Goal: Task Accomplishment & Management: Use online tool/utility

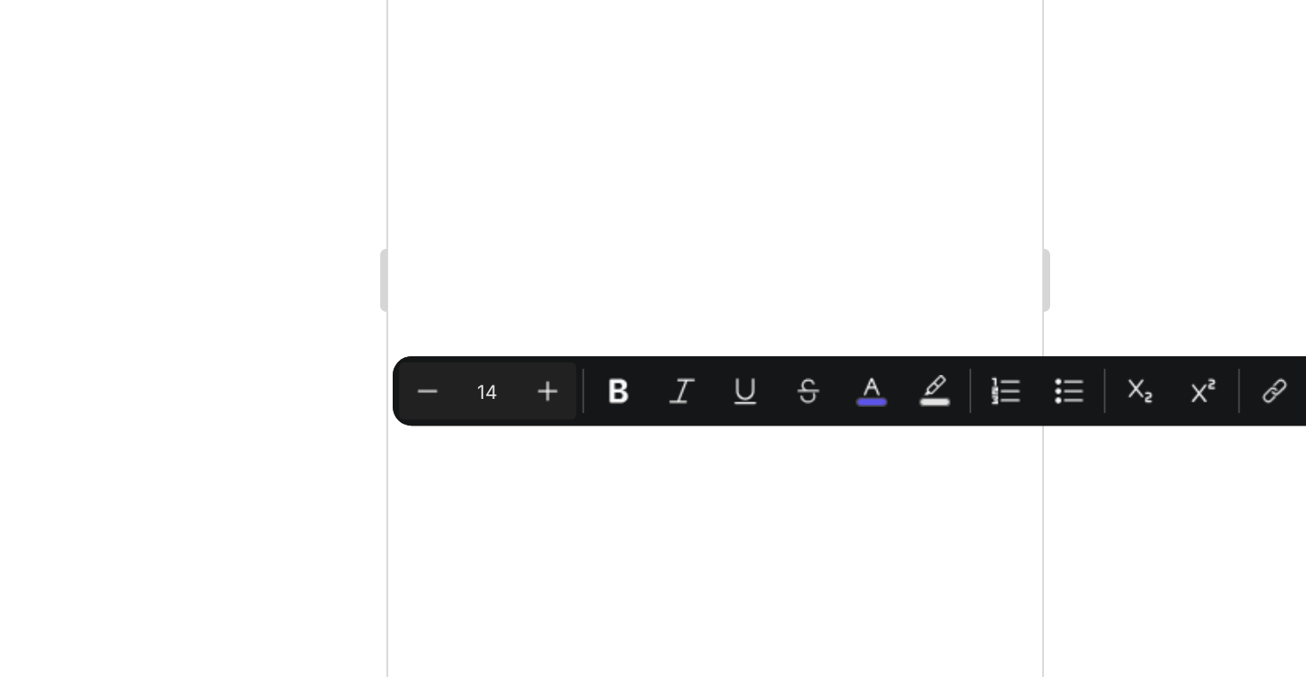
scroll to position [716, 0]
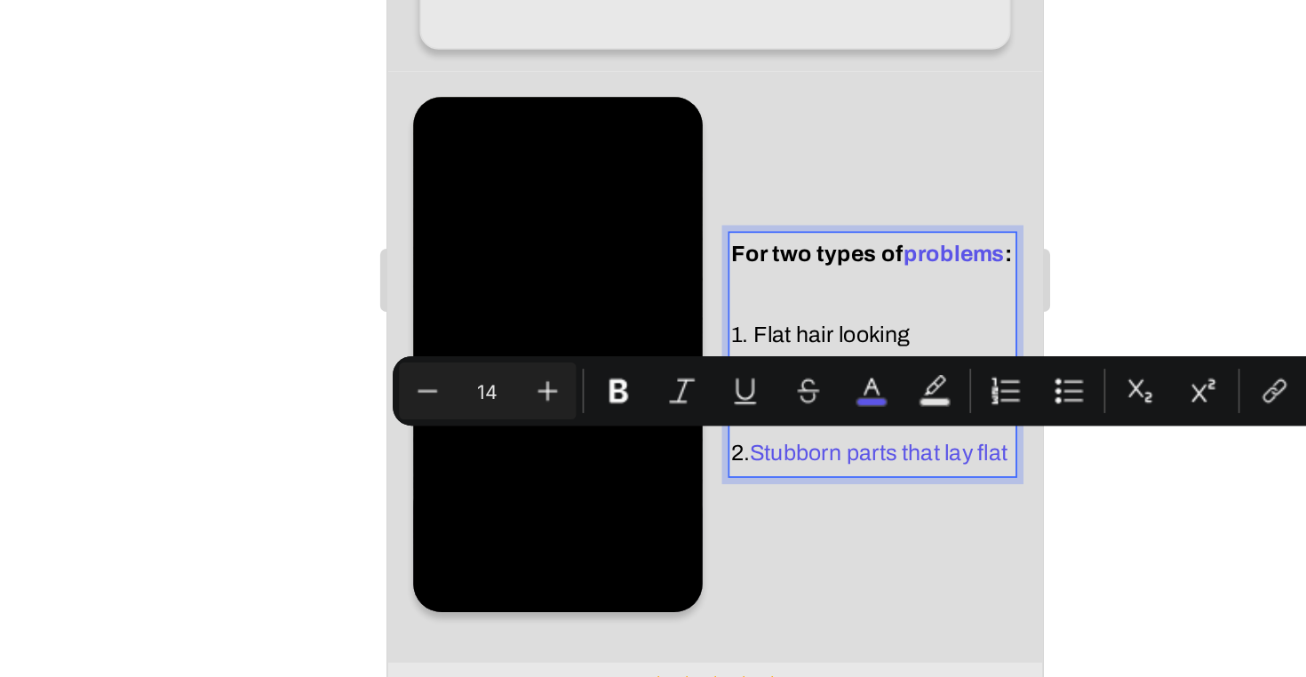
click at [661, 264] on div at bounding box center [802, 363] width 1006 height 627
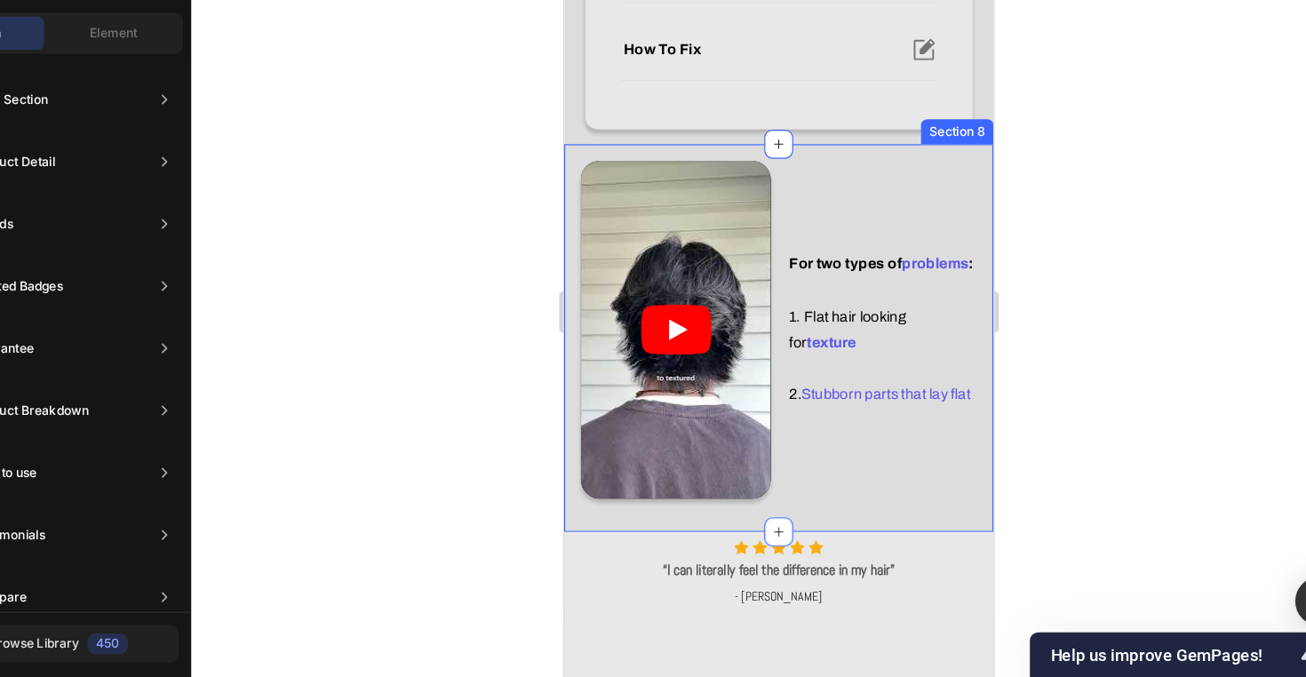
scroll to position [759, 0]
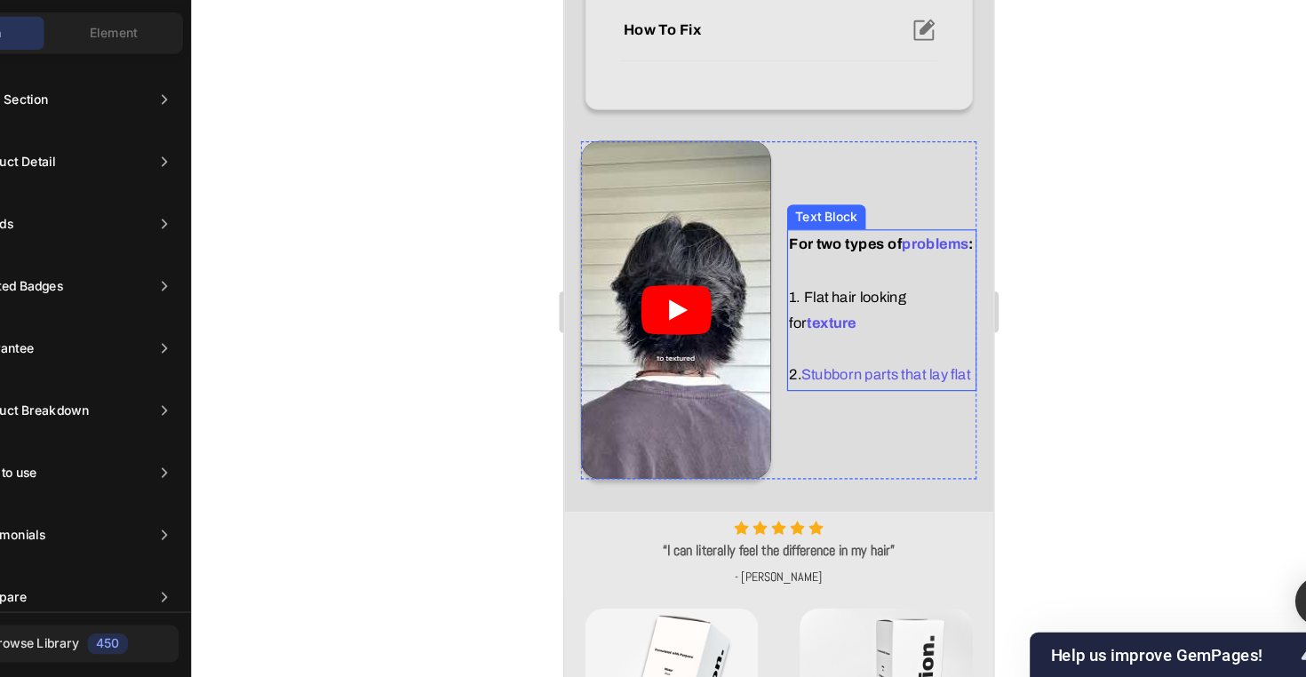
click at [853, 316] on span "Stubborn parts that lay flat" at bounding box center [838, 313] width 145 height 13
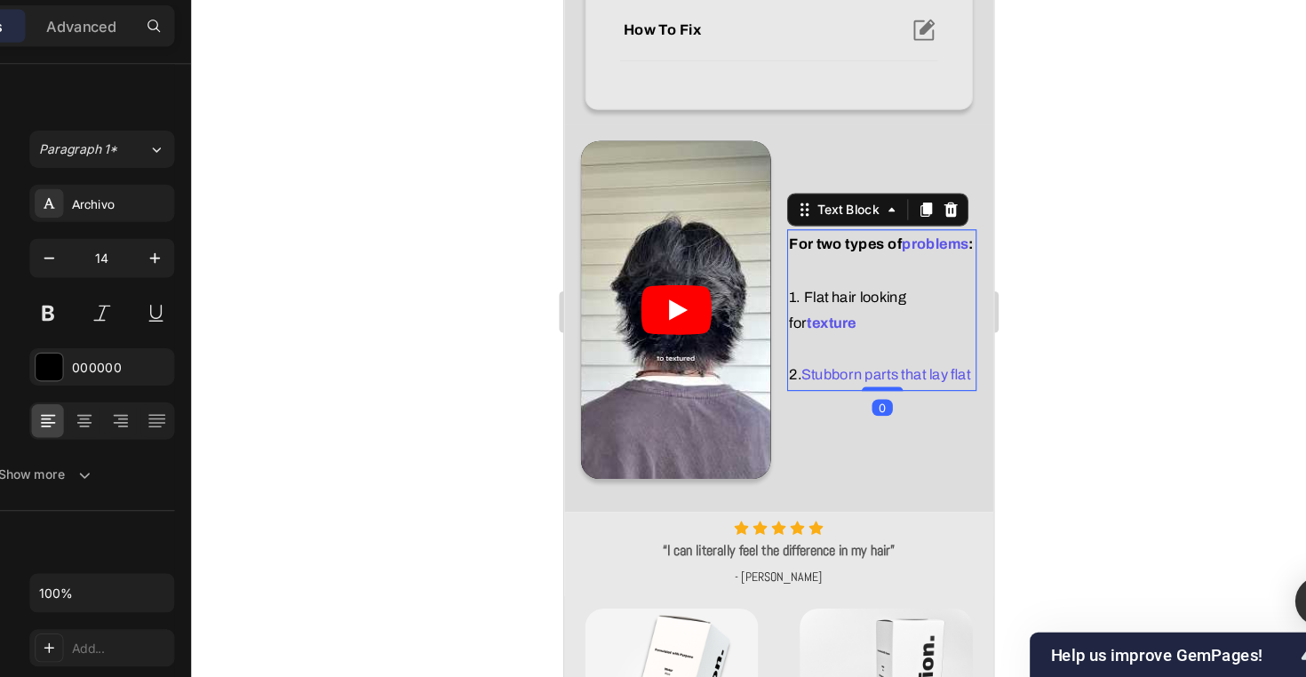
click at [802, 321] on p "2. Stubborn parts that lay flat" at bounding box center [835, 314] width 159 height 22
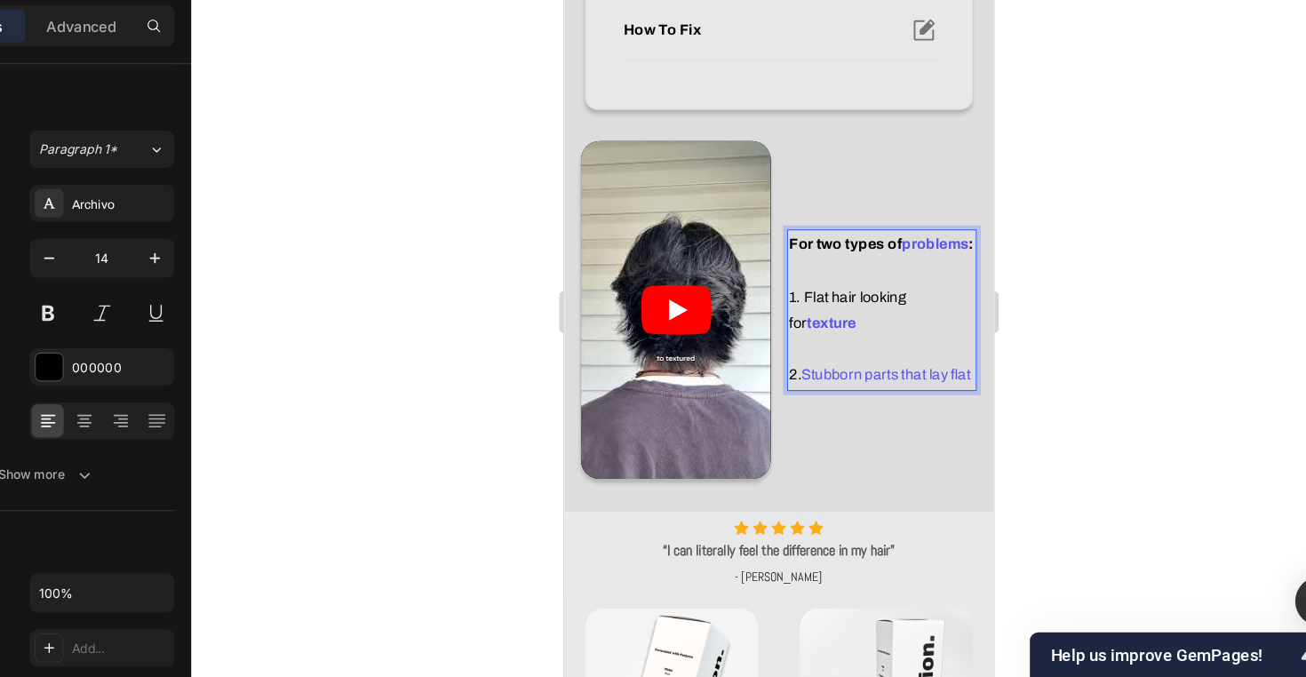
click at [776, 318] on span "Stubborn parts that lay flat" at bounding box center [838, 313] width 145 height 13
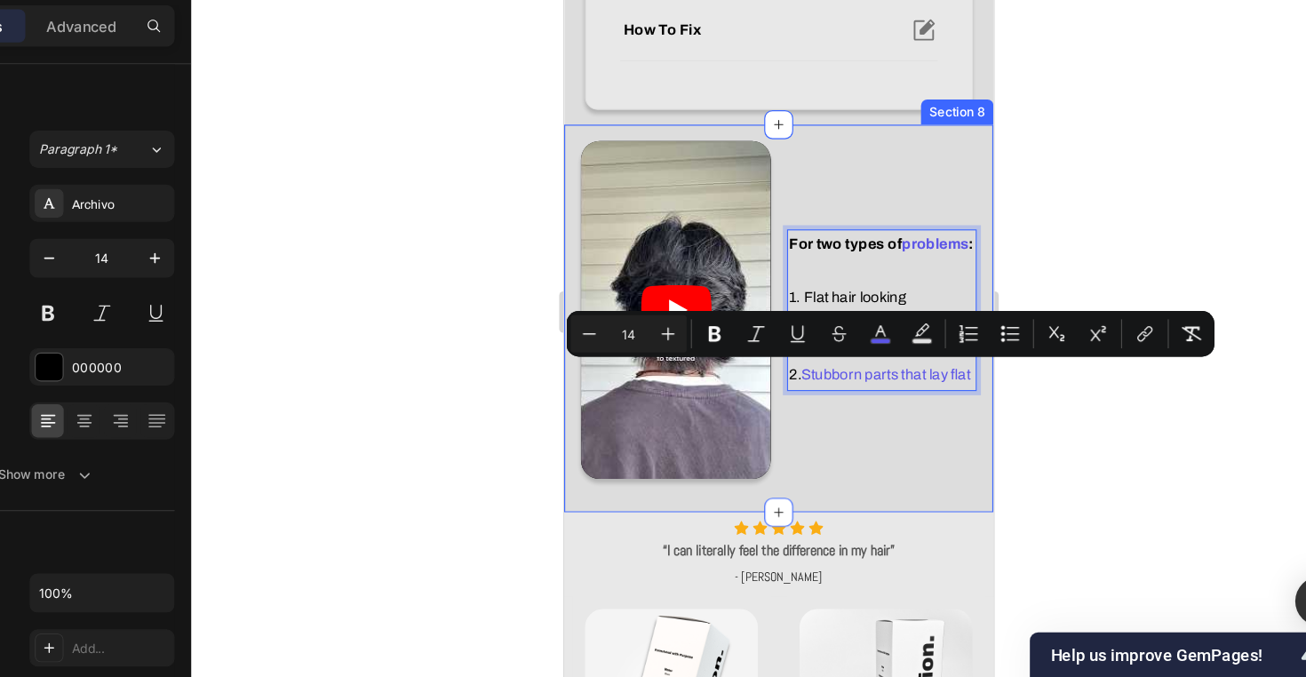
drag, startPoint x: 773, startPoint y: 317, endPoint x: 918, endPoint y: 321, distance: 145.7
click at [918, 321] on div "Video For two types of problems : 1. Flat hair looking for texture 2. Stubborn …" at bounding box center [747, 264] width 368 height 331
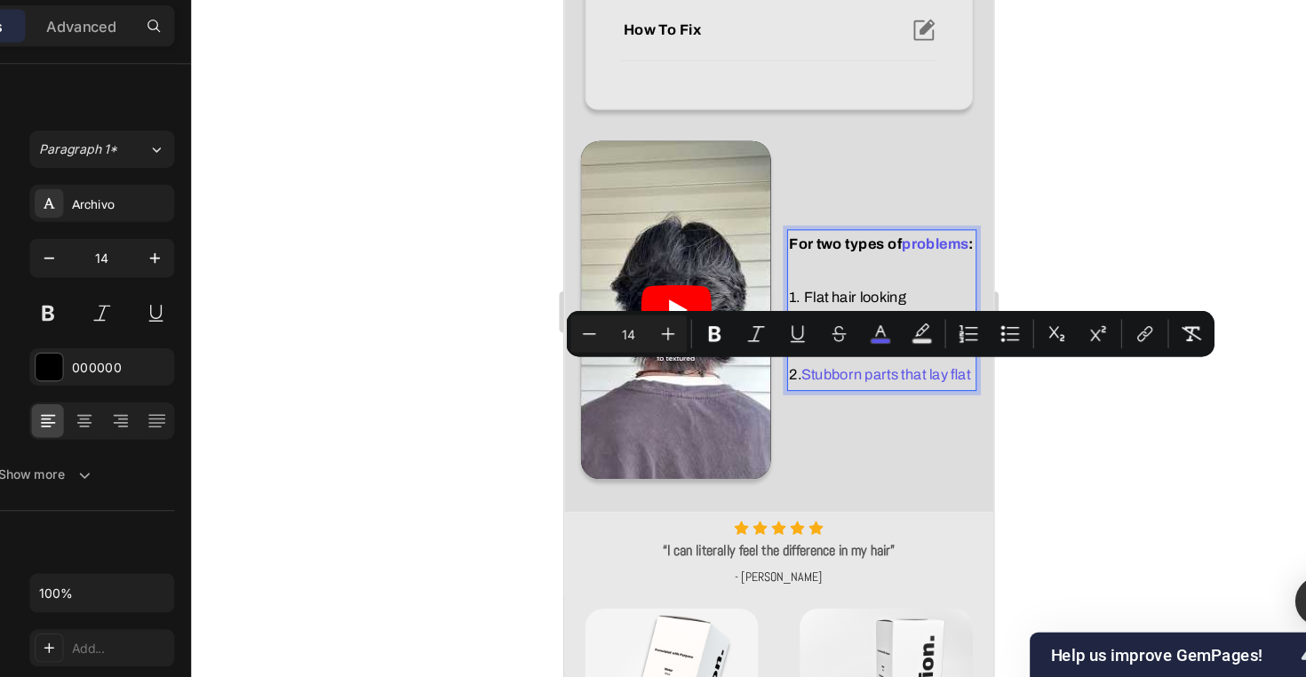
click at [901, 319] on span "Stubborn parts that lay flat" at bounding box center [838, 313] width 145 height 13
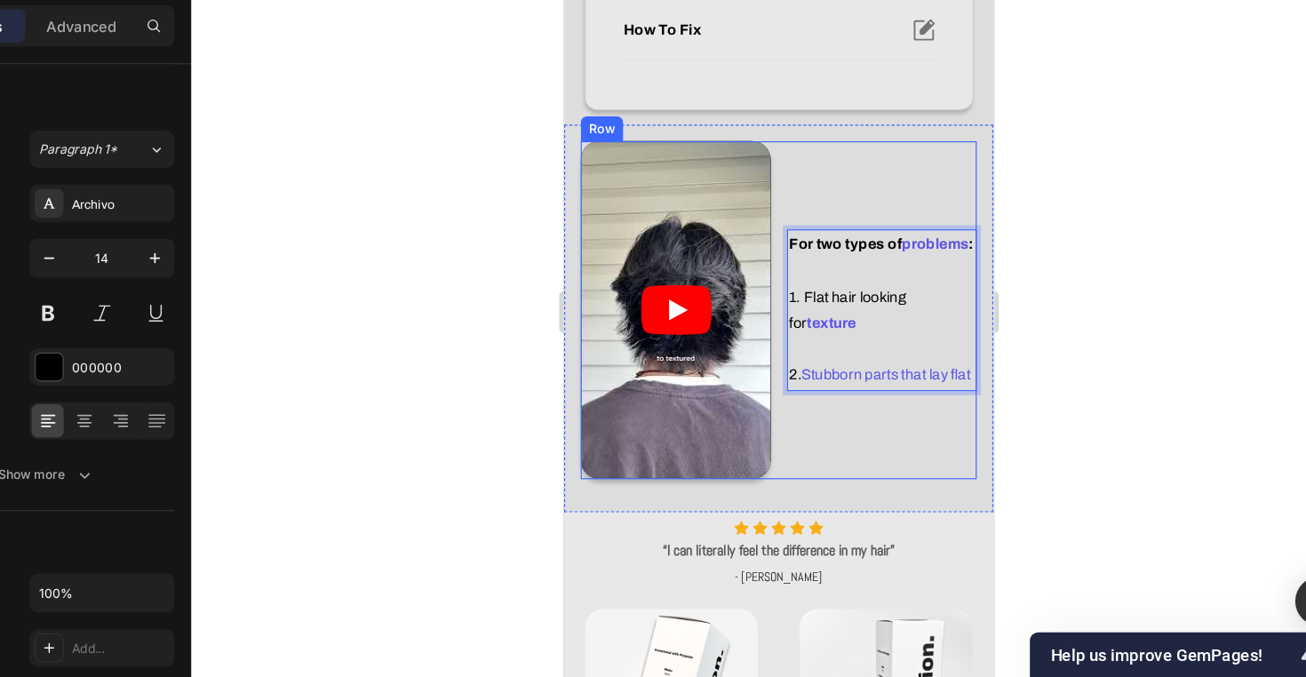
drag, startPoint x: 914, startPoint y: 316, endPoint x: 808, endPoint y: 339, distance: 108.2
click at [808, 339] on div "For two types of problems : 1. Flat hair looking for texture 2. Stubborn parts …" at bounding box center [835, 258] width 163 height 289
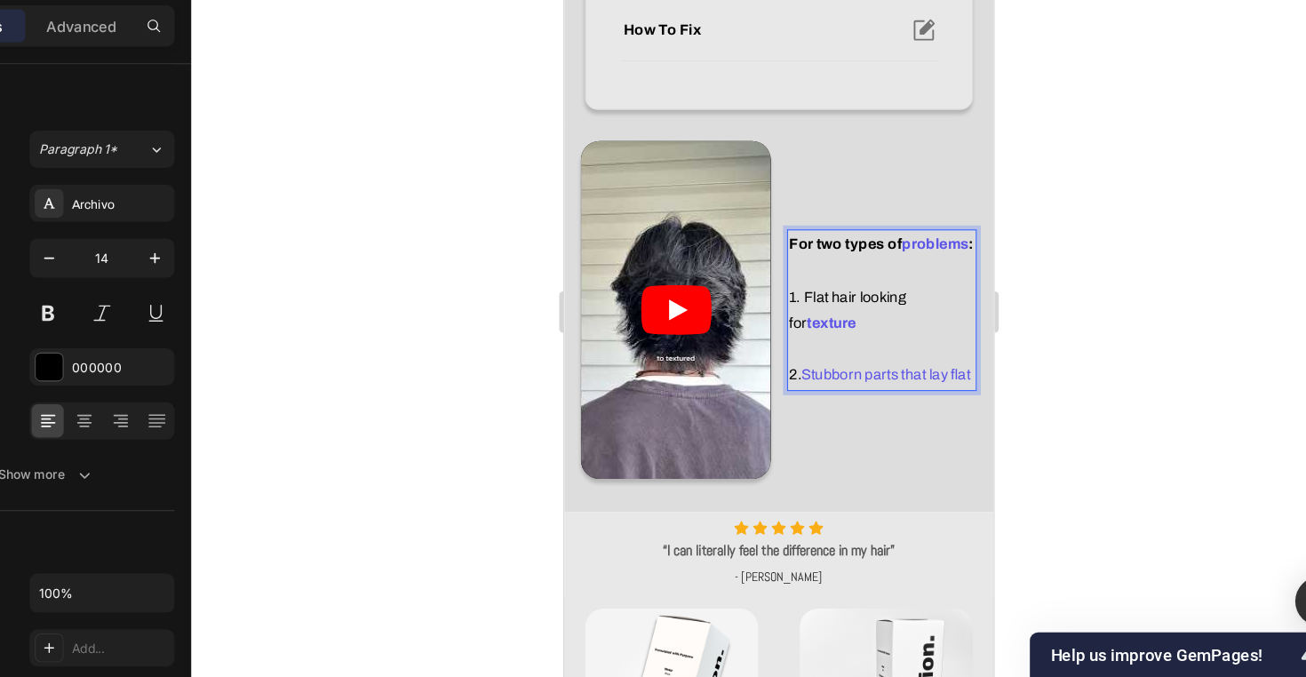
click at [784, 209] on strong "For two types of" at bounding box center [804, 201] width 97 height 13
click at [941, 292] on div at bounding box center [802, 363] width 1006 height 627
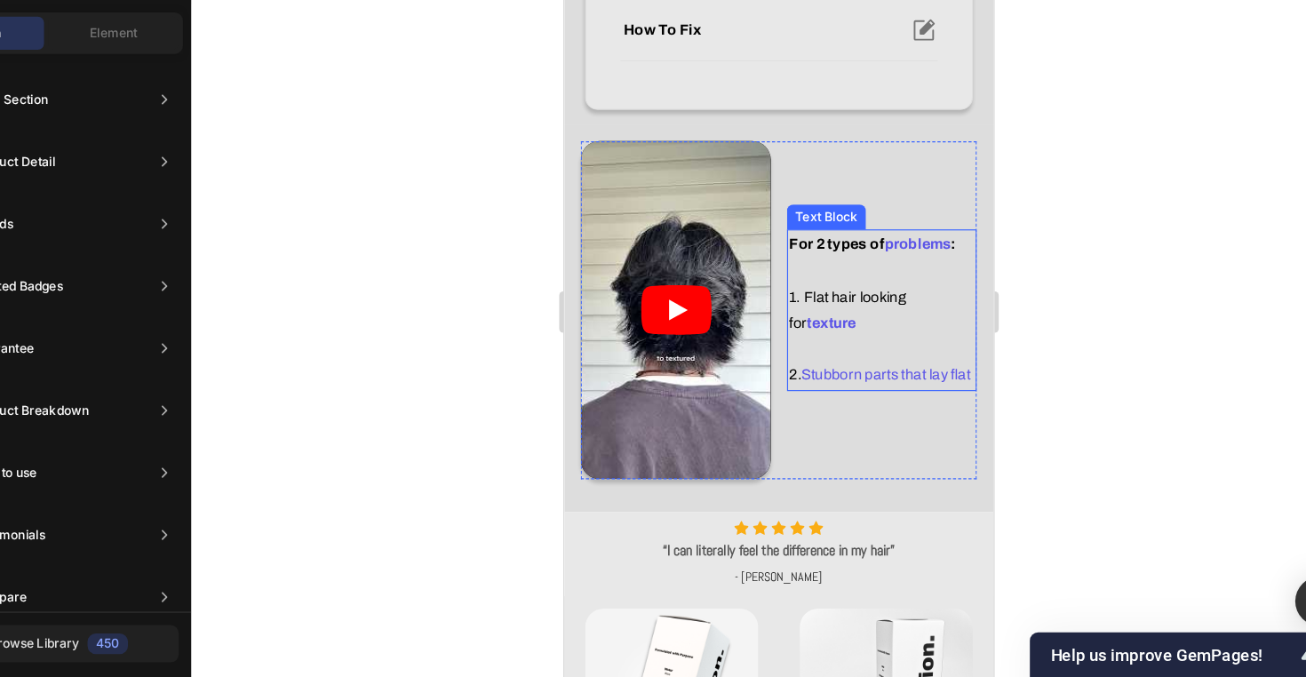
click at [783, 210] on p "For 2 types of problems : 1. Flat hair looking for texture" at bounding box center [835, 236] width 159 height 90
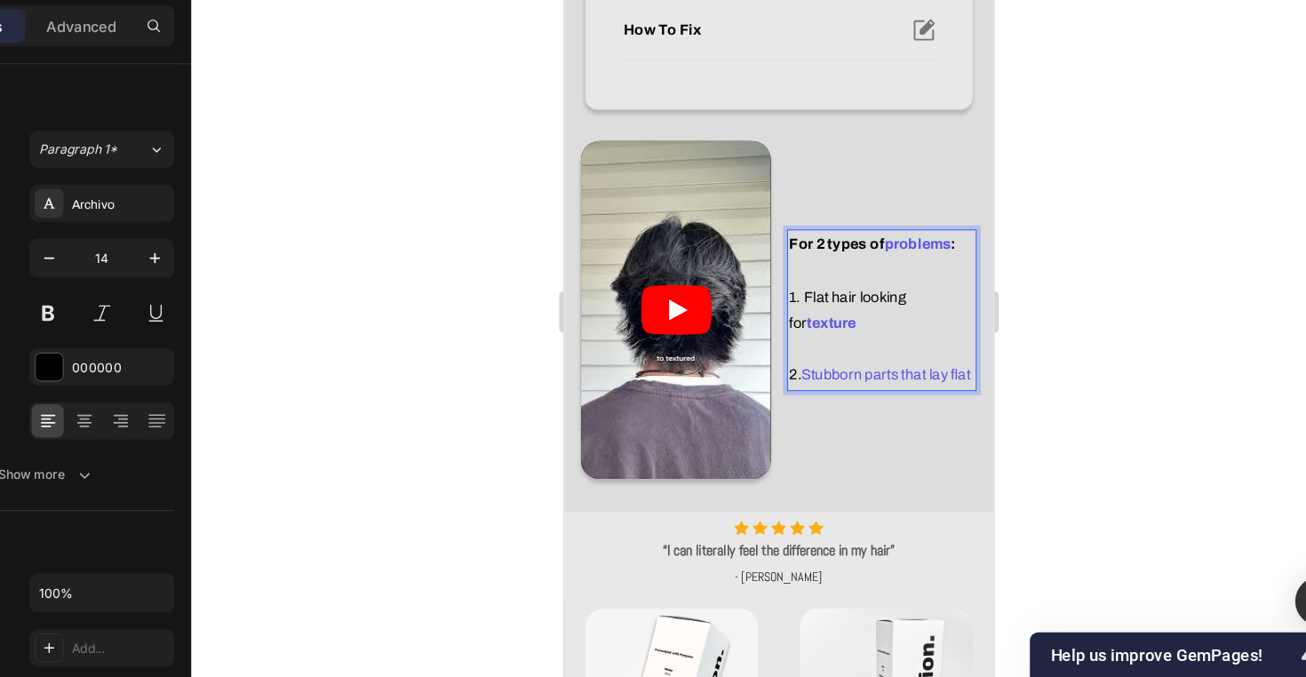
click at [783, 205] on strong "For 2 types of" at bounding box center [797, 201] width 82 height 13
click at [976, 230] on div at bounding box center [802, 363] width 1006 height 627
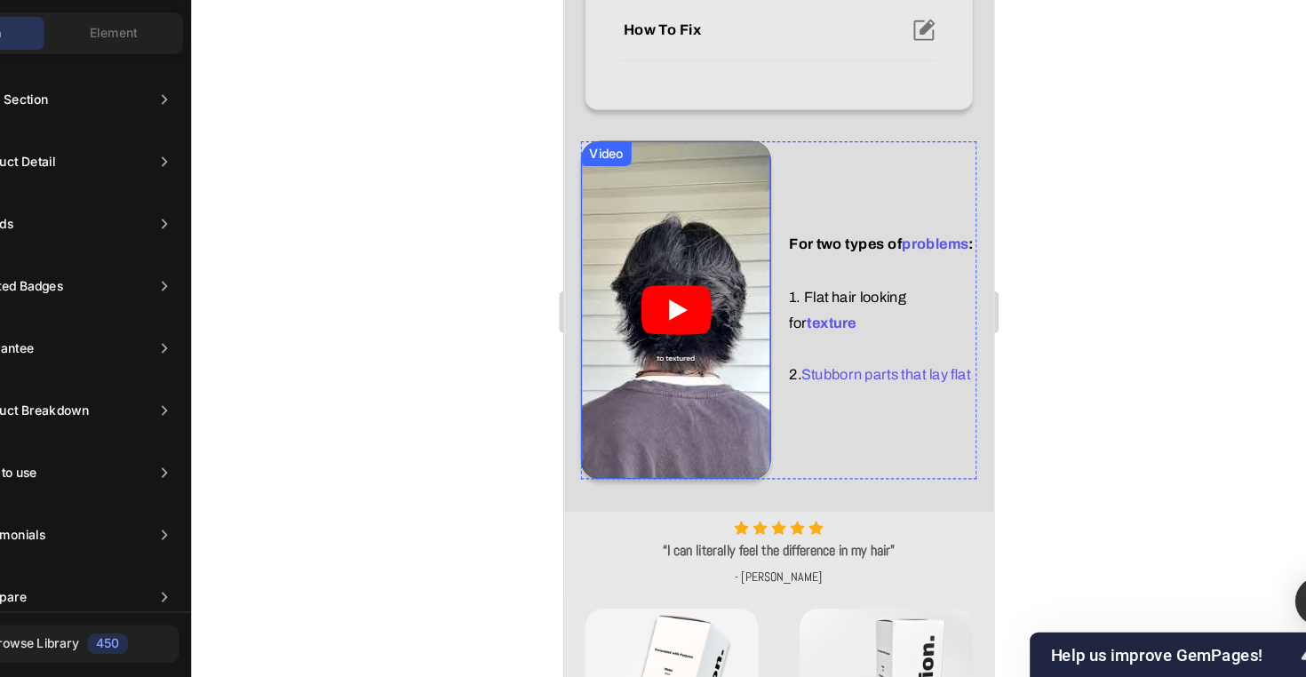
click at [702, 381] on article at bounding box center [658, 258] width 163 height 289
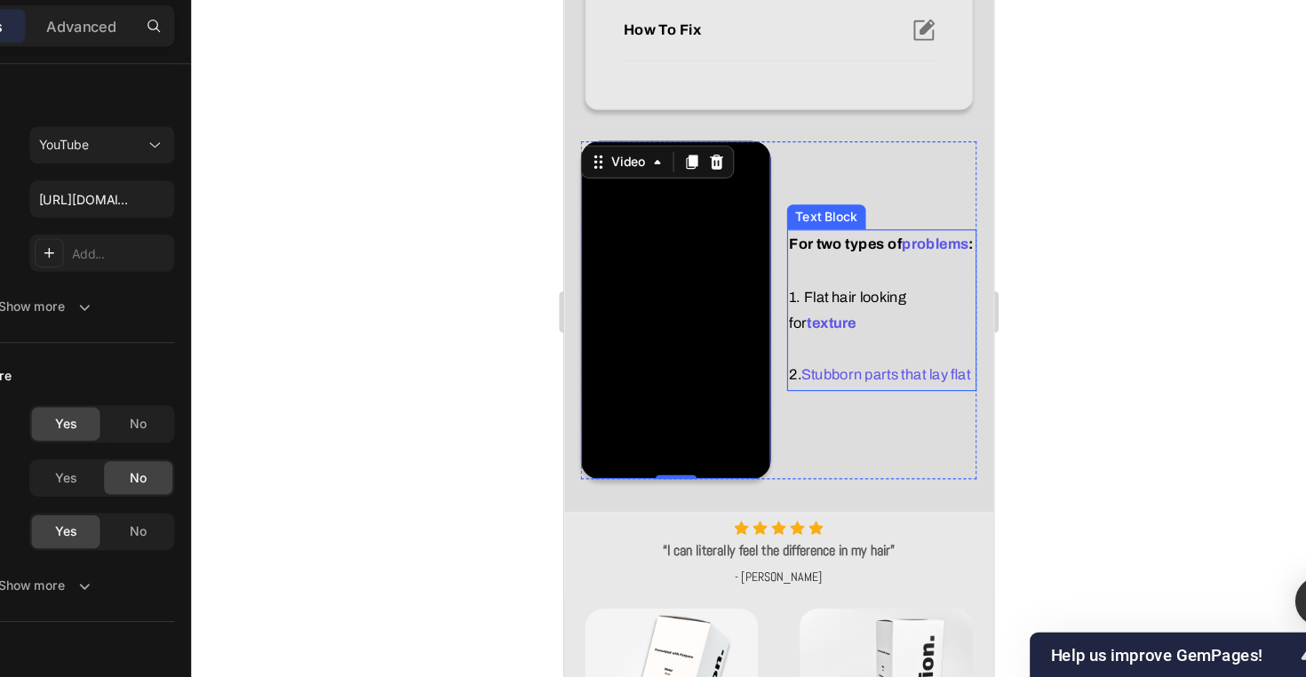
click at [847, 301] on p "Rich Text Editor. Editing area: main" at bounding box center [835, 292] width 159 height 22
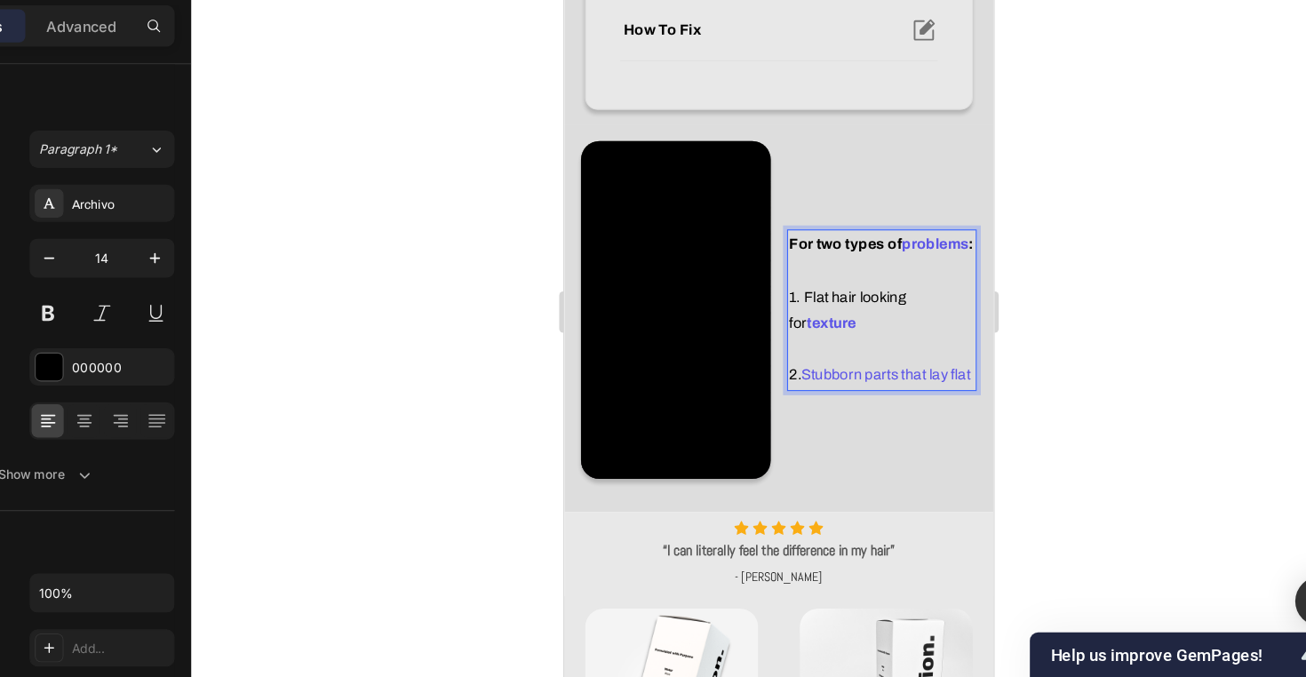
click at [857, 305] on p "2. Stubborn parts that lay flat" at bounding box center [835, 314] width 159 height 22
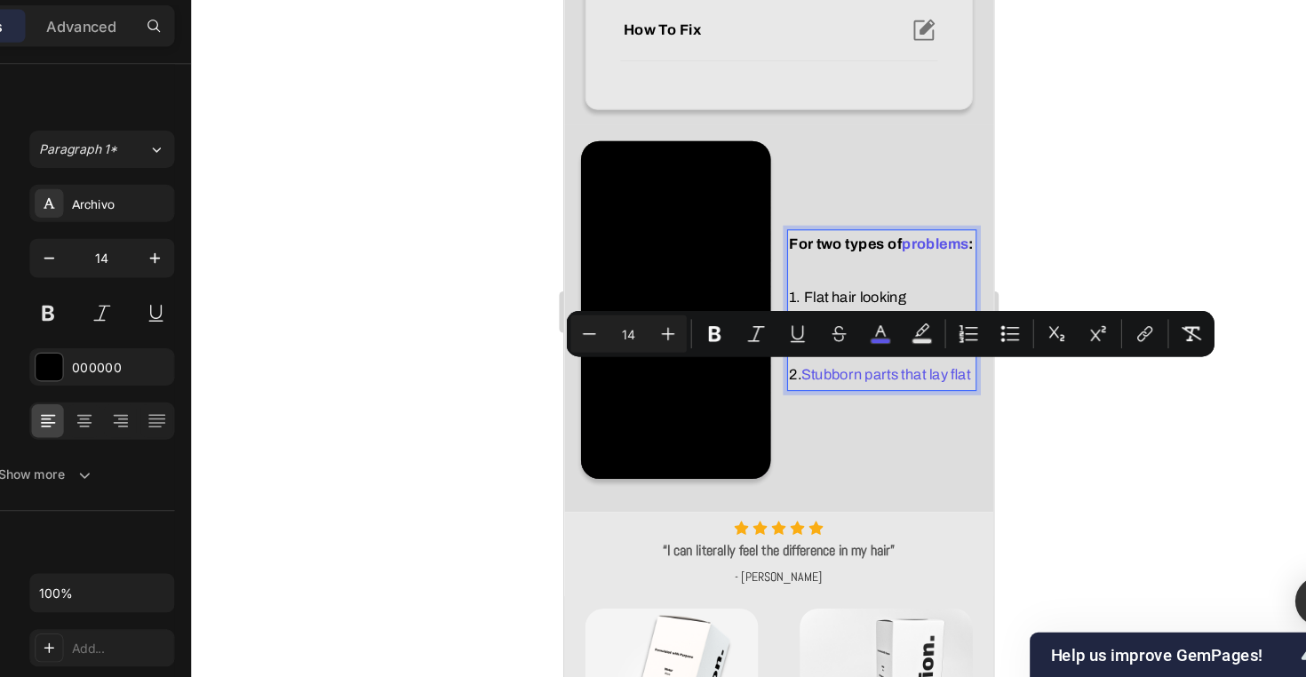
click at [791, 316] on span "Stubborn parts that lay flat" at bounding box center [838, 313] width 145 height 13
drag, startPoint x: 773, startPoint y: 315, endPoint x: 909, endPoint y: 316, distance: 135.9
click at [909, 316] on span "Stubborn parts that lay flat" at bounding box center [838, 313] width 145 height 13
click at [906, 316] on span "Stubborn parts that lay flat" at bounding box center [838, 313] width 145 height 13
drag, startPoint x: 912, startPoint y: 316, endPoint x: 772, endPoint y: 320, distance: 140.4
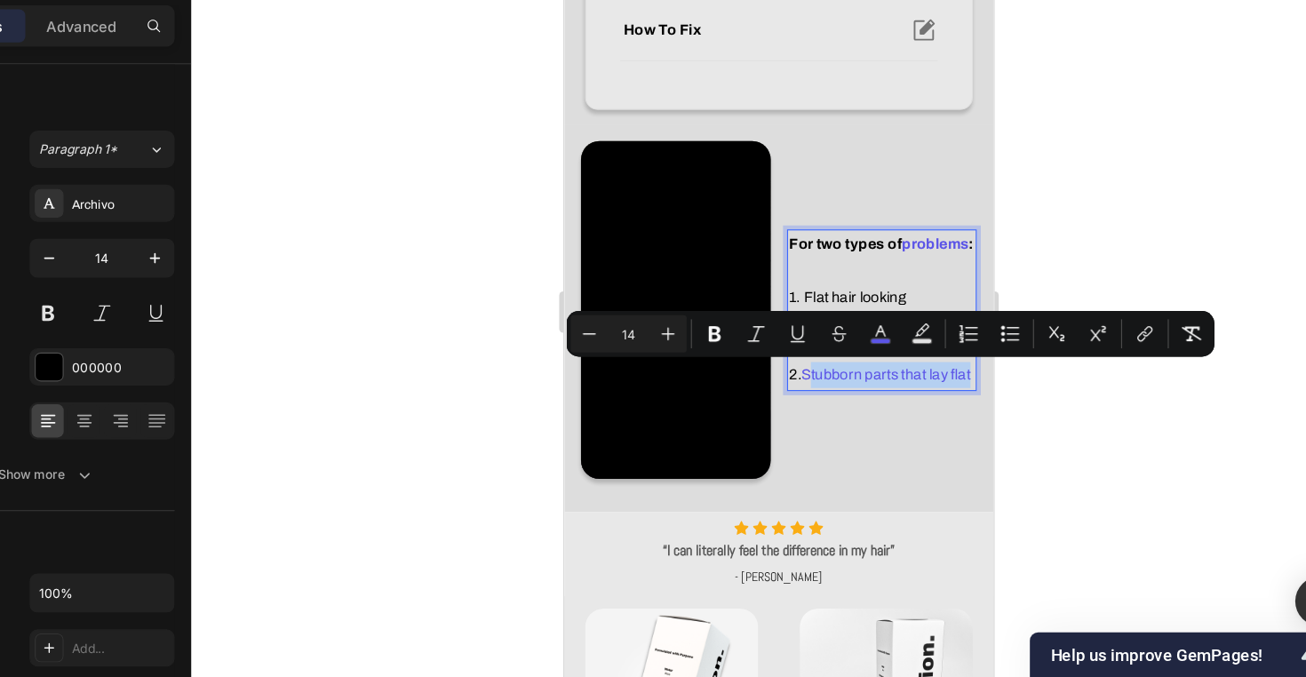
click at [772, 320] on span "Stubborn parts that lay flat" at bounding box center [838, 313] width 145 height 13
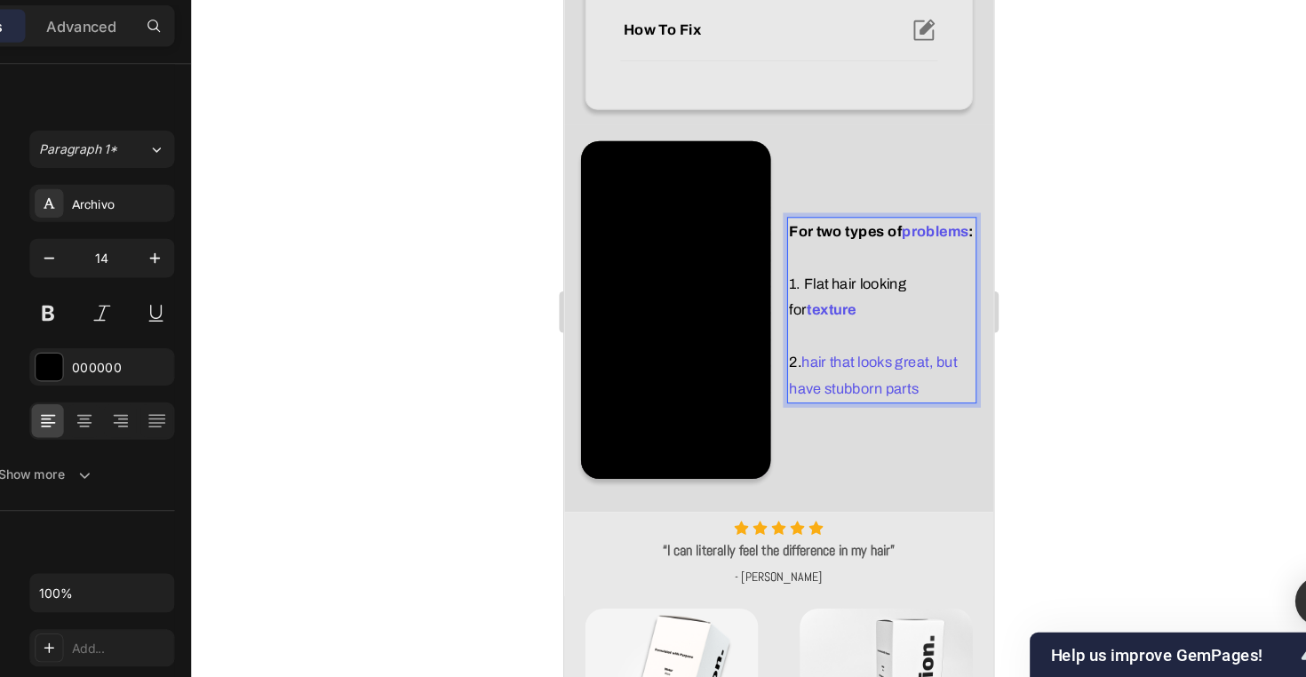
click at [798, 310] on p "2. hair that looks great, but have stubborn parts" at bounding box center [835, 314] width 159 height 44
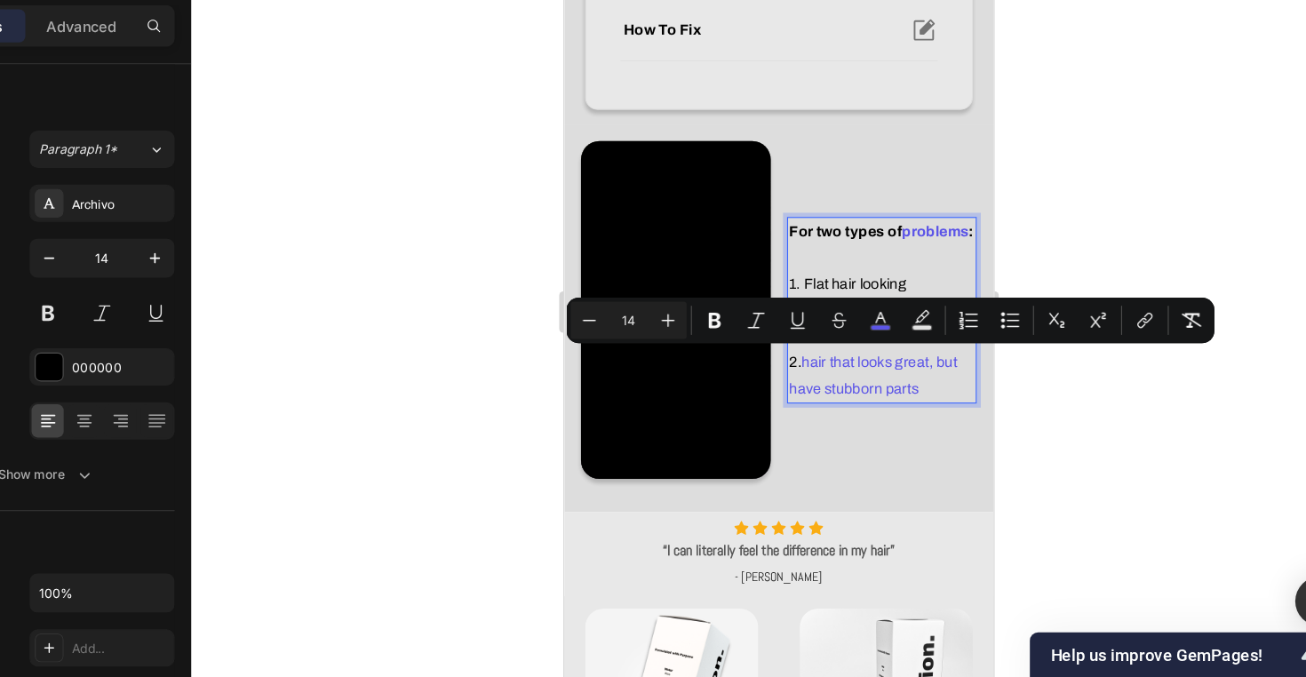
drag, startPoint x: 875, startPoint y: 329, endPoint x: 754, endPoint y: 324, distance: 120.9
click at [754, 324] on div "For two types of problems : 1. Flat hair looking for texture 2. hair that looks…" at bounding box center [835, 259] width 163 height 160
click at [837, 330] on span "hair that looks great, but have stubborn parts" at bounding box center [828, 315] width 144 height 36
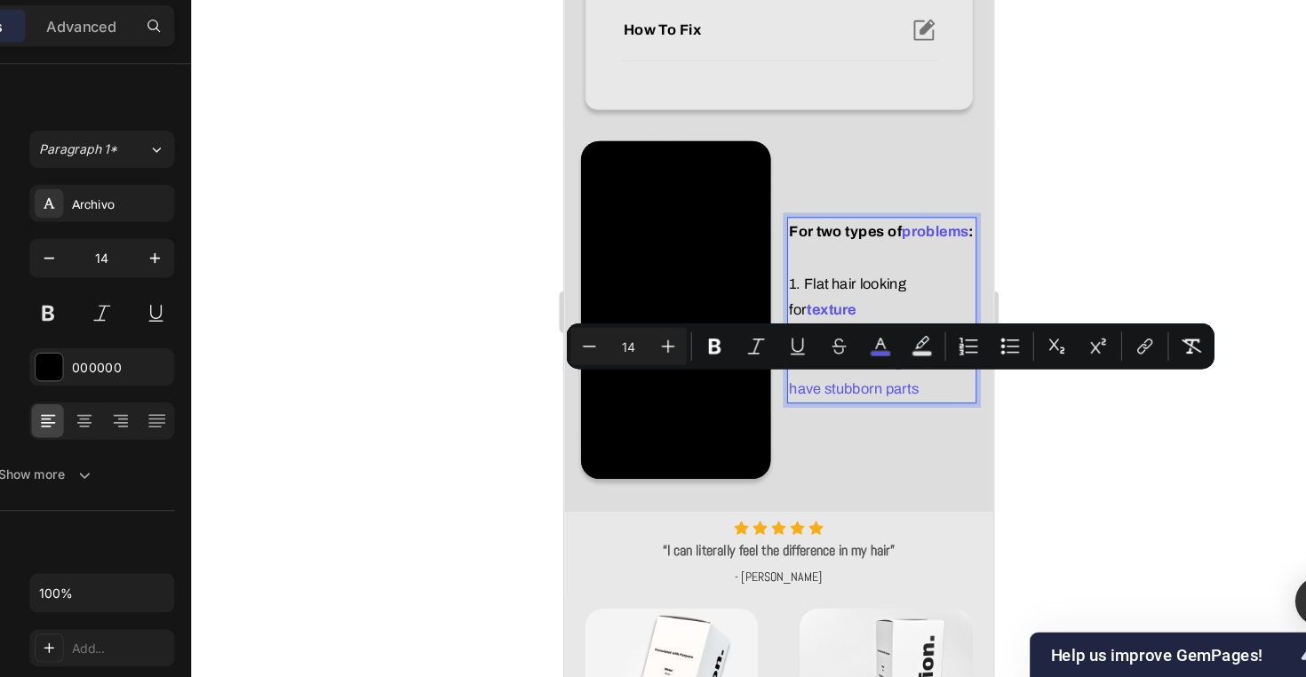
drag, startPoint x: 870, startPoint y: 329, endPoint x: 789, endPoint y: 328, distance: 81.7
click at [787, 328] on p "2. hair that looks great, but have stubborn parts" at bounding box center [835, 314] width 159 height 44
click at [800, 326] on strong "stubborn parts" at bounding box center [827, 325] width 88 height 13
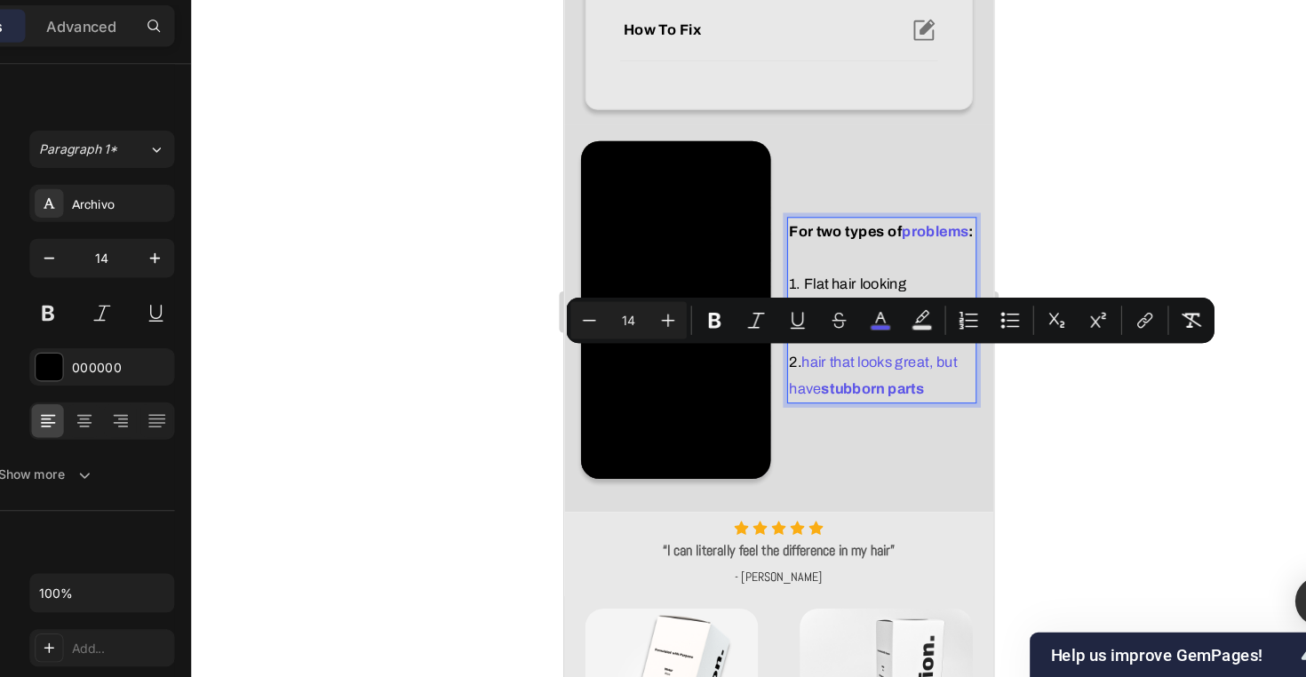
drag, startPoint x: 769, startPoint y: 303, endPoint x: 782, endPoint y: 326, distance: 26.7
click at [782, 326] on span "hair that looks great, but have stubborn parts" at bounding box center [828, 315] width 144 height 36
click at [885, 363] on icon "Editor contextual toolbar" at bounding box center [889, 368] width 9 height 10
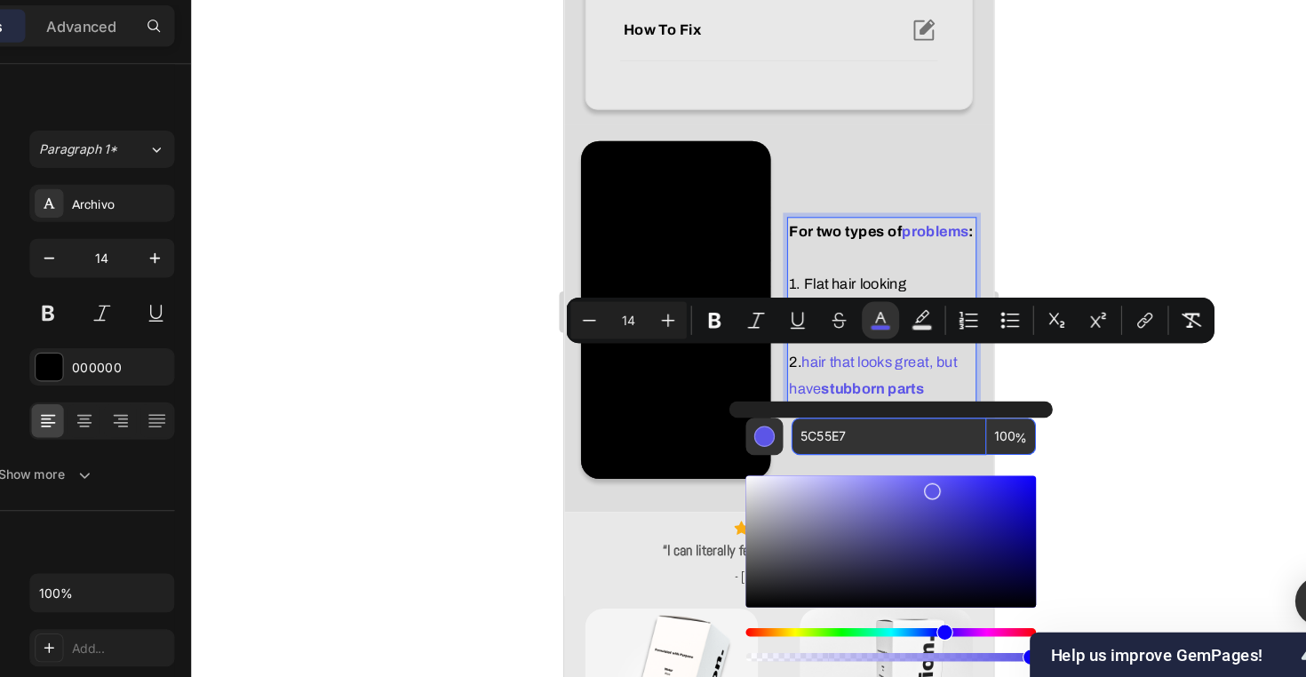
click at [813, 454] on input "5C55E7" at bounding box center [896, 470] width 167 height 32
drag, startPoint x: 800, startPoint y: 443, endPoint x: 800, endPoint y: 637, distance: 193.6
click at [800, 0] on html "7 Version history / Home Page - [DATE] 10:45:13 Draft Preview Save Publish 450 …" at bounding box center [653, 0] width 1306 height 0
type input "000000"
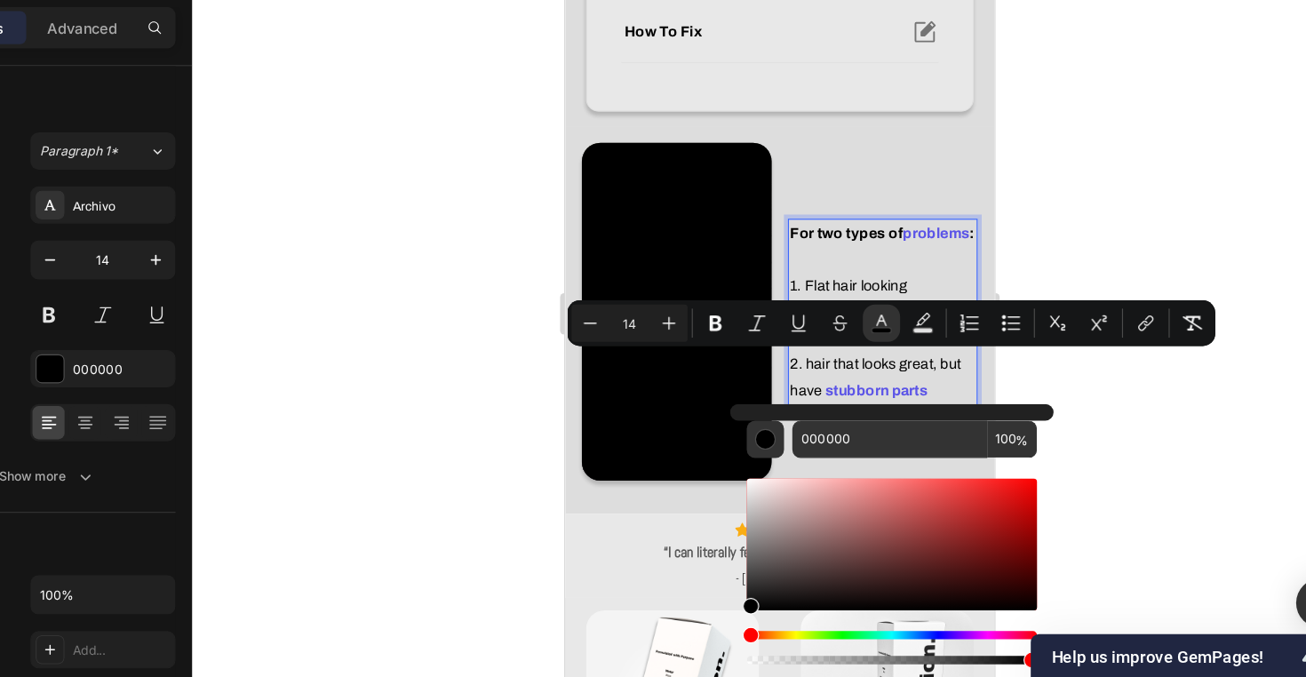
click at [987, 388] on div at bounding box center [802, 363] width 1006 height 627
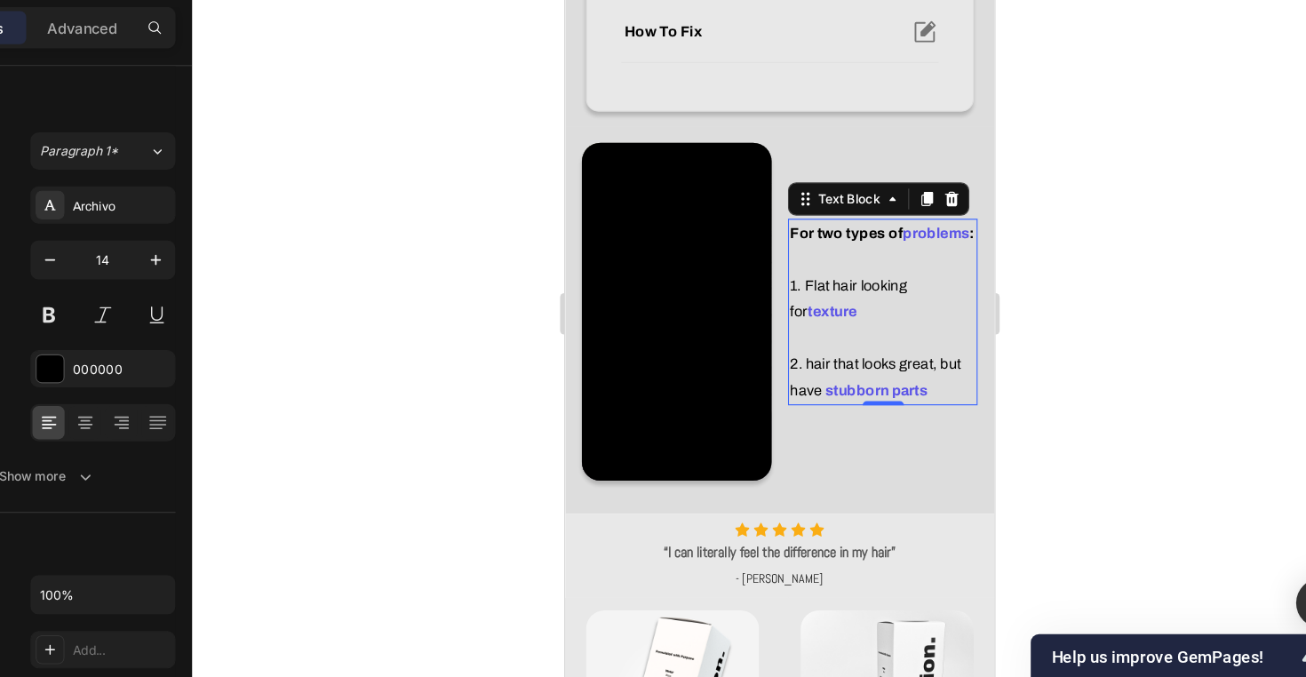
click at [783, 306] on span "hair that looks great, but have" at bounding box center [830, 316] width 147 height 36
click at [777, 306] on span "hair that looks great, but have" at bounding box center [830, 316] width 147 height 36
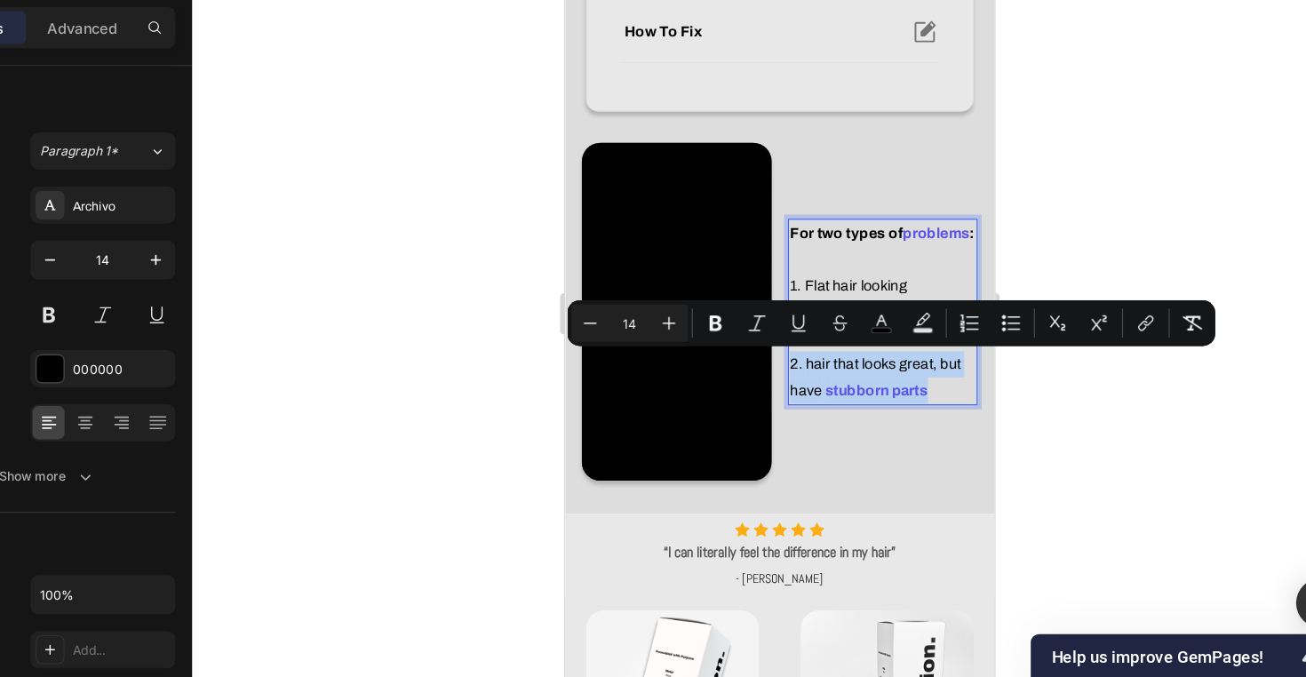
click at [777, 306] on span "hair that looks great, but have" at bounding box center [830, 316] width 147 height 36
click at [775, 306] on span "hair that looks great, but have" at bounding box center [830, 316] width 147 height 36
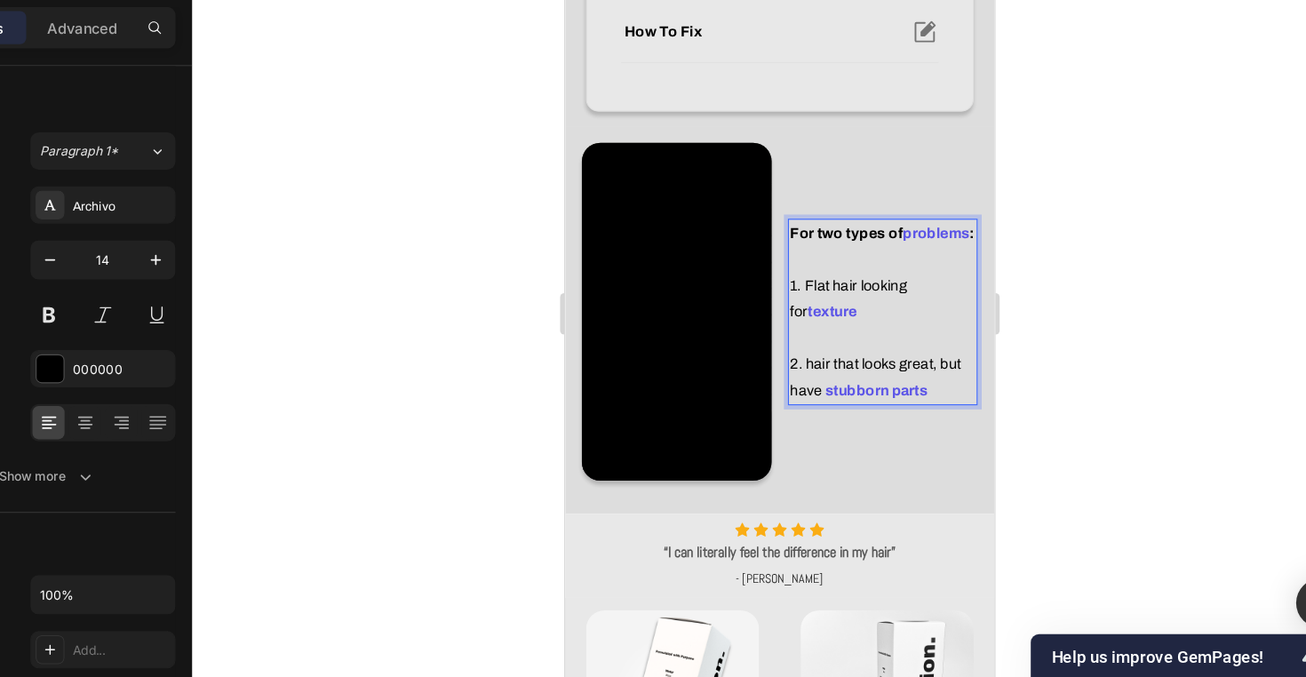
click at [830, 300] on span "hair that looks great, but have" at bounding box center [830, 316] width 147 height 36
click at [778, 303] on span "hair that looks great, but have" at bounding box center [830, 316] width 147 height 36
click at [800, 313] on p "2. H air that looks great, but have stubborn parts" at bounding box center [836, 316] width 159 height 44
click at [776, 306] on span "H" at bounding box center [771, 304] width 9 height 13
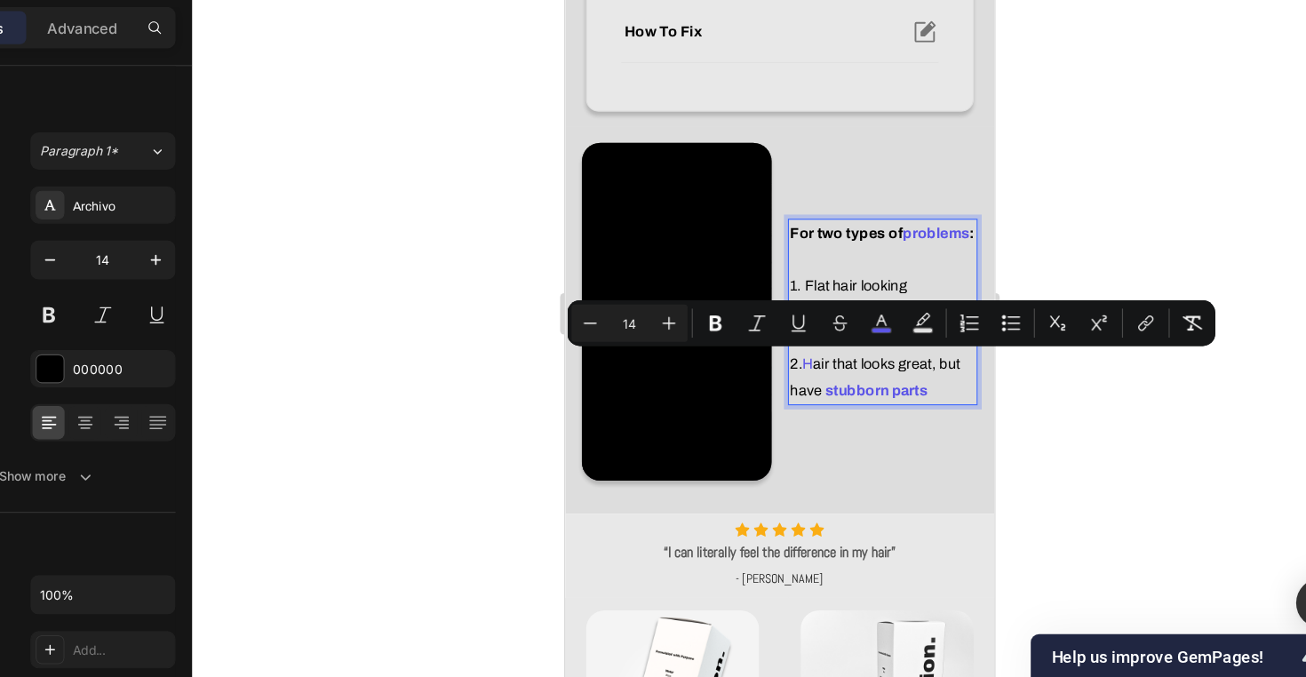
click at [770, 306] on span "H" at bounding box center [771, 304] width 9 height 13
click at [881, 362] on icon "Editor contextual toolbar" at bounding box center [890, 371] width 18 height 18
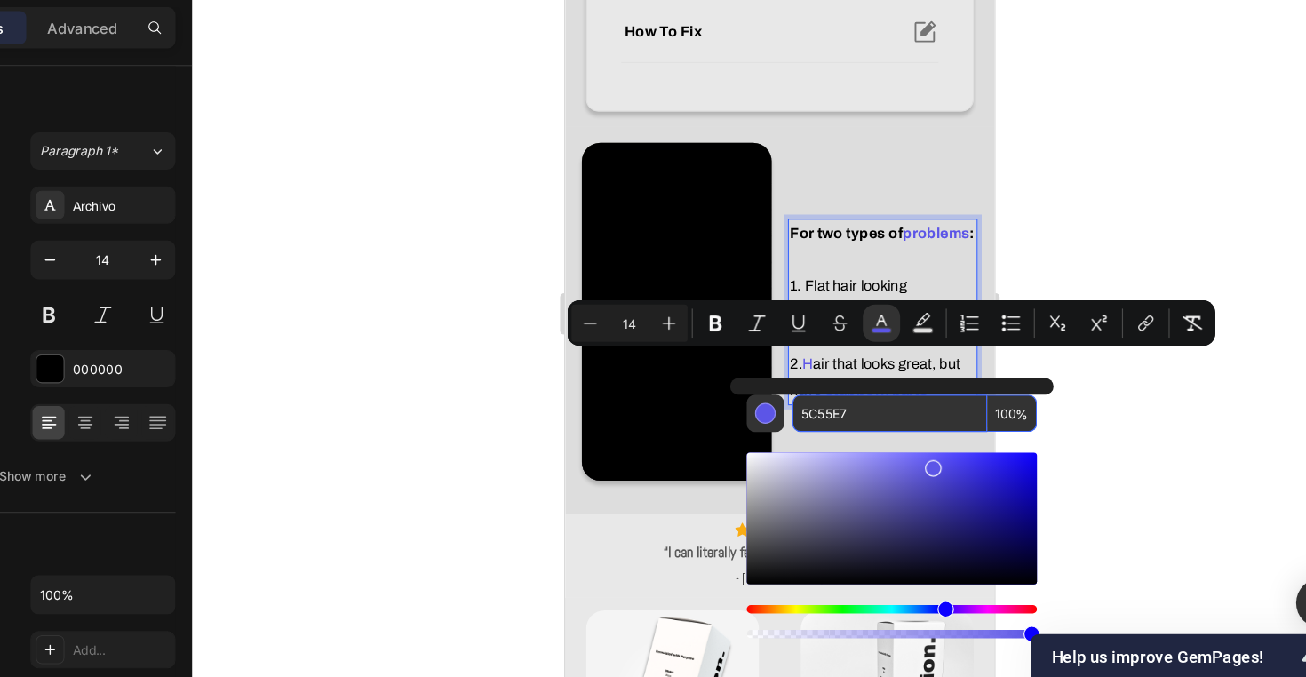
click at [813, 433] on input "5C55E7" at bounding box center [896, 449] width 167 height 32
drag, startPoint x: 790, startPoint y: 429, endPoint x: 790, endPoint y: 637, distance: 207.8
click at [790, 0] on html "7 Version history / Home Page - [DATE] 10:45:13 Draft Preview Save Publish 450 …" at bounding box center [653, 0] width 1306 height 0
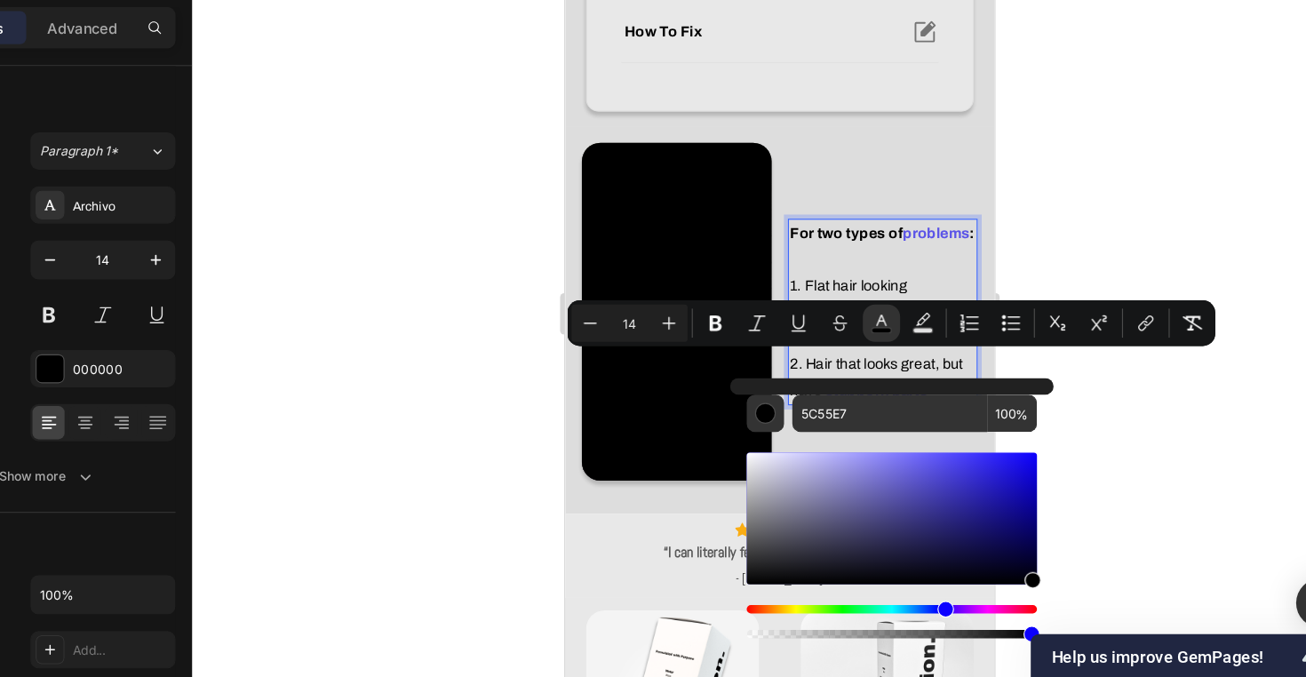
type input "000000"
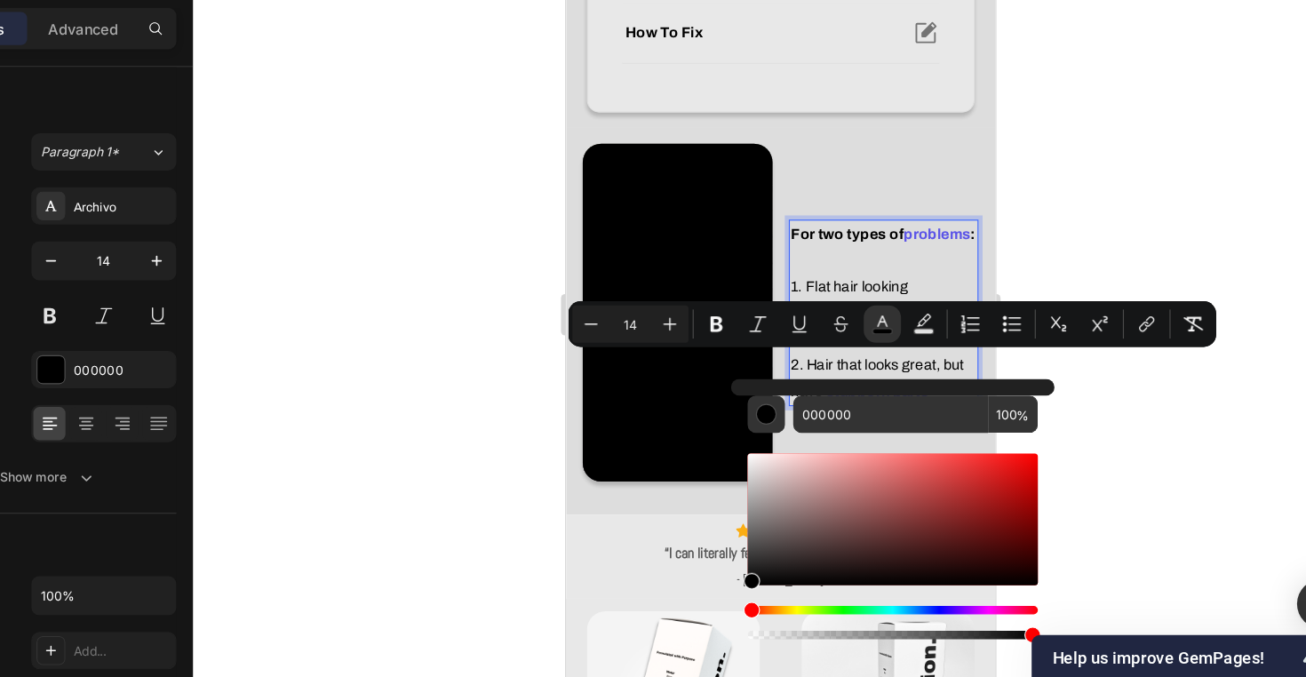
click at [975, 358] on div at bounding box center [802, 363] width 1006 height 627
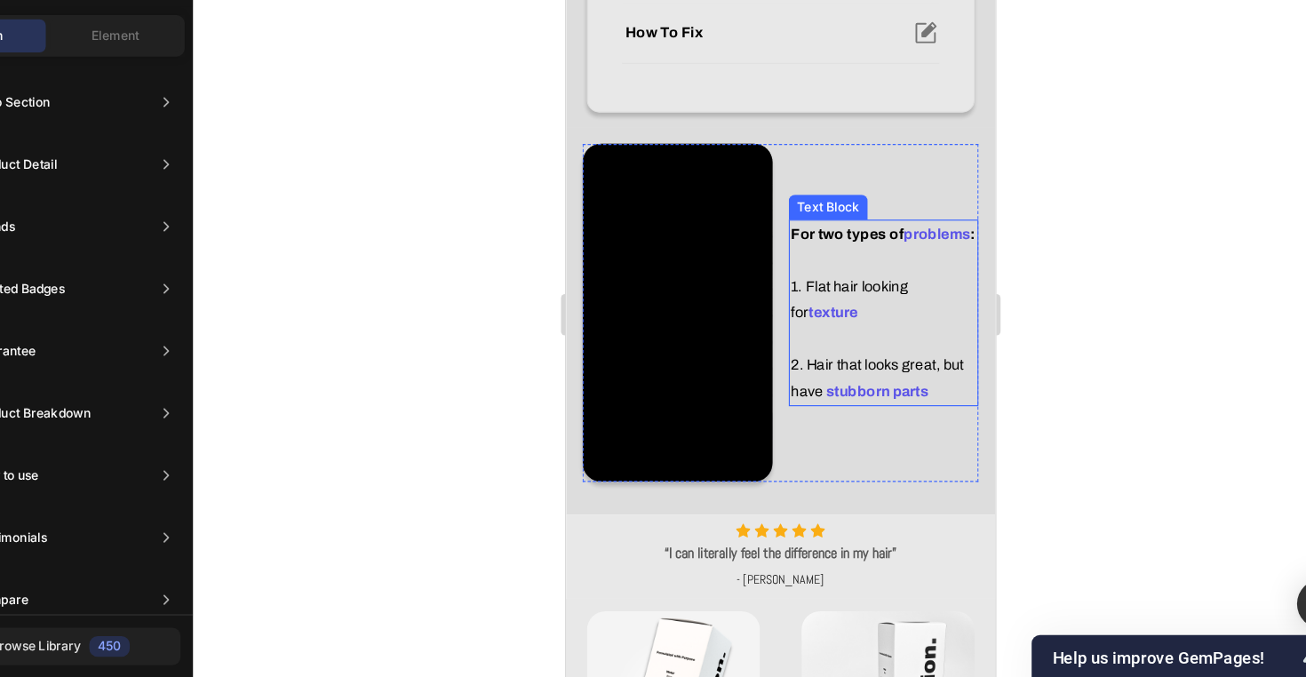
click at [891, 334] on p "2. Hair that looks great, but have stubborn parts" at bounding box center [837, 317] width 159 height 44
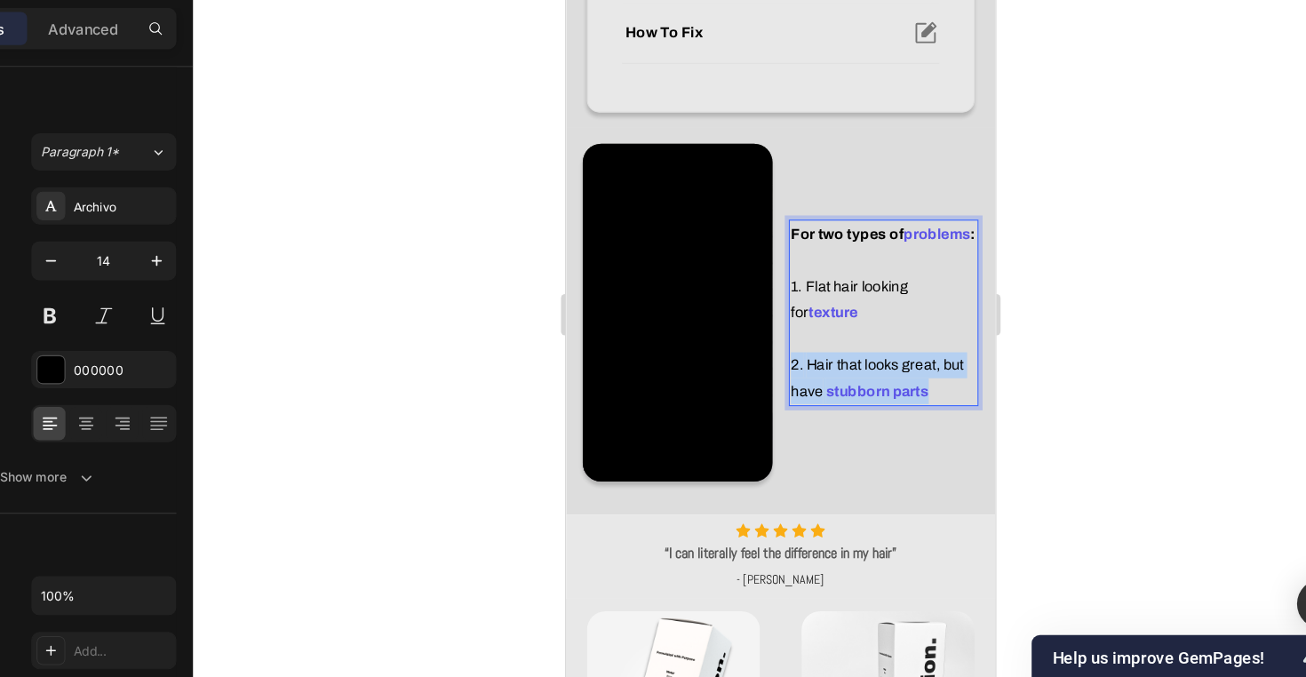
click at [891, 334] on p "2. Hair that looks great, but have stubborn parts" at bounding box center [837, 317] width 159 height 44
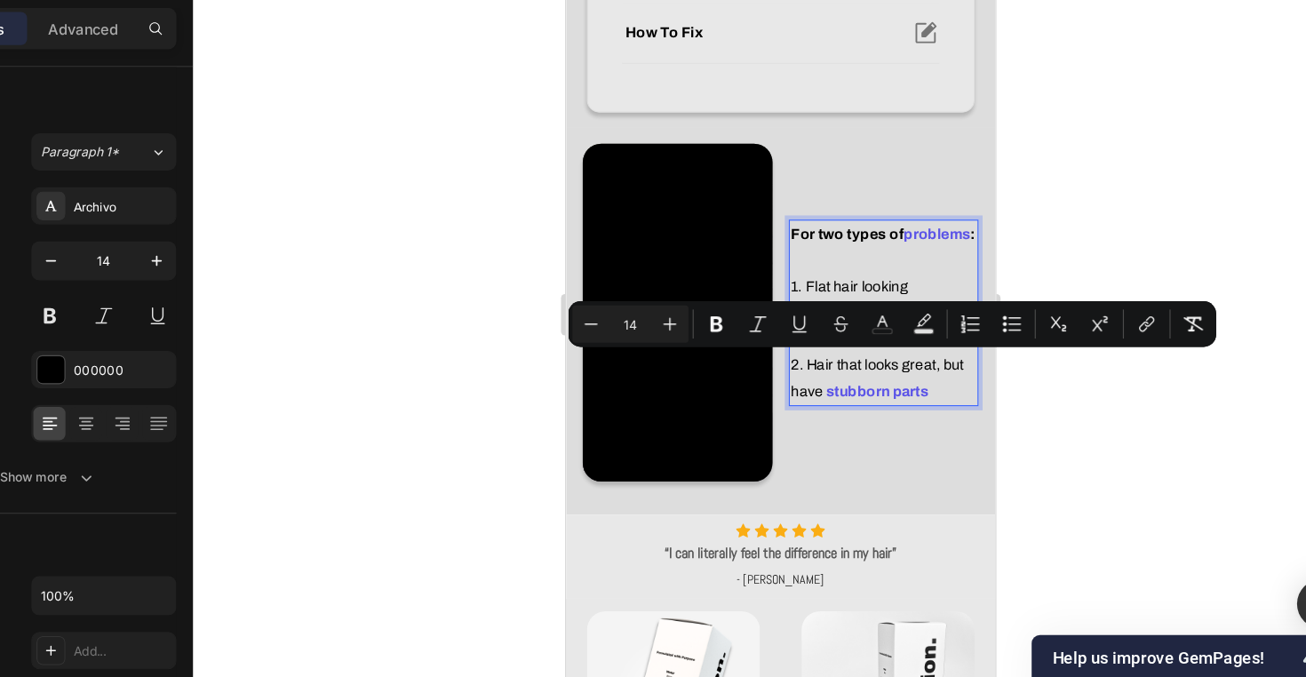
click at [838, 211] on p "For two types of problems : 1. Flat hair looking for texture" at bounding box center [837, 228] width 159 height 90
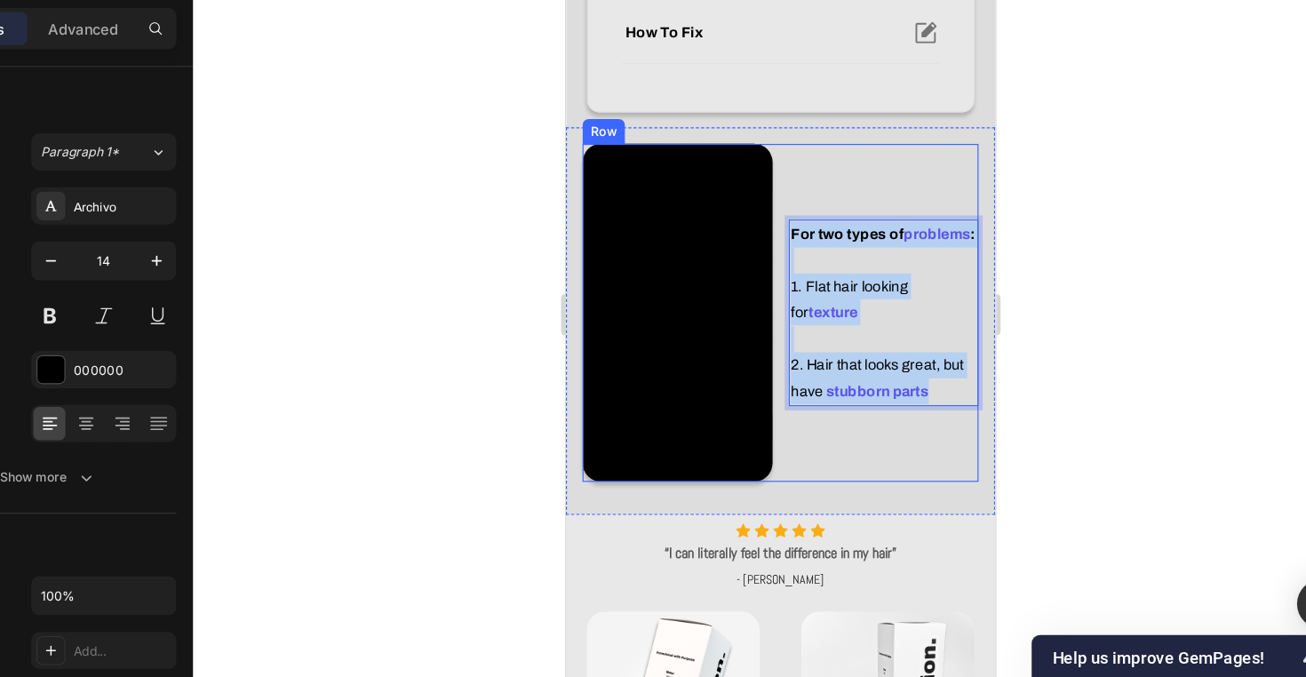
drag, startPoint x: 757, startPoint y: 199, endPoint x: 915, endPoint y: 349, distance: 218.0
click at [915, 349] on div "For two types of problems : 1. Flat hair looking for texture 2. Hair that looks…" at bounding box center [837, 260] width 163 height 289
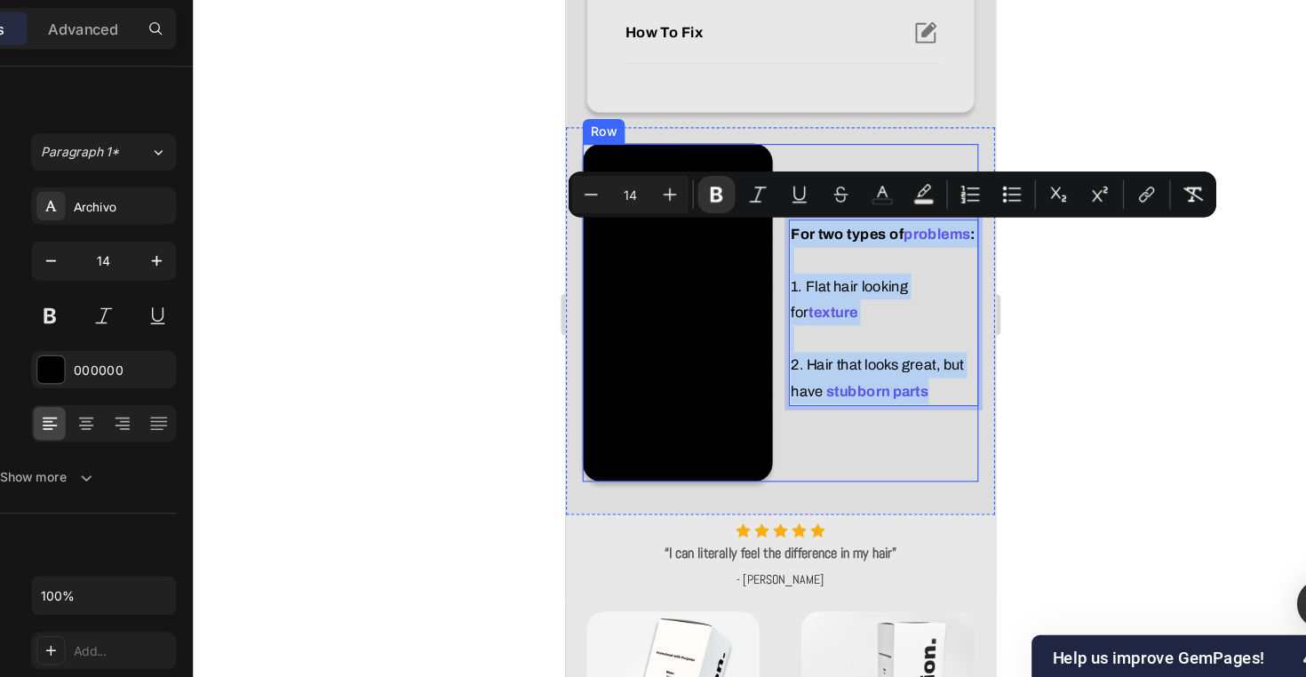
copy div "For two types of problems : 1. Flat hair looking for texture 2. Hair that looks…"
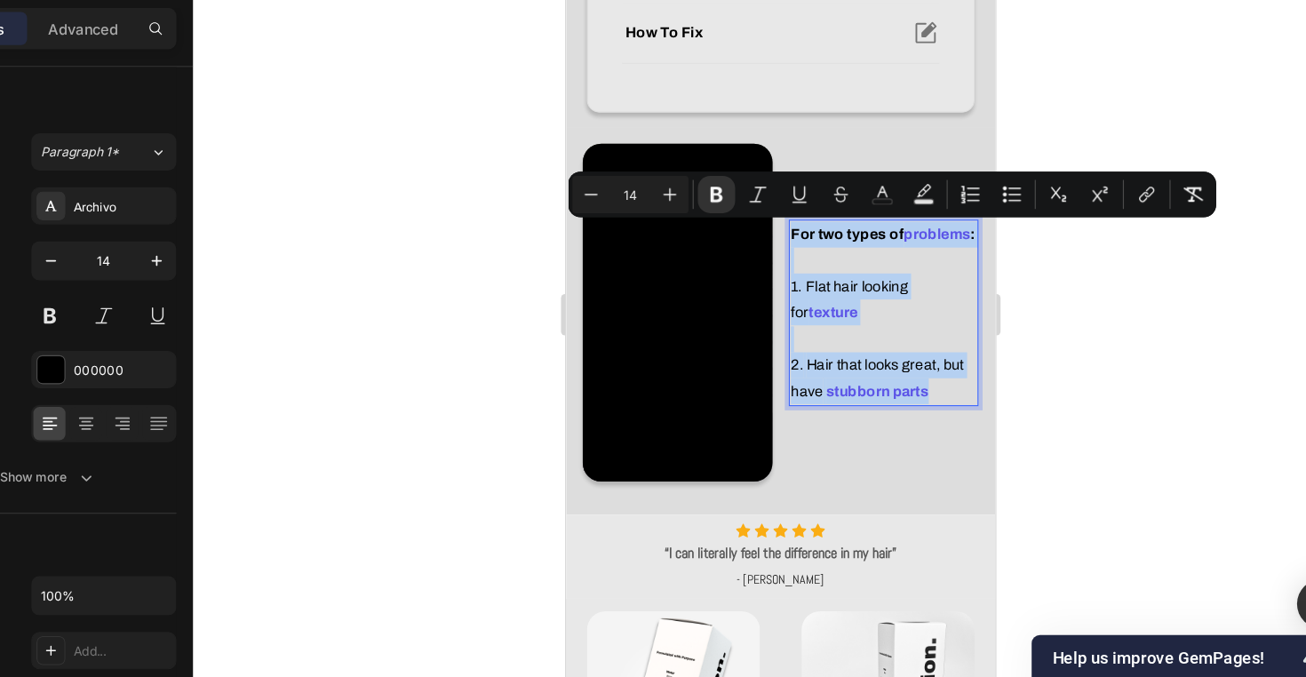
click at [841, 270] on p "For two types of problems : 1. Flat hair looking for texture" at bounding box center [837, 228] width 159 height 90
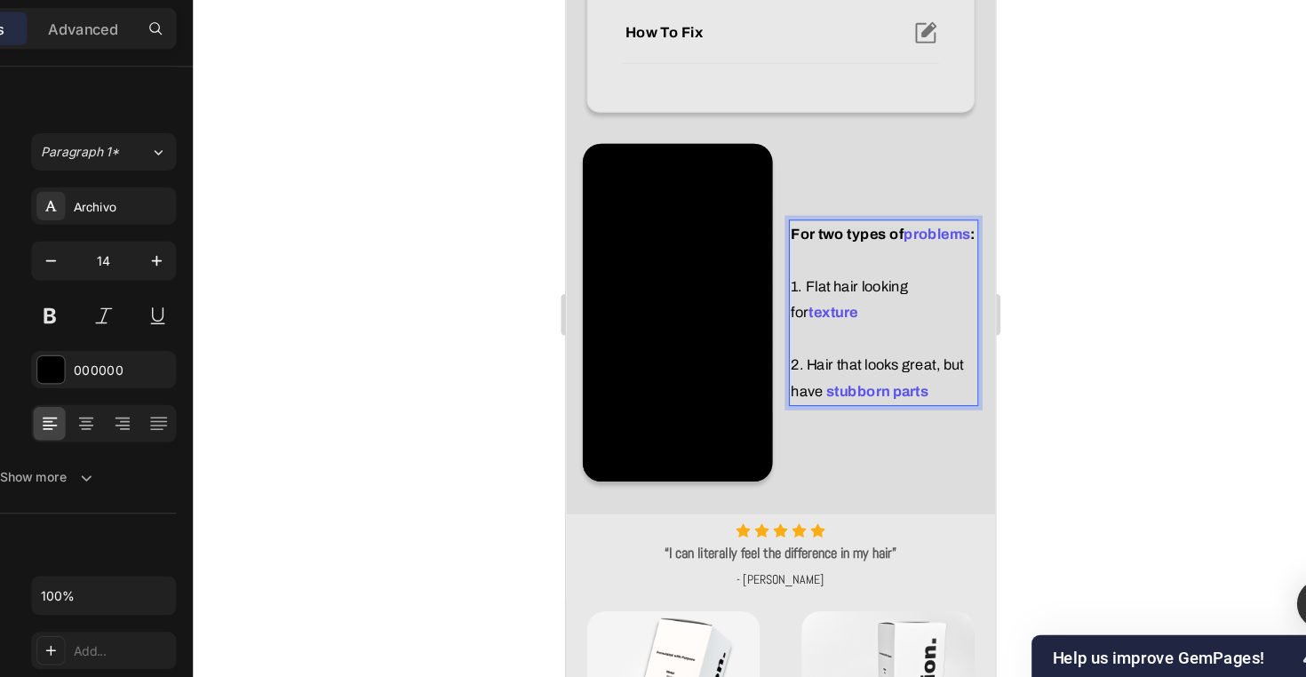
click at [833, 257] on p "For two types of problems : 1. Flat hair looking for texture" at bounding box center [837, 228] width 159 height 90
click at [795, 303] on span "Hair that looks great, but have" at bounding box center [832, 317] width 148 height 36
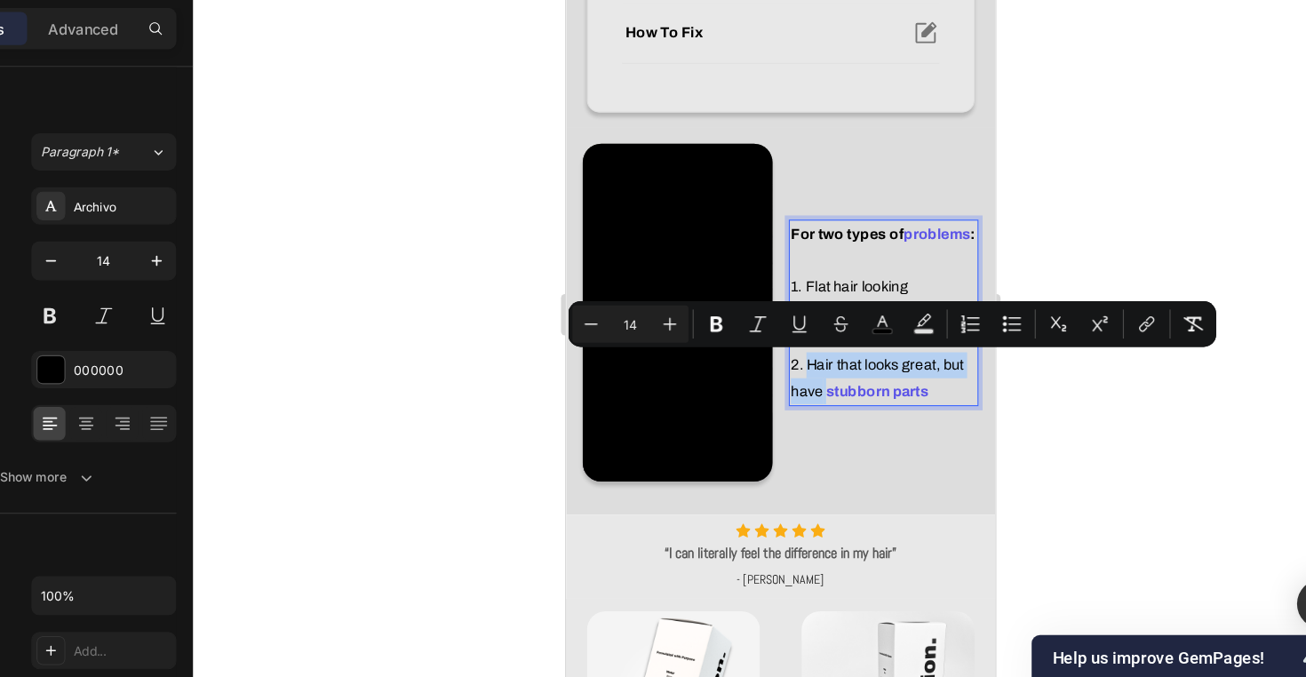
drag, startPoint x: 774, startPoint y: 306, endPoint x: 796, endPoint y: 320, distance: 26.4
click at [794, 321] on p "2. Hair that looks great, but have stubborn parts" at bounding box center [837, 317] width 159 height 44
click at [804, 311] on span "Hair that looks great, but have" at bounding box center [832, 317] width 148 height 36
drag, startPoint x: 797, startPoint y: 307, endPoint x: 901, endPoint y: 301, distance: 104.1
click at [901, 301] on span "Hair that looks great, but have" at bounding box center [832, 317] width 148 height 36
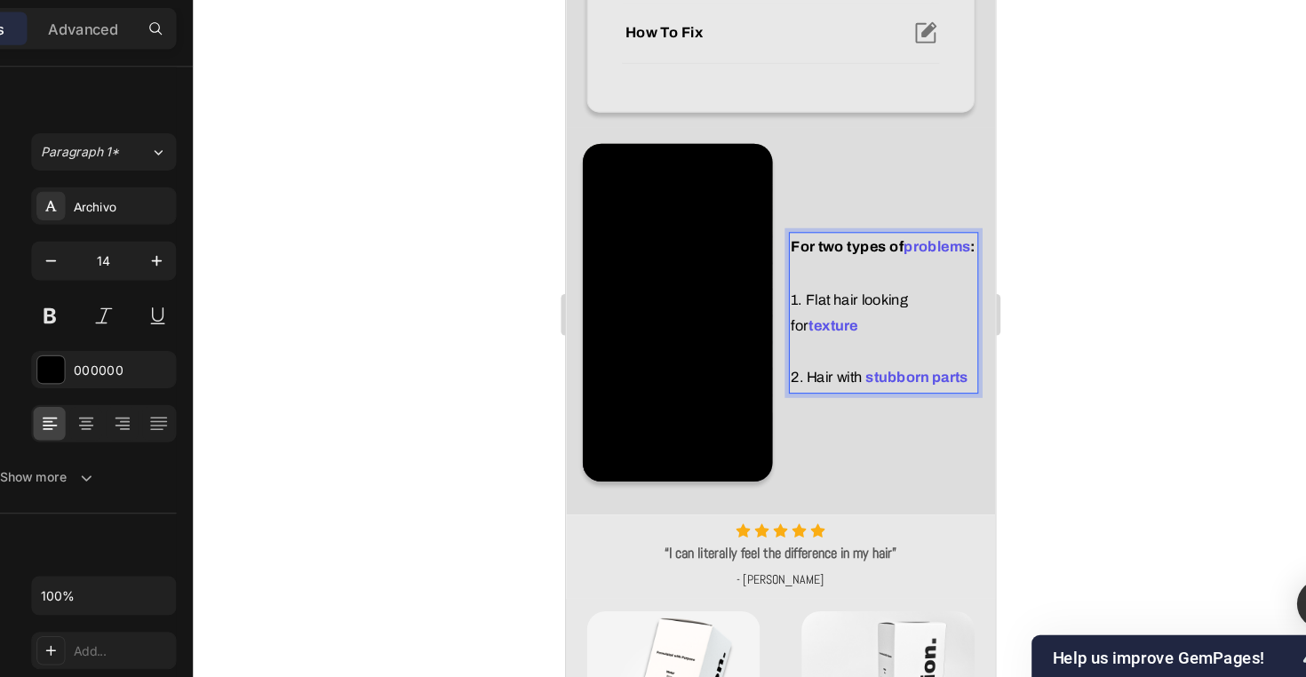
click at [908, 318] on p "2. Hair with stubborn parts" at bounding box center [837, 317] width 159 height 22
click at [909, 316] on strong "stubborn parts" at bounding box center [865, 316] width 88 height 13
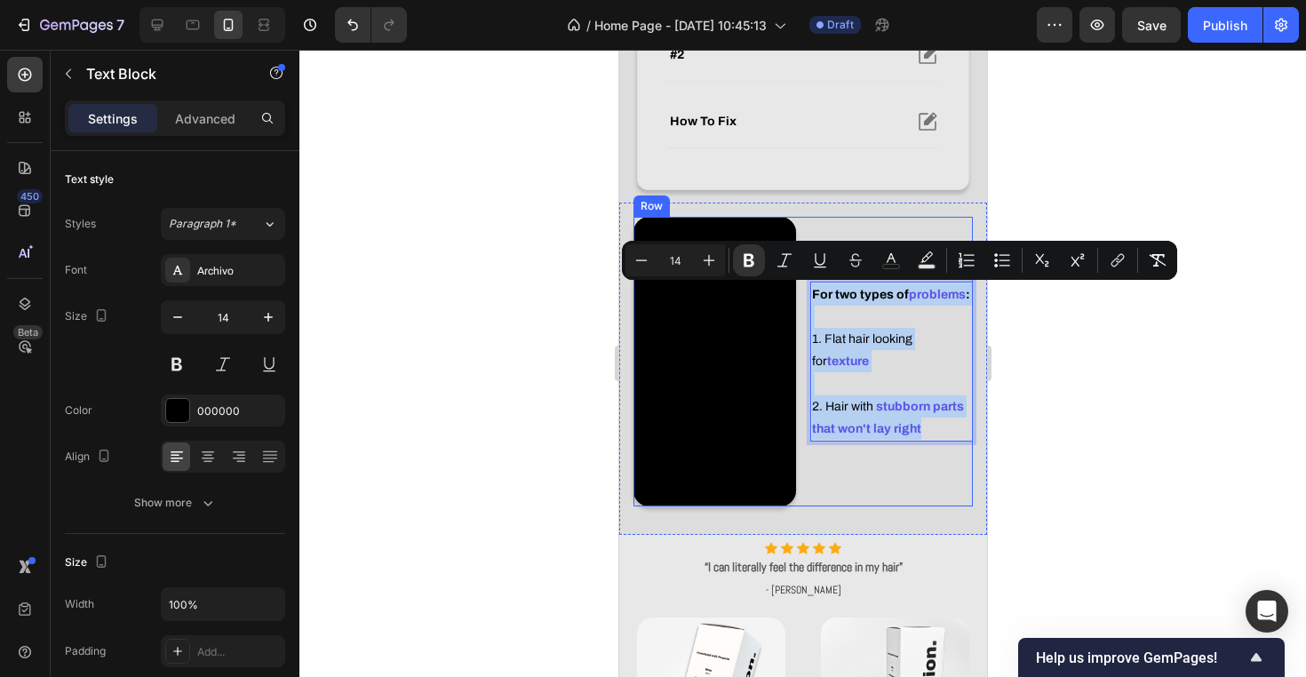
drag, startPoint x: 940, startPoint y: 425, endPoint x: 795, endPoint y: 288, distance: 199.8
click at [795, 288] on div "Video For two types of problems : 1. Flat hair looking for texture 2. Hair with…" at bounding box center [801, 361] width 339 height 289
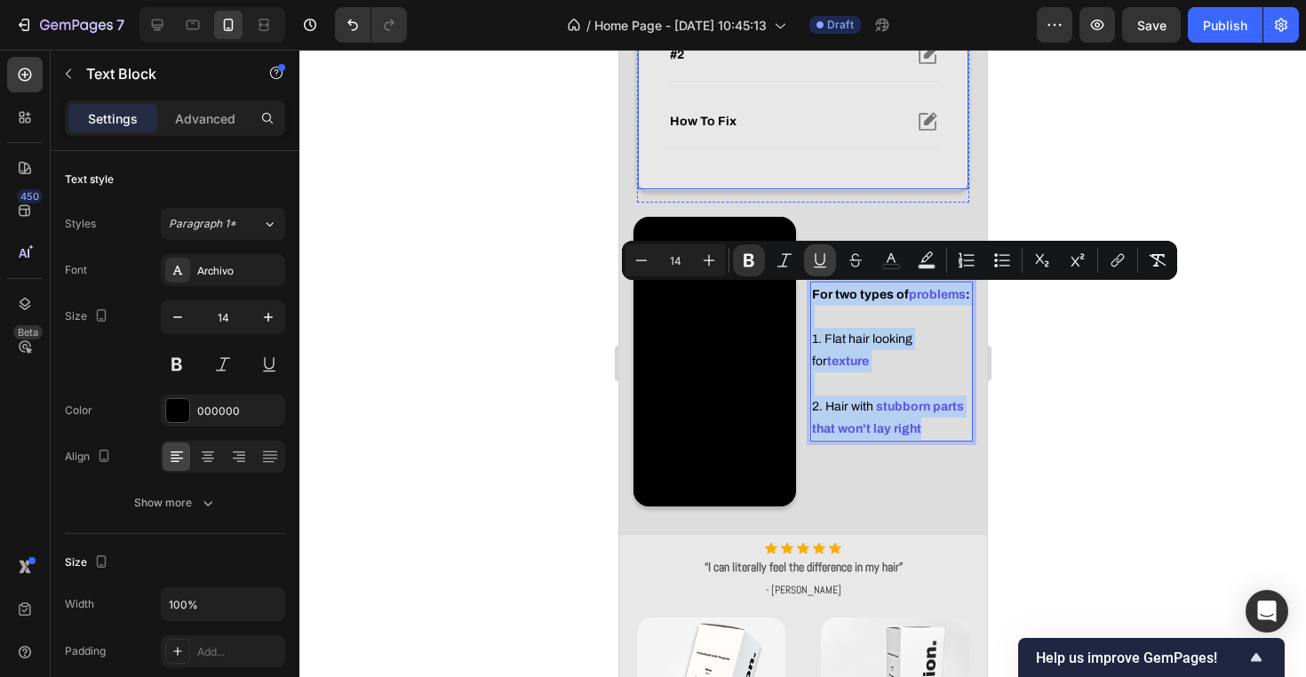
copy div "For two types of problems : 1. Flat hair looking for texture 2. Hair with stubb…"
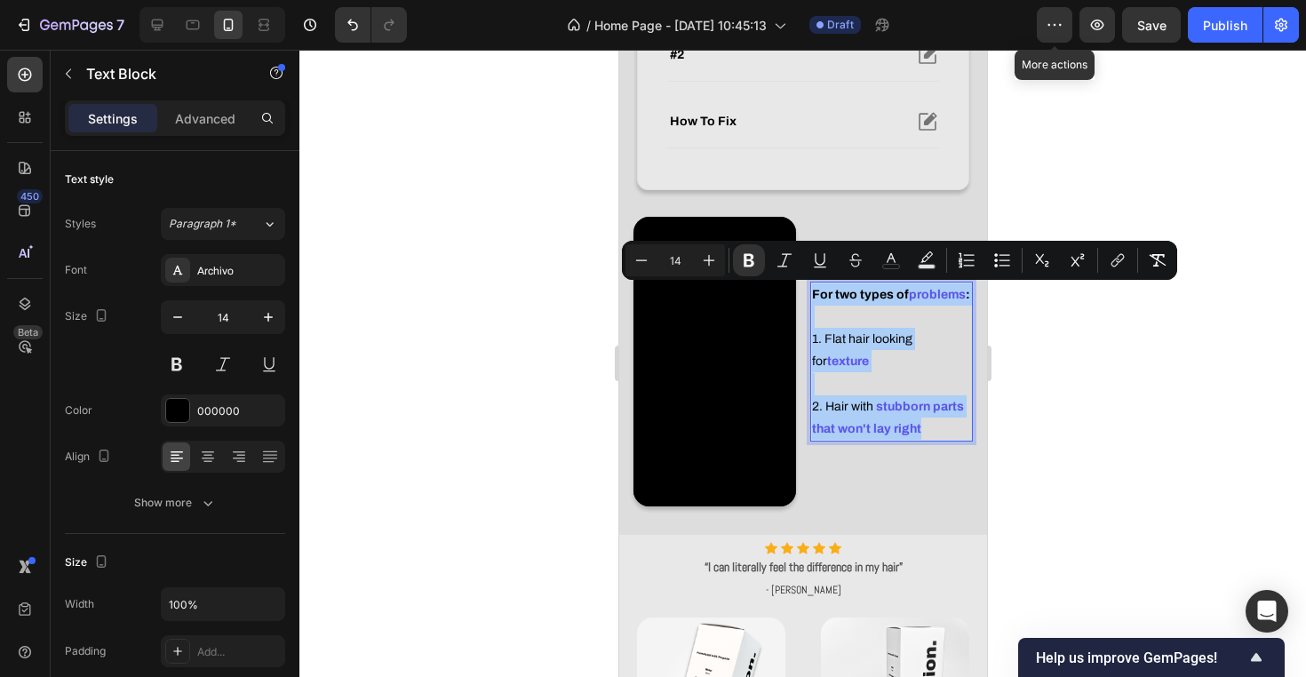
click at [1069, 7] on div at bounding box center [1054, 25] width 36 height 36
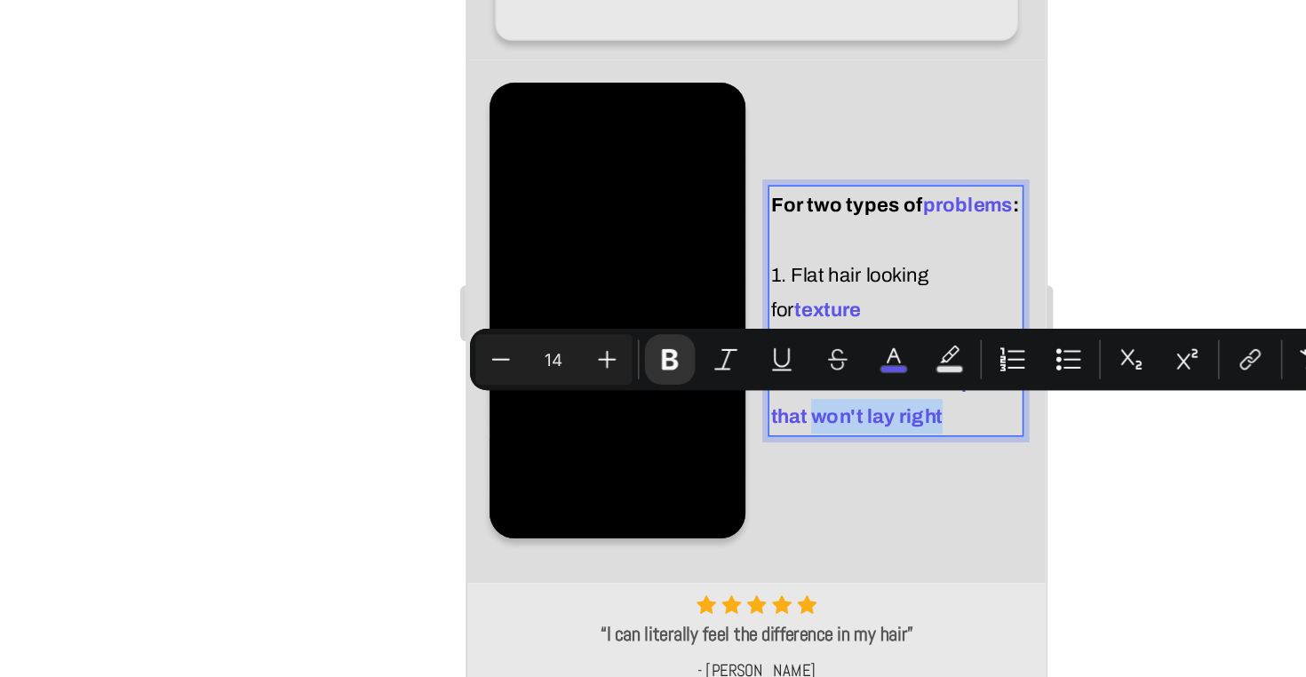
drag, startPoint x: 781, startPoint y: 199, endPoint x: 686, endPoint y: 202, distance: 95.1
click at [686, 202] on p "2. Hair with stubborn parts that won't lay right" at bounding box center [738, 188] width 159 height 44
click at [745, 321] on div at bounding box center [802, 363] width 1006 height 627
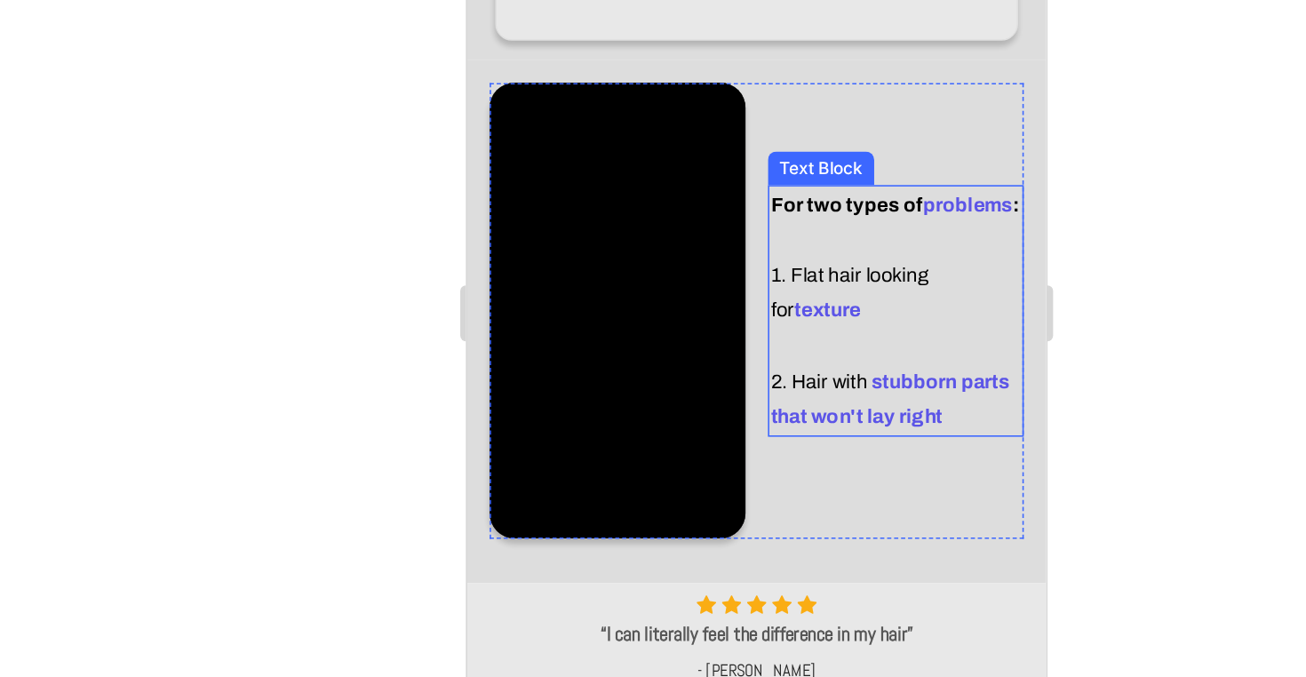
click at [789, 199] on p "2. Hair with stubborn parts that won't lay right" at bounding box center [738, 188] width 159 height 44
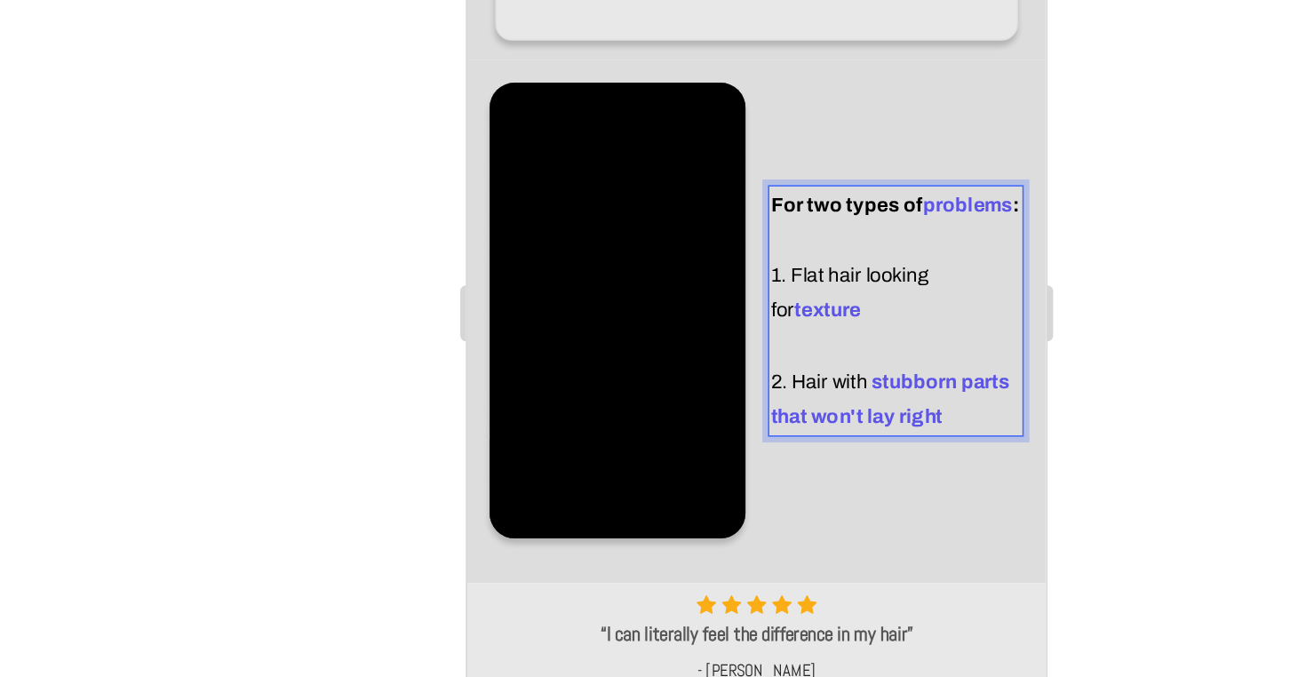
click at [761, 194] on strong "stubborn parts that won't lay right" at bounding box center [735, 189] width 152 height 36
click at [774, 195] on p "2. Hair with stubborn parts that won't lay right" at bounding box center [738, 188] width 159 height 44
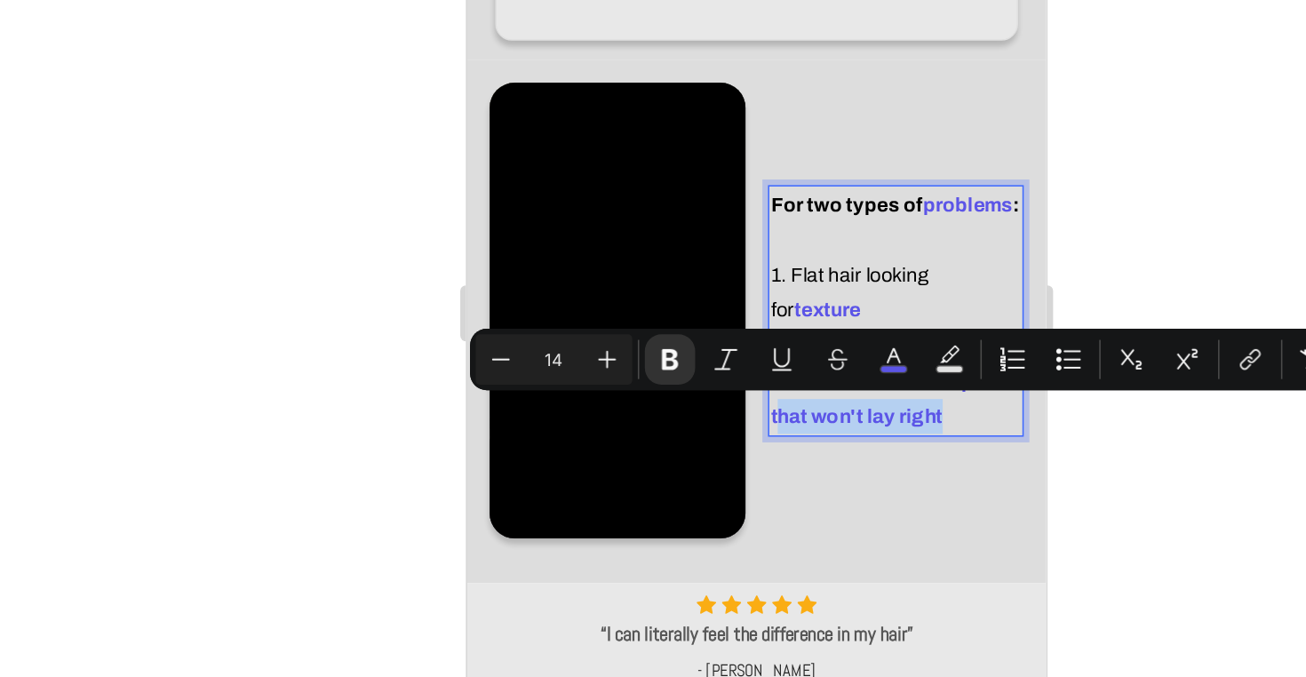
drag, startPoint x: 774, startPoint y: 195, endPoint x: 662, endPoint y: 197, distance: 111.9
click at [662, 197] on p "2. Hair with stubborn parts that won't lay right" at bounding box center [738, 188] width 159 height 44
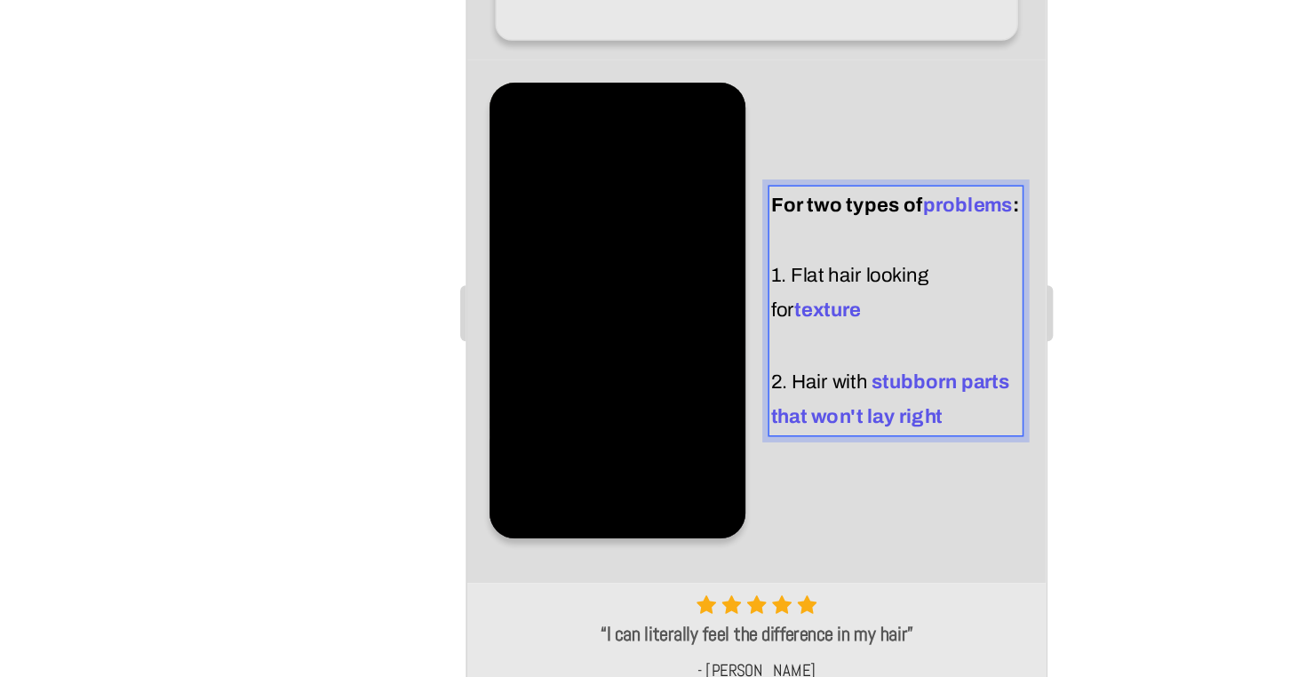
click at [730, 112] on p "For two types of problems : 1. Flat hair looking for texture" at bounding box center [738, 99] width 159 height 90
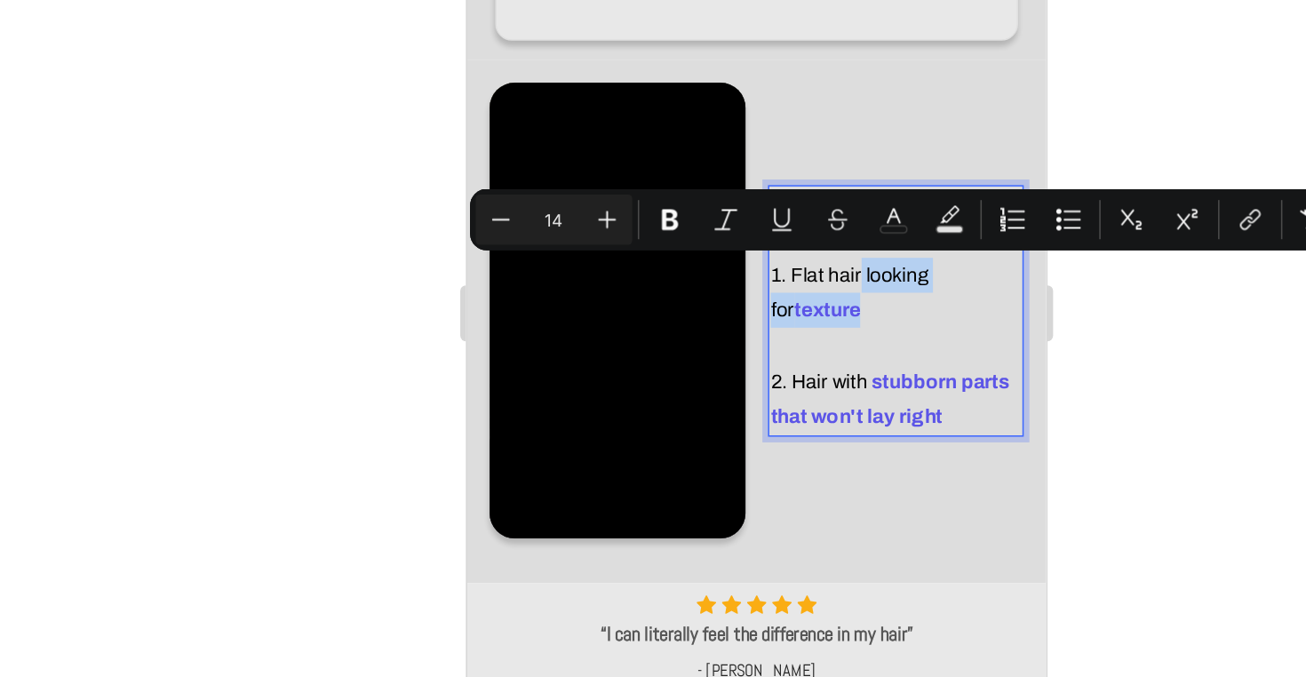
drag, startPoint x: 726, startPoint y: 131, endPoint x: 715, endPoint y: 109, distance: 24.6
click at [715, 109] on p "For two types of problems : 1. Flat hair looking for texture" at bounding box center [738, 99] width 159 height 90
click at [717, 138] on p "For two types of problems : 1. Flat hair looking for texture" at bounding box center [738, 99] width 159 height 90
drag, startPoint x: 724, startPoint y: 135, endPoint x: 716, endPoint y: 108, distance: 27.8
click at [716, 108] on p "For two types of problems : 1. Flat hair looking for texture" at bounding box center [738, 99] width 159 height 90
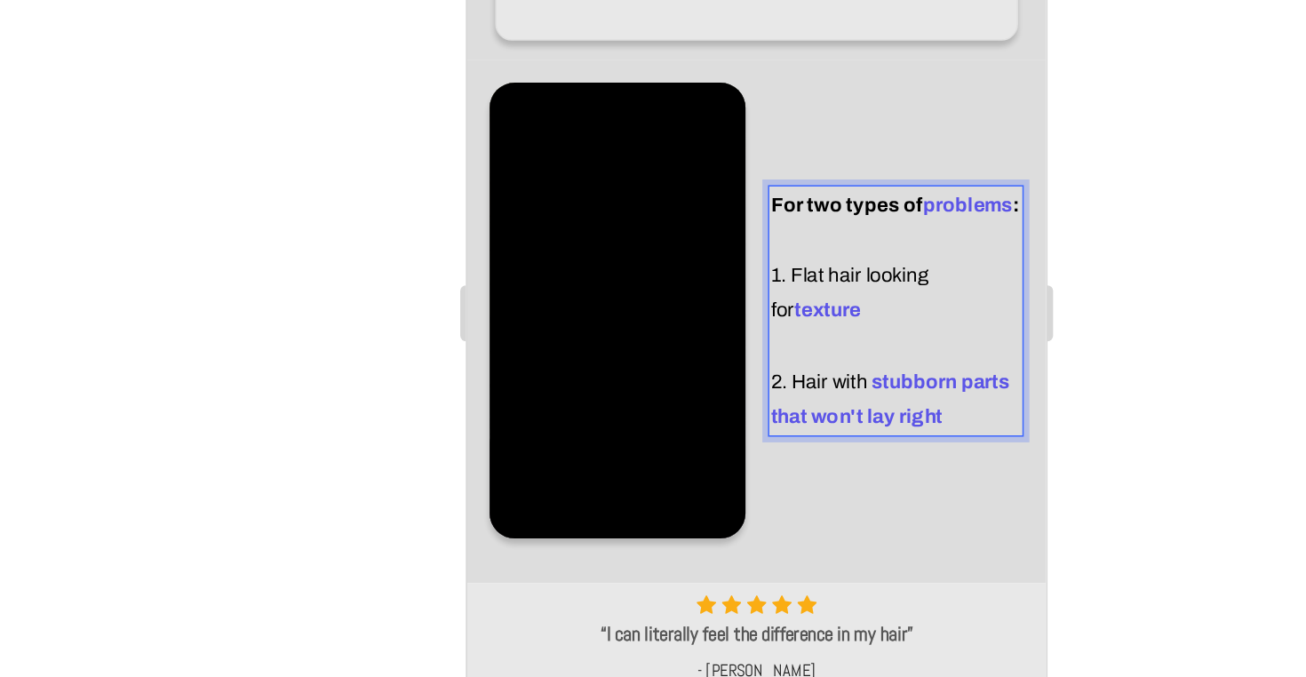
click at [757, 192] on strong "stubborn parts that won't lay right" at bounding box center [735, 189] width 152 height 36
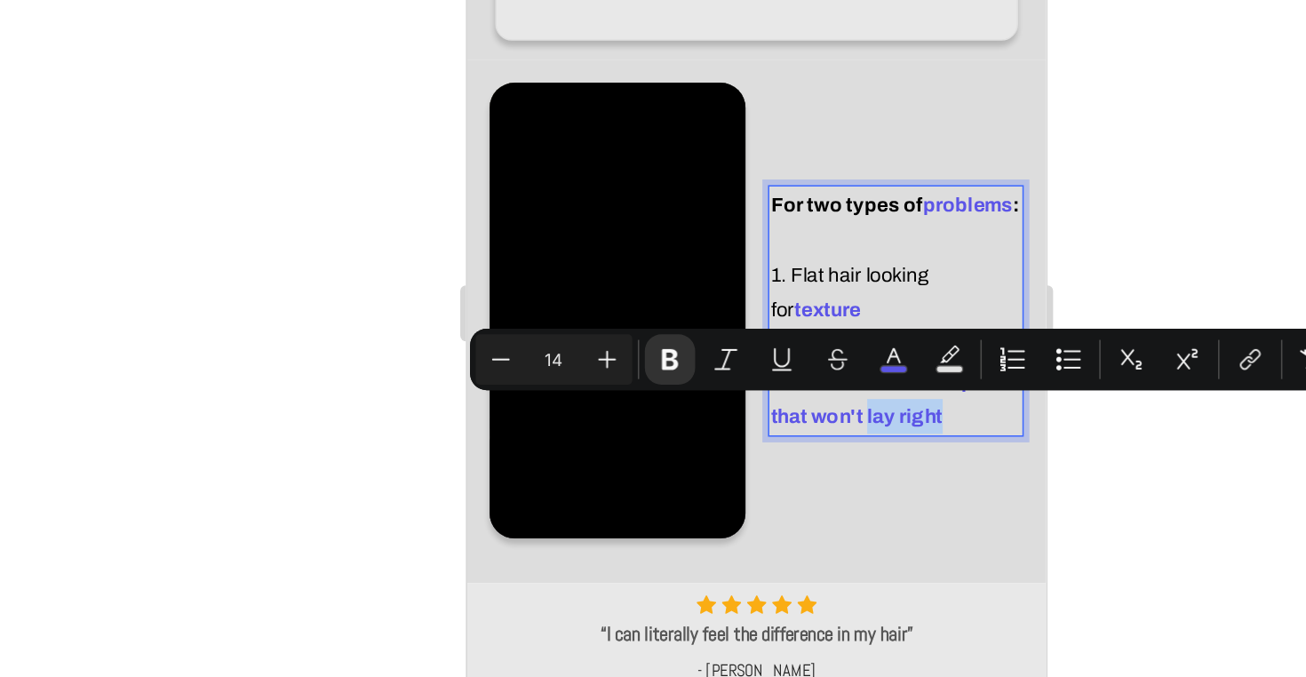
drag, startPoint x: 774, startPoint y: 197, endPoint x: 719, endPoint y: 198, distance: 54.2
click at [719, 198] on p "2. Hair with stubborn parts that won't lay right" at bounding box center [738, 188] width 159 height 44
click at [765, 201] on strong "stubborn parts that won't lay right" at bounding box center [735, 189] width 152 height 36
drag, startPoint x: 768, startPoint y: 201, endPoint x: 719, endPoint y: 202, distance: 48.9
click at [719, 202] on p "2. Hair with stubborn parts that won't lay right" at bounding box center [738, 188] width 159 height 44
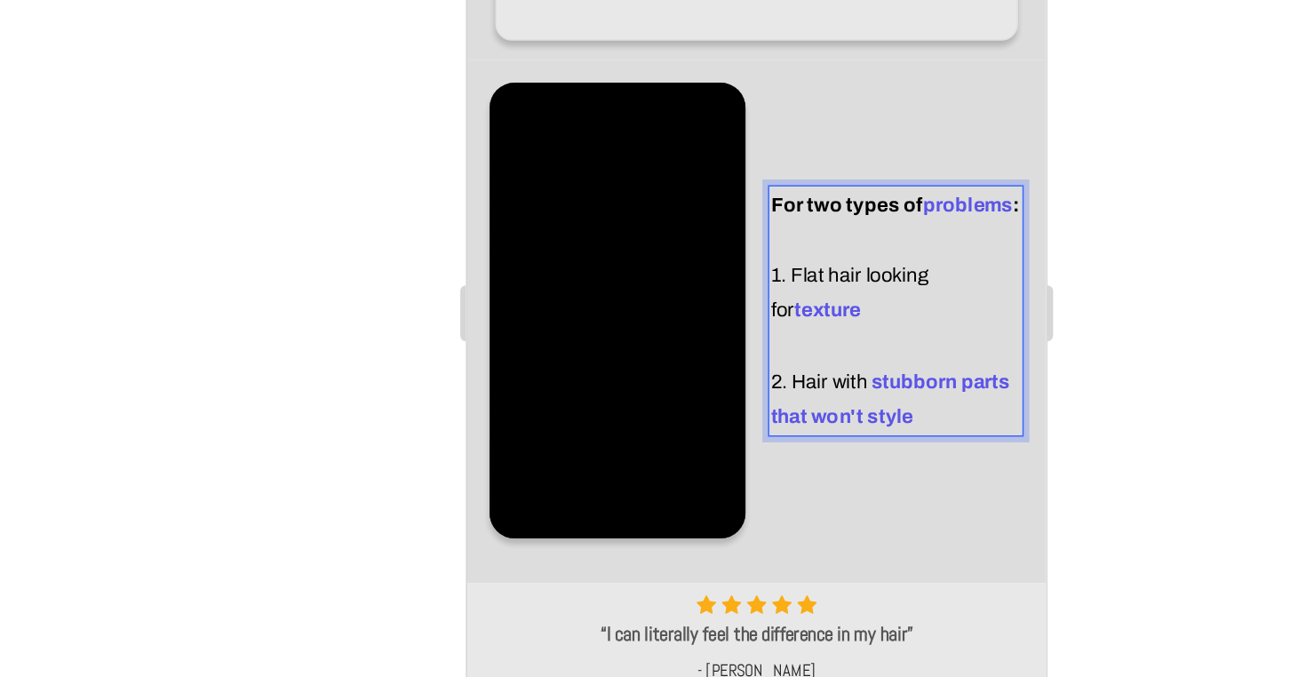
click at [753, 137] on p "For two types of problems : 1. Flat hair looking for texture" at bounding box center [738, 99] width 159 height 90
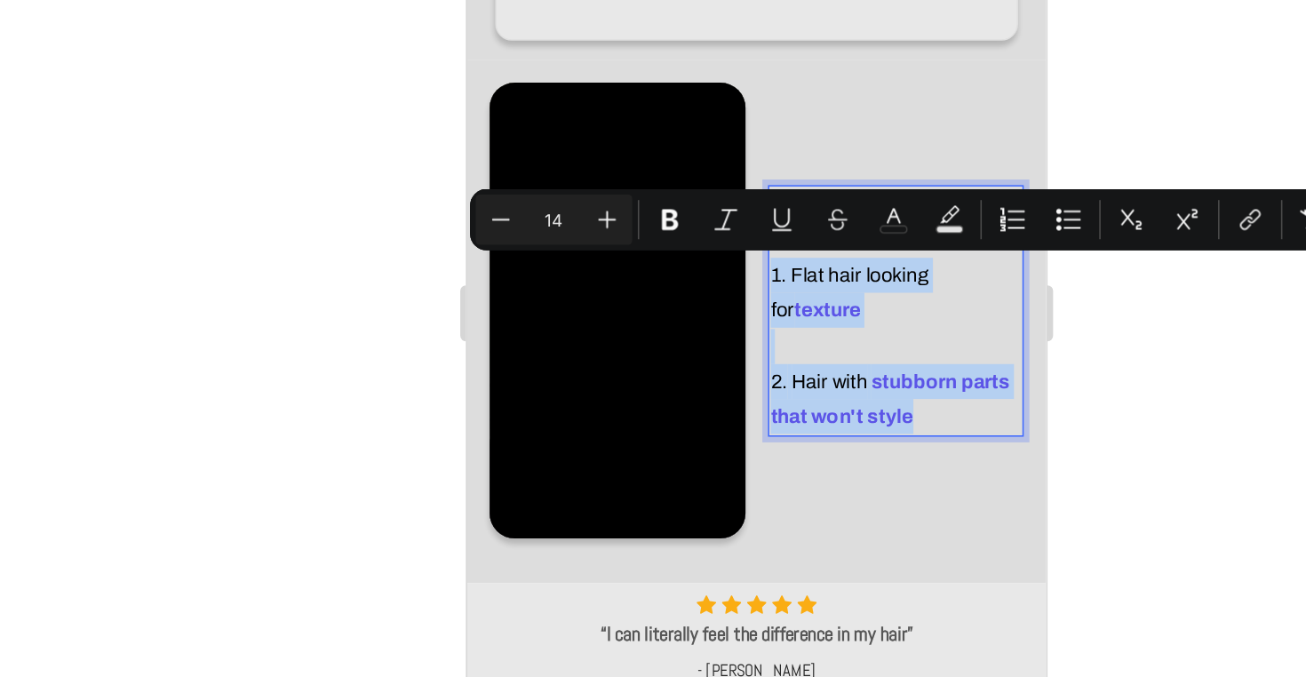
drag, startPoint x: 661, startPoint y: 107, endPoint x: 756, endPoint y: 193, distance: 128.3
click at [756, 193] on div "For two types of problems : 1. Flat hair looking for texture 2. Hair with stubb…" at bounding box center [738, 132] width 163 height 160
click at [756, 193] on p "2. Hair with stubborn parts that won't style" at bounding box center [738, 188] width 159 height 44
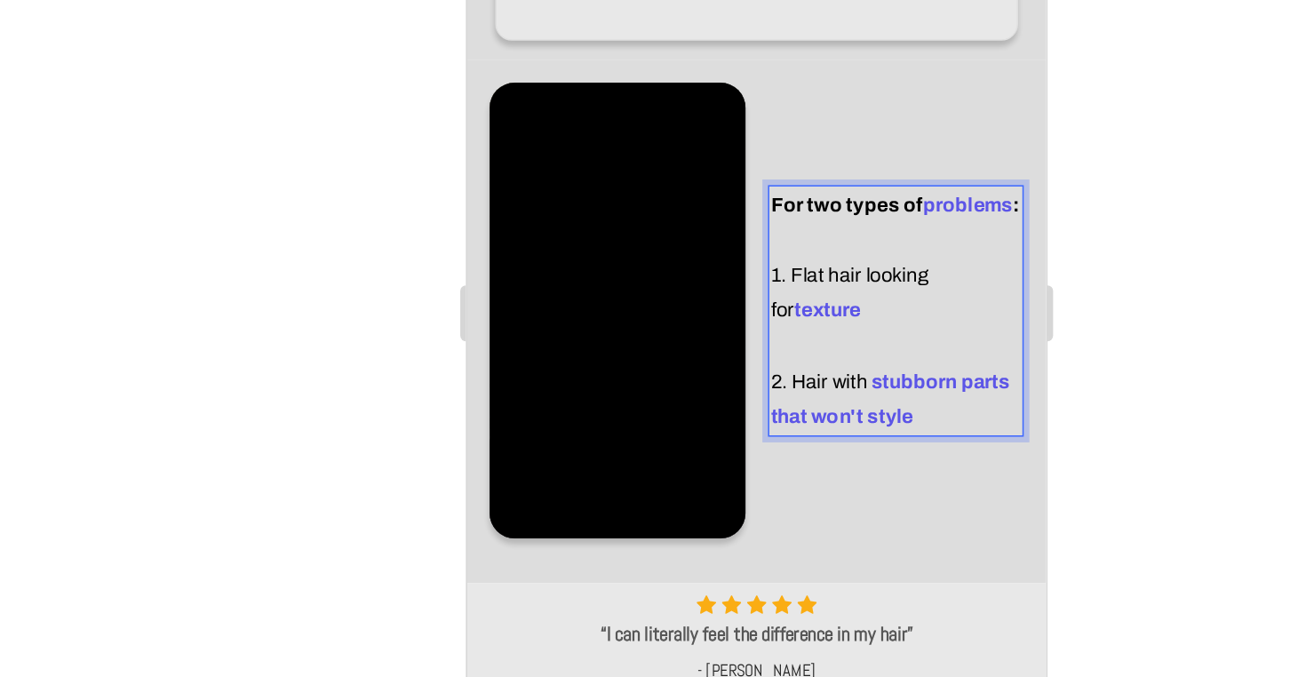
click at [754, 197] on p "2. Hair with stubborn parts that won't style" at bounding box center [738, 188] width 159 height 44
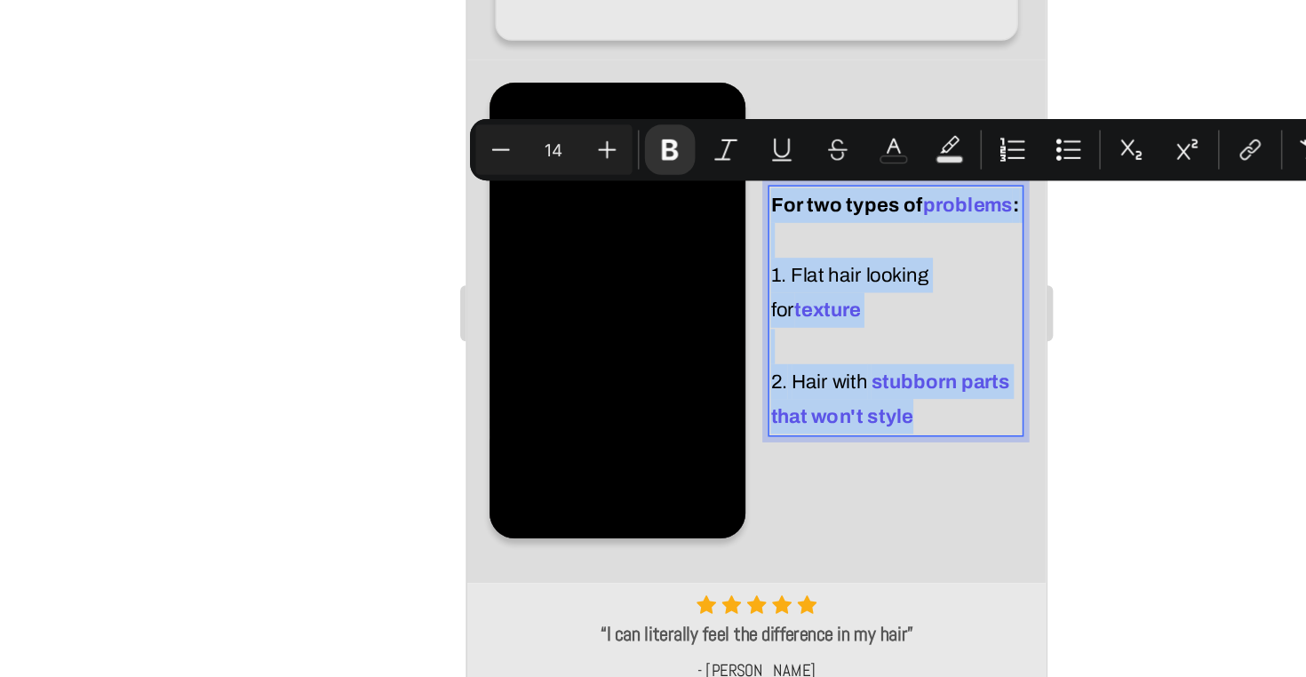
drag, startPoint x: 661, startPoint y: 67, endPoint x: 751, endPoint y: 191, distance: 153.1
copy div "For two types of problems : 1. Flat hair looking for texture 2. Hair with stubb…"
click at [705, 54] on p "For two types of problems : 1. Flat hair looking for texture" at bounding box center [738, 99] width 159 height 90
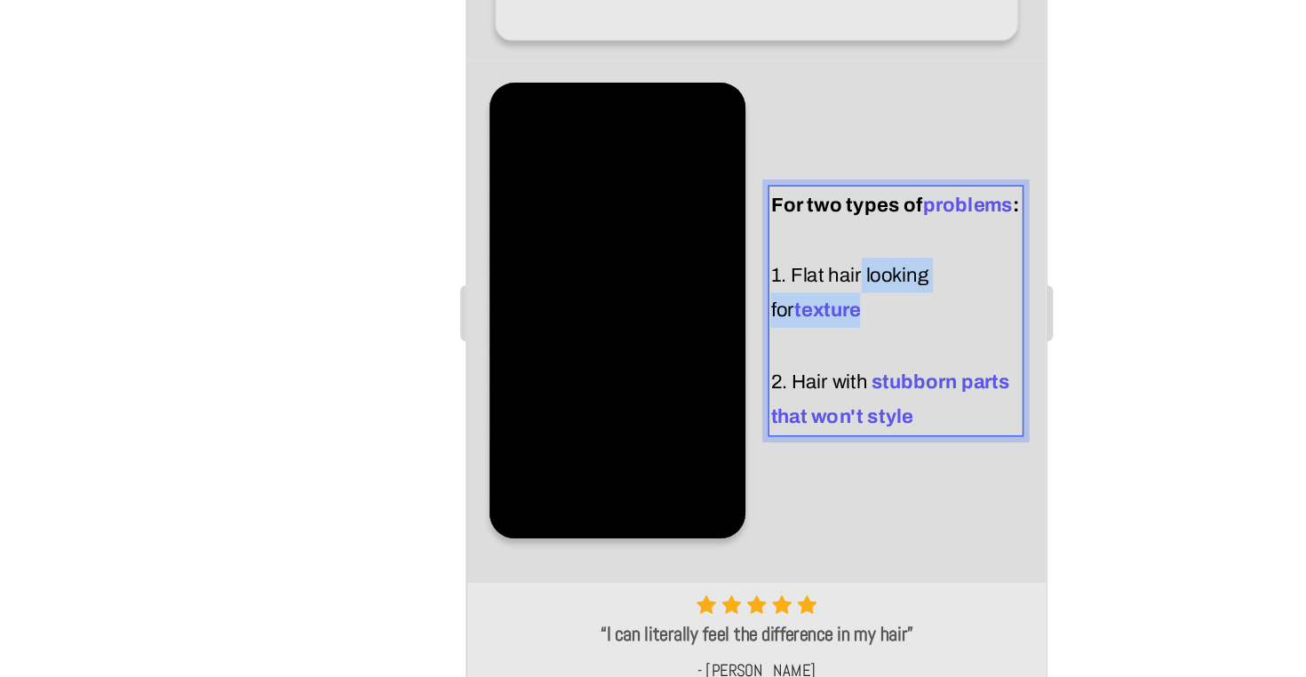
drag, startPoint x: 718, startPoint y: 117, endPoint x: 715, endPoint y: 105, distance: 12.7
click at [715, 105] on p "For two types of problems : 1. Flat hair looking for texture" at bounding box center [738, 99] width 159 height 90
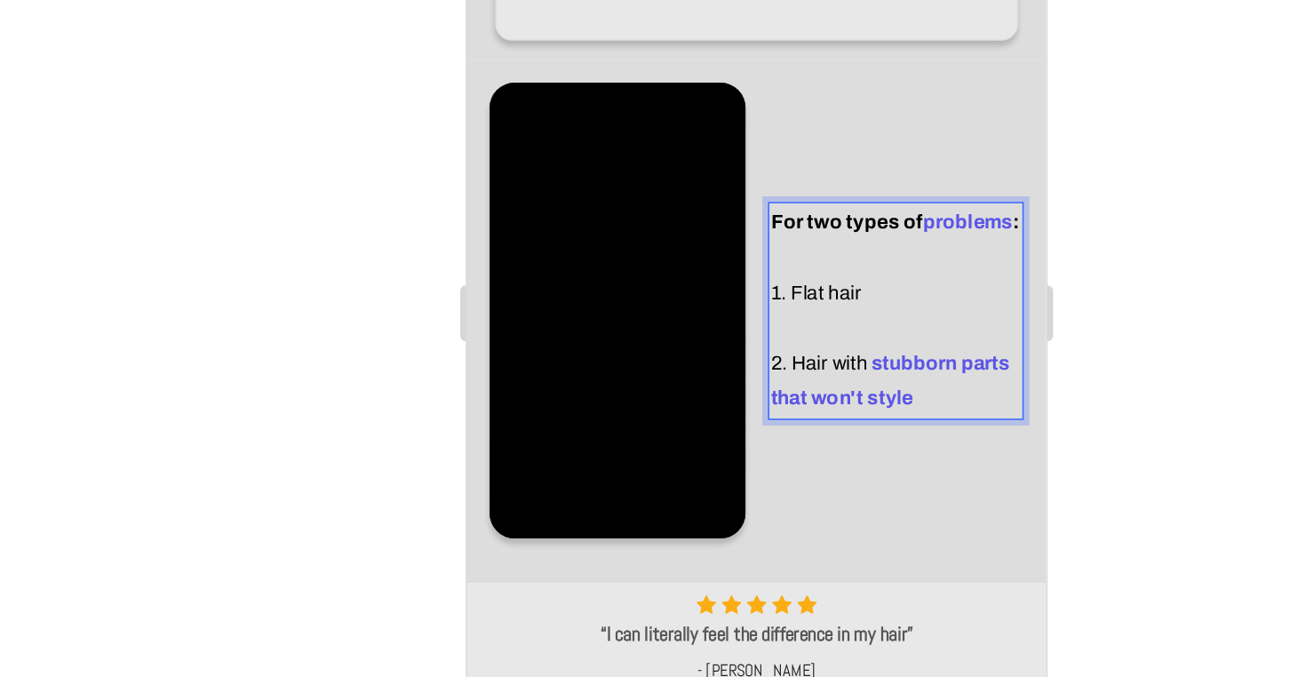
click at [736, 141] on p "Rich Text Editor. Editing area: main" at bounding box center [738, 143] width 159 height 22
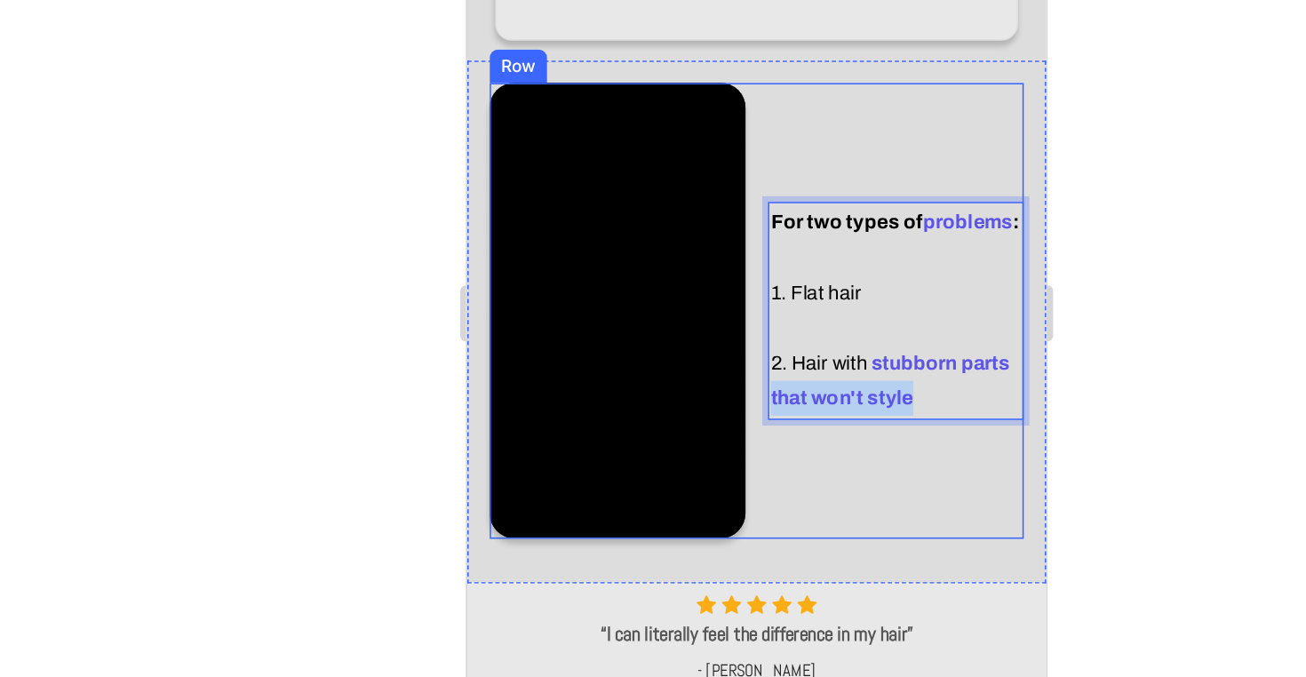
drag, startPoint x: 759, startPoint y: 182, endPoint x: 654, endPoint y: 183, distance: 105.7
click at [654, 183] on div "Video For two types of problems : 1. Flat hair 2. Hair with stubborn parts that…" at bounding box center [649, 132] width 339 height 289
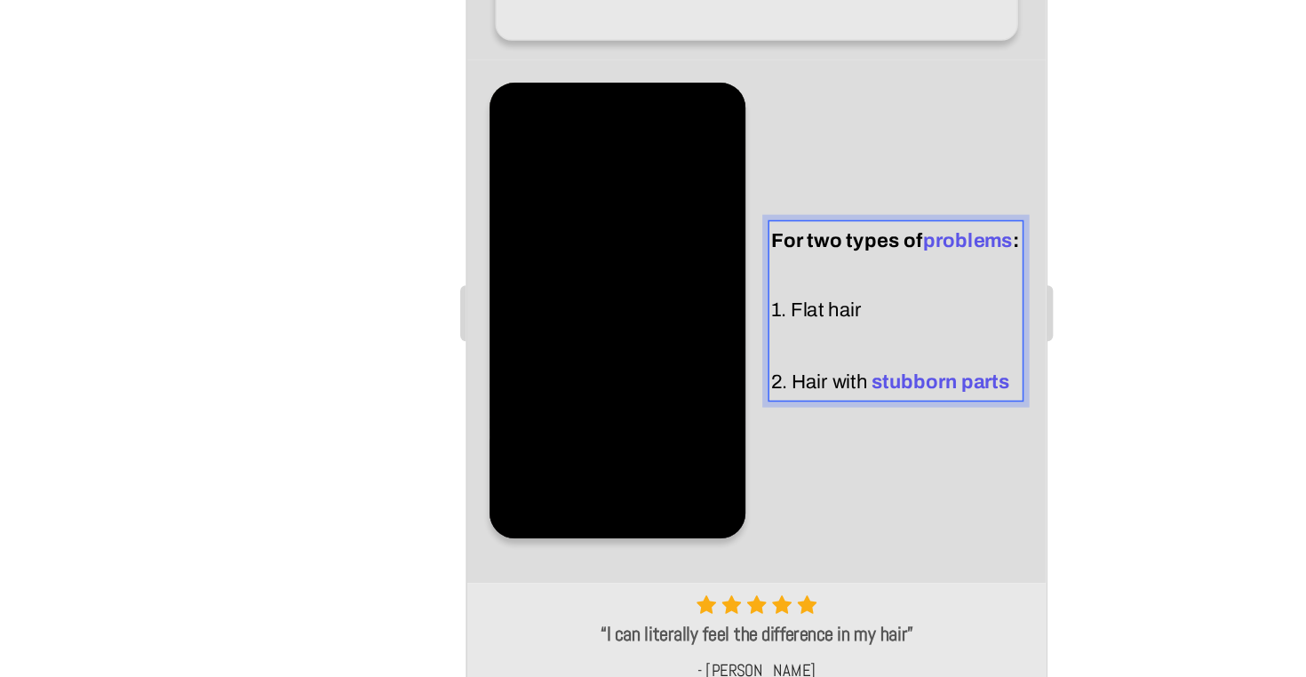
click at [755, 140] on p "For two types of problems : 1. Flat hair" at bounding box center [738, 109] width 159 height 67
click at [782, 149] on p "Rich Text Editor. Editing area: main" at bounding box center [738, 155] width 159 height 22
click at [696, 206] on div at bounding box center [802, 363] width 1006 height 627
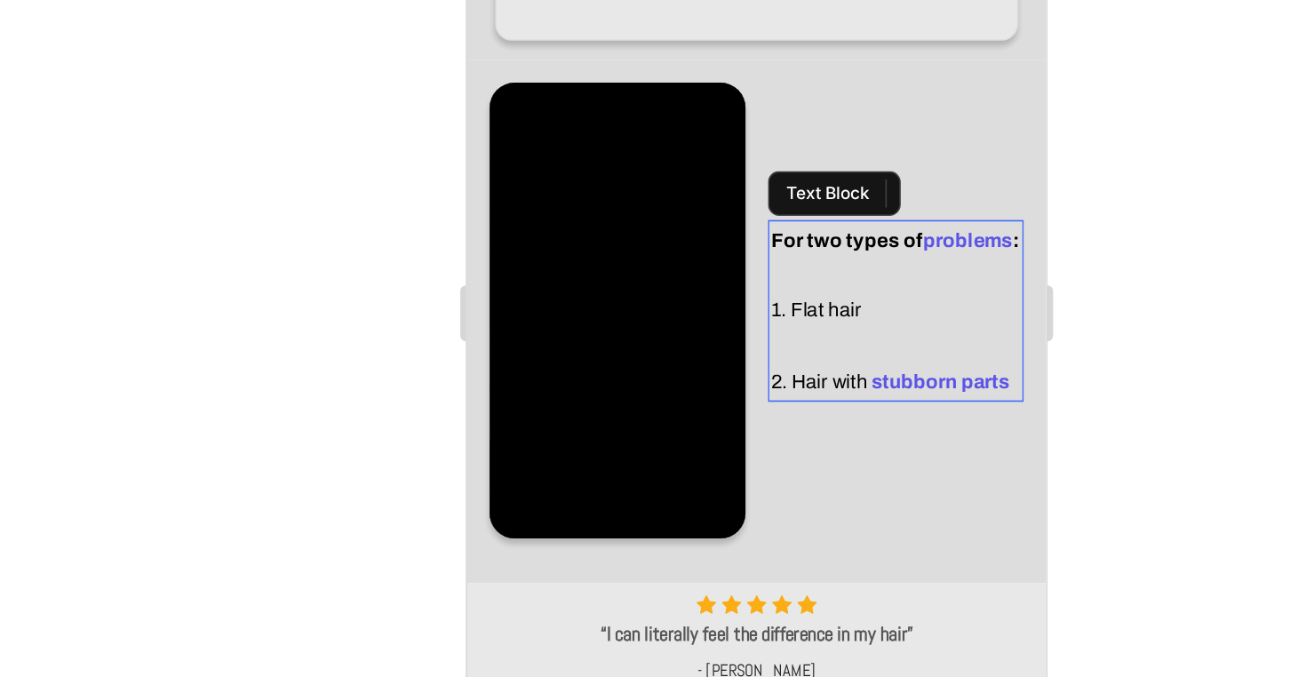
click at [758, 156] on p "Rich Text Editor. Editing area: main" at bounding box center [738, 155] width 159 height 22
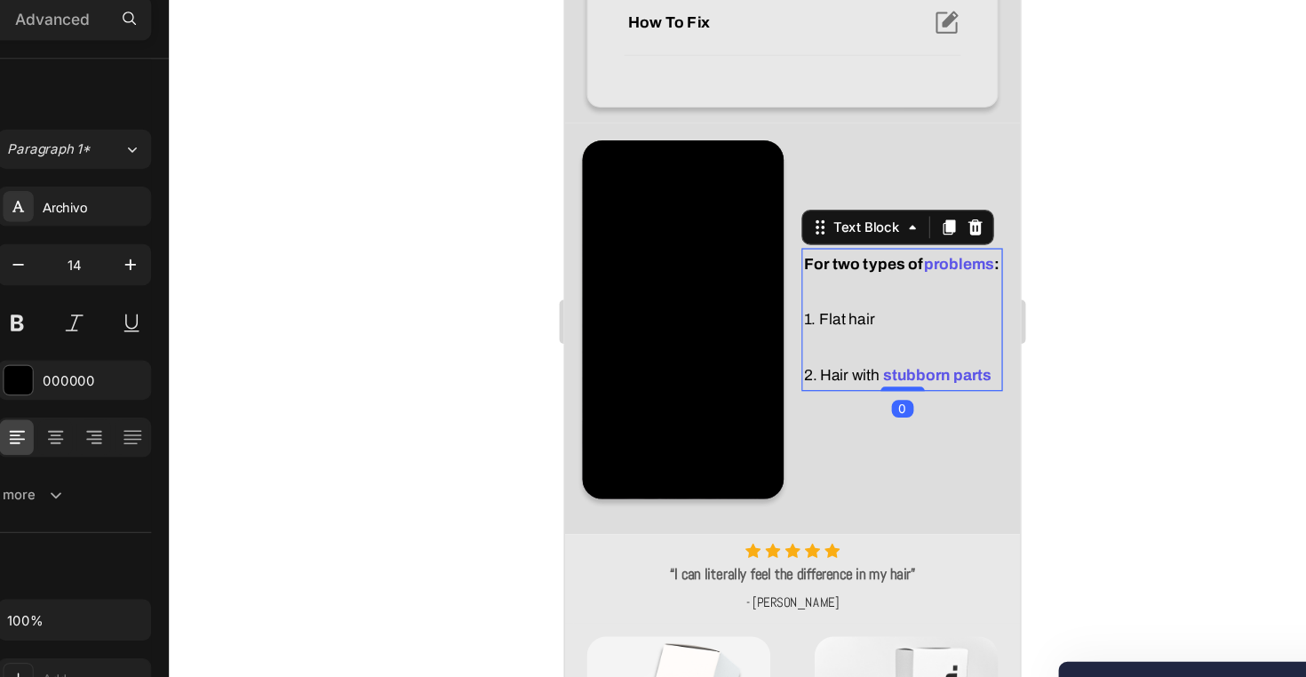
click at [918, 316] on div at bounding box center [802, 363] width 1006 height 627
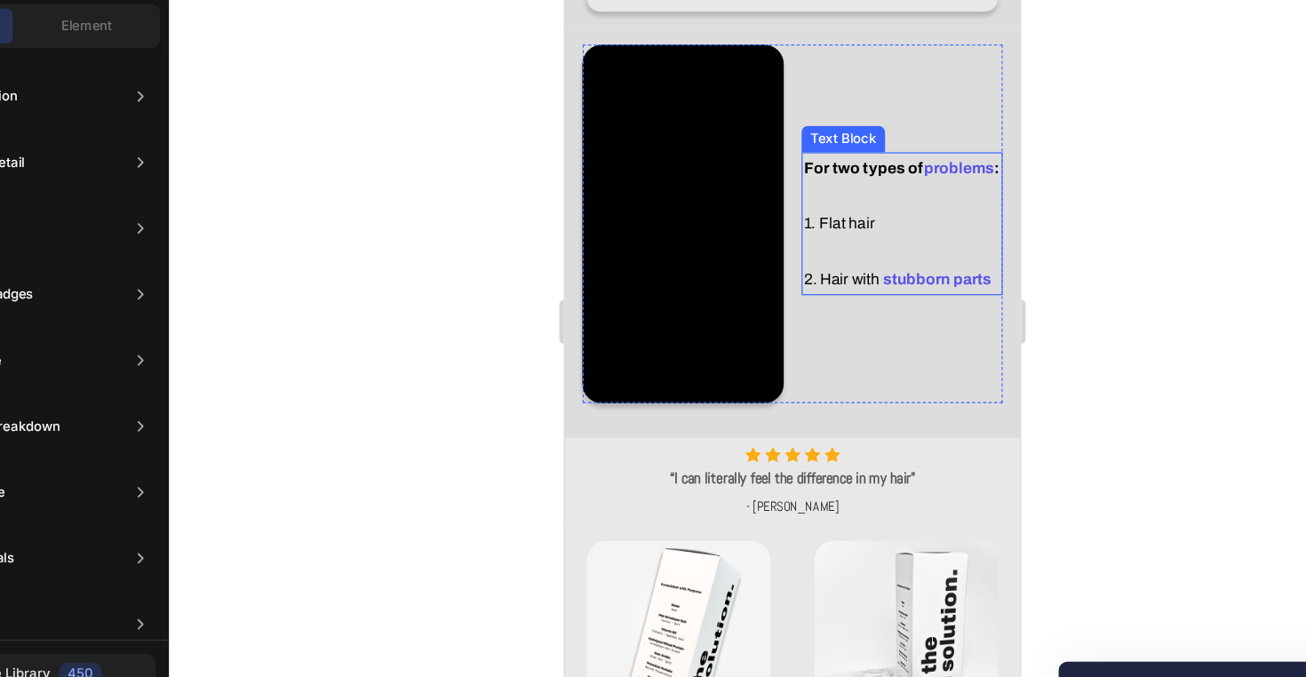
scroll to position [846, 0]
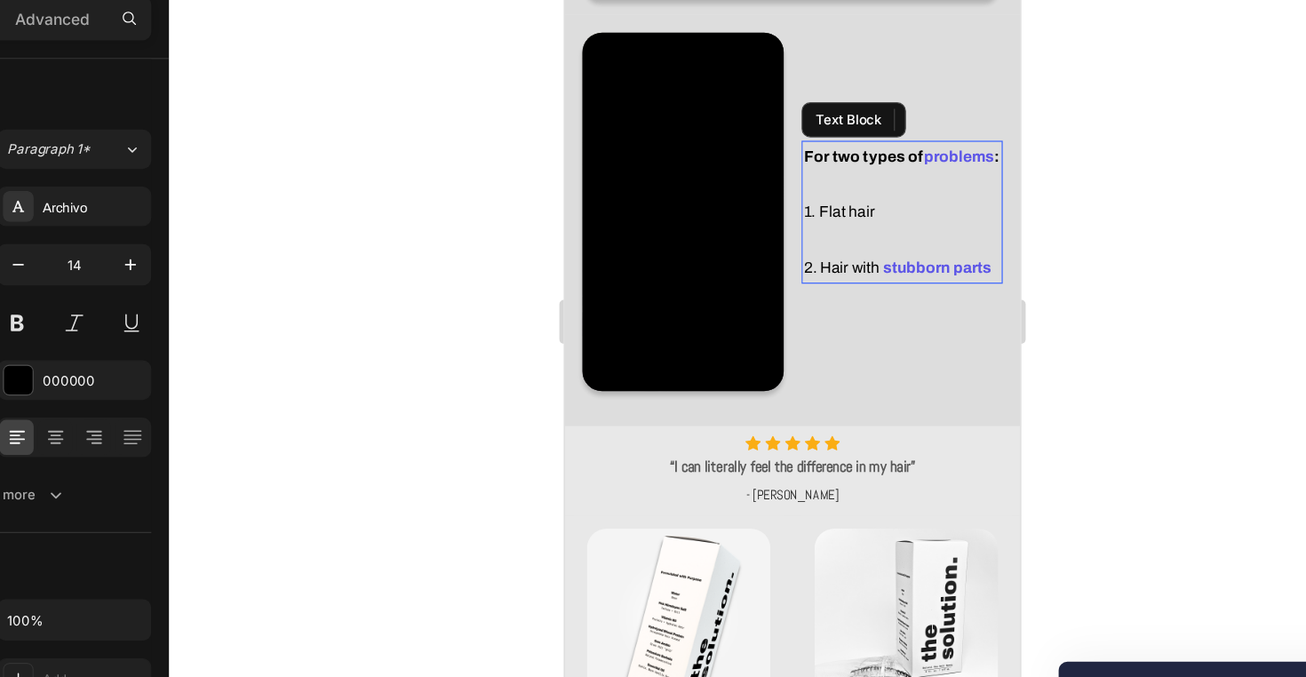
click at [879, 159] on p "For two types of problems : 1. Flat hair" at bounding box center [836, 136] width 159 height 67
click at [791, 154] on p "For two types of problems : 1. Flat hair" at bounding box center [836, 136] width 159 height 67
click at [859, 181] on p "Rich Text Editor. Editing area: main" at bounding box center [836, 182] width 159 height 22
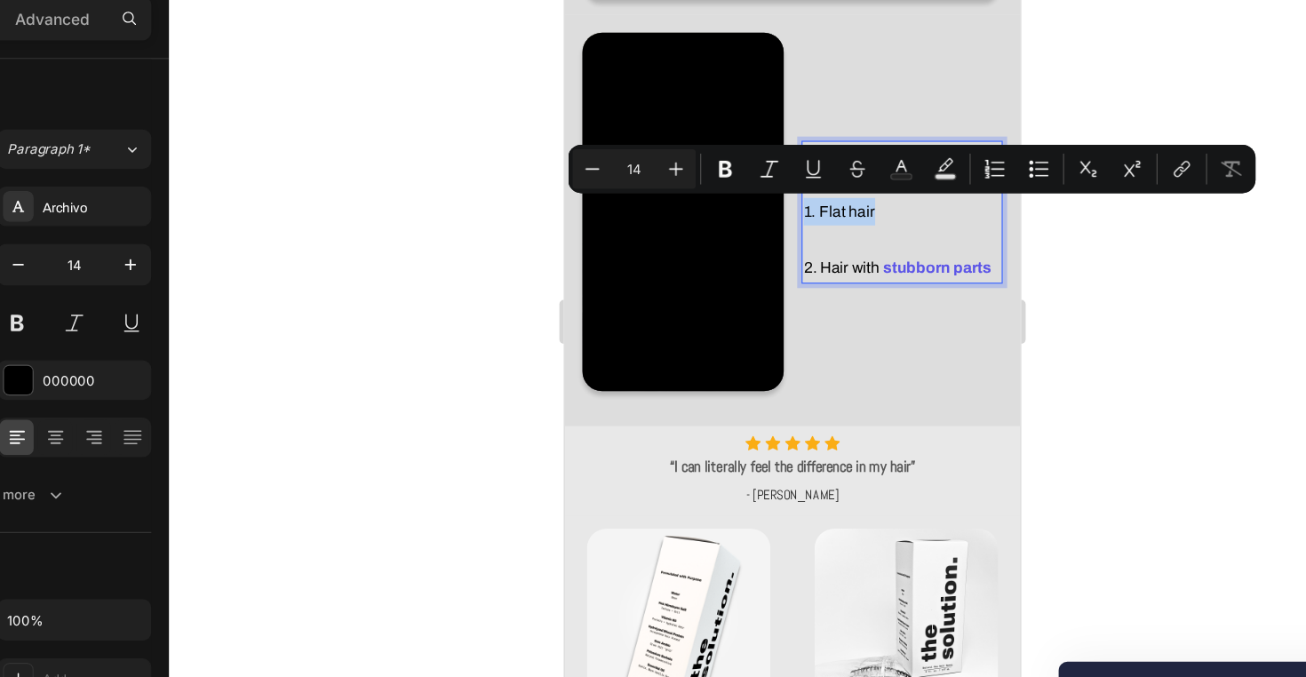
drag, startPoint x: 853, startPoint y: 164, endPoint x: 755, endPoint y: 163, distance: 97.7
click at [755, 163] on div "For two types of problems : 1. Flat hair 2. Hair with stubborn parts" at bounding box center [836, 158] width 163 height 115
click at [837, 163] on p "For two types of problems : 1. Flat hair" at bounding box center [836, 136] width 159 height 67
drag, startPoint x: 821, startPoint y: 154, endPoint x: 771, endPoint y: 154, distance: 50.6
click at [771, 154] on p "For two types of problems : 1. Flat hair" at bounding box center [836, 136] width 159 height 67
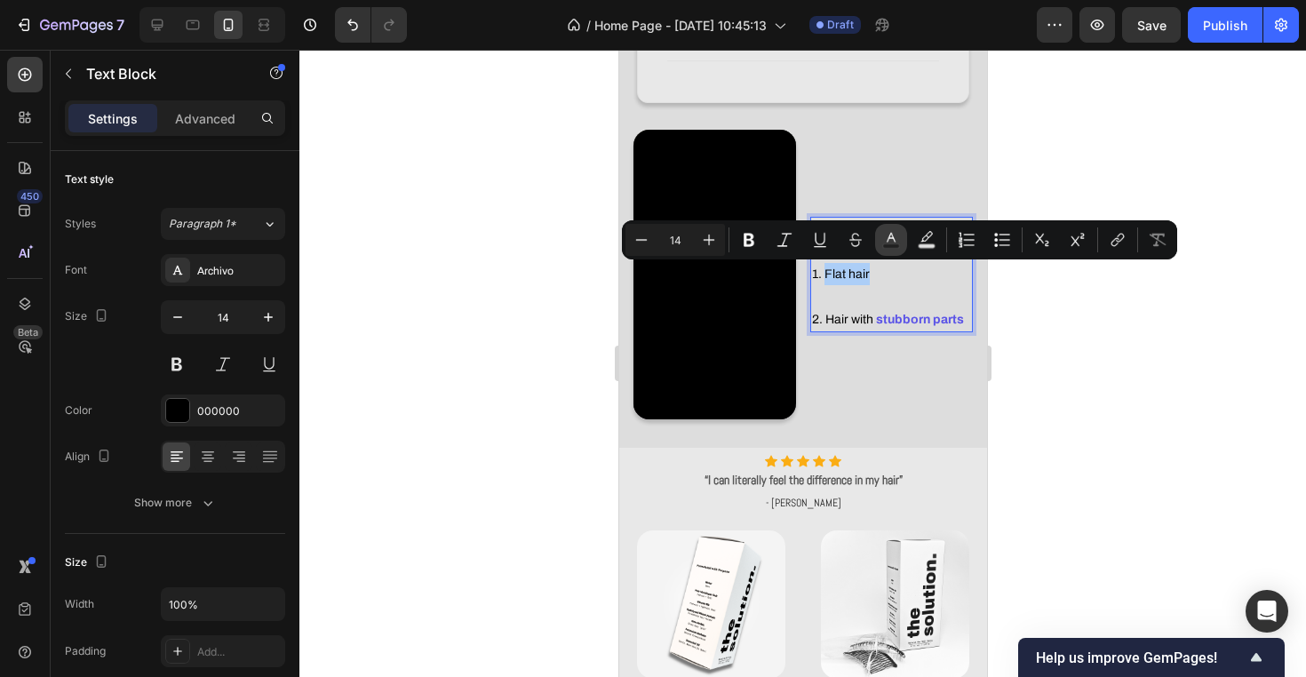
click at [892, 242] on icon "Editor contextual toolbar" at bounding box center [891, 240] width 18 height 18
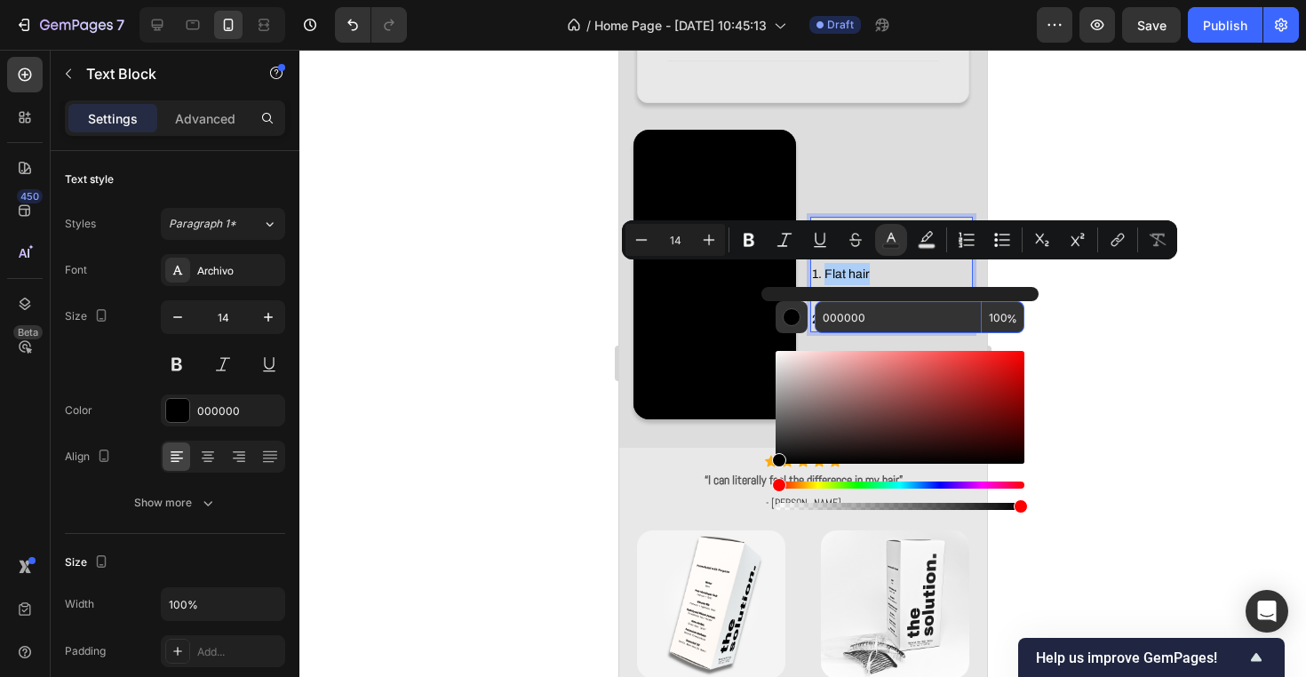
click at [886, 321] on input "000000" at bounding box center [897, 317] width 167 height 32
paste input "For two types of problems: 1. Flat hair looking for texture 2. Hair with stubbo…"
type input "000000"
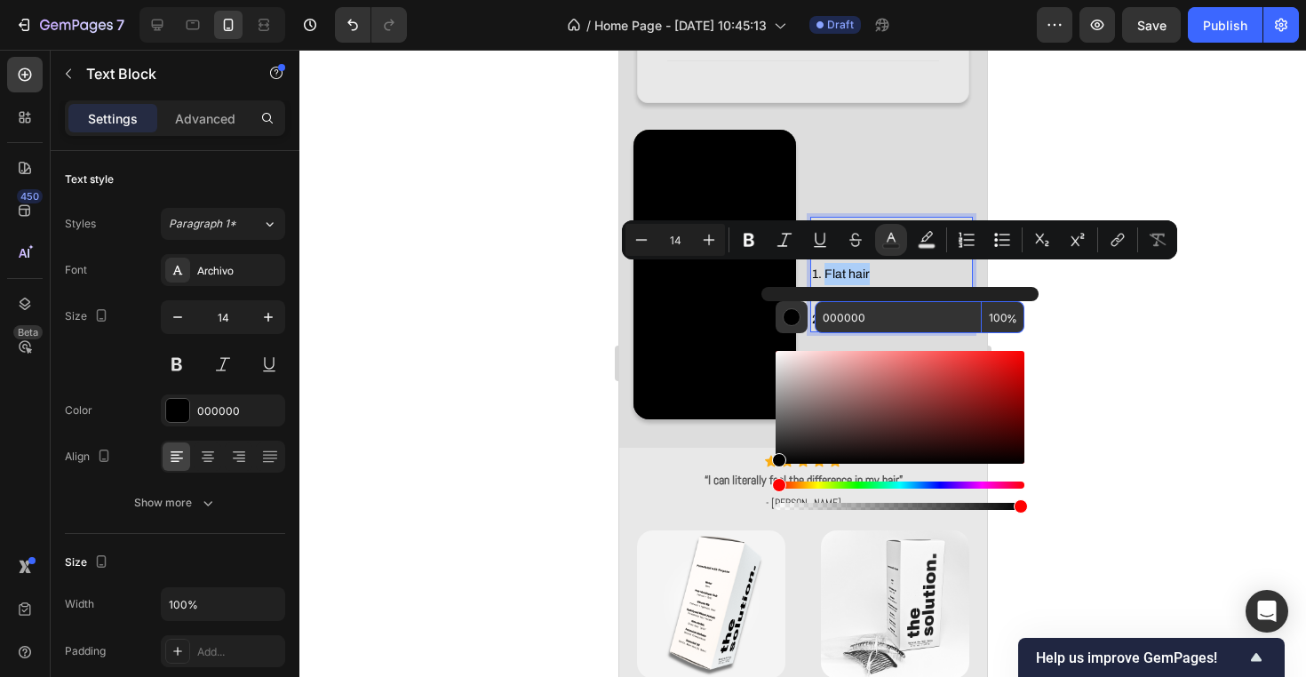
click at [1115, 295] on div at bounding box center [802, 363] width 1006 height 627
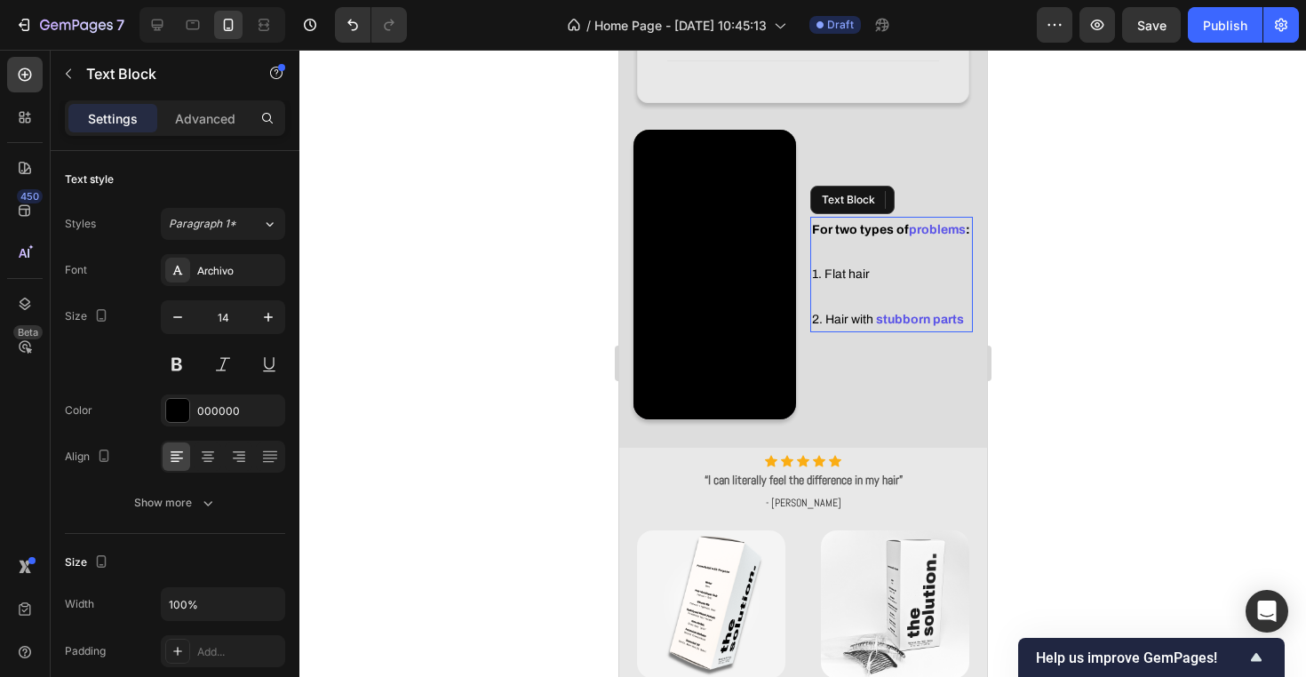
click at [935, 313] on strong "stubborn parts" at bounding box center [919, 319] width 88 height 13
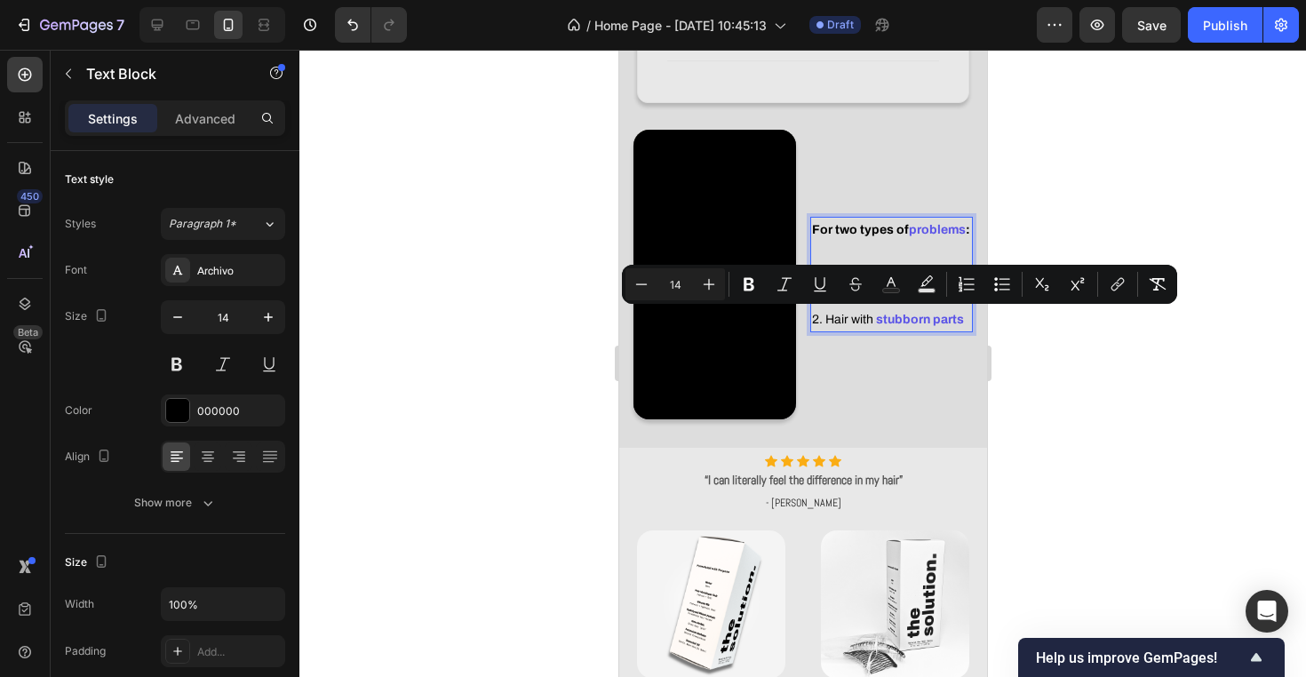
click at [923, 318] on strong "stubborn parts" at bounding box center [919, 319] width 88 height 13
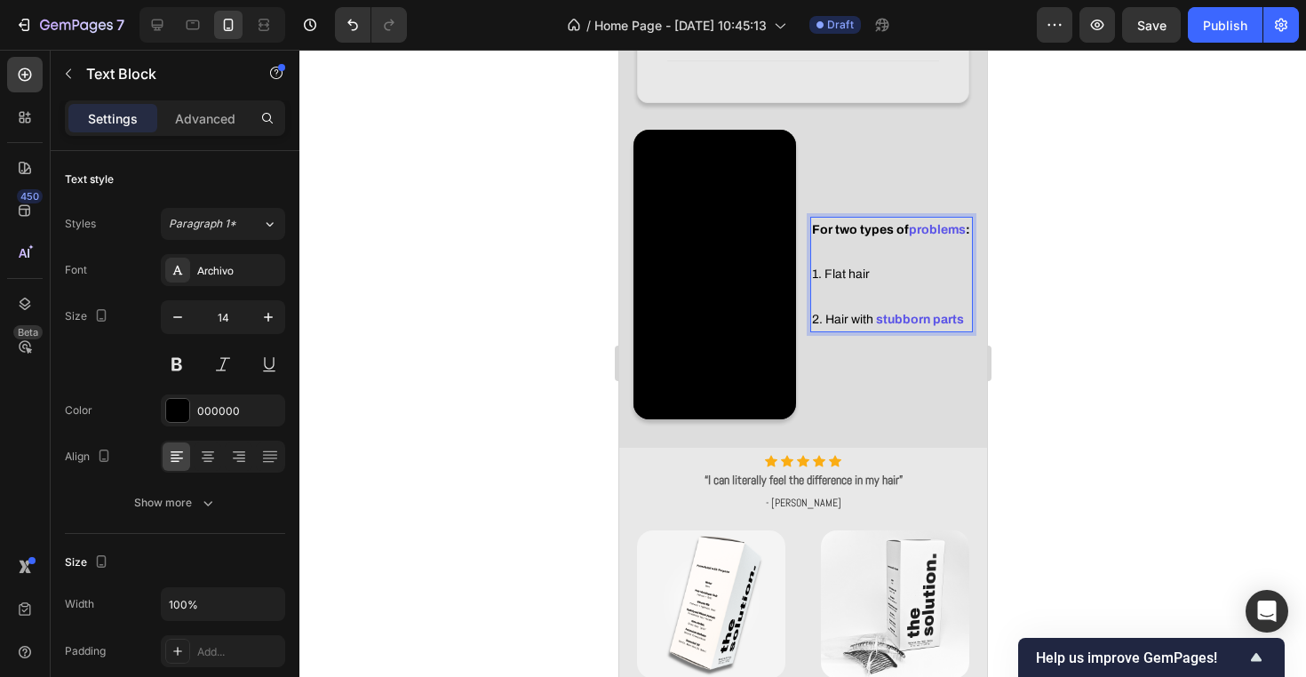
click at [911, 318] on strong "stubborn parts" at bounding box center [919, 319] width 88 height 13
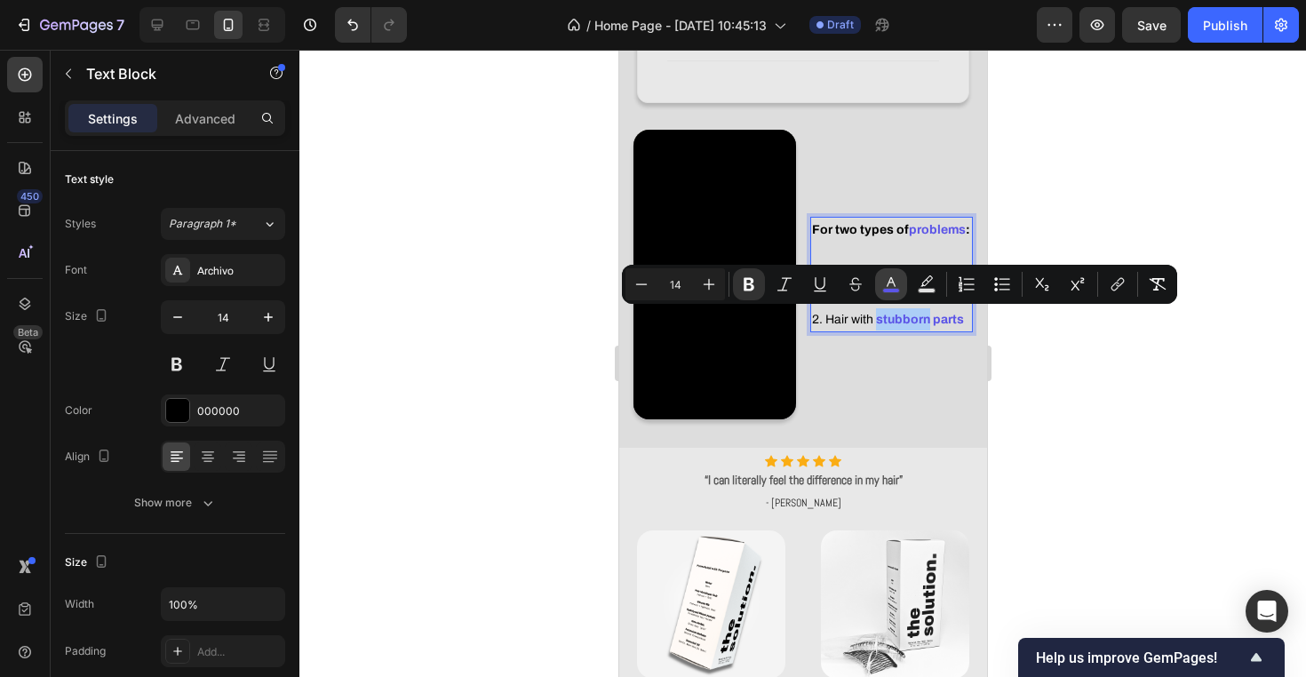
click at [899, 274] on button "color" at bounding box center [891, 284] width 32 height 32
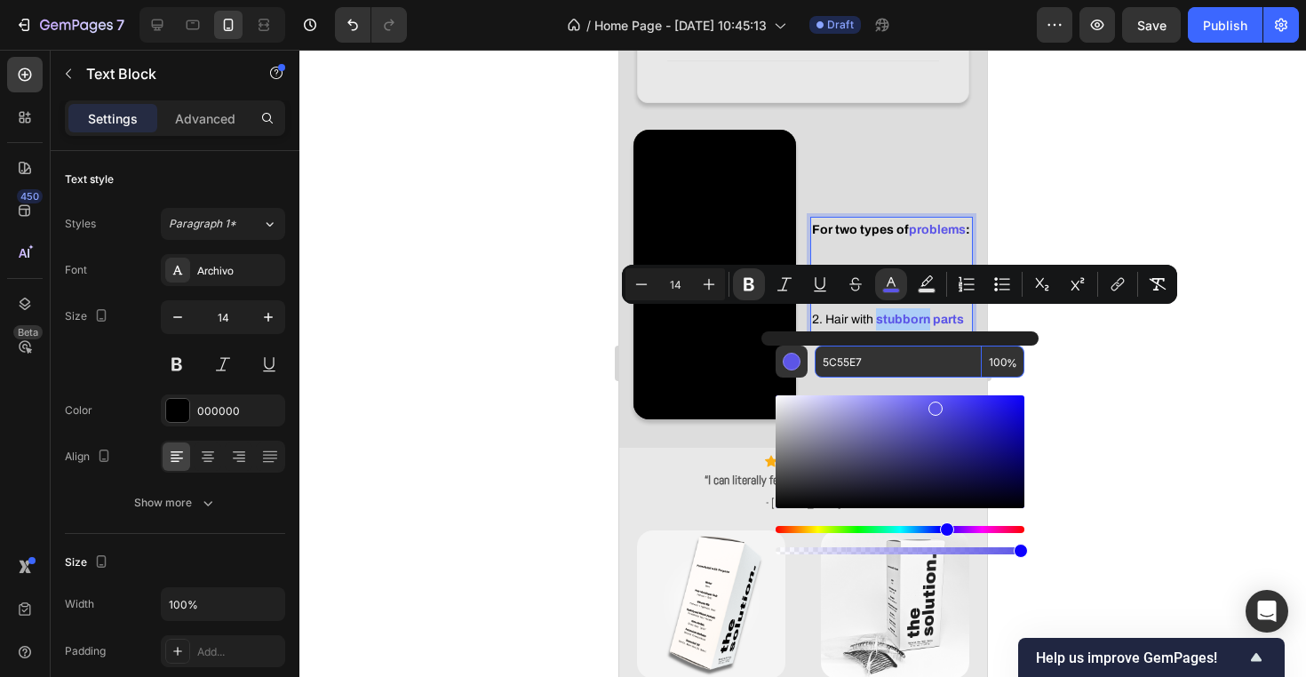
click at [893, 356] on input "5C55E7" at bounding box center [897, 361] width 167 height 32
click at [1107, 385] on div at bounding box center [802, 363] width 1006 height 627
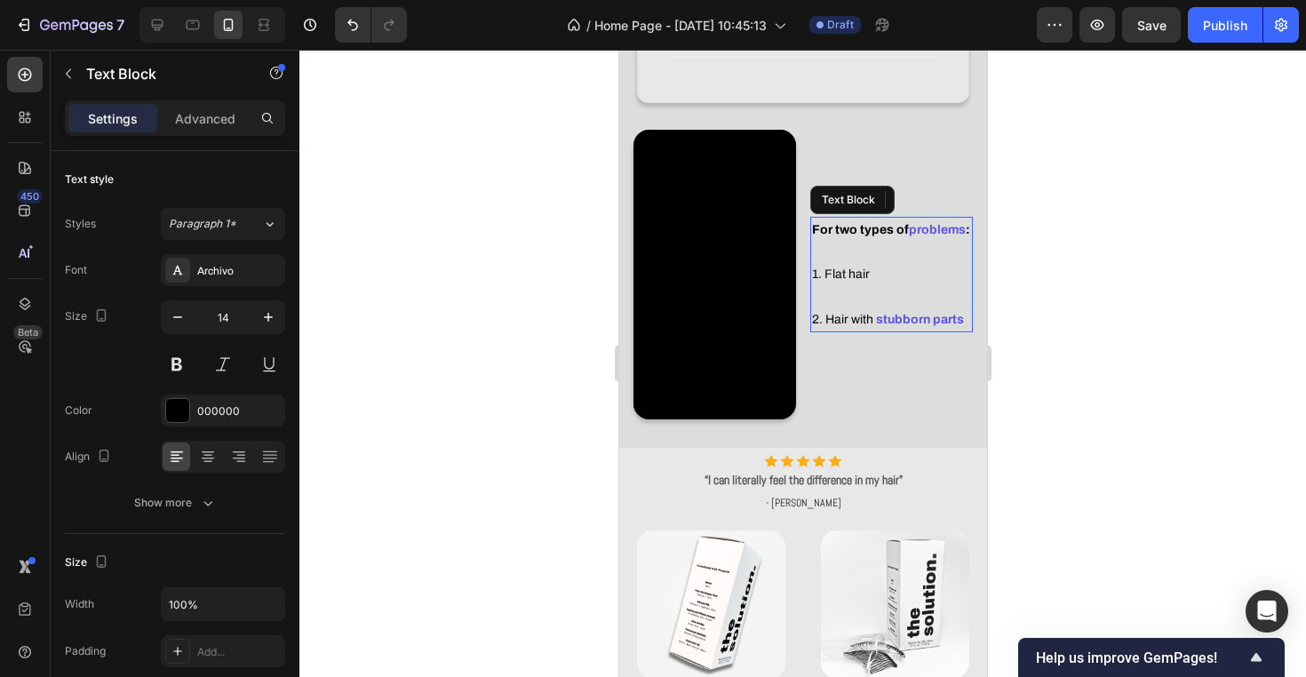
click at [862, 272] on p "For two types of problems : 1. Flat hair" at bounding box center [890, 251] width 159 height 67
click at [828, 272] on p "For two types of problems : 1. Flat hair" at bounding box center [890, 251] width 159 height 67
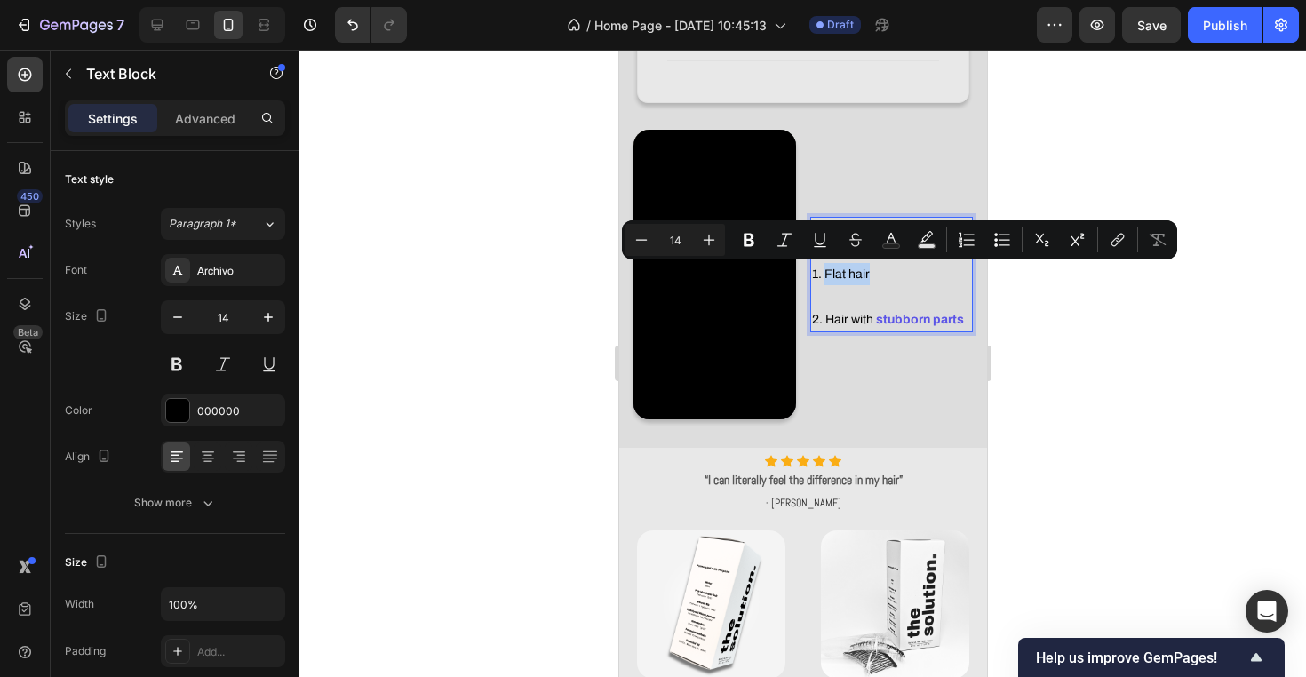
drag, startPoint x: 827, startPoint y: 272, endPoint x: 871, endPoint y: 274, distance: 44.4
click at [871, 274] on p "For two types of problems : 1. Flat hair" at bounding box center [890, 251] width 159 height 67
click at [891, 234] on icon "Editor contextual toolbar" at bounding box center [890, 238] width 9 height 10
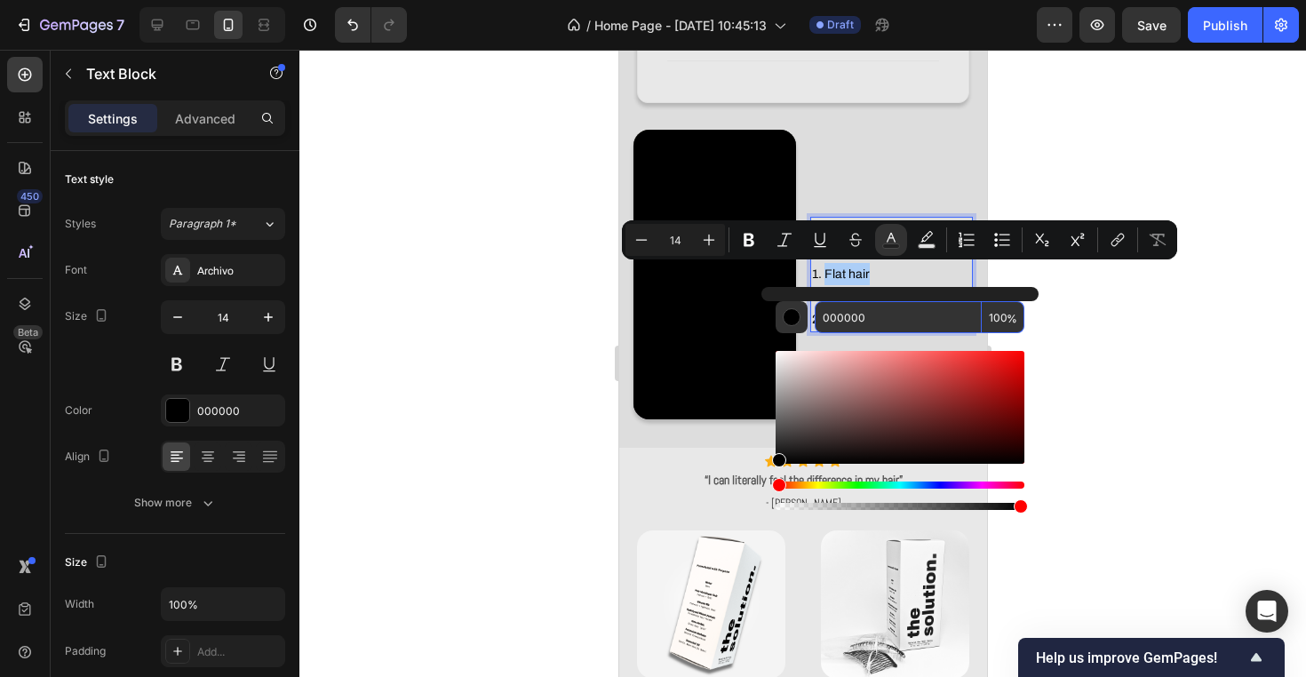
click at [877, 309] on input "000000" at bounding box center [897, 317] width 167 height 32
paste input "5C55E7"
type input "5C55E7"
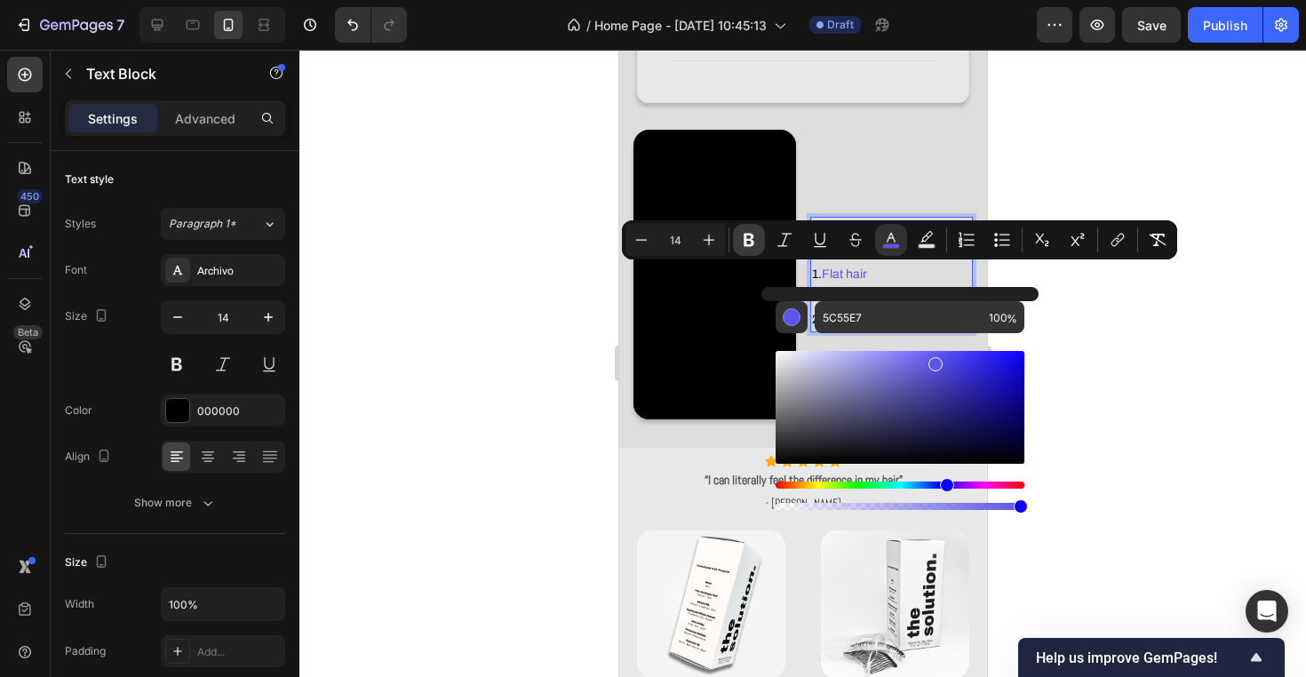
click at [749, 238] on icon "Editor contextual toolbar" at bounding box center [749, 240] width 18 height 18
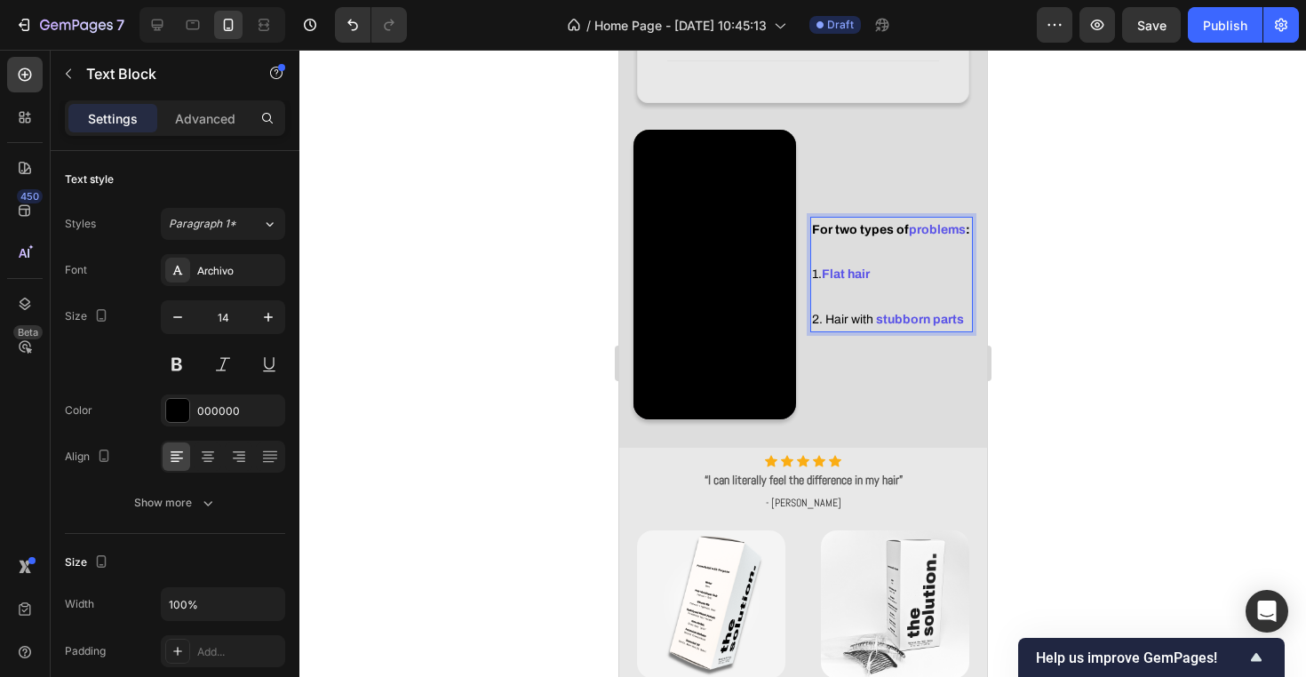
click at [1104, 369] on div at bounding box center [802, 363] width 1006 height 627
click at [934, 229] on strong "problems" at bounding box center [936, 229] width 57 height 13
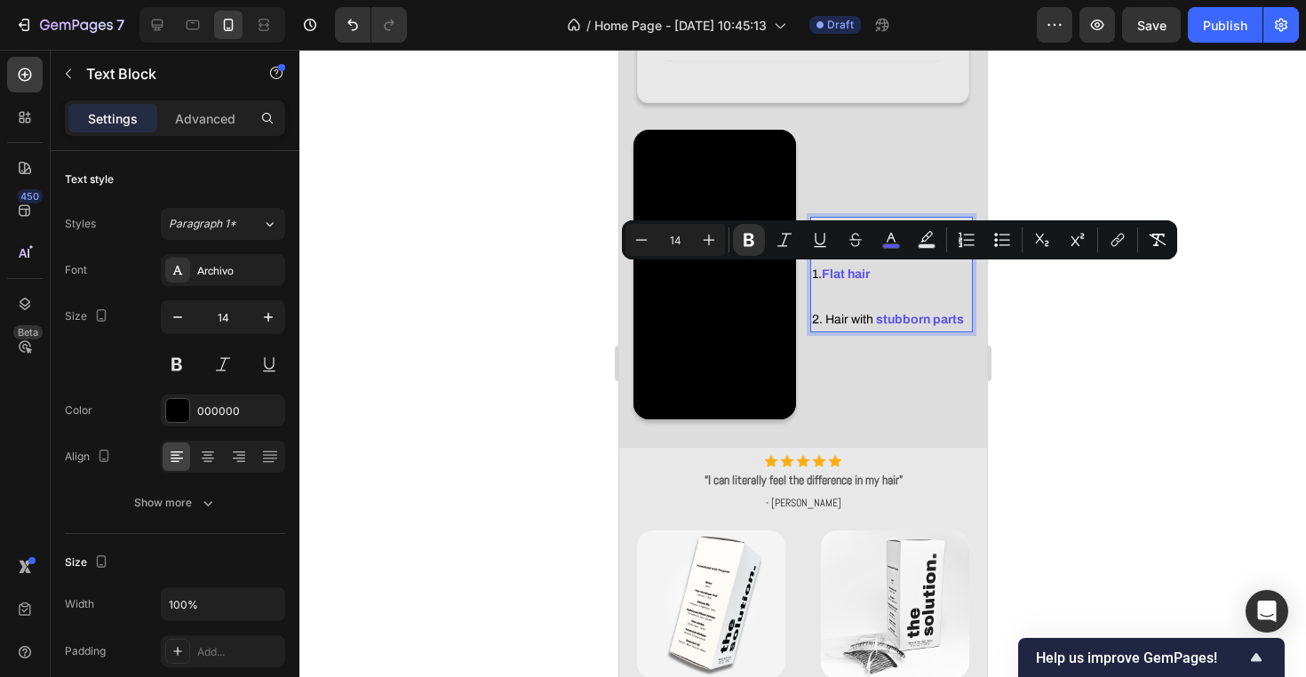
drag, startPoint x: 877, startPoint y: 275, endPoint x: 825, endPoint y: 277, distance: 52.4
click at [825, 277] on p "For two types of problems : 1. Flat hair" at bounding box center [890, 251] width 159 height 67
click at [888, 238] on icon "Editor contextual toolbar" at bounding box center [890, 238] width 9 height 10
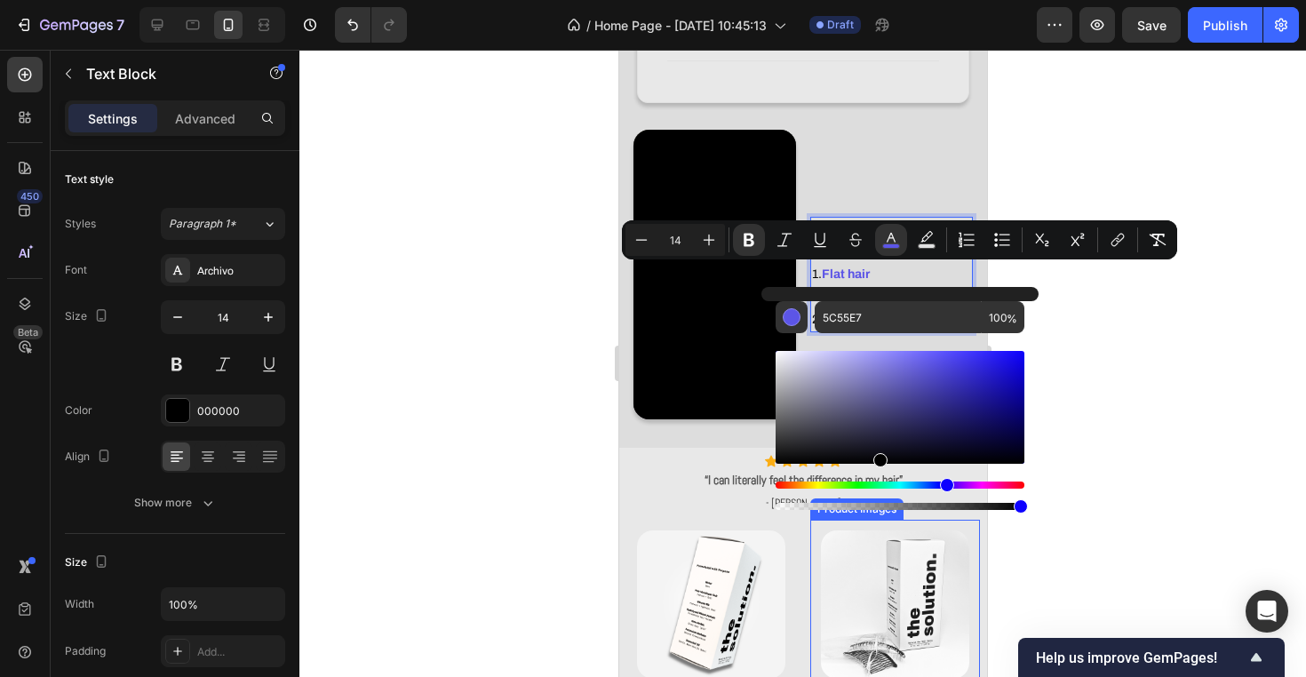
drag, startPoint x: 1496, startPoint y: 456, endPoint x: 878, endPoint y: 568, distance: 628.2
type input "000000"
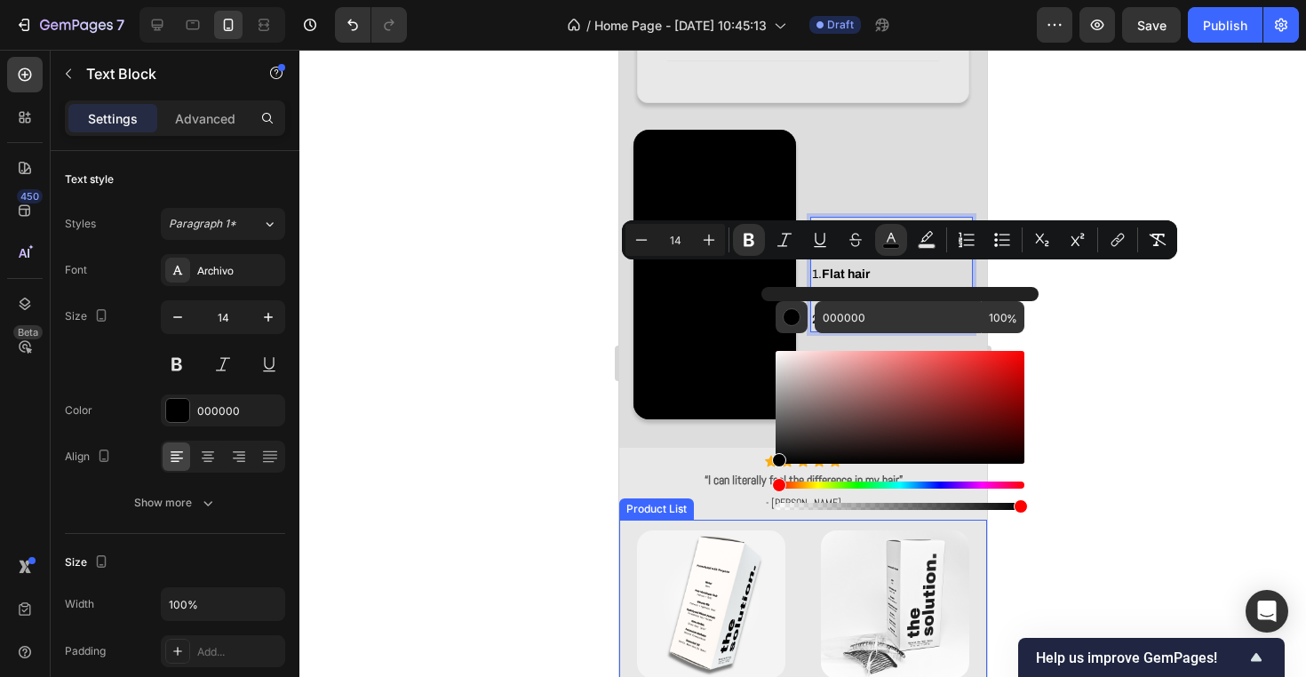
click at [1151, 525] on div at bounding box center [802, 363] width 1006 height 627
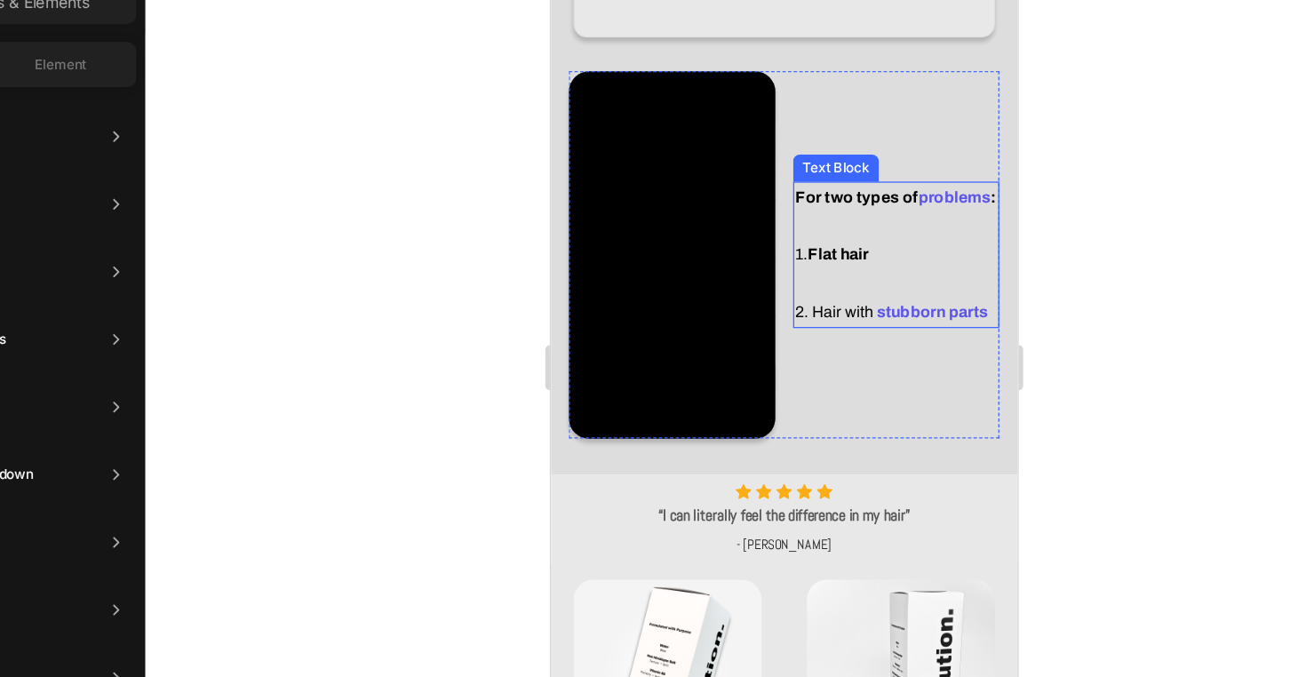
click at [805, 237] on span "stubborn parts" at bounding box center [849, 240] width 91 height 13
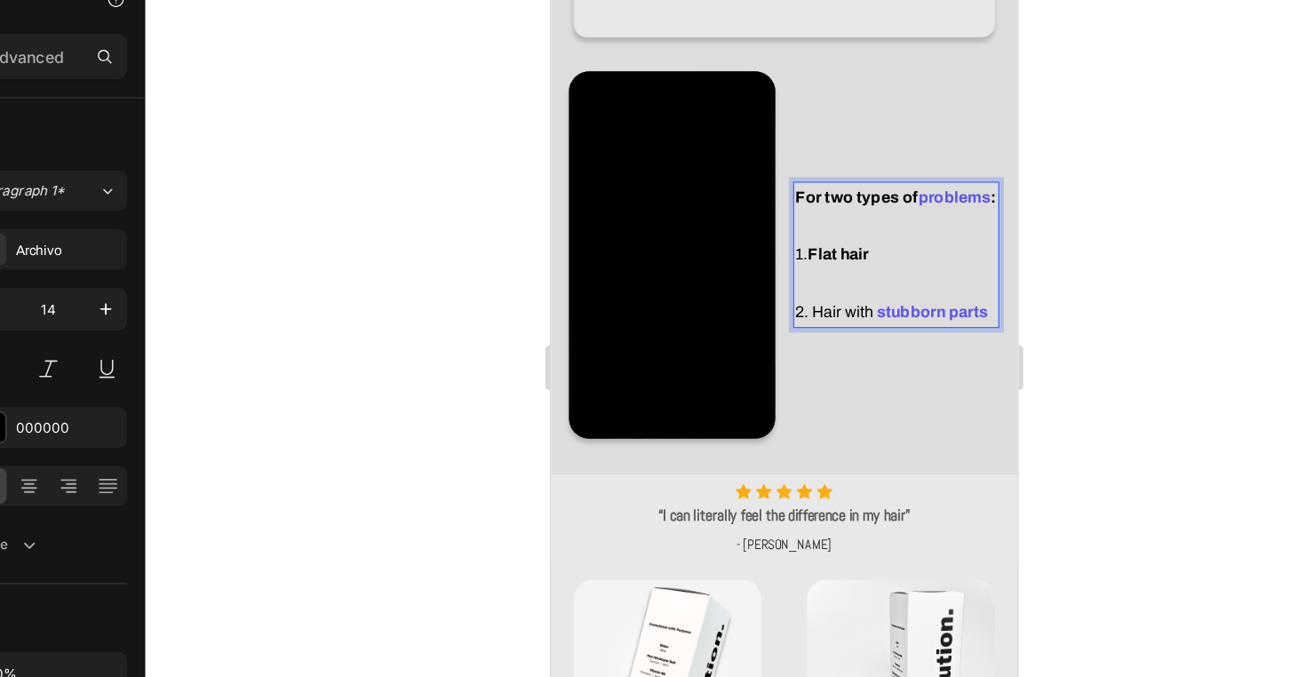
click at [761, 193] on strong "Flat hair" at bounding box center [776, 194] width 48 height 13
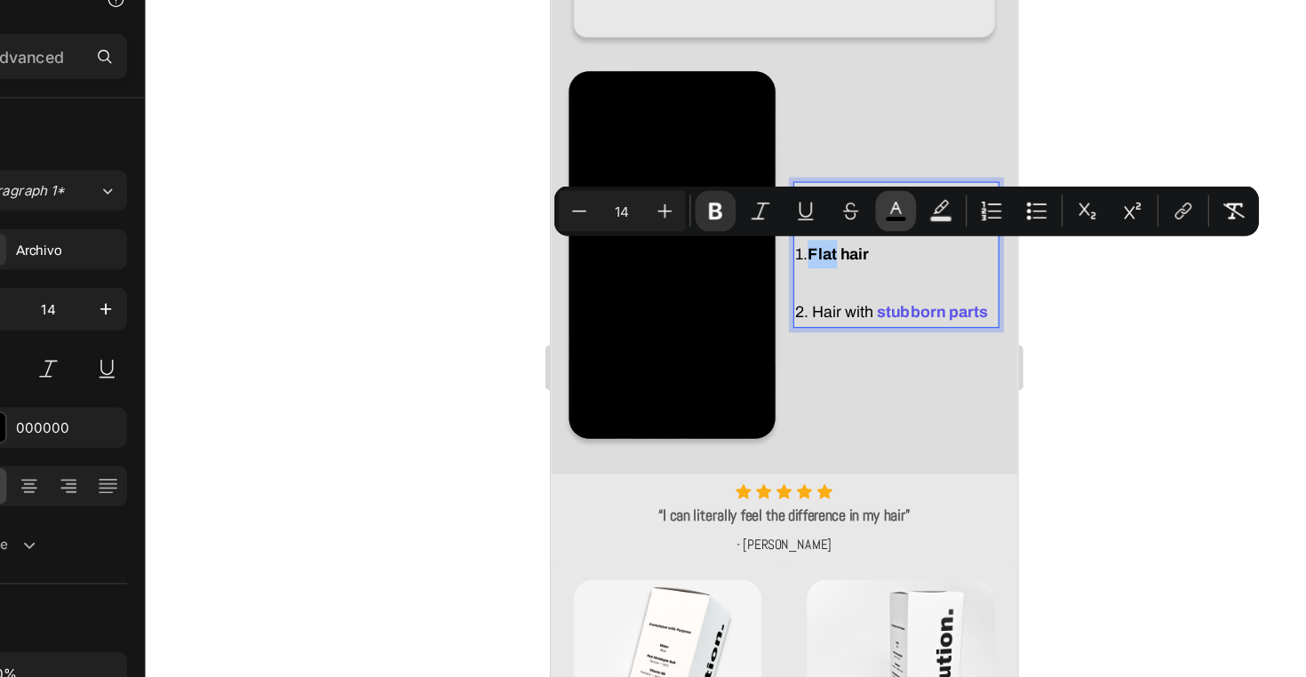
click at [882, 231] on icon "Editor contextual toolbar" at bounding box center [891, 240] width 18 height 18
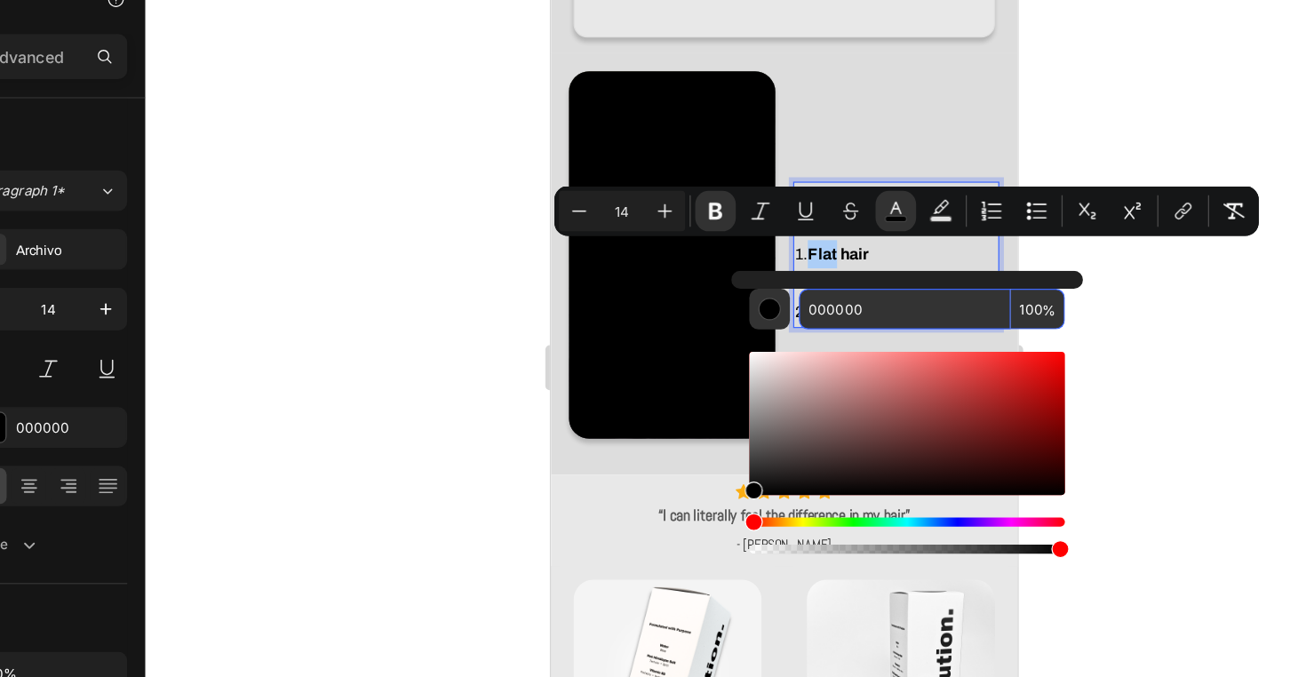
click at [814, 301] on input "000000" at bounding box center [897, 317] width 167 height 32
paste input "5C55E7"
type input "5C55E7"
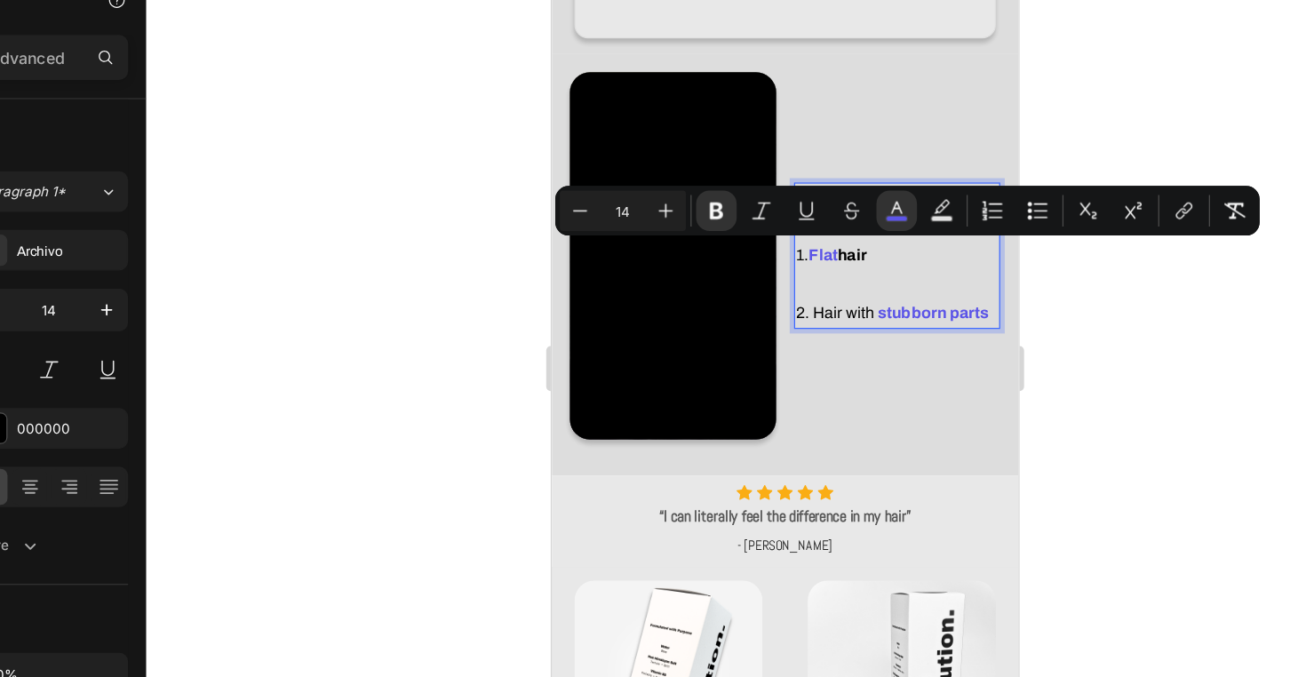
click at [917, 284] on div at bounding box center [802, 363] width 1006 height 627
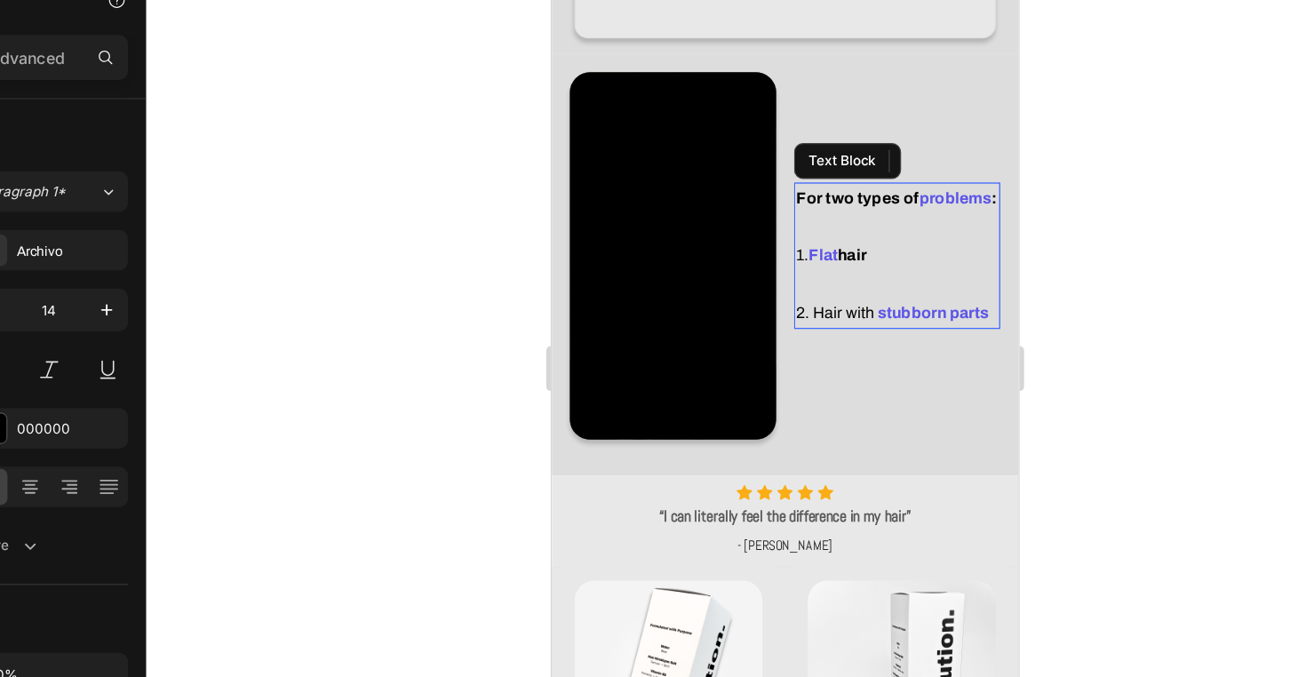
click at [806, 243] on span "stubborn parts" at bounding box center [850, 240] width 91 height 13
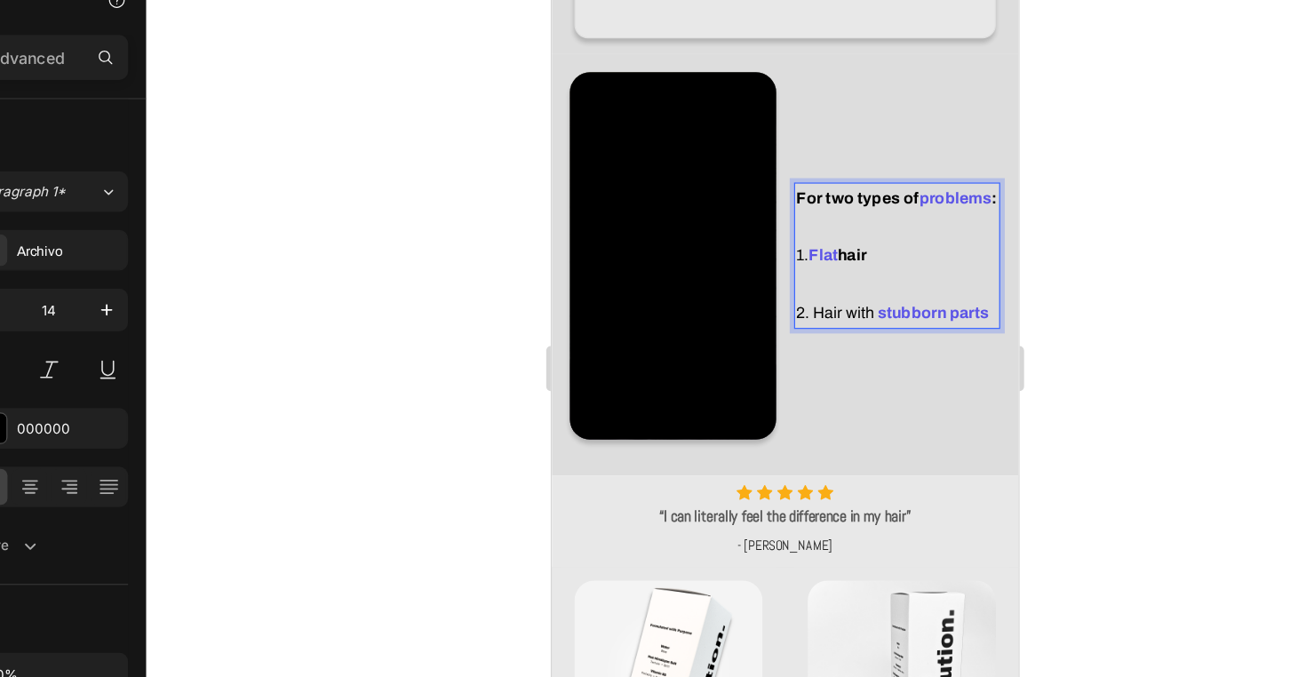
click at [805, 238] on span "stubborn parts" at bounding box center [850, 240] width 91 height 13
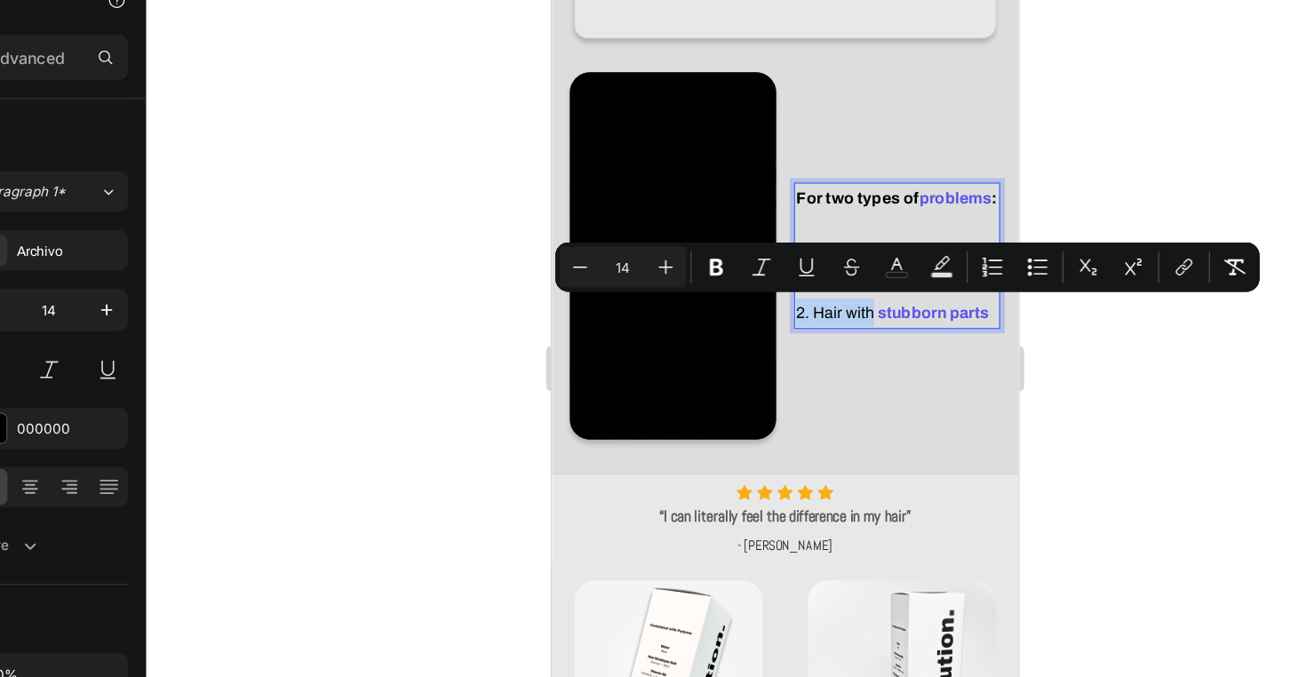
drag, startPoint x: 804, startPoint y: 238, endPoint x: 742, endPoint y: 244, distance: 62.5
click at [742, 244] on div "For two types of problems : 1. Flat hair 2. Hair with stubborn parts" at bounding box center [823, 196] width 163 height 115
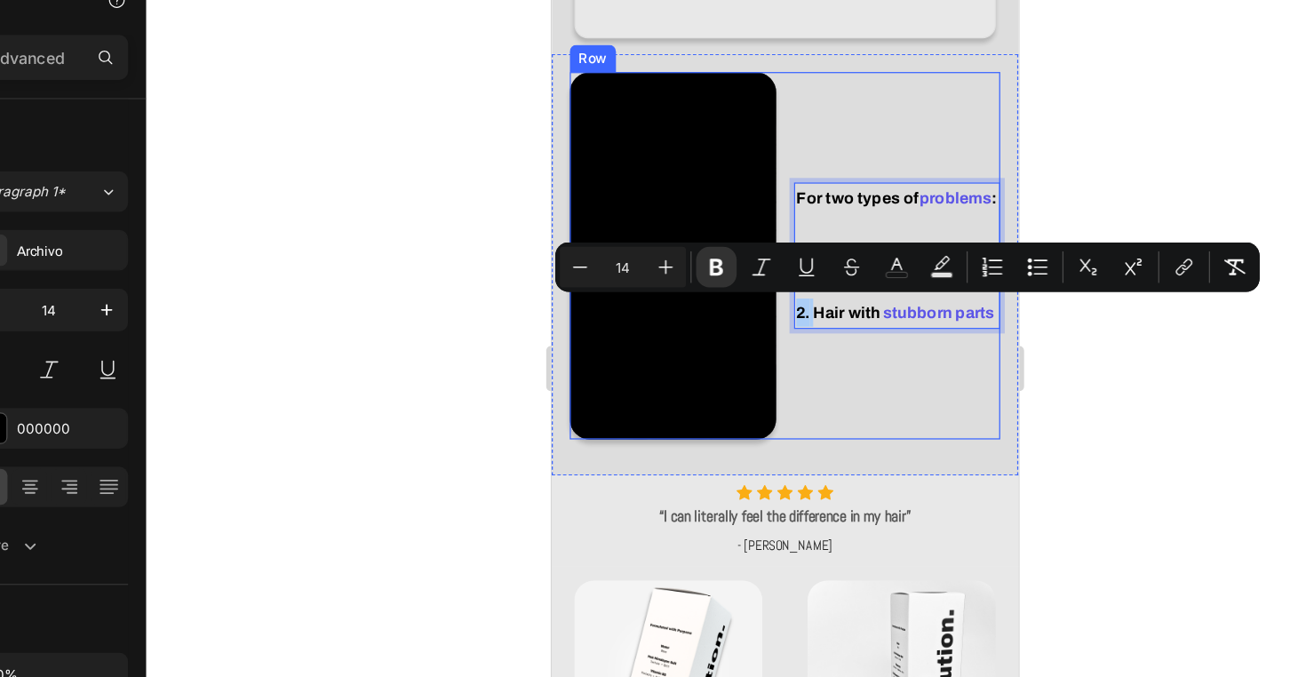
click at [850, 291] on div at bounding box center [802, 363] width 1006 height 627
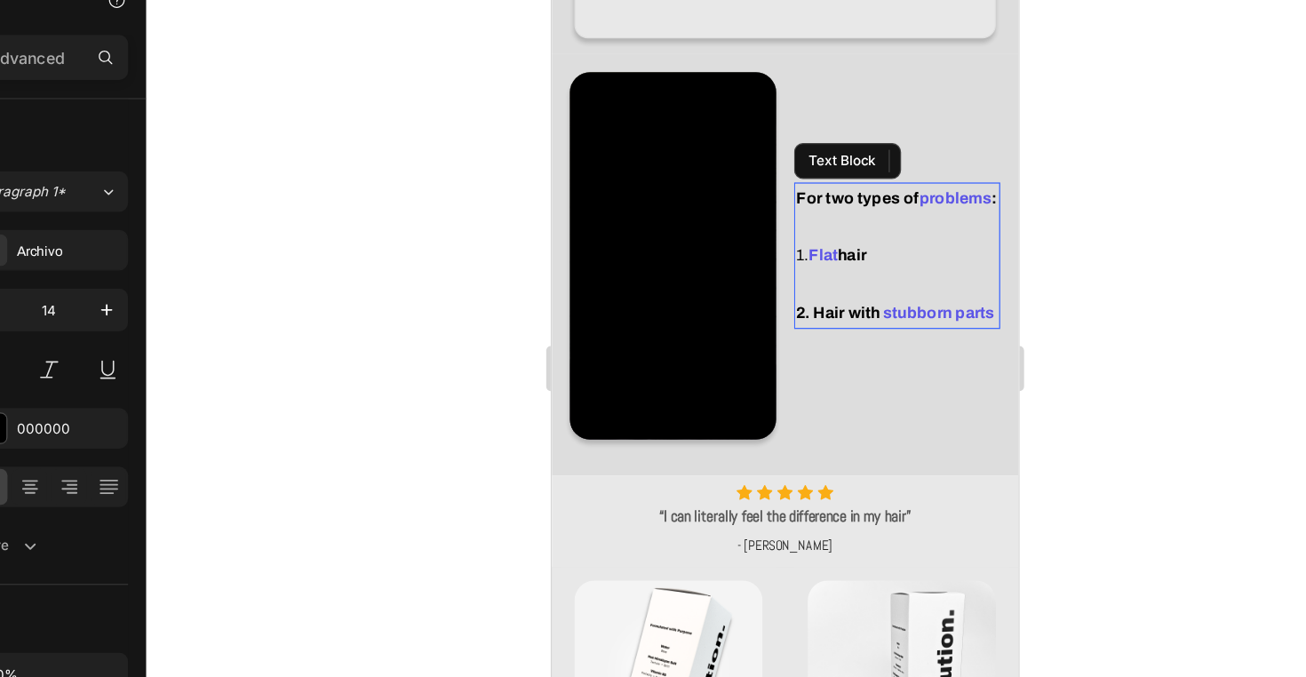
click at [758, 200] on strong "Flat" at bounding box center [764, 195] width 23 height 13
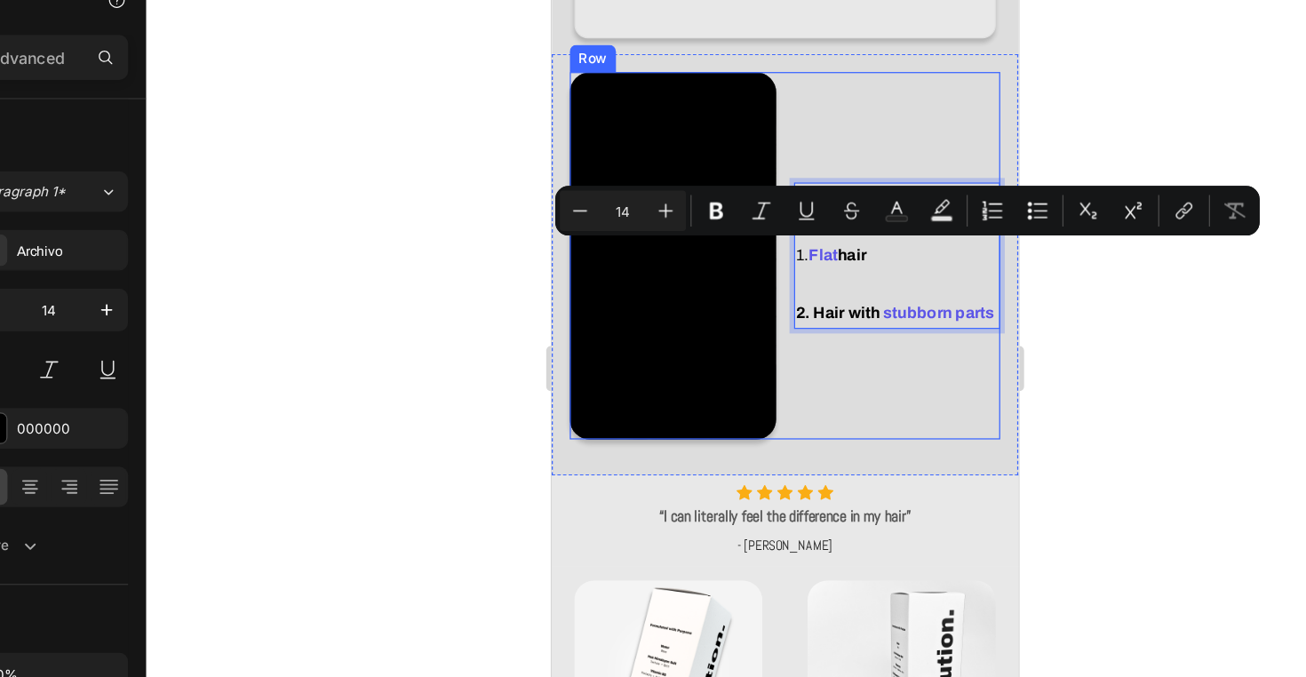
drag, startPoint x: 758, startPoint y: 198, endPoint x: 732, endPoint y: 199, distance: 25.8
click at [732, 199] on div "Video For two types of problems : 1. Flat hair 2. Hair with stubborn parts Text…" at bounding box center [734, 196] width 339 height 289
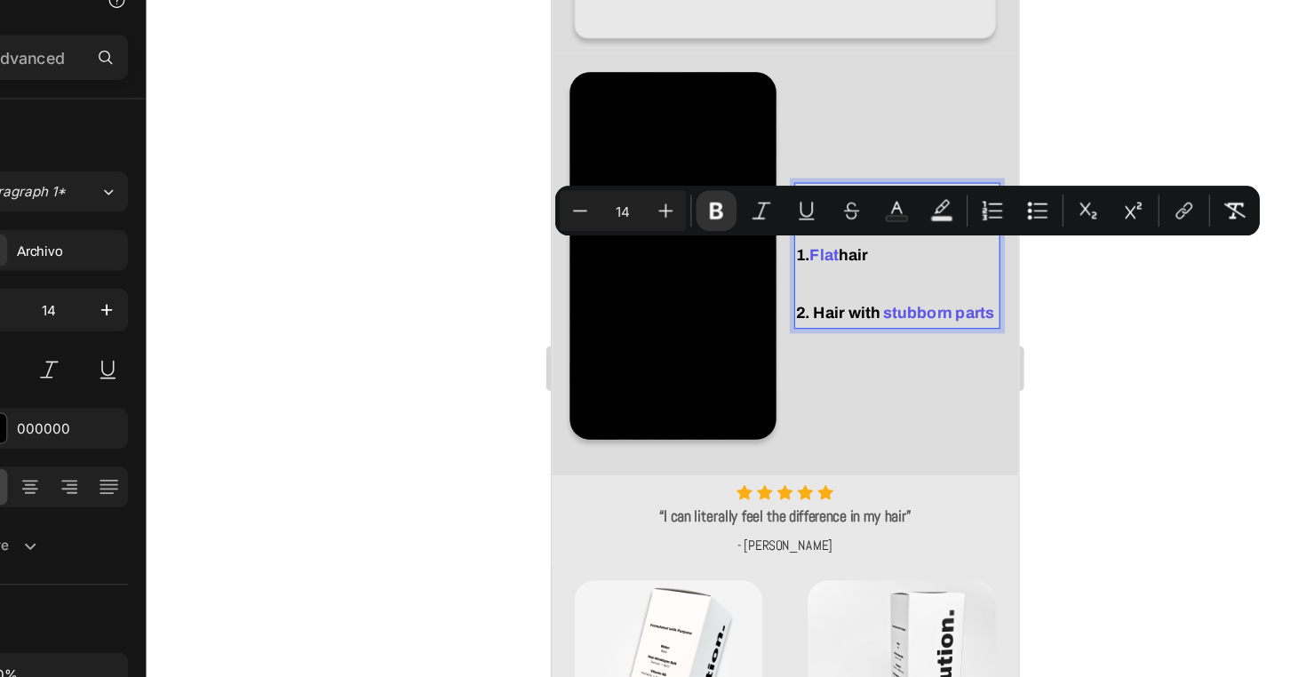
click at [948, 309] on div at bounding box center [802, 363] width 1006 height 627
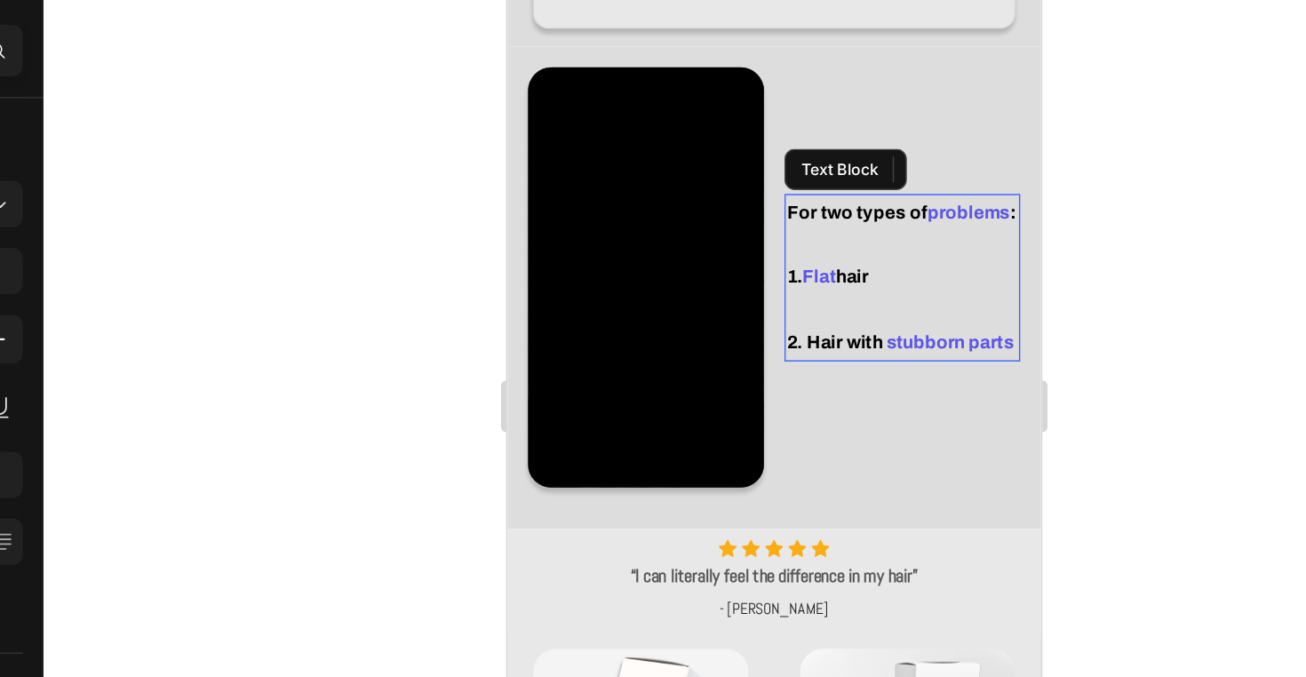
click at [745, 180] on strong "hair" at bounding box center [744, 176] width 22 height 13
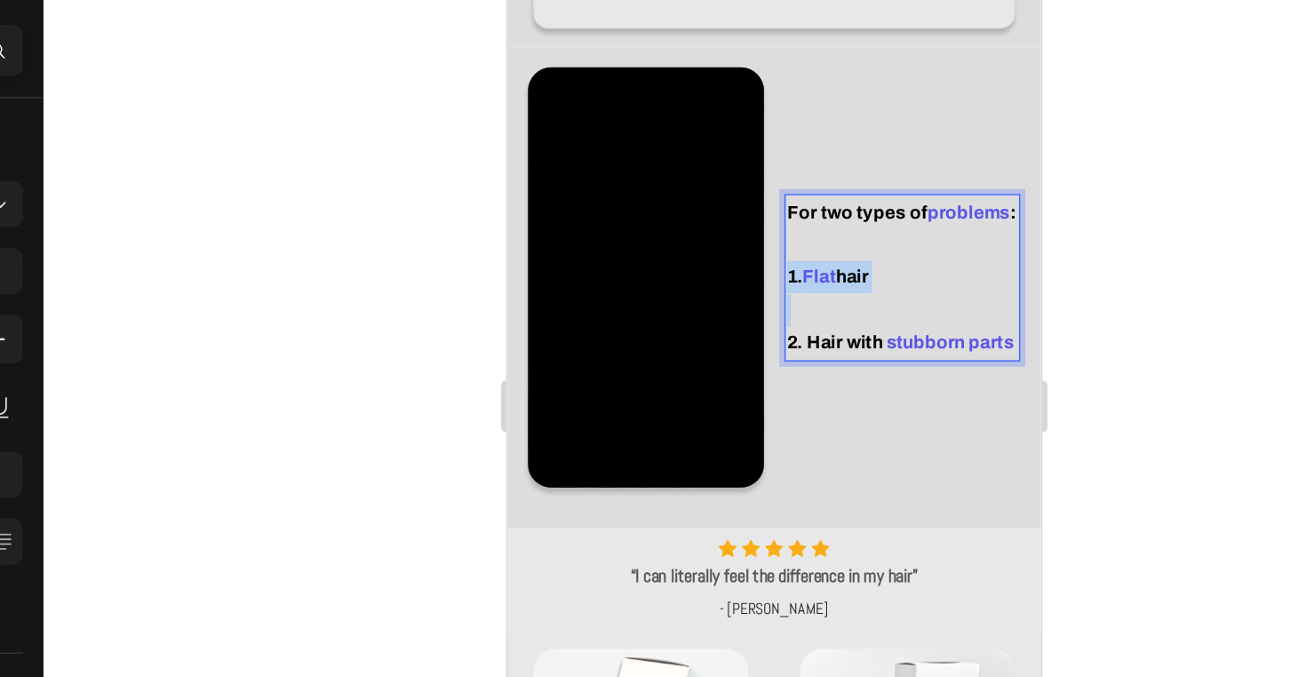
click at [745, 180] on strong "hair" at bounding box center [744, 176] width 22 height 13
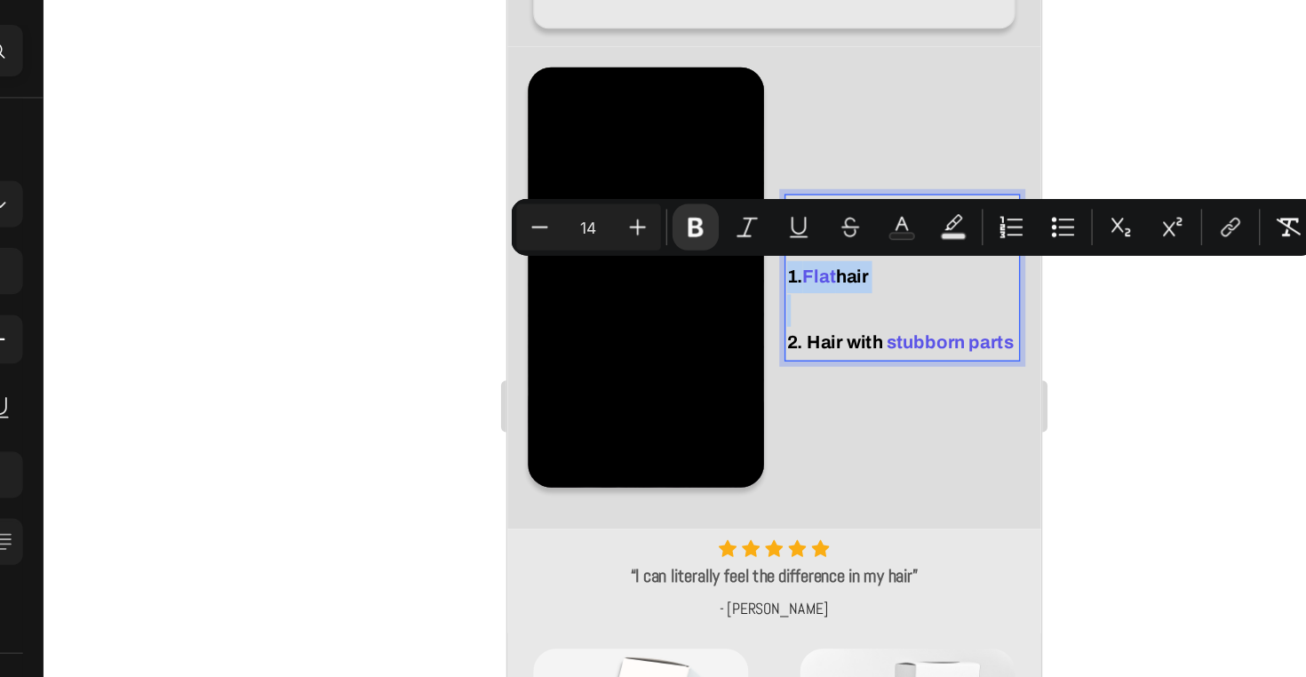
click at [745, 178] on strong "hair" at bounding box center [744, 176] width 22 height 13
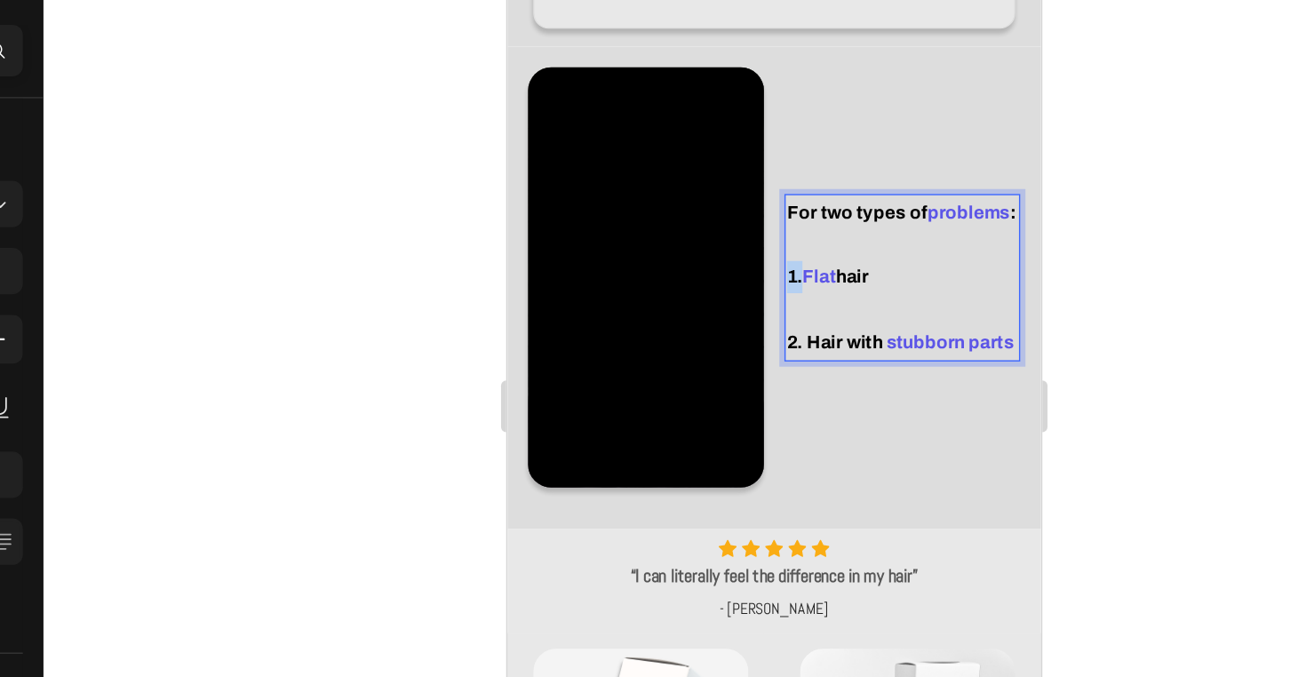
drag, startPoint x: 711, startPoint y: 175, endPoint x: 697, endPoint y: 175, distance: 14.2
click at [697, 175] on div "For two types of problems : 1. Flat hair 2. Hair with stubborn parts" at bounding box center [778, 176] width 163 height 115
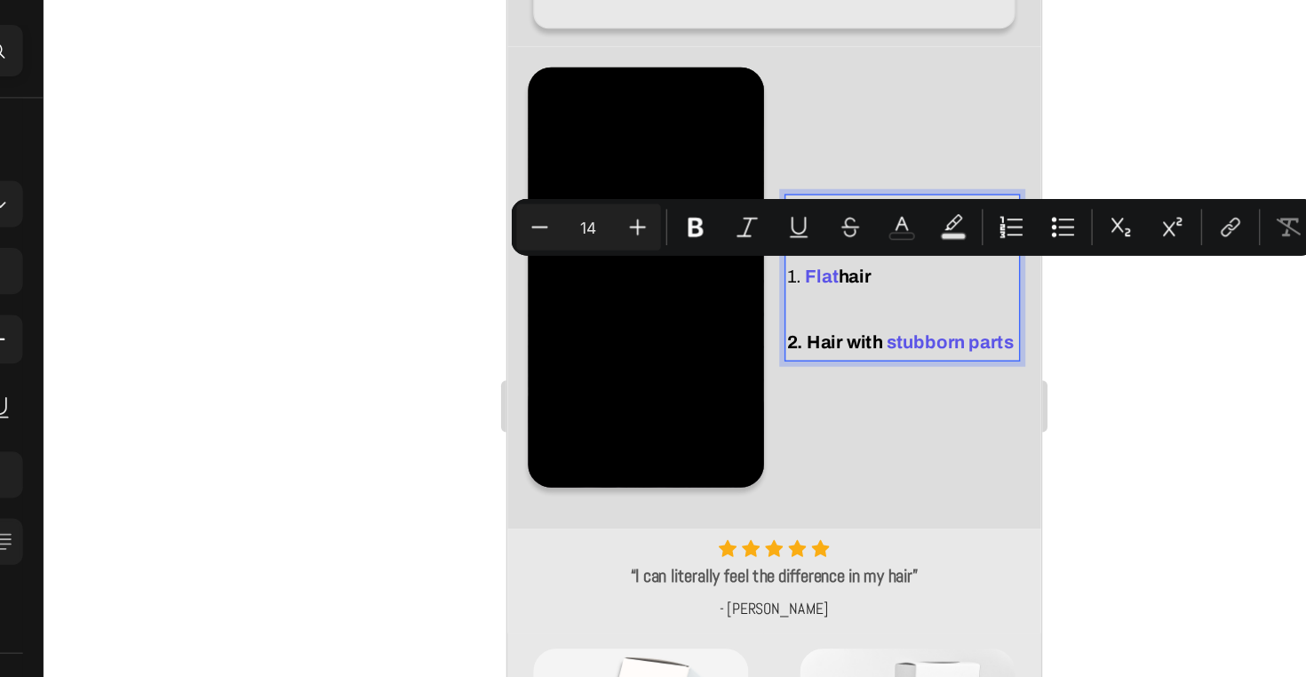
click at [713, 215] on strong "Hair with" at bounding box center [738, 221] width 52 height 13
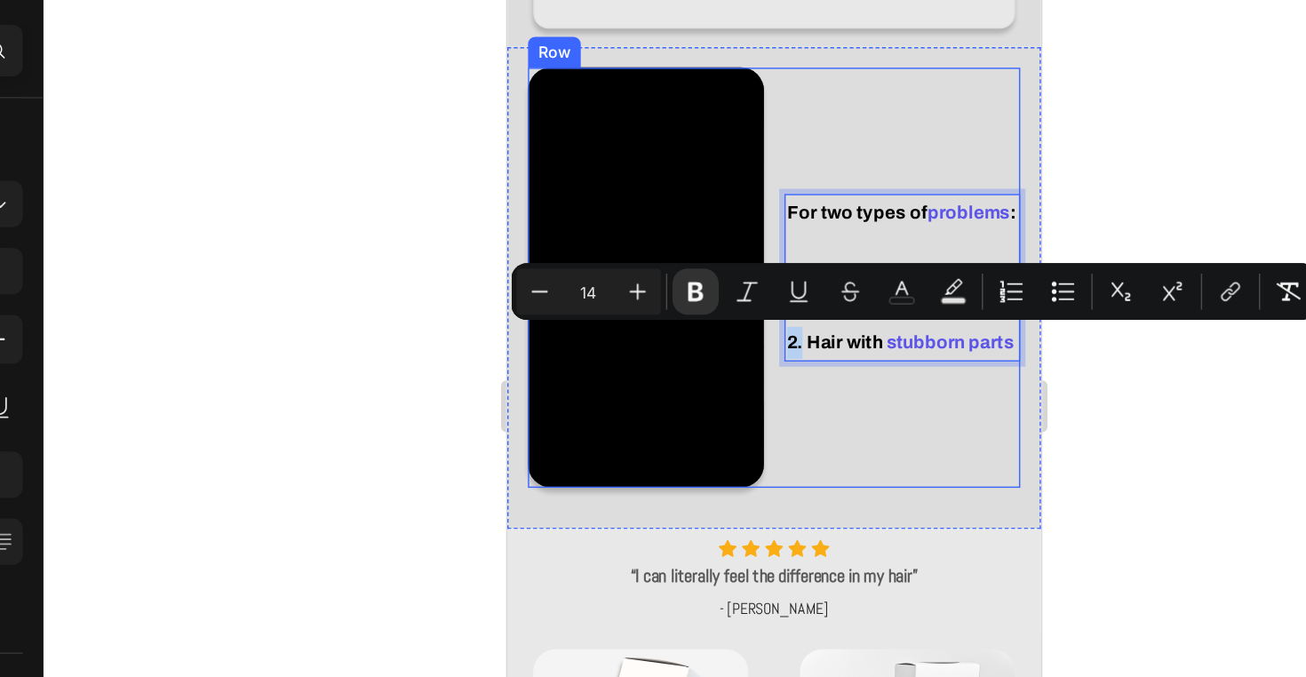
drag, startPoint x: 710, startPoint y: 217, endPoint x: 694, endPoint y: 217, distance: 16.9
click at [694, 217] on div "Video For two types of problems : 1. Flat hair 2. Hair with stubborn parts Text…" at bounding box center [689, 176] width 339 height 289
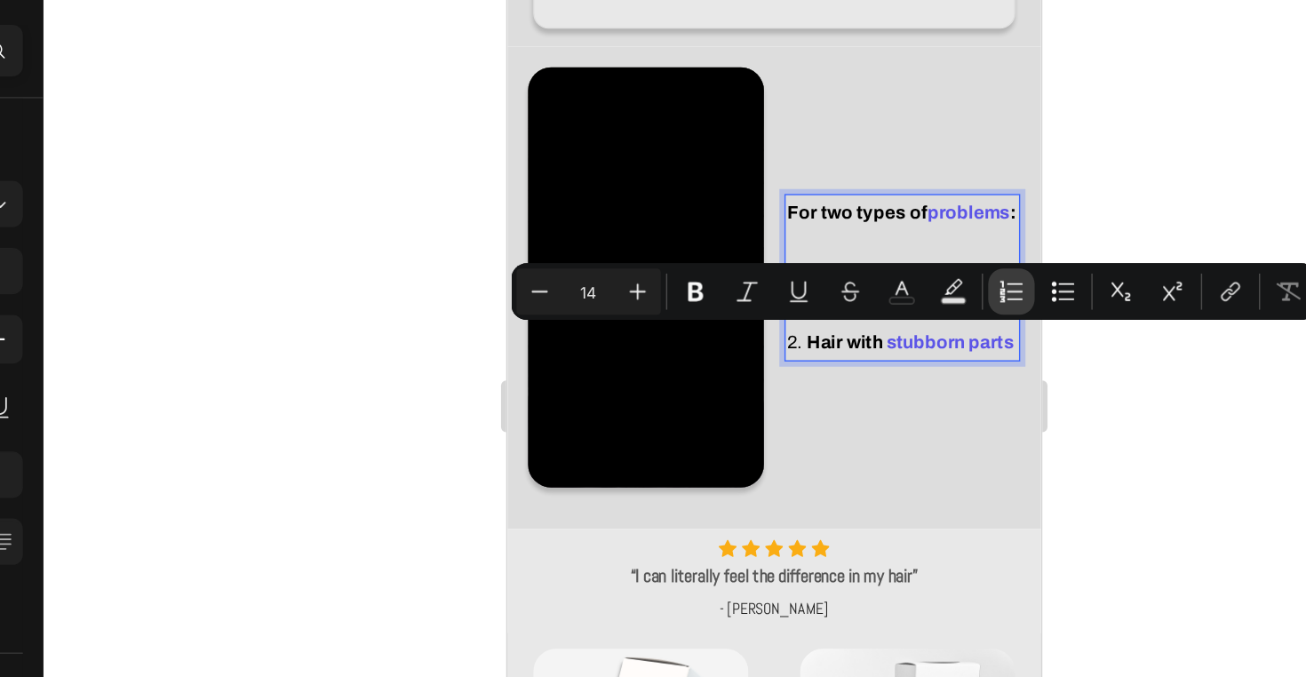
click at [964, 289] on icon "Editor contextual toolbar" at bounding box center [969, 289] width 11 height 1
type input "14"
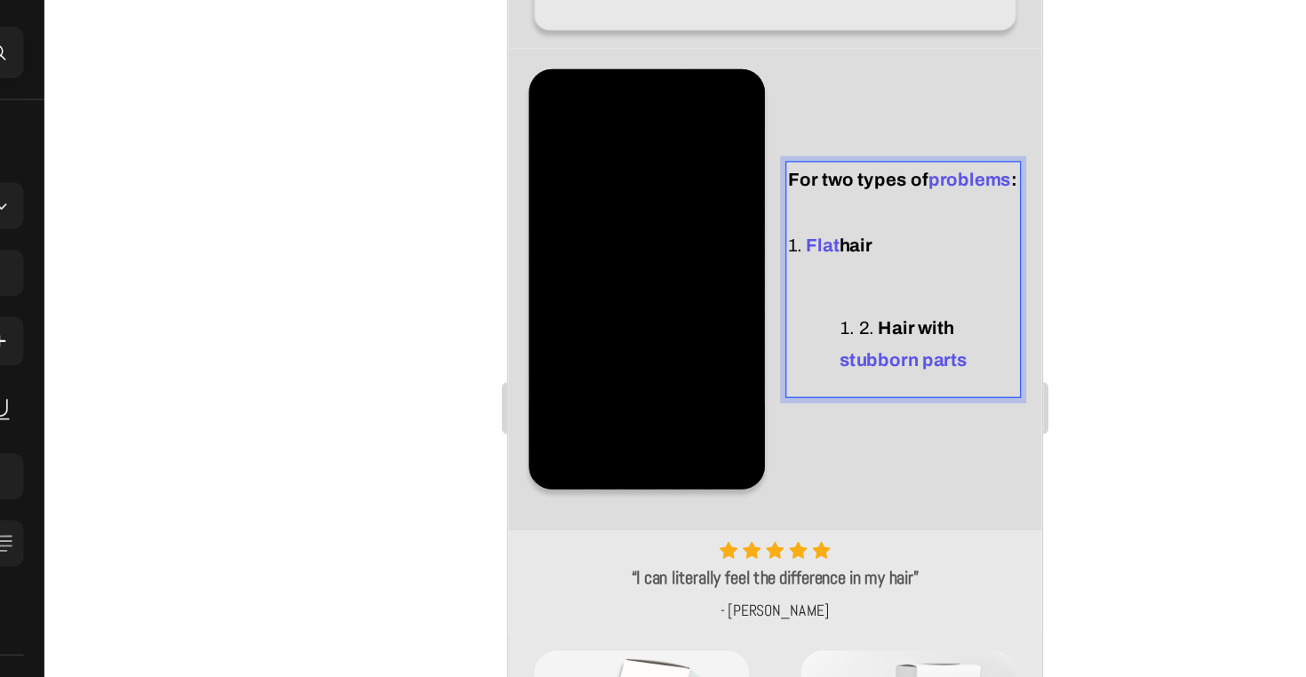
click at [801, 246] on div "For two types of problems : 1. Flat hair 2. Hair with stubborn parts" at bounding box center [779, 178] width 163 height 163
click at [748, 210] on li "2. Hair with stubborn parts" at bounding box center [796, 223] width 123 height 44
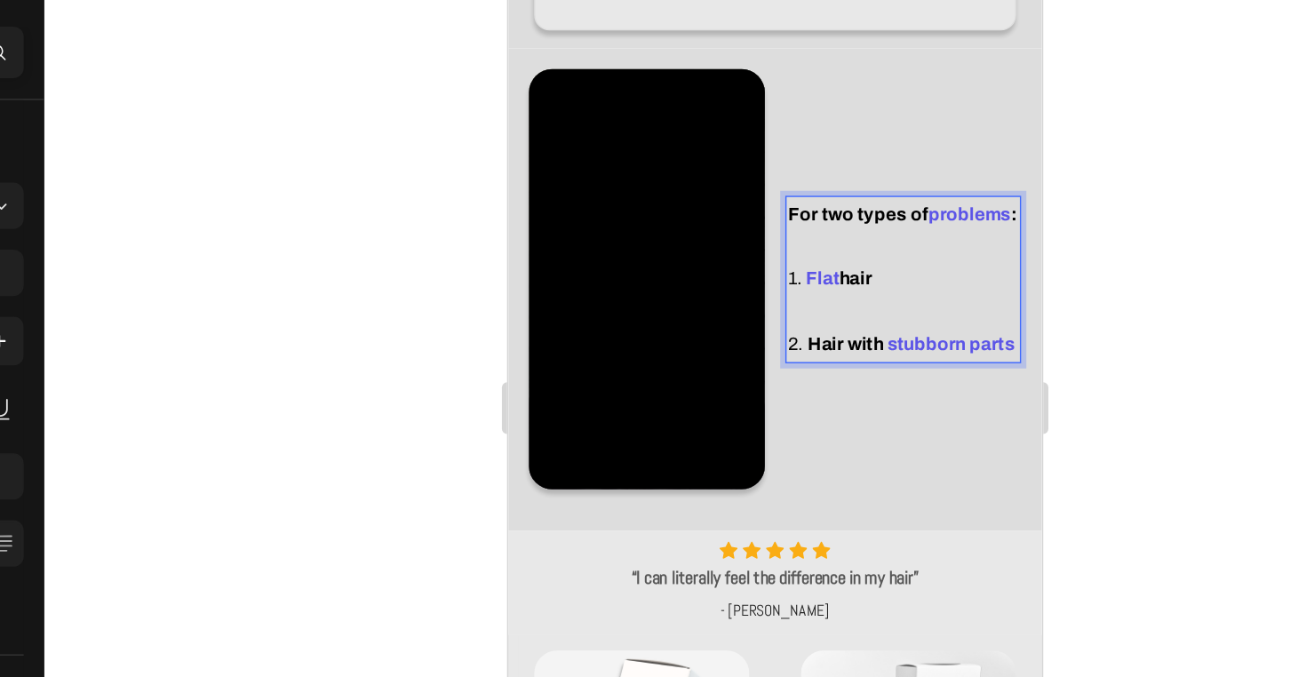
click at [729, 191] on p "Rich Text Editor. Editing area: main" at bounding box center [779, 201] width 159 height 22
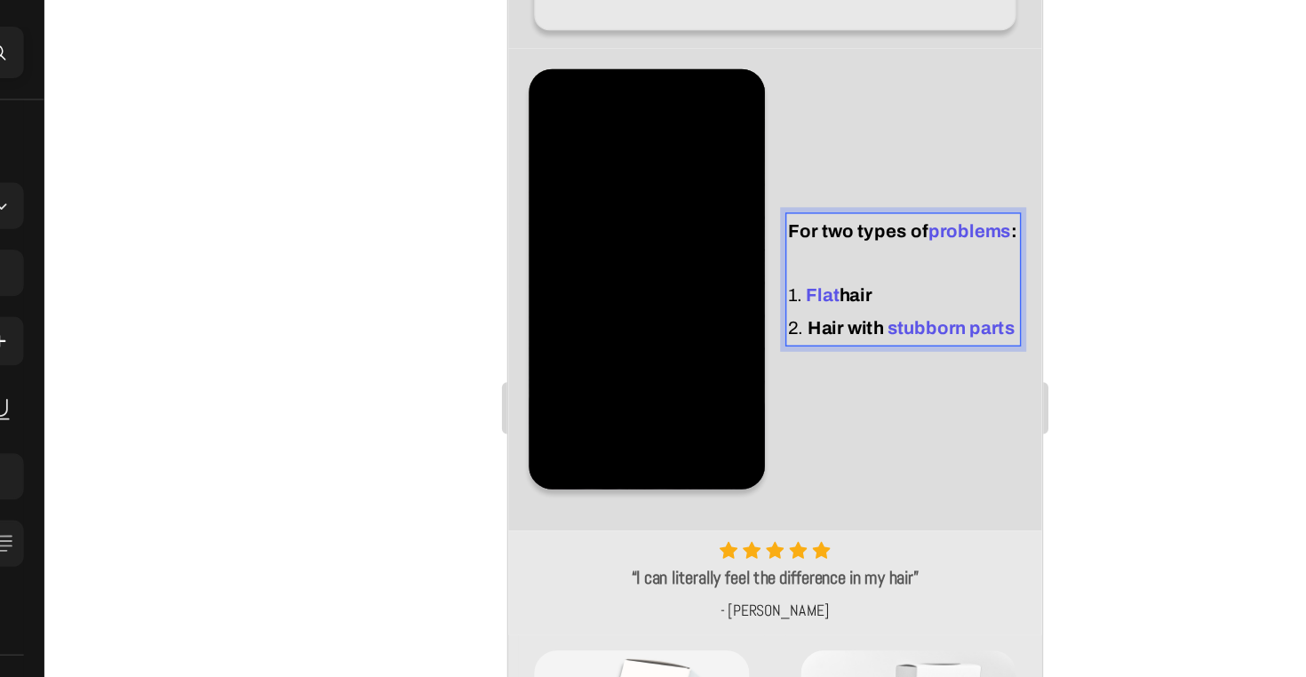
click at [707, 186] on p "For two types of problems : 1. Flat hair" at bounding box center [779, 167] width 159 height 67
click at [702, 187] on p "For two types of problems : 1. Flat hair" at bounding box center [779, 167] width 159 height 67
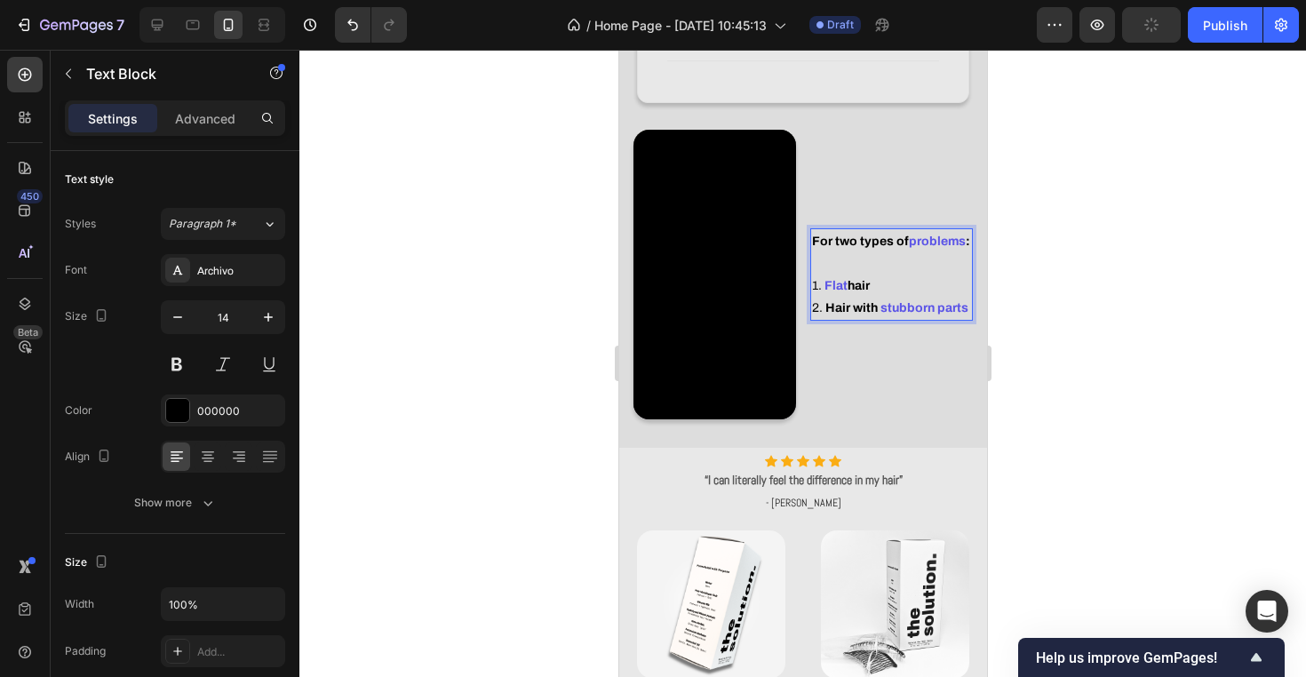
click at [828, 290] on strong "Flat" at bounding box center [834, 285] width 23 height 13
click at [821, 287] on strong "Rich Text Editor. Editing area: main" at bounding box center [822, 285] width 3 height 13
click at [898, 257] on p "For two types of problems : 1. Flat hair" at bounding box center [890, 263] width 159 height 67
click at [1060, 306] on div at bounding box center [802, 363] width 1006 height 627
click at [813, 284] on p "For two types of problems : ⁠⁠⁠⁠⁠⁠⁠ 1. Flat hair" at bounding box center [890, 263] width 159 height 67
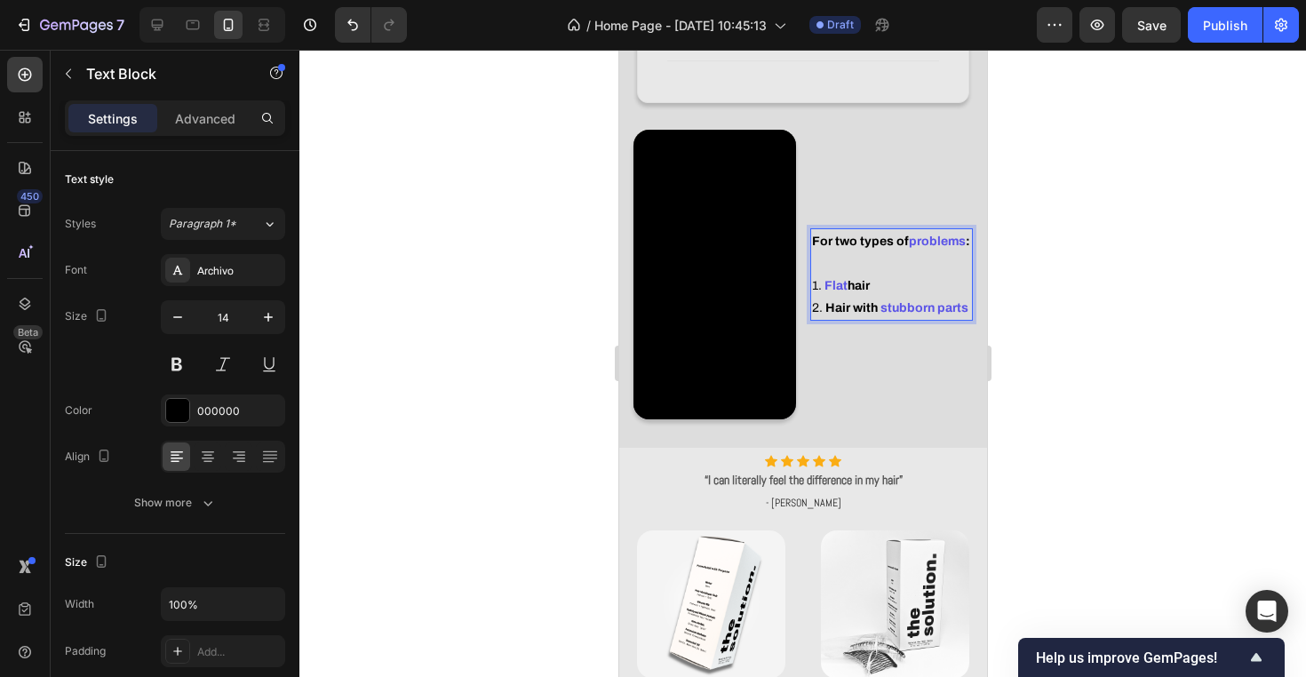
click at [815, 286] on p "For two types of problems : 1. Flat hair" at bounding box center [890, 263] width 159 height 67
click at [812, 286] on p "For two types of problems : 1. Flat hair" at bounding box center [890, 263] width 159 height 67
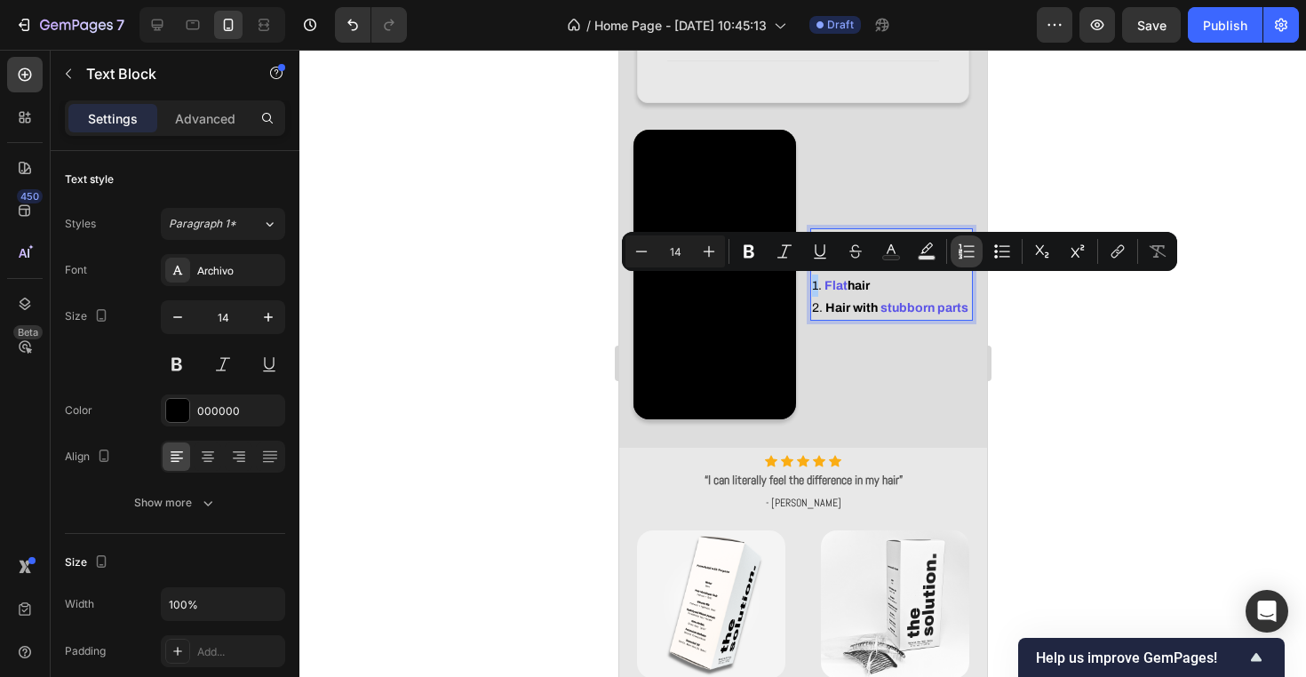
click at [972, 256] on icon "Editor contextual toolbar" at bounding box center [966, 251] width 18 height 18
type input "14"
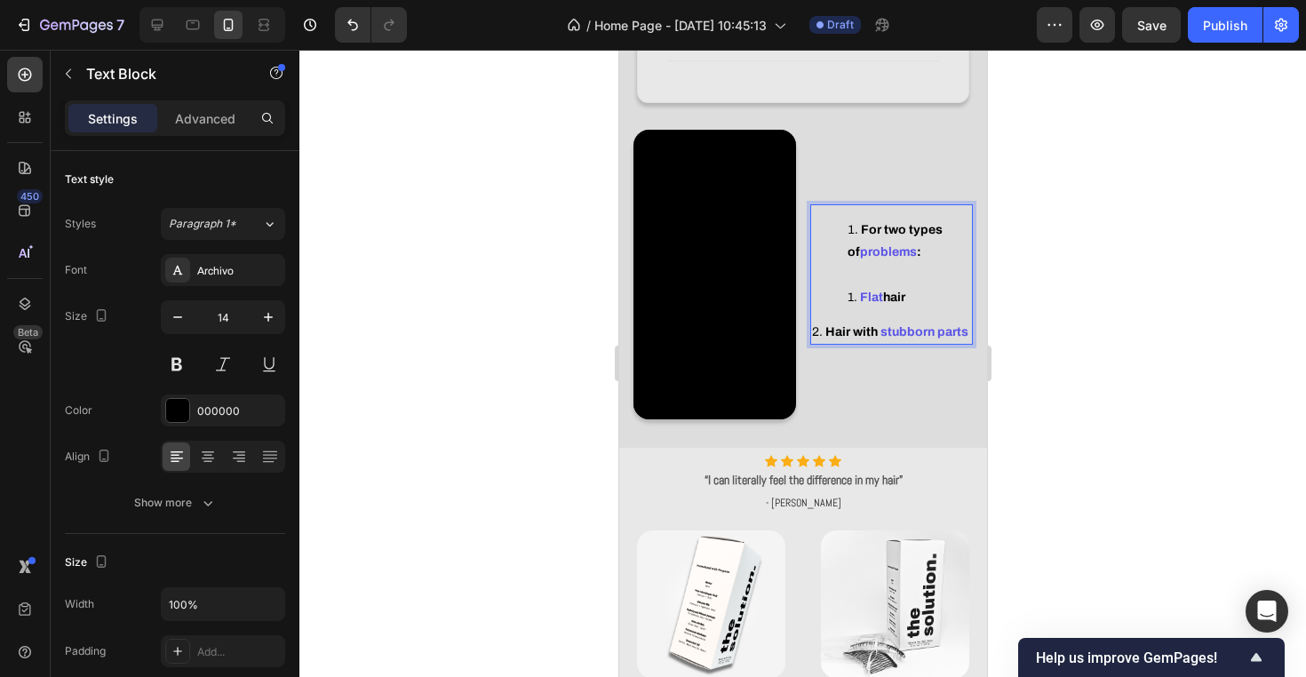
click at [816, 321] on p "2. Hair with stubborn parts" at bounding box center [890, 332] width 159 height 22
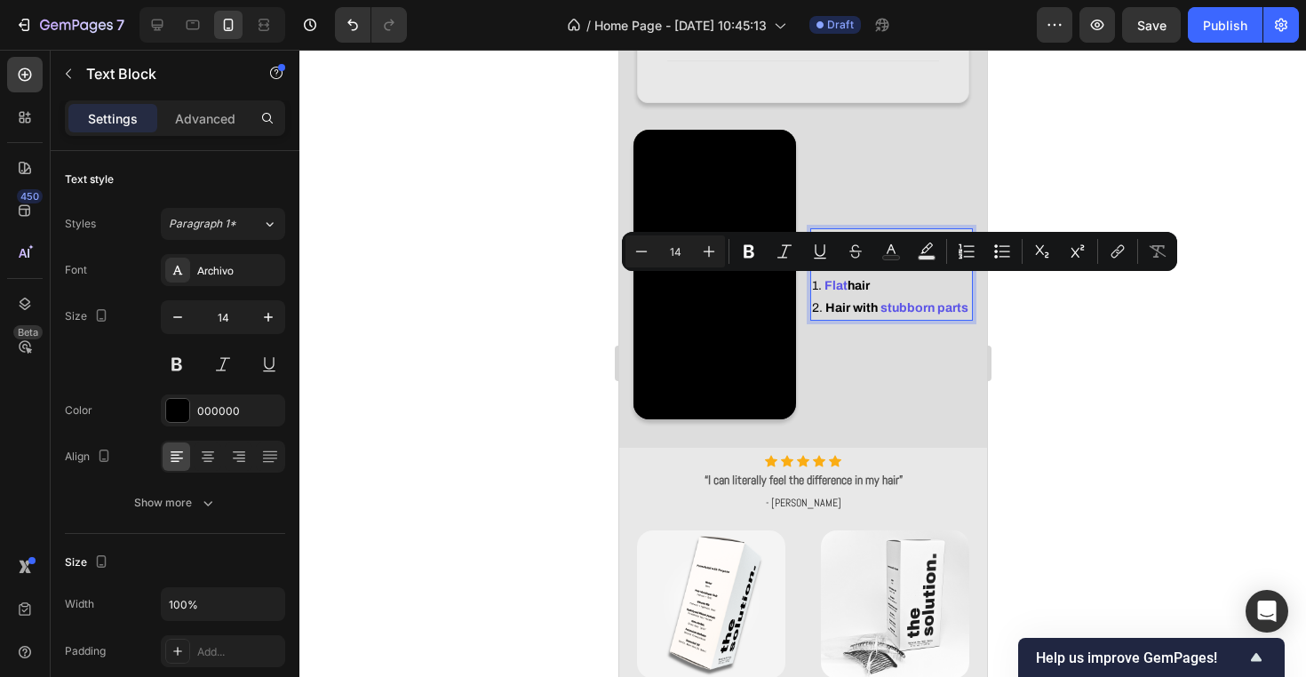
click at [896, 291] on p "For two types of problems : 1. Flat hair" at bounding box center [890, 263] width 159 height 67
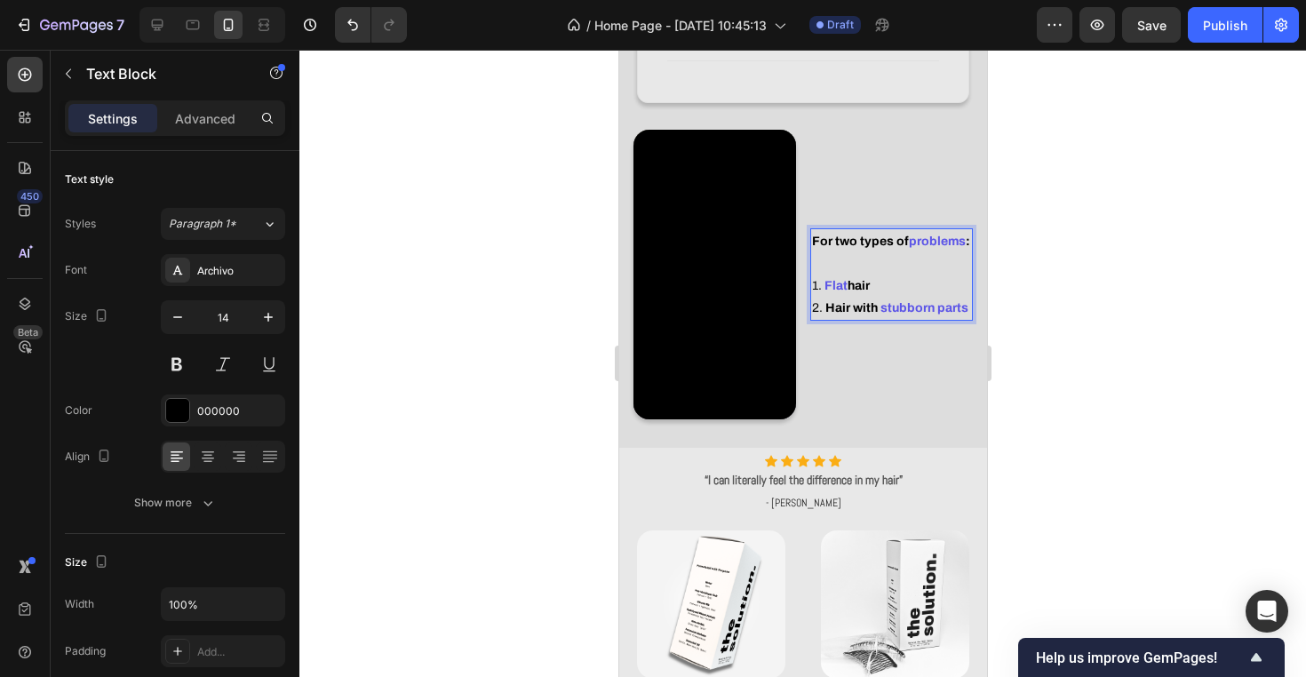
click at [823, 287] on strong "Flat" at bounding box center [834, 285] width 23 height 13
click at [1063, 338] on div at bounding box center [802, 363] width 1006 height 627
click at [841, 287] on strong "Flat" at bounding box center [834, 285] width 23 height 13
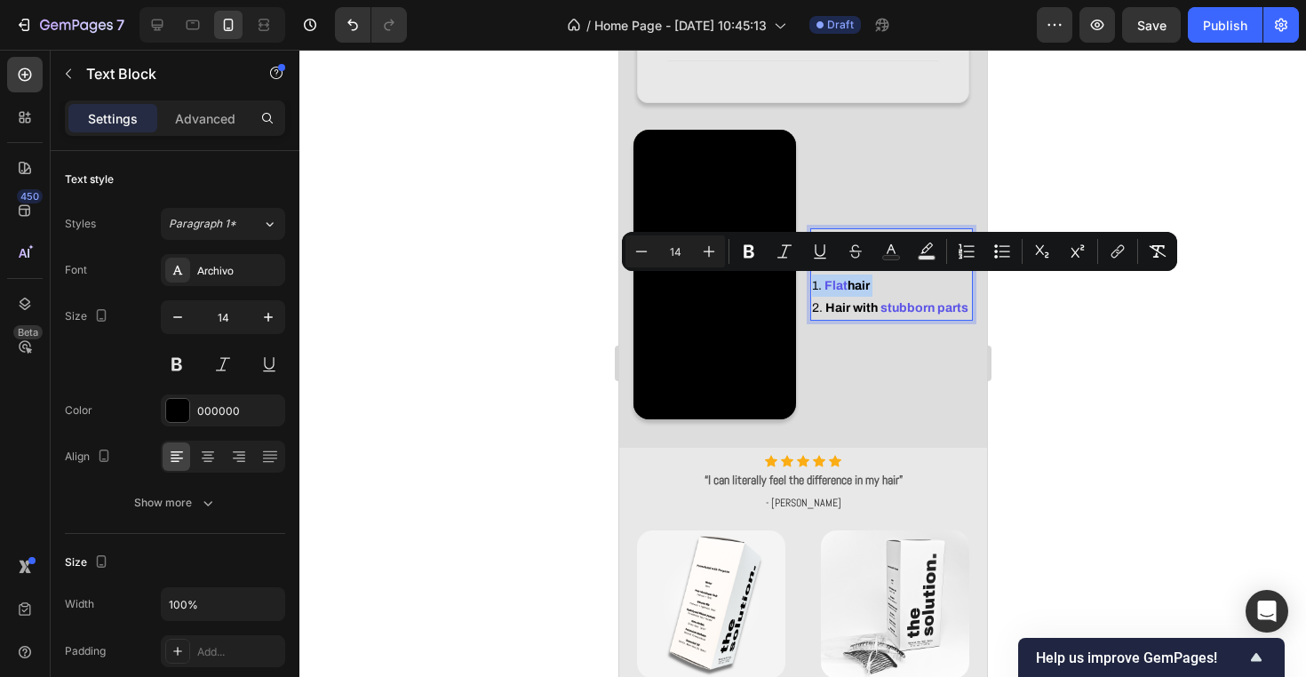
click at [844, 283] on strong "Flat" at bounding box center [834, 285] width 23 height 13
drag, startPoint x: 845, startPoint y: 283, endPoint x: 822, endPoint y: 283, distance: 22.2
click at [823, 283] on strong "Flat" at bounding box center [834, 285] width 23 height 13
click at [892, 254] on icon "Editor contextual toolbar" at bounding box center [891, 251] width 18 height 18
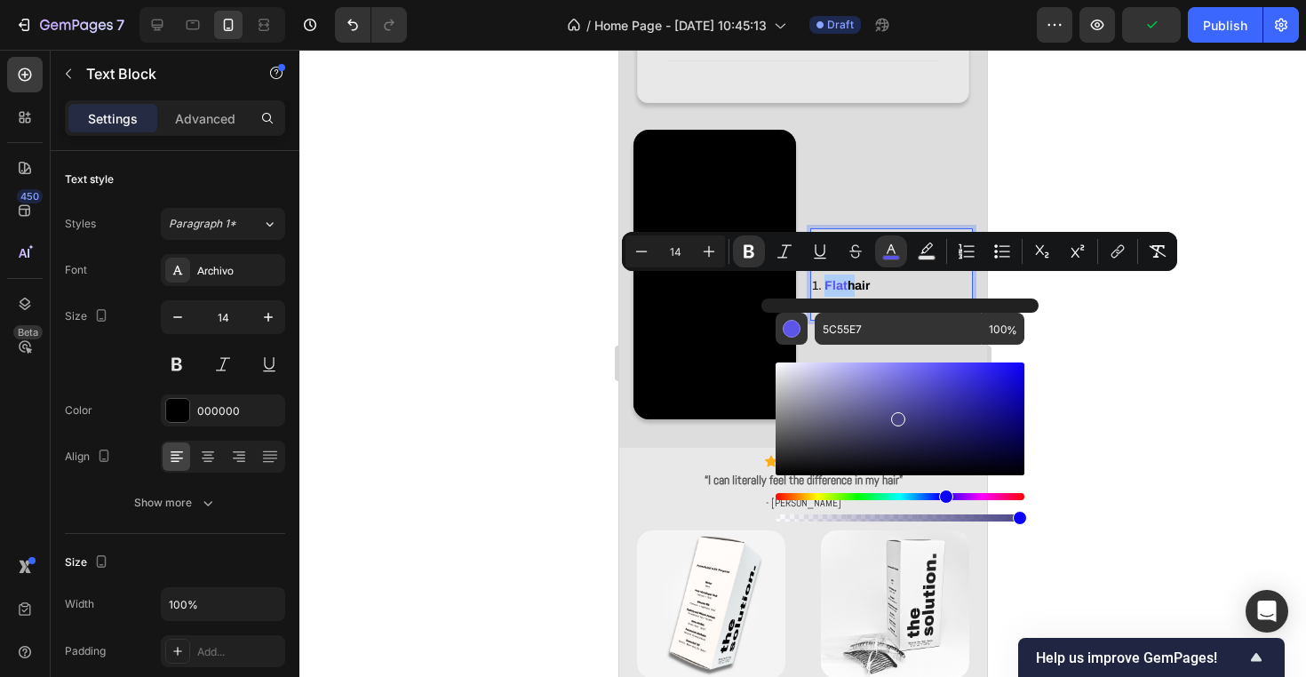
drag, startPoint x: 1514, startPoint y: 454, endPoint x: 896, endPoint y: 525, distance: 622.2
type input "020205"
click at [1151, 491] on div at bounding box center [802, 363] width 1006 height 627
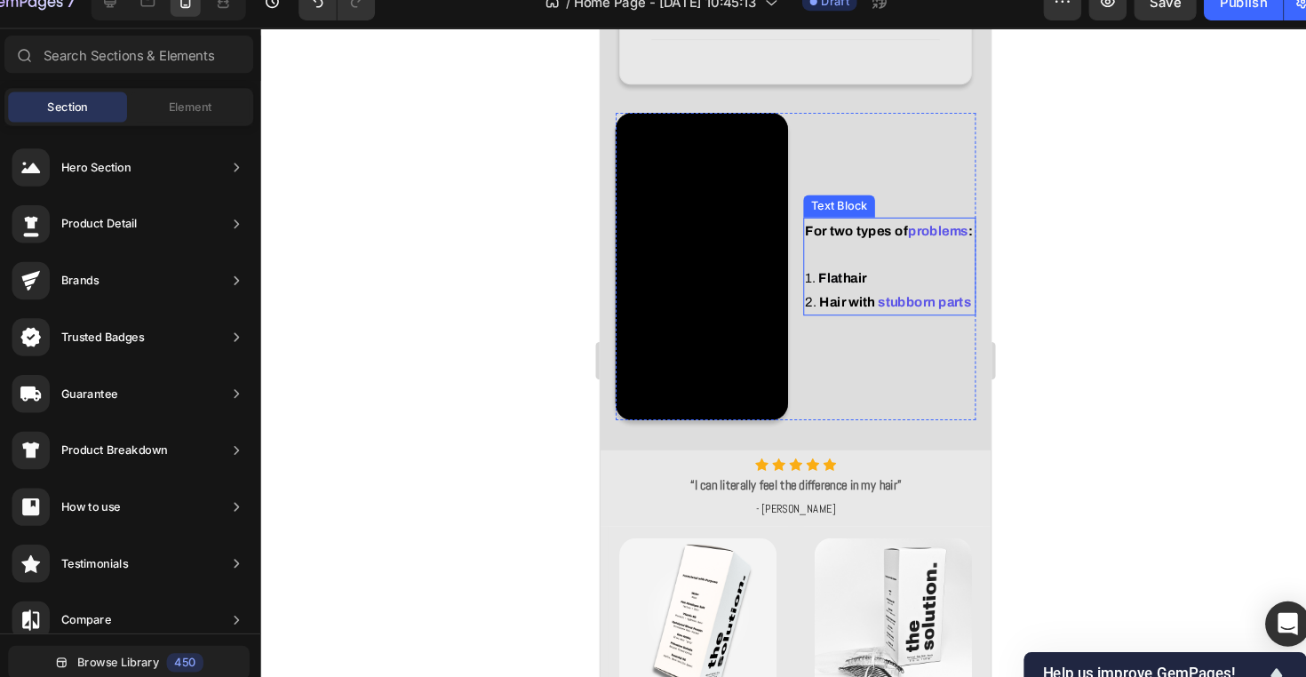
click at [839, 265] on strong "hair" at bounding box center [839, 263] width 22 height 13
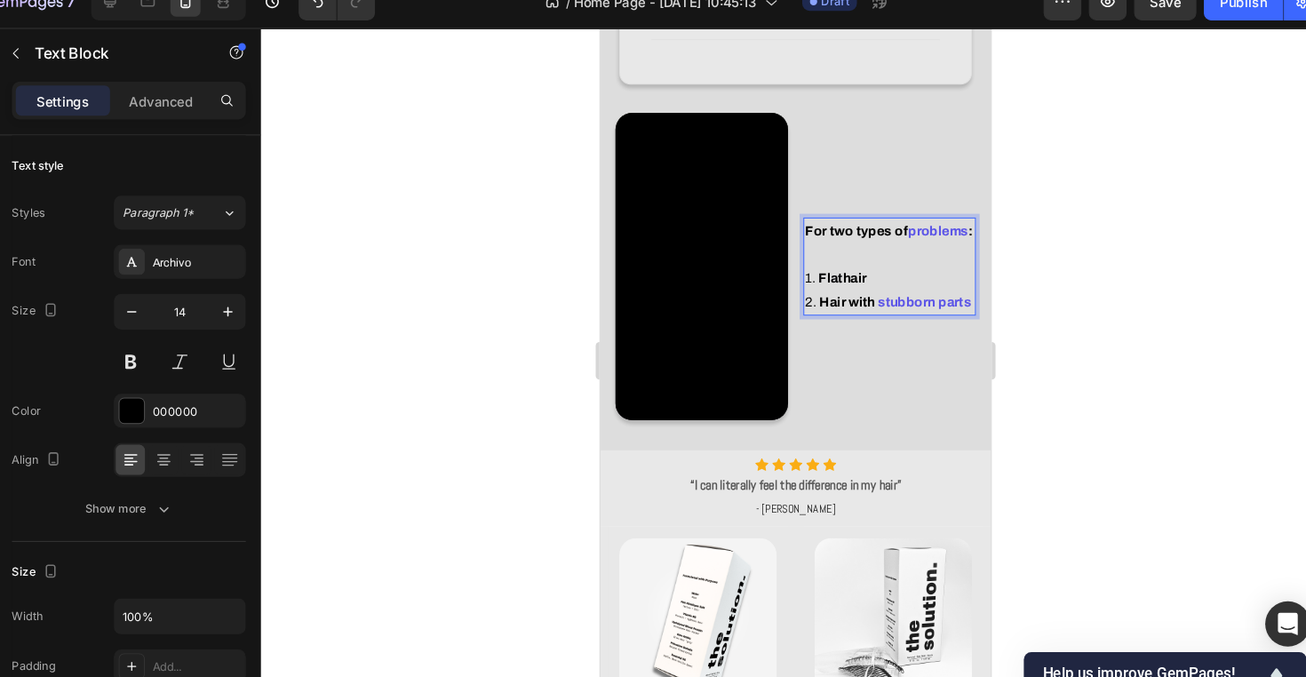
click at [833, 265] on strong "hair" at bounding box center [839, 263] width 22 height 13
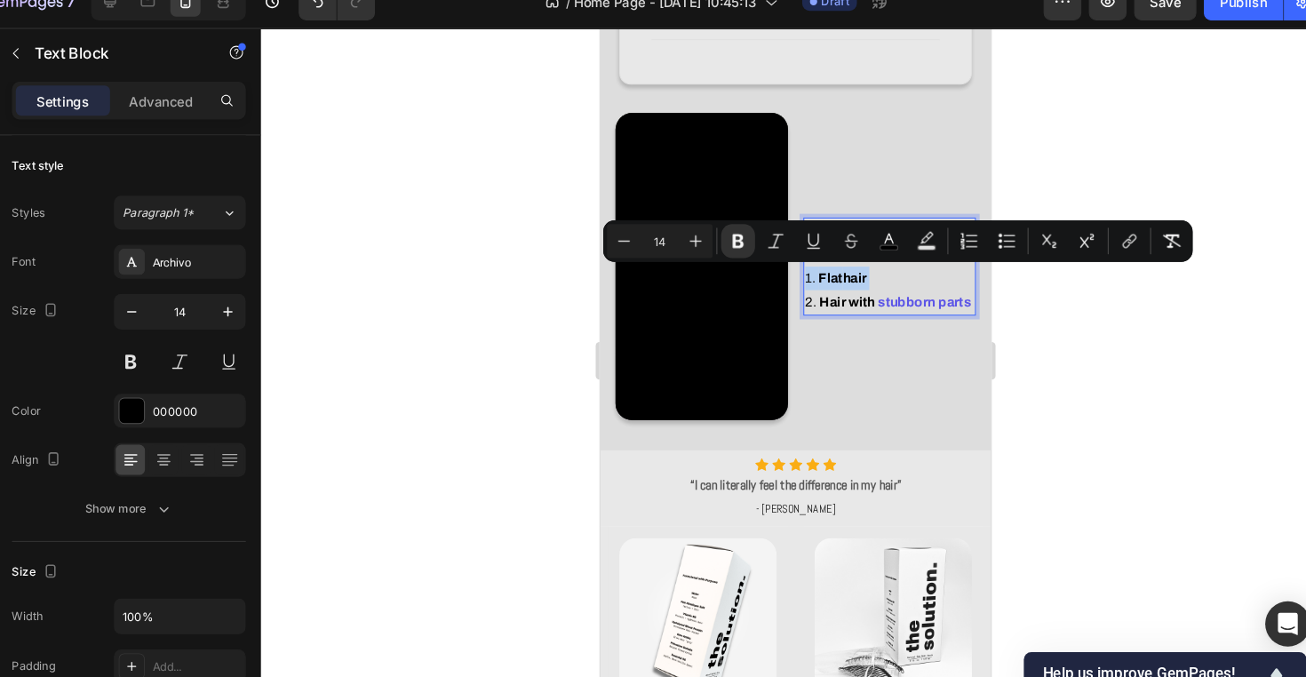
click at [833, 265] on strong "hair" at bounding box center [839, 263] width 22 height 13
click at [743, 244] on icon "Editor contextual toolbar" at bounding box center [748, 250] width 11 height 13
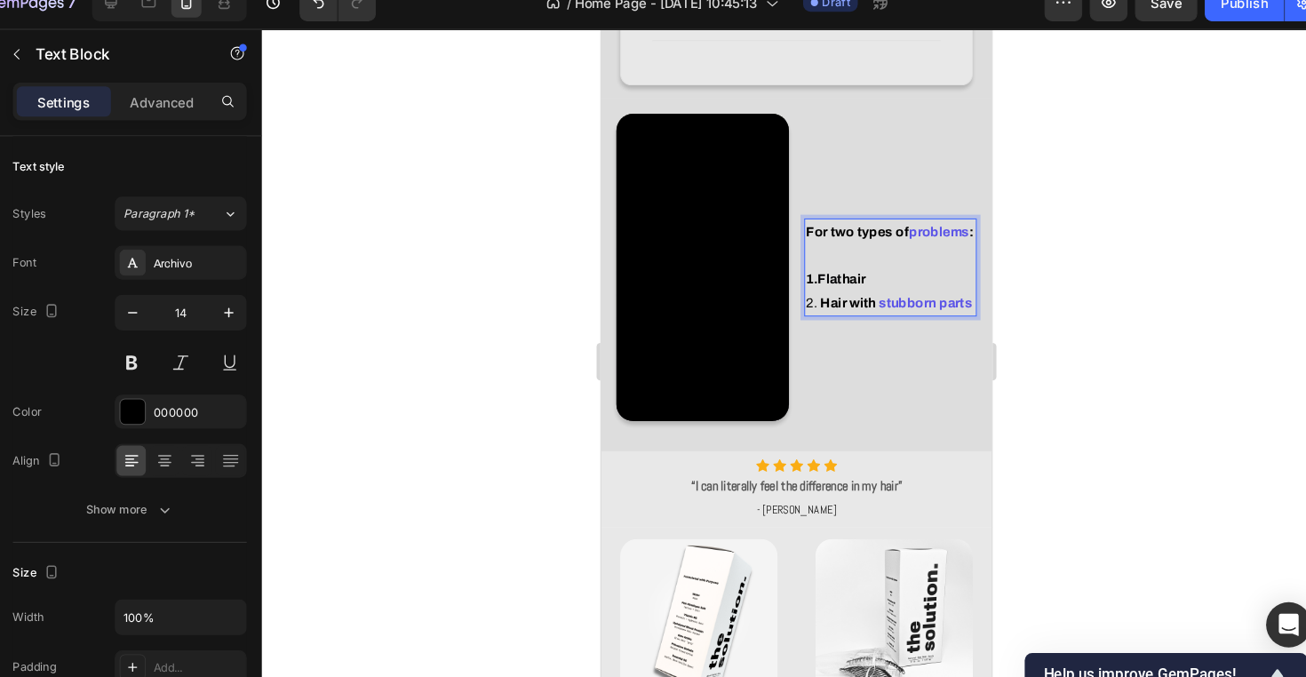
click at [835, 261] on strong "hair" at bounding box center [838, 264] width 22 height 13
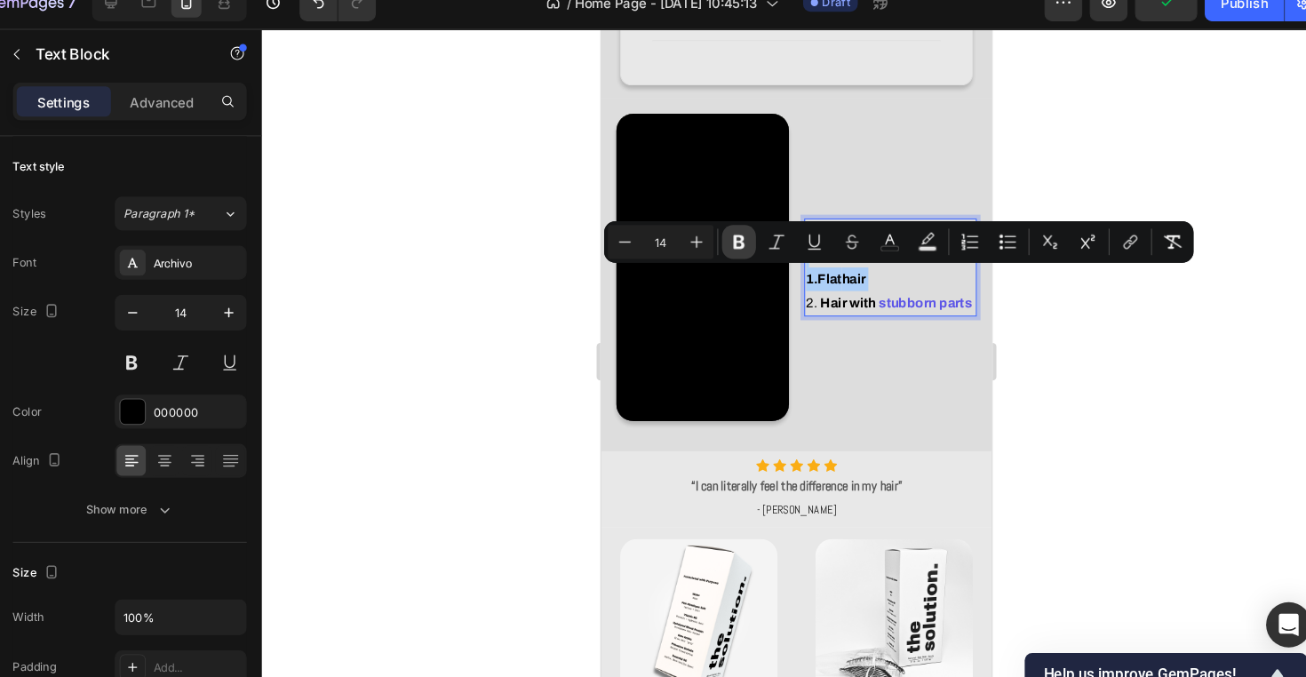
click at [743, 244] on icon "Editor contextual toolbar" at bounding box center [748, 250] width 11 height 13
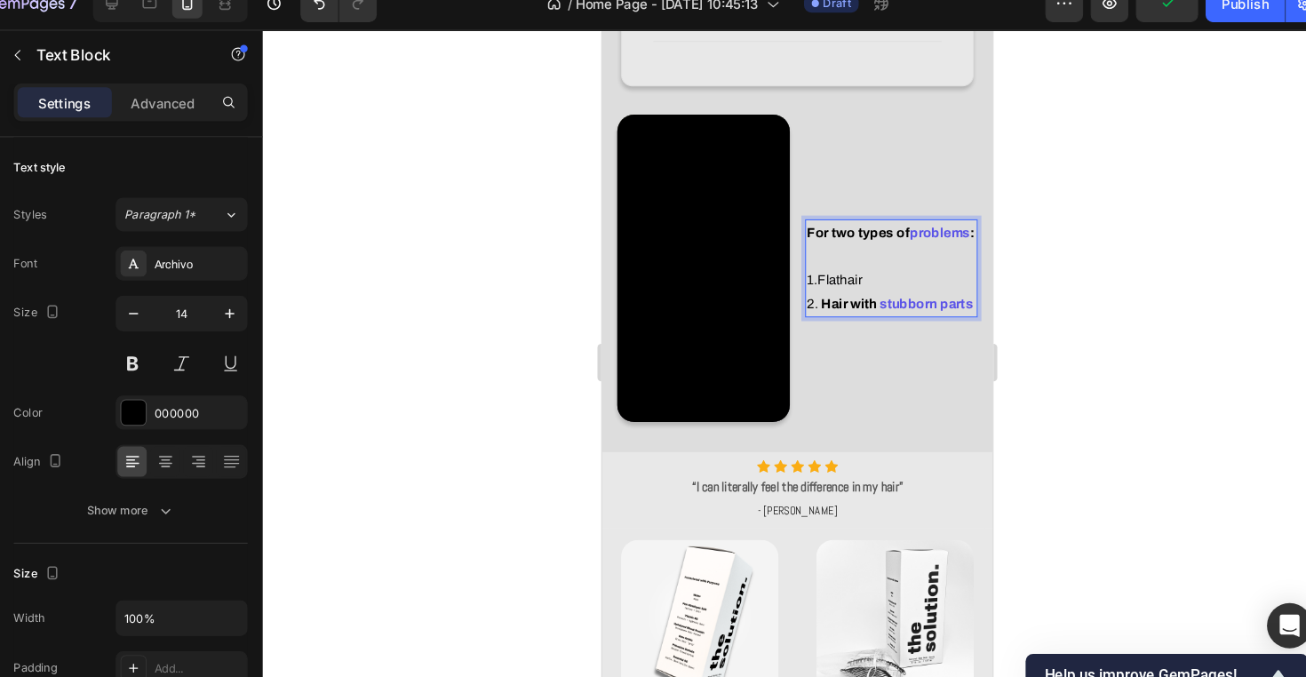
click at [857, 296] on p "2. Hair with stubborn parts" at bounding box center [873, 287] width 159 height 22
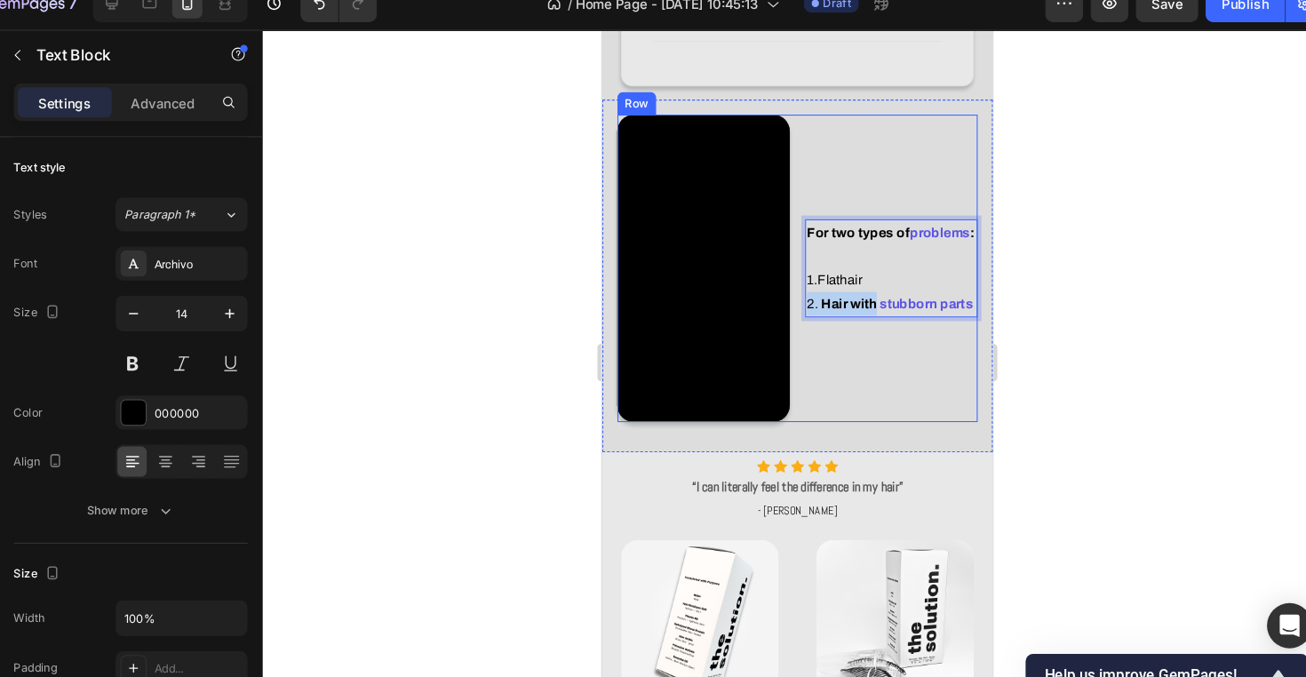
drag, startPoint x: 857, startPoint y: 287, endPoint x: 782, endPoint y: 293, distance: 74.9
click at [782, 293] on div "Video For two types of problems : 1. Flat hair 2. Hair with stubborn parts Text…" at bounding box center [784, 253] width 339 height 289
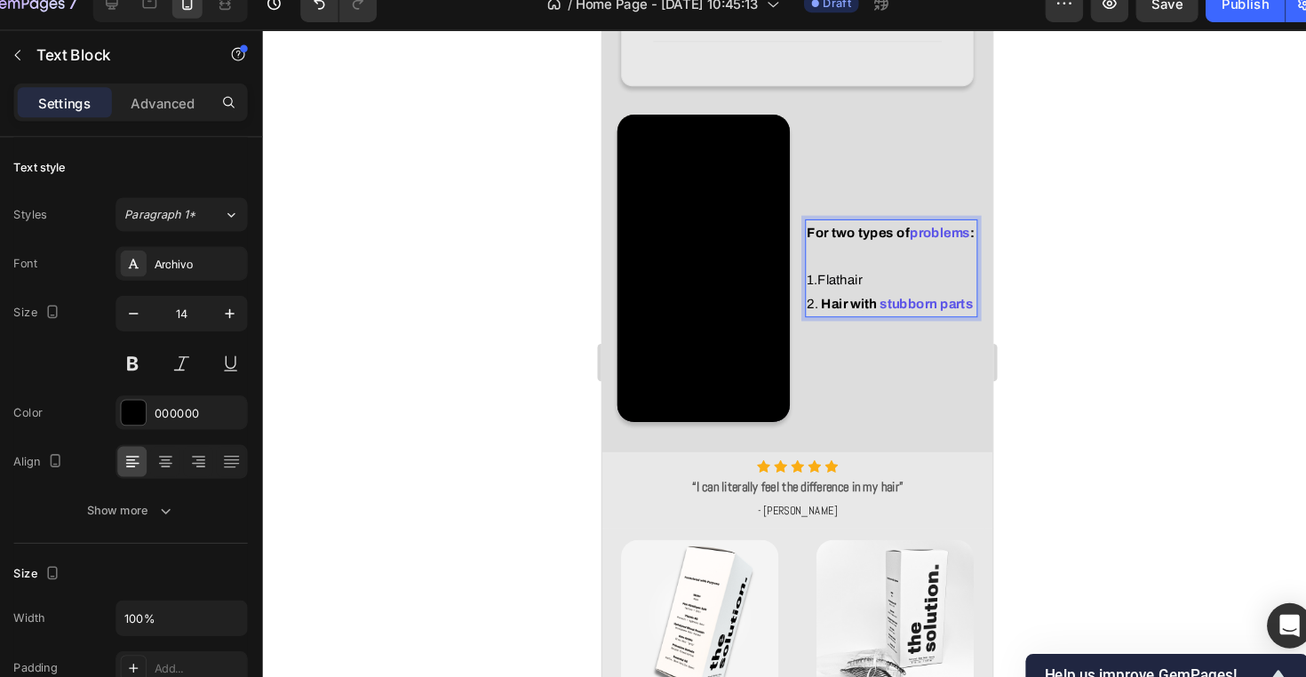
click at [829, 290] on strong "Hair with" at bounding box center [833, 287] width 52 height 13
click at [862, 285] on strong "stubborn parts" at bounding box center [906, 287] width 88 height 13
drag, startPoint x: 856, startPoint y: 282, endPoint x: 794, endPoint y: 287, distance: 62.4
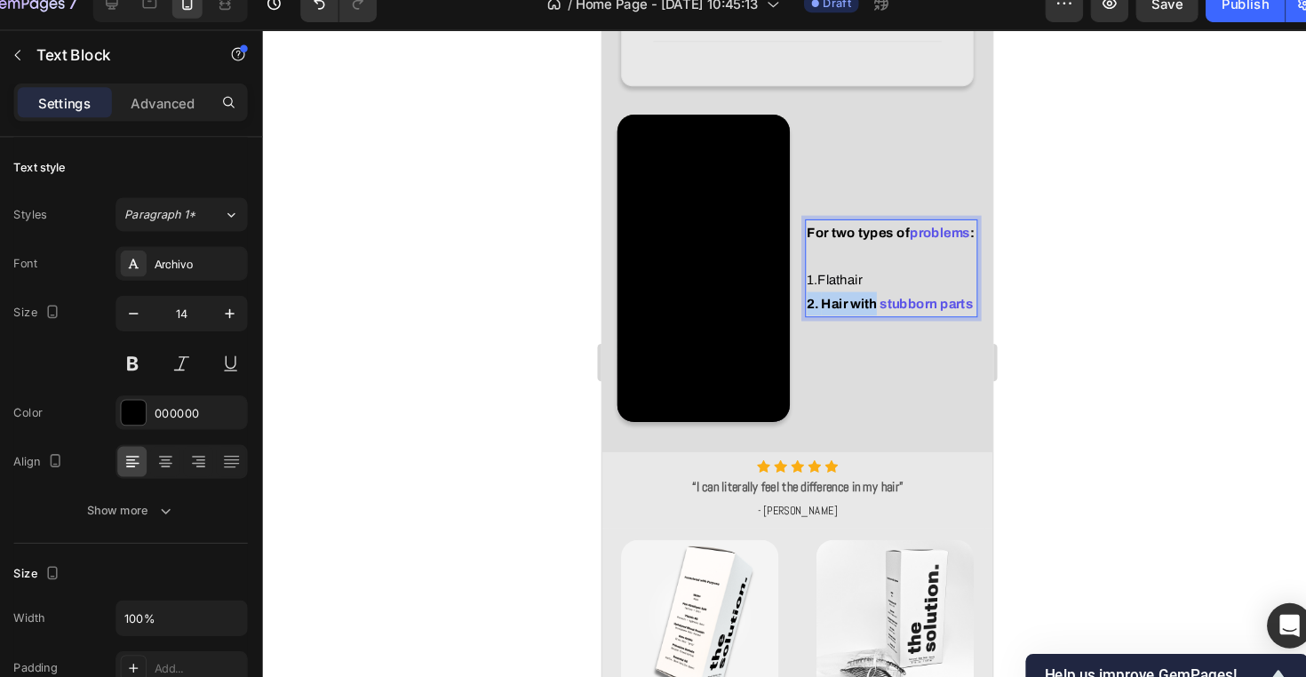
click at [794, 287] on p "2. Hair with stubborn parts" at bounding box center [873, 287] width 159 height 22
click at [1061, 302] on div at bounding box center [802, 363] width 1006 height 627
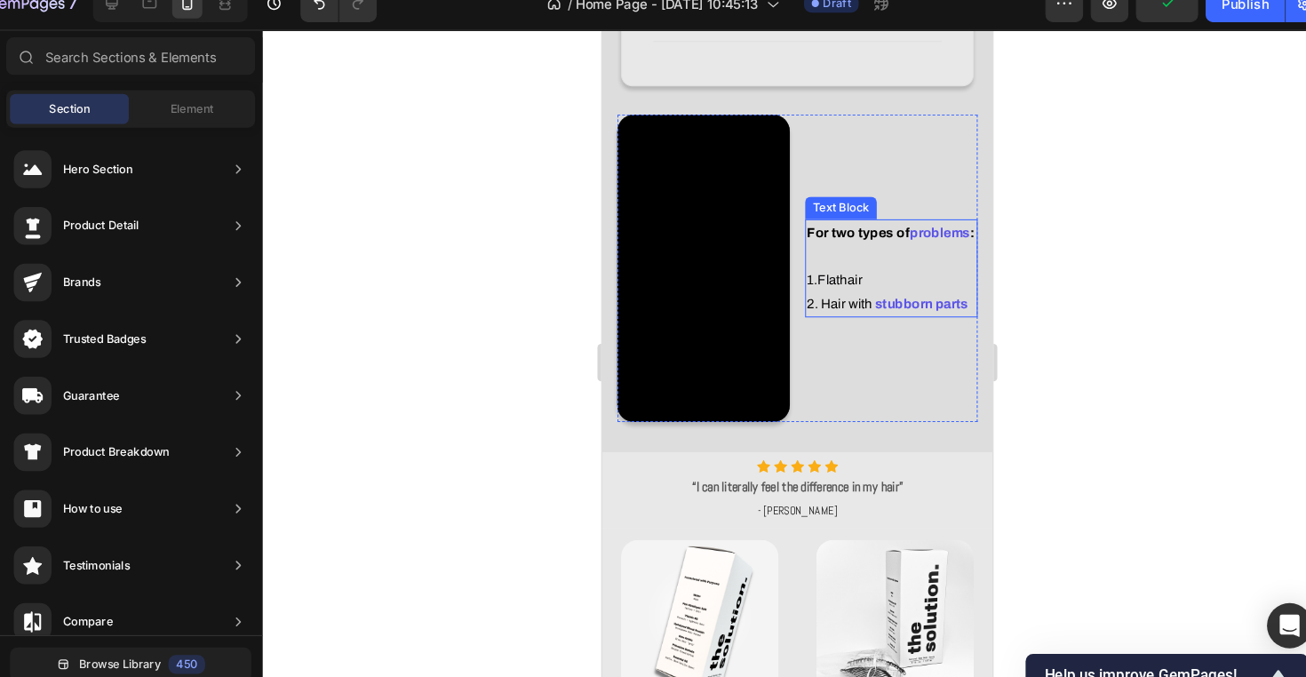
click at [903, 210] on p "For two types of problems : 1. Flat hair" at bounding box center [873, 243] width 159 height 67
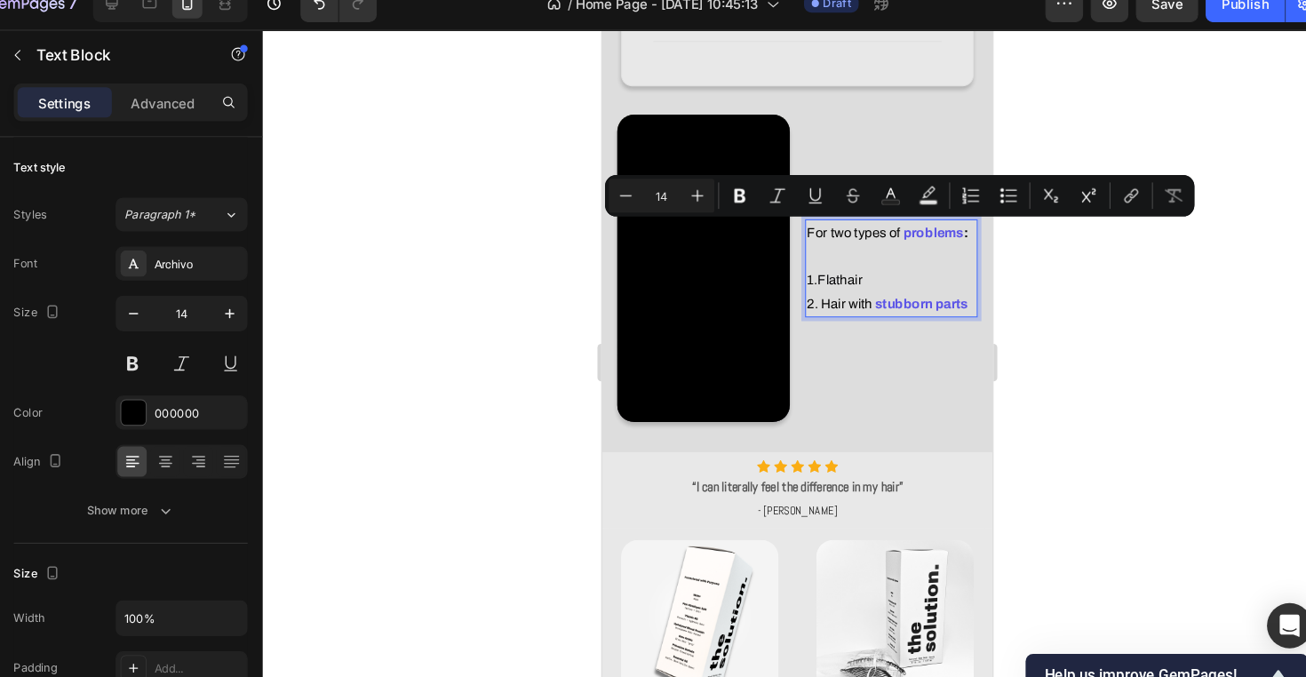
click at [1131, 273] on div at bounding box center [802, 363] width 1006 height 627
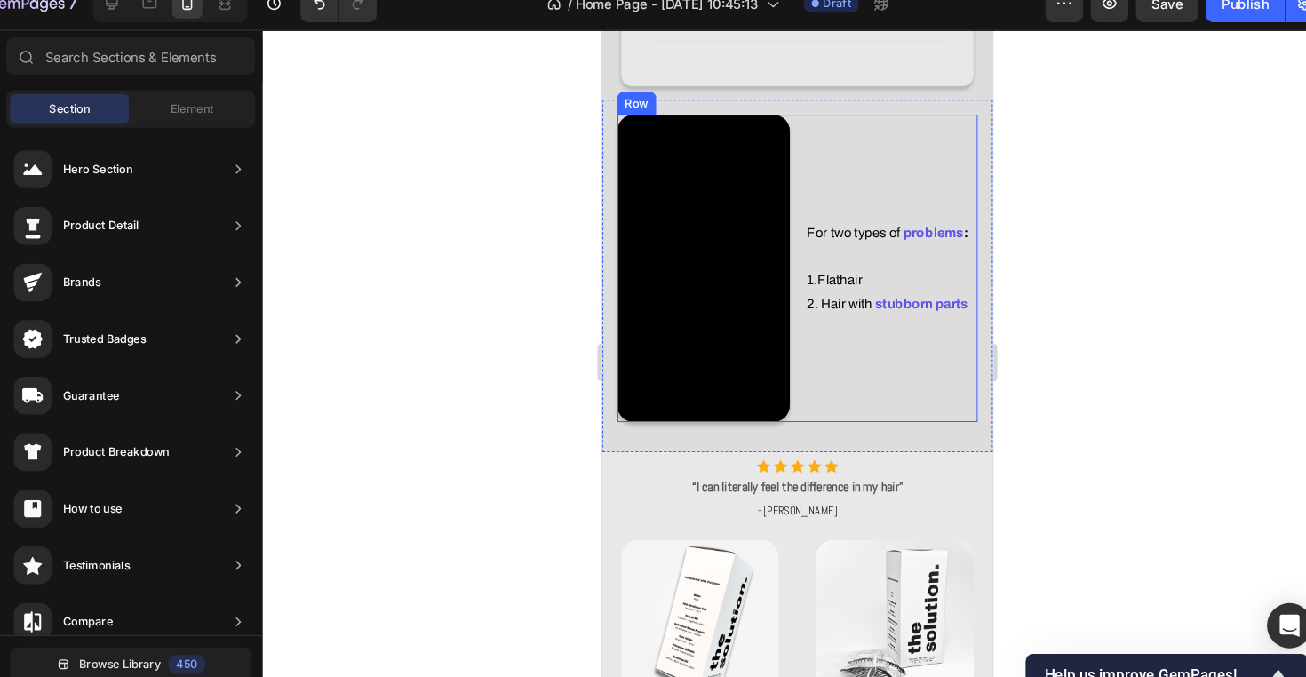
click at [1017, 318] on div at bounding box center [802, 363] width 1006 height 627
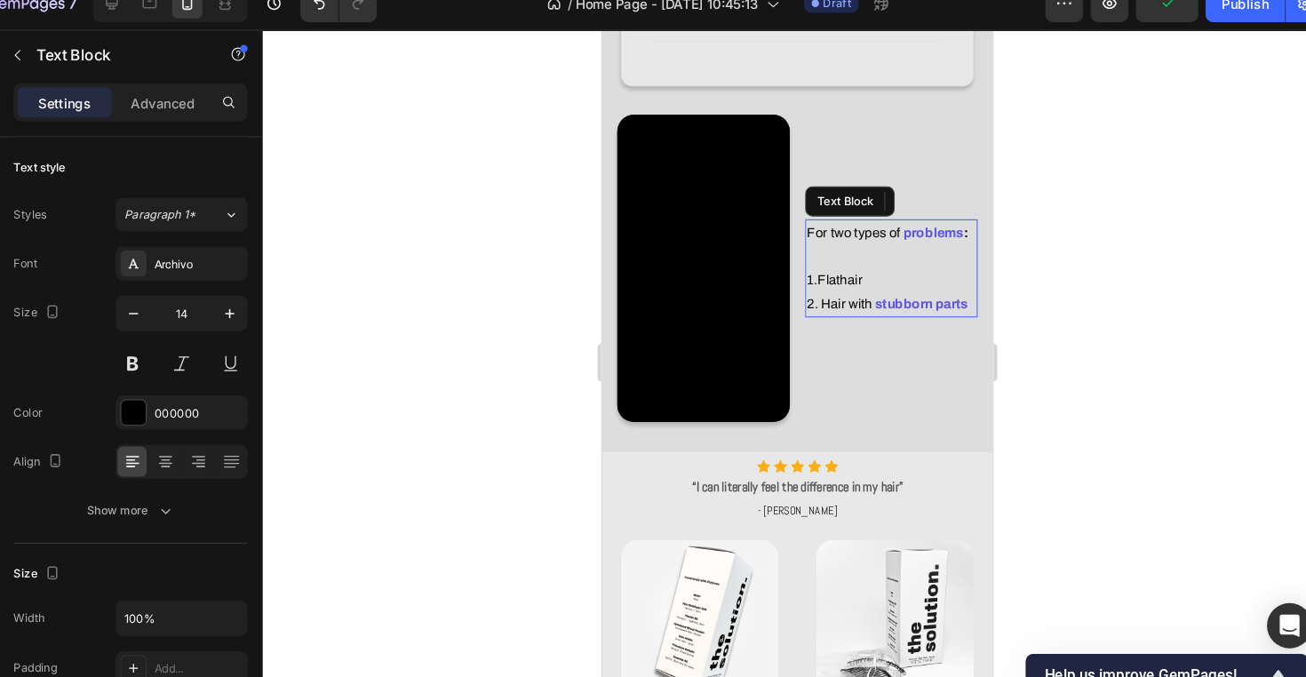
click at [883, 291] on strong "stubborn parts" at bounding box center [902, 287] width 88 height 13
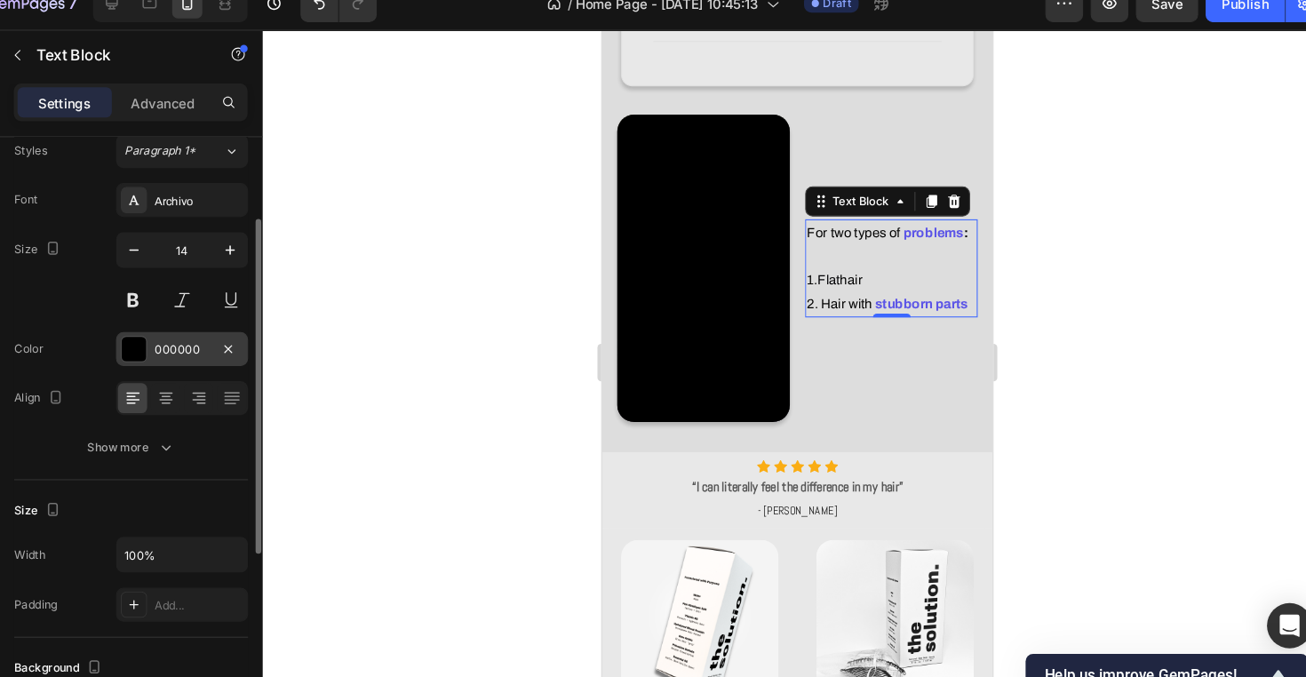
scroll to position [102, 0]
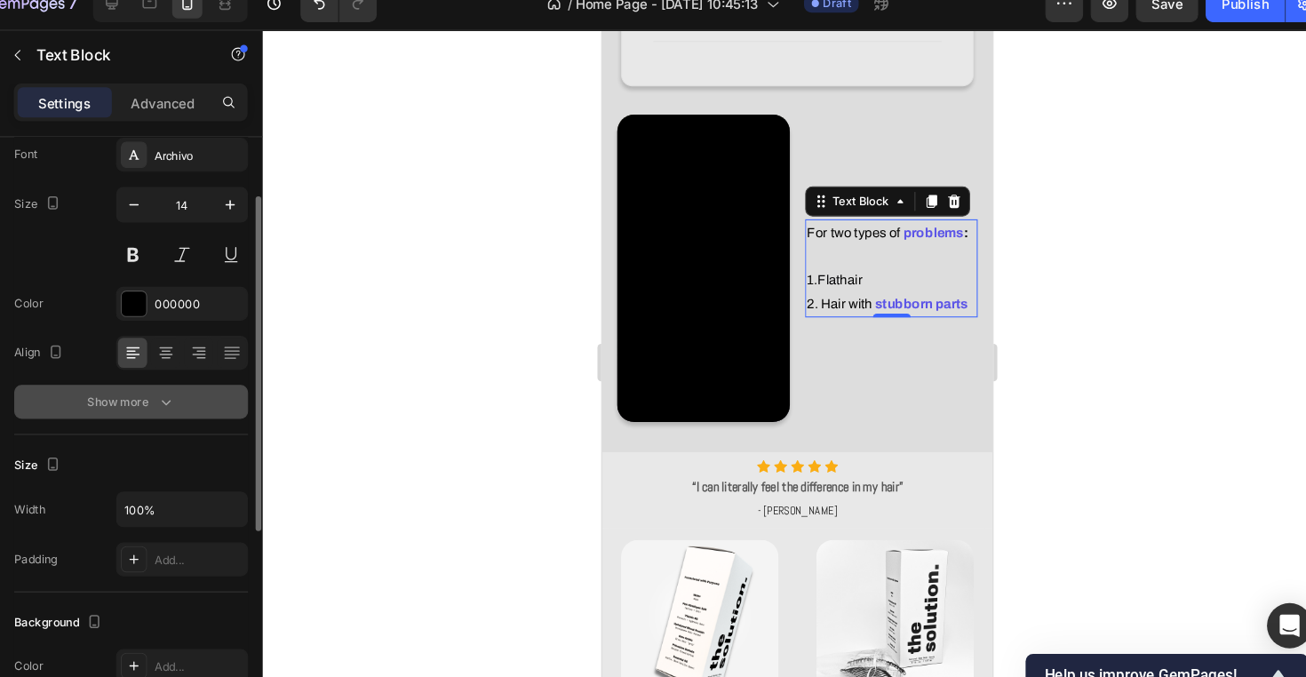
click at [199, 392] on icon "button" at bounding box center [208, 401] width 18 height 18
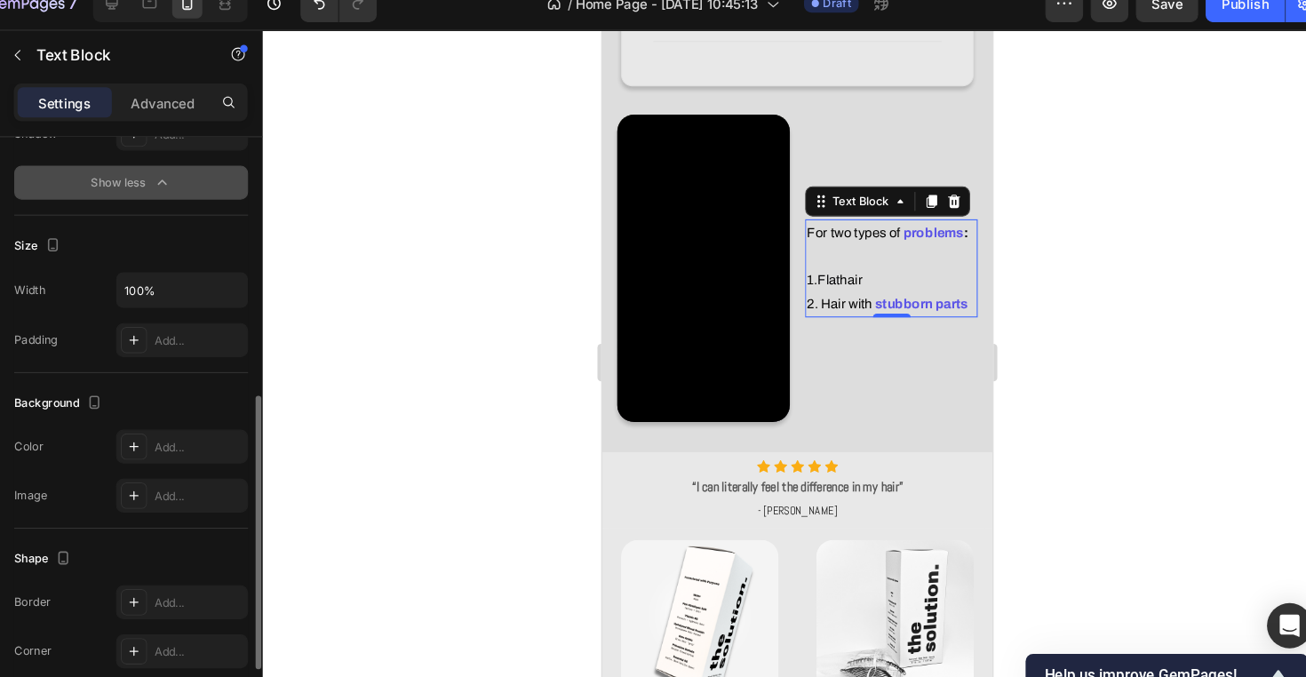
scroll to position [613, 0]
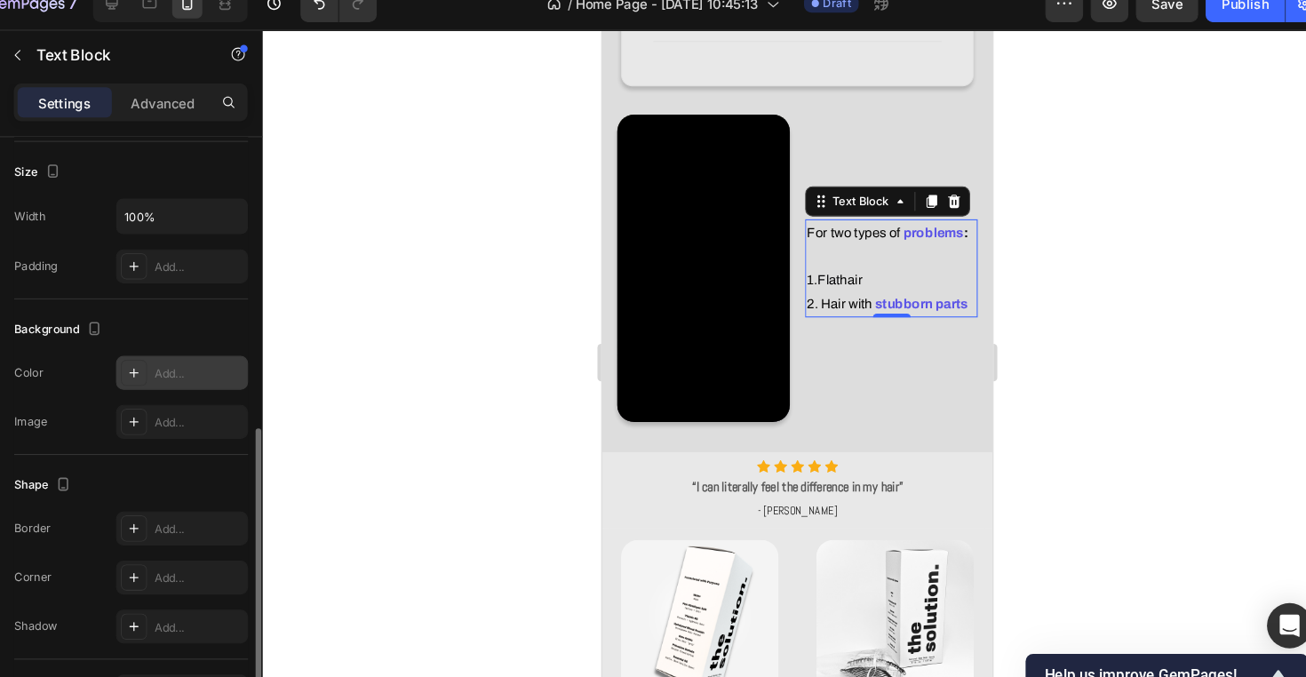
click at [161, 361] on div "Add..." at bounding box center [223, 373] width 124 height 32
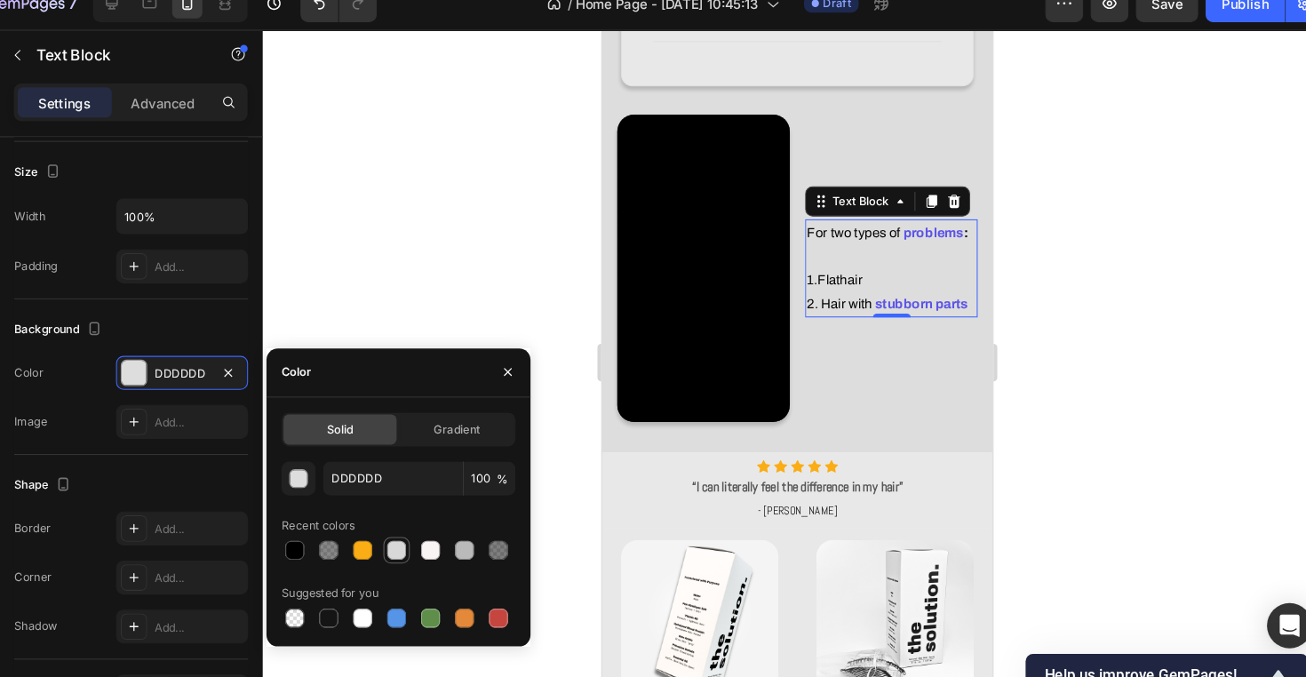
click at [417, 531] on div at bounding box center [426, 540] width 18 height 18
click at [376, 456] on input "D8D8D8" at bounding box center [421, 472] width 131 height 32
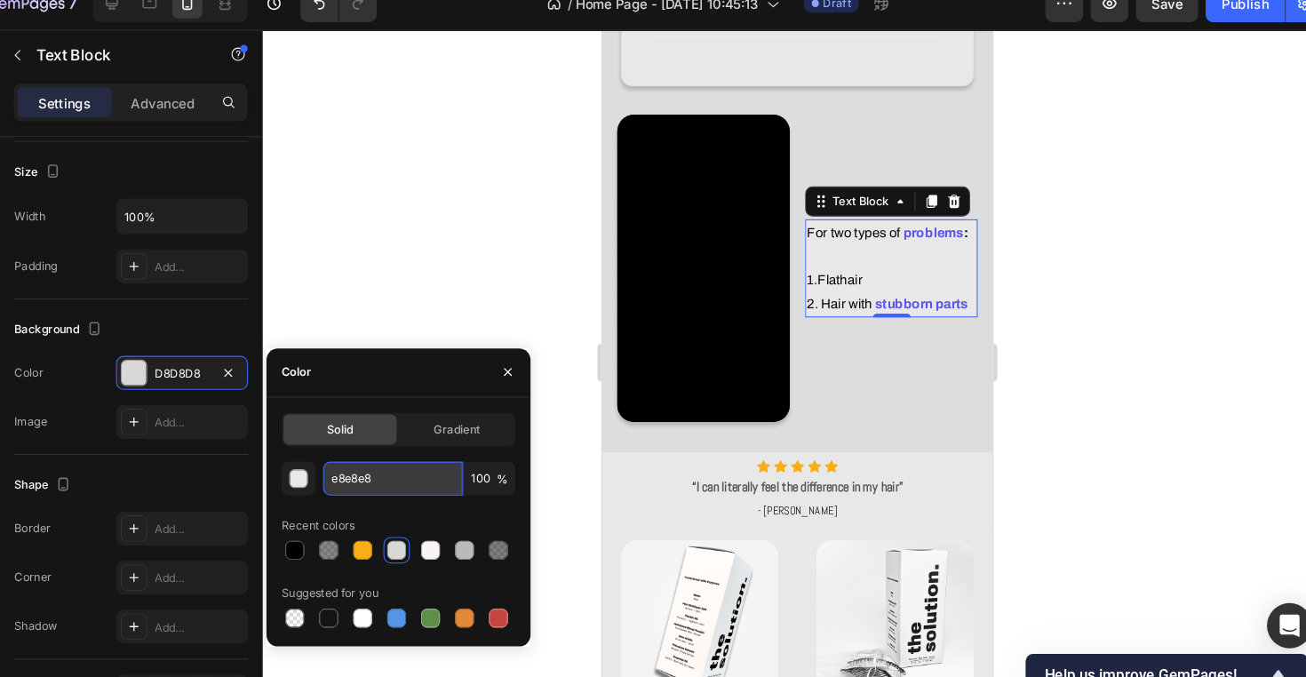
type input "E8E8E8"
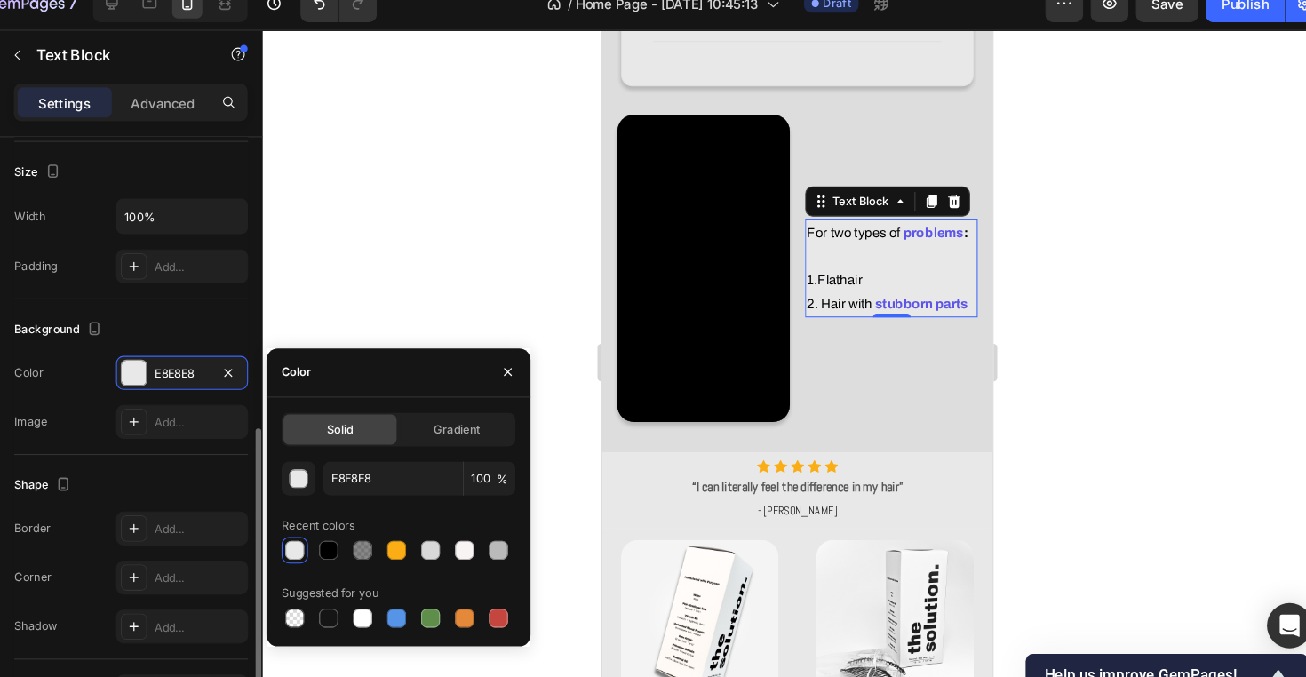
click at [187, 421] on div "Background The changes might be hidden by the video. Color E8E8E8 Image Add..." at bounding box center [175, 377] width 220 height 147
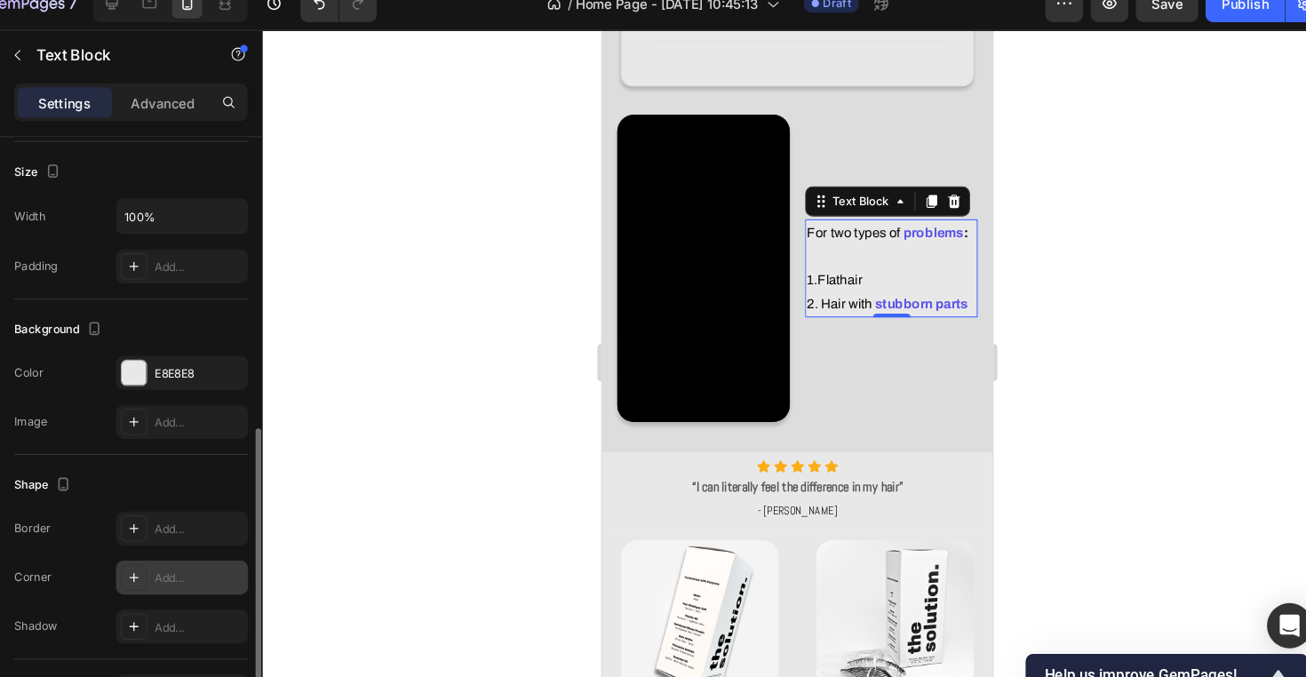
click at [161, 550] on div "Add..." at bounding box center [223, 566] width 124 height 32
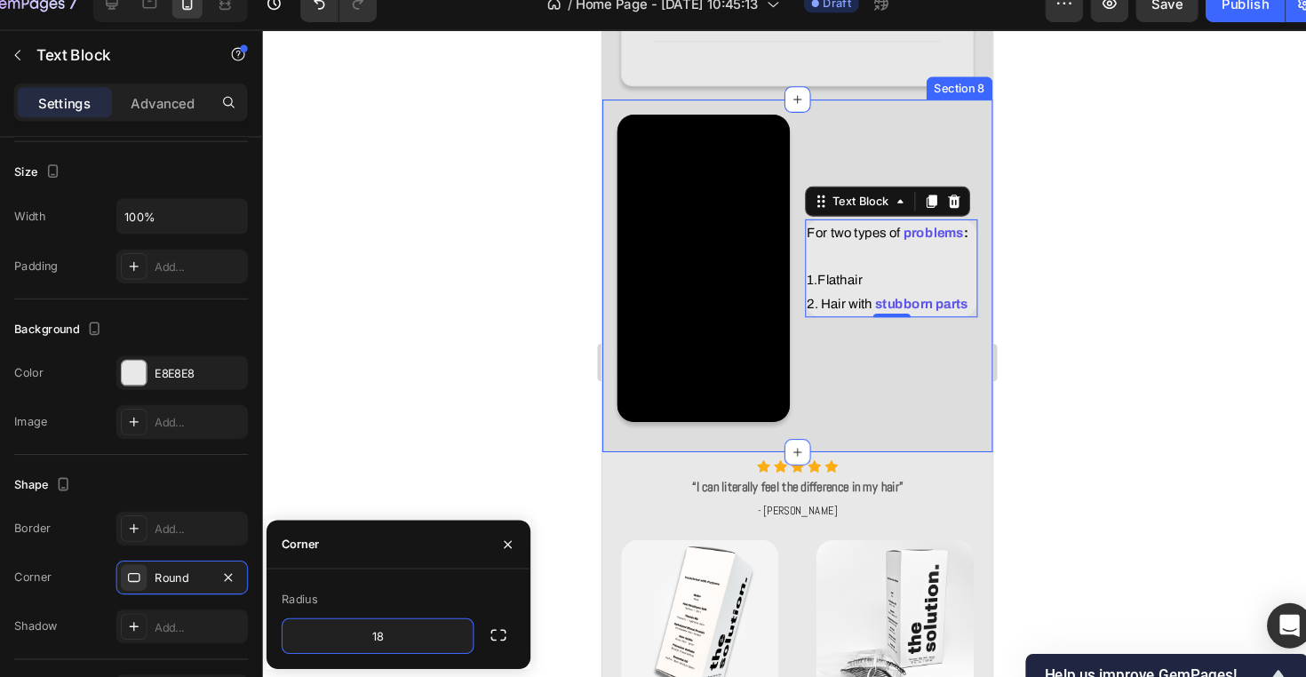
type input "1"
type input "10"
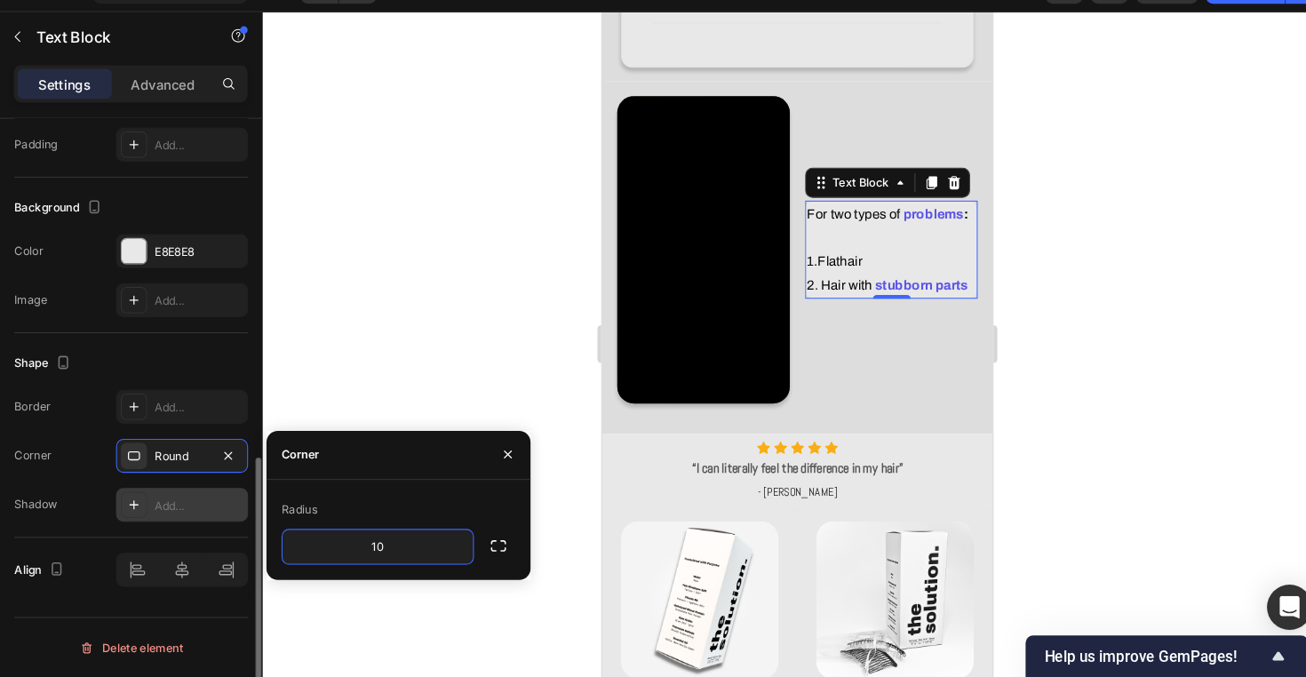
scroll to position [0, 0]
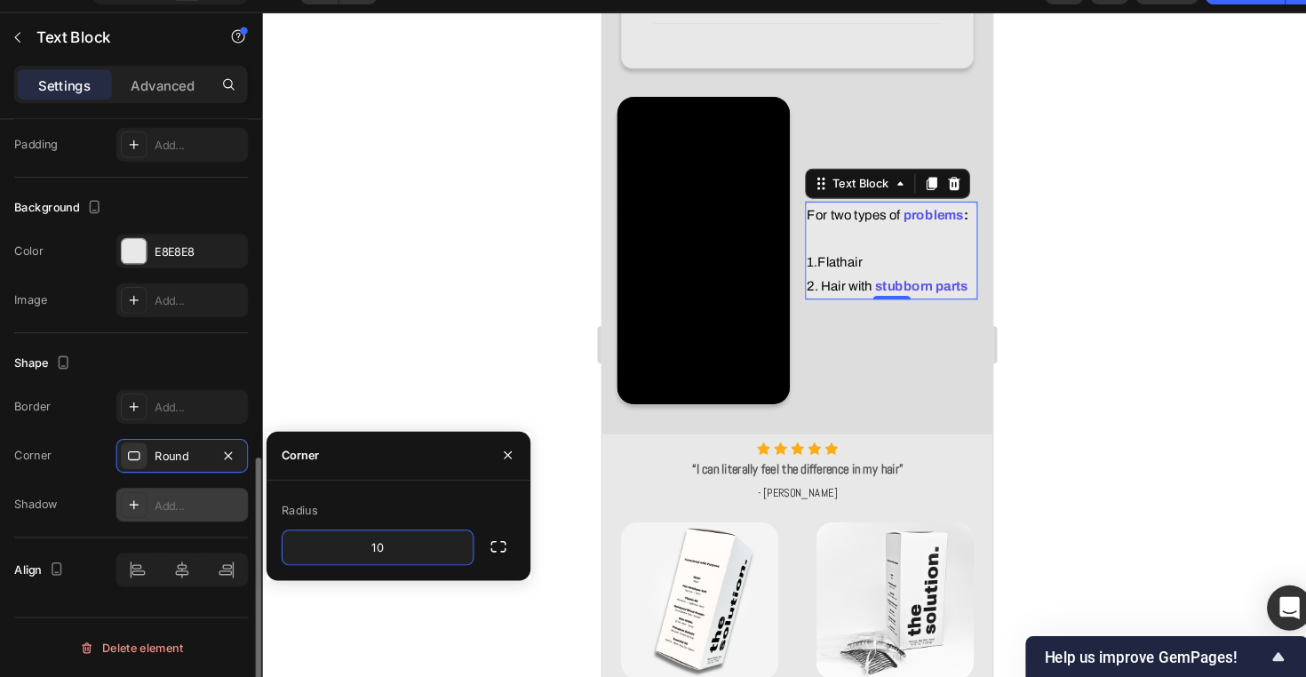
click at [180, 498] on div "Add..." at bounding box center [223, 514] width 124 height 32
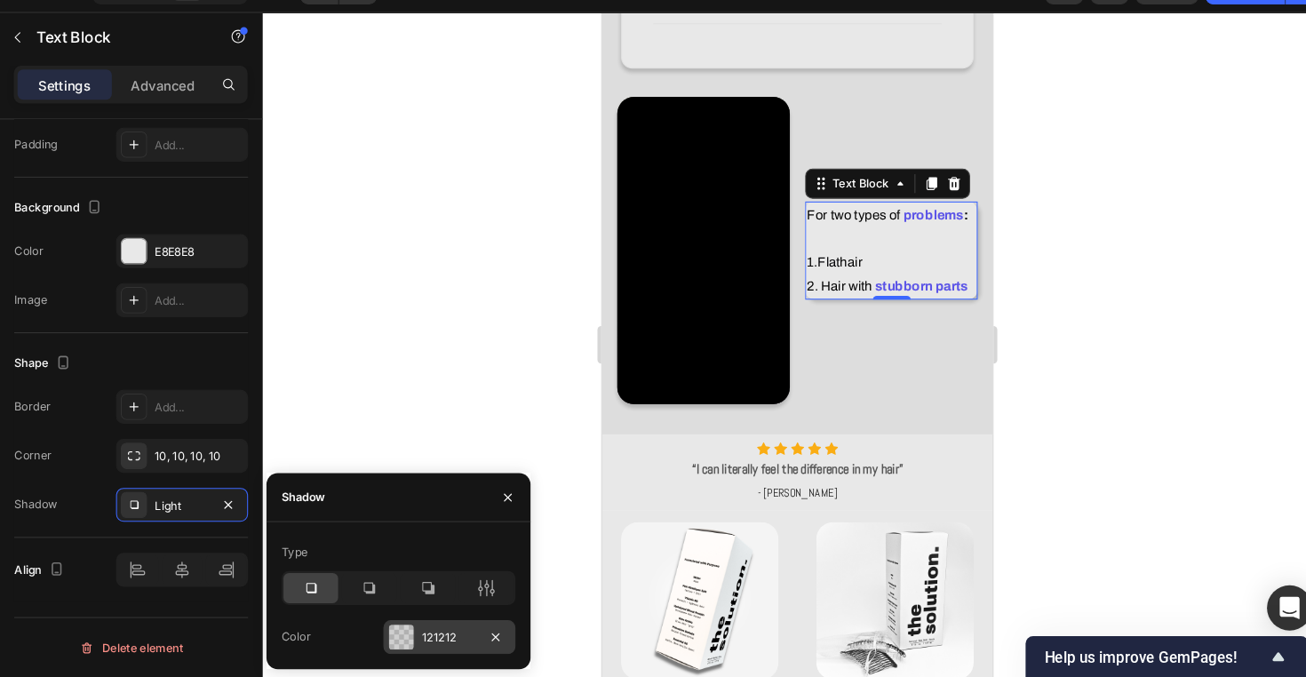
click at [449, 631] on div "121212" at bounding box center [475, 639] width 52 height 16
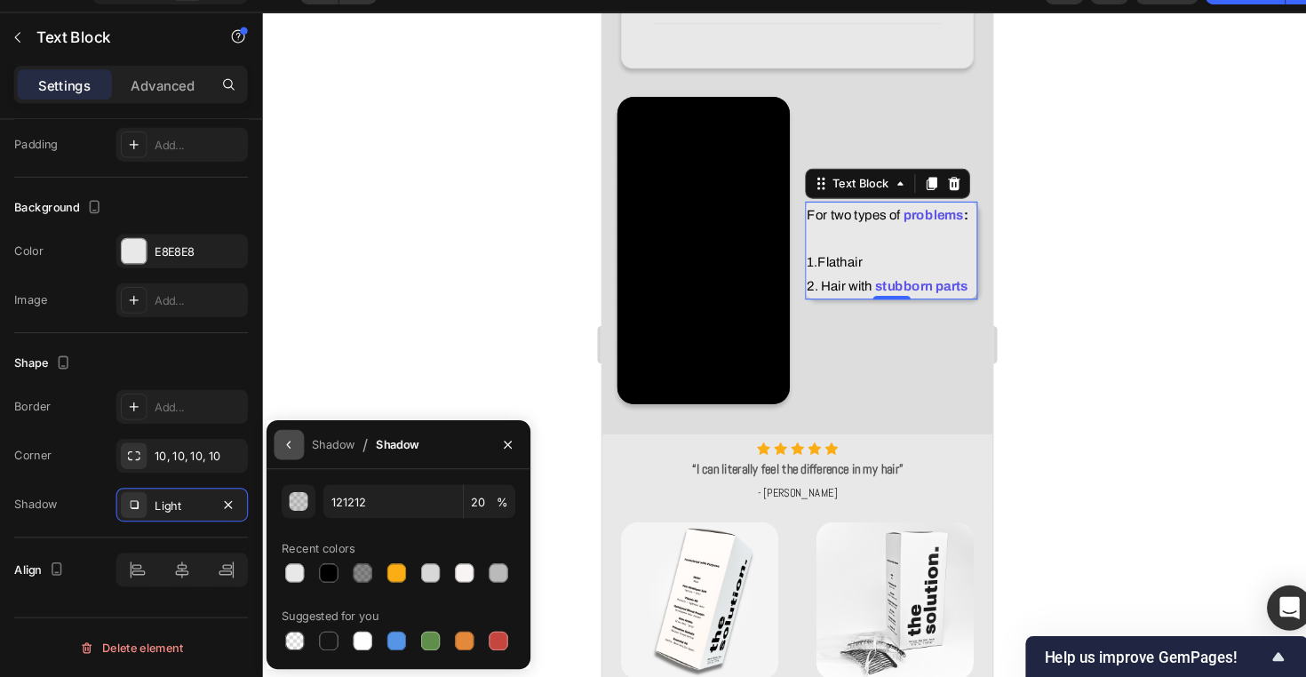
click at [317, 450] on icon "button" at bounding box center [324, 457] width 14 height 14
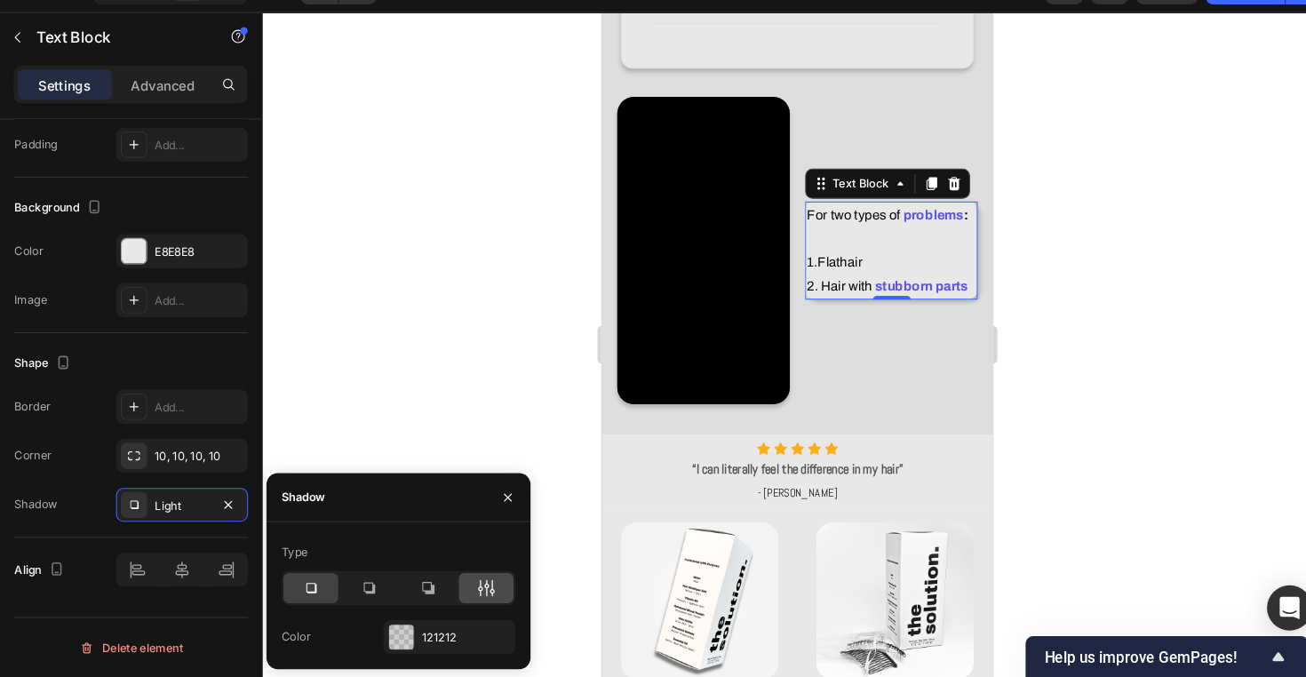
click at [484, 578] on div at bounding box center [510, 592] width 52 height 28
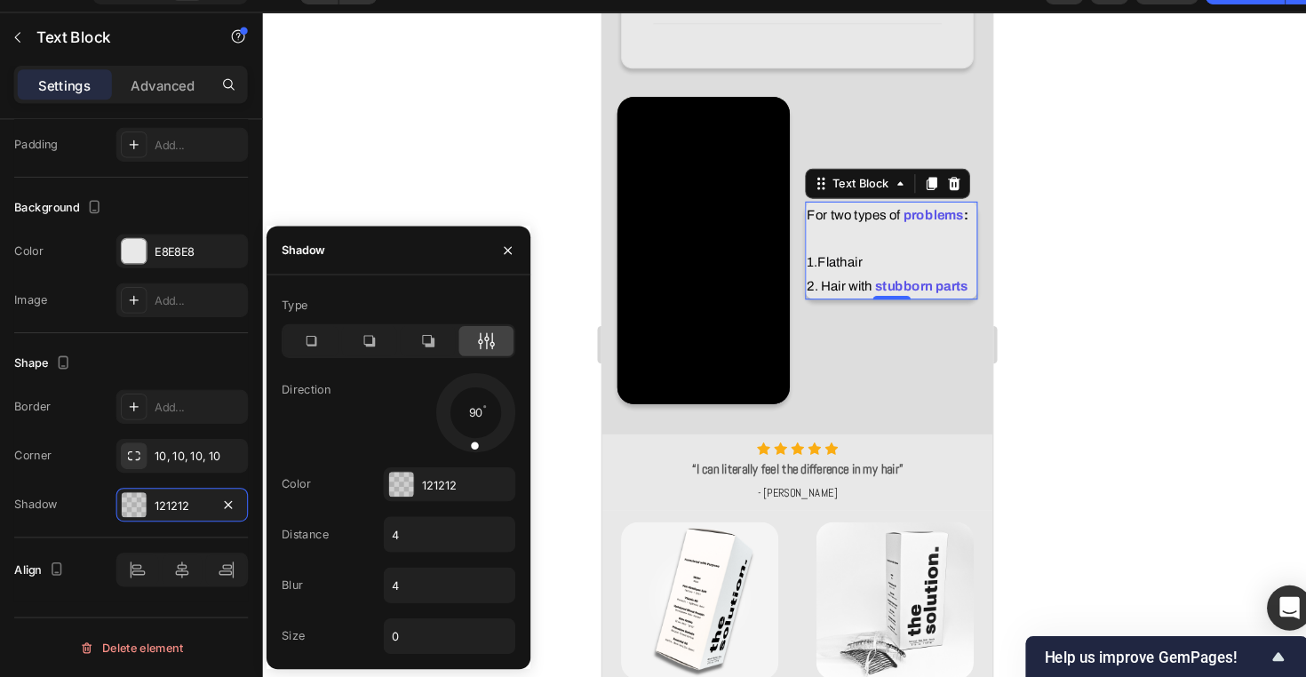
drag, startPoint x: 452, startPoint y: 405, endPoint x: 445, endPoint y: 424, distance: 20.0
click at [460, 424] on div at bounding box center [499, 426] width 79 height 79
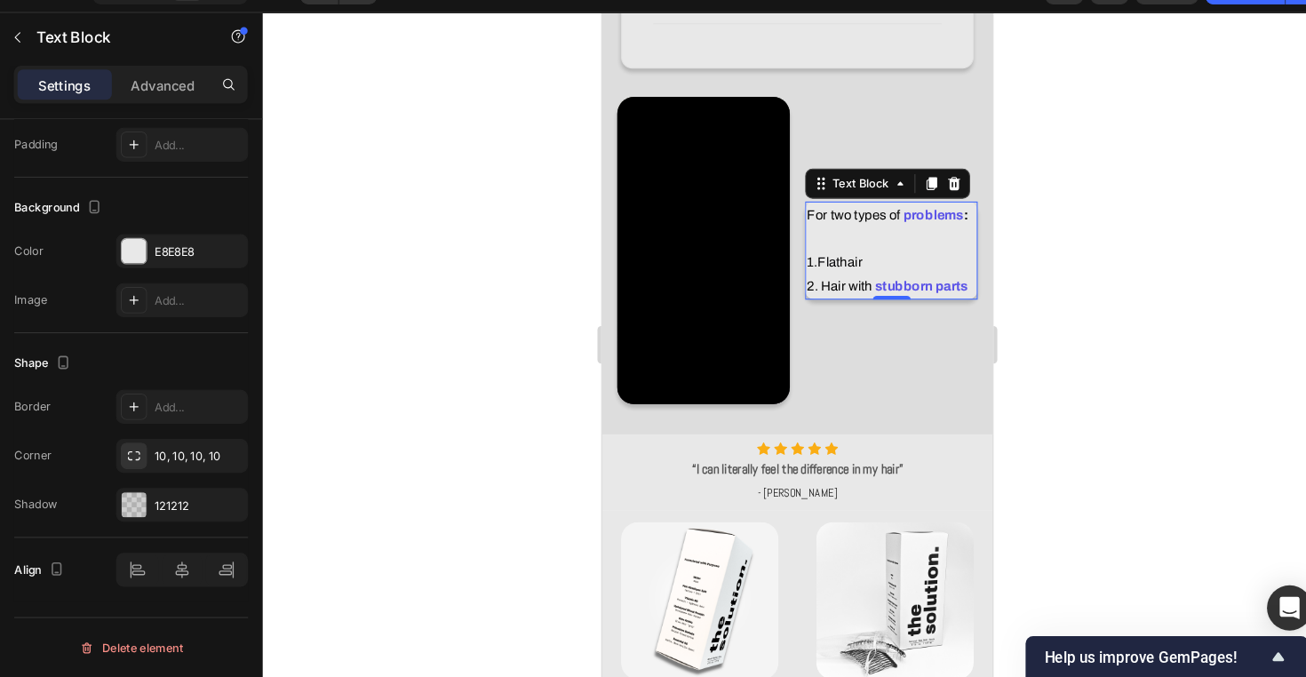
click at [954, 390] on div at bounding box center [802, 363] width 1006 height 627
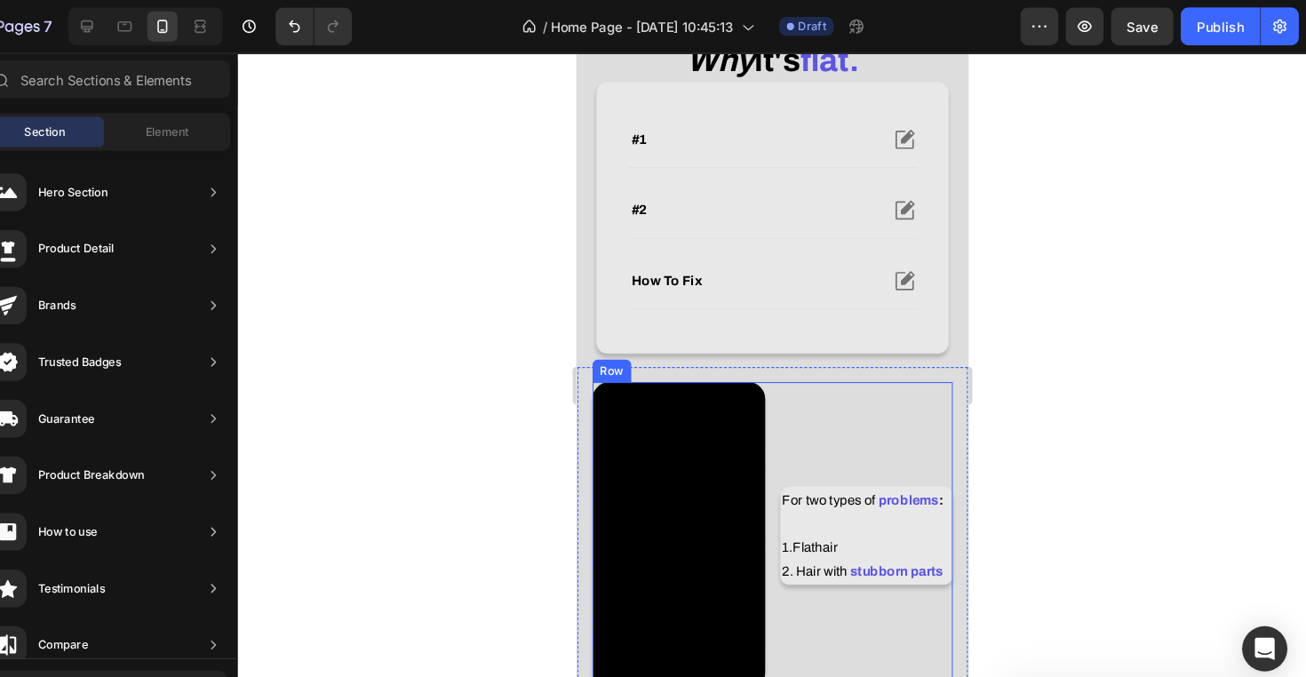
scroll to position [635, 0]
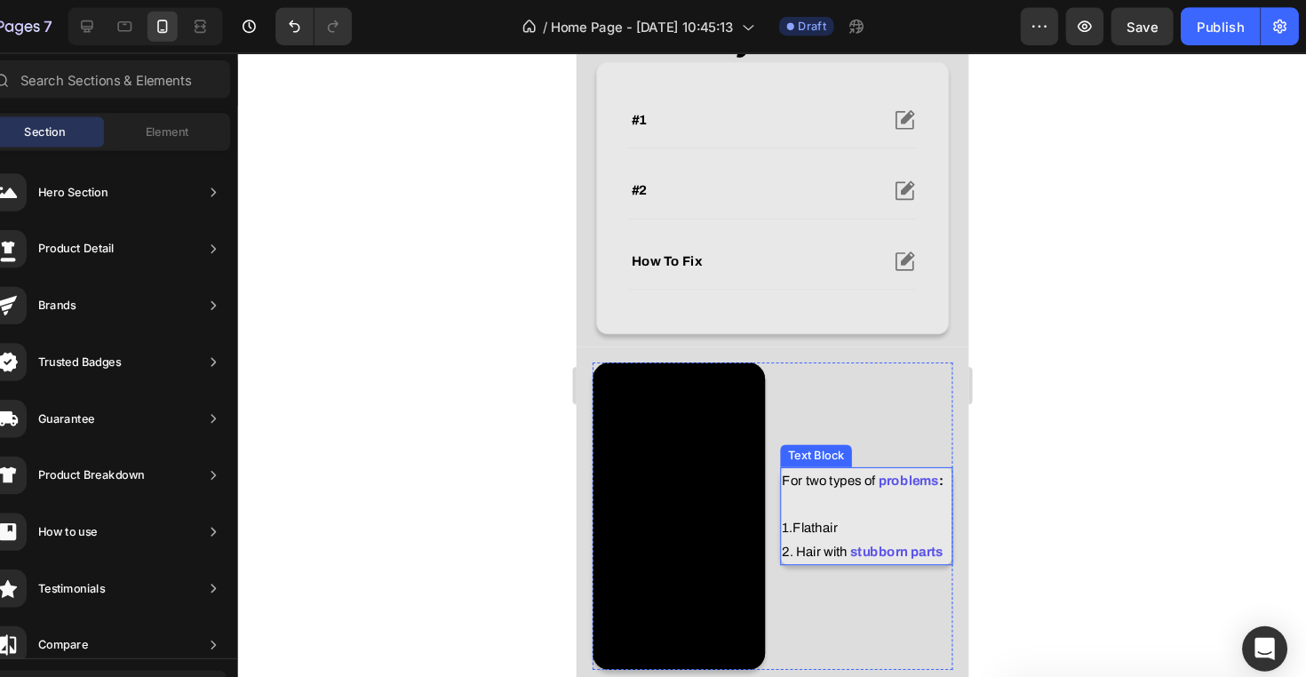
click at [859, 484] on p "For two types of problems : 1. Flat hair" at bounding box center [848, 477] width 159 height 67
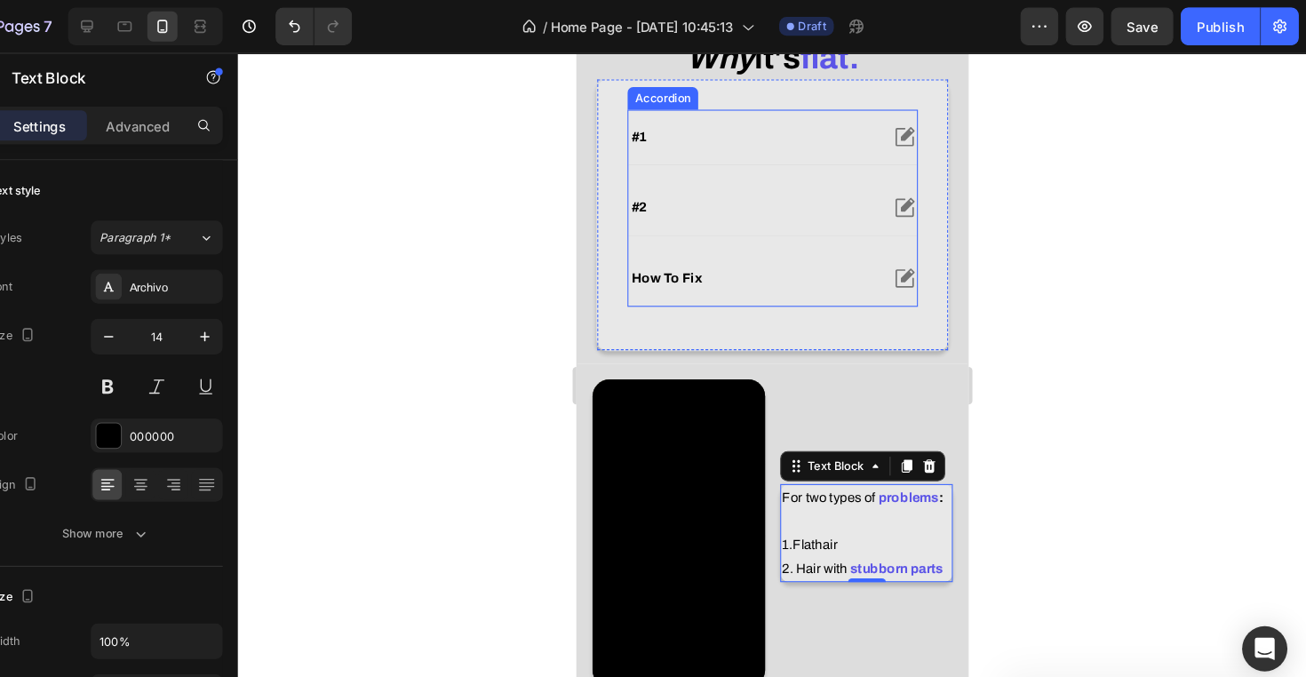
scroll to position [718, 0]
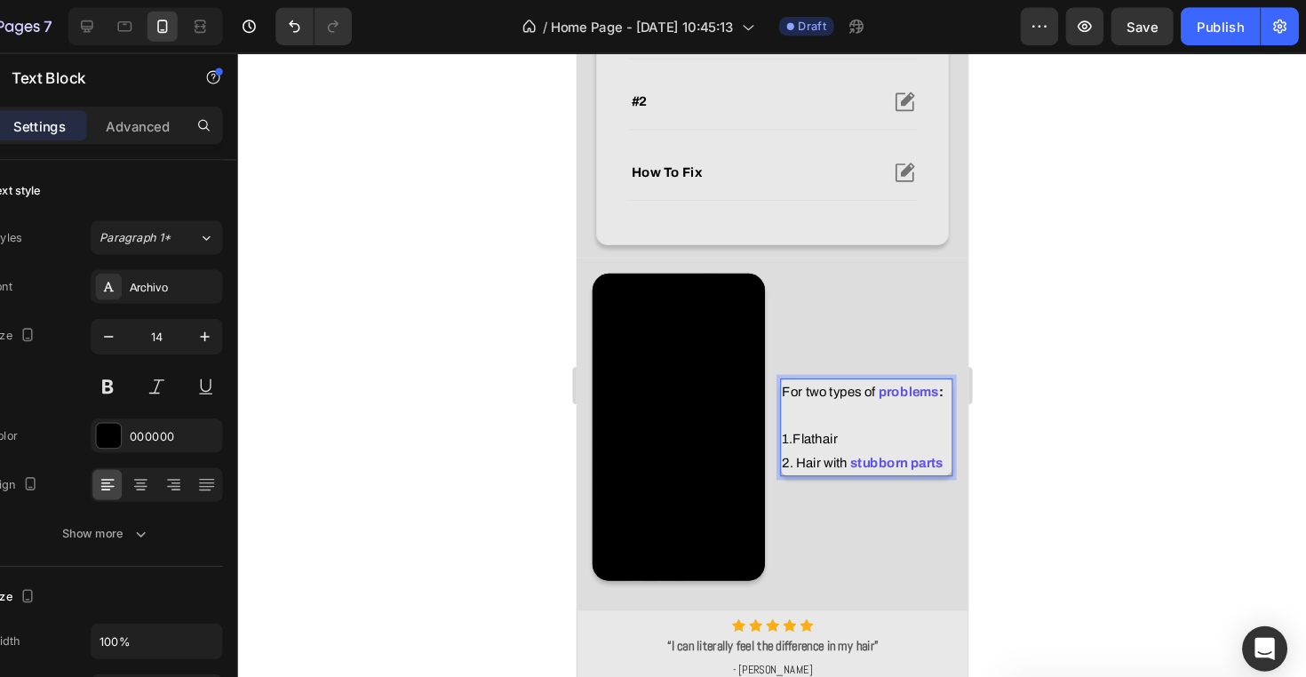
click at [792, 369] on p "For two types of problems : 1. Flat hair" at bounding box center [848, 394] width 159 height 67
click at [791, 371] on p "For two types of problems : 1. Flat hair" at bounding box center [848, 394] width 159 height 67
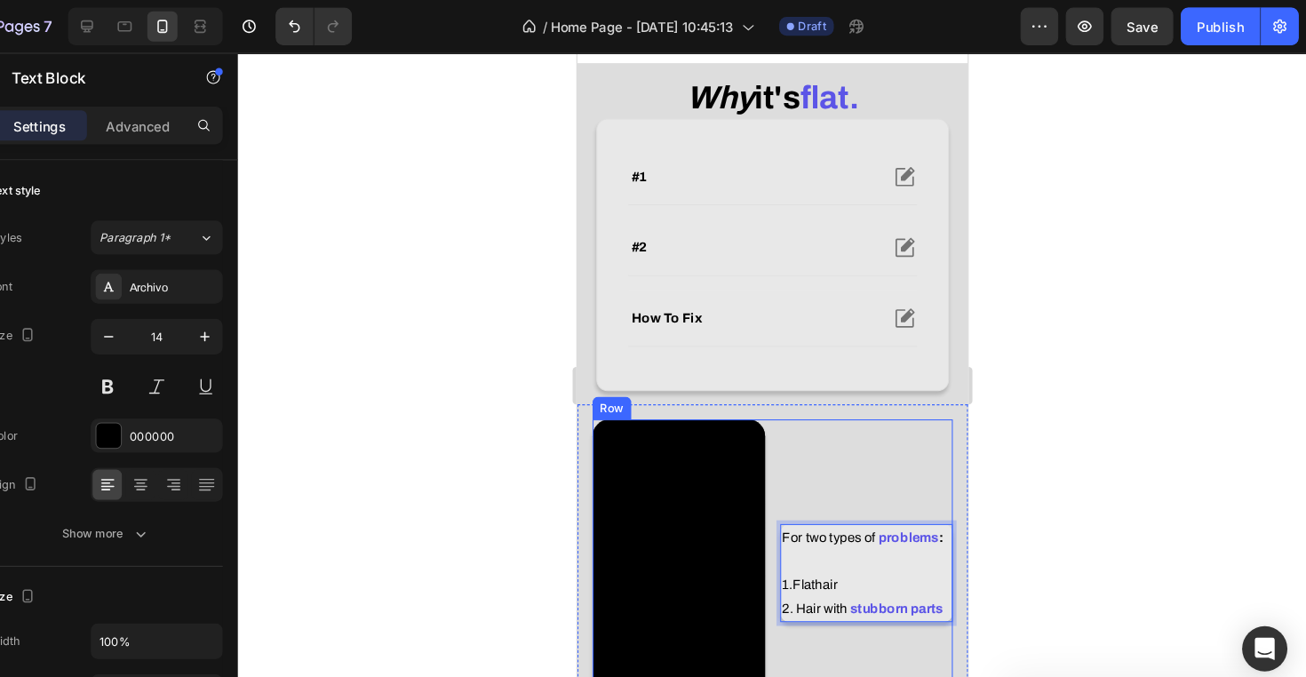
scroll to position [568, 0]
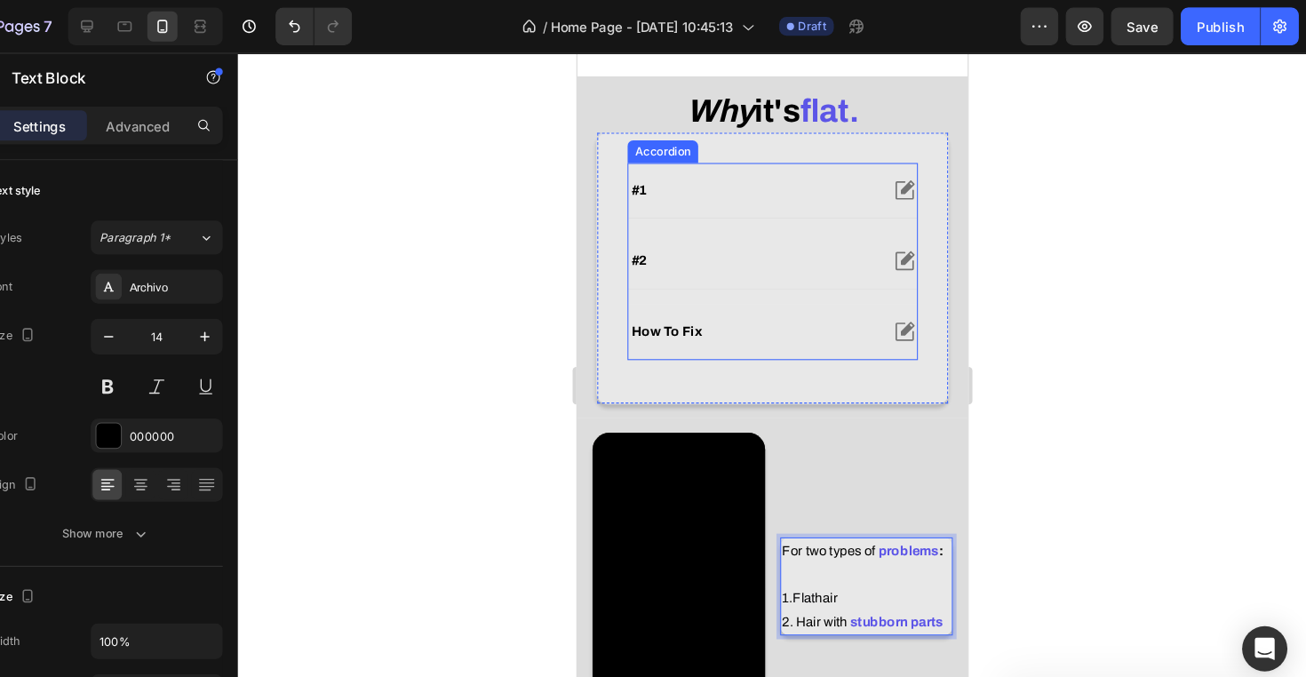
click at [788, 160] on div "#1" at bounding box center [760, 182] width 272 height 52
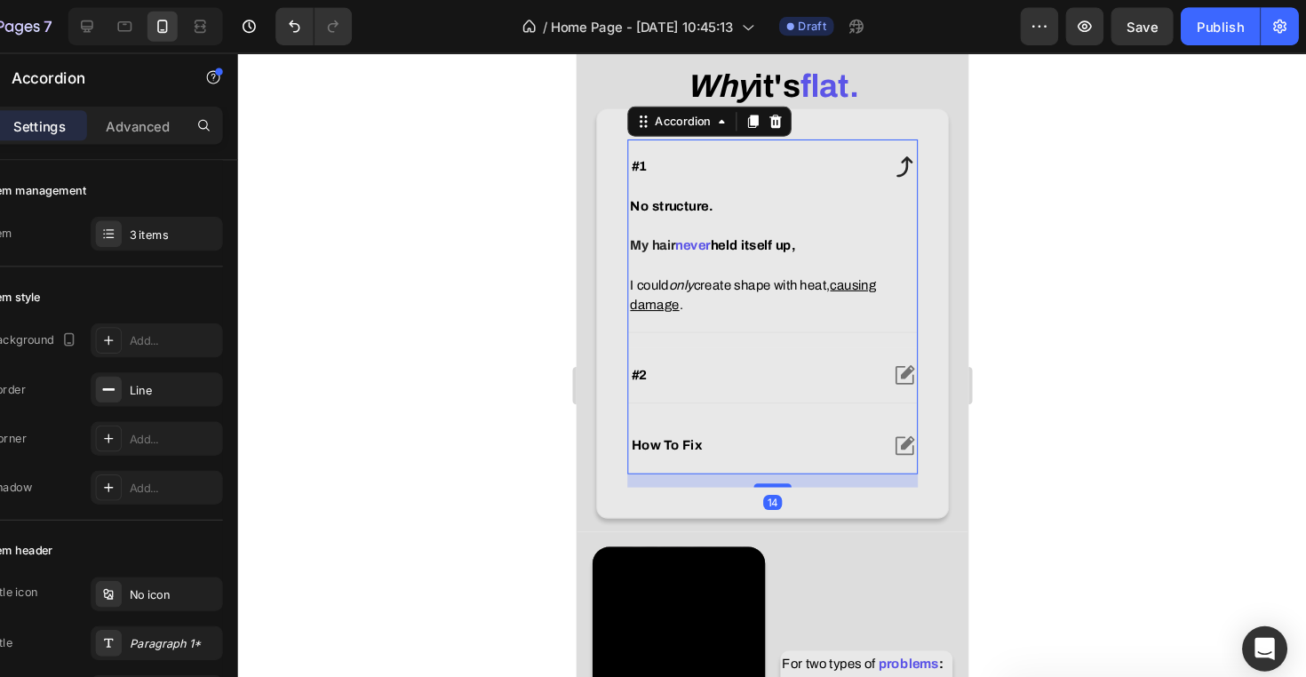
click at [788, 171] on div "#1" at bounding box center [741, 159] width 234 height 21
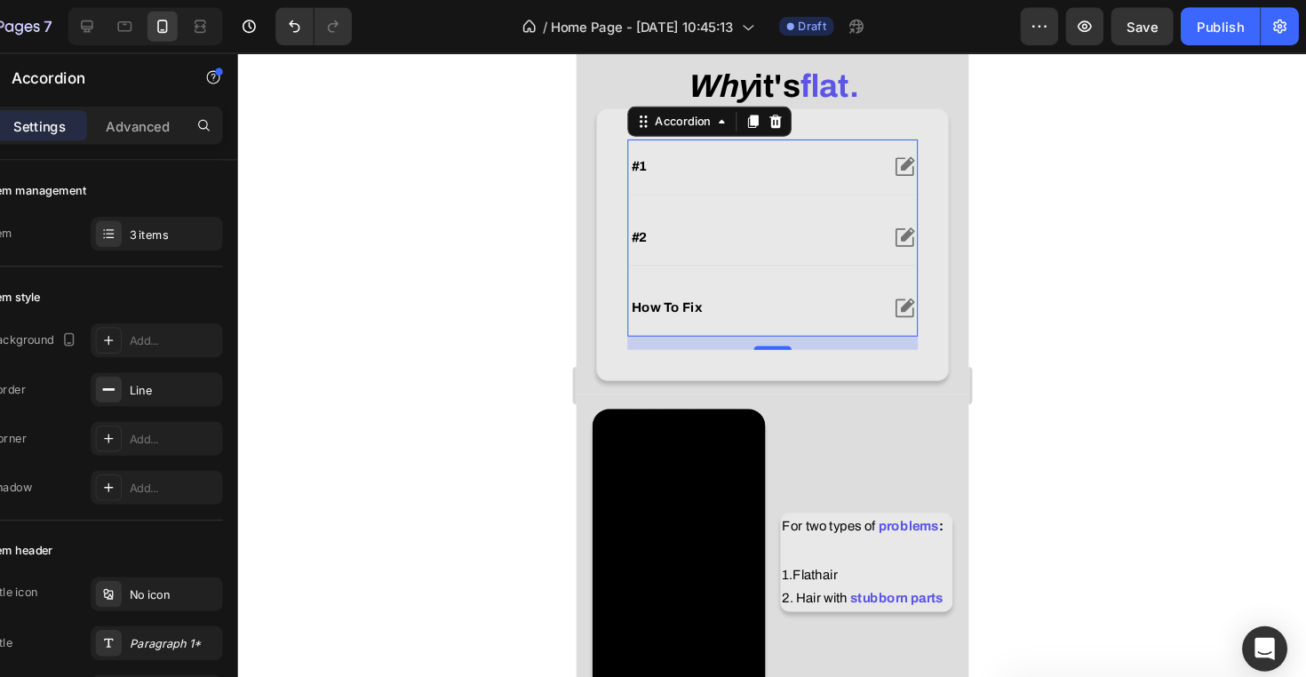
click at [770, 237] on div "#2" at bounding box center [741, 226] width 234 height 21
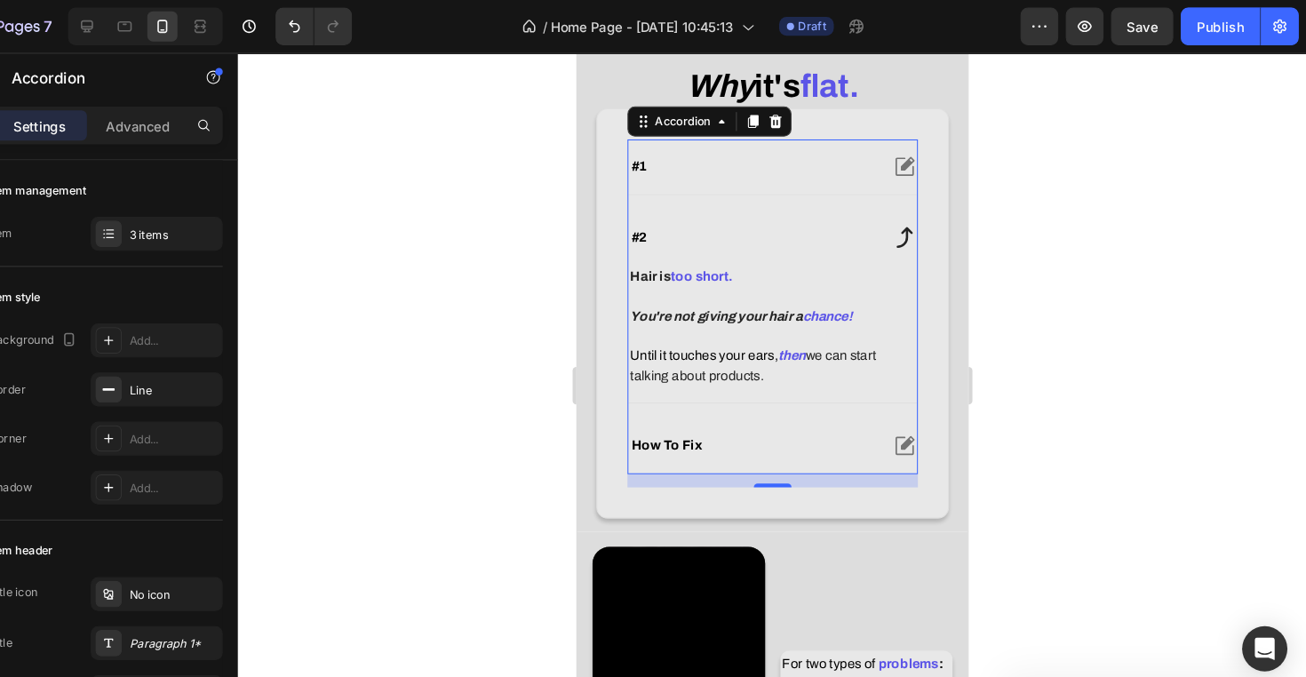
click at [770, 237] on div "#2" at bounding box center [741, 226] width 234 height 21
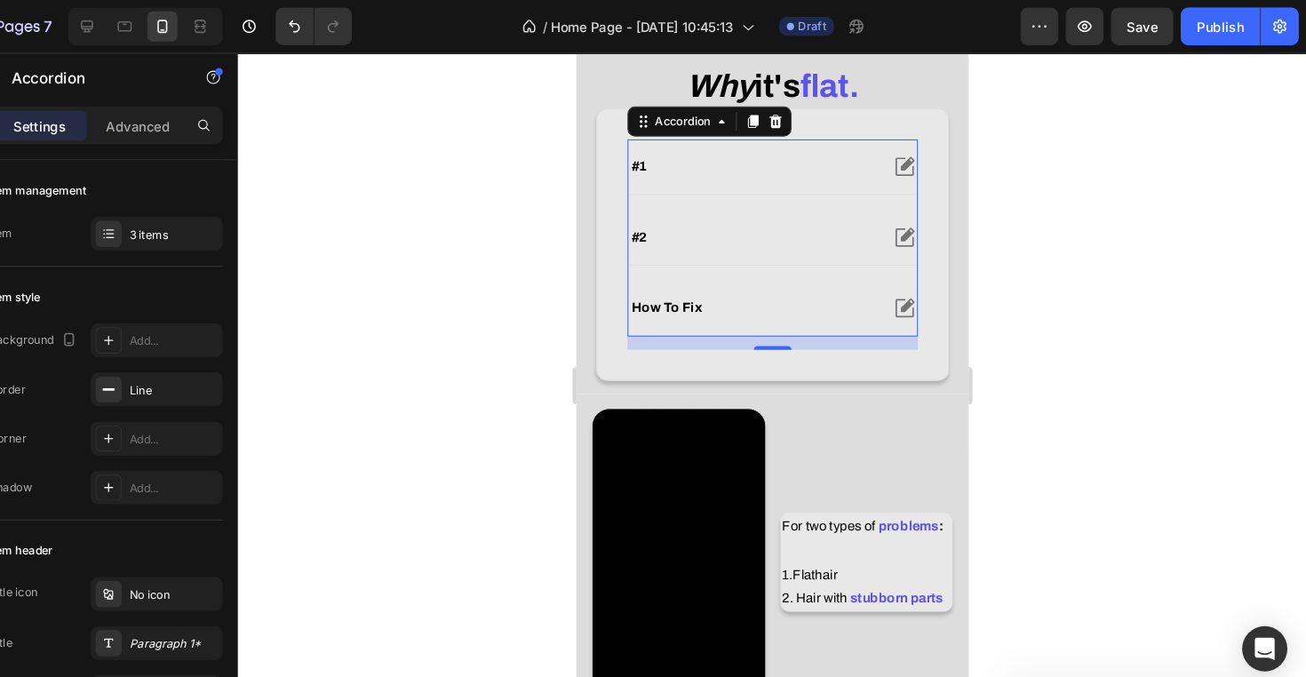
click at [751, 304] on div "how to fix" at bounding box center [741, 292] width 234 height 21
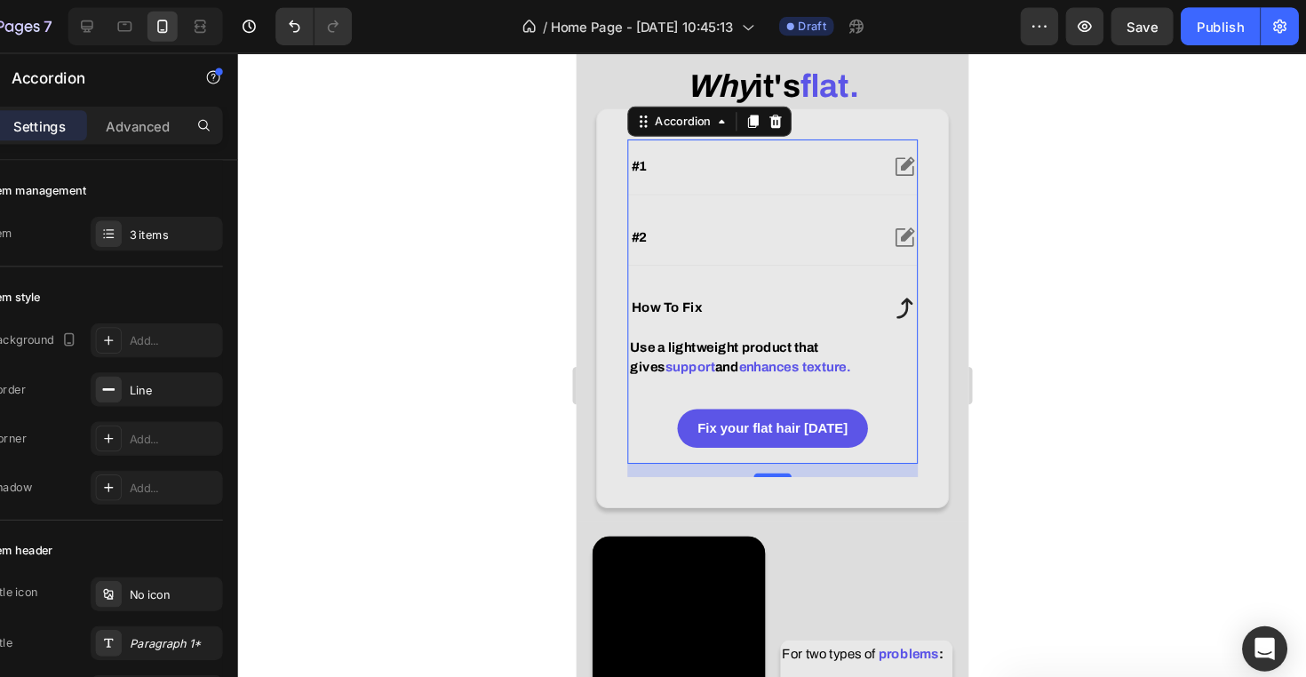
click at [751, 304] on div "how to fix" at bounding box center [741, 292] width 234 height 21
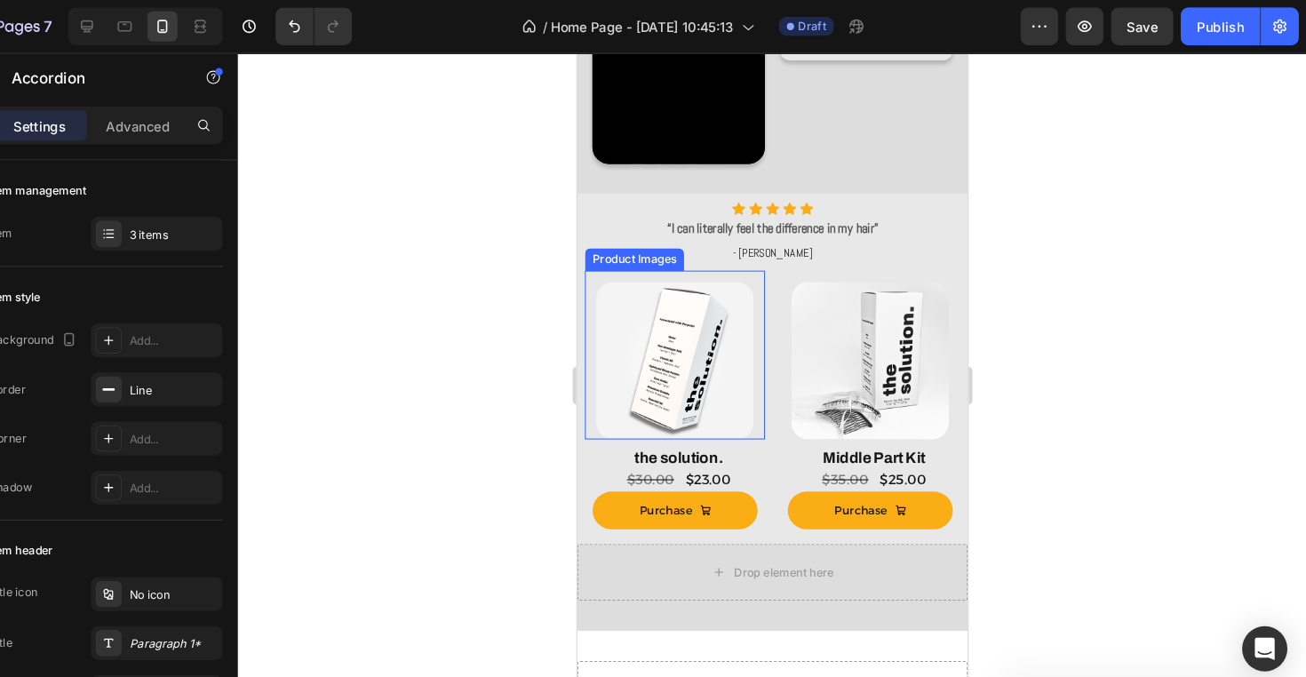
scroll to position [1141, 0]
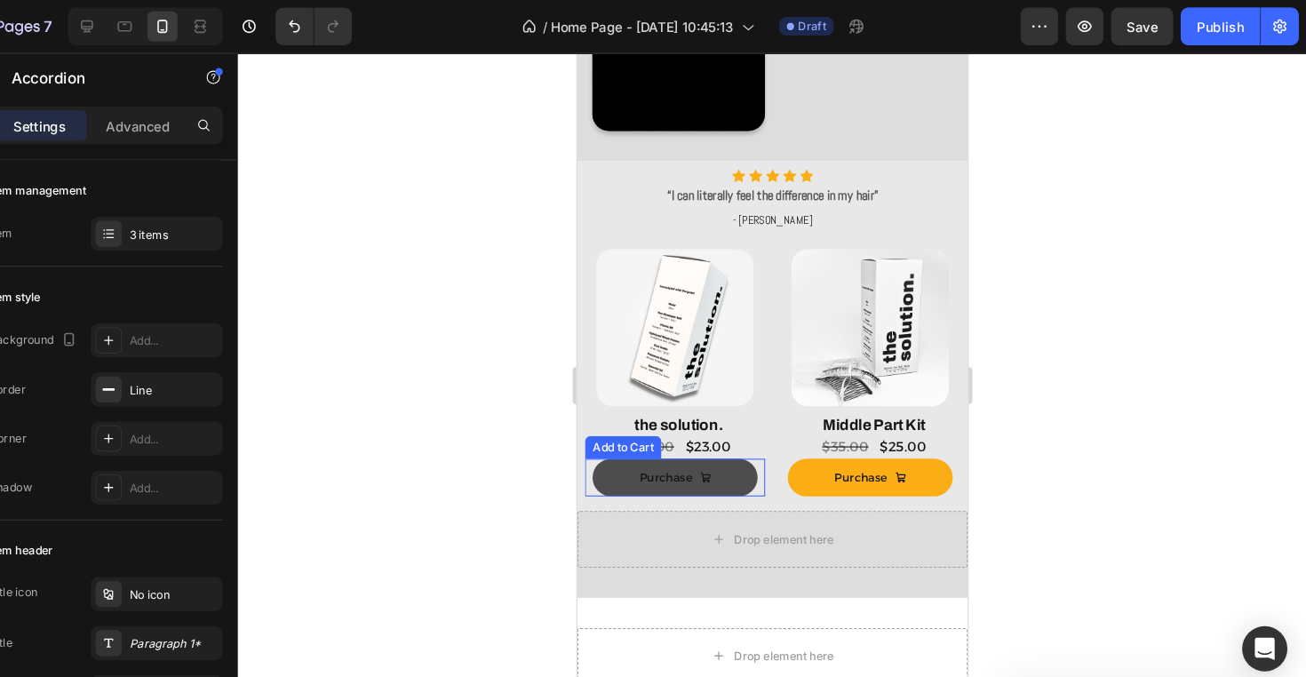
click at [719, 447] on button "Purchase" at bounding box center [668, 452] width 155 height 36
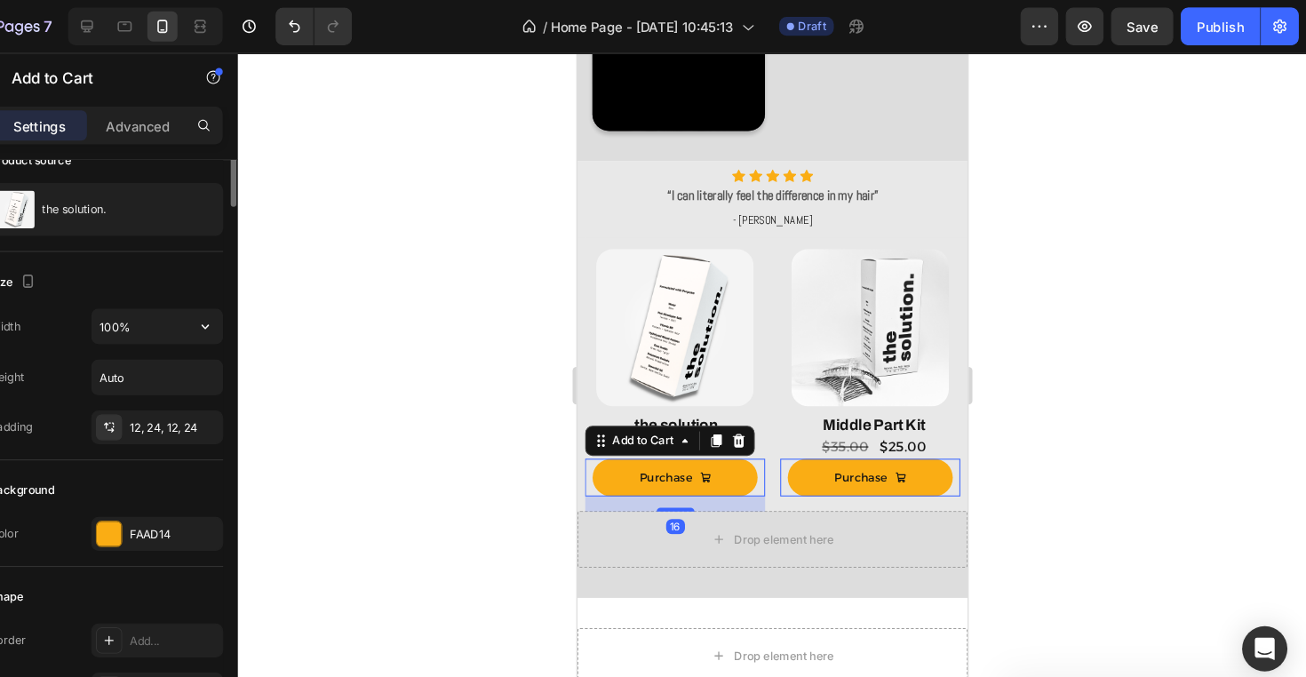
scroll to position [166, 0]
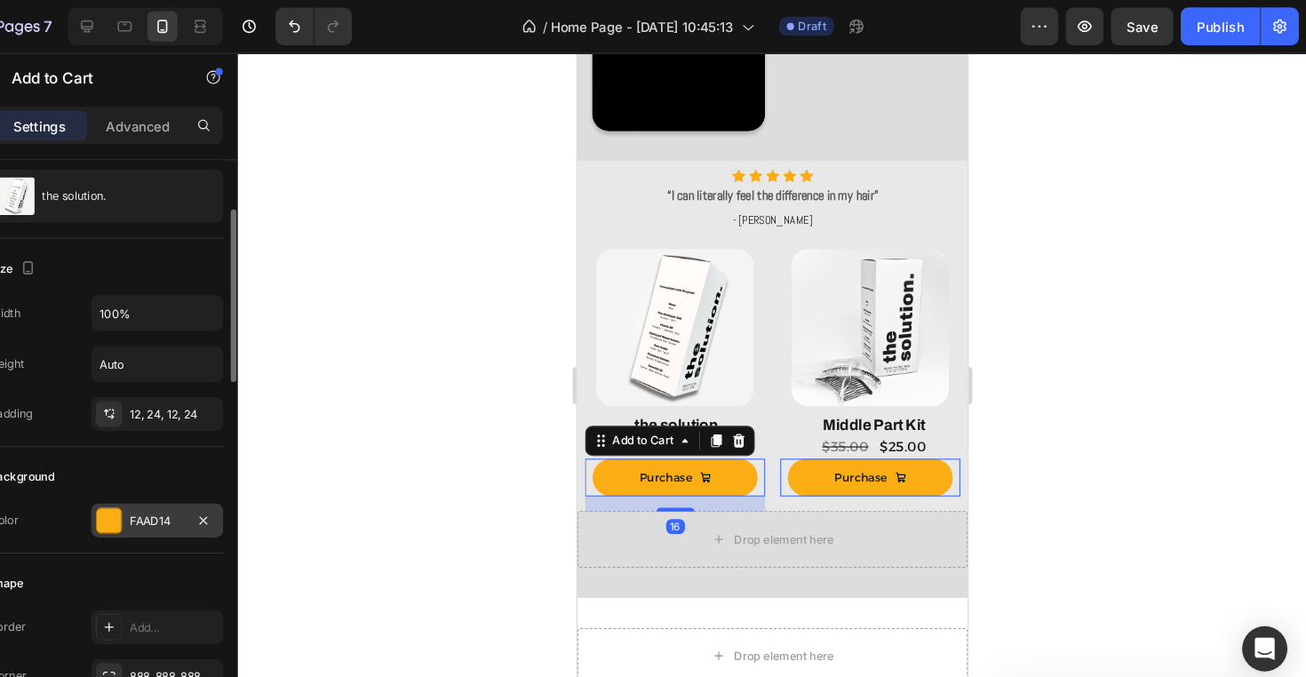
click at [161, 498] on div "FAAD14" at bounding box center [223, 490] width 124 height 32
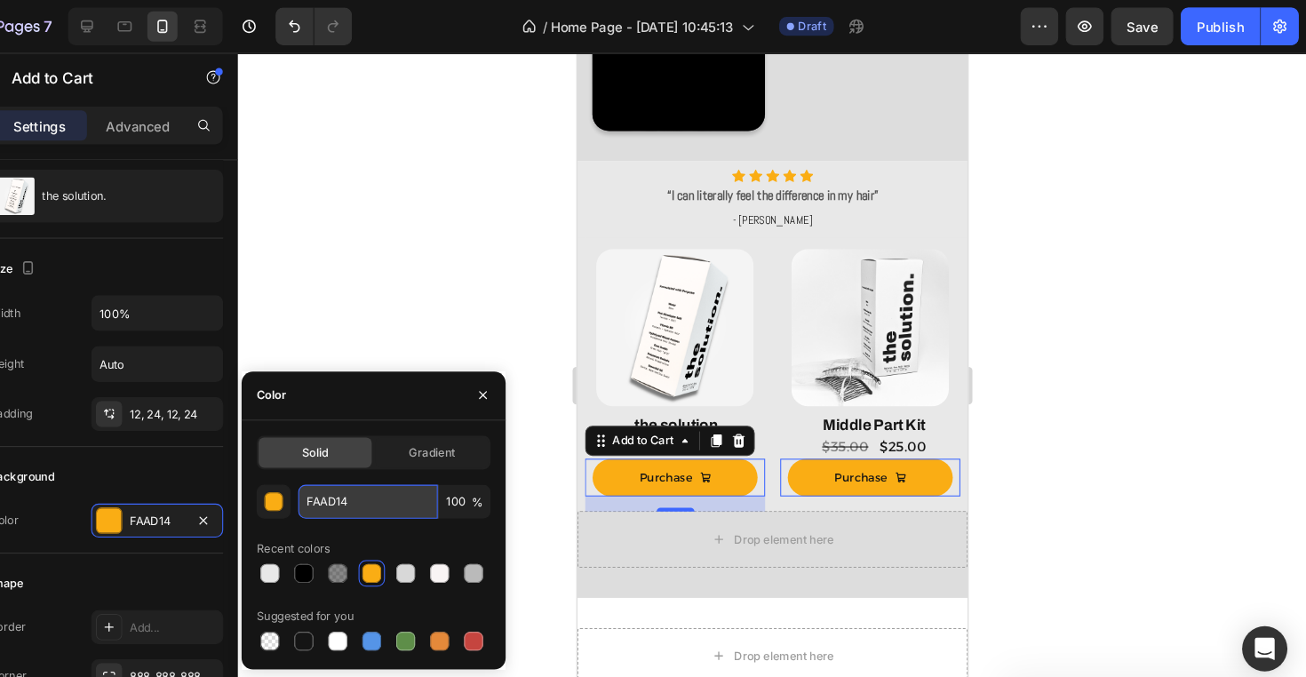
click at [356, 472] on input "FAAD14" at bounding box center [421, 472] width 131 height 32
paste input "5C55E7"
type input "5C55E7"
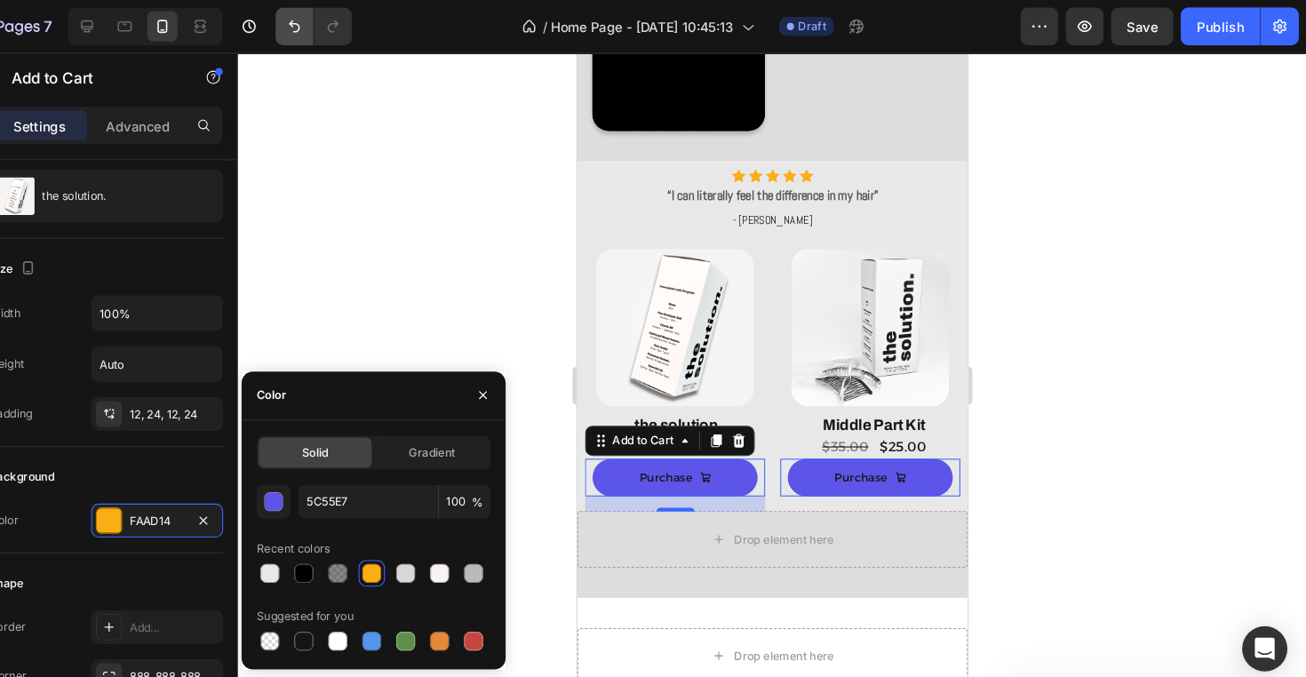
click at [335, 8] on button "Undo/Redo" at bounding box center [353, 25] width 36 height 36
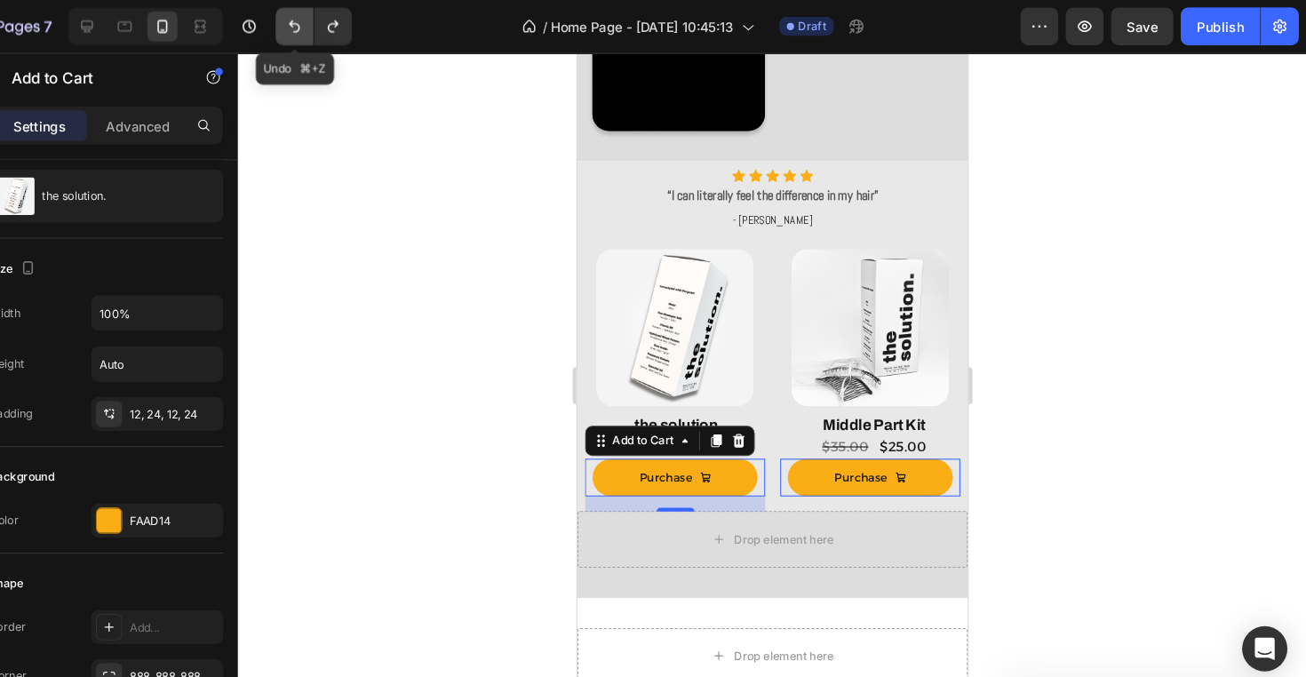
click at [335, 23] on button "Undo/Redo" at bounding box center [353, 25] width 36 height 36
click at [371, 26] on button "Undo/Redo" at bounding box center [389, 25] width 36 height 36
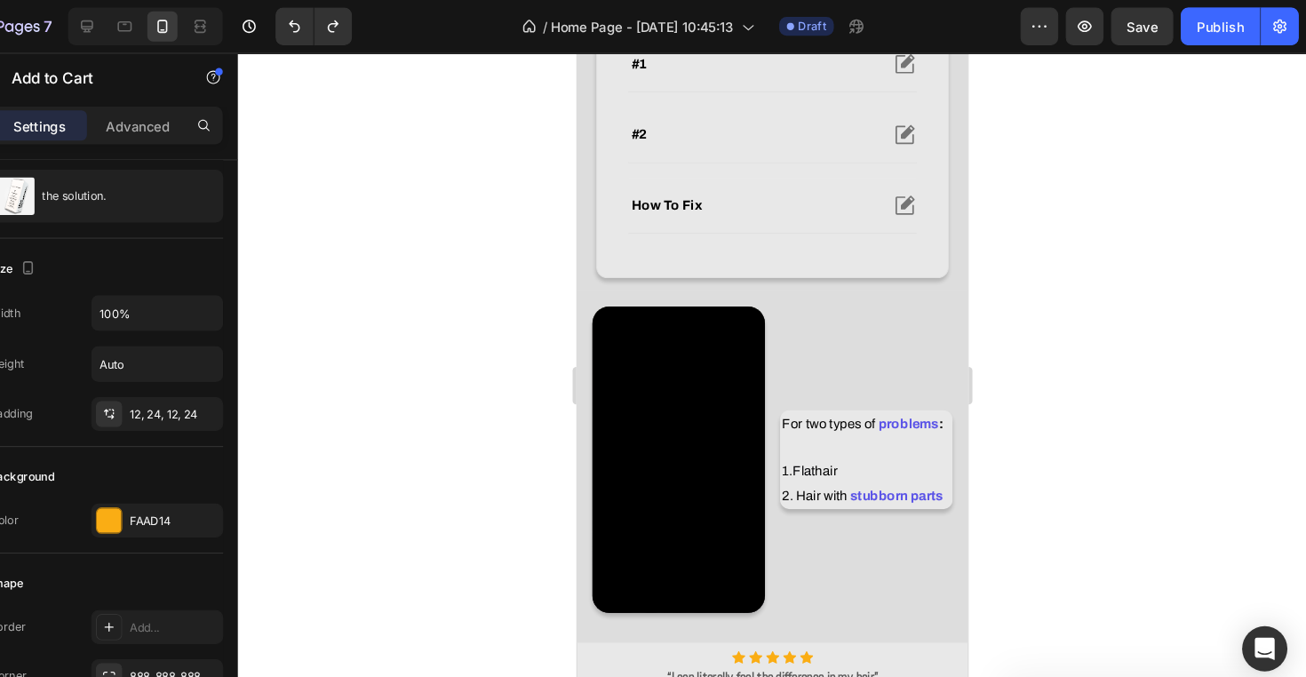
scroll to position [695, 0]
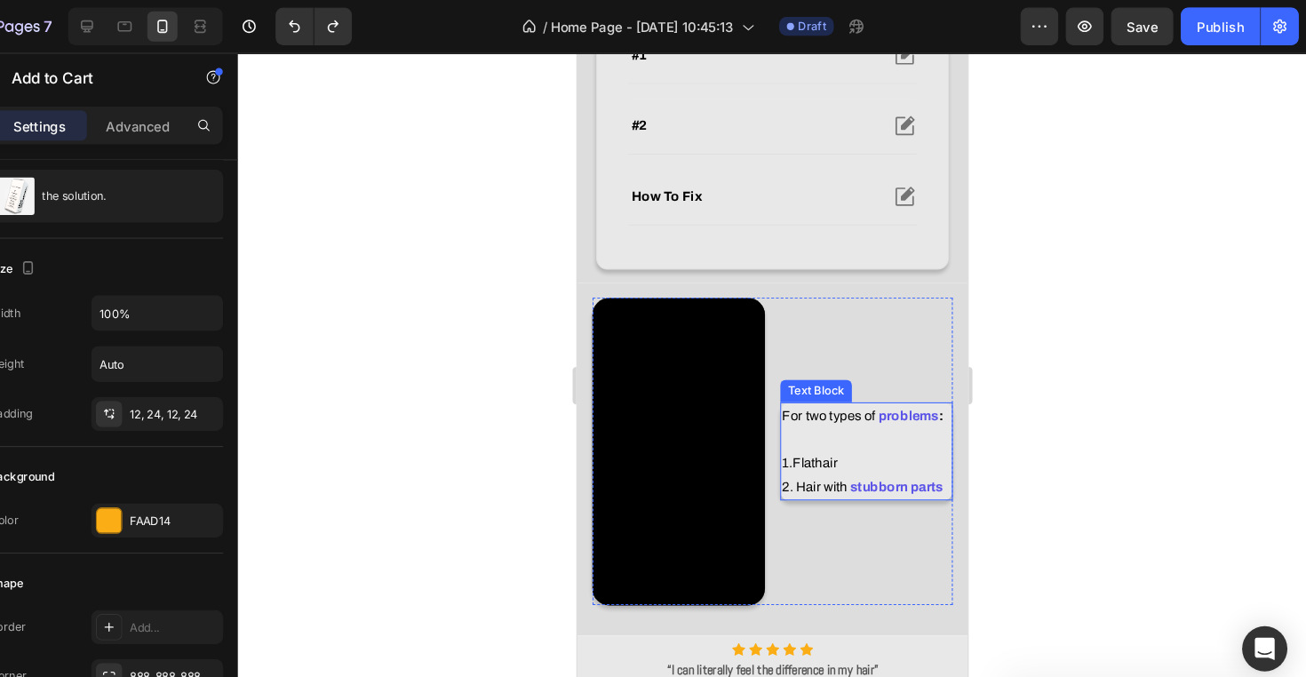
click at [836, 400] on p "For two types of problems : 1. Flat hair" at bounding box center [848, 417] width 159 height 67
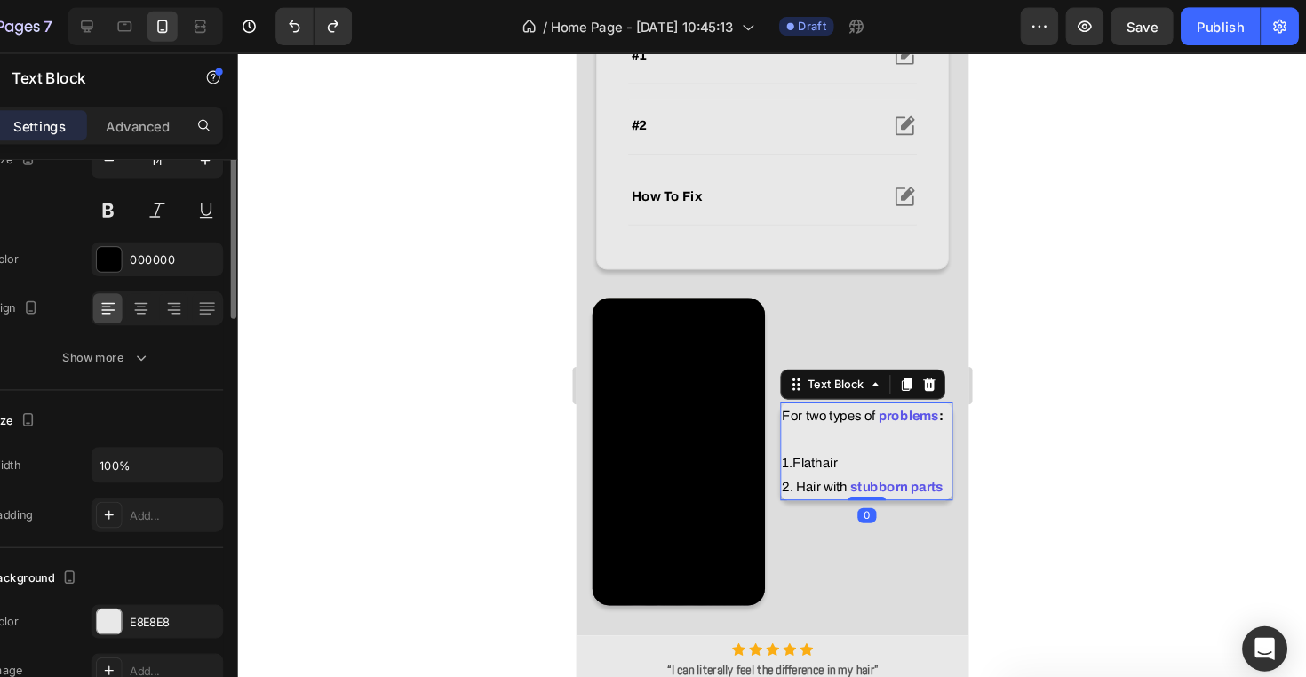
scroll to position [0, 0]
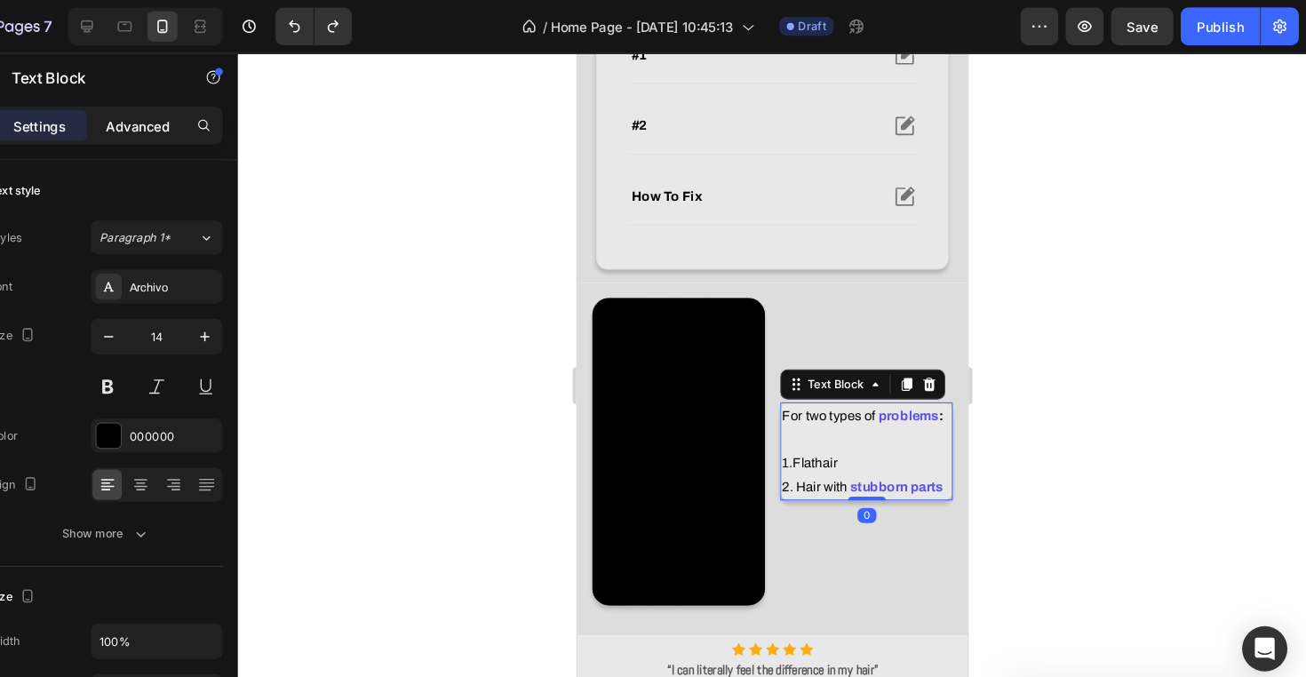
click at [175, 117] on p "Advanced" at bounding box center [205, 118] width 60 height 19
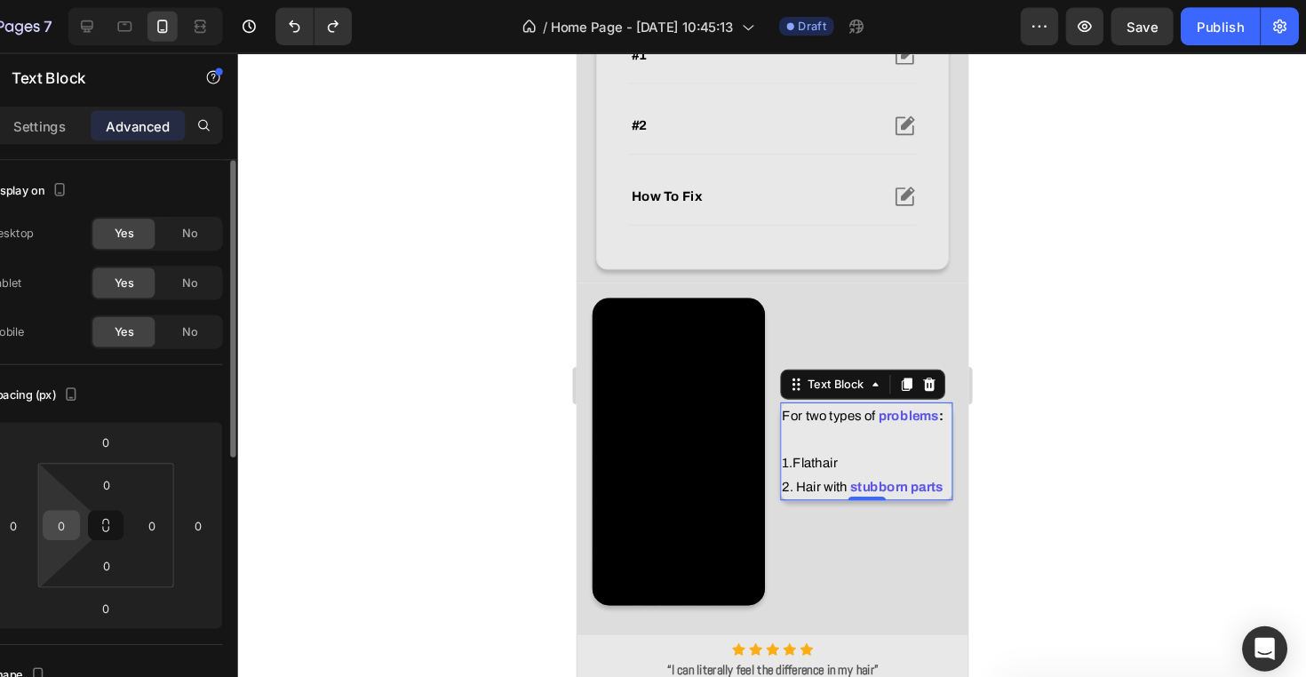
click at [120, 496] on input "0" at bounding box center [133, 494] width 27 height 27
type input "8"
type input "0"
click at [299, 425] on div at bounding box center [802, 363] width 1006 height 627
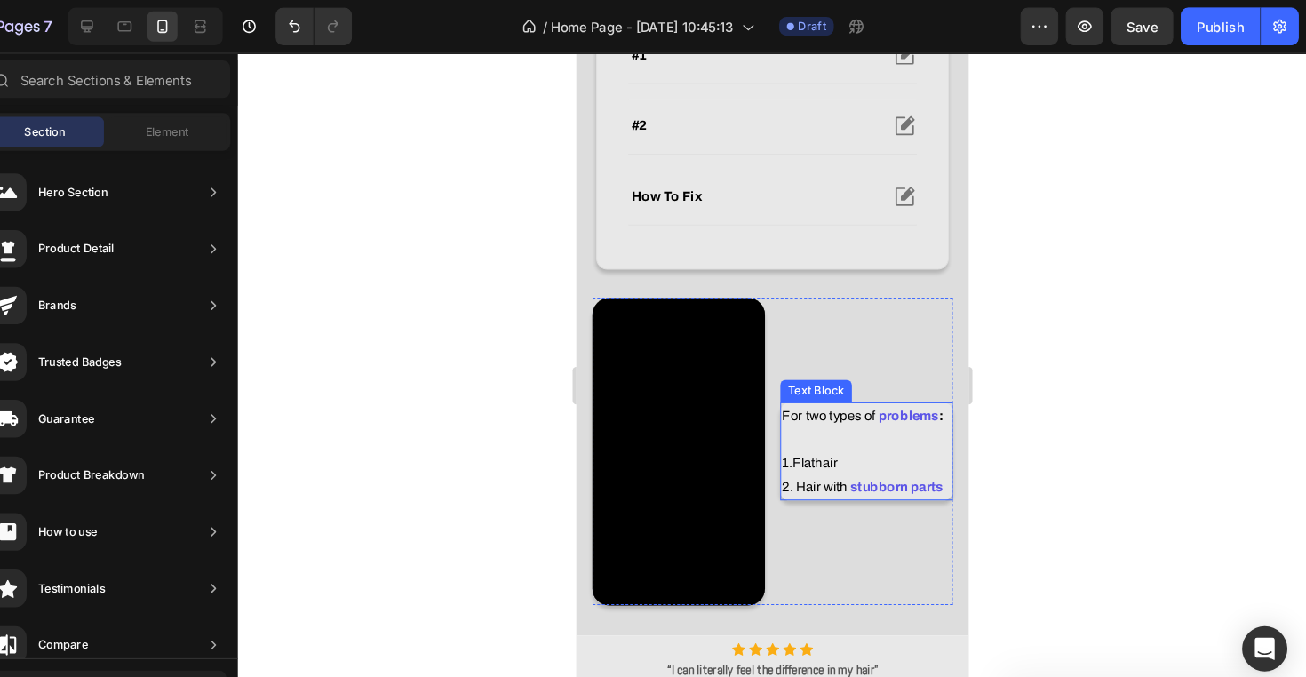
click at [853, 412] on p "For two types of problems : 1. Flat hair" at bounding box center [848, 417] width 159 height 67
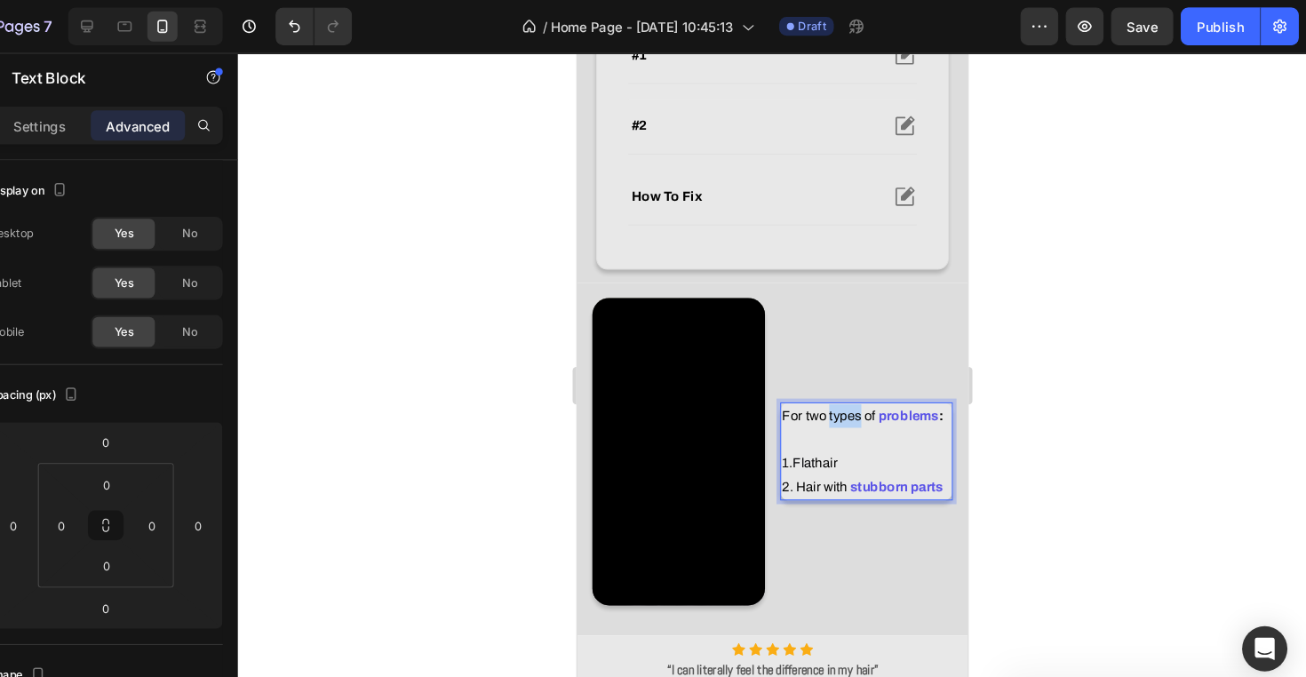
click at [814, 393] on p "For two types of problems : 1. Flat hair" at bounding box center [848, 417] width 159 height 67
click at [783, 398] on p "For two types of problems : 1. Flat hair" at bounding box center [848, 417] width 159 height 67
click at [775, 398] on p "For two types of problems : 1. Flat hair" at bounding box center [848, 417] width 159 height 67
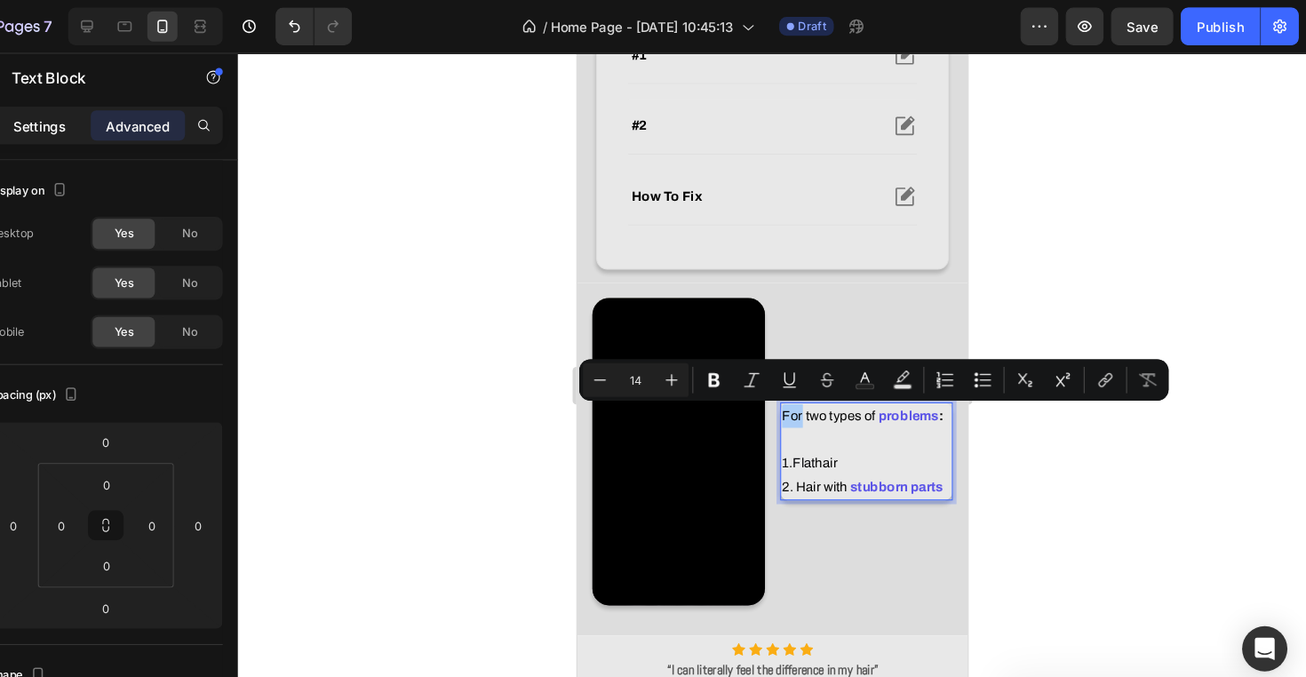
click at [88, 115] on p "Settings" at bounding box center [113, 118] width 50 height 19
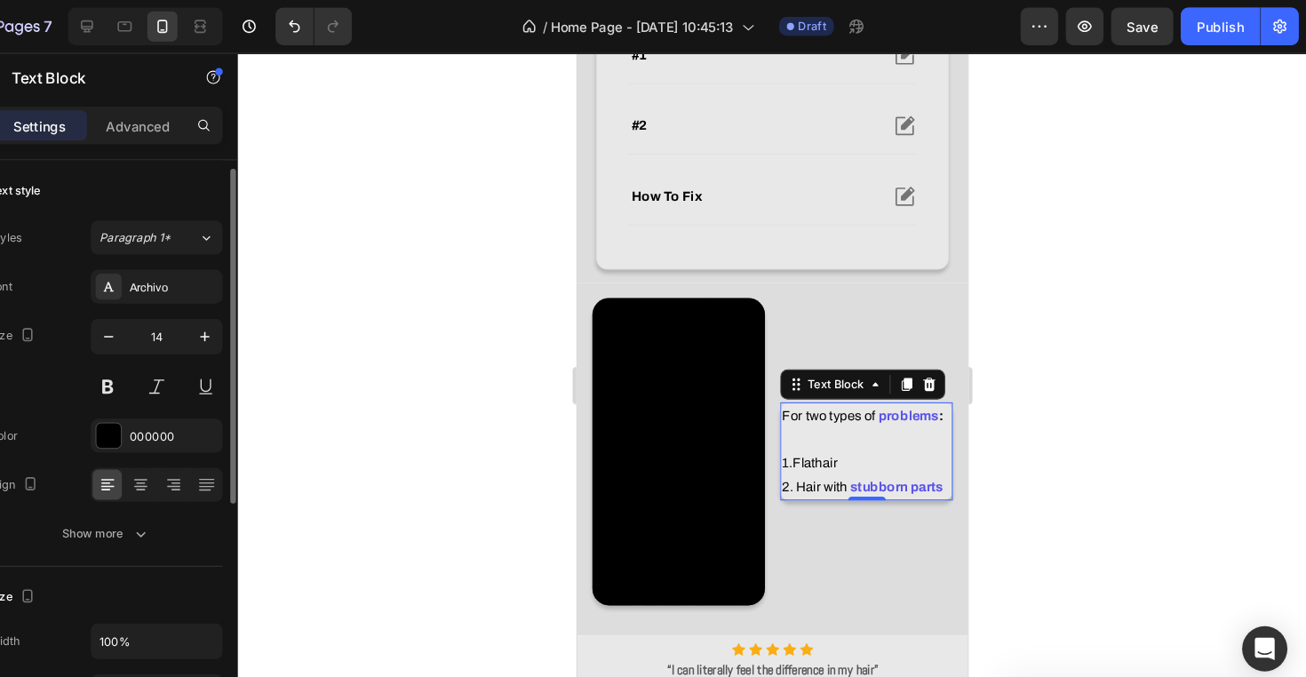
scroll to position [28, 0]
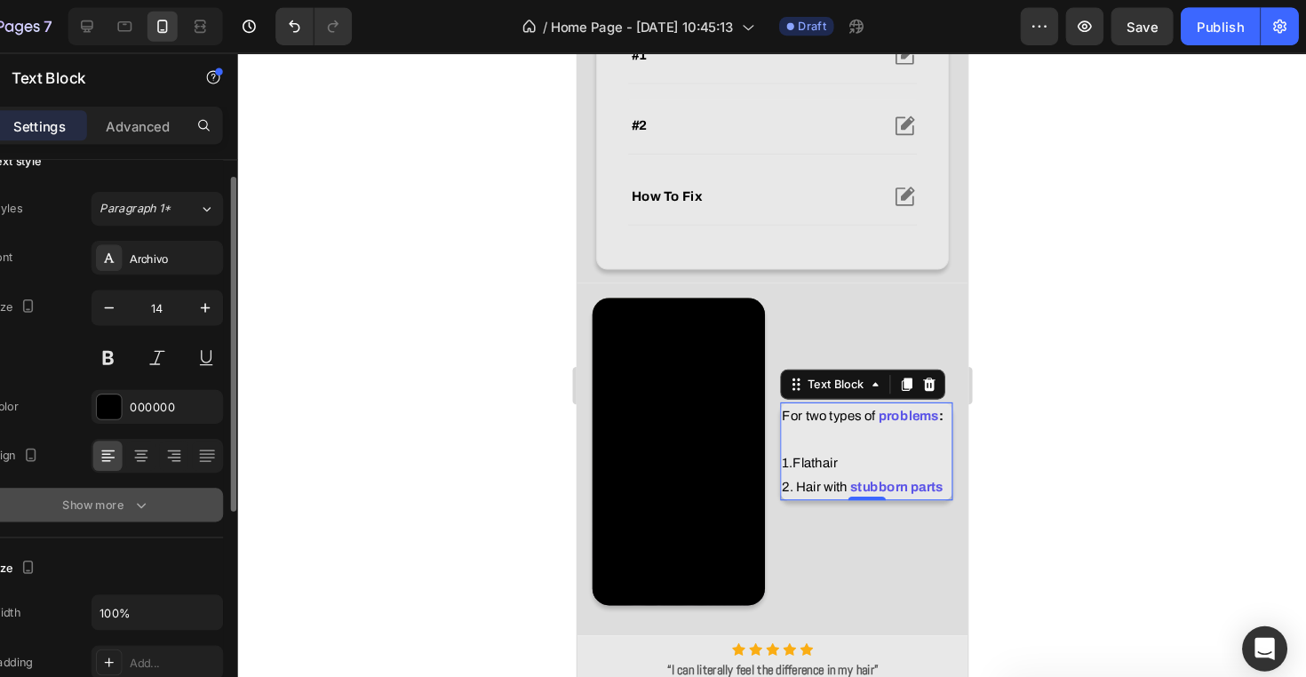
click at [167, 463] on button "Show more" at bounding box center [175, 475] width 220 height 32
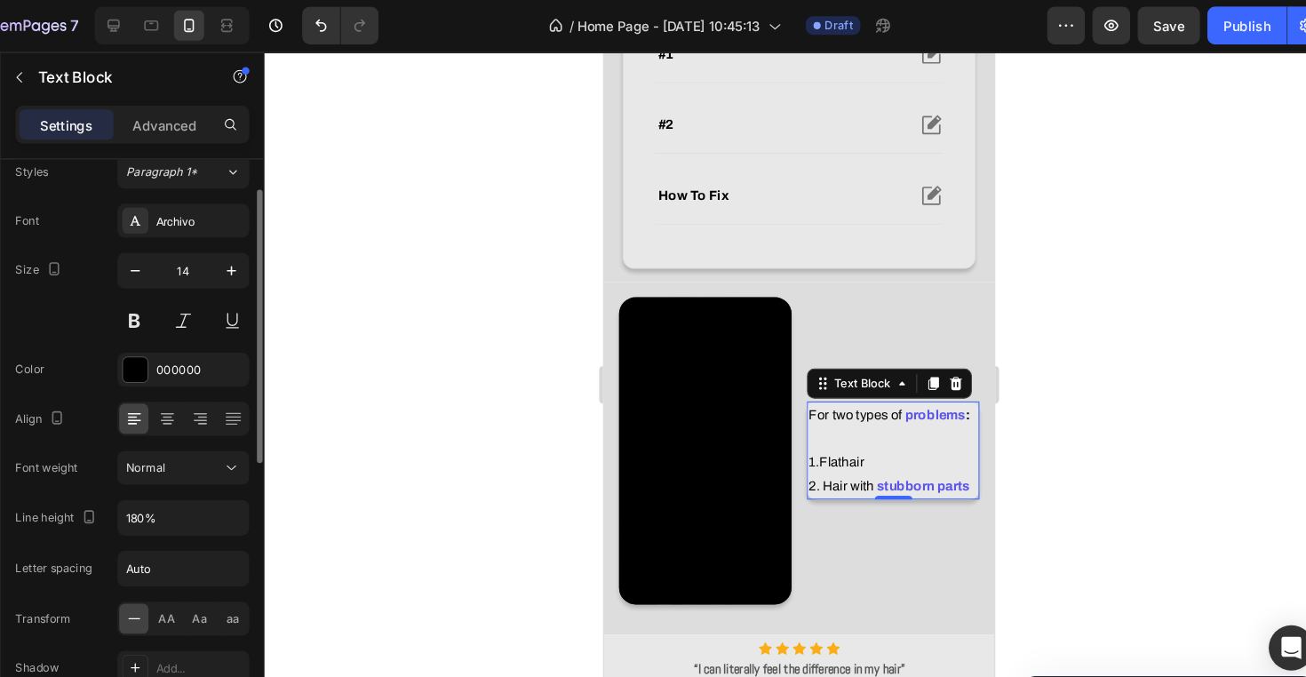
scroll to position [66, 0]
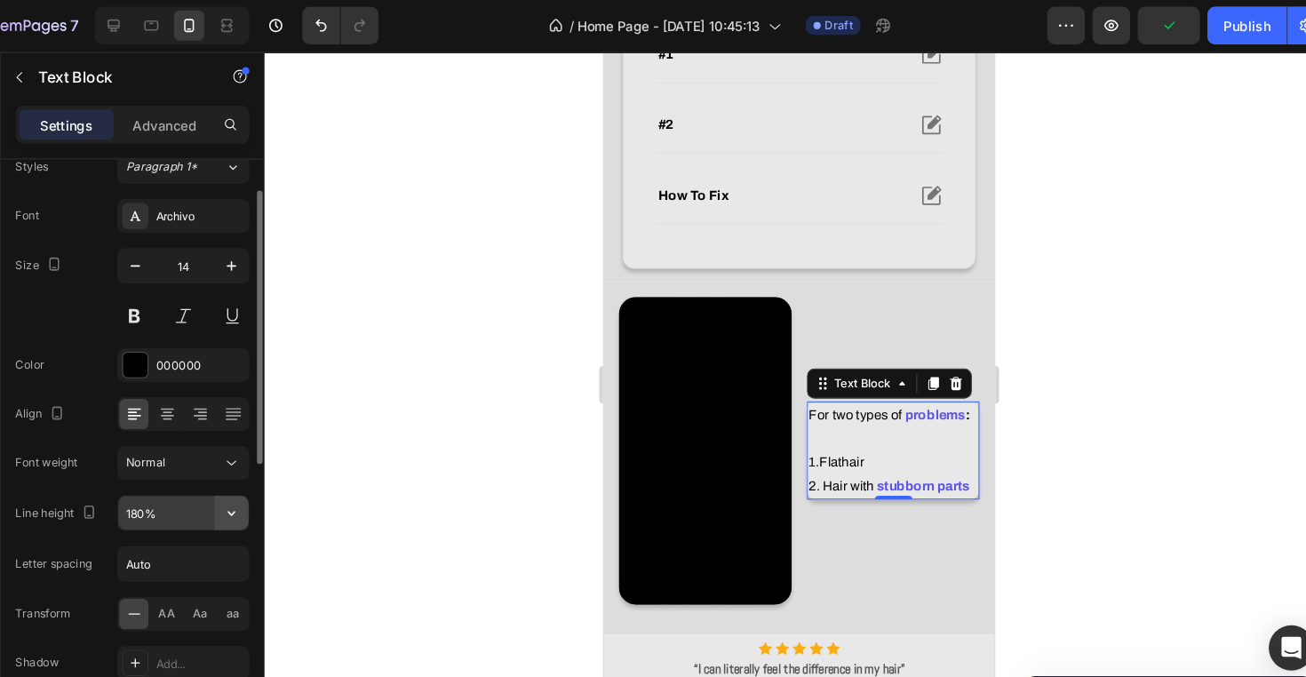
click at [259, 484] on icon "button" at bounding box center [268, 484] width 18 height 18
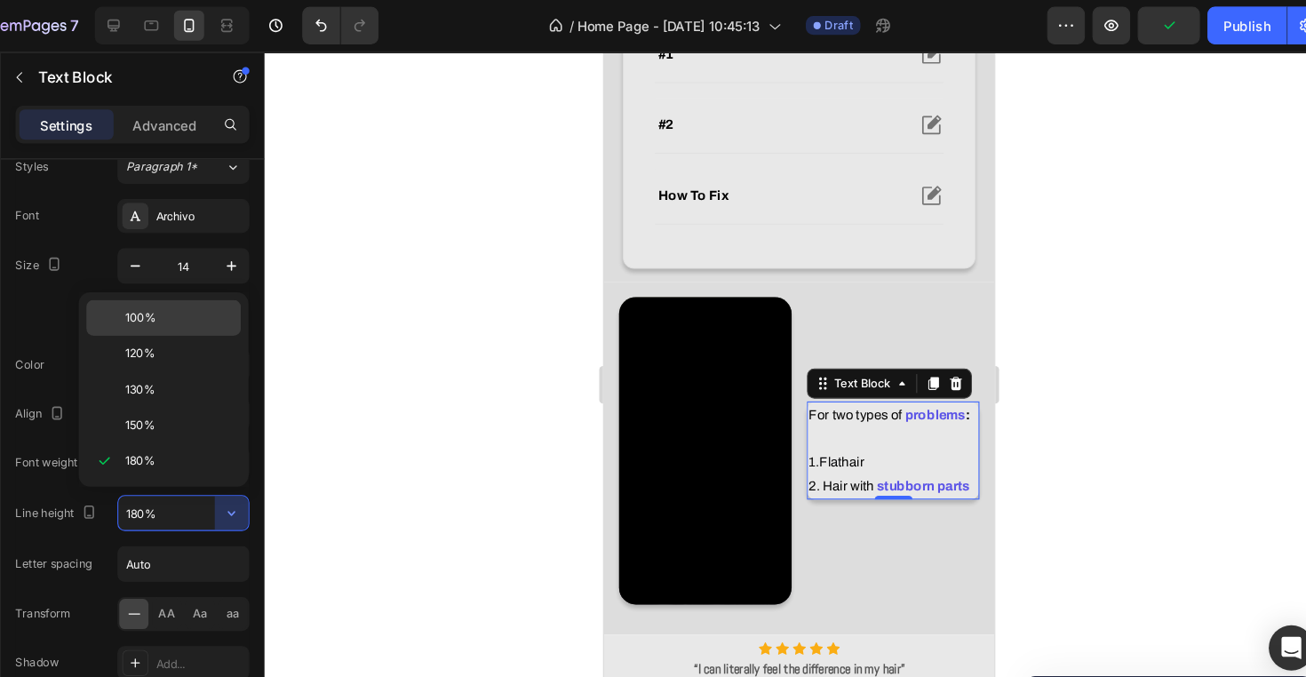
click at [147, 289] on div "100%" at bounding box center [204, 300] width 146 height 34
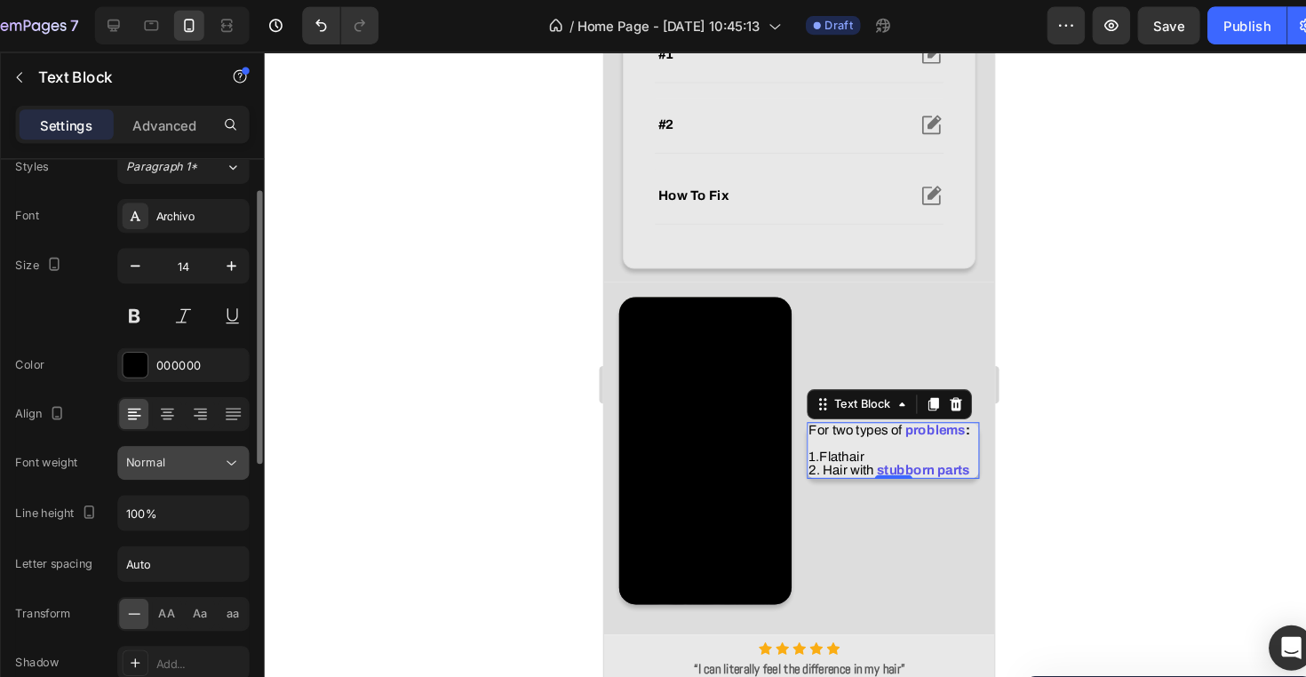
click at [264, 435] on icon at bounding box center [268, 437] width 9 height 4
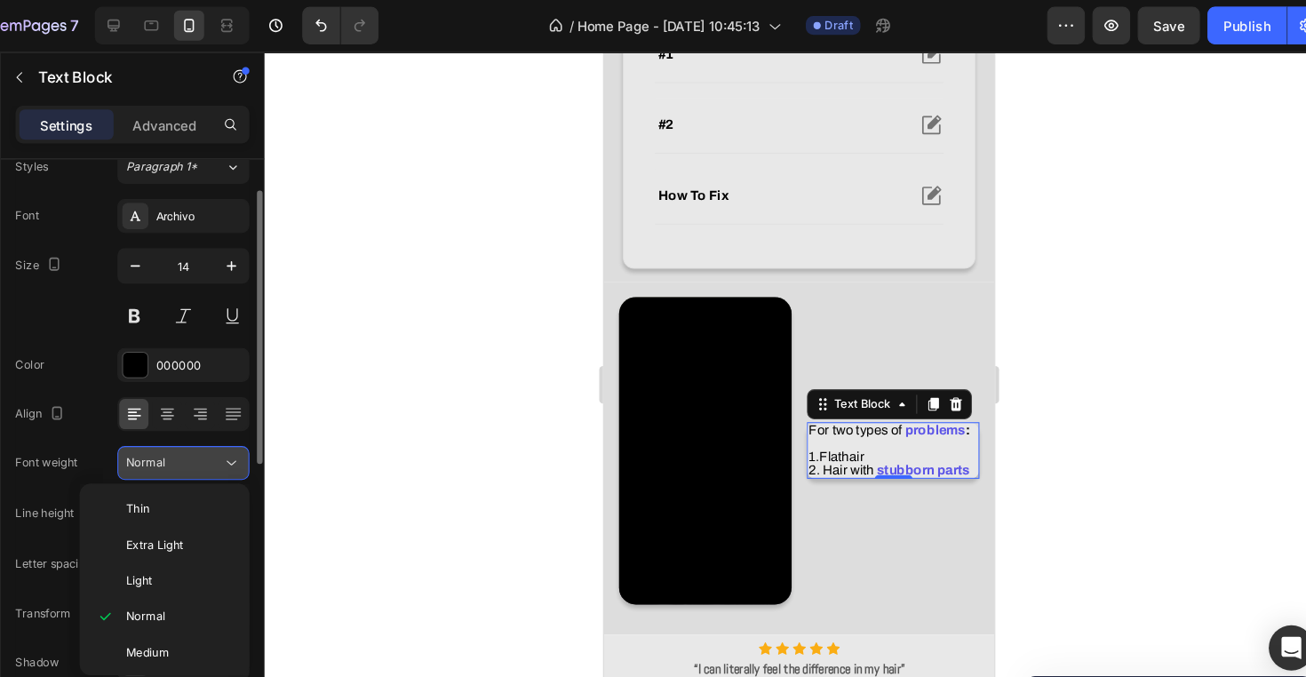
click at [228, 430] on button "Normal" at bounding box center [223, 437] width 124 height 32
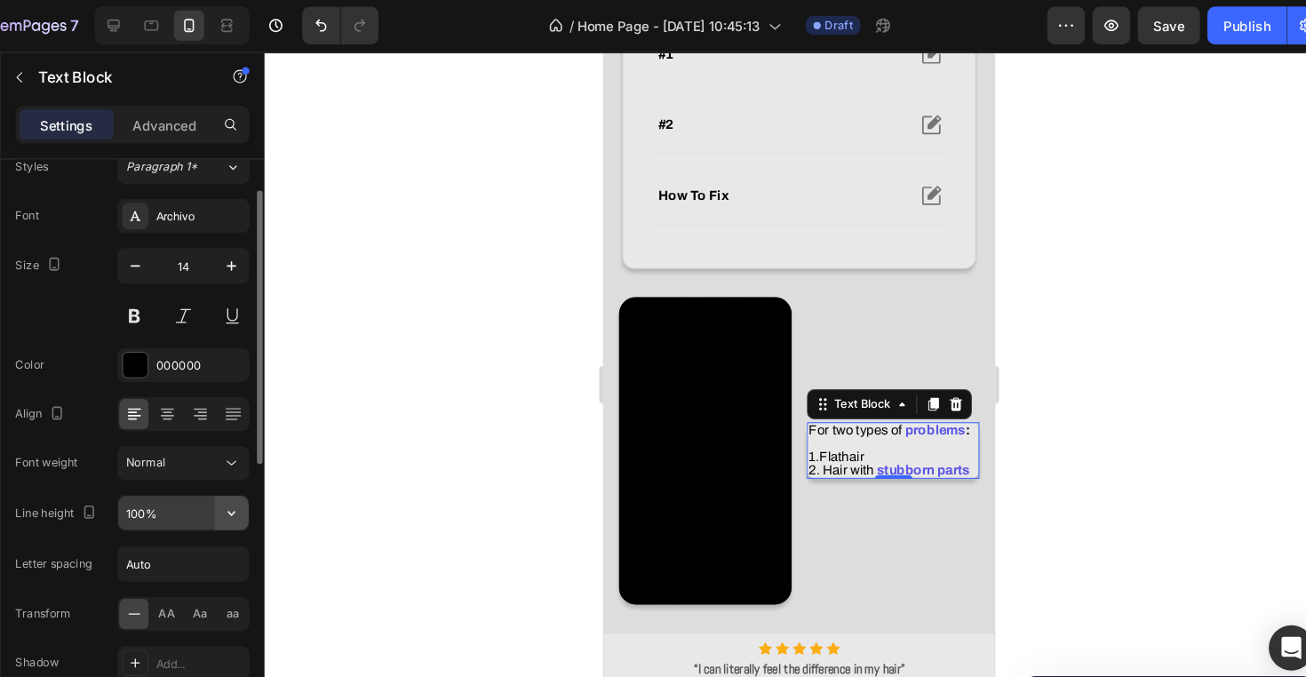
click at [252, 480] on button "button" at bounding box center [268, 484] width 32 height 32
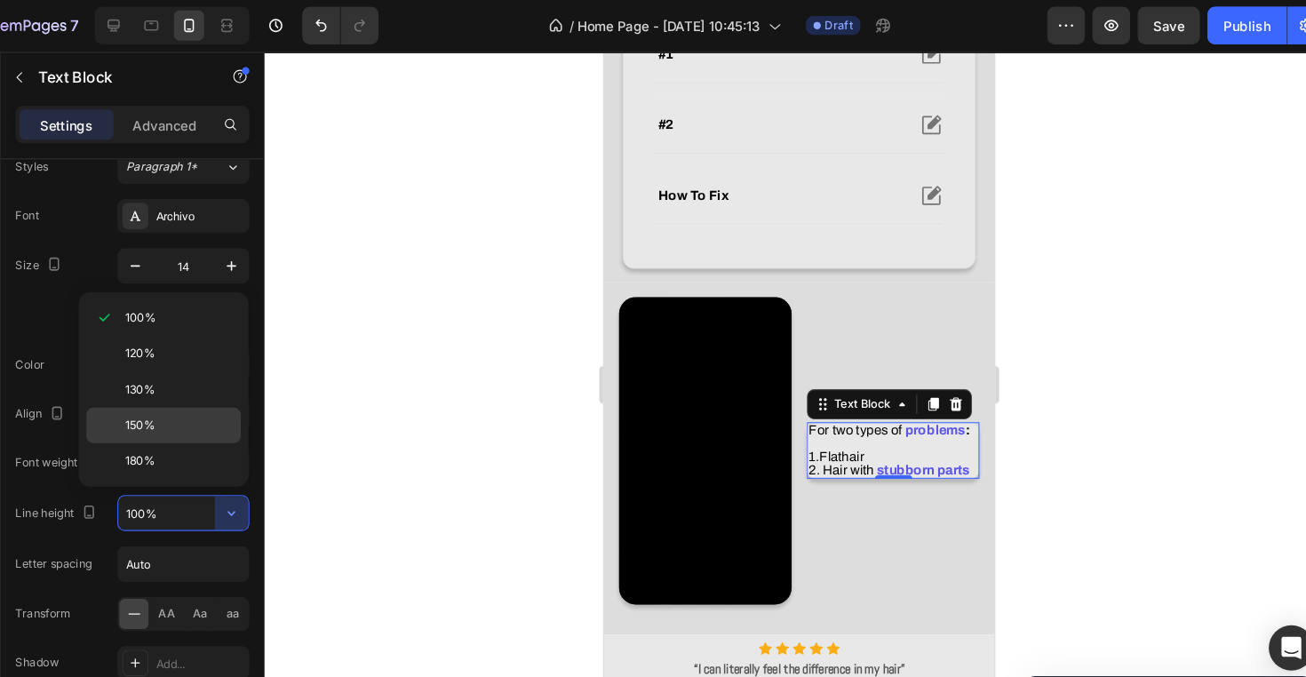
click at [189, 398] on p "150%" at bounding box center [218, 401] width 101 height 16
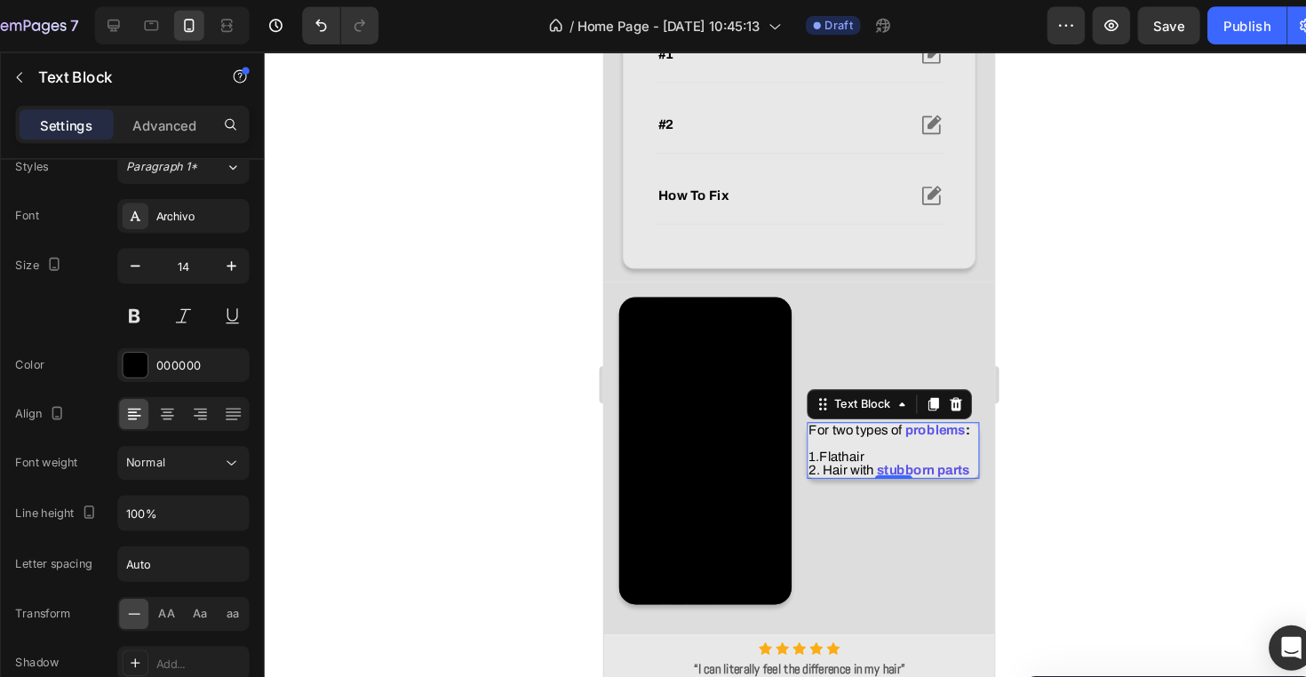
type input "150%"
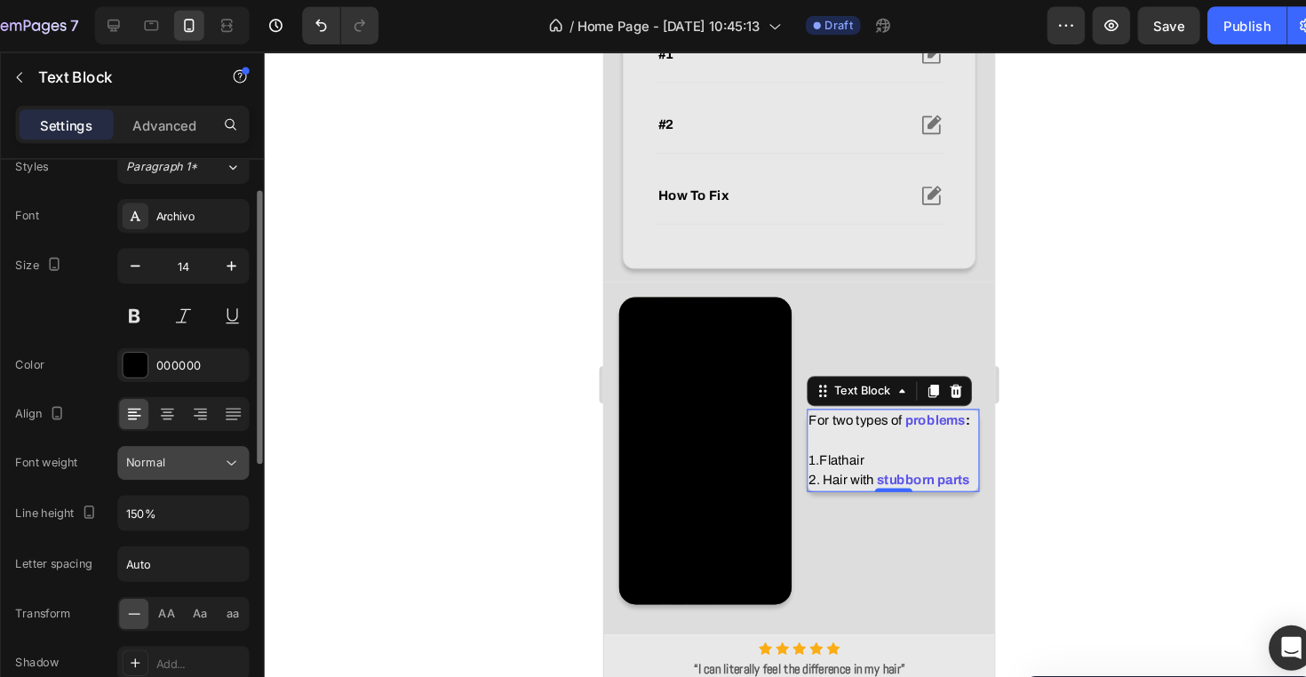
click at [214, 426] on button "Normal" at bounding box center [223, 437] width 124 height 32
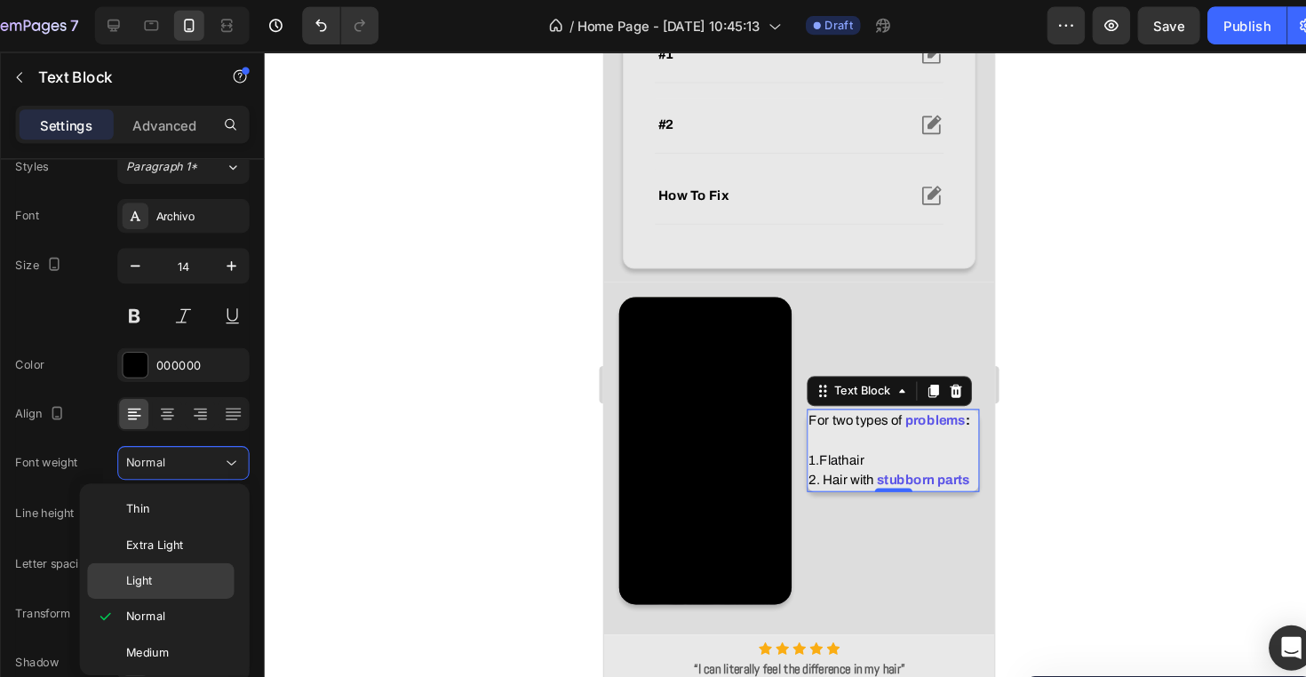
click at [184, 552] on p "Light" at bounding box center [216, 548] width 94 height 16
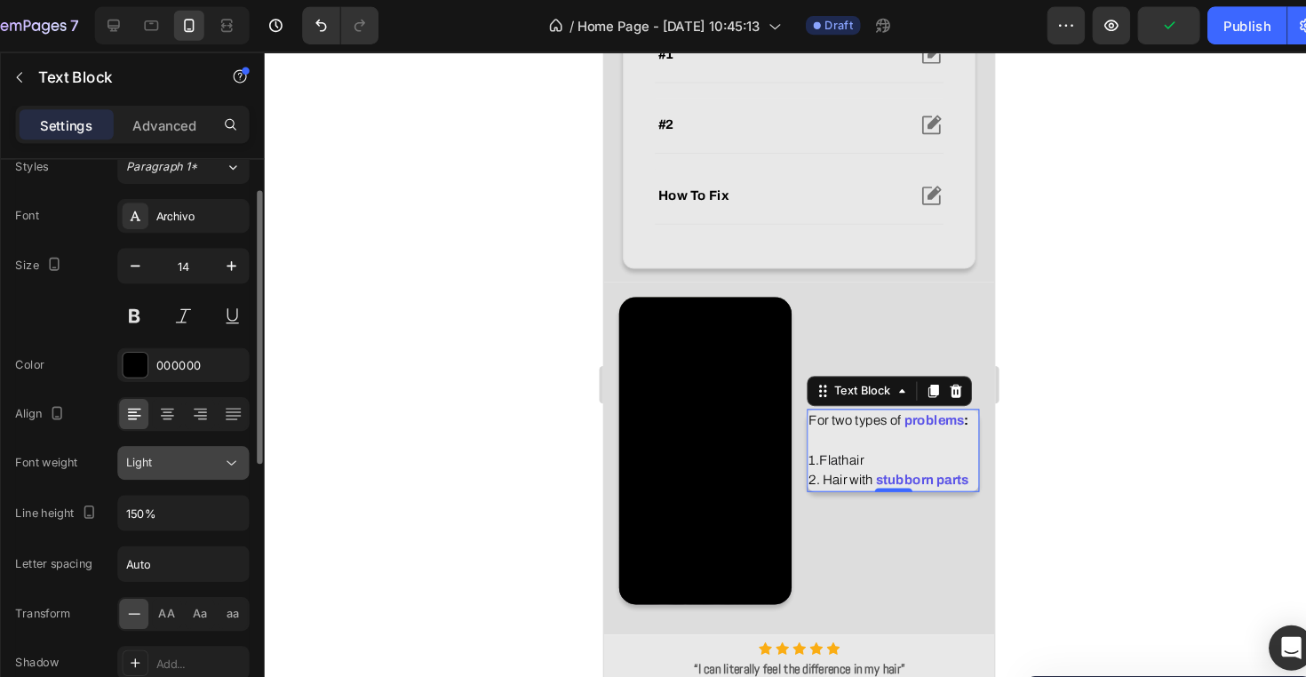
click at [191, 428] on div "Light" at bounding box center [223, 437] width 108 height 18
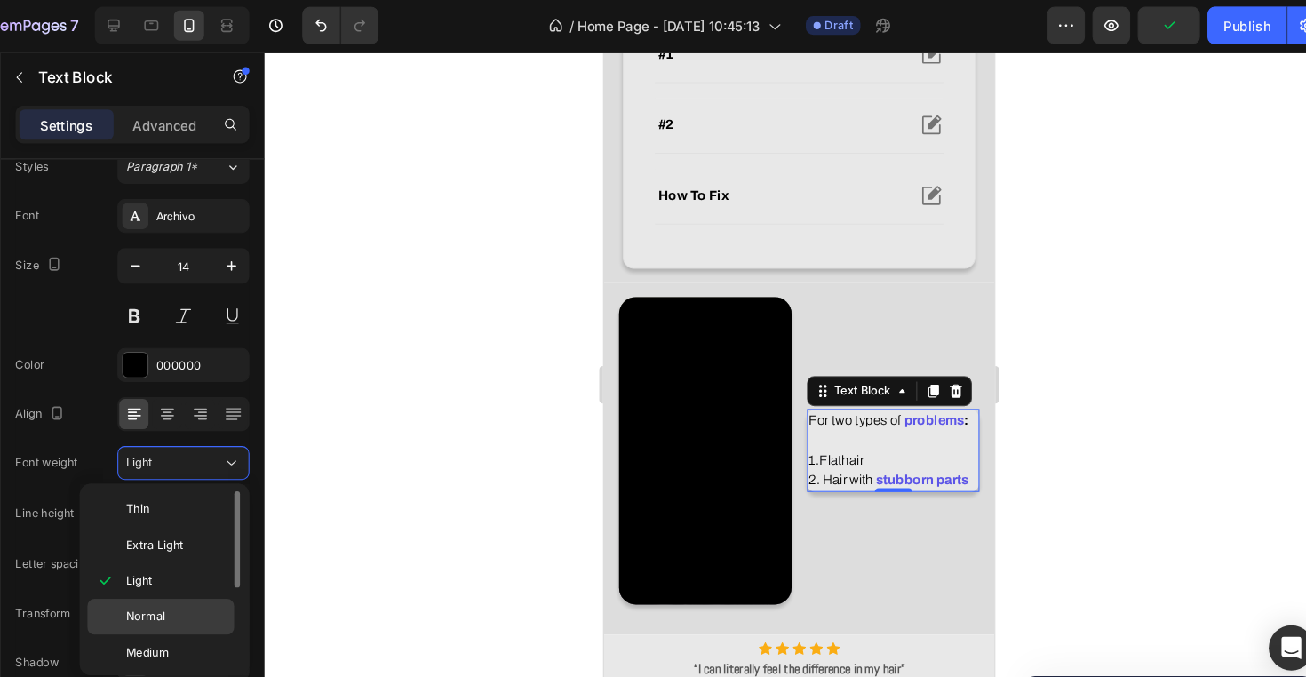
click at [178, 584] on p "Normal" at bounding box center [216, 582] width 94 height 16
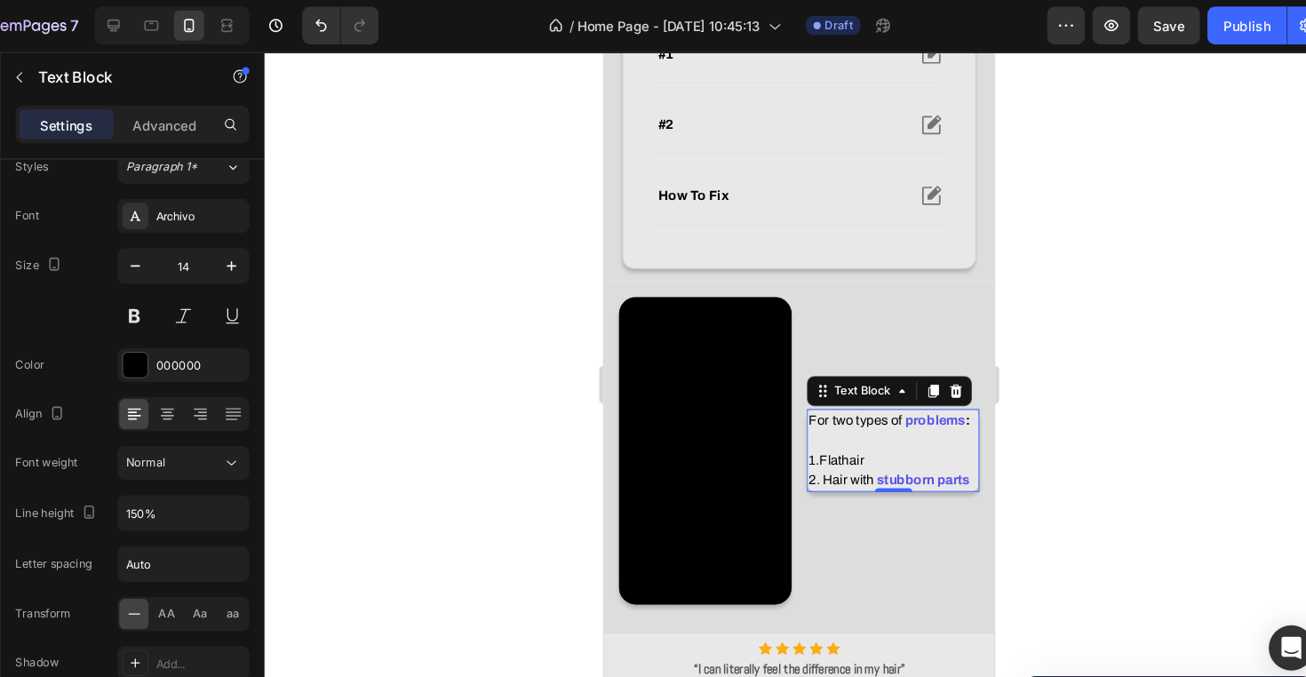
click at [430, 390] on div at bounding box center [802, 363] width 1006 height 627
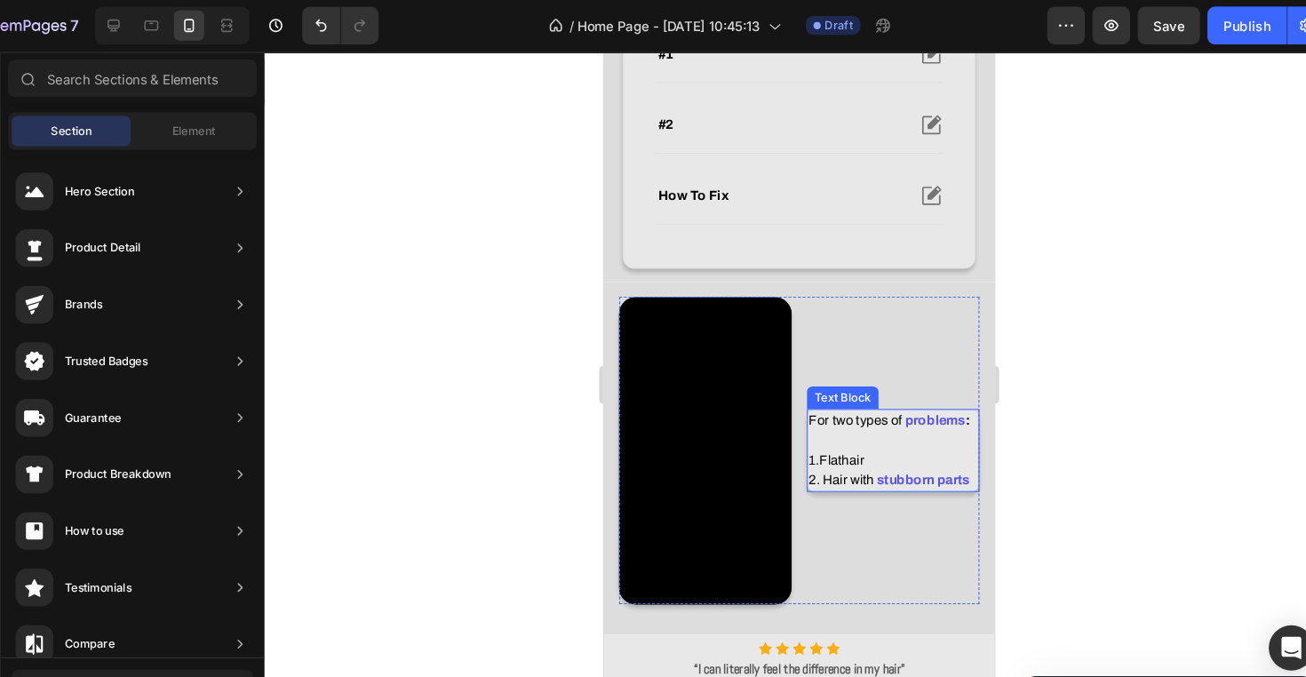
click at [877, 422] on p "For two types of problems : 1. Flat hair" at bounding box center [875, 418] width 159 height 56
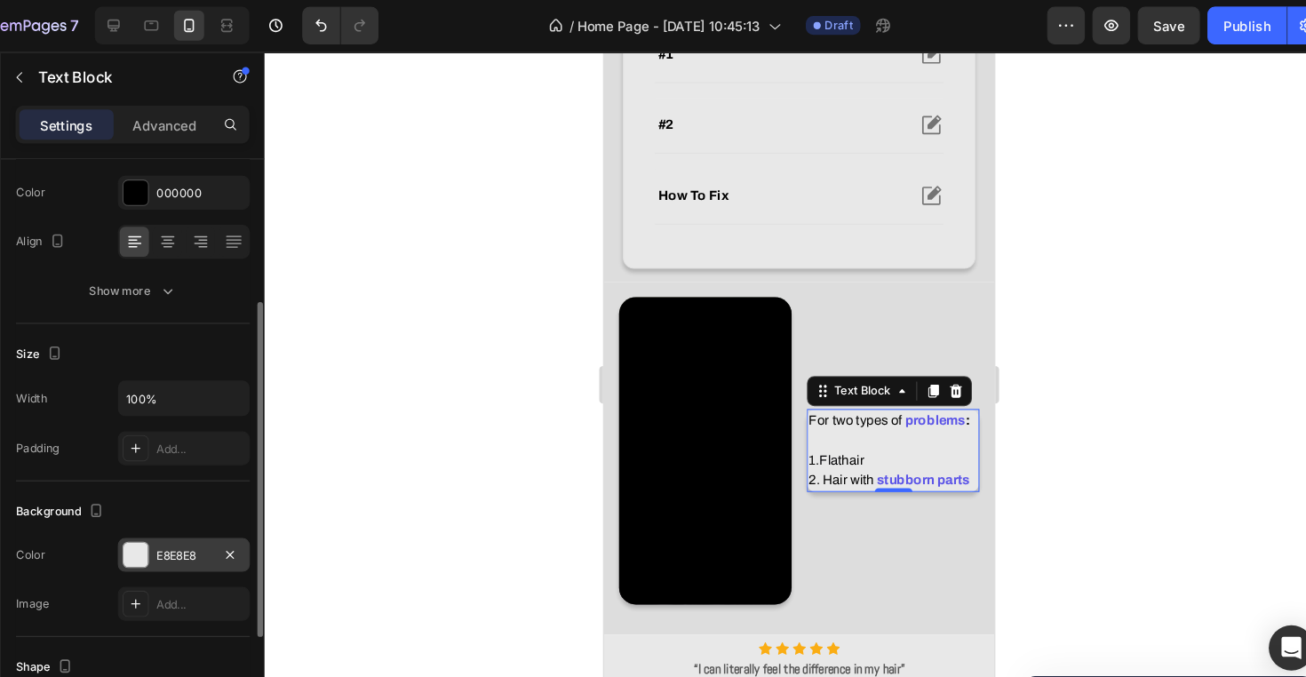
scroll to position [261, 0]
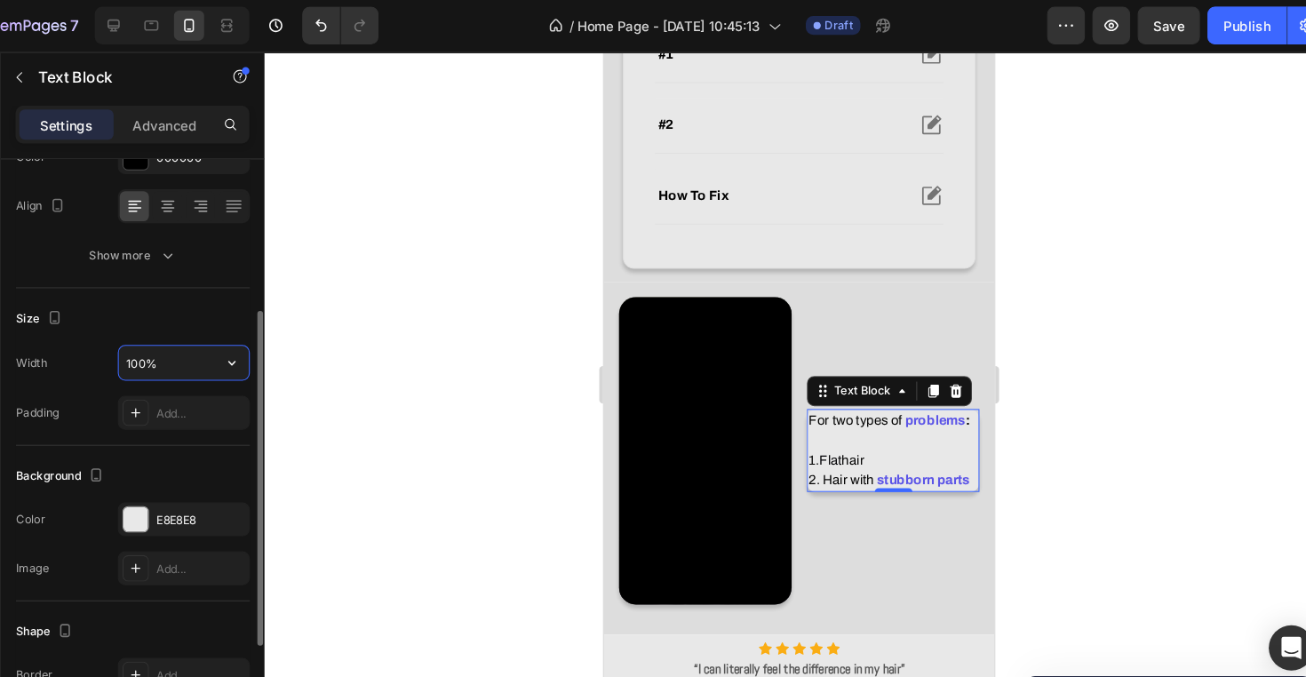
click at [162, 348] on input "100%" at bounding box center [223, 343] width 123 height 32
click at [162, 345] on input "100%" at bounding box center [223, 343] width 123 height 32
type input "110%"
click at [142, 303] on div "Size" at bounding box center [175, 301] width 220 height 28
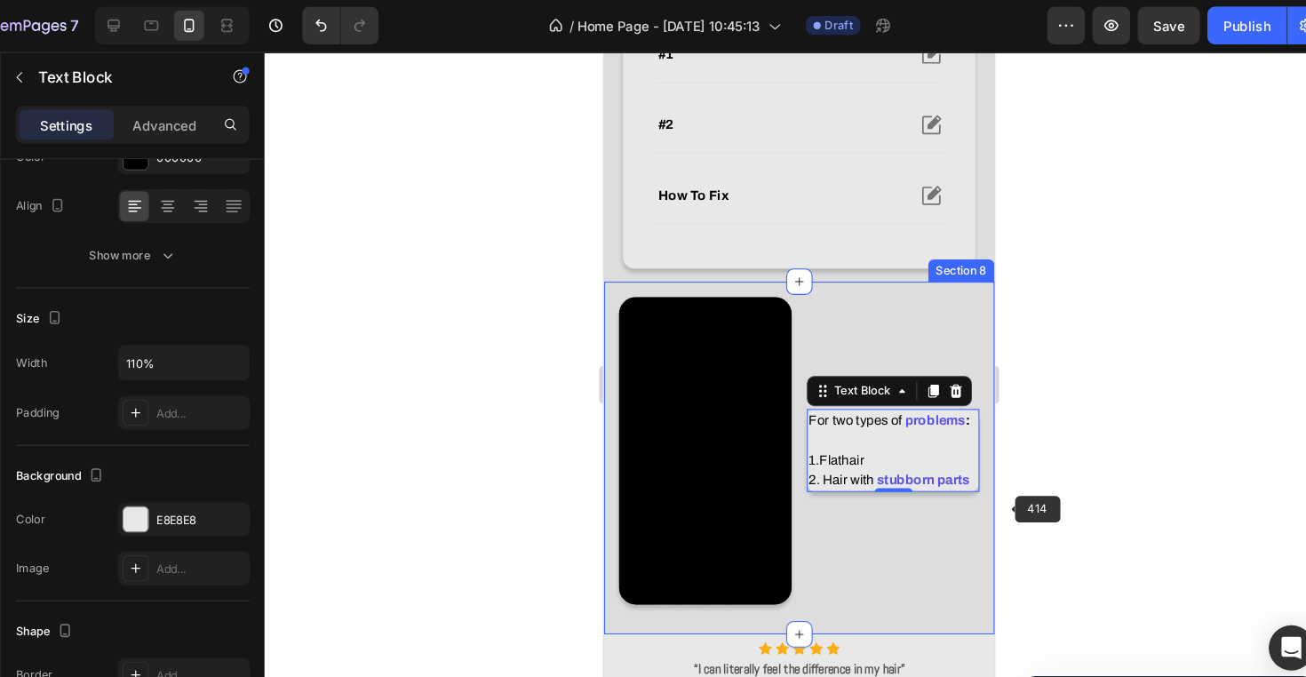
click at [968, 506] on div "Video For two types of problems : 1. Flat hair 2. Hair with stubborn parts Text…" at bounding box center [787, 433] width 368 height 331
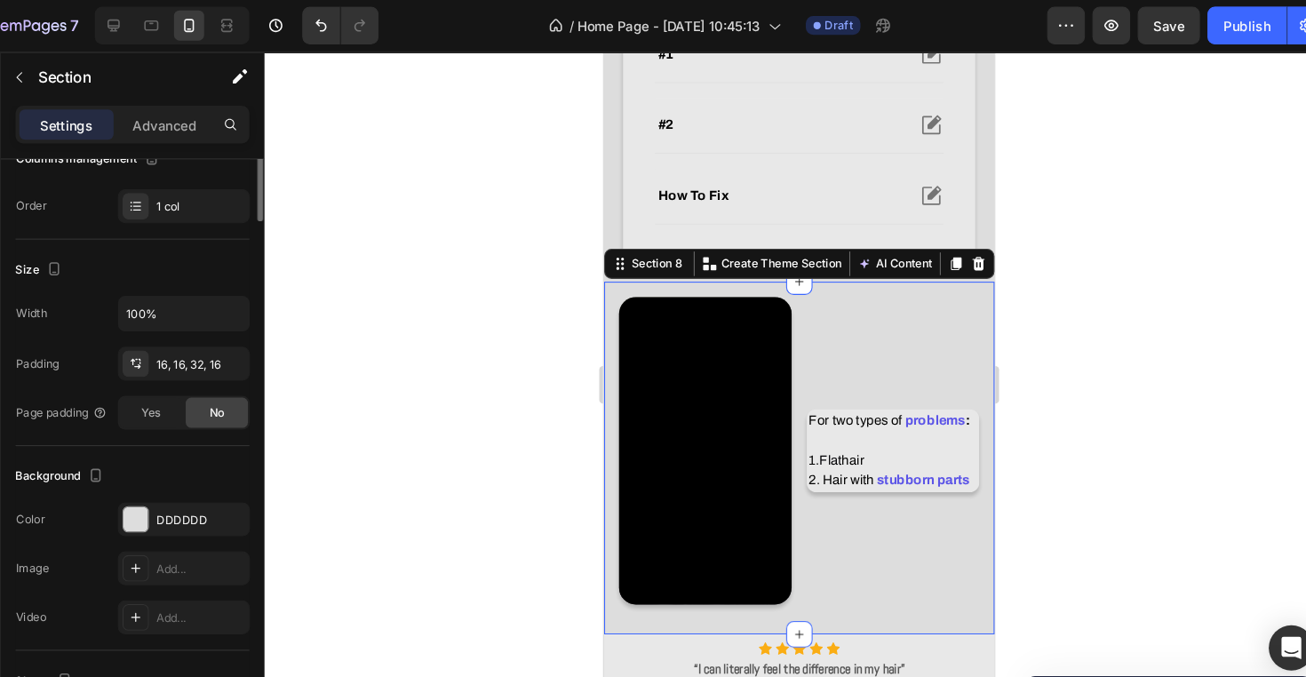
scroll to position [0, 0]
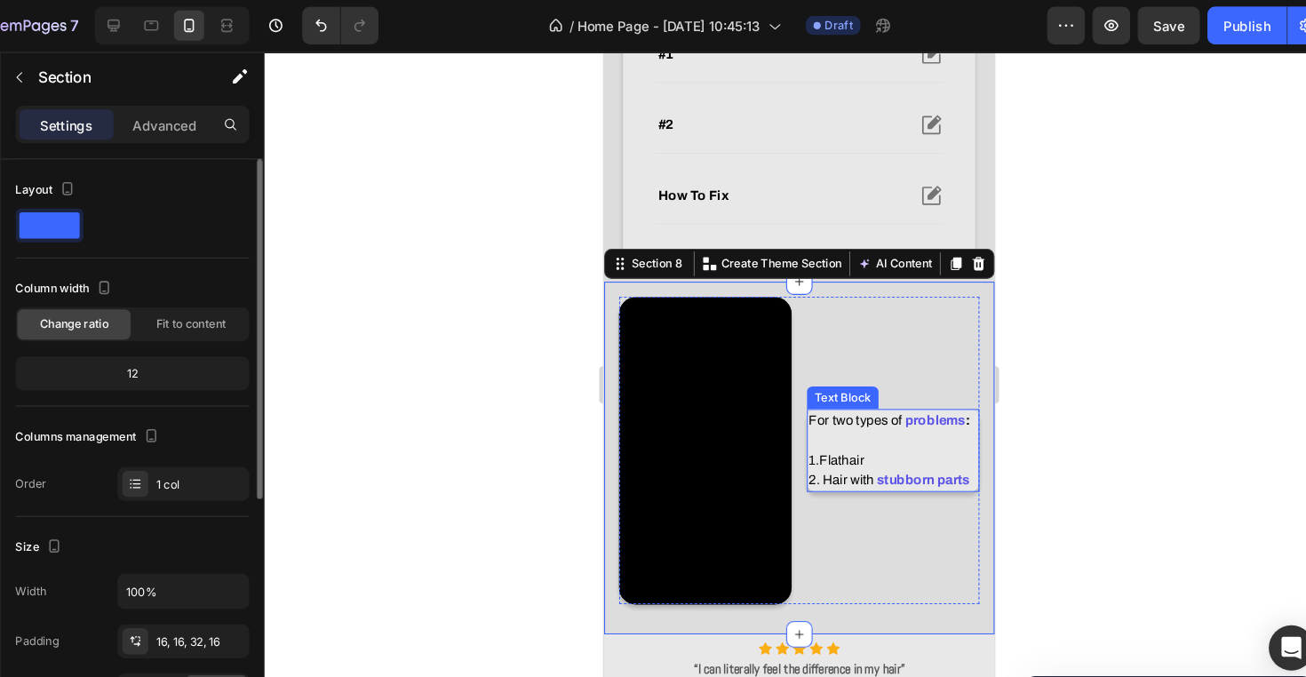
click at [919, 424] on p "For two types of problems : 1. Flat hair" at bounding box center [875, 418] width 159 height 56
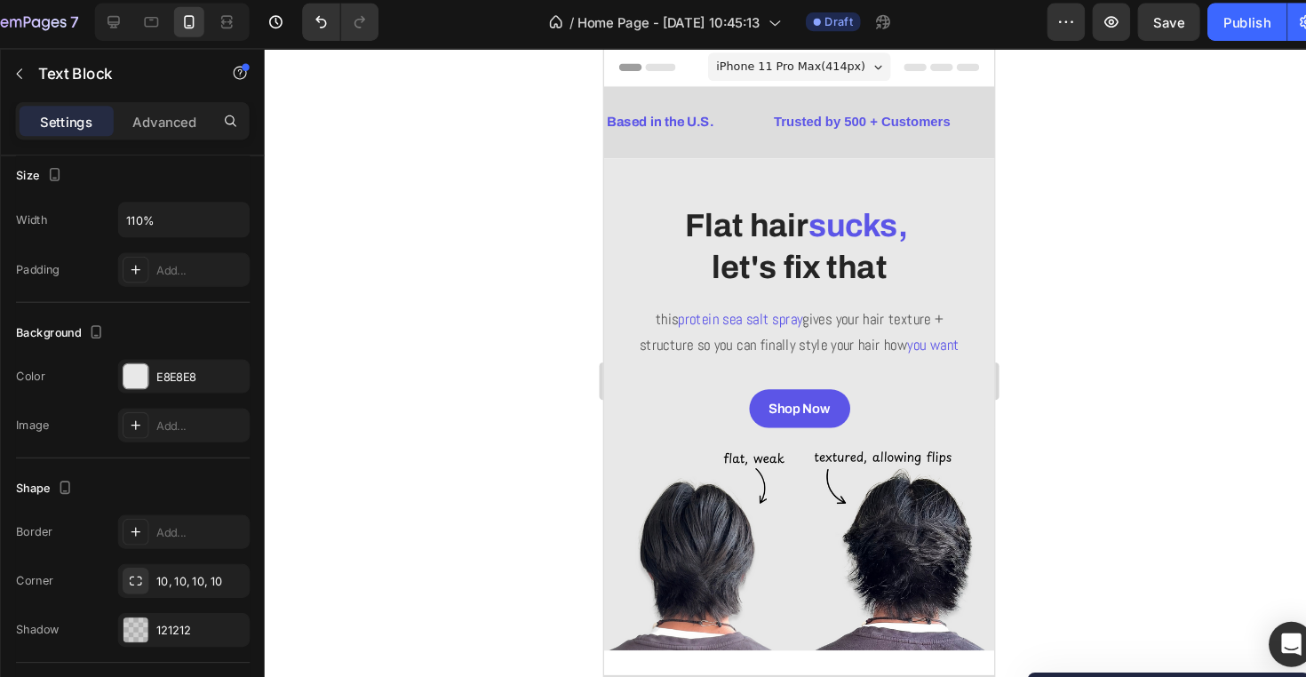
click at [773, 75] on div "iPhone 11 Pro Max ( 414 px)" at bounding box center [787, 65] width 172 height 27
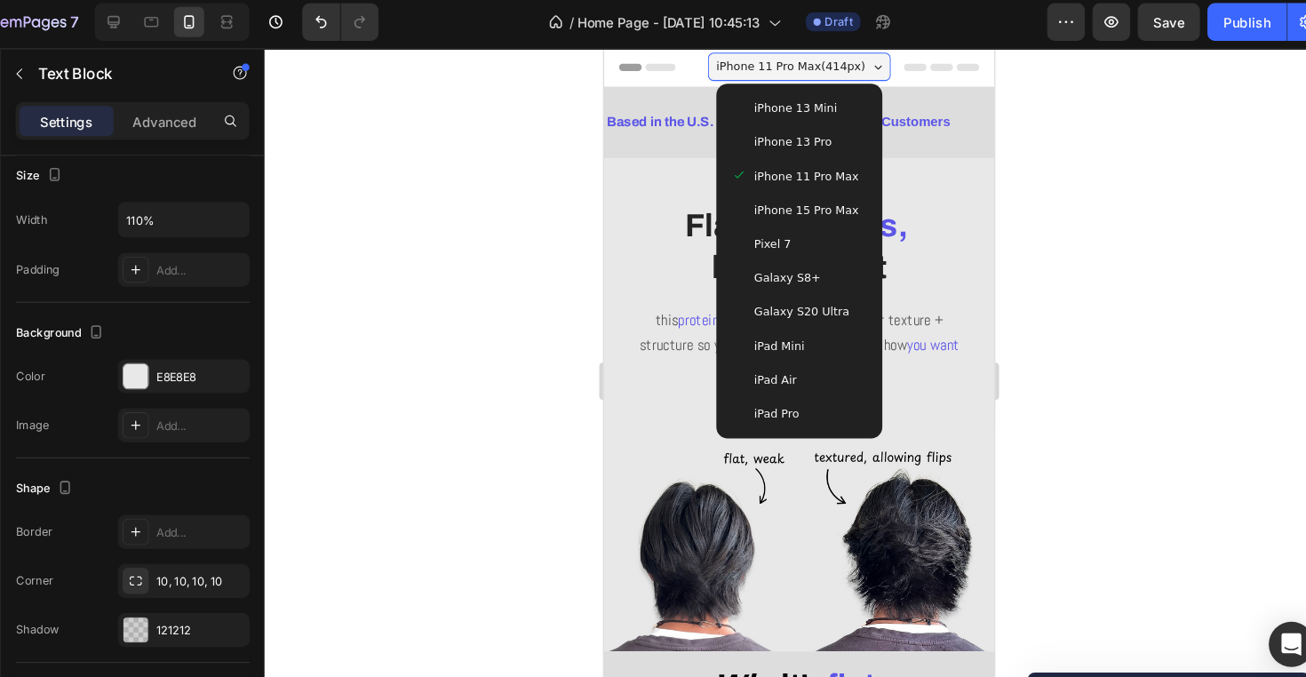
click at [790, 102] on span "iPhone 13 Mini" at bounding box center [783, 105] width 78 height 18
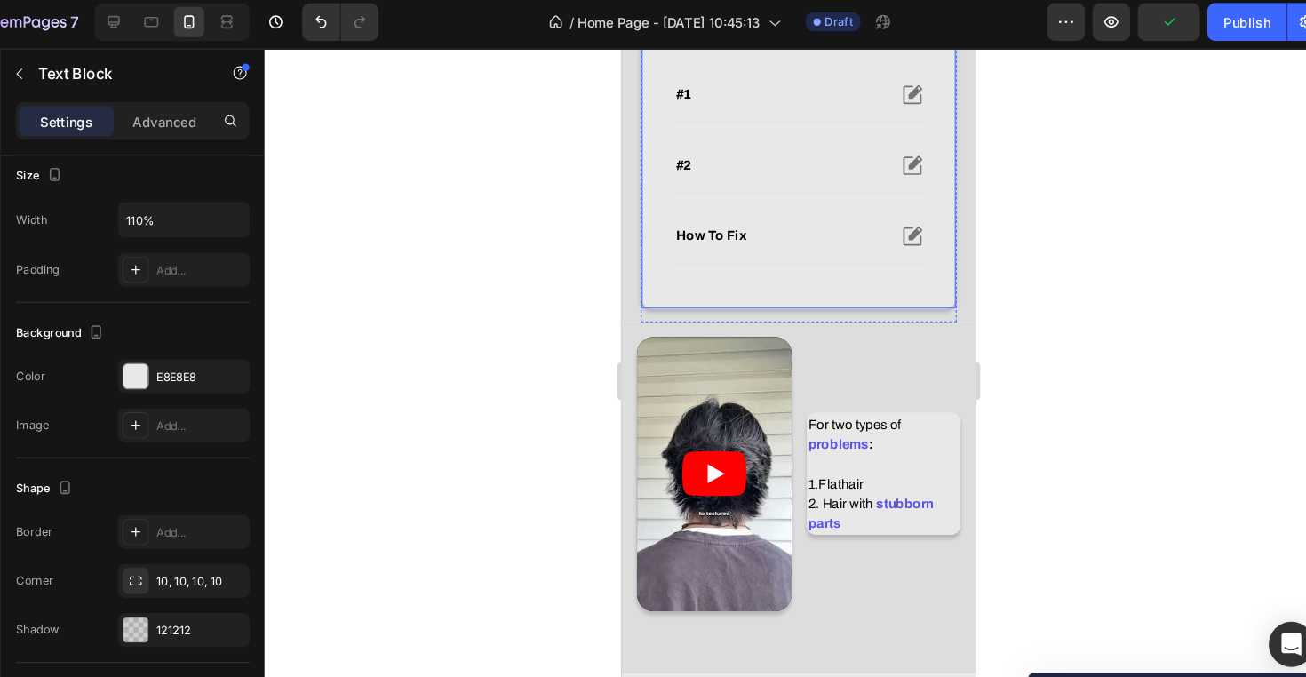
scroll to position [712, 0]
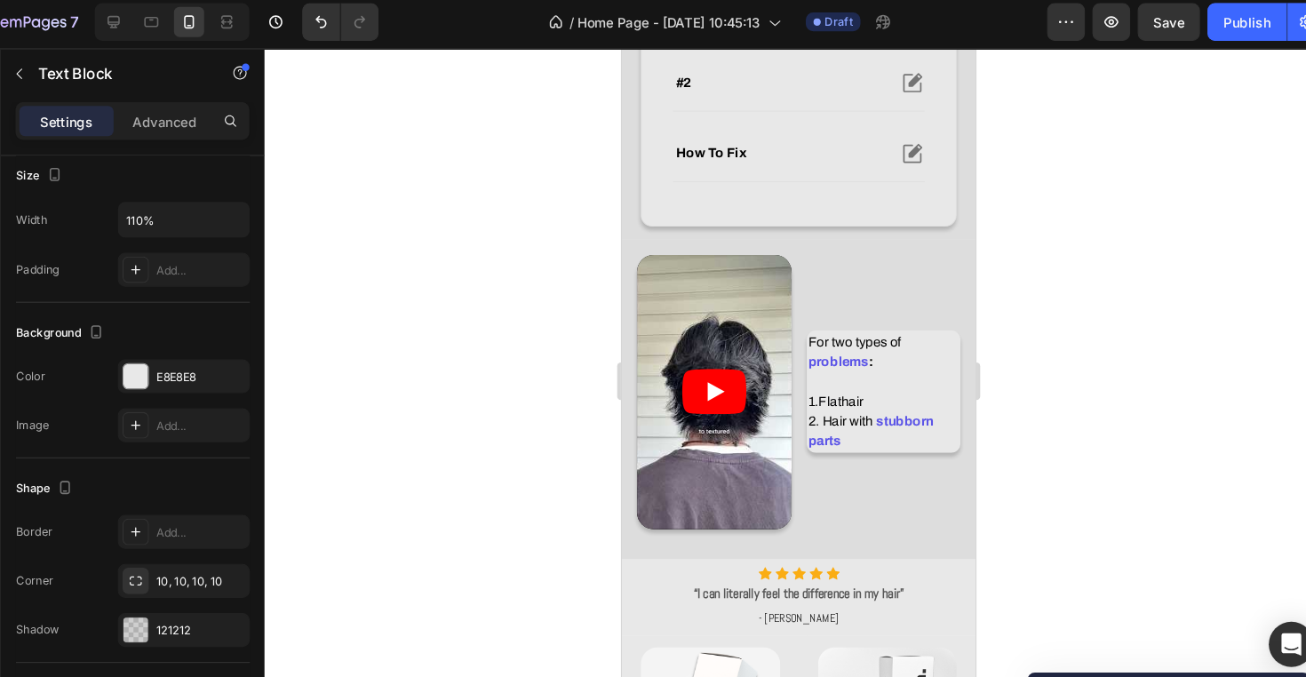
click at [905, 351] on p "For two types of problems : 1. Flat hair" at bounding box center [868, 352] width 142 height 75
click at [925, 384] on p "For two types of problems : ⁠⁠⁠⁠⁠⁠⁠ 1. Flat hair" at bounding box center [868, 352] width 142 height 75
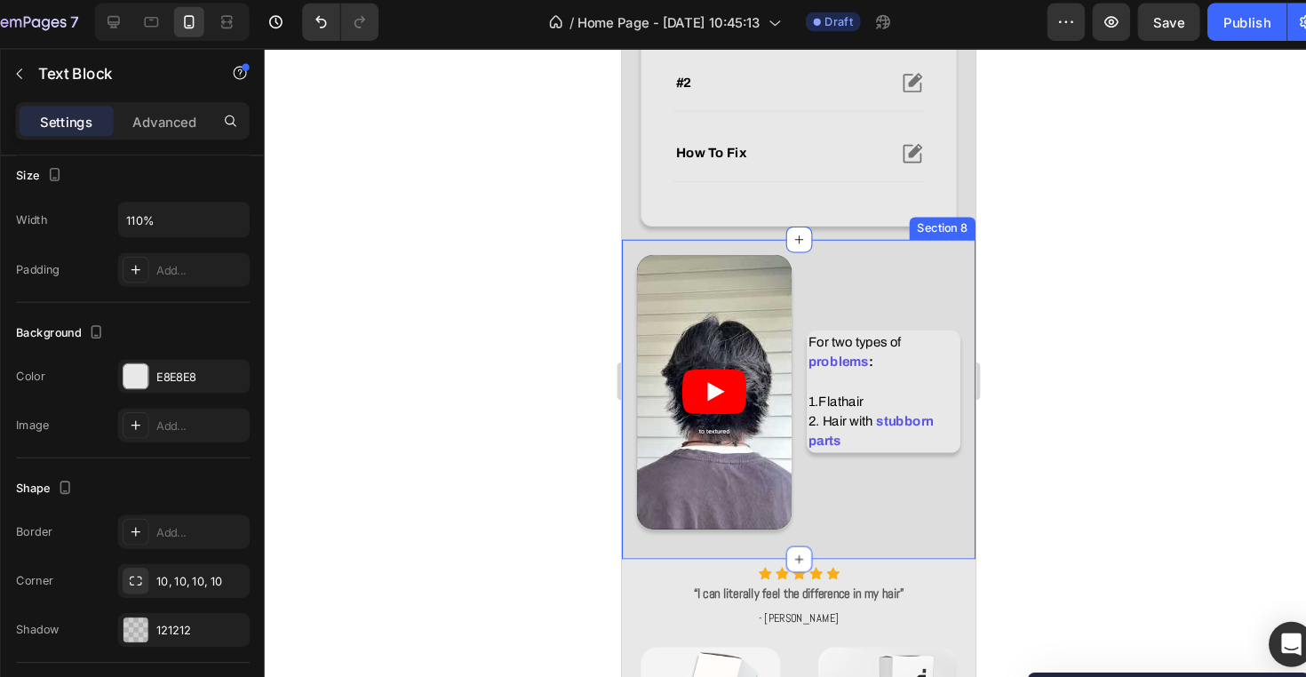
click at [940, 498] on div "Video For two types of problems : 1. Flat hair 2. Hair with stubborn parts Text…" at bounding box center [787, 378] width 333 height 301
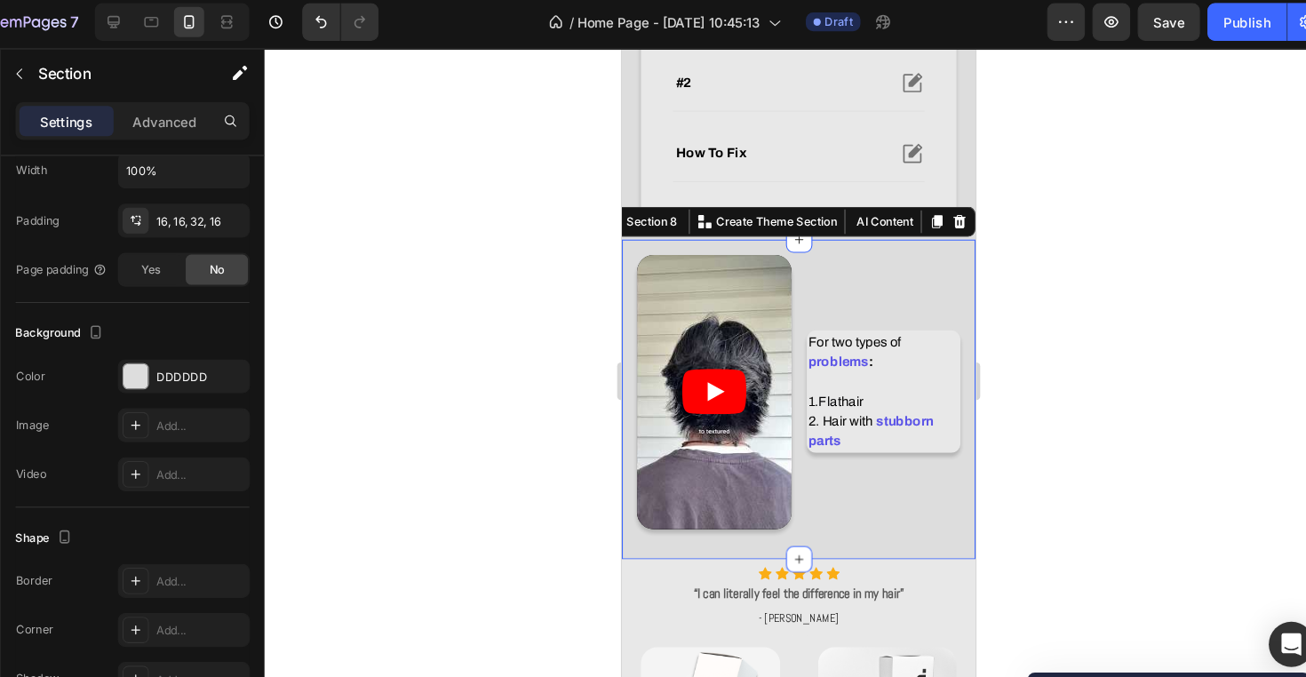
scroll to position [0, 0]
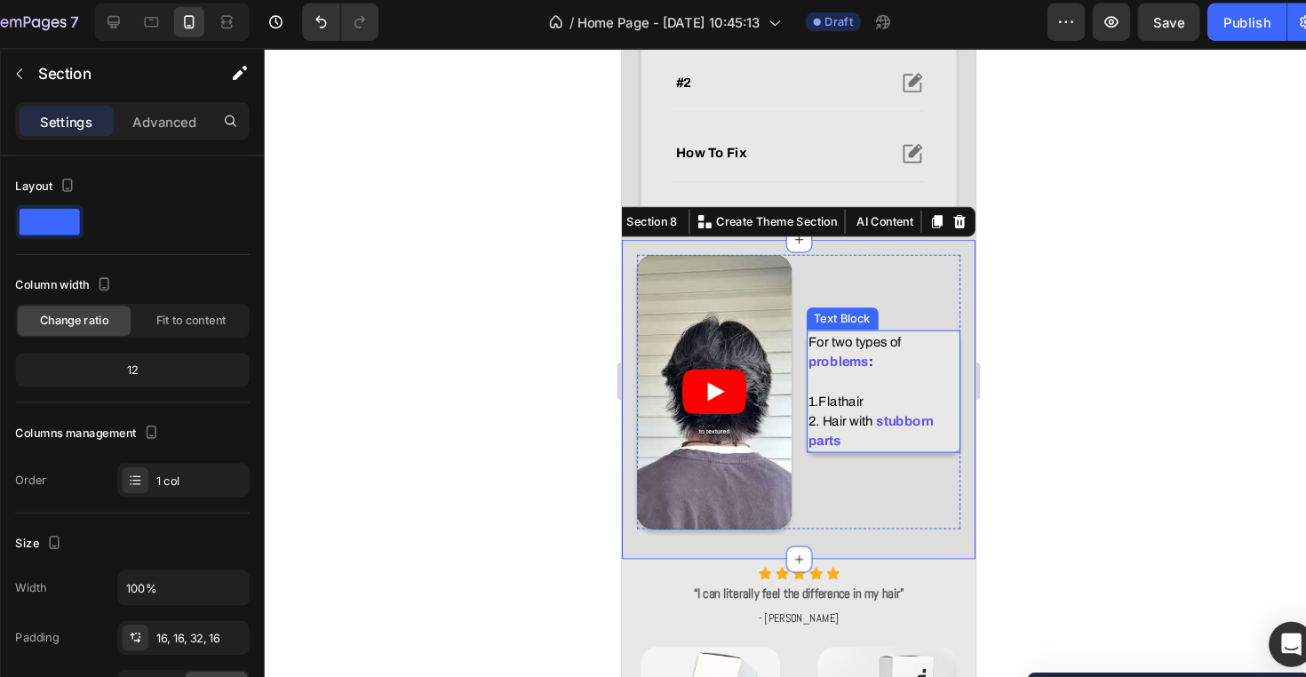
click at [931, 425] on p "2. Hair with stubborn parts" at bounding box center [868, 408] width 142 height 37
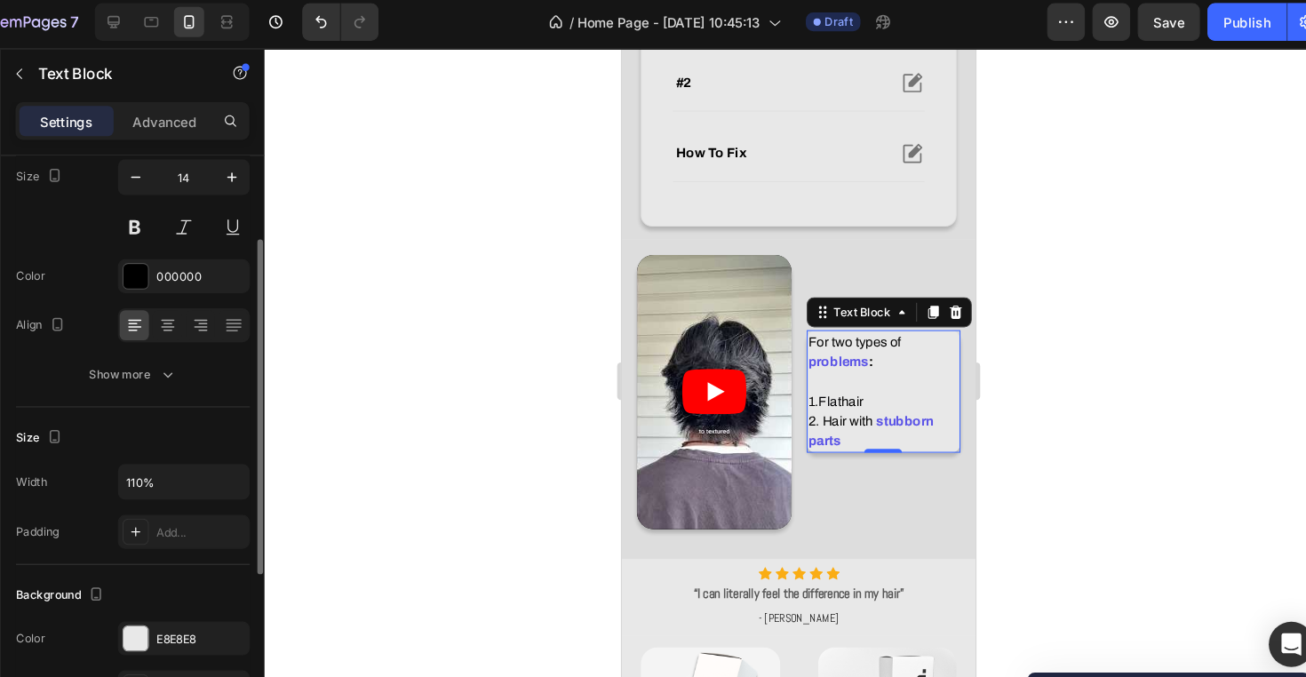
scroll to position [178, 0]
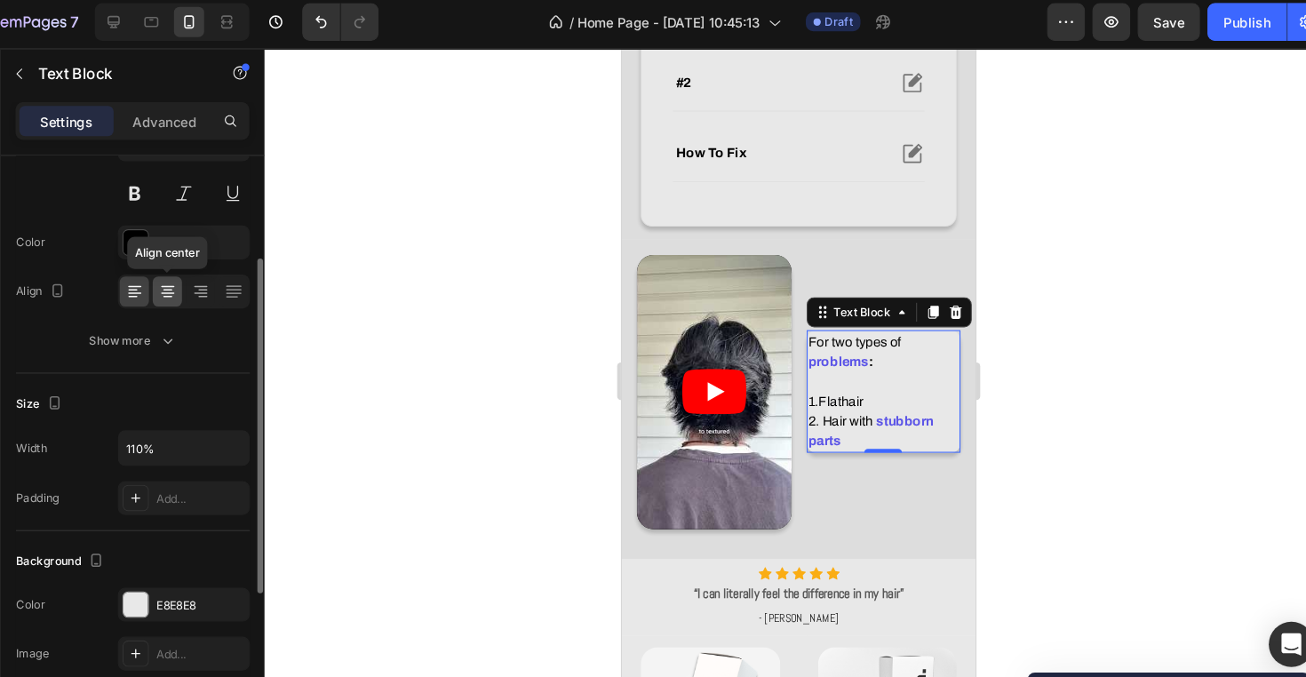
click at [203, 277] on icon at bounding box center [207, 278] width 9 height 2
click at [168, 277] on icon at bounding box center [177, 279] width 18 height 18
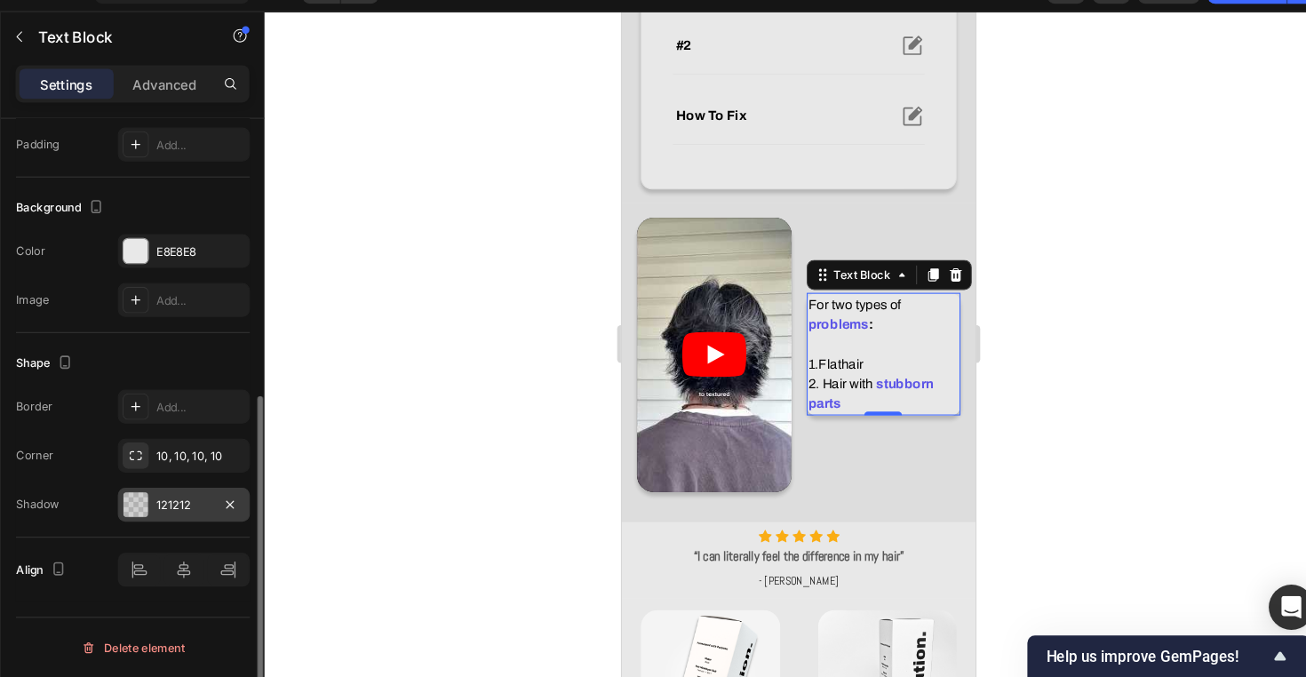
scroll to position [0, 0]
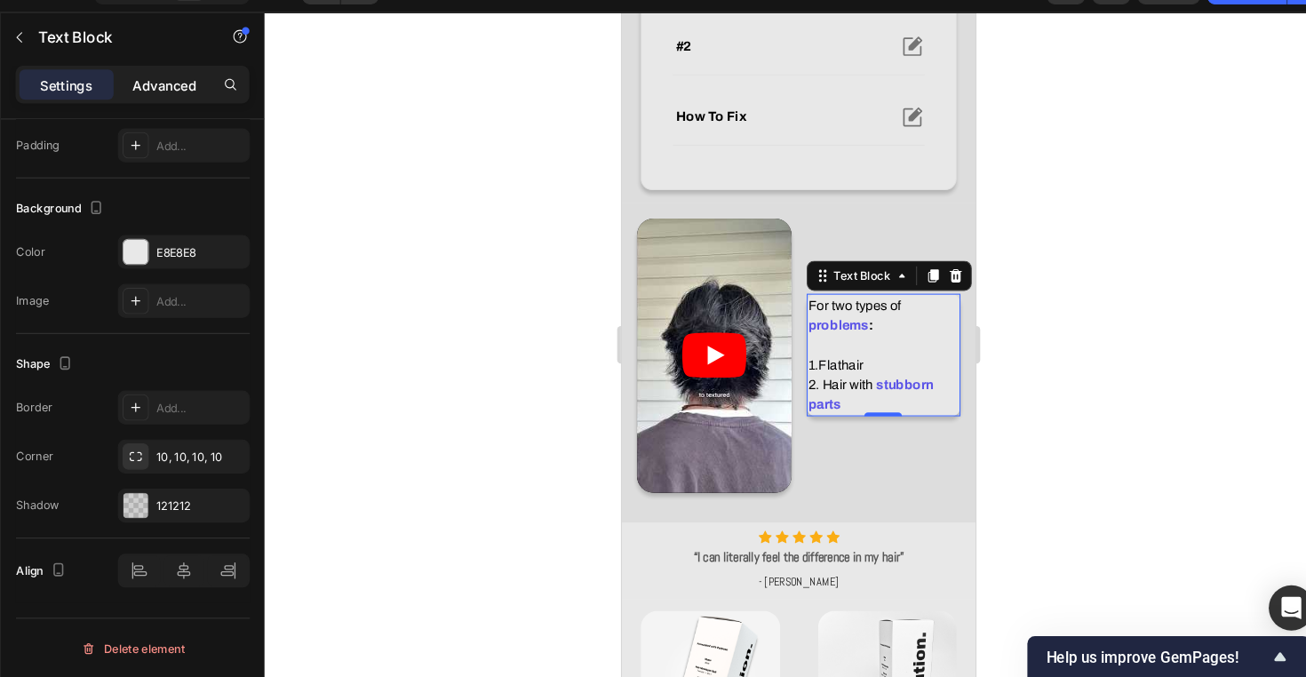
click at [175, 109] on p "Advanced" at bounding box center [205, 118] width 60 height 19
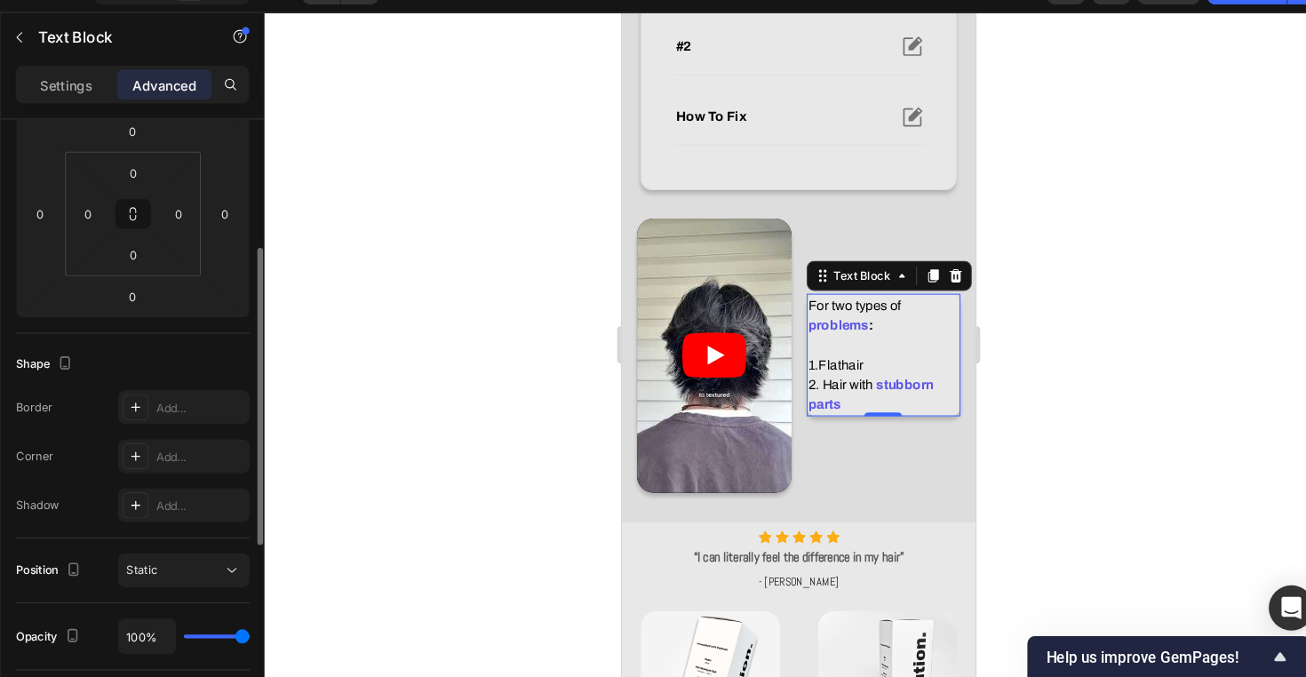
scroll to position [249, 0]
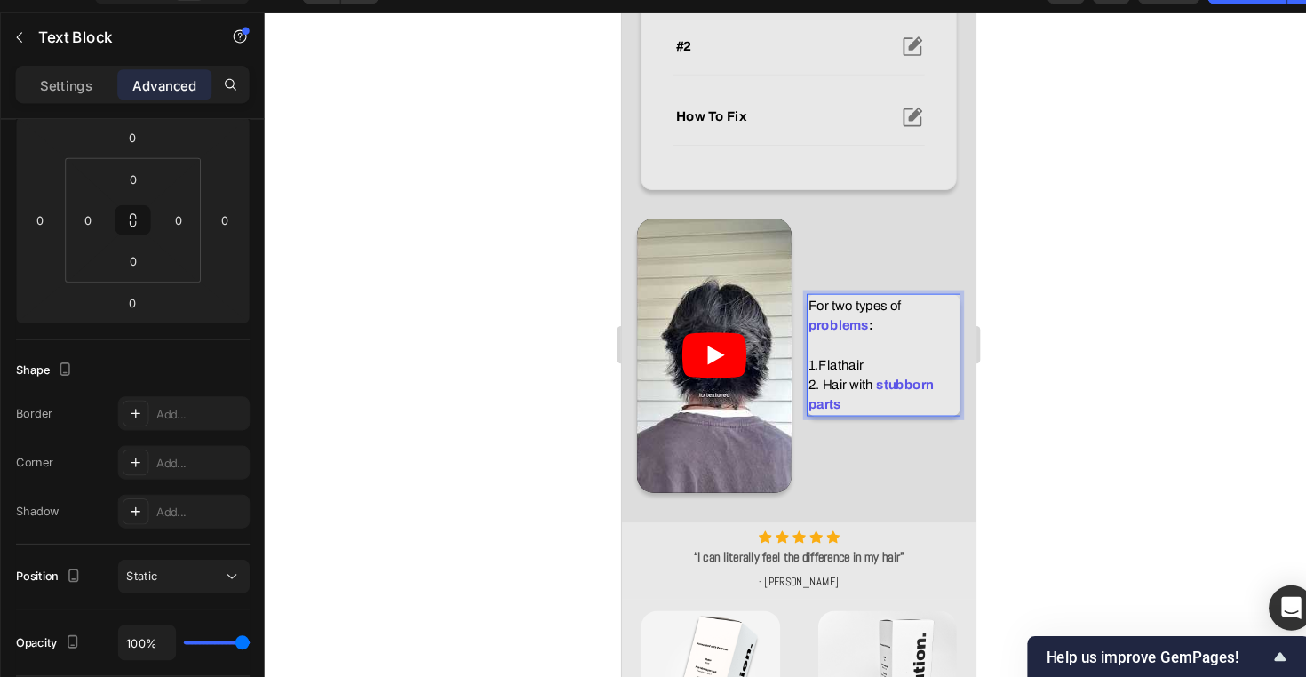
click at [854, 305] on strong ":" at bounding box center [855, 306] width 4 height 13
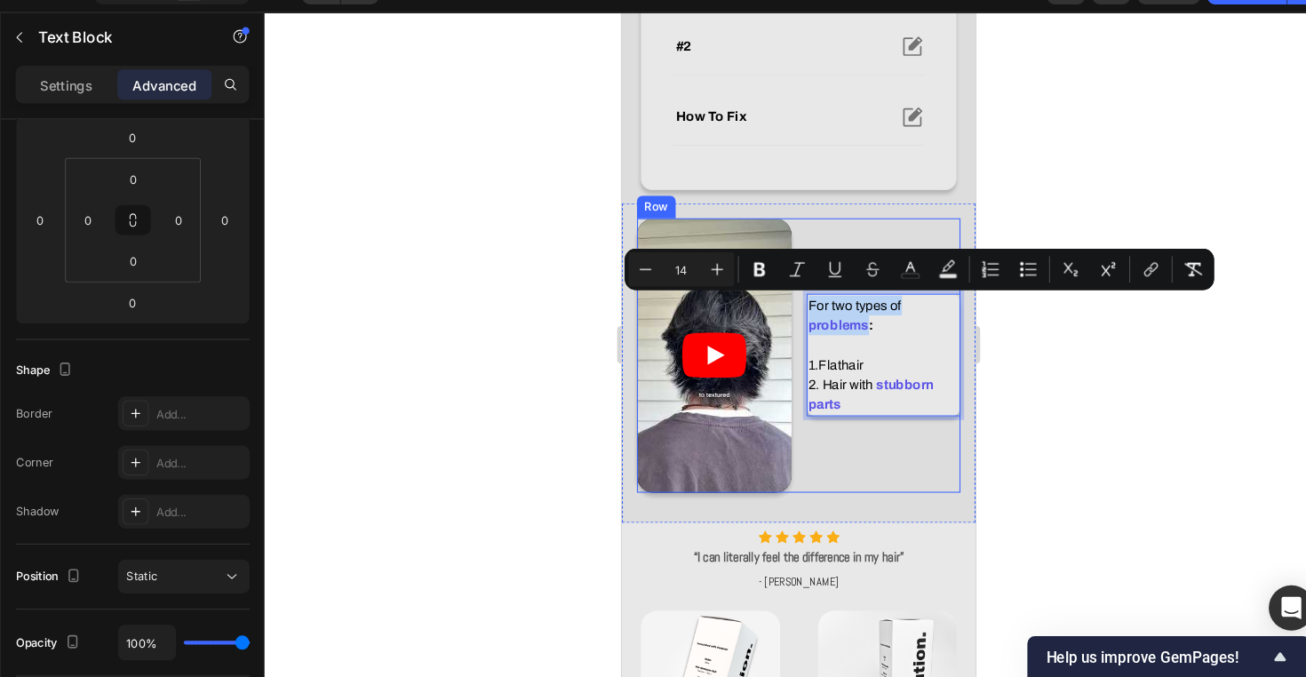
drag, startPoint x: 853, startPoint y: 305, endPoint x: 789, endPoint y: 289, distance: 65.9
click at [855, 319] on p "For two types of problems : 1. Flat hair" at bounding box center [868, 316] width 142 height 75
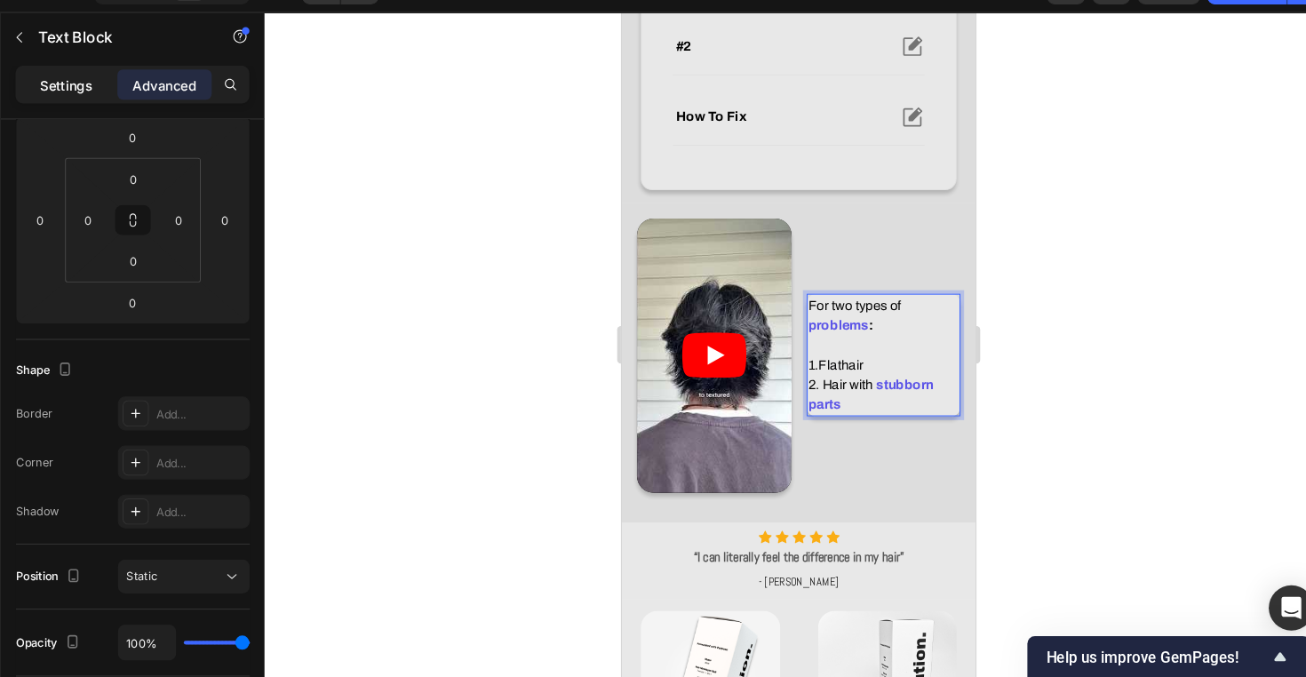
click at [88, 109] on p "Settings" at bounding box center [113, 118] width 50 height 19
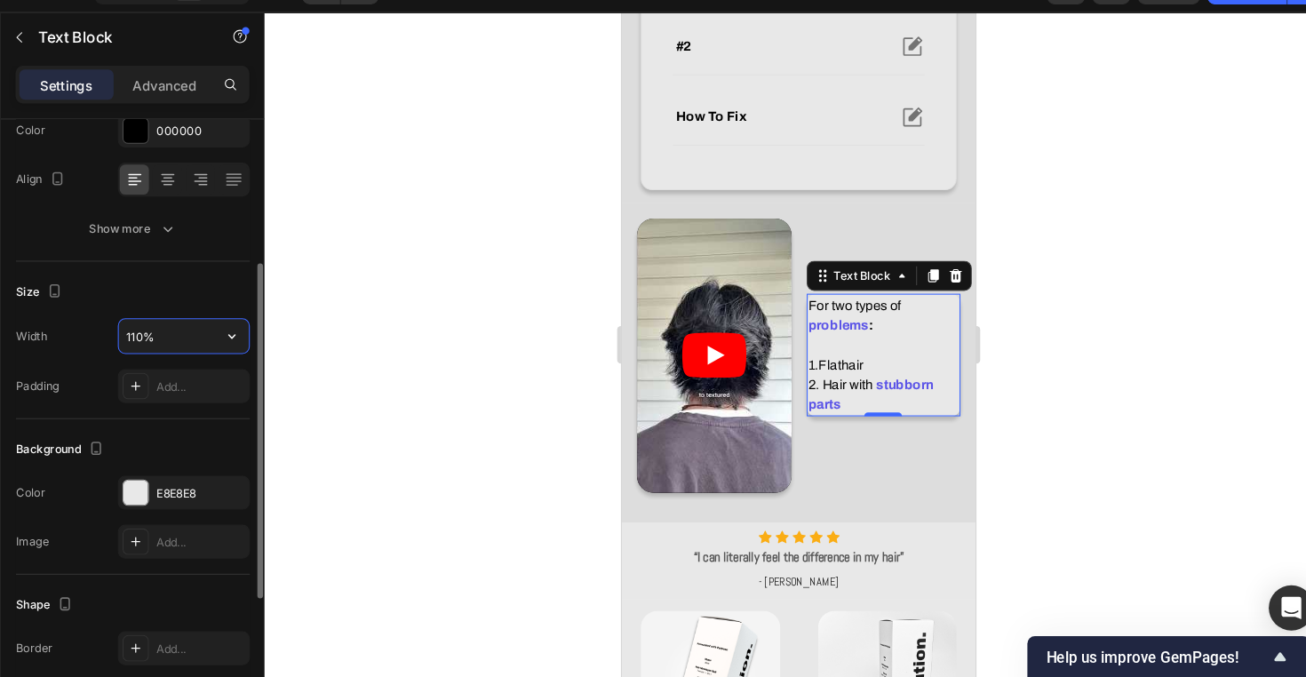
click at [162, 339] on input "110%" at bounding box center [223, 355] width 123 height 32
type input "100%"
click at [184, 299] on div "Size" at bounding box center [175, 313] width 220 height 28
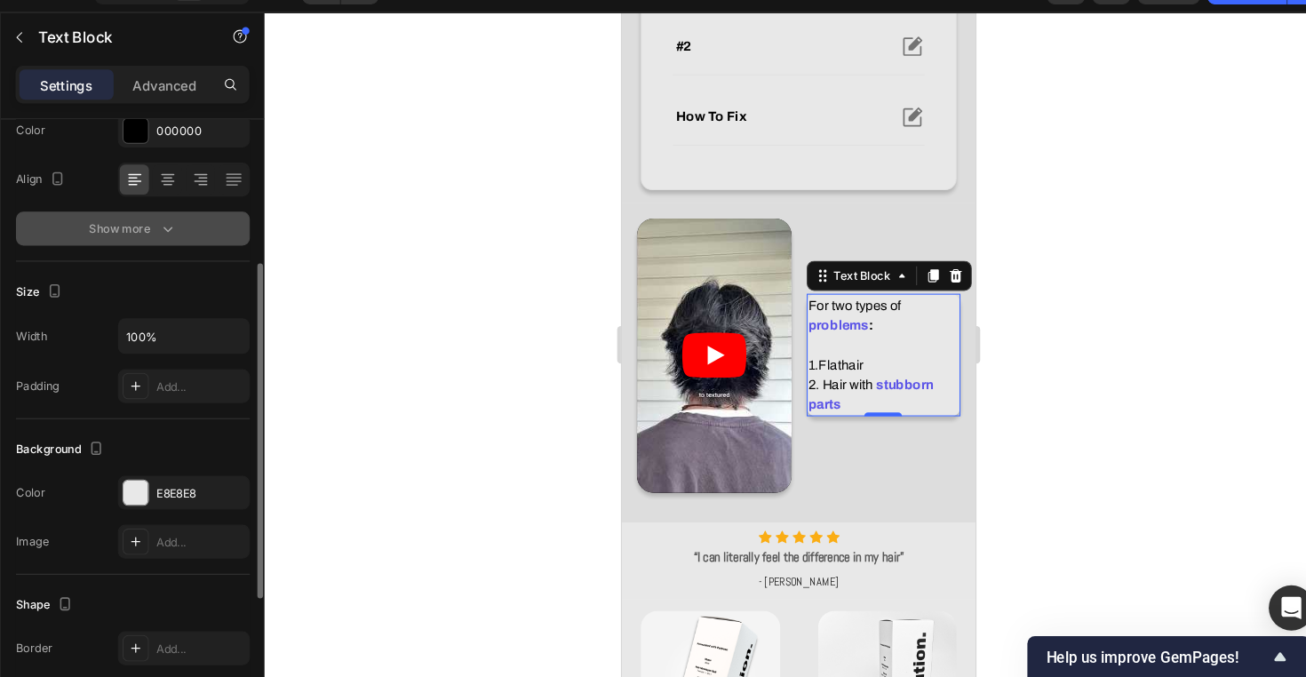
click at [199, 245] on icon "button" at bounding box center [208, 254] width 18 height 18
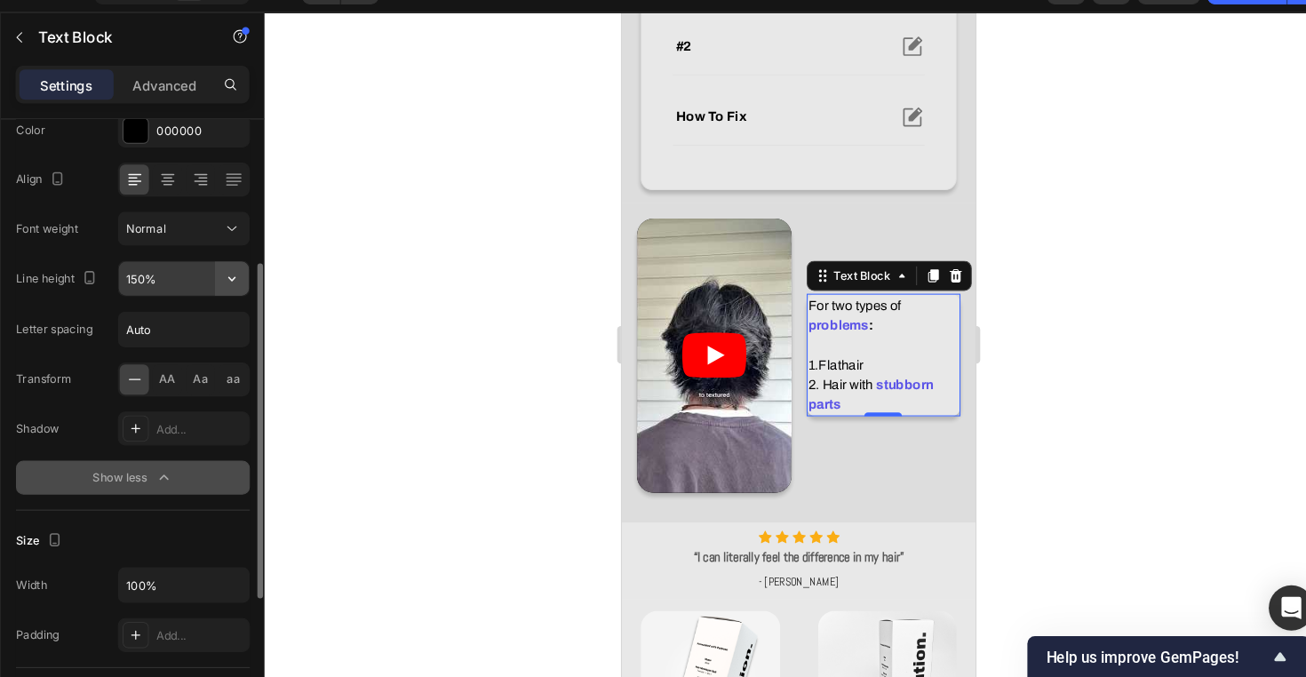
click at [259, 292] on icon "button" at bounding box center [268, 301] width 18 height 18
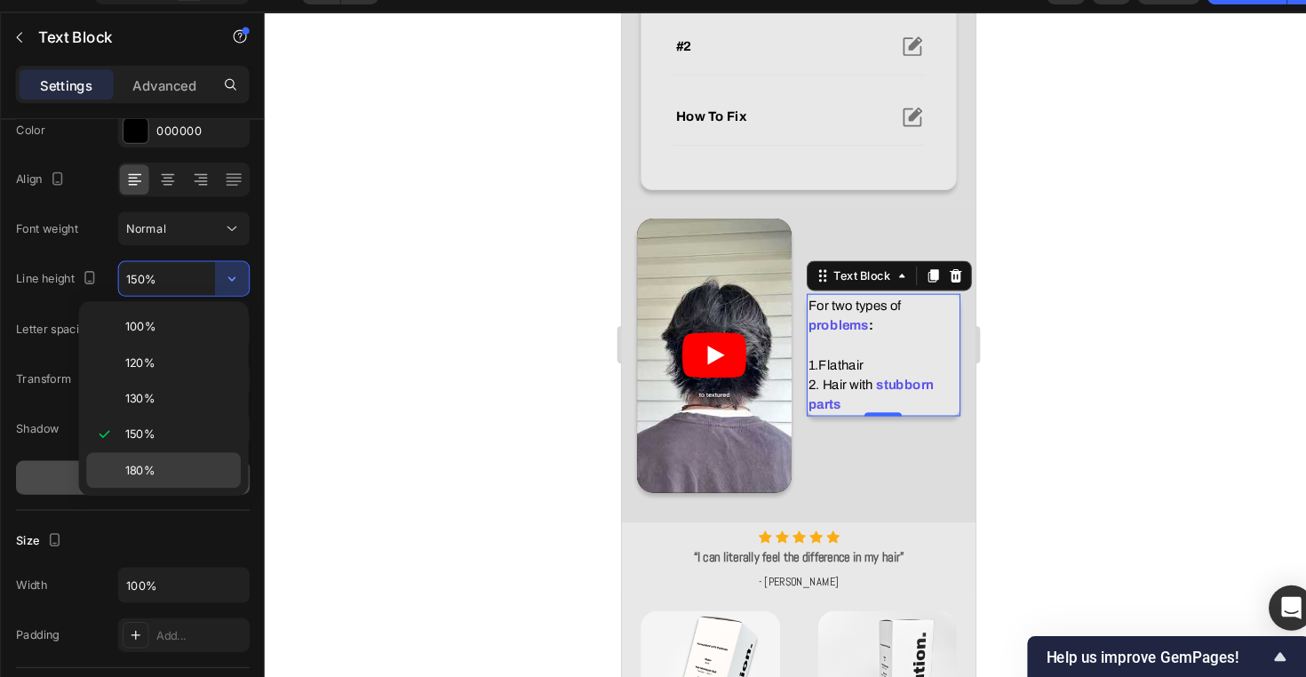
click at [168, 473] on p "180%" at bounding box center [218, 481] width 101 height 16
type input "180%"
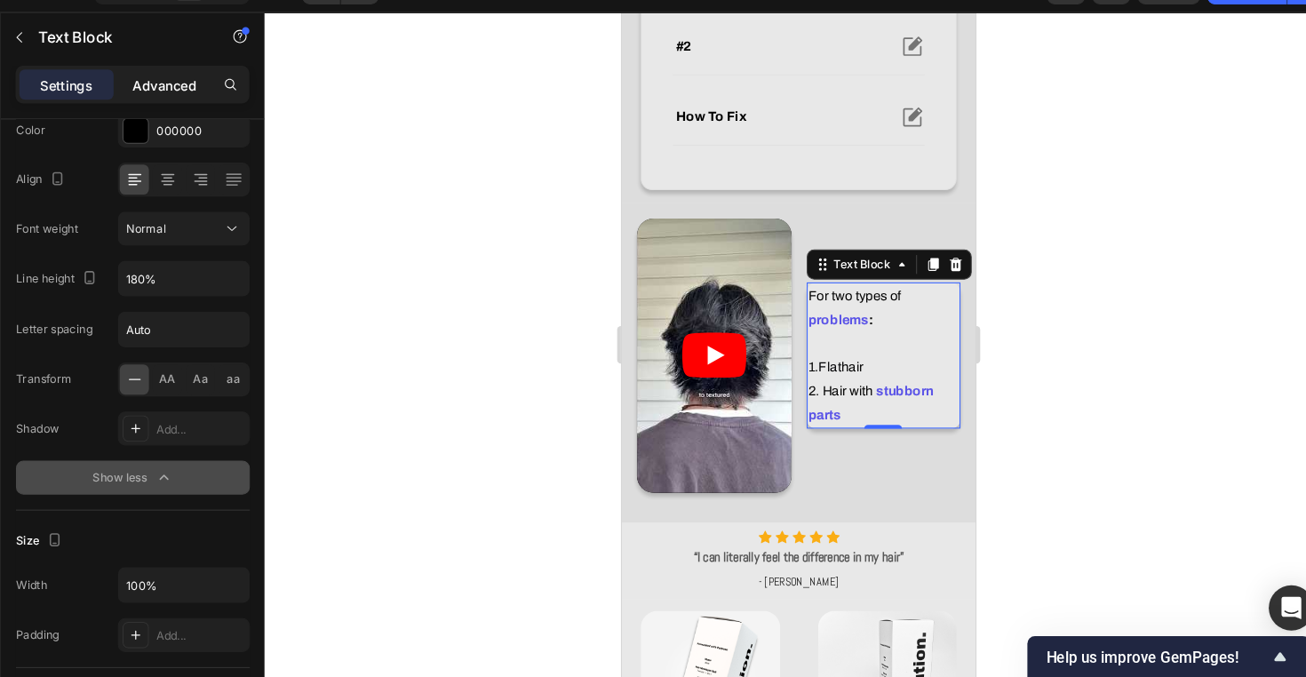
click at [175, 109] on p "Advanced" at bounding box center [205, 118] width 60 height 19
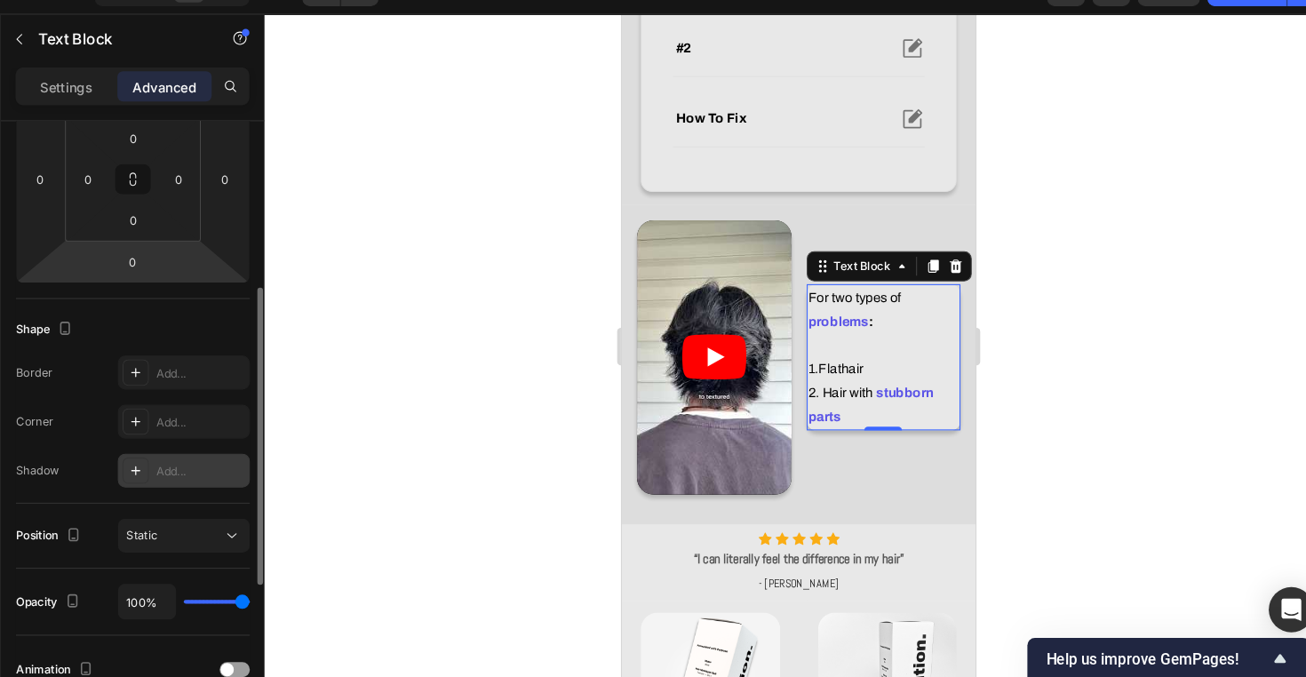
scroll to position [300, 0]
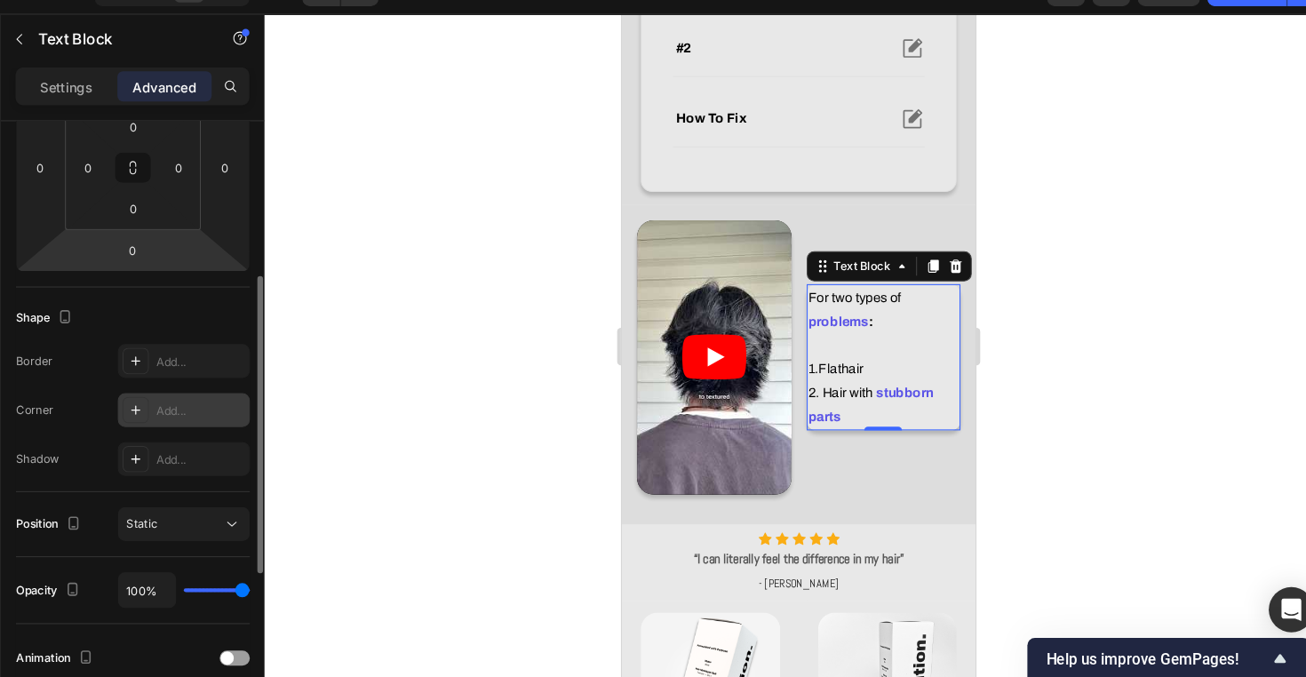
click at [176, 407] on div "Add..." at bounding box center [223, 423] width 124 height 32
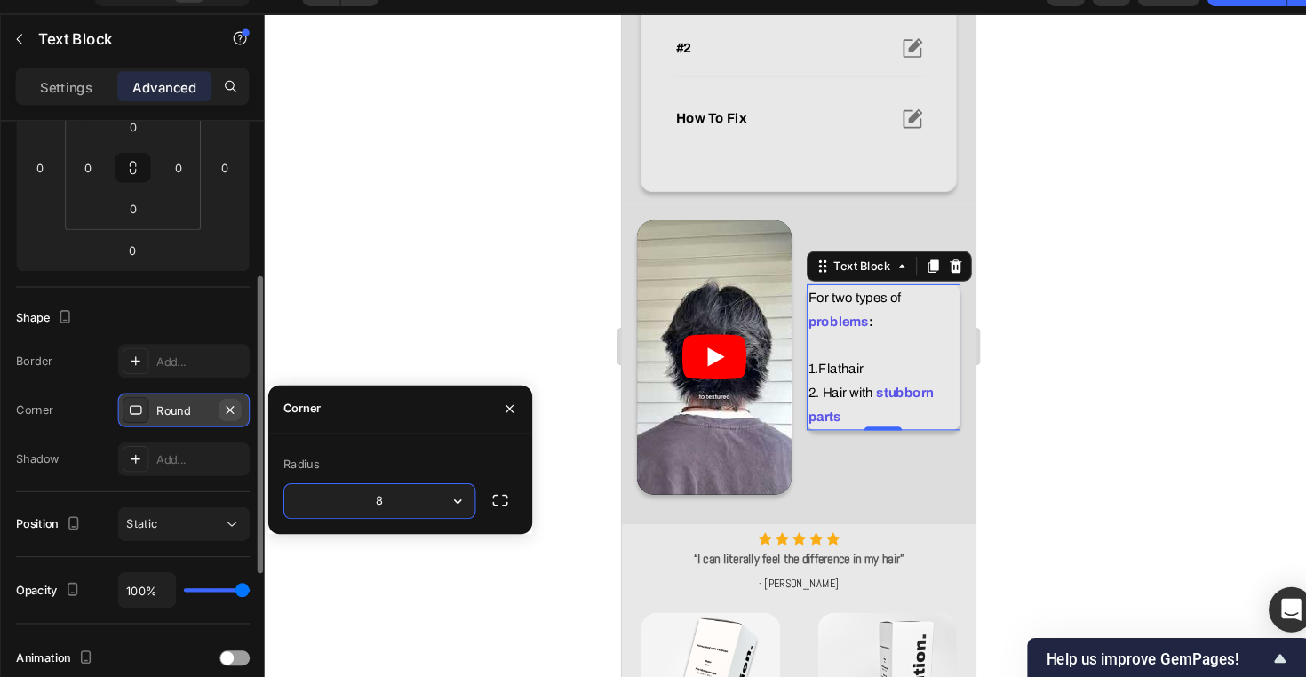
click at [259, 416] on icon "button" at bounding box center [266, 423] width 14 height 14
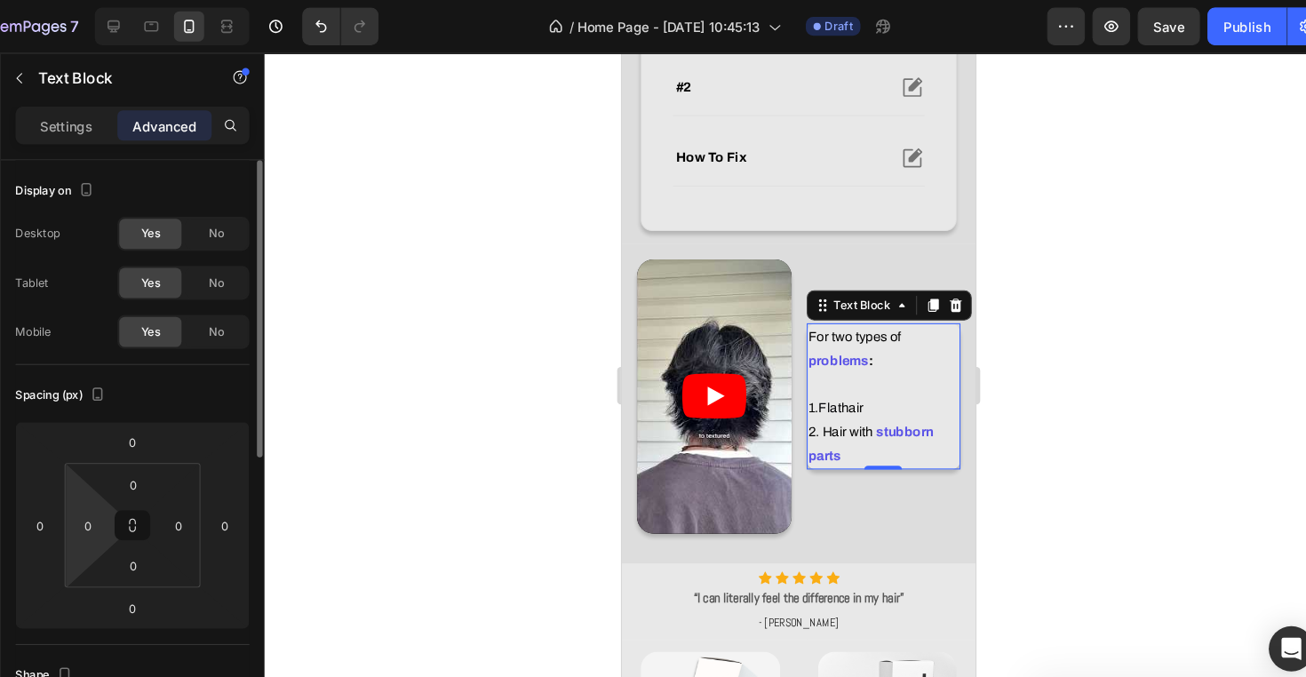
scroll to position [0, 0]
click at [120, 496] on input "0" at bounding box center [133, 494] width 27 height 27
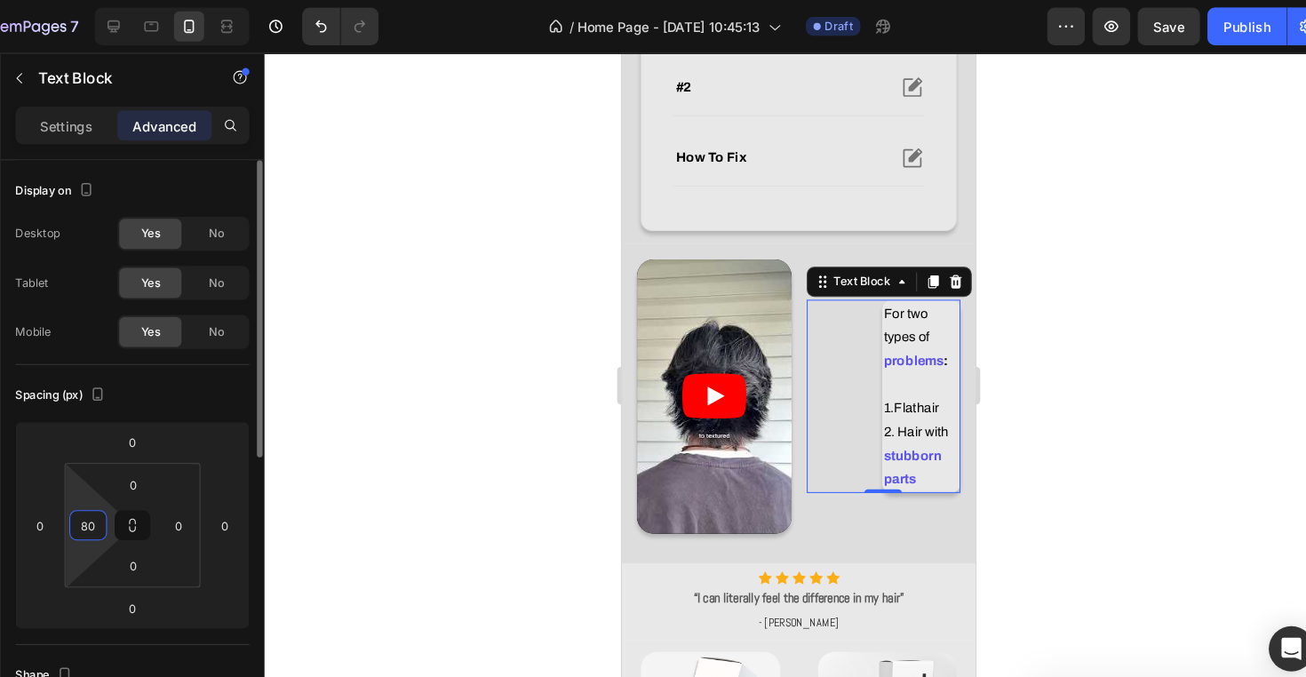
type input "0"
click at [131, 368] on div "Spacing (px)" at bounding box center [175, 372] width 220 height 28
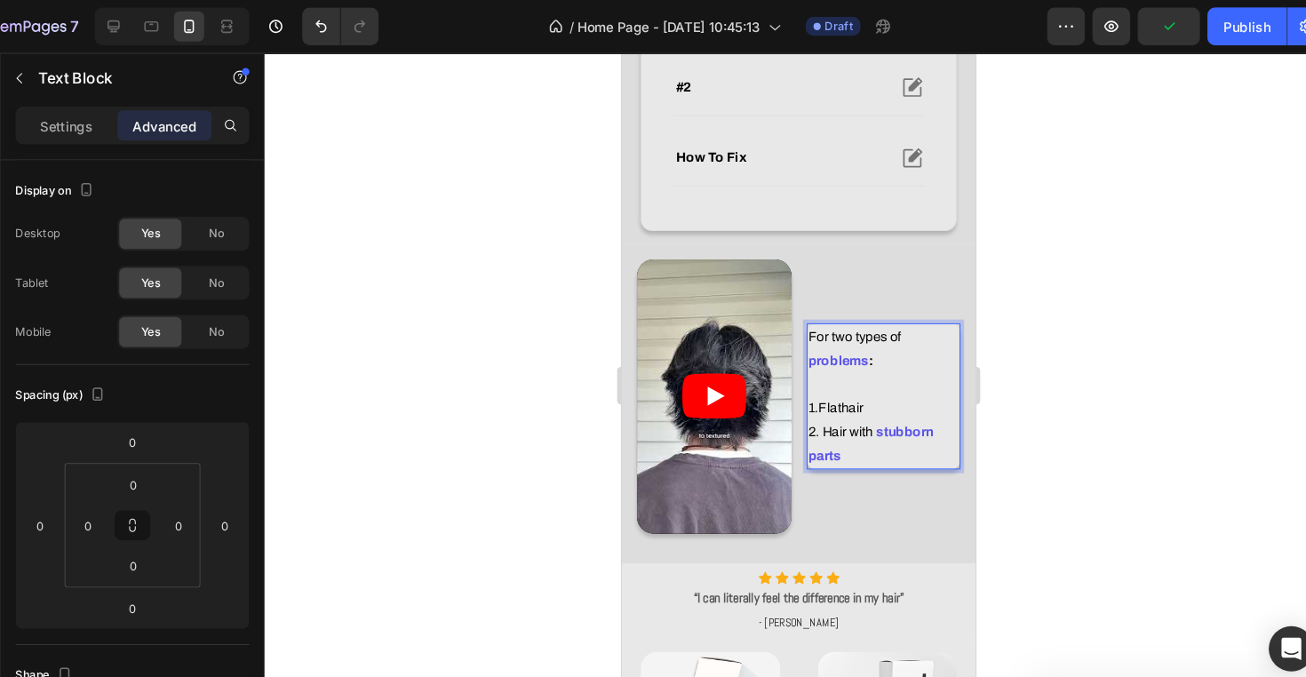
click at [869, 330] on p "For two types of problems : 1. Flat hair" at bounding box center [868, 354] width 142 height 90
click at [799, 318] on p "For two types of problems : 1. Flat hair" at bounding box center [868, 354] width 142 height 90
click at [71, 137] on div "Settings Advanced" at bounding box center [175, 125] width 249 height 51
click at [88, 117] on p "Settings" at bounding box center [113, 118] width 50 height 19
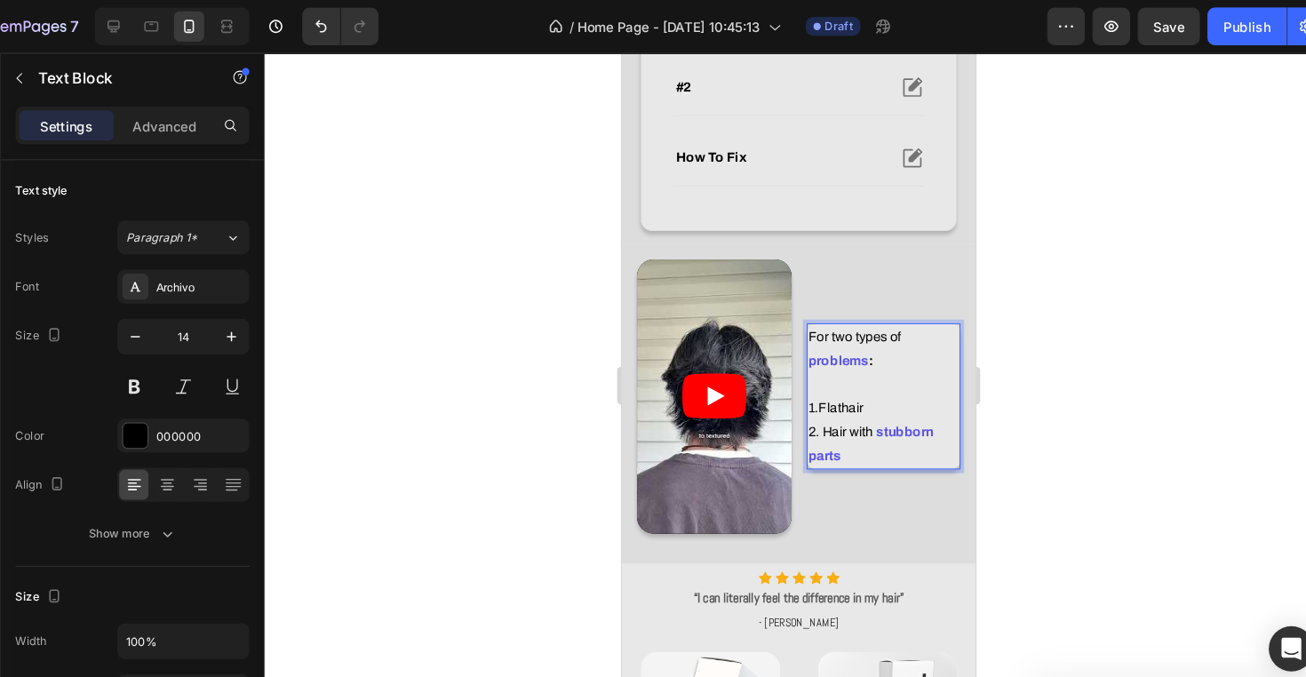
click at [797, 346] on strong "problems" at bounding box center [825, 342] width 57 height 13
click at [818, 347] on strong "problems" at bounding box center [825, 342] width 57 height 13
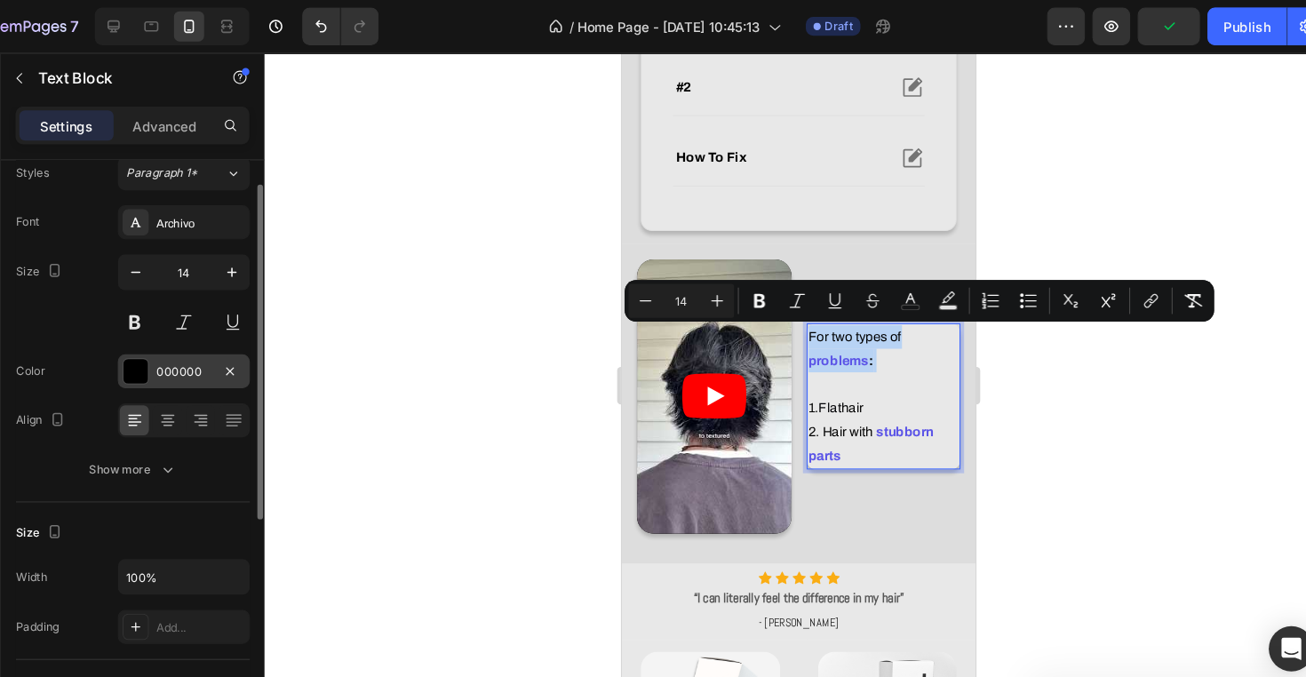
scroll to position [80, 0]
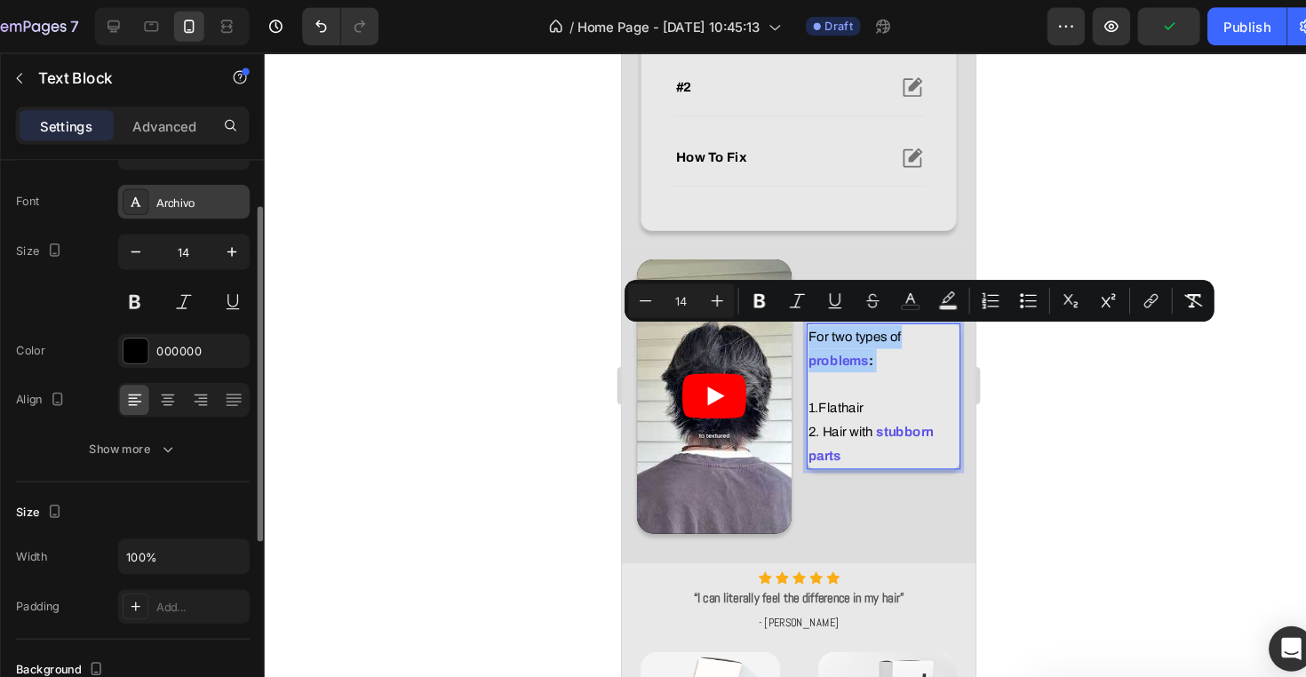
click at [196, 202] on div "Archivo" at bounding box center [223, 190] width 124 height 32
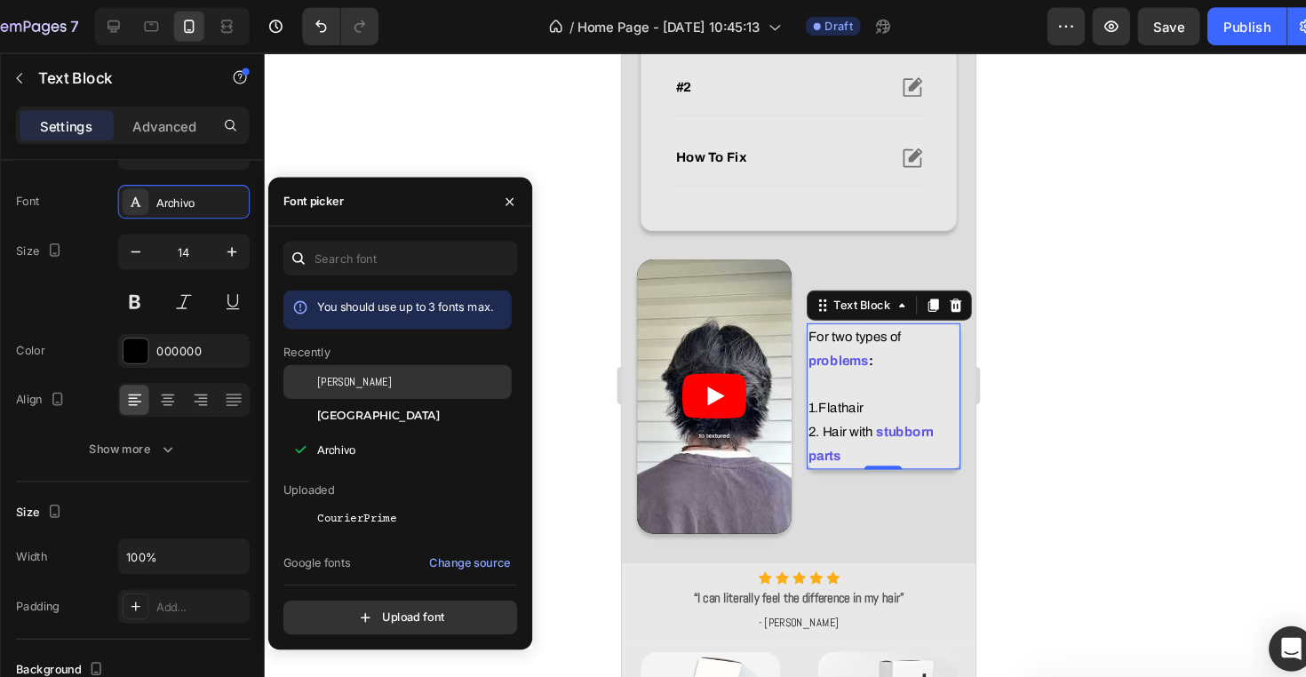
click at [364, 348] on div "[PERSON_NAME]" at bounding box center [424, 360] width 215 height 32
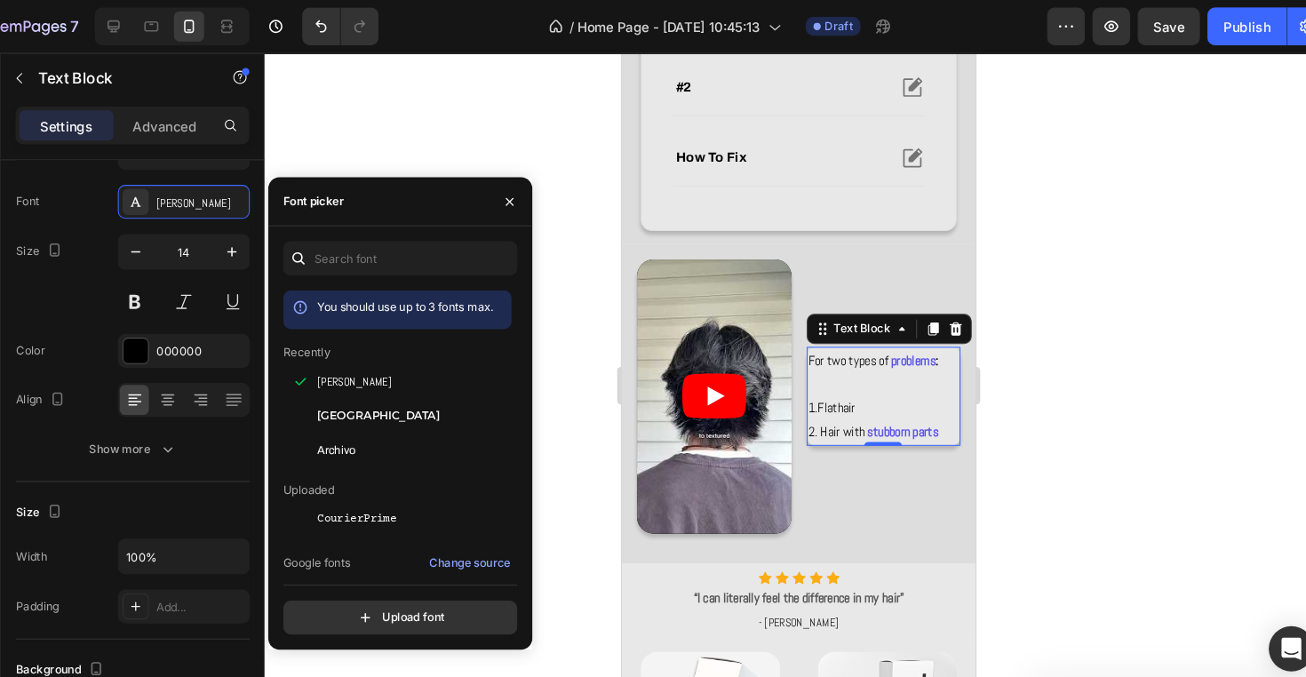
click at [515, 153] on div at bounding box center [802, 363] width 1006 height 627
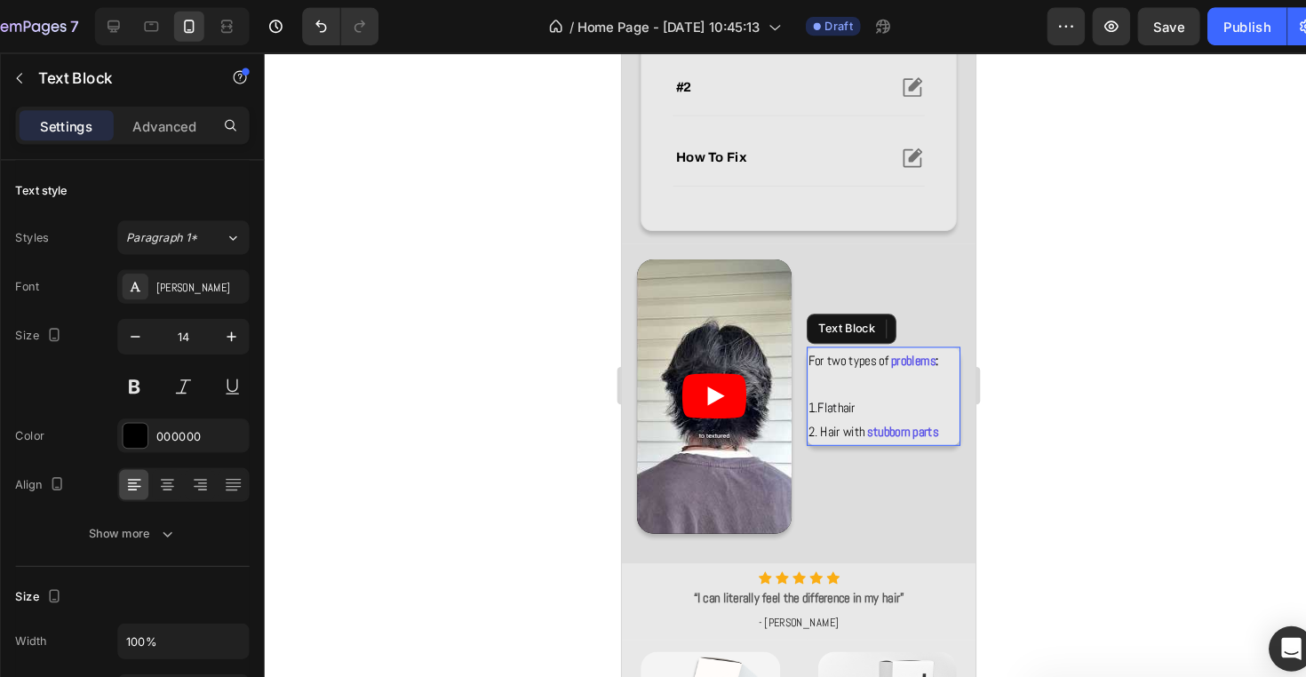
click at [924, 386] on p "For two types of problems : 1. Flat hair" at bounding box center [868, 364] width 142 height 67
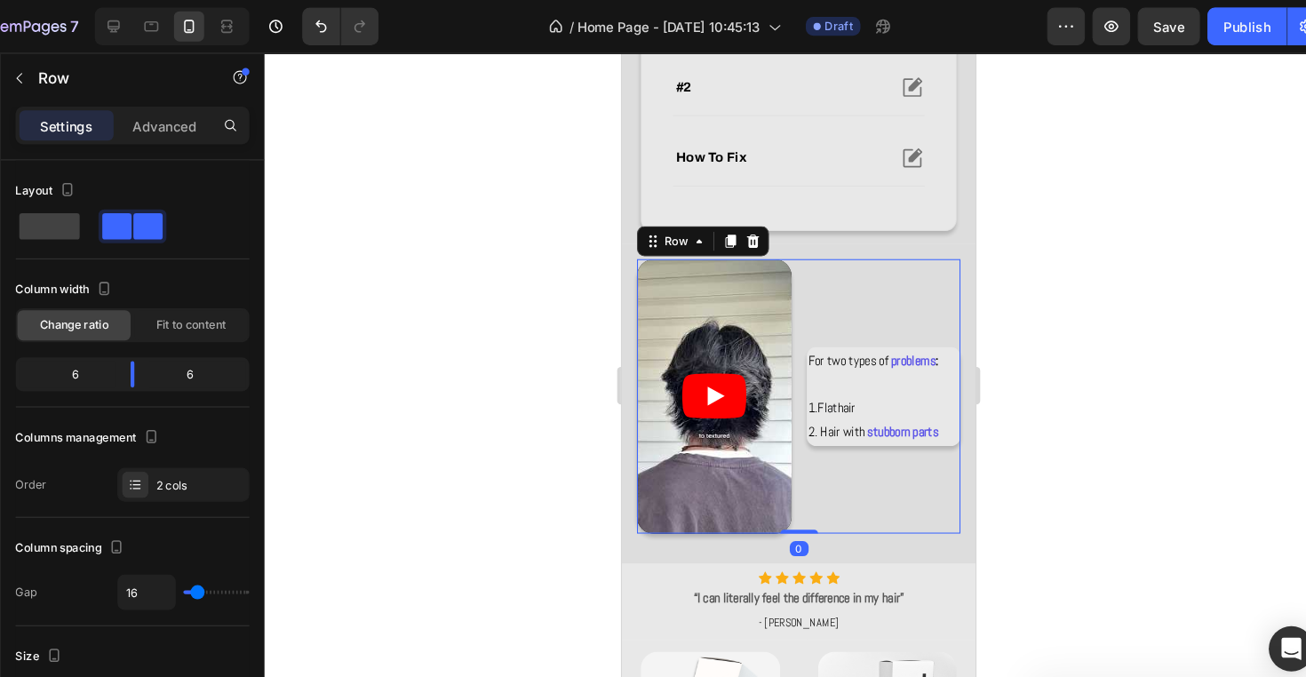
click at [786, 401] on div "Video For two types of problems : 1. Flat hair 2. Hair with stubborn parts Text…" at bounding box center [787, 376] width 305 height 258
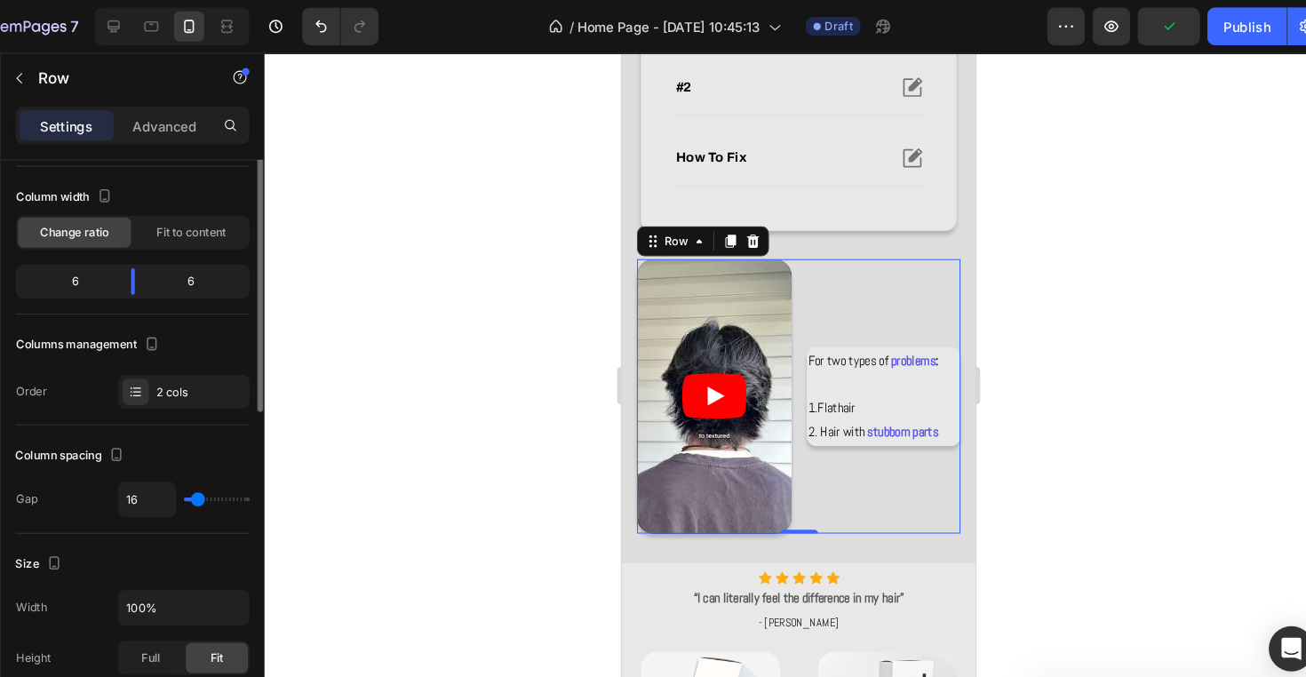
scroll to position [87, 0]
type input "10"
type input "8"
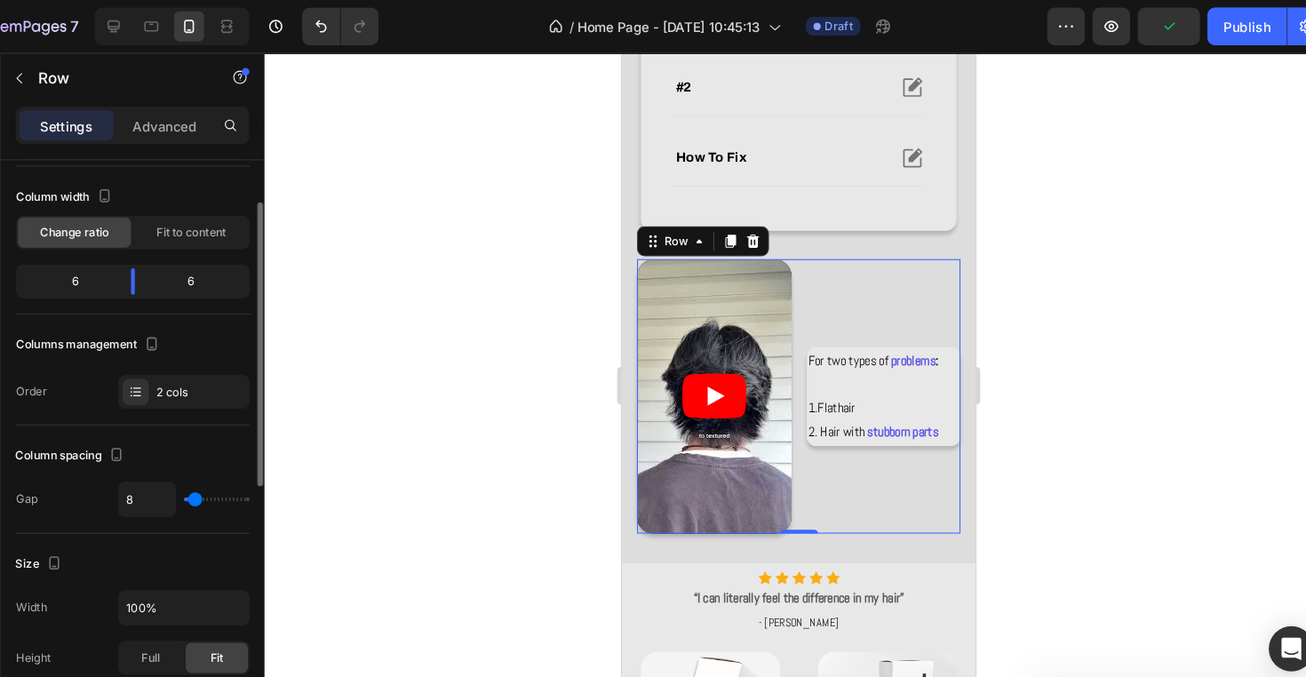
type input "6"
type input "4"
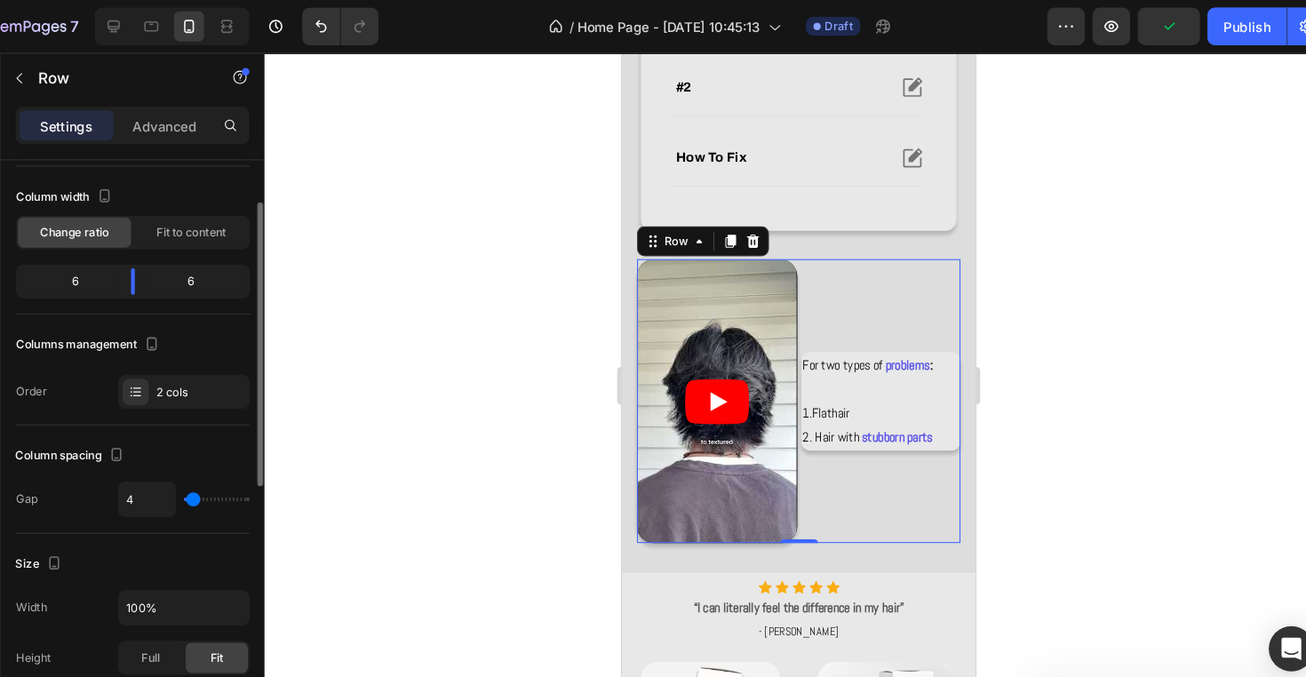
type input "0"
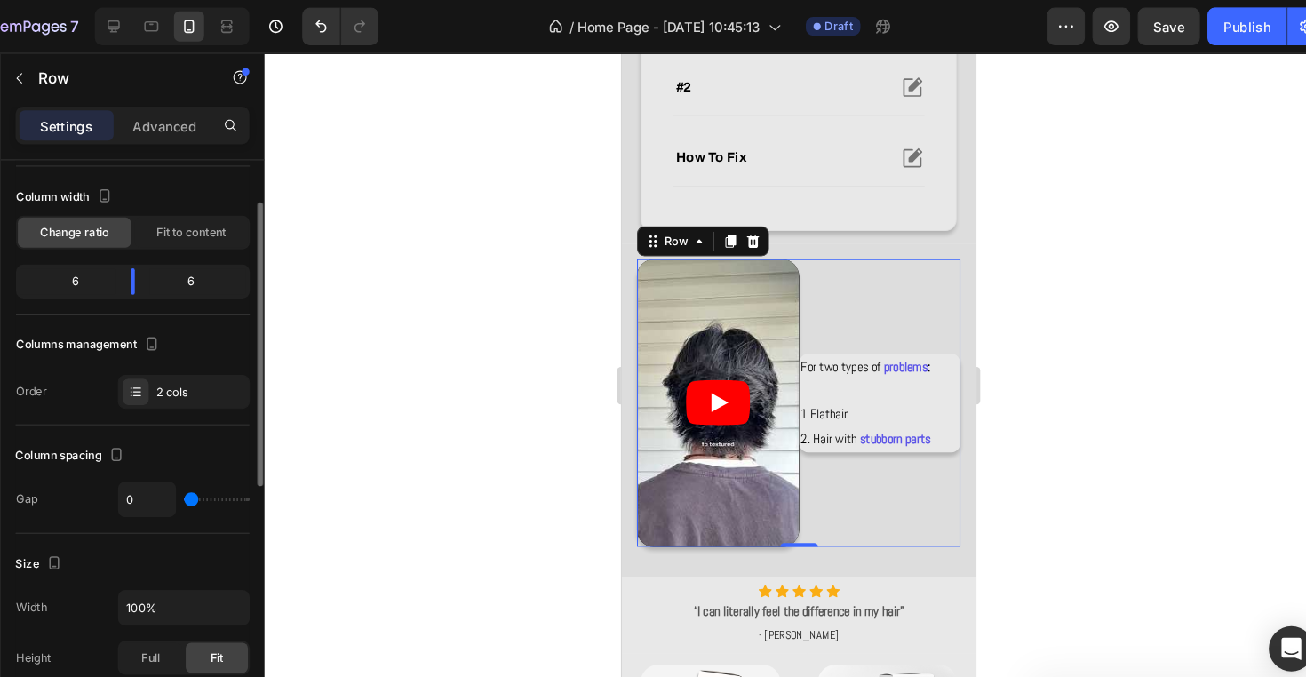
type input "2"
type input "4"
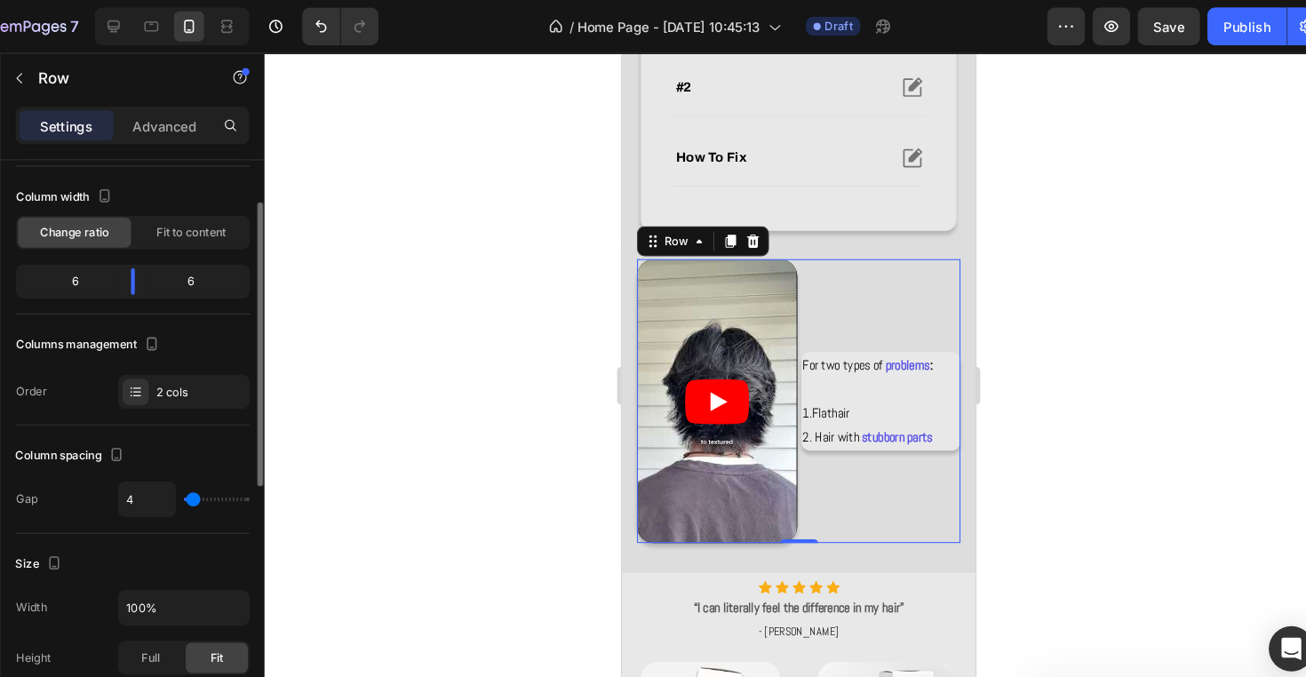
type input "6"
type input "8"
type input "10"
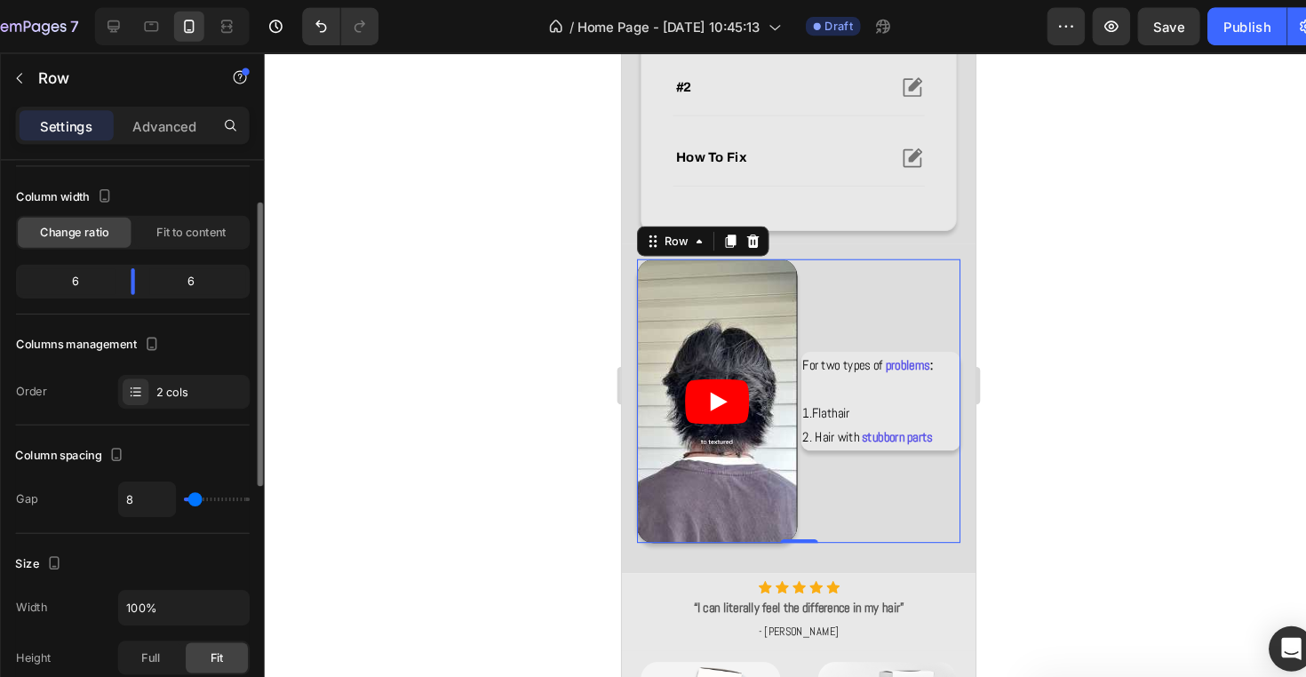
type input "10"
type input "11"
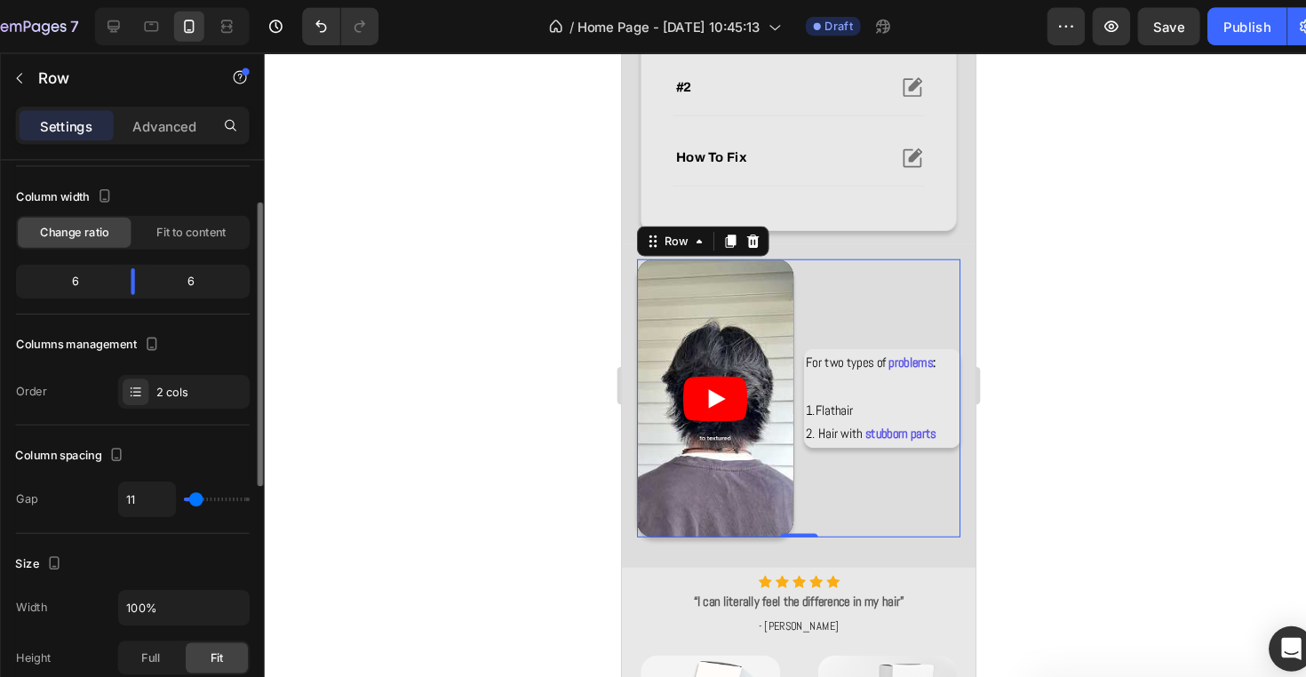
type input "10"
type input "8"
type input "6"
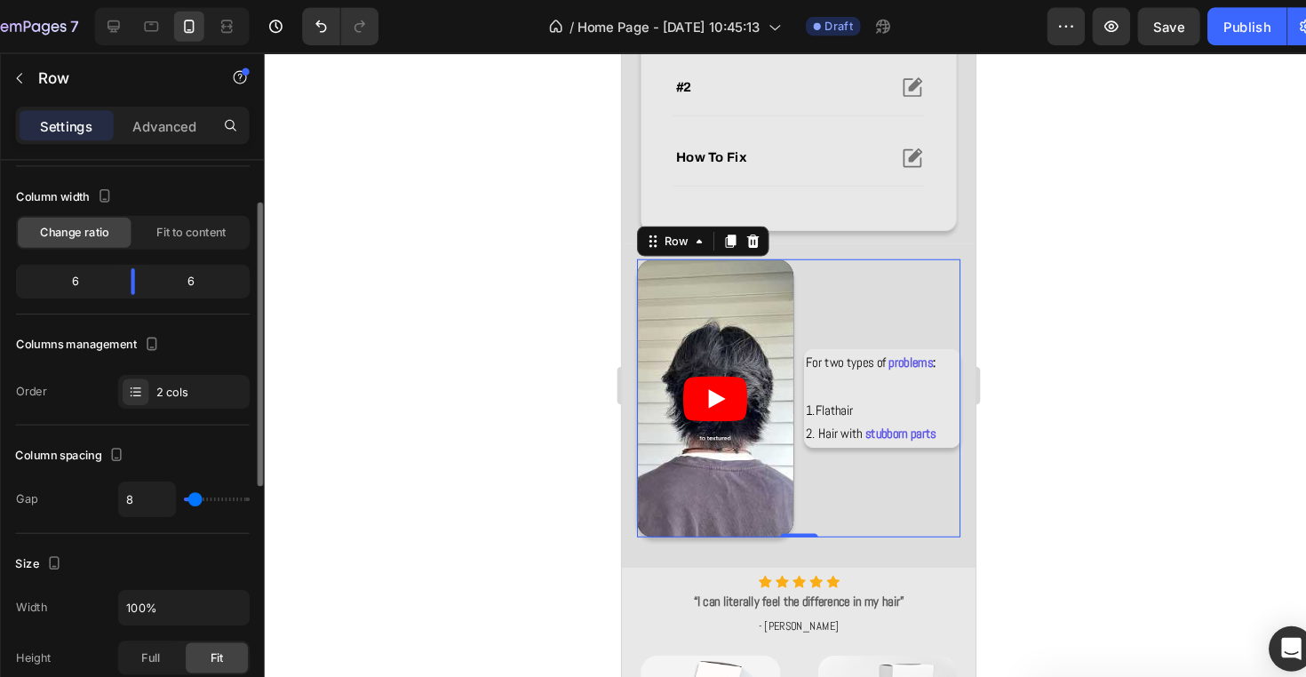
type input "6"
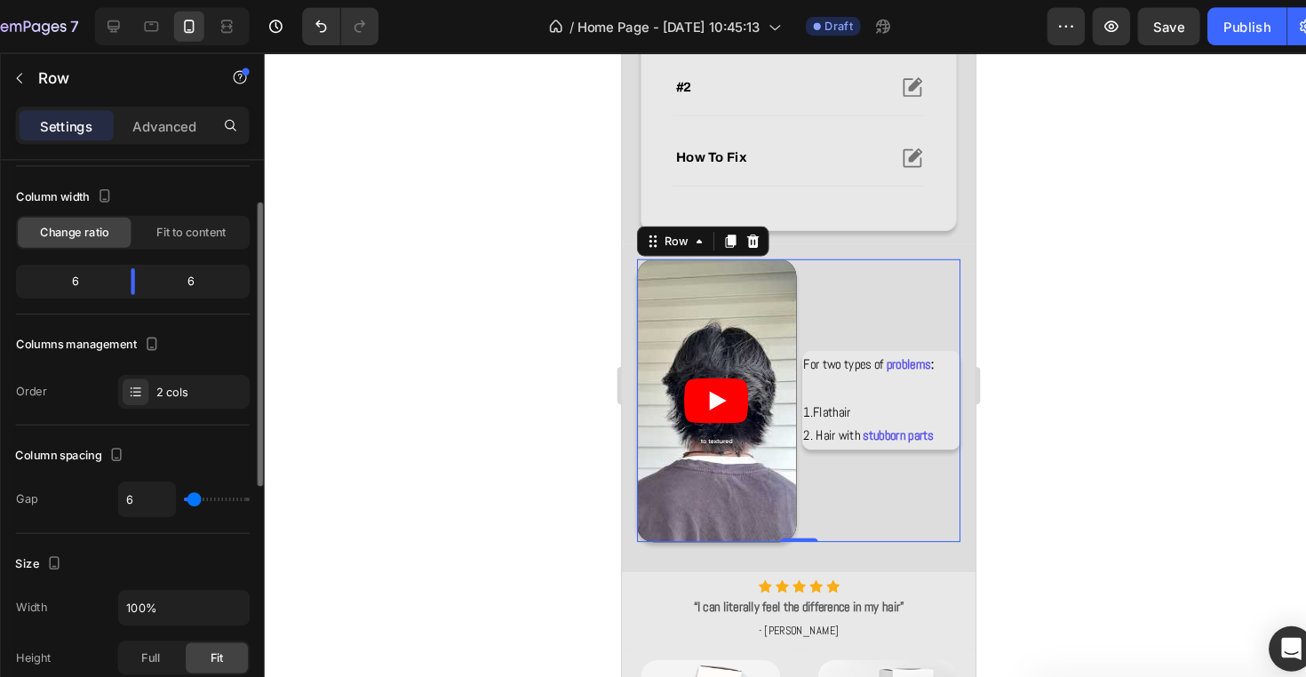
type input "4"
type input "2"
type input "0"
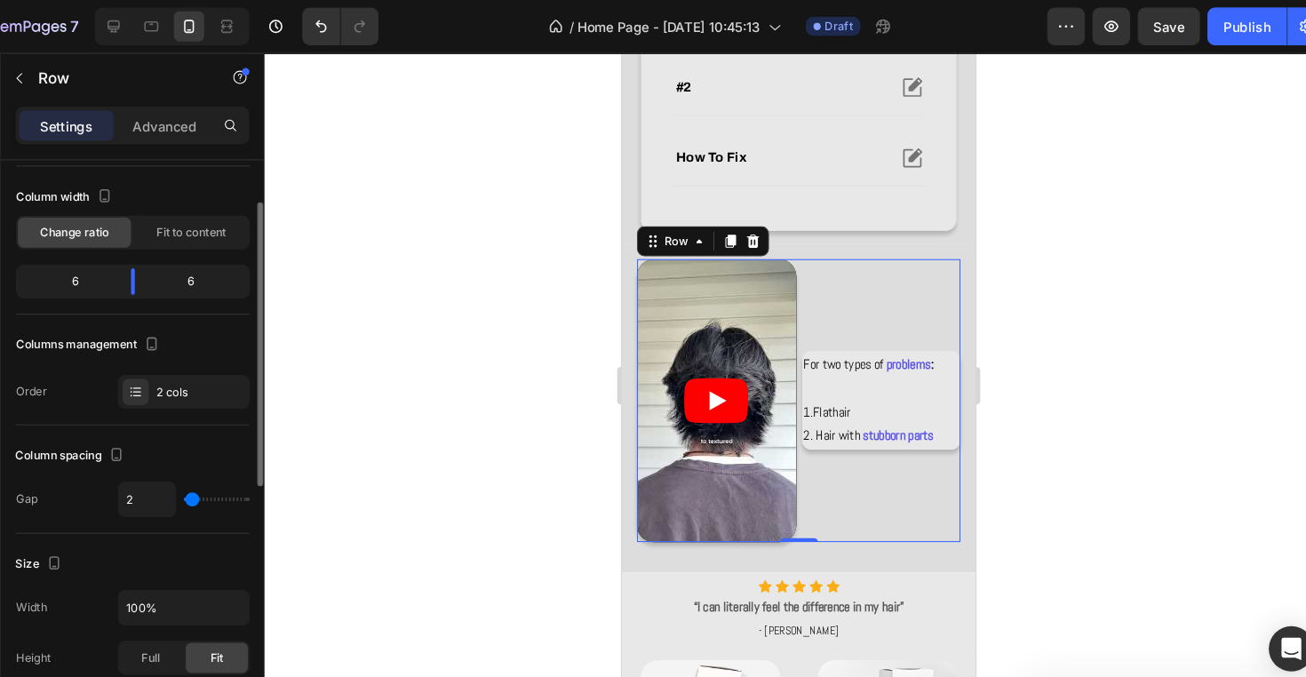
type input "0"
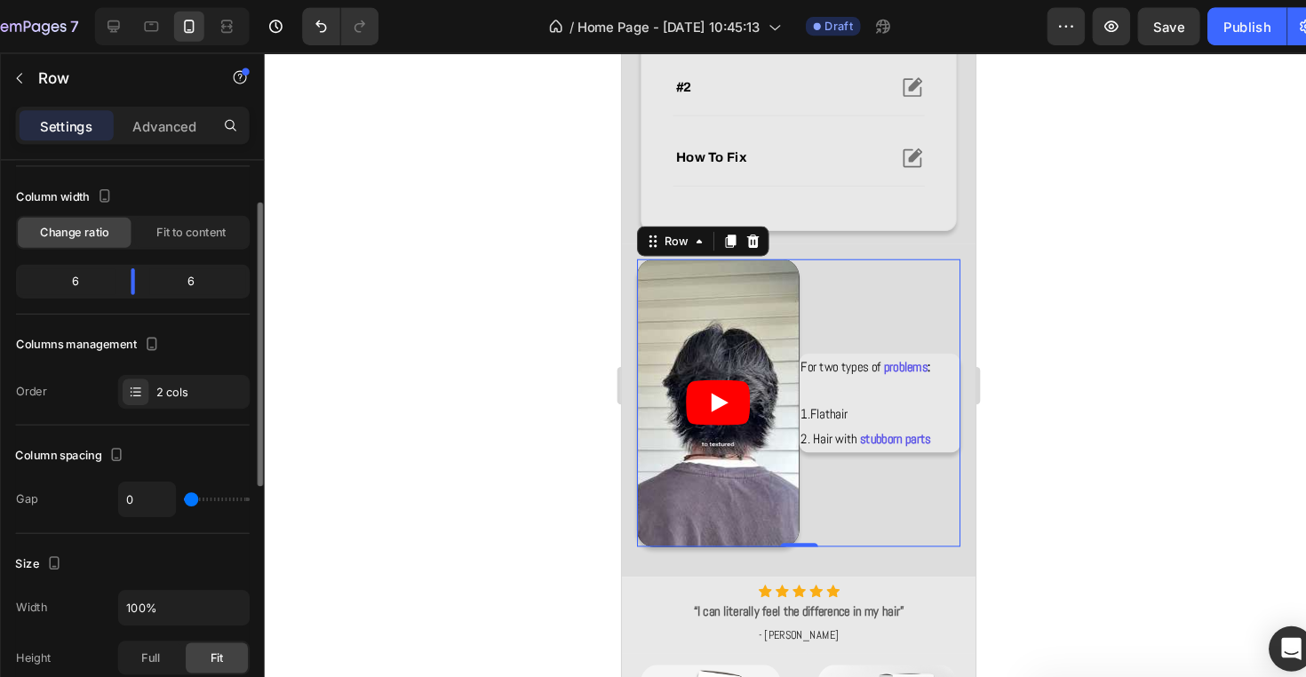
type input "4"
type input "8"
type input "11"
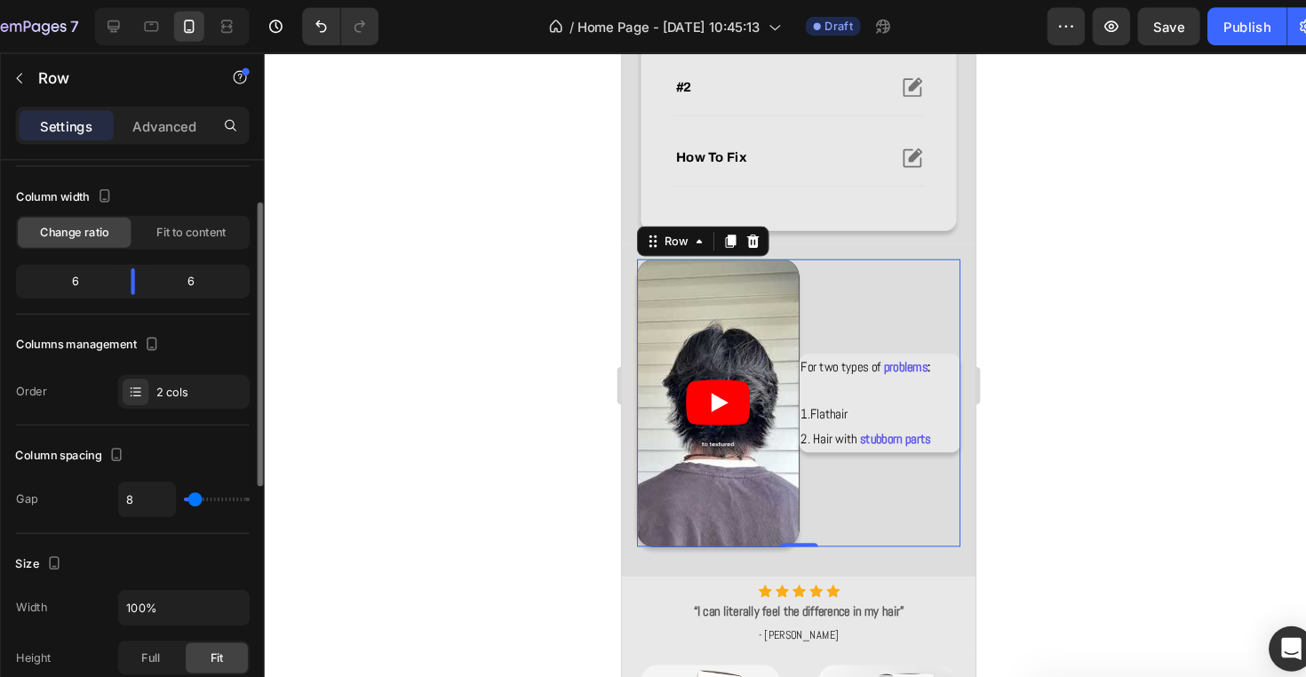
type input "11"
type input "17"
type input "21"
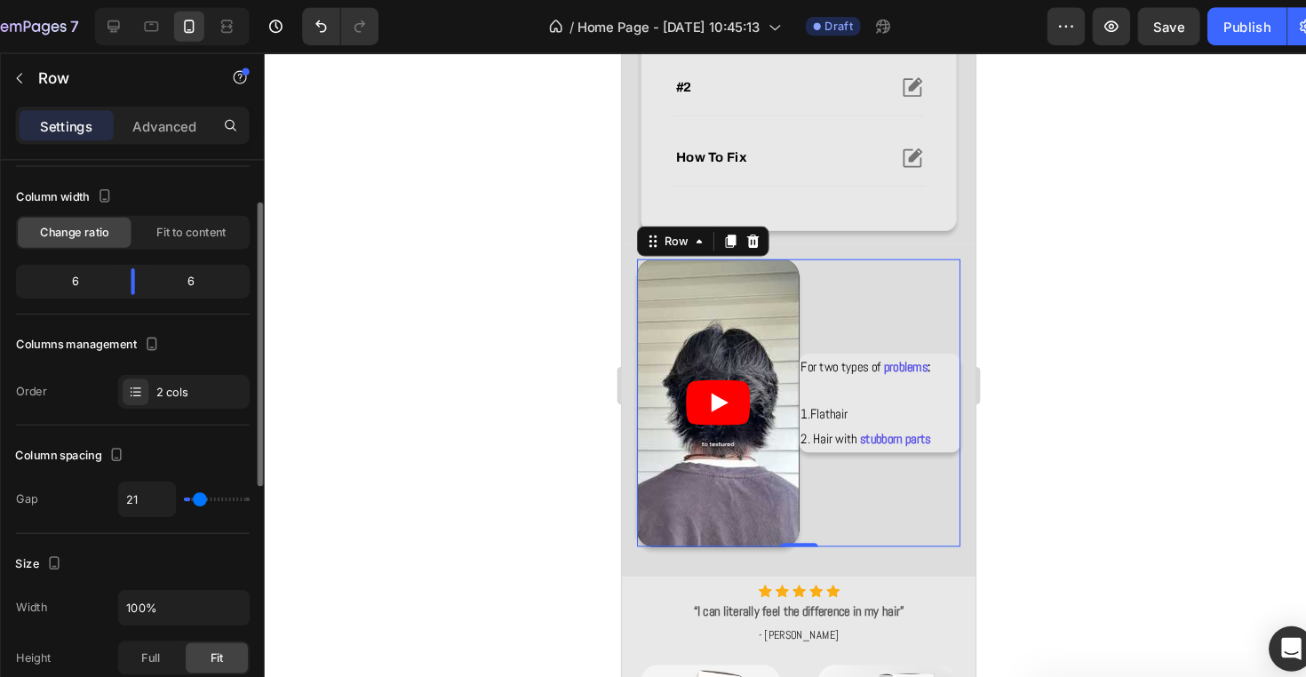
type input "25"
type input "29"
type input "31"
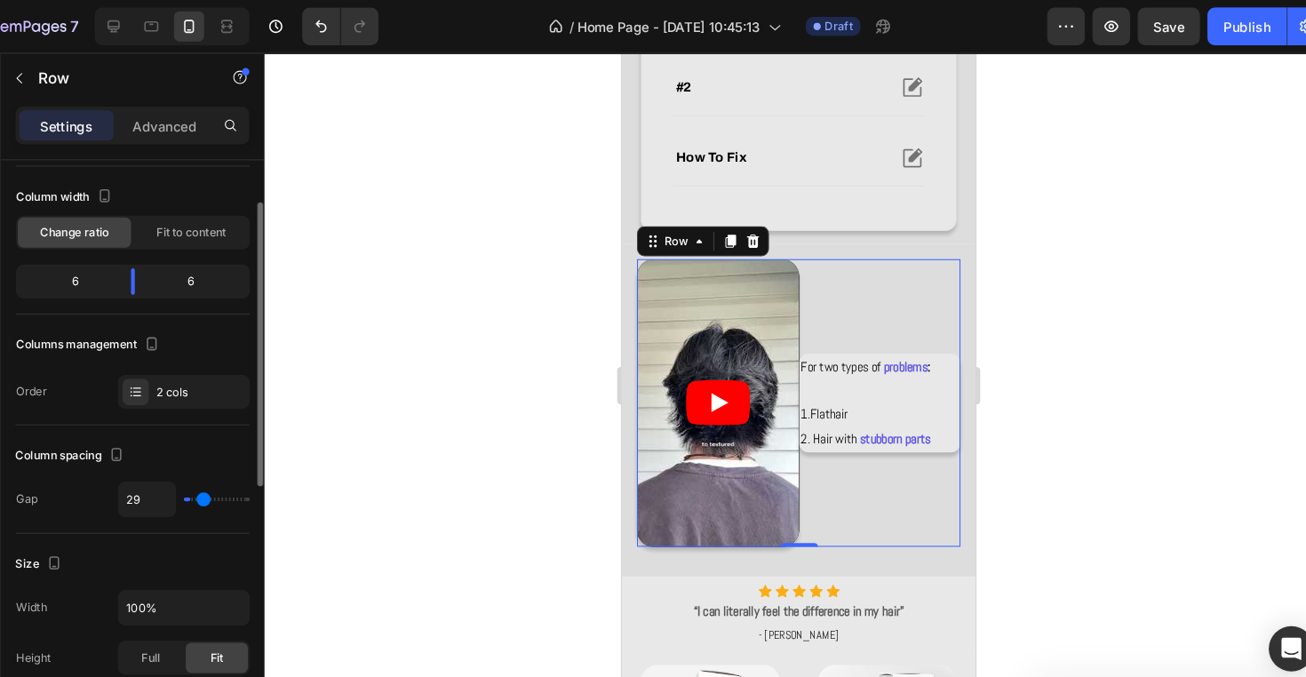
type input "31"
type input "33"
type input "35"
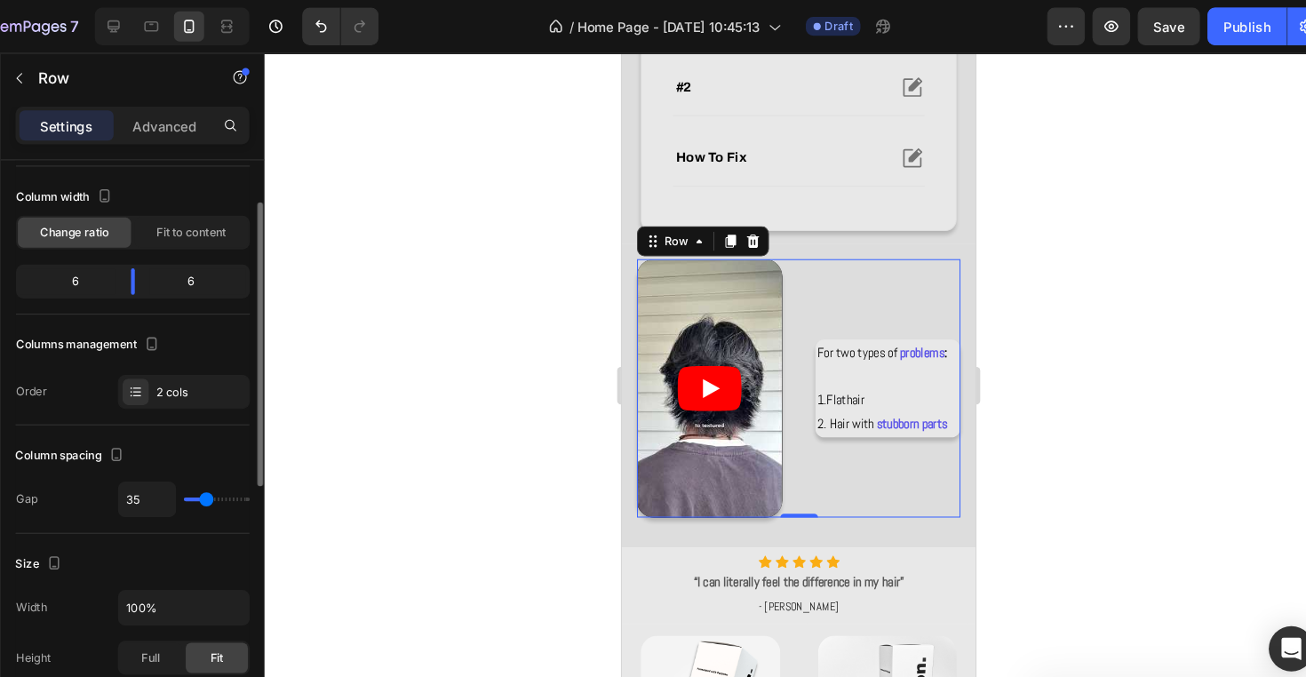
type input "37"
type input "39"
type input "41"
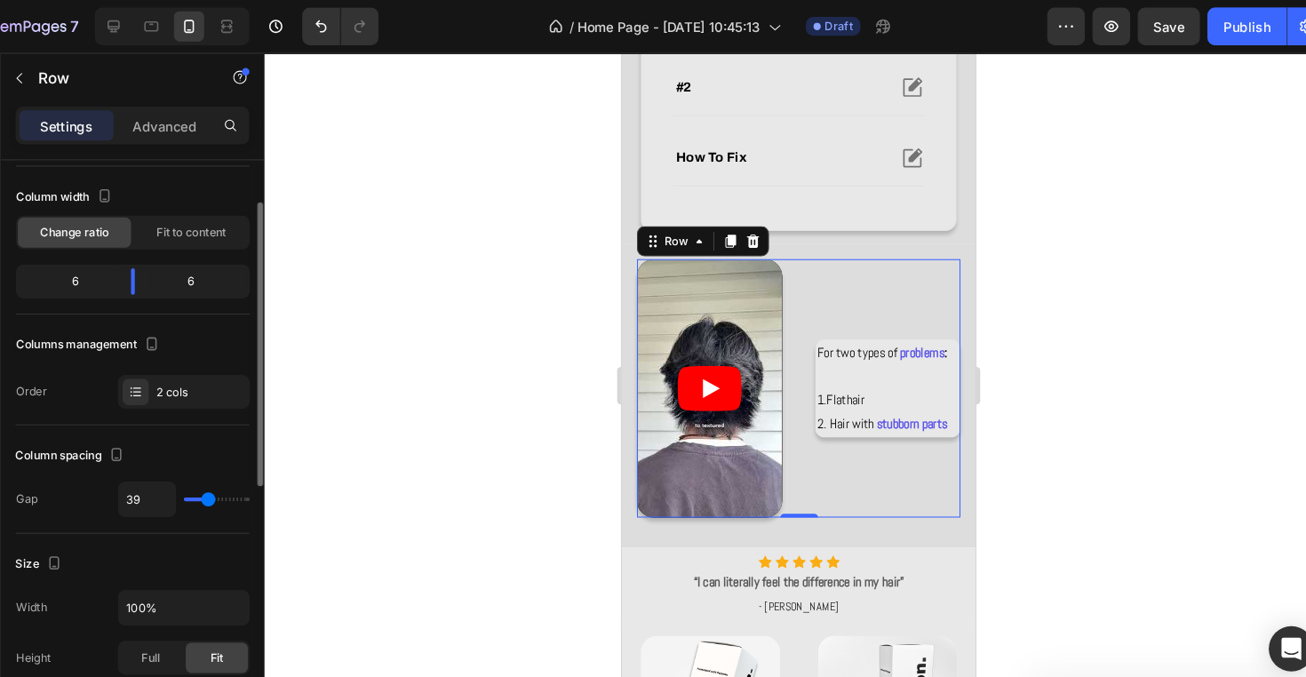
type input "41"
type input "43"
type input "45"
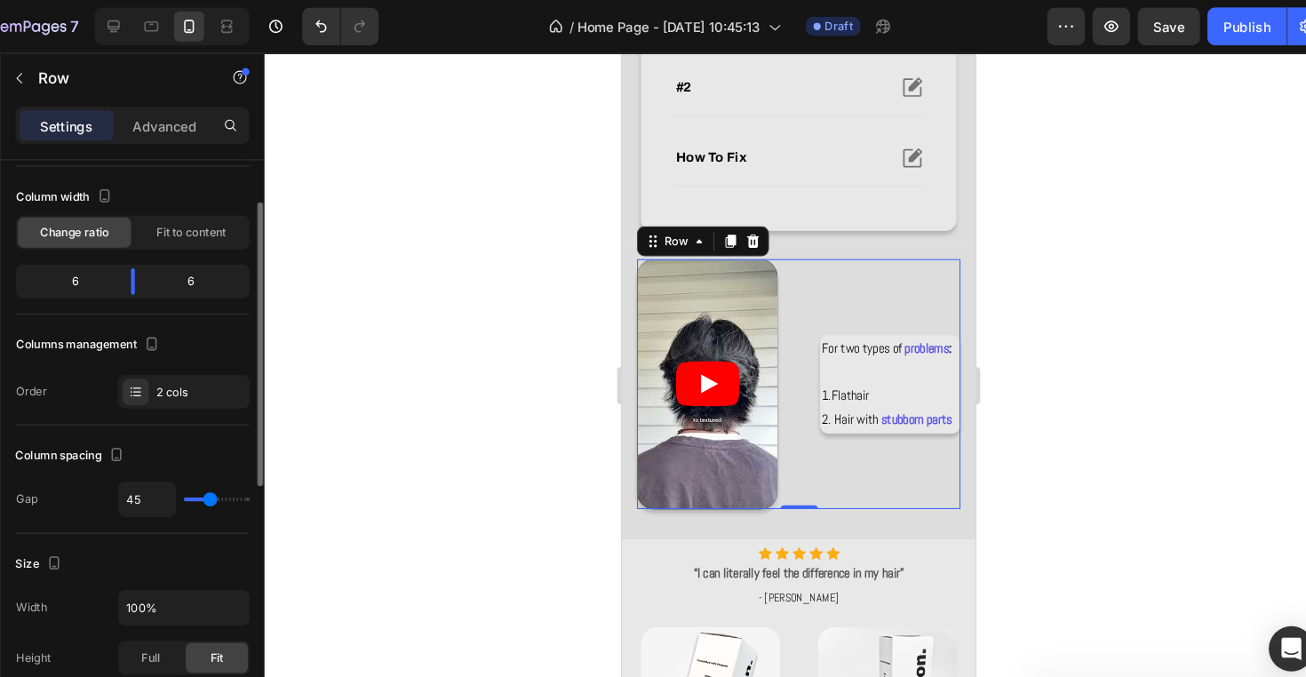
type input "43"
type input "41"
type input "39"
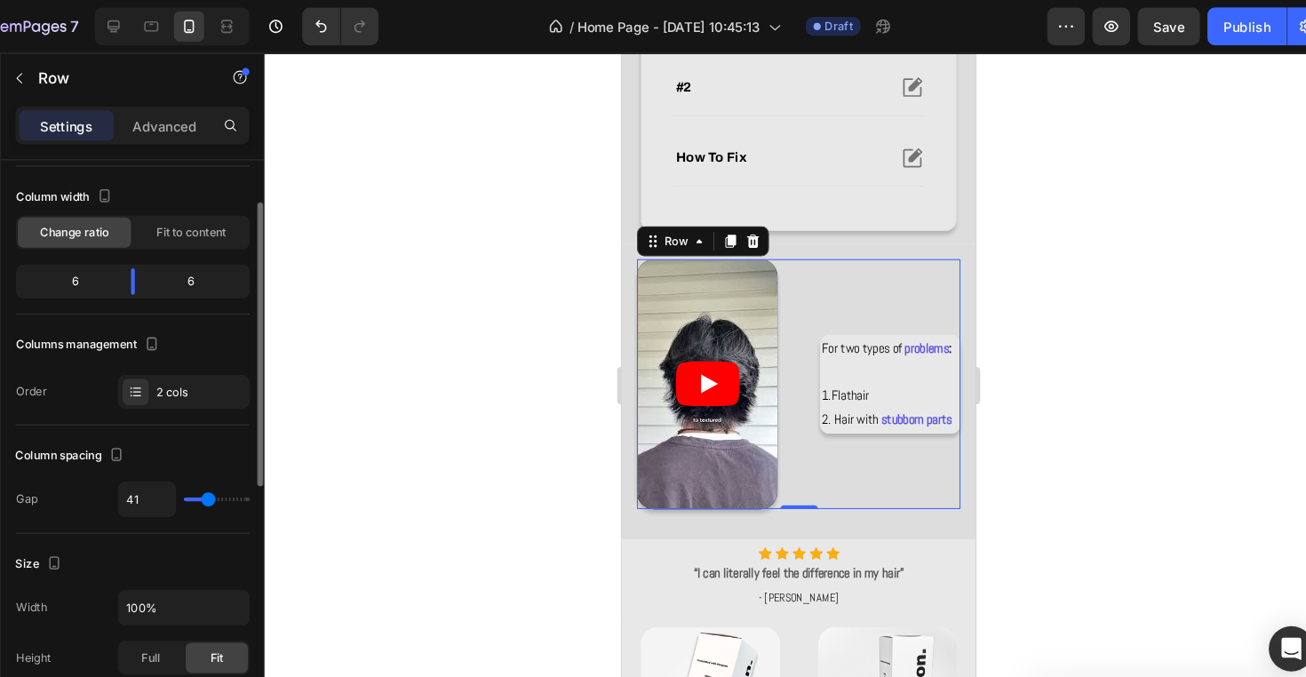
type input "39"
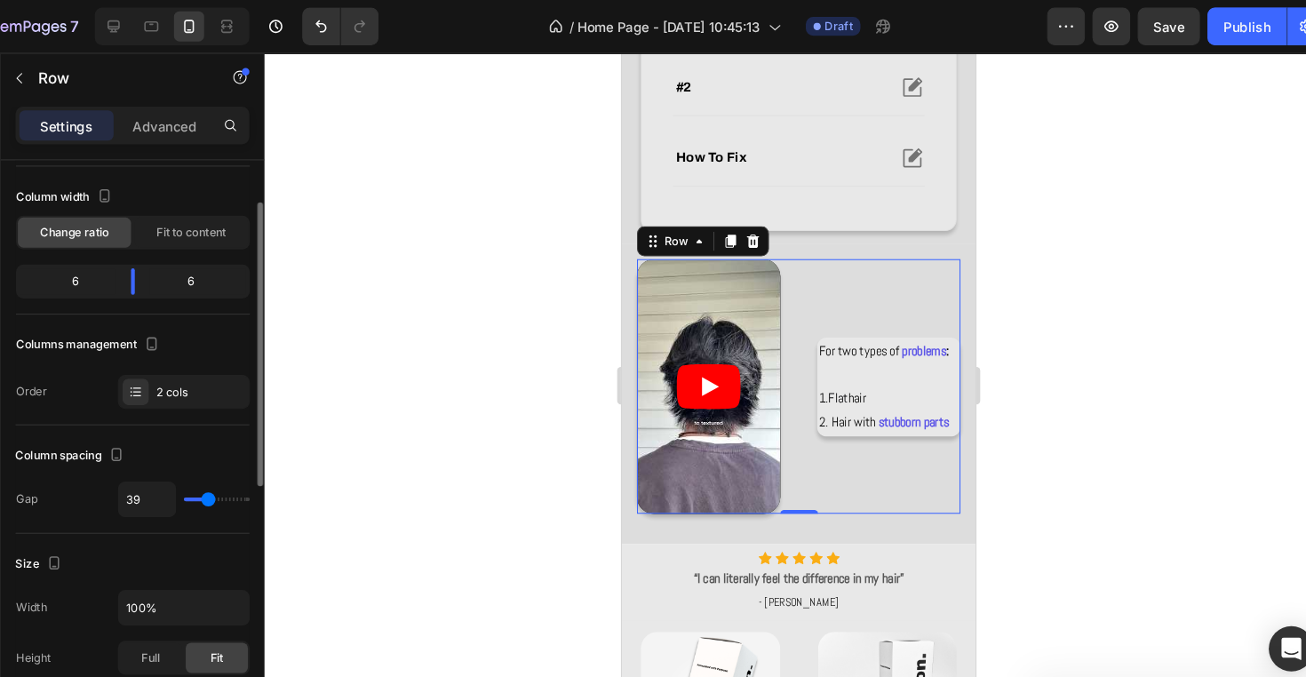
type input "37"
type input "35"
type input "33"
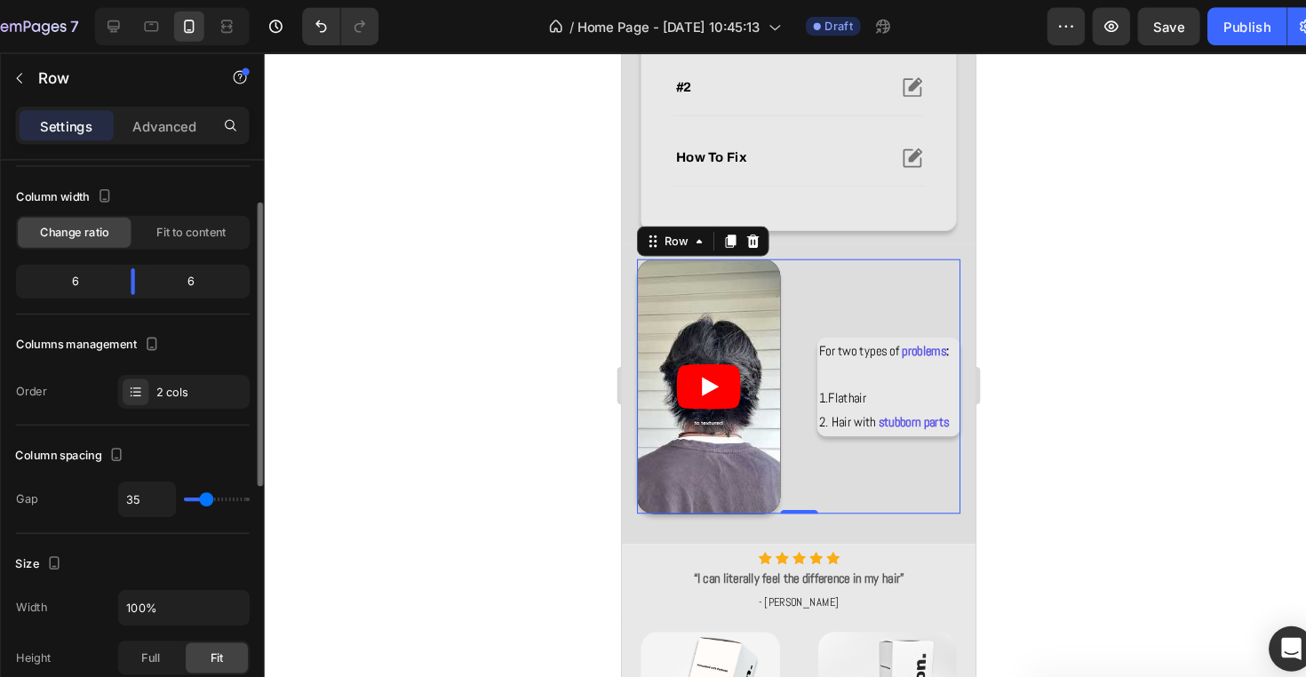
type input "33"
type input "31"
type input "29"
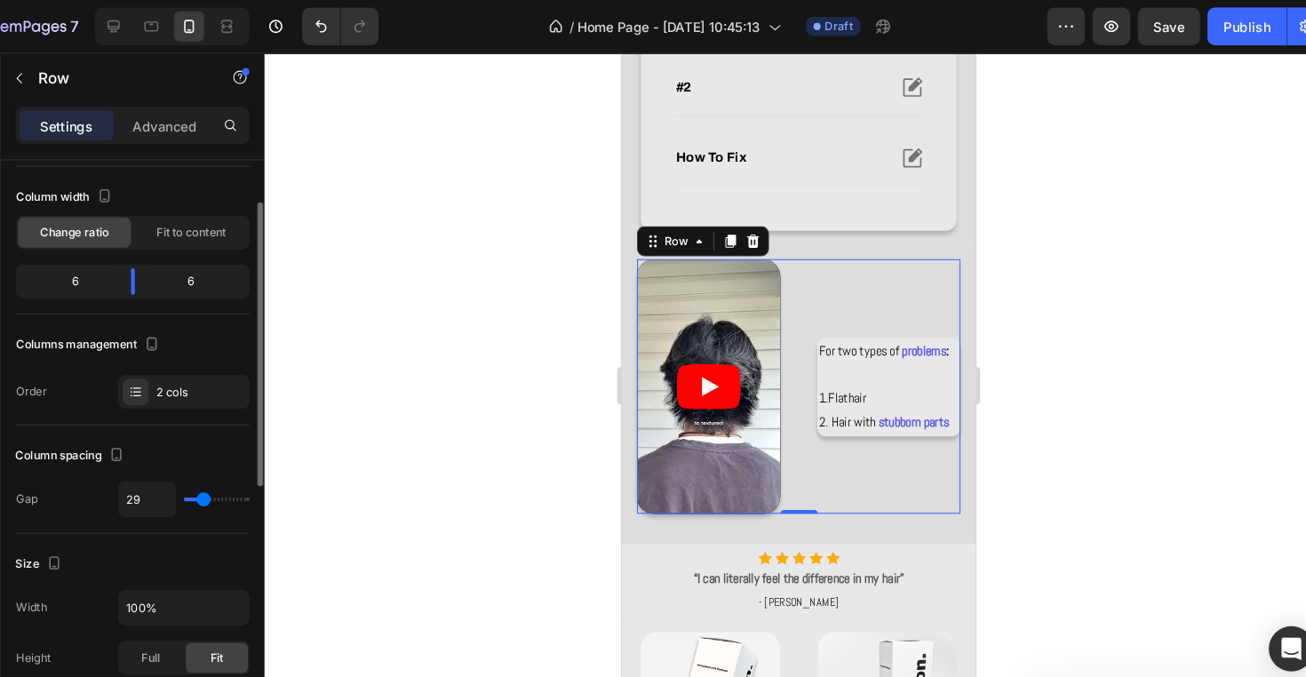
type input "27"
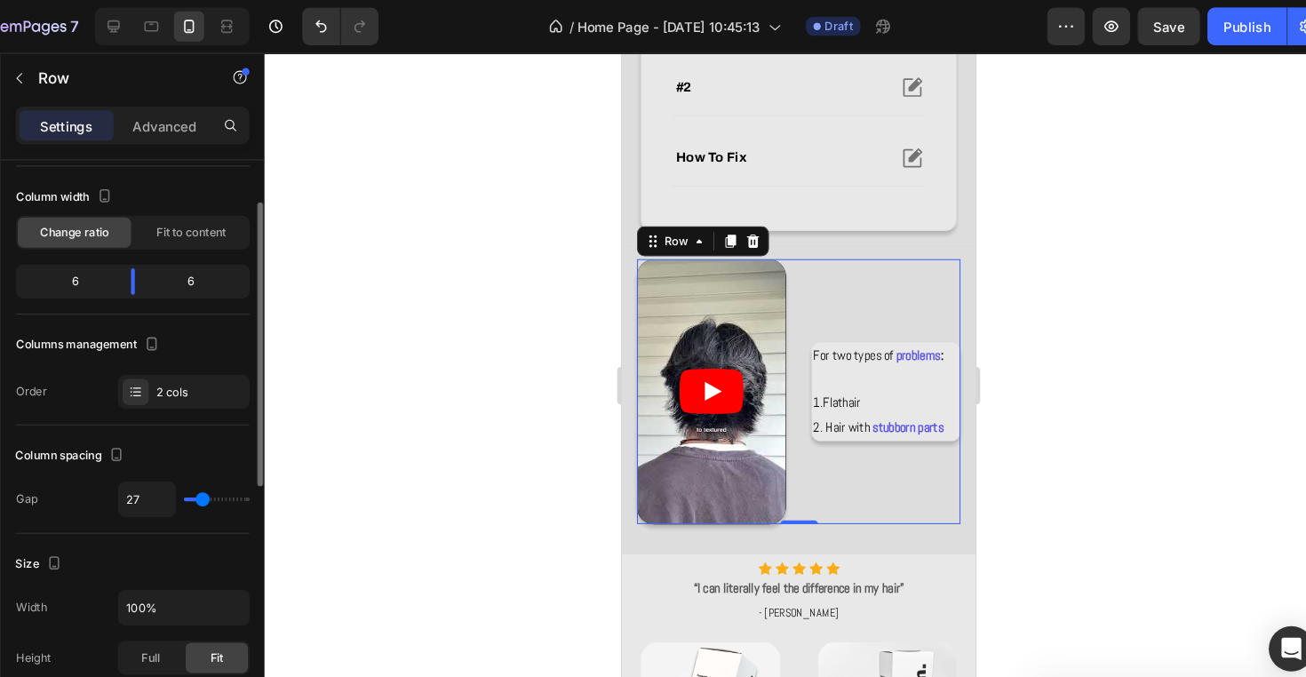
type input "25"
type input "23"
type input "21"
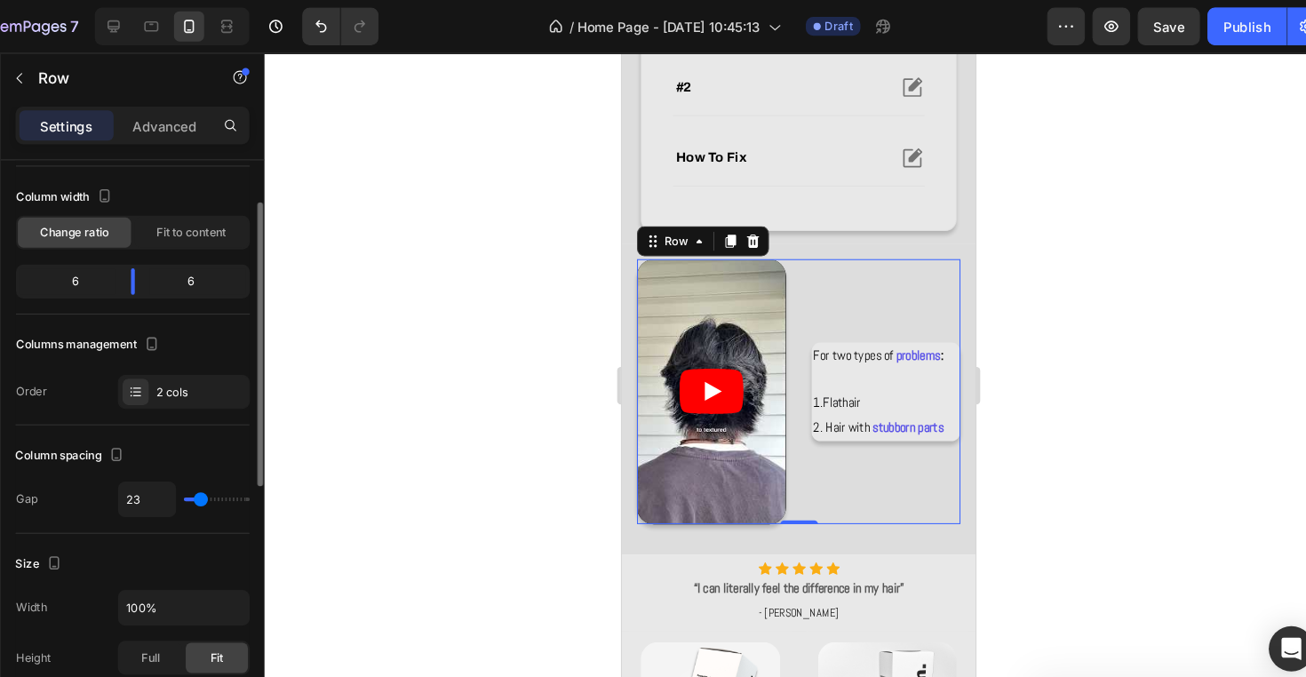
type input "21"
type input "17"
type input "15"
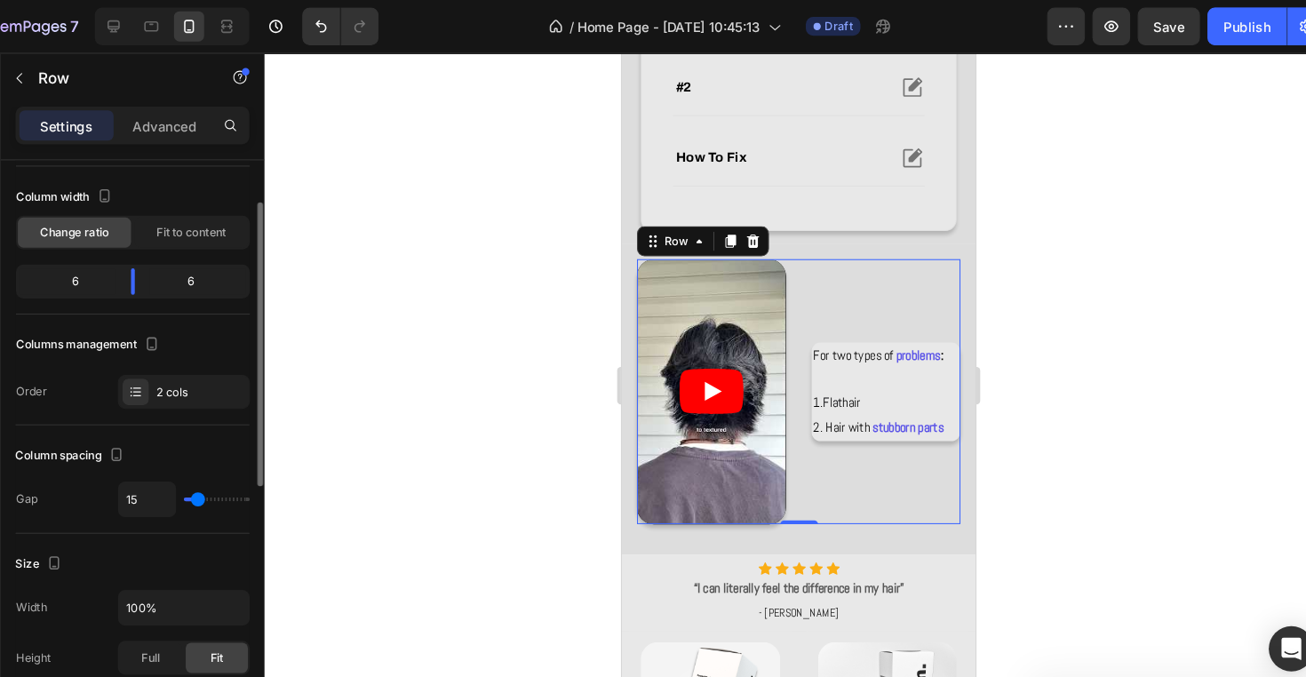
type input "13"
type input "11"
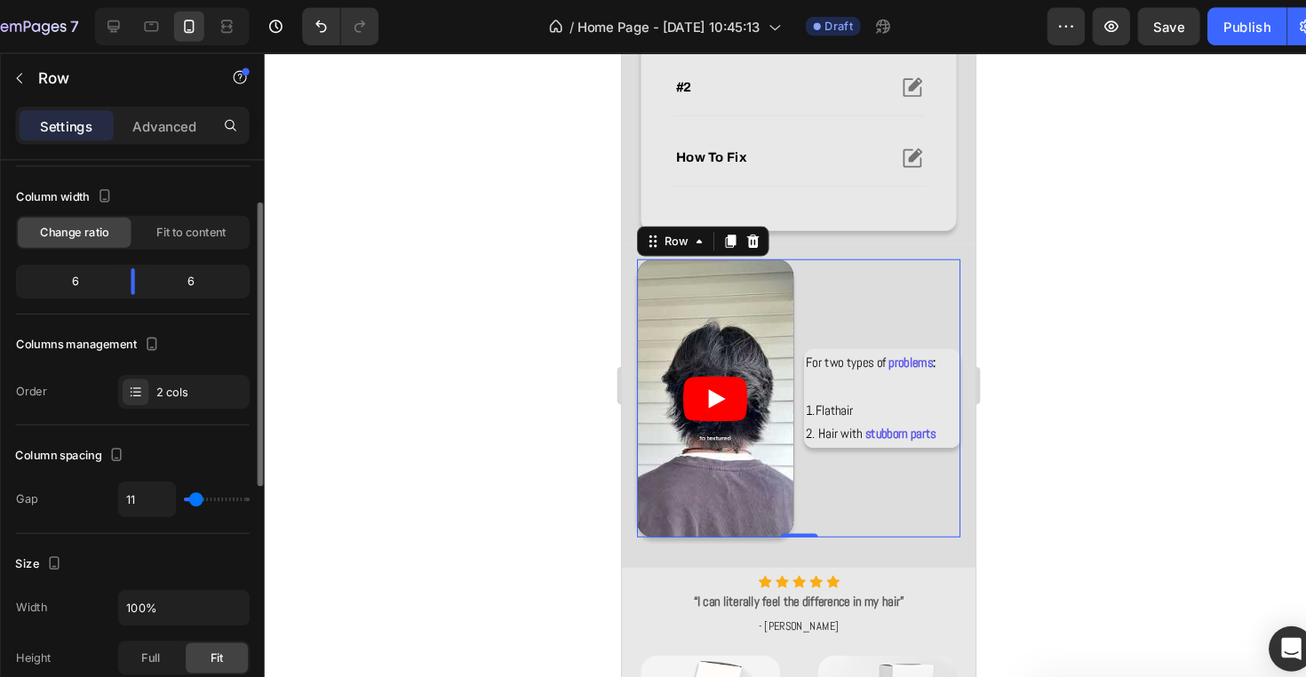
type input "13"
type input "15"
type input "17"
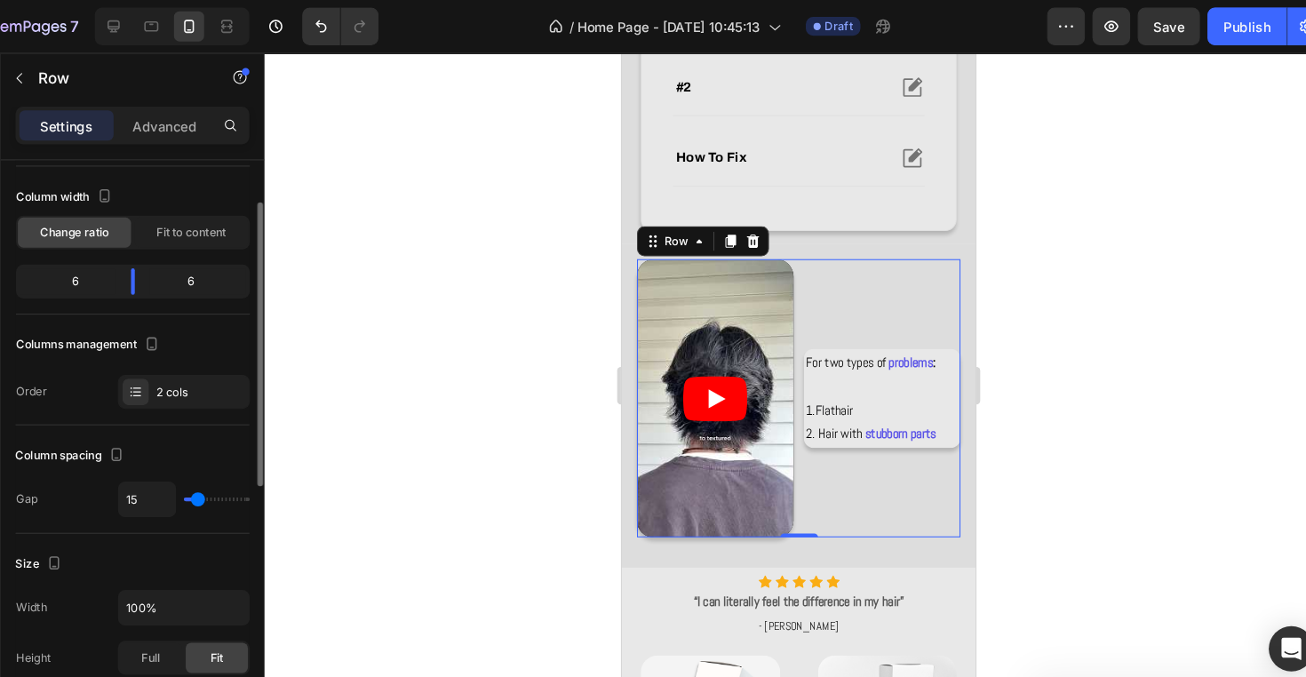
type input "17"
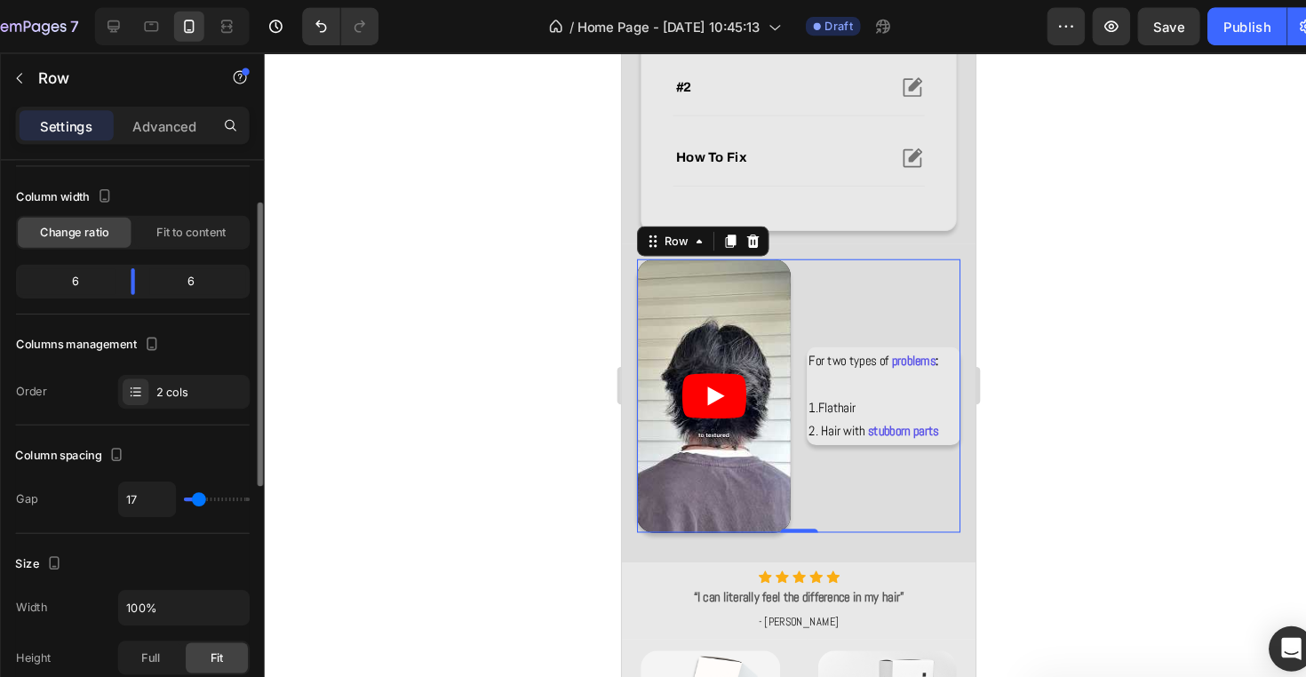
type input "15"
click at [223, 472] on input "range" at bounding box center [254, 471] width 62 height 4
click at [328, 317] on div at bounding box center [802, 363] width 1006 height 627
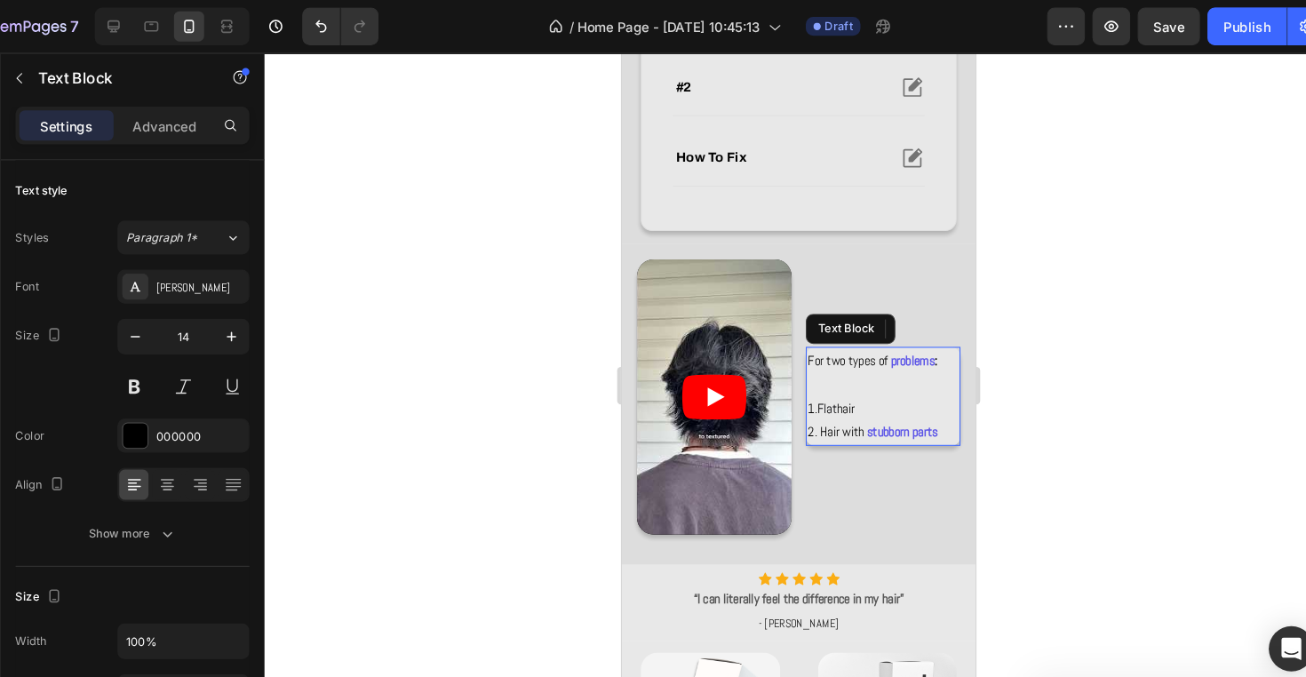
click at [866, 408] on strong "stubborn parts" at bounding box center [885, 409] width 67 height 16
click at [725, 399] on article at bounding box center [708, 376] width 146 height 259
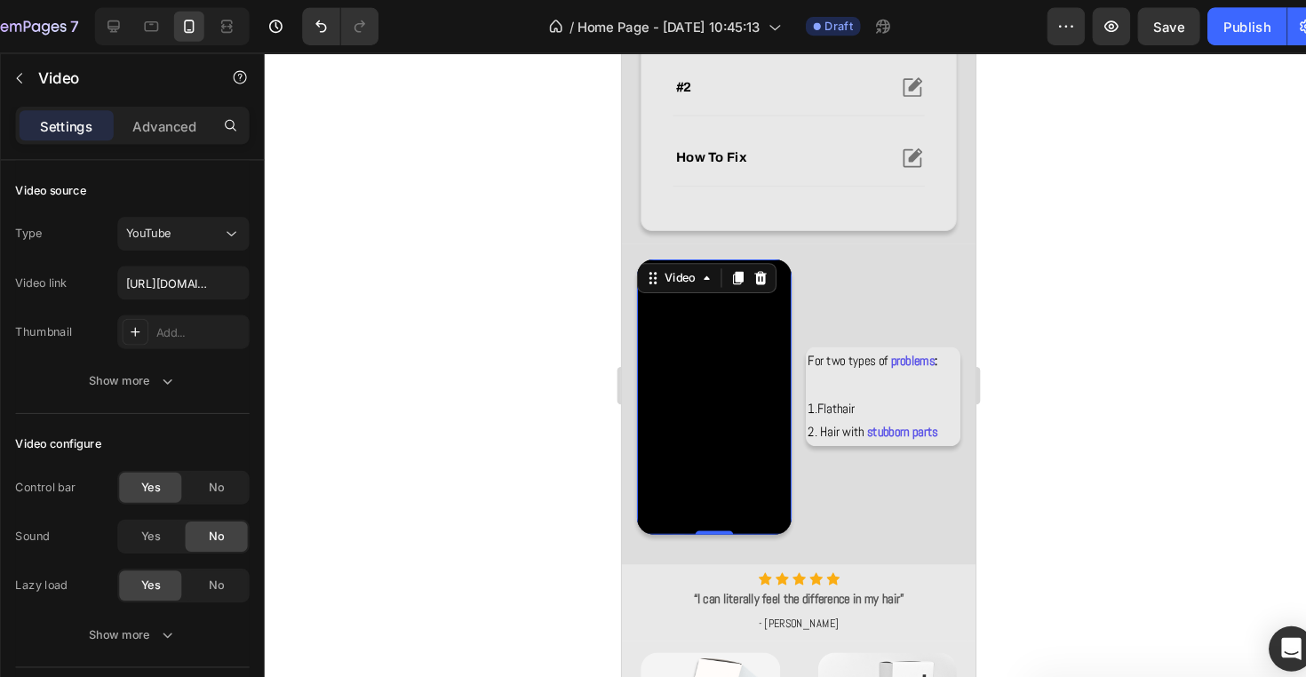
click at [539, 414] on div at bounding box center [802, 363] width 1006 height 627
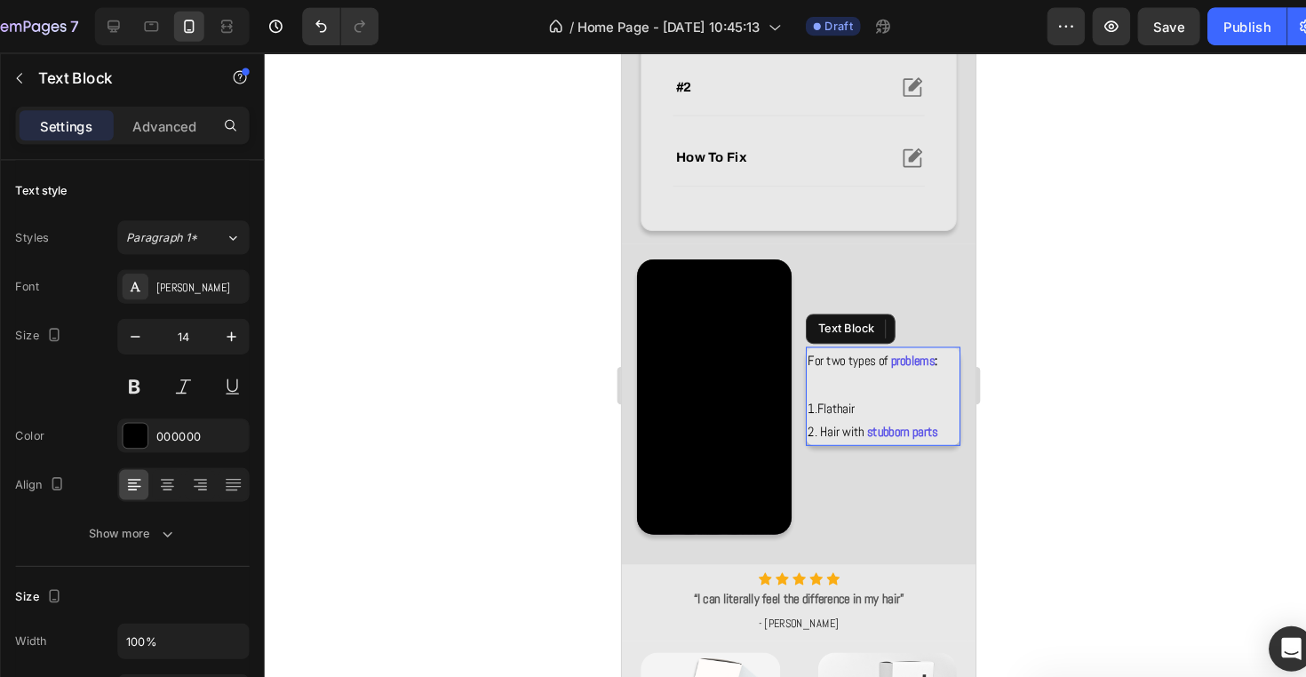
click at [821, 385] on span "Flat" at bounding box center [814, 387] width 19 height 16
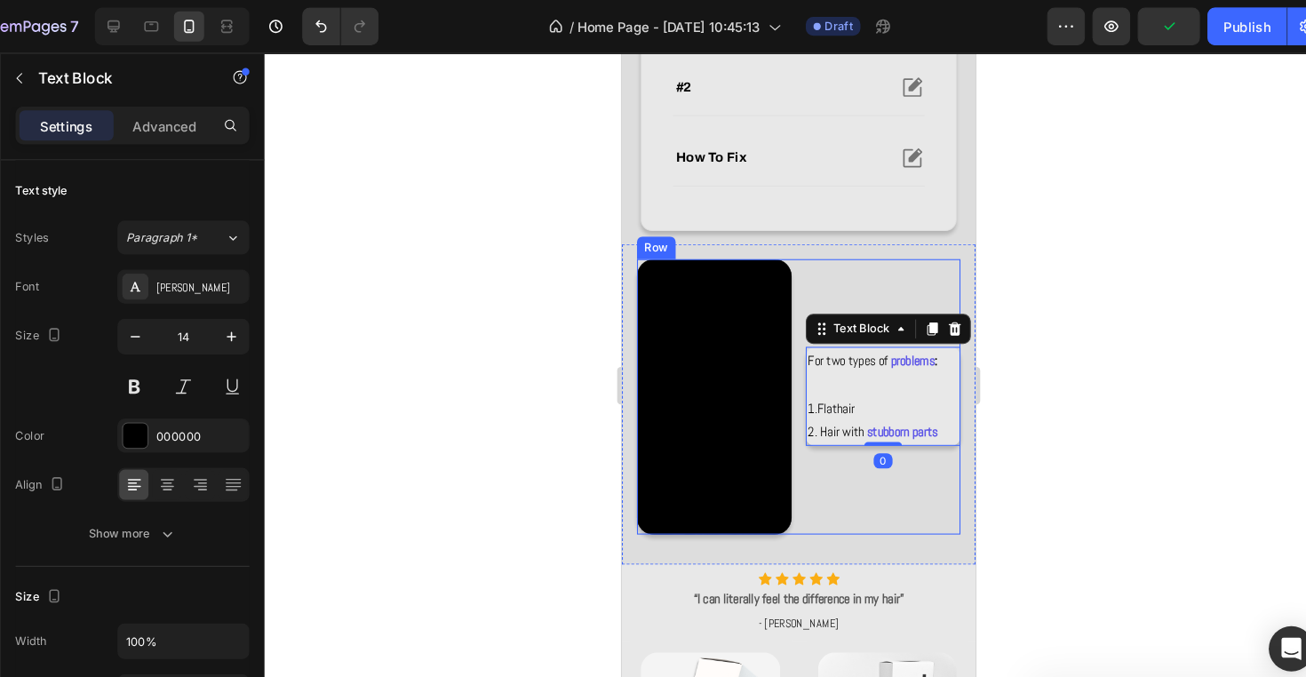
click at [1026, 340] on div at bounding box center [802, 363] width 1006 height 627
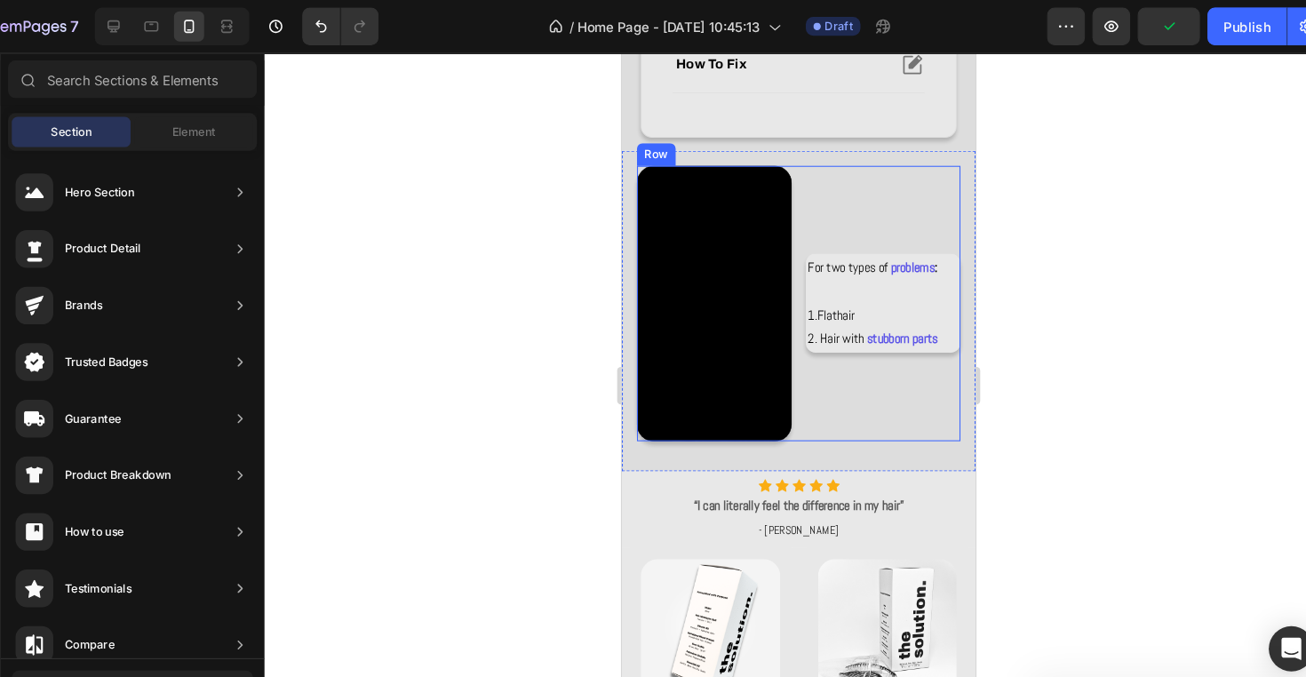
scroll to position [831, 0]
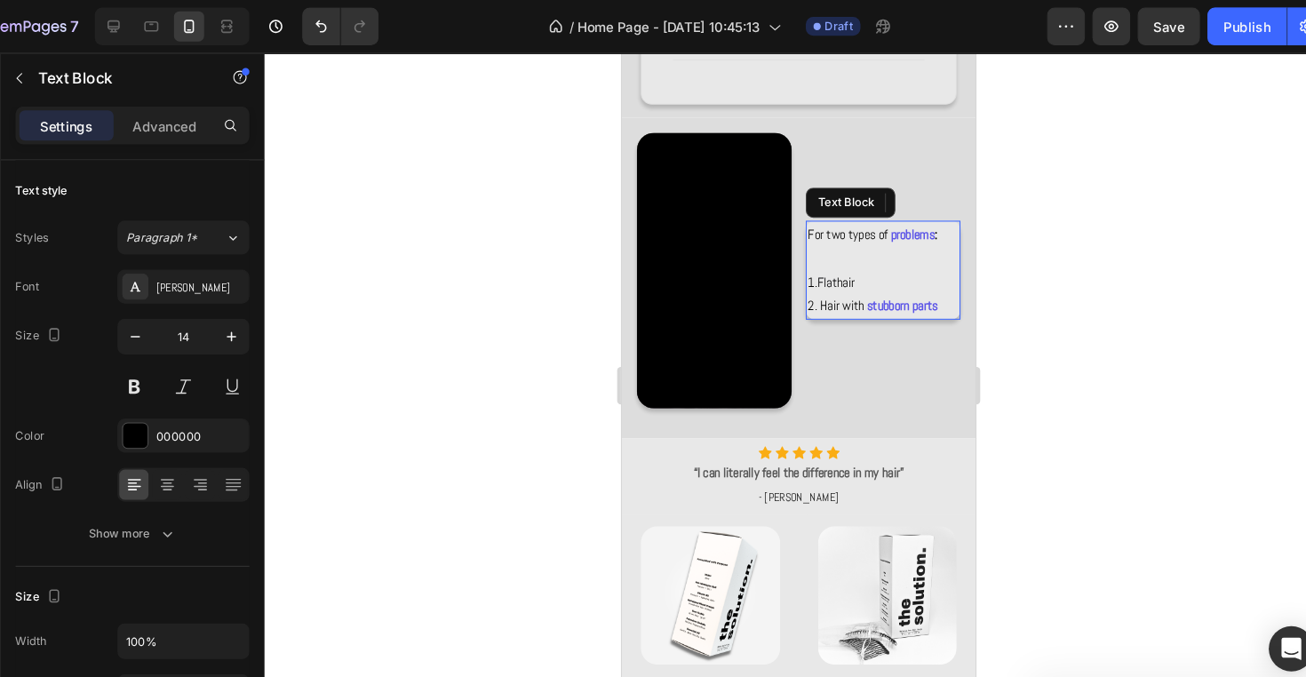
drag, startPoint x: 889, startPoint y: 260, endPoint x: 1069, endPoint y: 309, distance: 186.8
click at [889, 260] on p "For two types of problems : 1. Flat hair" at bounding box center [867, 245] width 142 height 67
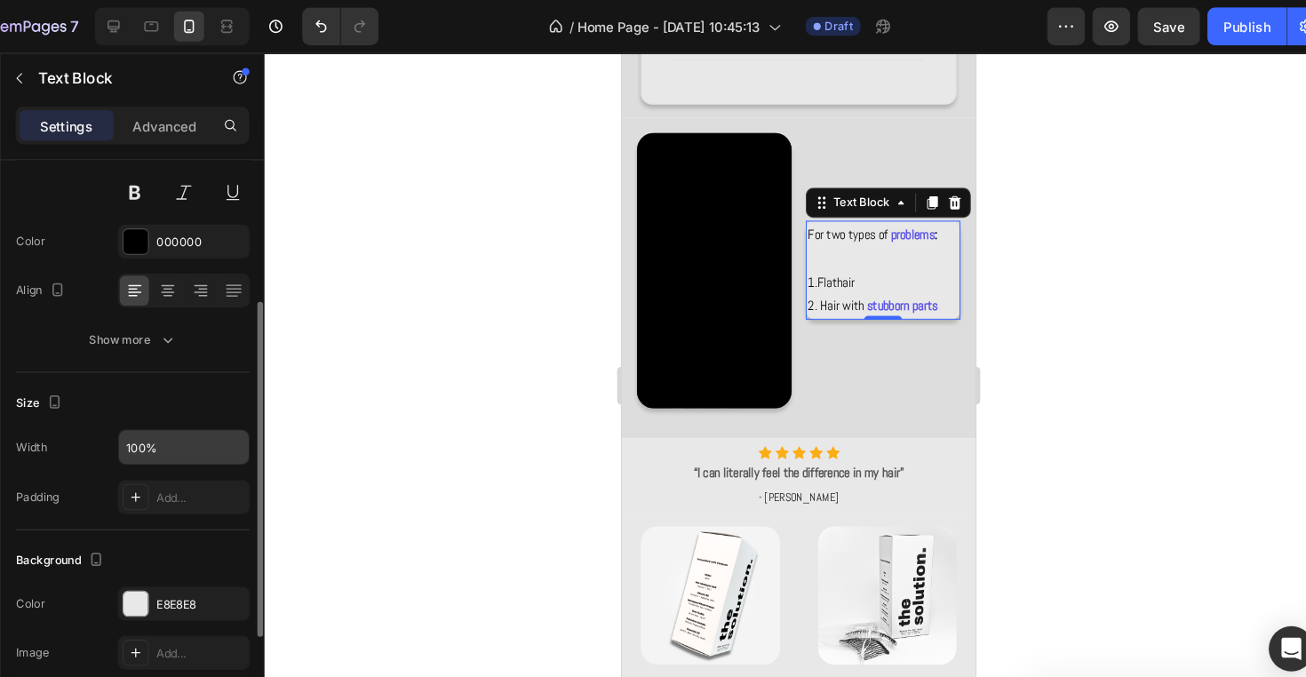
scroll to position [204, 0]
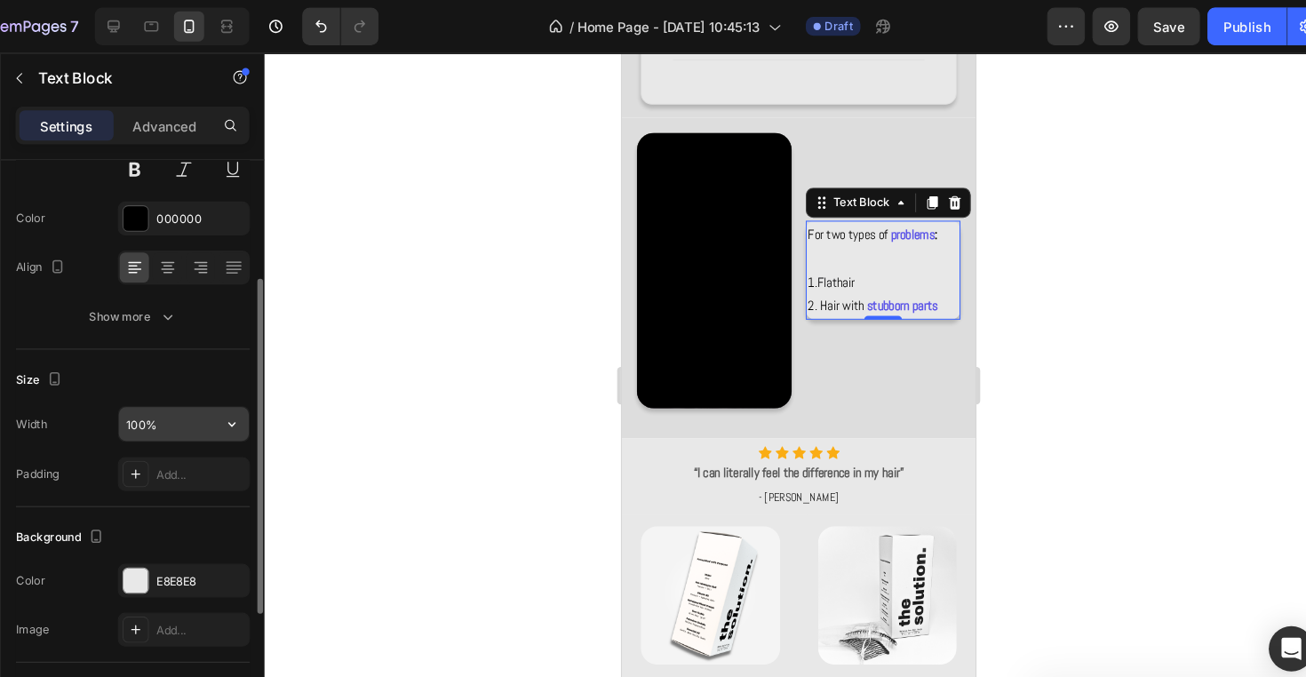
click at [162, 393] on input "100%" at bounding box center [223, 400] width 123 height 32
click at [259, 398] on icon "button" at bounding box center [268, 400] width 18 height 18
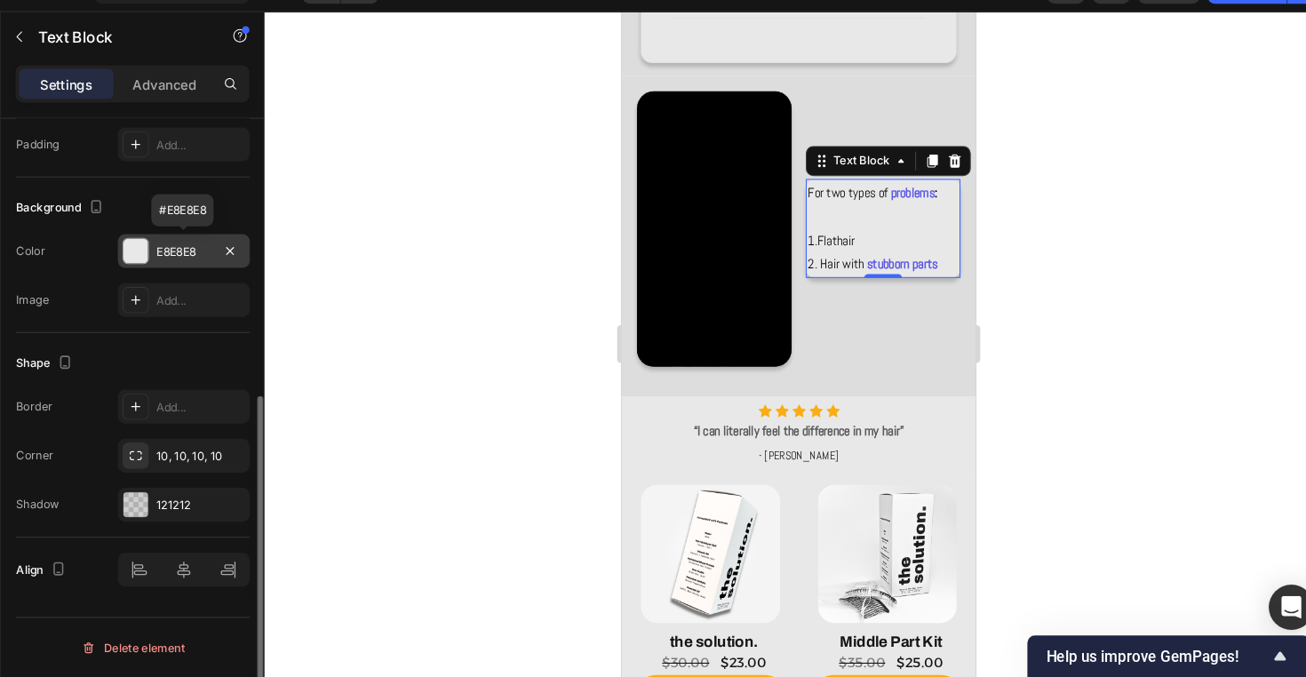
scroll to position [0, 0]
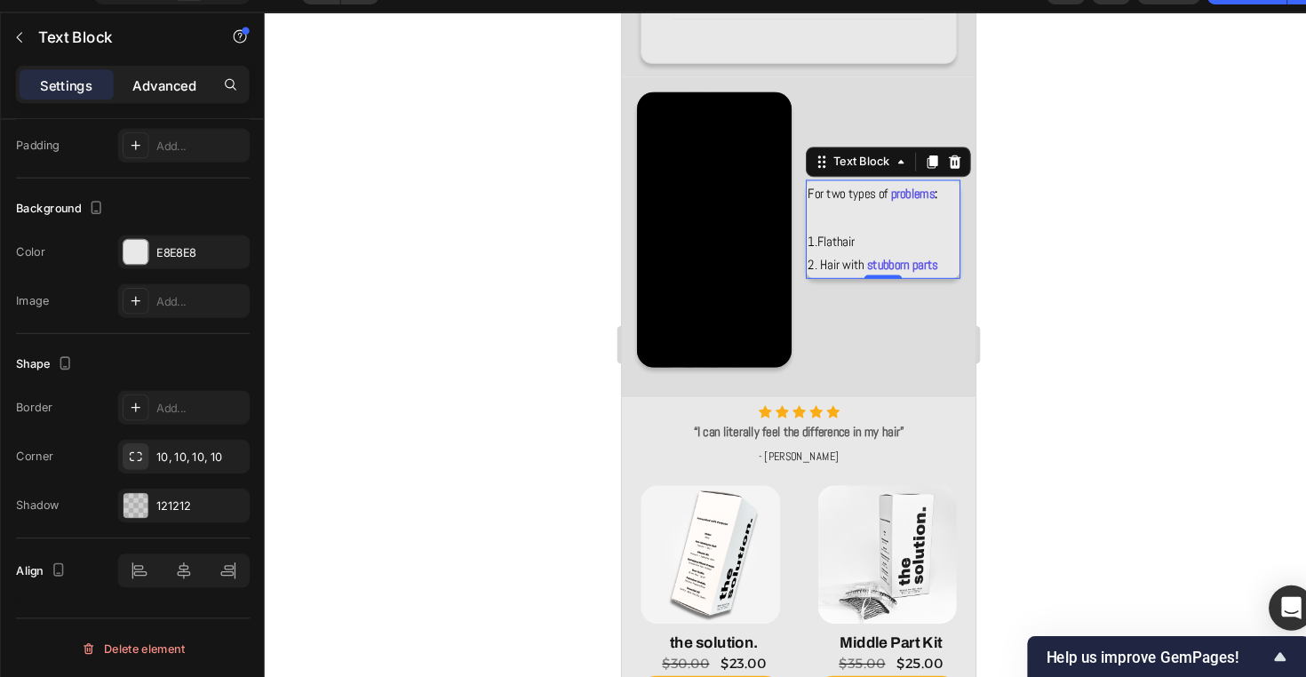
click at [175, 109] on p "Advanced" at bounding box center [205, 118] width 60 height 19
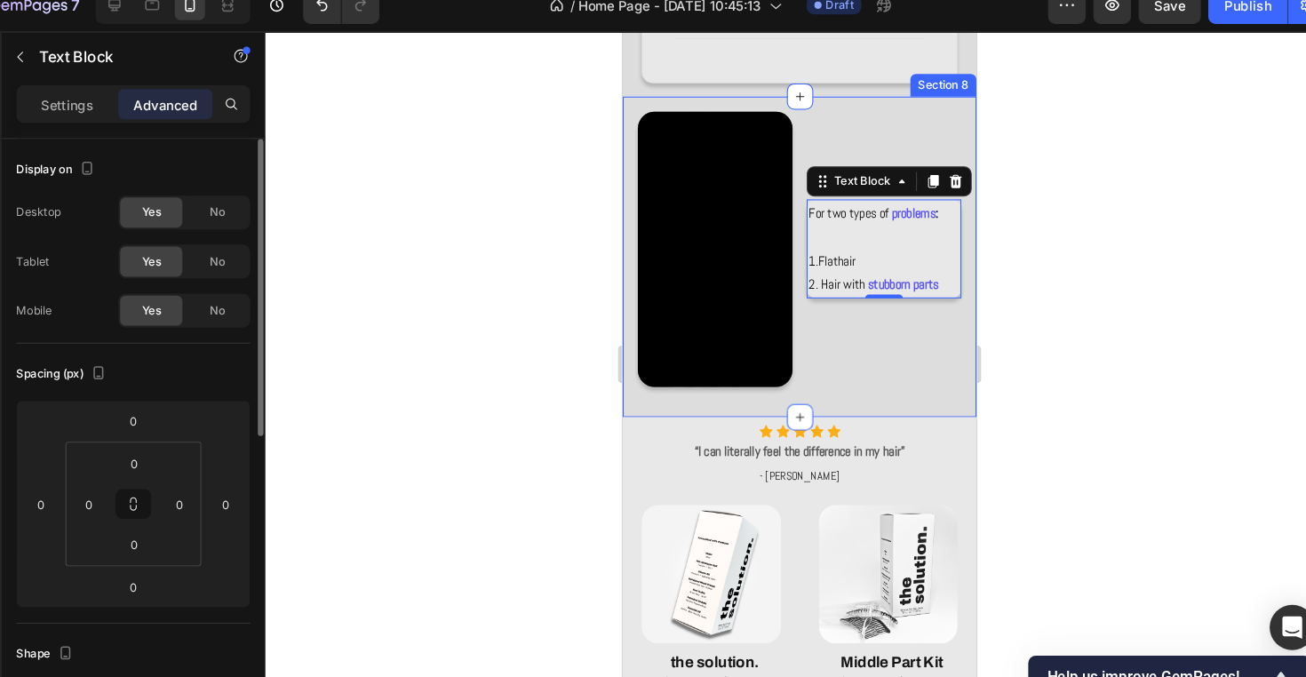
click at [808, 366] on div "Video For two types of problems : 1. Flat hair 2. Hair with stubborn parts Text…" at bounding box center [788, 243] width 333 height 302
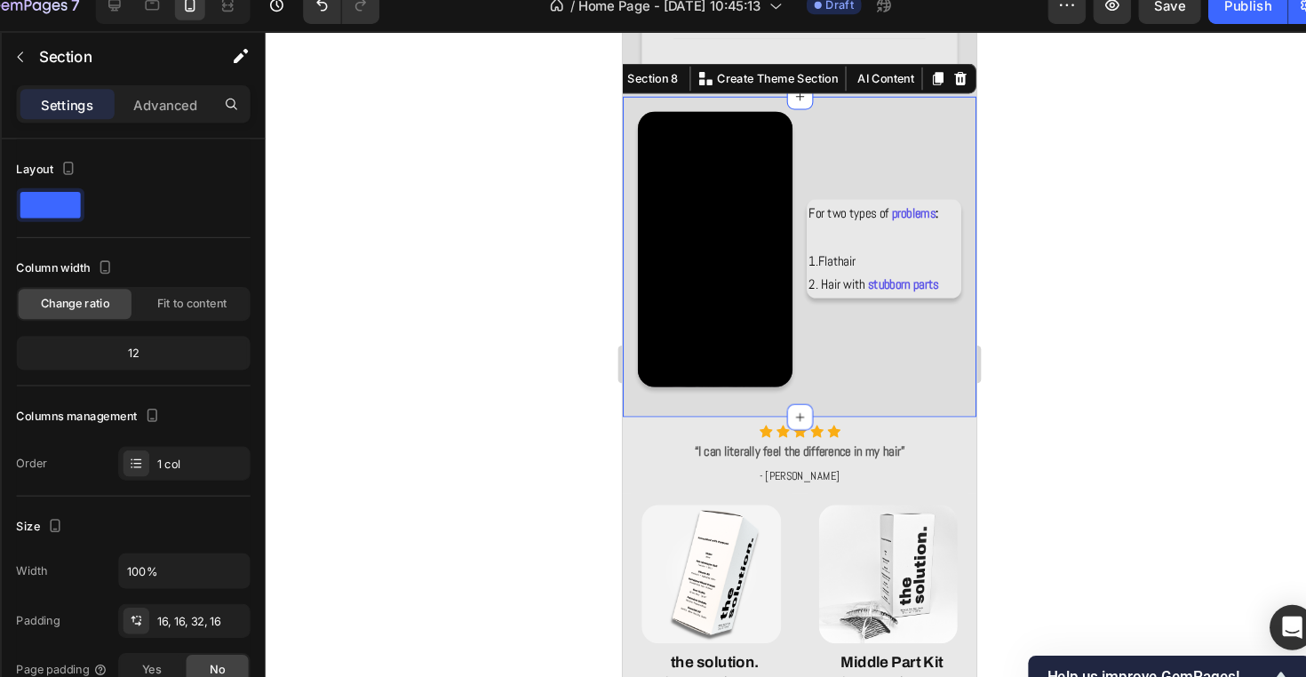
click at [1121, 376] on div at bounding box center [802, 363] width 1006 height 627
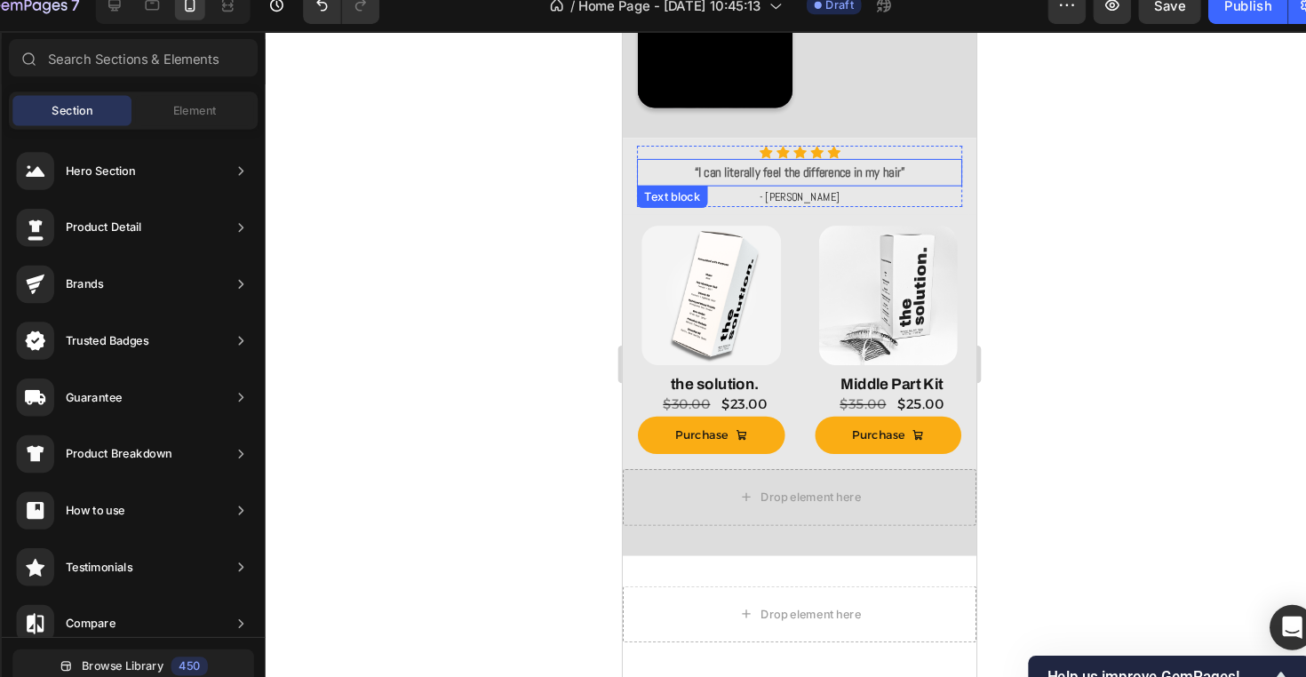
scroll to position [1094, 0]
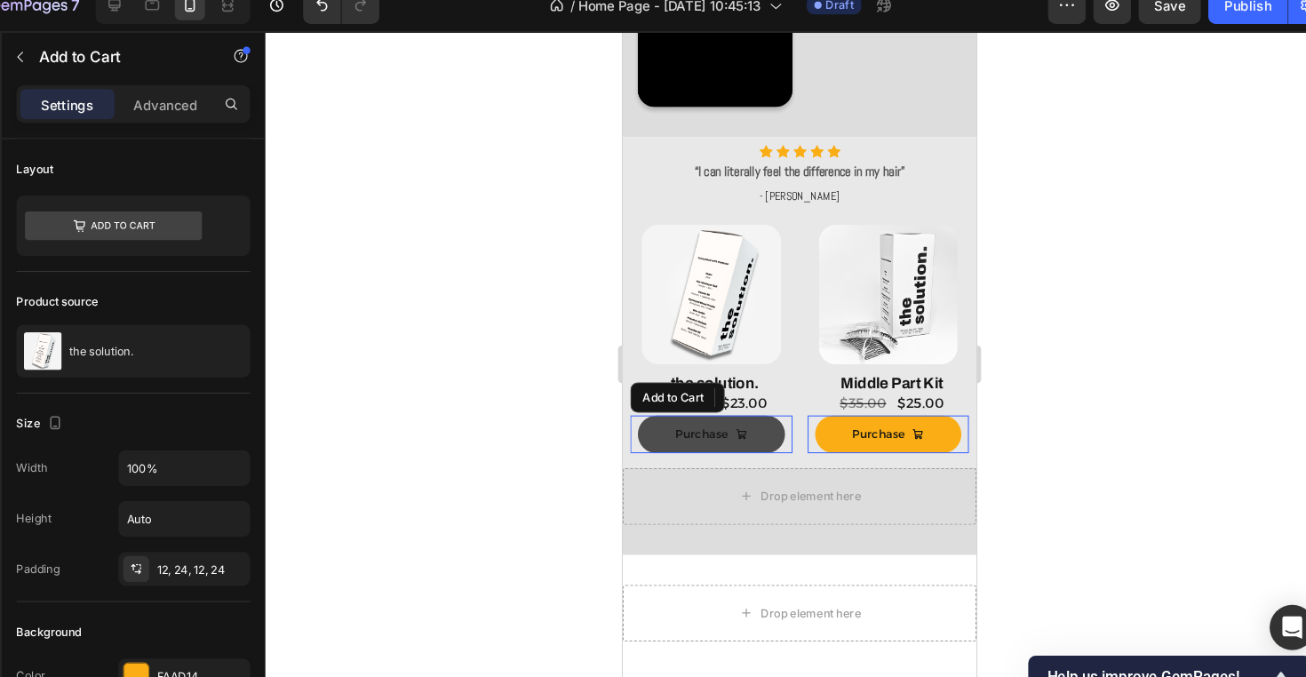
click at [761, 415] on button "Purchase" at bounding box center [705, 411] width 139 height 36
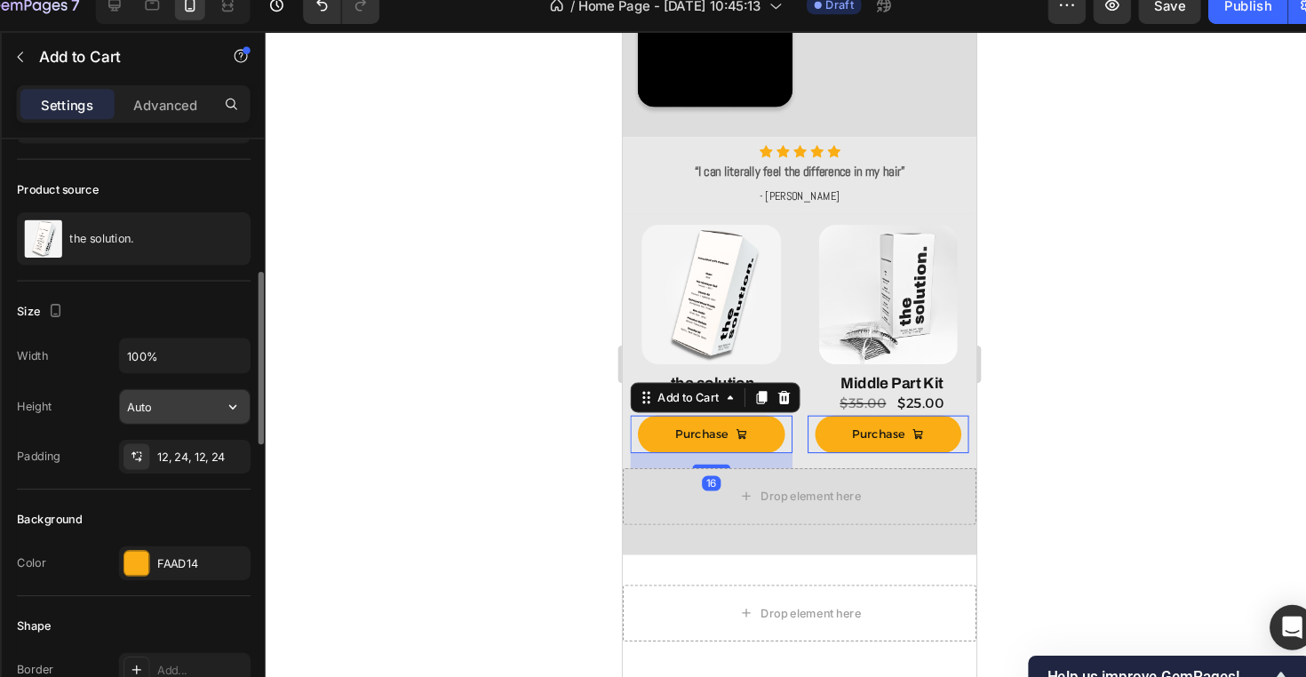
scroll to position [180, 0]
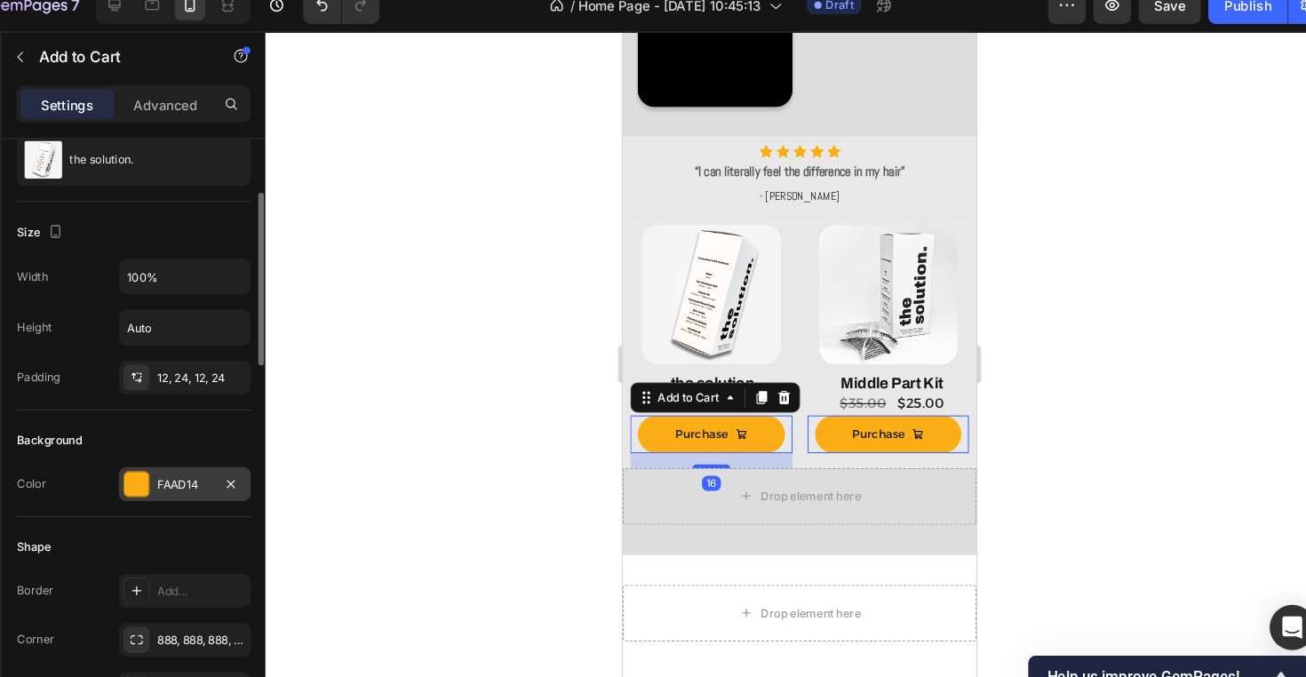
click at [197, 469] on div "FAAD14" at bounding box center [223, 477] width 52 height 16
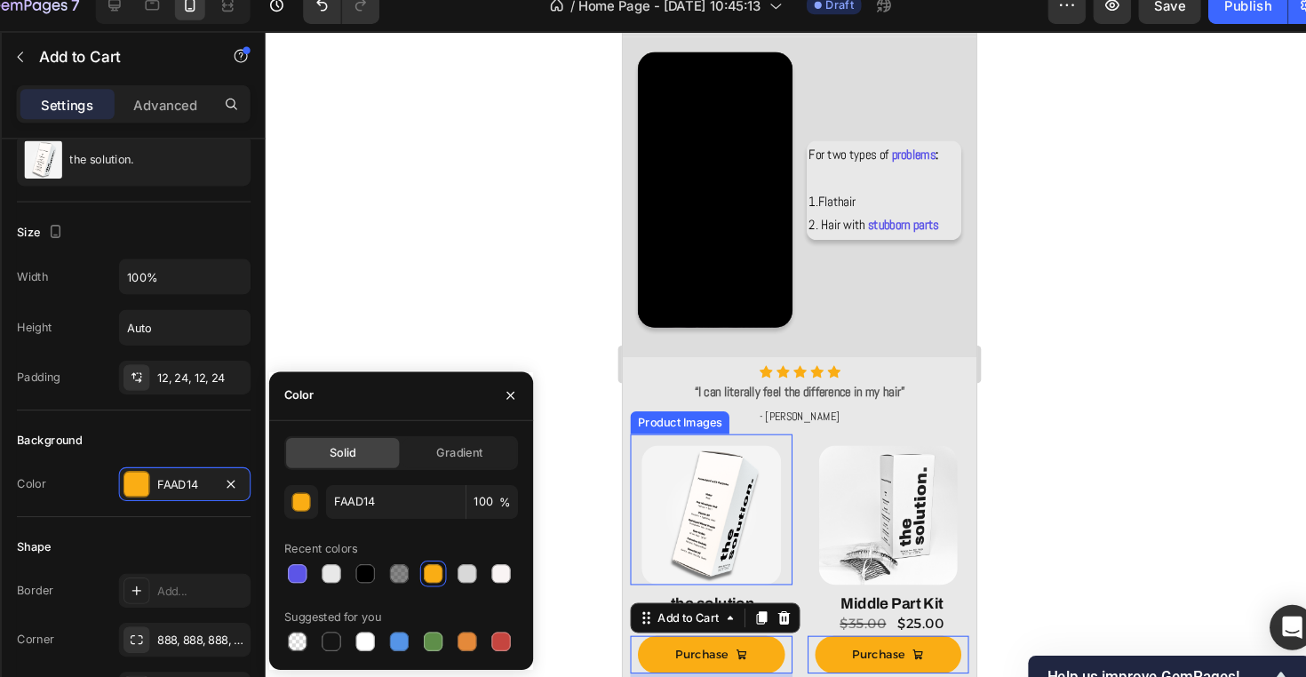
scroll to position [968, 0]
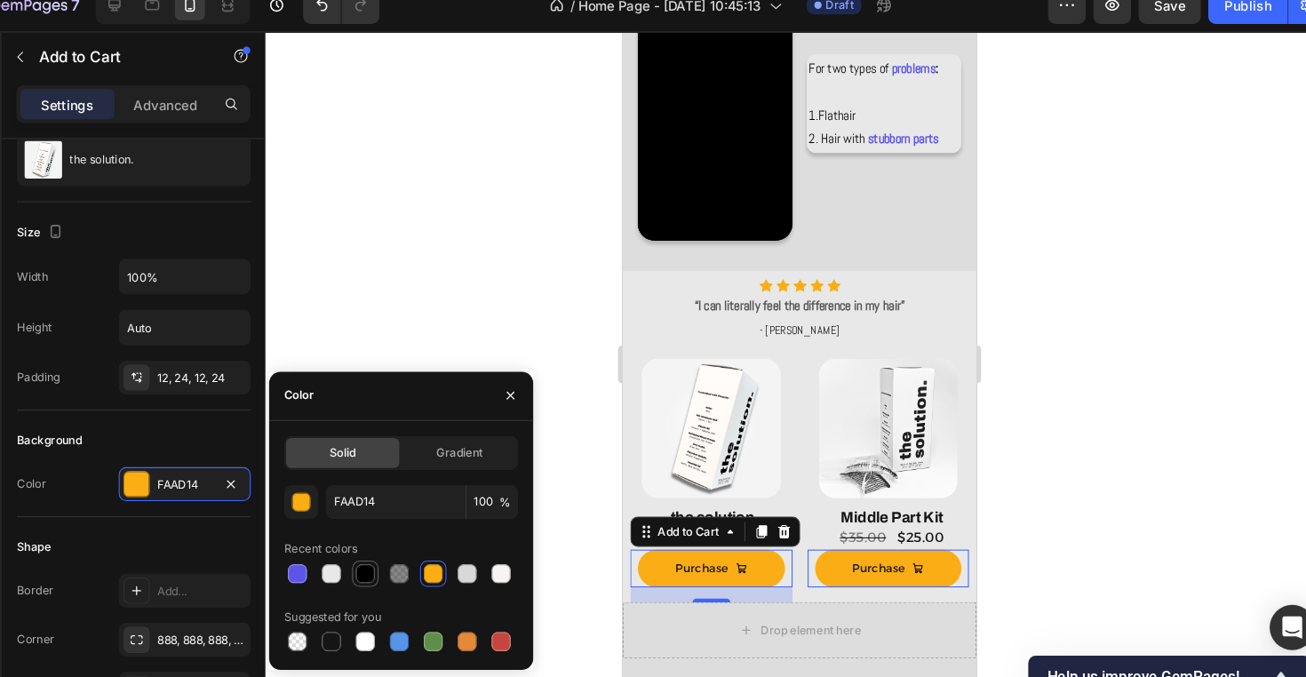
click at [385, 552] on div at bounding box center [394, 561] width 18 height 18
type input "000000"
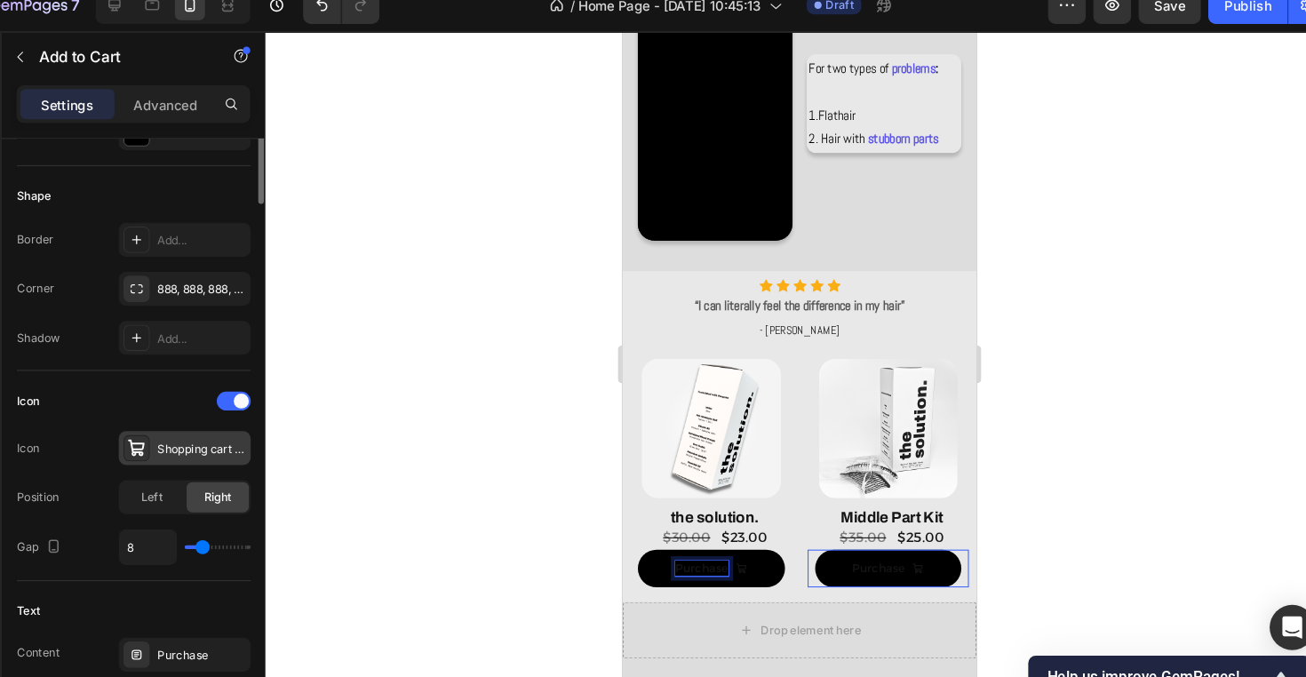
scroll to position [511, 0]
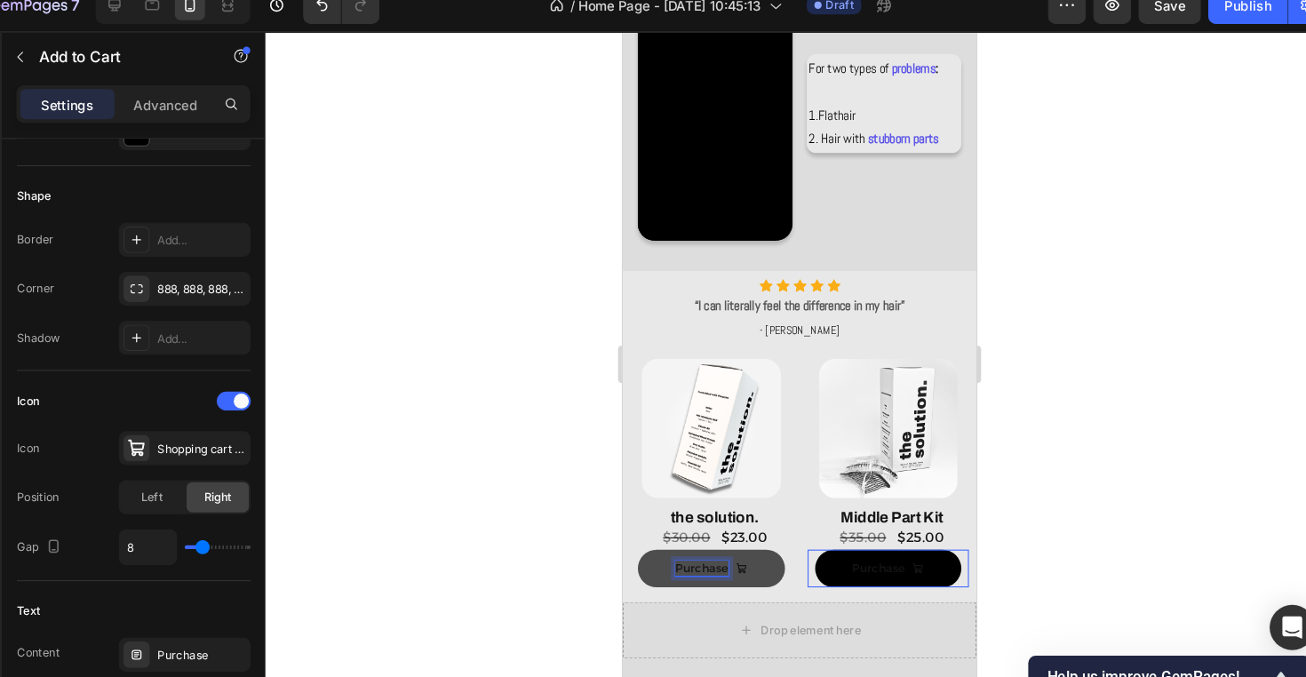
click at [701, 534] on p "Purchase" at bounding box center [696, 536] width 50 height 14
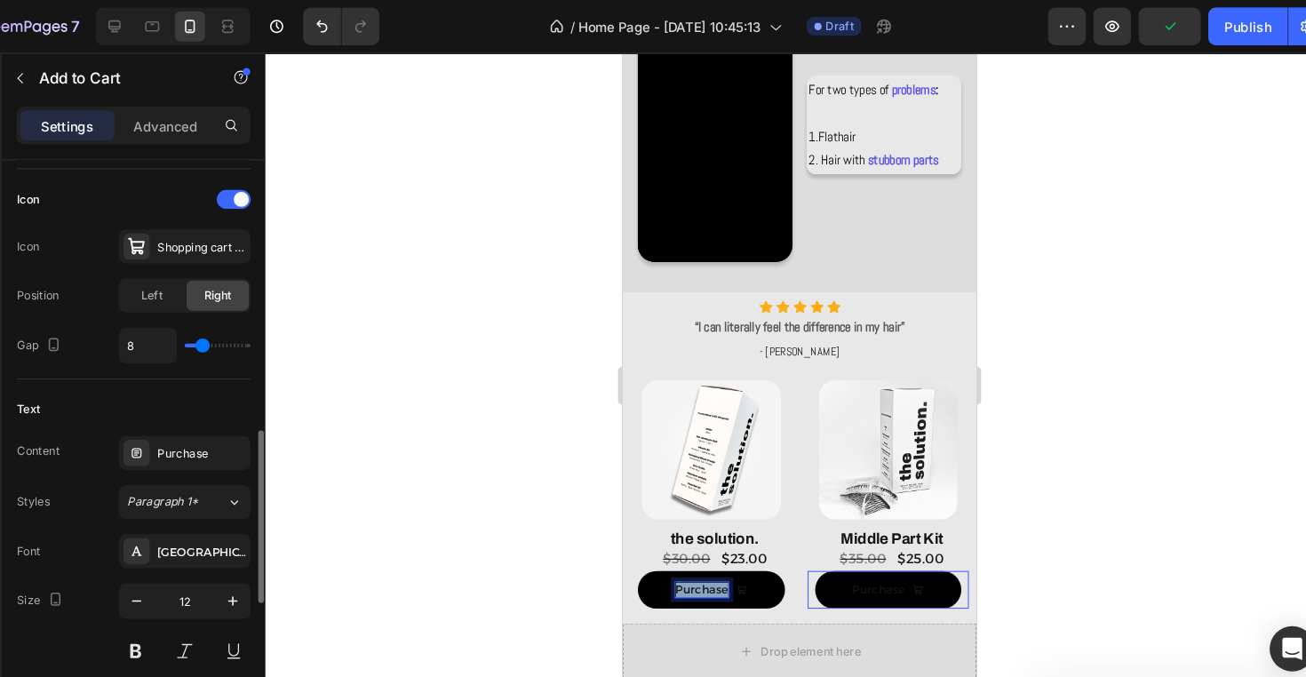
scroll to position [761, 0]
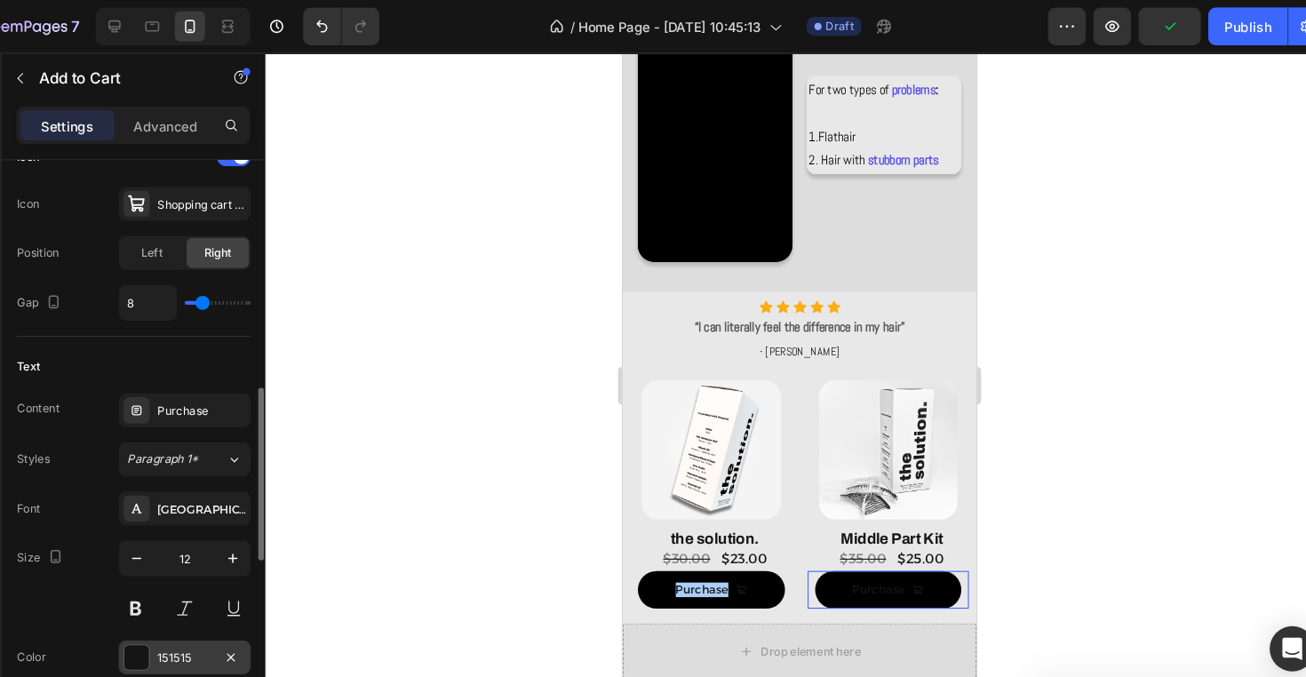
click at [197, 618] on div "151515" at bounding box center [223, 620] width 52 height 16
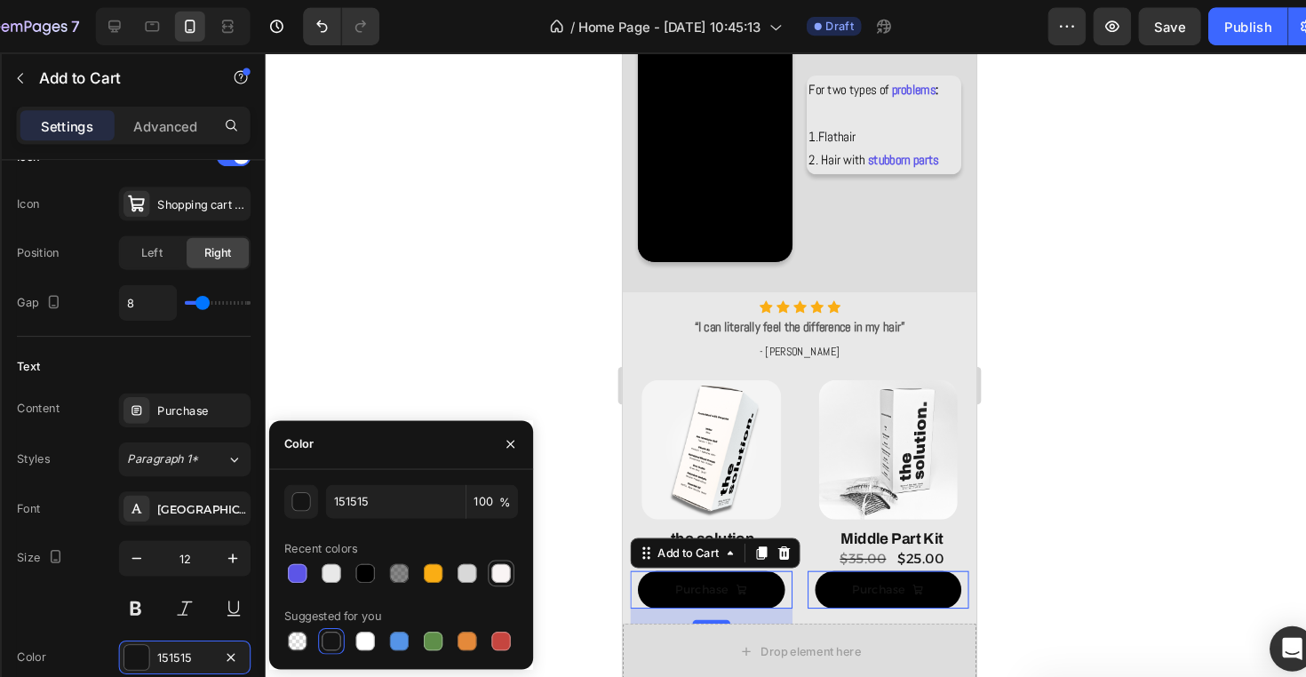
click at [512, 535] on div at bounding box center [521, 540] width 18 height 18
type input "F9F4F4"
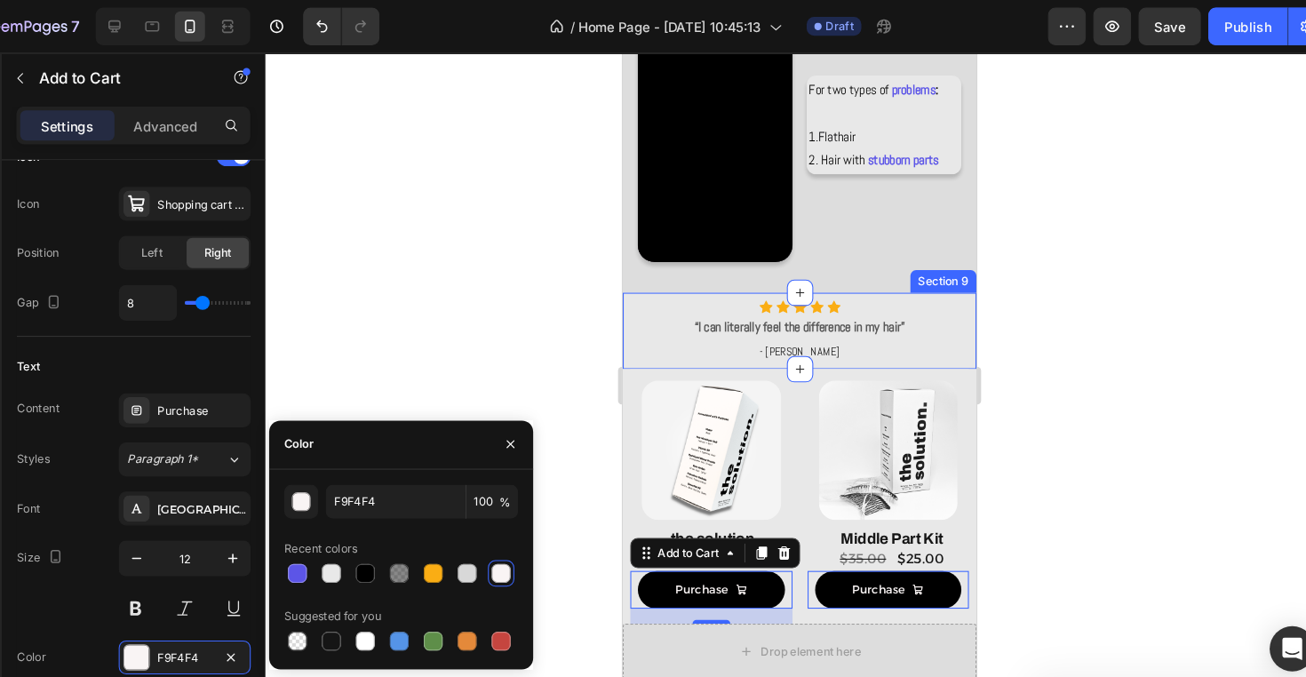
click at [488, 279] on div at bounding box center [802, 363] width 1006 height 627
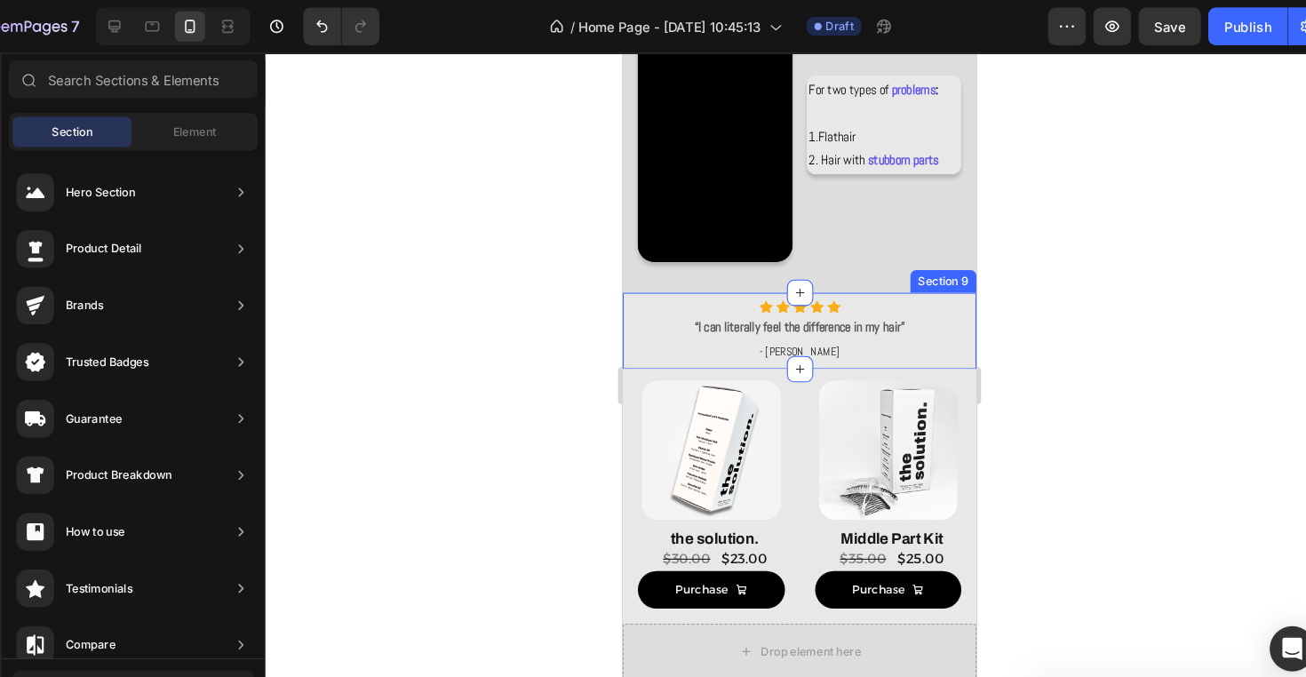
click at [488, 279] on div at bounding box center [802, 363] width 1006 height 627
click at [456, 437] on div at bounding box center [802, 363] width 1006 height 627
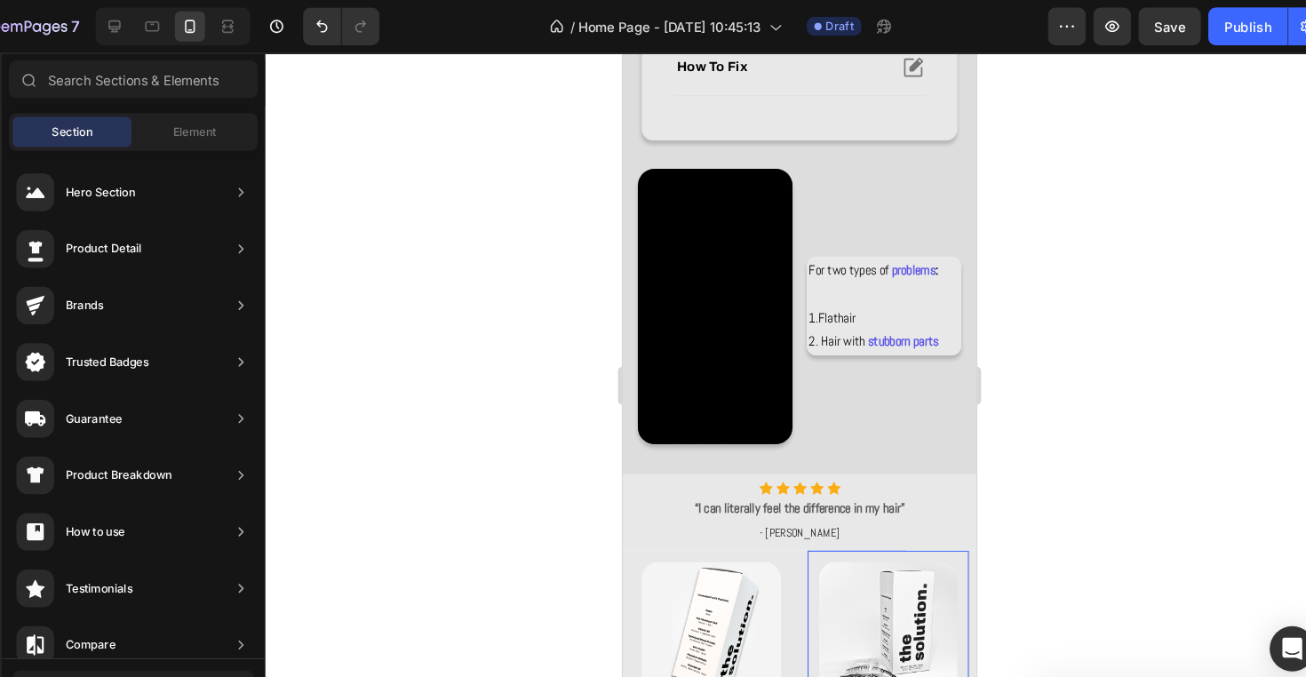
scroll to position [803, 0]
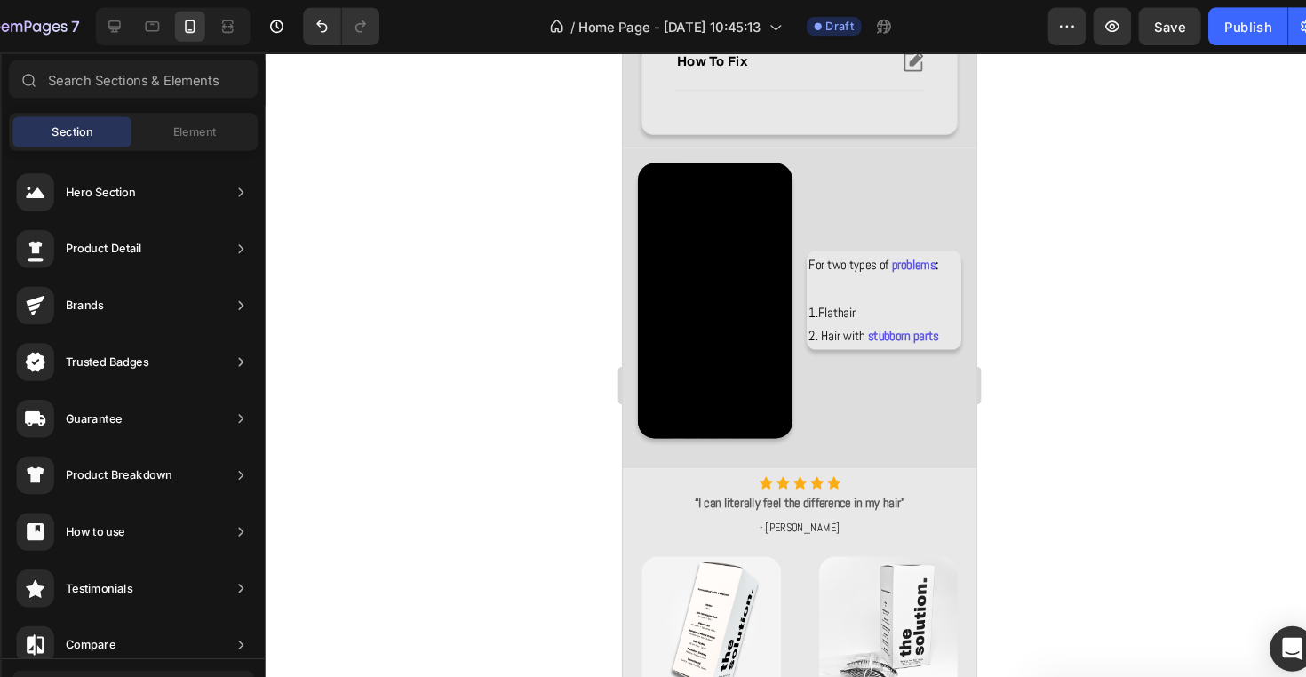
click at [1028, 490] on div at bounding box center [802, 363] width 1006 height 627
click at [179, 21] on div at bounding box center [193, 25] width 28 height 28
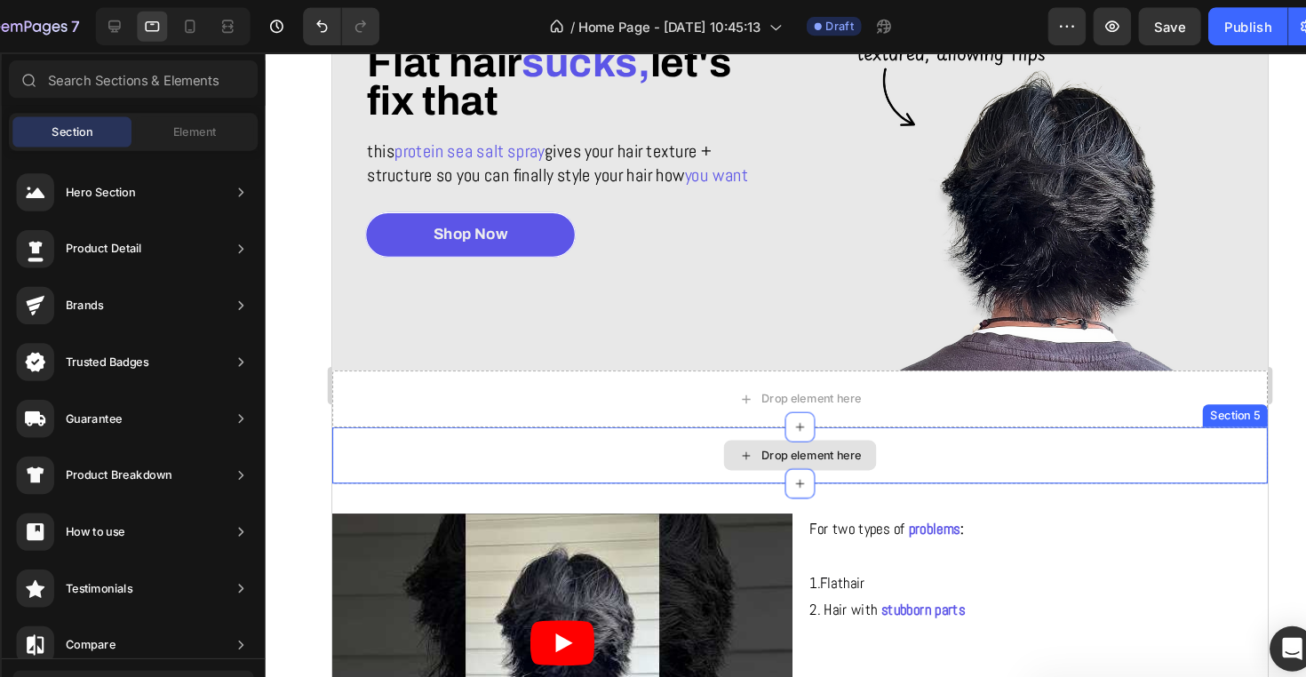
scroll to position [180, 0]
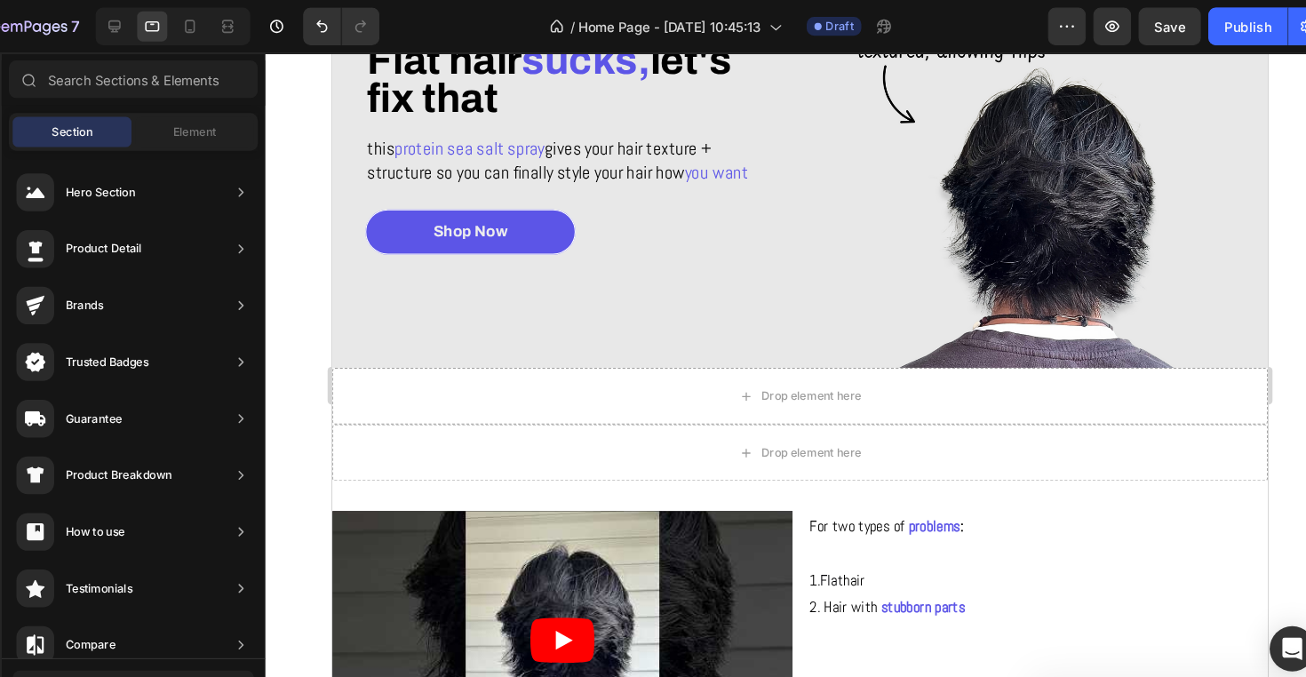
click at [174, 42] on div at bounding box center [212, 25] width 146 height 36
click at [224, 28] on icon at bounding box center [229, 25] width 10 height 12
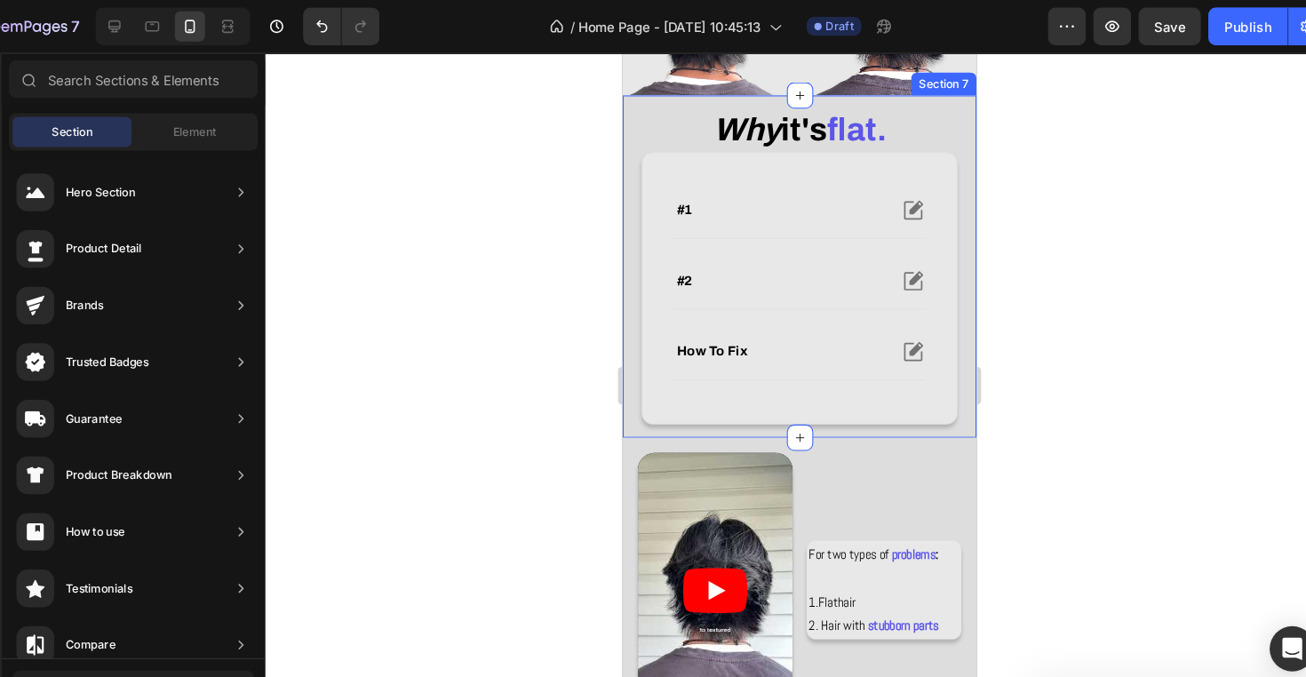
scroll to position [472, 0]
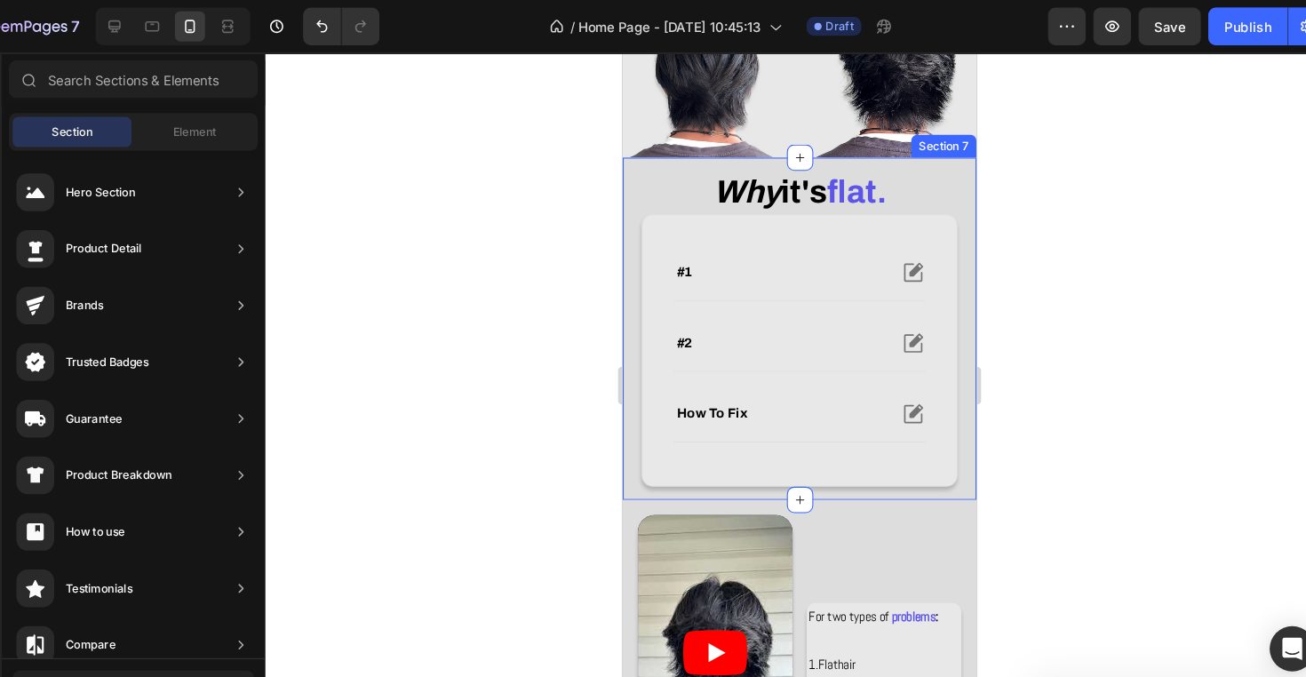
click at [941, 264] on div "why it's flat. Heading #1 #2 how to fix Accordion Row Row Section 7" at bounding box center [788, 312] width 333 height 322
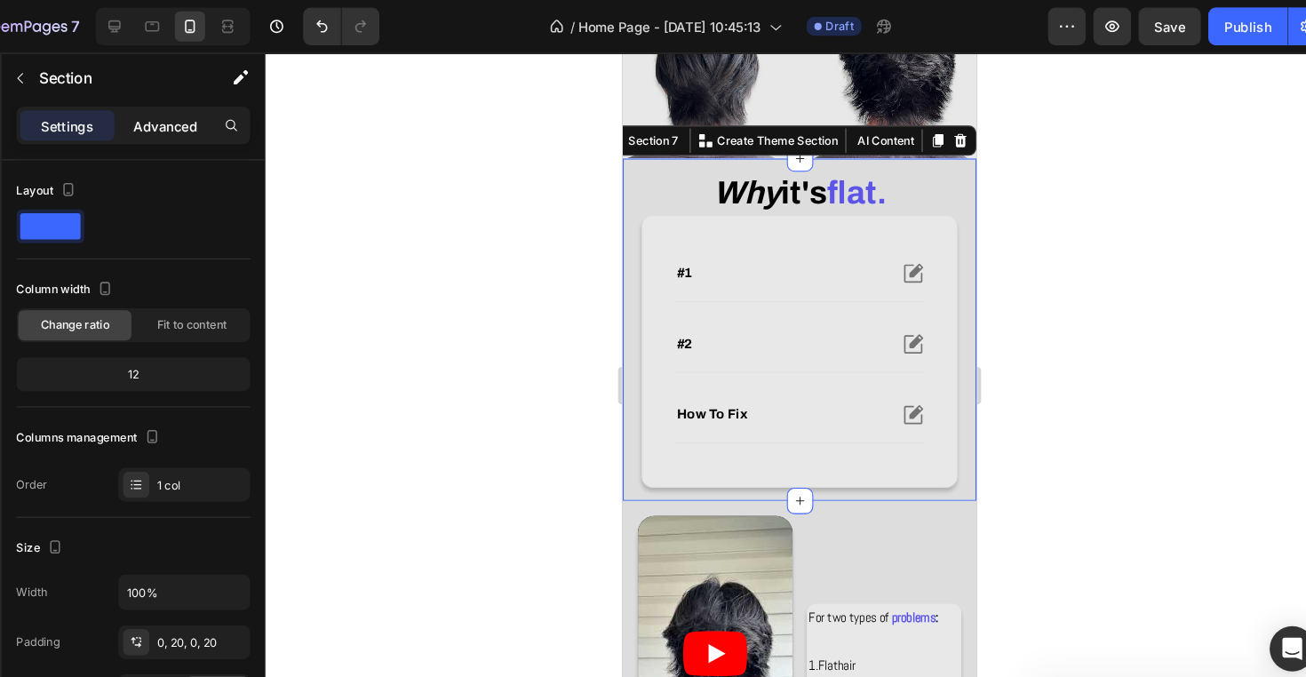
click at [175, 116] on p "Advanced" at bounding box center [205, 118] width 60 height 19
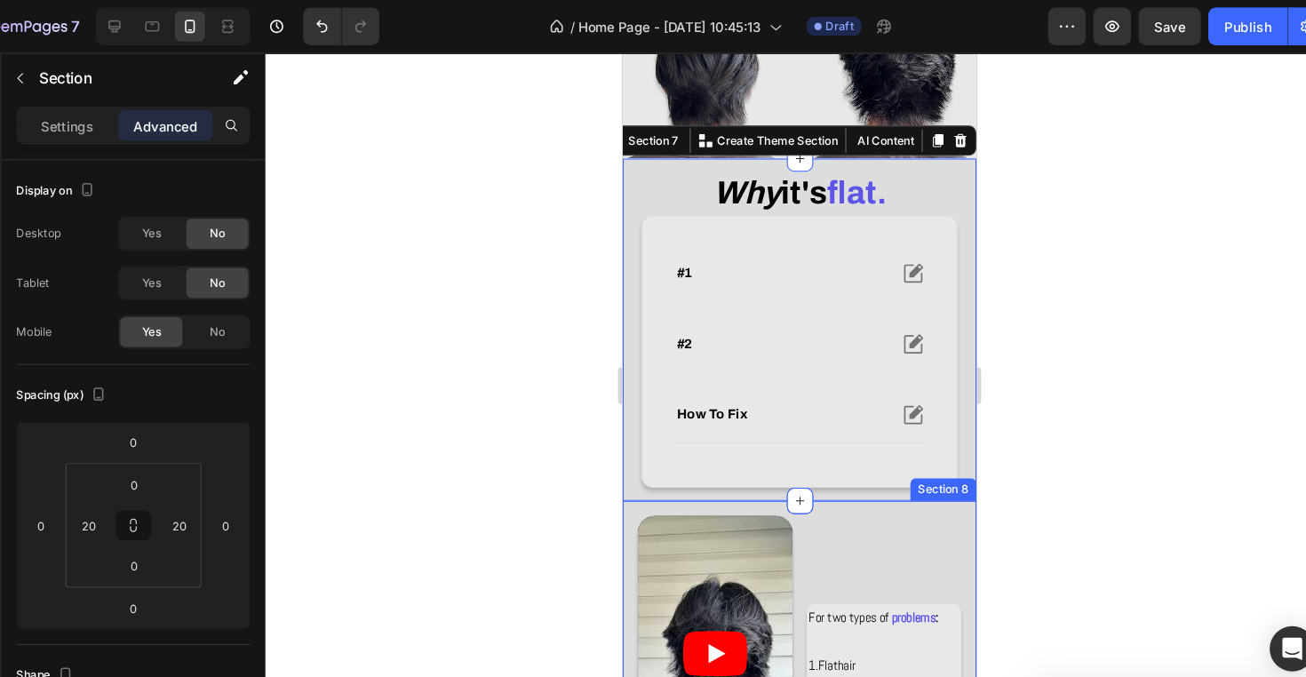
click at [943, 484] on div "Video For two types of problems : 1. Flat hair 2. Hair with stubborn parts Text…" at bounding box center [788, 625] width 333 height 302
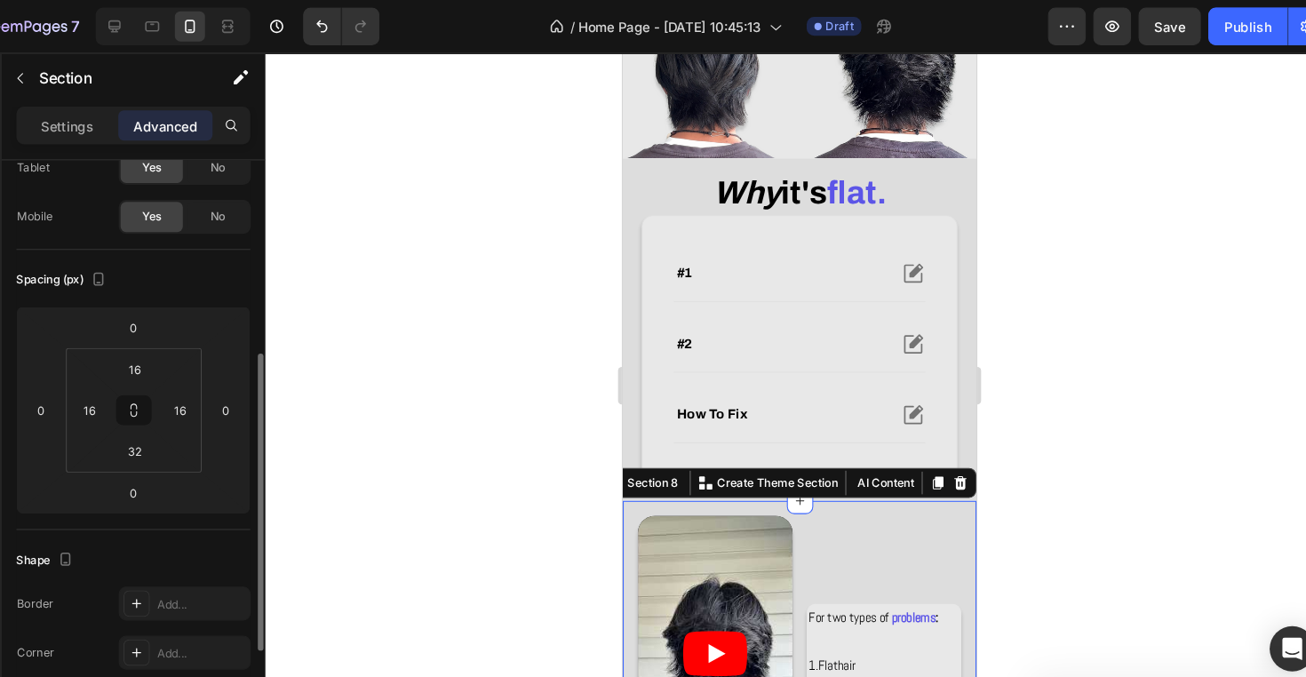
scroll to position [35, 0]
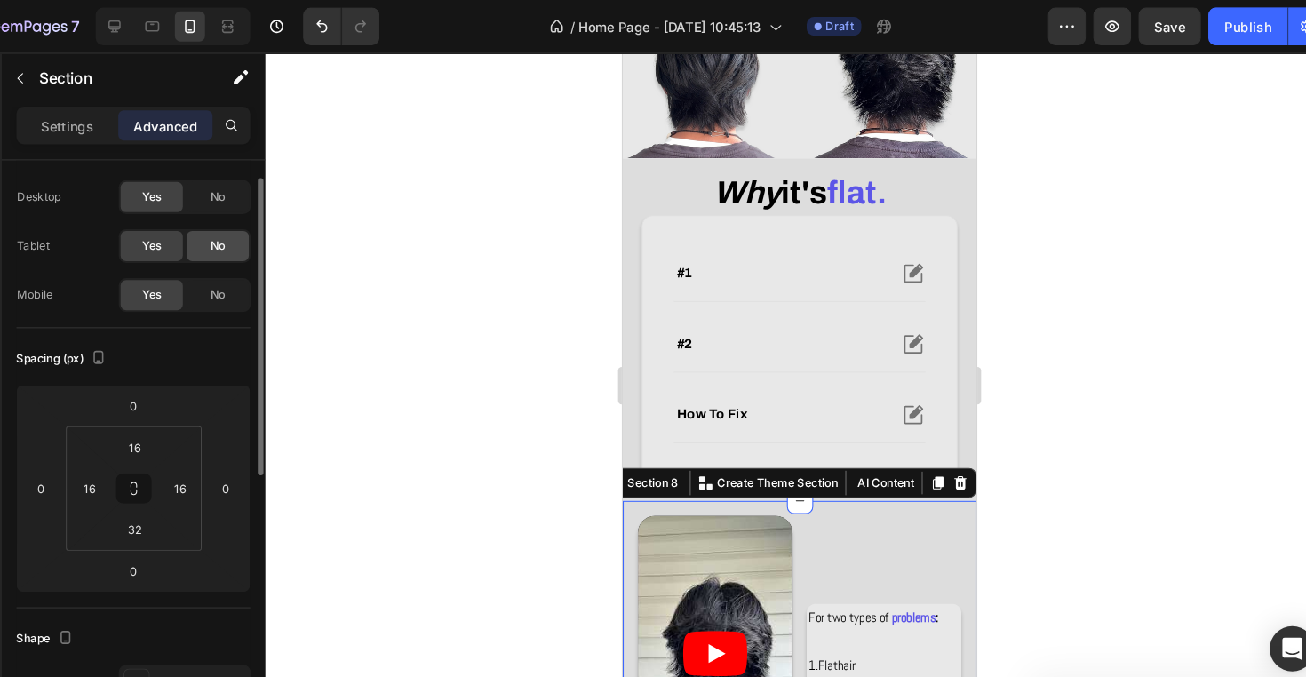
click at [247, 239] on span "No" at bounding box center [254, 232] width 14 height 16
click at [247, 183] on span "No" at bounding box center [254, 186] width 14 height 16
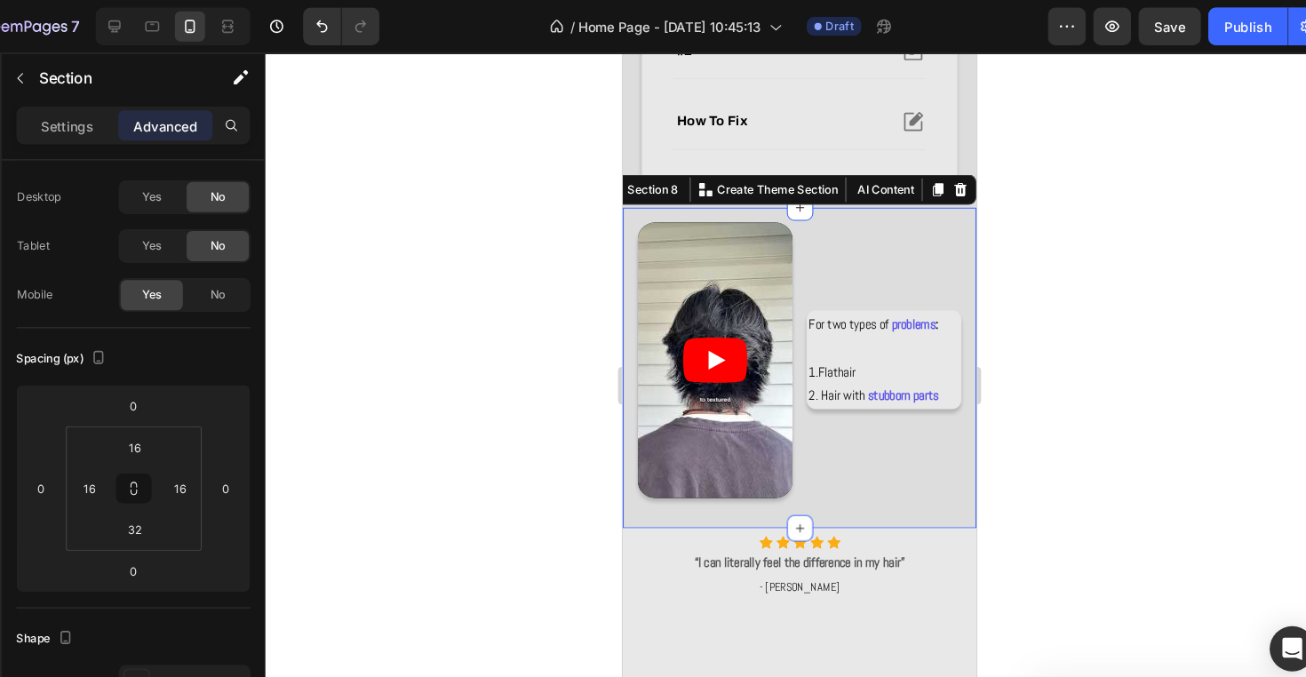
scroll to position [933, 0]
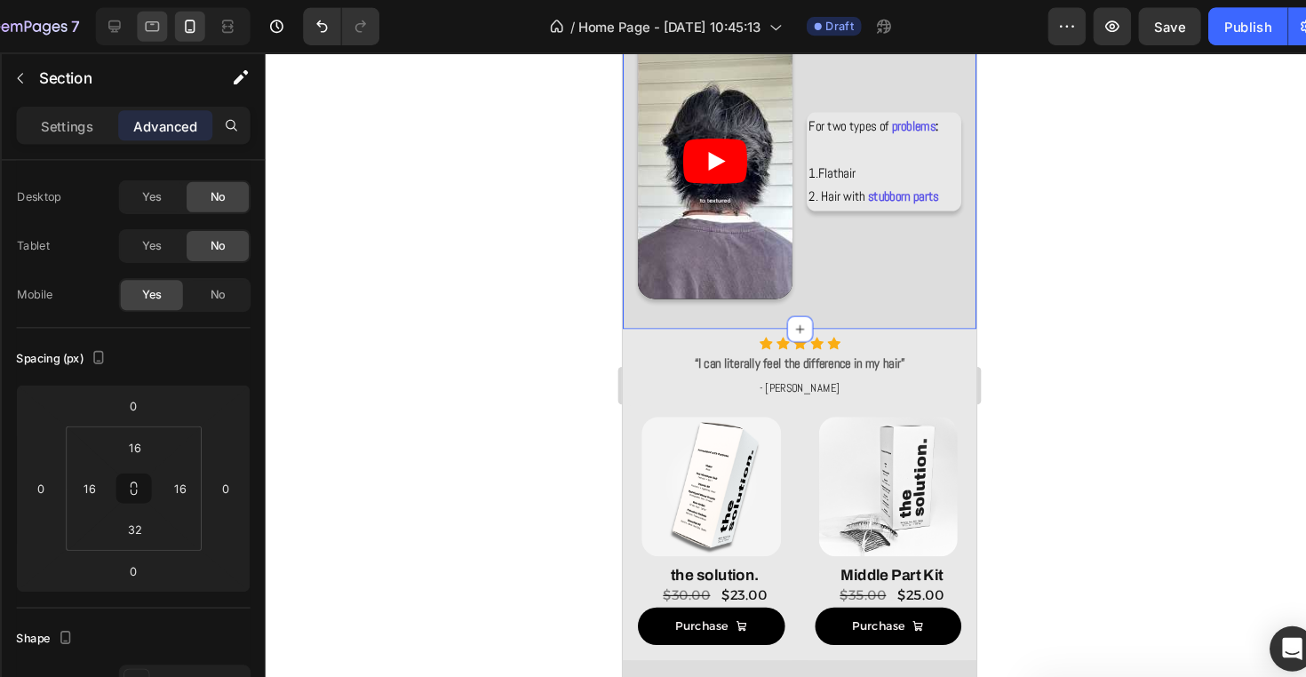
click at [179, 22] on div at bounding box center [193, 25] width 28 height 28
type input "32"
type input "0"
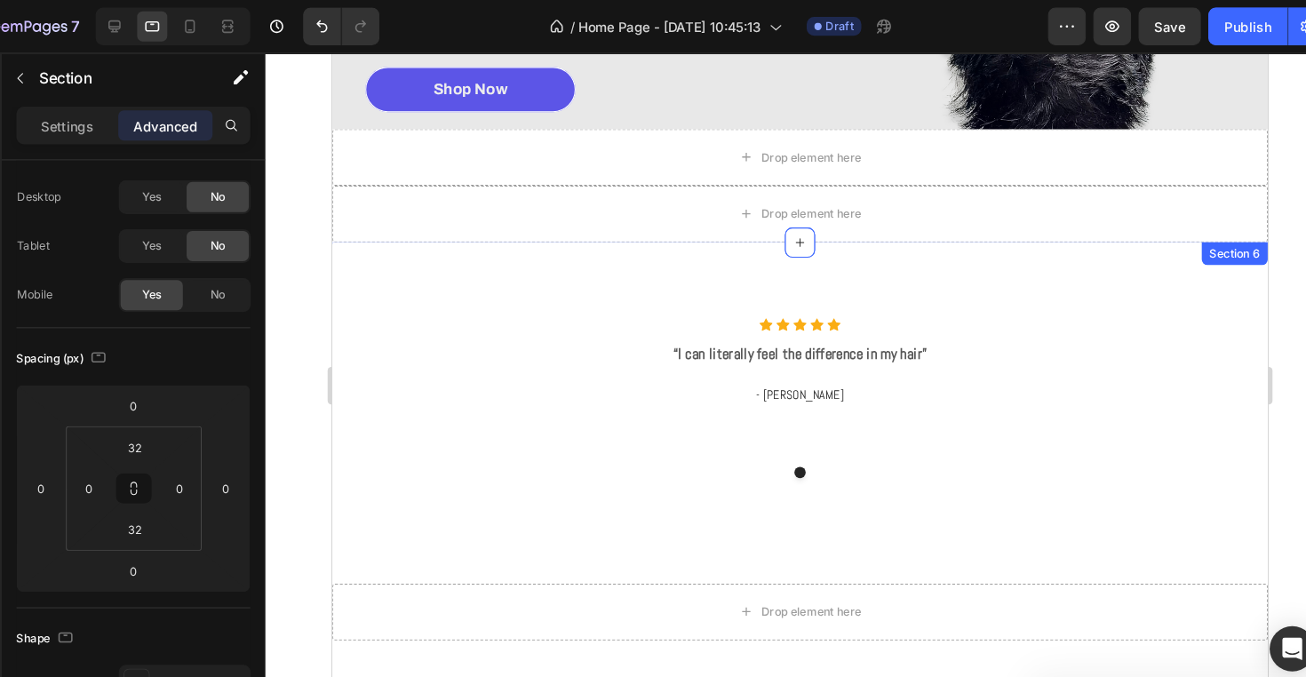
scroll to position [321, 0]
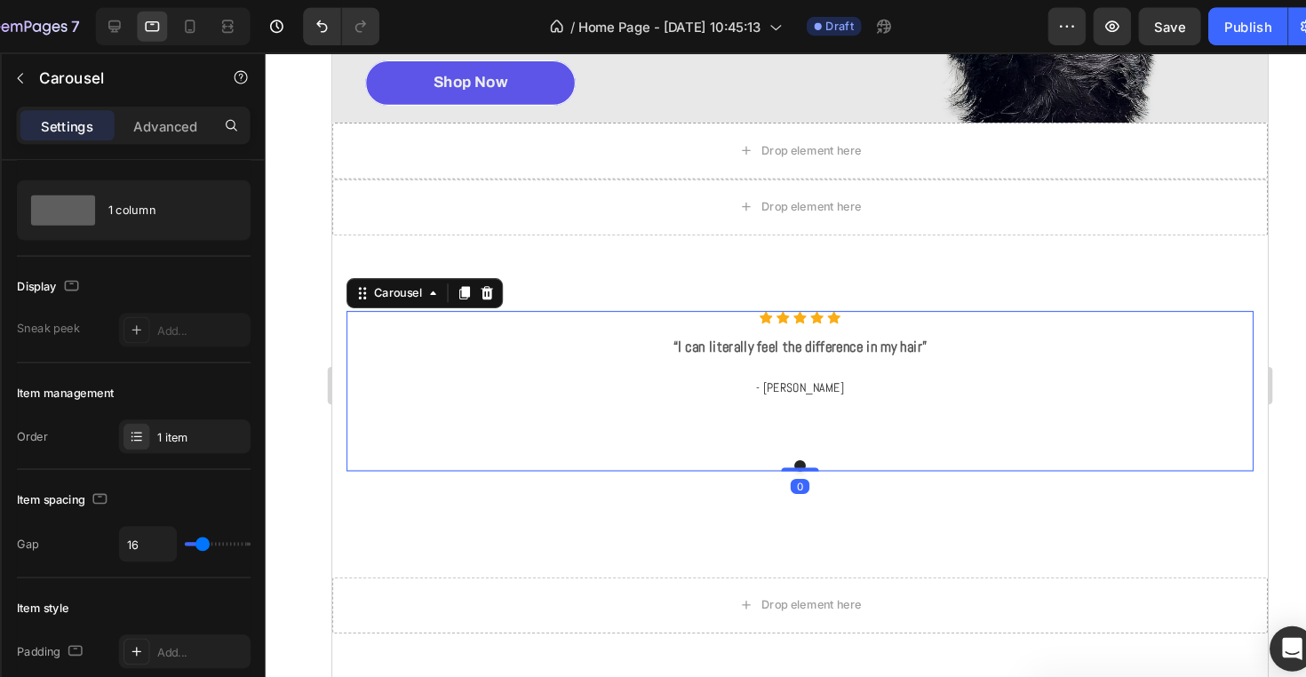
click at [1071, 322] on div "Icon Icon Icon Icon Icon Icon List Hoz “I can literally feel the difference in …" at bounding box center [772, 371] width 854 height 151
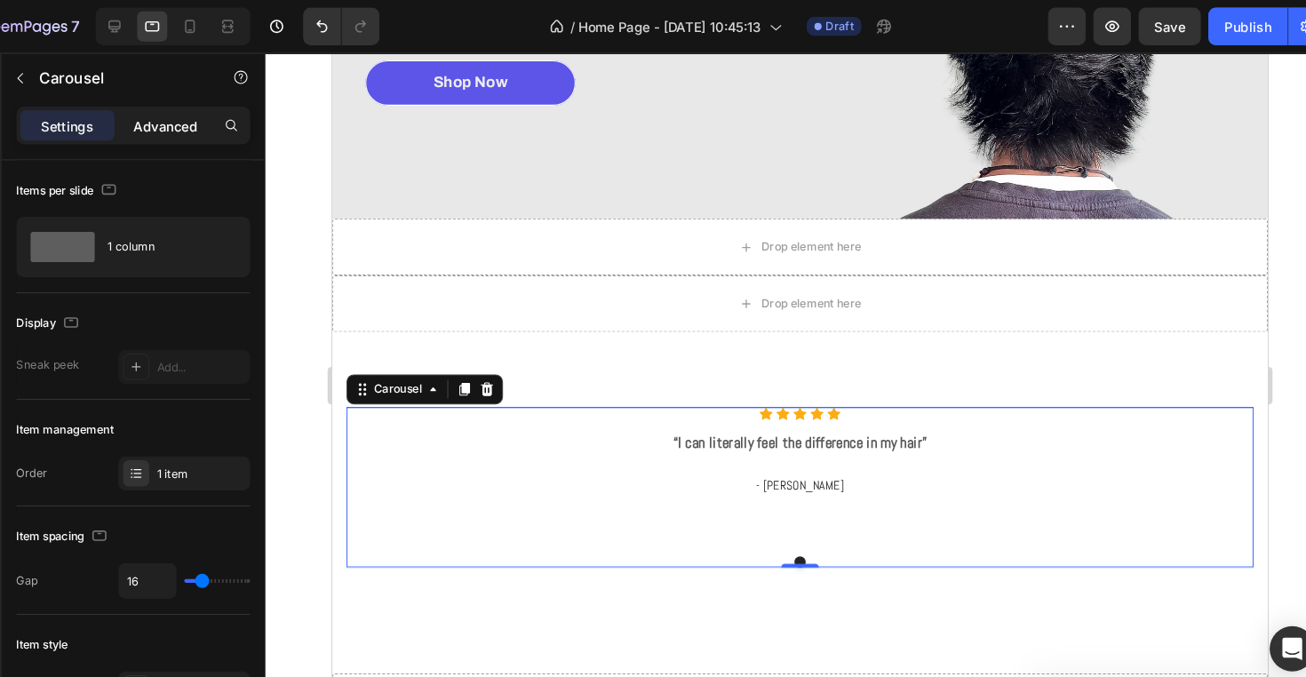
click at [175, 121] on p "Advanced" at bounding box center [205, 118] width 60 height 19
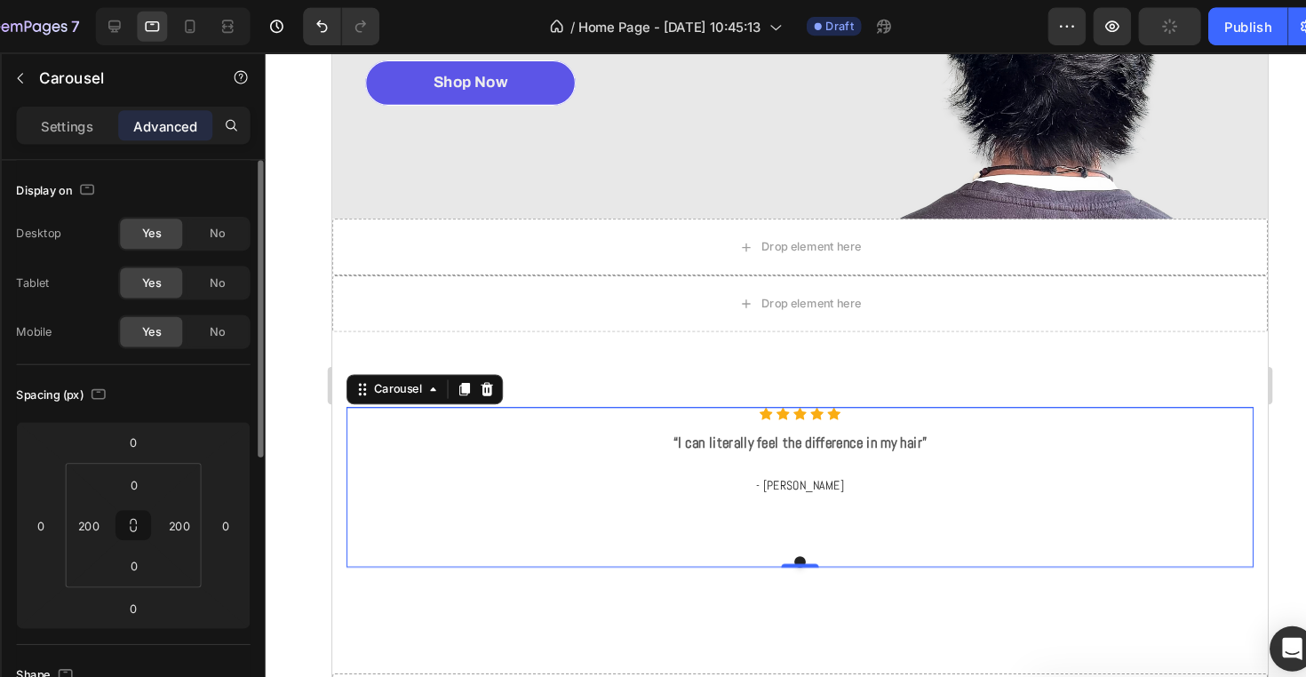
drag, startPoint x: 196, startPoint y: 268, endPoint x: 196, endPoint y: 247, distance: 21.3
click at [225, 268] on div "No" at bounding box center [254, 266] width 59 height 28
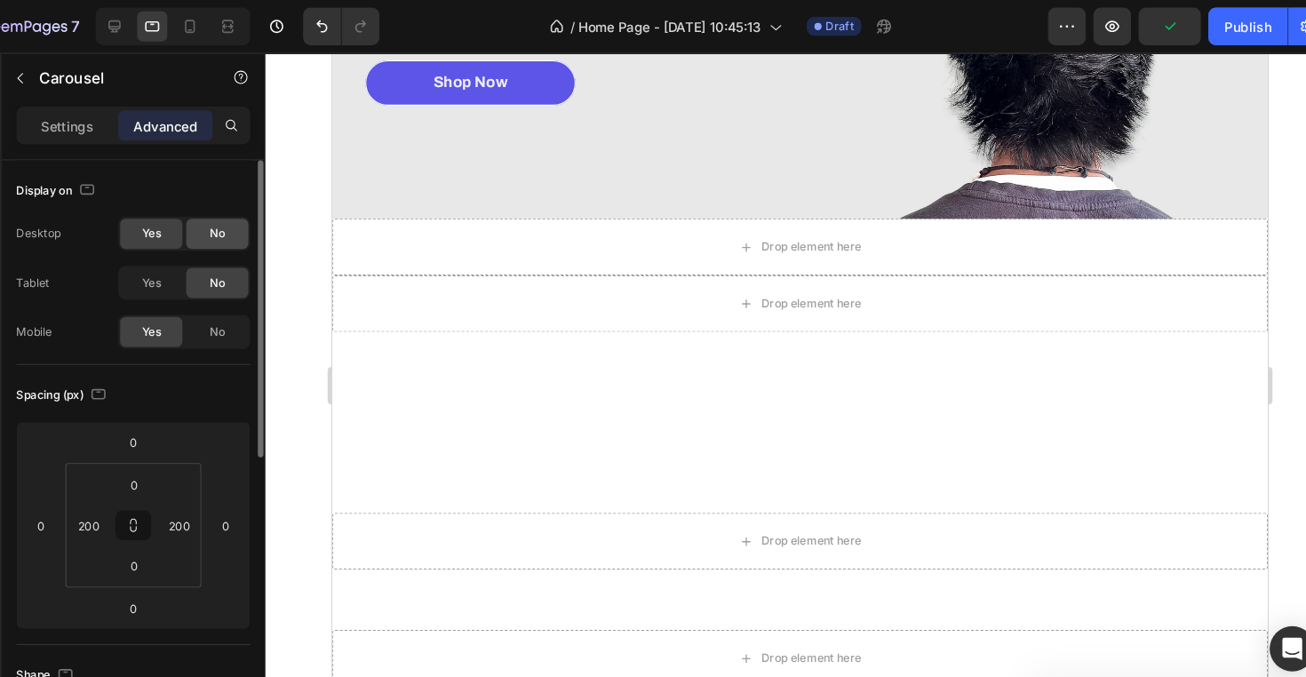
click at [225, 229] on div "No" at bounding box center [254, 220] width 59 height 28
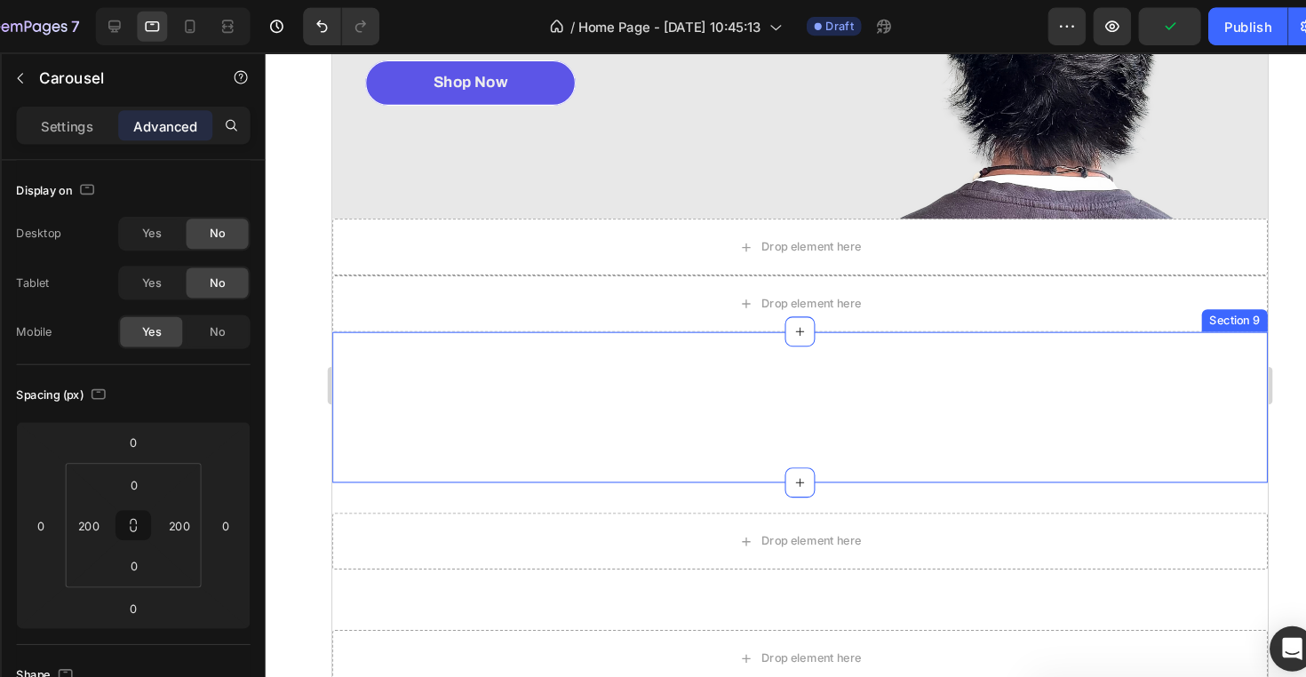
scroll to position [425, 0]
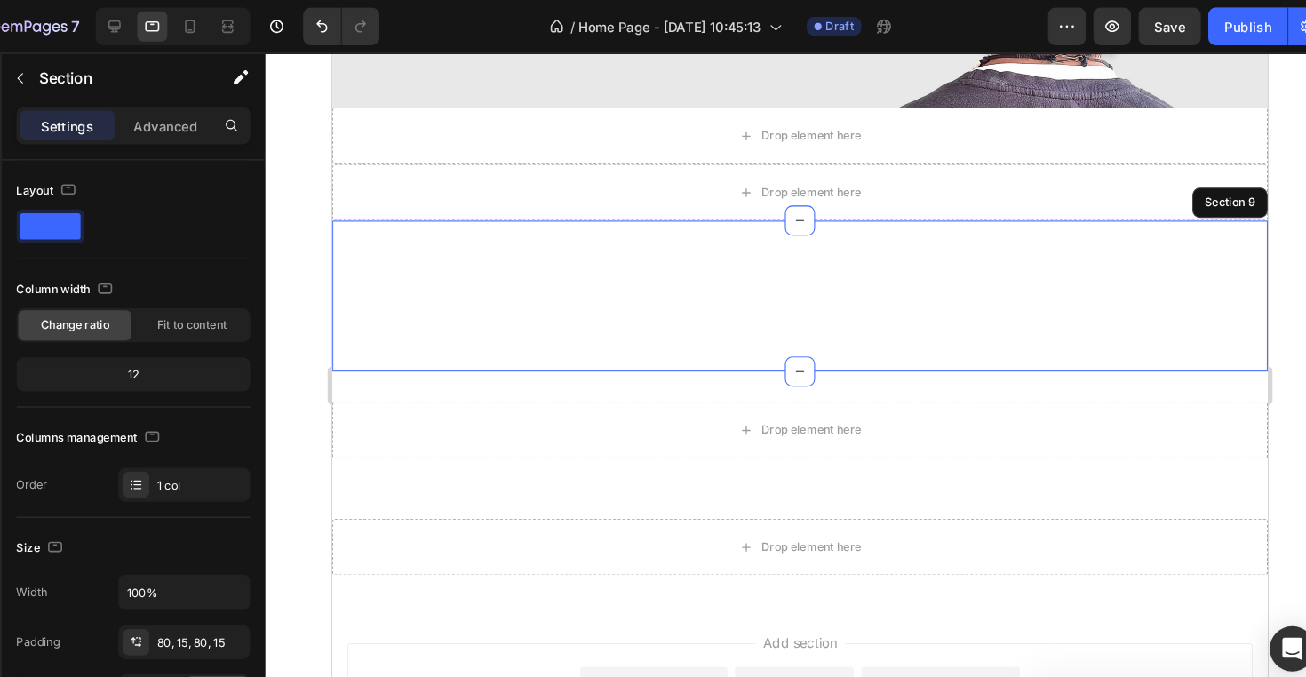
click at [758, 309] on div "Icon Icon Icon Icon Icon Icon List Hoz “I can literally feel the difference in …" at bounding box center [771, 281] width 881 height 142
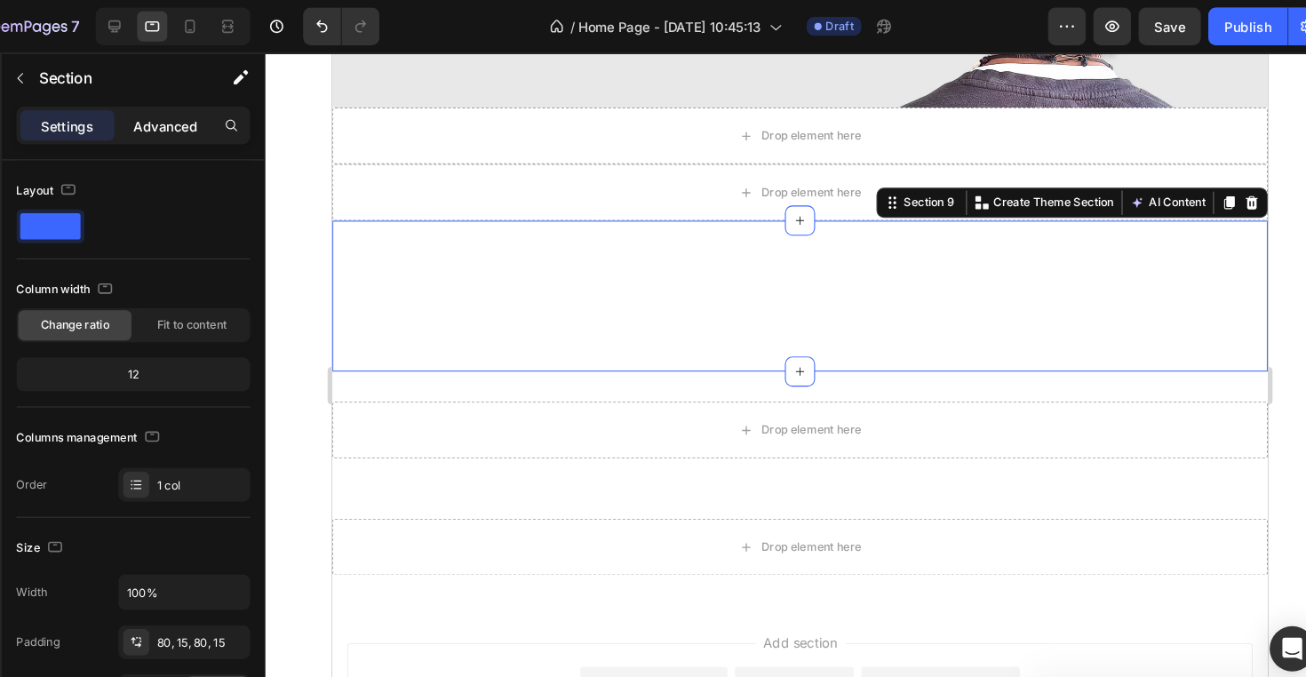
click at [175, 126] on p "Advanced" at bounding box center [205, 118] width 60 height 19
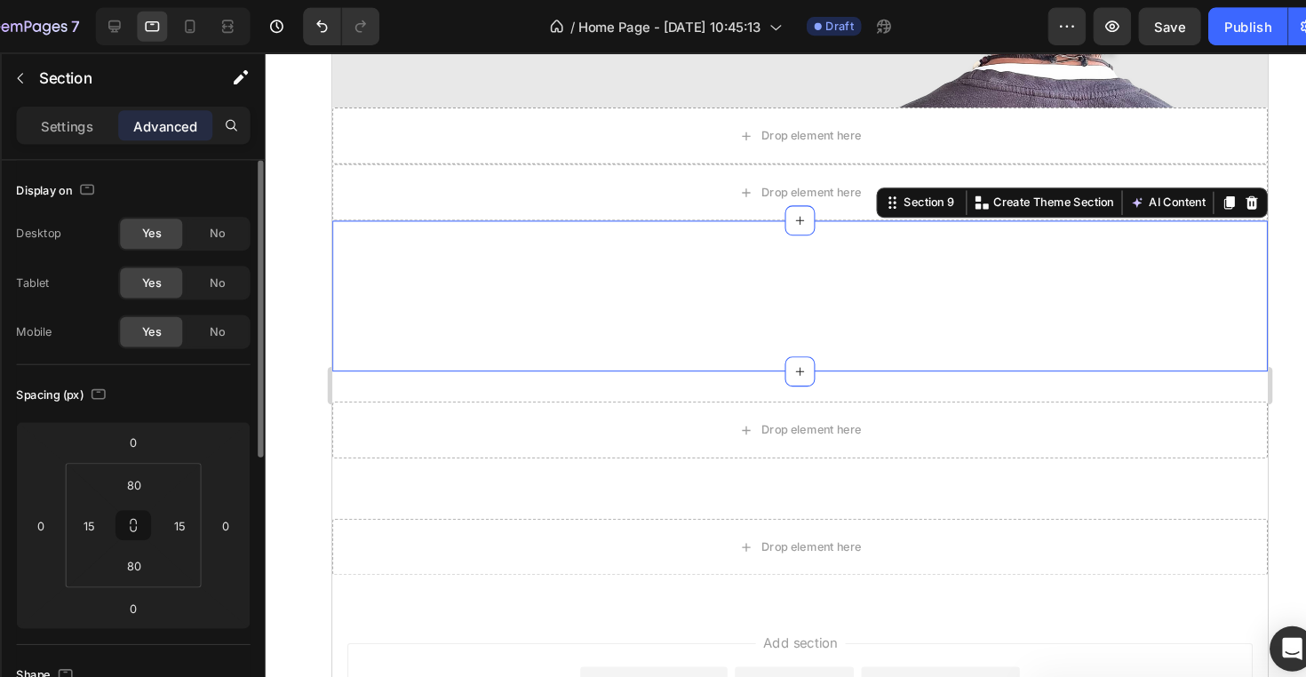
click at [192, 251] on div "Yes No" at bounding box center [223, 266] width 124 height 32
click at [225, 231] on div "No" at bounding box center [254, 220] width 59 height 28
click at [247, 263] on span "No" at bounding box center [254, 266] width 14 height 16
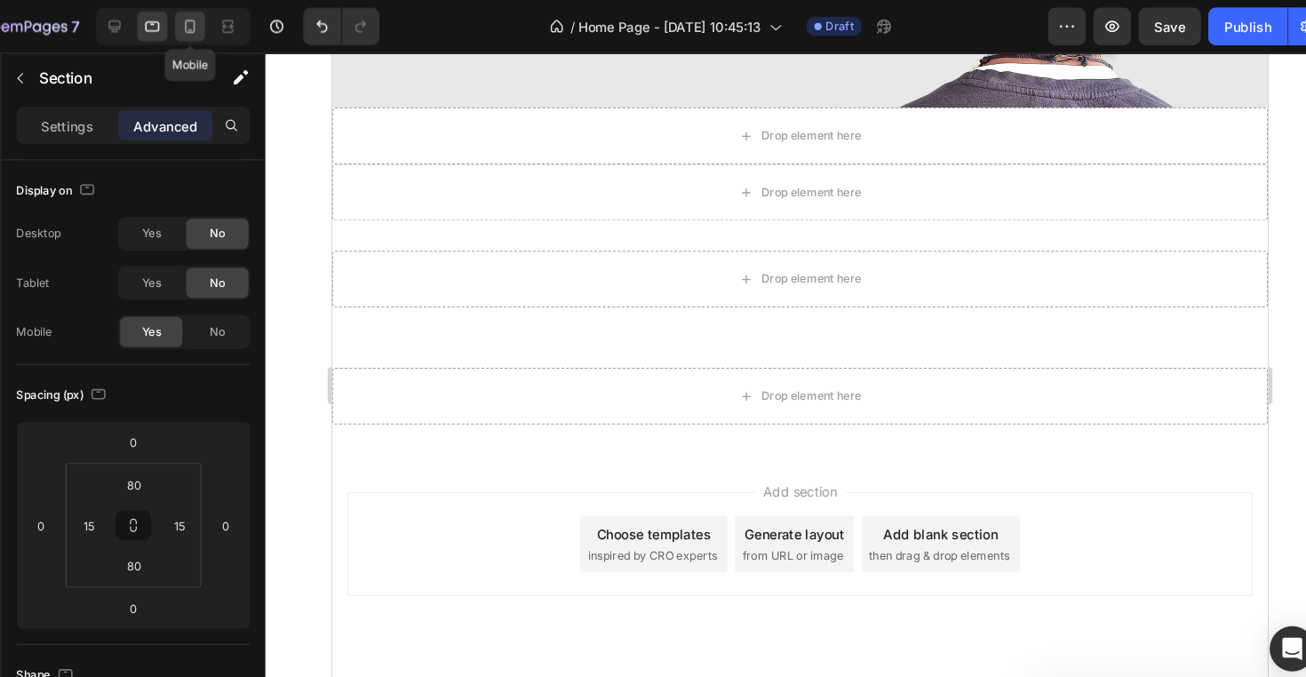
click at [219, 21] on icon at bounding box center [228, 25] width 18 height 18
type input "8"
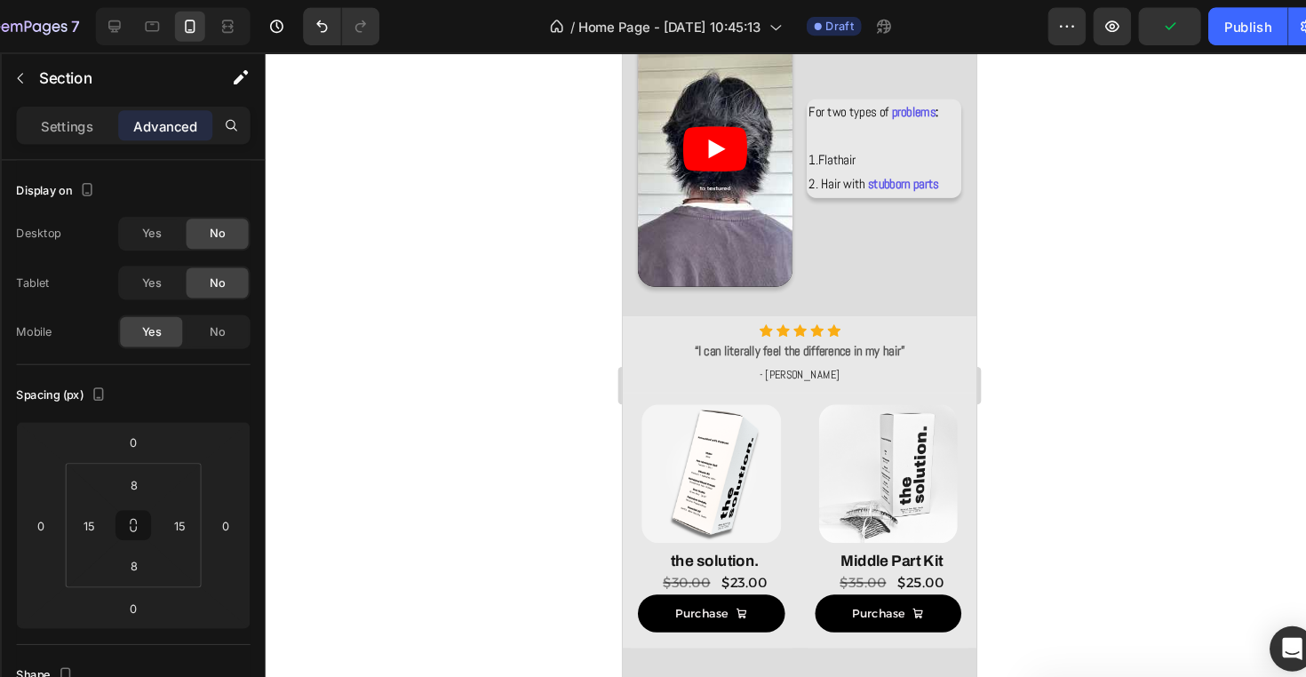
scroll to position [774, 0]
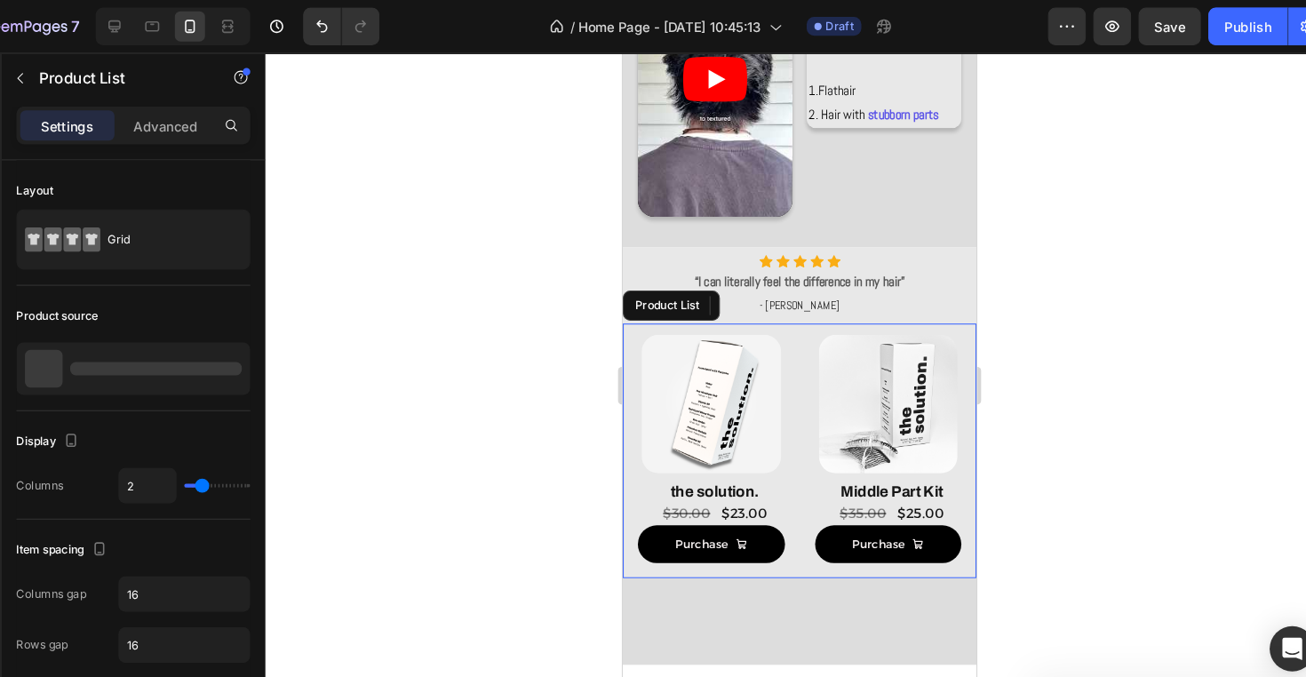
click at [784, 418] on div "Product Images the solution. Product Title $23.00 Product Price Product Price $…" at bounding box center [788, 427] width 319 height 240
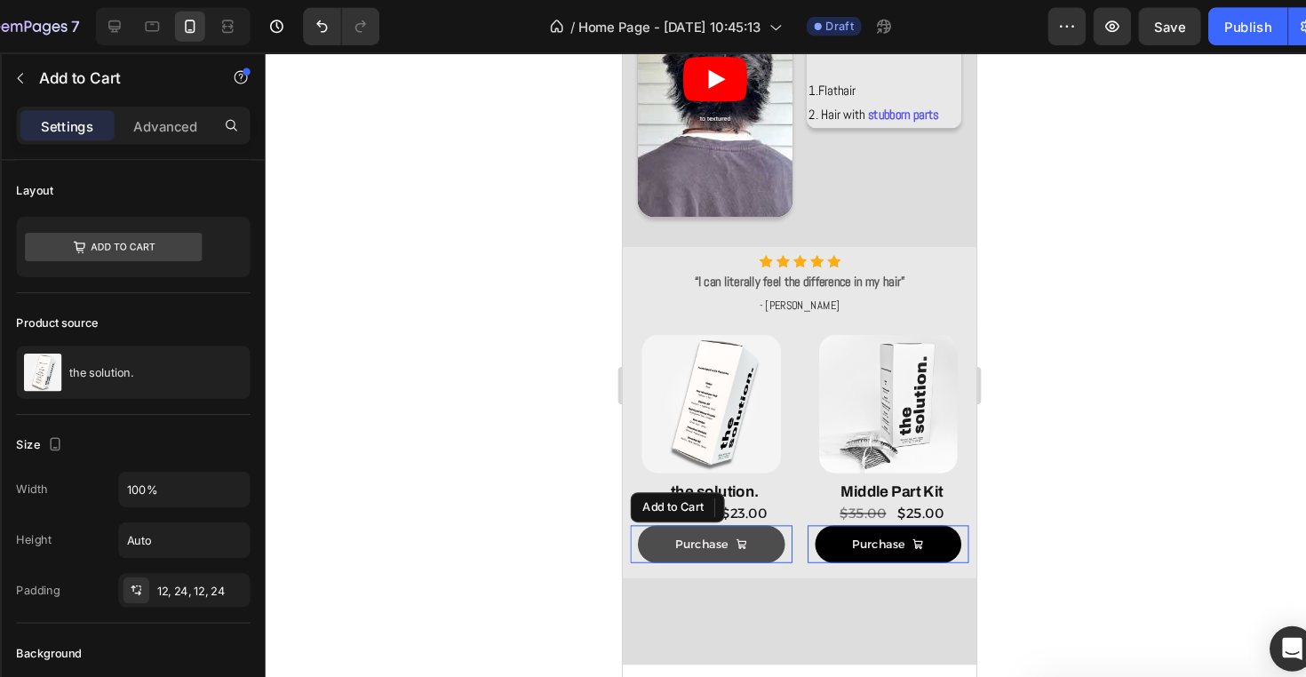
drag, startPoint x: 652, startPoint y: 522, endPoint x: 956, endPoint y: 593, distance: 312.8
click at [652, 522] on button "Purchase" at bounding box center [705, 515] width 139 height 36
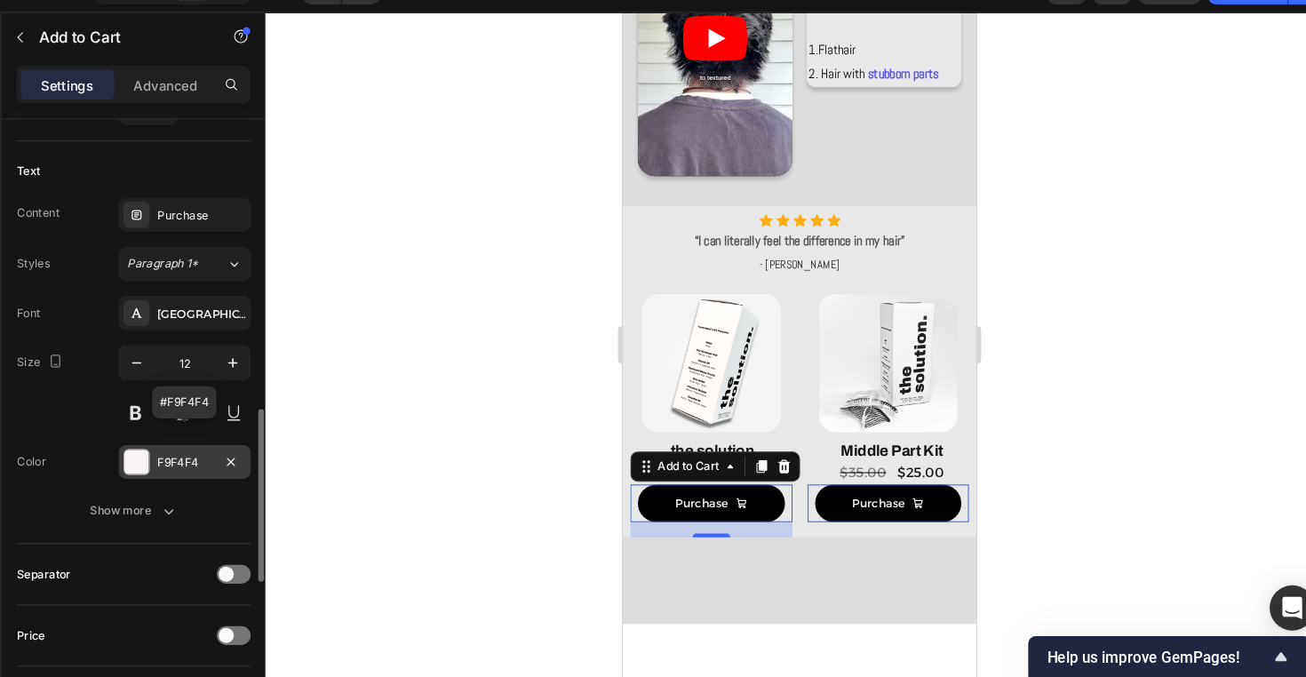
scroll to position [866, 0]
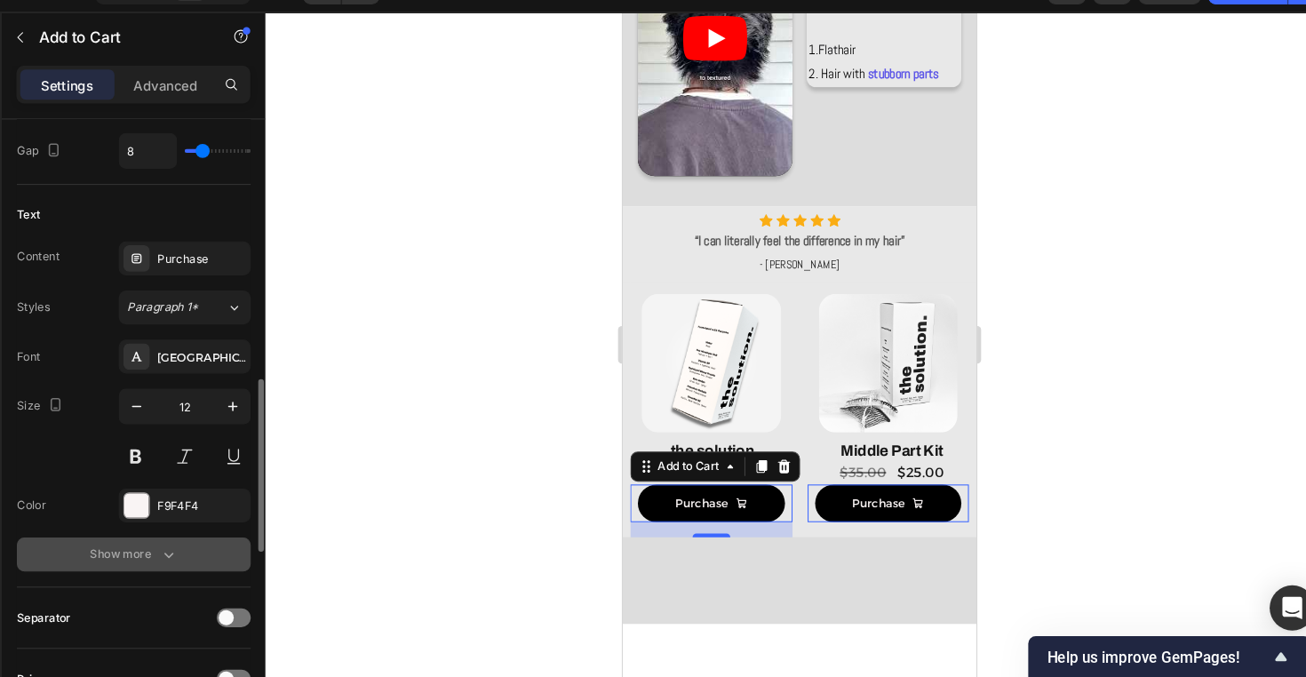
click at [140, 552] on div "Show more" at bounding box center [175, 561] width 83 height 18
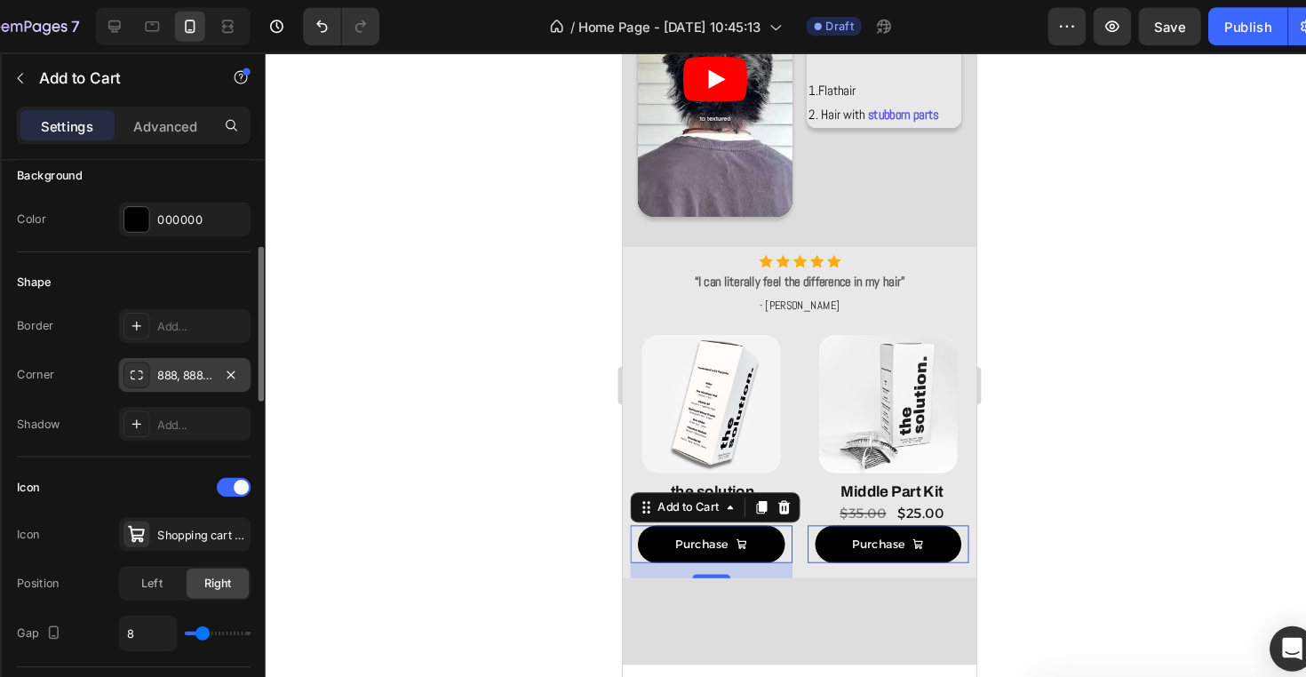
scroll to position [380, 0]
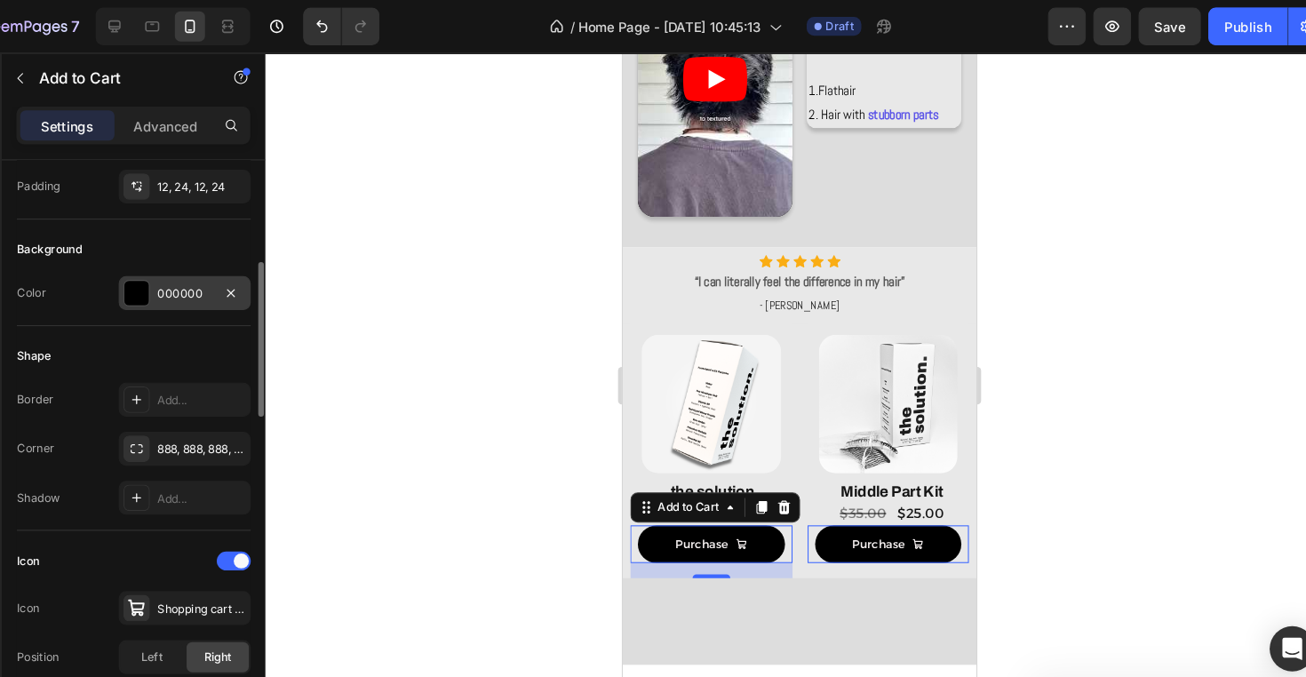
click at [197, 270] on div "000000" at bounding box center [223, 277] width 52 height 16
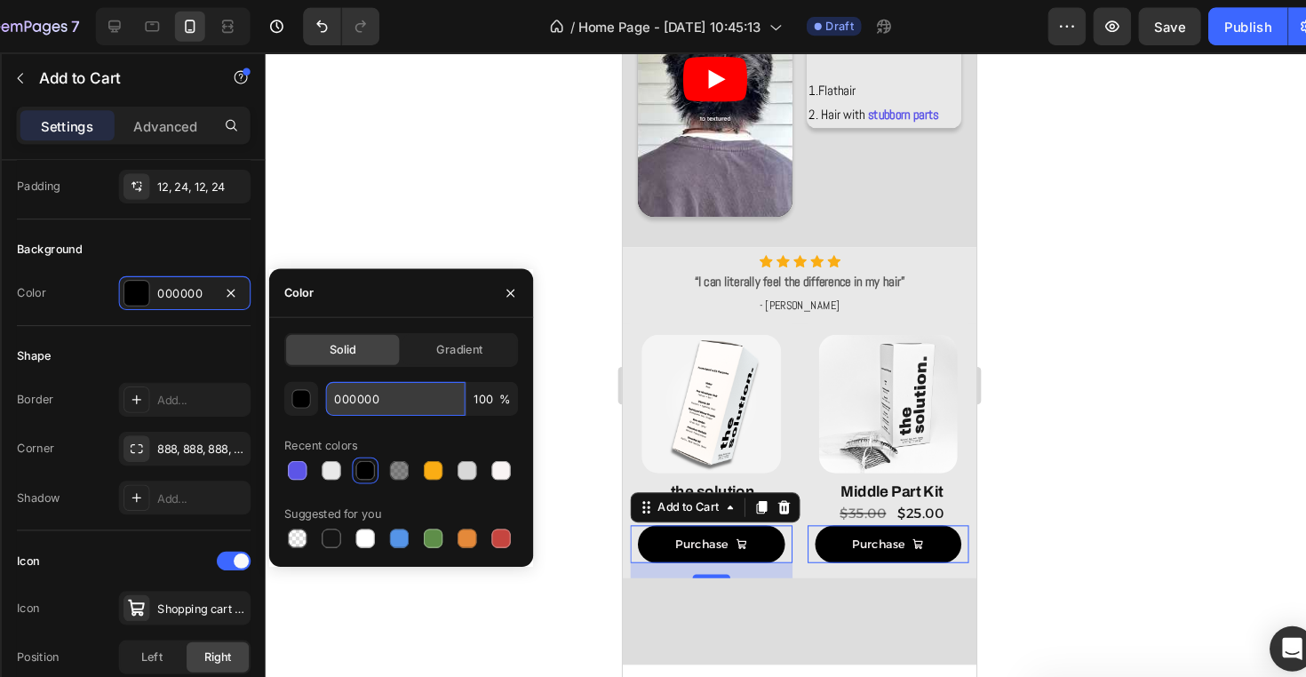
click at [387, 371] on input "000000" at bounding box center [421, 376] width 131 height 32
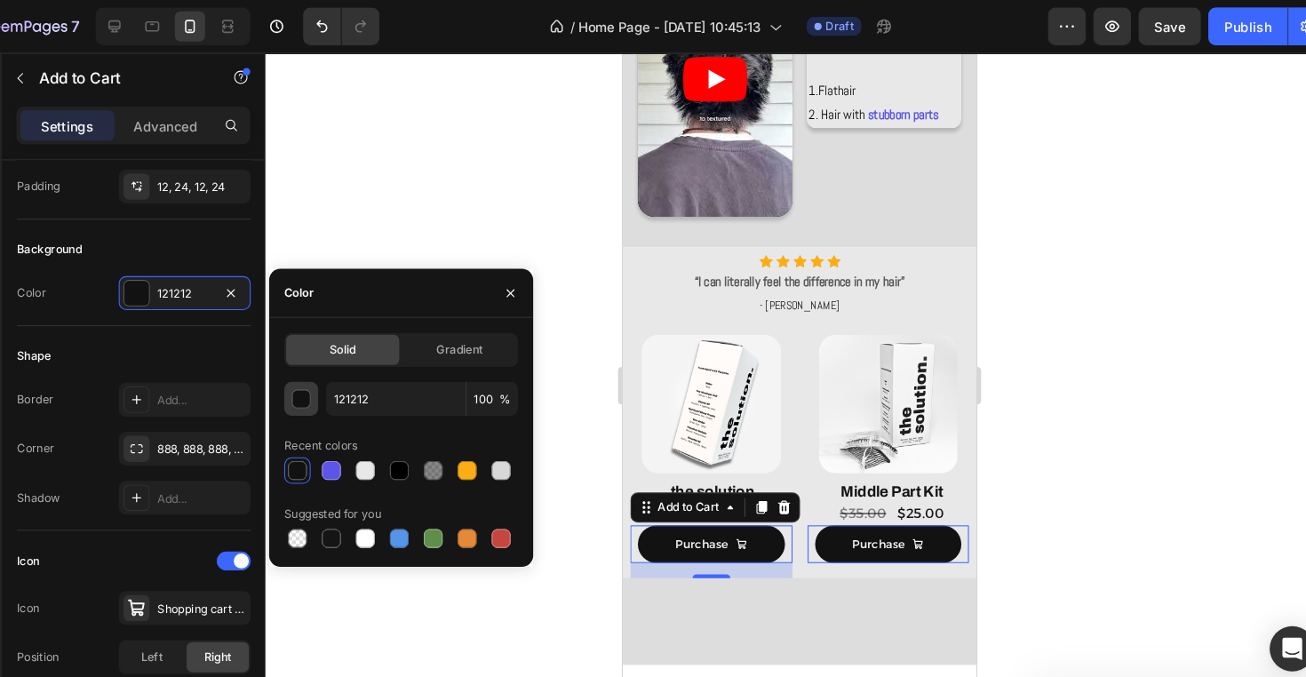
click at [325, 372] on div "button" at bounding box center [334, 377] width 18 height 18
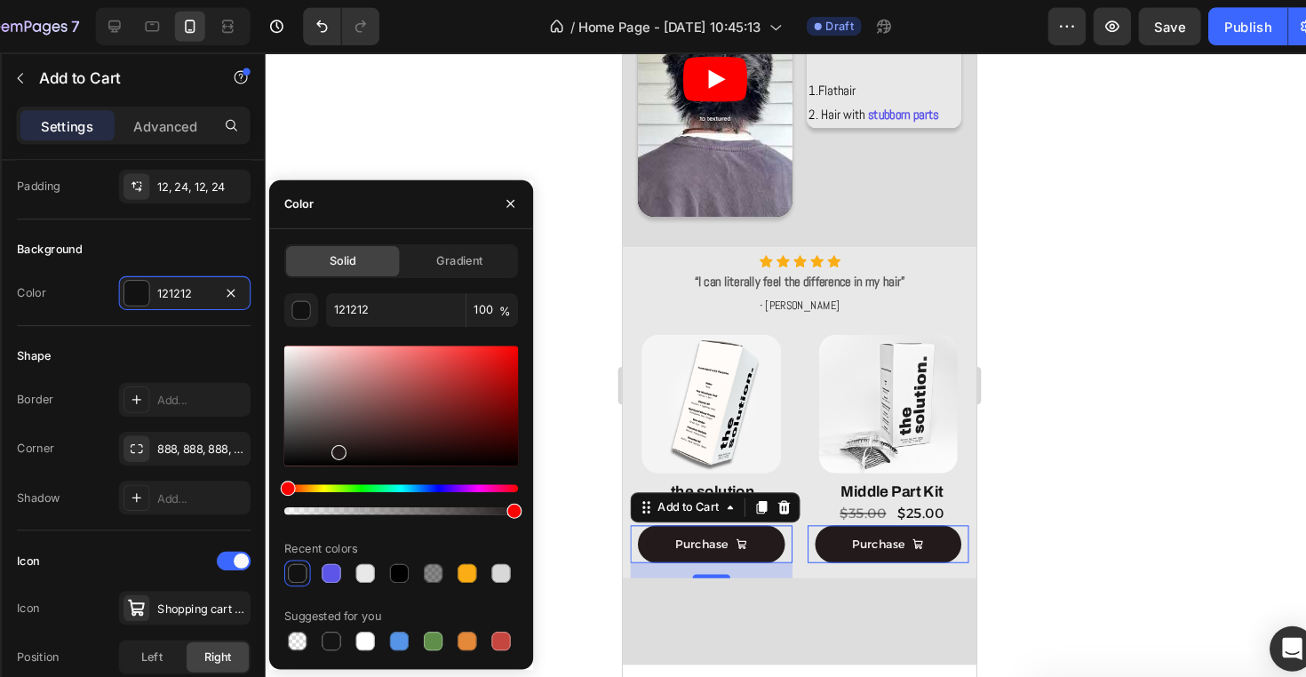
click at [317, 423] on div at bounding box center [427, 382] width 220 height 113
click at [317, 424] on div at bounding box center [427, 382] width 220 height 113
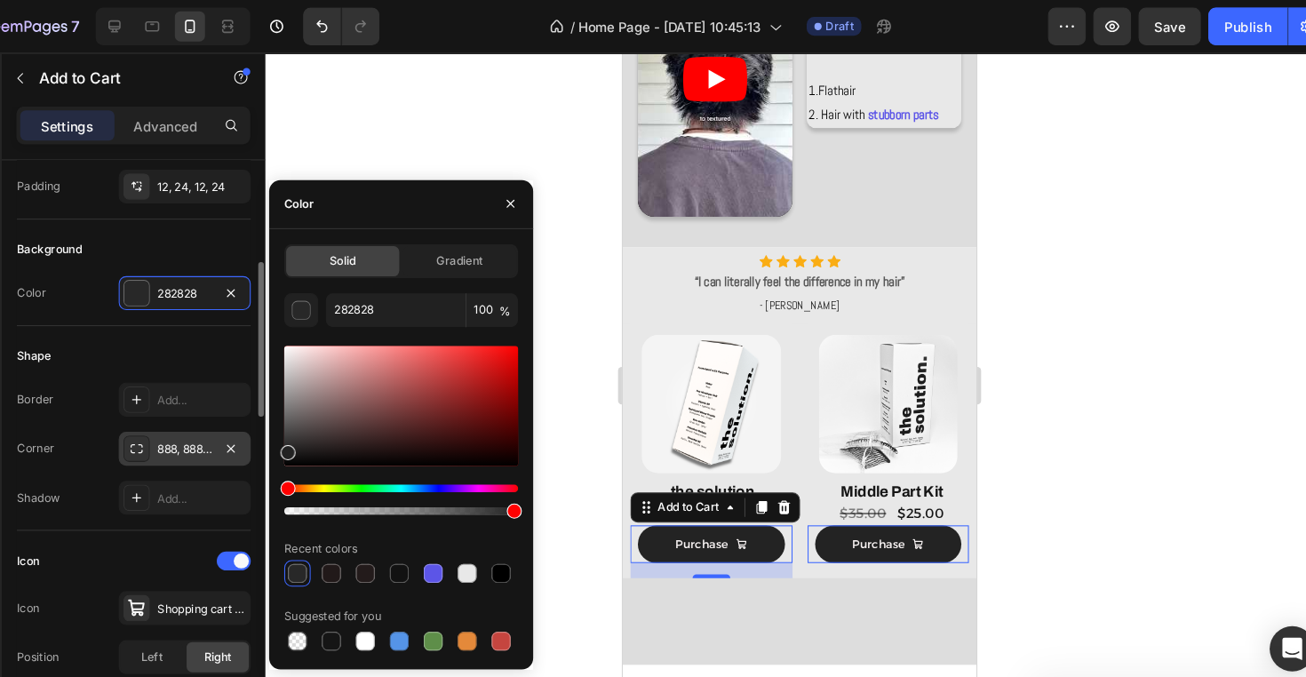
type input "232323"
drag, startPoint x: 319, startPoint y: 426, endPoint x: 158, endPoint y: 422, distance: 160.8
click at [158, 422] on div "450 Beta Sections(18) Elements(83) Section Element Hero Section Product Detail …" at bounding box center [149, 363] width 299 height 627
click at [531, 358] on div at bounding box center [802, 363] width 1006 height 627
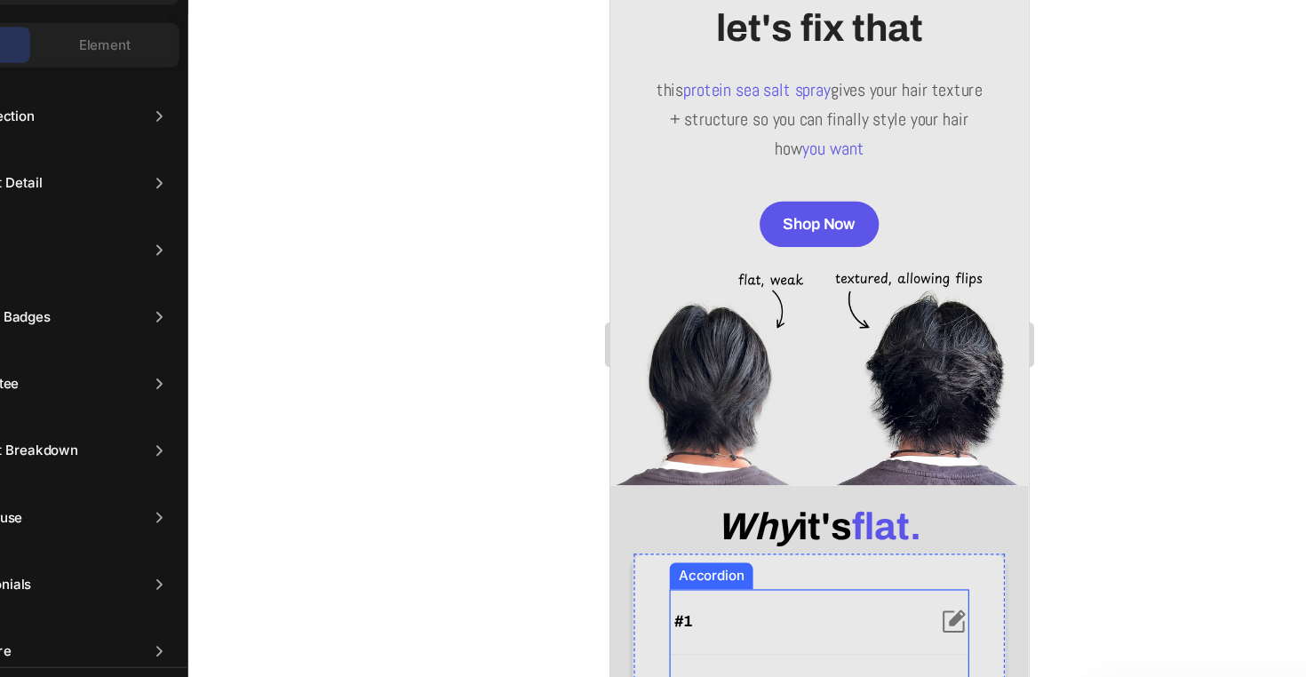
scroll to position [382, 0]
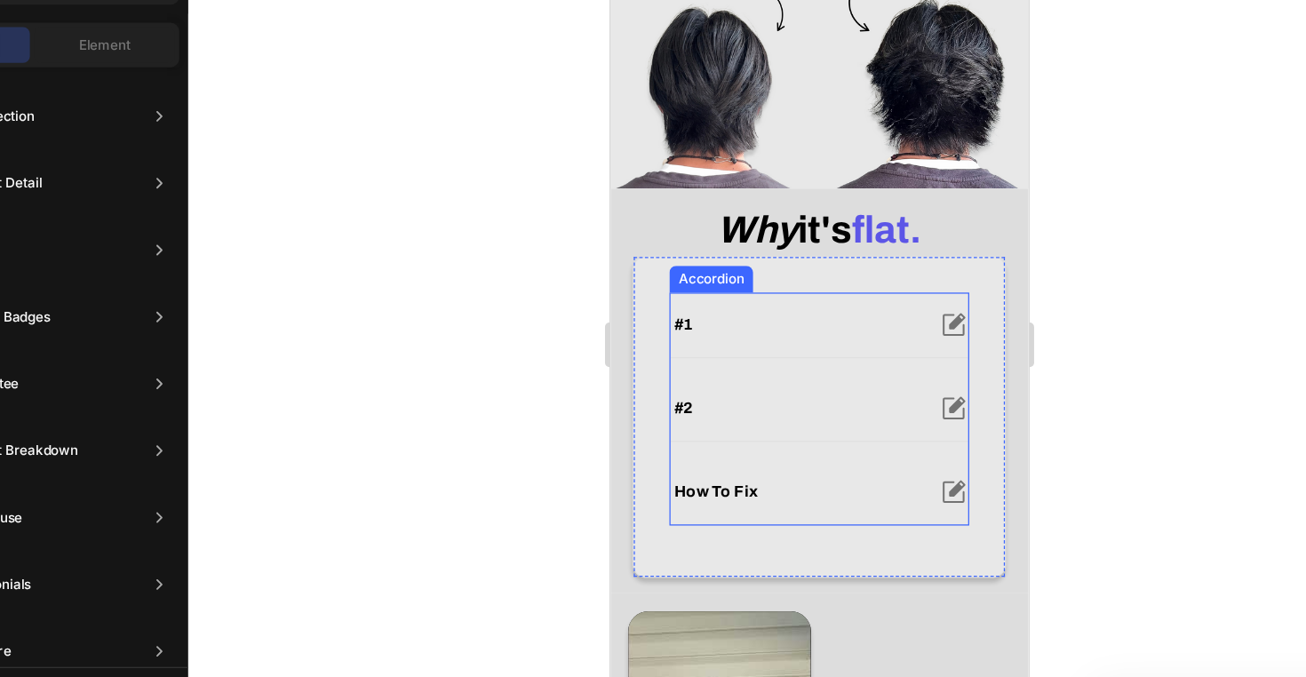
click at [831, 378] on div "how to fix" at bounding box center [758, 382] width 200 height 21
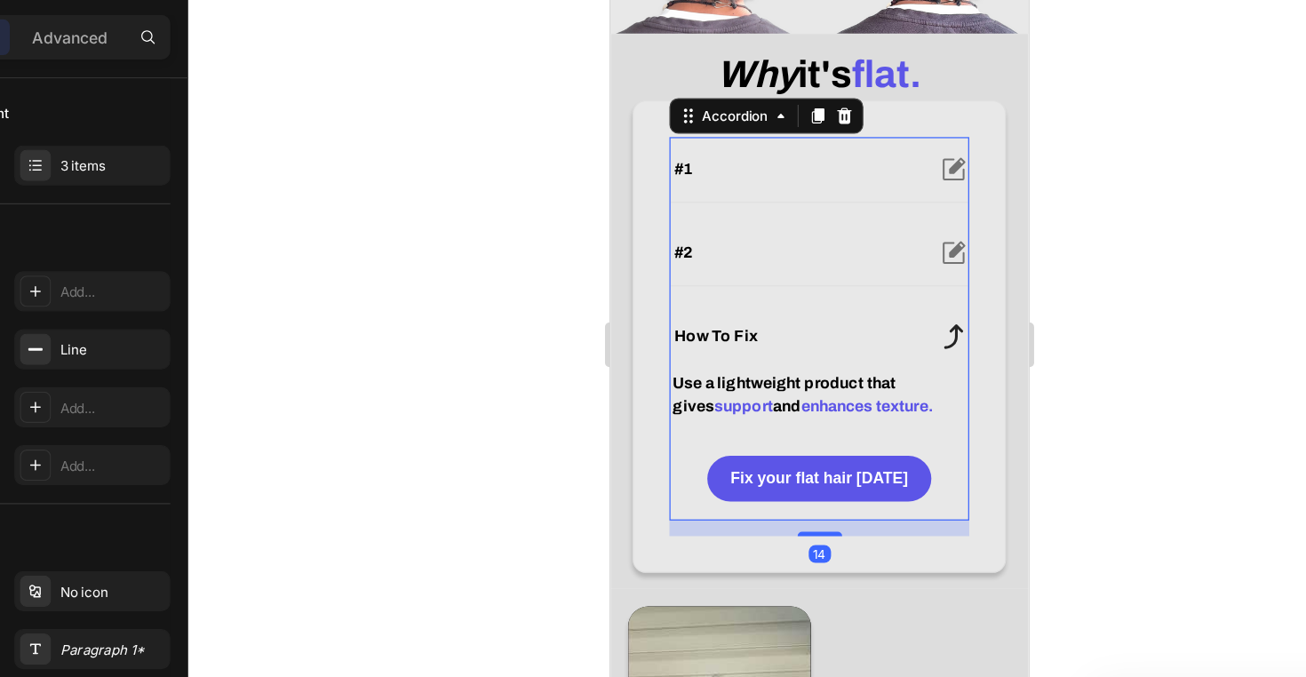
scroll to position [520, 0]
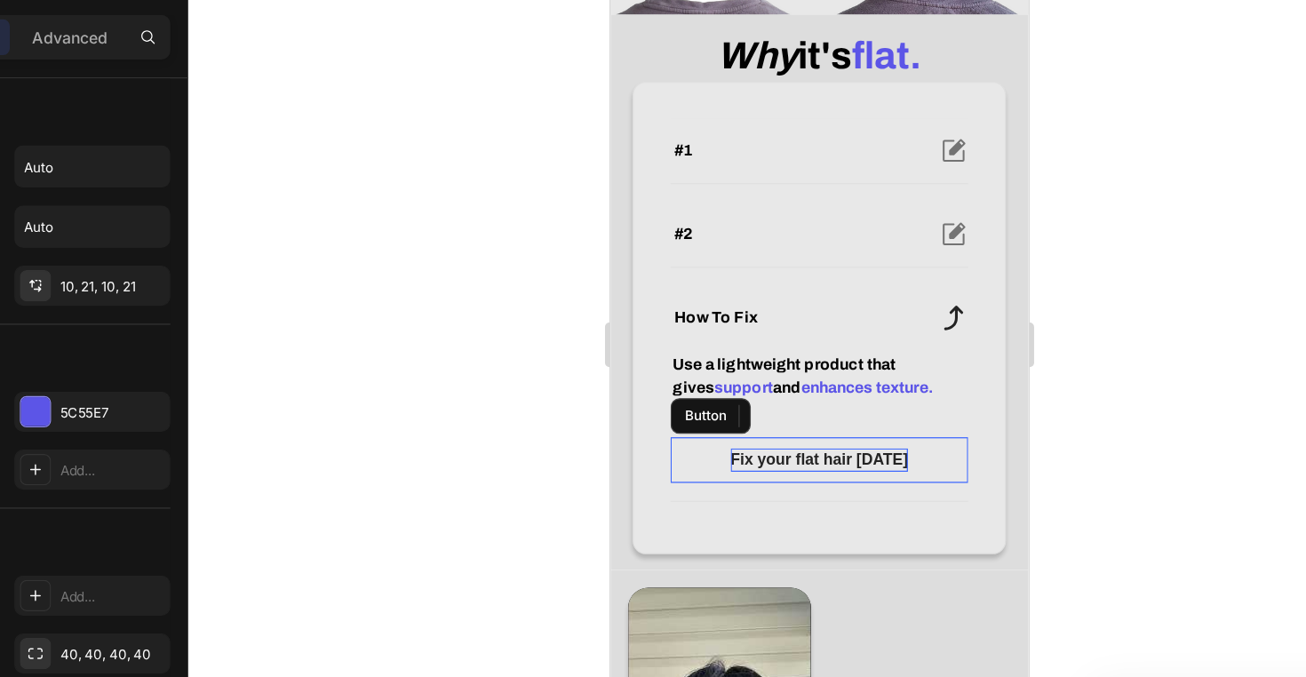
click at [808, 354] on p "Fix your flat hair [DATE]" at bounding box center [776, 357] width 141 height 19
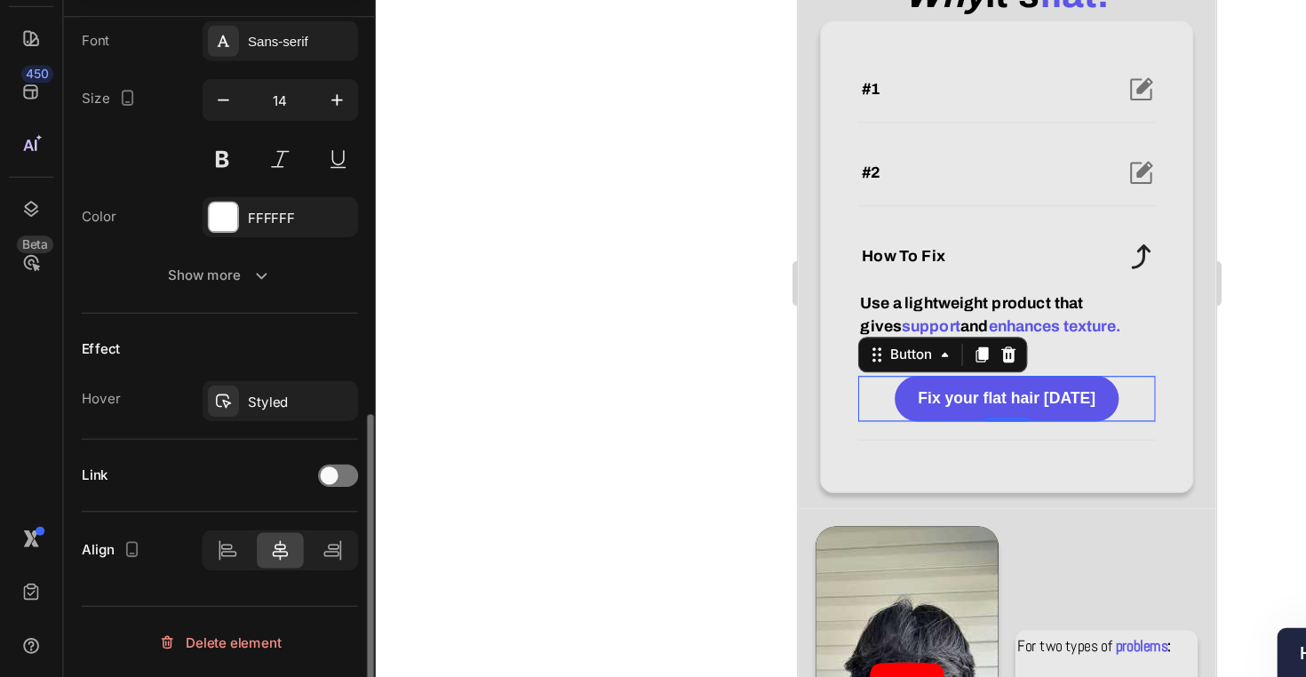
scroll to position [0, 0]
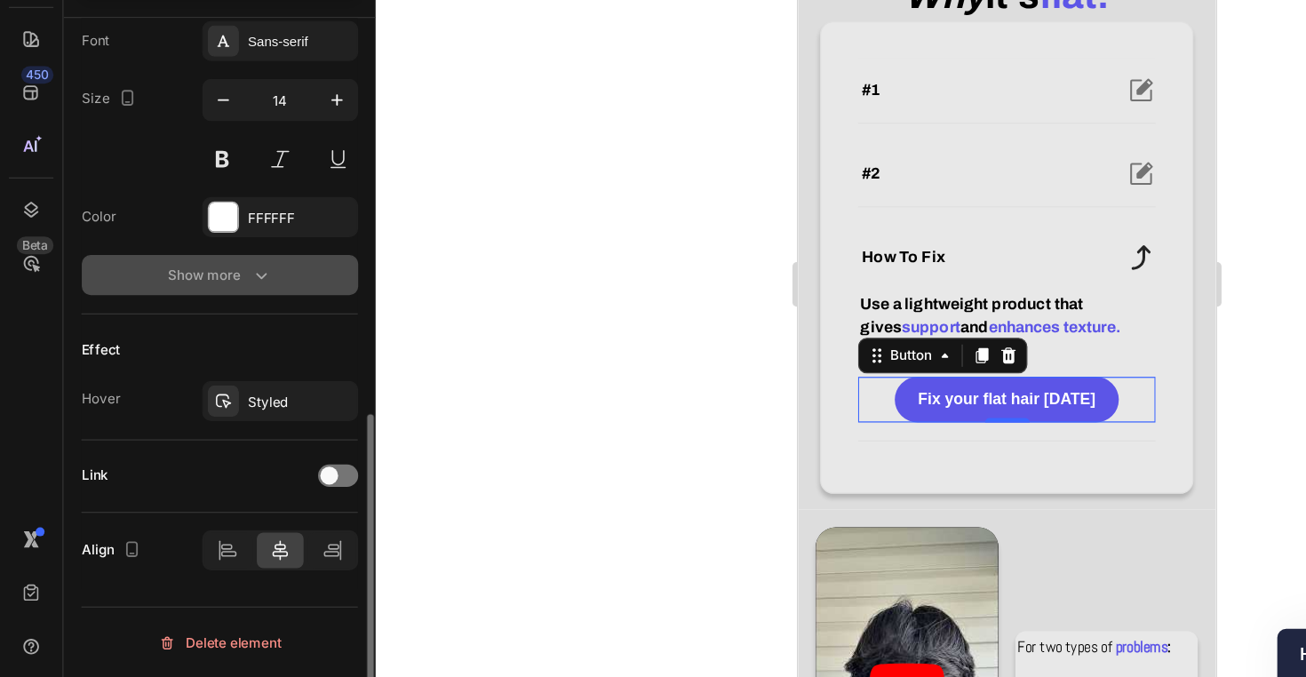
click at [230, 340] on button "Show more" at bounding box center [175, 356] width 220 height 32
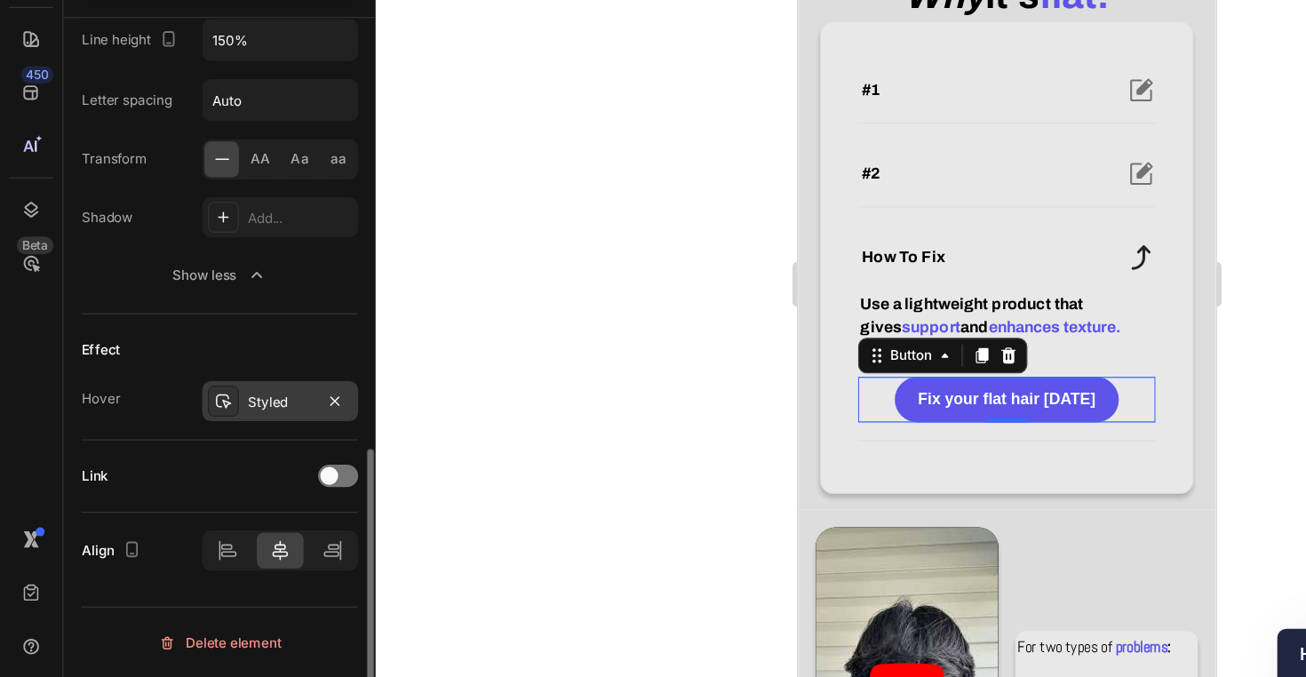
scroll to position [914, 0]
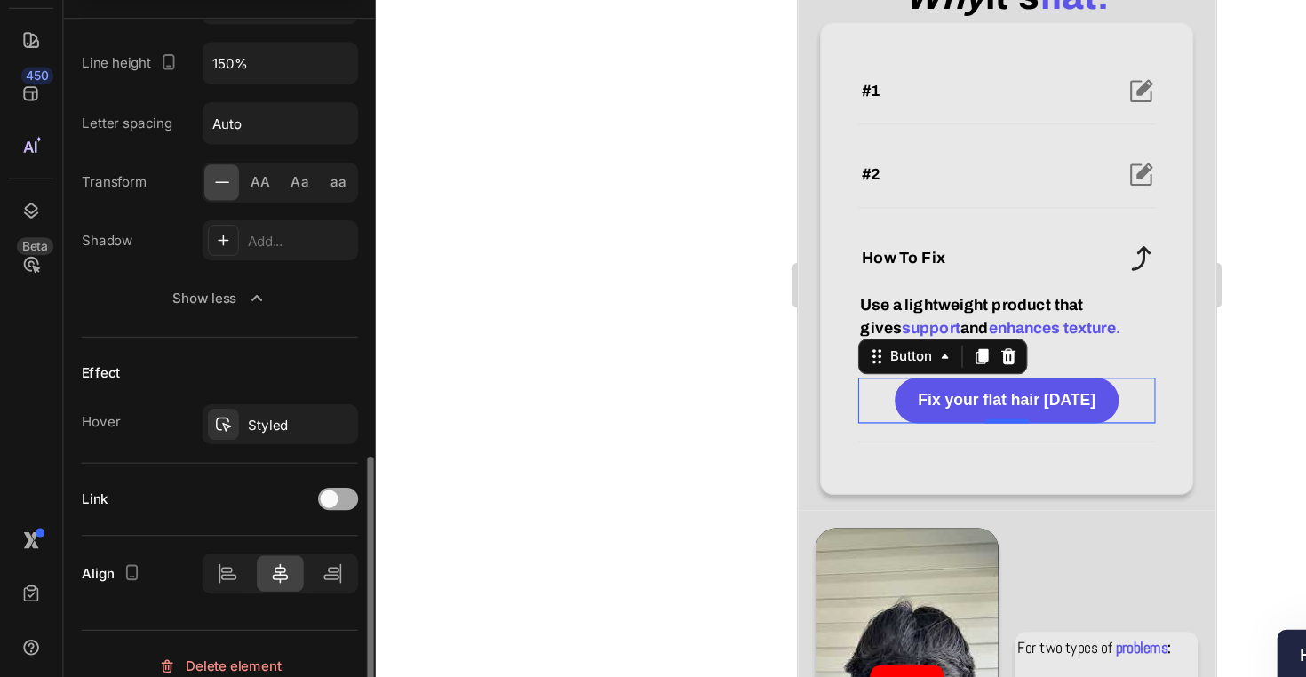
click at [265, 527] on span at bounding box center [262, 534] width 14 height 14
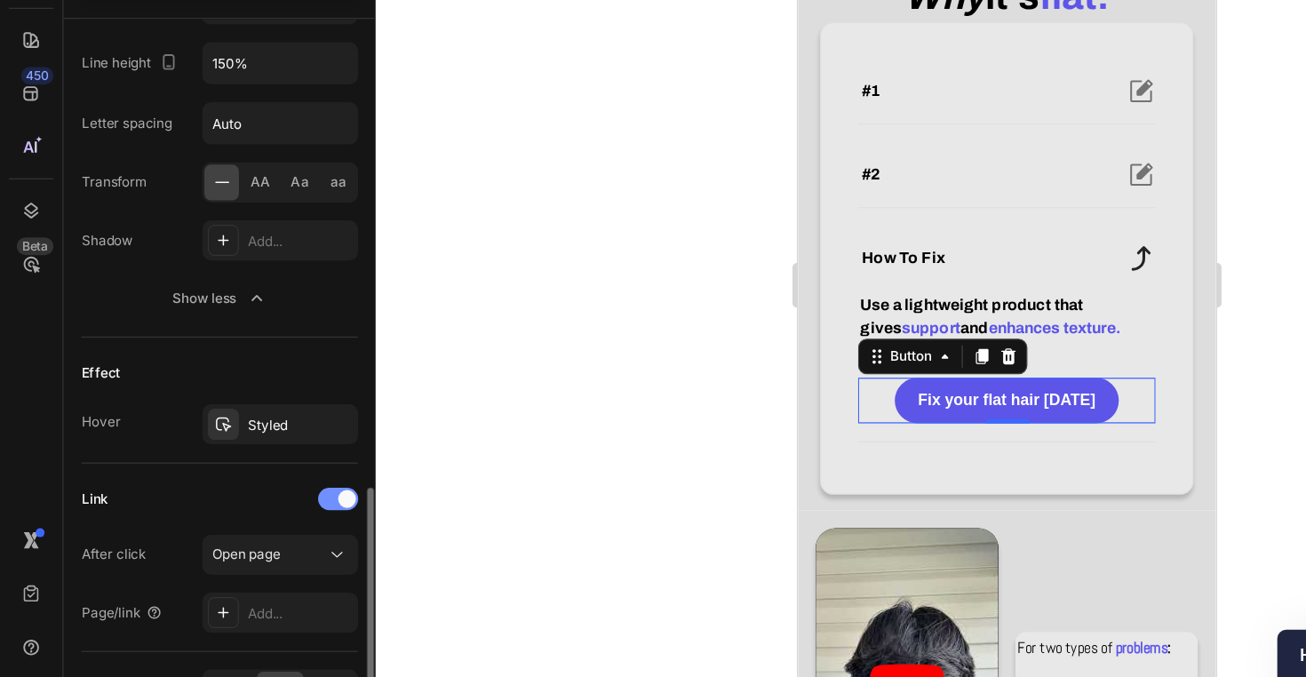
scroll to position [1004, 0]
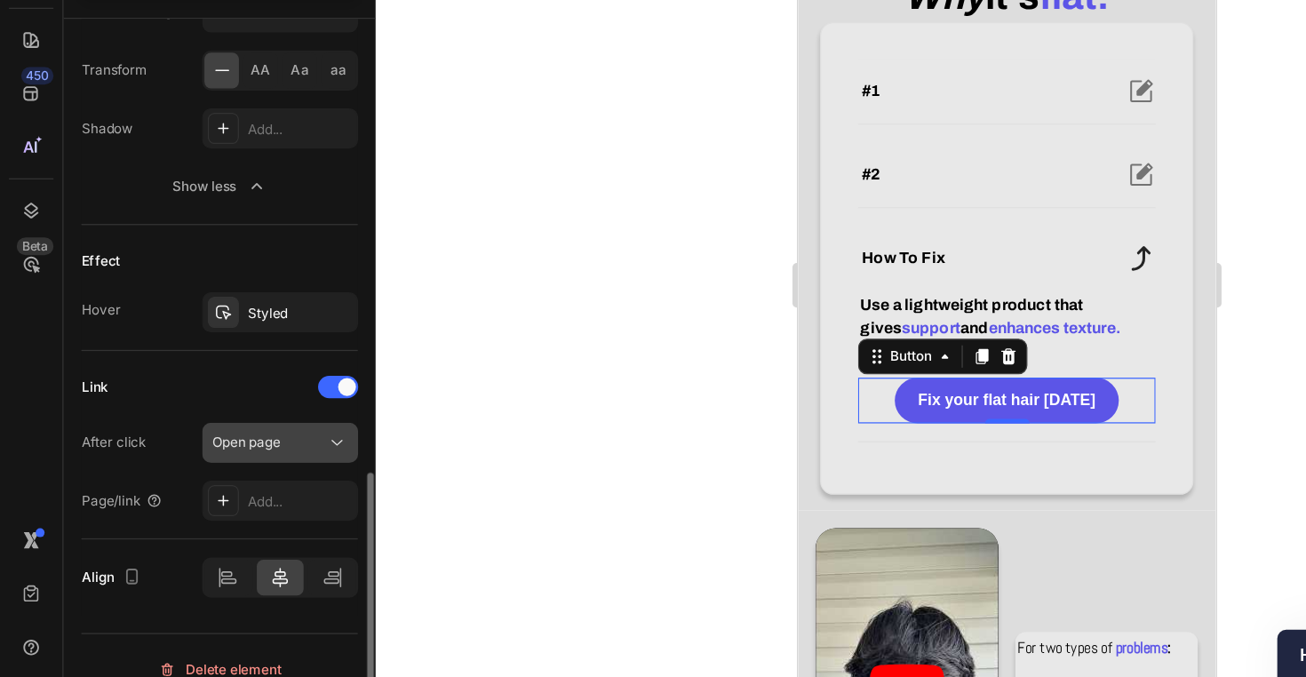
click at [234, 480] on div "Open page" at bounding box center [214, 488] width 91 height 16
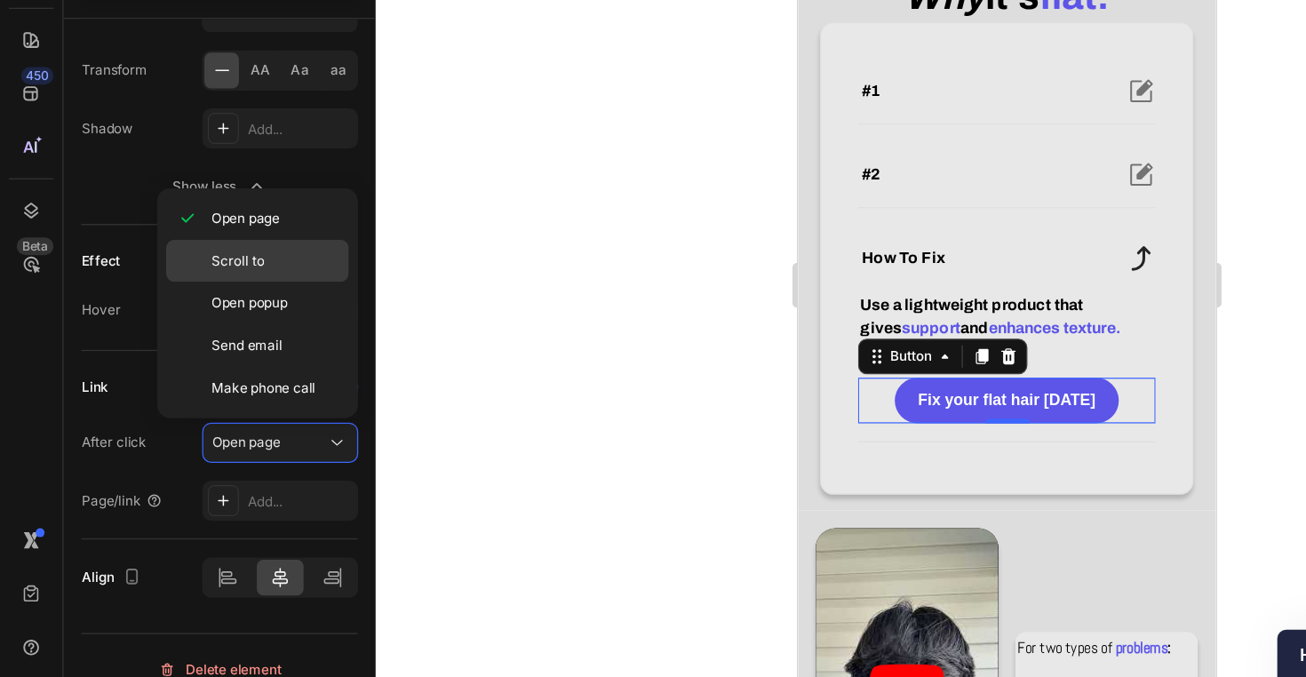
click at [226, 336] on p "Scroll to" at bounding box center [219, 344] width 101 height 16
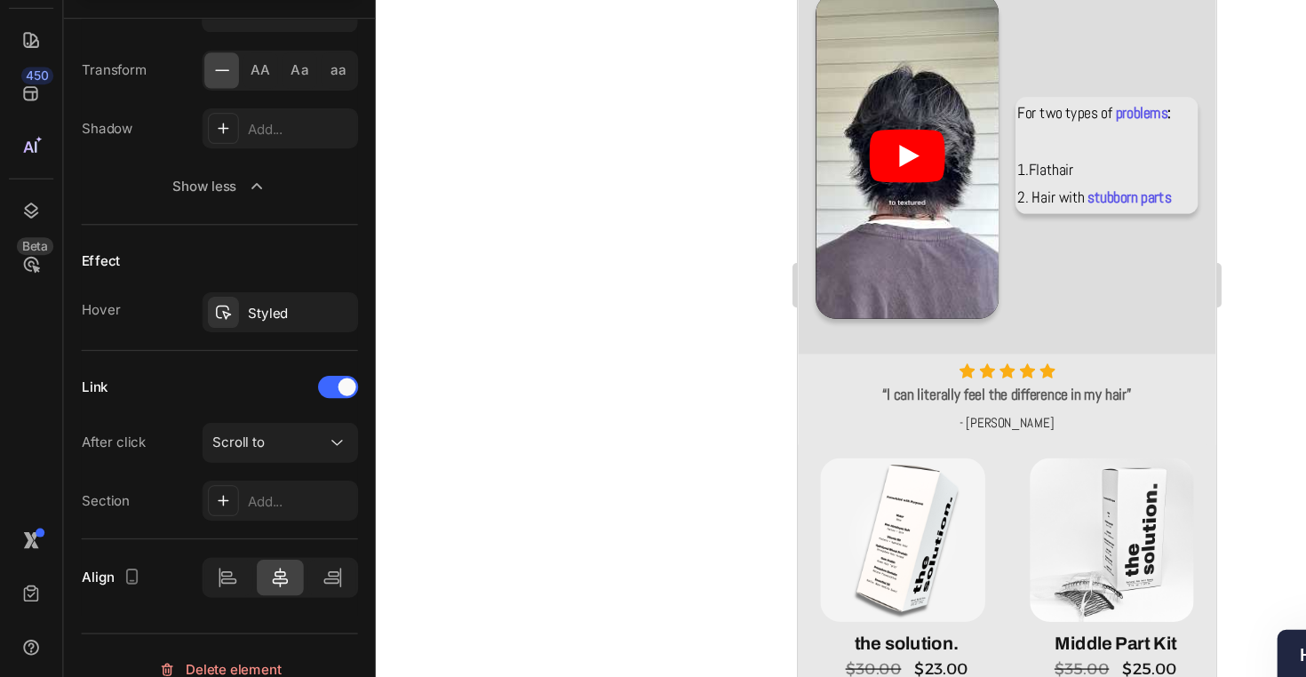
scroll to position [965, 0]
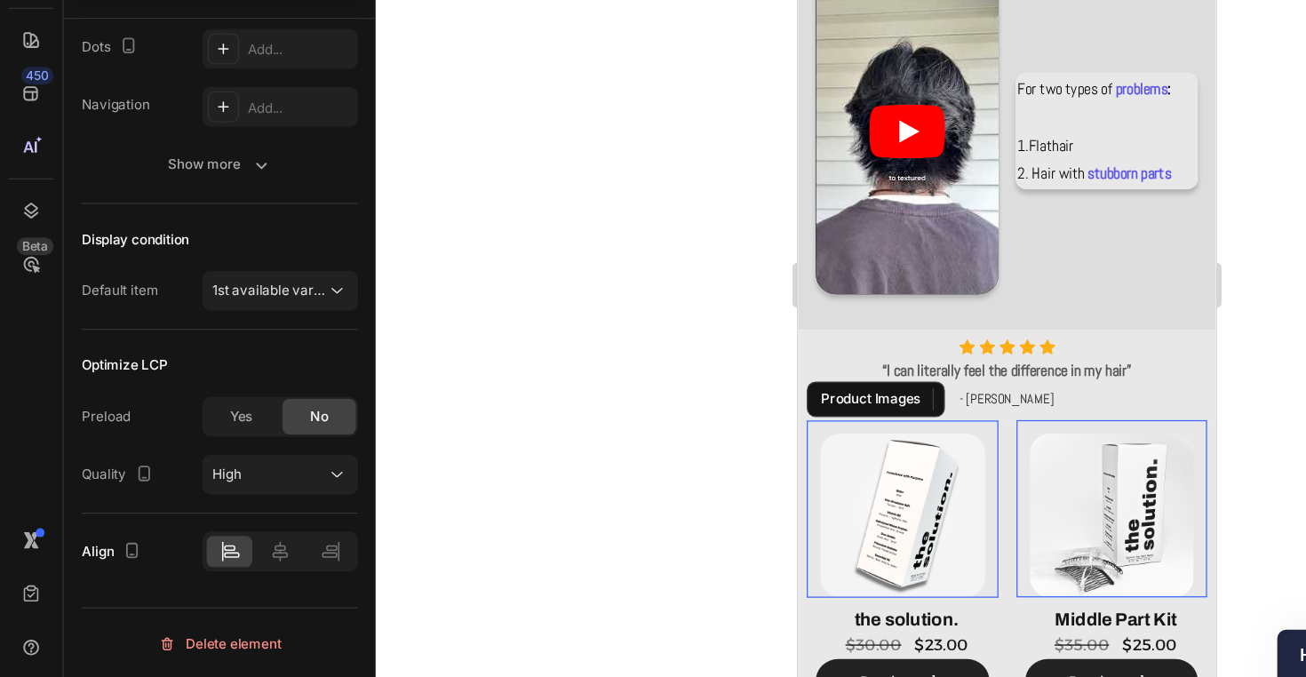
click at [809, 316] on div "Product Images" at bounding box center [881, 384] width 153 height 142
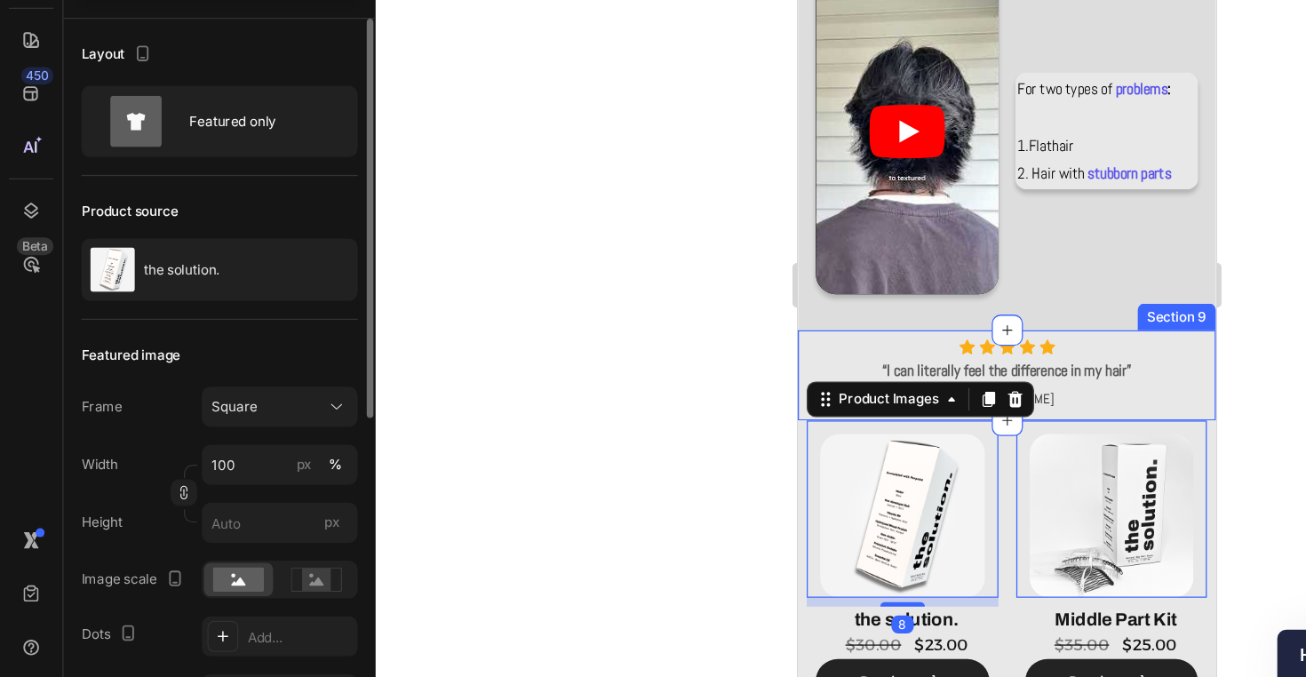
click at [802, 260] on div "Icon Icon Icon Icon Icon Icon List Hoz “I can literally feel the difference in …" at bounding box center [964, 278] width 333 height 72
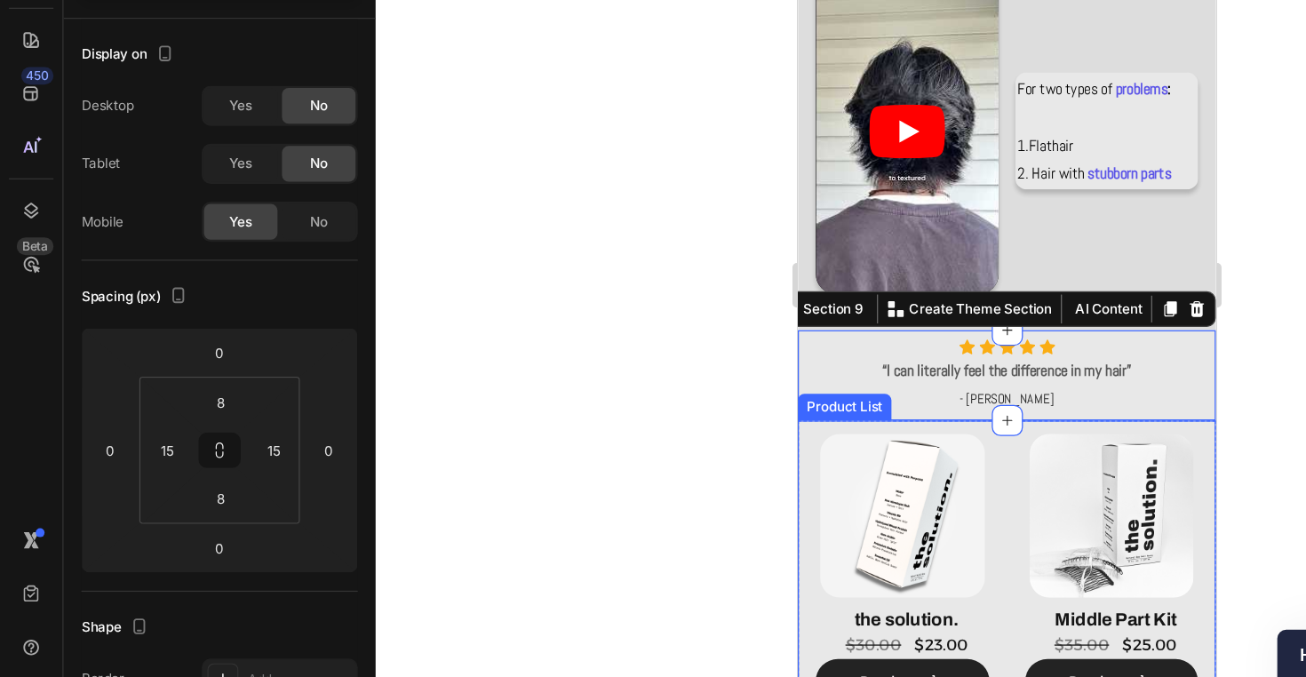
click at [804, 328] on div "Product Images the solution. Product Title $23.00 Product Price Product Price $…" at bounding box center [964, 433] width 333 height 240
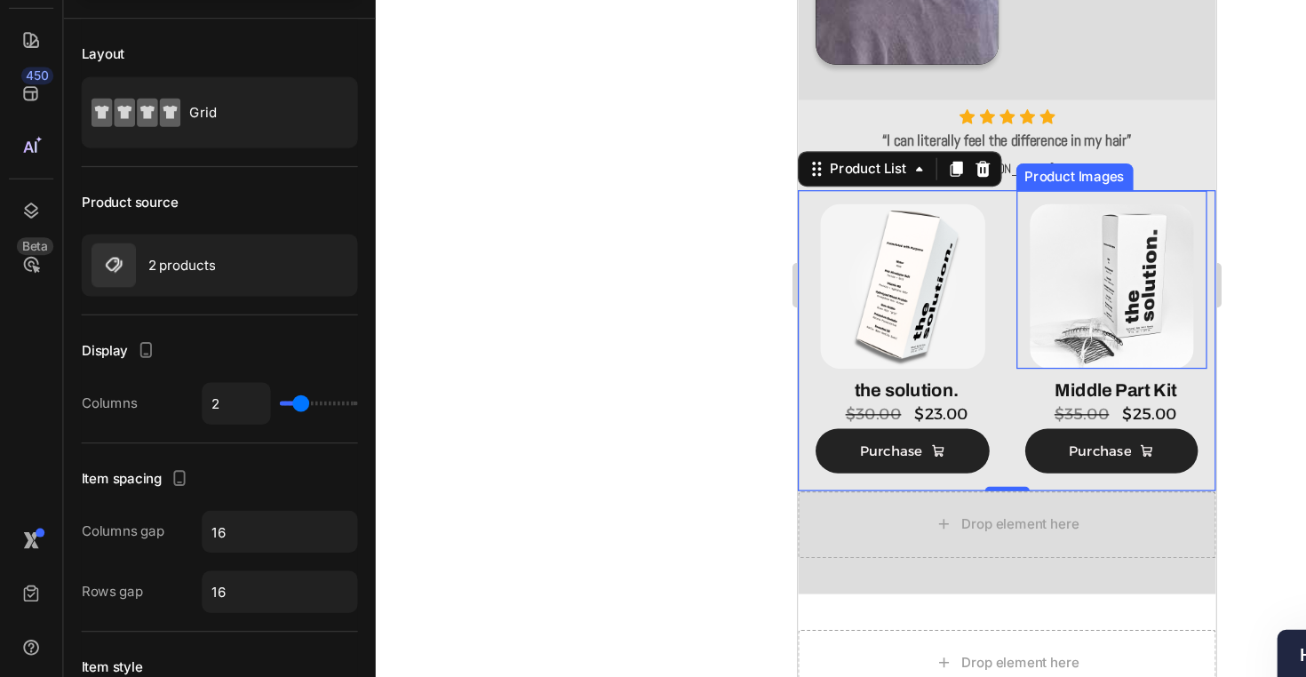
scroll to position [1138, 0]
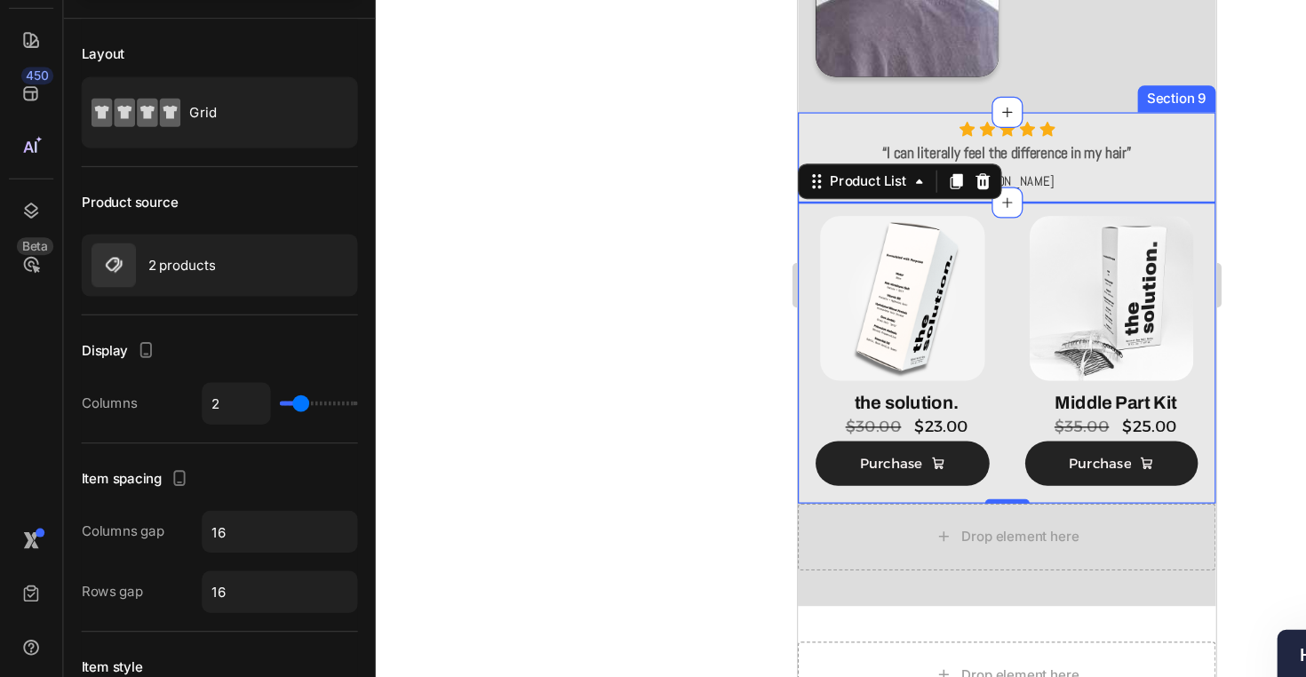
click at [1126, 83] on div "Icon Icon Icon Icon Icon Icon List Hoz “I can literally feel the difference in …" at bounding box center [964, 104] width 333 height 72
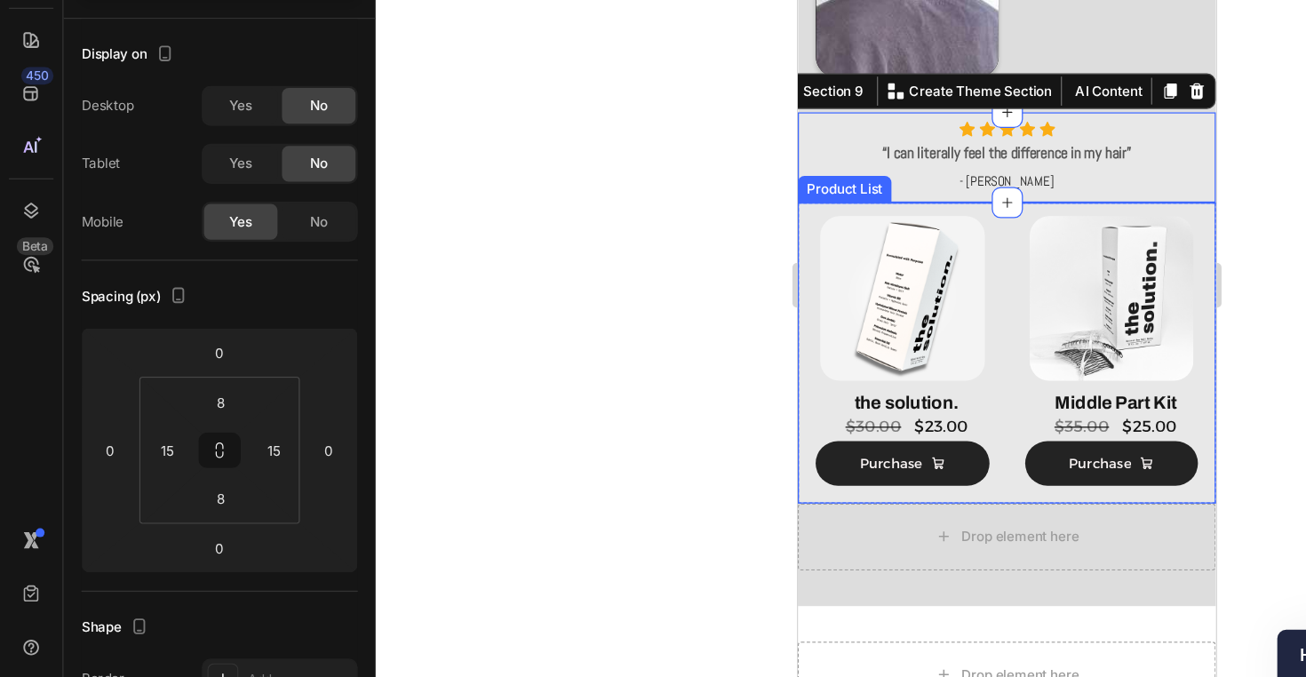
click at [1127, 150] on div "Product Images the solution. Product Title $23.00 Product Price Product Price $…" at bounding box center [964, 260] width 333 height 240
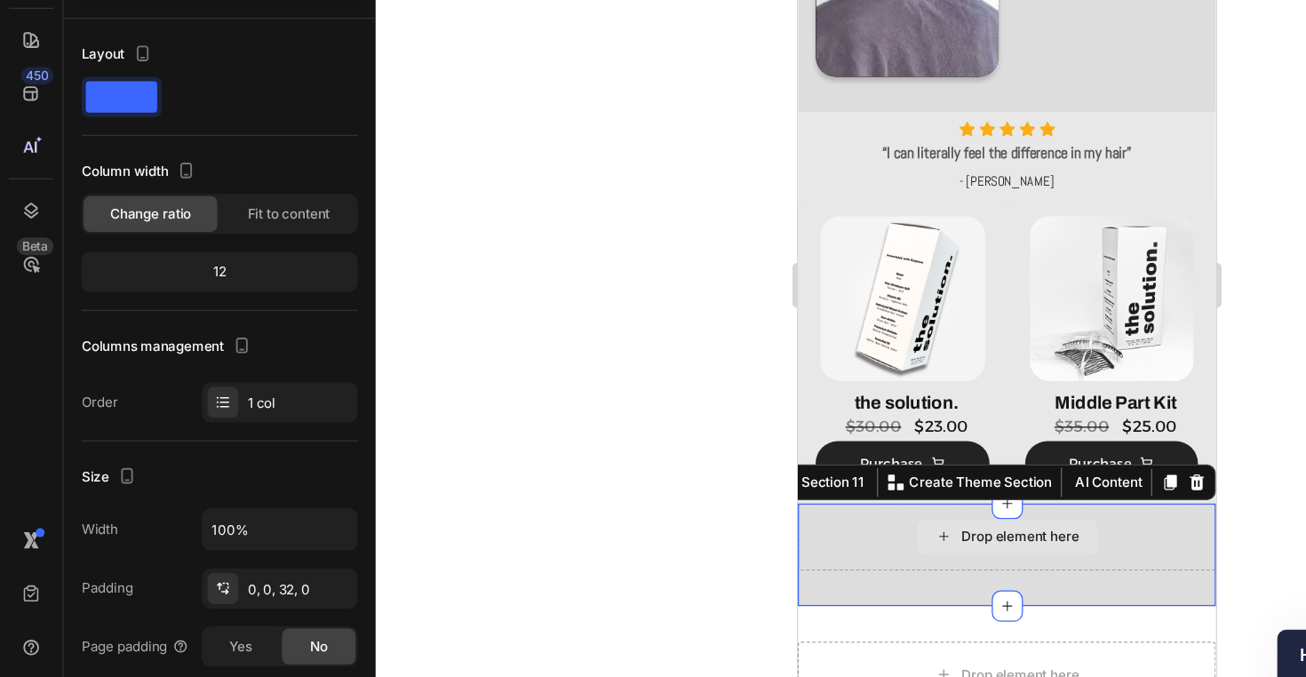
click at [1071, 400] on div "Drop element here" at bounding box center [964, 406] width 333 height 53
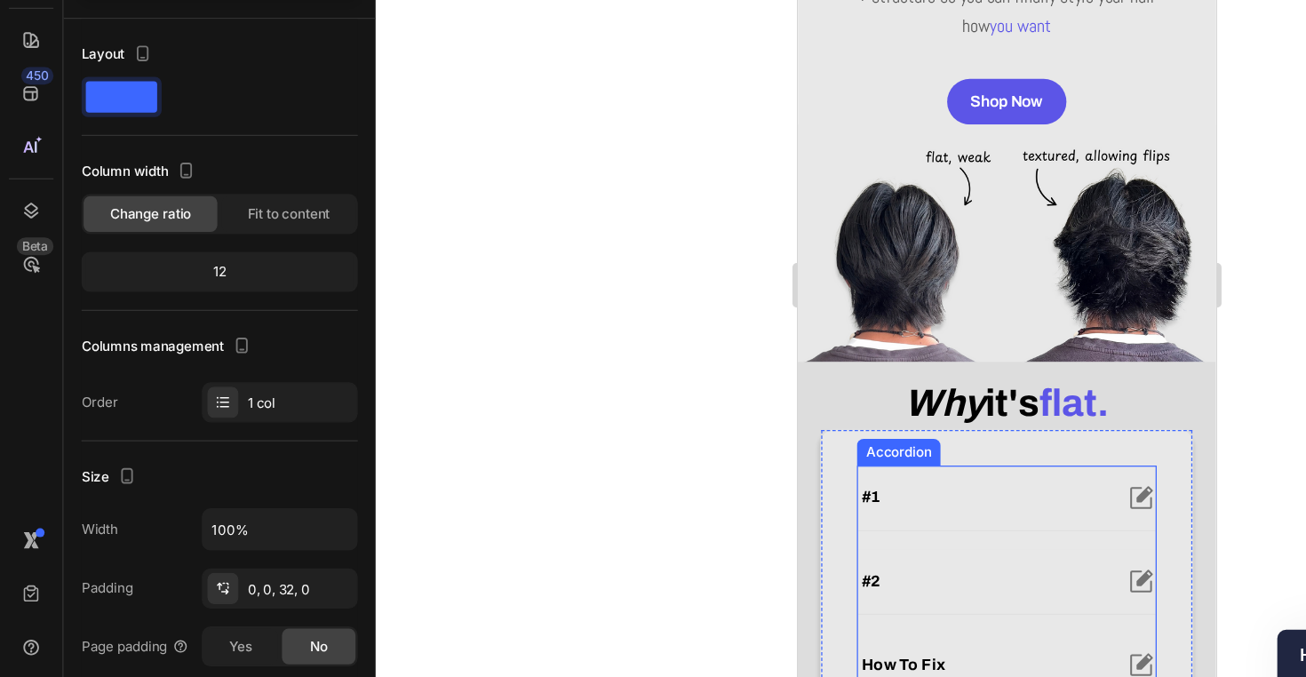
scroll to position [403, 0]
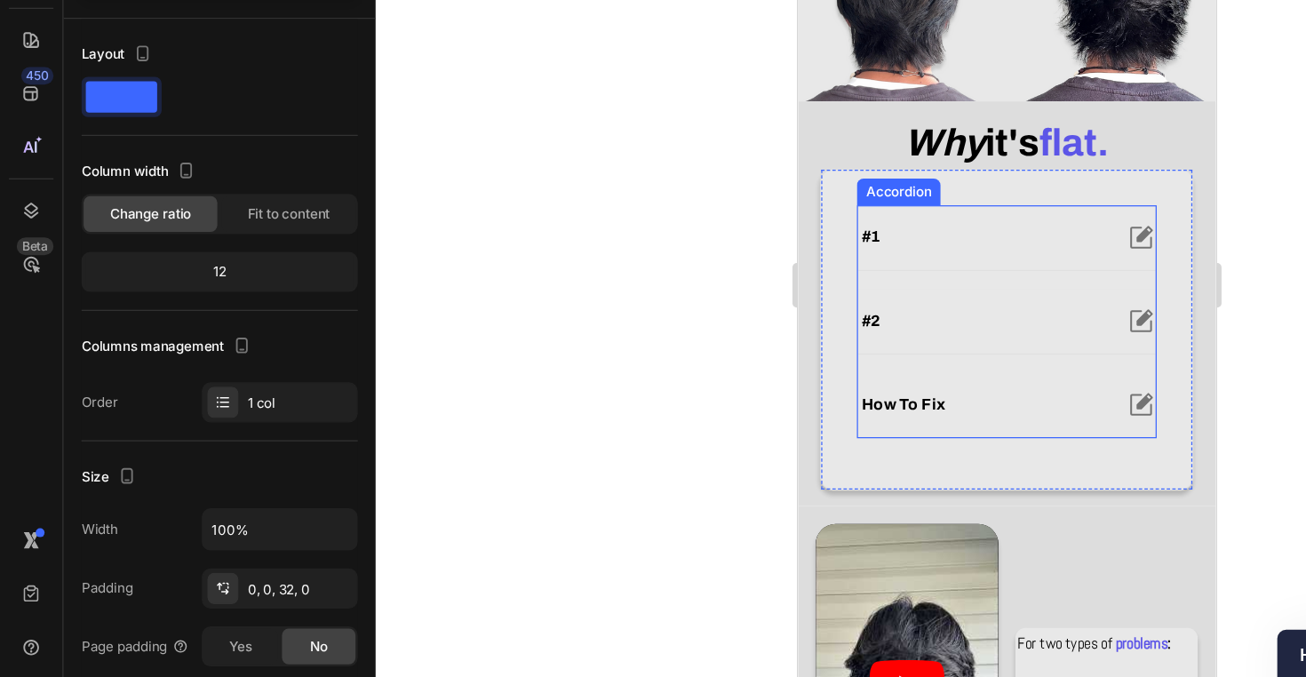
click at [964, 298] on div "how to fix" at bounding box center [945, 300] width 200 height 21
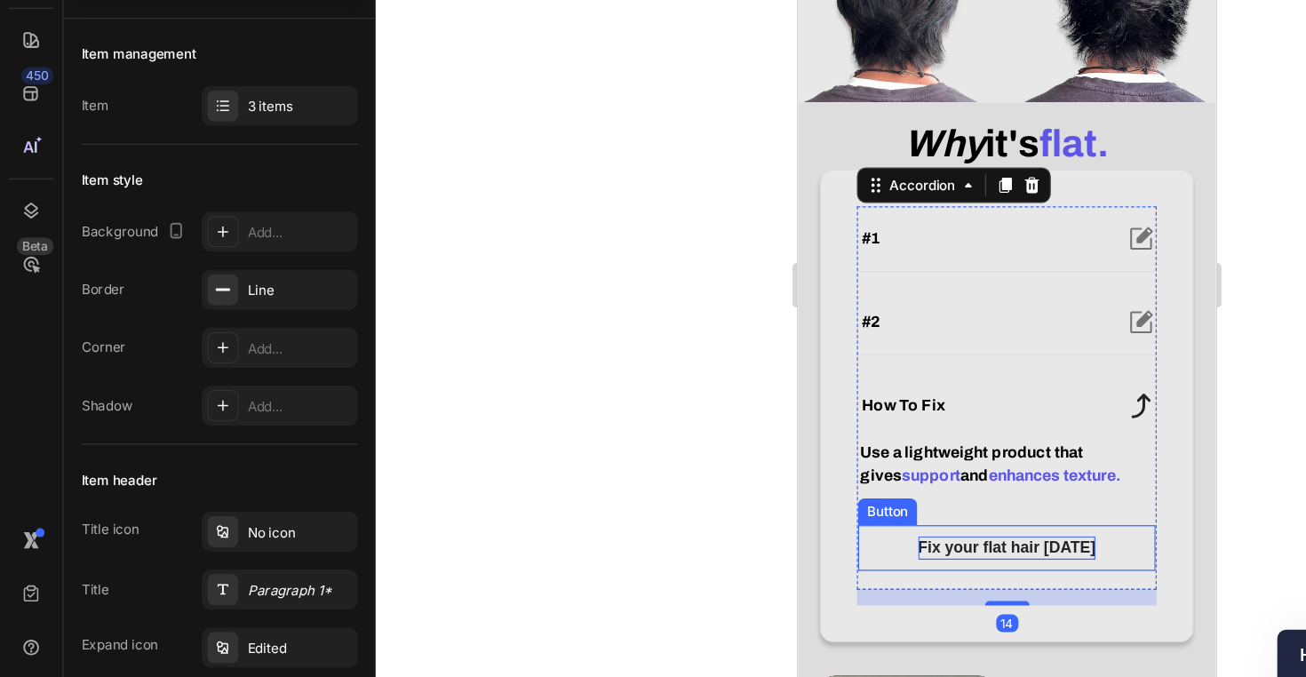
click at [939, 416] on p "Fix your flat hair today" at bounding box center [963, 415] width 141 height 19
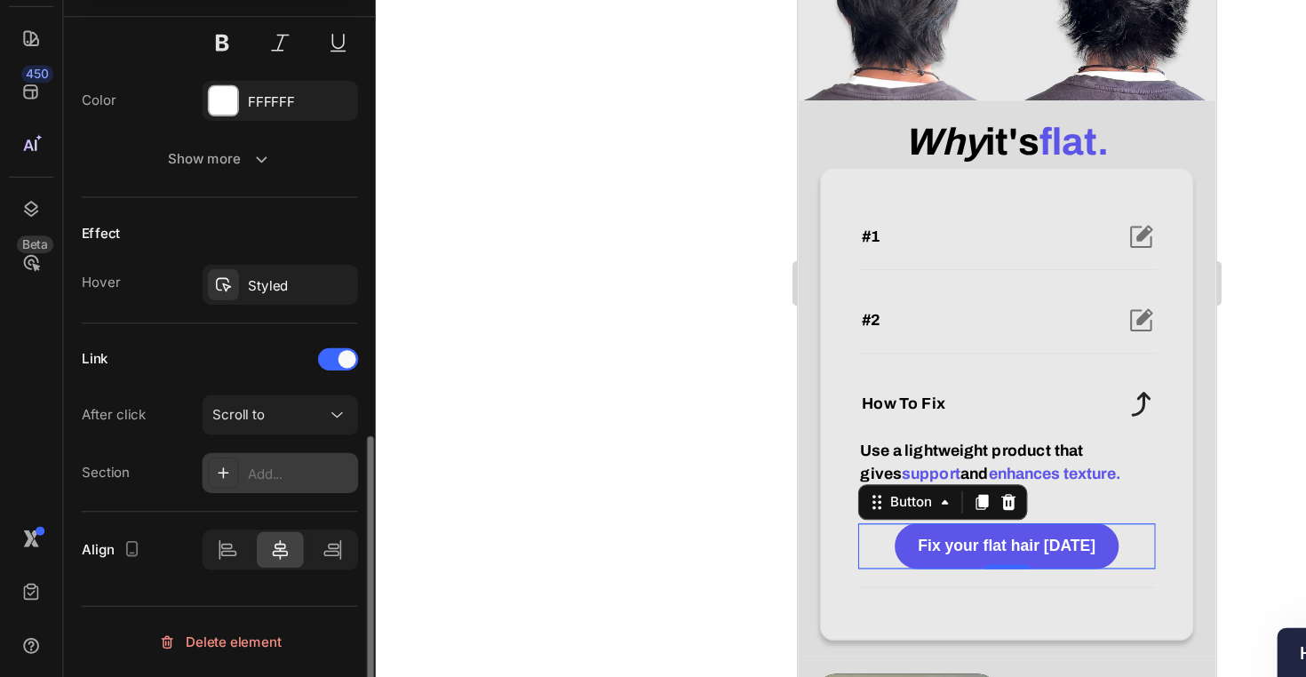
scroll to position [1, 0]
click at [218, 507] on div "Add..." at bounding box center [238, 515] width 83 height 16
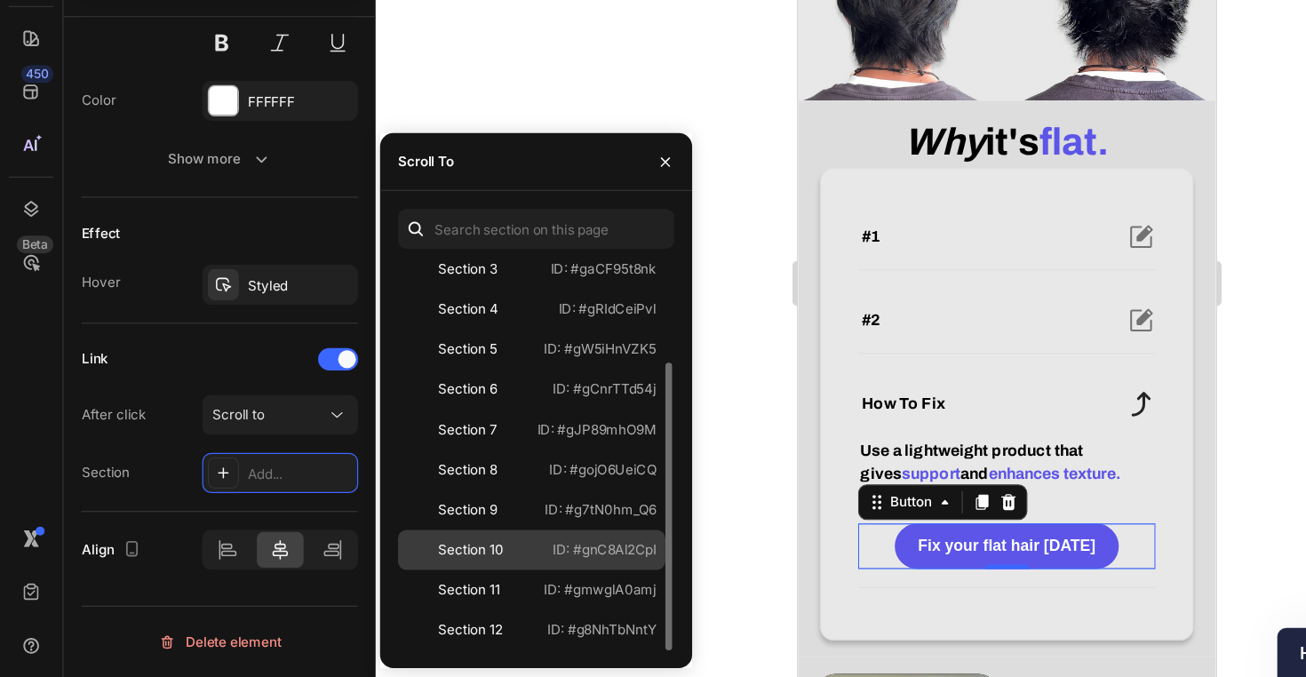
scroll to position [0, 0]
click at [464, 559] on div "Section 10 ID: #gnC8Al2CpI" at bounding box center [423, 575] width 213 height 32
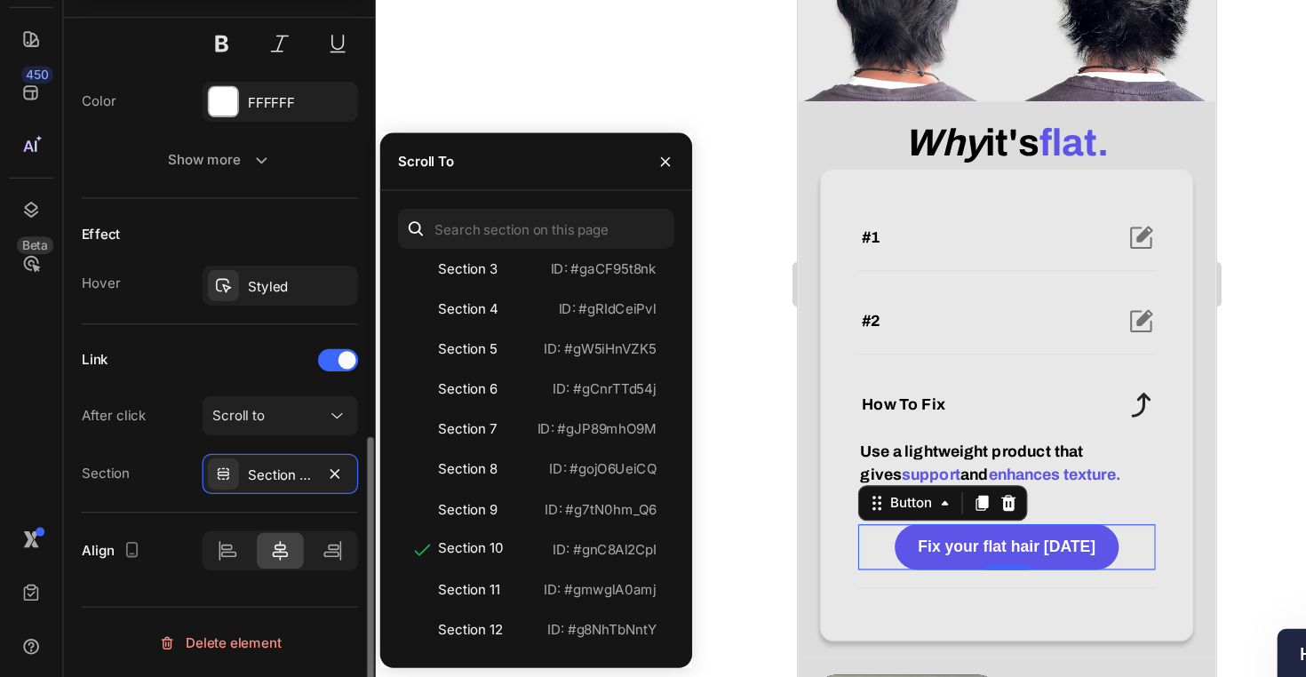
click at [131, 498] on div "Section Section 10" at bounding box center [175, 514] width 220 height 32
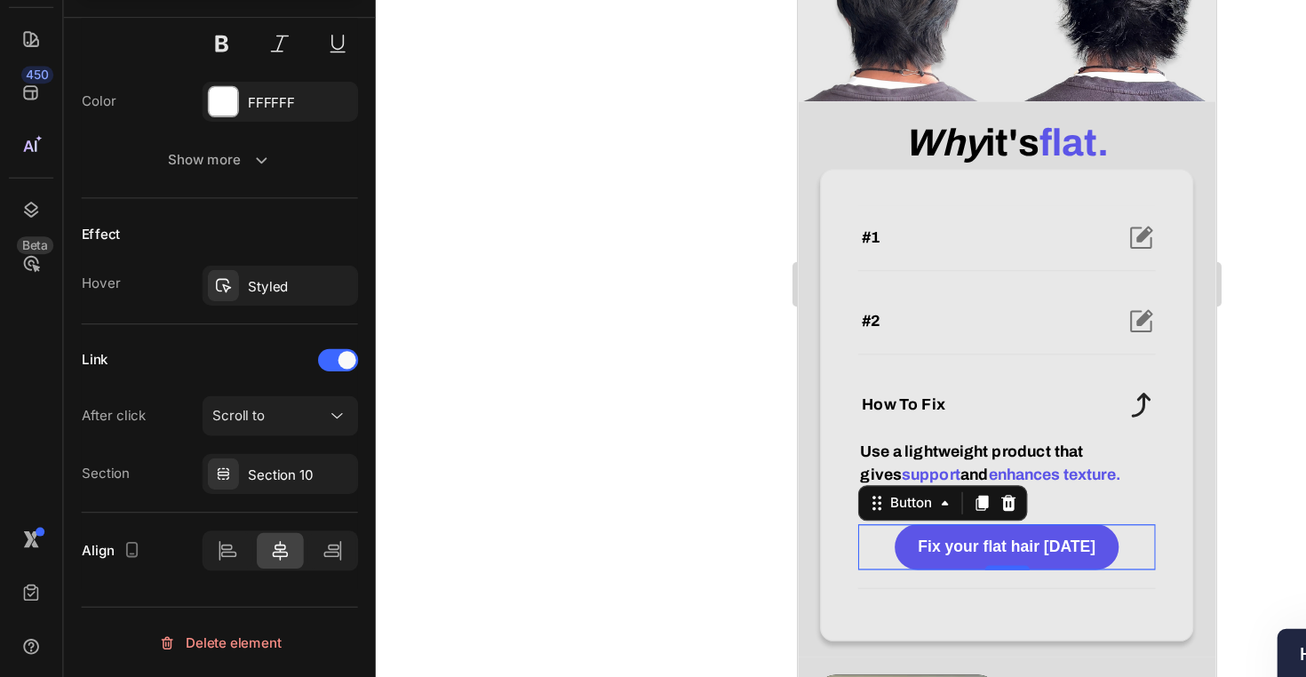
click at [452, 457] on div at bounding box center [802, 363] width 1006 height 627
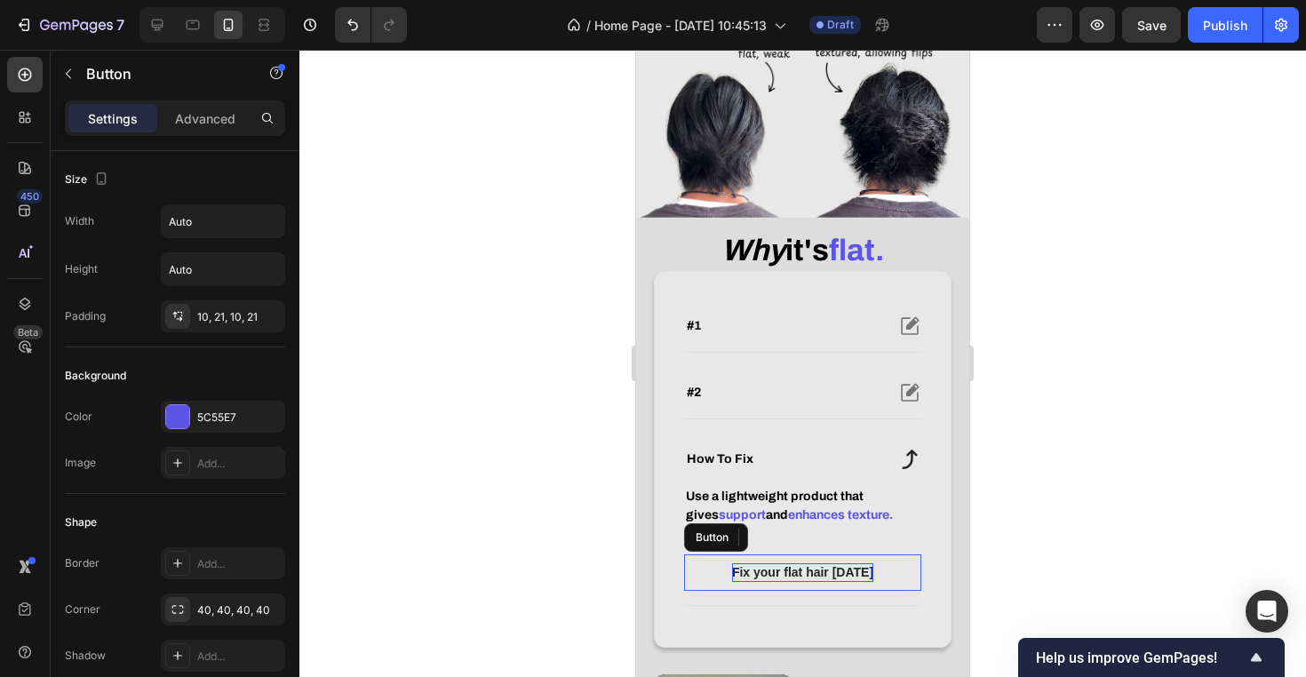
click at [843, 564] on p "Fix your flat hair today" at bounding box center [802, 572] width 141 height 19
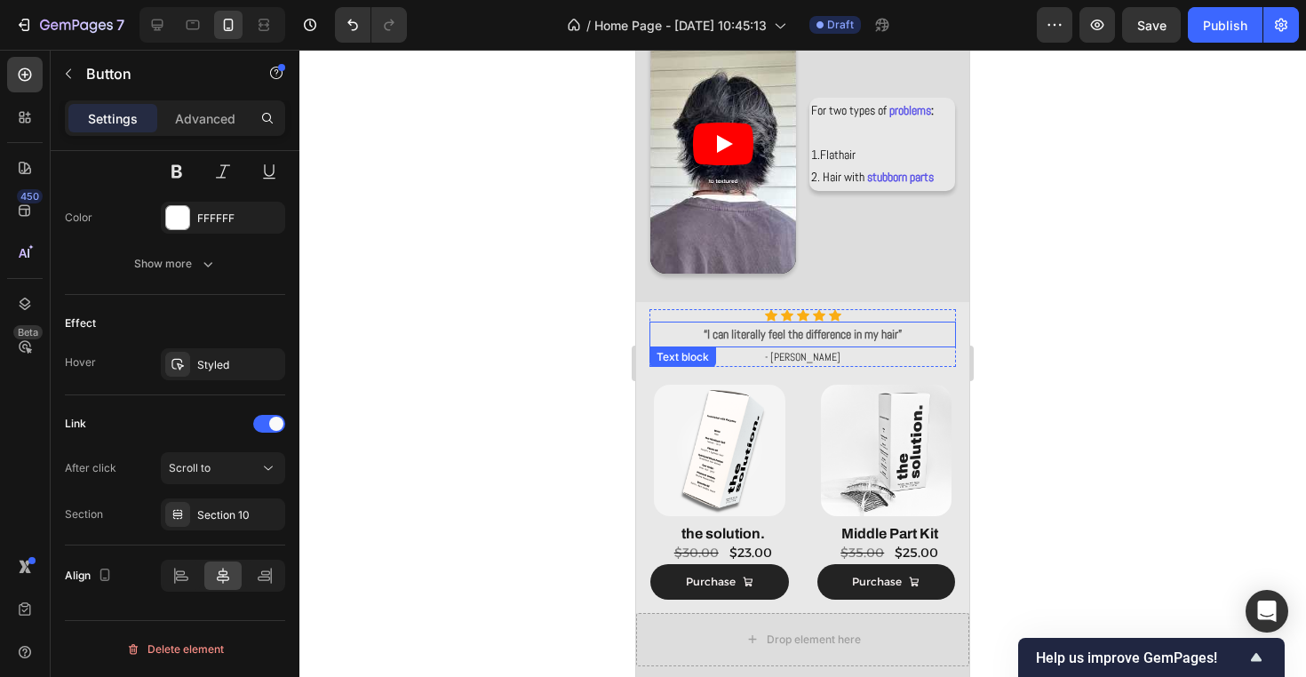
scroll to position [1079, 0]
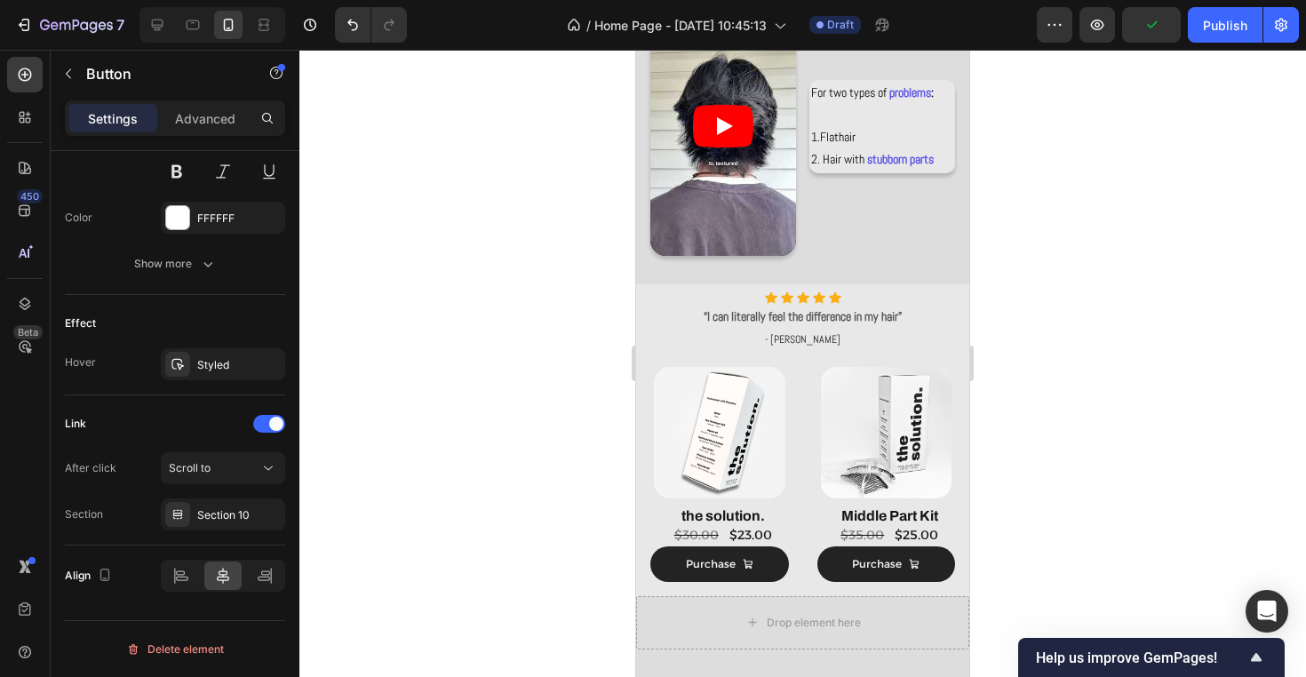
click at [1102, 472] on div at bounding box center [802, 363] width 1006 height 627
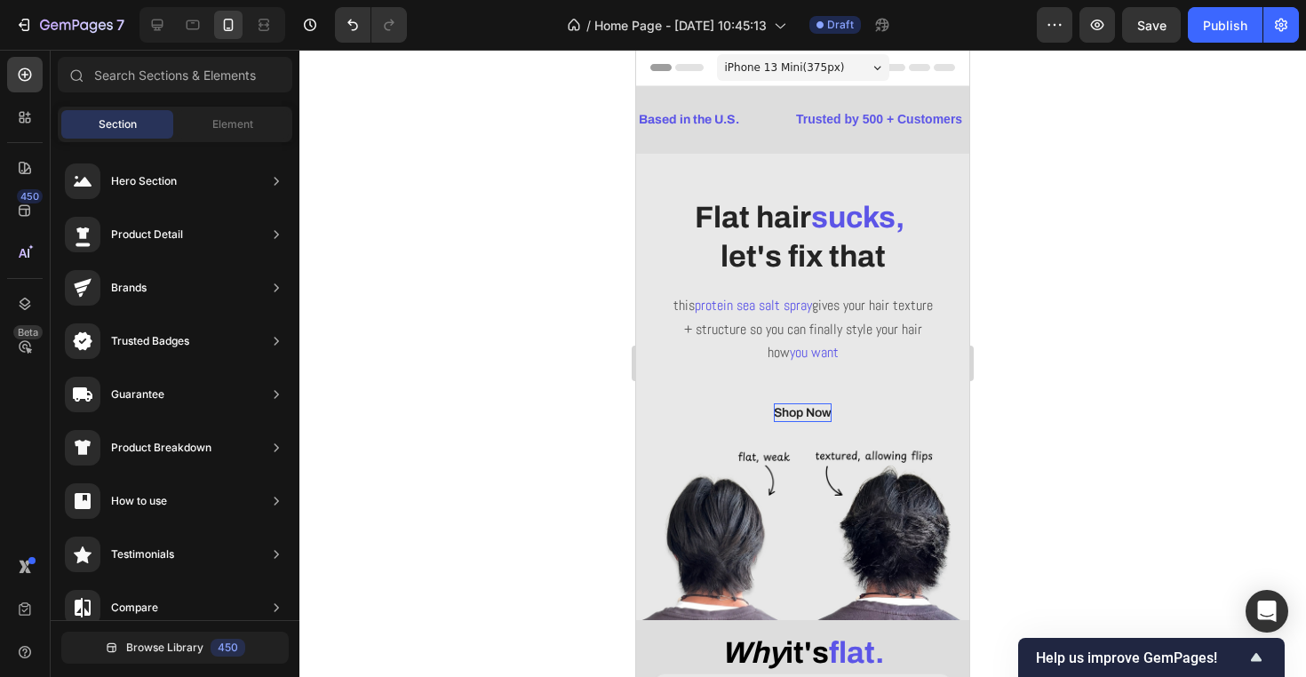
scroll to position [0, 0]
click at [814, 410] on p "Shop Now" at bounding box center [803, 412] width 58 height 19
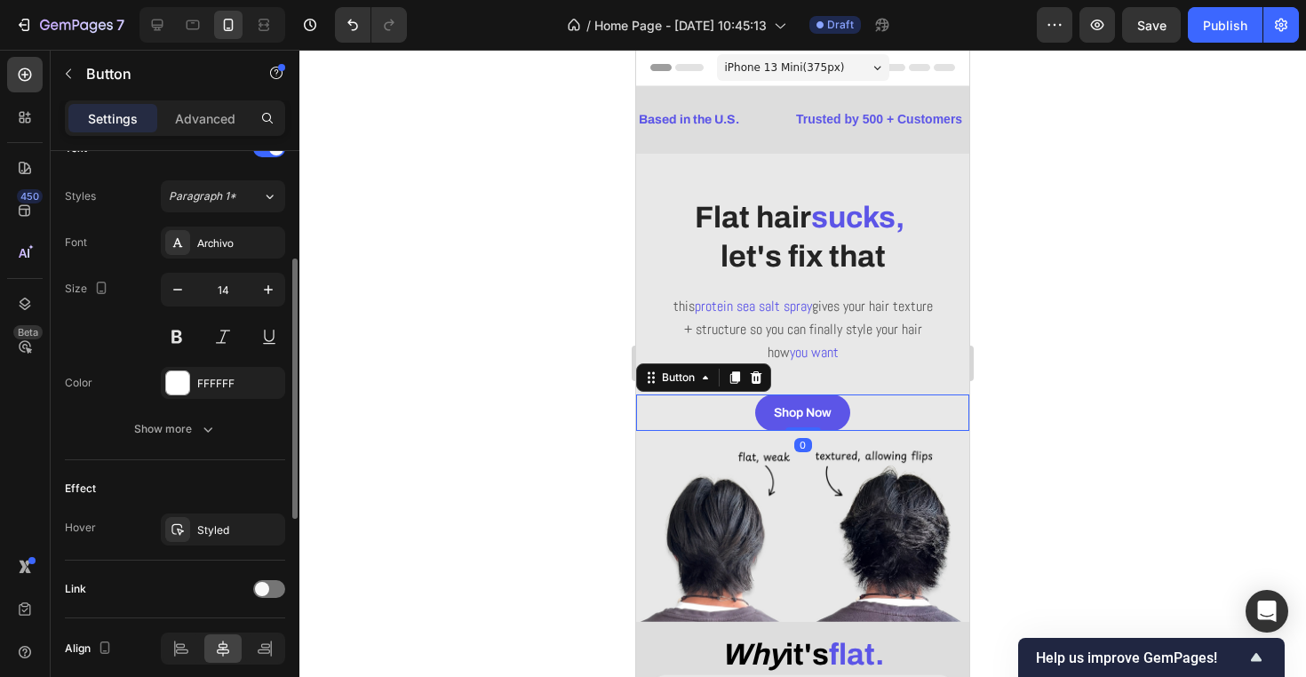
scroll to position [697, 0]
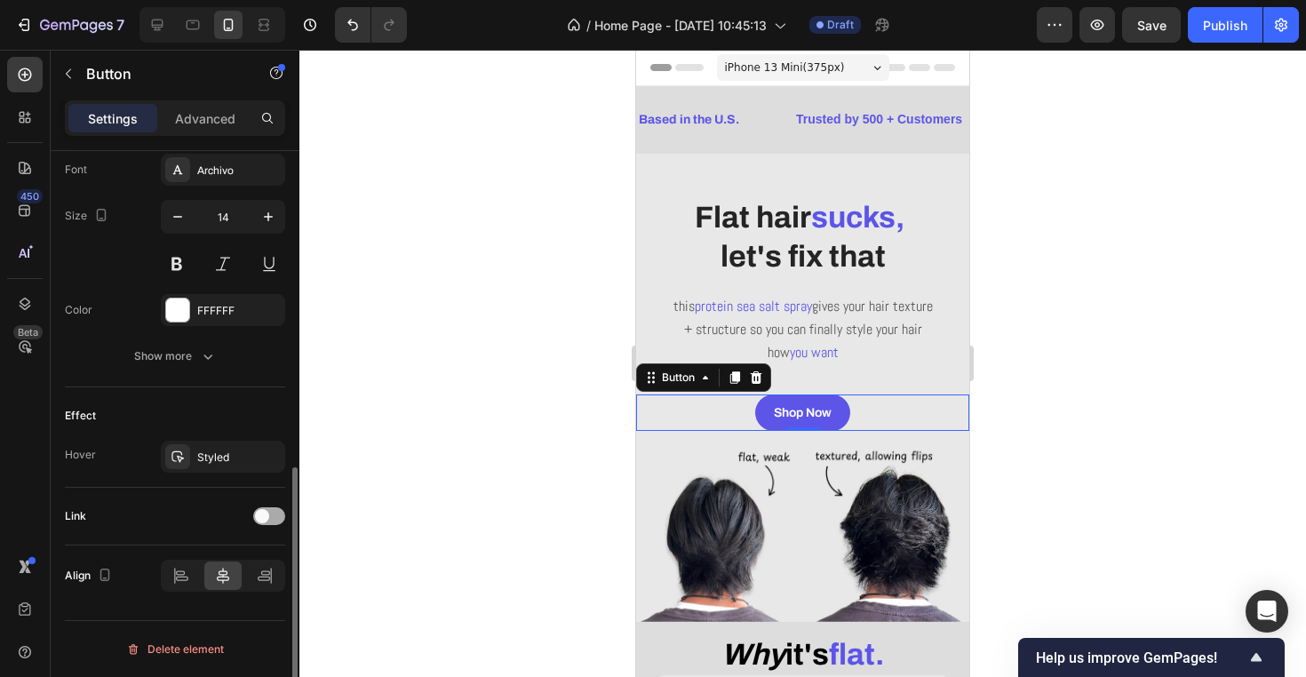
click at [268, 519] on span at bounding box center [262, 516] width 14 height 14
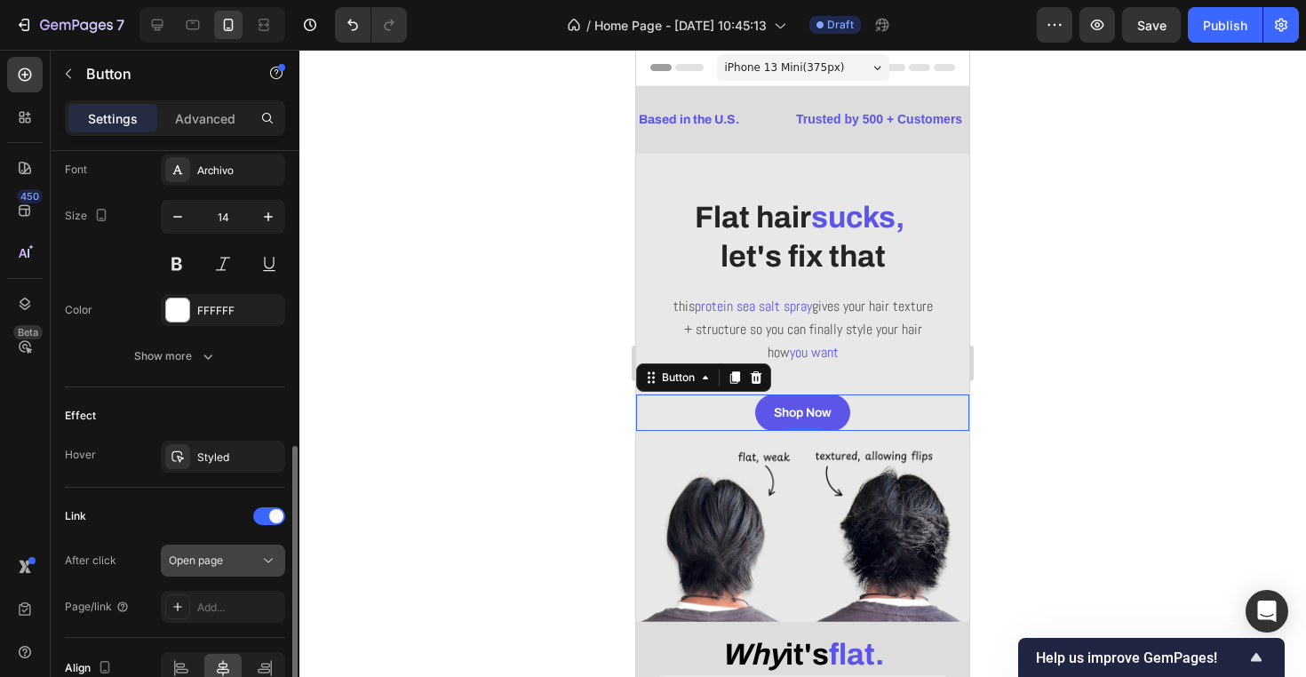
click at [242, 565] on div "Open page" at bounding box center [214, 560] width 91 height 16
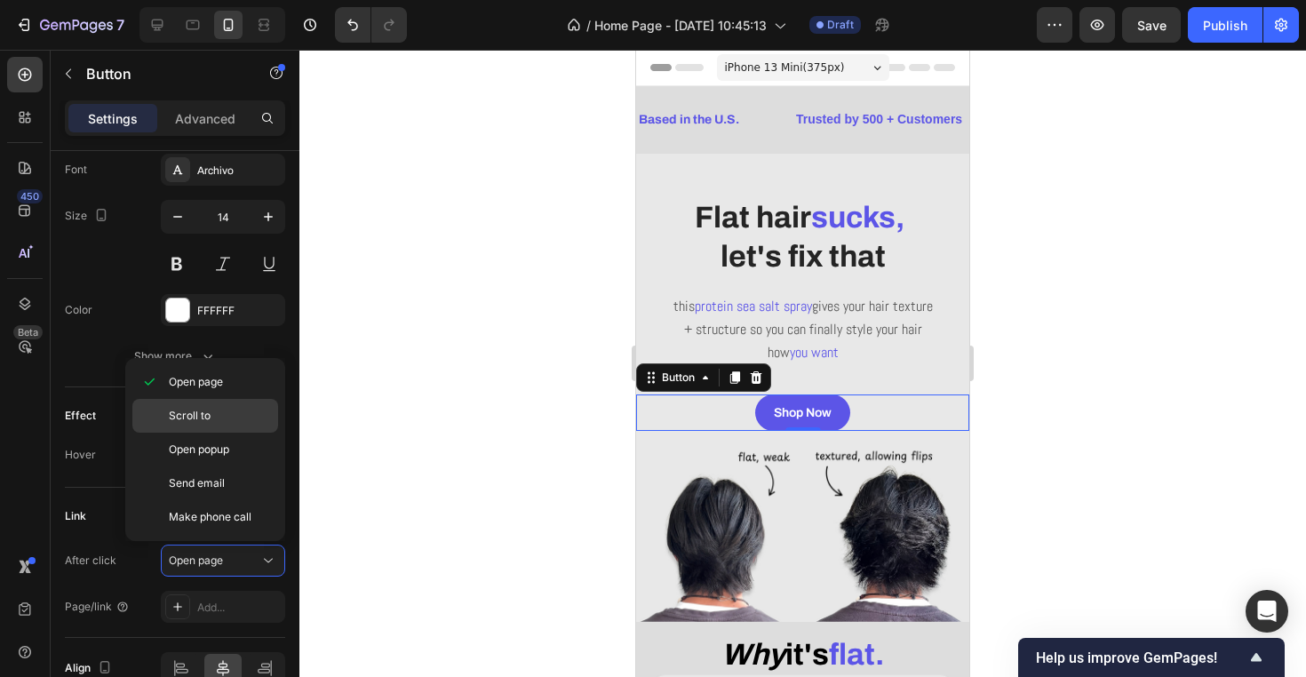
click at [231, 425] on div "Scroll to" at bounding box center [205, 416] width 146 height 34
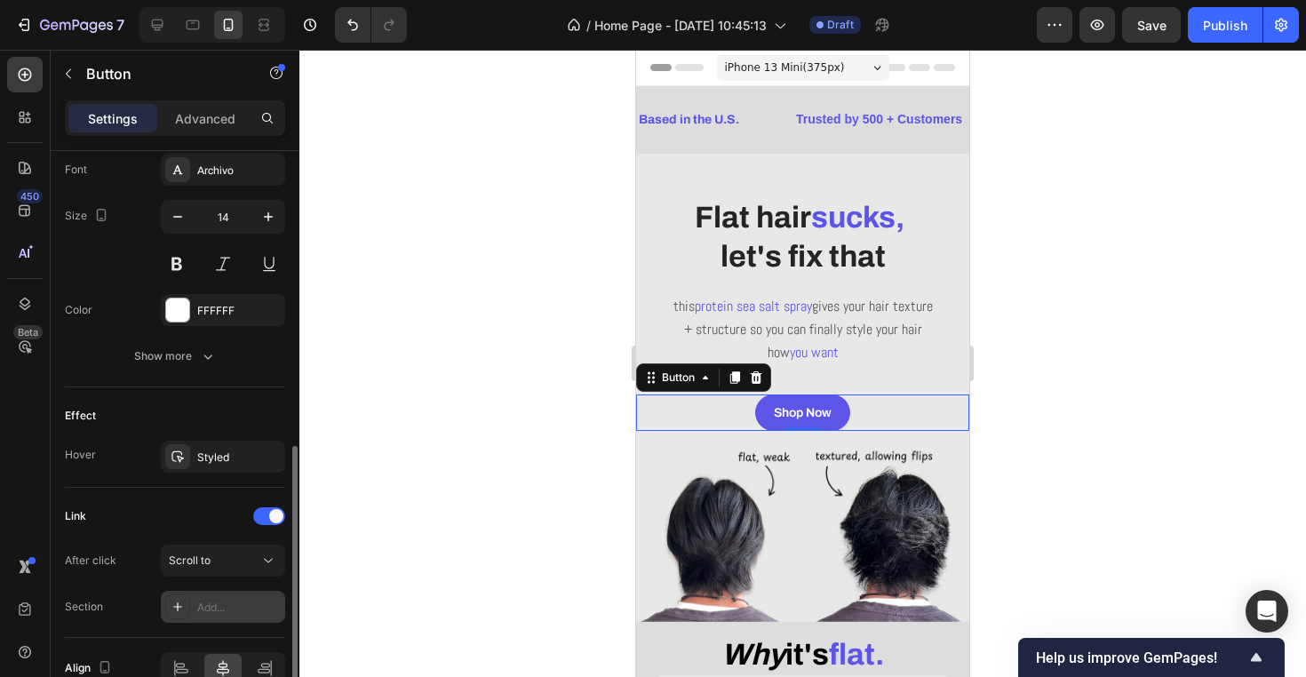
click at [228, 605] on div "Add..." at bounding box center [238, 607] width 83 height 16
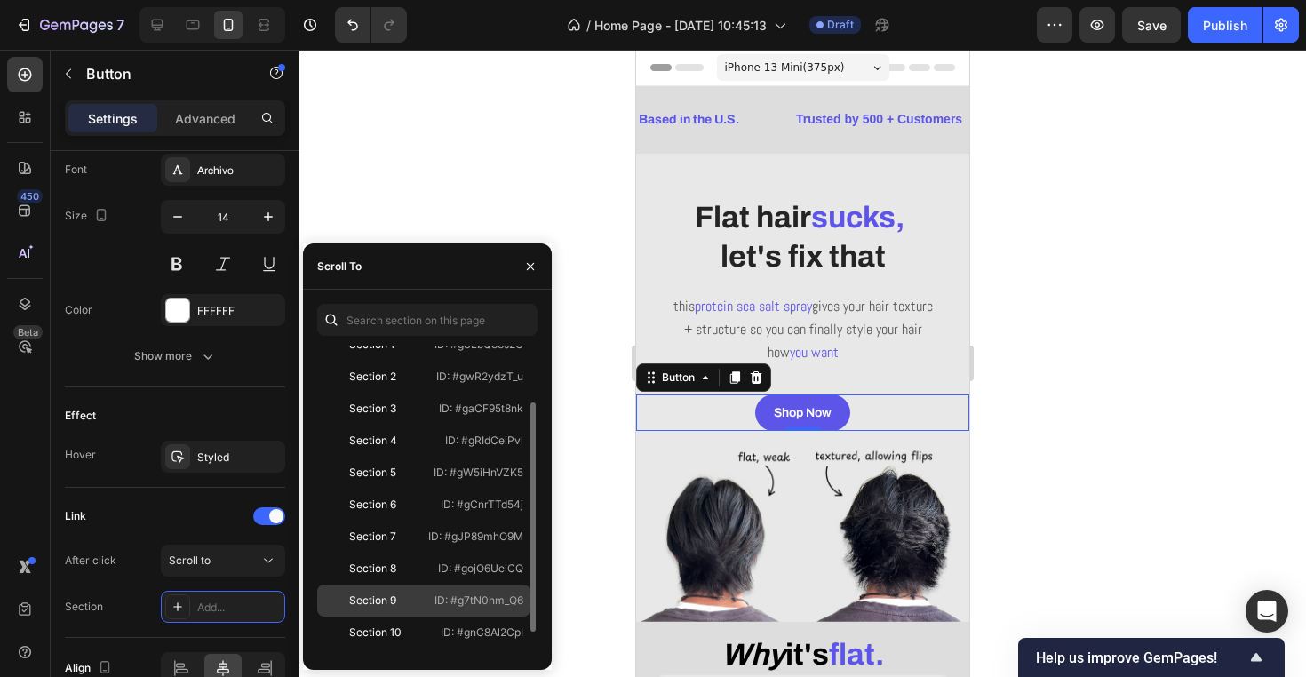
scroll to position [76, 0]
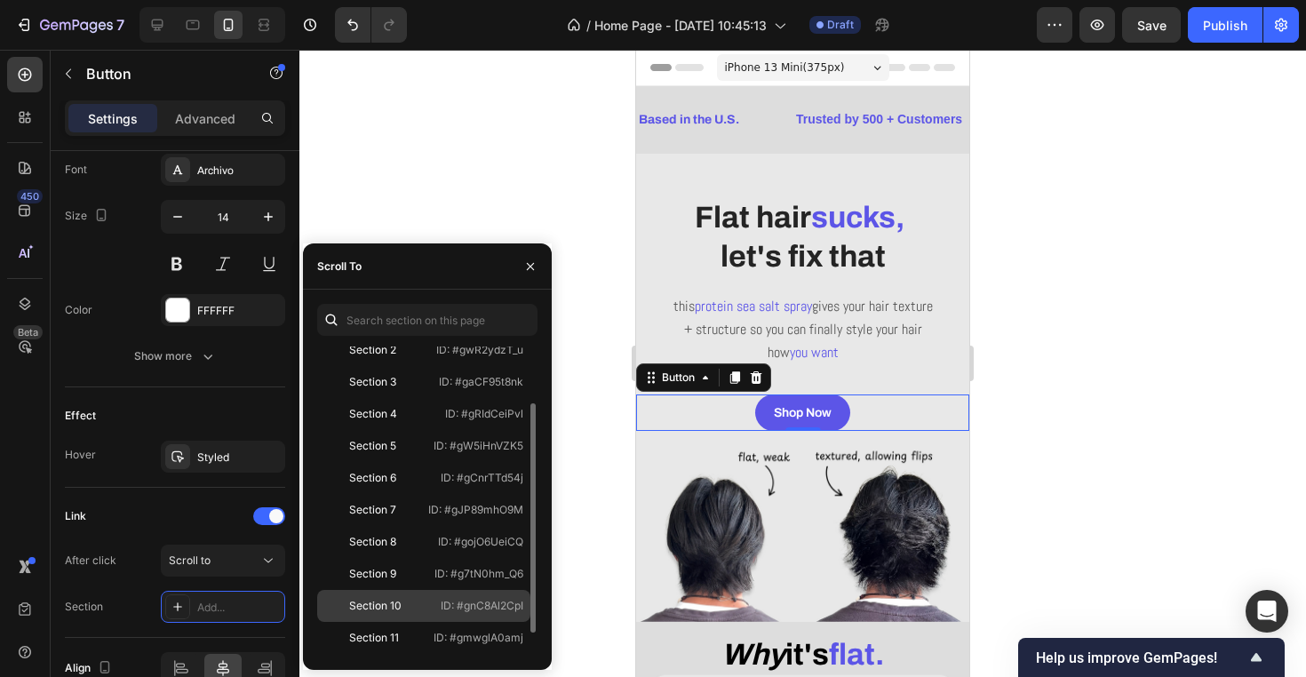
click at [417, 617] on div "Section 10 ID: #gnC8Al2CpI" at bounding box center [423, 606] width 213 height 32
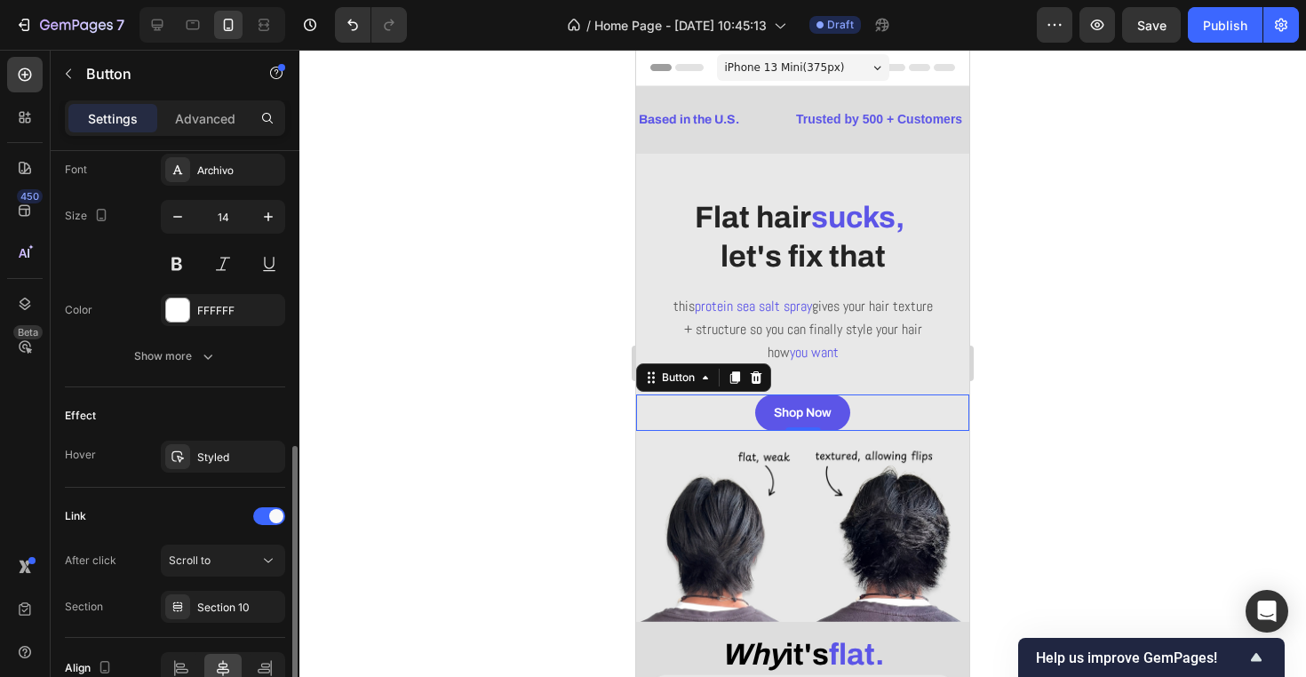
click at [139, 616] on div "Section Section 10" at bounding box center [175, 607] width 220 height 32
click at [466, 453] on div at bounding box center [802, 363] width 1006 height 627
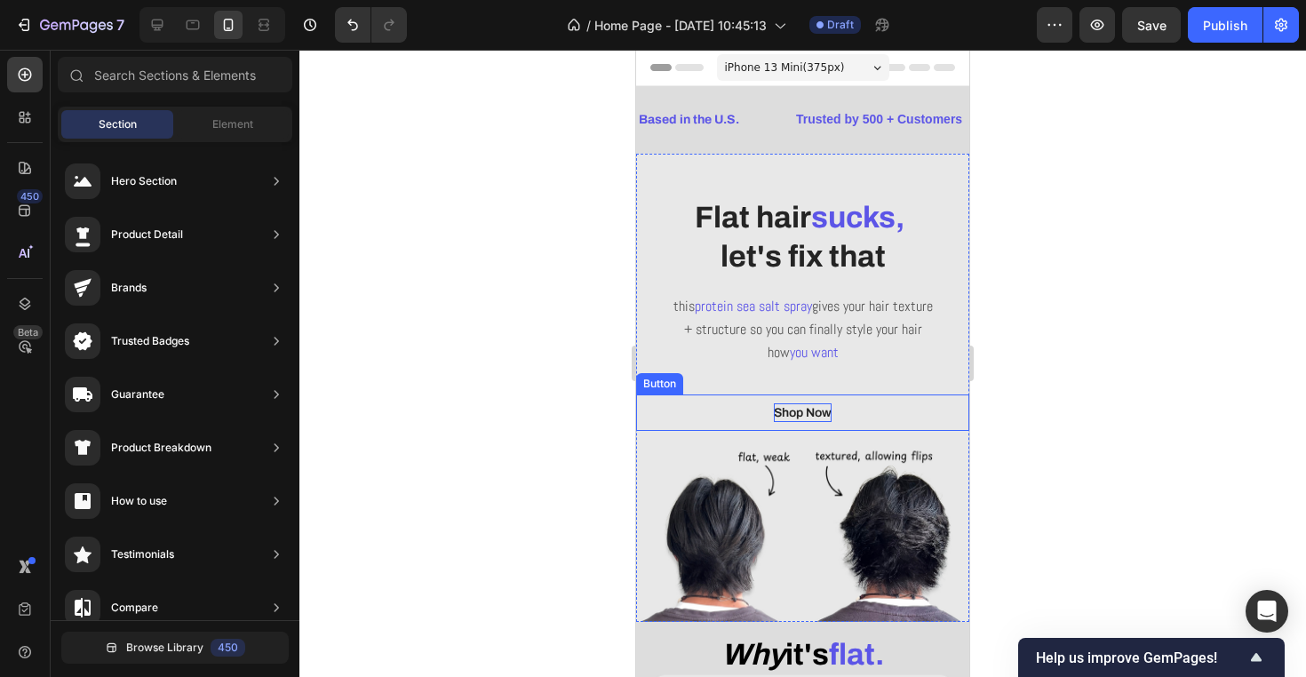
click at [777, 408] on p "Shop Now" at bounding box center [803, 412] width 58 height 19
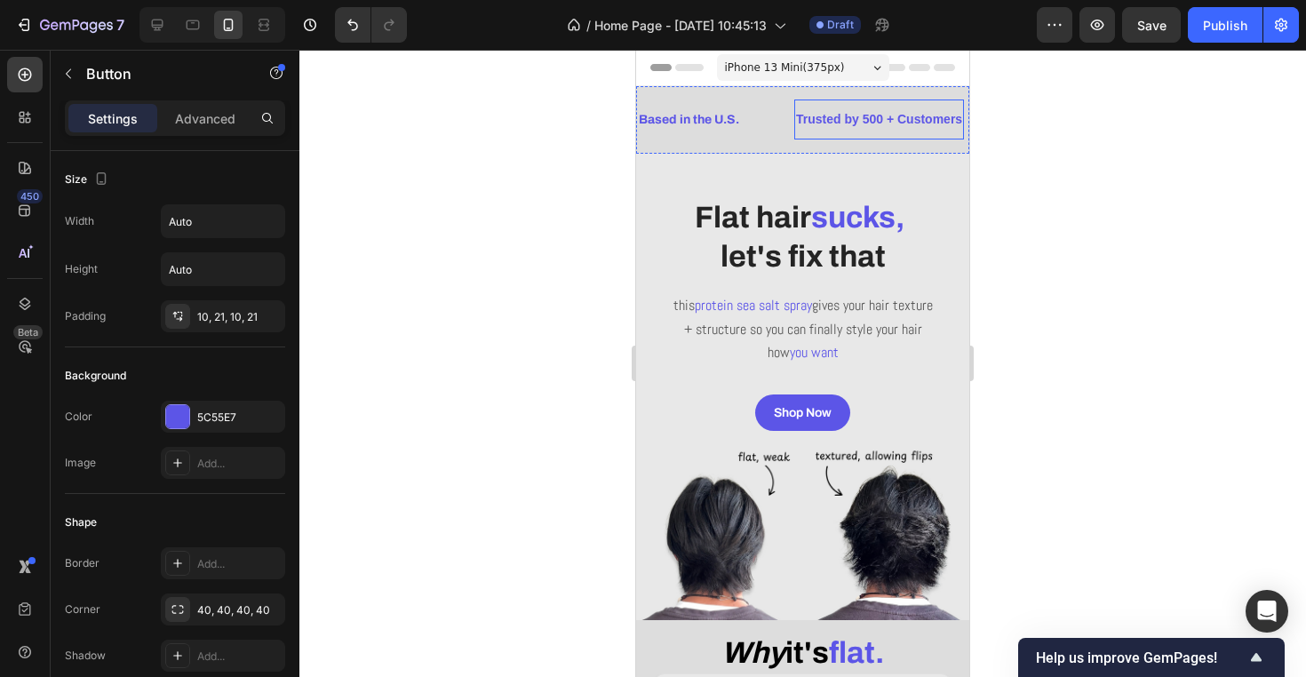
scroll to position [0, 0]
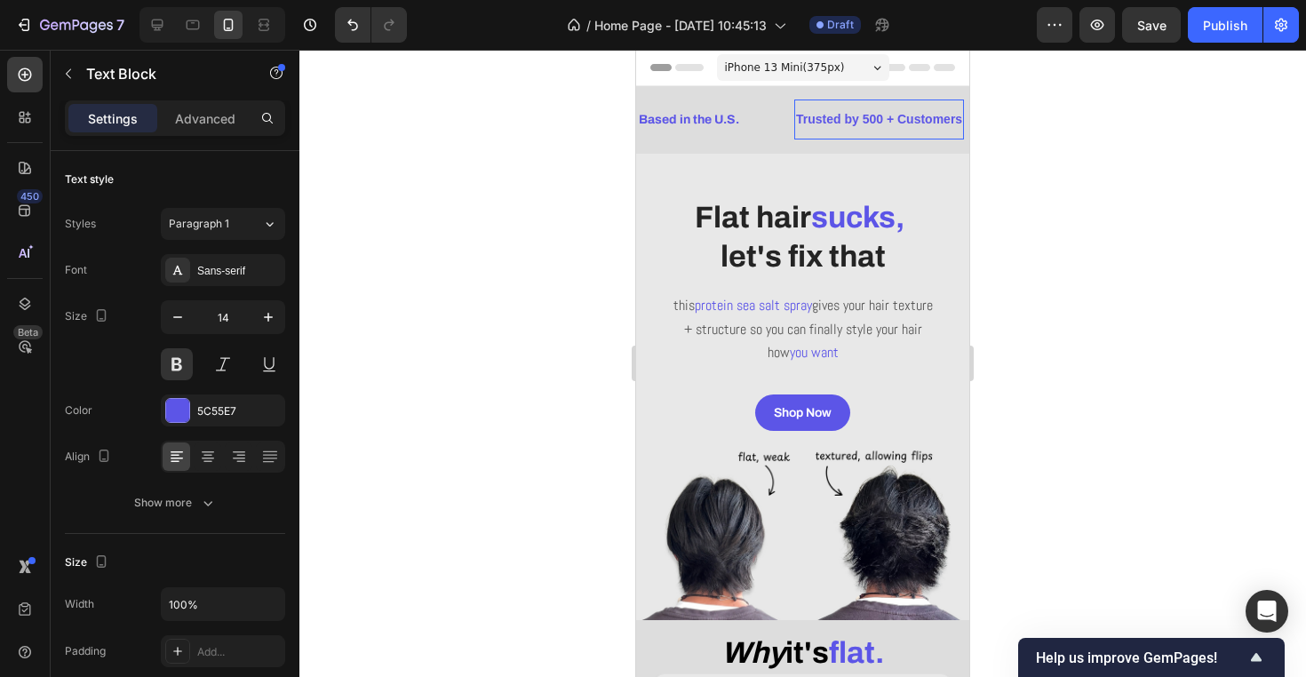
click at [889, 125] on p "Trusted by 500 + Customers" at bounding box center [879, 119] width 166 height 22
click at [889, 124] on p "Trusted by 500 + Customers" at bounding box center [879, 119] width 166 height 22
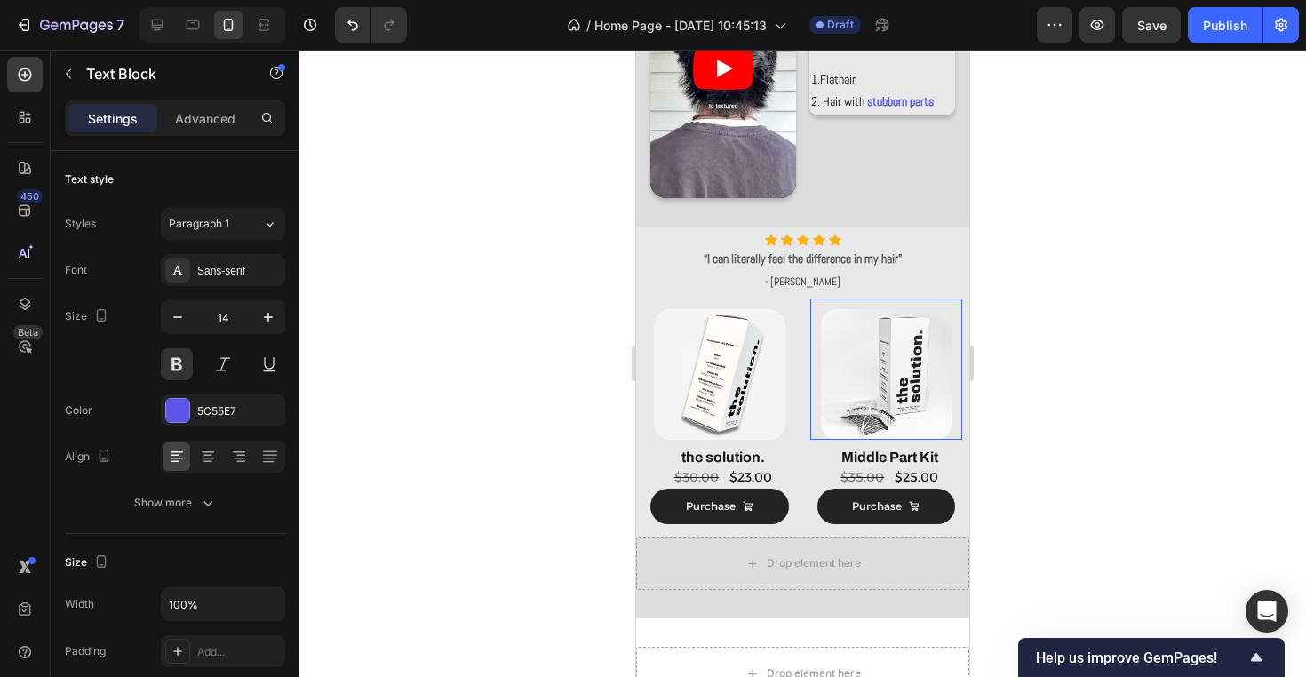
scroll to position [959, 0]
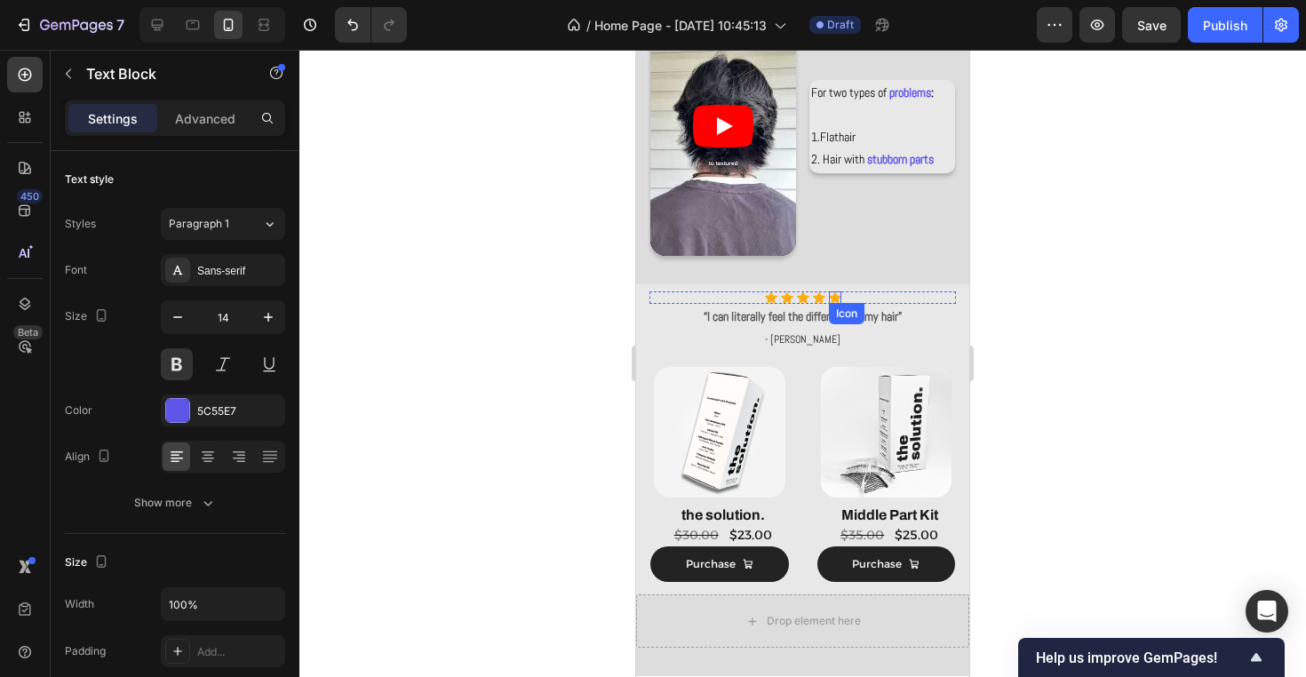
click at [834, 296] on icon at bounding box center [835, 297] width 12 height 12
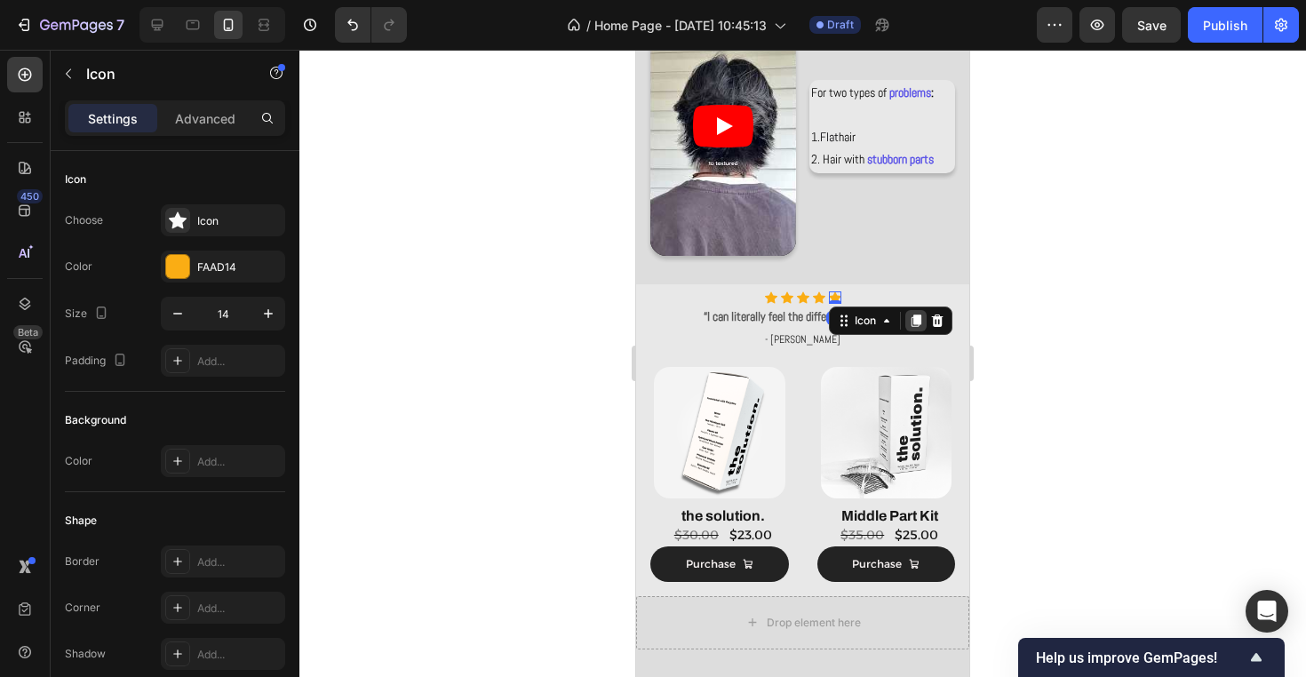
click at [916, 322] on icon at bounding box center [915, 320] width 10 height 12
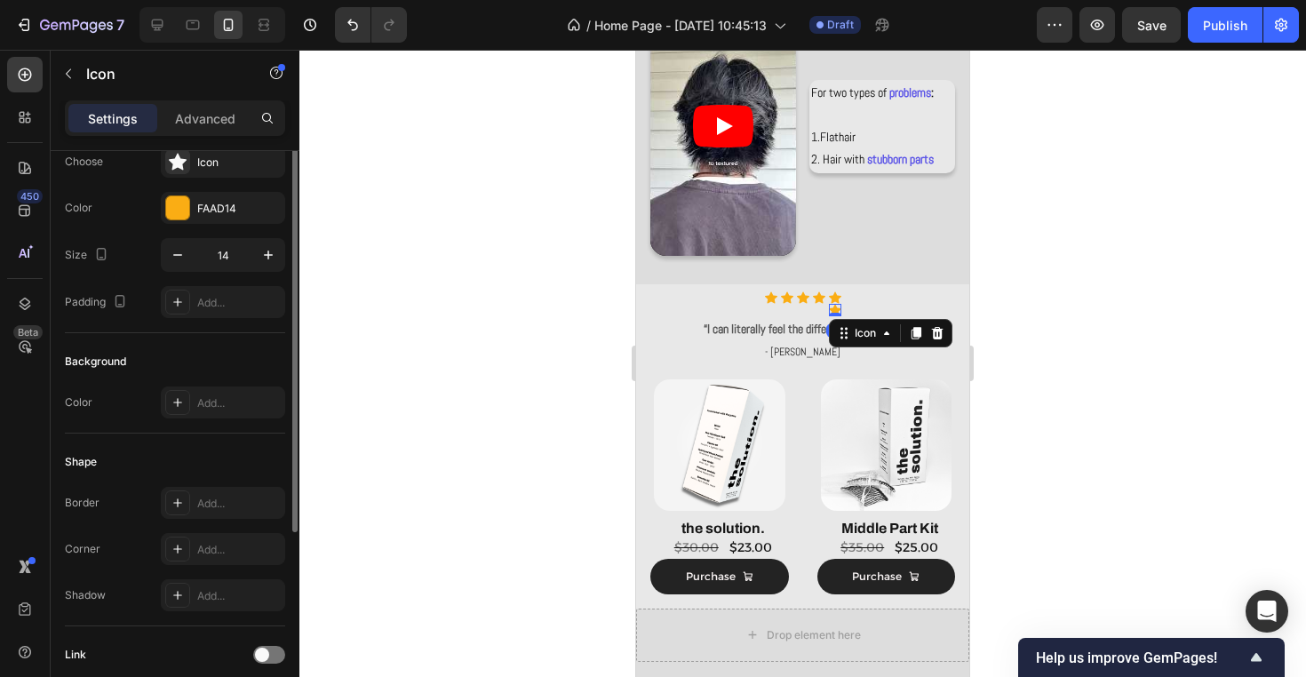
scroll to position [0, 0]
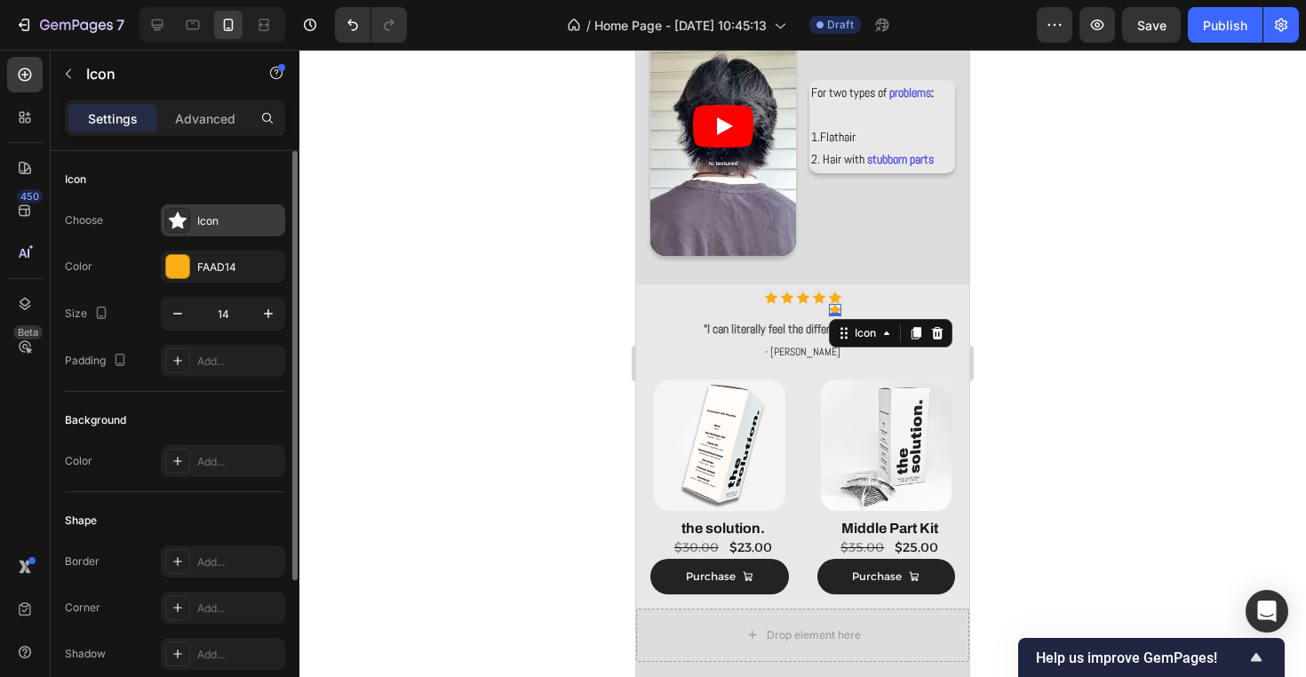
click at [216, 224] on div "Icon" at bounding box center [238, 221] width 83 height 16
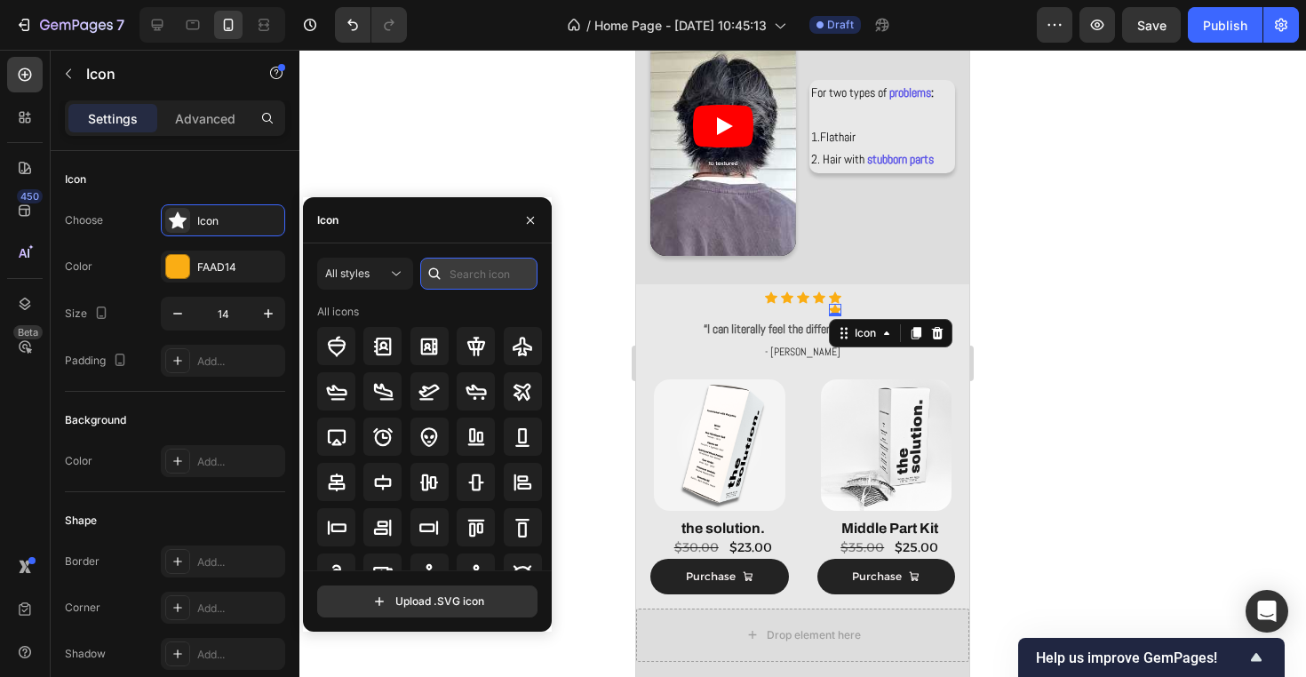
click at [503, 282] on input "text" at bounding box center [478, 274] width 117 height 32
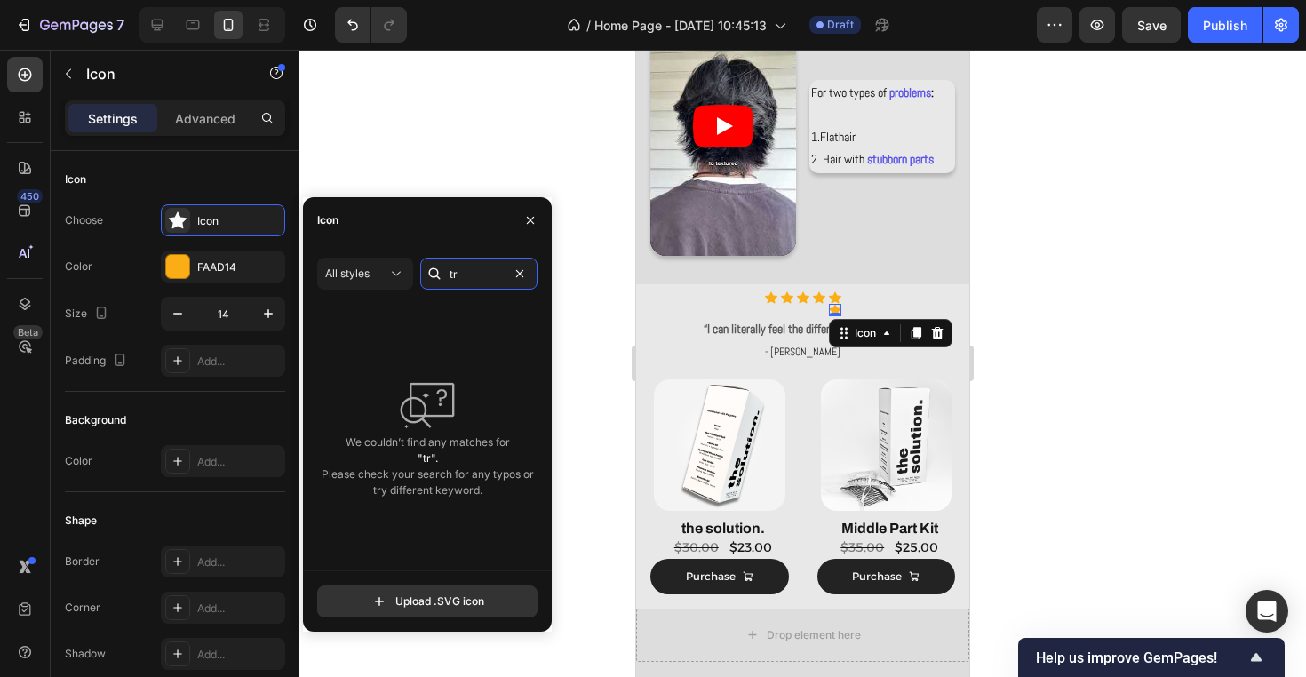
type input "t"
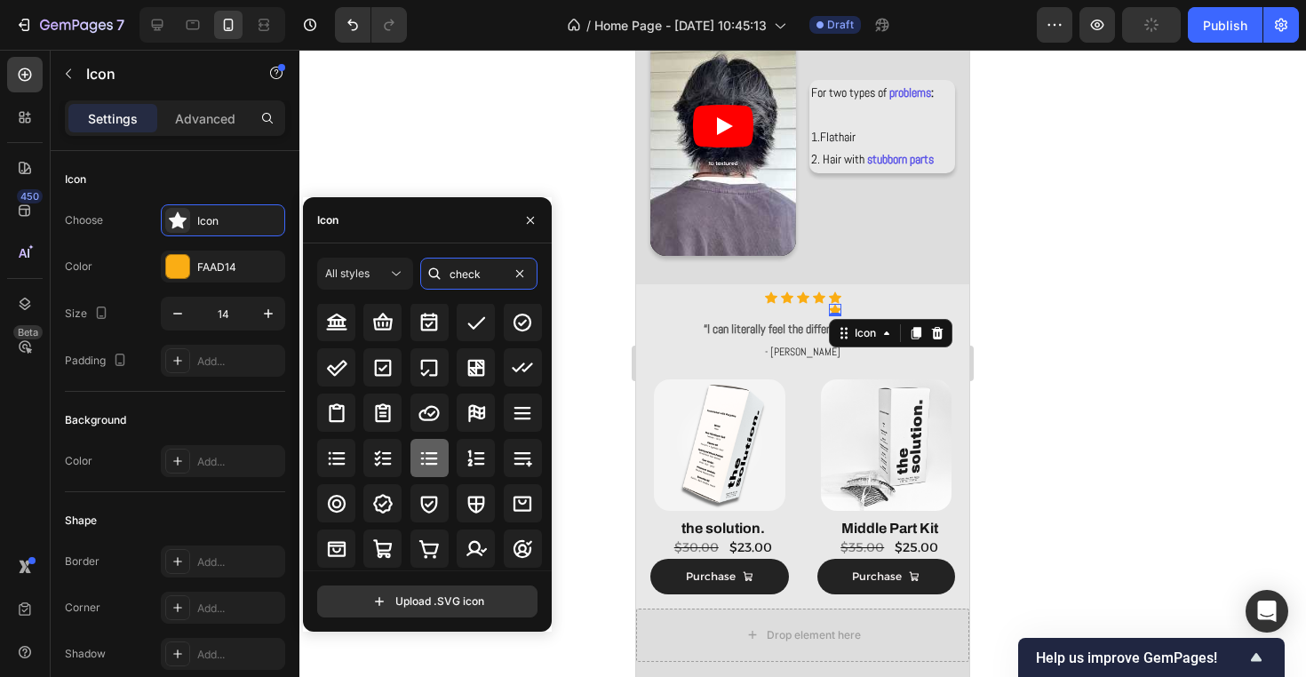
scroll to position [46, 0]
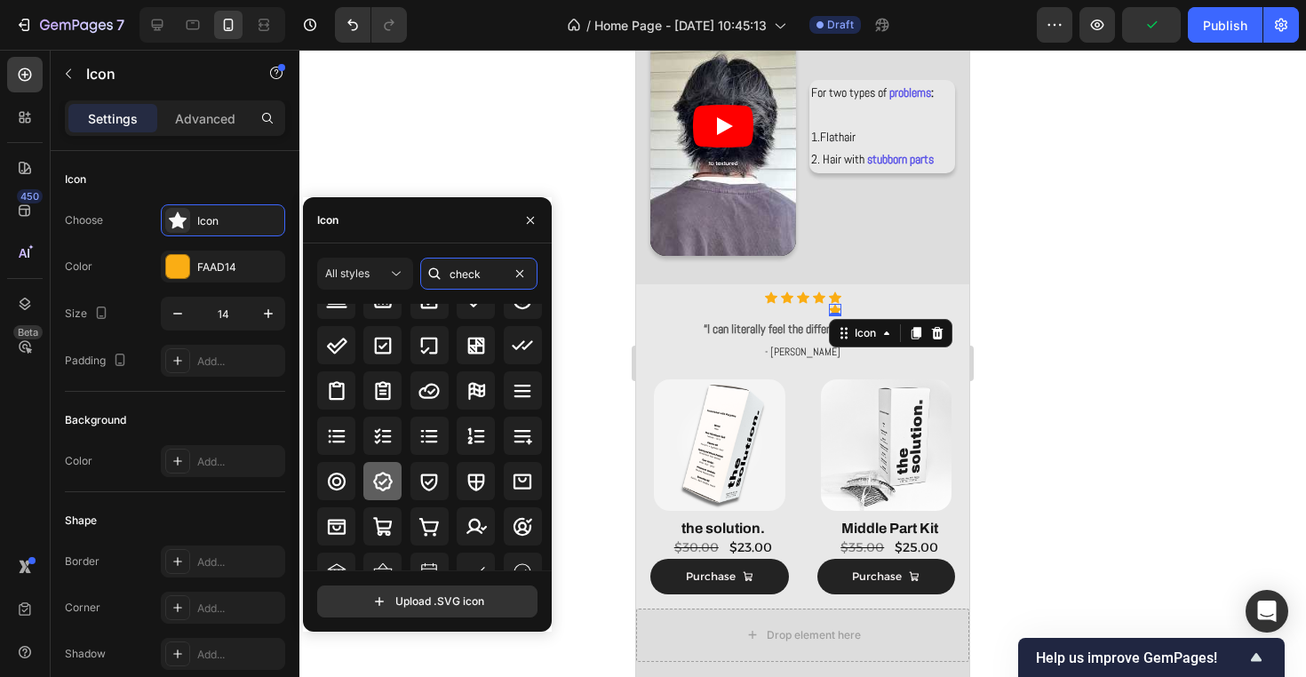
type input "check"
click at [384, 473] on icon at bounding box center [383, 482] width 20 height 20
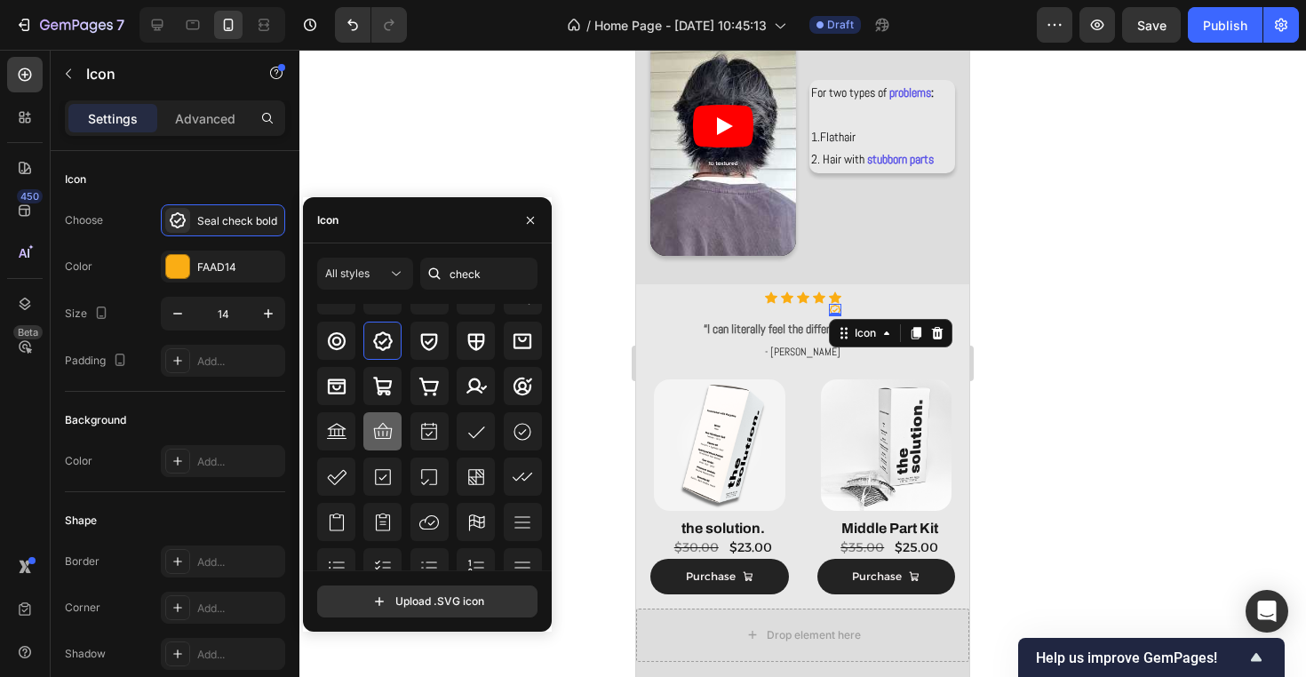
scroll to position [189, 0]
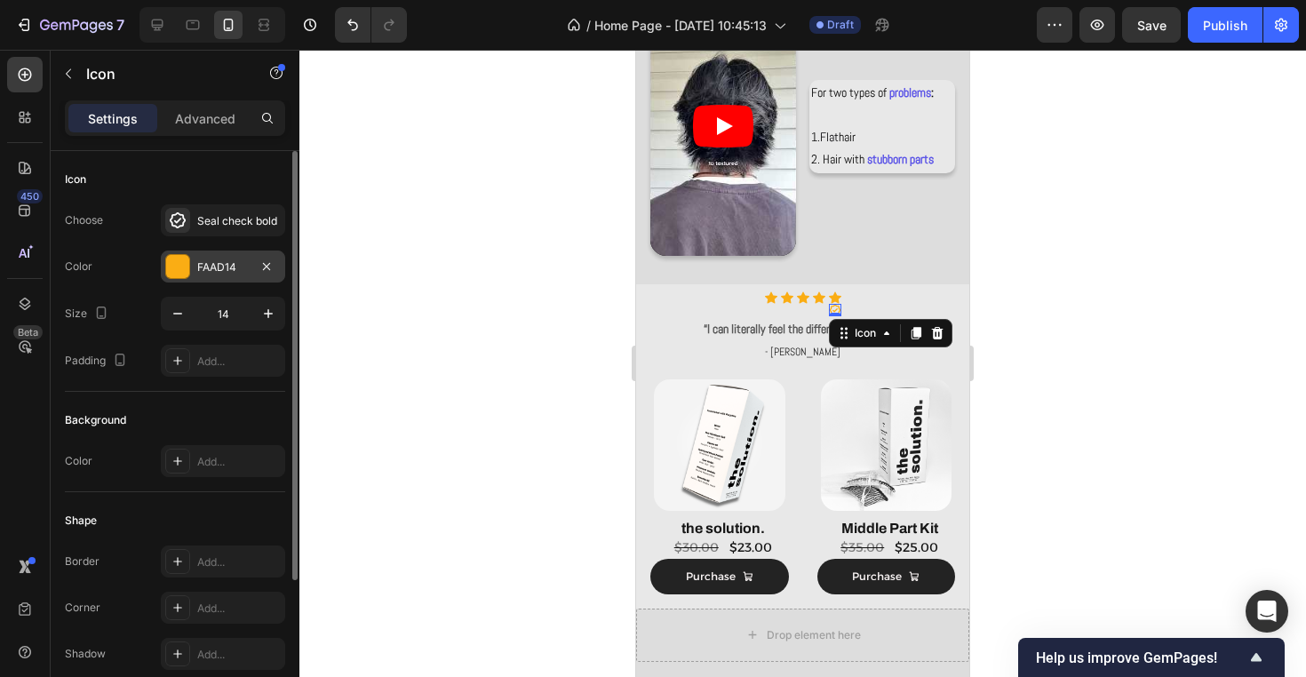
click at [237, 271] on div "FAAD14" at bounding box center [223, 267] width 52 height 16
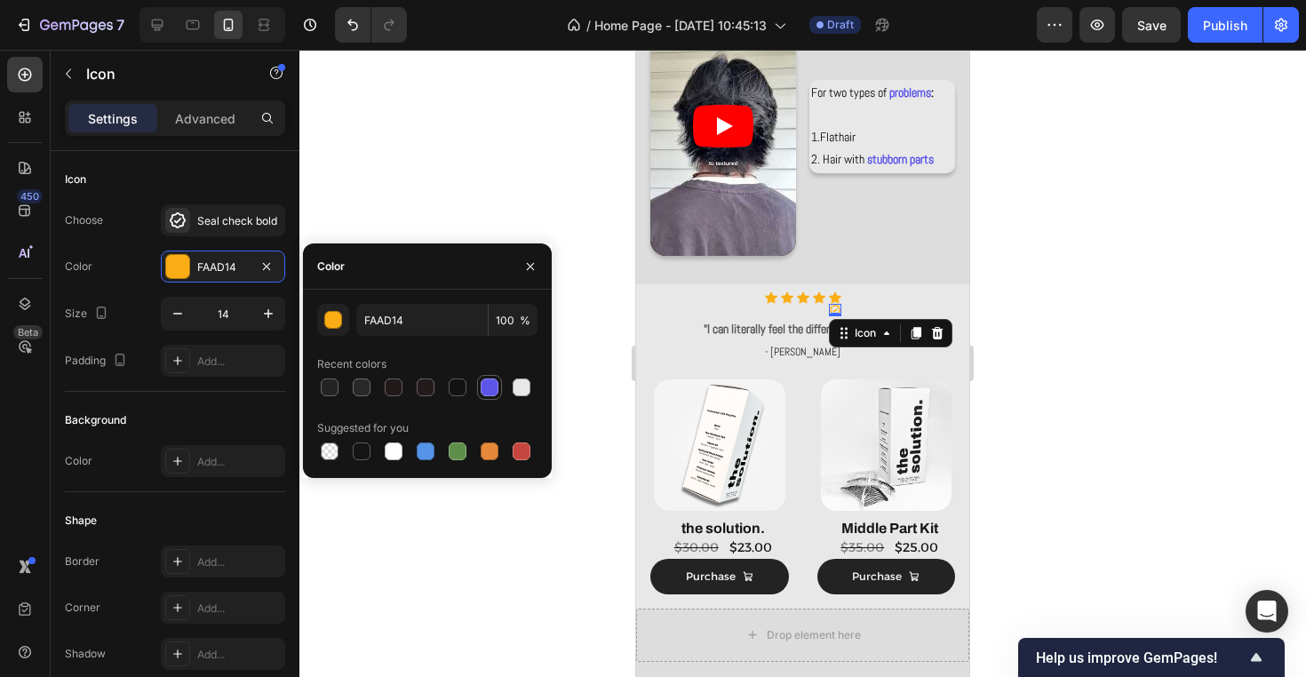
click at [495, 378] on div at bounding box center [489, 387] width 18 height 18
type input "5C55E7"
click at [266, 312] on icon "button" at bounding box center [268, 314] width 18 height 18
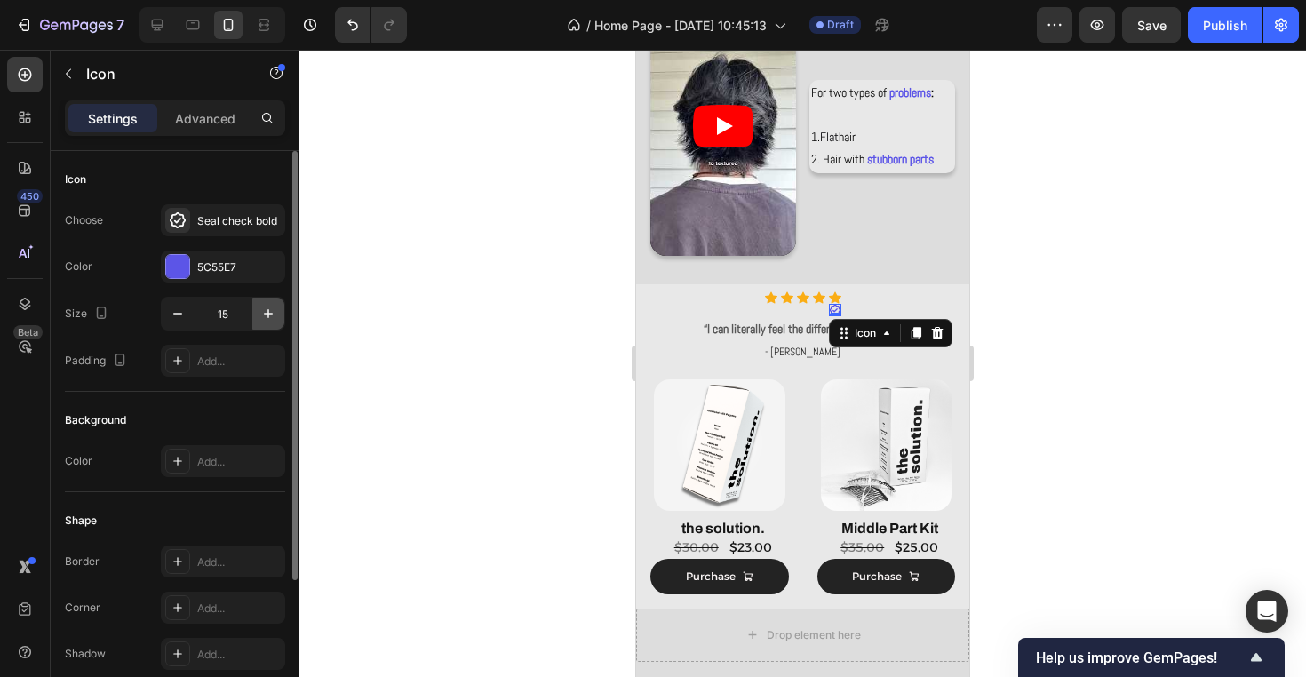
click at [266, 312] on icon "button" at bounding box center [268, 314] width 18 height 18
type input "17"
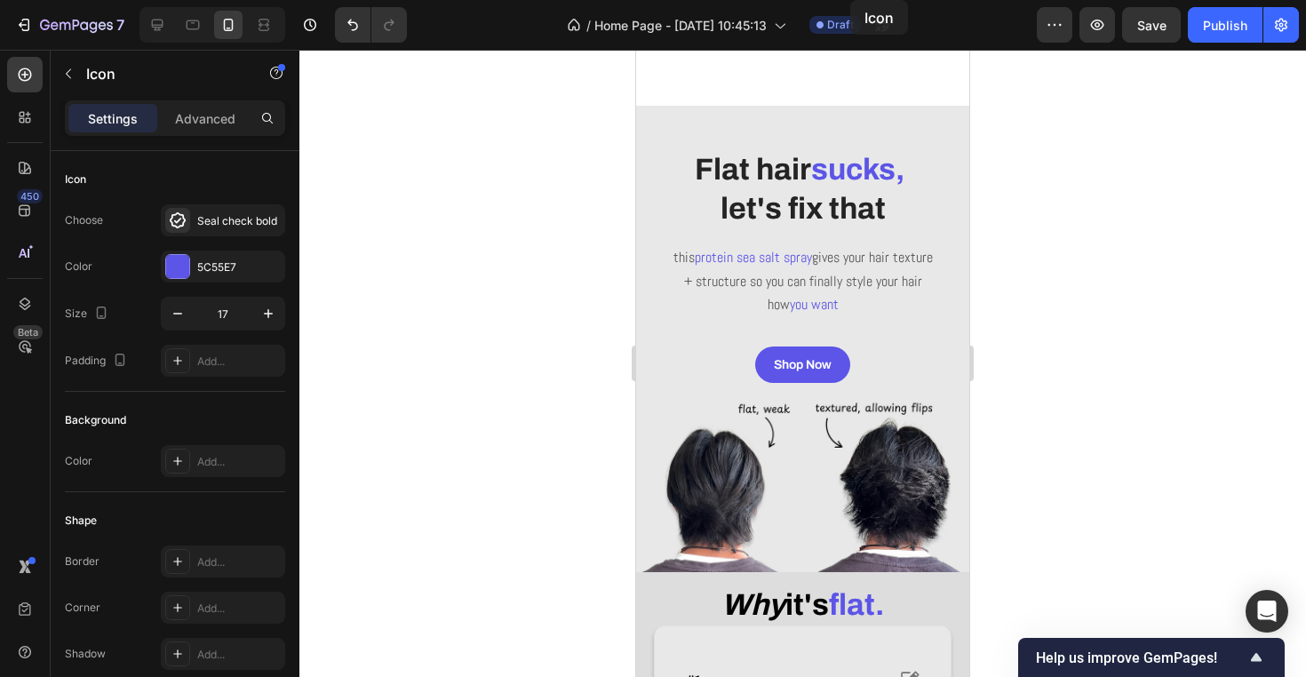
scroll to position [0, 0]
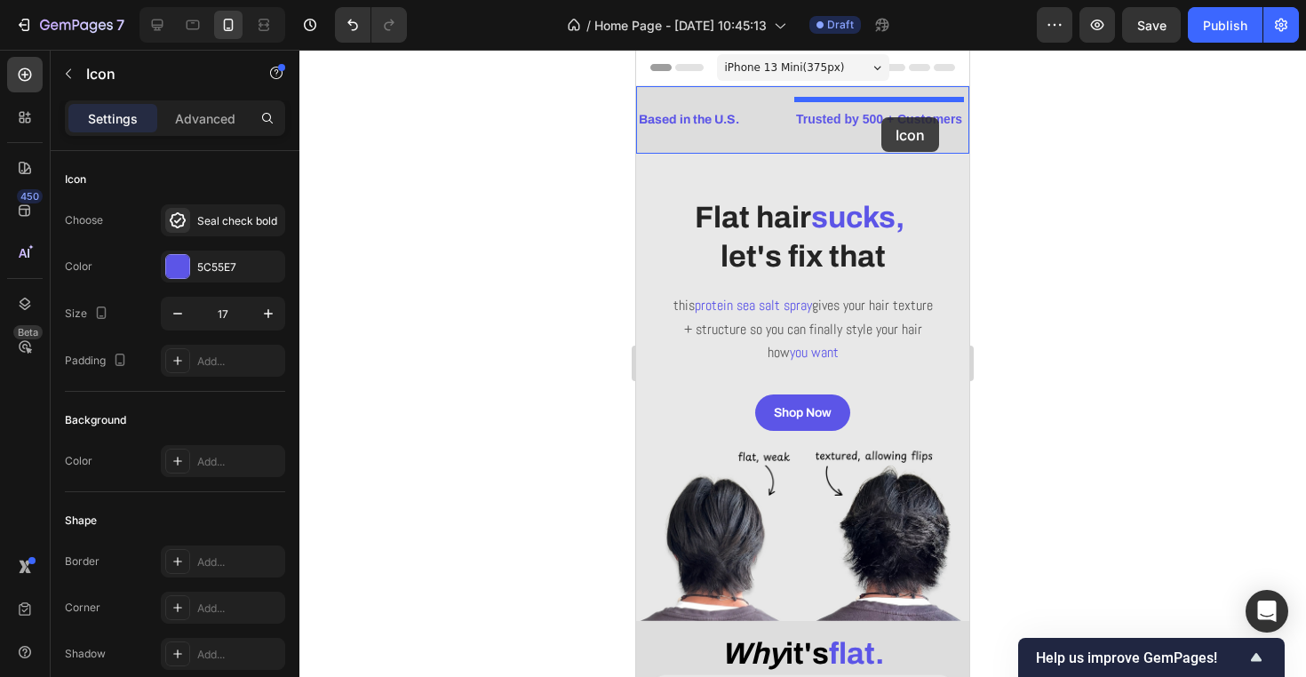
drag, startPoint x: 836, startPoint y: 313, endPoint x: 881, endPoint y: 117, distance: 200.6
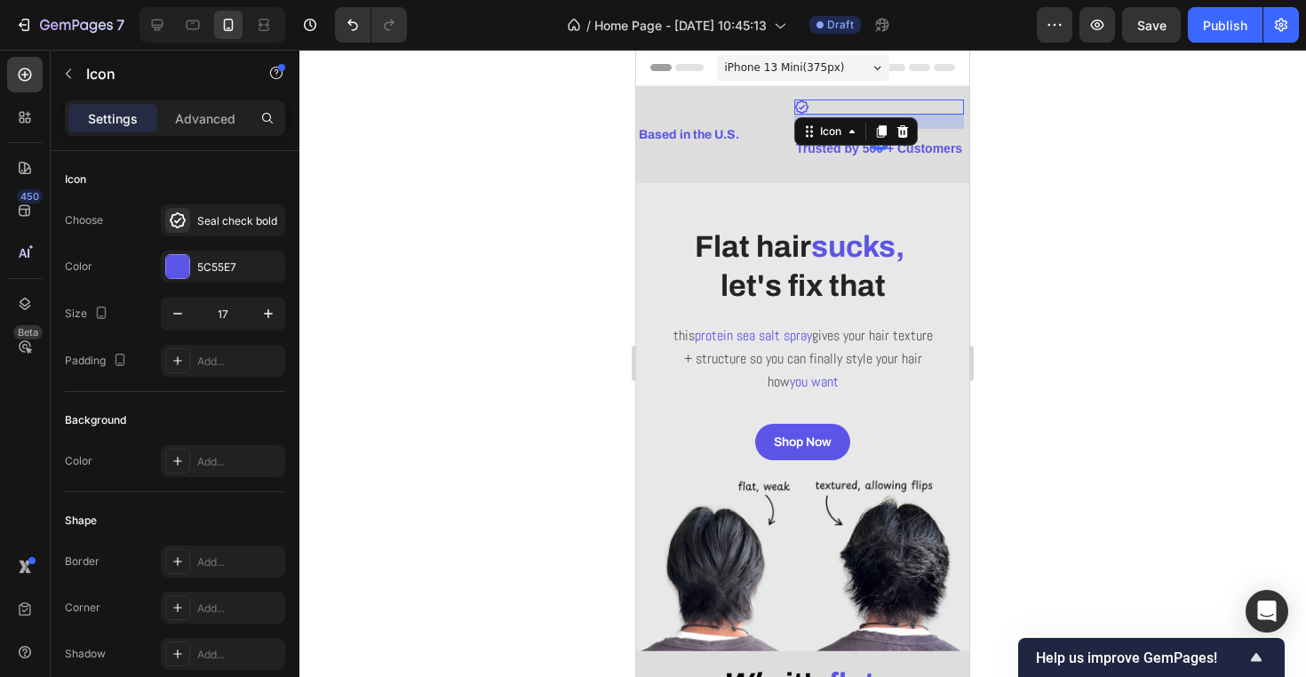
click at [993, 158] on div at bounding box center [802, 363] width 1006 height 627
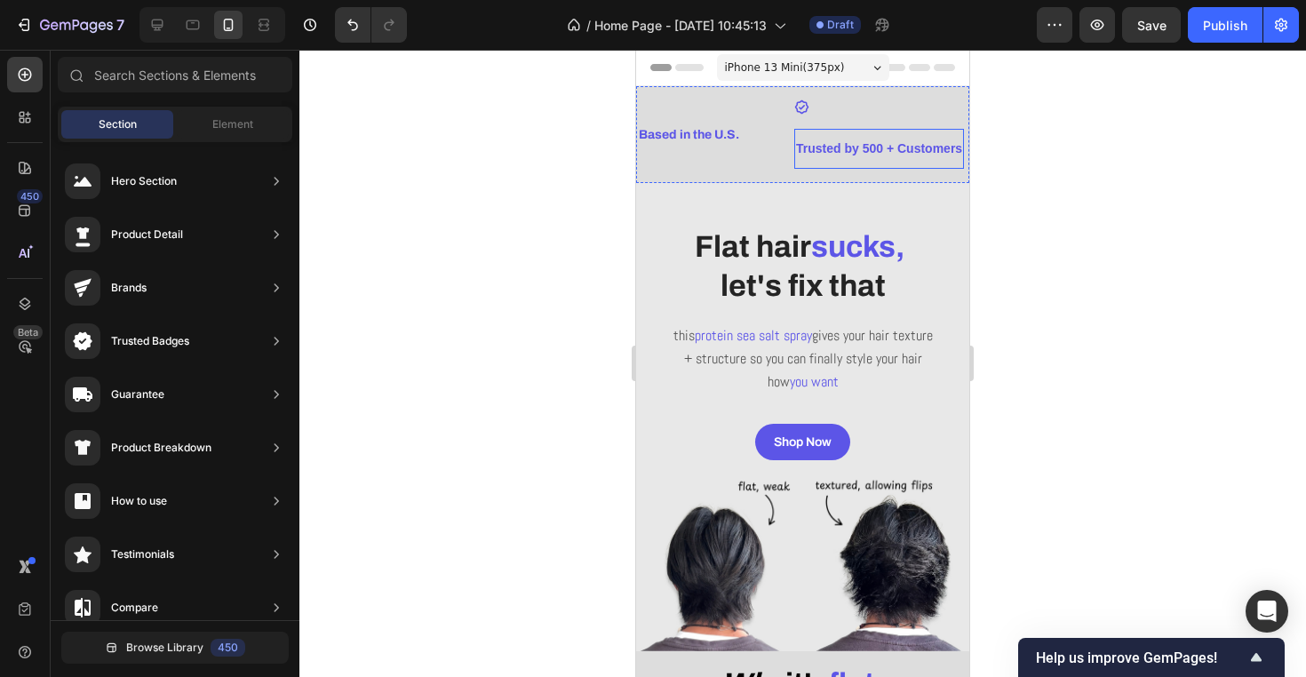
click at [883, 147] on p "Trusted by 500 + Customers" at bounding box center [879, 149] width 166 height 22
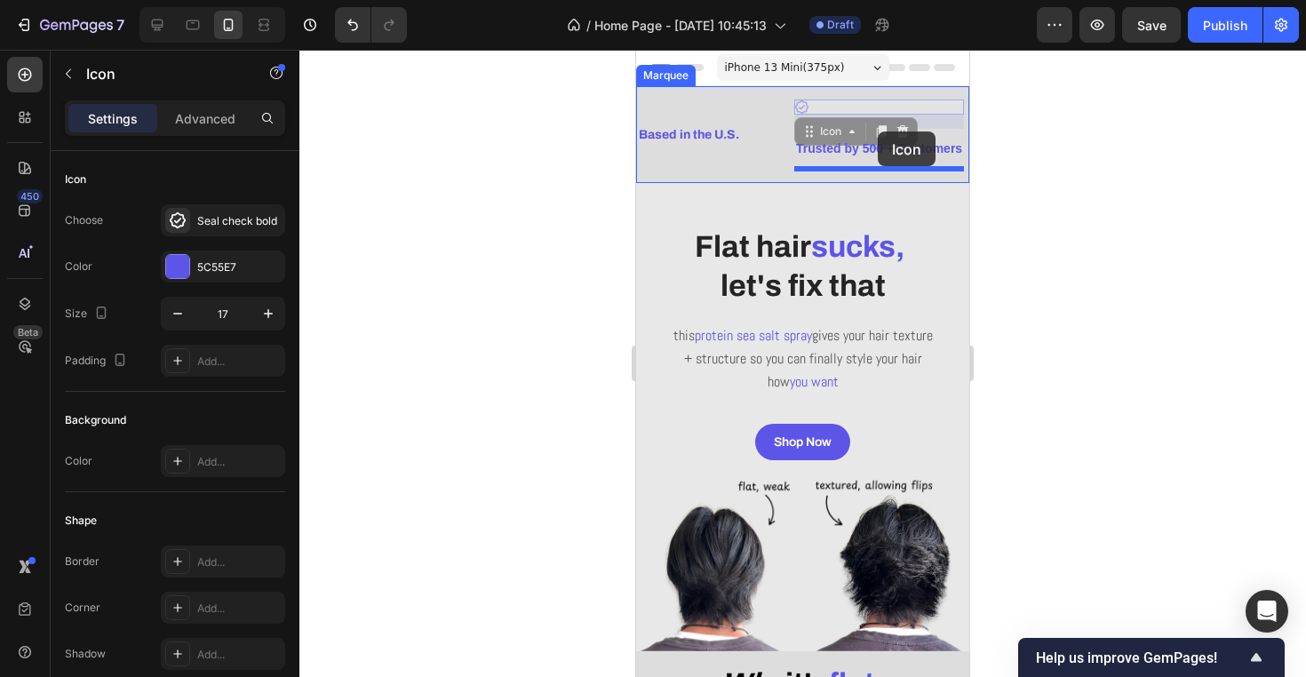
drag, startPoint x: 798, startPoint y: 105, endPoint x: 878, endPoint y: 134, distance: 86.0
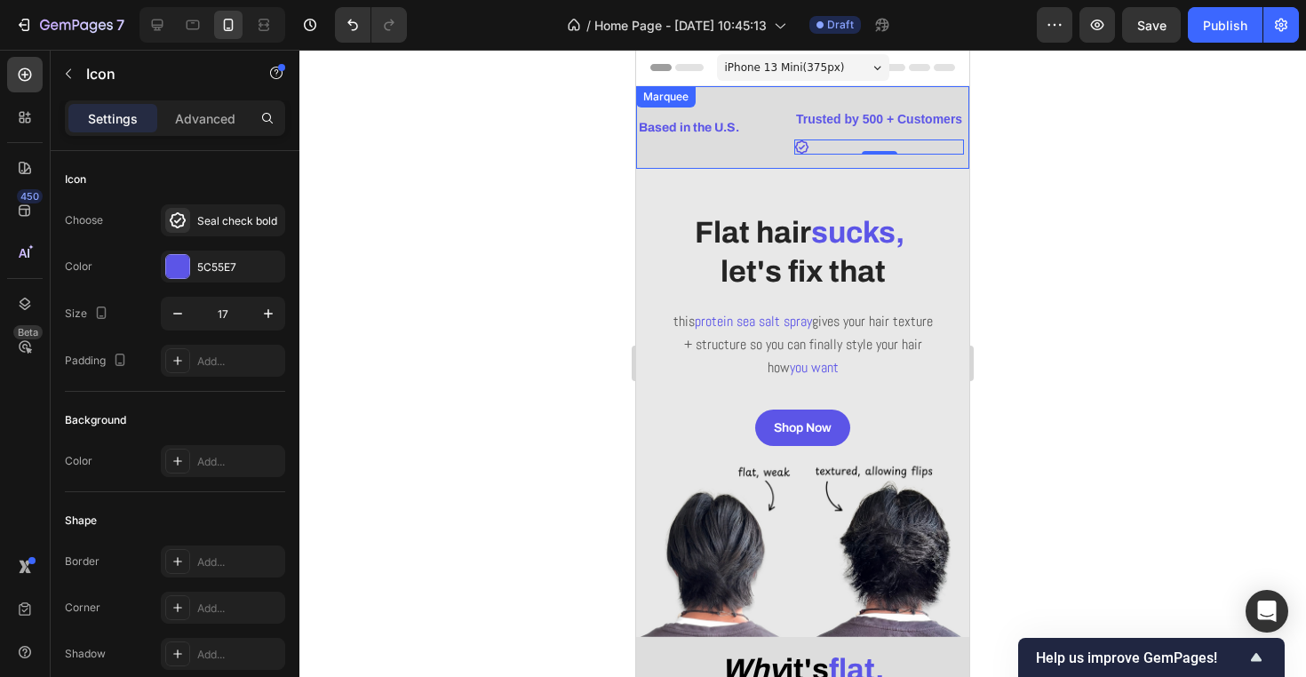
click at [1028, 165] on div at bounding box center [802, 363] width 1006 height 627
drag, startPoint x: 877, startPoint y: 150, endPoint x: 800, endPoint y: 126, distance: 80.1
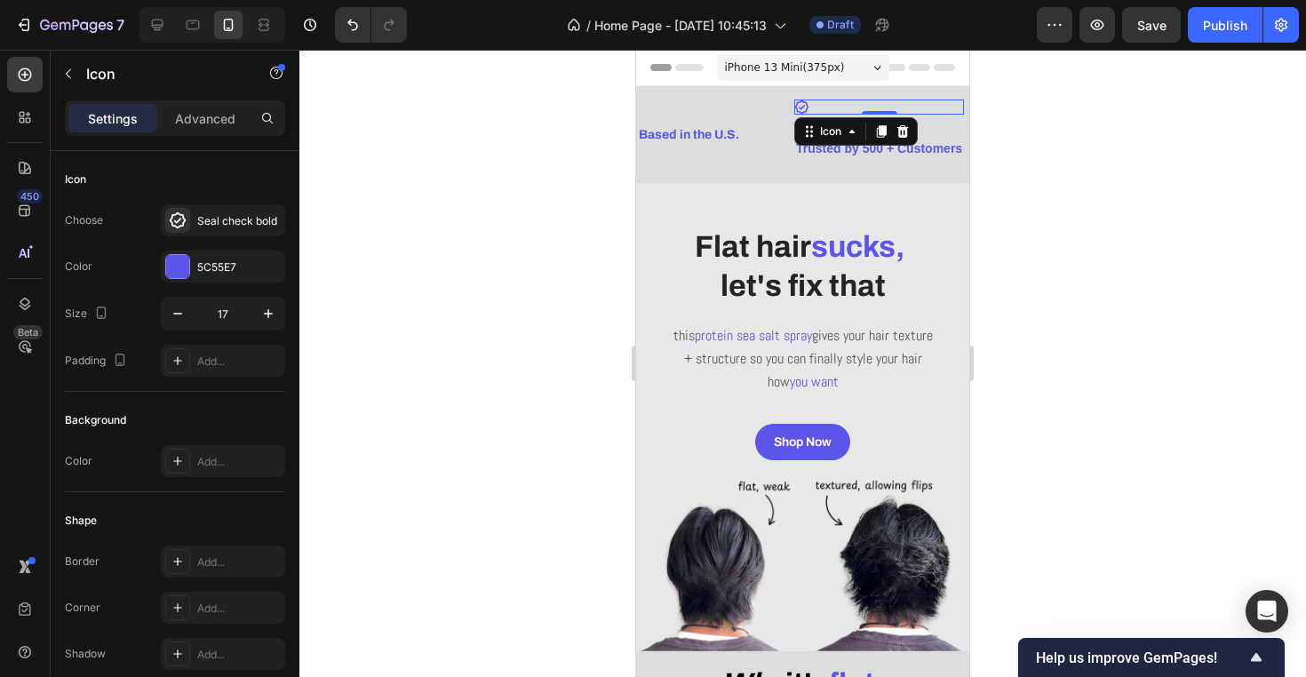
click at [1086, 195] on div at bounding box center [802, 363] width 1006 height 627
click at [859, 112] on div "Icon" at bounding box center [879, 106] width 170 height 15
drag, startPoint x: 803, startPoint y: 104, endPoint x: 814, endPoint y: 133, distance: 31.5
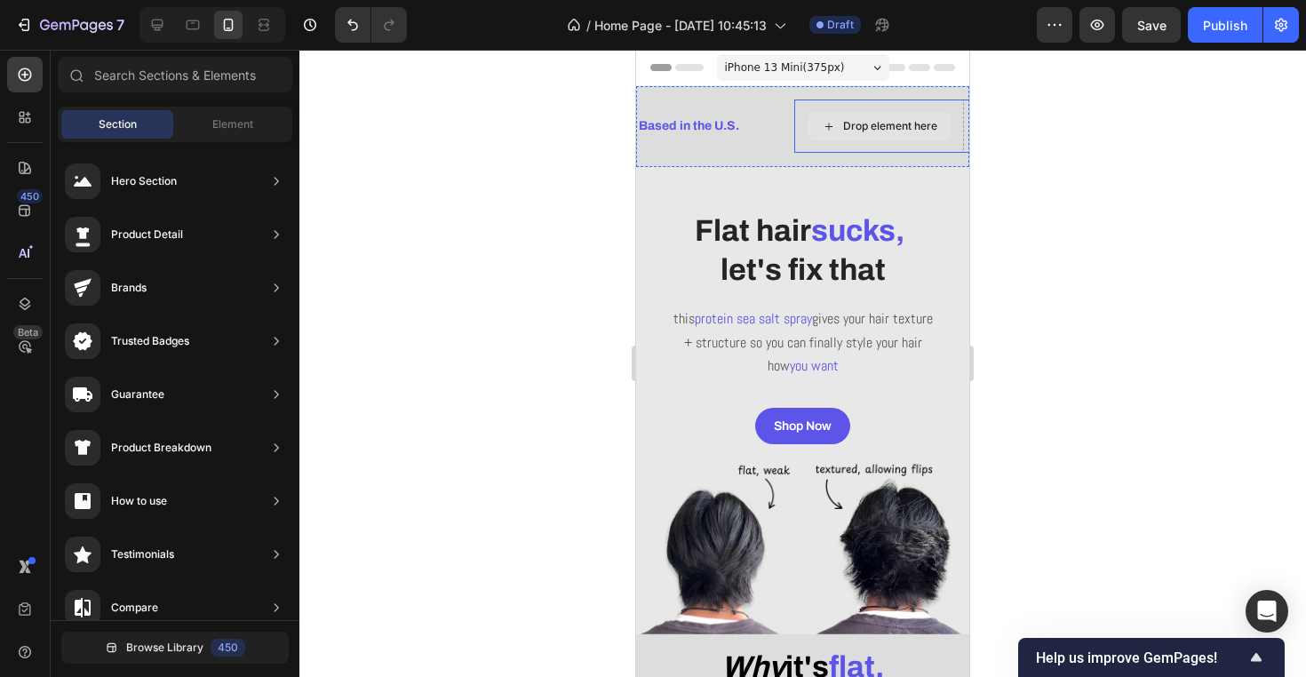
click at [861, 129] on div "Drop element here" at bounding box center [890, 126] width 94 height 14
click at [348, 31] on icon "Undo/Redo" at bounding box center [353, 25] width 18 height 18
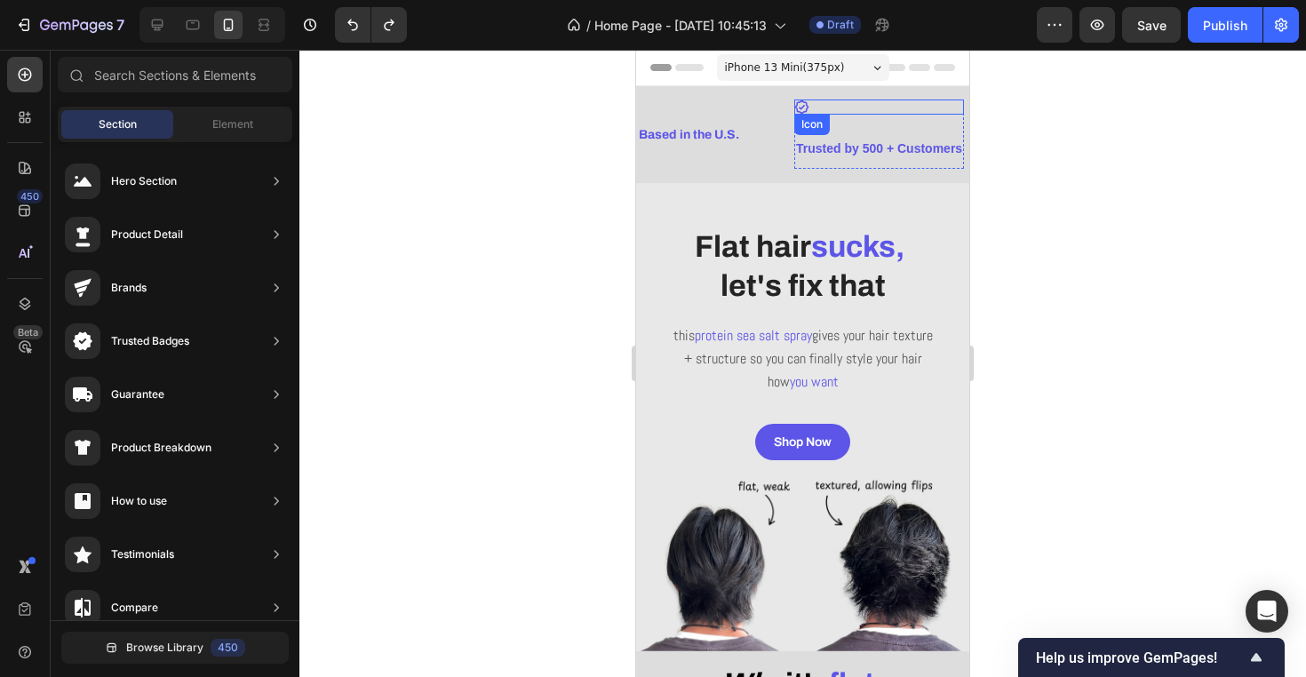
click at [821, 101] on div "Icon" at bounding box center [879, 106] width 170 height 15
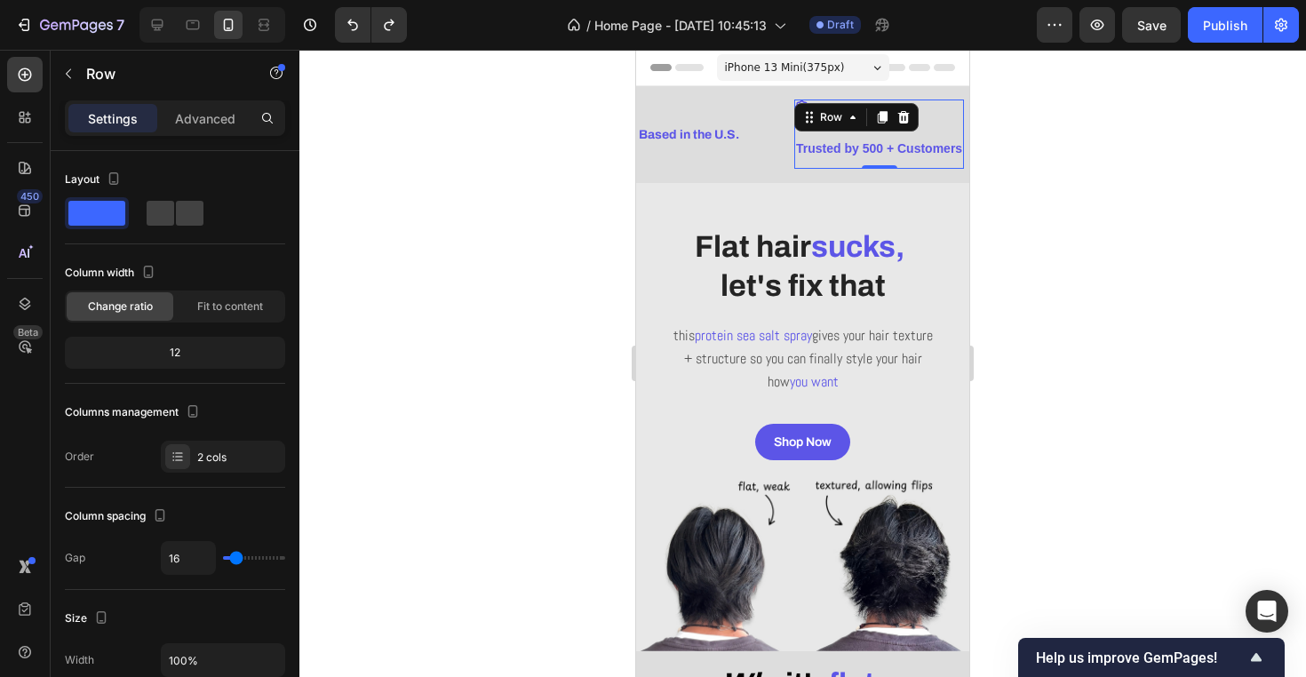
click at [1008, 117] on div at bounding box center [802, 363] width 1006 height 627
click at [846, 115] on div "Icon Trusted by 500 + Customers Text Block Row" at bounding box center [879, 133] width 170 height 69
click at [863, 193] on div "Flat hair sucks, let's fix that Heading this protein sea salt spray gives your …" at bounding box center [802, 289] width 333 height 212
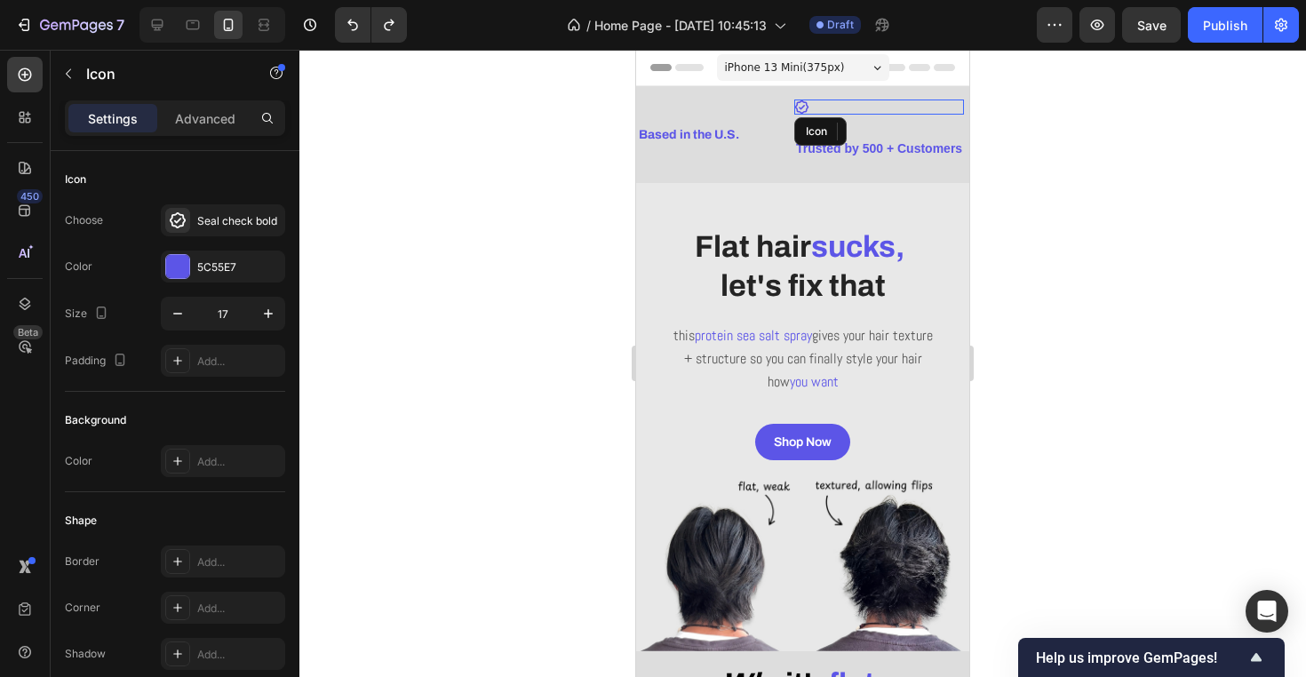
click at [842, 110] on div "Icon" at bounding box center [879, 106] width 170 height 15
click at [840, 154] on p "Trusted by 500 + Customers" at bounding box center [879, 149] width 166 height 22
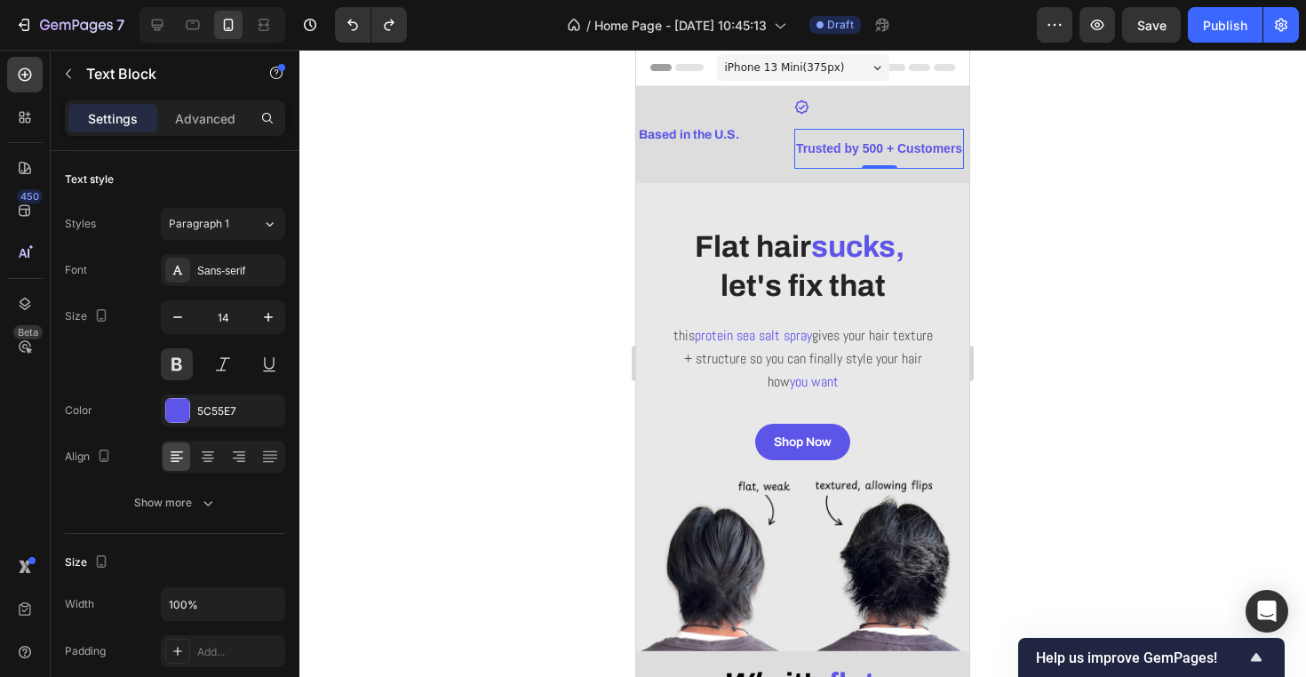
click at [806, 151] on p "Trusted by 500 + Customers" at bounding box center [879, 149] width 166 height 22
click at [800, 151] on p "Trusted by 500 + Customers" at bounding box center [879, 149] width 166 height 22
click at [790, 151] on div "Based in the U.S. Text Block" at bounding box center [715, 135] width 157 height 40
click at [798, 151] on p "Trusted by 500 + Customers" at bounding box center [879, 149] width 166 height 22
click at [383, 197] on div at bounding box center [802, 363] width 1006 height 627
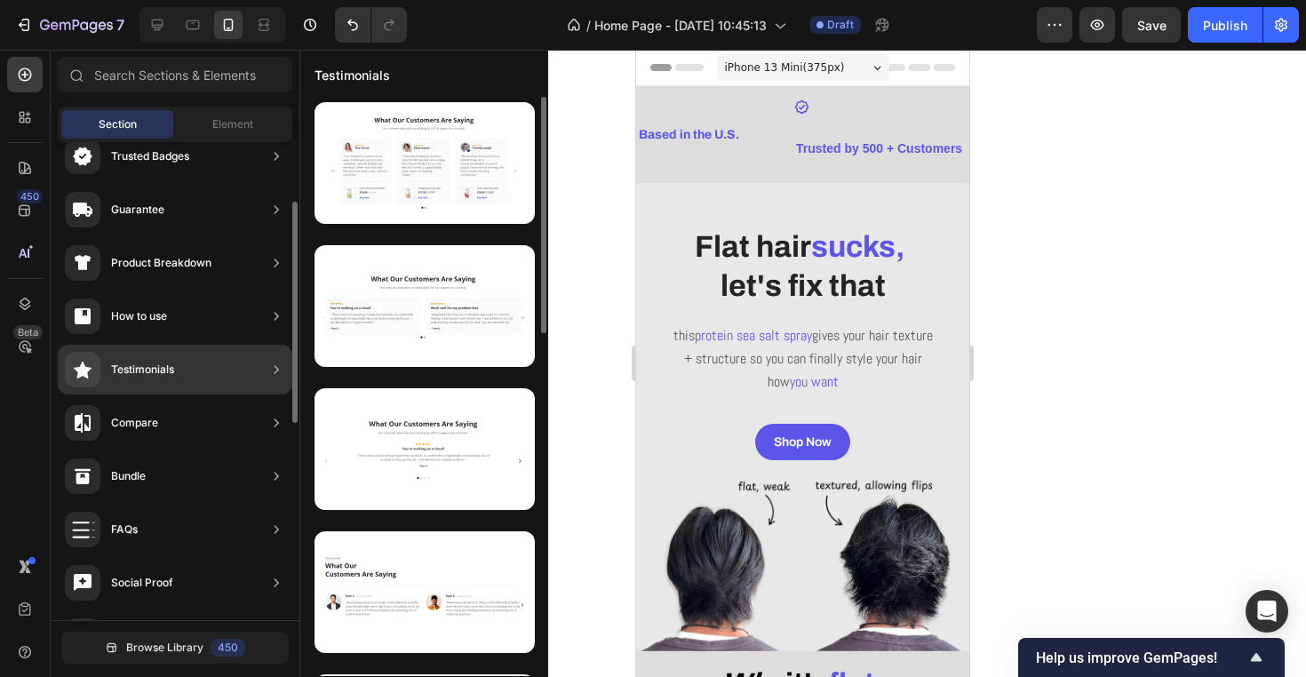
scroll to position [205, 0]
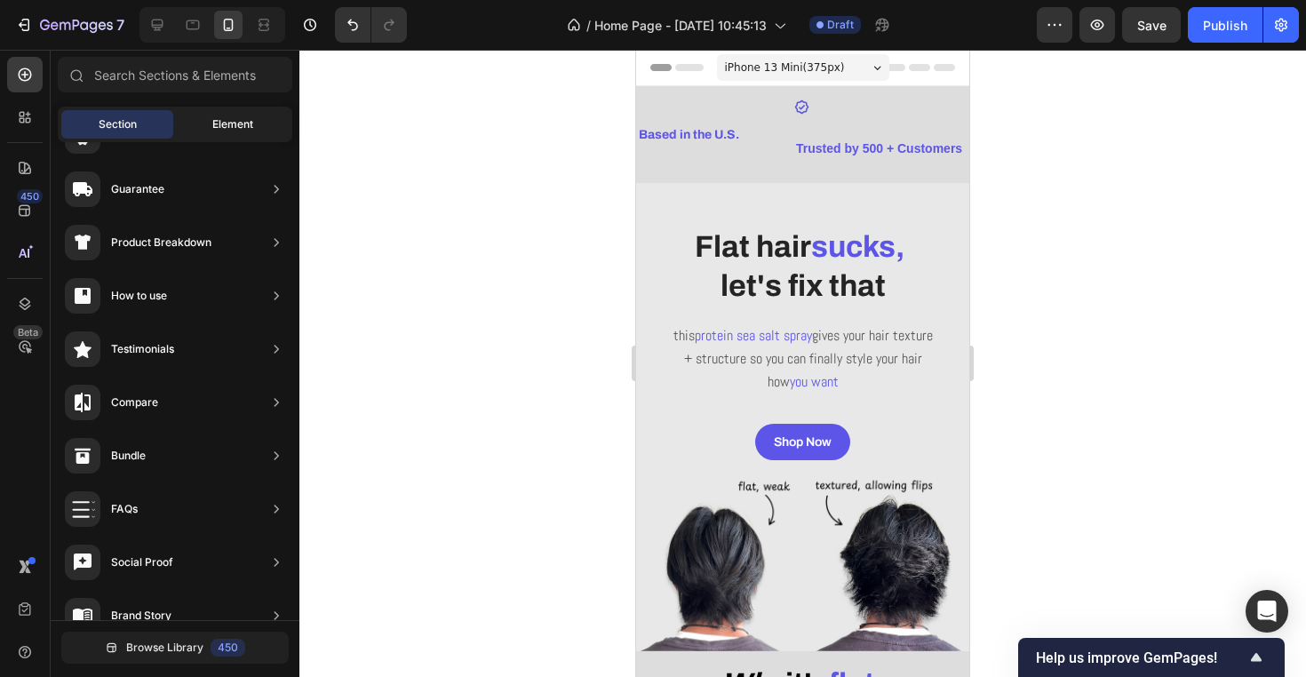
click at [227, 115] on div "Element" at bounding box center [233, 124] width 112 height 28
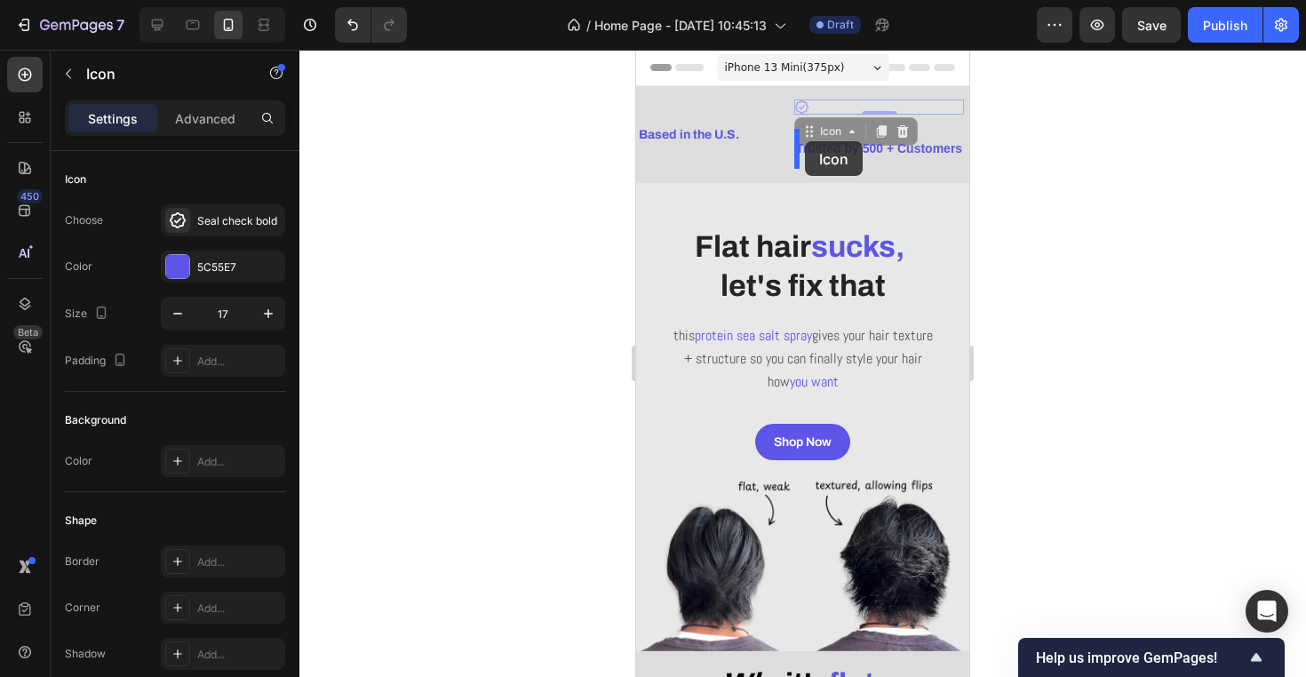
drag, startPoint x: 799, startPoint y: 106, endPoint x: 805, endPoint y: 141, distance: 35.9
click at [864, 161] on div "Trusted by 500 + Customers" at bounding box center [879, 149] width 170 height 26
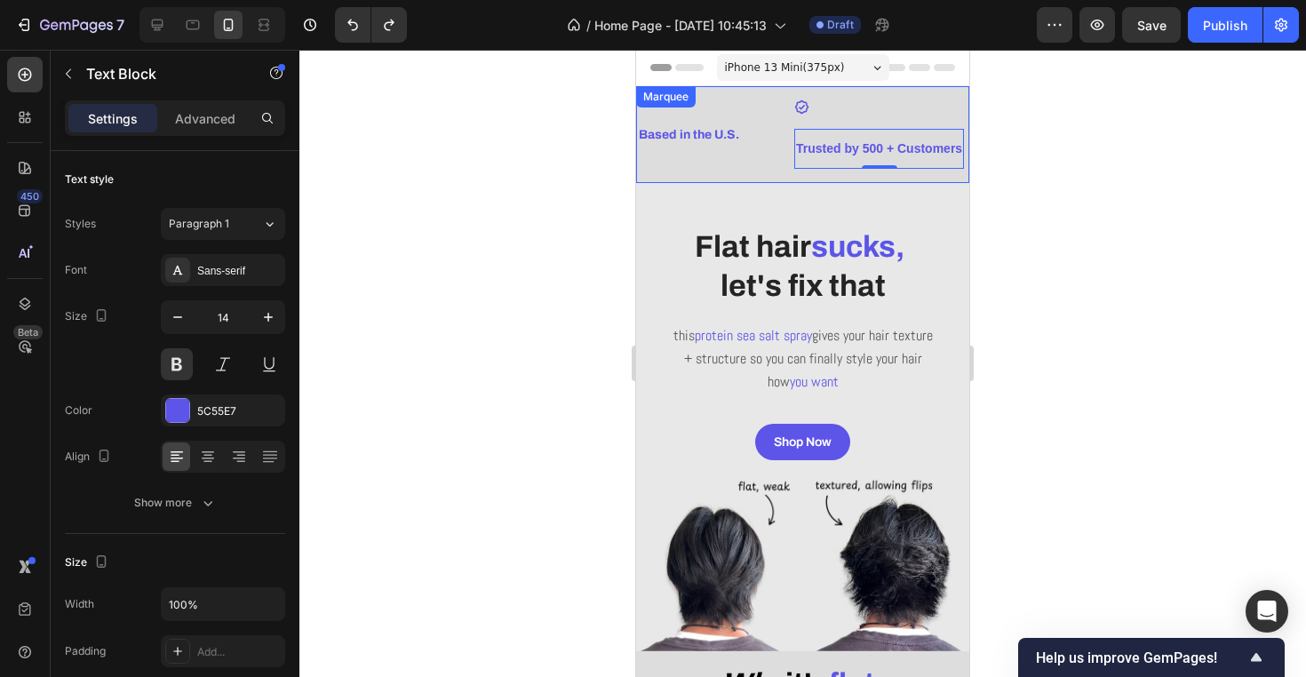
click at [774, 139] on div "Based in the U.S. Text Block" at bounding box center [715, 135] width 157 height 40
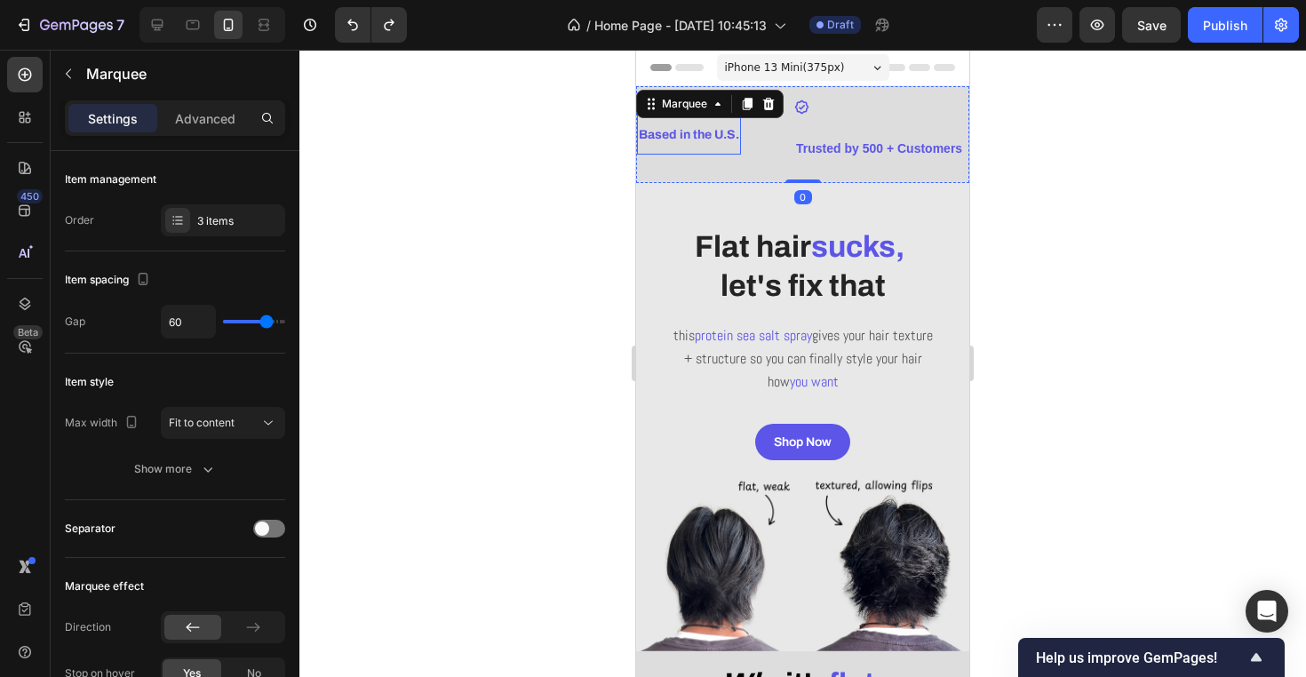
click at [717, 146] on div "Based in the U.S." at bounding box center [689, 135] width 104 height 26
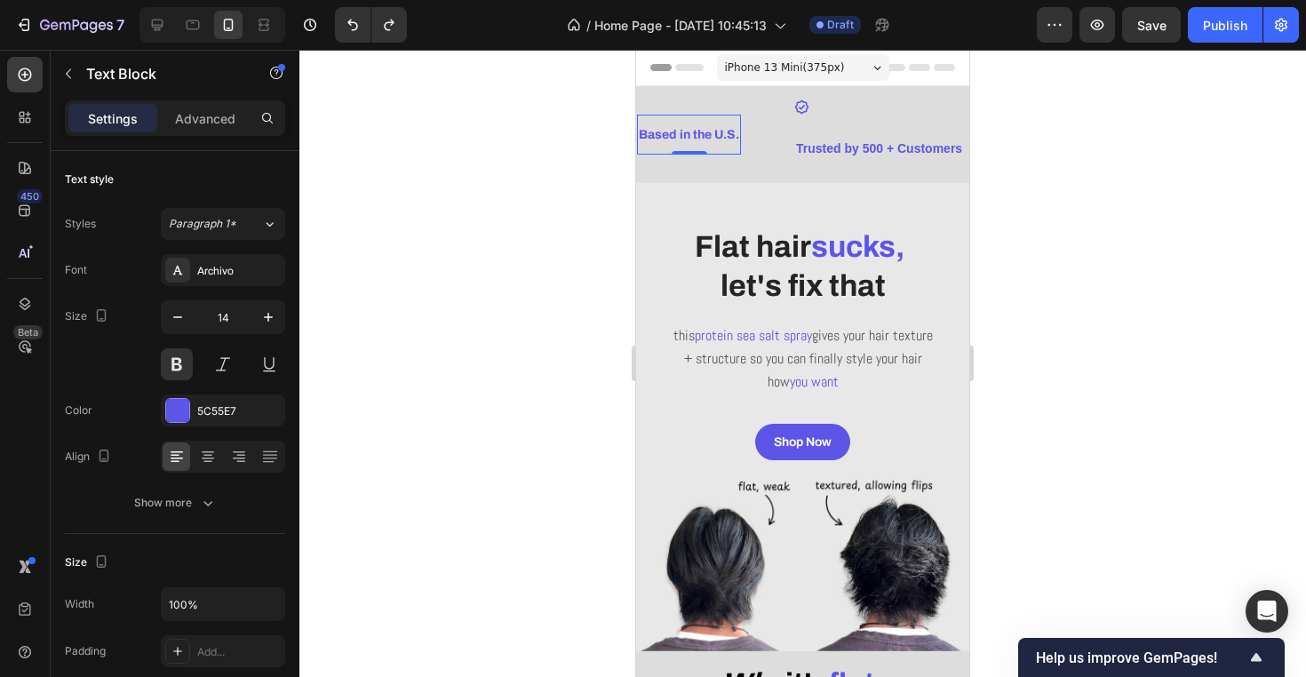
click at [742, 133] on div "Based in the U.S. Text Block 0" at bounding box center [715, 135] width 157 height 40
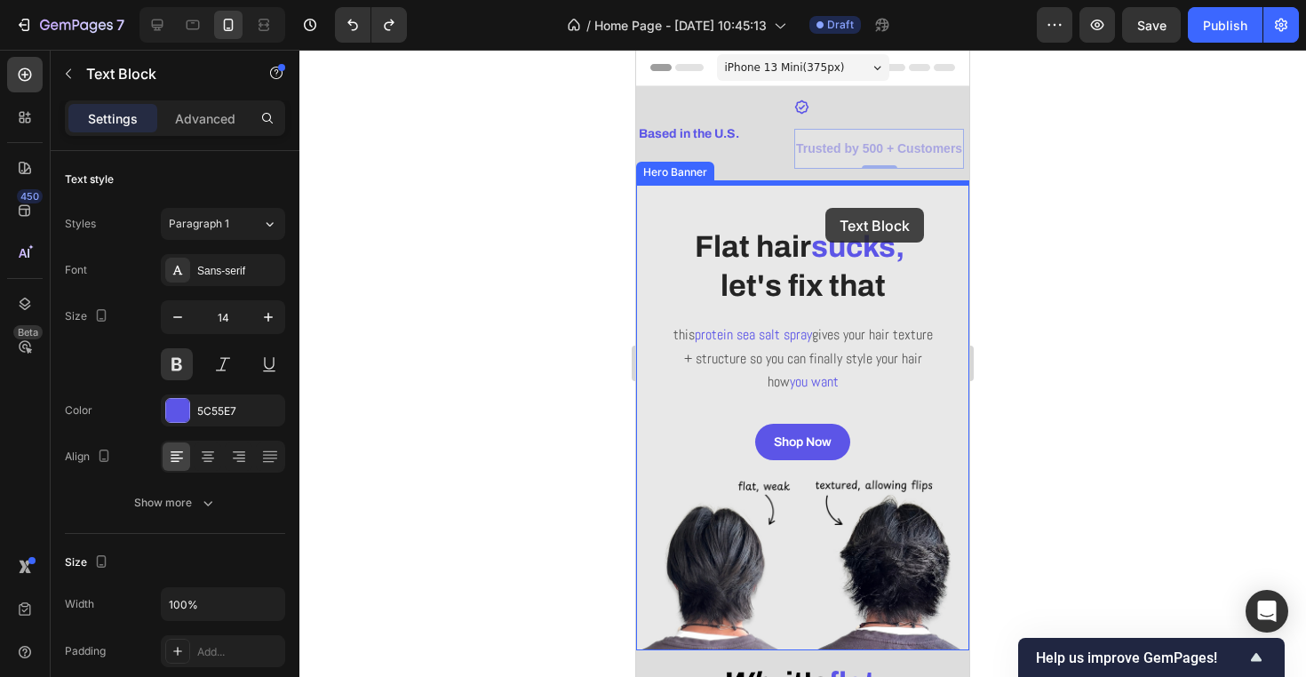
drag, startPoint x: 845, startPoint y: 141, endPoint x: 825, endPoint y: 208, distance: 69.7
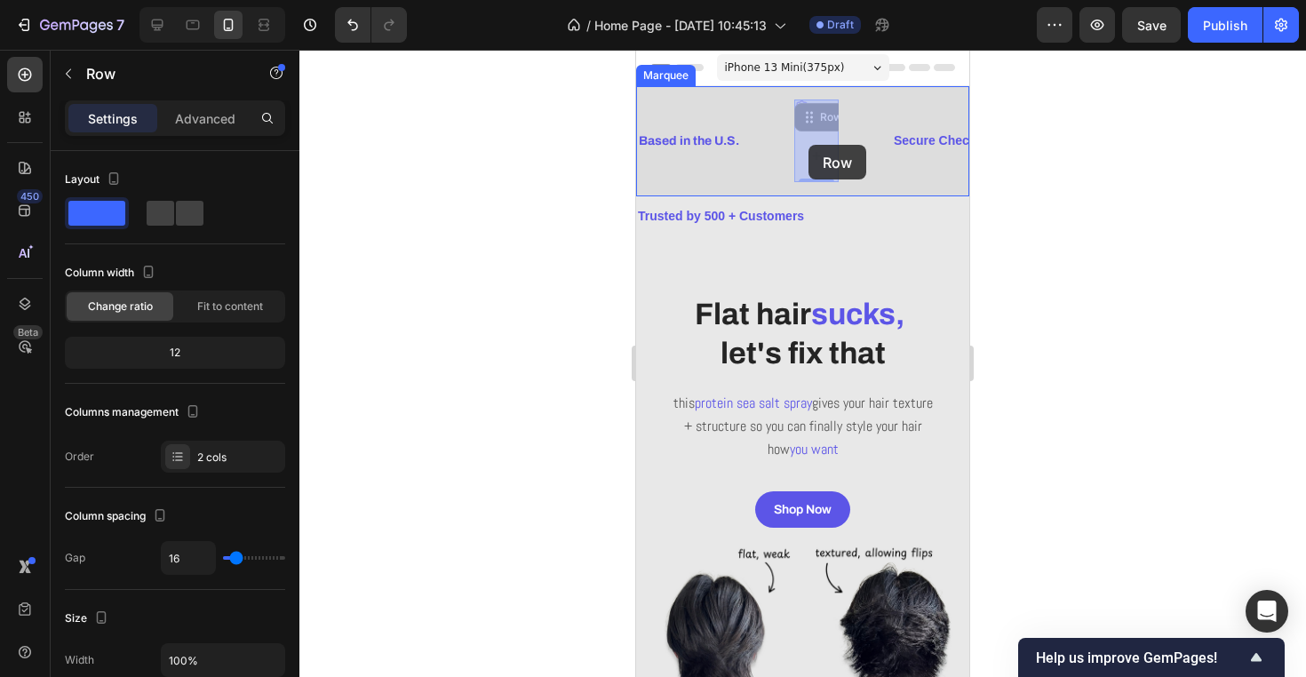
drag, startPoint x: 802, startPoint y: 105, endPoint x: 808, endPoint y: 145, distance: 40.4
click at [861, 197] on div "Trusted by 500 + Customers Text Block" at bounding box center [802, 216] width 333 height 40
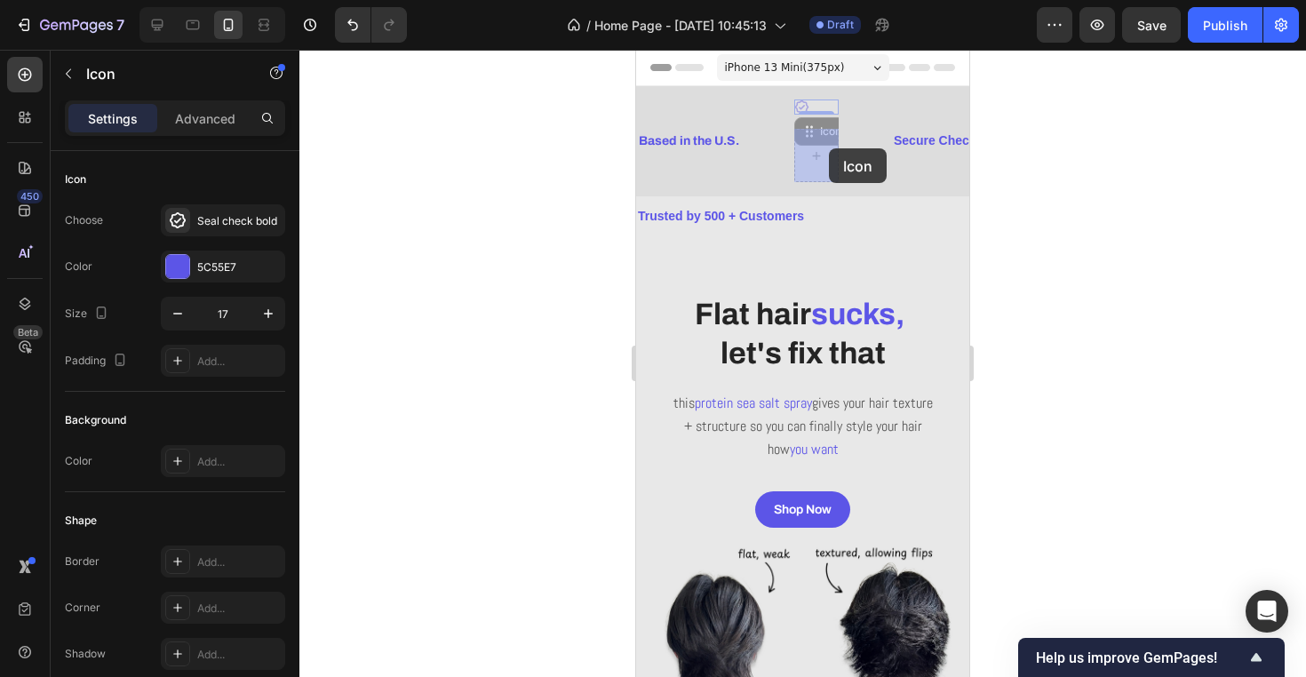
drag, startPoint x: 833, startPoint y: 104, endPoint x: 829, endPoint y: 148, distance: 44.6
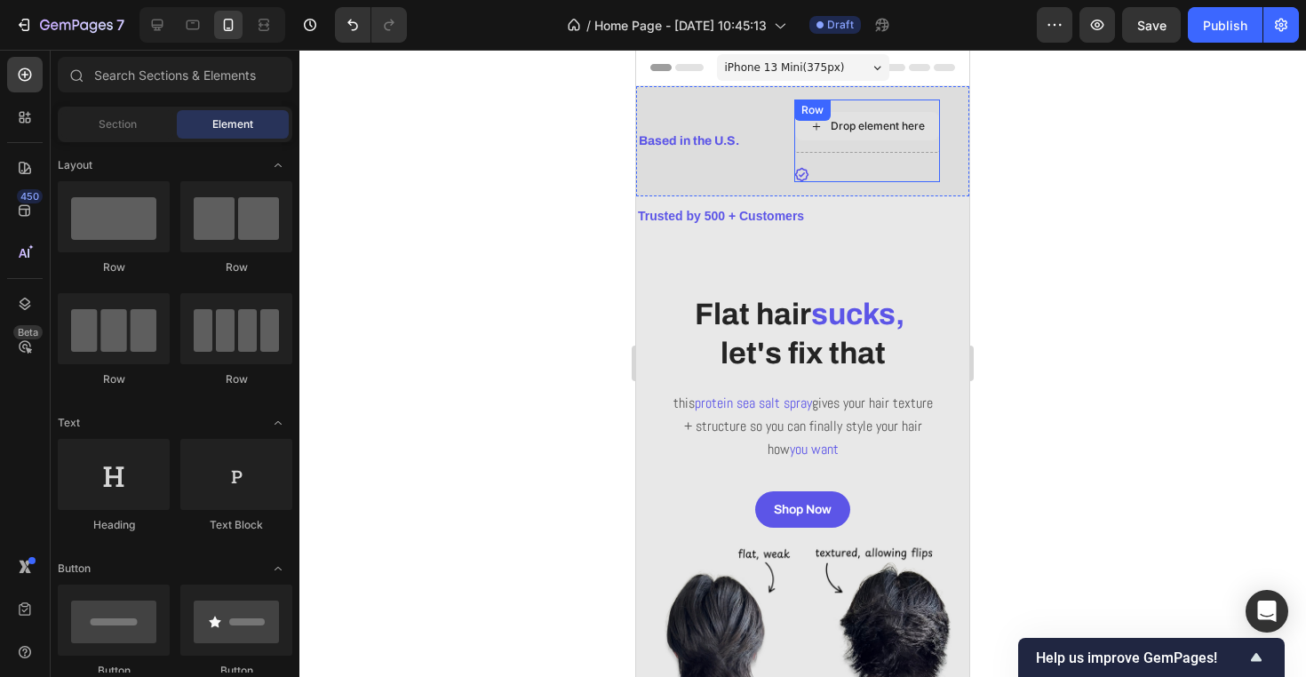
click at [909, 124] on div "Drop element here" at bounding box center [877, 126] width 94 height 14
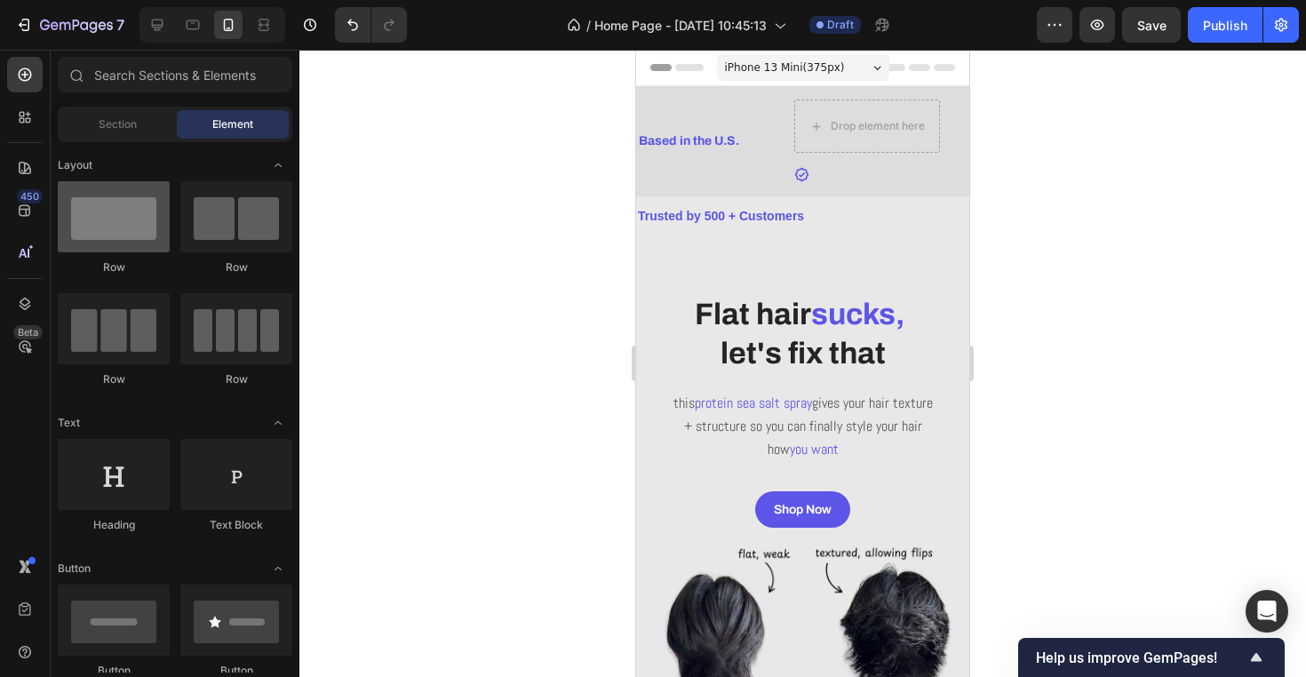
click at [134, 210] on div at bounding box center [114, 216] width 112 height 71
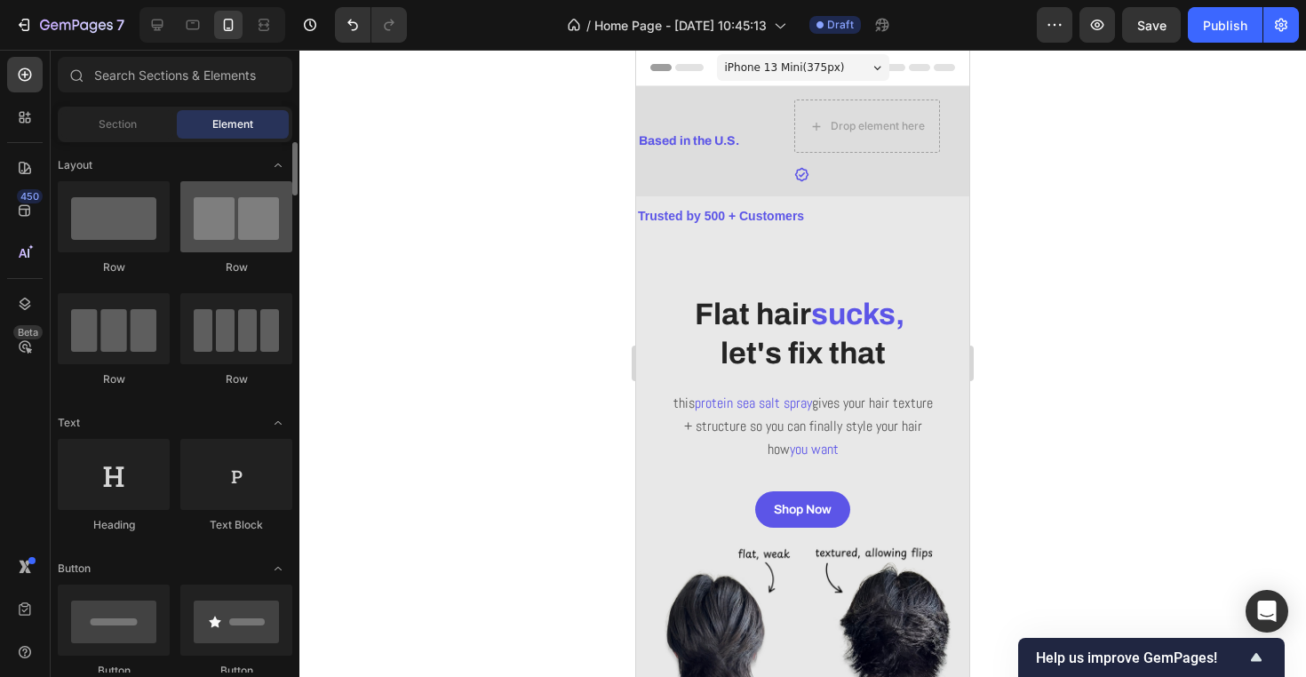
click at [242, 214] on div at bounding box center [236, 216] width 112 height 71
click at [199, 44] on div "7 Version history / Home Page - [DATE] 10:45:13 Draft Preview Save Publish" at bounding box center [653, 25] width 1306 height 51
click at [194, 28] on icon at bounding box center [193, 25] width 13 height 10
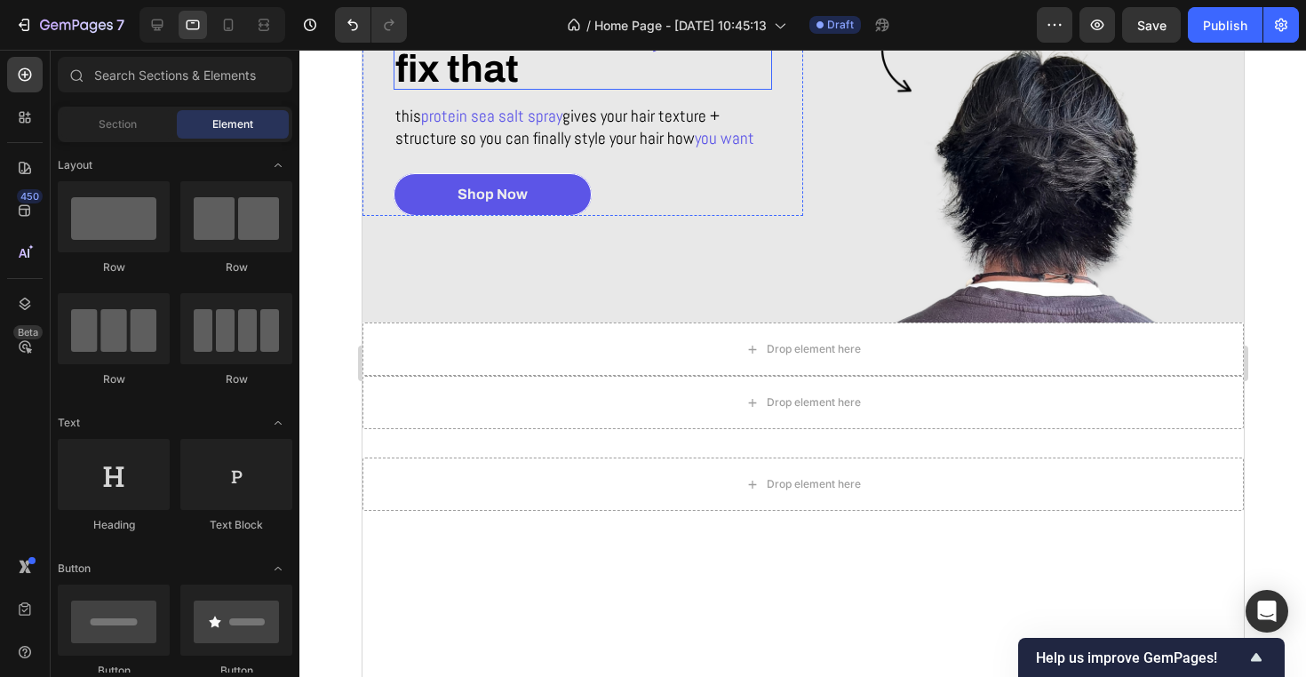
scroll to position [272, 0]
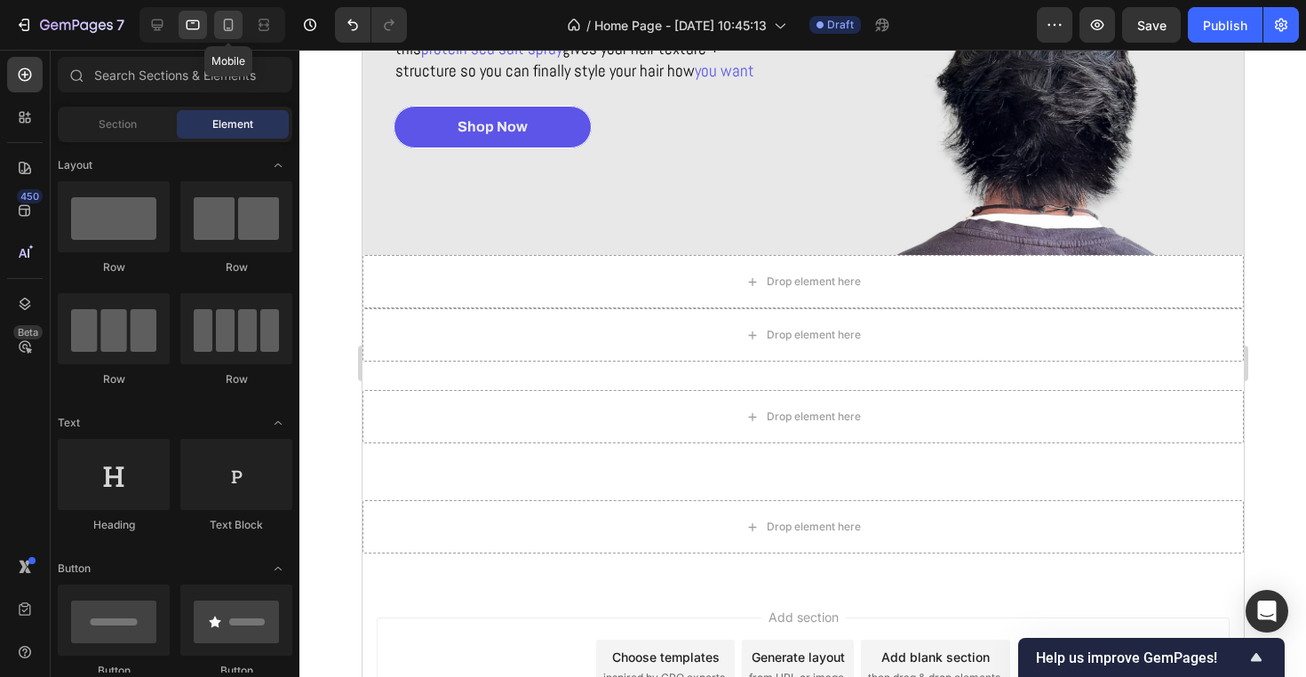
click at [217, 25] on div at bounding box center [228, 25] width 28 height 28
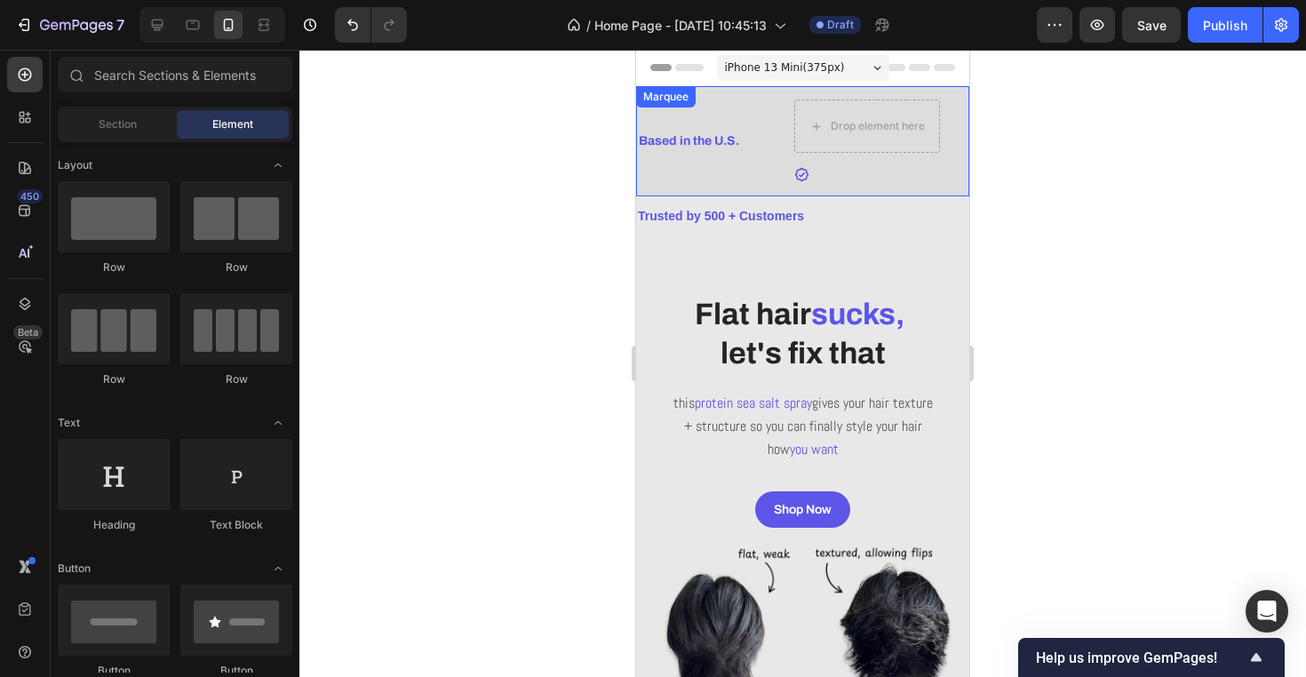
click at [861, 186] on div "Based in the U.S. Text Block Drop element here Icon Row Secure Checkout Text Bl…" at bounding box center [802, 141] width 333 height 110
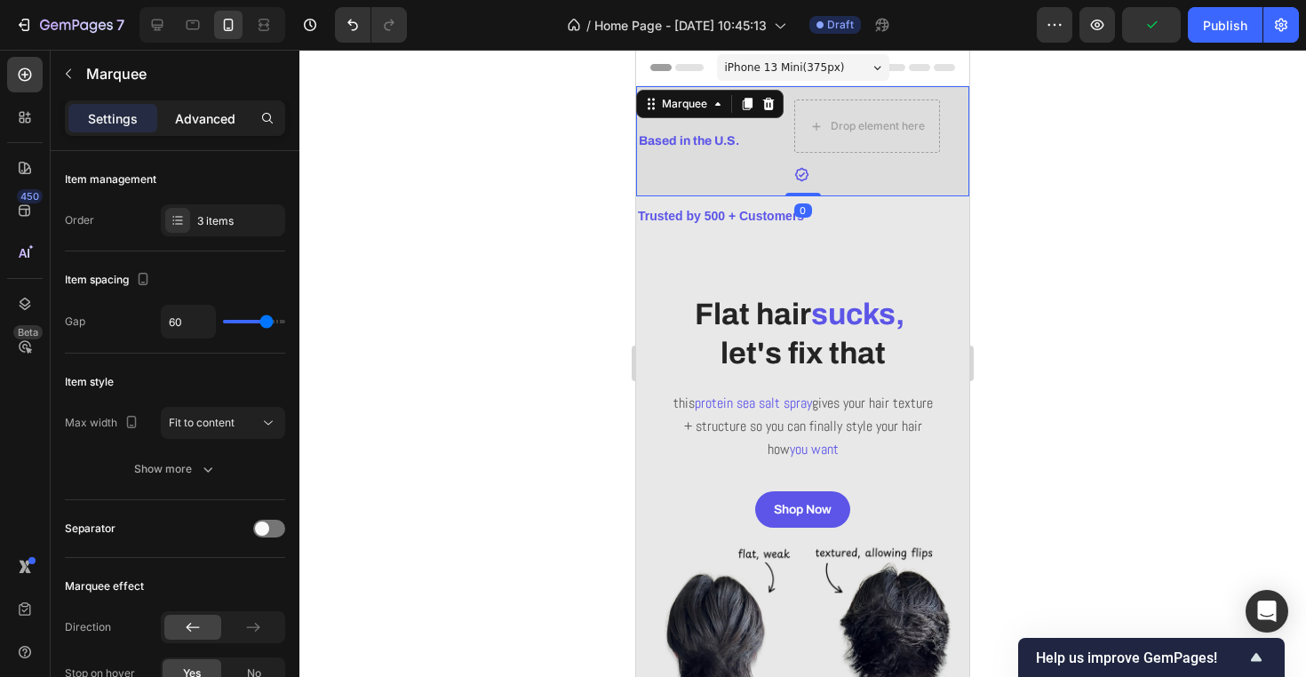
click at [221, 119] on p "Advanced" at bounding box center [205, 118] width 60 height 19
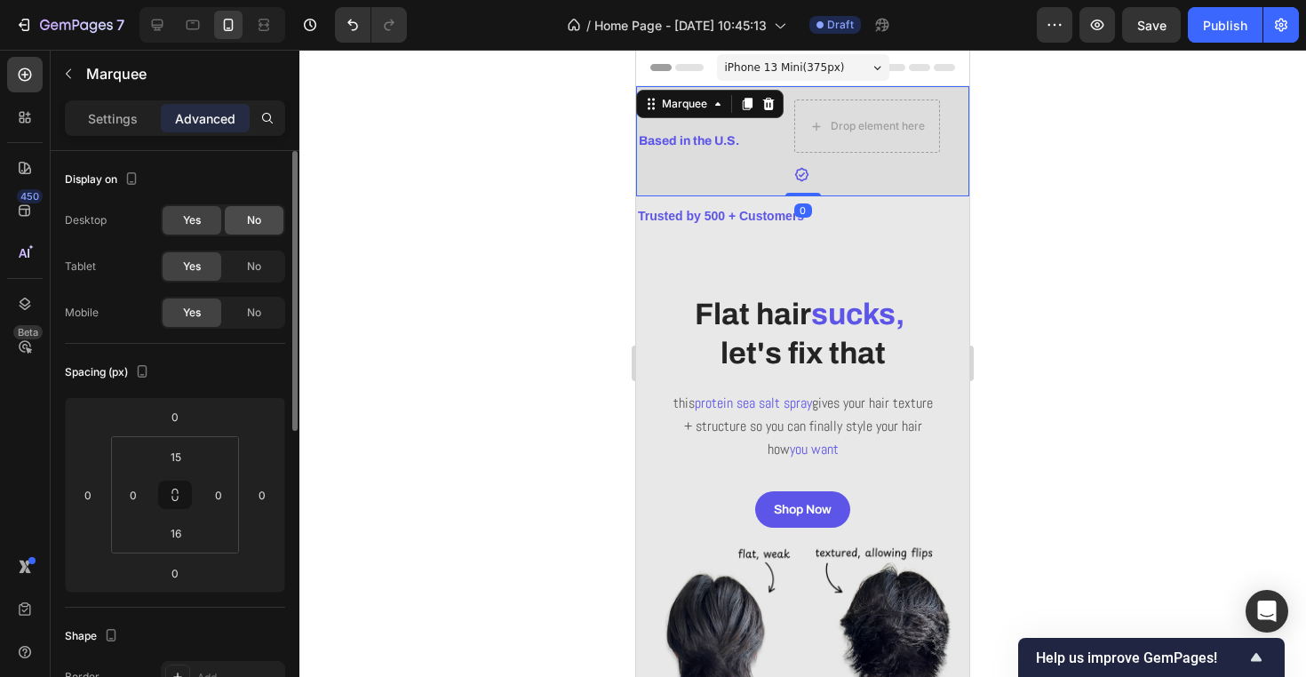
click at [258, 216] on span "No" at bounding box center [254, 220] width 14 height 16
click at [151, 29] on icon at bounding box center [157, 25] width 18 height 18
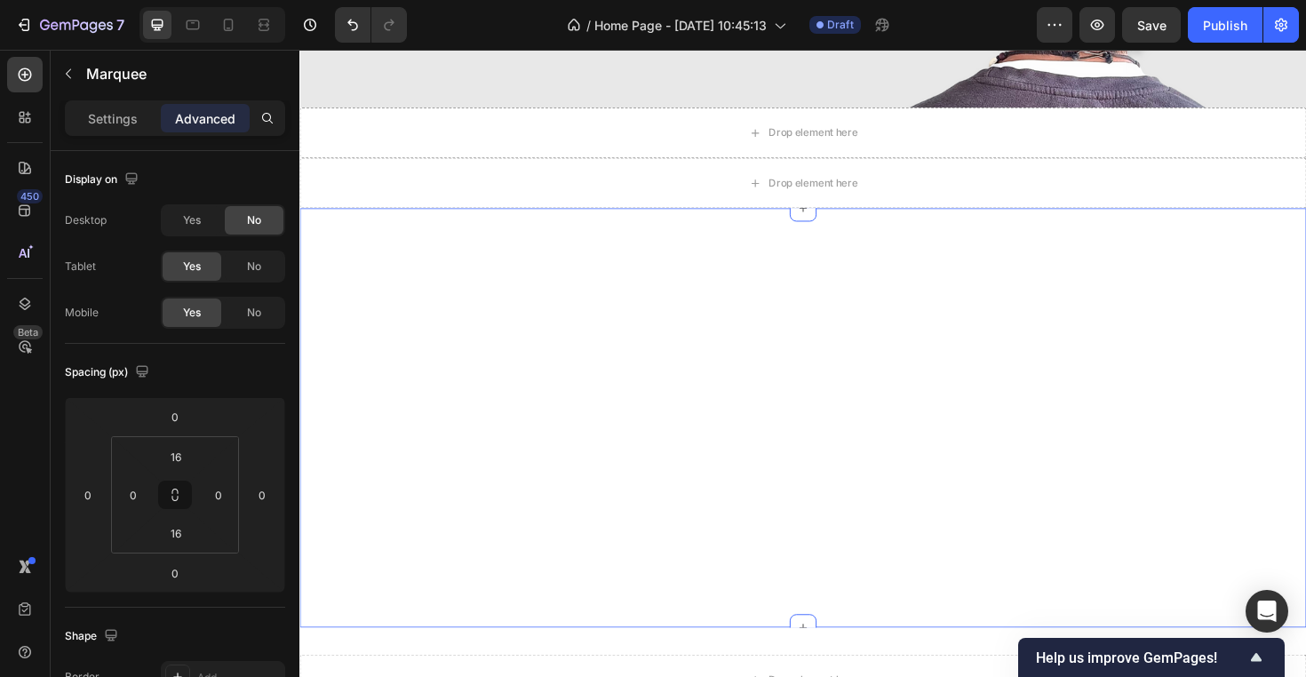
scroll to position [488, 0]
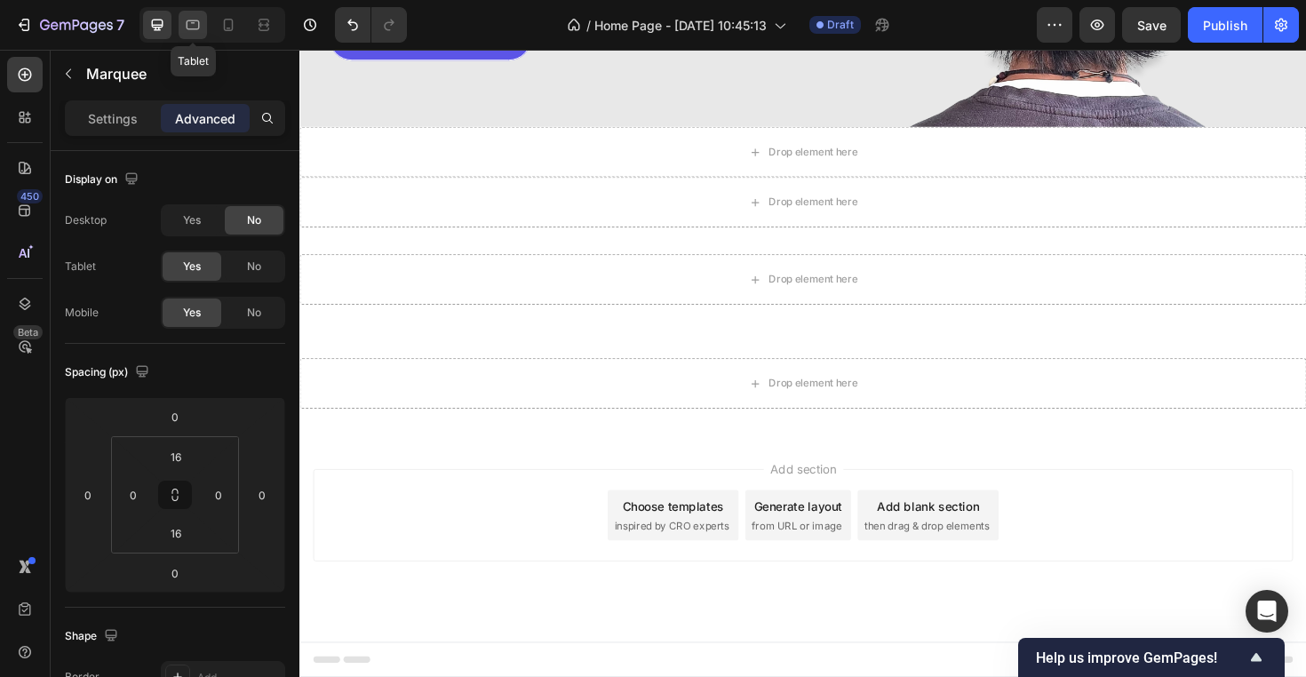
click at [192, 26] on icon at bounding box center [193, 25] width 18 height 18
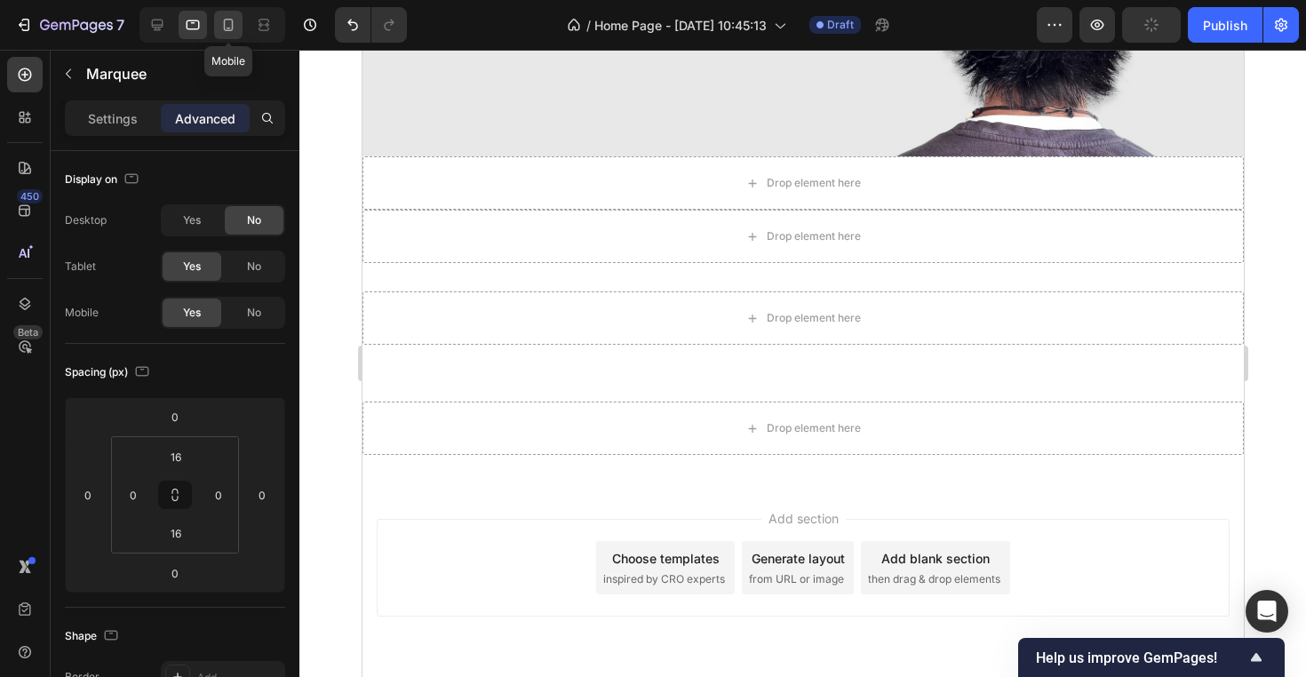
click at [234, 29] on icon at bounding box center [228, 25] width 18 height 18
type input "15"
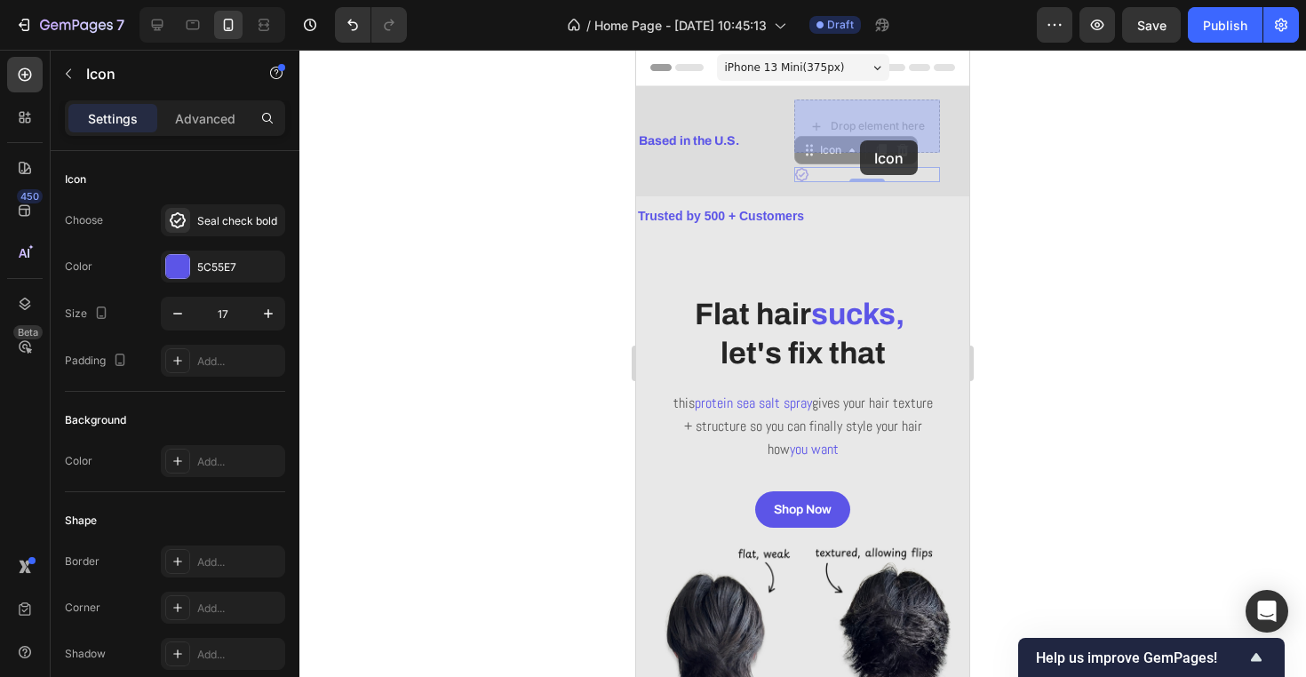
drag, startPoint x: 812, startPoint y: 179, endPoint x: 860, endPoint y: 140, distance: 61.3
click at [894, 155] on div "Drop element here" at bounding box center [877, 155] width 94 height 14
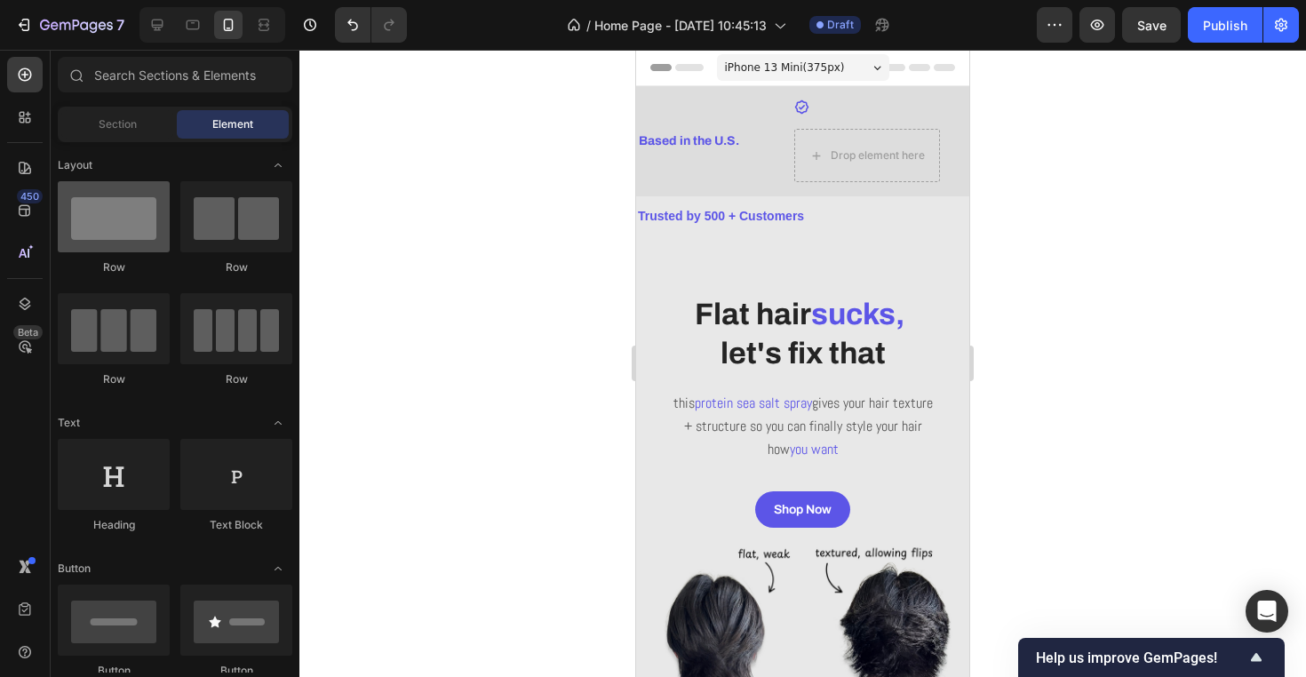
click at [114, 221] on div at bounding box center [114, 216] width 112 height 71
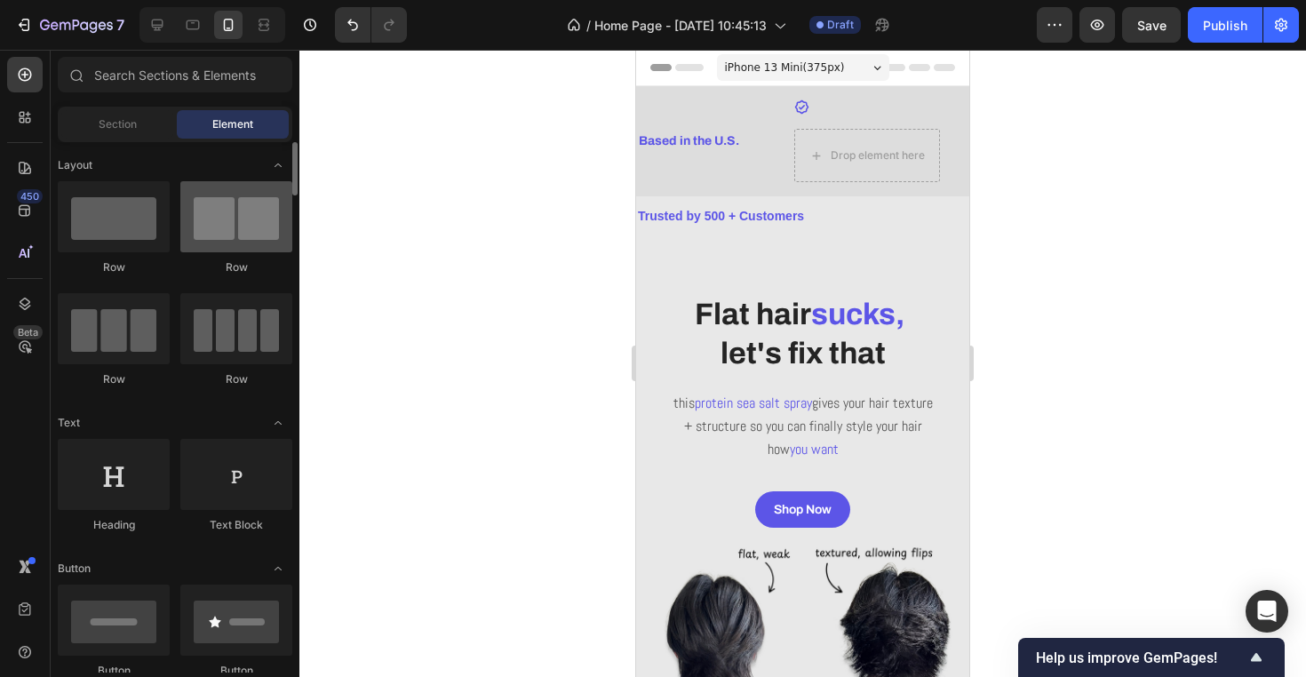
click at [226, 211] on div at bounding box center [236, 216] width 112 height 71
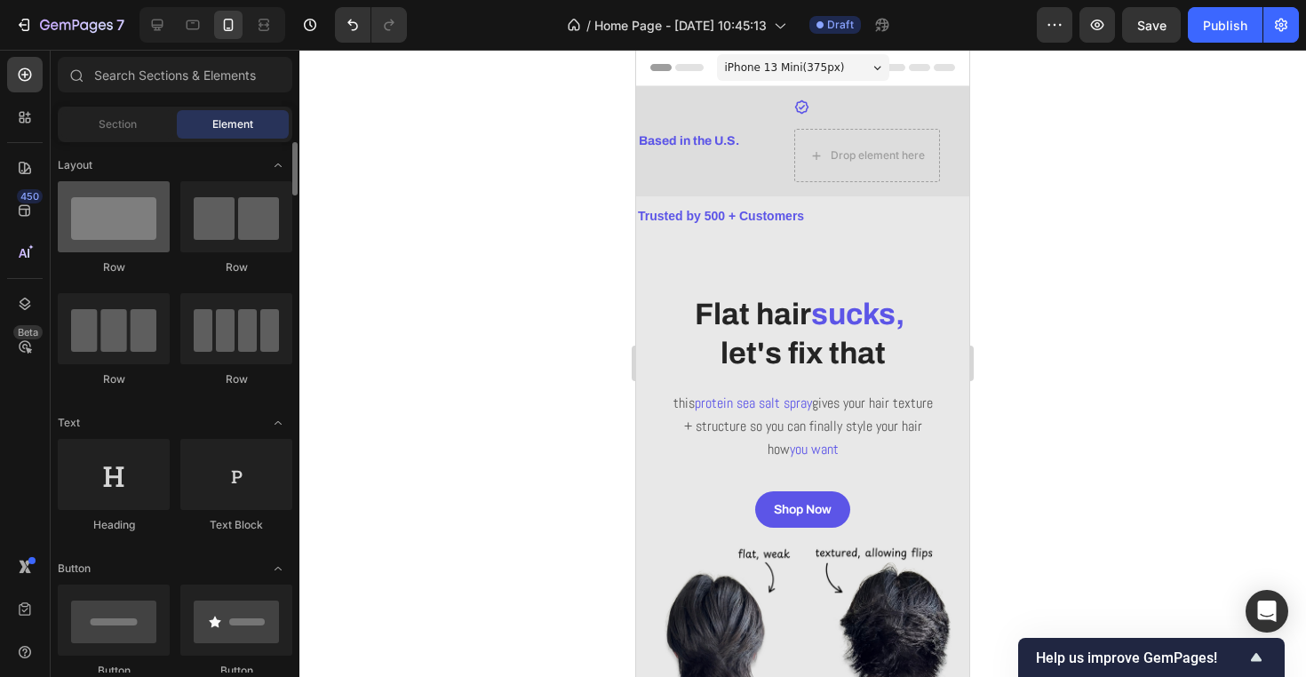
click at [126, 224] on div at bounding box center [114, 216] width 112 height 71
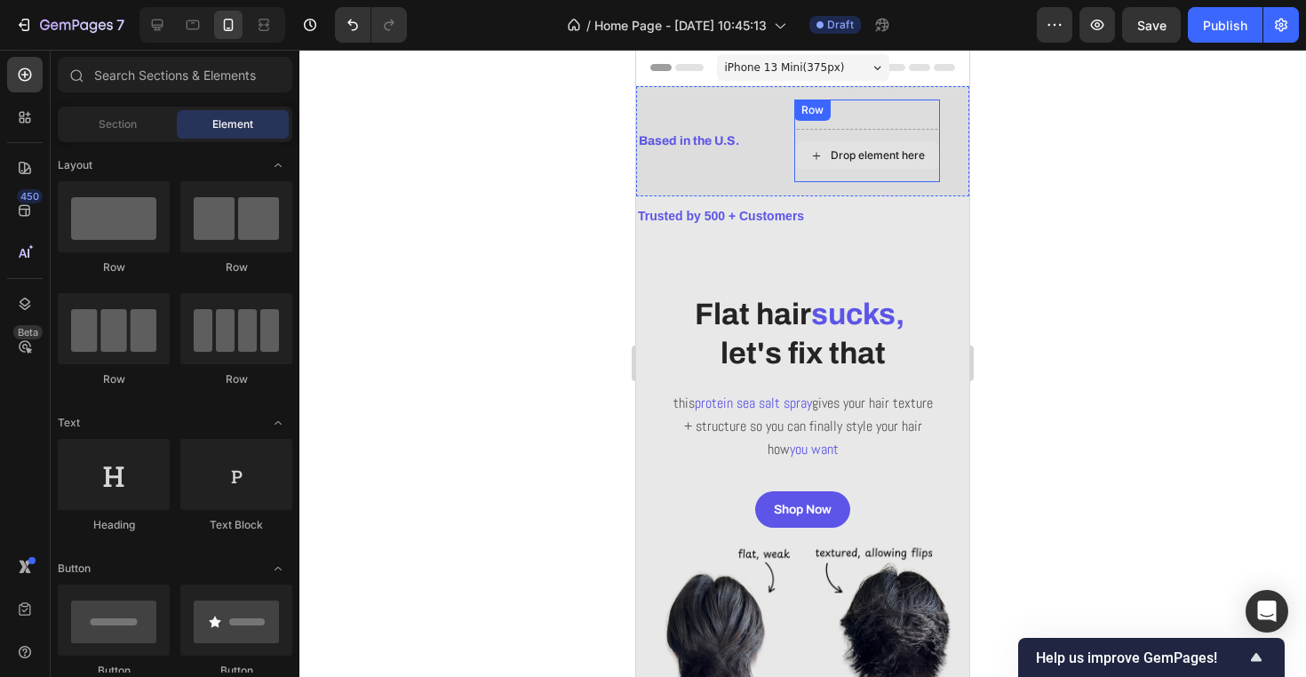
click at [830, 165] on div "Drop element here" at bounding box center [867, 155] width 144 height 28
click at [921, 113] on div "Icon" at bounding box center [867, 106] width 146 height 15
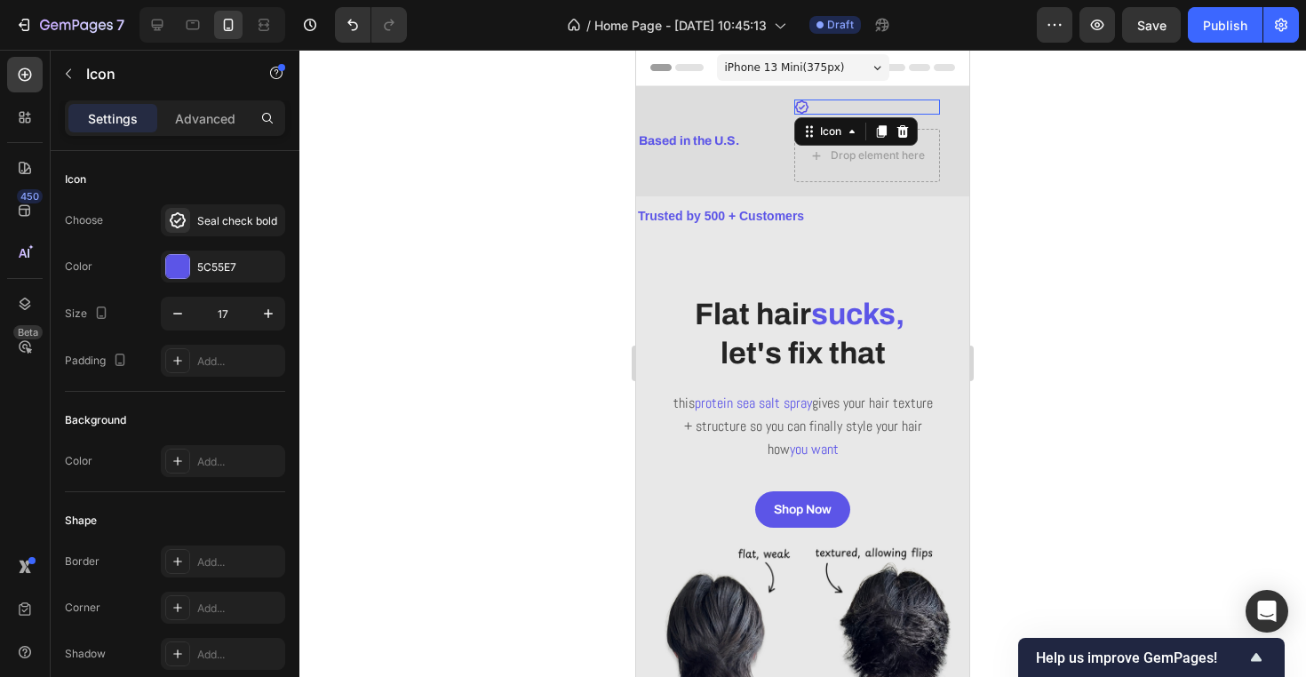
click at [921, 114] on div "Icon 0" at bounding box center [867, 106] width 146 height 15
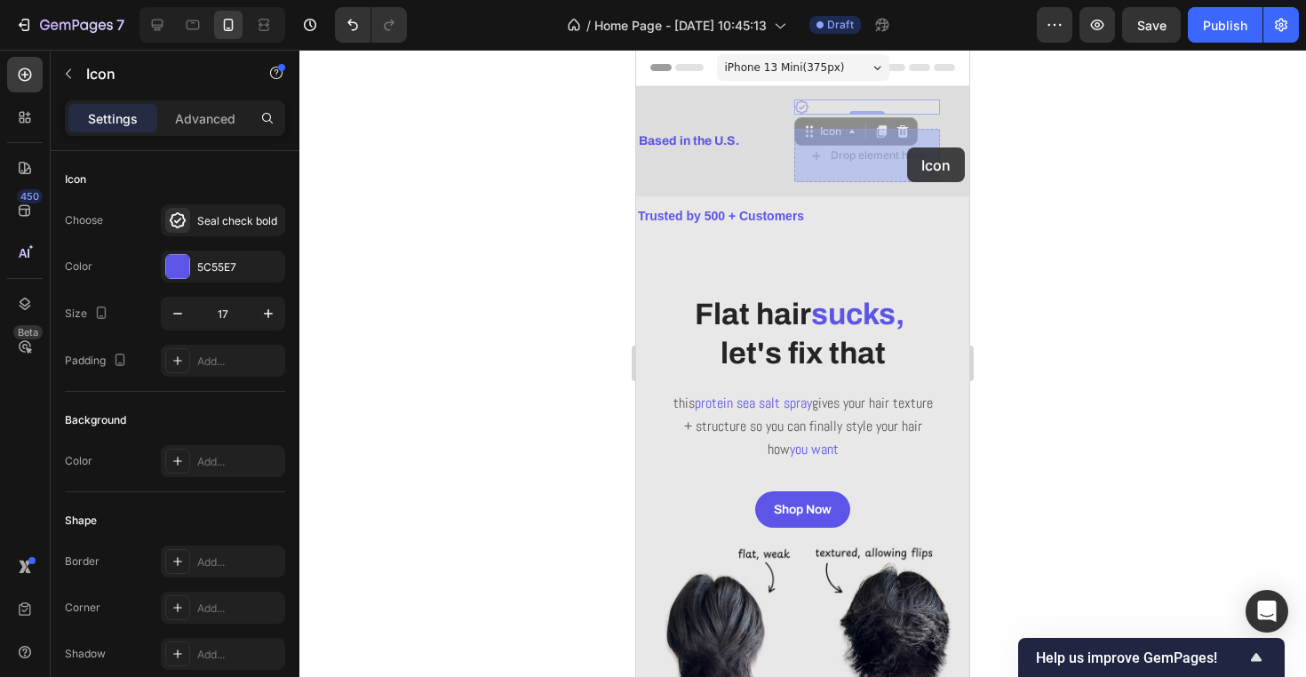
drag, startPoint x: 921, startPoint y: 108, endPoint x: 907, endPoint y: 147, distance: 41.6
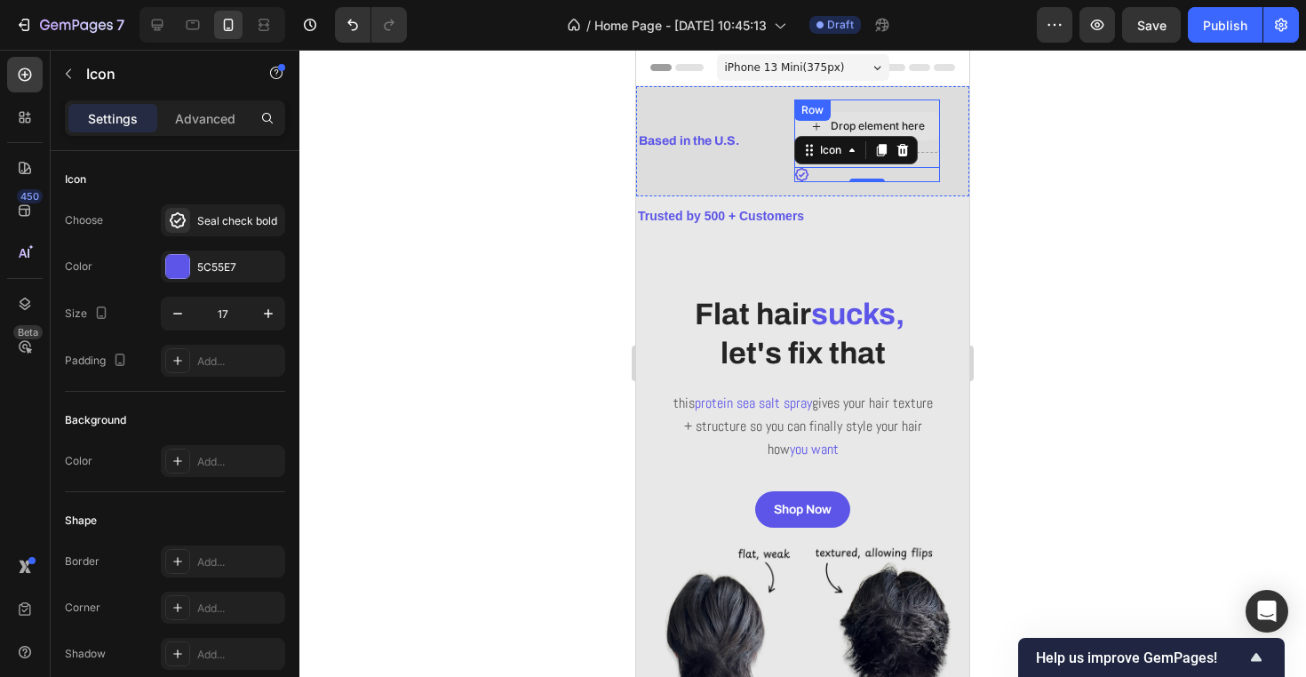
click at [925, 116] on div "Drop element here" at bounding box center [867, 126] width 144 height 28
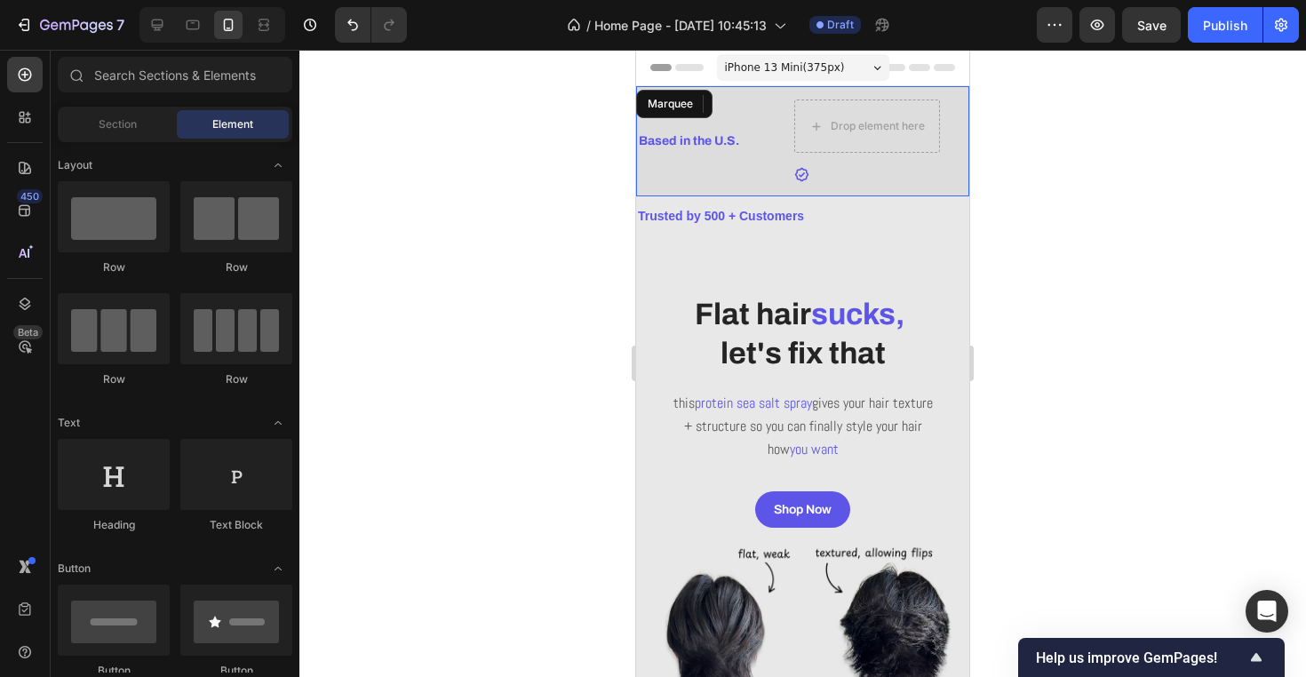
click at [959, 150] on div "Drop element here Icon Row" at bounding box center [893, 140] width 199 height 83
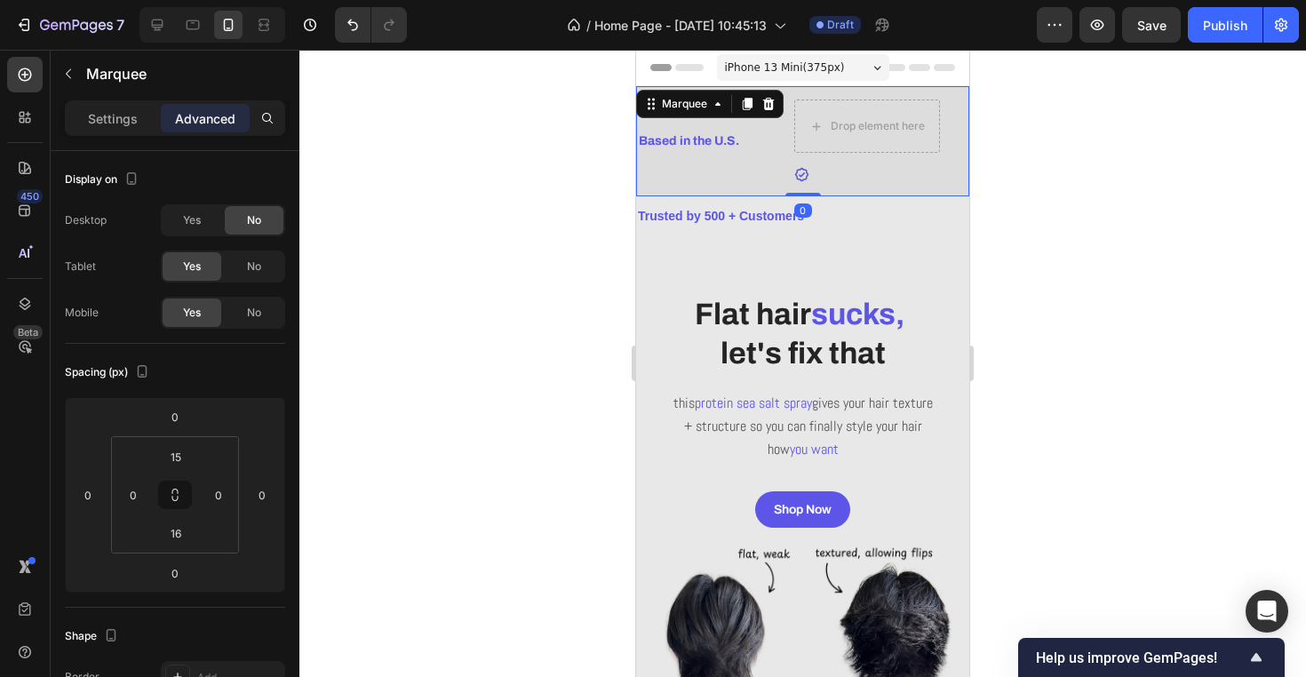
click at [944, 154] on div "Drop element here Icon Row" at bounding box center [893, 140] width 199 height 83
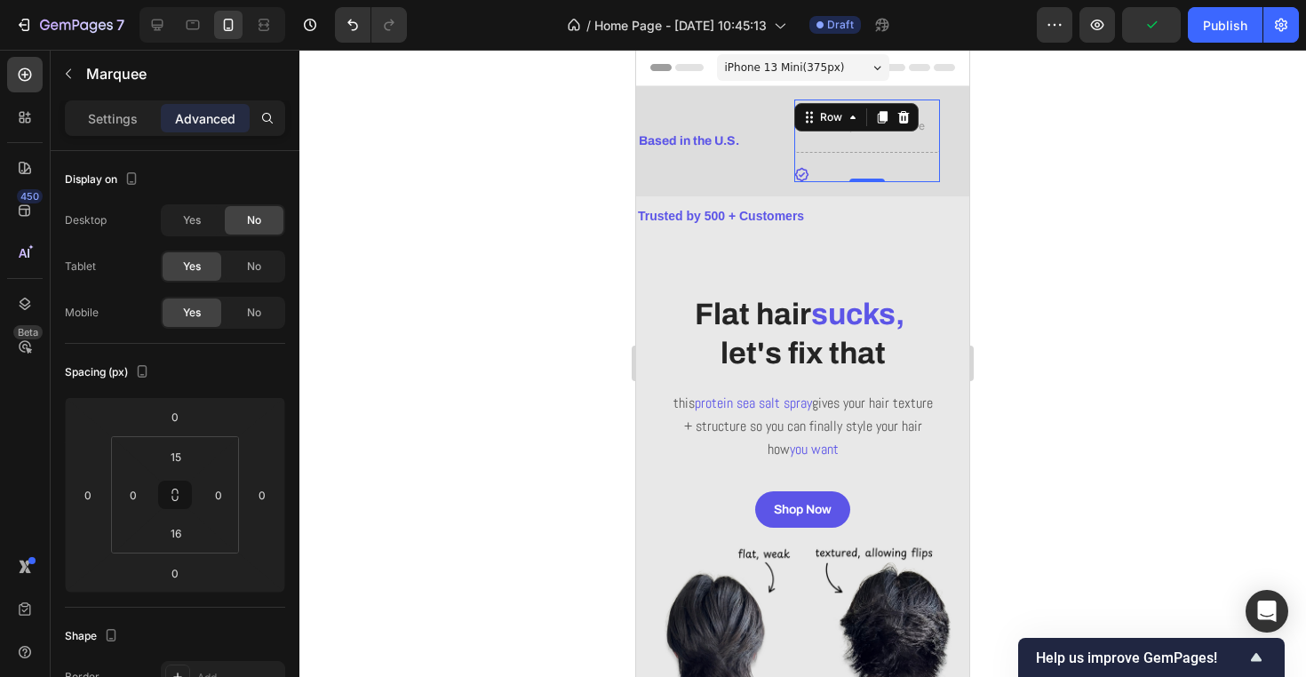
click at [936, 154] on div "Drop element here Icon Row 0" at bounding box center [867, 140] width 146 height 83
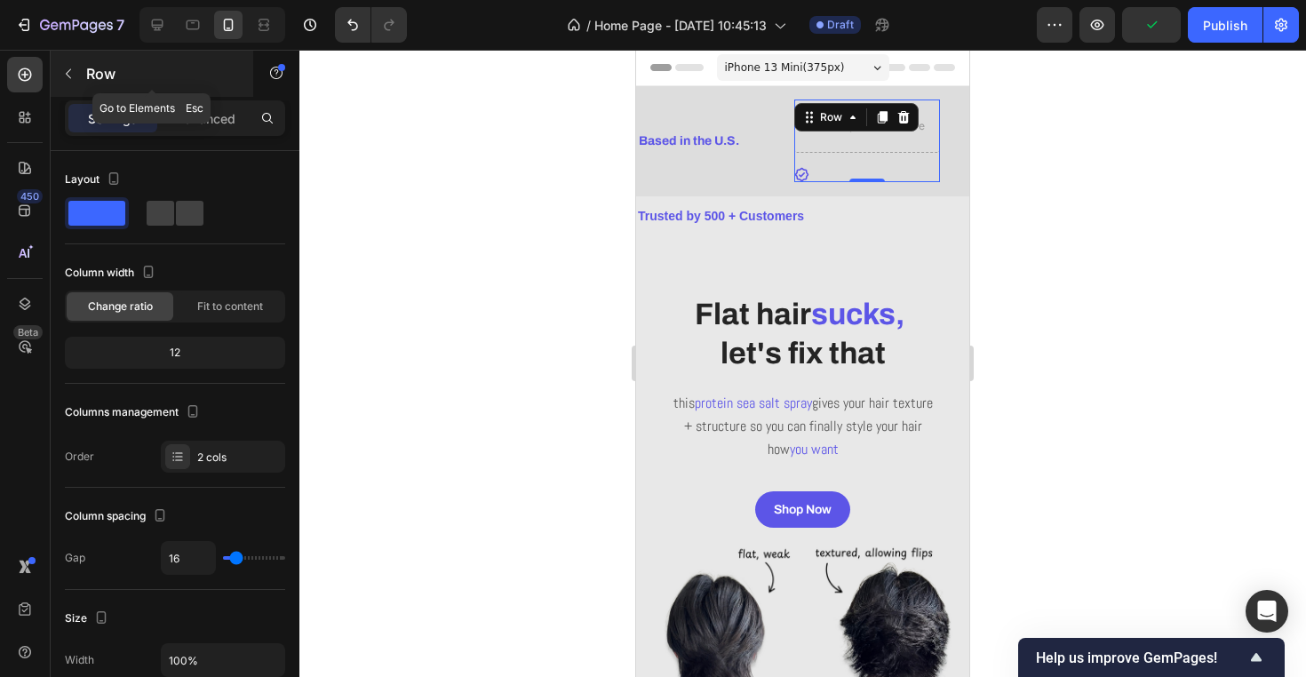
click at [220, 82] on p "Row" at bounding box center [161, 73] width 151 height 21
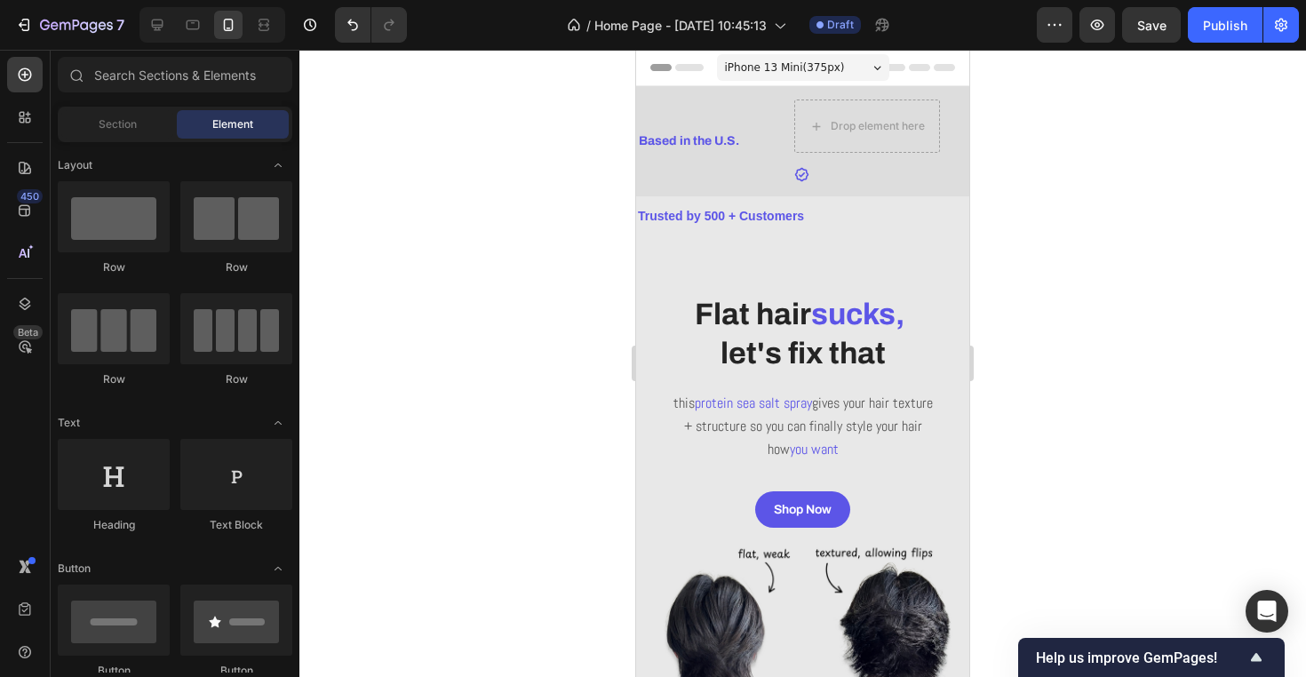
click at [216, 115] on div "Element" at bounding box center [233, 124] width 112 height 28
click at [862, 134] on div "Drop element here" at bounding box center [867, 126] width 144 height 28
click at [763, 141] on div "Based in the U.S. Text Block" at bounding box center [715, 141] width 157 height 40
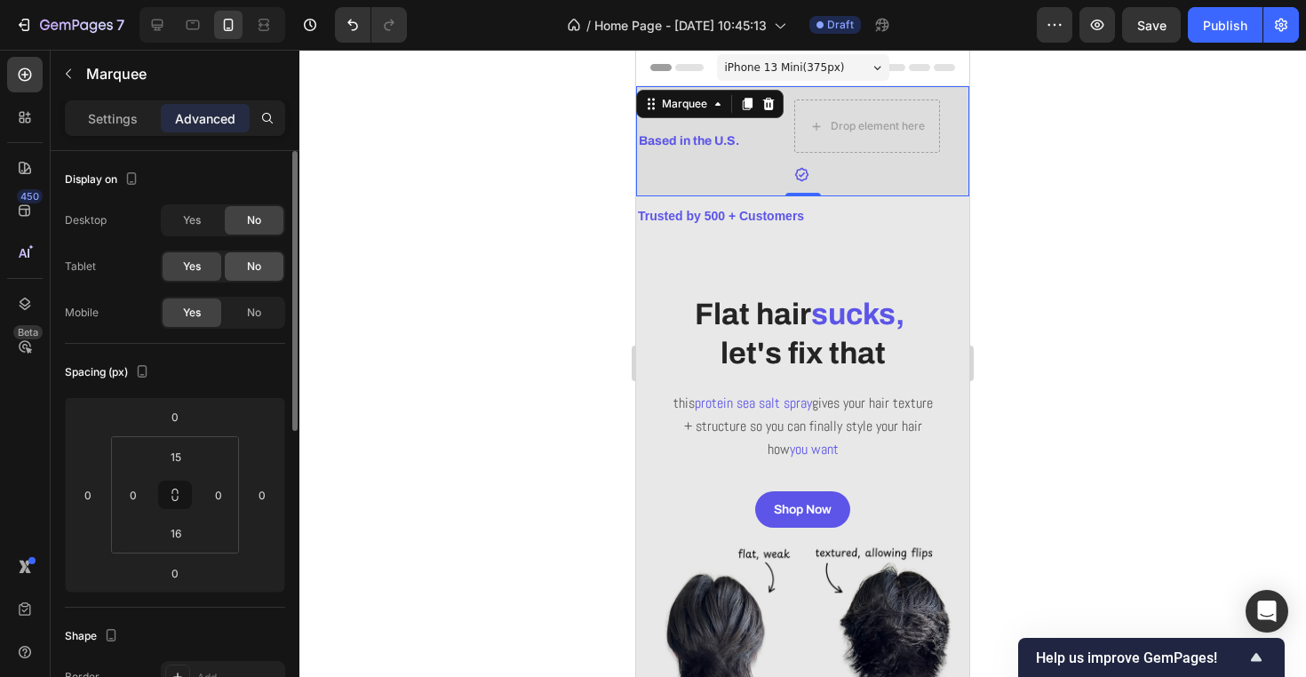
click at [258, 266] on span "No" at bounding box center [254, 266] width 14 height 16
click at [209, 260] on div "Yes" at bounding box center [192, 266] width 59 height 28
click at [208, 226] on div "Yes" at bounding box center [192, 220] width 59 height 28
click at [142, 36] on div at bounding box center [212, 25] width 146 height 36
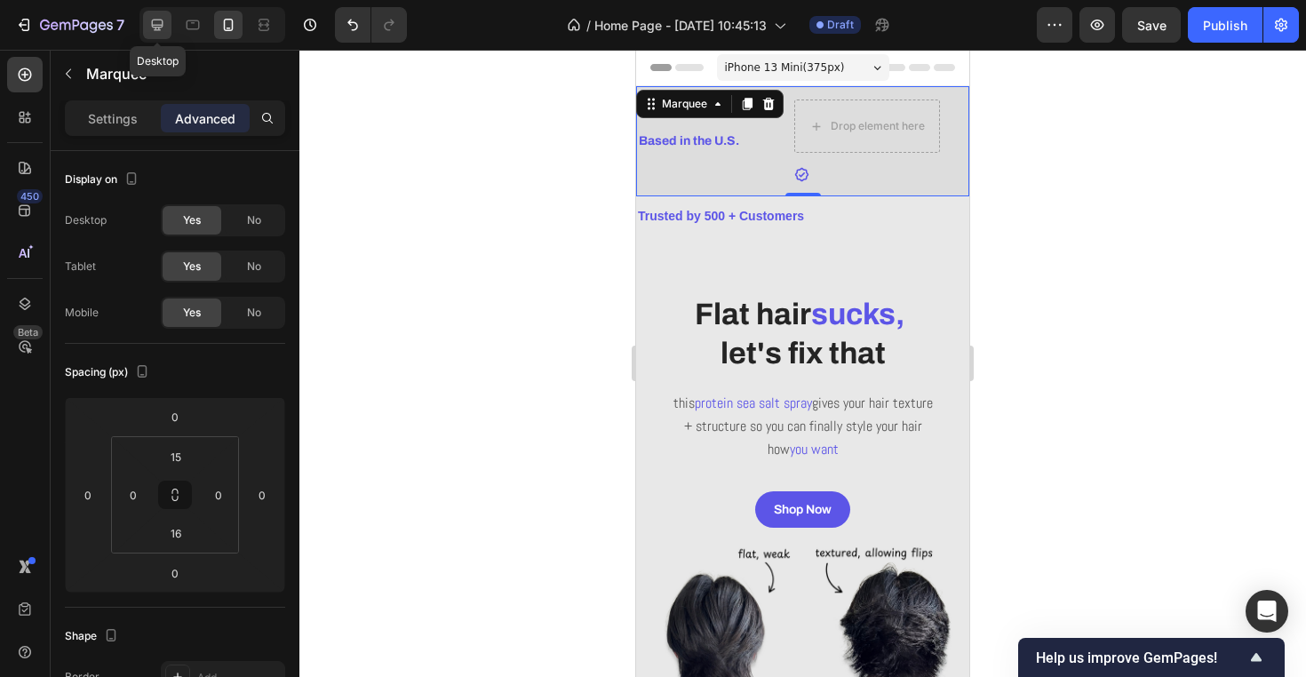
click at [154, 31] on icon at bounding box center [157, 25] width 18 height 18
type input "16"
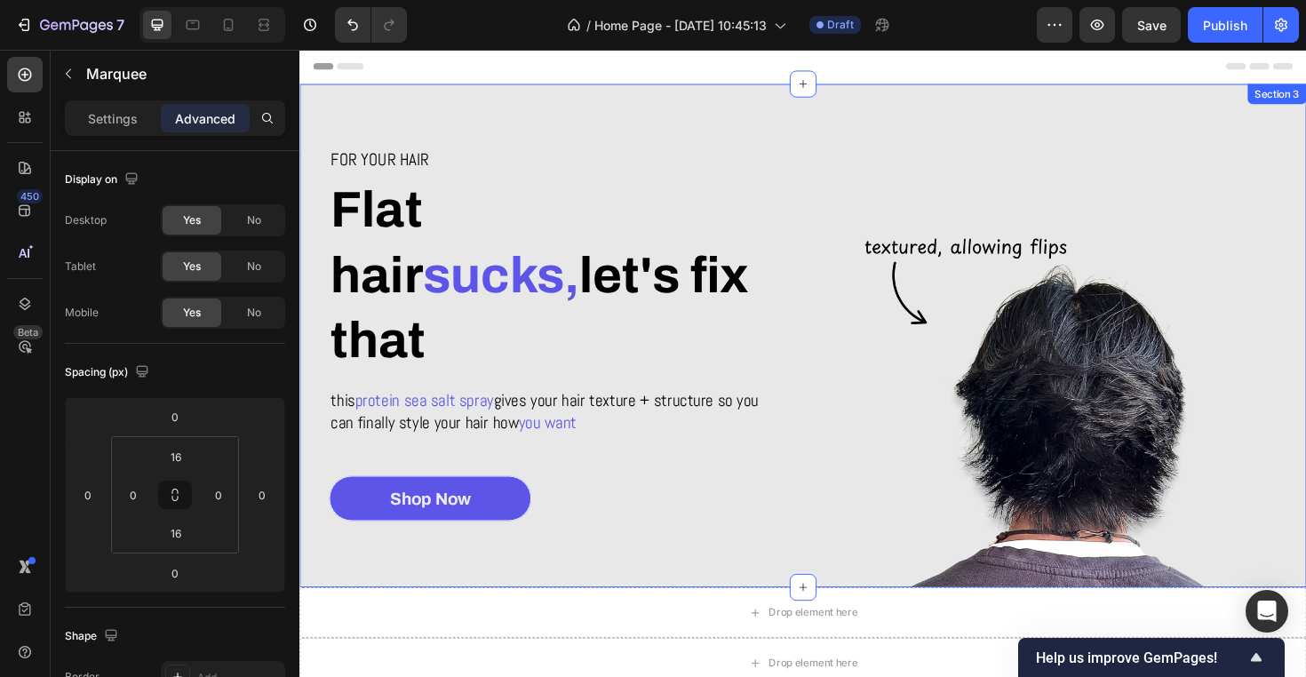
click at [729, 79] on div "Header" at bounding box center [831, 68] width 1037 height 36
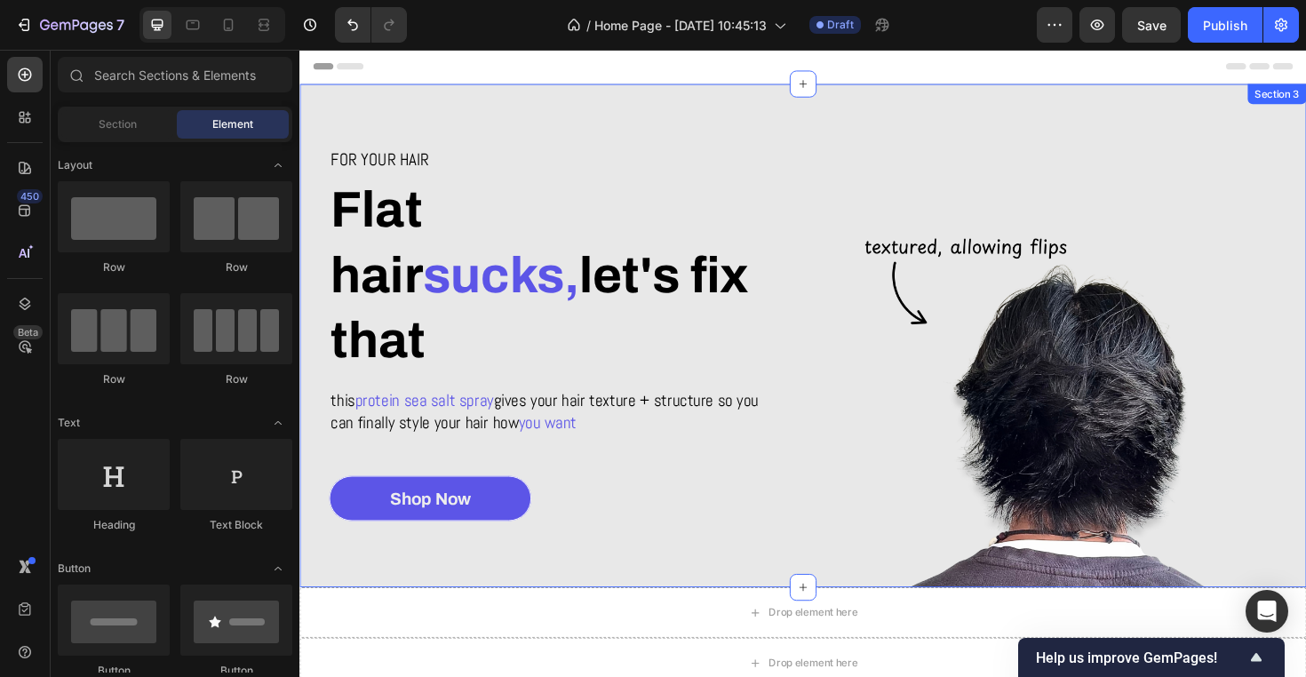
click at [715, 116] on div "For your hair Heading Flat hair sucks, let's fix that Heading this protein sea …" at bounding box center [565, 352] width 533 height 533
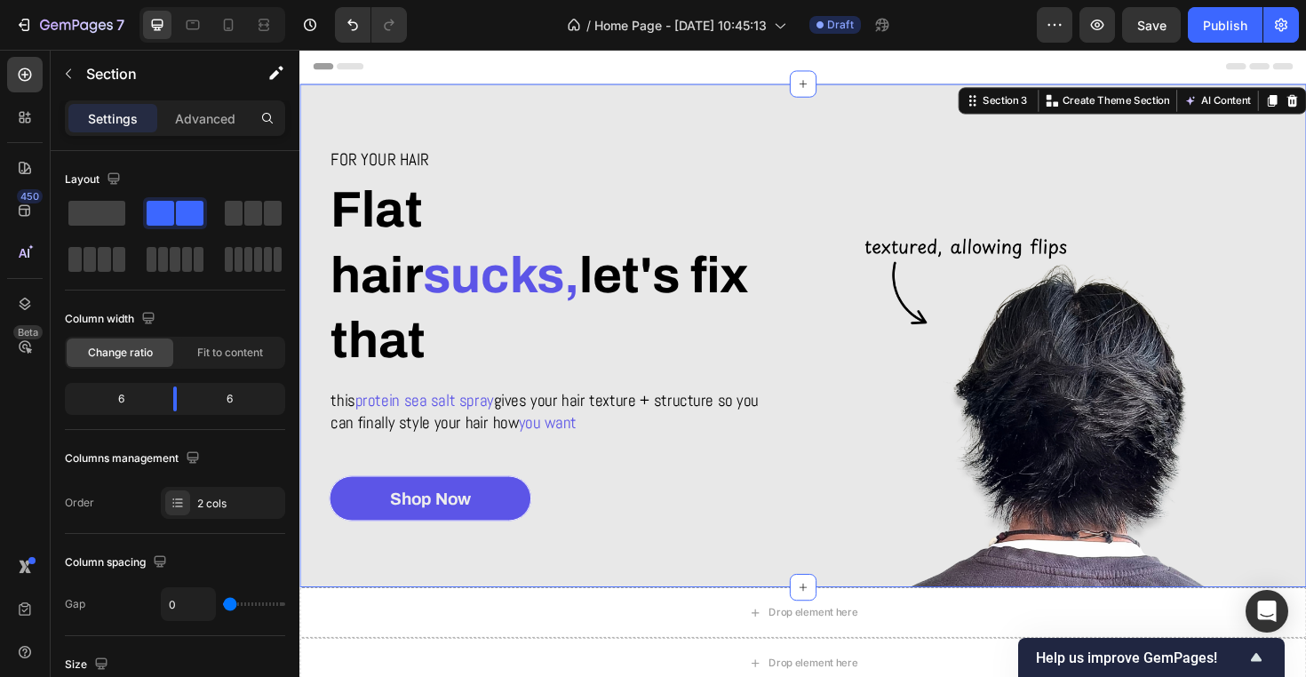
click at [707, 140] on div "For your hair Heading Flat hair sucks, let's fix that Heading this protein sea …" at bounding box center [565, 352] width 533 height 533
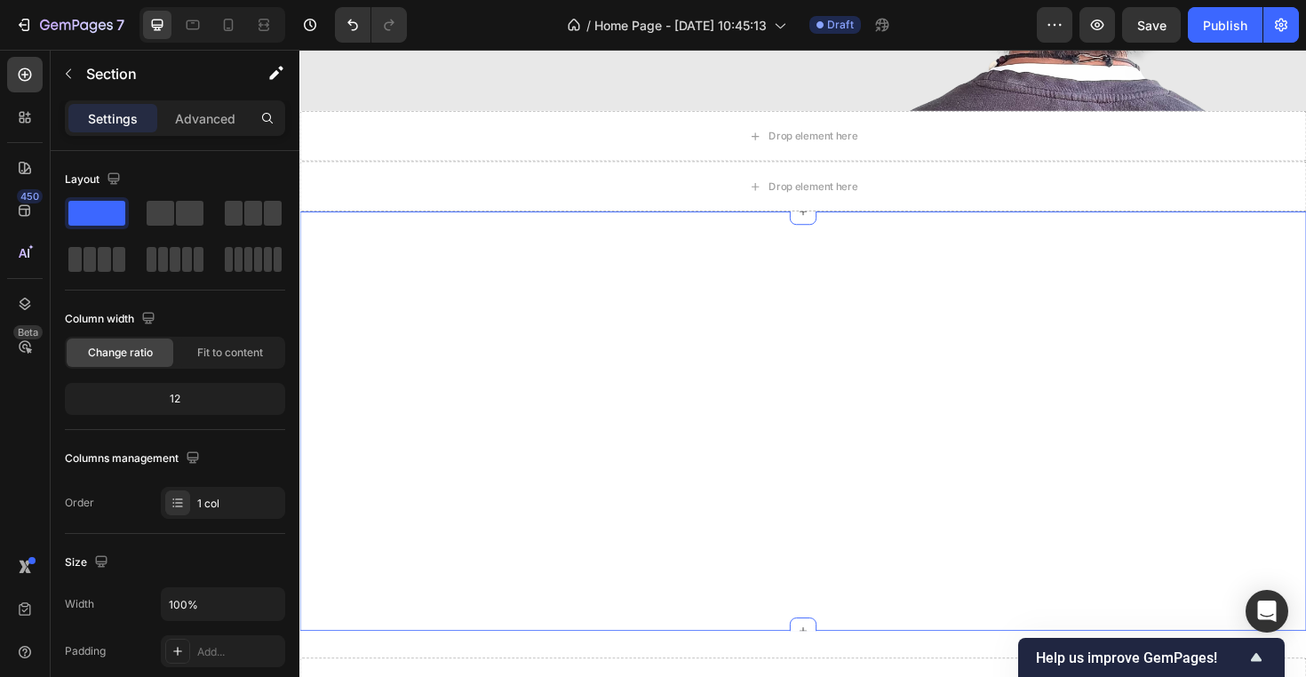
click at [704, 476] on div "Trusted by 500 + Customers Text Block Flat hair sucks, let's fix that Heading t…" at bounding box center [832, 443] width 1066 height 444
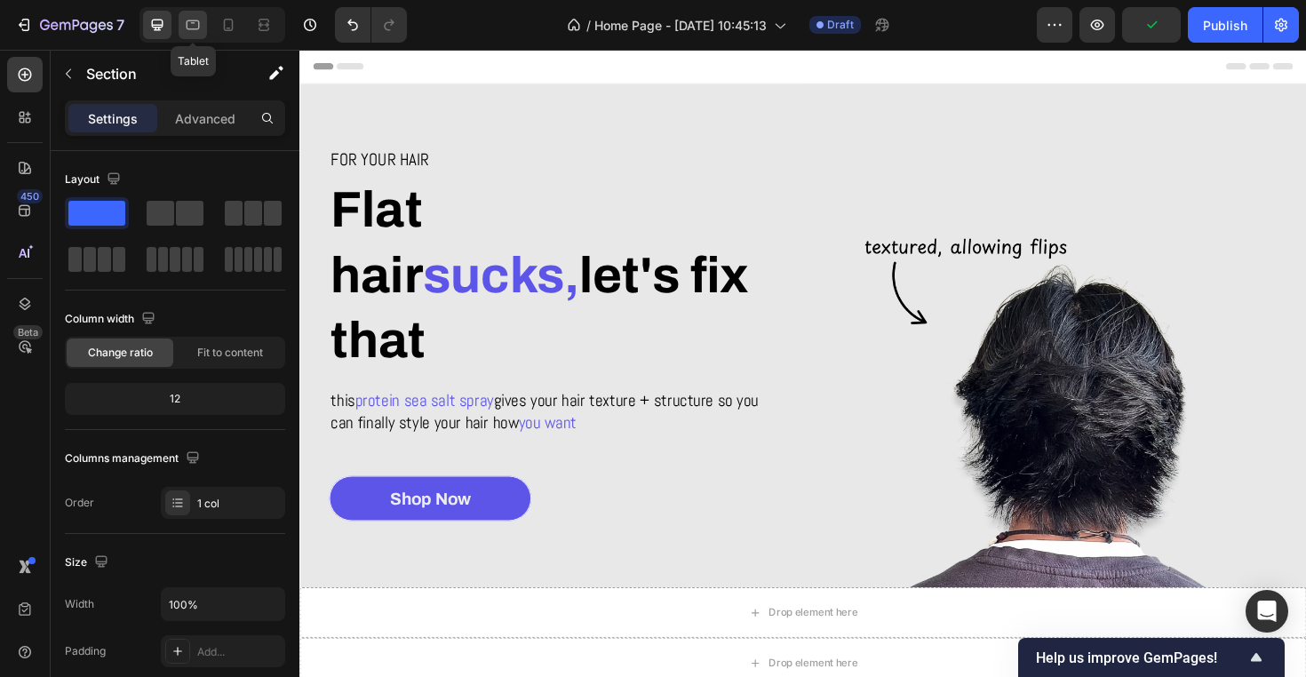
click at [195, 30] on icon at bounding box center [193, 25] width 18 height 18
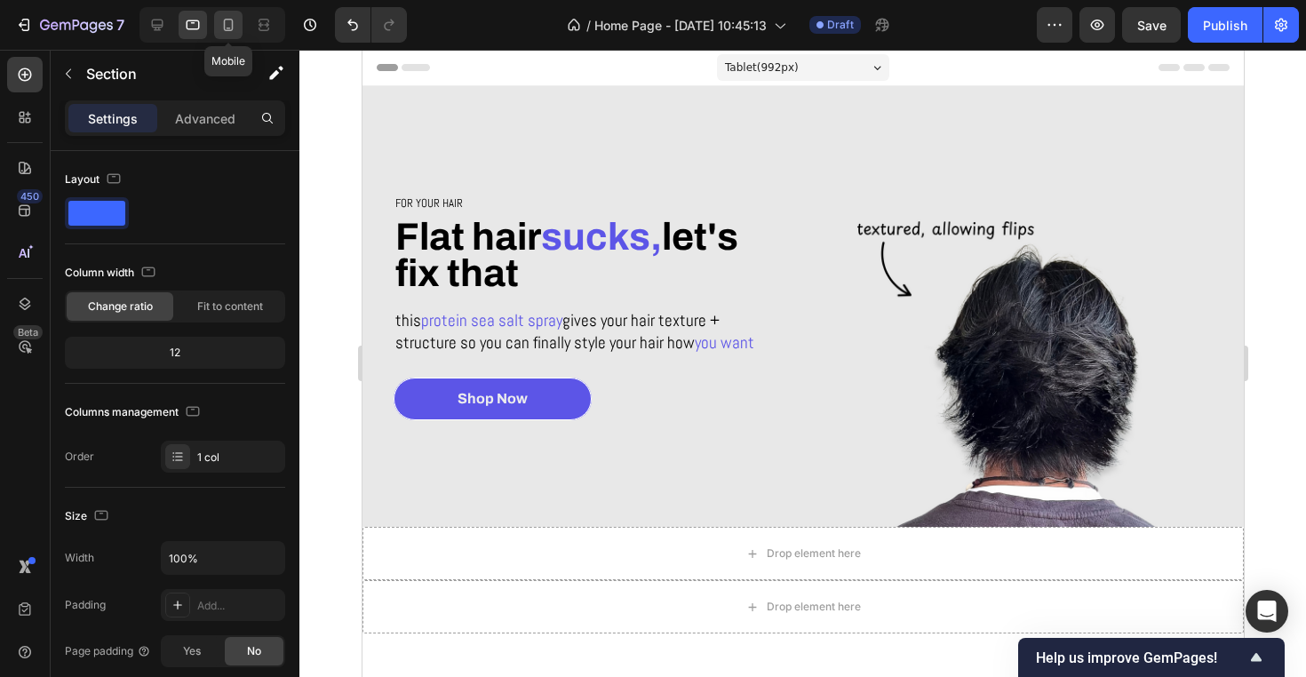
click at [226, 27] on icon at bounding box center [228, 25] width 18 height 18
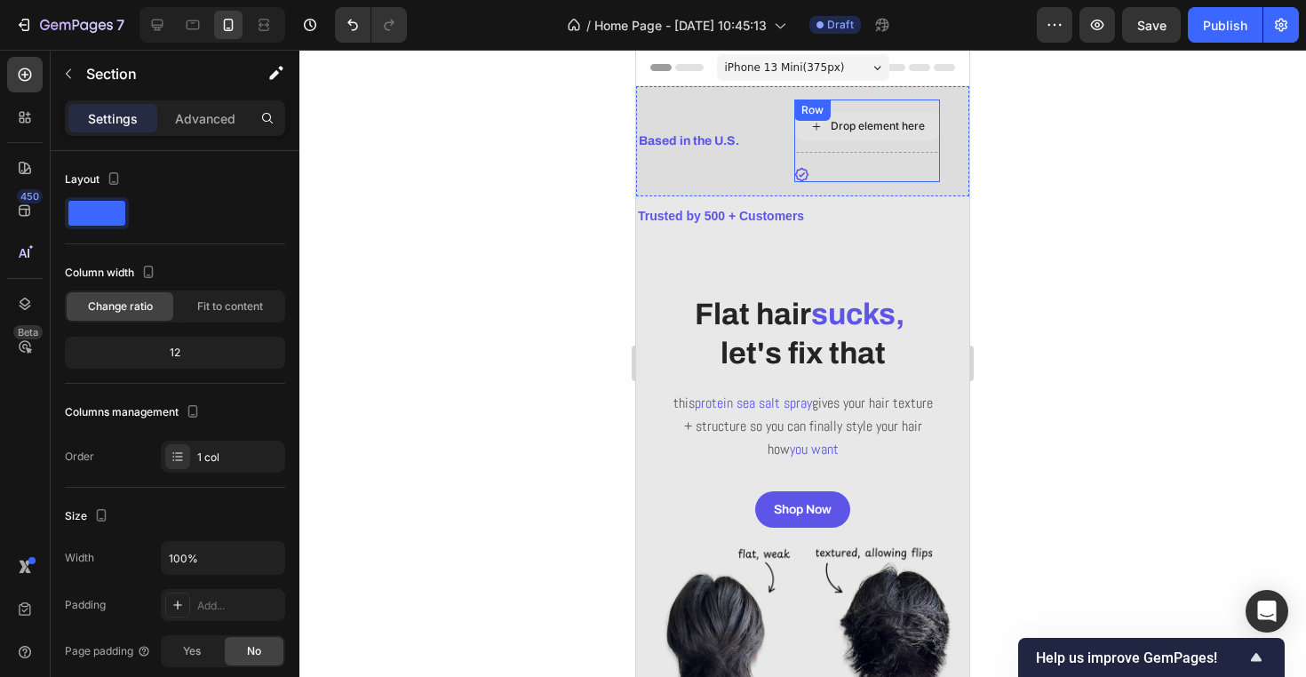
click at [891, 145] on div "Drop element here" at bounding box center [867, 125] width 146 height 53
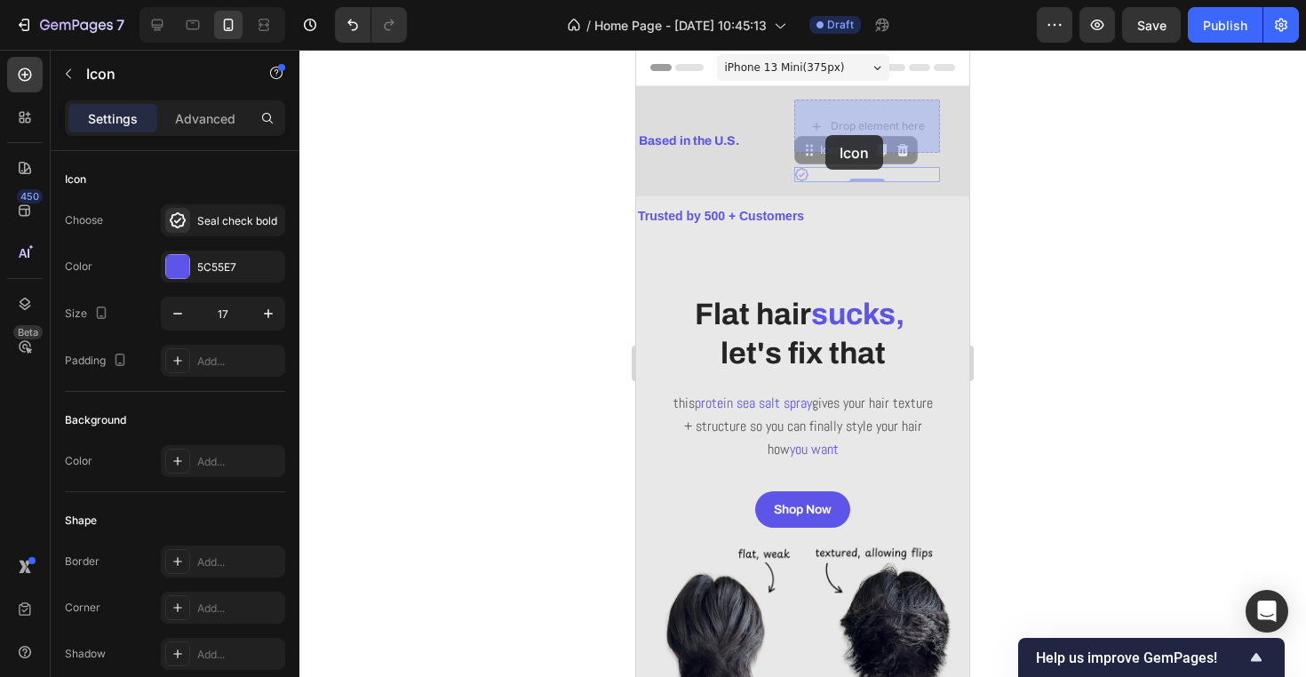
drag, startPoint x: 806, startPoint y: 173, endPoint x: 825, endPoint y: 135, distance: 42.5
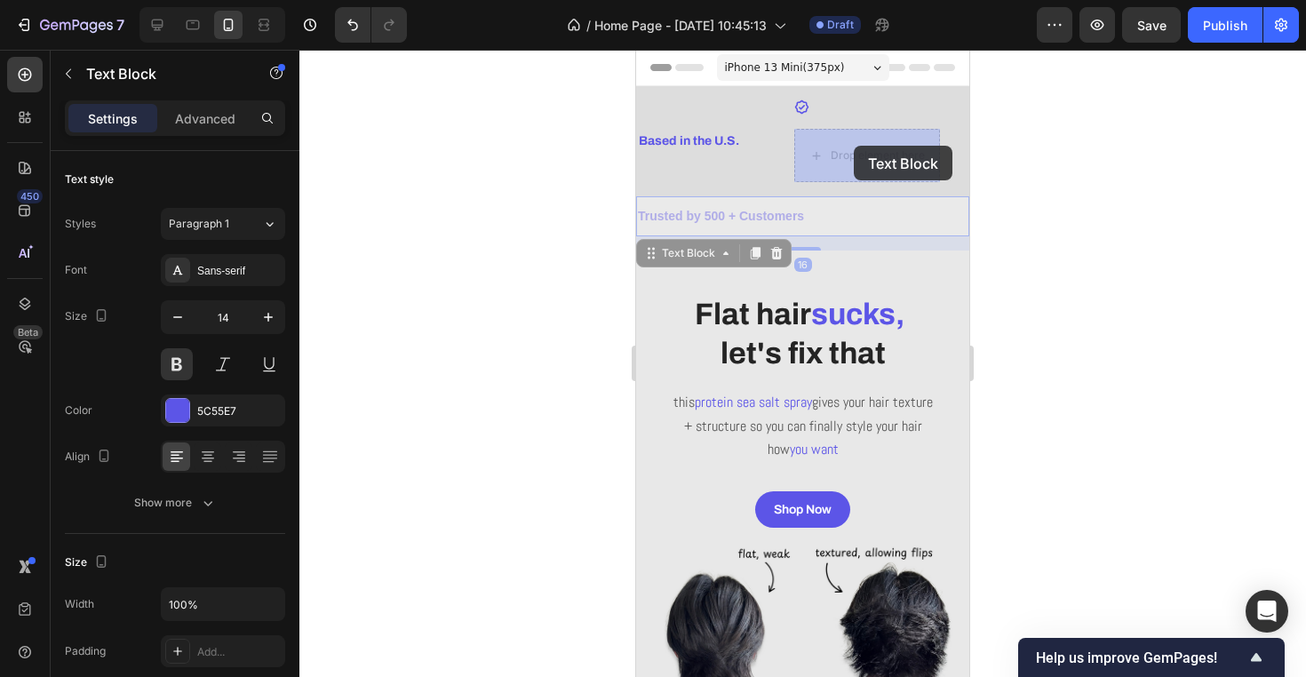
drag, startPoint x: 740, startPoint y: 216, endPoint x: 821, endPoint y: 176, distance: 91.0
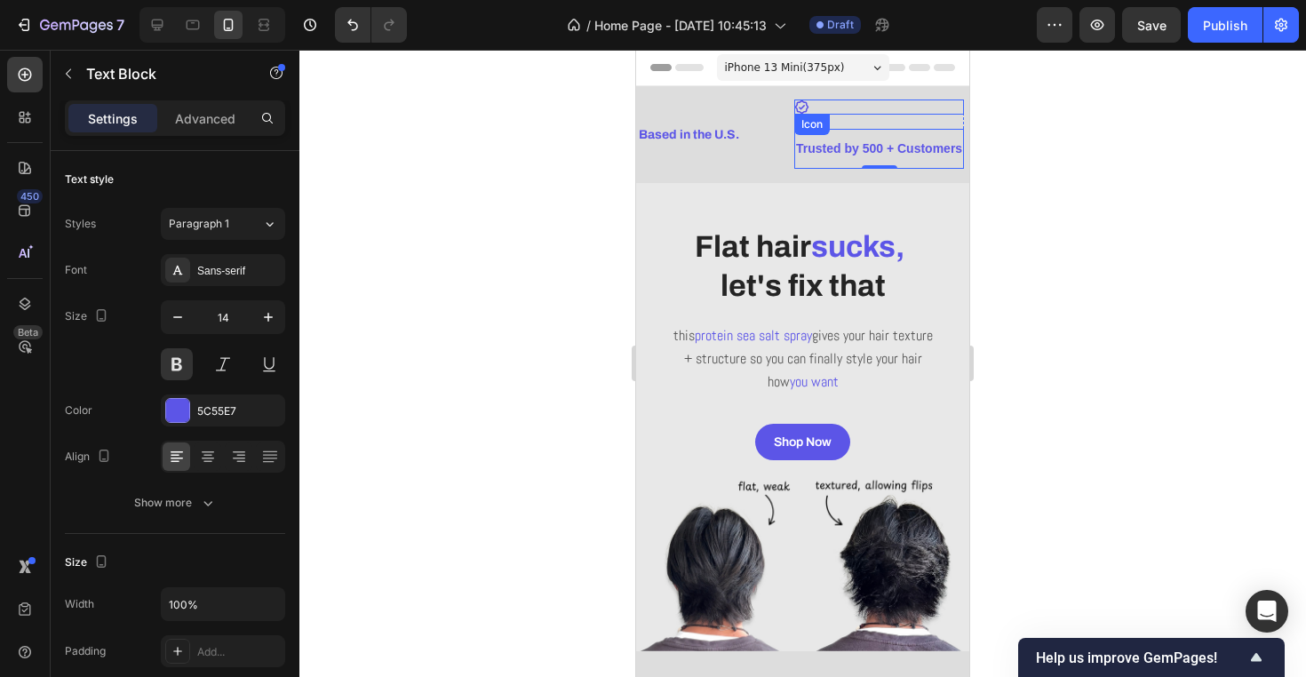
click at [904, 113] on div "Icon" at bounding box center [879, 106] width 170 height 15
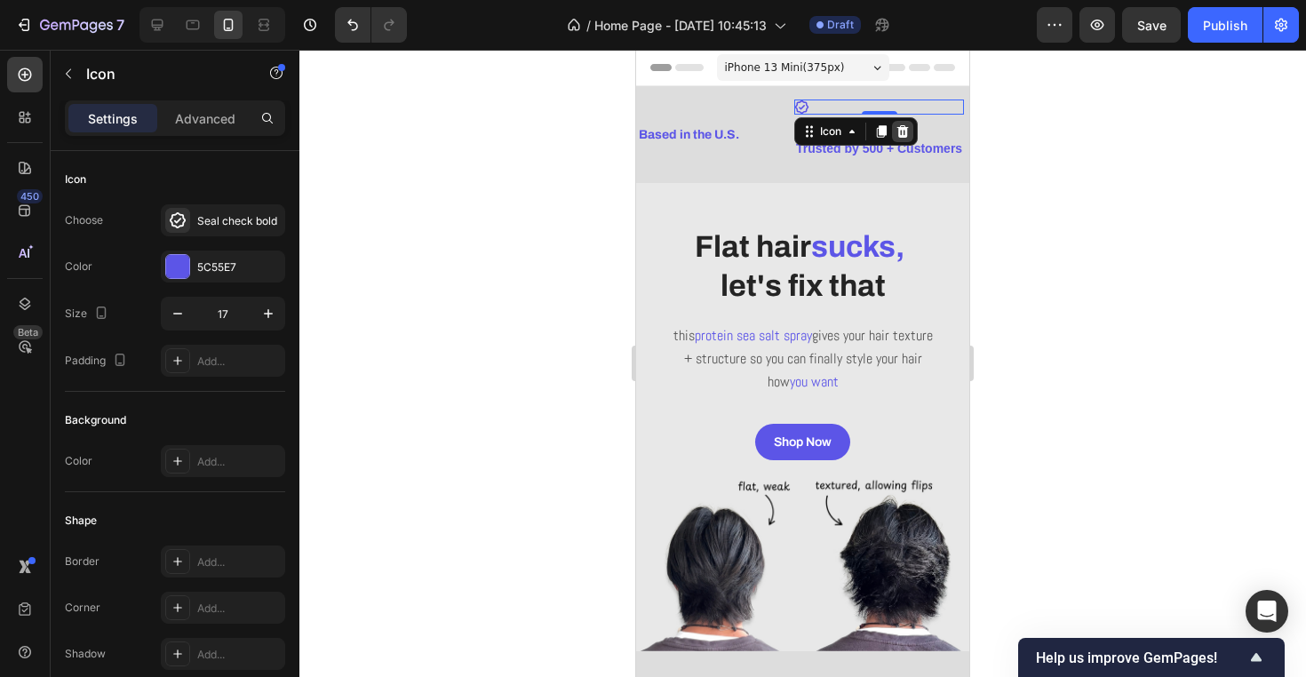
click at [902, 129] on icon at bounding box center [903, 131] width 12 height 12
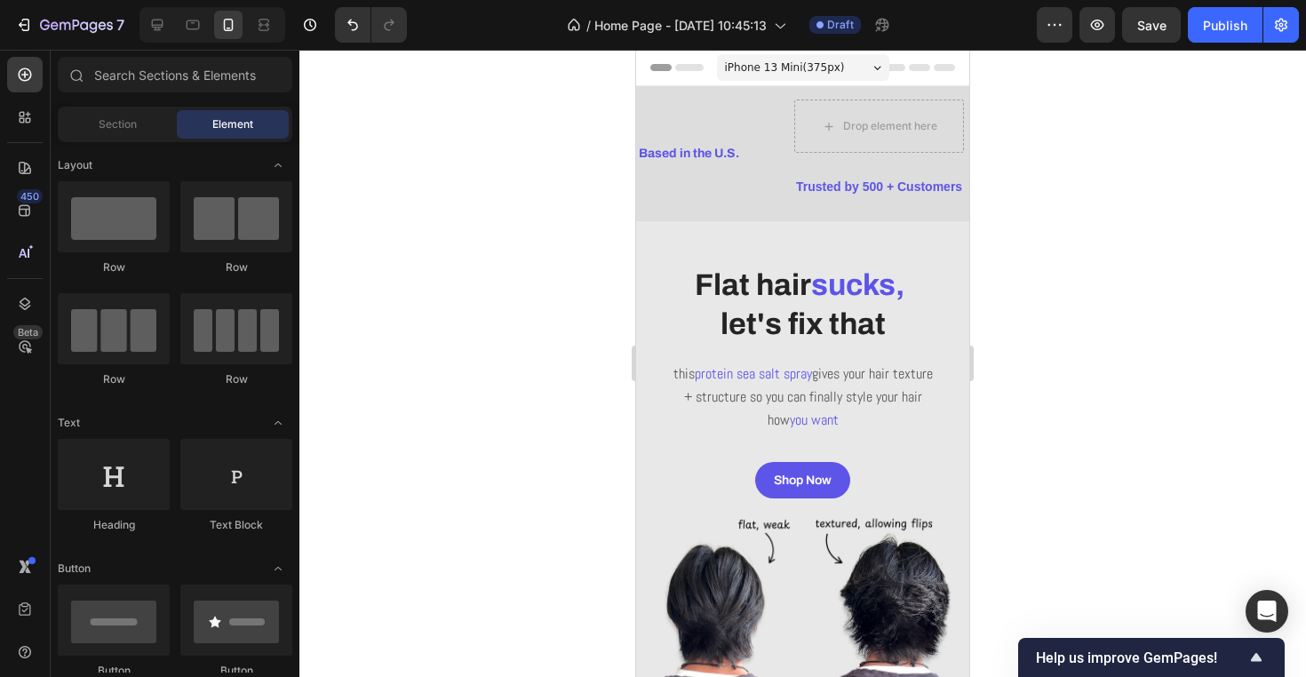
click at [902, 129] on div "Drop element here" at bounding box center [890, 126] width 94 height 14
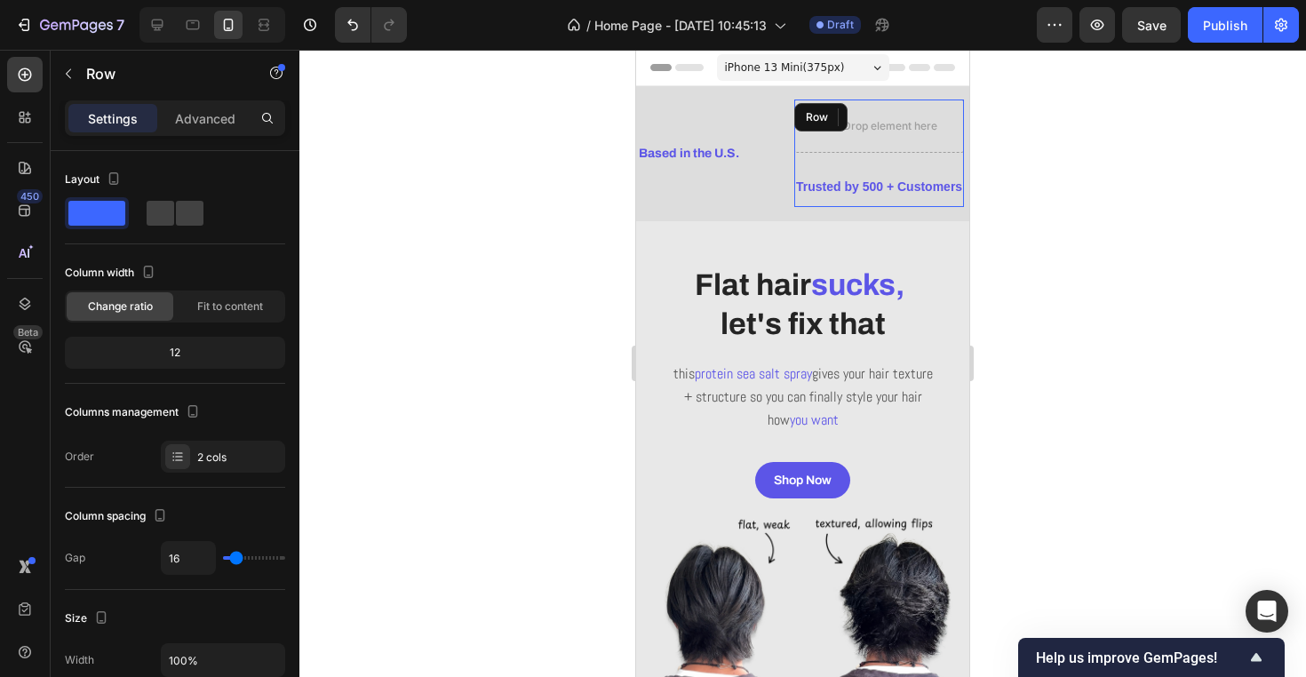
click at [839, 161] on div "Drop element here Trusted by 500 + Customers Text Block Row" at bounding box center [879, 152] width 170 height 107
click at [198, 224] on span at bounding box center [190, 213] width 28 height 25
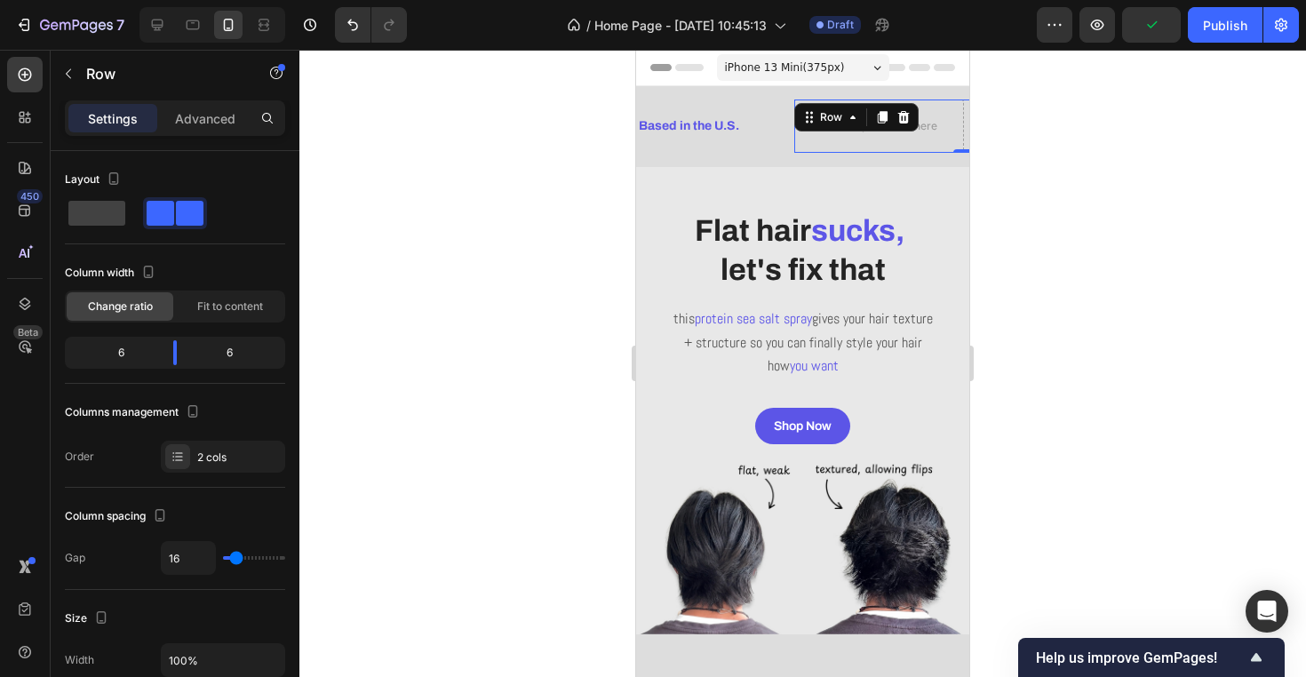
click at [498, 250] on div at bounding box center [802, 363] width 1006 height 627
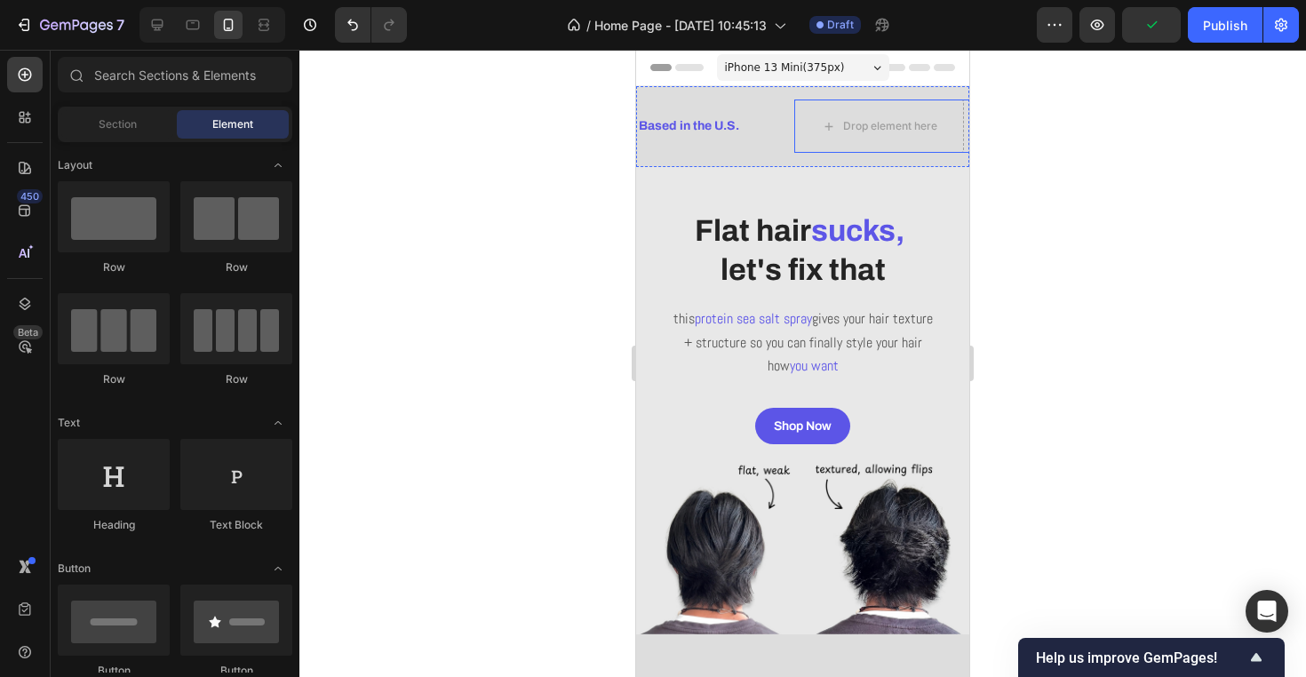
click at [859, 124] on div "Drop element here" at bounding box center [890, 126] width 94 height 14
click at [128, 218] on div at bounding box center [114, 216] width 112 height 71
click at [843, 123] on div "Drop element here" at bounding box center [890, 126] width 94 height 14
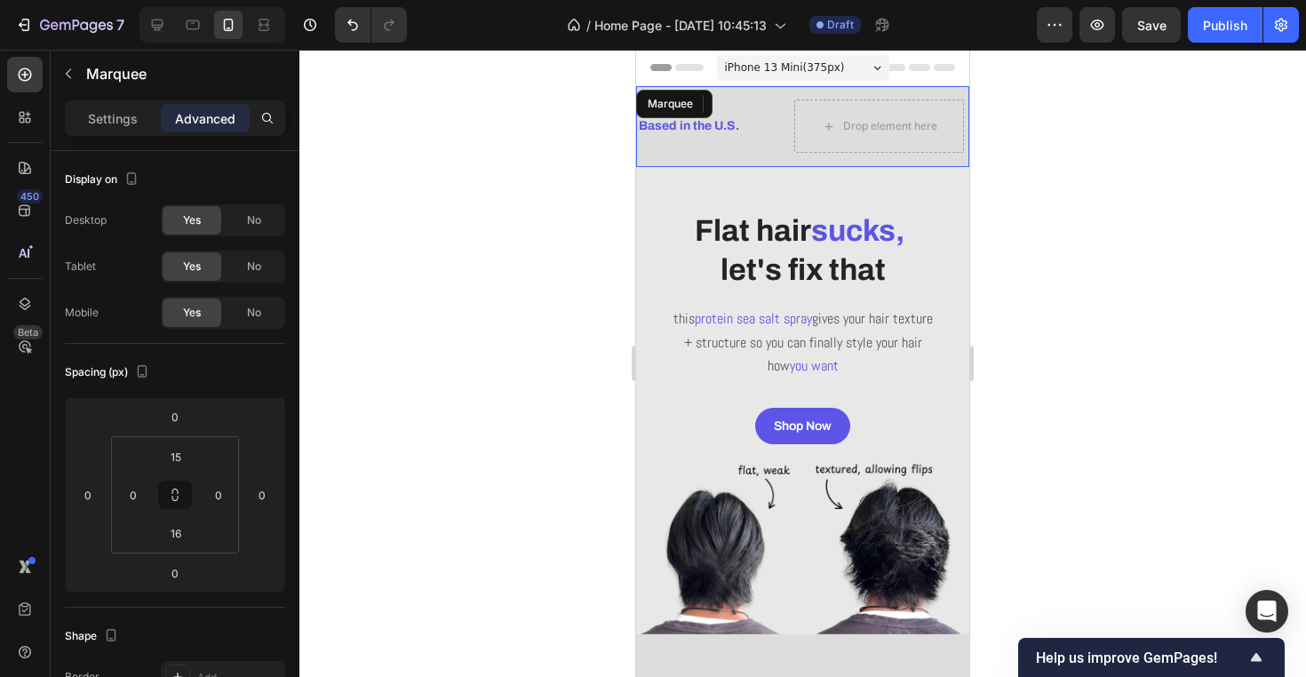
click at [761, 146] on div "Based in the U.S. Text Block" at bounding box center [715, 126] width 157 height 40
click at [129, 111] on p "Settings" at bounding box center [113, 118] width 50 height 19
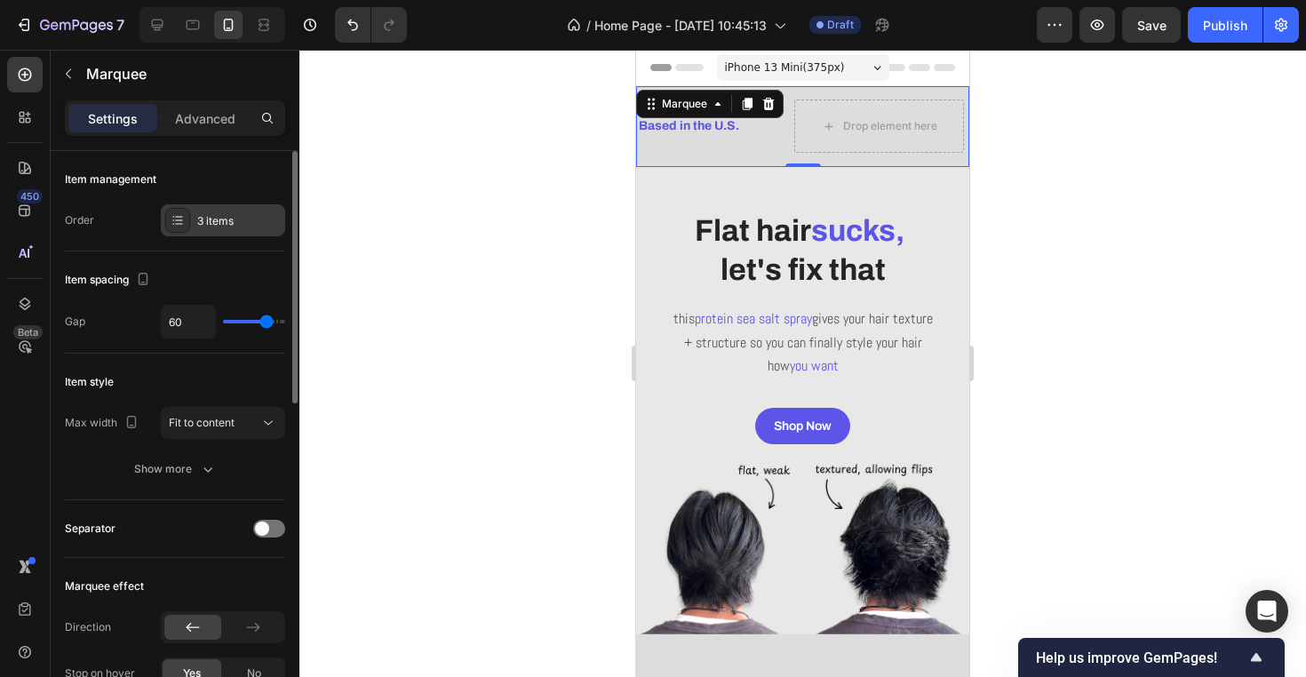
click at [223, 220] on div "3 items" at bounding box center [238, 221] width 83 height 16
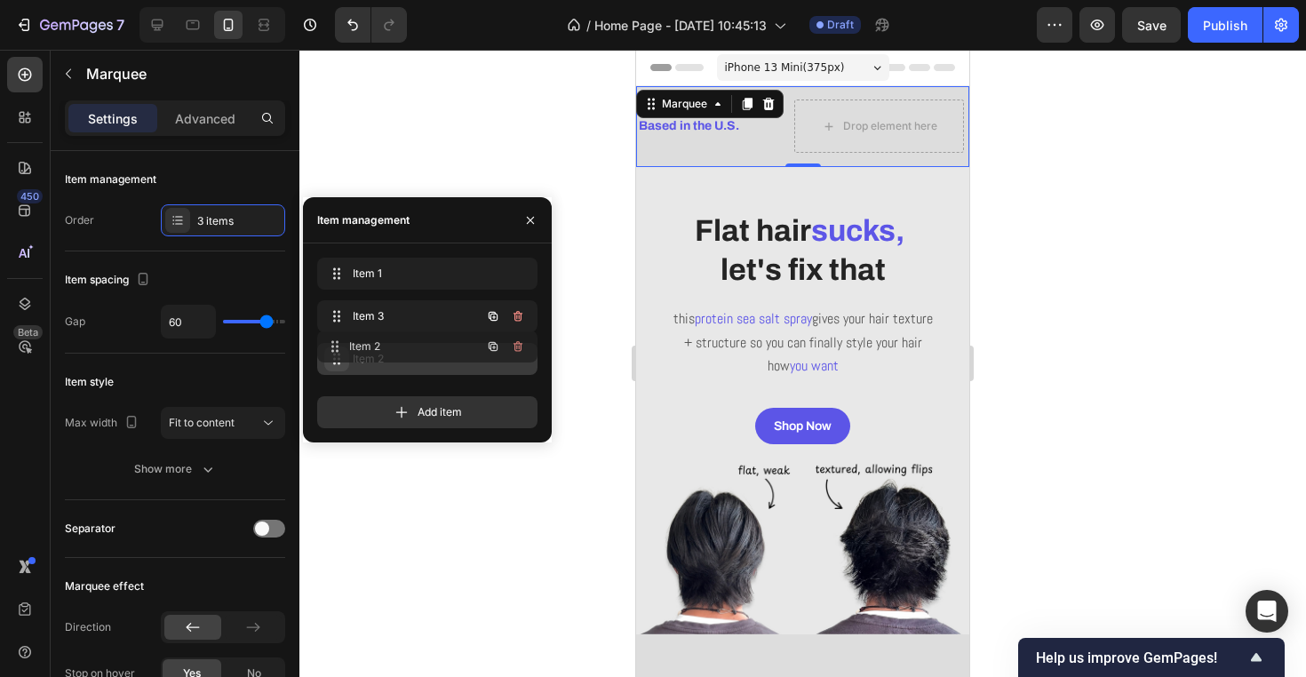
drag, startPoint x: 330, startPoint y: 313, endPoint x: 330, endPoint y: 361, distance: 47.1
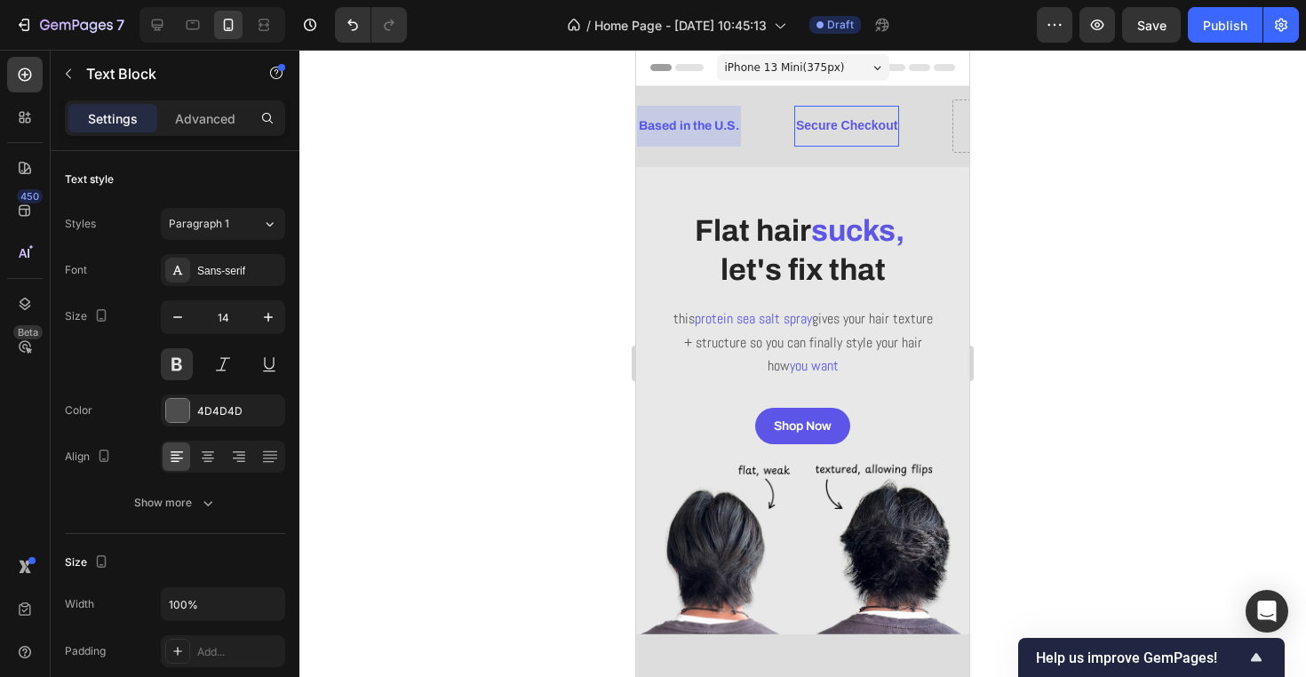
click at [842, 131] on span "Secure Checkout" at bounding box center [846, 125] width 101 height 14
click at [893, 130] on span "Secure Checkout" at bounding box center [846, 125] width 101 height 14
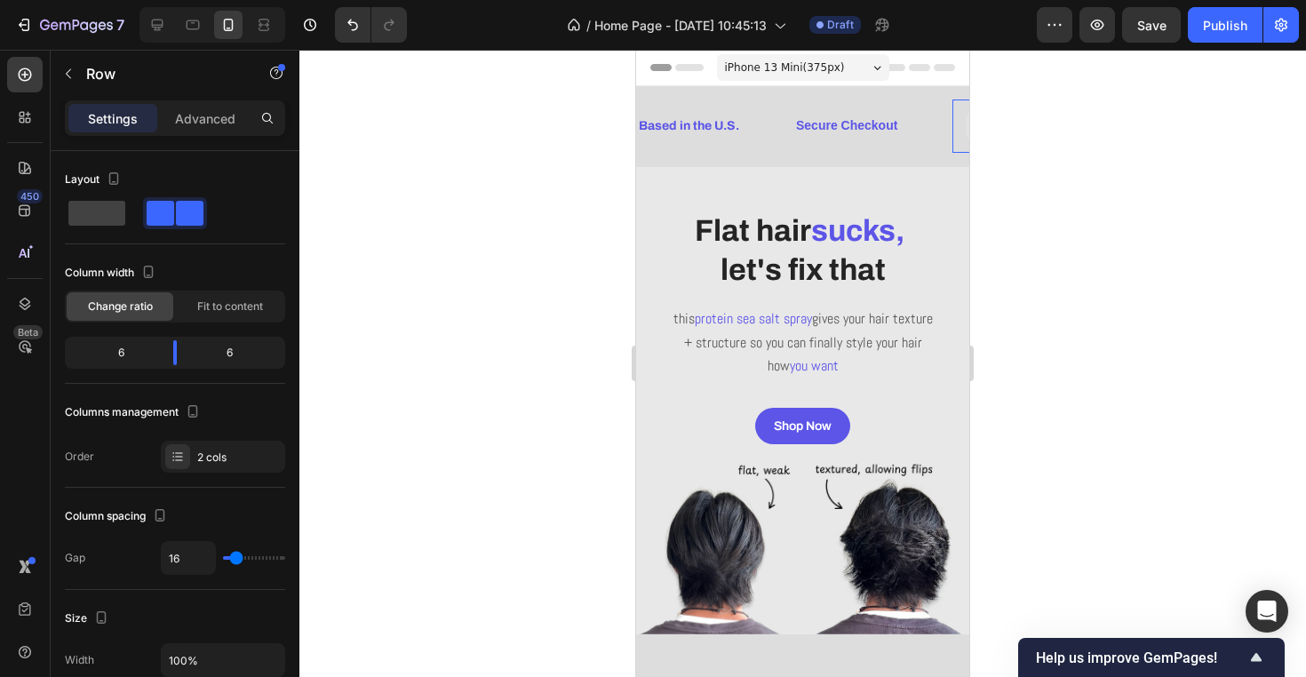
click at [960, 131] on div "Drop element here" at bounding box center [1037, 125] width 170 height 53
click at [194, 454] on div "2 cols" at bounding box center [223, 456] width 124 height 32
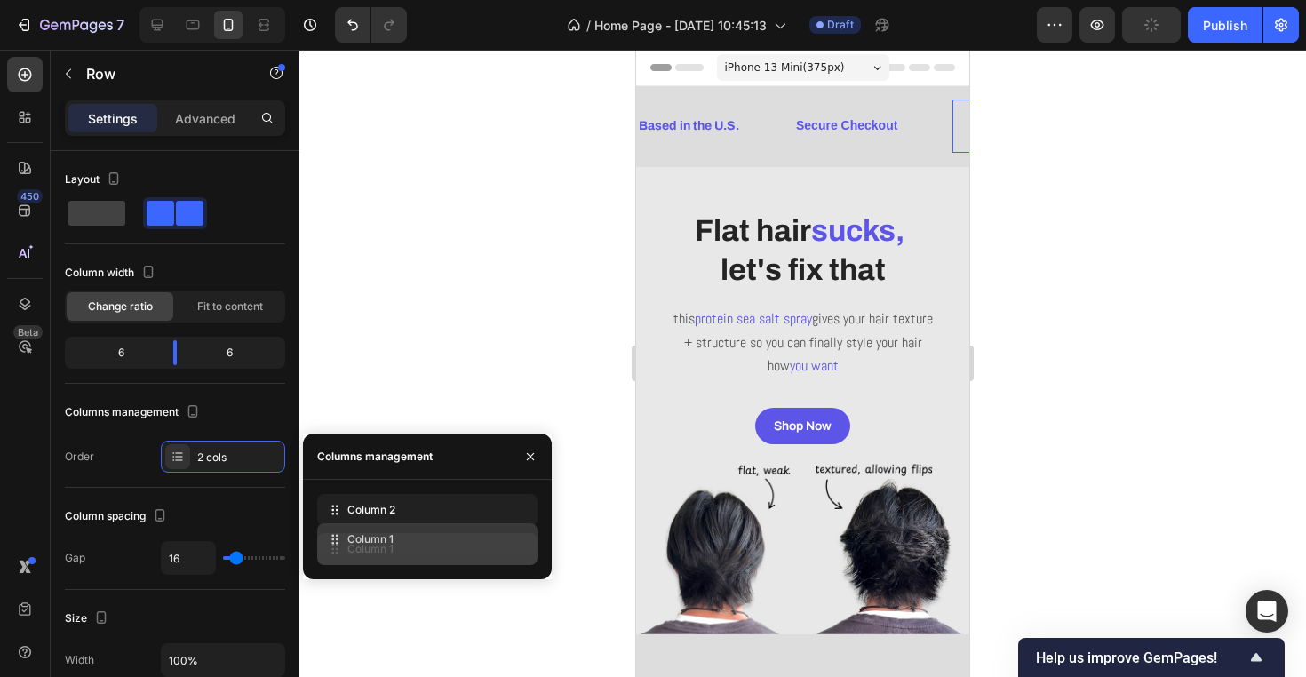
drag, startPoint x: 335, startPoint y: 518, endPoint x: 336, endPoint y: 508, distance: 9.8
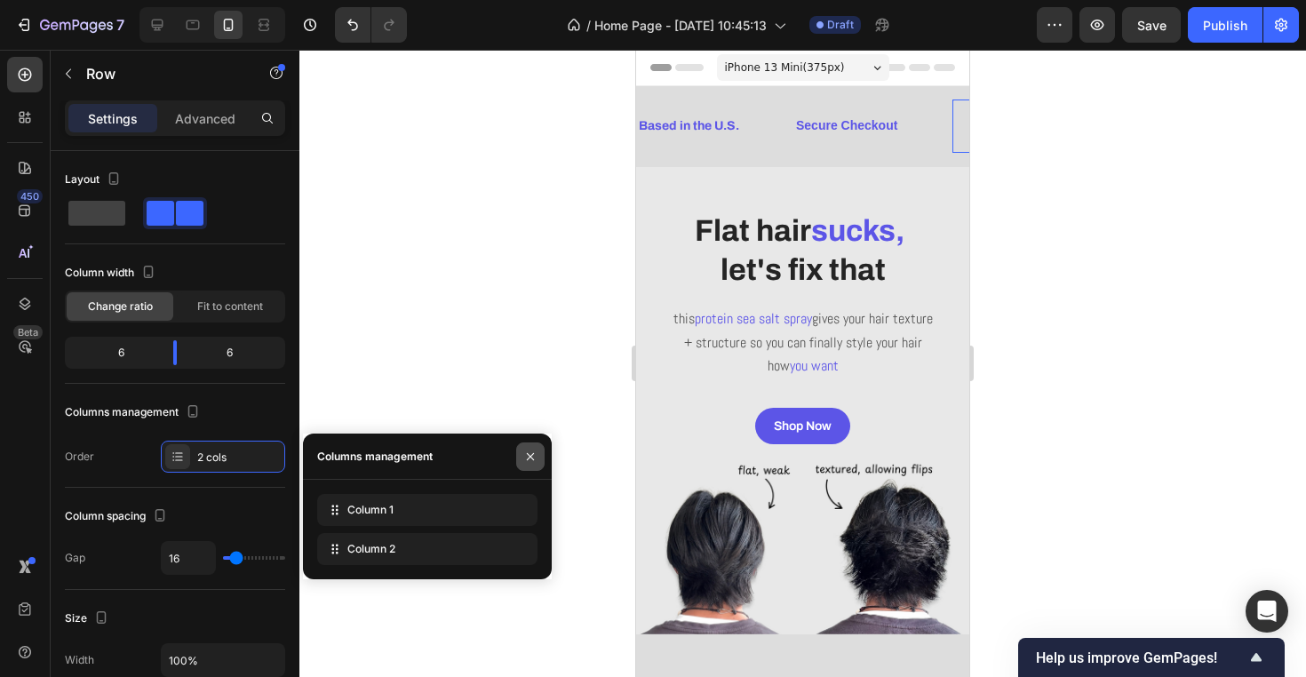
click at [529, 463] on icon "button" at bounding box center [530, 456] width 14 height 14
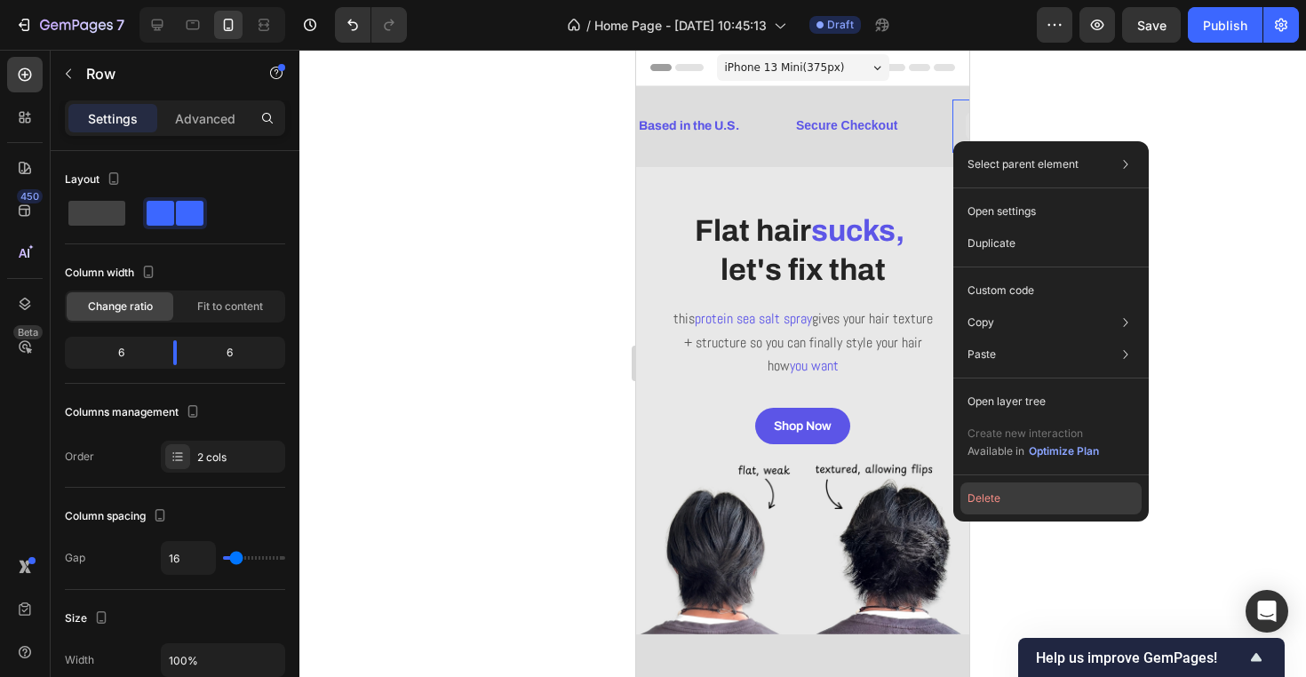
click at [983, 496] on button "Delete" at bounding box center [1050, 498] width 181 height 32
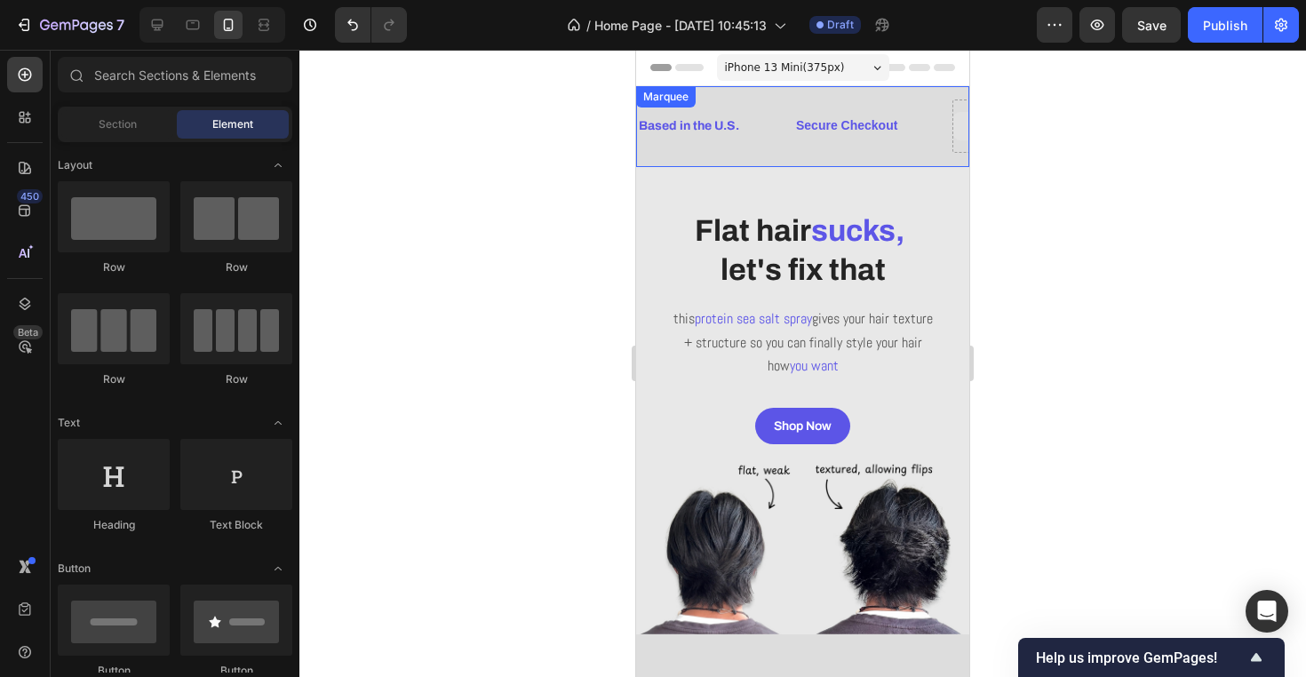
click at [954, 125] on div "Drop element here" at bounding box center [1025, 126] width 144 height 28
click at [961, 138] on div "Drop element here" at bounding box center [1025, 126] width 144 height 28
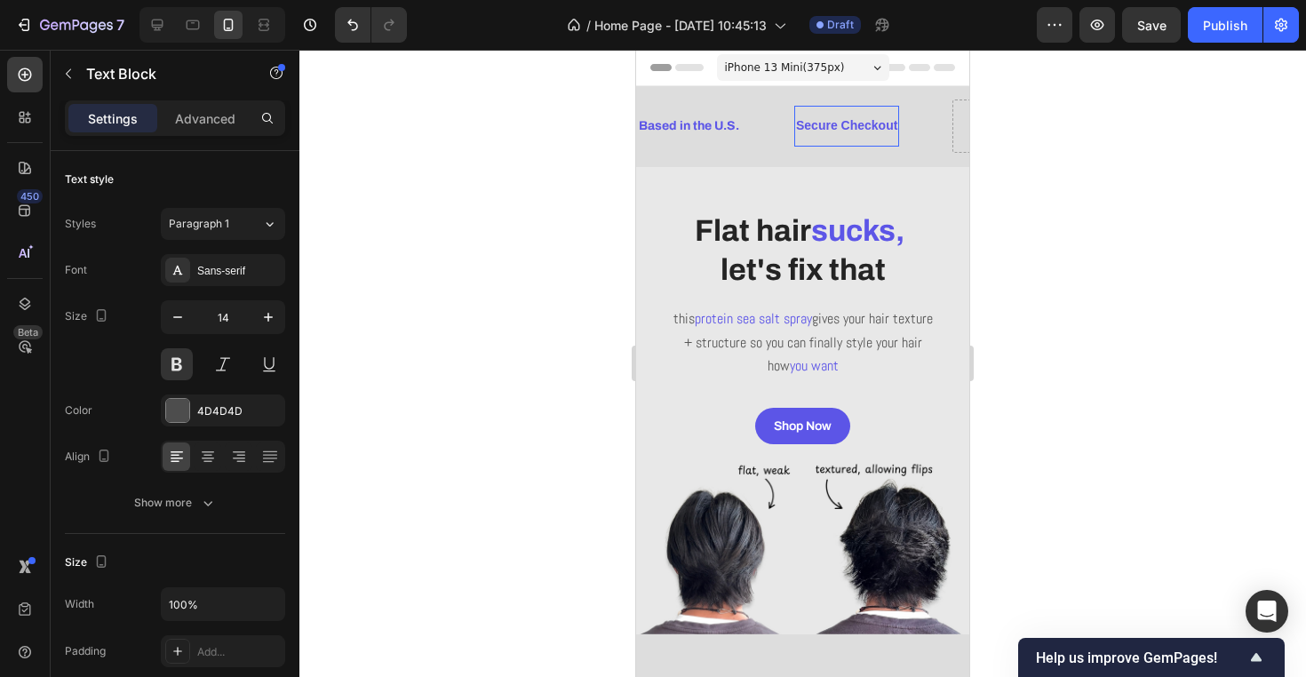
click at [869, 126] on span "Secure Checkout" at bounding box center [846, 125] width 101 height 14
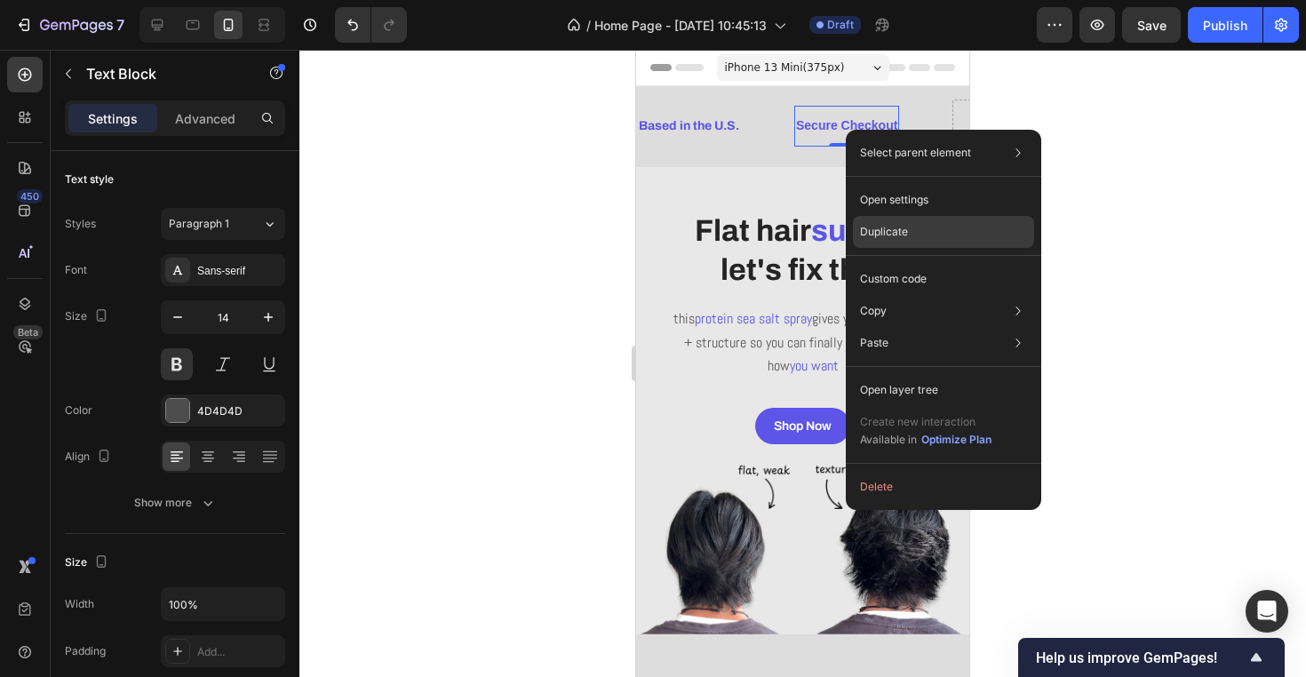
click at [925, 236] on div "Duplicate" at bounding box center [943, 232] width 181 height 32
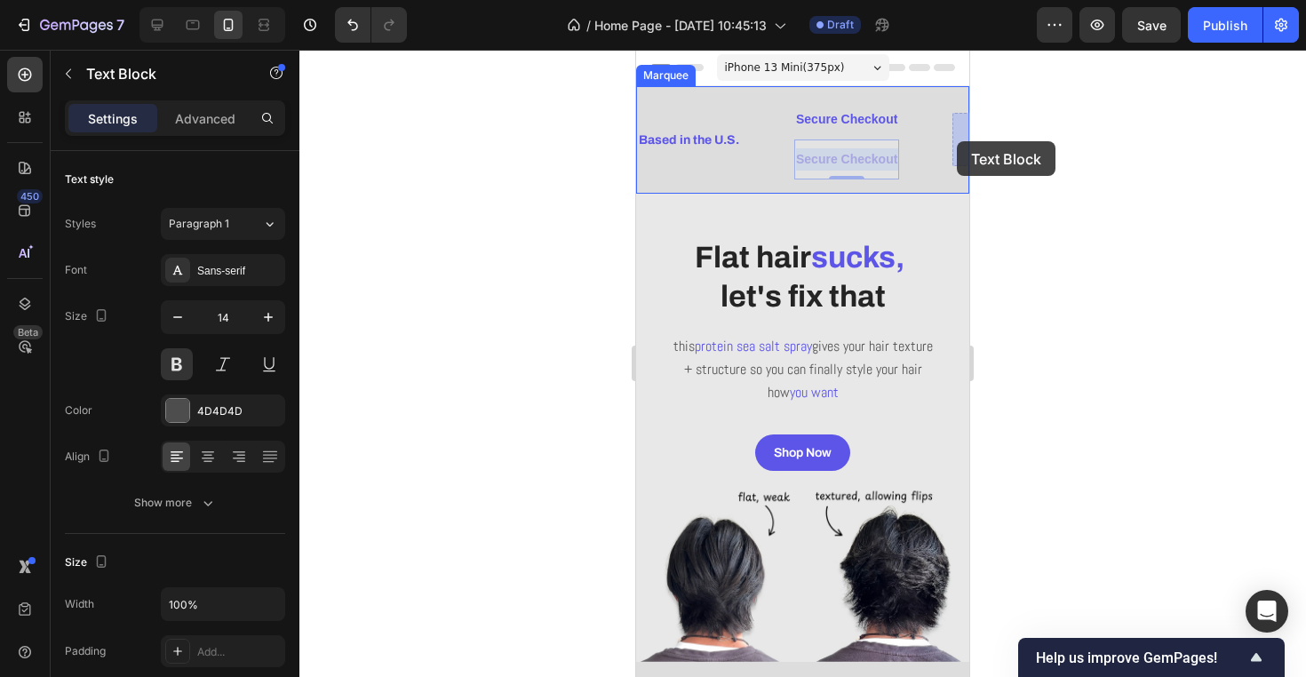
drag, startPoint x: 855, startPoint y: 168, endPoint x: 956, endPoint y: 140, distance: 104.9
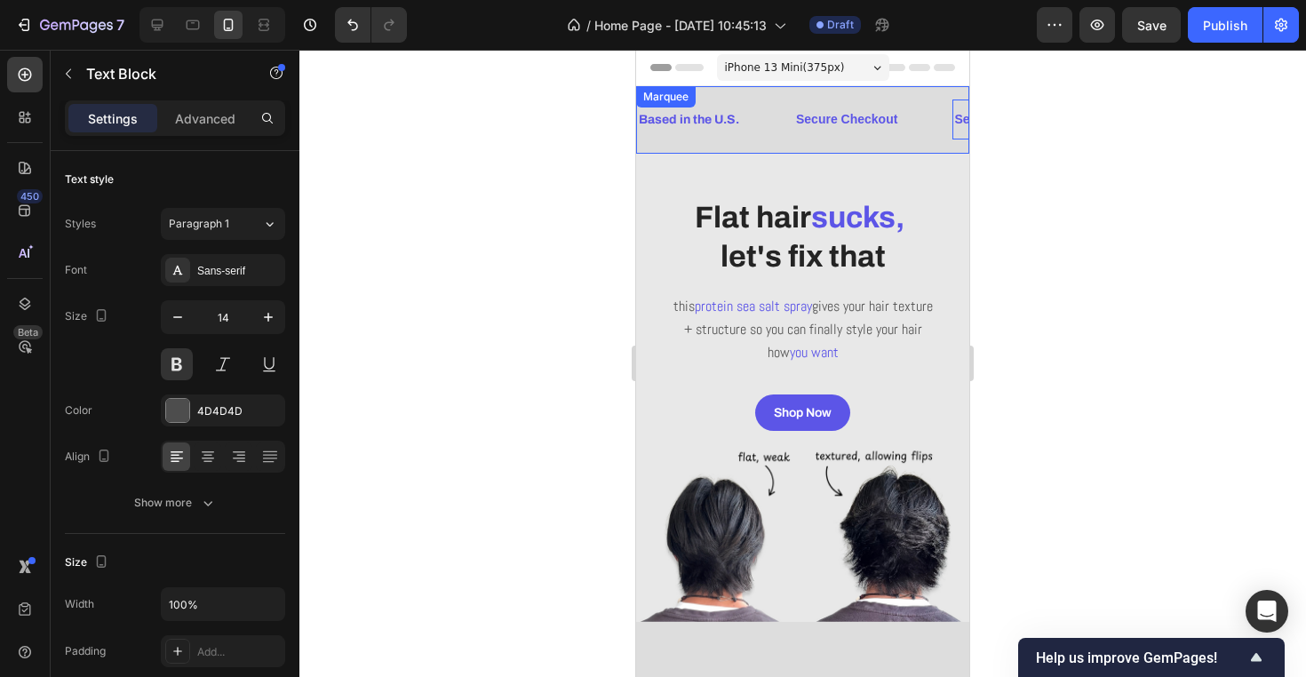
click at [921, 140] on div "Based in the U.S. Text Block Secure Checkout Text Block Secure Checkout Text Bl…" at bounding box center [802, 119] width 333 height 67
click at [838, 127] on p "Secure Checkout" at bounding box center [846, 119] width 101 height 22
click at [956, 123] on span "Secure Checkout" at bounding box center [1004, 119] width 101 height 14
click at [930, 138] on div "Secure Checkout Text Block" at bounding box center [873, 119] width 158 height 40
click at [966, 126] on p "Secure Checkout" at bounding box center [1004, 119] width 101 height 22
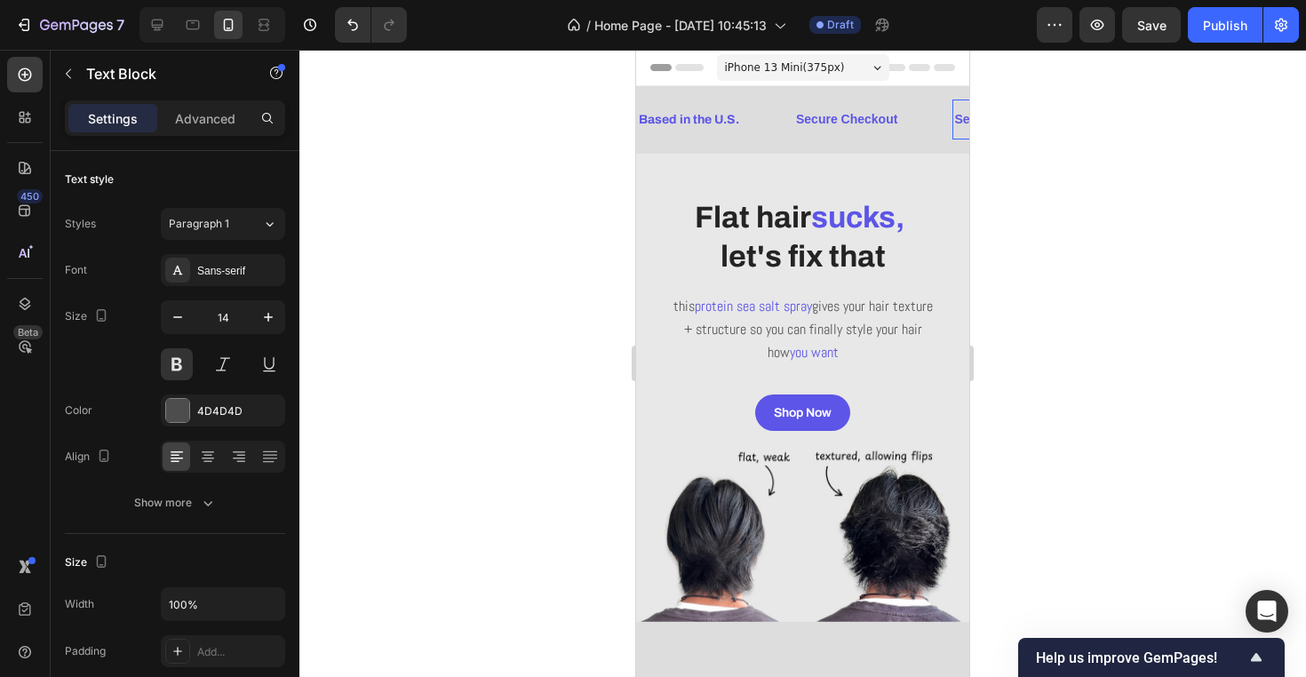
click at [966, 126] on p "Secure Checkout" at bounding box center [1004, 119] width 101 height 22
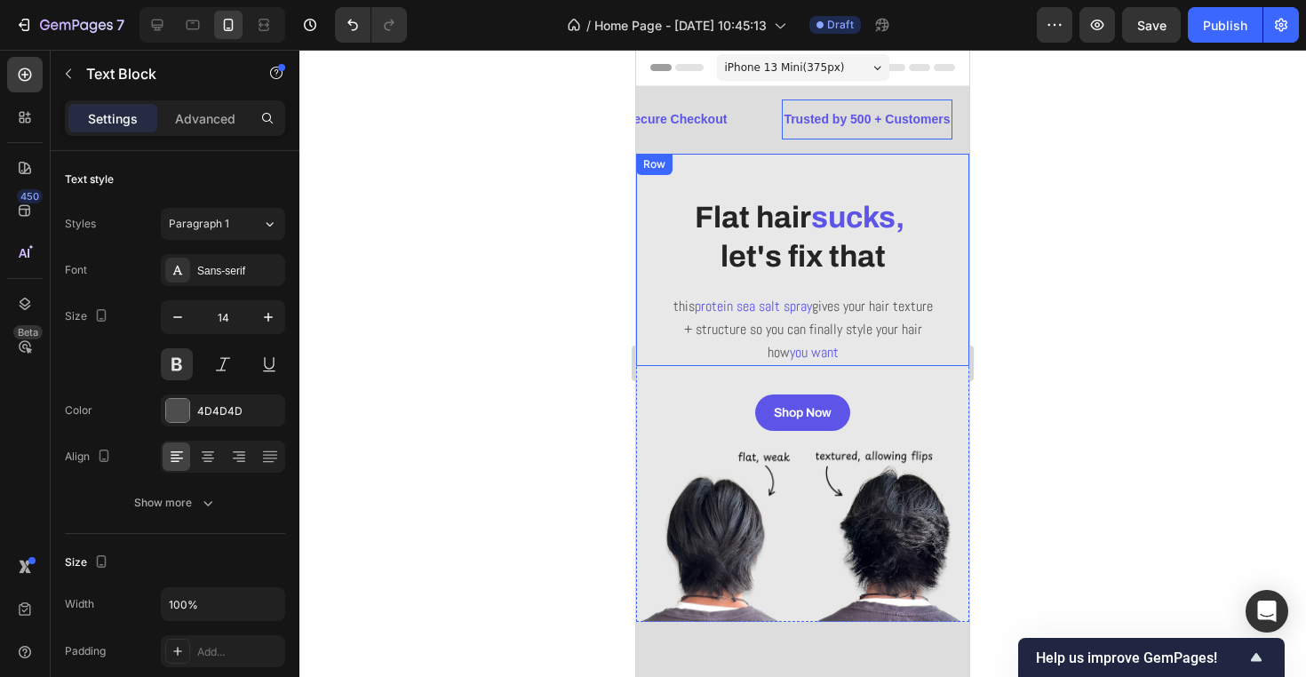
click at [1041, 223] on div at bounding box center [802, 363] width 1006 height 627
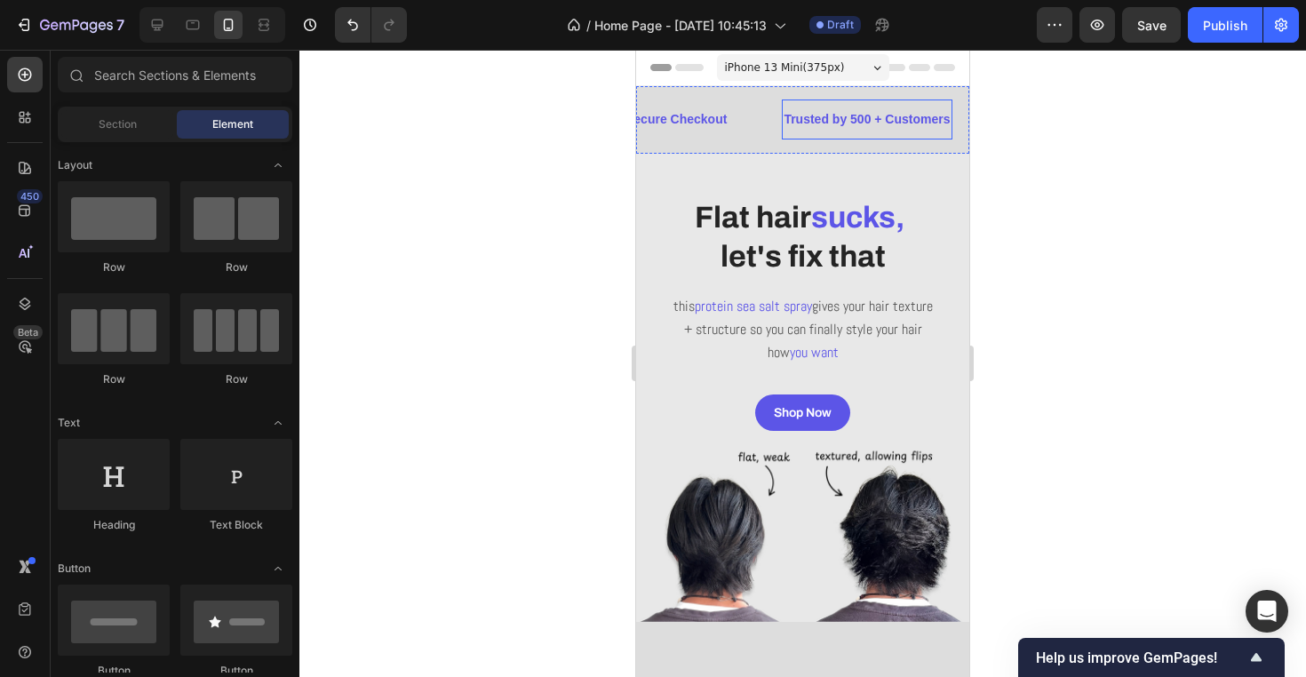
click at [892, 123] on span "Trusted by 500 + Customers" at bounding box center [866, 119] width 166 height 14
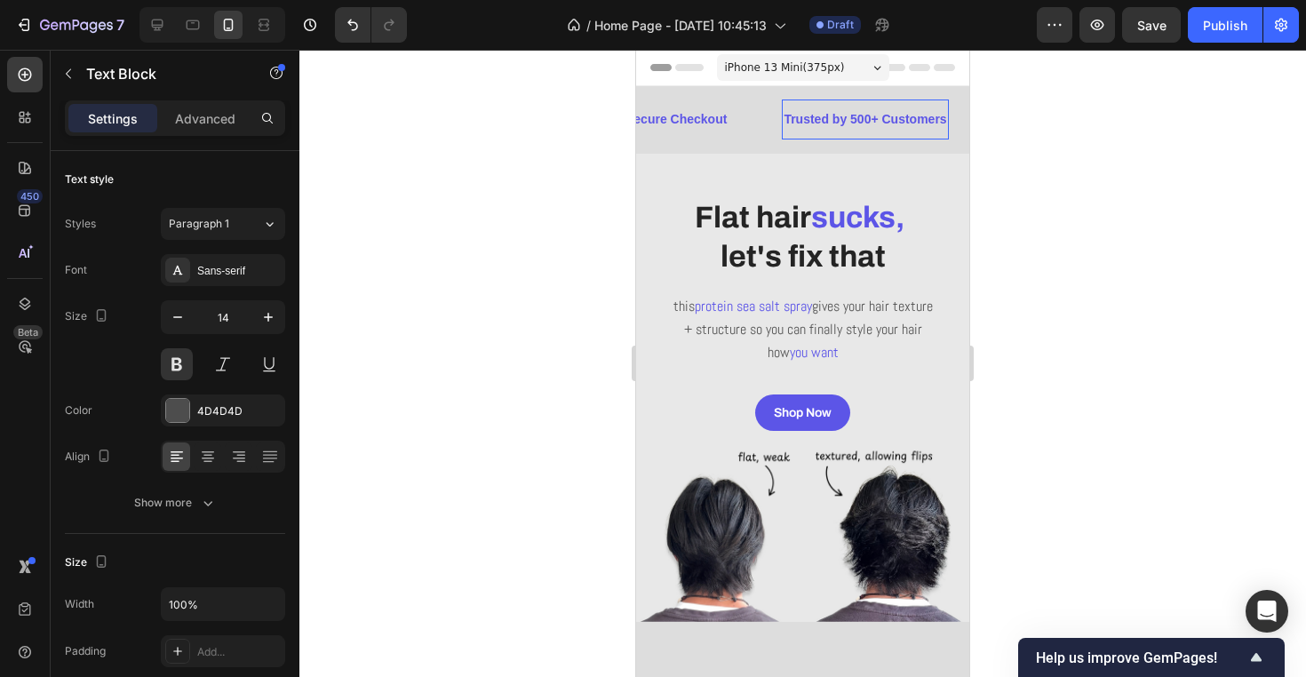
click at [925, 125] on span "Trusted by 500+ Customers" at bounding box center [864, 119] width 163 height 14
click at [940, 122] on span "Trusted by 500+ Customers" at bounding box center [864, 119] width 163 height 14
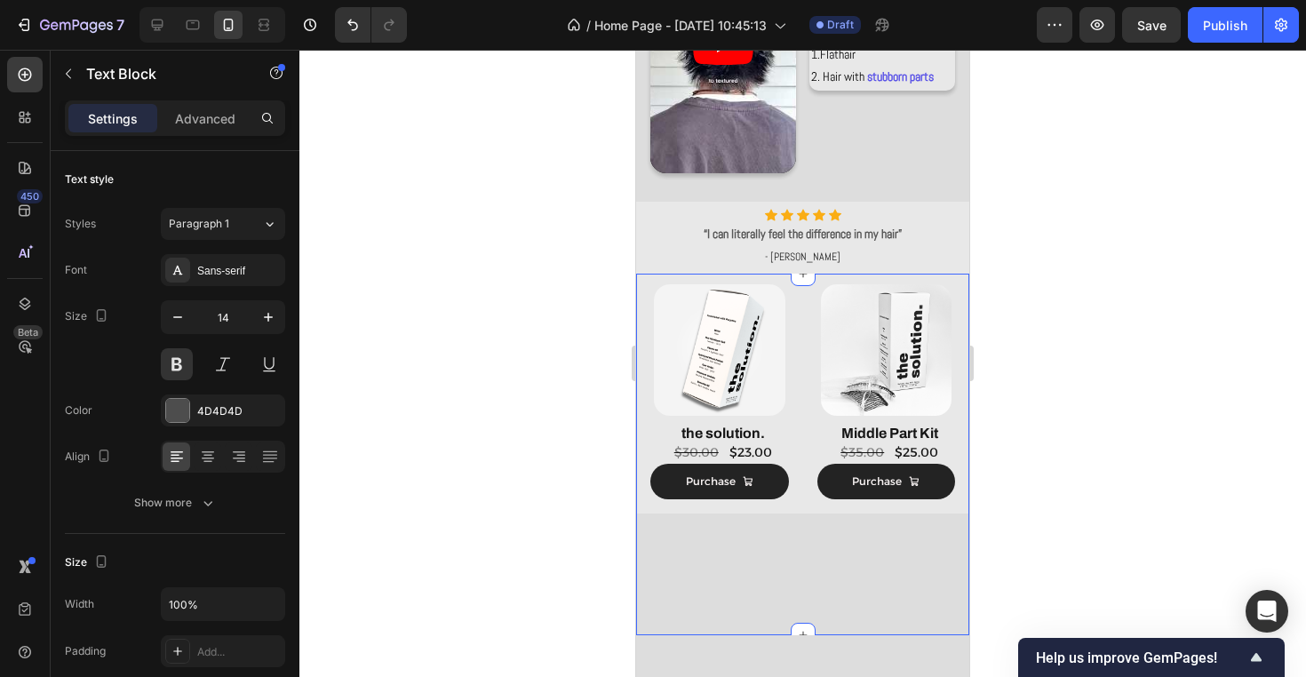
scroll to position [1123, 0]
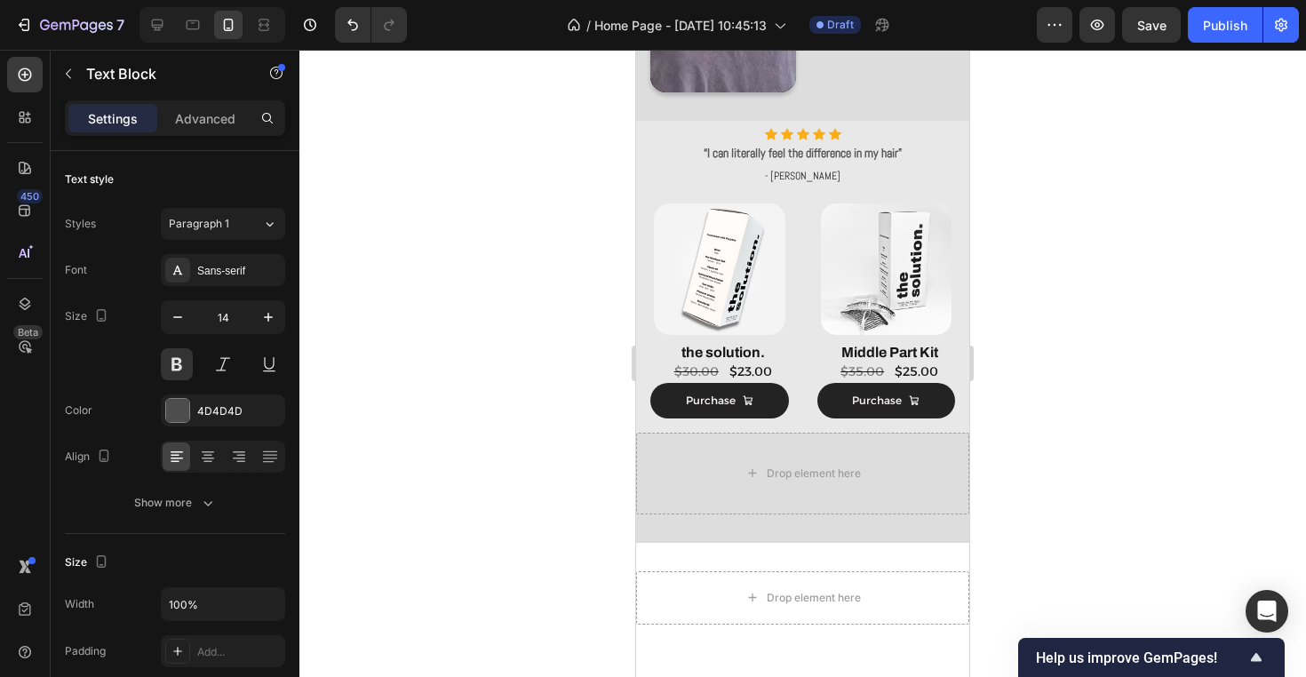
click at [1055, 376] on div at bounding box center [802, 363] width 1006 height 627
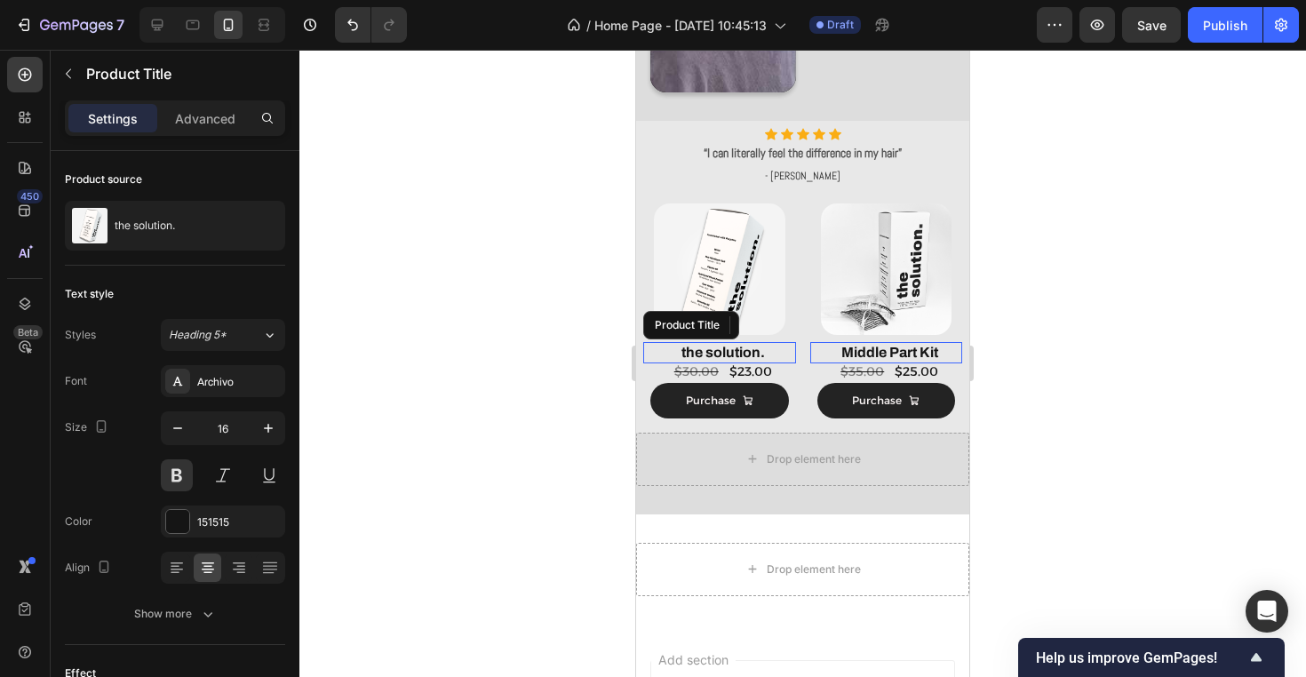
click at [718, 354] on h2 "the solution." at bounding box center [723, 353] width 146 height 22
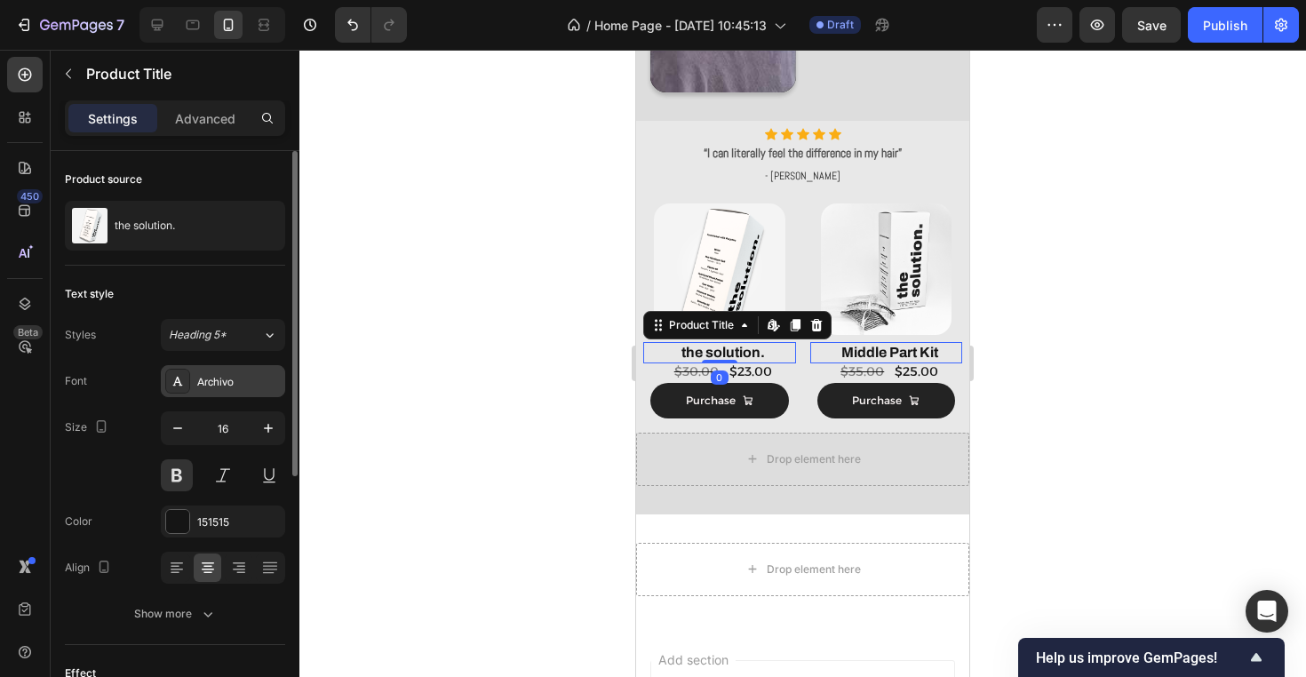
click at [226, 385] on div "Archivo" at bounding box center [238, 382] width 83 height 16
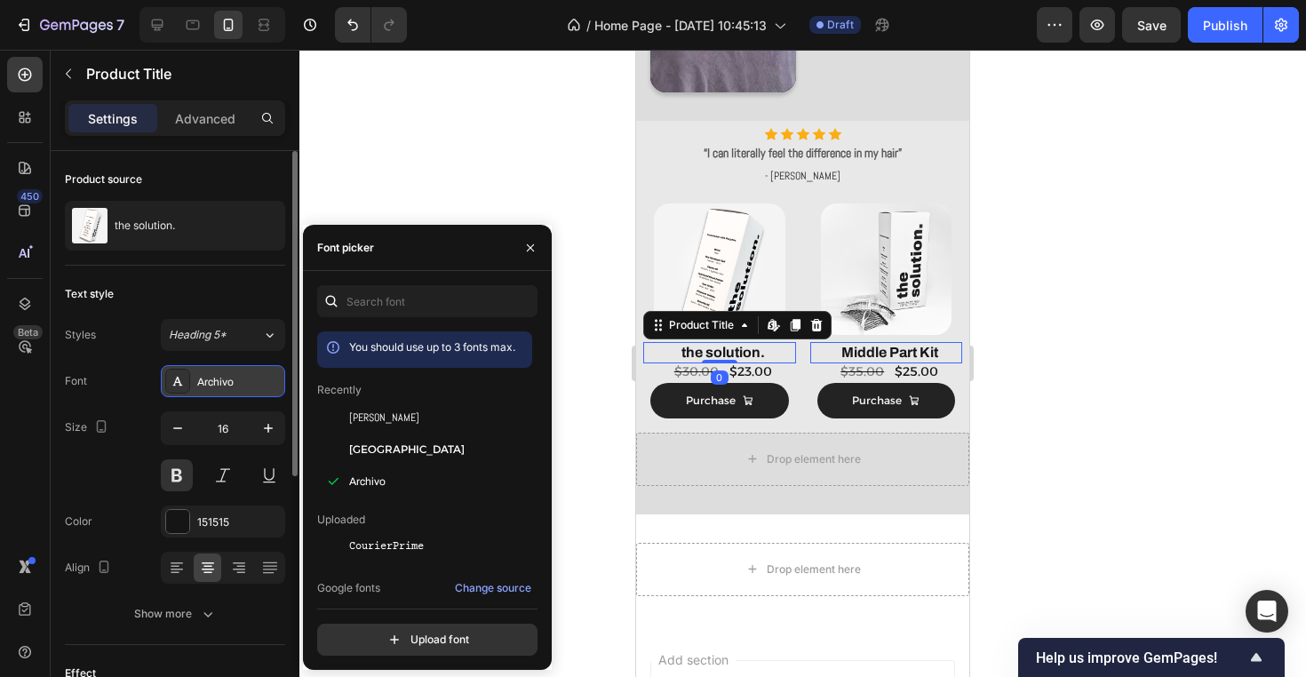
click at [226, 385] on div "Archivo" at bounding box center [238, 382] width 83 height 16
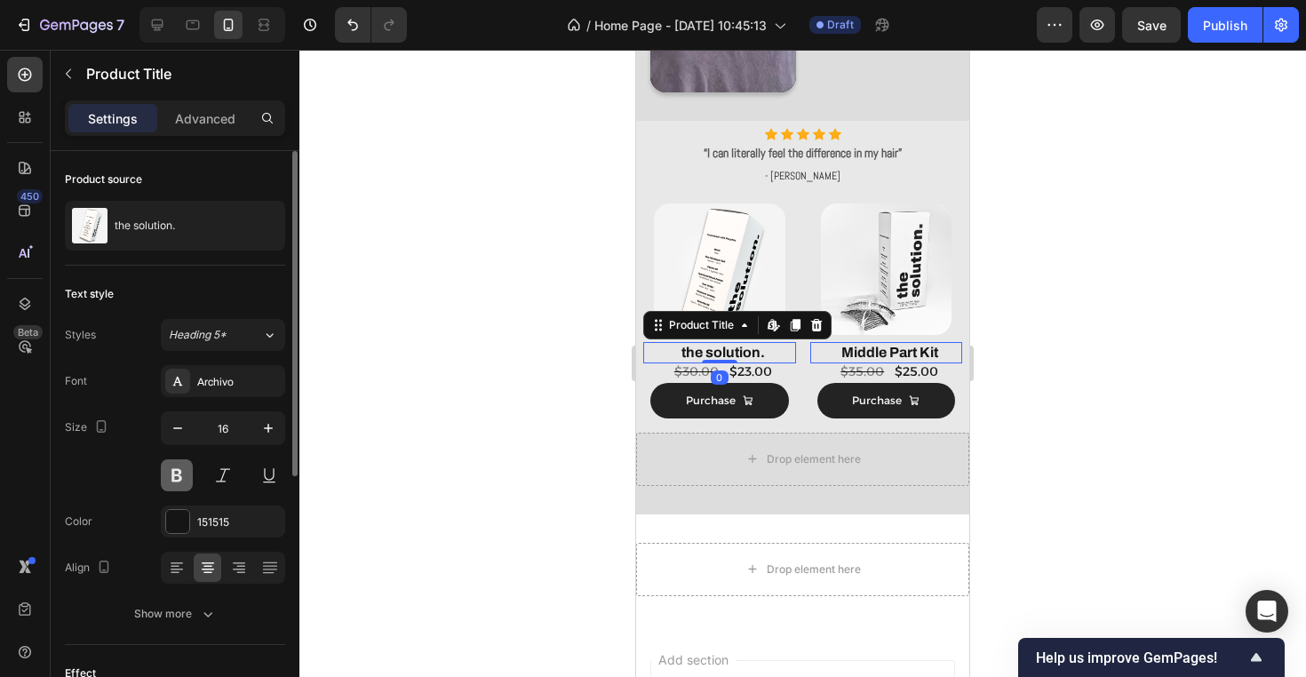
click at [187, 473] on button at bounding box center [177, 475] width 32 height 32
click at [182, 474] on button at bounding box center [177, 475] width 32 height 32
click at [236, 392] on div "Archivo" at bounding box center [223, 381] width 124 height 32
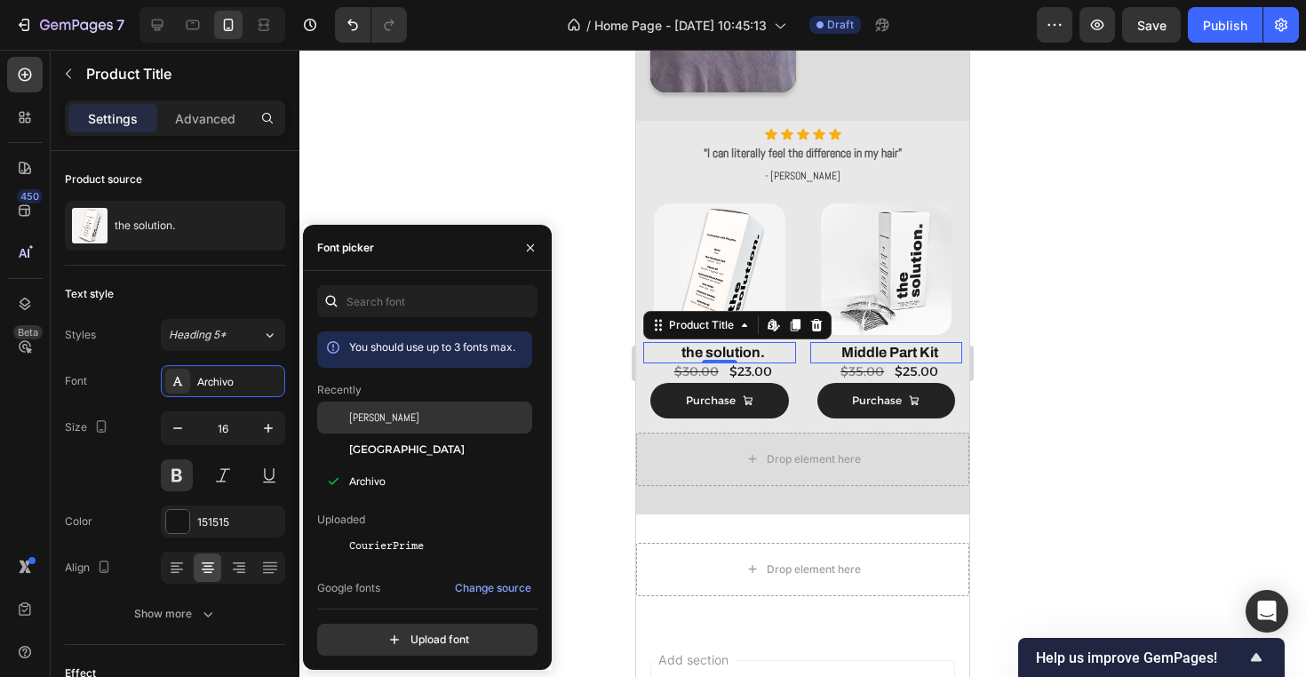
click at [413, 416] on div "[PERSON_NAME]" at bounding box center [438, 417] width 179 height 16
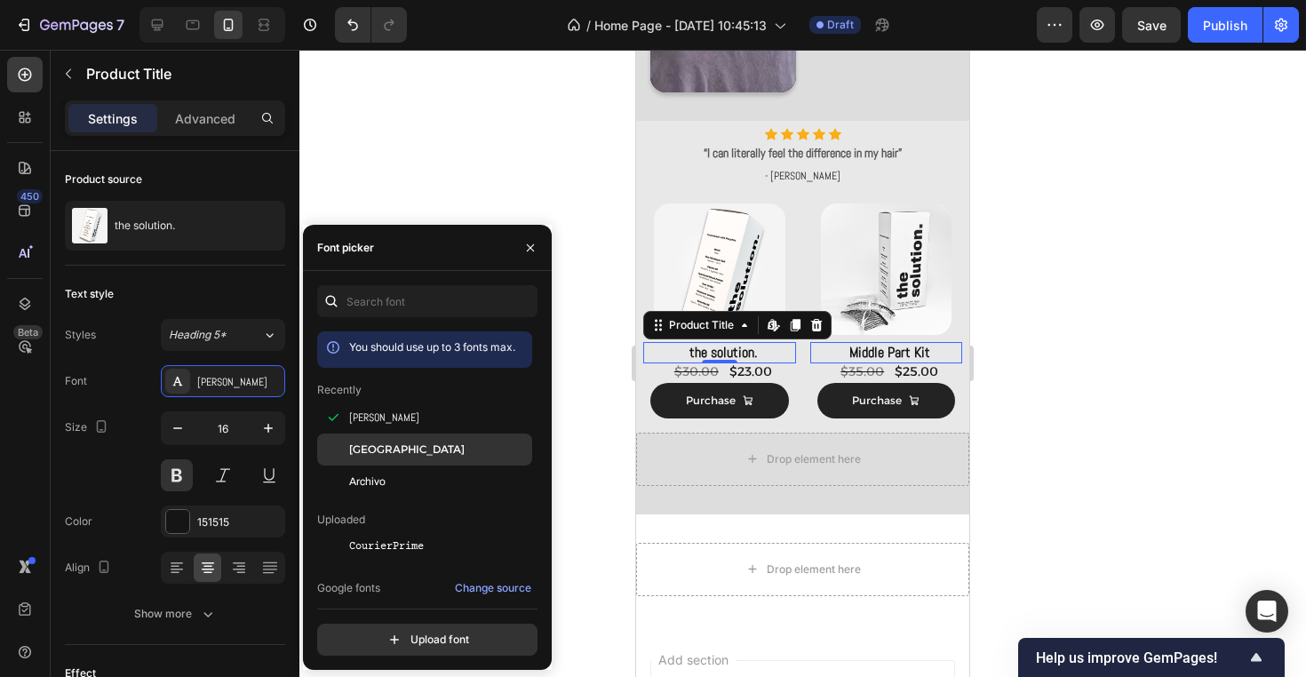
click at [417, 440] on div "[GEOGRAPHIC_DATA]" at bounding box center [424, 449] width 215 height 32
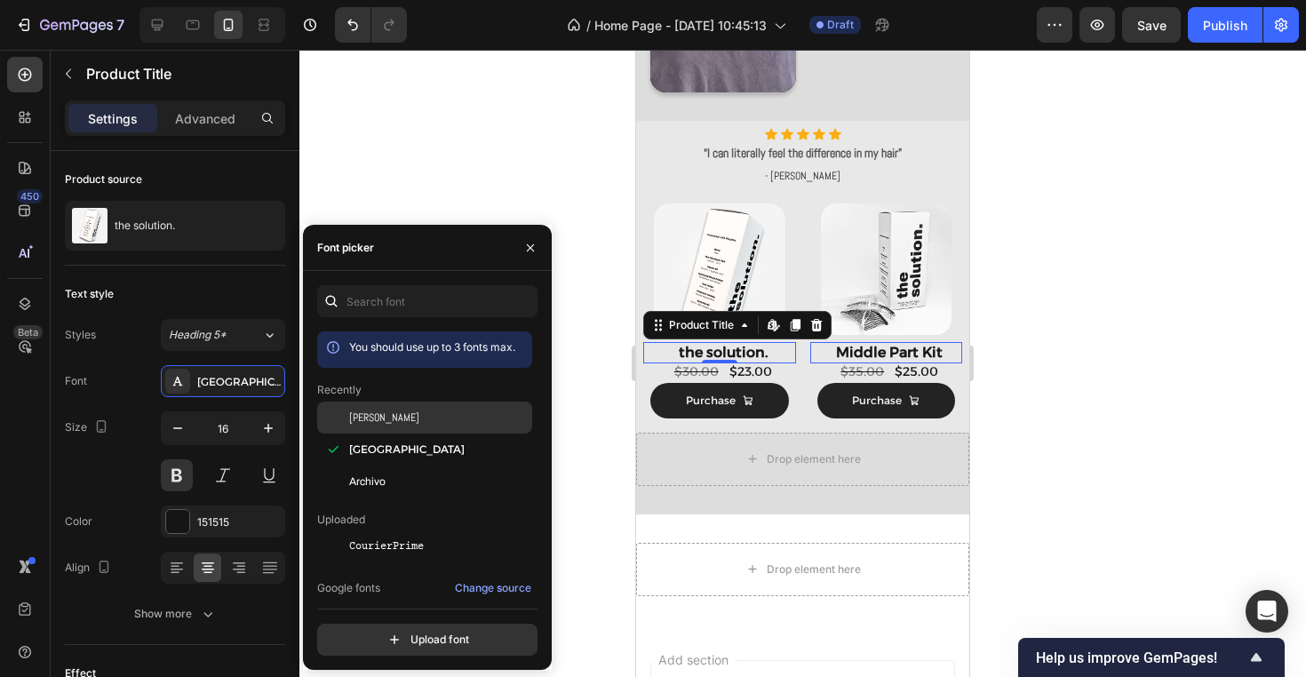
click at [425, 418] on div "[PERSON_NAME]" at bounding box center [438, 417] width 179 height 16
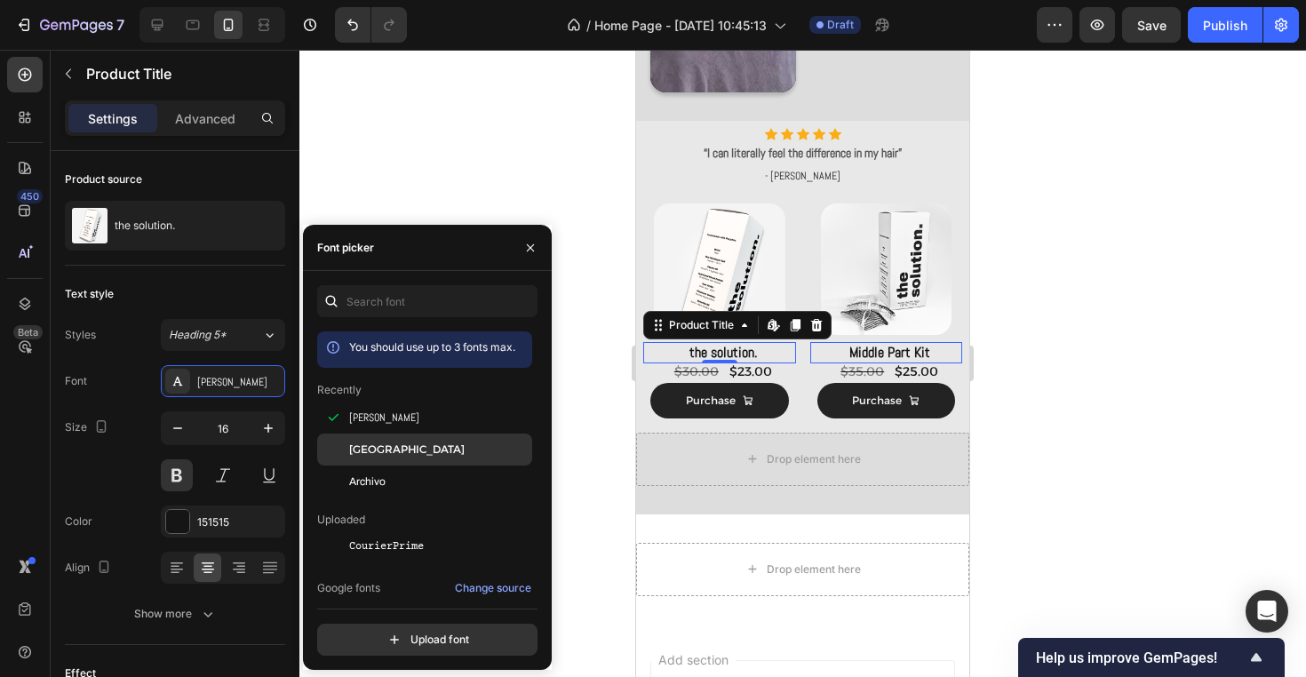
click at [427, 447] on div "[GEOGRAPHIC_DATA]" at bounding box center [438, 449] width 179 height 16
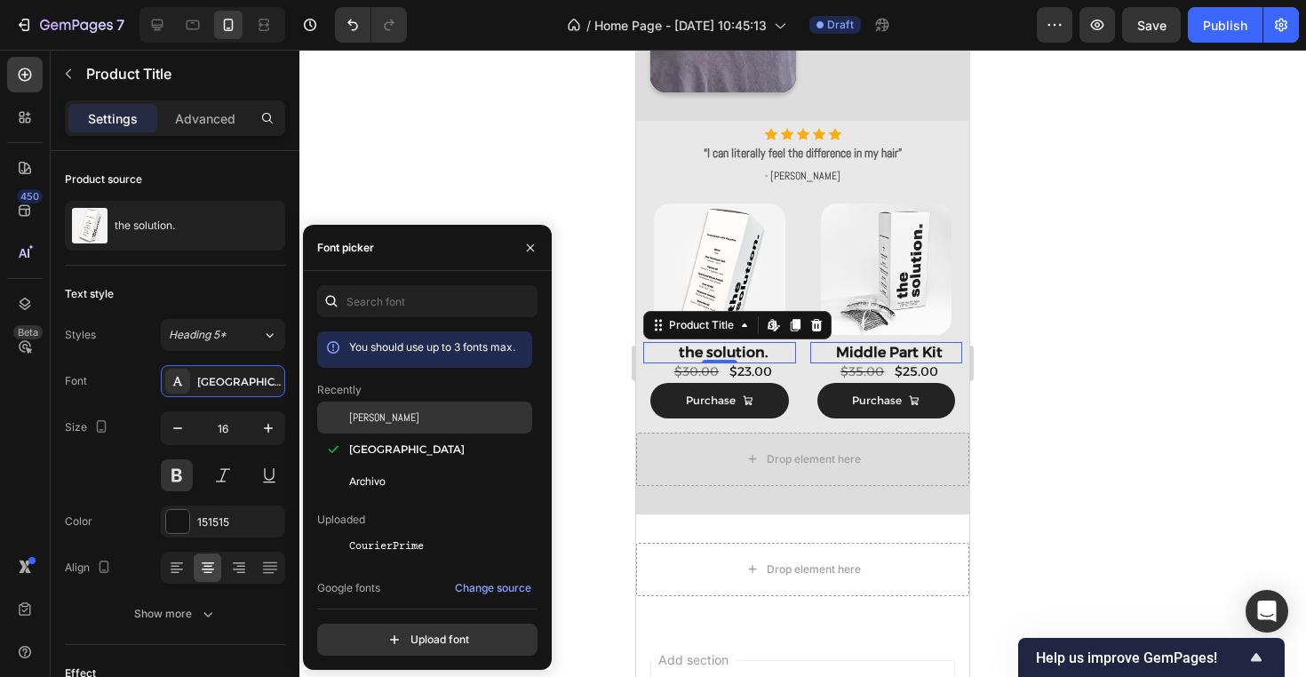
click at [437, 409] on div "[PERSON_NAME]" at bounding box center [438, 417] width 179 height 16
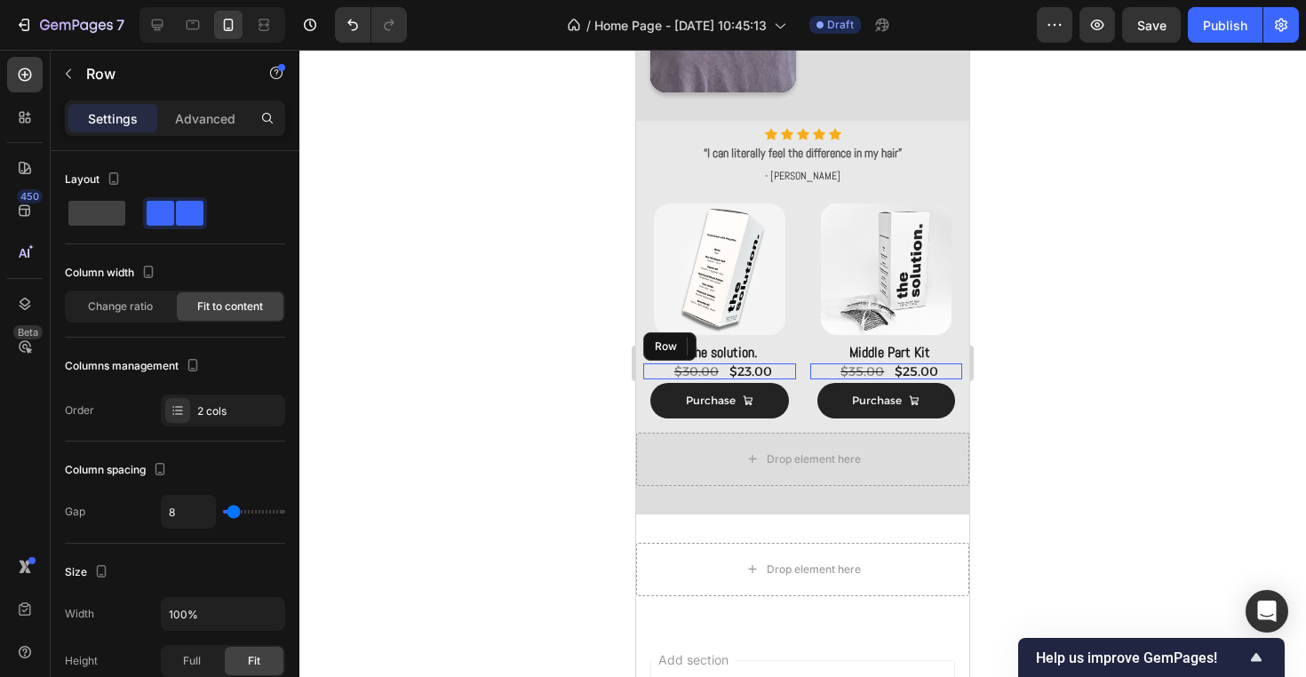
click at [776, 369] on div "$23.00 Product Price Product Price $30.00 Product Price Product Price Row" at bounding box center [719, 371] width 153 height 16
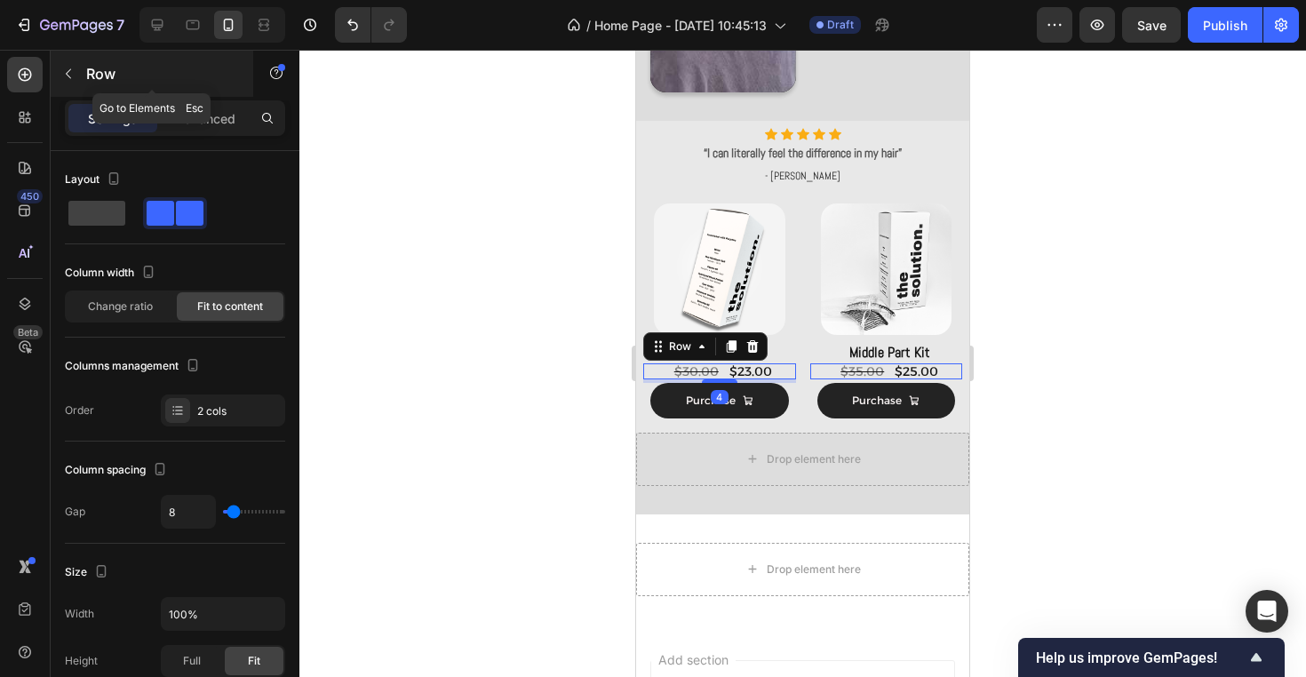
click at [96, 81] on p "Row" at bounding box center [161, 73] width 151 height 21
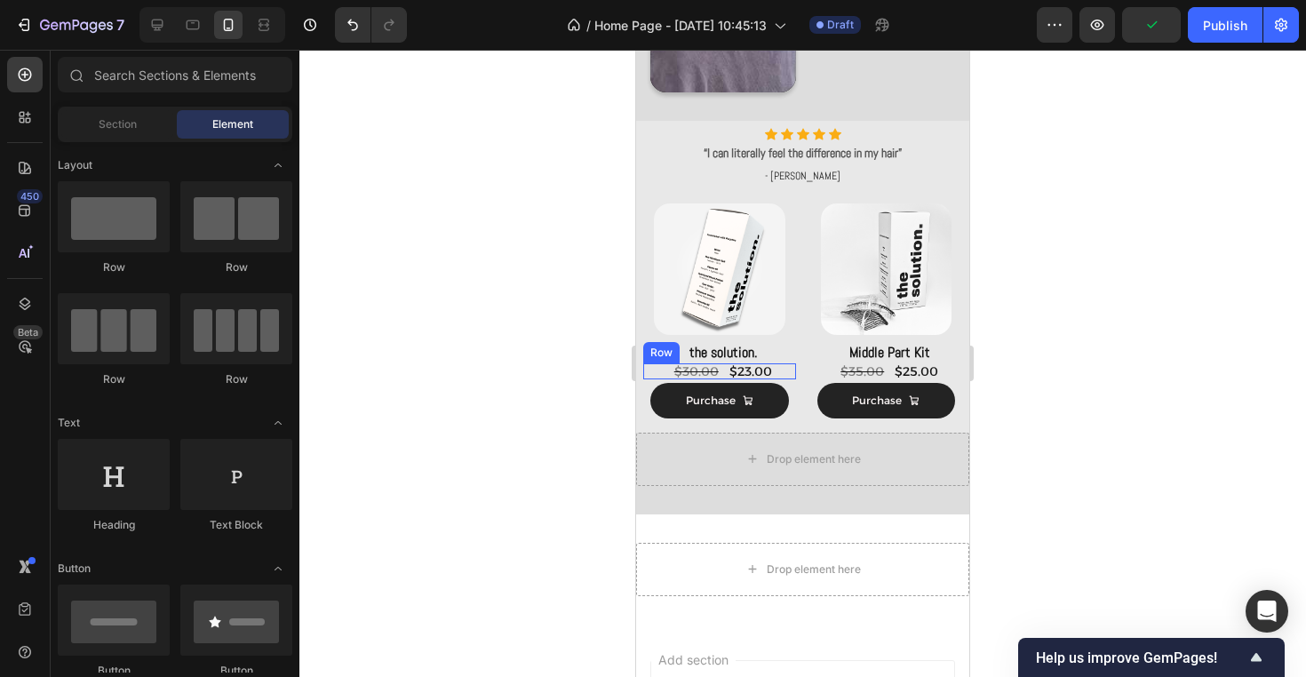
click at [786, 369] on div "$23.00 Product Price Product Price $30.00 Product Price Product Price Row" at bounding box center [719, 371] width 153 height 16
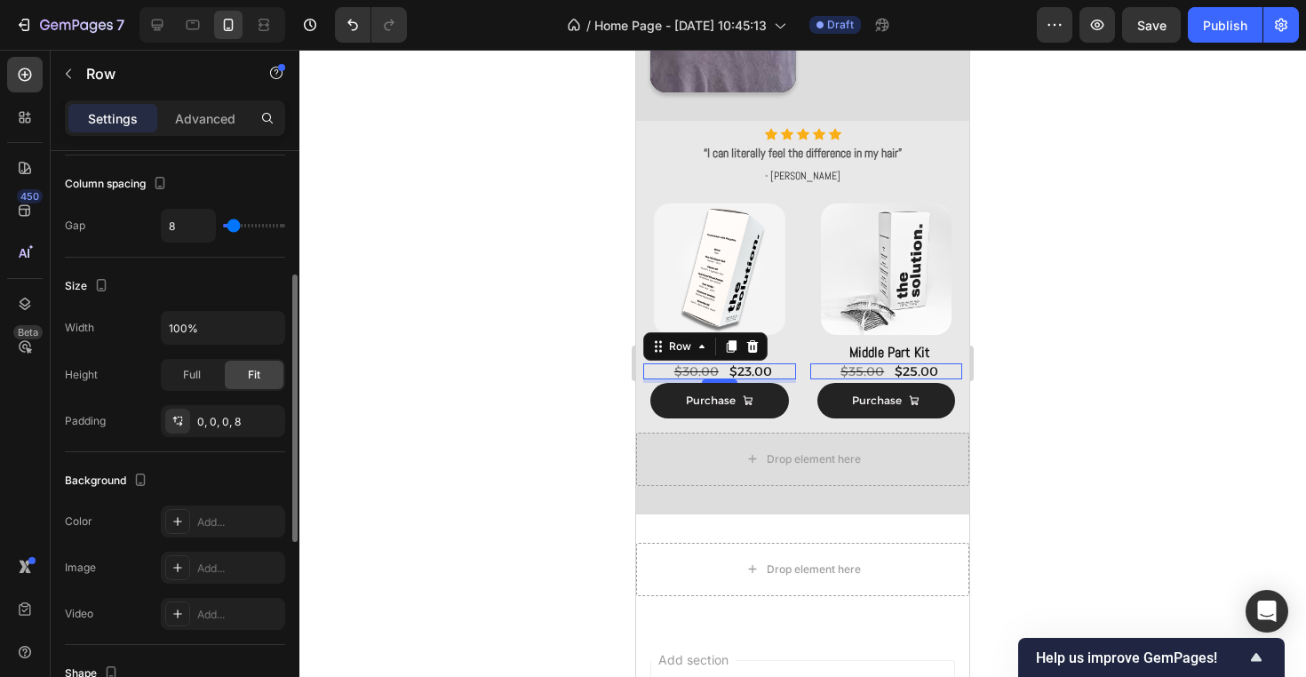
scroll to position [301, 0]
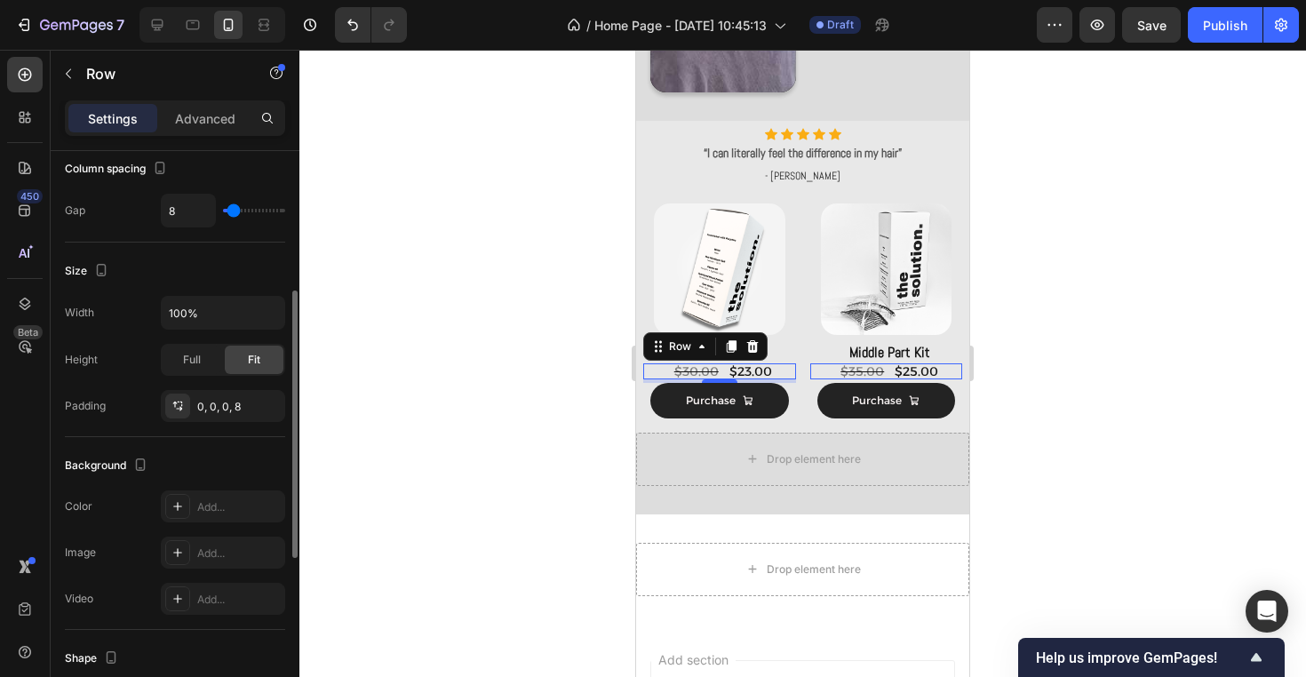
click at [218, 135] on div "Settings Advanced" at bounding box center [175, 118] width 220 height 36
click at [218, 127] on p "Advanced" at bounding box center [205, 118] width 60 height 19
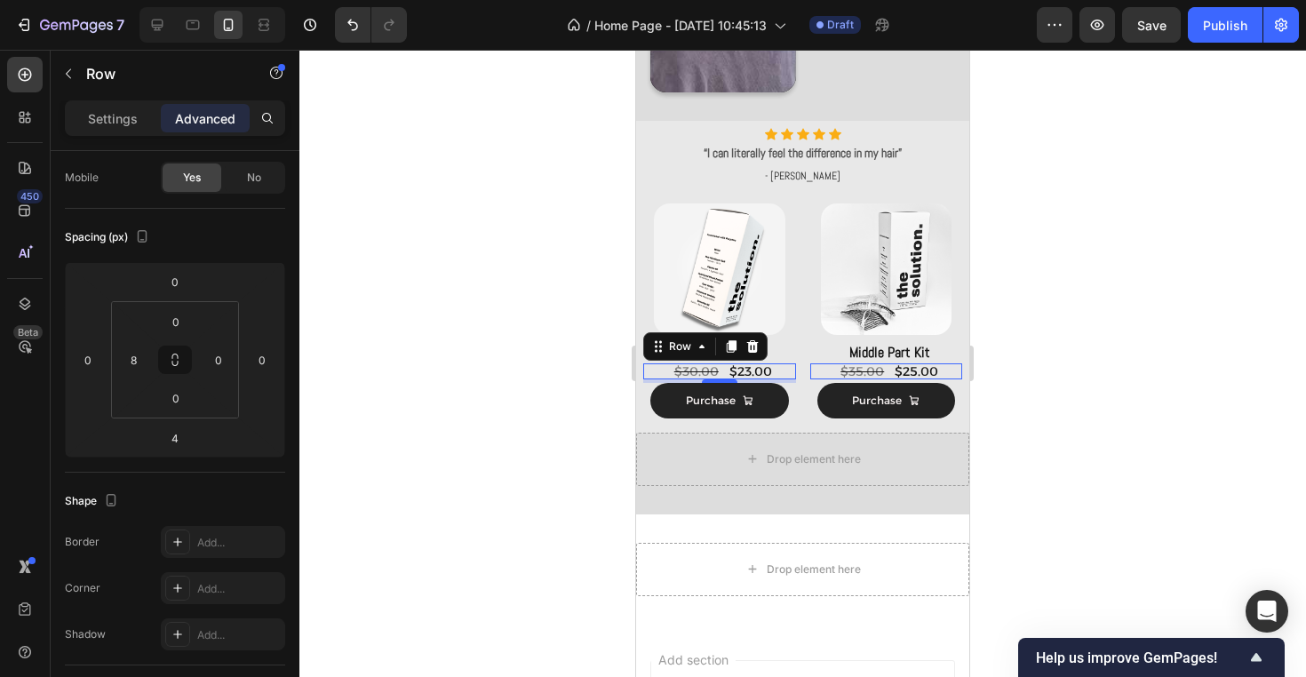
scroll to position [0, 0]
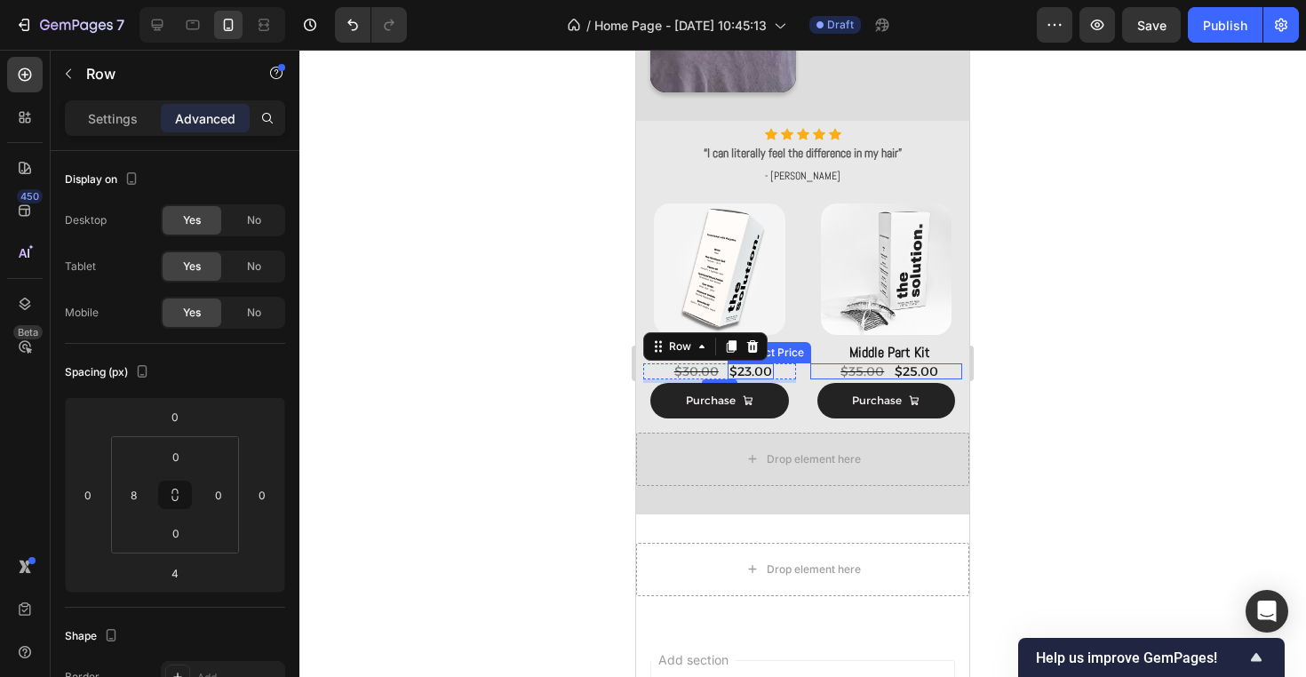
click at [636, 50] on div "Product Images the solution. Product Title $23.00 Product Price Product Price $…" at bounding box center [636, 50] width 0 height 0
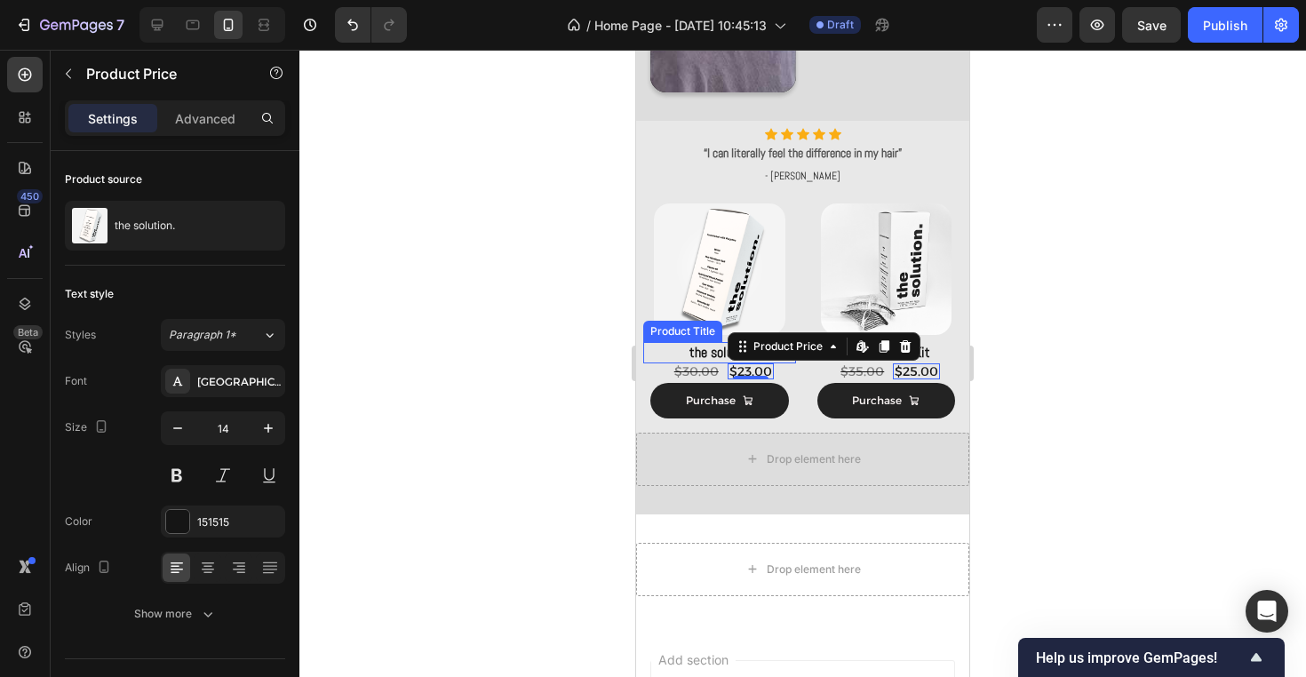
click at [743, 361] on h2 "the solution." at bounding box center [723, 353] width 146 height 22
click at [744, 372] on div "$23.00" at bounding box center [750, 371] width 46 height 16
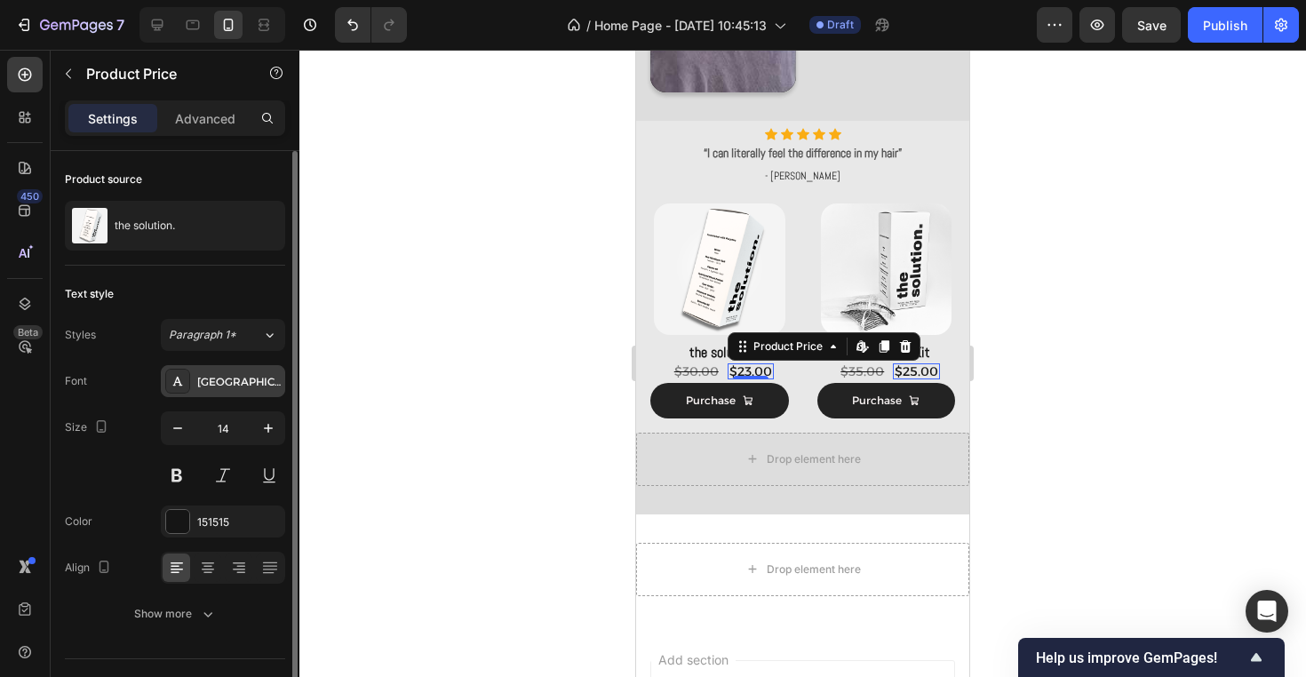
click at [238, 377] on div "[GEOGRAPHIC_DATA]" at bounding box center [238, 382] width 83 height 16
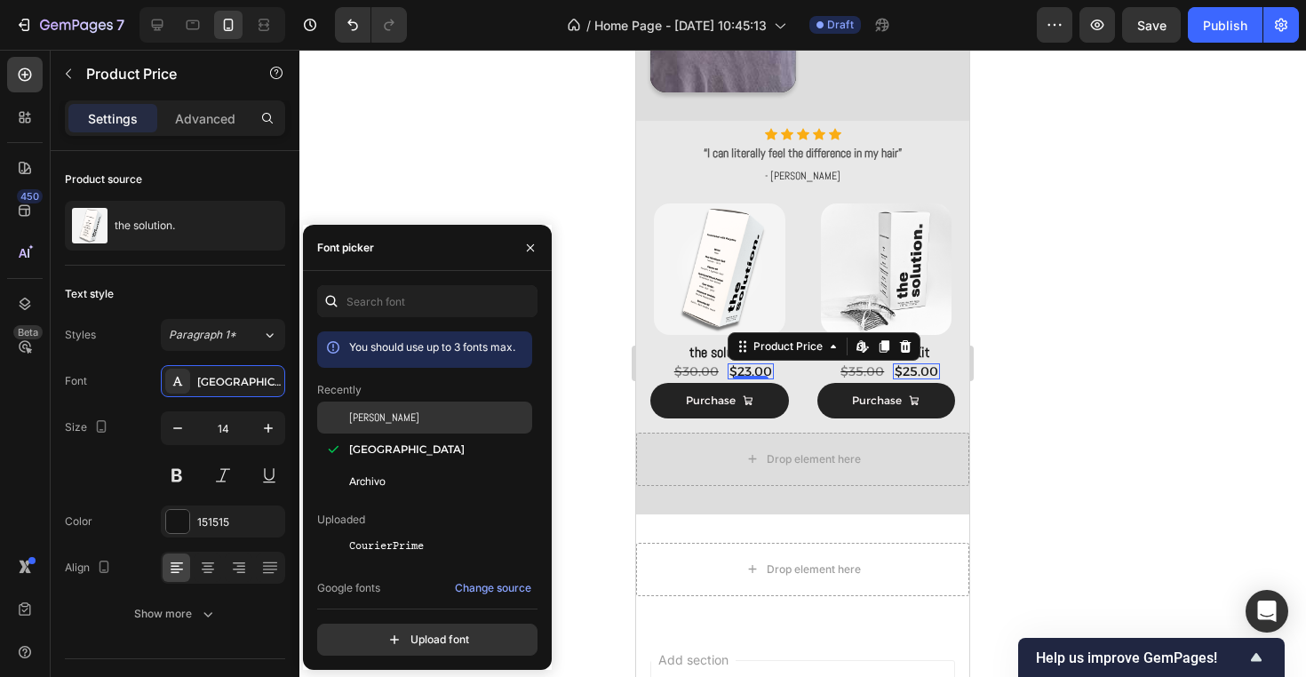
click at [405, 424] on div "[PERSON_NAME]" at bounding box center [438, 417] width 179 height 16
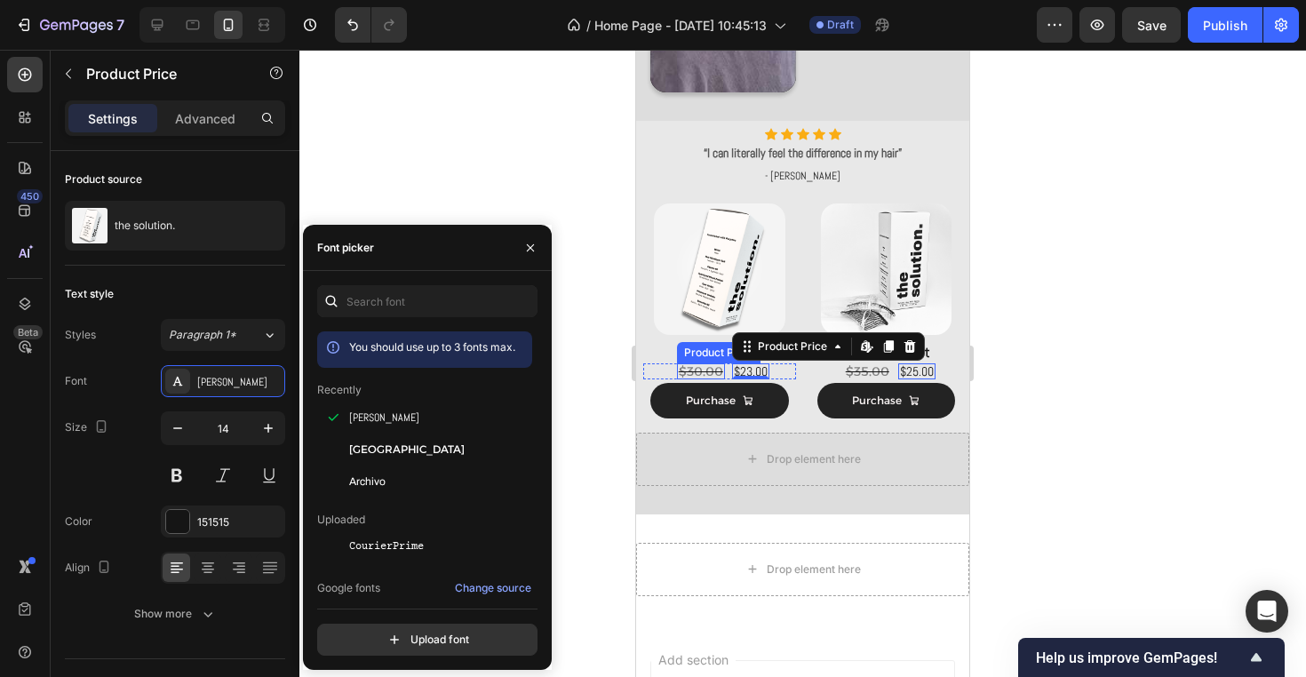
click at [718, 369] on div "$30.00" at bounding box center [701, 371] width 48 height 16
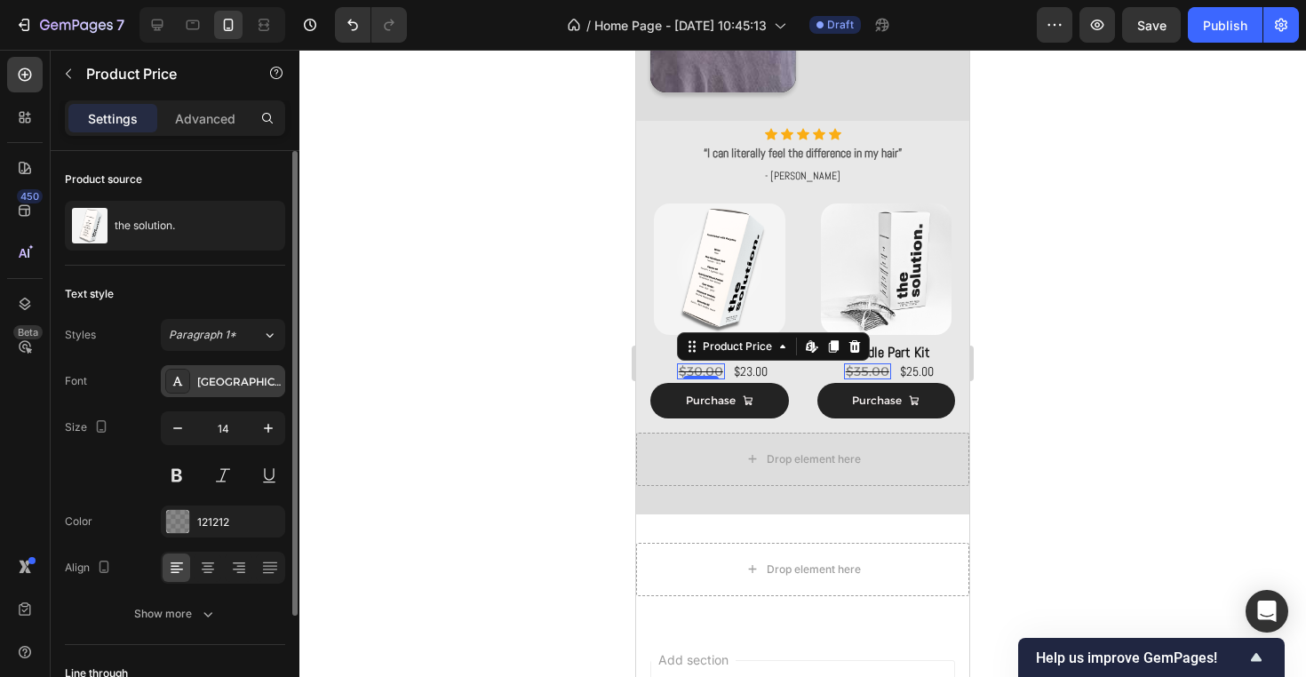
click at [202, 371] on div "[GEOGRAPHIC_DATA]" at bounding box center [223, 381] width 124 height 32
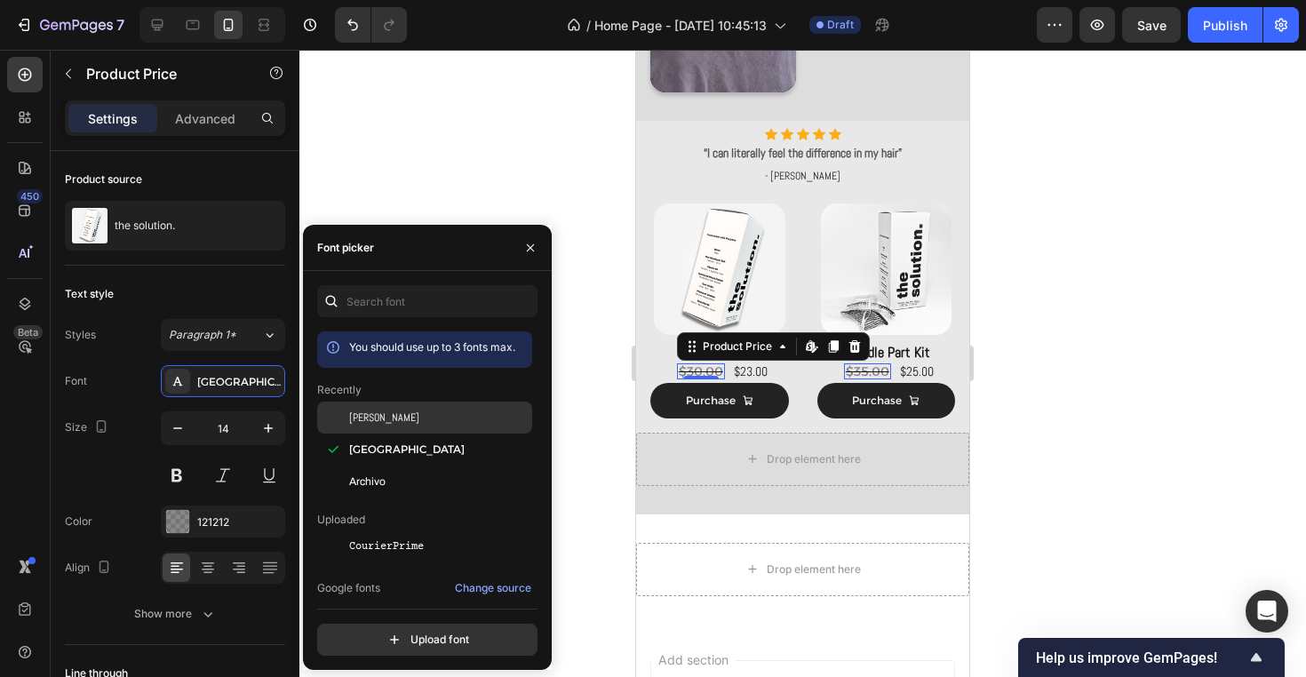
click at [419, 417] on div "[PERSON_NAME]" at bounding box center [438, 417] width 179 height 16
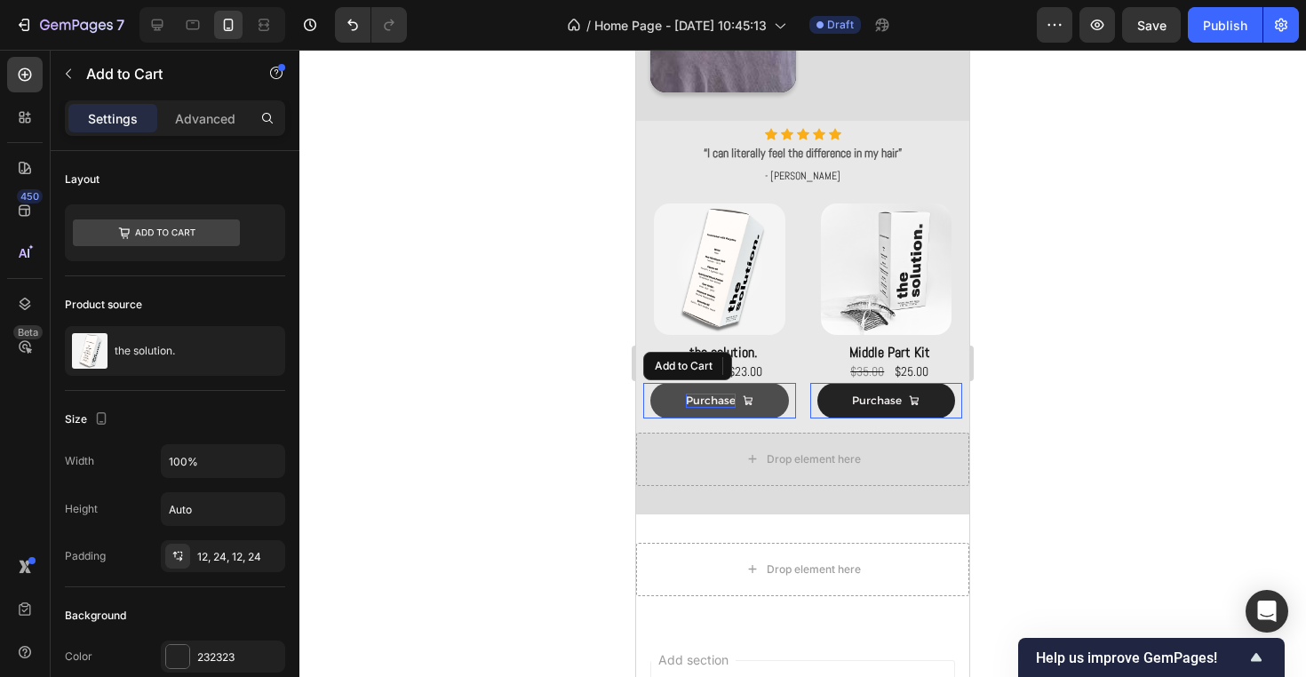
click at [728, 403] on div "Purchase" at bounding box center [711, 400] width 50 height 14
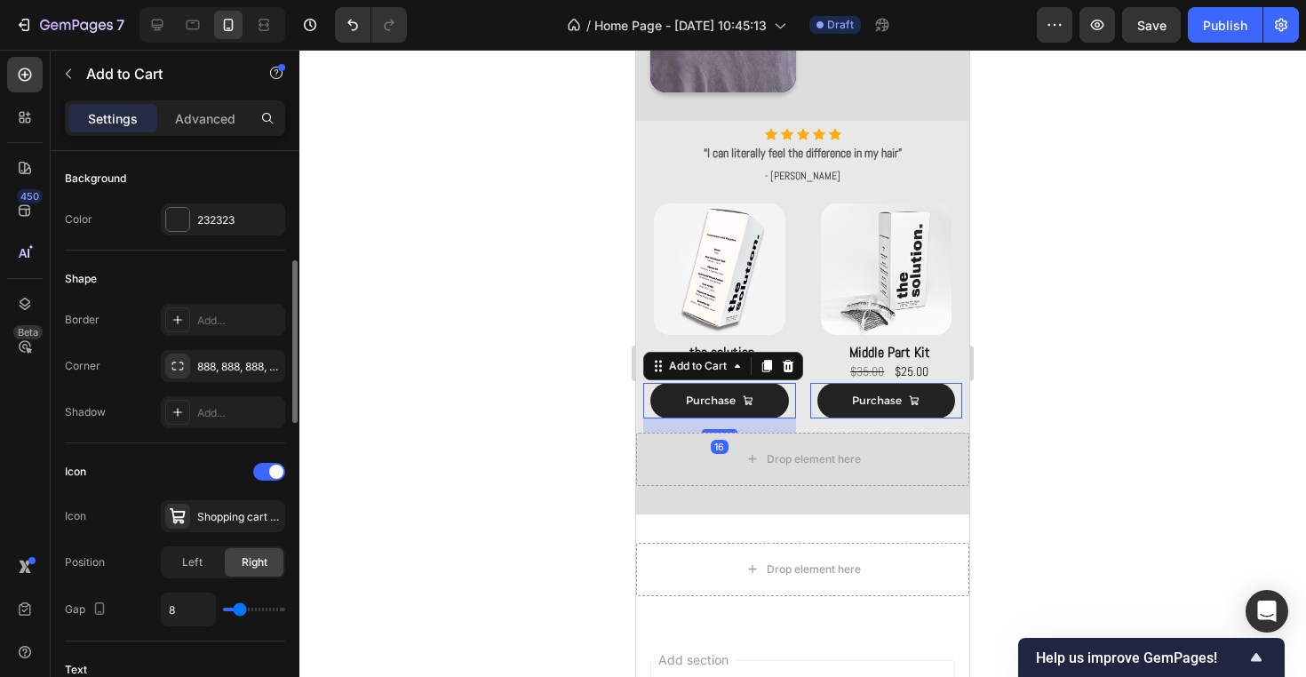
scroll to position [461, 0]
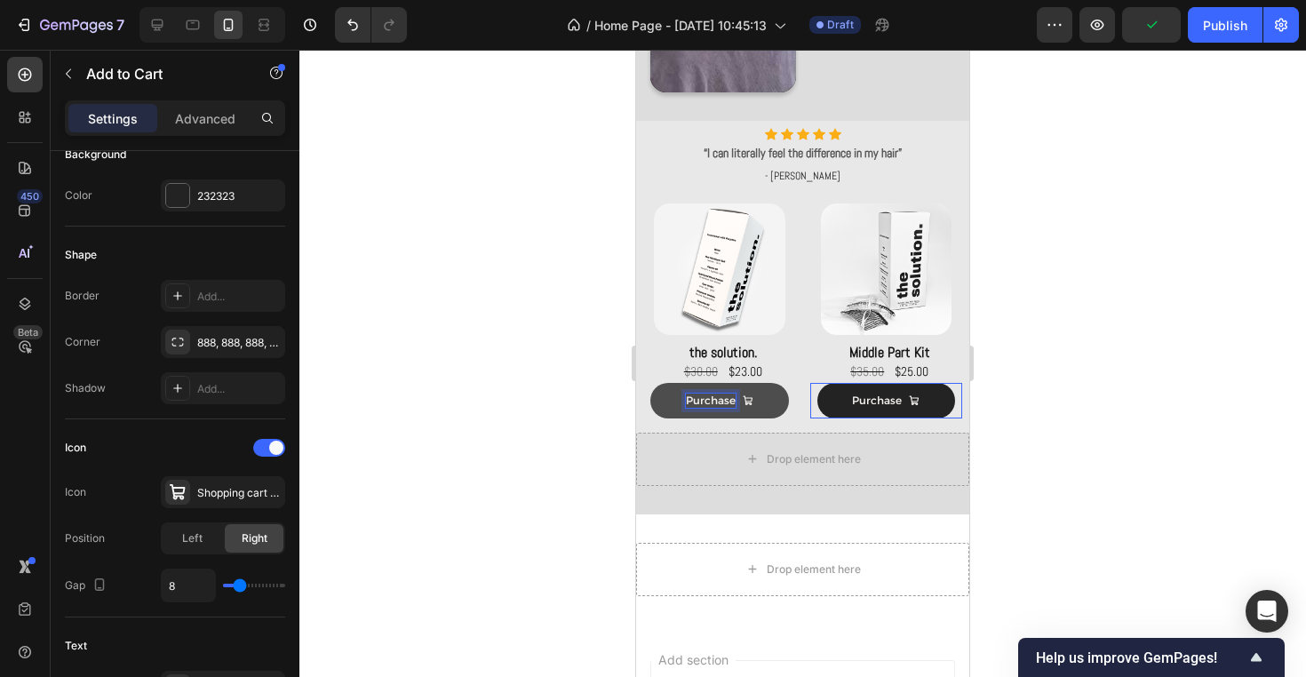
click at [704, 397] on p "Purchase" at bounding box center [711, 400] width 50 height 14
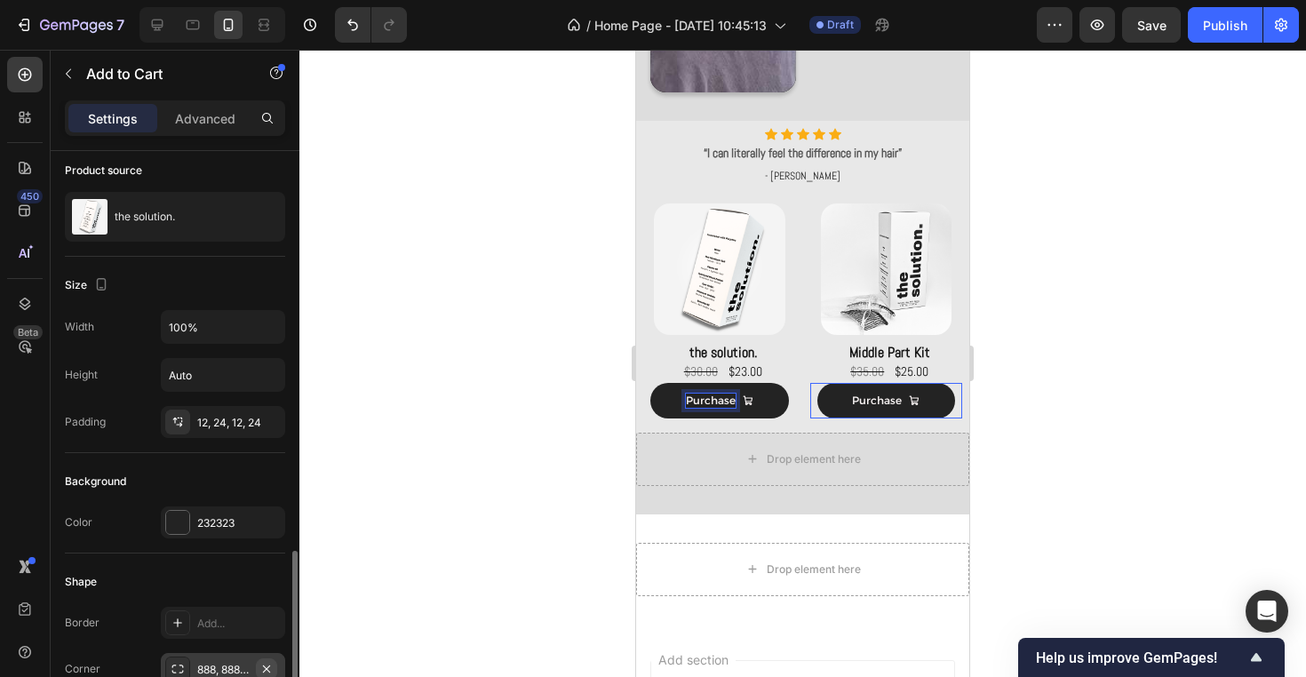
scroll to position [0, 0]
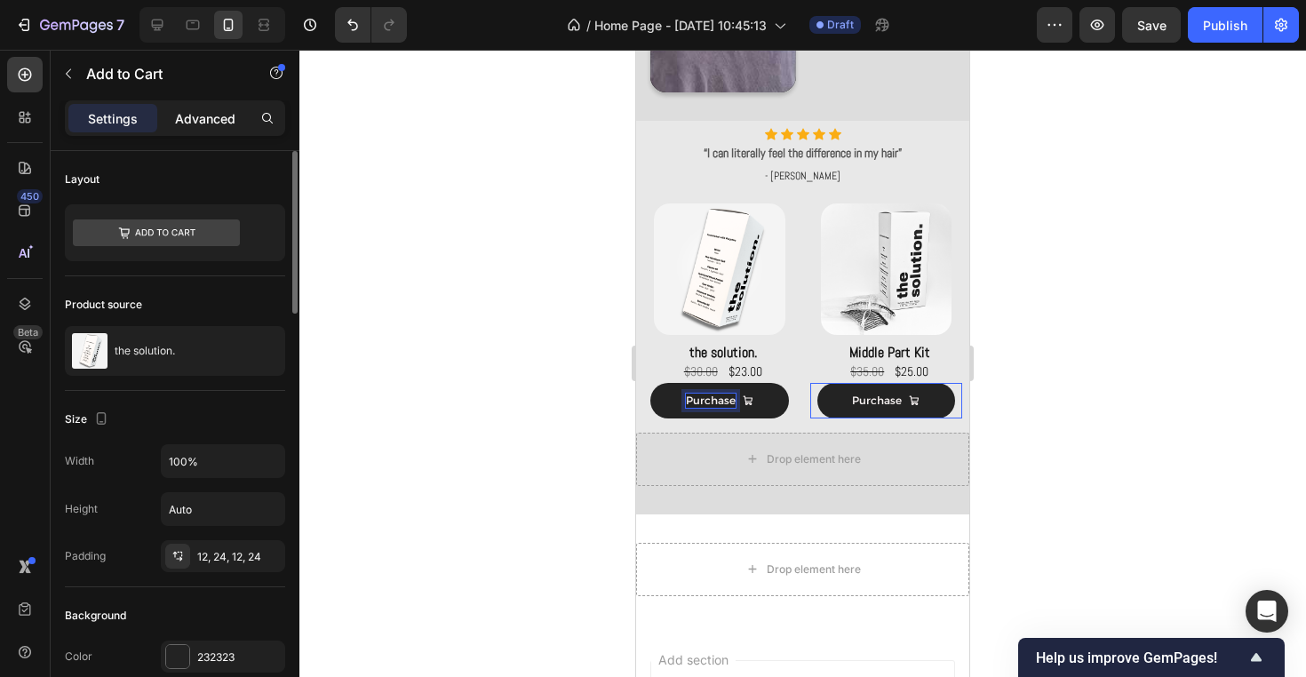
click at [238, 114] on div "Advanced" at bounding box center [205, 118] width 89 height 28
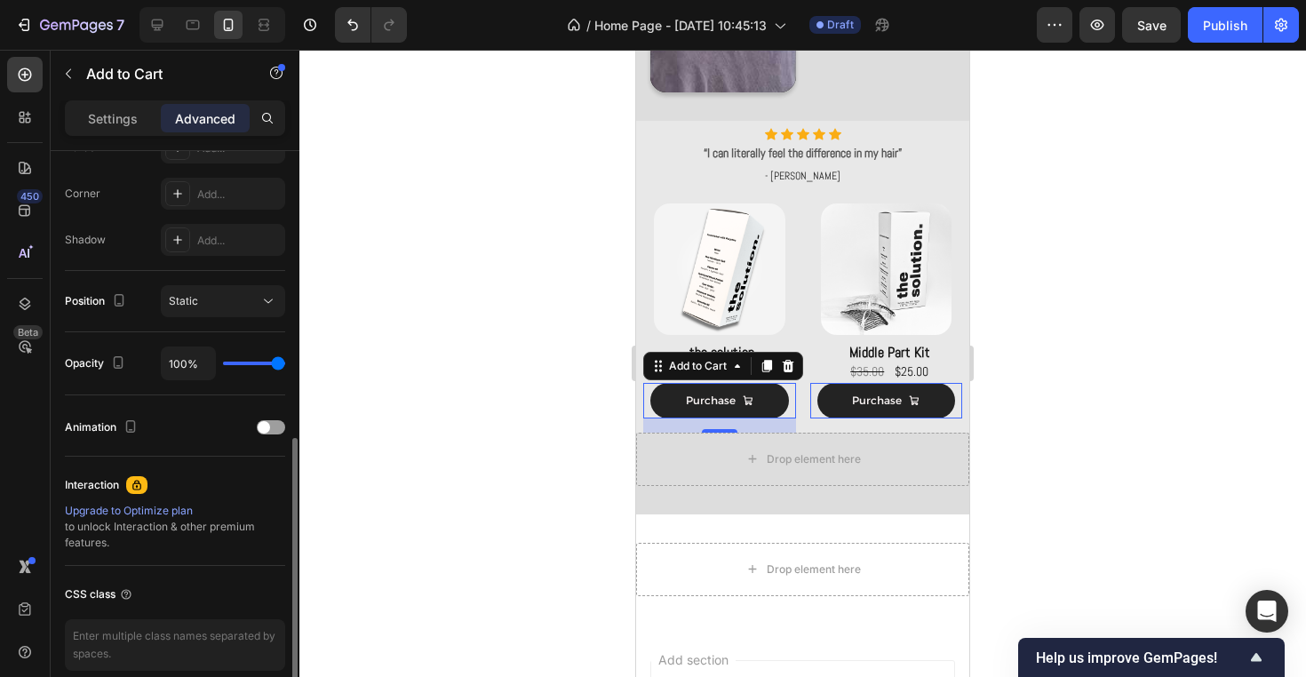
scroll to position [549, 0]
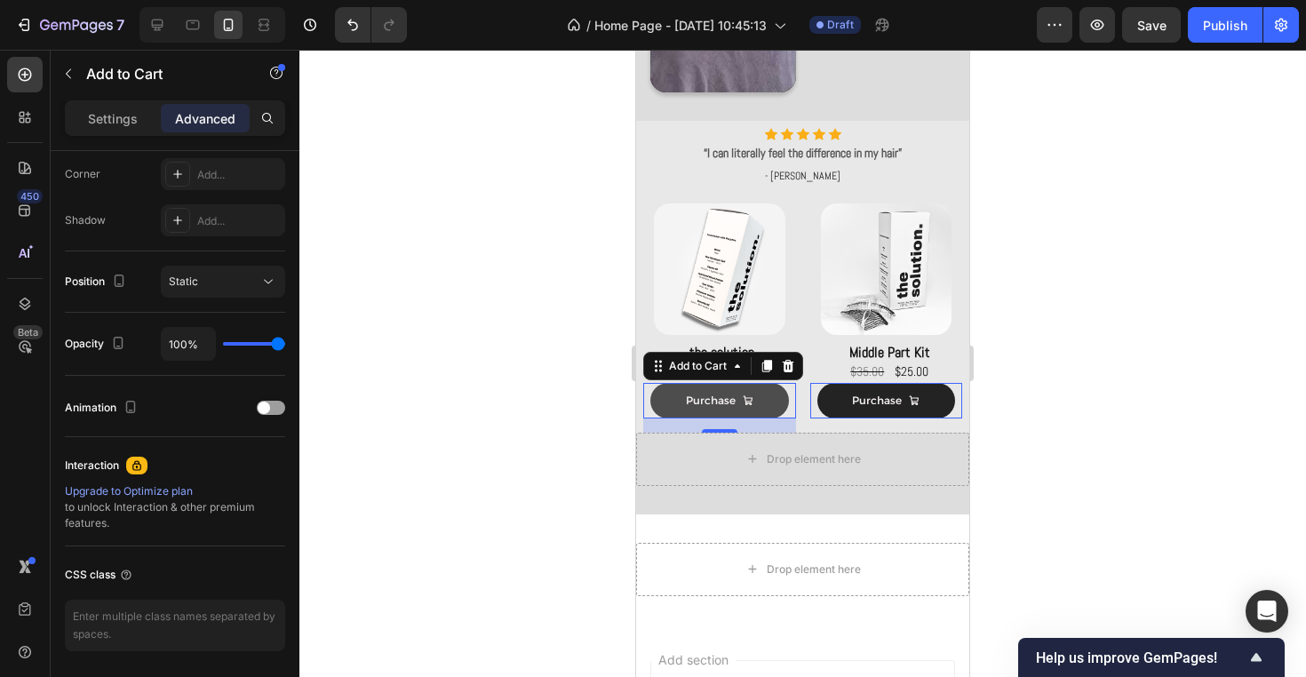
click at [779, 398] on button "Purchase" at bounding box center [719, 401] width 139 height 36
click at [483, 424] on div at bounding box center [802, 363] width 1006 height 627
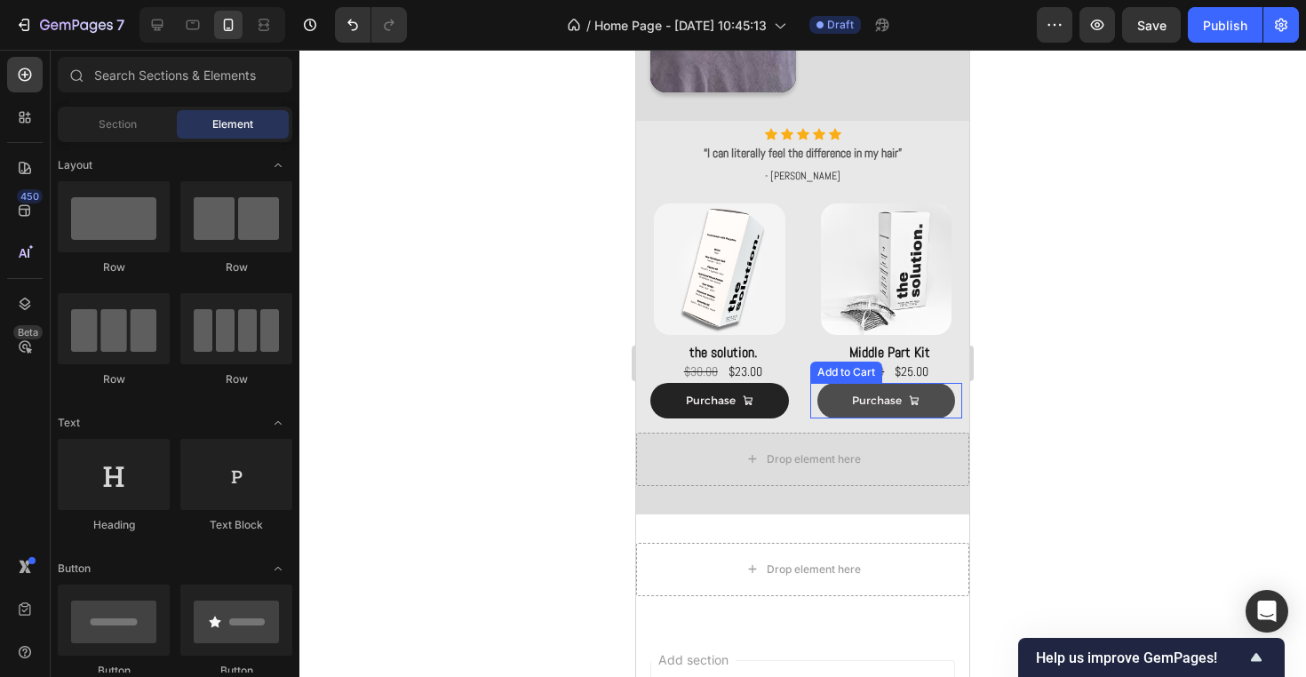
click at [907, 401] on div "Purchase" at bounding box center [885, 400] width 67 height 14
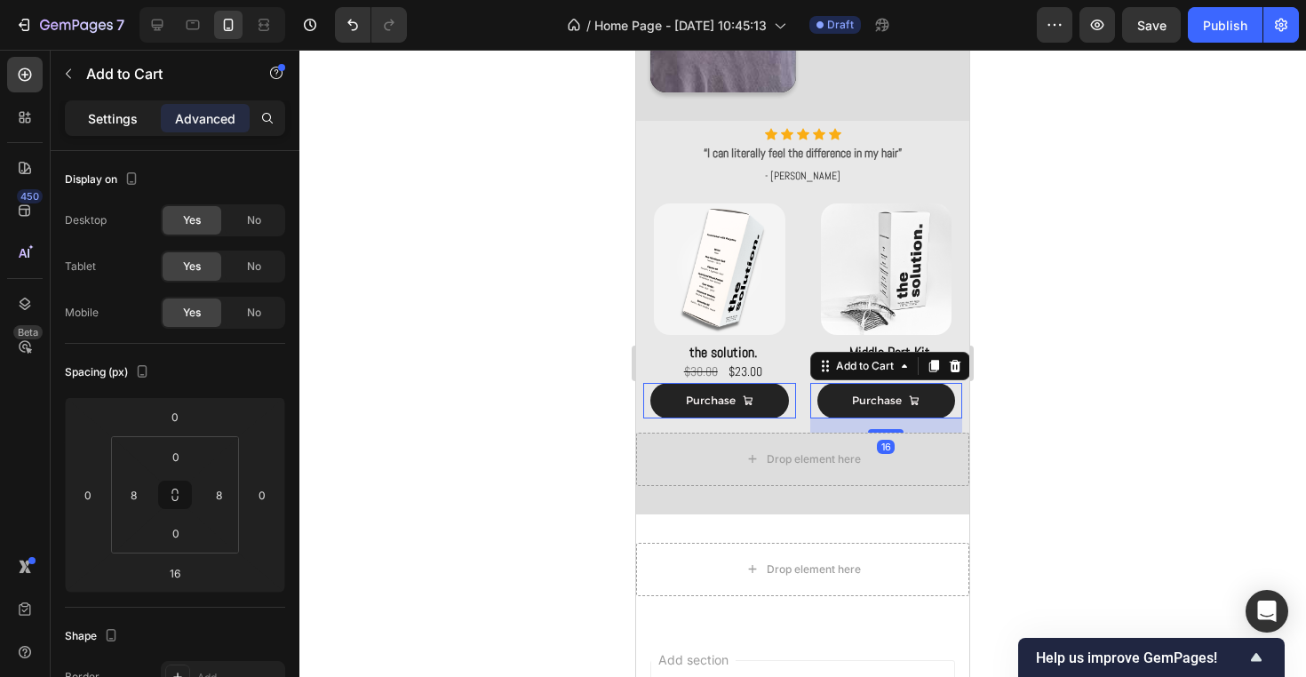
click at [142, 121] on div "Settings" at bounding box center [112, 118] width 89 height 28
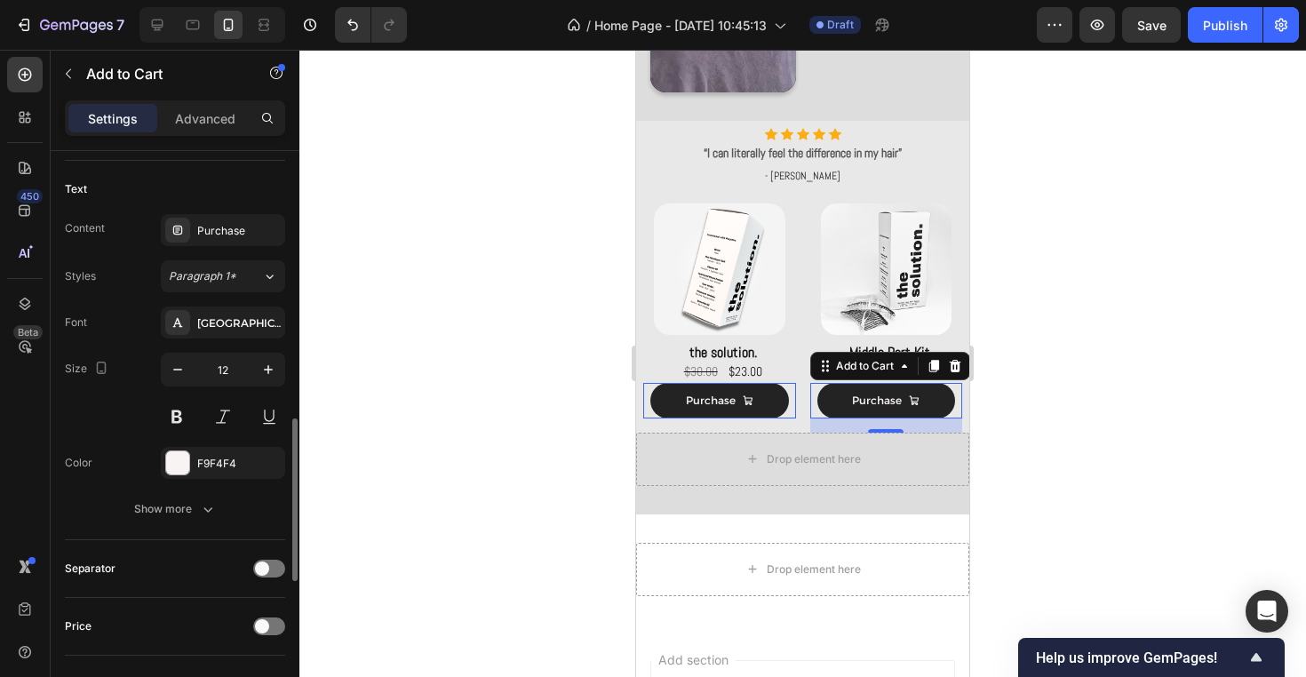
scroll to position [937, 0]
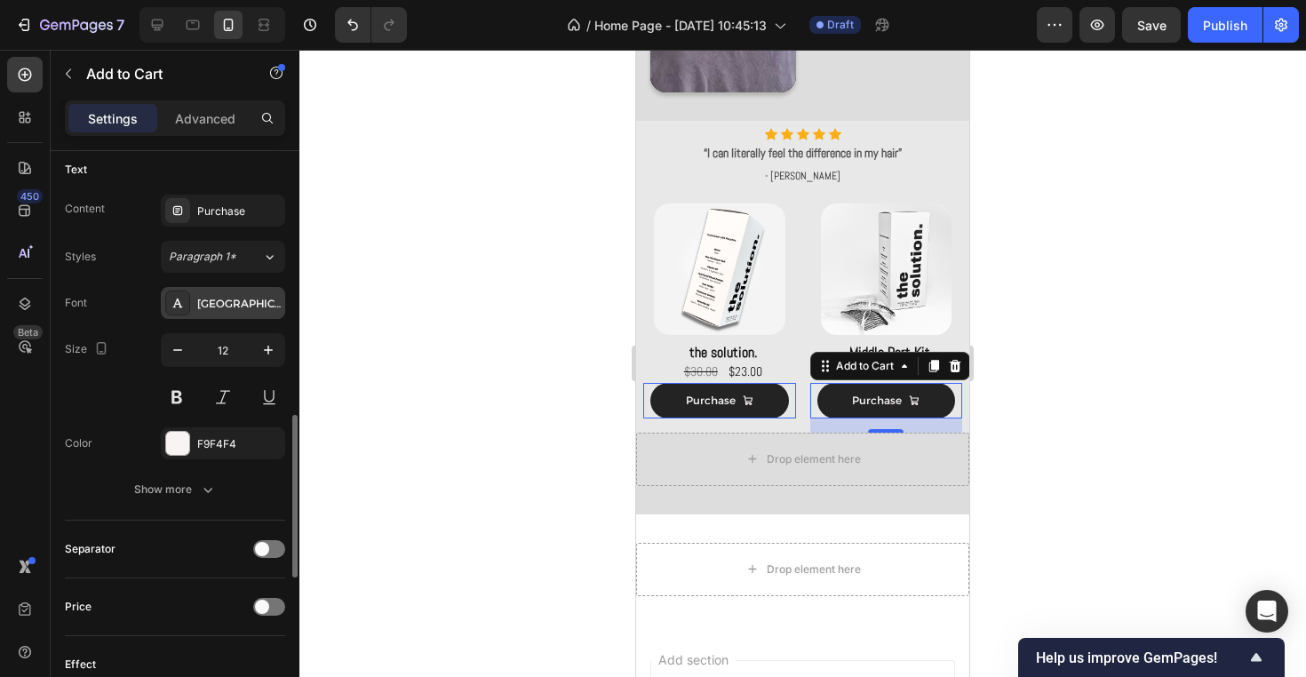
click at [236, 318] on div "[GEOGRAPHIC_DATA]" at bounding box center [223, 303] width 124 height 32
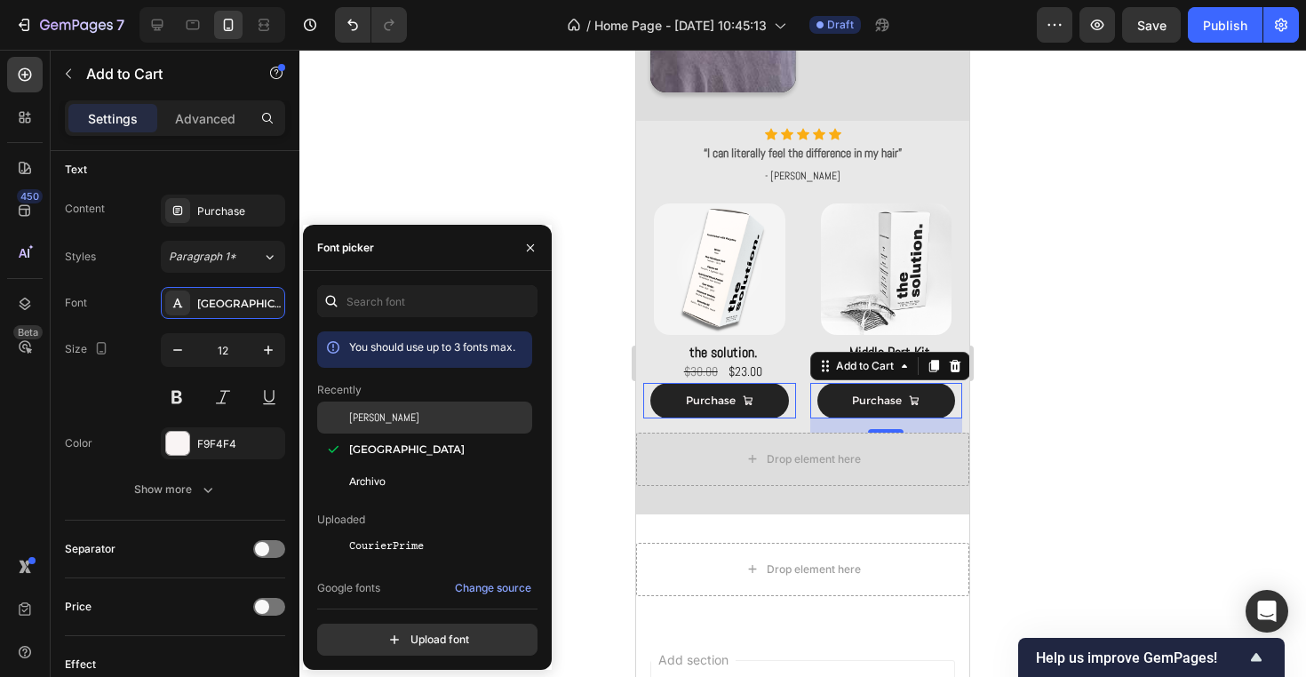
click at [371, 423] on div "[PERSON_NAME]" at bounding box center [438, 417] width 179 height 16
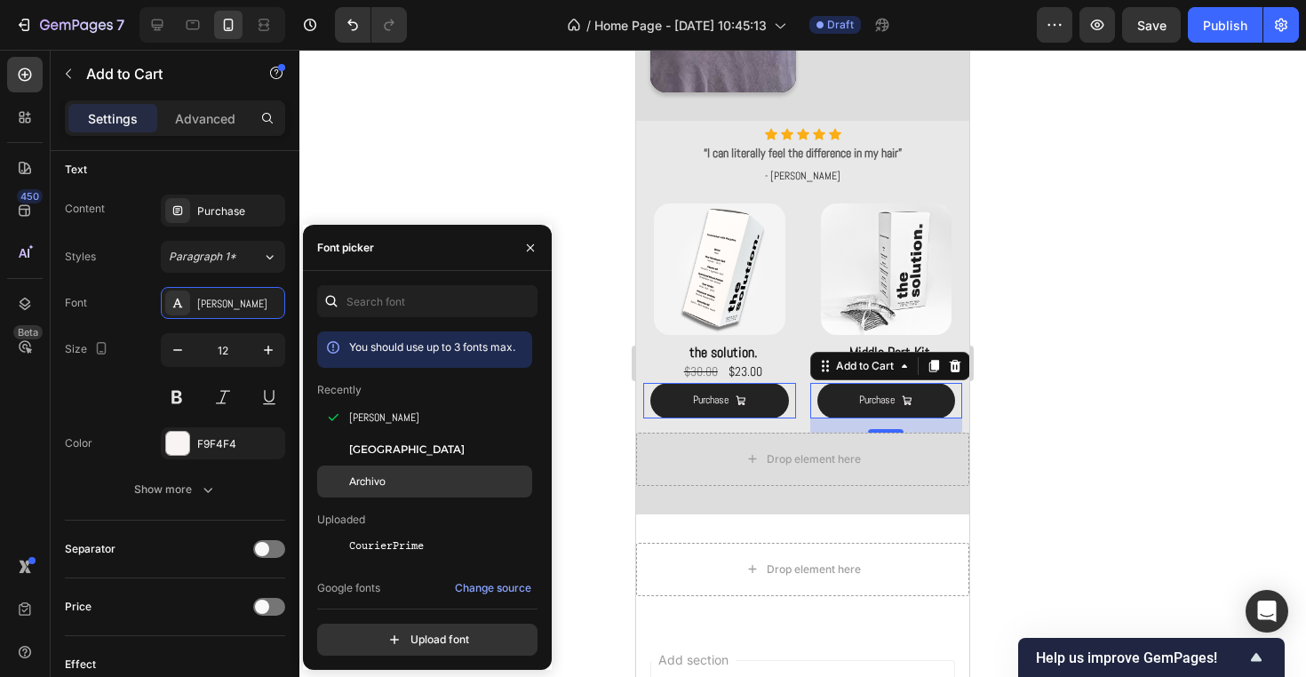
click at [373, 482] on span "Archivo" at bounding box center [367, 481] width 36 height 16
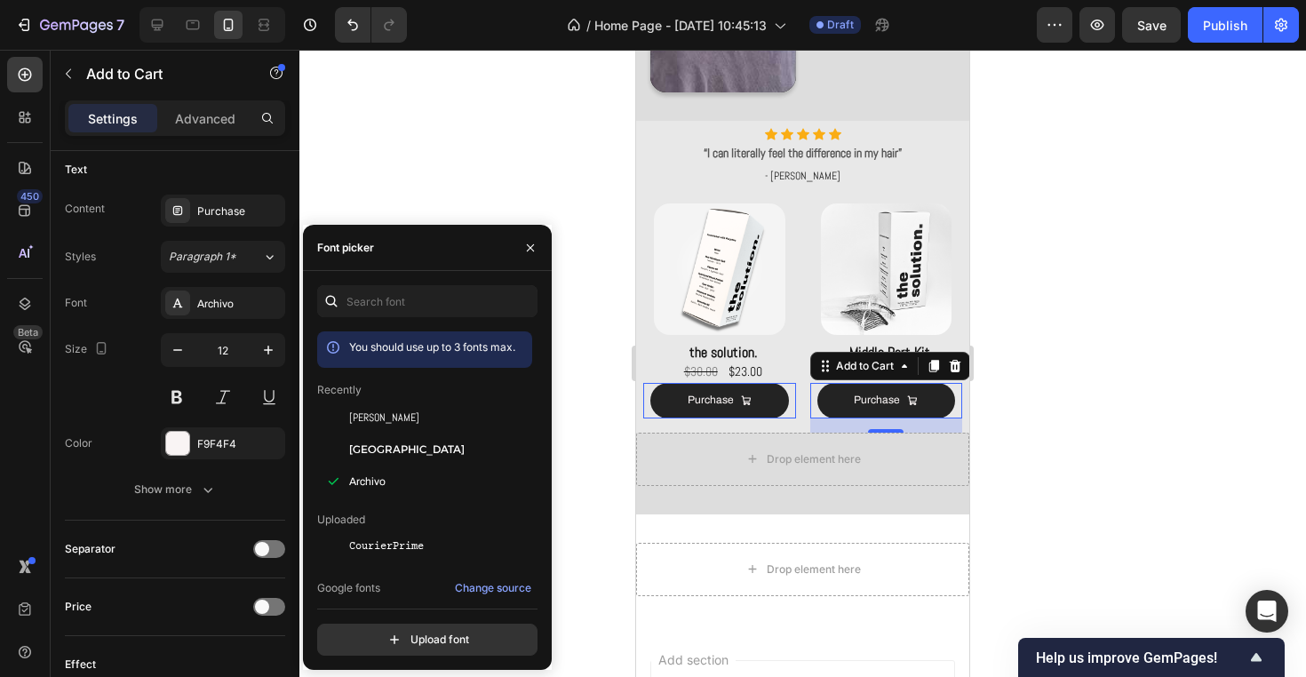
click at [607, 309] on div at bounding box center [802, 363] width 1006 height 627
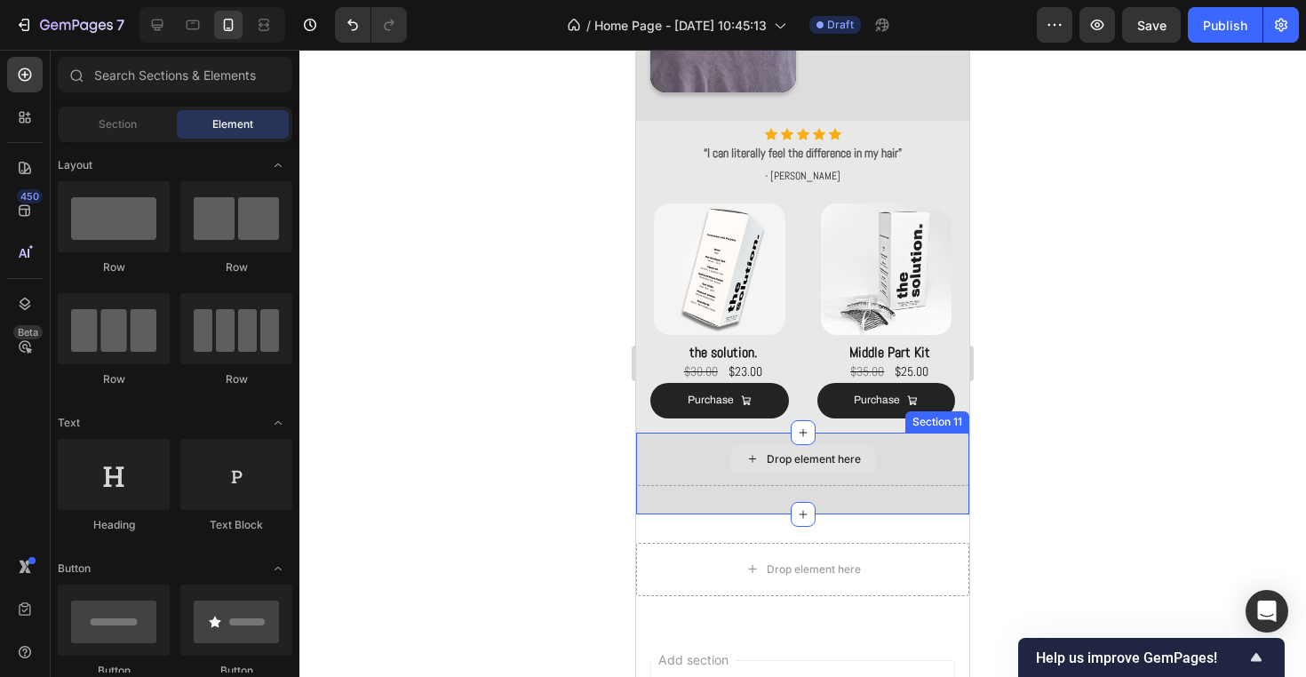
scroll to position [1099, 0]
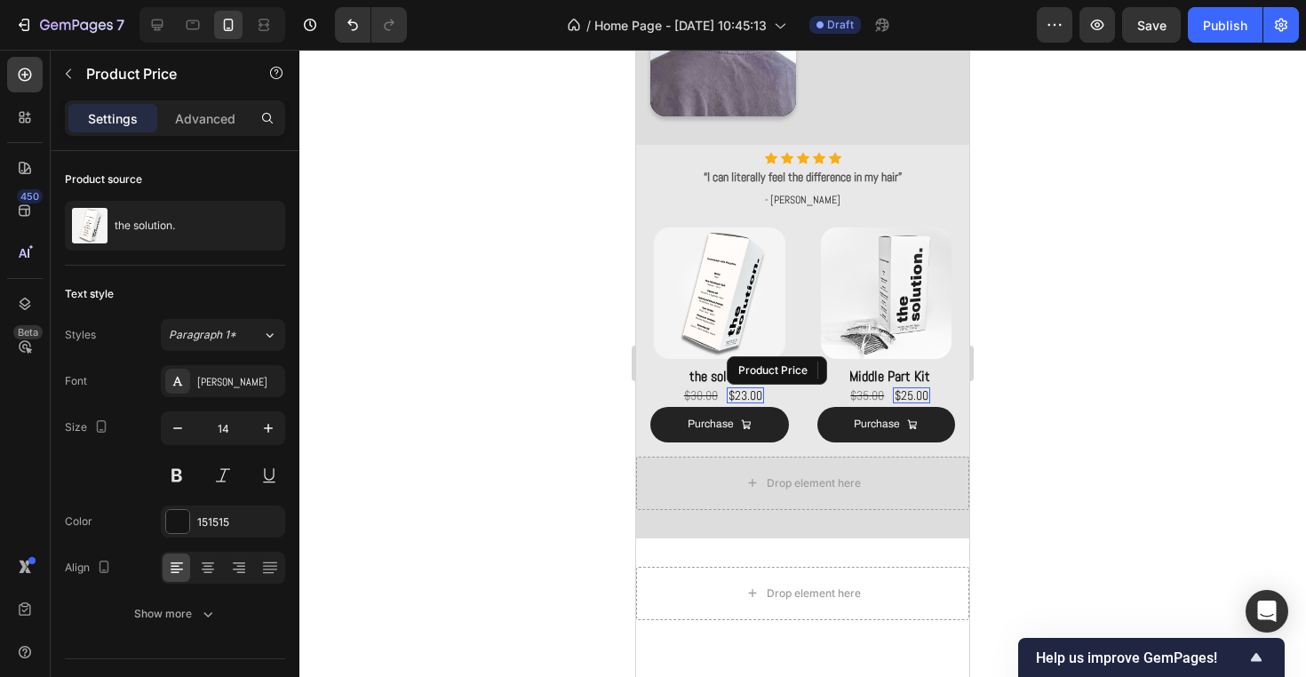
click at [760, 393] on div "$23.00" at bounding box center [744, 395] width 37 height 16
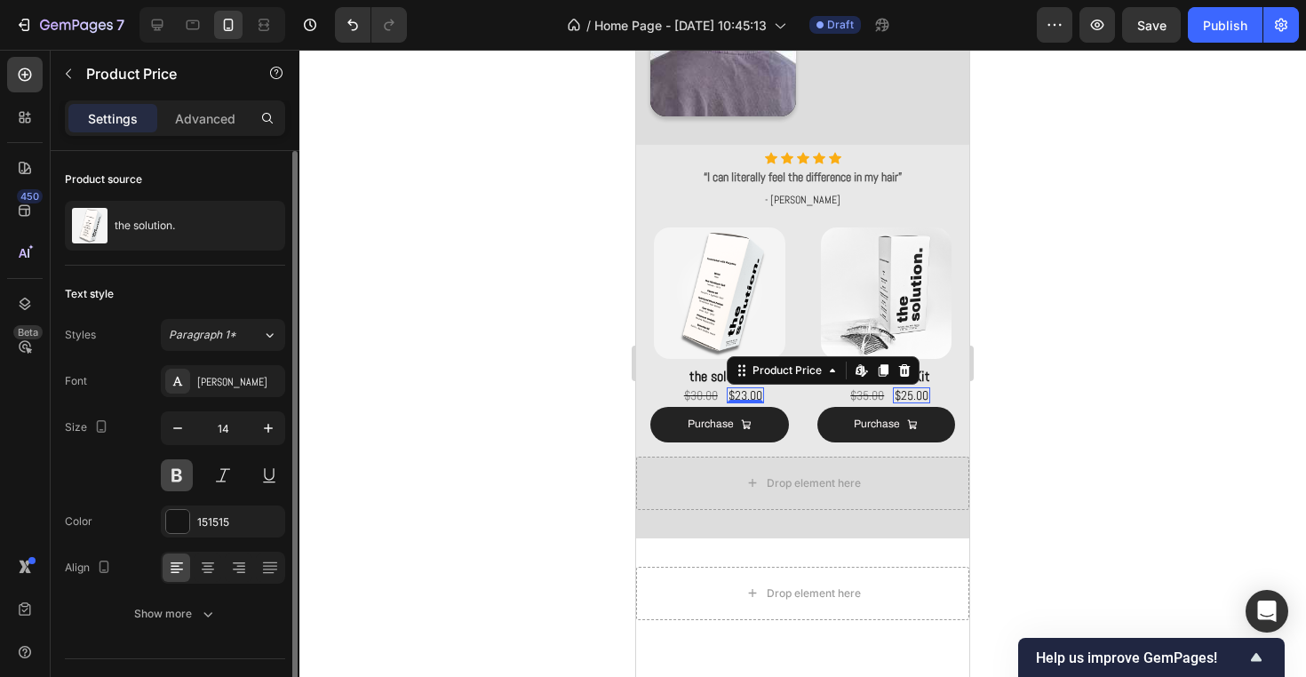
click at [183, 472] on button at bounding box center [177, 475] width 32 height 32
click at [445, 369] on div at bounding box center [802, 363] width 1006 height 627
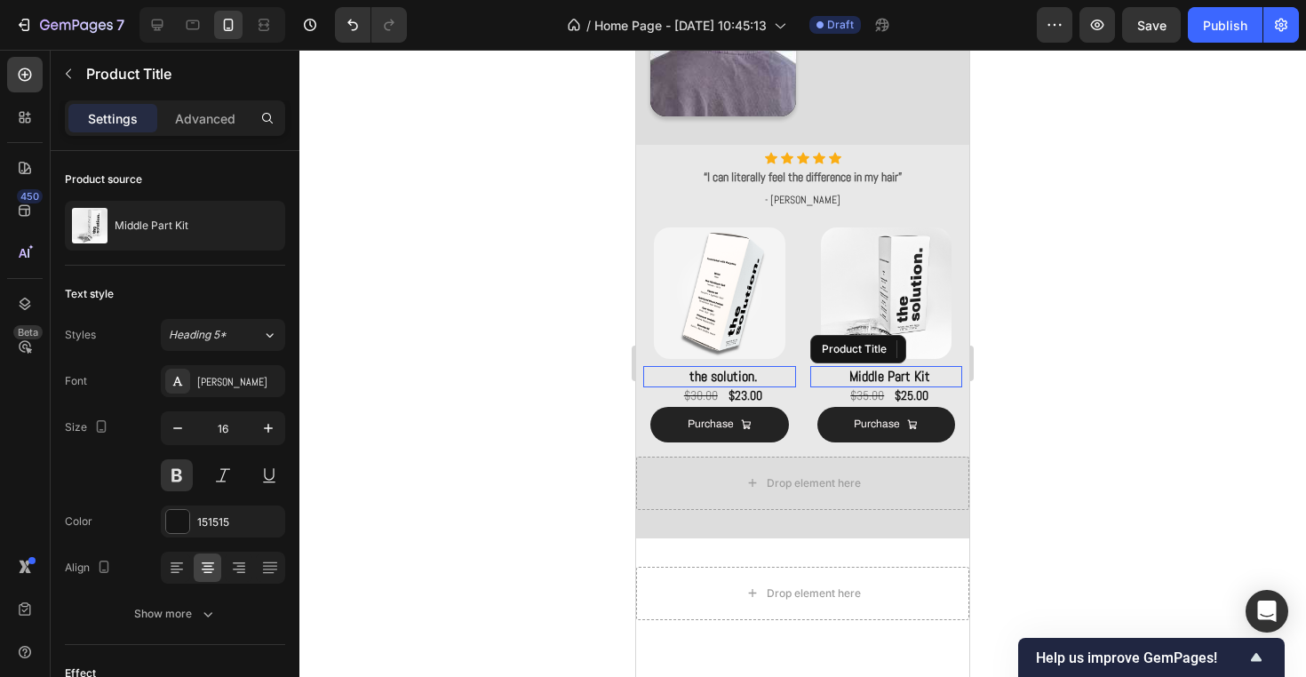
drag, startPoint x: 880, startPoint y: 377, endPoint x: 1128, endPoint y: 435, distance: 254.4
click at [880, 377] on h2 "Middle Part Kit" at bounding box center [890, 377] width 146 height 22
click at [183, 473] on button at bounding box center [177, 475] width 32 height 32
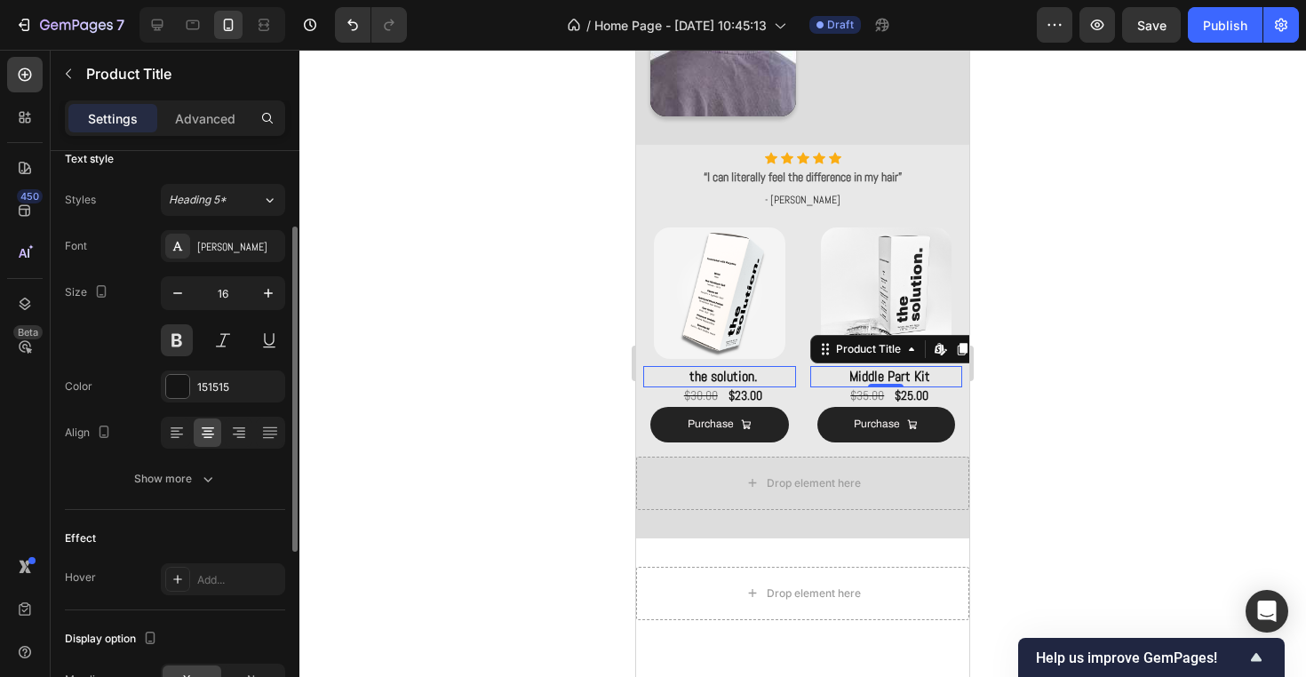
scroll to position [200, 0]
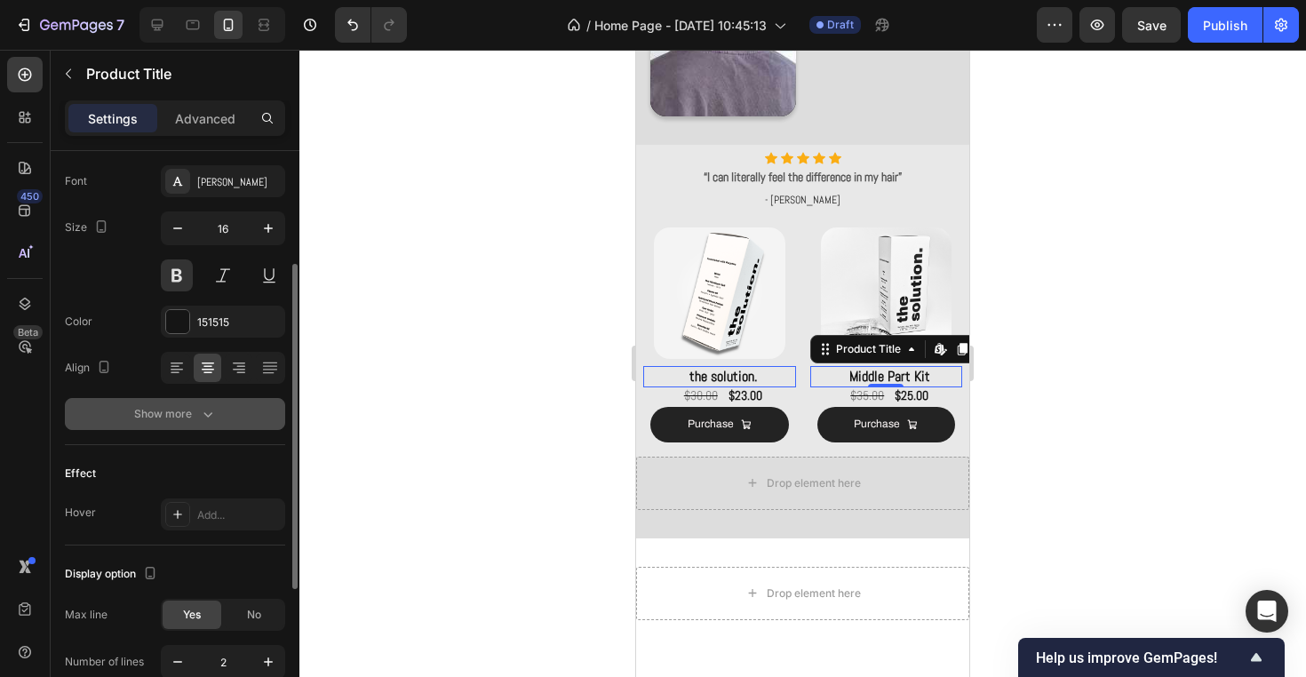
click at [226, 410] on button "Show more" at bounding box center [175, 414] width 220 height 32
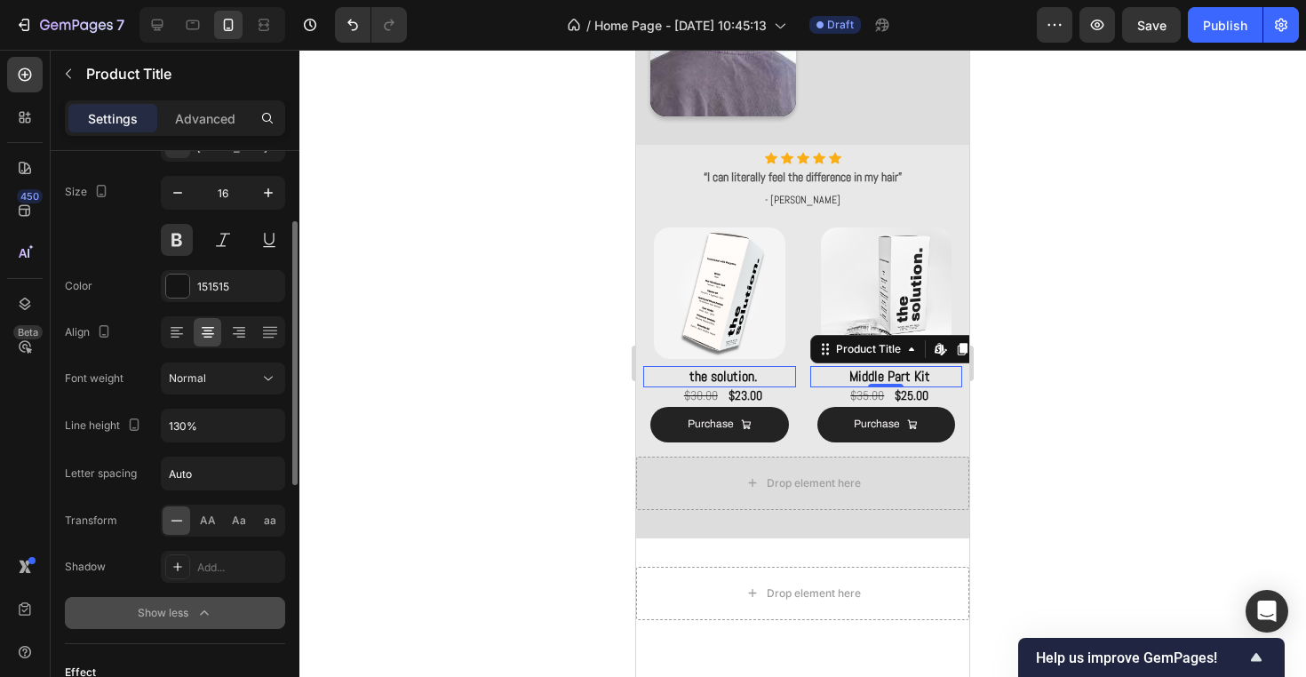
scroll to position [242, 0]
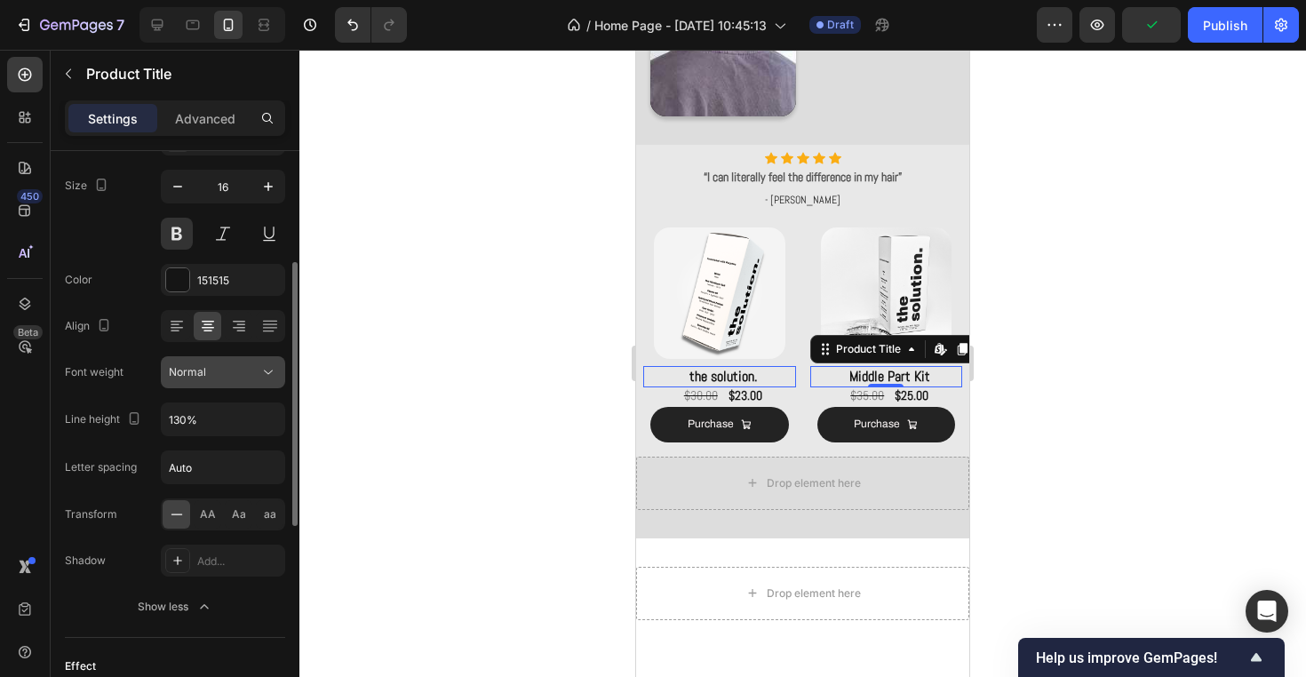
click at [263, 366] on icon at bounding box center [268, 372] width 18 height 18
click at [264, 375] on icon at bounding box center [268, 372] width 18 height 18
click at [267, 375] on icon at bounding box center [268, 372] width 18 height 18
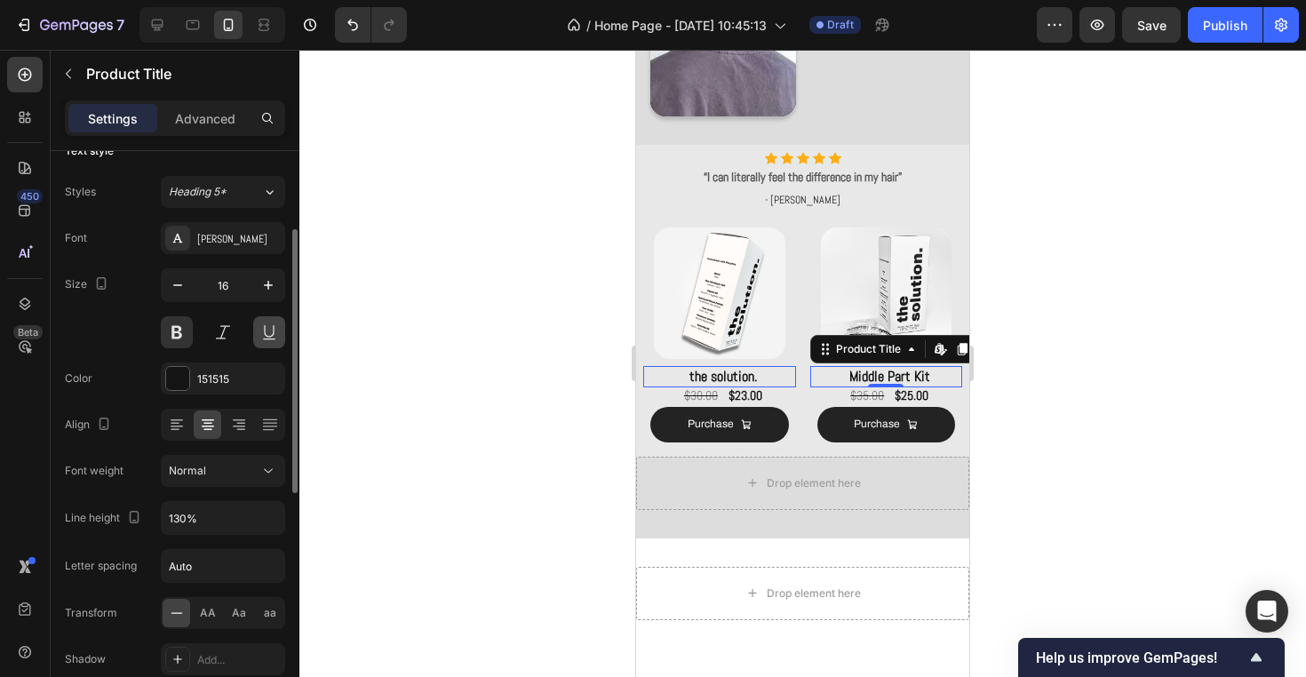
scroll to position [75, 0]
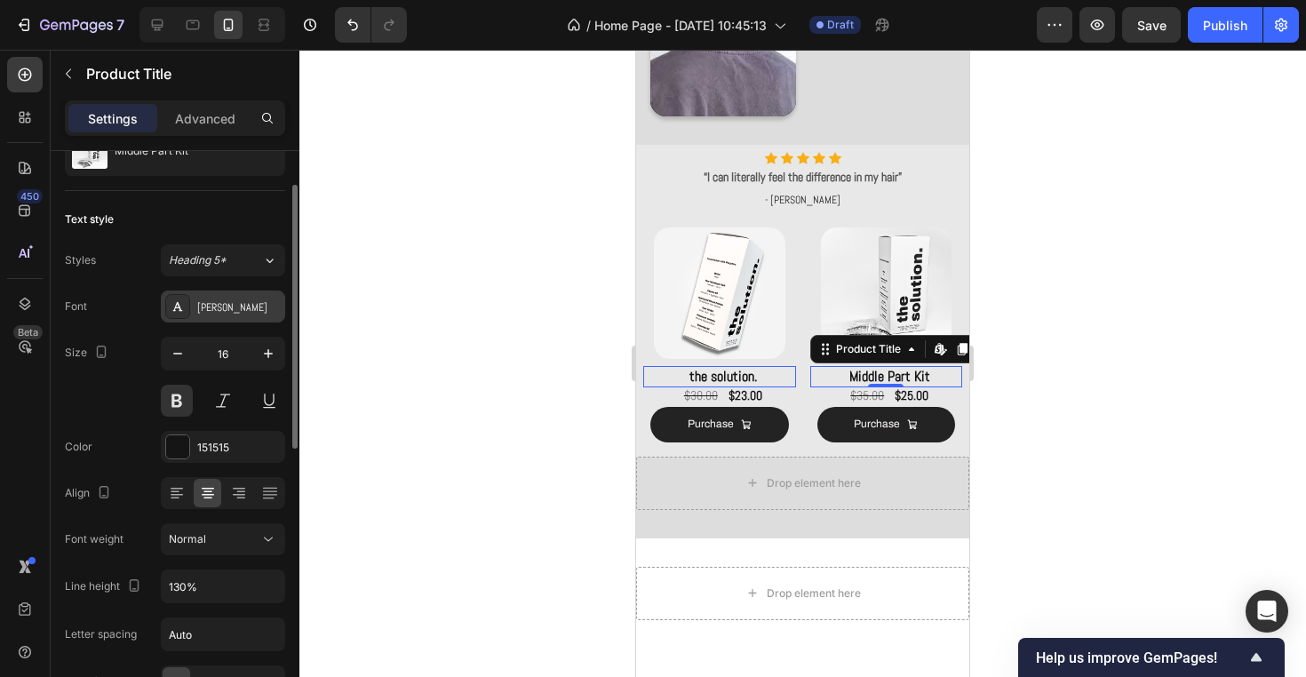
click at [227, 313] on div "[PERSON_NAME]" at bounding box center [238, 307] width 83 height 16
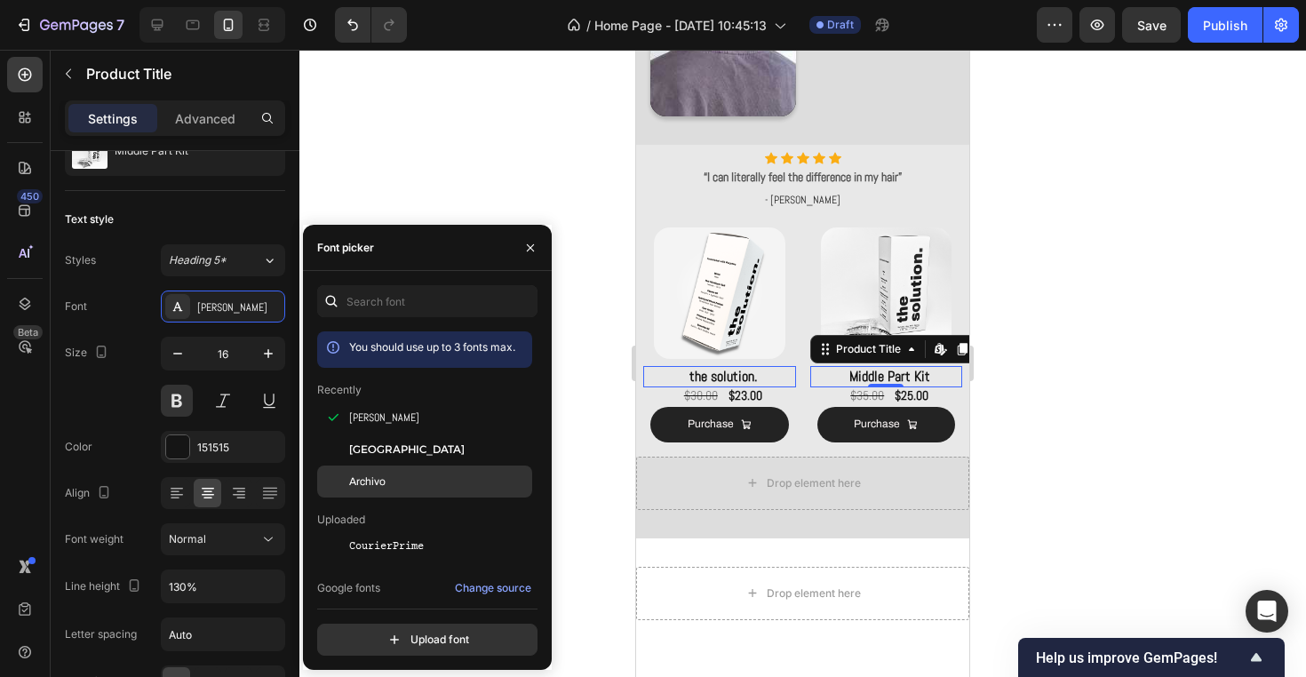
click at [368, 480] on span "Archivo" at bounding box center [367, 481] width 36 height 16
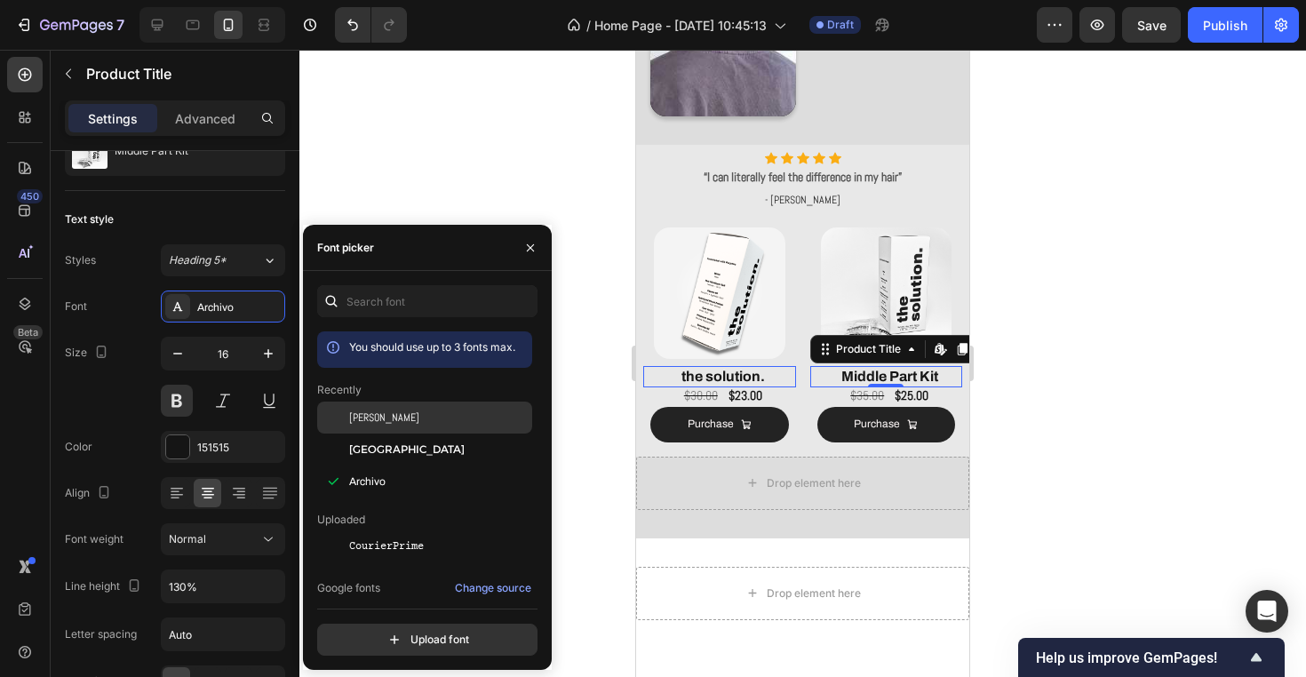
click at [368, 421] on div "[PERSON_NAME]" at bounding box center [438, 417] width 179 height 16
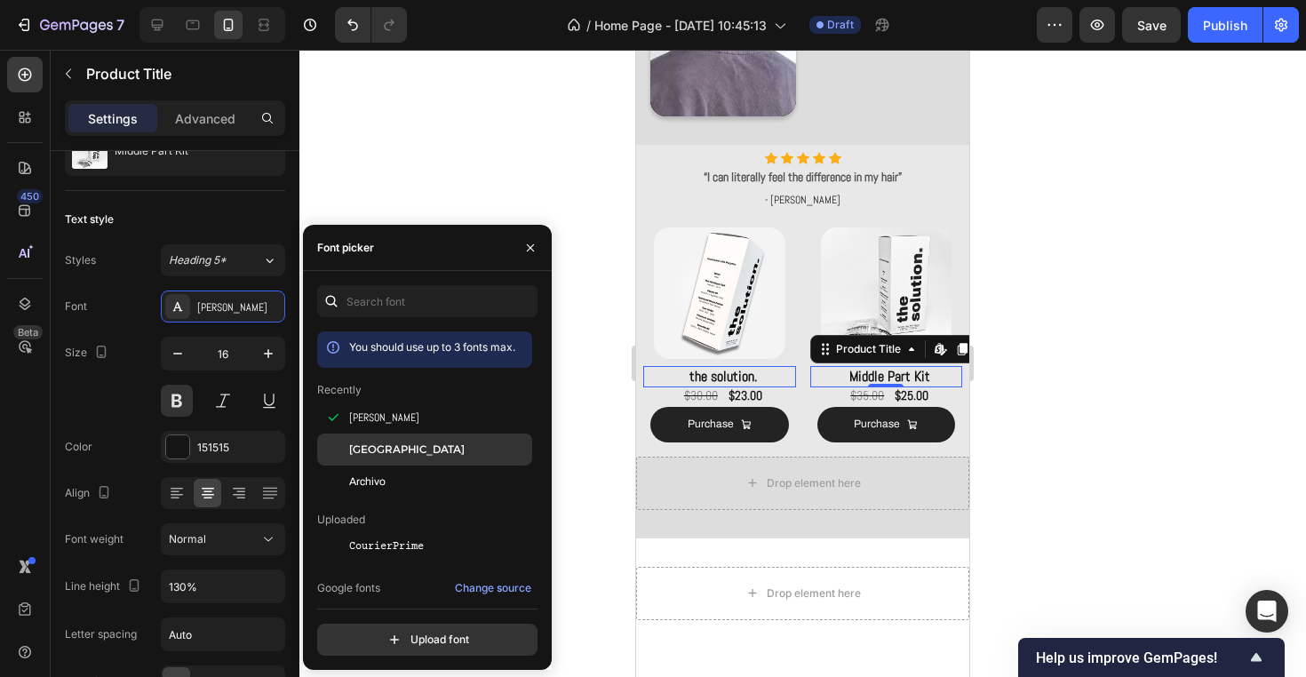
click at [381, 456] on span "[GEOGRAPHIC_DATA]" at bounding box center [406, 449] width 115 height 16
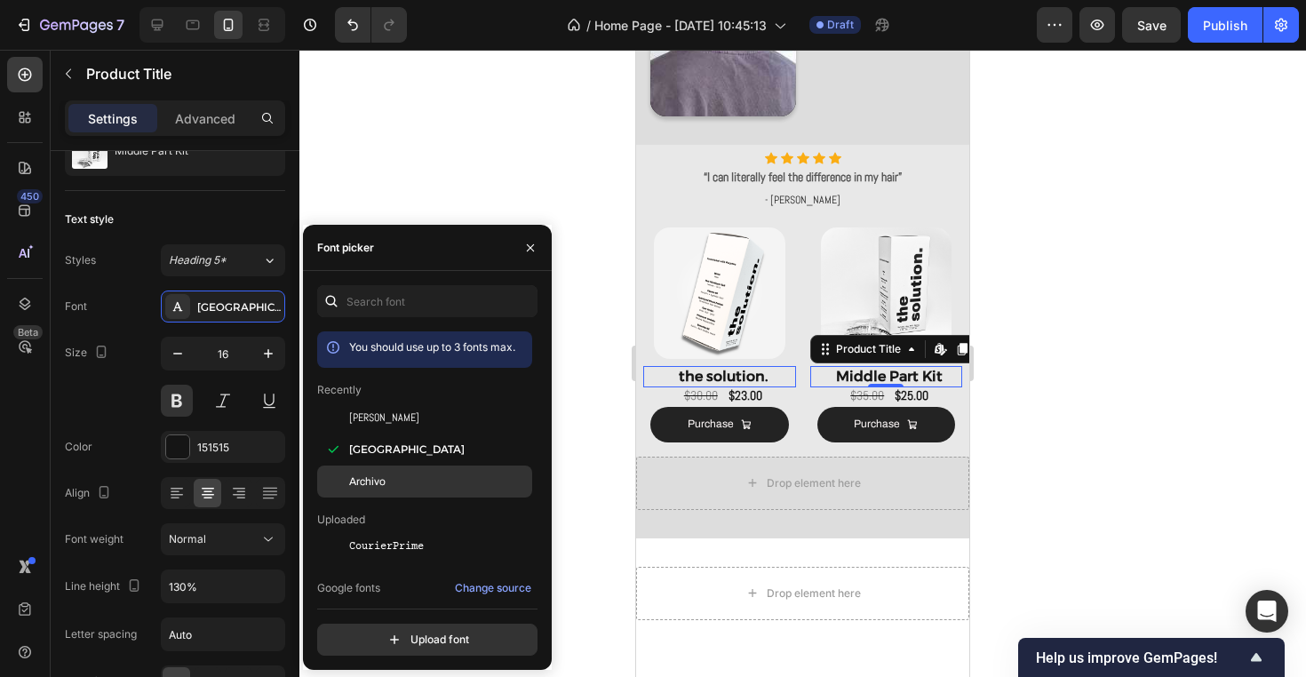
click at [405, 479] on div "Archivo" at bounding box center [438, 481] width 179 height 16
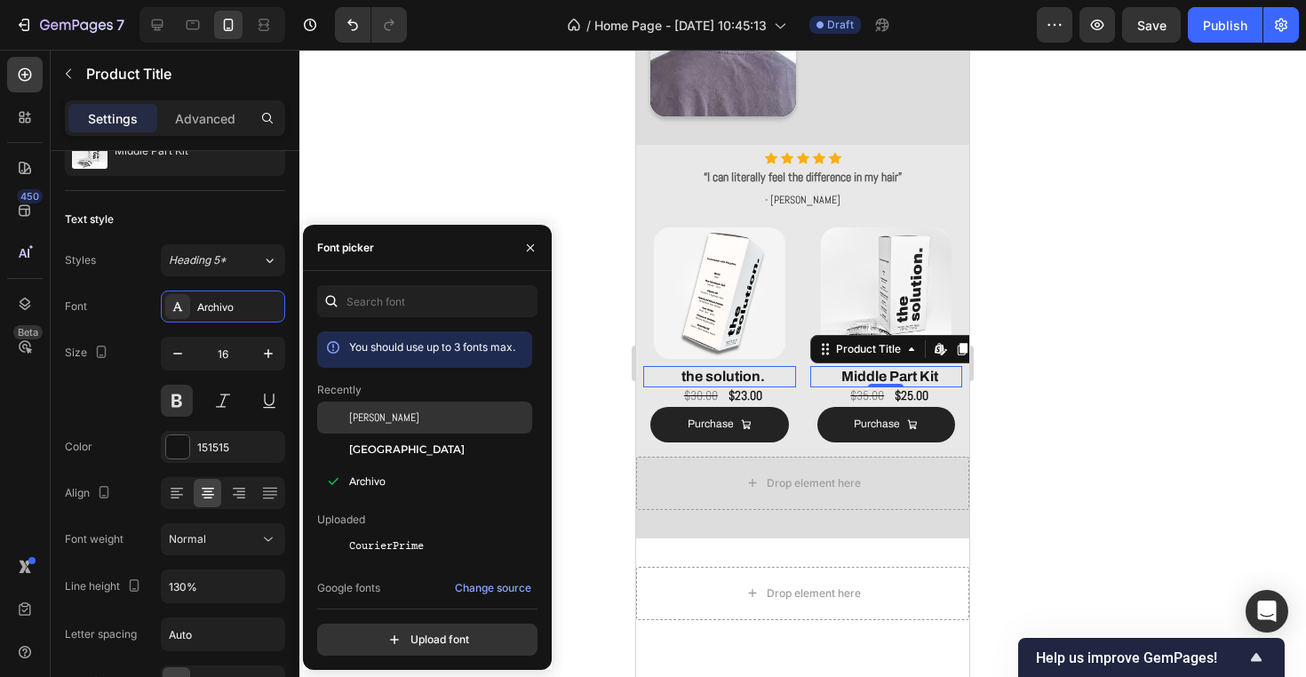
click at [411, 424] on div "[PERSON_NAME]" at bounding box center [438, 417] width 179 height 16
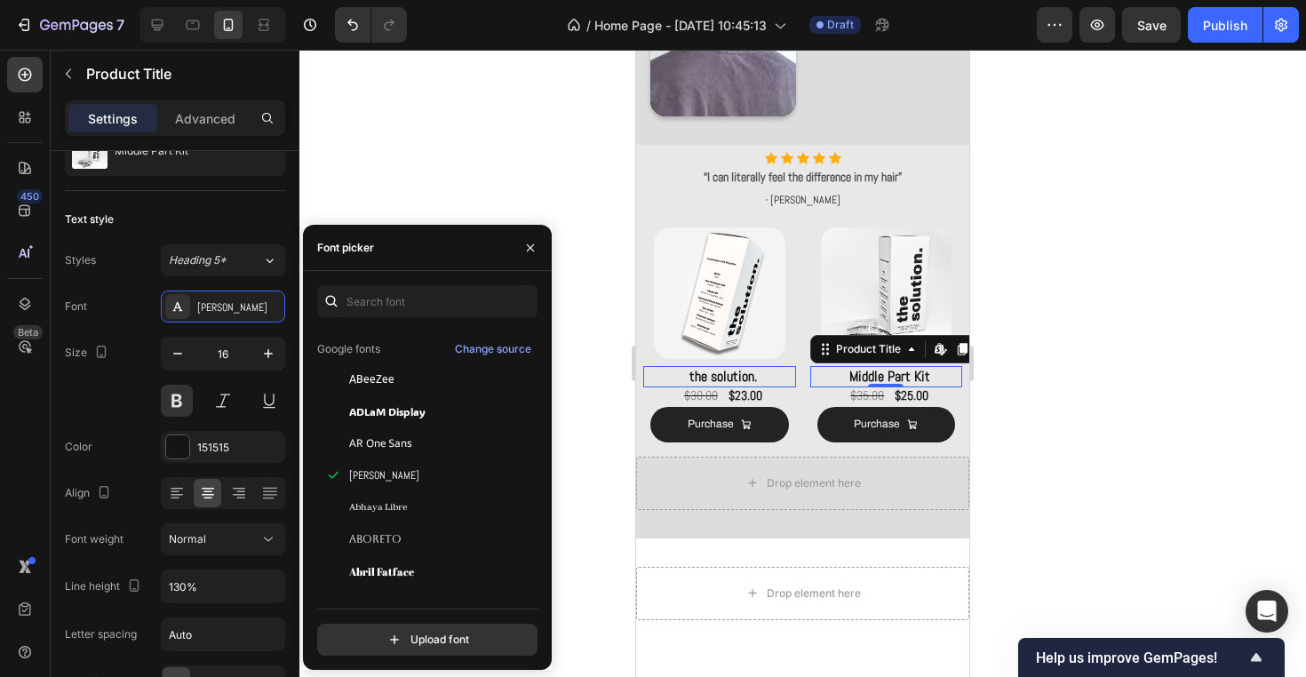
scroll to position [242, 0]
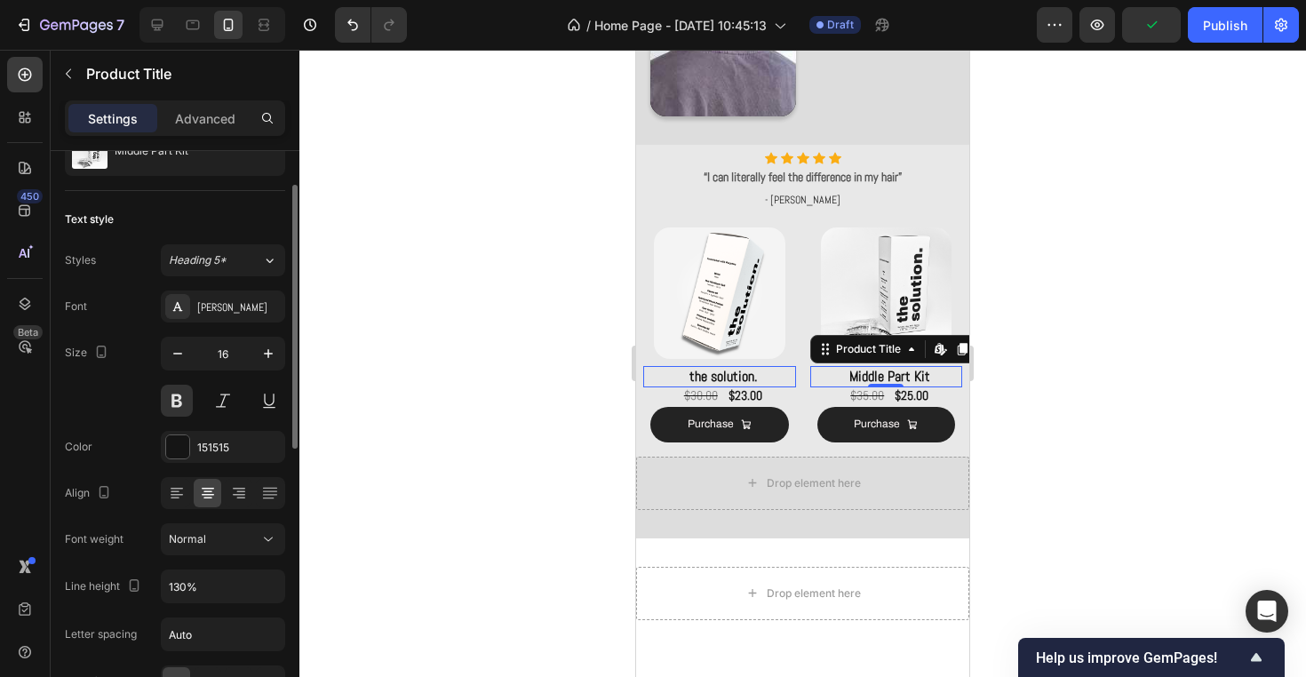
click at [115, 406] on div "Size 16" at bounding box center [175, 377] width 220 height 80
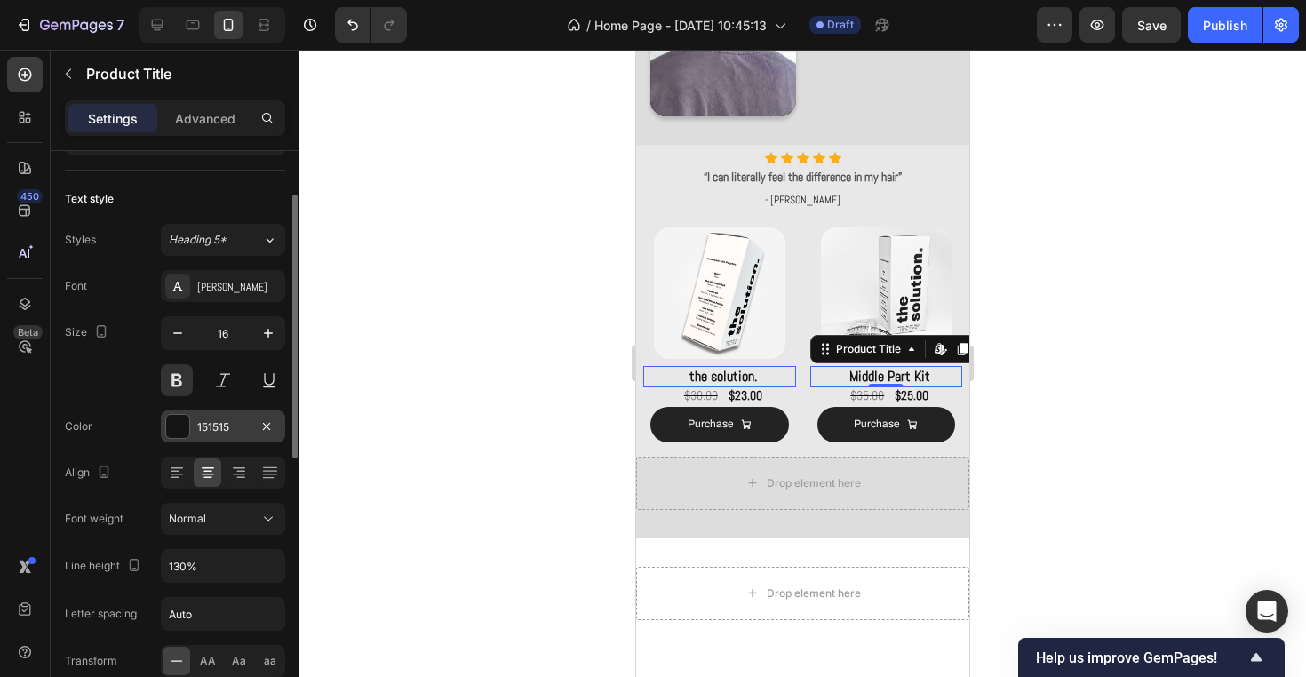
click at [233, 416] on div "151515" at bounding box center [223, 426] width 124 height 32
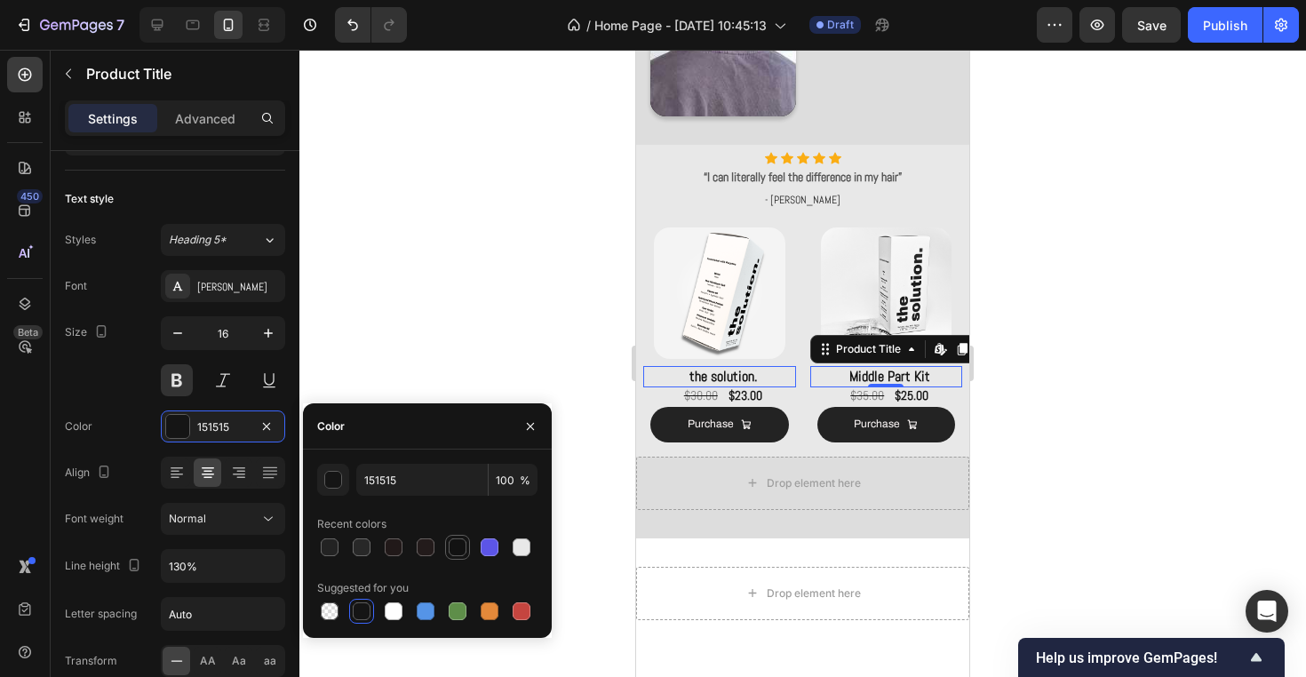
click at [457, 550] on div at bounding box center [457, 547] width 18 height 18
click at [364, 610] on div at bounding box center [362, 611] width 18 height 18
click at [338, 479] on div "button" at bounding box center [334, 481] width 18 height 18
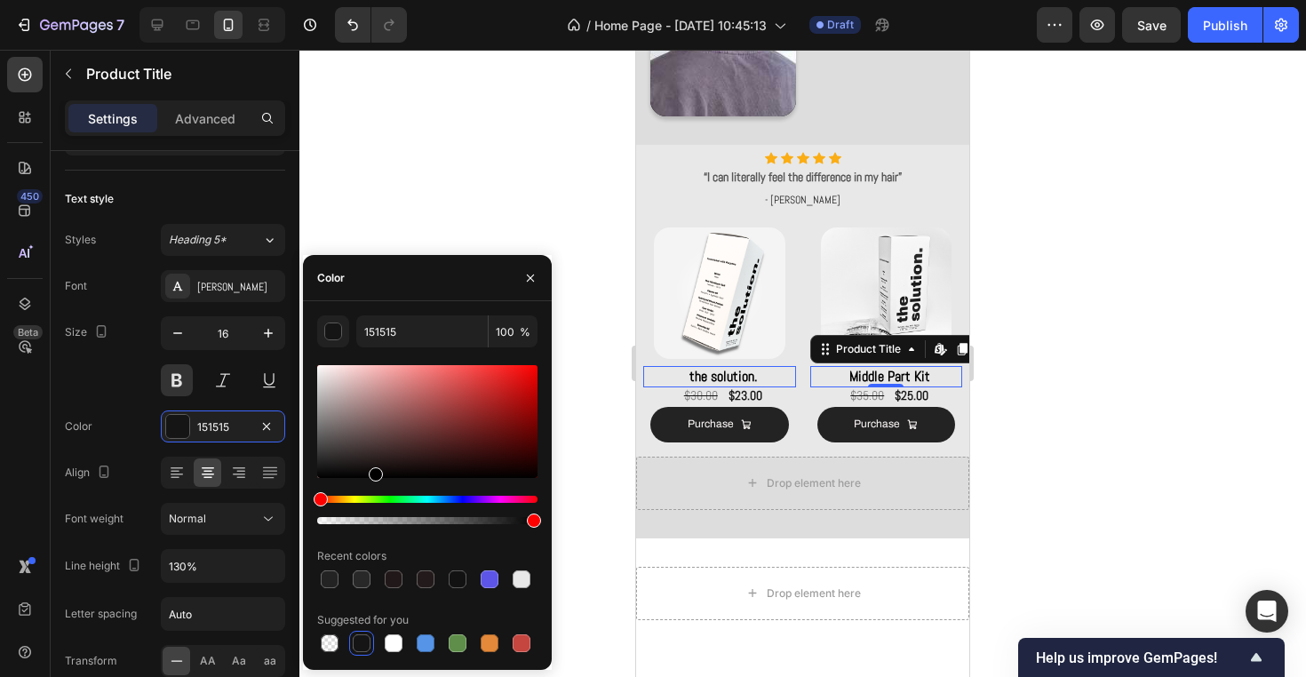
drag, startPoint x: 372, startPoint y: 476, endPoint x: 360, endPoint y: 545, distance: 70.4
click at [360, 545] on div "151515 100 % Recent colors Suggested for you" at bounding box center [427, 485] width 220 height 340
type input "000000"
click at [512, 226] on div at bounding box center [802, 363] width 1006 height 627
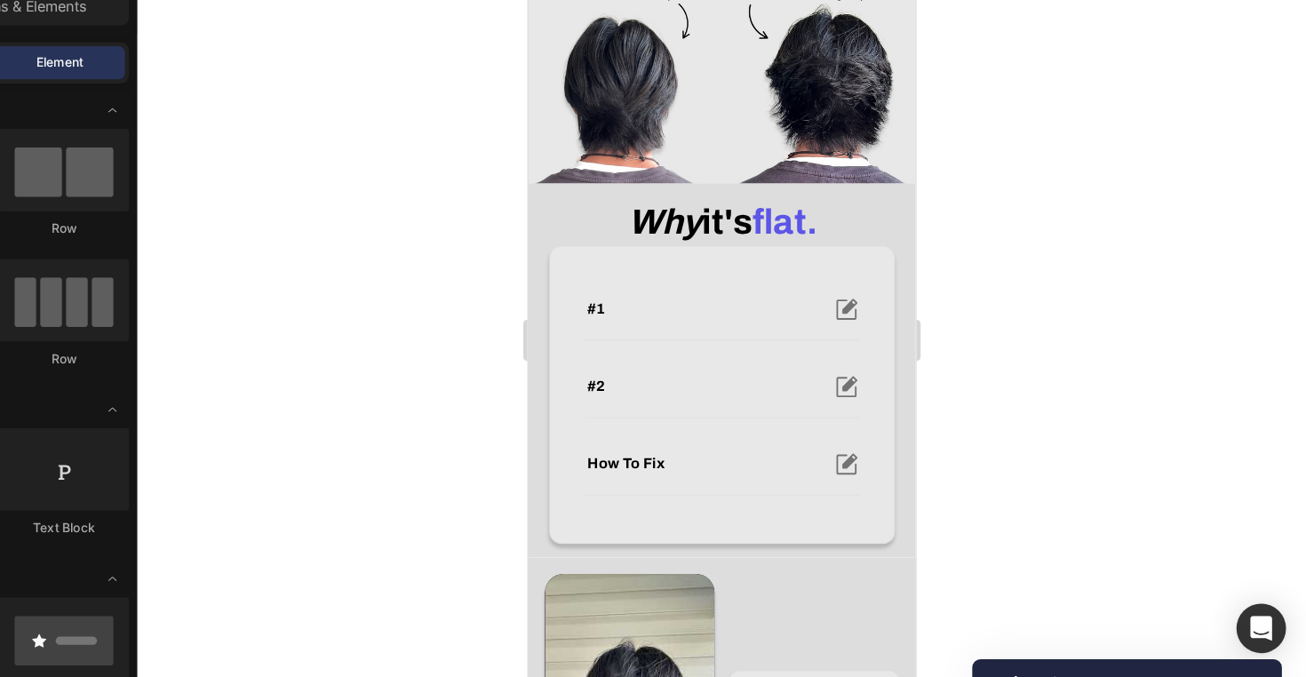
scroll to position [299, 0]
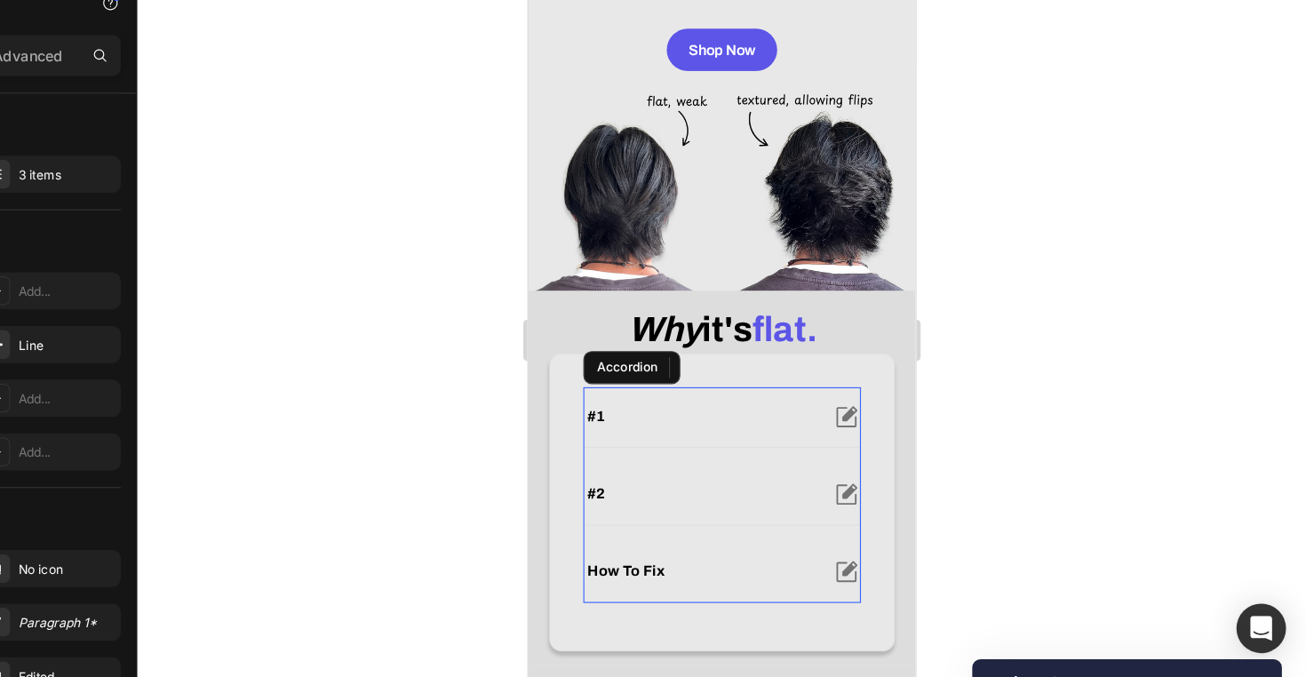
click at [697, 343] on div "#1" at bounding box center [693, 356] width 237 height 52
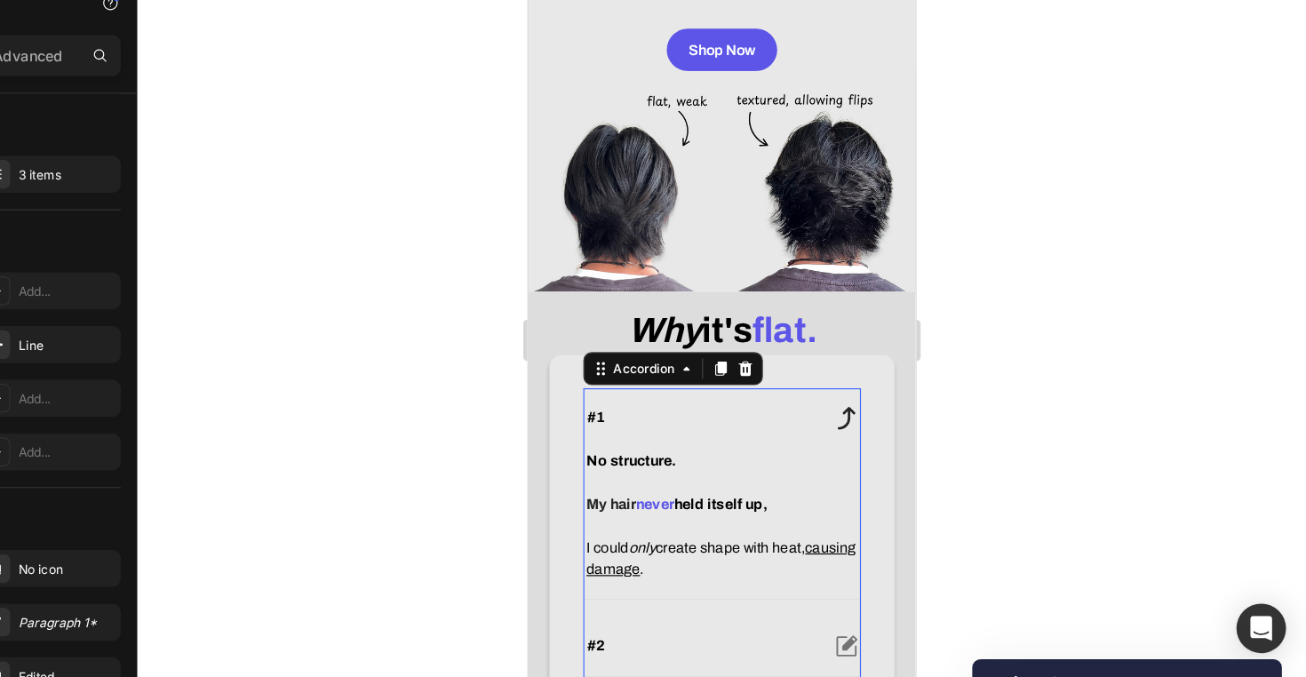
click at [697, 350] on div "#1" at bounding box center [675, 356] width 200 height 21
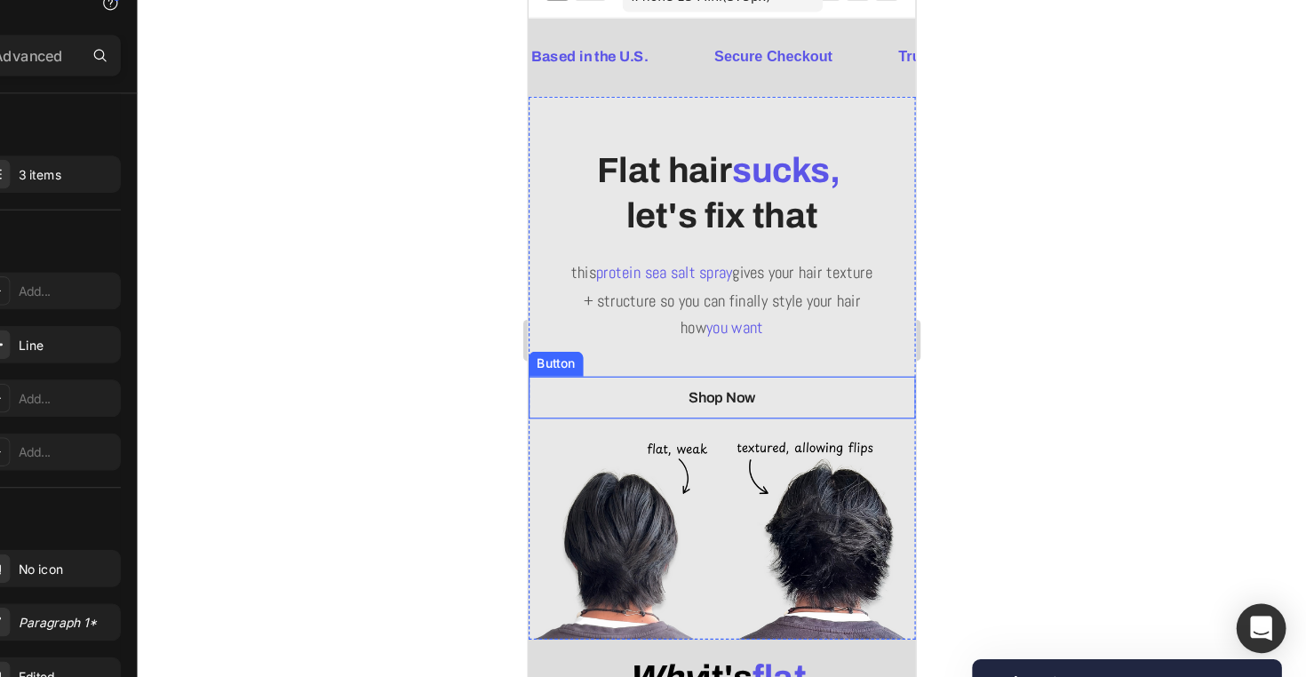
scroll to position [209, 0]
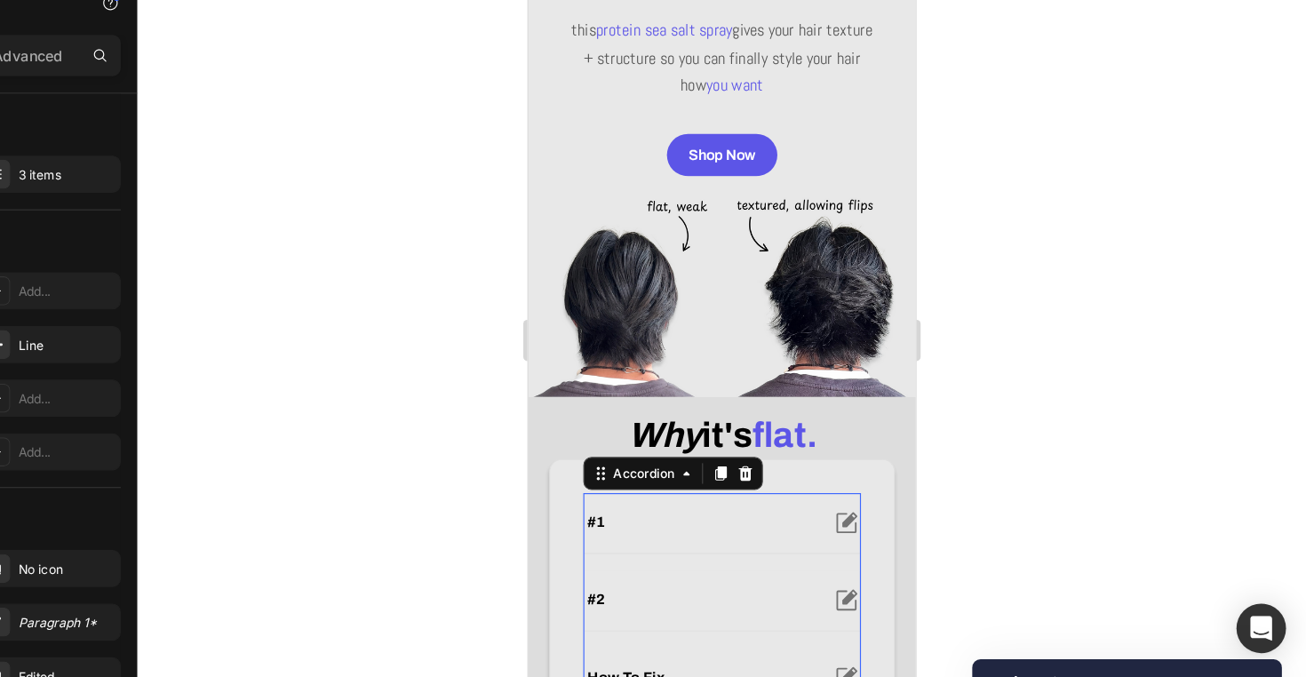
click at [690, 450] on div "#1" at bounding box center [675, 447] width 200 height 21
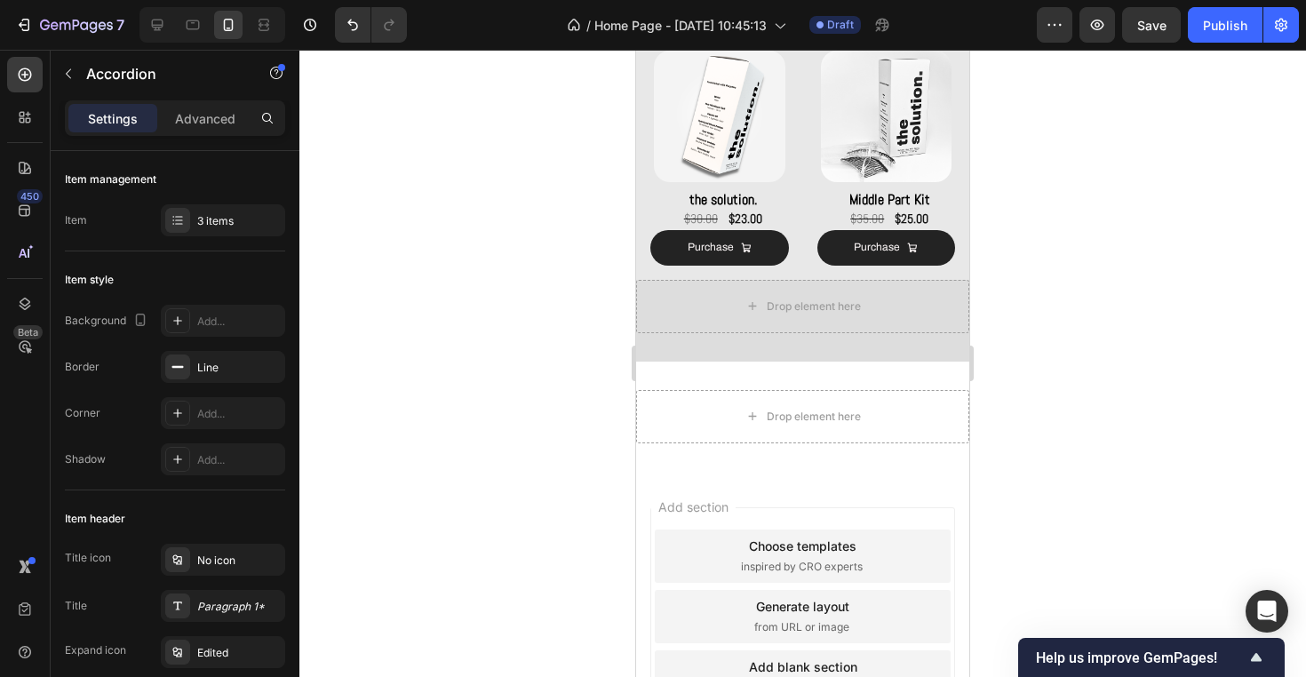
scroll to position [1412, 0]
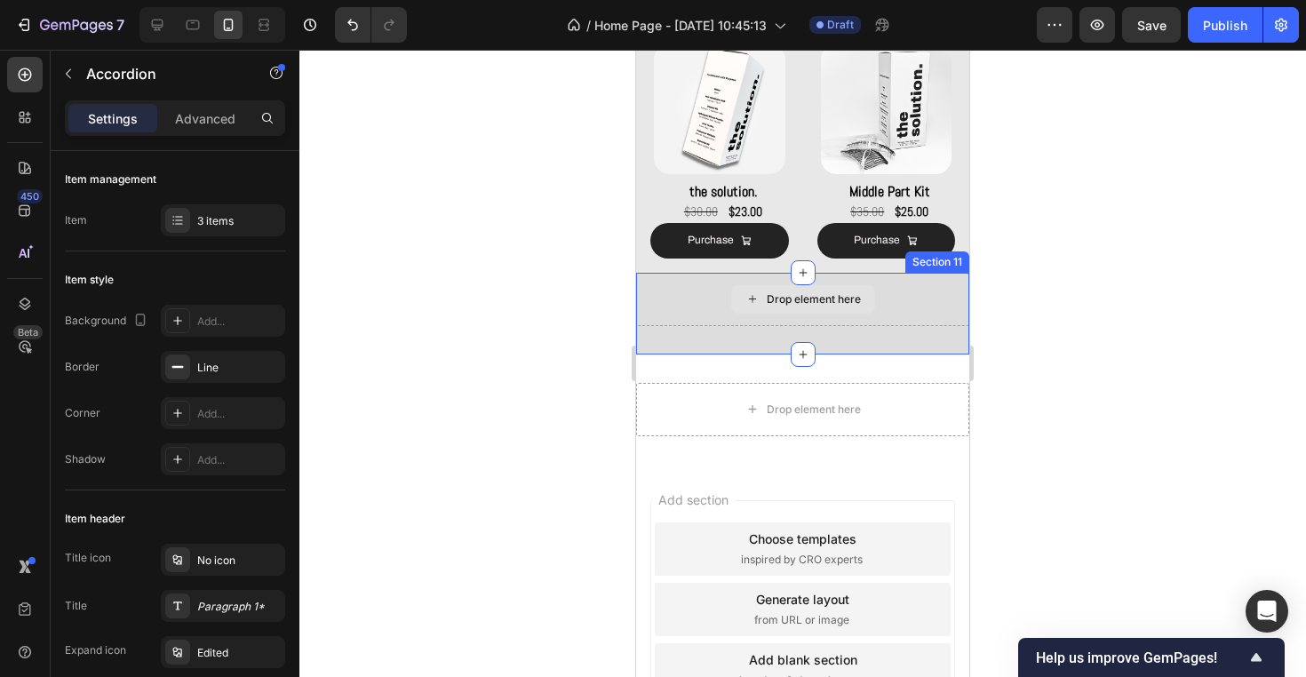
click at [901, 310] on div "Drop element here" at bounding box center [802, 299] width 333 height 53
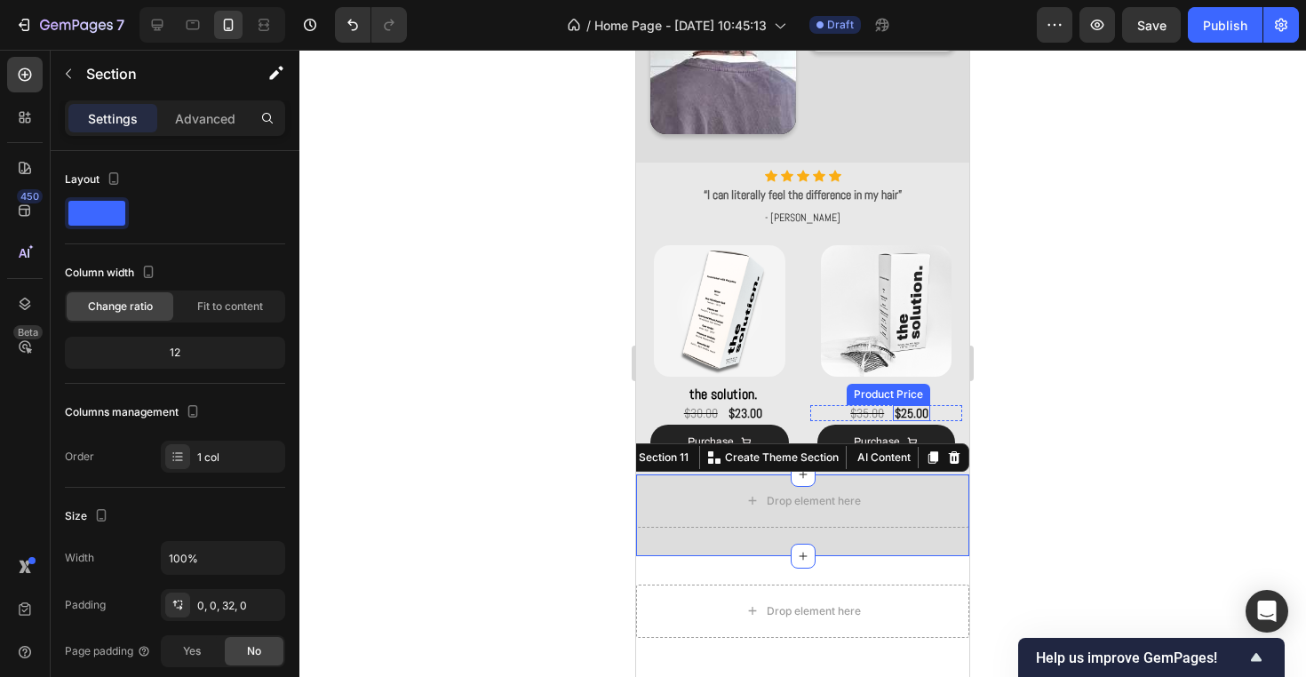
scroll to position [1230, 0]
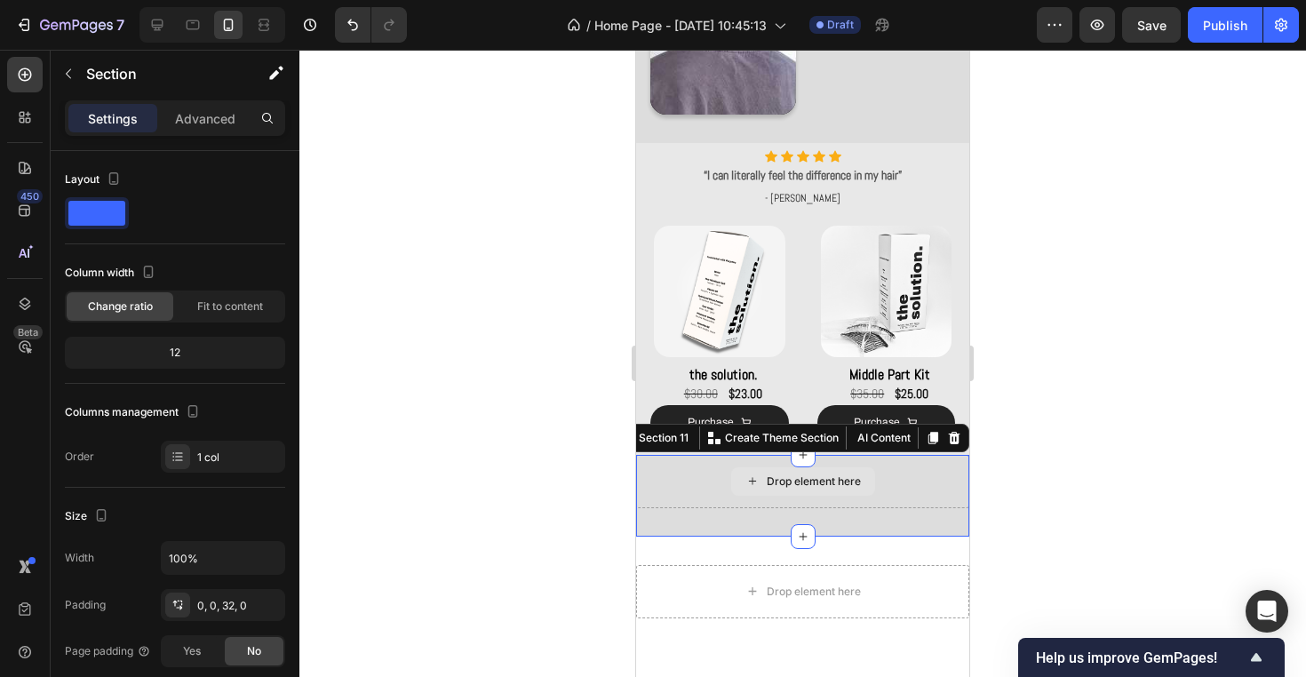
click at [885, 497] on div "Drop element here" at bounding box center [802, 481] width 333 height 53
click at [1093, 108] on div at bounding box center [802, 363] width 1006 height 627
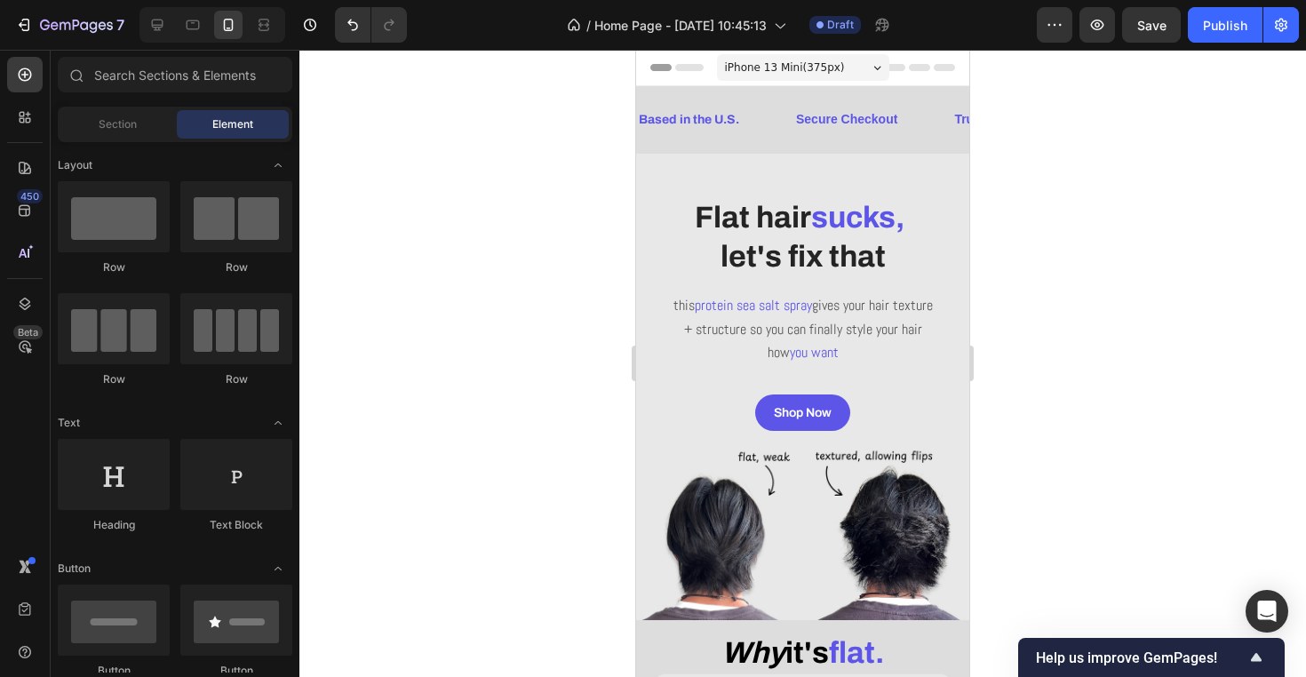
scroll to position [0, 0]
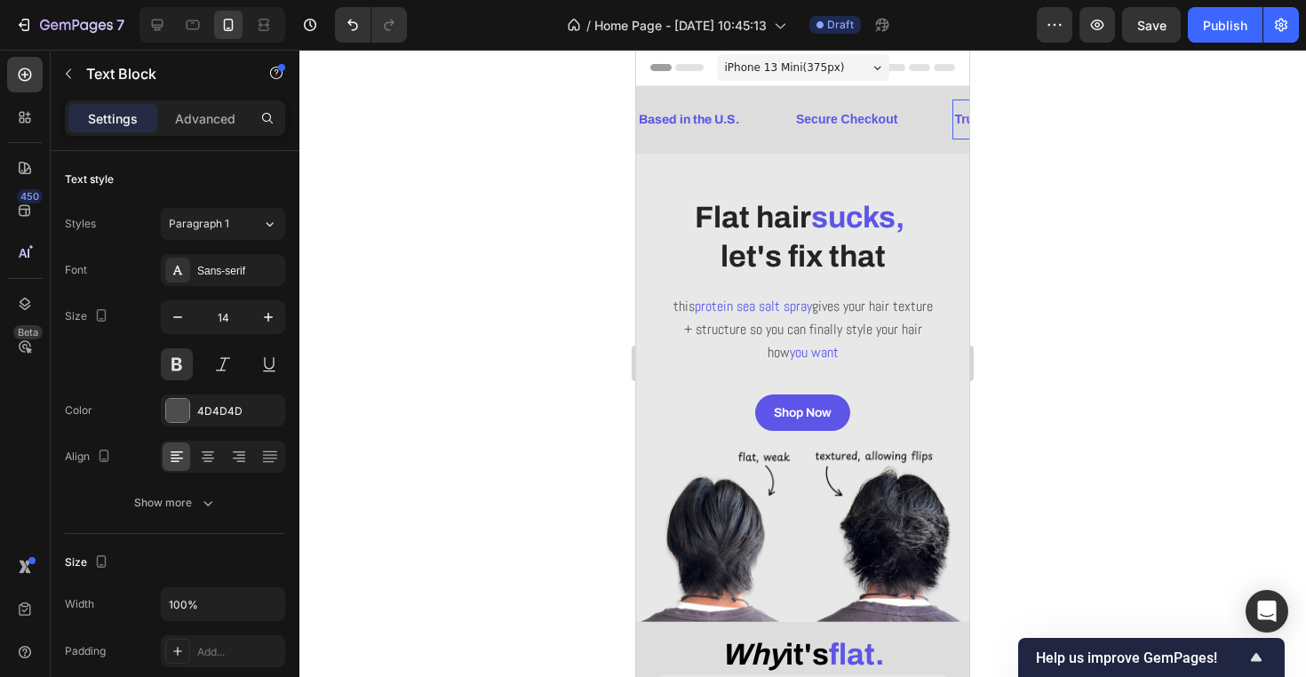
drag, startPoint x: 963, startPoint y: 121, endPoint x: 1610, endPoint y: 182, distance: 650.3
click at [963, 121] on span "Trusted by 500+ Customers" at bounding box center [1035, 119] width 163 height 14
click at [1059, 141] on div at bounding box center [802, 363] width 1006 height 627
click at [952, 130] on div "Trusted by 500+ Customers" at bounding box center [1035, 120] width 166 height 26
click at [957, 124] on span "Trusted by 500+ Customers" at bounding box center [1035, 119] width 163 height 14
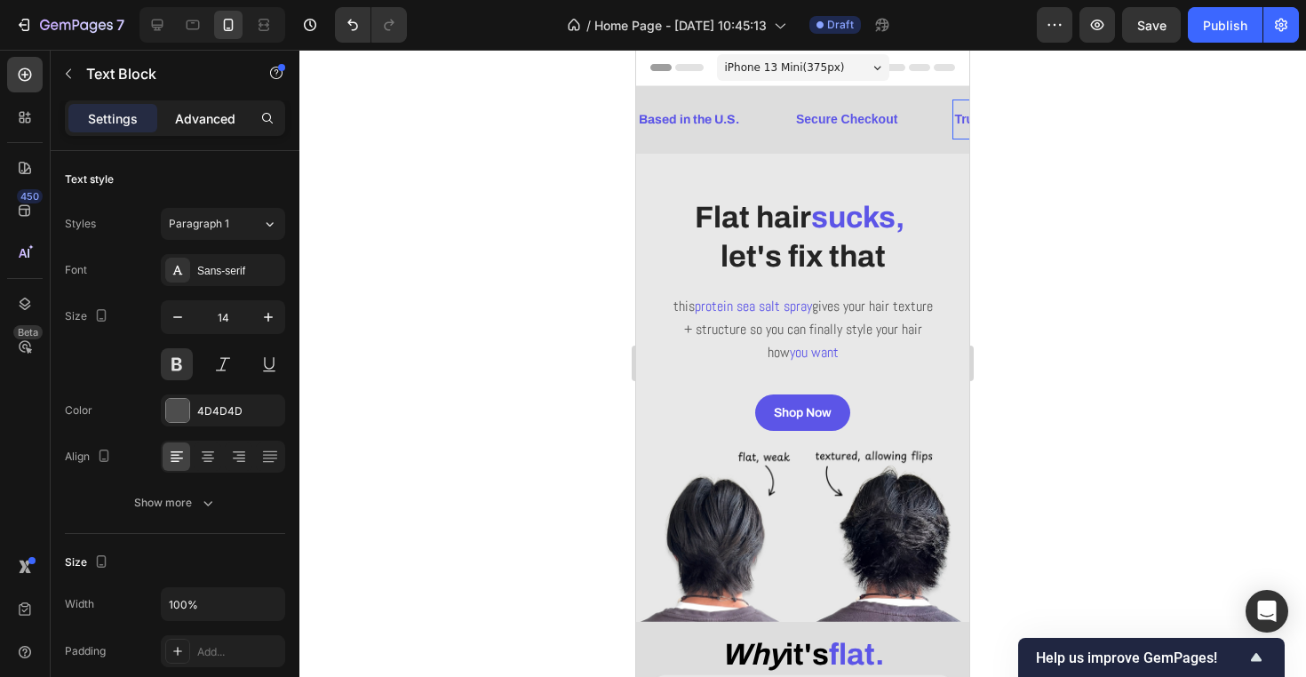
click at [199, 118] on p "Advanced" at bounding box center [205, 118] width 60 height 19
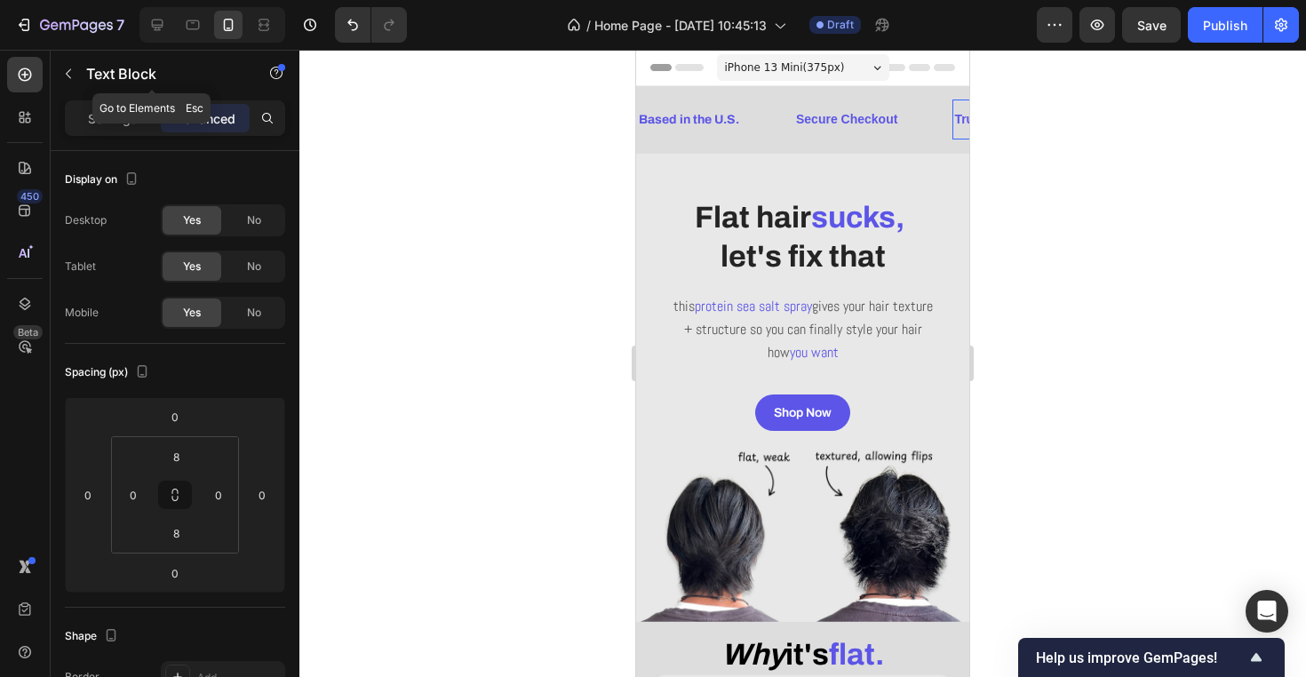
click at [129, 98] on div "Text Block" at bounding box center [152, 75] width 202 height 51
click at [126, 126] on p "Settings" at bounding box center [113, 118] width 50 height 19
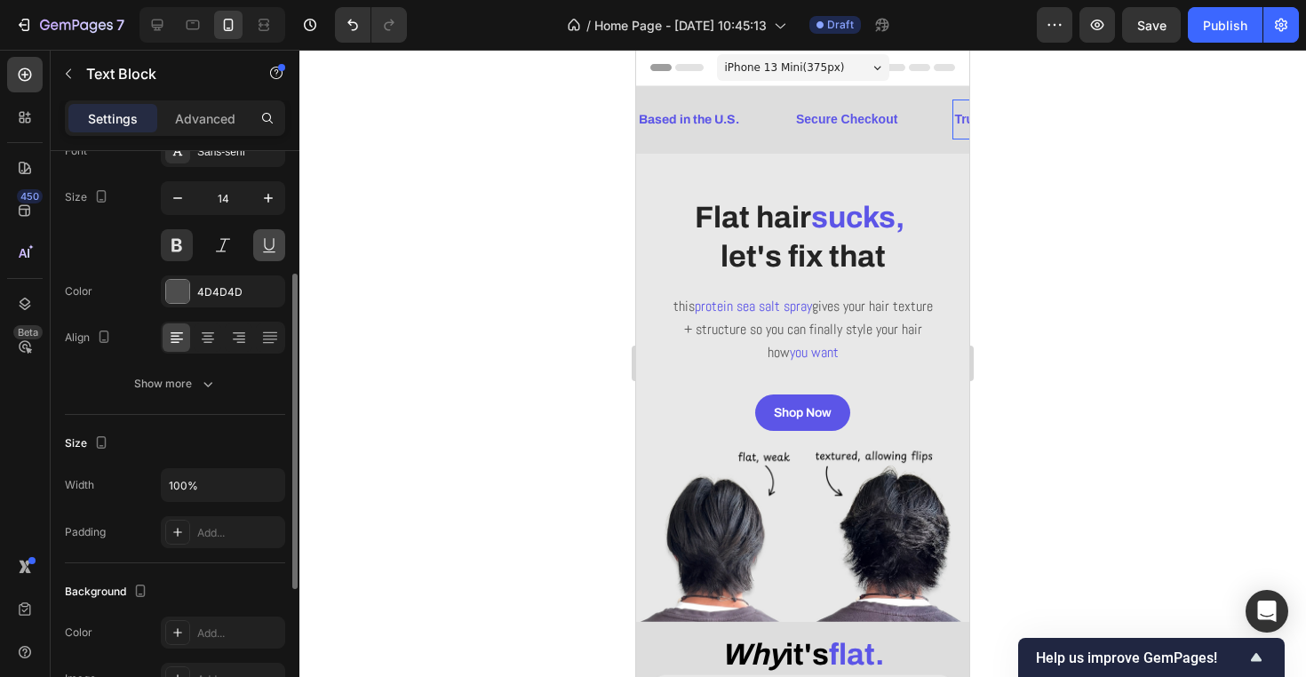
scroll to position [156, 0]
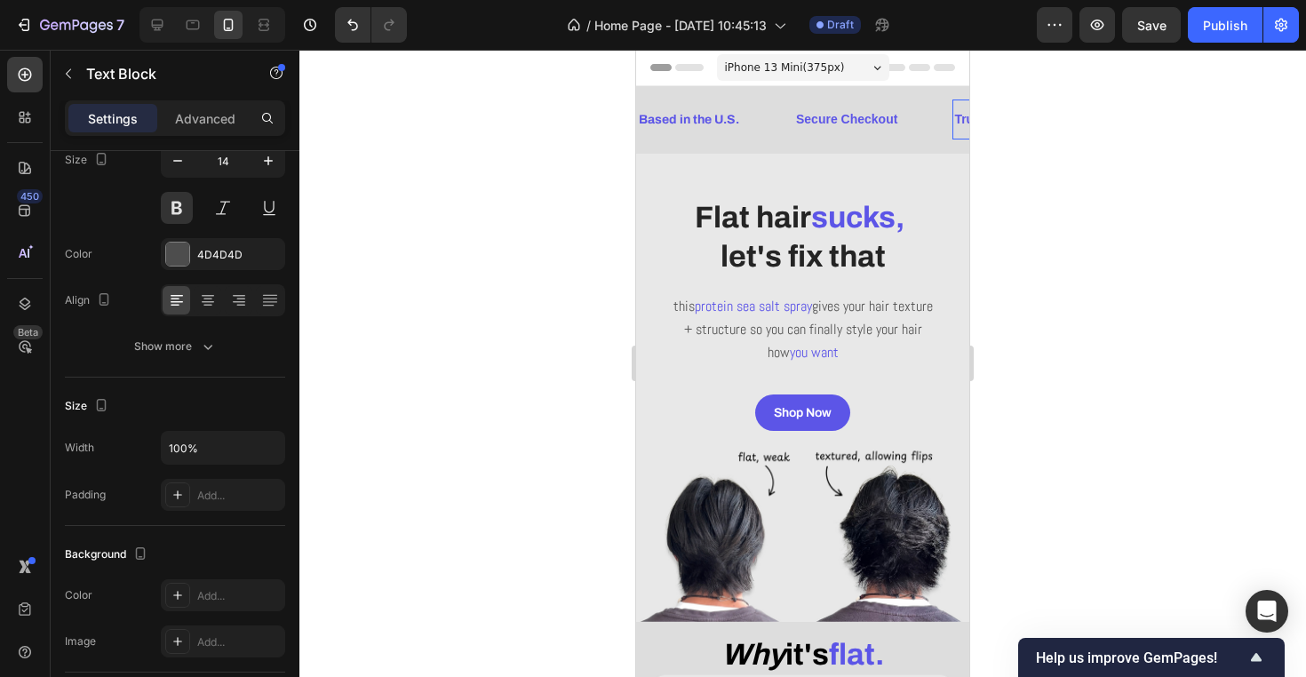
click at [475, 132] on div at bounding box center [802, 363] width 1006 height 627
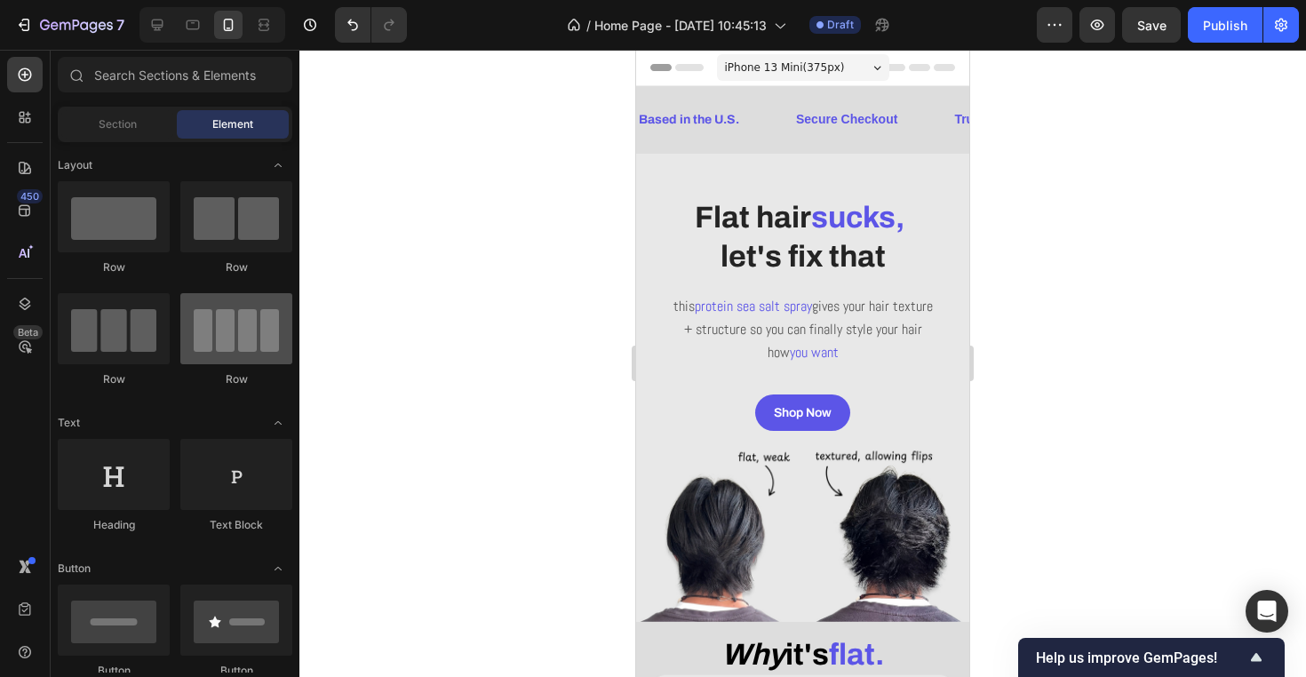
scroll to position [10, 0]
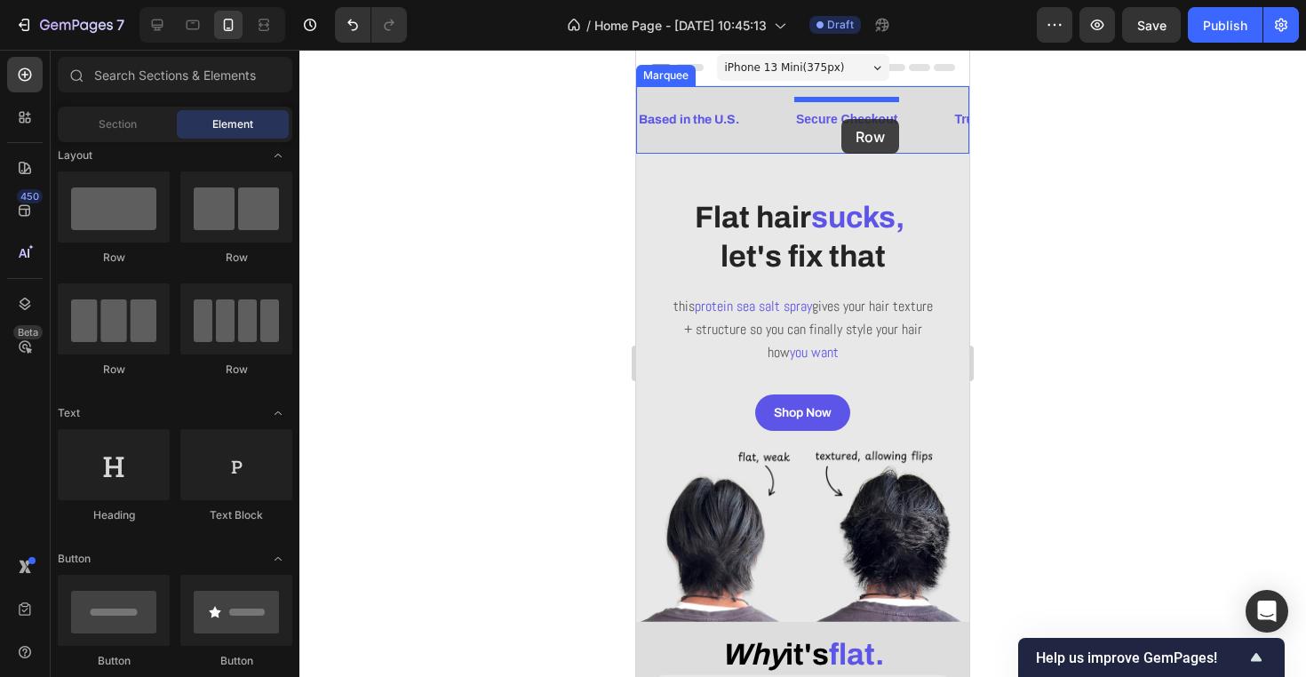
drag, startPoint x: 849, startPoint y: 285, endPoint x: 841, endPoint y: 119, distance: 166.3
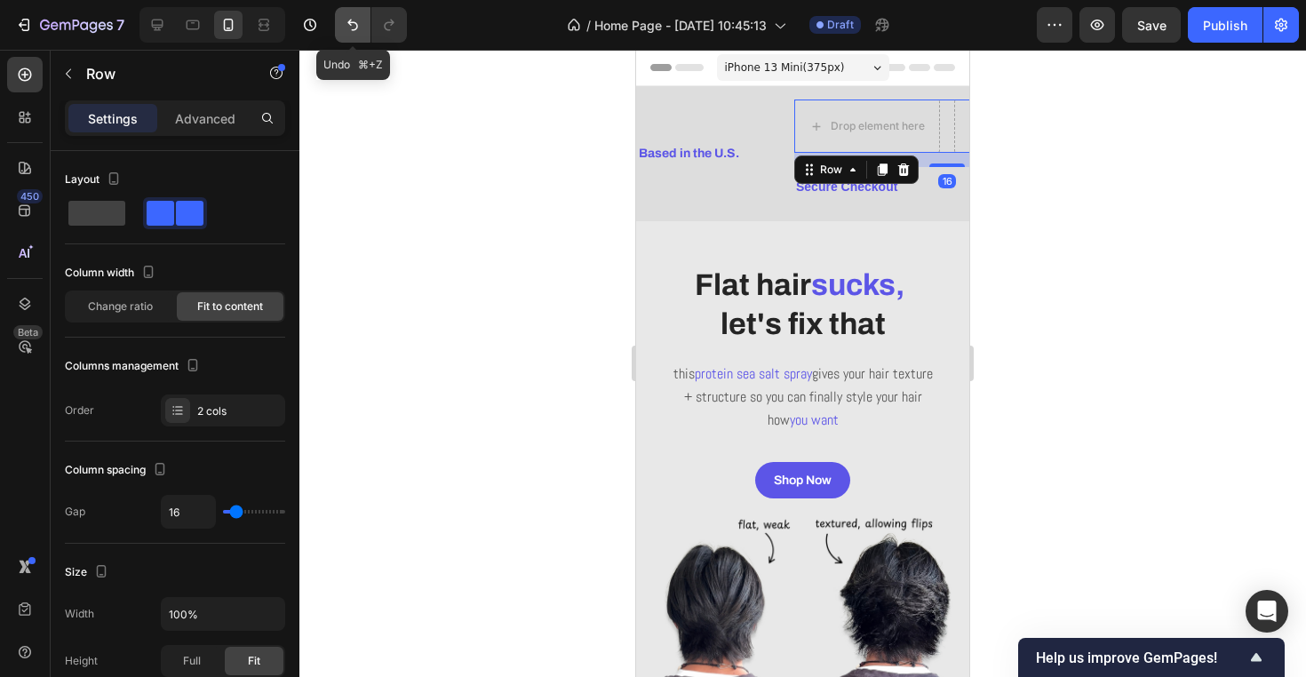
click at [348, 28] on icon "Undo/Redo" at bounding box center [353, 25] width 18 height 18
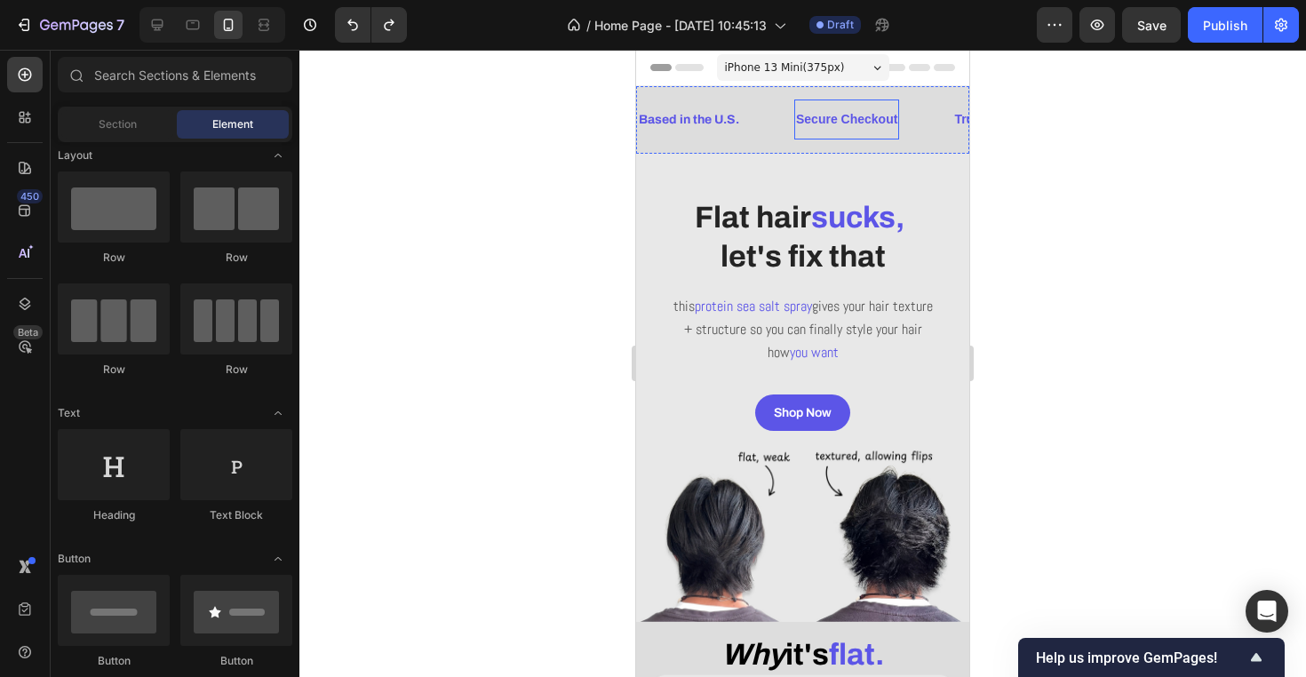
click at [817, 131] on div "Secure Checkout" at bounding box center [846, 120] width 105 height 26
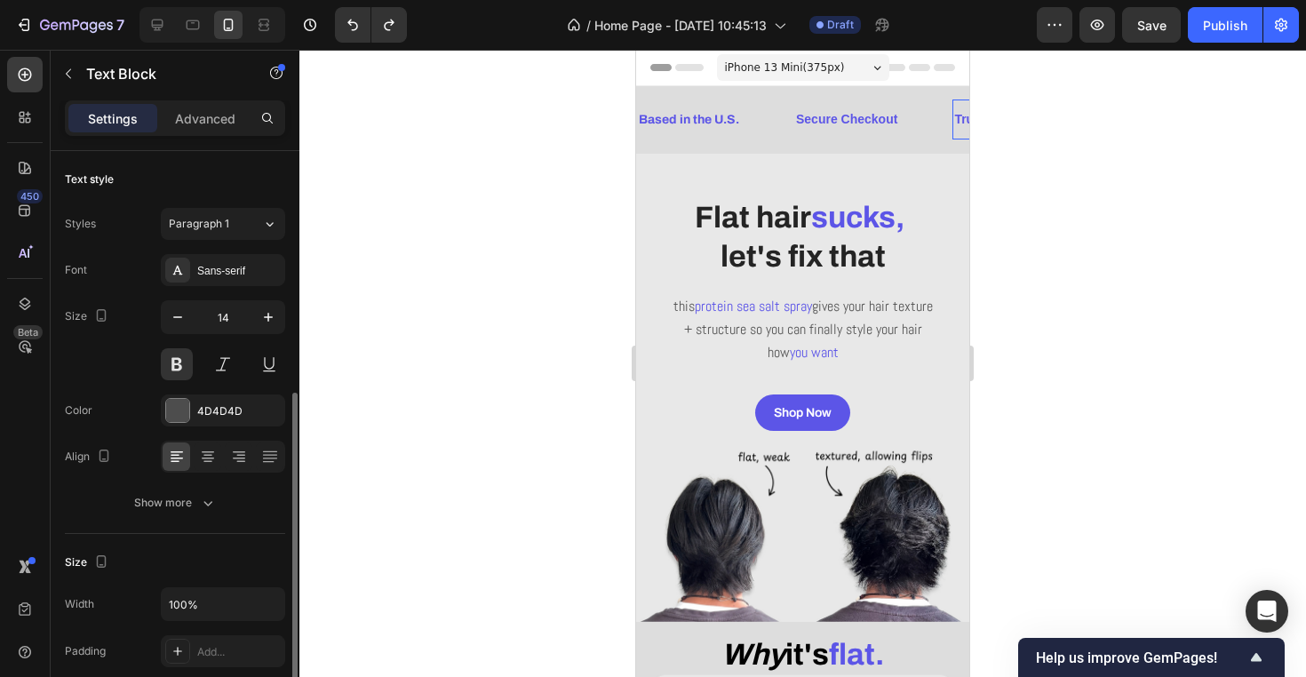
click at [956, 118] on span "Trusted by 500+ Customers" at bounding box center [1035, 119] width 163 height 14
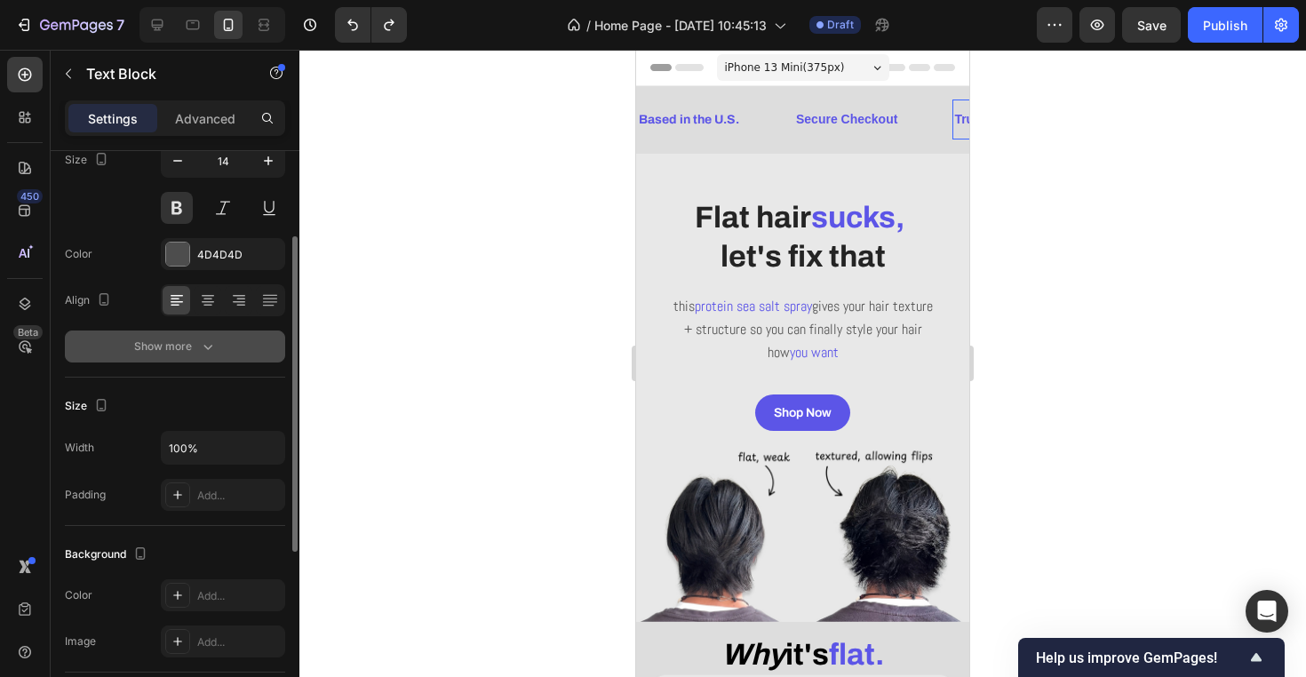
click at [229, 335] on button "Show more" at bounding box center [175, 346] width 220 height 32
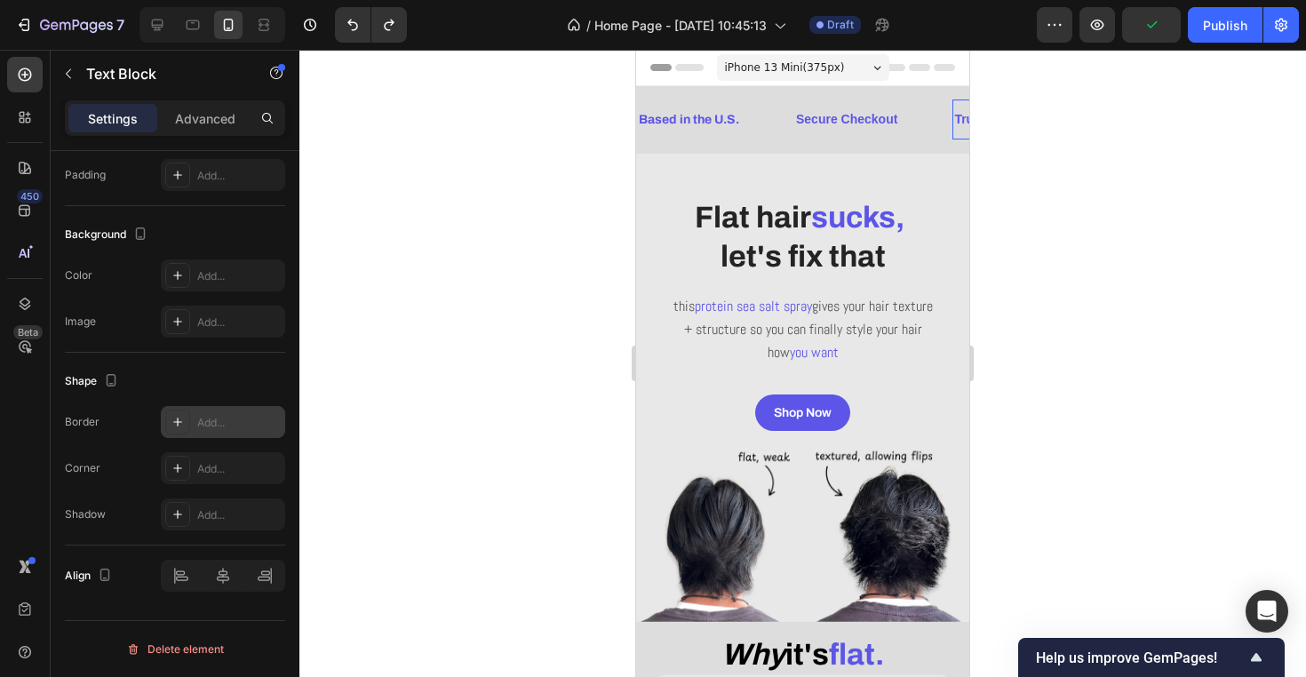
scroll to position [0, 0]
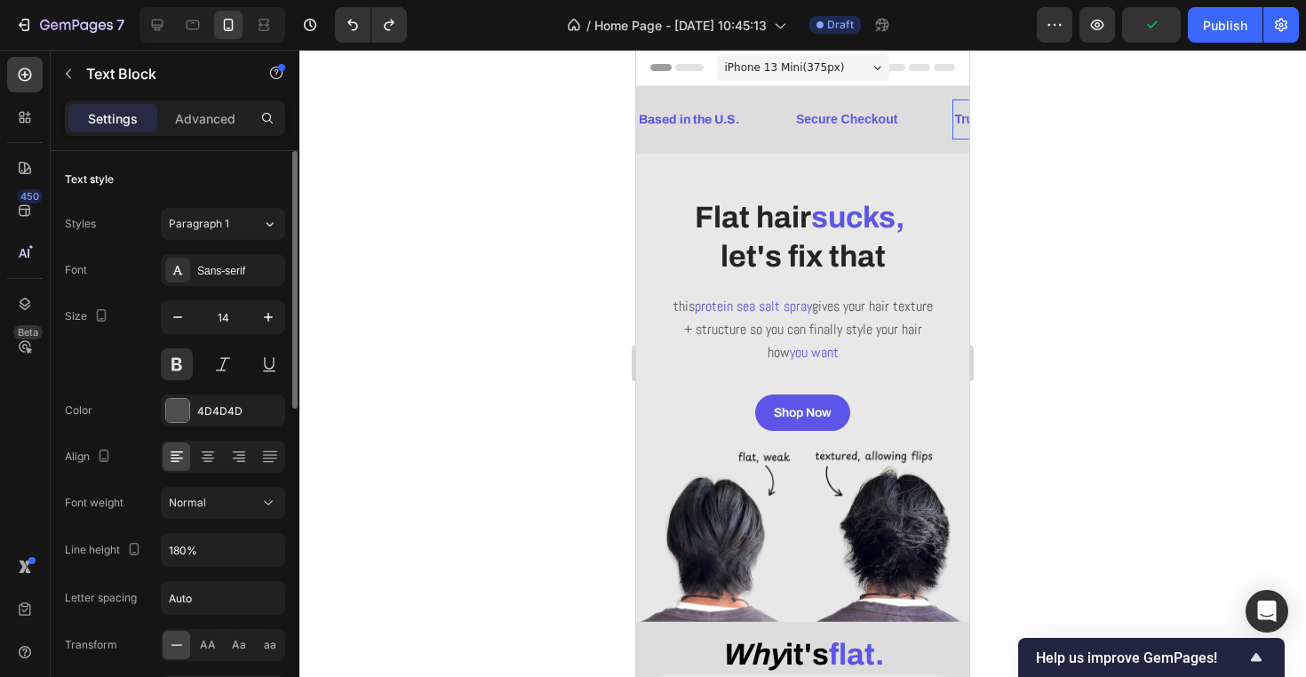
click at [397, 296] on div at bounding box center [802, 363] width 1006 height 627
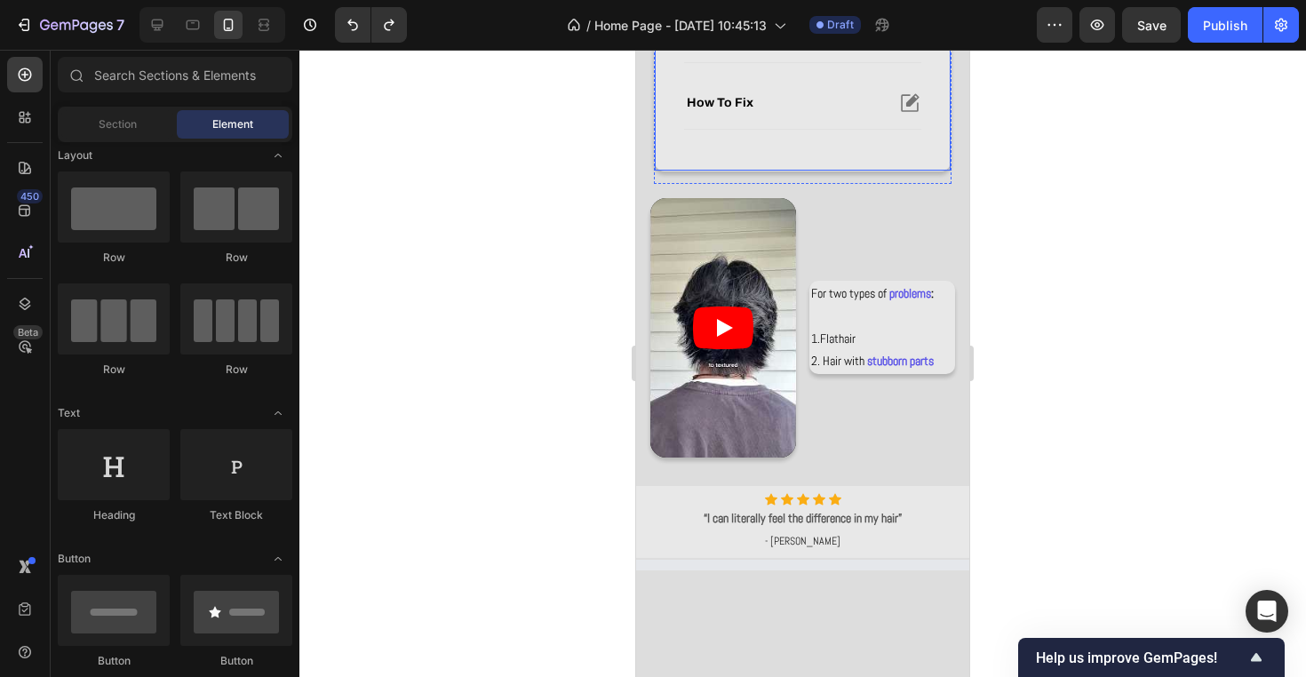
scroll to position [826, 0]
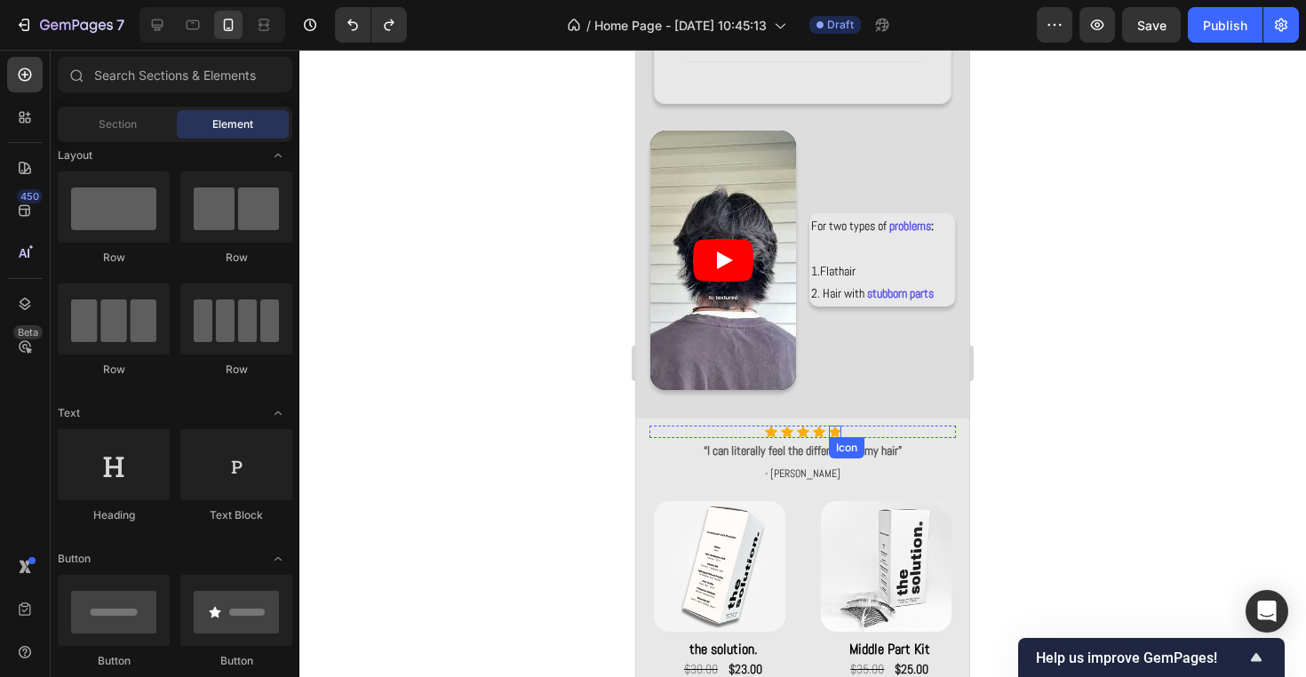
click at [836, 433] on icon at bounding box center [835, 431] width 12 height 12
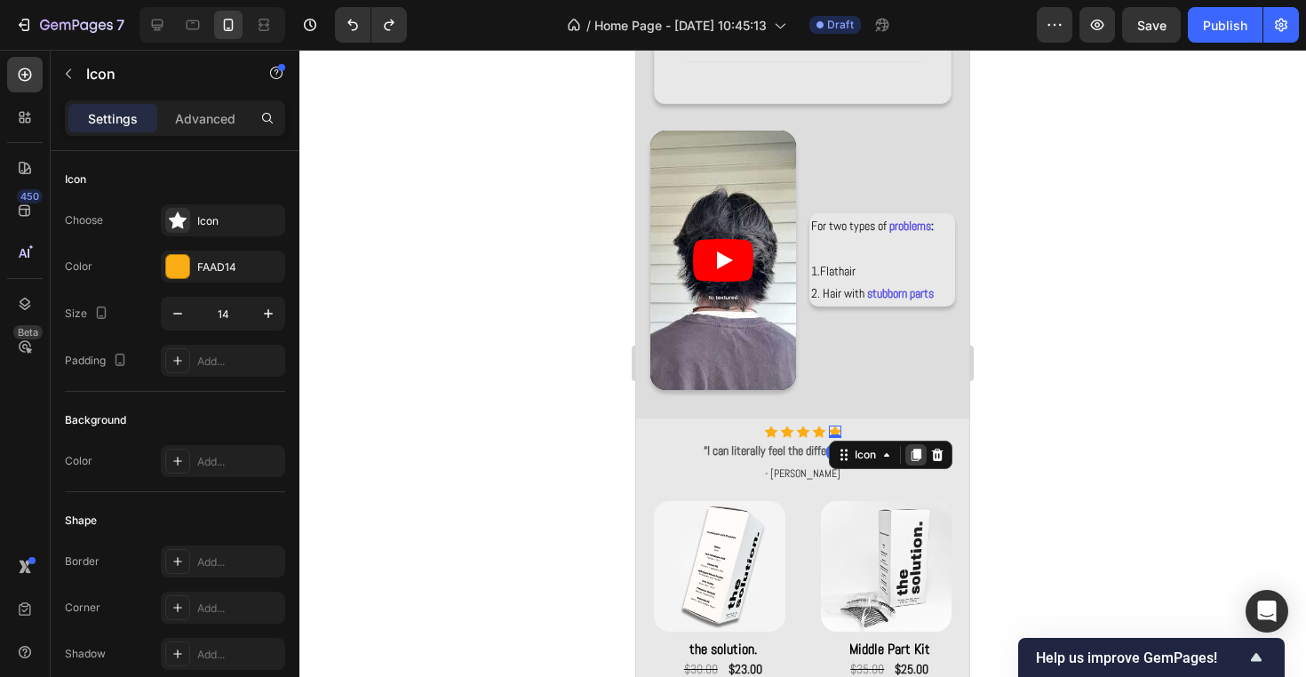
click at [917, 456] on icon at bounding box center [915, 454] width 10 height 12
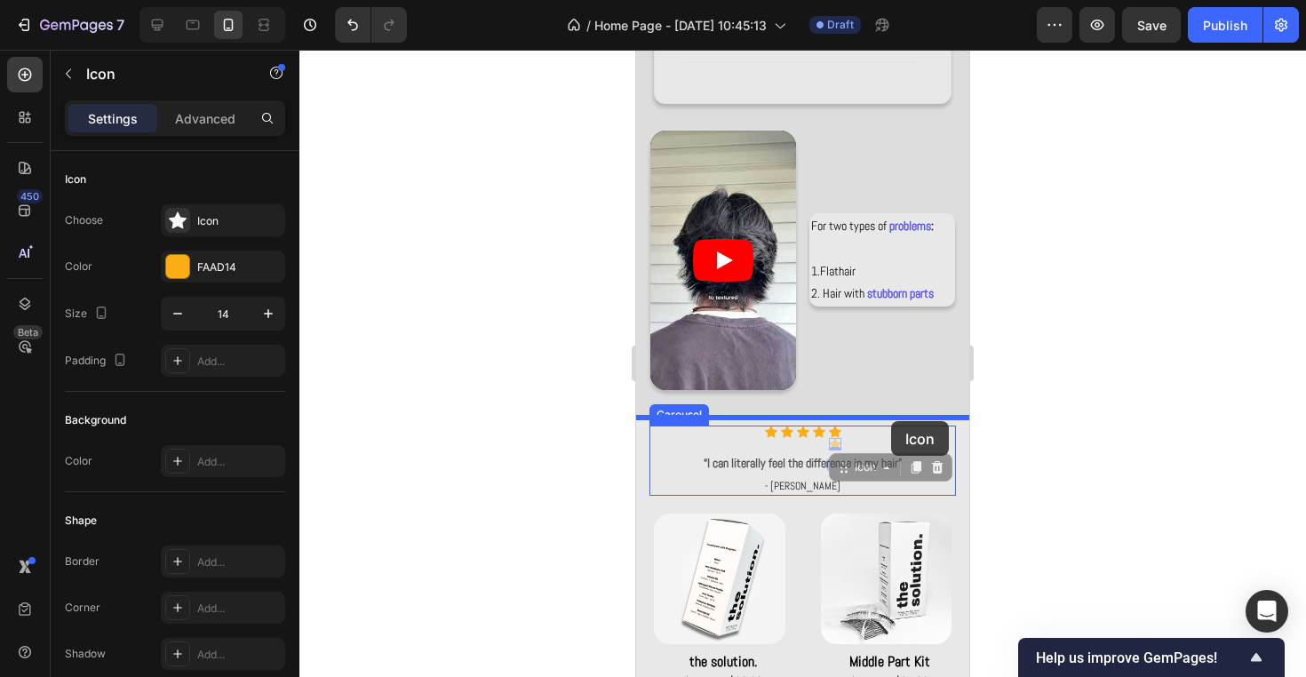
drag, startPoint x: 837, startPoint y: 442, endPoint x: 890, endPoint y: 420, distance: 57.7
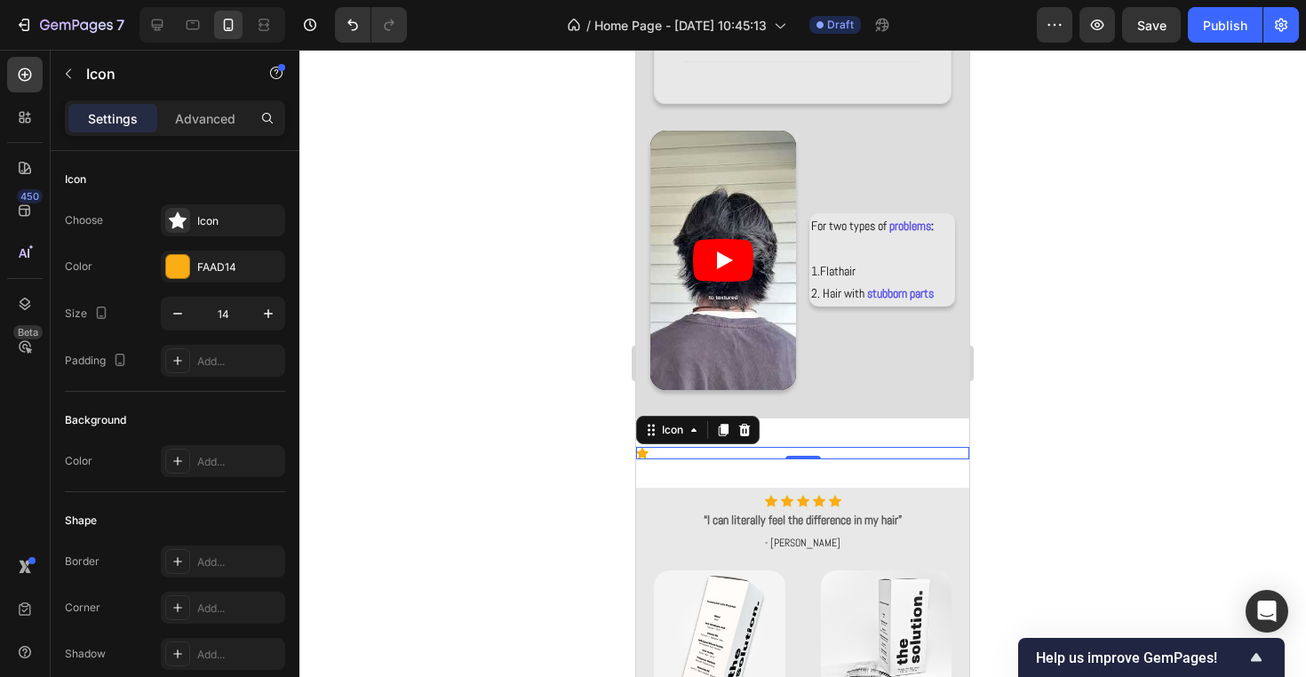
click at [726, 454] on div "Icon 0" at bounding box center [802, 453] width 333 height 12
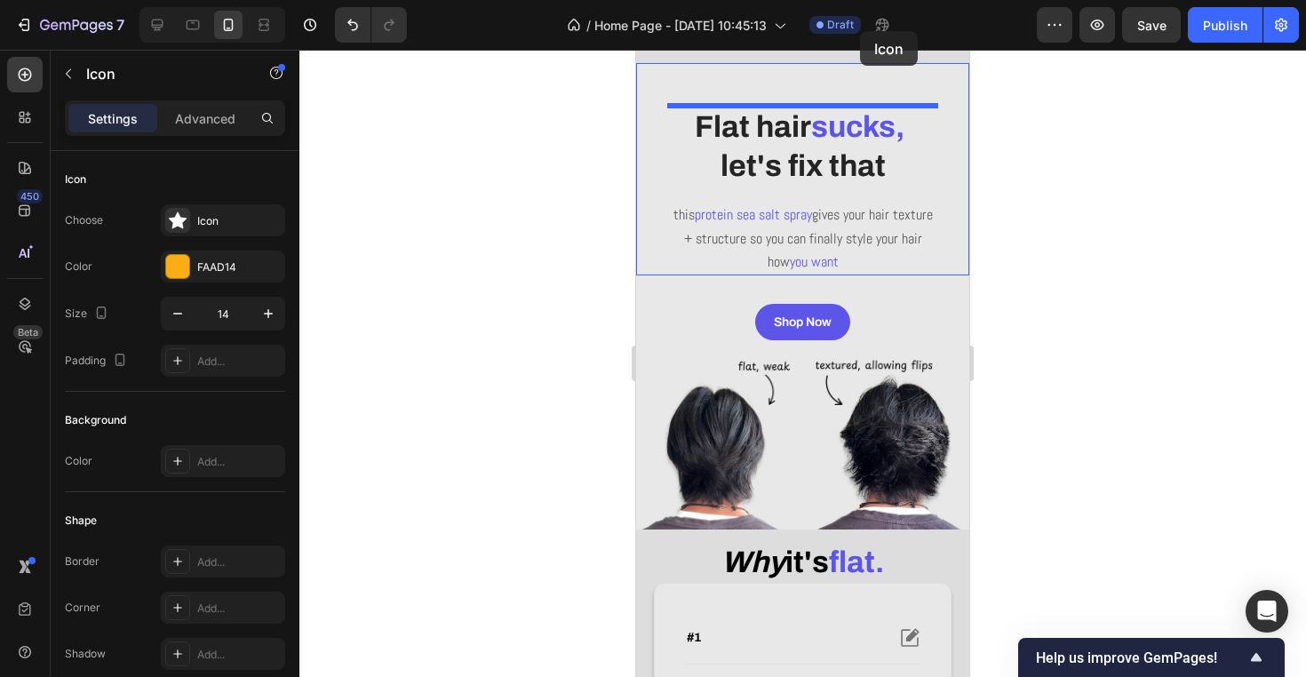
scroll to position [0, 0]
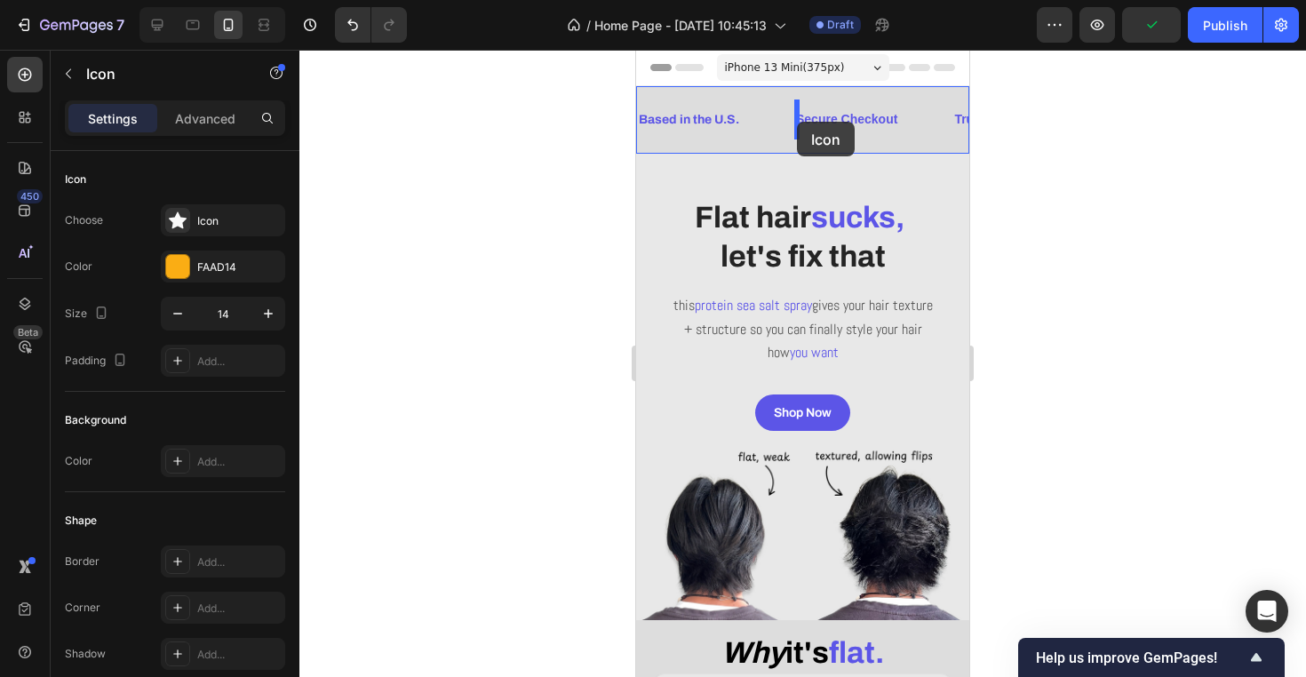
drag, startPoint x: 694, startPoint y: 450, endPoint x: 795, endPoint y: 121, distance: 344.4
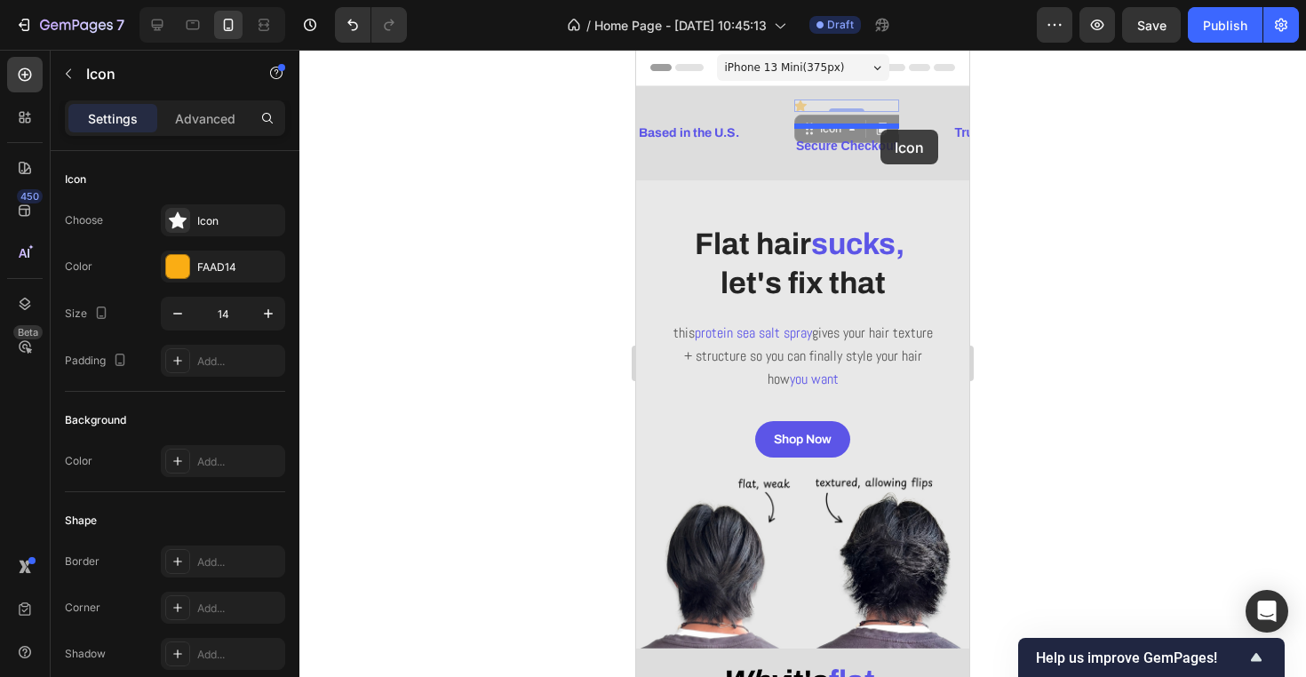
drag, startPoint x: 886, startPoint y: 108, endPoint x: 880, endPoint y: 130, distance: 22.2
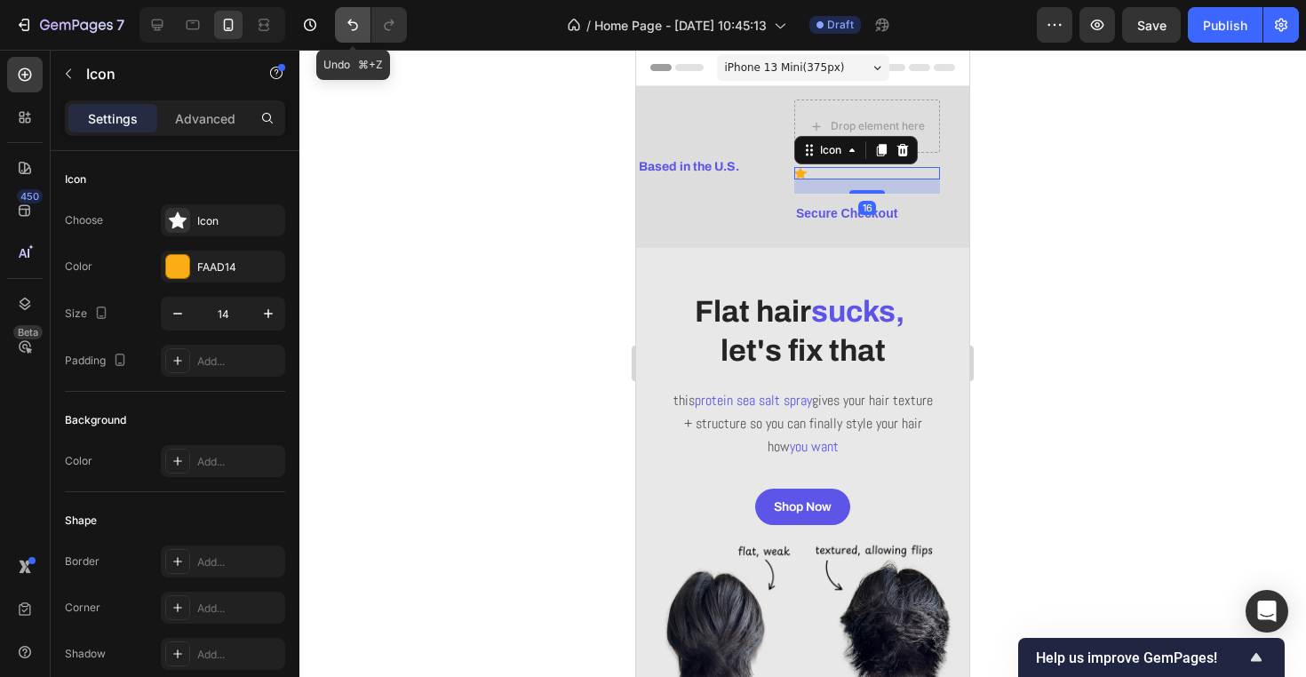
click at [357, 16] on icon "Undo/Redo" at bounding box center [353, 25] width 18 height 18
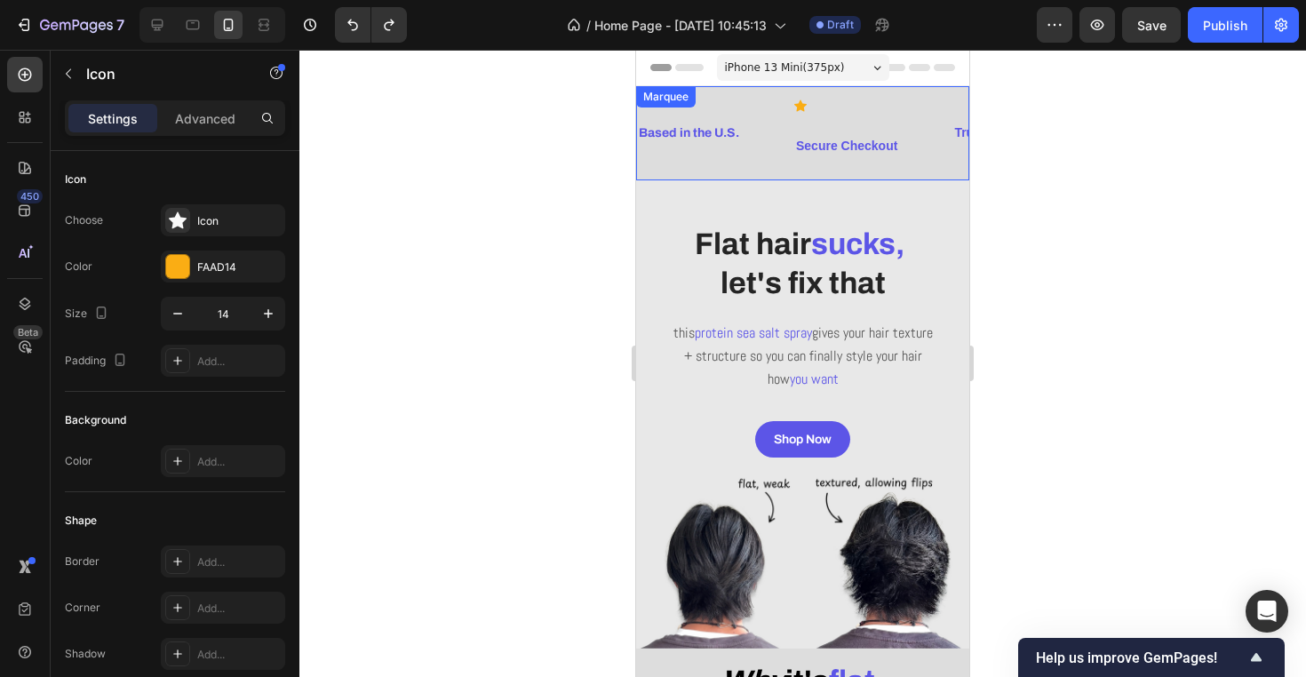
click at [790, 111] on div "Based in the U.S. Text Block Icon Secure Checkout Text Block Row Trusted by 500…" at bounding box center [905, 132] width 536 height 67
drag, startPoint x: 803, startPoint y: 110, endPoint x: 791, endPoint y: 140, distance: 32.3
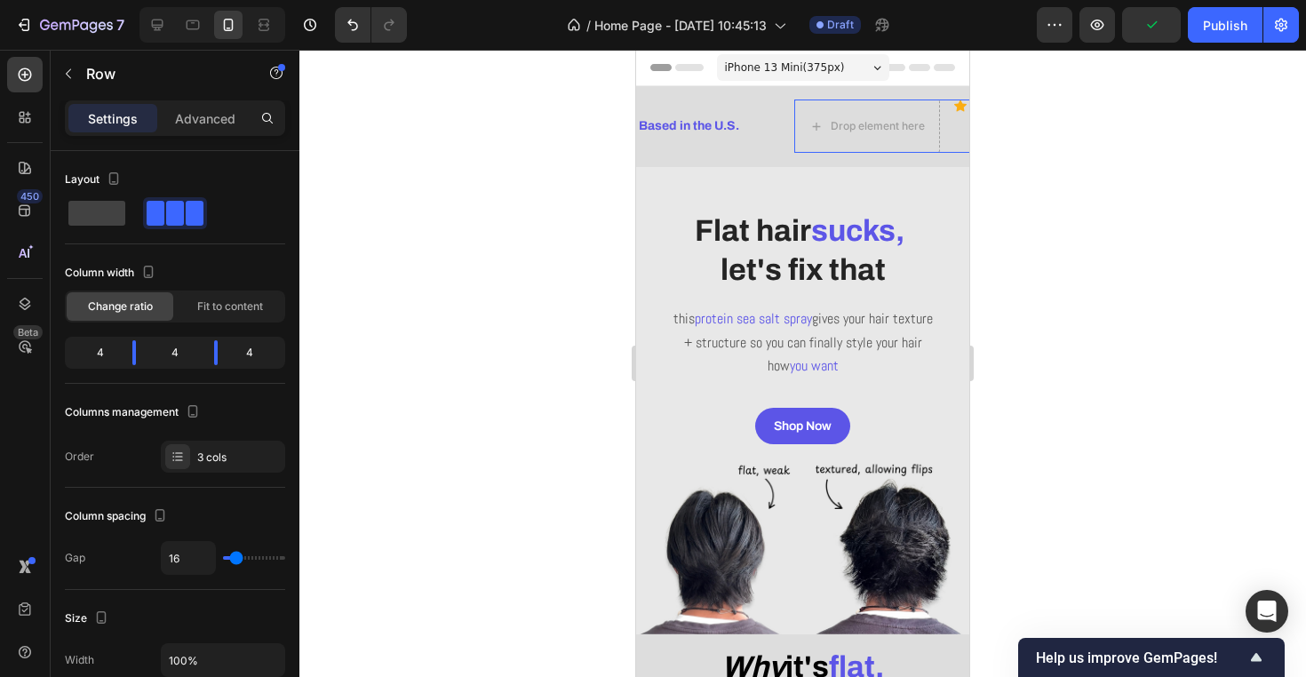
click at [957, 126] on div "Icon" at bounding box center [1027, 125] width 146 height 53
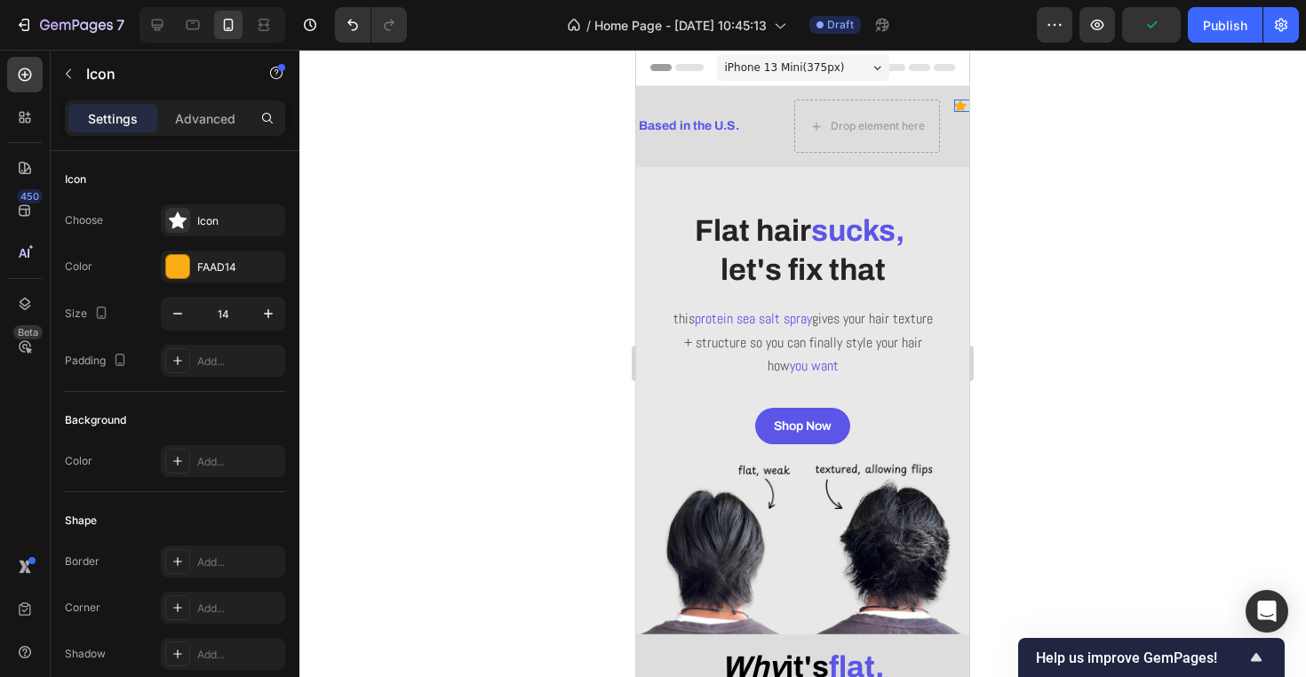
click at [962, 107] on icon at bounding box center [960, 105] width 12 height 12
click at [345, 20] on icon "Undo/Redo" at bounding box center [353, 25] width 18 height 18
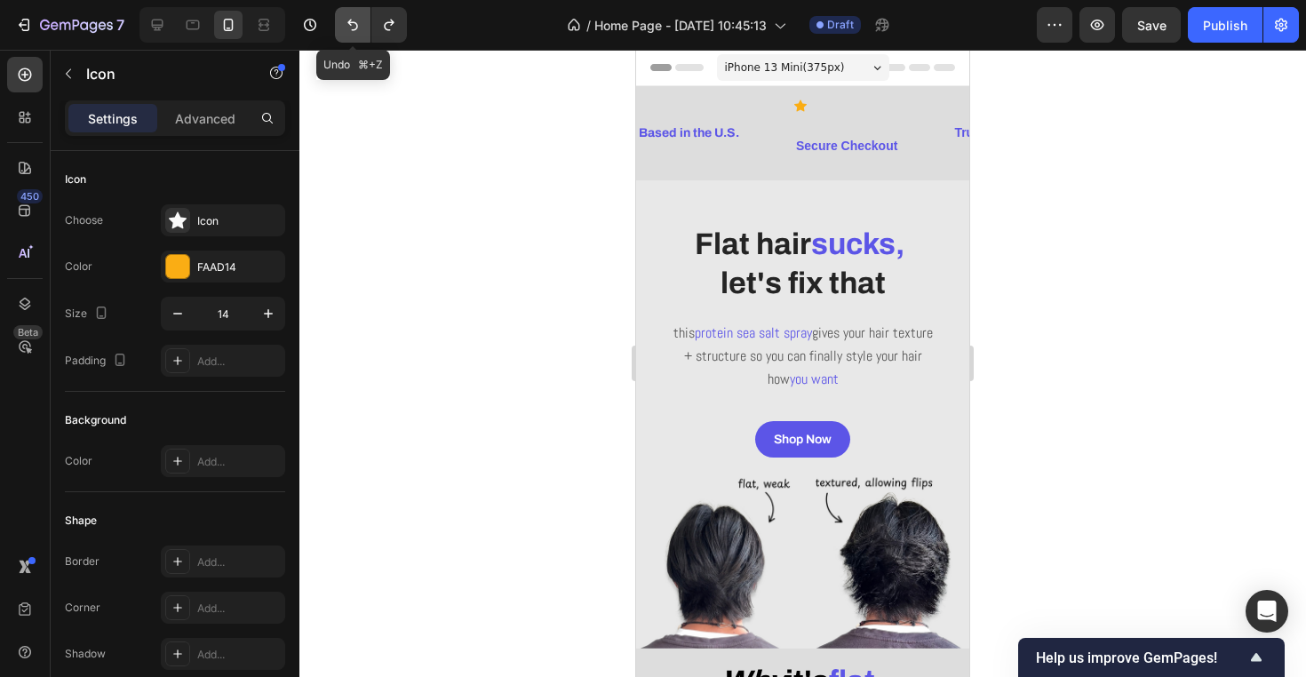
click at [345, 20] on icon "Undo/Redo" at bounding box center [353, 25] width 18 height 18
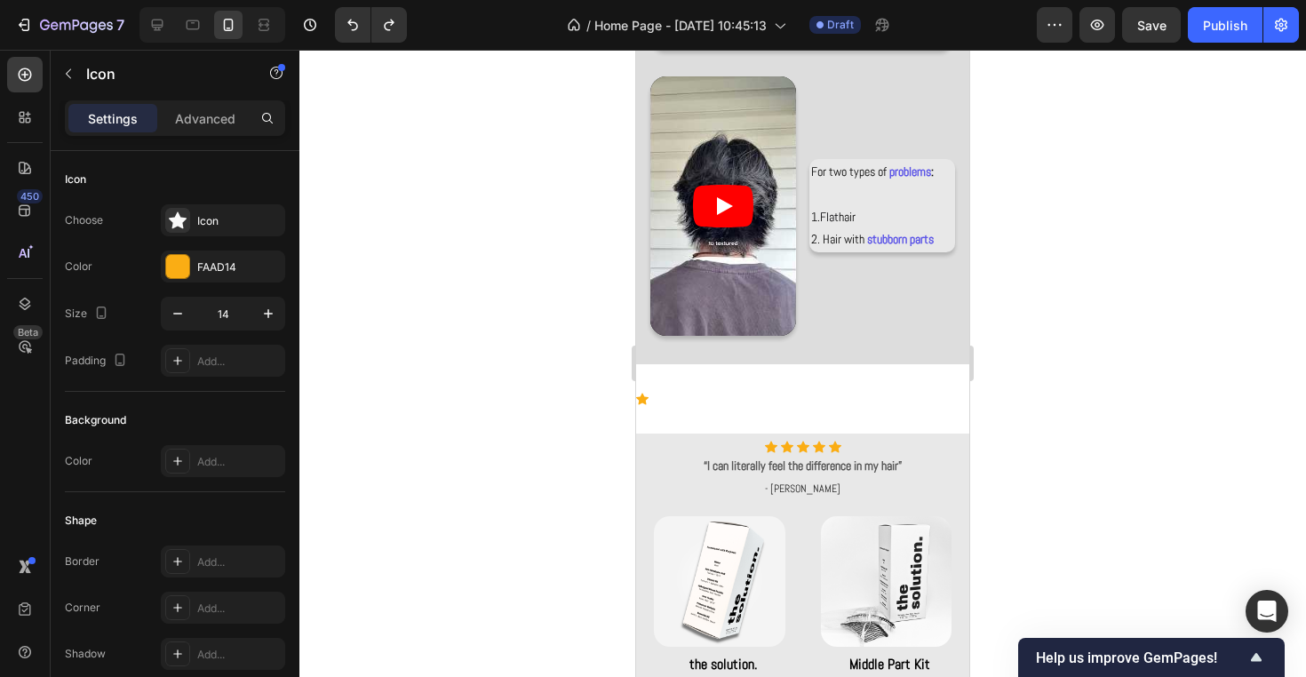
scroll to position [901, 0]
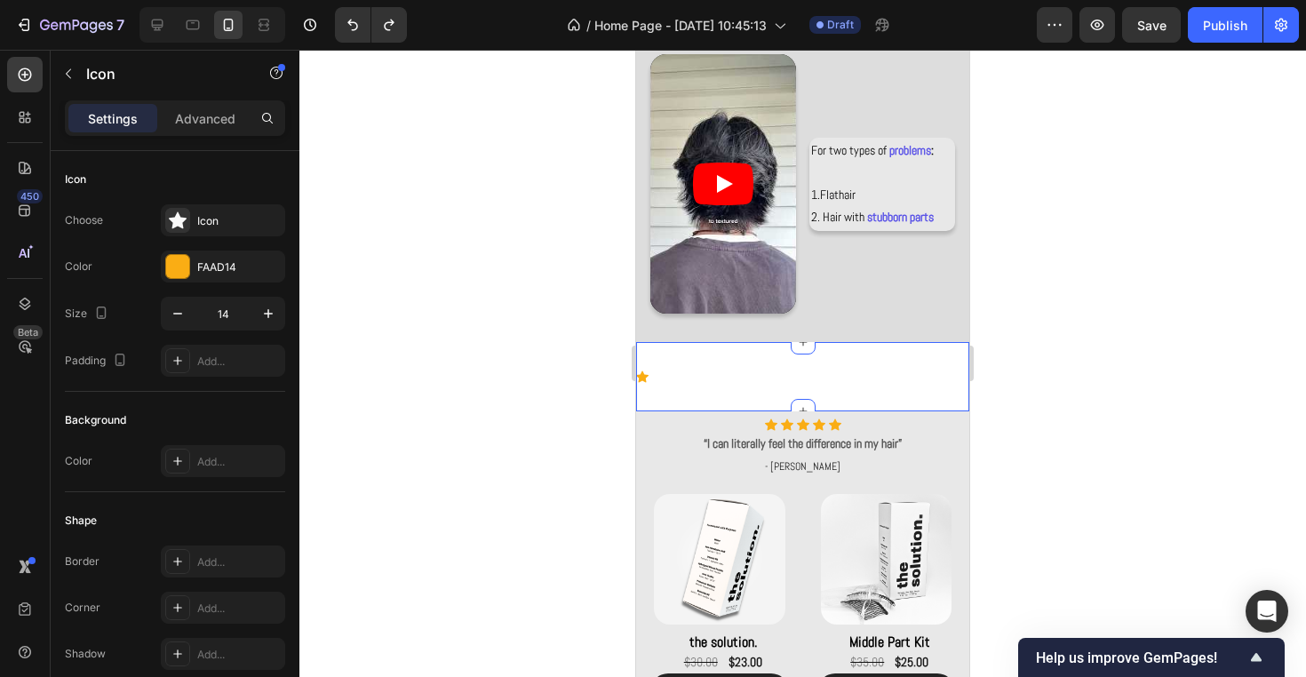
click at [806, 369] on div "Icon Section 9" at bounding box center [802, 376] width 333 height 69
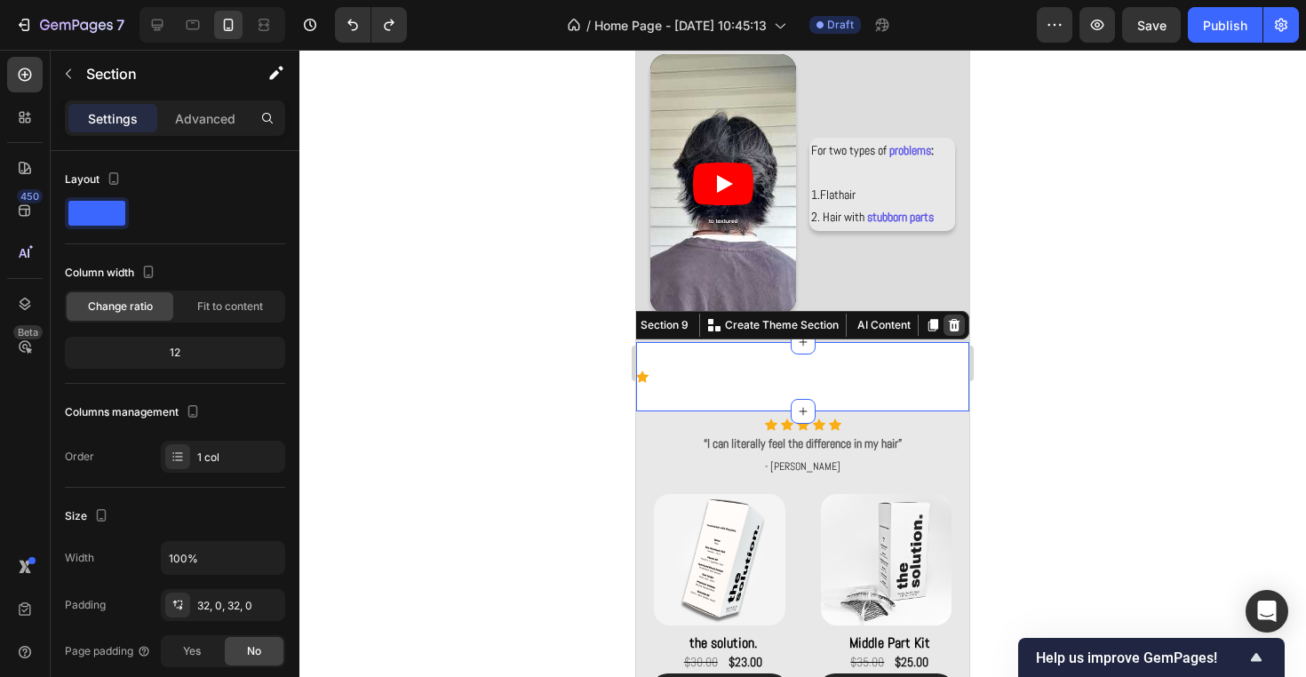
click at [948, 325] on icon at bounding box center [954, 325] width 14 height 14
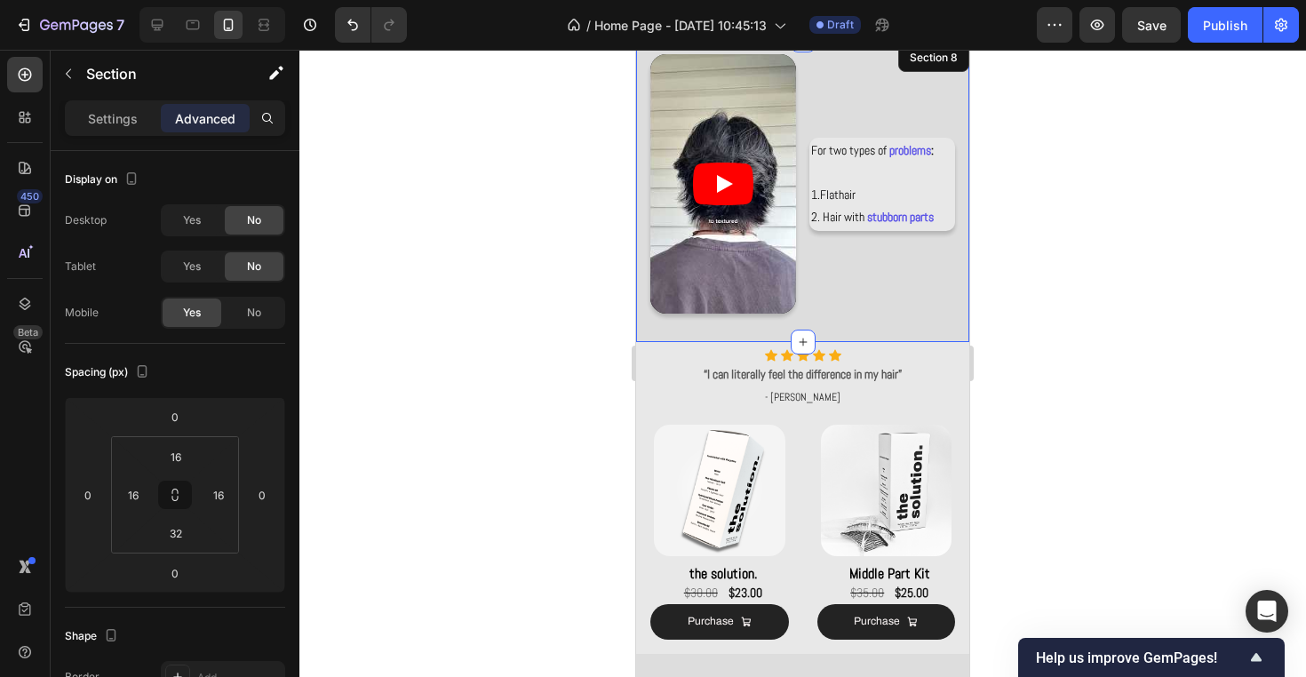
click at [905, 333] on div "Video For two types of problems : 1. Flat hair 2. Hair with stubborn parts Text…" at bounding box center [802, 191] width 333 height 302
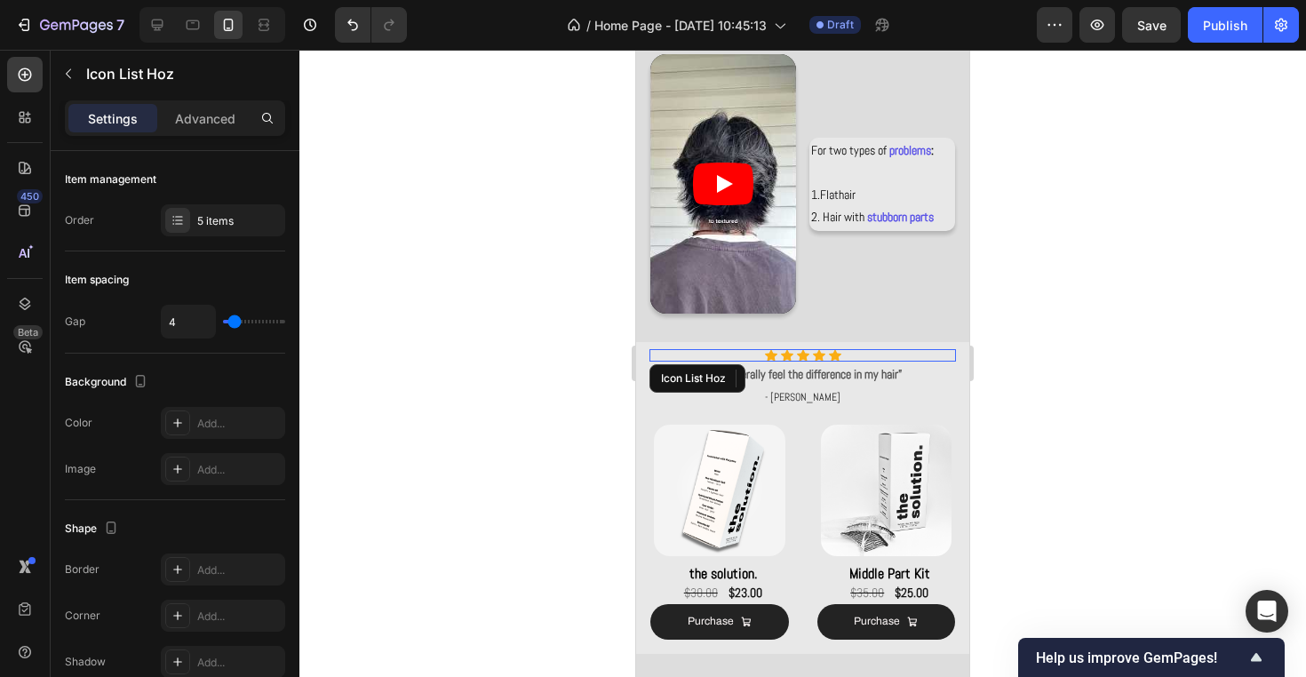
click at [928, 352] on div "Icon Icon Icon Icon Icon" at bounding box center [802, 355] width 306 height 12
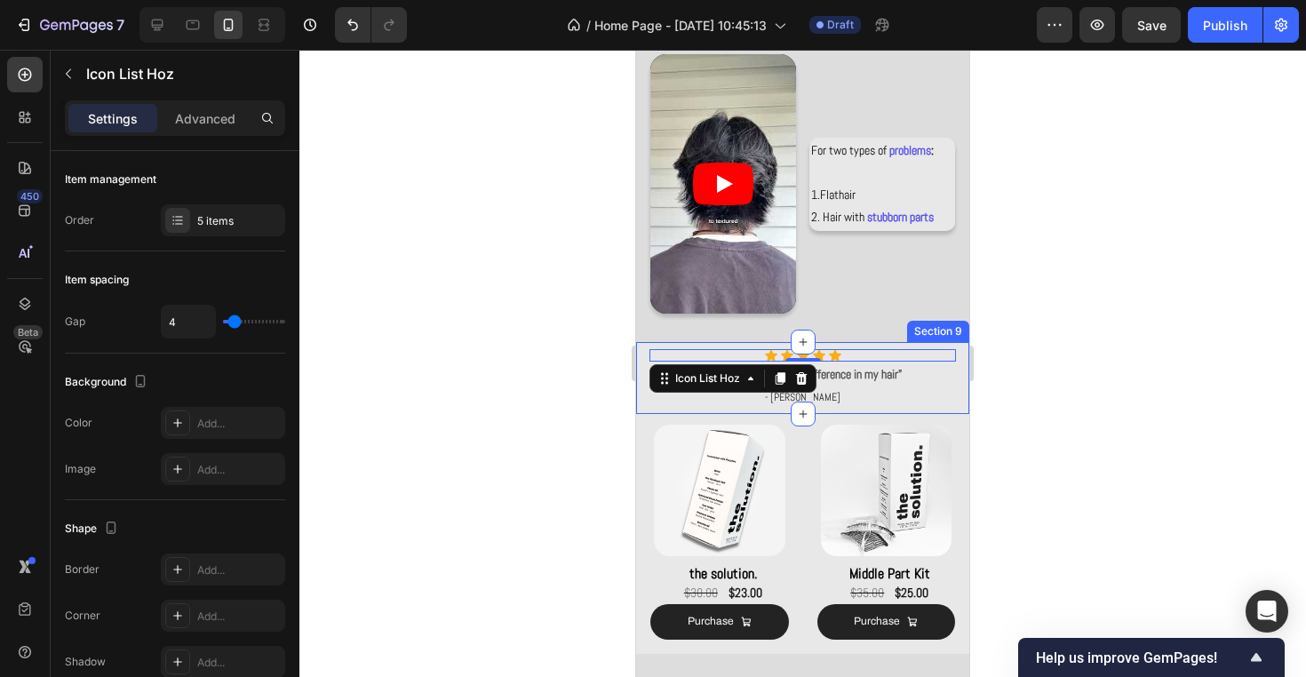
click at [952, 346] on div "Icon Icon Icon Icon Icon Icon List Hoz 0 “I can literally feel the difference i…" at bounding box center [802, 378] width 333 height 72
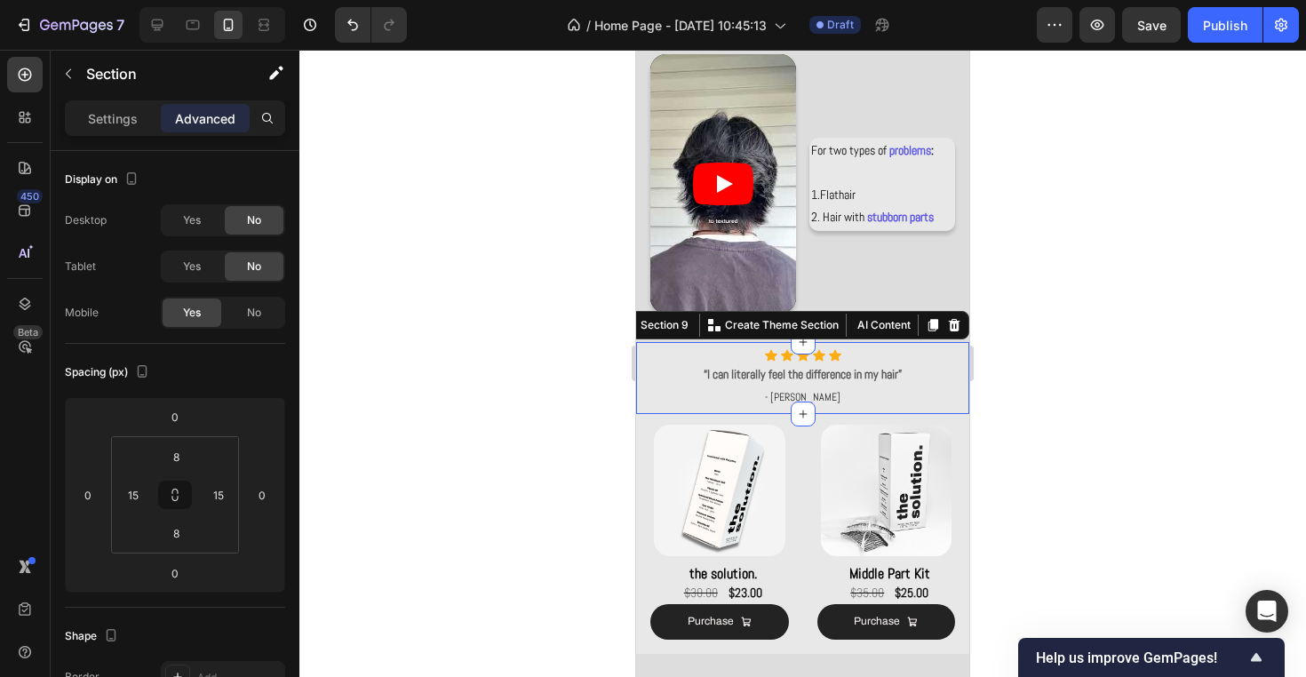
click at [960, 408] on div "Icon Icon Icon Icon Icon Icon List Hoz “I can literally feel the difference in …" at bounding box center [802, 378] width 333 height 72
click at [961, 412] on div "Icon Icon Icon Icon Icon Icon List Hoz “I can literally feel the difference in …" at bounding box center [802, 378] width 333 height 72
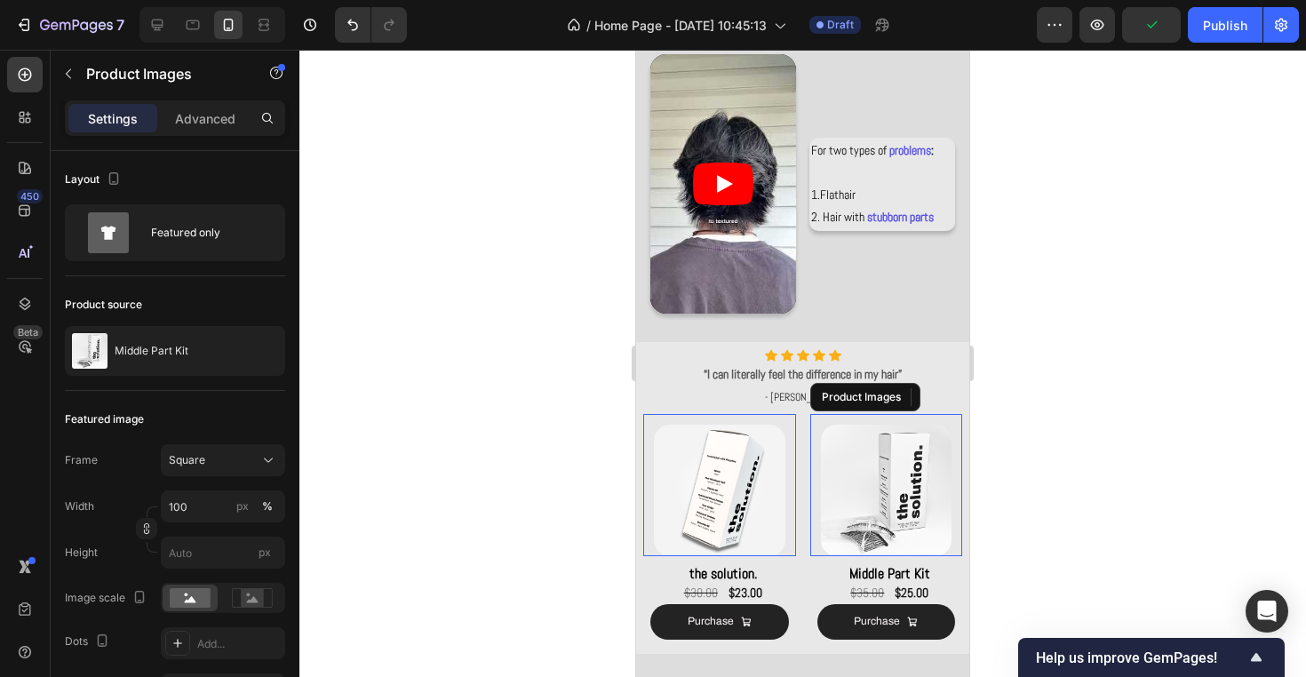
click at [961, 418] on div "Product Images" at bounding box center [886, 485] width 153 height 142
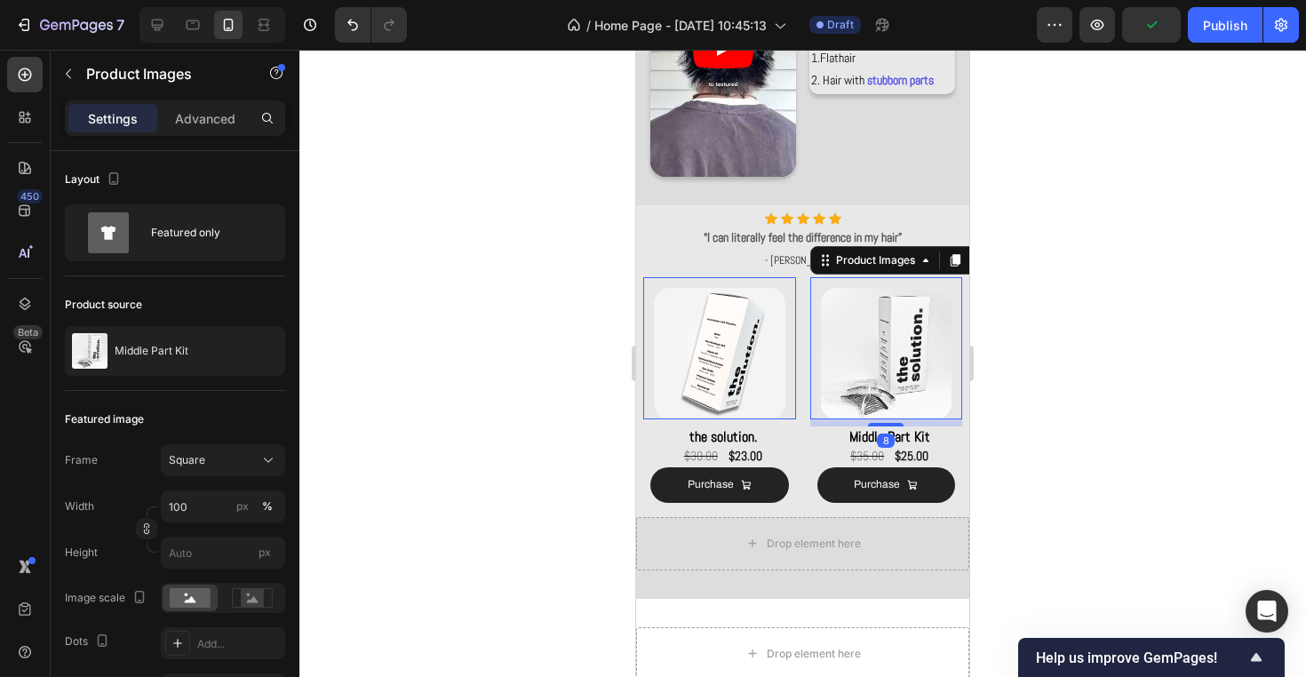
scroll to position [1076, 0]
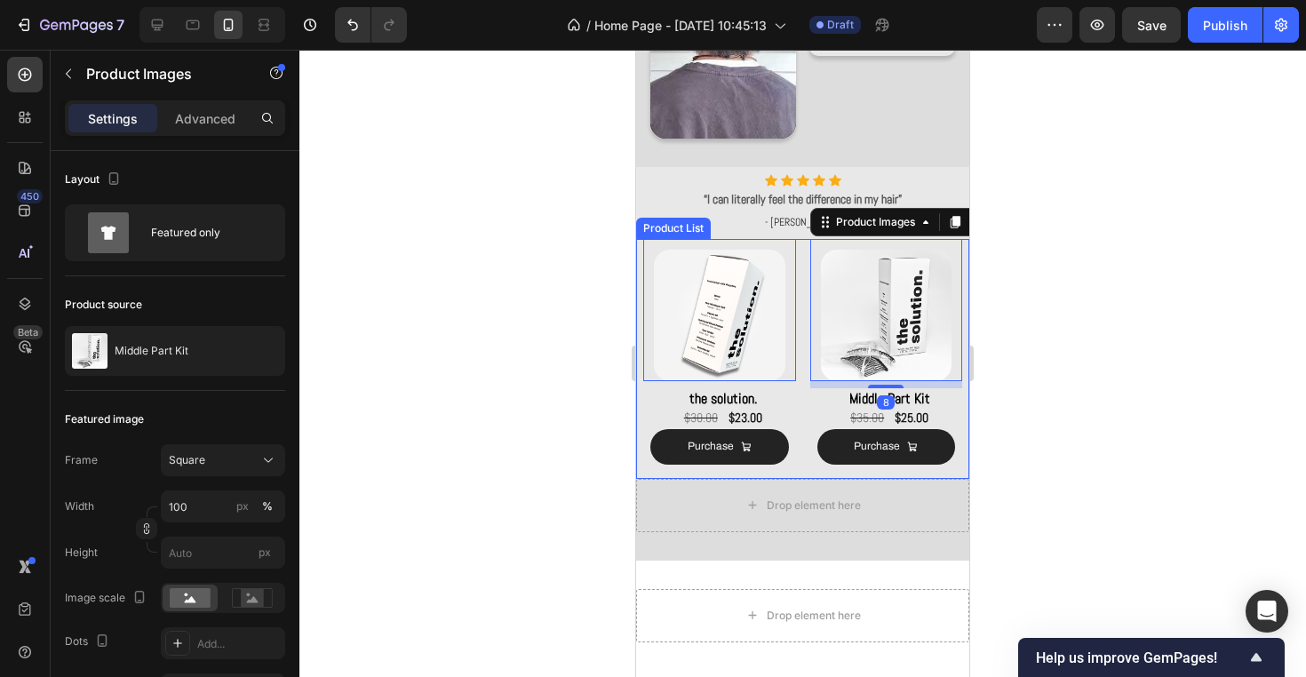
click at [966, 469] on div "Product Images 0 the solution. Product Title $23.00 Product Price Product Price…" at bounding box center [802, 359] width 333 height 240
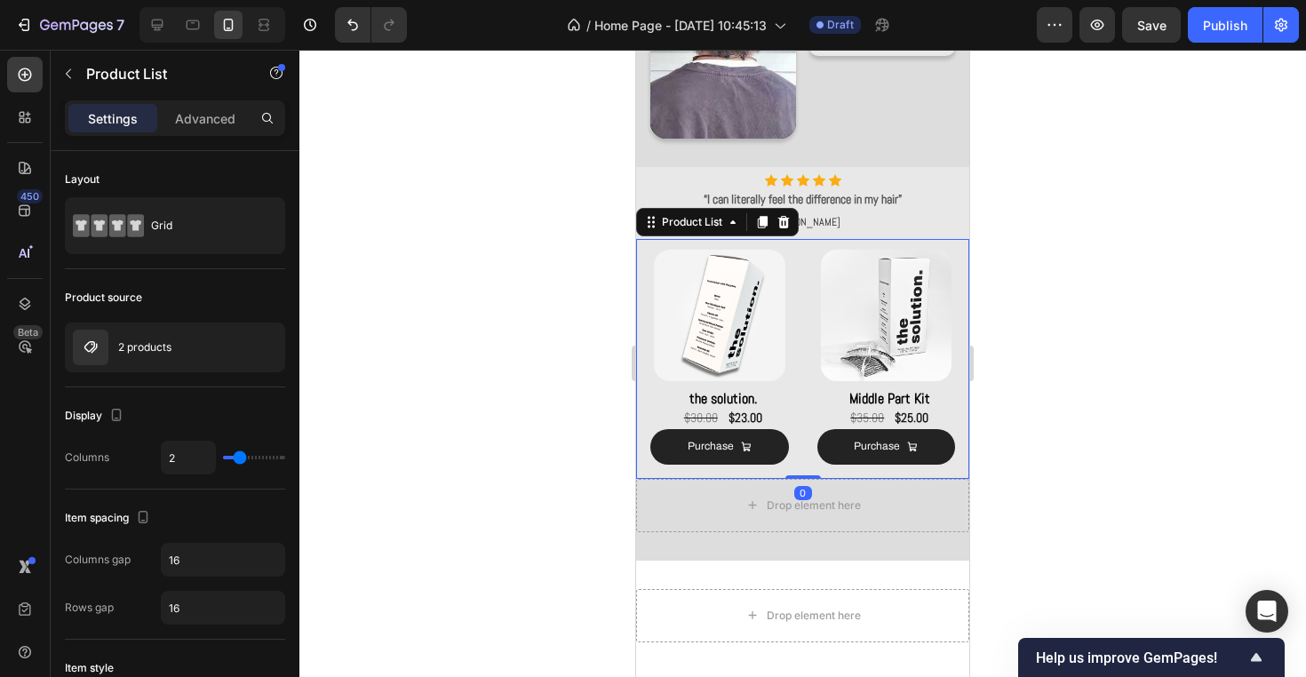
click at [1046, 457] on div at bounding box center [802, 363] width 1006 height 627
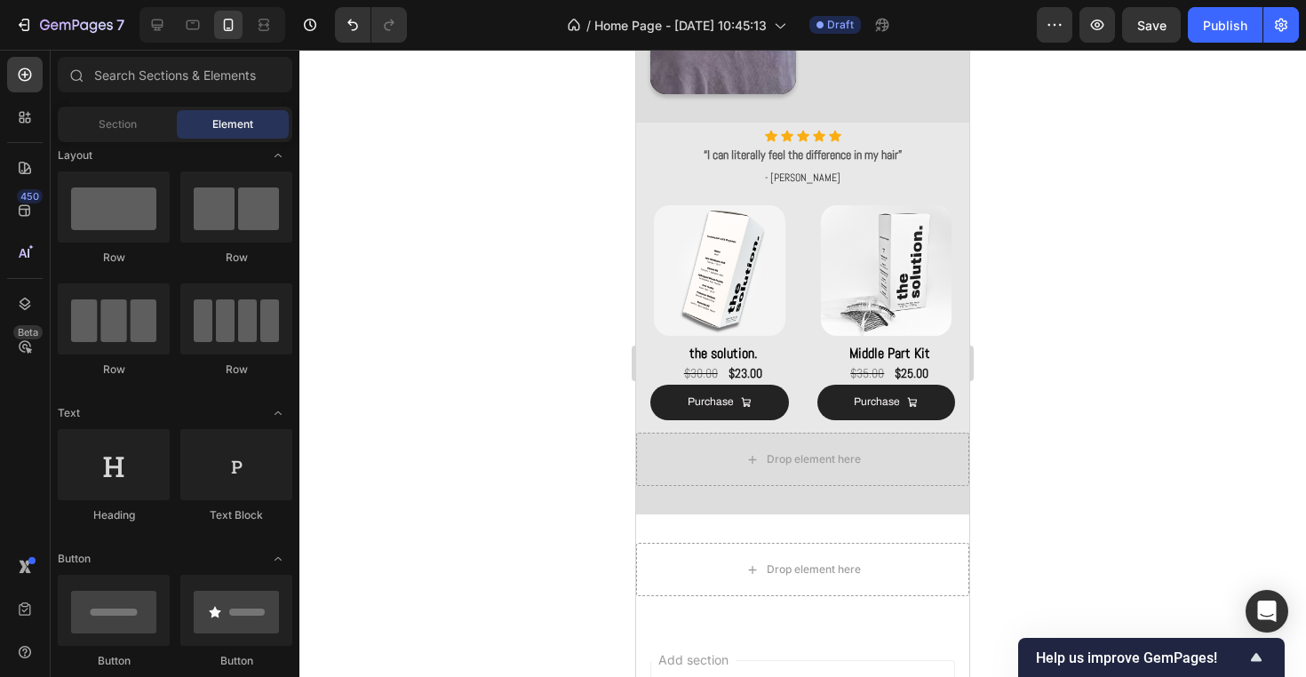
scroll to position [1225, 0]
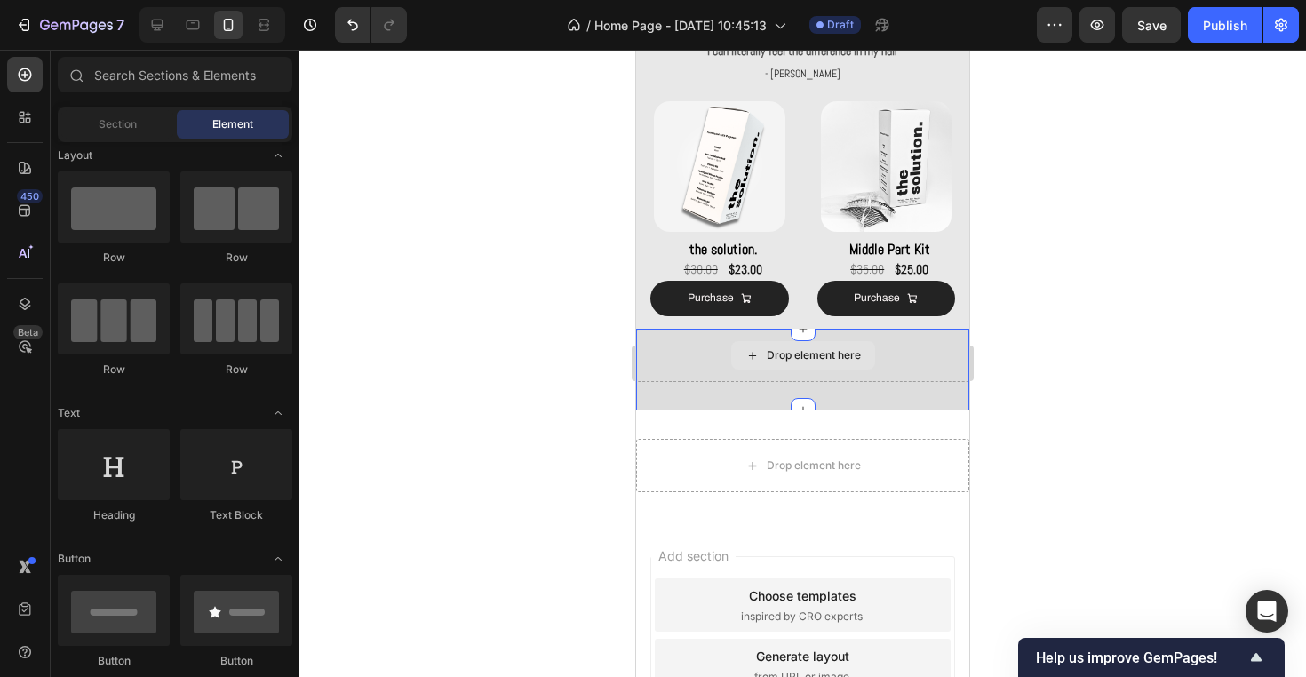
click at [837, 367] on div "Drop element here" at bounding box center [803, 355] width 144 height 28
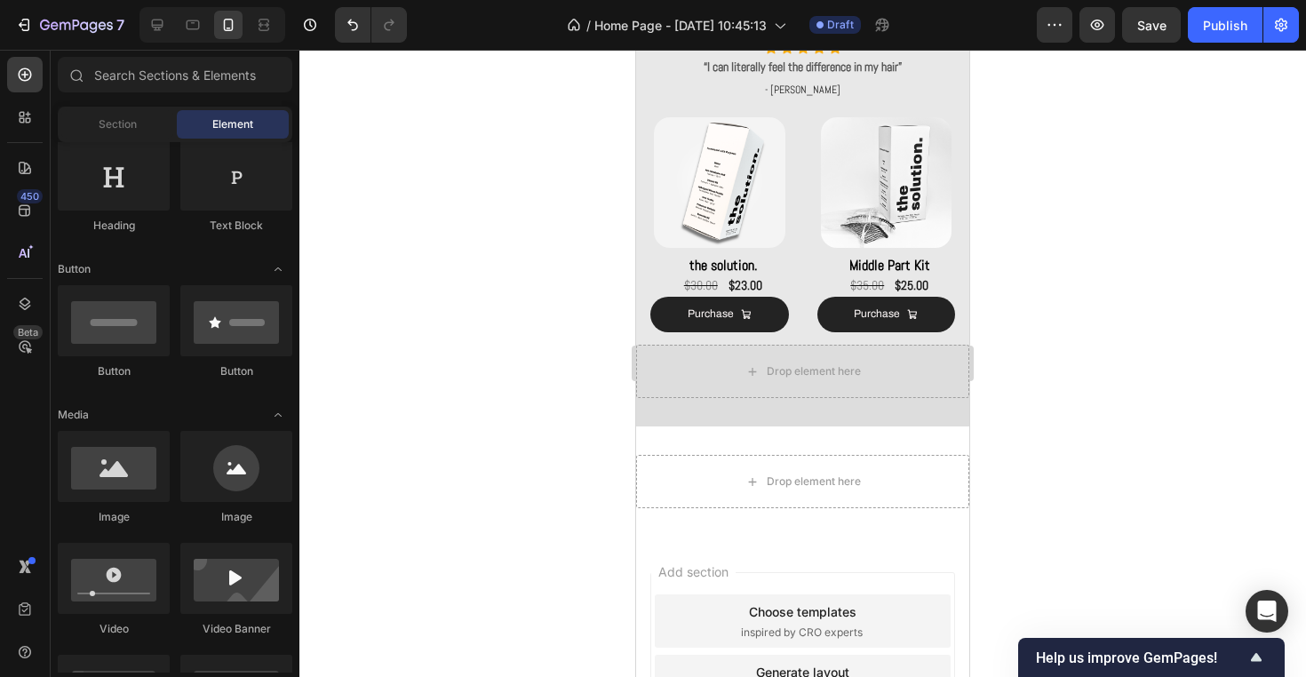
scroll to position [1212, 0]
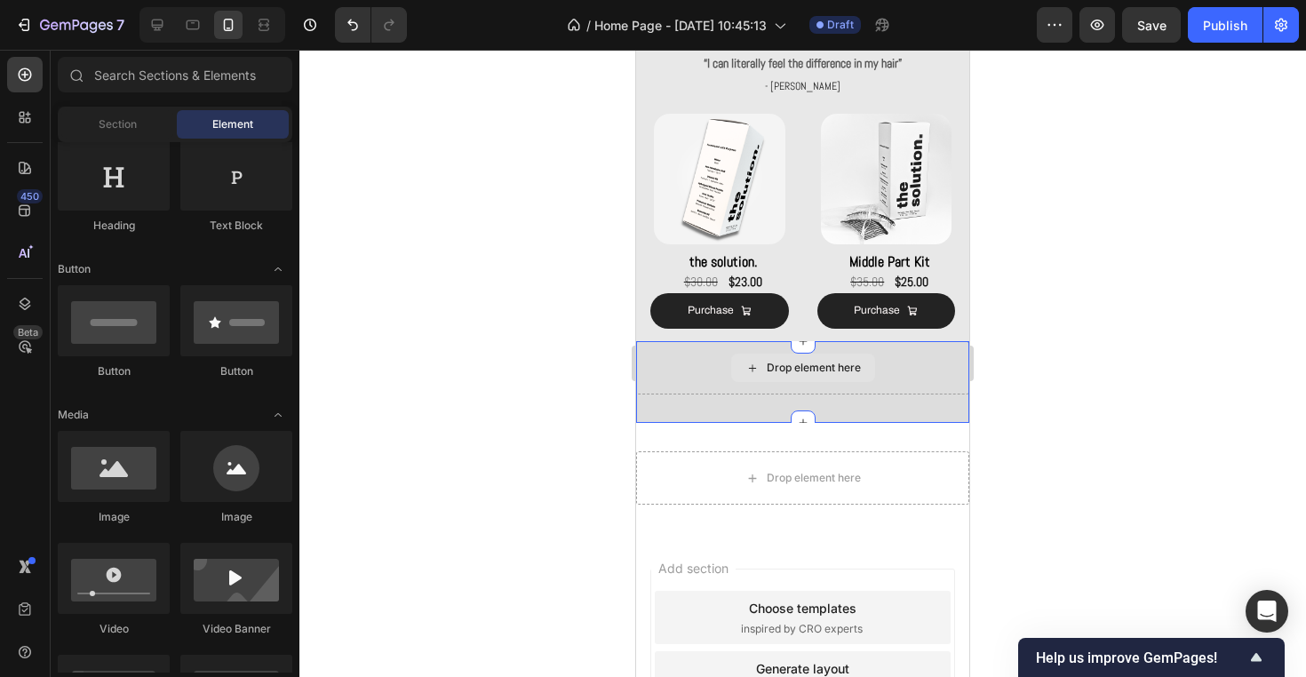
click at [845, 367] on div "Drop element here" at bounding box center [813, 368] width 94 height 14
click at [855, 370] on div "Drop element here" at bounding box center [813, 369] width 94 height 14
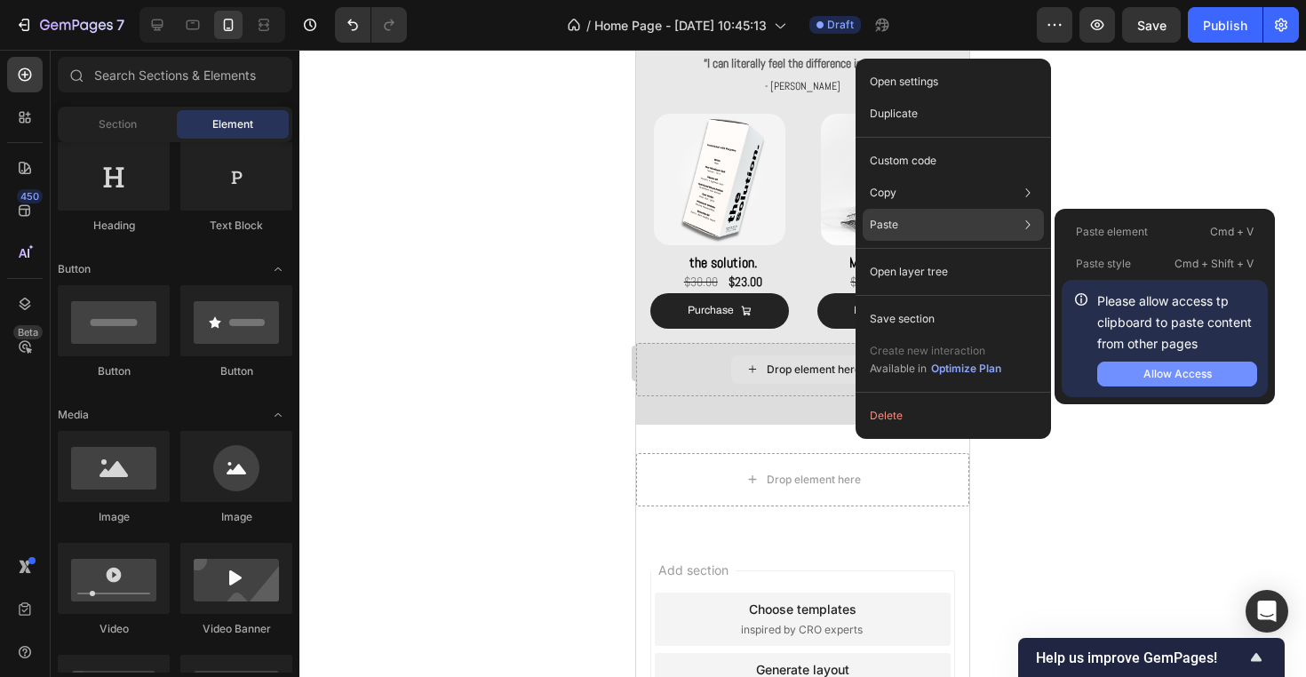
click at [1139, 374] on button "Allow Access" at bounding box center [1177, 373] width 160 height 25
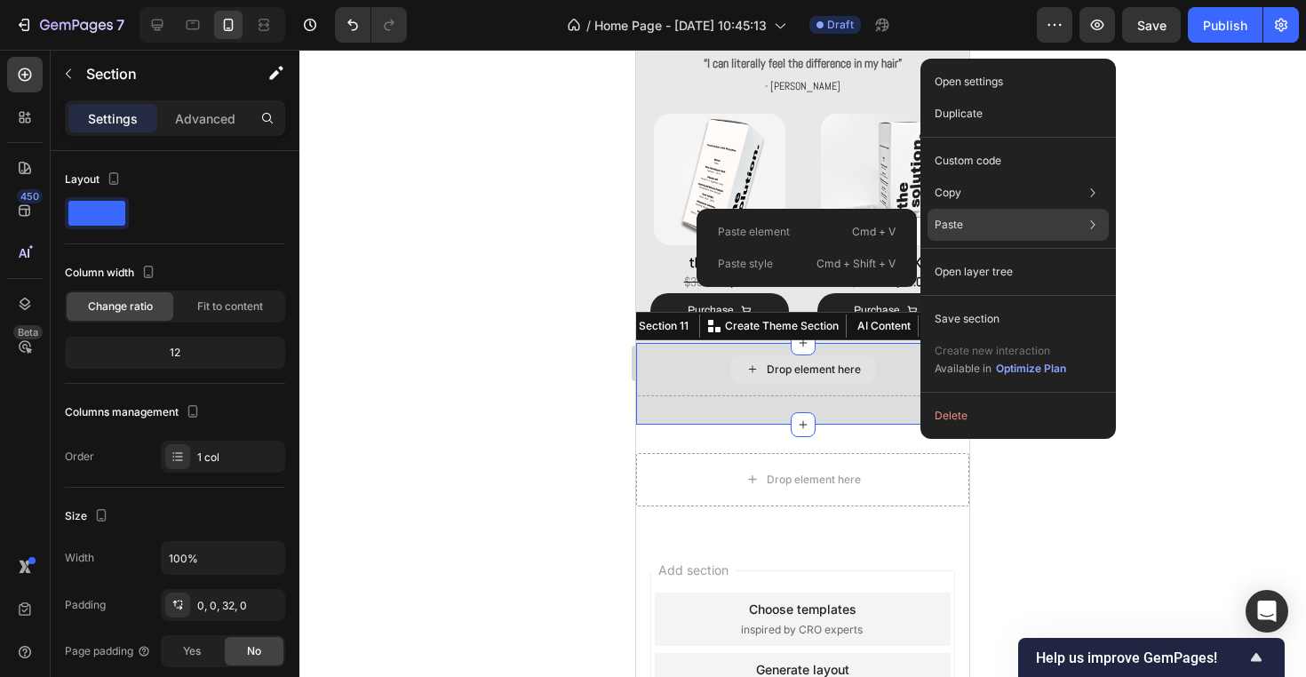
click at [840, 232] on div "Paste element Cmd + V" at bounding box center [806, 232] width 206 height 32
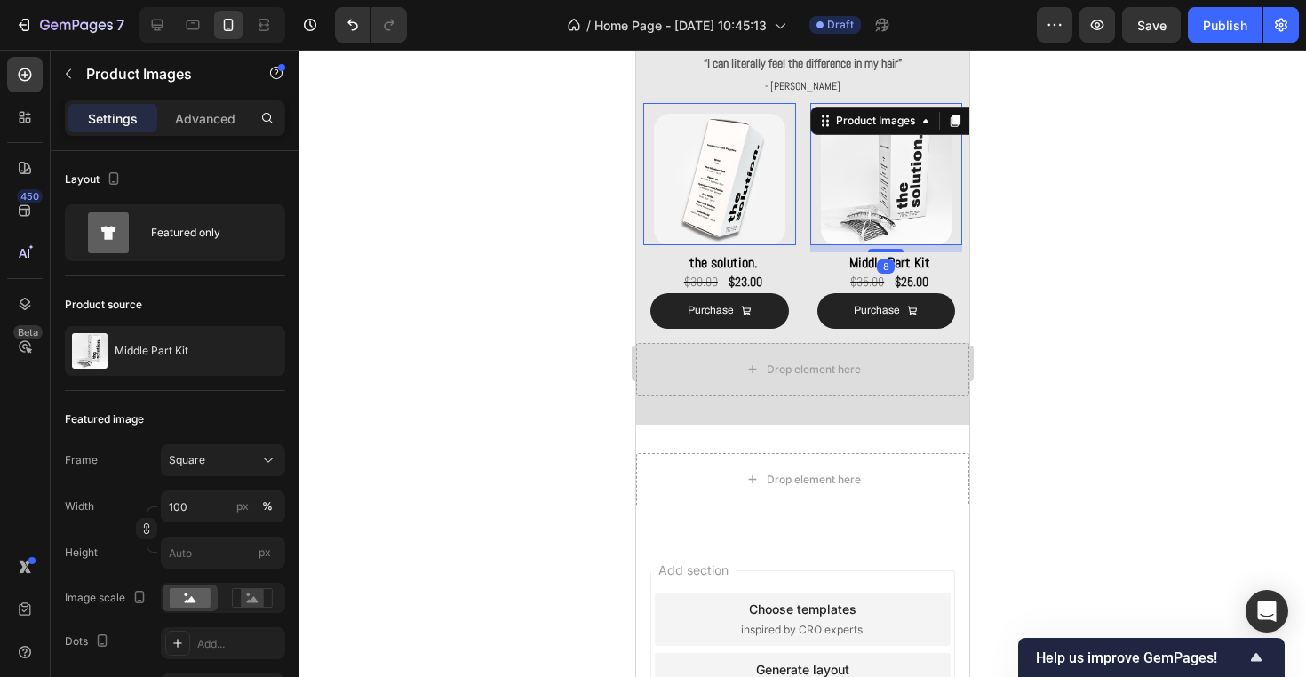
click at [840, 232] on img at bounding box center [886, 179] width 131 height 131
click at [772, 384] on div "Drop element here" at bounding box center [802, 369] width 333 height 53
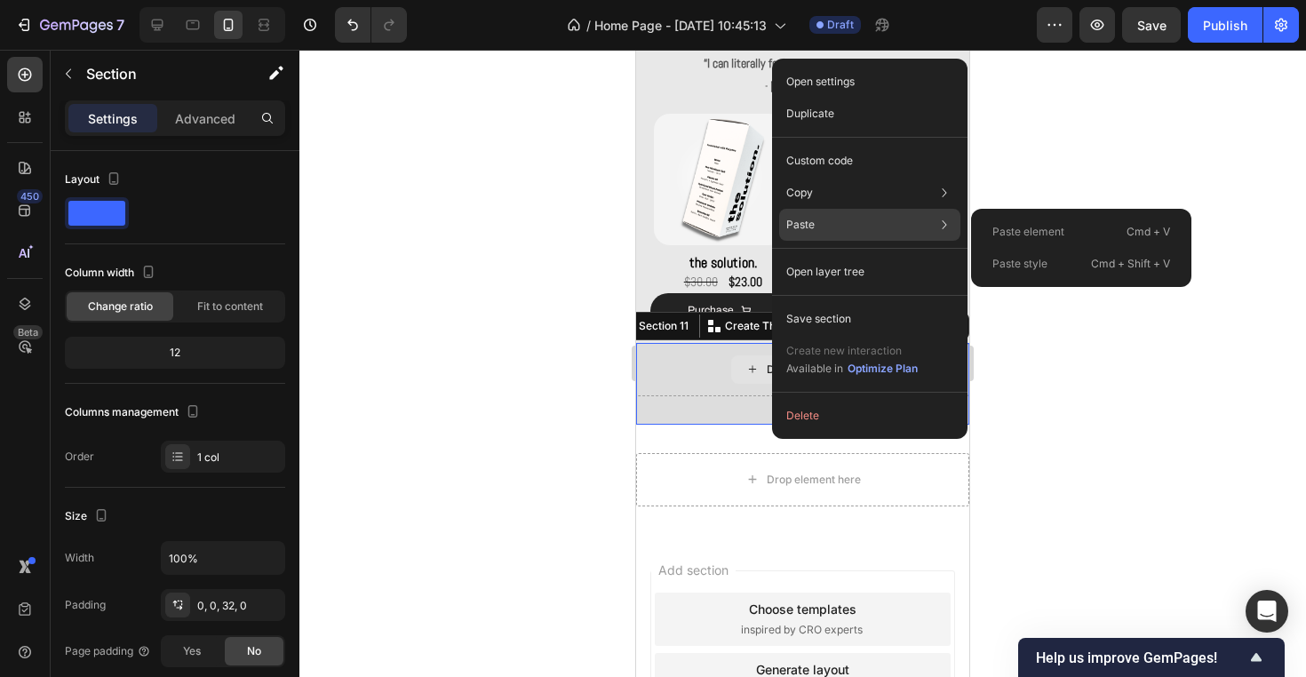
click at [1010, 226] on p "Paste element" at bounding box center [1028, 232] width 72 height 16
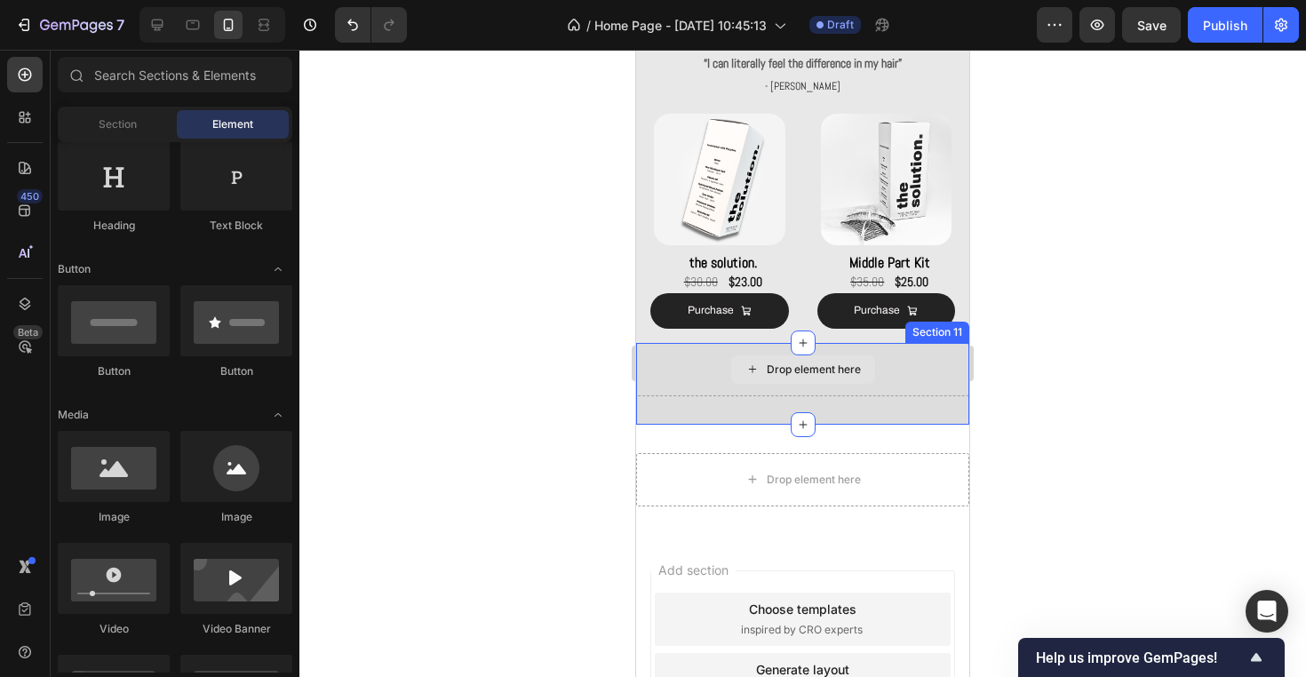
click at [798, 367] on div "Drop element here" at bounding box center [813, 369] width 94 height 14
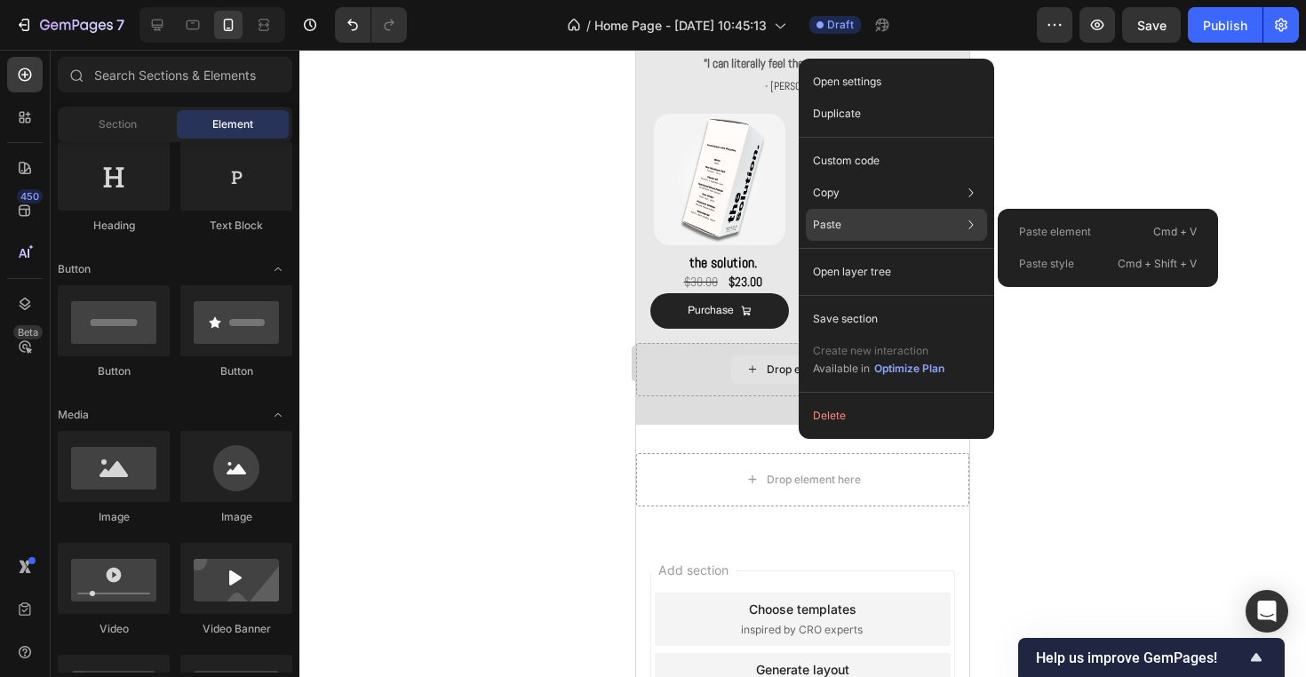
click at [1051, 230] on p "Paste element" at bounding box center [1055, 232] width 72 height 16
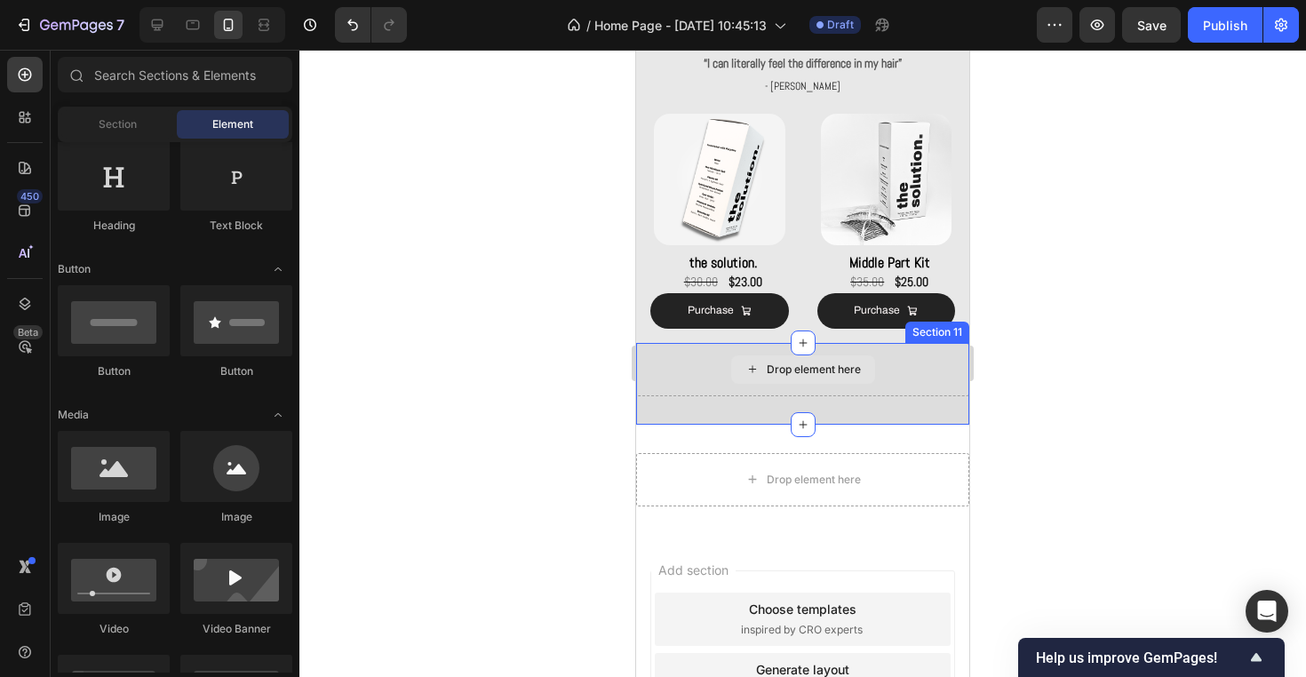
click at [924, 381] on div "Drop element here" at bounding box center [802, 369] width 333 height 53
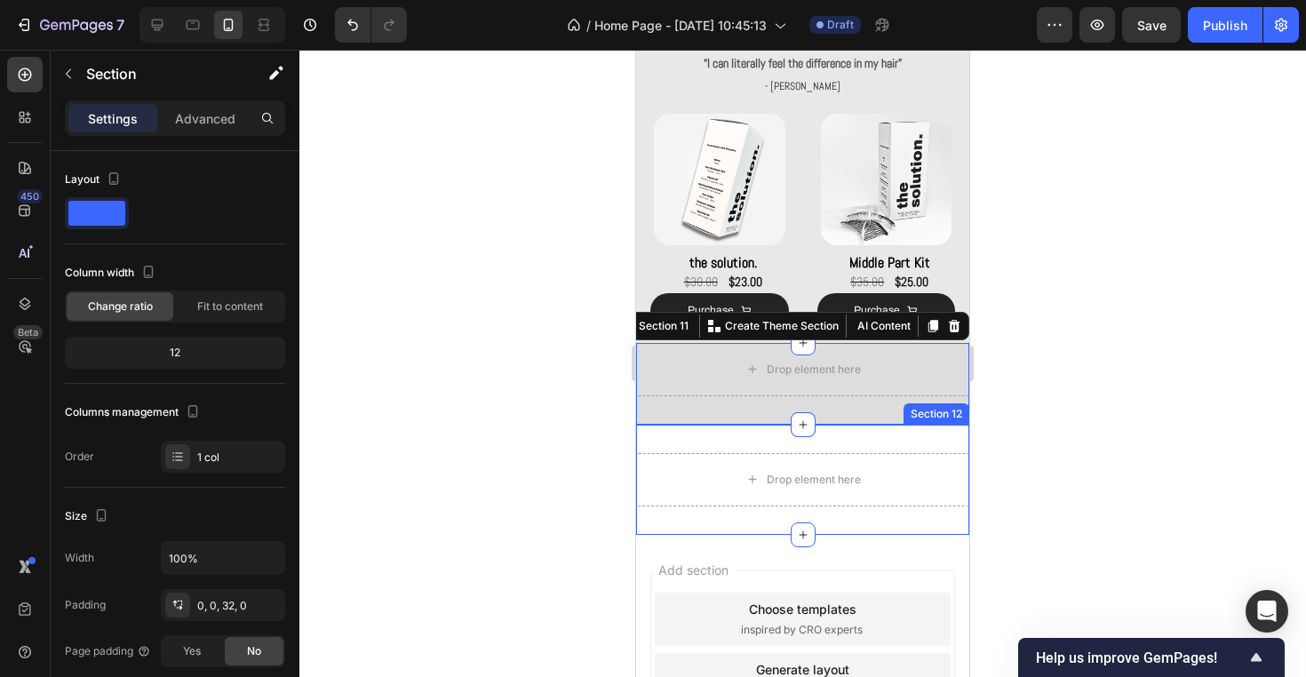
click at [868, 425] on div "Drop element here Section 12" at bounding box center [802, 480] width 333 height 110
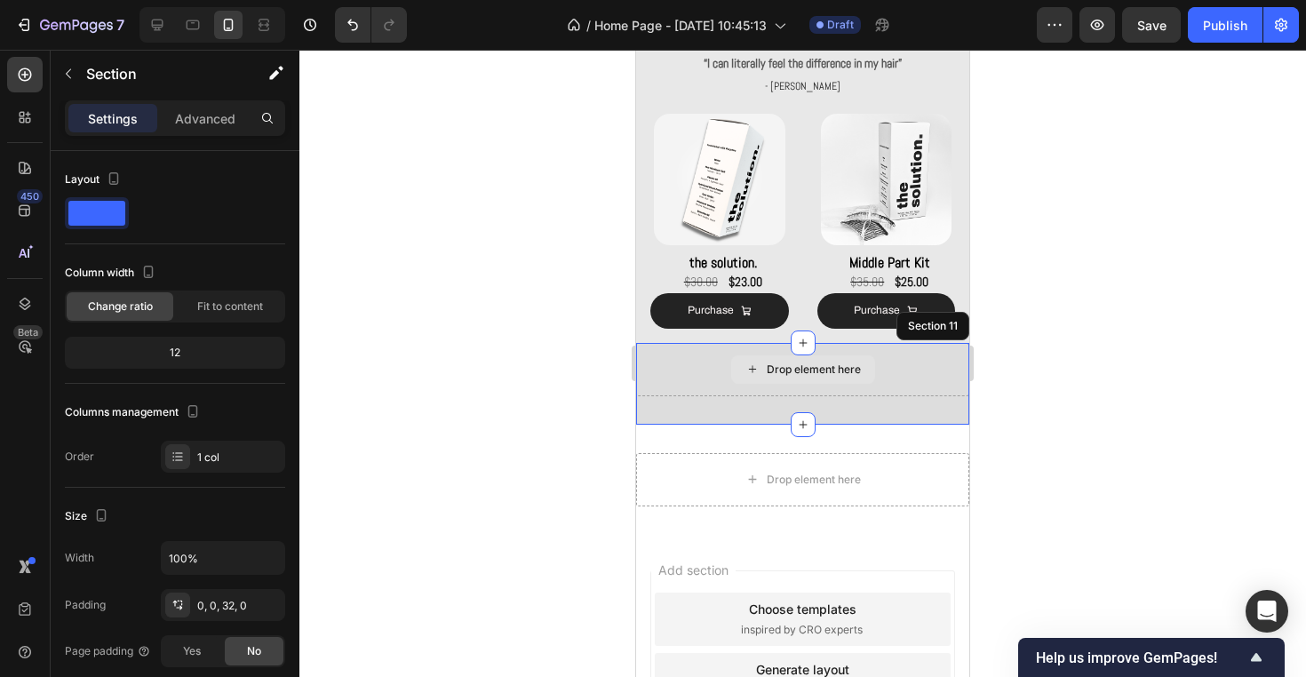
click at [932, 357] on div "Drop element here" at bounding box center [802, 369] width 333 height 53
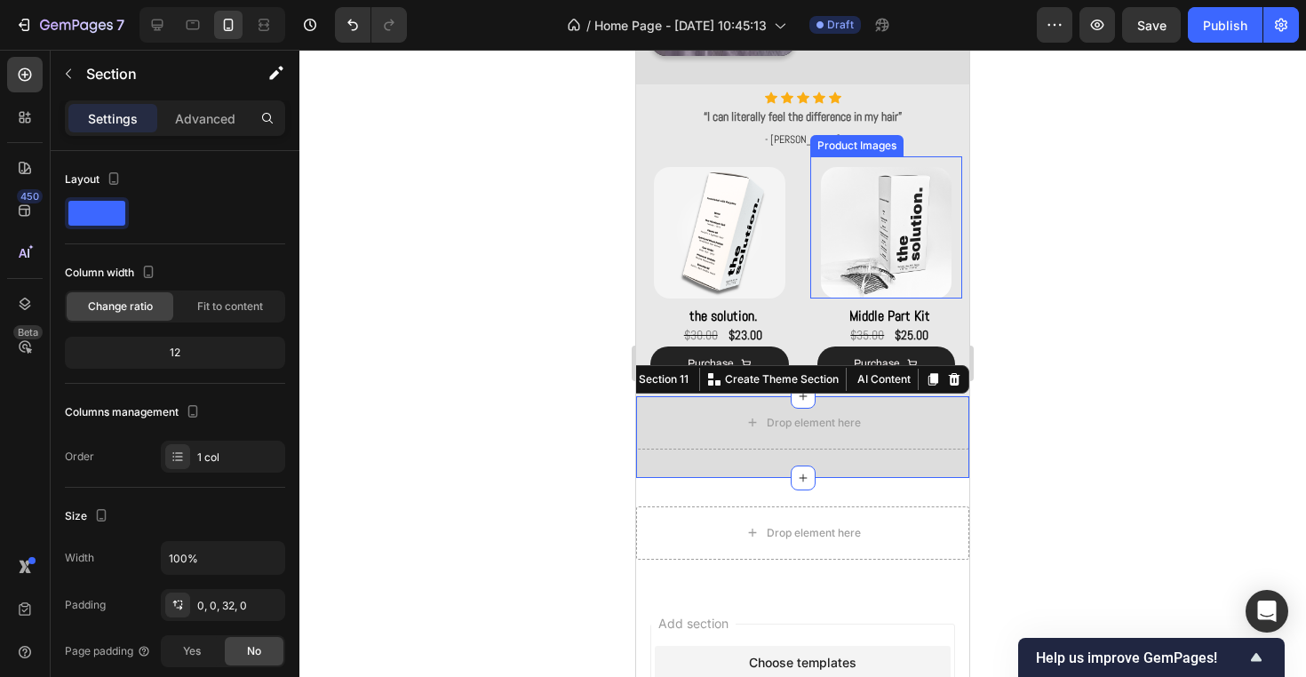
scroll to position [1185, 0]
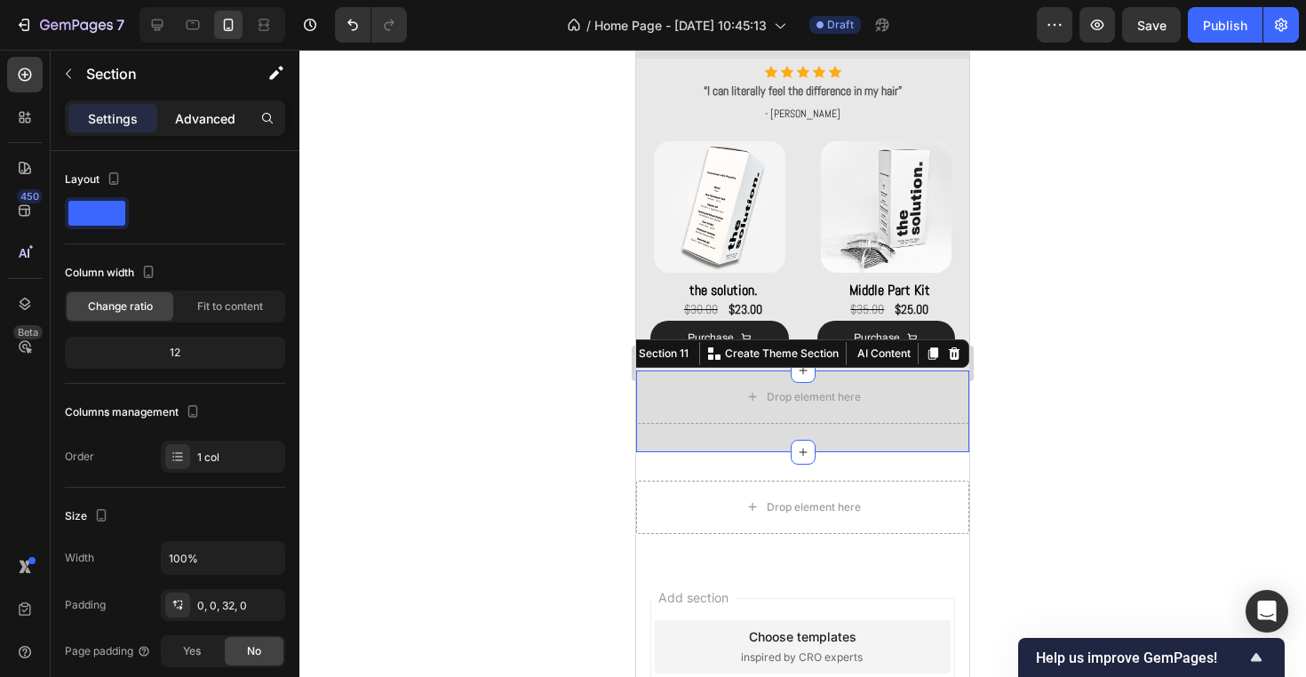
click at [218, 120] on p "Advanced" at bounding box center [205, 118] width 60 height 19
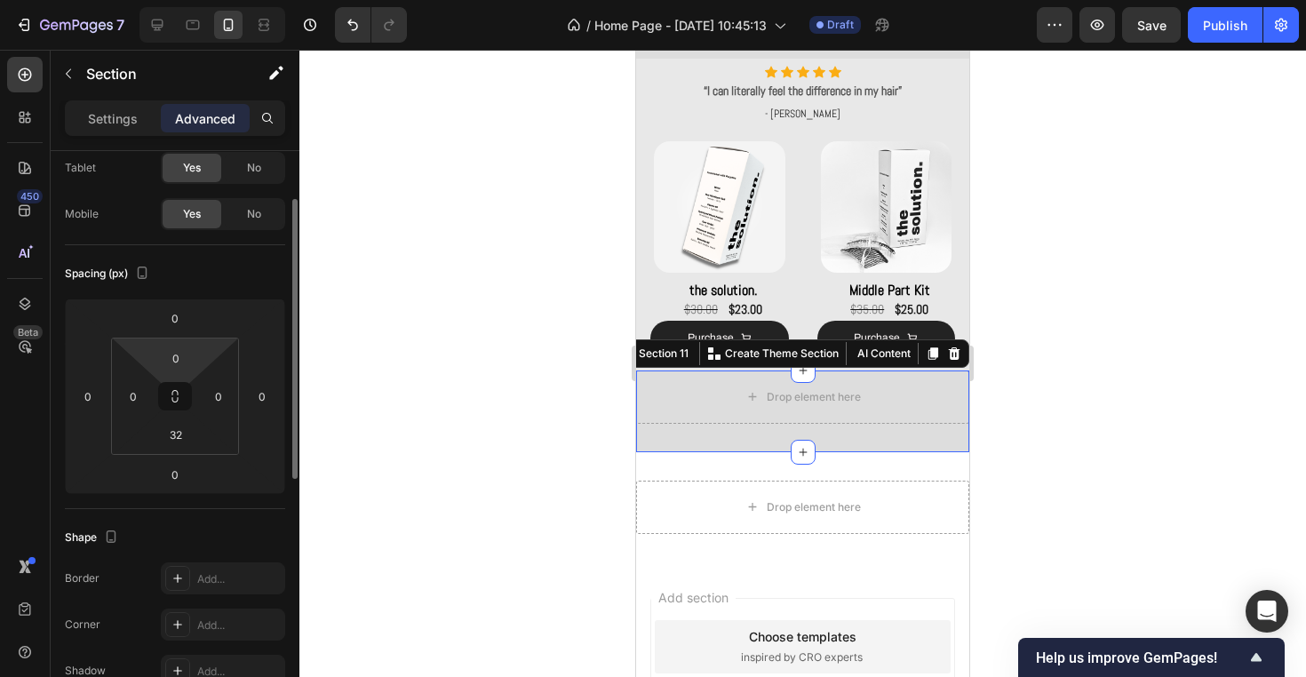
scroll to position [99, 0]
click at [480, 417] on div at bounding box center [802, 363] width 1006 height 627
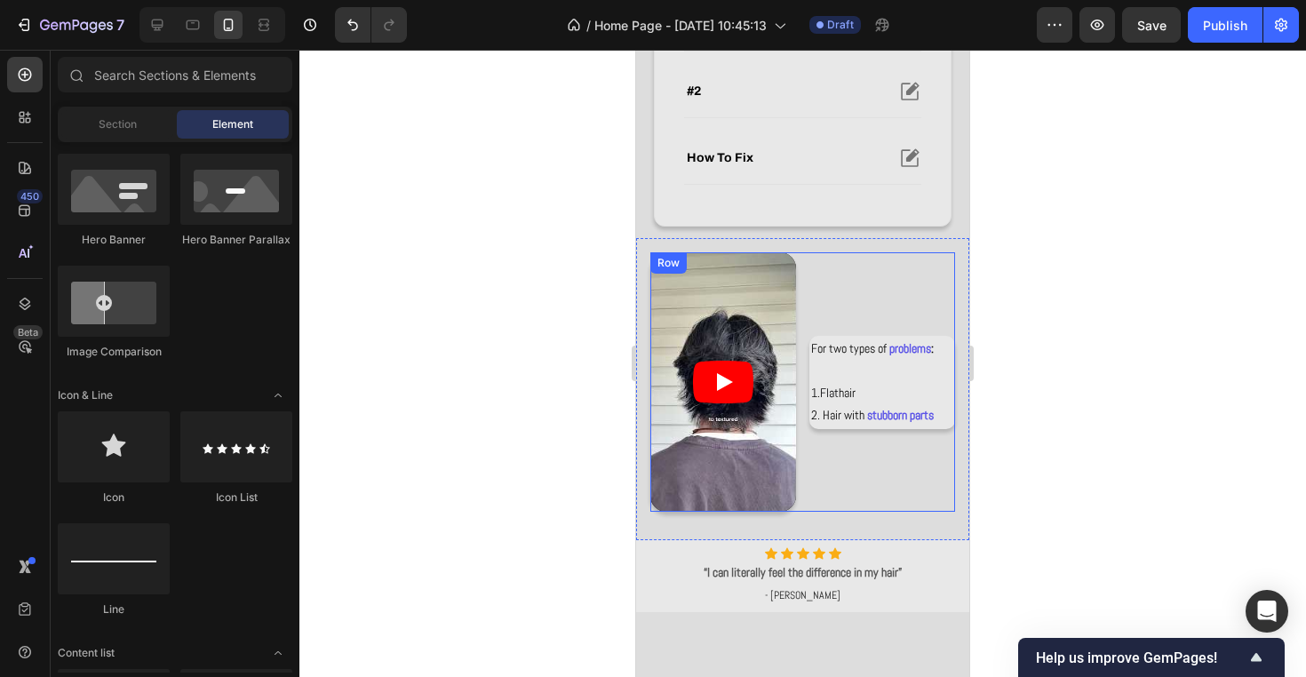
scroll to position [612, 0]
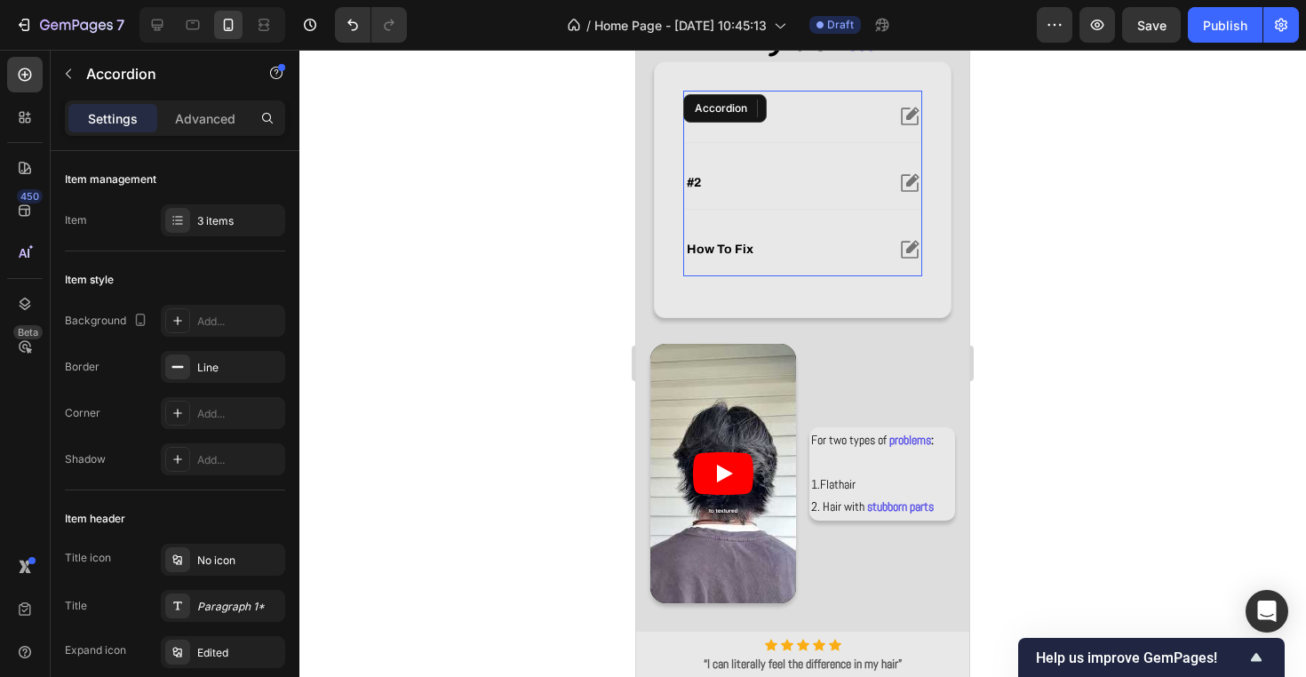
click at [834, 245] on div "how to fix" at bounding box center [784, 249] width 200 height 21
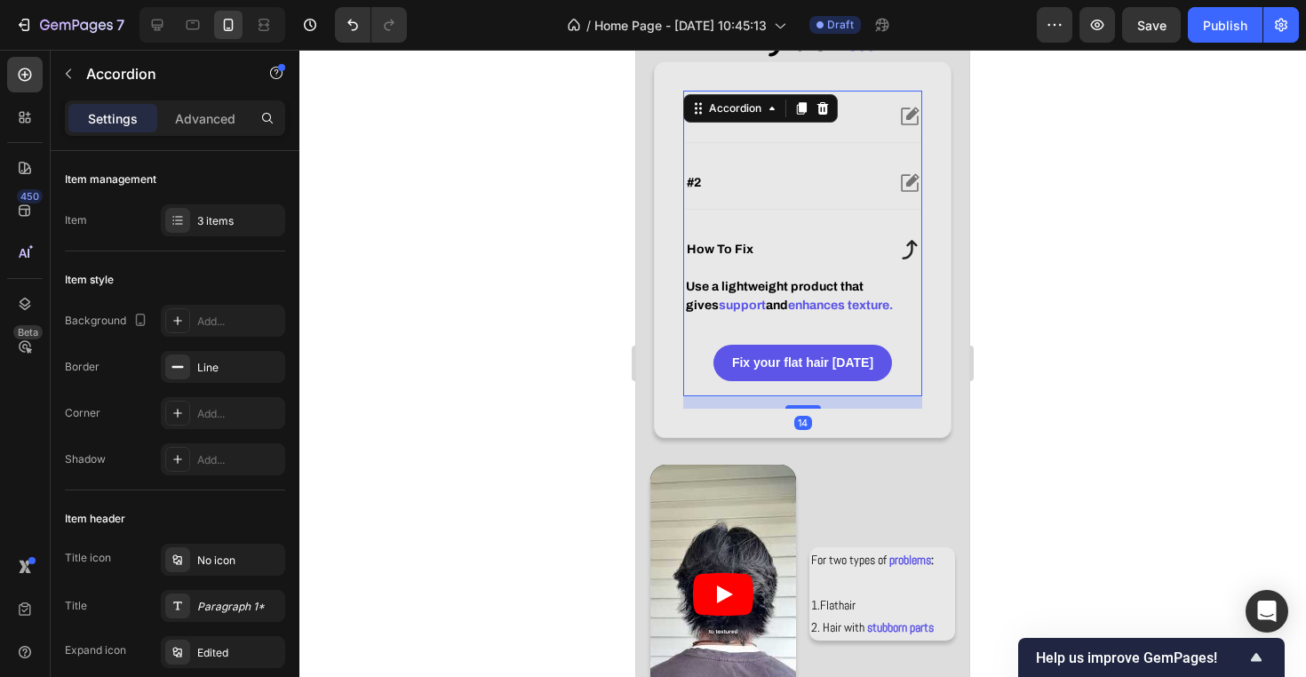
scroll to position [628, 0]
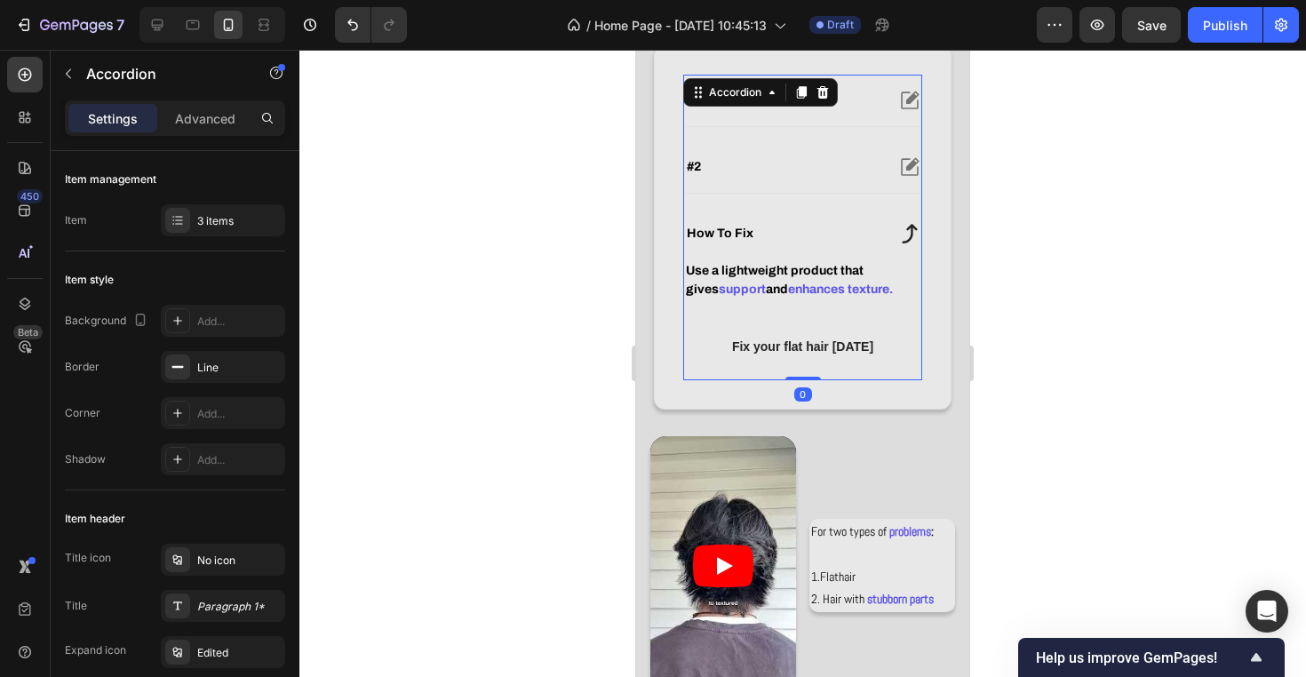
drag, startPoint x: 810, startPoint y: 390, endPoint x: 810, endPoint y: 335, distance: 55.1
click at [810, 335] on div "#1 #2 how to fix Use a lightweight product that gives support and enhances text…" at bounding box center [802, 228] width 239 height 306
type input "100%"
type input "100"
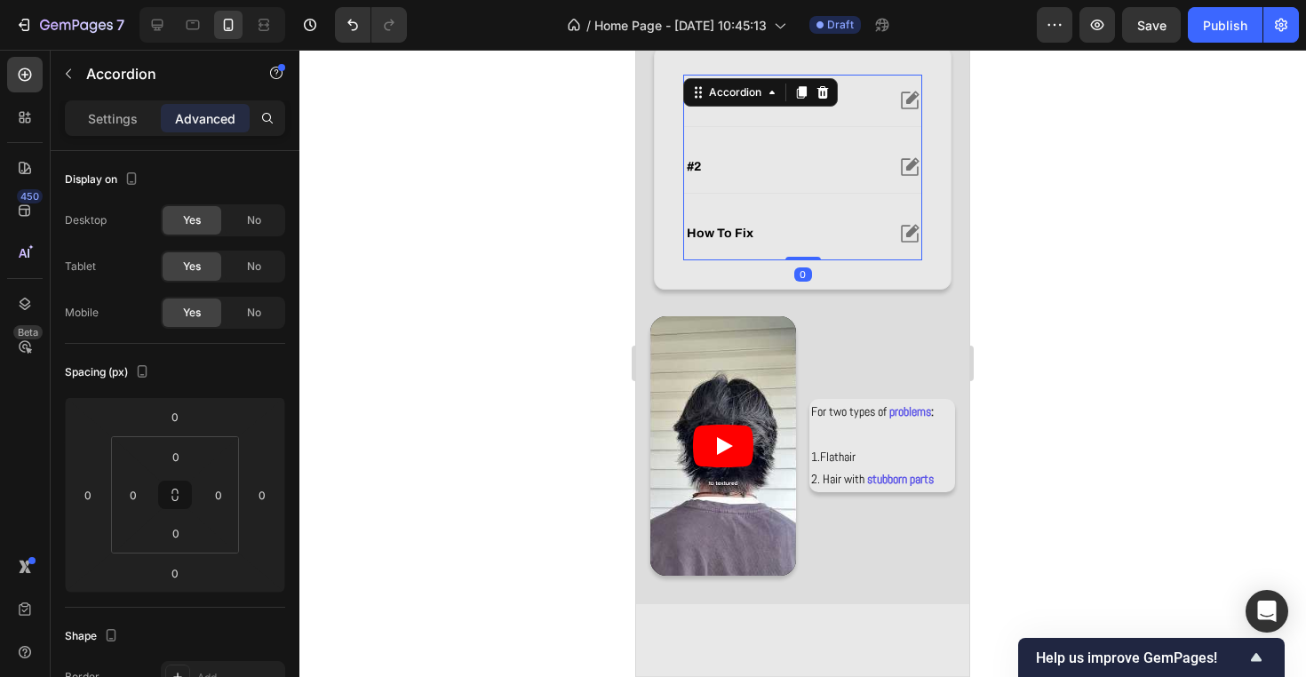
click at [876, 249] on div "how to fix" at bounding box center [802, 234] width 237 height 52
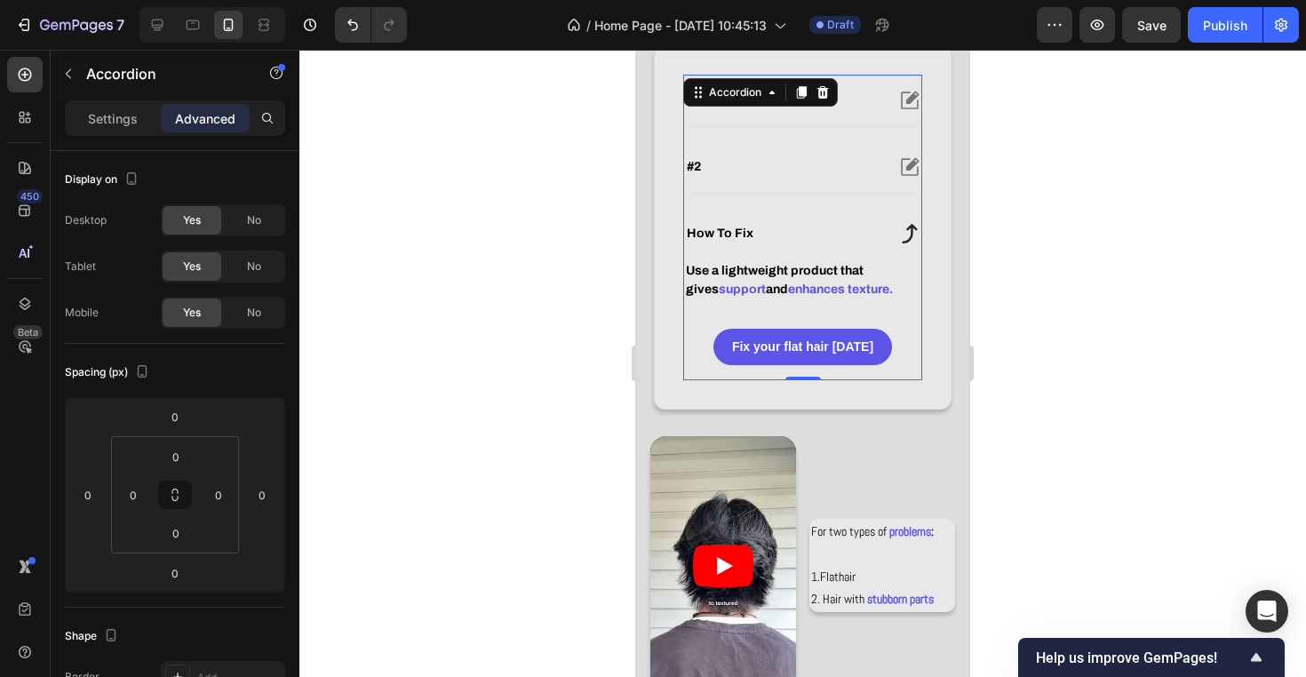
click at [855, 167] on div "#2" at bounding box center [784, 166] width 200 height 21
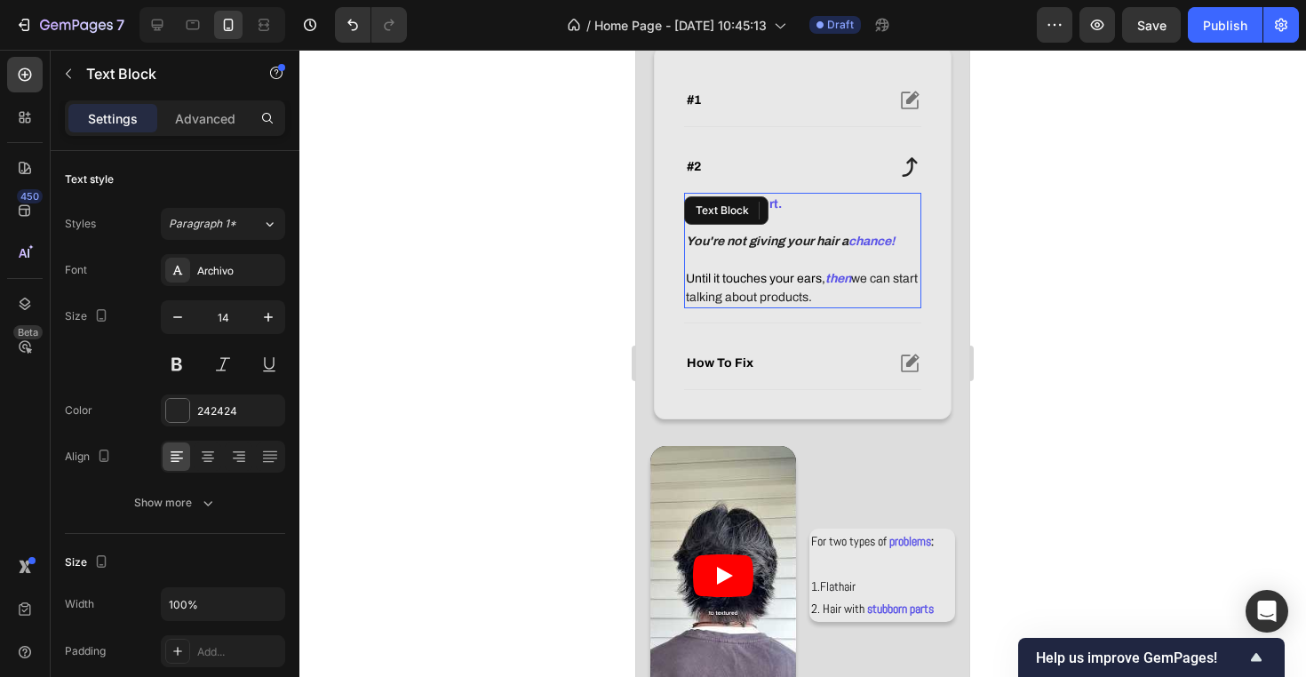
click at [868, 202] on p "Hair is too short." at bounding box center [803, 203] width 234 height 19
click at [887, 195] on p "Hair is too short." at bounding box center [803, 203] width 234 height 19
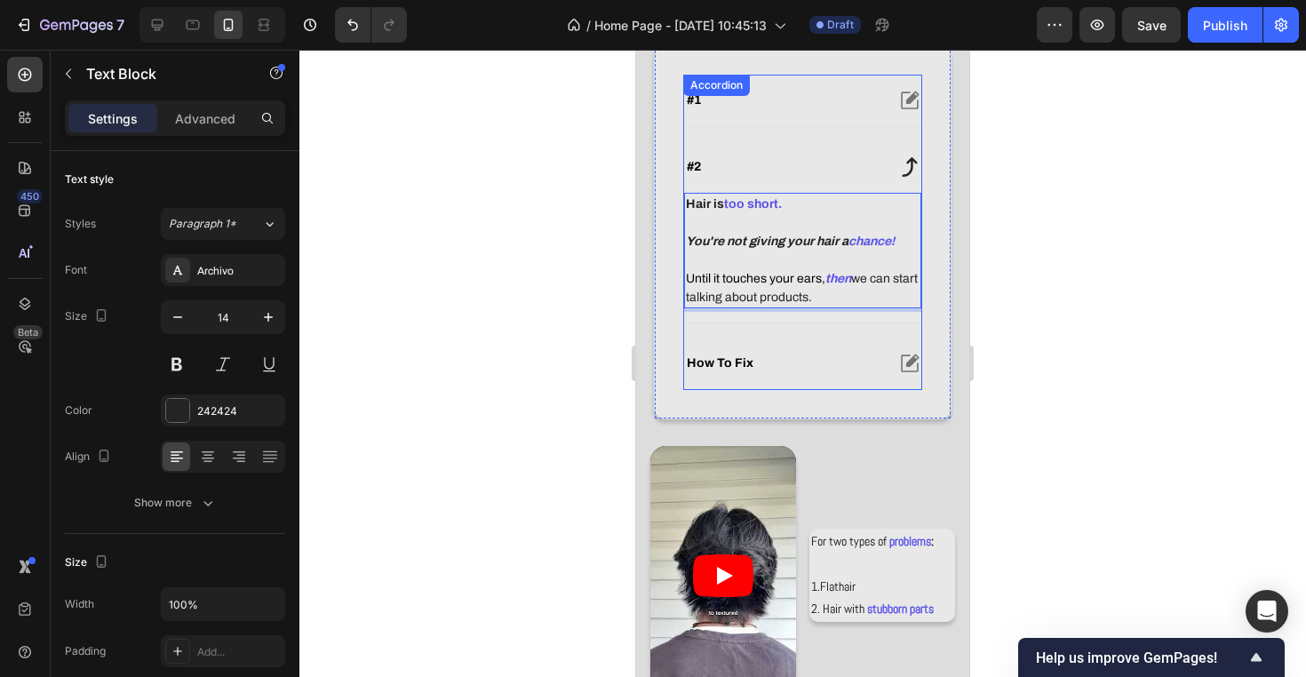
click at [914, 168] on icon at bounding box center [909, 166] width 23 height 23
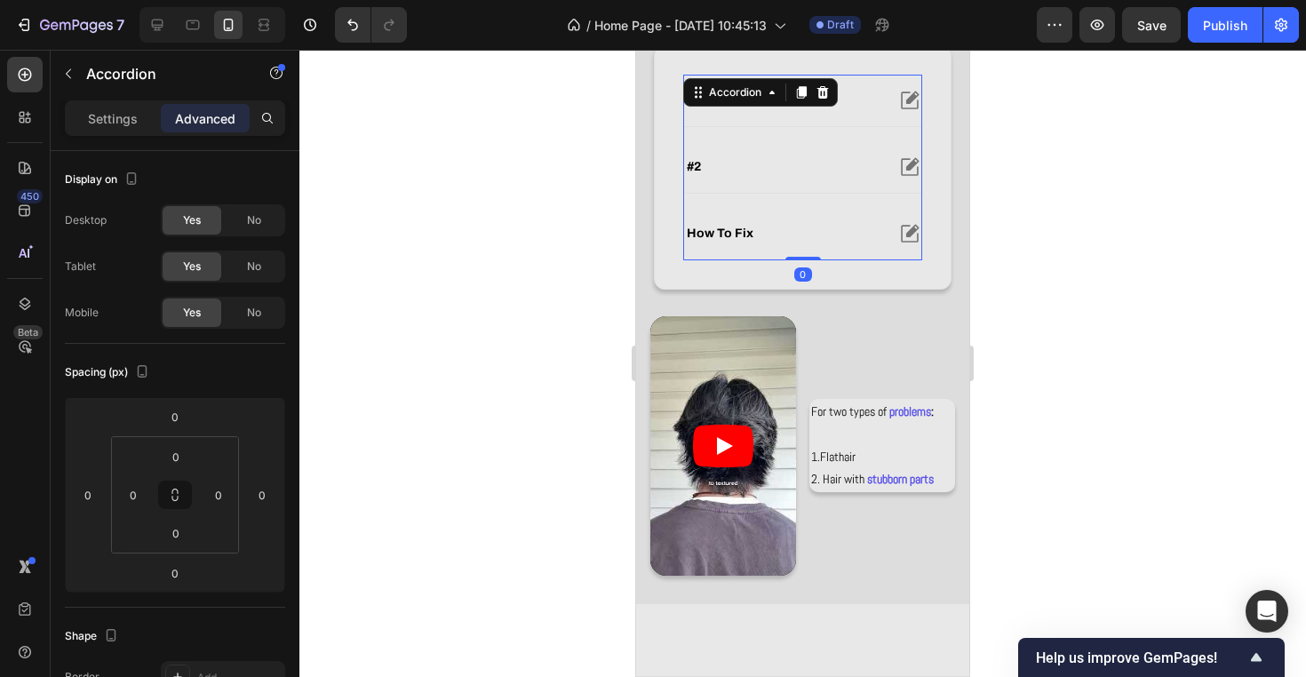
click at [909, 234] on icon at bounding box center [910, 233] width 18 height 18
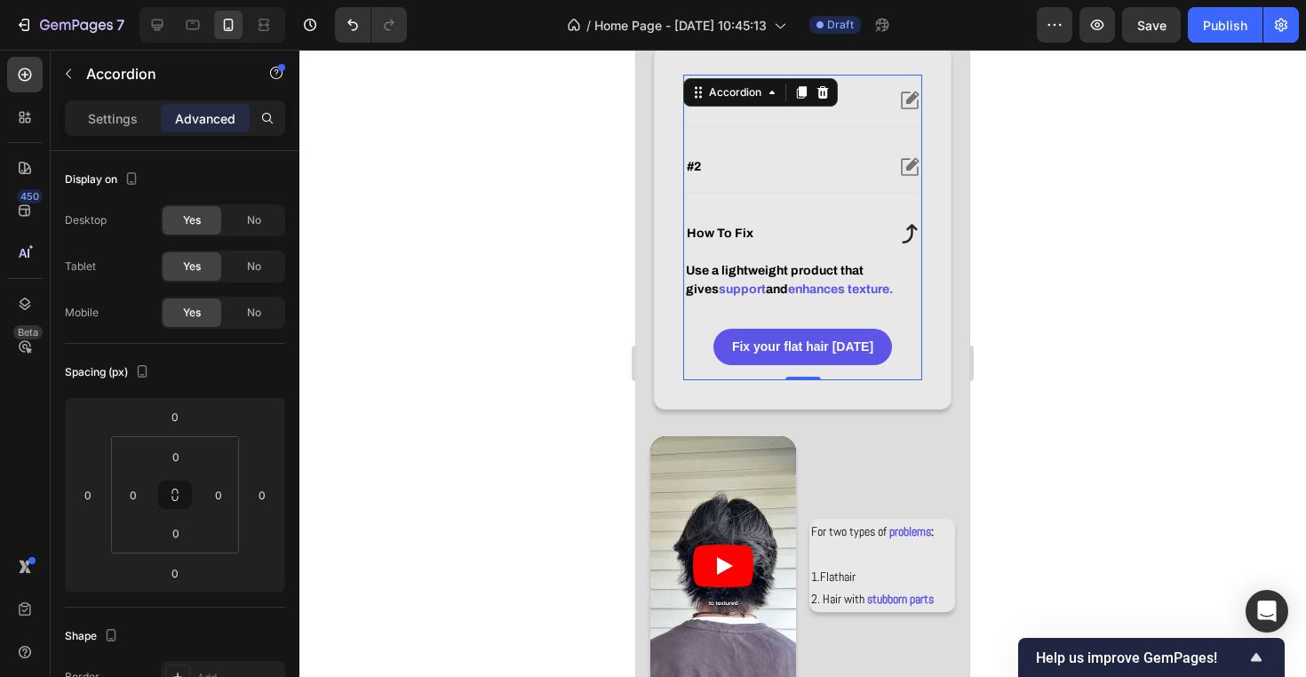
click at [903, 234] on icon at bounding box center [909, 233] width 23 height 23
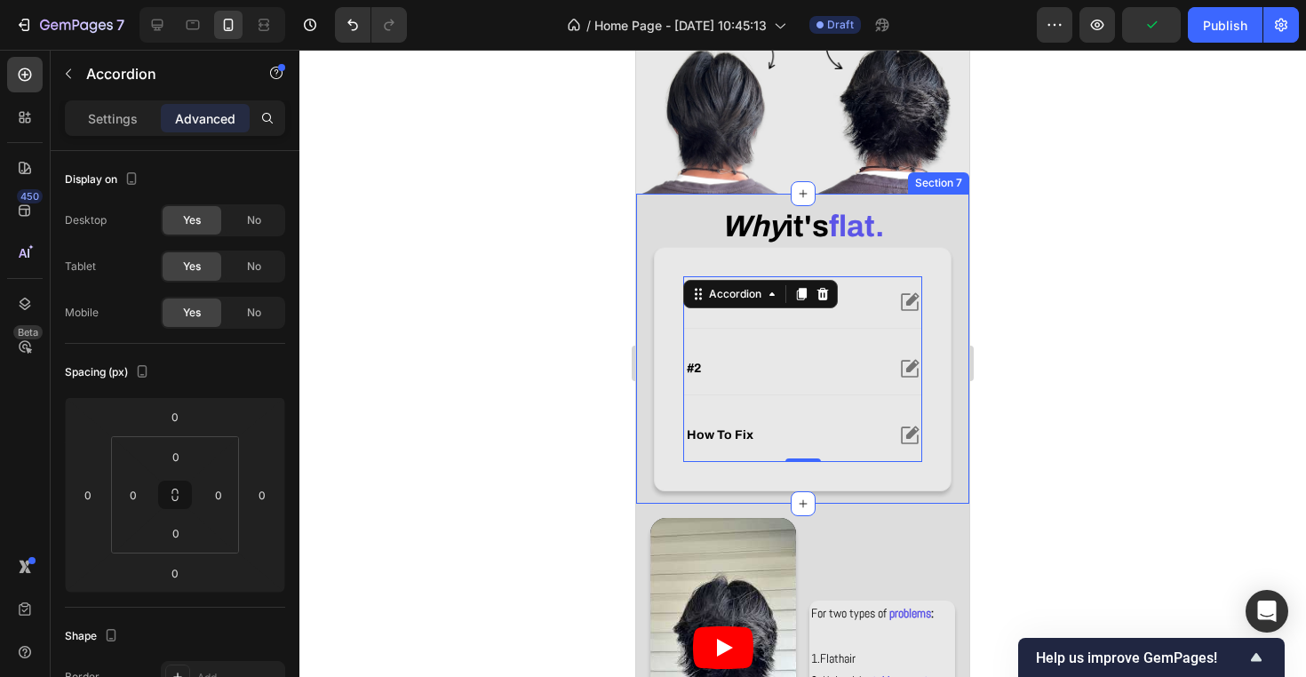
scroll to position [413, 0]
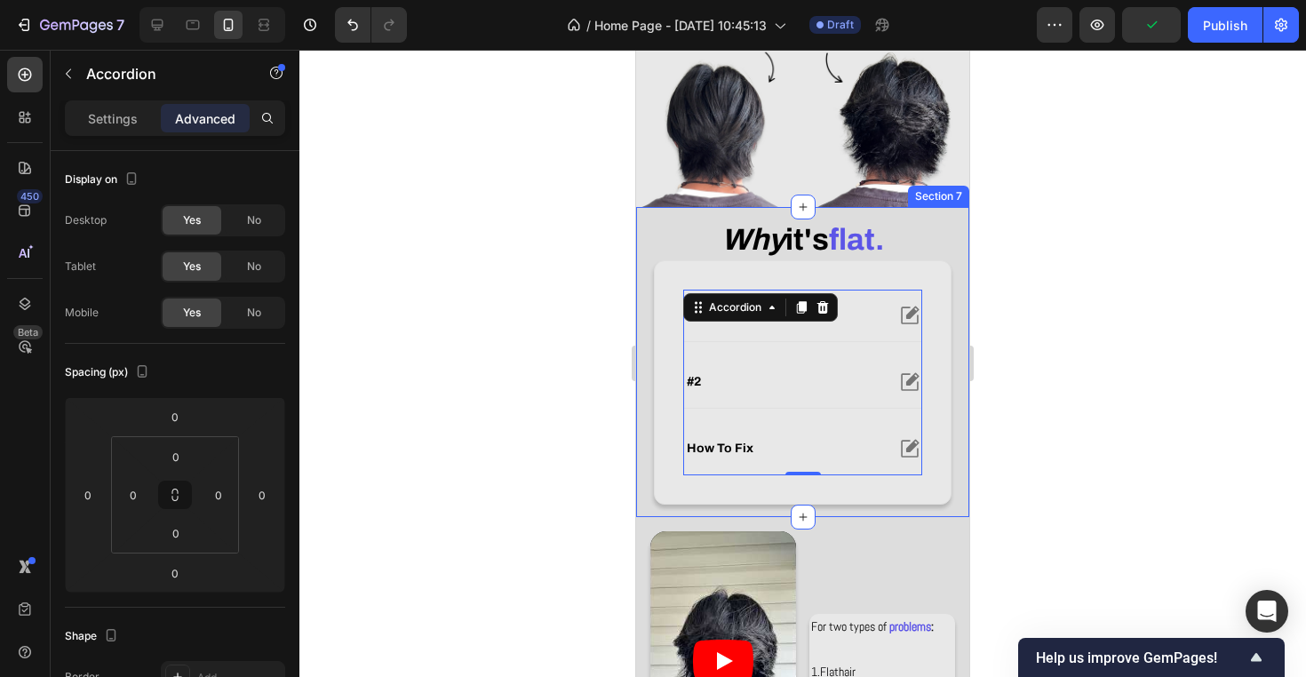
click at [1060, 261] on div at bounding box center [802, 363] width 1006 height 627
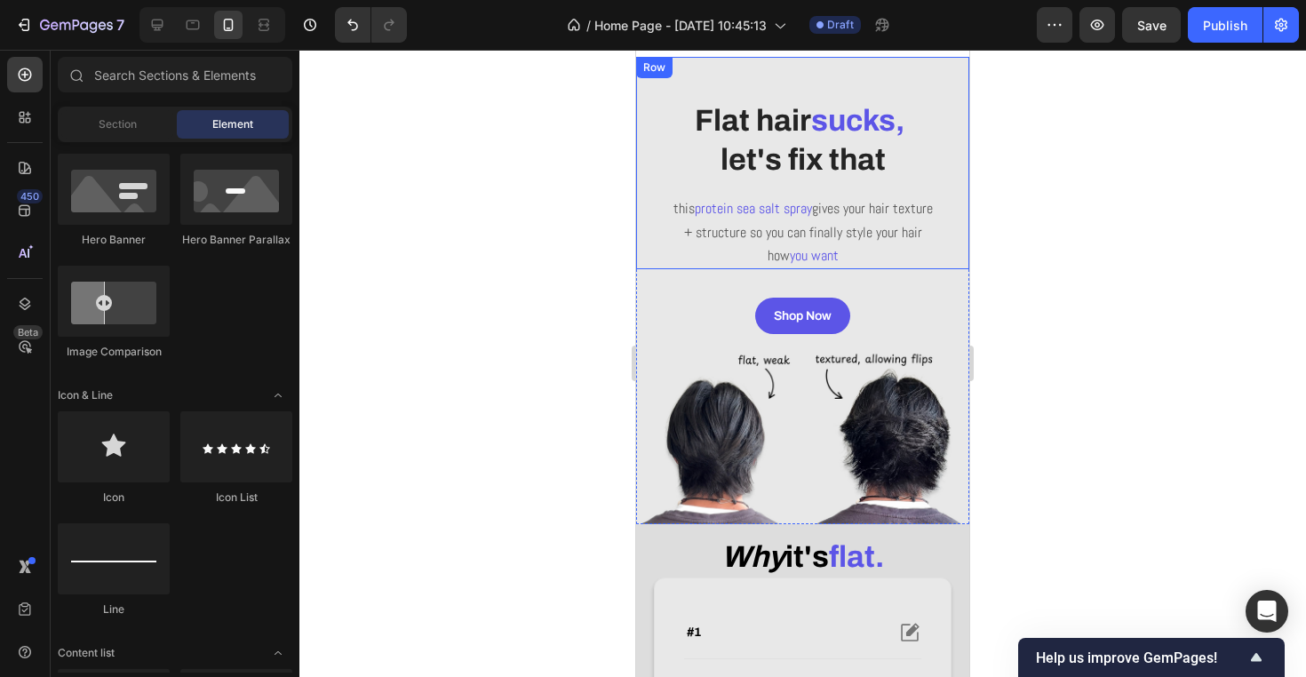
scroll to position [277, 0]
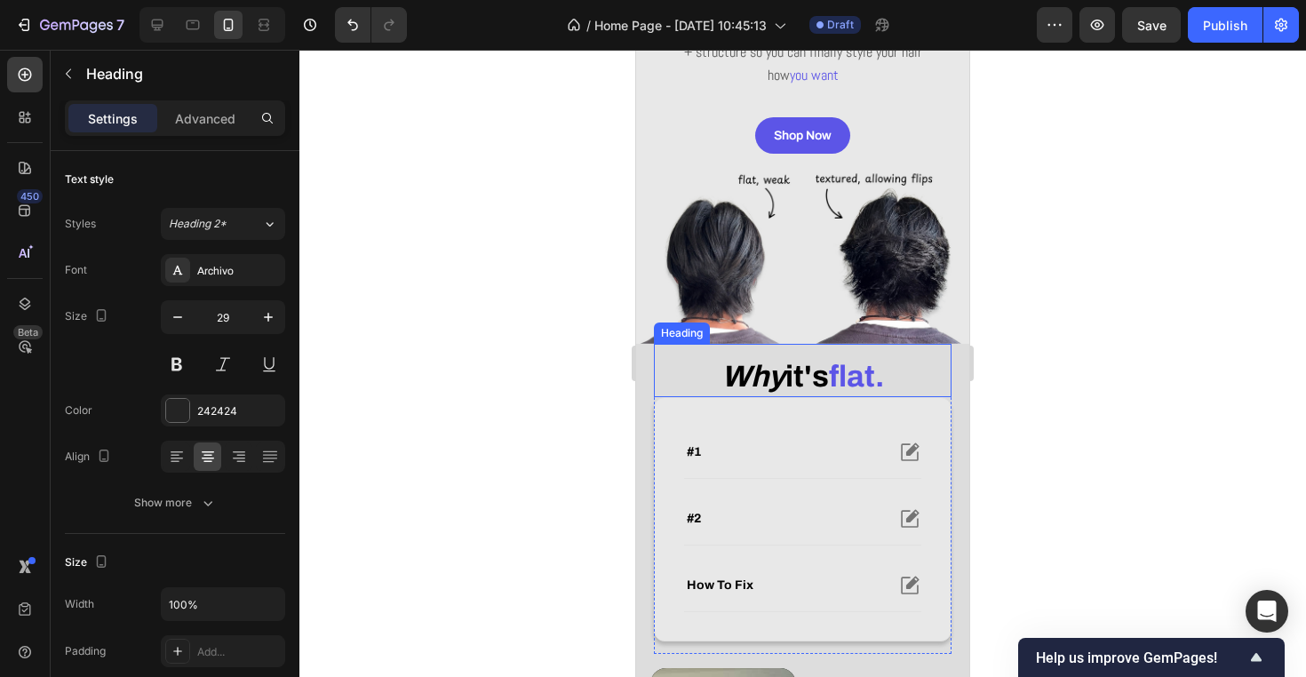
click at [815, 369] on strong "it's" at bounding box center [807, 376] width 44 height 33
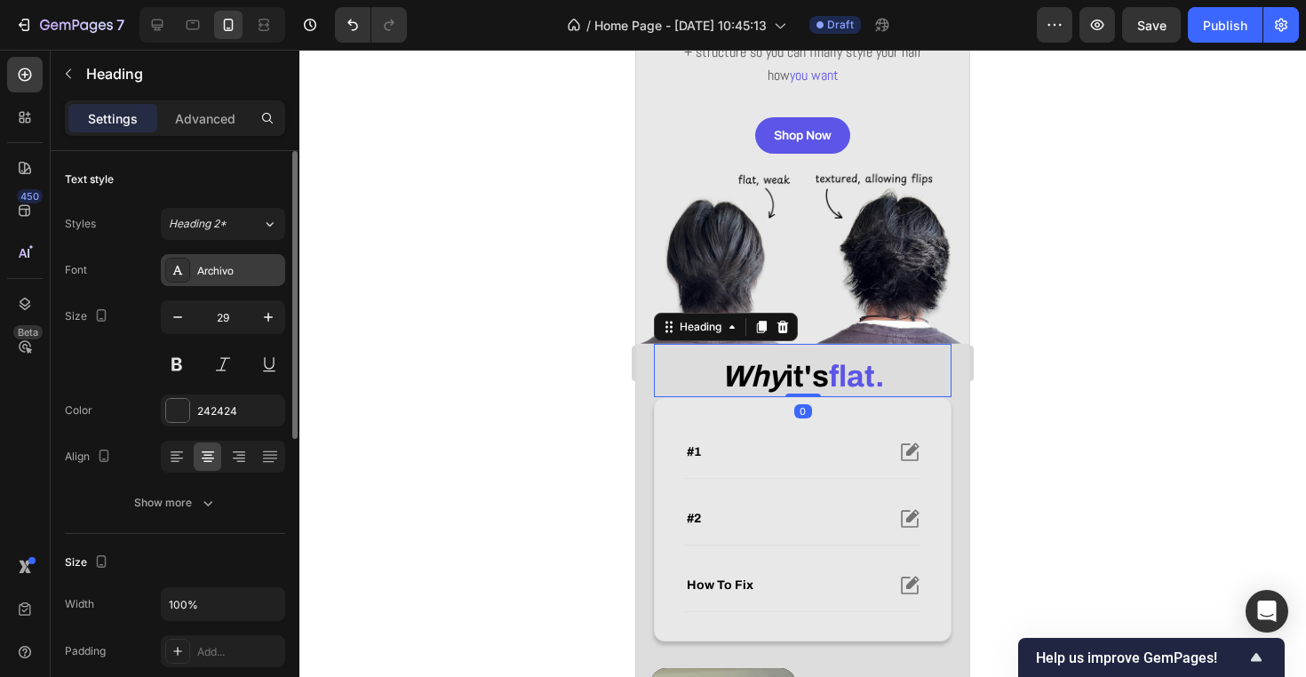
click at [244, 282] on div "Archivo" at bounding box center [223, 270] width 124 height 32
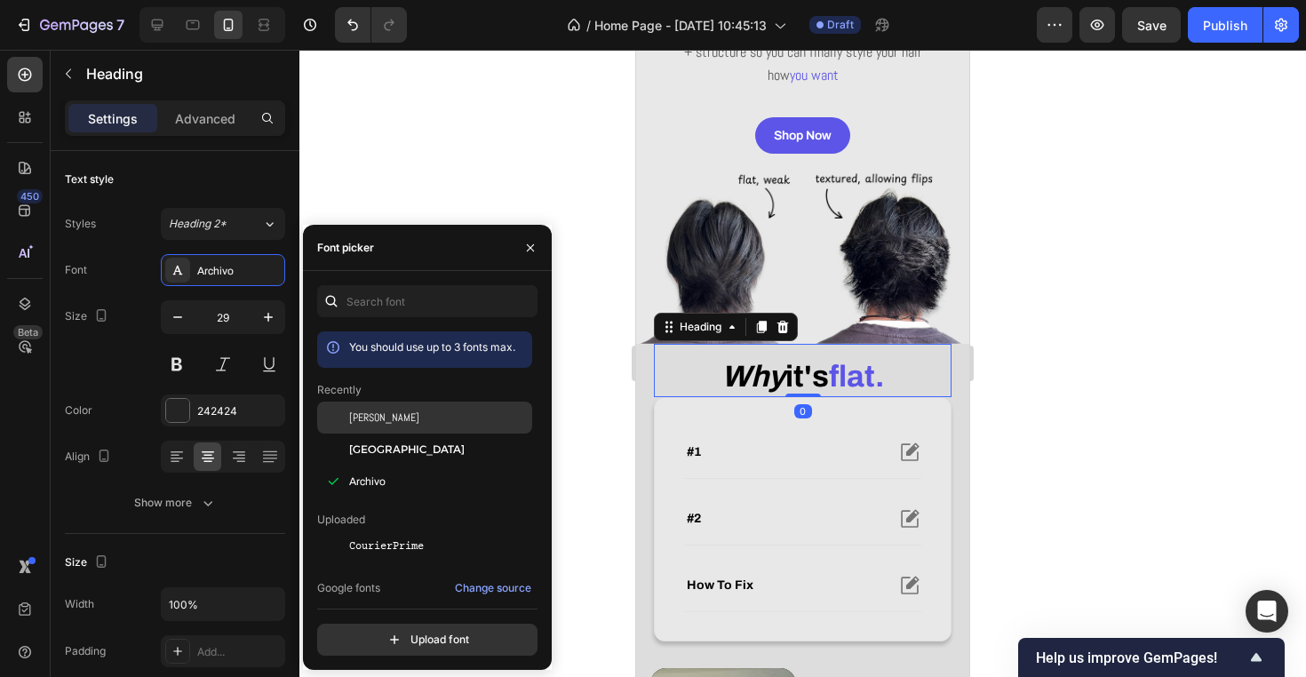
click at [376, 421] on div "[PERSON_NAME]" at bounding box center [438, 417] width 179 height 16
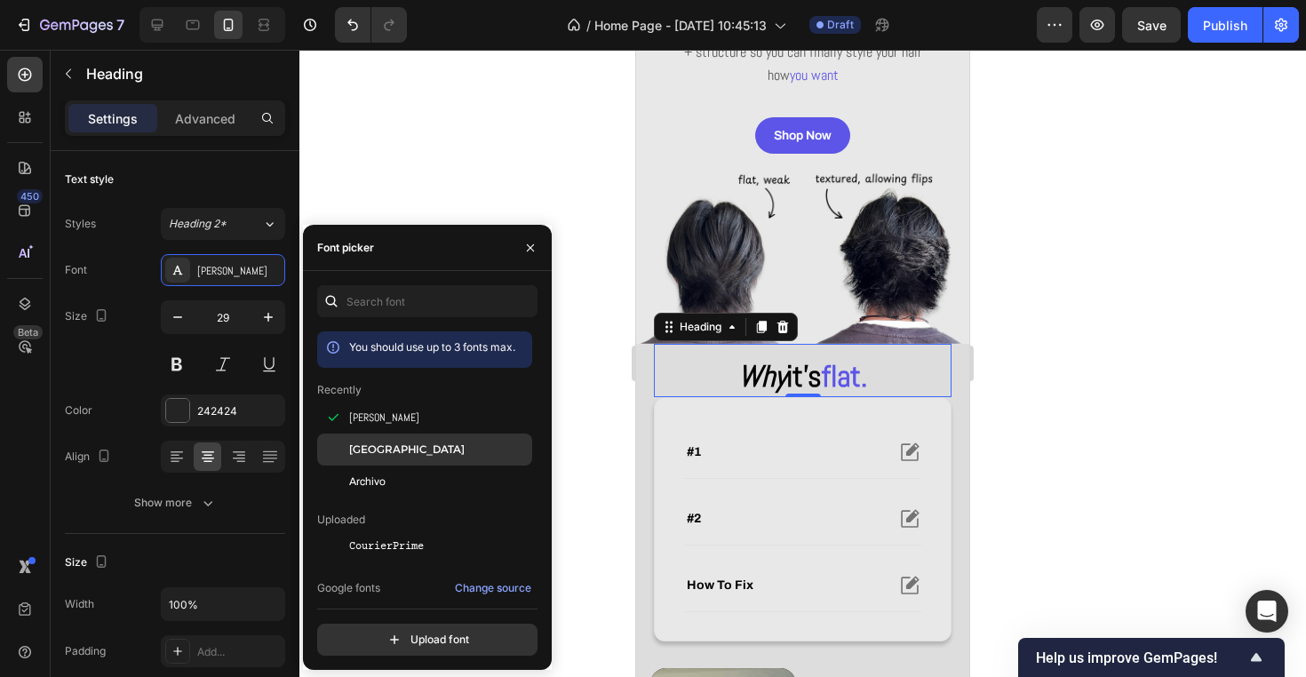
click at [379, 443] on span "[GEOGRAPHIC_DATA]" at bounding box center [406, 449] width 115 height 16
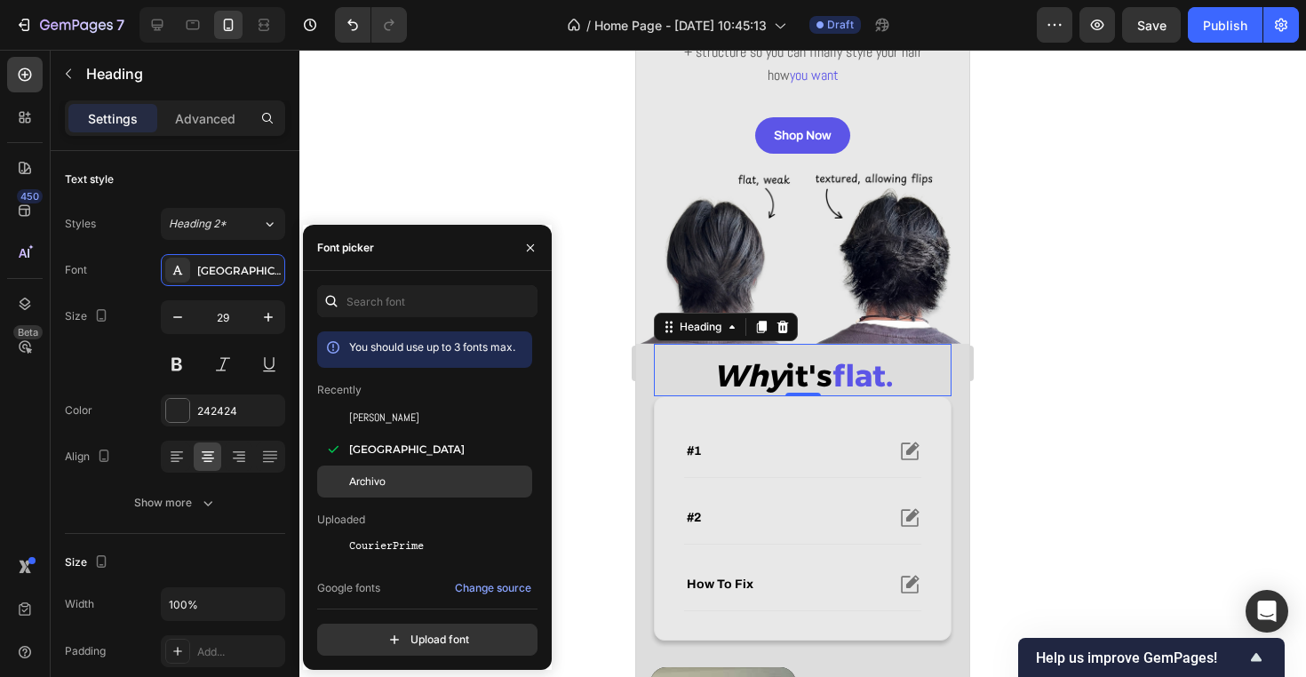
click at [400, 471] on div "Archivo" at bounding box center [424, 481] width 215 height 32
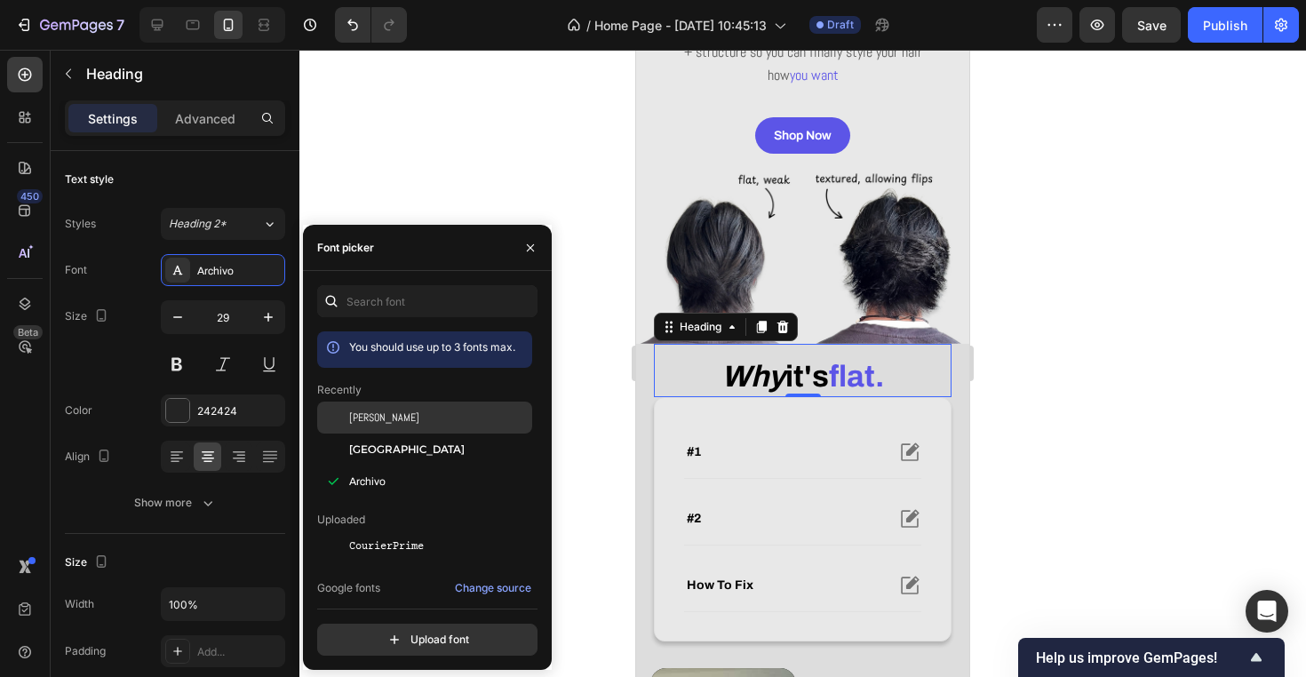
click at [398, 423] on div "[PERSON_NAME]" at bounding box center [438, 417] width 179 height 16
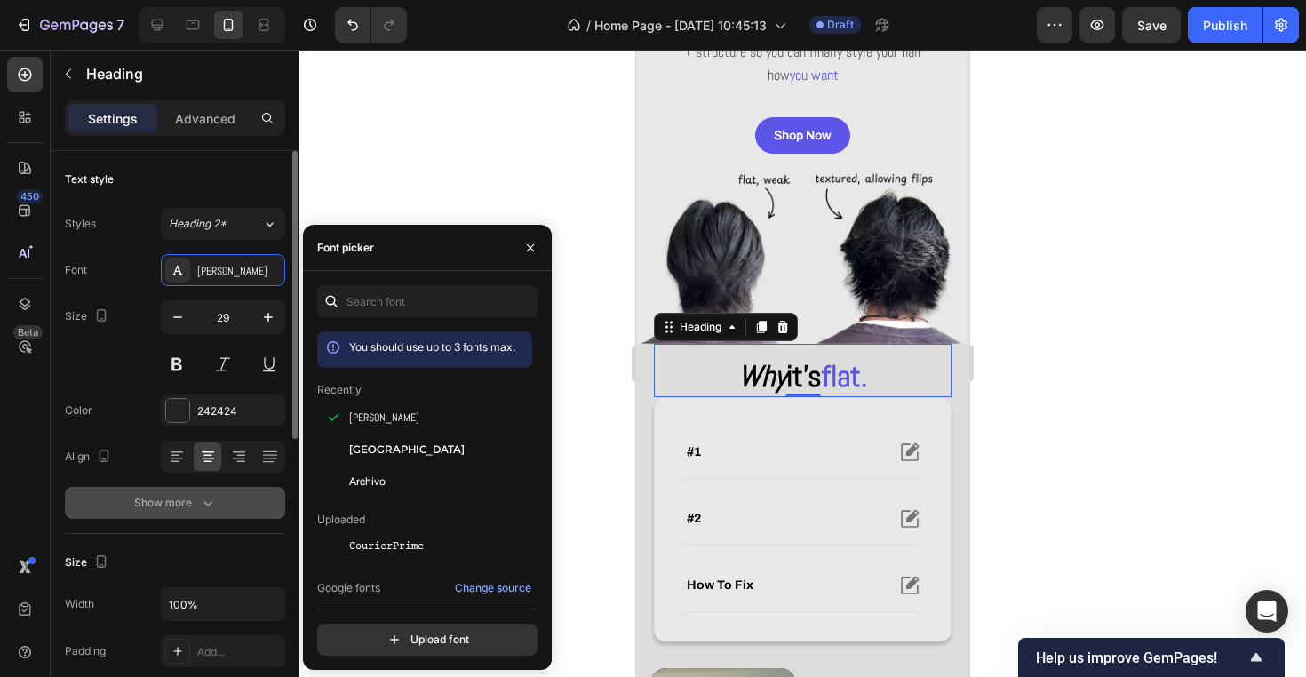
click at [193, 505] on div "Show more" at bounding box center [175, 503] width 83 height 18
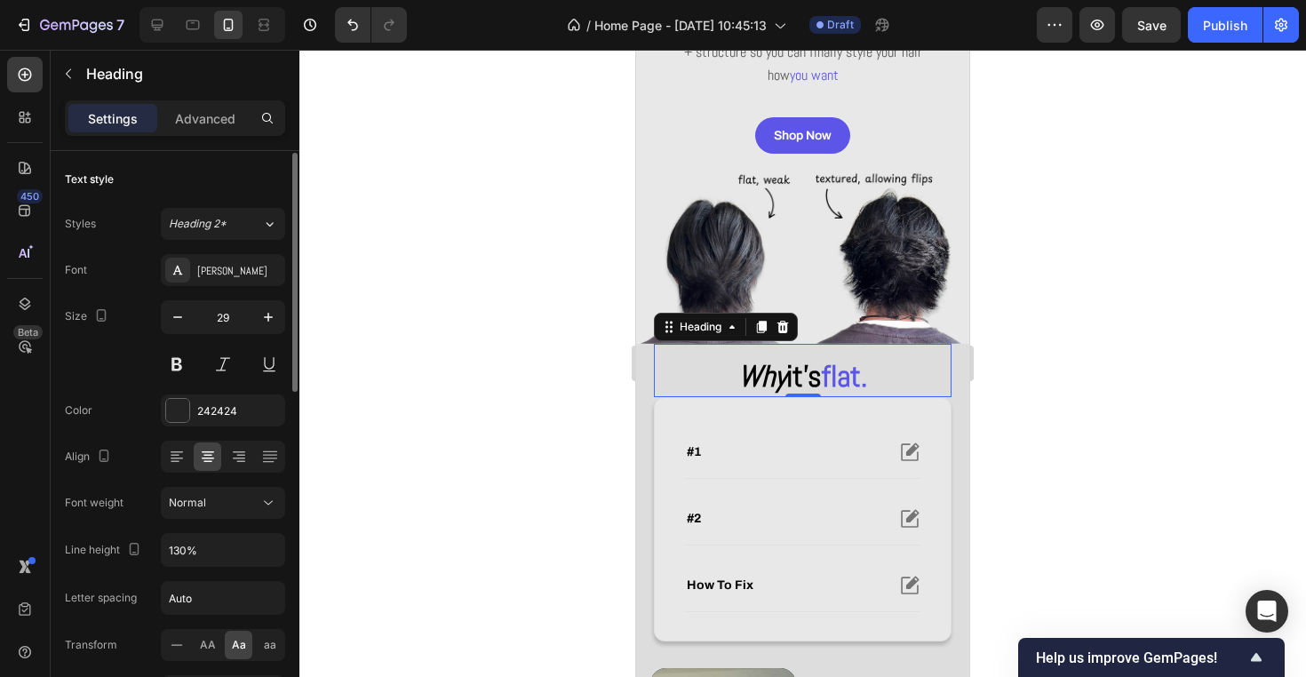
scroll to position [19, 0]
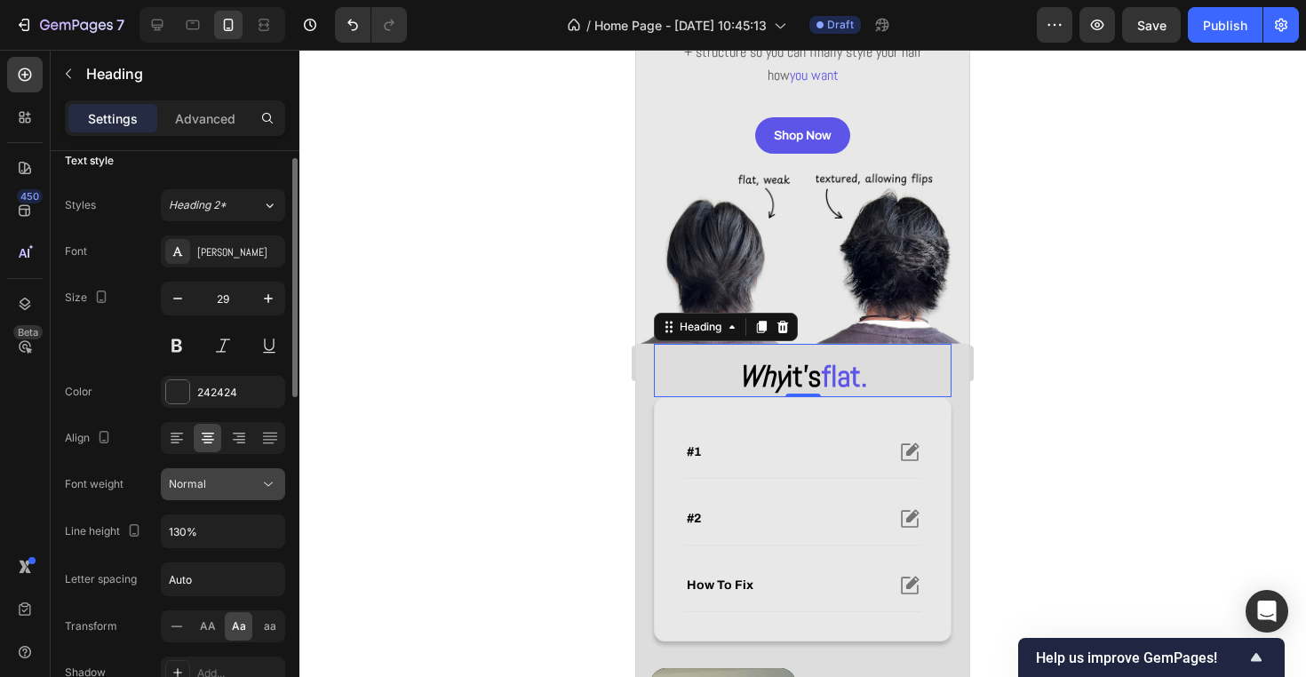
click at [217, 470] on button "Normal" at bounding box center [223, 484] width 124 height 32
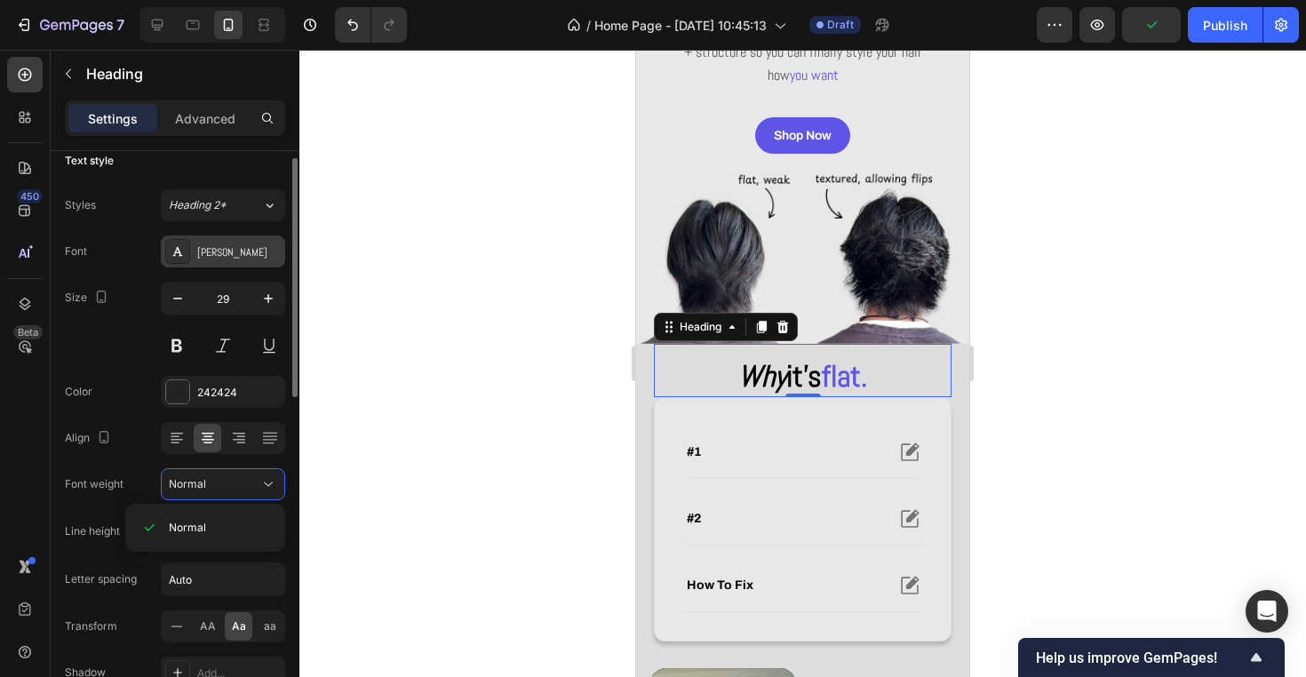
click at [218, 251] on div "[PERSON_NAME]" at bounding box center [238, 252] width 83 height 16
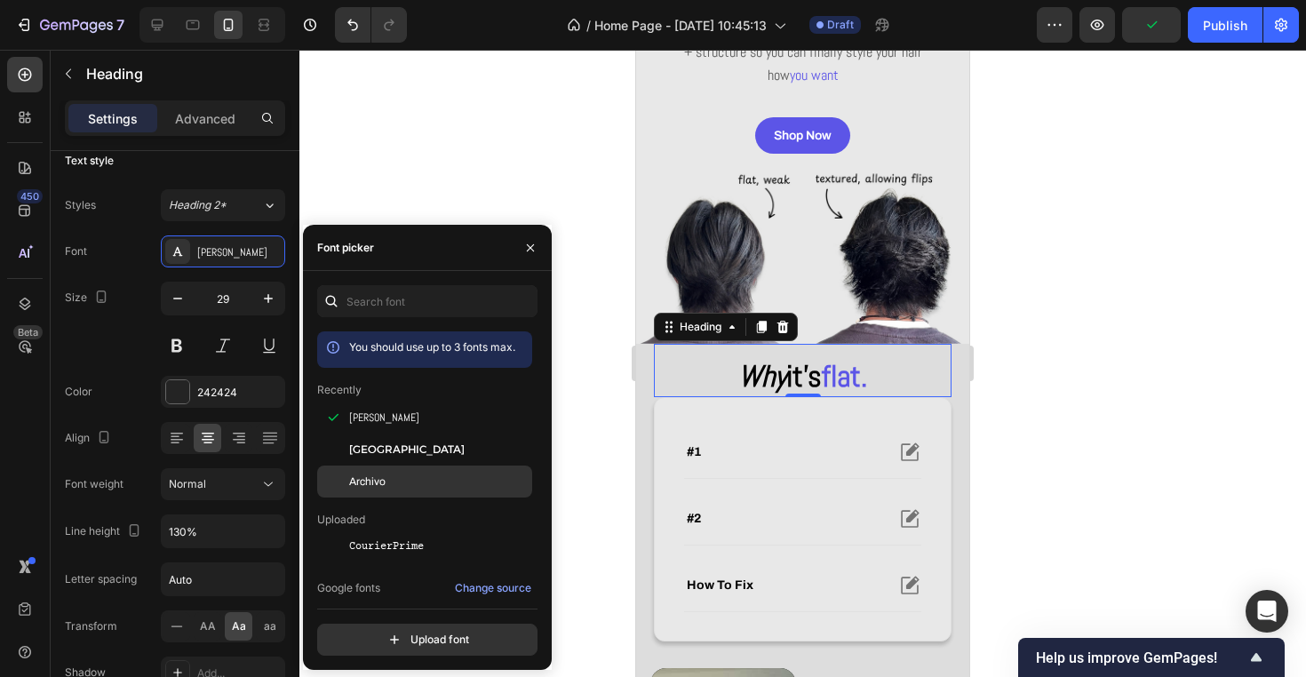
click at [393, 480] on div "Archivo" at bounding box center [438, 481] width 179 height 16
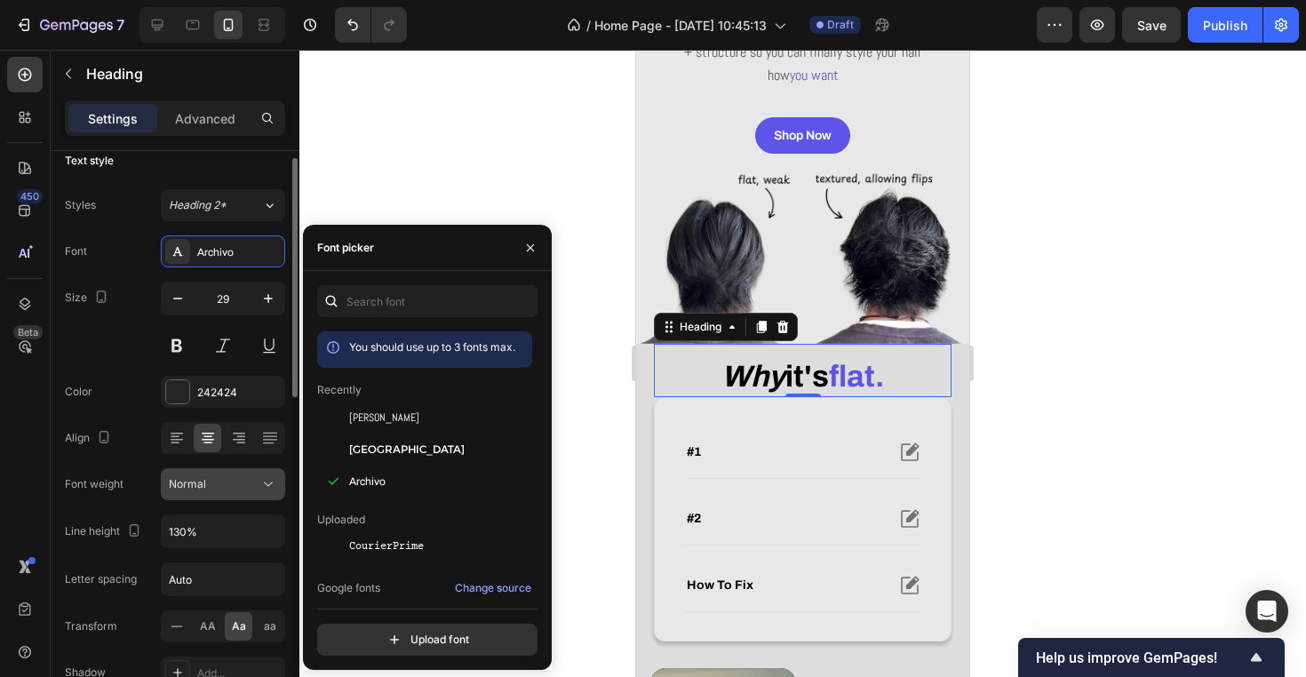
click at [245, 482] on div "Normal" at bounding box center [214, 484] width 91 height 16
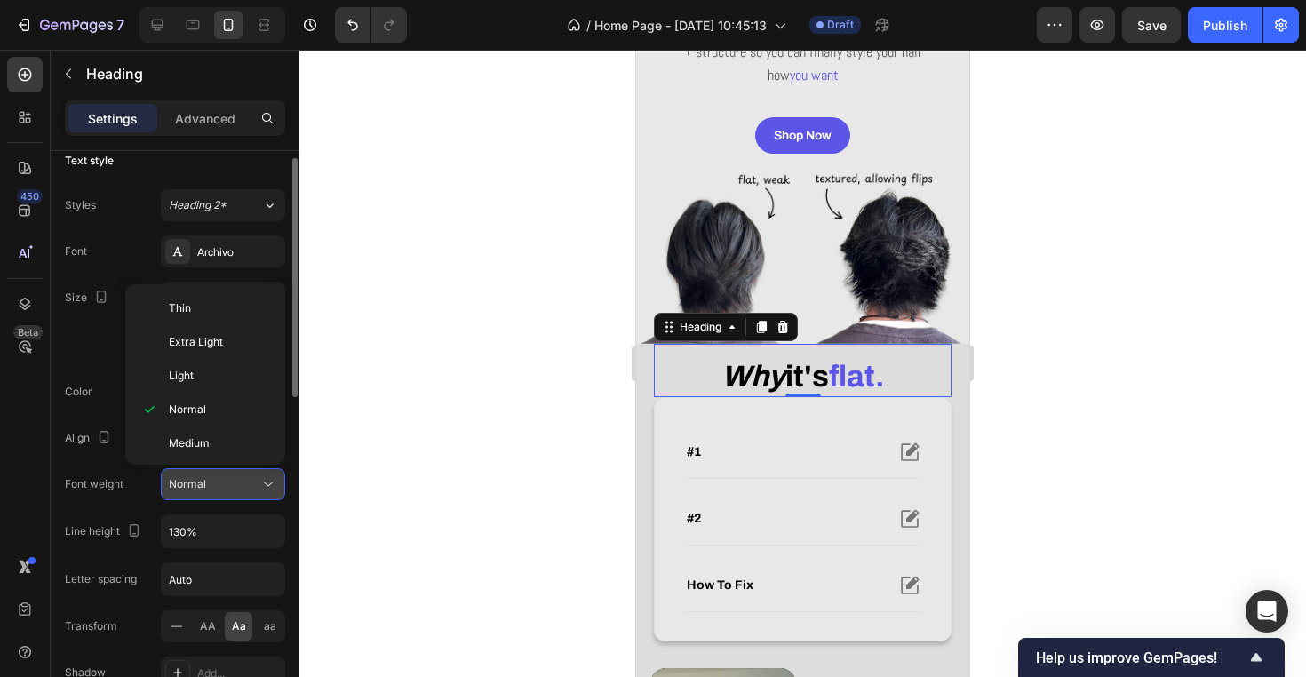
click at [245, 482] on div "Normal" at bounding box center [214, 484] width 91 height 16
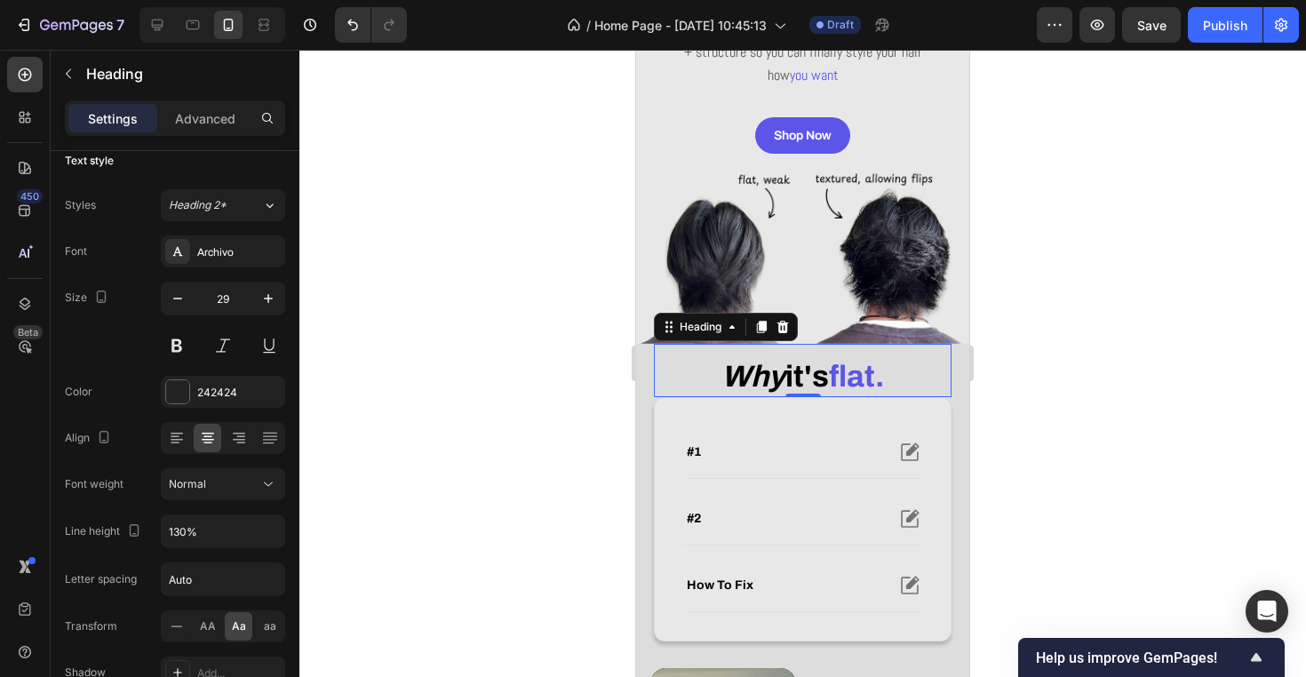
click at [567, 417] on div at bounding box center [802, 363] width 1006 height 627
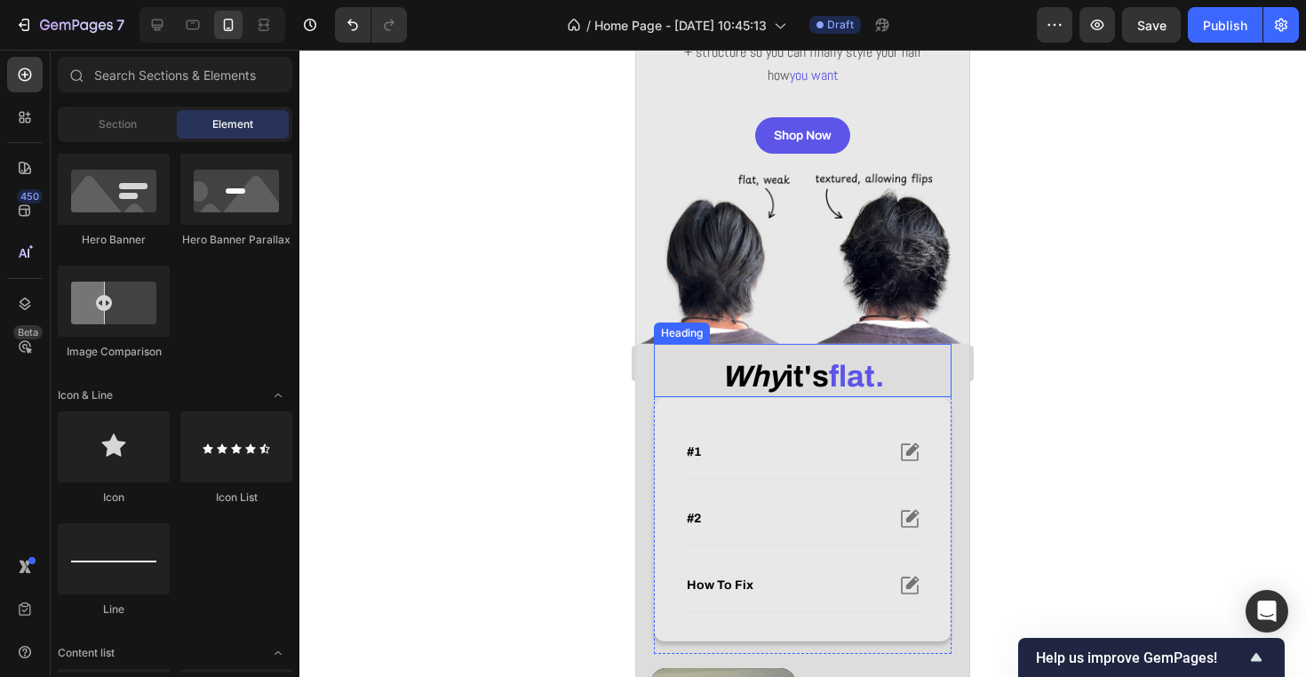
click at [762, 378] on strong "why" at bounding box center [753, 376] width 64 height 33
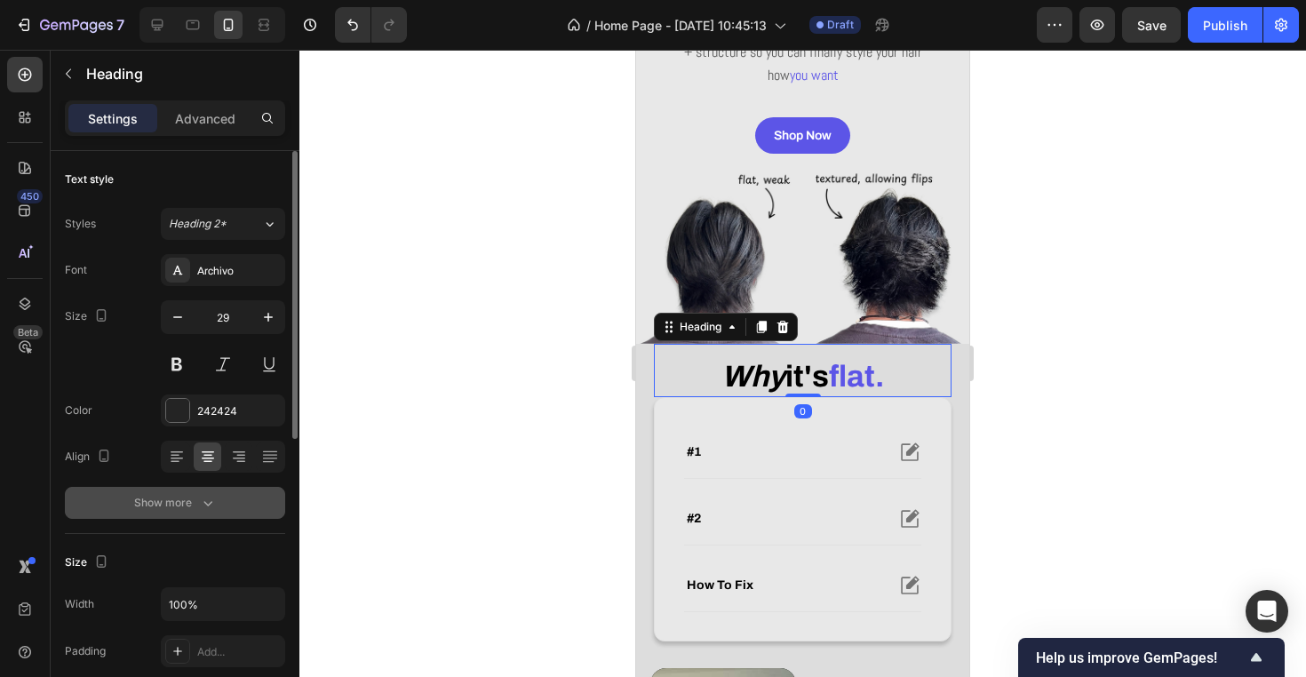
click at [250, 501] on button "Show more" at bounding box center [175, 503] width 220 height 32
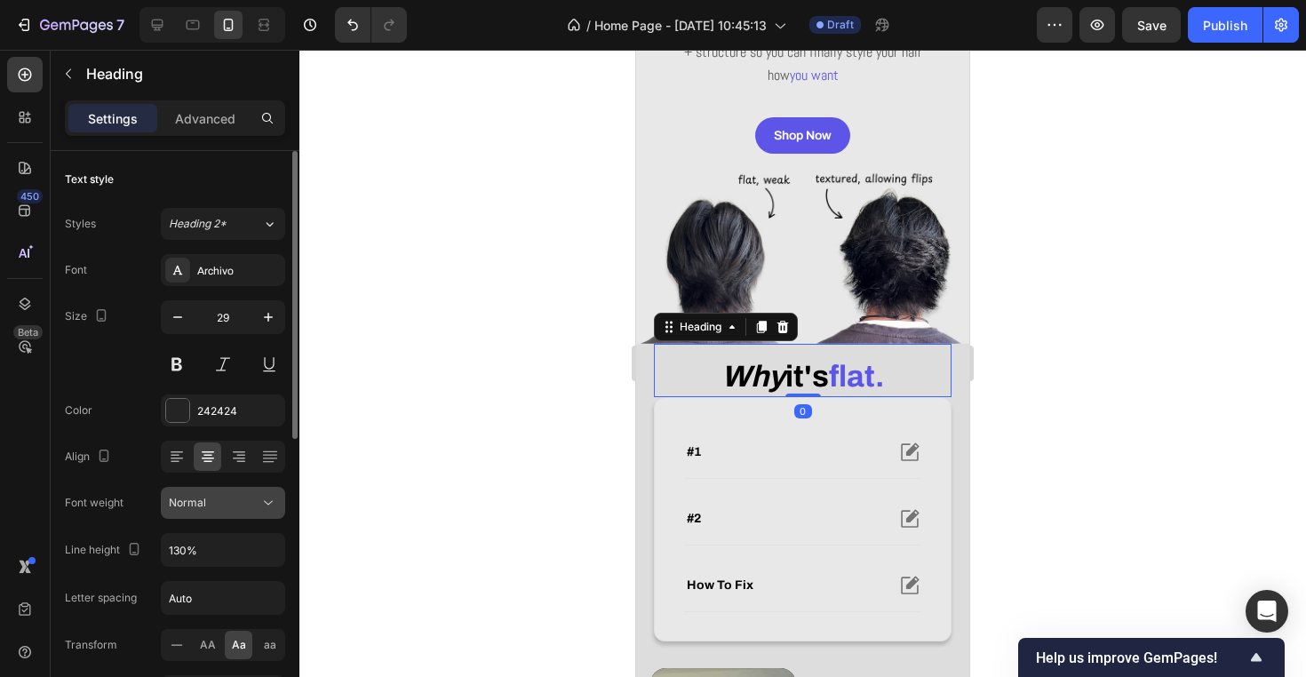
click at [227, 514] on button "Normal" at bounding box center [223, 503] width 124 height 32
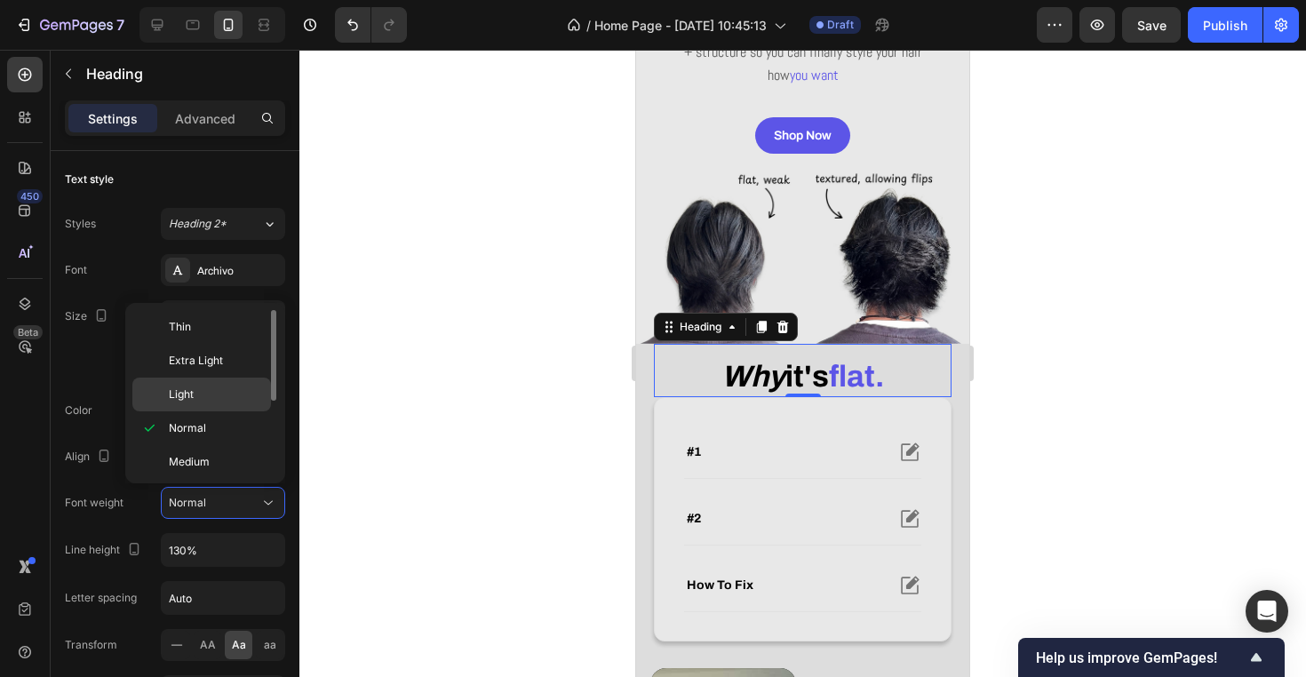
click at [201, 388] on p "Light" at bounding box center [216, 394] width 94 height 16
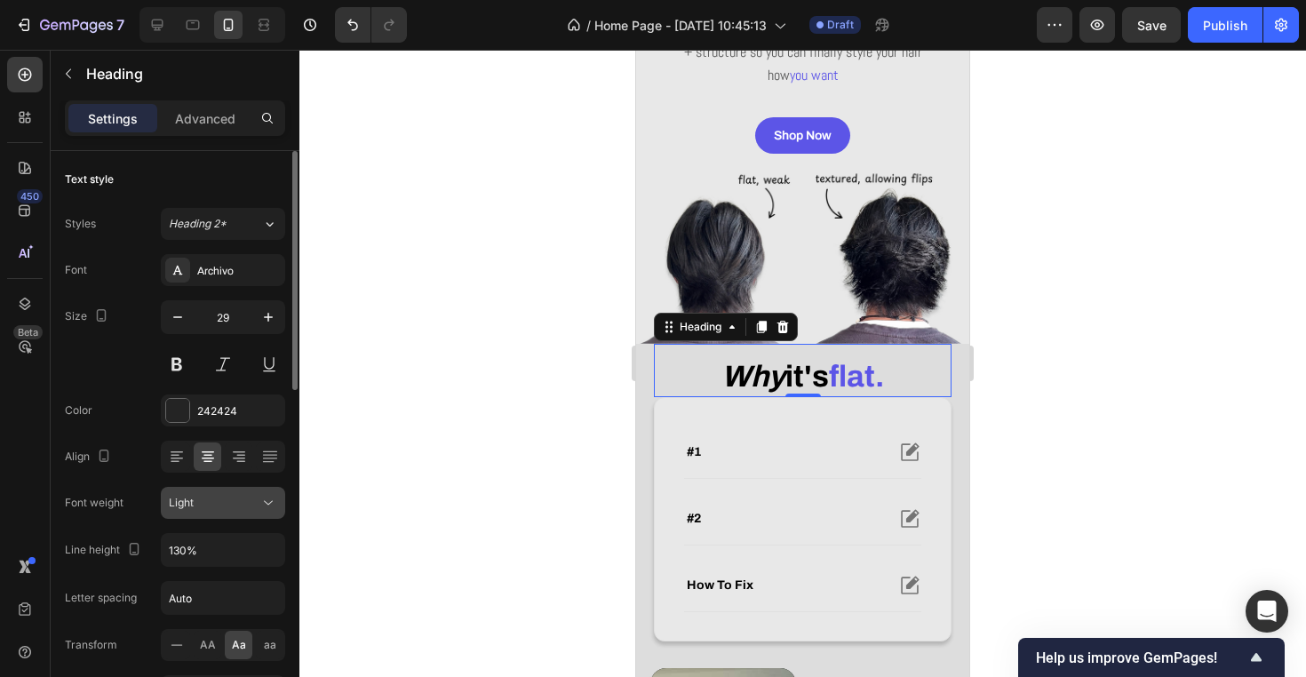
click at [221, 512] on button "Light" at bounding box center [223, 503] width 124 height 32
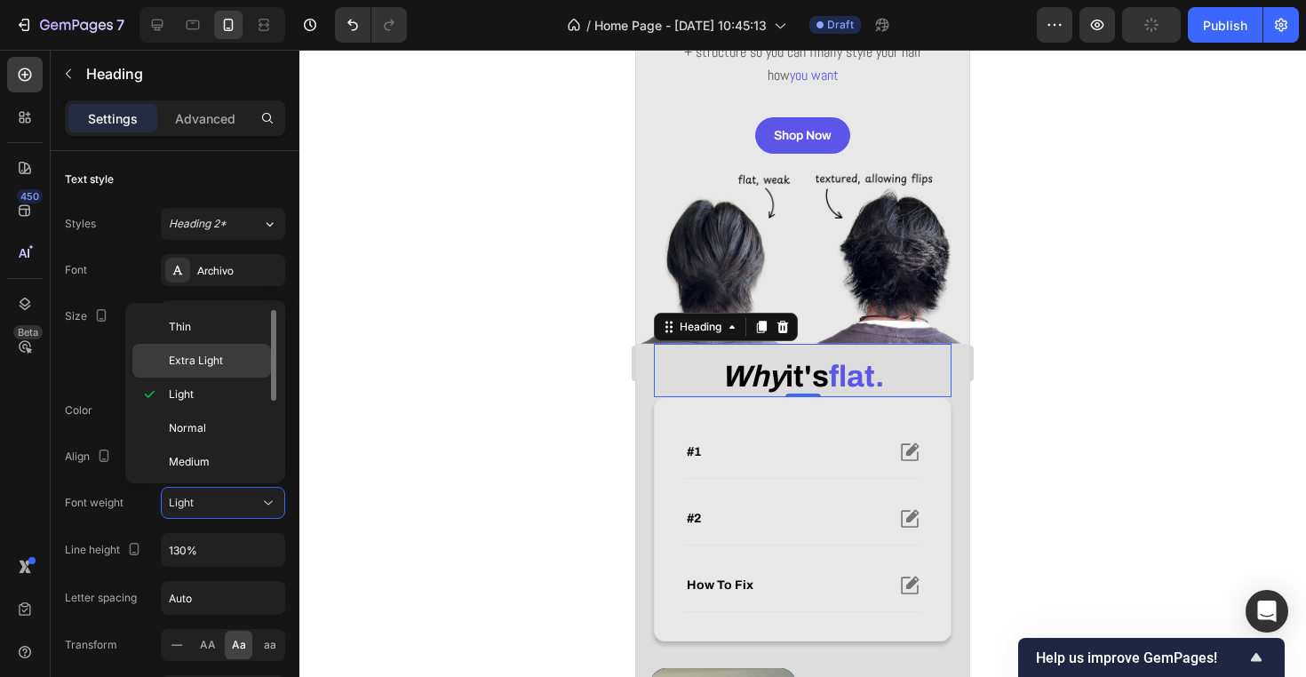
click at [218, 364] on span "Extra Light" at bounding box center [196, 361] width 54 height 16
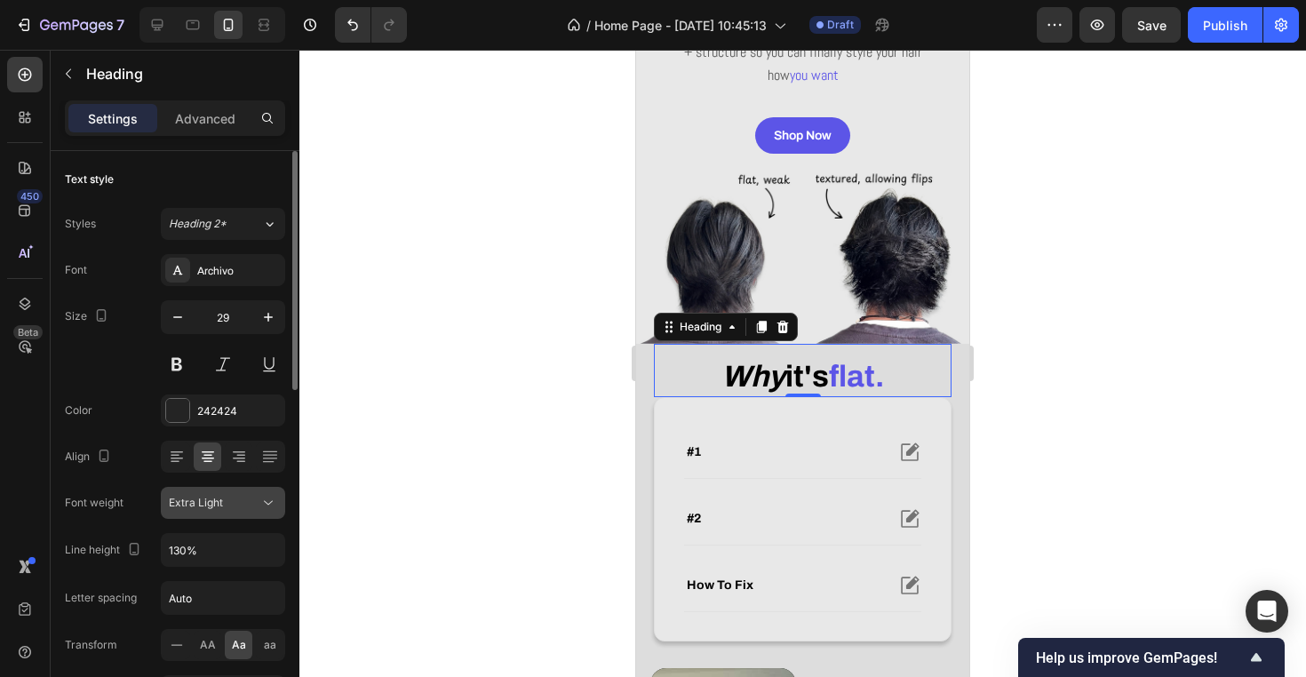
click at [235, 506] on div "Extra Light" at bounding box center [214, 503] width 91 height 16
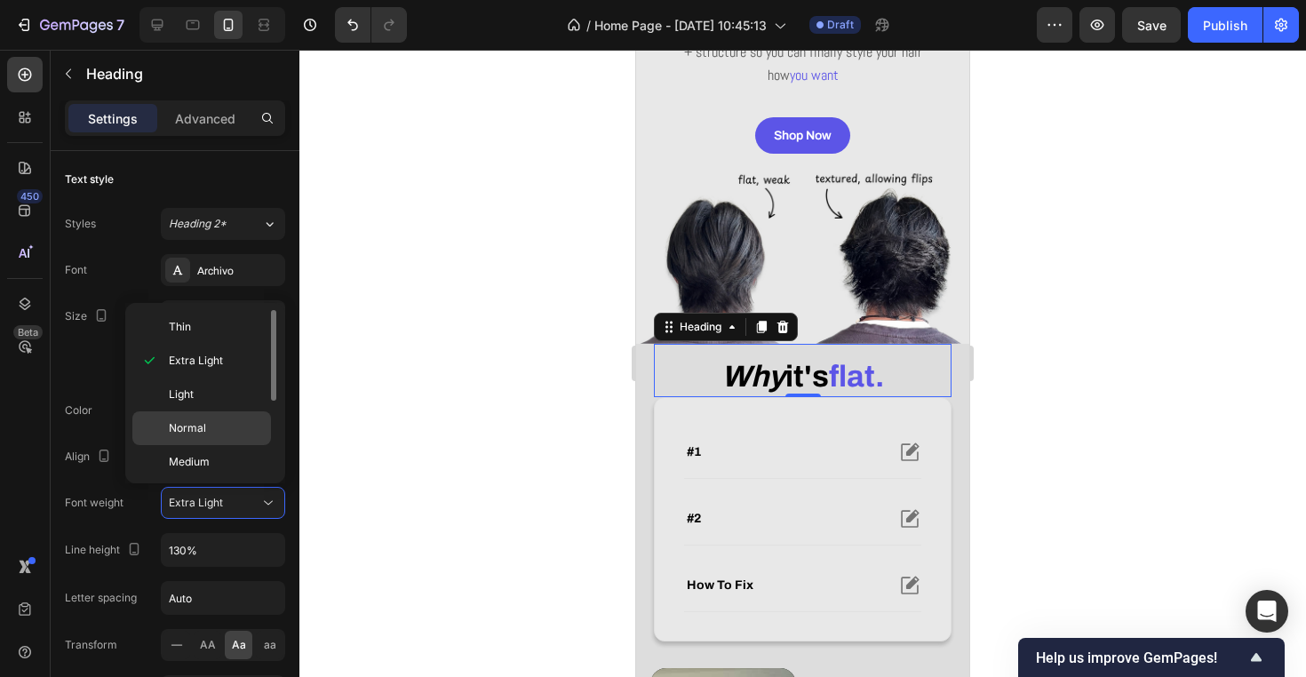
click at [223, 419] on div "Normal" at bounding box center [201, 428] width 139 height 34
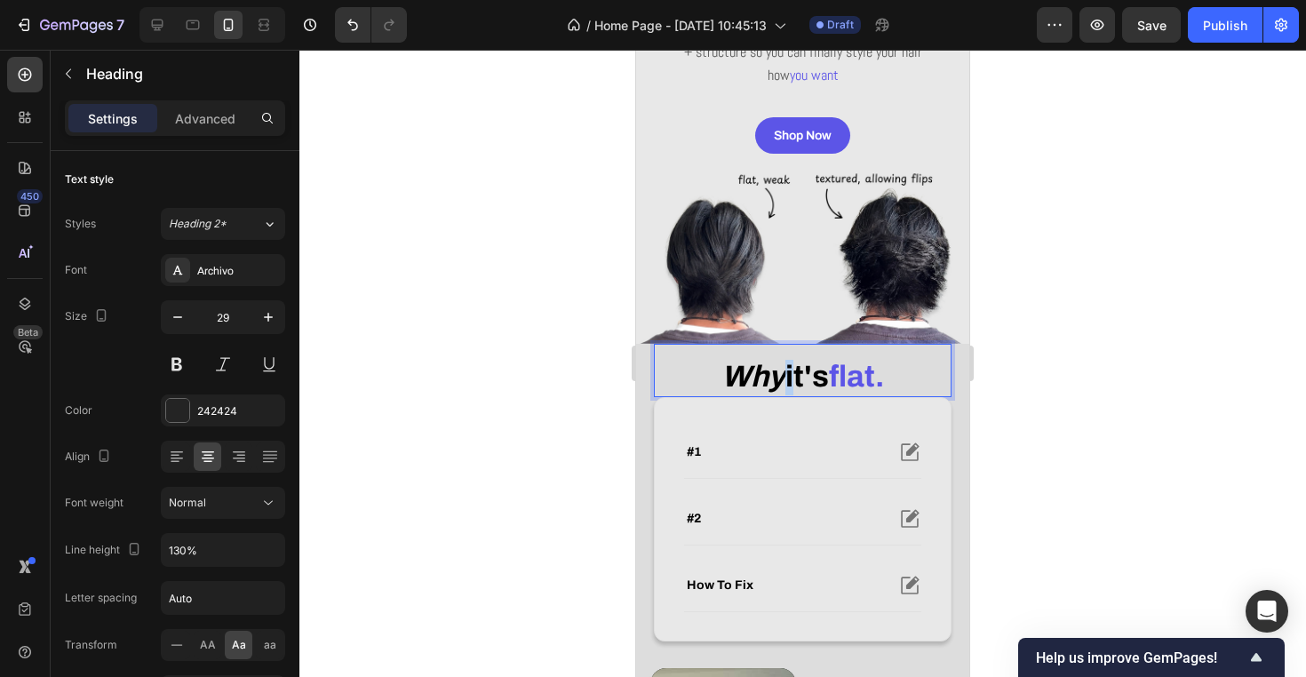
click at [764, 377] on strong "why" at bounding box center [753, 376] width 64 height 33
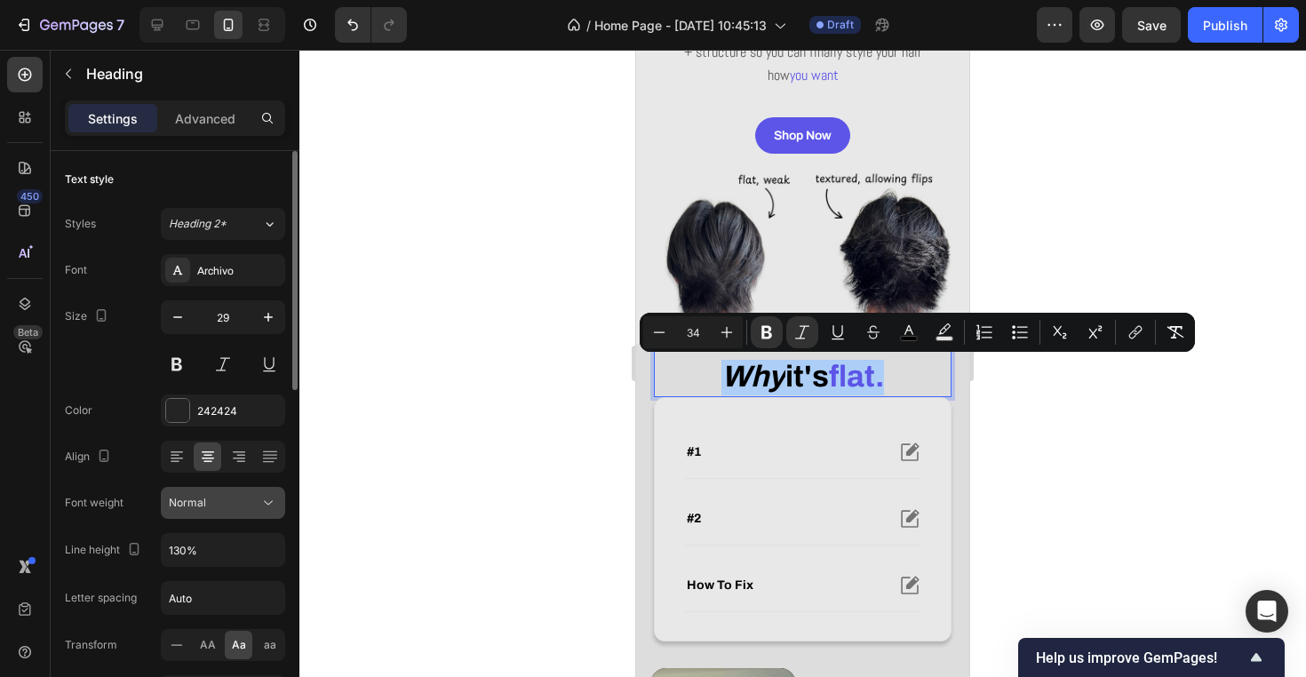
click at [228, 508] on div "Normal" at bounding box center [214, 503] width 91 height 16
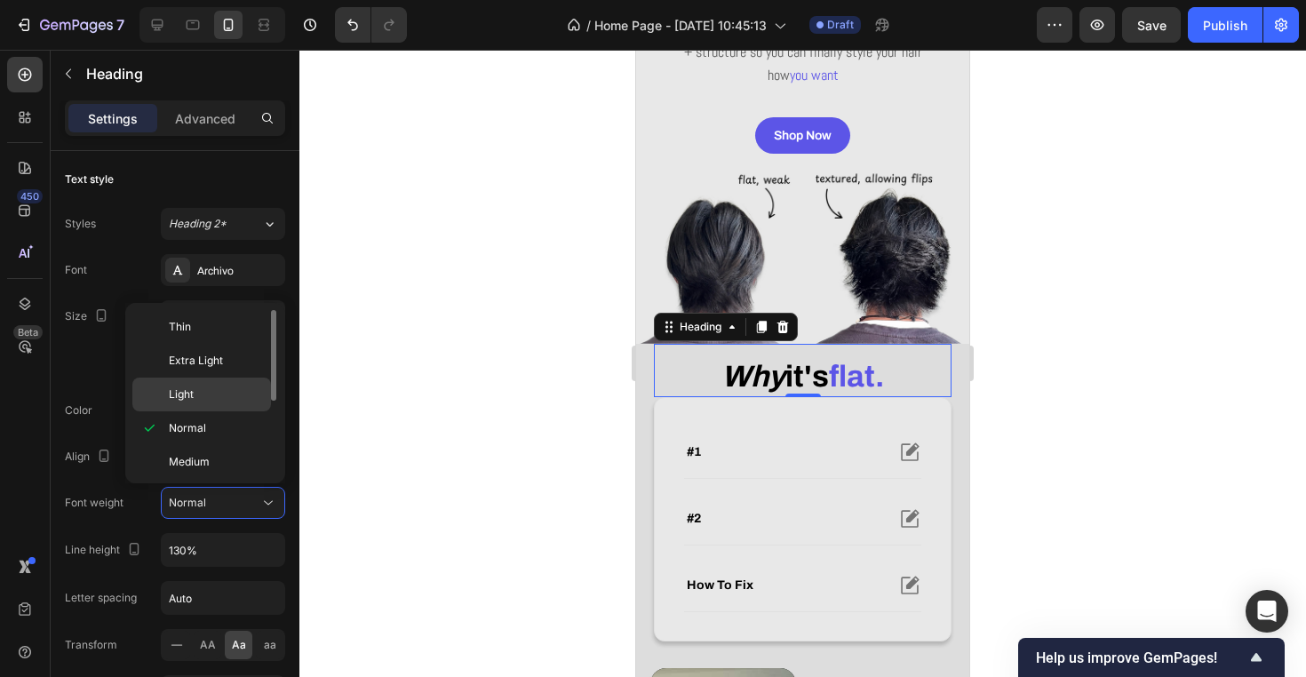
click at [208, 386] on p "Light" at bounding box center [216, 394] width 94 height 16
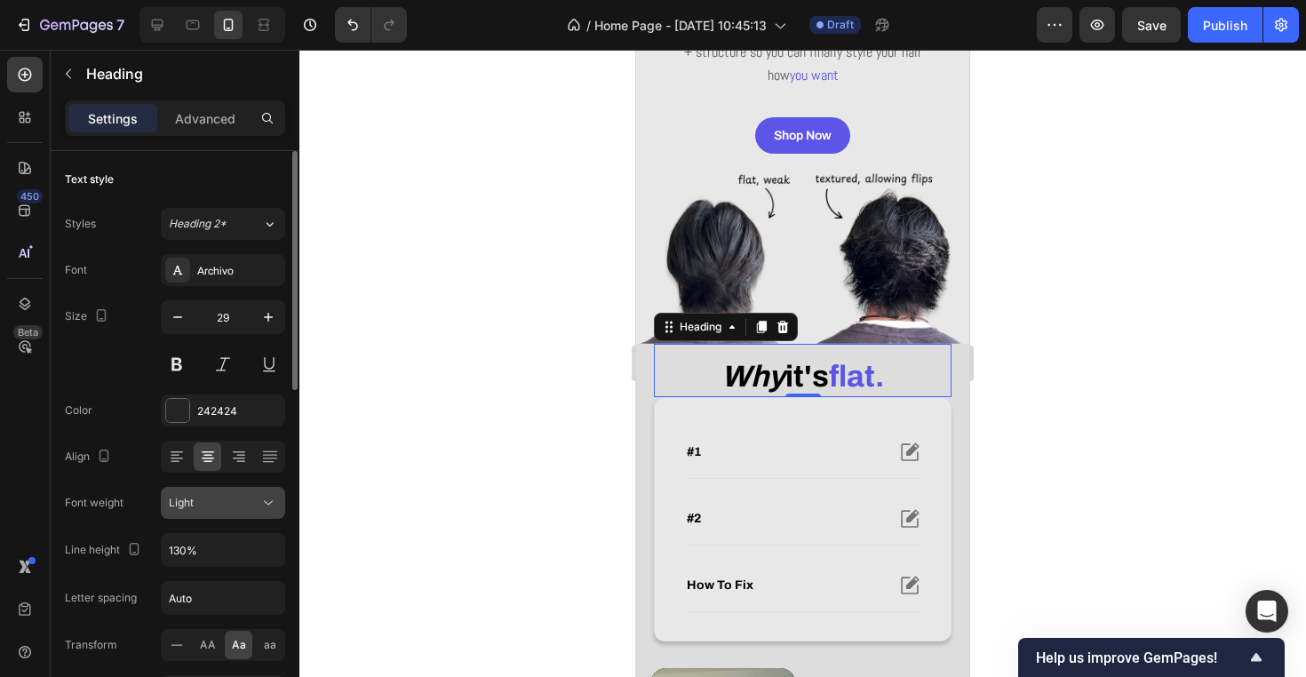
click at [210, 505] on div "Light" at bounding box center [214, 503] width 91 height 16
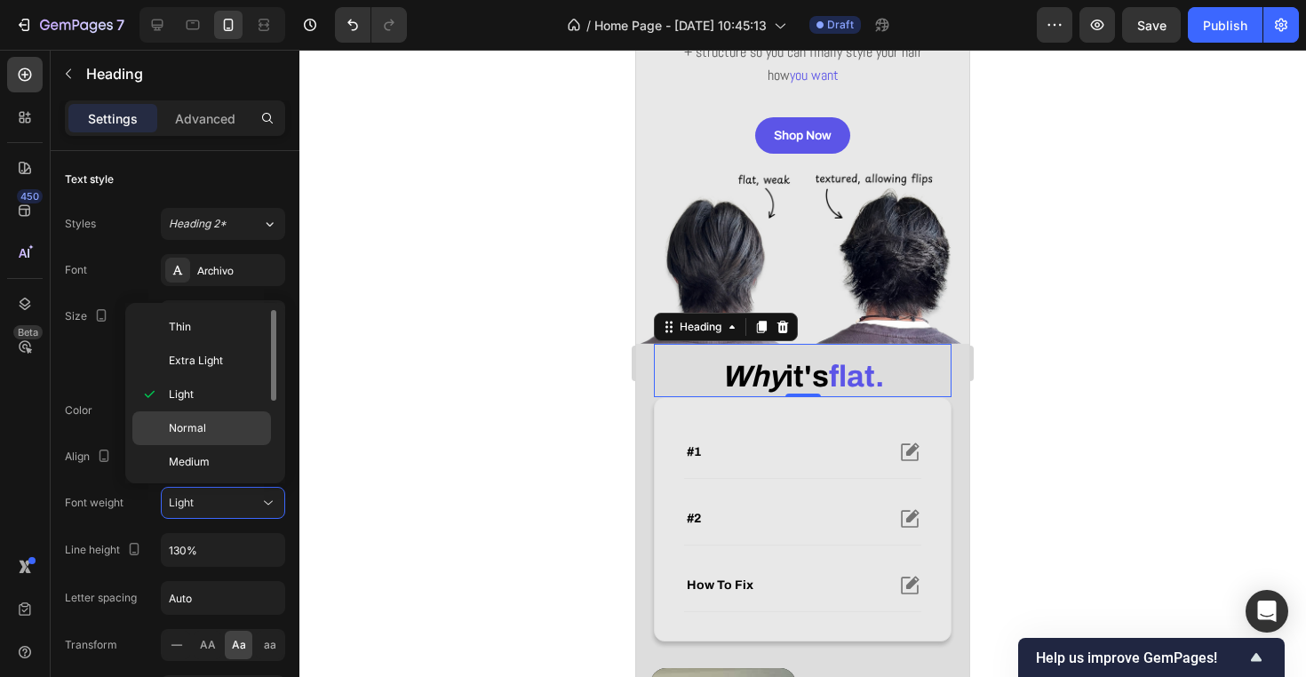
click at [210, 418] on div "Normal" at bounding box center [201, 428] width 139 height 34
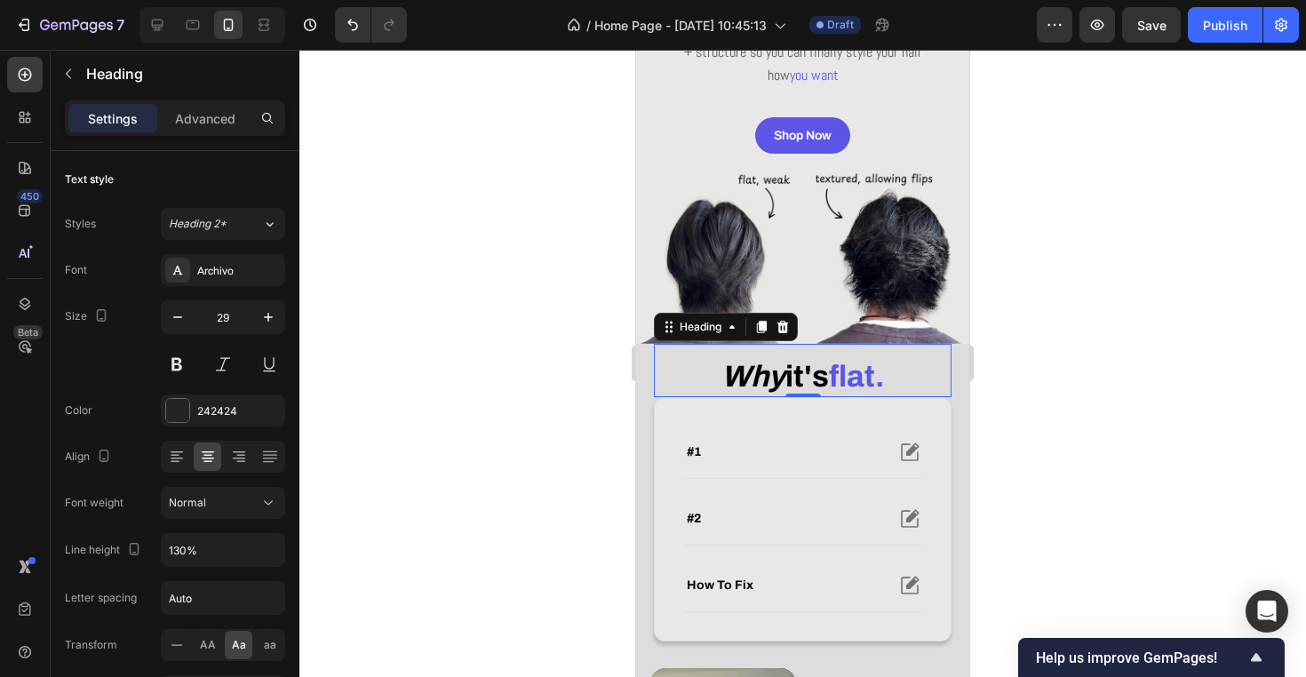
click at [519, 433] on div at bounding box center [802, 363] width 1006 height 627
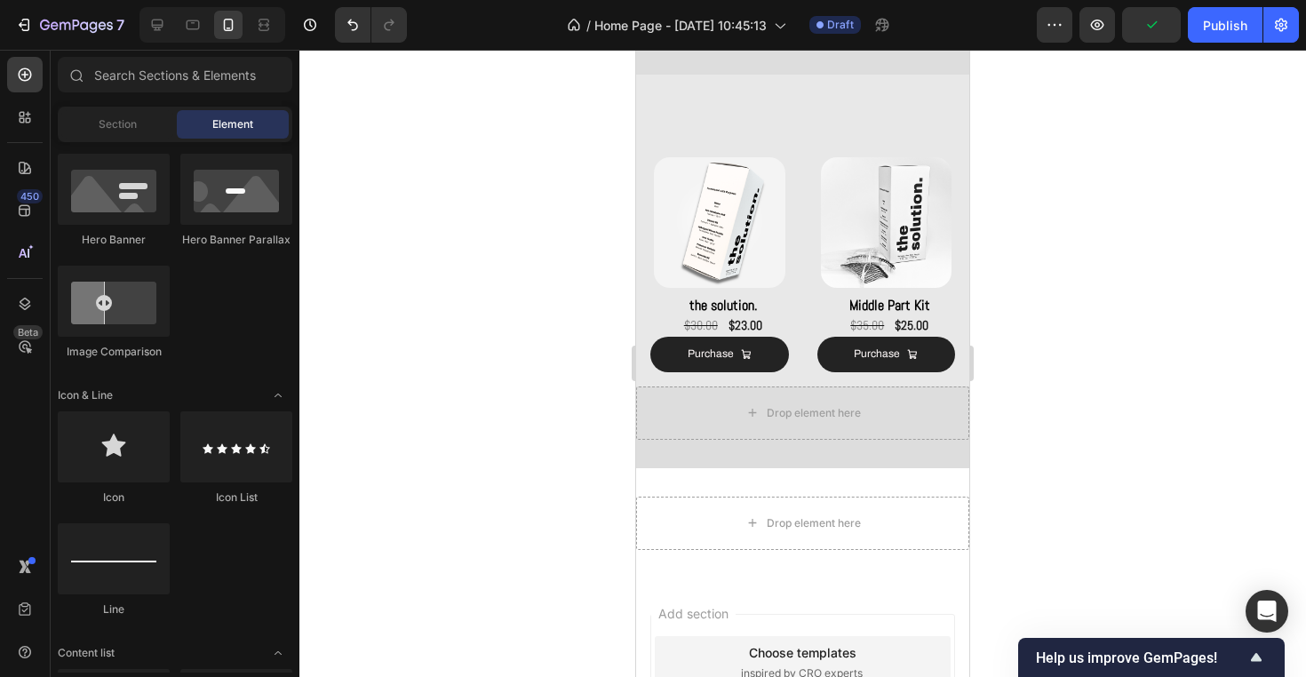
scroll to position [1075, 0]
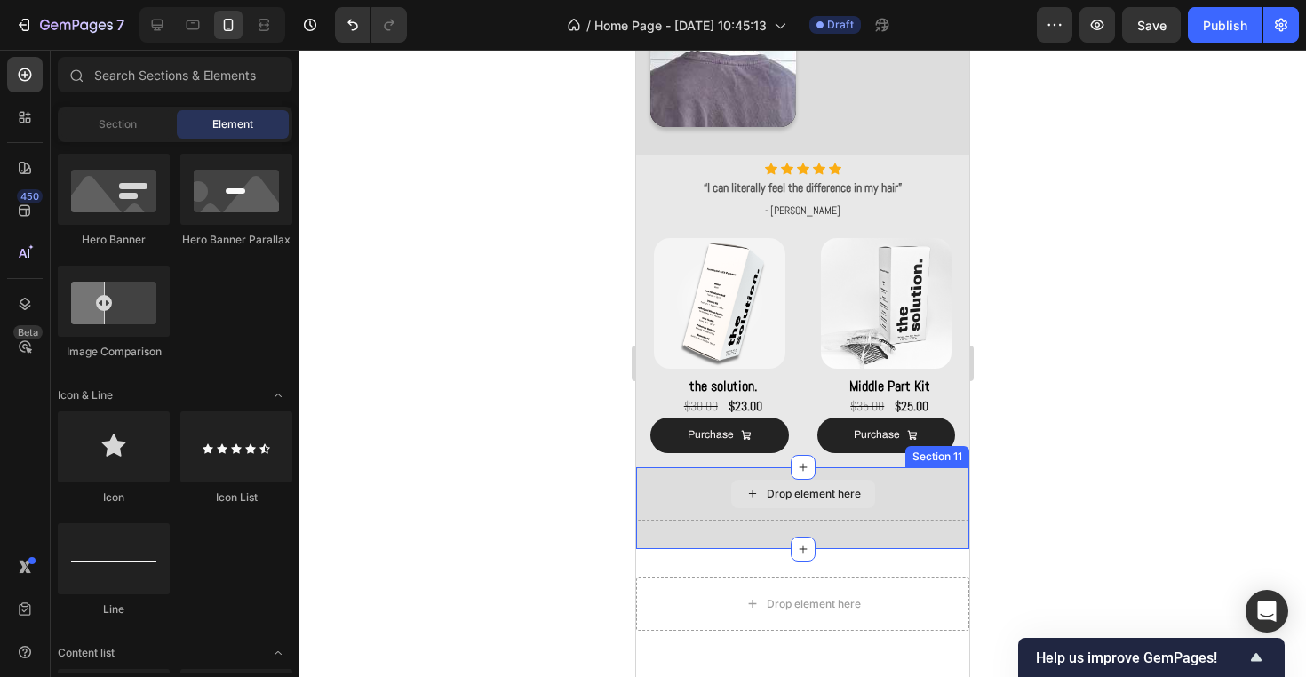
click at [847, 512] on div "Drop element here" at bounding box center [802, 493] width 333 height 53
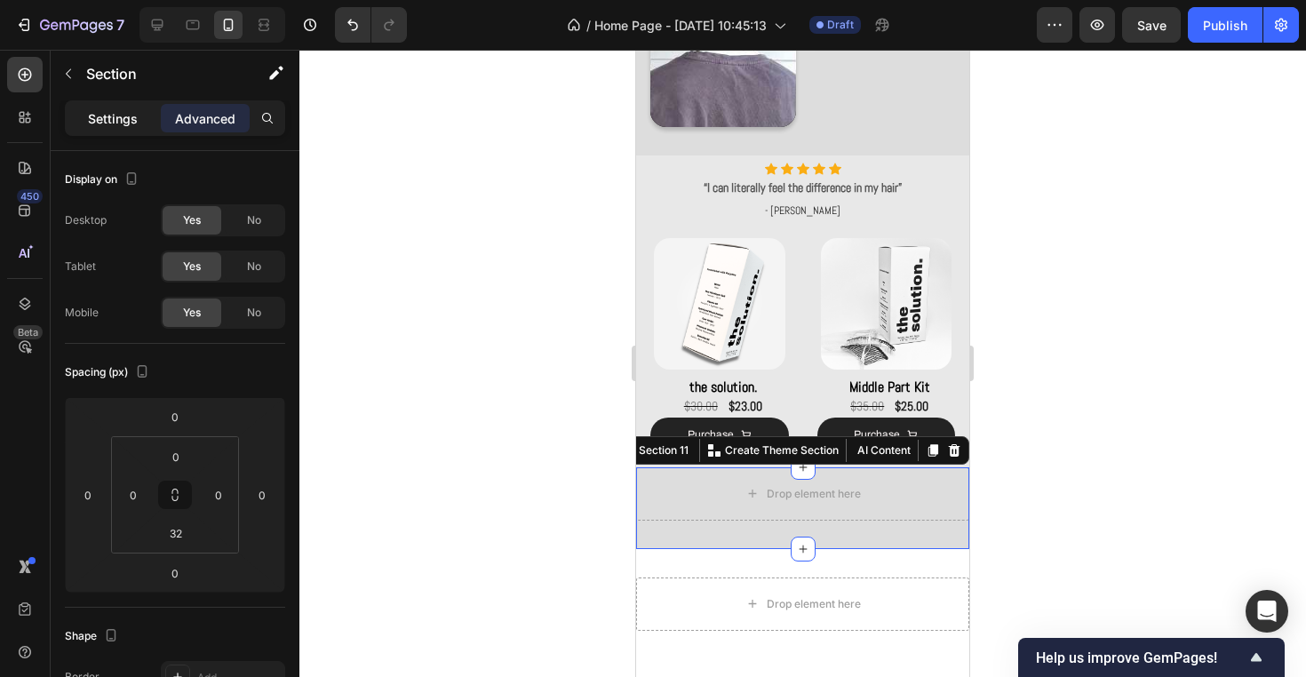
click at [139, 119] on div "Settings" at bounding box center [112, 118] width 89 height 28
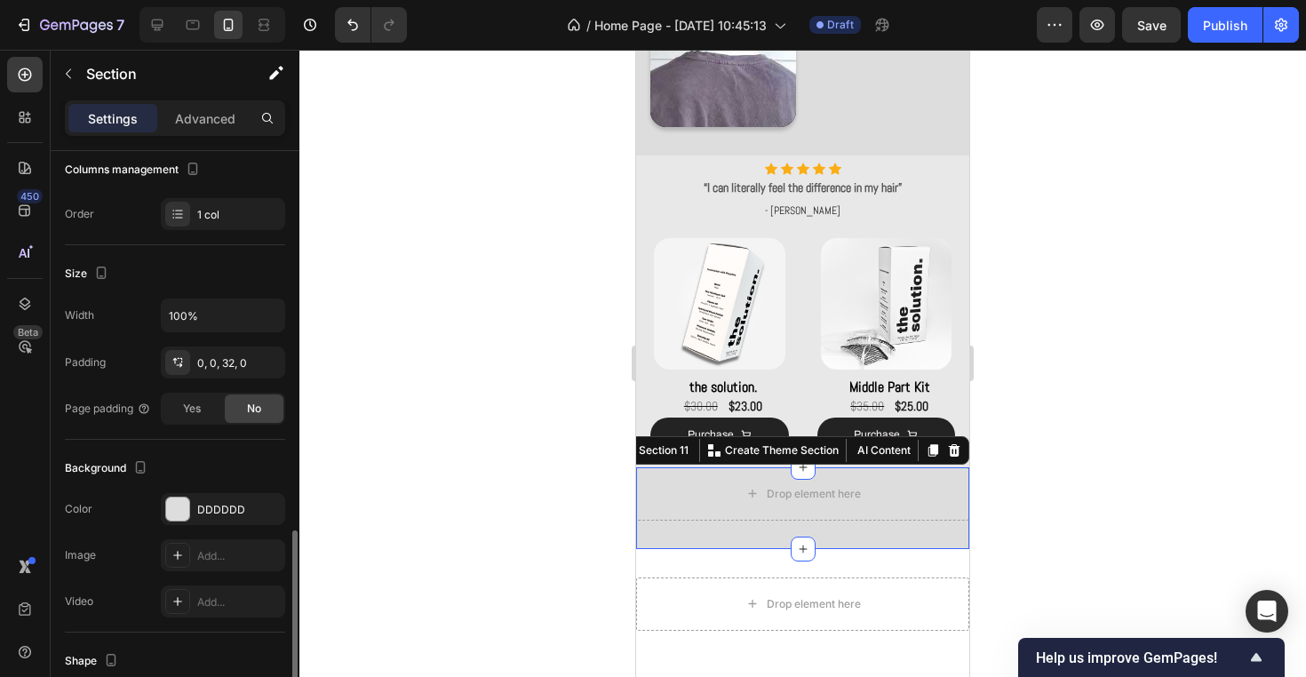
scroll to position [461, 0]
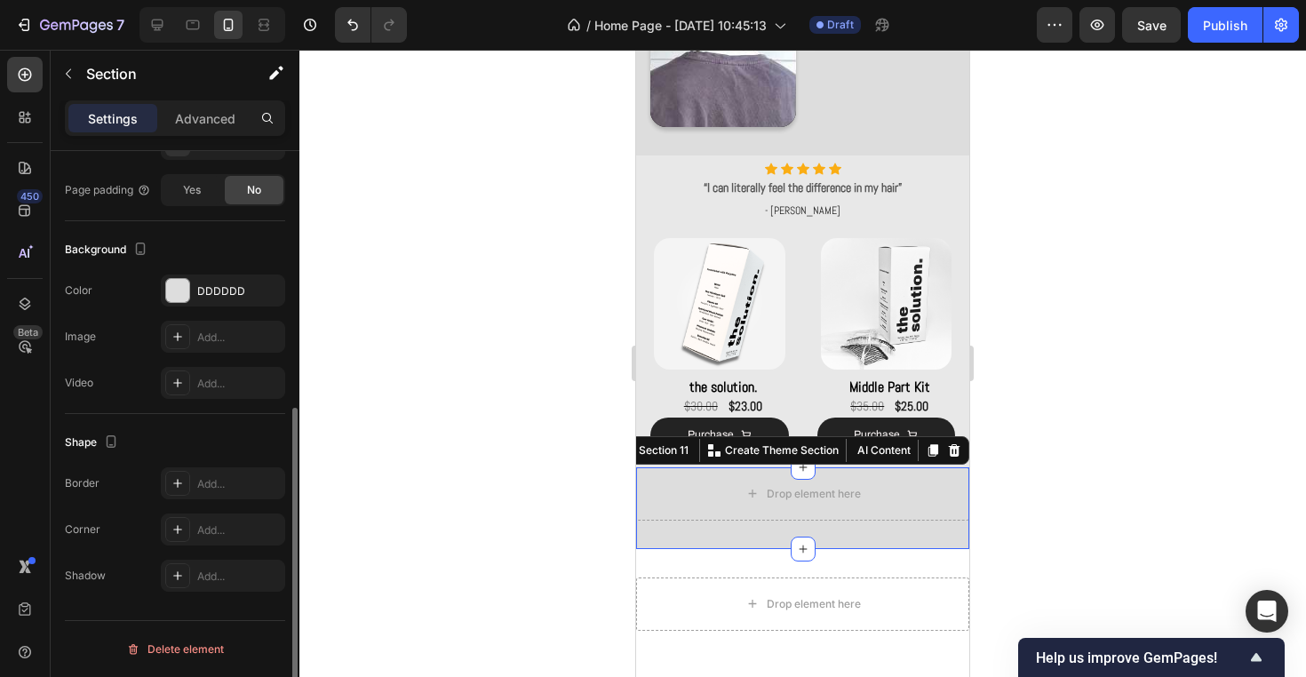
click at [212, 132] on div "Settings Advanced" at bounding box center [175, 118] width 220 height 36
click at [397, 192] on div at bounding box center [802, 363] width 1006 height 627
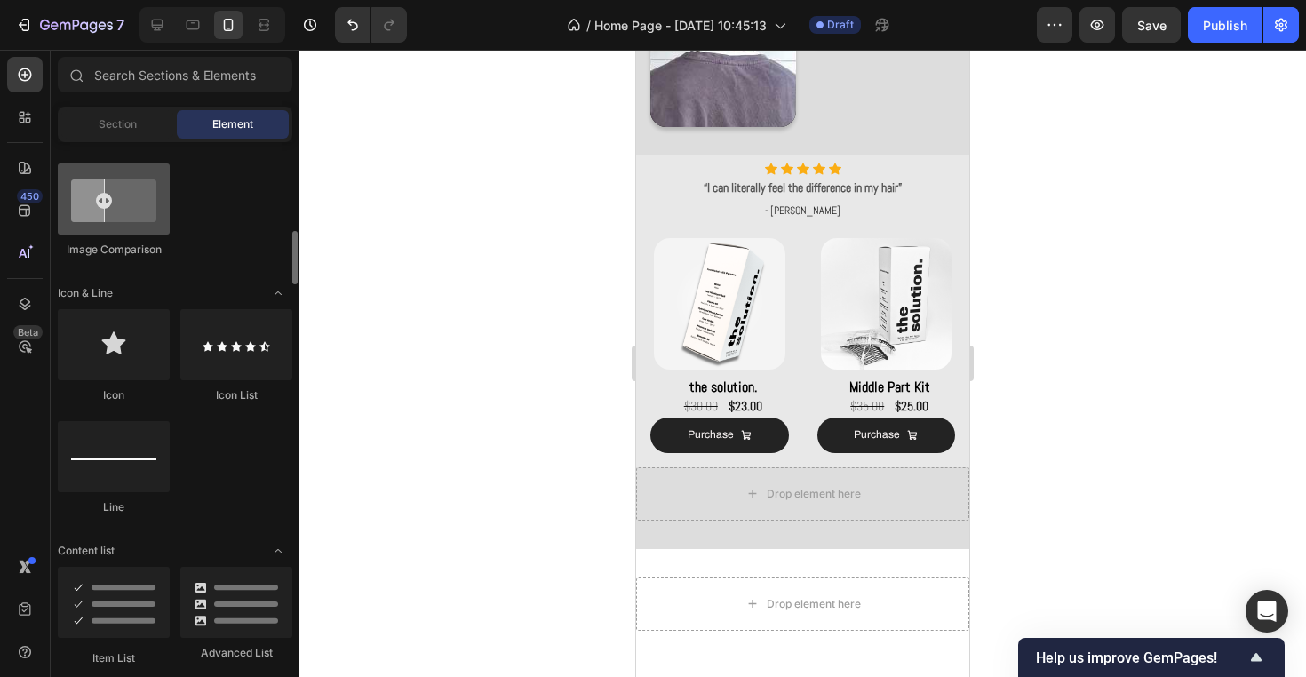
scroll to position [1026, 0]
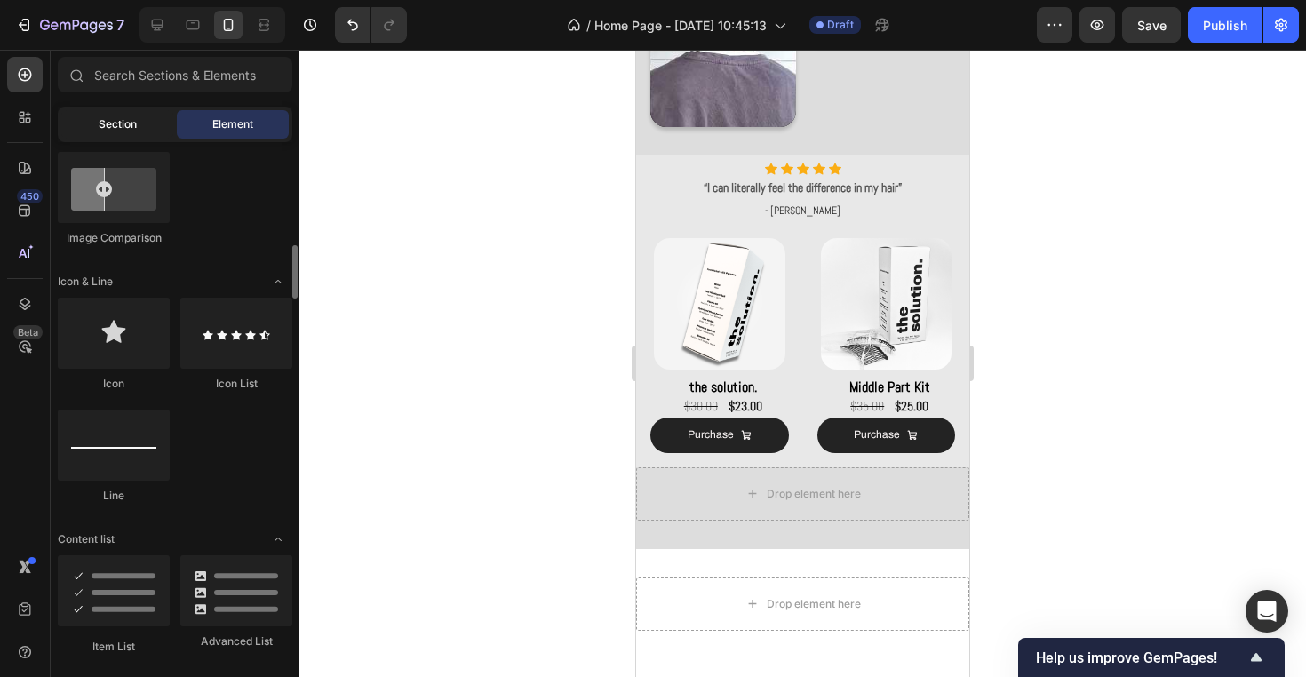
click at [138, 138] on div "Section" at bounding box center [117, 124] width 112 height 28
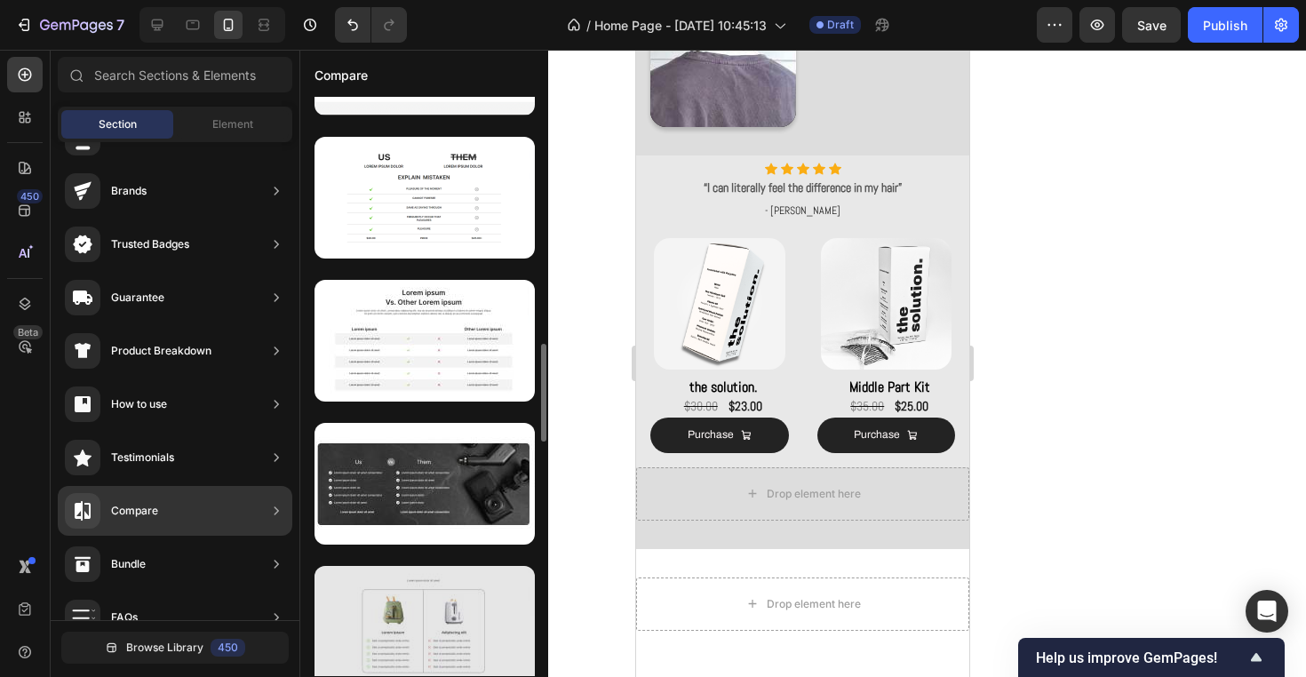
scroll to position [1060, 0]
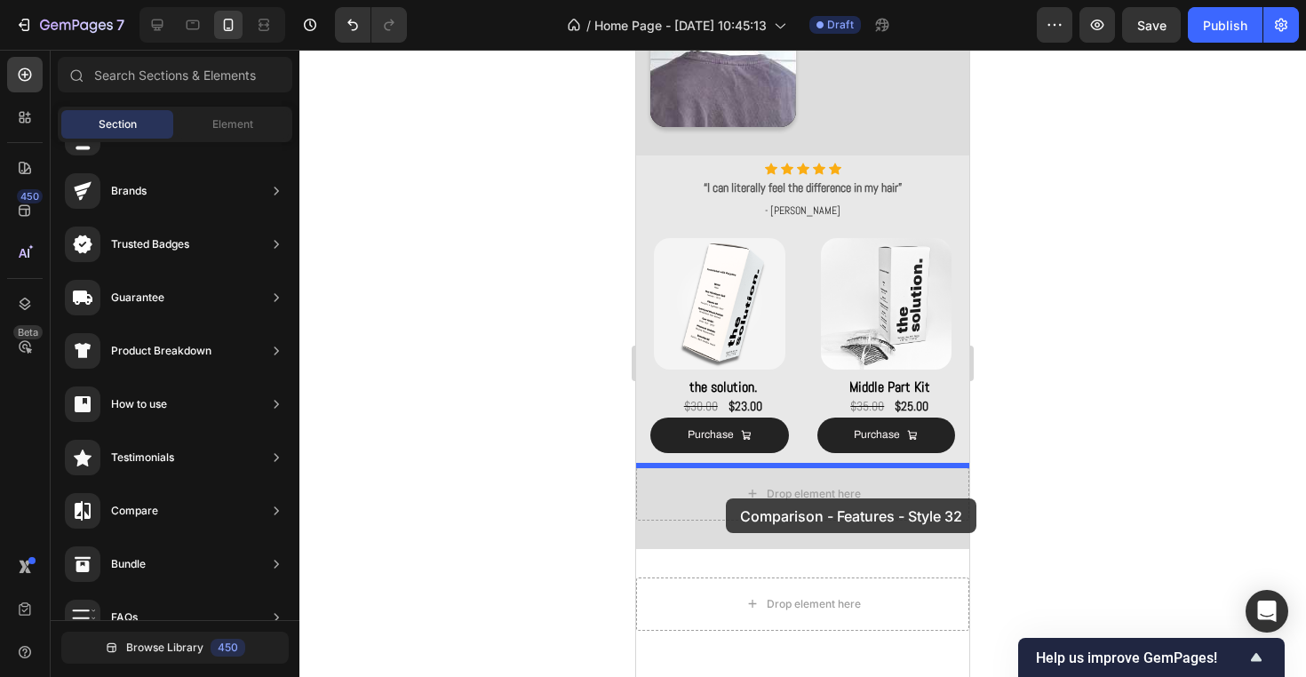
drag, startPoint x: 1040, startPoint y: 562, endPoint x: 726, endPoint y: 498, distance: 320.8
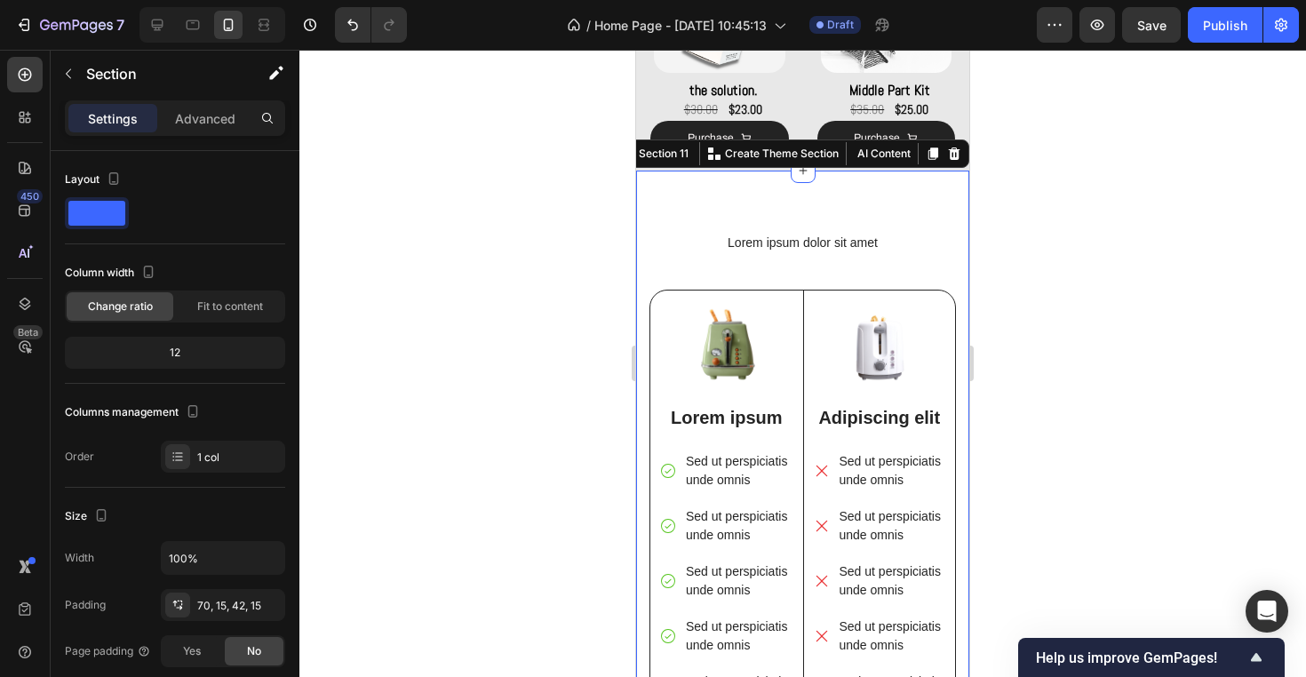
scroll to position [1429, 0]
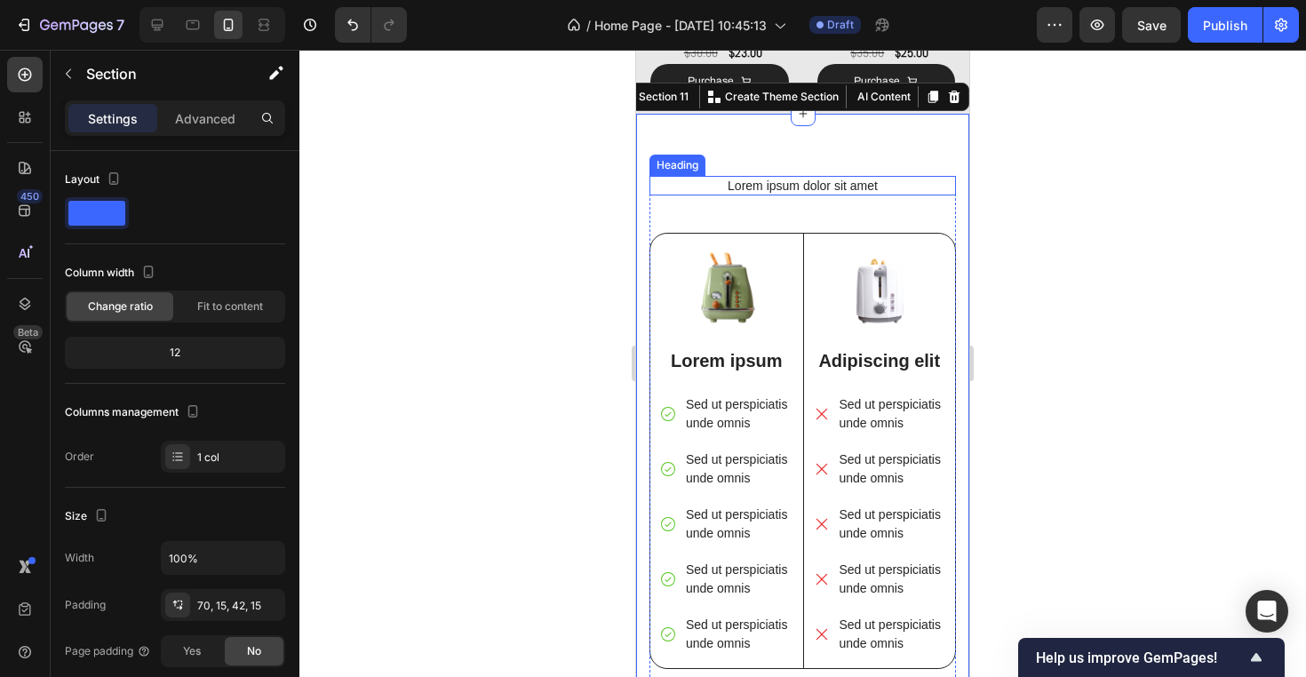
click at [804, 184] on h2 "Lorem ipsum dolor sit amet" at bounding box center [802, 186] width 306 height 20
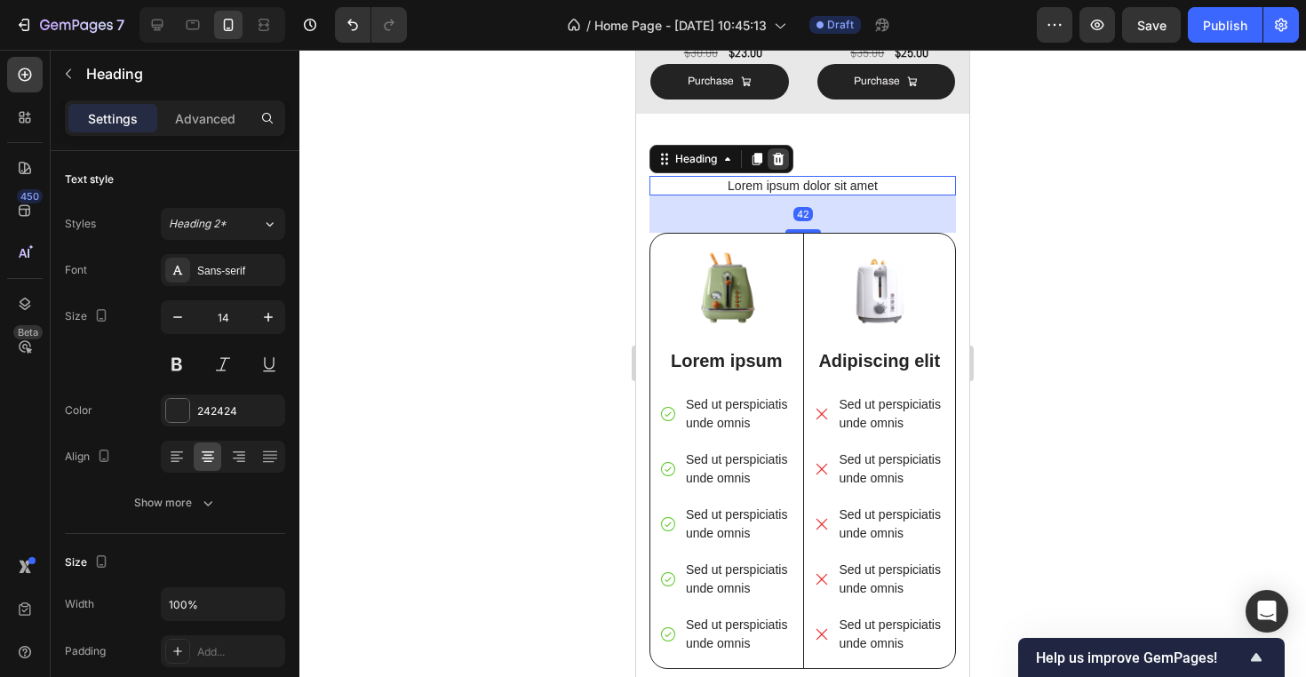
click at [775, 154] on icon at bounding box center [779, 159] width 12 height 12
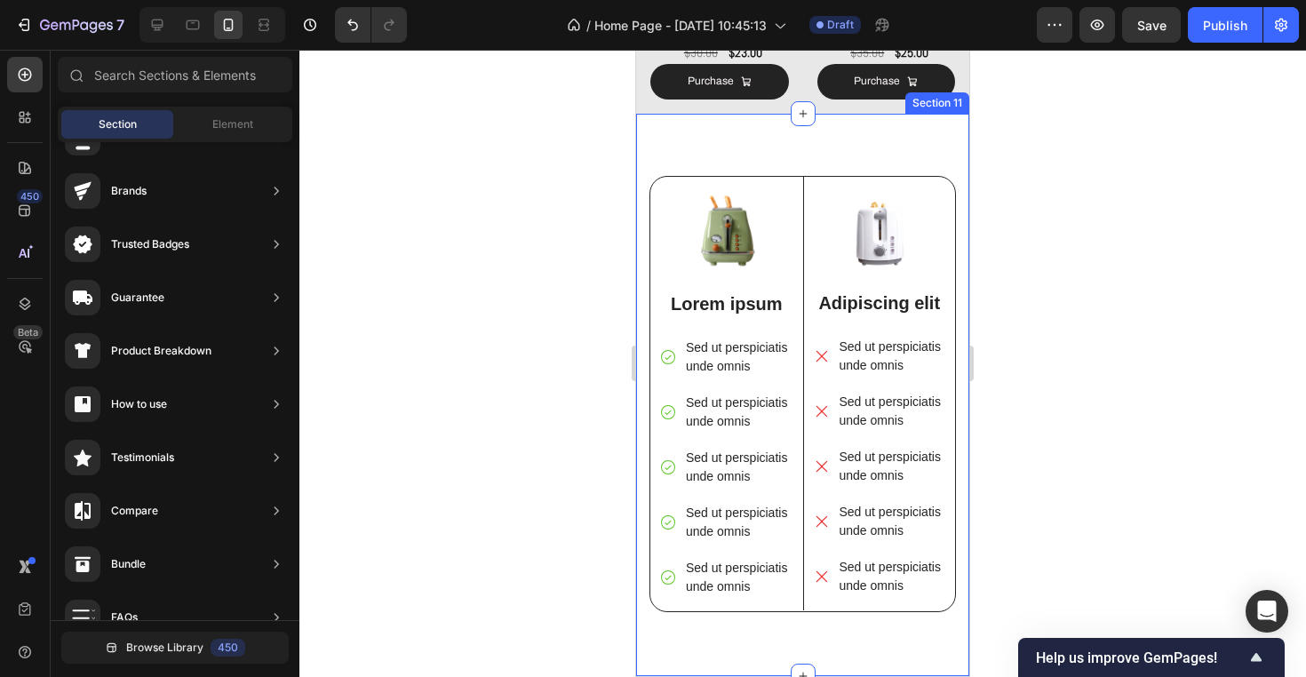
click at [806, 130] on div "Image Lorem ipsum Text Block Sed ut perspiciatis unde omnis Sed ut perspiciatis…" at bounding box center [802, 395] width 333 height 562
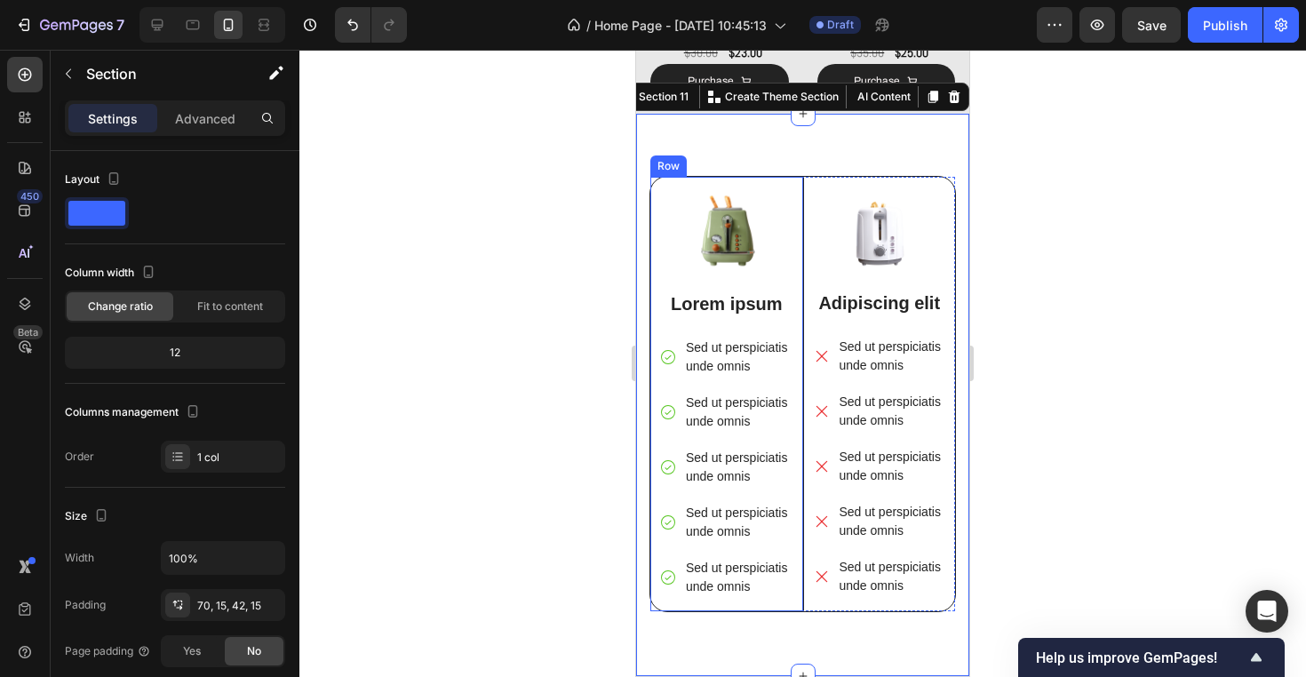
click at [799, 185] on div "Image Lorem ipsum Text Block Sed ut perspiciatis unde omnis Sed ut perspiciatis…" at bounding box center [726, 394] width 153 height 434
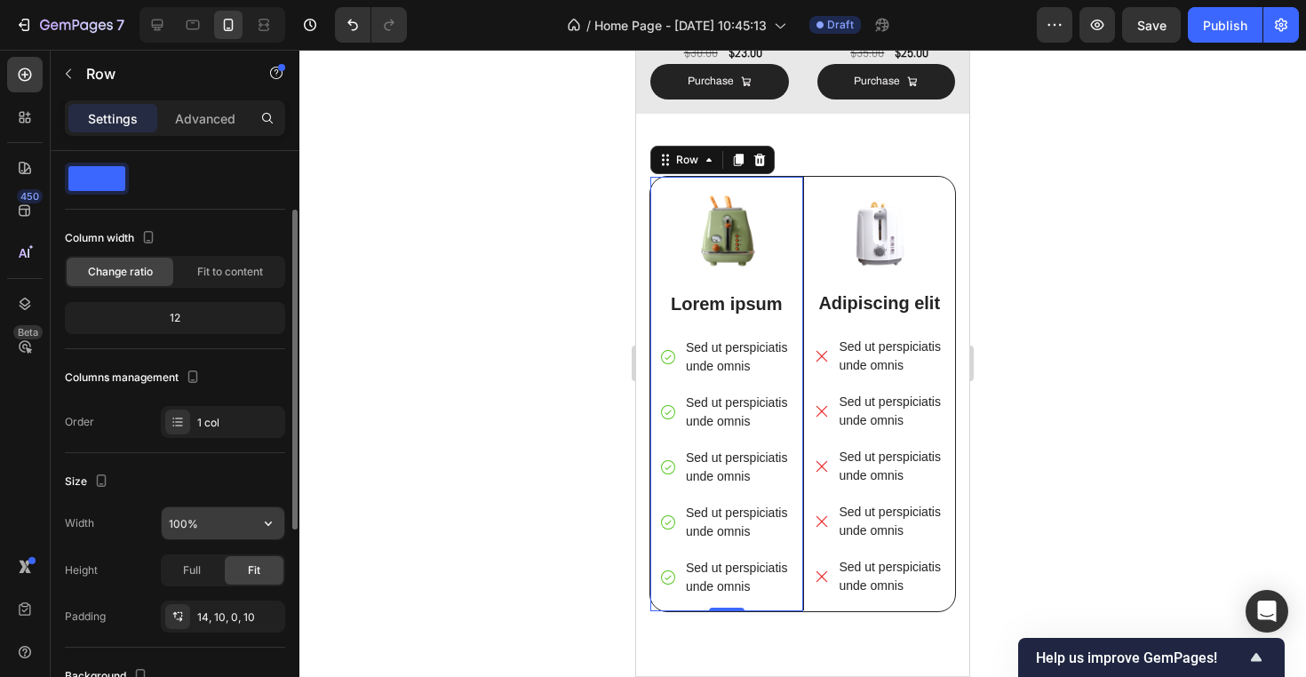
scroll to position [0, 0]
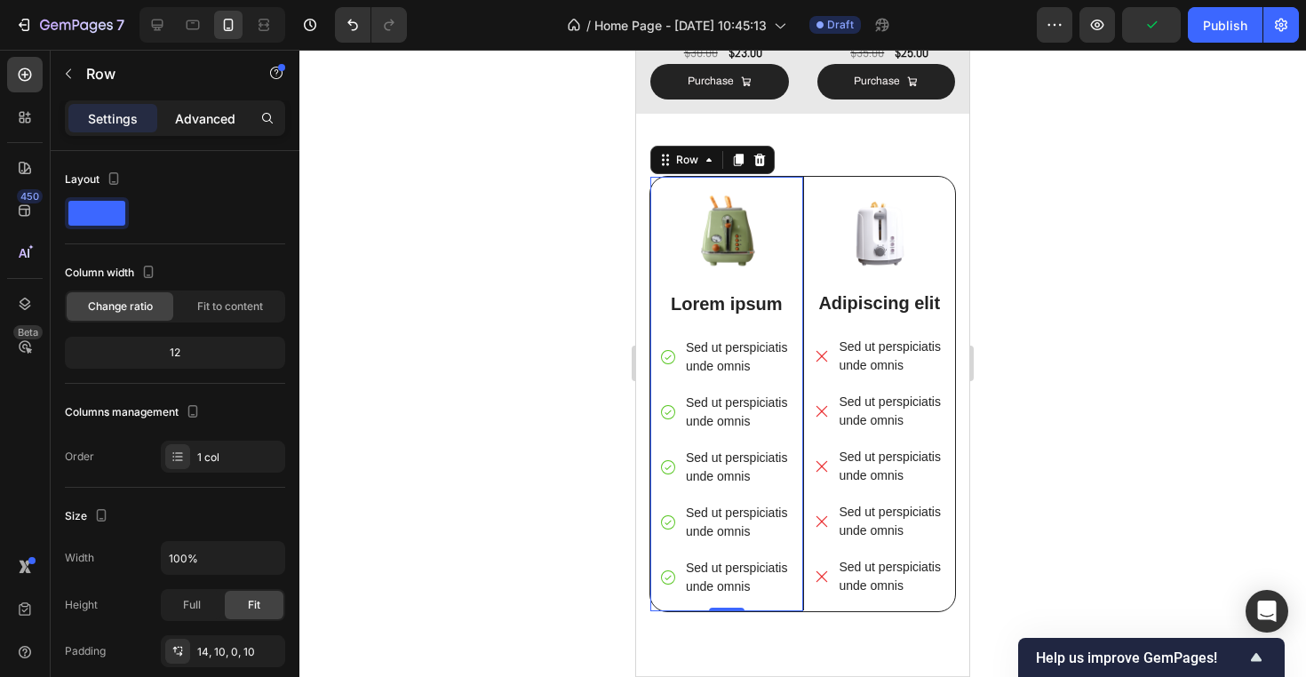
click at [202, 116] on p "Advanced" at bounding box center [205, 118] width 60 height 19
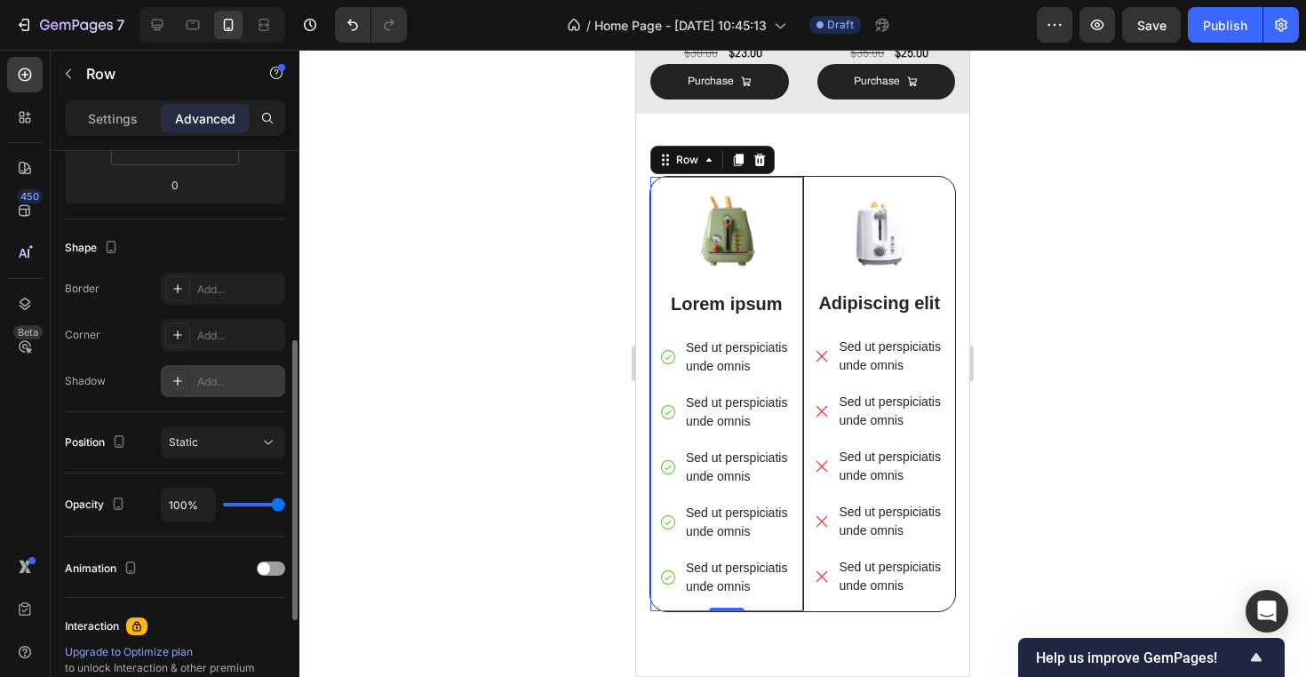
scroll to position [396, 0]
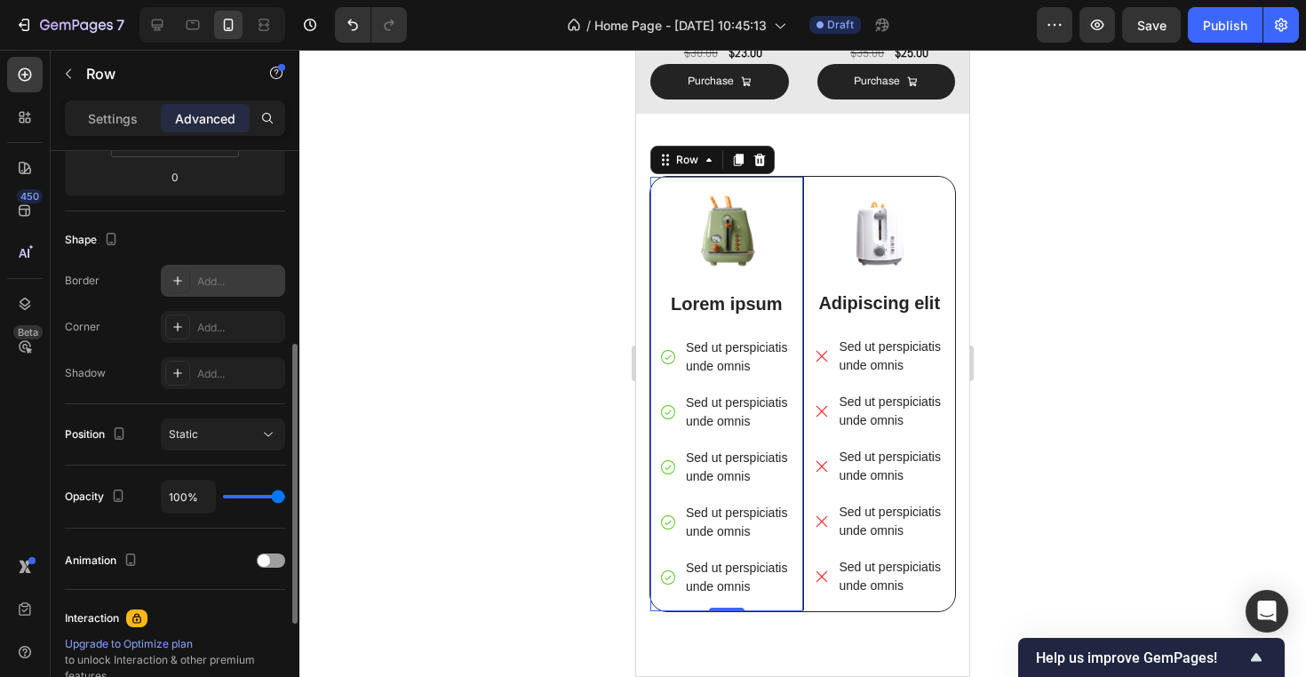
click at [227, 283] on div "Add..." at bounding box center [238, 282] width 83 height 16
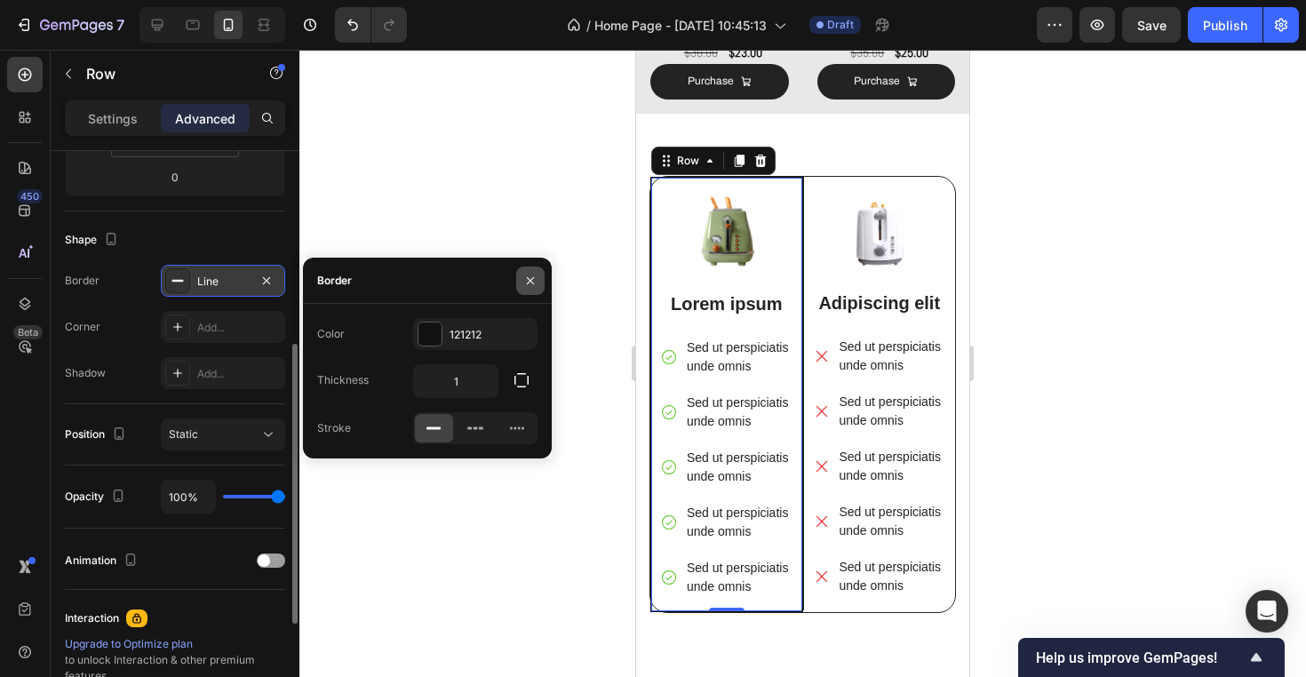
click at [530, 274] on icon "button" at bounding box center [530, 281] width 14 height 14
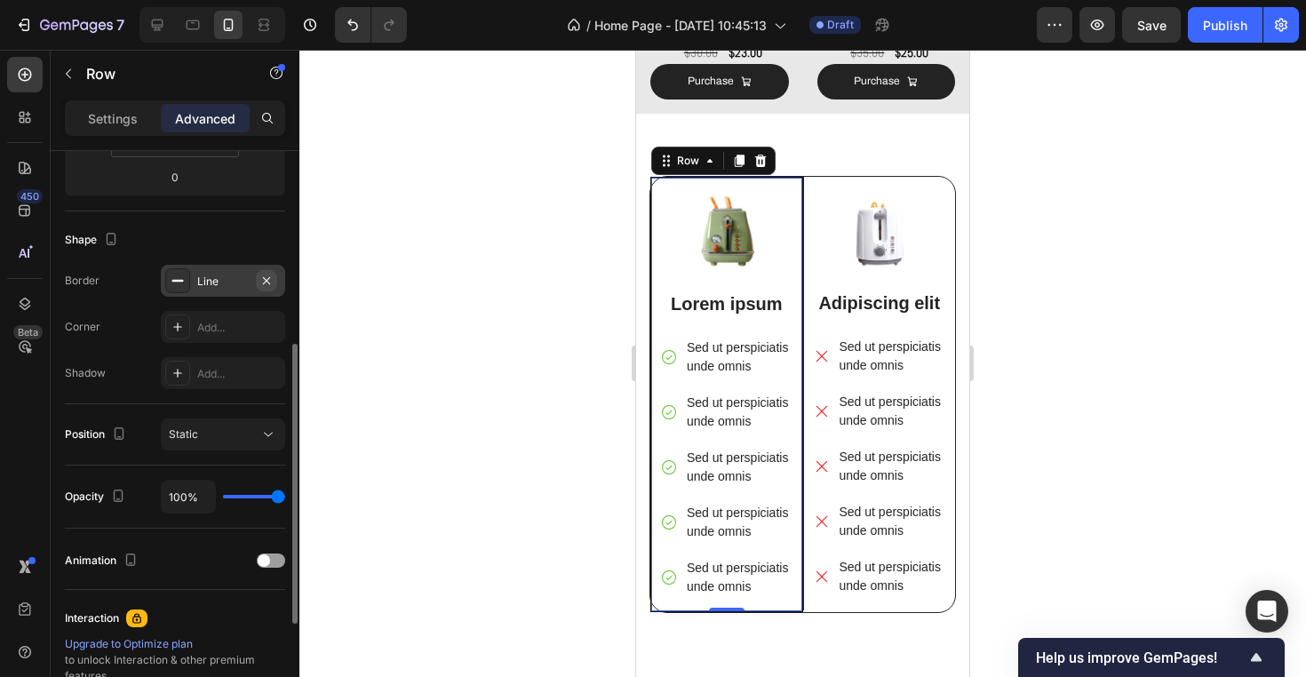
click at [258, 280] on button "button" at bounding box center [266, 280] width 21 height 21
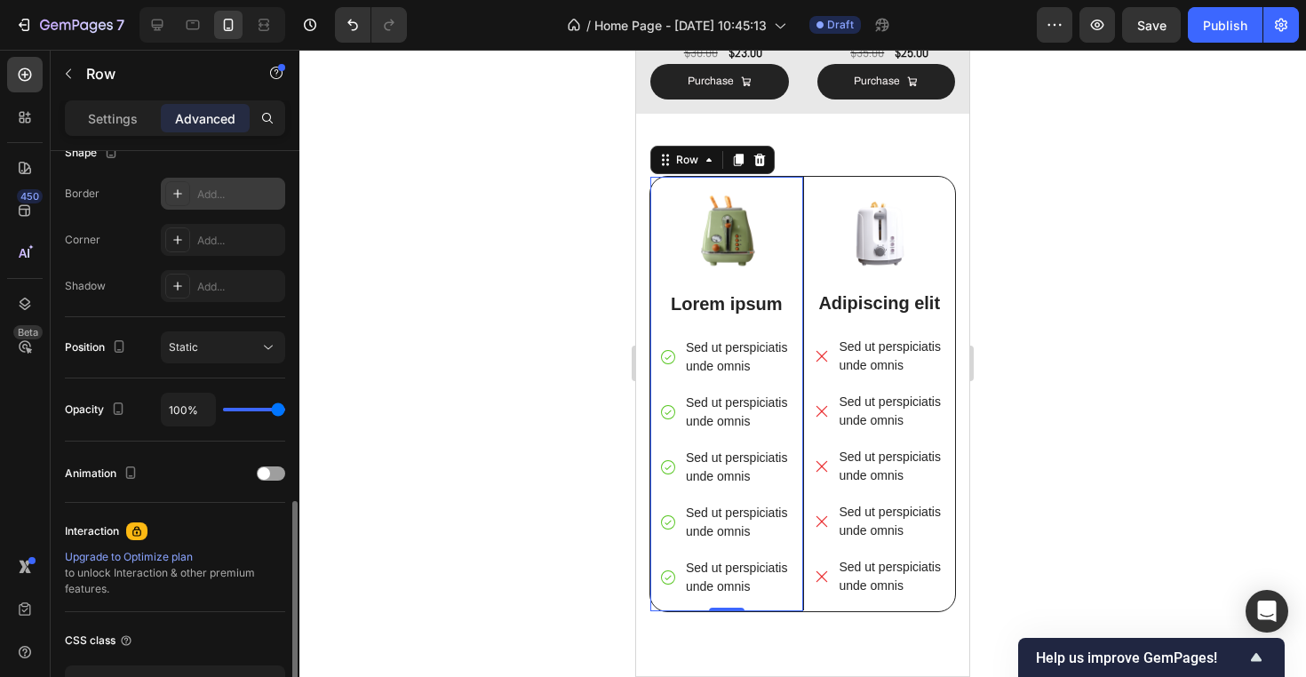
scroll to position [560, 0]
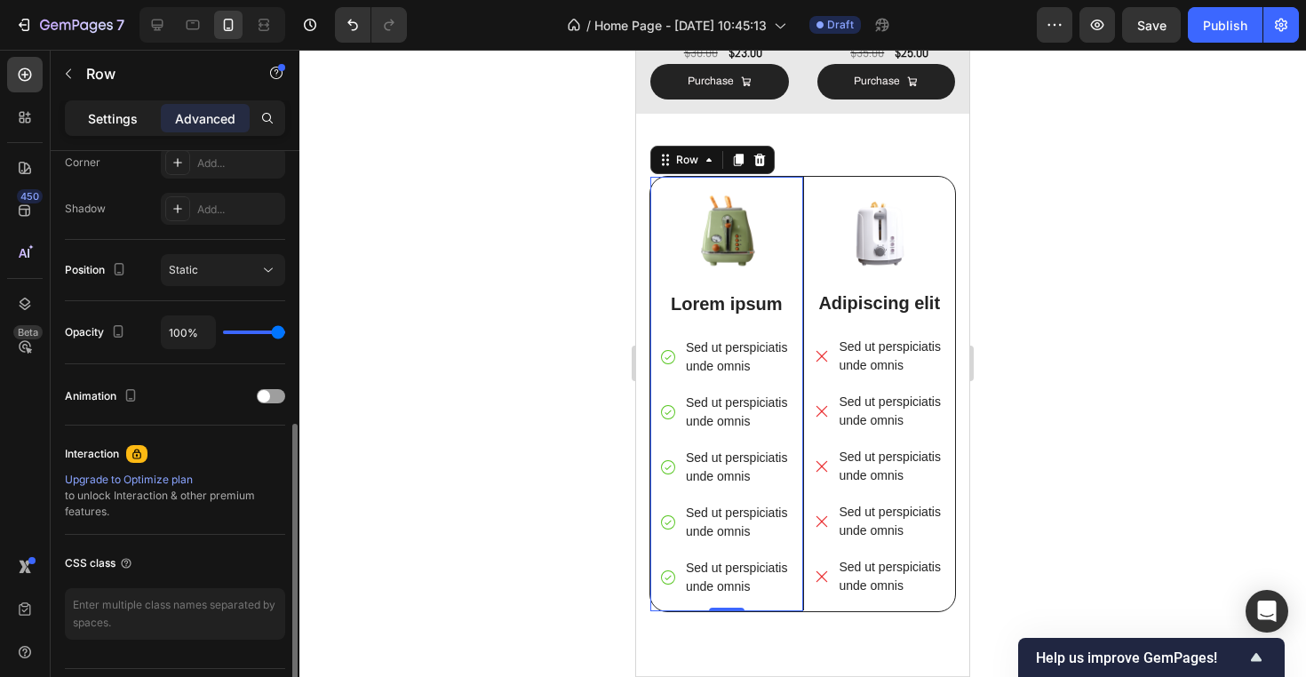
click at [140, 125] on div "Settings" at bounding box center [112, 118] width 89 height 28
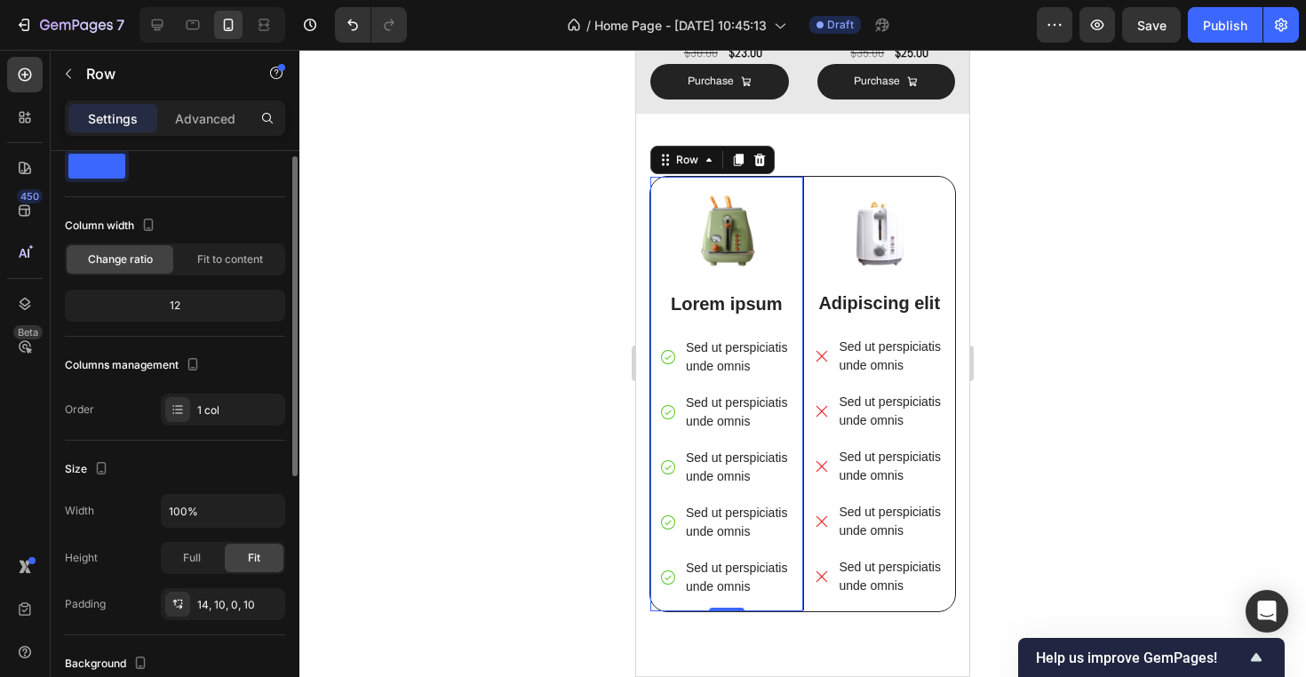
scroll to position [0, 0]
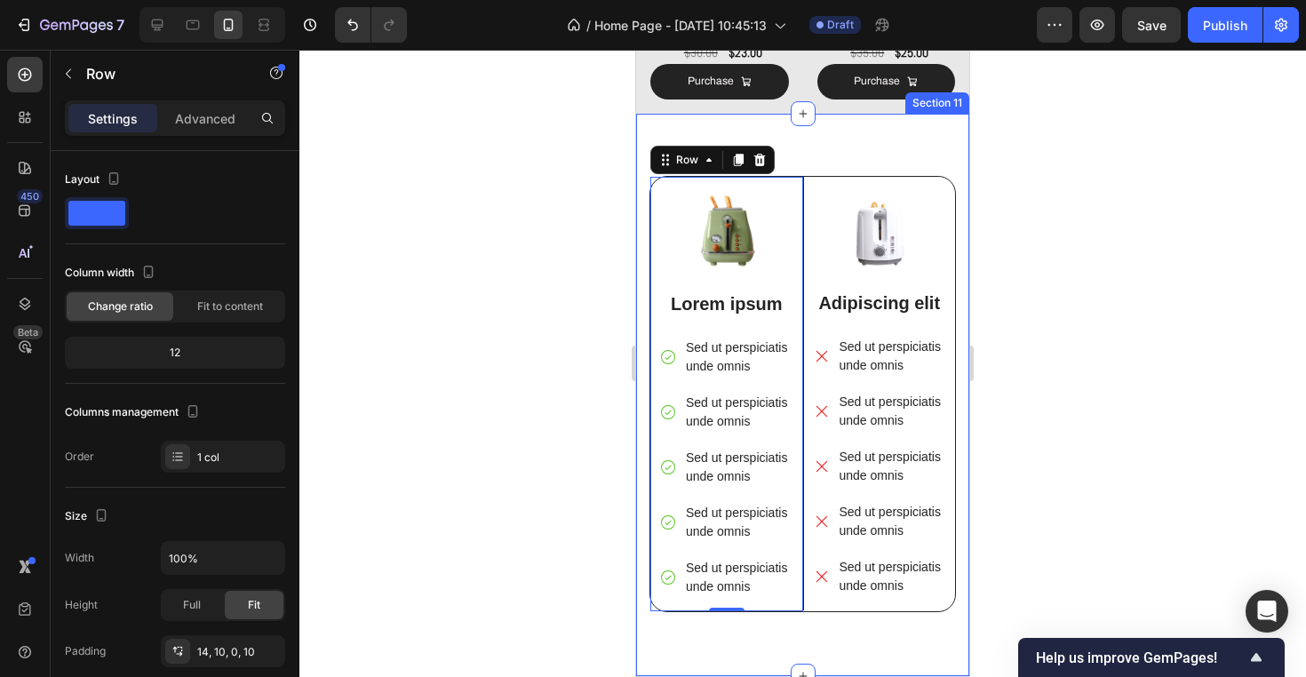
click at [567, 278] on div at bounding box center [802, 363] width 1006 height 627
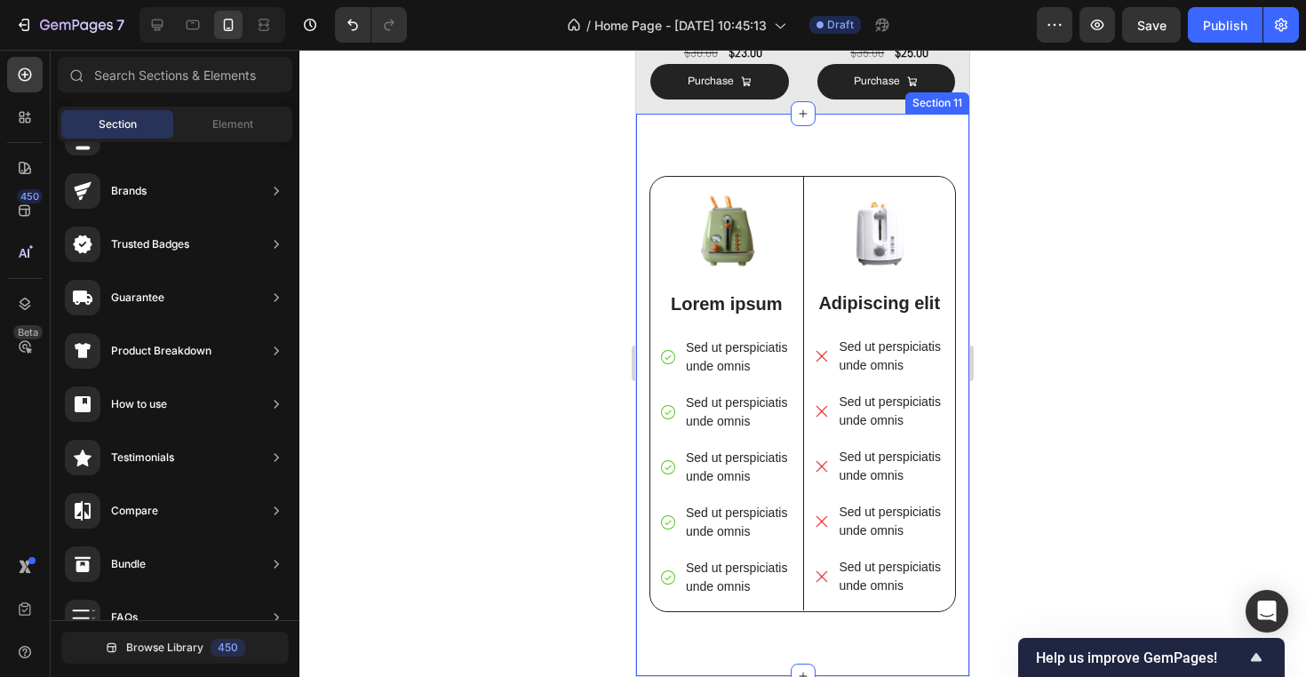
click at [809, 160] on div "Image Lorem ipsum Text Block Sed ut perspiciatis unde omnis Sed ut perspiciatis…" at bounding box center [802, 395] width 333 height 562
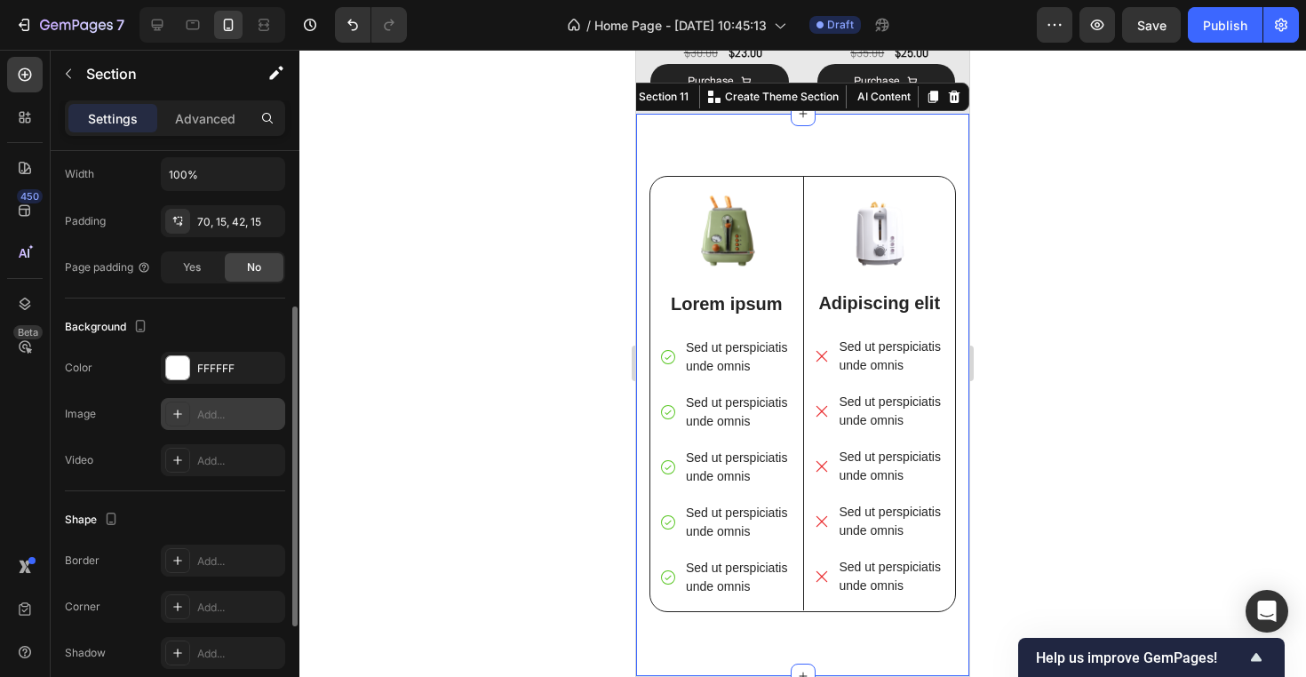
scroll to position [441, 0]
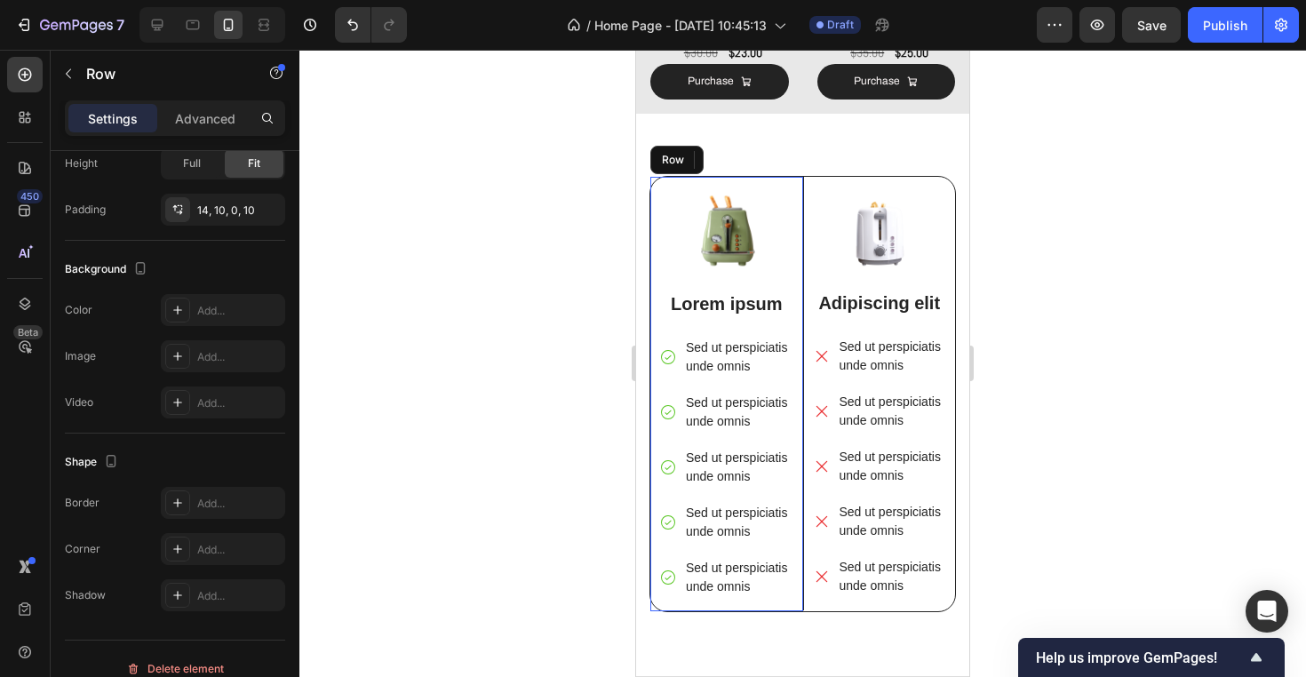
click at [726, 179] on div "Image Lorem ipsum Text Block Sed ut perspiciatis unde omnis Sed ut perspiciatis…" at bounding box center [726, 394] width 153 height 434
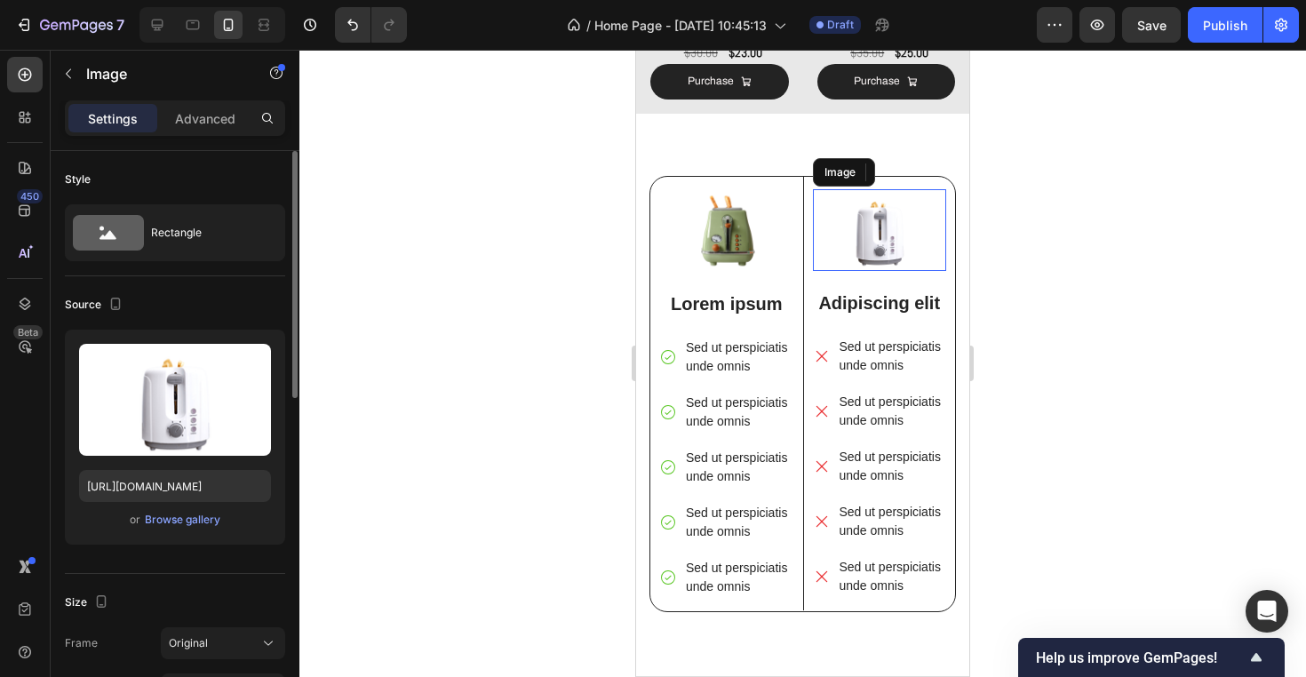
click at [845, 190] on img at bounding box center [880, 230] width 134 height 83
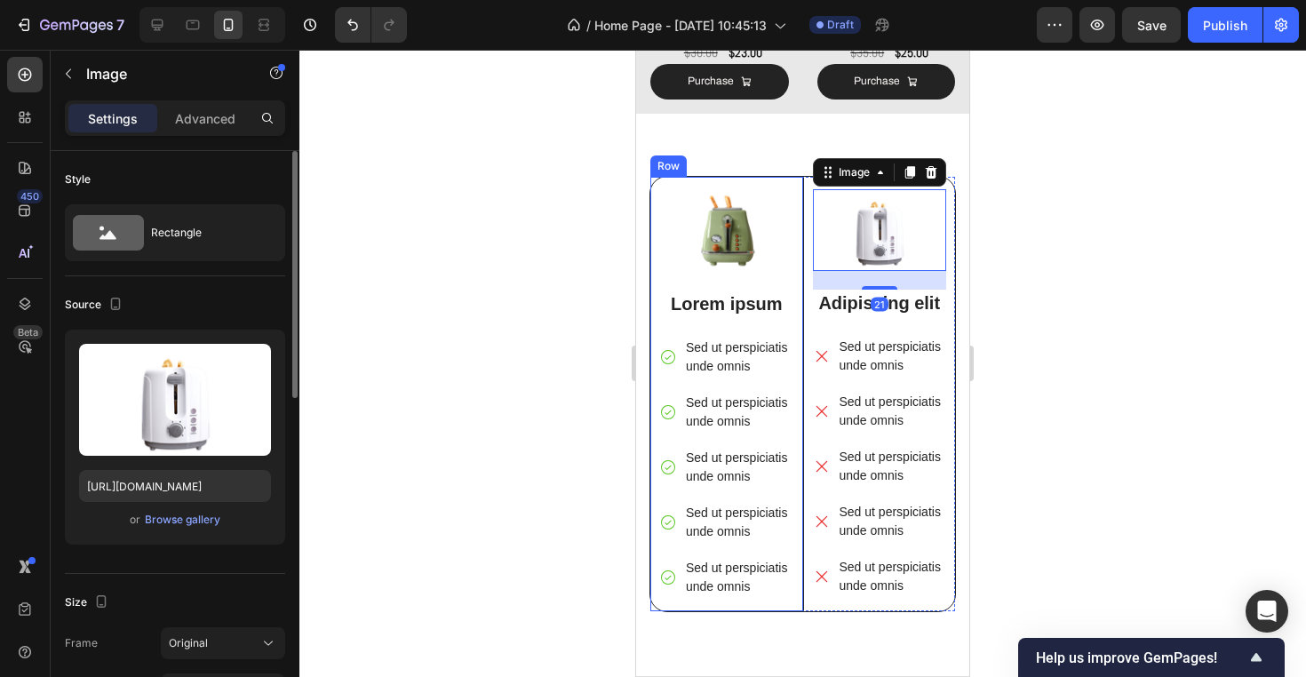
click at [799, 195] on div "Image Lorem ipsum Text Block Sed ut perspiciatis unde omnis Sed ut perspiciatis…" at bounding box center [726, 394] width 153 height 434
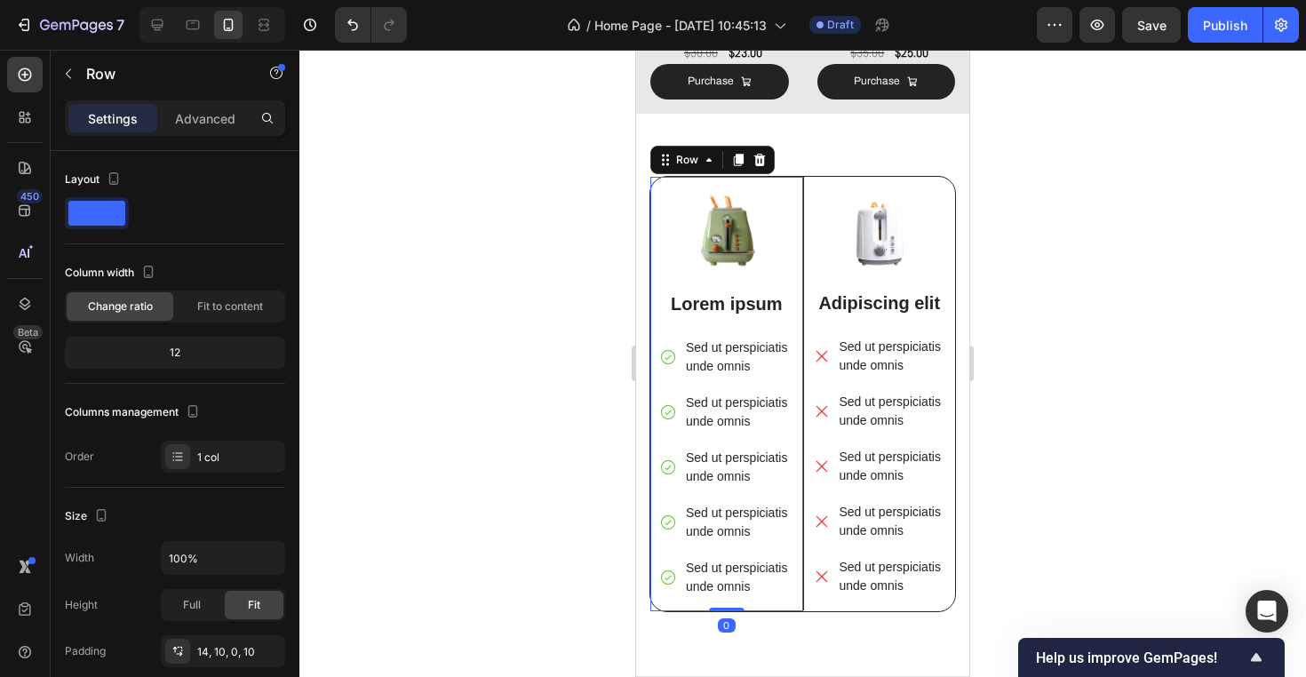
click at [800, 209] on div "Image Lorem ipsum Text Block Sed ut perspiciatis unde omnis Sed ut perspiciatis…" at bounding box center [726, 394] width 153 height 434
click at [804, 220] on div "Image Adipiscing elit Text Block Sed ut perspiciatis unde omnis Sed ut perspici…" at bounding box center [879, 394] width 153 height 434
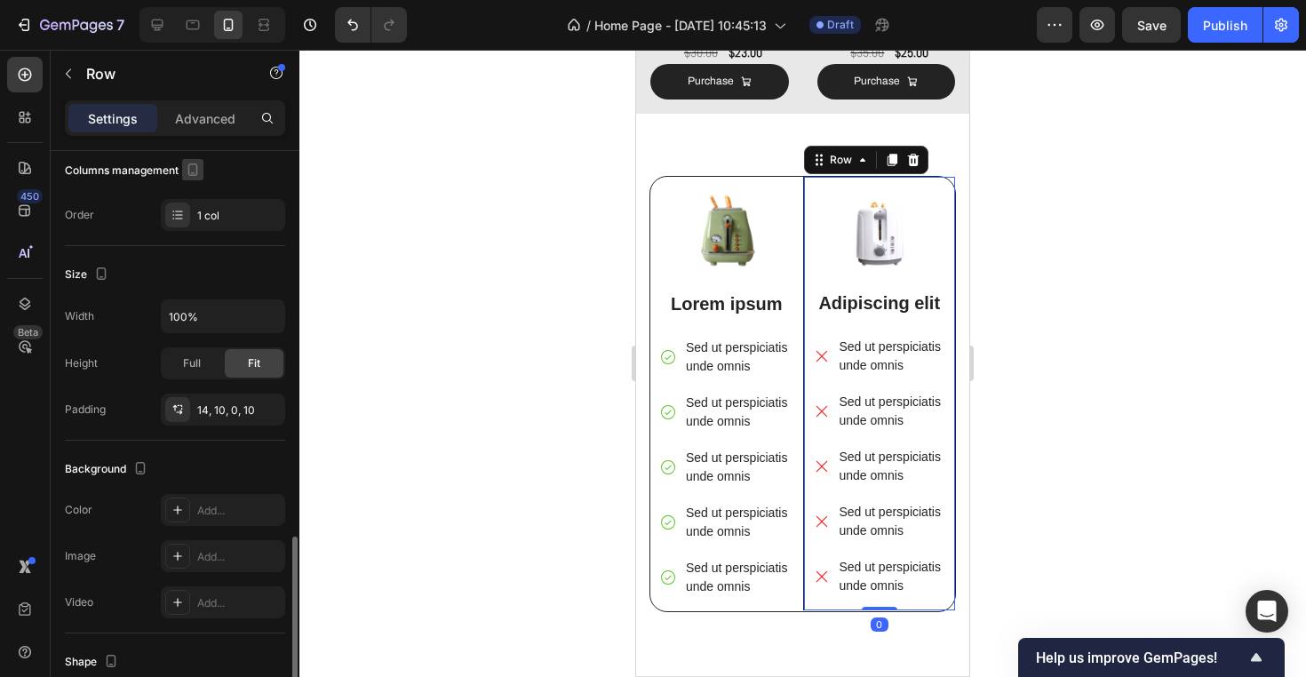
scroll to position [461, 0]
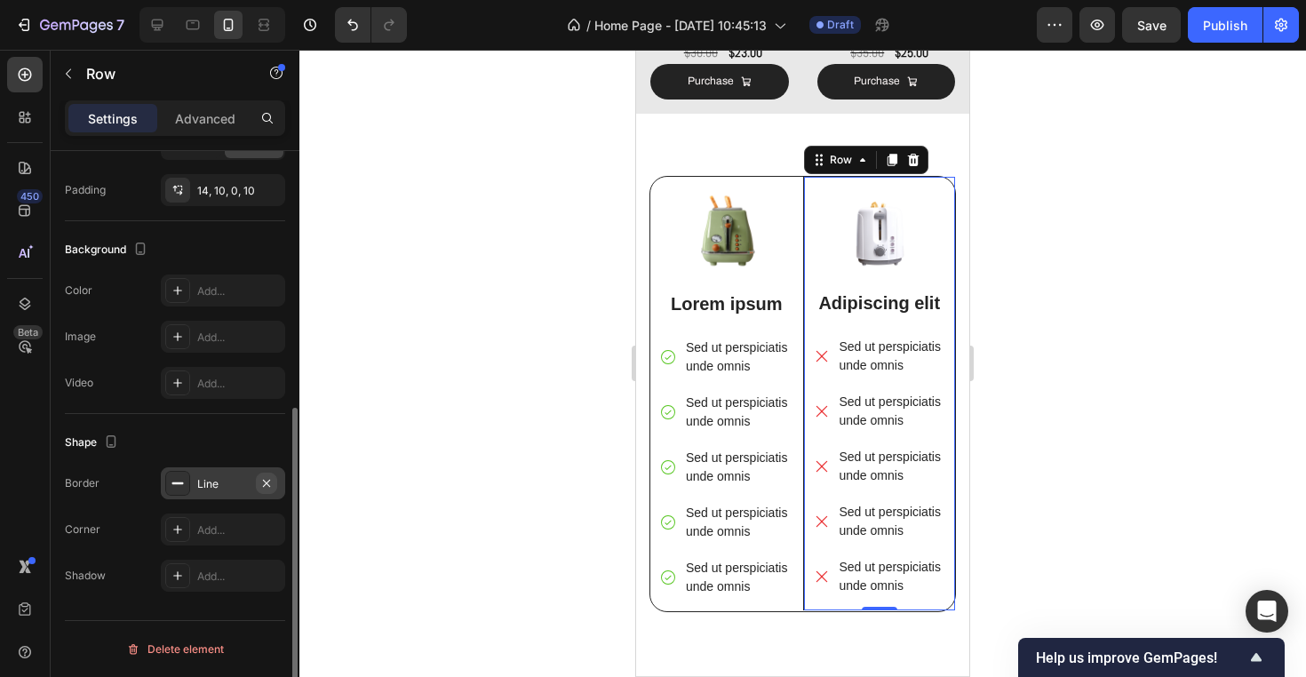
click at [262, 480] on icon "button" at bounding box center [266, 483] width 14 height 14
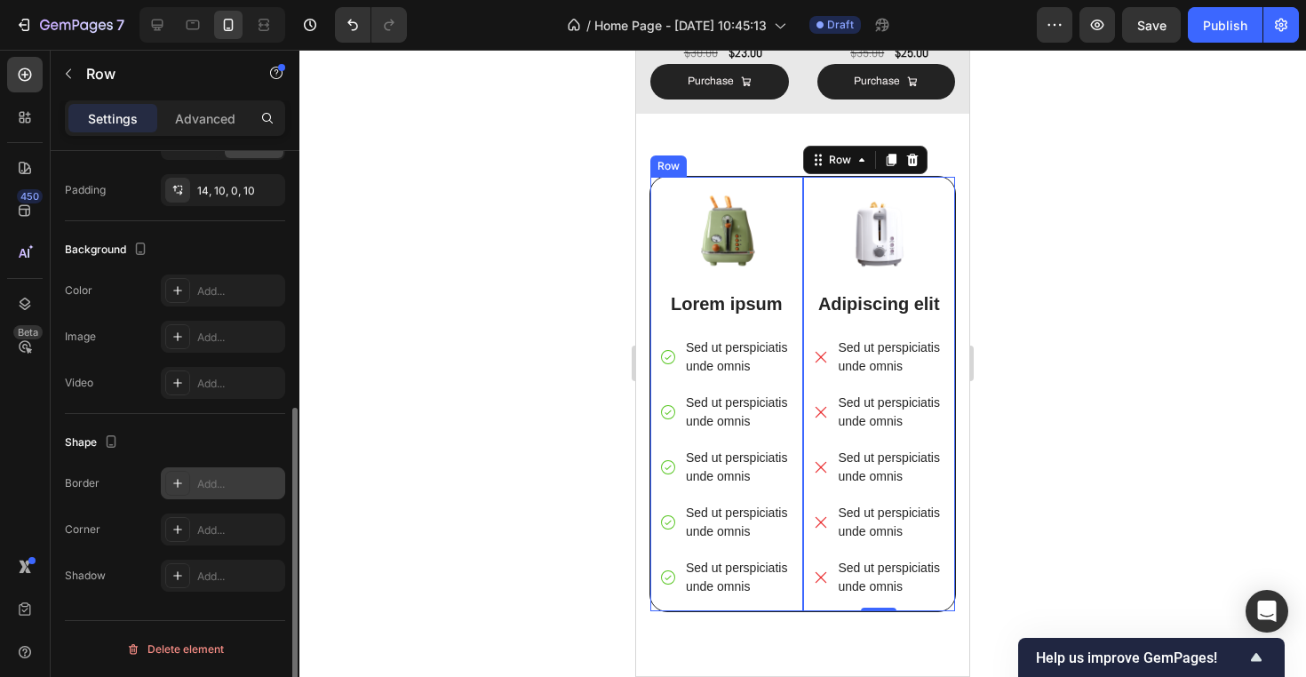
click at [744, 186] on div "Image Lorem ipsum Text Block Sed ut perspiciatis unde omnis Sed ut perspiciatis…" at bounding box center [726, 394] width 153 height 434
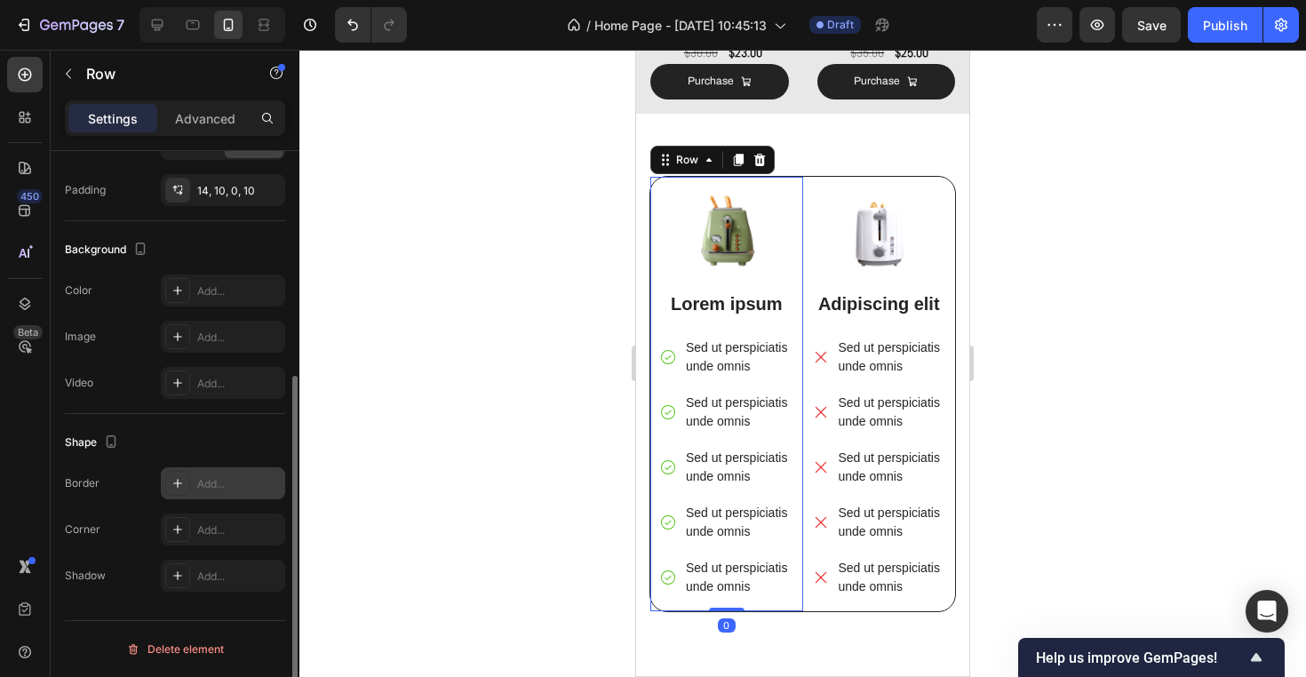
scroll to position [391, 0]
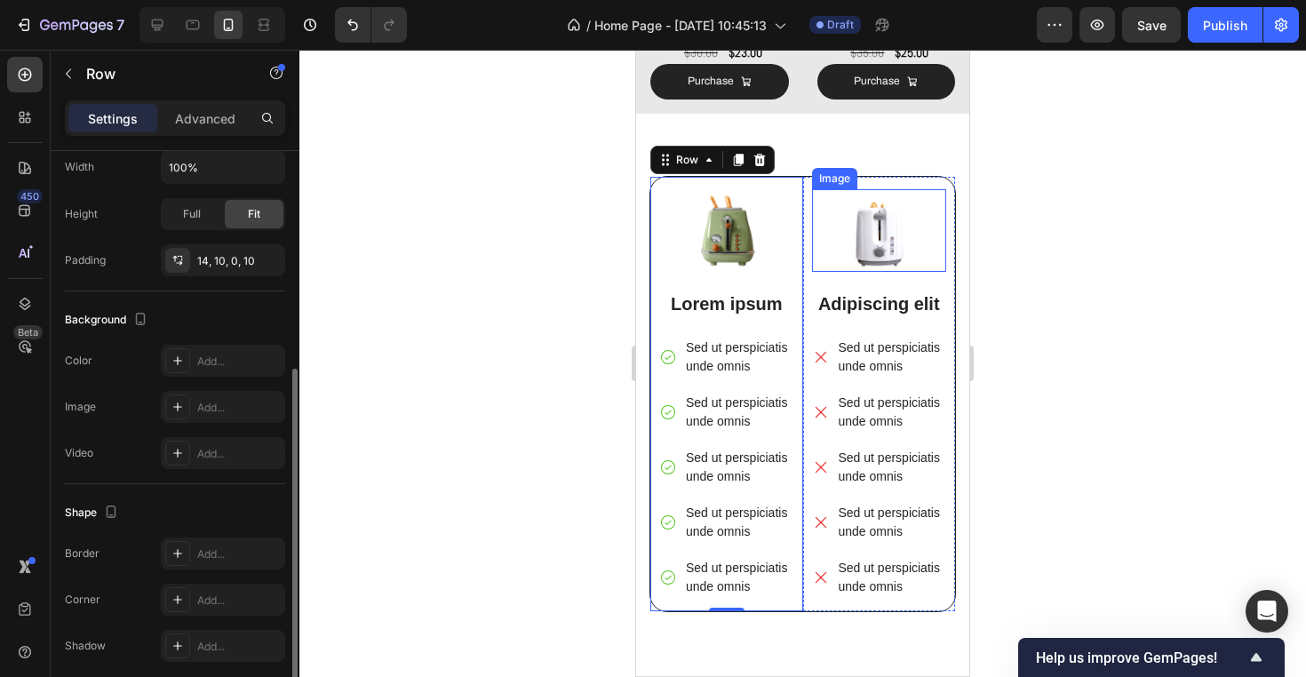
click at [813, 194] on img at bounding box center [879, 230] width 135 height 83
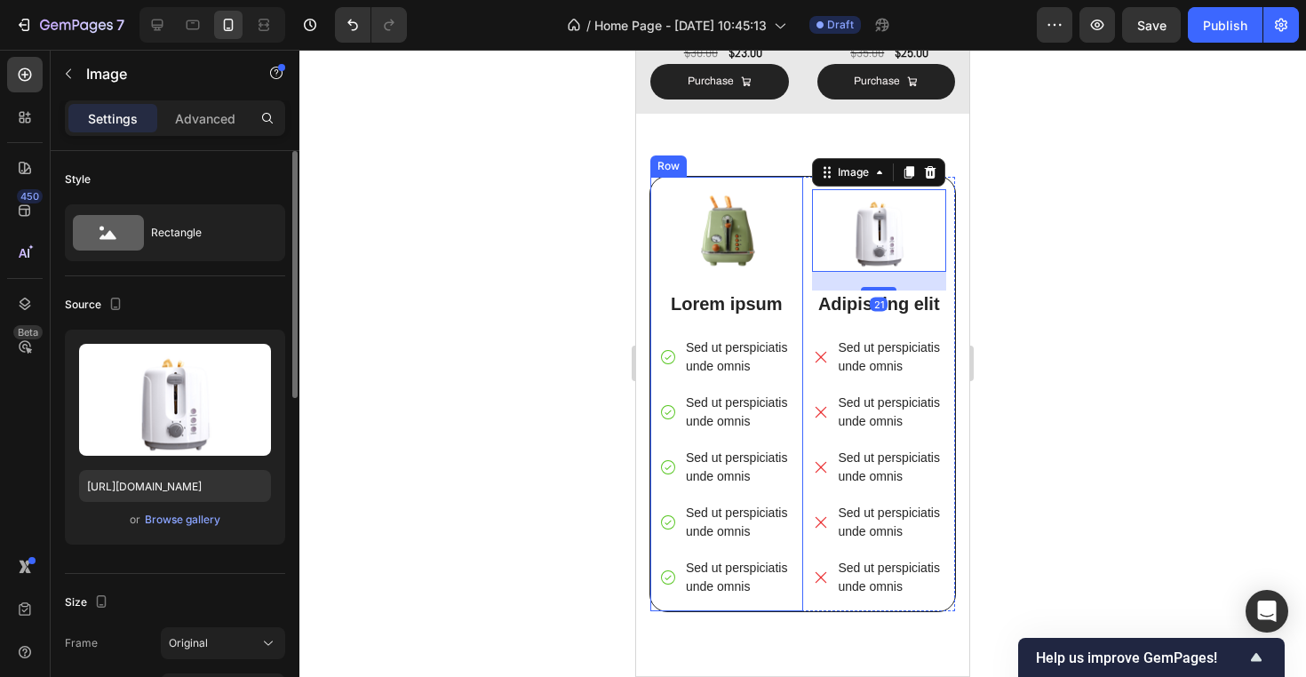
click at [796, 226] on div "Image Lorem ipsum Text Block Sed ut perspiciatis unde omnis Sed ut perspiciatis…" at bounding box center [726, 394] width 153 height 434
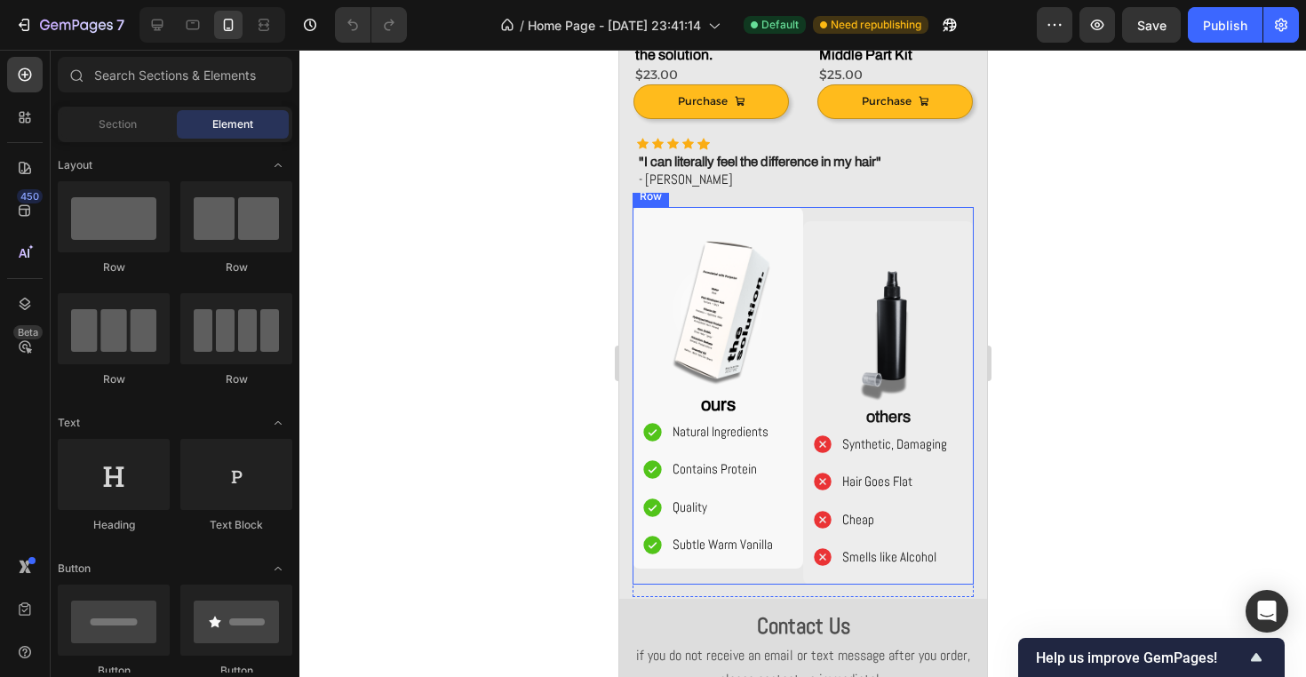
scroll to position [563, 0]
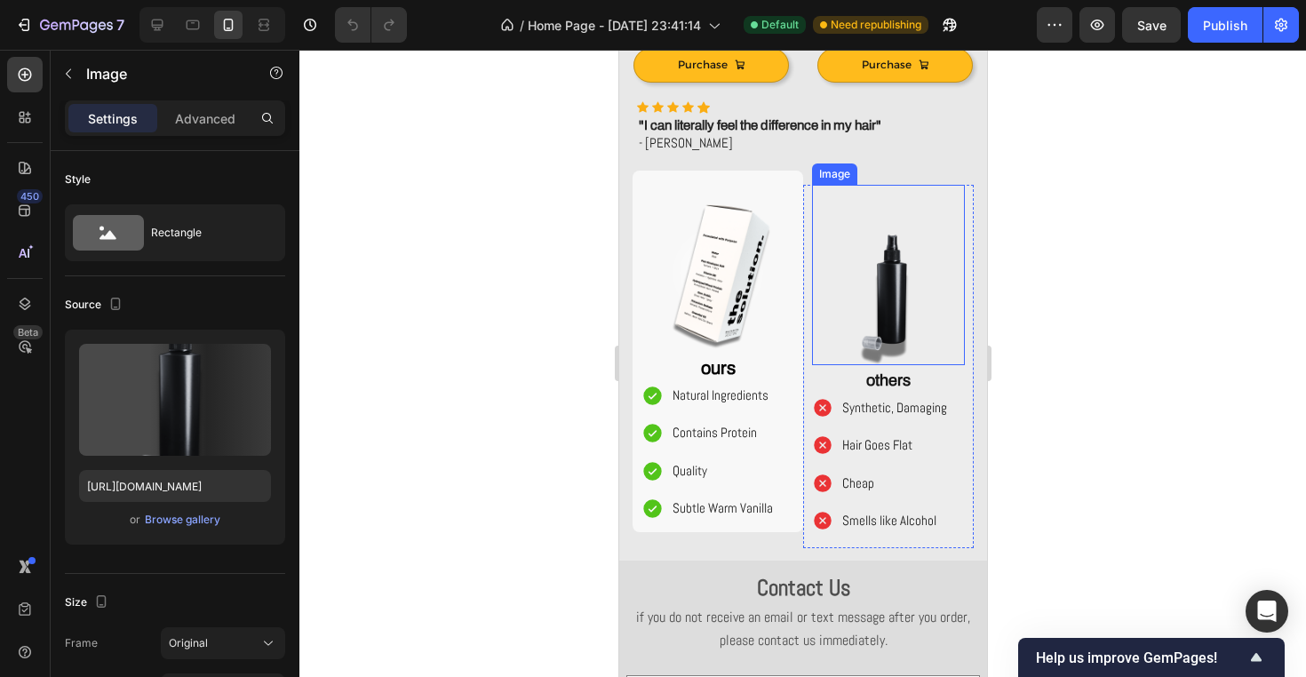
click at [893, 308] on img at bounding box center [888, 296] width 138 height 138
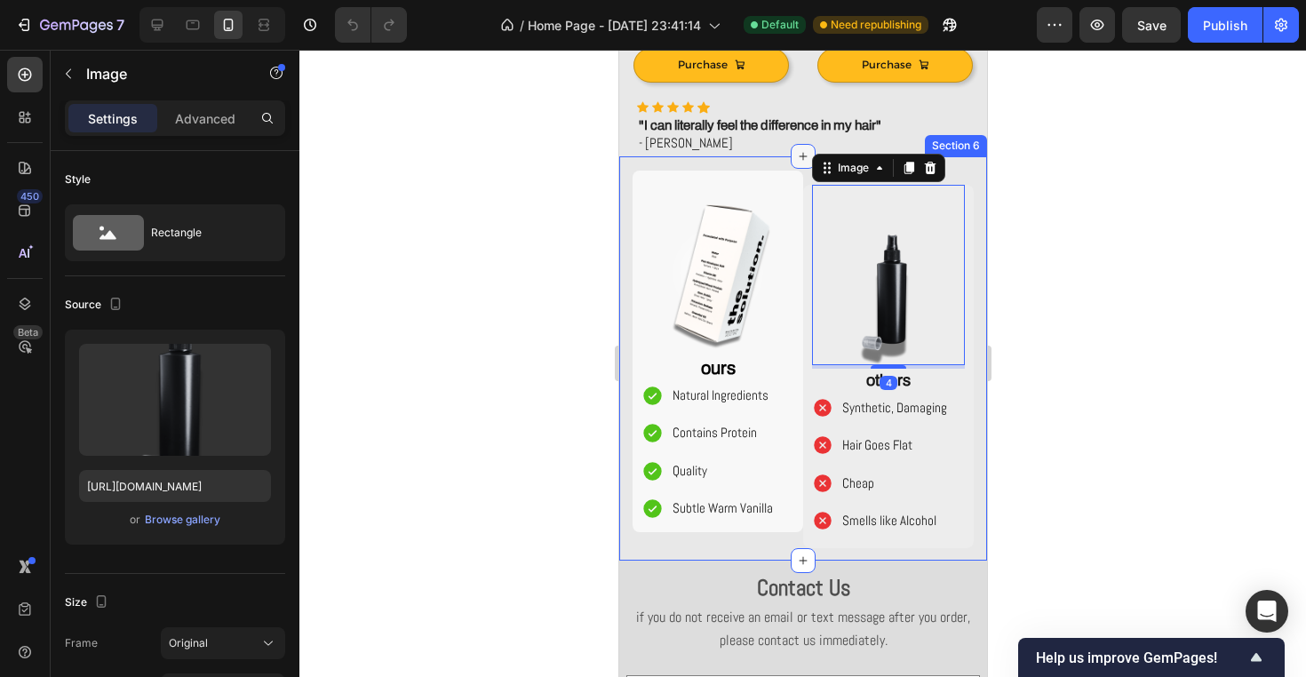
click at [790, 157] on div at bounding box center [802, 156] width 25 height 25
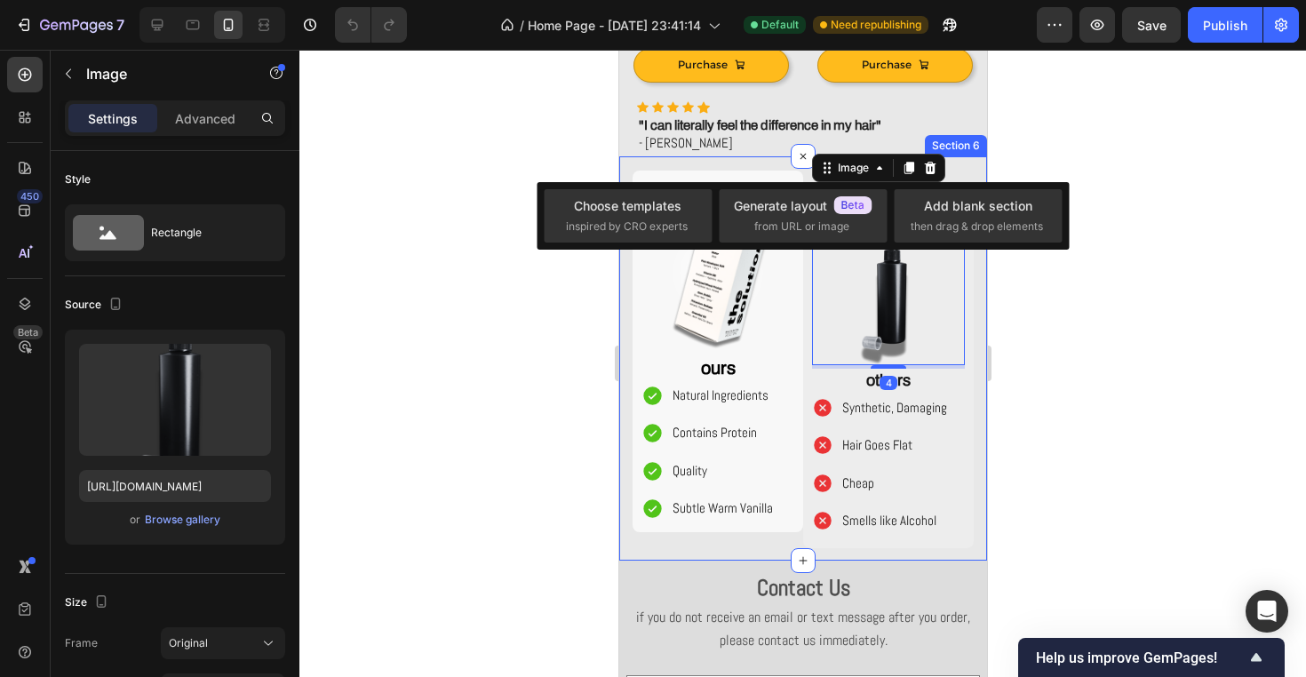
click at [772, 160] on div "Image ours Text Block Natural Ingredients Contains Protein Quality Subtle Warm …" at bounding box center [802, 358] width 368 height 404
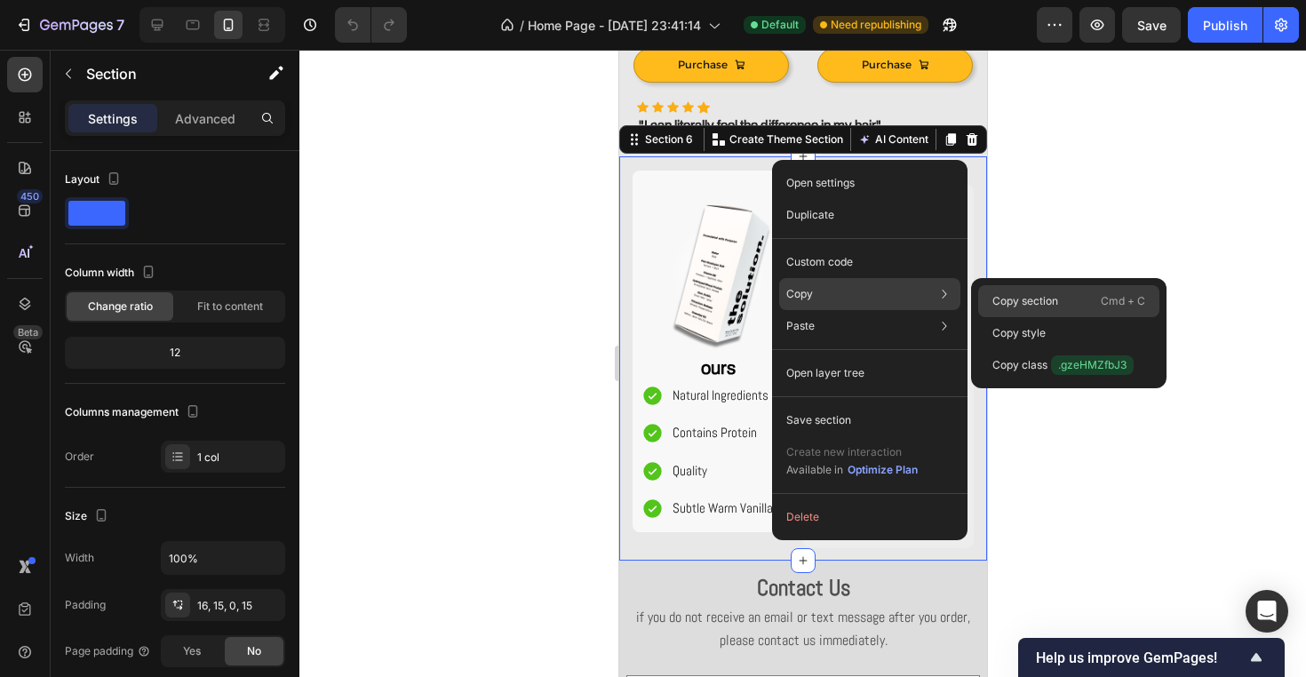
click at [1012, 301] on p "Copy section" at bounding box center [1025, 301] width 66 height 16
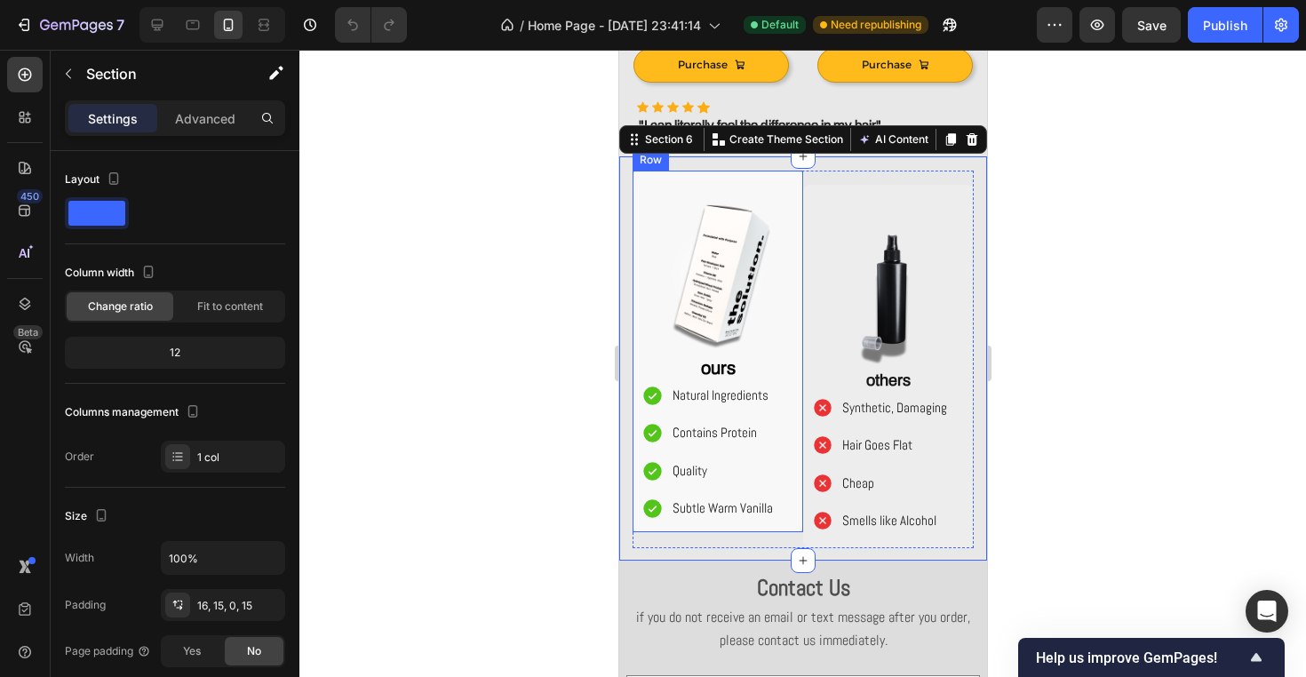
click at [795, 340] on div "Image ours Text Block Natural Ingredients Contains Protein Quality Subtle Warm …" at bounding box center [716, 351] width 171 height 361
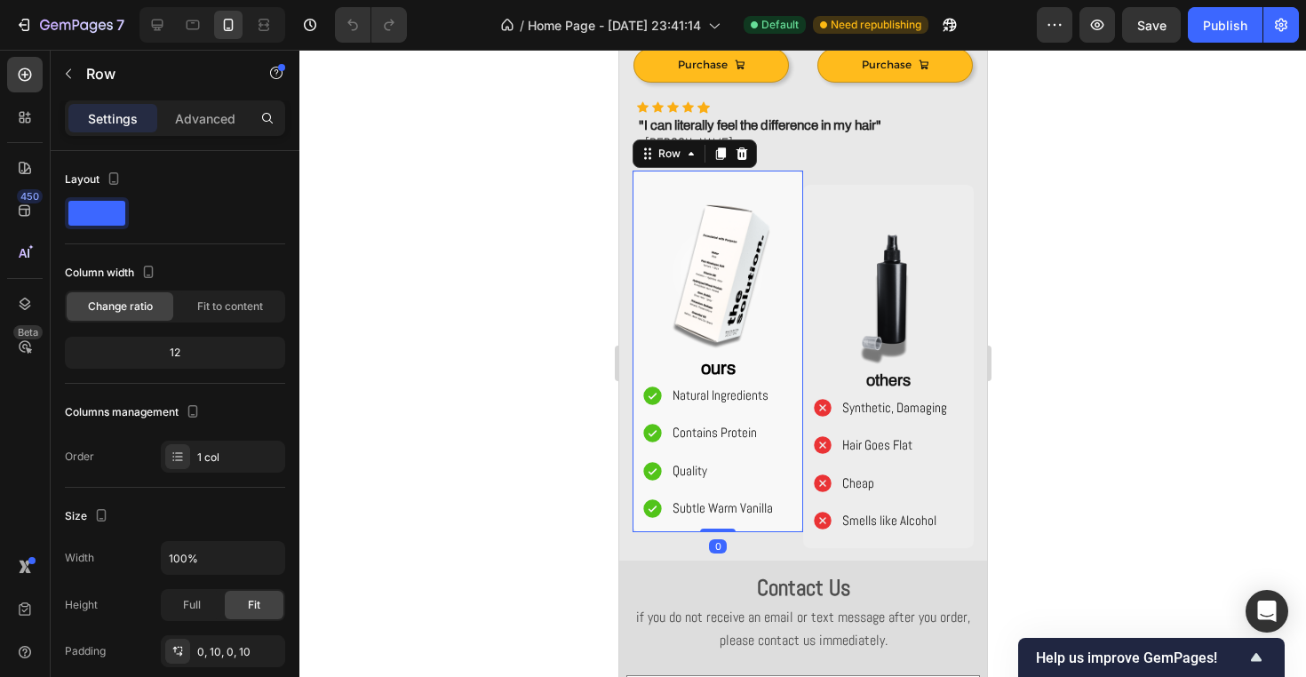
click at [469, 455] on div at bounding box center [802, 363] width 1006 height 627
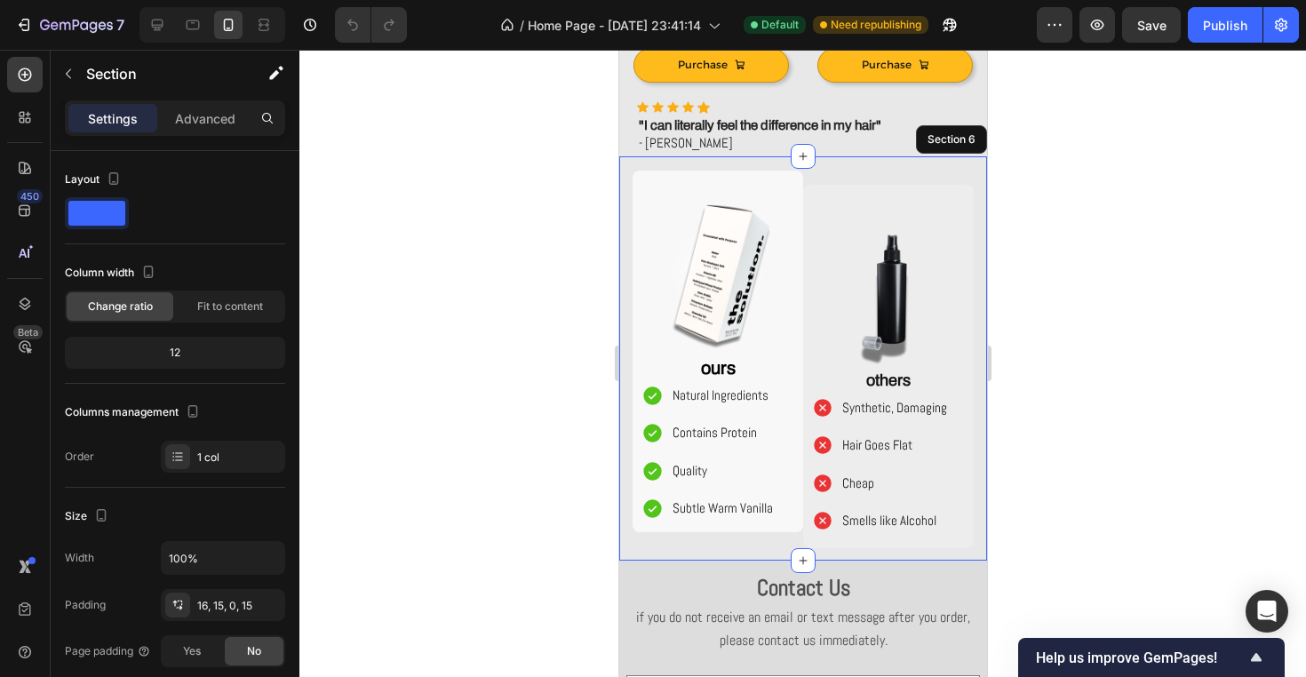
click at [623, 522] on div "Image ours Text Block Natural Ingredients Contains Protein Quality Subtle Warm …" at bounding box center [802, 358] width 368 height 404
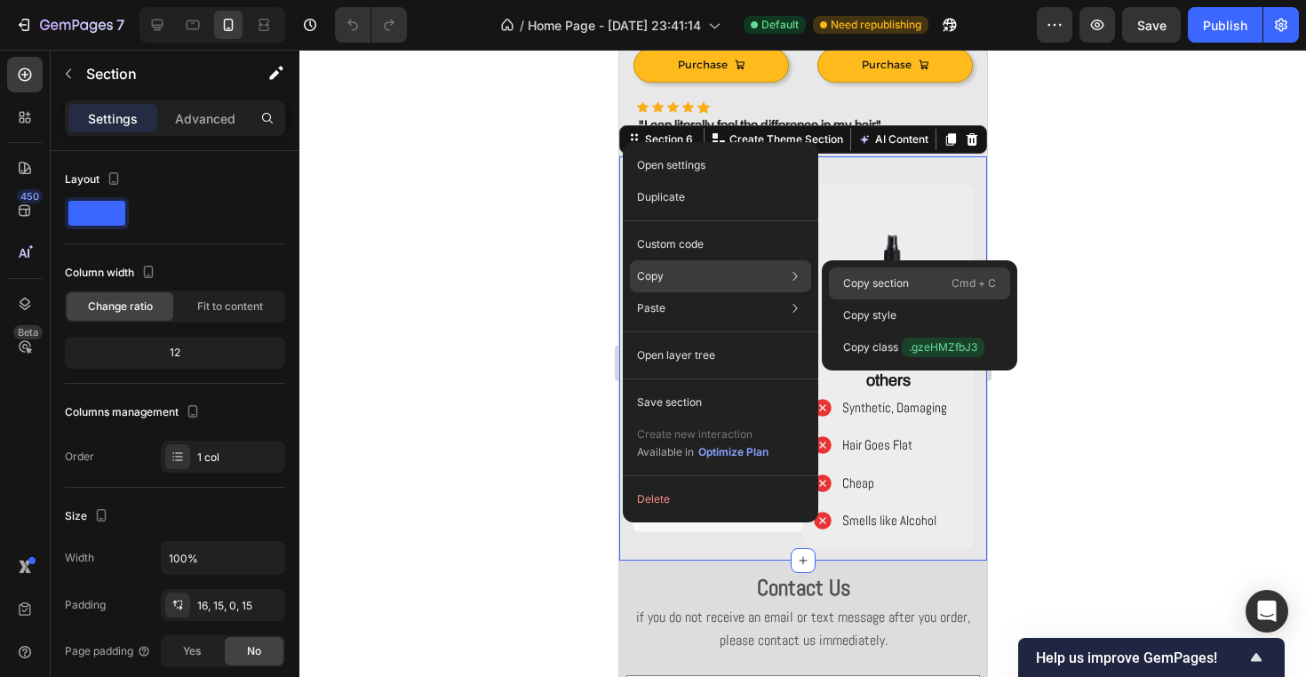
click at [854, 271] on div "Copy section Cmd + C" at bounding box center [919, 283] width 181 height 32
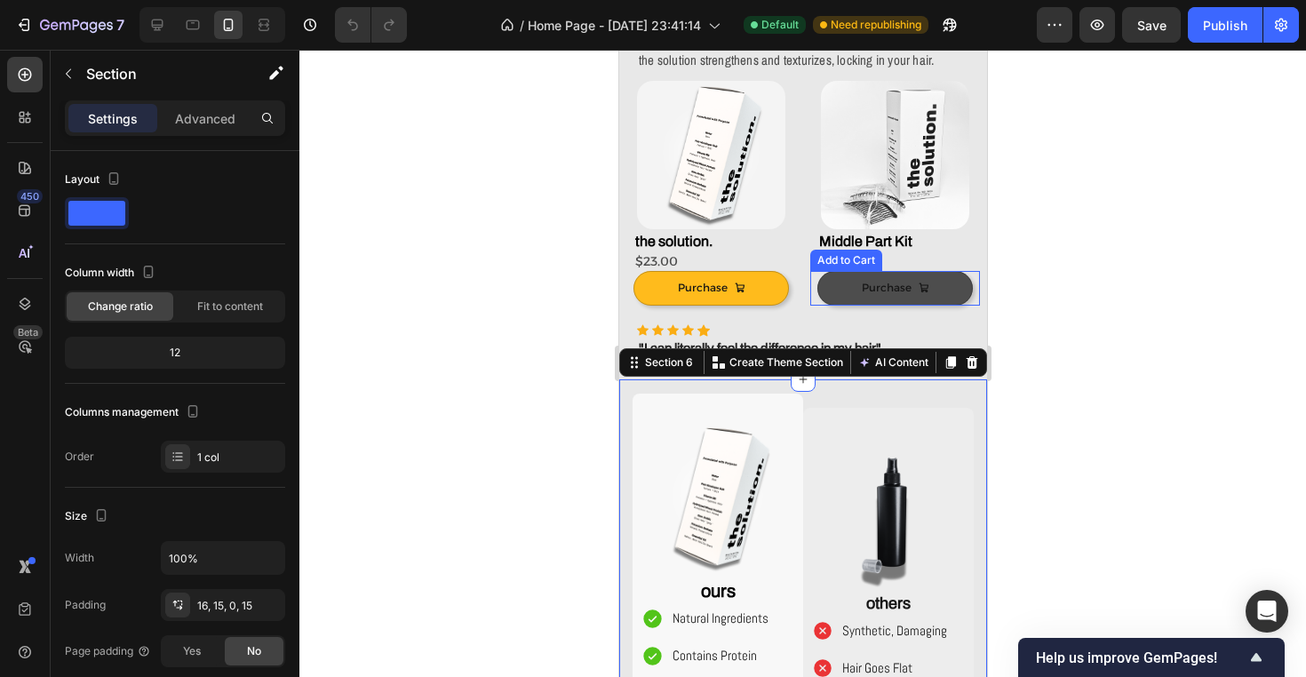
scroll to position [313, 0]
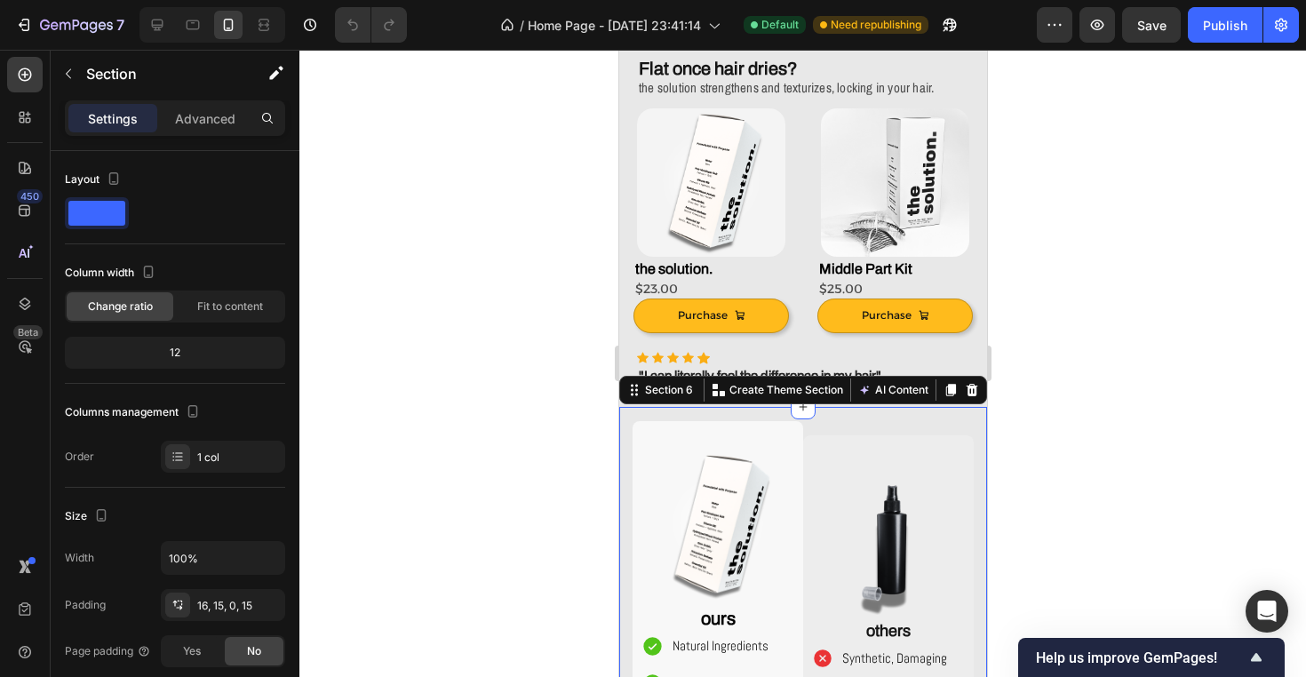
click at [1119, 255] on div at bounding box center [802, 363] width 1006 height 627
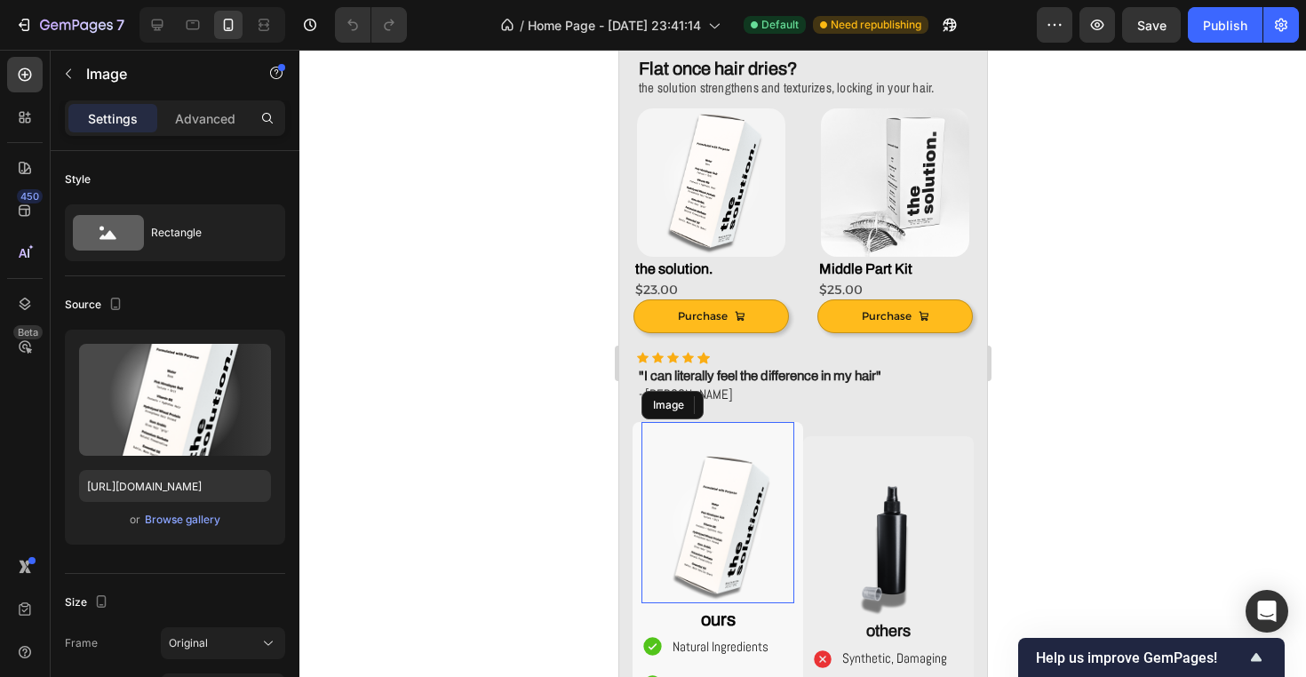
click at [739, 522] on img at bounding box center [716, 526] width 153 height 153
click at [786, 501] on img at bounding box center [716, 526] width 153 height 153
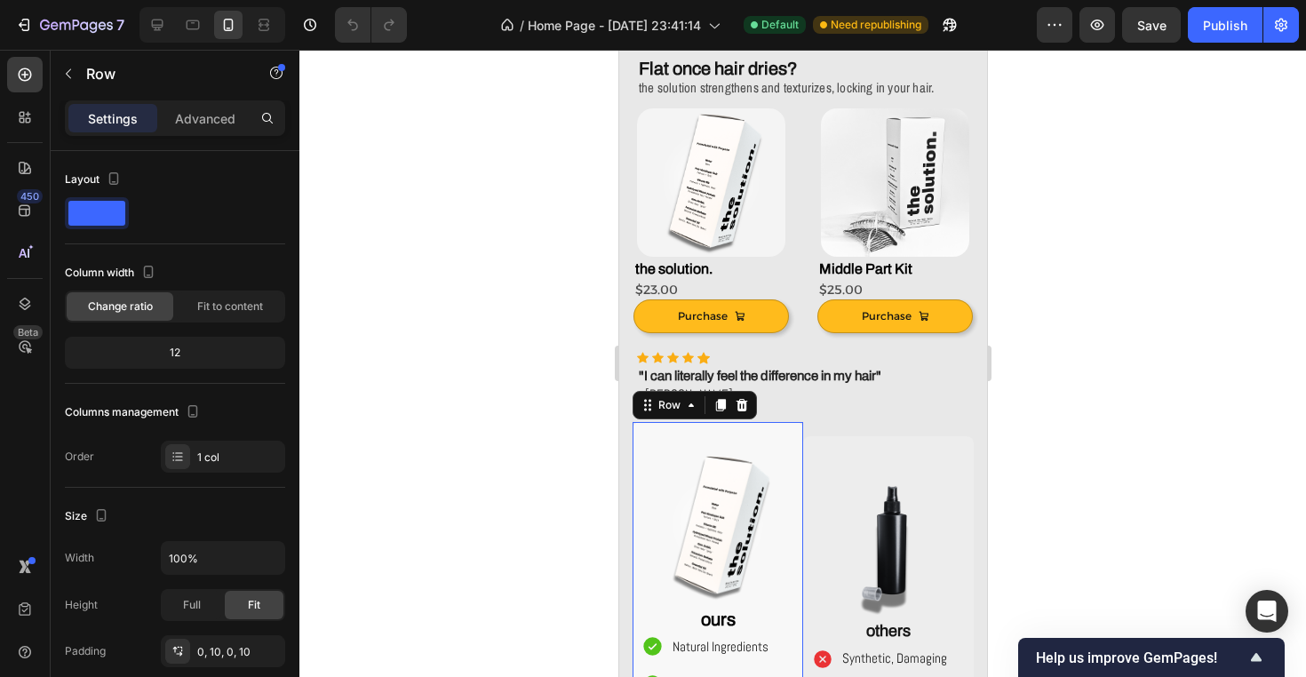
click at [799, 500] on div "Image ours Text Block Natural Ingredients Contains Protein Quality Subtle Warm …" at bounding box center [716, 602] width 171 height 361
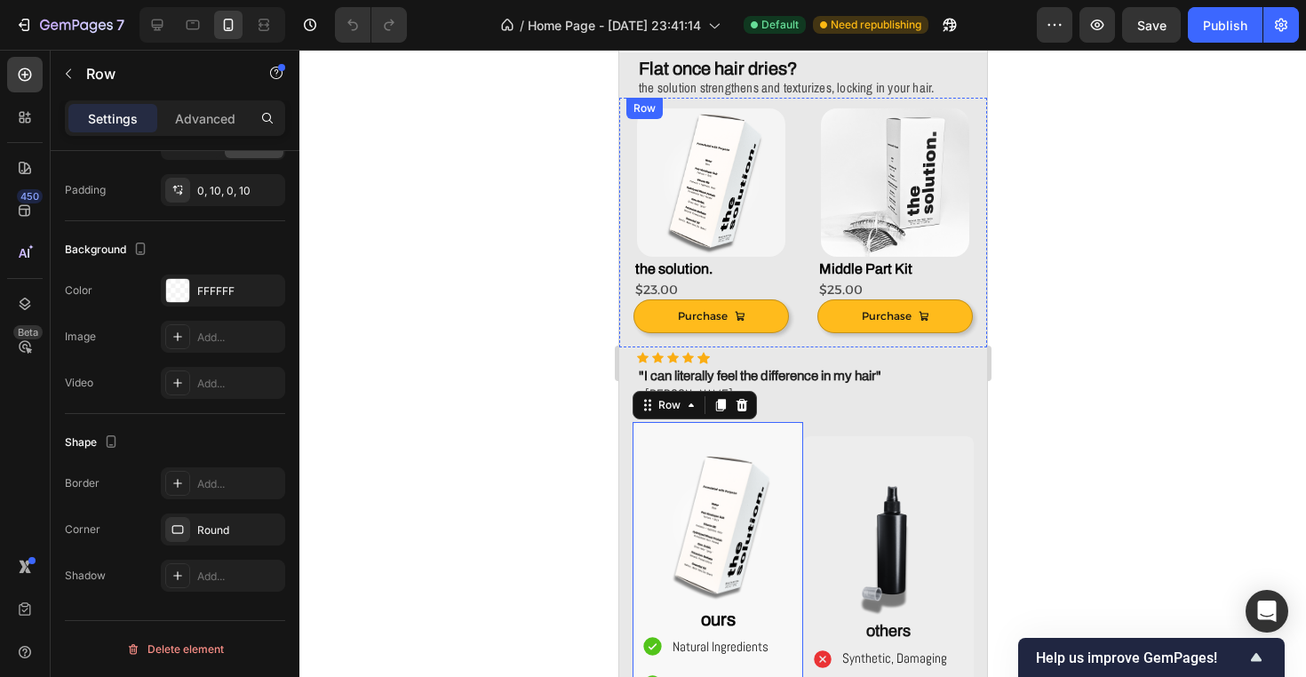
scroll to position [405, 0]
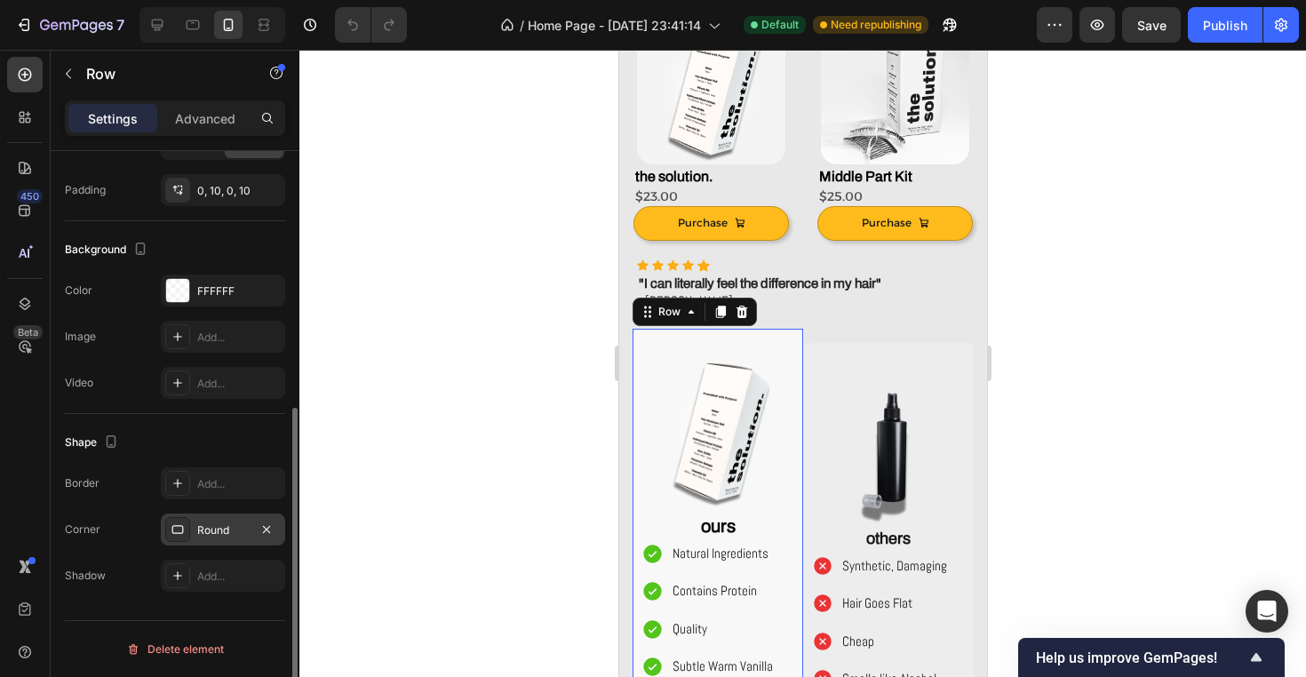
click at [235, 532] on div "Round" at bounding box center [223, 530] width 52 height 16
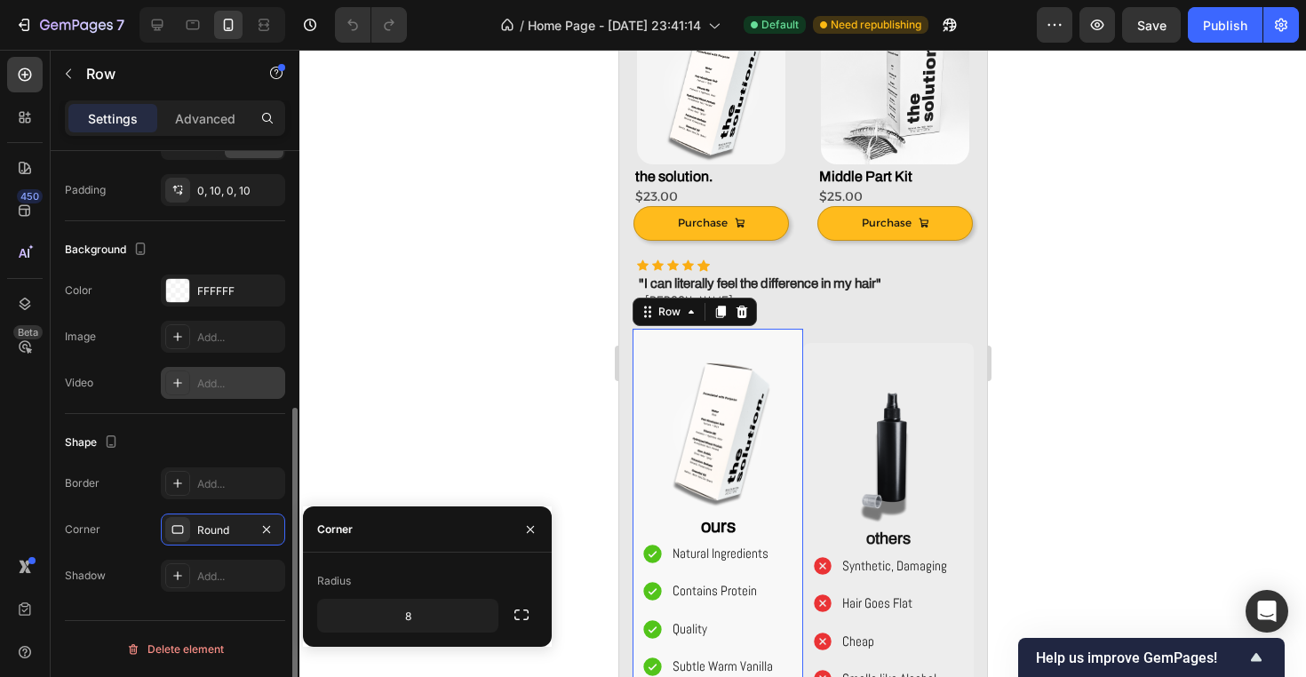
scroll to position [0, 0]
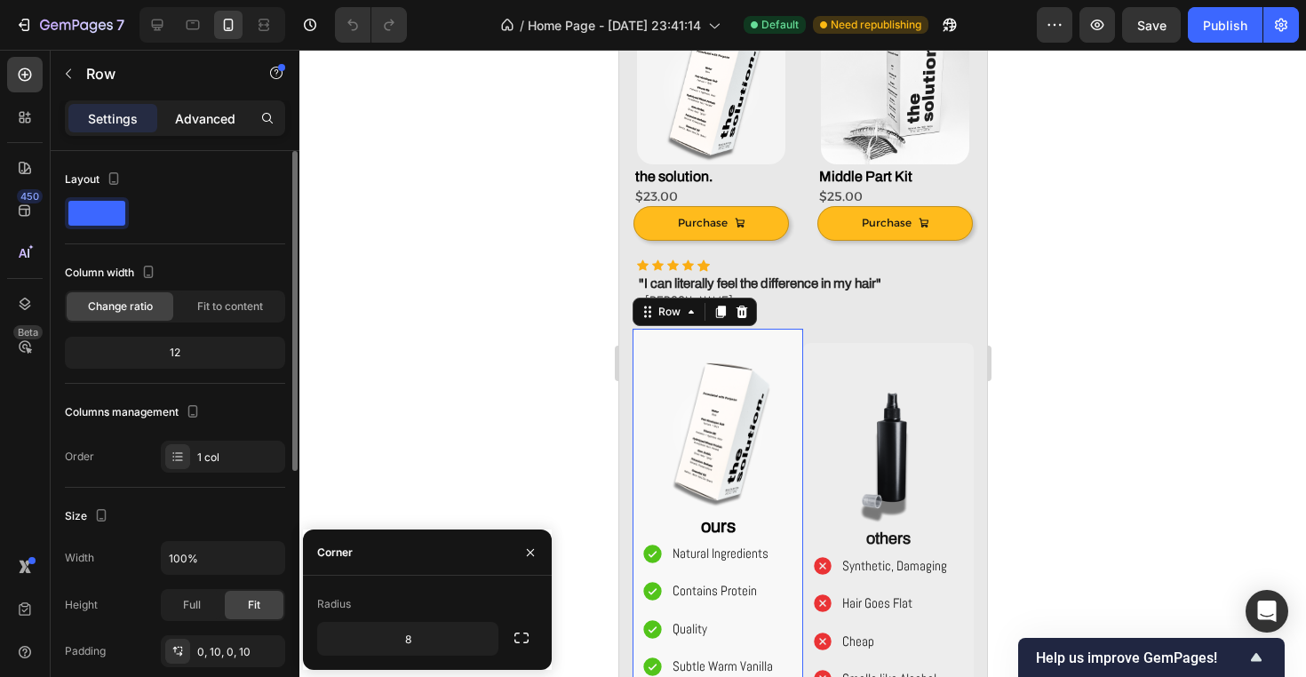
click at [215, 118] on p "Advanced" at bounding box center [205, 118] width 60 height 19
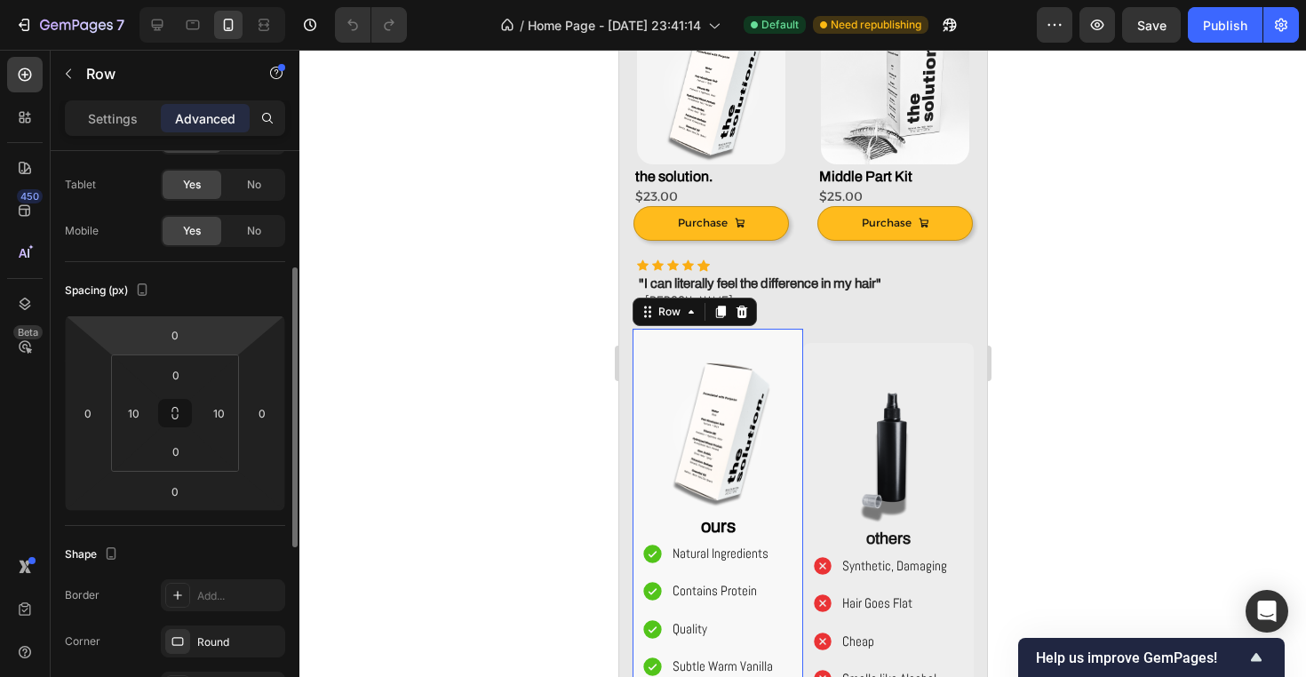
scroll to position [133, 0]
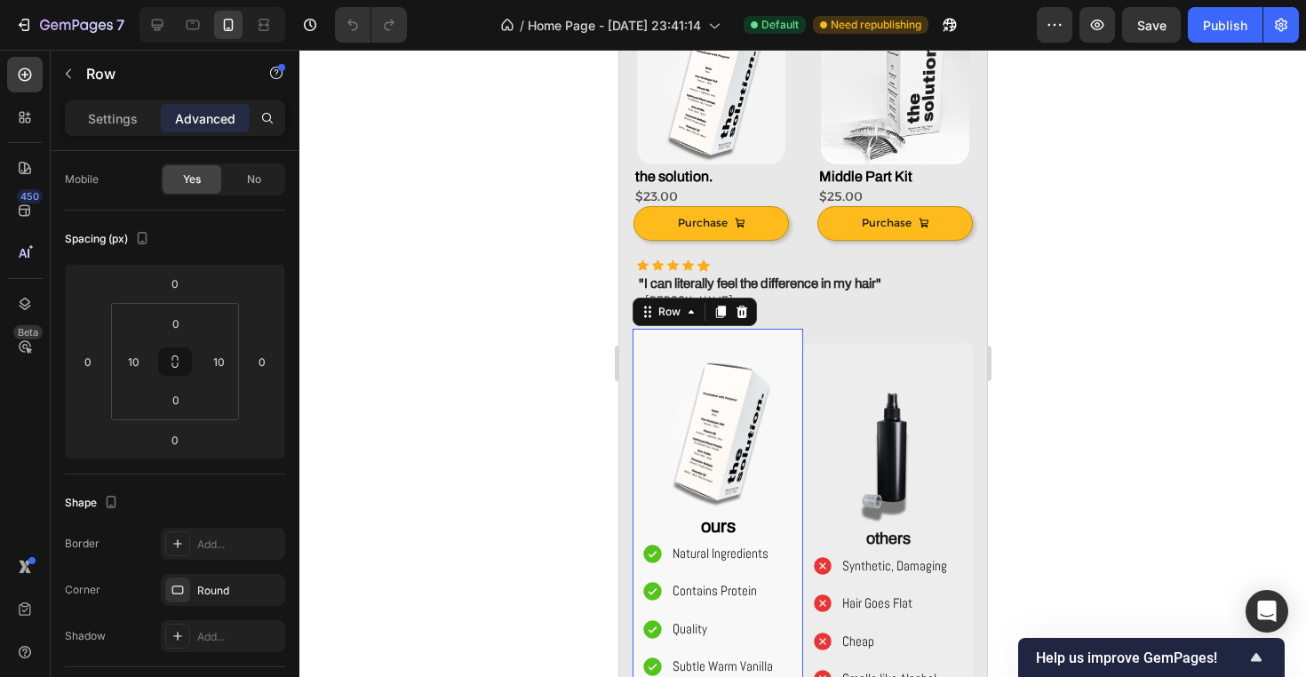
click at [942, 4] on div "7 Version history / Home Page - Sep 3, 23:41:14 Default Need republishing Previ…" at bounding box center [653, 25] width 1306 height 51
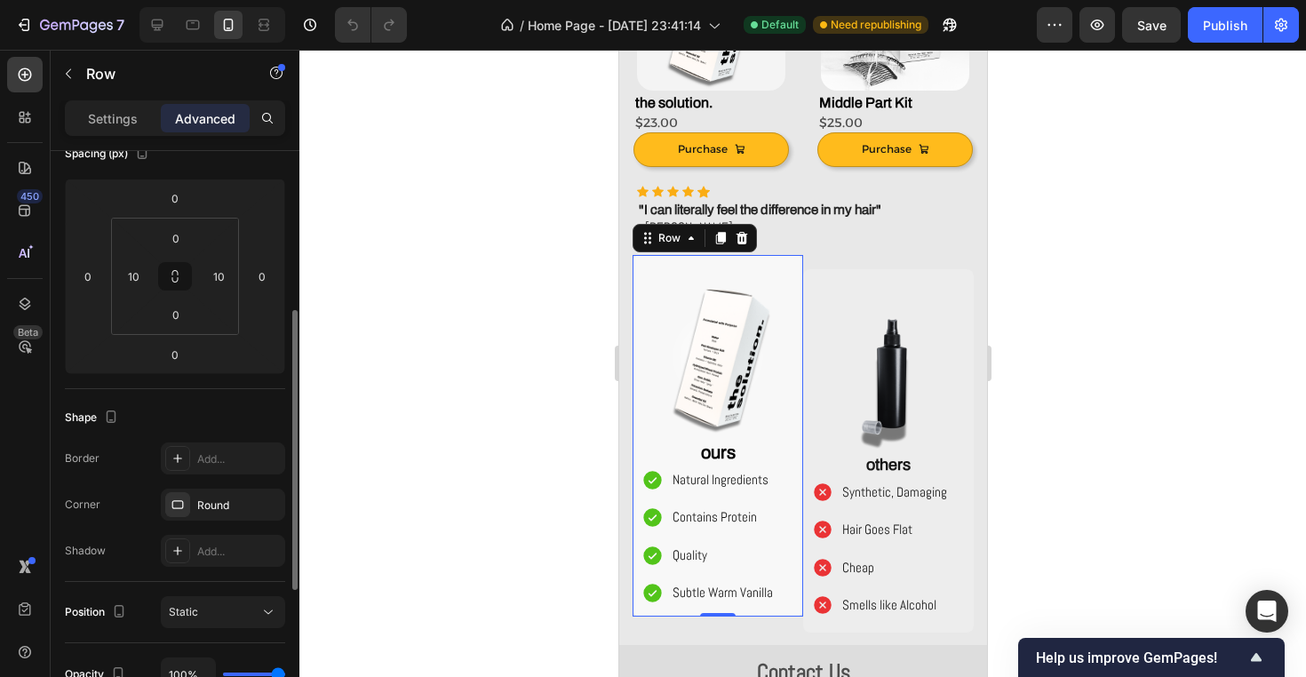
scroll to position [259, 0]
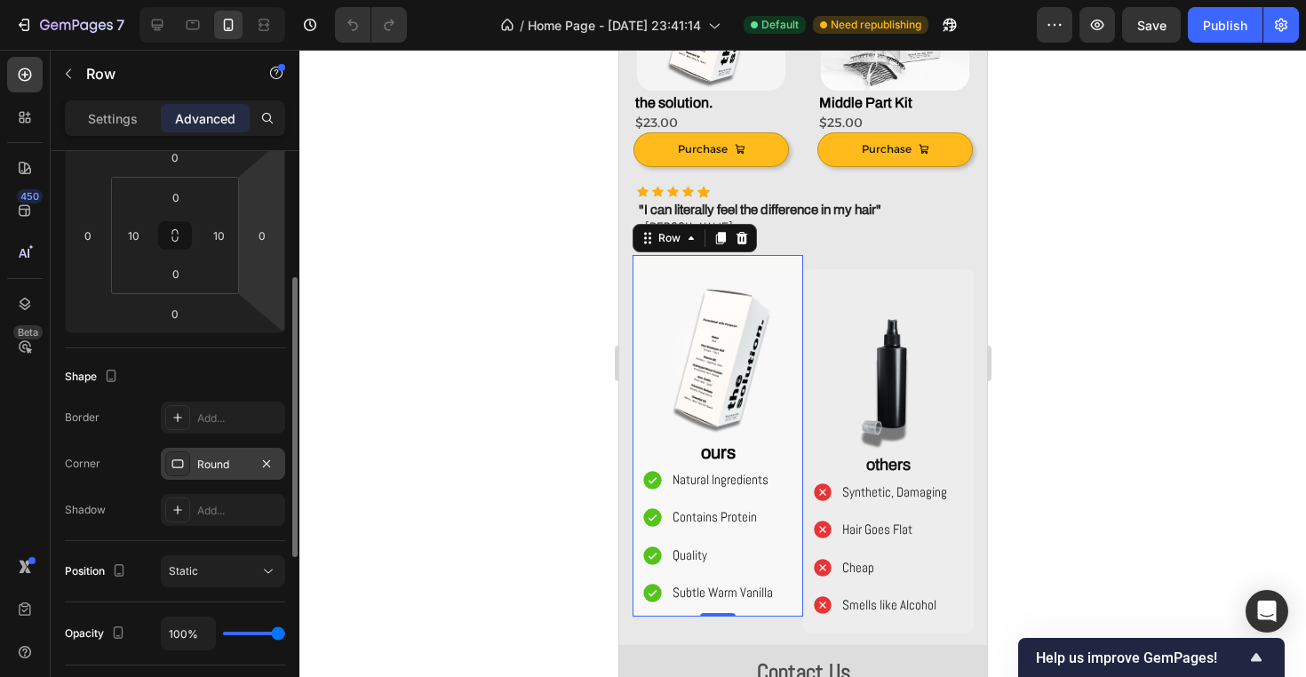
click at [217, 465] on div "Round" at bounding box center [223, 464] width 52 height 16
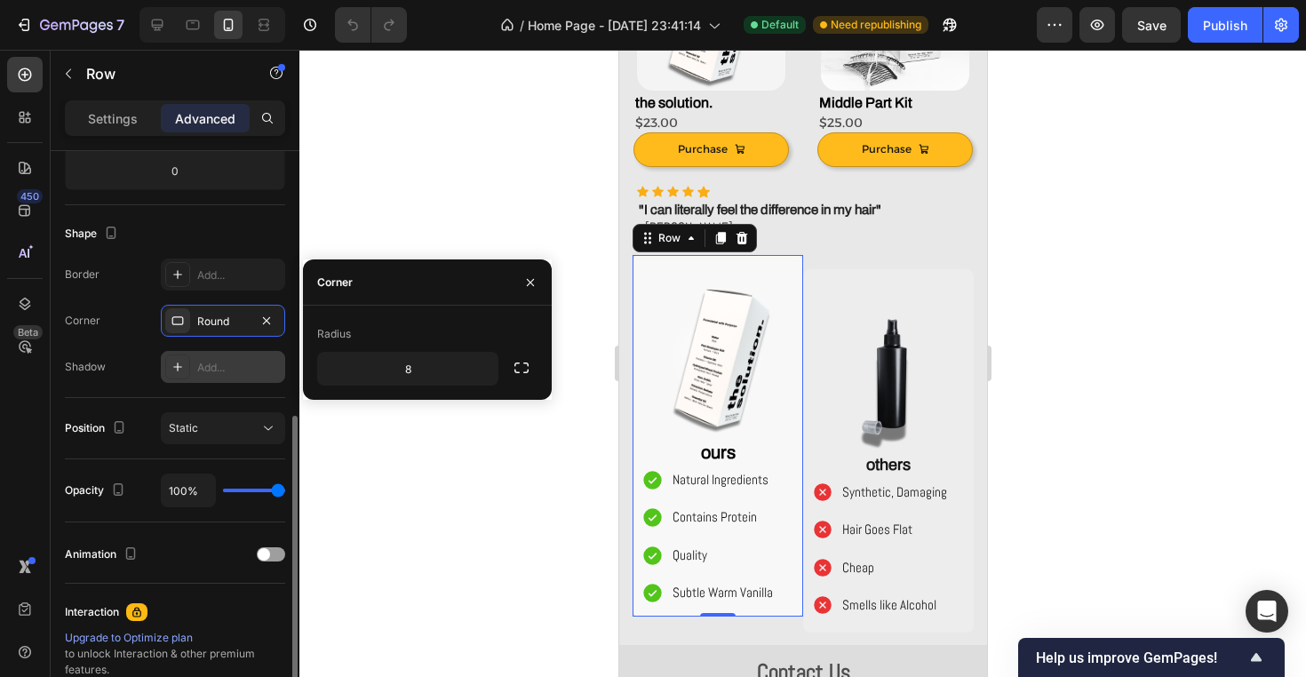
scroll to position [456, 0]
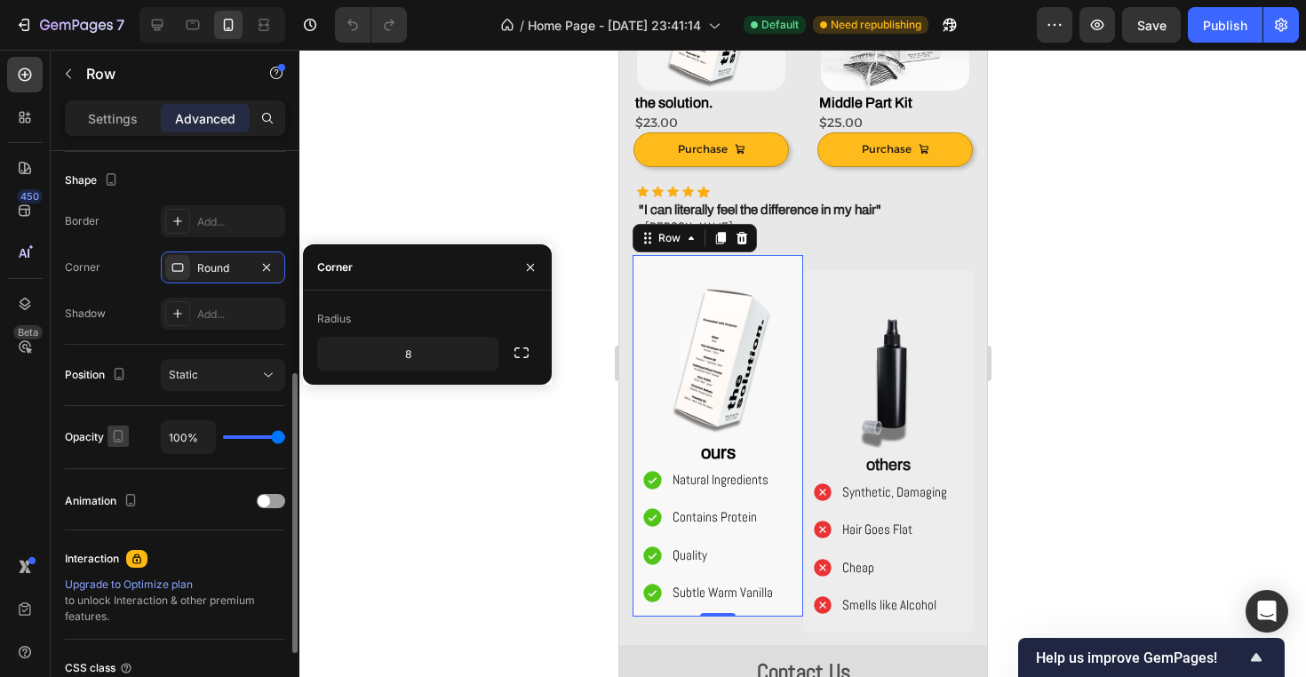
click at [123, 436] on icon "button" at bounding box center [119, 436] width 10 height 12
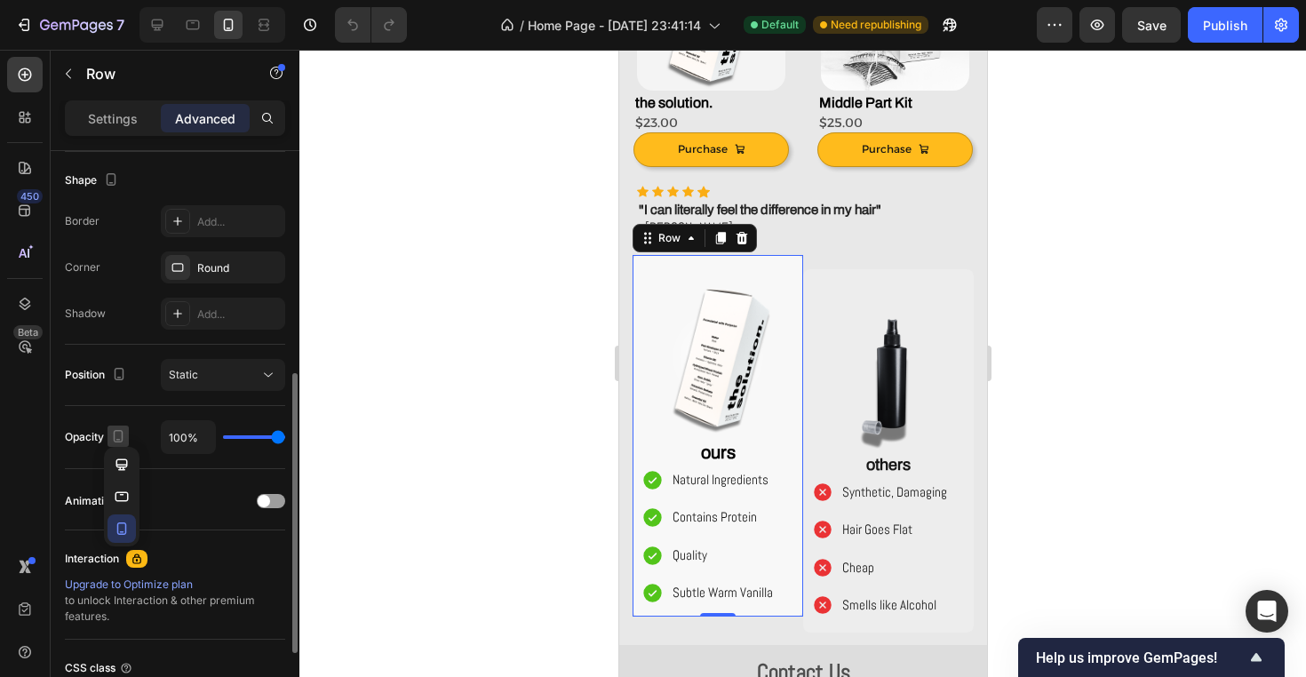
click at [123, 436] on icon "button" at bounding box center [119, 436] width 10 height 12
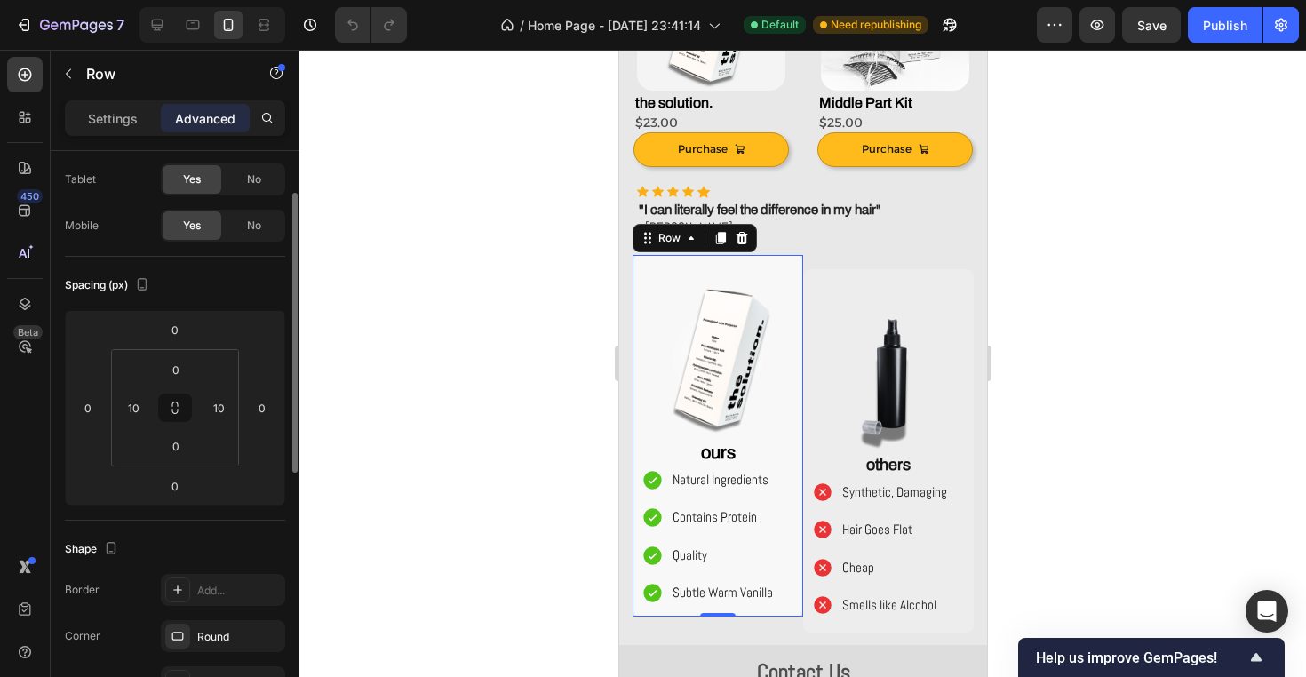
scroll to position [0, 0]
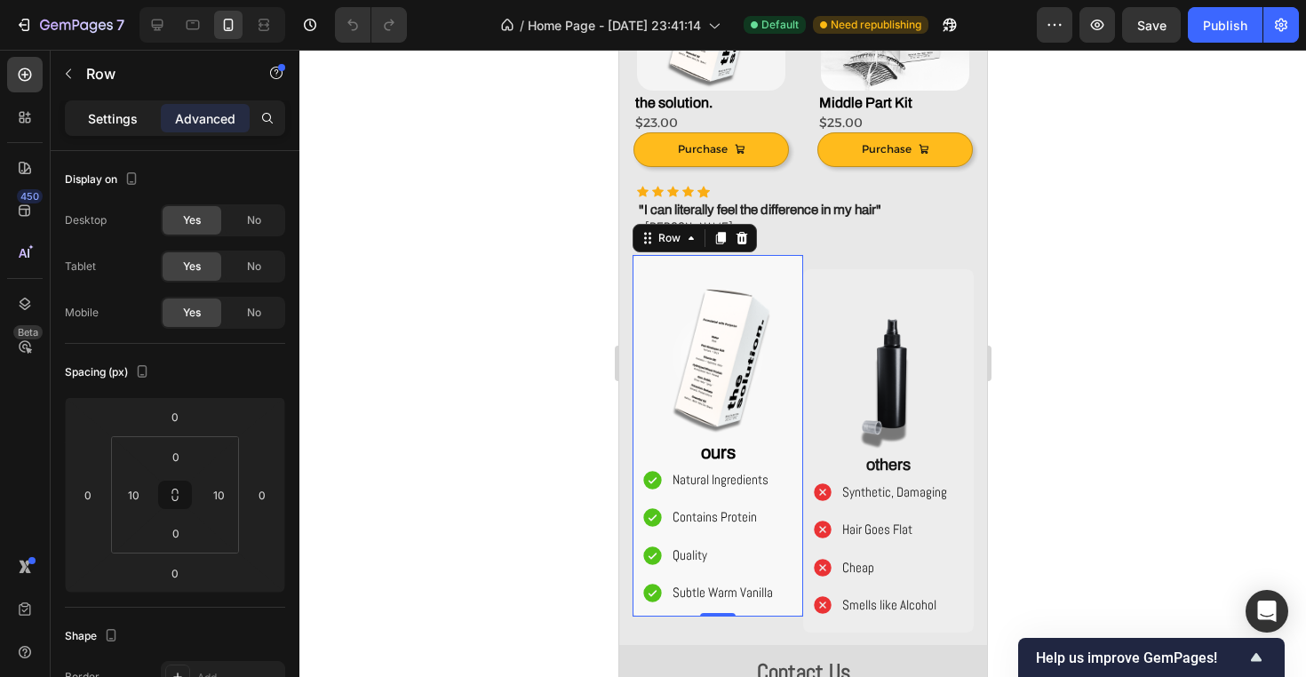
click at [147, 115] on div "Settings" at bounding box center [112, 118] width 89 height 28
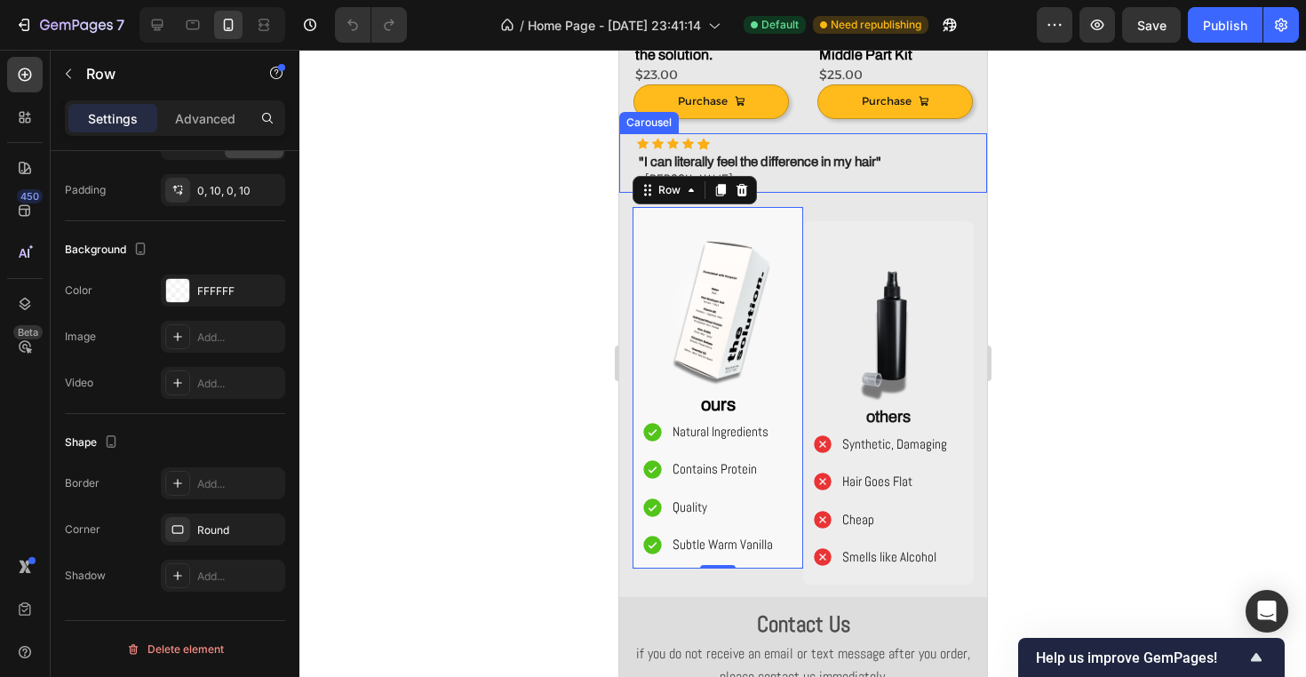
scroll to position [543, 0]
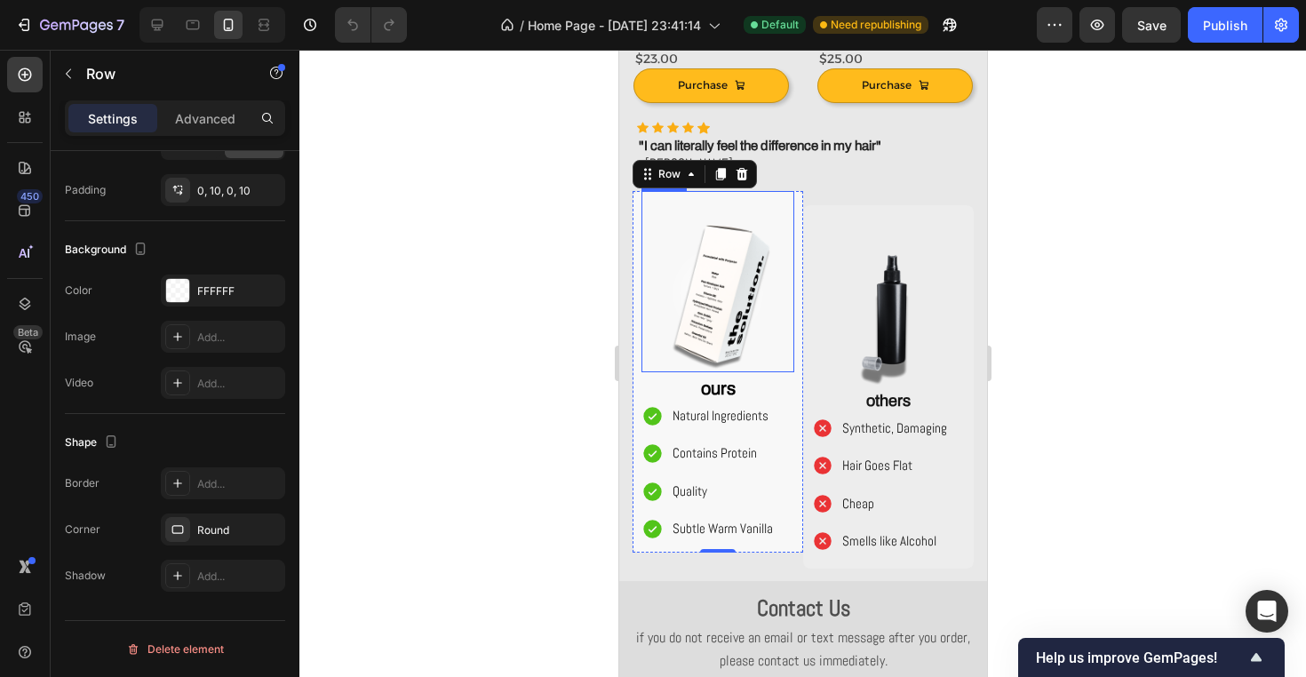
click at [704, 304] on img at bounding box center [716, 295] width 153 height 153
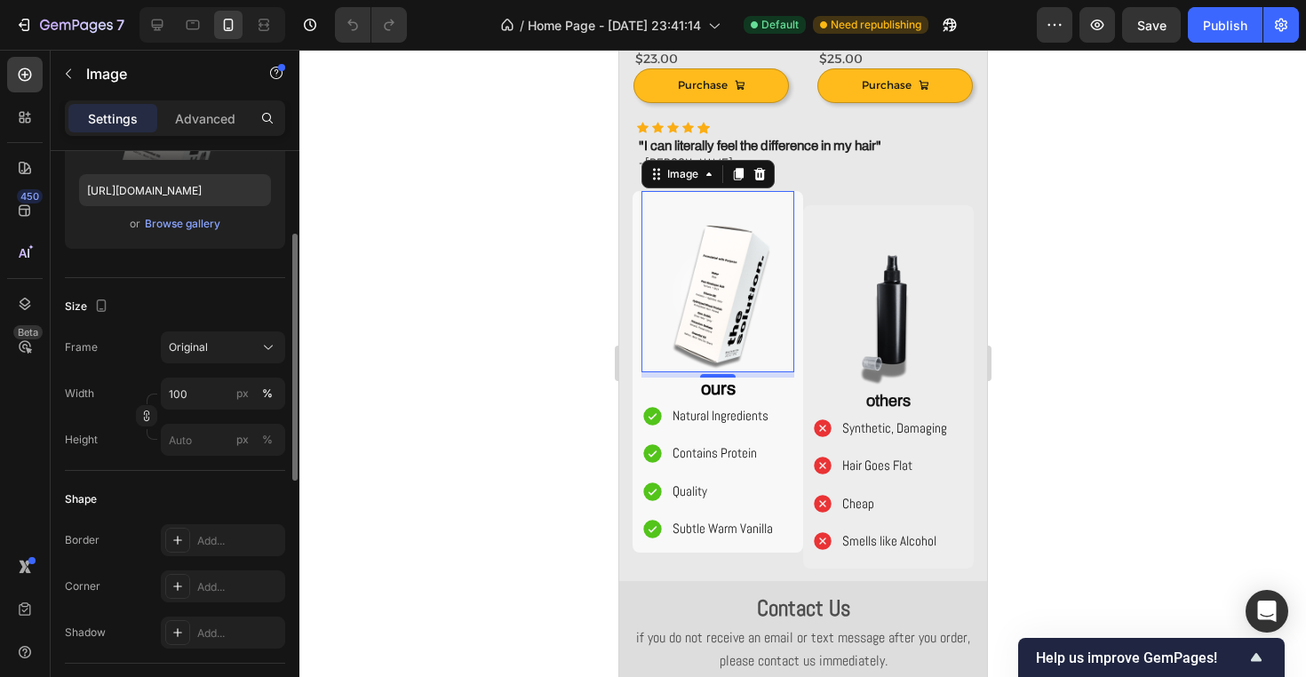
scroll to position [337, 0]
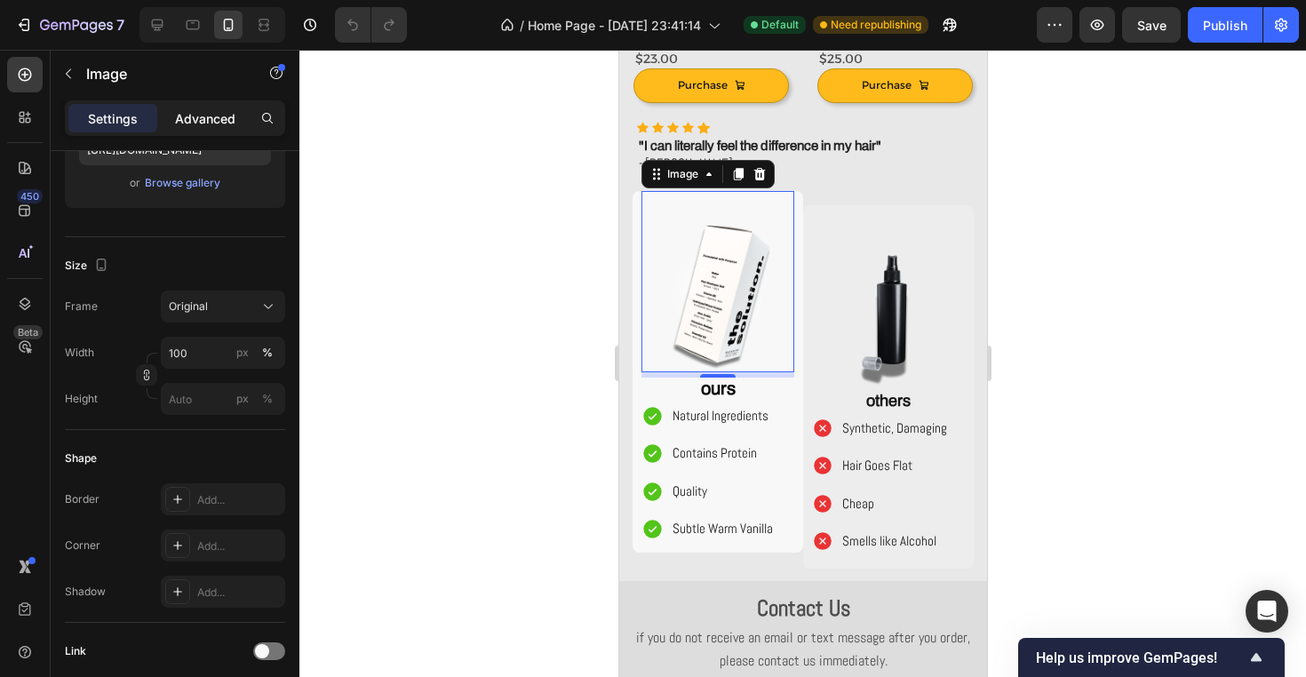
click at [218, 123] on p "Advanced" at bounding box center [205, 118] width 60 height 19
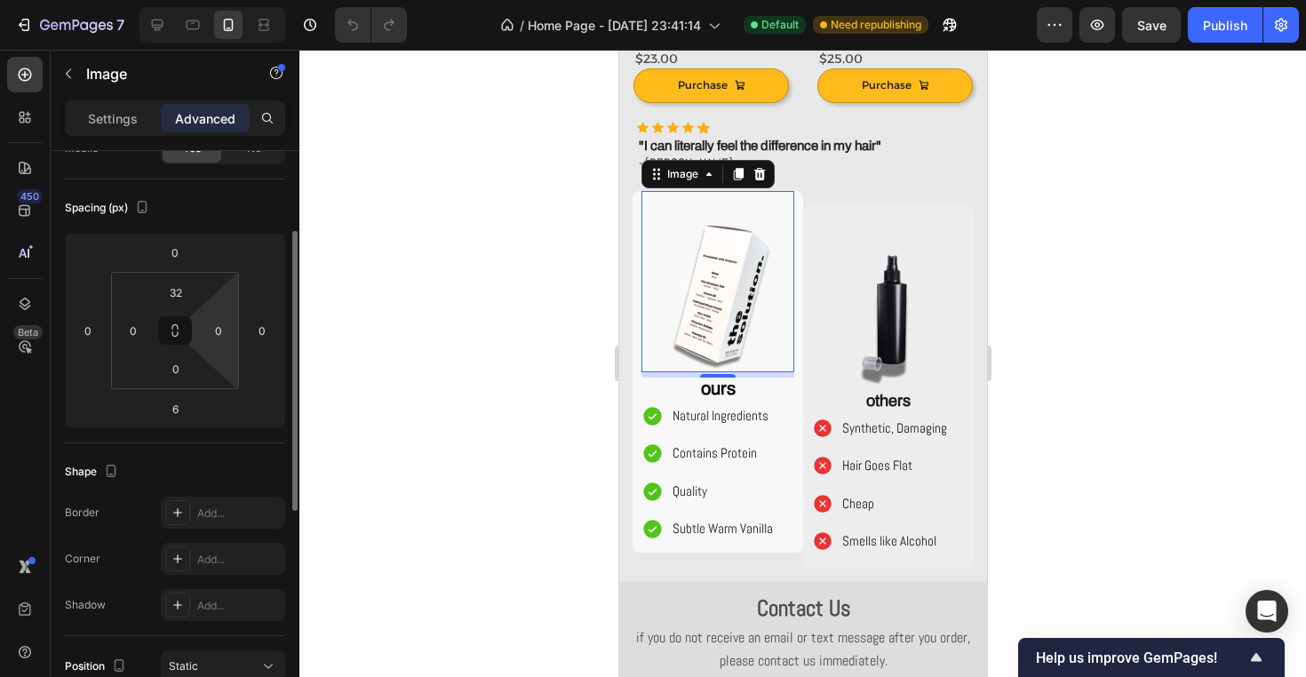
scroll to position [167, 0]
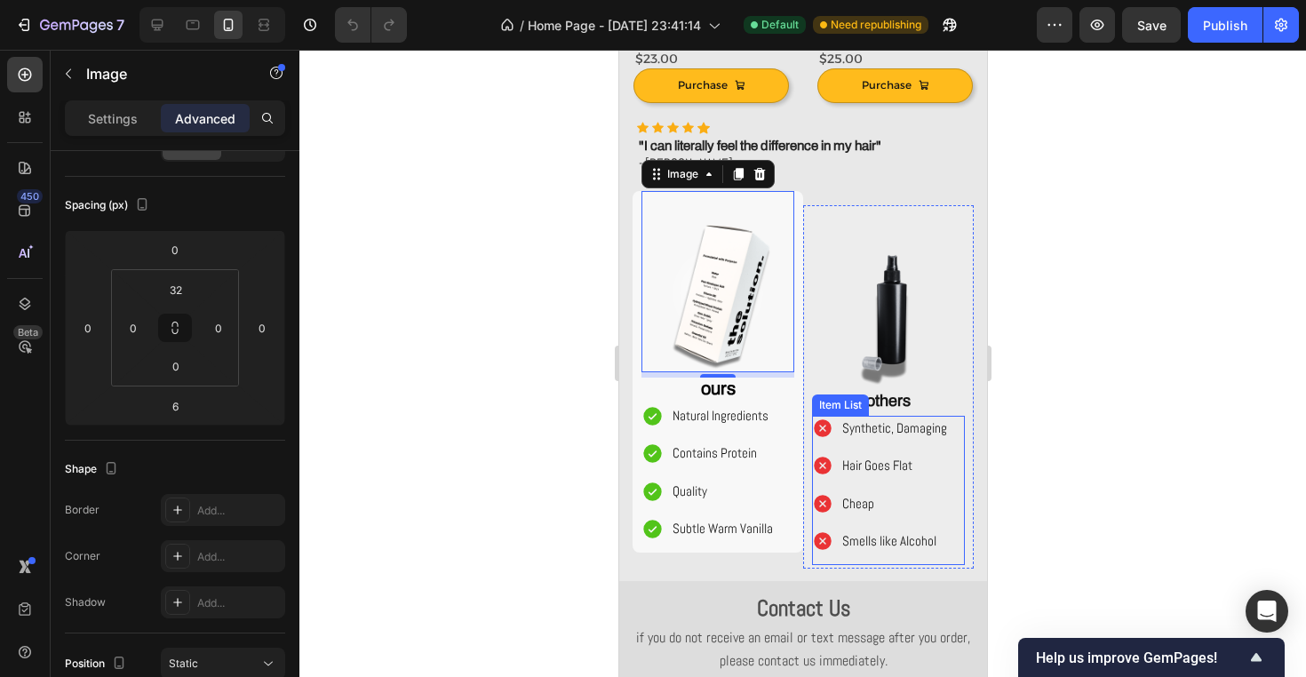
click at [859, 497] on span "Cheap" at bounding box center [857, 503] width 32 height 17
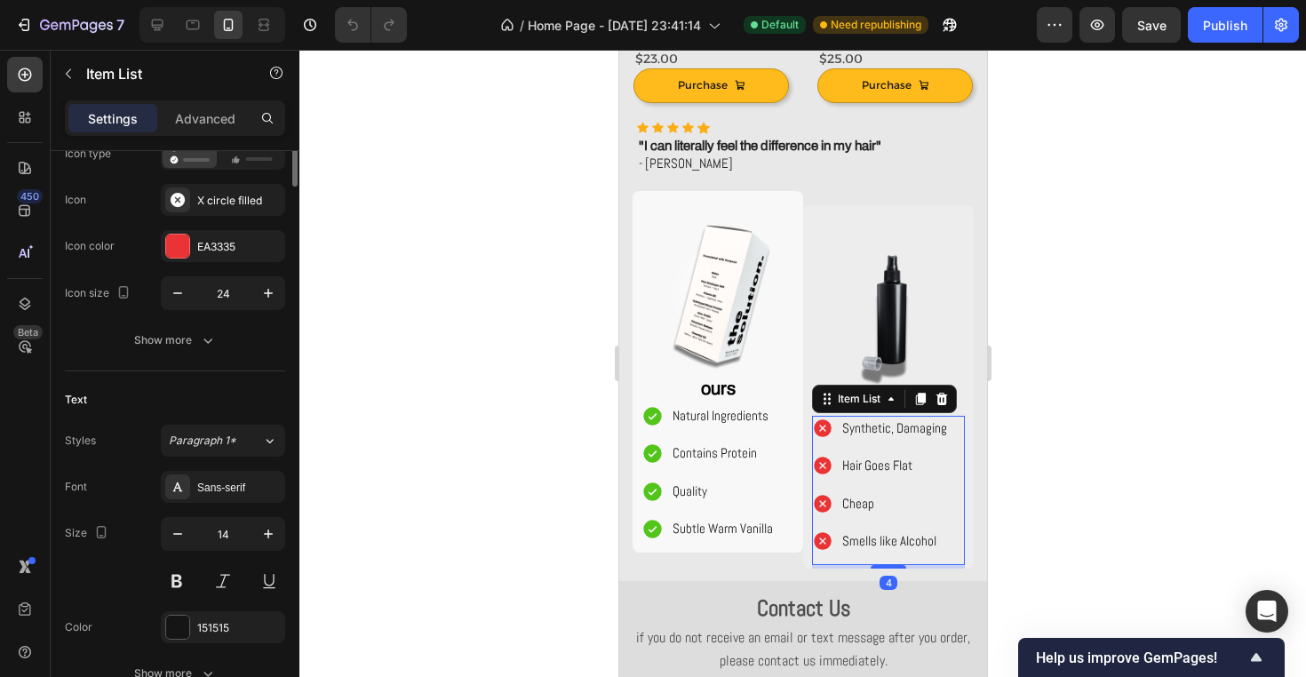
scroll to position [0, 0]
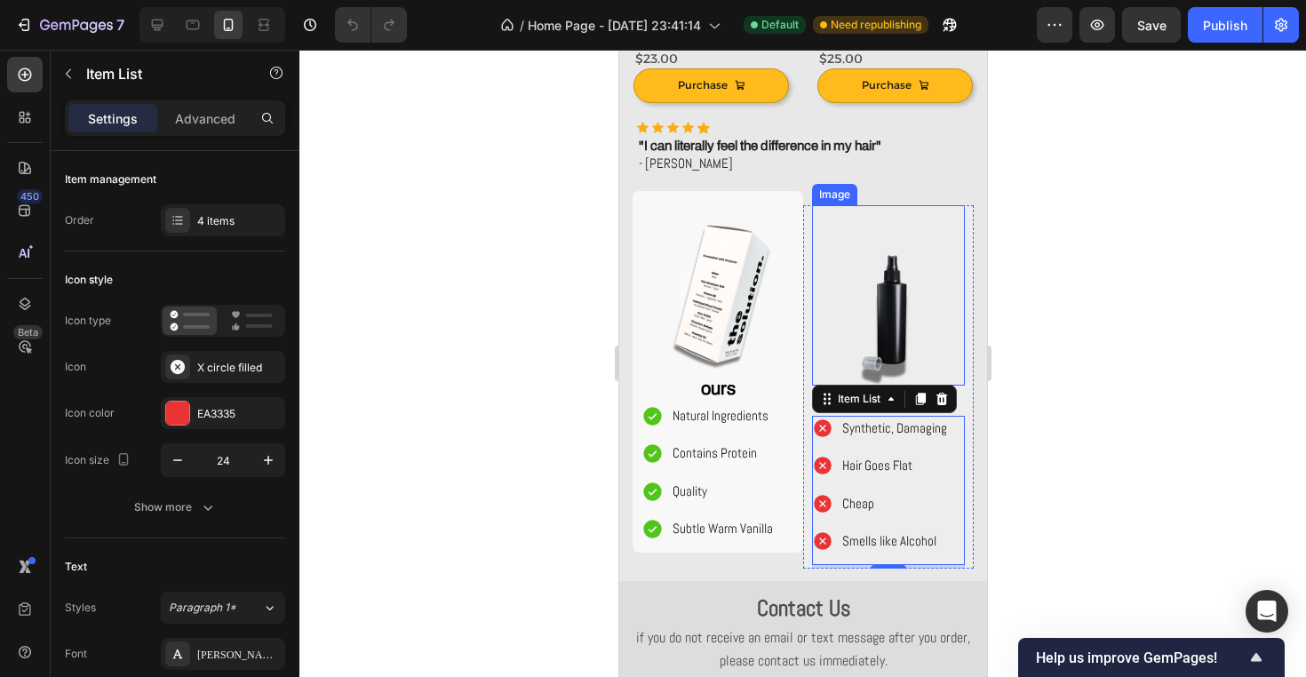
click at [857, 320] on img at bounding box center [888, 317] width 138 height 138
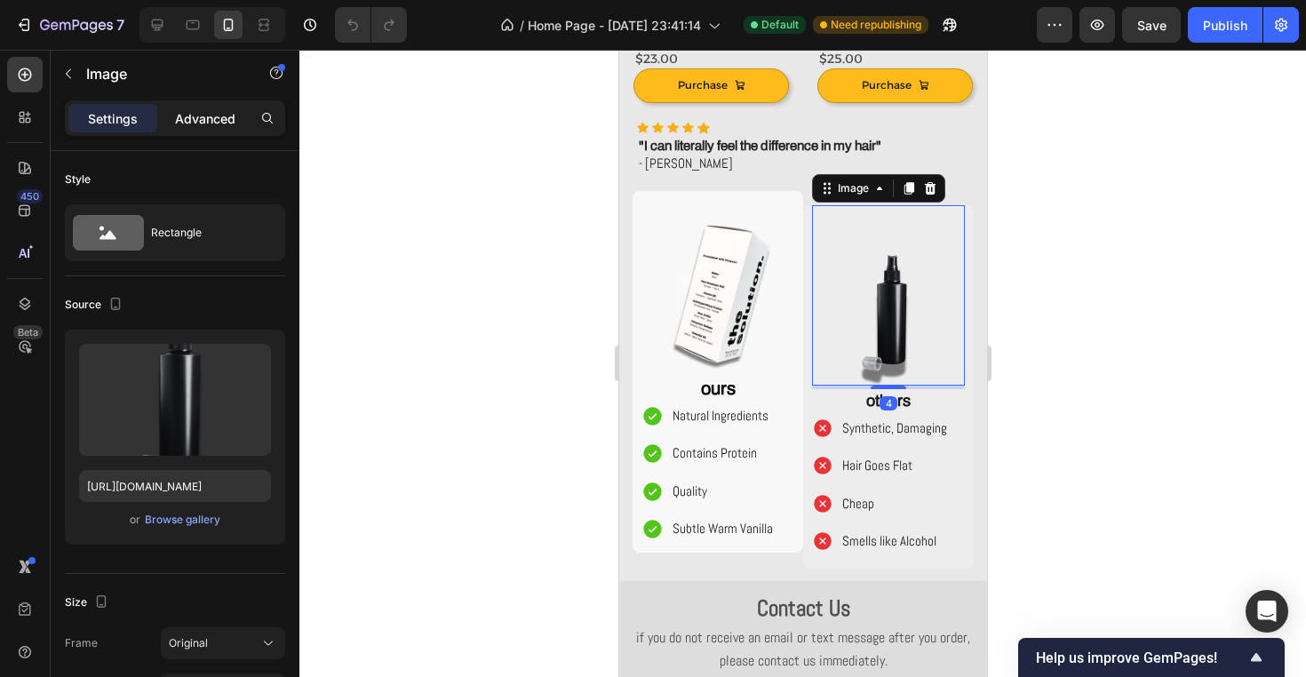
click at [228, 107] on div "Advanced" at bounding box center [205, 118] width 89 height 28
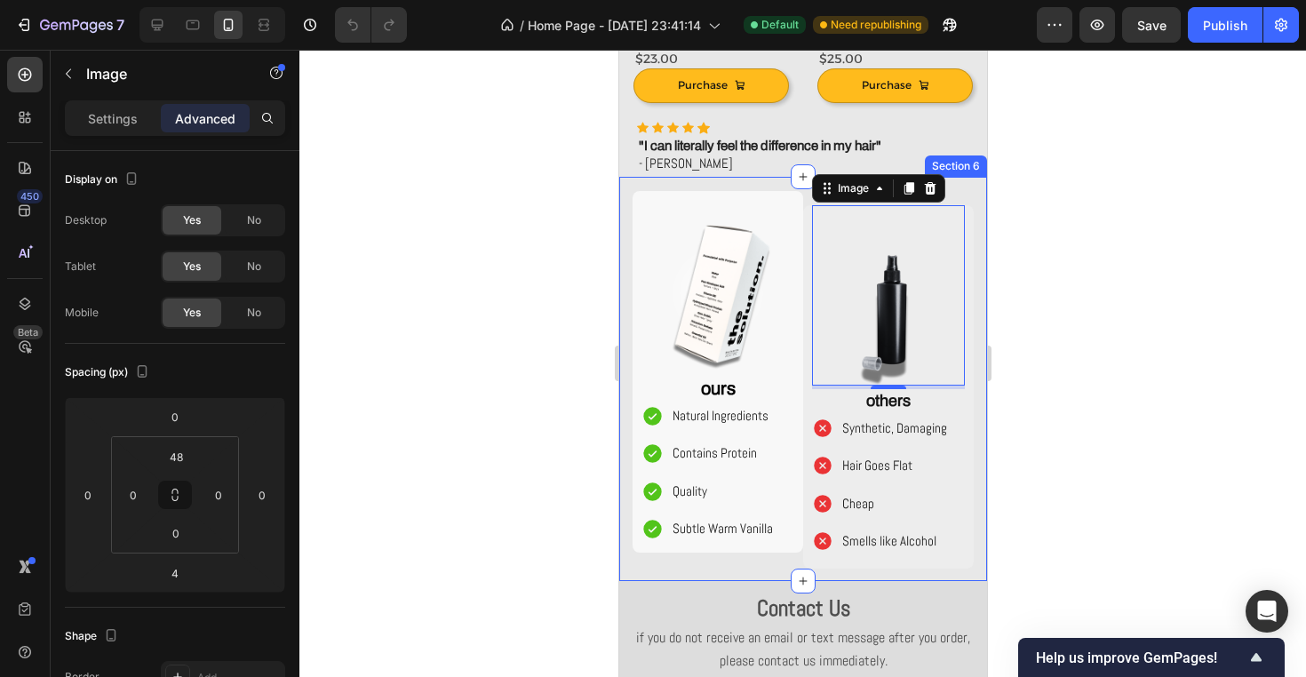
click at [623, 245] on div "Image ours Text Block Natural Ingredients Contains Protein Quality Subtle Warm …" at bounding box center [802, 379] width 368 height 404
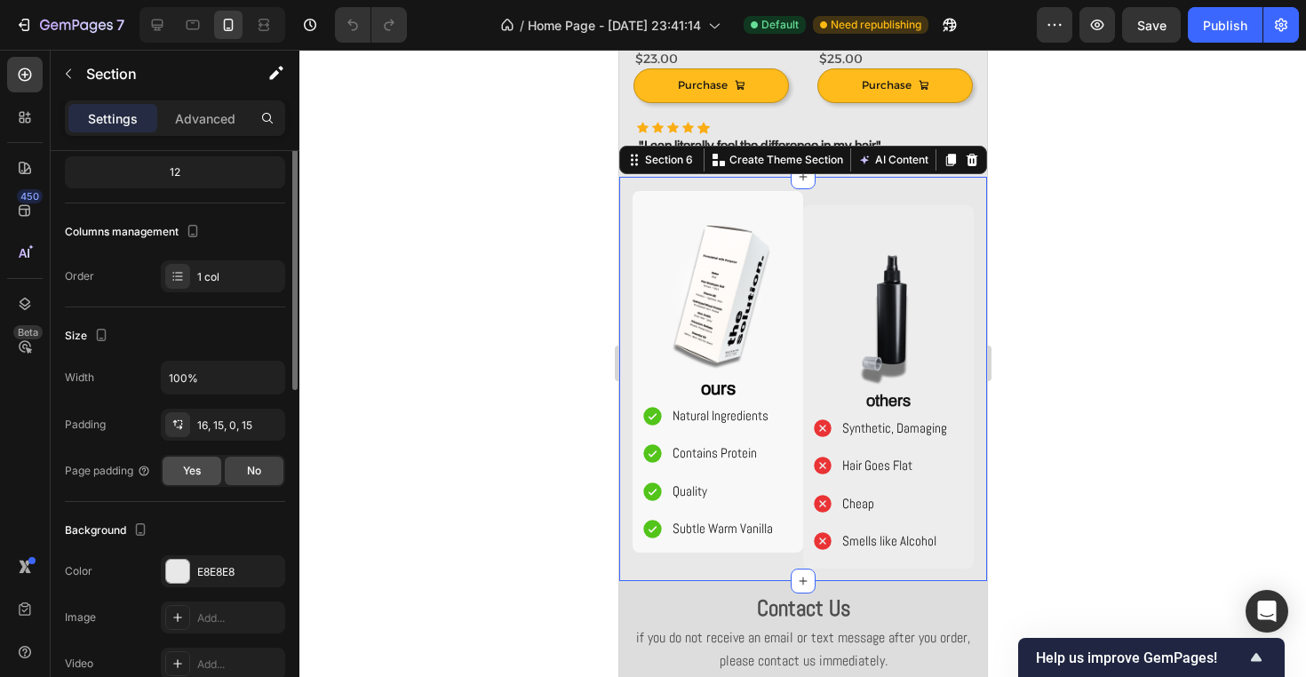
scroll to position [213, 0]
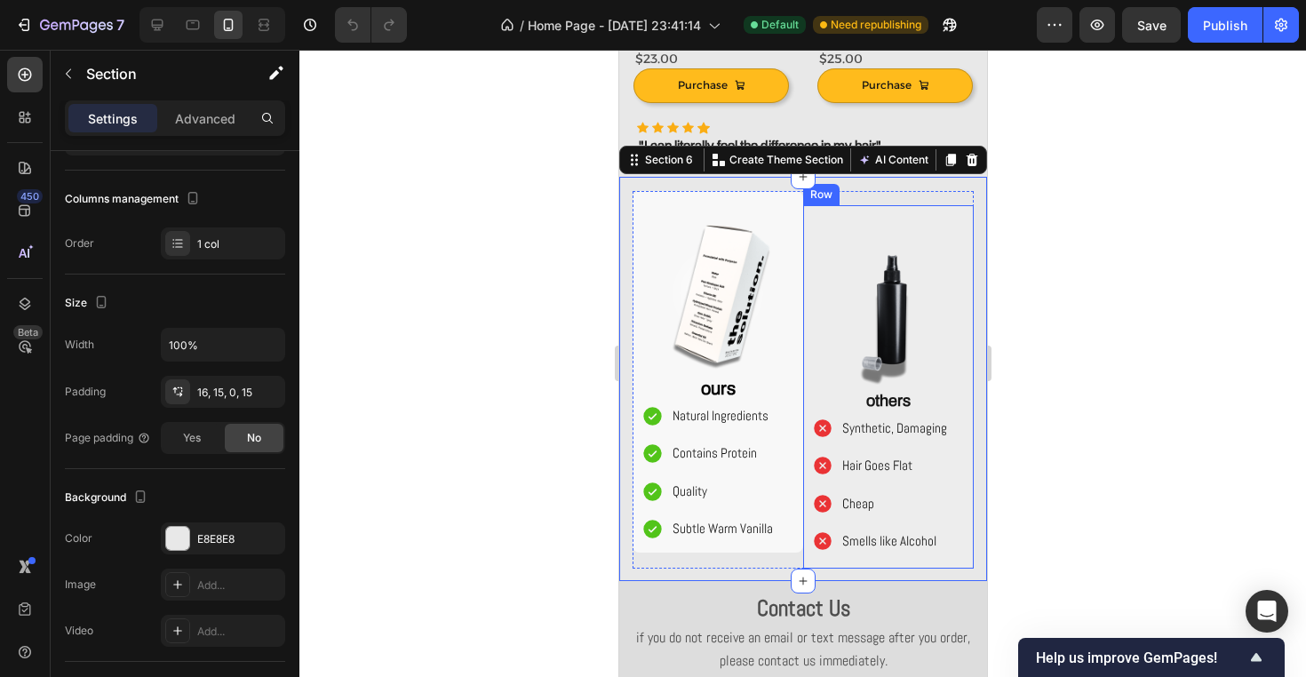
click at [969, 229] on div "Image others Text Block Synthetic, Damaging Hair Goes Flat Cheap Smells like Al…" at bounding box center [887, 386] width 171 height 363
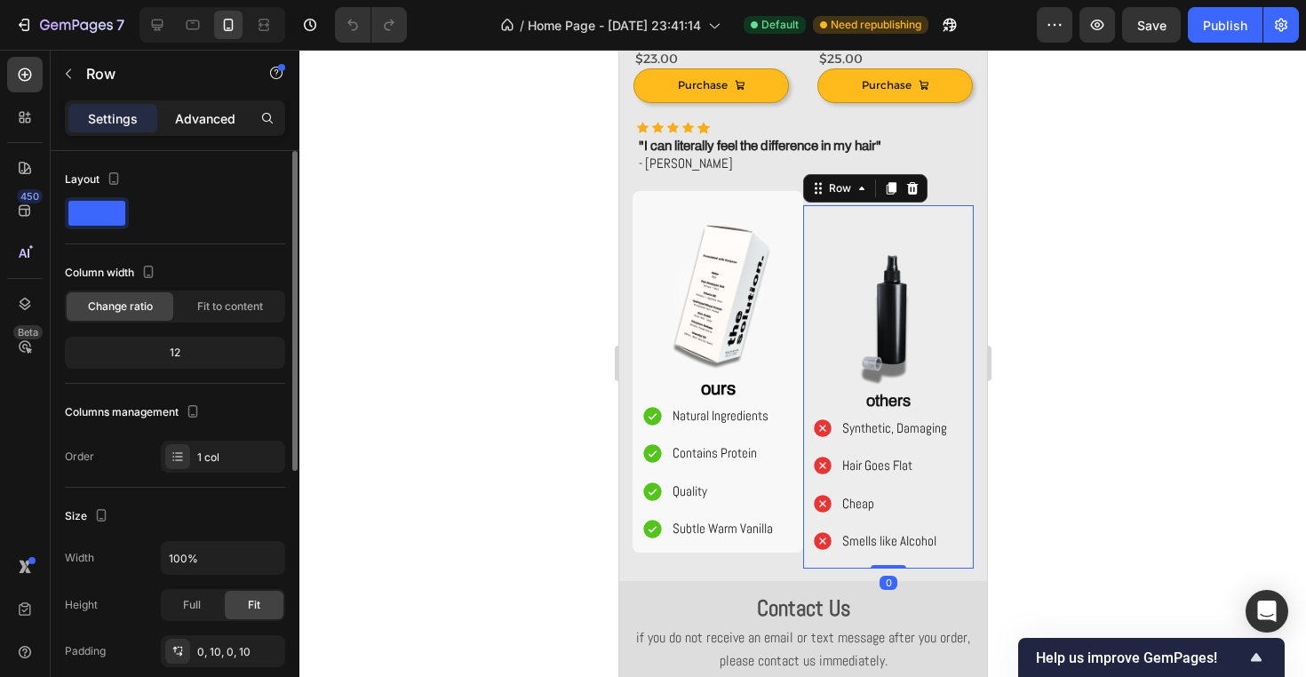
click at [228, 114] on p "Advanced" at bounding box center [205, 118] width 60 height 19
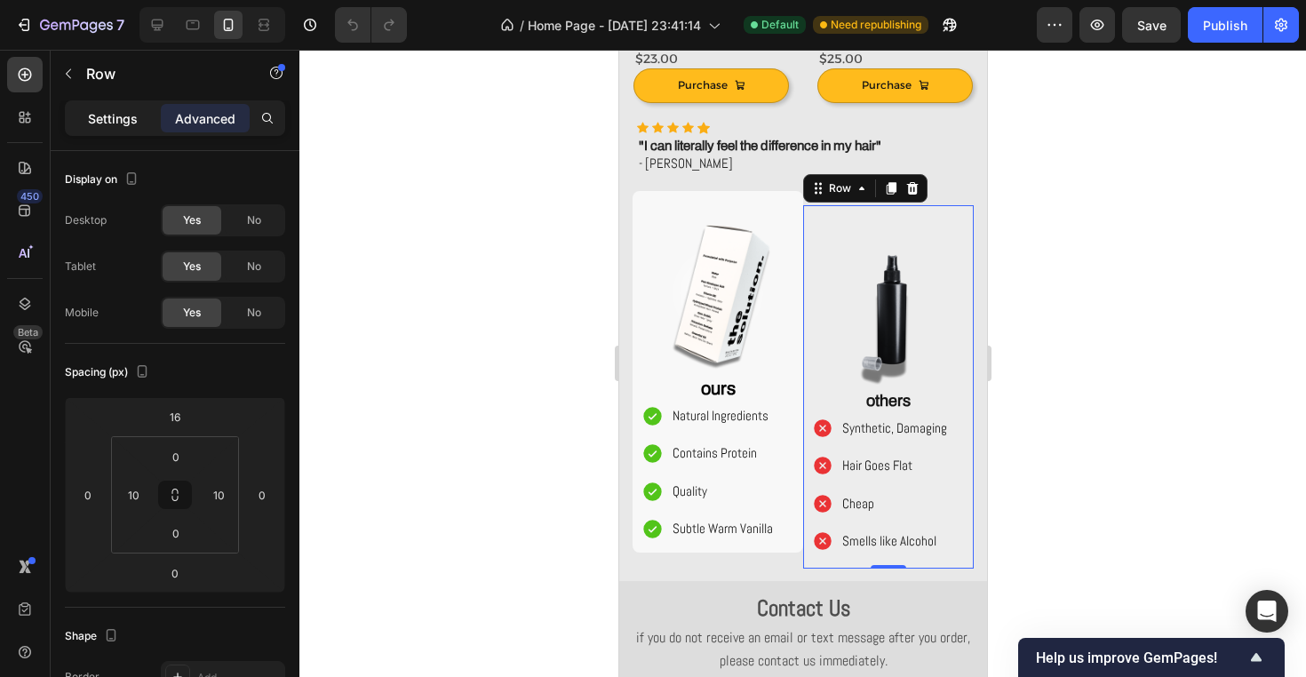
click at [142, 123] on div "Settings" at bounding box center [112, 118] width 89 height 28
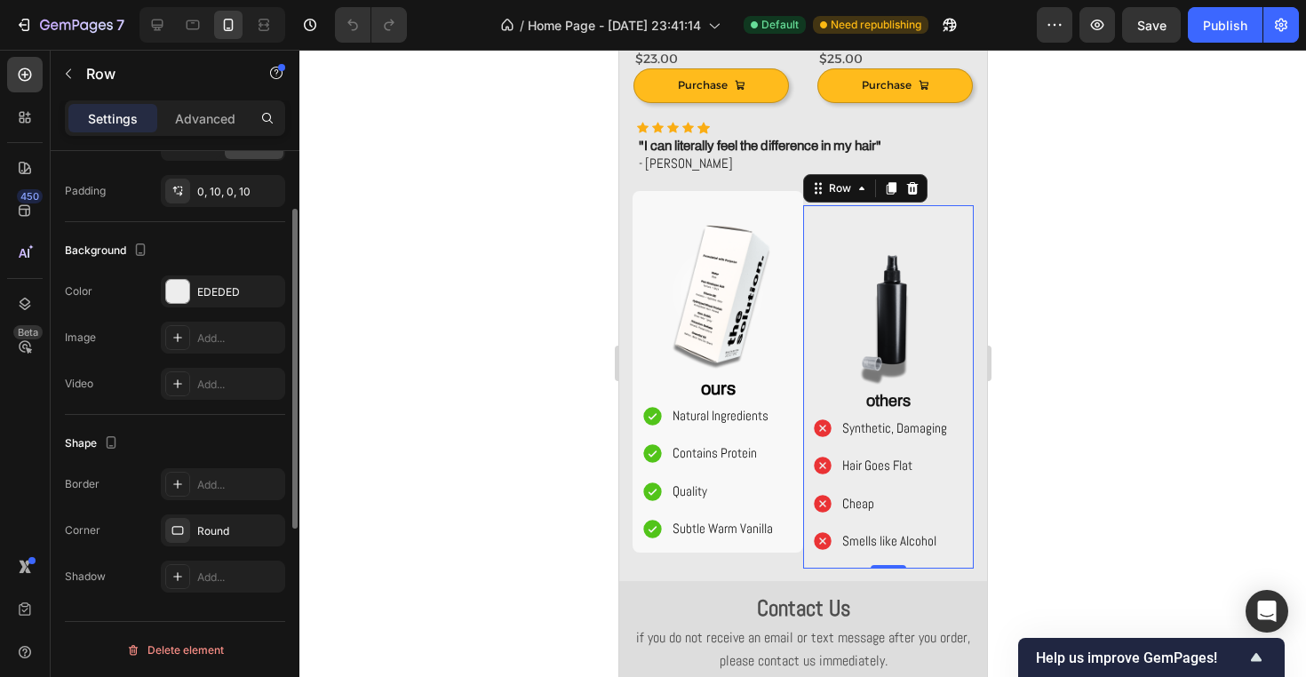
scroll to position [461, 0]
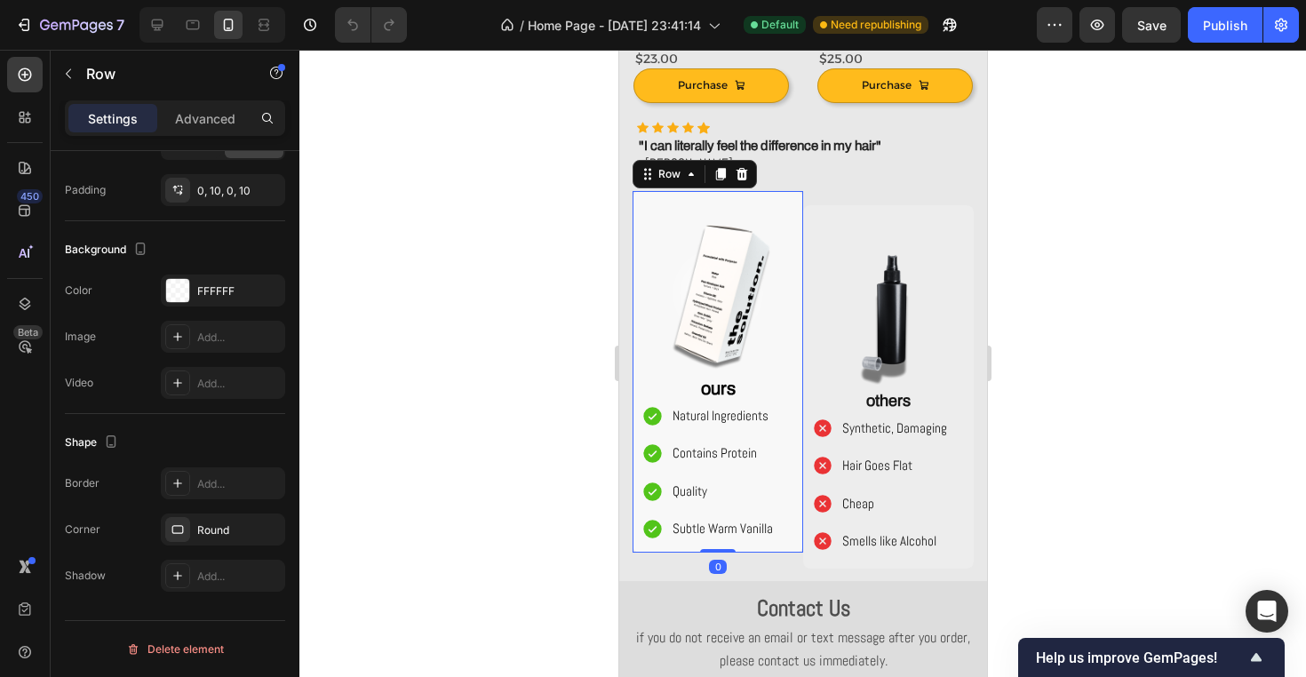
click at [797, 231] on div "Image ours Text Block Natural Ingredients Contains Protein Quality Subtle Warm …" at bounding box center [716, 371] width 171 height 361
click at [218, 290] on div "FFFFFF" at bounding box center [223, 291] width 52 height 16
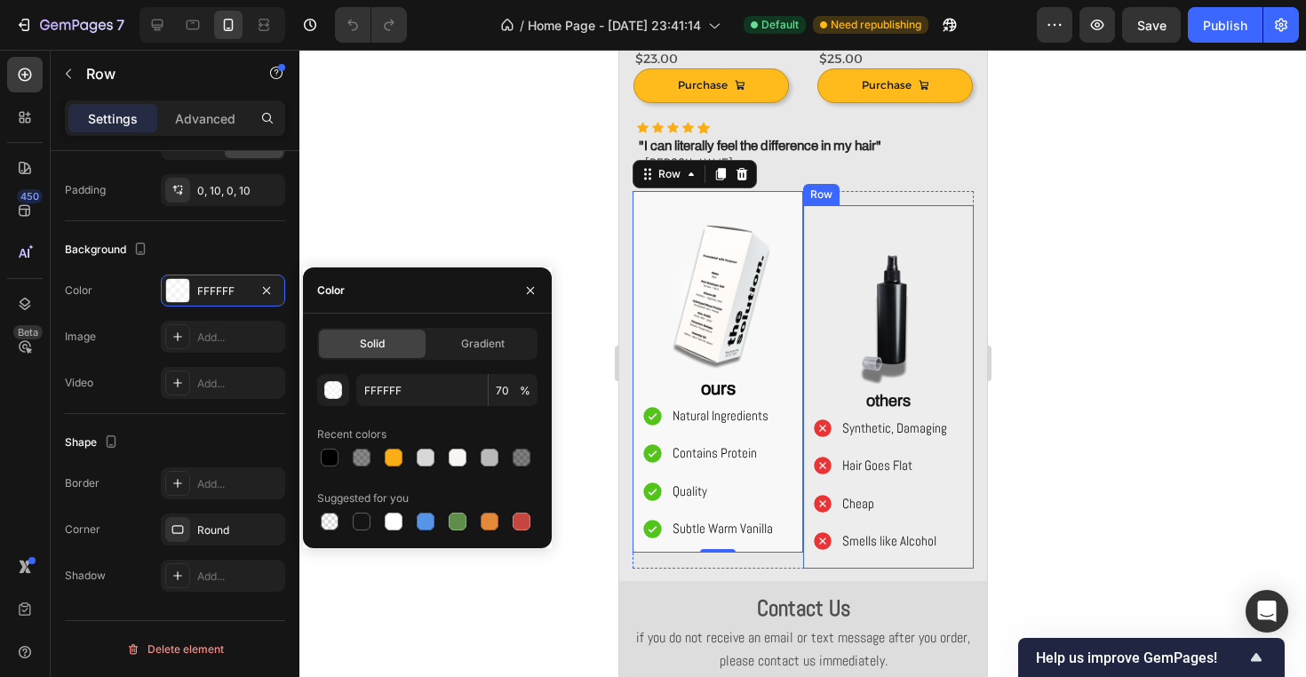
click at [965, 329] on div "Image others Text Block Synthetic, Damaging Hair Goes Flat Cheap Smells like Al…" at bounding box center [887, 386] width 171 height 363
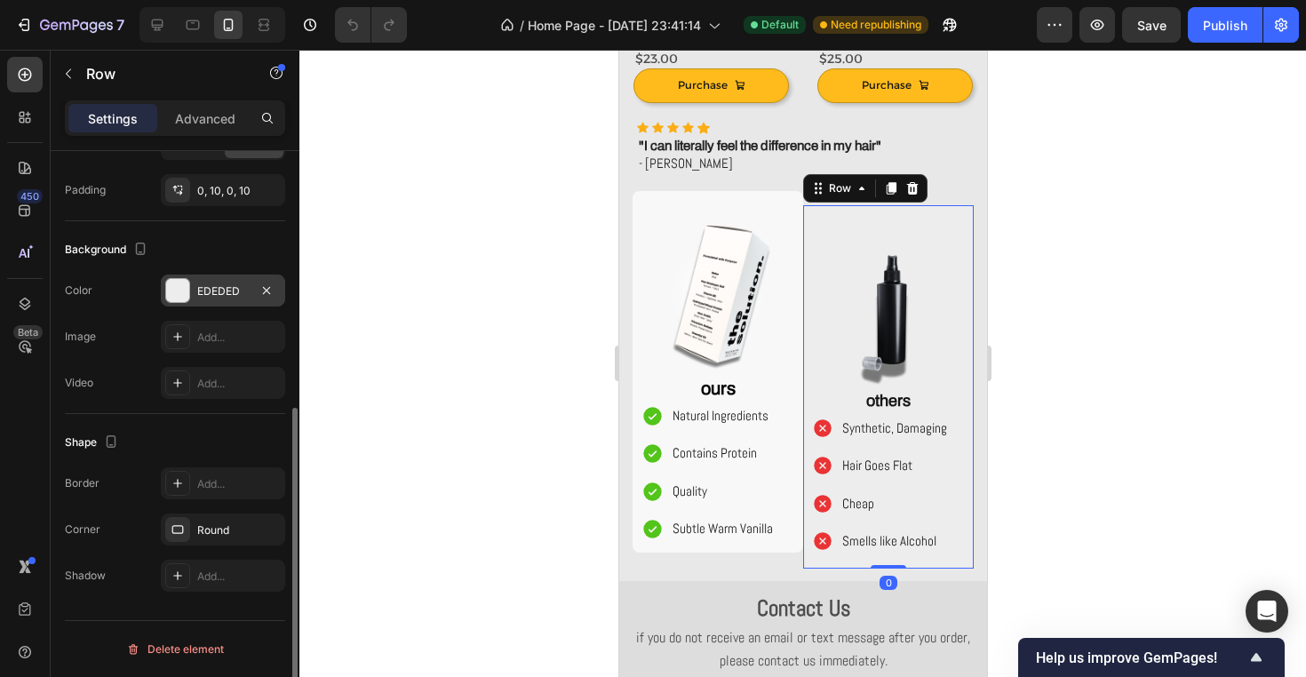
click at [205, 296] on div "EDEDED" at bounding box center [223, 291] width 52 height 16
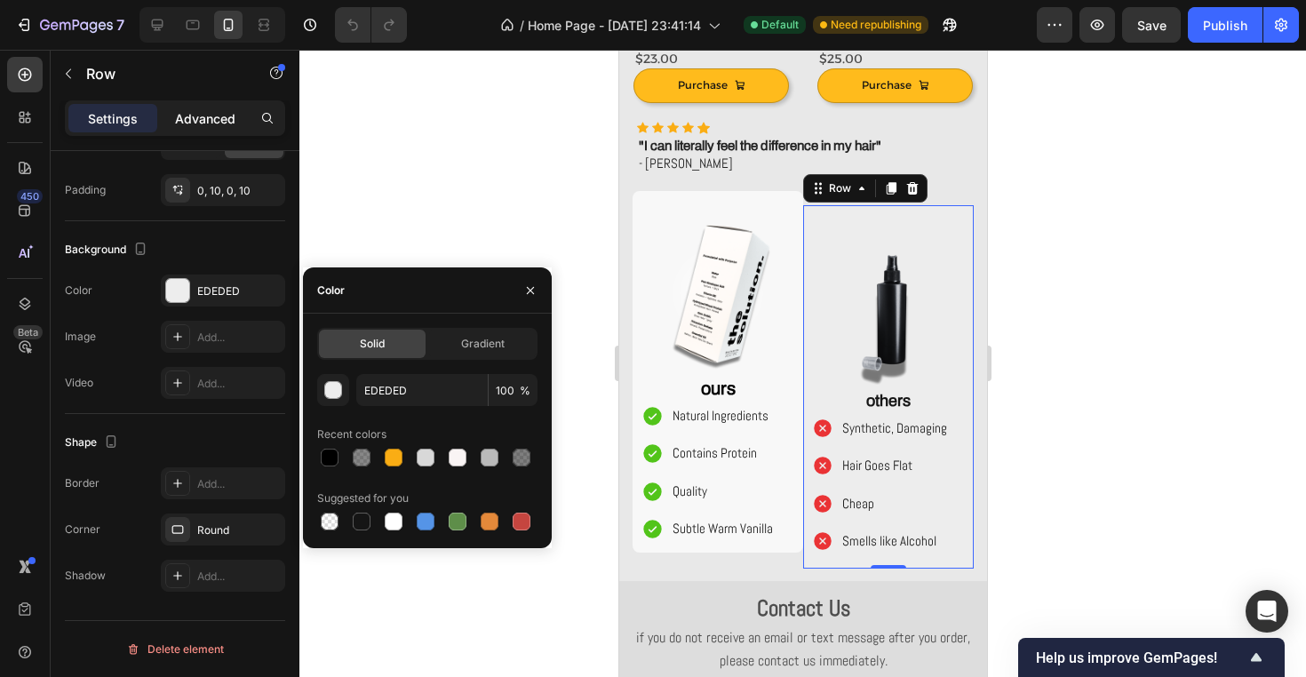
click at [166, 123] on div "Advanced" at bounding box center [205, 118] width 89 height 28
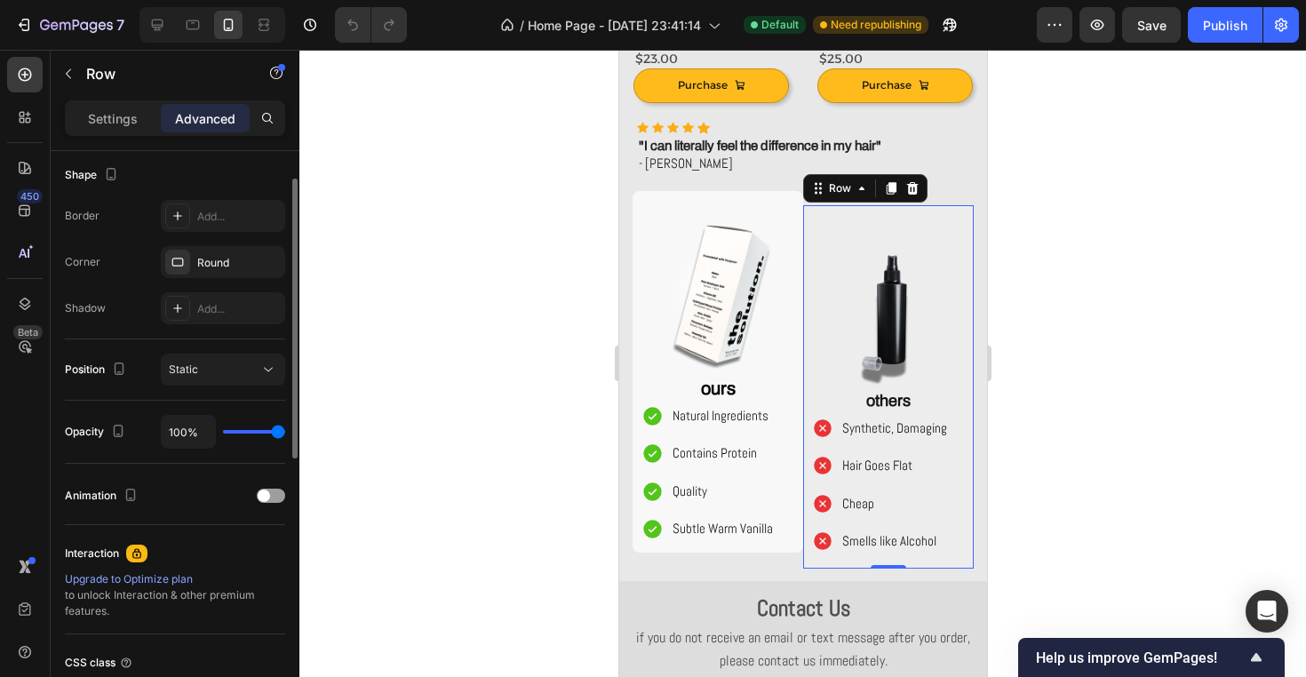
scroll to position [0, 0]
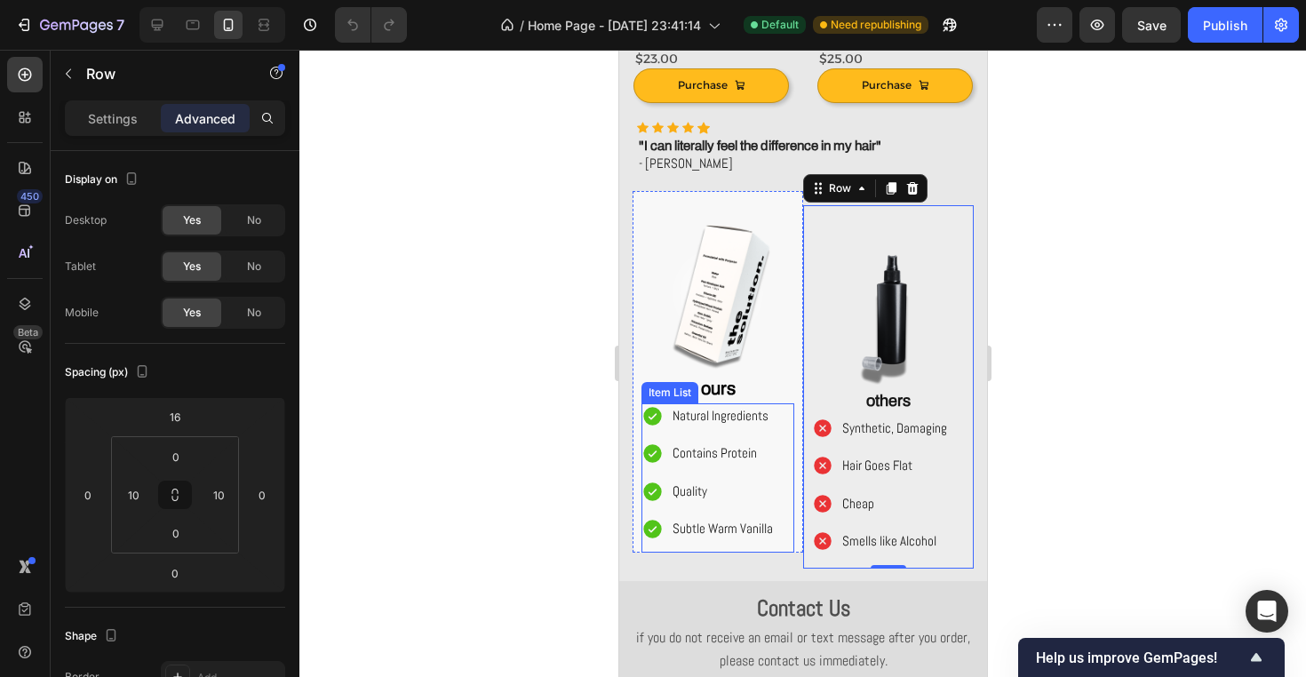
click at [772, 444] on p "Contains Protein" at bounding box center [721, 453] width 100 height 20
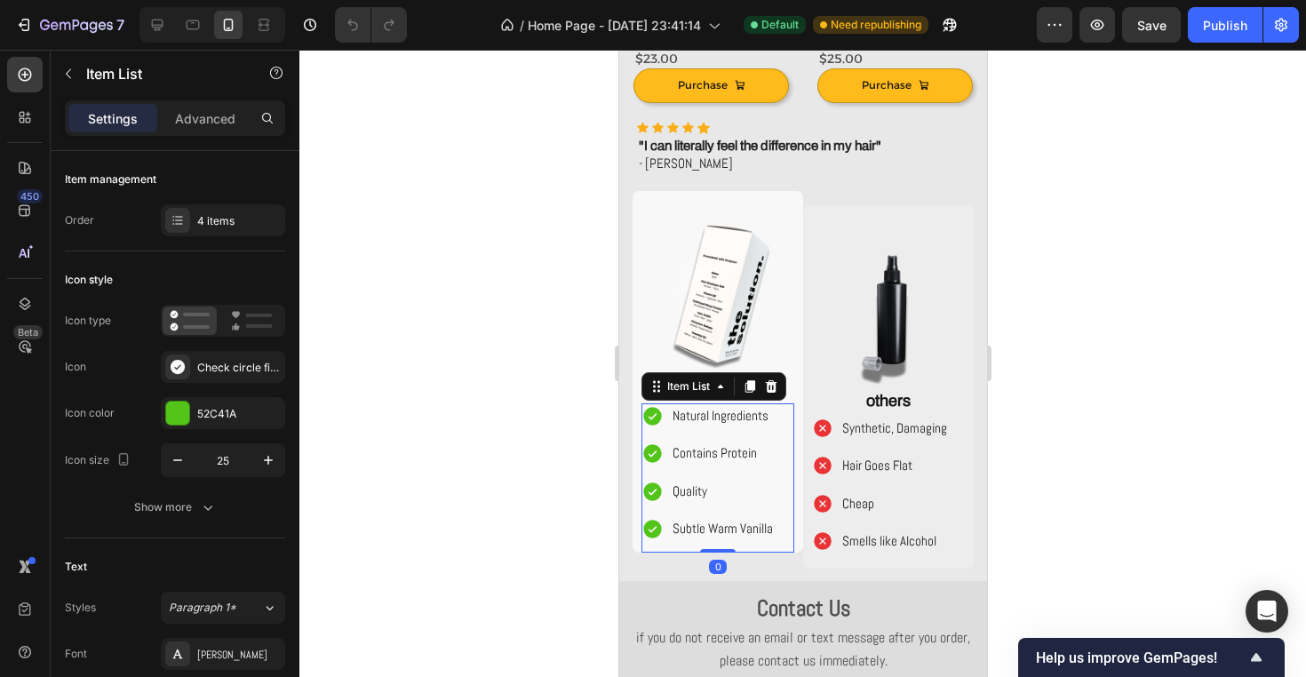
click at [784, 441] on div "Natural Ingredients Contains Protein Quality Subtle Warm Vanilla" at bounding box center [716, 472] width 153 height 139
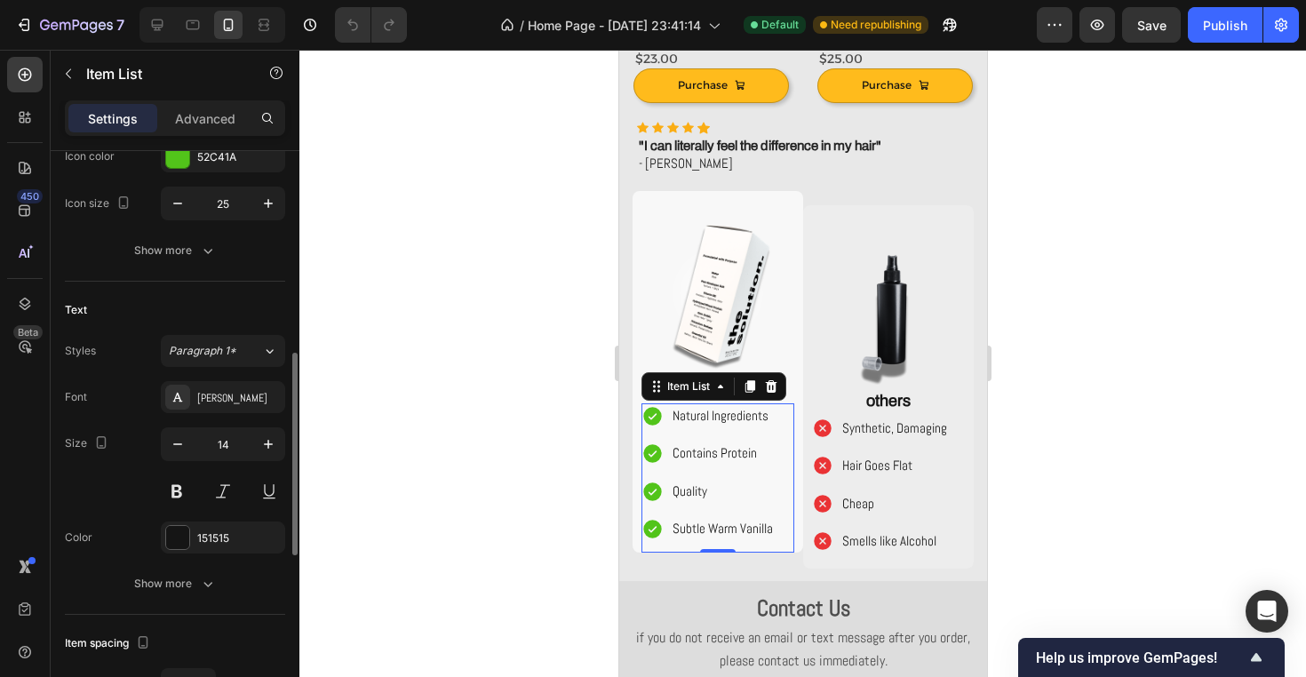
scroll to position [445, 0]
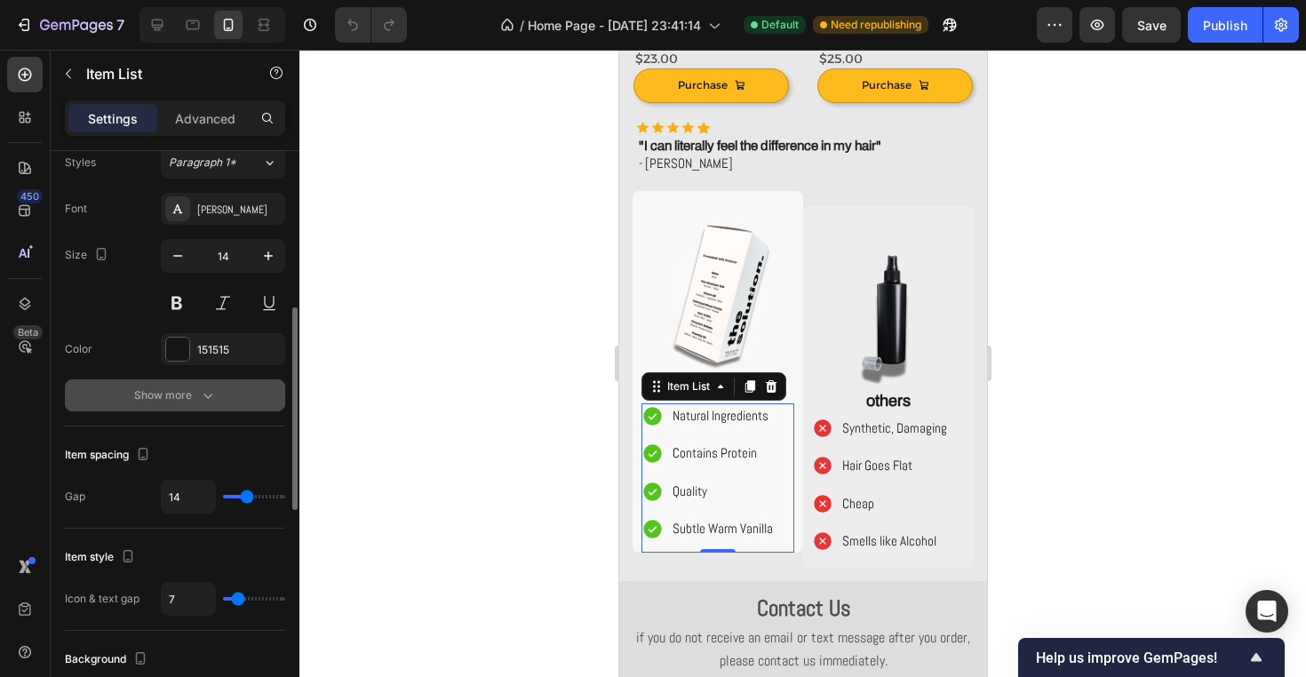
click at [151, 405] on button "Show more" at bounding box center [175, 395] width 220 height 32
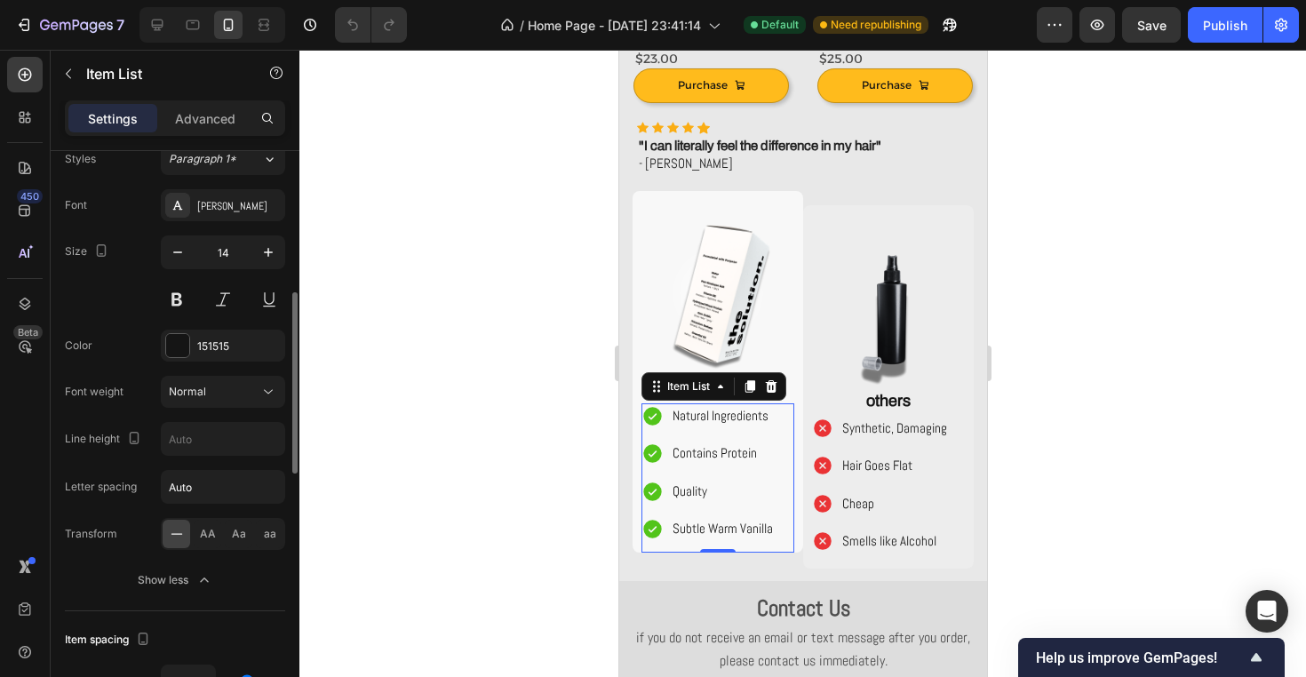
scroll to position [434, 0]
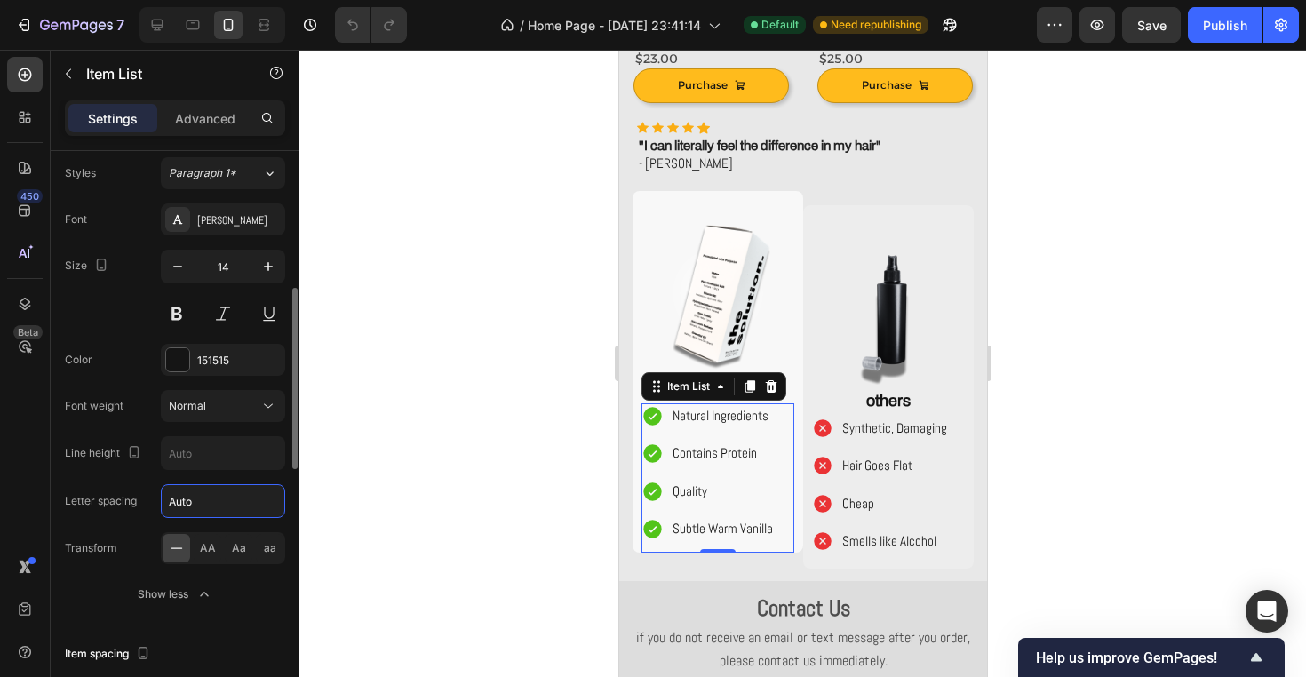
click at [227, 501] on input "Auto" at bounding box center [223, 501] width 123 height 32
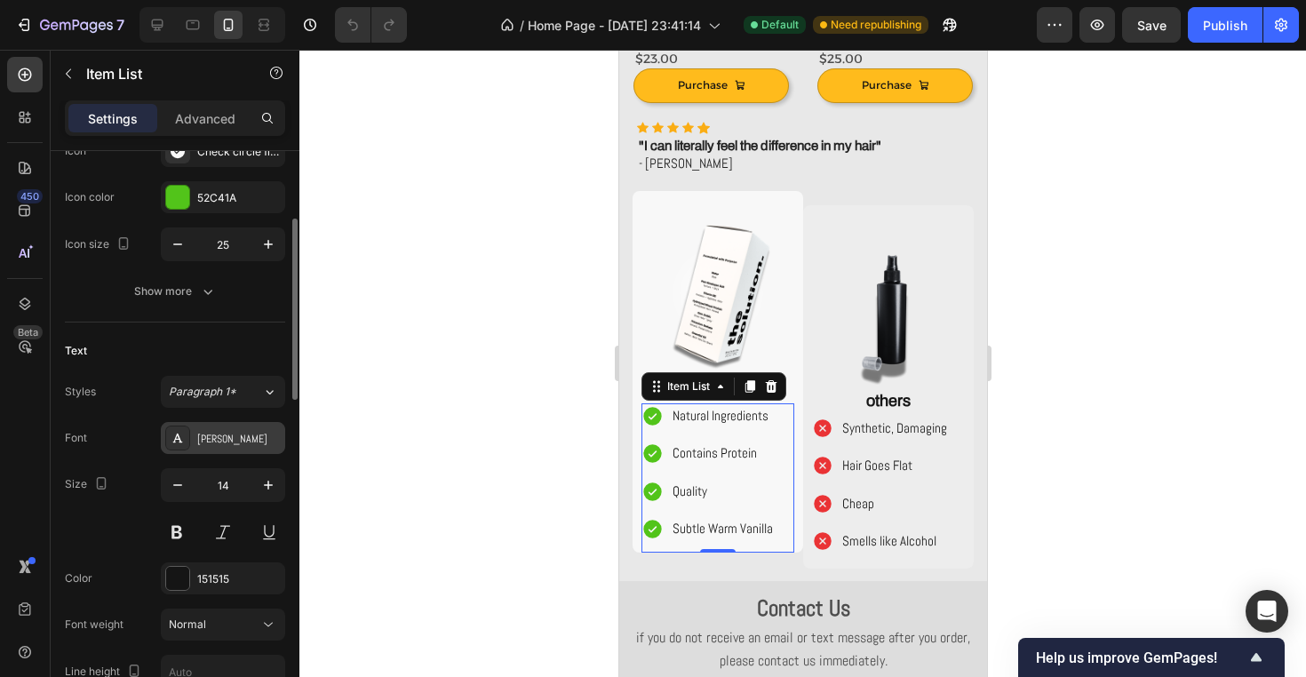
scroll to position [201, 0]
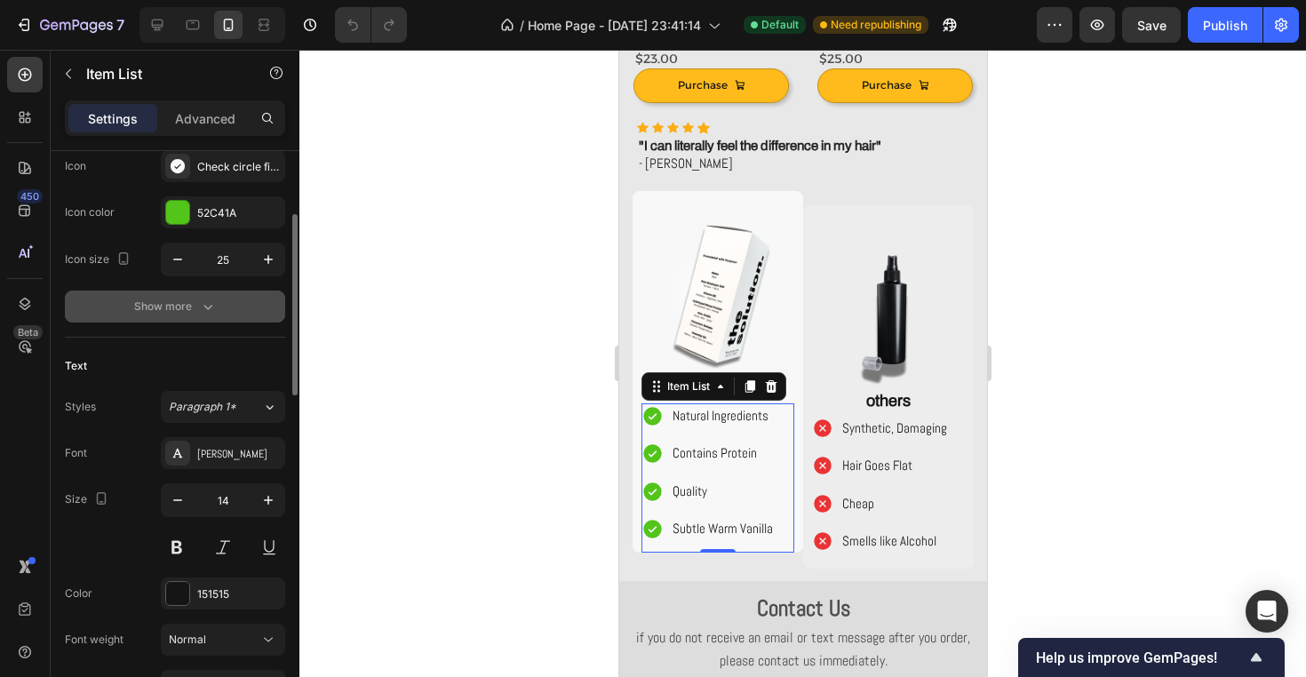
click at [187, 315] on button "Show more" at bounding box center [175, 306] width 220 height 32
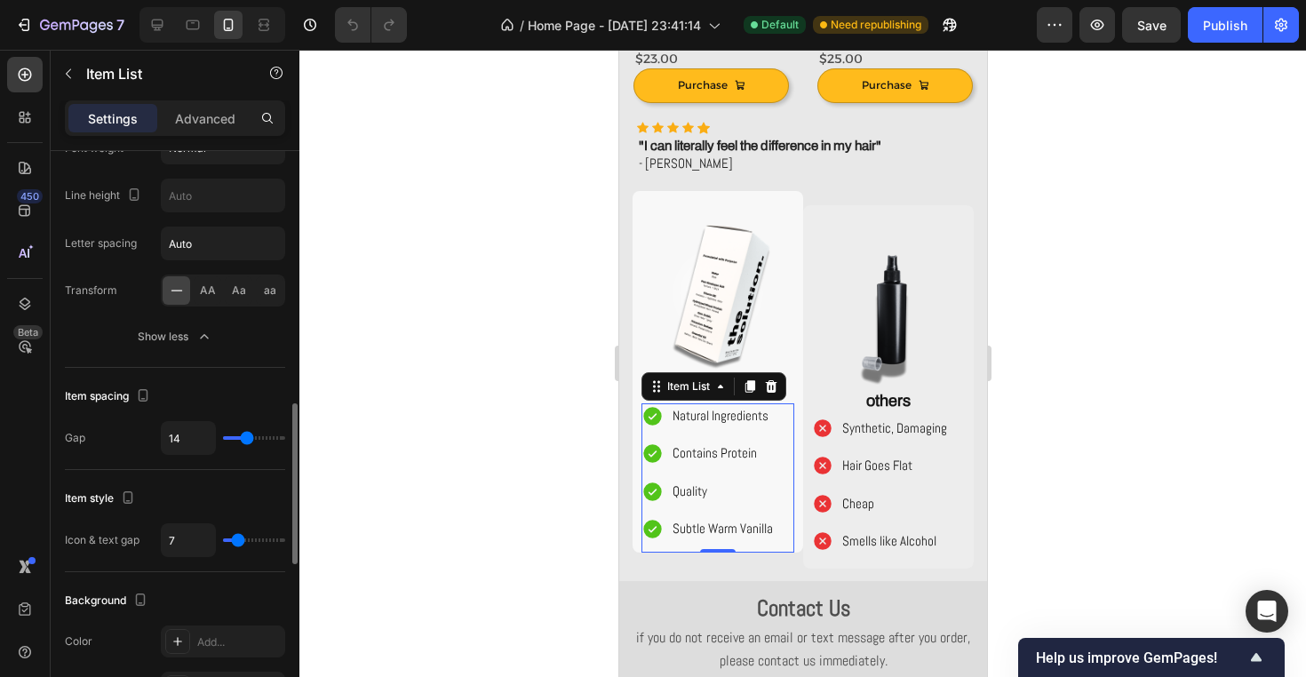
scroll to position [885, 0]
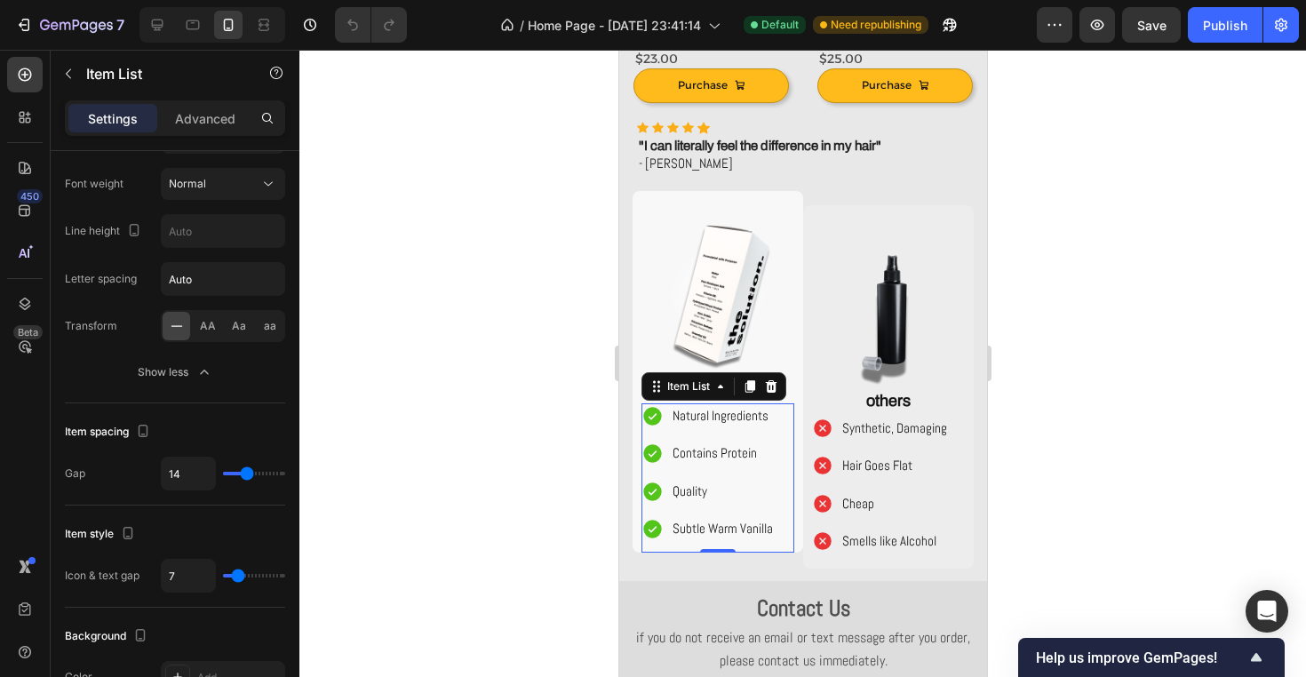
click at [654, 414] on icon at bounding box center [651, 416] width 18 height 18
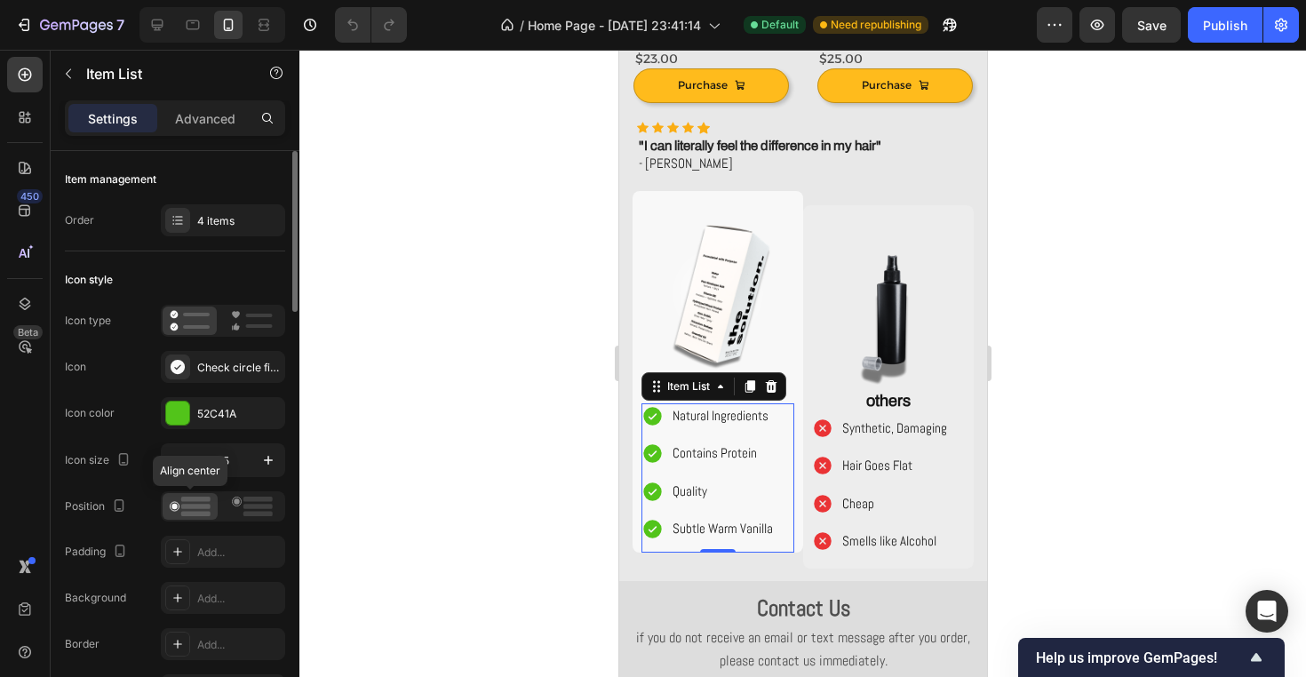
scroll to position [24, 0]
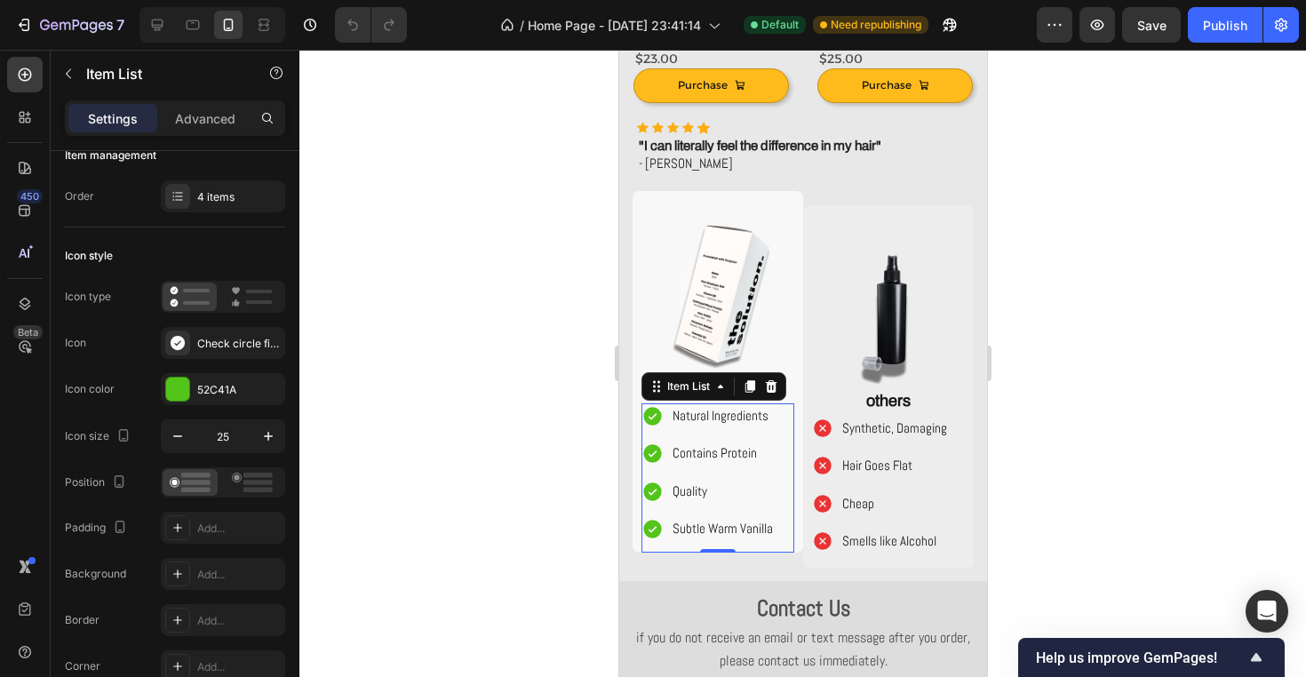
click at [727, 419] on span "Natural Ingredients" at bounding box center [719, 415] width 96 height 17
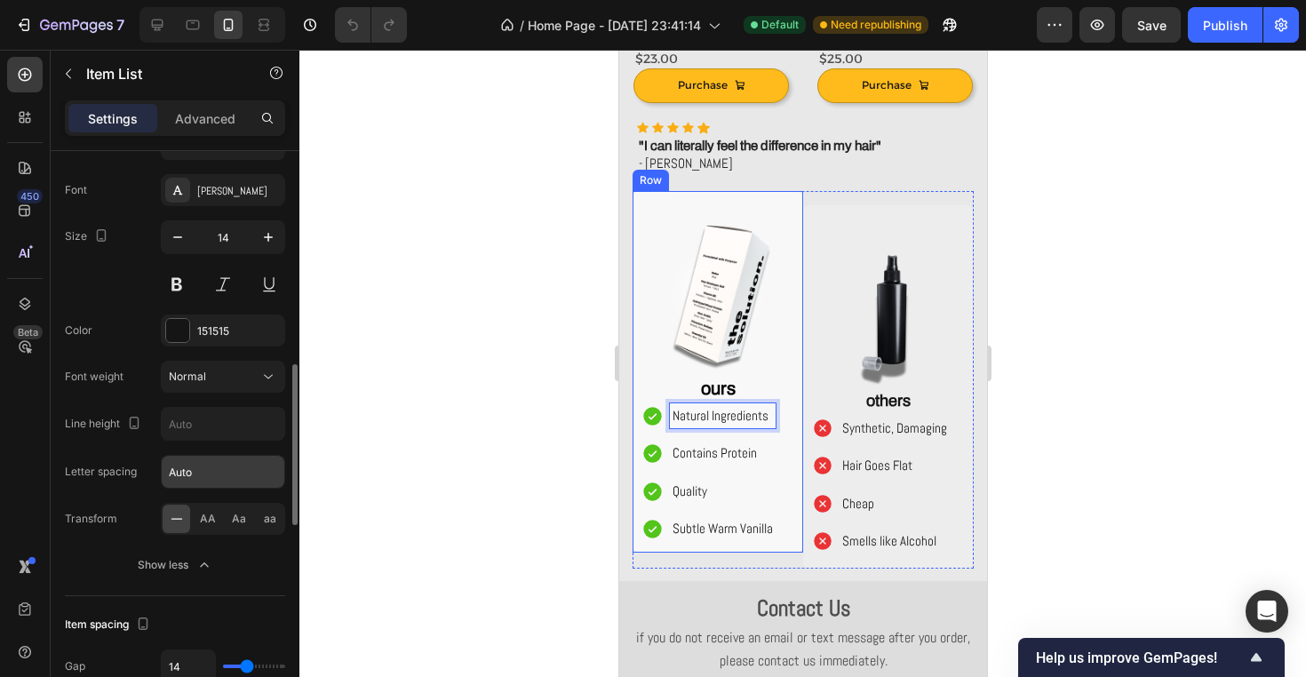
scroll to position [708, 0]
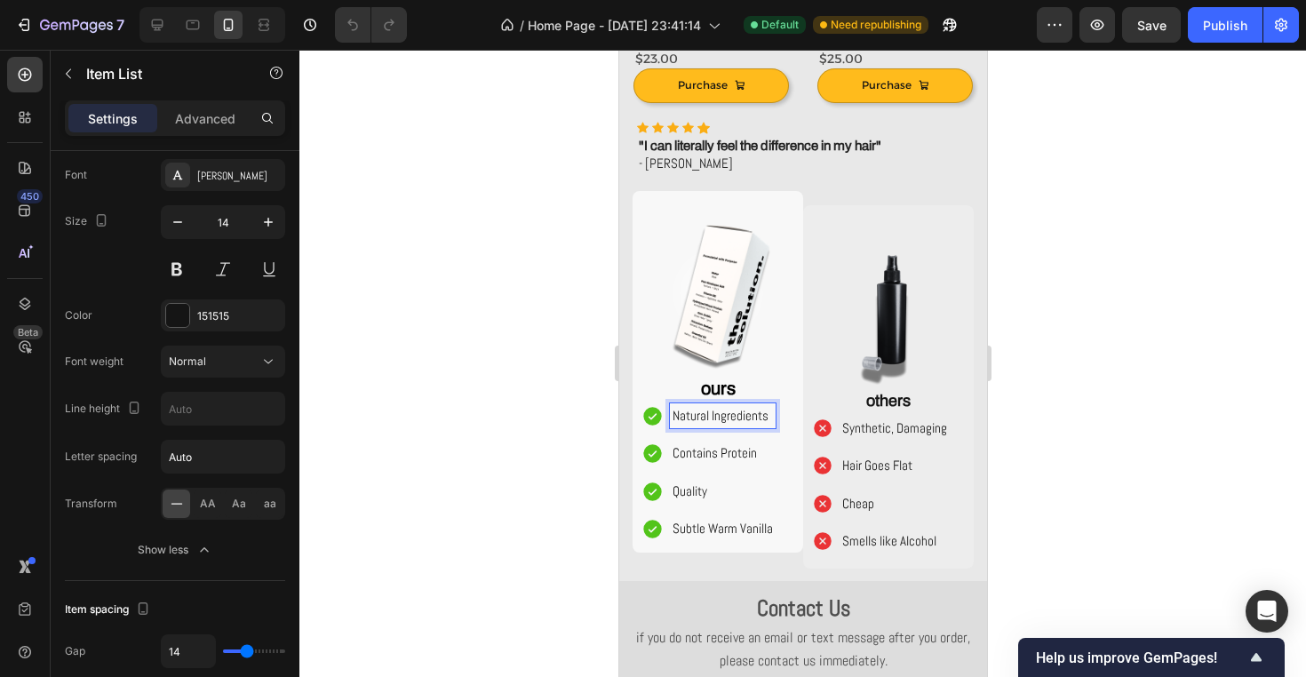
click at [649, 410] on icon at bounding box center [651, 416] width 18 height 18
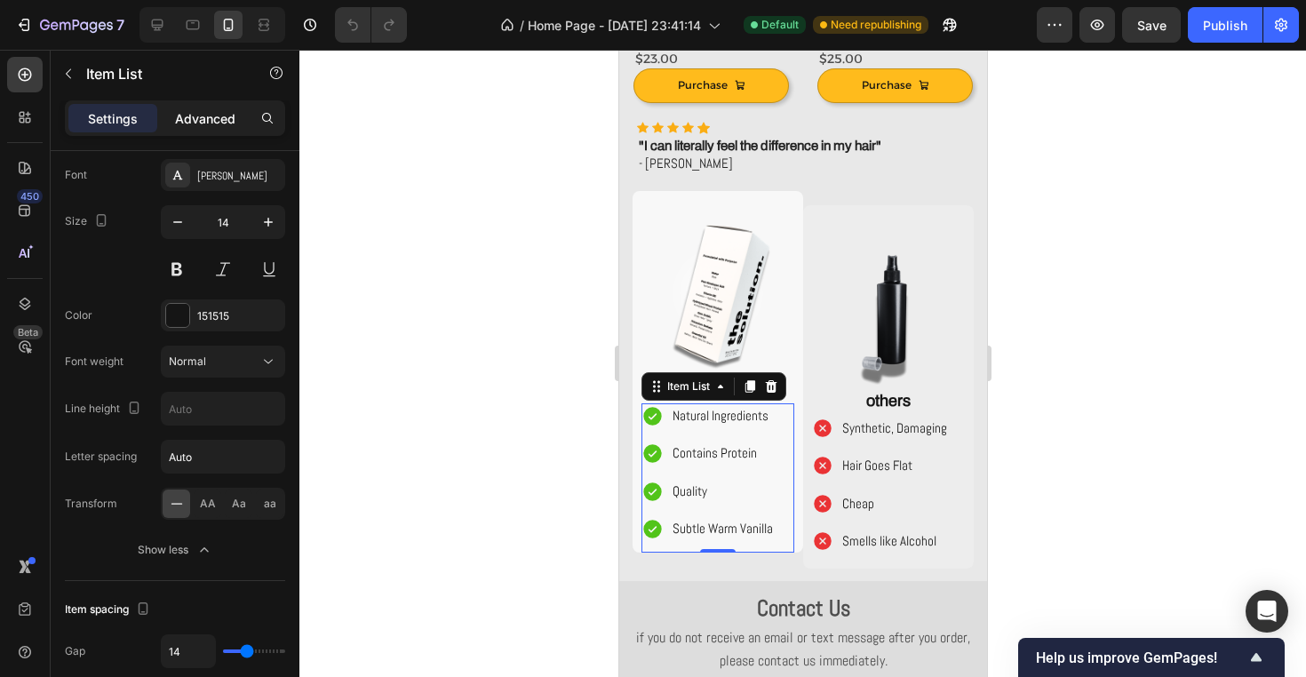
click at [214, 122] on p "Advanced" at bounding box center [205, 118] width 60 height 19
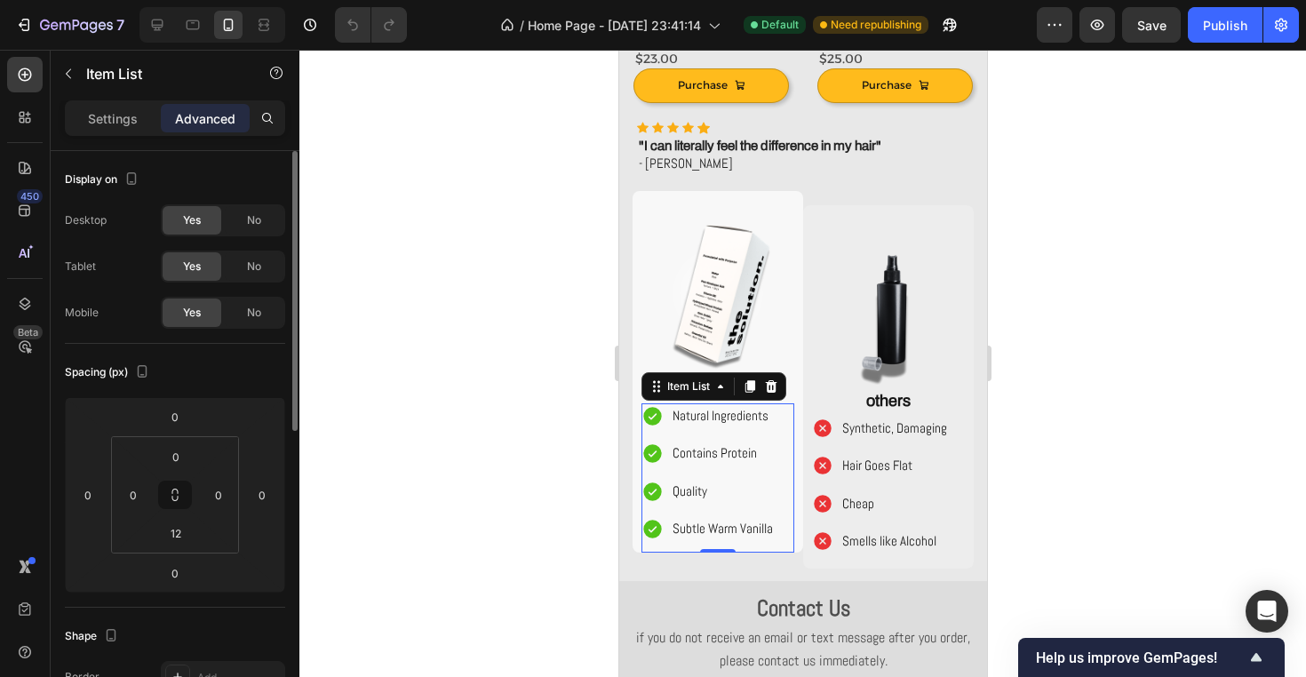
scroll to position [0, 0]
click at [113, 115] on p "Settings" at bounding box center [113, 118] width 50 height 19
type input "7"
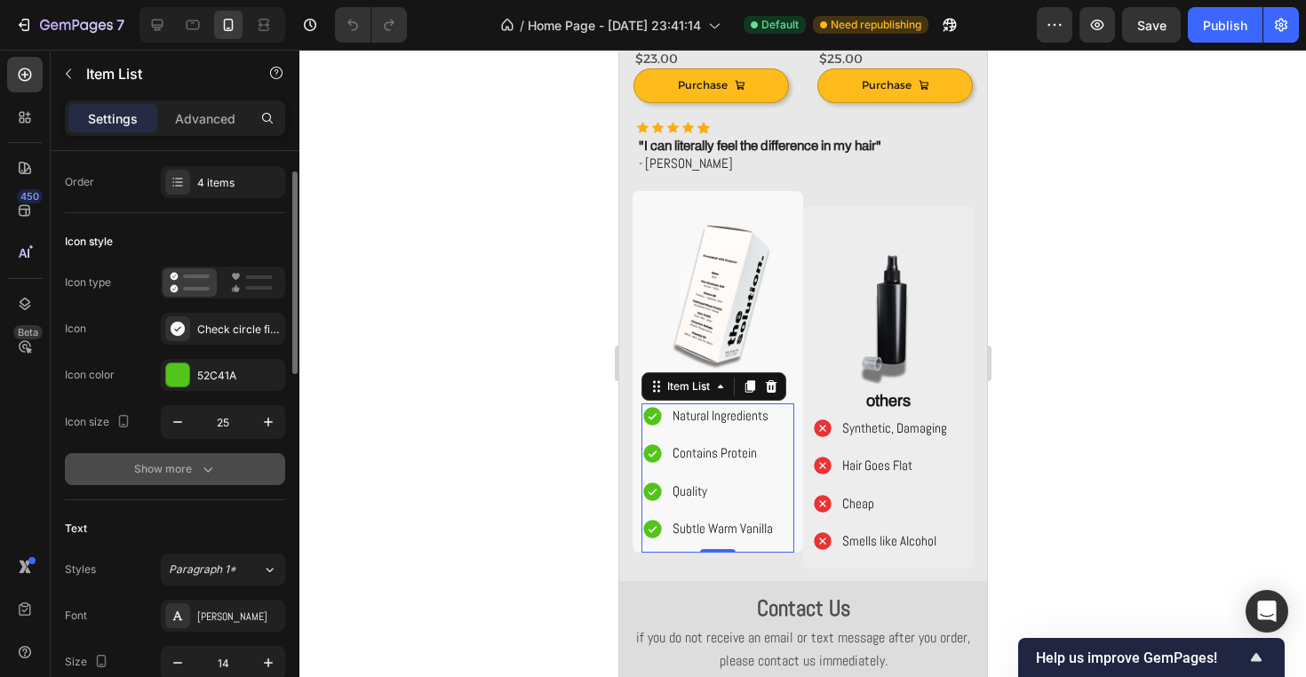
scroll to position [44, 0]
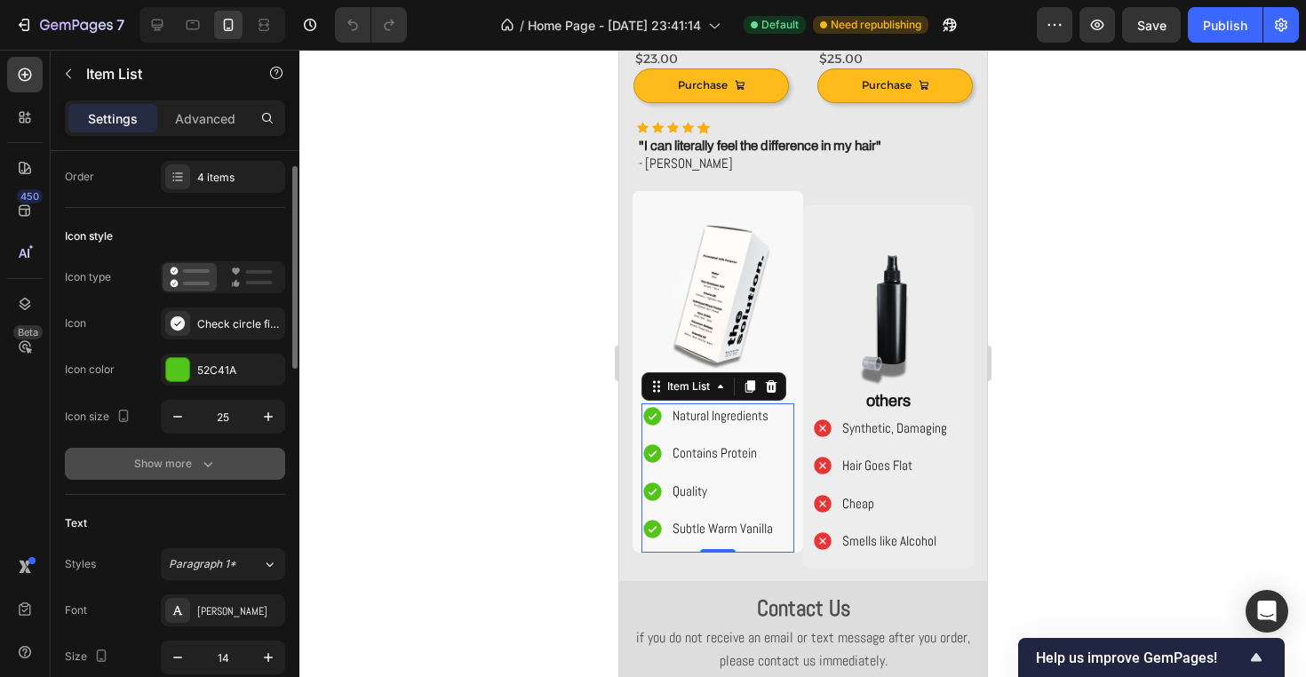
click at [226, 472] on button "Show more" at bounding box center [175, 464] width 220 height 32
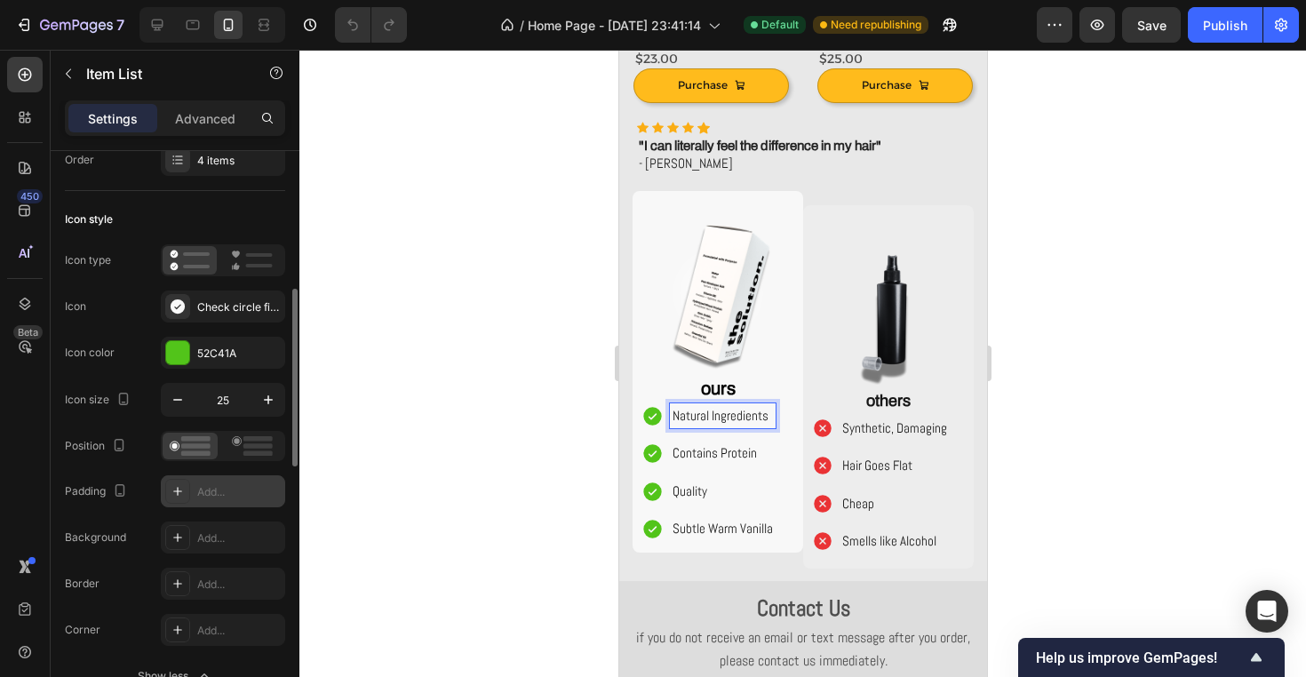
scroll to position [0, 0]
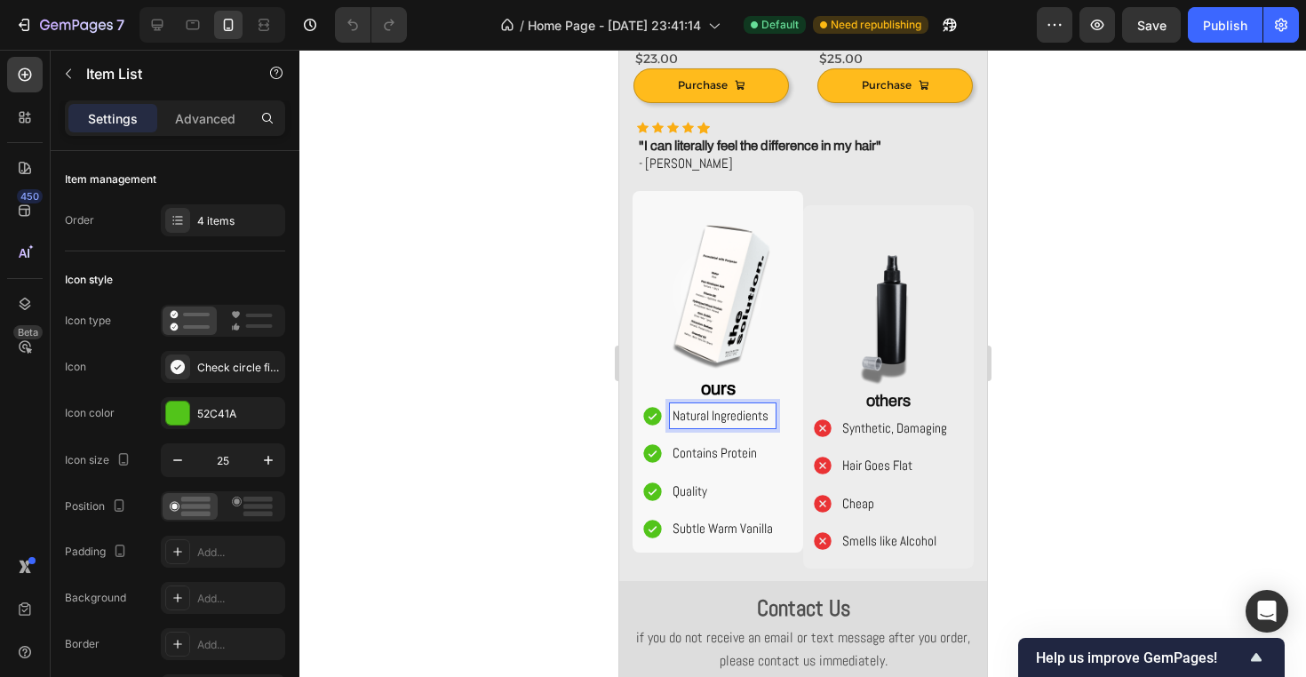
click at [697, 409] on span "Natural Ingredients" at bounding box center [719, 415] width 96 height 17
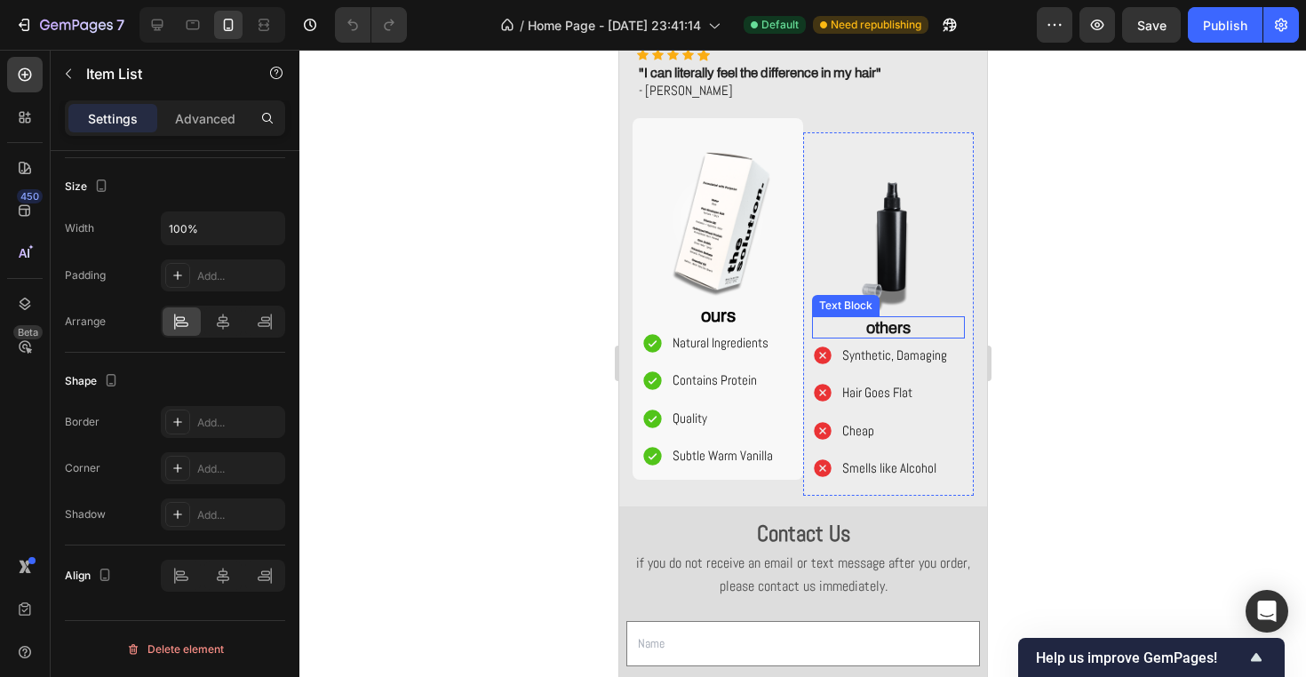
scroll to position [655, 0]
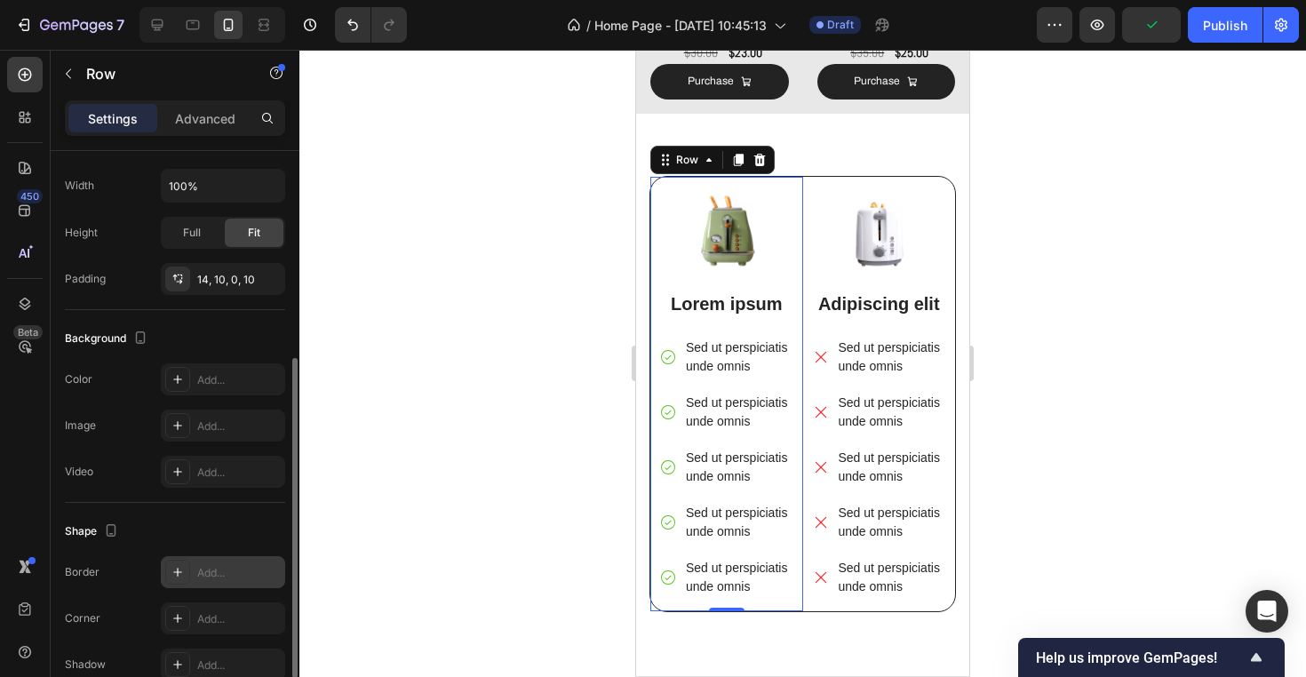
scroll to position [461, 0]
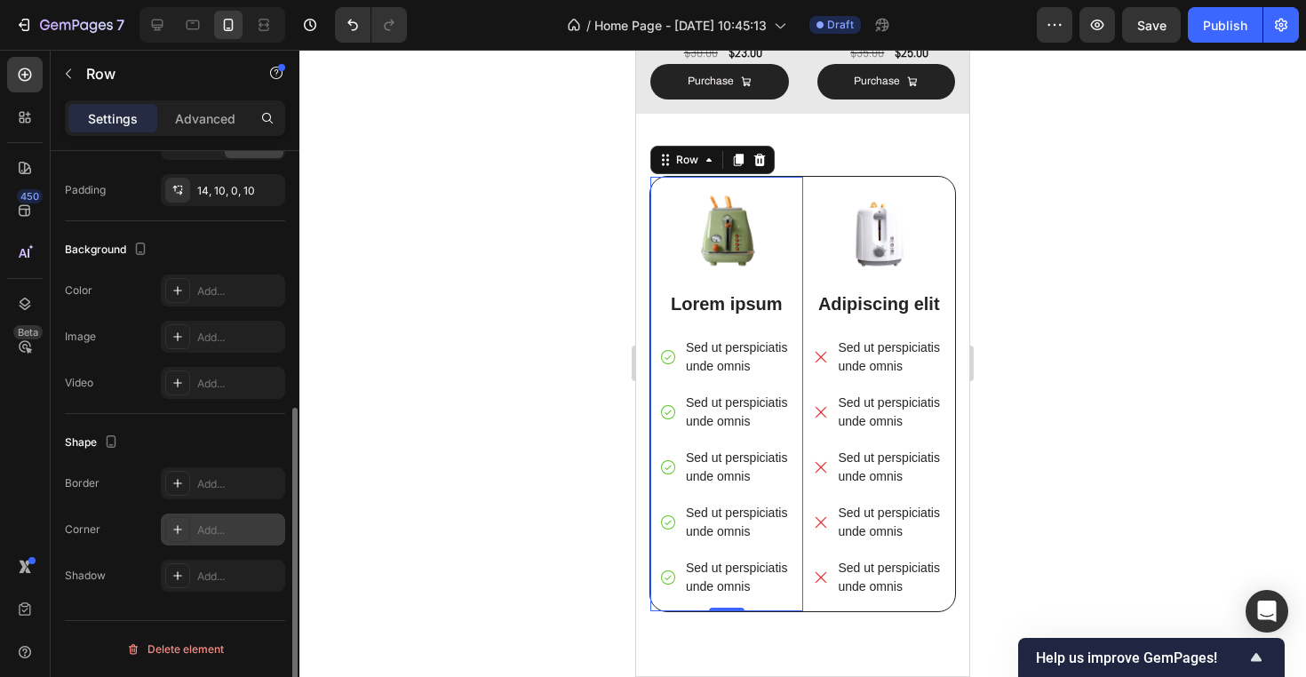
click at [224, 526] on div "Add..." at bounding box center [238, 530] width 83 height 16
click at [396, 417] on div at bounding box center [802, 363] width 1006 height 627
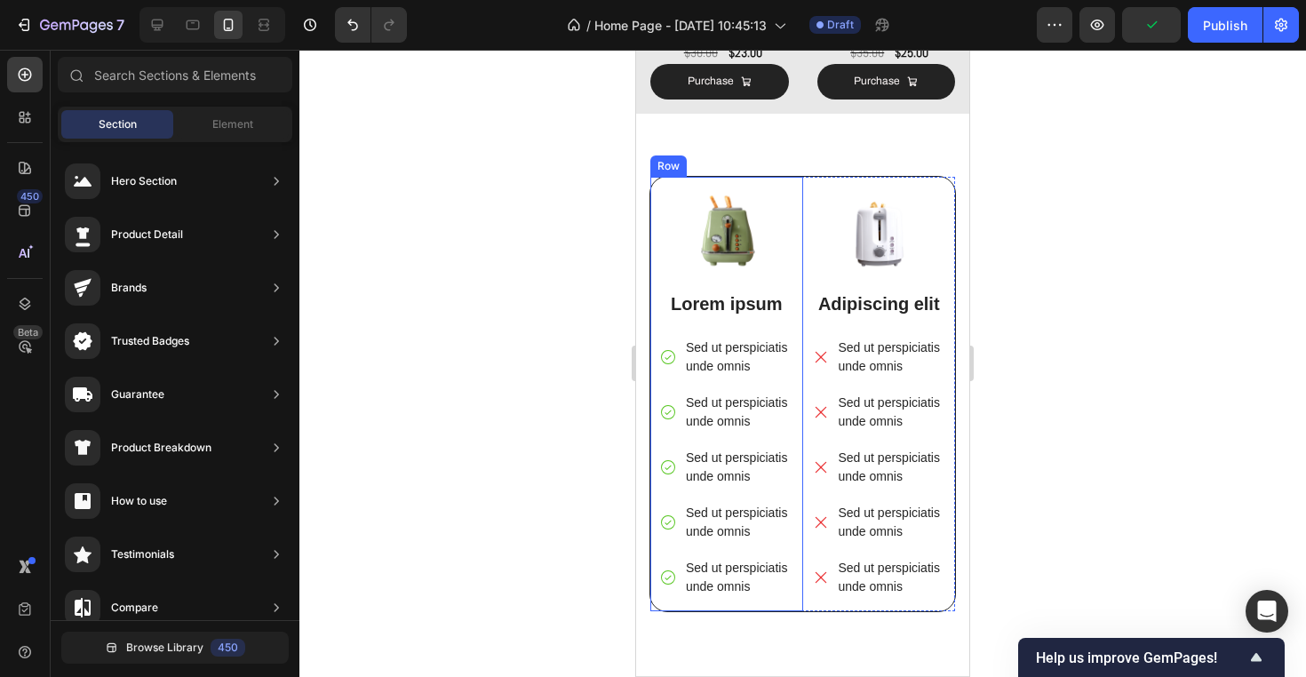
click at [654, 270] on div "Image Lorem ipsum Text Block Sed ut perspiciatis unde omnis Sed ut perspiciatis…" at bounding box center [726, 394] width 153 height 434
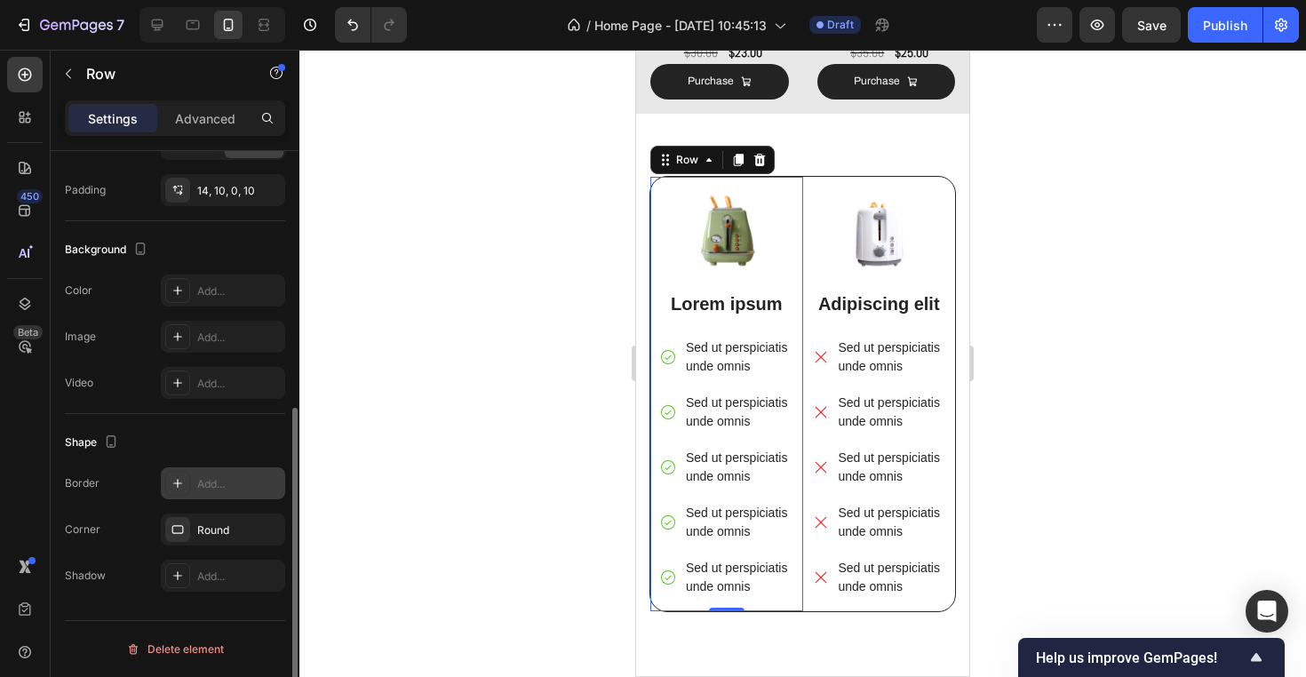
click at [217, 487] on div "Add..." at bounding box center [238, 484] width 83 height 16
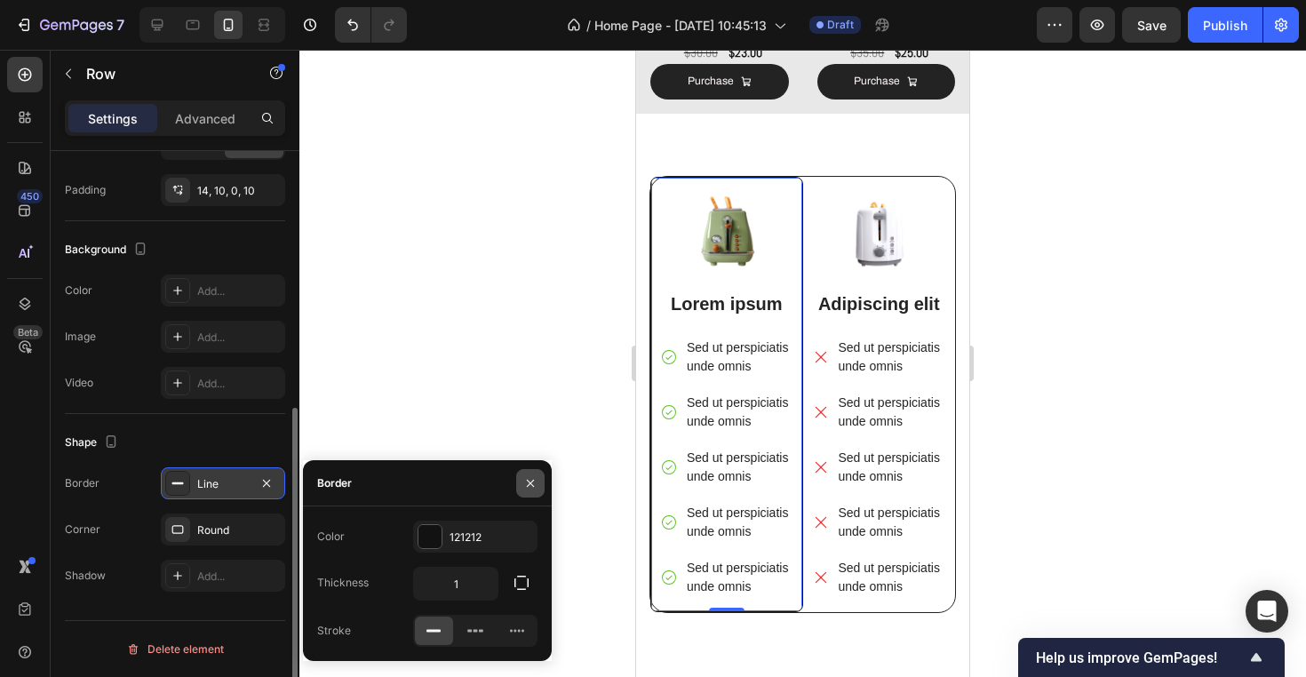
click at [528, 479] on icon "button" at bounding box center [530, 483] width 14 height 14
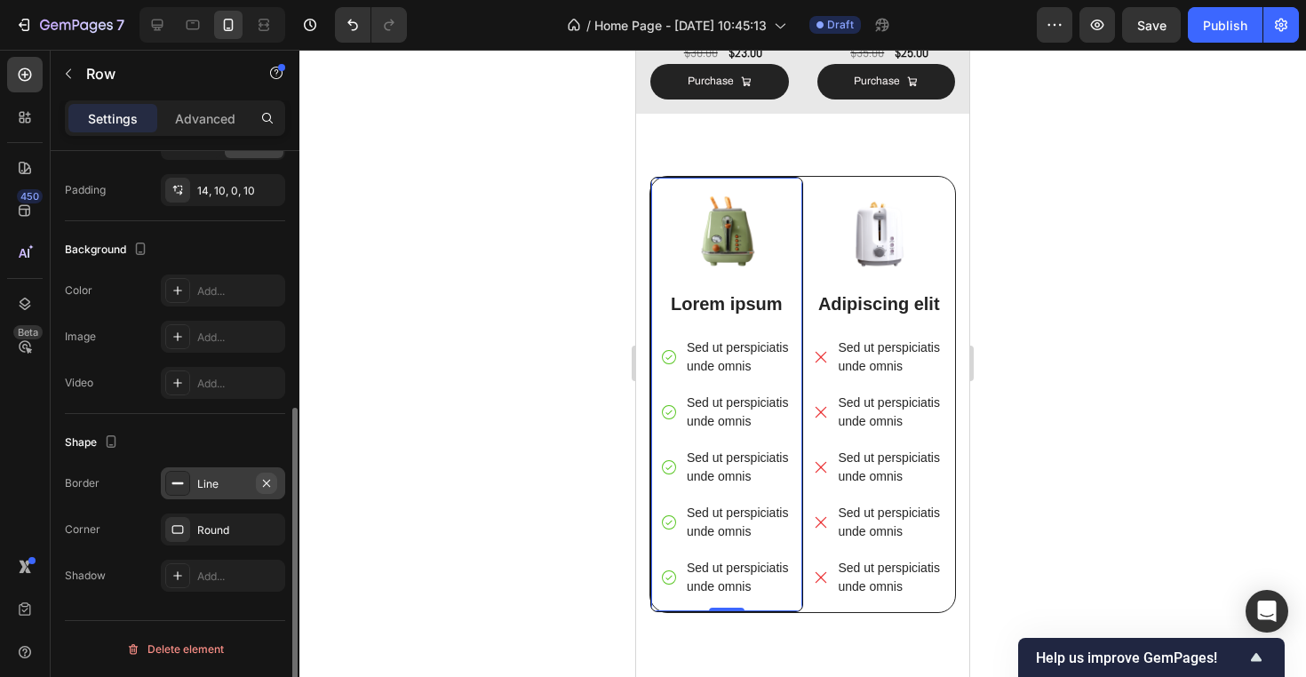
click at [266, 484] on icon "button" at bounding box center [266, 482] width 7 height 7
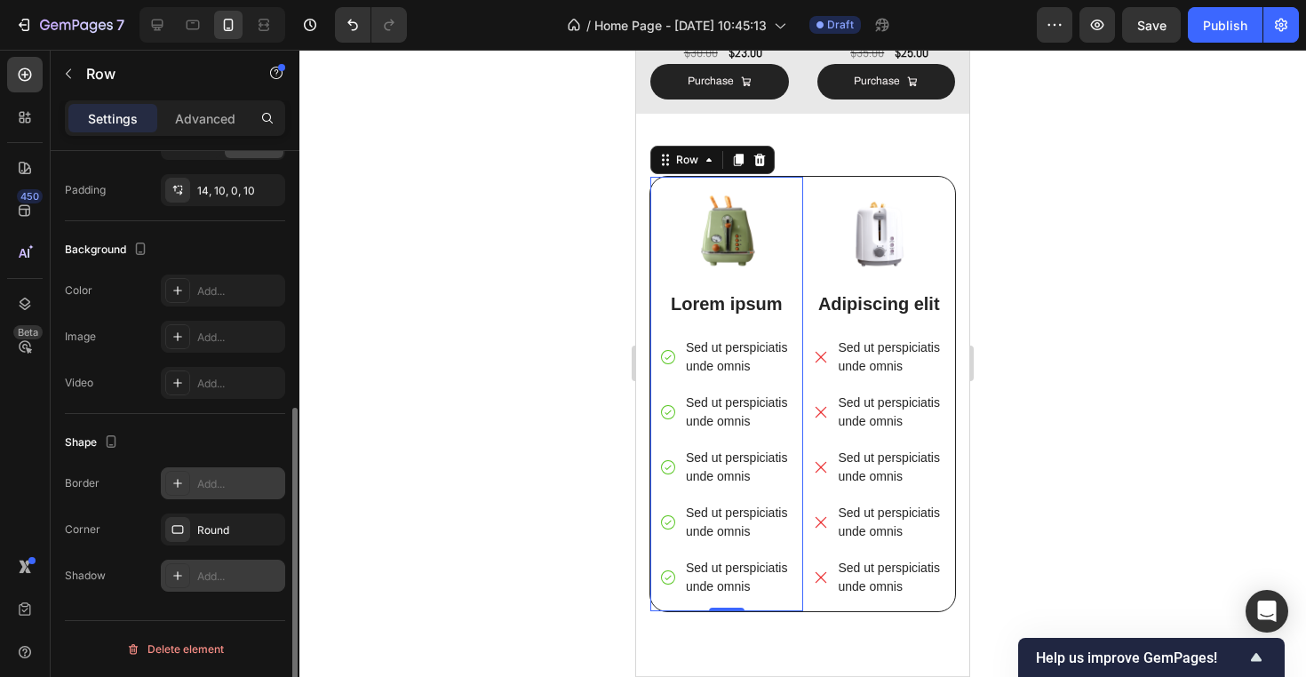
click at [204, 583] on div "Add..." at bounding box center [238, 576] width 83 height 16
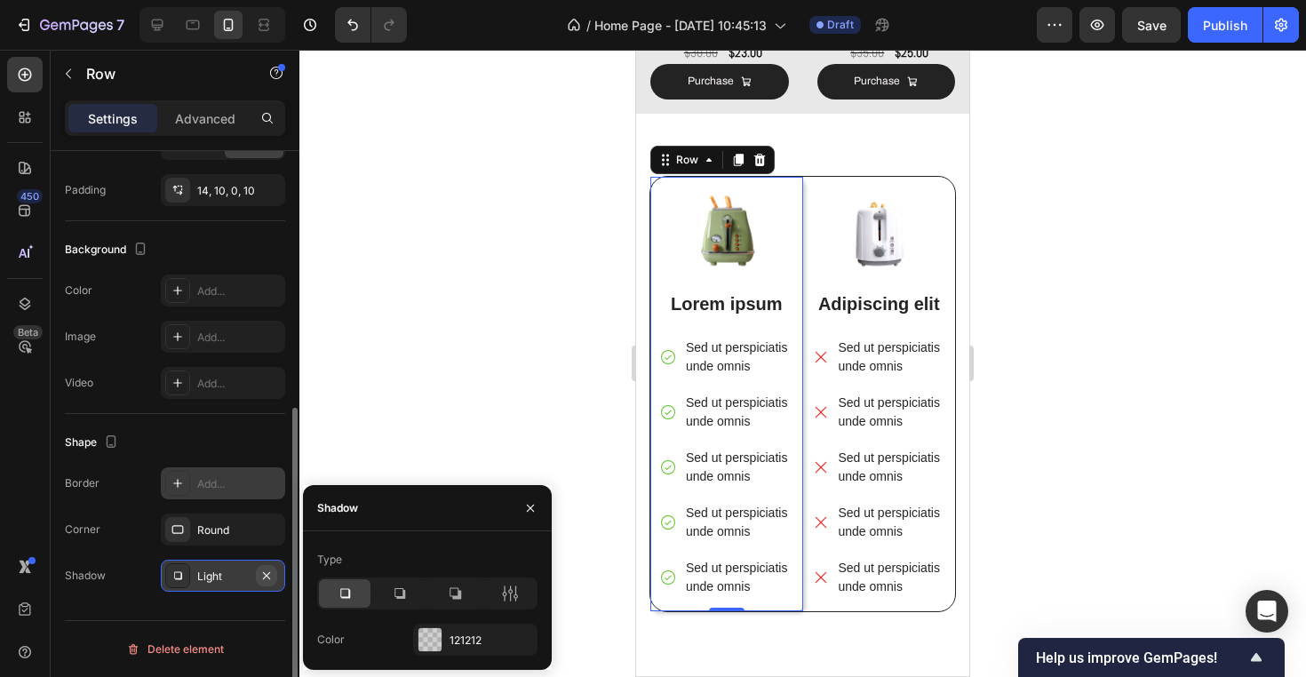
click at [267, 577] on icon "button" at bounding box center [266, 575] width 14 height 14
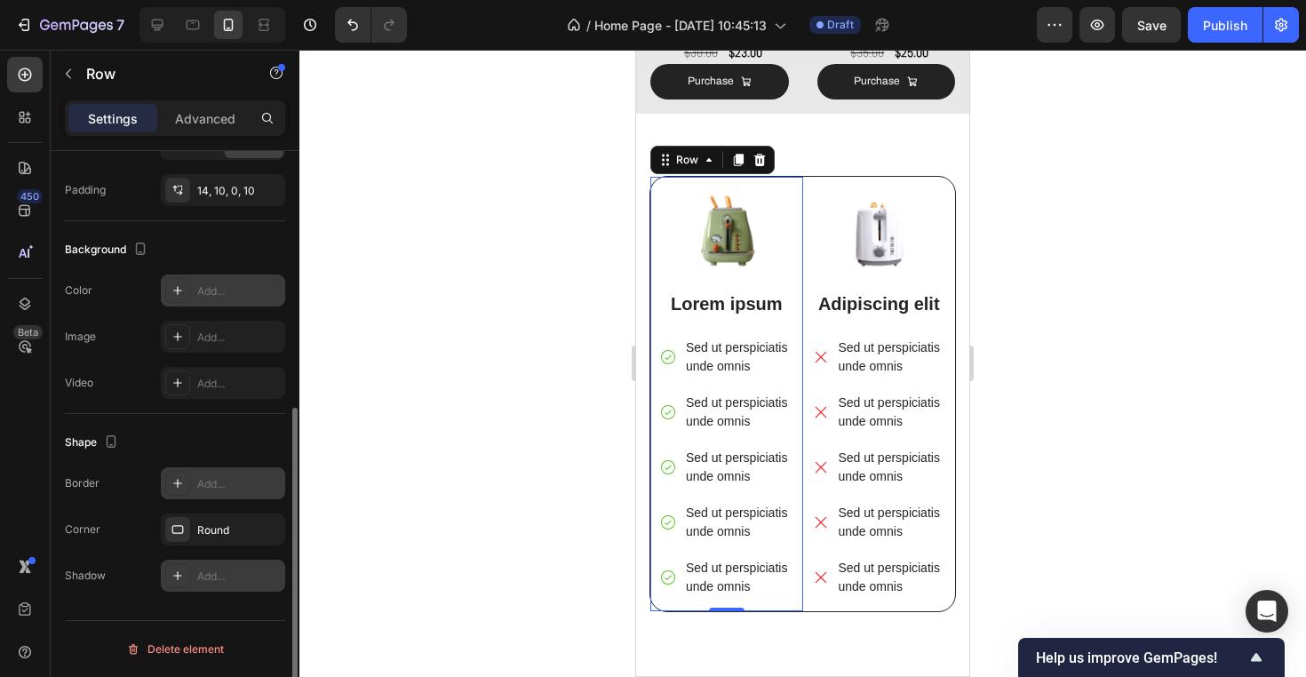
click at [242, 294] on div "Add..." at bounding box center [238, 291] width 83 height 16
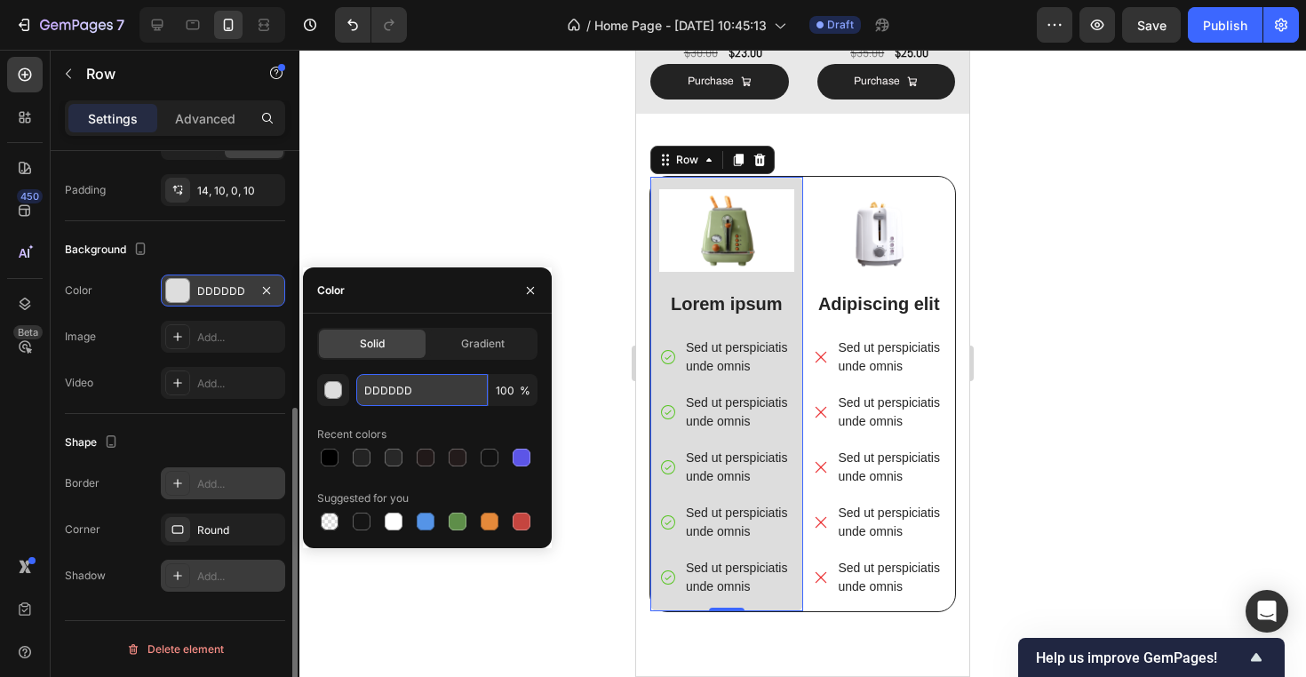
click at [425, 392] on input "DDDDDD" at bounding box center [421, 390] width 131 height 32
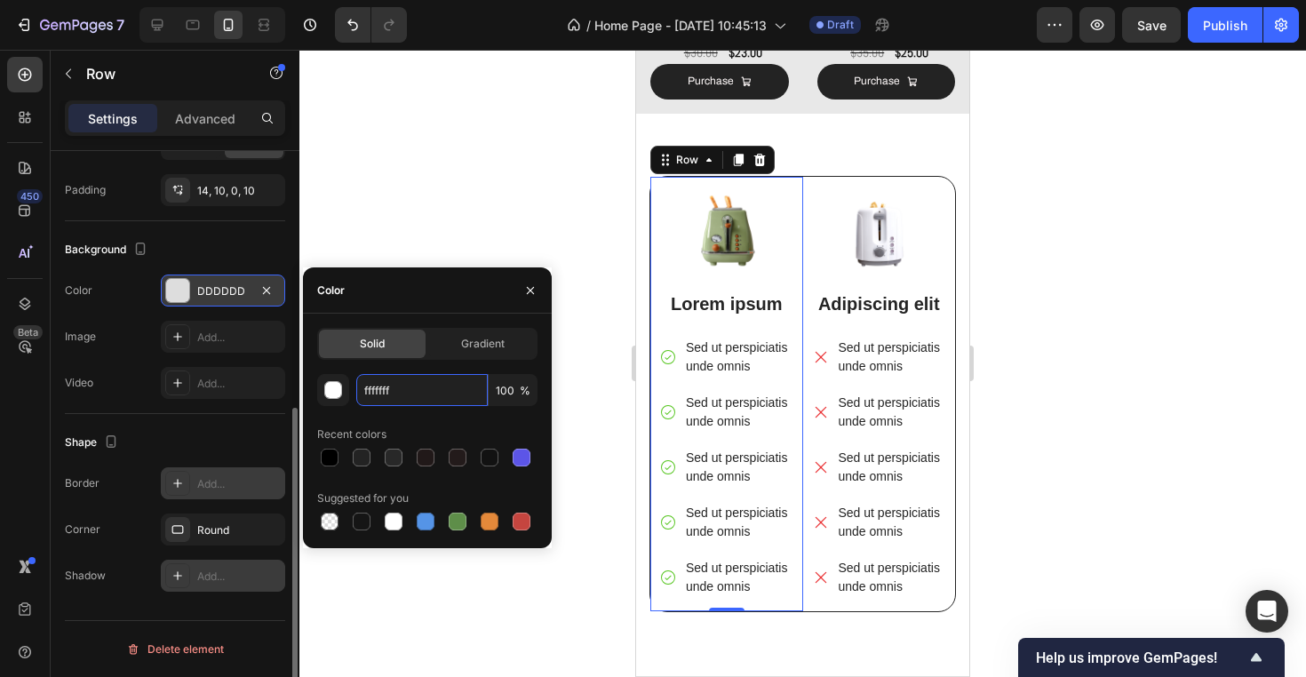
type input "ffffffff"
click at [493, 199] on div at bounding box center [802, 363] width 1006 height 627
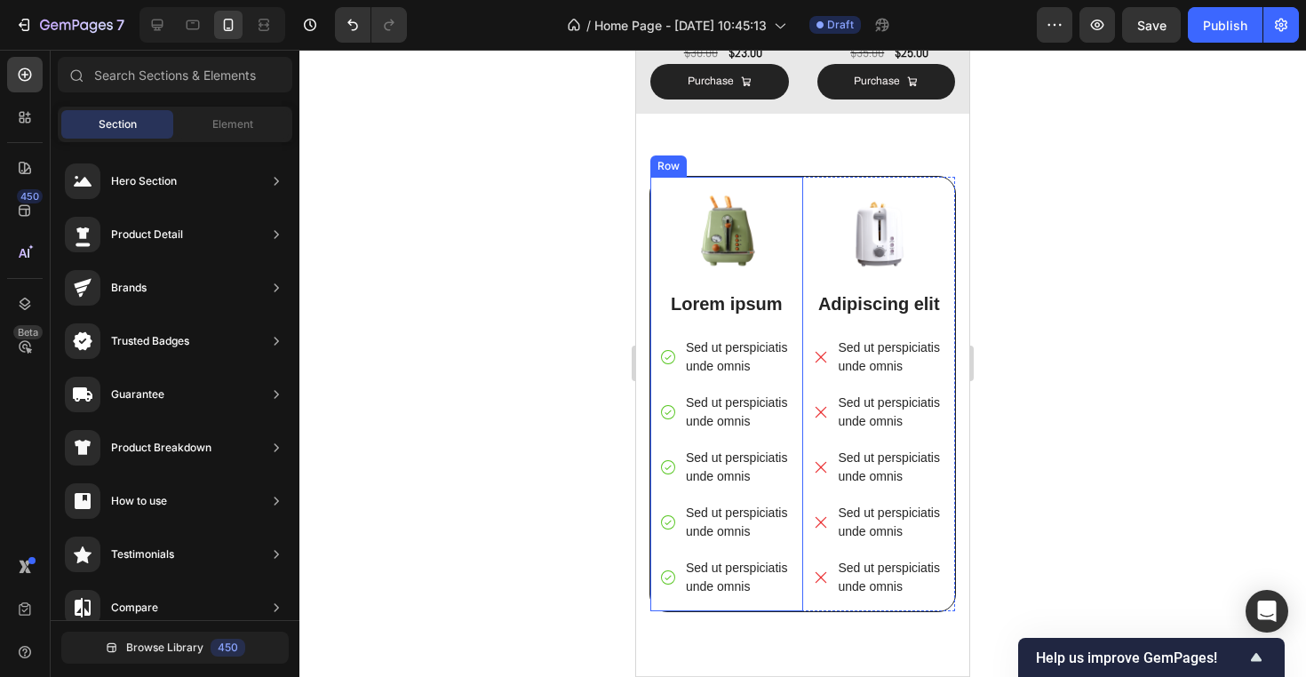
click at [797, 202] on div "Image Lorem ipsum Text Block Sed ut perspiciatis unde omnis Sed ut perspiciatis…" at bounding box center [726, 394] width 153 height 434
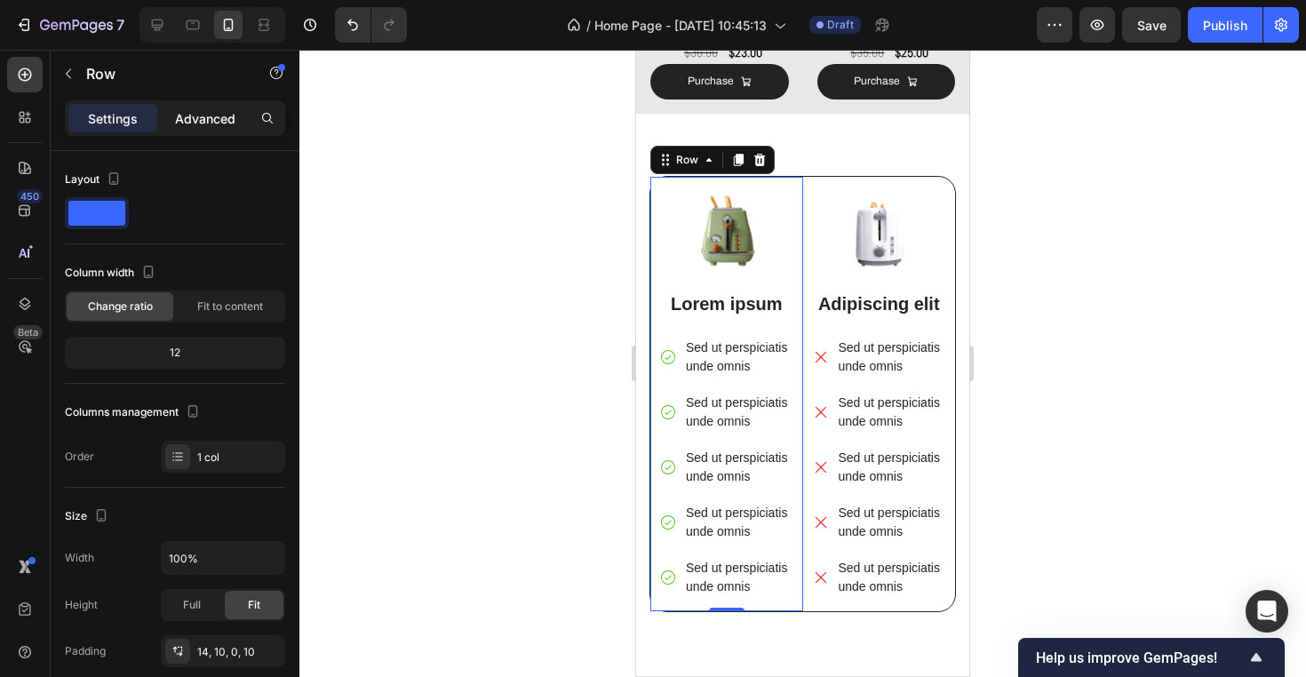
click at [202, 120] on p "Advanced" at bounding box center [205, 118] width 60 height 19
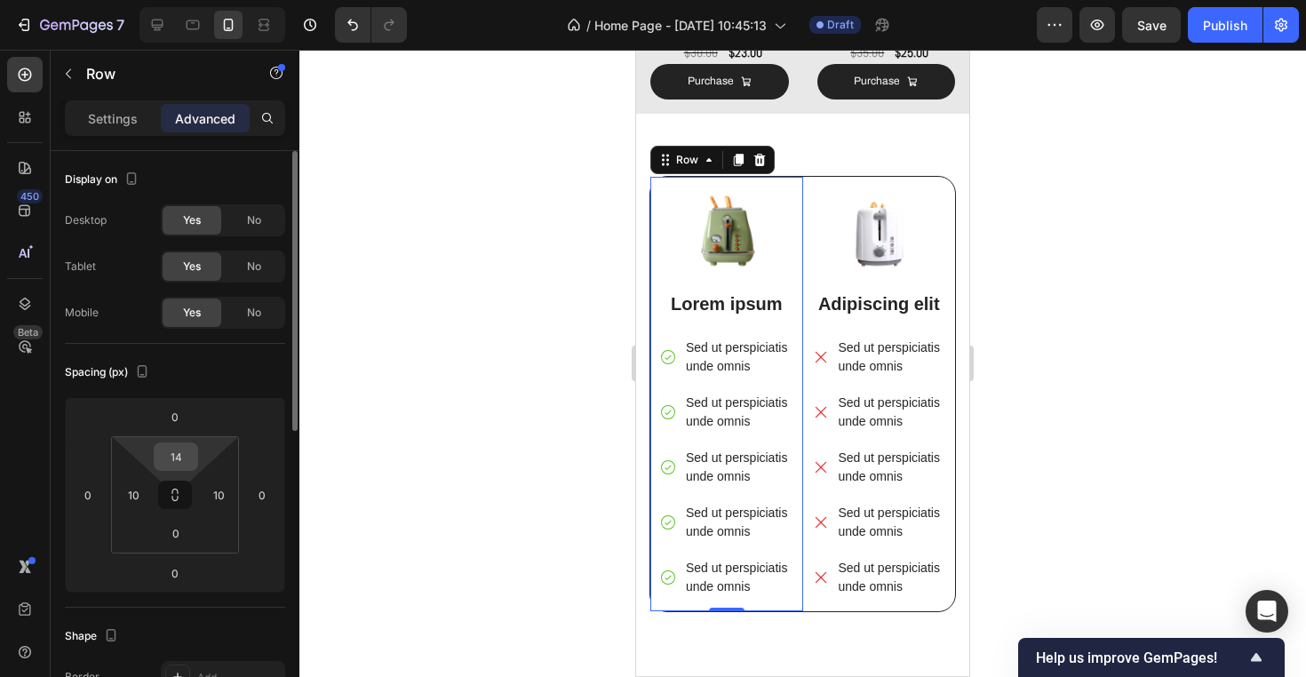
click at [175, 456] on input "14" at bounding box center [176, 456] width 36 height 27
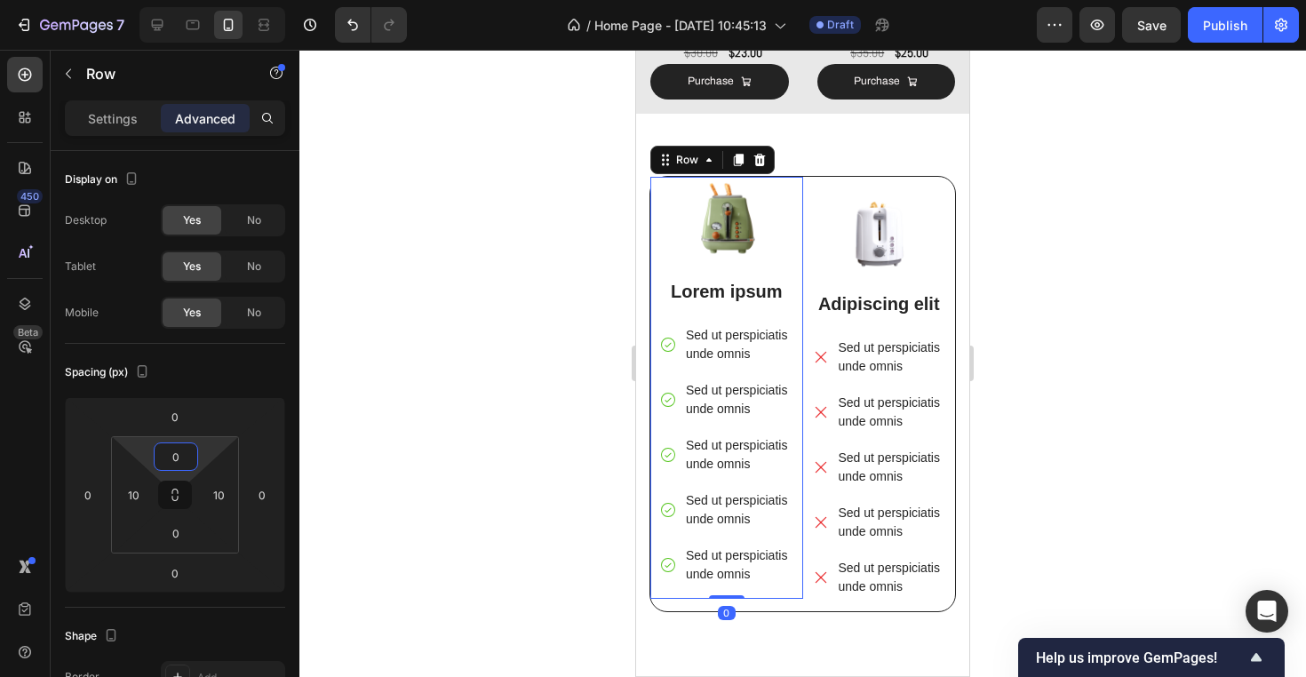
click at [501, 255] on div at bounding box center [802, 363] width 1006 height 627
click at [798, 190] on div "Image Lorem ipsum Text Block Sed ut perspiciatis unde omnis Sed ut perspiciatis…" at bounding box center [726, 388] width 153 height 422
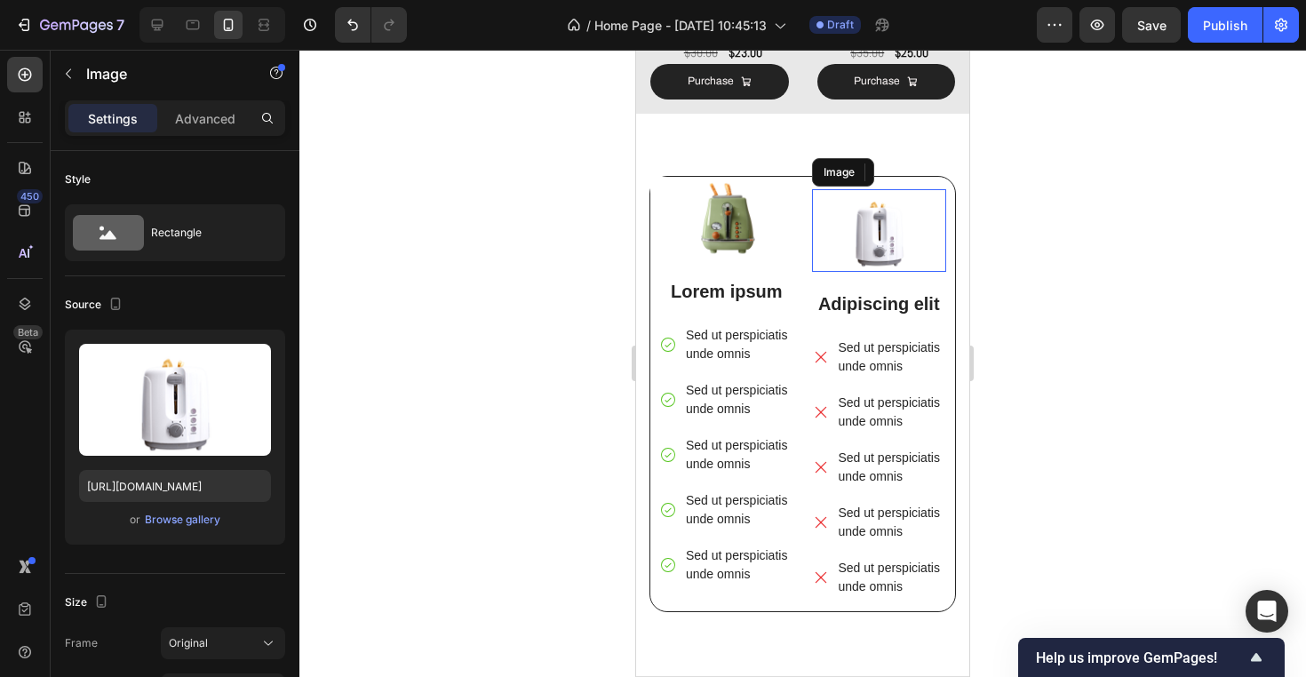
click at [816, 189] on img at bounding box center [879, 230] width 135 height 83
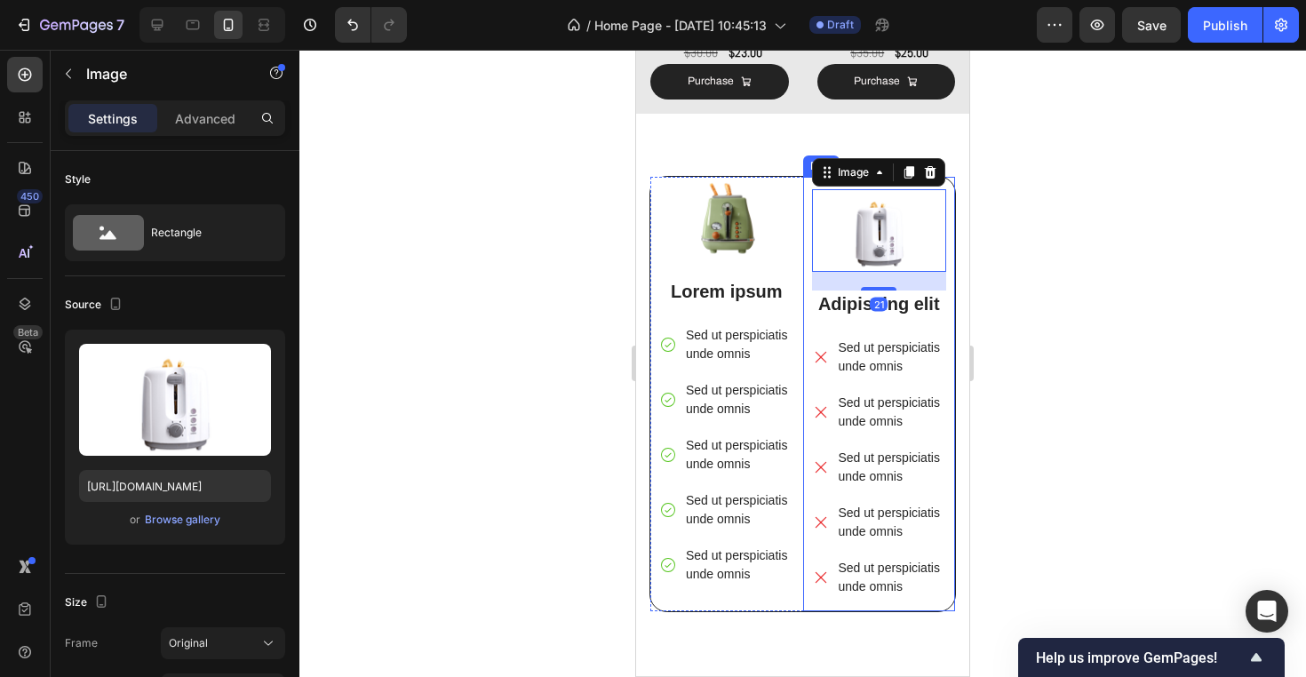
click at [805, 176] on div "Image Lorem ipsum Text Block Sed ut perspiciatis unde omnis Sed ut perspiciatis…" at bounding box center [802, 394] width 306 height 436
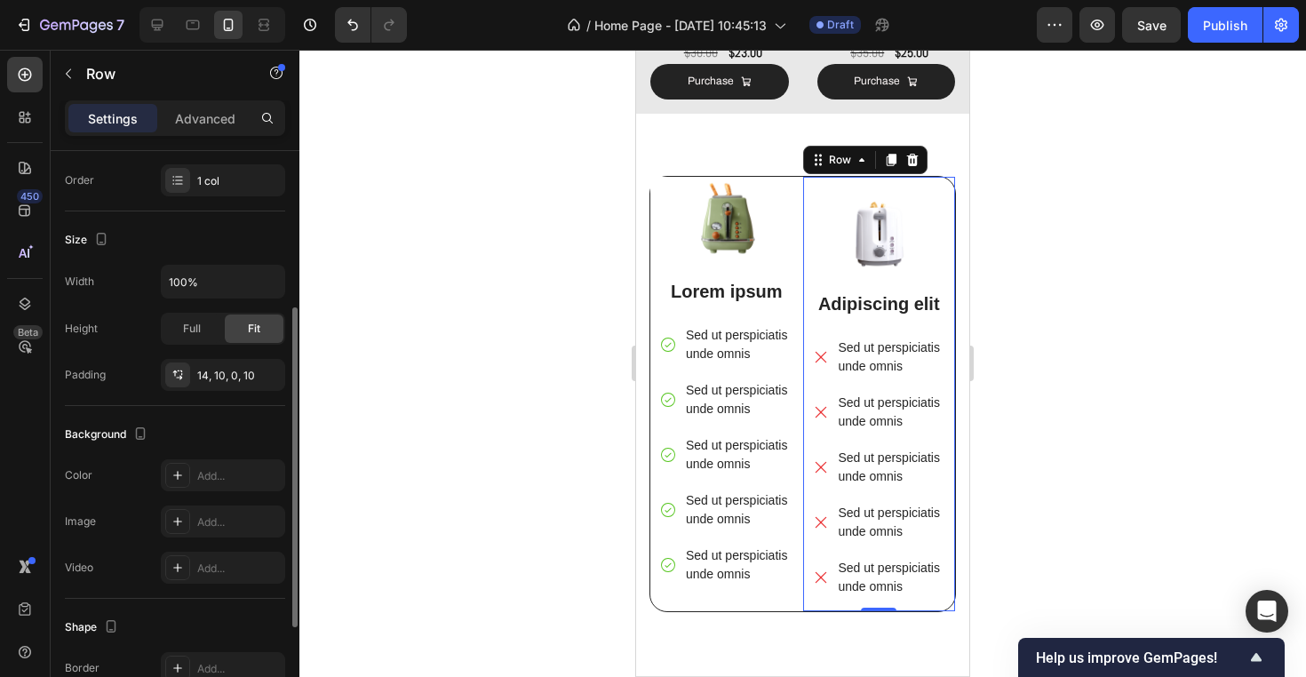
scroll to position [294, 0]
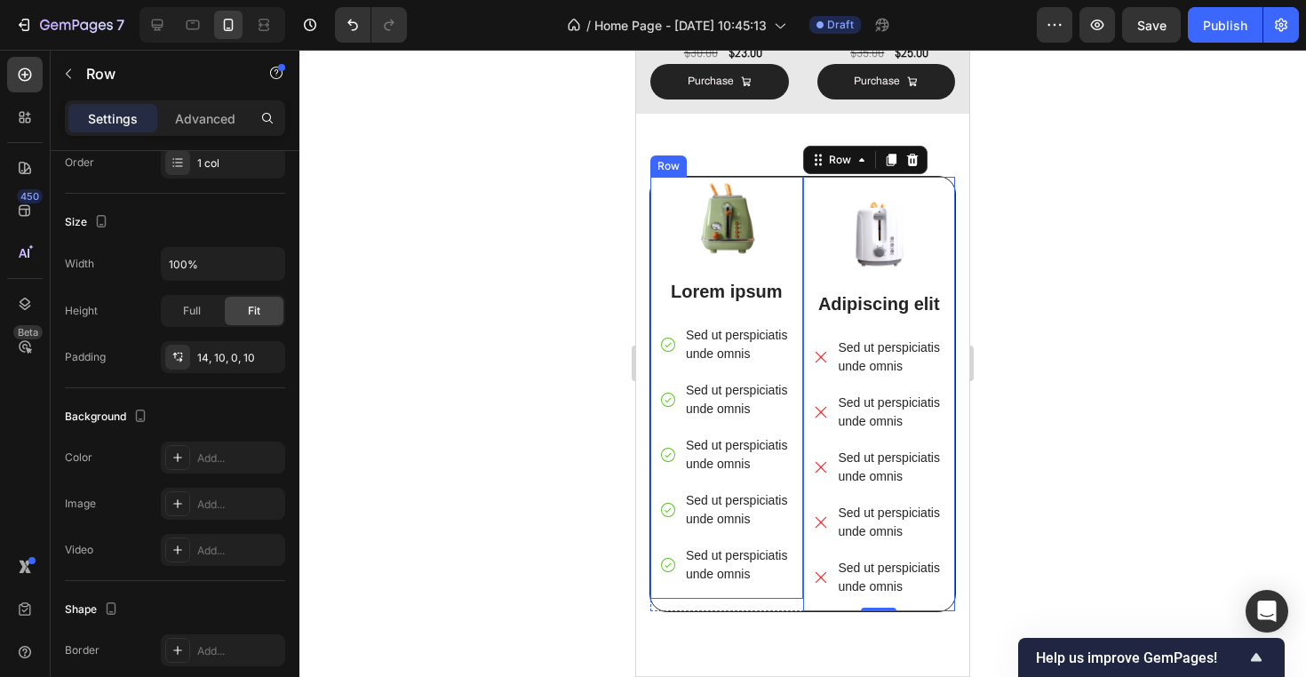
click at [797, 209] on div "Image Lorem ipsum Text Block Sed ut perspiciatis unde omnis Sed ut perspiciatis…" at bounding box center [726, 388] width 153 height 422
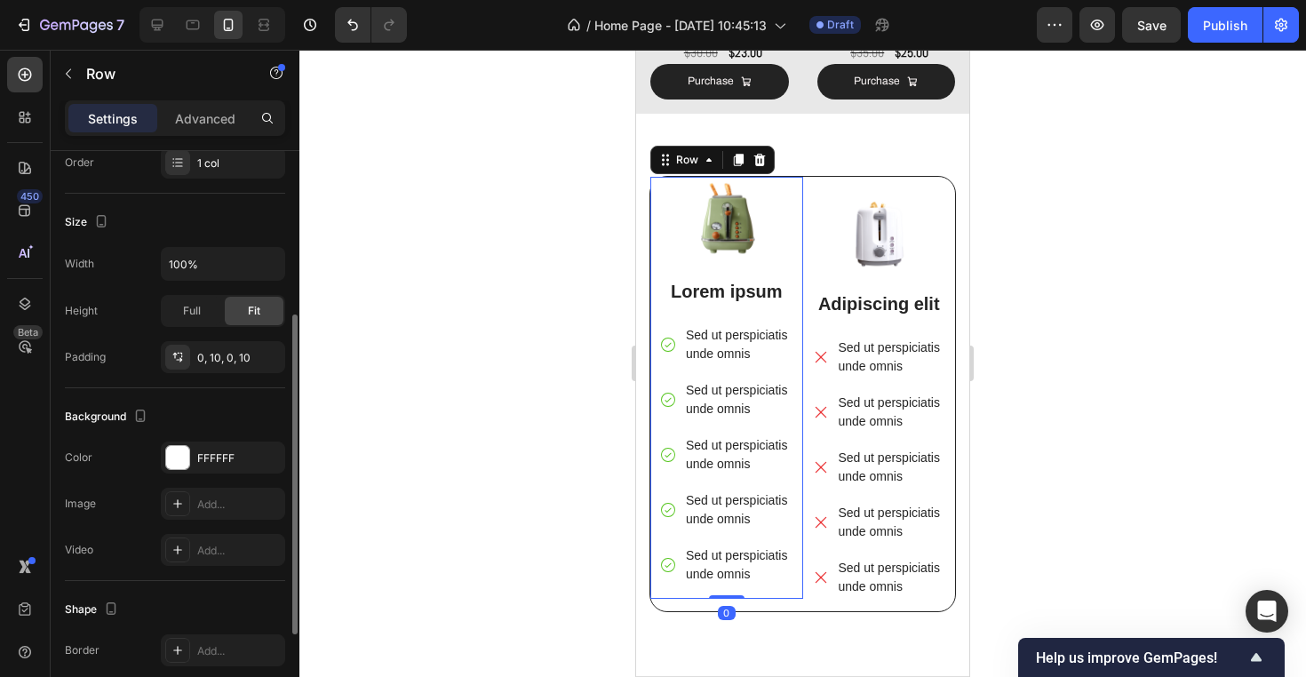
scroll to position [317, 0]
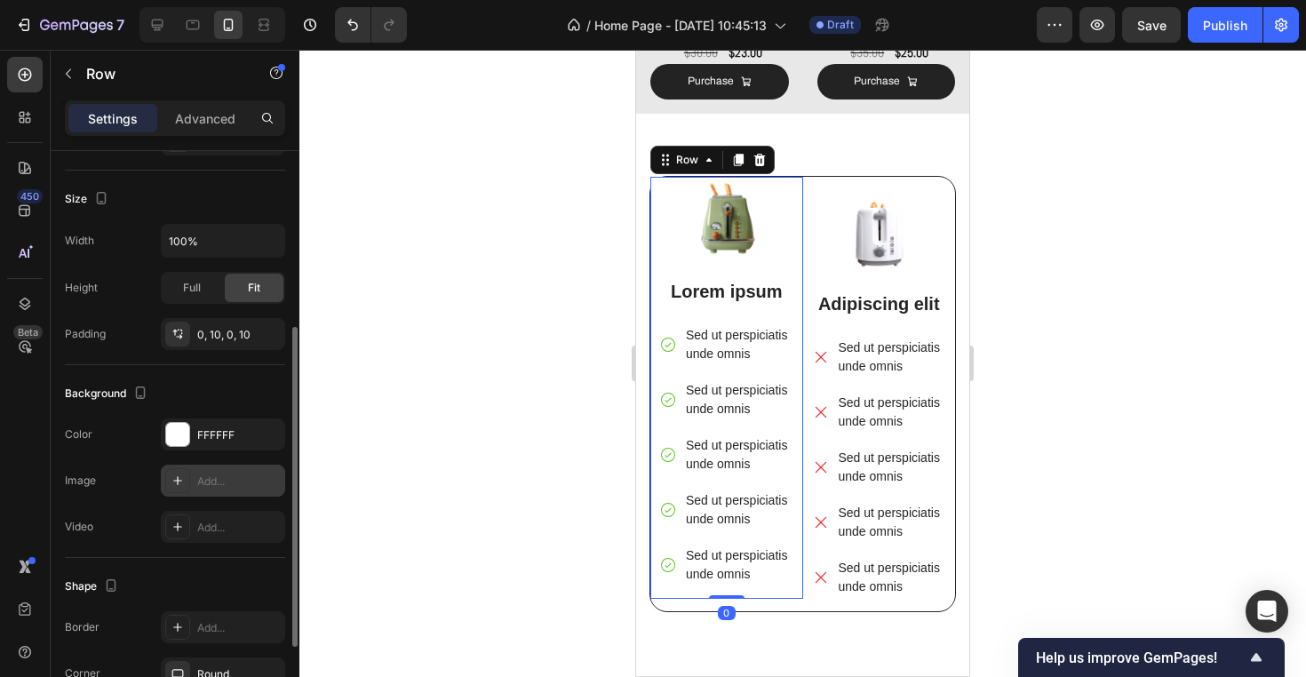
click at [217, 471] on div "Add..." at bounding box center [223, 480] width 124 height 32
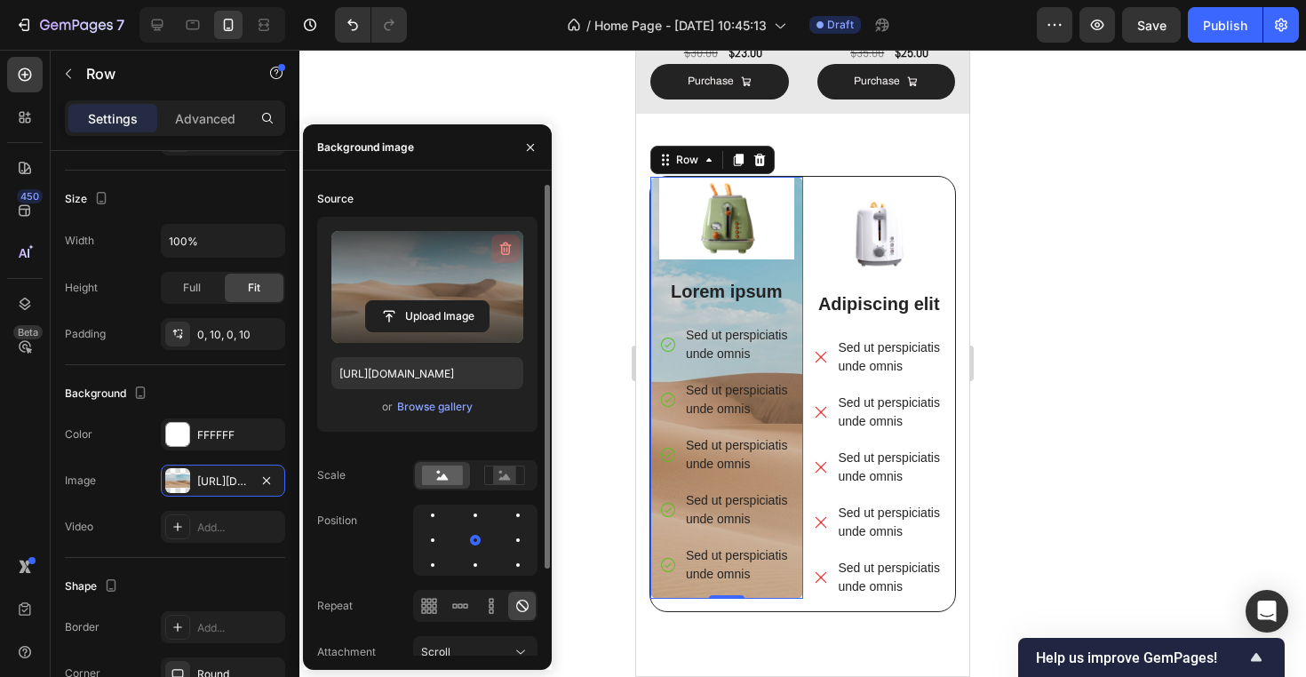
click at [507, 246] on icon "button" at bounding box center [505, 249] width 18 height 18
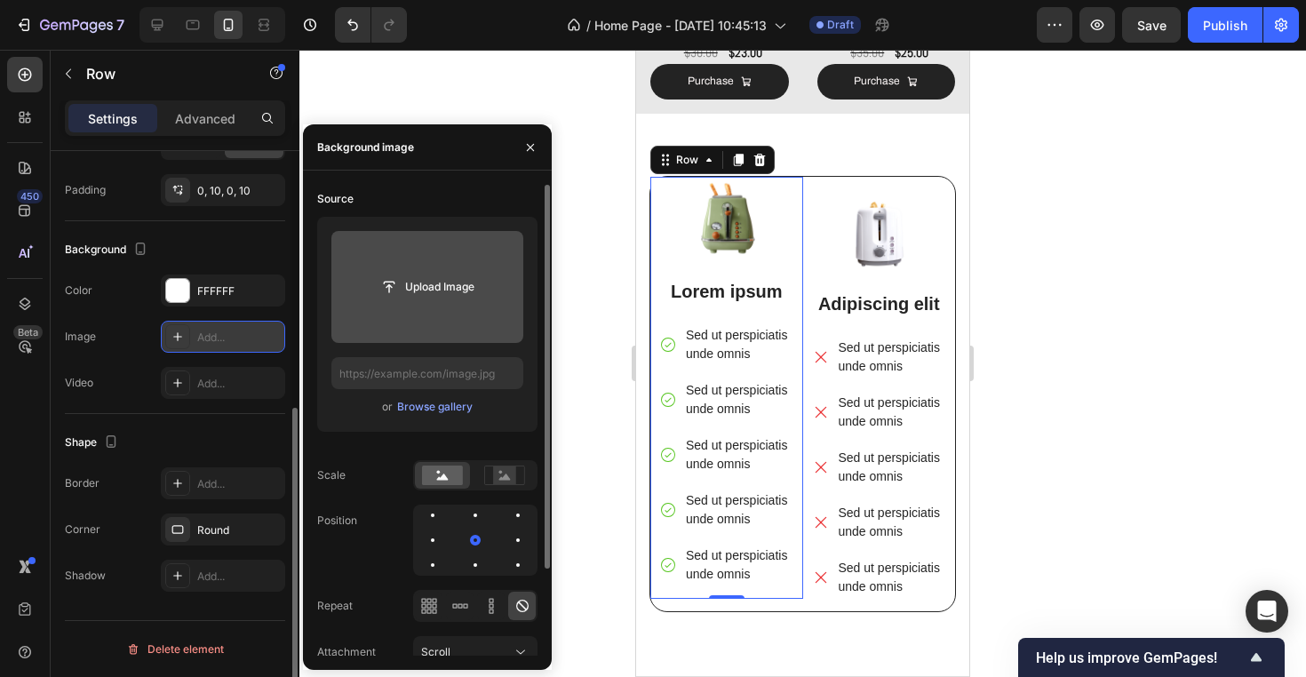
scroll to position [0, 0]
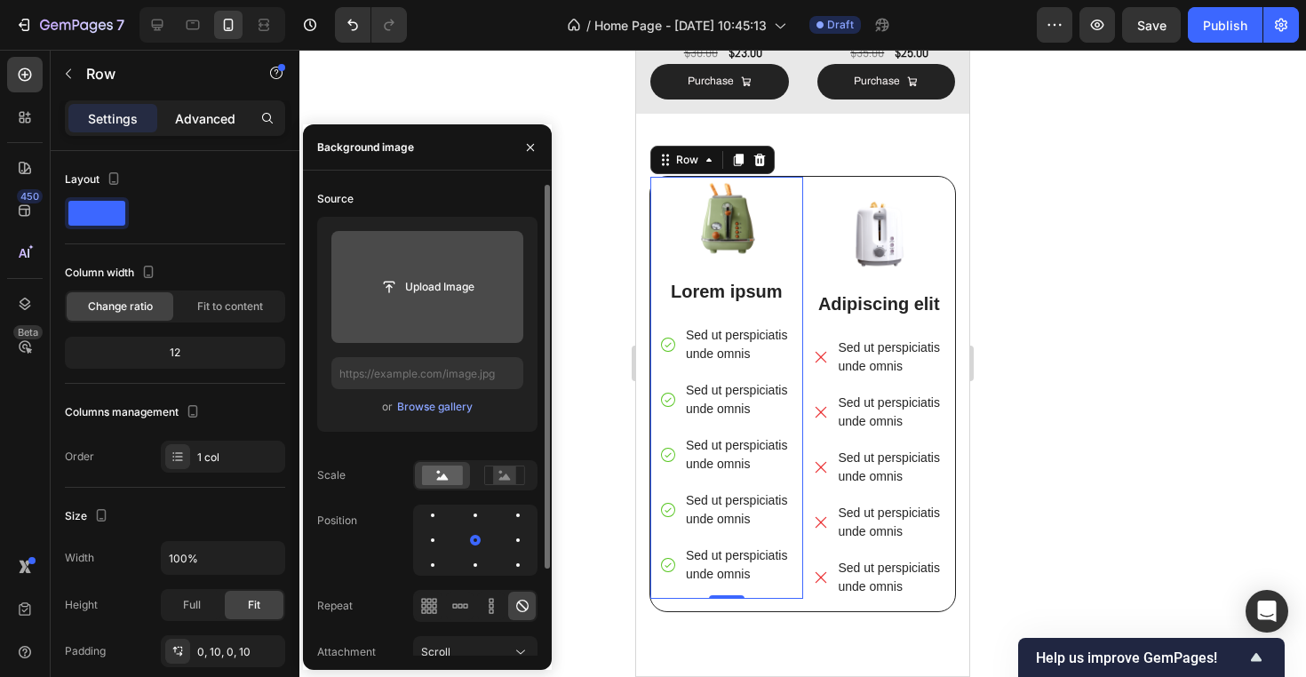
click at [226, 126] on p "Advanced" at bounding box center [205, 118] width 60 height 19
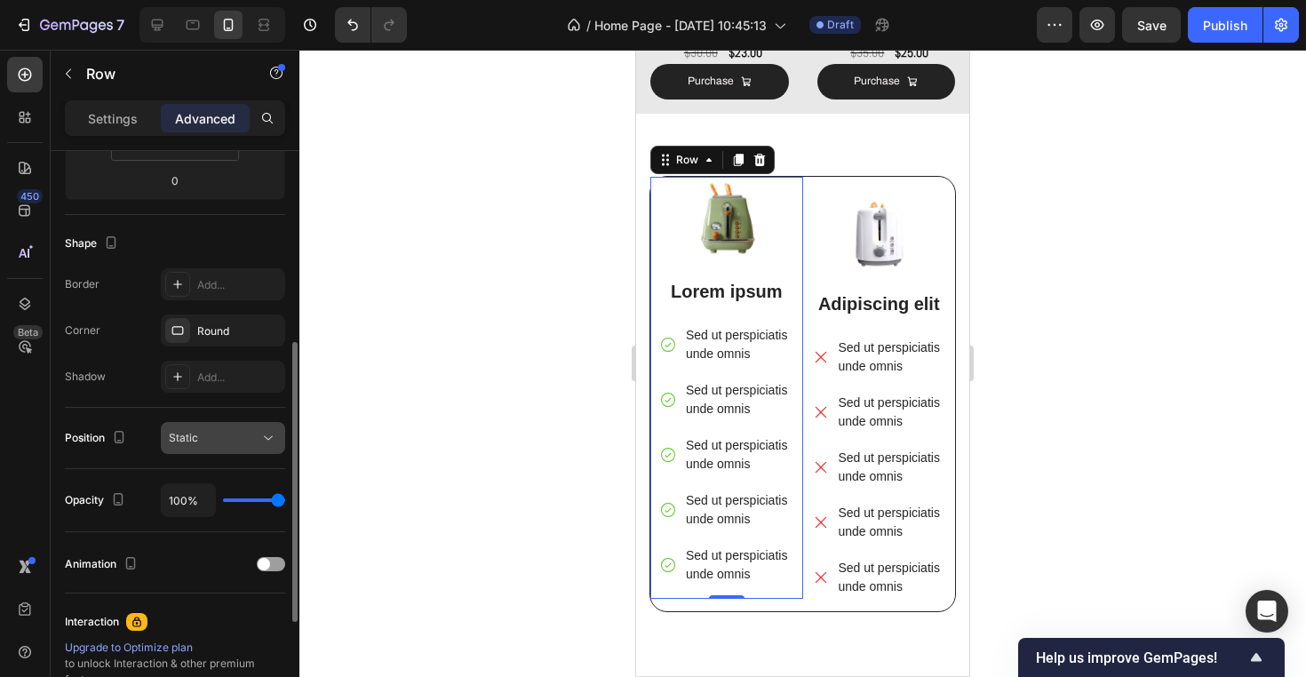
scroll to position [393, 0]
click at [213, 330] on div "Round" at bounding box center [223, 330] width 52 height 16
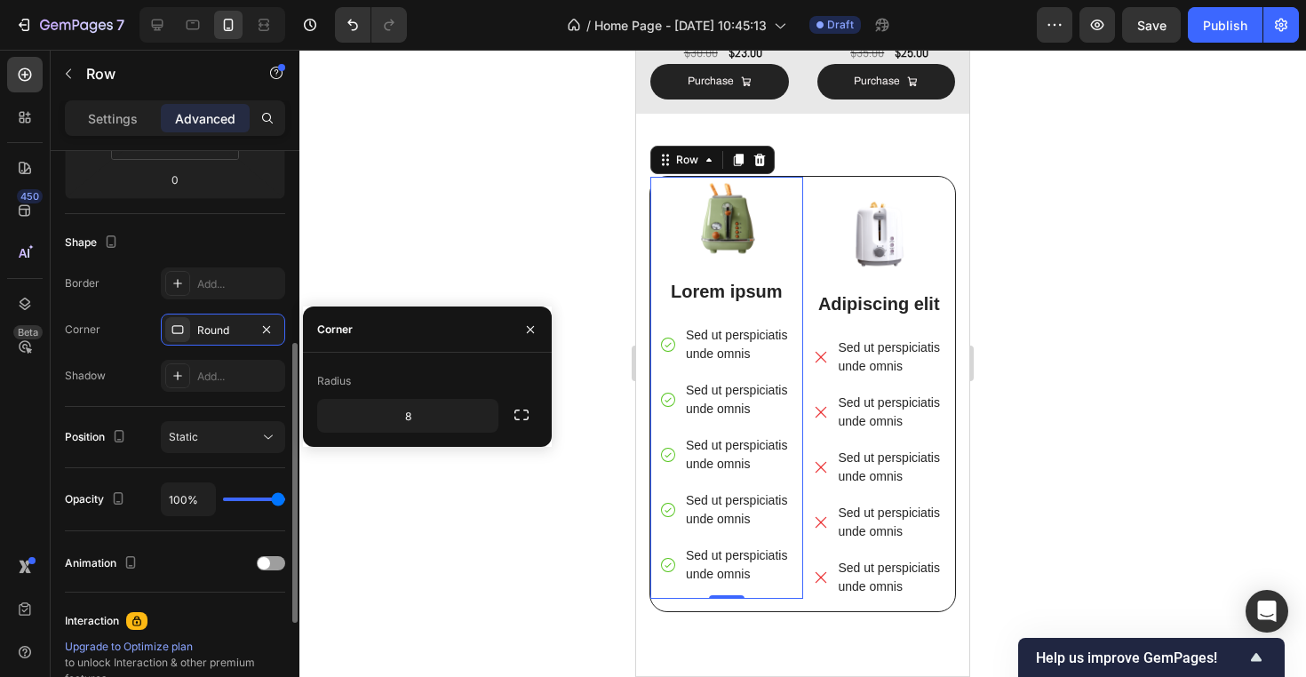
click at [106, 326] on div "Corner Round" at bounding box center [175, 329] width 220 height 32
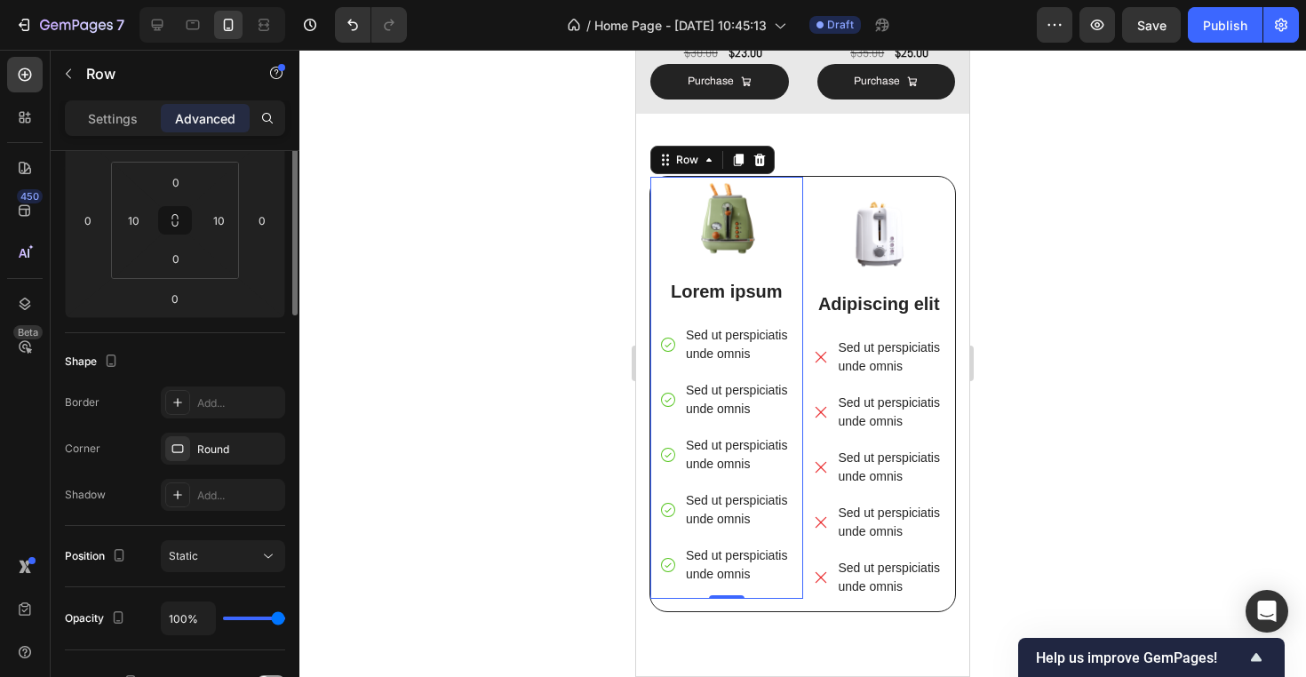
scroll to position [0, 0]
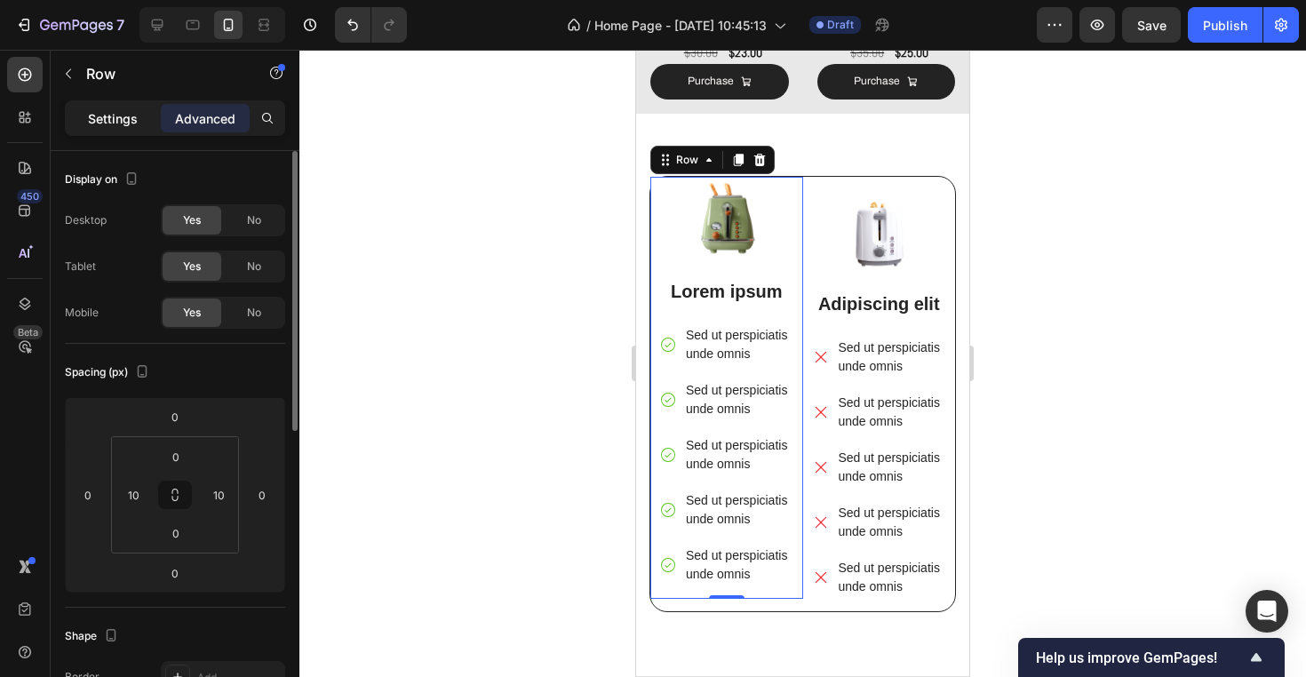
click at [117, 128] on div "Settings" at bounding box center [112, 118] width 89 height 28
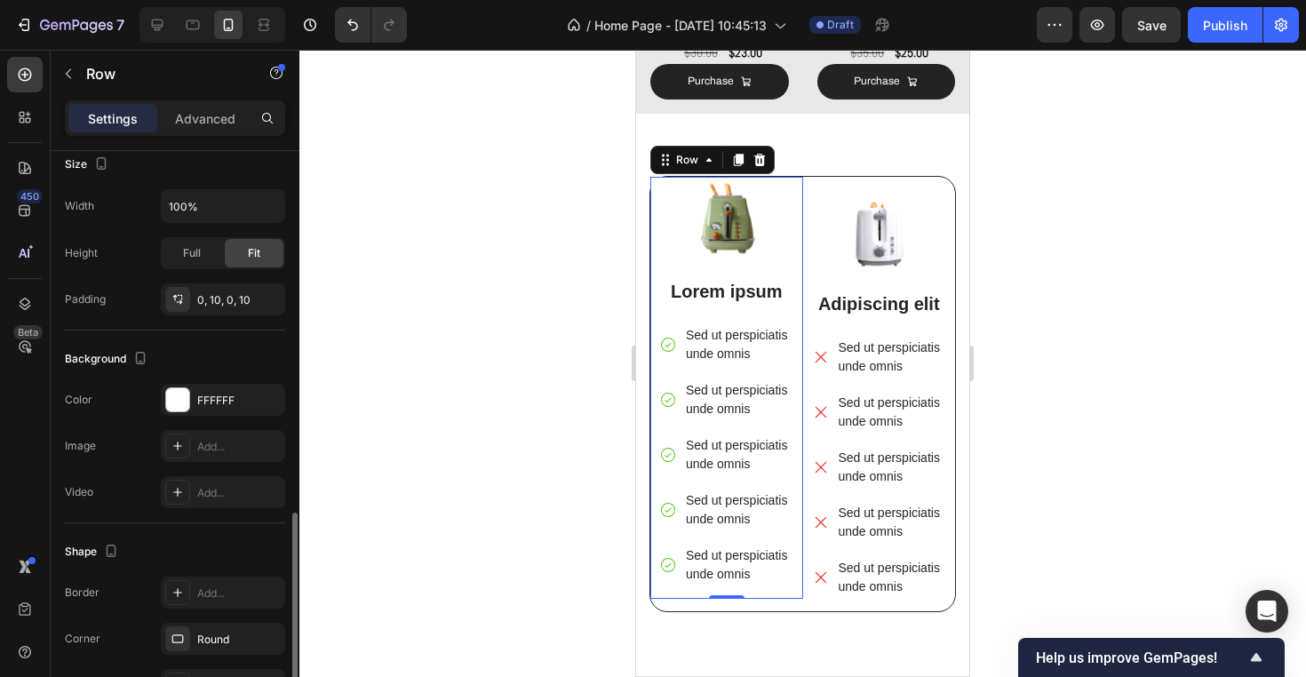
scroll to position [461, 0]
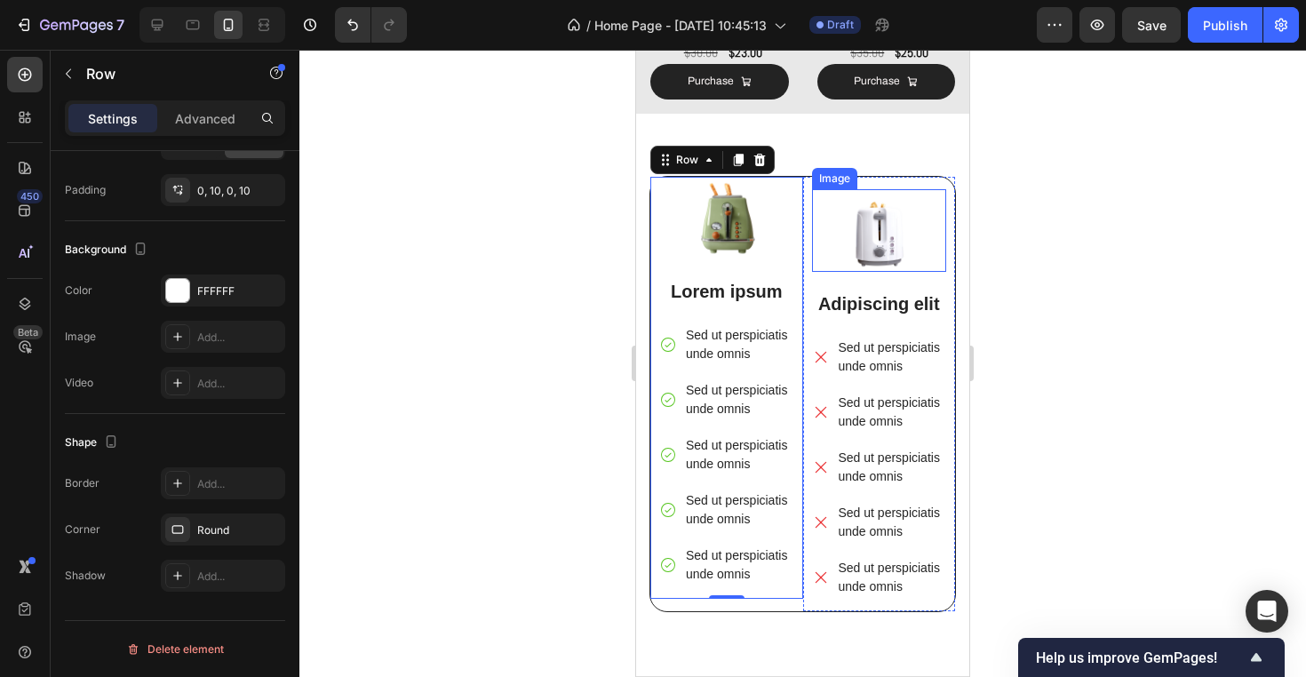
click at [925, 261] on img at bounding box center [879, 230] width 135 height 83
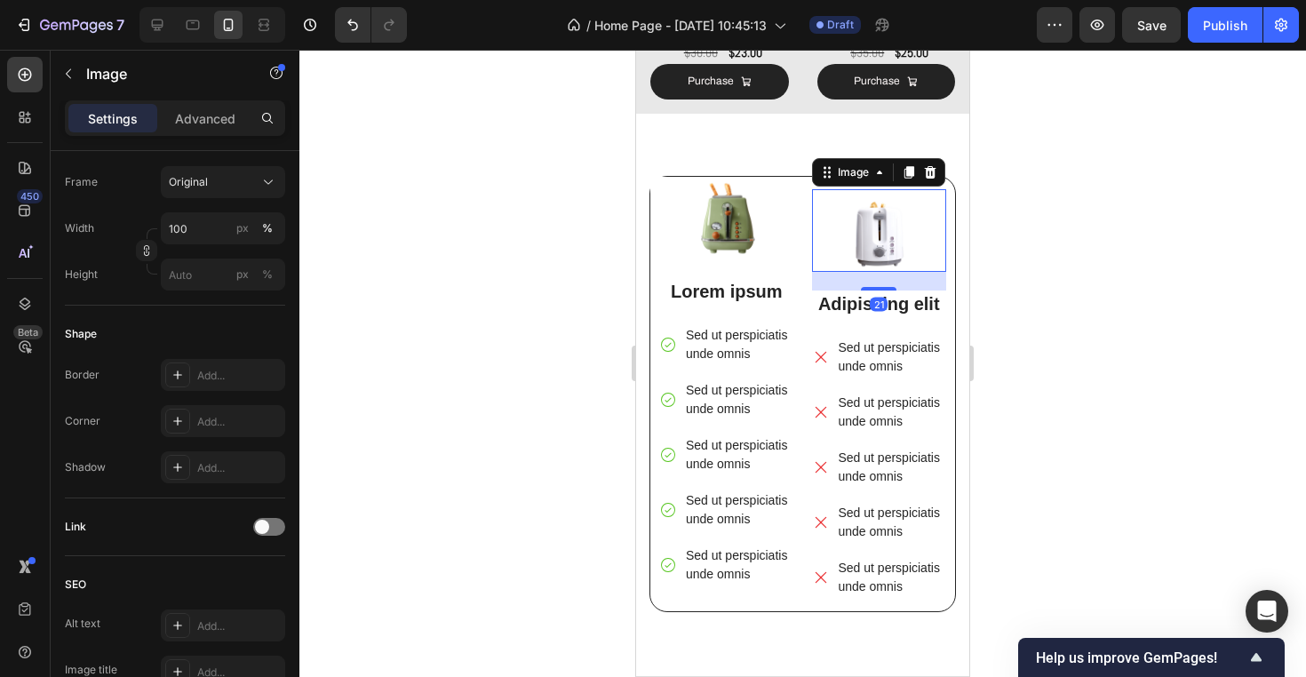
scroll to position [0, 0]
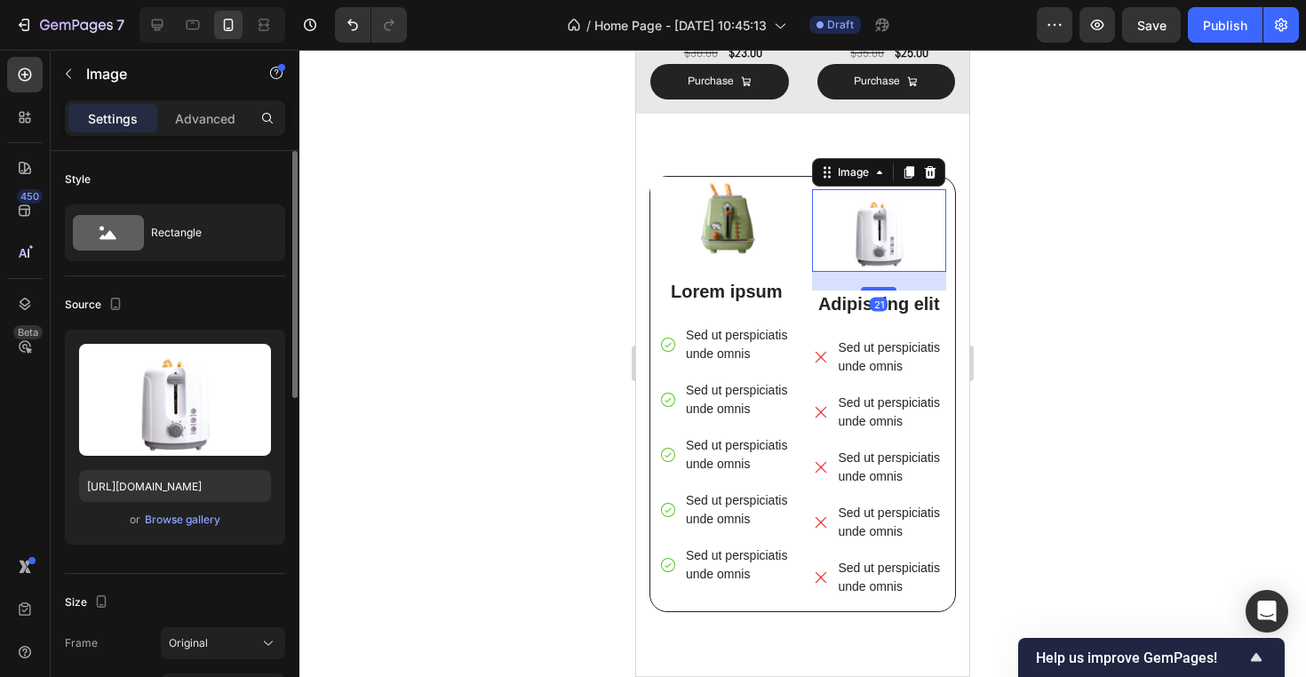
click at [940, 283] on div "21" at bounding box center [879, 281] width 135 height 19
click at [744, 226] on img at bounding box center [726, 218] width 135 height 83
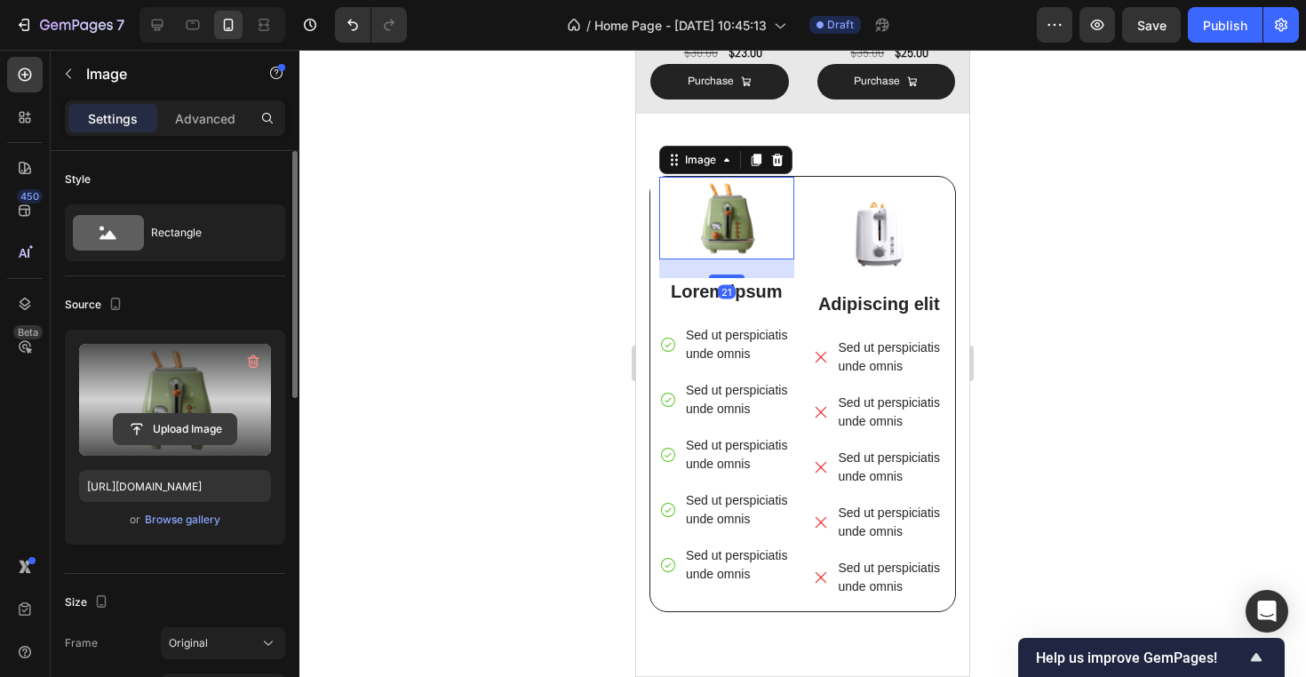
click at [186, 419] on input "file" at bounding box center [175, 429] width 123 height 30
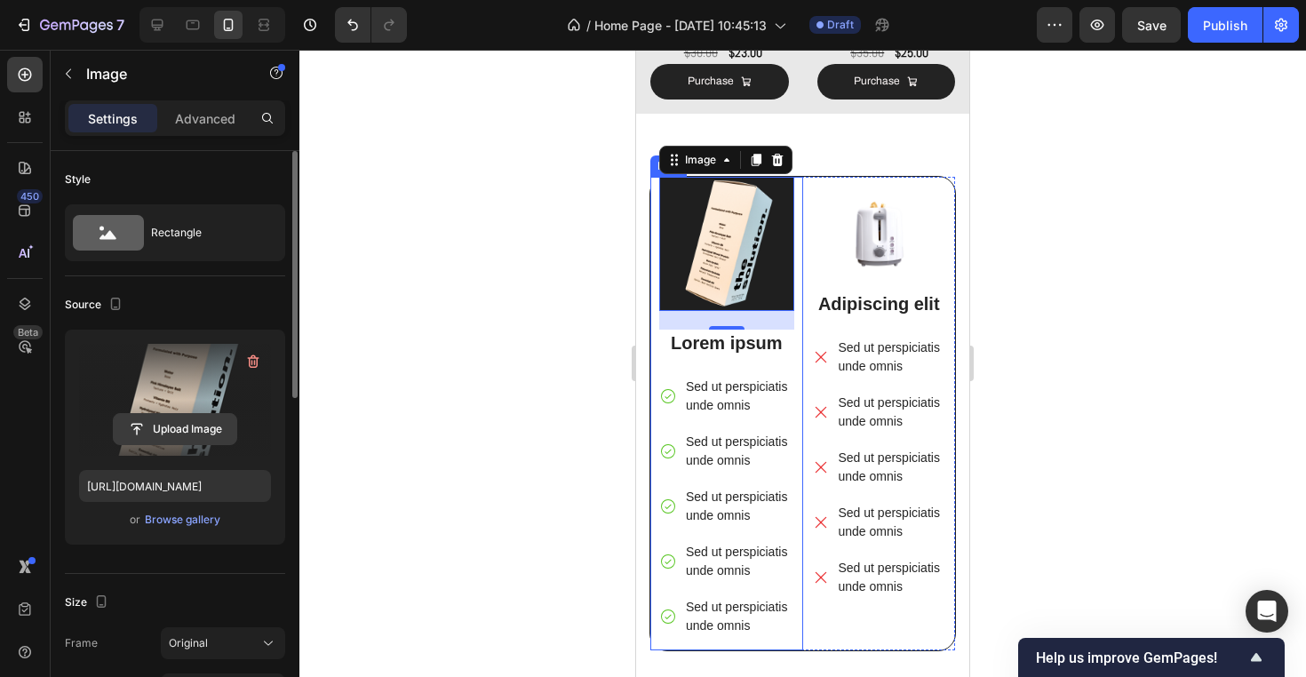
click at [203, 430] on input "file" at bounding box center [175, 429] width 123 height 30
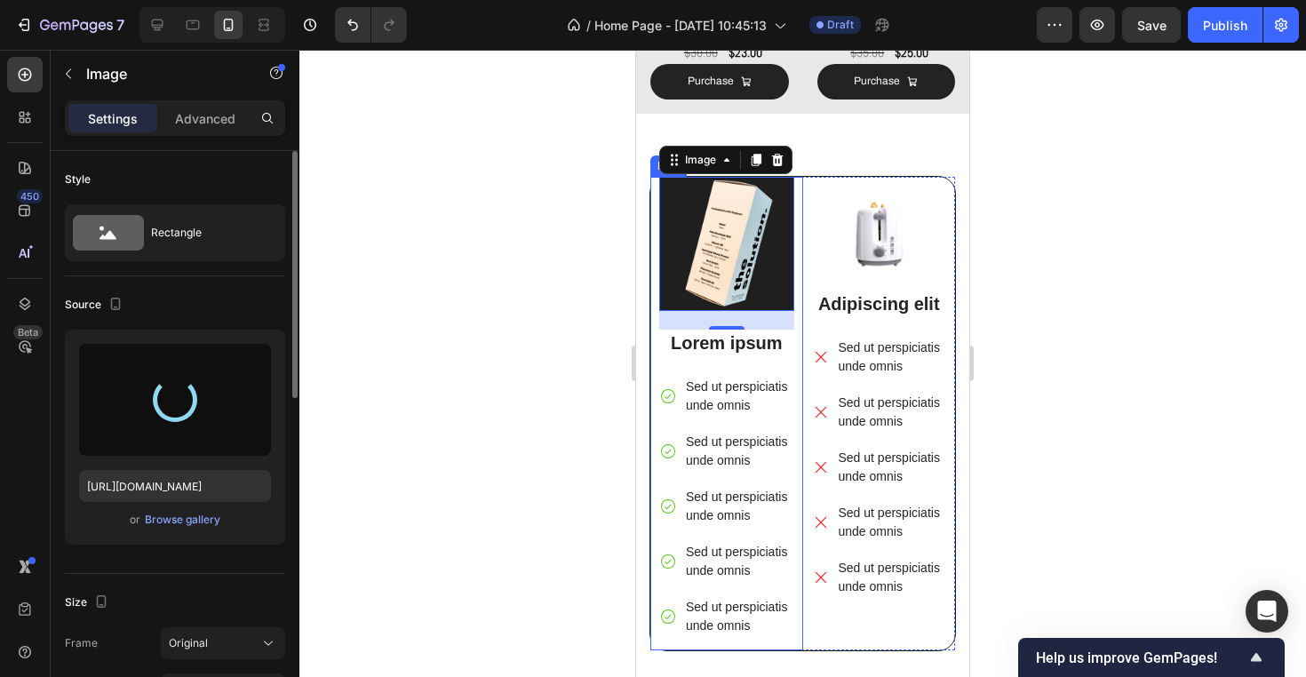
type input "https://cdn.shopify.com/s/files/1/0944/3403/3737/files/gempages_570130101992162…"
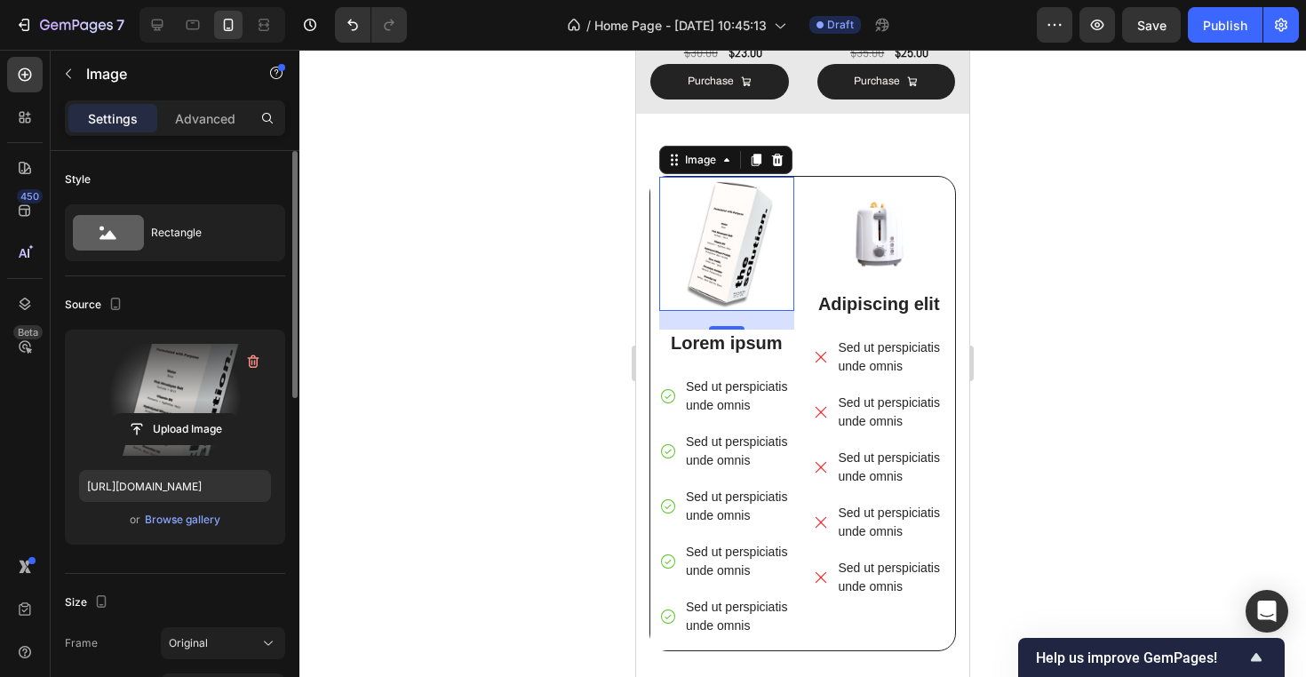
click at [1025, 502] on div at bounding box center [802, 363] width 1006 height 627
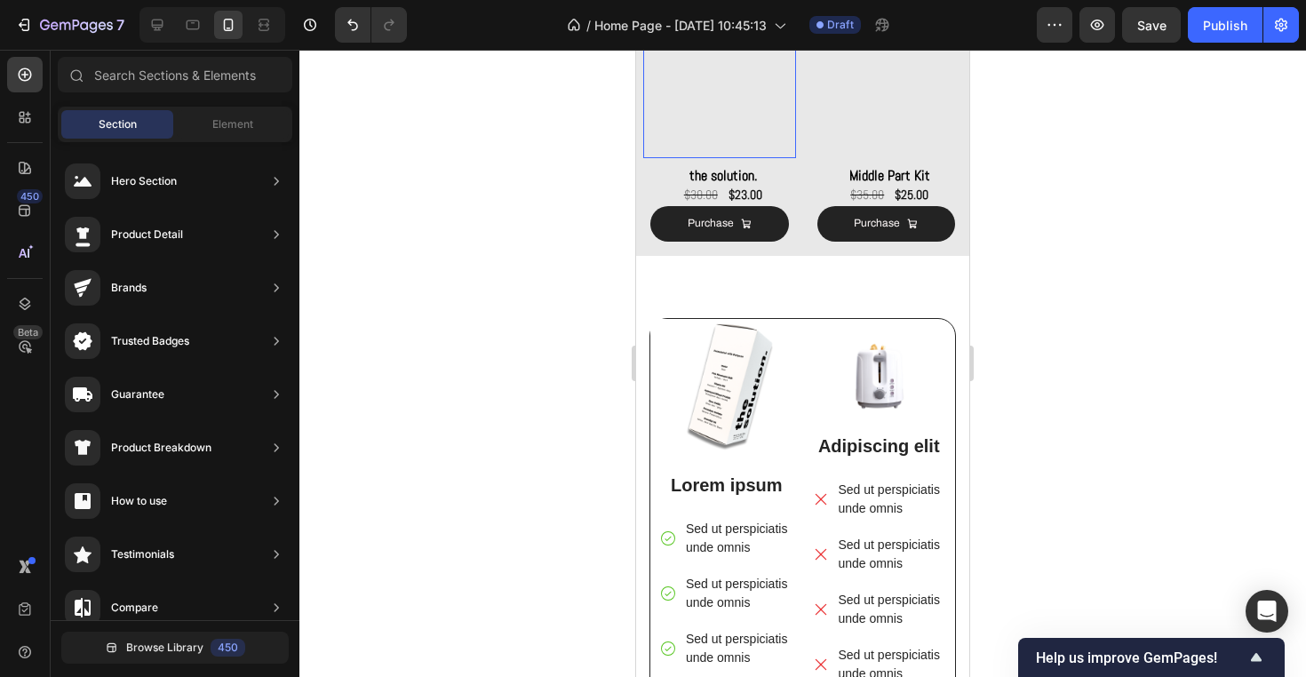
scroll to position [1332, 0]
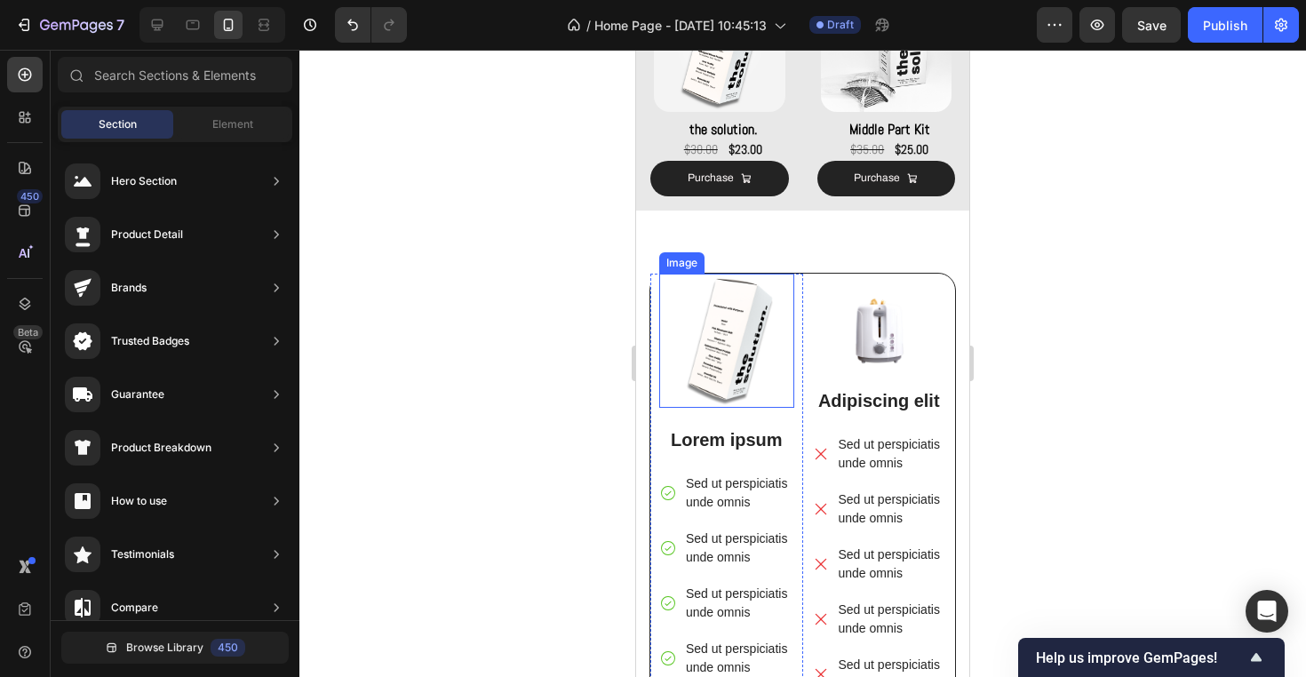
click at [730, 360] on img at bounding box center [726, 341] width 135 height 135
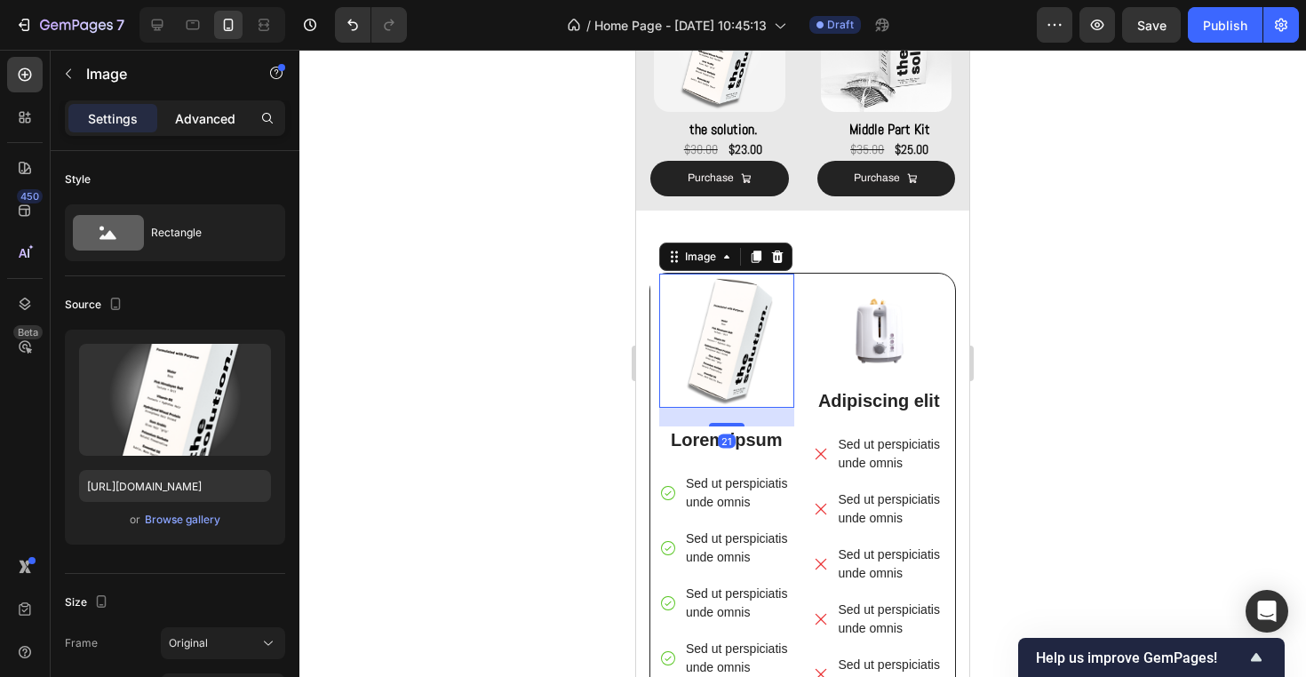
click at [201, 114] on p "Advanced" at bounding box center [205, 118] width 60 height 19
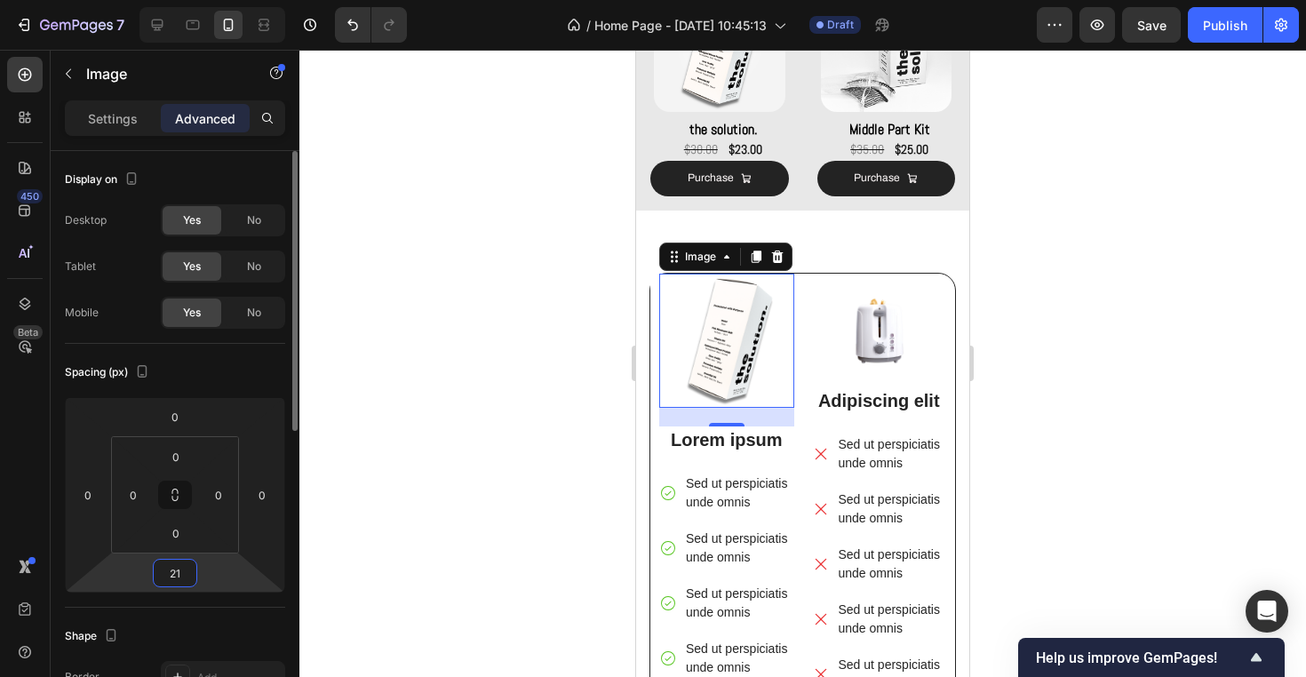
click at [177, 583] on input "21" at bounding box center [175, 573] width 36 height 27
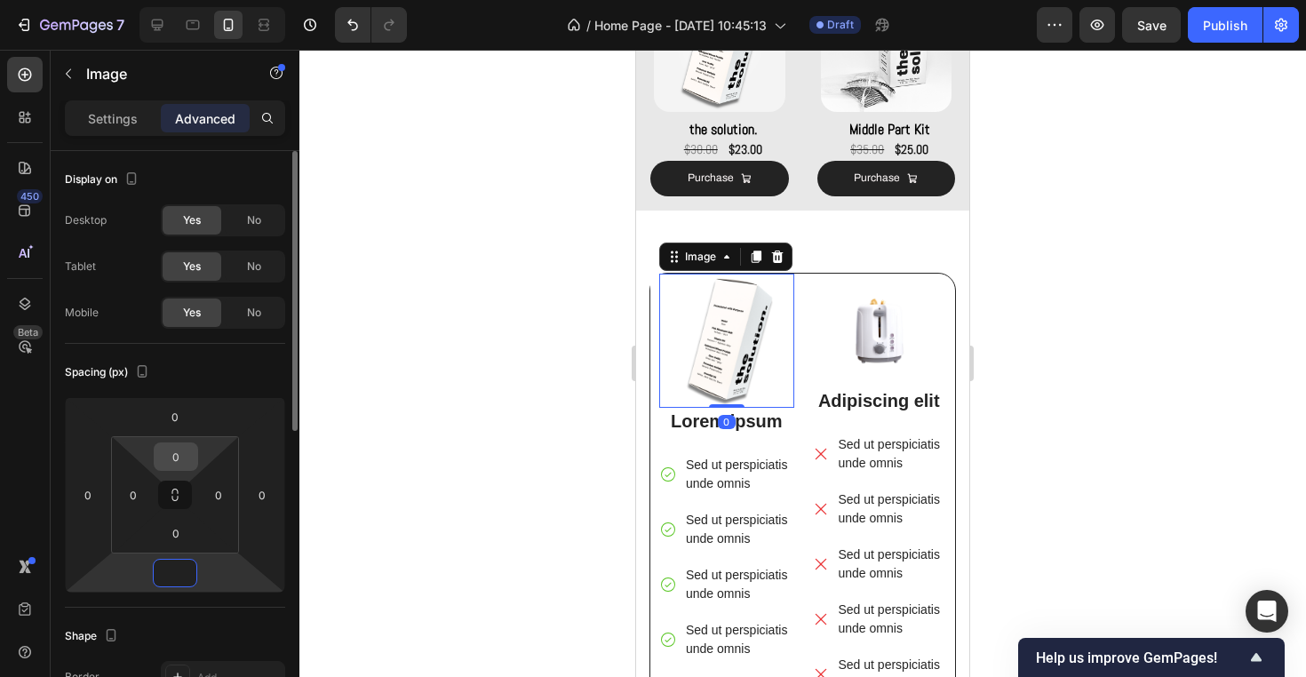
type input "0"
click at [182, 460] on input "0" at bounding box center [176, 456] width 36 height 27
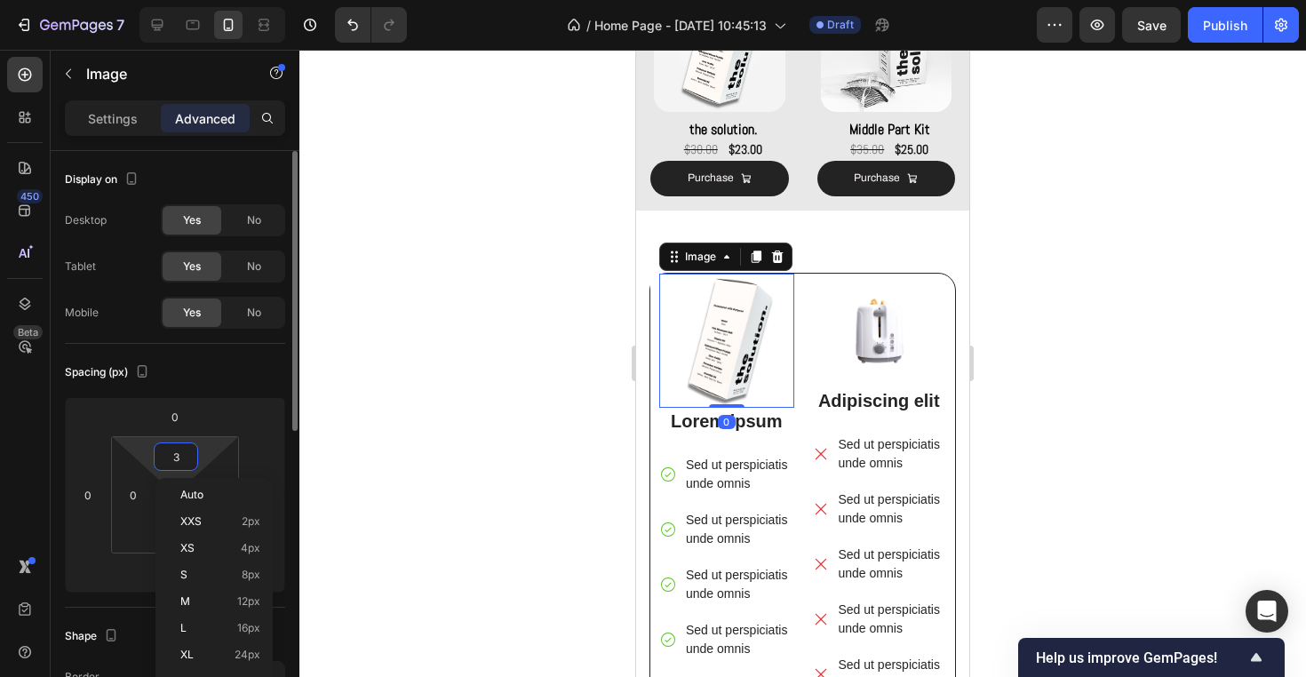
type input "32"
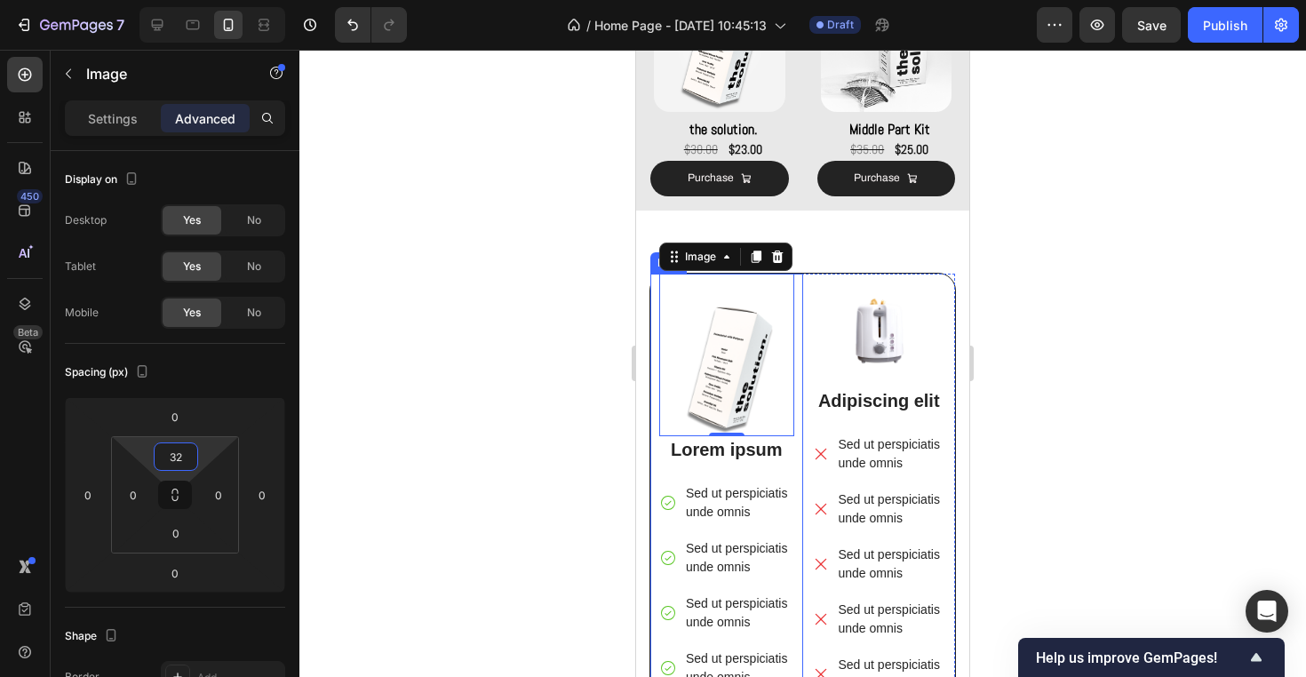
click at [651, 339] on div "Image 0 Lorem ipsum Text Block Sed ut perspiciatis unde omnis Sed ut perspiciat…" at bounding box center [726, 516] width 153 height 484
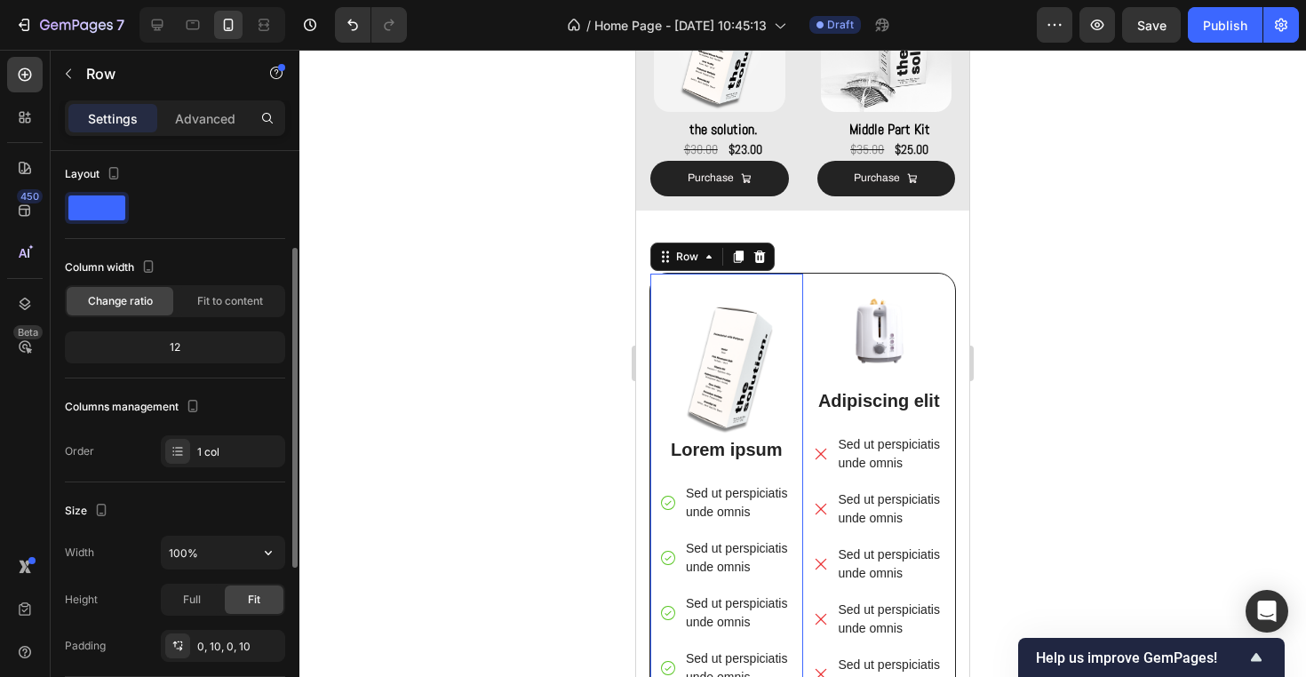
scroll to position [0, 0]
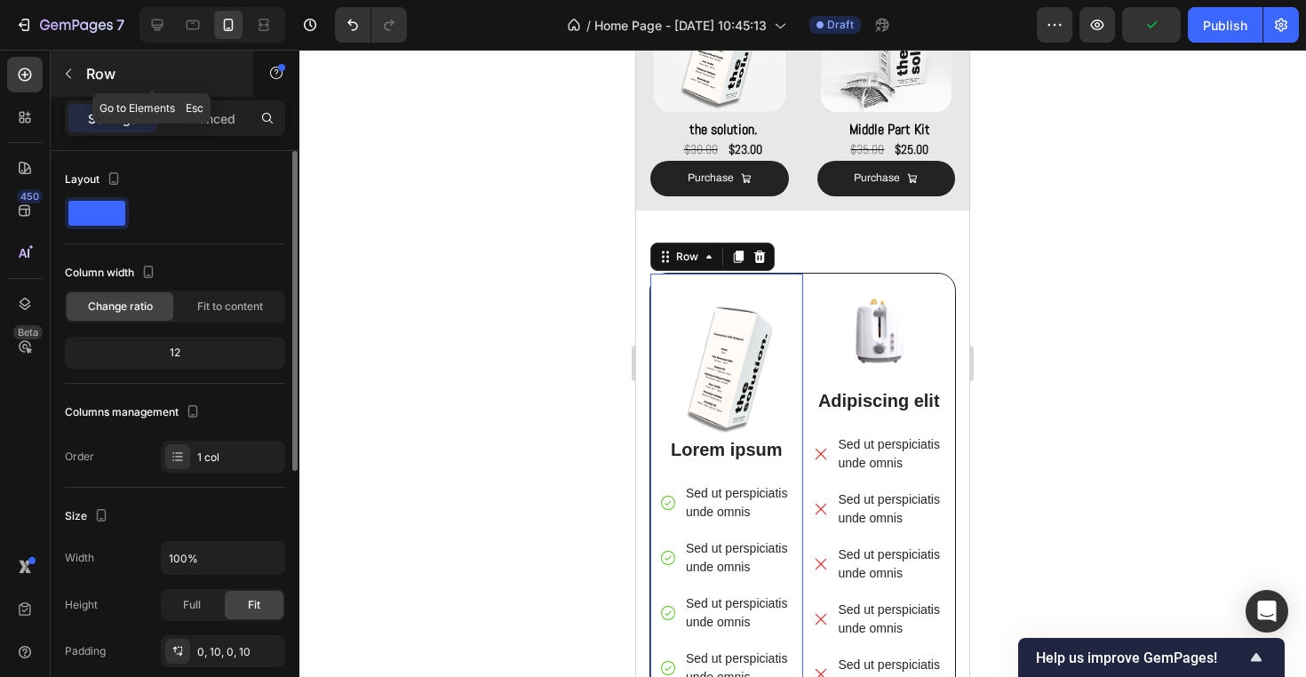
click at [209, 95] on div "Row" at bounding box center [152, 74] width 202 height 46
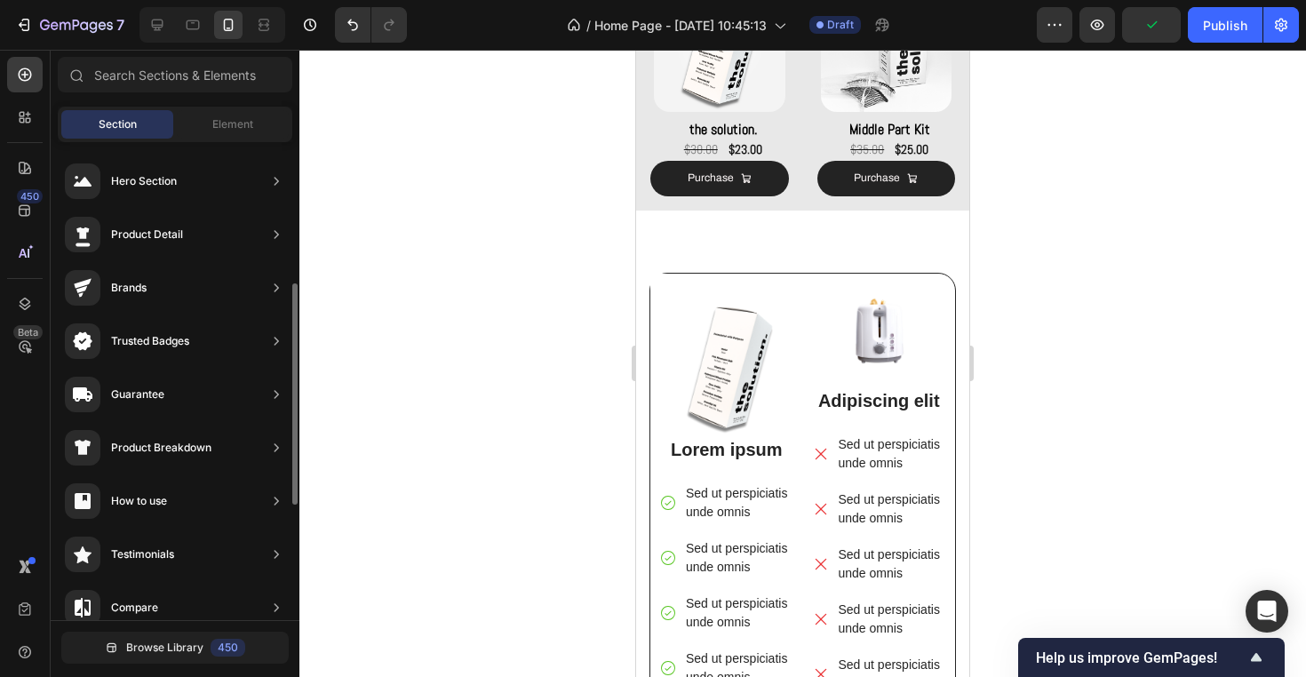
scroll to position [840, 0]
click at [252, 117] on span "Element" at bounding box center [232, 124] width 41 height 16
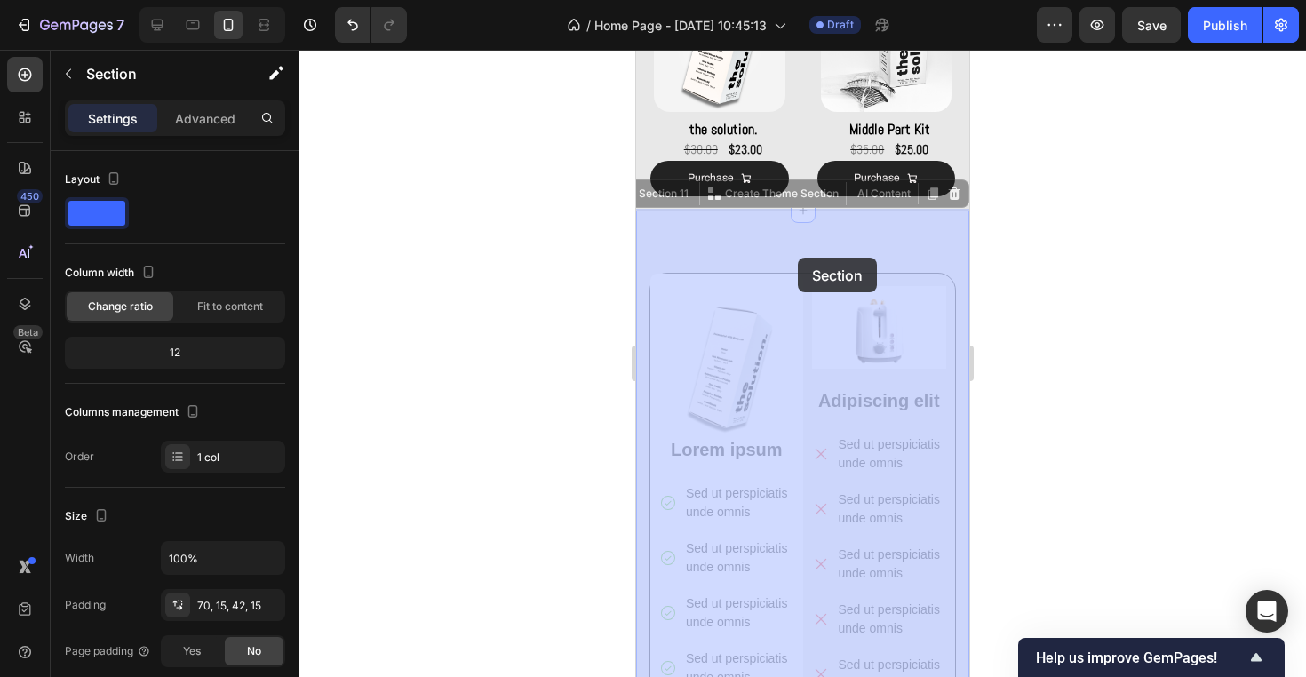
drag, startPoint x: 761, startPoint y: 231, endPoint x: 792, endPoint y: 253, distance: 38.2
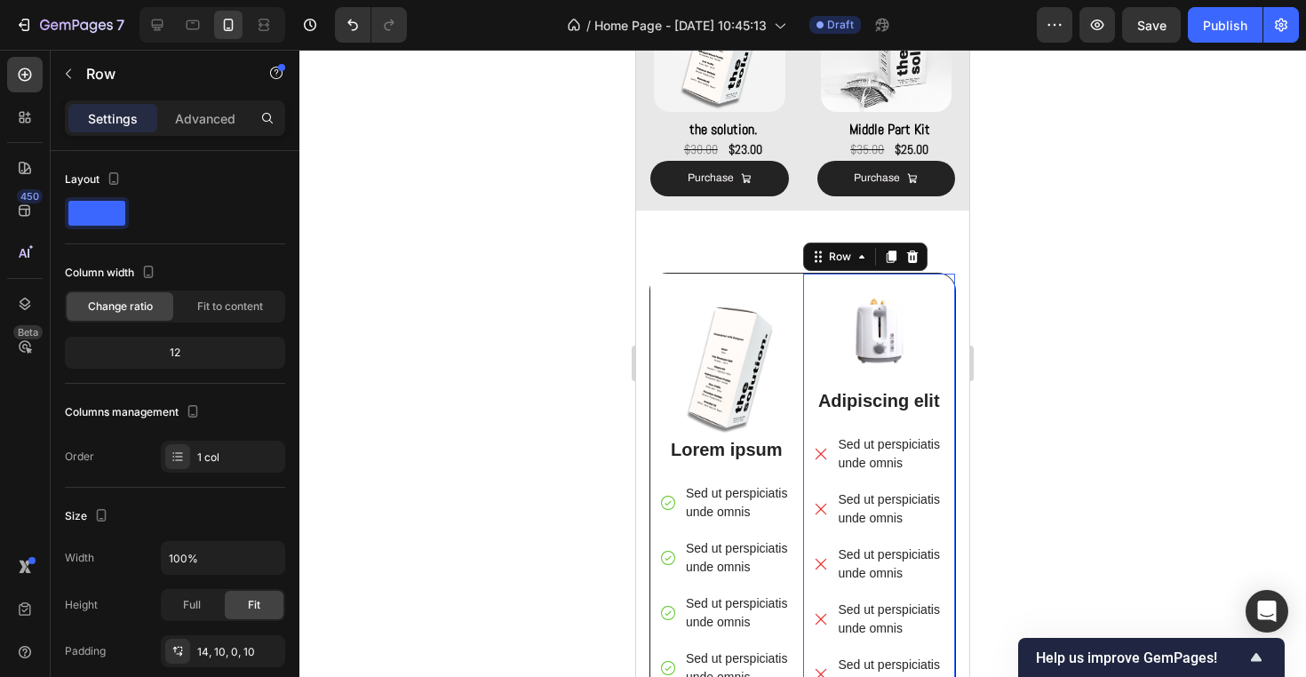
click at [805, 285] on div "Image Adipiscing elit Text Block Sed ut perspiciatis unde omnis Sed ut perspici…" at bounding box center [879, 491] width 153 height 434
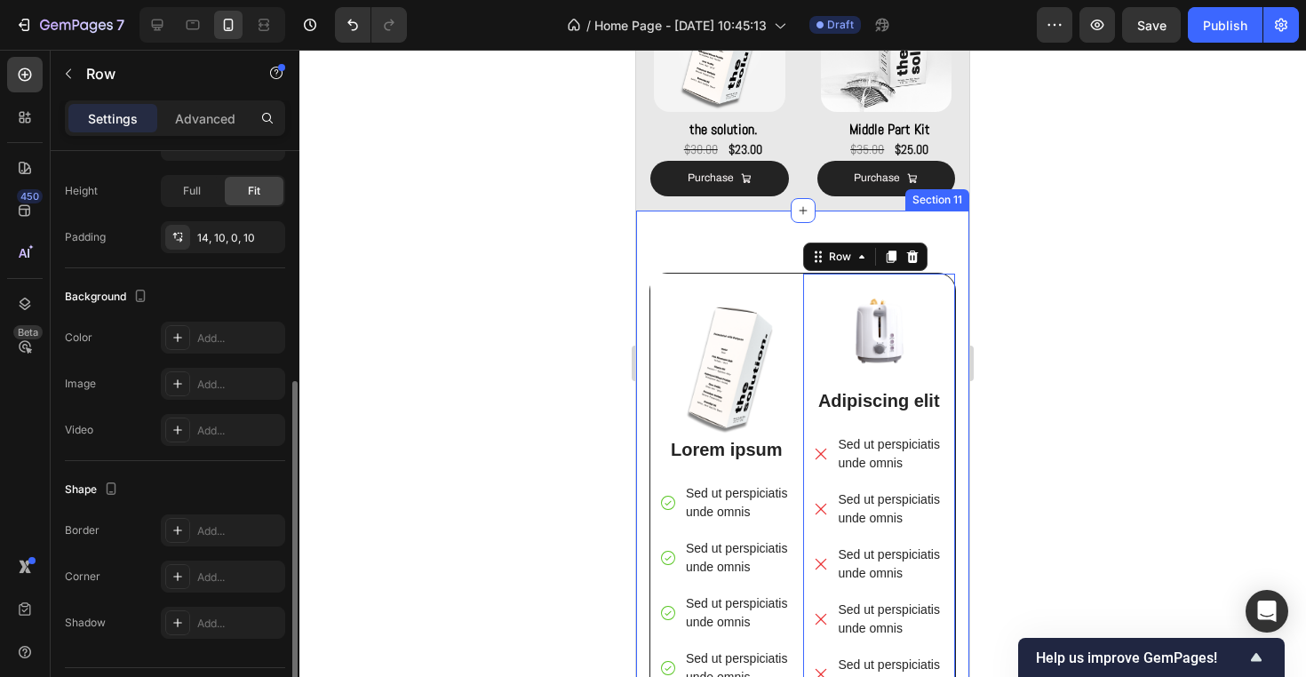
scroll to position [461, 0]
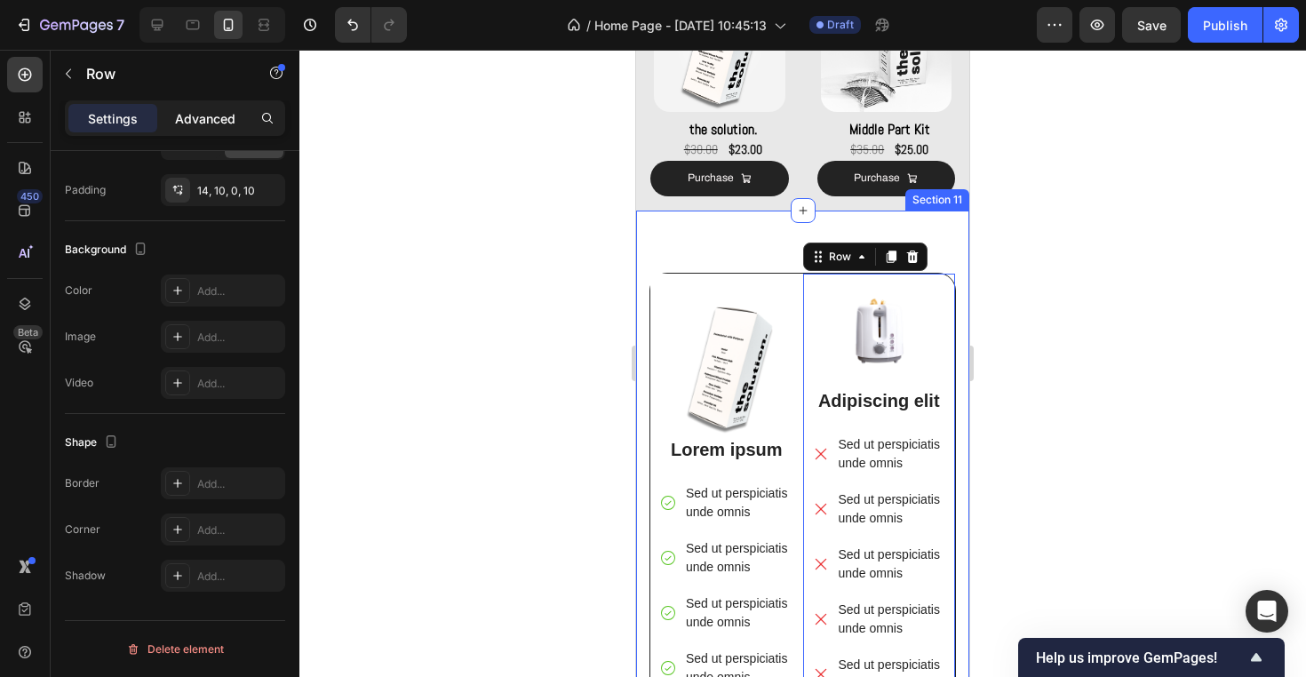
click at [177, 116] on p "Advanced" at bounding box center [205, 118] width 60 height 19
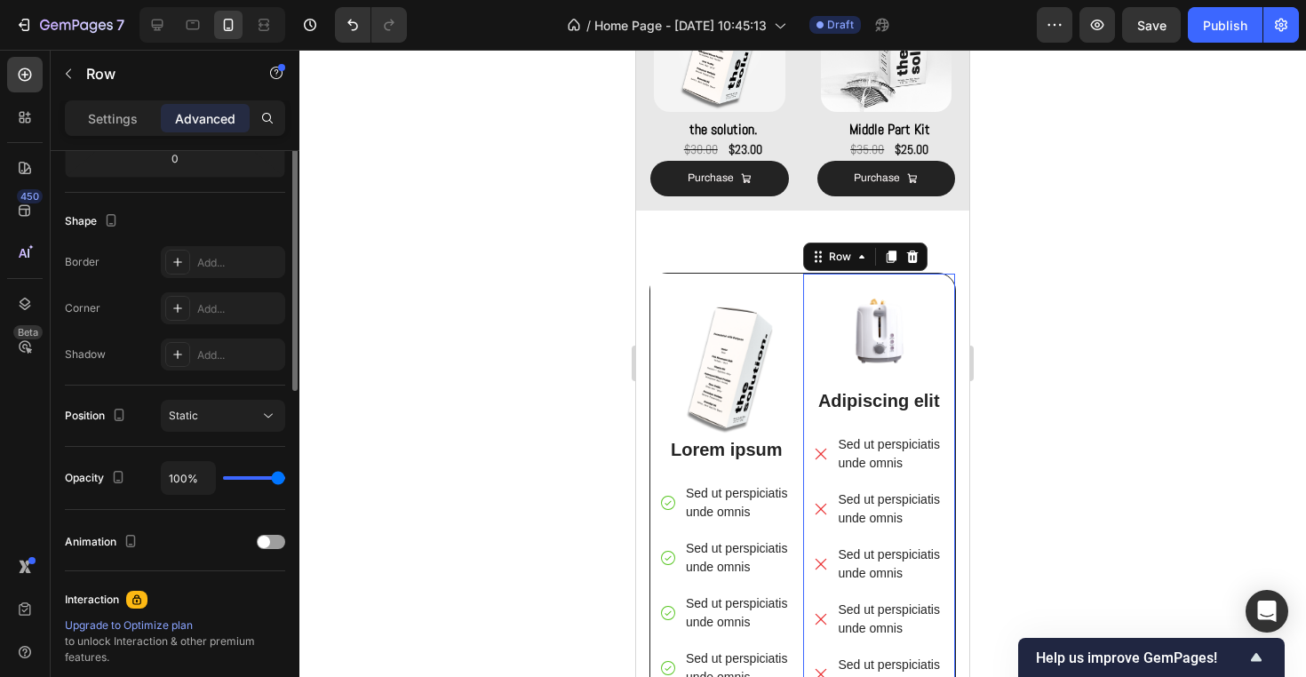
scroll to position [608, 0]
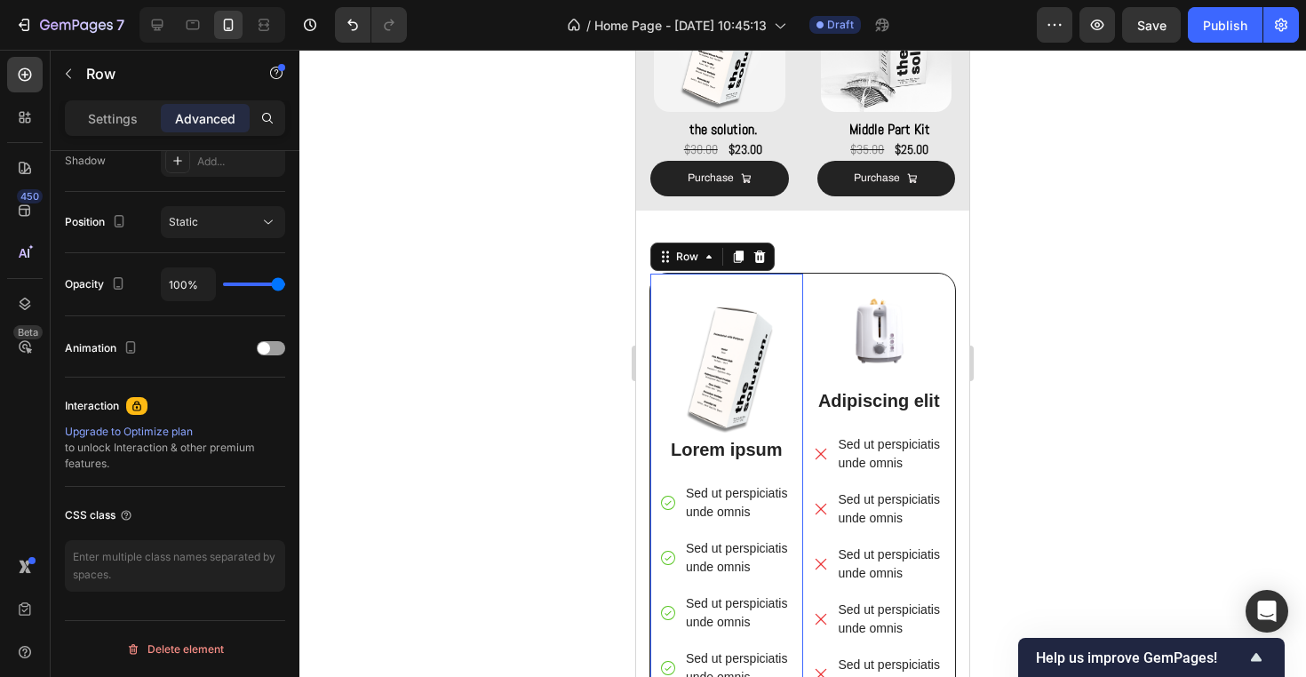
click at [800, 296] on div "Image Lorem ipsum Text Block Sed ut perspiciatis unde omnis Sed ut perspiciatis…" at bounding box center [726, 516] width 153 height 484
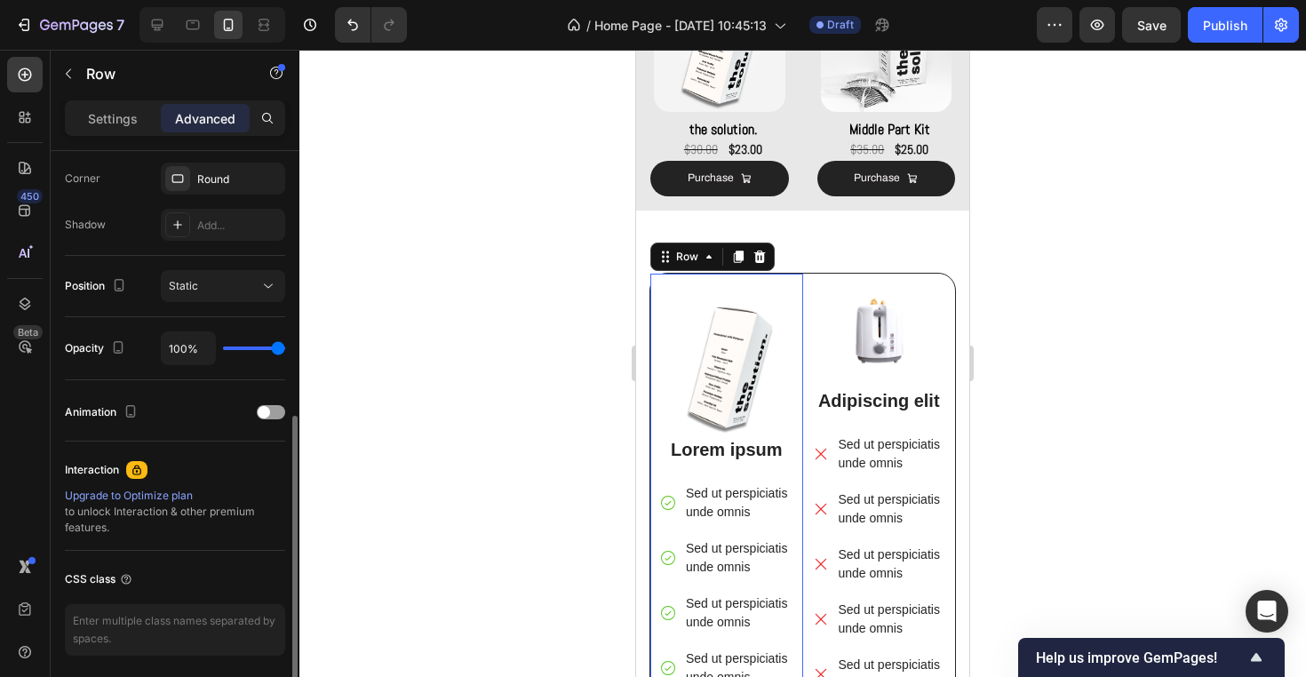
scroll to position [463, 0]
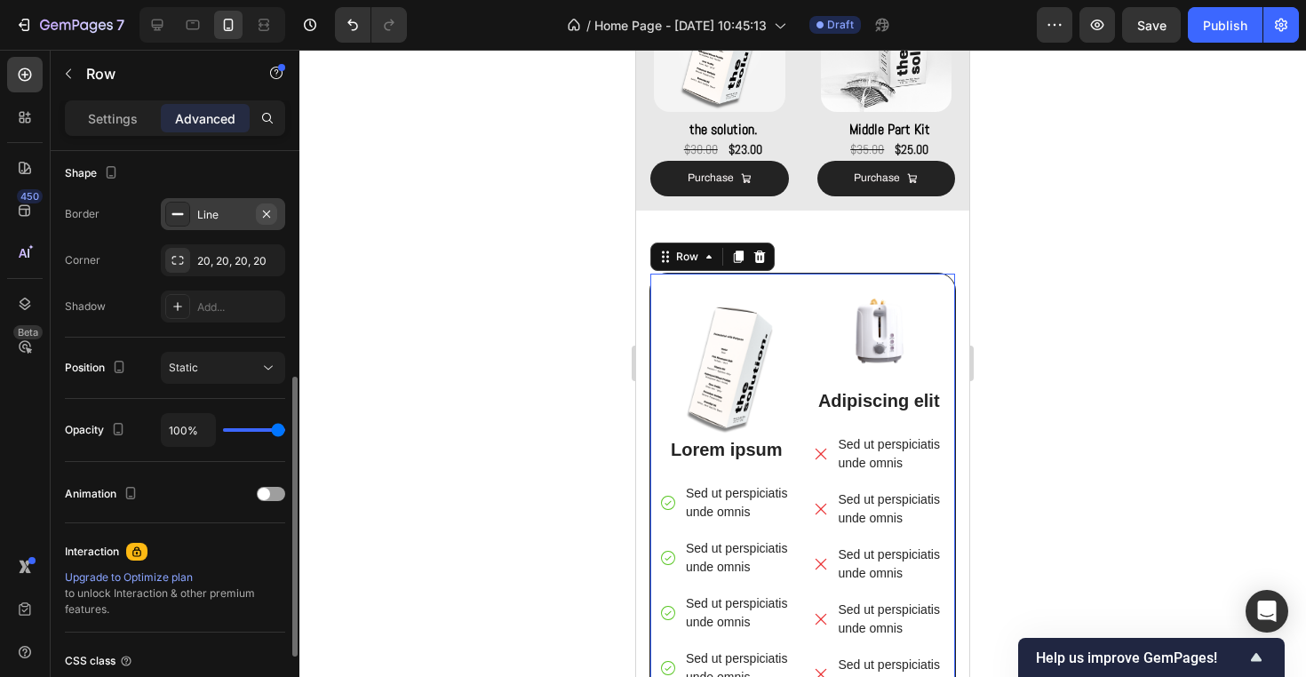
click at [273, 210] on icon "button" at bounding box center [266, 214] width 14 height 14
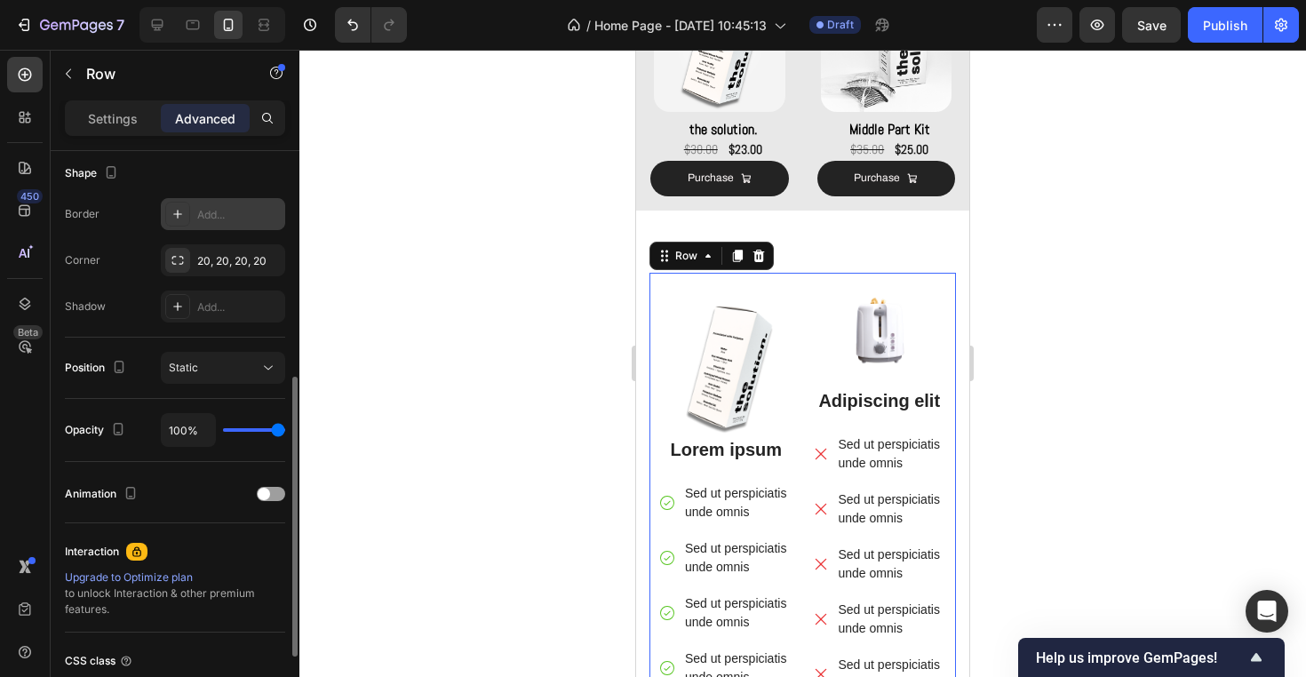
click at [458, 250] on div at bounding box center [802, 363] width 1006 height 627
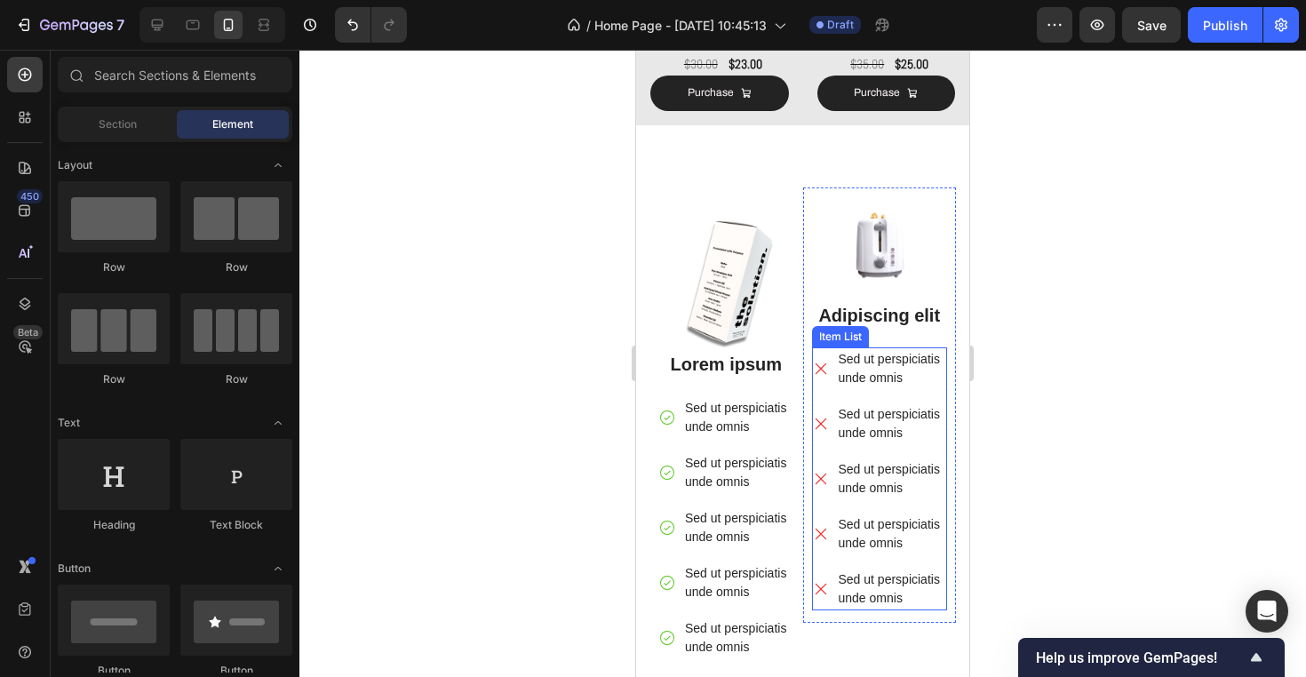
scroll to position [1394, 0]
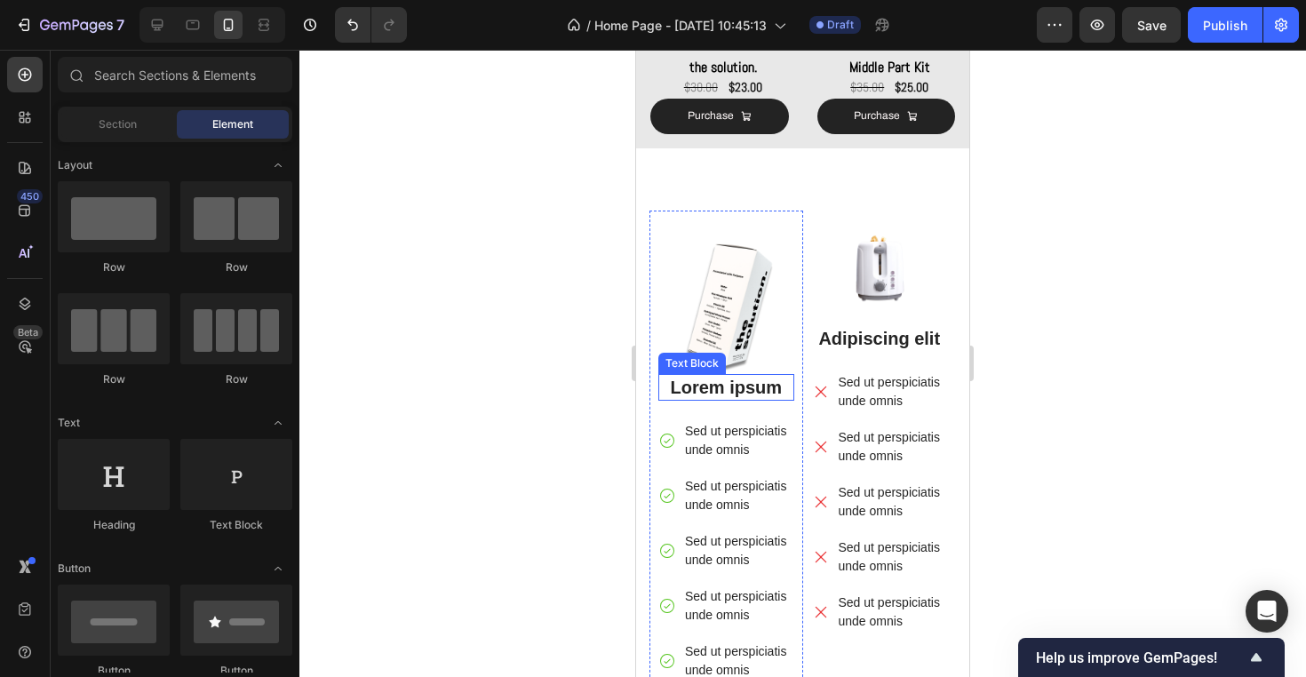
click at [736, 385] on p "Lorem ipsum" at bounding box center [726, 387] width 132 height 23
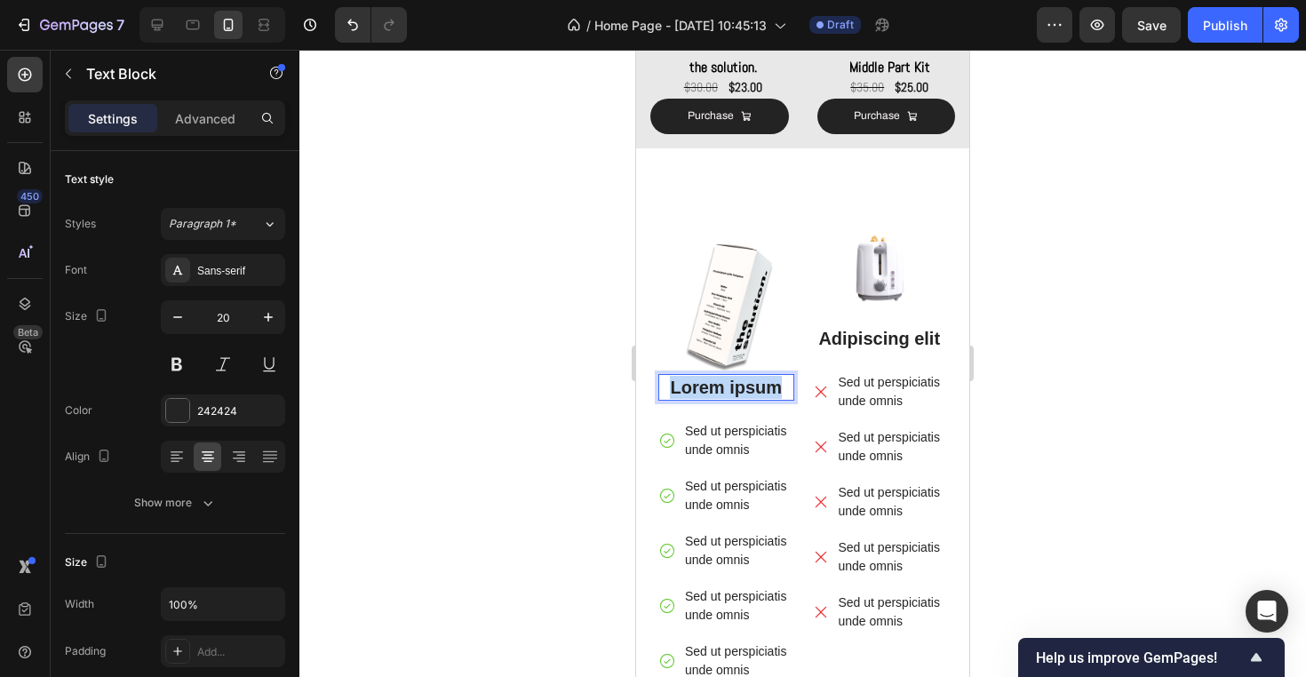
click at [736, 385] on p "Lorem ipsum" at bounding box center [726, 387] width 132 height 23
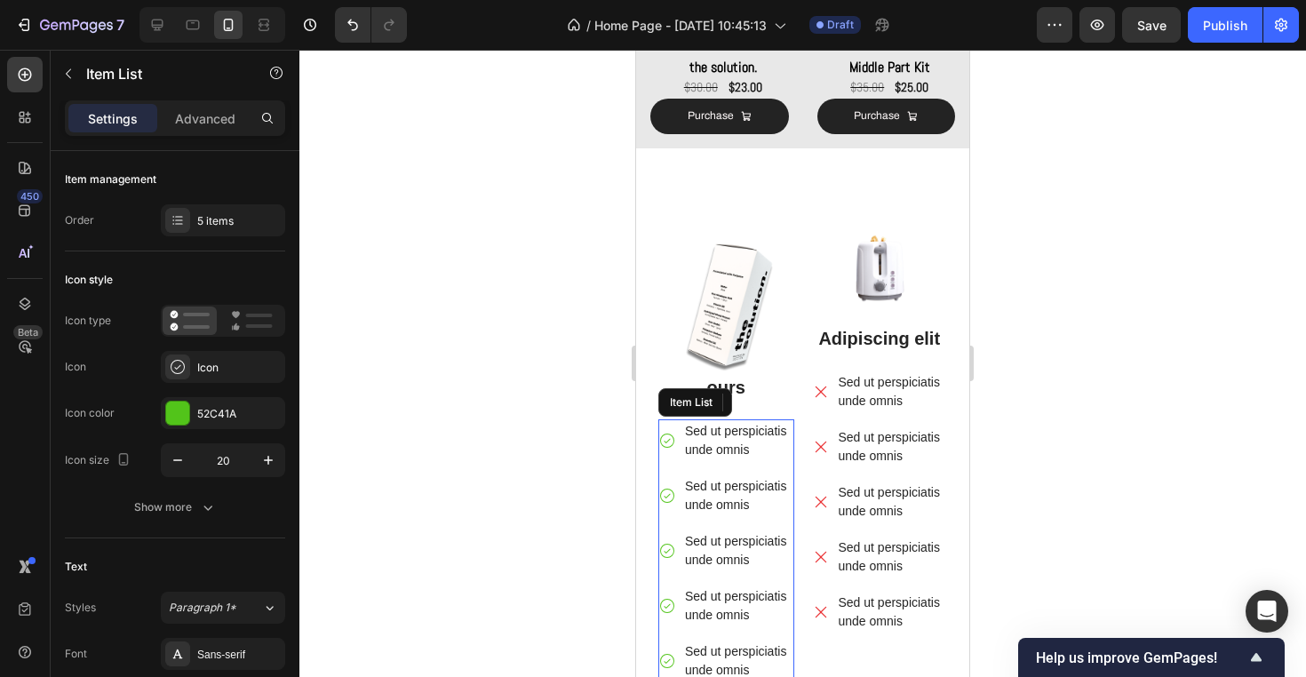
click at [734, 433] on p "Sed ut perspiciatis unde omnis" at bounding box center [738, 440] width 107 height 37
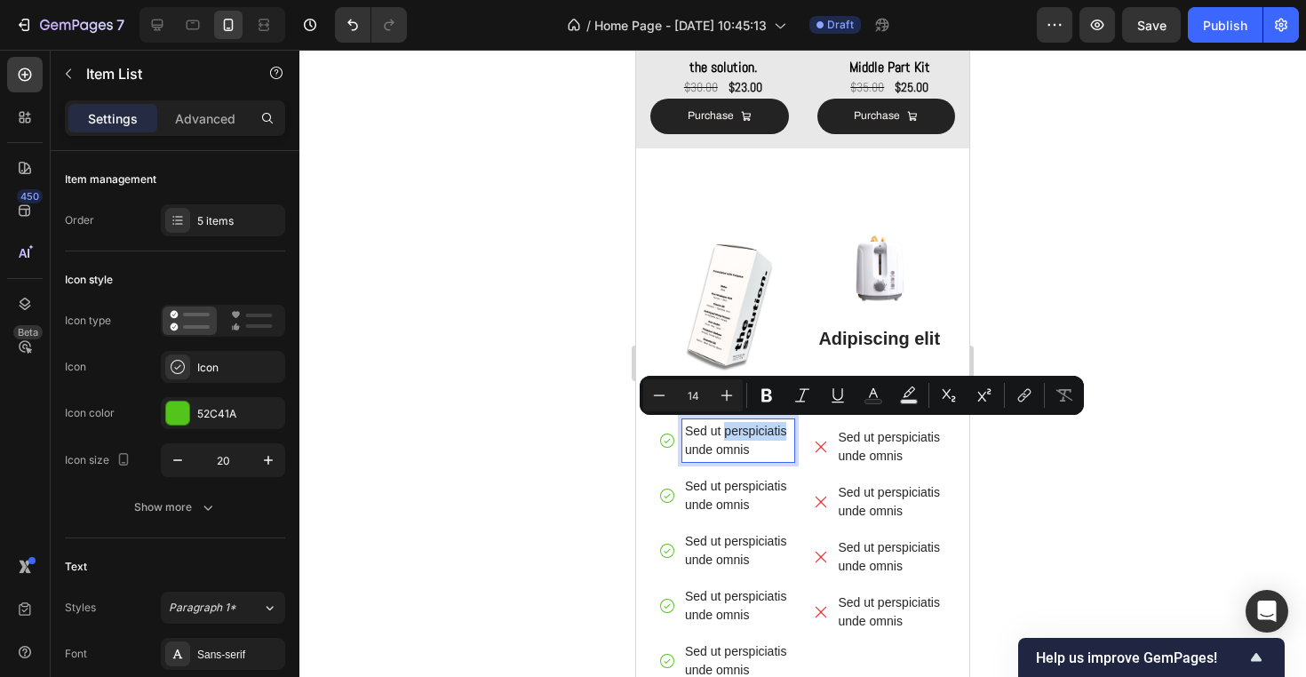
click at [734, 433] on p "Sed ut perspiciatis unde omnis" at bounding box center [738, 440] width 107 height 37
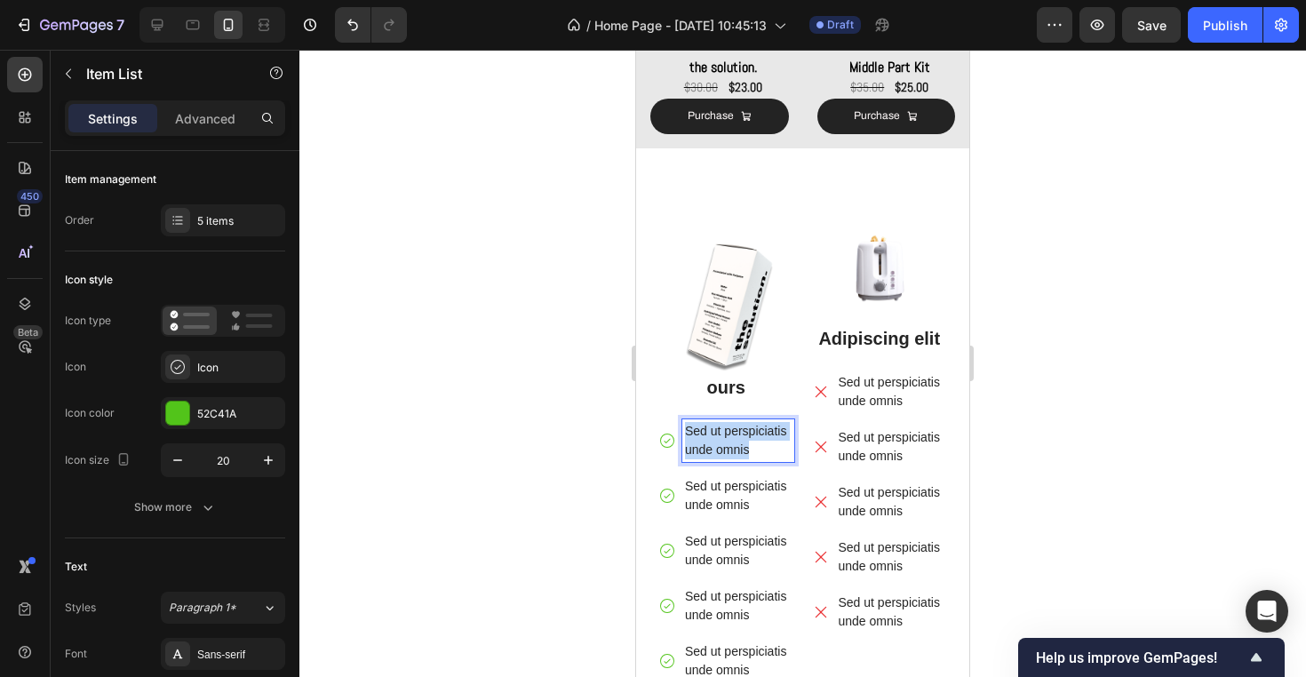
click at [734, 433] on p "Sed ut perspiciatis unde omnis" at bounding box center [738, 440] width 107 height 37
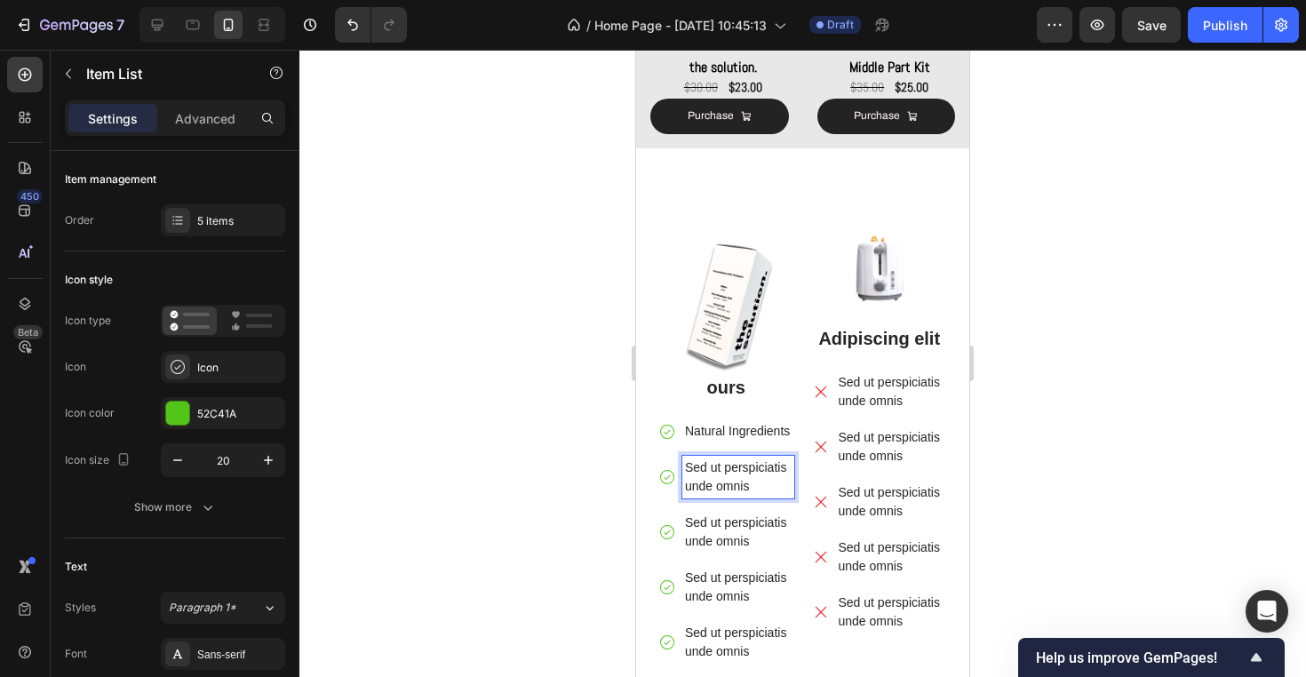
click at [716, 468] on p "Sed ut perspiciatis unde omnis" at bounding box center [738, 476] width 107 height 37
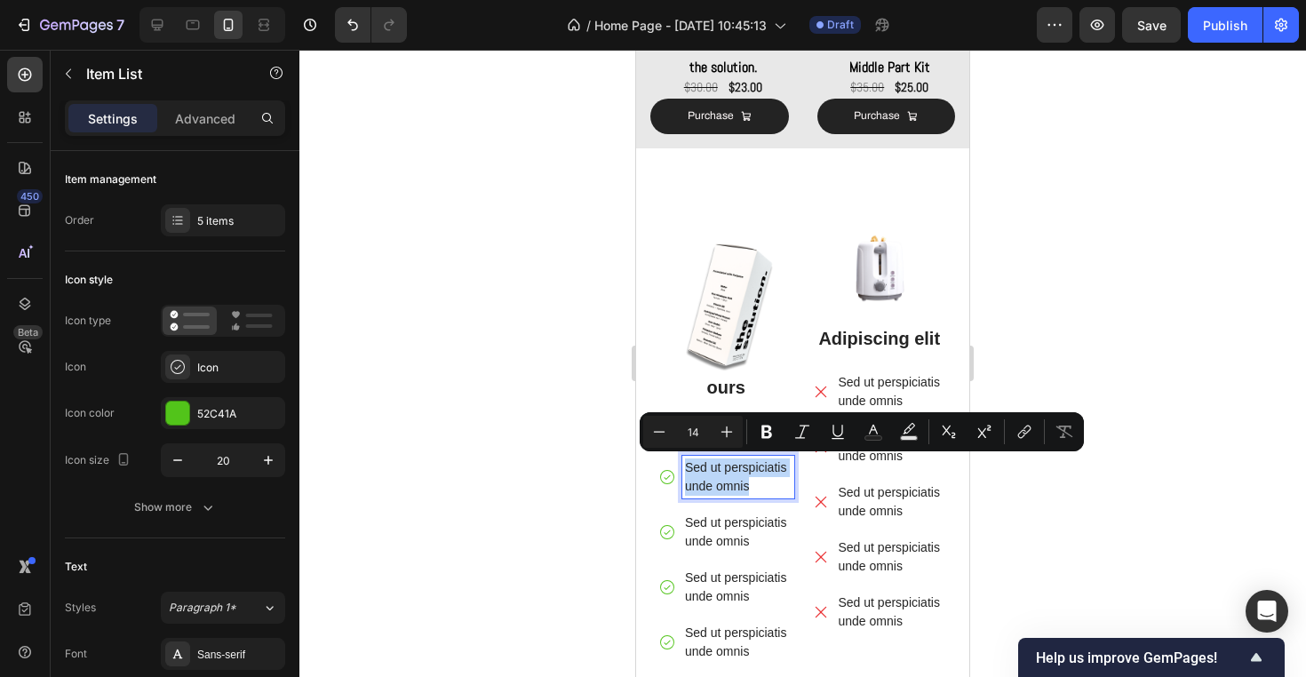
click at [716, 468] on p "Sed ut perspiciatis unde omnis" at bounding box center [738, 476] width 107 height 37
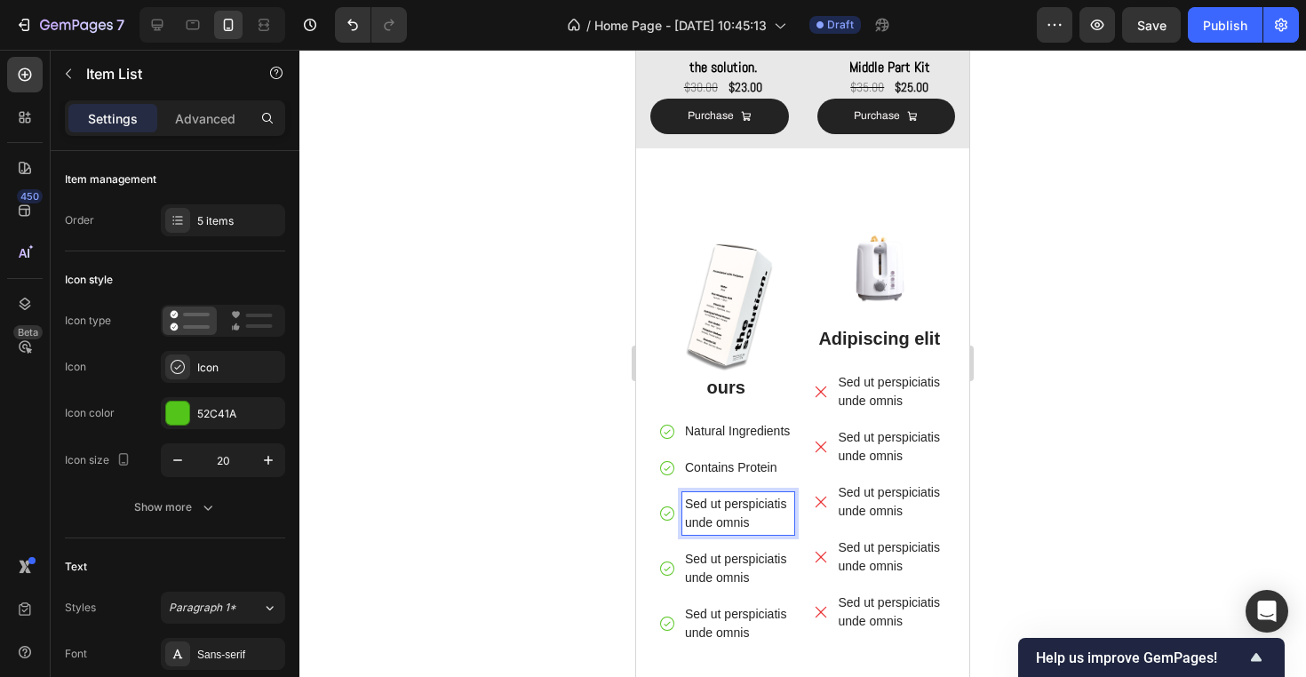
click at [714, 512] on p "Sed ut perspiciatis unde omnis" at bounding box center [738, 513] width 107 height 37
click at [713, 512] on p "Sed ut perspiciatis unde omnis" at bounding box center [738, 513] width 107 height 37
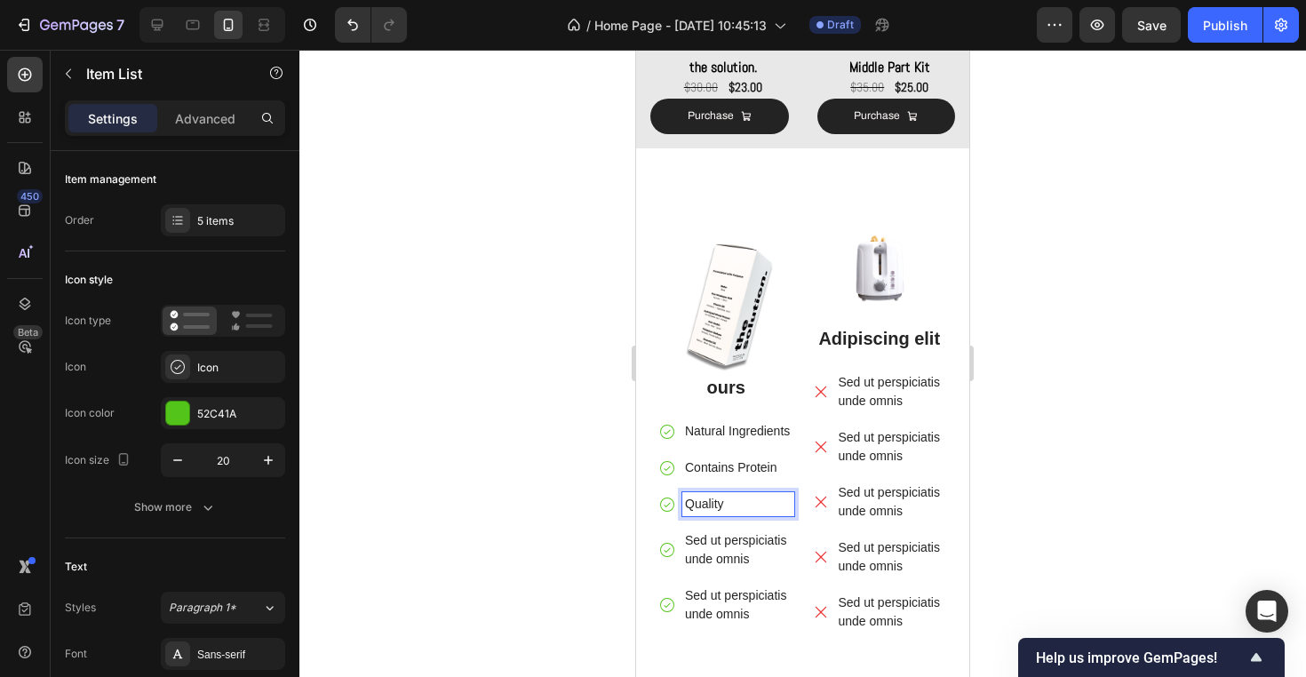
click at [710, 545] on p "Sed ut perspiciatis unde omnis" at bounding box center [738, 549] width 107 height 37
click at [726, 539] on p "Subtle warm vanilla" at bounding box center [738, 549] width 107 height 37
click at [692, 560] on p "Subtle Warm vanilla" at bounding box center [738, 549] width 107 height 37
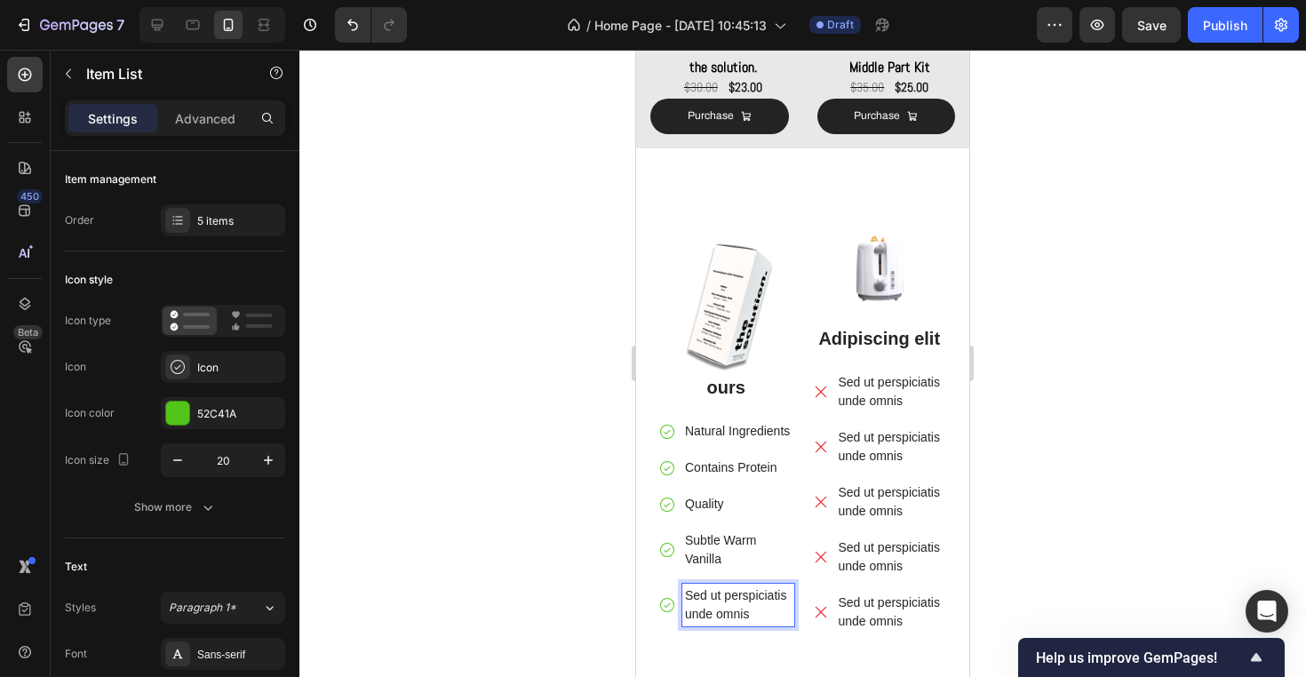
click at [722, 605] on p "Sed ut perspiciatis unde omnis" at bounding box center [738, 604] width 107 height 37
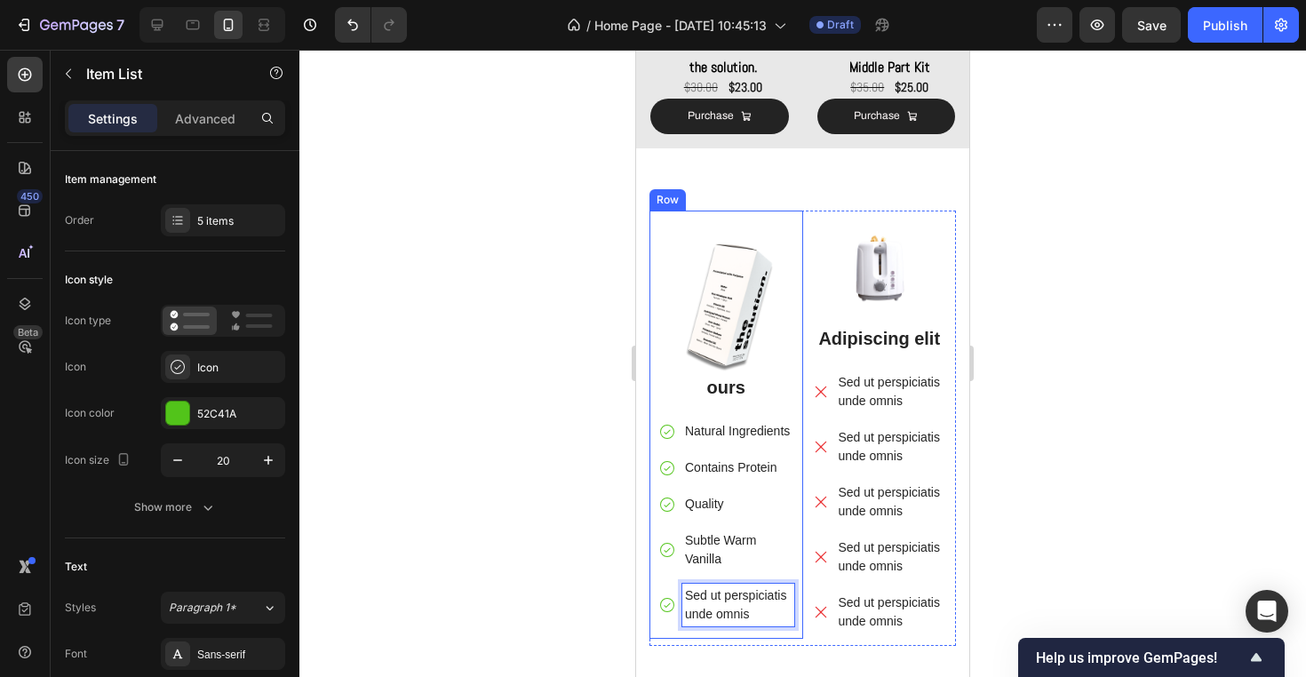
click at [795, 605] on div "Image ours Text Block Natural Ingredients Contains Protein Quality Subtle Warm …" at bounding box center [726, 424] width 154 height 429
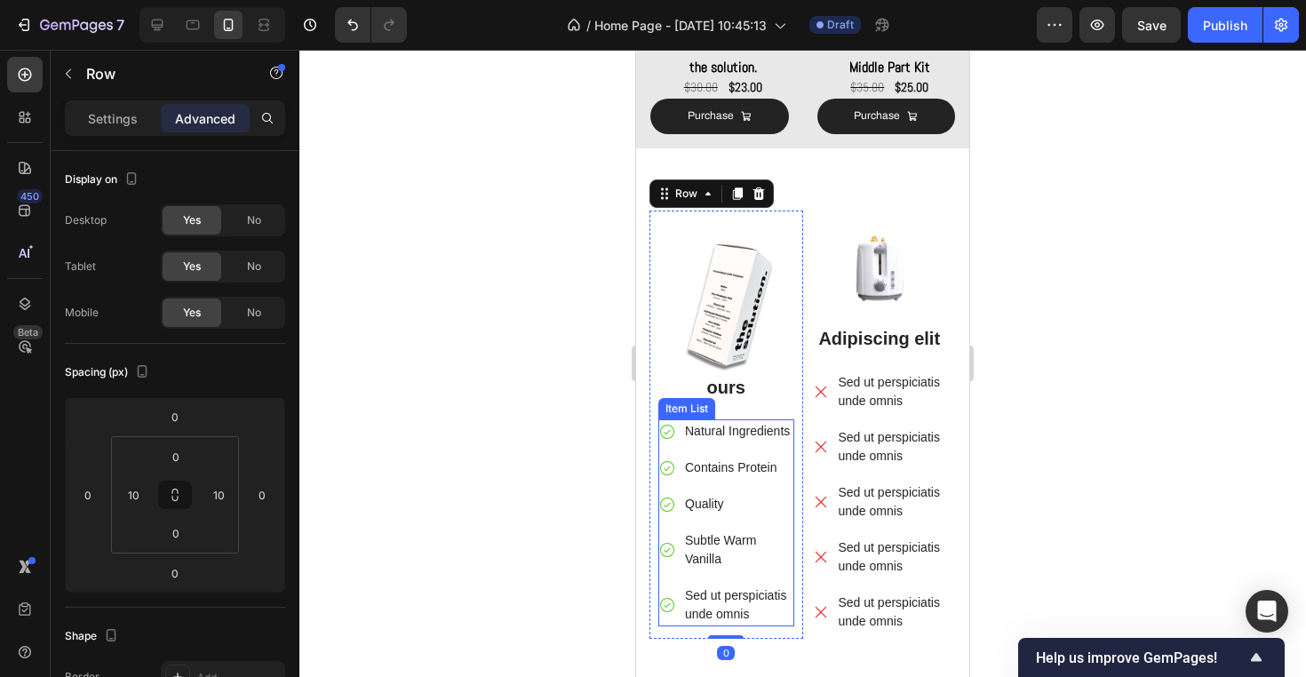
click at [786, 601] on p "Sed ut perspiciatis unde omnis" at bounding box center [738, 604] width 107 height 37
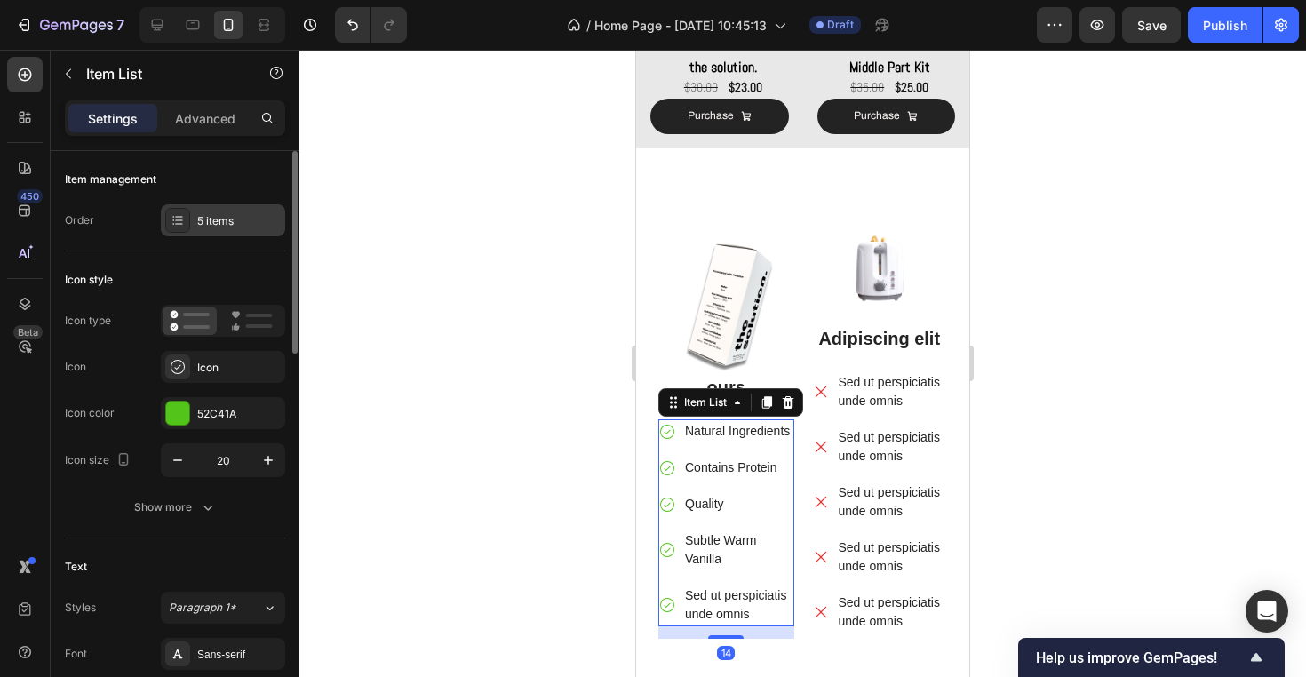
click at [217, 217] on div "5 items" at bounding box center [238, 221] width 83 height 16
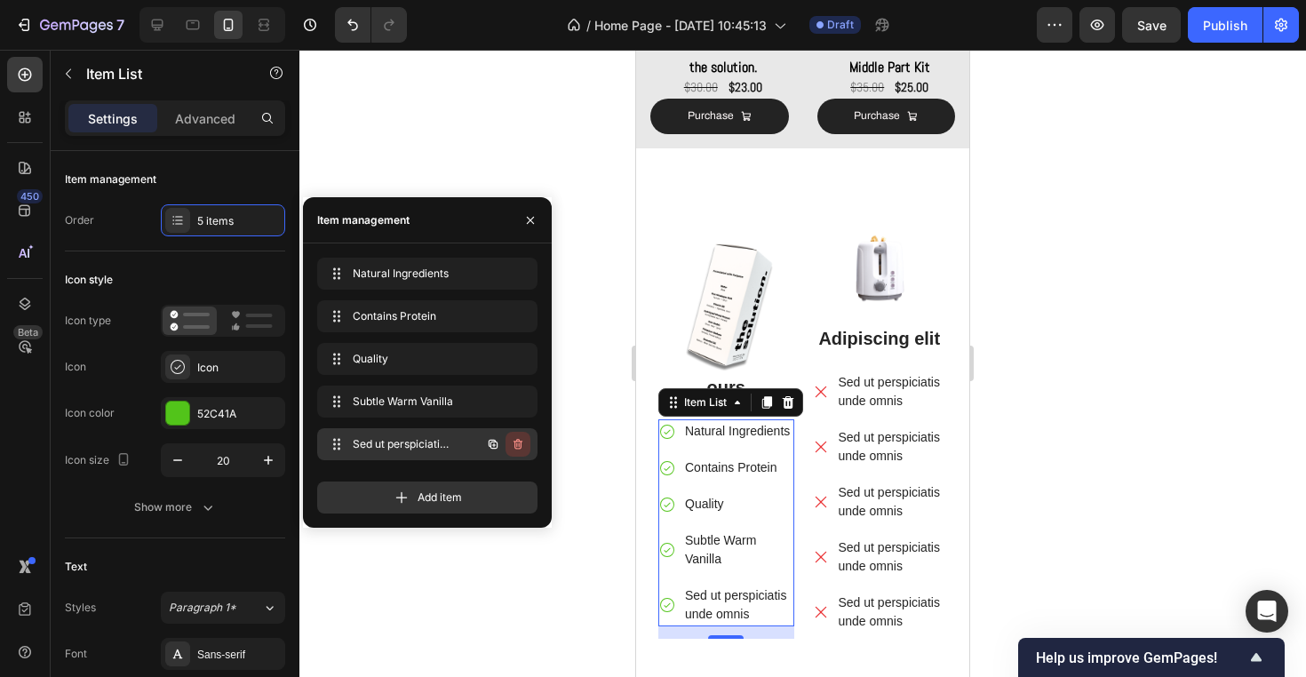
click at [511, 440] on icon "button" at bounding box center [518, 444] width 14 height 14
click at [519, 446] on div "Delete" at bounding box center [505, 444] width 33 height 16
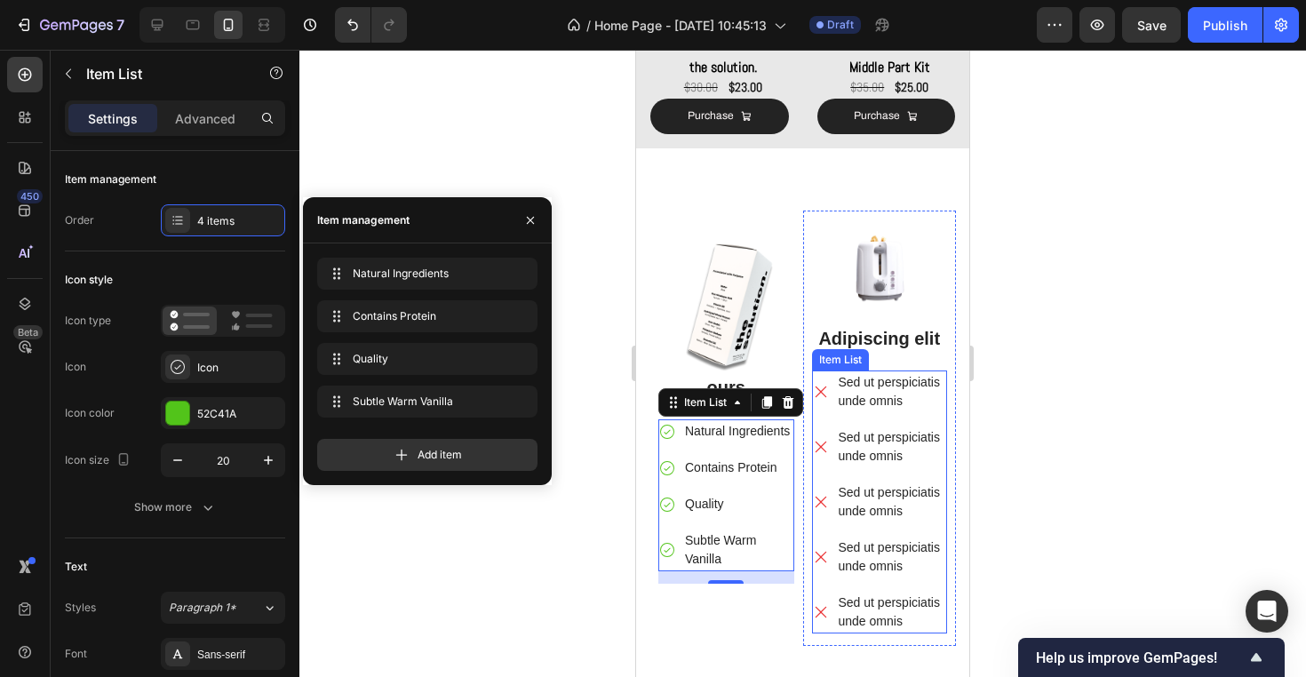
click at [925, 617] on p "Sed ut perspiciatis unde omnis" at bounding box center [891, 611] width 107 height 37
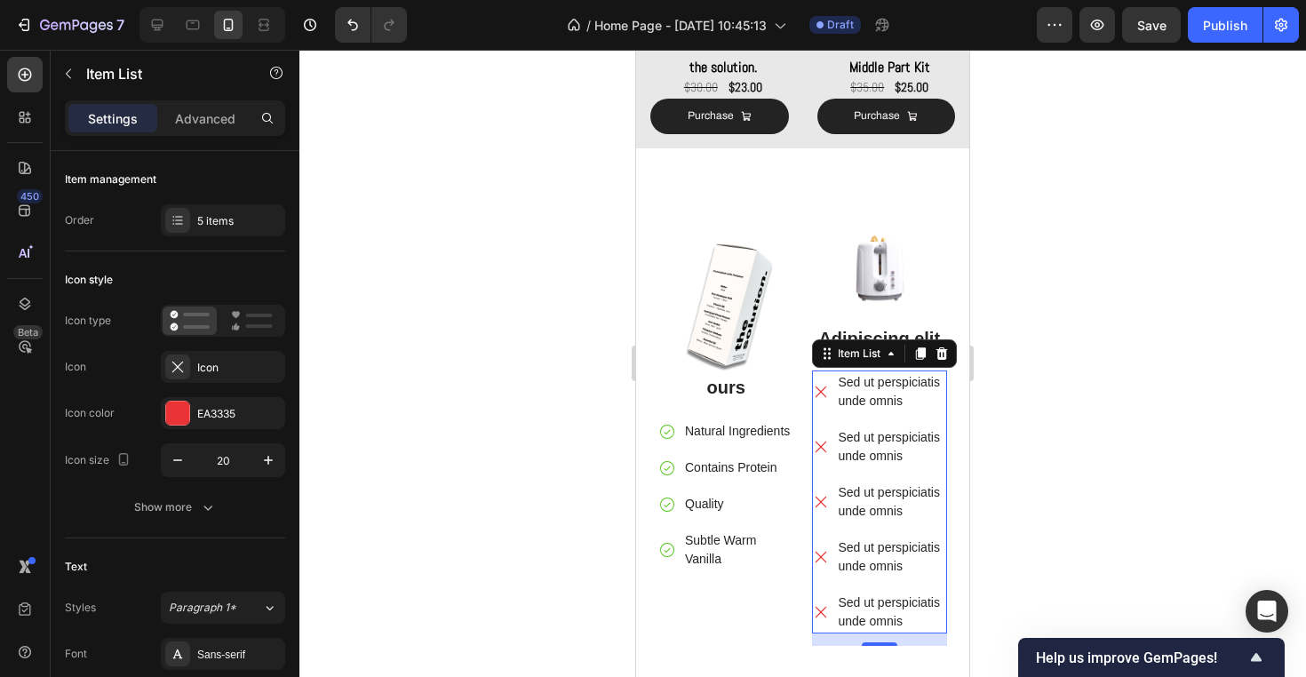
scroll to position [463, 0]
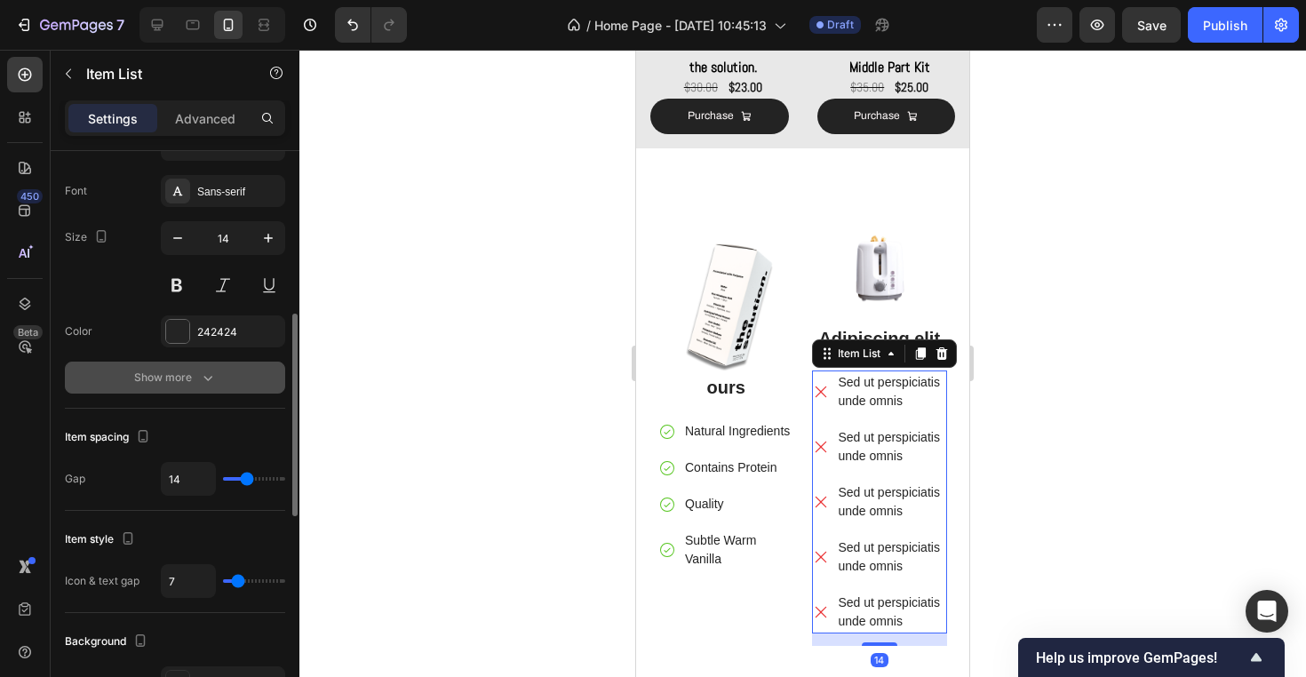
click at [209, 373] on icon "button" at bounding box center [208, 378] width 18 height 18
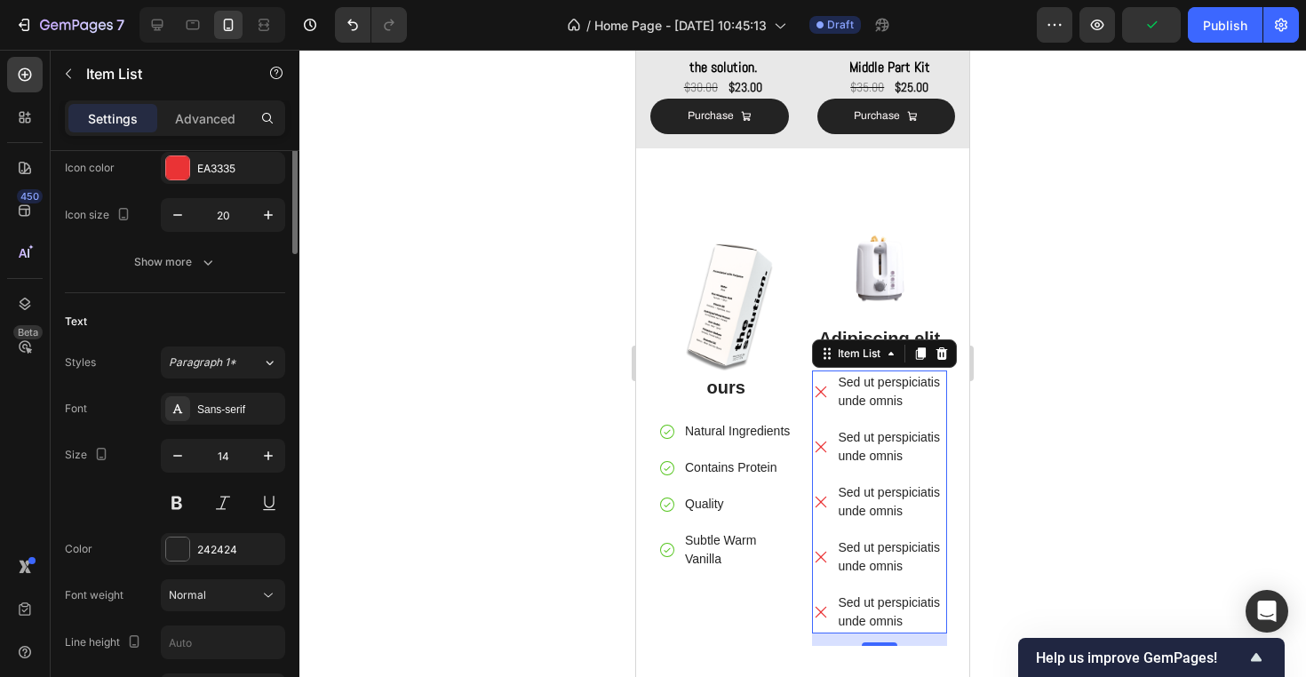
scroll to position [127, 0]
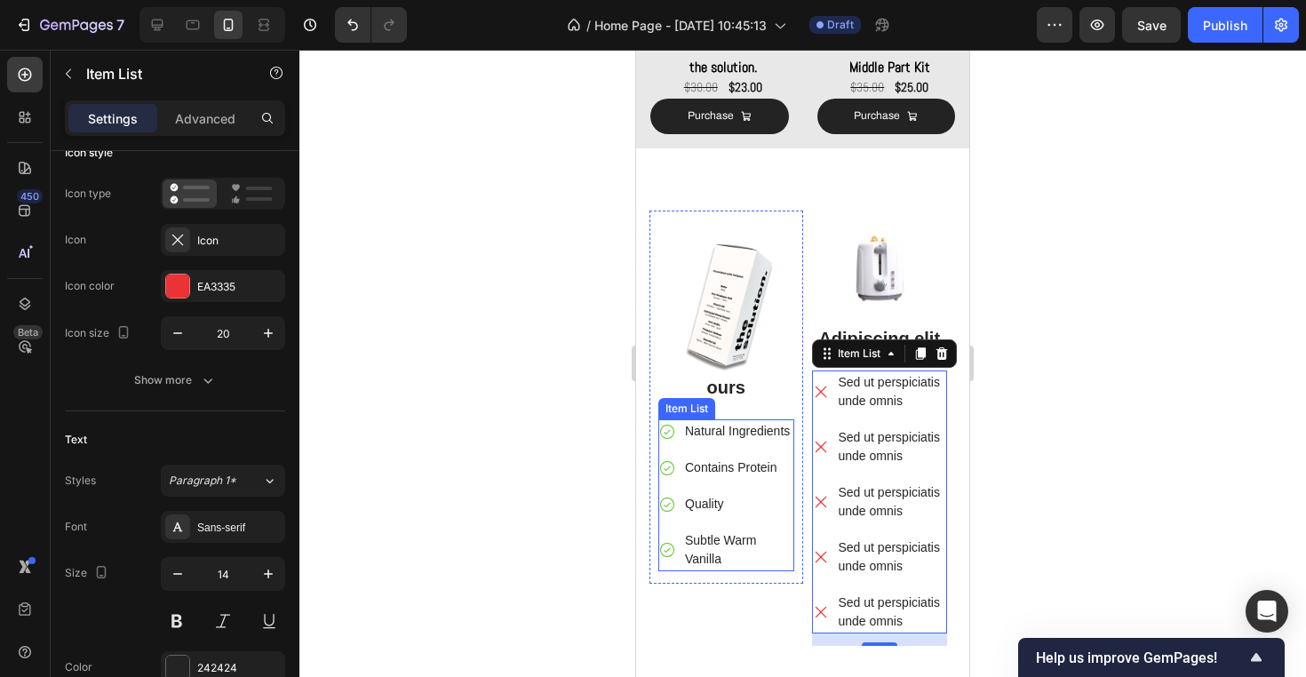
click at [671, 430] on icon at bounding box center [667, 432] width 18 height 18
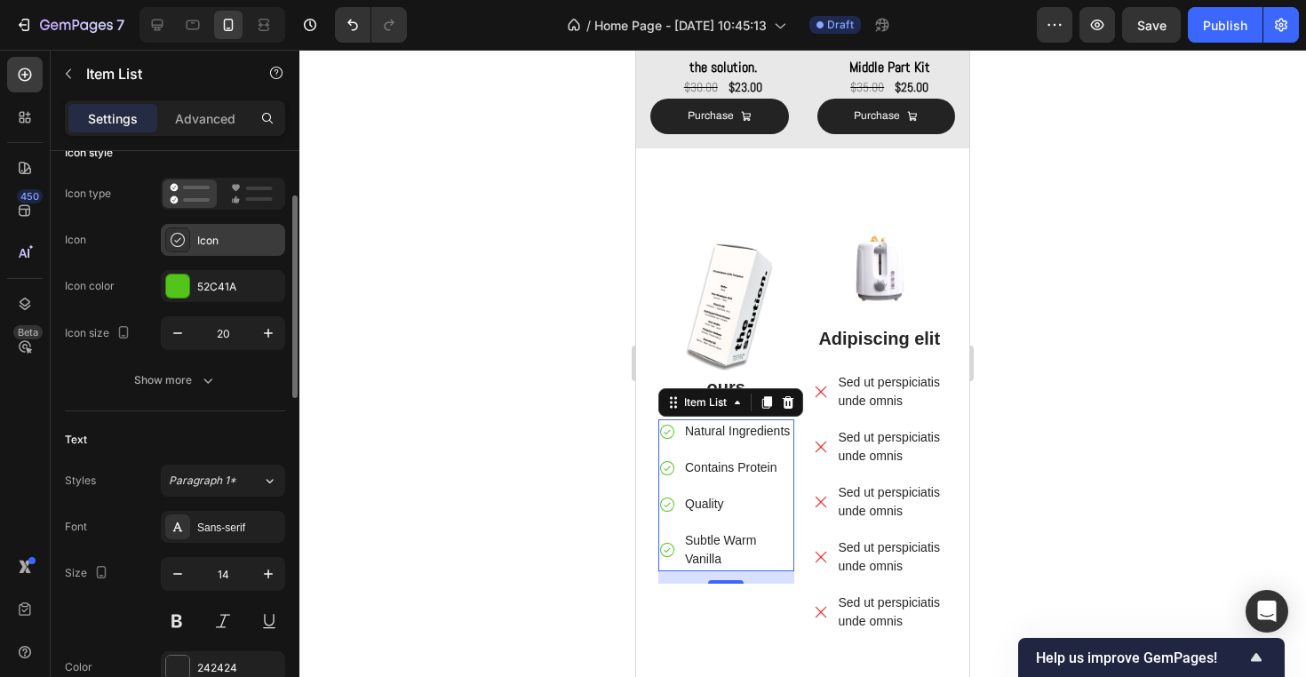
click at [226, 241] on div "Icon" at bounding box center [238, 241] width 83 height 16
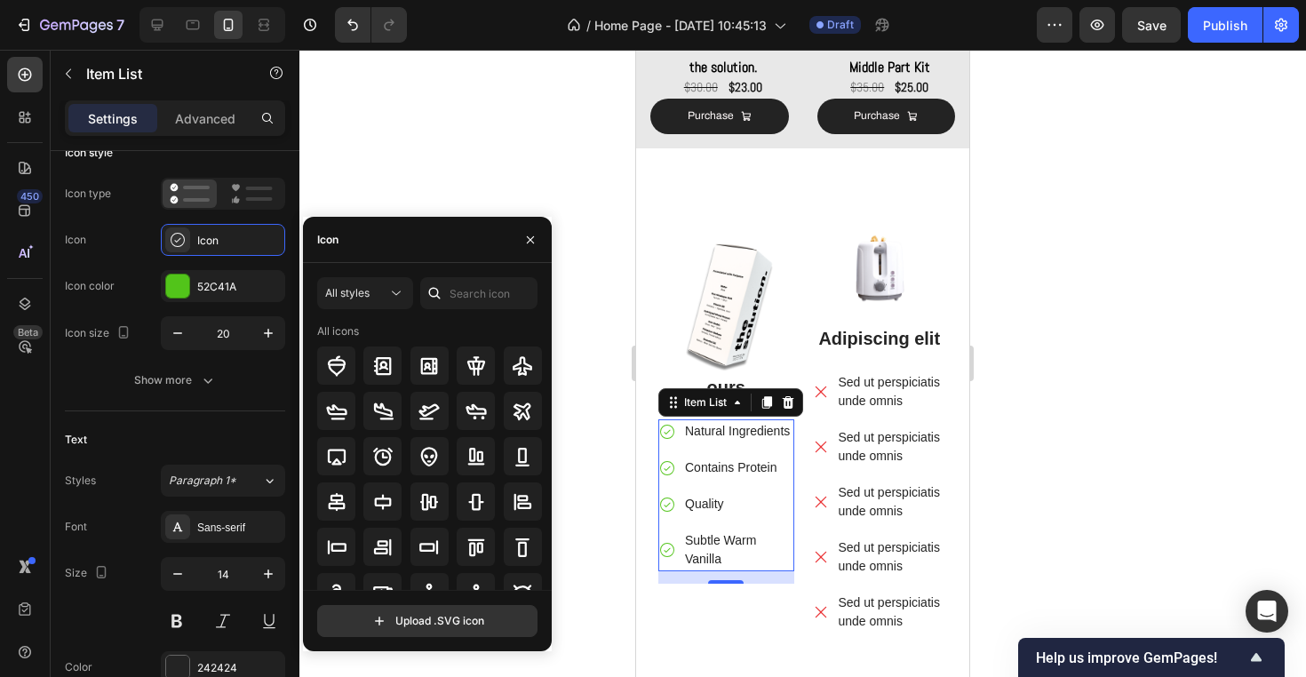
click at [492, 276] on div "All styles All icons Upload .SVG icon" at bounding box center [427, 457] width 249 height 388
click at [489, 300] on input "text" at bounding box center [478, 293] width 117 height 32
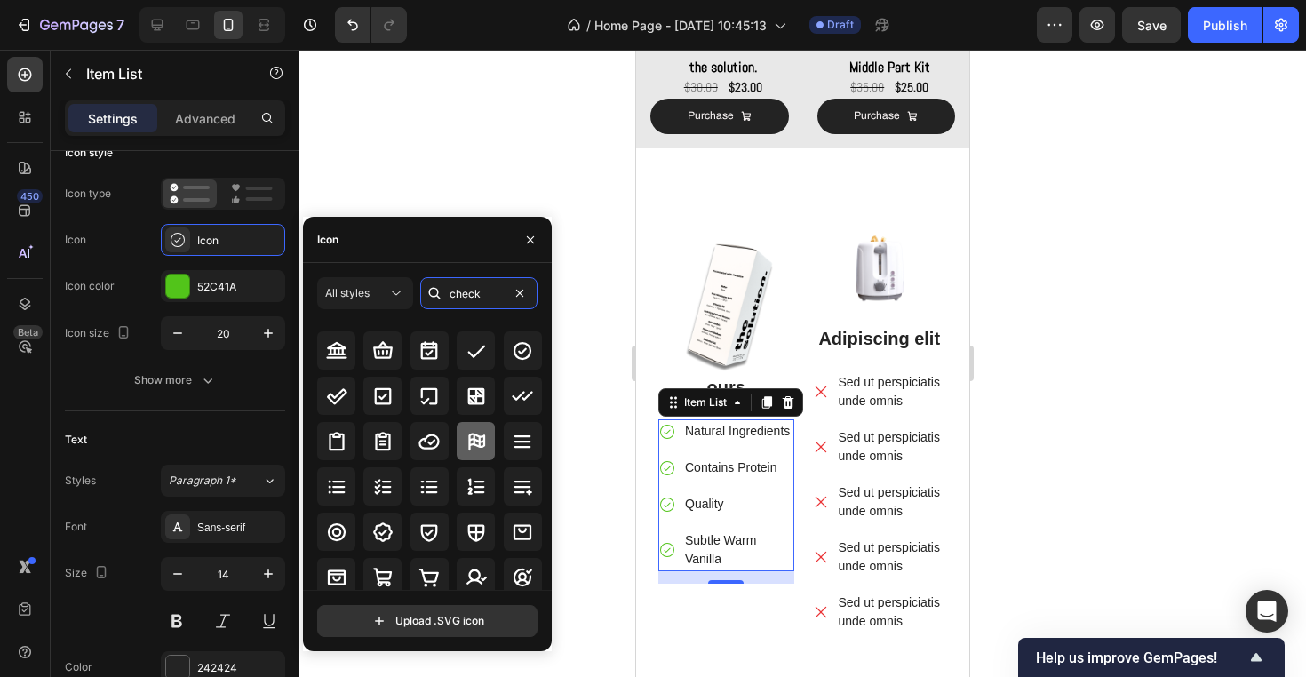
scroll to position [18, 0]
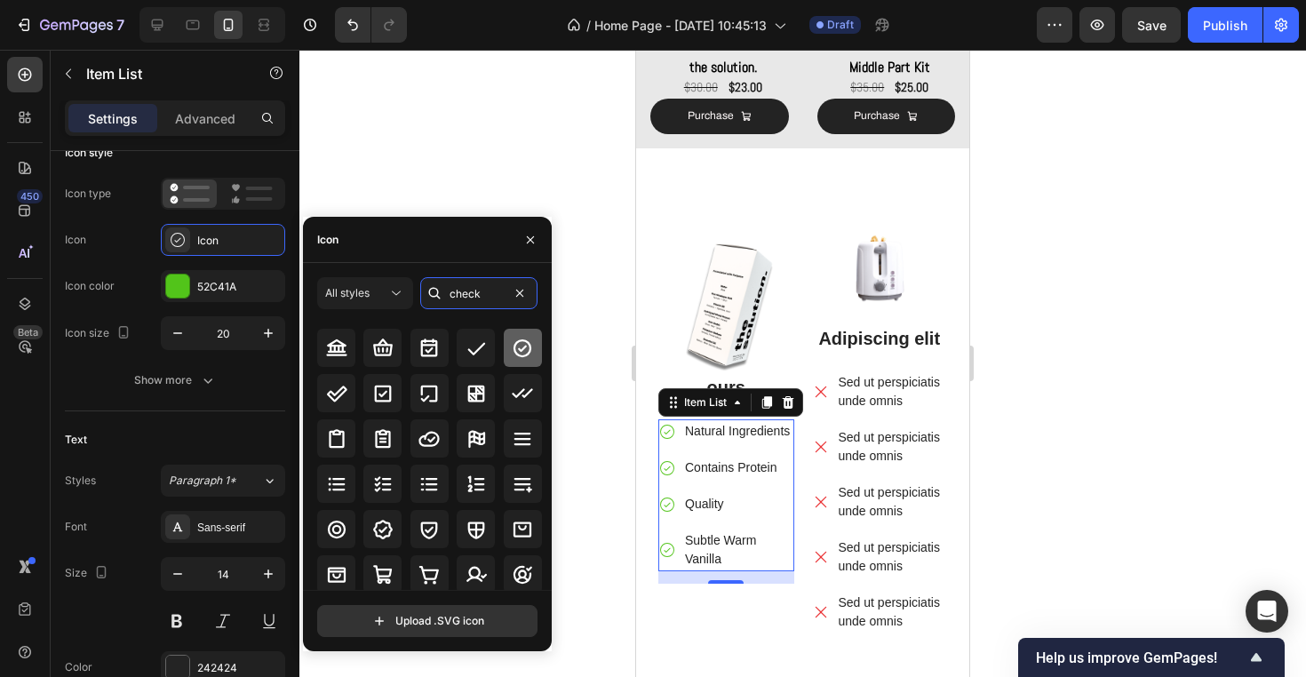
type input "check"
click at [512, 347] on icon at bounding box center [522, 347] width 21 height 21
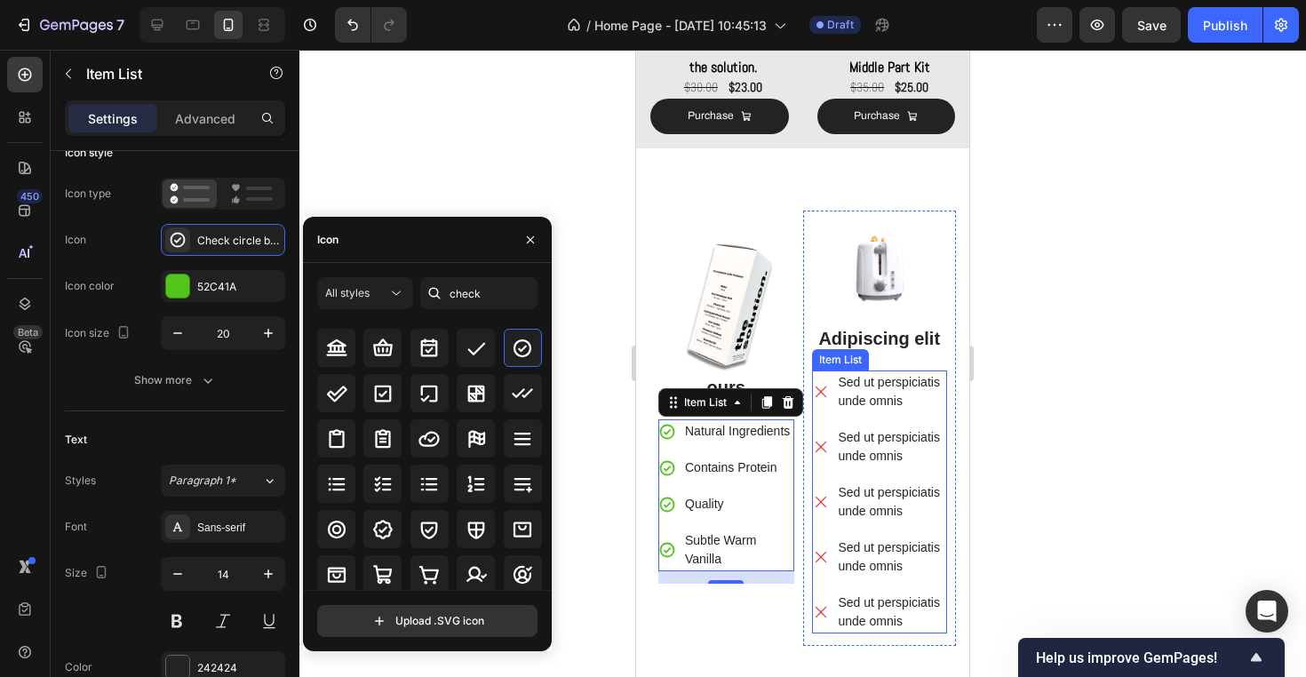
click at [816, 440] on icon at bounding box center [821, 447] width 18 height 18
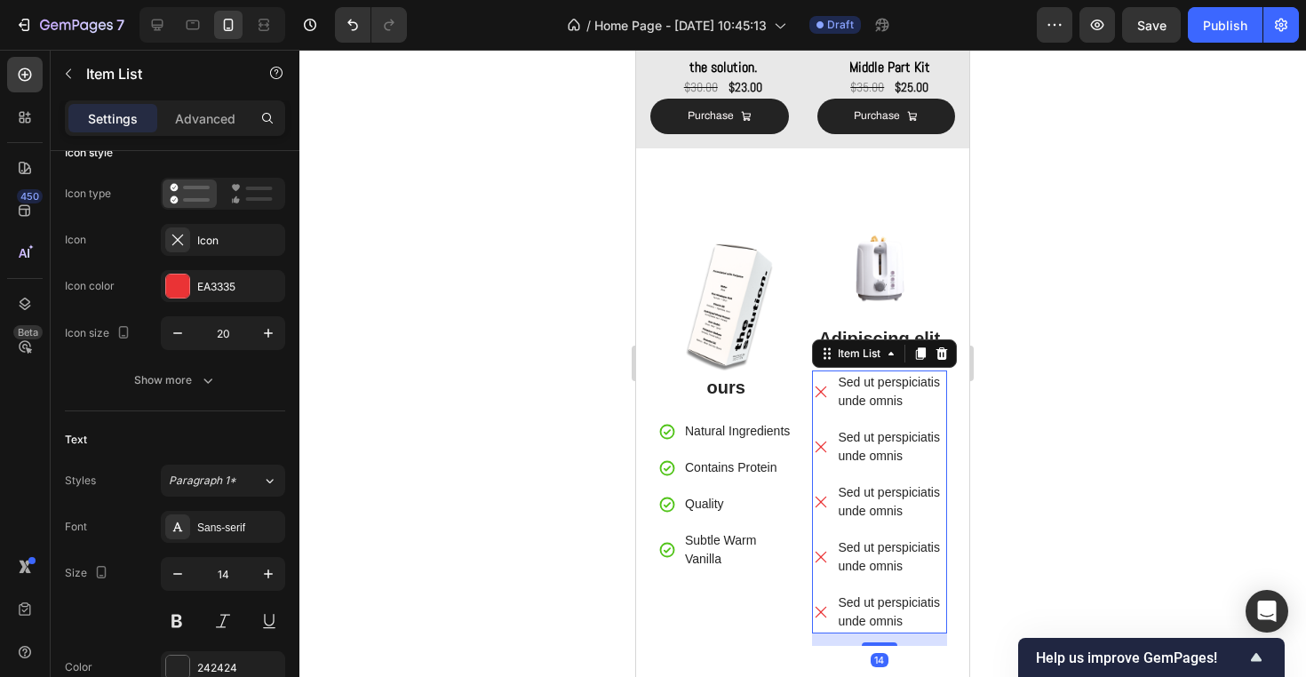
click at [820, 447] on icon at bounding box center [821, 447] width 18 height 18
click at [210, 234] on div "Icon" at bounding box center [238, 241] width 83 height 16
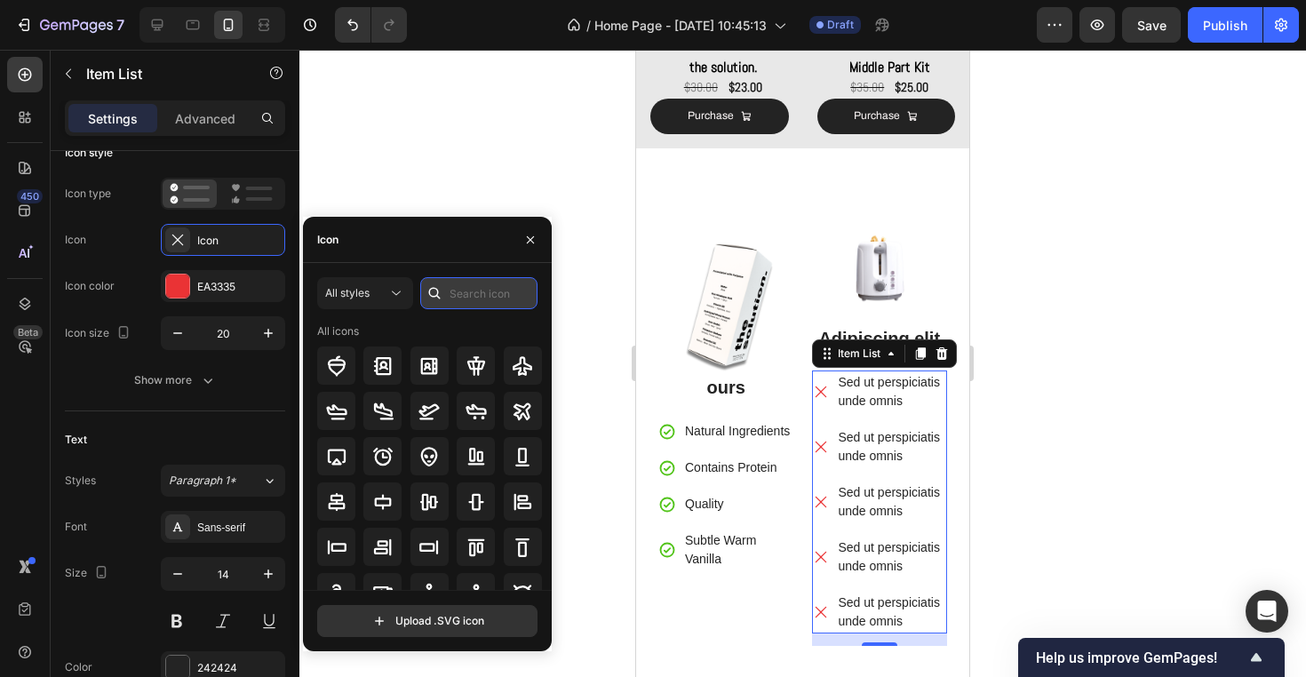
click at [490, 292] on input "text" at bounding box center [478, 293] width 117 height 32
type input "x"
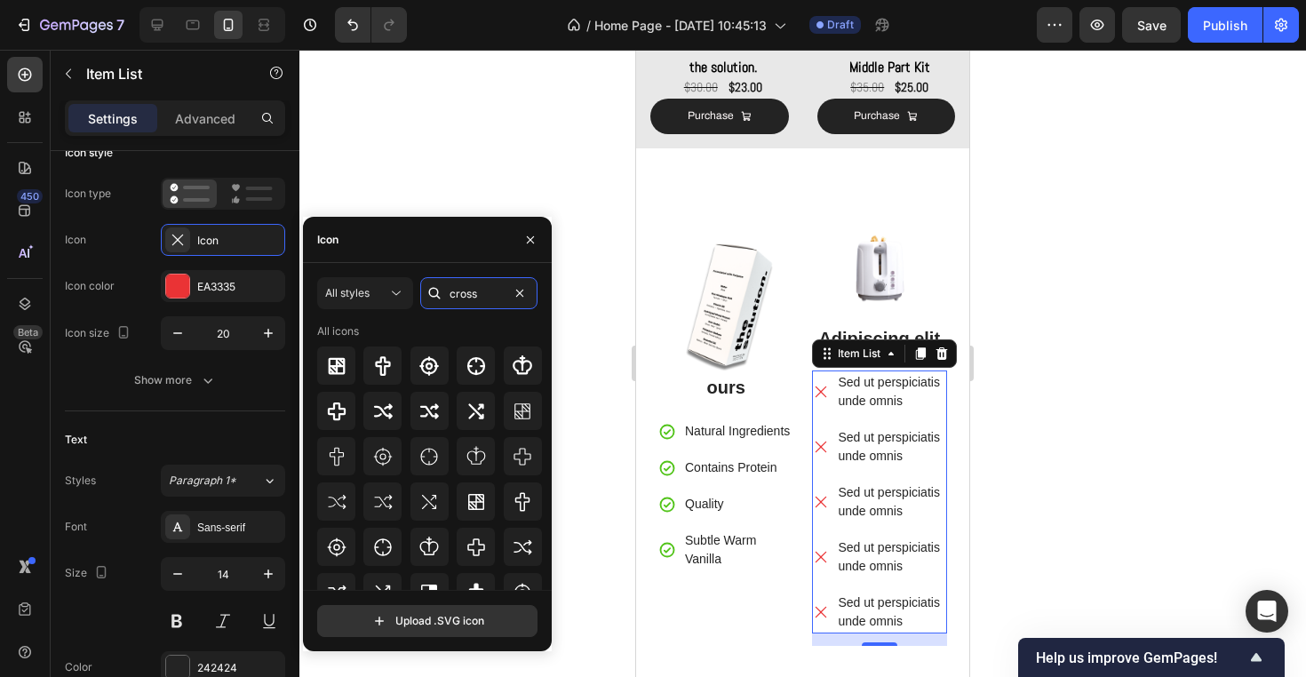
scroll to position [0, 0]
click at [485, 297] on input "cross" at bounding box center [478, 293] width 117 height 32
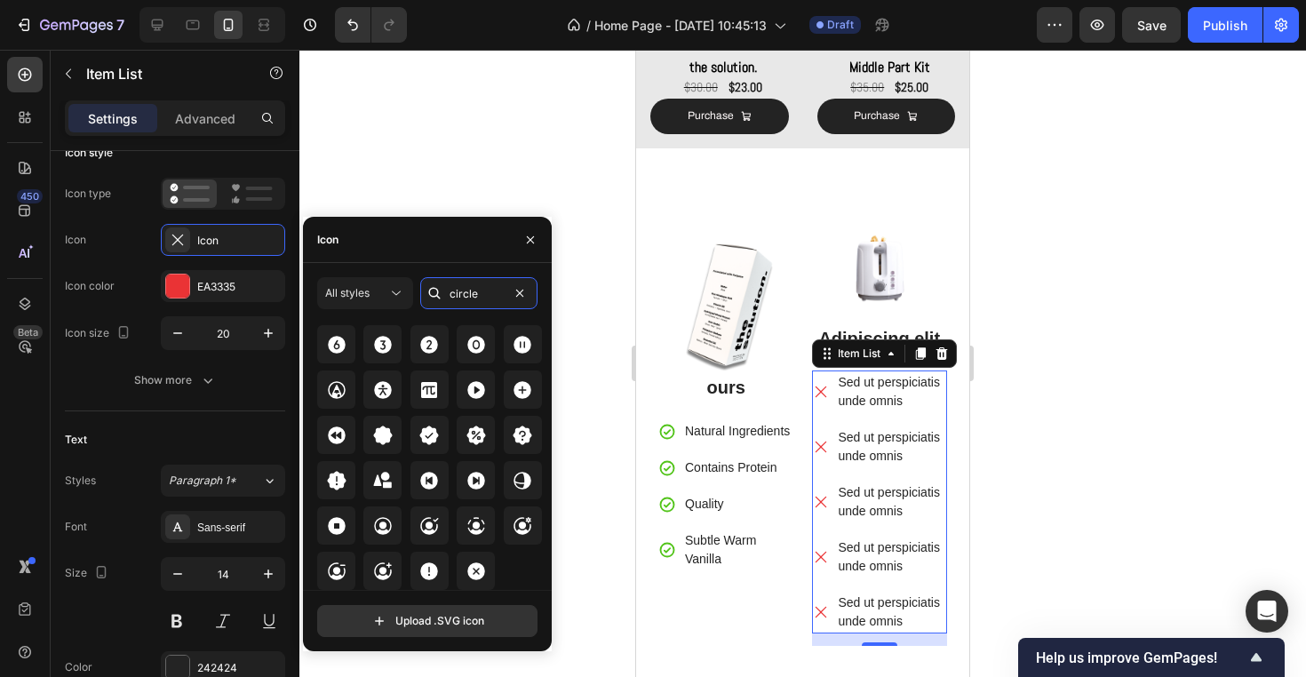
scroll to position [2754, 0]
type input "circle"
click at [478, 583] on div at bounding box center [475, 571] width 38 height 38
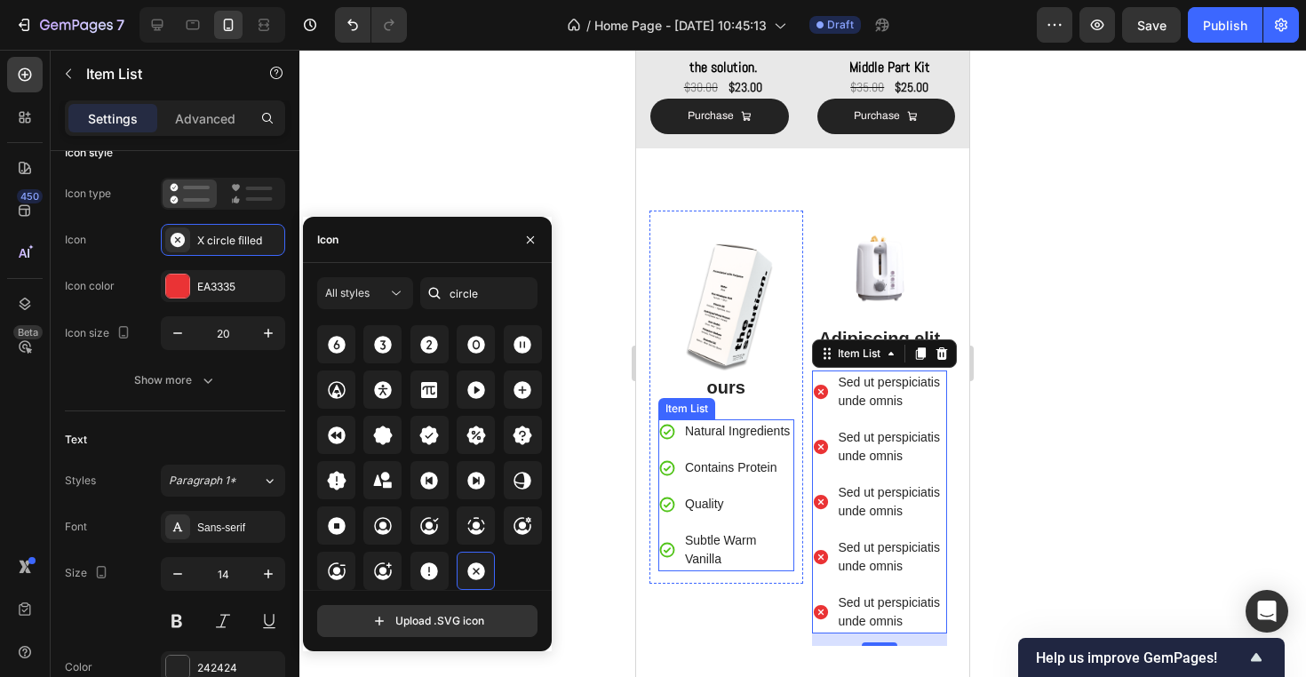
click at [668, 436] on icon at bounding box center [667, 431] width 15 height 15
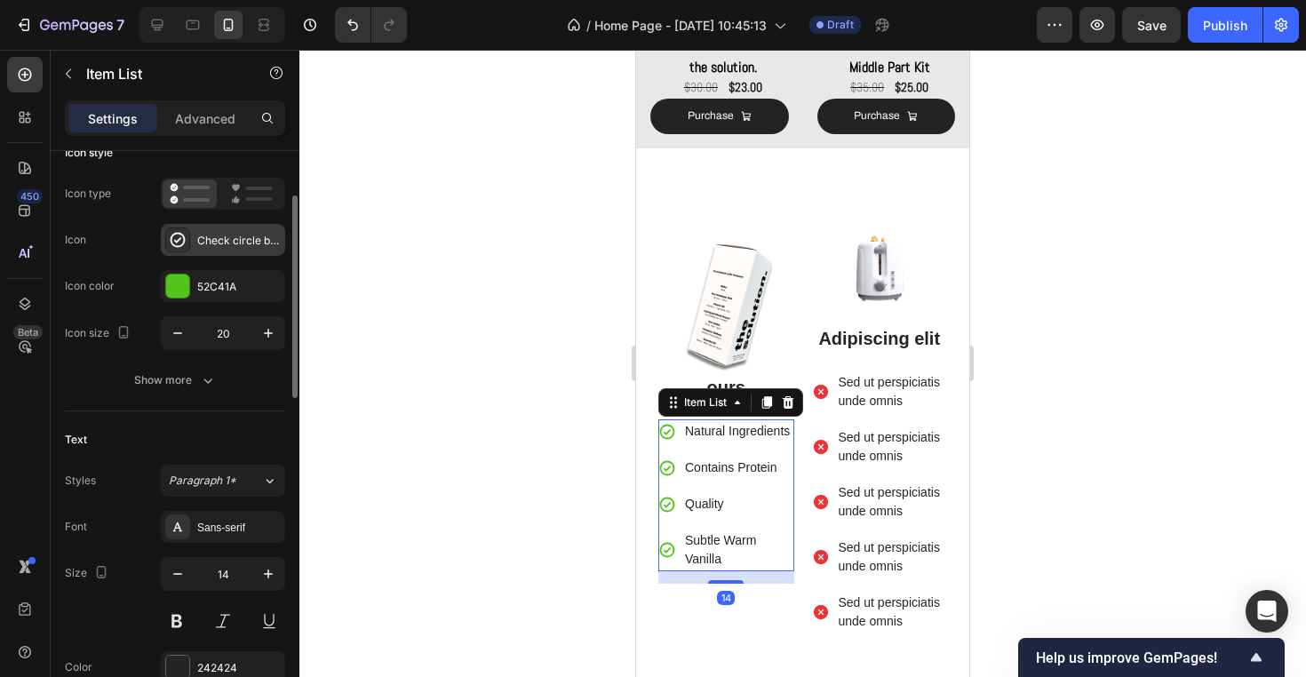
click at [210, 242] on div "Check circle bold" at bounding box center [238, 241] width 83 height 16
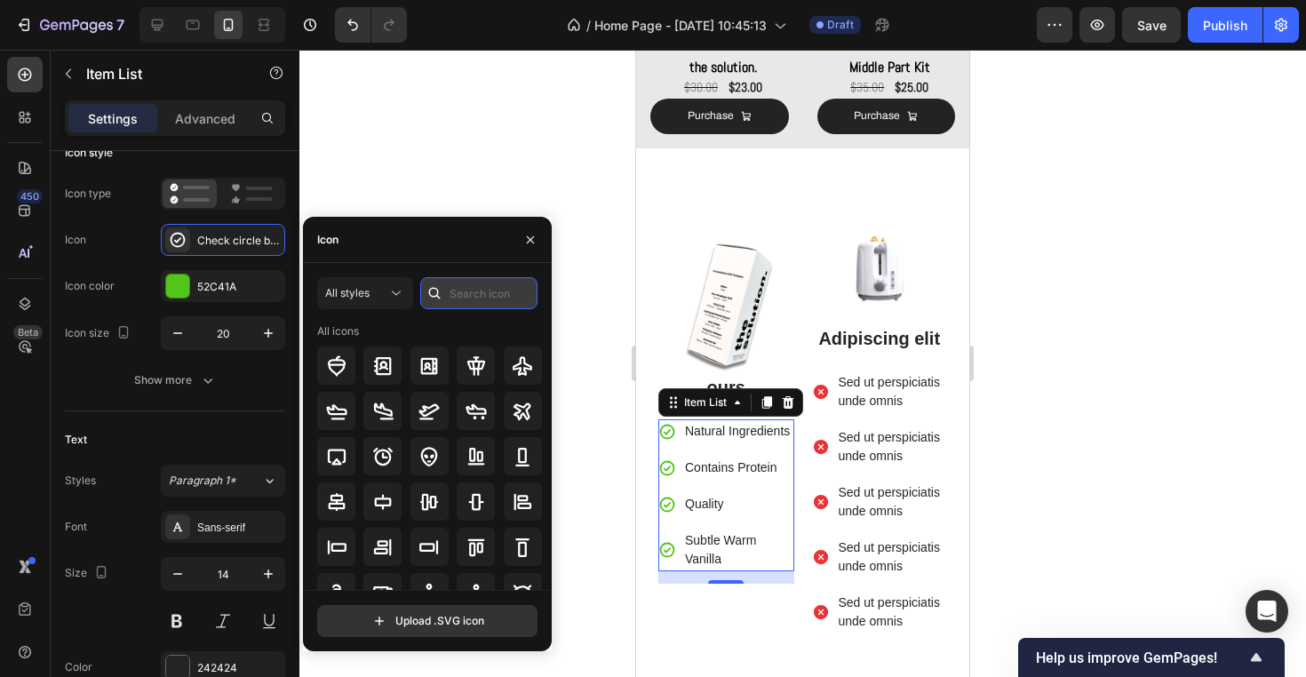
click at [474, 292] on input "text" at bounding box center [478, 293] width 117 height 32
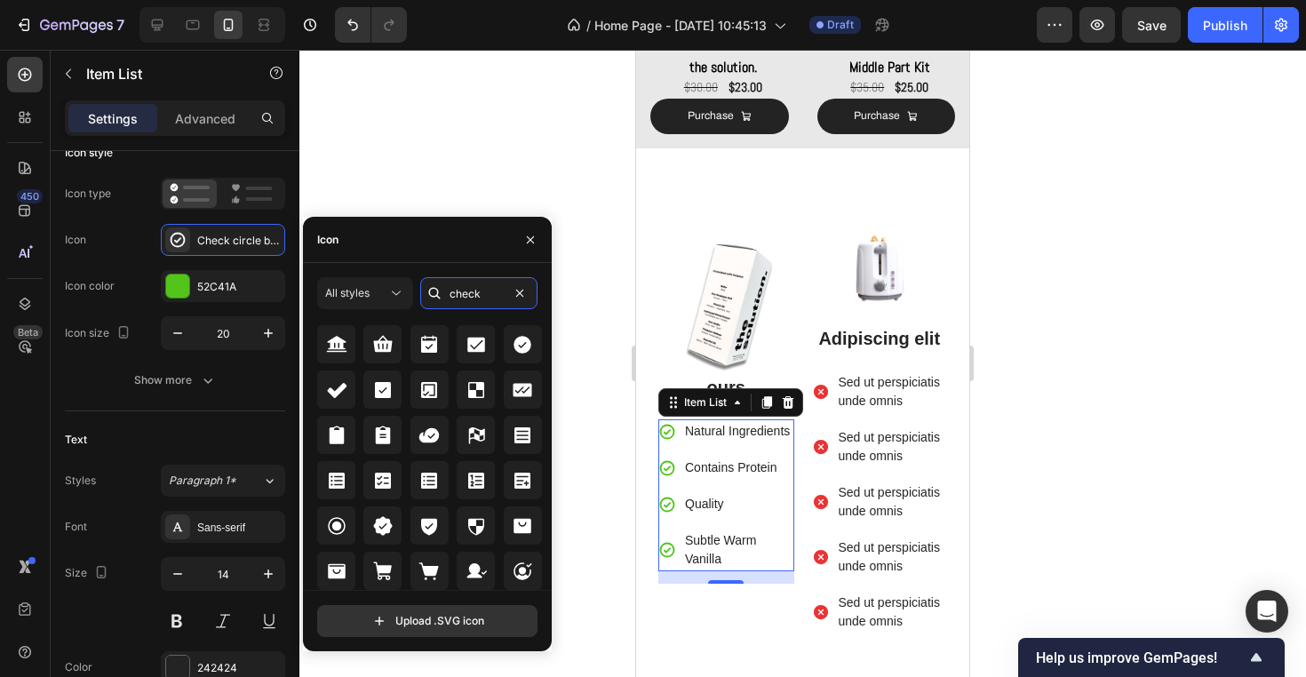
scroll to position [730, 0]
type input "check"
click at [528, 338] on icon at bounding box center [522, 344] width 21 height 21
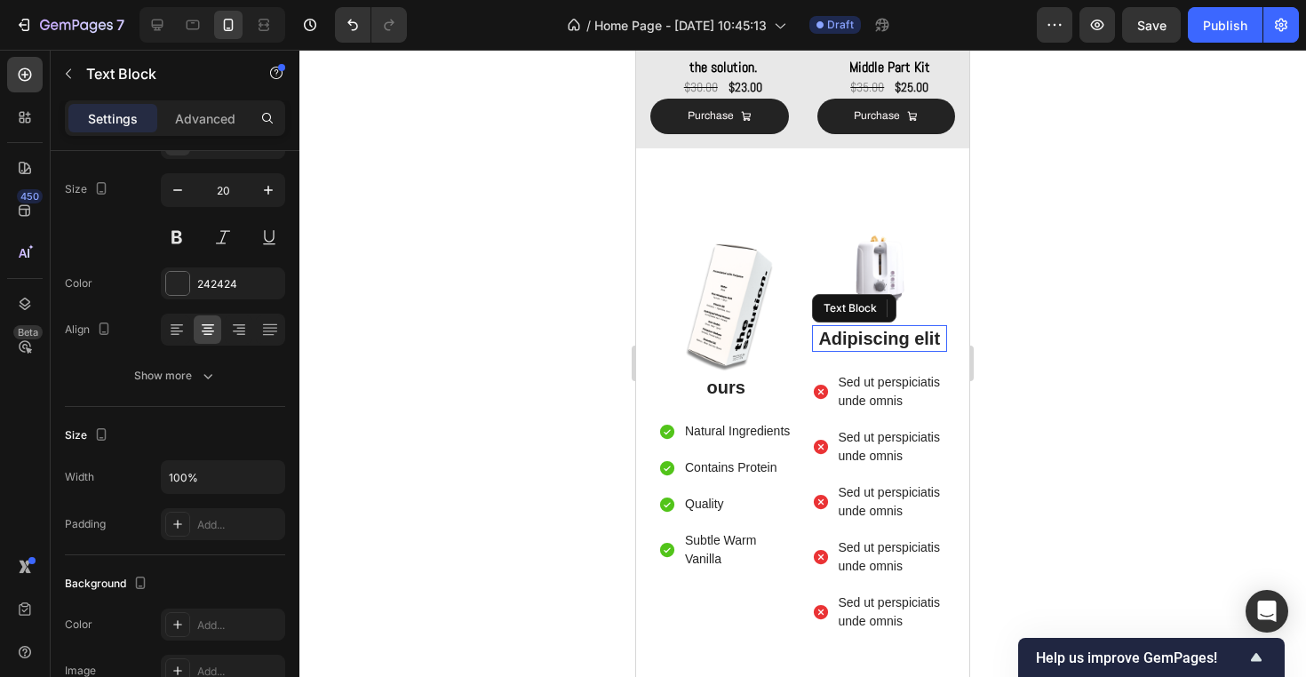
click at [925, 334] on p "Adipiscing elit" at bounding box center [879, 338] width 132 height 23
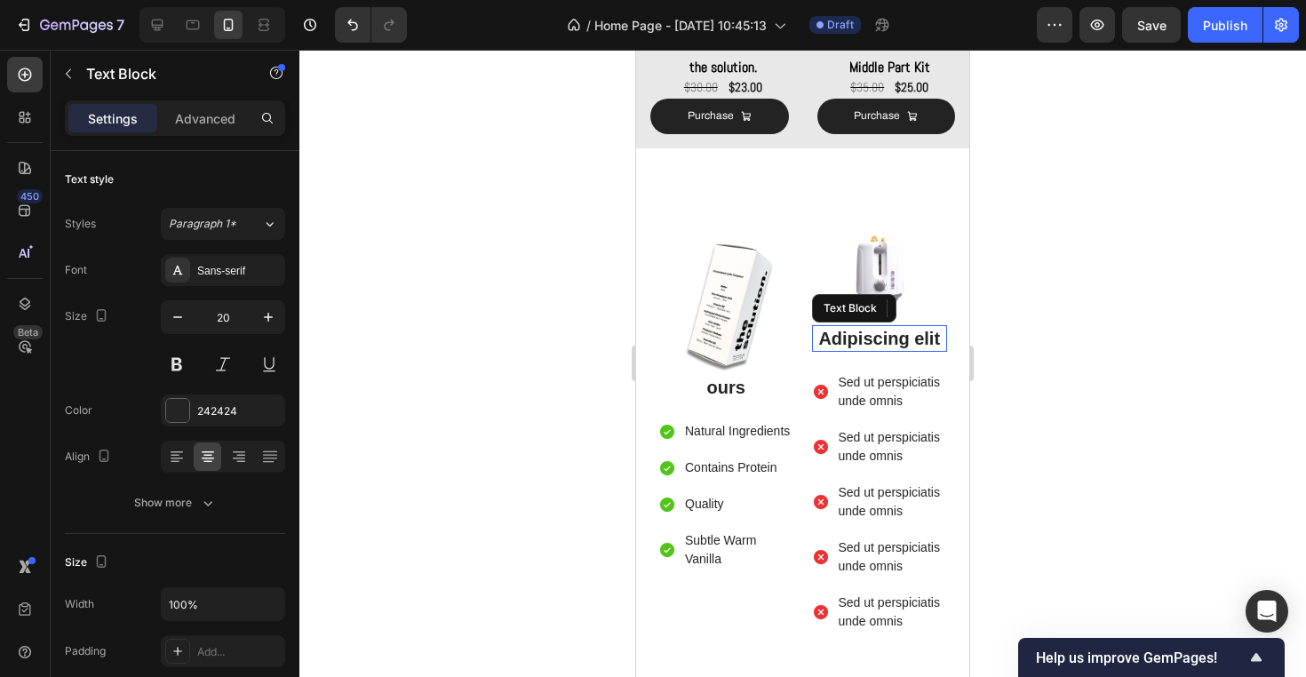
click at [925, 334] on p "Adipiscing elit" at bounding box center [879, 338] width 132 height 23
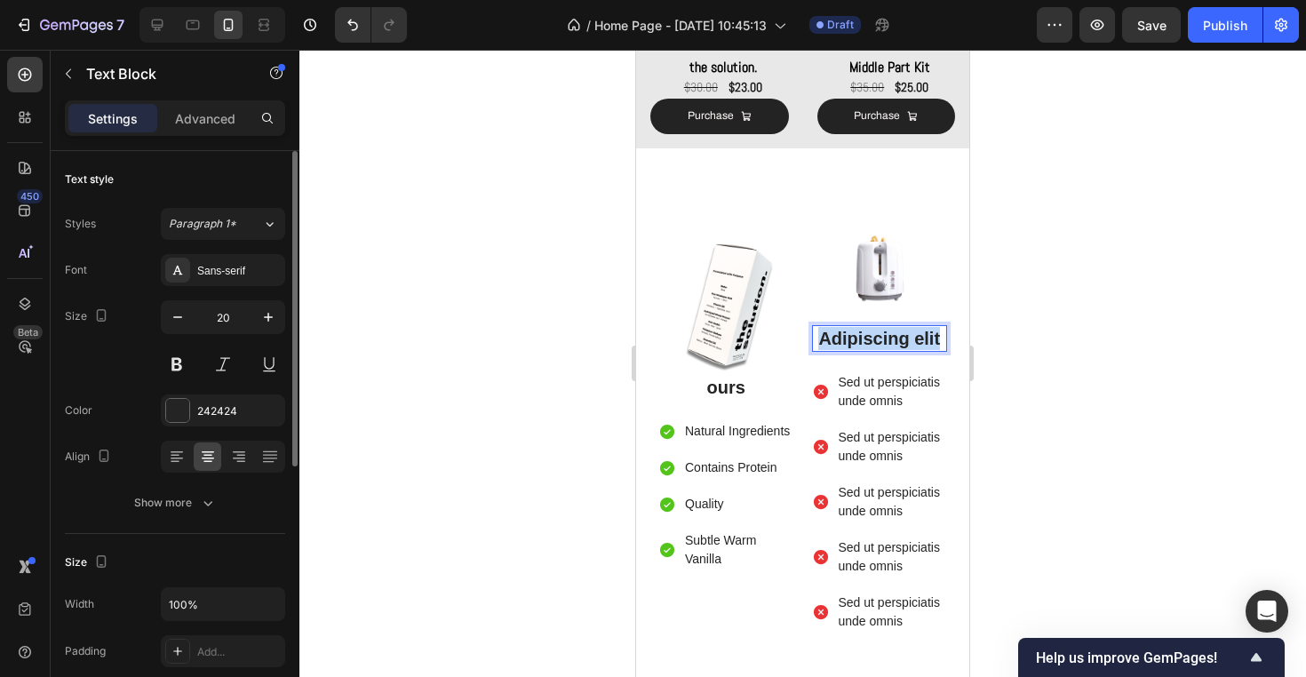
click at [925, 334] on p "Adipiscing elit" at bounding box center [879, 338] width 132 height 23
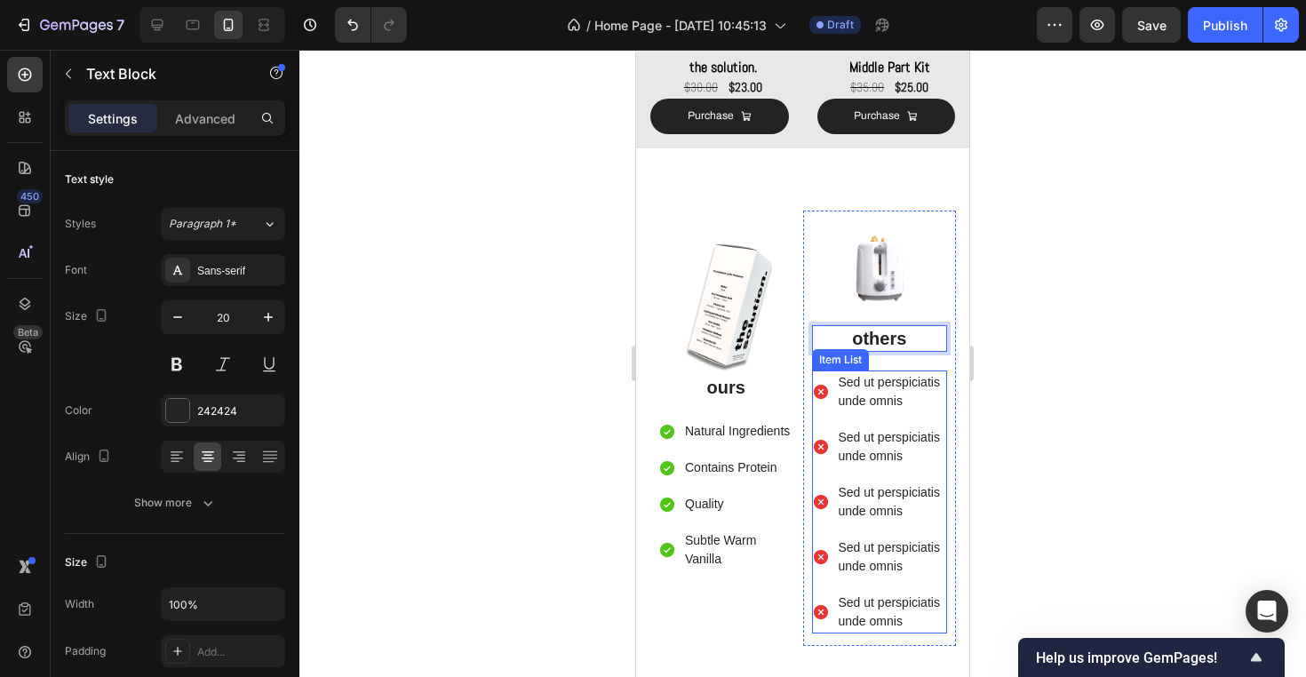
click at [904, 383] on p "Sed ut perspiciatis unde omnis" at bounding box center [891, 391] width 107 height 37
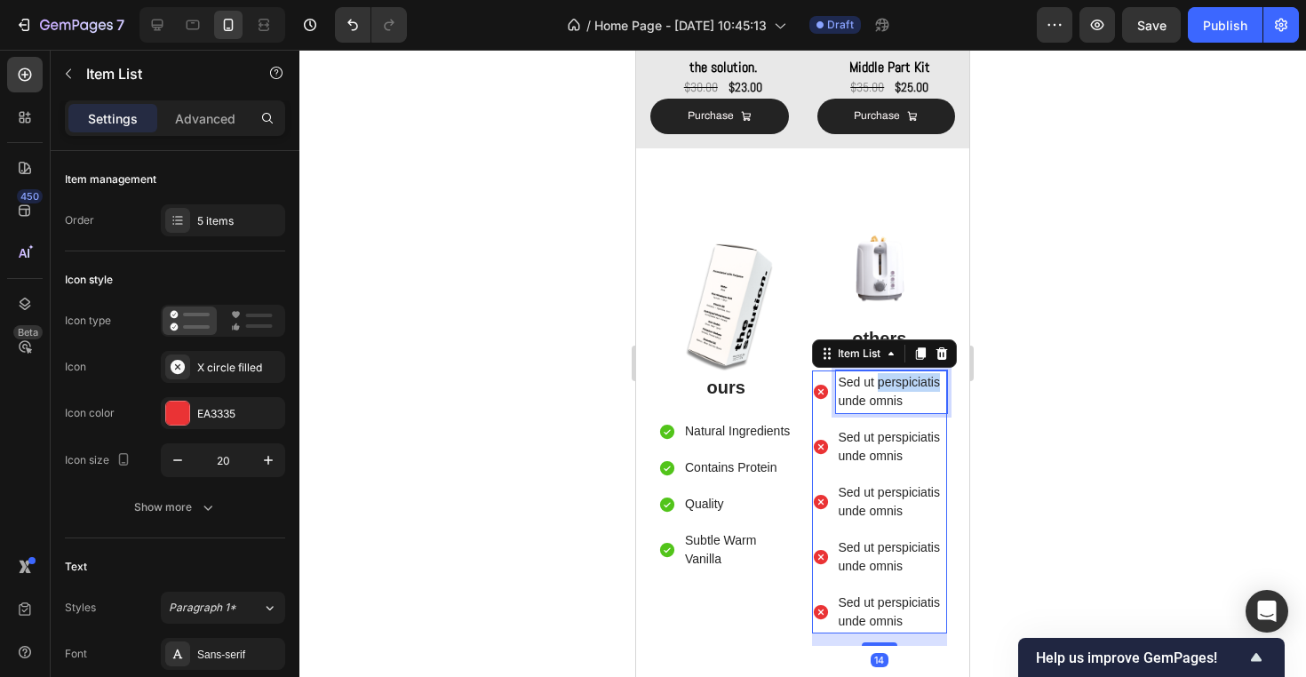
click at [904, 383] on p "Sed ut perspiciatis unde omnis" at bounding box center [891, 391] width 107 height 37
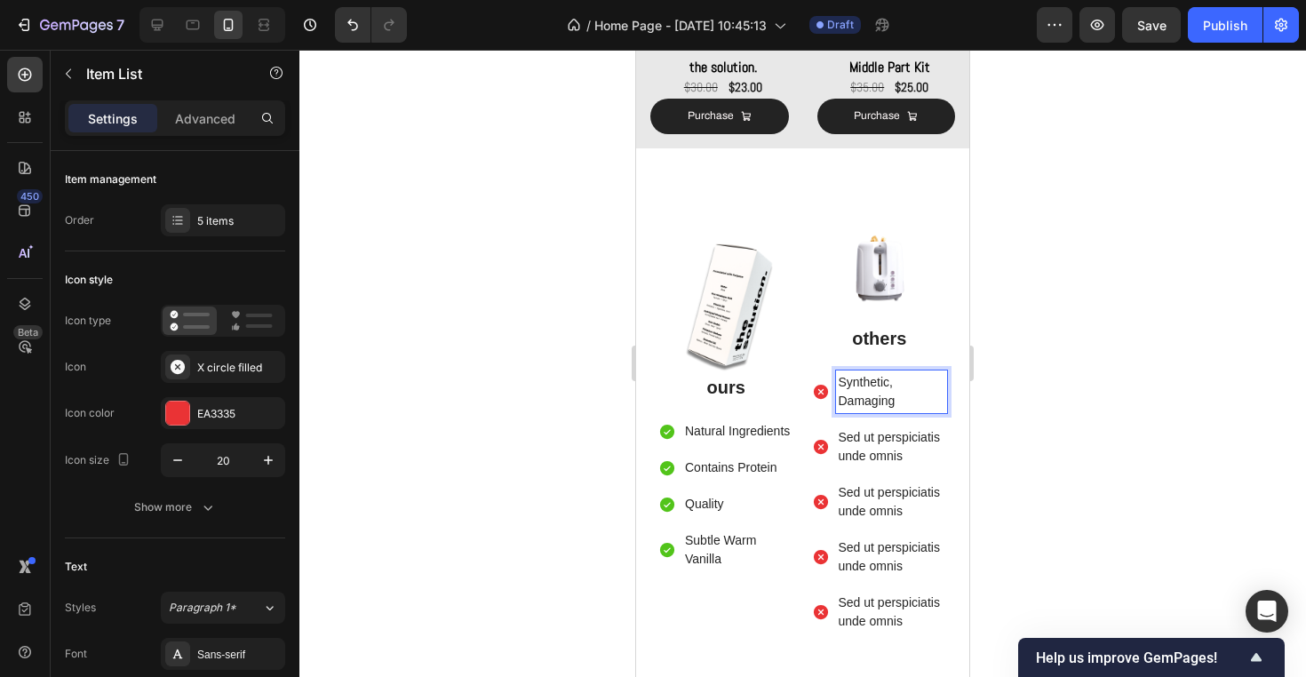
click at [866, 428] on p "Sed ut perspiciatis unde omnis" at bounding box center [891, 446] width 107 height 37
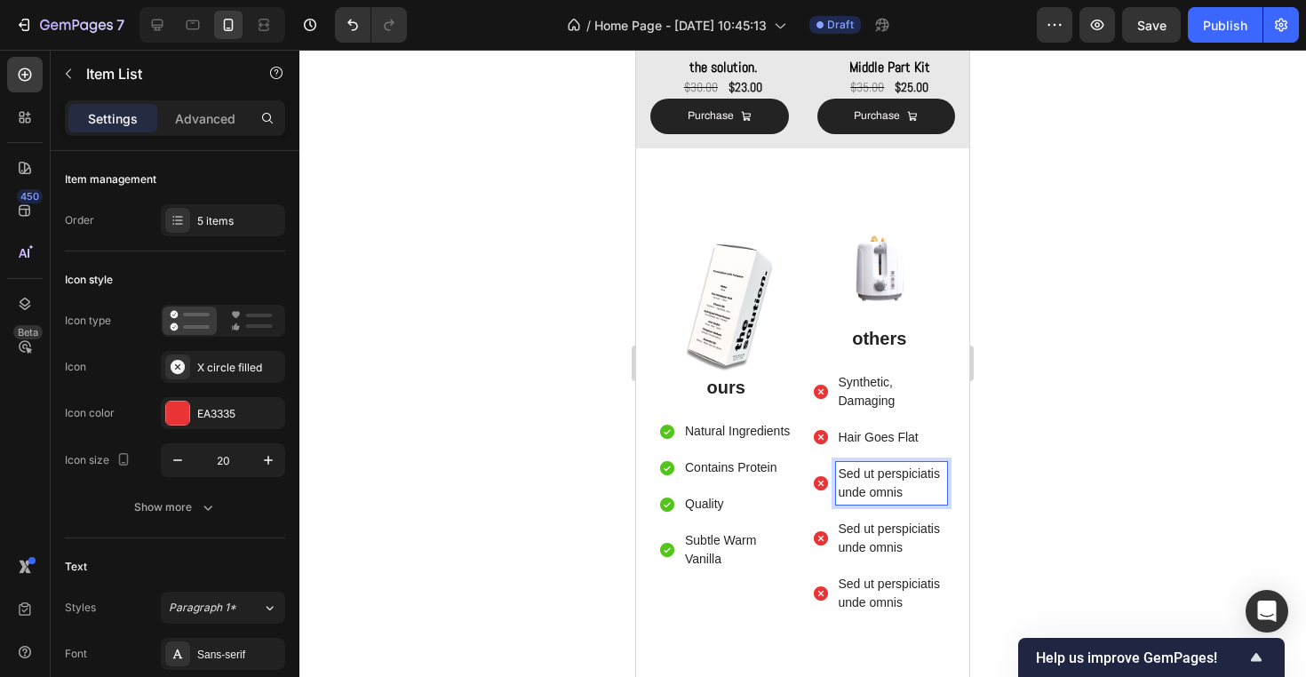
click at [909, 480] on p "Sed ut perspiciatis unde omnis" at bounding box center [891, 482] width 107 height 37
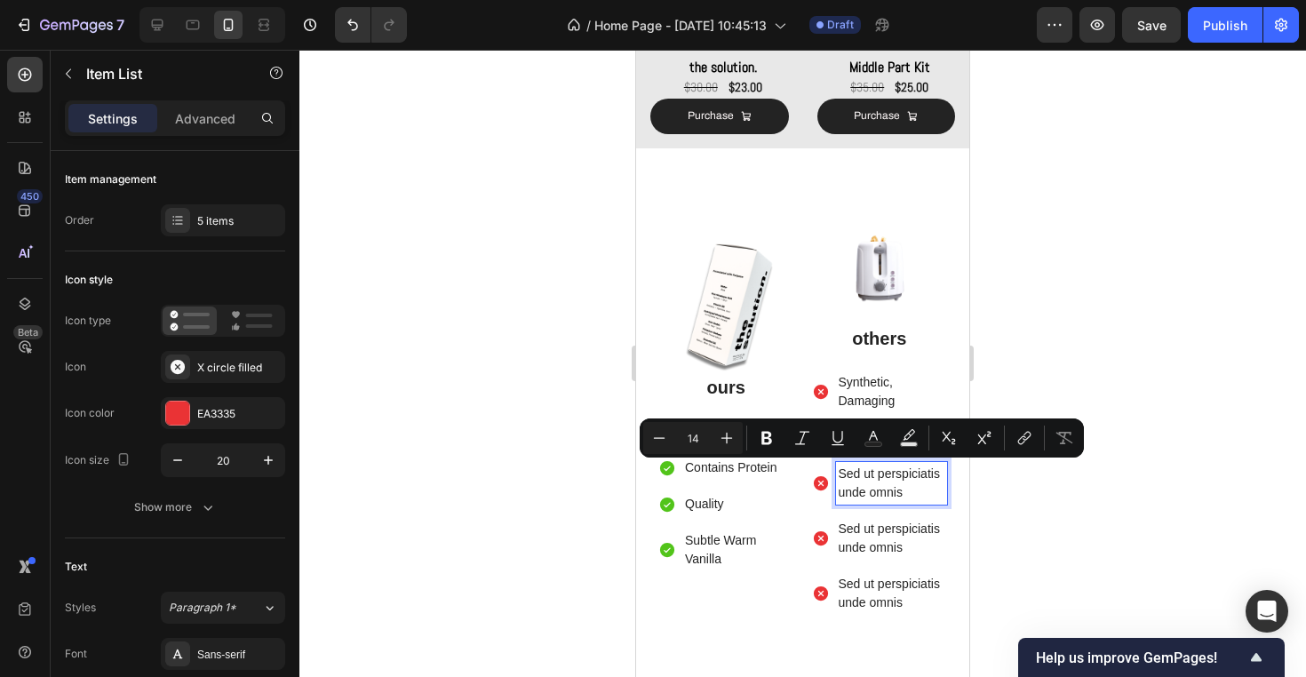
click at [869, 551] on p "Sed ut perspiciatis unde omnis" at bounding box center [891, 538] width 107 height 37
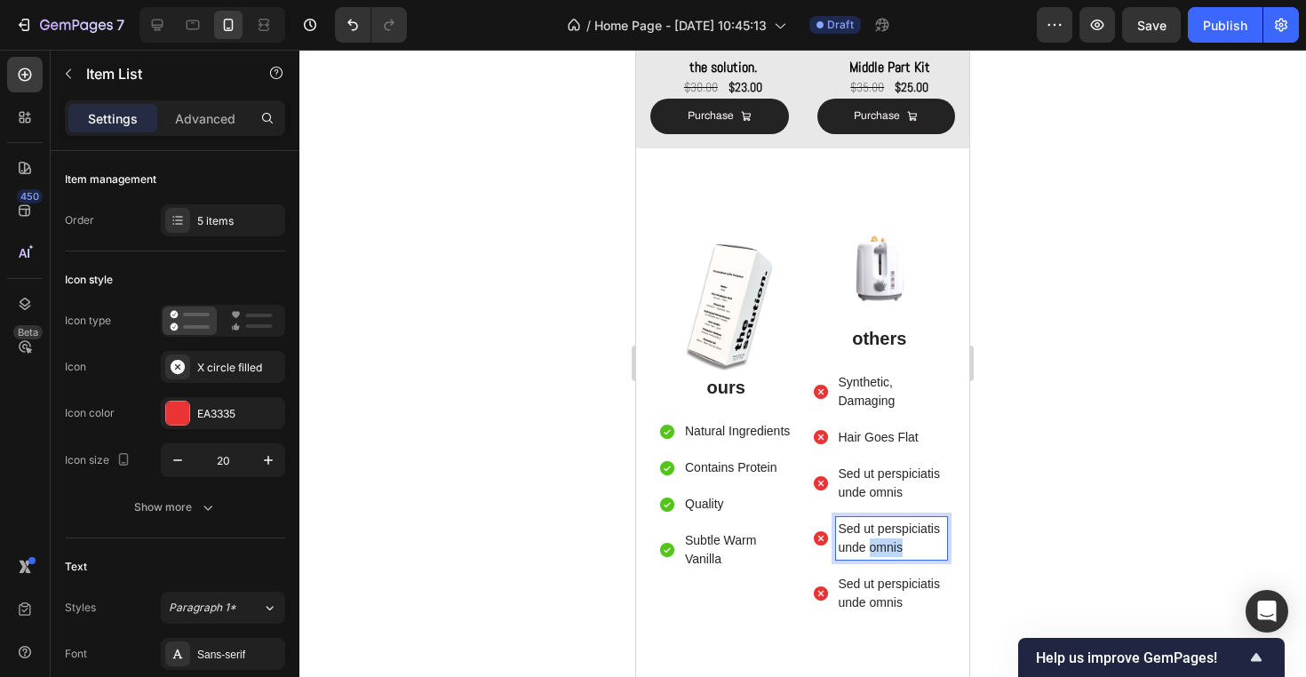
click at [869, 551] on p "Sed ut perspiciatis unde omnis" at bounding box center [891, 538] width 107 height 37
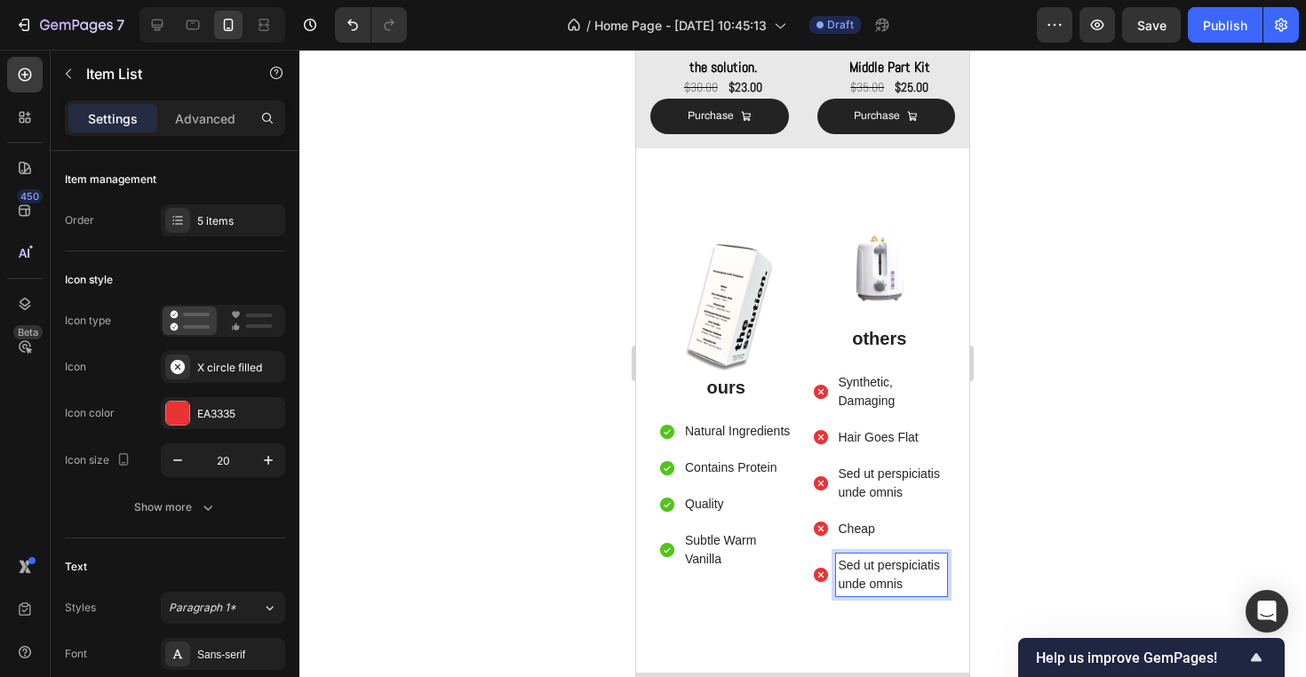
click at [870, 590] on p "Sed ut perspiciatis unde omnis" at bounding box center [891, 574] width 107 height 37
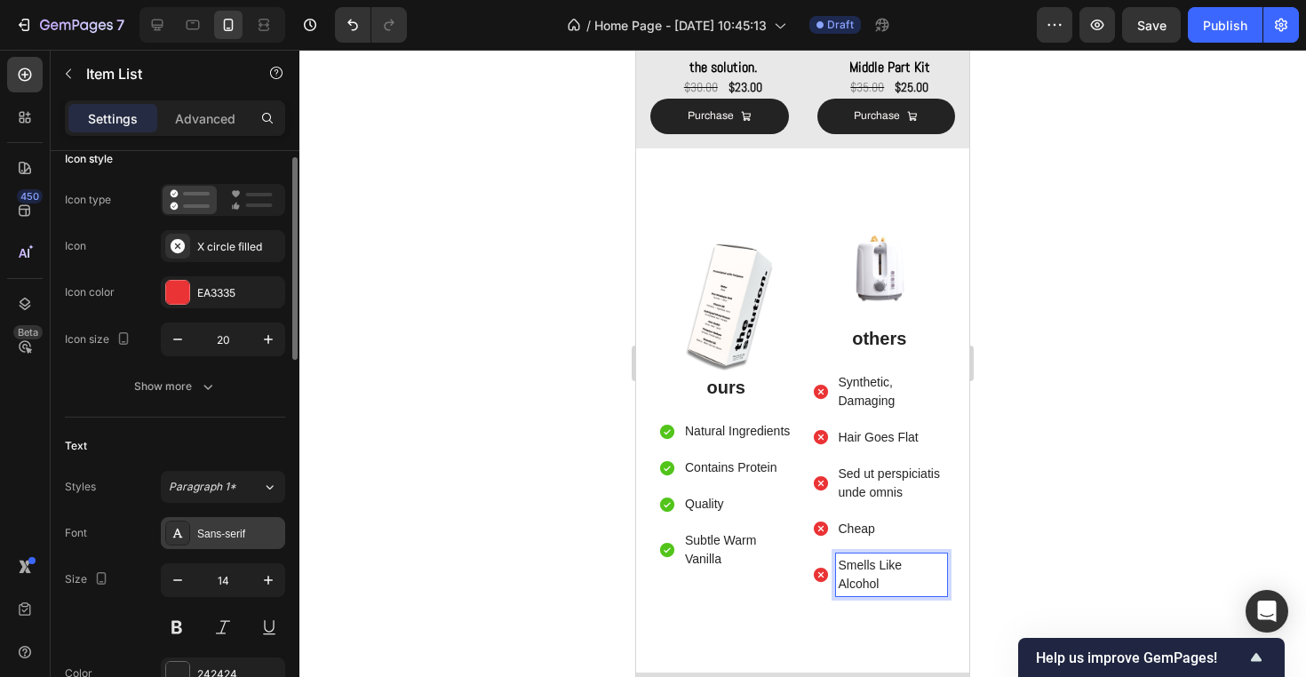
scroll to position [163, 0]
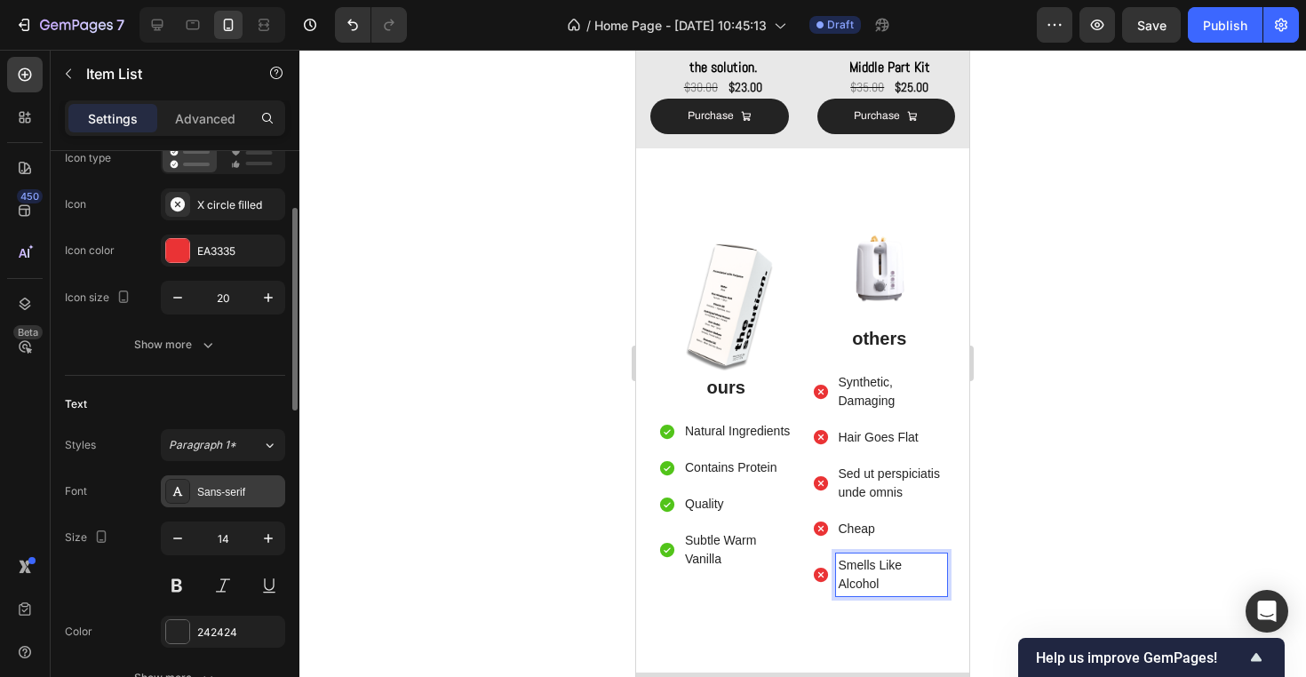
click at [228, 506] on div "Sans-serif" at bounding box center [223, 491] width 124 height 32
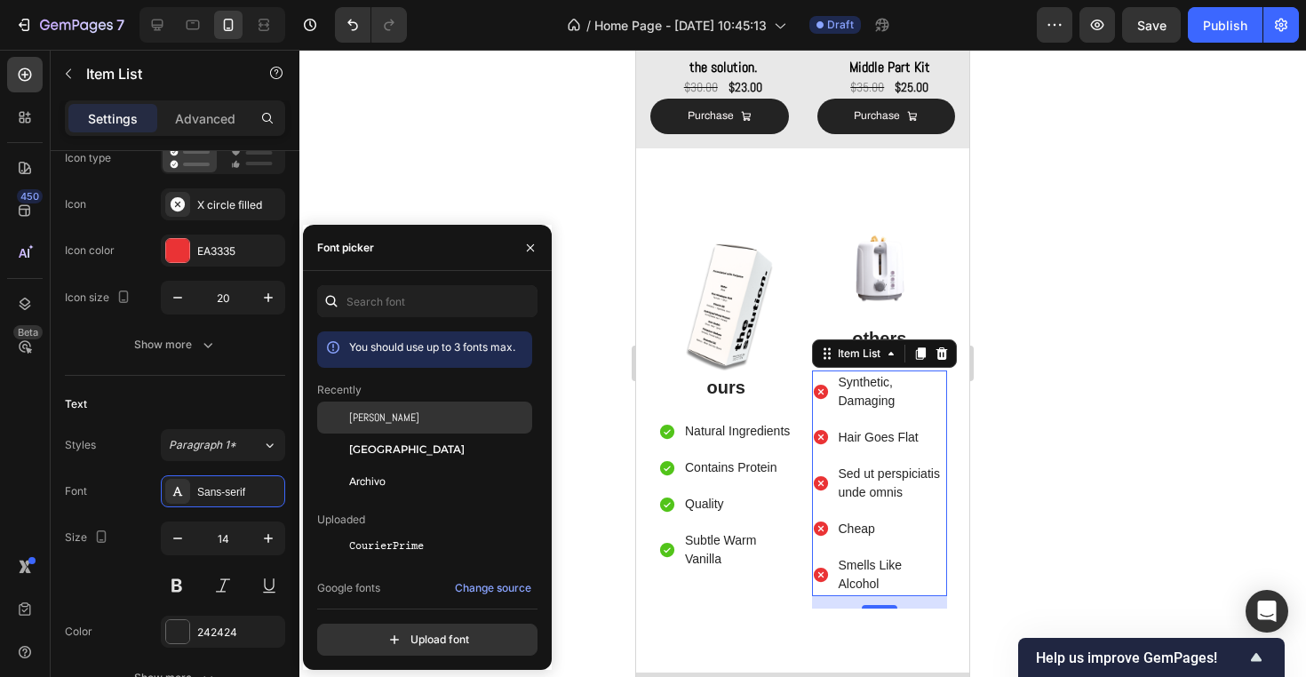
click at [413, 407] on div "[PERSON_NAME]" at bounding box center [424, 417] width 215 height 32
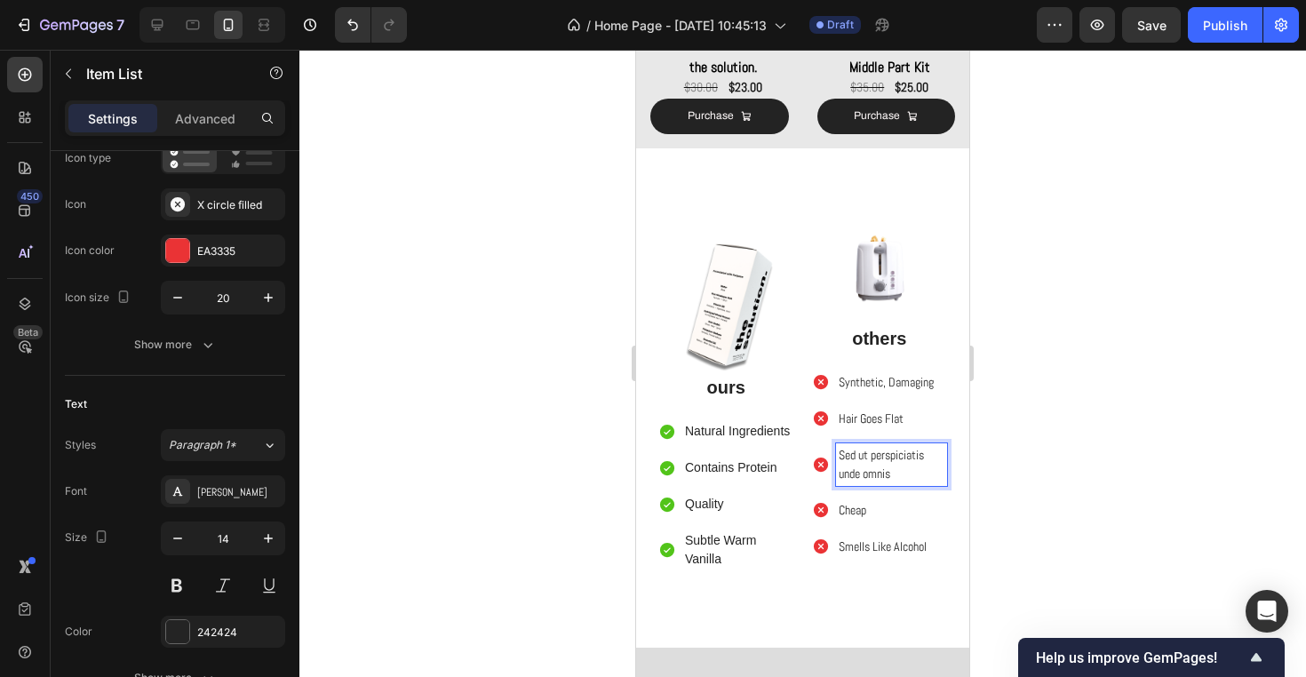
click at [899, 454] on p "Sed ut perspiciatis unde omnis" at bounding box center [891, 464] width 107 height 37
click at [946, 462] on div "Sed ut perspiciatis unde omnis" at bounding box center [892, 464] width 112 height 43
click at [923, 464] on p "Sed ut perspiciatis unde omnis" at bounding box center [891, 464] width 107 height 37
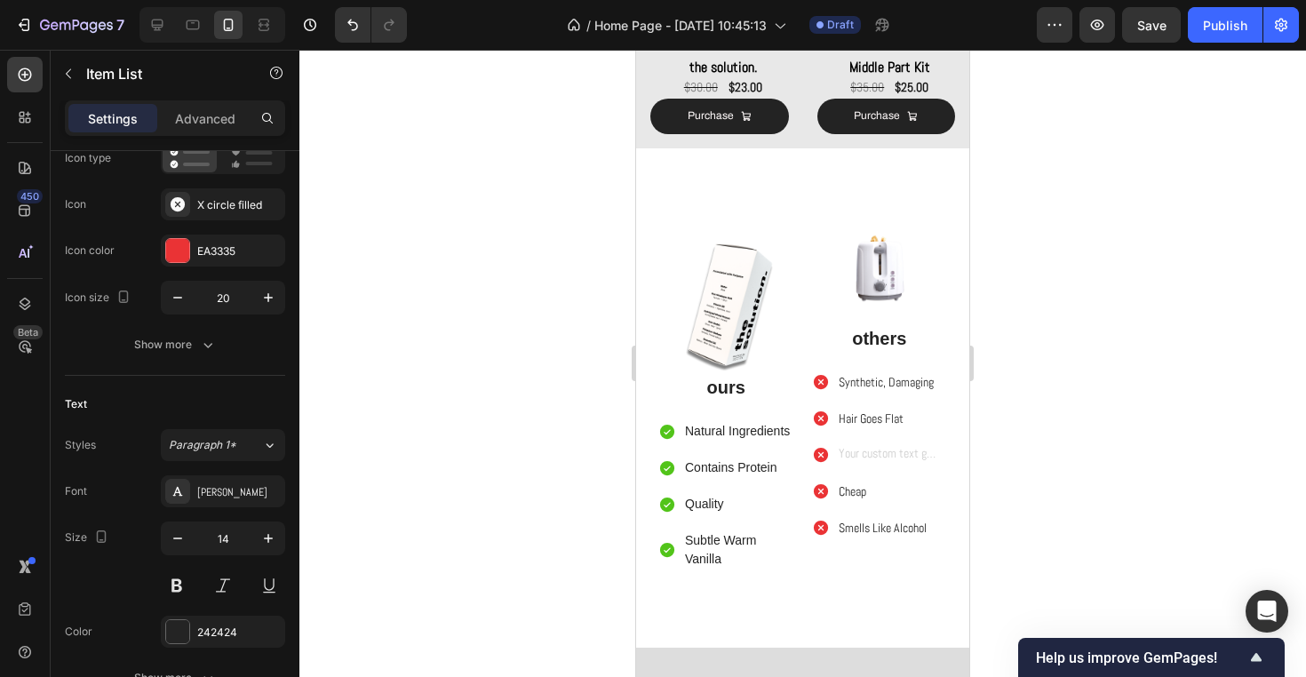
click at [829, 450] on icon at bounding box center [821, 455] width 18 height 18
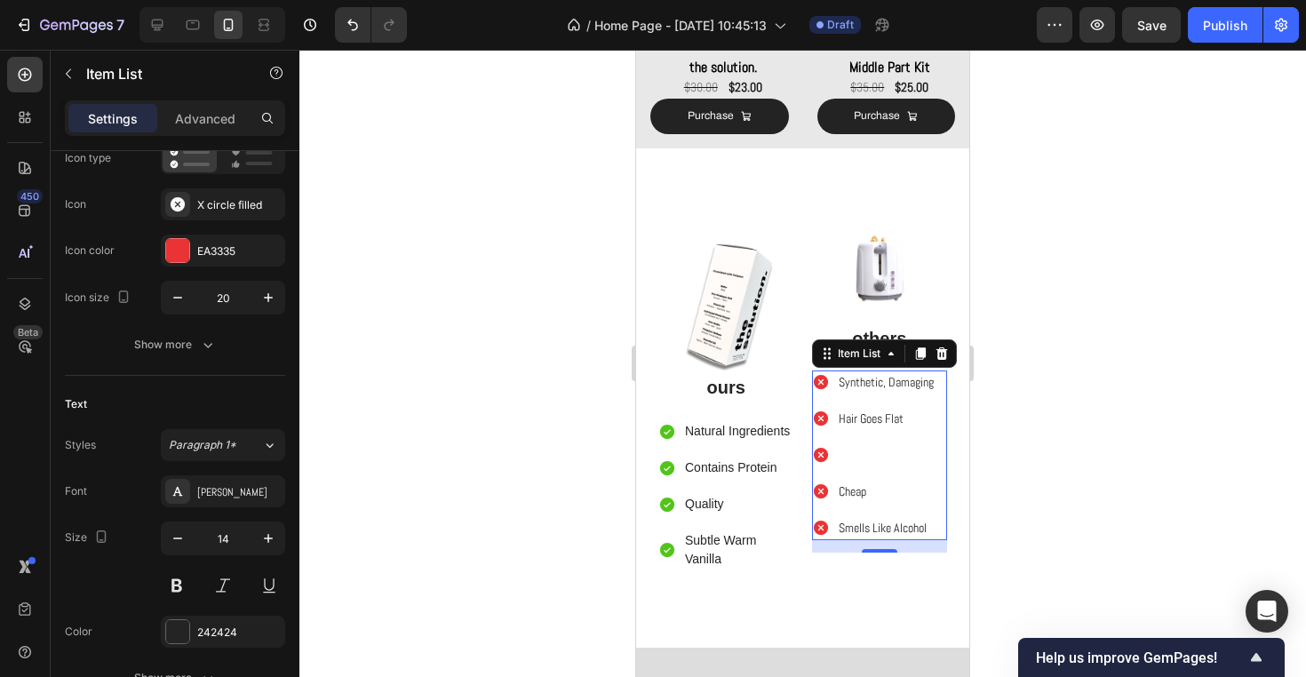
click at [820, 453] on icon at bounding box center [821, 455] width 18 height 18
click at [872, 457] on p "Rich Text Editor. Editing area: main" at bounding box center [885, 455] width 95 height 19
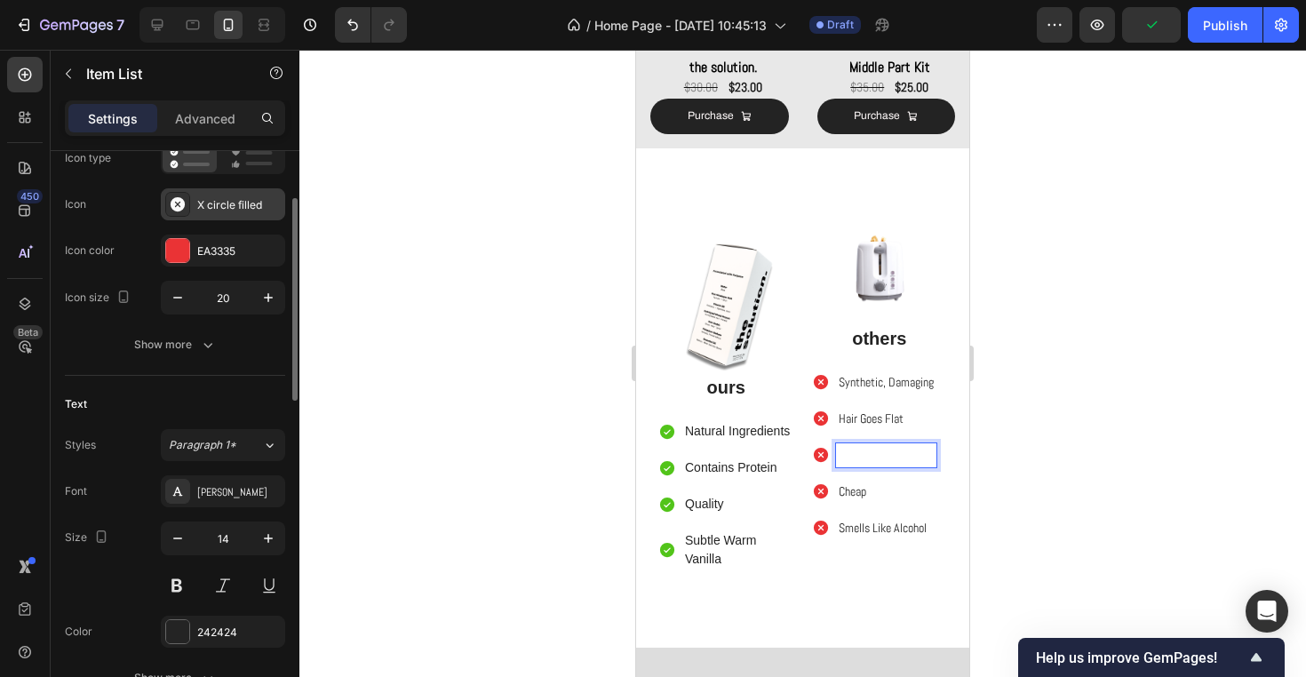
scroll to position [0, 0]
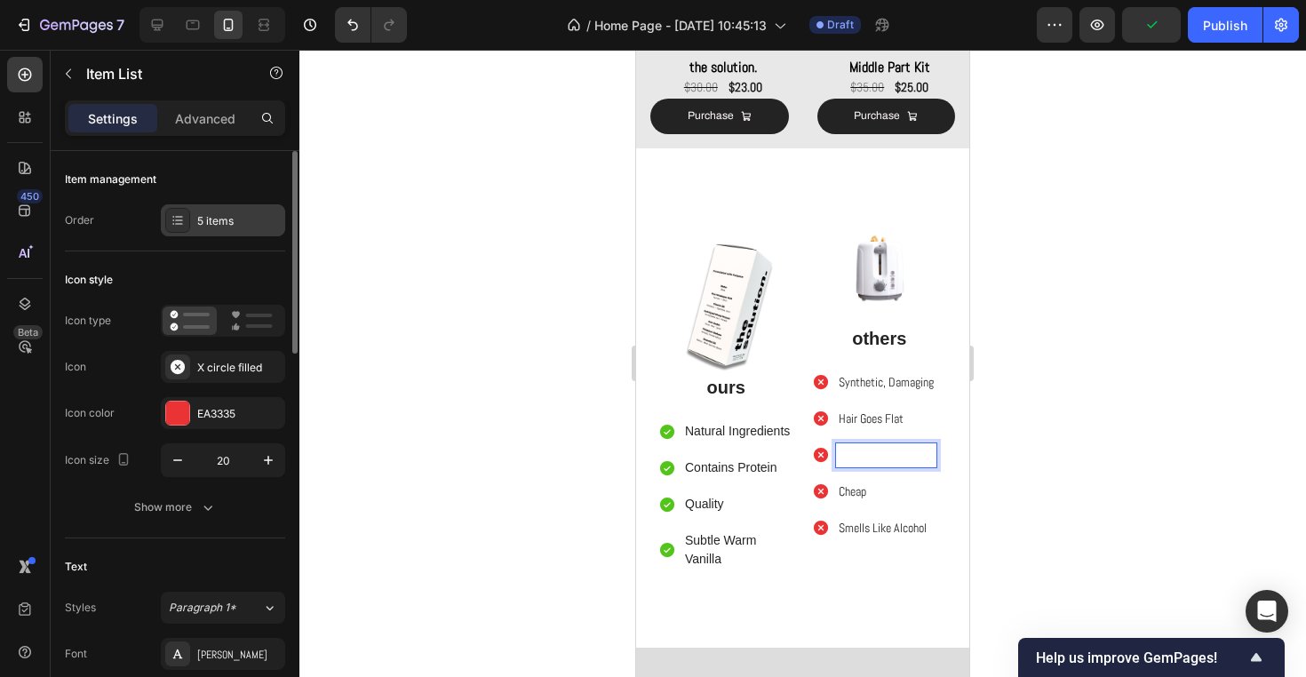
click at [242, 213] on div "5 items" at bounding box center [238, 221] width 83 height 16
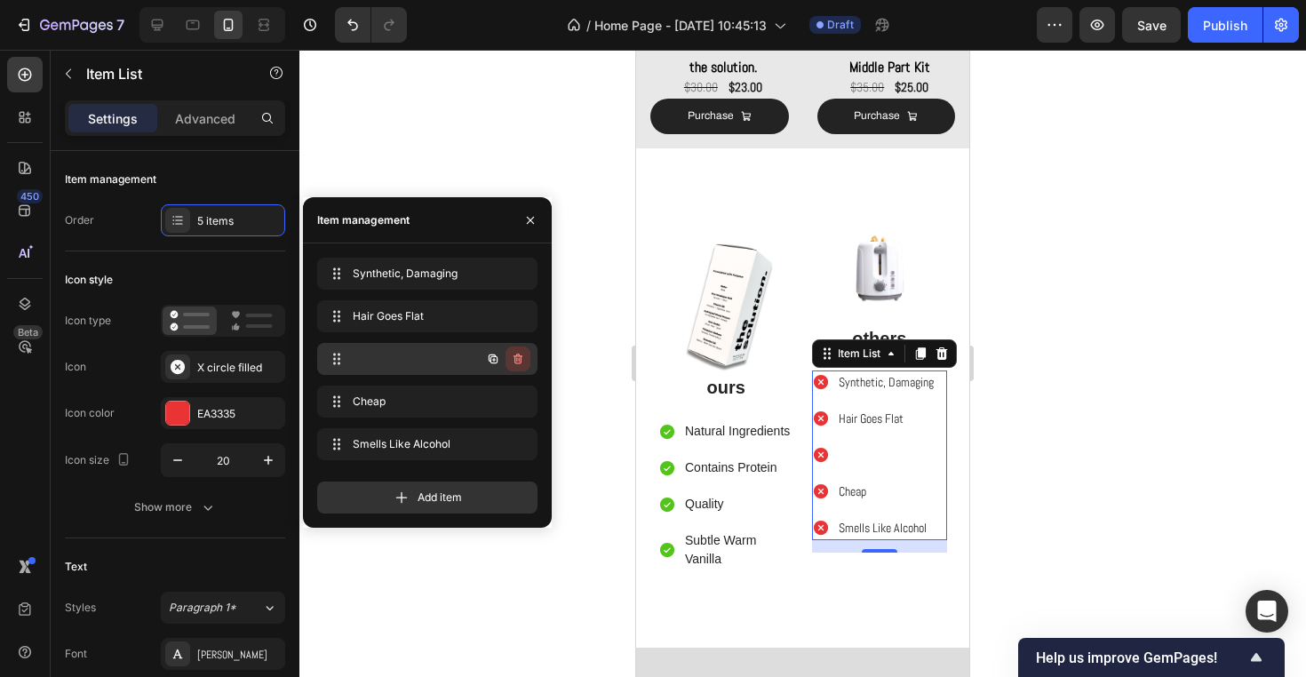
click at [516, 357] on icon "button" at bounding box center [518, 359] width 14 height 14
click at [503, 345] on div "Cancel Delete" at bounding box center [478, 359] width 104 height 32
click at [504, 356] on div "Delete" at bounding box center [505, 359] width 33 height 16
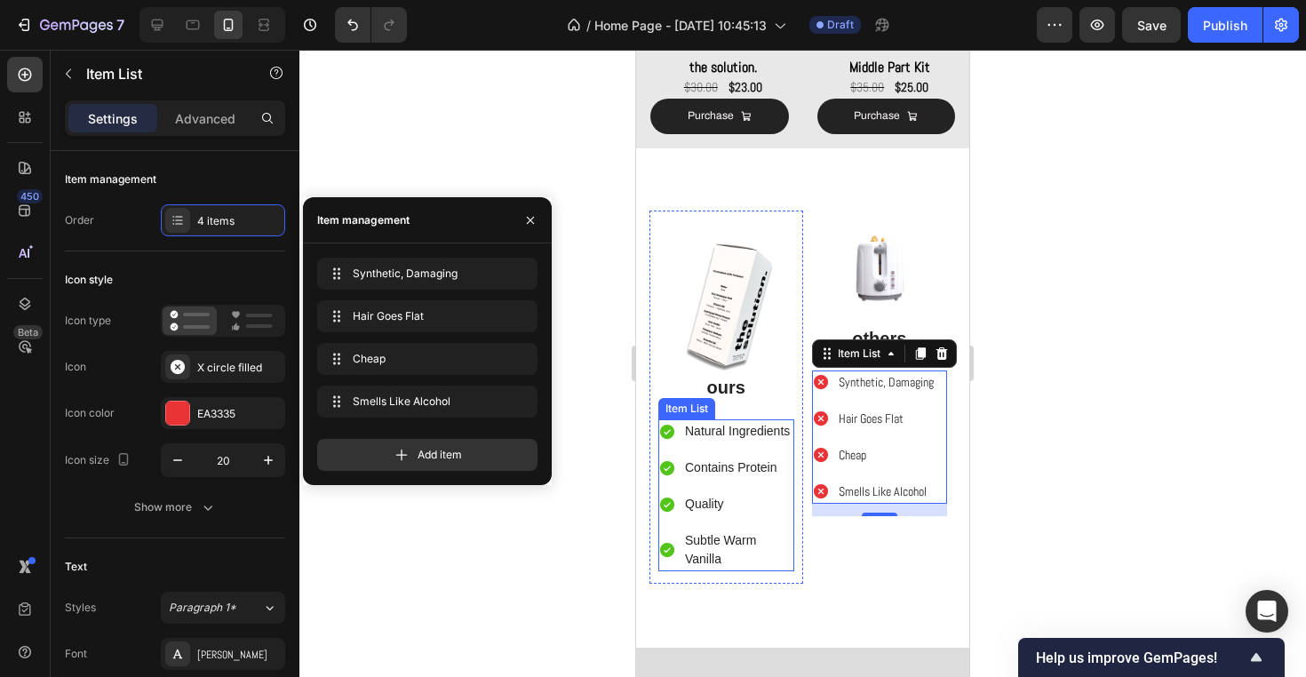
click at [783, 503] on p "Quality" at bounding box center [738, 504] width 107 height 19
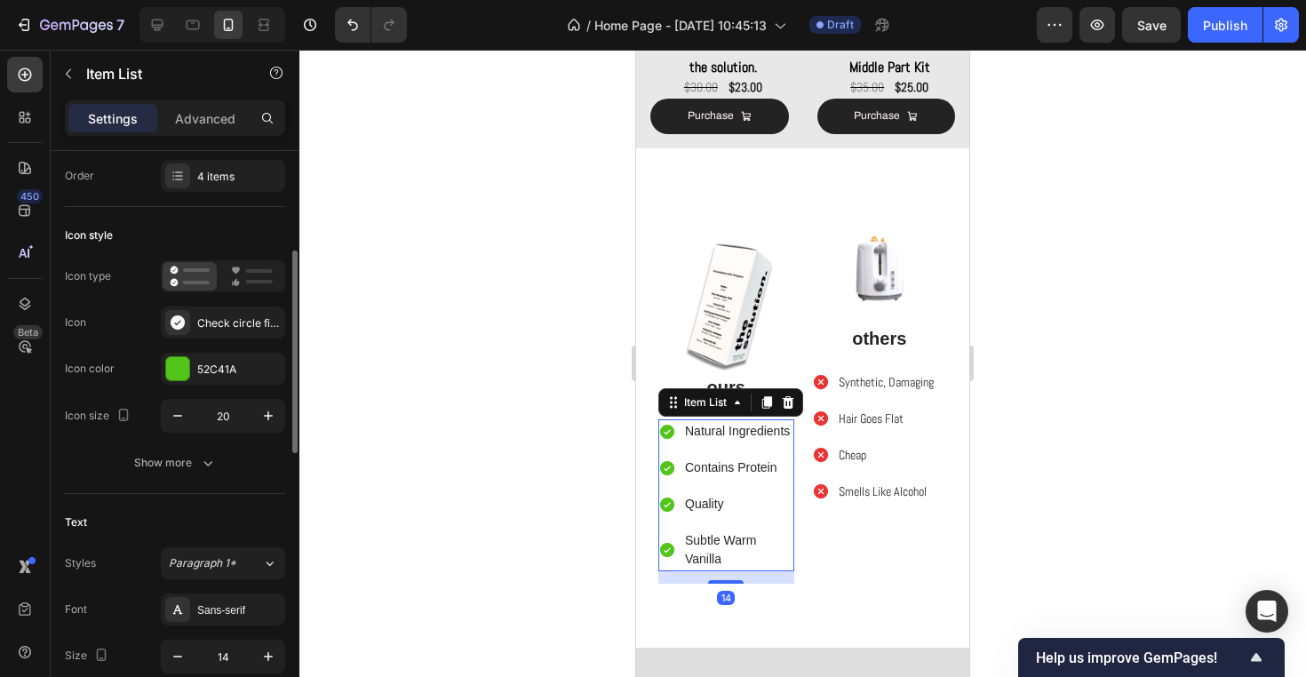
scroll to position [117, 0]
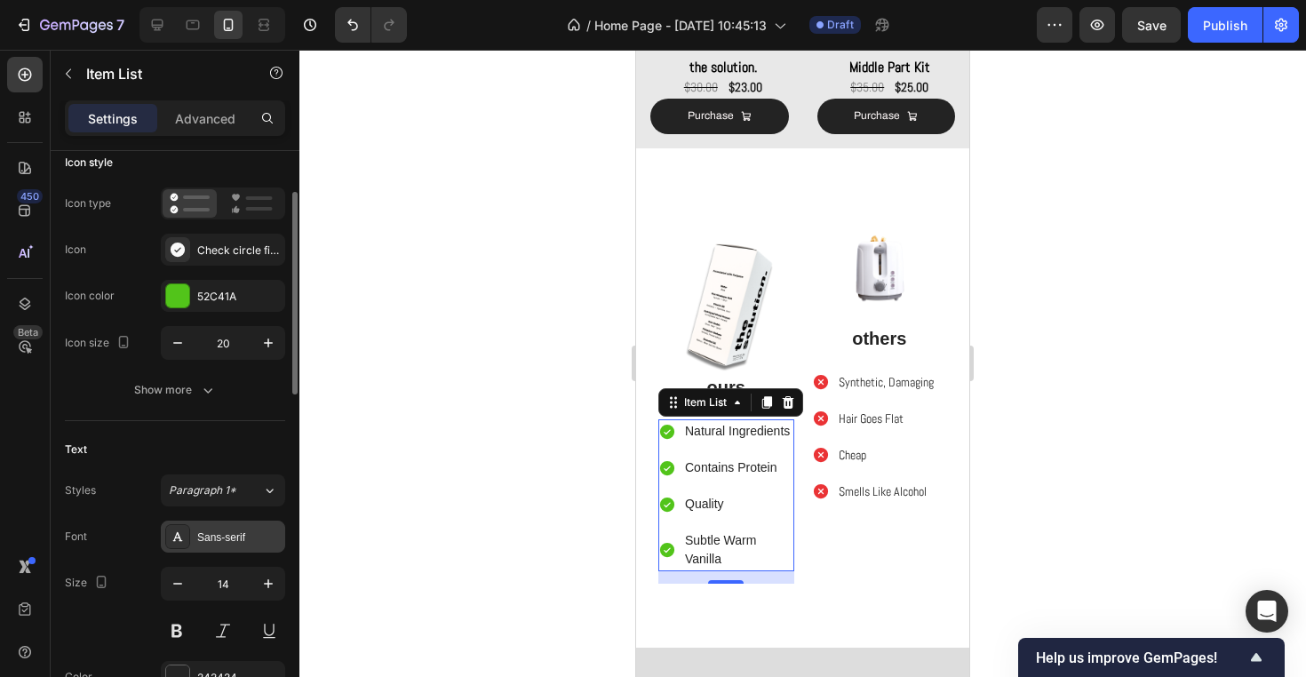
click at [221, 543] on div "Sans-serif" at bounding box center [238, 537] width 83 height 16
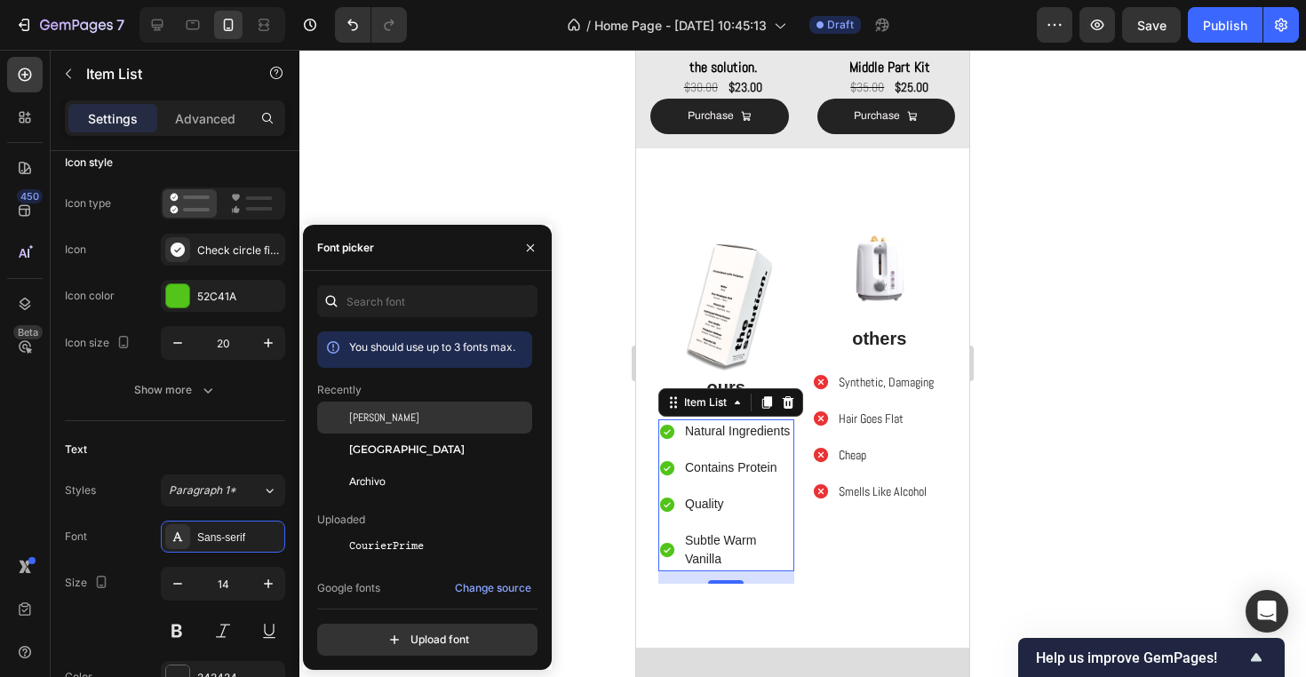
click at [421, 413] on div "[PERSON_NAME]" at bounding box center [438, 417] width 179 height 16
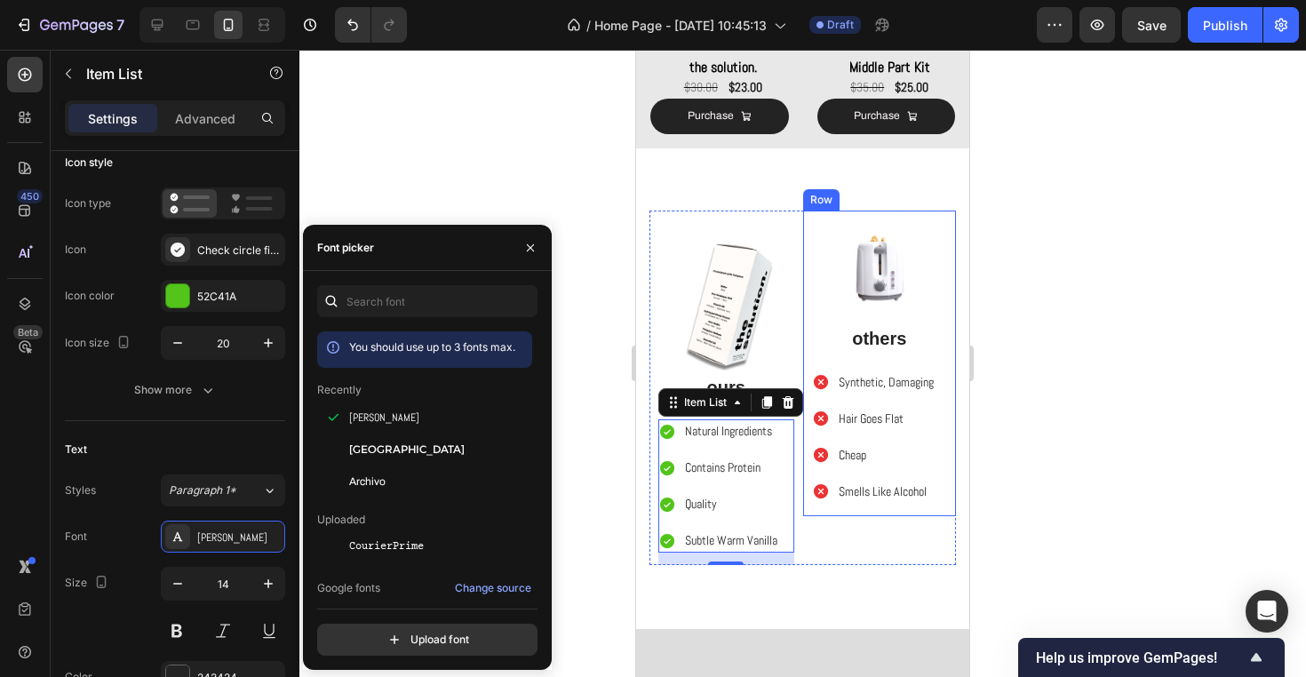
click at [890, 251] on img at bounding box center [880, 264] width 136 height 83
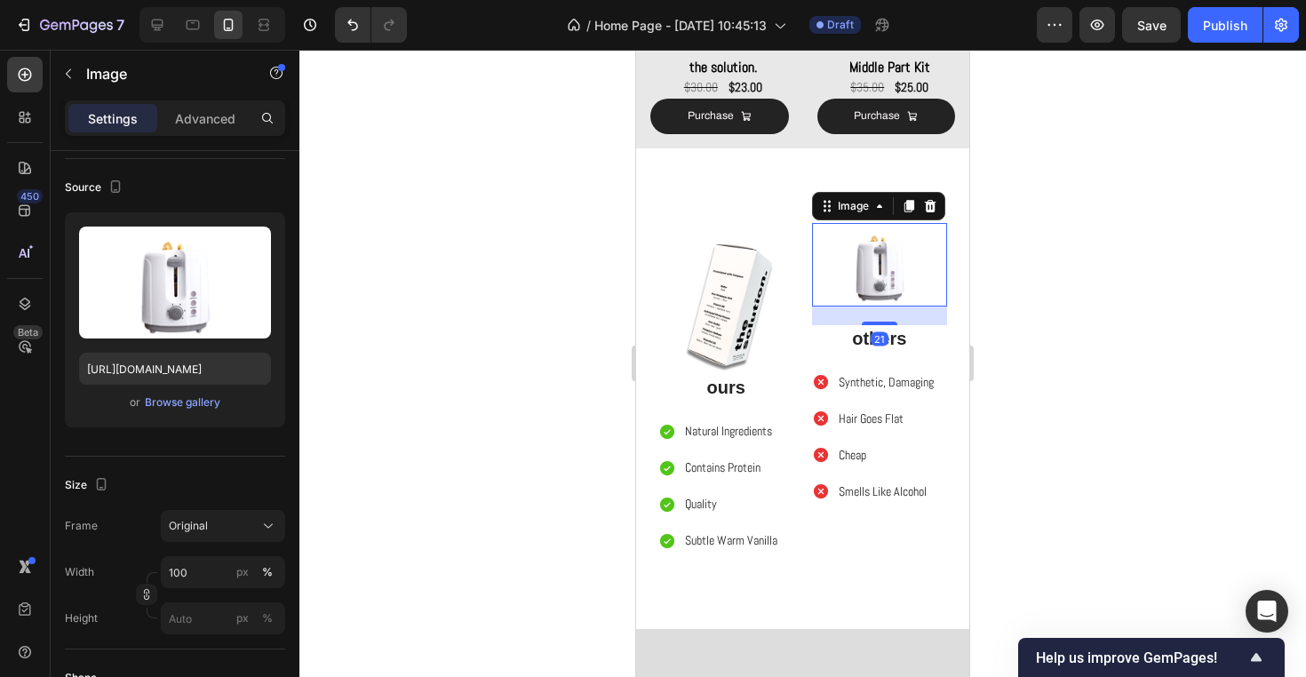
scroll to position [0, 0]
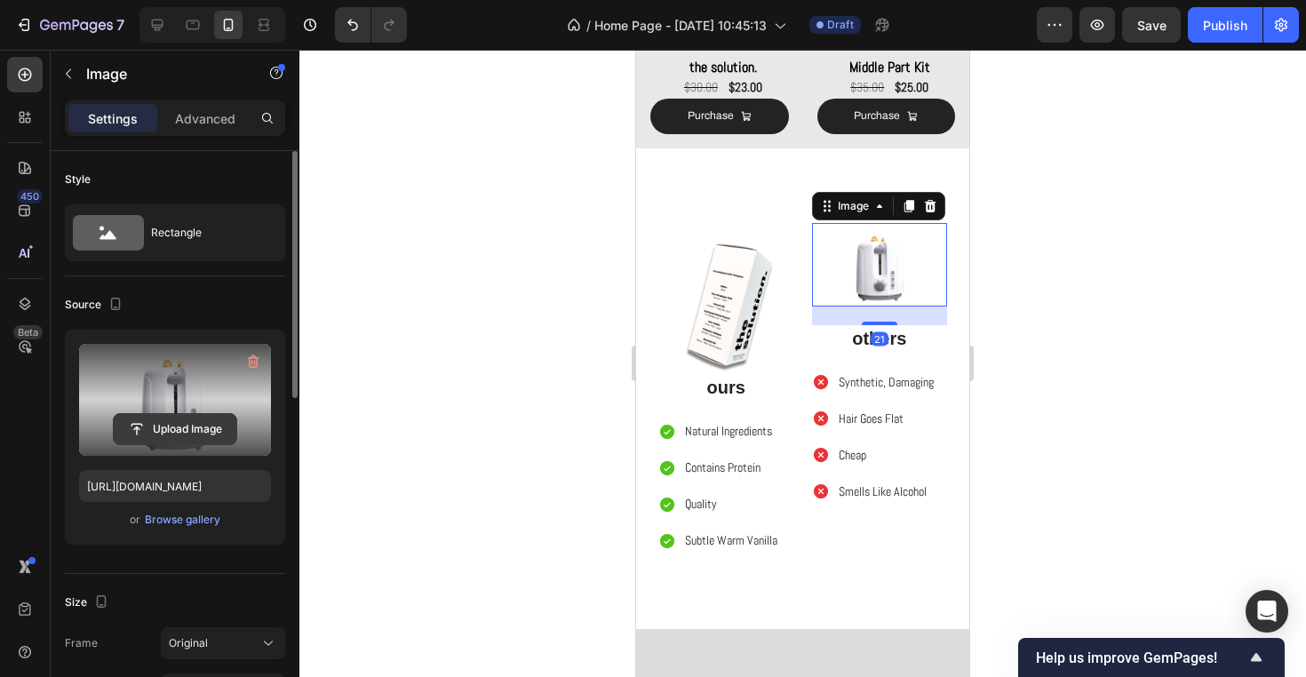
click at [155, 443] on input "file" at bounding box center [175, 429] width 123 height 30
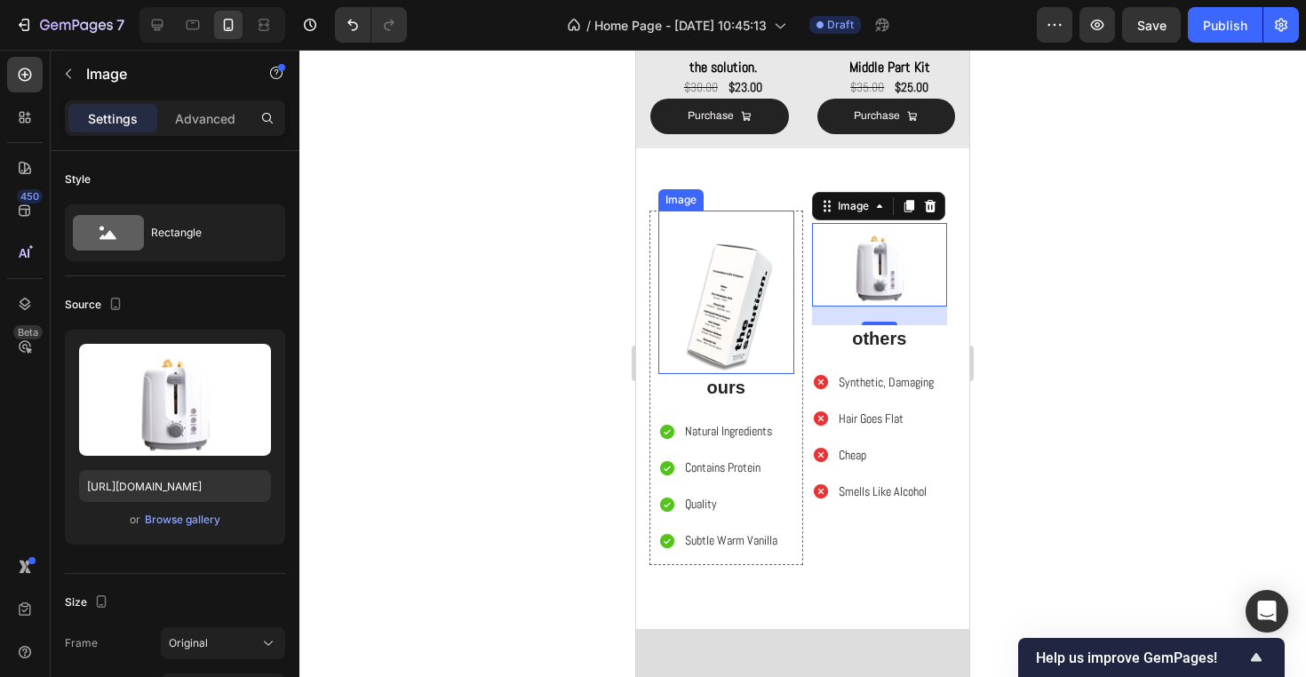
click at [700, 323] on img at bounding box center [726, 307] width 136 height 136
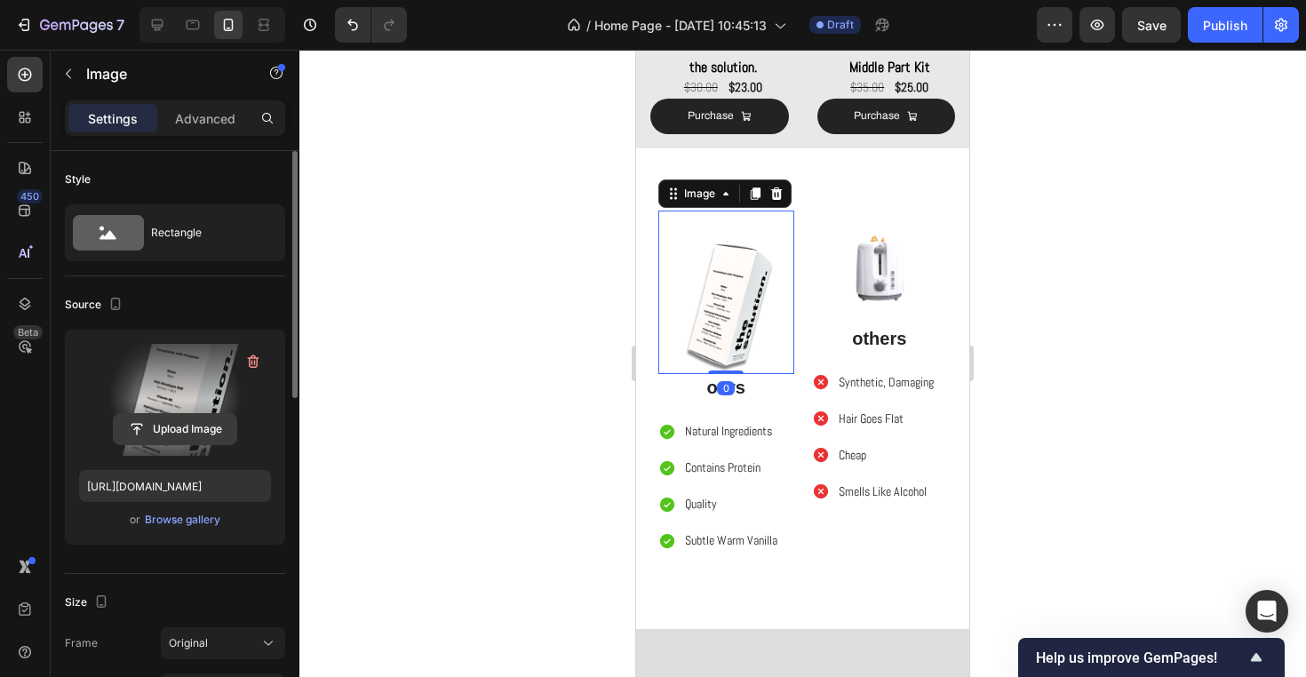
click at [189, 428] on input "file" at bounding box center [175, 429] width 123 height 30
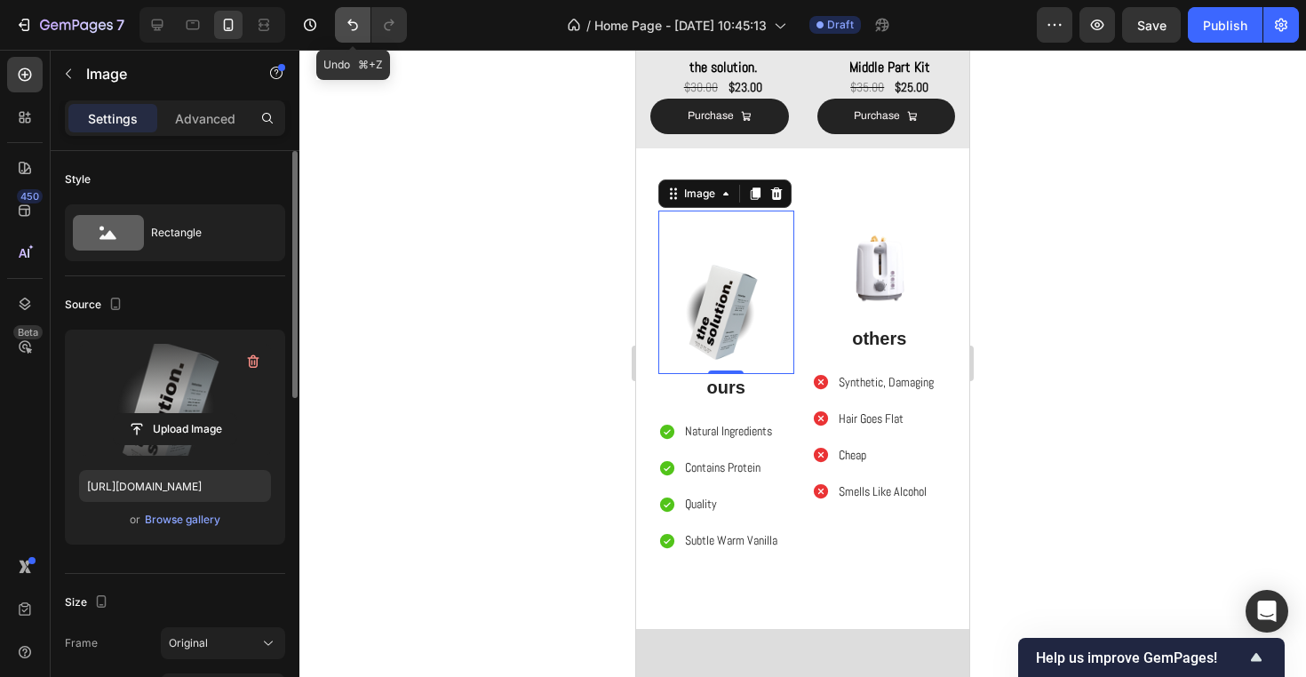
click at [353, 29] on icon "Undo/Redo" at bounding box center [352, 26] width 11 height 12
click at [400, 29] on button "Undo/Redo" at bounding box center [389, 25] width 36 height 36
click at [189, 436] on input "file" at bounding box center [175, 429] width 123 height 30
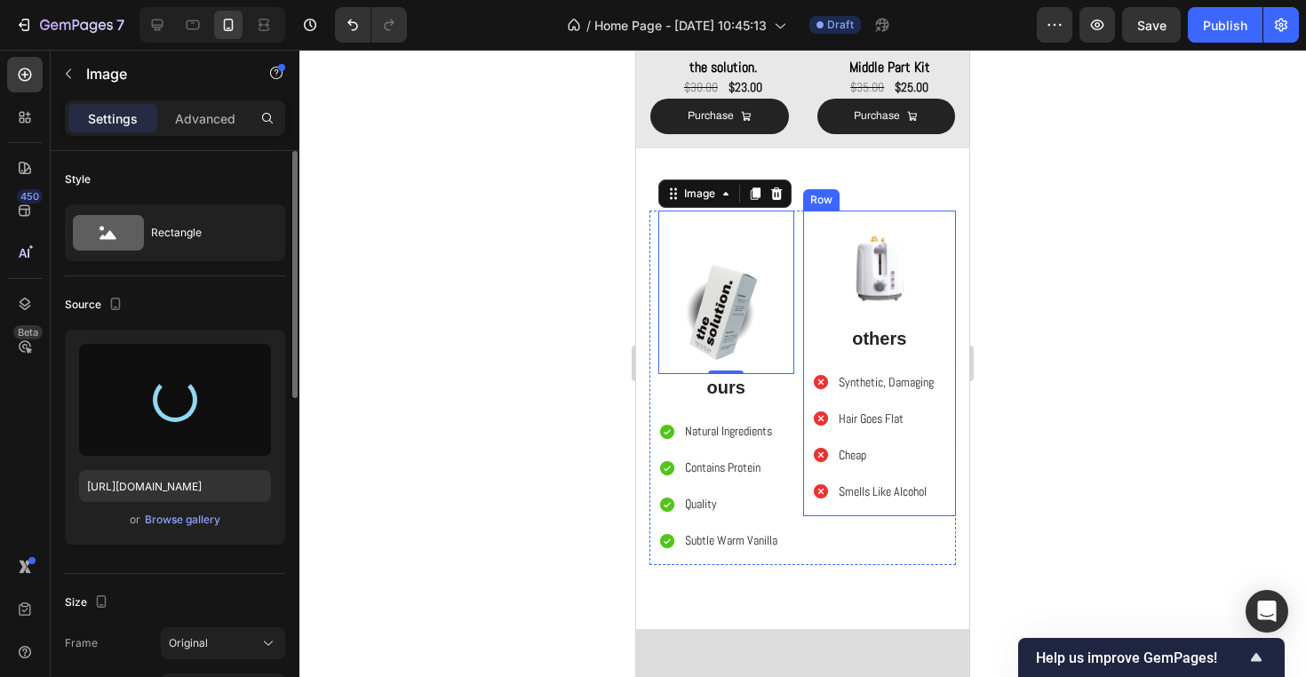
type input "https://cdn.shopify.com/s/files/1/0944/3403/3737/files/gempages_570130101992162…"
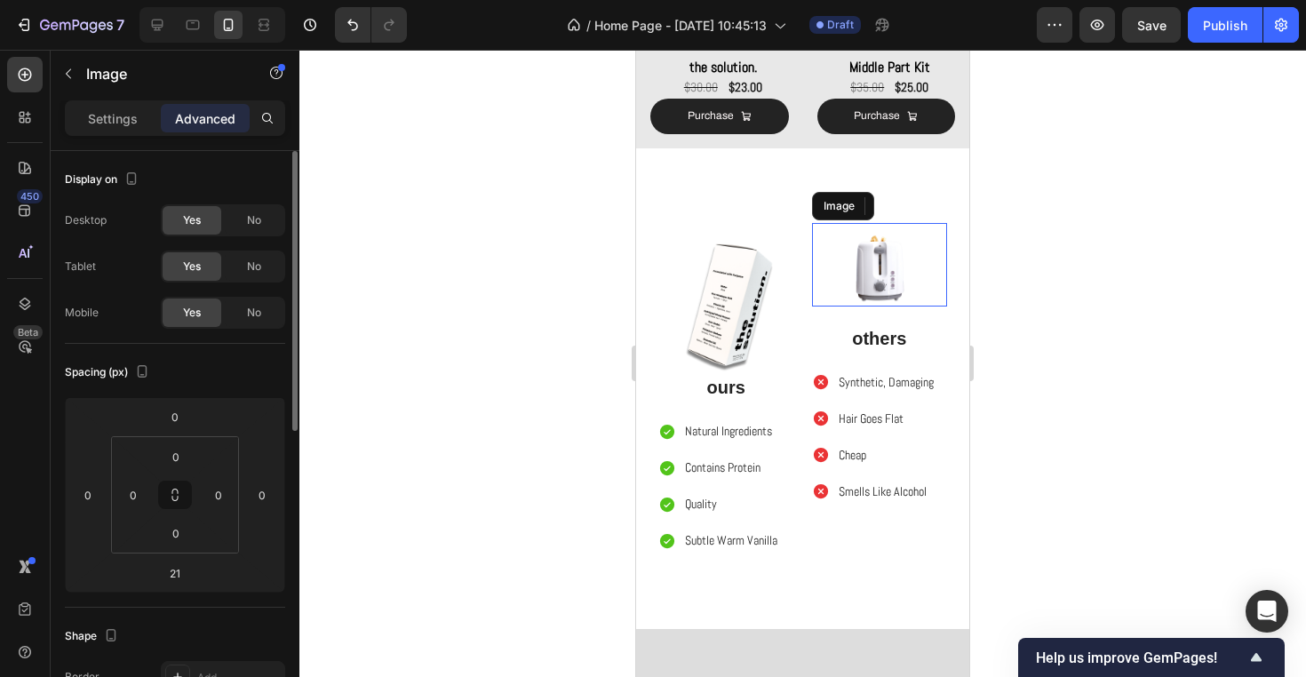
click at [905, 298] on img at bounding box center [880, 264] width 136 height 83
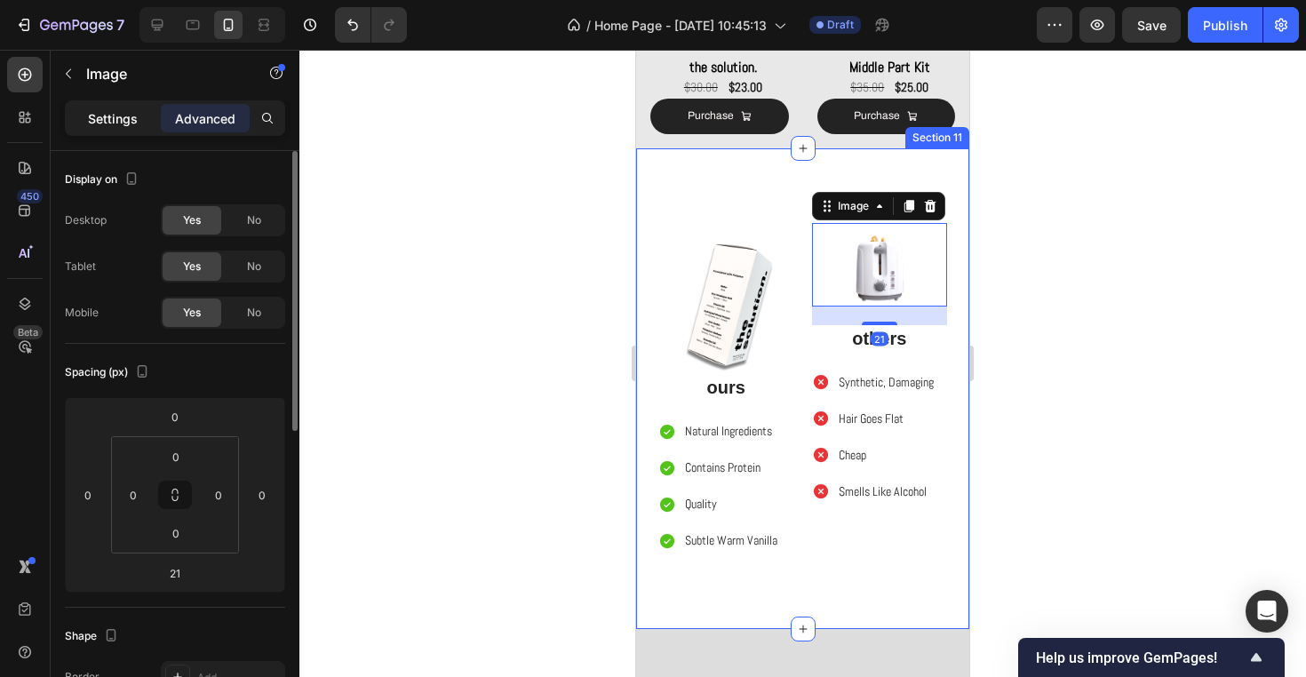
click at [146, 116] on div "Settings" at bounding box center [112, 118] width 89 height 28
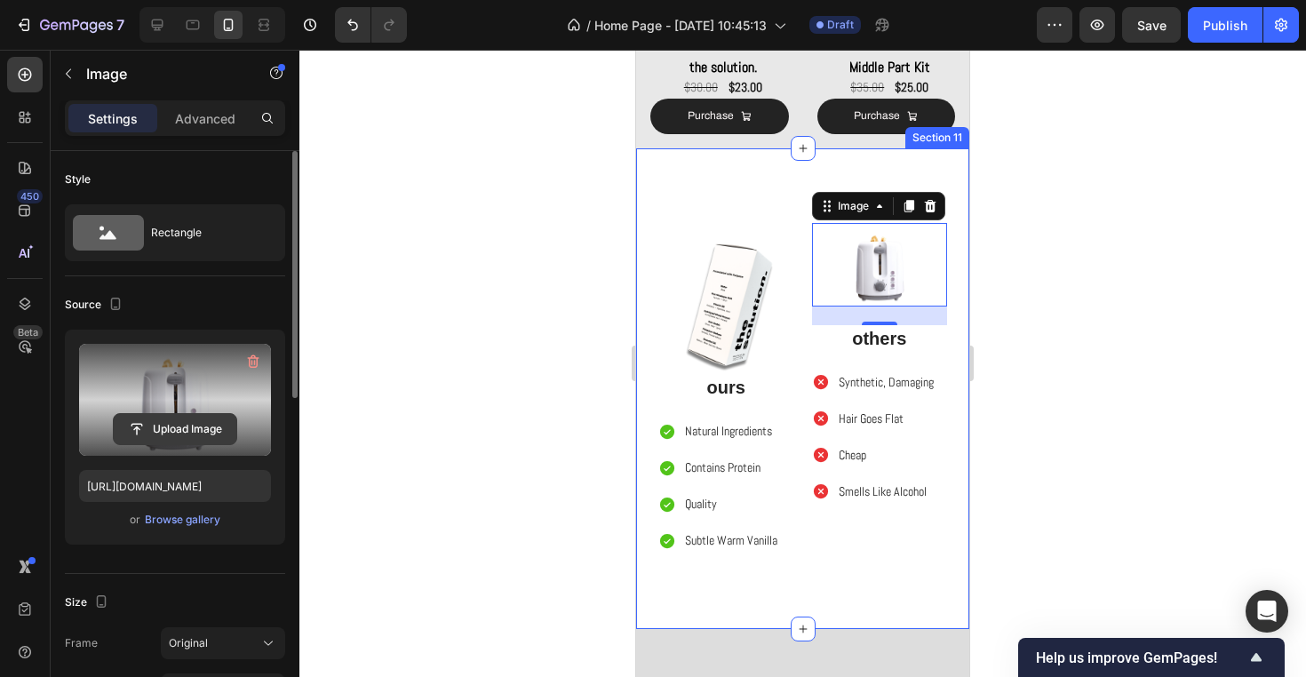
click at [177, 433] on input "file" at bounding box center [175, 429] width 123 height 30
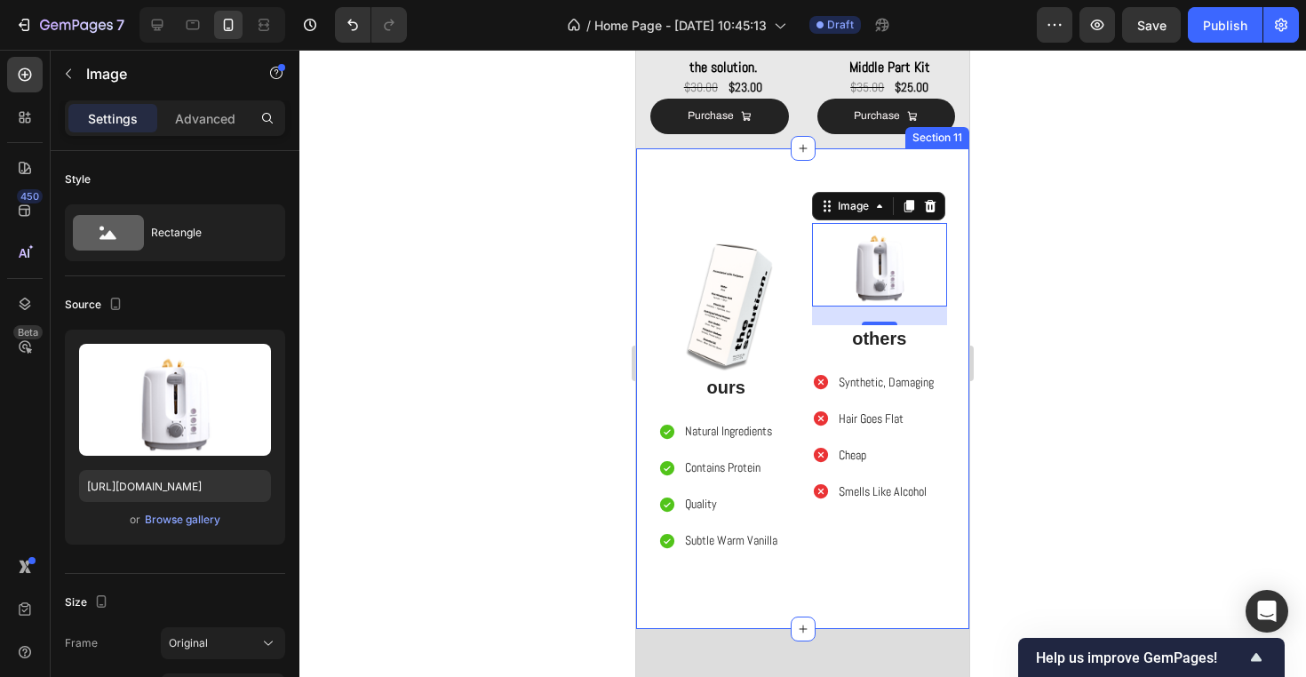
type input "https://cdn.shopify.com/s/files/1/0944/3403/3737/files/gempages_570130101992162…"
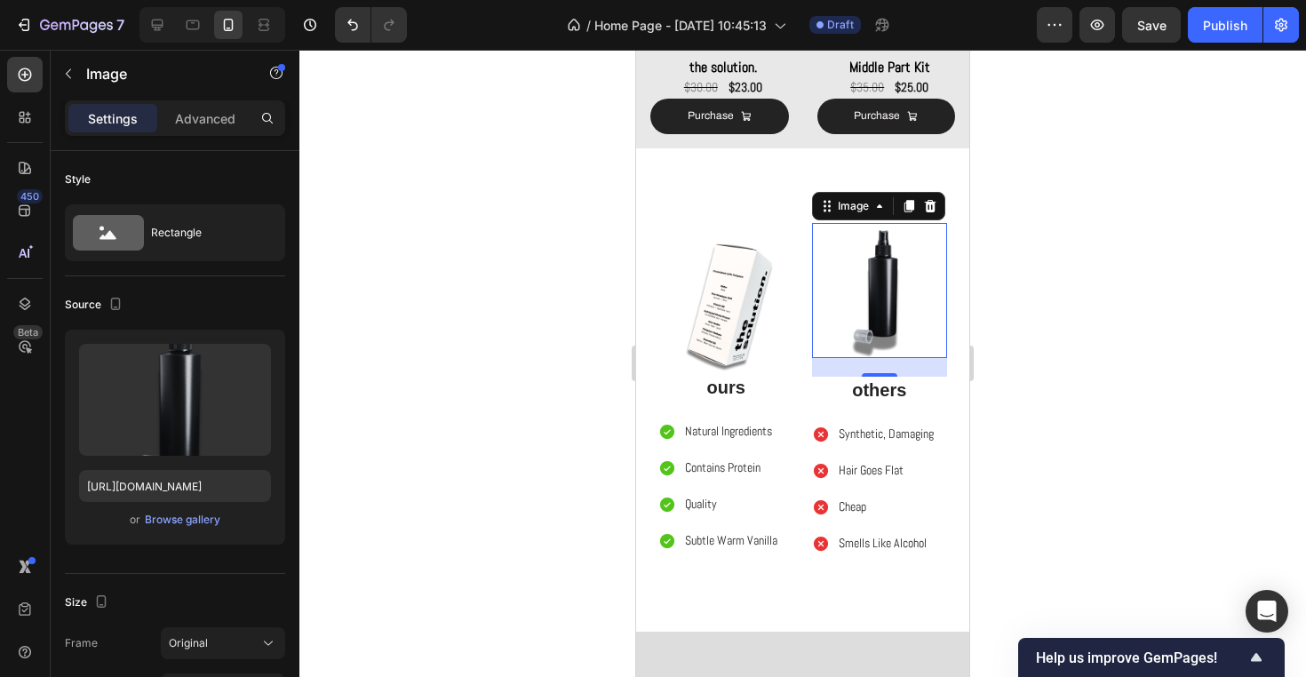
click at [1035, 472] on div at bounding box center [802, 363] width 1006 height 627
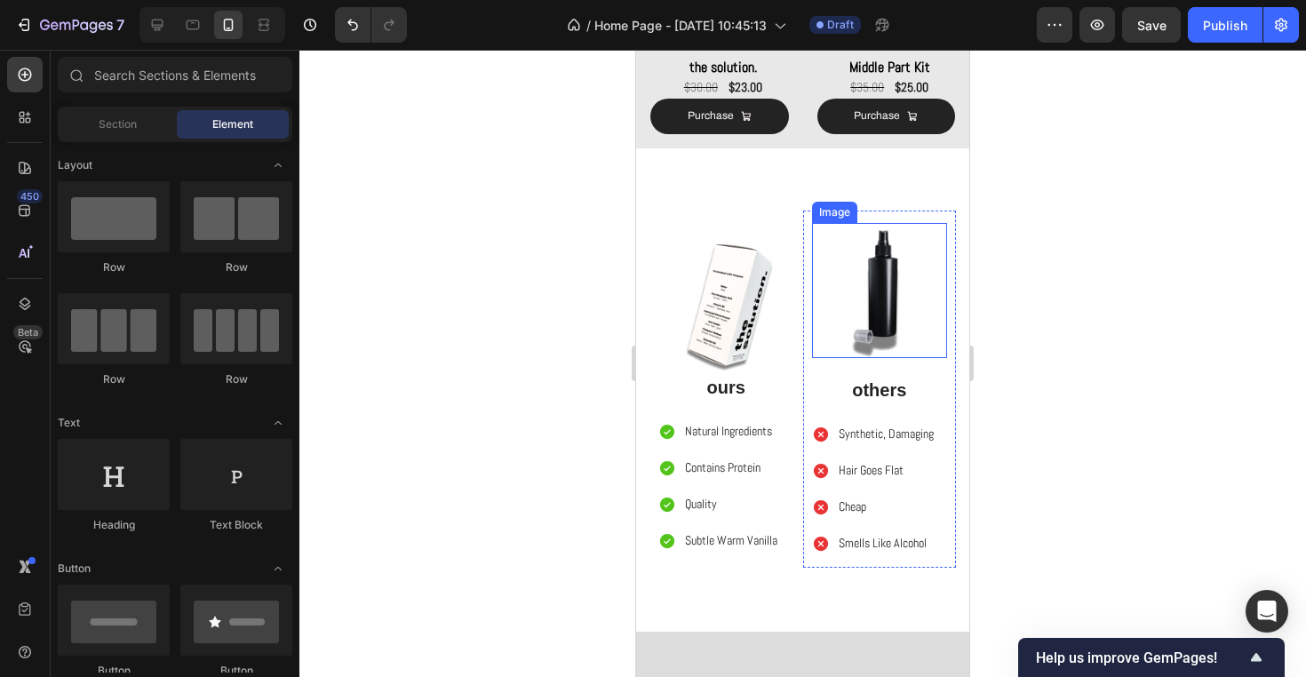
click at [863, 295] on img at bounding box center [880, 291] width 136 height 136
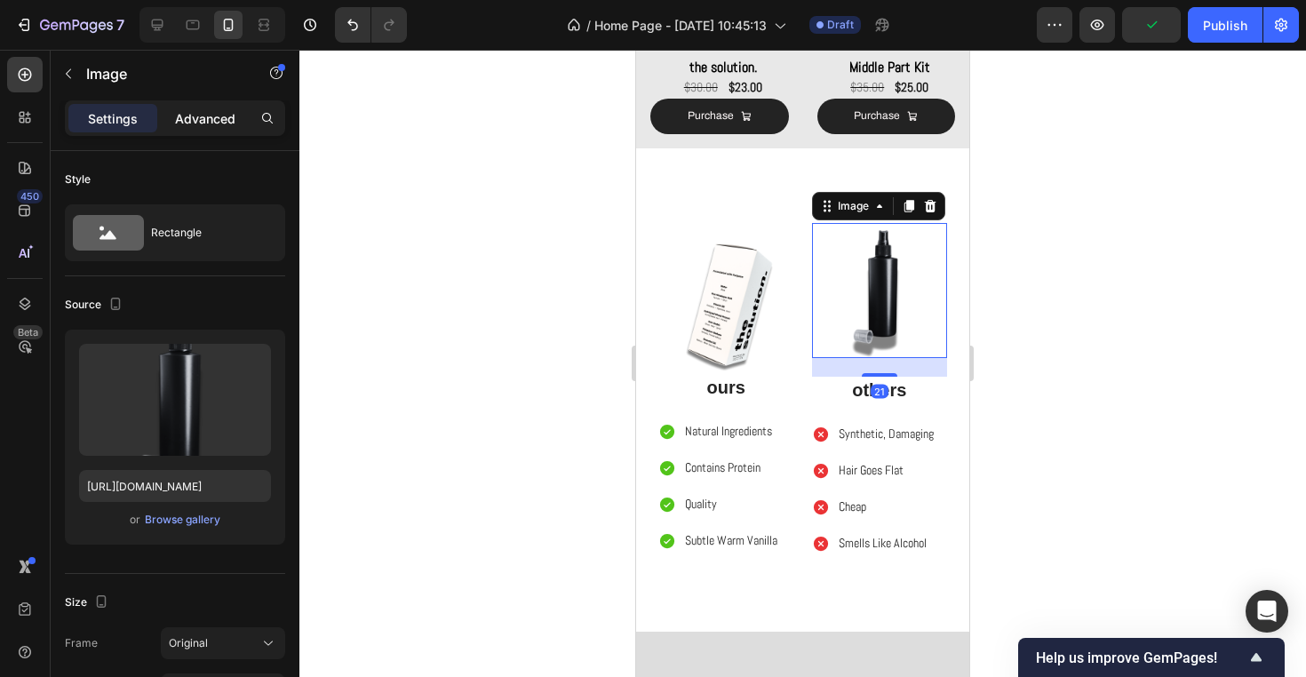
click at [223, 114] on p "Advanced" at bounding box center [205, 118] width 60 height 19
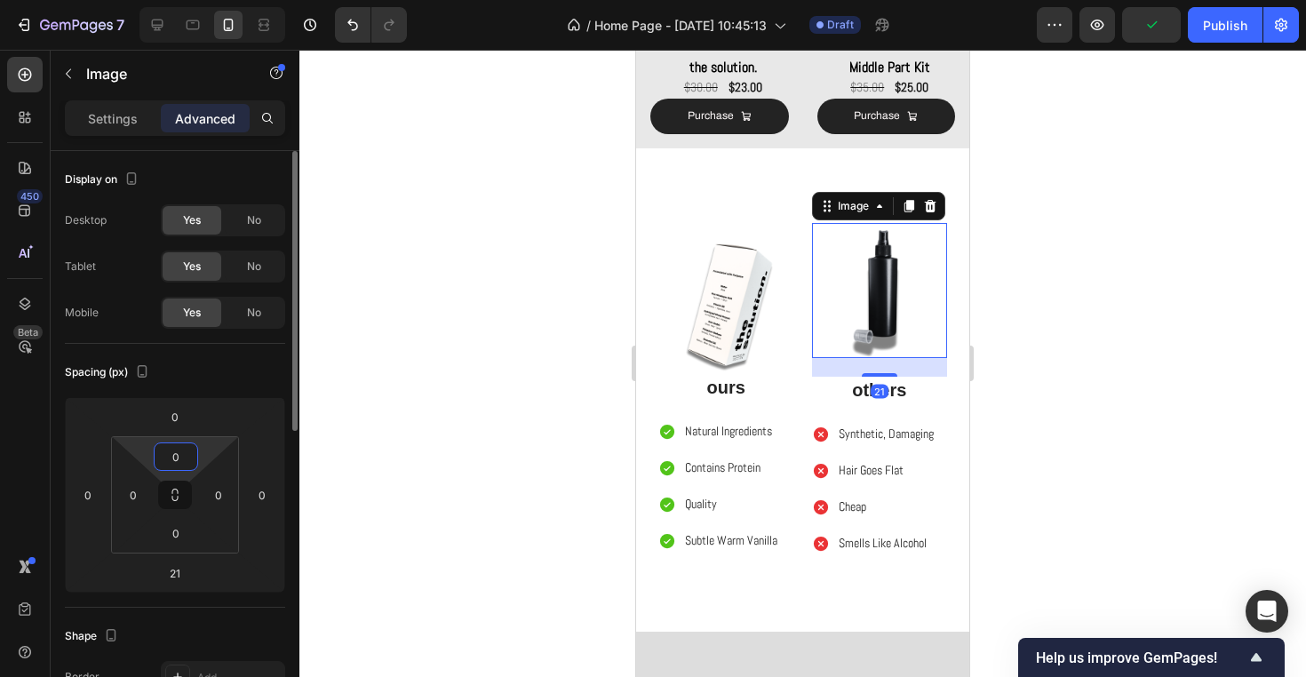
click at [165, 0] on html "7 Version history / Home Page - [DATE] 10:45:13 Draft Preview Publish 450 Beta …" at bounding box center [653, 0] width 1306 height 0
type input "48"
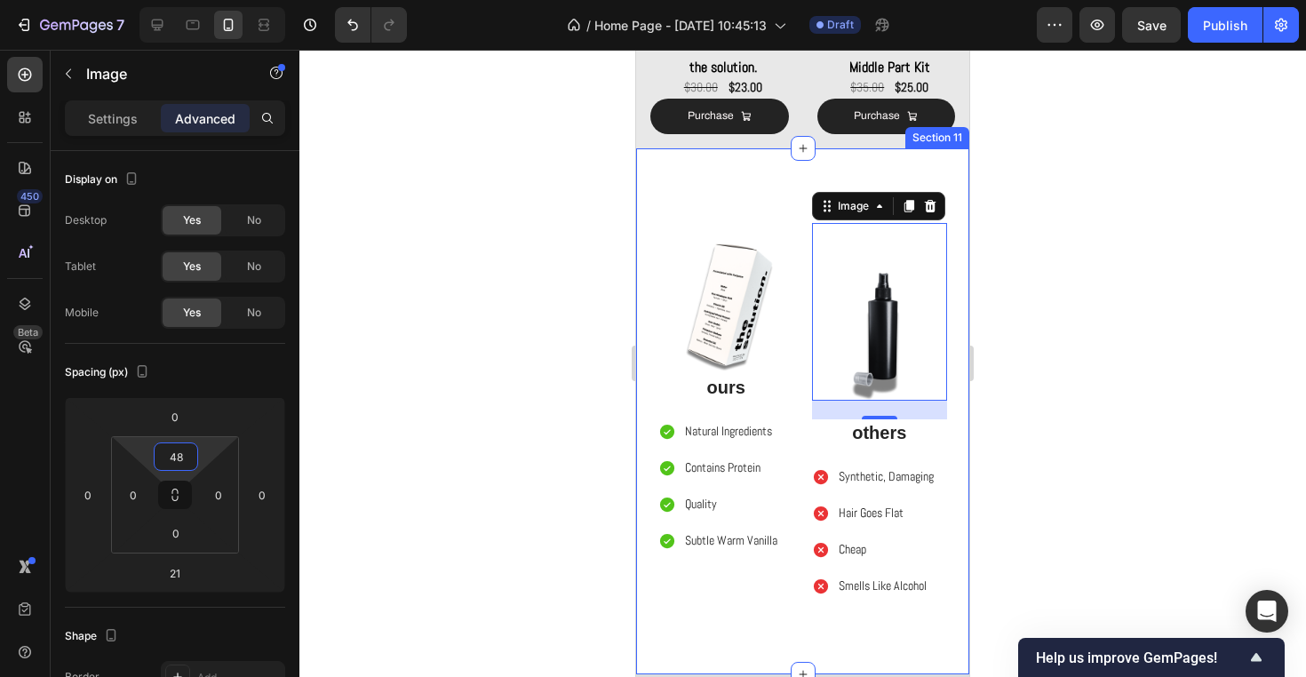
click at [806, 165] on div "Image ours Text Block Natural Ingredients Contains Protein Quality Subtle Warm …" at bounding box center [802, 411] width 333 height 527
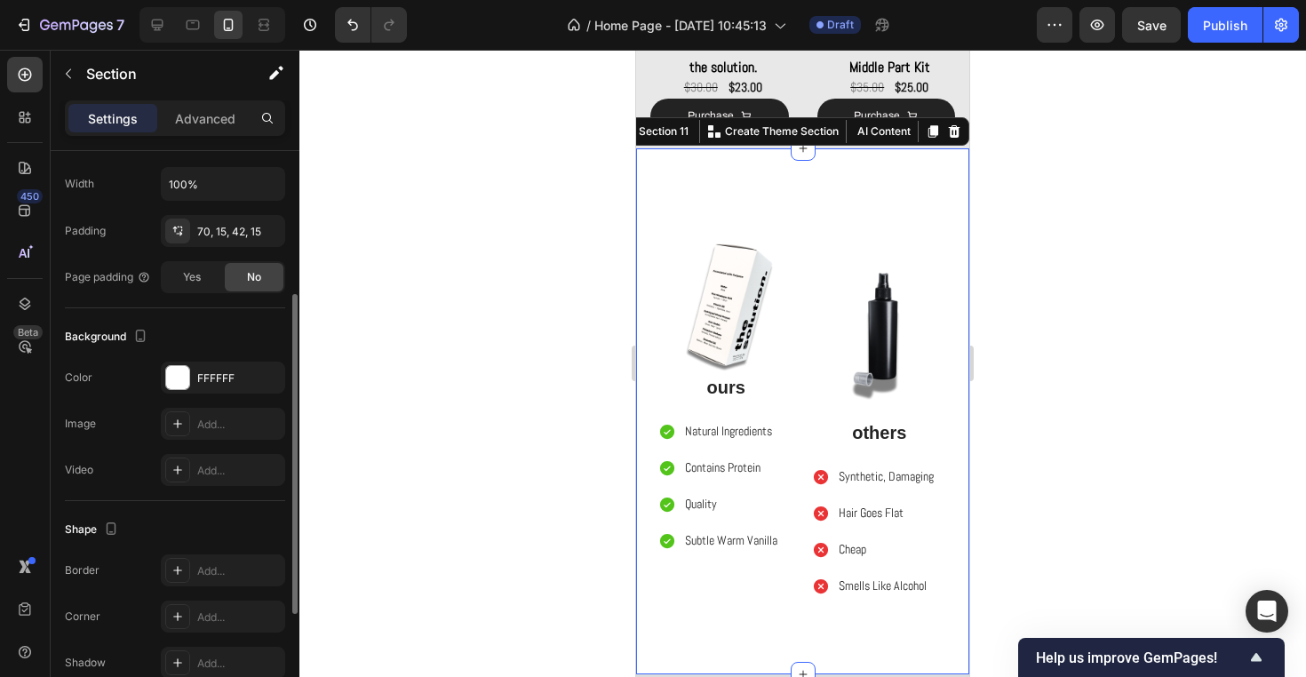
scroll to position [461, 0]
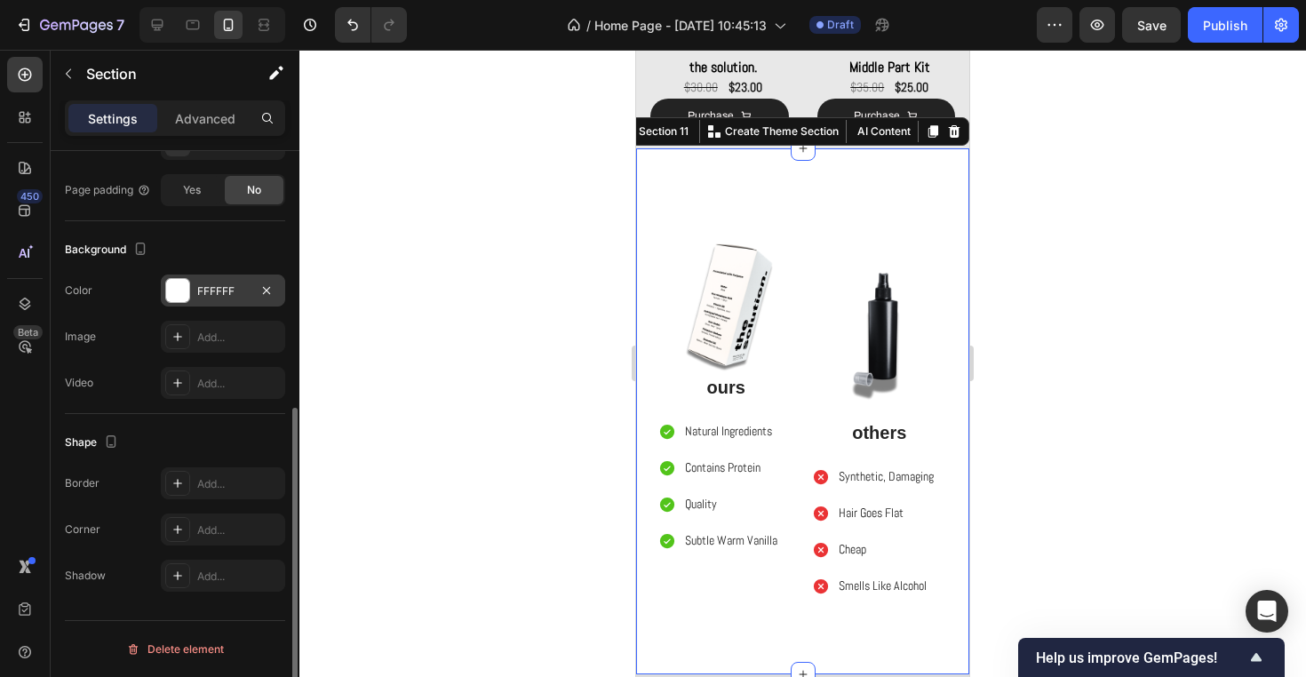
click at [248, 283] on div "FFFFFF" at bounding box center [223, 291] width 52 height 16
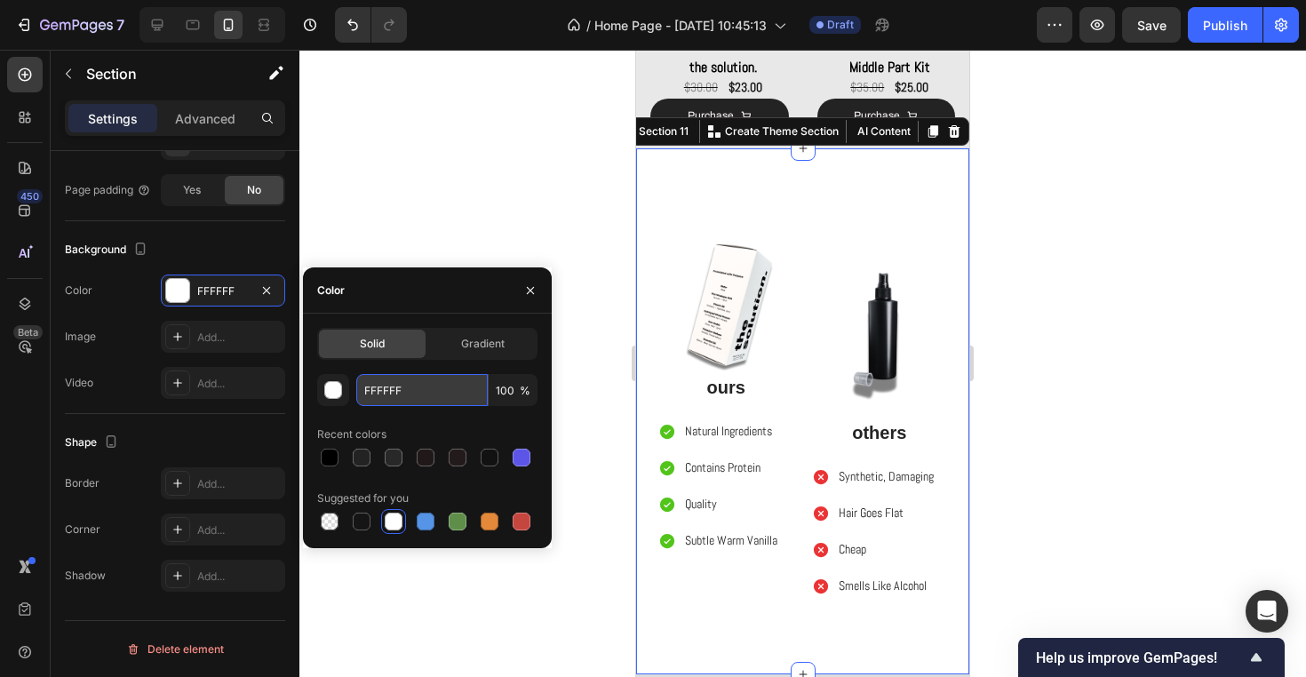
click at [434, 387] on input "FFFFFF" at bounding box center [421, 390] width 131 height 32
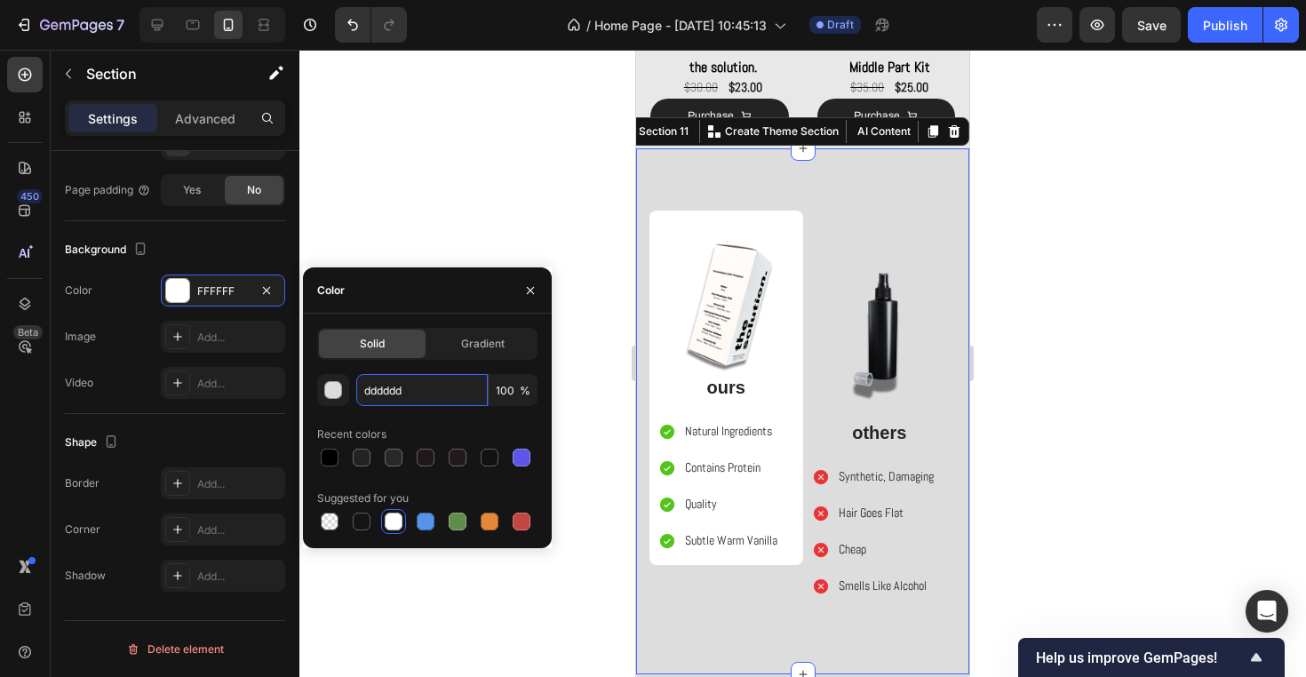
type input "ddddddd"
click at [500, 115] on div at bounding box center [802, 363] width 1006 height 627
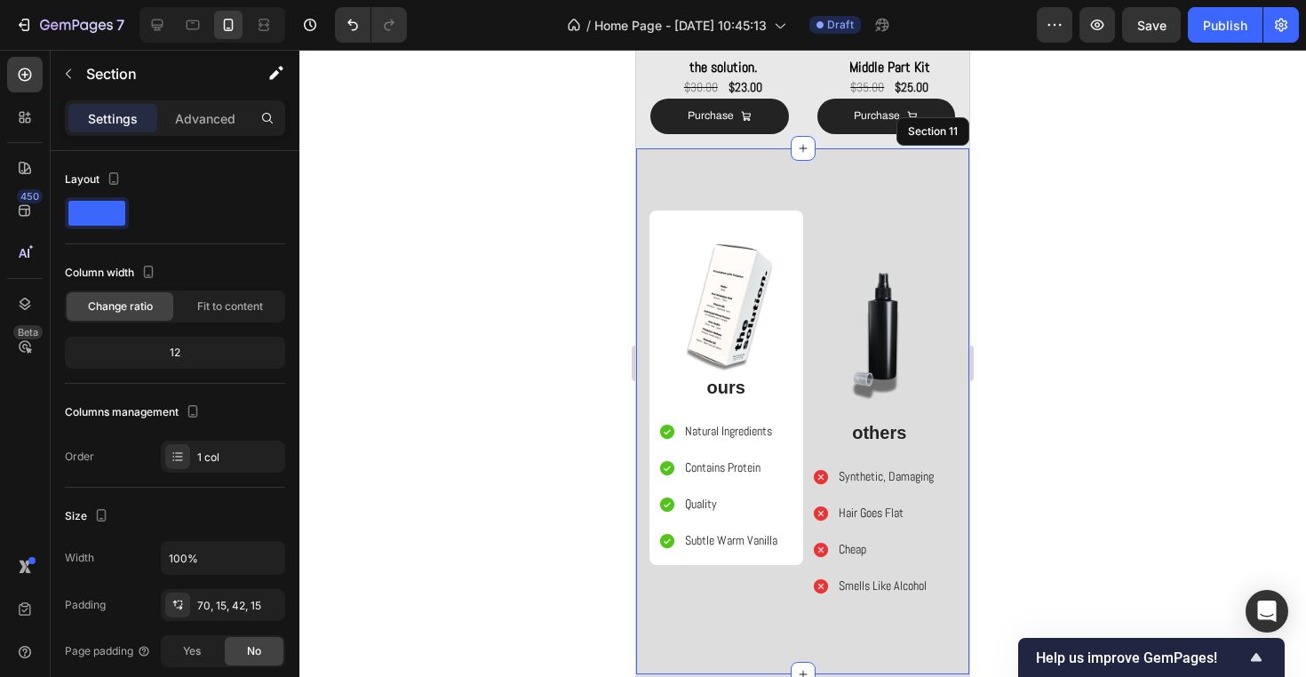
click at [646, 276] on div "Image ours Text Block Natural Ingredients Contains Protein Quality Subtle Warm …" at bounding box center [802, 411] width 333 height 527
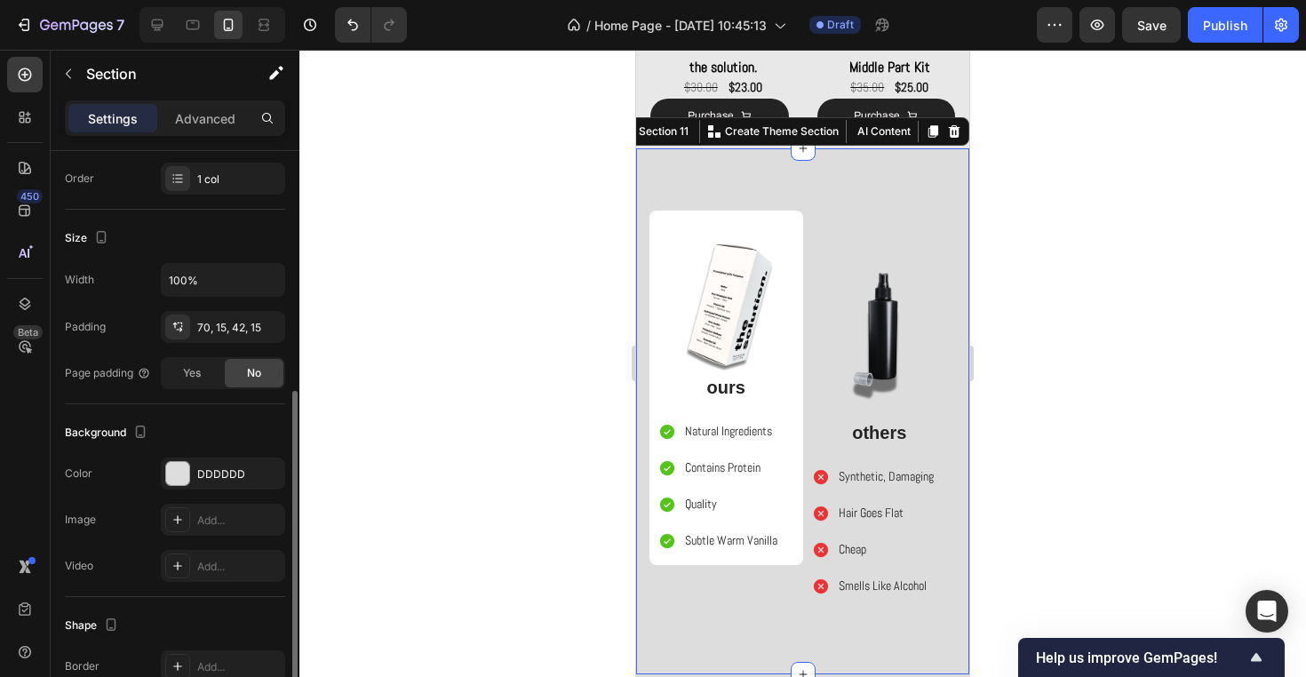
scroll to position [357, 0]
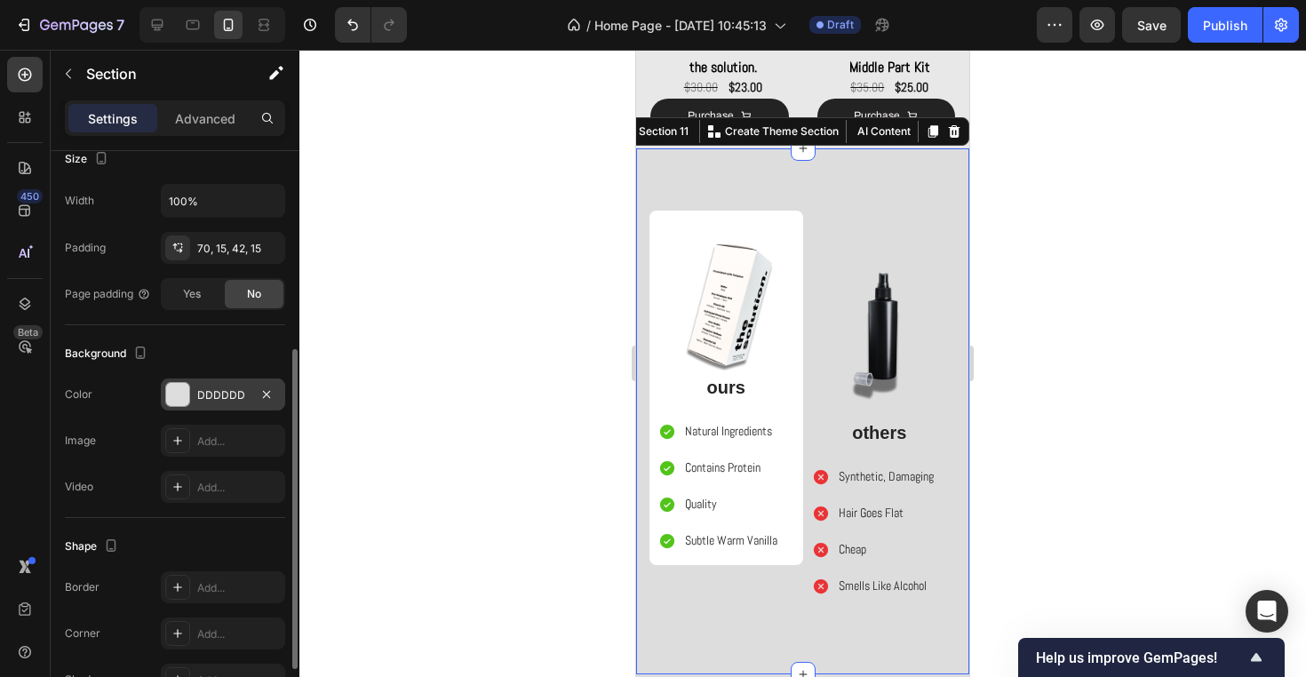
click at [229, 401] on div "DDDDDD" at bounding box center [223, 395] width 52 height 16
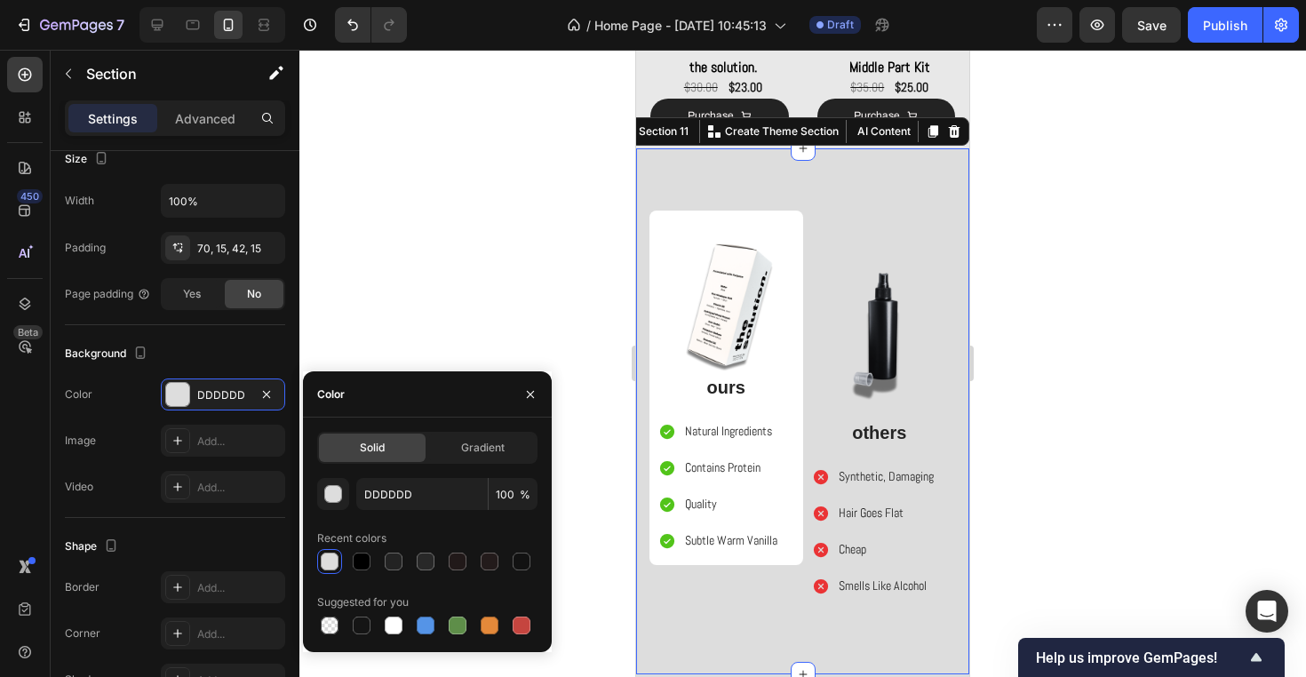
click at [404, 512] on div "DDDDDD 100 % Recent colors Suggested for you" at bounding box center [427, 558] width 220 height 160
click at [407, 493] on input "DDDDDD" at bounding box center [421, 494] width 131 height 32
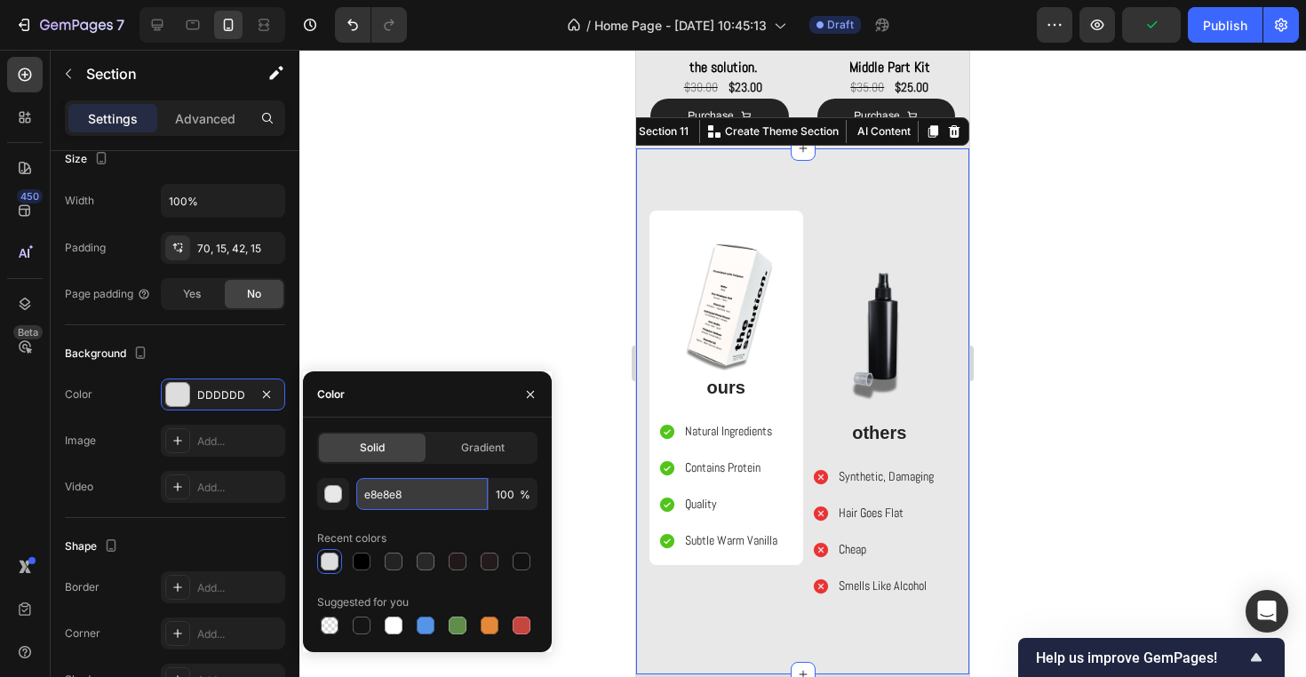
type input "E8E8E8"
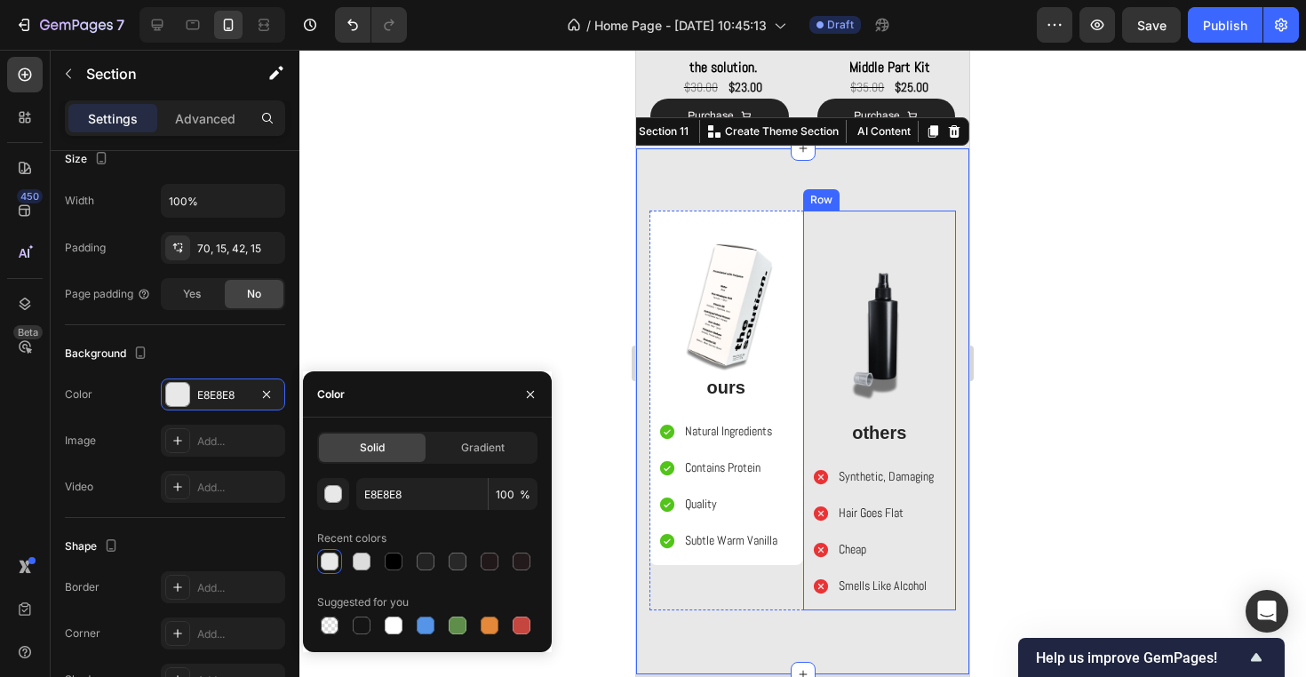
click at [950, 223] on div "Image others Text Block Synthetic, Damaging Hair Goes Flat Cheap Smells Like Al…" at bounding box center [880, 410] width 154 height 401
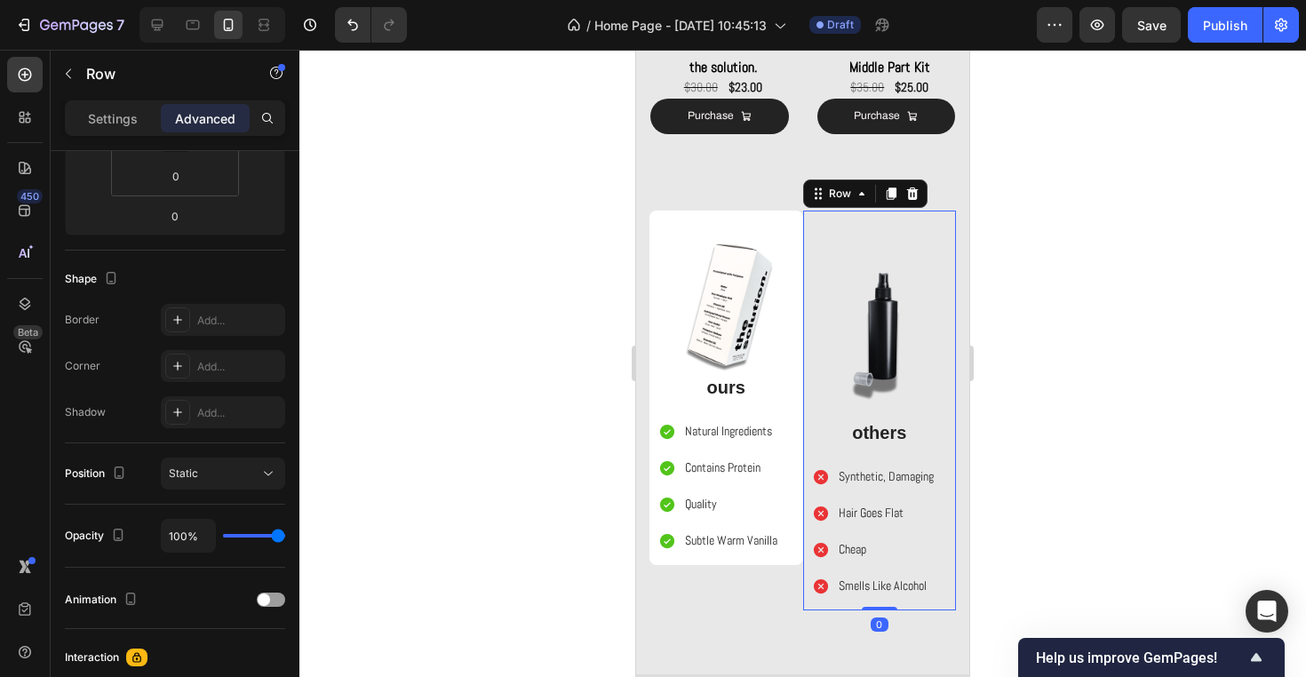
scroll to position [0, 0]
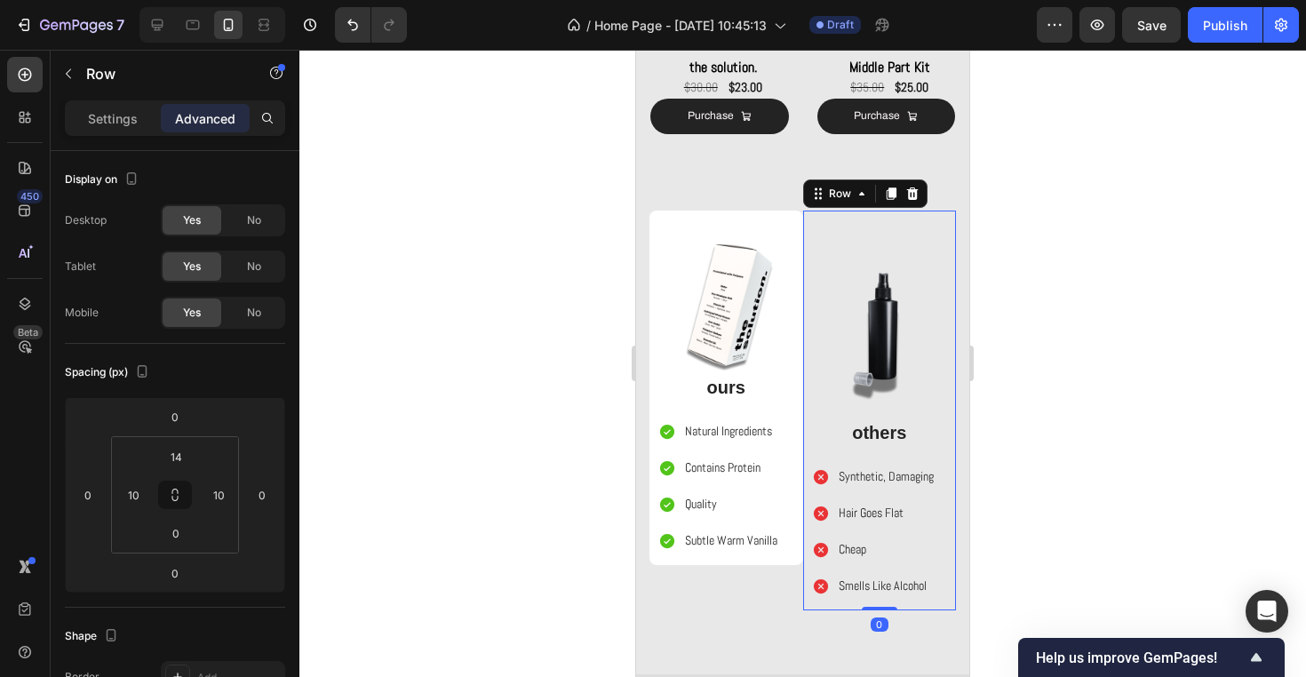
click at [949, 256] on div "Image others Text Block Synthetic, Damaging Hair Goes Flat Cheap Smells Like Al…" at bounding box center [880, 410] width 154 height 401
click at [187, 417] on input "0" at bounding box center [175, 416] width 36 height 27
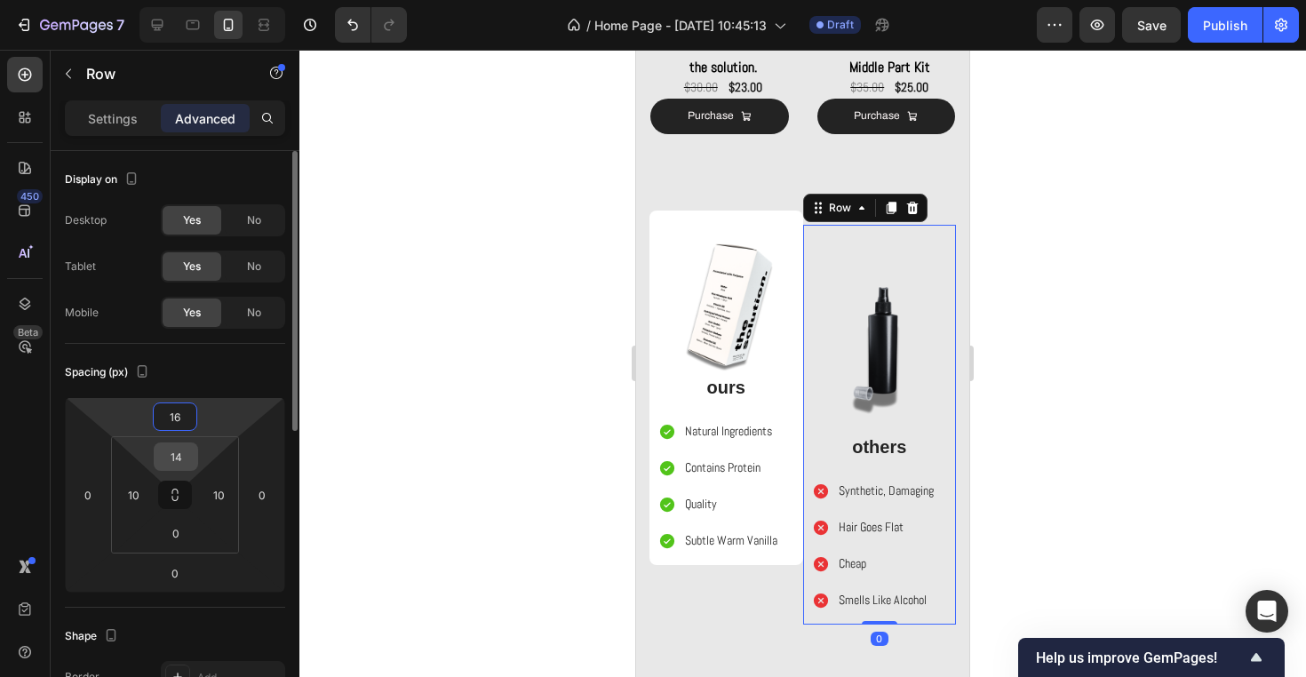
type input "16"
click at [180, 458] on input "14" at bounding box center [176, 456] width 36 height 27
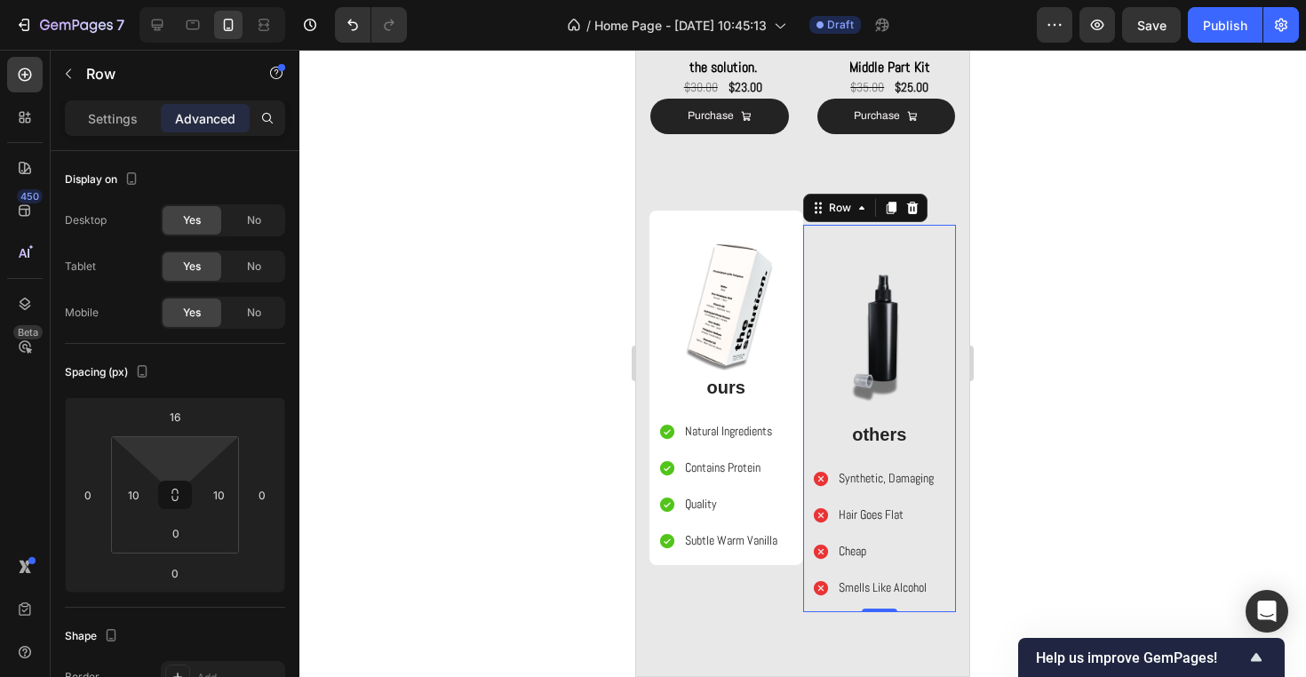
type input "0"
click at [131, 119] on p "Settings" at bounding box center [113, 118] width 50 height 19
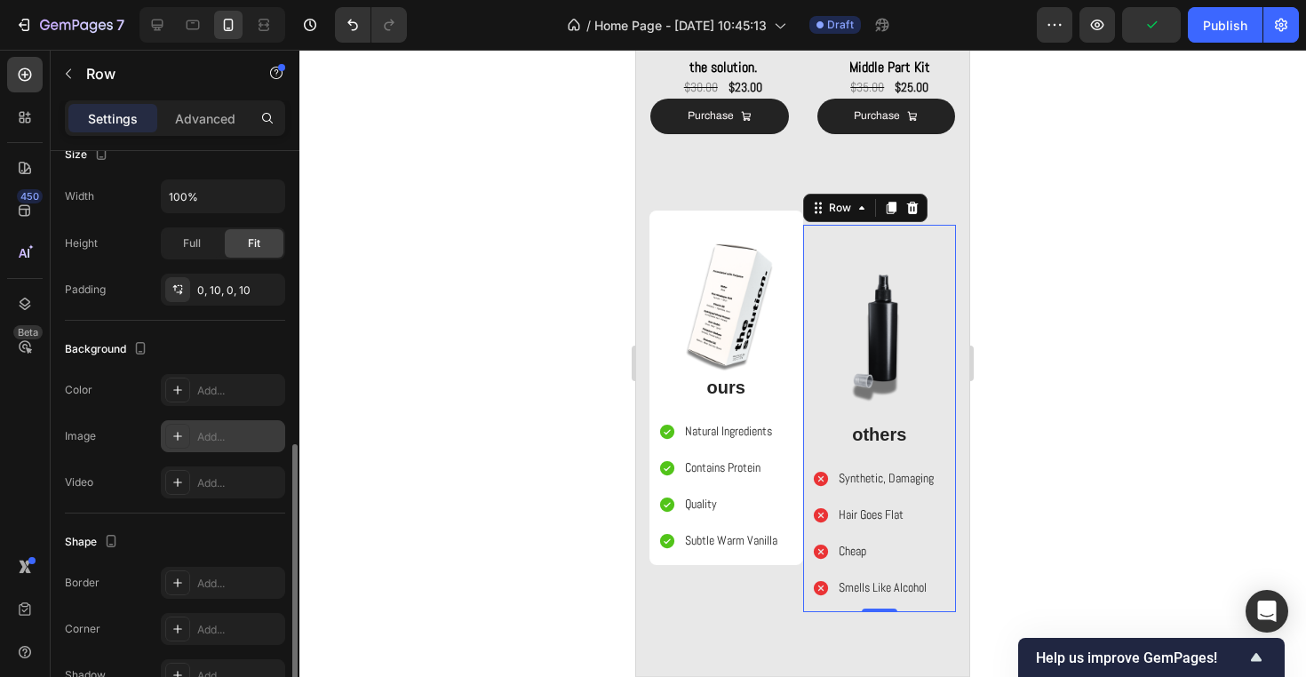
scroll to position [461, 0]
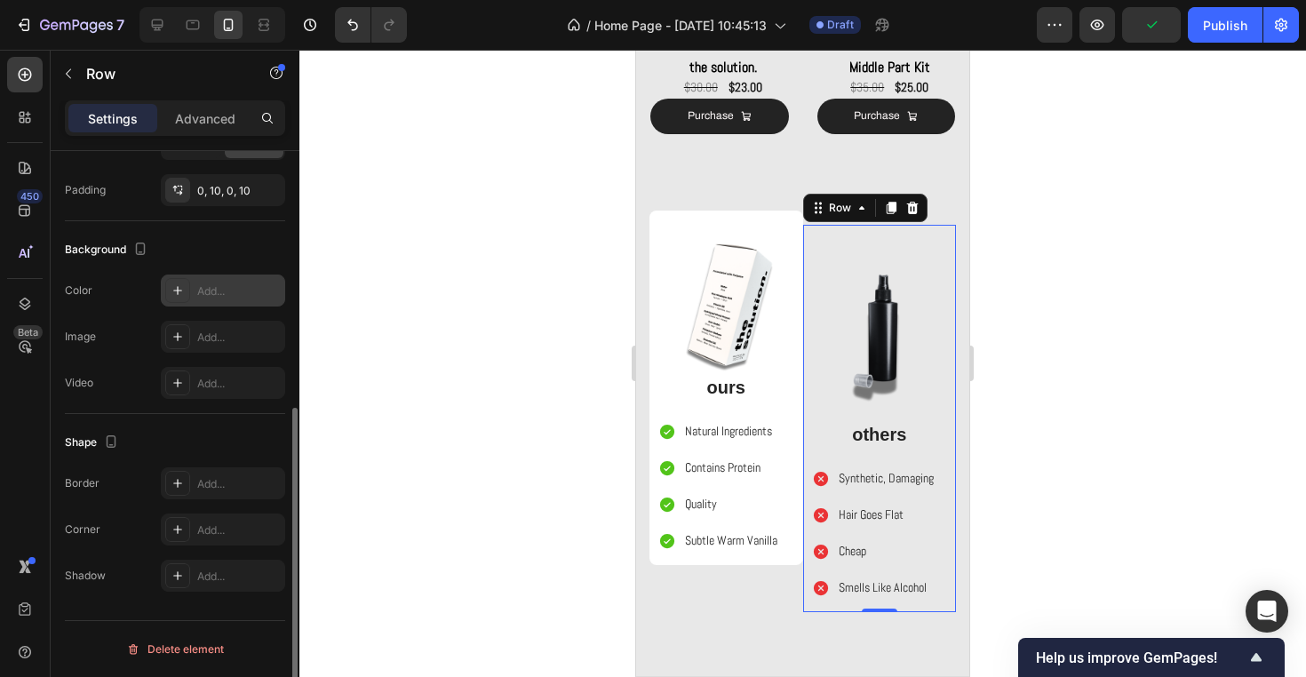
click at [219, 285] on div "Add..." at bounding box center [238, 291] width 83 height 16
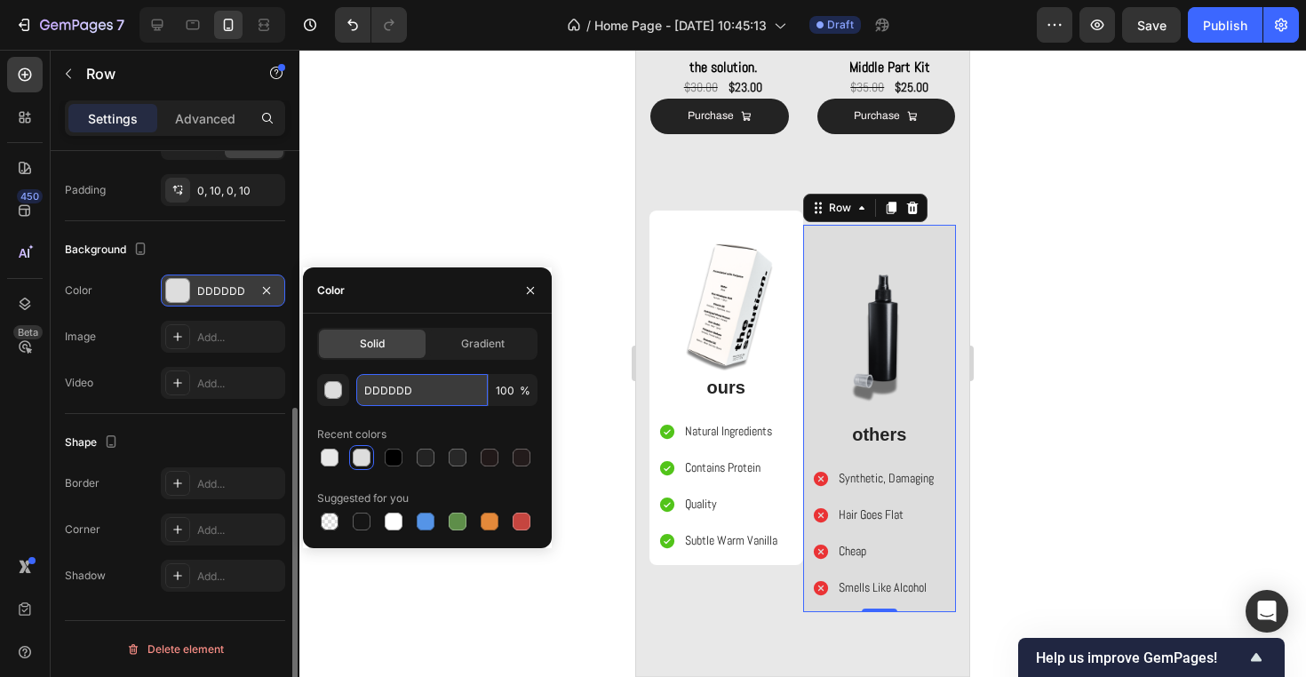
click at [391, 377] on input "DDDDDD" at bounding box center [421, 390] width 131 height 32
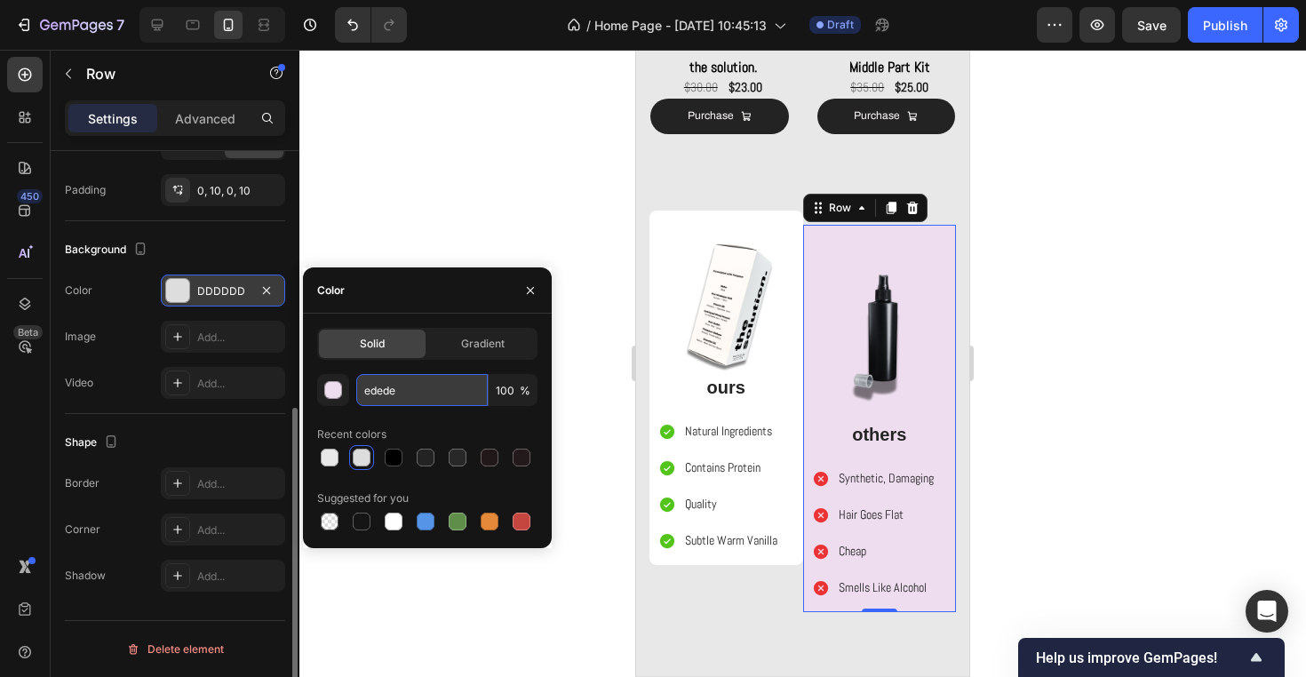
type input "ededed"
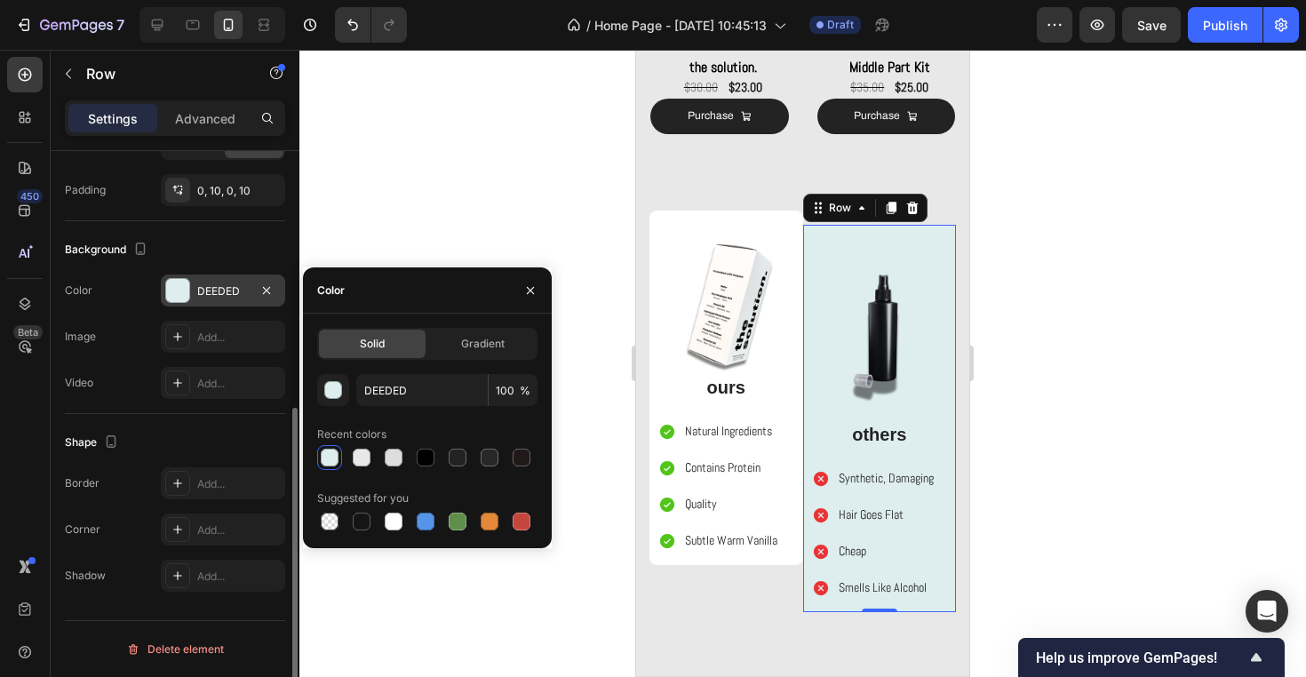
drag, startPoint x: 194, startPoint y: 297, endPoint x: 1186, endPoint y: 337, distance: 992.0
click at [1186, 337] on div at bounding box center [802, 363] width 1006 height 627
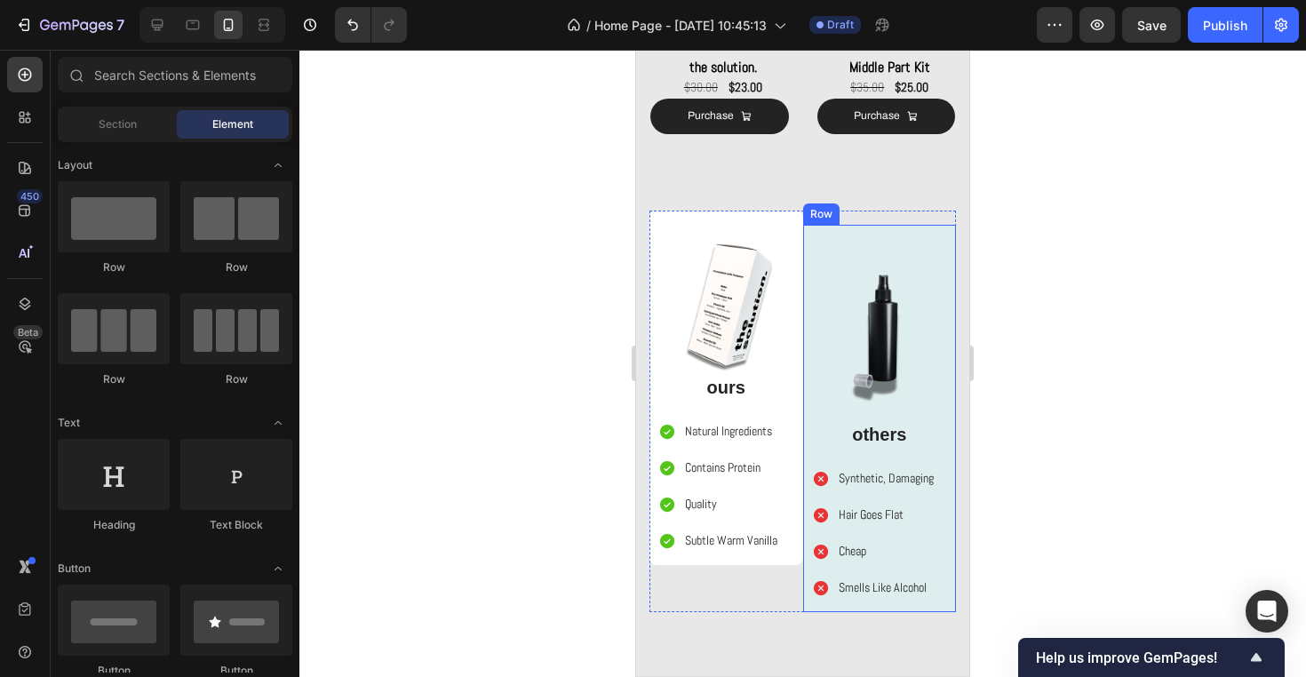
click at [950, 240] on div "Image others Text Block Synthetic, Damaging Hair Goes Flat Cheap Smells Like Al…" at bounding box center [880, 419] width 154 height 388
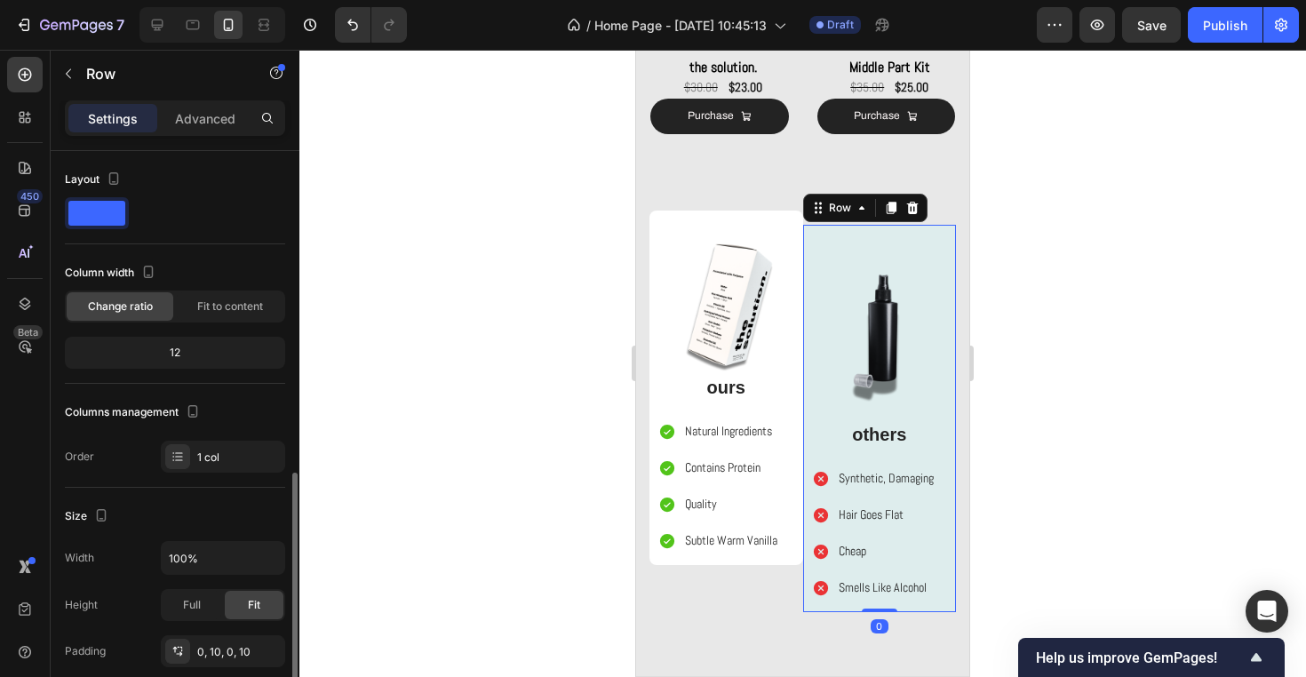
scroll to position [410, 0]
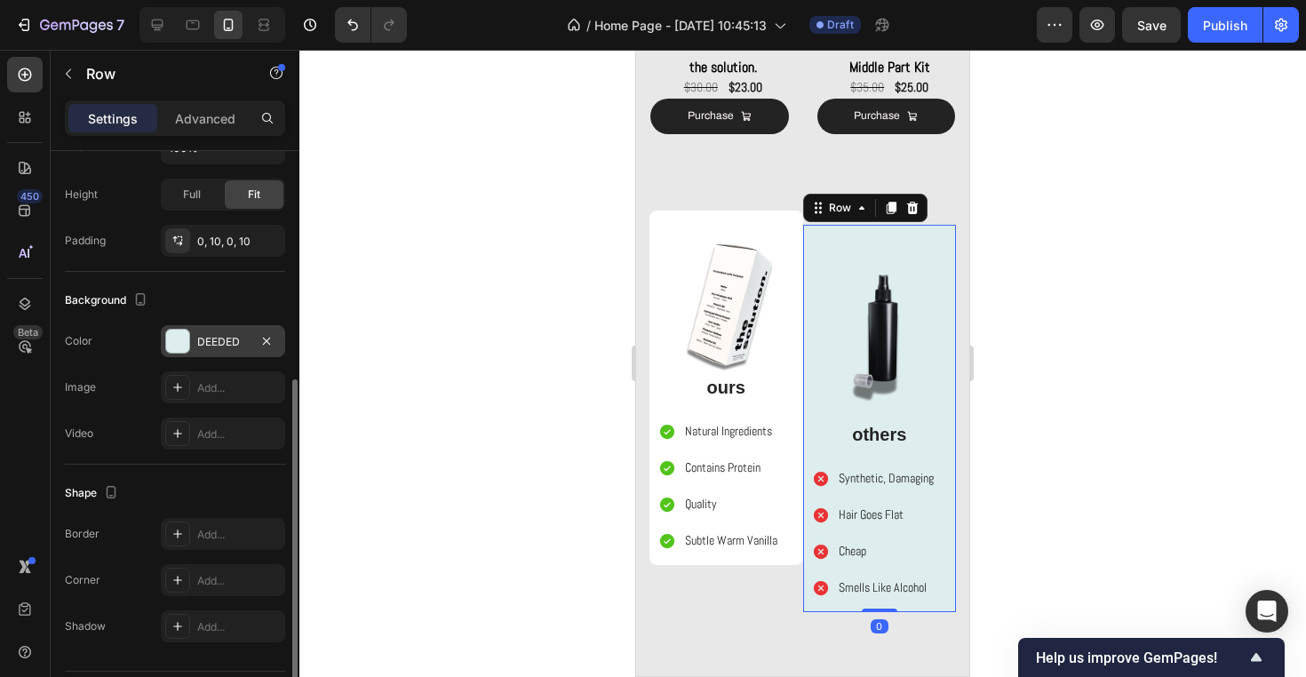
click at [226, 353] on div "DEEDED" at bounding box center [223, 341] width 124 height 32
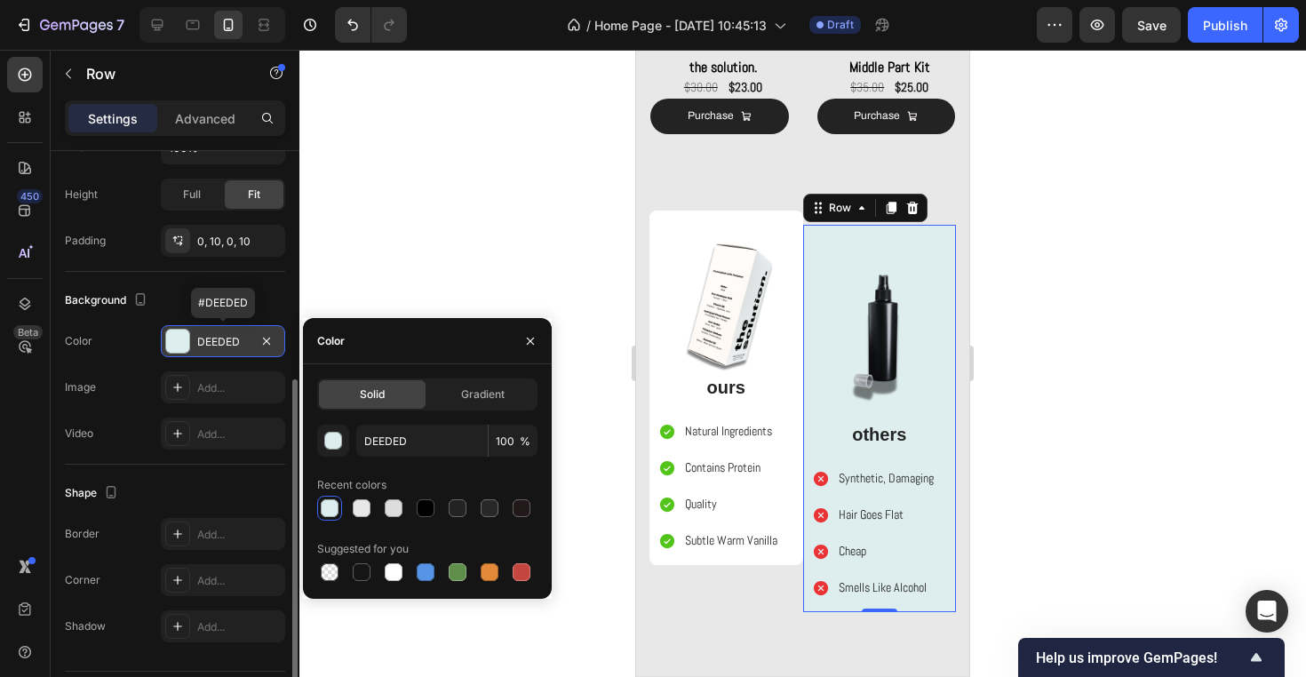
click at [274, 350] on div at bounding box center [266, 340] width 21 height 21
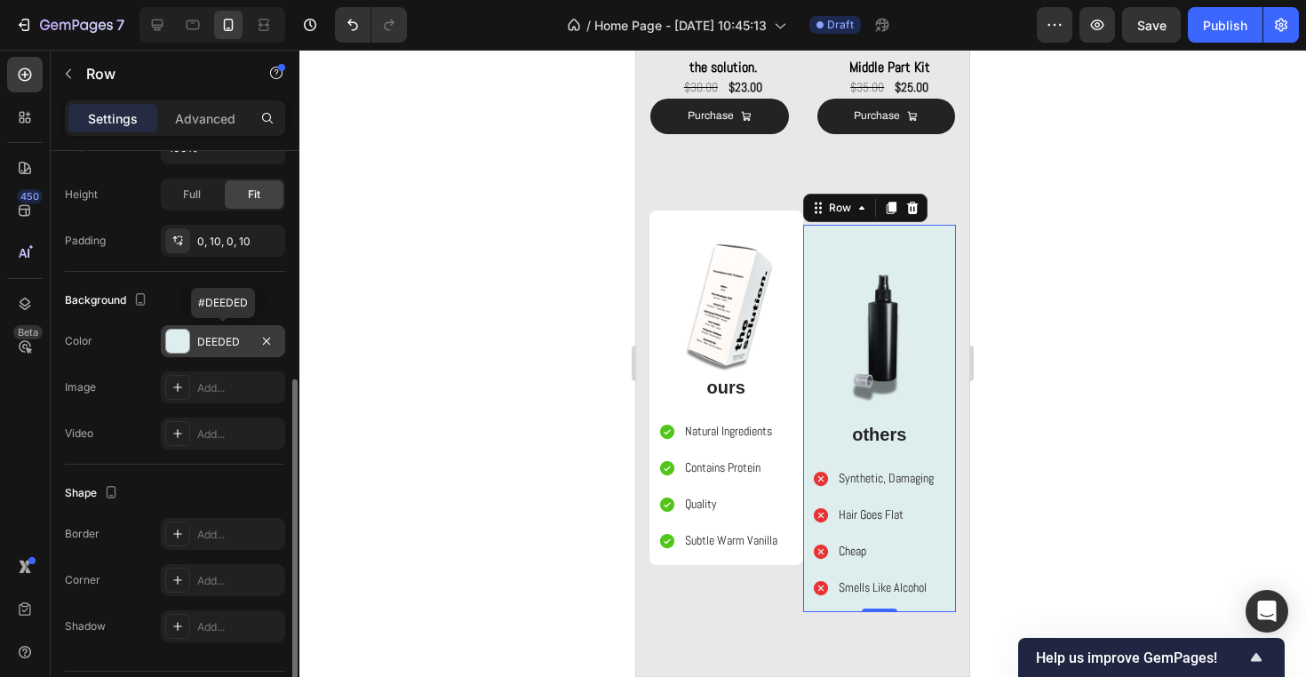
click at [241, 342] on div "DEEDED" at bounding box center [223, 342] width 52 height 16
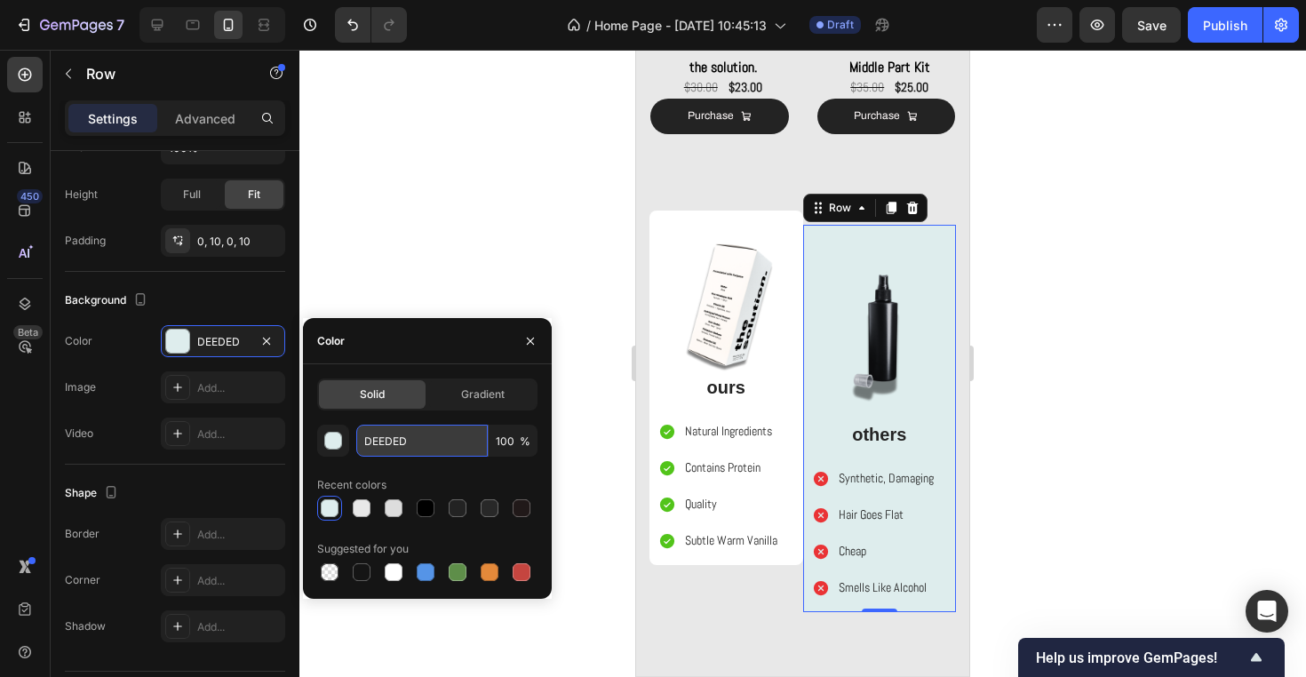
click at [407, 450] on input "DEEDED" at bounding box center [421, 441] width 131 height 32
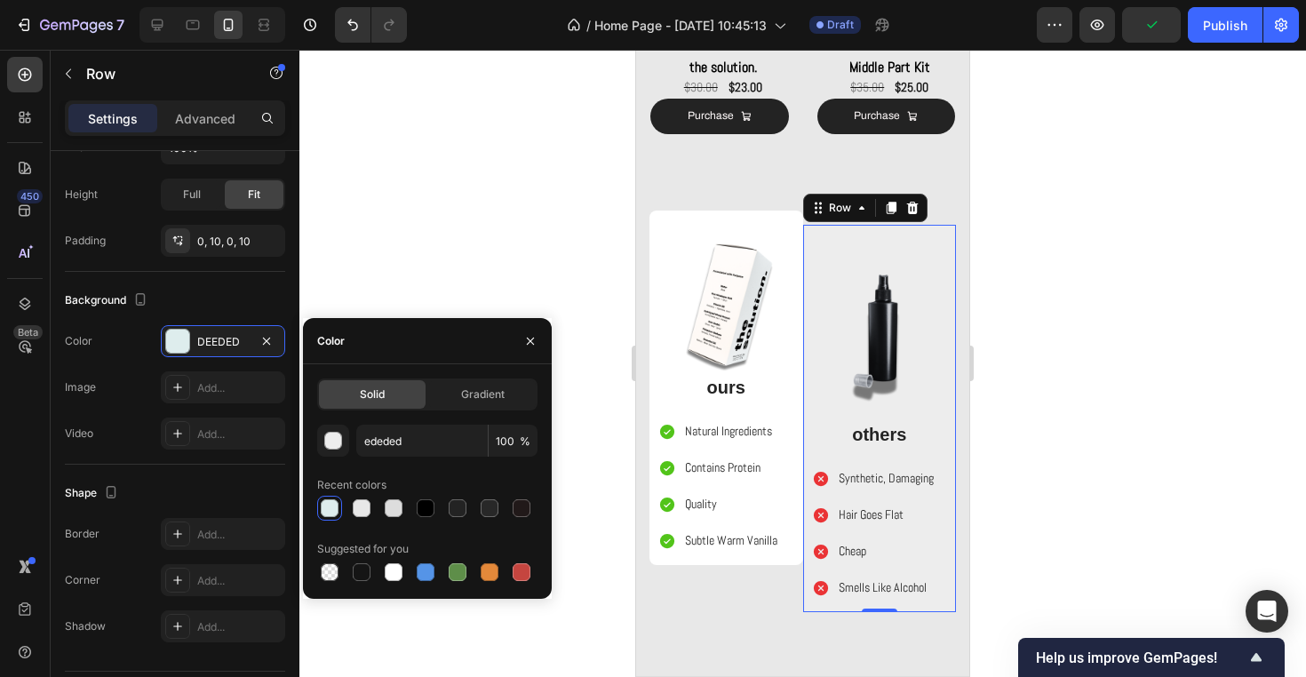
type input "EDEDED"
click at [395, 466] on div "EDEDED 100 % Recent colors Suggested for you" at bounding box center [427, 505] width 220 height 160
click at [482, 185] on div at bounding box center [802, 363] width 1006 height 627
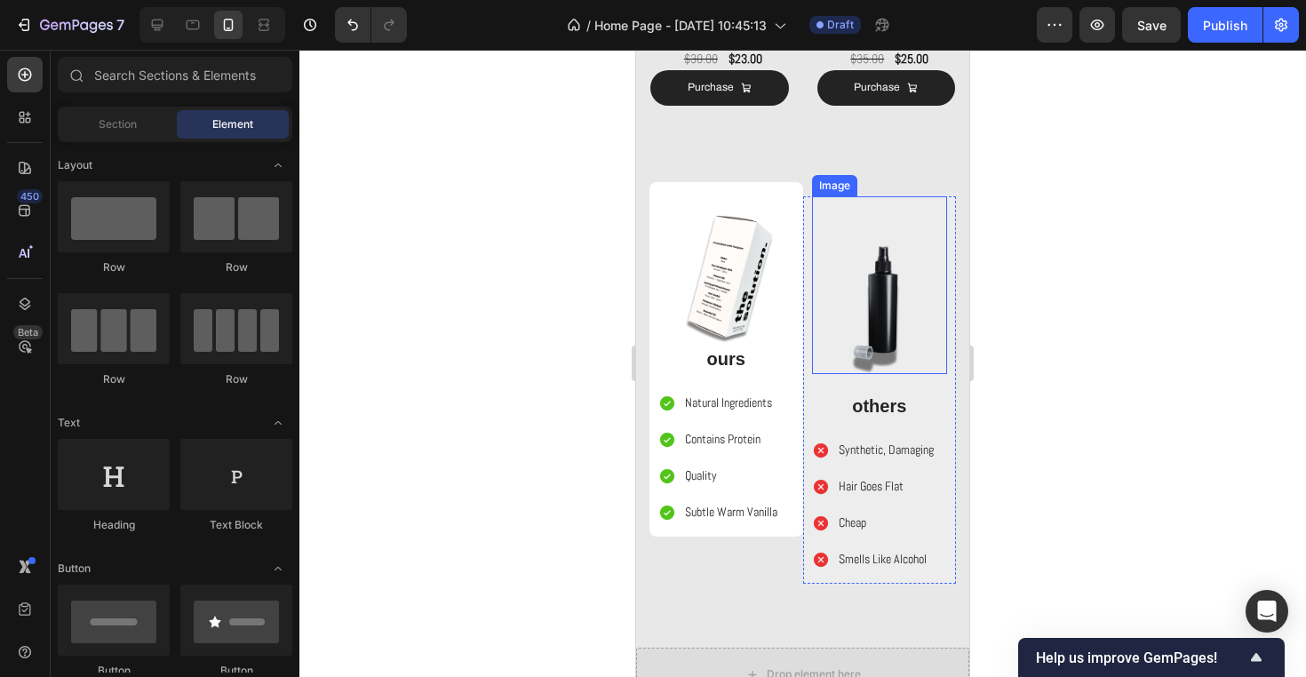
scroll to position [1432, 0]
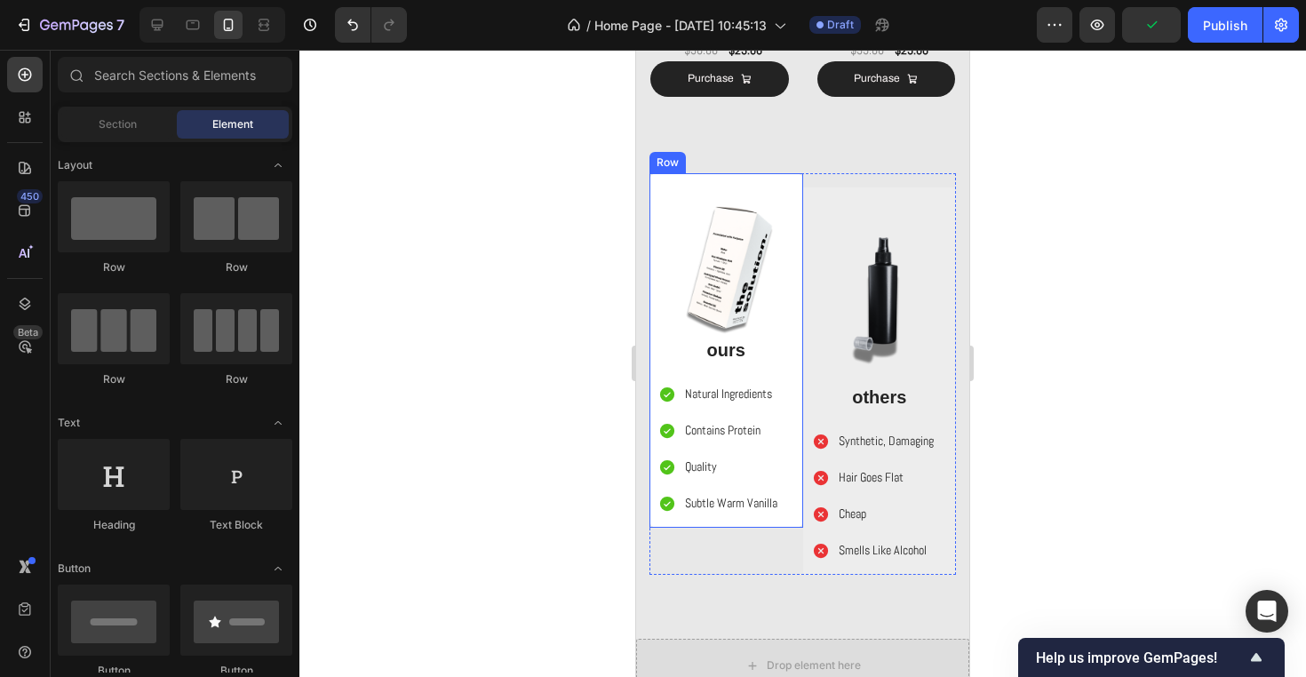
click at [797, 193] on div "Image ours Text Block Natural Ingredients Contains Protein Quality Subtle Warm …" at bounding box center [726, 350] width 154 height 355
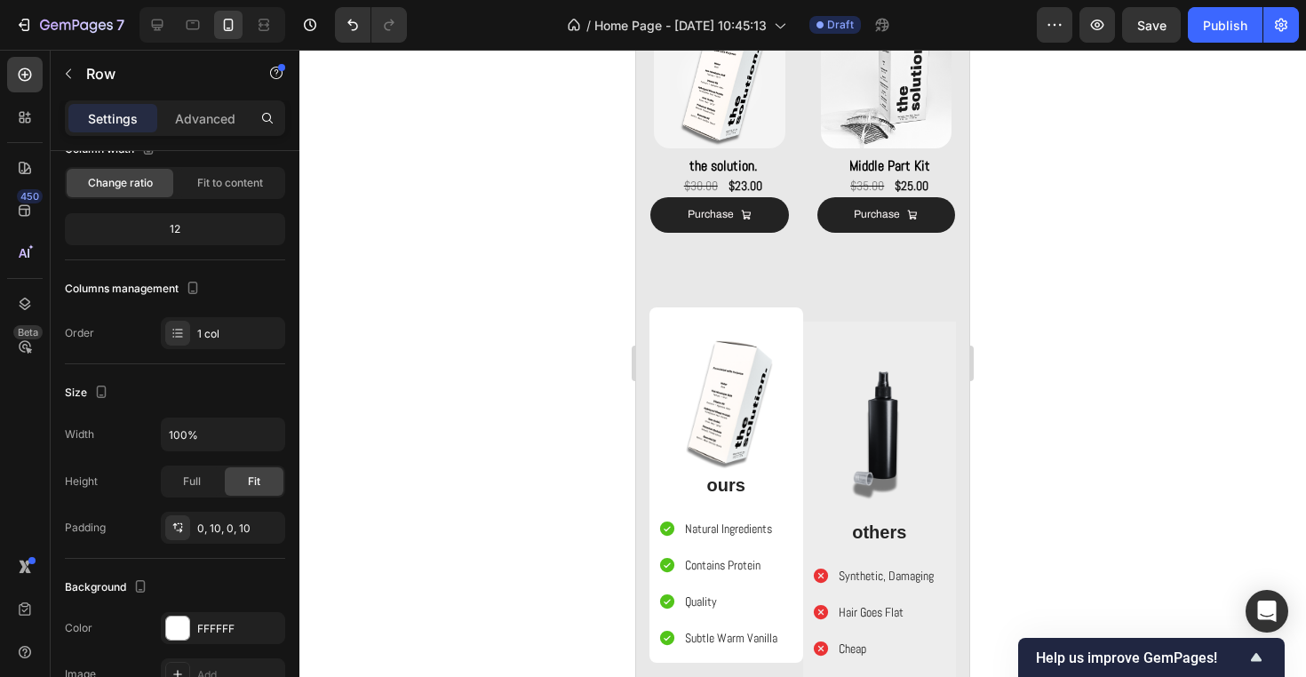
scroll to position [1338, 0]
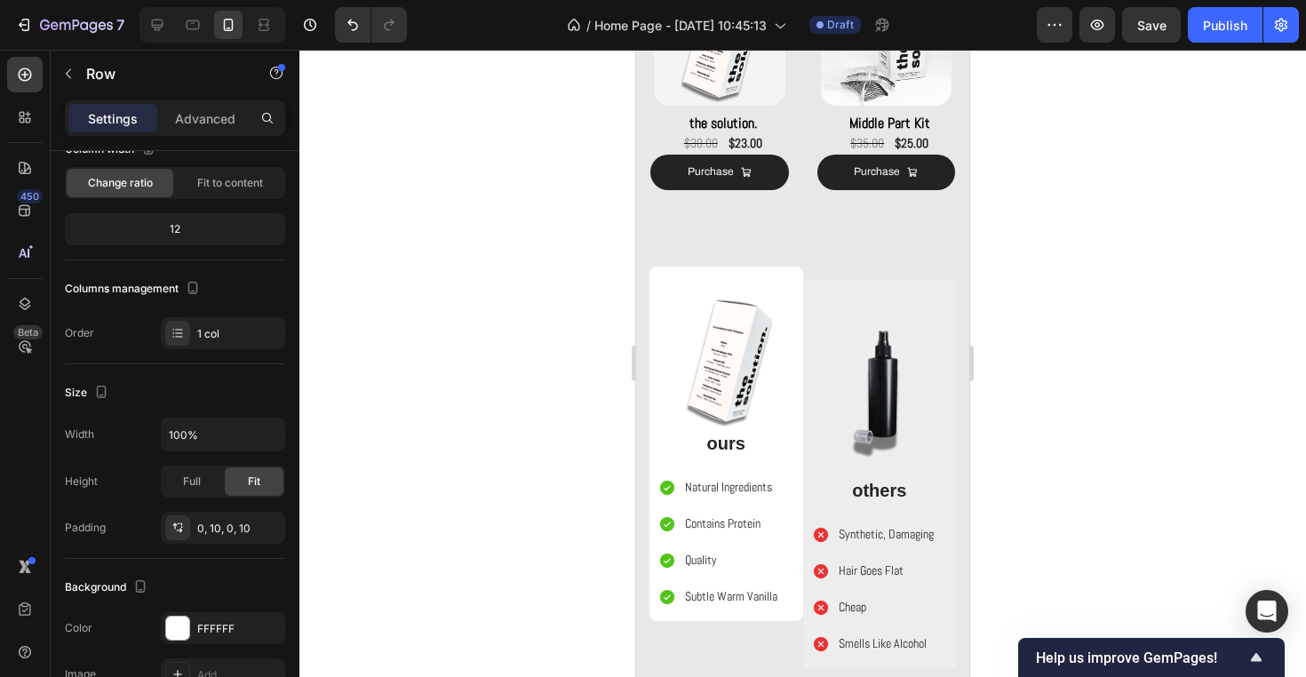
click at [796, 385] on div "Image ours Text Block Natural Ingredients Contains Protein Quality Subtle Warm …" at bounding box center [726, 443] width 154 height 355
click at [653, 304] on div "Image ours Text Block Natural Ingredients Contains Protein Quality Subtle Warm …" at bounding box center [726, 443] width 154 height 355
click at [793, 447] on div "ours" at bounding box center [726, 443] width 136 height 27
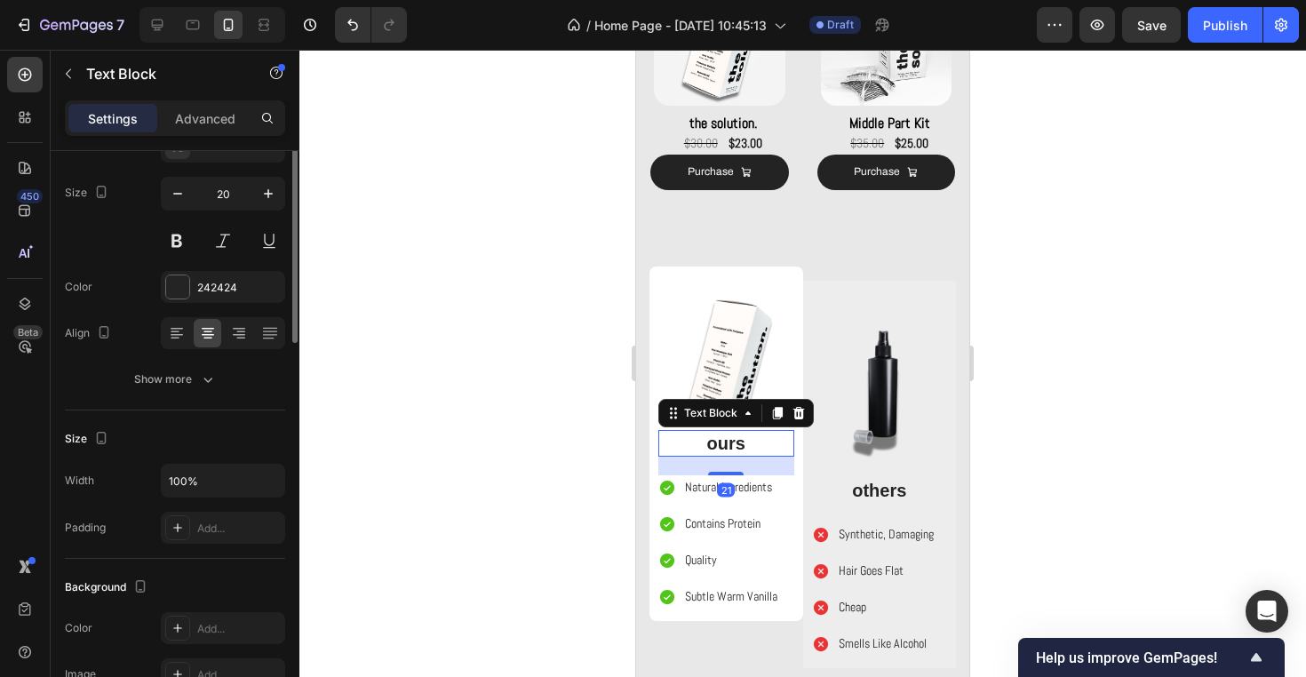
scroll to position [0, 0]
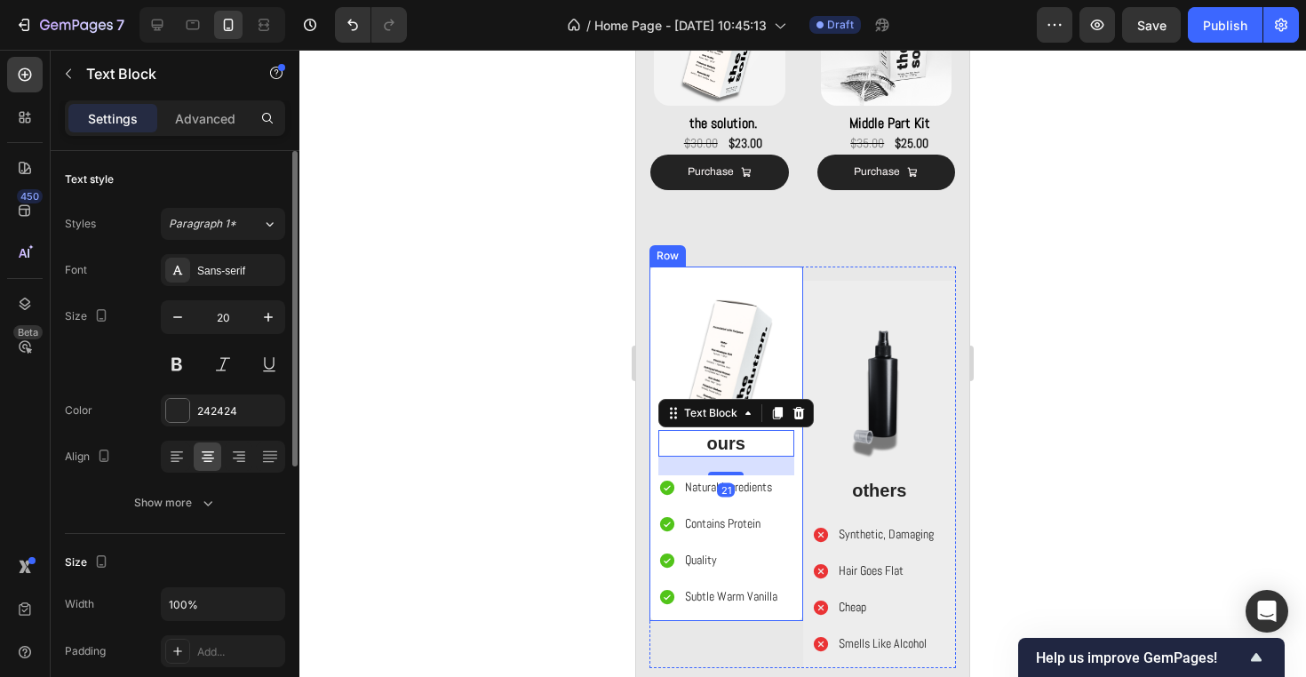
click at [799, 453] on div "Image ours Text Block 21 Natural Ingredients Contains Protein Quality Subtle Wa…" at bounding box center [726, 443] width 154 height 355
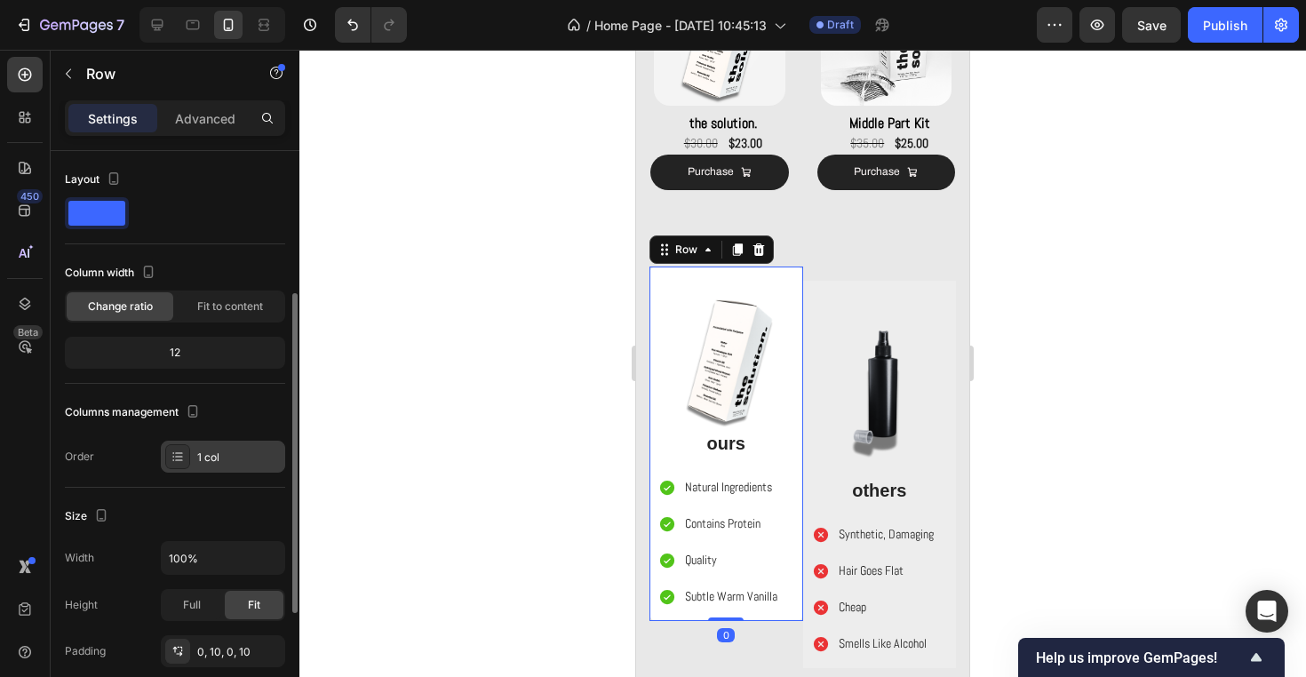
scroll to position [387, 0]
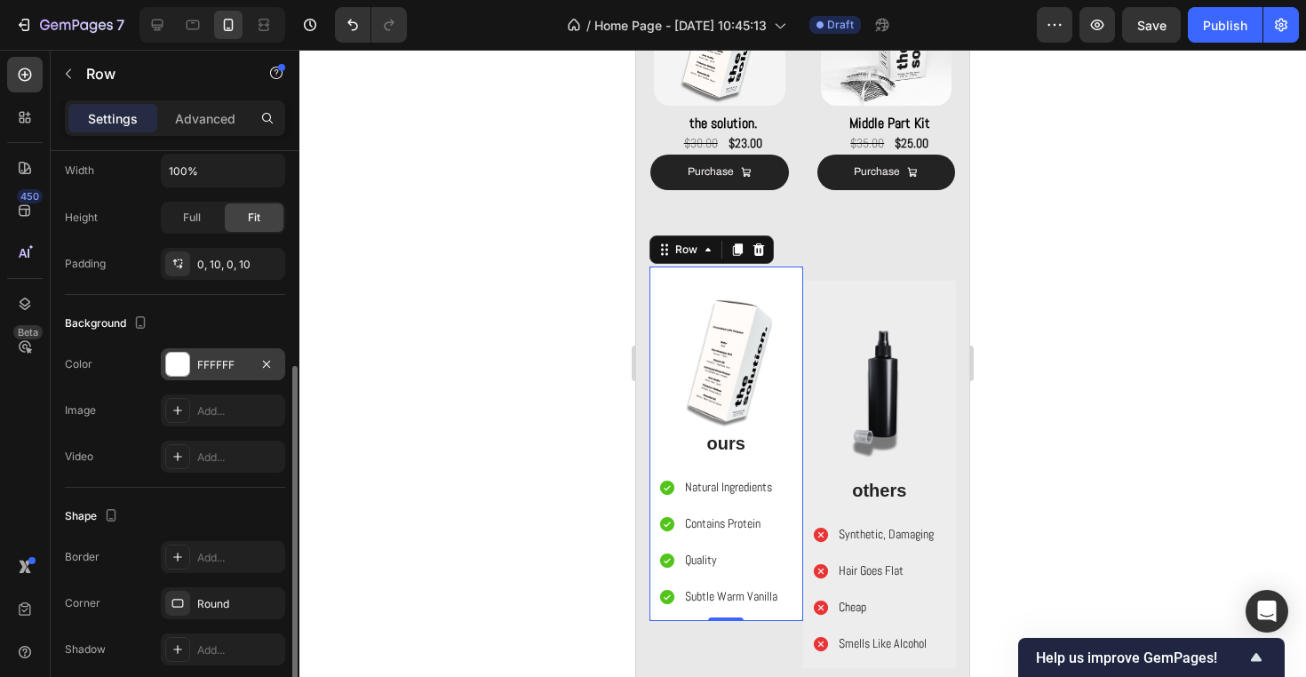
click at [228, 371] on div "FFFFFF" at bounding box center [223, 365] width 52 height 16
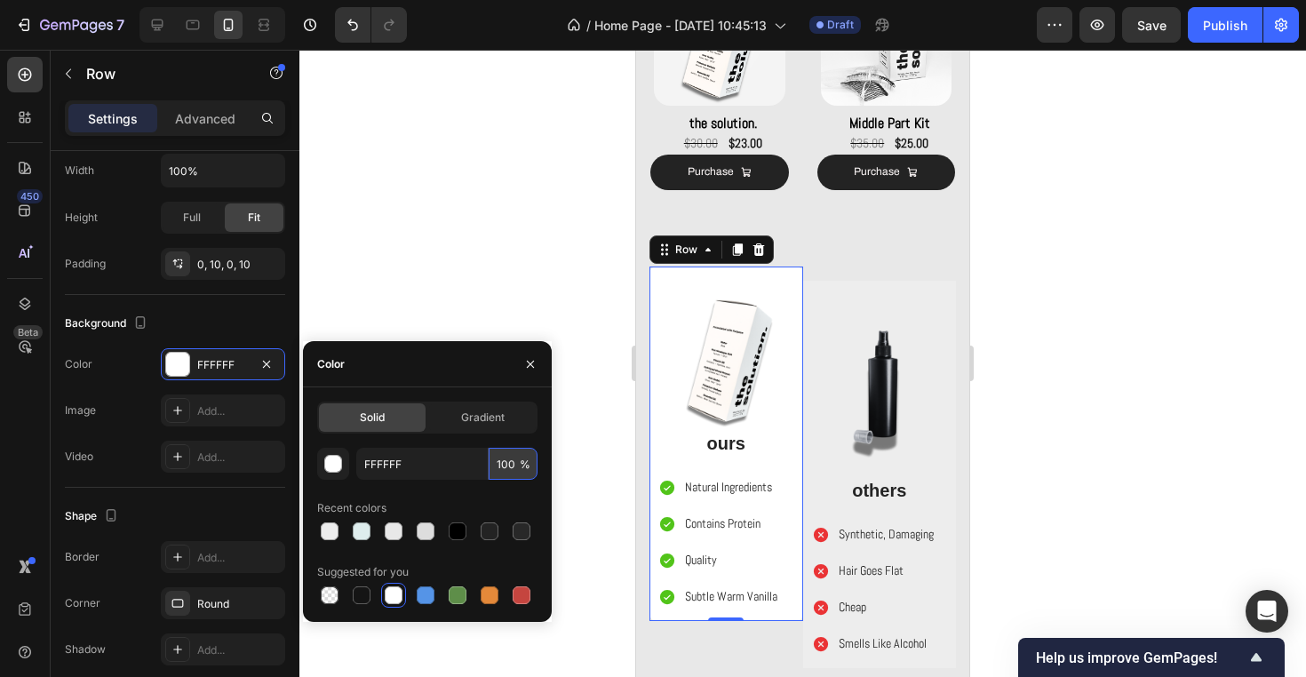
click at [504, 469] on input "100" at bounding box center [512, 464] width 49 height 32
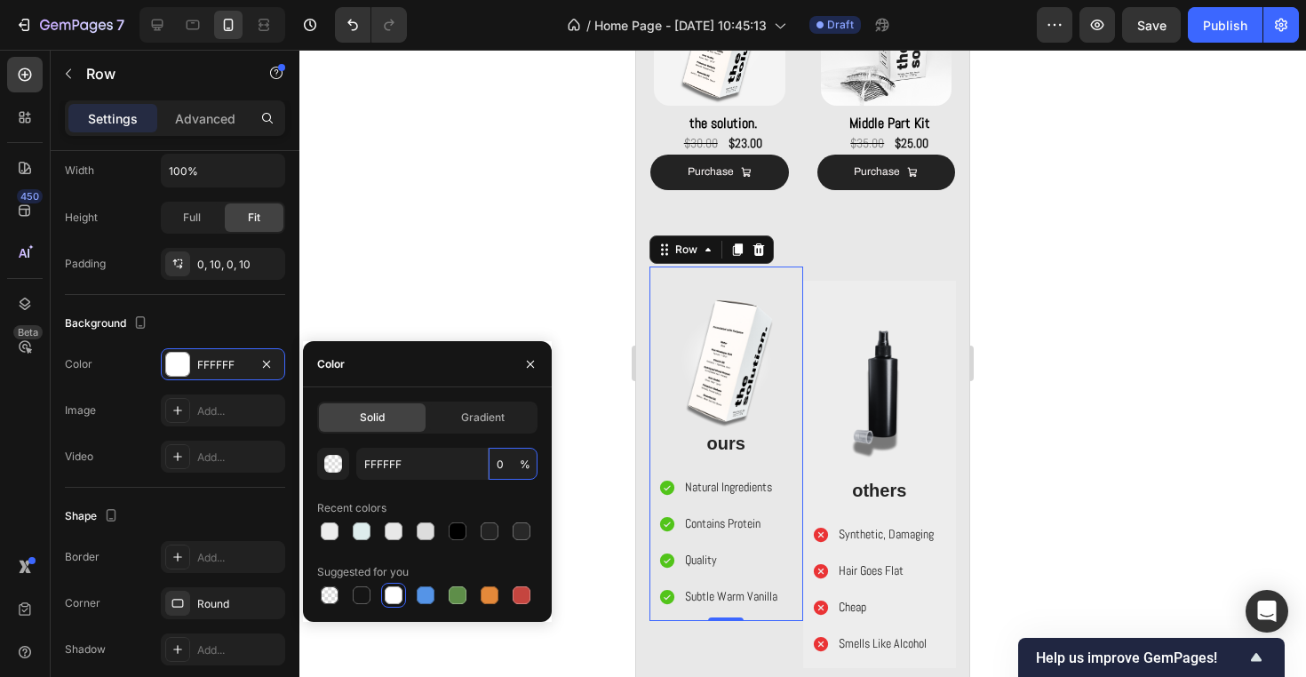
type input "70"
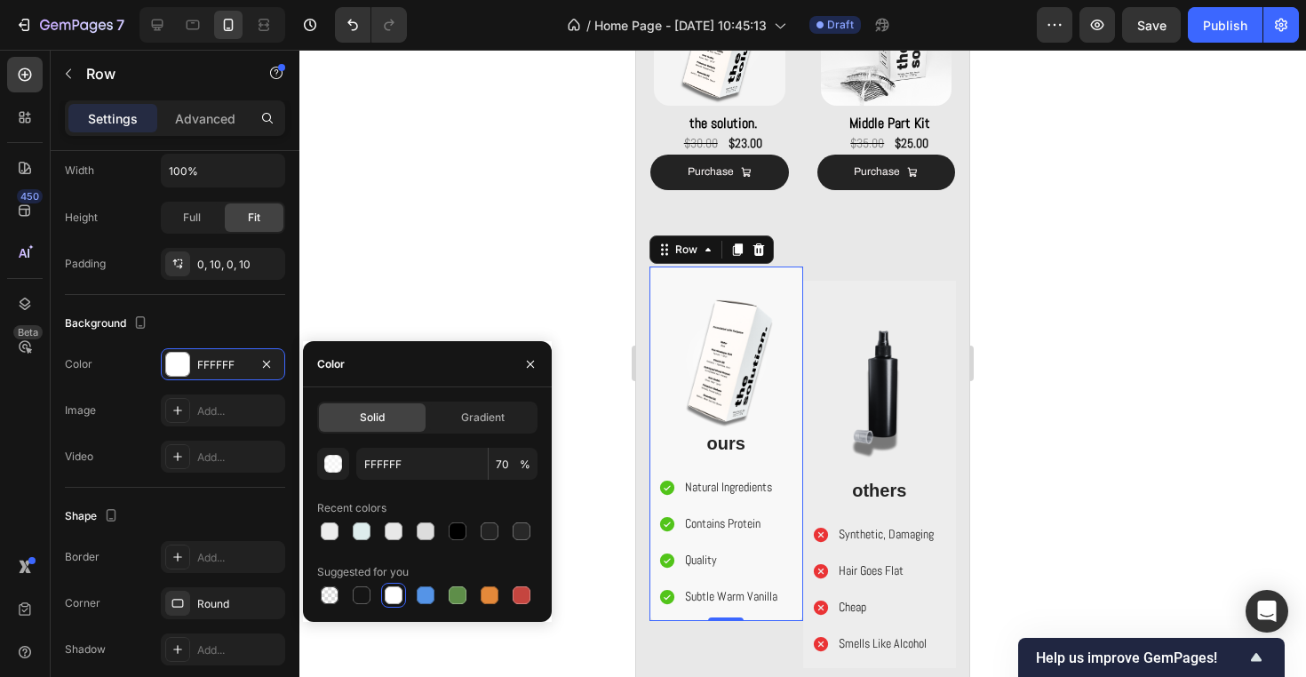
click at [512, 296] on div at bounding box center [802, 363] width 1006 height 627
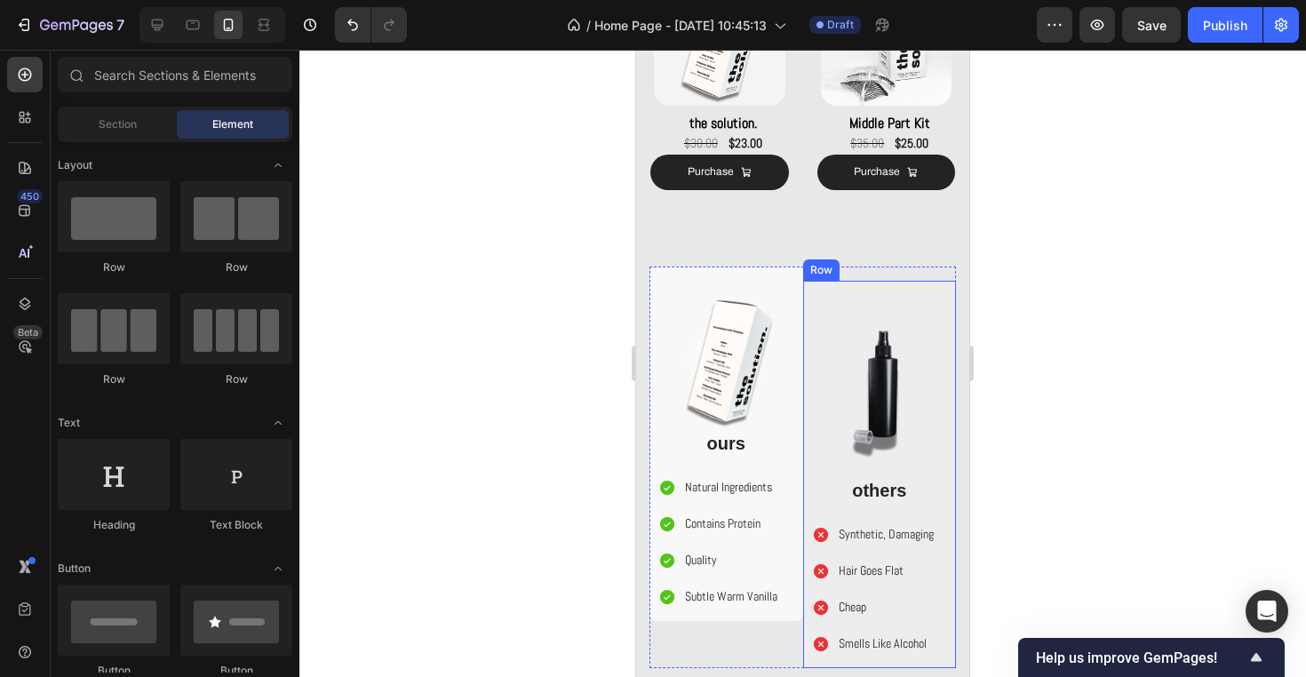
click at [953, 307] on div "Image others Text Block Synthetic, Damaging Hair Goes Flat Cheap Smells Like Al…" at bounding box center [880, 475] width 154 height 388
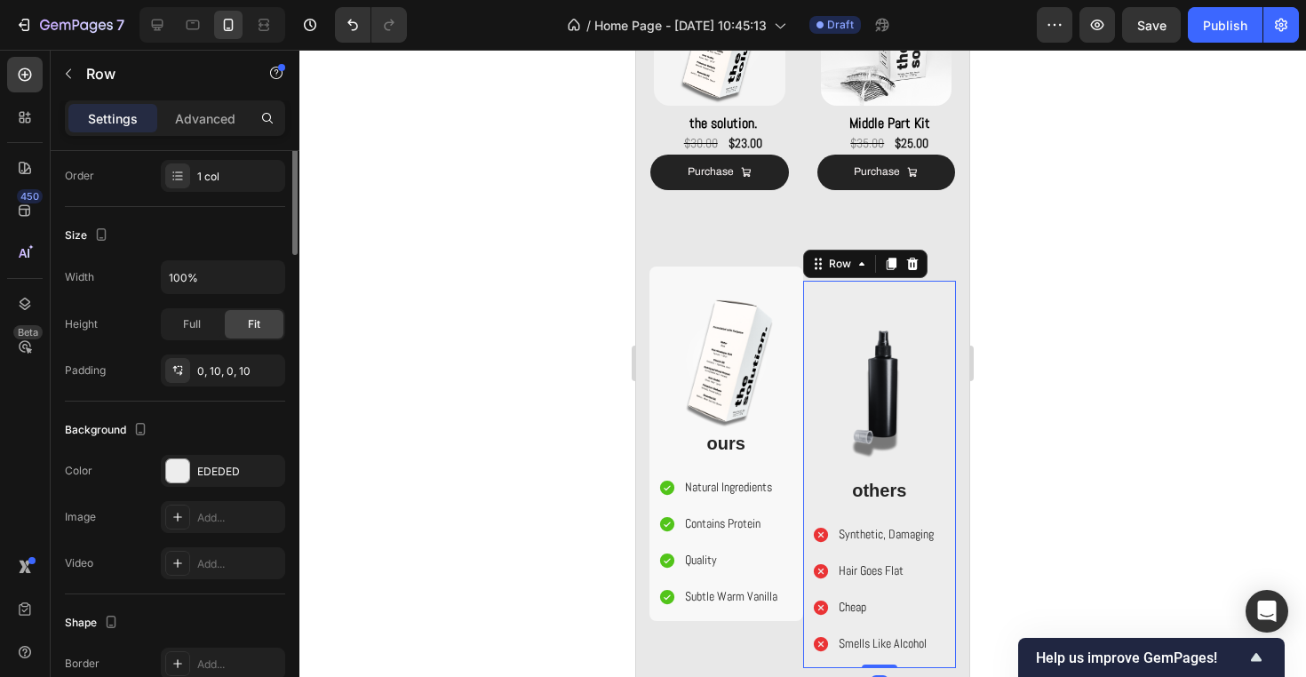
scroll to position [307, 0]
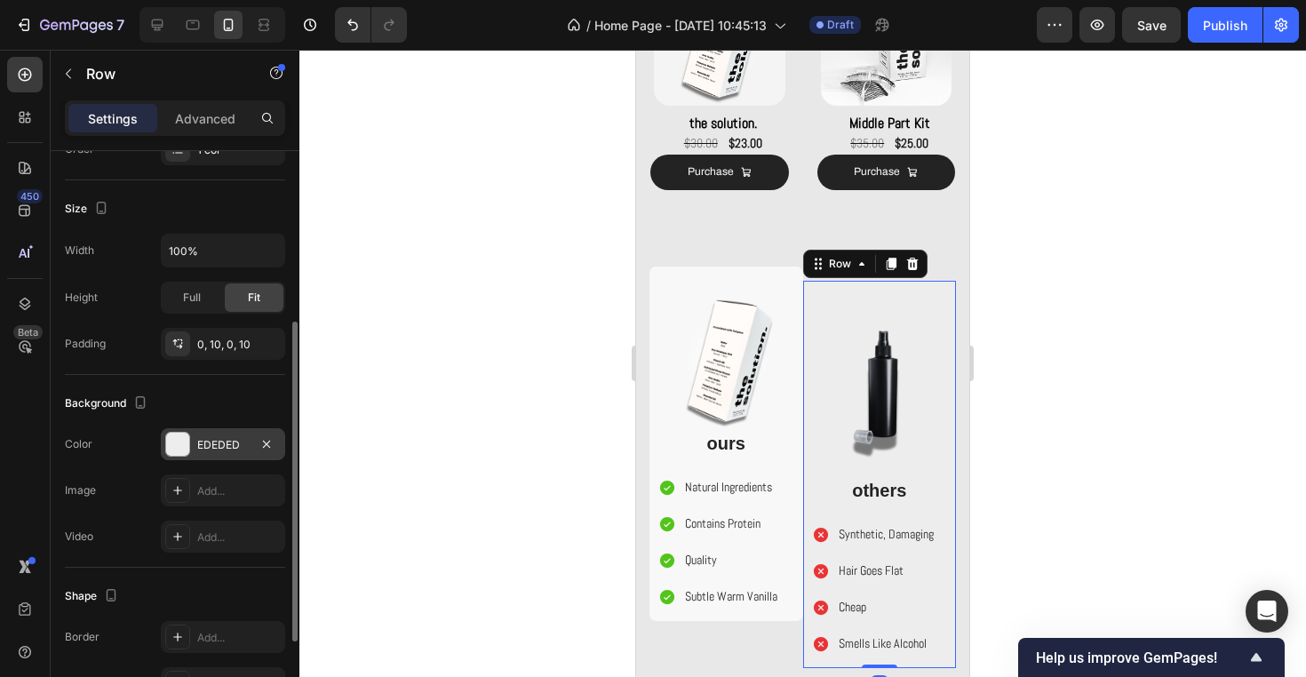
click at [244, 437] on div "EDEDED" at bounding box center [223, 445] width 52 height 16
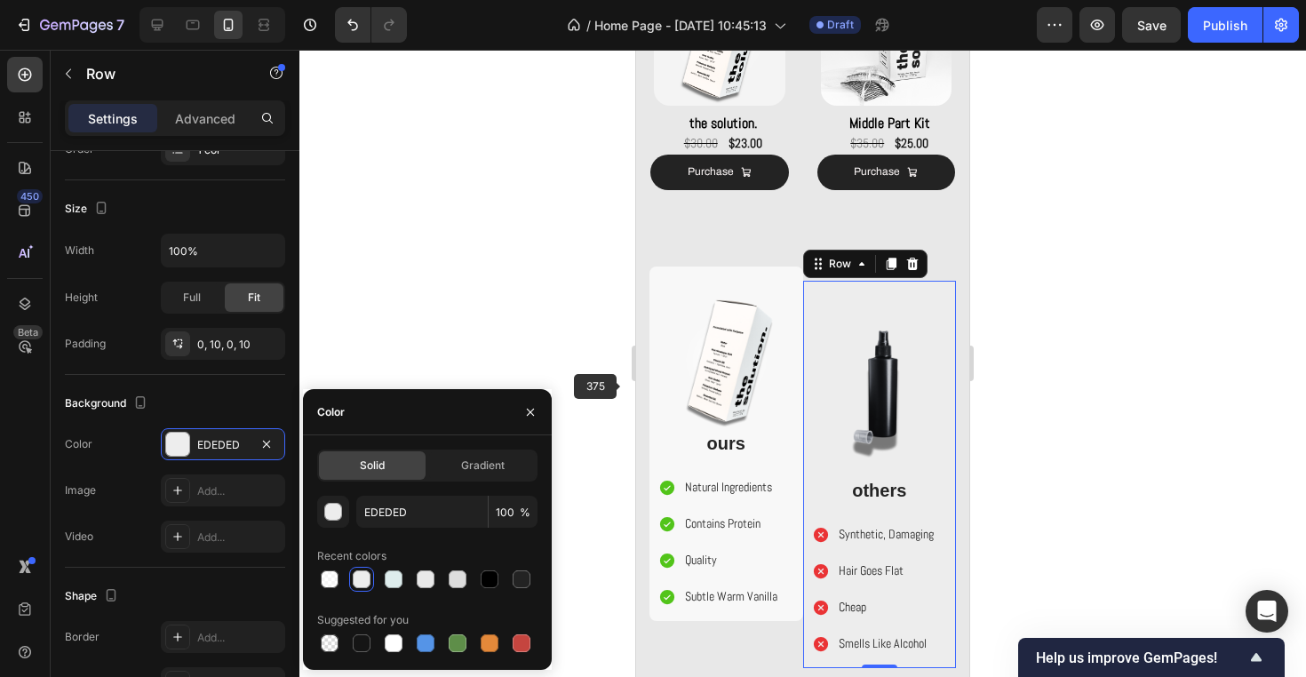
click at [699, 358] on img at bounding box center [726, 363] width 136 height 136
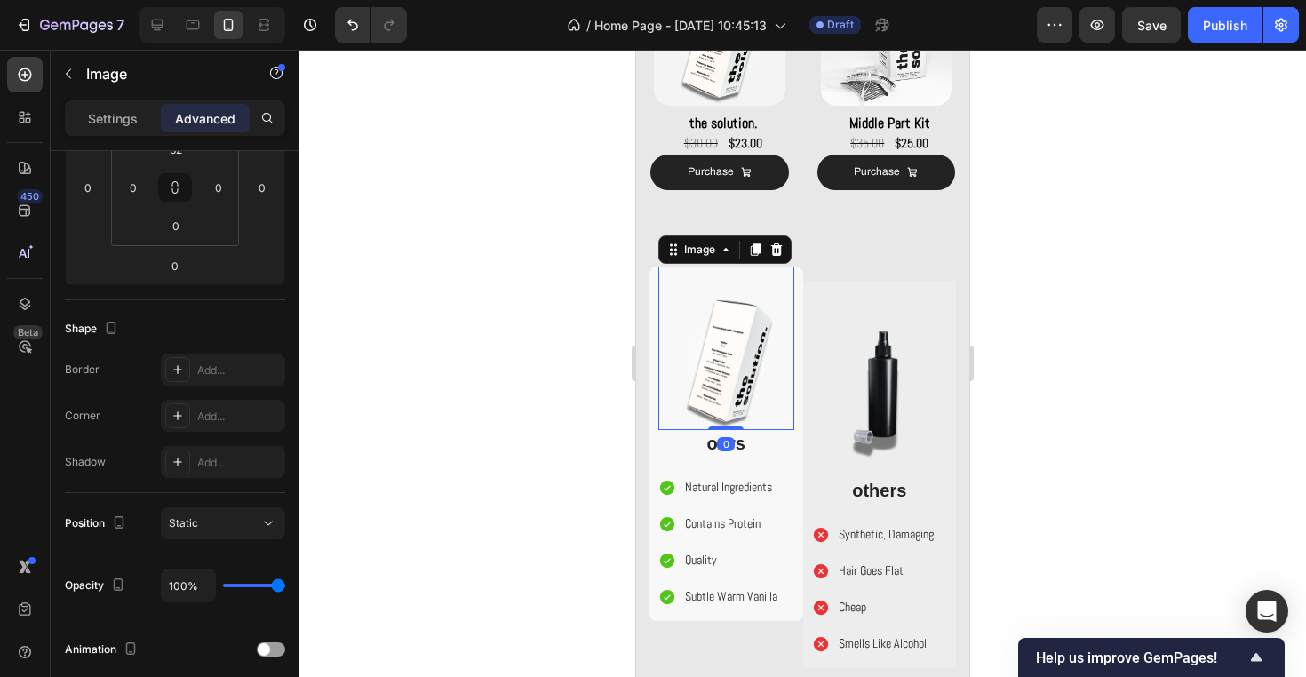
scroll to position [0, 0]
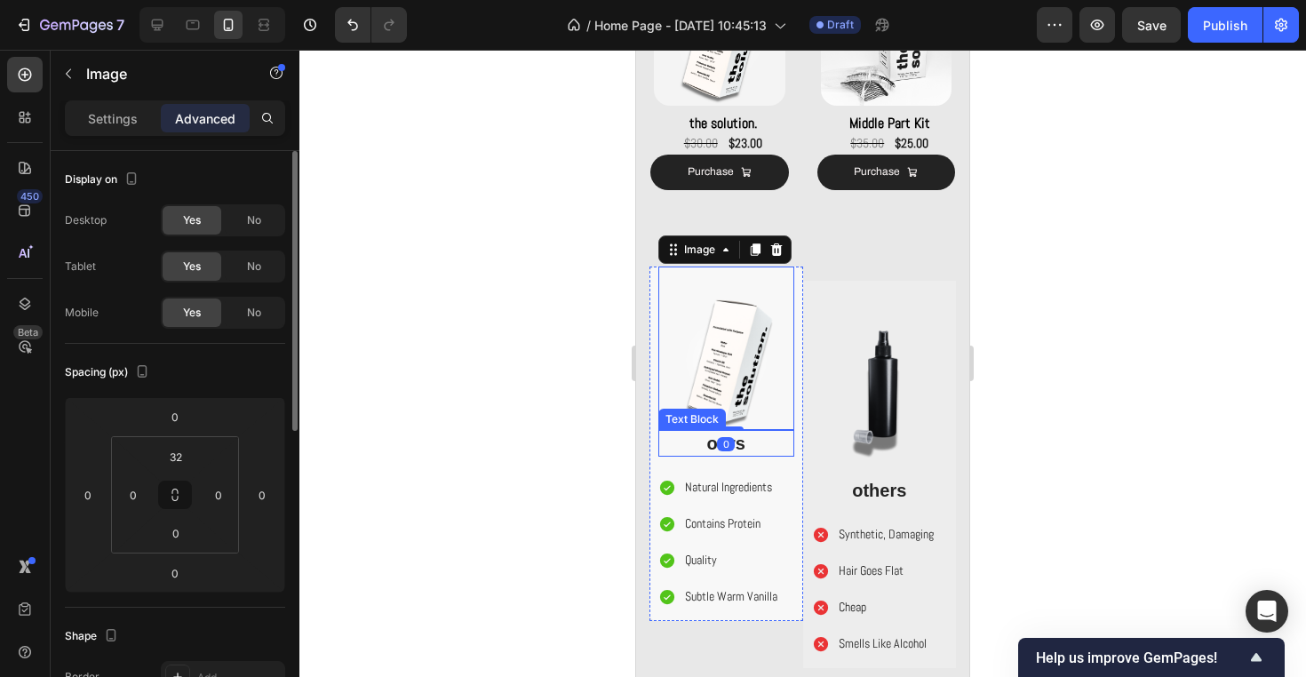
click at [671, 454] on div "ours" at bounding box center [726, 443] width 136 height 27
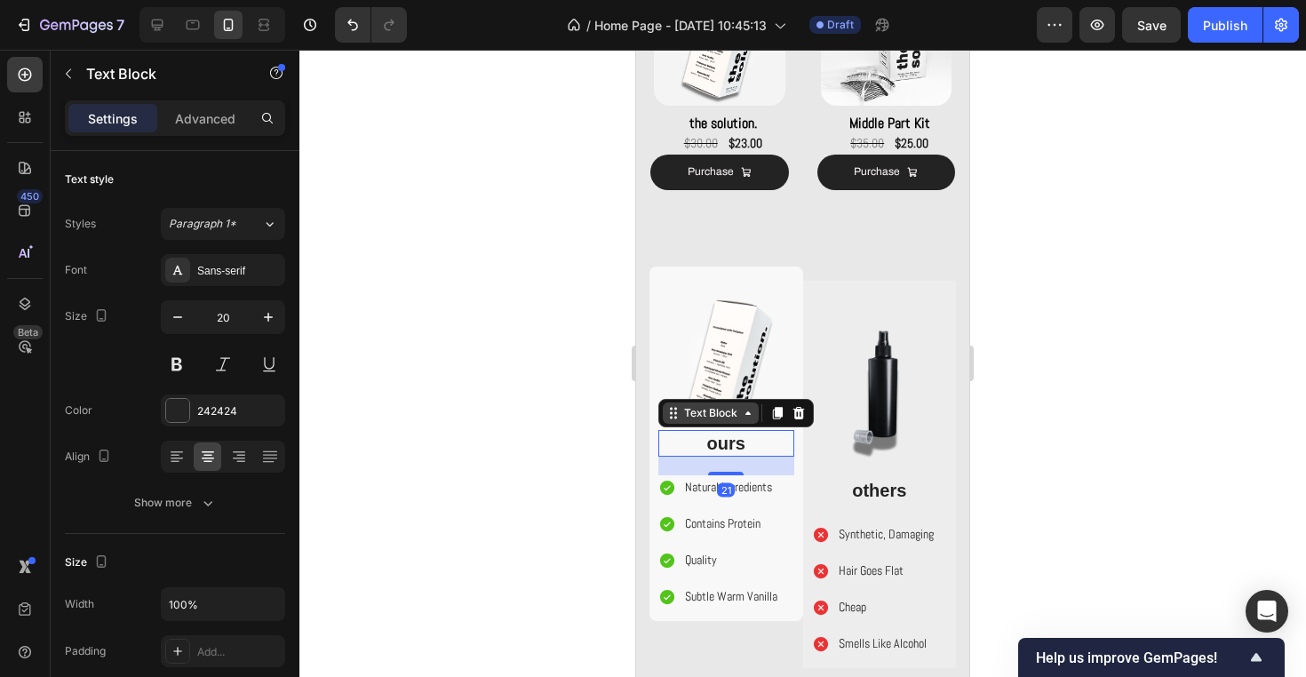
drag, startPoint x: 739, startPoint y: 472, endPoint x: 739, endPoint y: 418, distance: 53.3
click at [739, 430] on div "ours Text Block 21" at bounding box center [726, 443] width 136 height 27
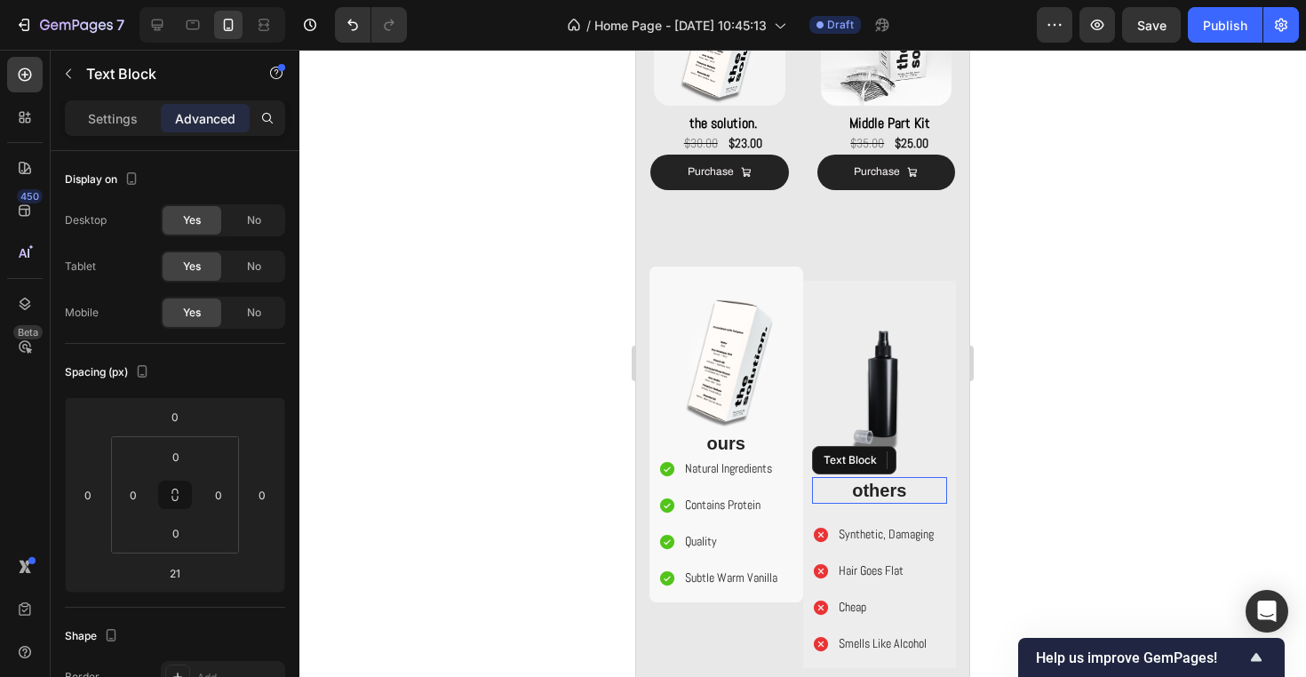
click at [933, 490] on p "others" at bounding box center [879, 490] width 132 height 23
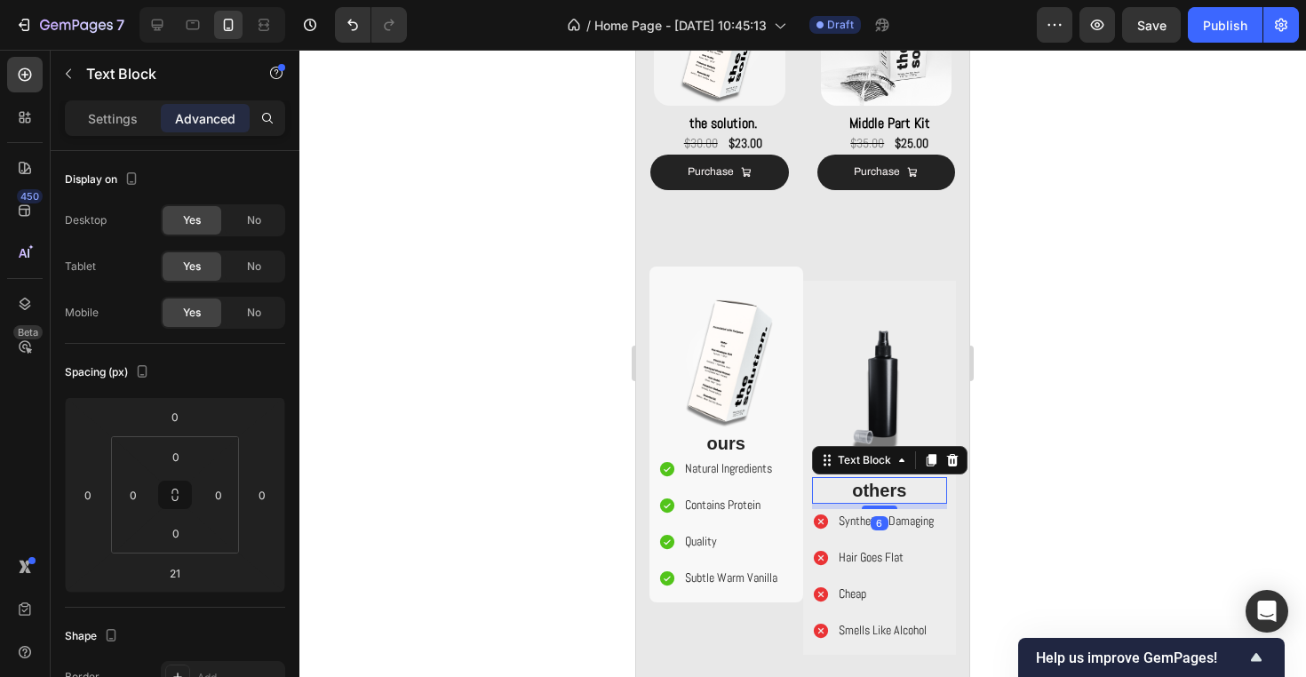
drag, startPoint x: 885, startPoint y: 517, endPoint x: 885, endPoint y: 446, distance: 71.0
click at [885, 477] on div "others Text Block 6" at bounding box center [880, 490] width 136 height 27
type input "0"
click at [939, 544] on div "Synthetic, Damaging Hair Goes Flat Cheap Smells Like Alcohol" at bounding box center [880, 570] width 136 height 133
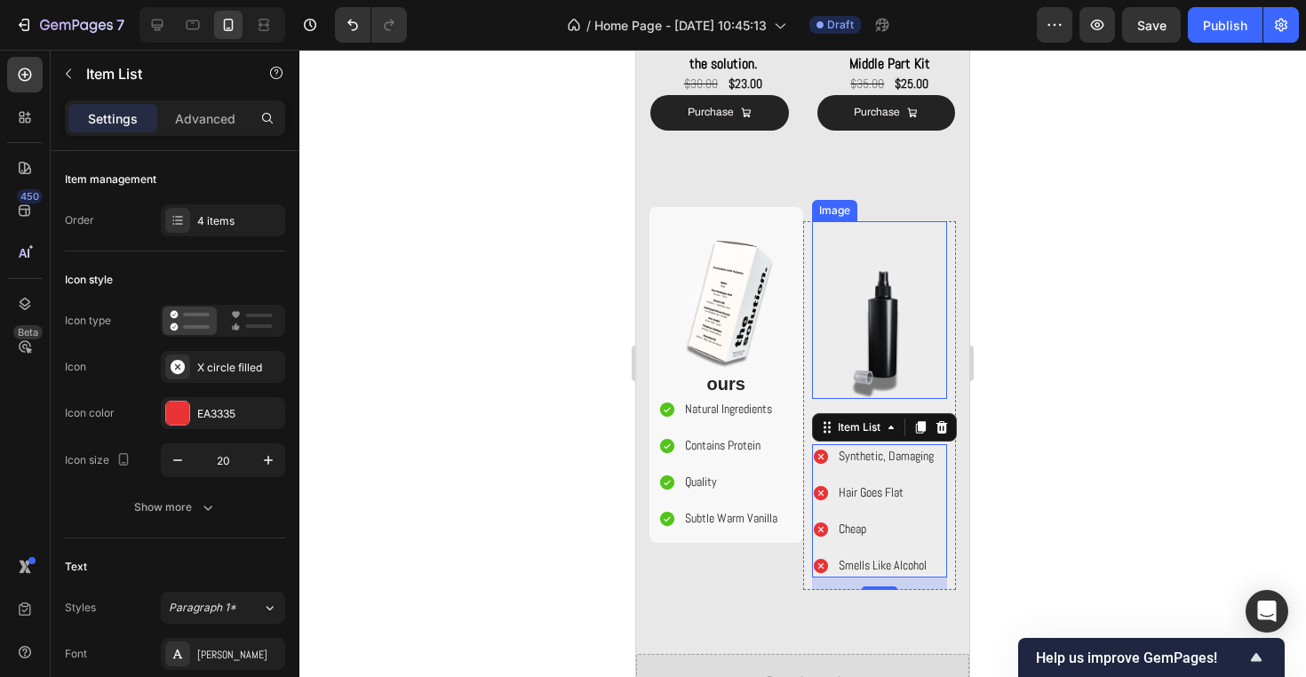
scroll to position [1464, 0]
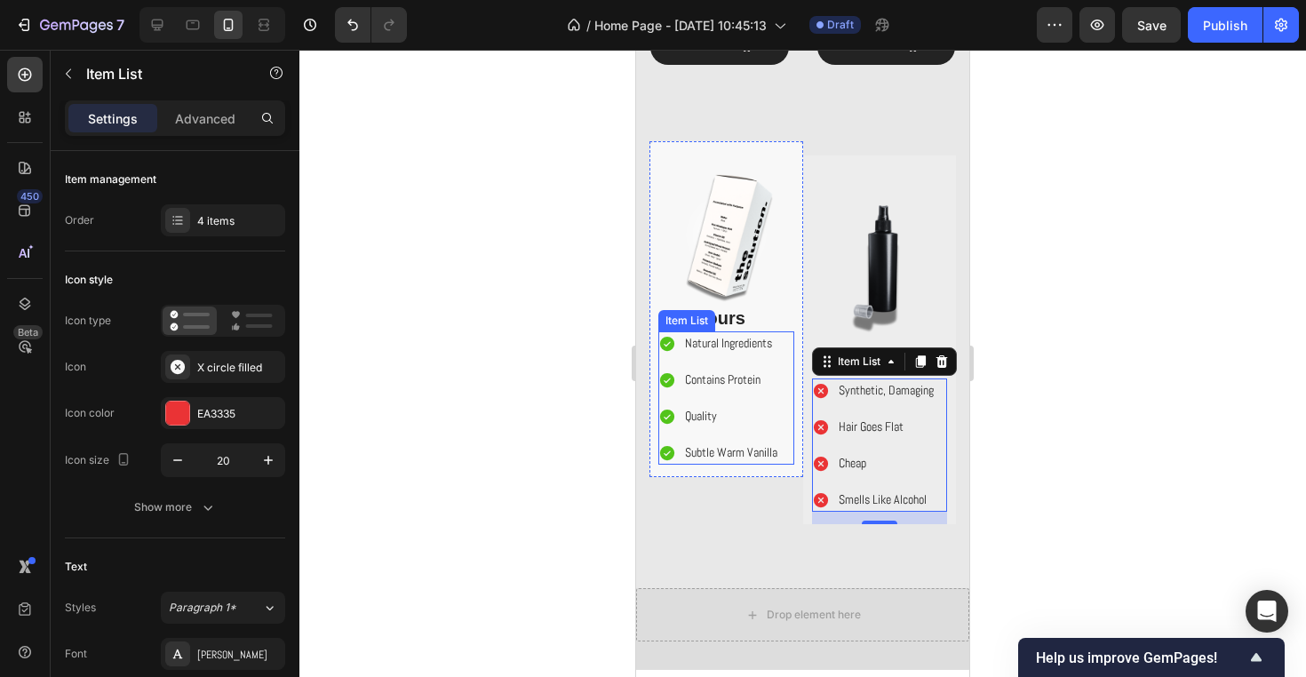
click at [672, 343] on icon at bounding box center [667, 344] width 14 height 14
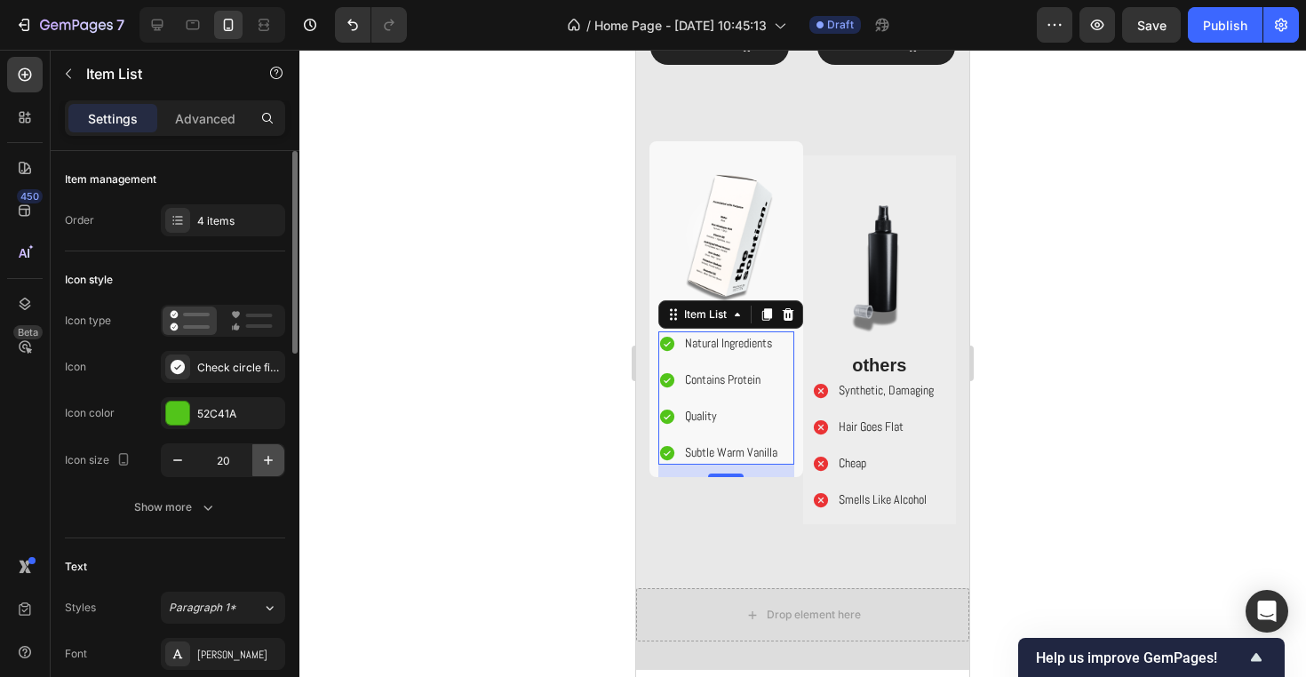
click at [275, 451] on icon "button" at bounding box center [268, 460] width 18 height 18
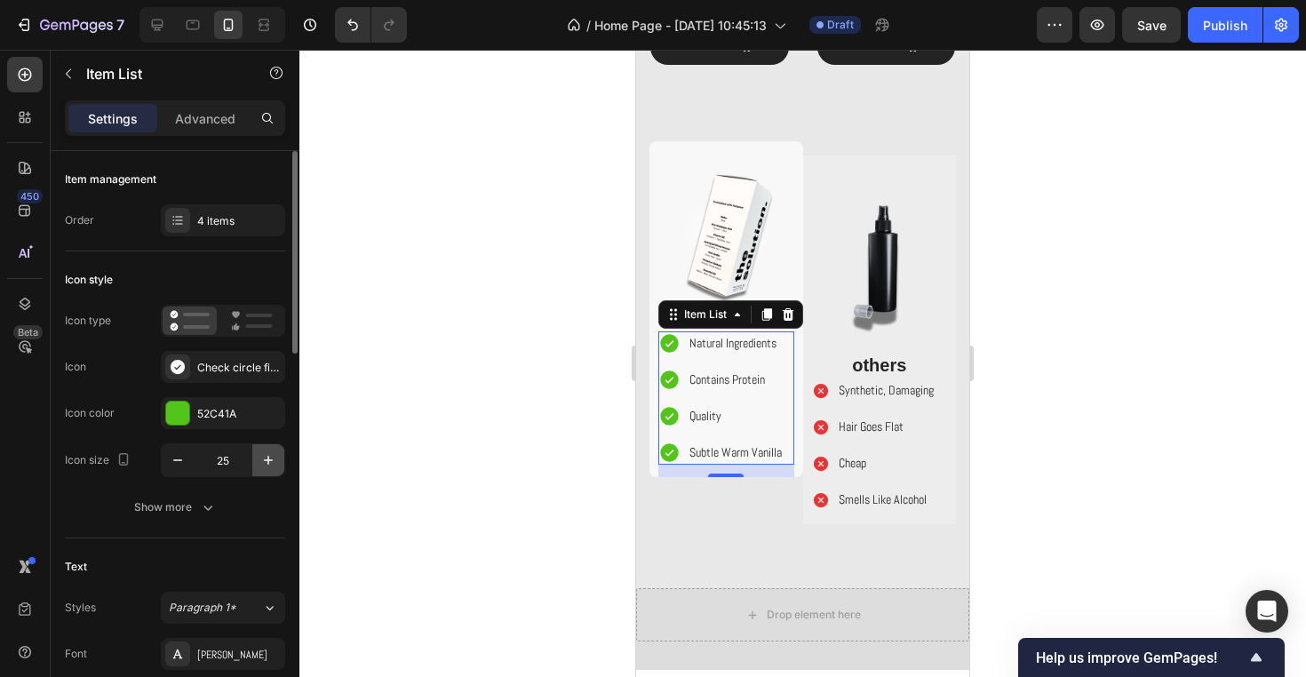
click at [275, 451] on icon "button" at bounding box center [268, 460] width 18 height 18
click at [723, 345] on p "Natural Ingredients" at bounding box center [736, 343] width 92 height 19
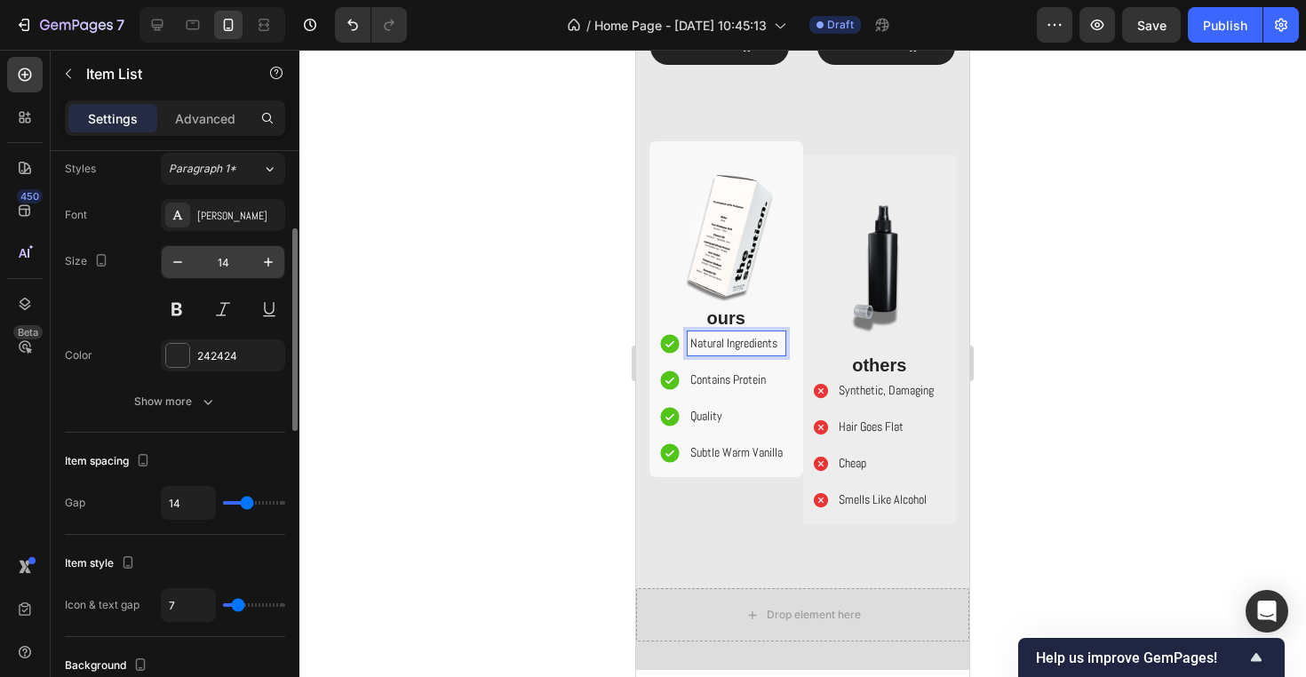
scroll to position [493, 0]
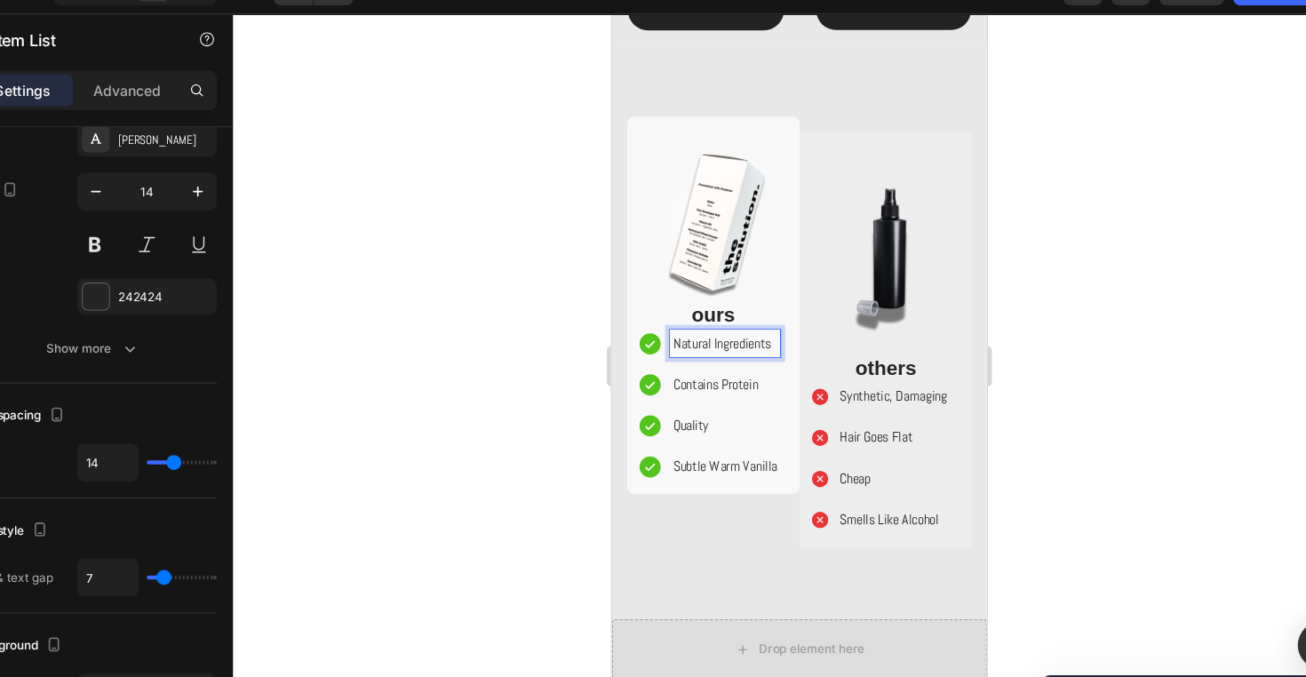
click at [647, 304] on icon at bounding box center [644, 307] width 19 height 19
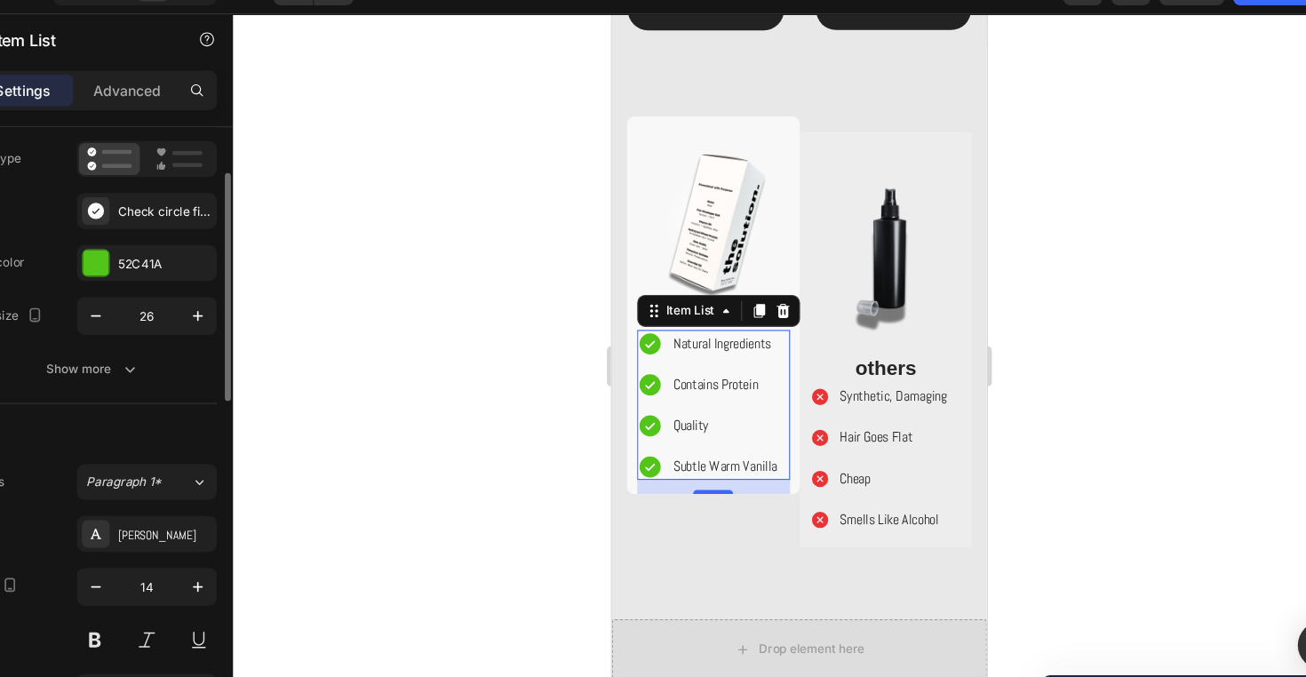
scroll to position [109, 0]
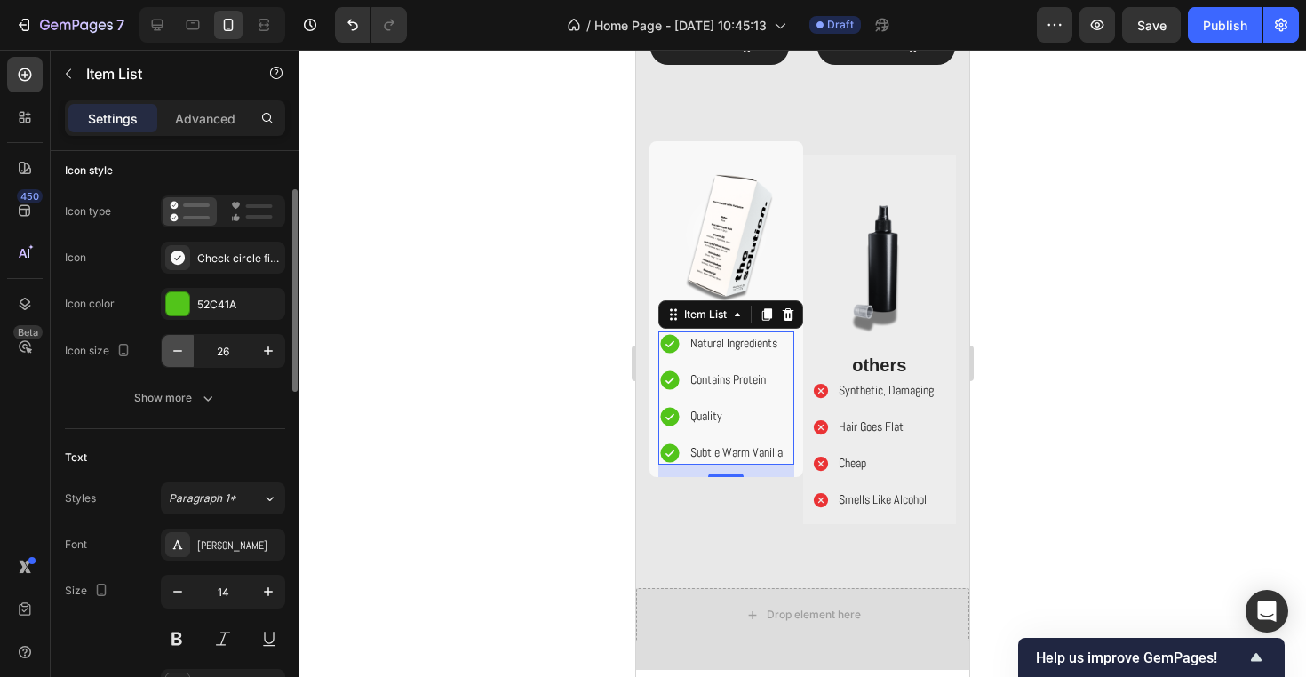
click at [176, 357] on icon "button" at bounding box center [178, 351] width 18 height 18
type input "25"
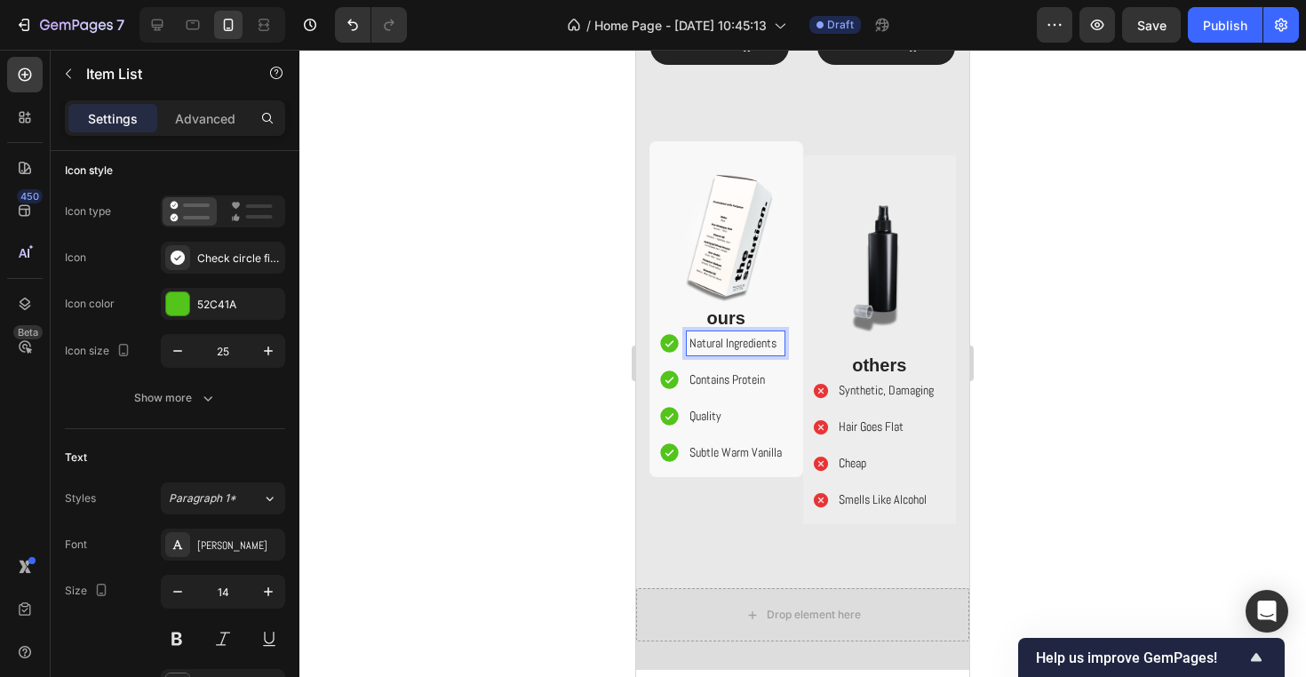
click at [747, 345] on p "Natural Ingredients" at bounding box center [735, 343] width 92 height 19
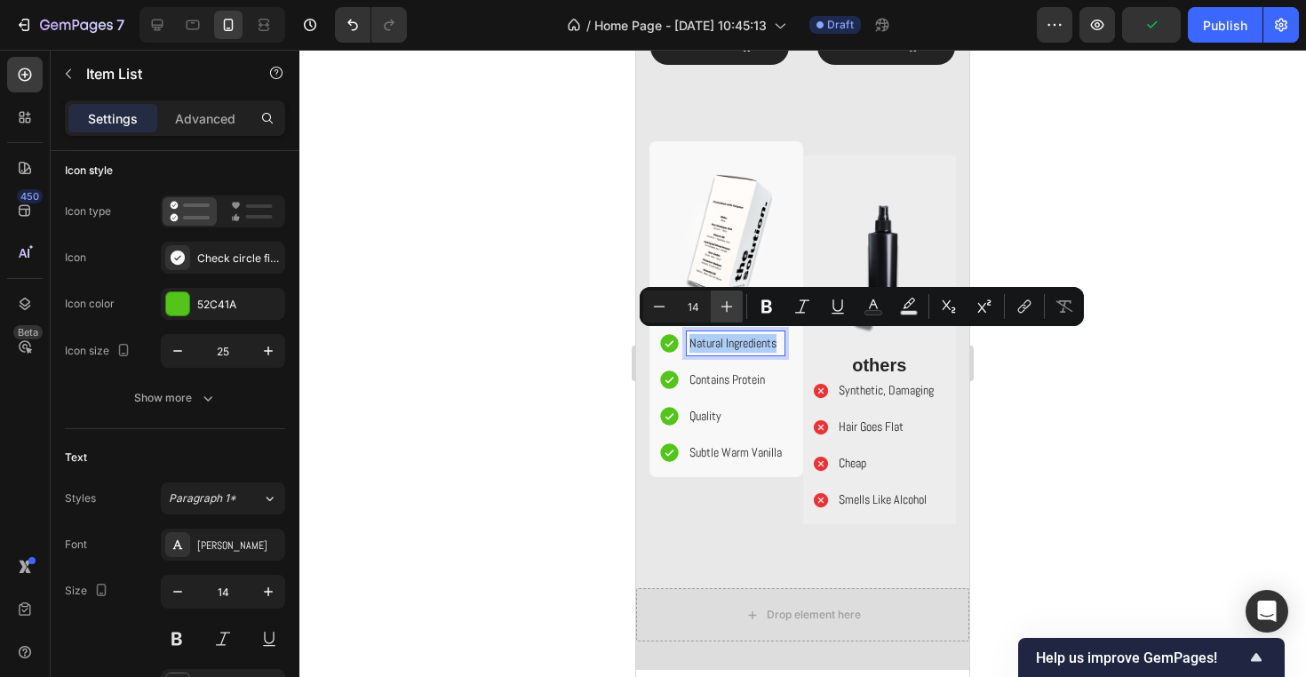
click at [730, 299] on icon "Editor contextual toolbar" at bounding box center [727, 307] width 18 height 18
type input "15"
click at [725, 387] on p "Contains Protein" at bounding box center [737, 381] width 96 height 19
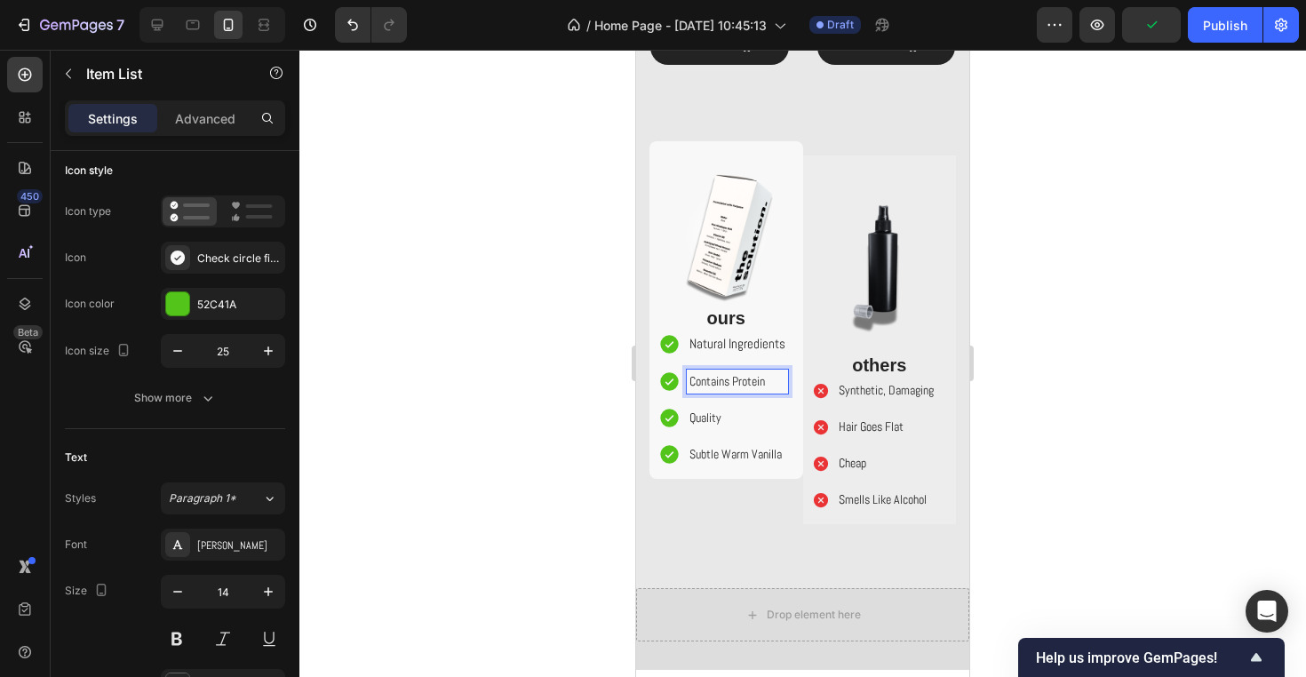
click at [725, 387] on p "Contains Protein" at bounding box center [737, 381] width 96 height 19
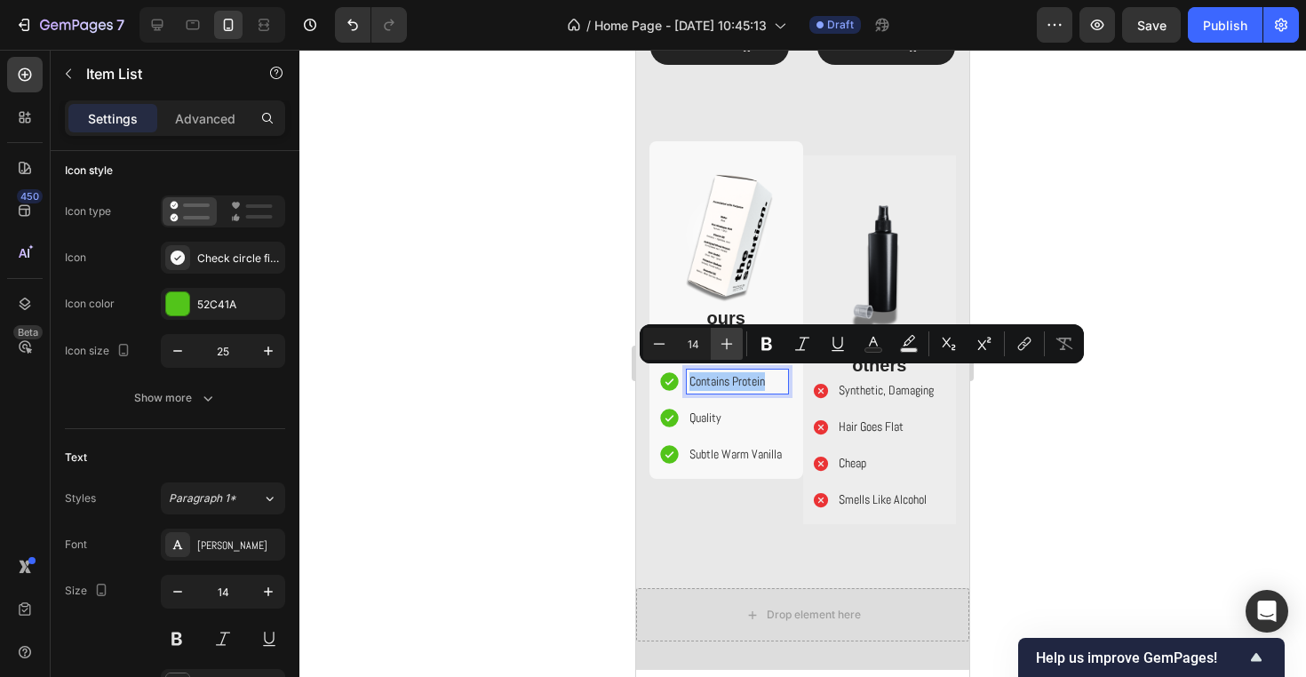
click at [724, 348] on icon "Editor contextual toolbar" at bounding box center [727, 344] width 18 height 18
type input "15"
click at [730, 415] on p "Quality" at bounding box center [737, 418] width 96 height 19
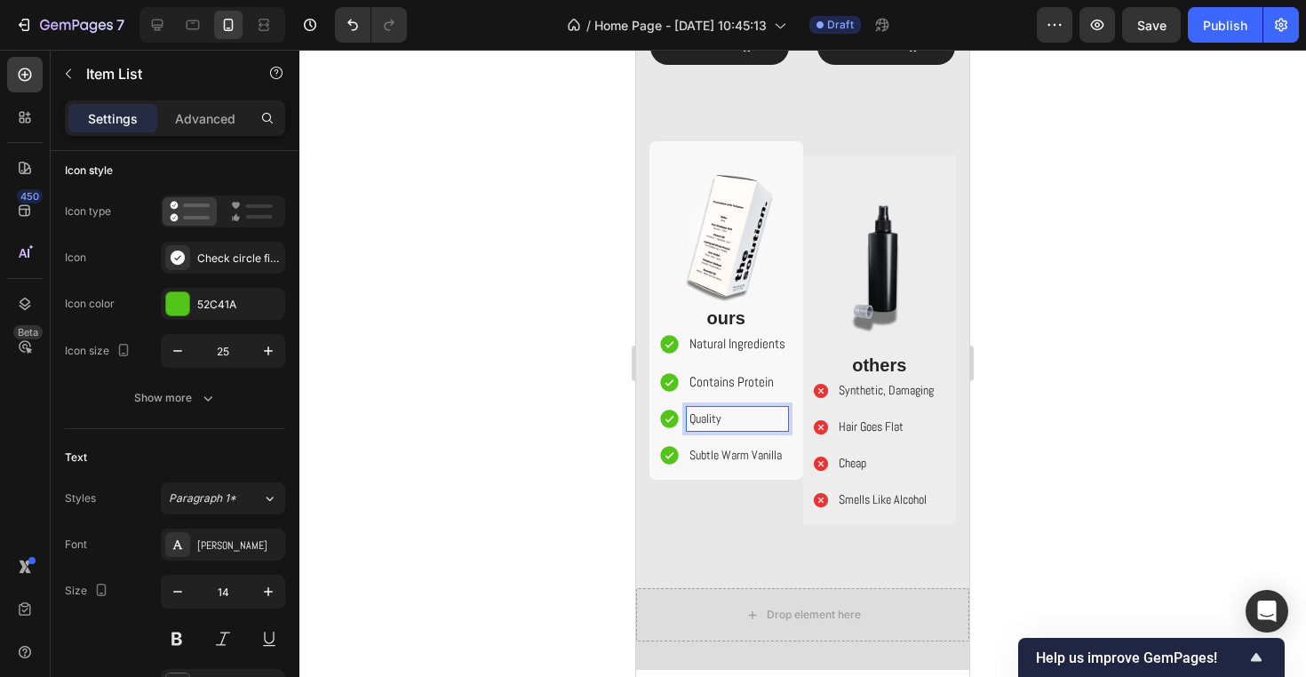
click at [730, 415] on p "Quality" at bounding box center [737, 418] width 96 height 19
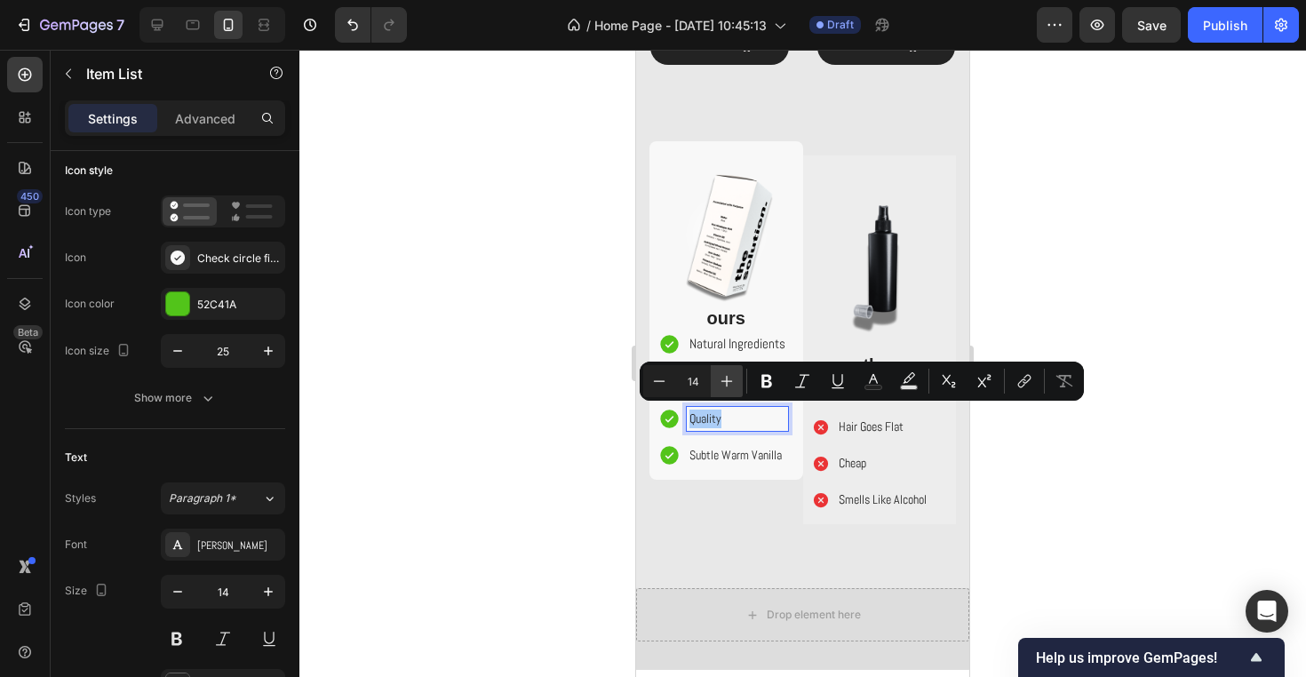
click at [732, 379] on icon "Editor contextual toolbar" at bounding box center [727, 381] width 18 height 18
type input "15"
click at [718, 454] on p "Subtle Warm Vanilla" at bounding box center [737, 457] width 96 height 19
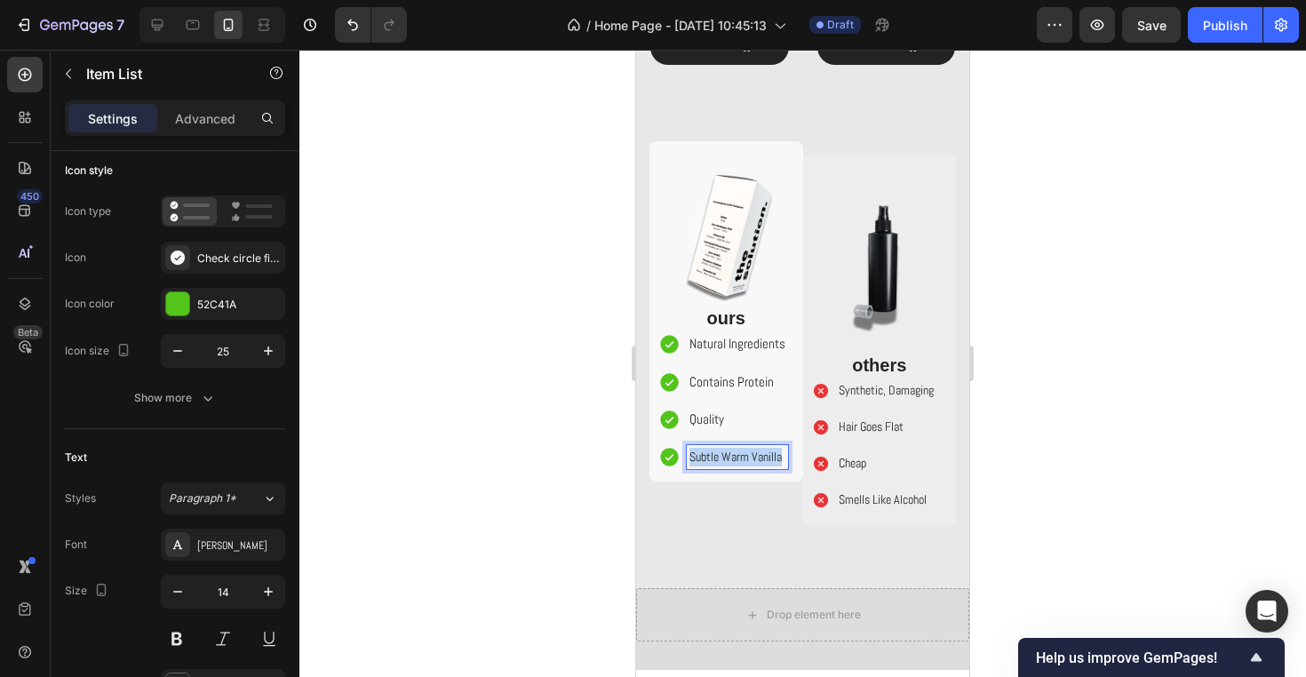
click at [718, 454] on p "Subtle Warm Vanilla" at bounding box center [737, 457] width 96 height 19
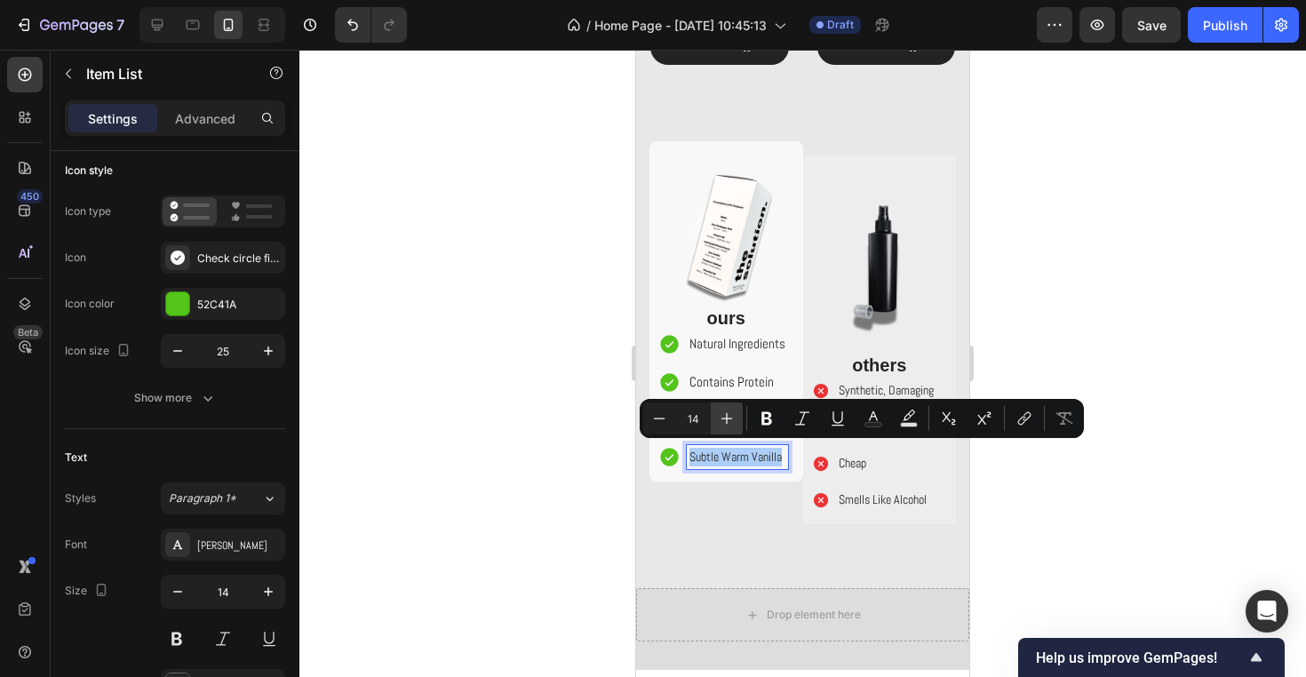
click at [732, 416] on icon "Editor contextual toolbar" at bounding box center [727, 418] width 18 height 18
type input "15"
click at [862, 382] on p "Synthetic, Damaging" at bounding box center [885, 390] width 95 height 19
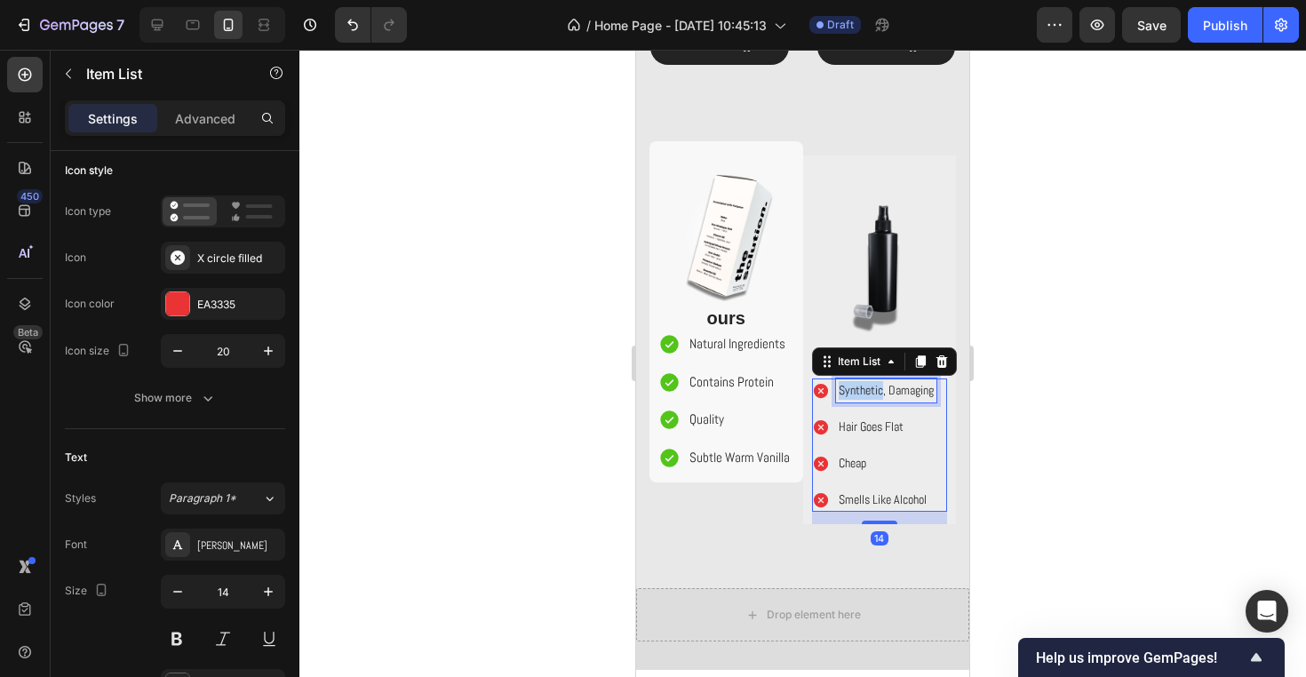
click at [862, 382] on p "Synthetic, Damaging" at bounding box center [885, 390] width 95 height 19
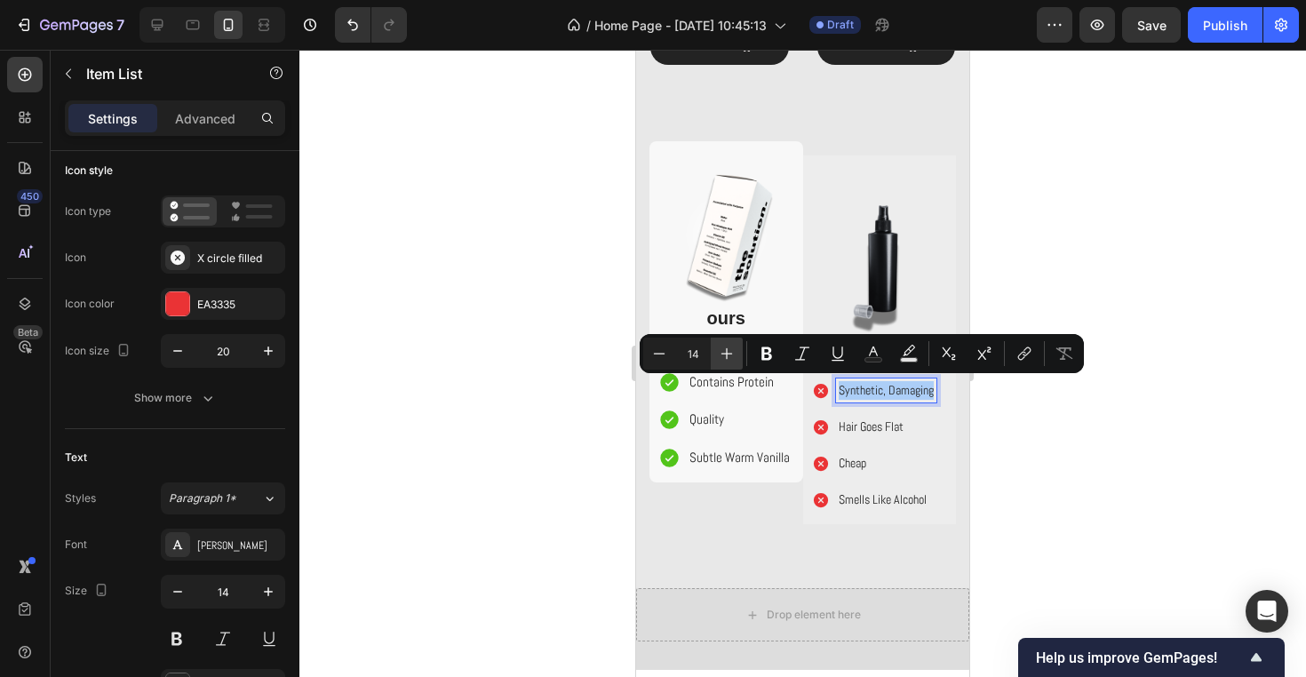
click at [719, 354] on icon "Editor contextual toolbar" at bounding box center [727, 354] width 18 height 18
type input "15"
click at [866, 421] on p "Hair Goes Flat" at bounding box center [890, 428] width 105 height 19
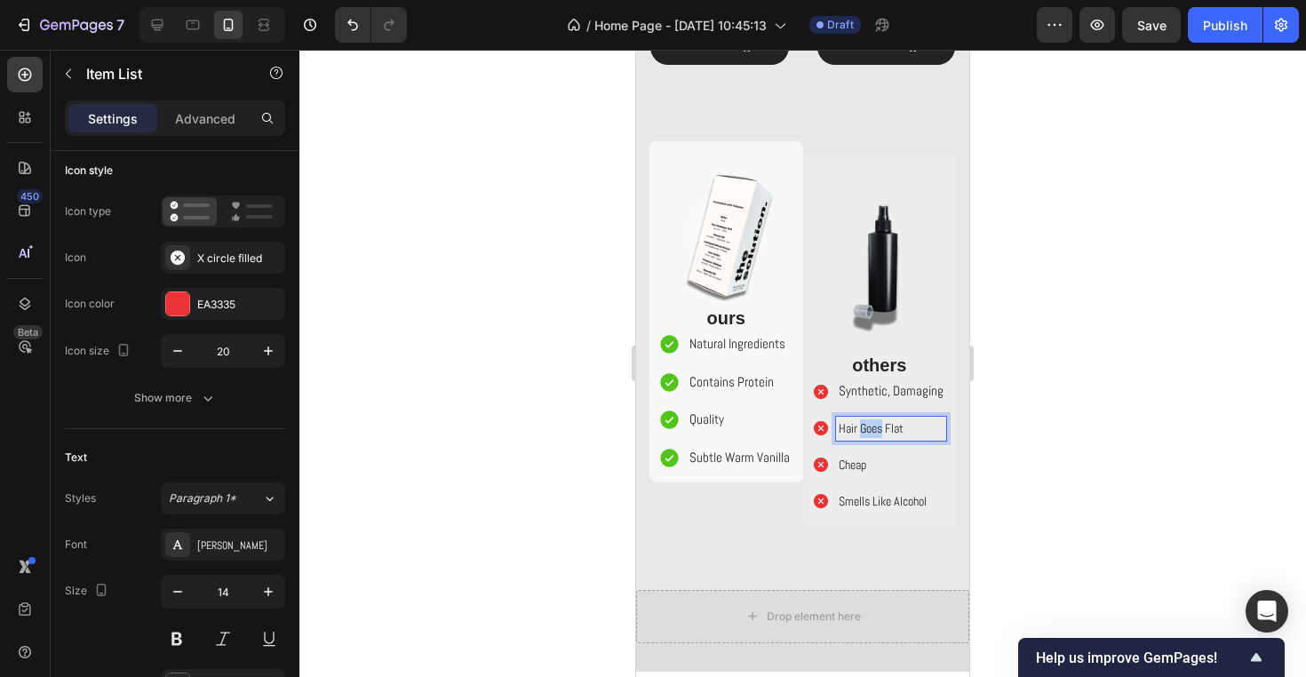
click at [866, 421] on p "Hair Goes Flat" at bounding box center [890, 428] width 105 height 19
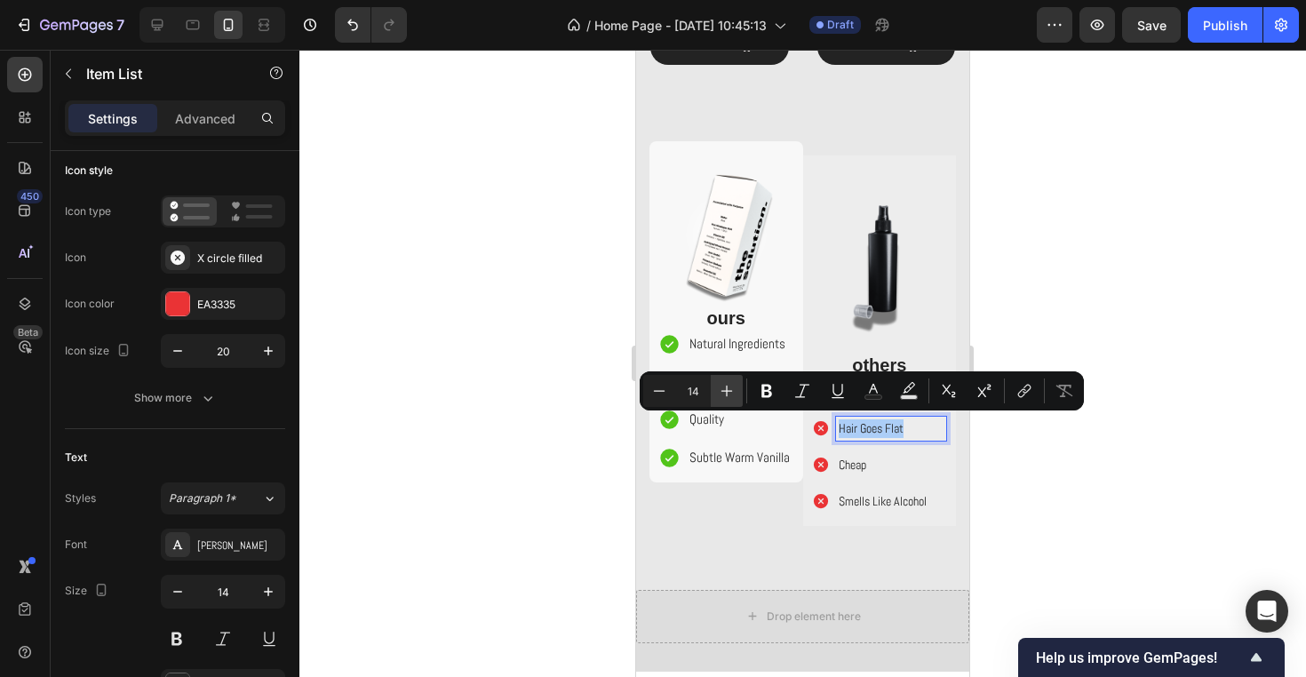
click at [722, 392] on icon "Editor contextual toolbar" at bounding box center [727, 391] width 18 height 18
type input "15"
click at [887, 471] on p "Cheap" at bounding box center [890, 465] width 105 height 19
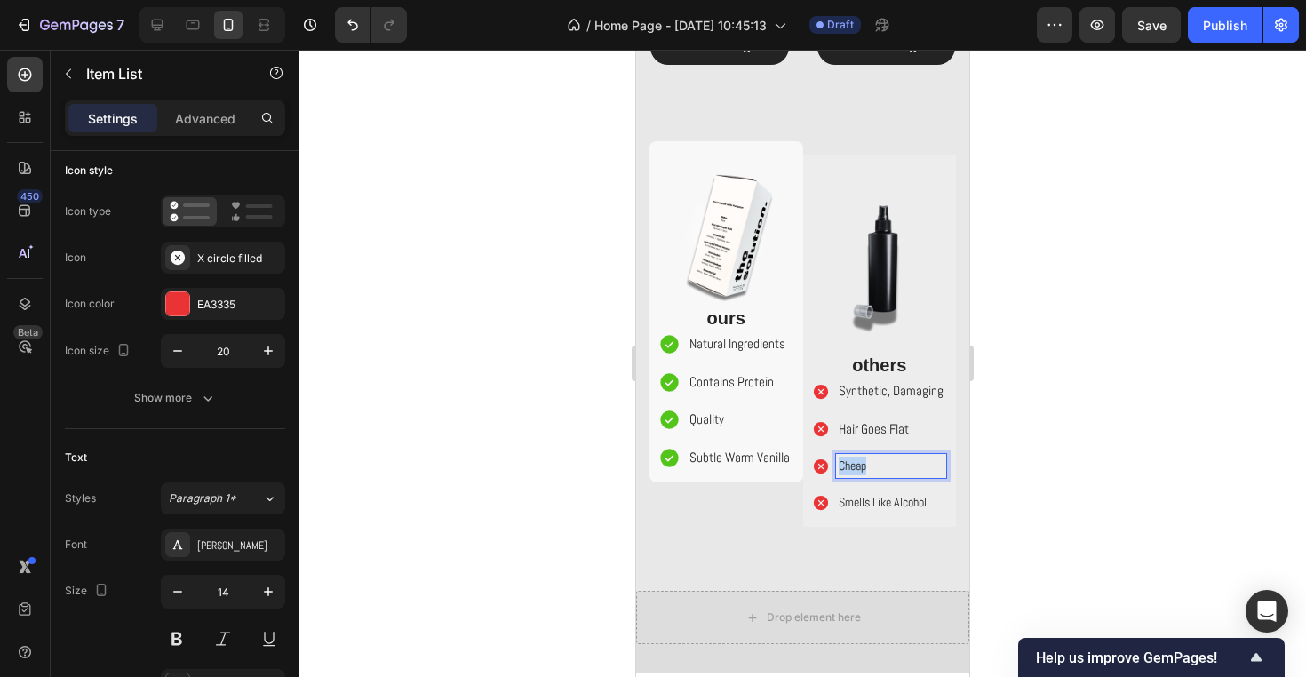
click at [887, 471] on p "Cheap" at bounding box center [890, 465] width 105 height 19
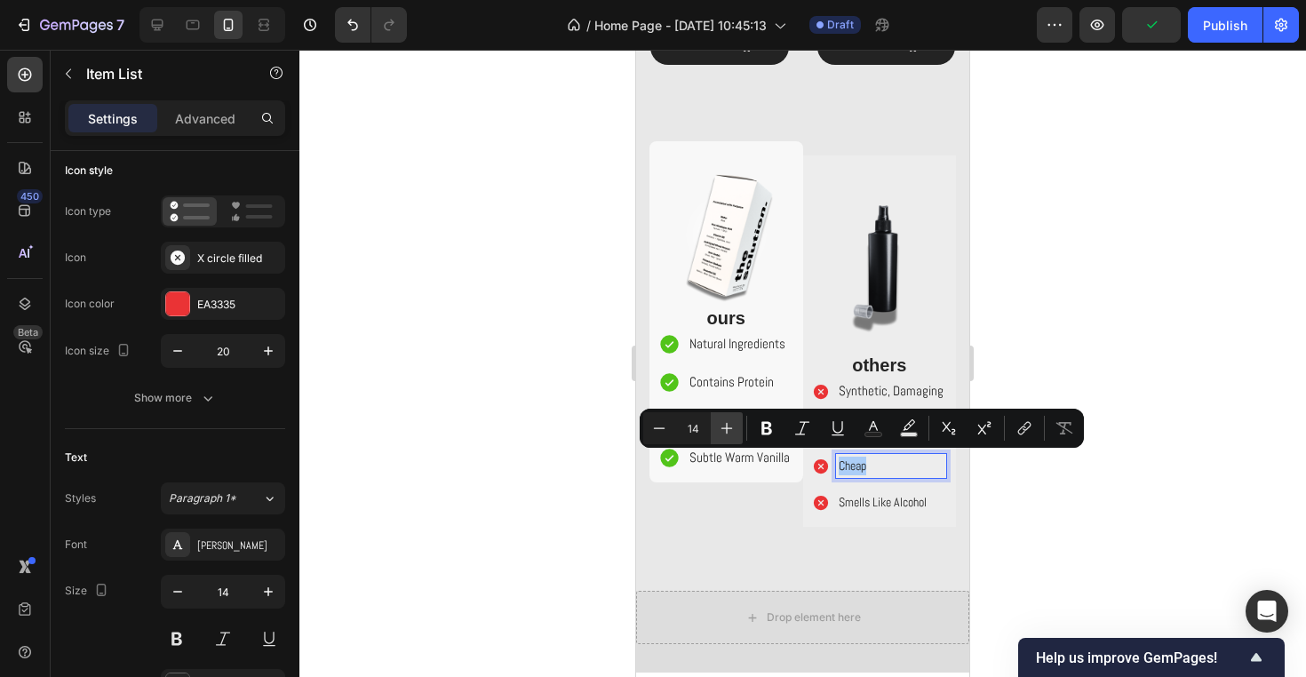
click at [723, 422] on icon "Editor contextual toolbar" at bounding box center [727, 428] width 18 height 18
type input "15"
click at [882, 497] on p "Smells Like Alcohol" at bounding box center [890, 504] width 105 height 19
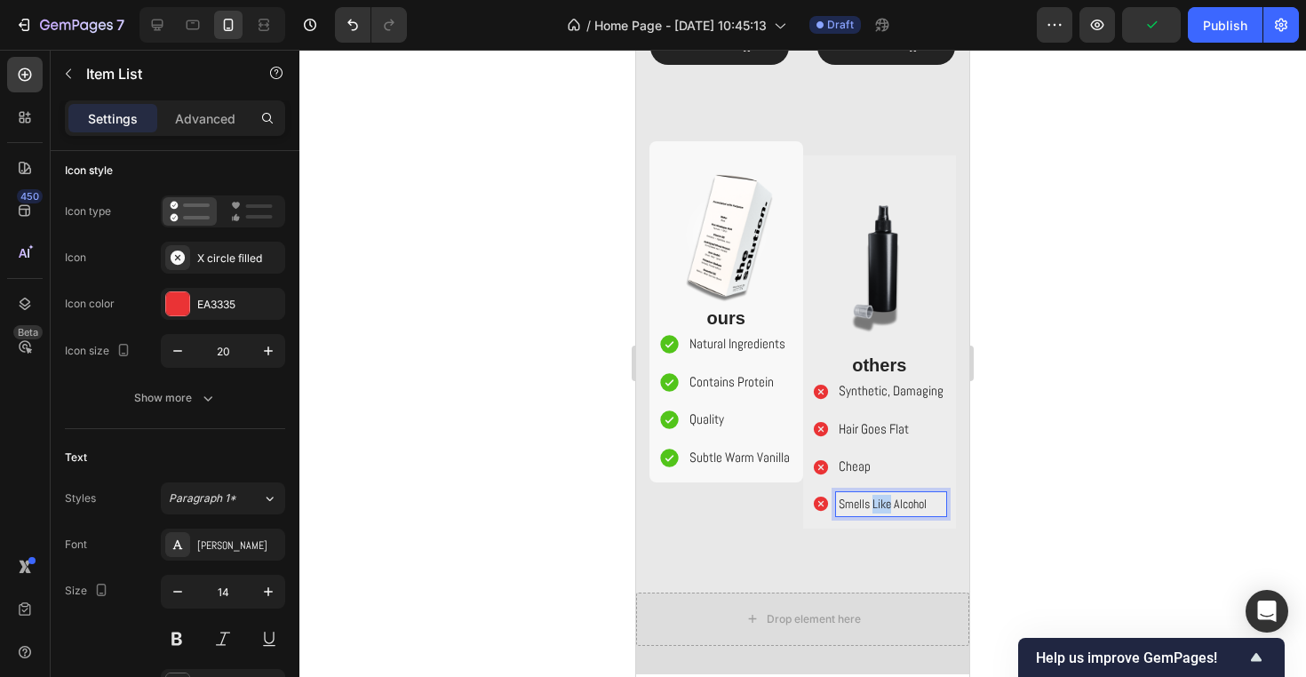
click at [882, 497] on p "Smells Like Alcohol" at bounding box center [890, 504] width 105 height 19
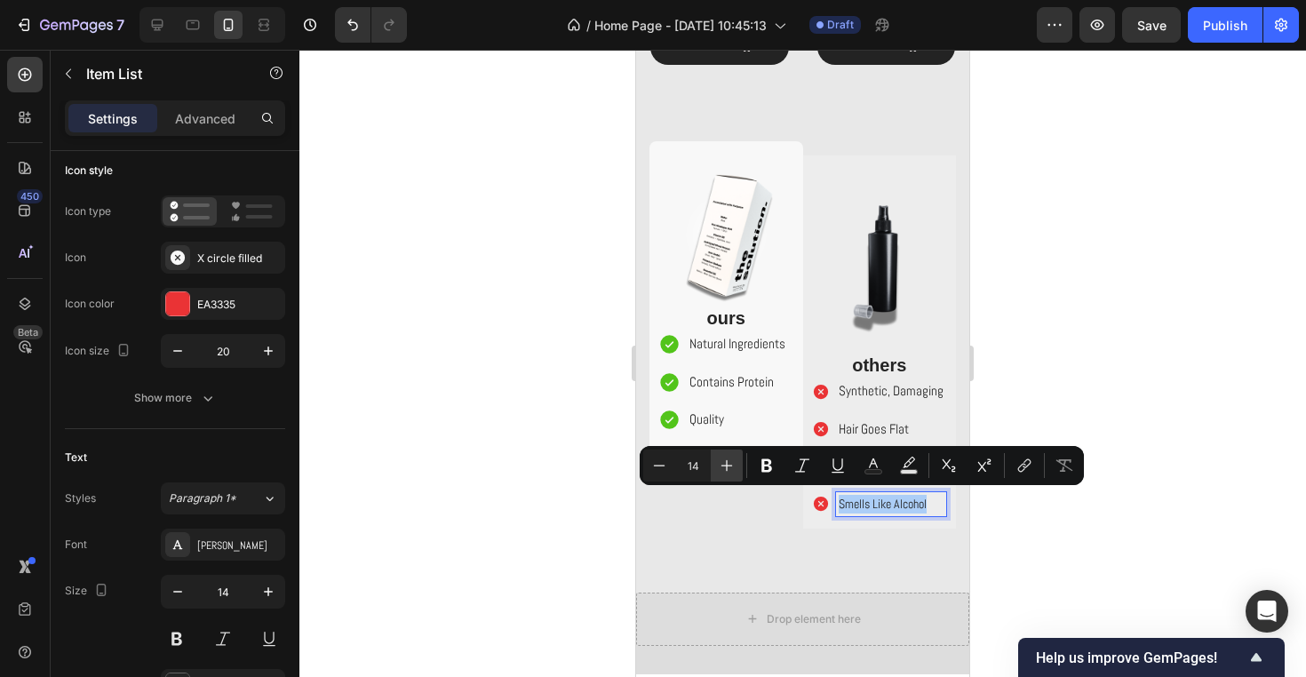
click at [719, 469] on icon "Editor contextual toolbar" at bounding box center [727, 465] width 18 height 18
type input "15"
click at [816, 386] on icon at bounding box center [820, 391] width 14 height 14
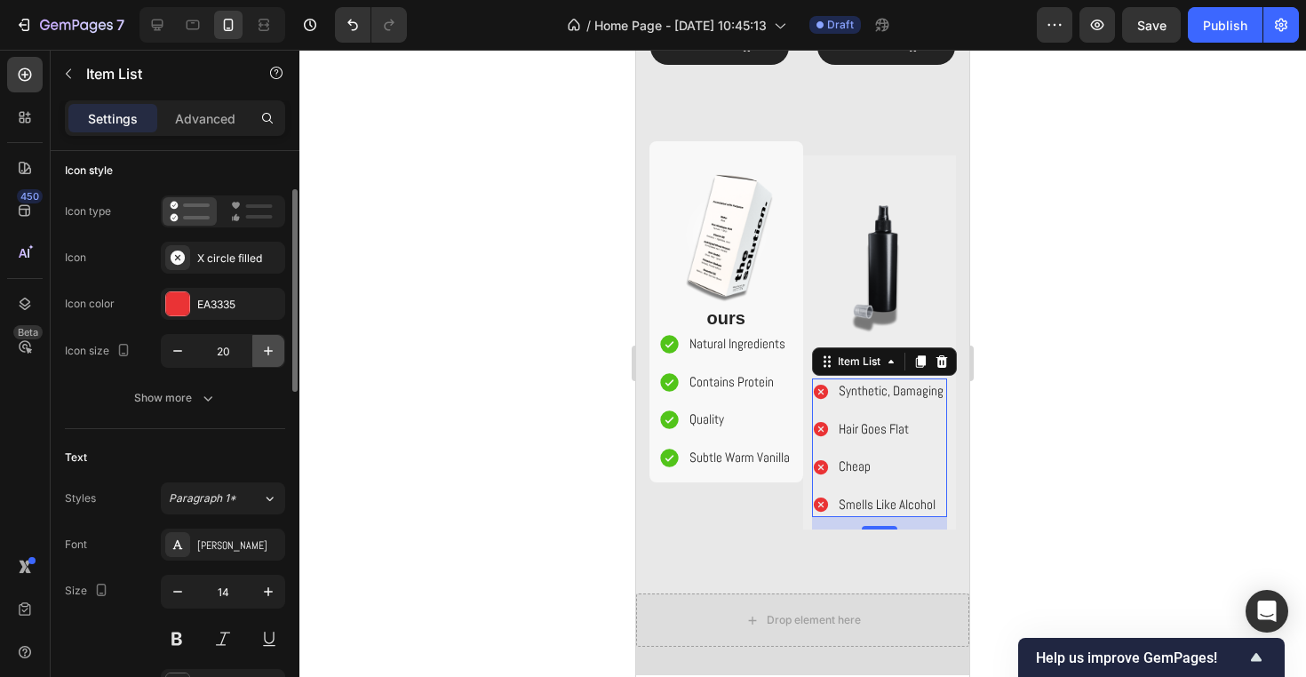
click at [271, 359] on icon "button" at bounding box center [268, 351] width 18 height 18
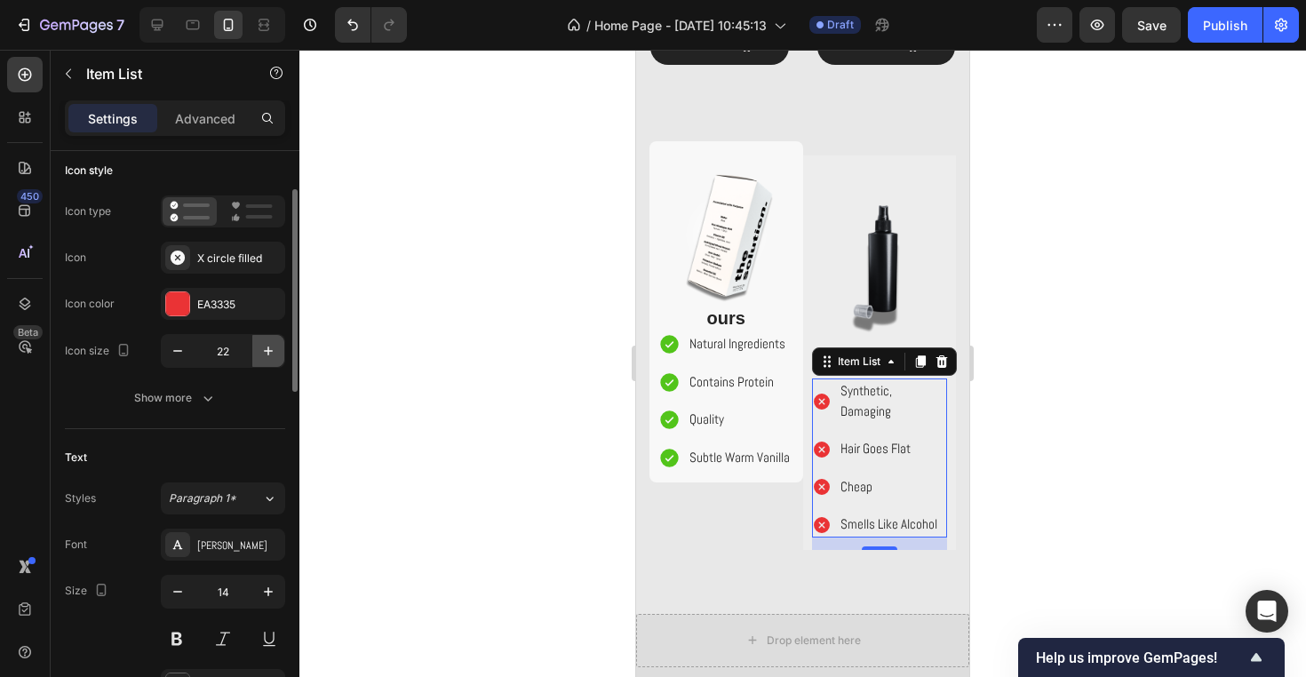
click at [271, 358] on icon "button" at bounding box center [268, 351] width 18 height 18
click at [174, 358] on icon "button" at bounding box center [178, 351] width 18 height 18
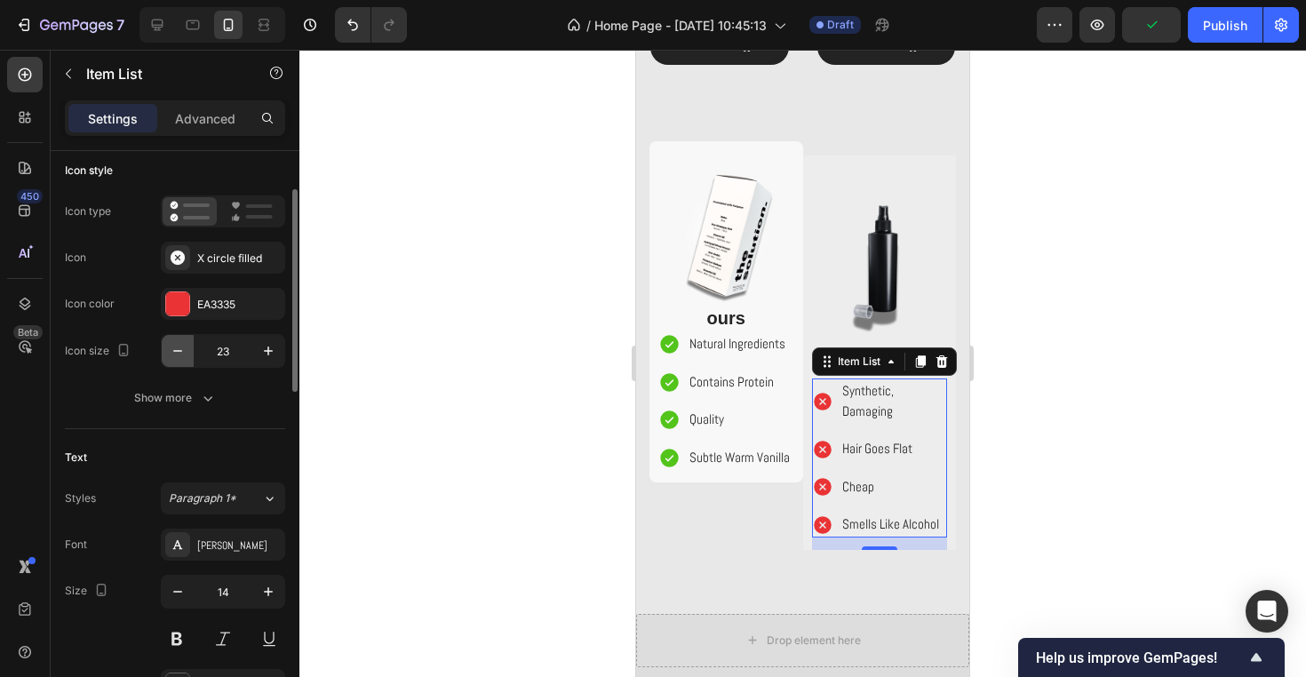
click at [174, 358] on icon "button" at bounding box center [178, 351] width 18 height 18
type input "22"
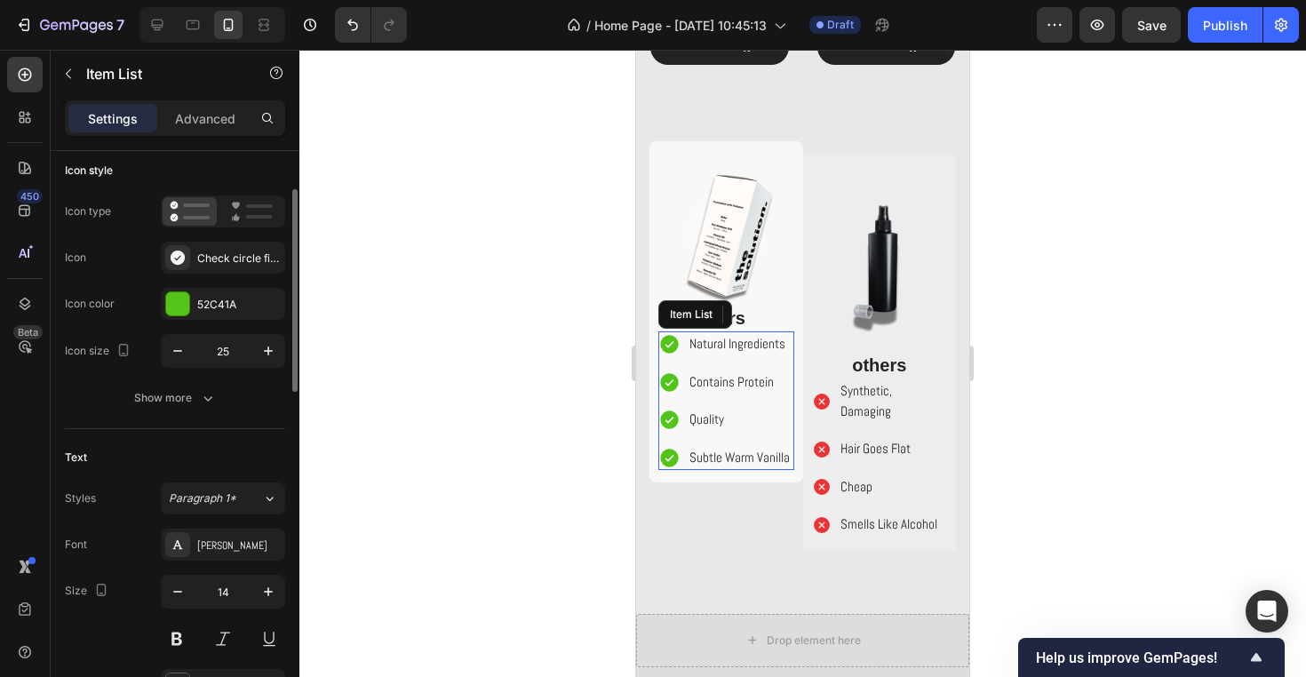
drag, startPoint x: 667, startPoint y: 347, endPoint x: 1042, endPoint y: 393, distance: 377.6
click at [667, 347] on icon at bounding box center [669, 344] width 18 height 18
click at [177, 349] on icon "button" at bounding box center [178, 351] width 18 height 18
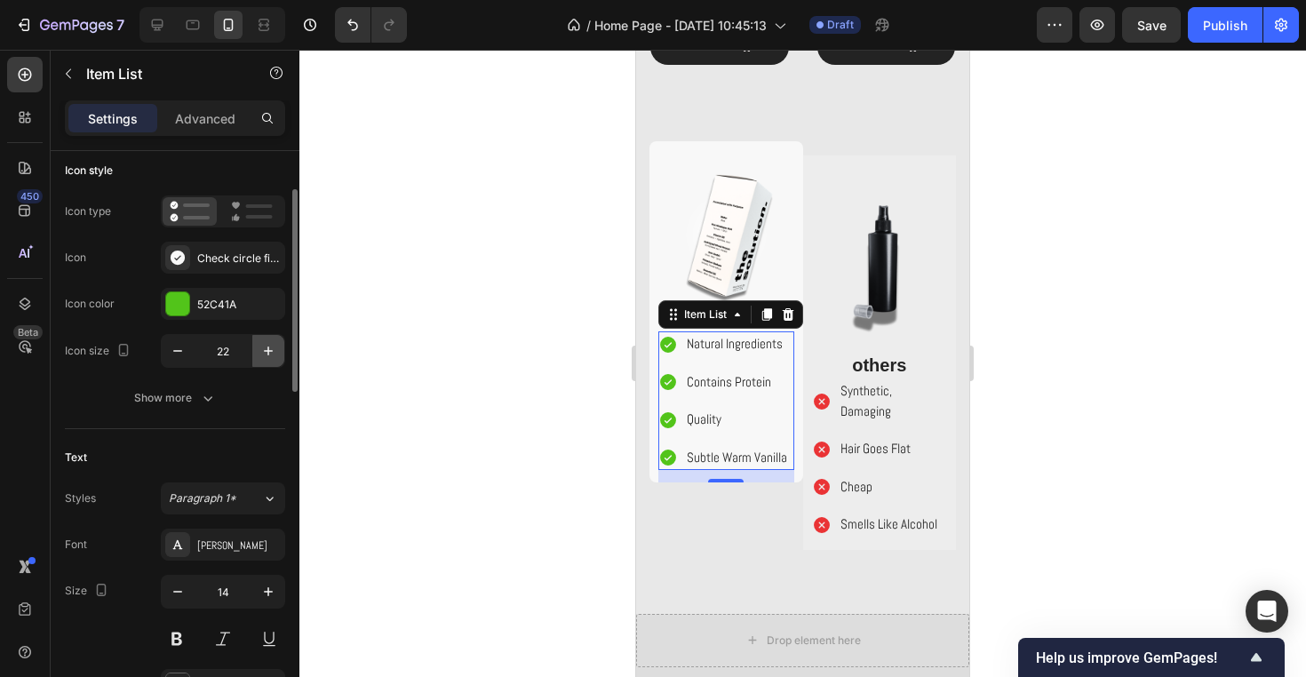
click at [269, 353] on icon "button" at bounding box center [268, 351] width 18 height 18
type input "23"
click at [504, 347] on div at bounding box center [802, 363] width 1006 height 627
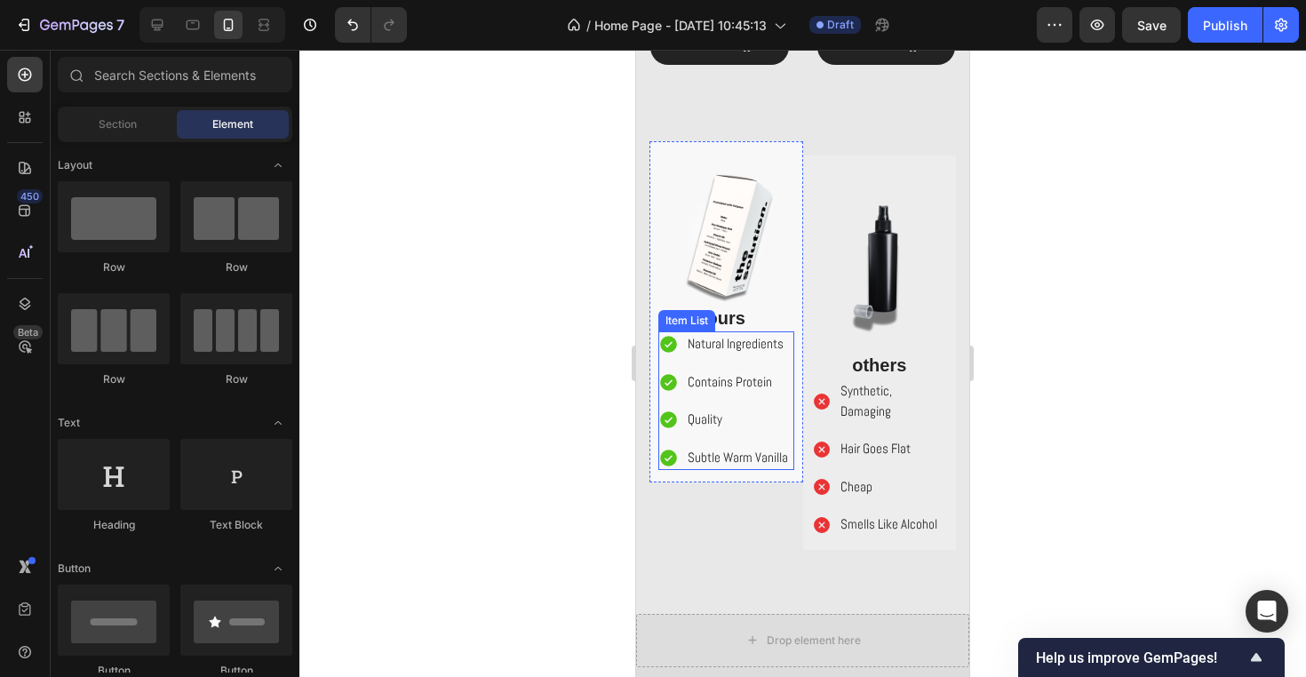
click at [683, 385] on div "Contains Protein" at bounding box center [724, 382] width 132 height 26
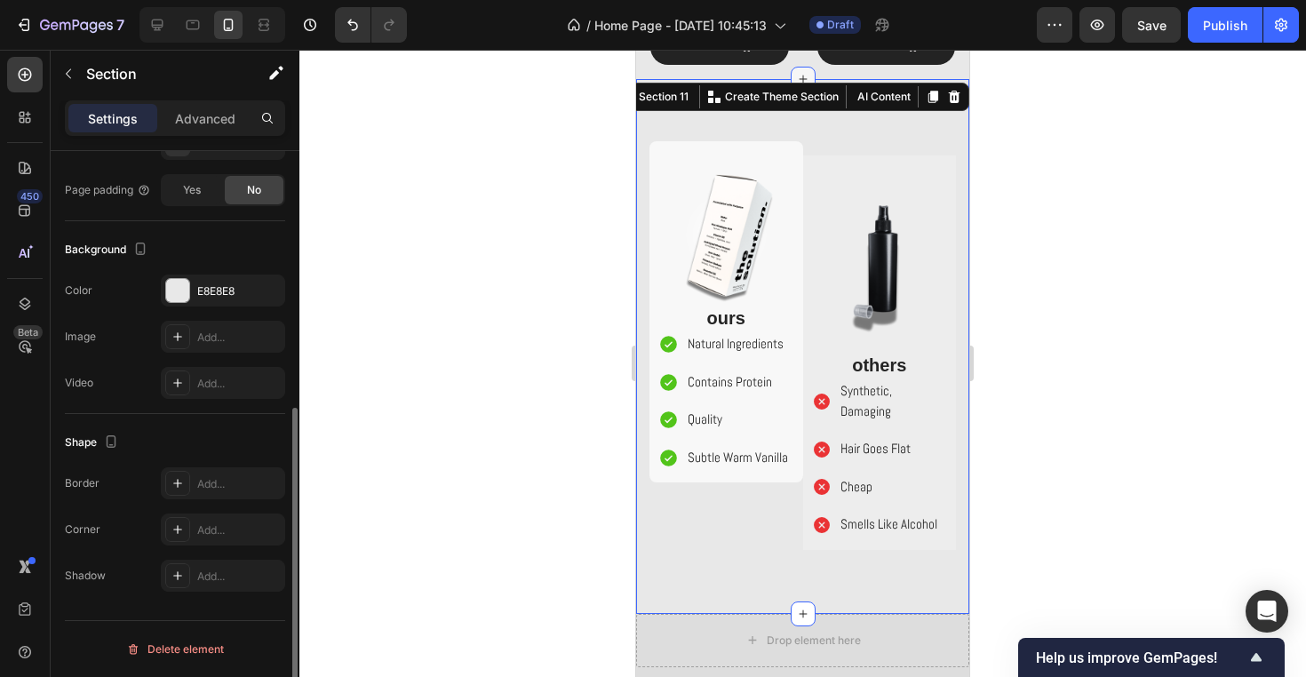
scroll to position [0, 0]
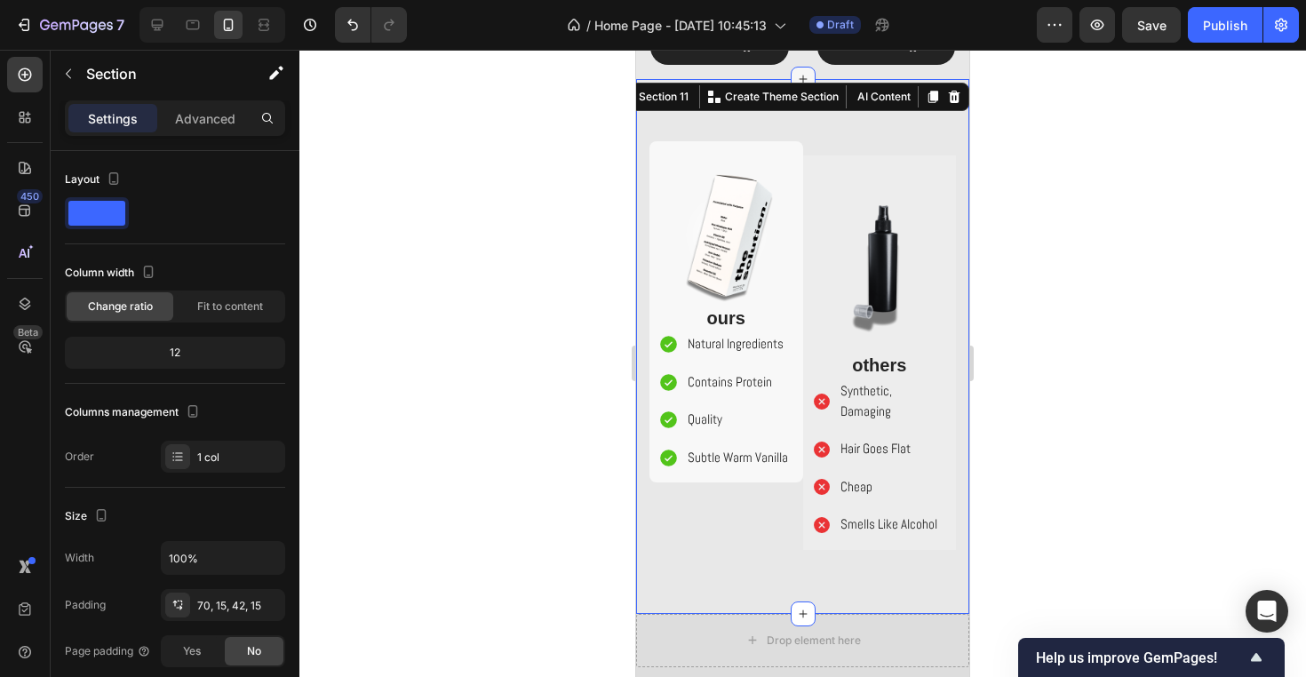
drag, startPoint x: 775, startPoint y: 93, endPoint x: 800, endPoint y: 68, distance: 35.2
click at [784, 79] on div "Image ours Text Block Natural Ingredients Contains Protein Quality Subtle Warm …" at bounding box center [802, 346] width 333 height 535
click at [1082, 213] on div at bounding box center [802, 363] width 1006 height 627
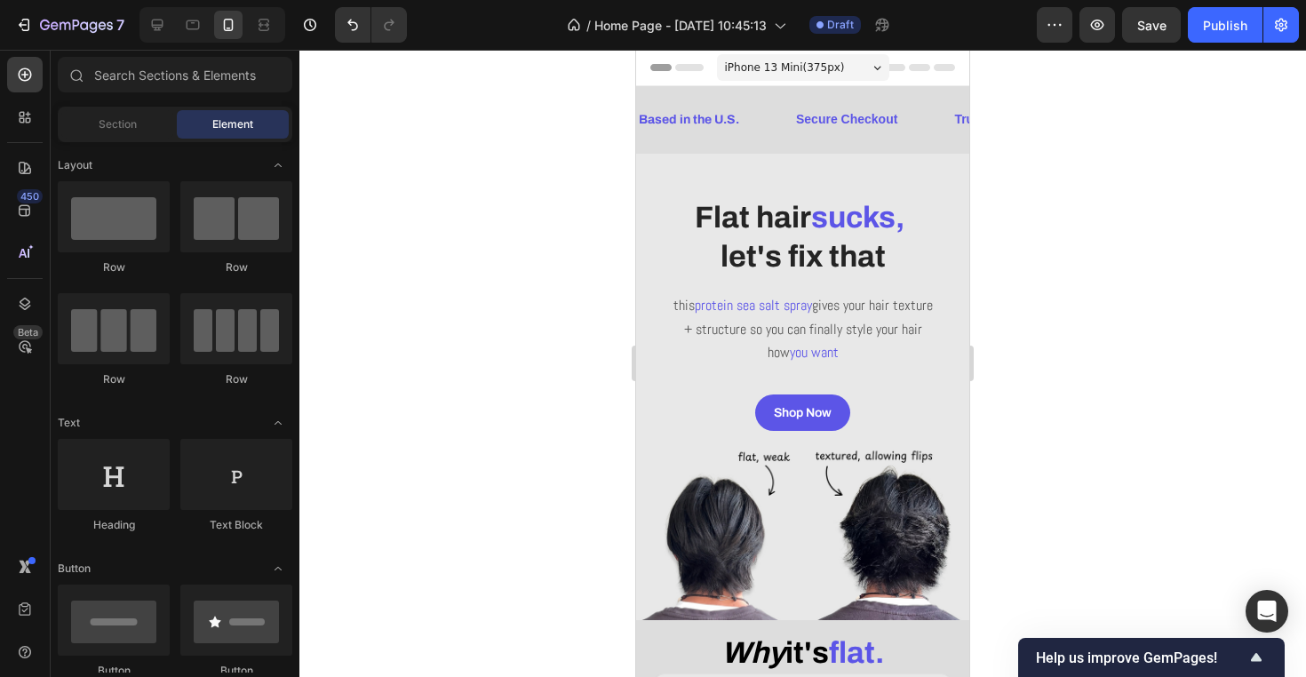
click at [774, 73] on span "iPhone 13 Mini ( 375 px)" at bounding box center [785, 68] width 120 height 18
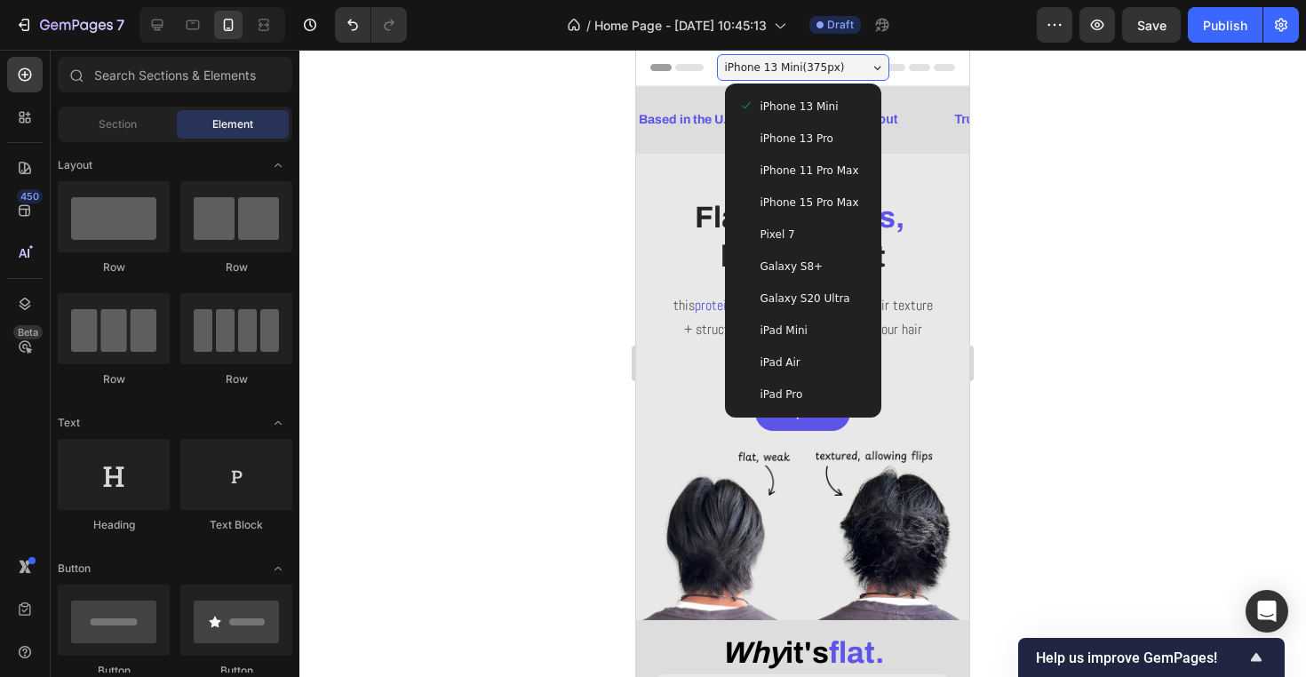
click at [818, 142] on span "iPhone 13 Pro" at bounding box center [796, 139] width 73 height 18
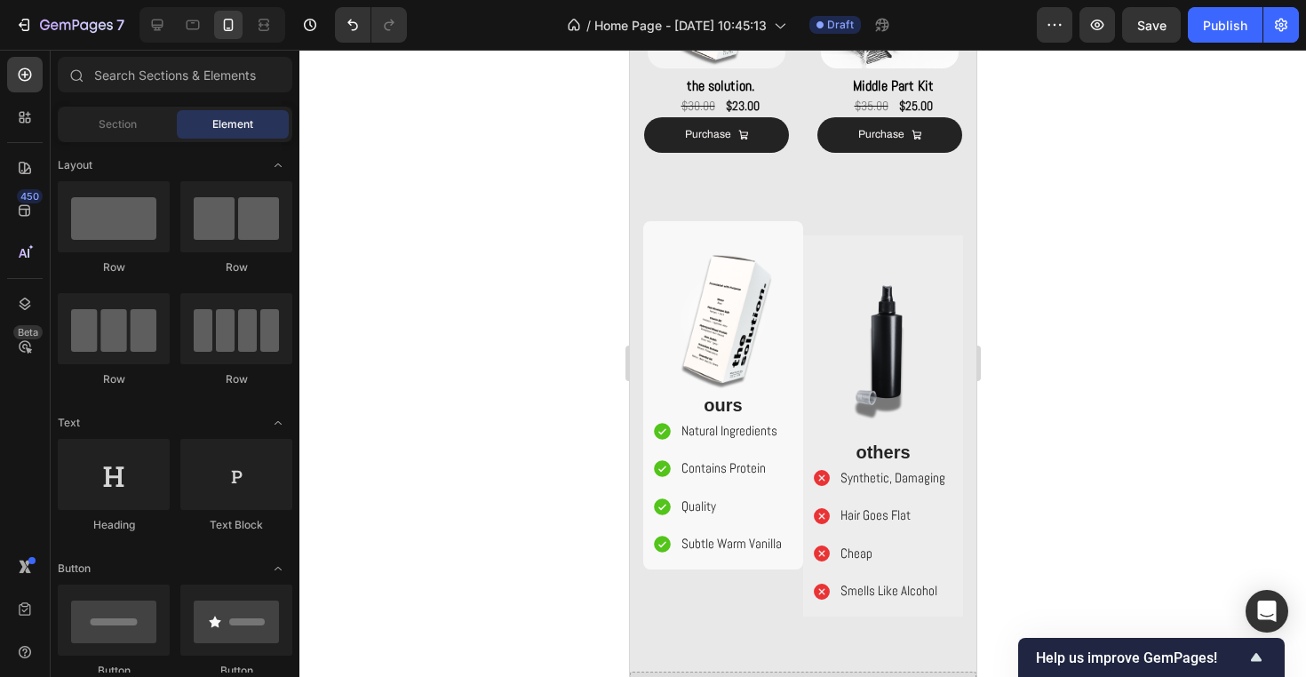
scroll to position [1394, 0]
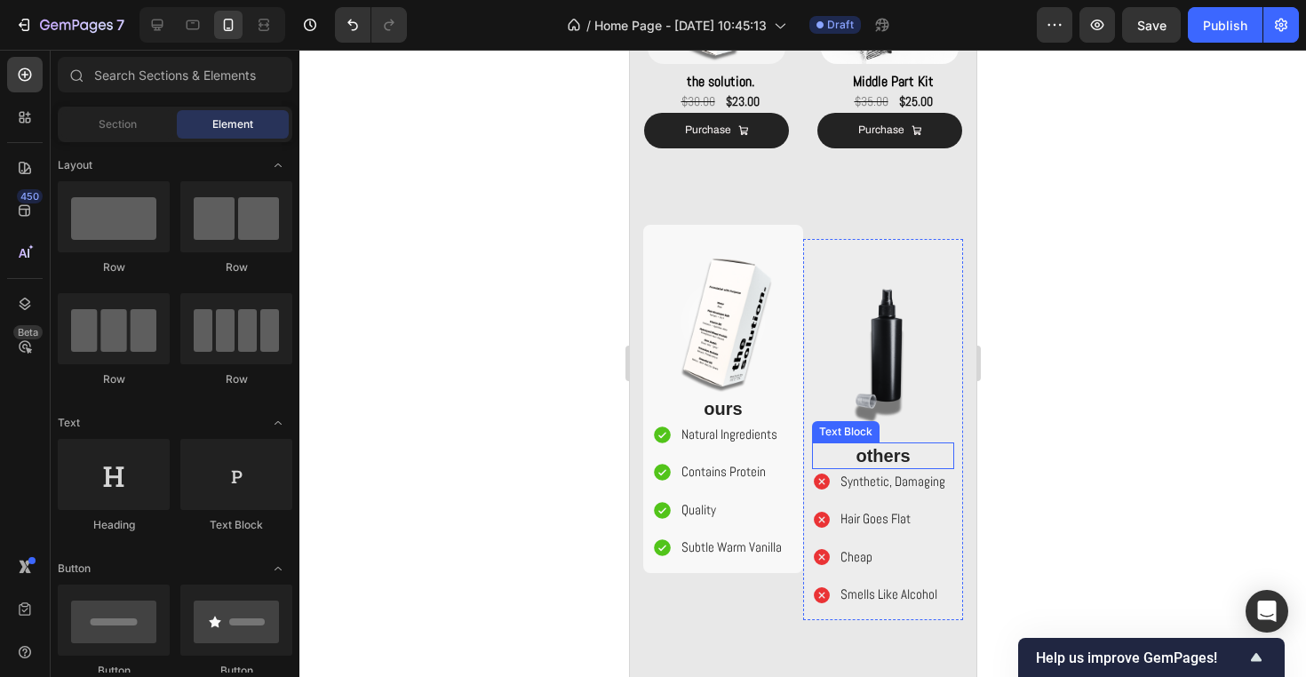
click at [899, 444] on p "others" at bounding box center [882, 455] width 139 height 23
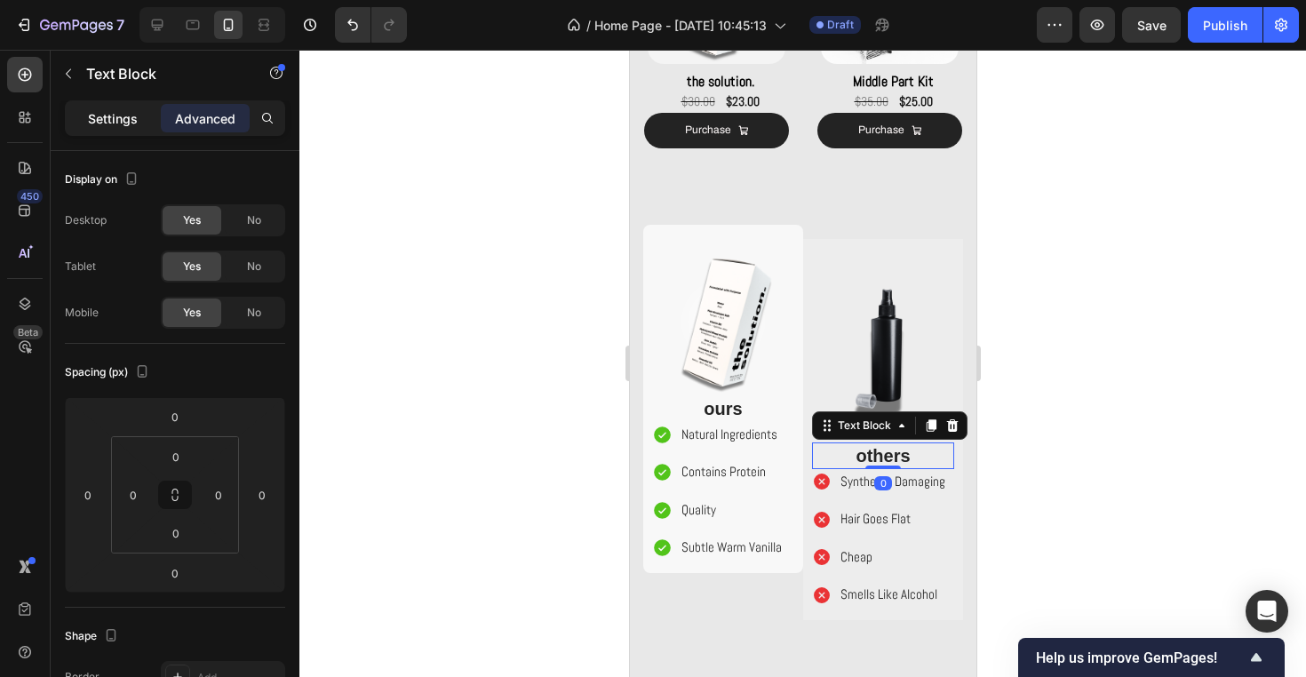
click at [118, 112] on p "Settings" at bounding box center [113, 118] width 50 height 19
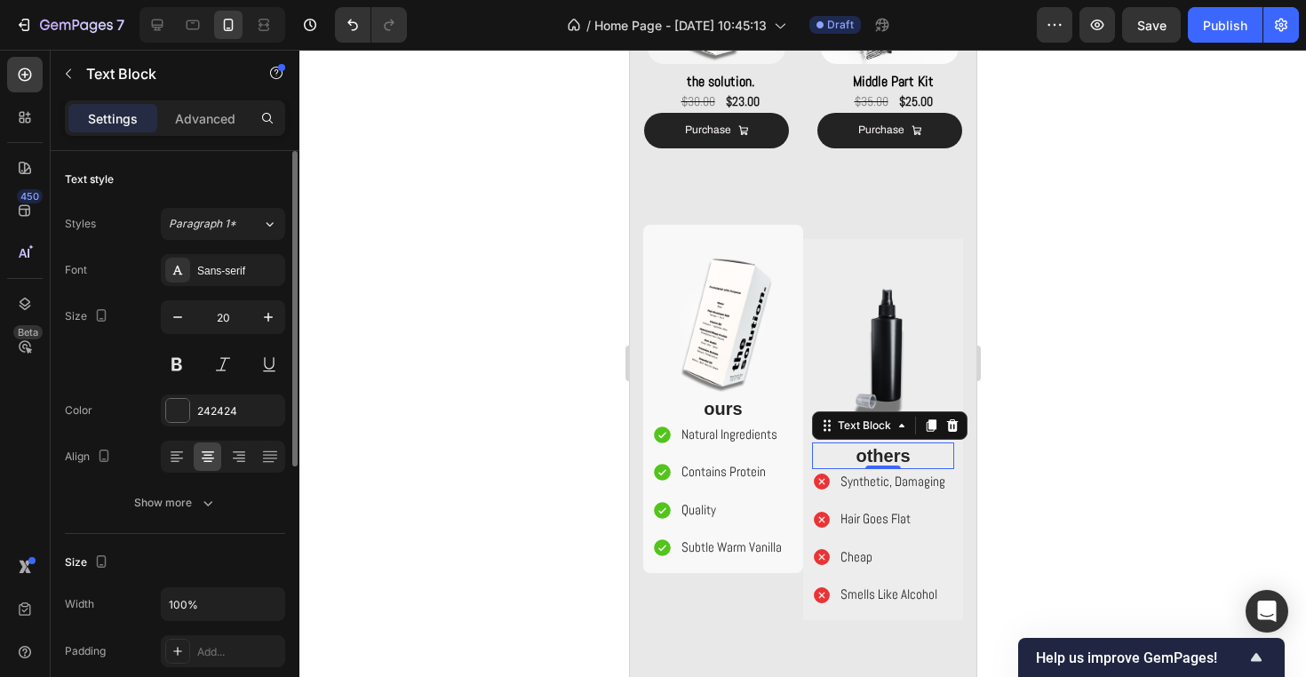
click at [216, 288] on div "Font Sans-serif Size 20 Color 242424 Align Show more" at bounding box center [175, 386] width 220 height 265
click at [216, 281] on div "Sans-serif" at bounding box center [223, 270] width 124 height 32
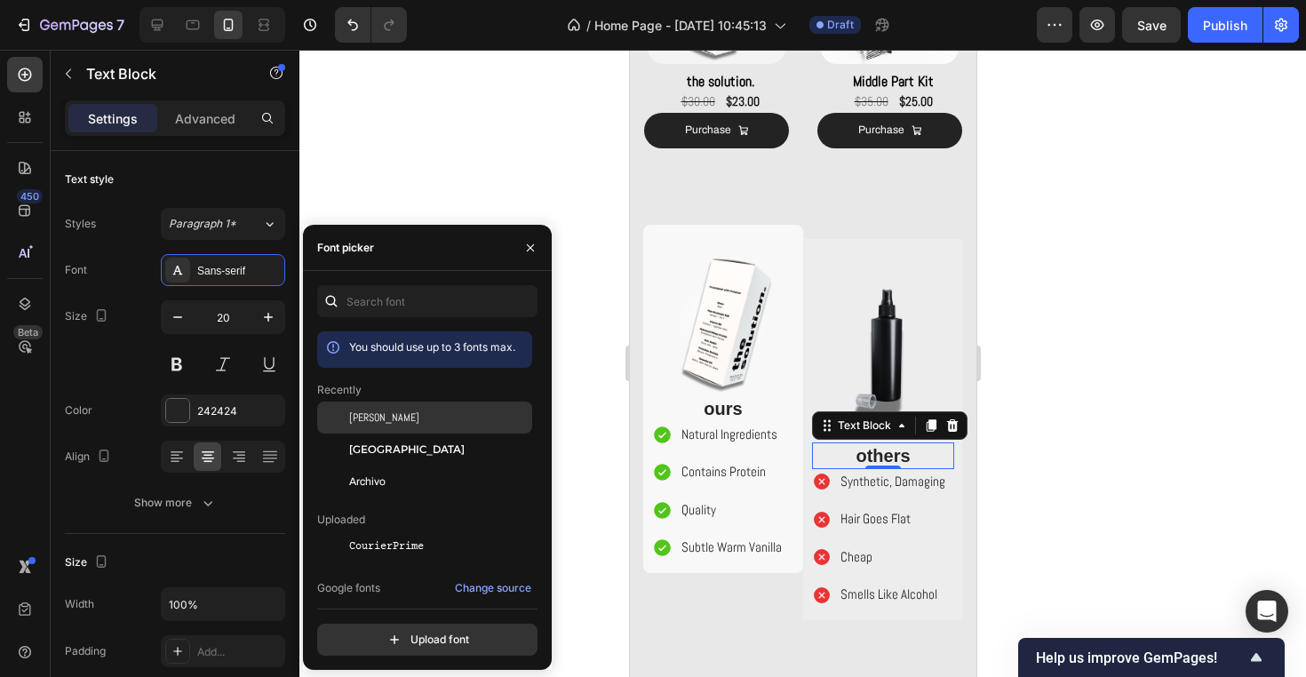
click at [362, 417] on span "[PERSON_NAME]" at bounding box center [384, 417] width 70 height 16
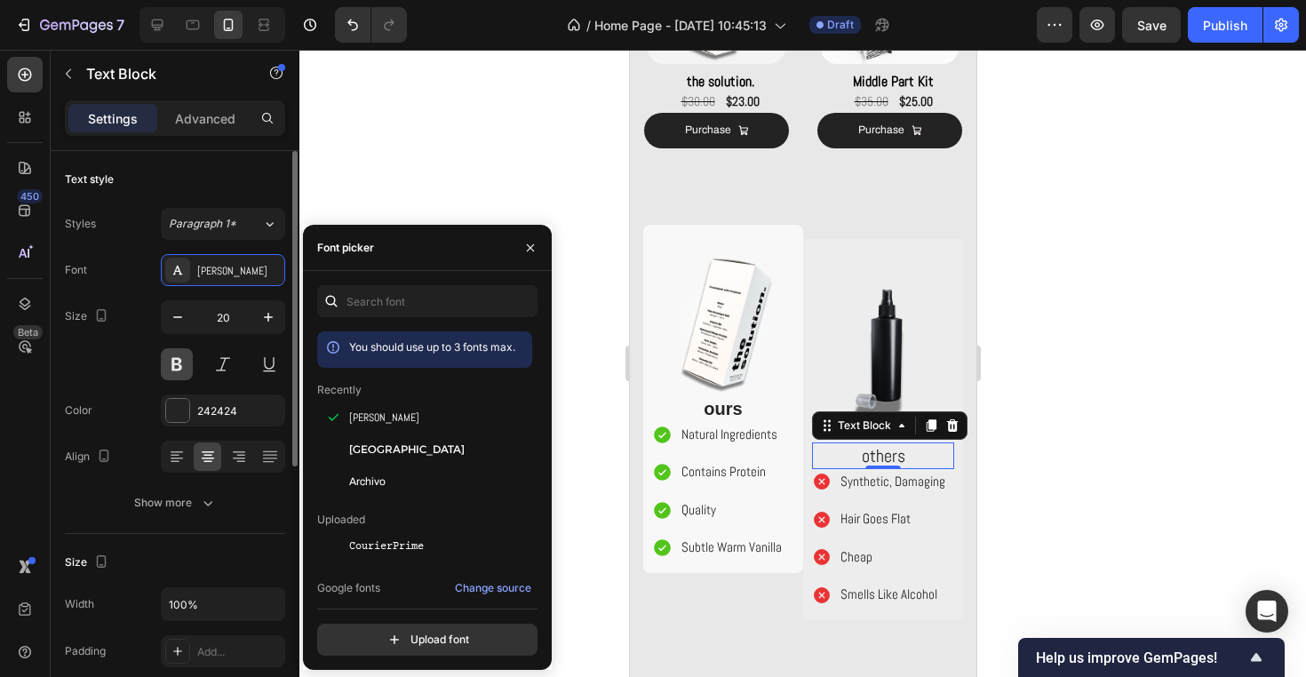
click at [177, 364] on button at bounding box center [177, 364] width 32 height 32
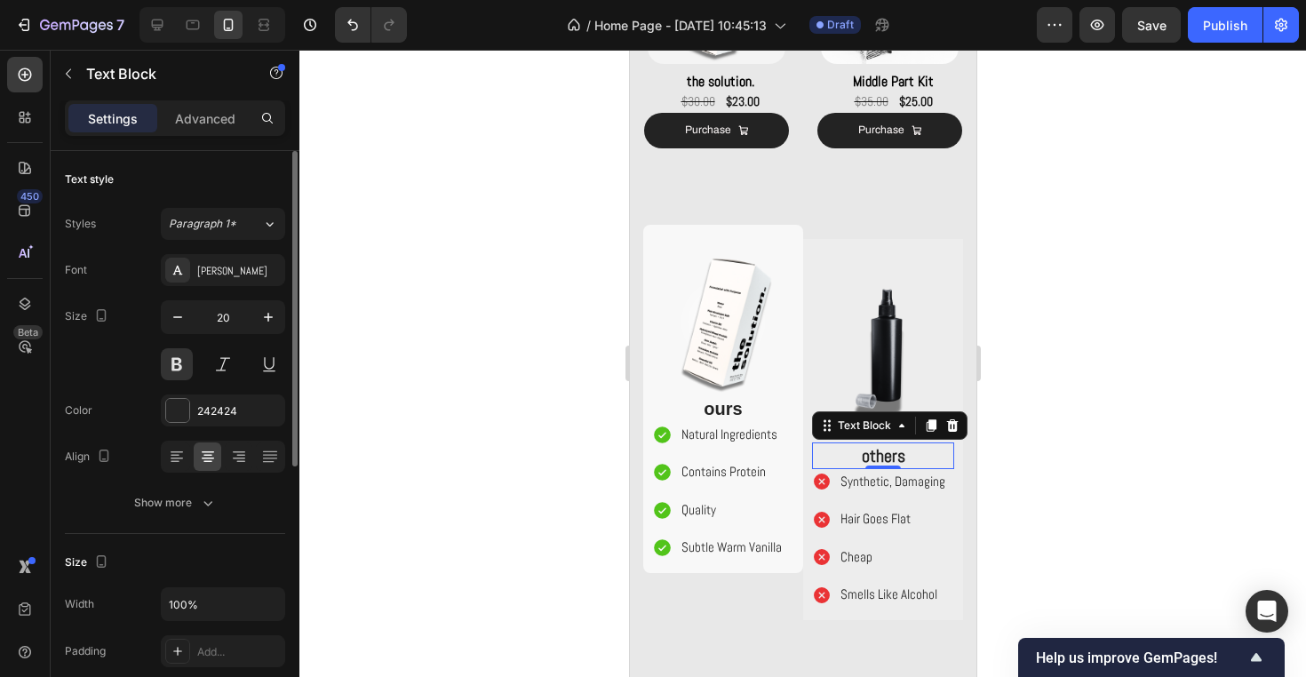
click at [227, 290] on div "Font Abel Size 20 Color 242424 Align Show more" at bounding box center [175, 386] width 220 height 265
click at [218, 271] on div "[PERSON_NAME]" at bounding box center [238, 271] width 83 height 16
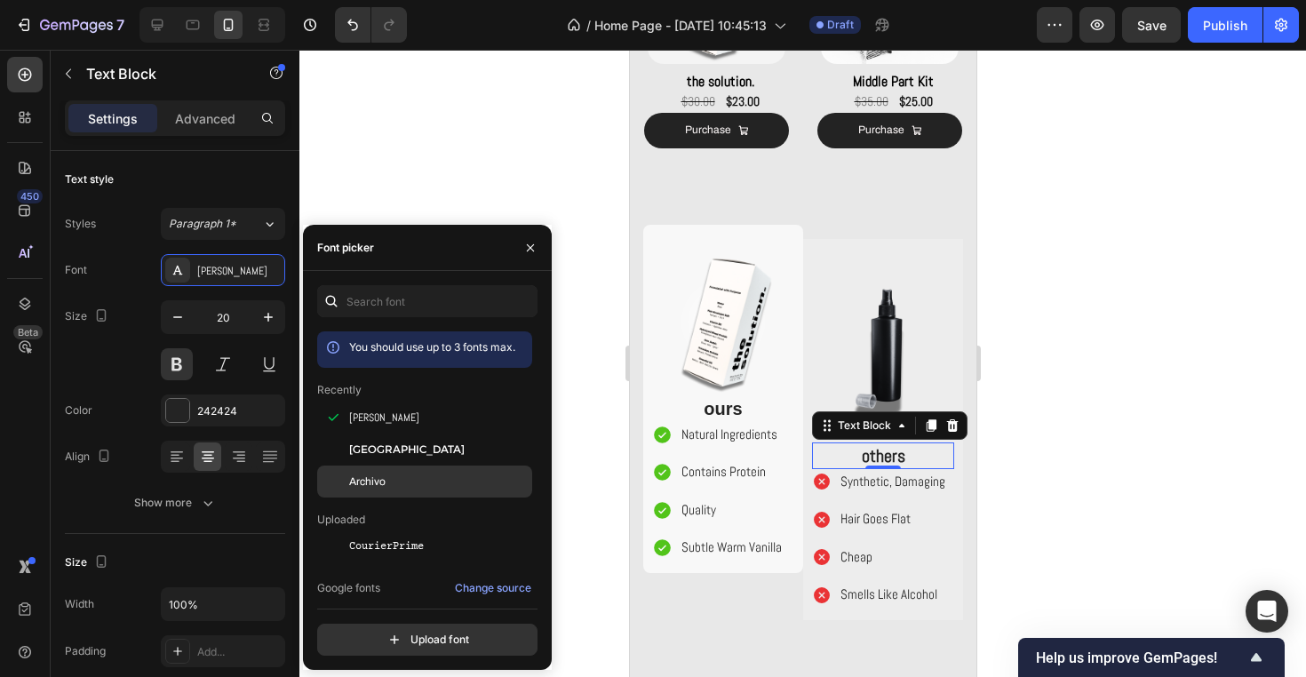
click at [398, 480] on div "Archivo" at bounding box center [438, 481] width 179 height 16
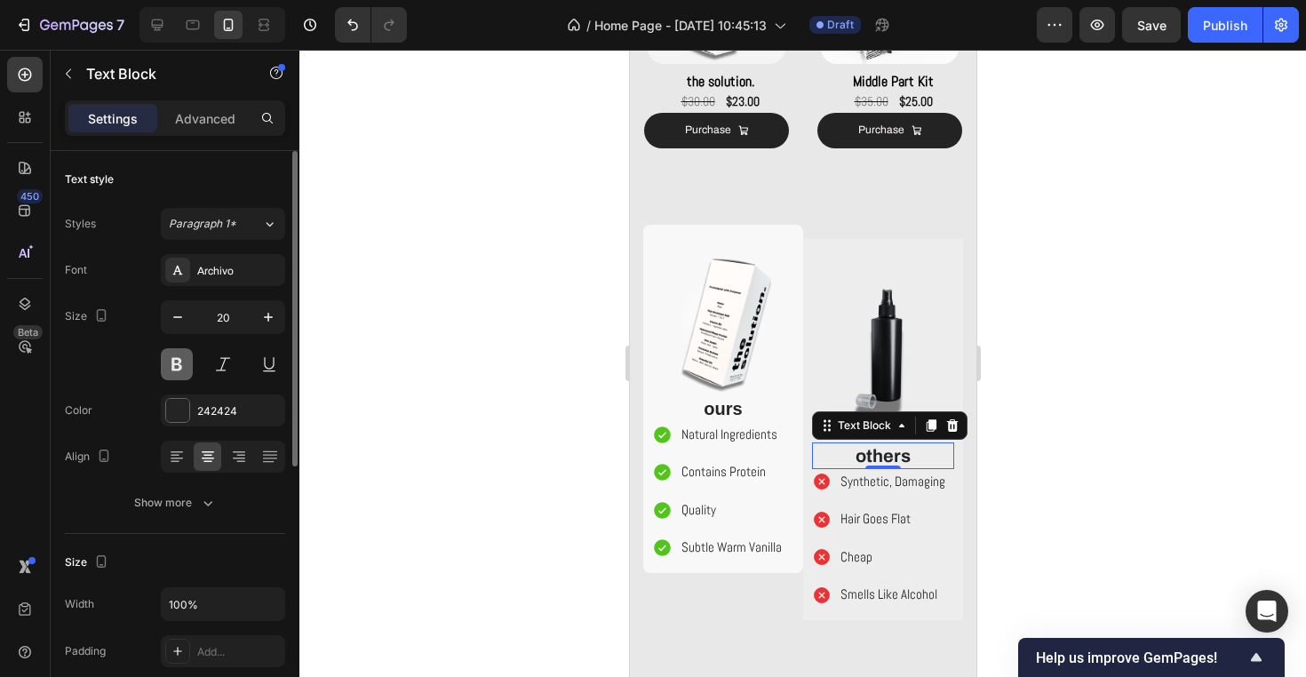
click at [179, 368] on button at bounding box center [177, 364] width 32 height 32
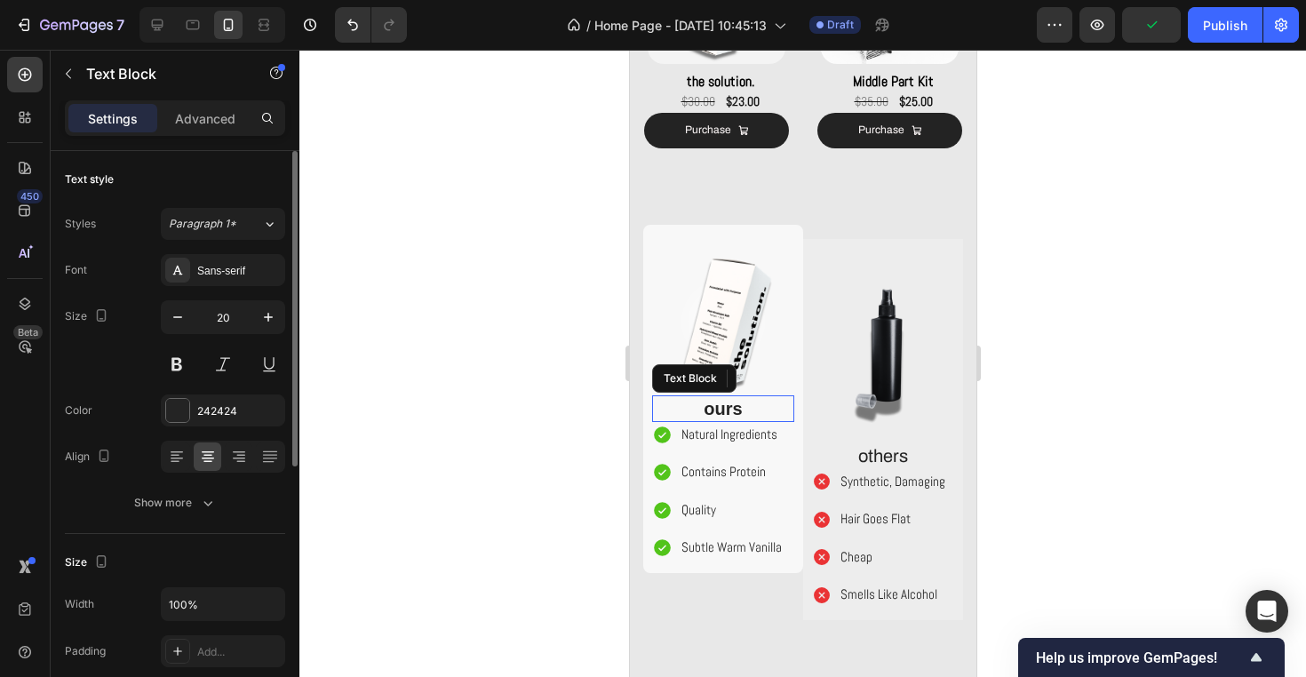
click at [742, 412] on p "ours" at bounding box center [722, 408] width 139 height 23
click at [222, 275] on div "Sans-serif" at bounding box center [238, 271] width 83 height 16
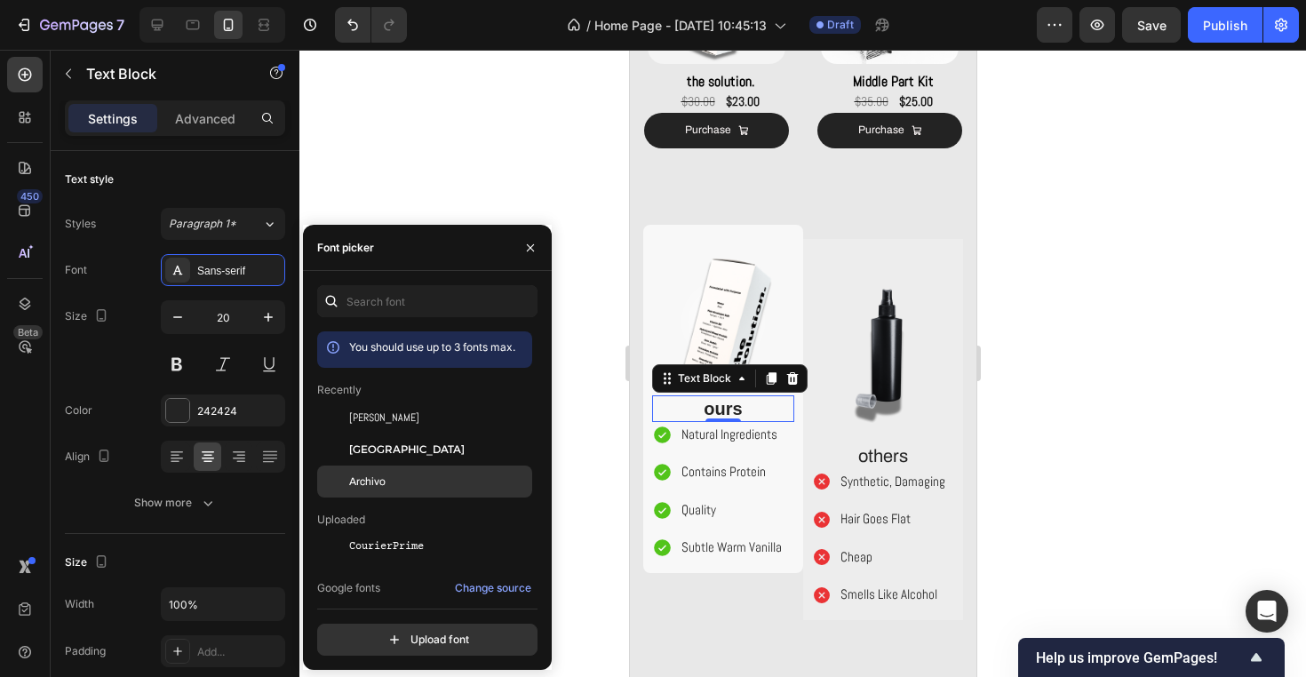
click at [393, 472] on div "Archivo" at bounding box center [424, 481] width 215 height 32
click at [416, 448] on div "[GEOGRAPHIC_DATA]" at bounding box center [438, 449] width 179 height 16
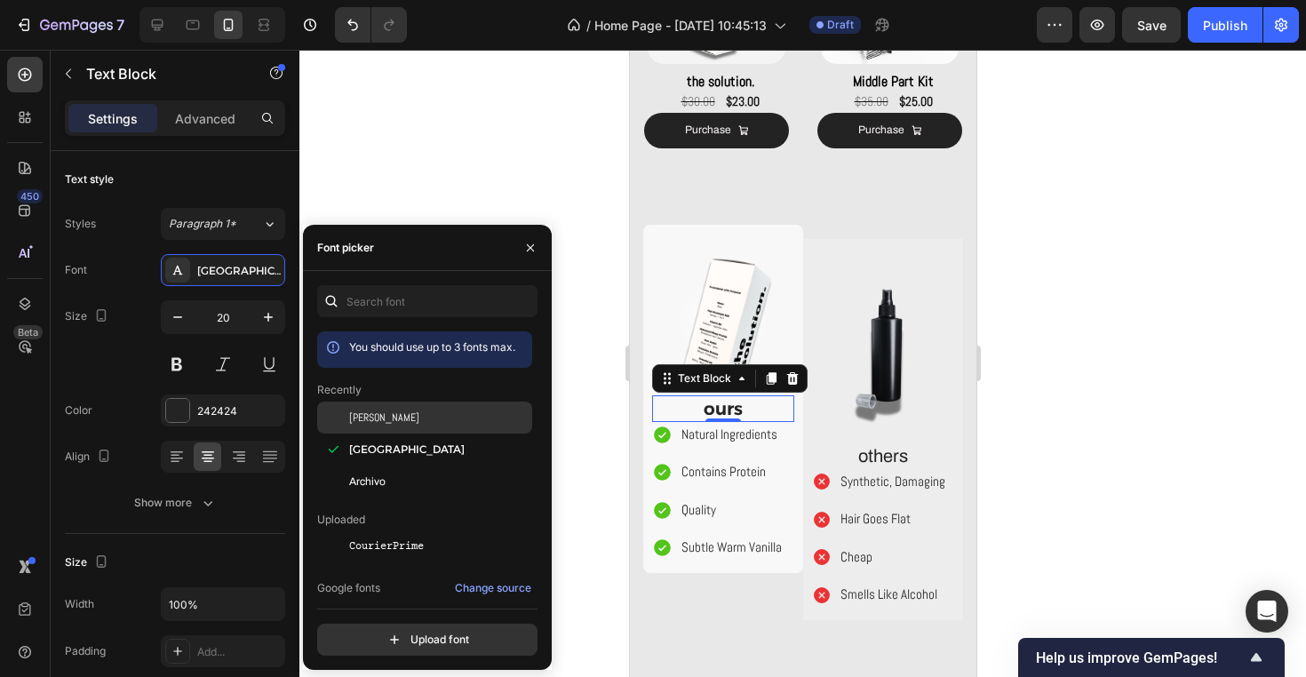
click at [444, 415] on div "[PERSON_NAME]" at bounding box center [438, 417] width 179 height 16
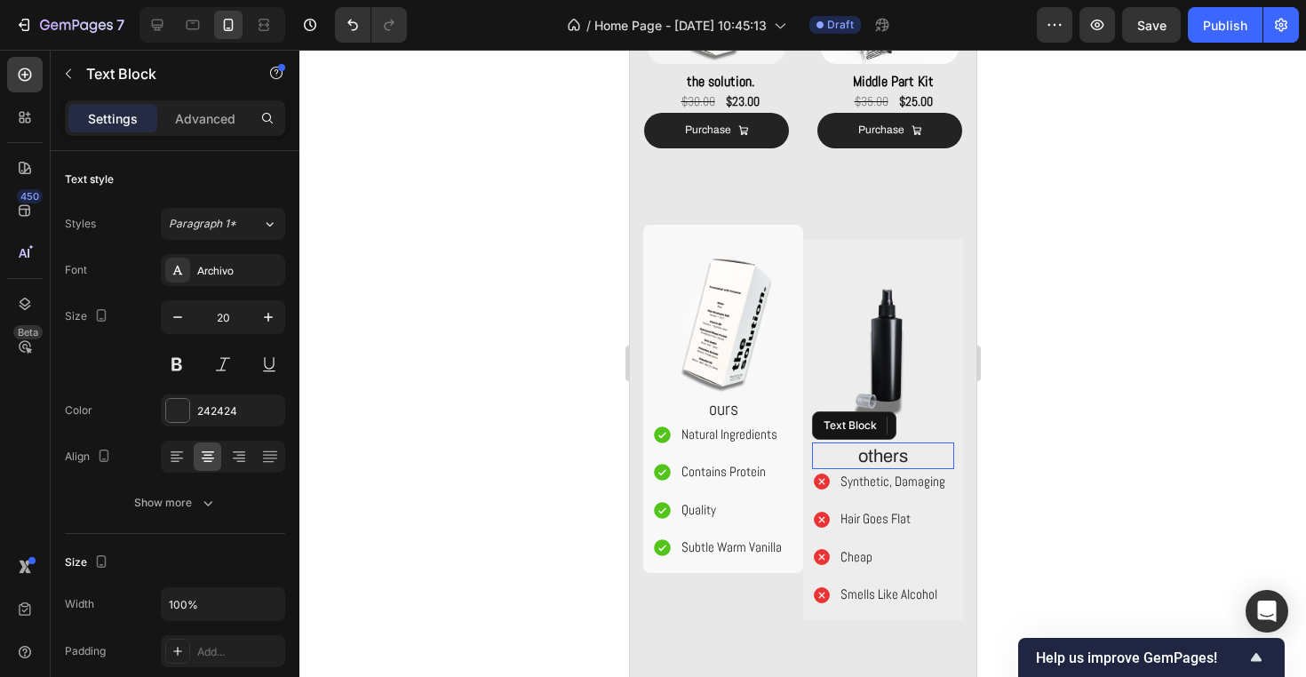
click at [915, 456] on p "others" at bounding box center [882, 455] width 139 height 23
click at [218, 265] on div "Archivo" at bounding box center [238, 271] width 83 height 16
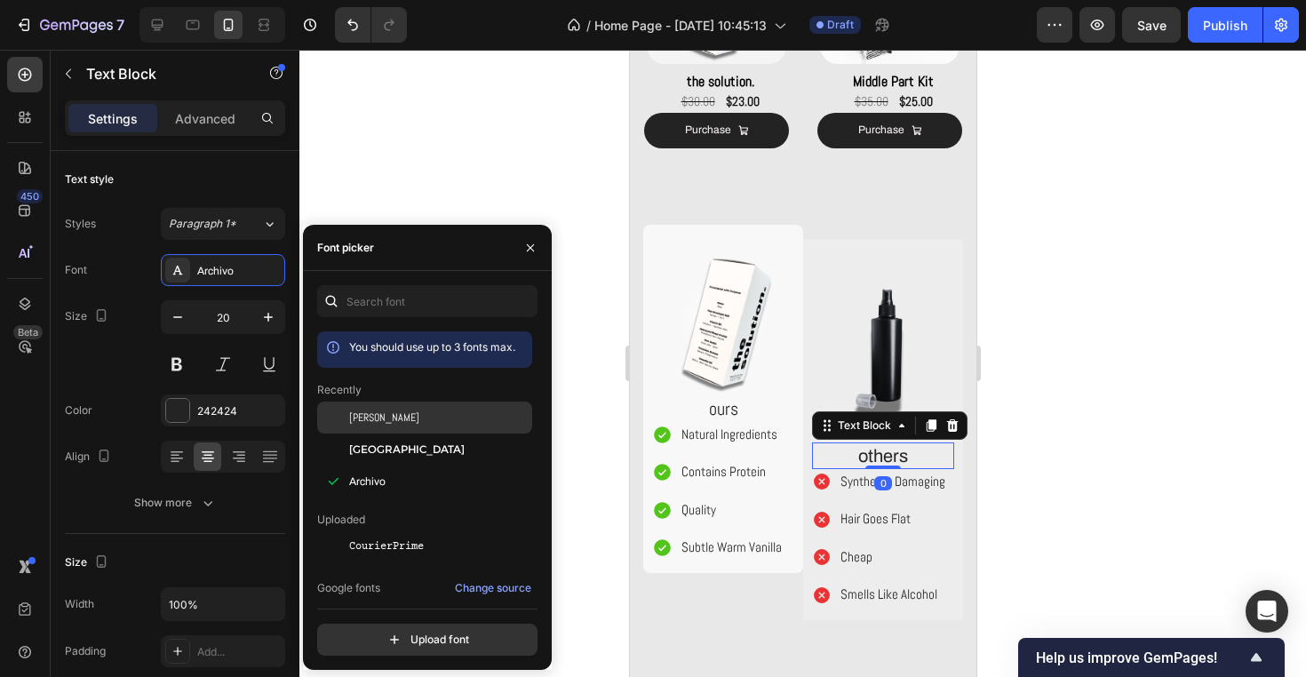
click at [396, 421] on div "[PERSON_NAME]" at bounding box center [438, 417] width 179 height 16
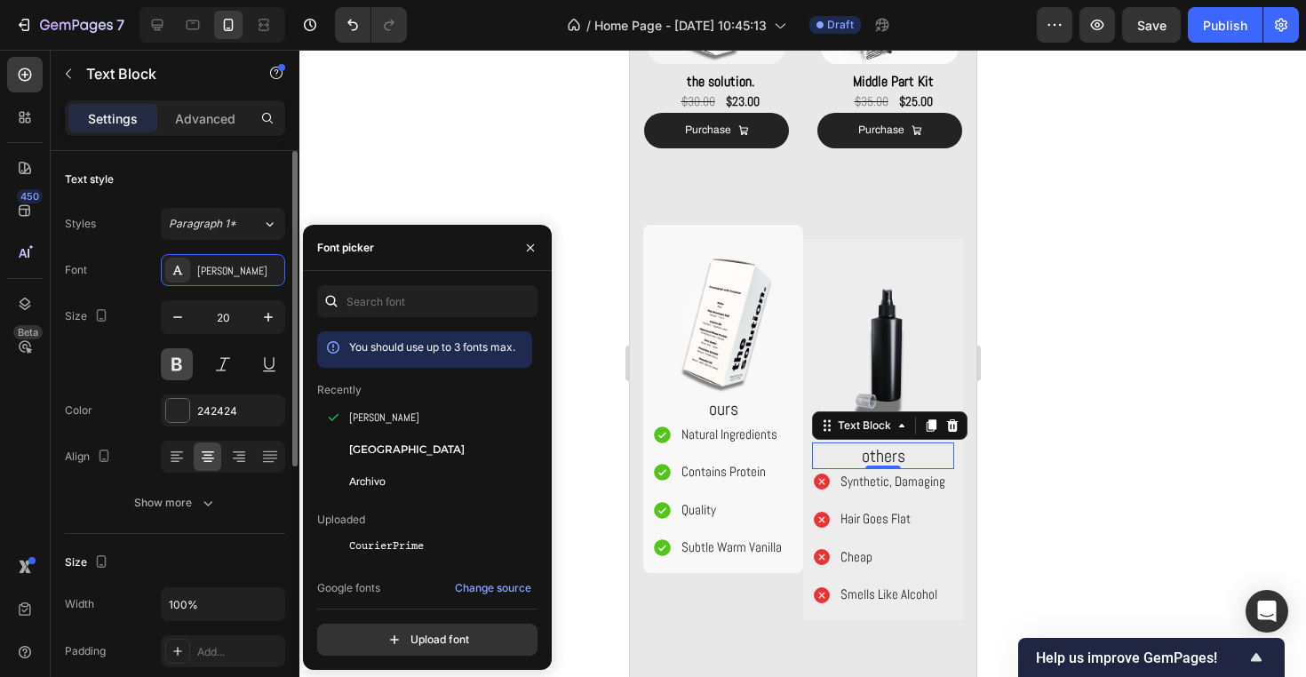
click at [177, 361] on button at bounding box center [177, 364] width 32 height 32
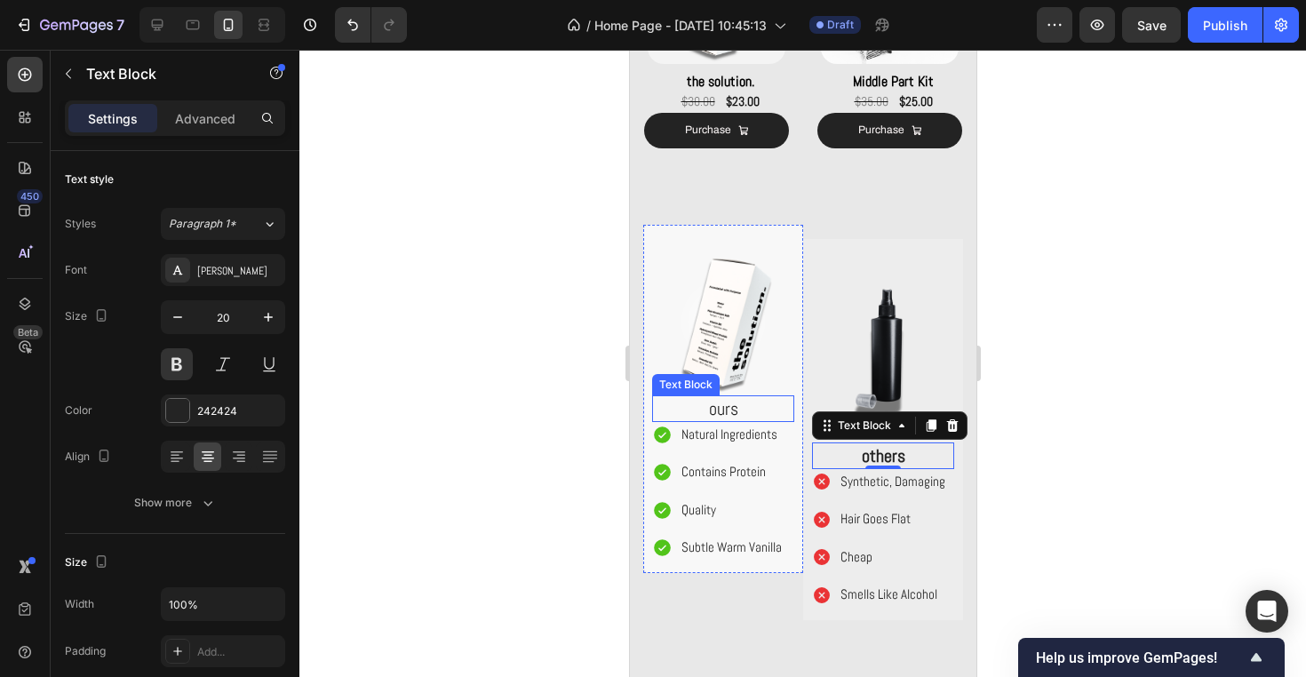
click at [719, 409] on p "ours" at bounding box center [722, 408] width 139 height 23
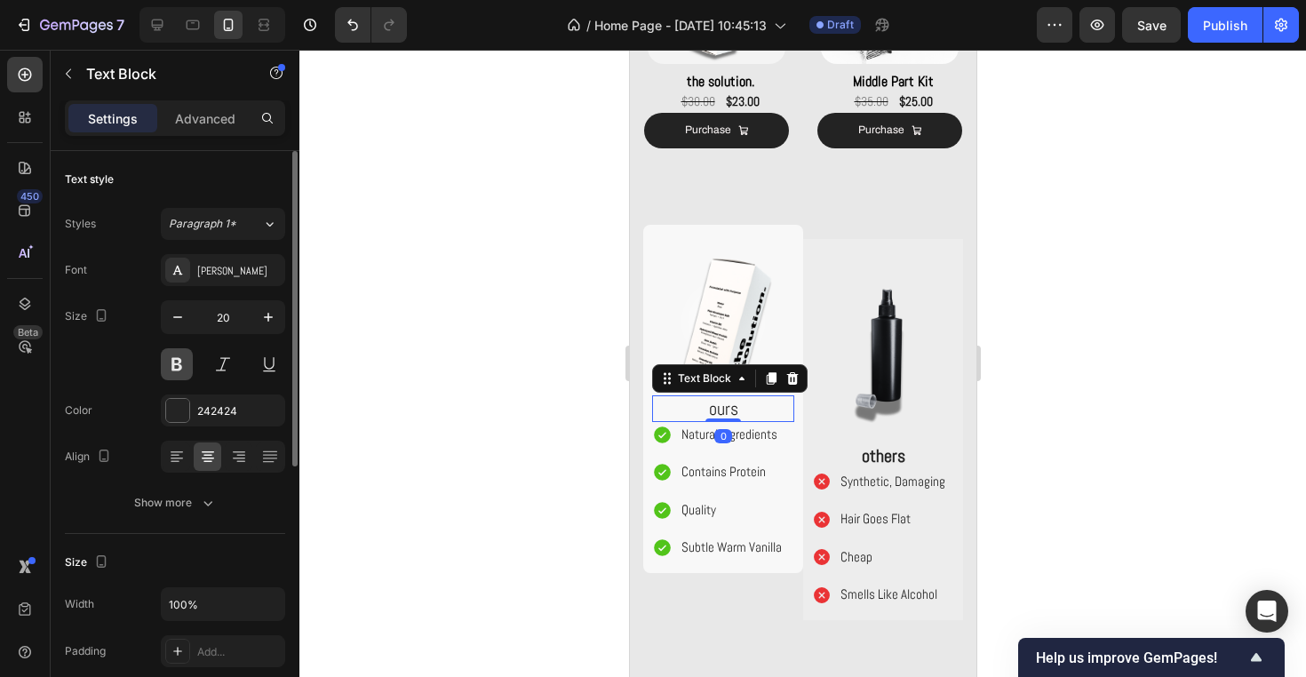
click at [178, 368] on button at bounding box center [177, 364] width 32 height 32
click at [220, 409] on div "242424" at bounding box center [223, 411] width 52 height 16
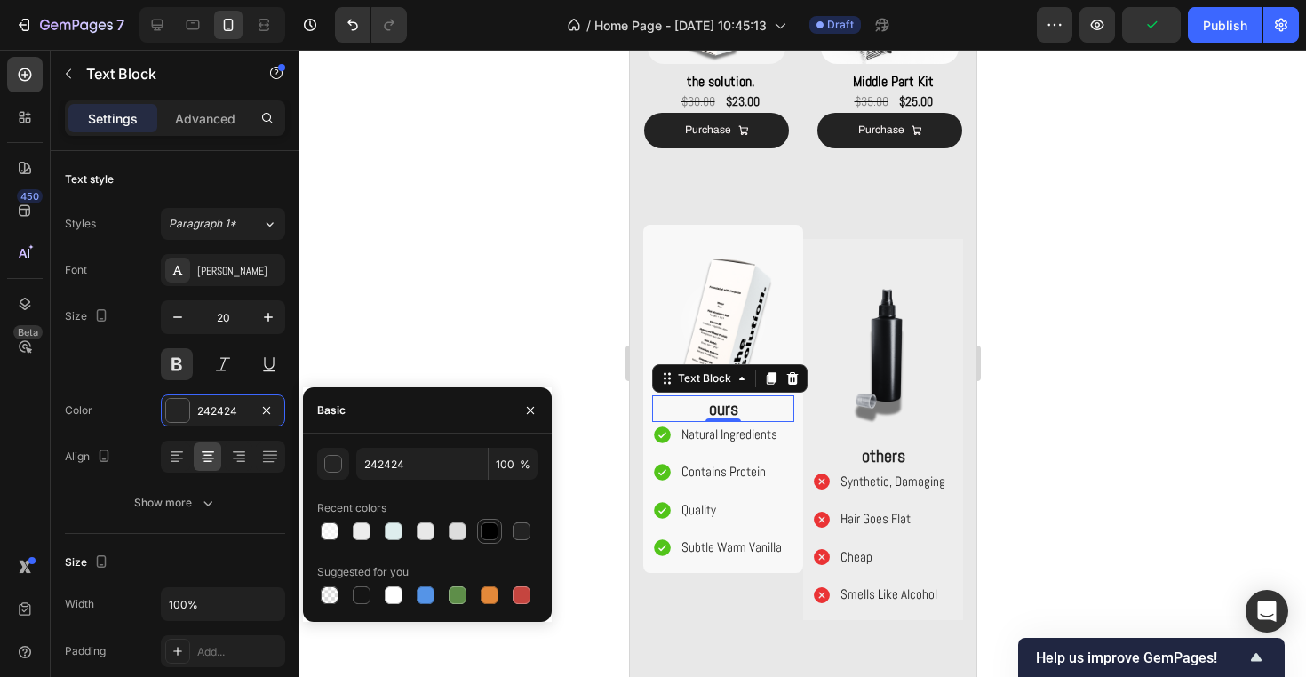
click at [498, 531] on div at bounding box center [489, 530] width 21 height 21
type input "000000"
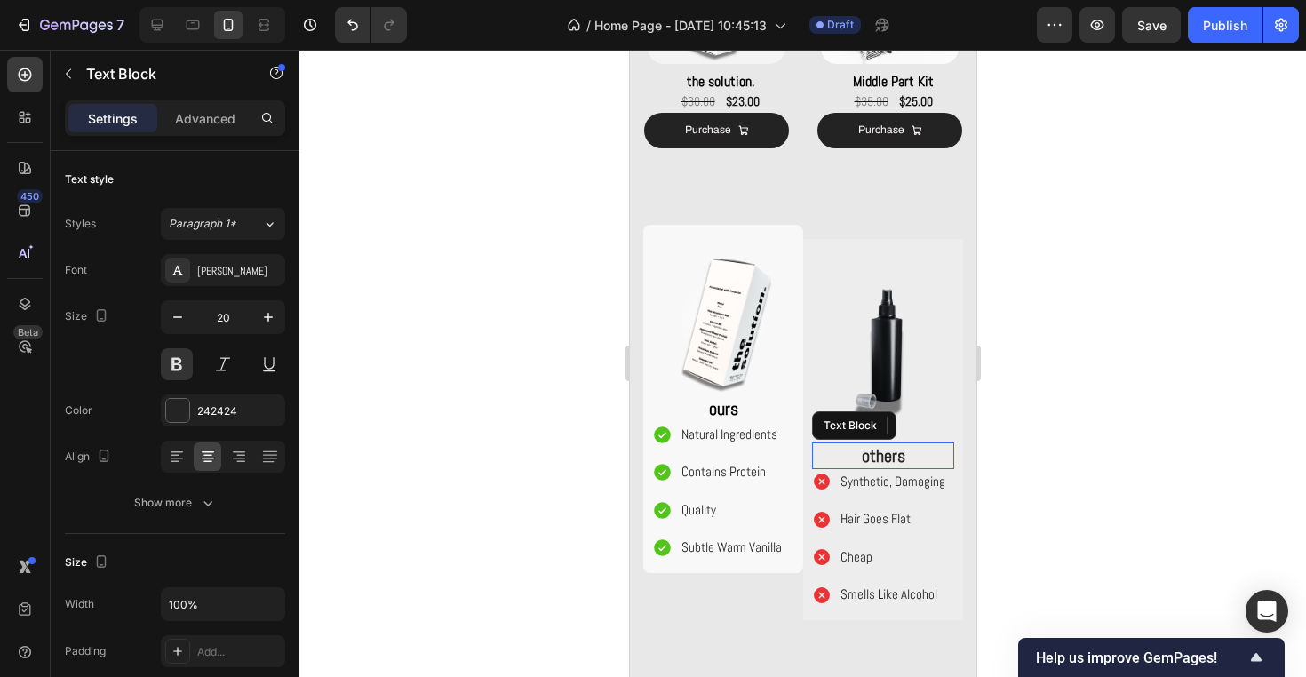
click at [887, 446] on p "others" at bounding box center [882, 455] width 139 height 23
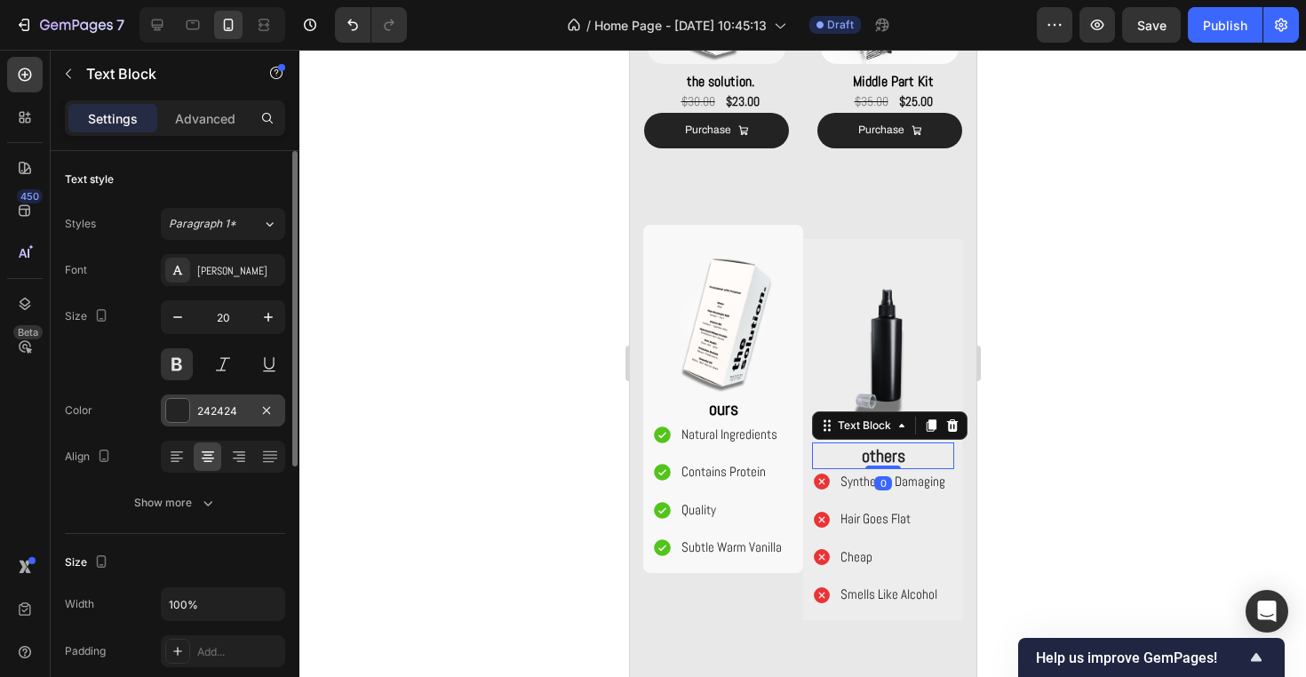
click at [223, 412] on div "242424" at bounding box center [223, 411] width 52 height 16
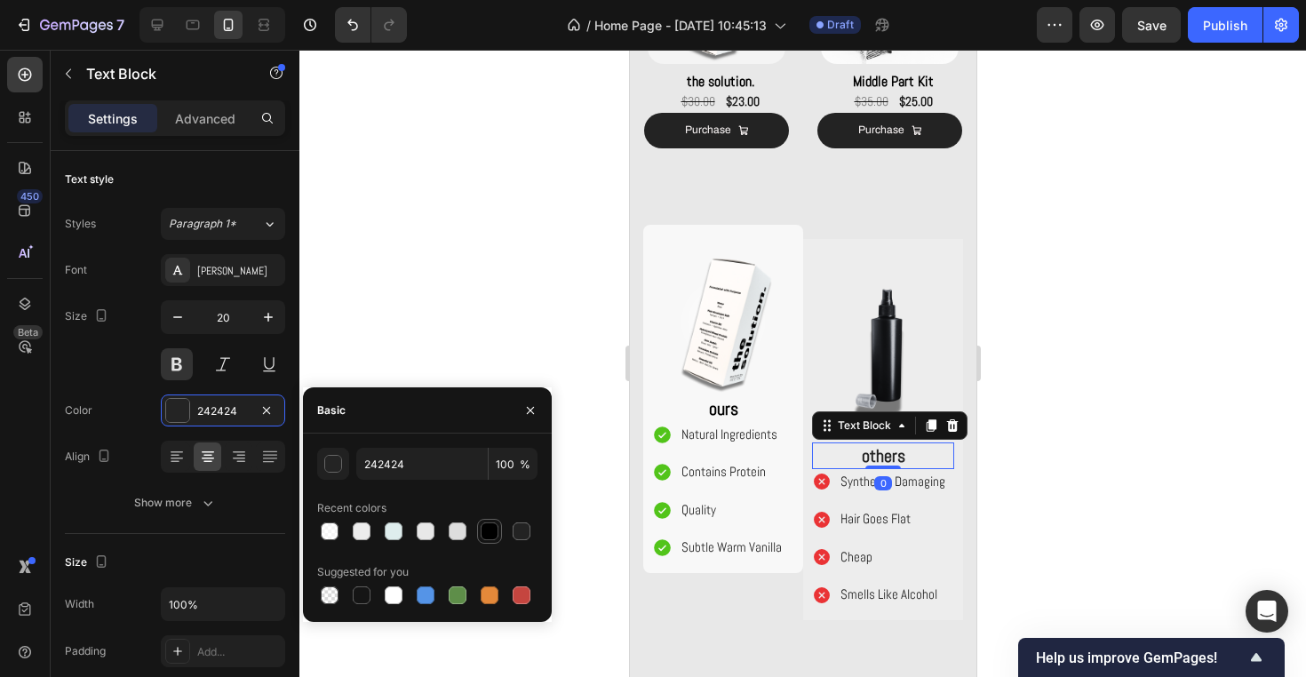
click at [498, 535] on div at bounding box center [489, 530] width 21 height 21
type input "000000"
click at [494, 308] on div at bounding box center [802, 363] width 1006 height 627
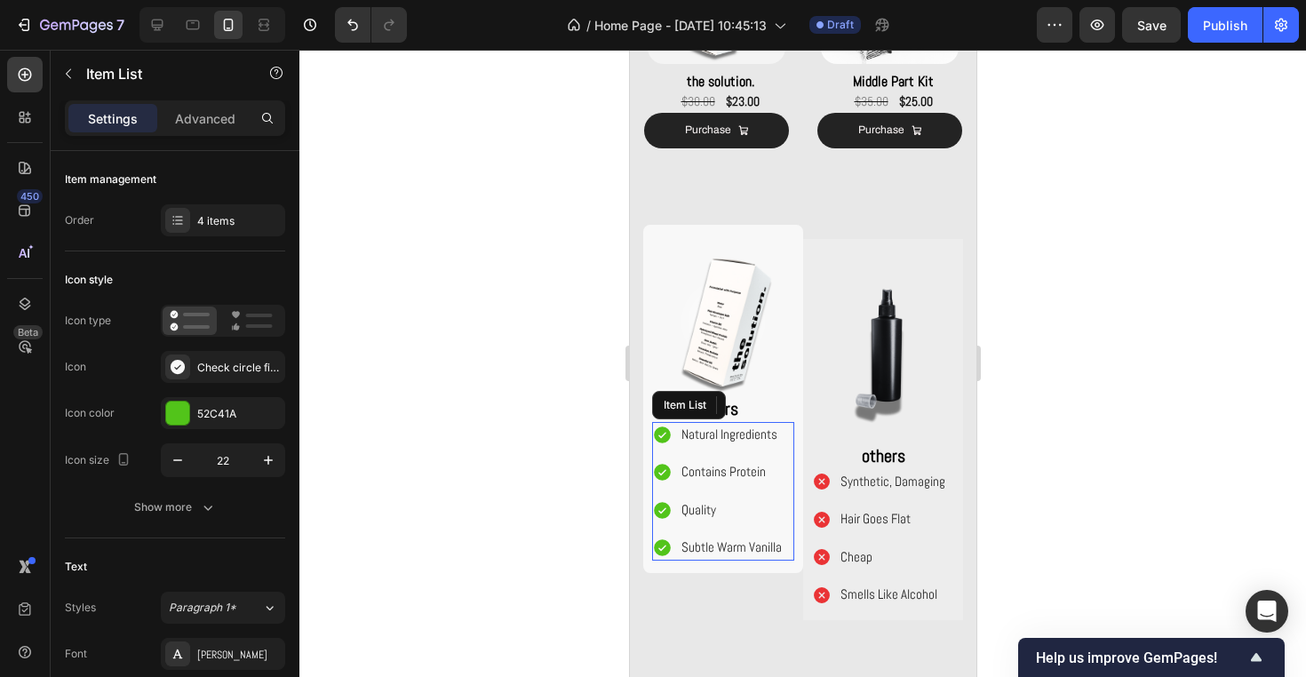
click at [733, 444] on div "Natural Ingredients" at bounding box center [731, 435] width 106 height 26
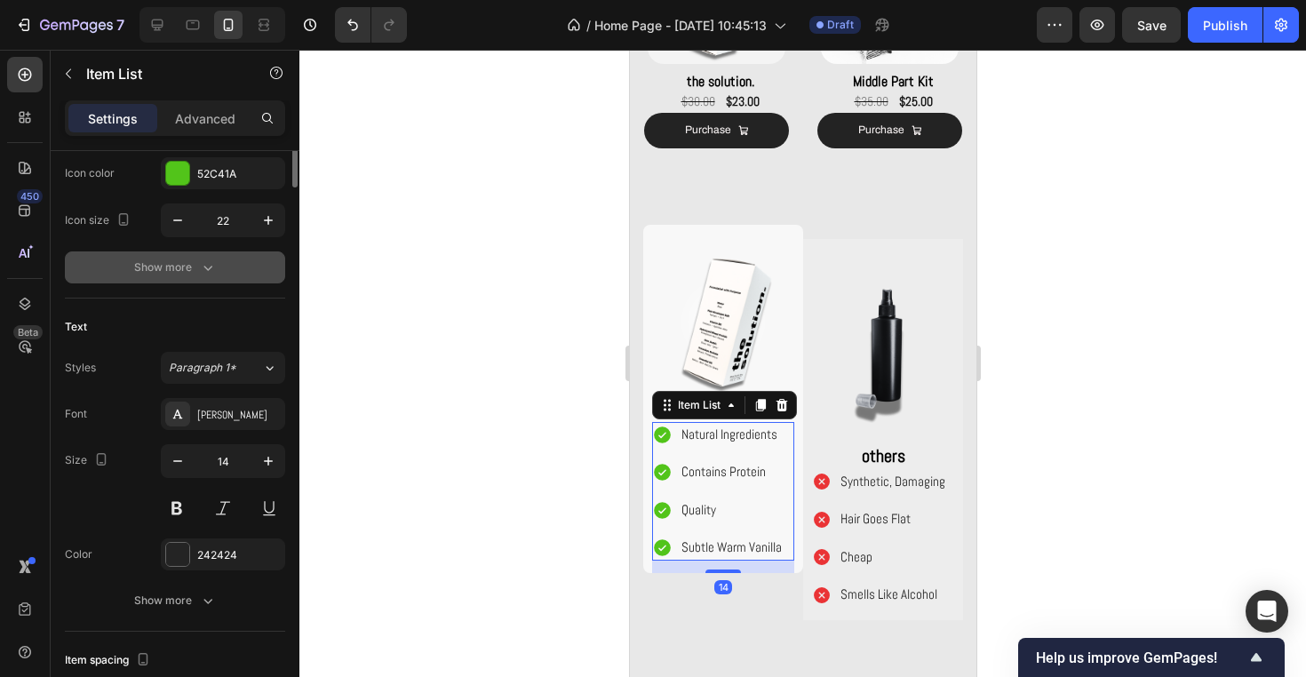
scroll to position [281, 0]
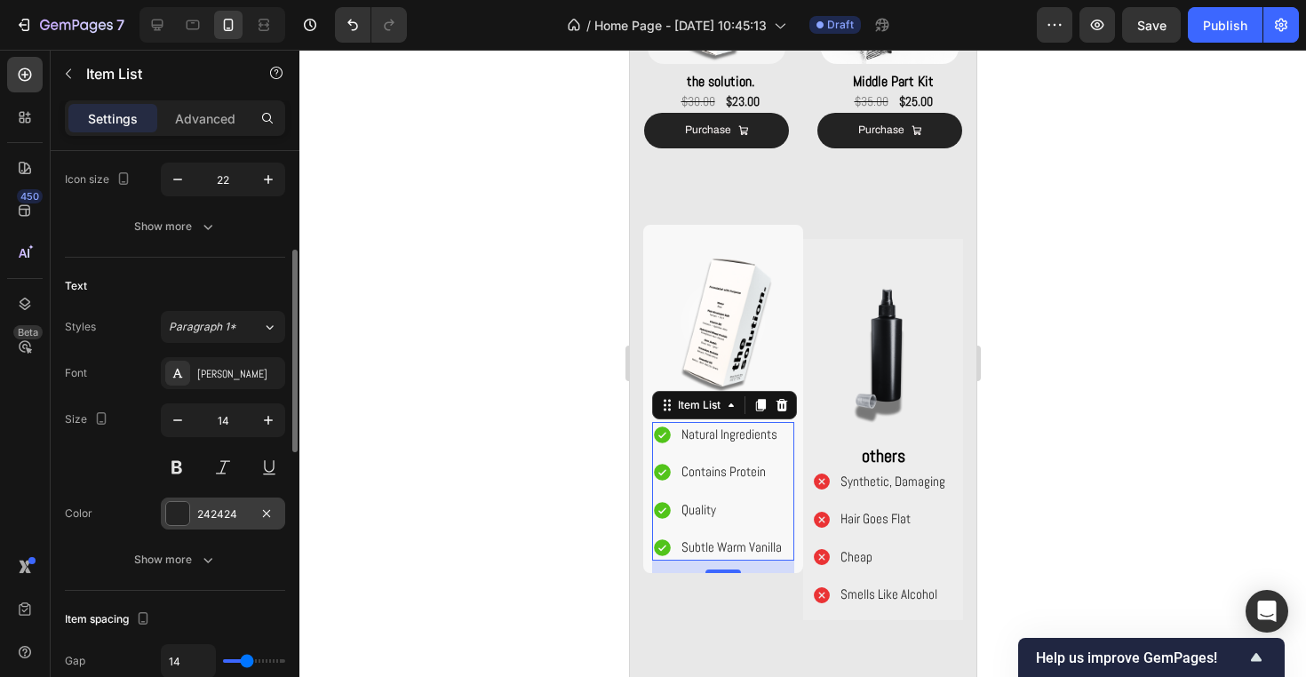
click at [210, 519] on div "242424" at bounding box center [223, 514] width 52 height 16
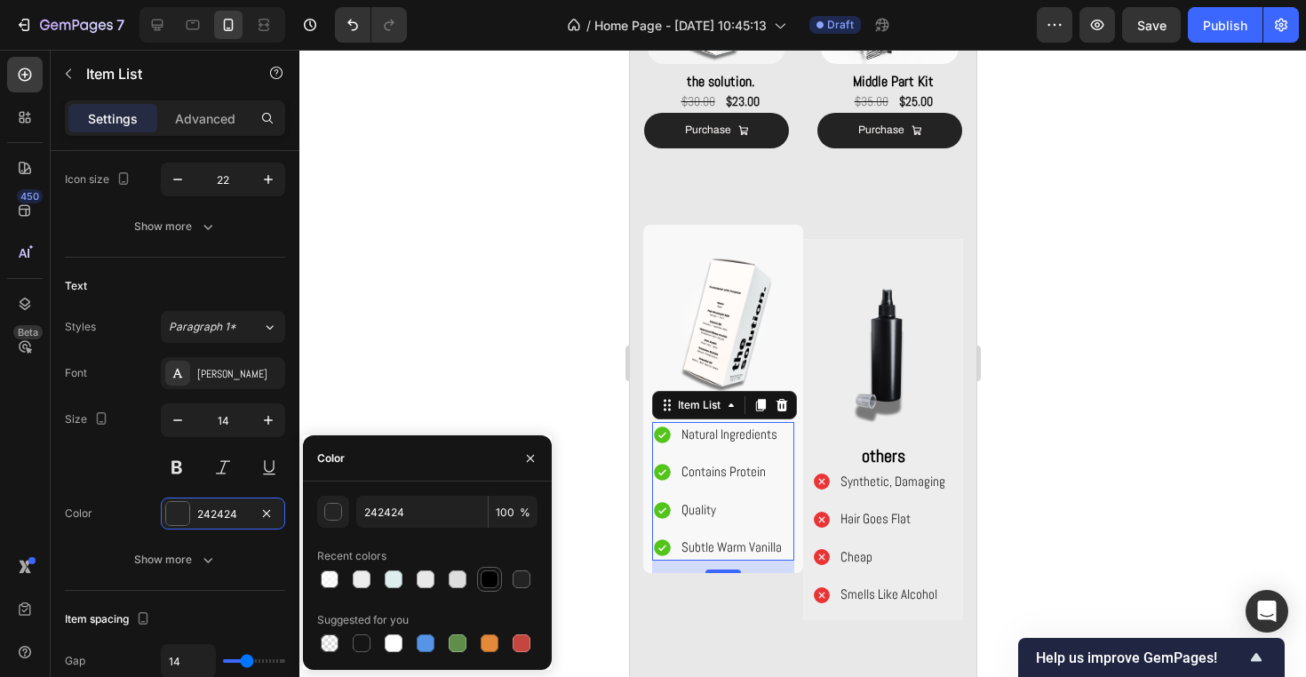
click at [487, 571] on div at bounding box center [489, 579] width 18 height 18
type input "000000"
click at [710, 488] on div "Natural Ingredients Contains Protein Quality Subtle Warm Vanilla" at bounding box center [717, 491] width 132 height 139
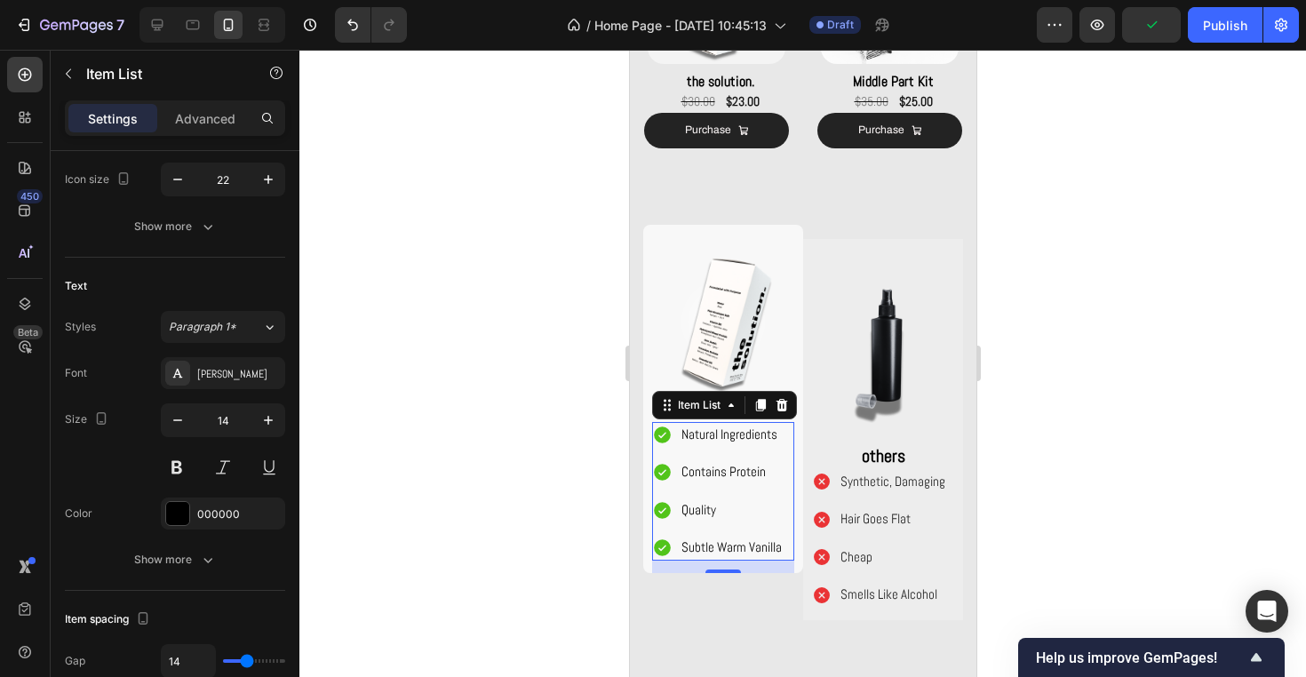
click at [722, 472] on span "Contains Protein" at bounding box center [722, 471] width 84 height 17
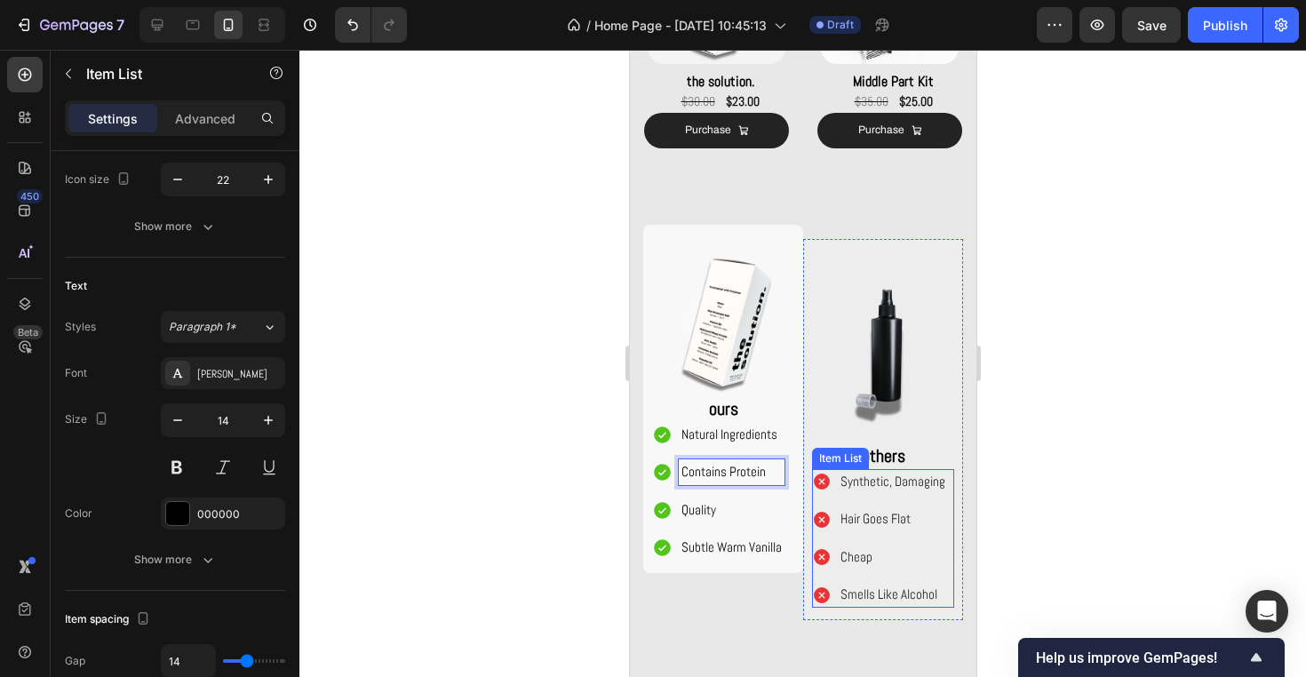
click at [922, 476] on span "Synthetic, Damaging" at bounding box center [891, 480] width 105 height 17
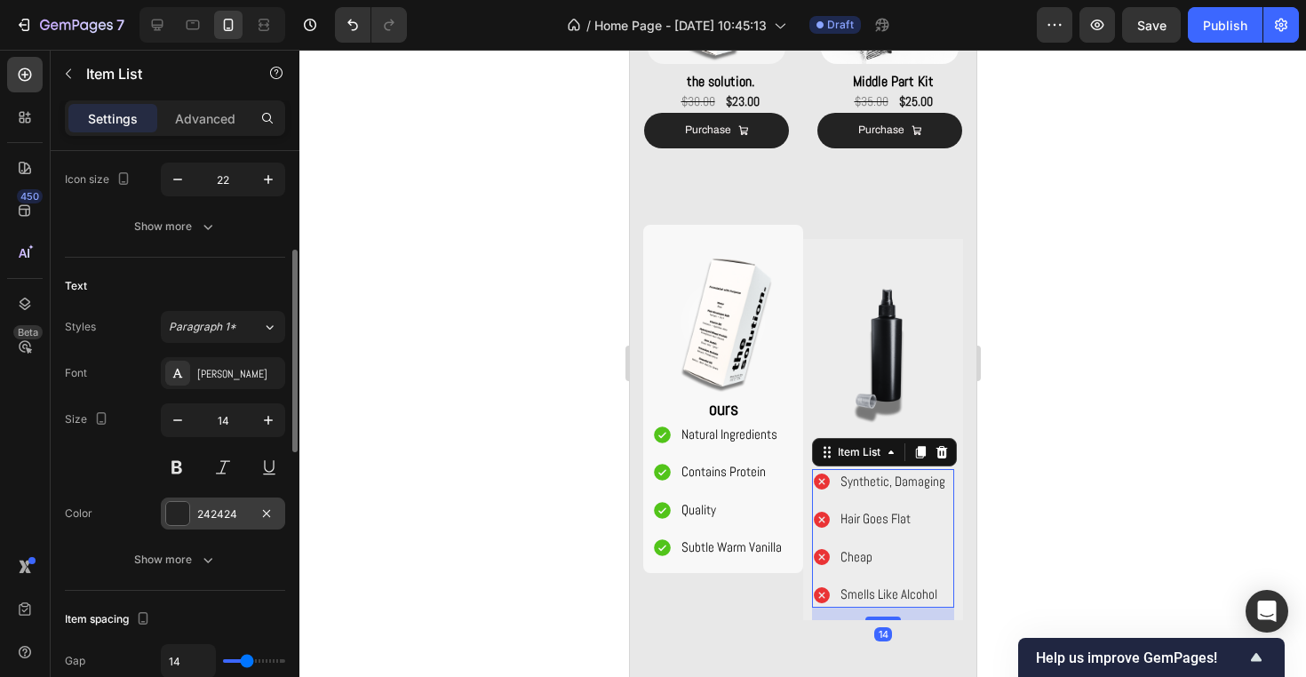
click at [224, 520] on div "242424" at bounding box center [223, 514] width 52 height 16
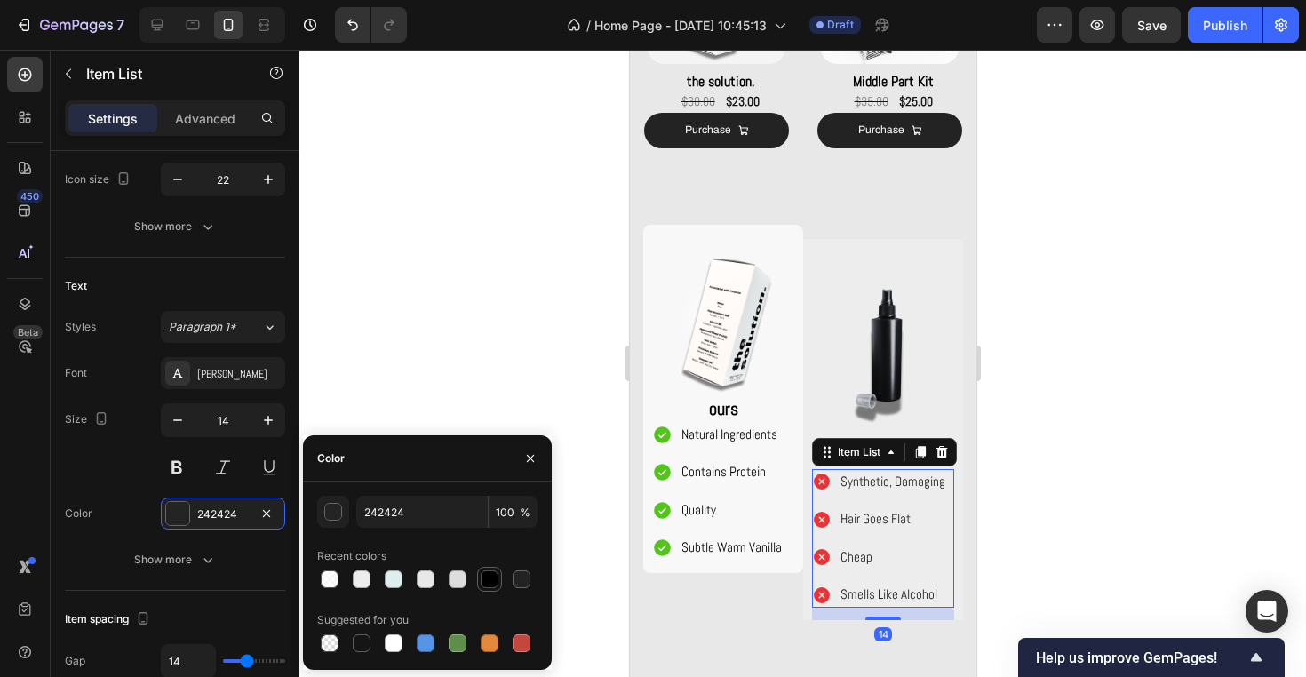
click at [481, 584] on div at bounding box center [489, 579] width 18 height 18
type input "000000"
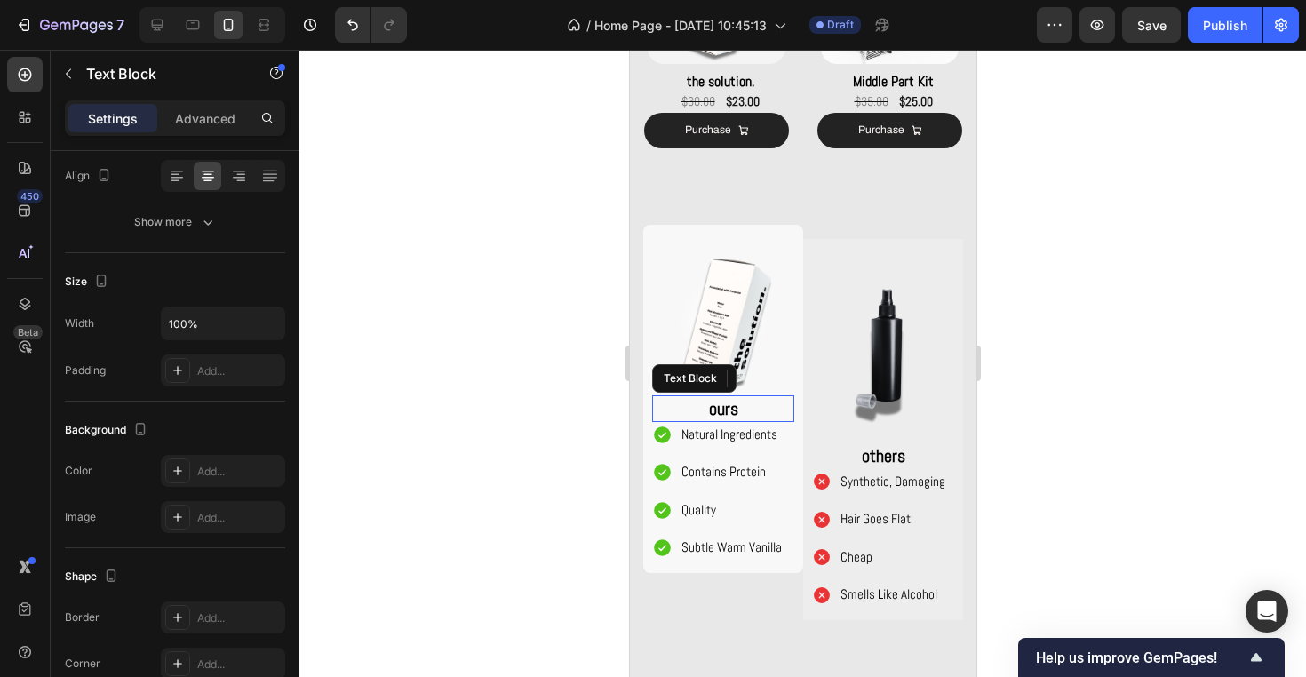
click at [734, 408] on p "ours" at bounding box center [722, 408] width 139 height 23
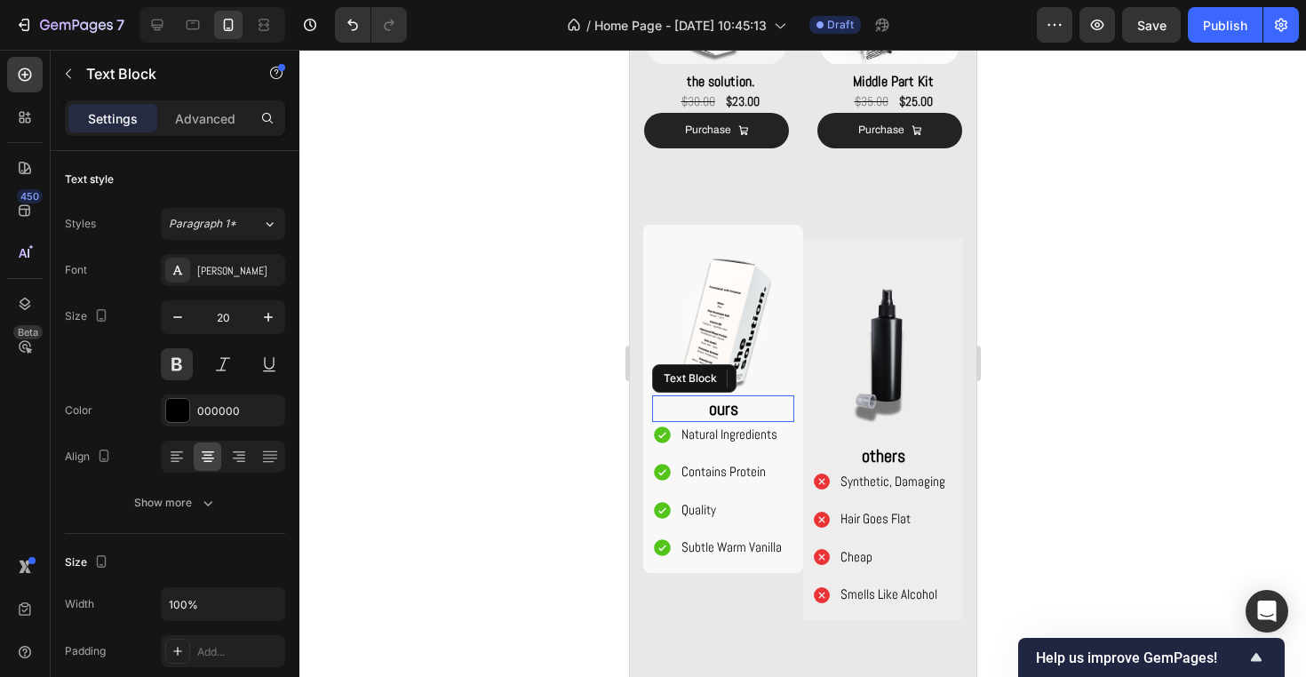
click at [734, 408] on p "ours" at bounding box center [722, 408] width 139 height 23
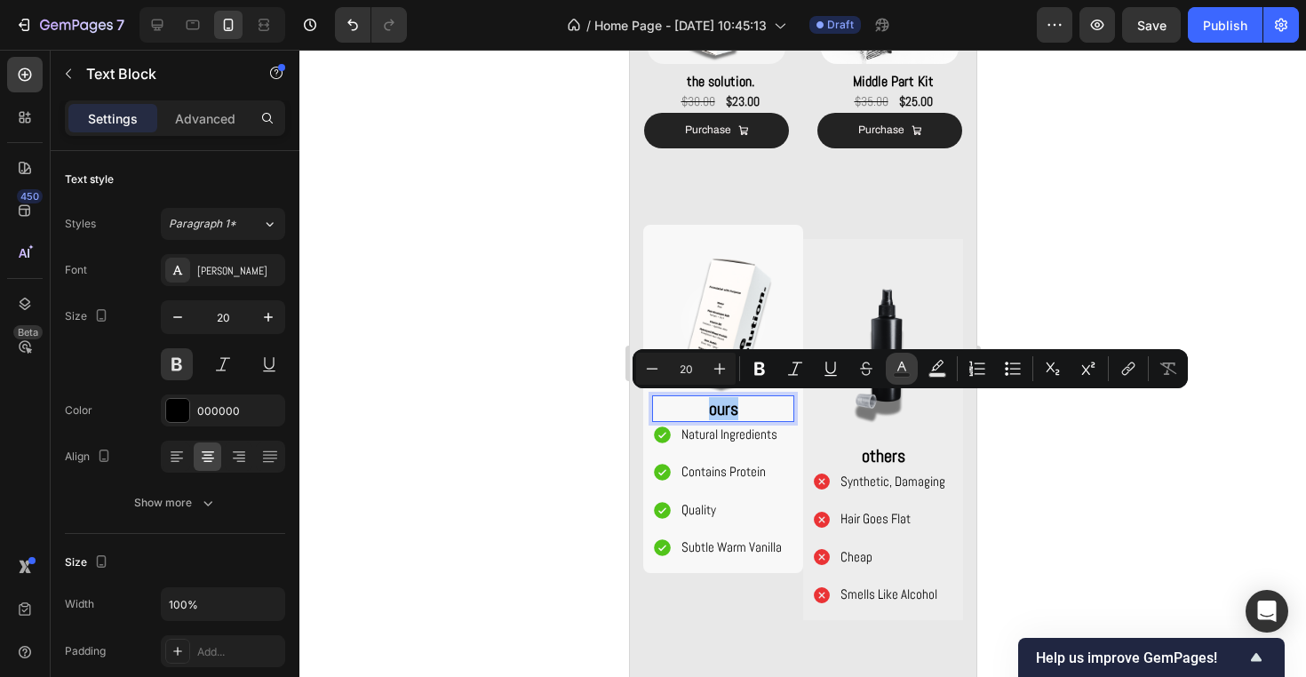
click at [901, 368] on icon "Editor contextual toolbar" at bounding box center [902, 369] width 18 height 18
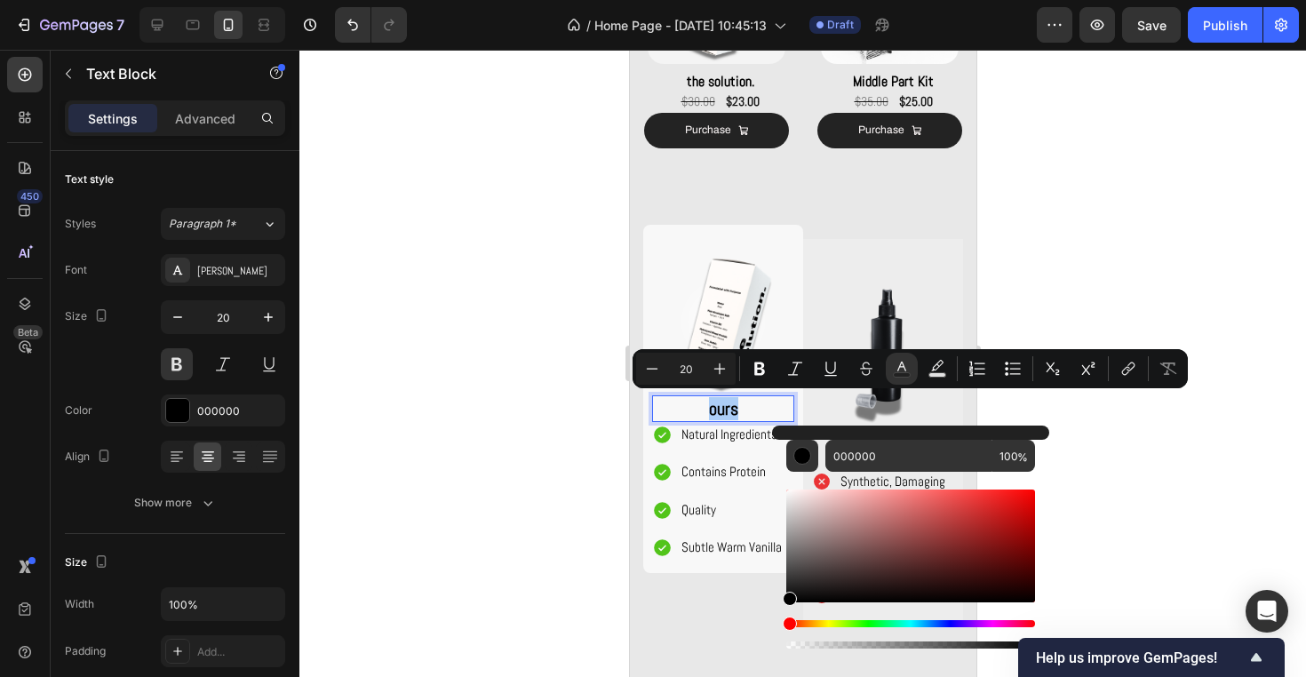
click at [565, 528] on div at bounding box center [802, 363] width 1006 height 627
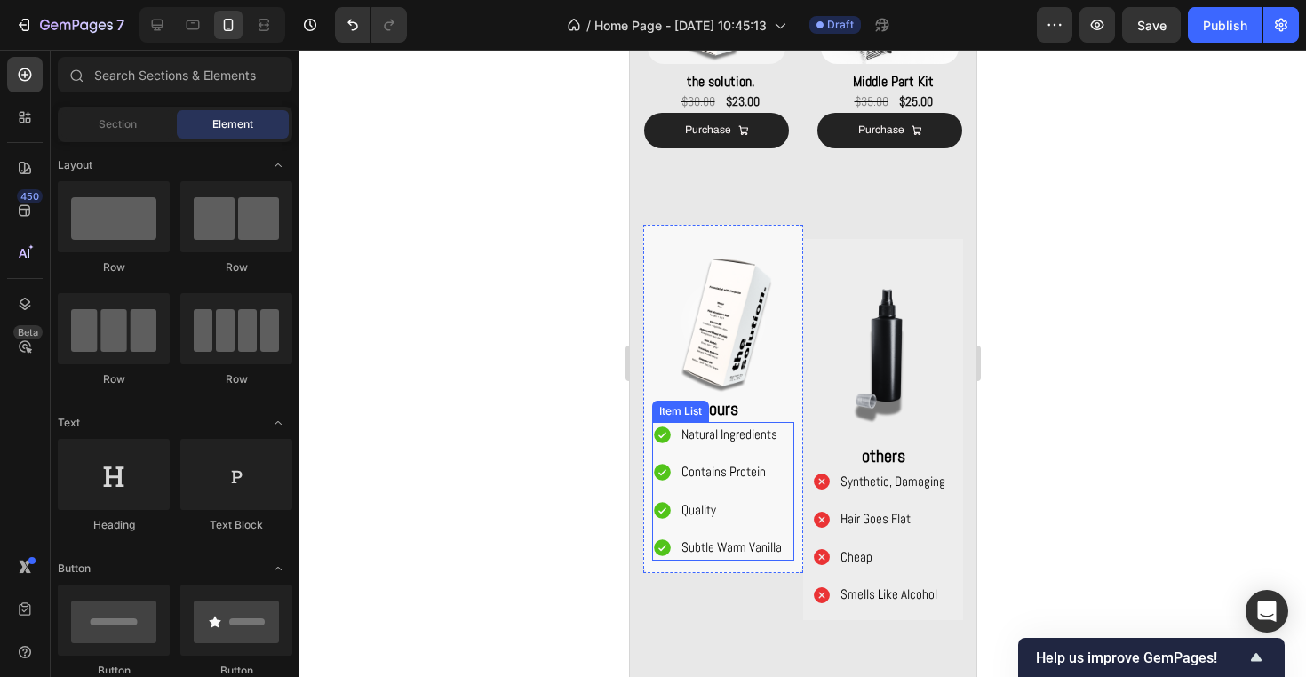
click at [759, 433] on span "Natural Ingredients" at bounding box center [728, 433] width 96 height 17
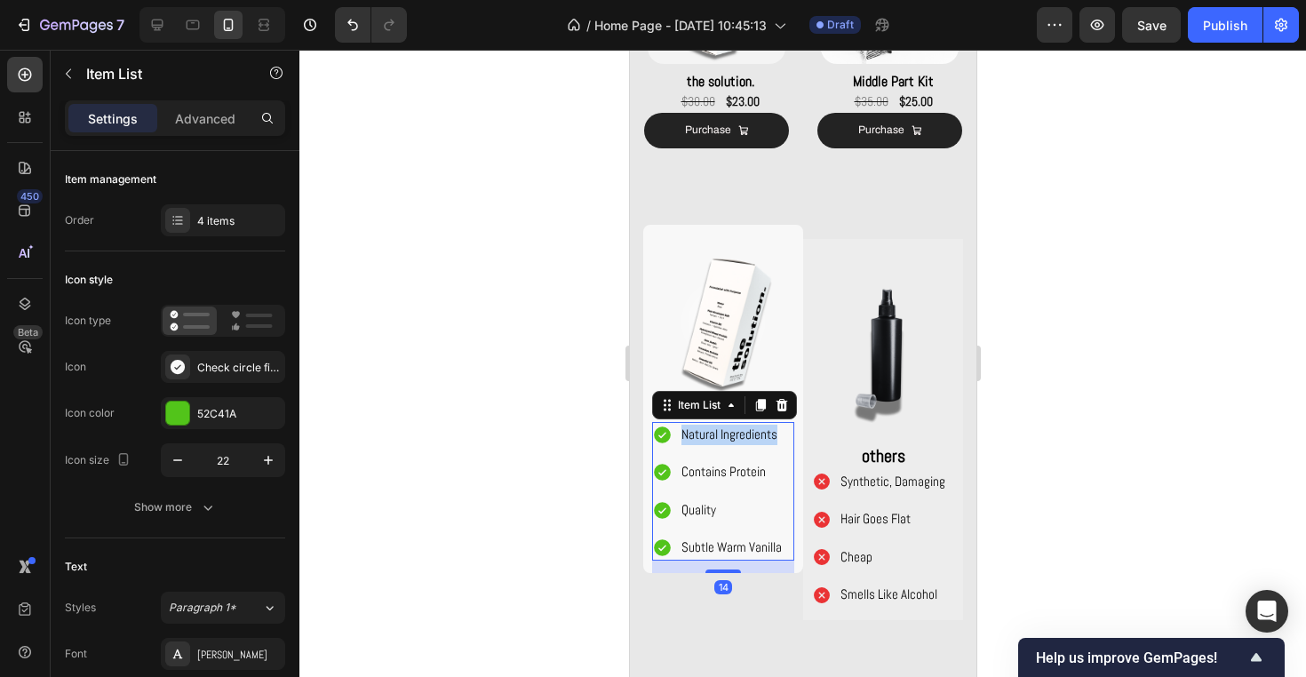
click at [759, 433] on span "Natural Ingredients" at bounding box center [728, 433] width 96 height 17
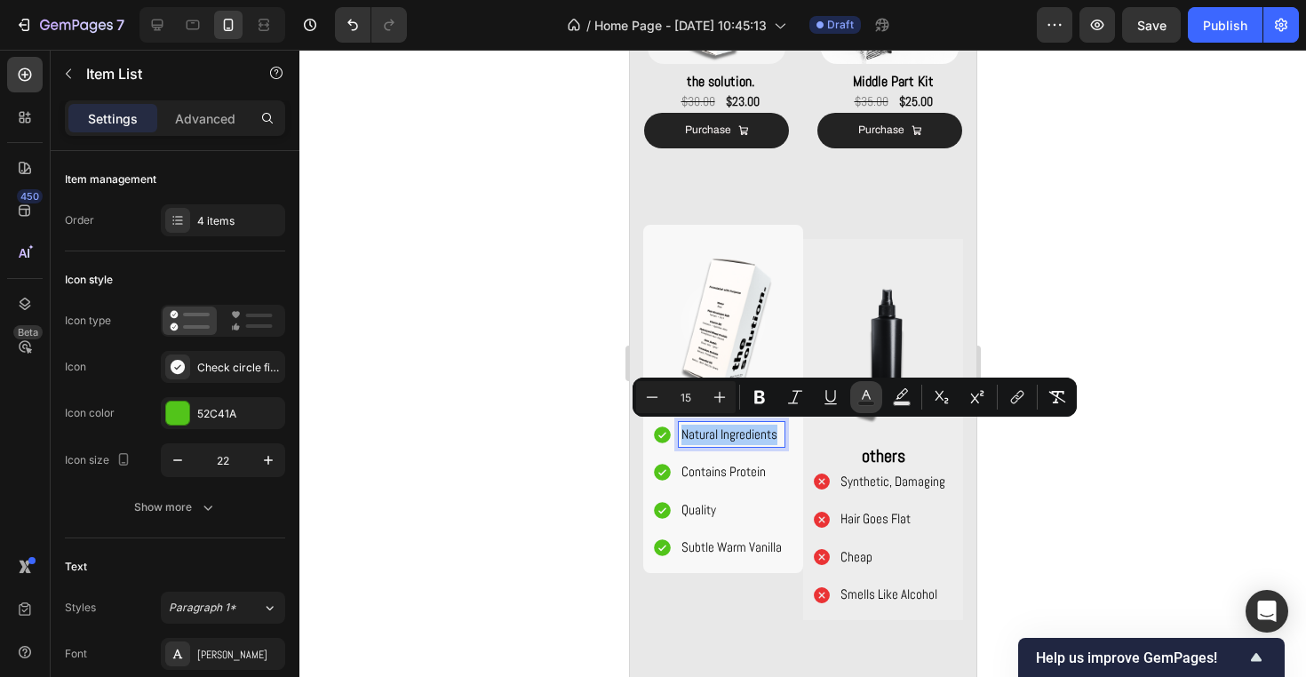
click at [875, 401] on button "Text Color" at bounding box center [866, 397] width 32 height 32
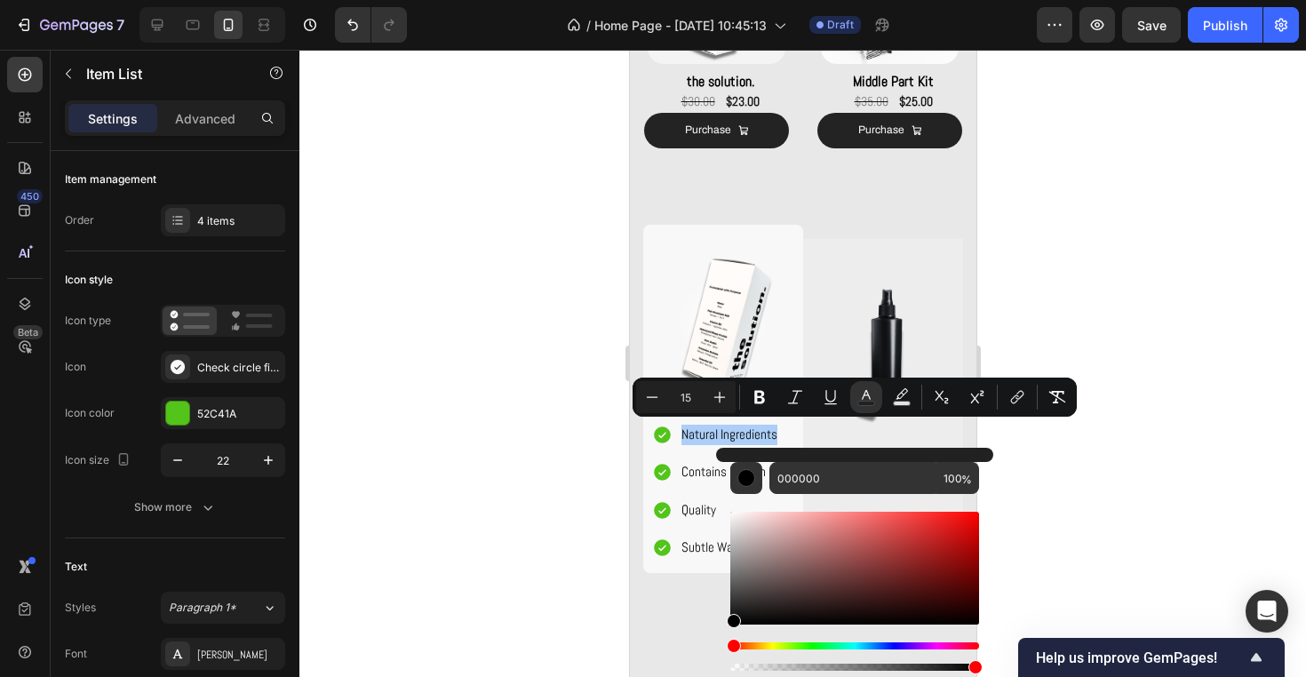
click at [493, 534] on div at bounding box center [802, 363] width 1006 height 627
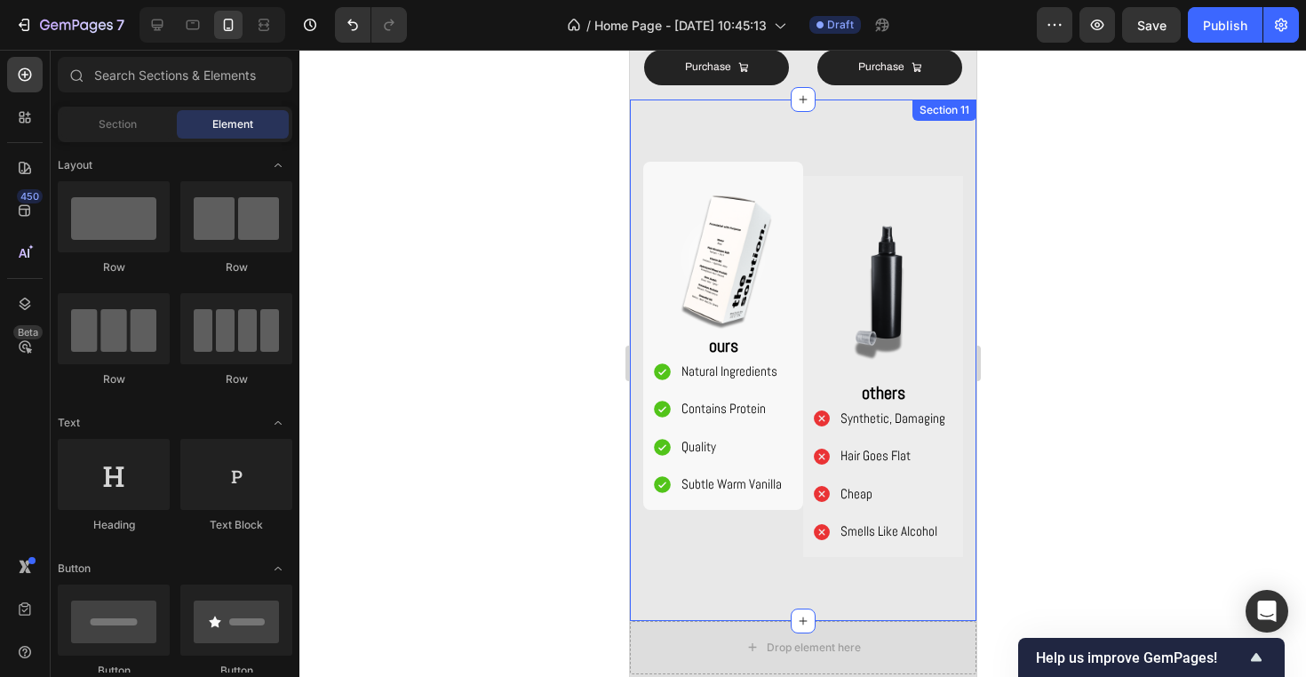
scroll to position [1463, 0]
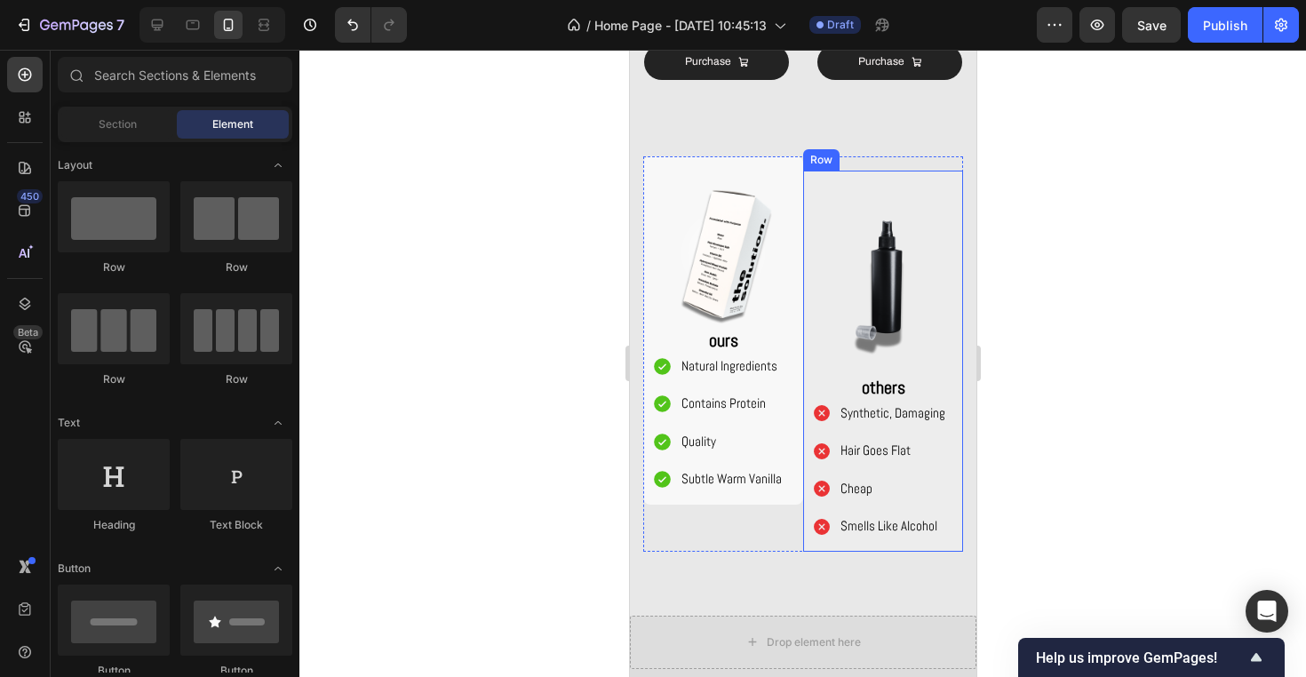
click at [954, 182] on div "Image others Text Block Synthetic, Damaging Hair Goes Flat Cheap Smells Like Al…" at bounding box center [882, 361] width 160 height 381
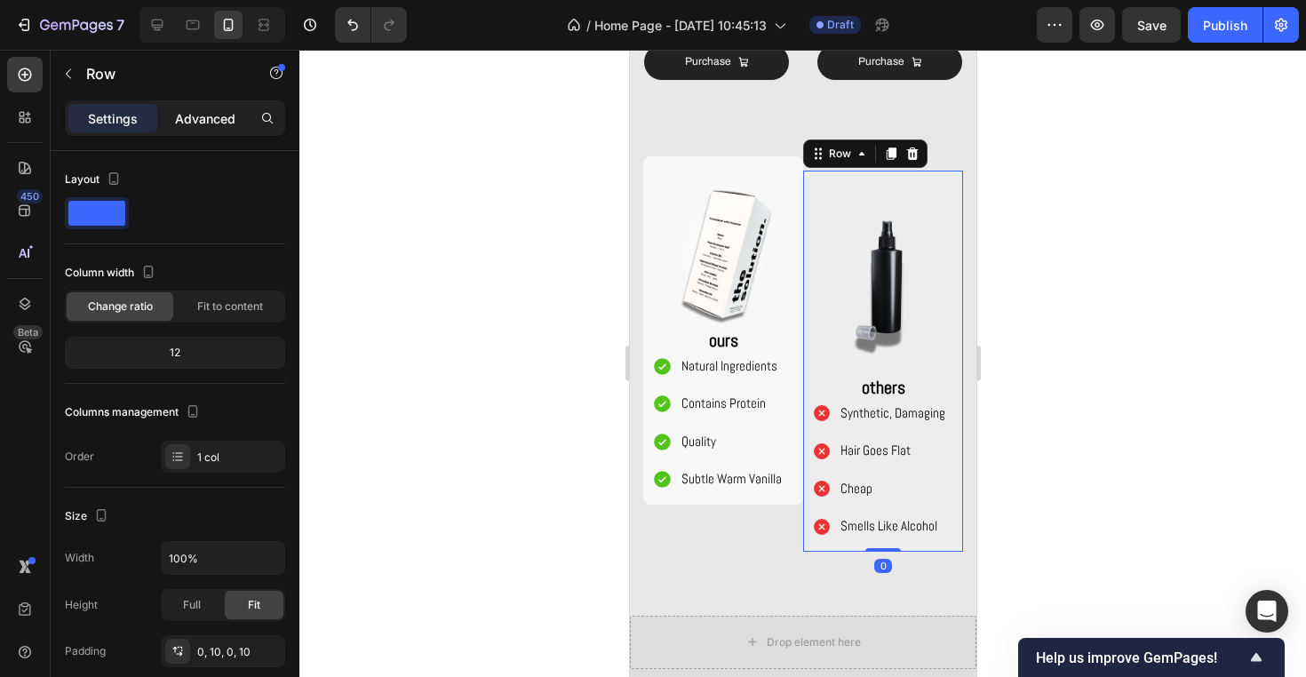
click at [181, 126] on p "Advanced" at bounding box center [205, 118] width 60 height 19
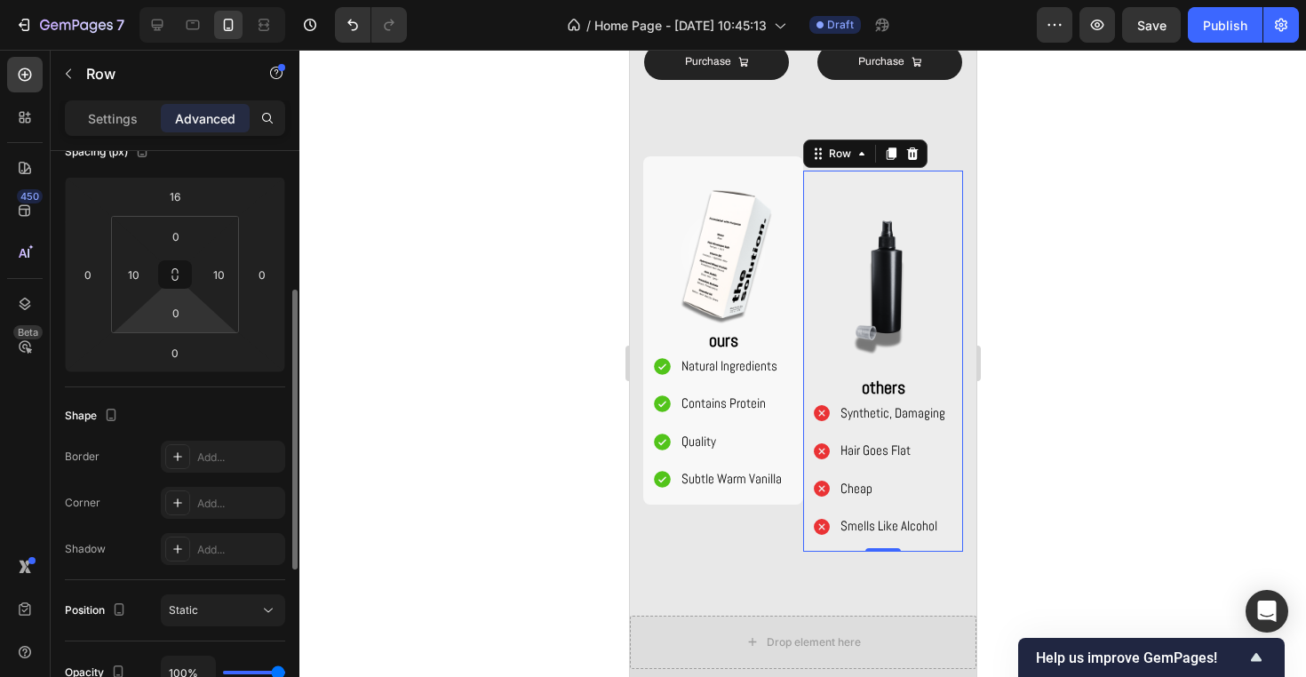
scroll to position [279, 0]
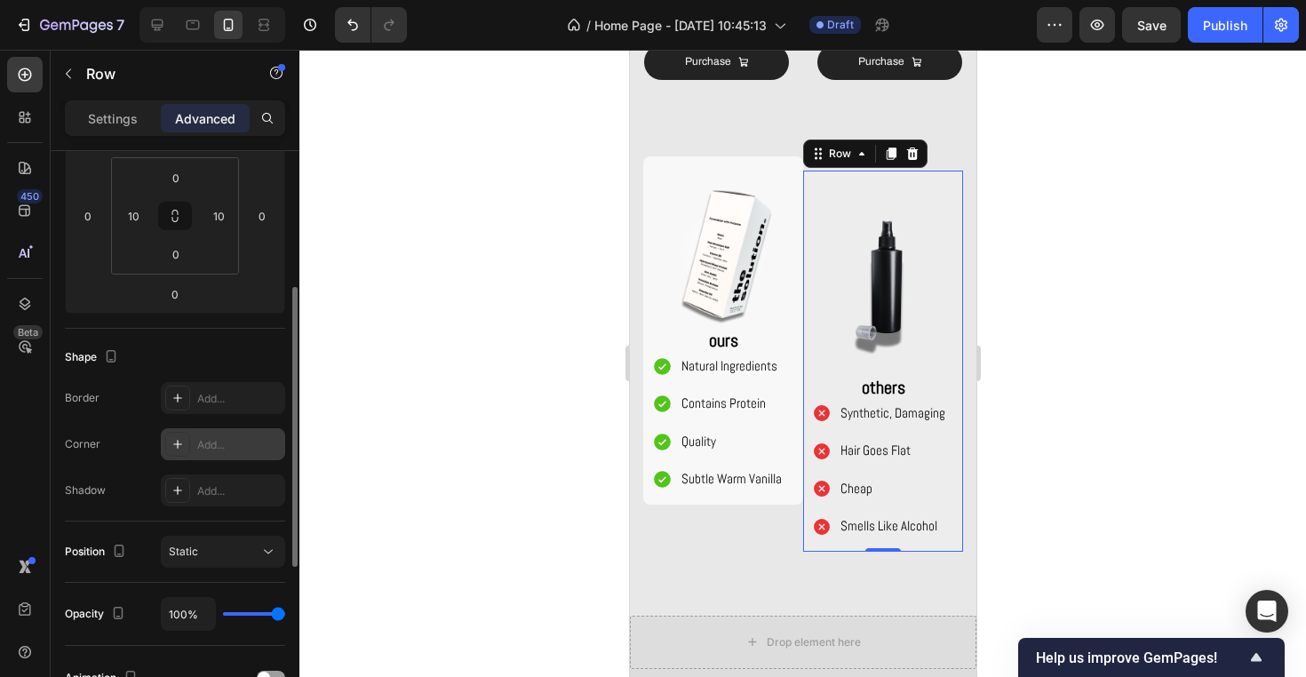
click at [208, 453] on div "Add..." at bounding box center [223, 444] width 124 height 32
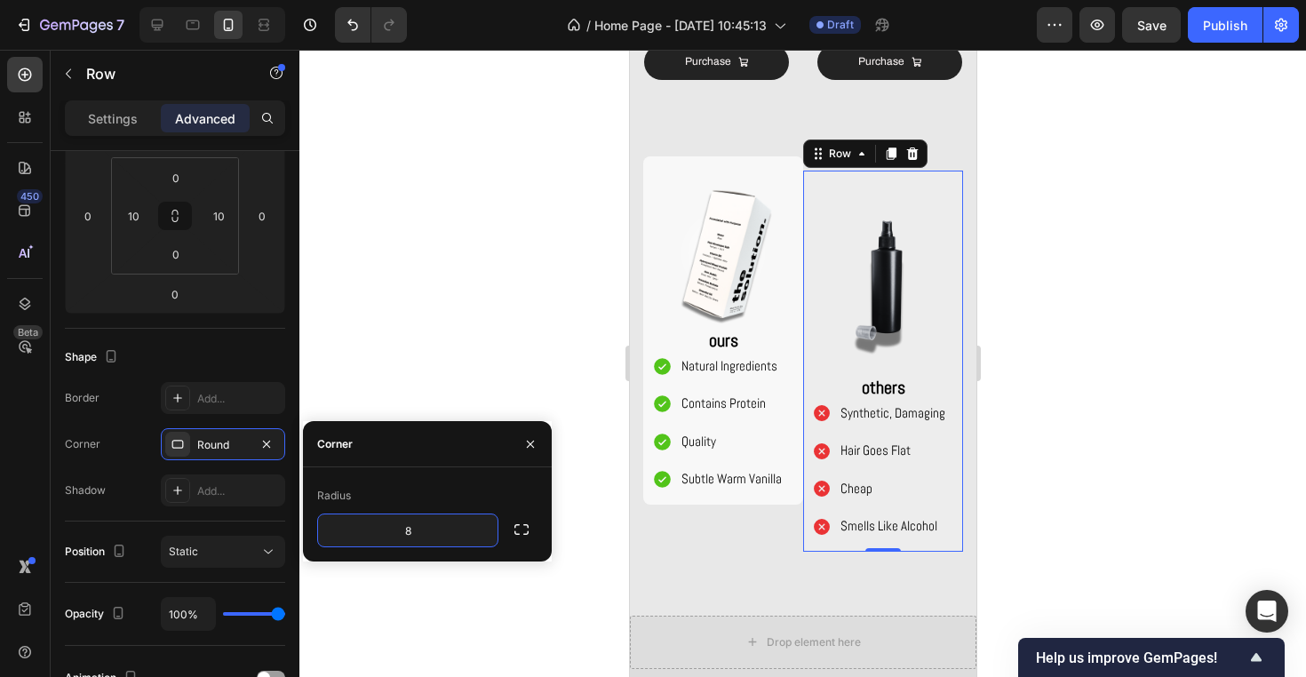
click at [409, 282] on div at bounding box center [802, 363] width 1006 height 627
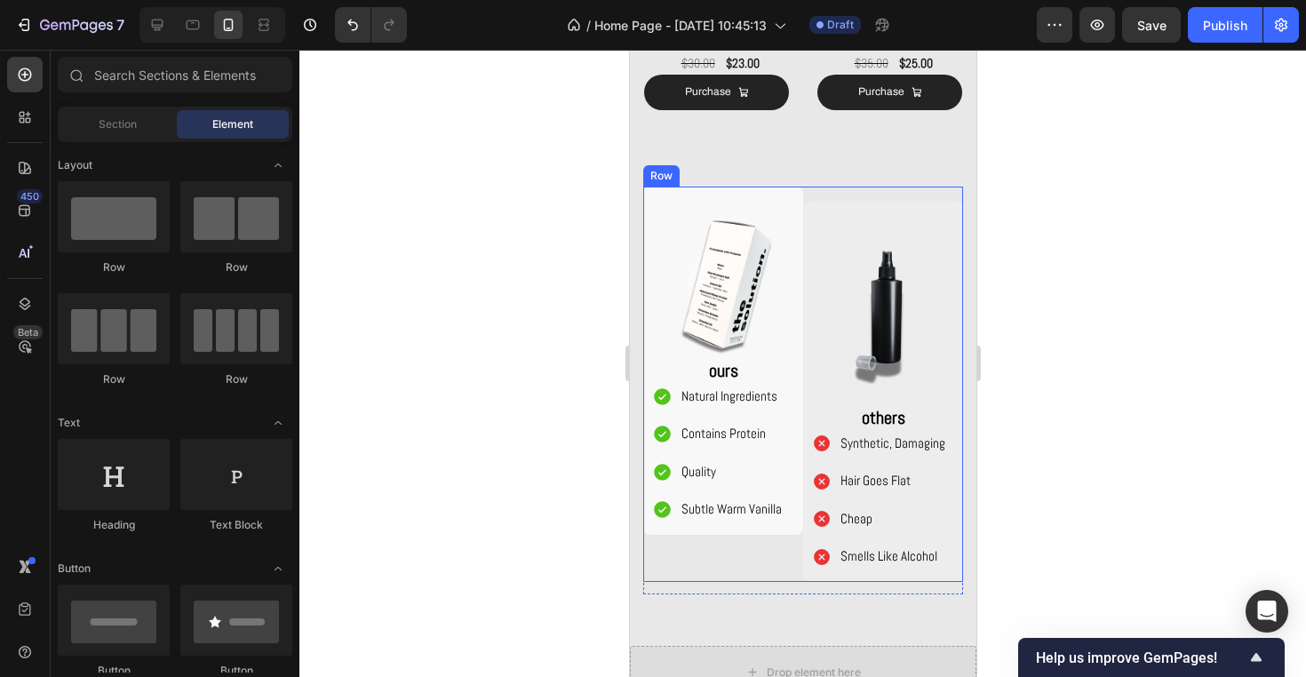
scroll to position [1432, 0]
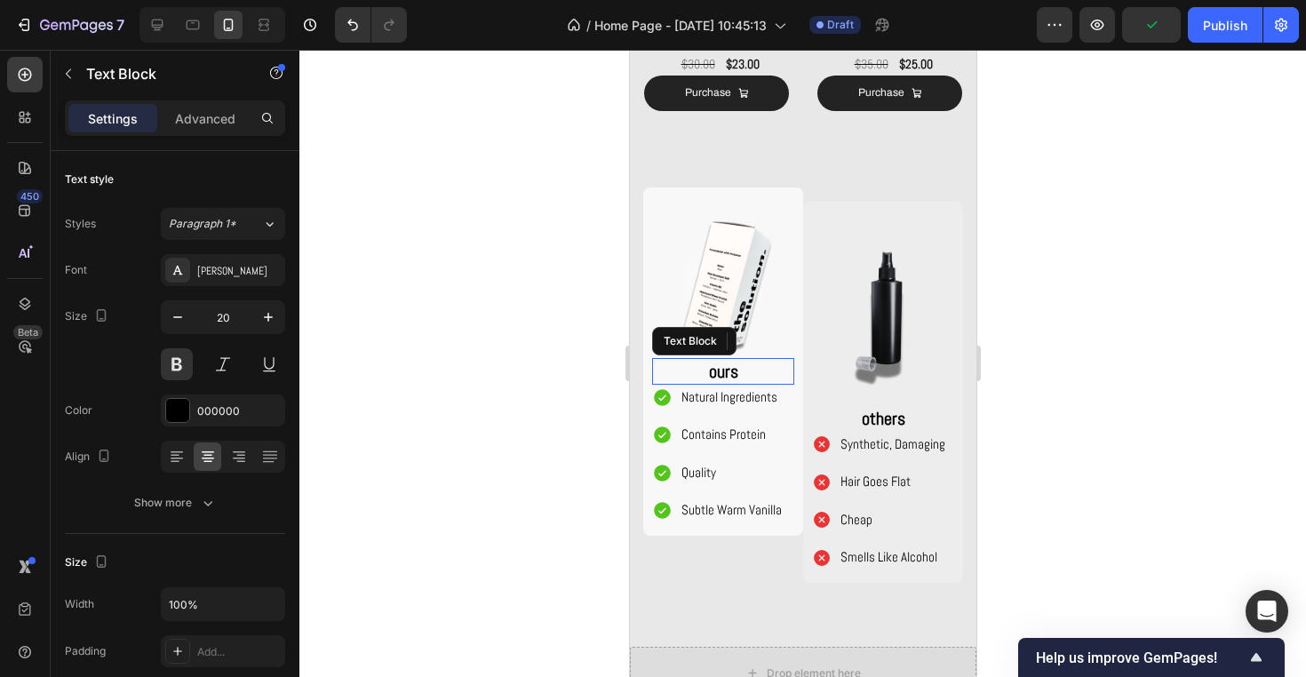
click at [759, 369] on p "ours" at bounding box center [722, 371] width 139 height 23
click at [583, 390] on div at bounding box center [802, 363] width 1006 height 627
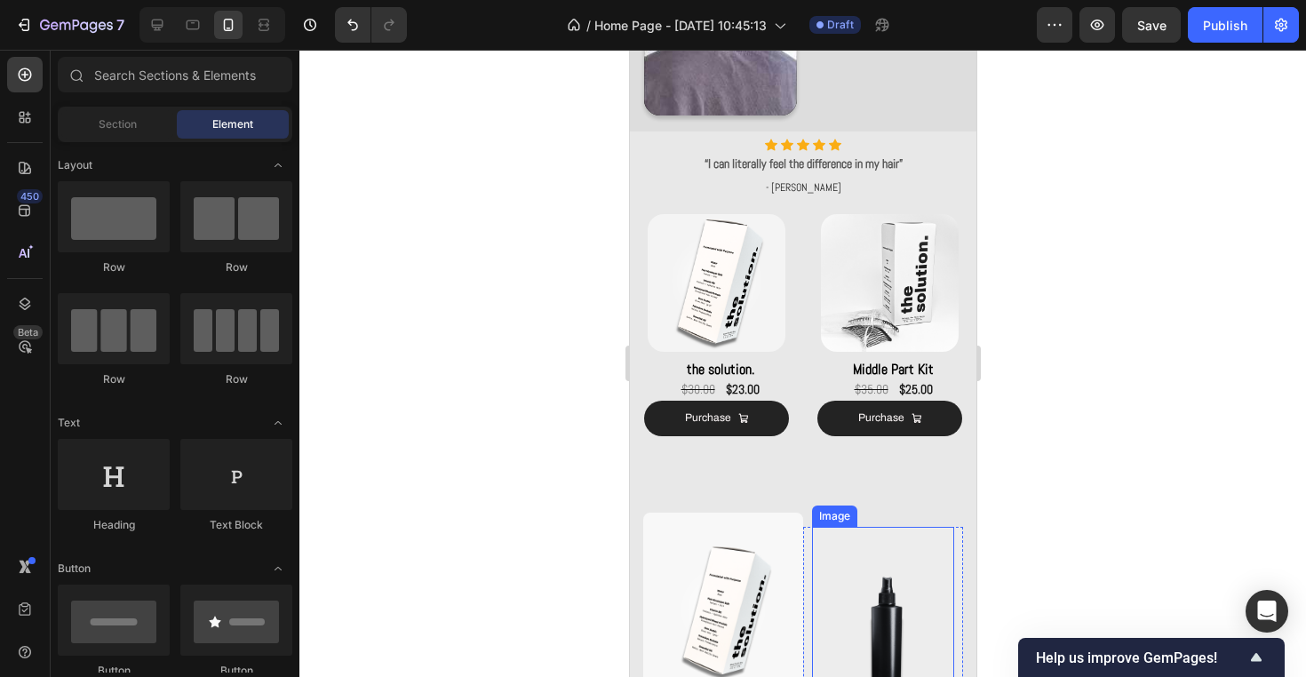
scroll to position [1077, 0]
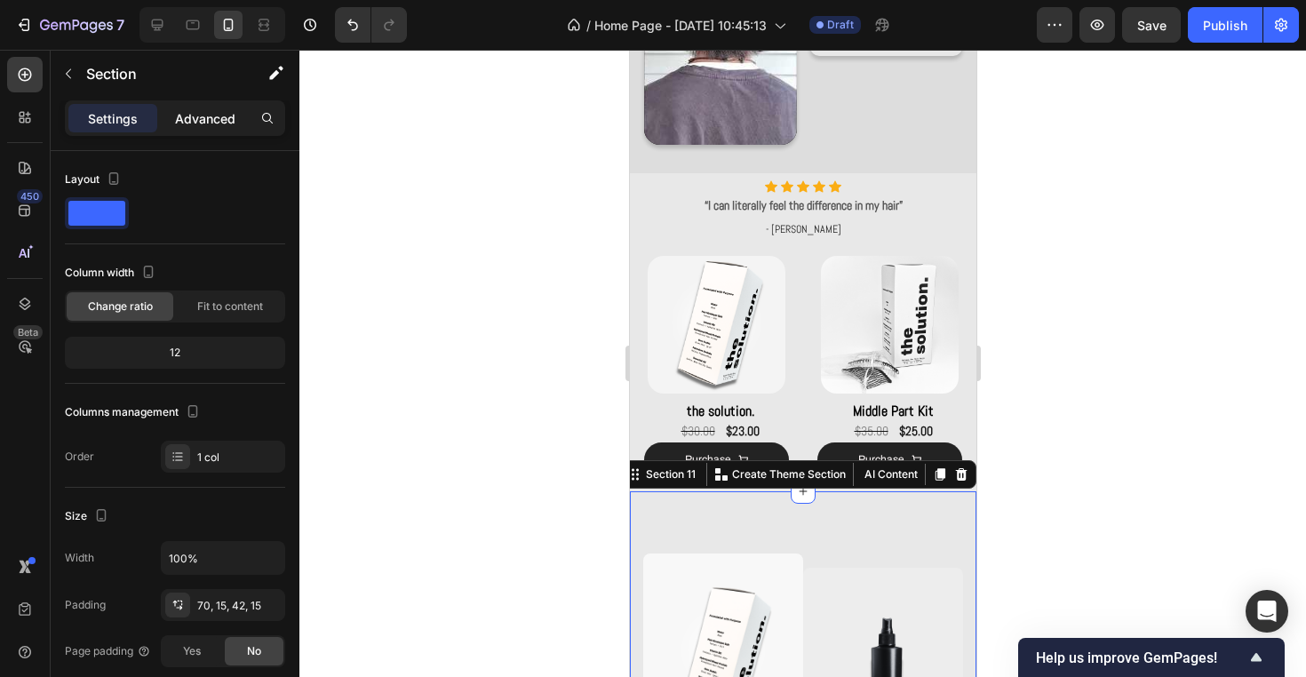
click at [228, 115] on p "Advanced" at bounding box center [205, 118] width 60 height 19
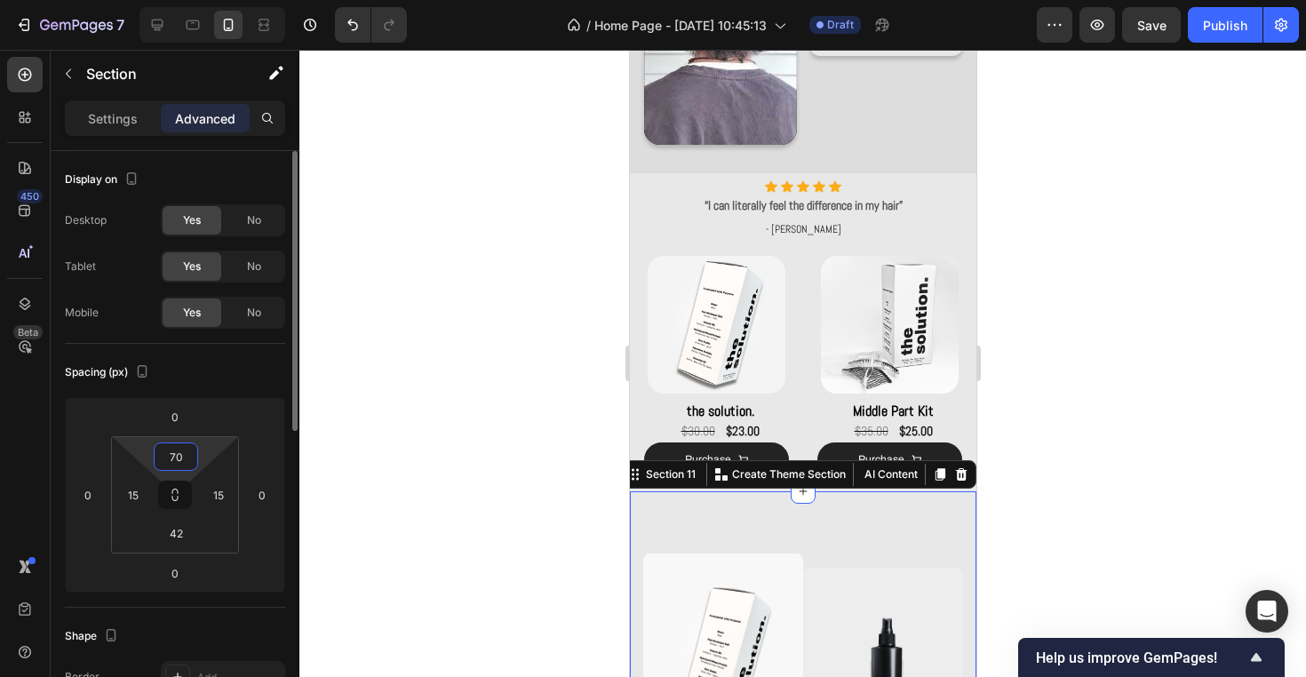
click at [181, 453] on input "70" at bounding box center [176, 456] width 36 height 27
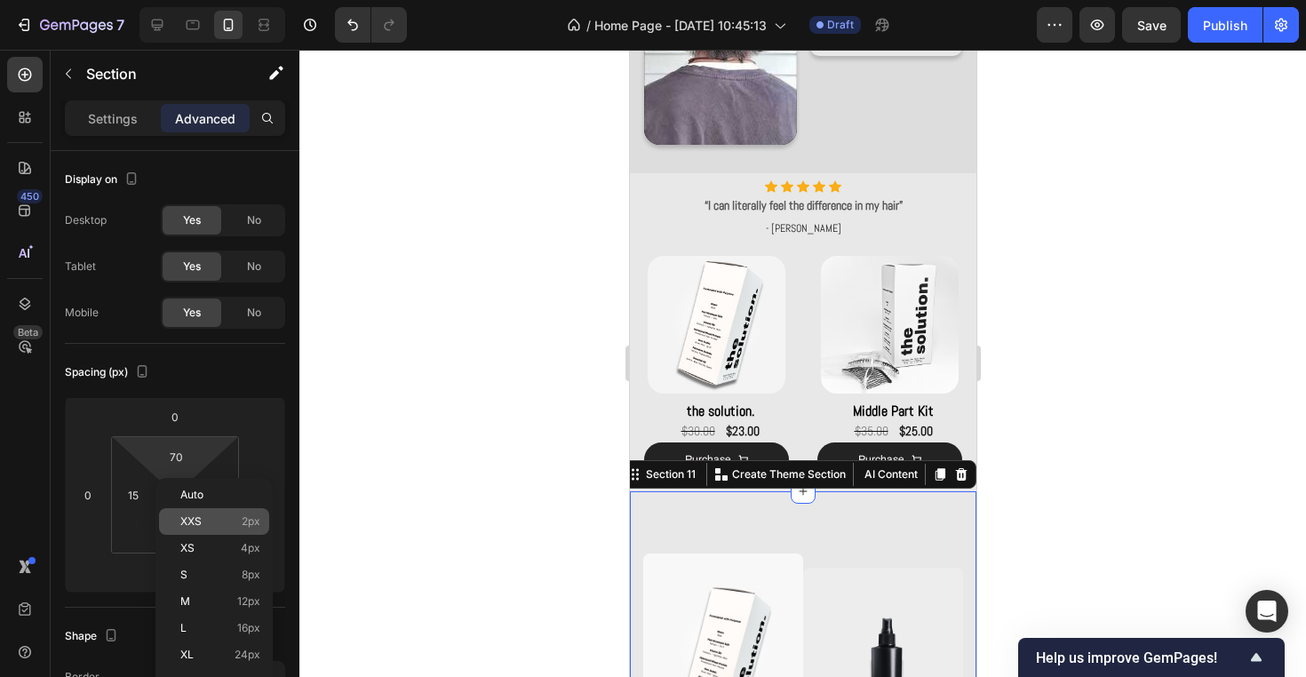
click at [235, 517] on p "XXS 2px" at bounding box center [220, 521] width 80 height 12
type input "2"
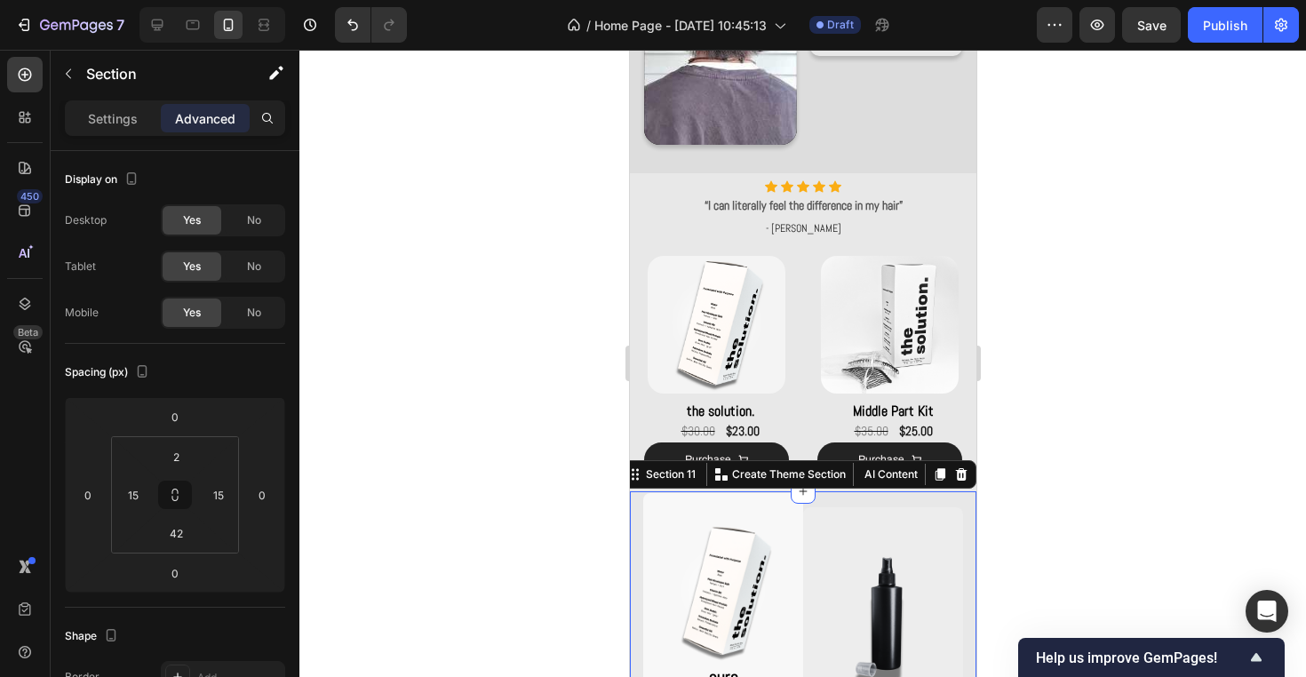
click at [437, 313] on div at bounding box center [802, 363] width 1006 height 627
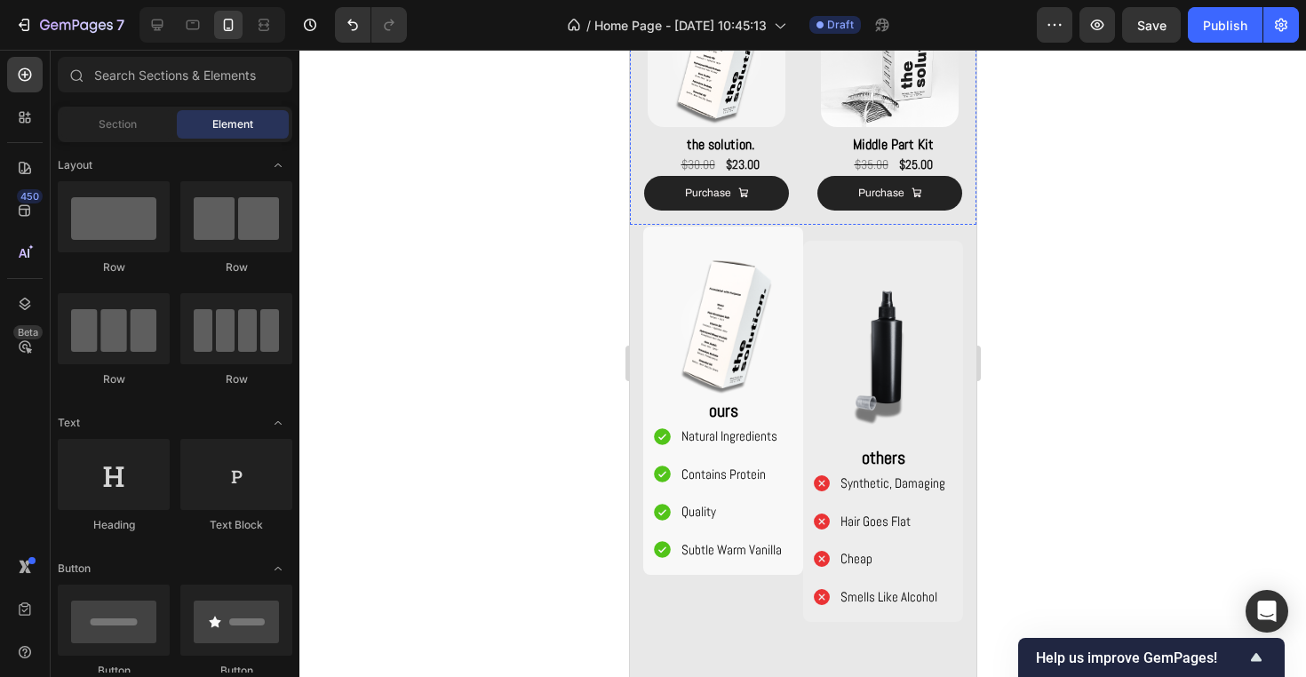
scroll to position [1464, 0]
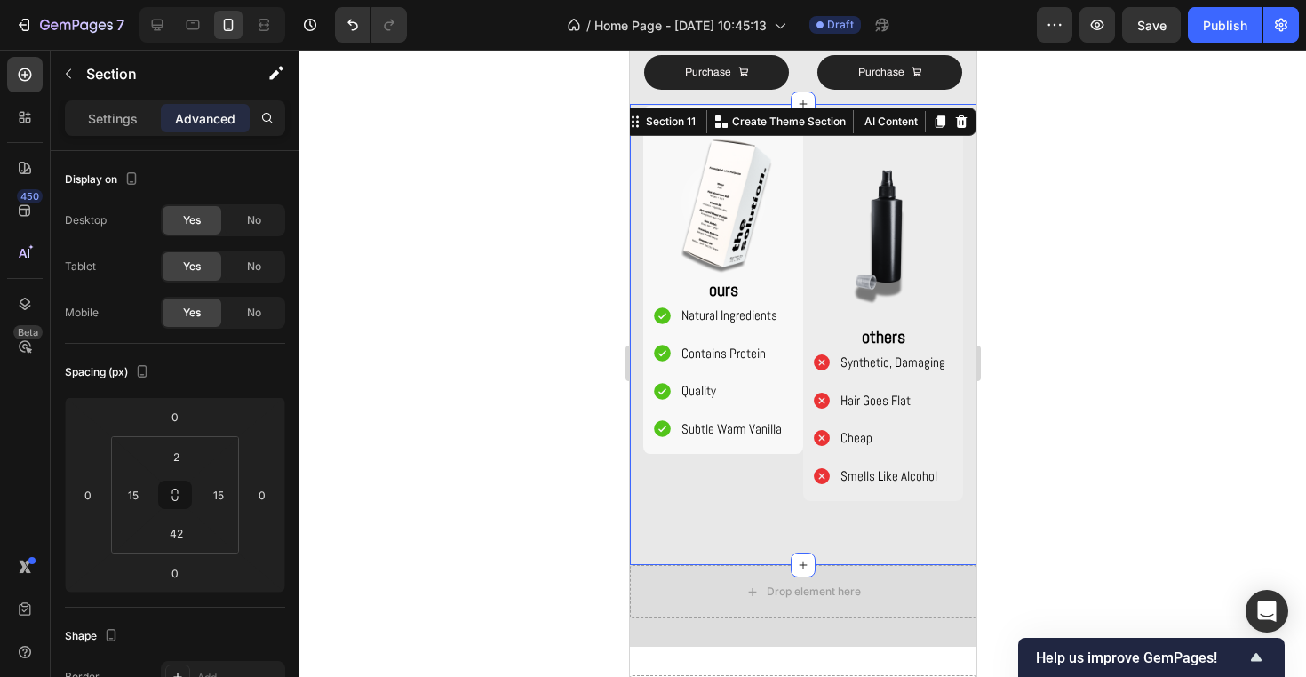
drag, startPoint x: 724, startPoint y: 534, endPoint x: 1194, endPoint y: 536, distance: 469.8
click at [724, 534] on div "Image ours Text Block Natural Ingredients Contains Protein Quality Subtle Warm …" at bounding box center [802, 334] width 346 height 461
click at [181, 468] on input "2" at bounding box center [176, 456] width 36 height 27
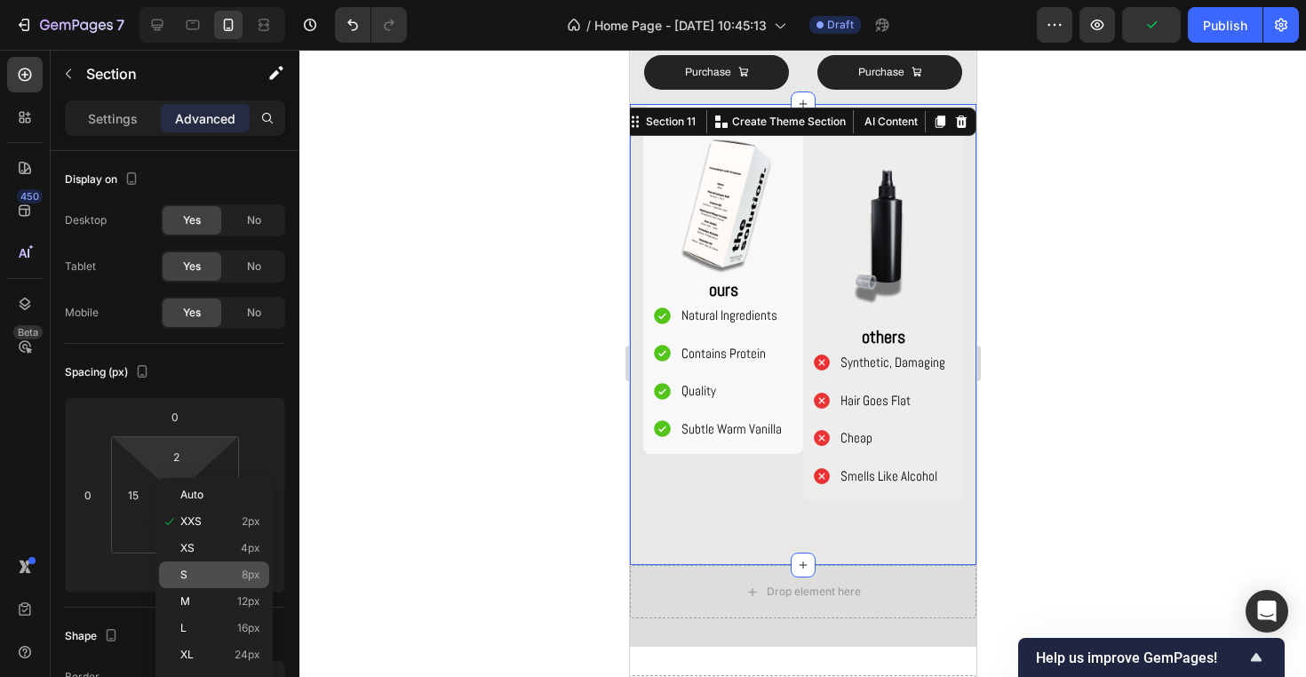
click at [260, 580] on div "S 8px" at bounding box center [214, 574] width 110 height 27
type input "8"
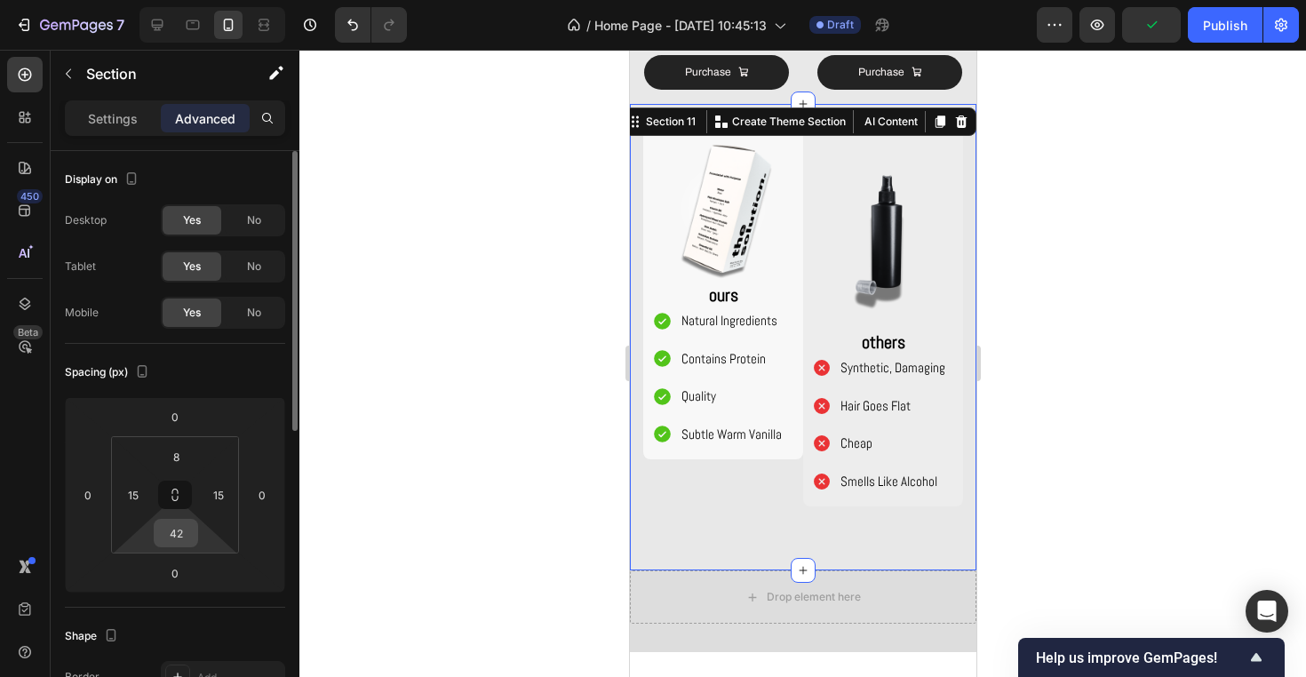
click at [173, 537] on input "42" at bounding box center [176, 533] width 36 height 27
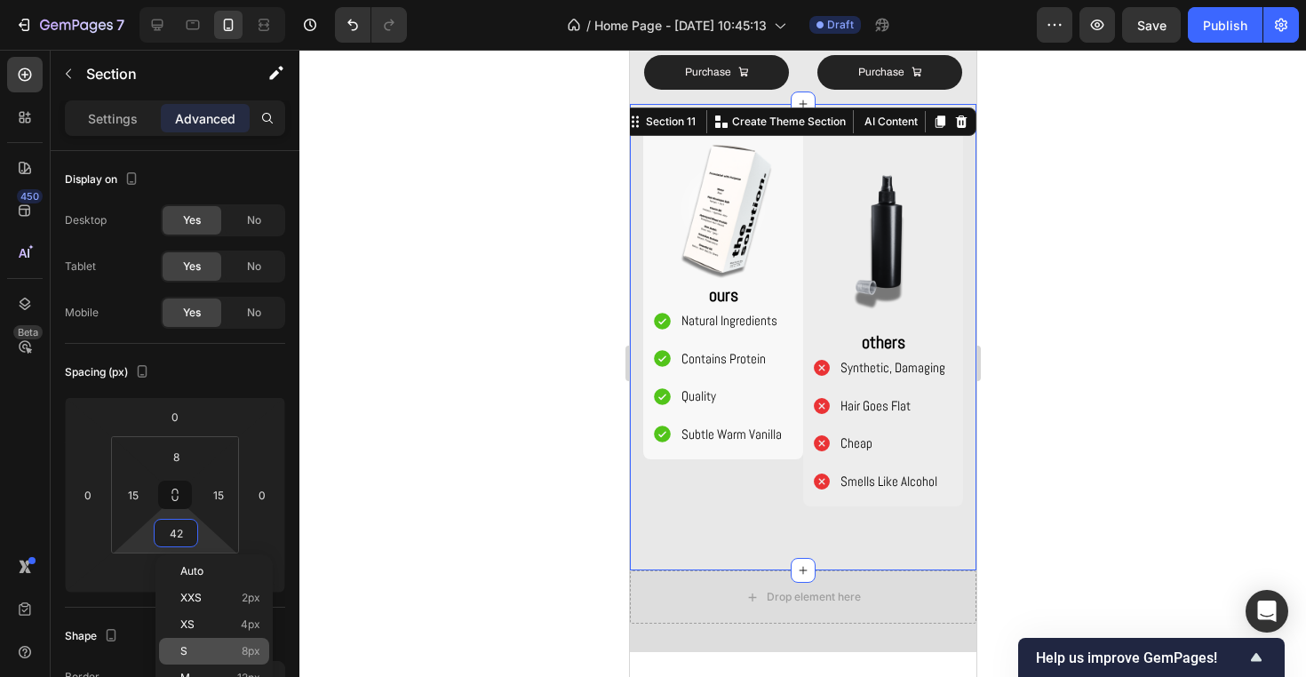
click at [229, 645] on p "S 8px" at bounding box center [220, 651] width 80 height 12
type input "8"
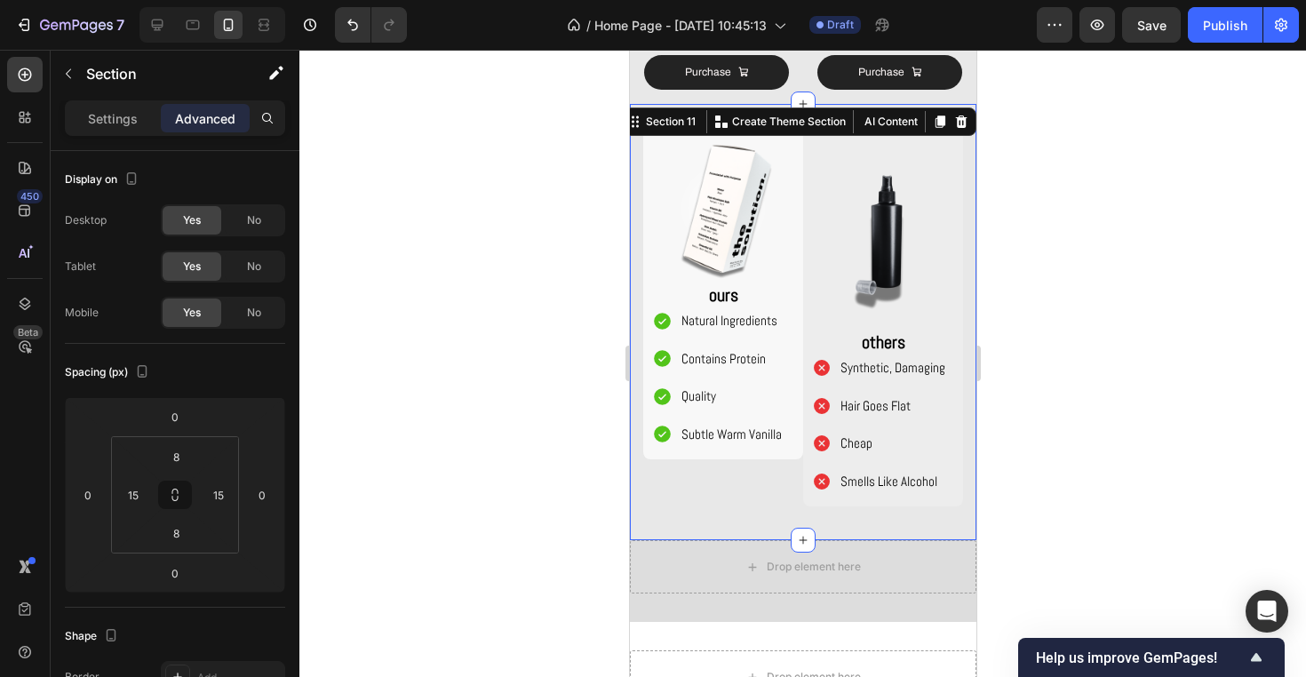
click at [467, 274] on div at bounding box center [802, 363] width 1006 height 627
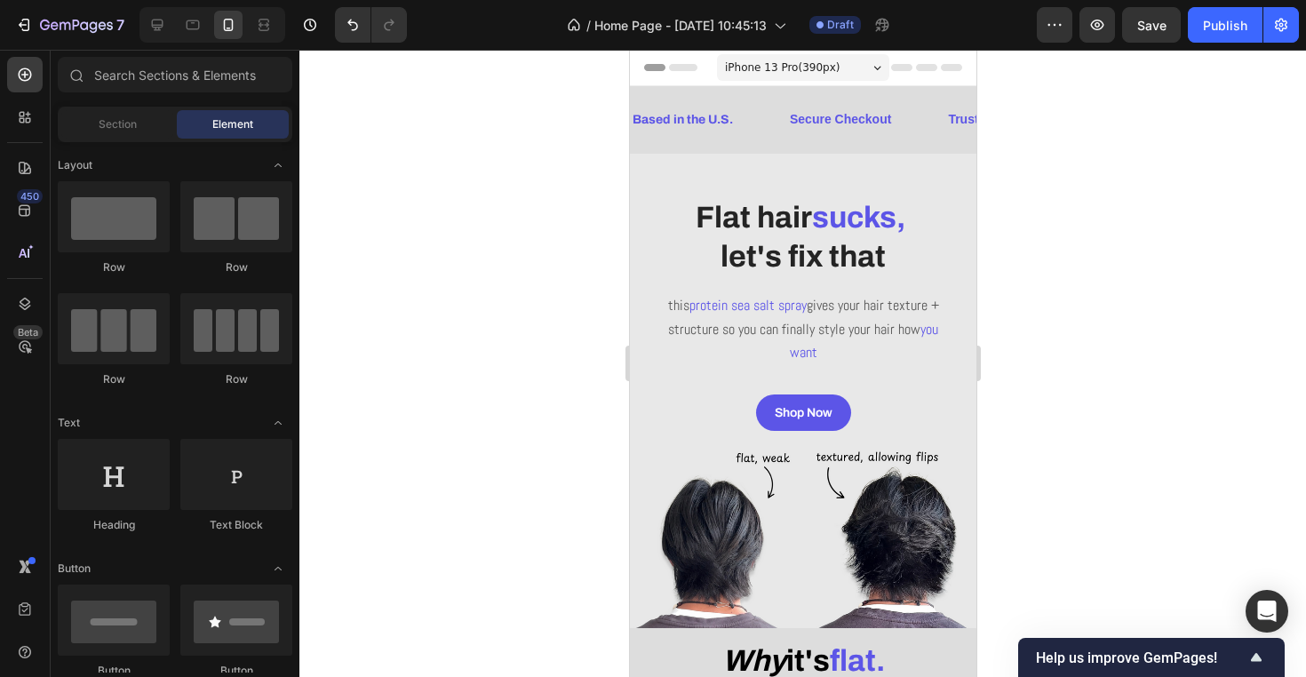
scroll to position [0, 0]
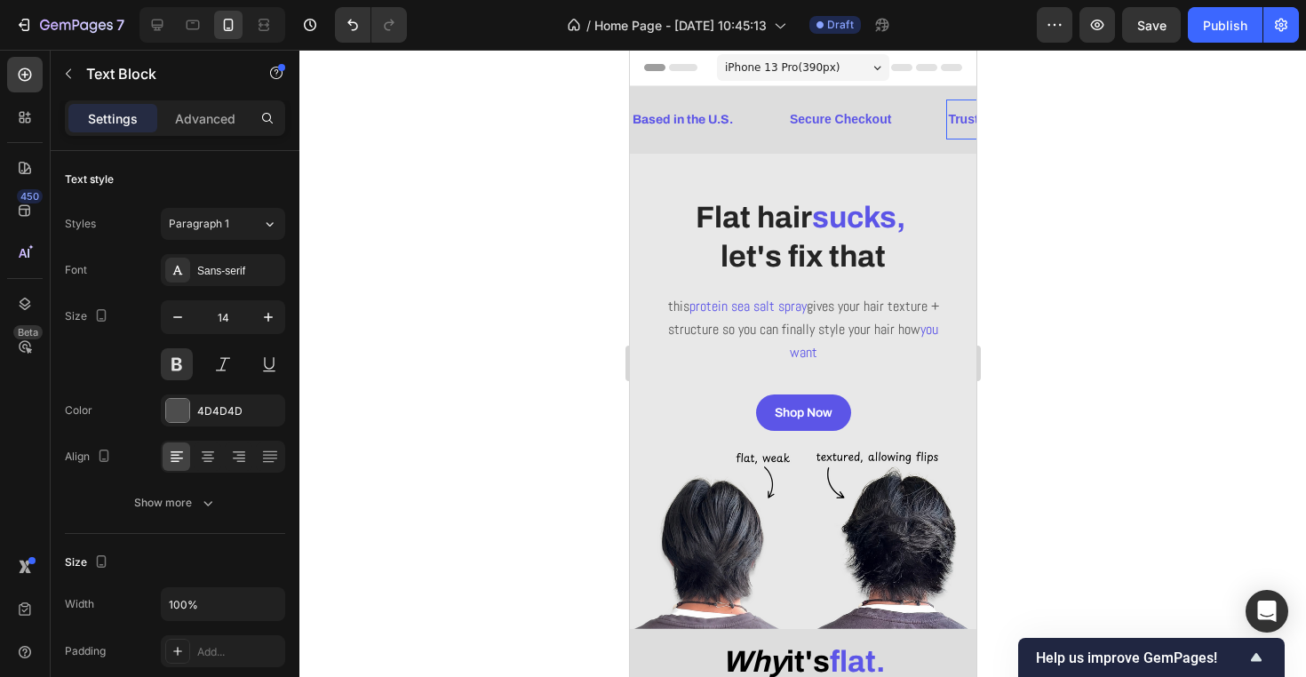
click at [963, 103] on div "Trusted by 500+ Customers Text Block" at bounding box center [1028, 119] width 166 height 40
click at [1083, 182] on div at bounding box center [802, 363] width 1006 height 627
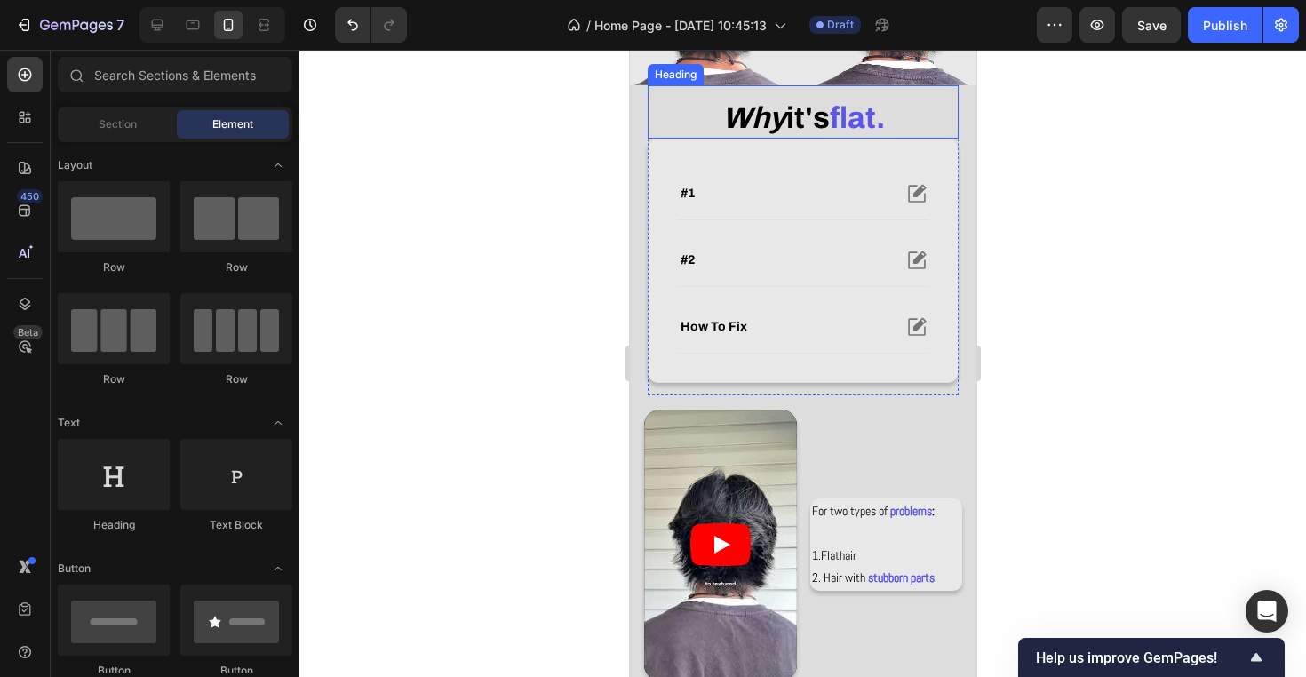
scroll to position [590, 0]
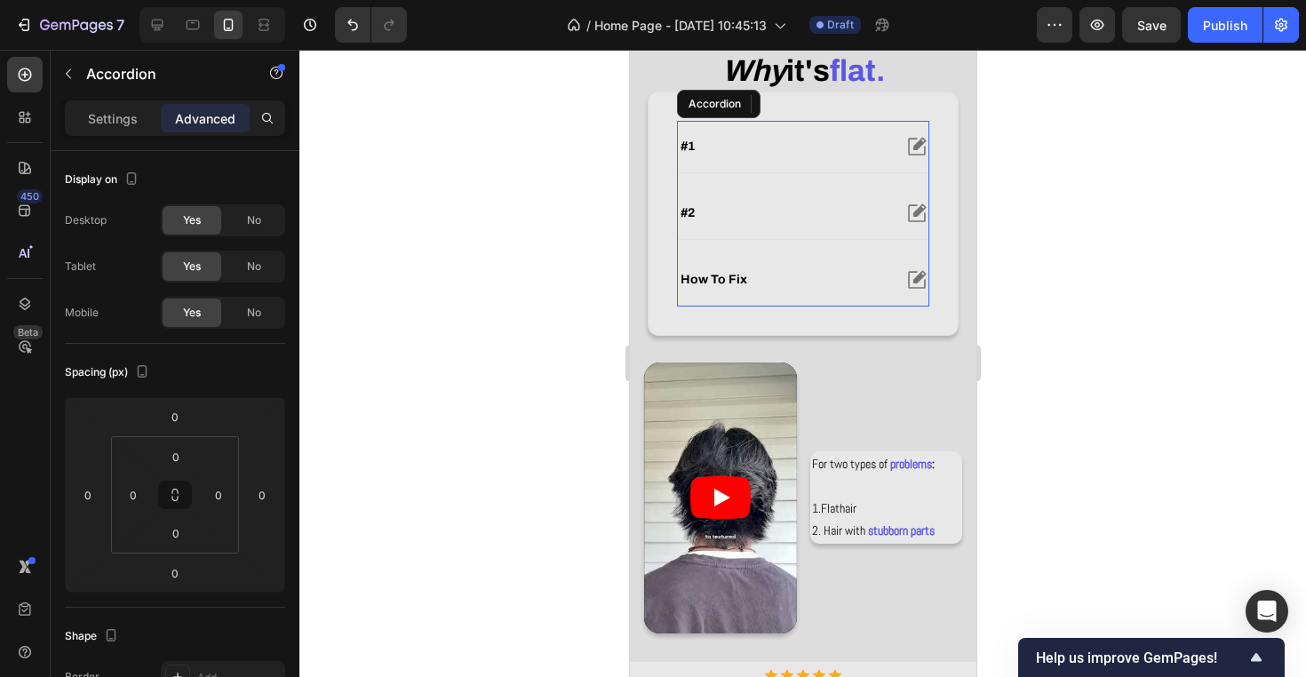
click at [885, 160] on div "#1" at bounding box center [802, 147] width 250 height 52
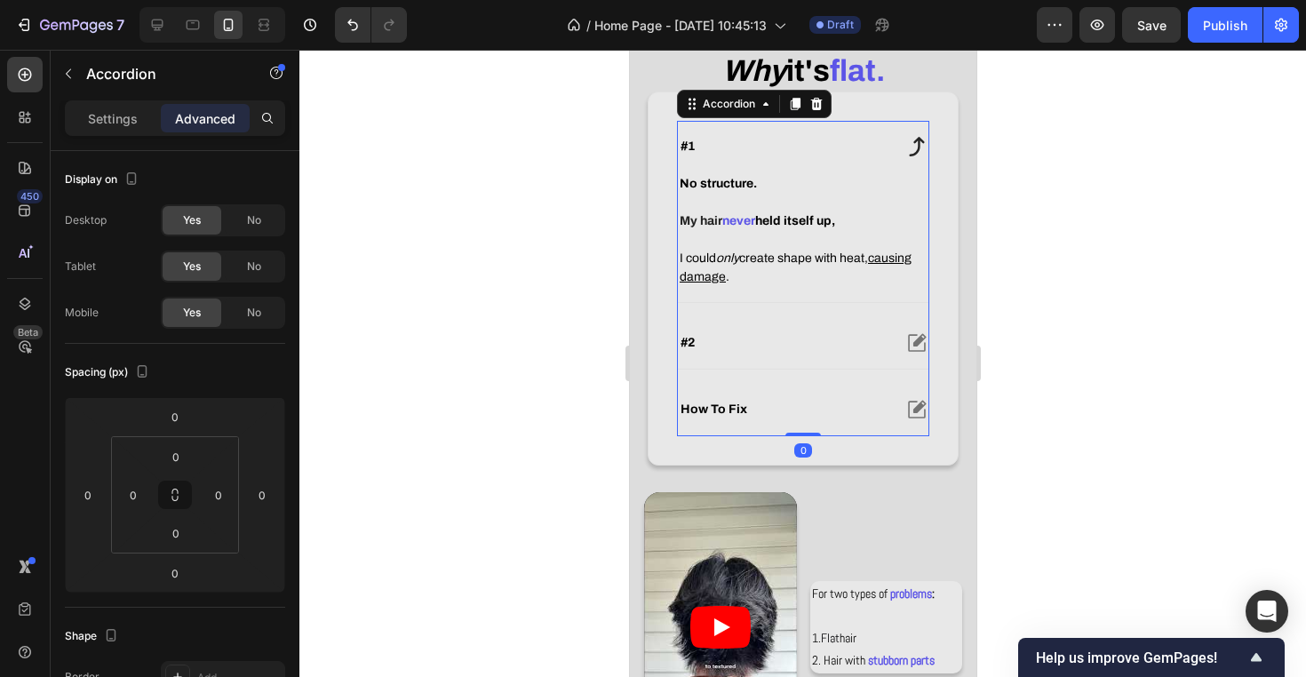
click at [885, 160] on div "#1" at bounding box center [802, 147] width 250 height 52
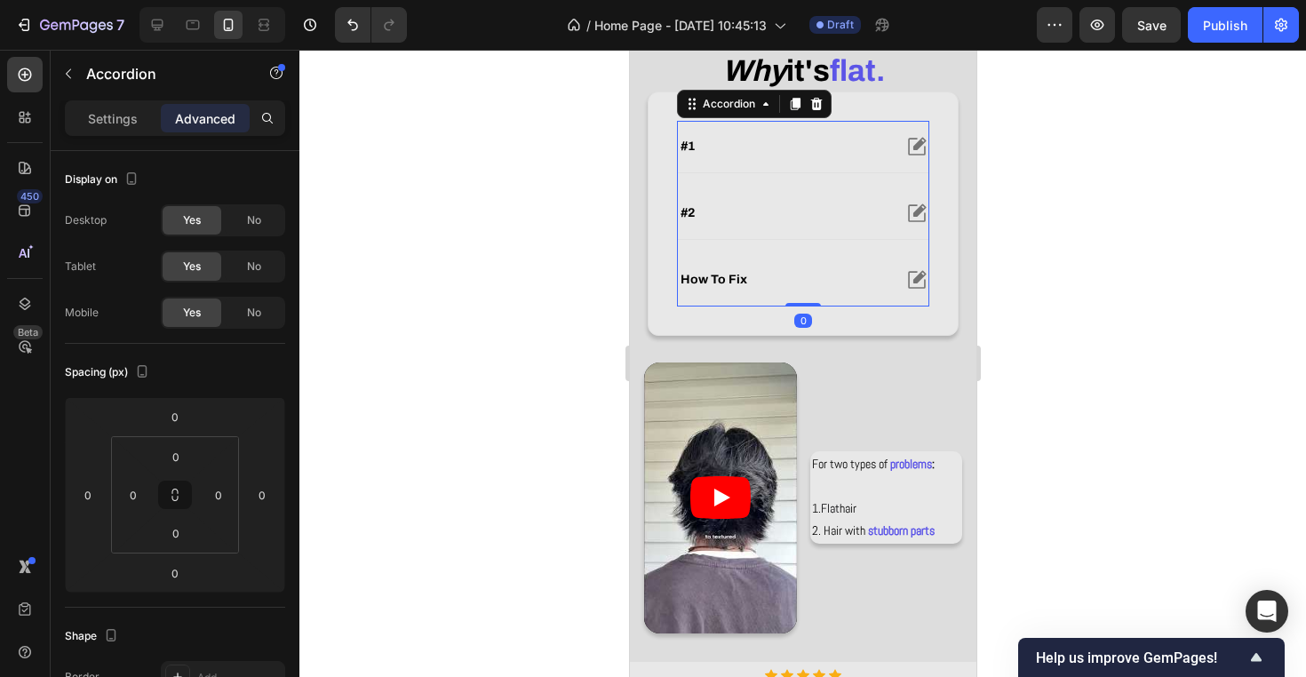
click at [885, 194] on div "#2" at bounding box center [802, 213] width 250 height 52
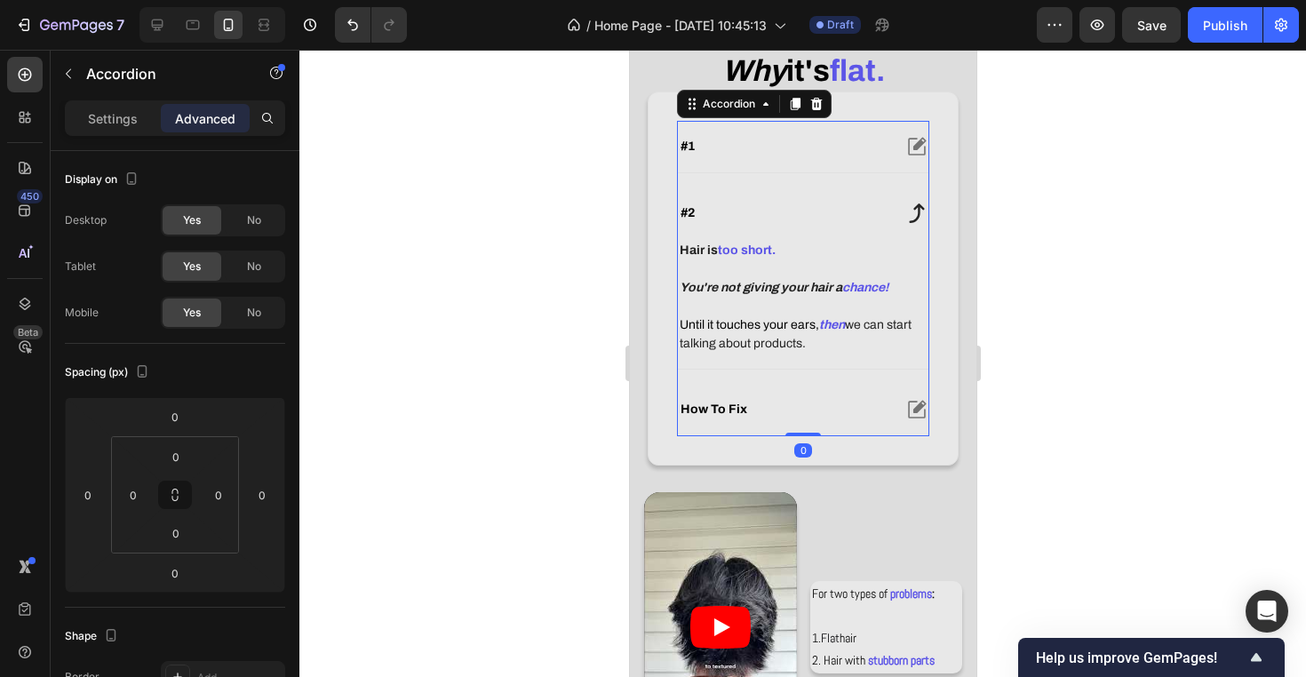
click at [885, 194] on div "#2" at bounding box center [802, 213] width 250 height 52
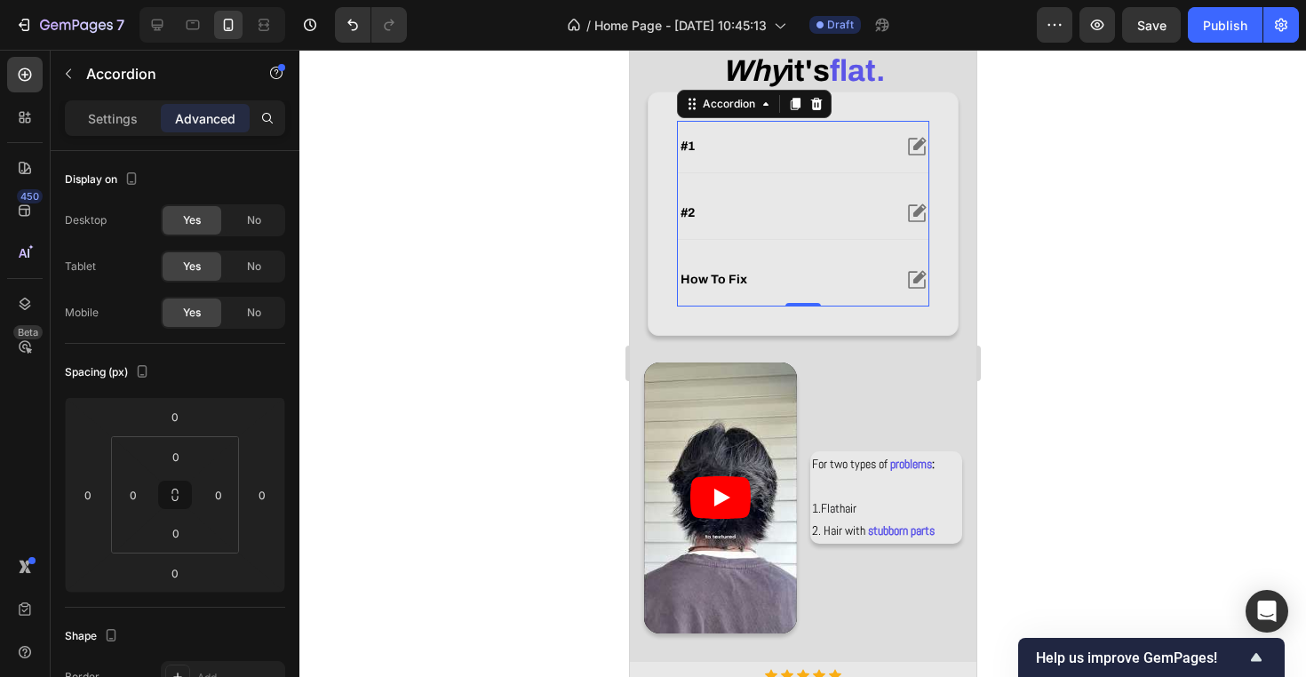
click at [869, 141] on div "#1" at bounding box center [783, 146] width 213 height 21
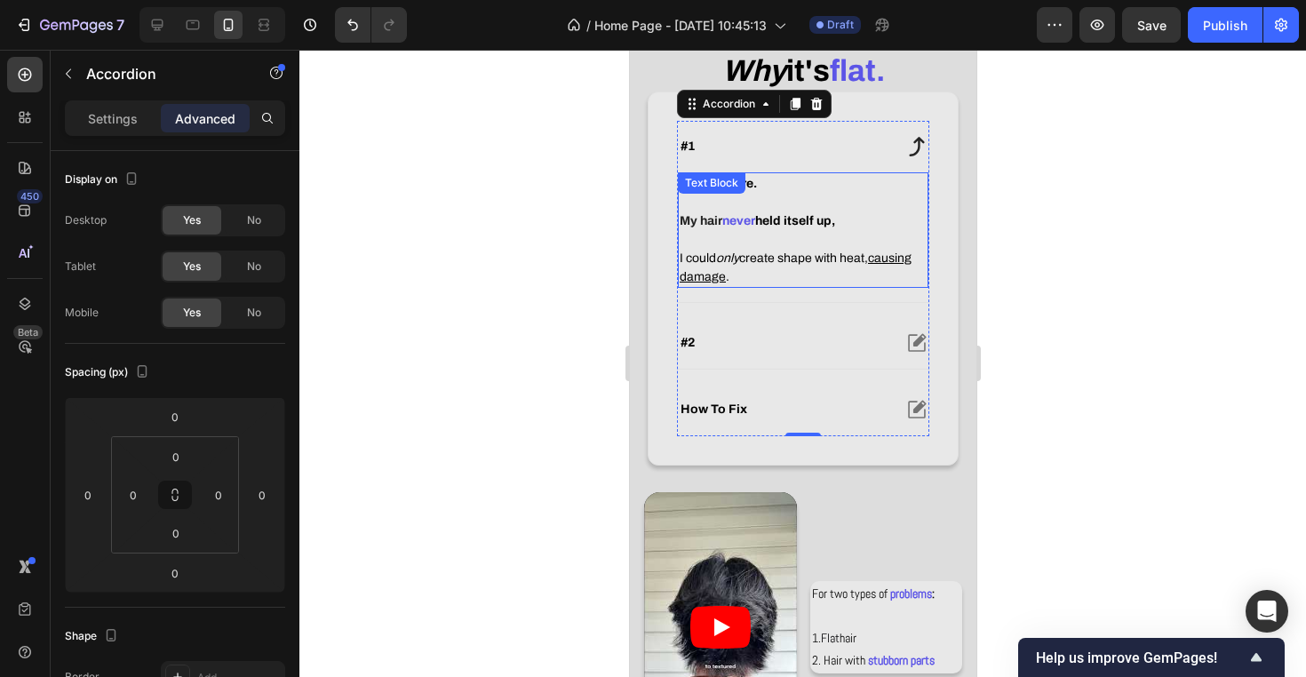
click at [804, 192] on div "No structure. My hair never held itself up, I could only create shape with heat…" at bounding box center [802, 229] width 250 height 115
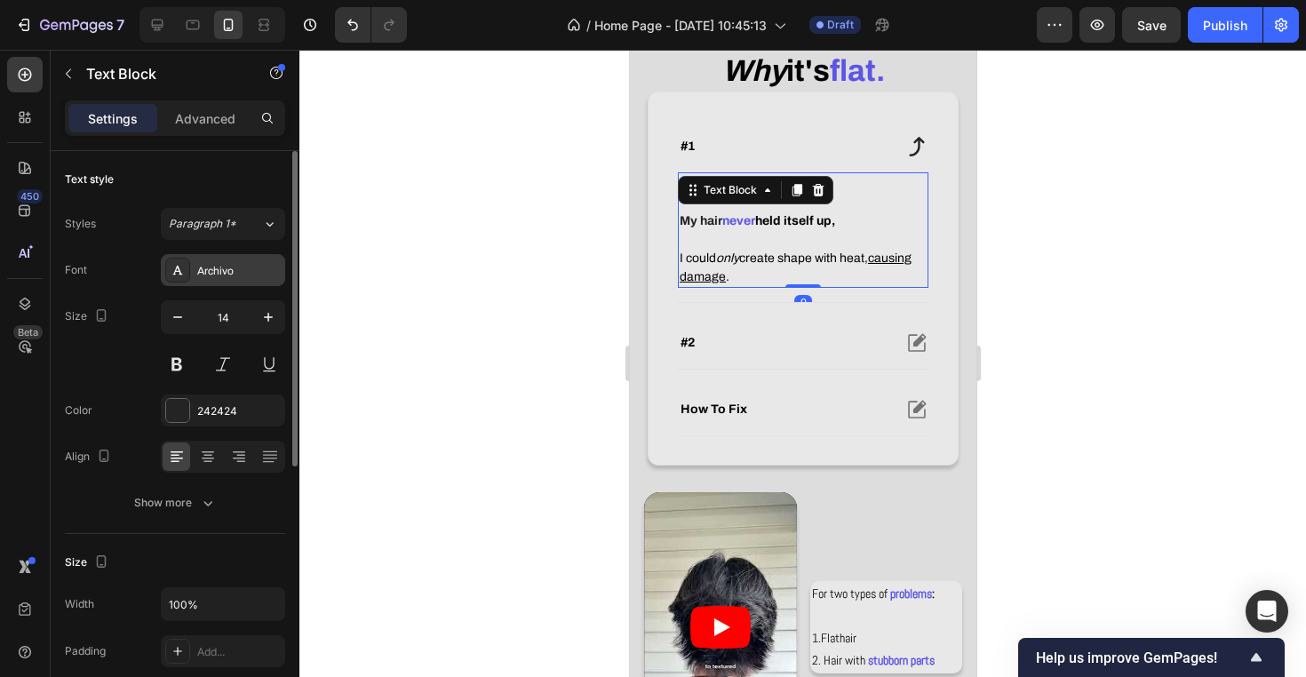
click at [225, 277] on div "Archivo" at bounding box center [238, 271] width 83 height 16
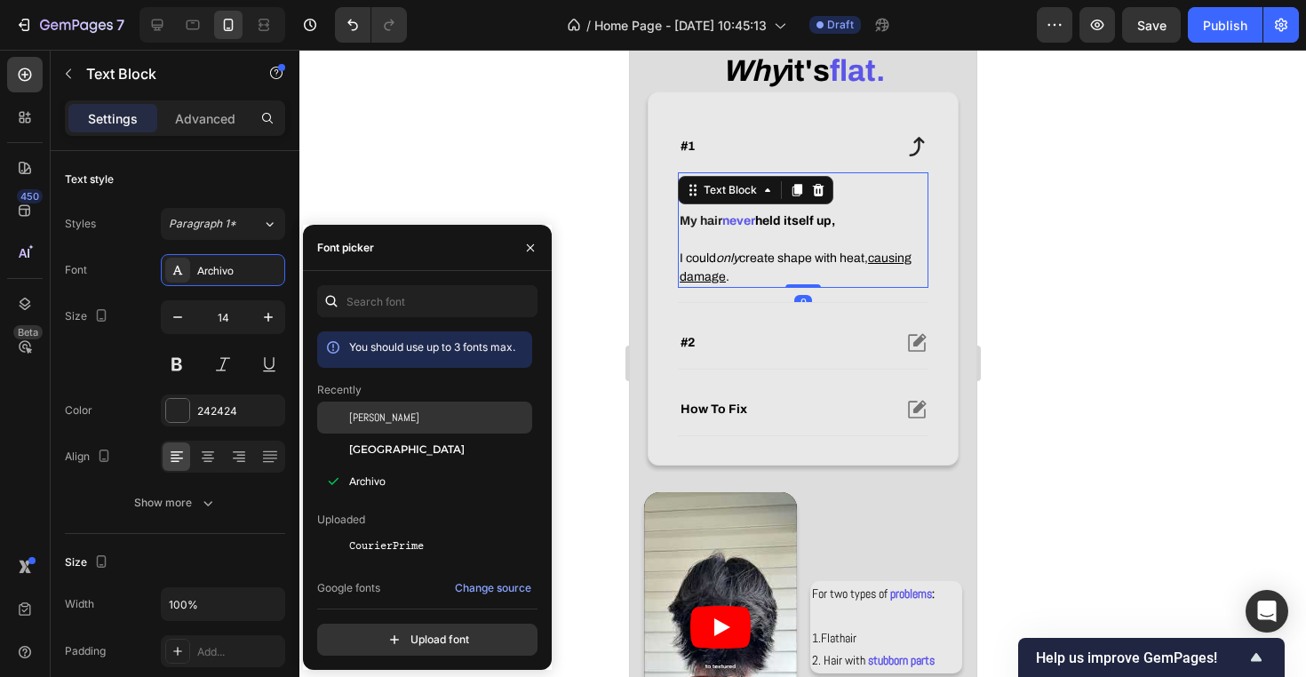
click at [415, 414] on div "[PERSON_NAME]" at bounding box center [438, 417] width 179 height 16
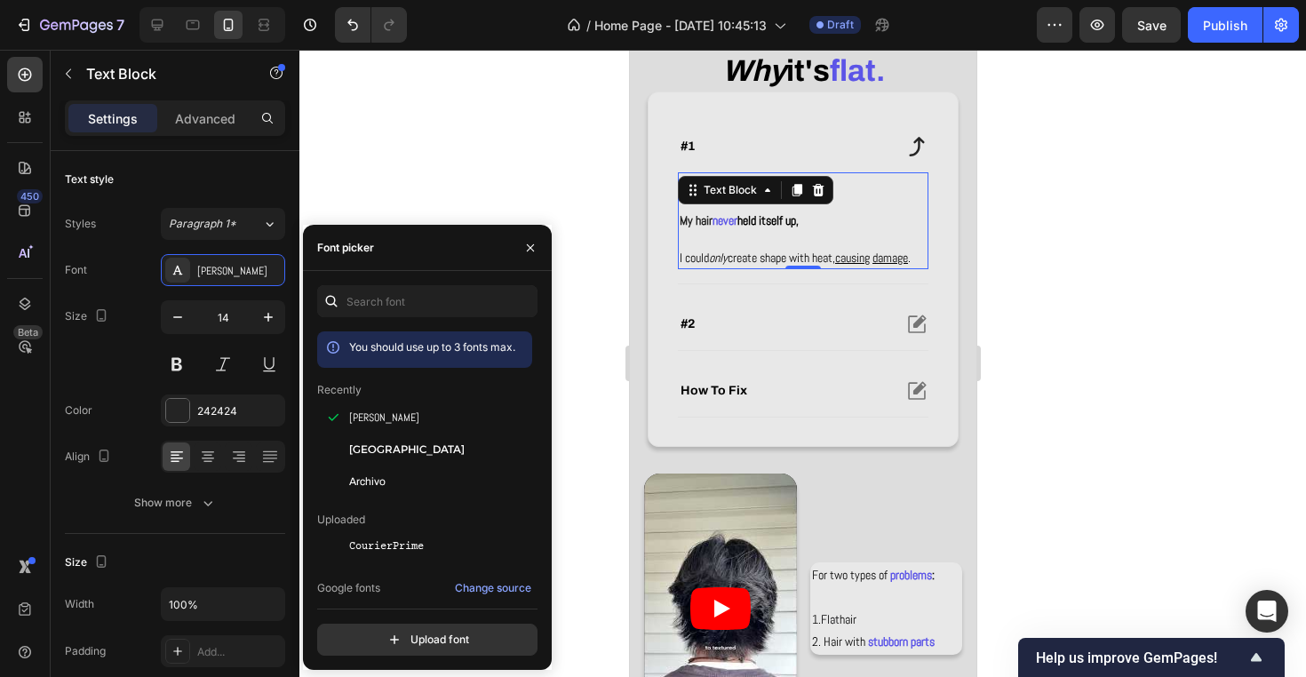
click at [465, 188] on div at bounding box center [802, 363] width 1006 height 627
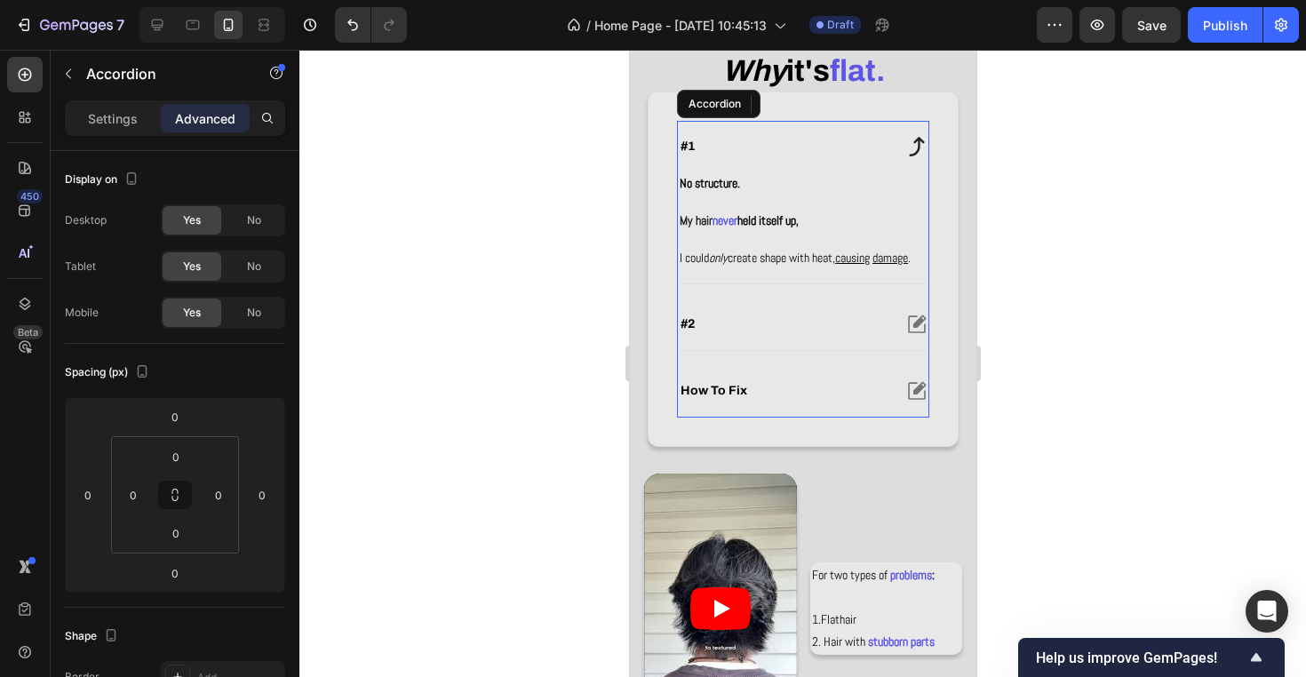
click at [860, 335] on div "#2" at bounding box center [783, 323] width 213 height 21
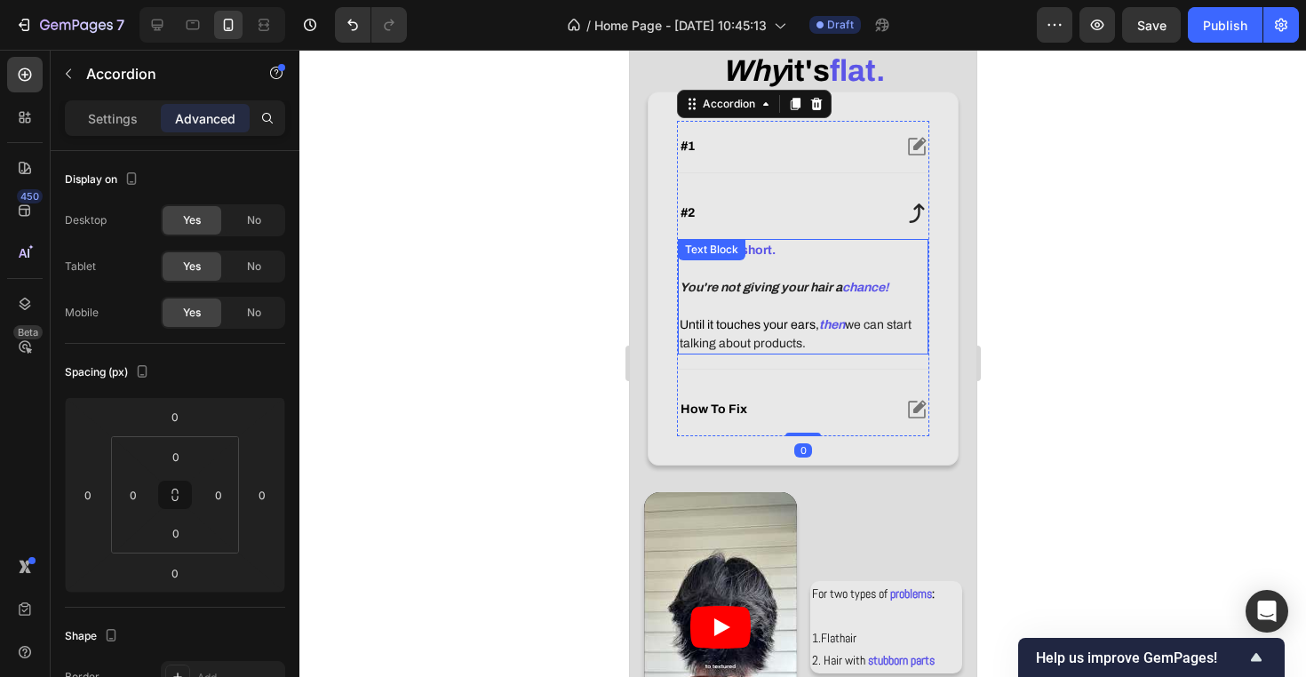
click at [829, 313] on p at bounding box center [802, 306] width 247 height 19
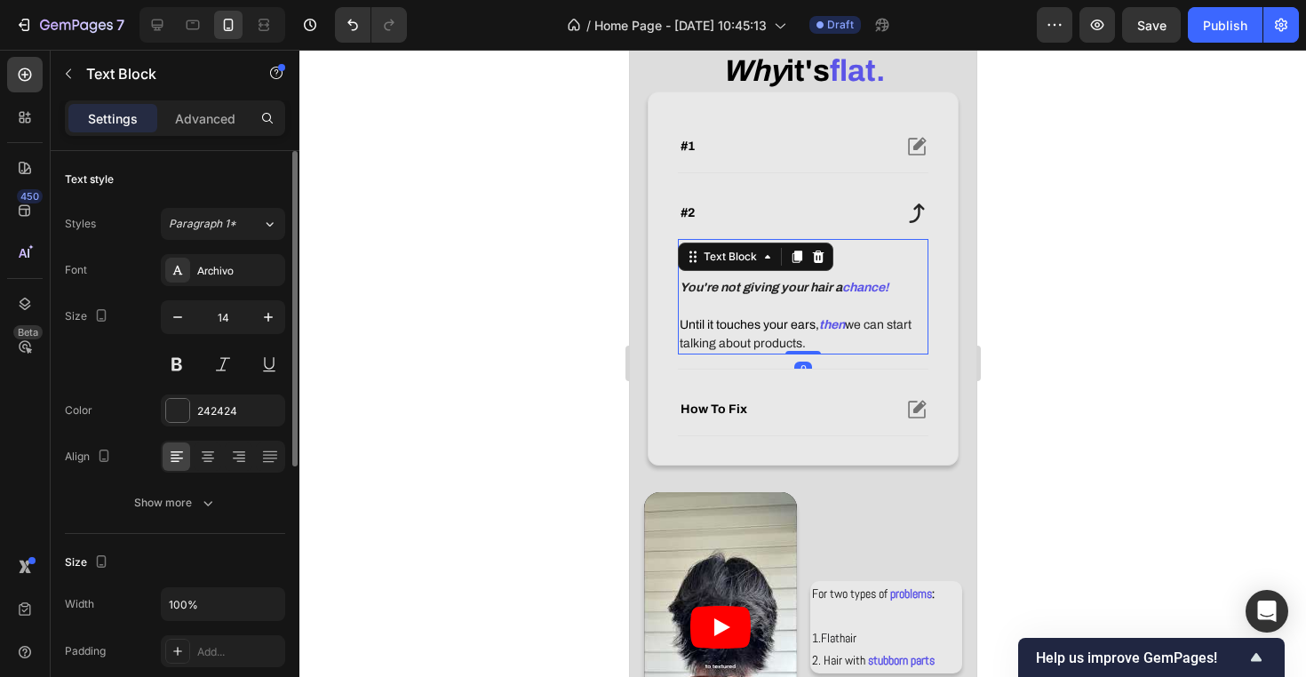
click at [221, 290] on div "Font Archivo Size 14 Color 242424 Align Show more" at bounding box center [175, 386] width 220 height 265
click at [221, 280] on div "Archivo" at bounding box center [223, 270] width 124 height 32
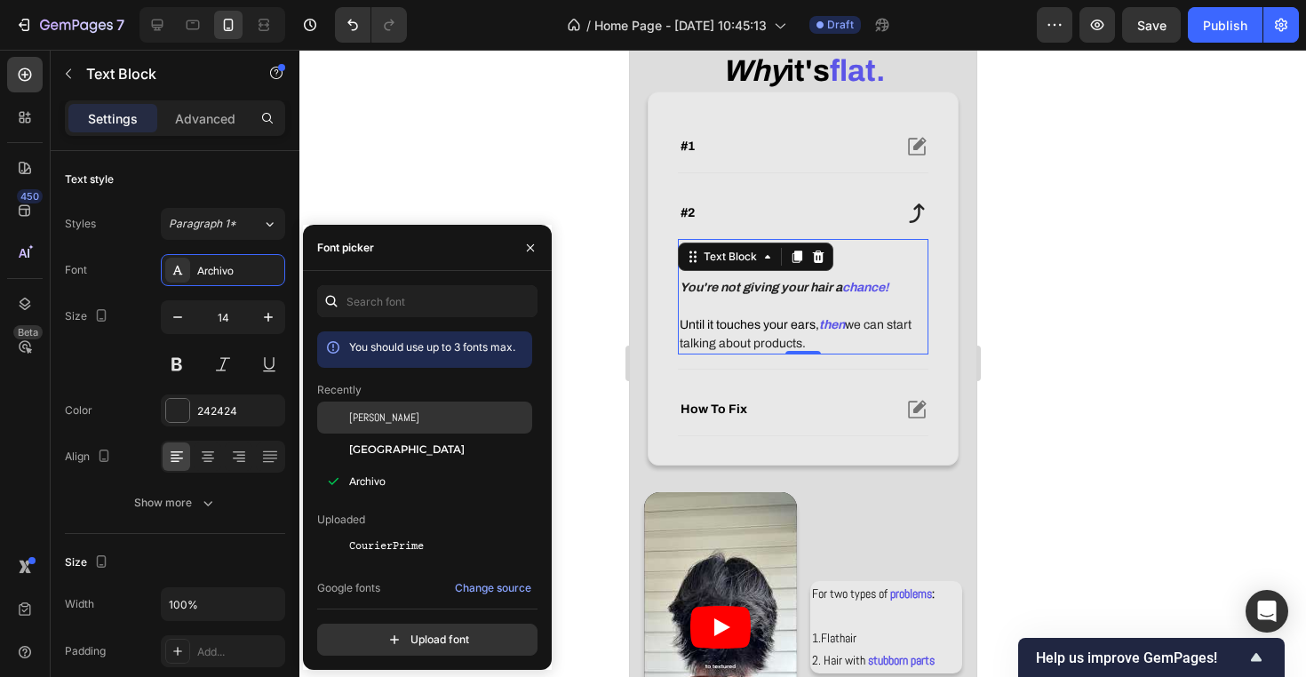
click at [363, 418] on span "[PERSON_NAME]" at bounding box center [384, 417] width 70 height 16
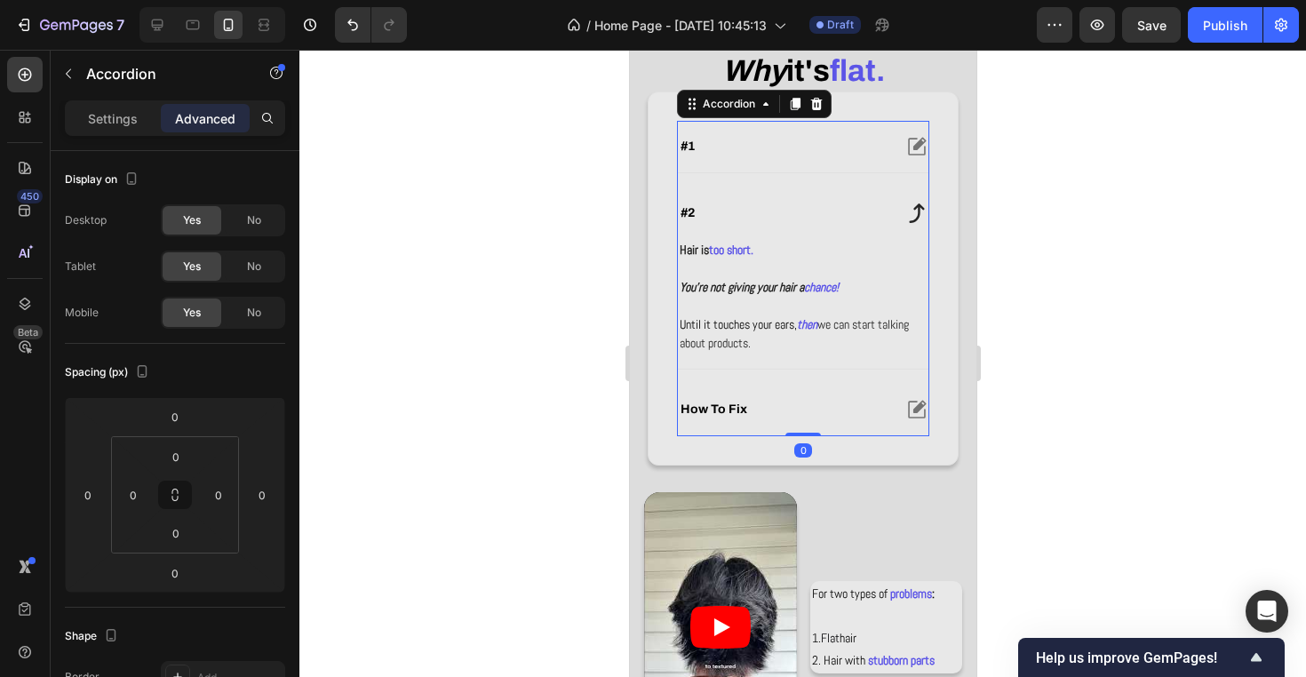
click at [763, 403] on div "how to fix" at bounding box center [783, 409] width 213 height 21
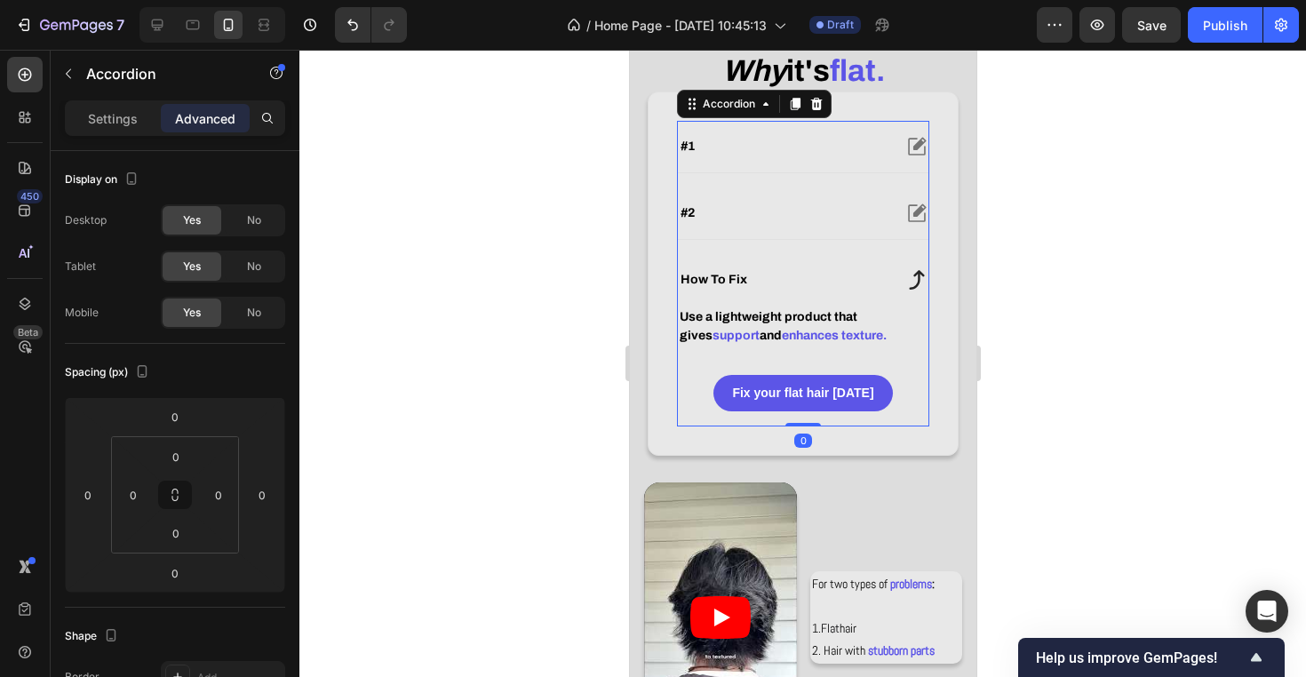
click at [734, 303] on div "how to fix" at bounding box center [802, 280] width 250 height 52
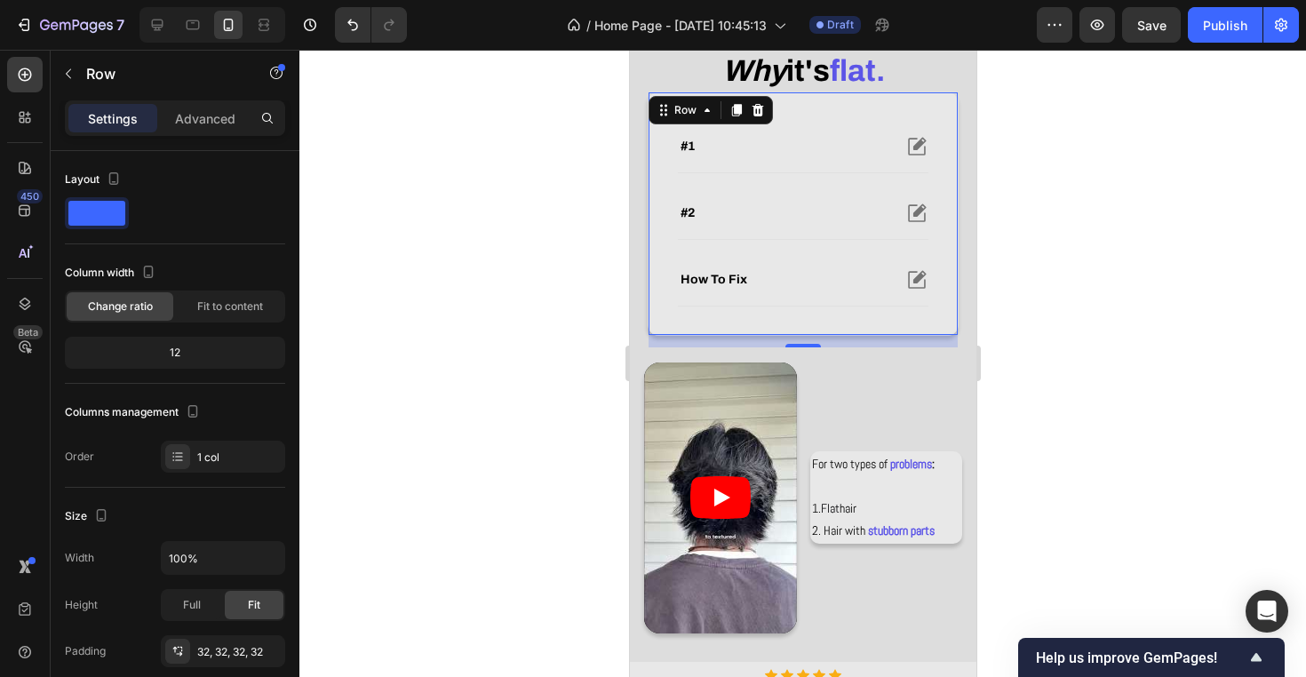
click at [727, 318] on div "#1 #2 how to fix Accordion Row 0" at bounding box center [802, 213] width 311 height 244
click at [728, 290] on div "how to fix" at bounding box center [802, 280] width 250 height 52
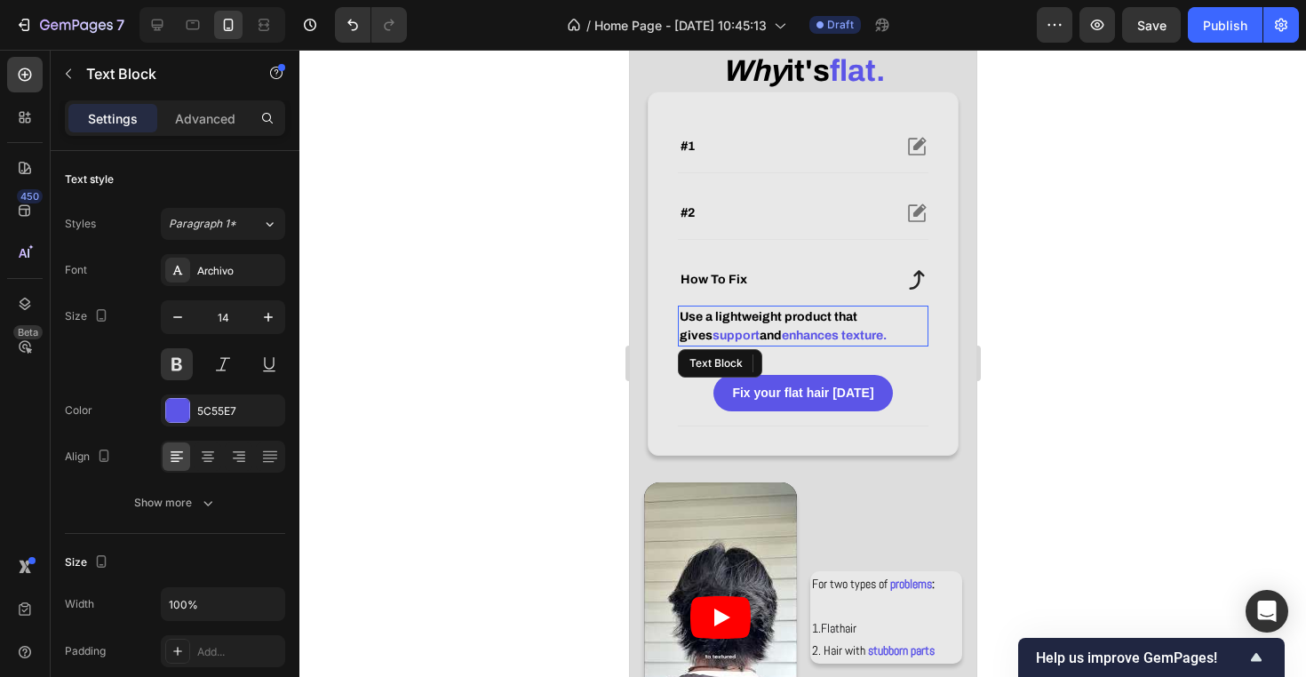
click at [716, 330] on span "support" at bounding box center [734, 335] width 47 height 13
click at [215, 268] on div "Archivo" at bounding box center [238, 271] width 83 height 16
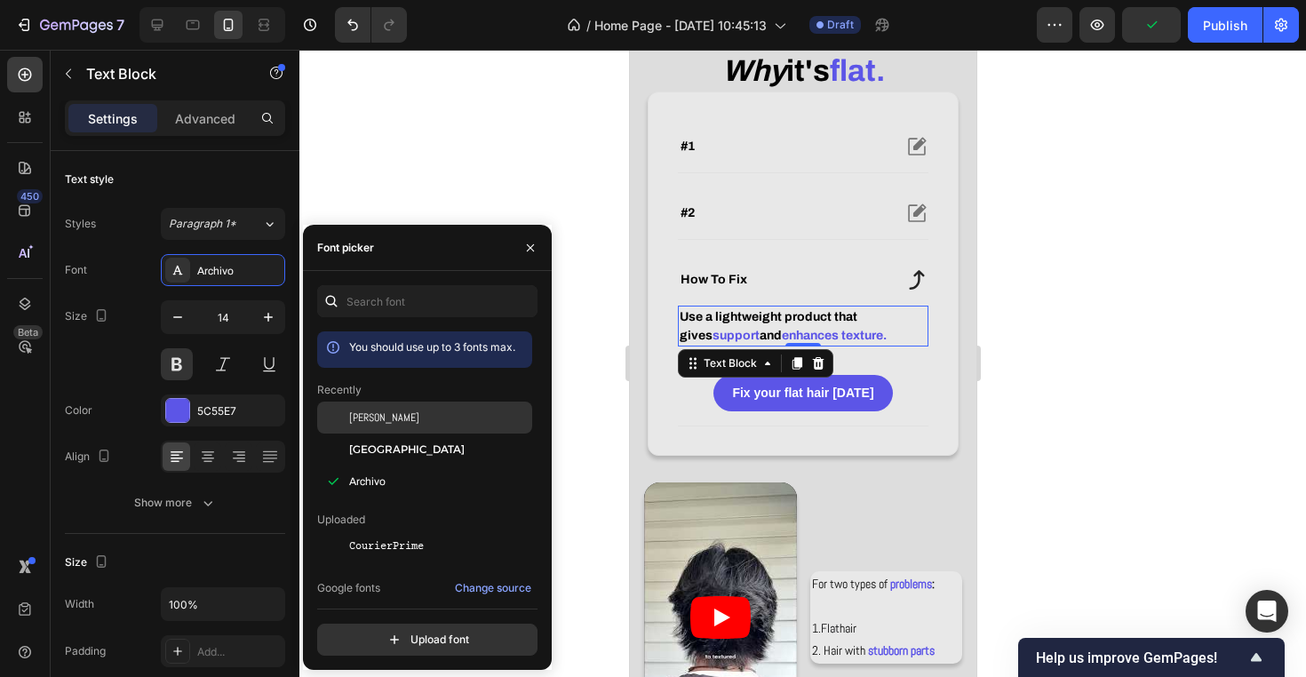
click at [421, 420] on div "[PERSON_NAME]" at bounding box center [438, 417] width 179 height 16
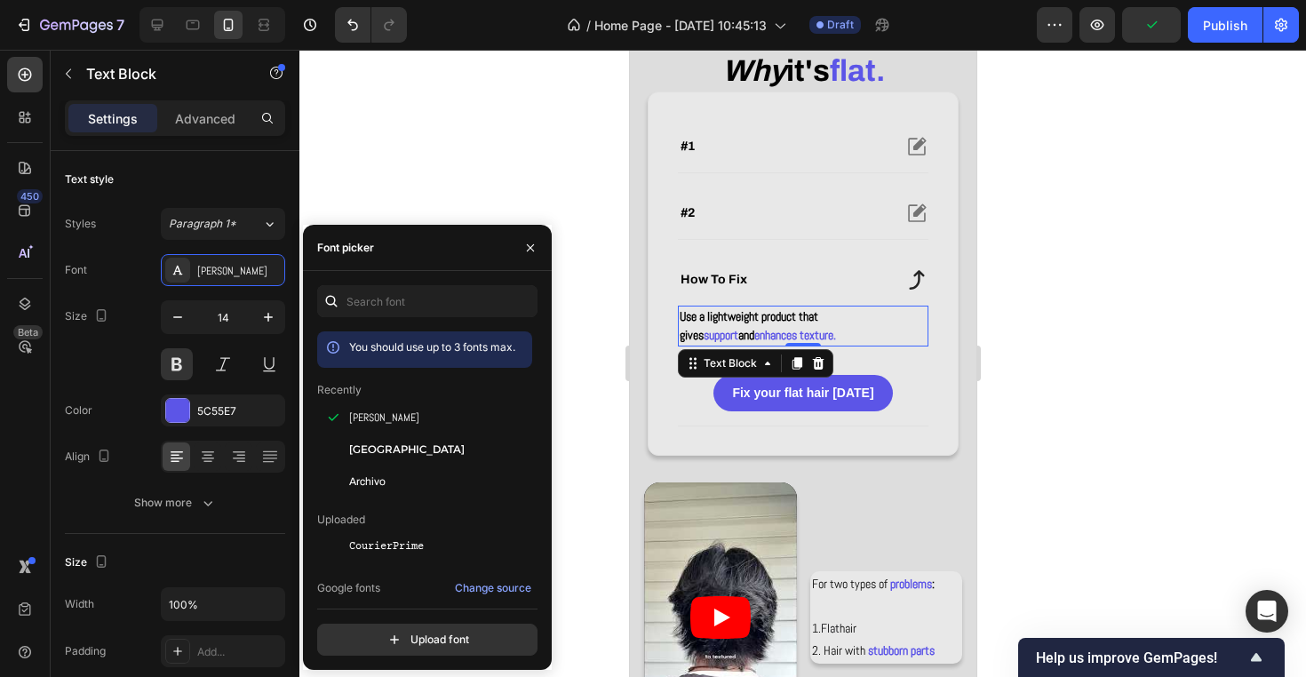
click at [421, 187] on div at bounding box center [802, 363] width 1006 height 627
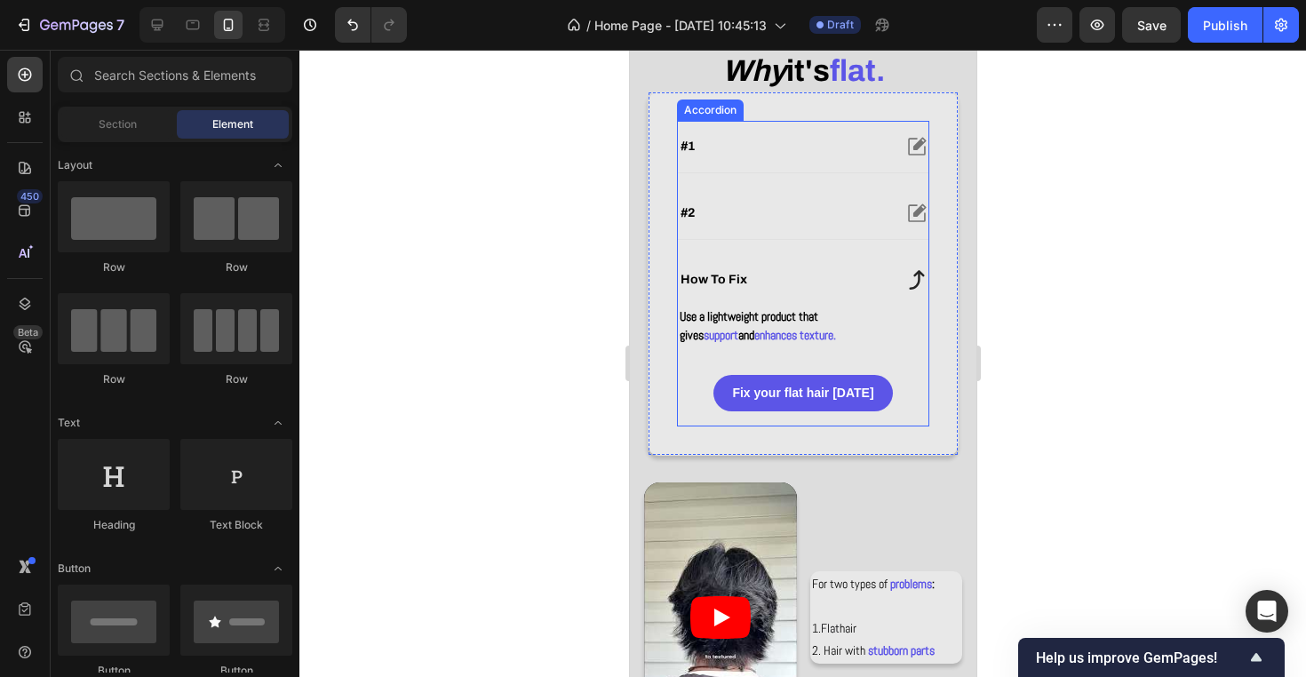
click at [859, 234] on div "#2" at bounding box center [802, 213] width 250 height 52
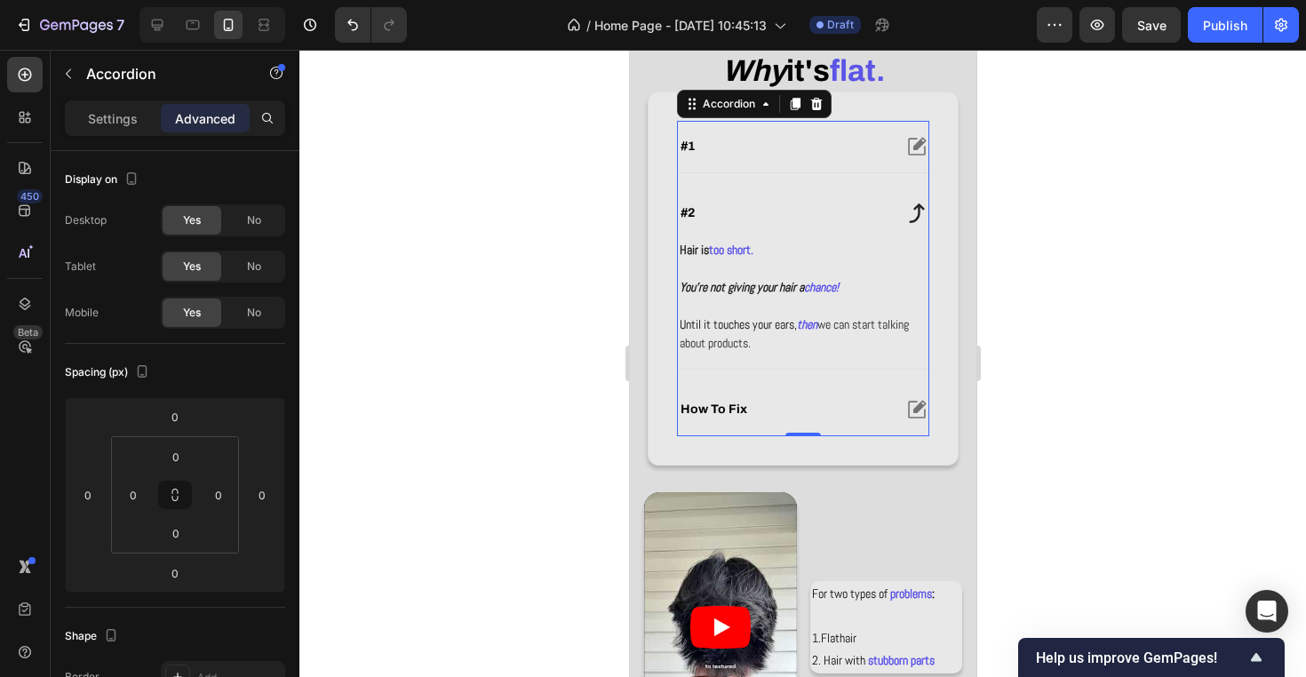
click at [859, 234] on div "#2" at bounding box center [802, 213] width 250 height 52
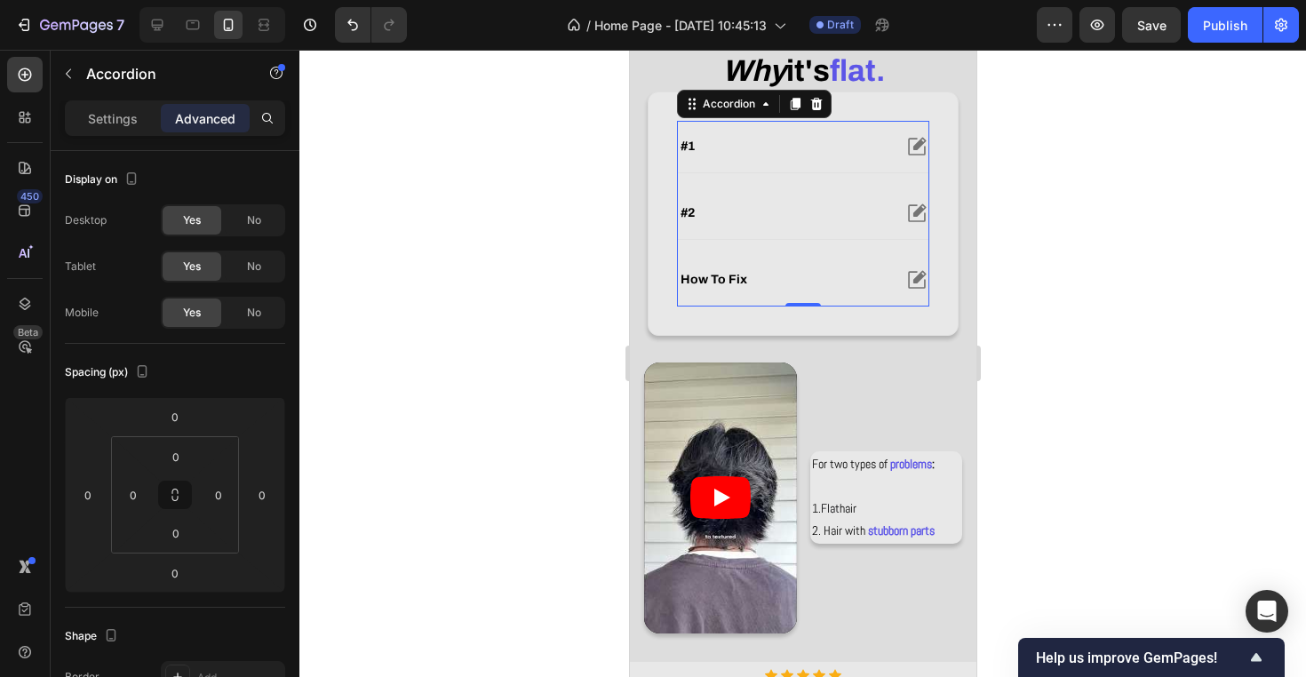
click at [844, 168] on div "#1" at bounding box center [802, 147] width 250 height 52
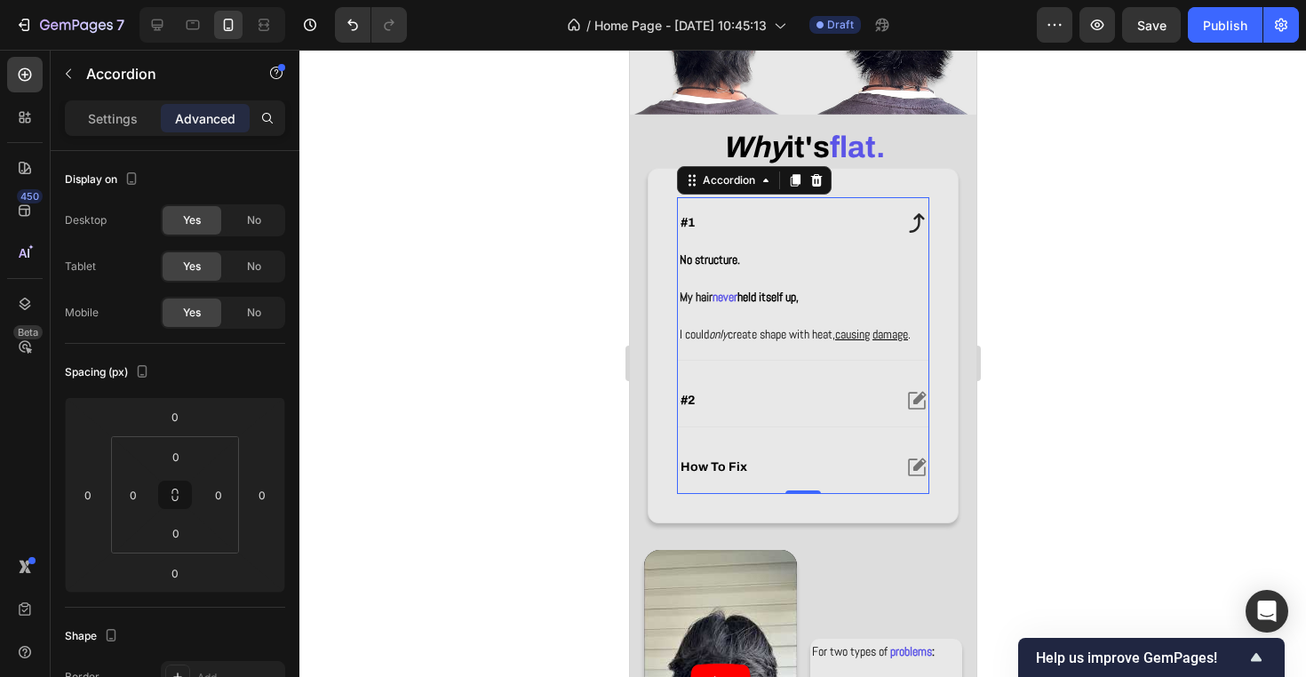
scroll to position [529, 0]
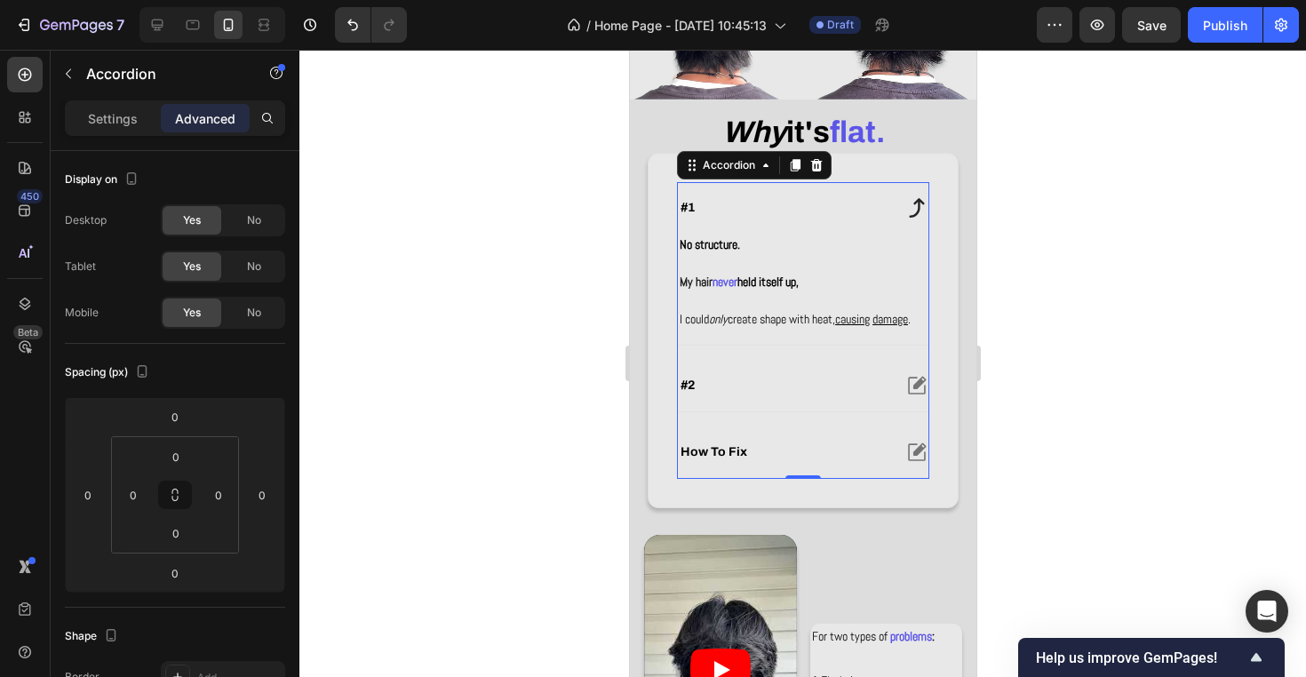
click at [879, 211] on div "#1" at bounding box center [783, 207] width 213 height 21
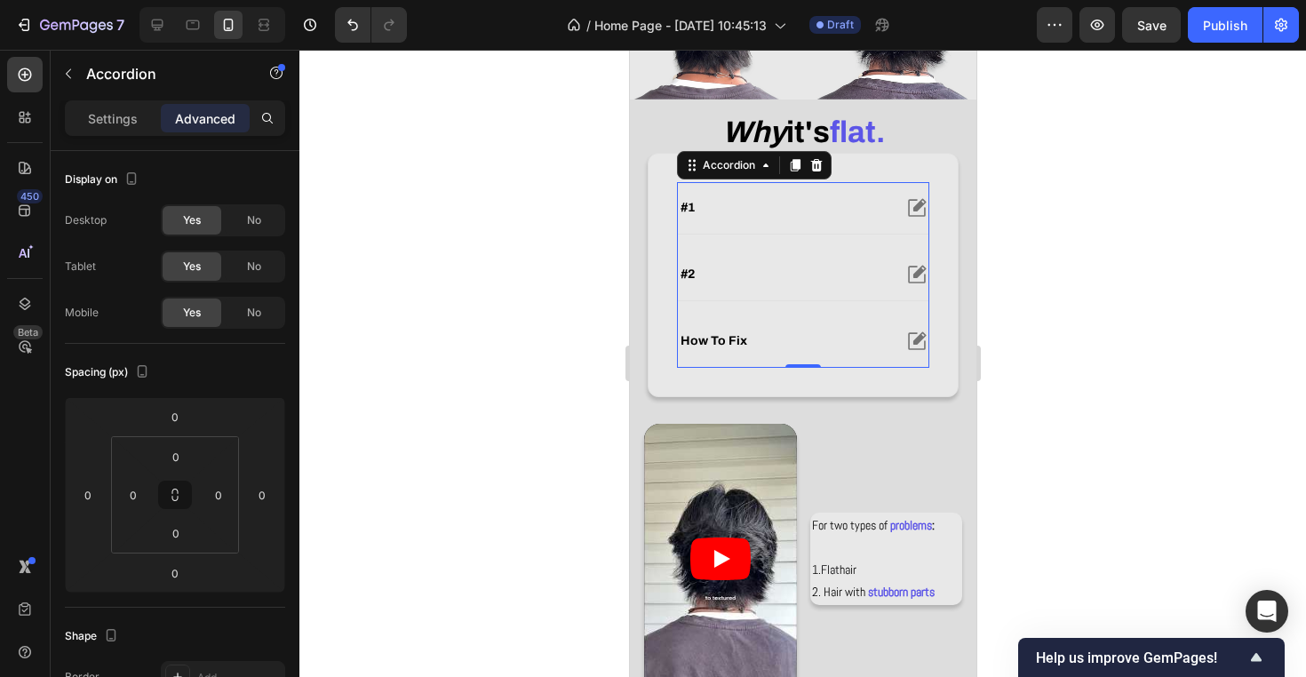
click at [871, 241] on div "#1 No structure. My hair never held itself up, I could only create shape with h…" at bounding box center [802, 275] width 252 height 186
click at [867, 207] on div "#1" at bounding box center [783, 207] width 213 height 21
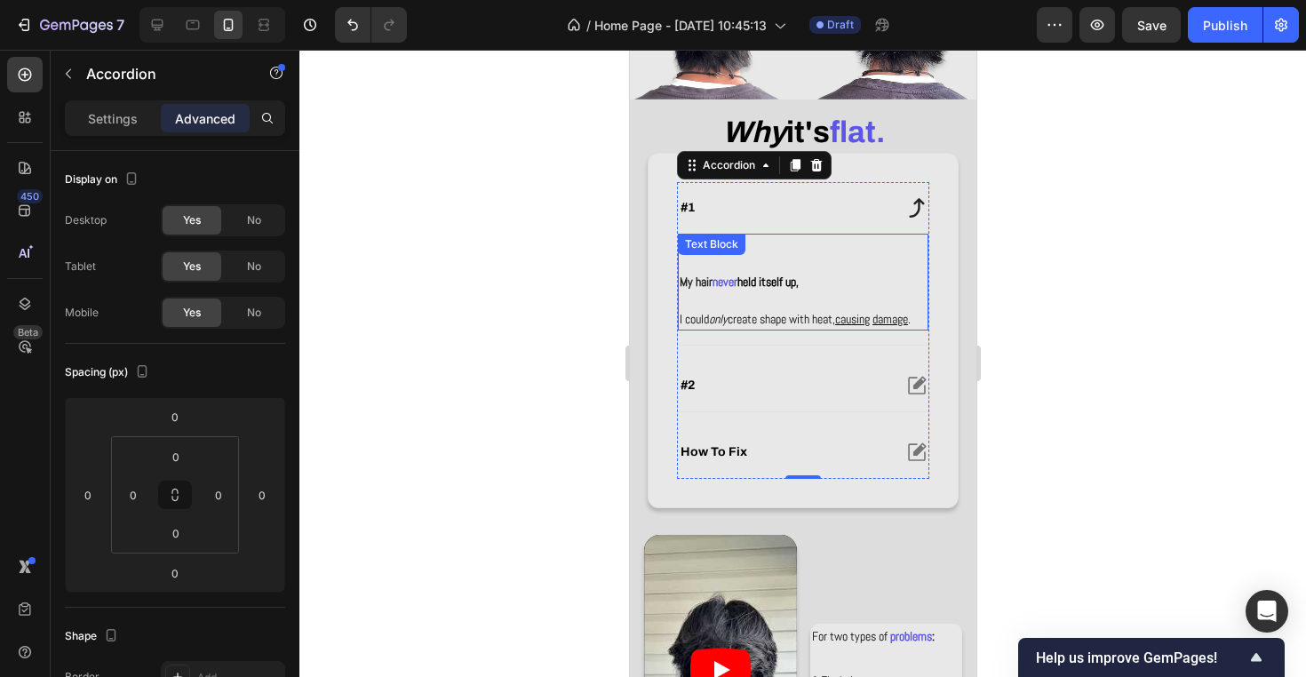
click at [769, 282] on strong "held itself up," at bounding box center [766, 282] width 61 height 16
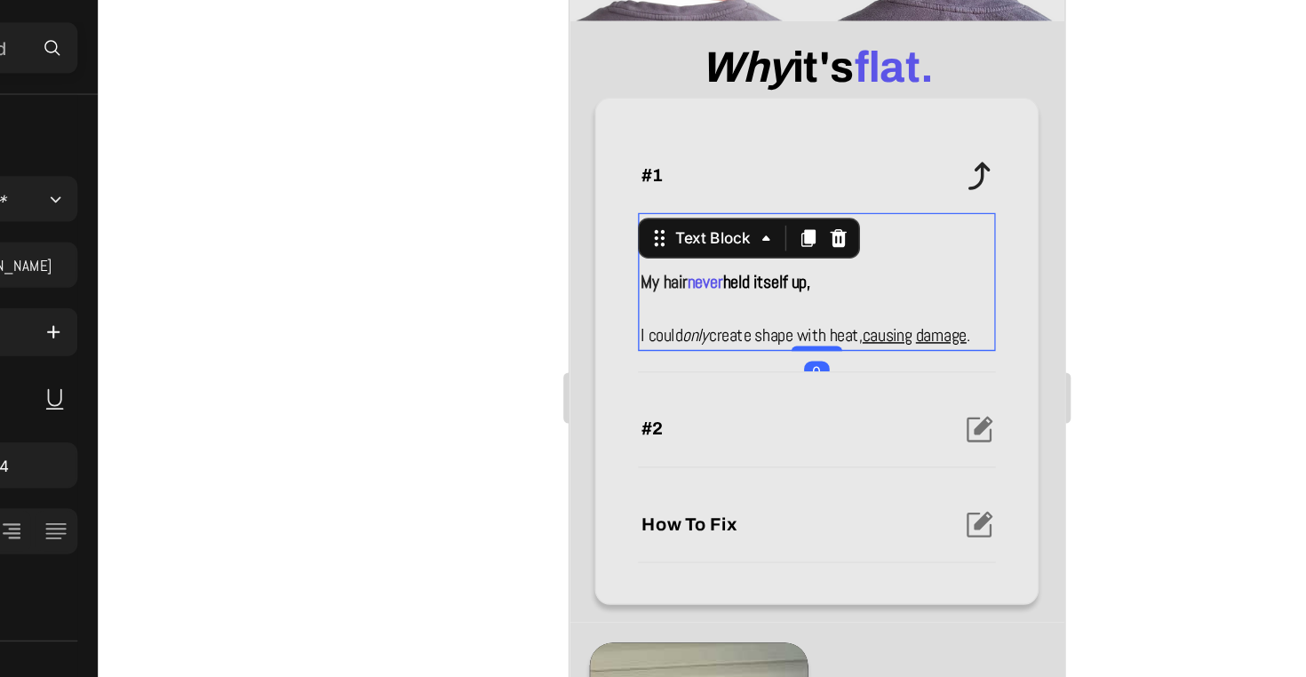
click at [775, 195] on p at bounding box center [741, 201] width 247 height 19
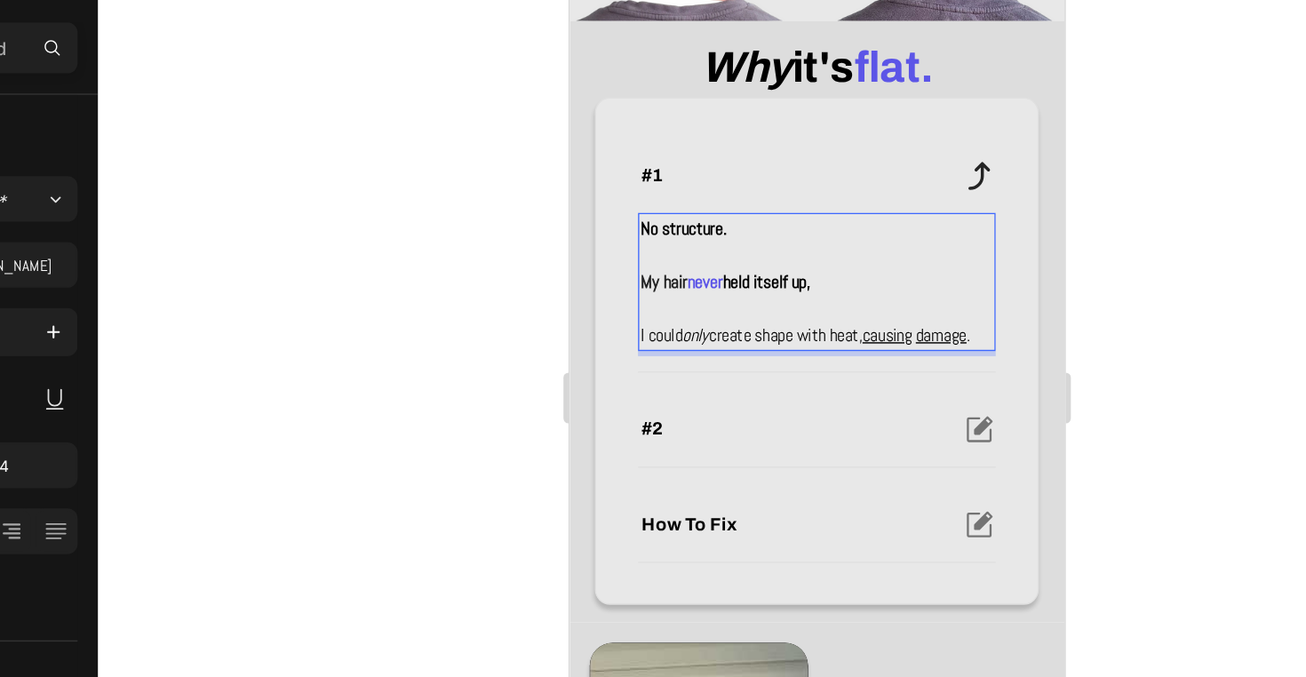
click at [737, 186] on strong "held itself up," at bounding box center [706, 182] width 61 height 16
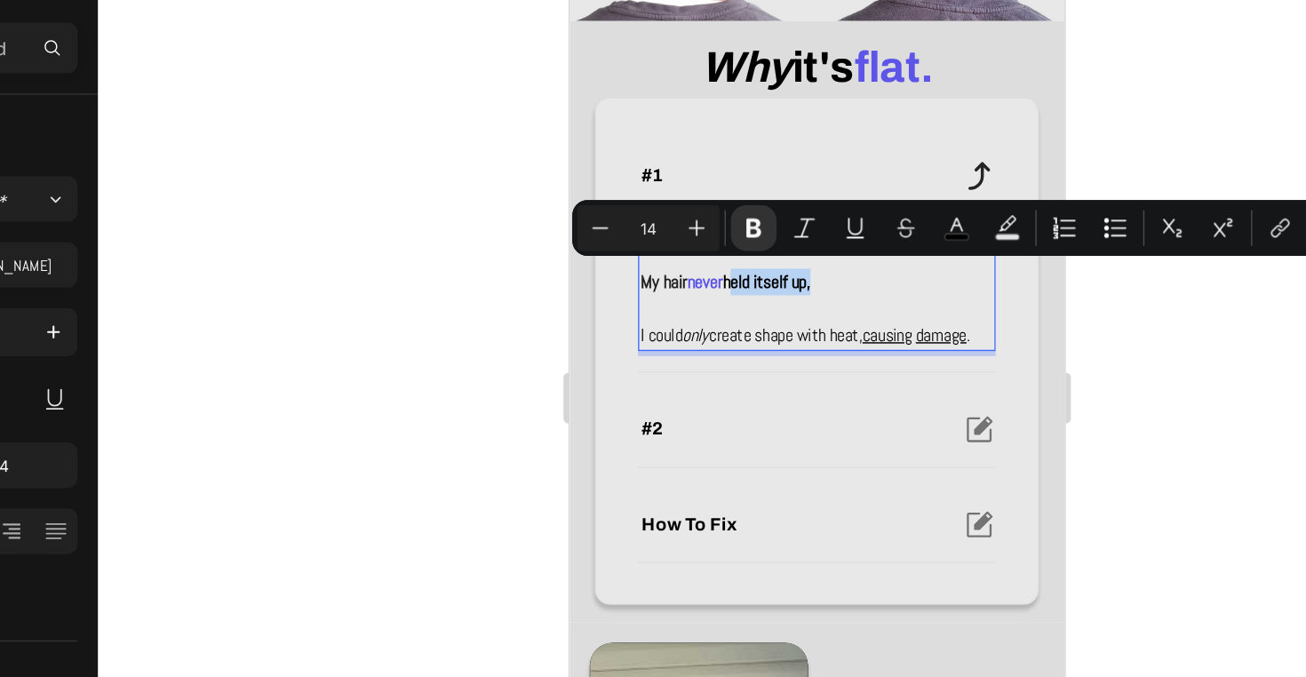
drag, startPoint x: 753, startPoint y: 185, endPoint x: 686, endPoint y: 192, distance: 67.0
click at [686, 182] on strong "held itself up," at bounding box center [706, 182] width 61 height 16
click at [801, 217] on u "causing" at bounding box center [791, 219] width 35 height 16
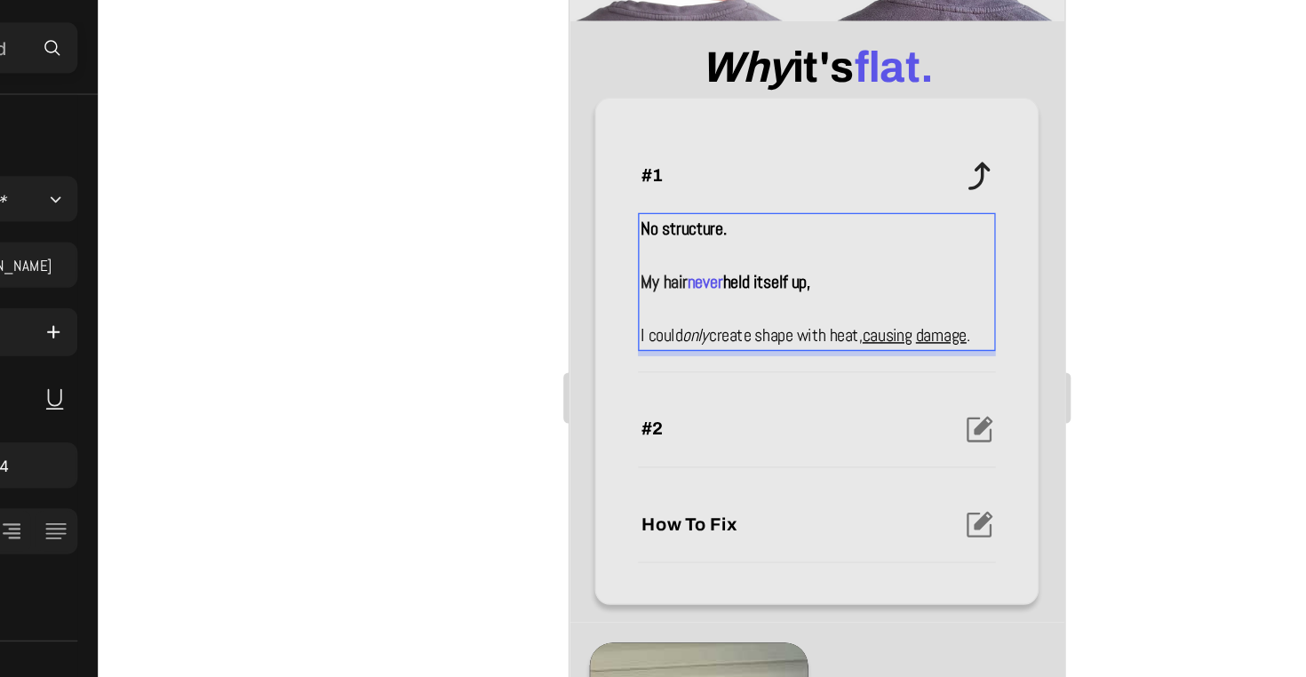
drag, startPoint x: 792, startPoint y: 219, endPoint x: 792, endPoint y: 239, distance: 19.5
click at [792, 229] on p "I could only create shape with heat, causing damage ." at bounding box center [741, 219] width 247 height 19
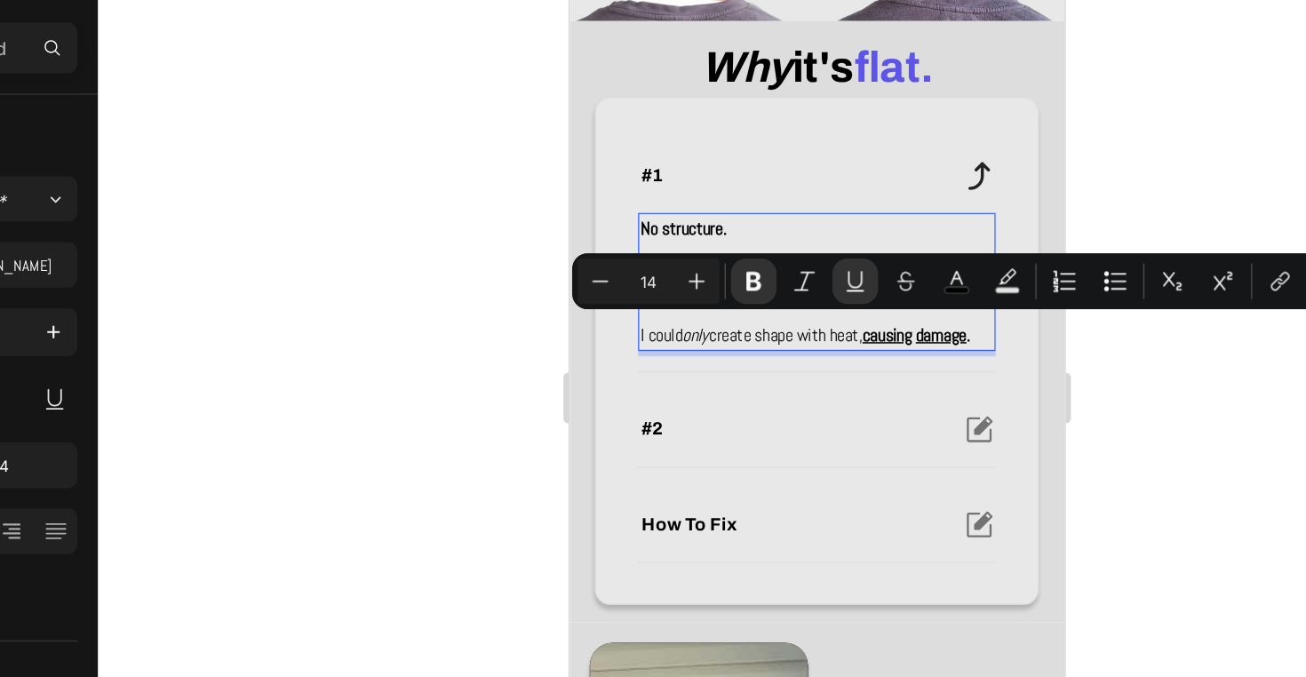
click at [789, 229] on p "I could only create shape with heat, causing damage ." at bounding box center [741, 219] width 247 height 19
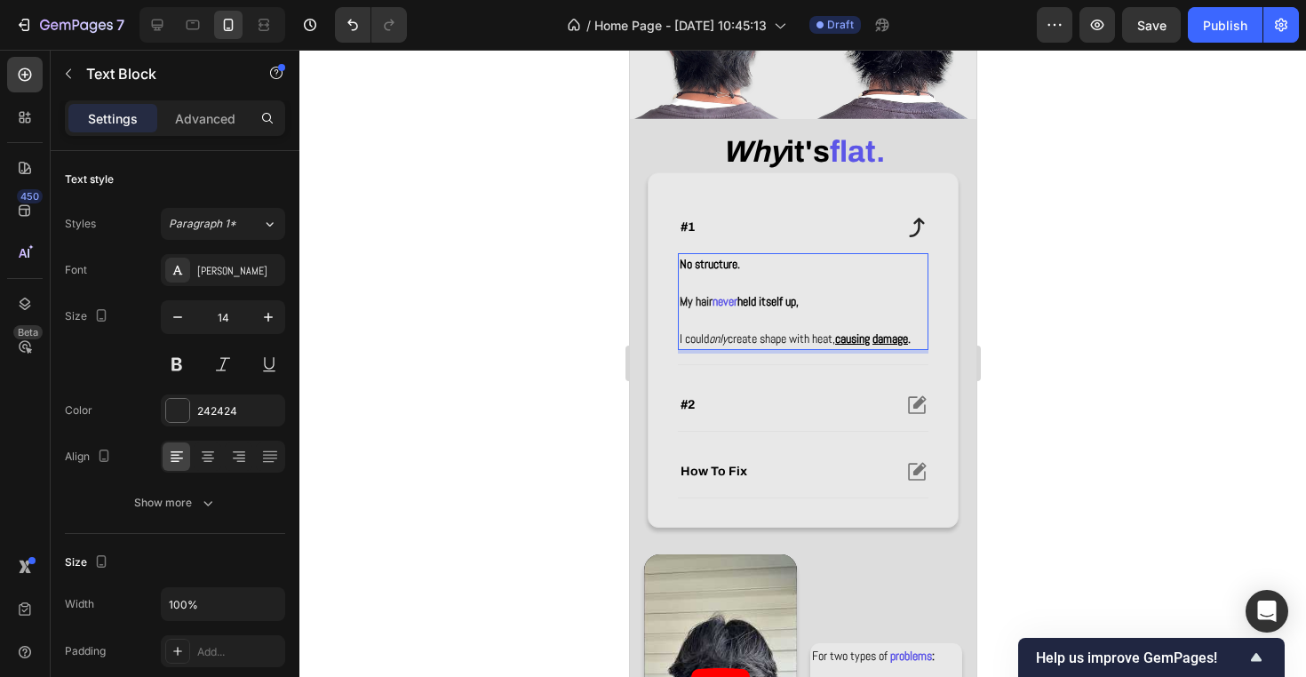
scroll to position [497, 0]
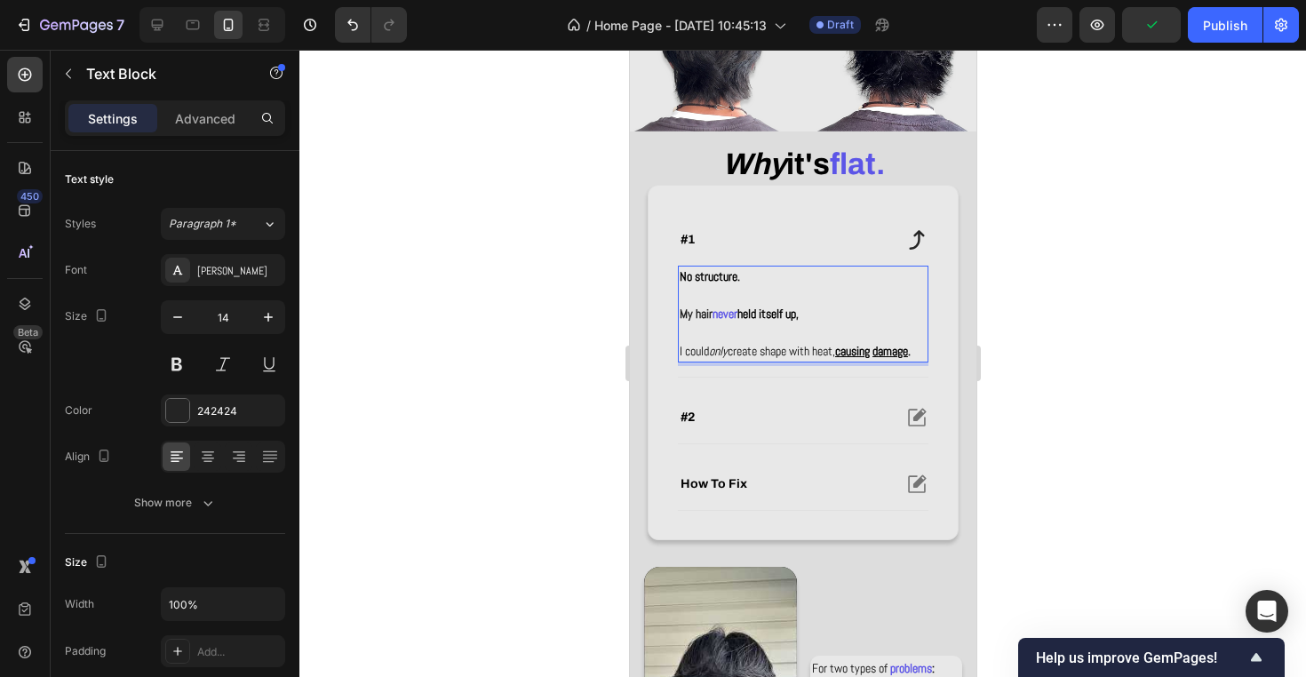
click at [719, 338] on p "Rich Text Editor. Editing area: main" at bounding box center [802, 332] width 247 height 19
click at [719, 346] on icon "only" at bounding box center [717, 351] width 19 height 16
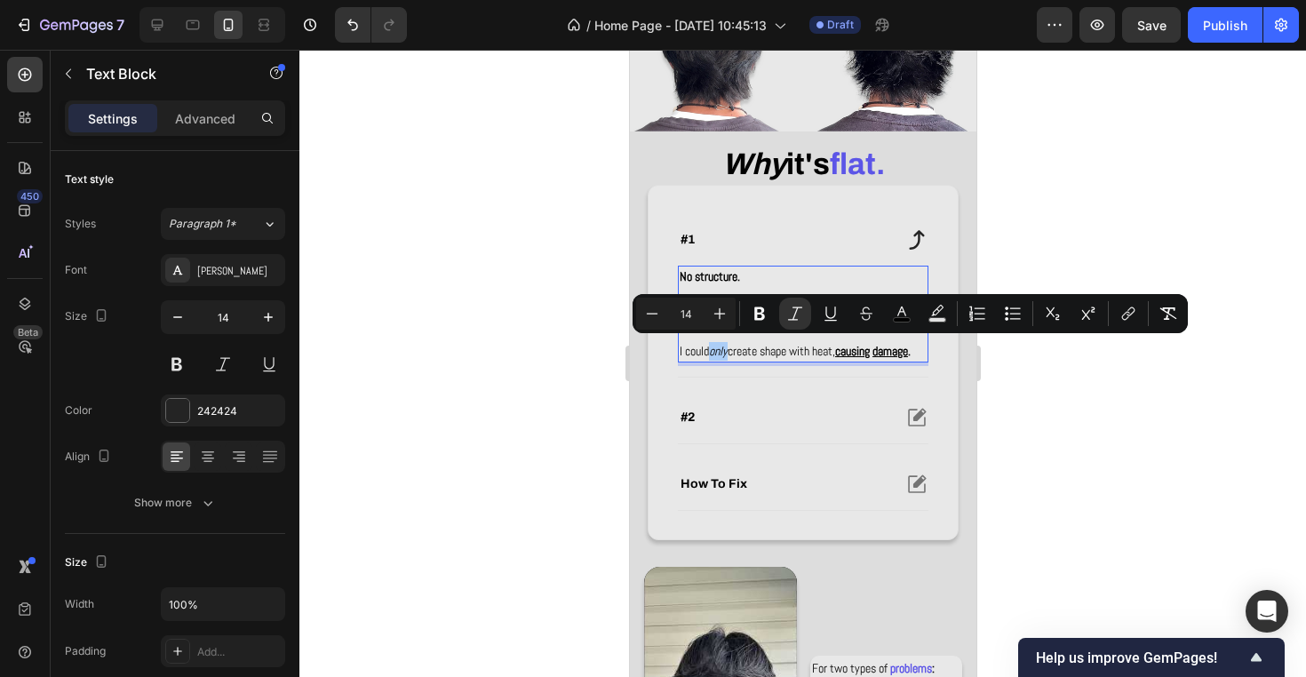
click at [1205, 405] on div at bounding box center [802, 363] width 1006 height 627
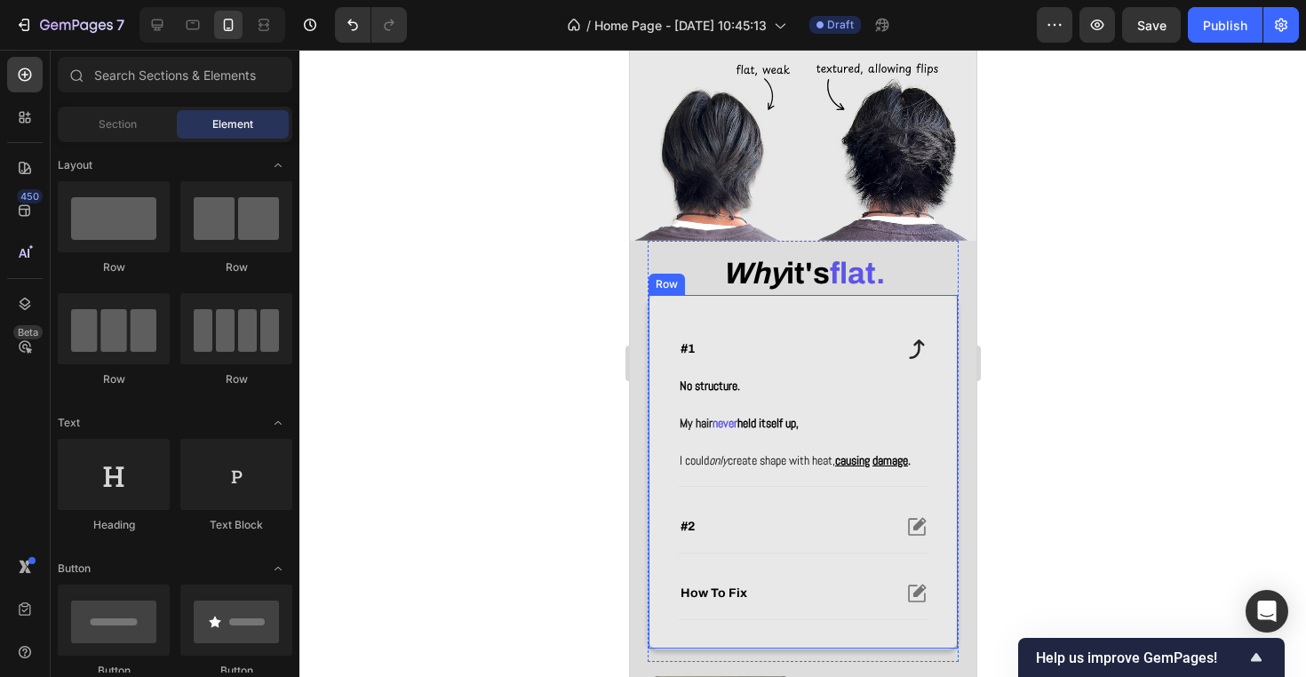
scroll to position [533, 0]
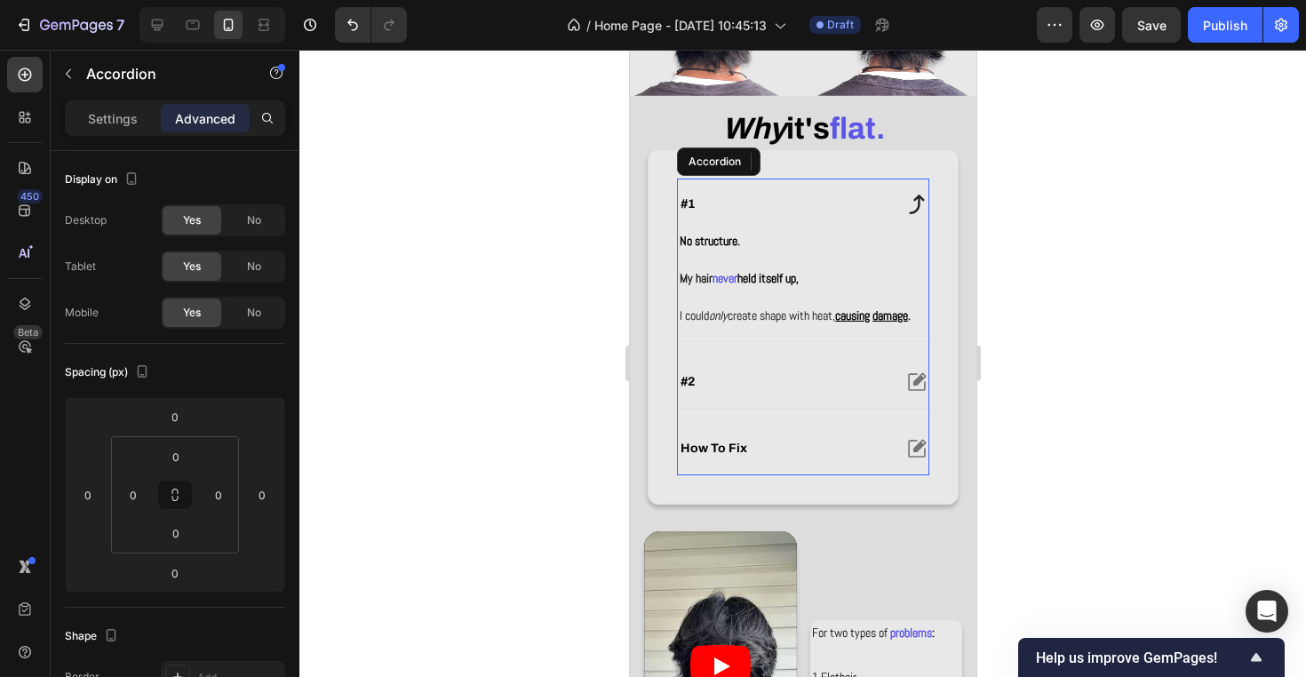
click at [815, 387] on div "#2" at bounding box center [783, 381] width 213 height 21
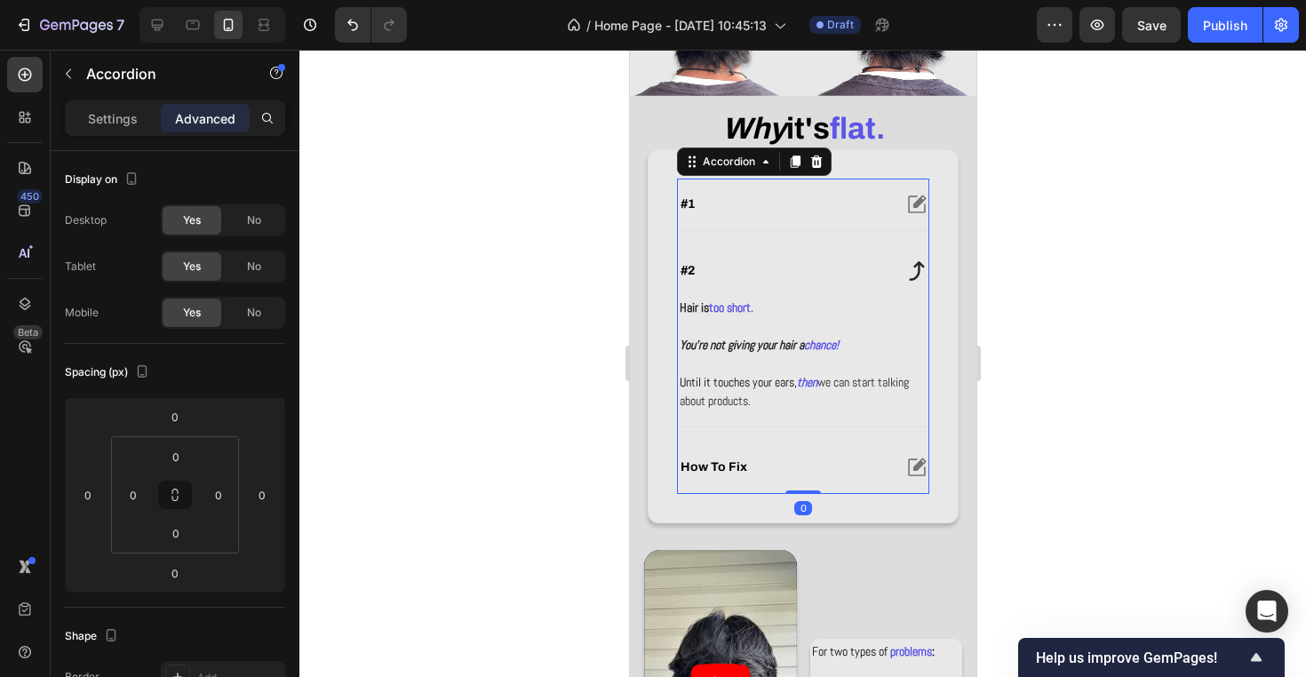
click at [811, 434] on div "#1 #2 Hair is too short. You're not giving your hair a chance! Until it touches…" at bounding box center [802, 336] width 252 height 315
click at [811, 447] on div "how to fix" at bounding box center [802, 467] width 250 height 52
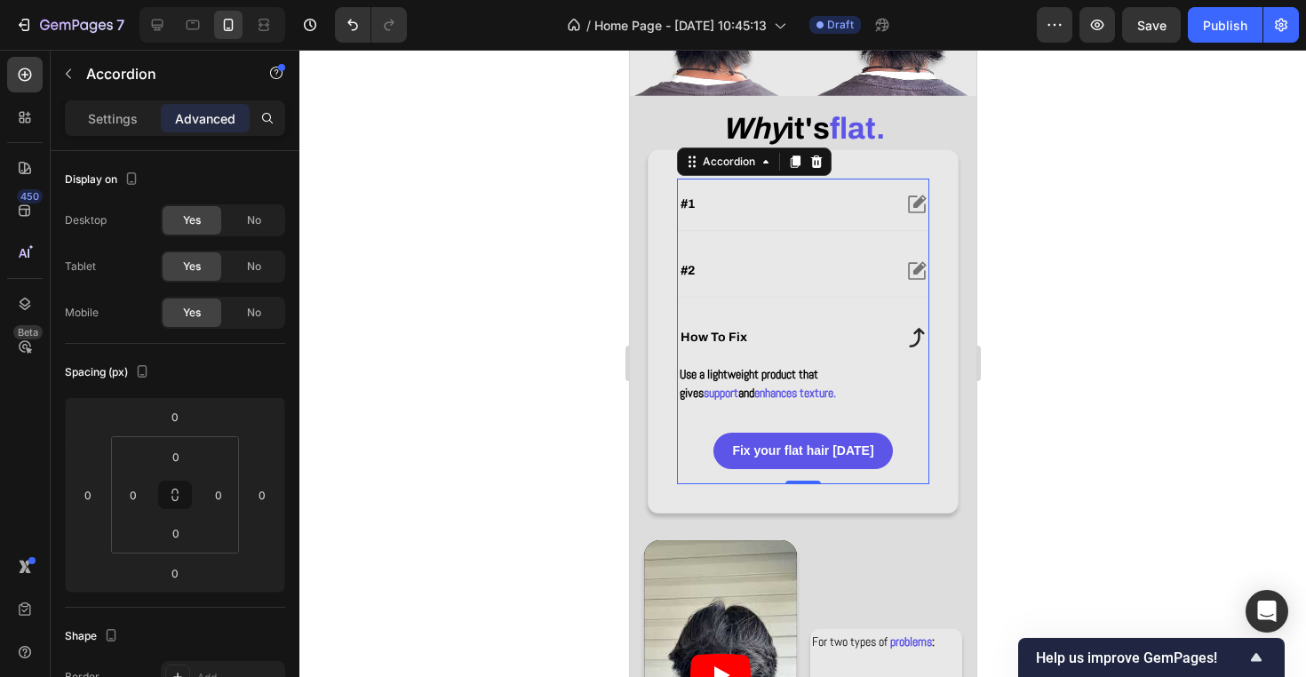
click at [822, 222] on div "#1" at bounding box center [802, 205] width 250 height 52
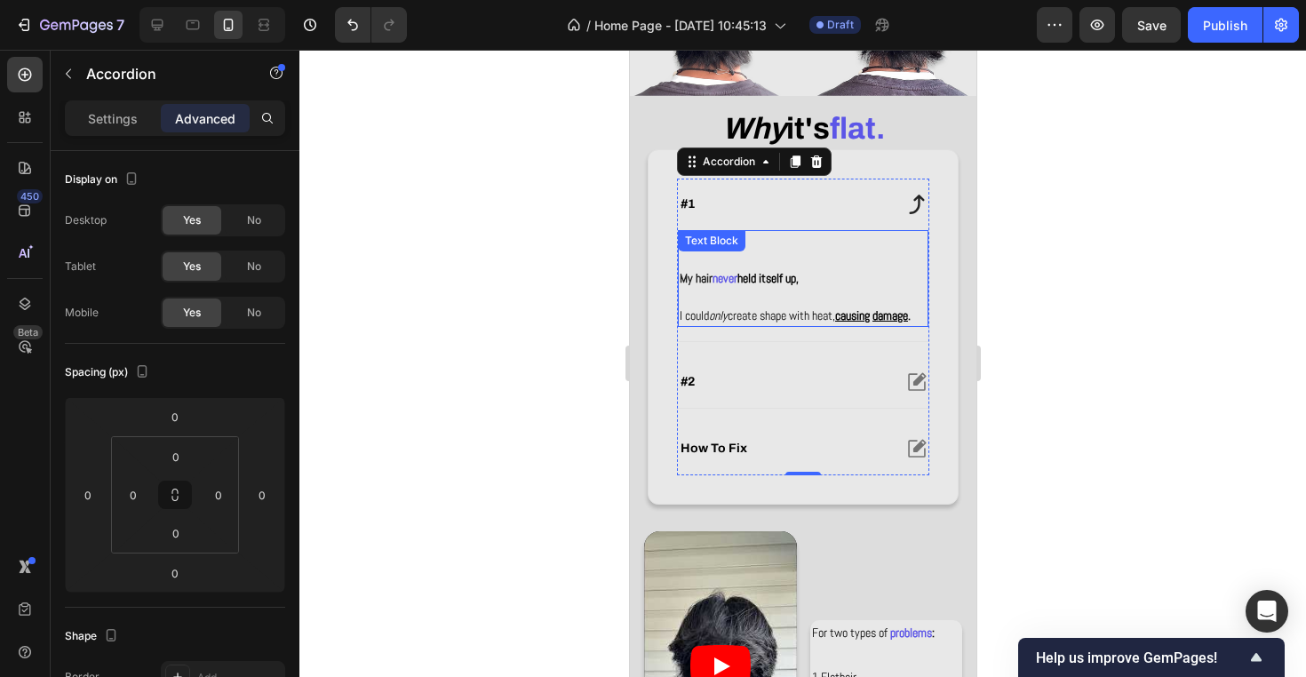
click at [790, 280] on strong "held itself up," at bounding box center [766, 278] width 61 height 16
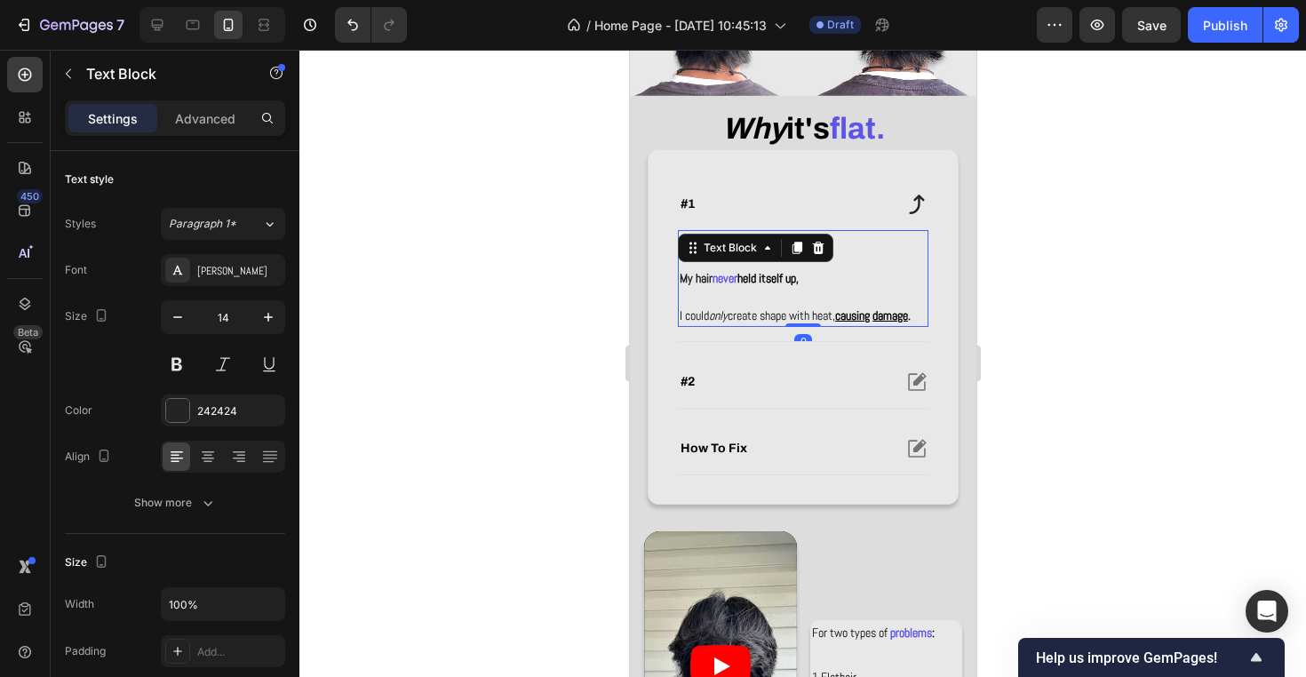
click at [790, 302] on p "Rich Text Editor. Editing area: main" at bounding box center [802, 297] width 247 height 19
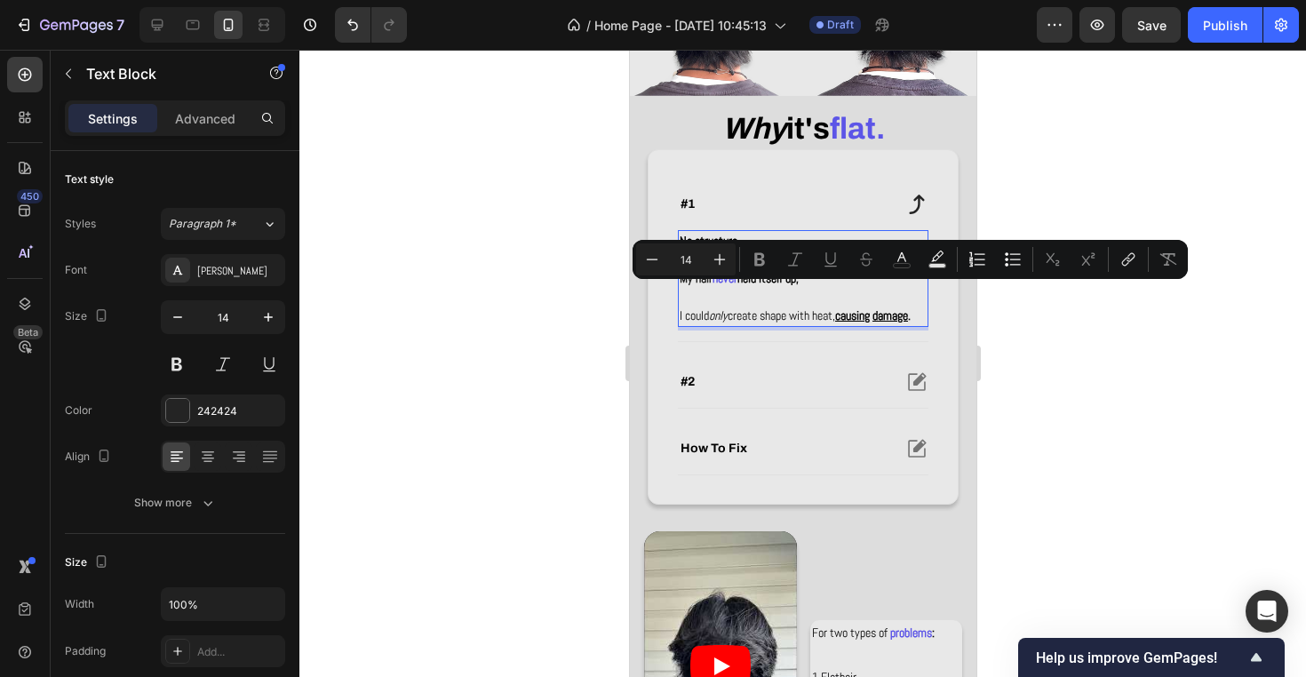
click at [790, 318] on span "I could only create shape with heat, causing damage ." at bounding box center [794, 315] width 231 height 16
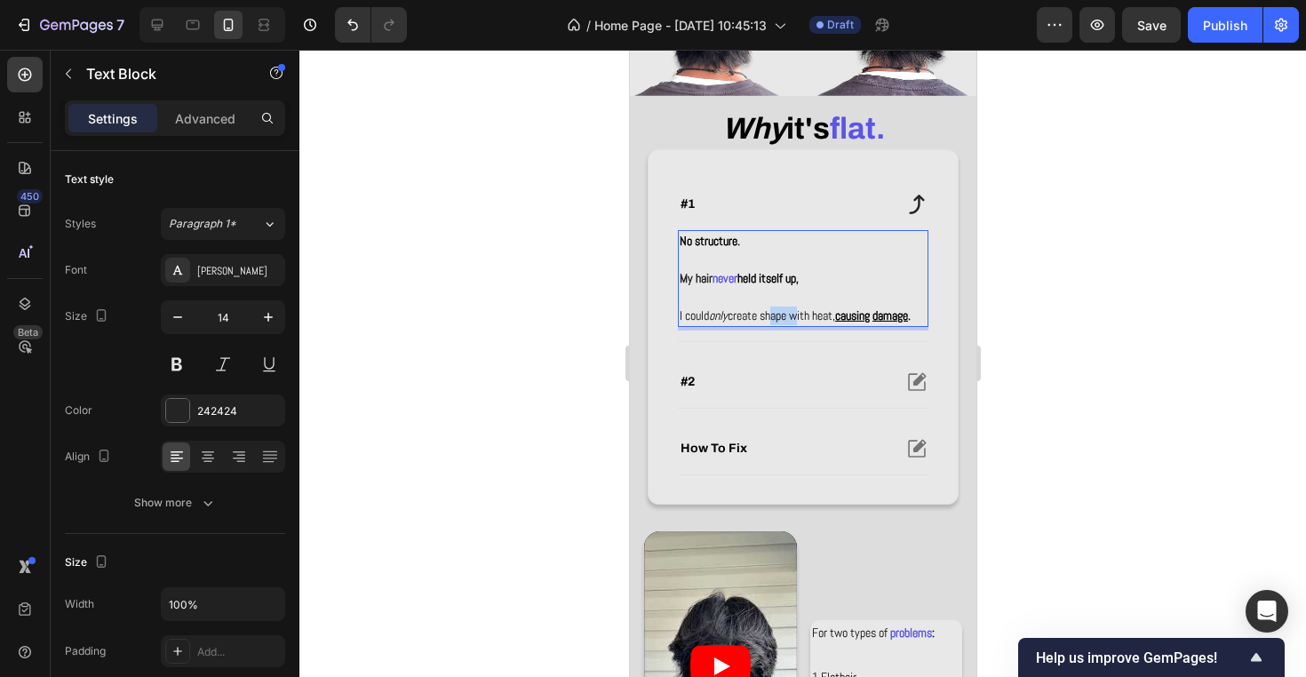
click at [790, 318] on span "I could only create shape with heat, causing damage ." at bounding box center [794, 315] width 231 height 16
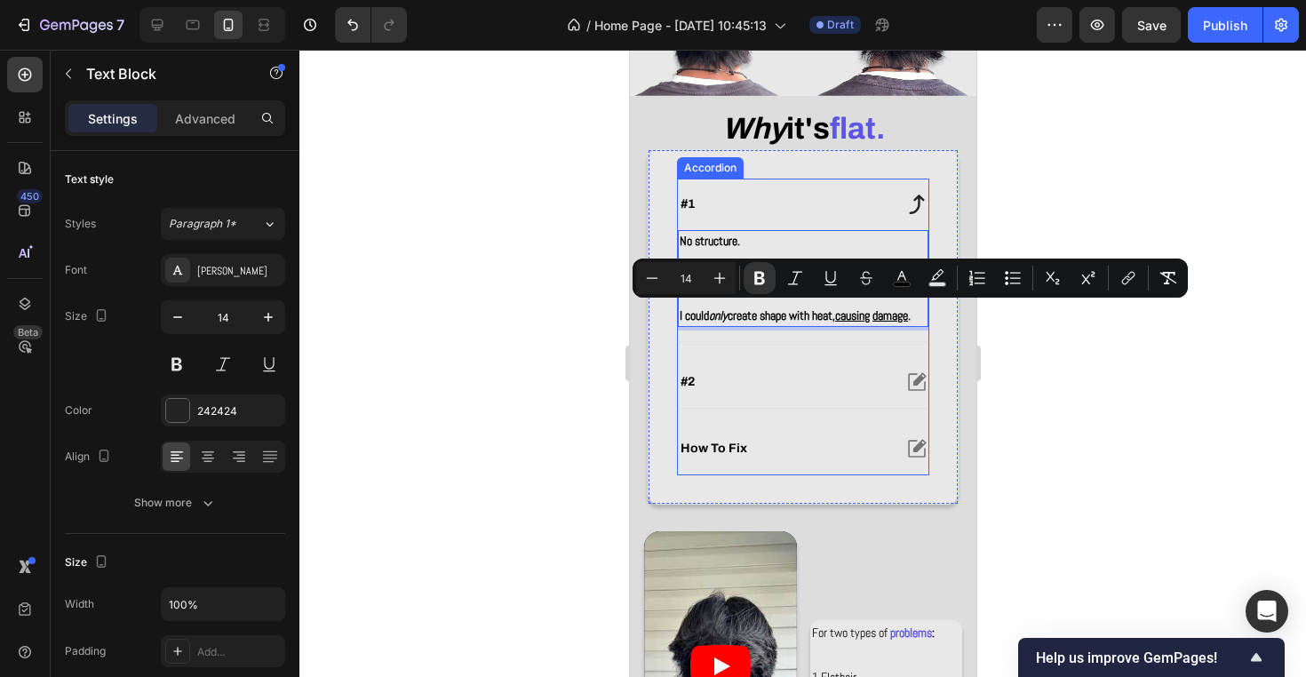
click at [795, 393] on div "#2" at bounding box center [783, 381] width 213 height 21
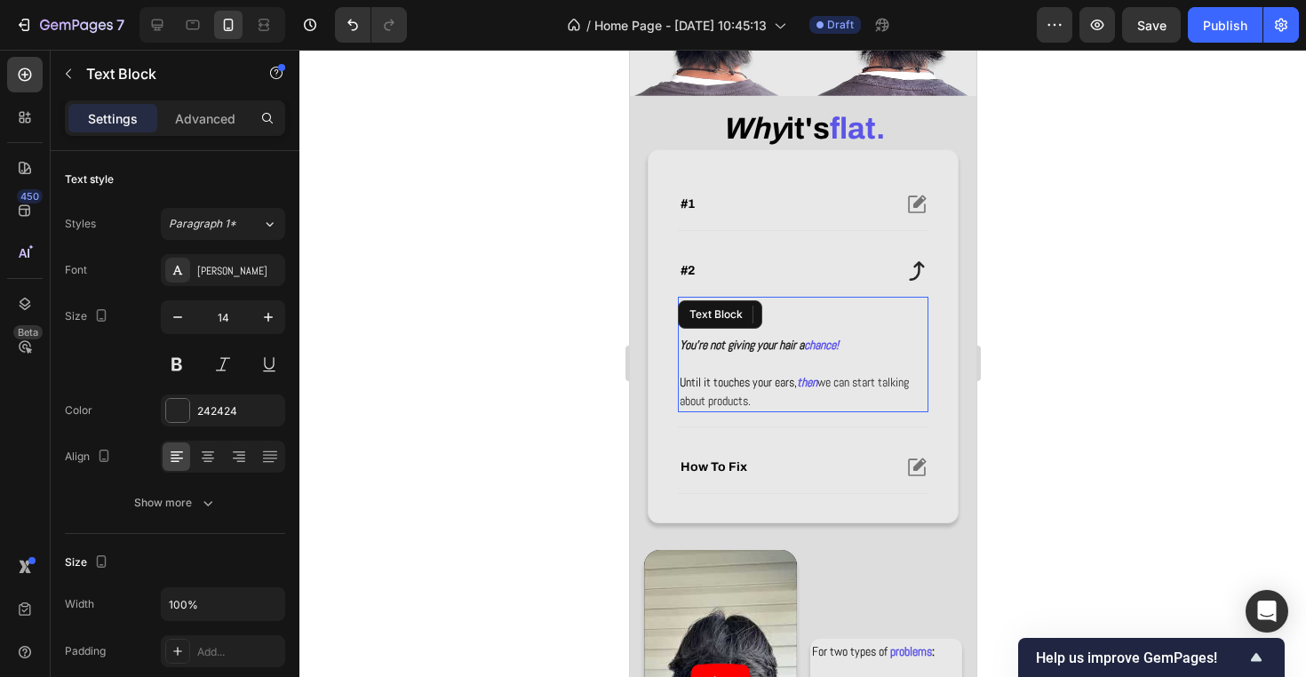
click at [784, 366] on p at bounding box center [802, 363] width 247 height 19
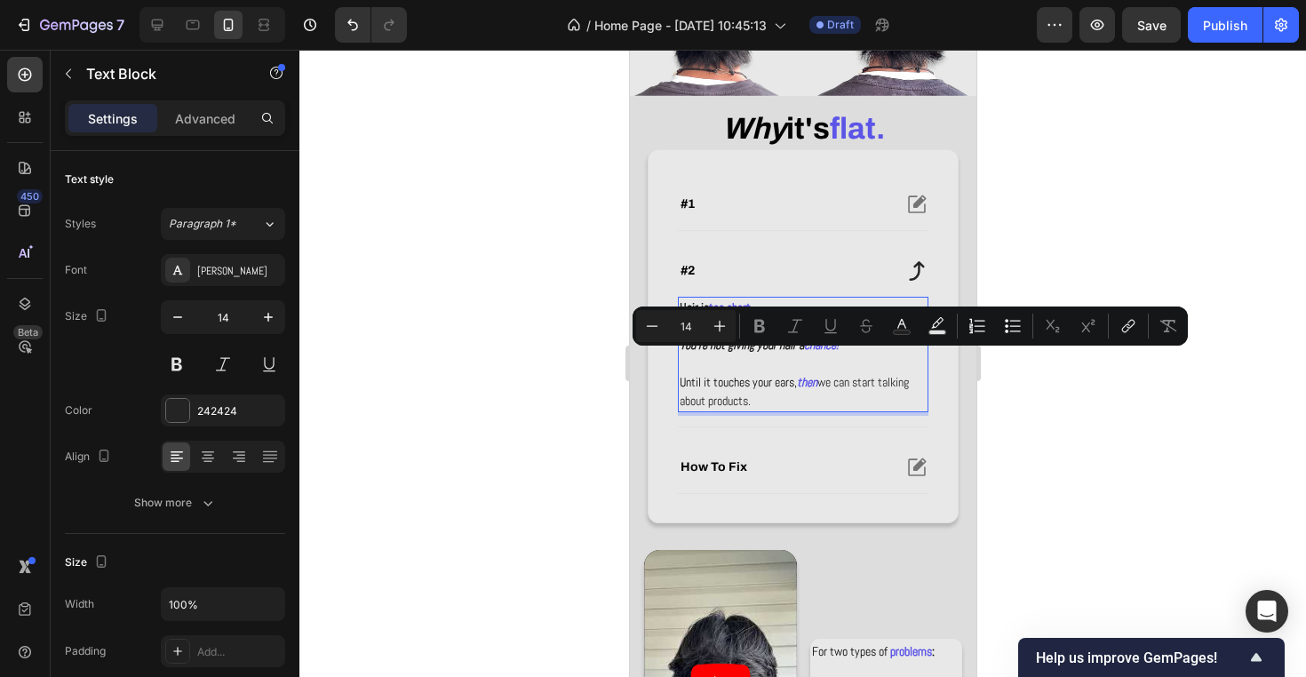
click at [782, 388] on p "Until it touches your ears, then we can start talking about products." at bounding box center [802, 391] width 247 height 37
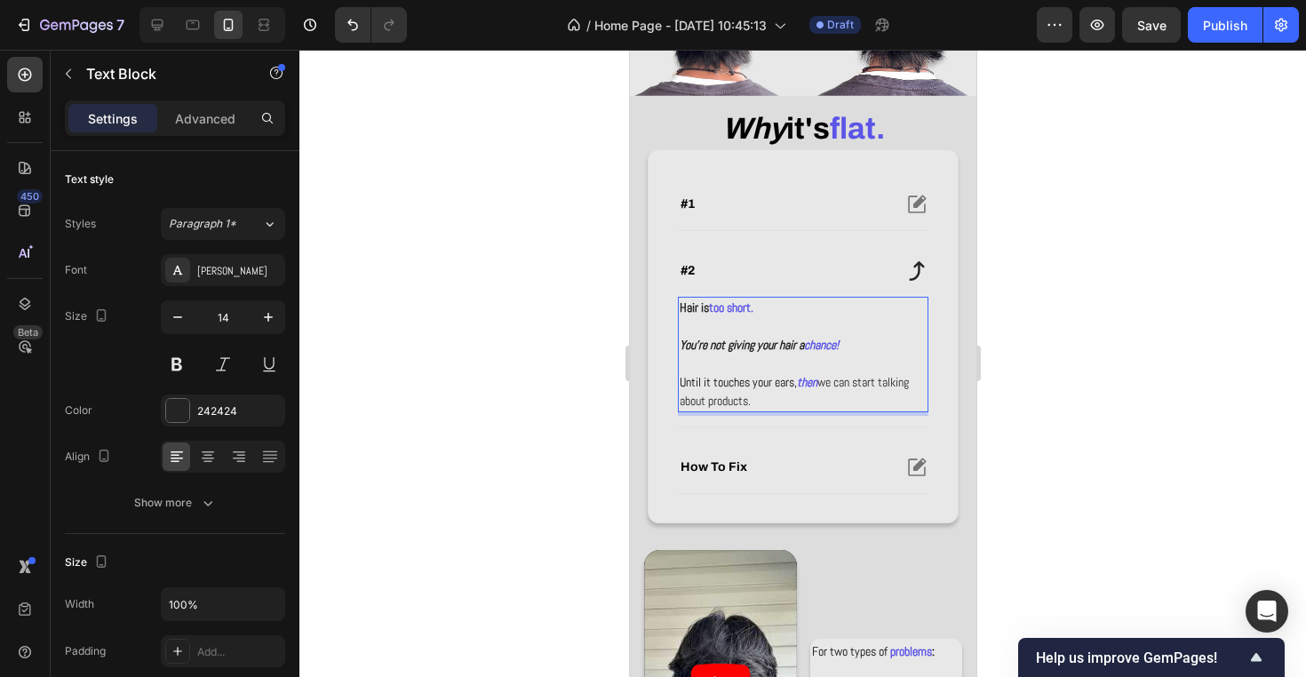
click at [782, 388] on p "Until it touches your ears, then we can start talking about products." at bounding box center [802, 391] width 247 height 37
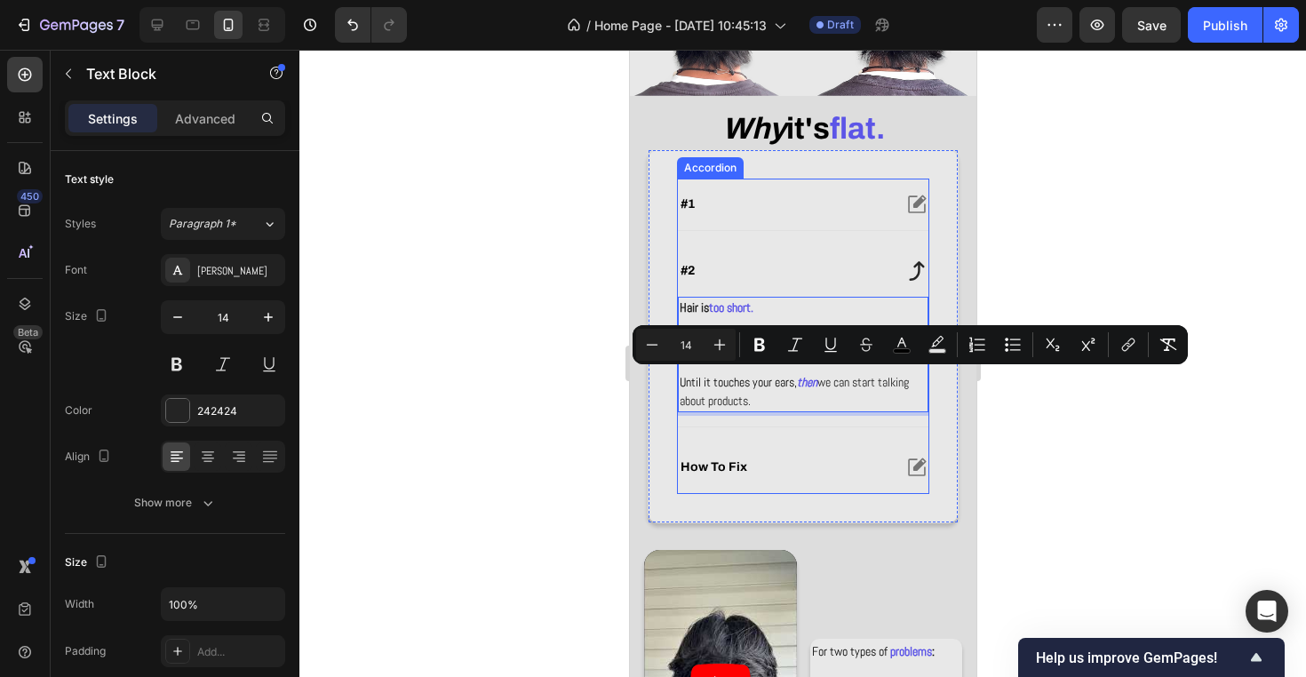
click at [785, 450] on div "how to fix" at bounding box center [802, 467] width 250 height 52
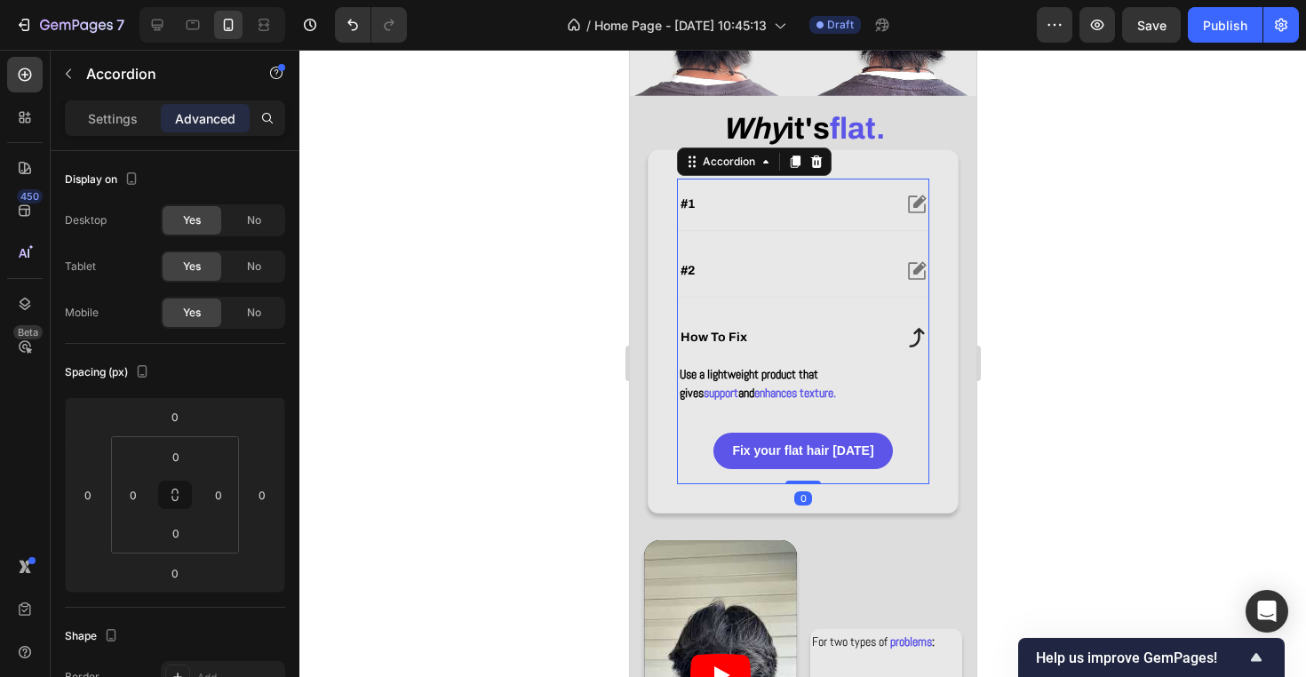
click at [814, 275] on div "#2" at bounding box center [783, 270] width 213 height 21
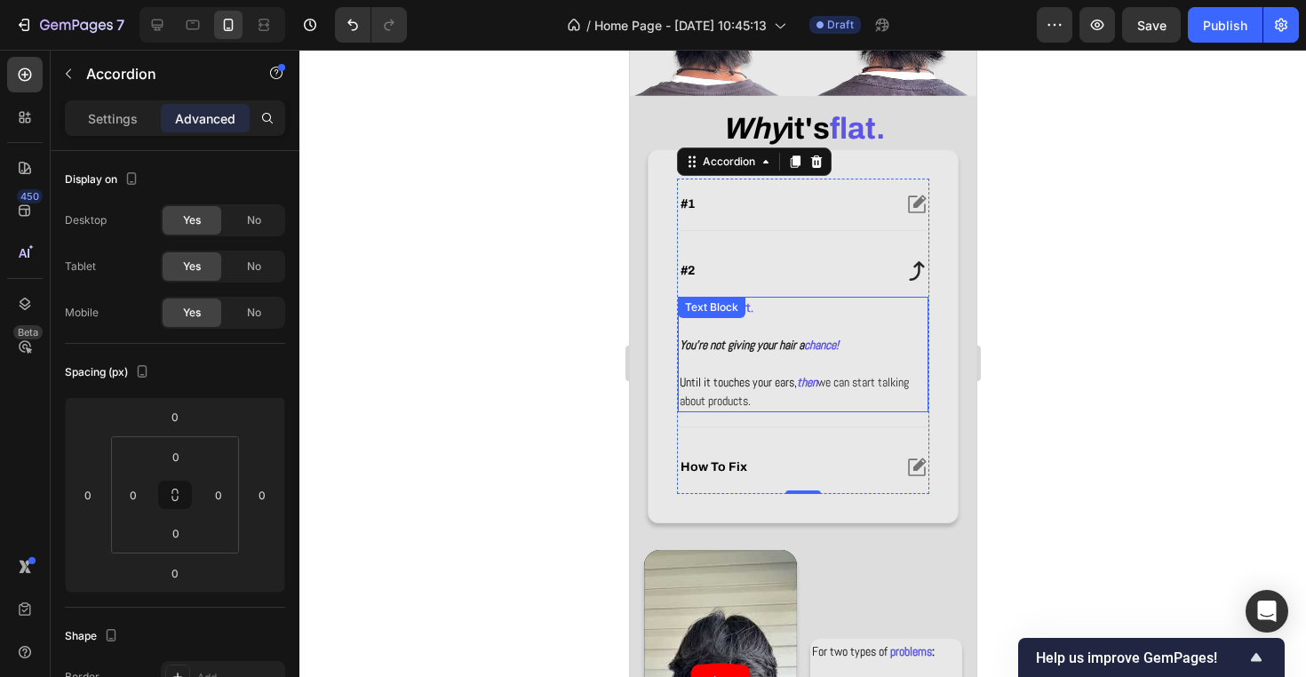
click at [766, 368] on p at bounding box center [802, 363] width 247 height 19
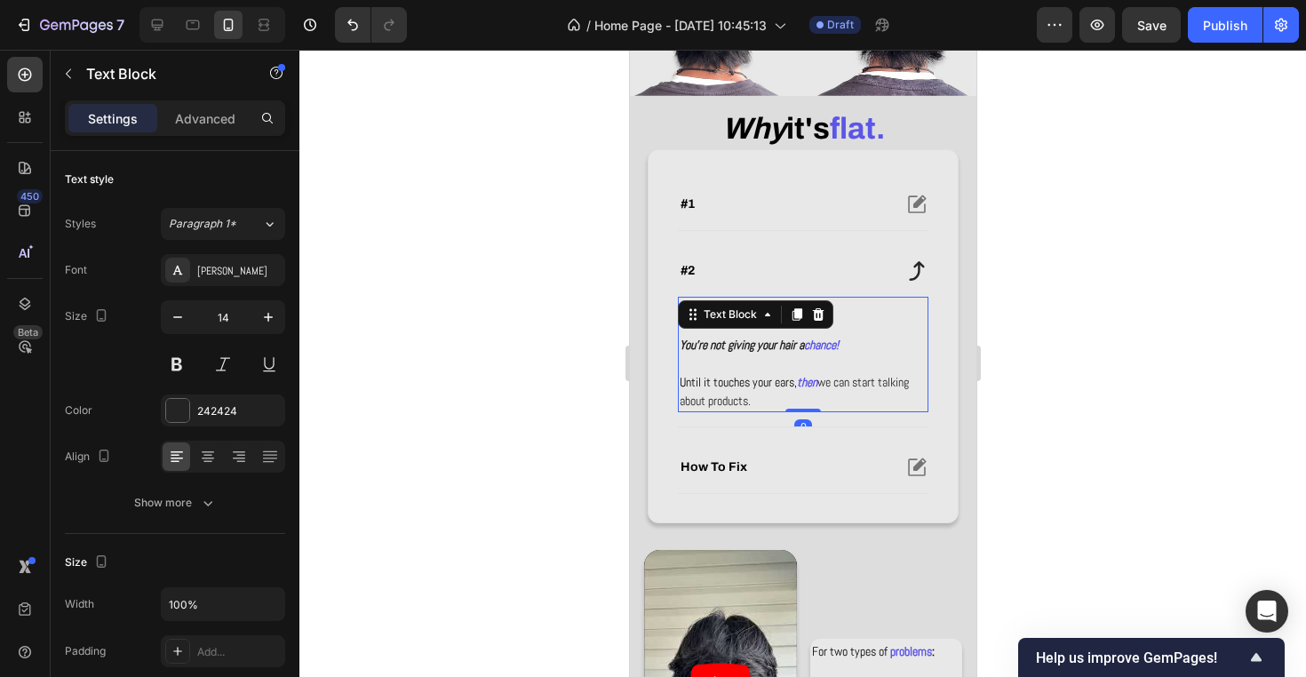
click at [766, 383] on span "Until it touches your ears," at bounding box center [737, 382] width 117 height 16
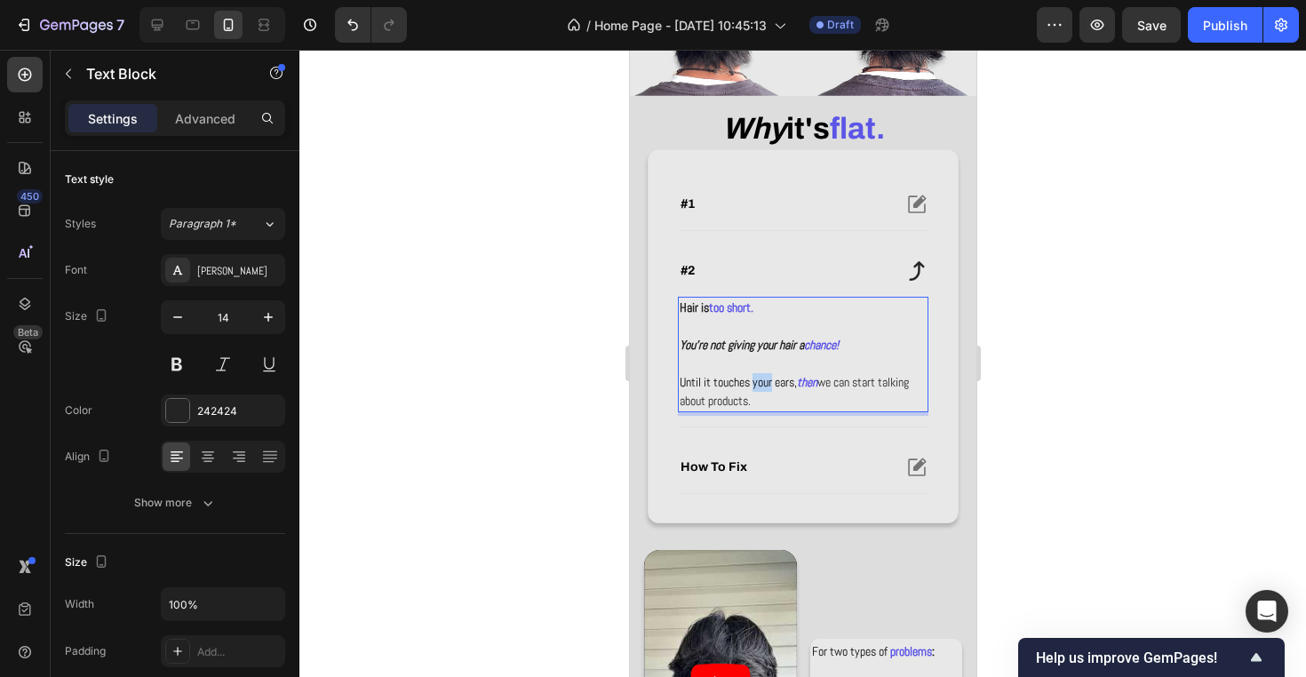
click at [766, 383] on span "Until it touches your ears," at bounding box center [737, 382] width 117 height 16
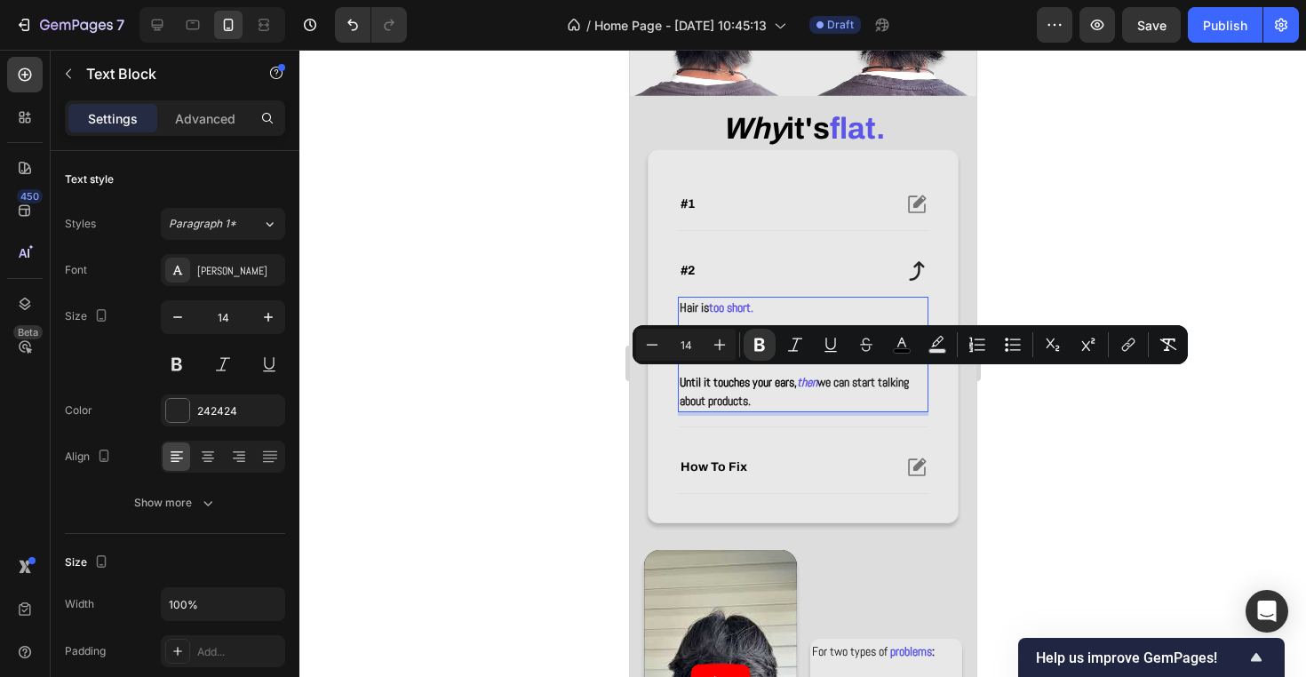
click at [612, 429] on div at bounding box center [802, 363] width 1006 height 627
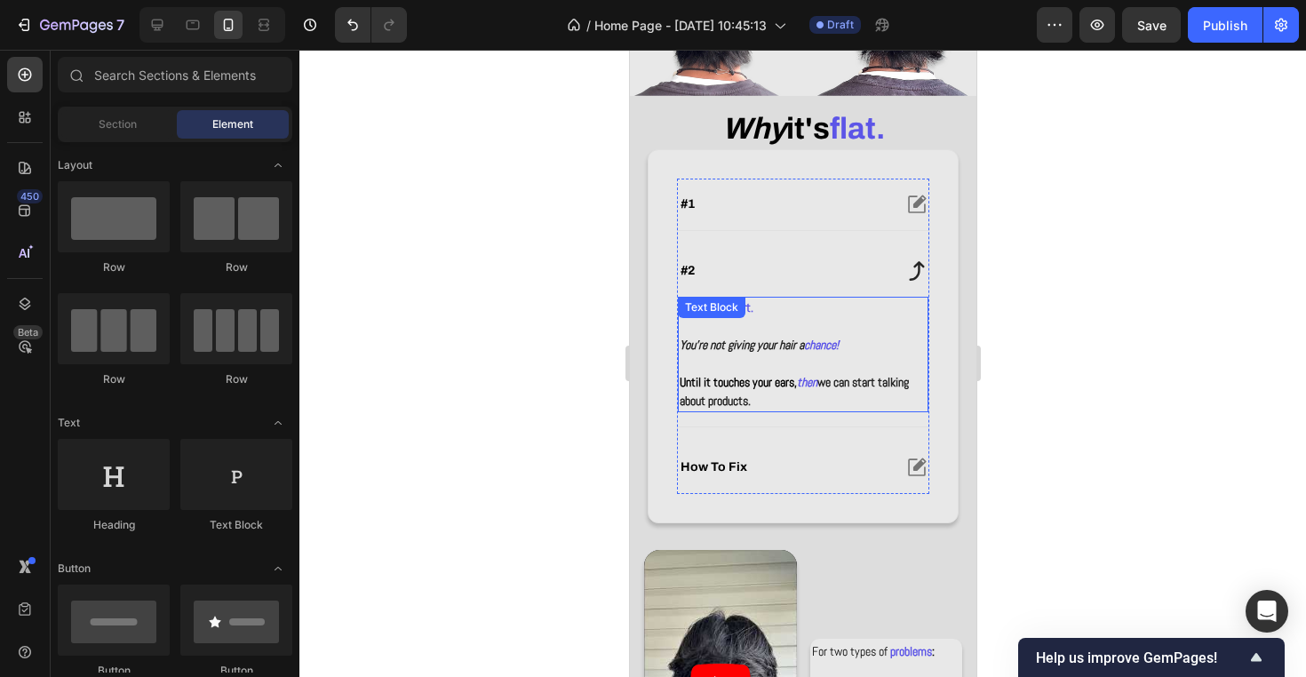
click at [726, 354] on p "Rich Text Editor. Editing area: main" at bounding box center [802, 363] width 247 height 19
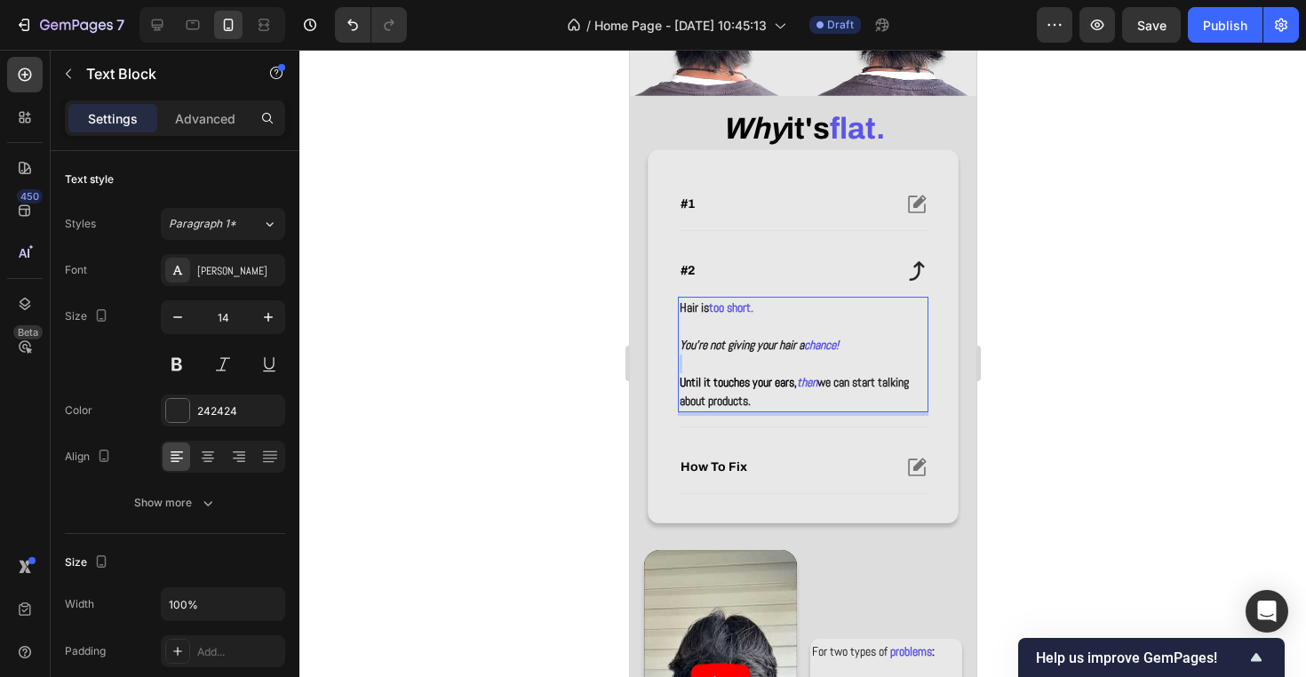
click at [726, 354] on p "Rich Text Editor. Editing area: main" at bounding box center [802, 363] width 247 height 19
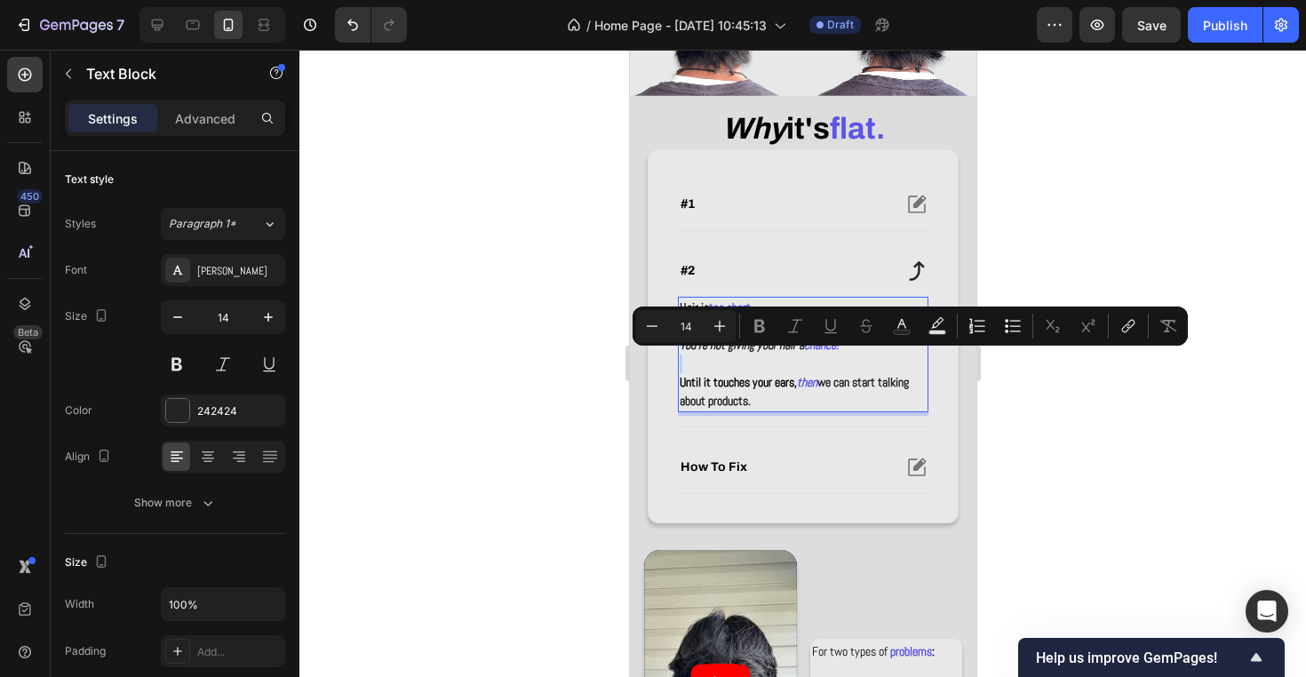
click at [726, 355] on p "Rich Text Editor. Editing area: main" at bounding box center [802, 363] width 247 height 19
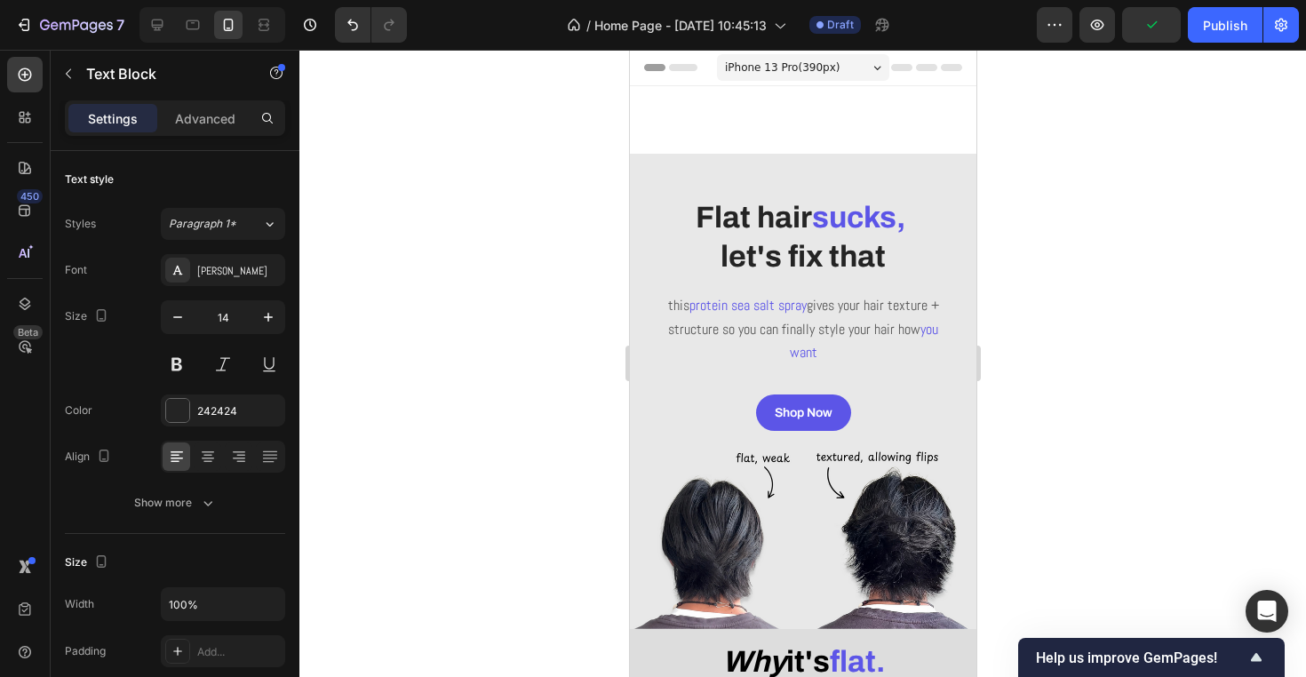
scroll to position [533, 0]
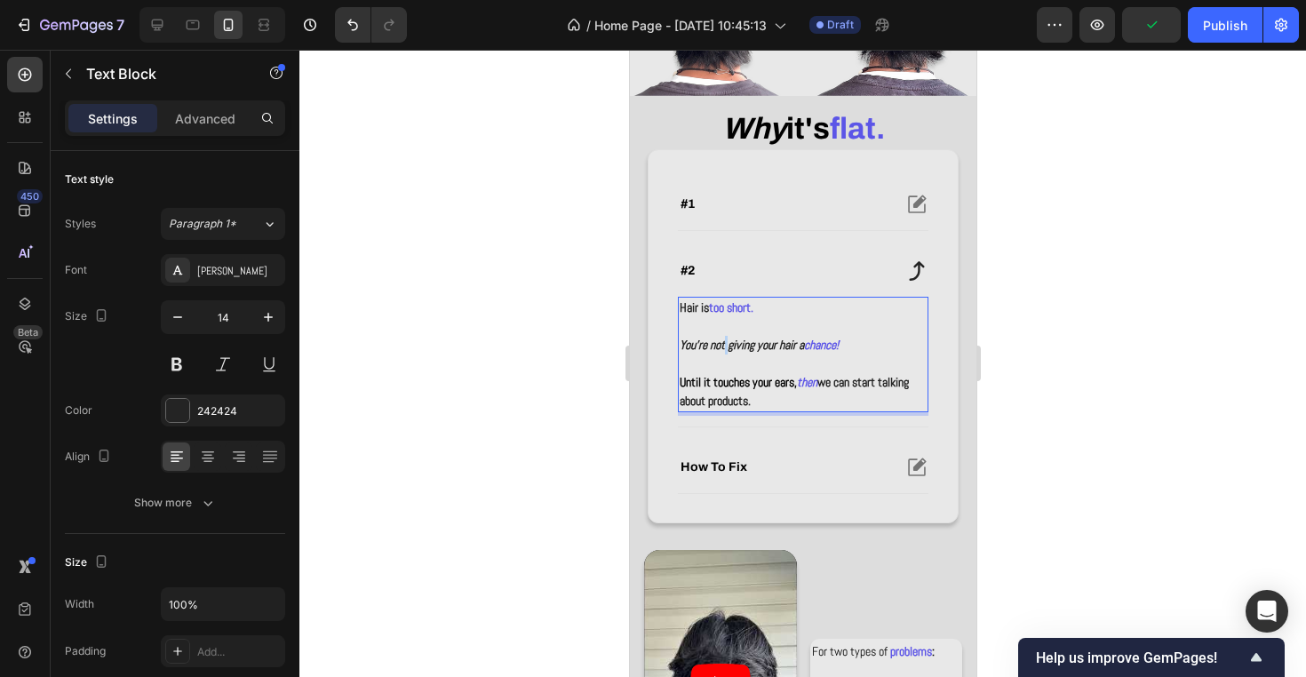
click at [727, 345] on strong "You're not giving your hair a" at bounding box center [741, 345] width 124 height 16
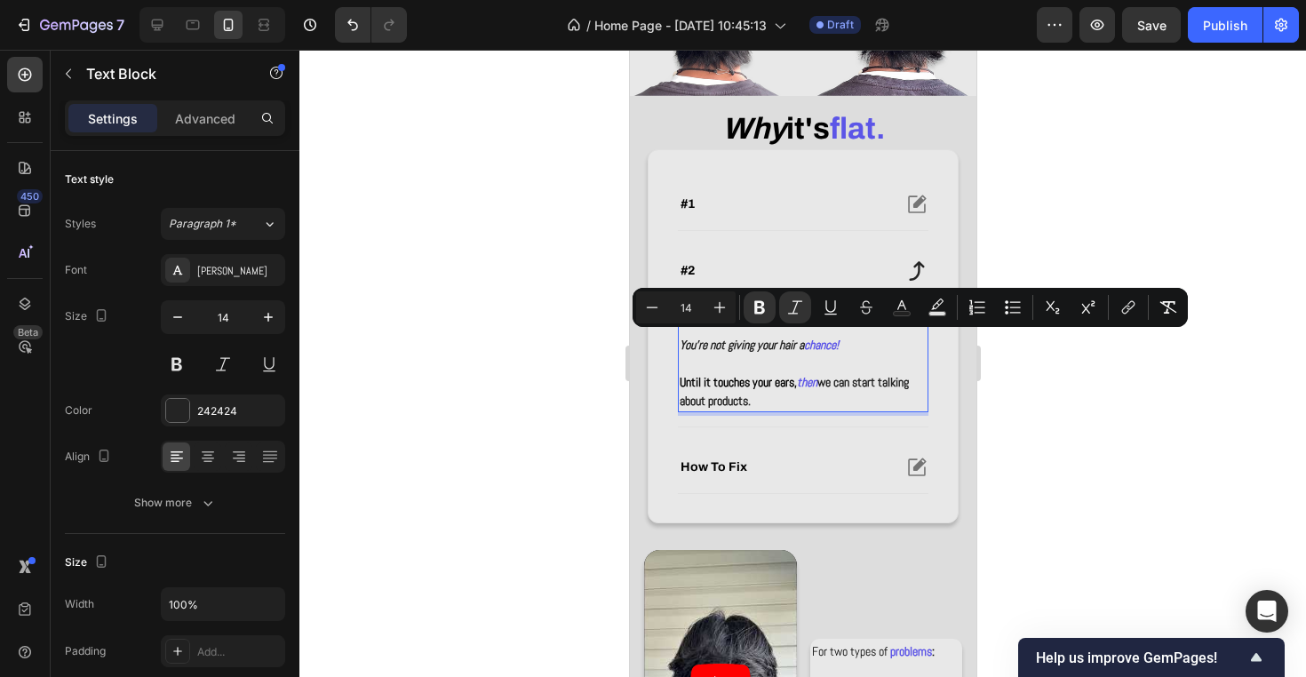
click at [727, 345] on strong "You're not giving your hair a" at bounding box center [741, 345] width 124 height 16
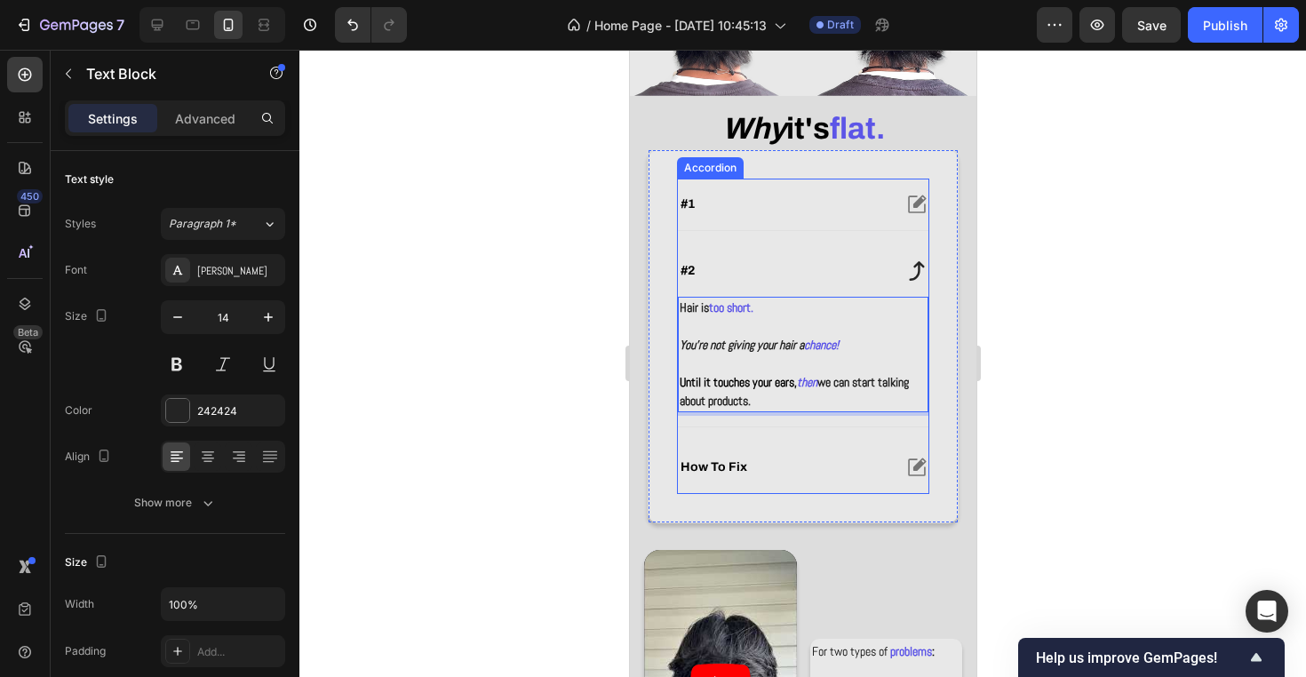
click at [869, 276] on div "#2" at bounding box center [783, 270] width 213 height 21
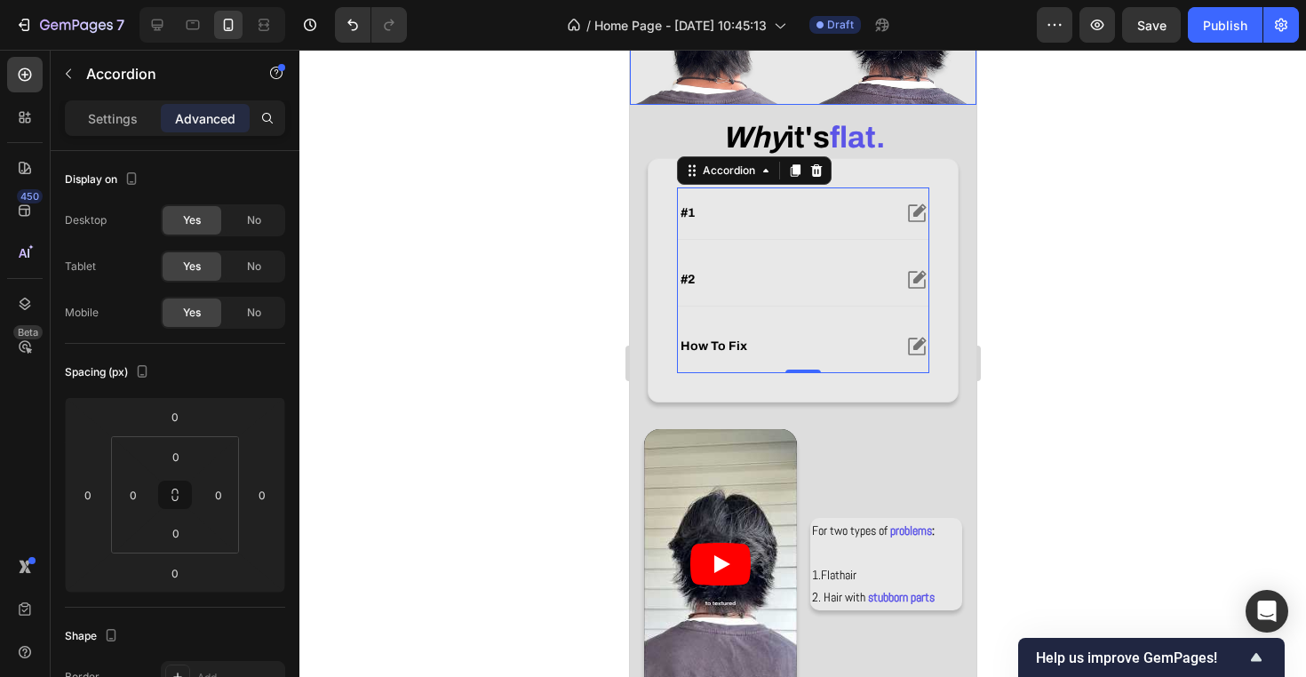
scroll to position [525, 0]
click at [823, 253] on div "#2" at bounding box center [802, 279] width 250 height 52
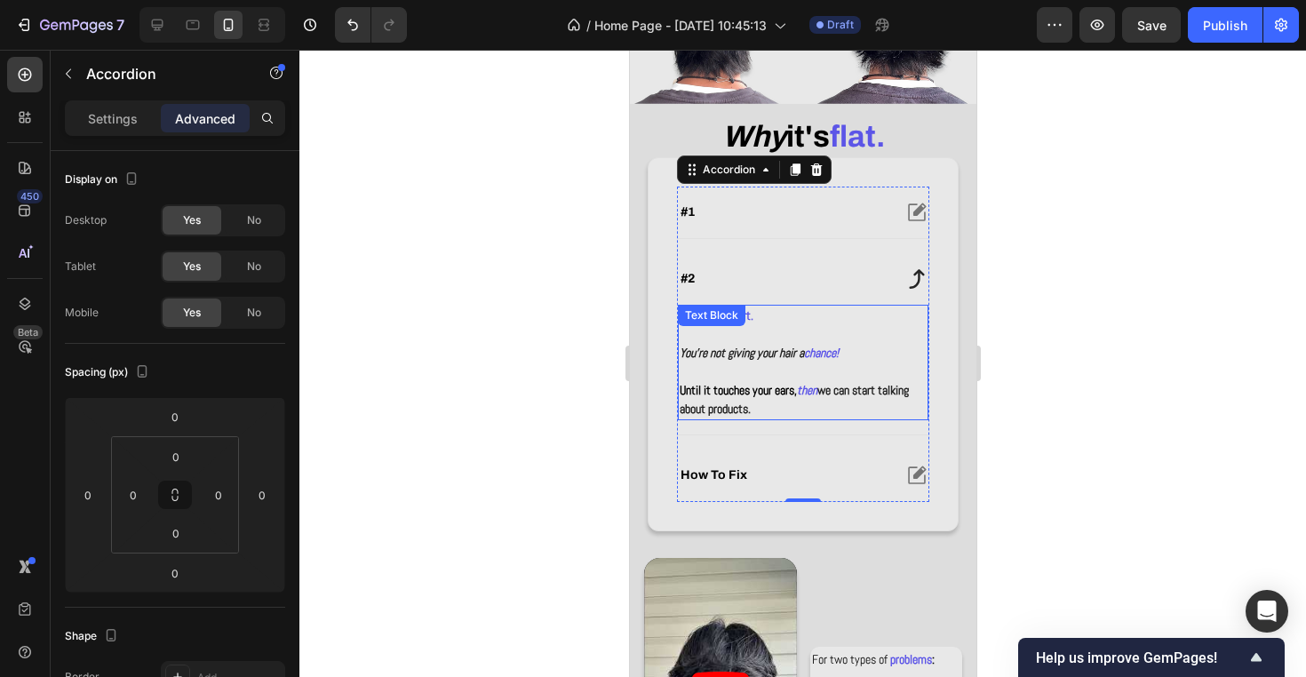
click at [806, 320] on div "Hair is too short. You're not giving your hair a chance! Until it touches your …" at bounding box center [802, 362] width 250 height 115
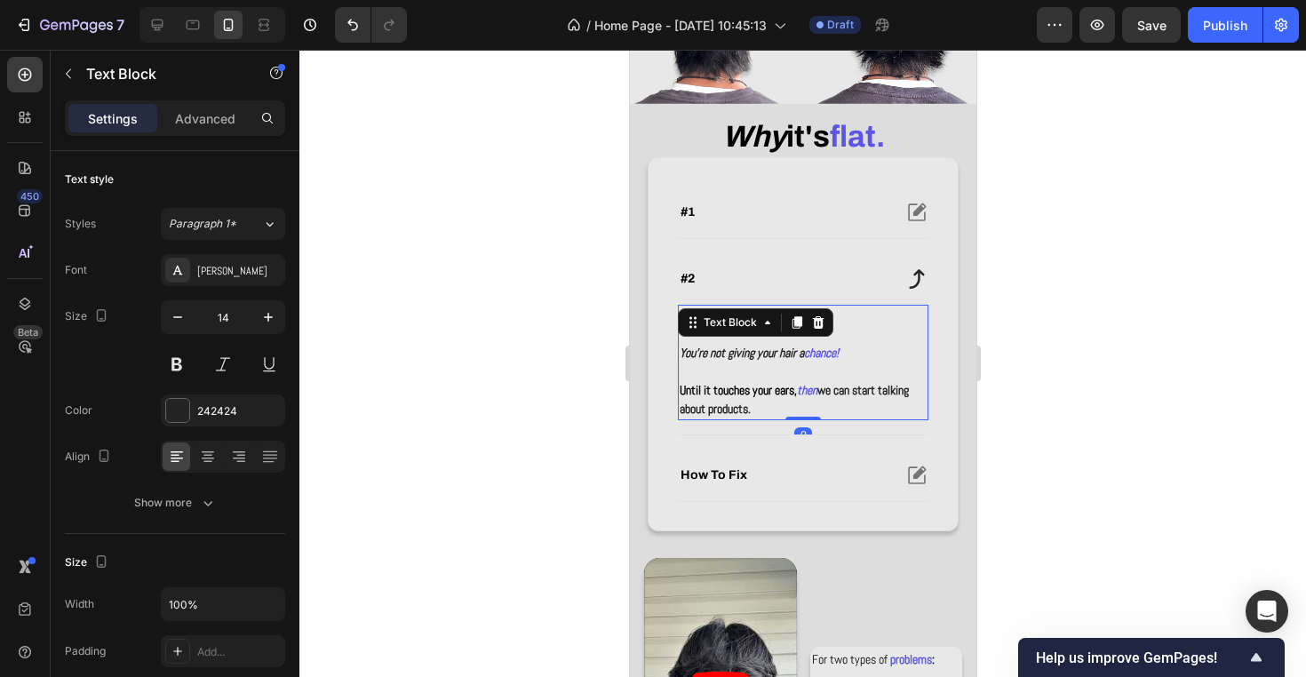
click at [806, 320] on div at bounding box center [816, 322] width 21 height 21
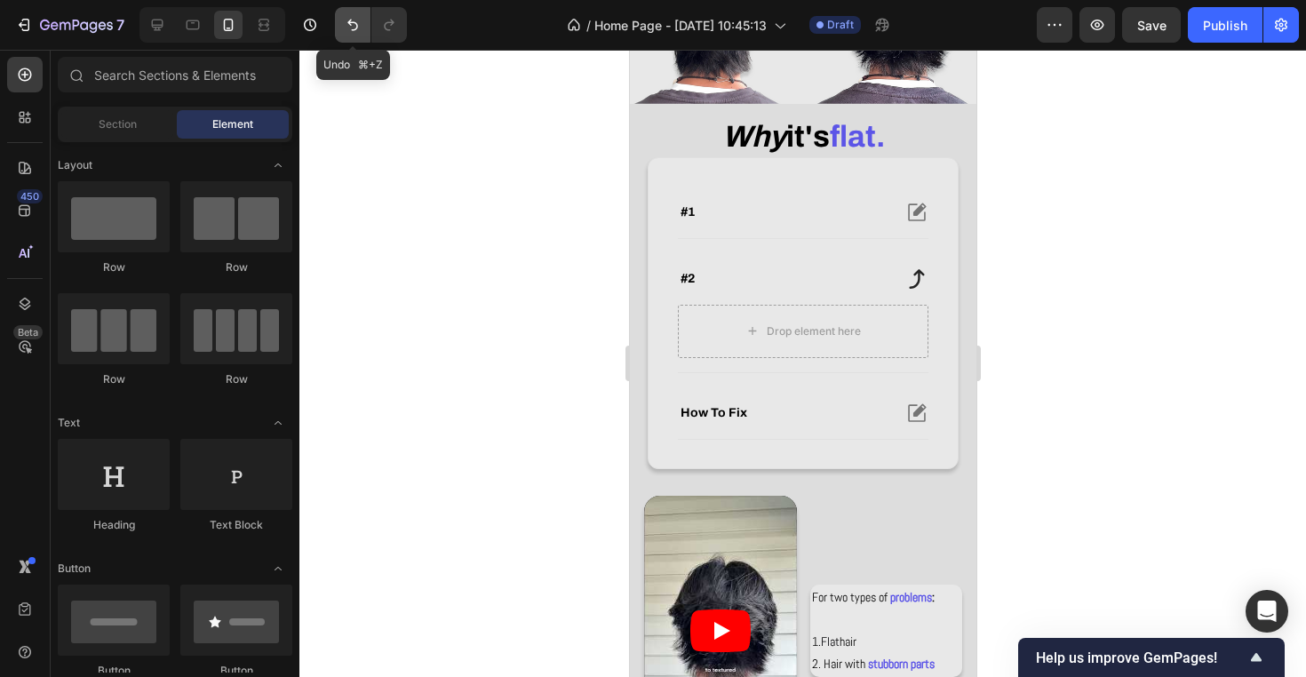
click at [336, 19] on button "Undo/Redo" at bounding box center [353, 25] width 36 height 36
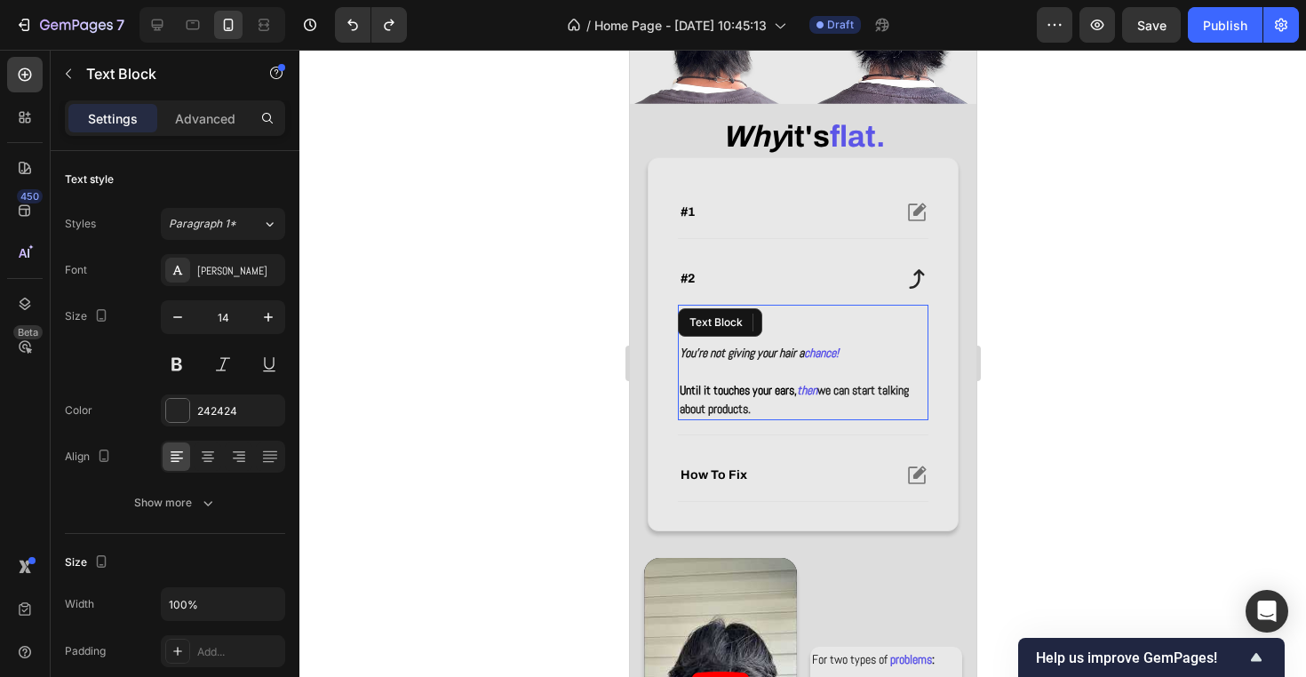
click at [769, 319] on div "Hair is too short. You're not giving your hair a chance! Until it touches your …" at bounding box center [802, 362] width 250 height 115
click at [816, 382] on strong "then" at bounding box center [806, 390] width 20 height 16
click at [752, 316] on strong "too short." at bounding box center [730, 315] width 44 height 16
click at [804, 319] on p "Hair is too short." at bounding box center [802, 315] width 247 height 19
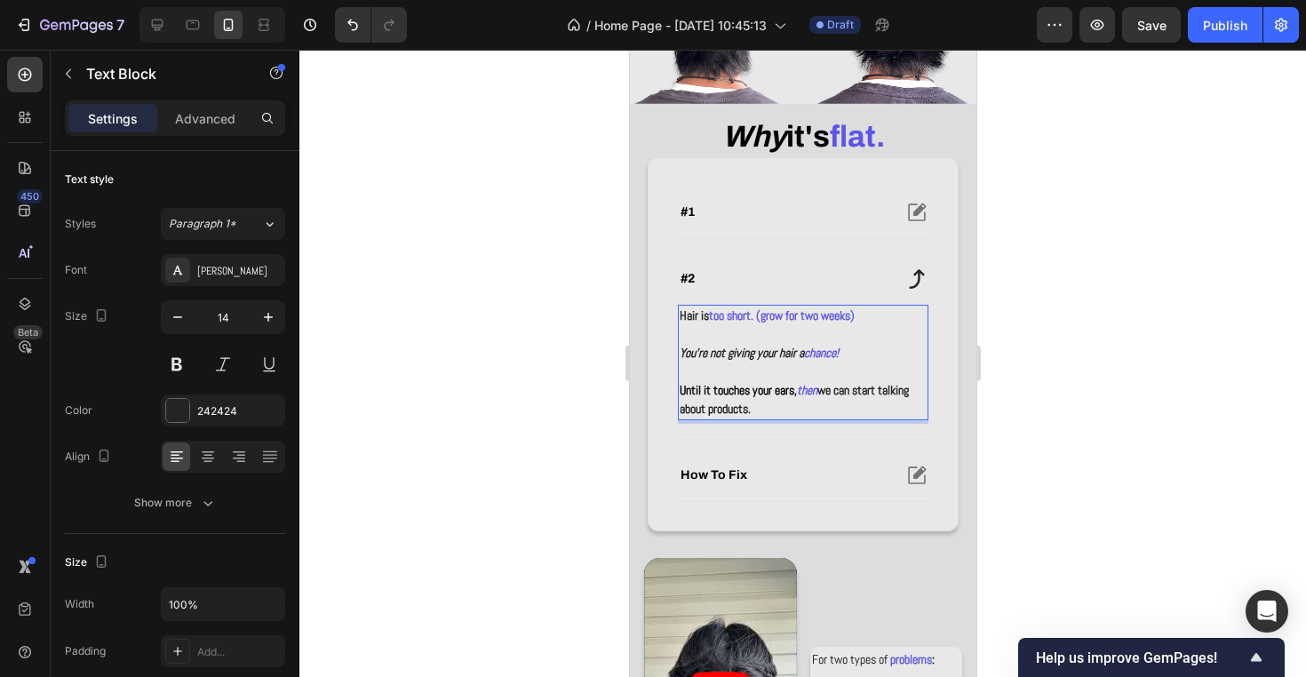
click at [766, 316] on strong "too short. (grow for two weeks)" at bounding box center [781, 315] width 146 height 16
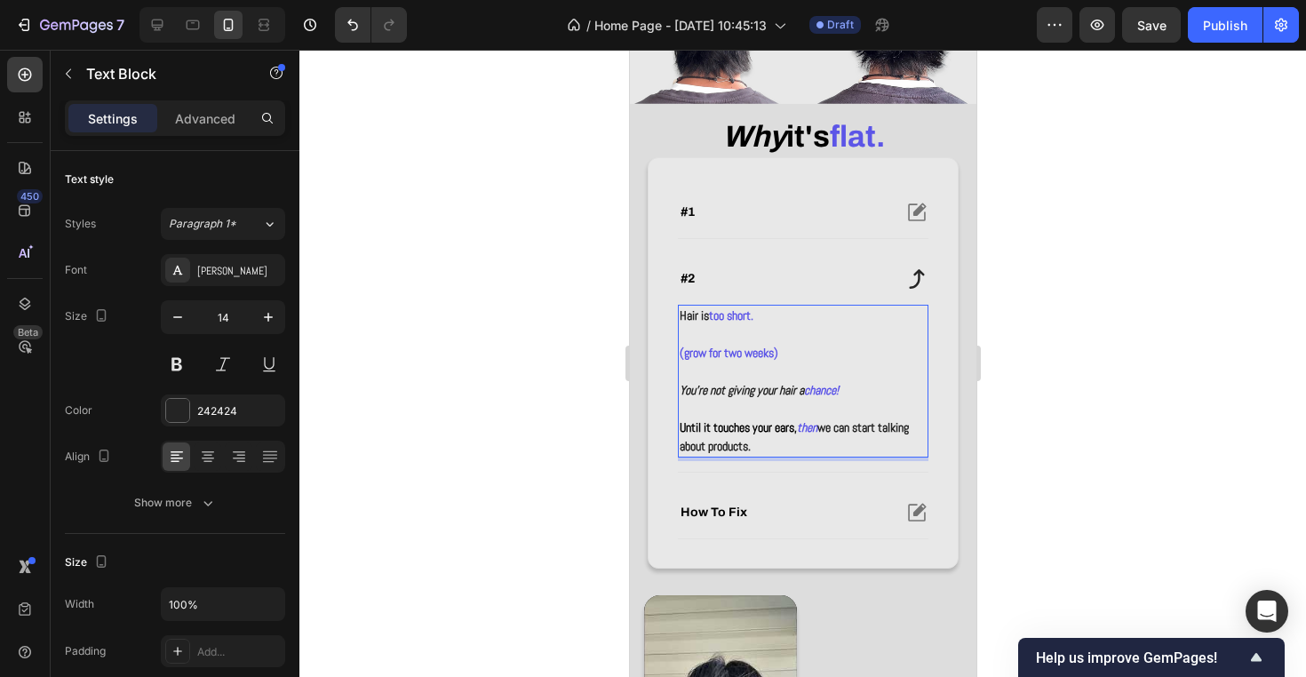
click at [777, 349] on strong "(grow for two weeks)" at bounding box center [728, 353] width 99 height 16
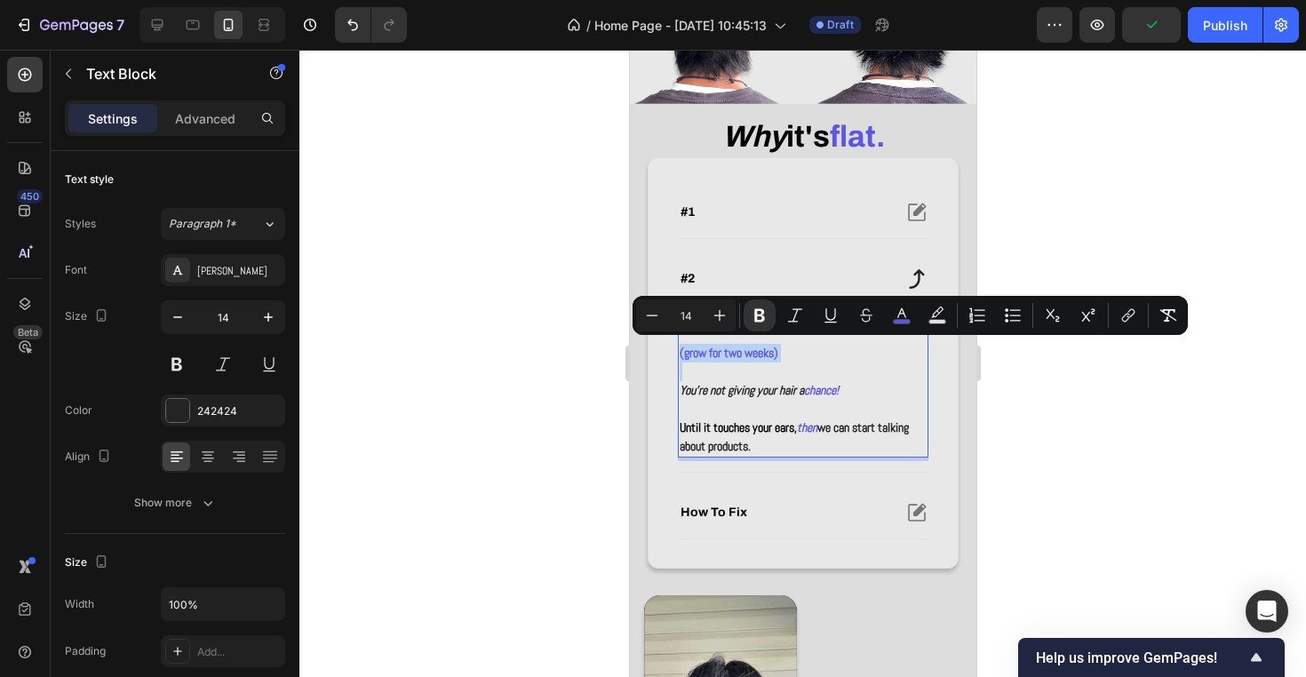
copy strong "(grow for two weeks)"
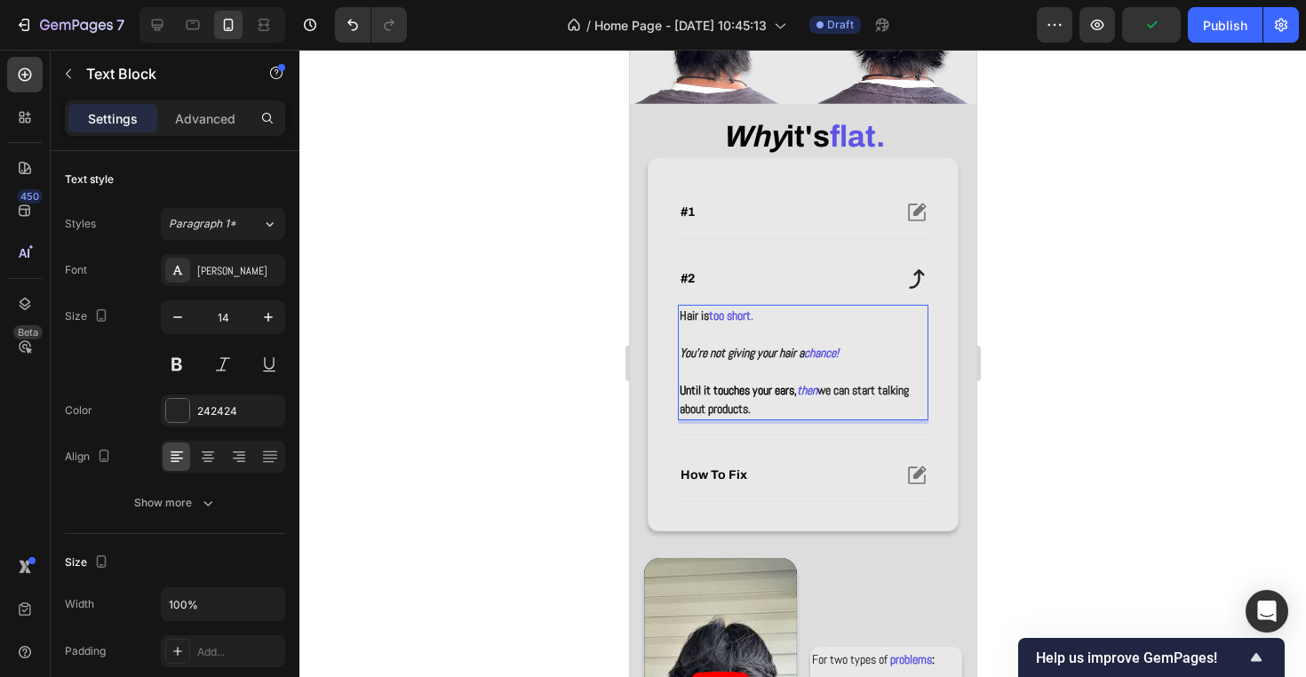
click at [808, 403] on p "Until it touches your ears, then we can start talking about products." at bounding box center [802, 399] width 247 height 37
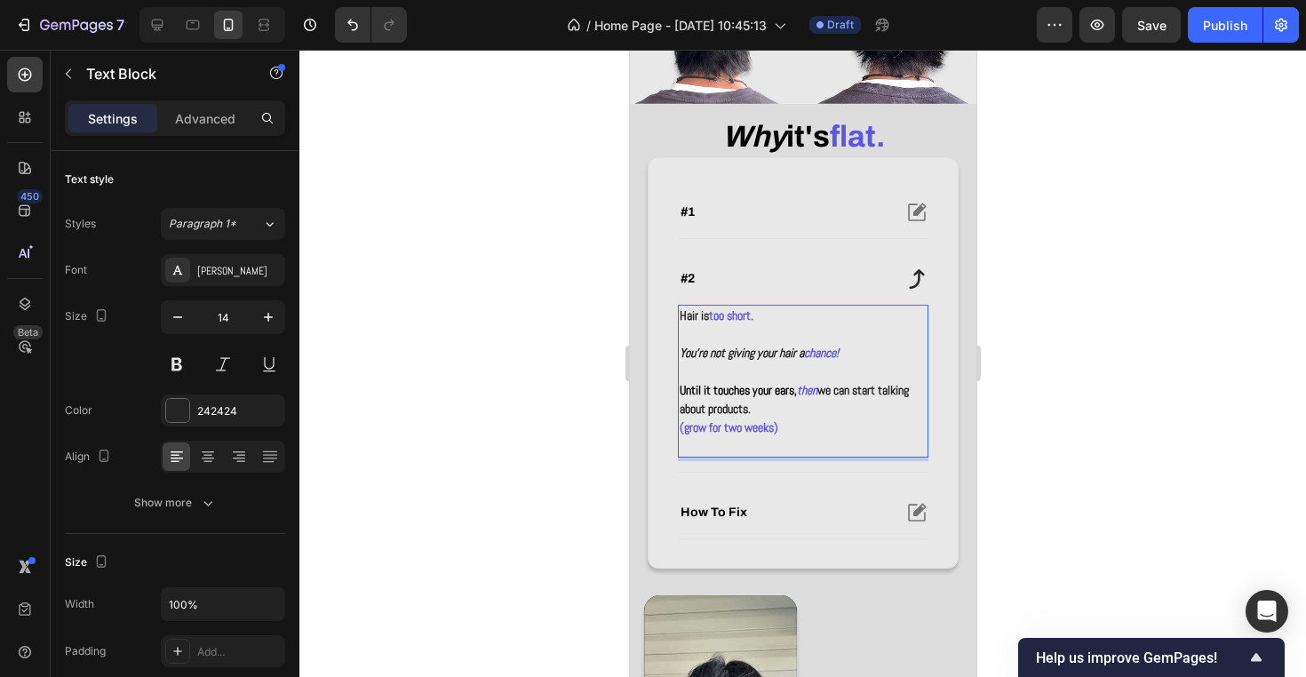
click at [777, 430] on strong "(grow for two weeks)" at bounding box center [728, 427] width 99 height 16
click at [684, 425] on strong "(grow for two weeks)" at bounding box center [728, 427] width 99 height 16
click at [798, 406] on p "Until it touches your ears, then we can start talking about products." at bounding box center [802, 399] width 247 height 37
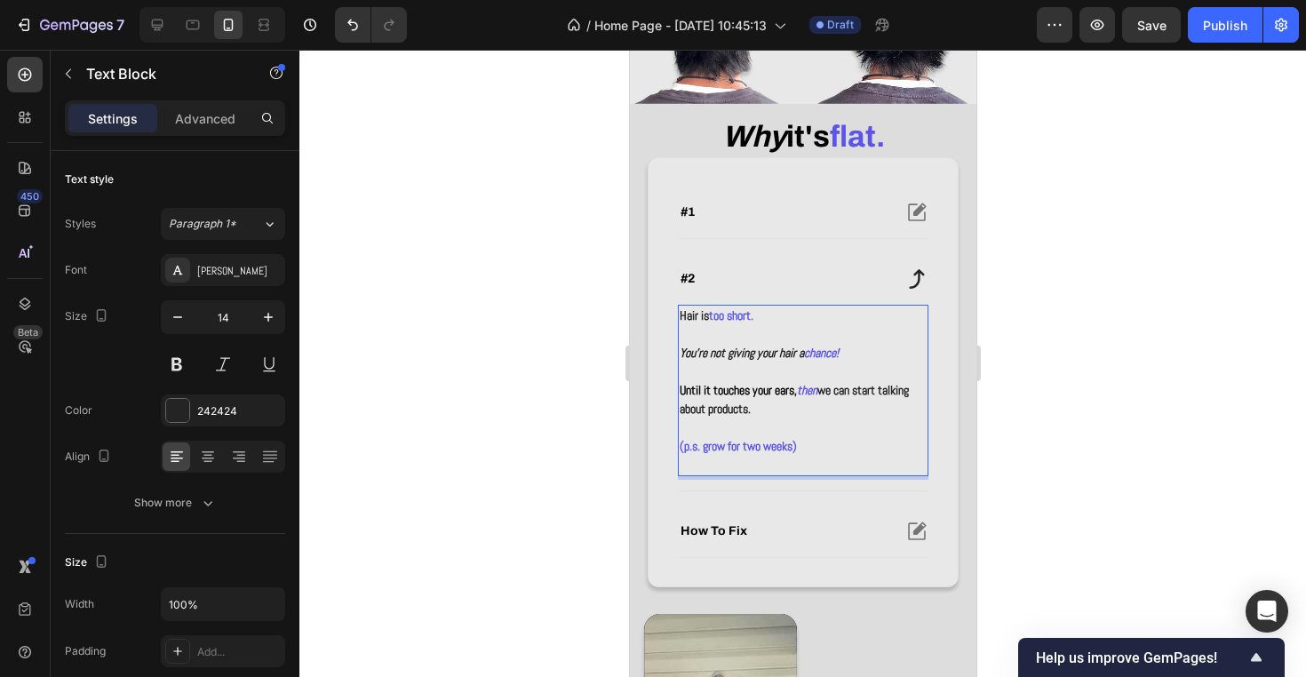
click at [787, 466] on p "Rich Text Editor. Editing area: main" at bounding box center [802, 465] width 247 height 19
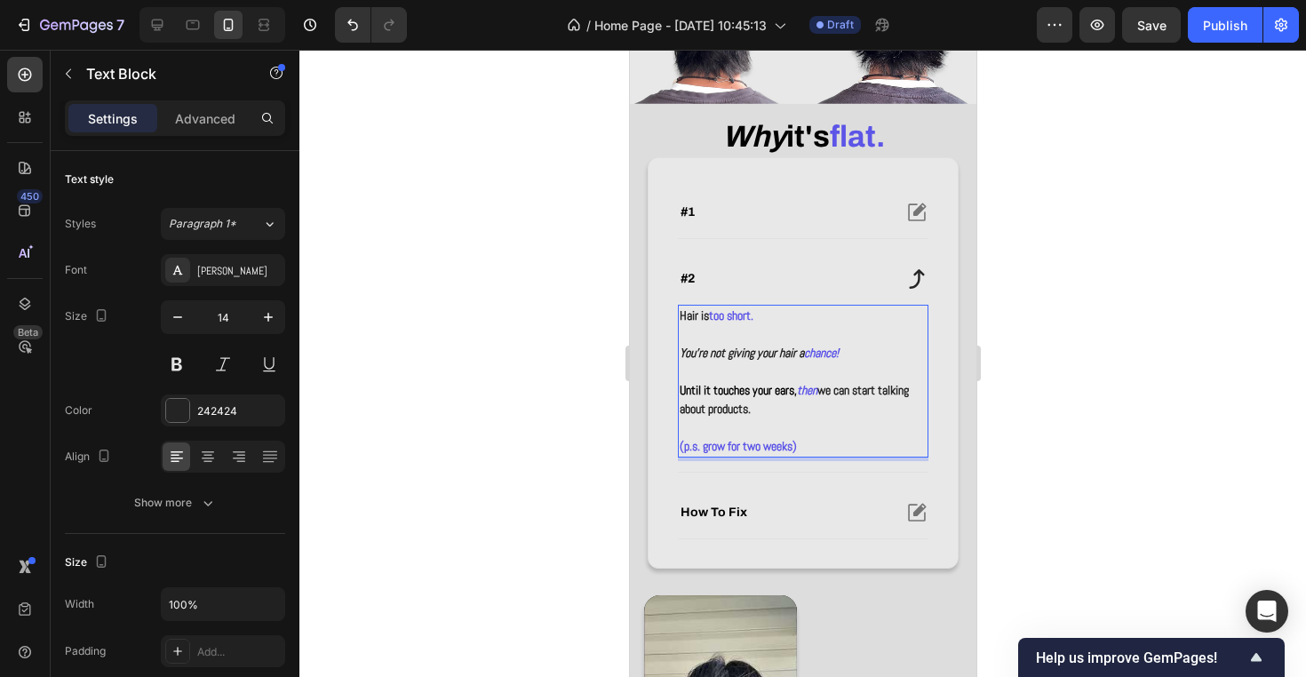
click at [796, 447] on strong "(p.s. grow for two weeks)" at bounding box center [737, 446] width 117 height 16
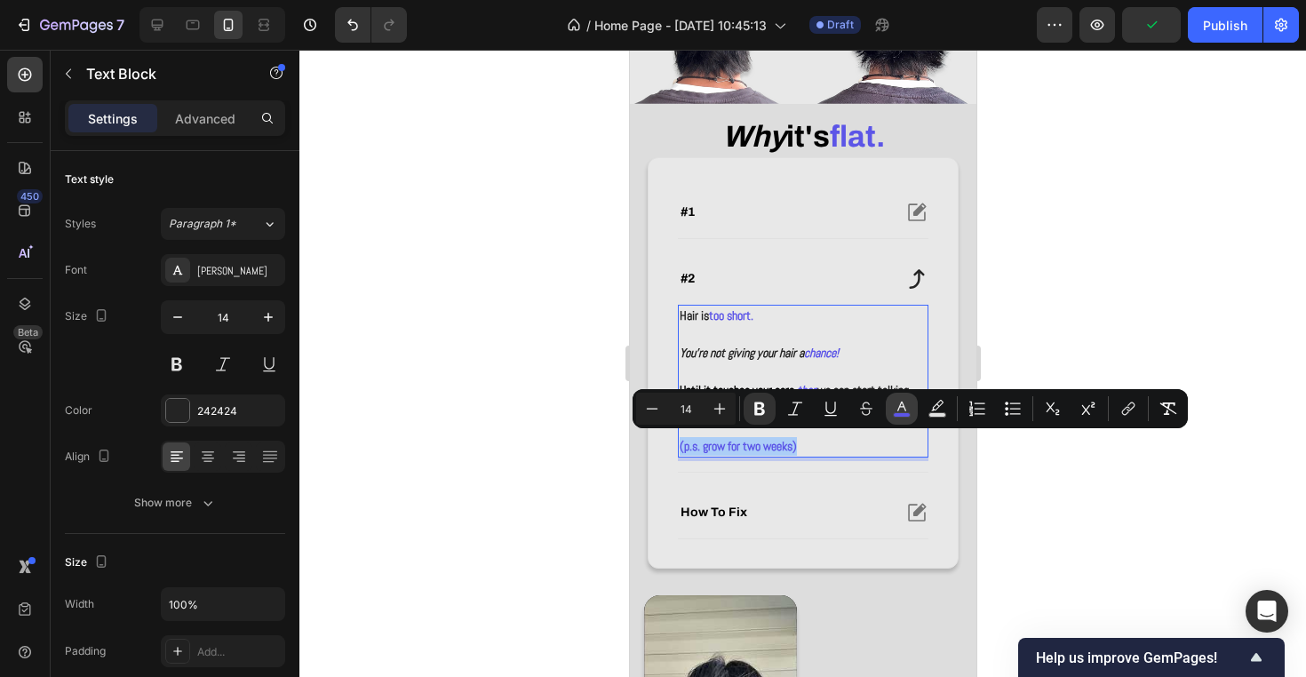
click at [909, 415] on rect "Editor contextual toolbar" at bounding box center [901, 415] width 17 height 4
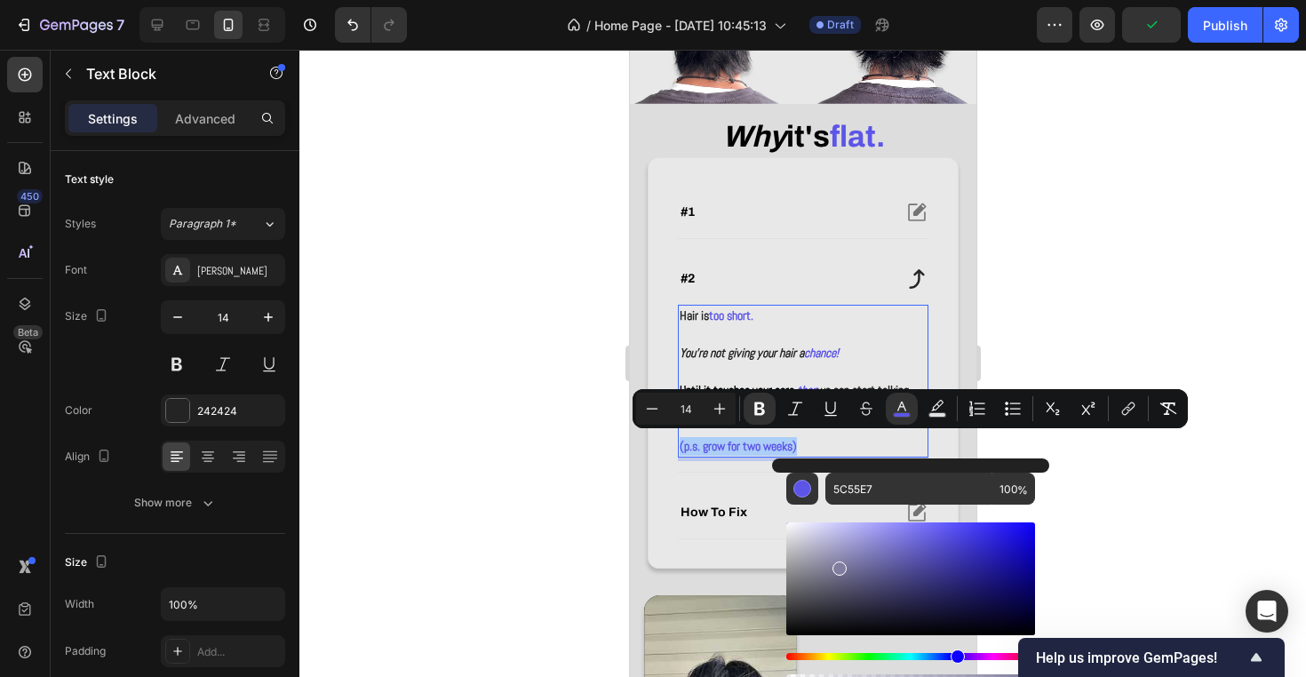
drag, startPoint x: 837, startPoint y: 564, endPoint x: 837, endPoint y: 735, distance: 171.4
click at [837, 0] on html "7 Version history / Home Page - [DATE] 10:45:13 Draft Preview Publish 450 Beta …" at bounding box center [653, 0] width 1306 height 0
type input "000000"
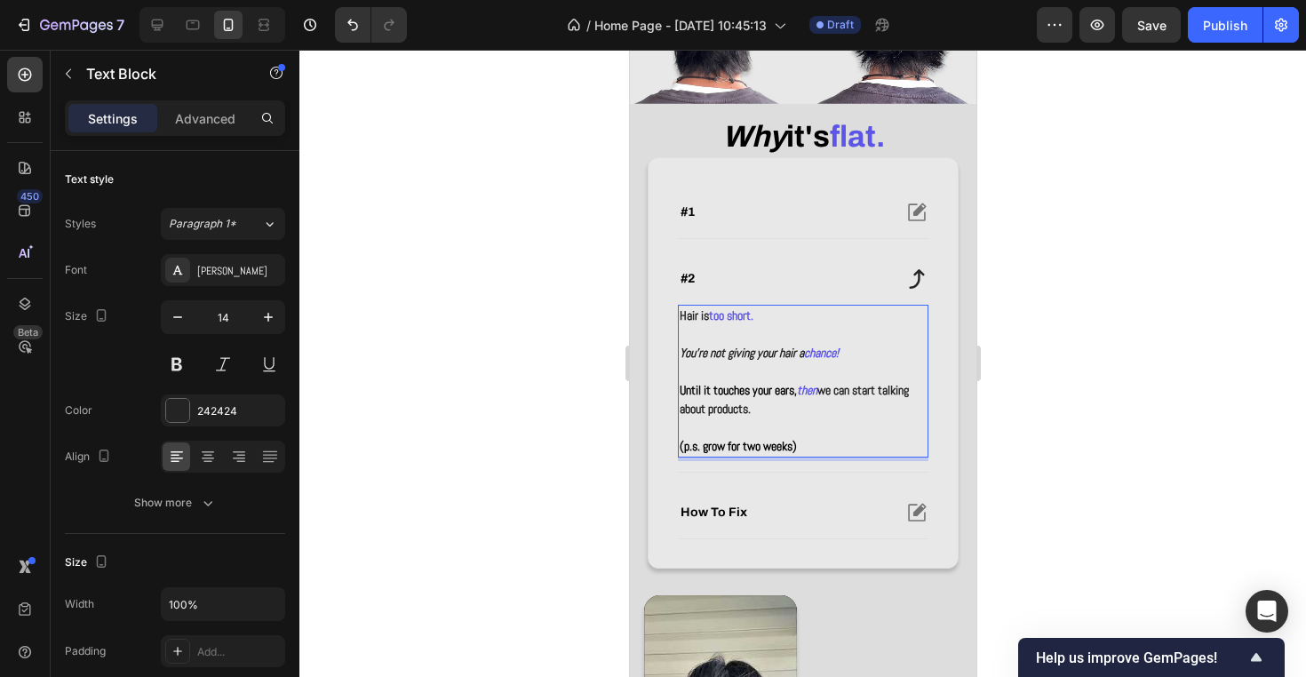
click at [738, 440] on strong "(p.s. grow for two weeks)" at bounding box center [737, 446] width 117 height 16
drag, startPoint x: 828, startPoint y: 440, endPoint x: 761, endPoint y: 448, distance: 67.1
click at [761, 448] on p "(p.s. grow for two weeks)" at bounding box center [802, 446] width 247 height 19
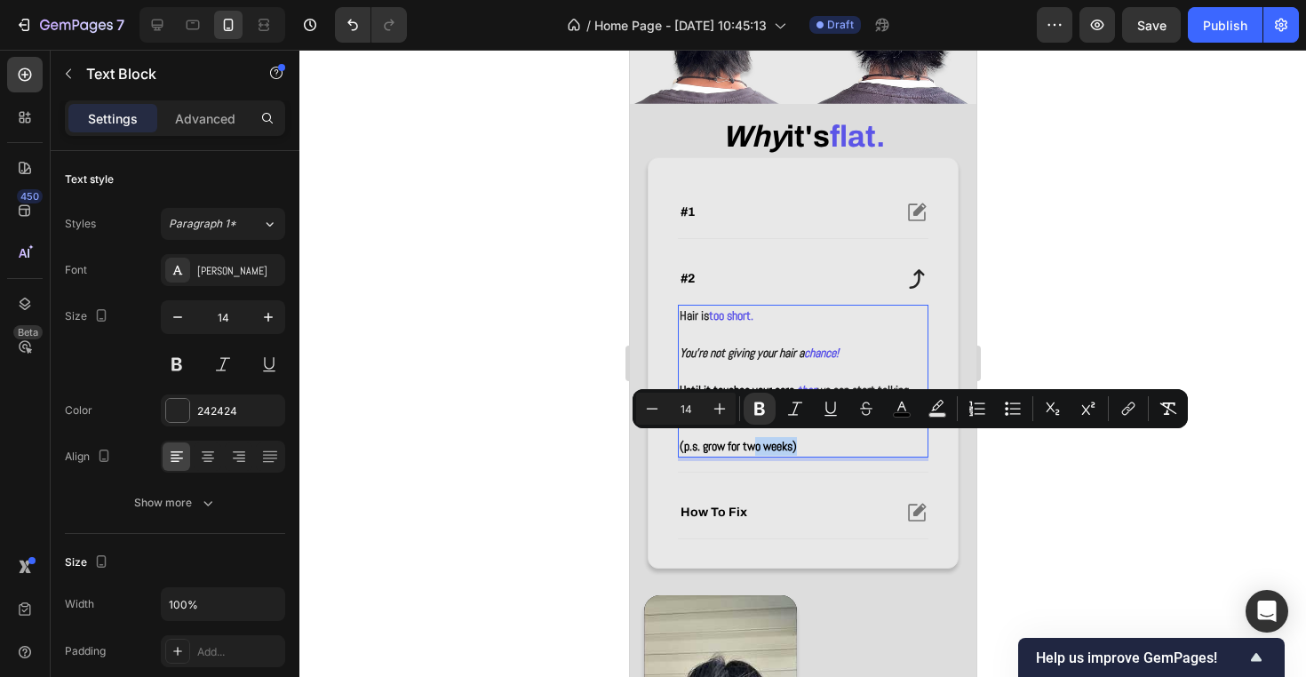
click at [761, 448] on strong "(p.s. grow for two weeks)" at bounding box center [737, 446] width 117 height 16
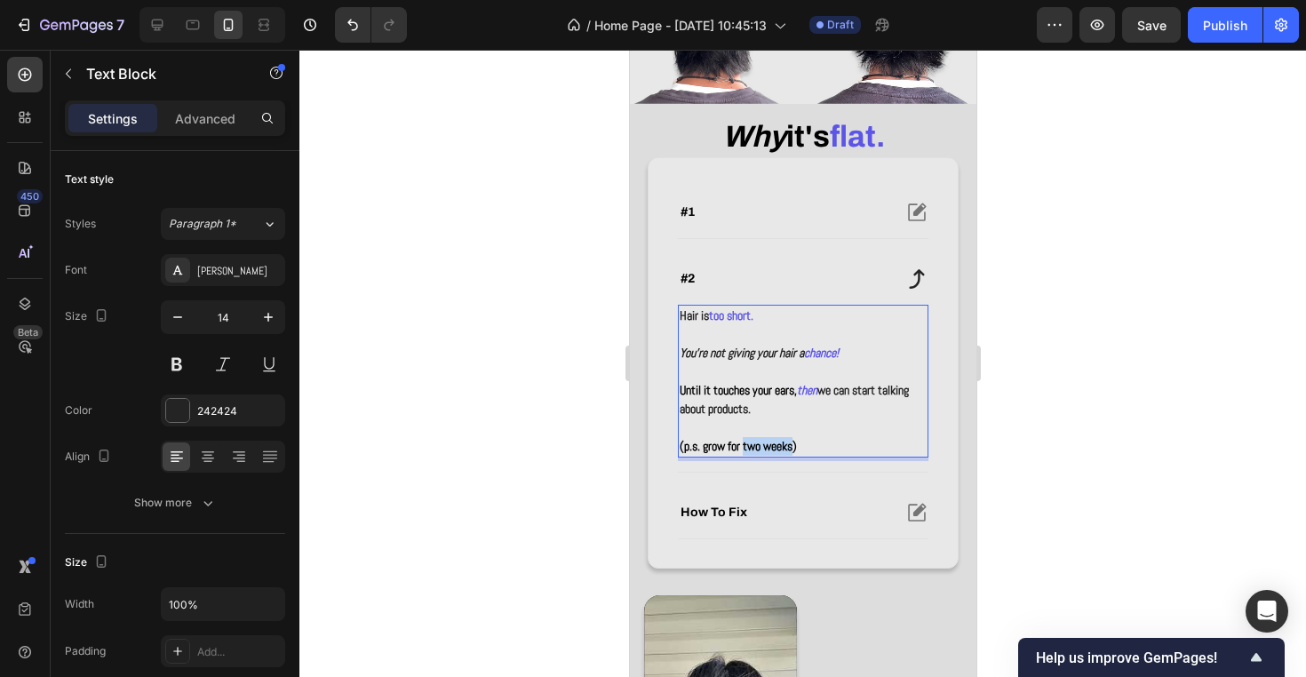
drag, startPoint x: 748, startPoint y: 445, endPoint x: 805, endPoint y: 447, distance: 56.9
click at [796, 447] on strong "(p.s. grow for two weeks)" at bounding box center [737, 446] width 117 height 16
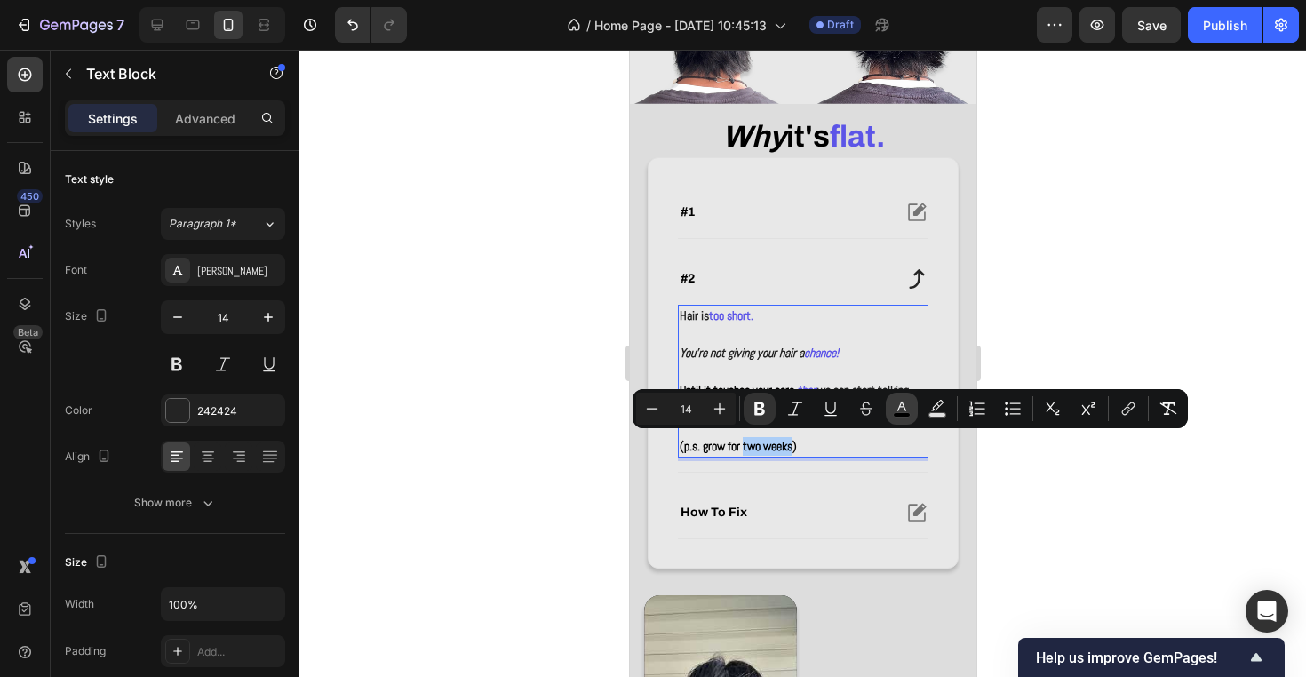
click at [908, 413] on rect "Editor contextual toolbar" at bounding box center [901, 415] width 17 height 4
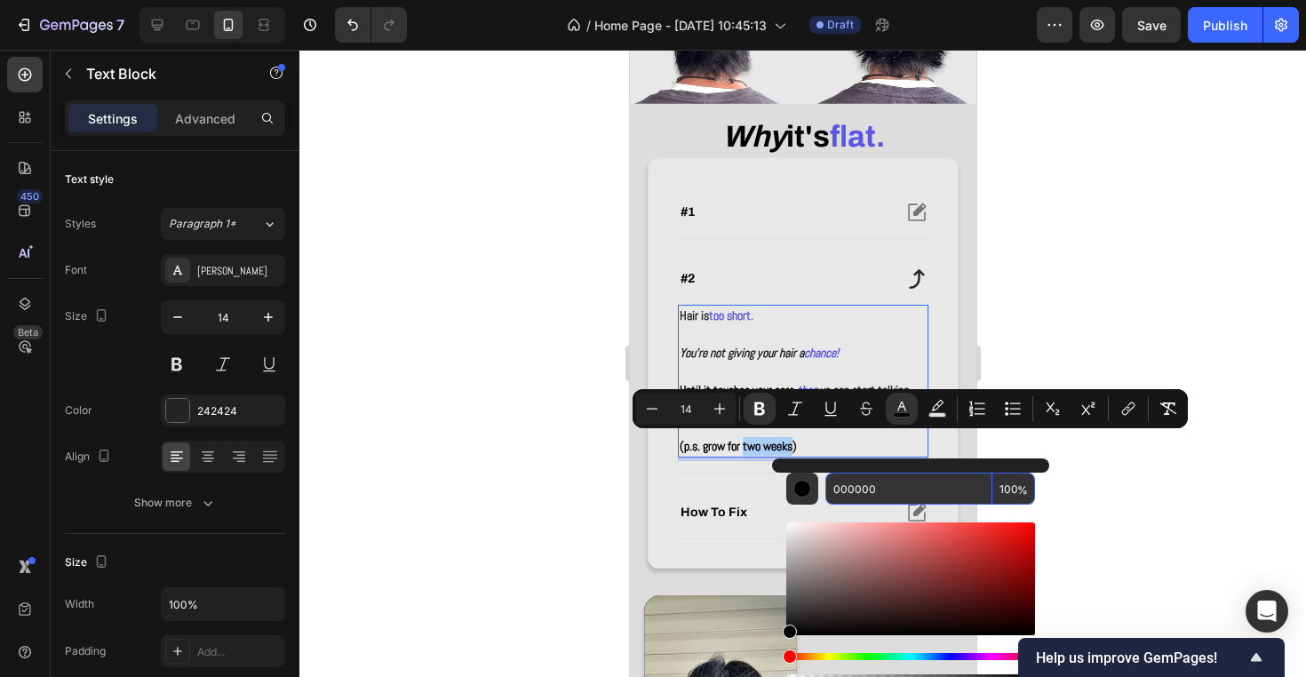
click at [901, 500] on input "000000" at bounding box center [908, 488] width 167 height 32
paste input "(grow for two weeks)"
type input "000000"
click at [842, 437] on p "(p.s. grow for two weeks)" at bounding box center [802, 446] width 247 height 19
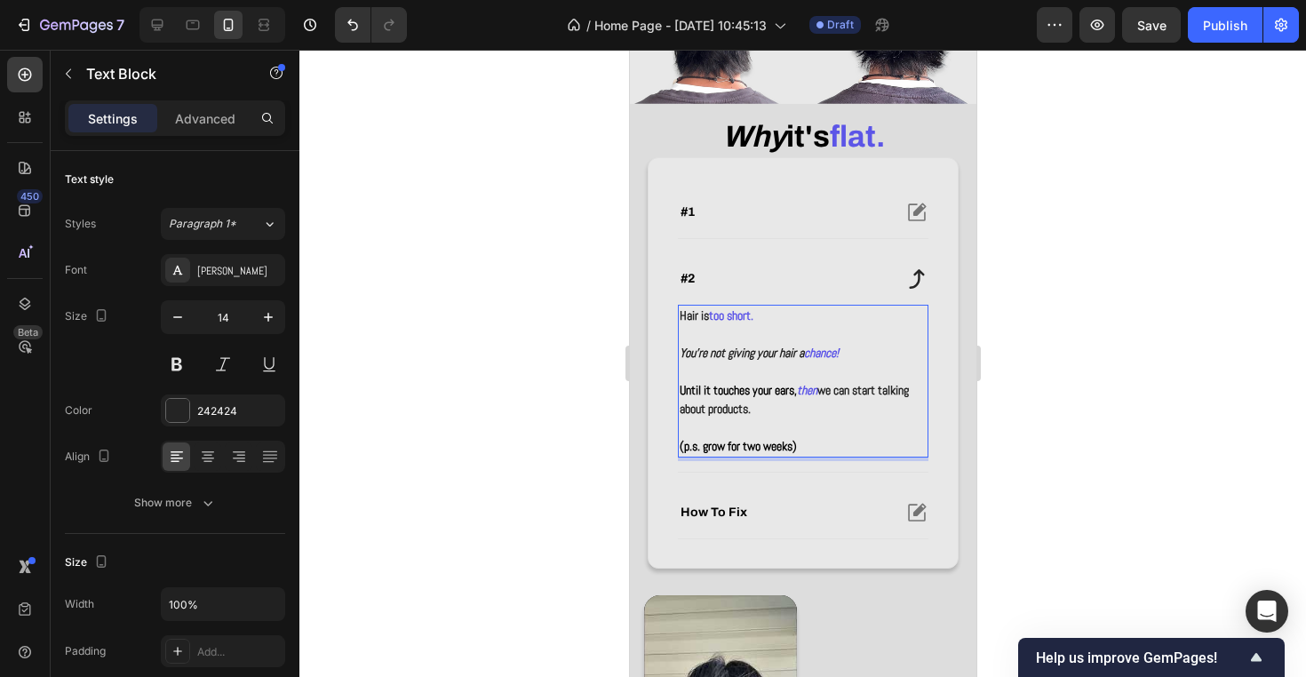
click at [816, 382] on strong "then" at bounding box center [806, 390] width 20 height 16
click at [816, 385] on strong "then" at bounding box center [806, 390] width 20 height 16
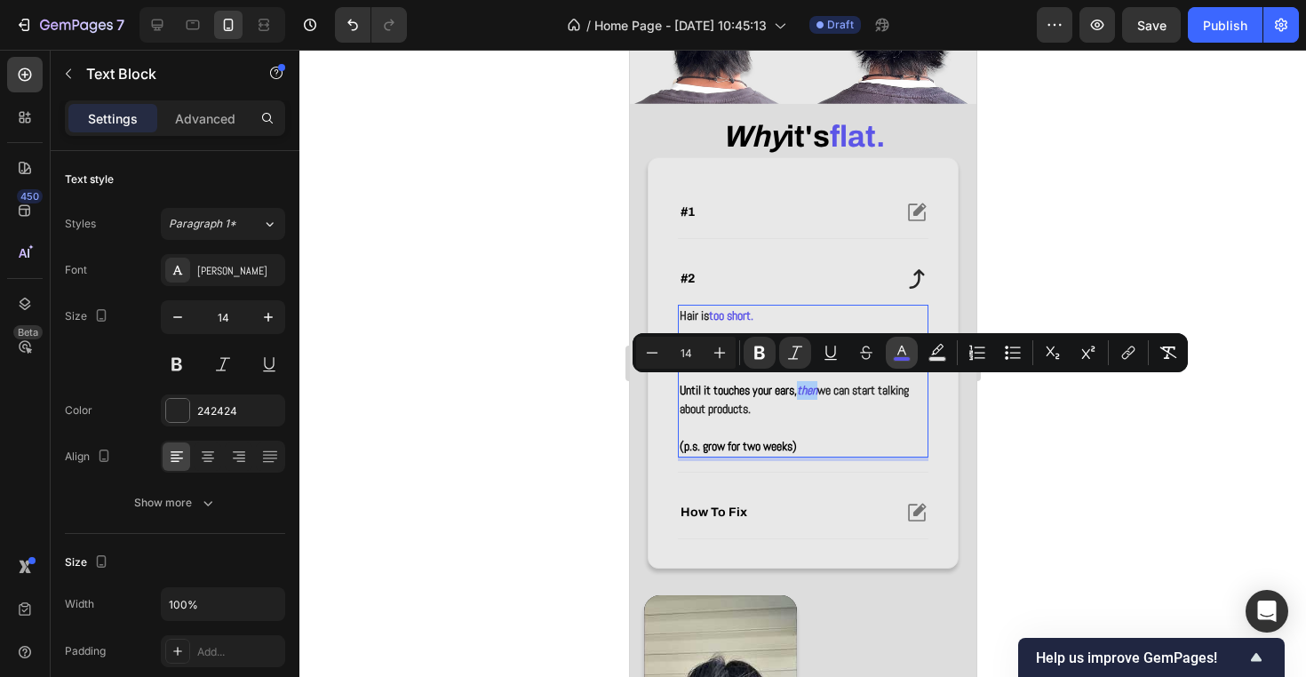
click at [890, 353] on button "color" at bounding box center [901, 353] width 32 height 32
type input "5C55E7"
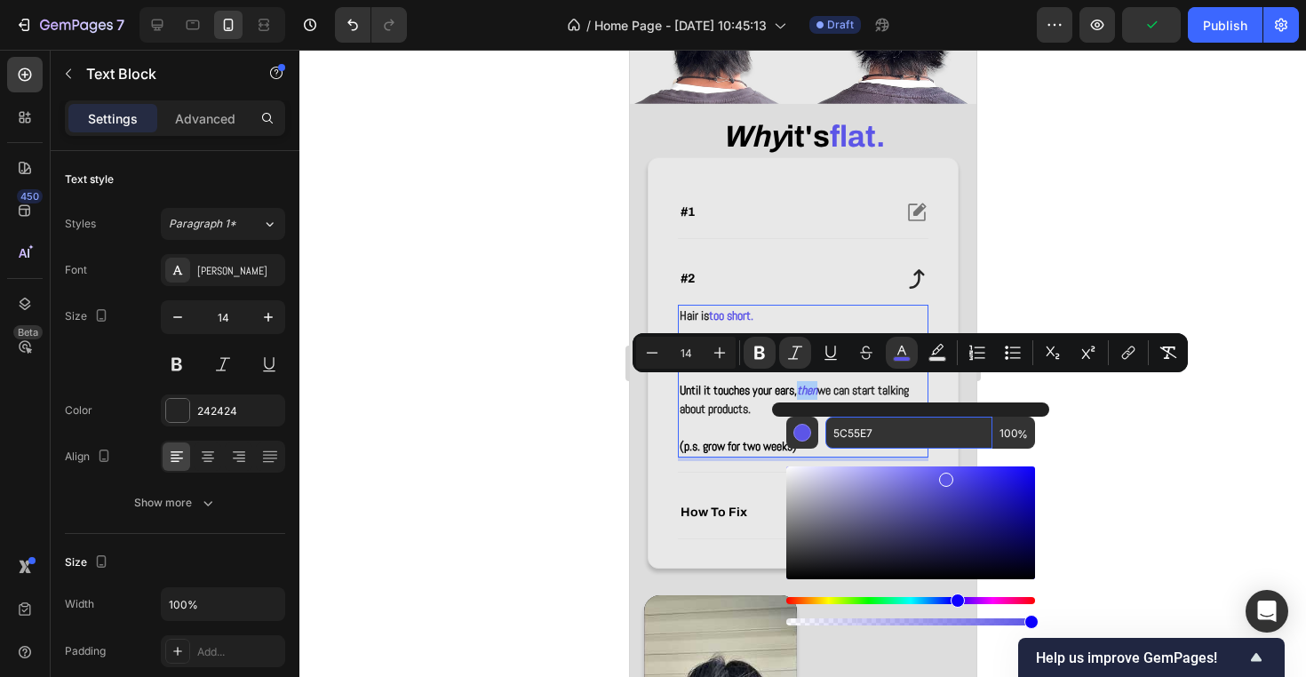
click at [878, 424] on input "5C55E7" at bounding box center [908, 433] width 167 height 32
click at [734, 439] on strong "(p.s. grow for two weeks)" at bounding box center [737, 446] width 117 height 16
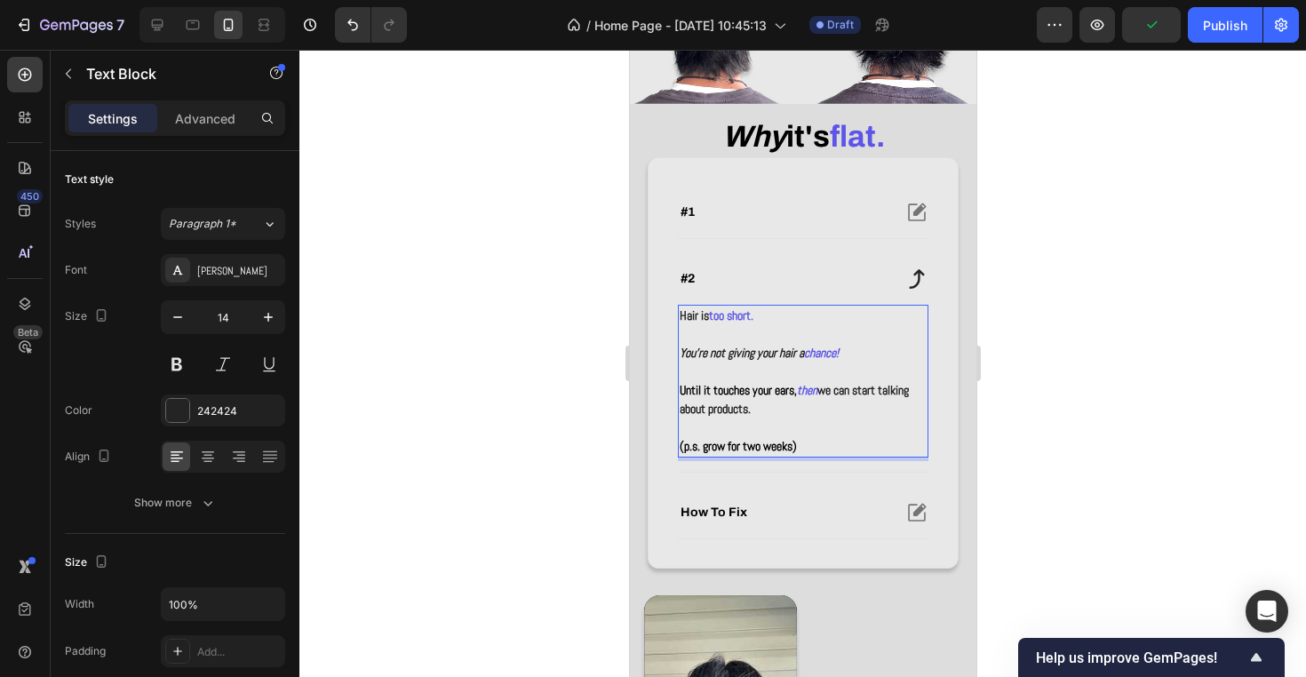
click at [755, 442] on strong "(p.s. grow for two weeks)" at bounding box center [737, 446] width 117 height 16
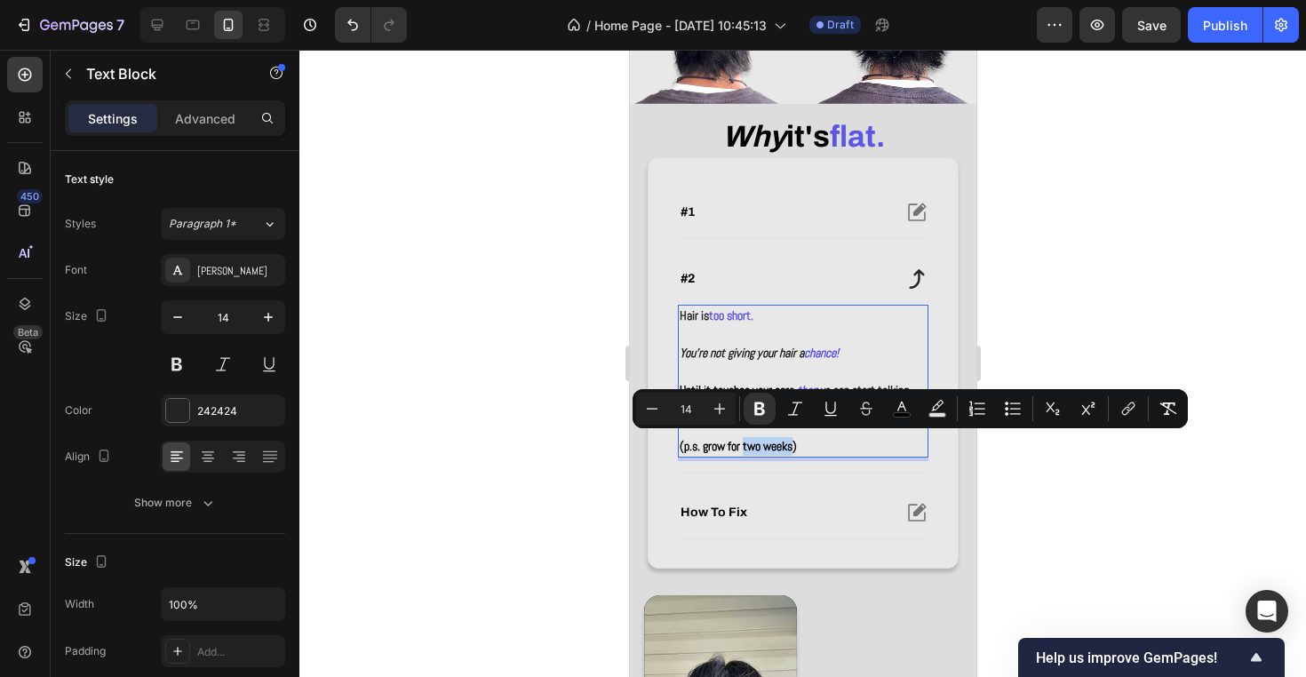
drag, startPoint x: 750, startPoint y: 442, endPoint x: 802, endPoint y: 448, distance: 52.7
click at [796, 448] on strong "(p.s. grow for two weeks)" at bounding box center [737, 446] width 117 height 16
click at [910, 409] on button "color" at bounding box center [901, 409] width 32 height 32
type input "000000"
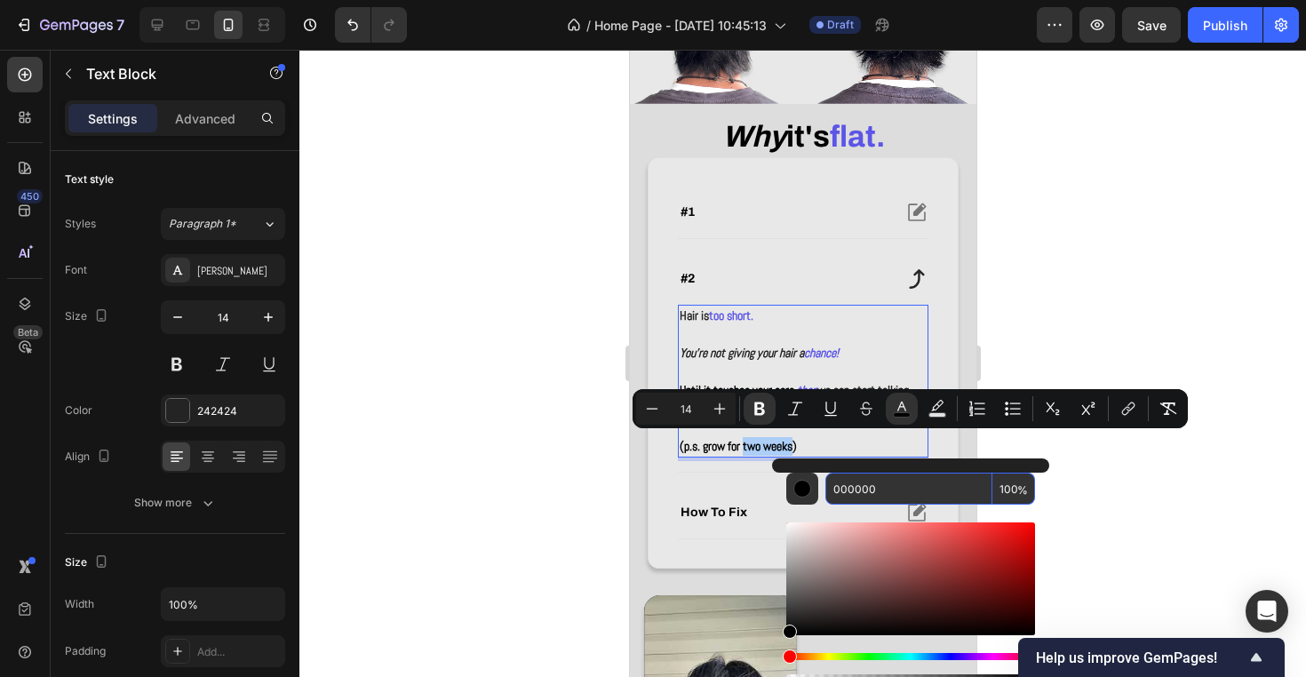
click at [897, 488] on input "000000" at bounding box center [908, 488] width 167 height 32
paste input "5C55E7"
type input "5C55E7"
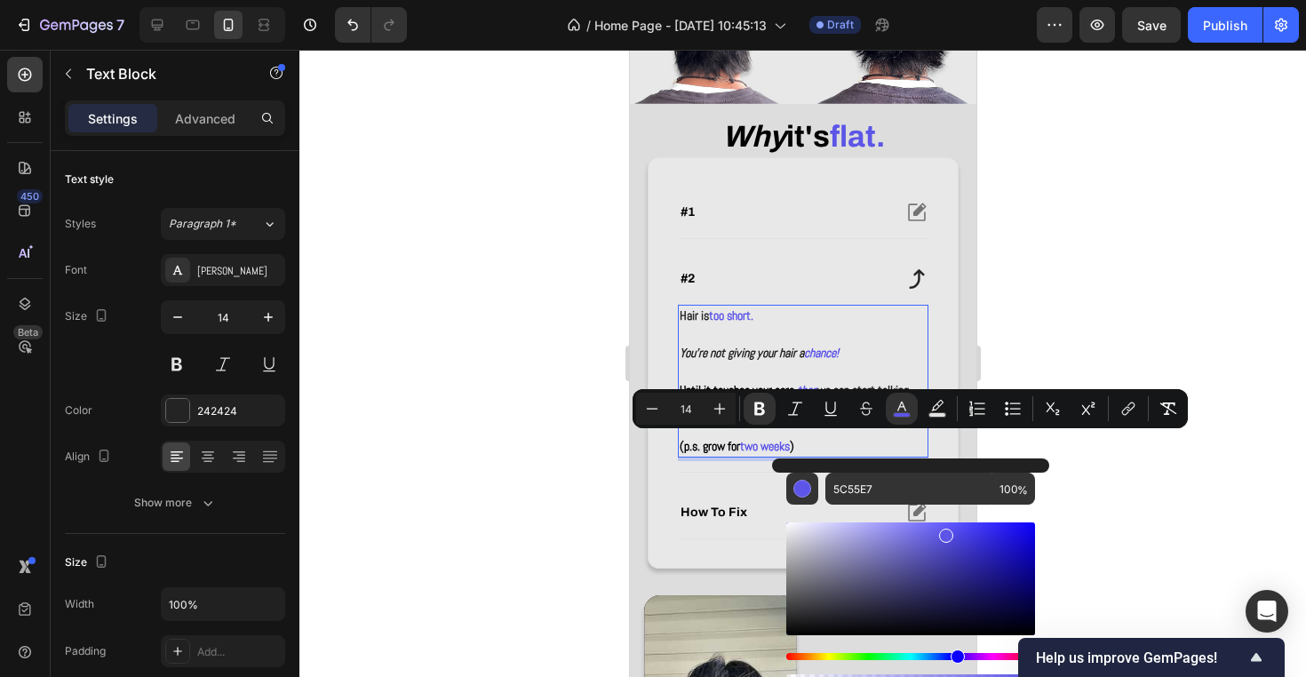
click at [752, 451] on strong "two weeks" at bounding box center [764, 446] width 50 height 16
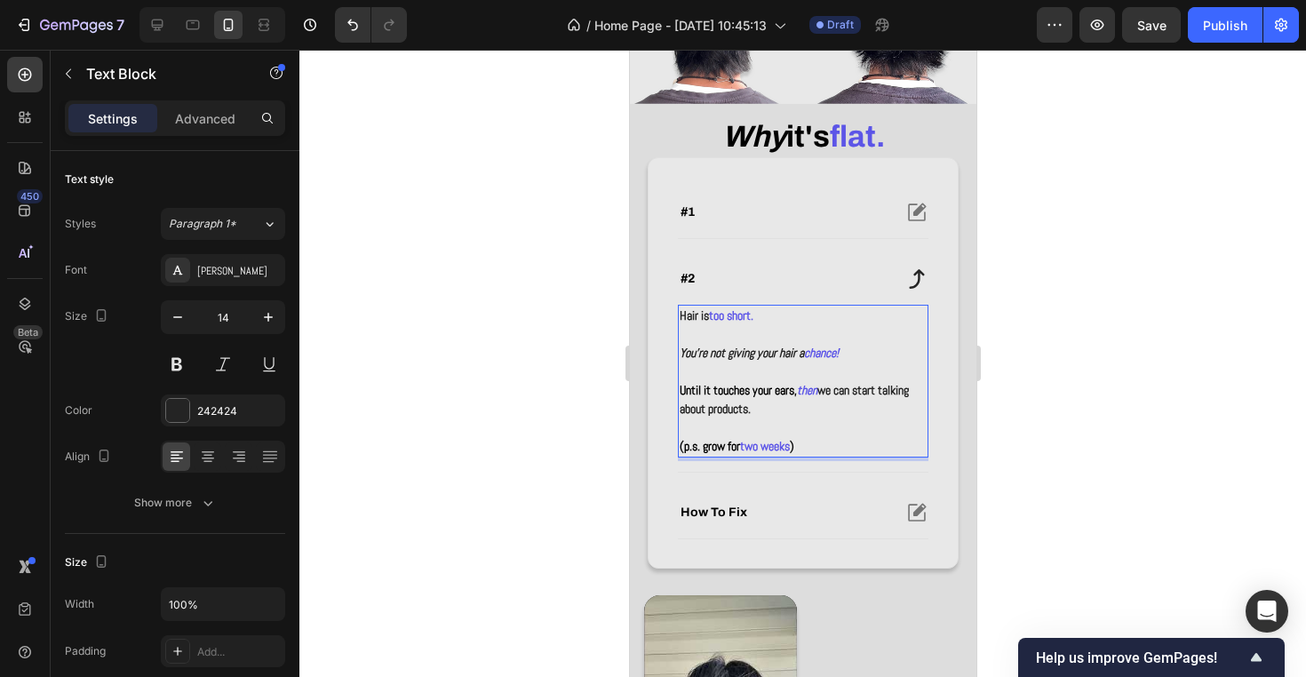
click at [761, 451] on strong "two weeks" at bounding box center [764, 446] width 50 height 16
click at [761, 449] on strong "two weeks" at bounding box center [764, 446] width 50 height 16
click at [821, 446] on p "(p.s. grow for 2 weeks )" at bounding box center [802, 446] width 247 height 19
click at [756, 446] on strong "2 weeks" at bounding box center [758, 446] width 38 height 16
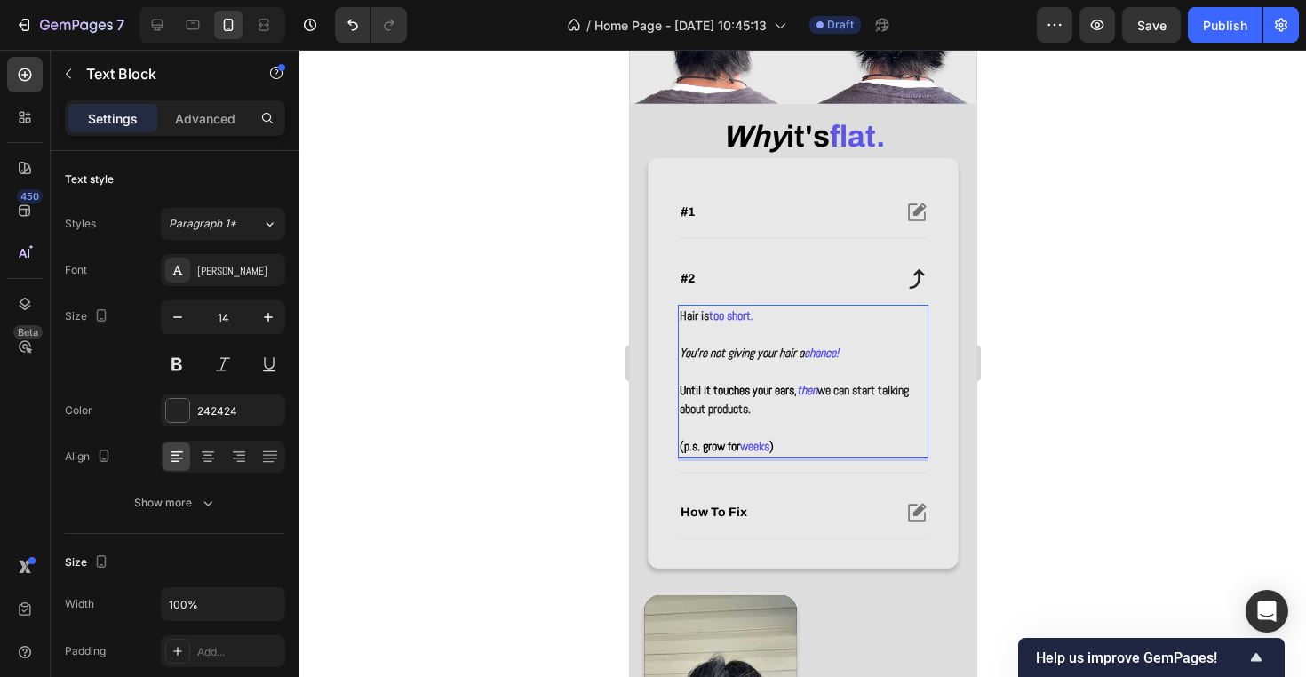
click at [752, 444] on strong "weeks" at bounding box center [753, 446] width 29 height 16
click at [832, 443] on p "(p.s. grow for 2-4 weeks )" at bounding box center [802, 446] width 247 height 19
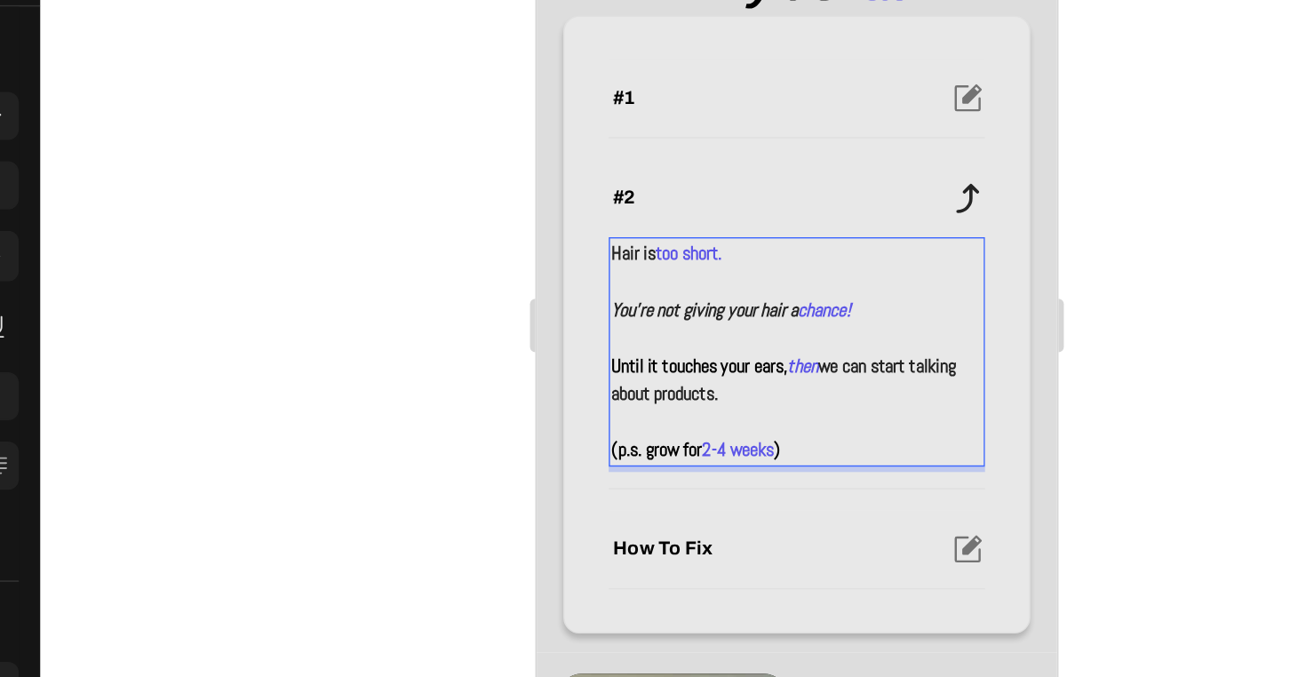
click at [615, 255] on strong "(p.s. grow for" at bounding box center [615, 251] width 60 height 16
click at [676, 252] on strong "2-4 weeks" at bounding box center [670, 251] width 48 height 16
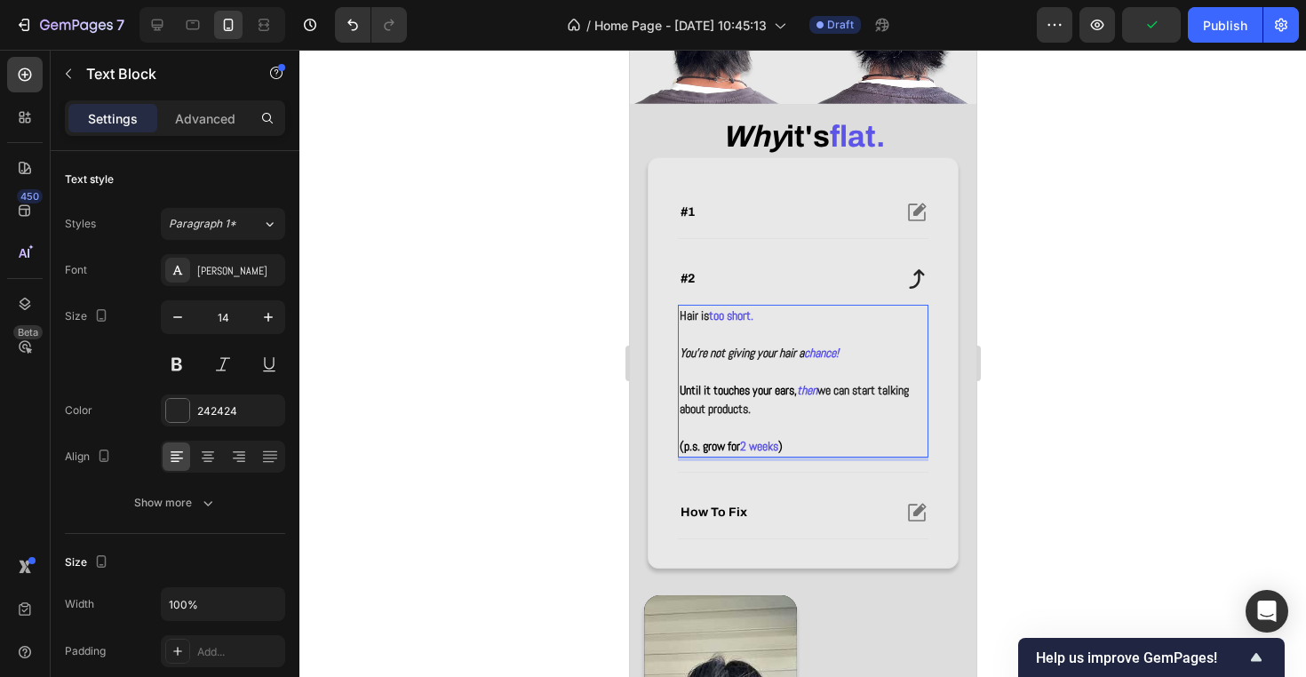
click at [755, 445] on strong "2 weeks" at bounding box center [758, 446] width 38 height 16
click at [789, 454] on div "Hair is too short. You're not giving your hair a chance! Until it touches your …" at bounding box center [802, 381] width 250 height 153
click at [756, 446] on strong "2 weeks" at bounding box center [758, 446] width 38 height 16
click at [808, 444] on p "(p.s. grow for 2 weeks )" at bounding box center [802, 446] width 247 height 19
click at [1091, 497] on div at bounding box center [802, 363] width 1006 height 627
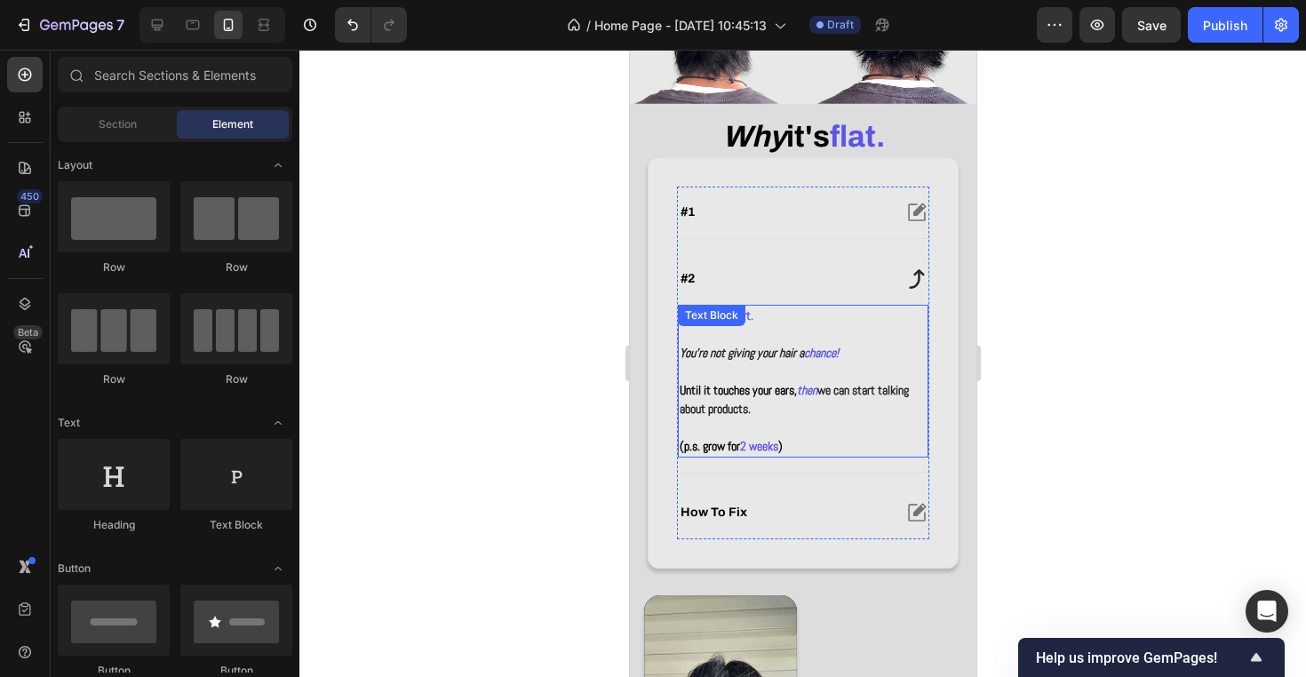
click at [760, 439] on strong "2 weeks" at bounding box center [758, 446] width 38 height 16
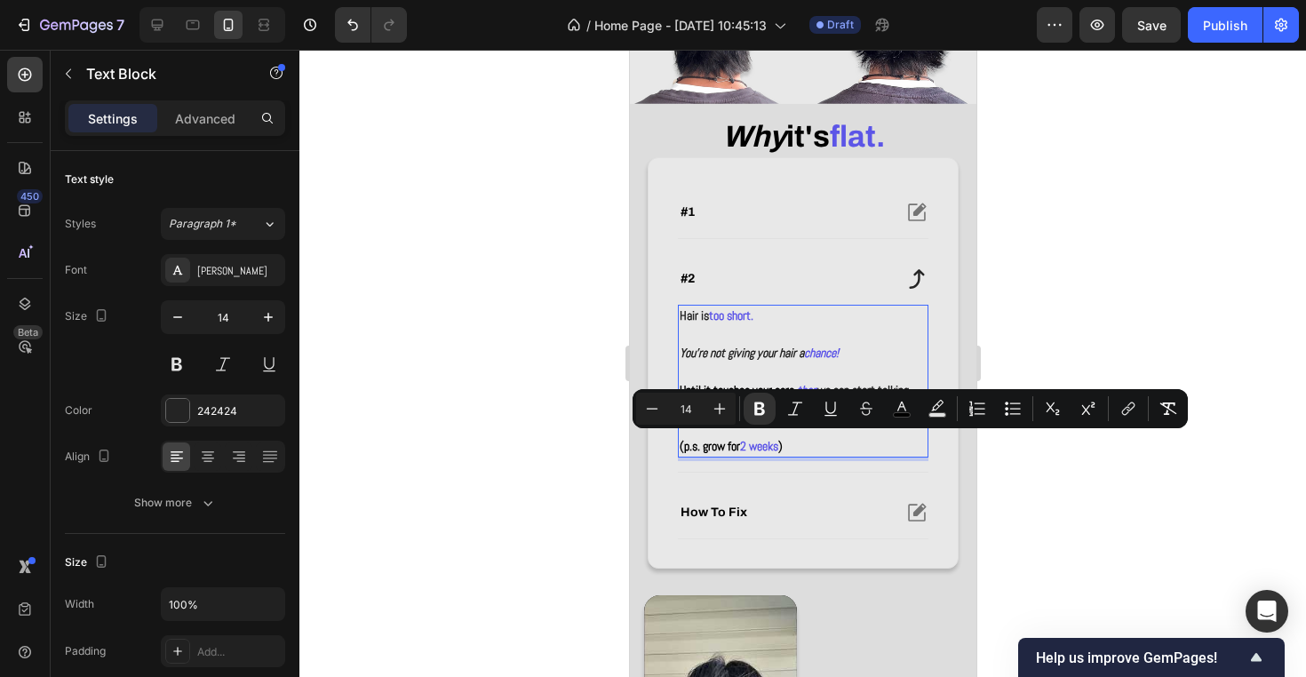
click at [739, 442] on strong "(p.s. grow for" at bounding box center [709, 446] width 60 height 16
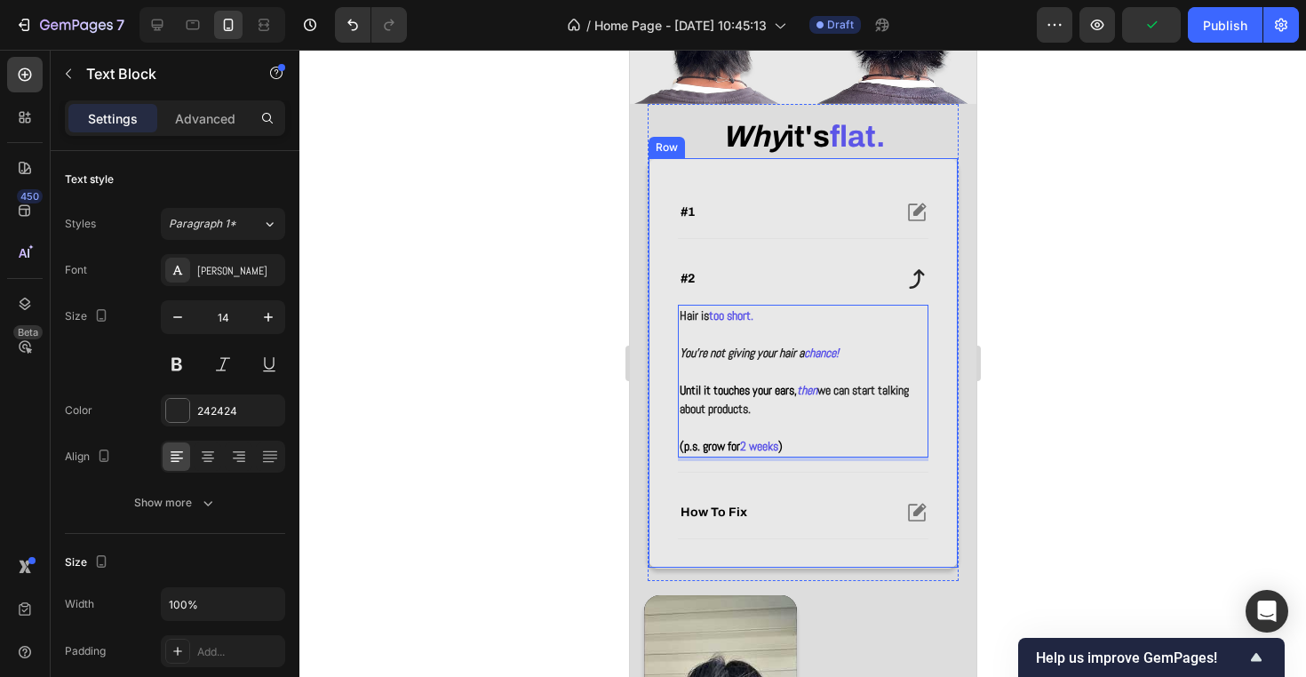
drag, startPoint x: 750, startPoint y: 445, endPoint x: 645, endPoint y: 439, distance: 105.0
click at [645, 439] on div "why it's flat. Heading #1 #2 Hair is too short. You're not giving your hair a c…" at bounding box center [802, 342] width 346 height 477
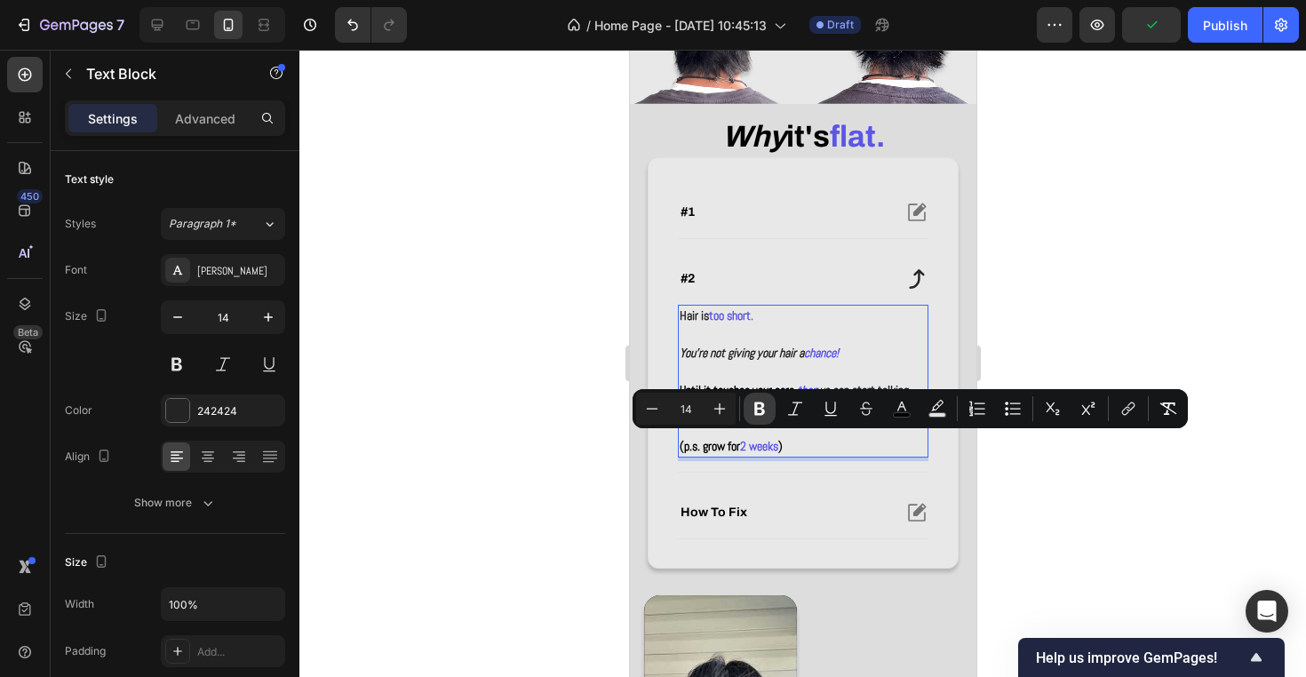
click at [758, 405] on icon "Editor contextual toolbar" at bounding box center [759, 409] width 18 height 18
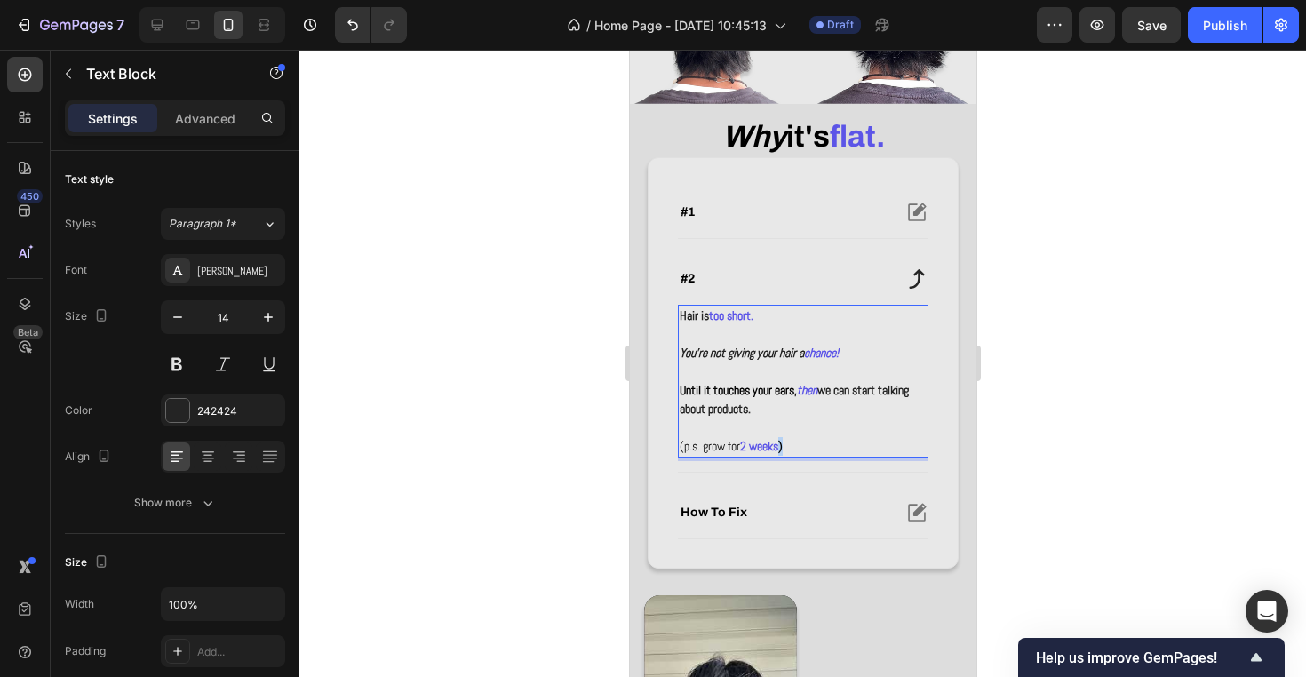
drag, startPoint x: 797, startPoint y: 444, endPoint x: 786, endPoint y: 448, distance: 11.5
click at [786, 448] on p "(p.s. grow for 2 weeks )" at bounding box center [802, 446] width 247 height 19
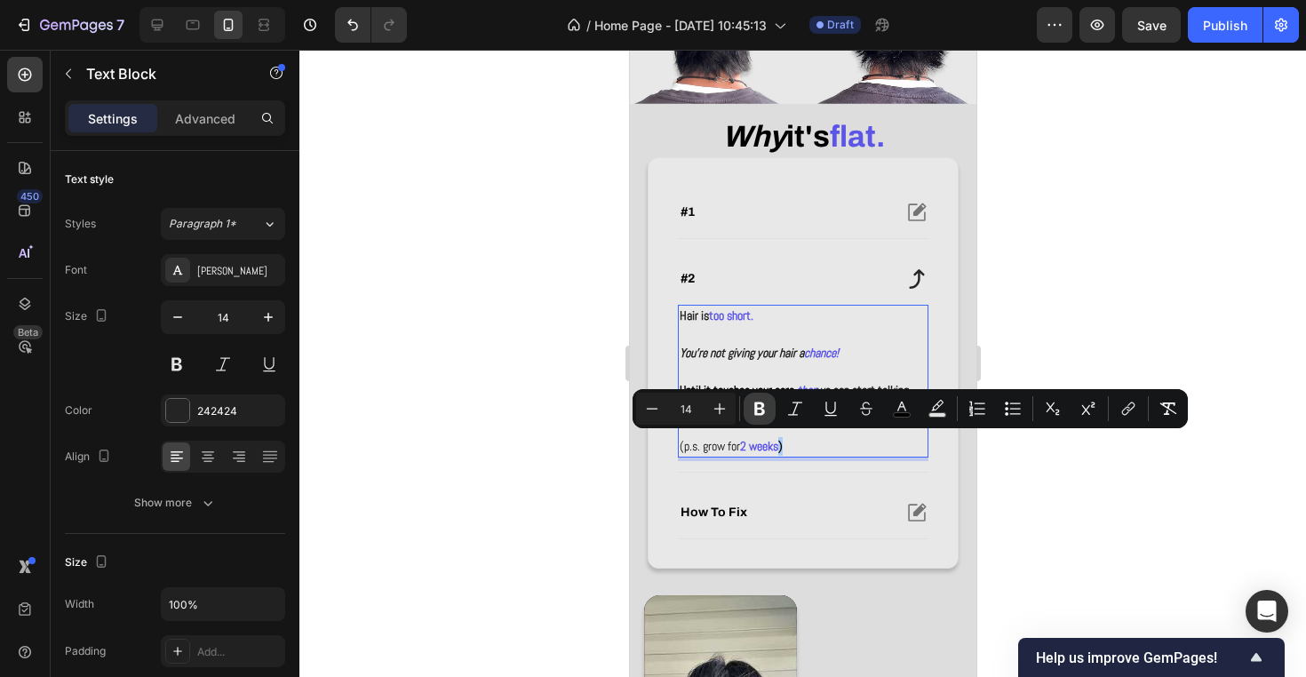
click at [765, 409] on icon "Editor contextual toolbar" at bounding box center [759, 409] width 18 height 18
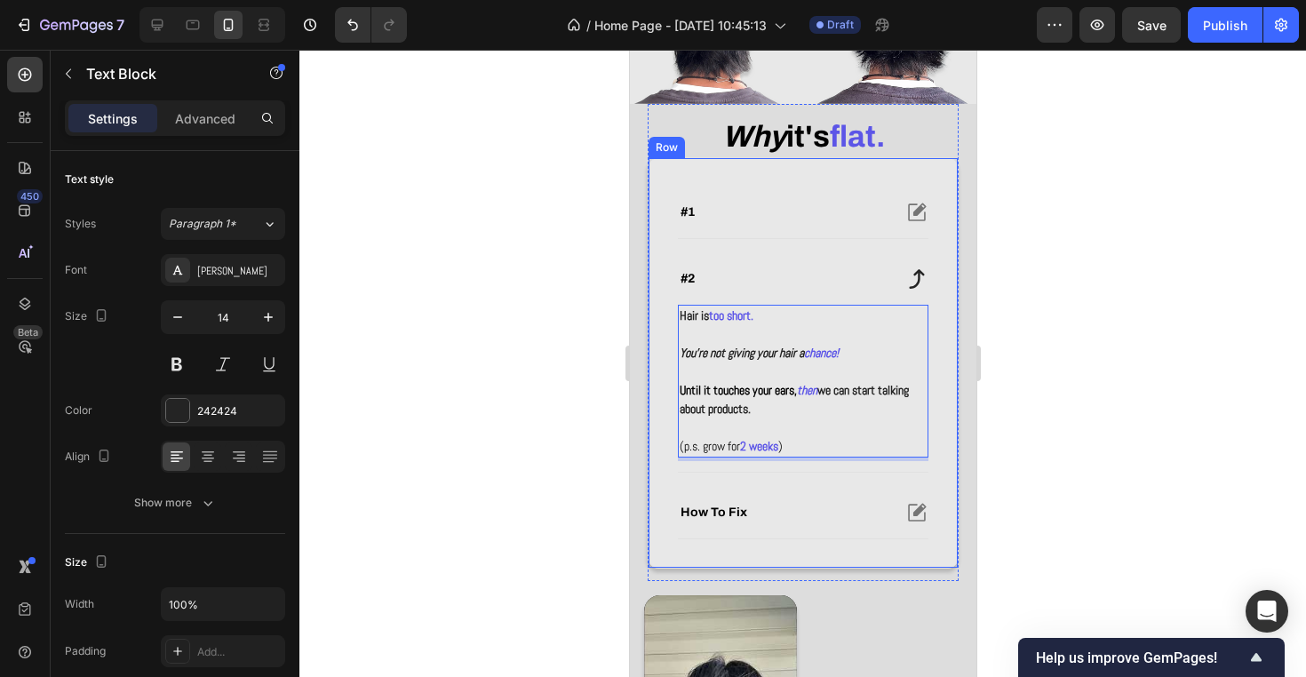
click at [1030, 505] on div at bounding box center [802, 363] width 1006 height 627
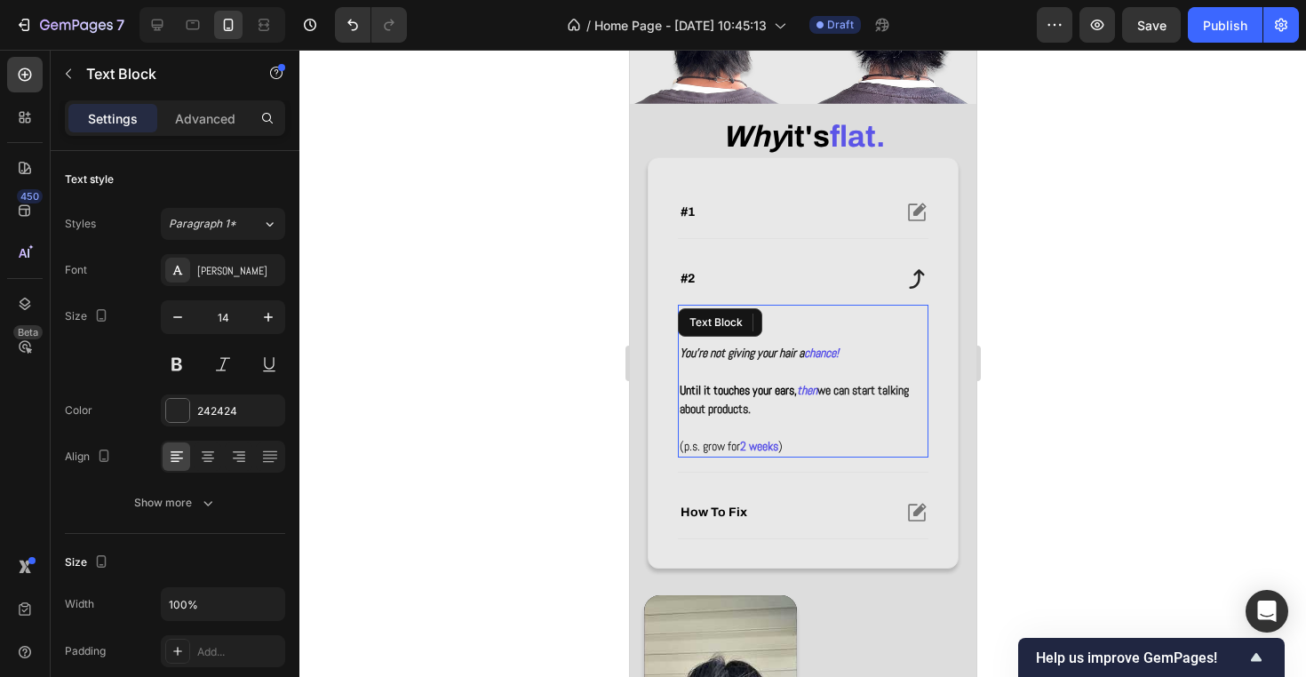
click at [809, 429] on p "Rich Text Editor. Editing area: main" at bounding box center [802, 427] width 247 height 19
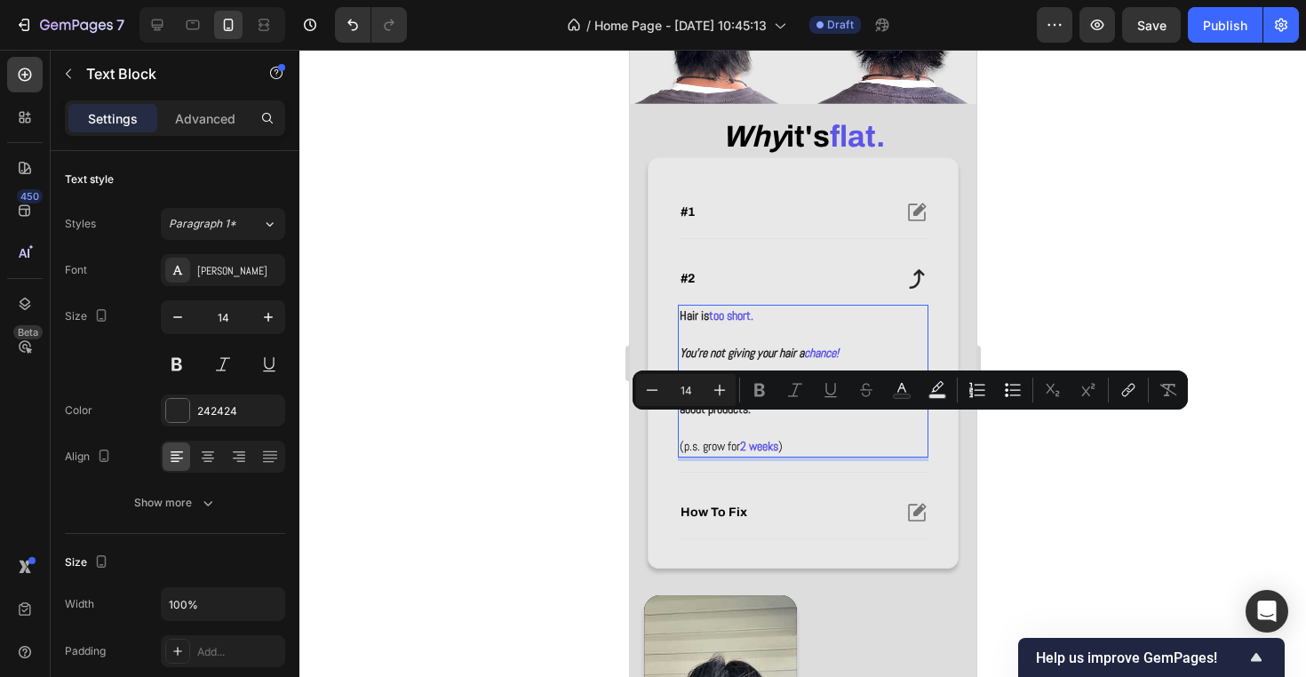
click at [809, 429] on p "Rich Text Editor. Editing area: main" at bounding box center [802, 427] width 247 height 19
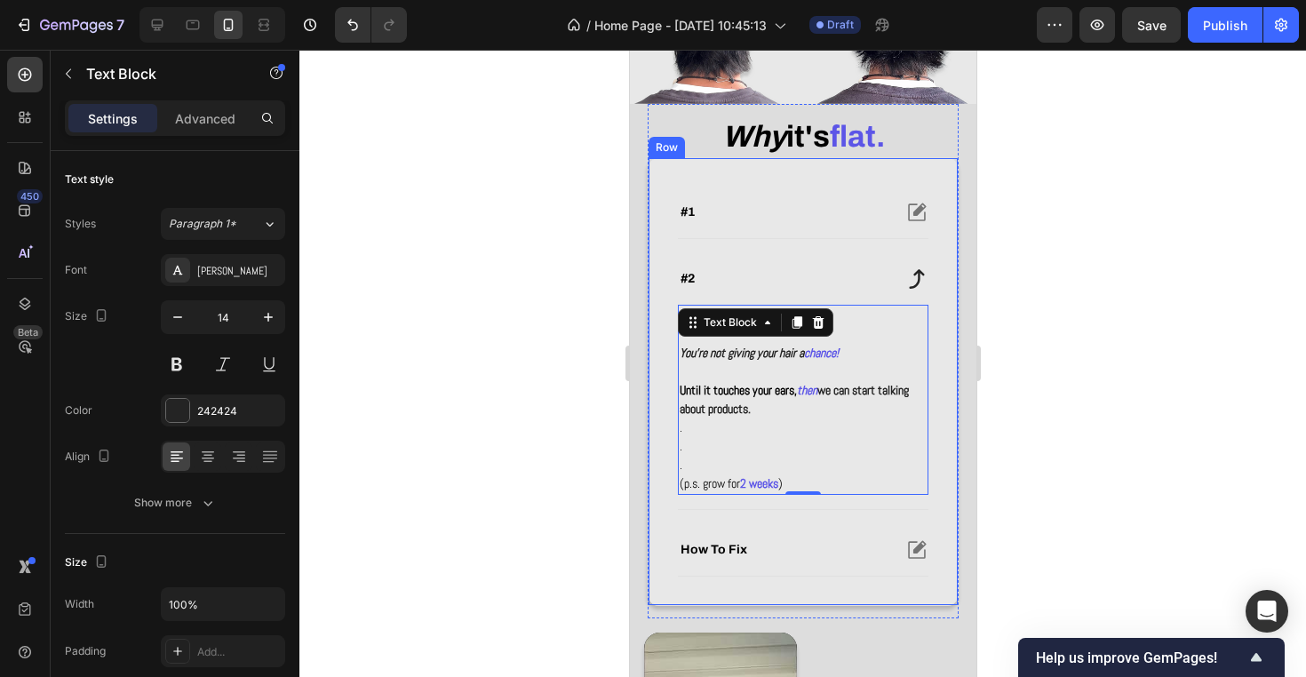
click at [1047, 436] on div at bounding box center [802, 363] width 1006 height 627
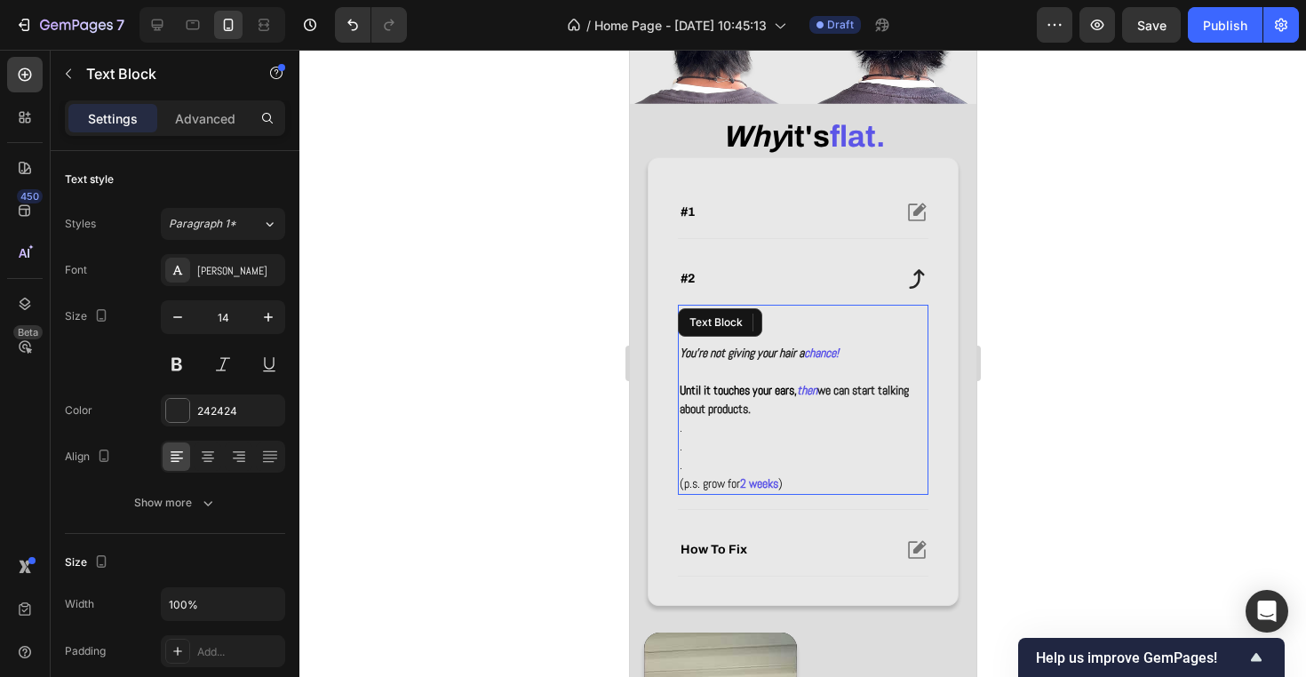
click at [796, 474] on p "(p.s. grow for 2 weeks )" at bounding box center [802, 483] width 247 height 19
click at [1102, 486] on div at bounding box center [802, 363] width 1006 height 627
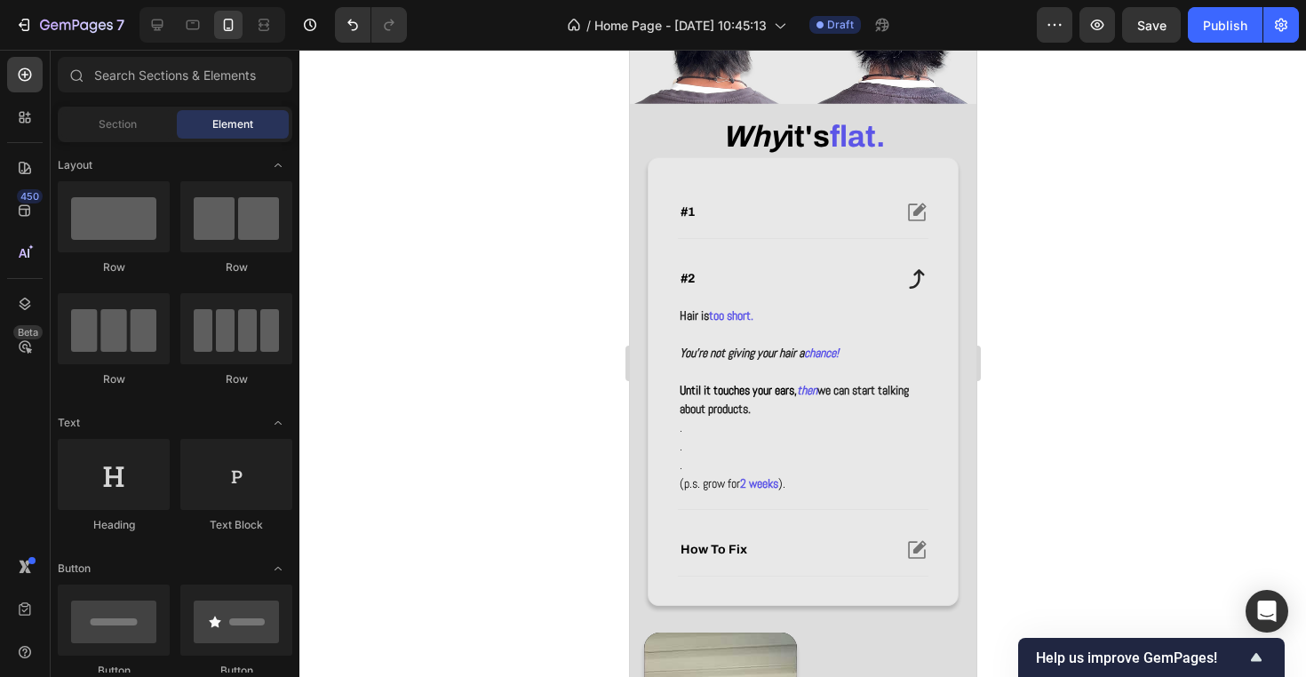
click at [1157, 492] on div at bounding box center [802, 363] width 1006 height 627
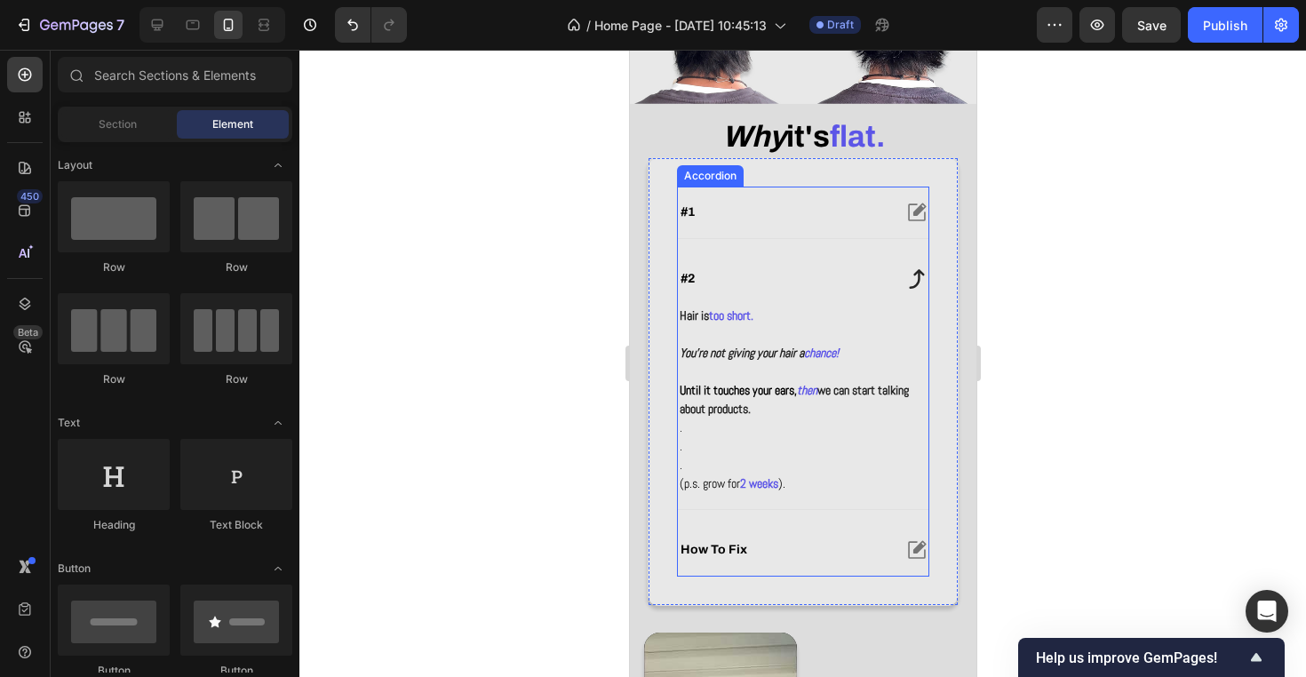
click at [901, 272] on div "#2" at bounding box center [802, 279] width 250 height 52
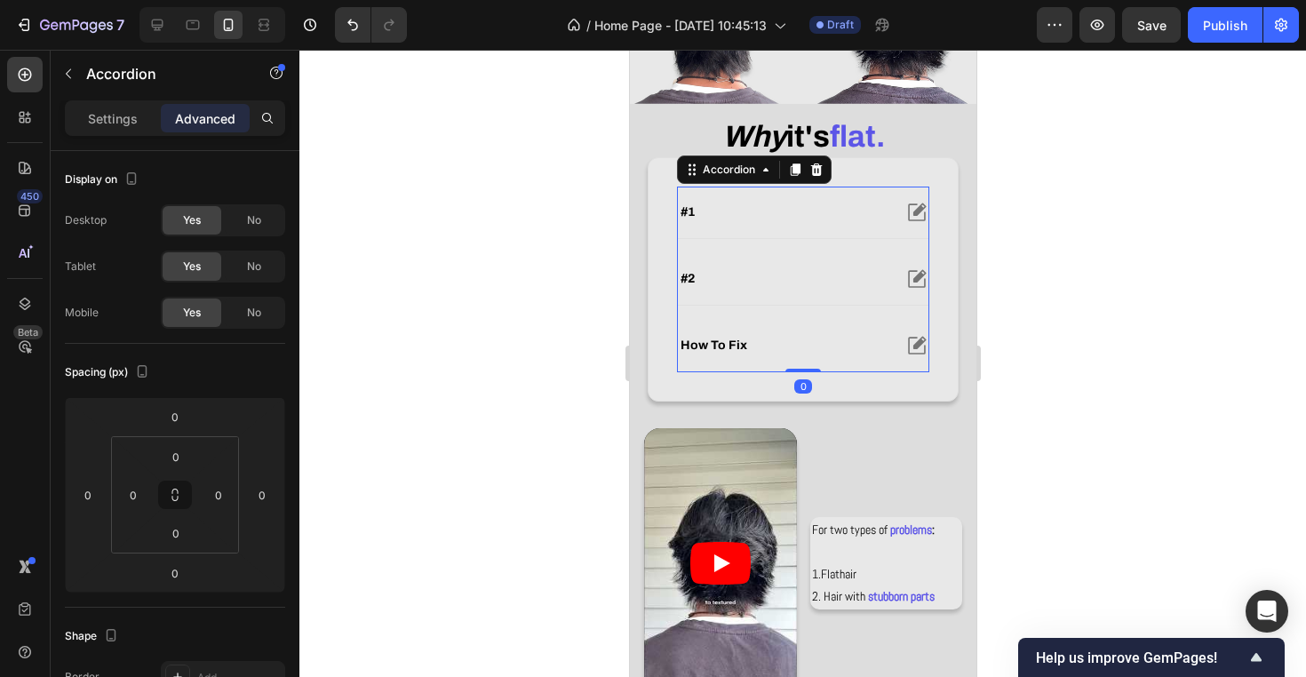
click at [898, 327] on div "how to fix" at bounding box center [802, 346] width 250 height 52
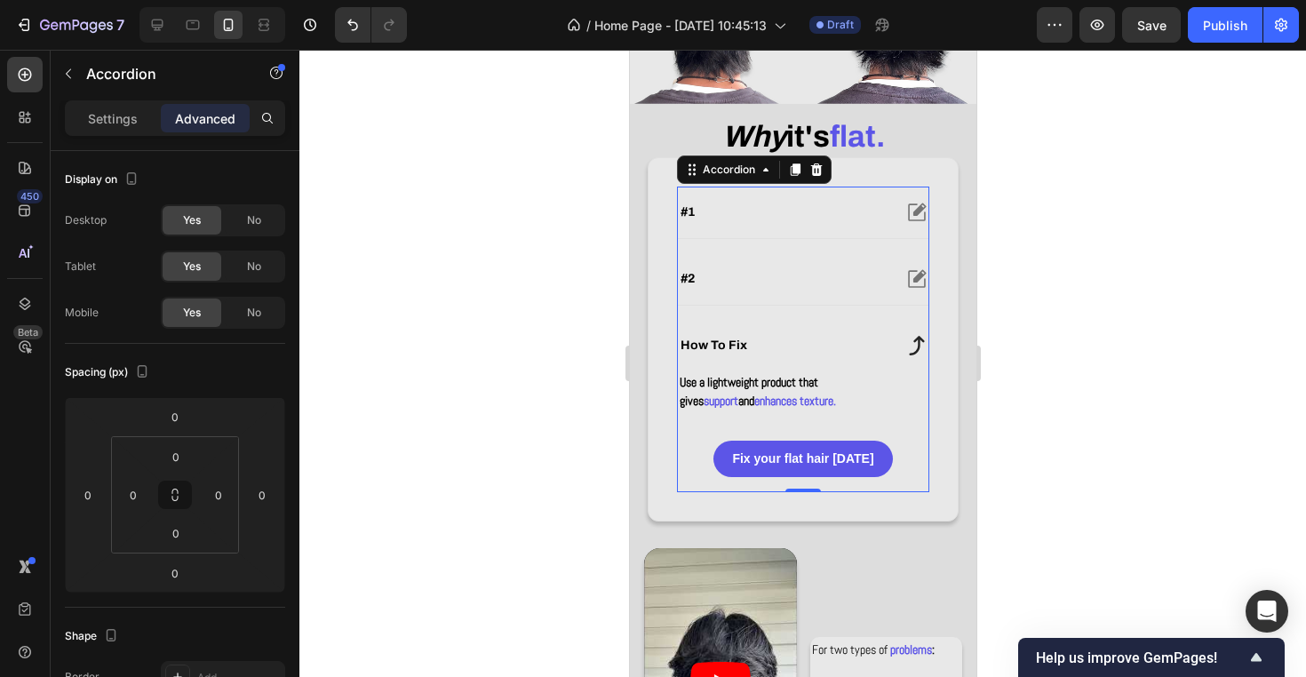
click at [898, 327] on div "how to fix" at bounding box center [802, 346] width 250 height 52
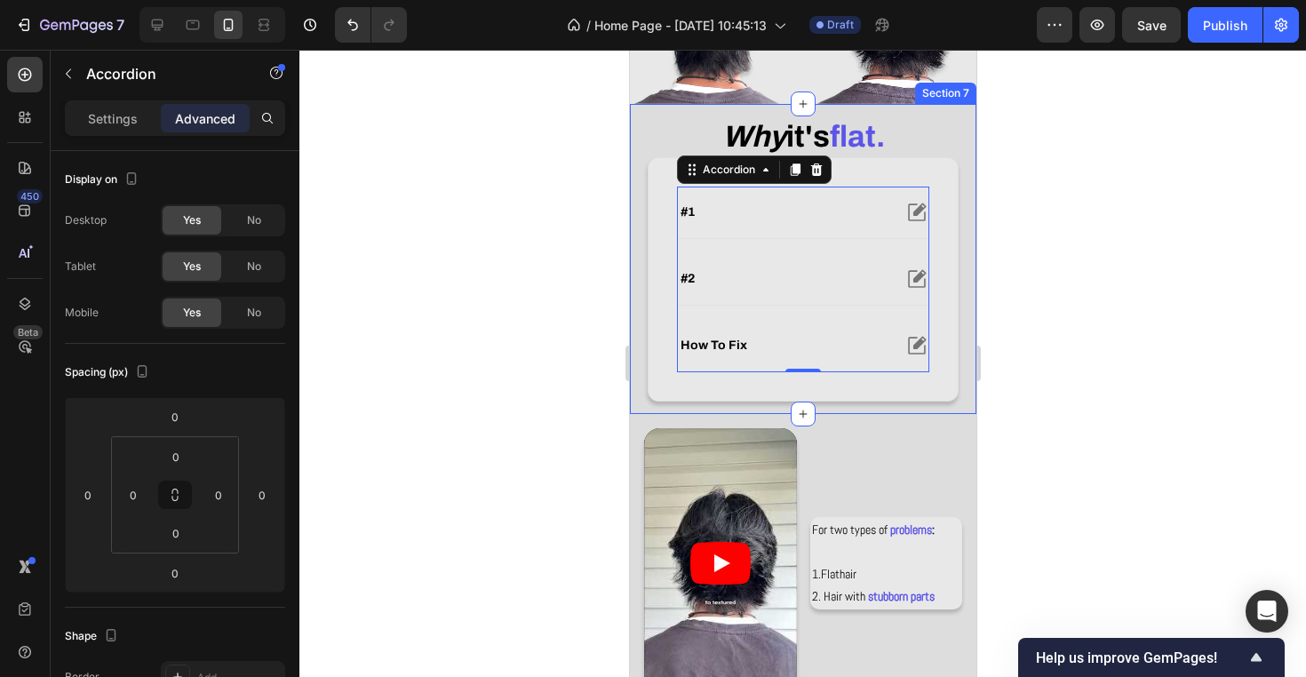
click at [1032, 362] on div at bounding box center [802, 363] width 1006 height 627
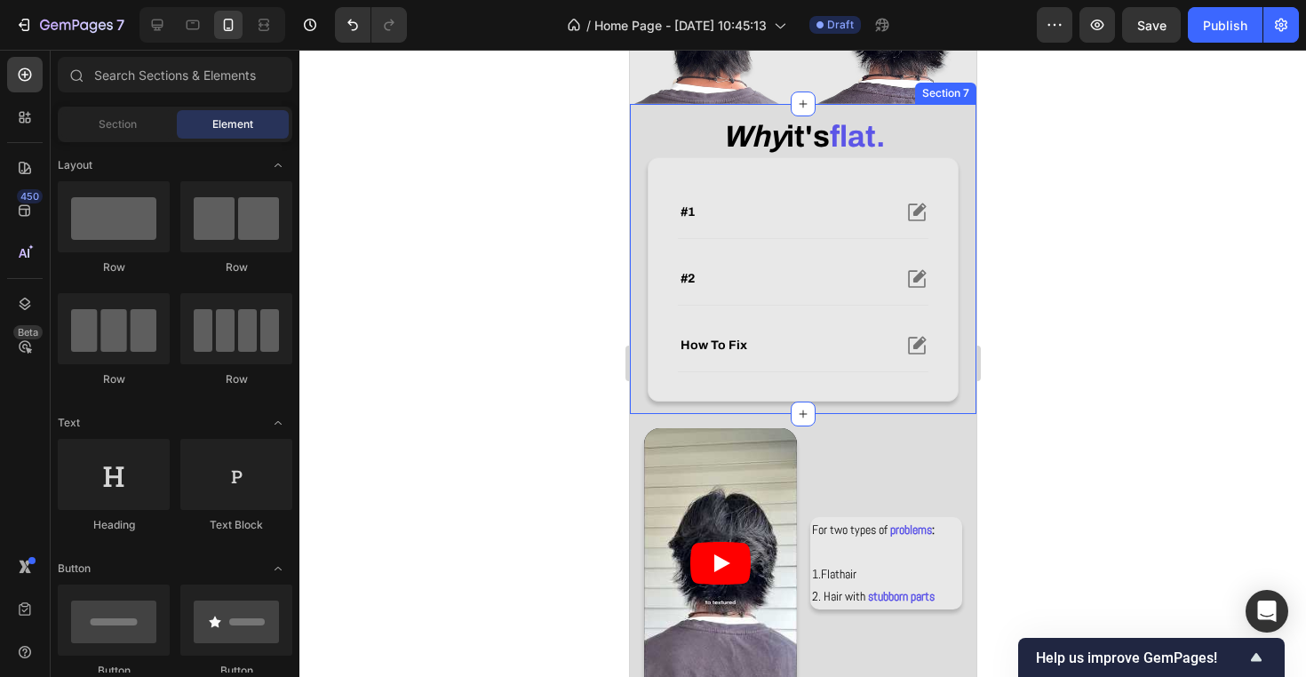
click at [1032, 361] on div at bounding box center [802, 363] width 1006 height 627
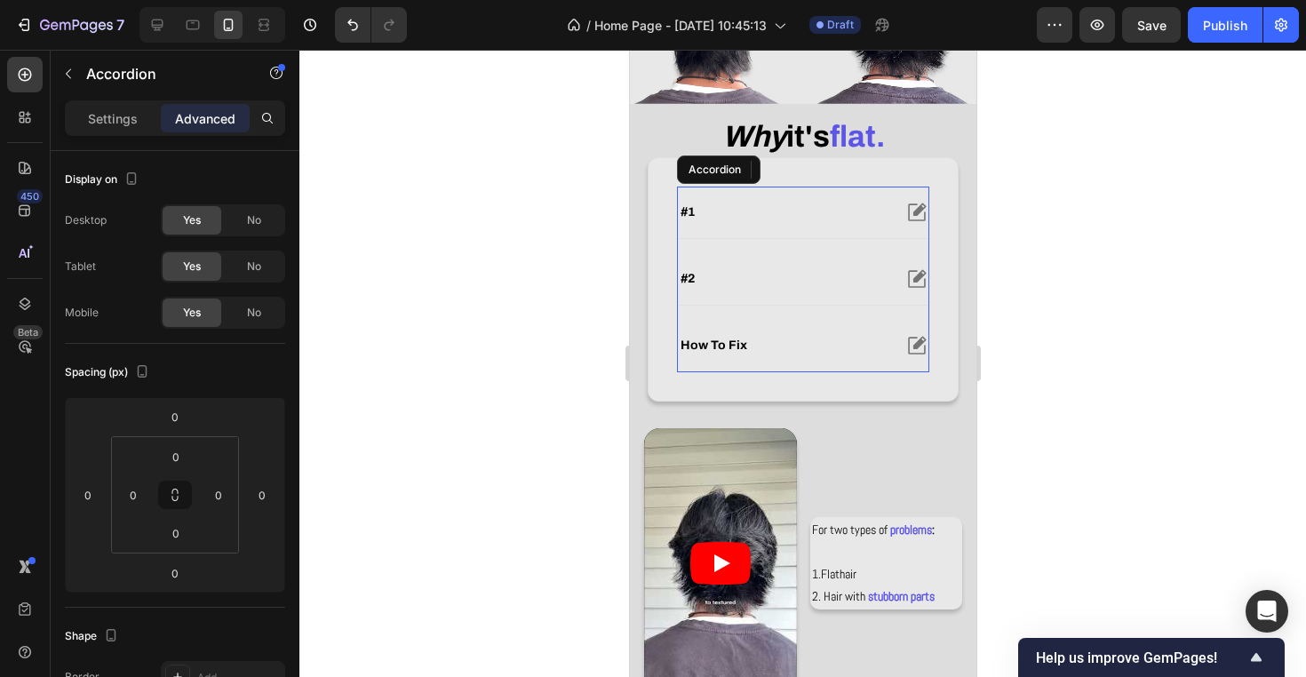
click at [900, 295] on div "#2" at bounding box center [802, 279] width 250 height 52
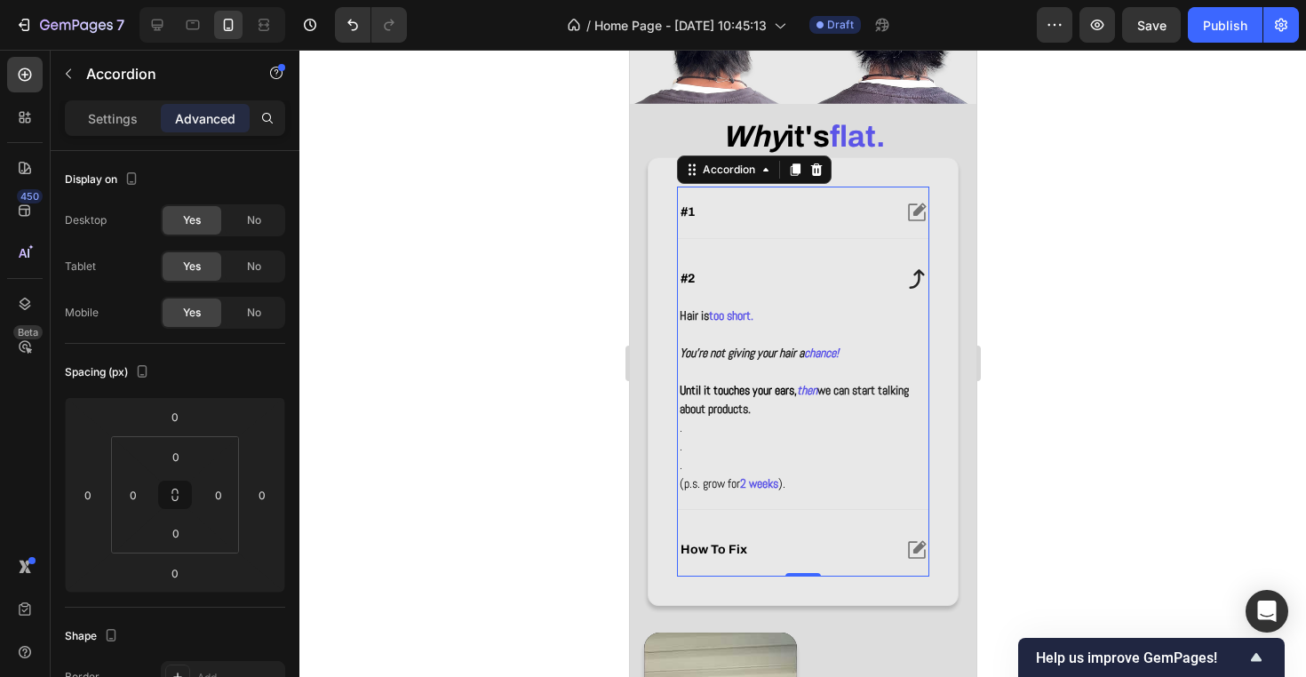
click at [900, 295] on div "#2" at bounding box center [802, 279] width 250 height 52
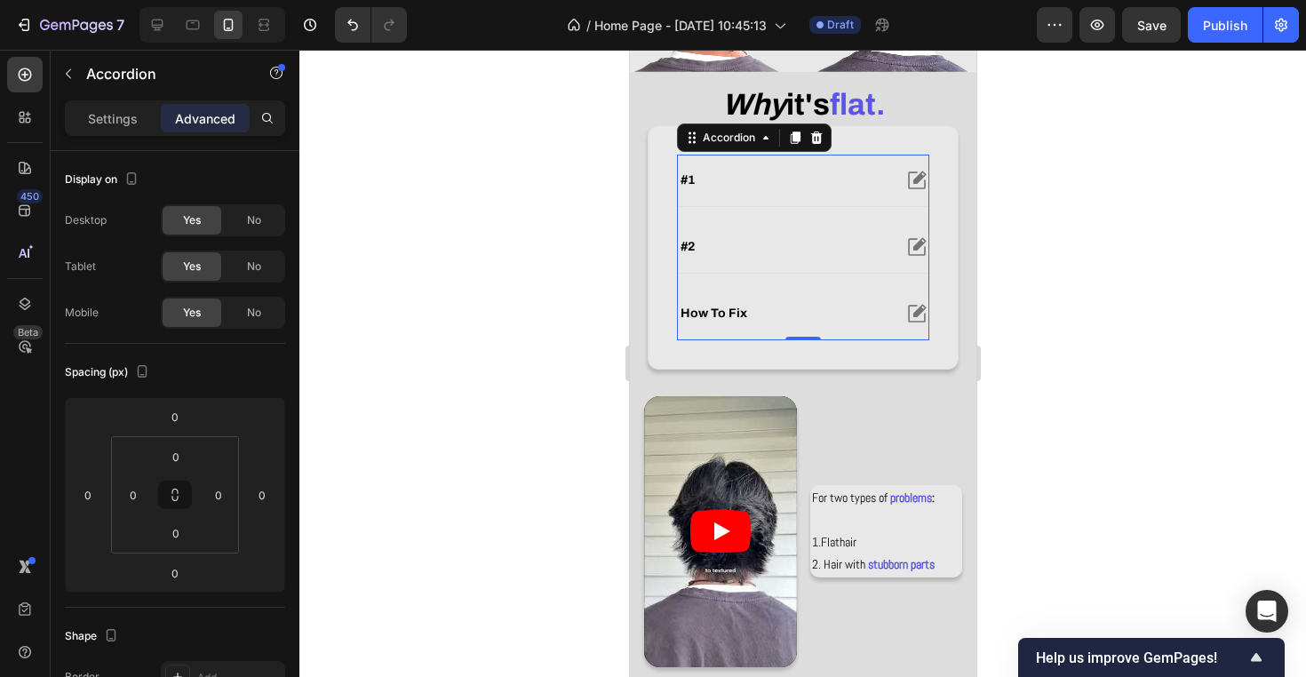
scroll to position [559, 0]
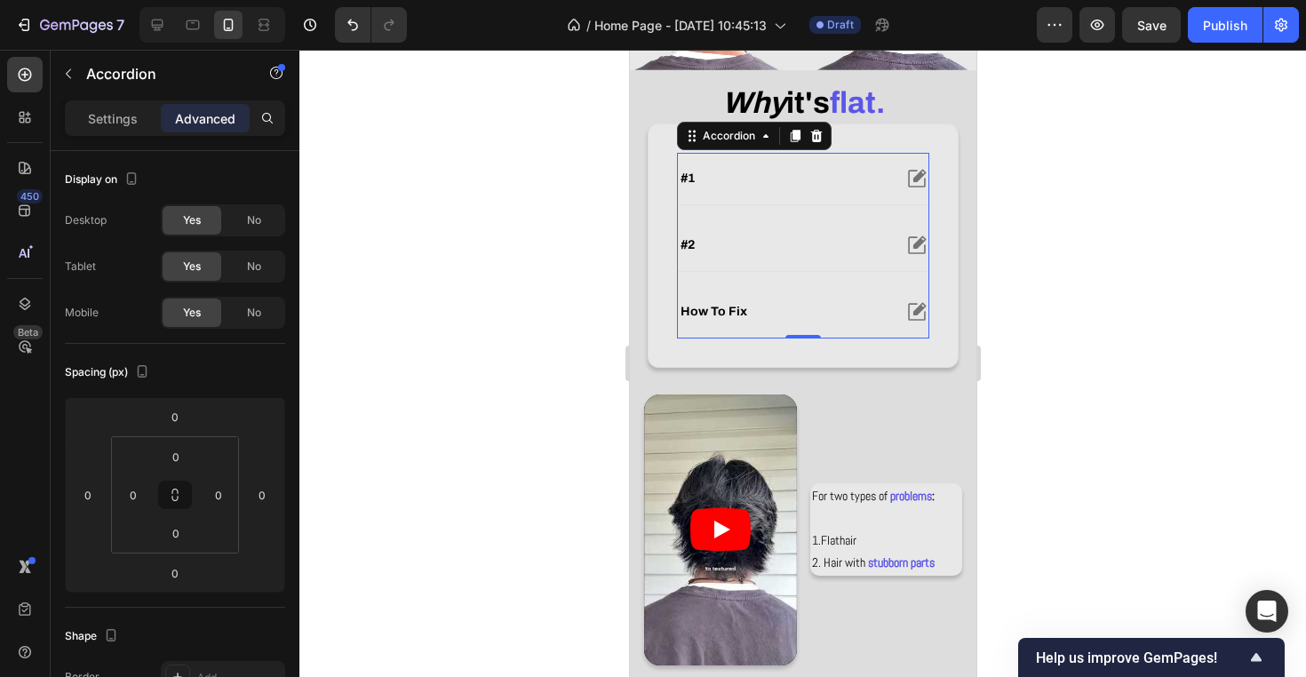
click at [893, 196] on div "#1" at bounding box center [802, 179] width 250 height 52
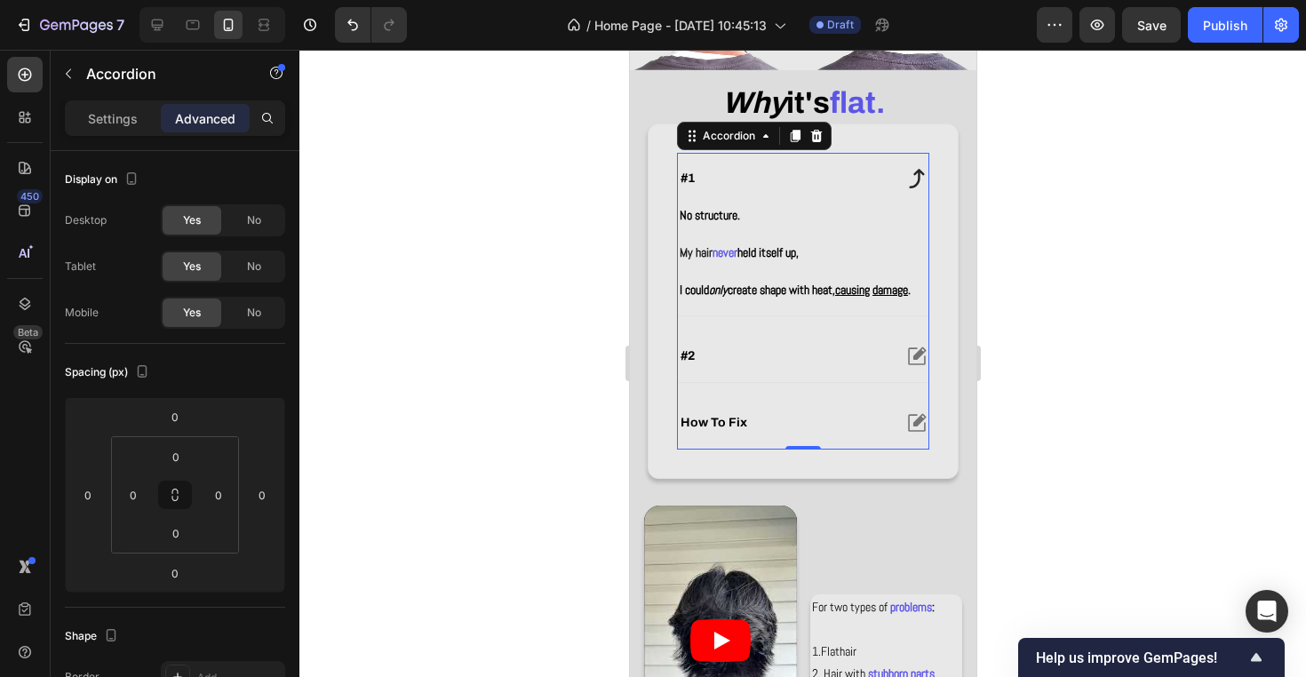
click at [893, 196] on div "#1" at bounding box center [802, 179] width 250 height 52
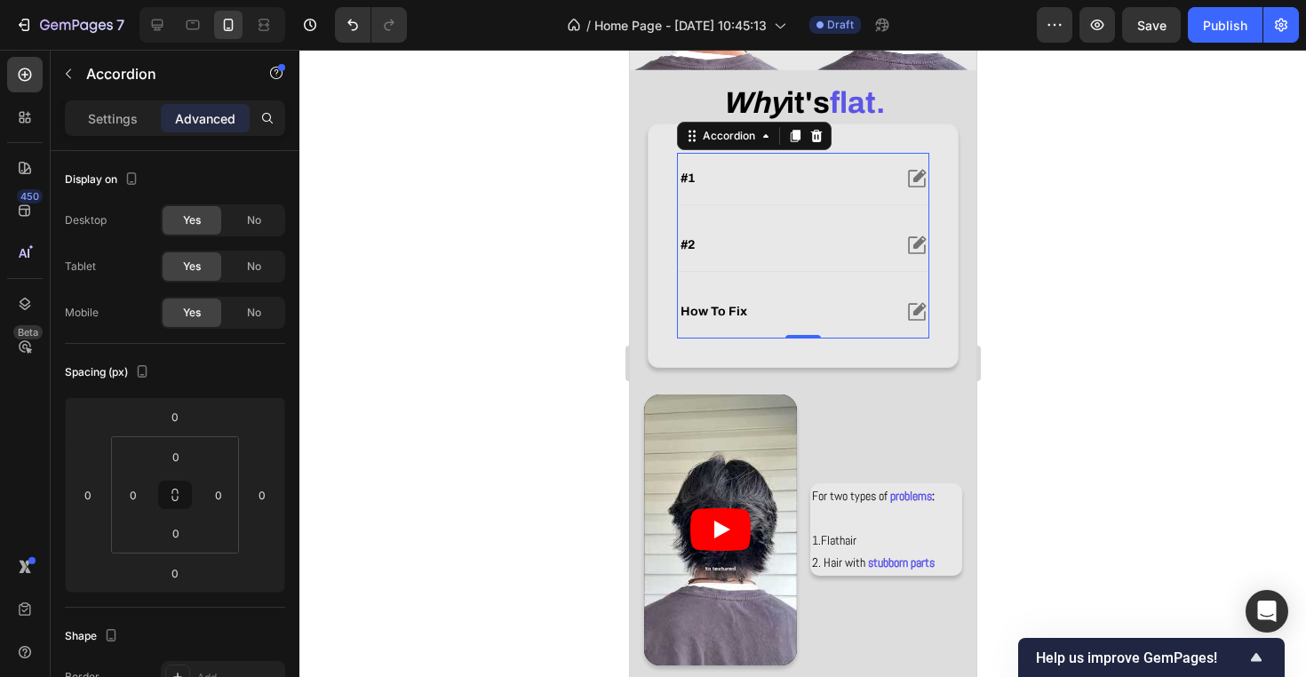
click at [885, 268] on div "#2" at bounding box center [802, 245] width 250 height 52
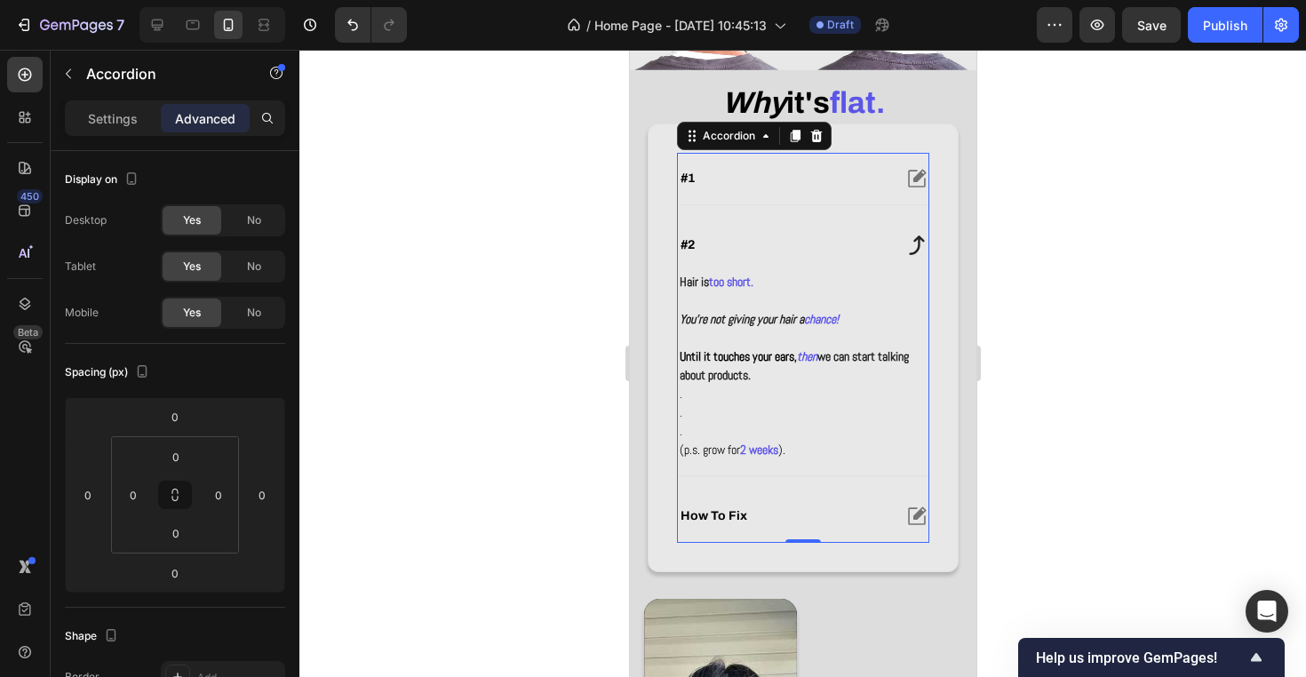
click at [885, 266] on div "#2" at bounding box center [802, 245] width 250 height 52
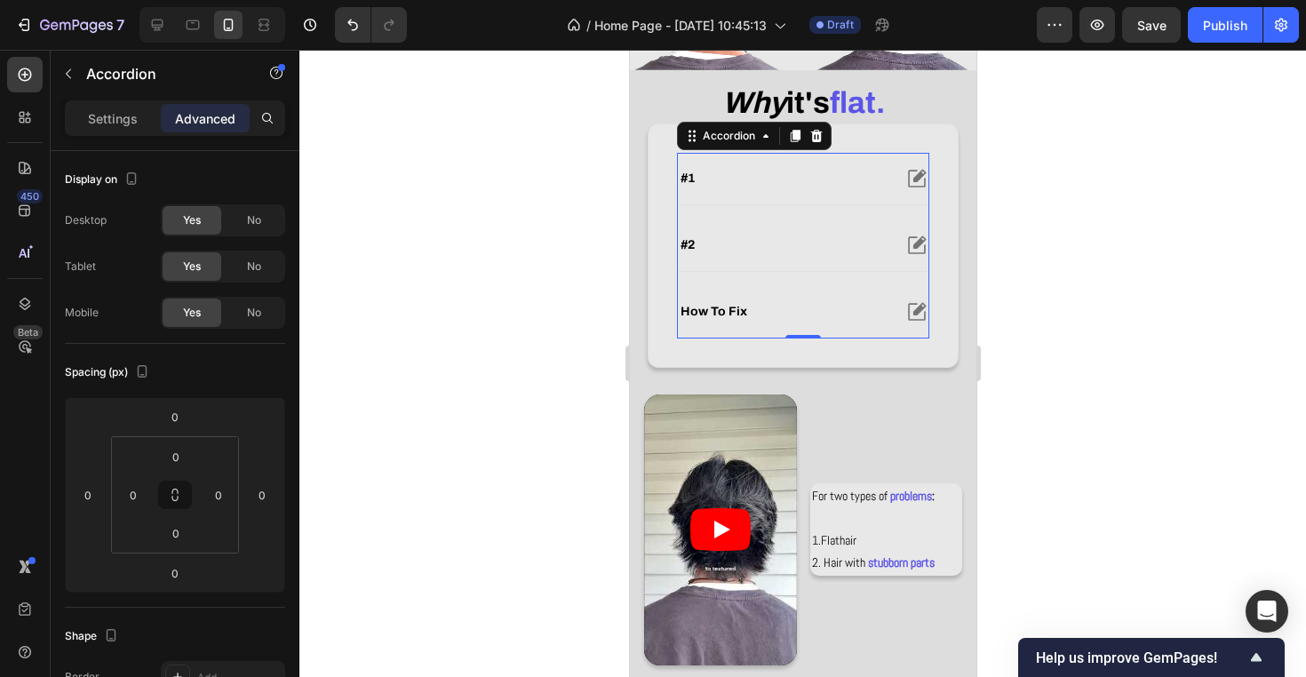
click at [870, 299] on div "how to fix" at bounding box center [802, 312] width 250 height 52
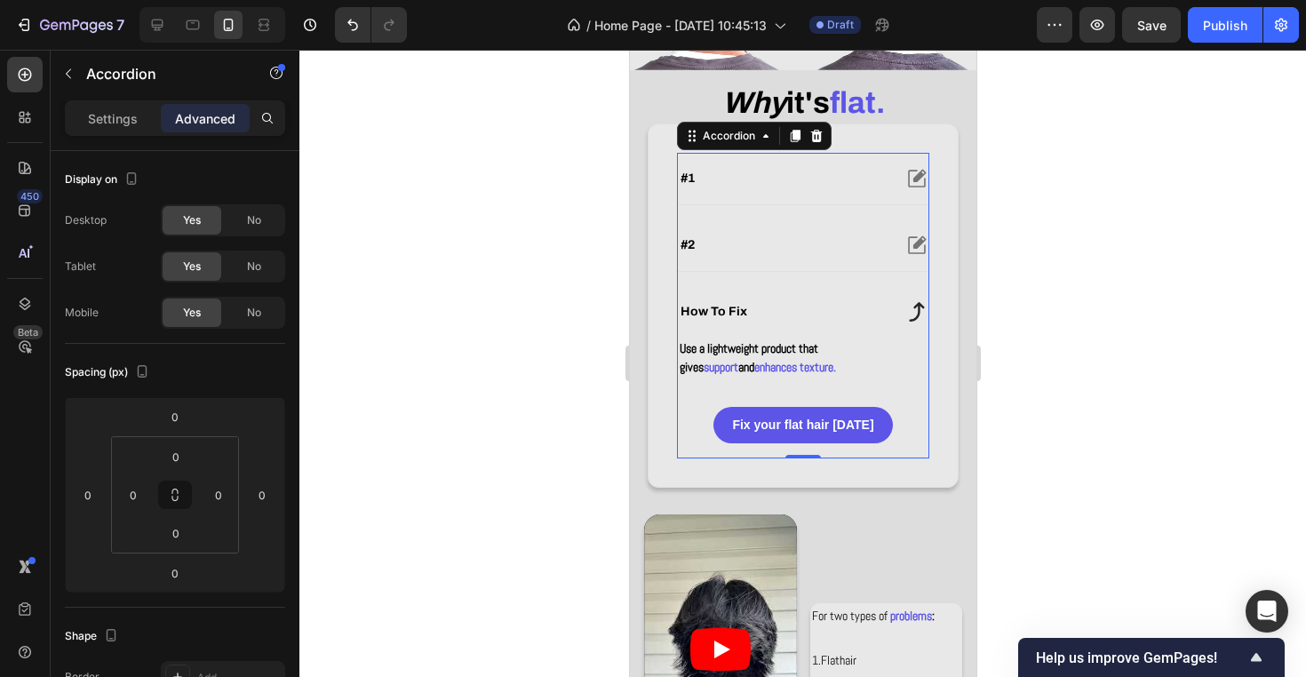
click at [870, 301] on div "how to fix" at bounding box center [783, 311] width 213 height 21
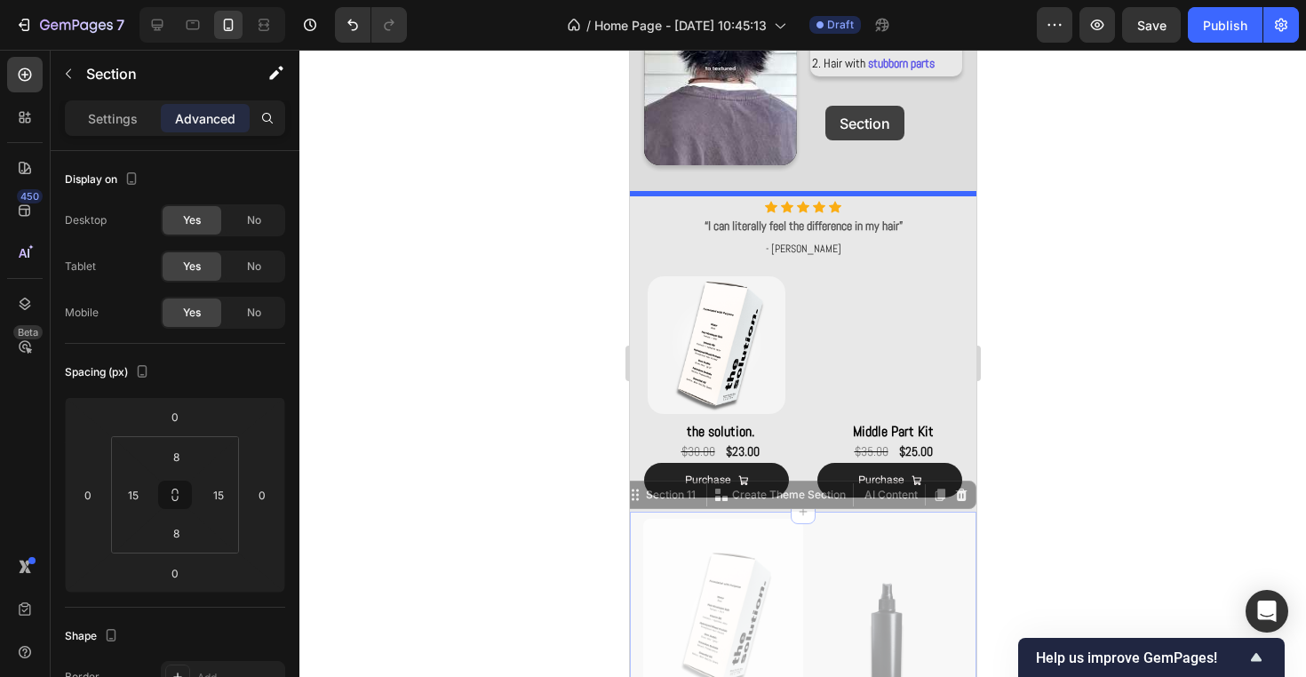
scroll to position [1030, 0]
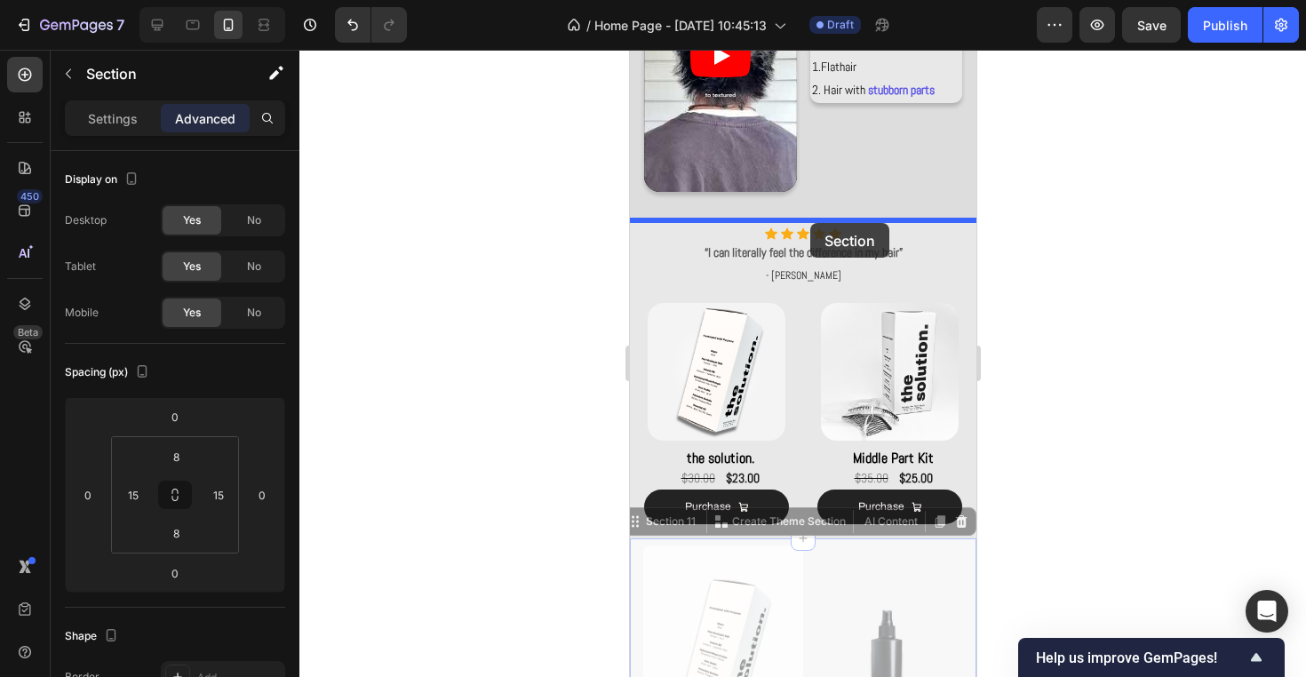
drag, startPoint x: 824, startPoint y: 417, endPoint x: 806, endPoint y: 226, distance: 191.8
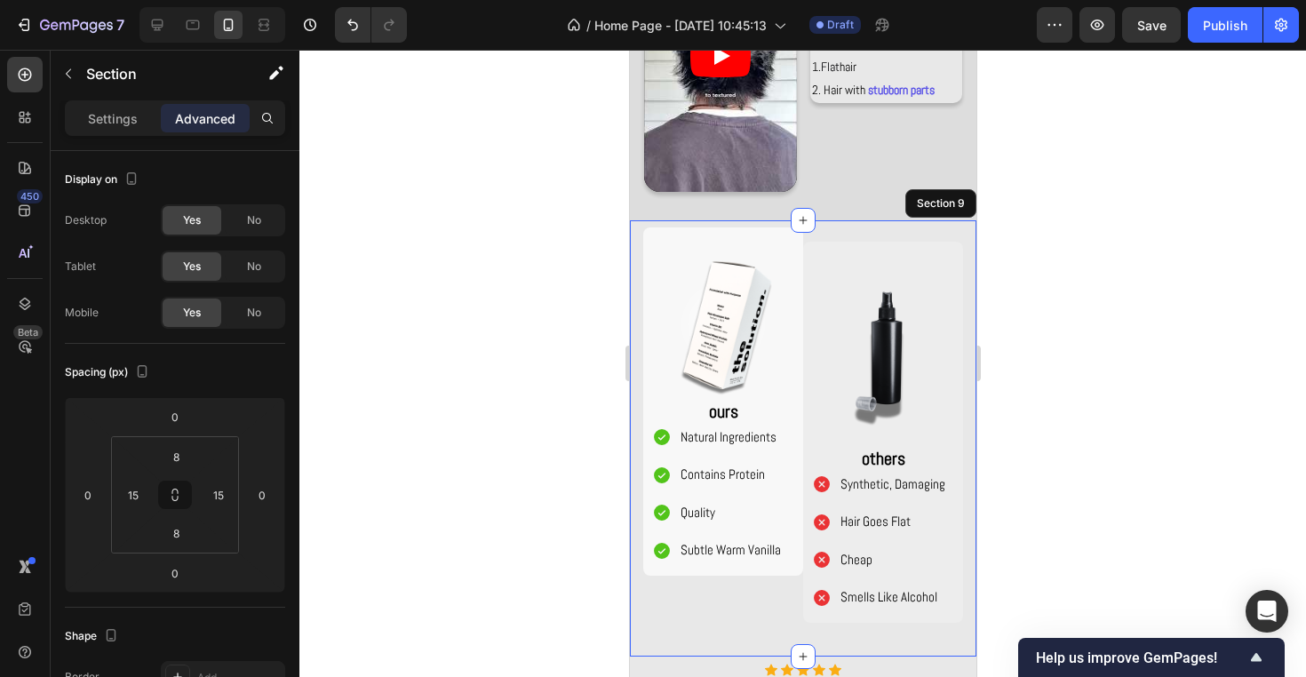
click at [1058, 236] on div at bounding box center [802, 363] width 1006 height 627
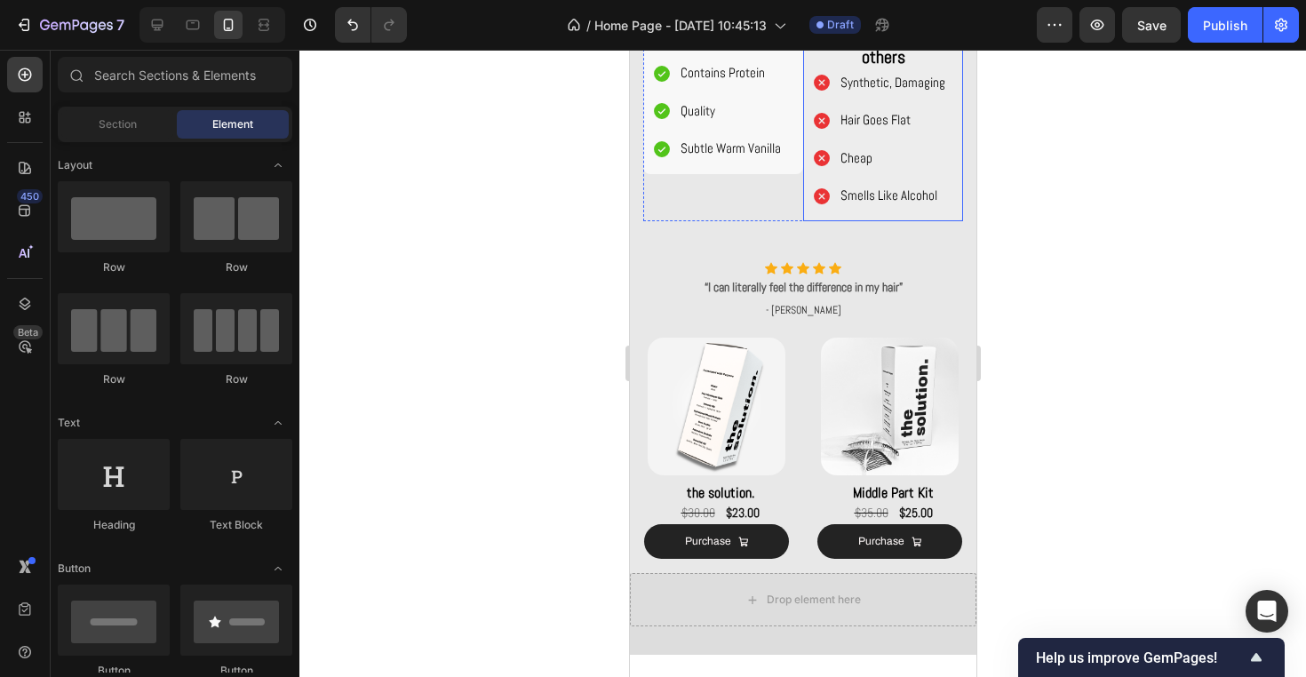
scroll to position [1437, 0]
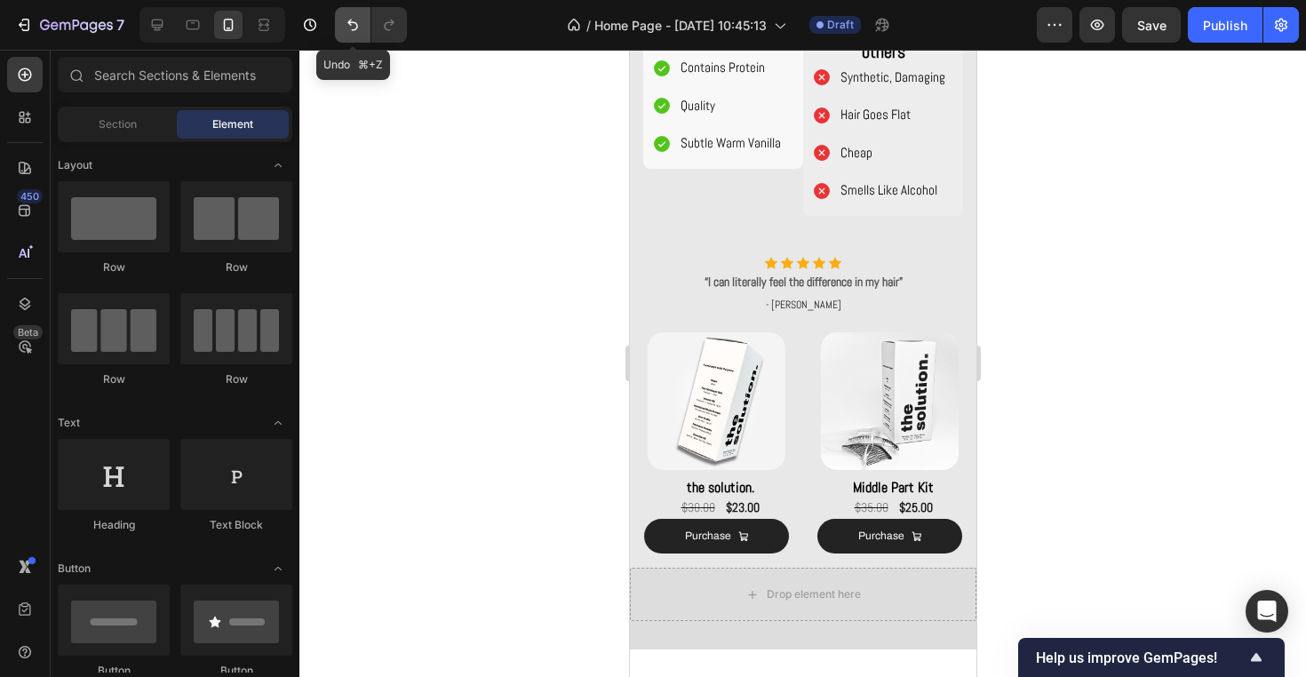
click at [360, 36] on button "Undo/Redo" at bounding box center [353, 25] width 36 height 36
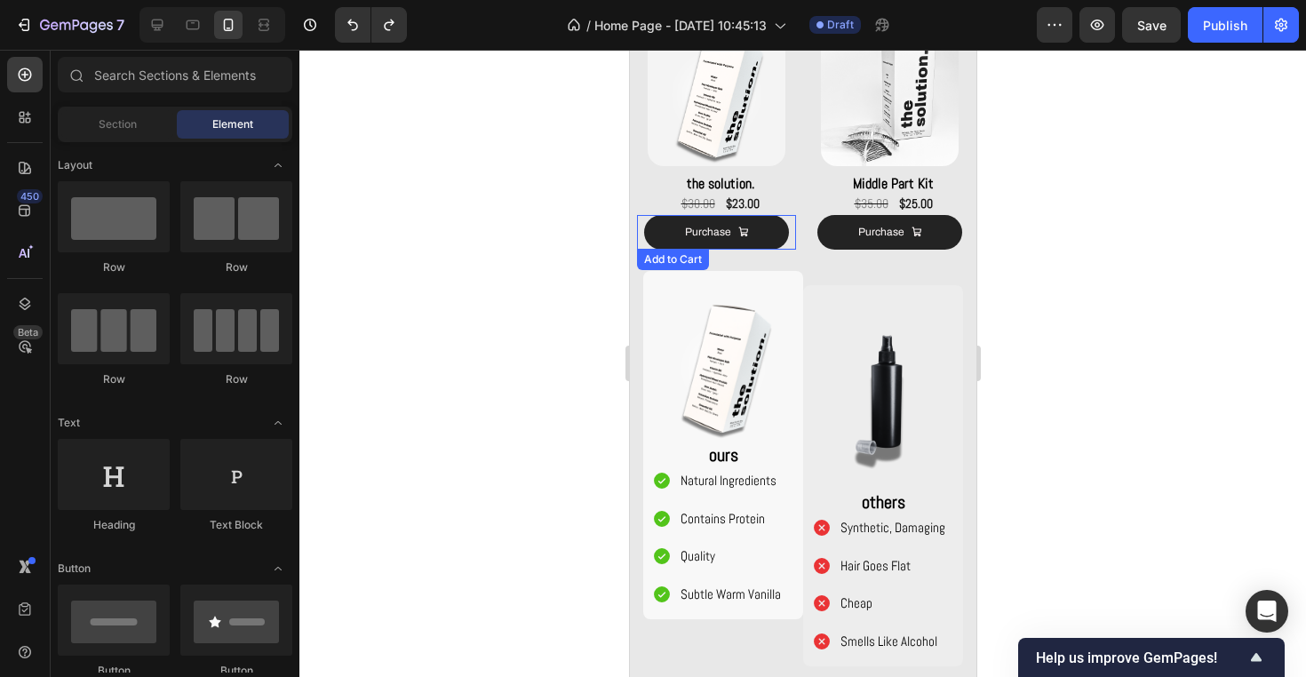
scroll to position [1256, 0]
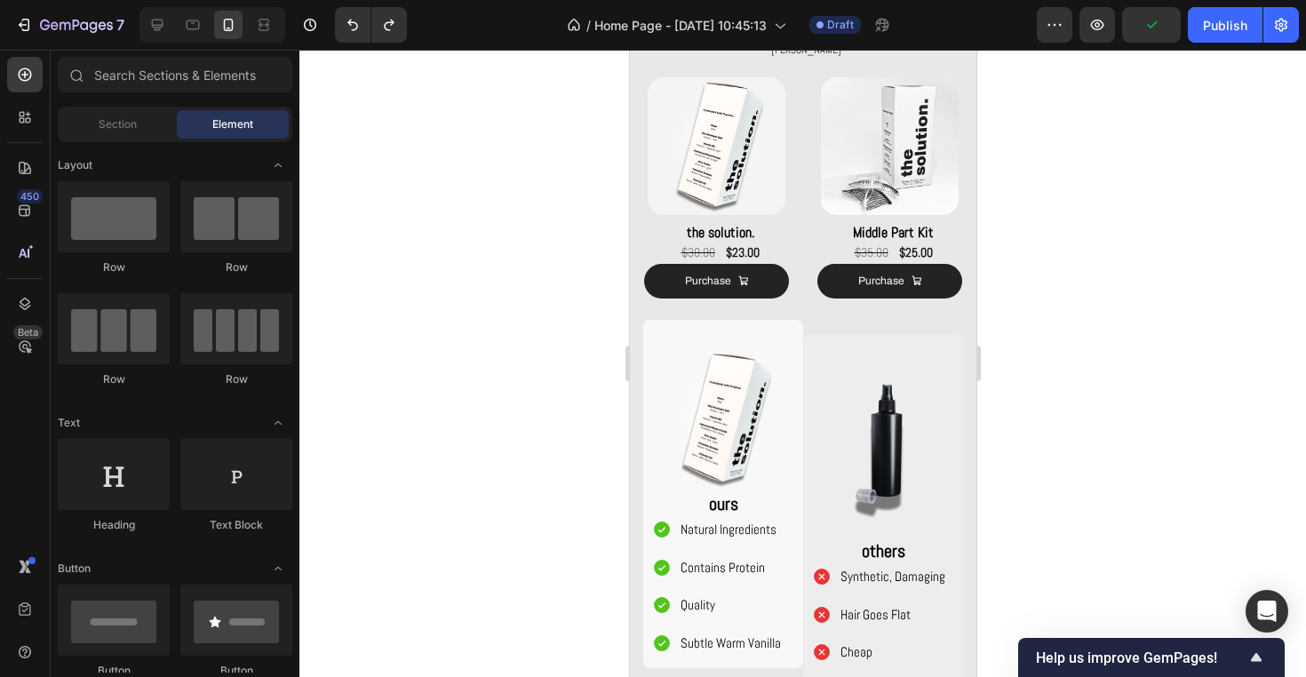
click at [556, 246] on div at bounding box center [802, 363] width 1006 height 627
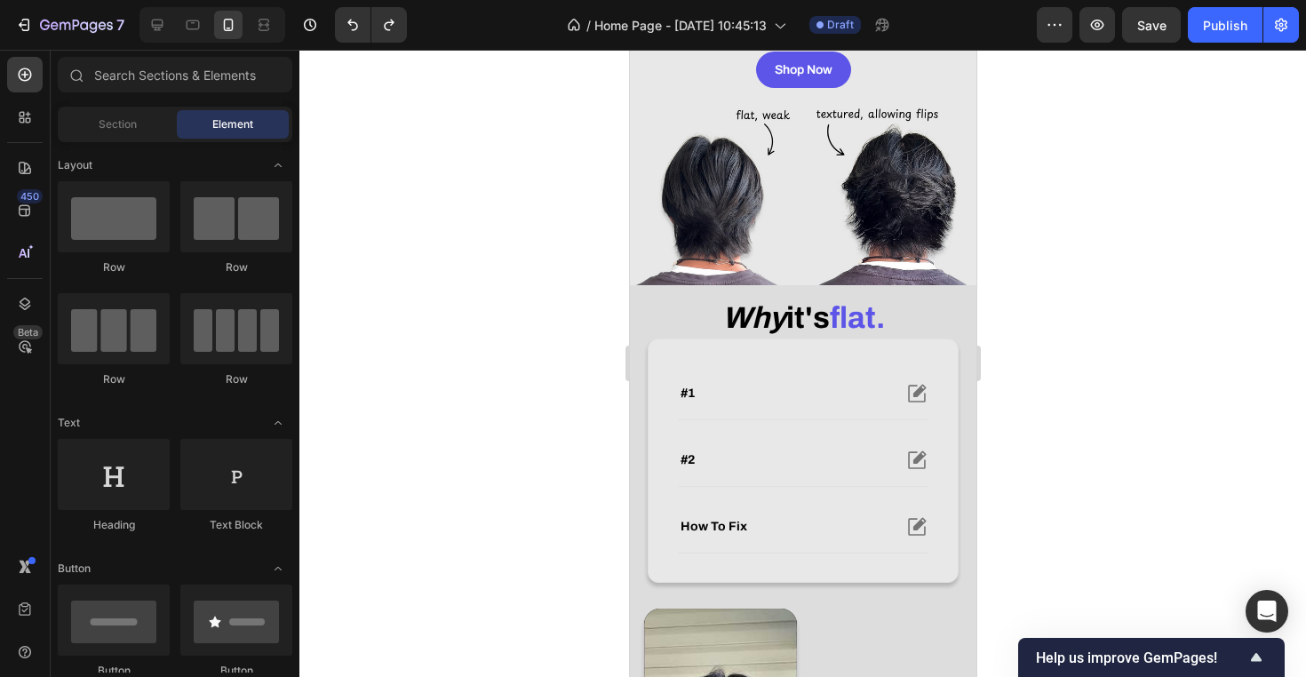
scroll to position [321, 0]
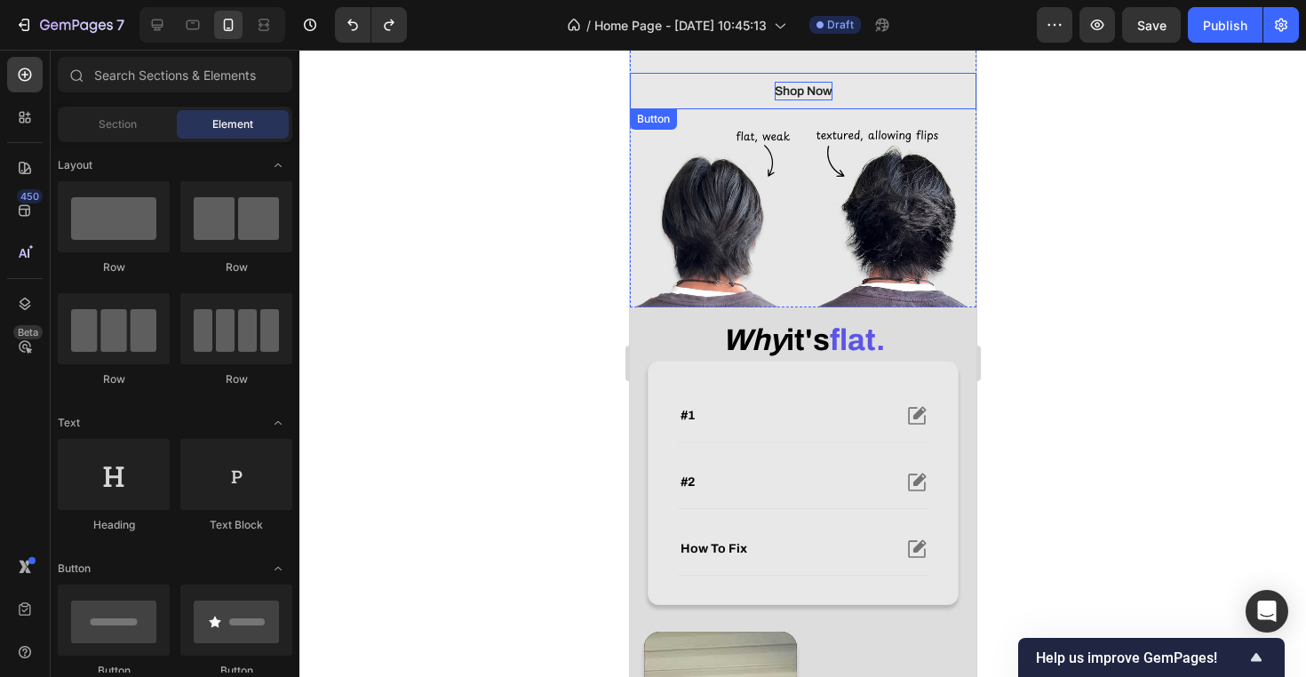
click at [830, 94] on p "Shop Now" at bounding box center [803, 91] width 58 height 19
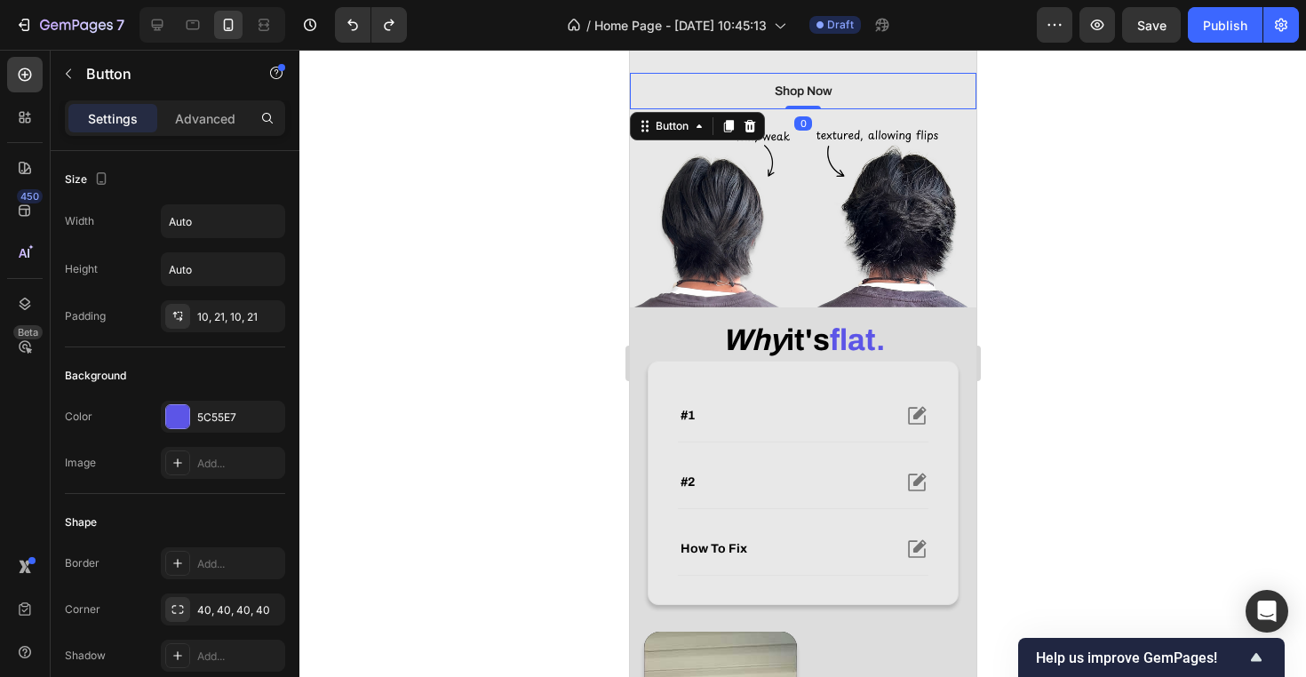
click at [841, 93] on link "Shop Now" at bounding box center [802, 91] width 95 height 36
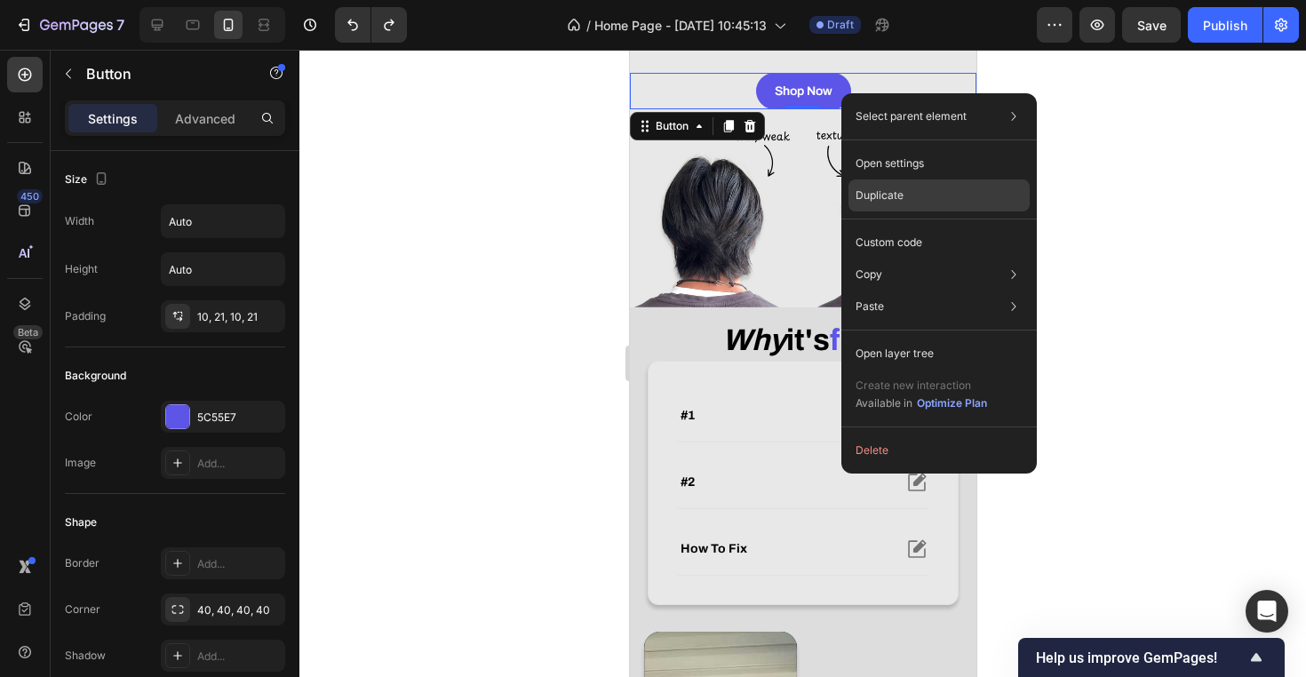
click at [933, 187] on div "Duplicate" at bounding box center [938, 195] width 181 height 32
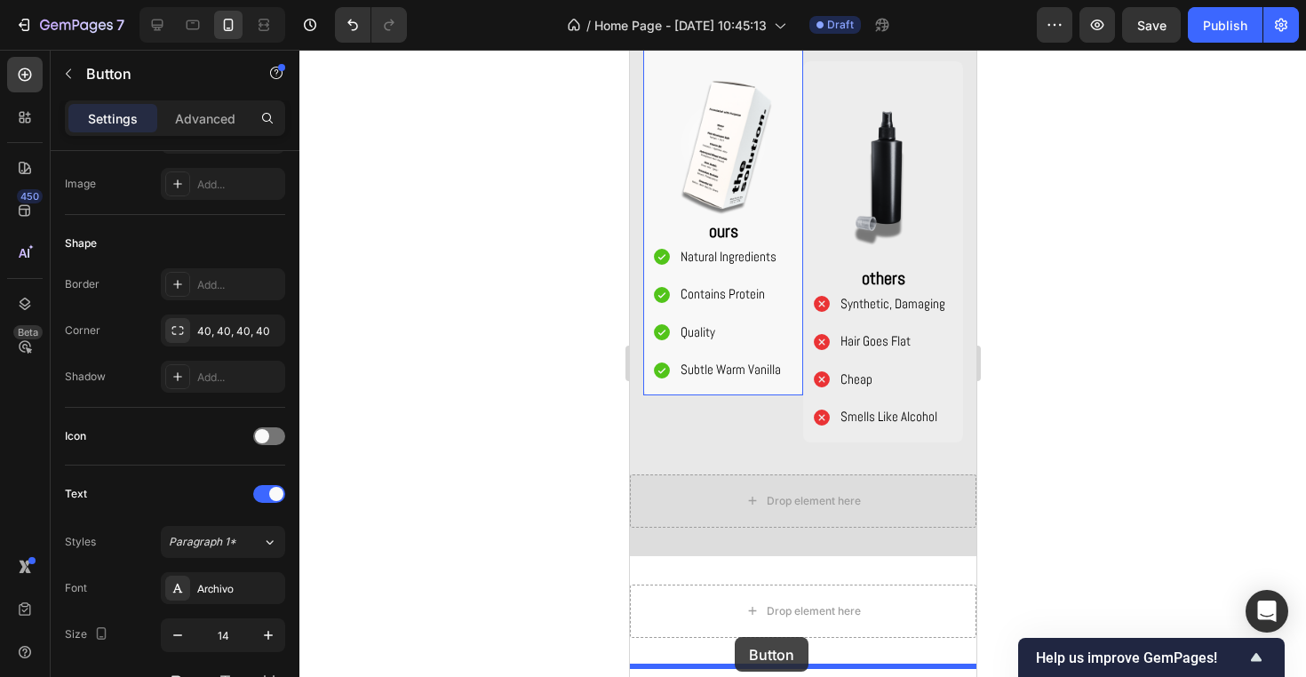
scroll to position [1676, 0]
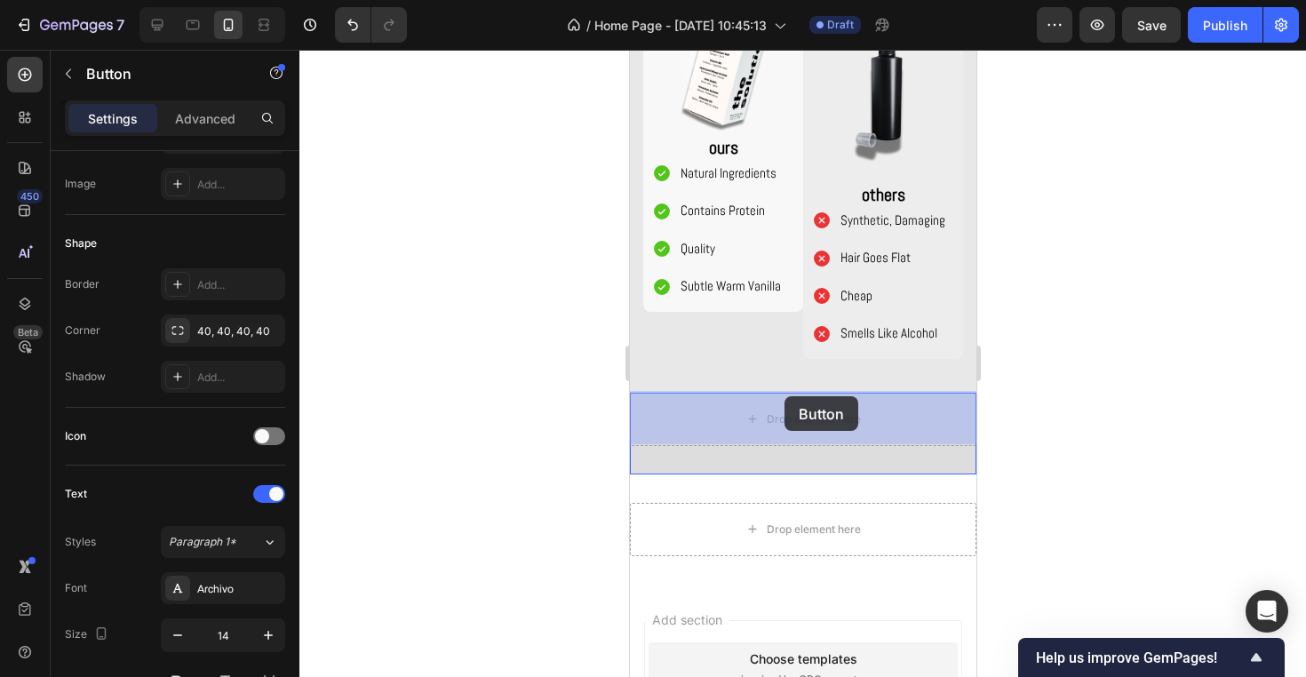
drag, startPoint x: 840, startPoint y: 155, endPoint x: 783, endPoint y: 396, distance: 247.3
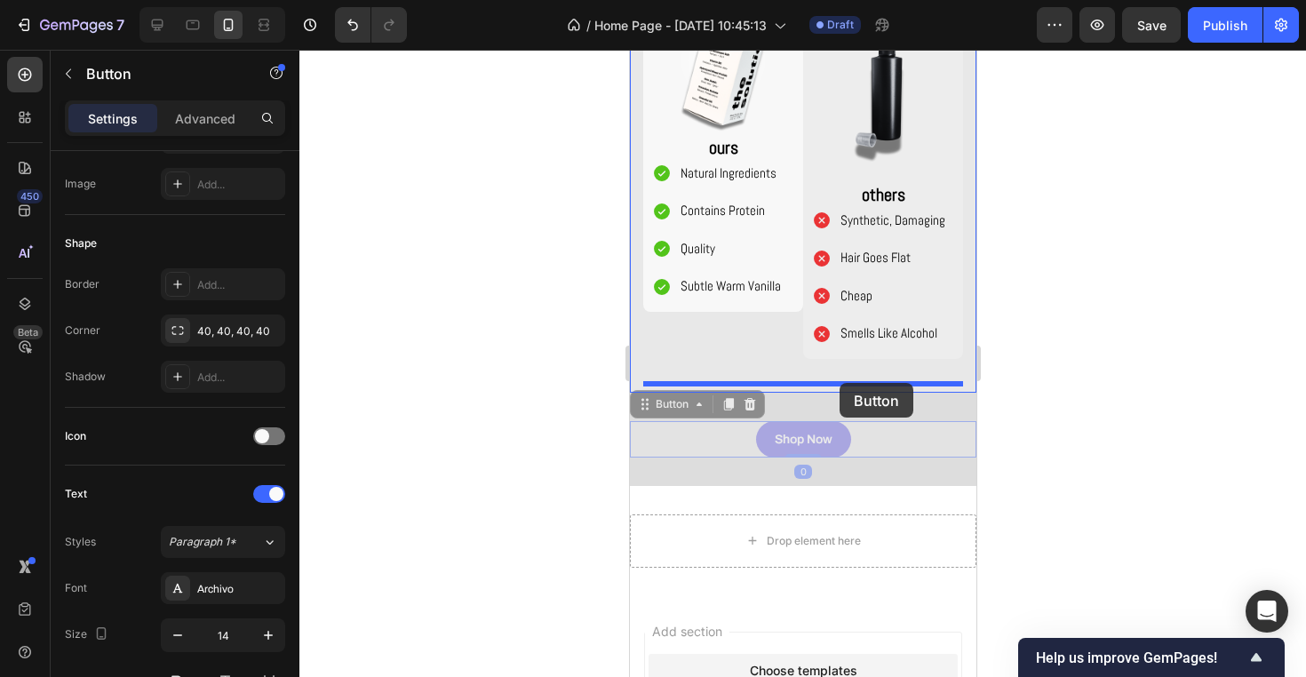
drag, startPoint x: 861, startPoint y: 441, endPoint x: 838, endPoint y: 383, distance: 63.0
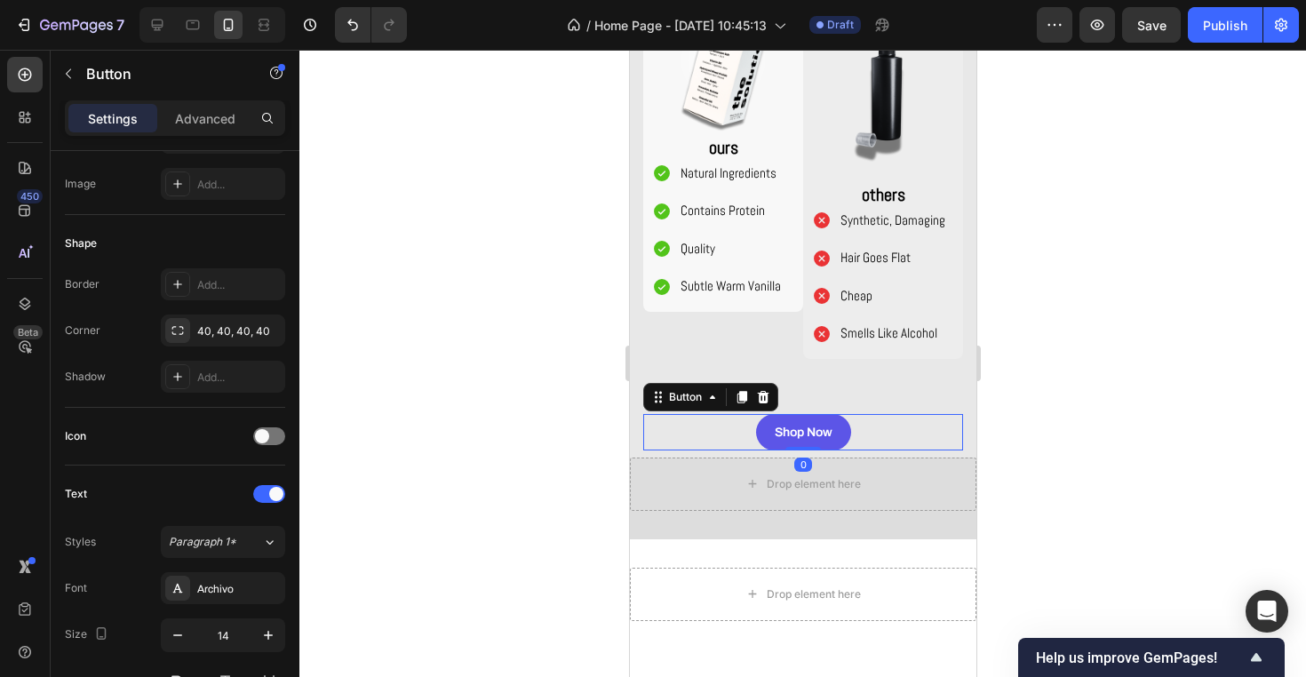
click at [1075, 429] on div at bounding box center [802, 363] width 1006 height 627
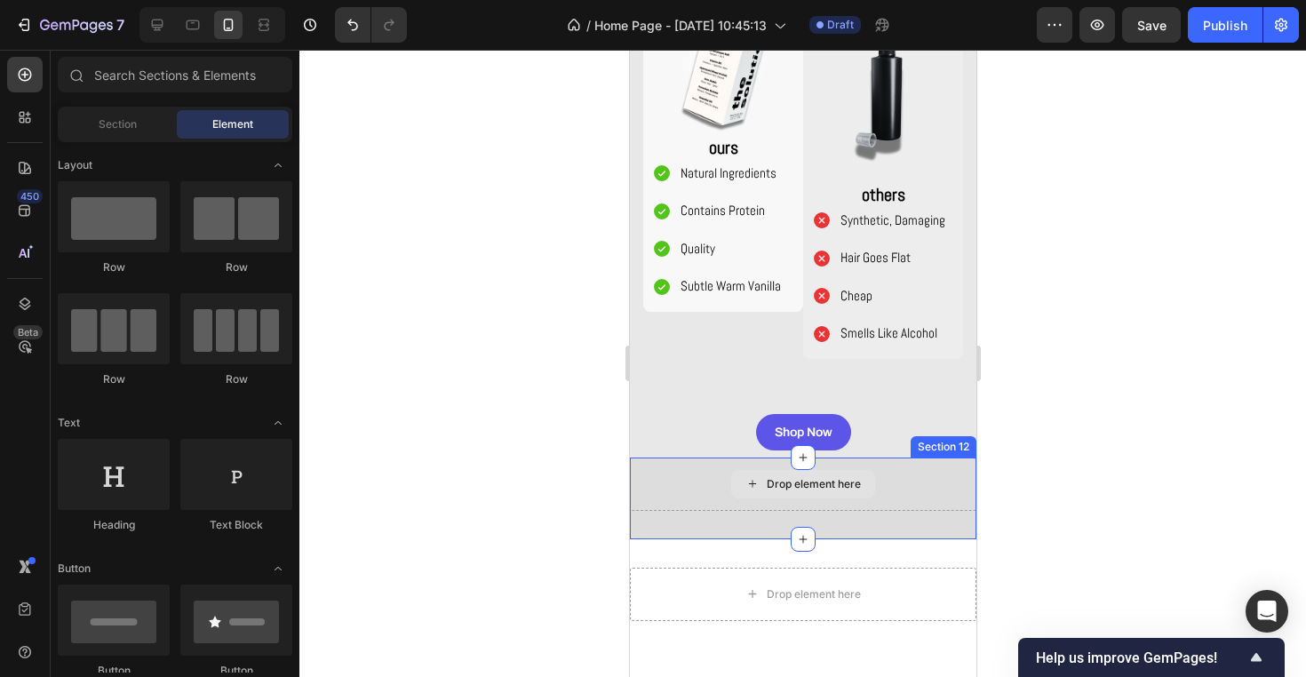
click at [938, 484] on div "Drop element here" at bounding box center [802, 483] width 346 height 53
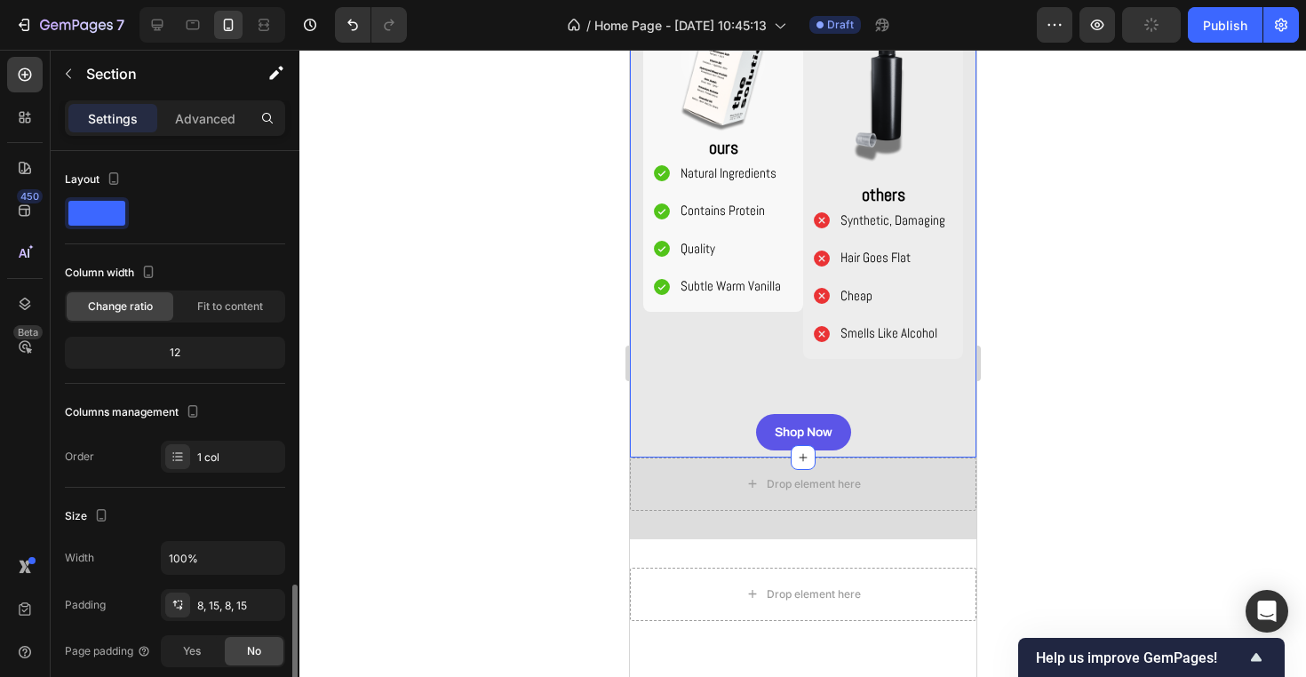
scroll to position [279, 0]
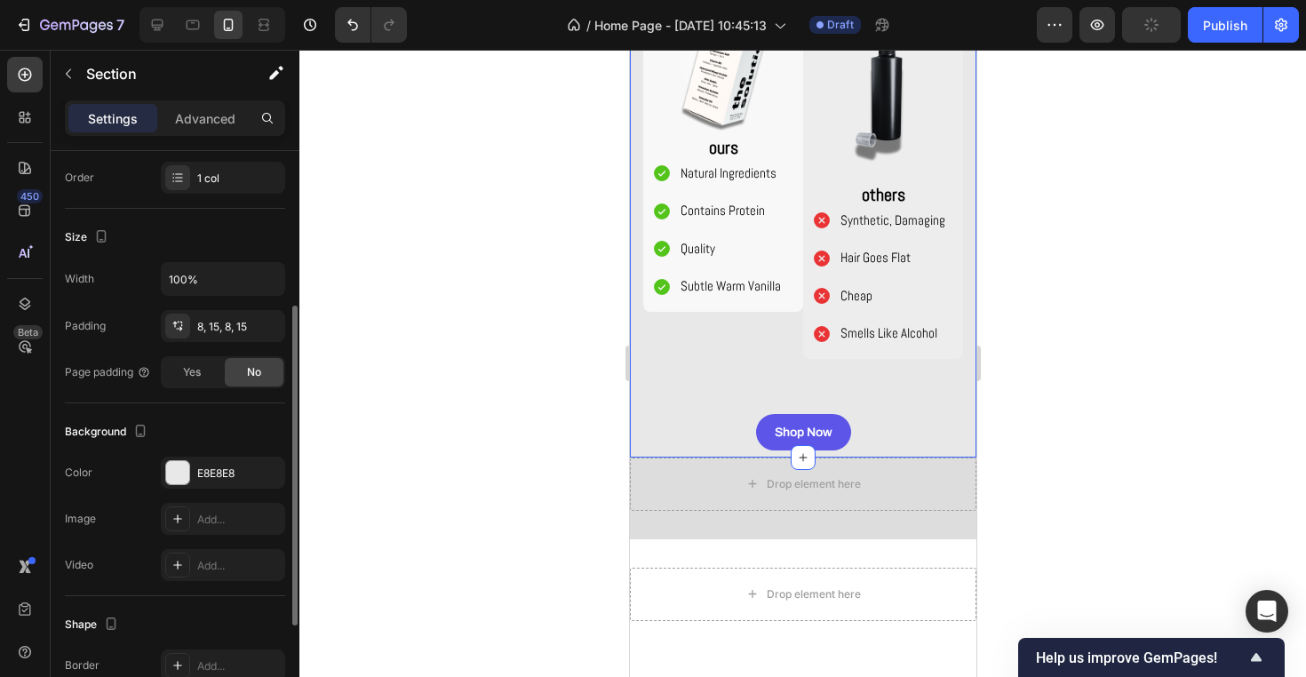
click at [855, 393] on div "Shop Now Button" at bounding box center [802, 417] width 320 height 65
click at [829, 398] on div "Shop Now Button" at bounding box center [802, 417] width 320 height 65
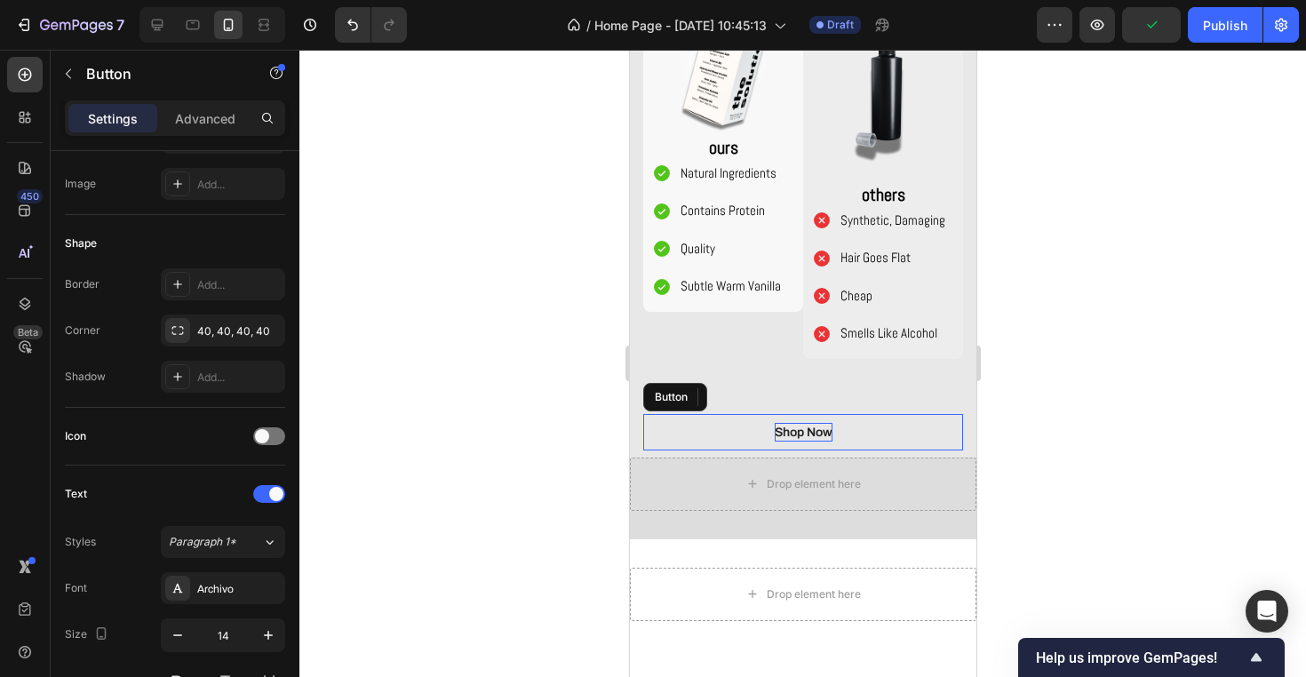
click at [824, 425] on p "Shop Now" at bounding box center [803, 432] width 58 height 19
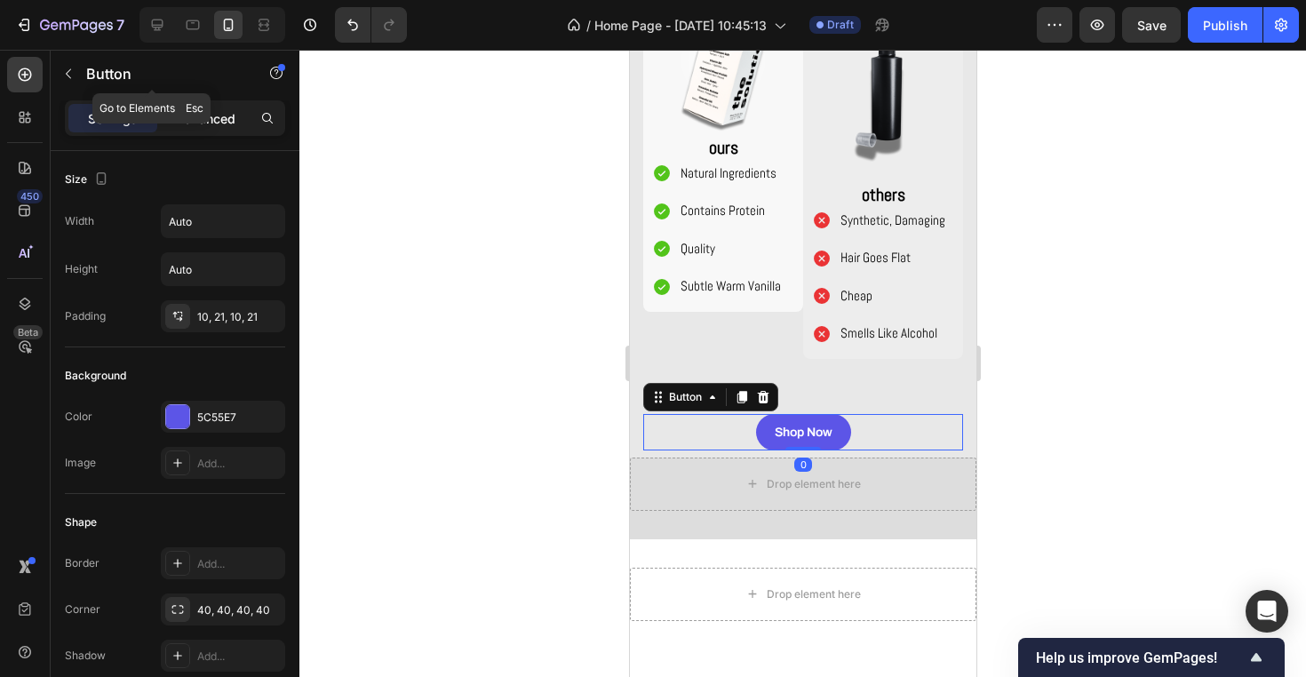
click at [188, 125] on p "Advanced" at bounding box center [205, 118] width 60 height 19
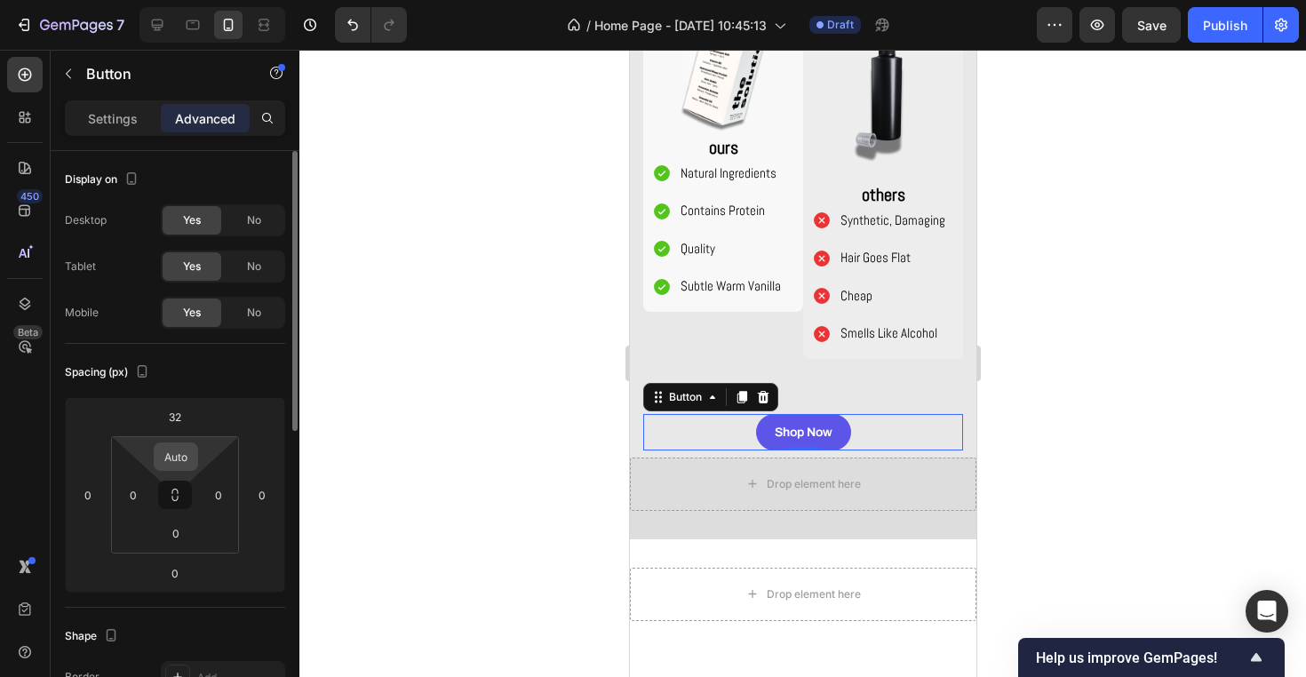
click at [181, 465] on input "Auto" at bounding box center [176, 456] width 36 height 27
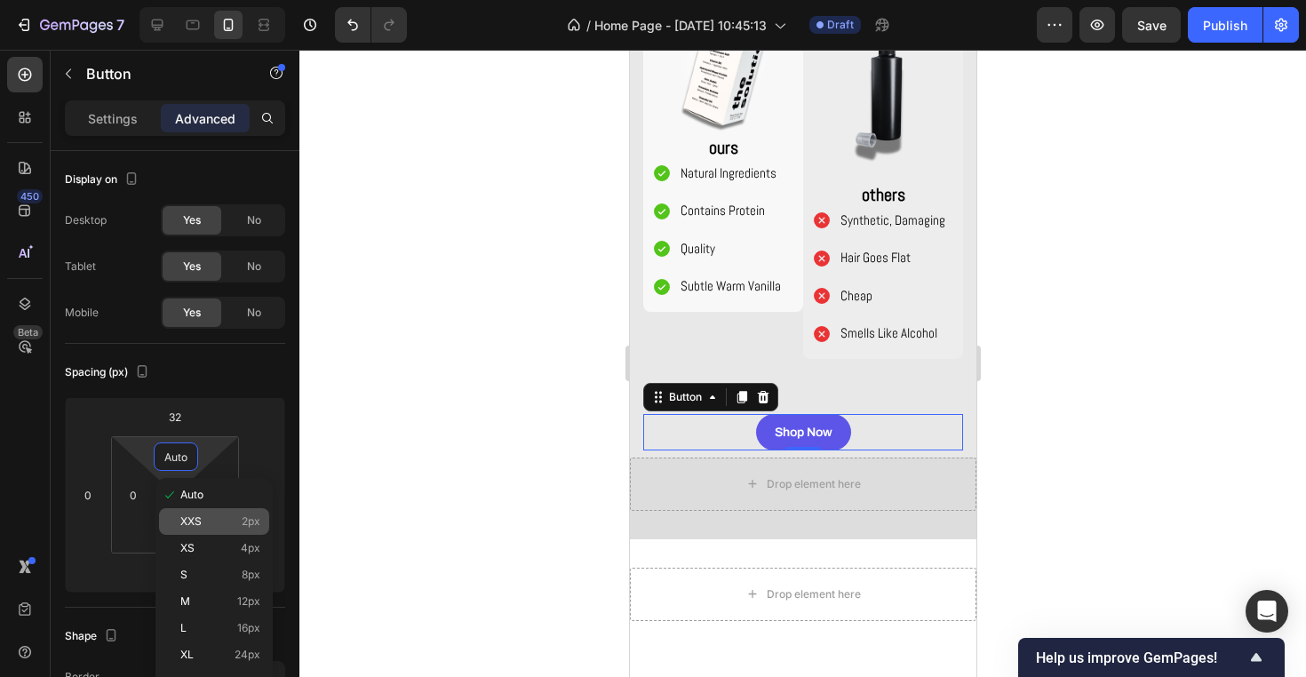
click at [252, 523] on span "2px" at bounding box center [251, 521] width 19 height 12
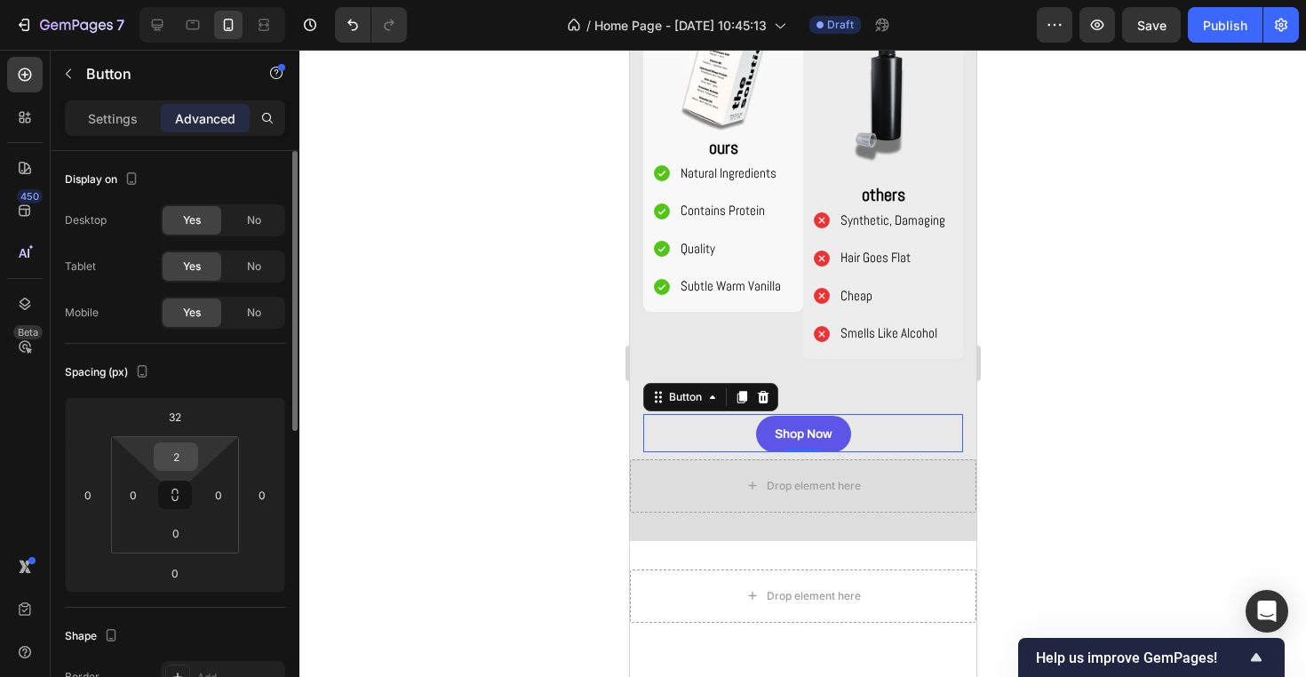
click at [178, 459] on input "2" at bounding box center [176, 456] width 36 height 27
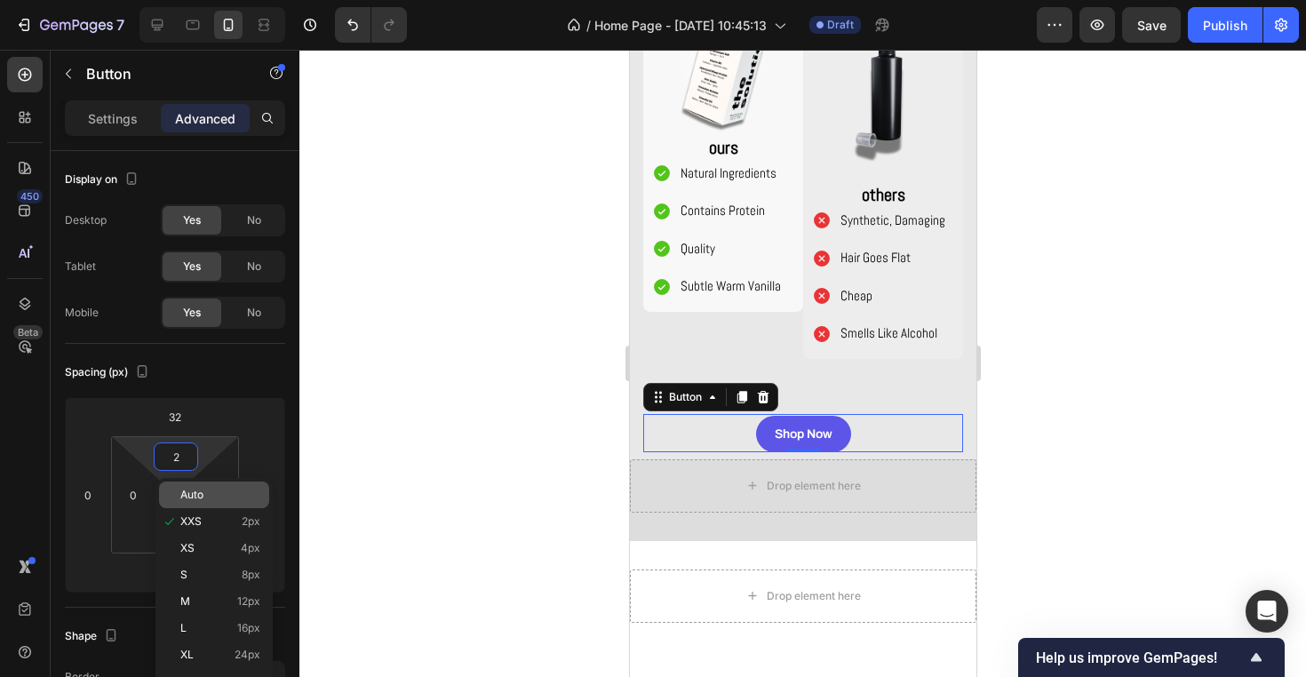
click at [216, 499] on p "Auto" at bounding box center [220, 494] width 80 height 12
type input "Auto"
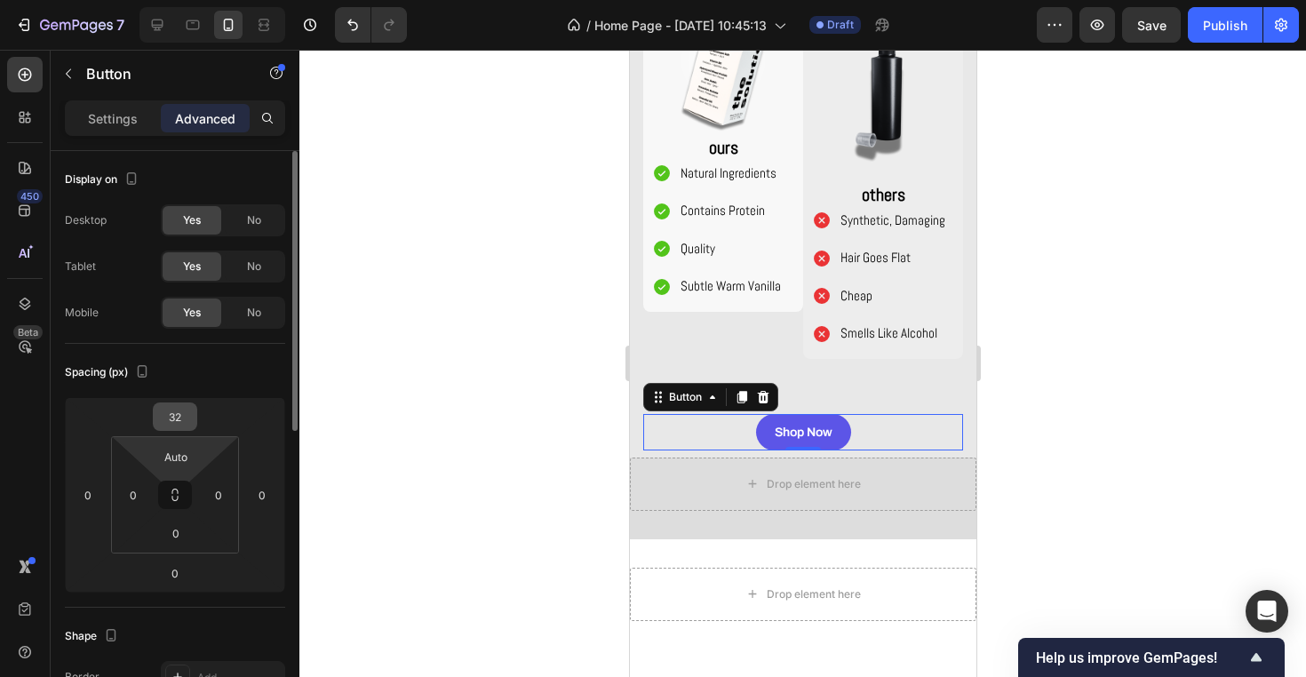
click at [186, 429] on input "32" at bounding box center [175, 416] width 36 height 27
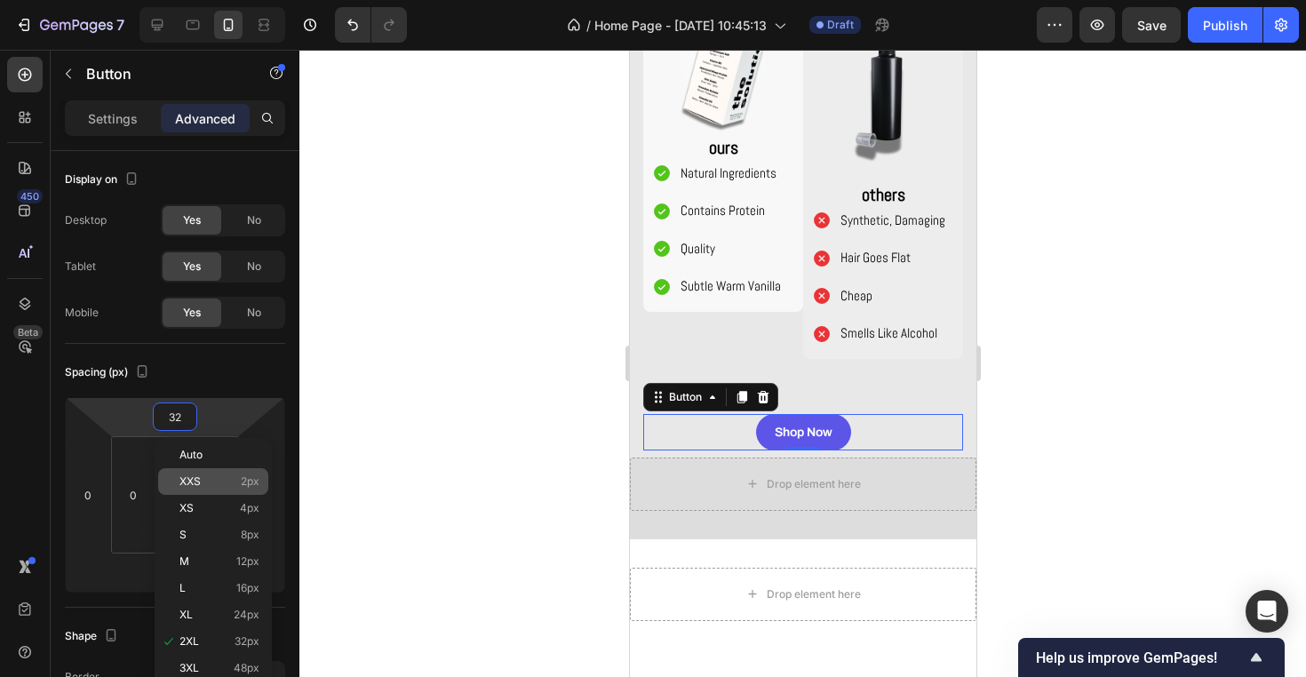
type input "2"
click at [205, 488] on div "XXS 2px" at bounding box center [213, 481] width 110 height 27
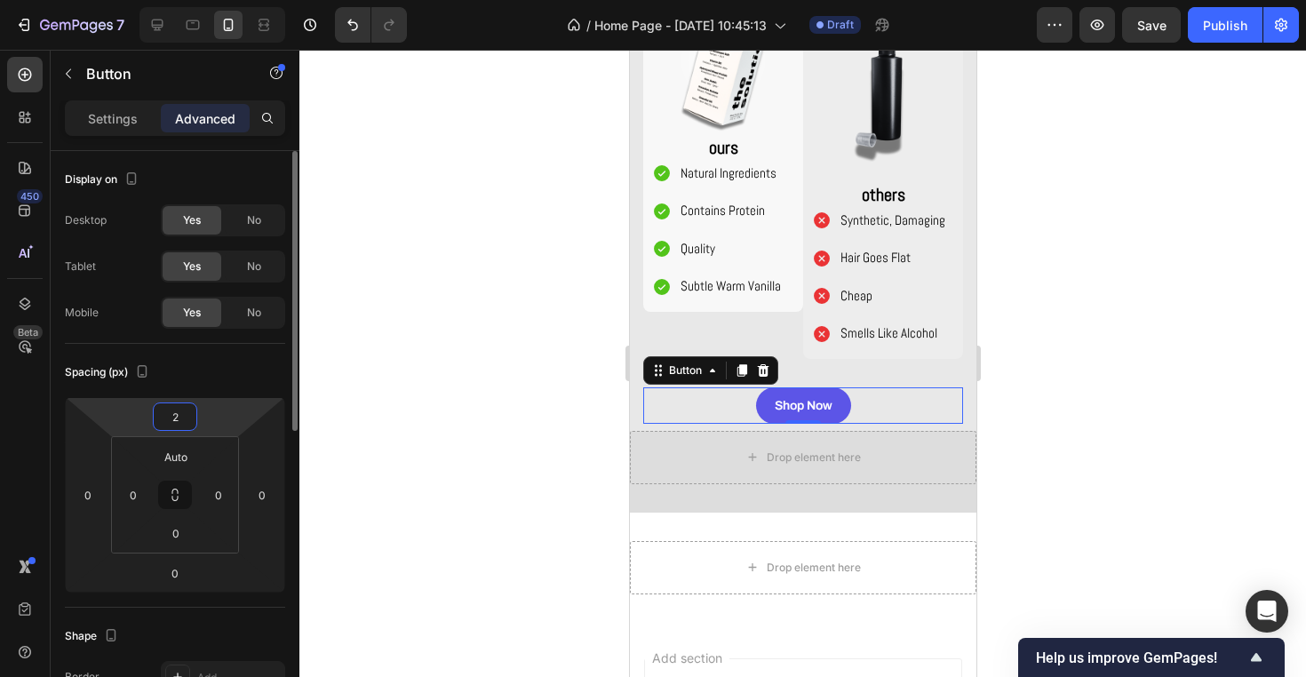
click at [178, 417] on input "2" at bounding box center [175, 416] width 36 height 27
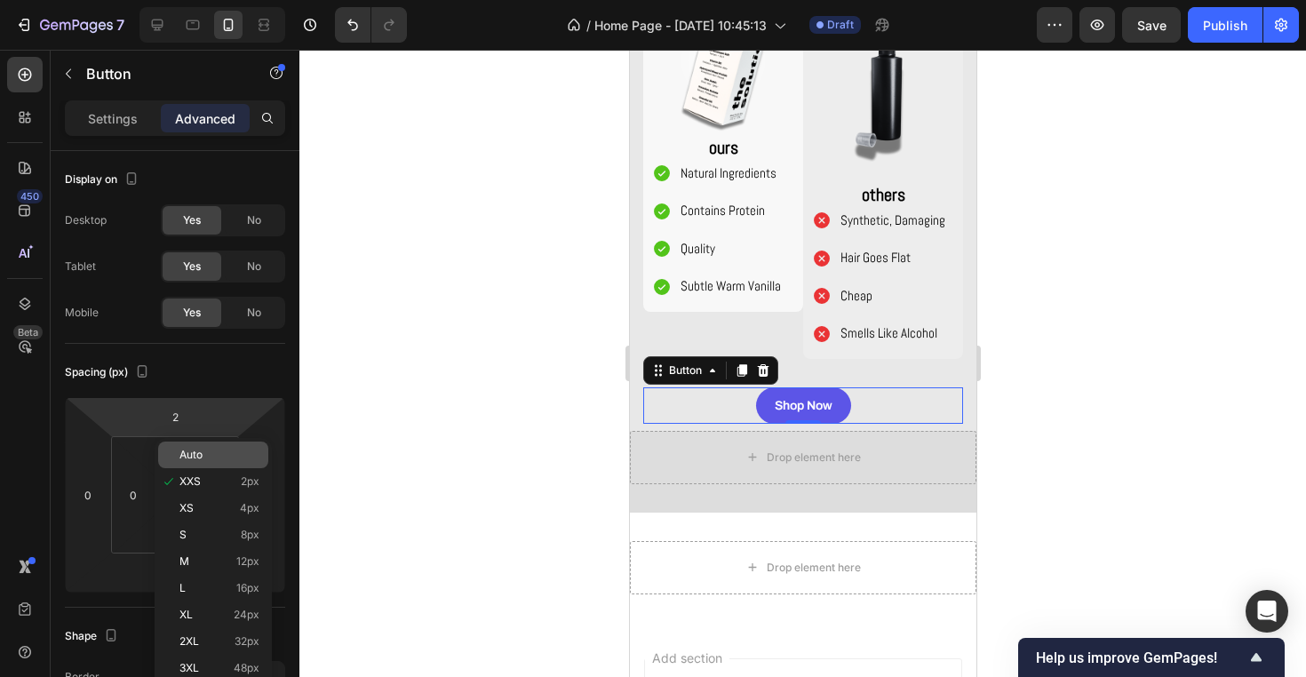
click at [202, 456] on span "Auto" at bounding box center [190, 454] width 23 height 12
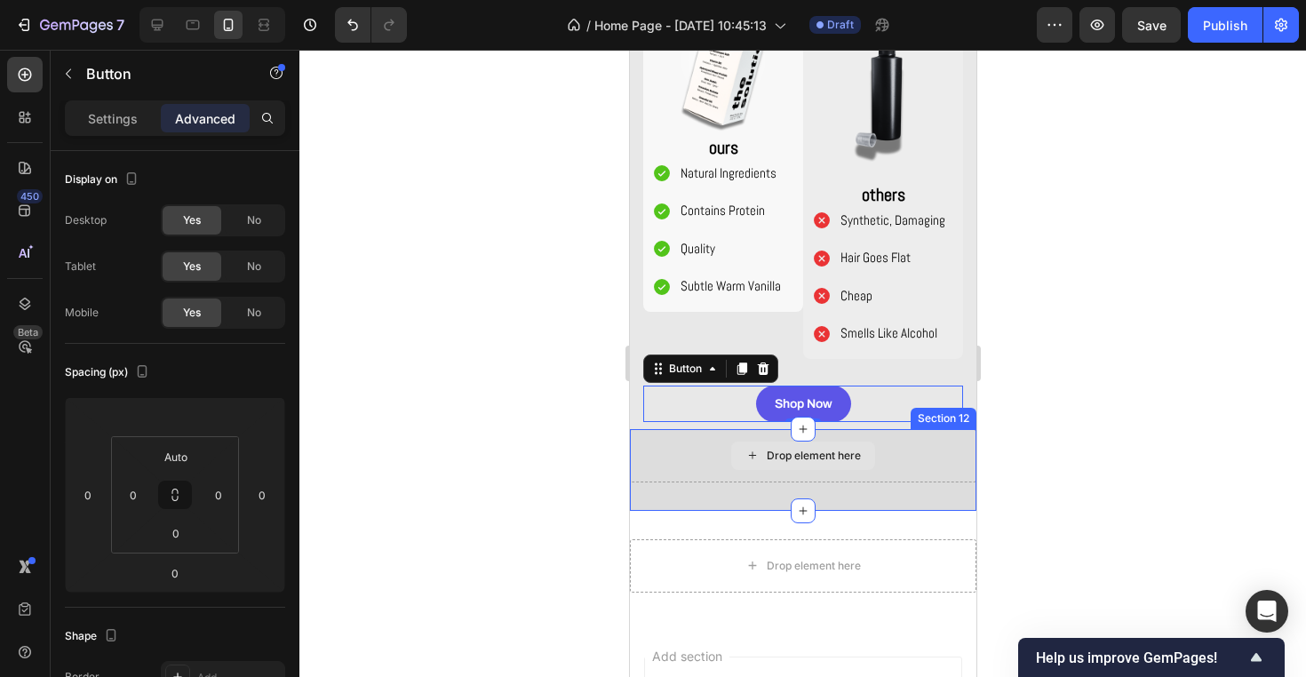
click at [796, 462] on div "Drop element here" at bounding box center [802, 455] width 144 height 28
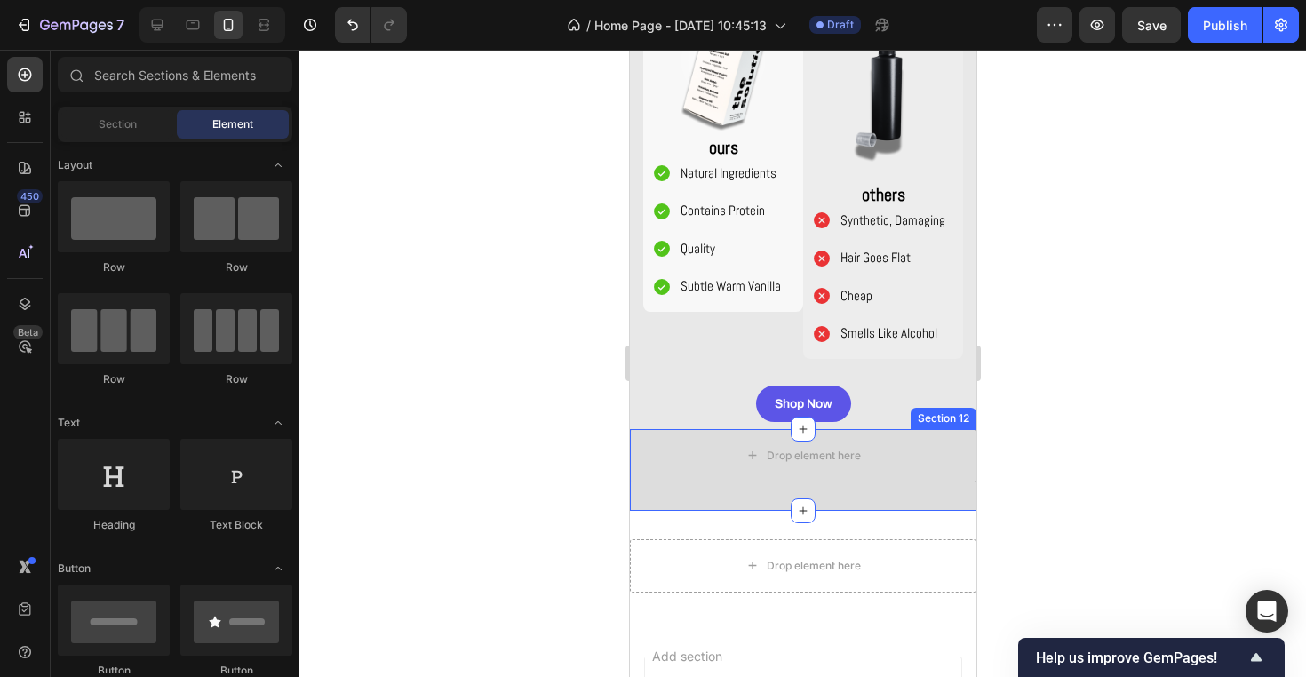
click at [898, 496] on div "Drop element here Section 12" at bounding box center [802, 470] width 346 height 82
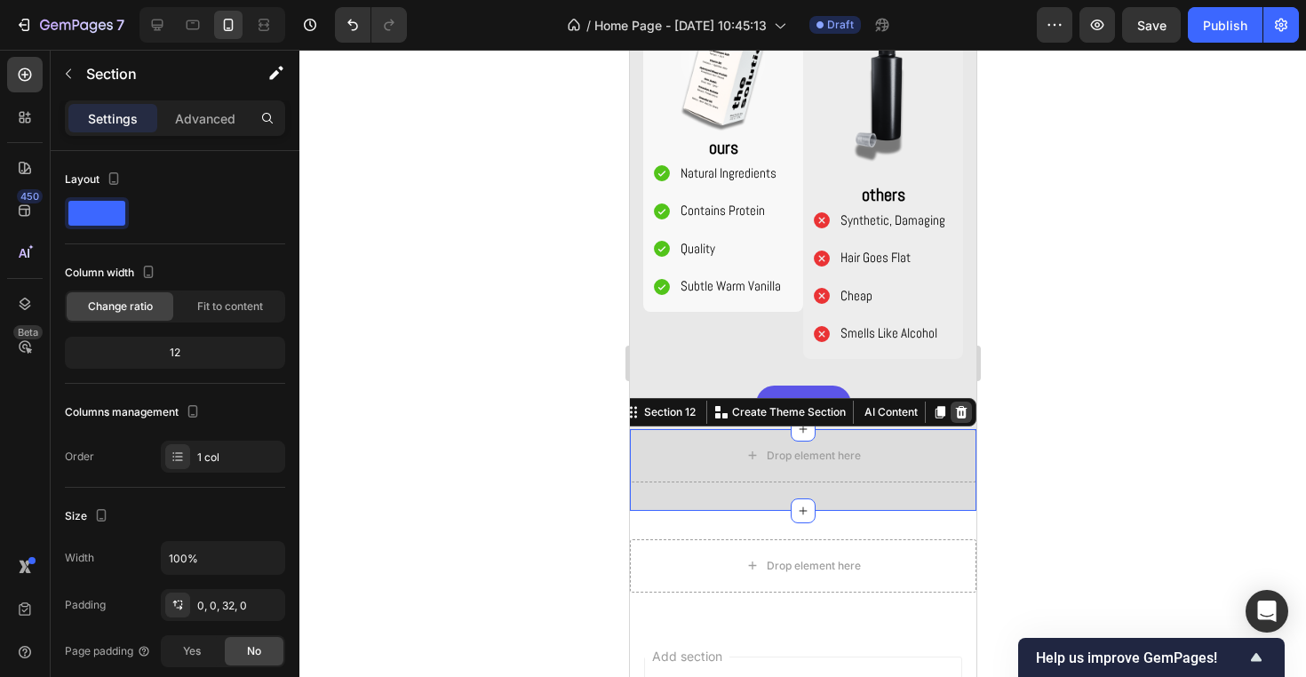
click at [964, 401] on div at bounding box center [959, 411] width 21 height 21
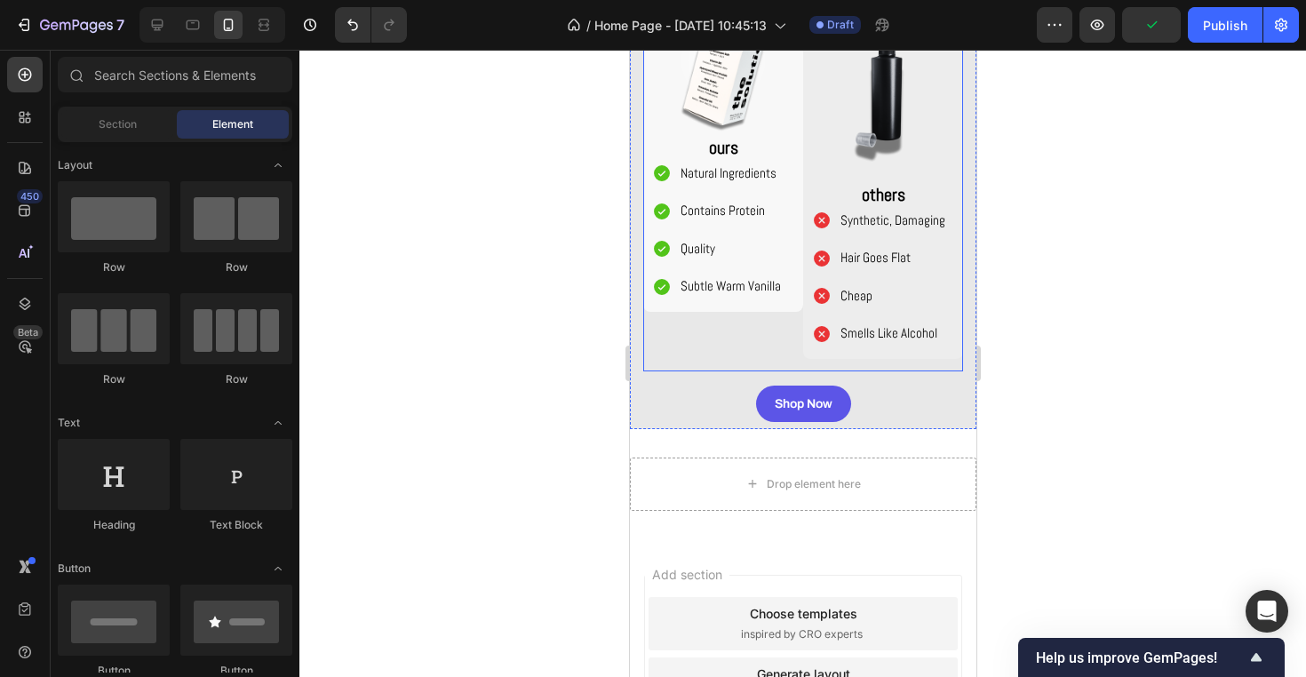
click at [845, 364] on div "Image ours Text Block Natural Ingredients Contains Protein Quality Subtle Warm …" at bounding box center [802, 168] width 320 height 408
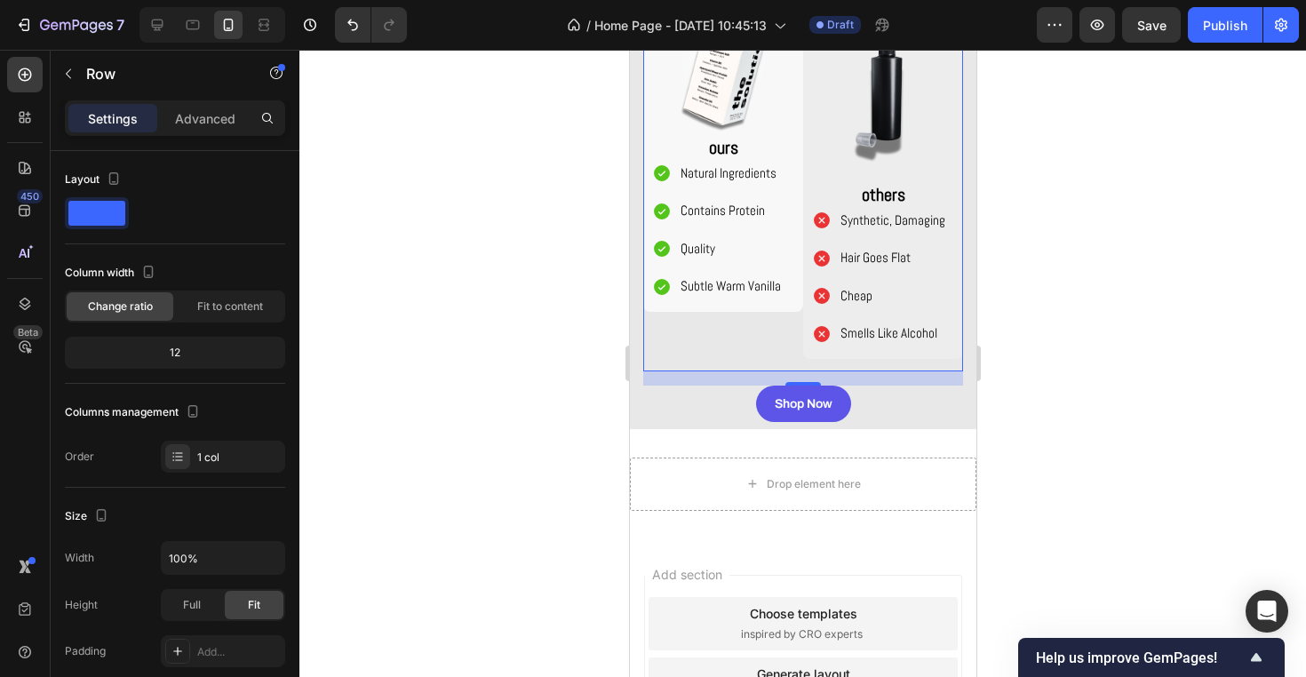
drag, startPoint x: 805, startPoint y: 382, endPoint x: 807, endPoint y: 336, distance: 46.3
click at [807, 336] on div "Image ours Text Block Natural Ingredients Contains Protein Quality Subtle Warm …" at bounding box center [802, 168] width 320 height 408
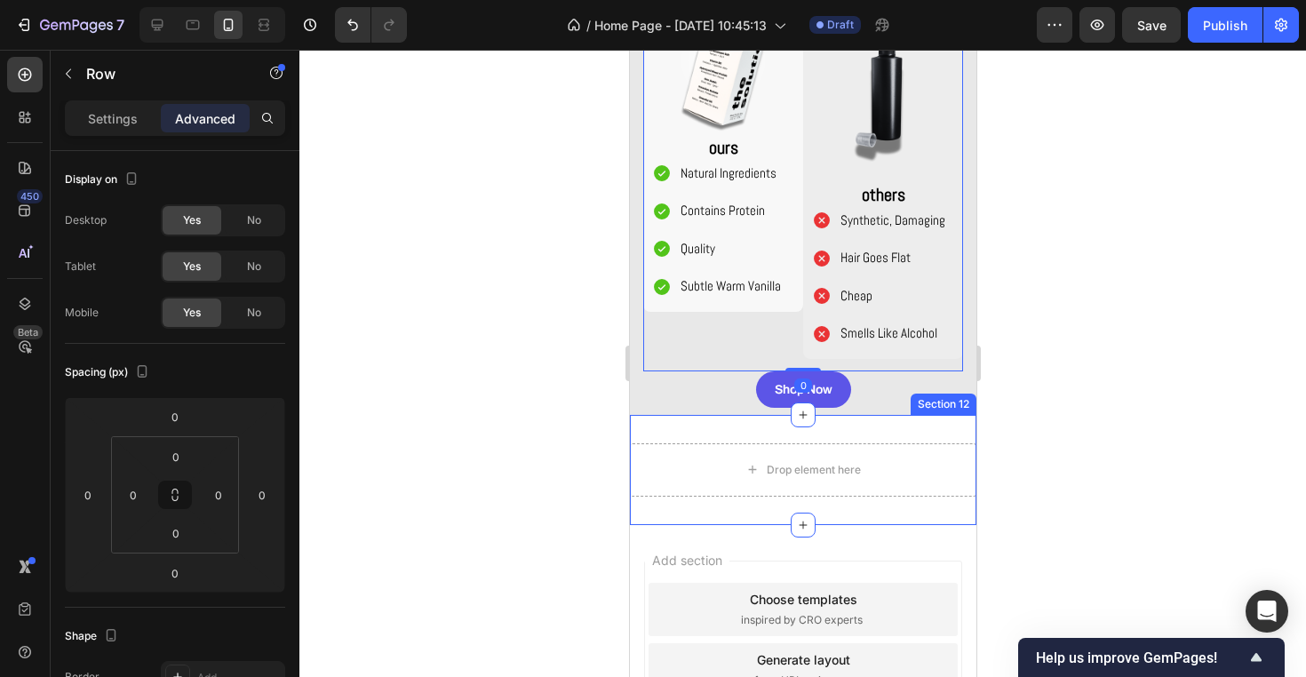
click at [1032, 425] on div at bounding box center [802, 363] width 1006 height 627
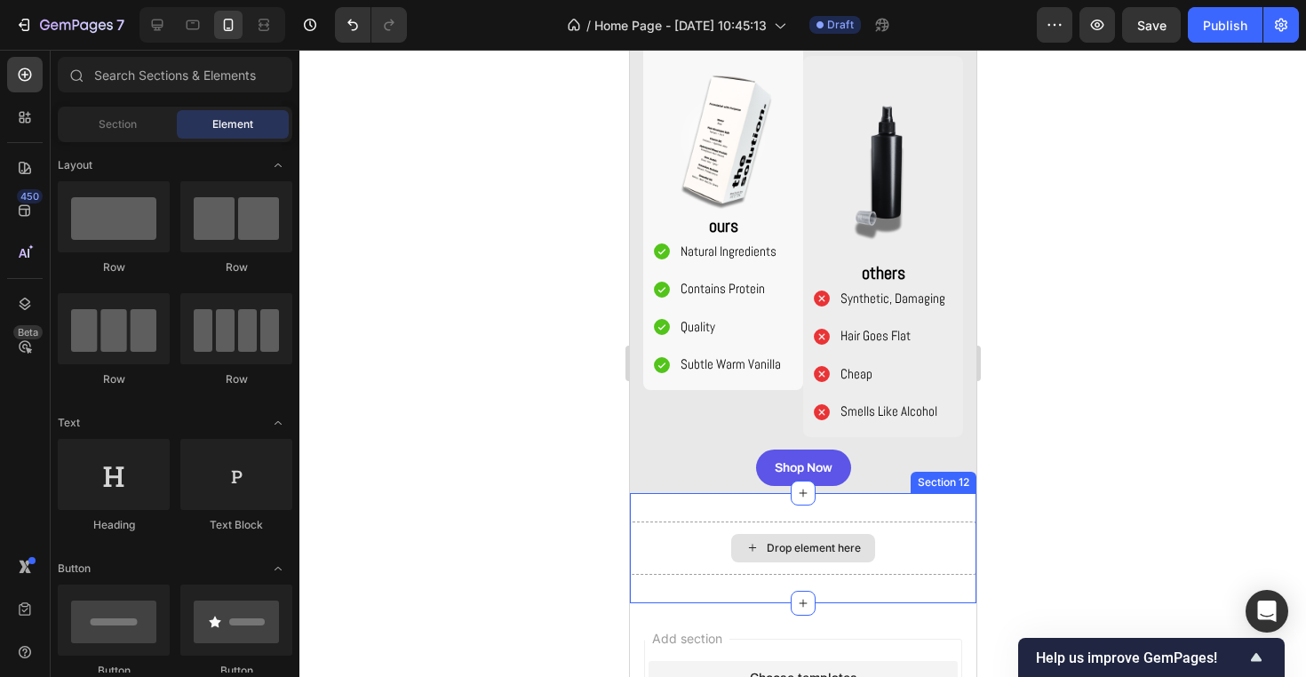
scroll to position [1593, 0]
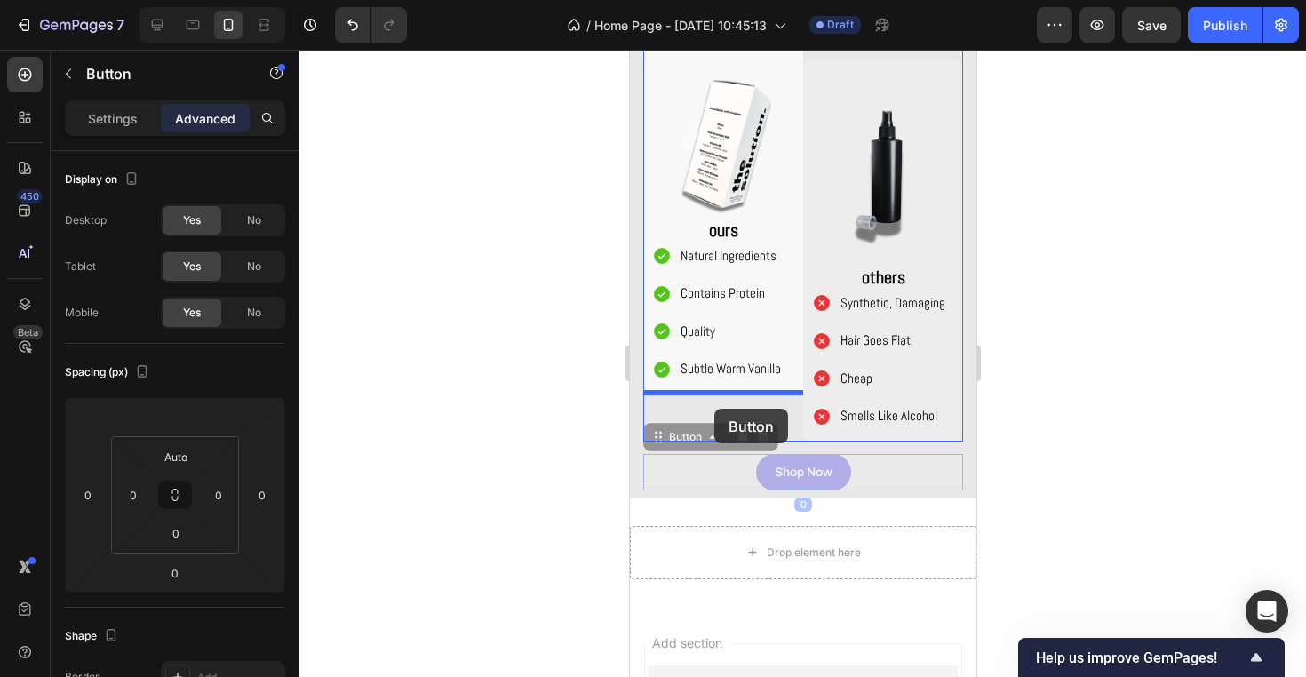
drag, startPoint x: 837, startPoint y: 468, endPoint x: 713, endPoint y: 409, distance: 137.8
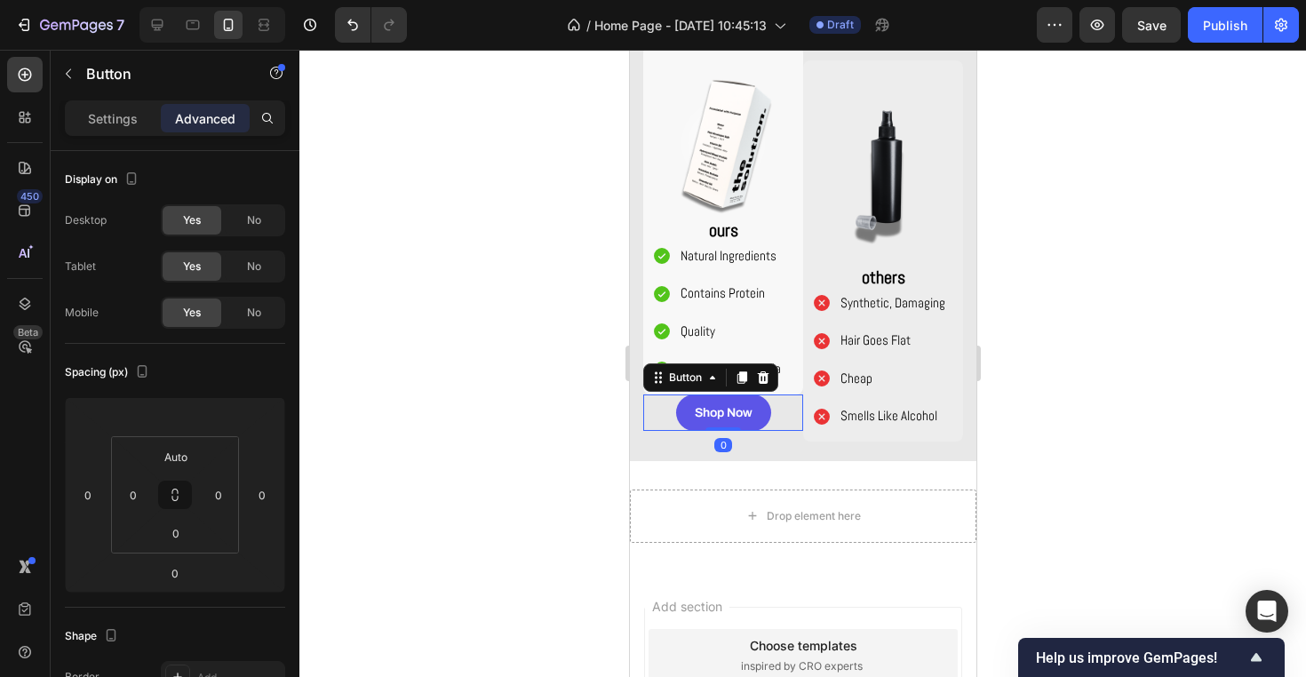
click at [1099, 489] on div at bounding box center [802, 363] width 1006 height 627
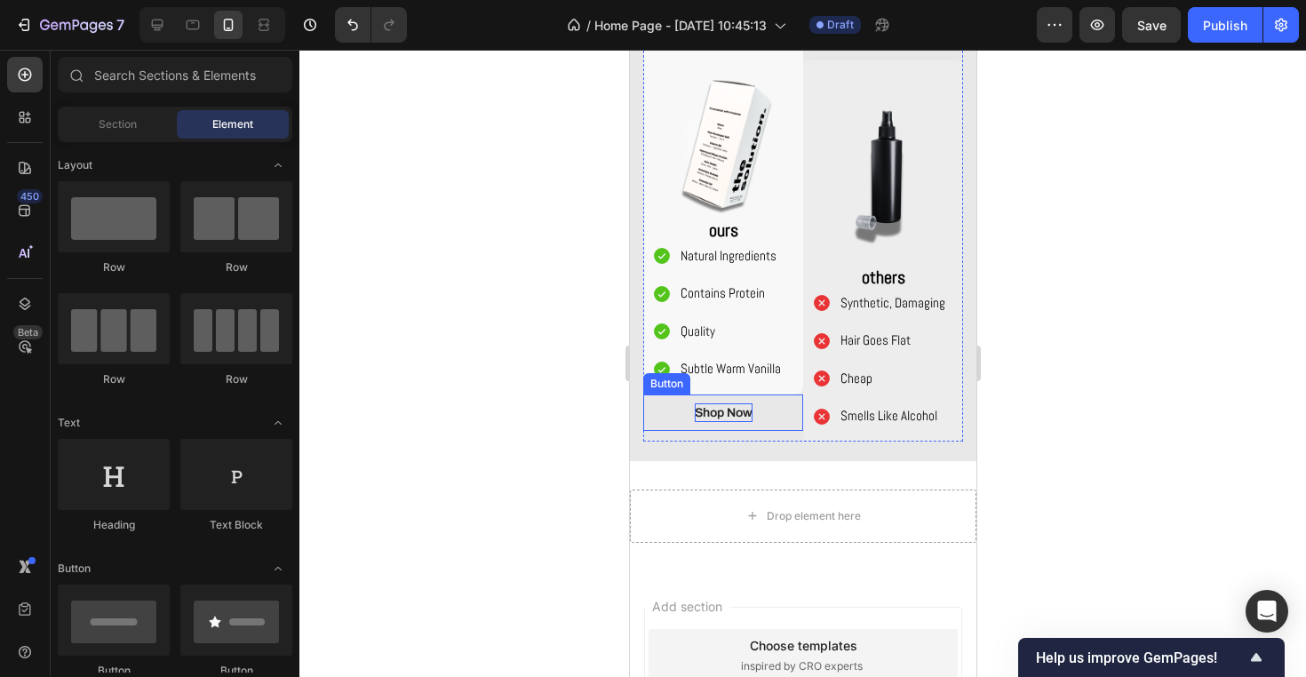
click at [747, 414] on p "Shop Now" at bounding box center [723, 412] width 58 height 19
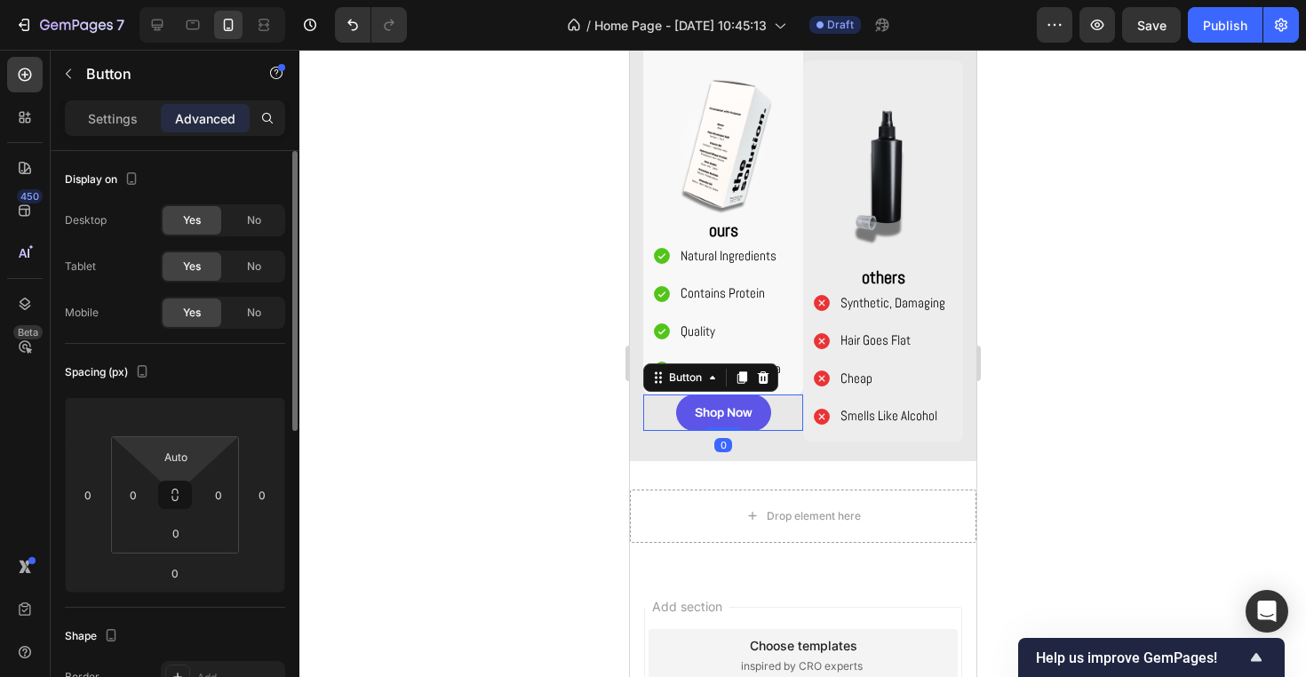
click at [183, 0] on html "7 Version history / Home Page - [DATE] 10:45:13 Draft Preview Save Publish 450 …" at bounding box center [653, 0] width 1306 height 0
click at [181, 460] on input "Auto" at bounding box center [176, 456] width 36 height 27
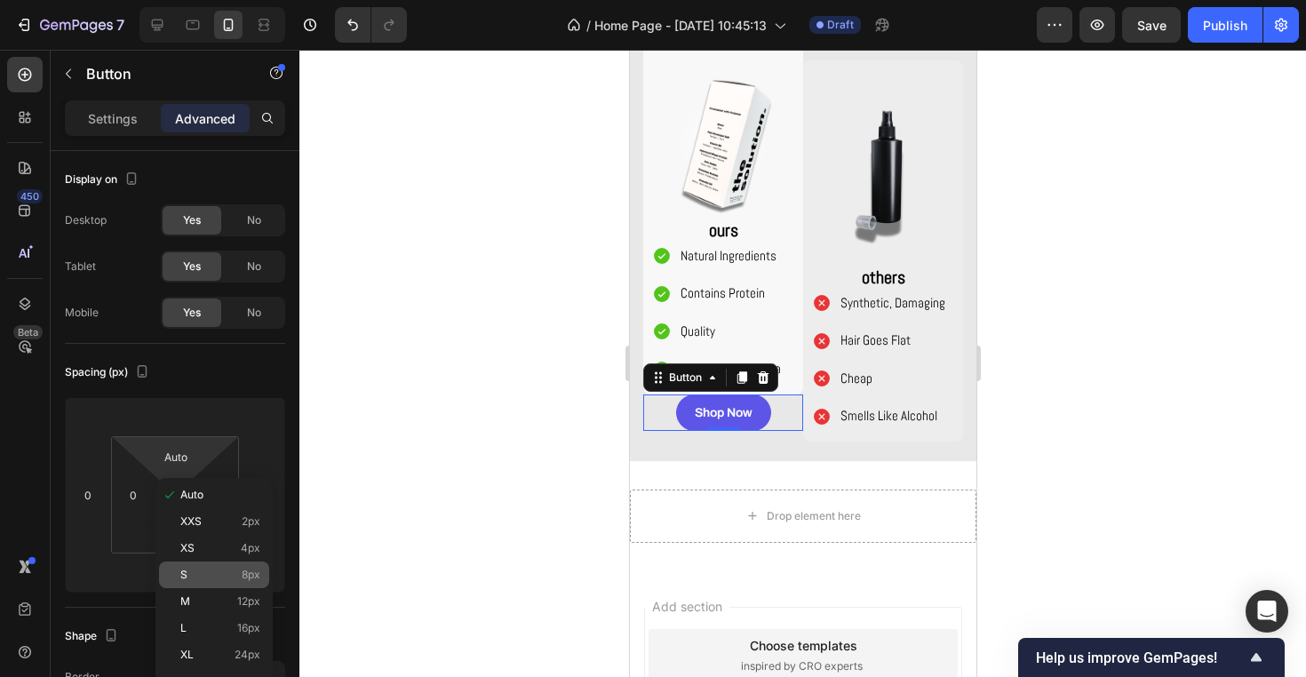
click at [251, 580] on span "8px" at bounding box center [251, 574] width 19 height 12
type input "8"
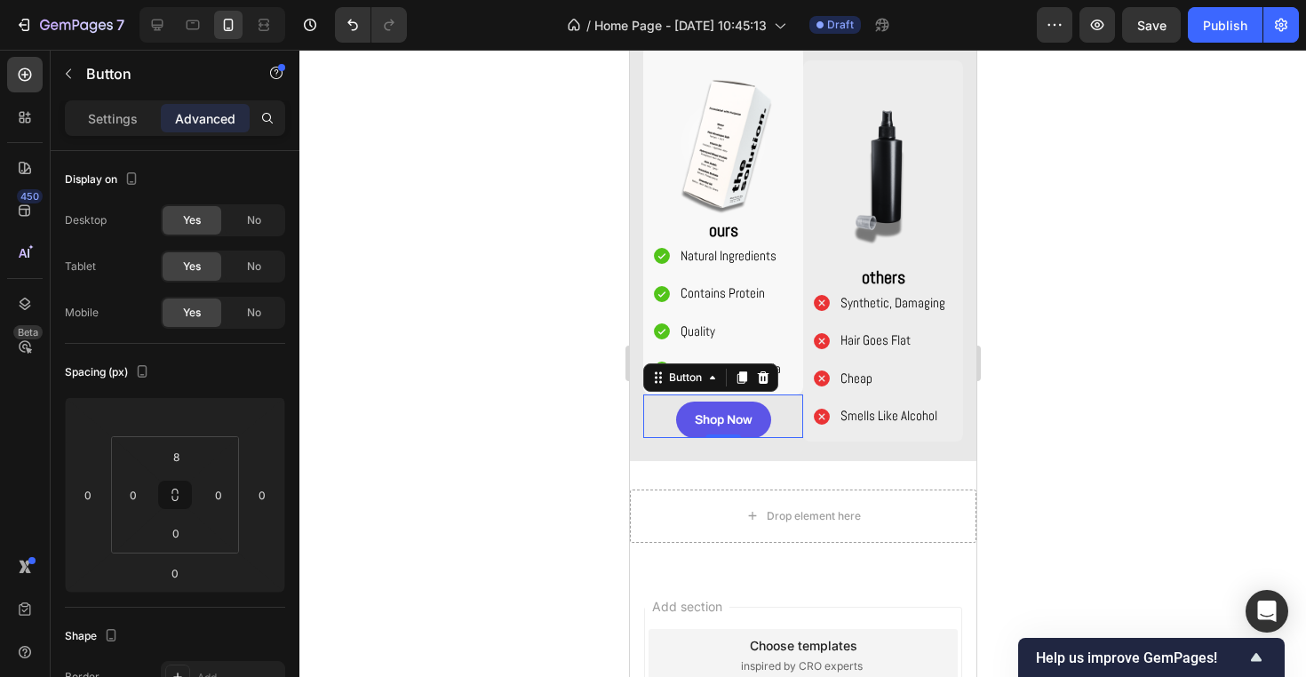
click at [478, 394] on div at bounding box center [802, 363] width 1006 height 627
click at [763, 419] on link "Shop Now" at bounding box center [722, 419] width 95 height 36
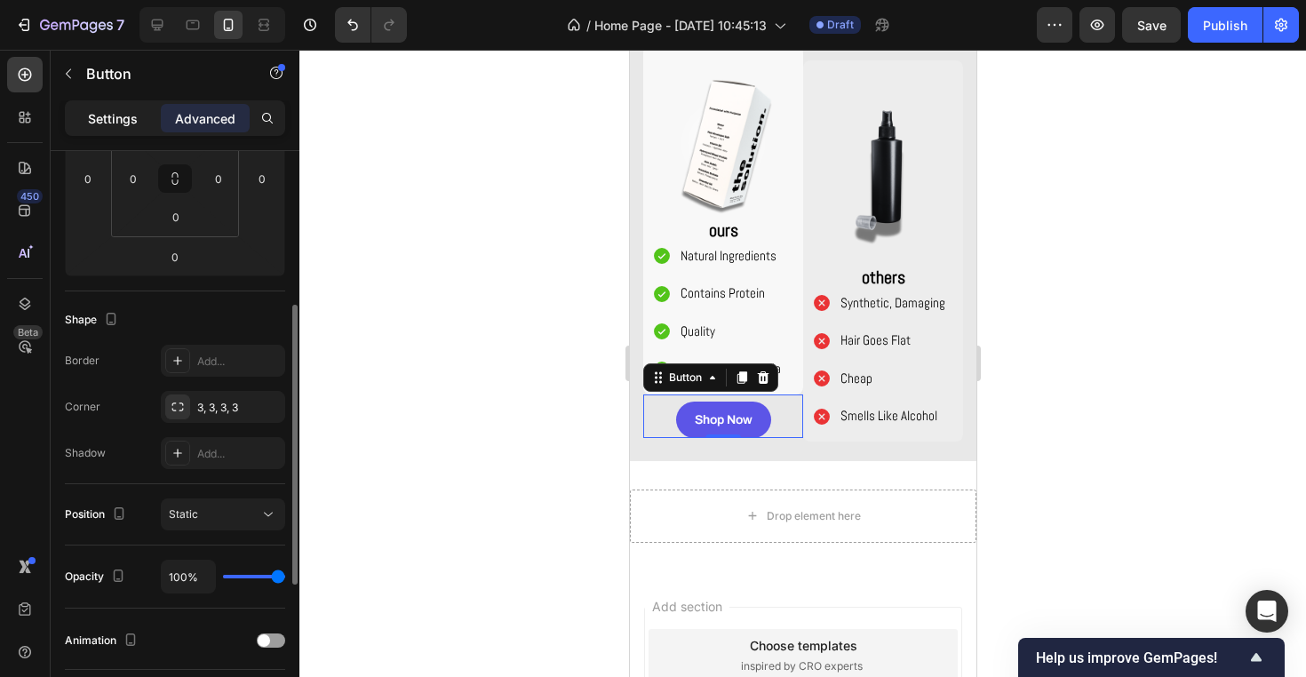
click at [132, 123] on p "Settings" at bounding box center [113, 118] width 50 height 19
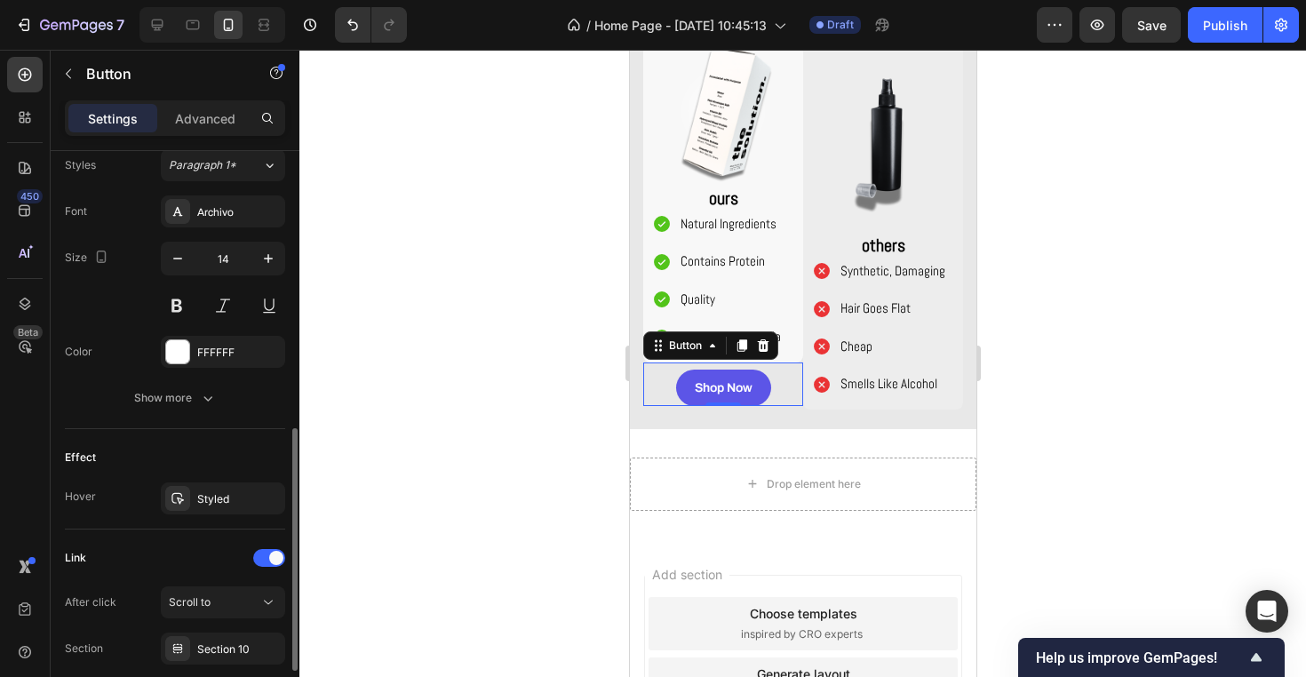
scroll to position [693, 0]
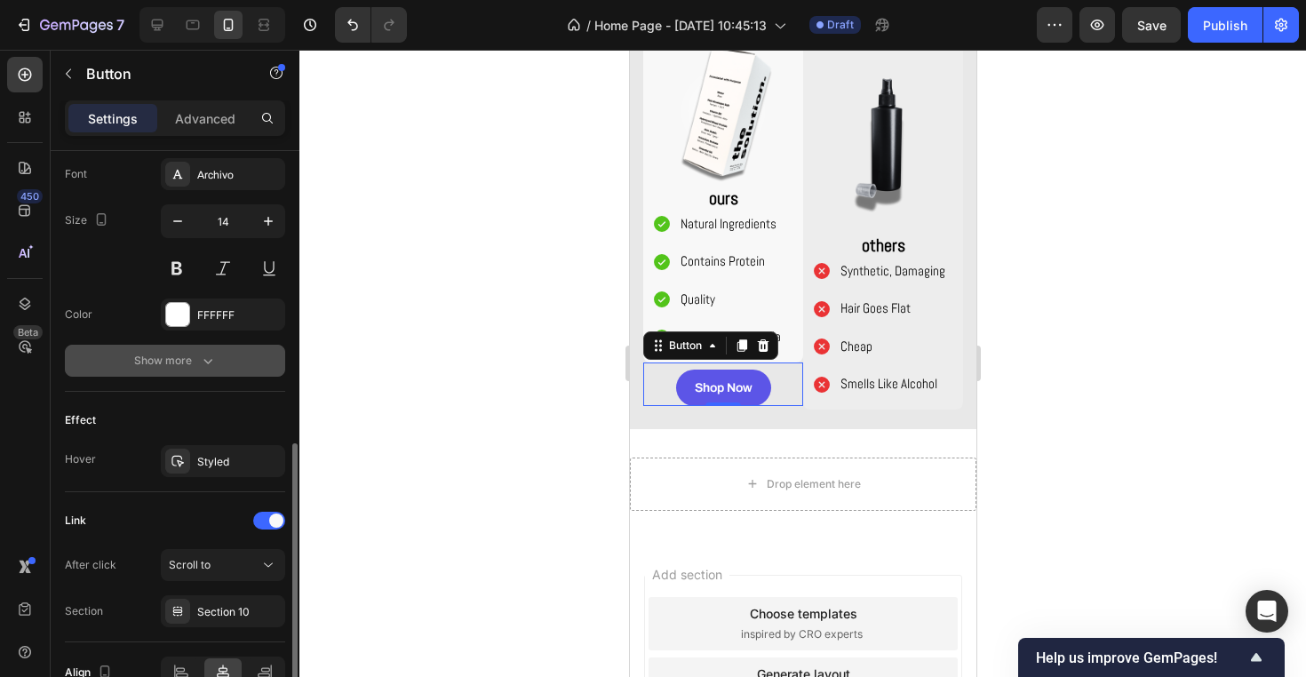
click at [216, 358] on icon "button" at bounding box center [208, 361] width 18 height 18
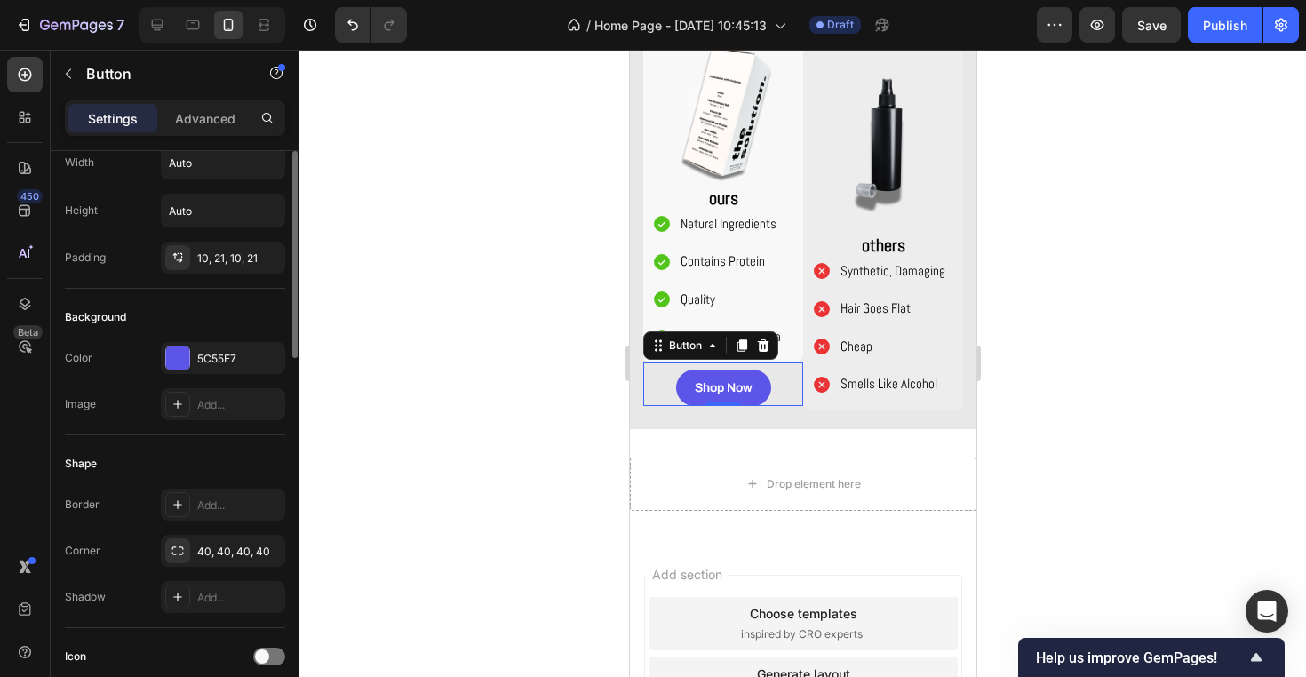
scroll to position [0, 0]
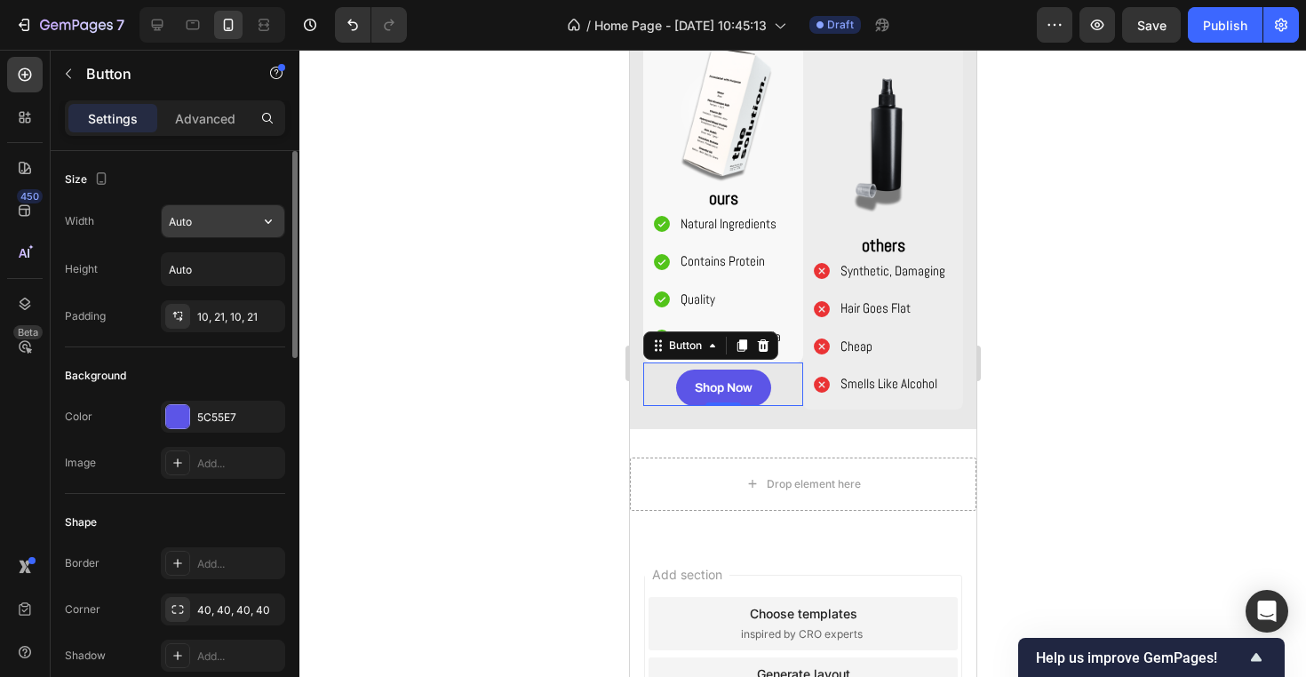
click at [218, 224] on input "Auto" at bounding box center [223, 221] width 123 height 32
click at [256, 222] on button "button" at bounding box center [268, 221] width 32 height 32
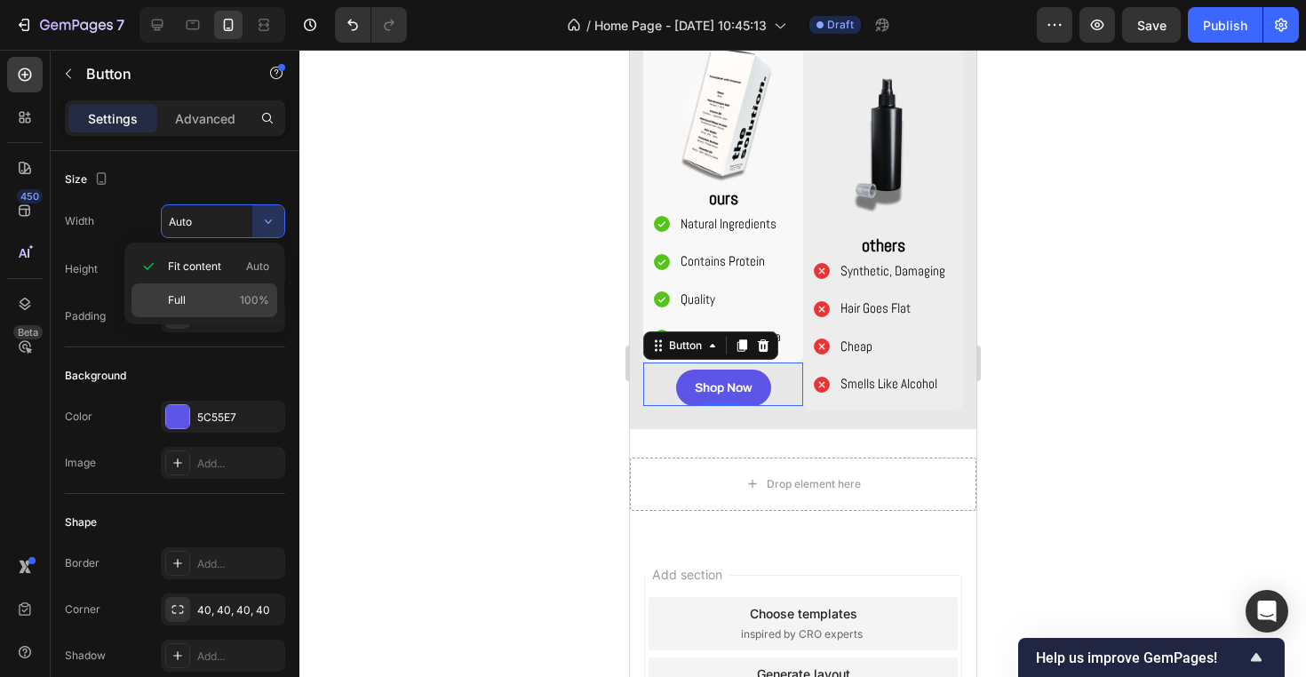
click at [218, 308] on div "Full 100%" at bounding box center [204, 300] width 146 height 34
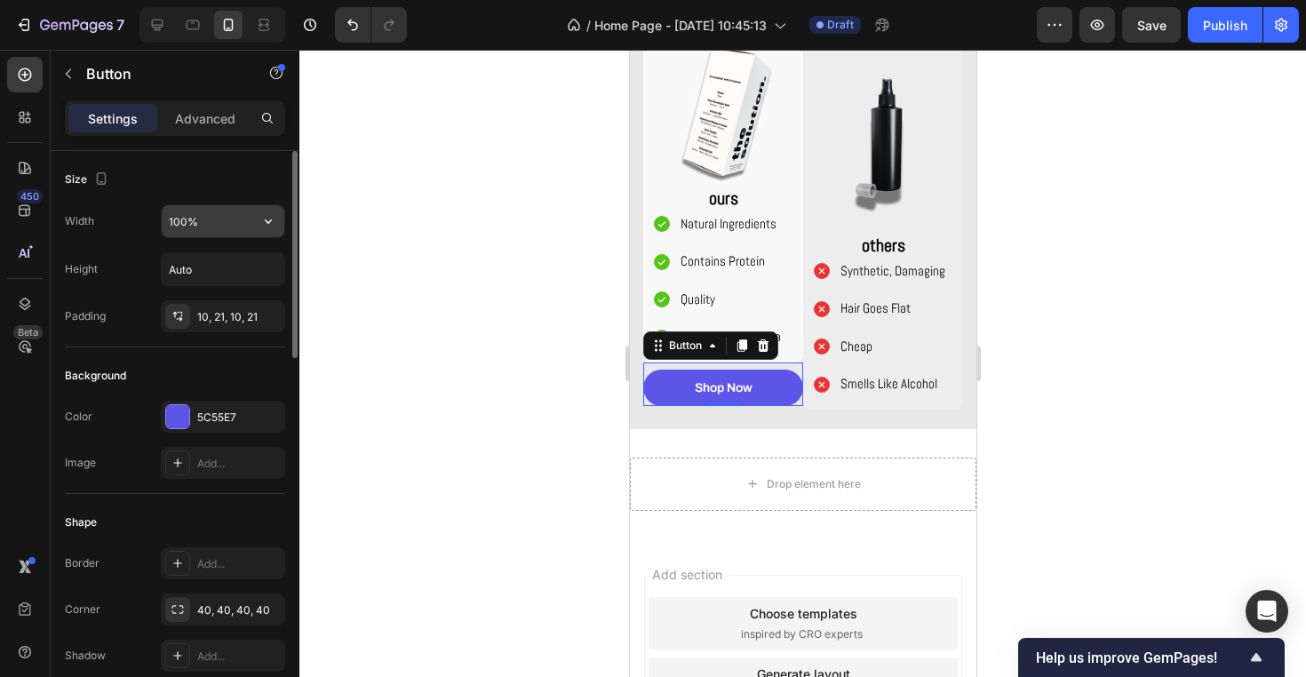
click at [179, 223] on input "100%" at bounding box center [223, 221] width 123 height 32
type input "70%"
click at [457, 247] on div at bounding box center [802, 363] width 1006 height 627
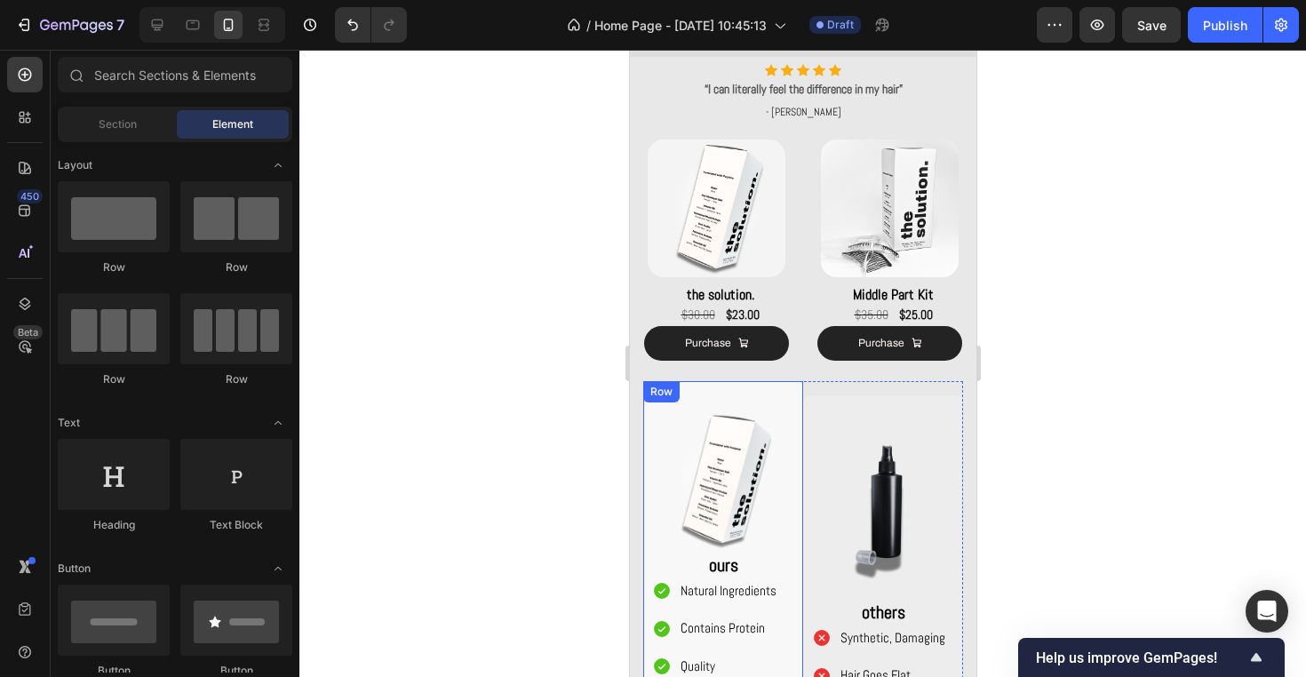
scroll to position [1282, 0]
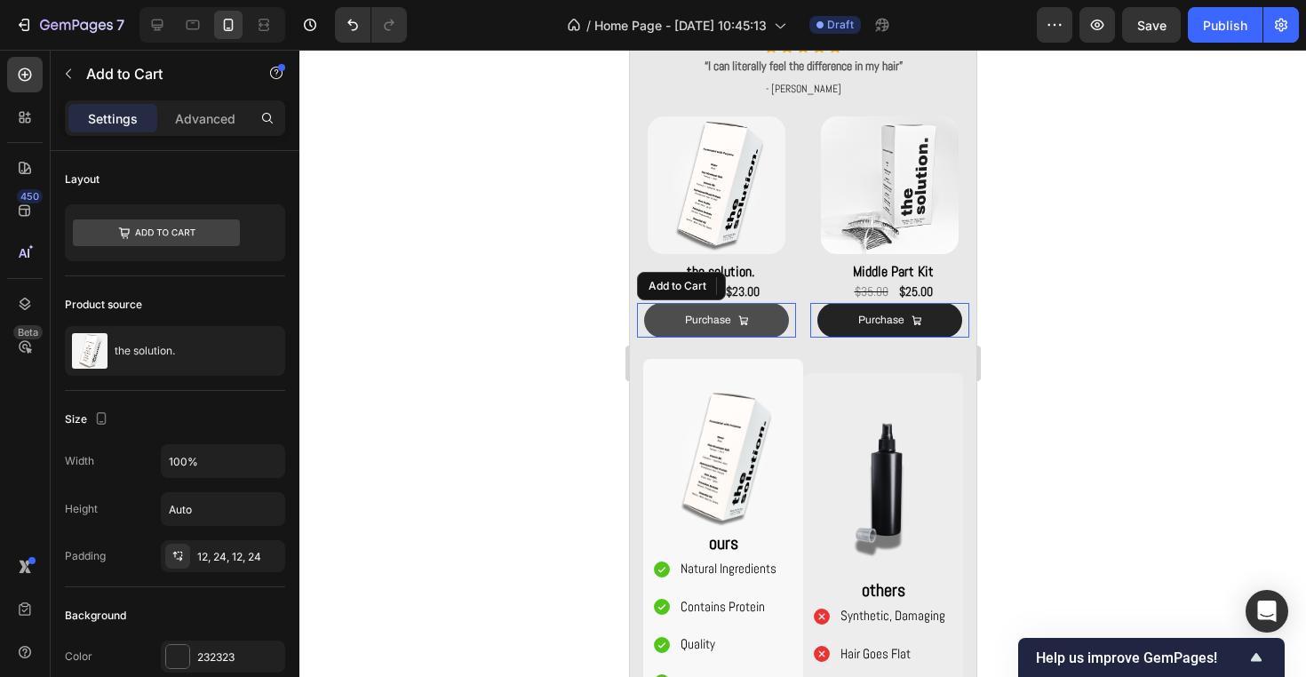
drag, startPoint x: 779, startPoint y: 324, endPoint x: 1058, endPoint y: 420, distance: 294.9
click at [779, 324] on button "Purchase" at bounding box center [715, 321] width 145 height 36
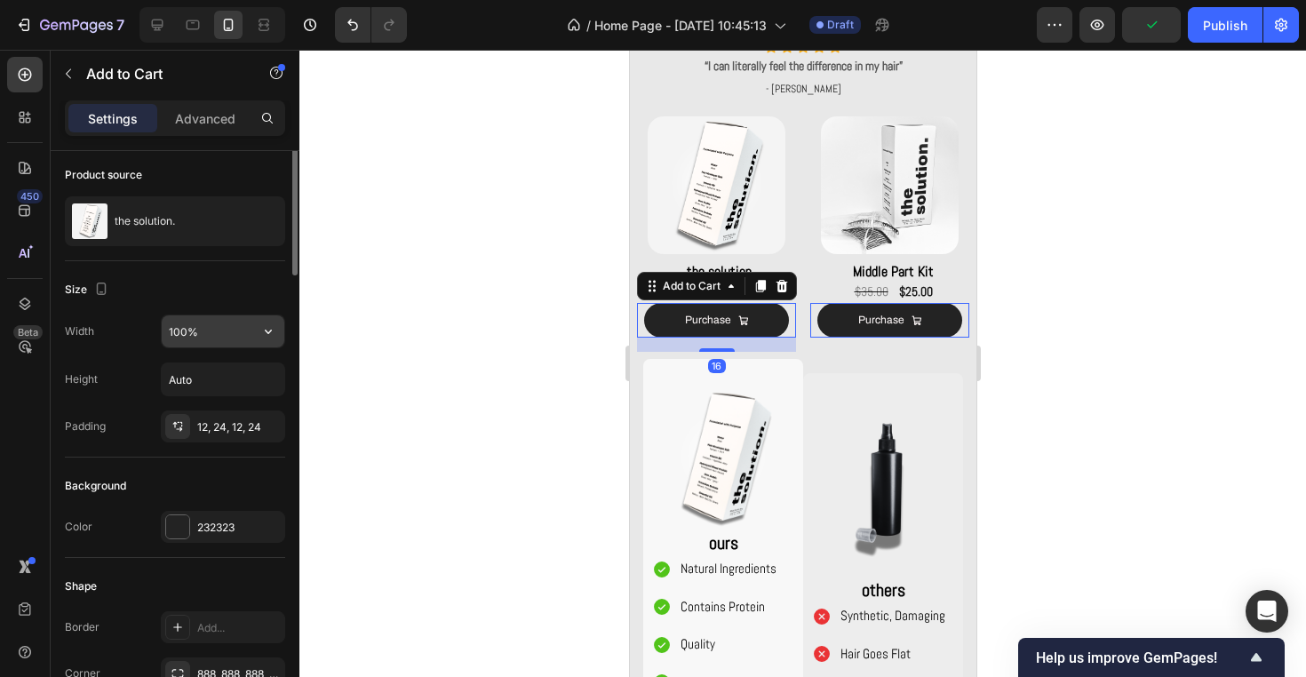
scroll to position [179, 0]
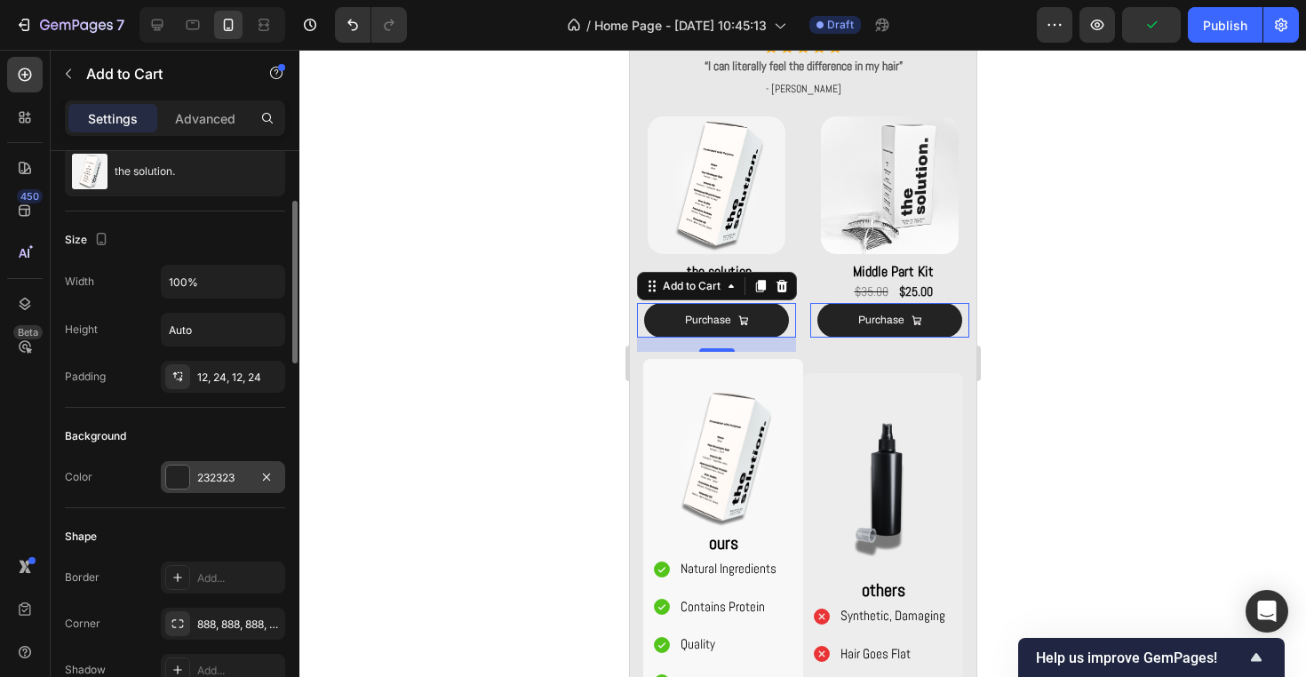
click at [236, 472] on div "232323" at bounding box center [223, 478] width 52 height 16
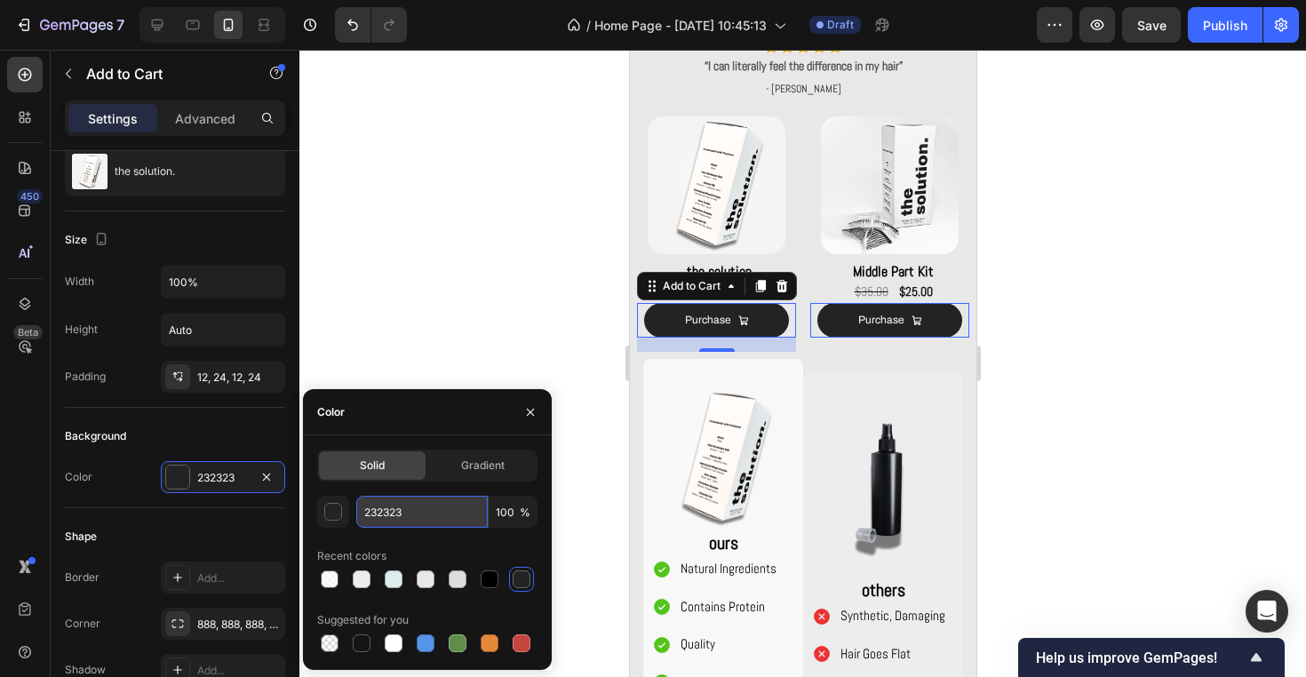
click at [428, 516] on input "232323" at bounding box center [421, 512] width 131 height 32
paste input "5C55E7"
type input "5C55E7"
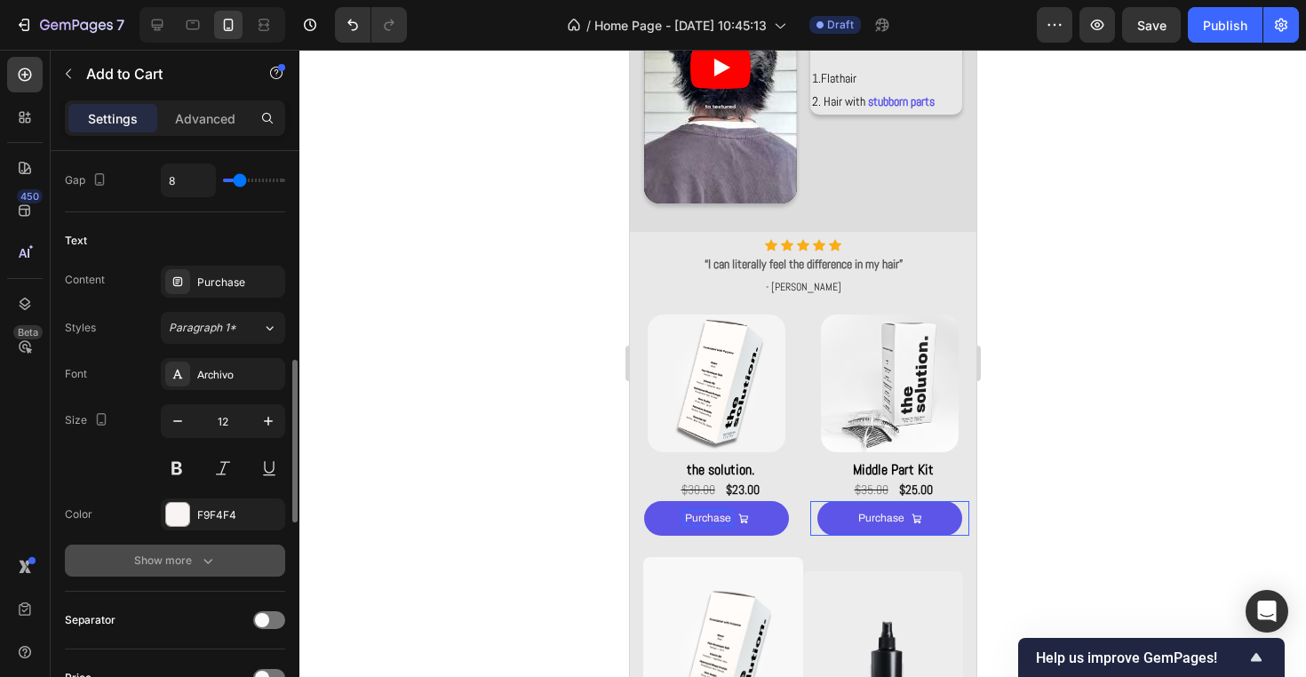
scroll to position [869, 0]
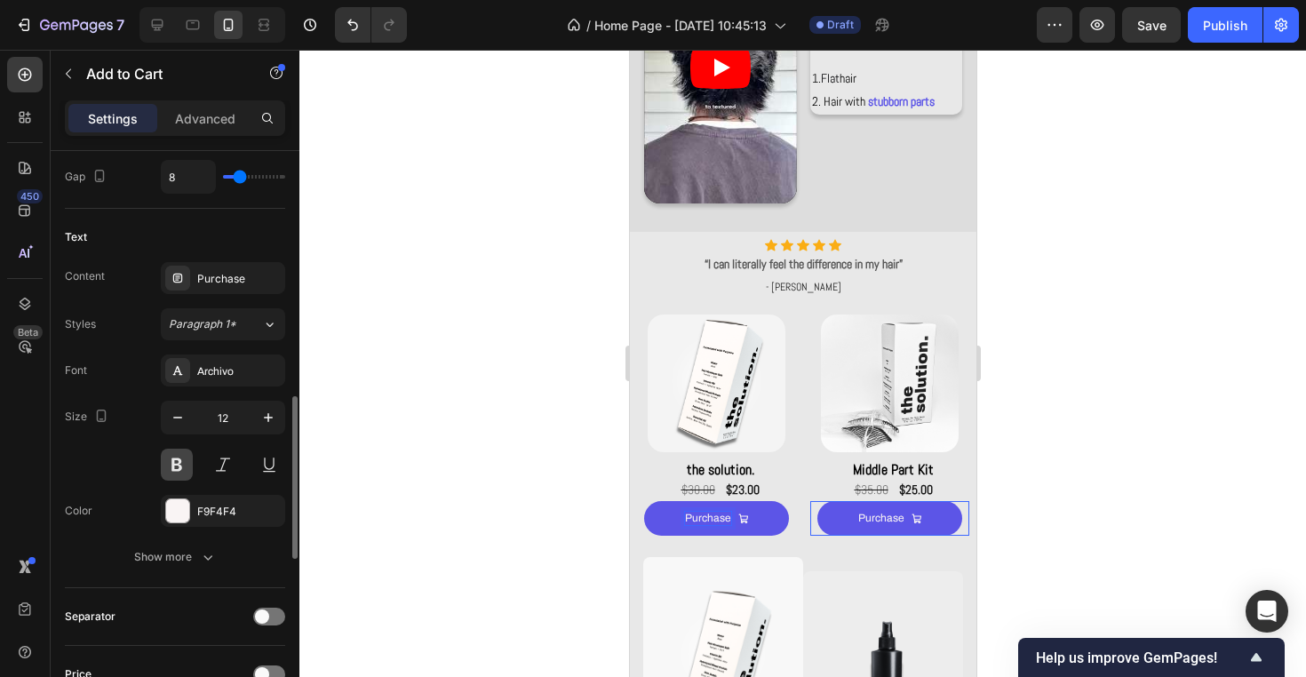
click at [179, 458] on button at bounding box center [177, 464] width 32 height 32
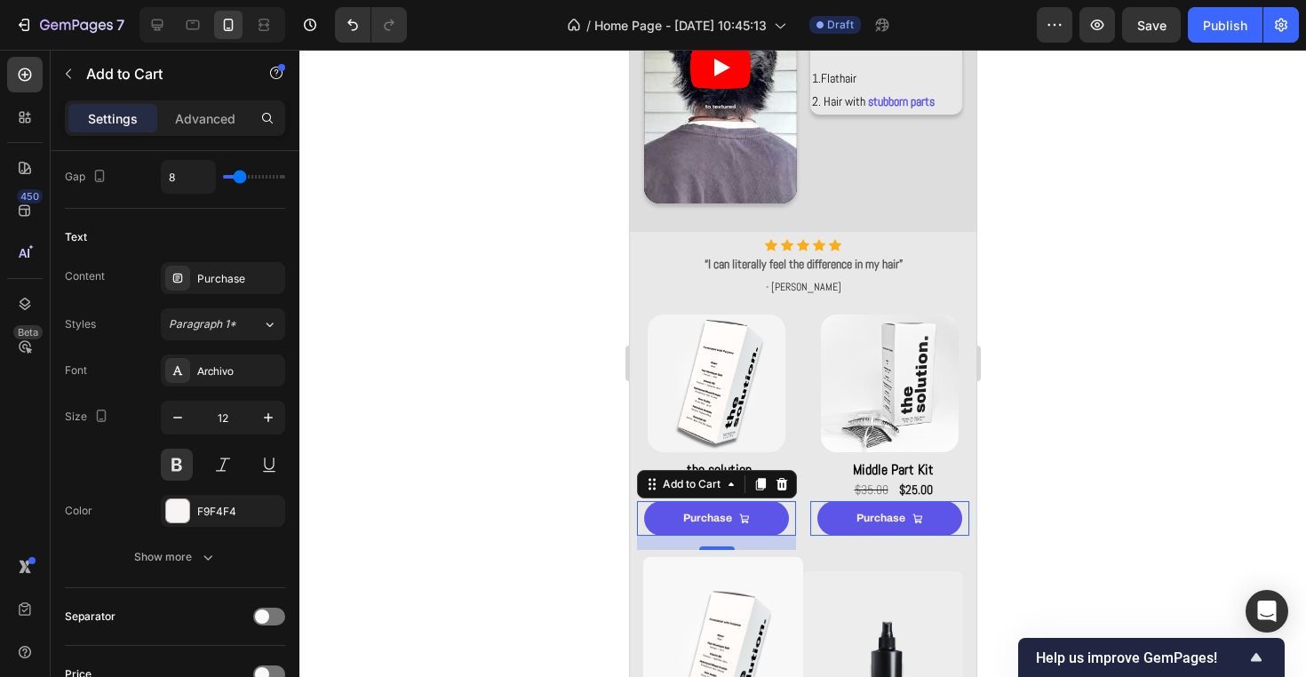
click at [542, 126] on div at bounding box center [802, 363] width 1006 height 627
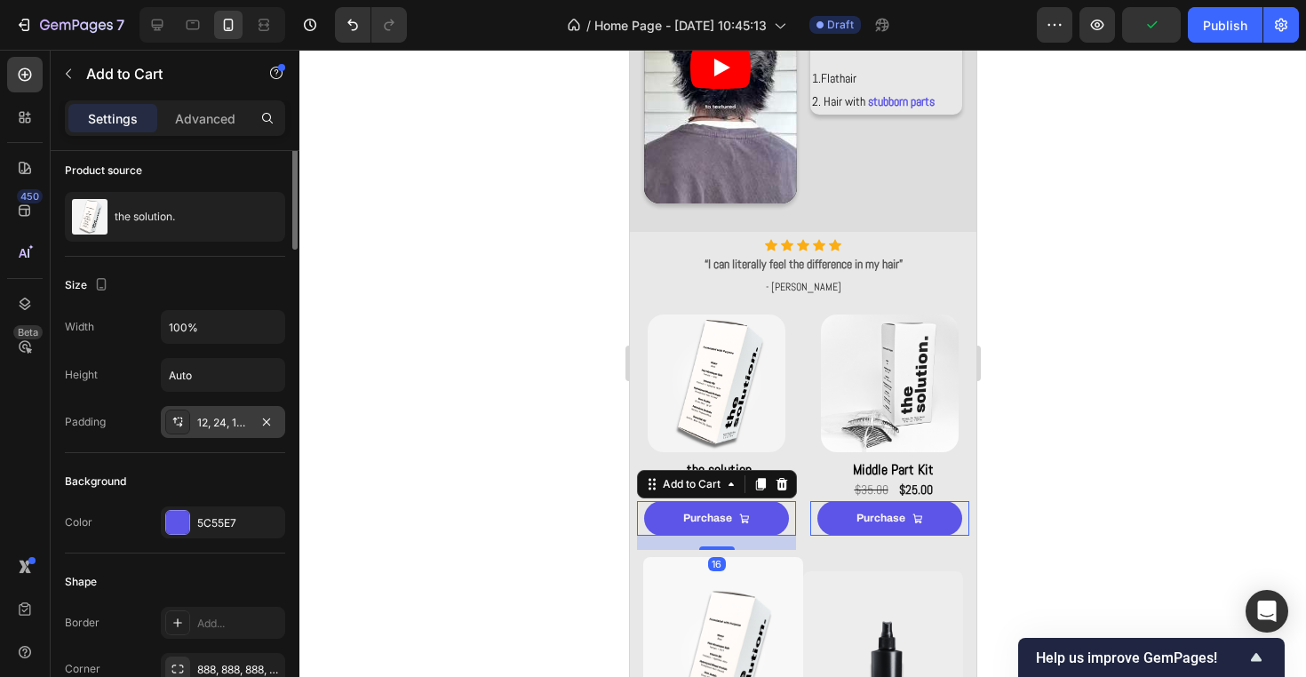
scroll to position [187, 0]
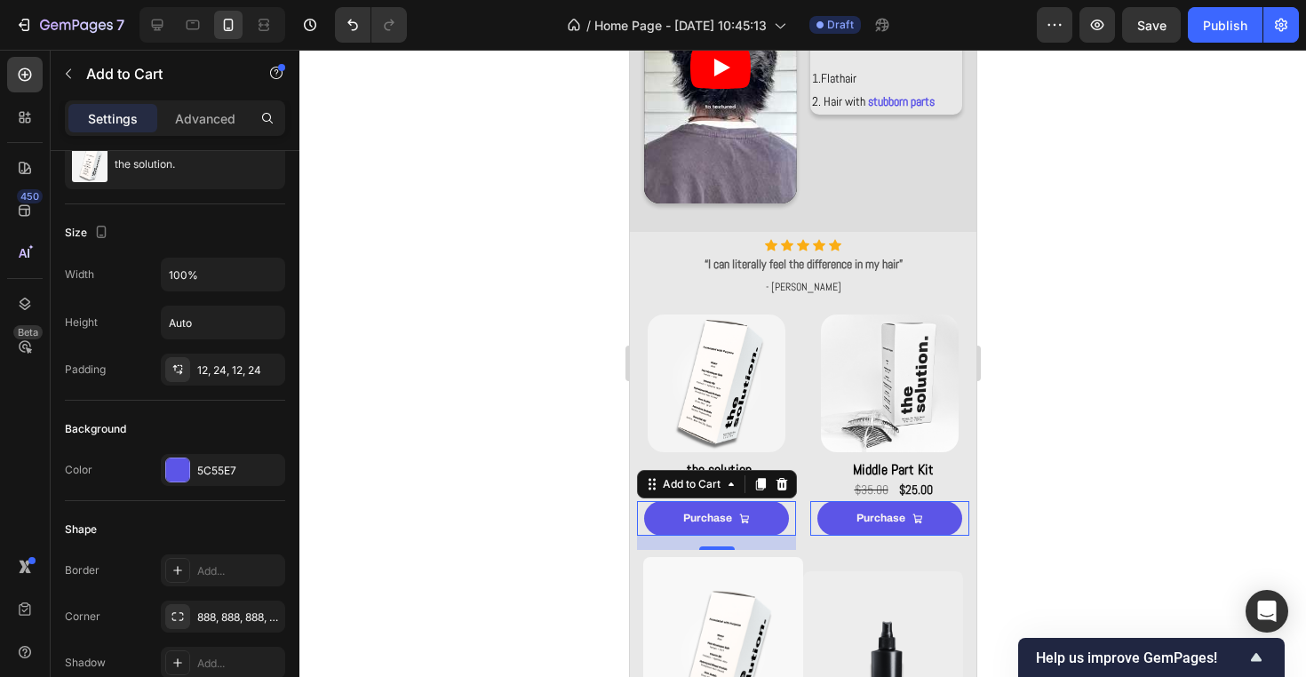
click at [496, 187] on div at bounding box center [802, 363] width 1006 height 627
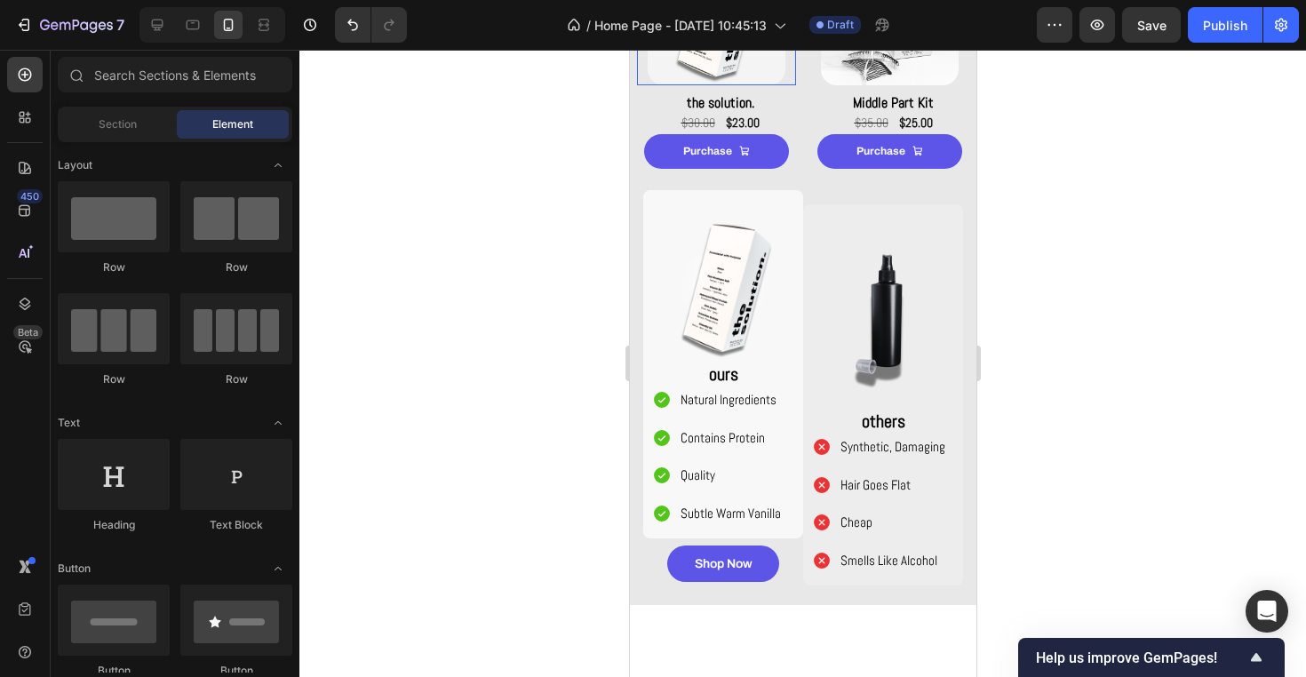
scroll to position [1345, 0]
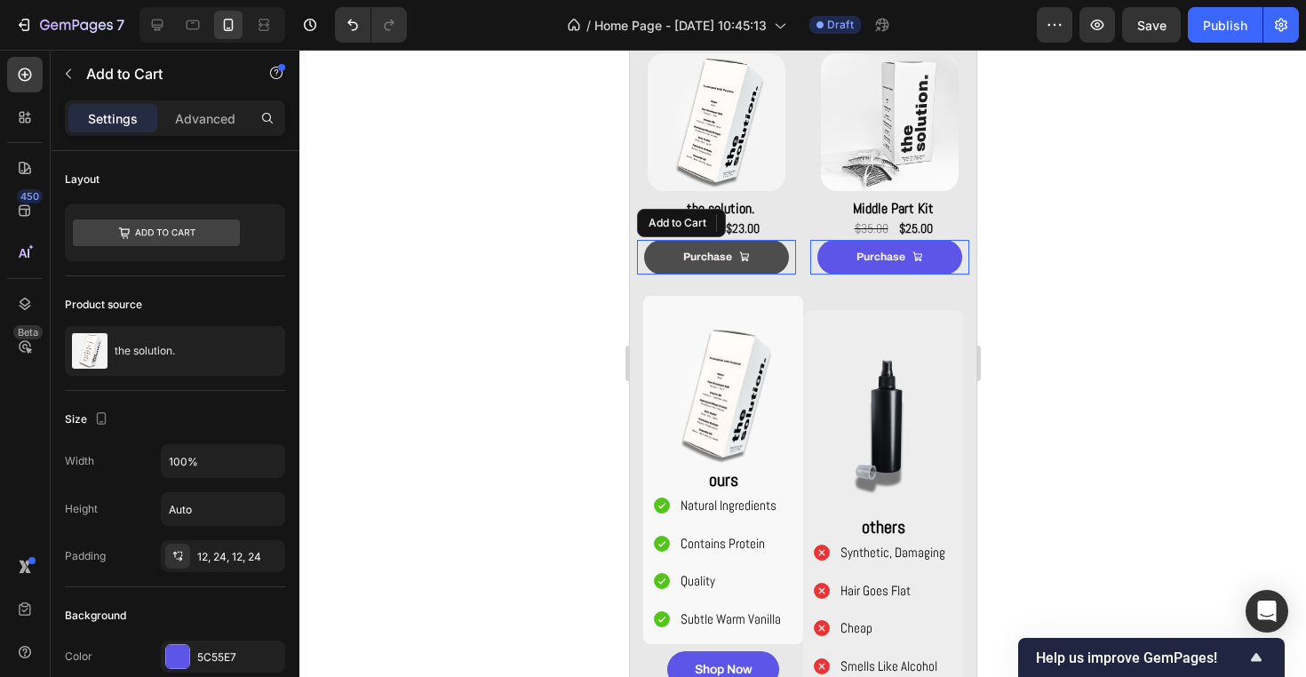
click at [657, 271] on button "Purchase" at bounding box center [715, 258] width 145 height 36
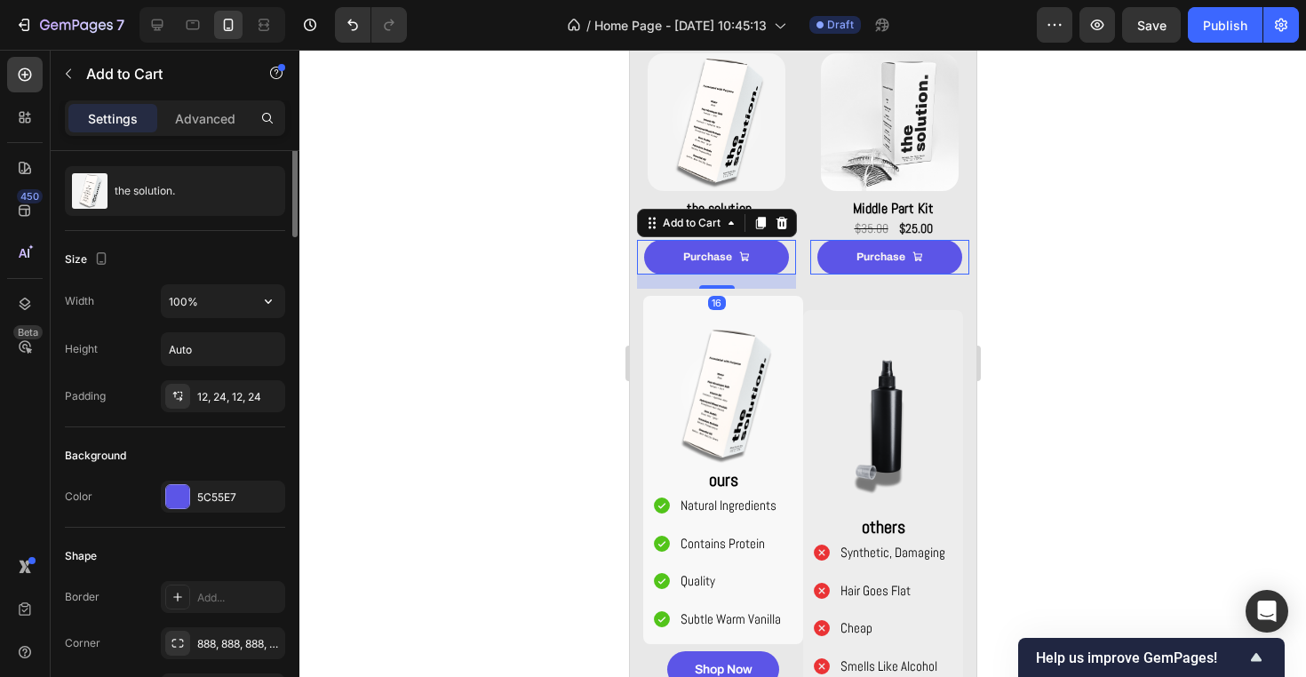
scroll to position [201, 0]
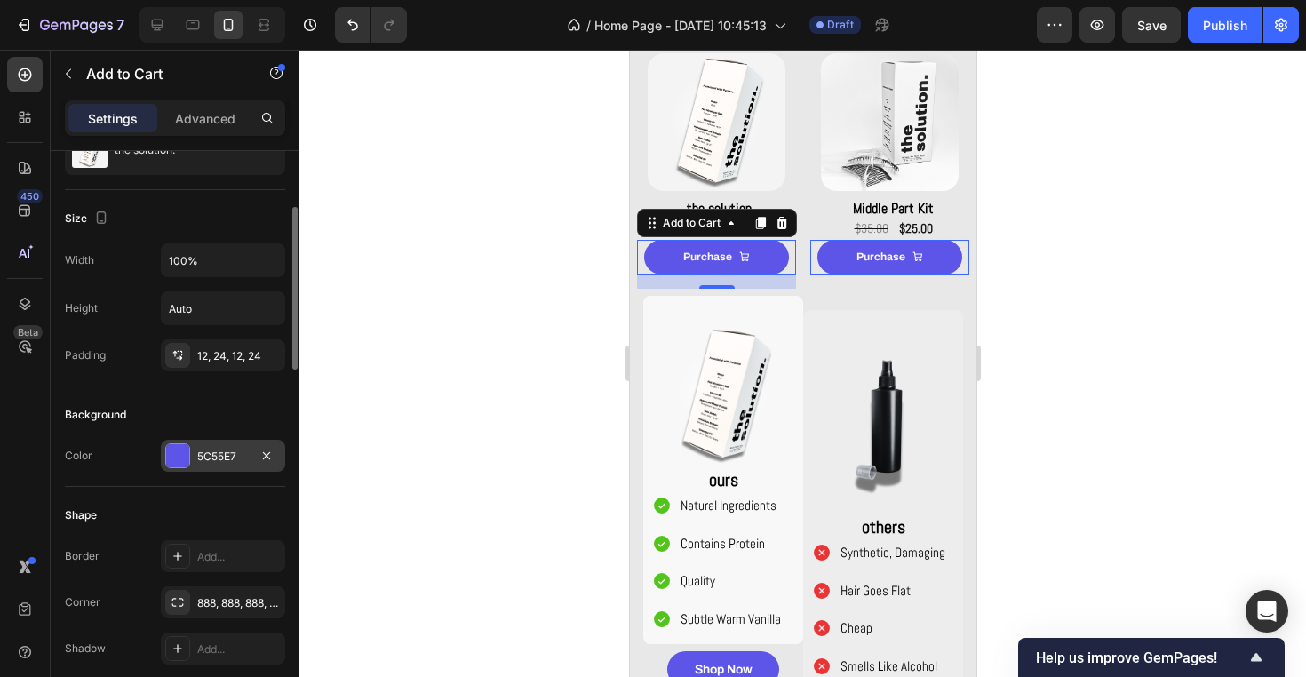
click at [228, 453] on div "5C55E7" at bounding box center [223, 456] width 52 height 16
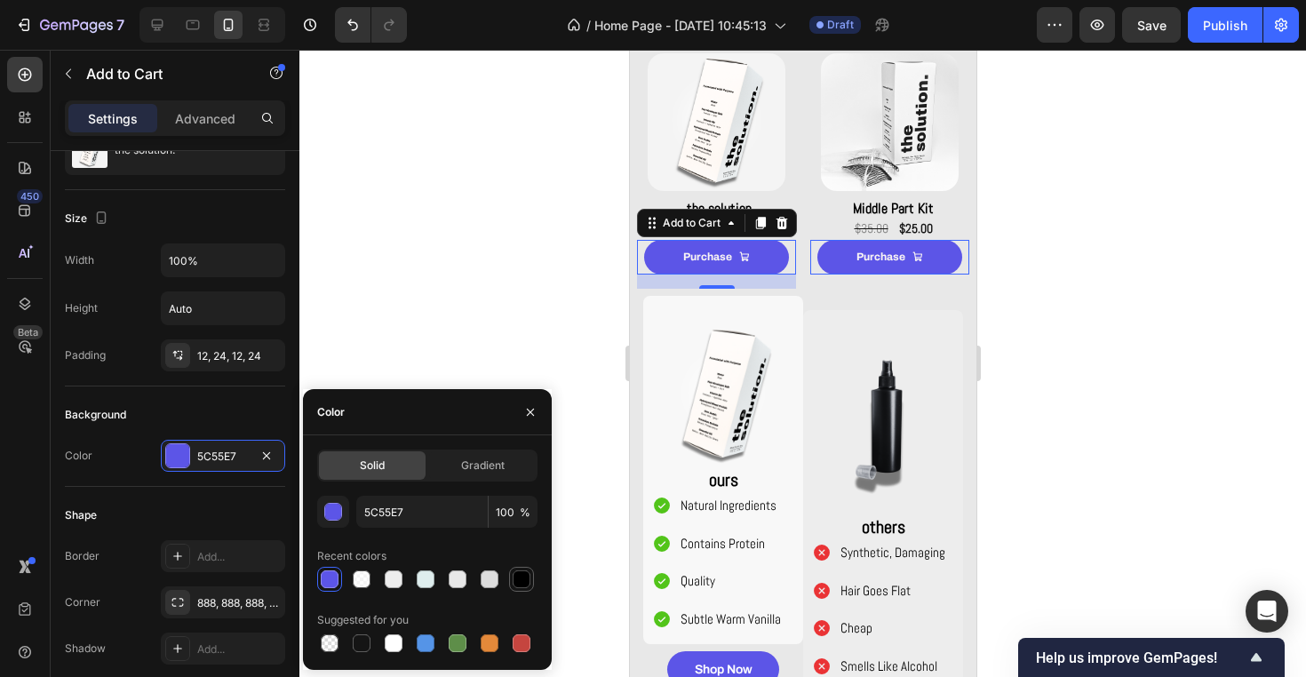
click at [529, 581] on div at bounding box center [521, 579] width 18 height 18
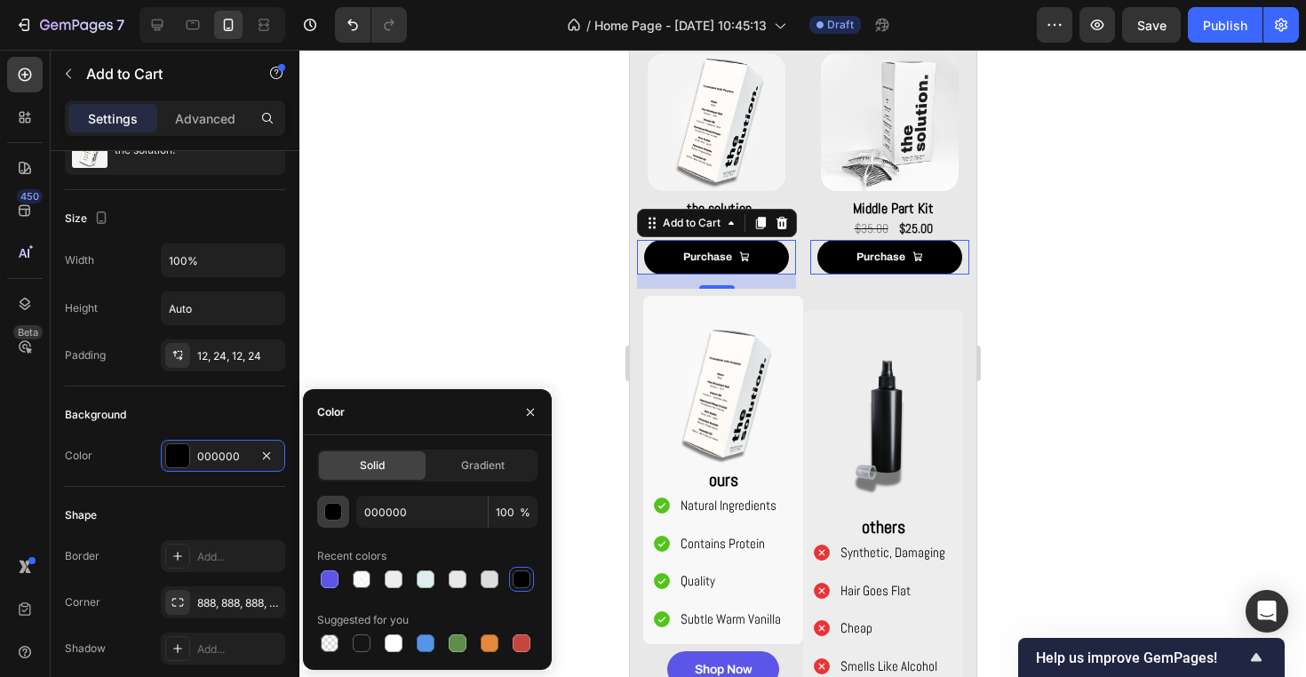
click at [341, 512] on div "button" at bounding box center [333, 512] width 18 height 18
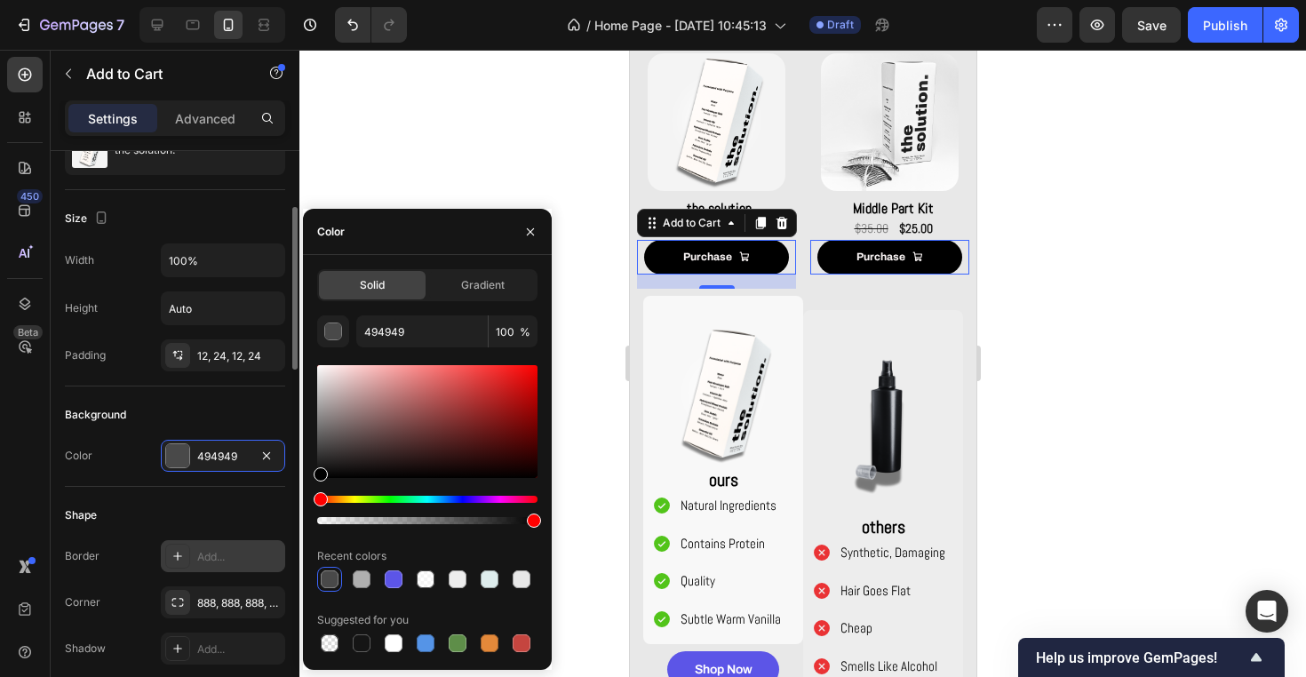
drag, startPoint x: 324, startPoint y: 408, endPoint x: 270, endPoint y: 553, distance: 155.4
click at [270, 553] on div "450 Beta Sections(18) Elements(83) Section Element Hero Section Product Detail …" at bounding box center [149, 363] width 299 height 627
type input "000000"
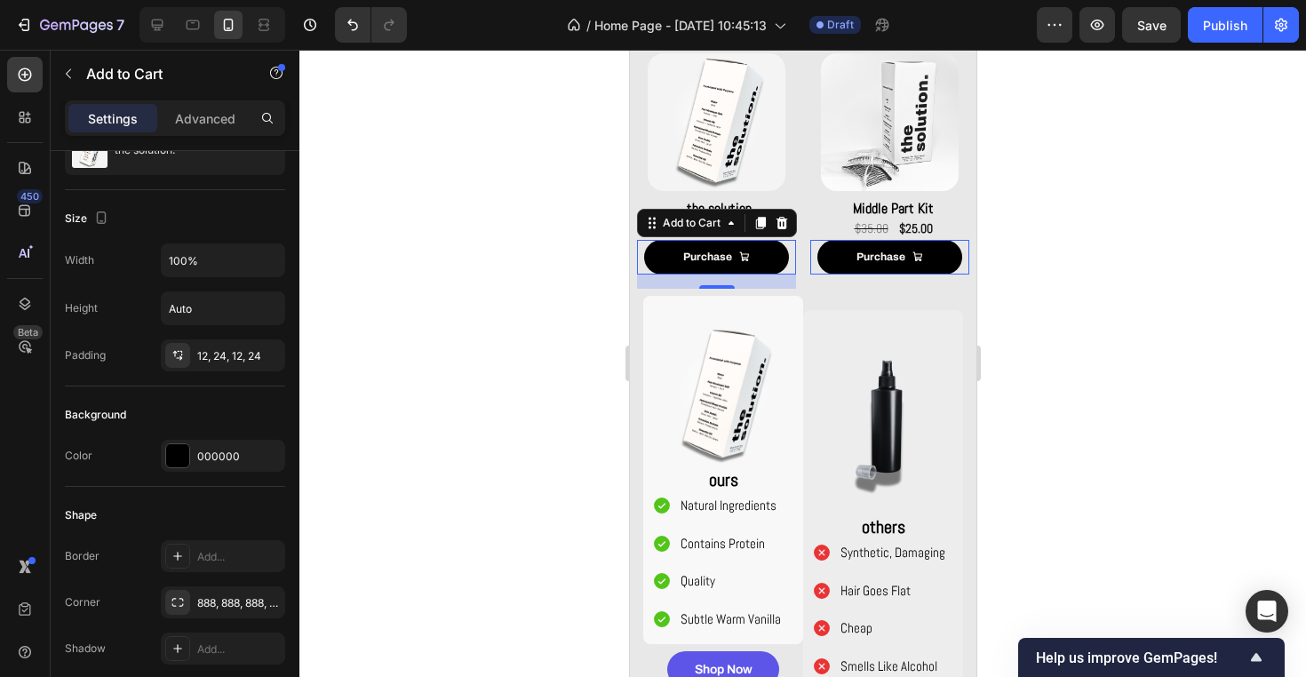
click at [1152, 402] on div at bounding box center [802, 363] width 1006 height 627
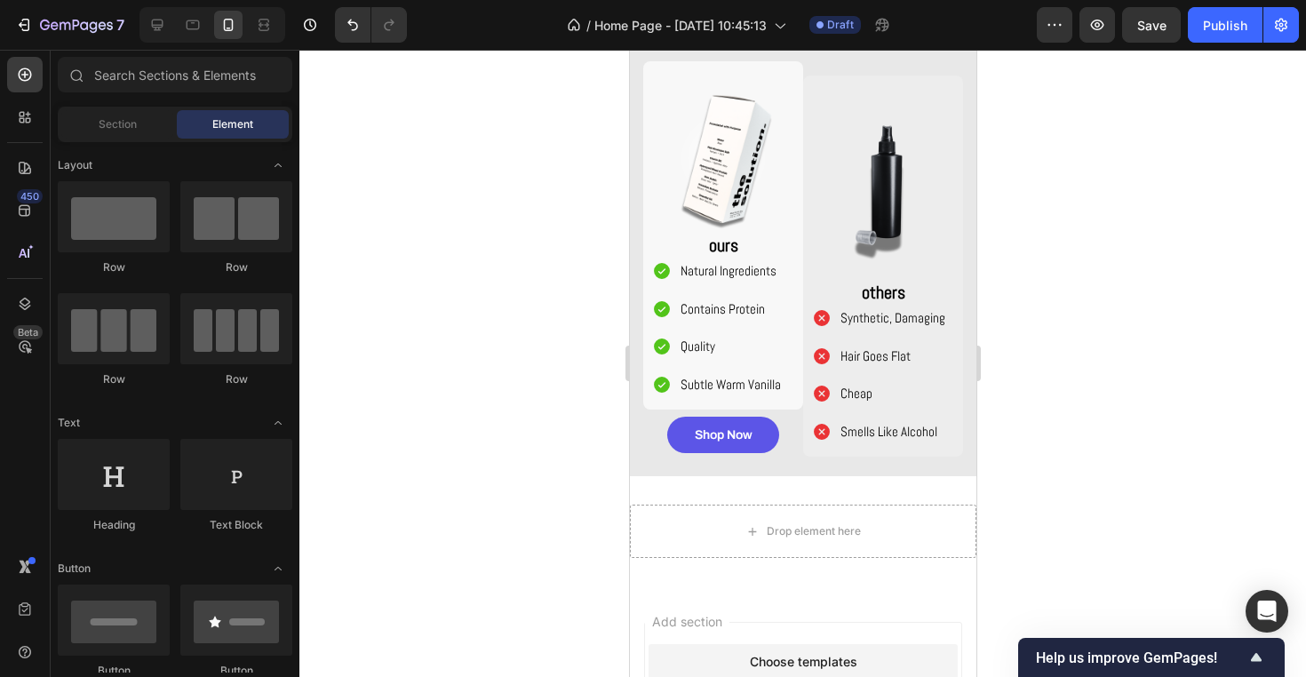
scroll to position [1582, 0]
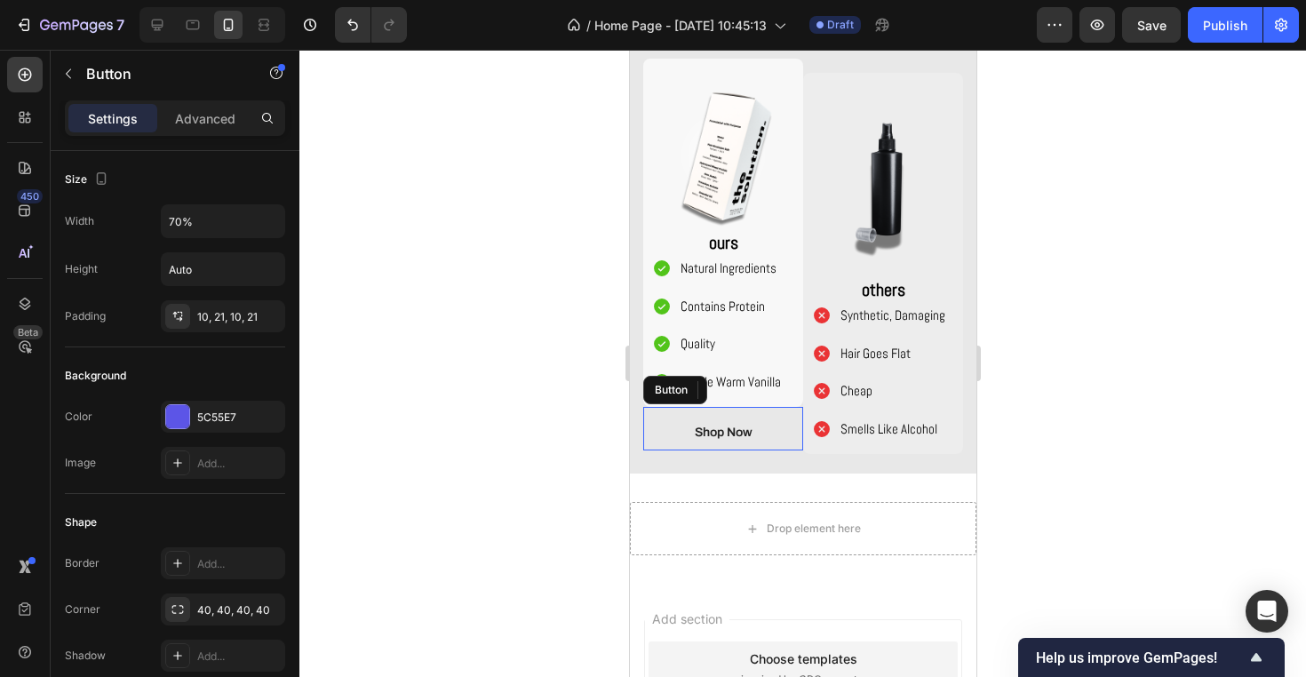
click at [752, 431] on link "Shop Now" at bounding box center [722, 432] width 112 height 36
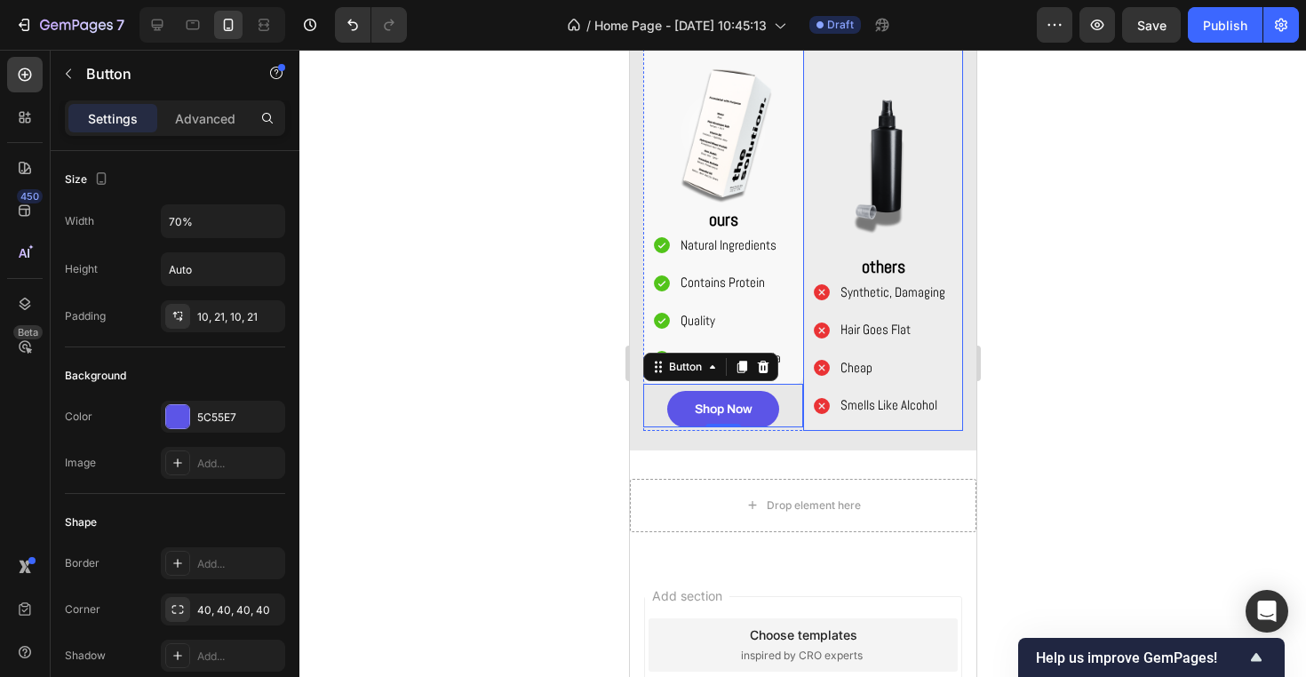
scroll to position [1648, 0]
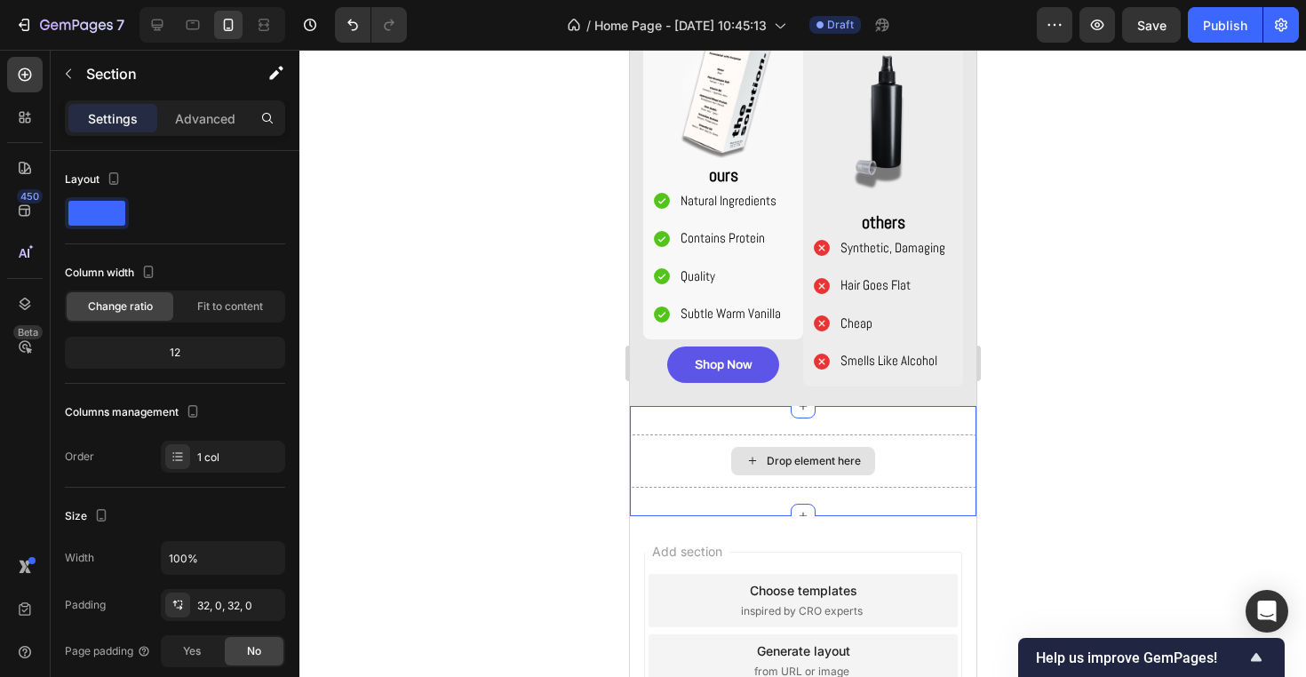
click at [906, 449] on div "Drop element here" at bounding box center [802, 460] width 346 height 53
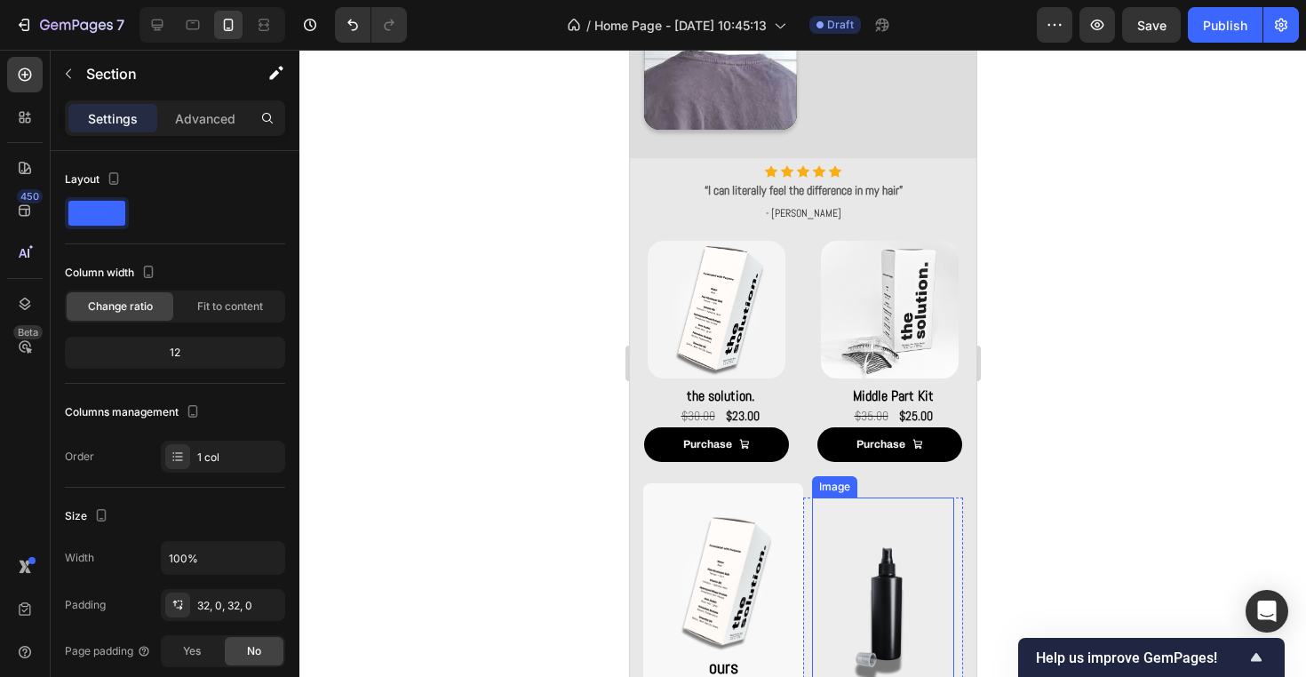
scroll to position [1091, 0]
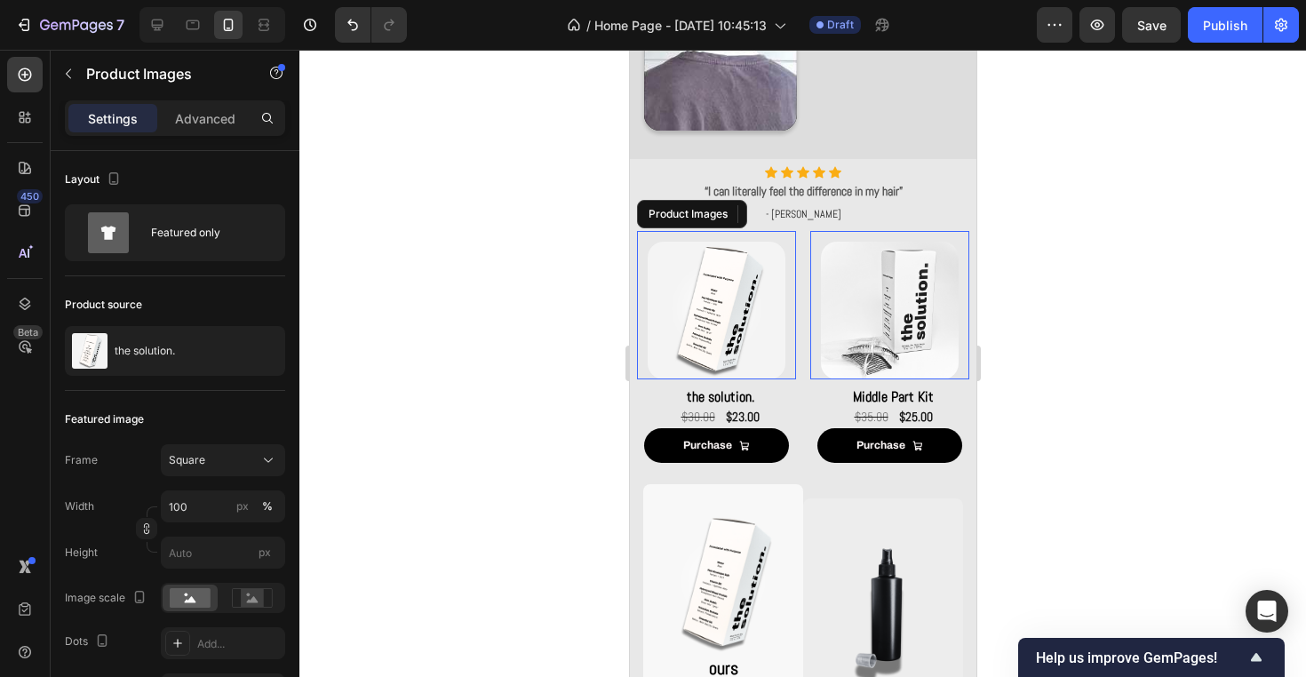
click at [762, 321] on img at bounding box center [716, 311] width 138 height 138
click at [218, 110] on p "Advanced" at bounding box center [205, 118] width 60 height 19
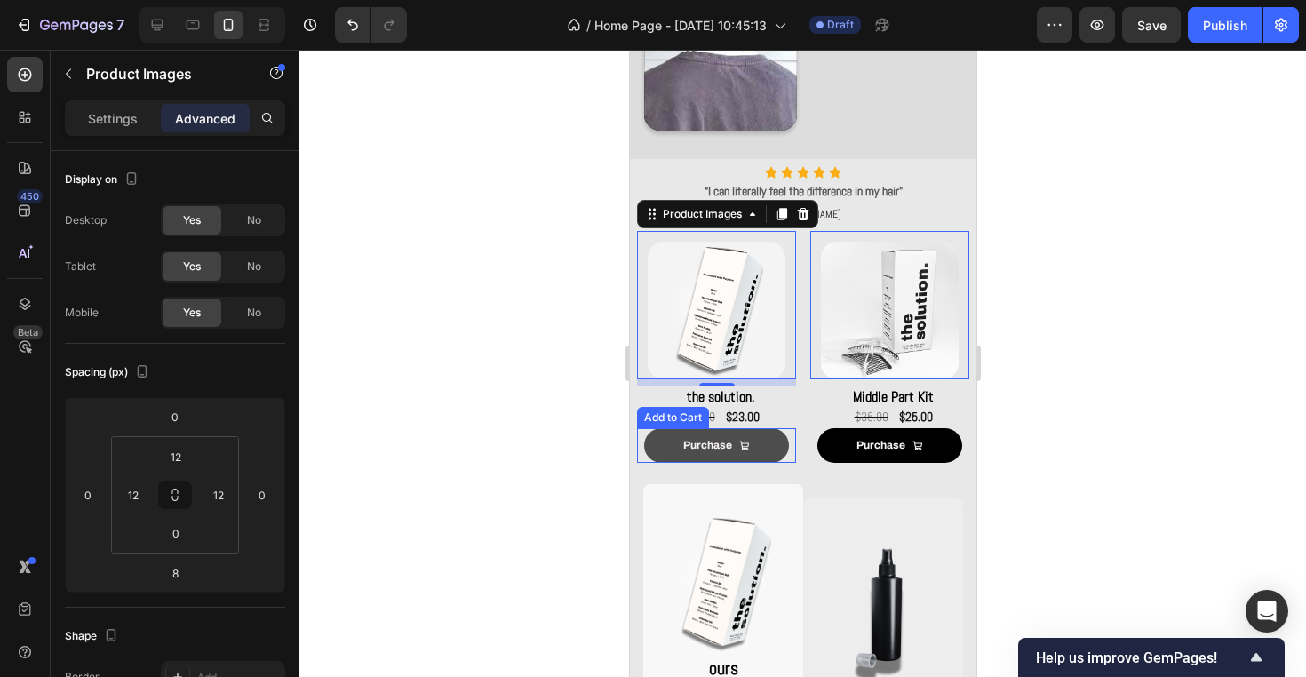
click at [661, 446] on button "Purchase" at bounding box center [715, 446] width 145 height 36
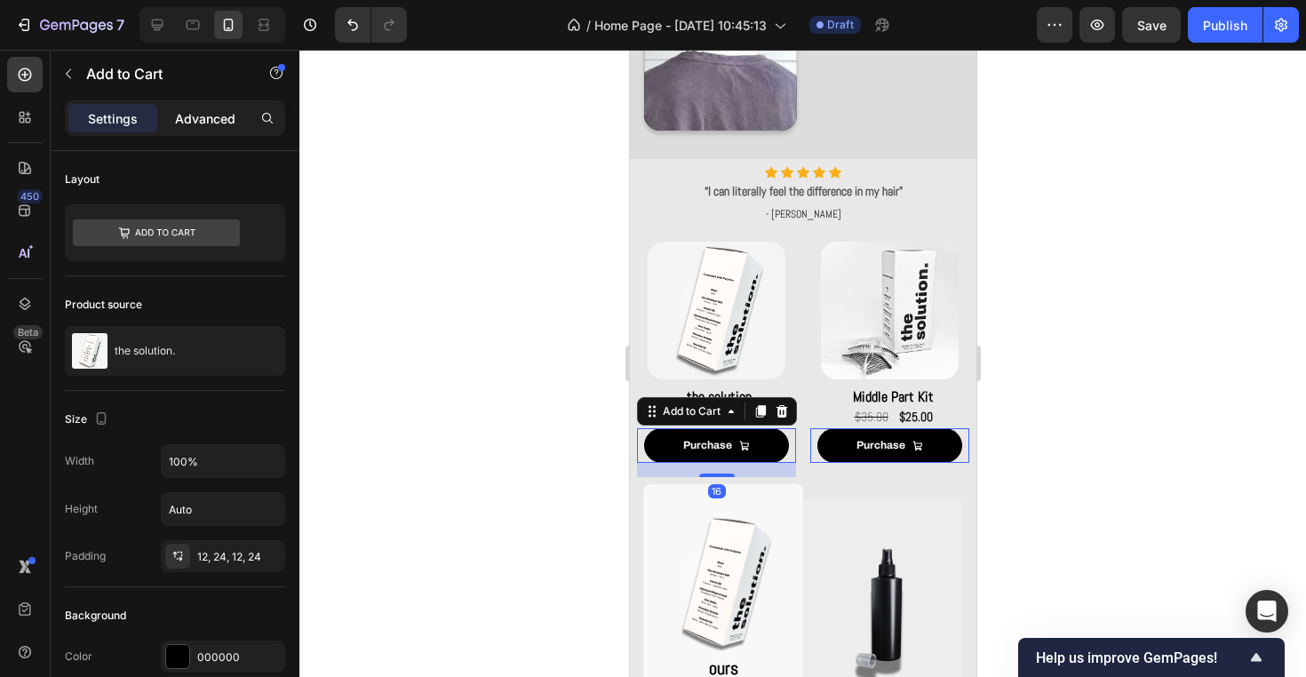
click at [200, 119] on p "Advanced" at bounding box center [205, 118] width 60 height 19
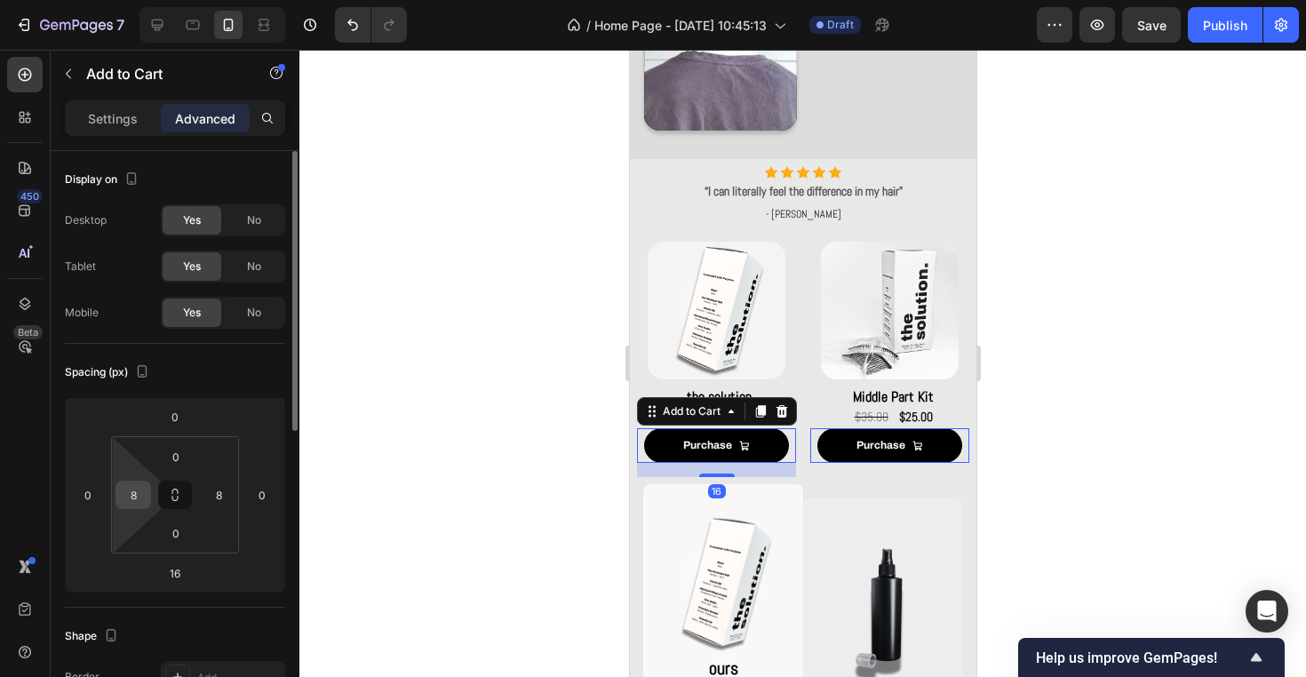
click at [136, 498] on input "8" at bounding box center [133, 494] width 27 height 27
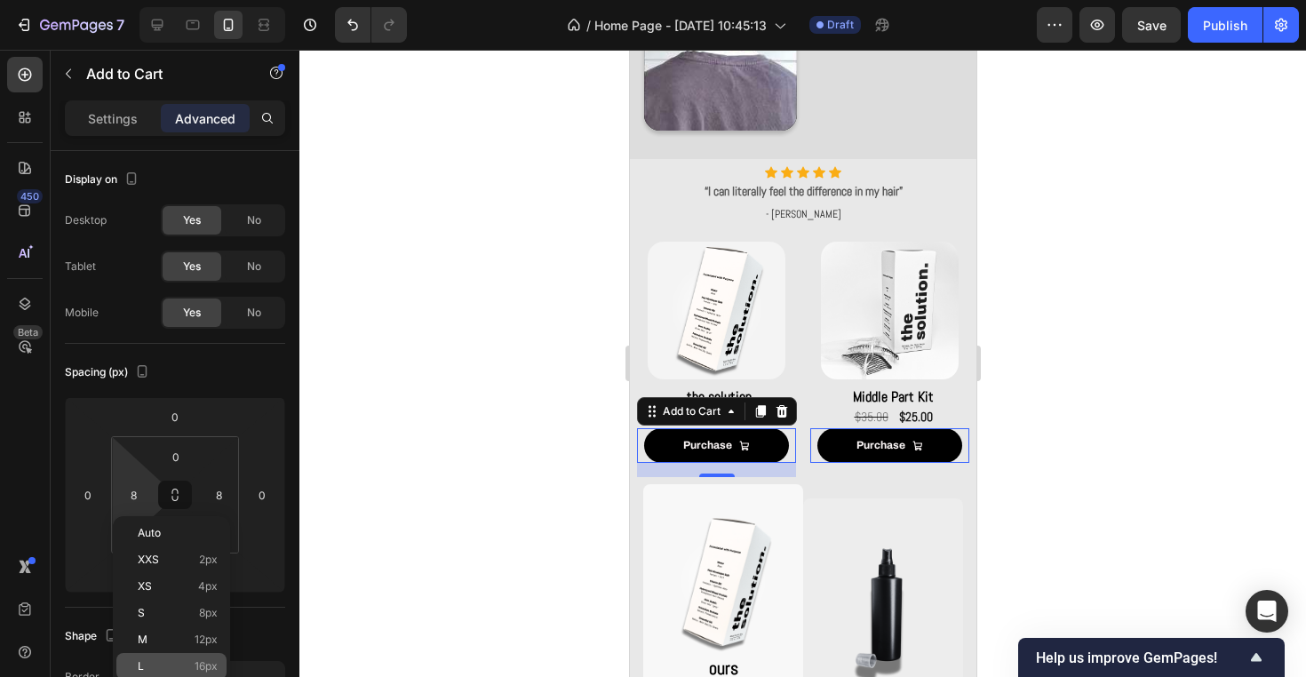
click at [205, 661] on span "16px" at bounding box center [205, 666] width 23 height 12
type input "16"
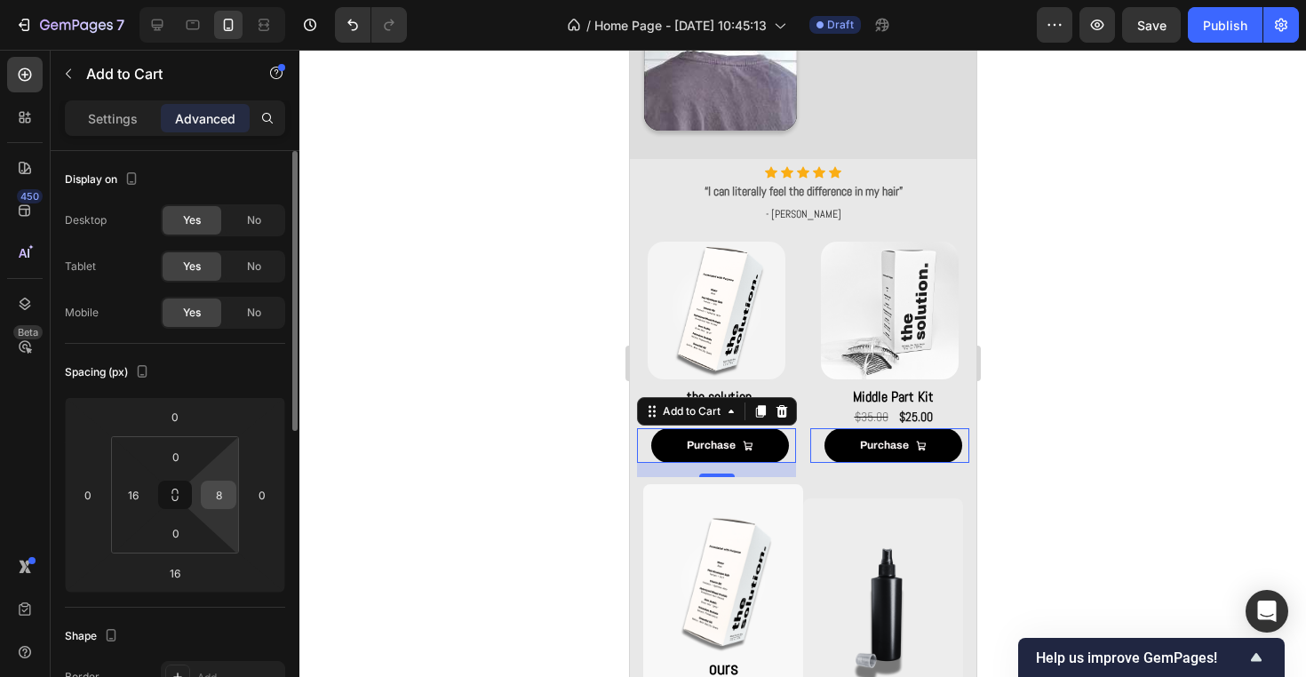
click at [228, 482] on input "8" at bounding box center [218, 494] width 27 height 27
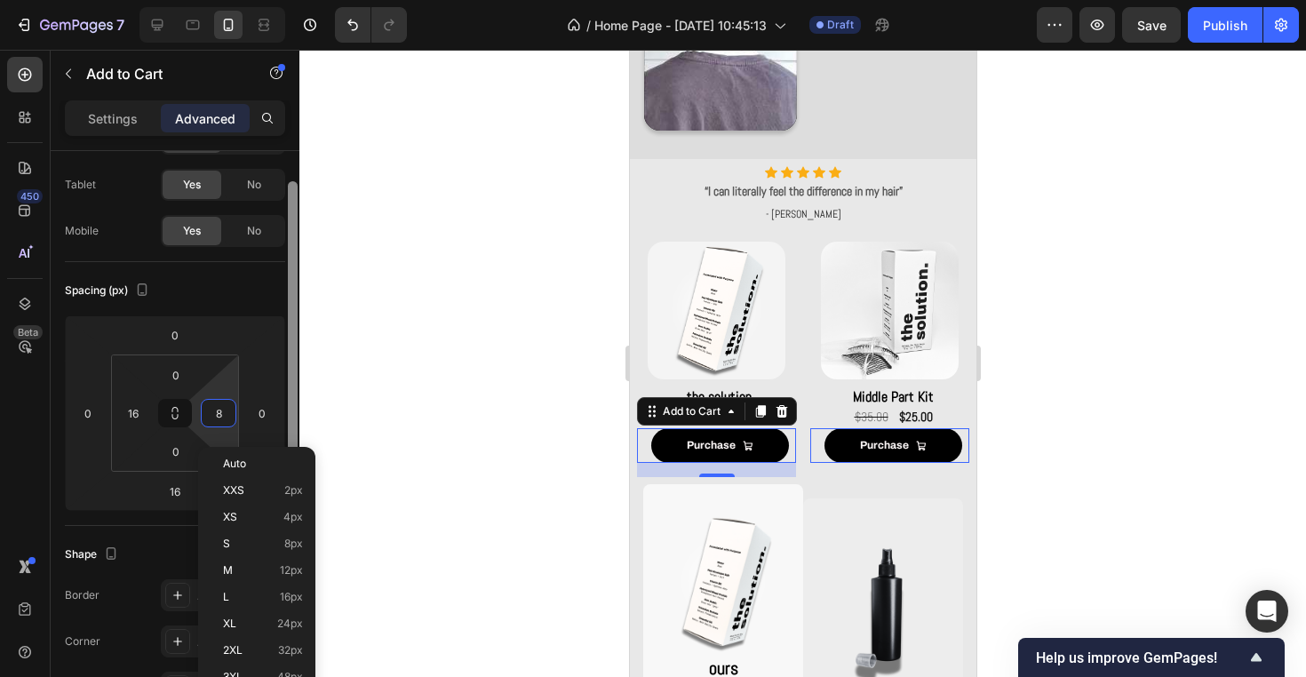
scroll to position [106, 0]
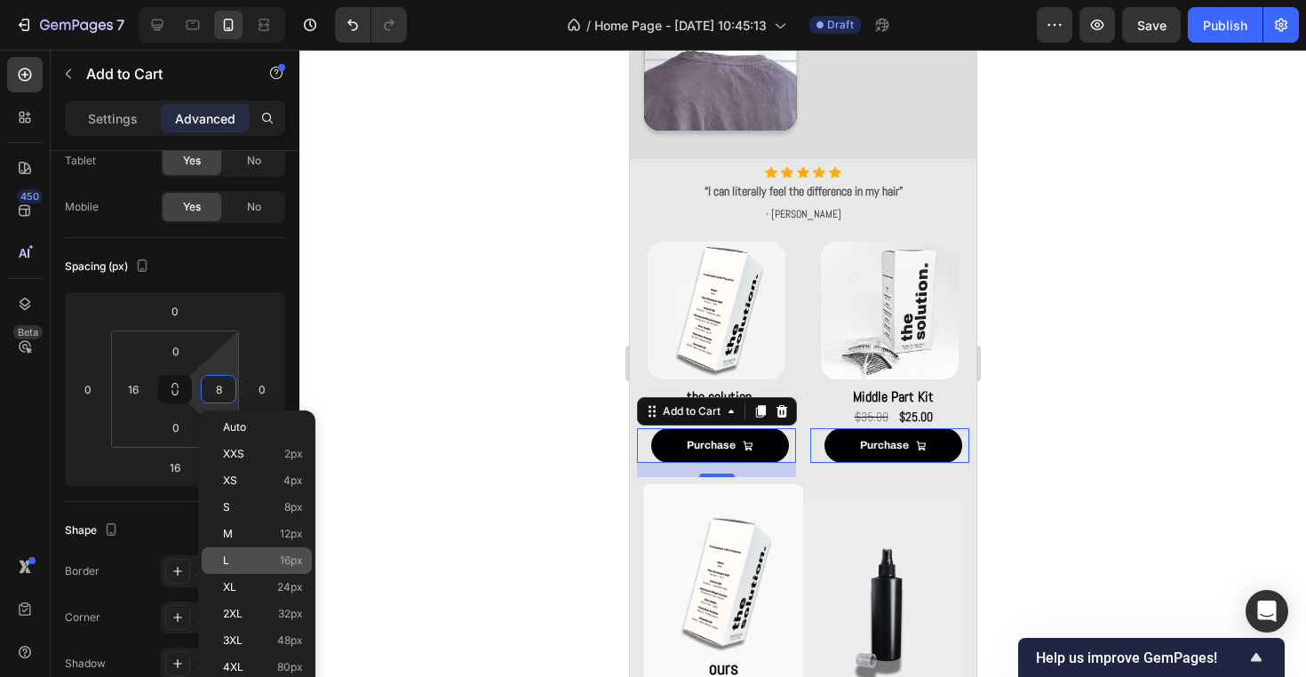
click at [294, 561] on span "16px" at bounding box center [291, 560] width 23 height 12
type input "16"
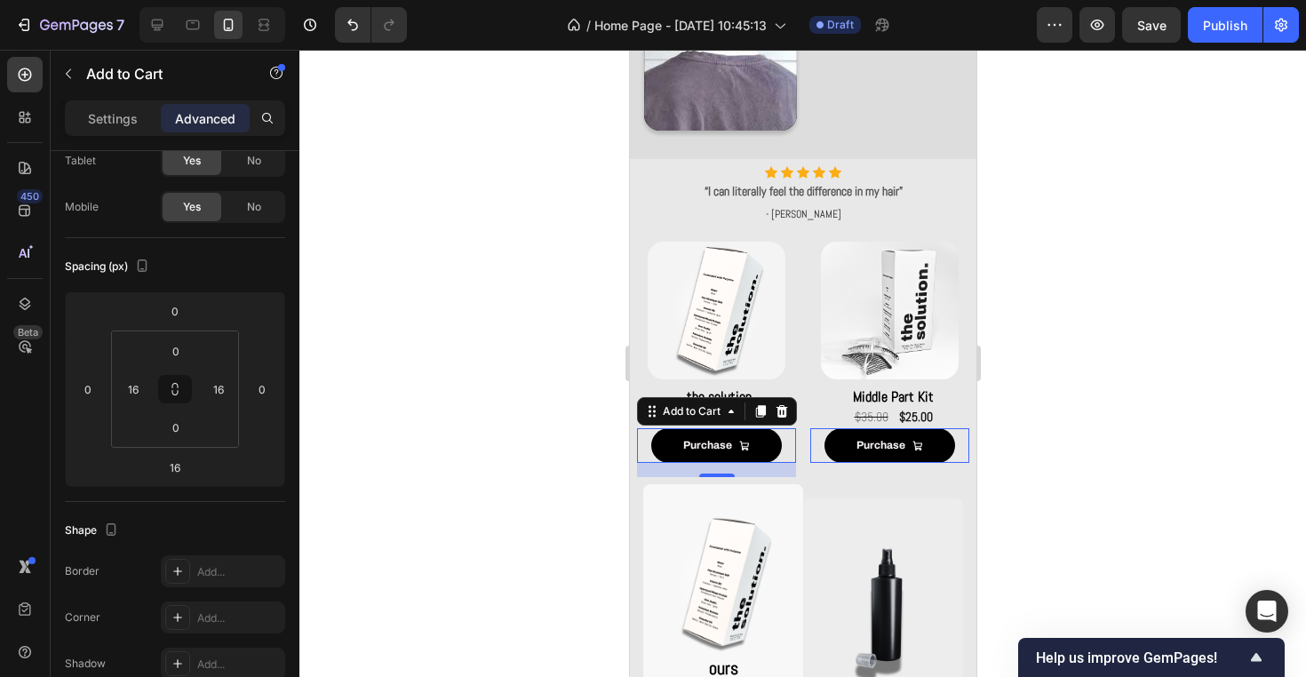
click at [425, 187] on div at bounding box center [802, 363] width 1006 height 627
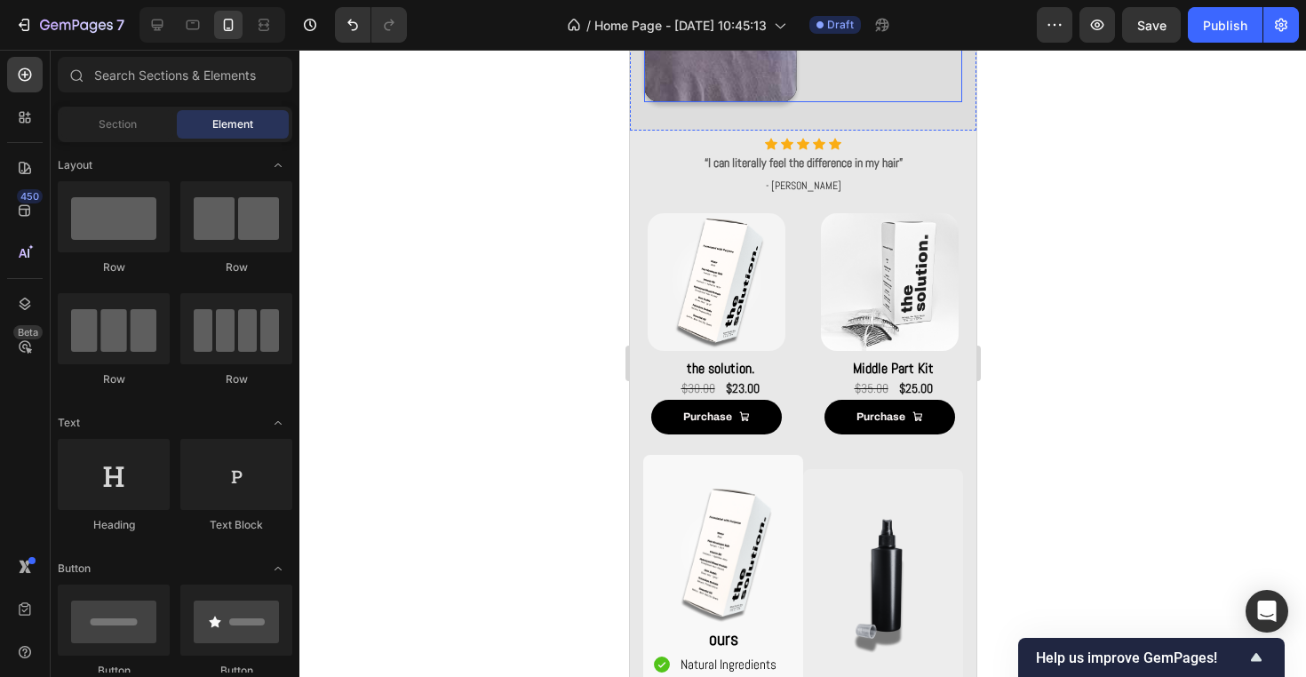
scroll to position [1121, 0]
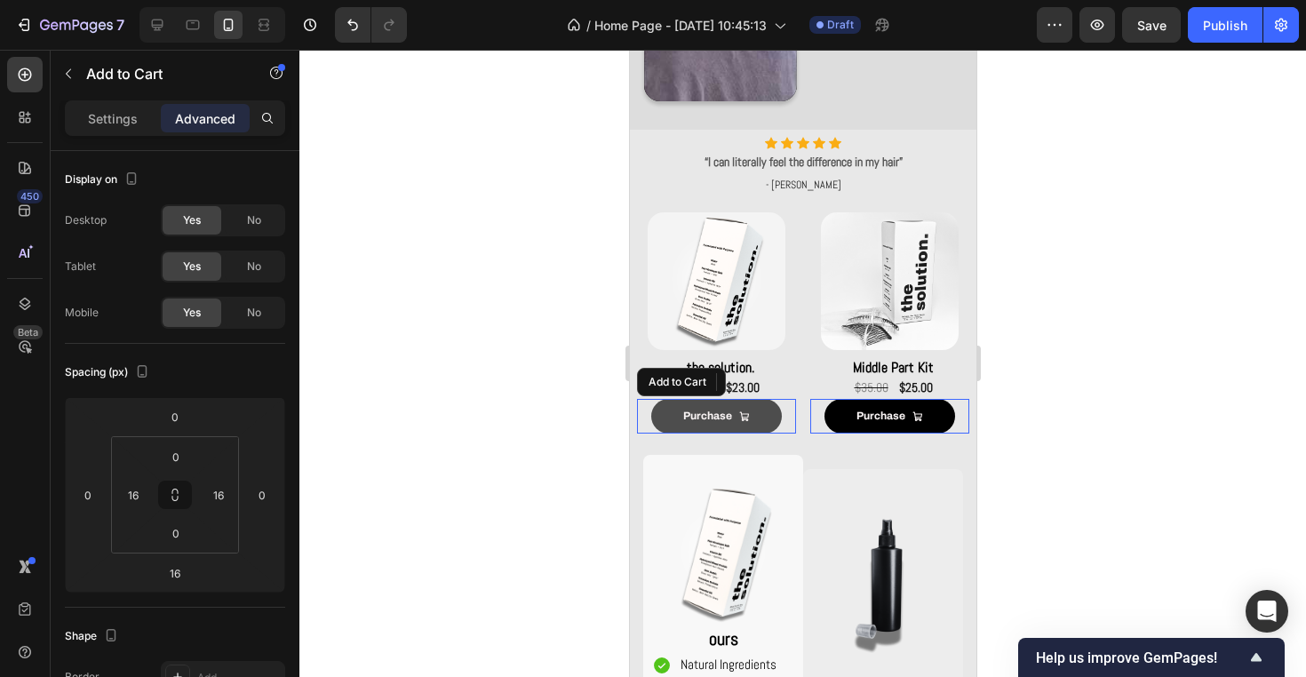
click at [774, 418] on button "Purchase" at bounding box center [715, 417] width 131 height 36
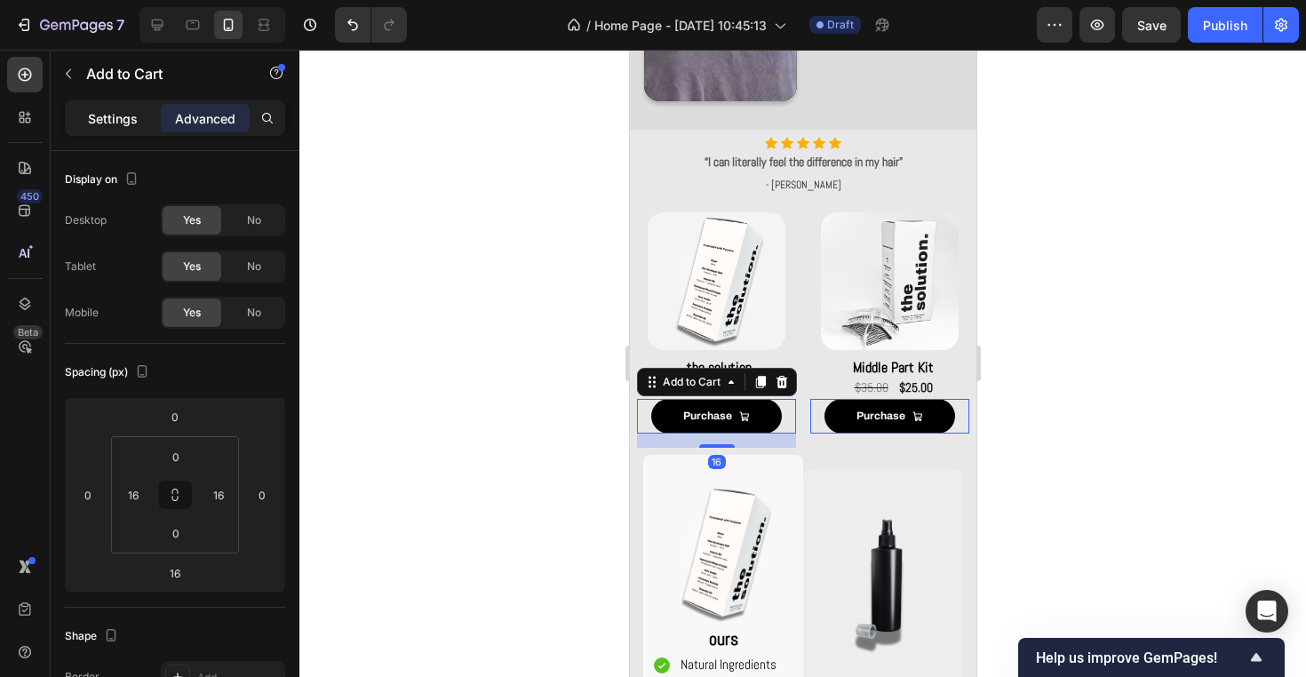
click at [135, 117] on p "Settings" at bounding box center [113, 118] width 50 height 19
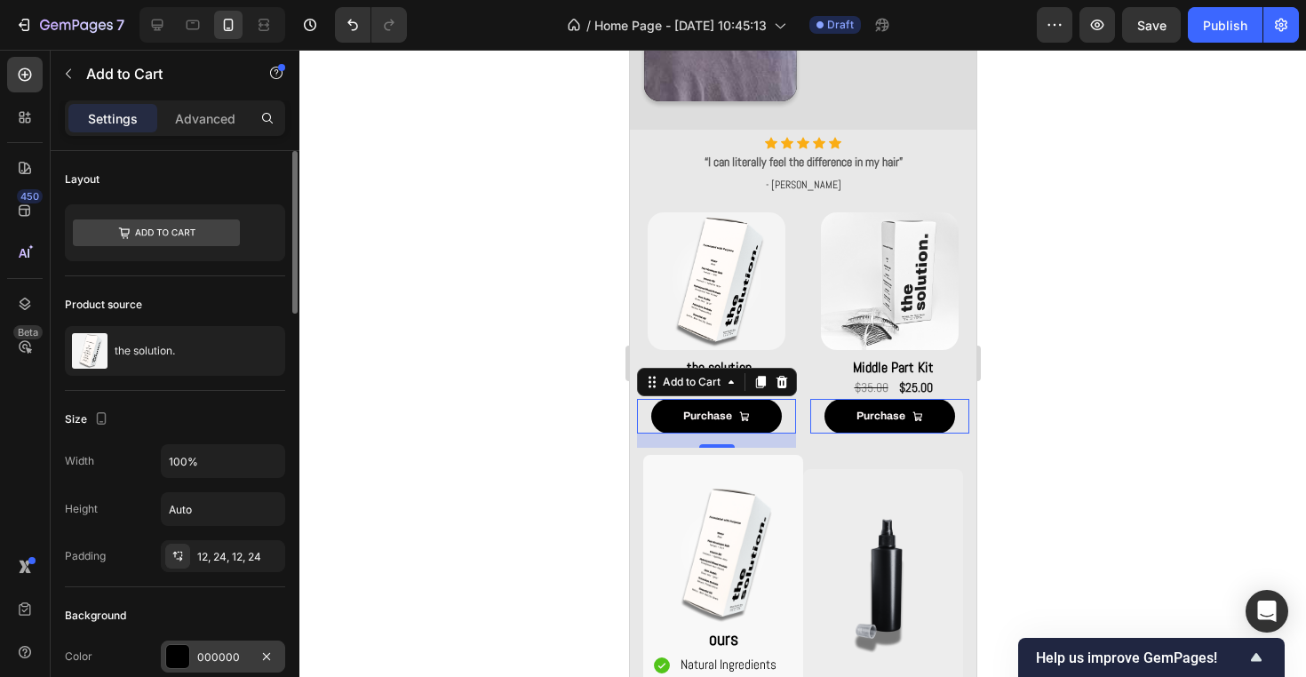
click at [230, 665] on div "000000" at bounding box center [223, 656] width 124 height 32
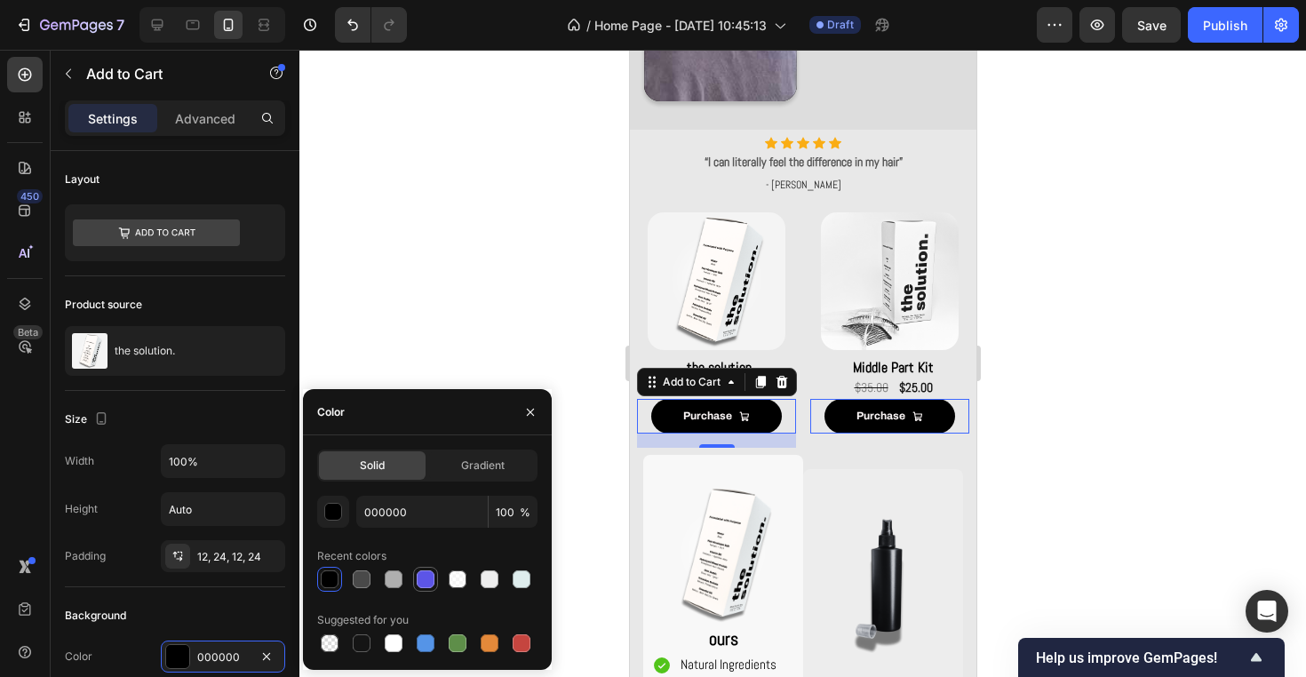
click at [426, 582] on div at bounding box center [426, 579] width 18 height 18
type input "5C55E7"
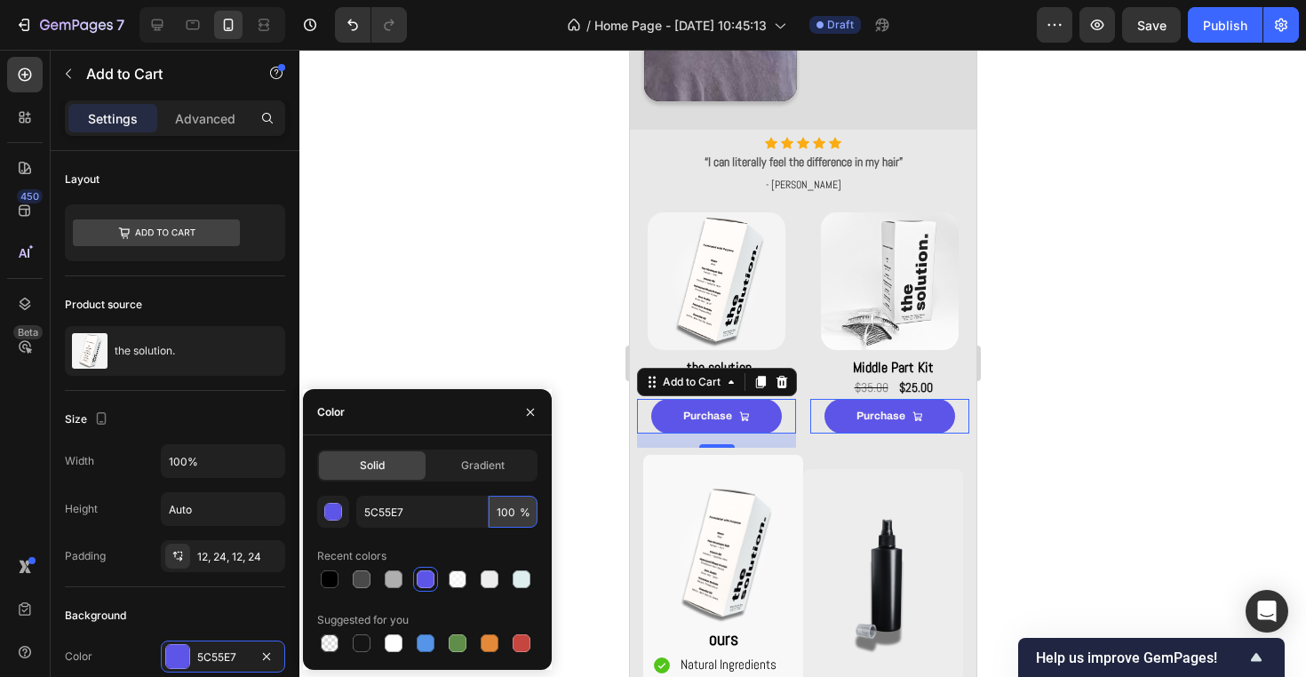
click at [509, 505] on input "100" at bounding box center [512, 512] width 49 height 32
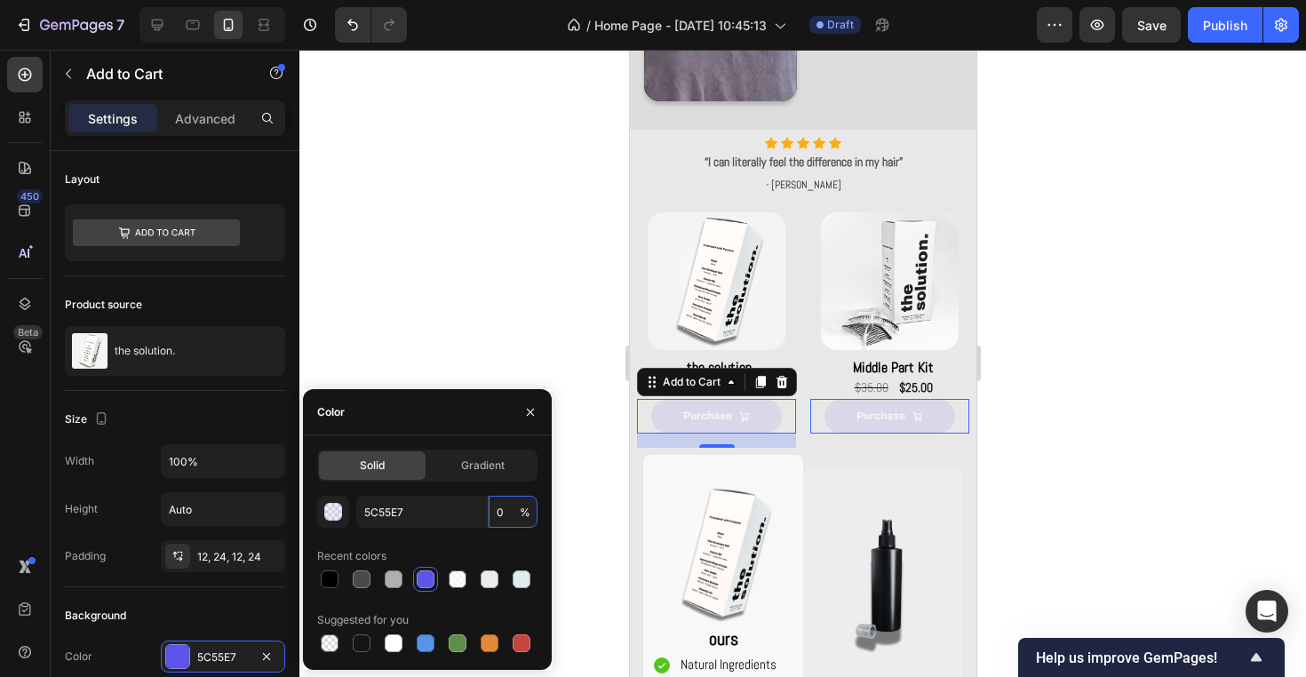
type input "90"
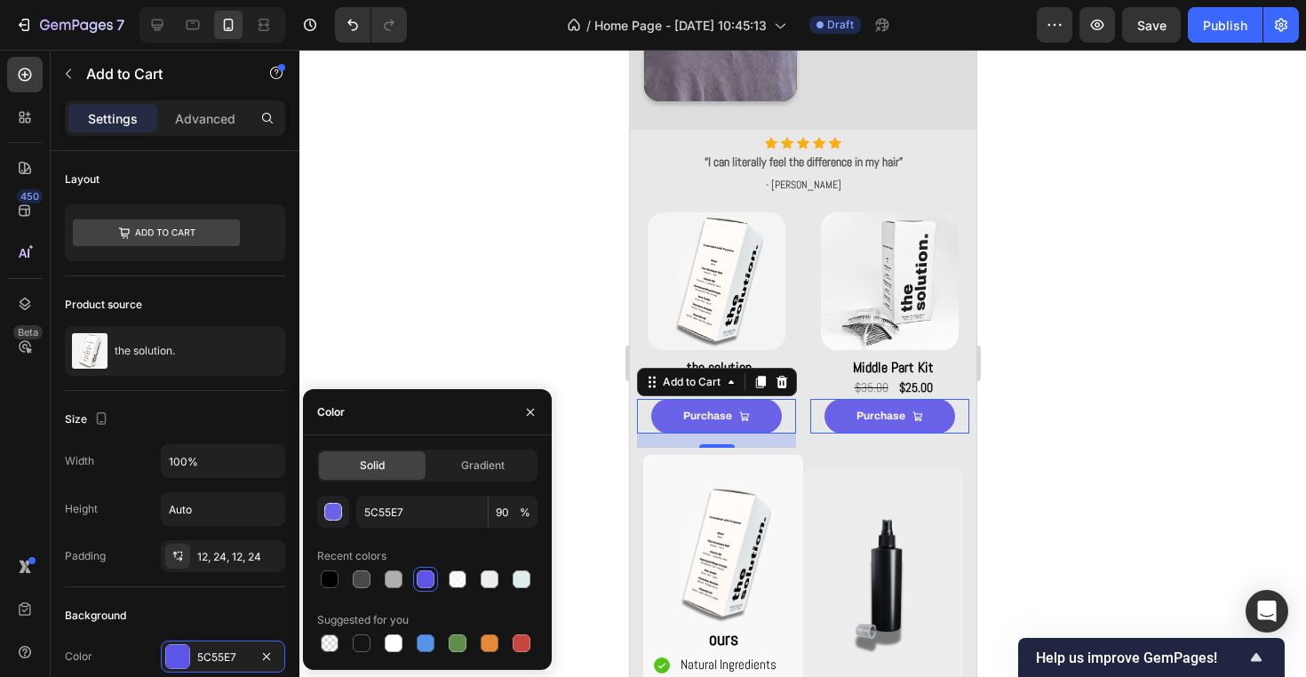
click at [552, 287] on div at bounding box center [802, 363] width 1006 height 627
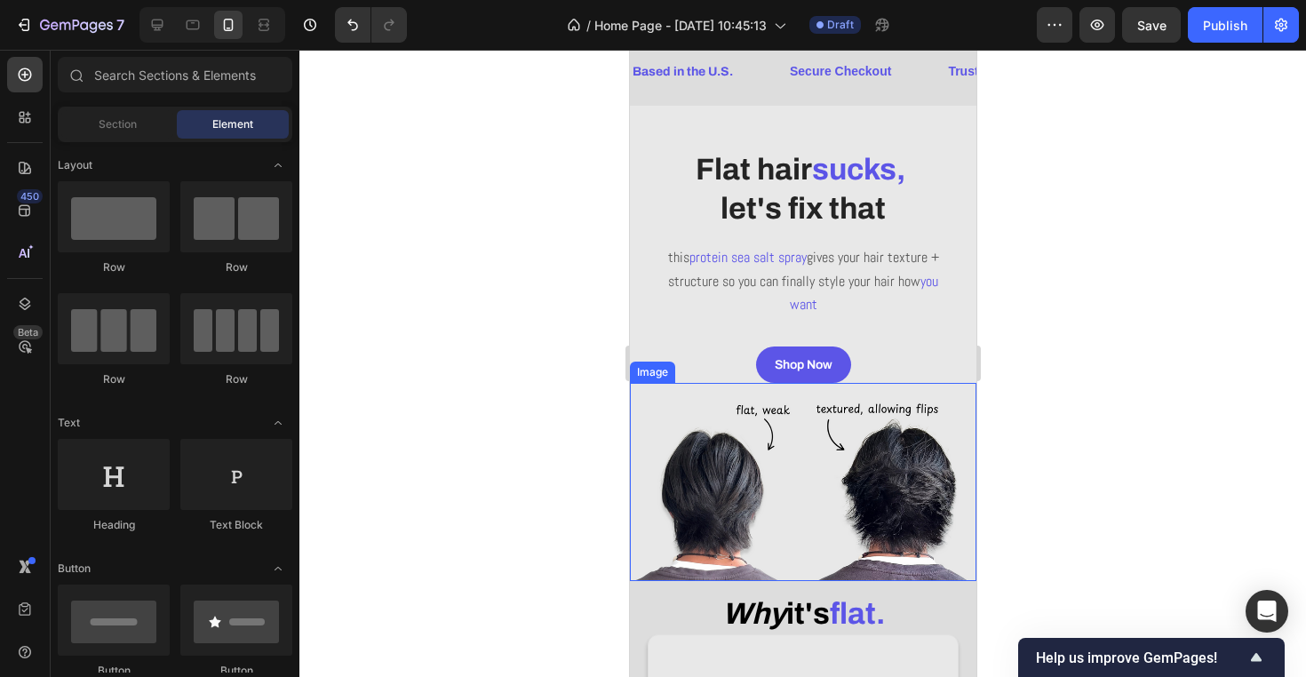
scroll to position [12, 0]
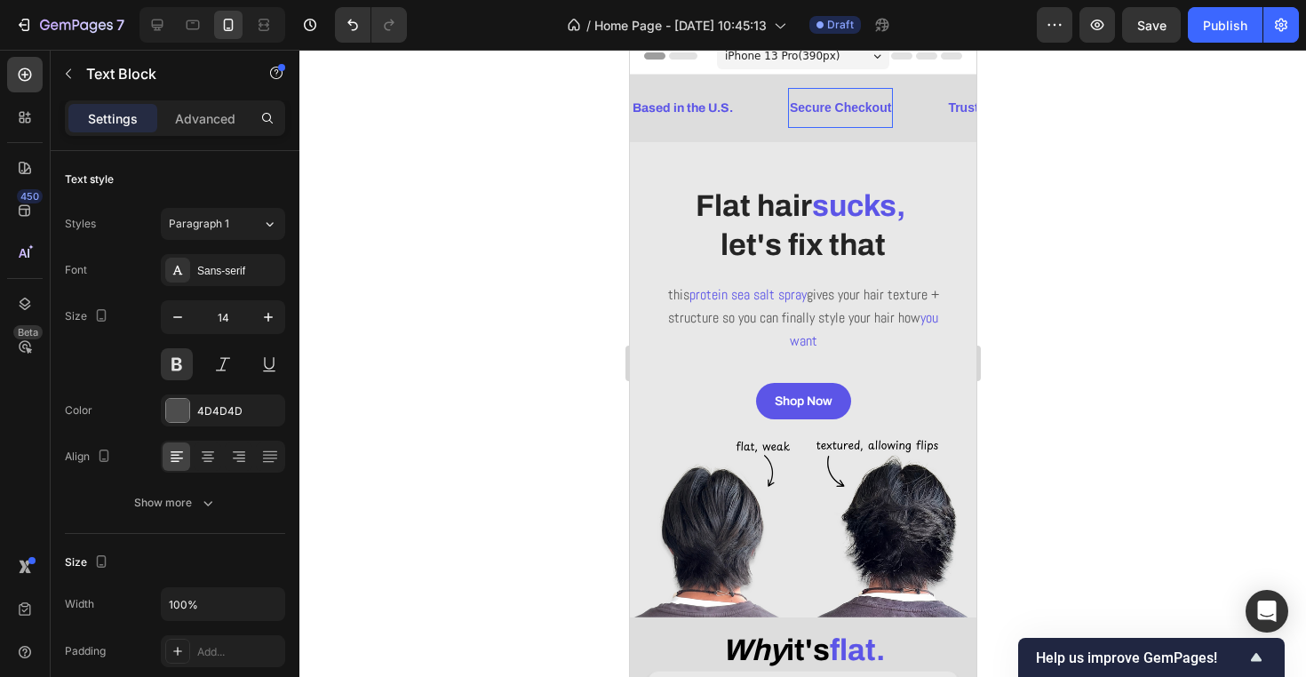
click at [868, 115] on p "Secure Checkout" at bounding box center [839, 108] width 101 height 22
click at [214, 263] on div "Sans-serif" at bounding box center [238, 271] width 83 height 16
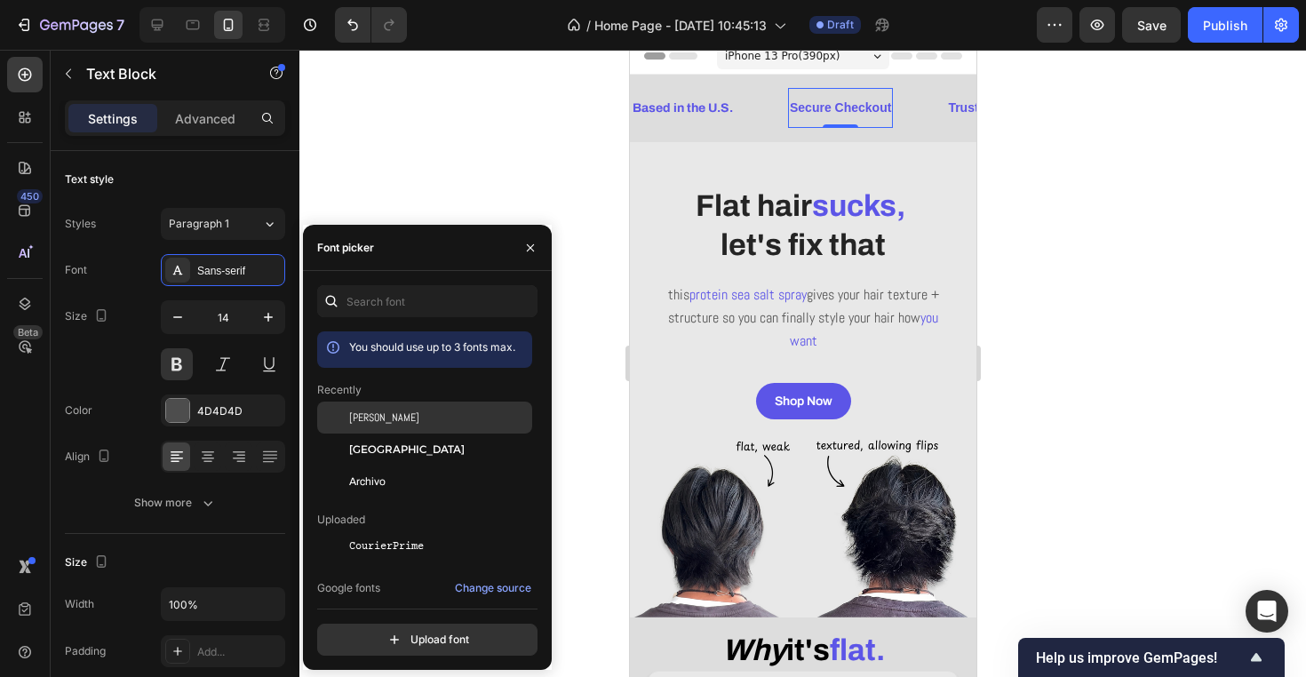
click at [401, 418] on div "[PERSON_NAME]" at bounding box center [438, 417] width 179 height 16
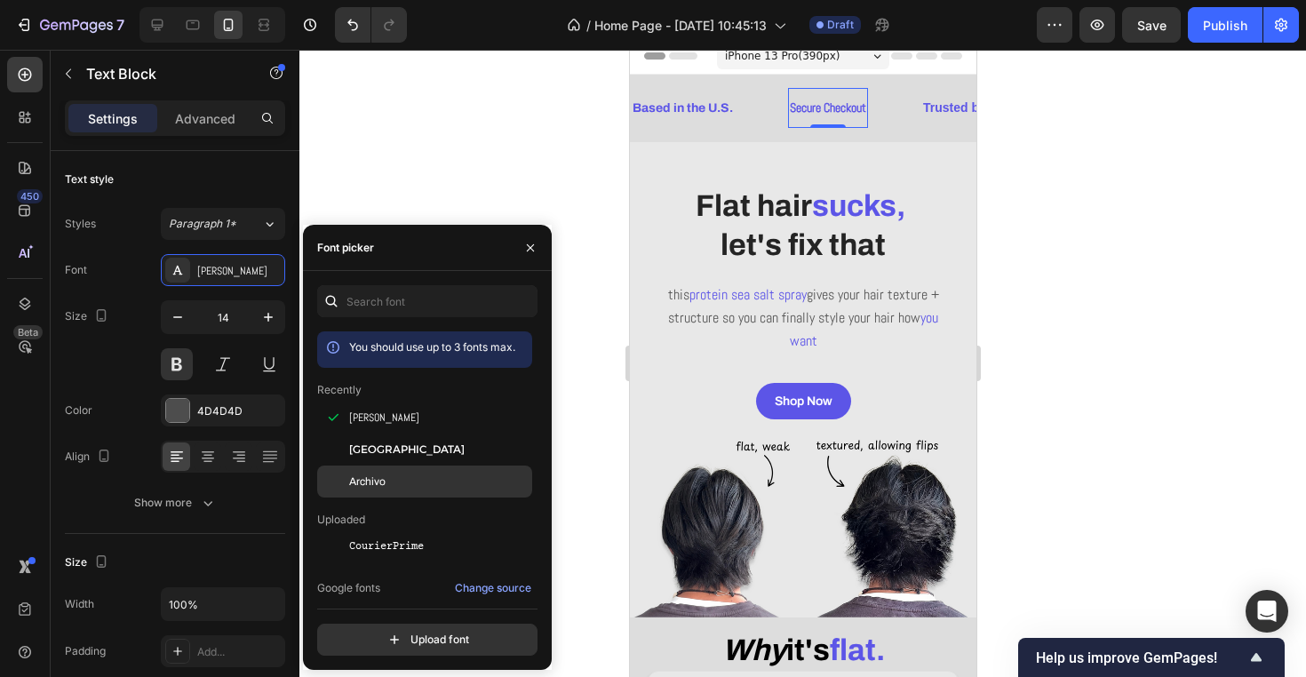
click at [400, 474] on div "Archivo" at bounding box center [438, 481] width 179 height 16
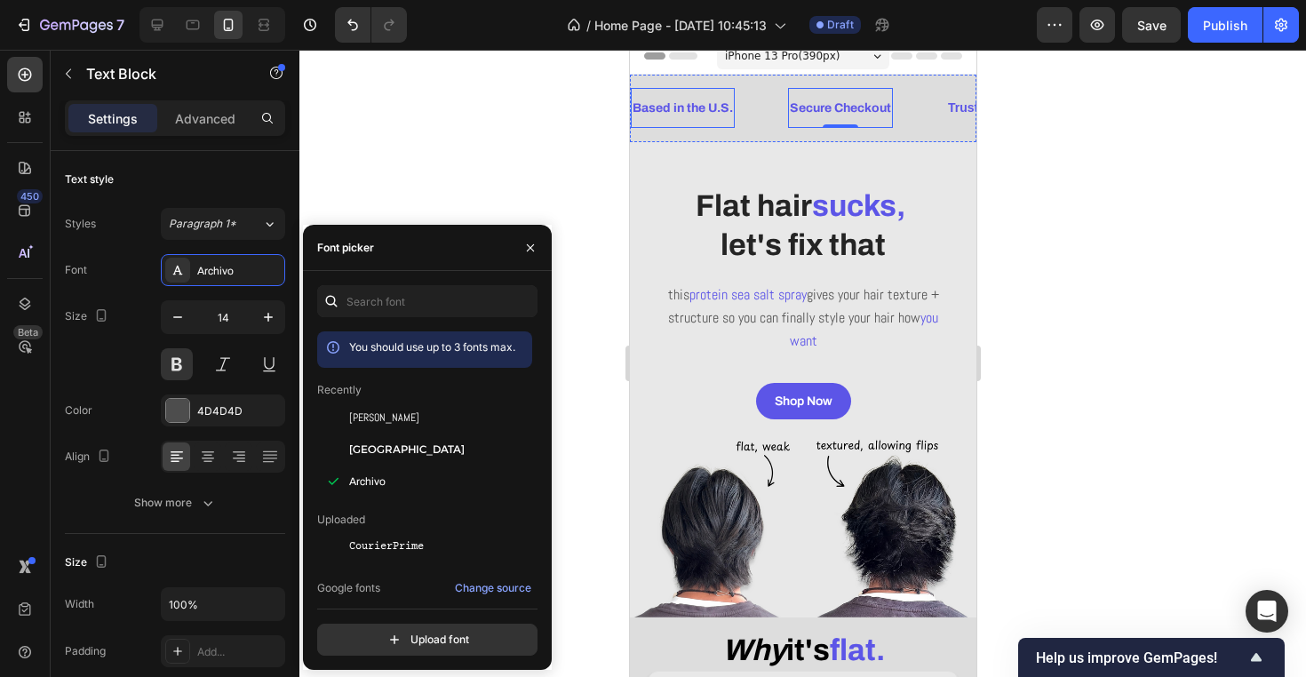
click at [680, 111] on p "Based in the U.S." at bounding box center [681, 108] width 100 height 22
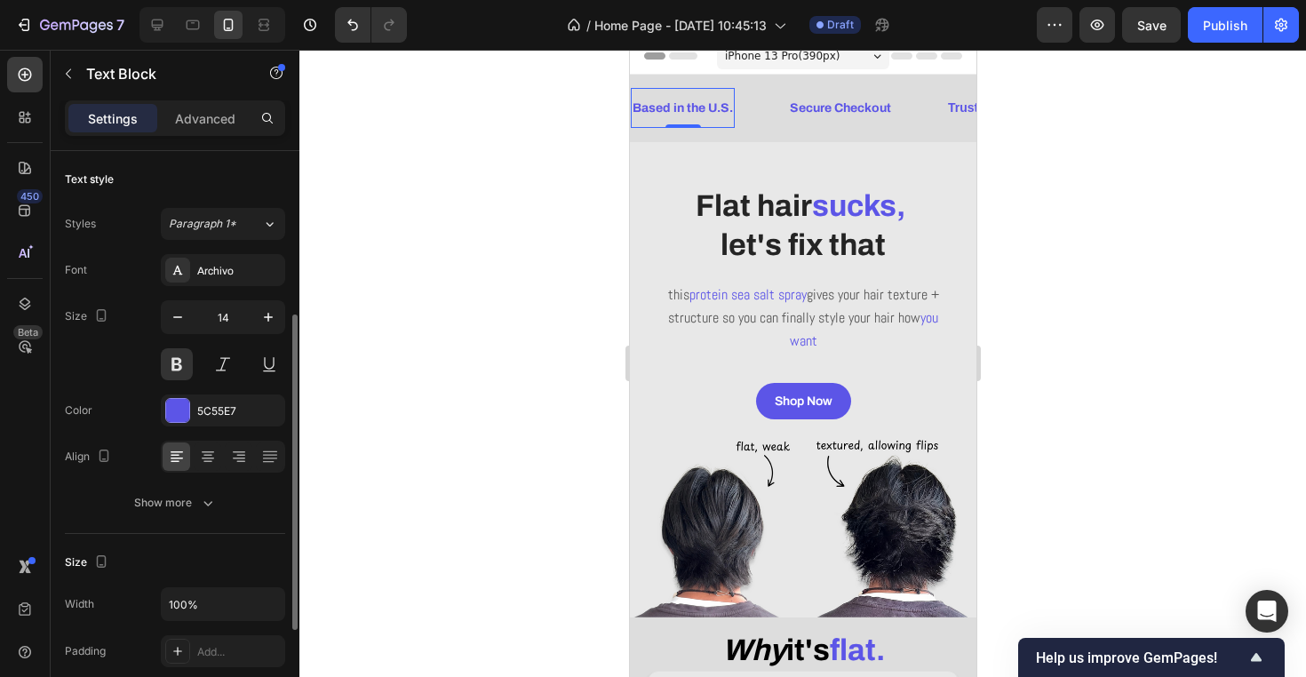
scroll to position [106, 0]
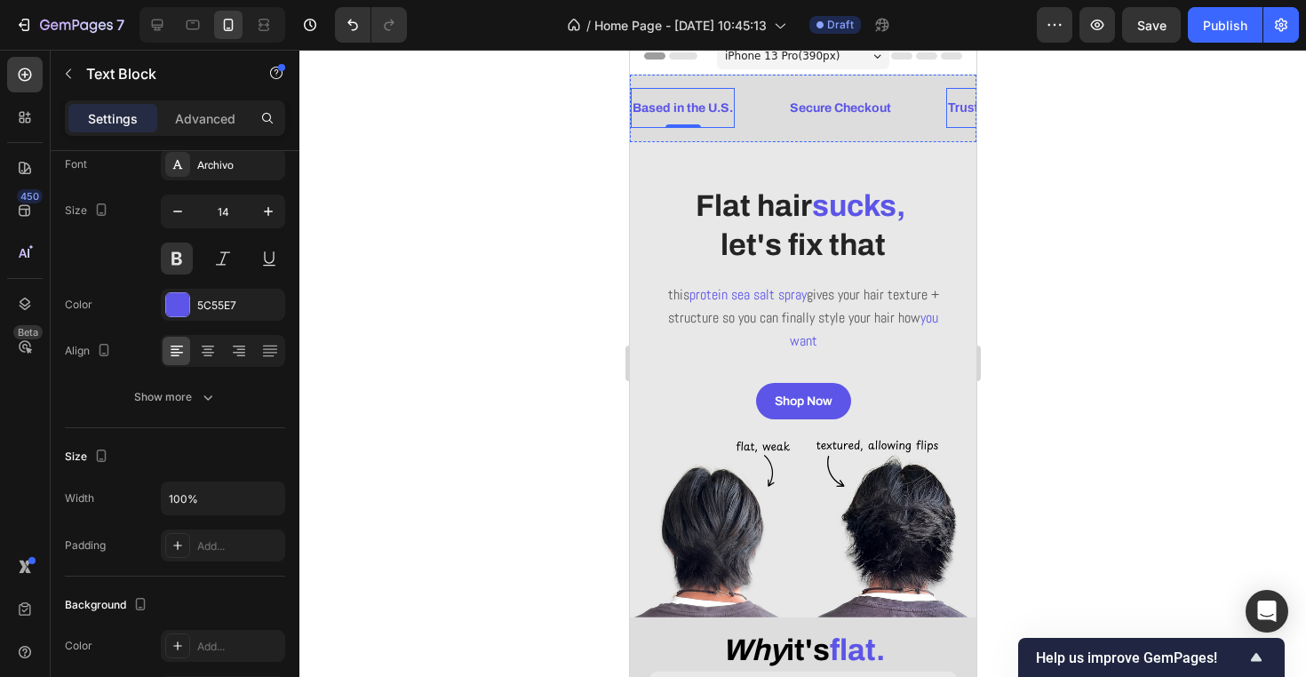
click at [956, 99] on p "Trusted by 500+ Customers" at bounding box center [1028, 108] width 163 height 22
click at [965, 107] on span "Trusted by 500+ Customers" at bounding box center [1028, 107] width 163 height 14
click at [215, 171] on div "Sans-serif" at bounding box center [238, 165] width 83 height 16
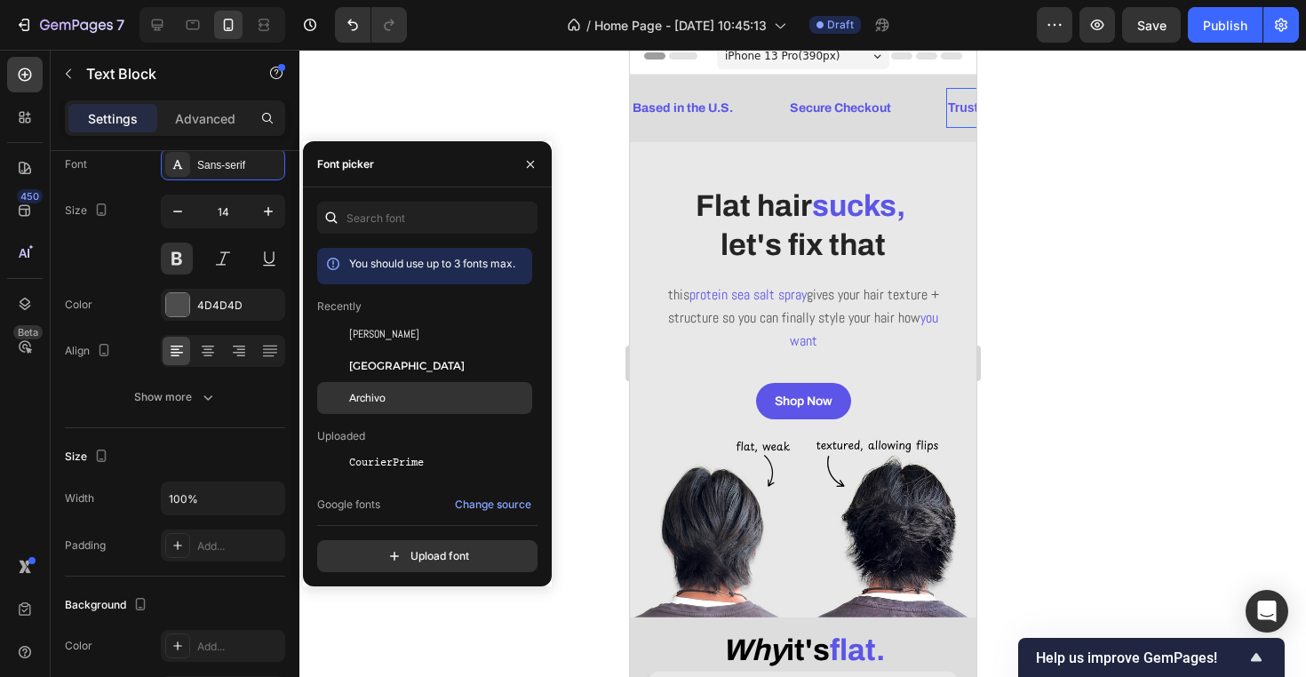
click at [401, 396] on div "Archivo" at bounding box center [438, 398] width 179 height 16
click at [492, 88] on div at bounding box center [802, 363] width 1006 height 627
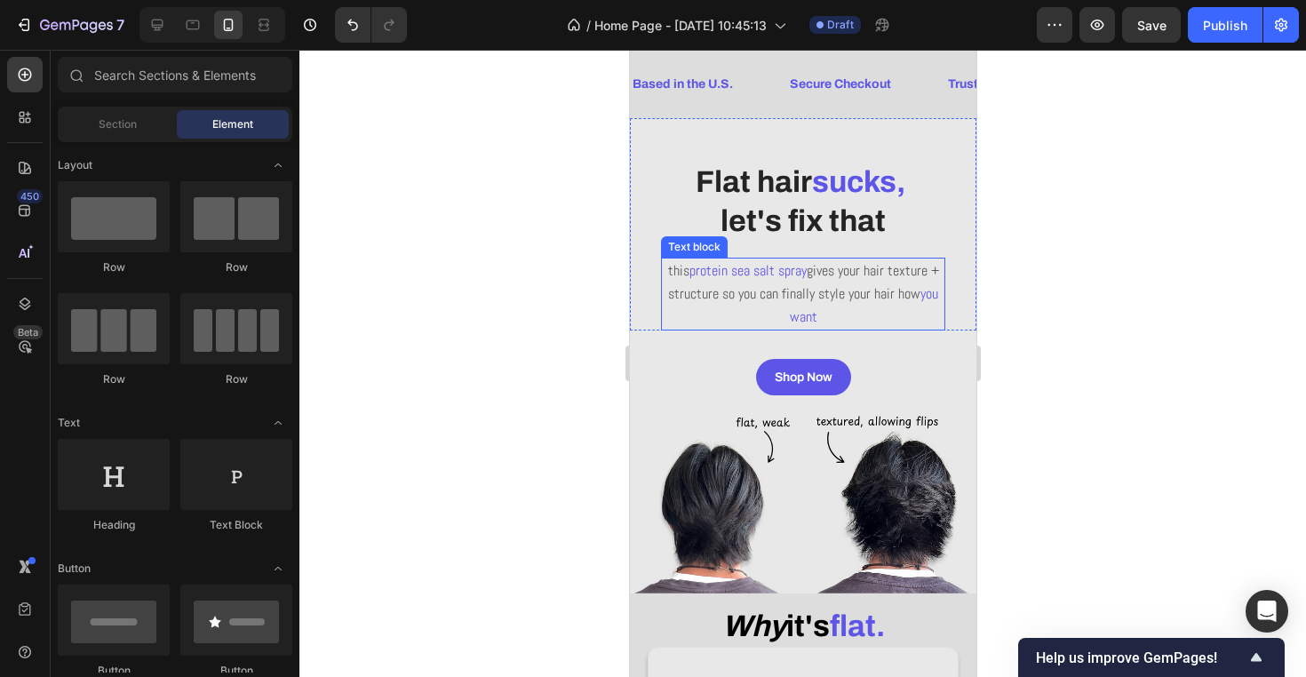
scroll to position [39, 0]
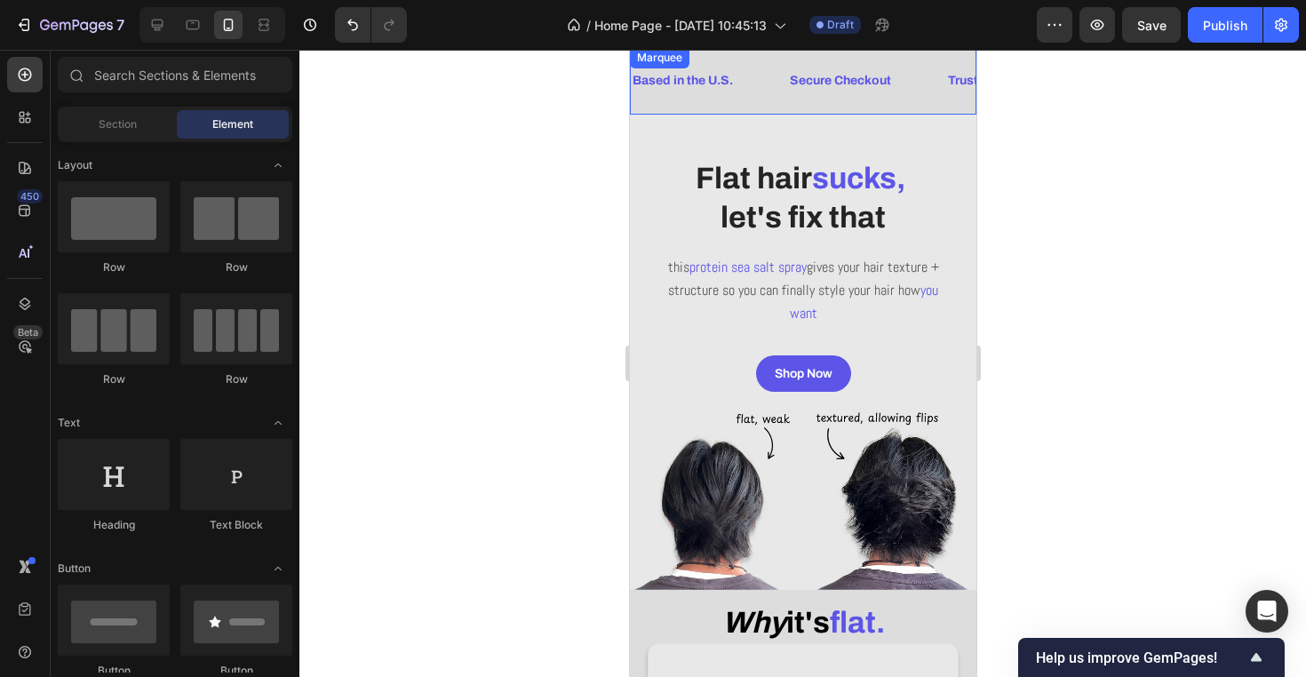
click at [757, 94] on div "Based in the U.S. Text Block" at bounding box center [708, 80] width 157 height 40
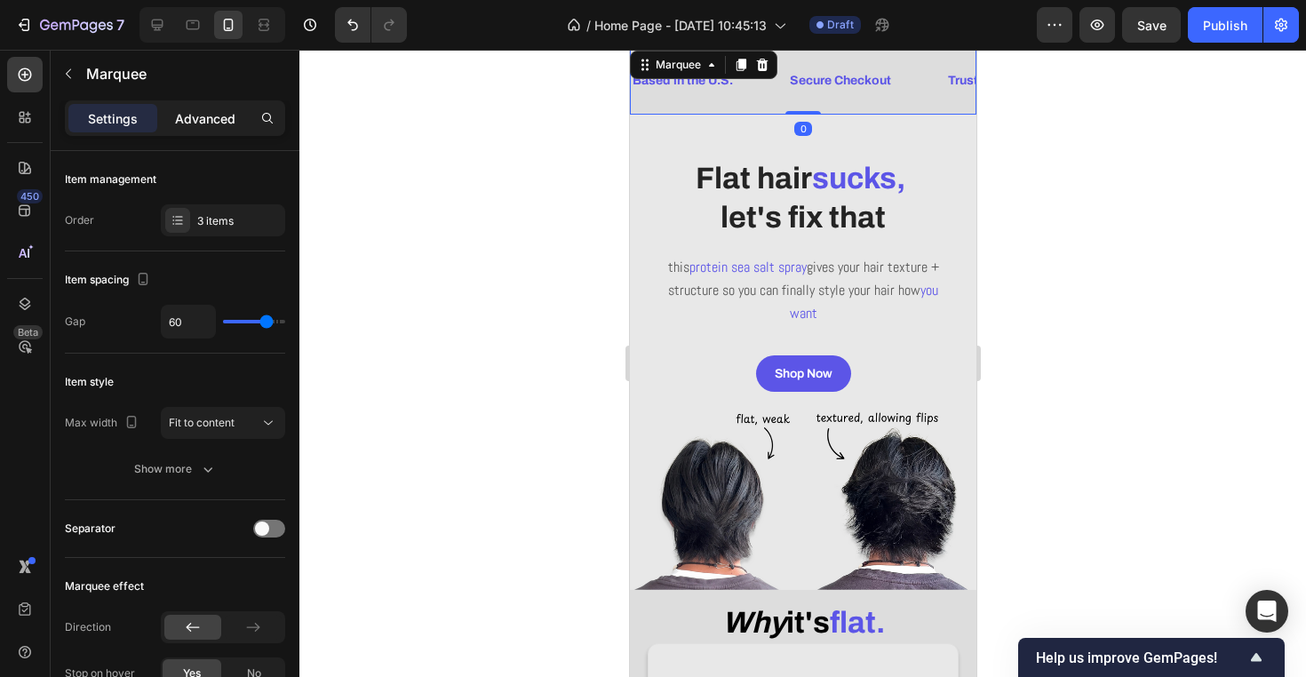
click at [193, 112] on p "Advanced" at bounding box center [205, 118] width 60 height 19
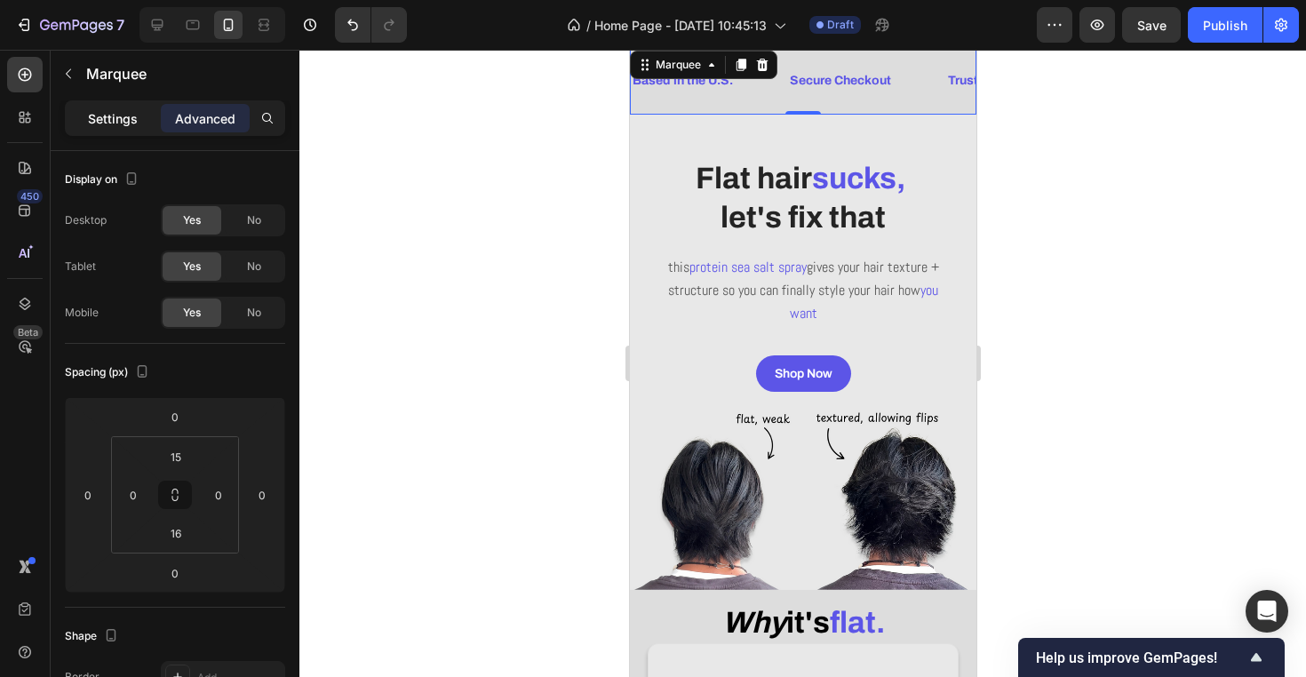
click at [130, 123] on p "Settings" at bounding box center [113, 118] width 50 height 19
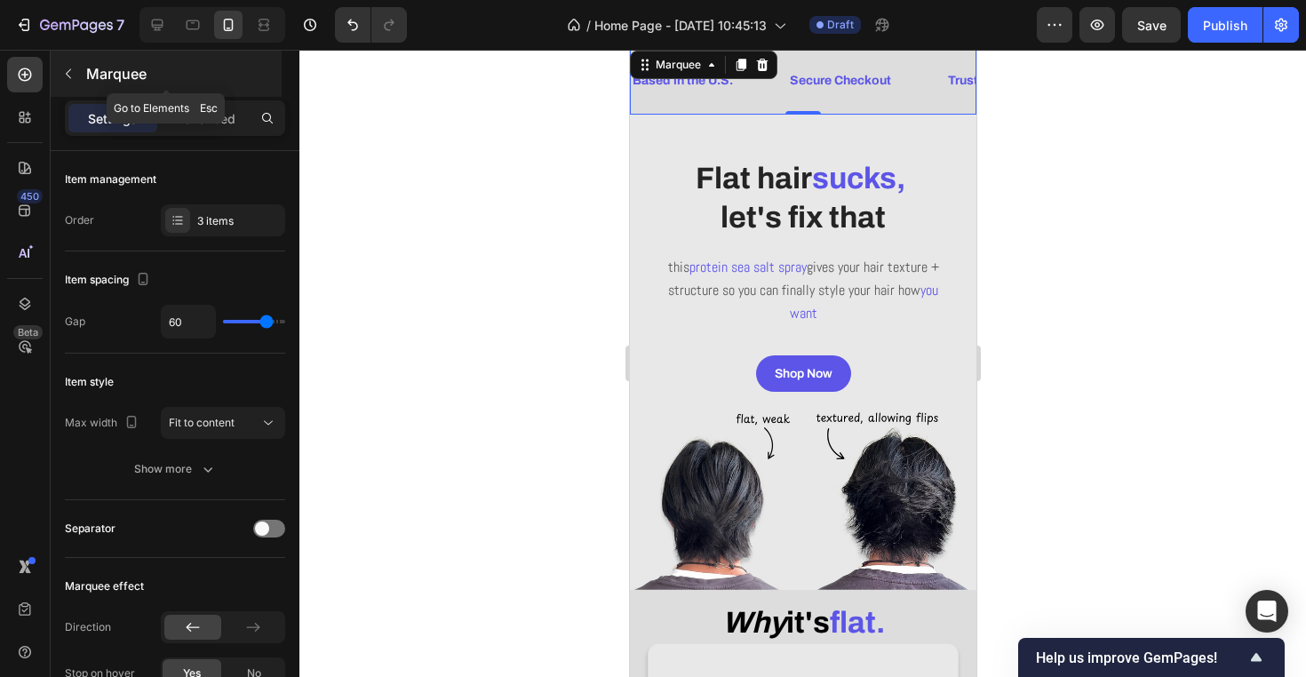
click at [104, 77] on p "Marquee" at bounding box center [182, 73] width 192 height 21
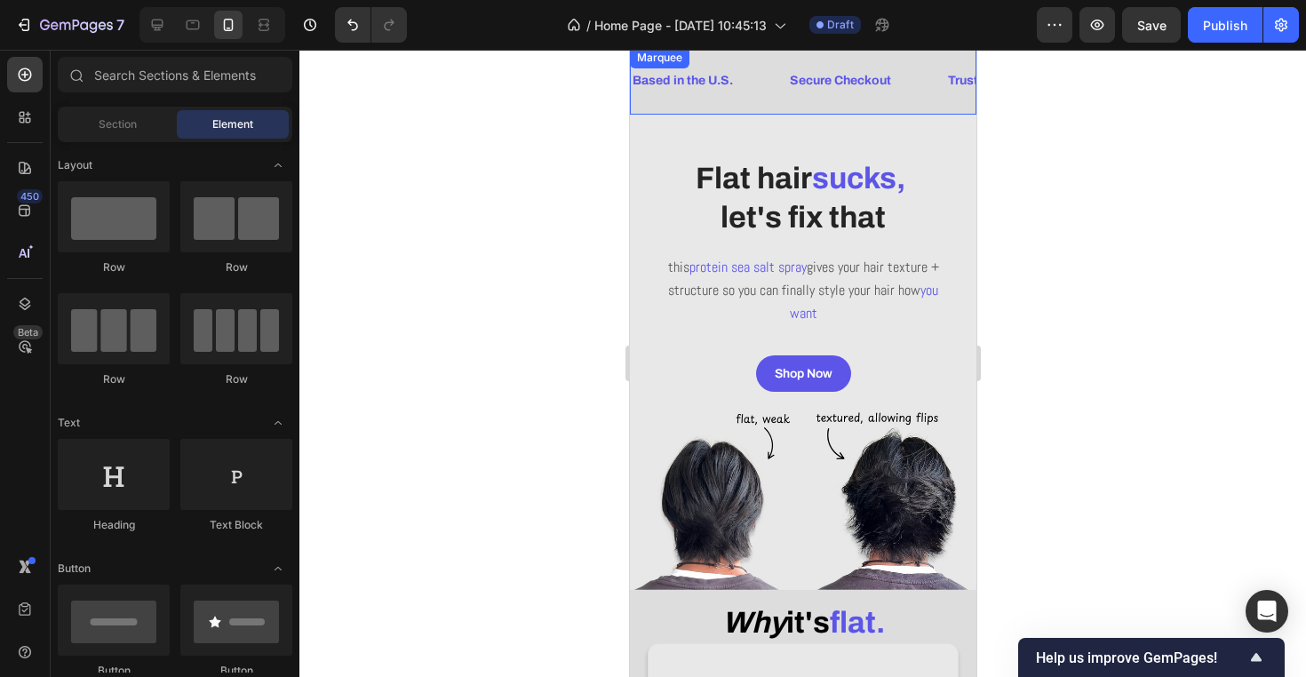
click at [766, 102] on div "Based in the U.S. Text Block Secure Checkout Text Block Trusted by 500+ Custome…" at bounding box center [802, 80] width 346 height 67
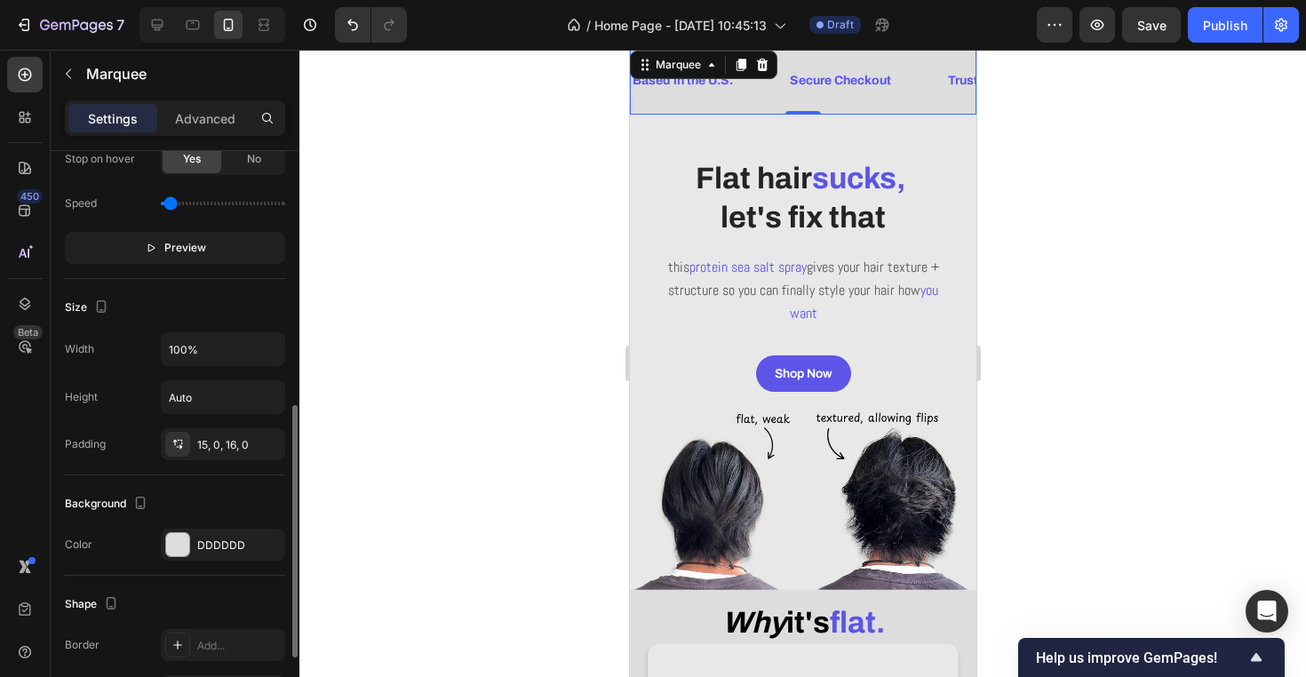
scroll to position [534, 0]
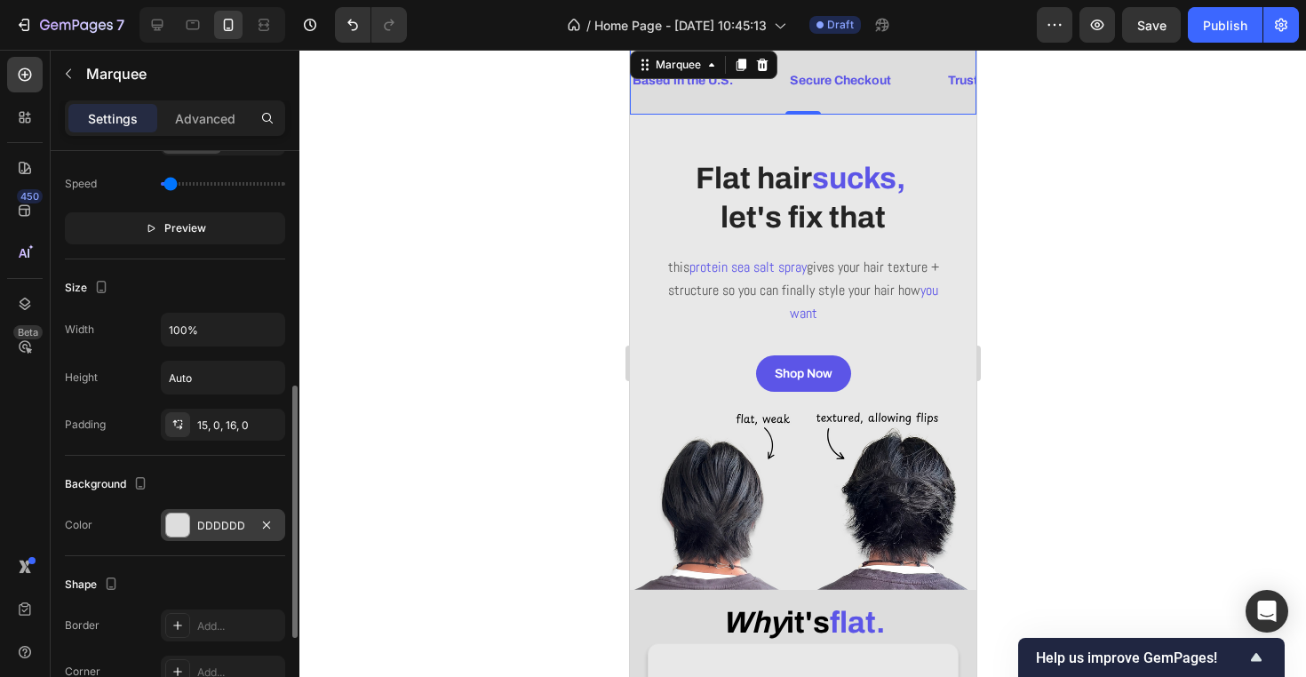
click at [218, 537] on div "DDDDDD" at bounding box center [223, 525] width 124 height 32
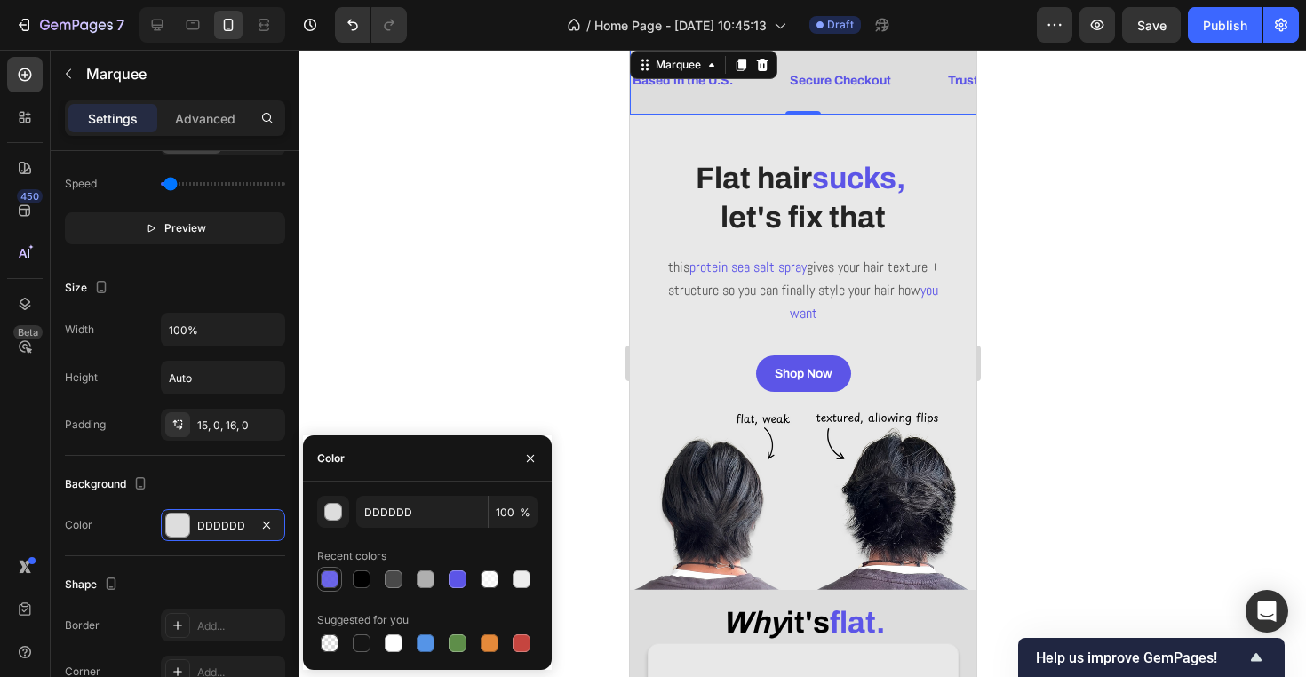
click at [328, 579] on div at bounding box center [330, 579] width 18 height 18
type input "5C55E7"
type input "90"
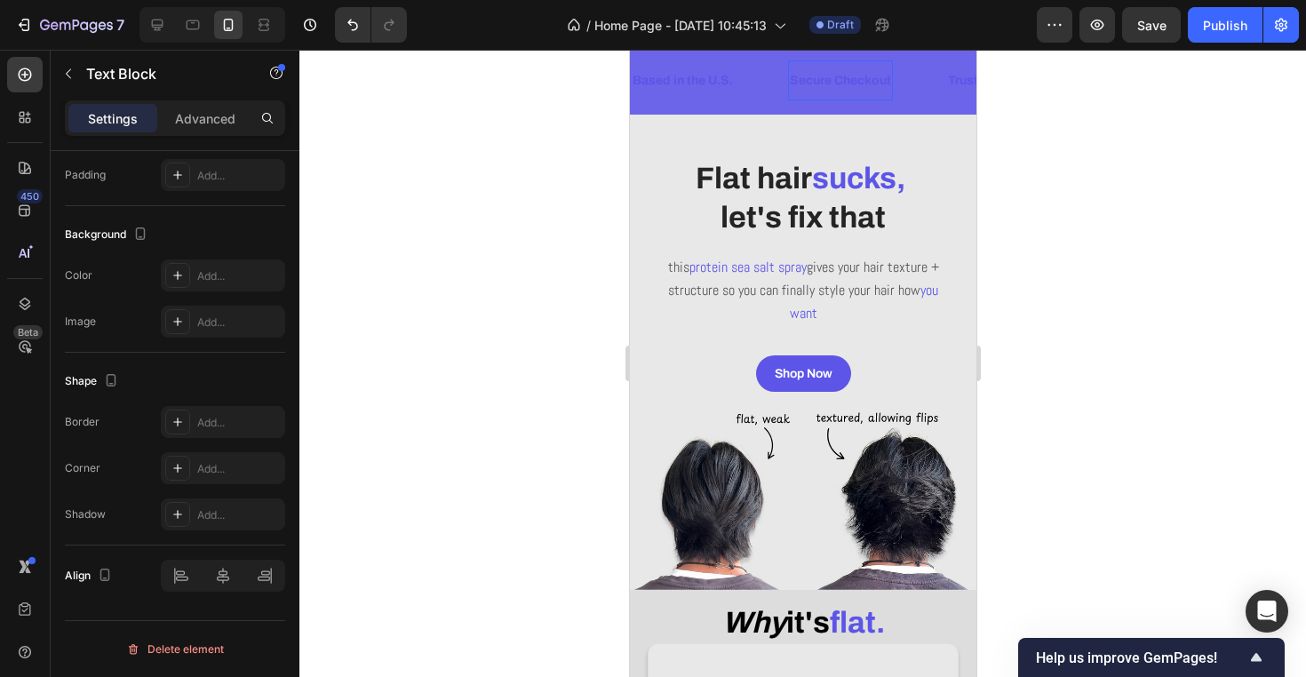
click at [824, 85] on span "Secure Checkout" at bounding box center [839, 80] width 101 height 13
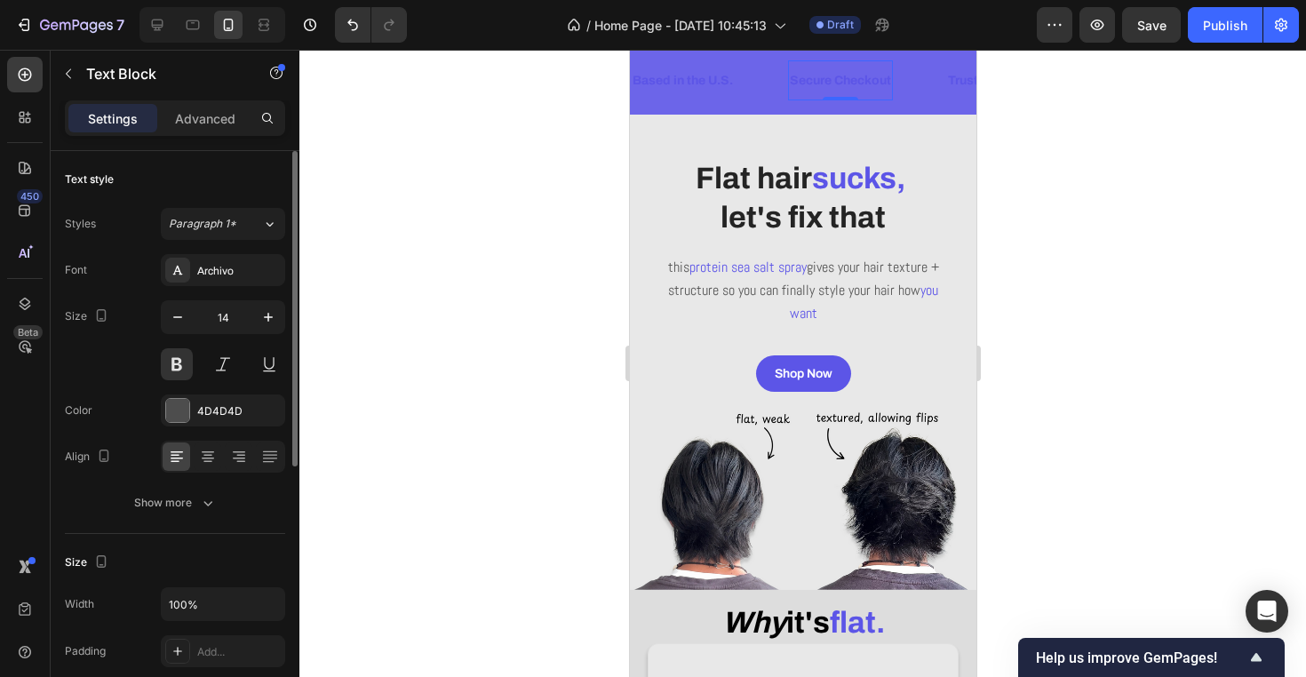
click at [854, 86] on span "Secure Checkout" at bounding box center [839, 80] width 101 height 13
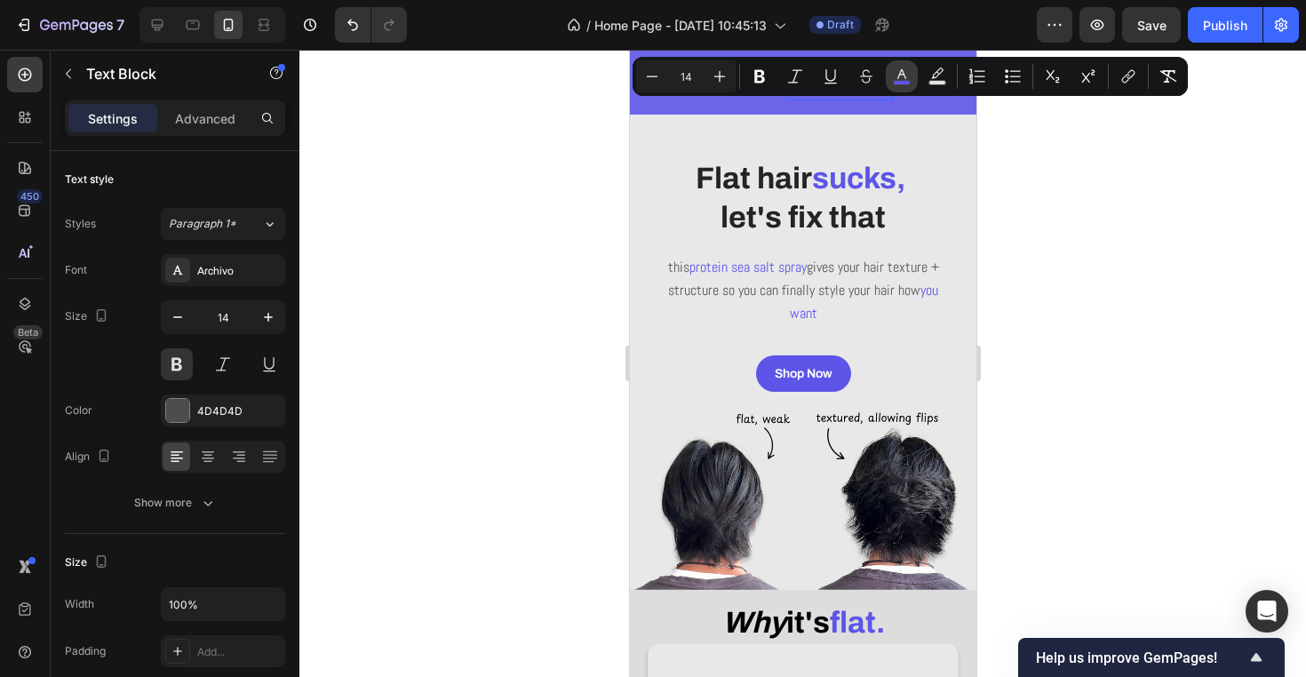
click at [905, 70] on icon "Editor contextual toolbar" at bounding box center [902, 76] width 18 height 18
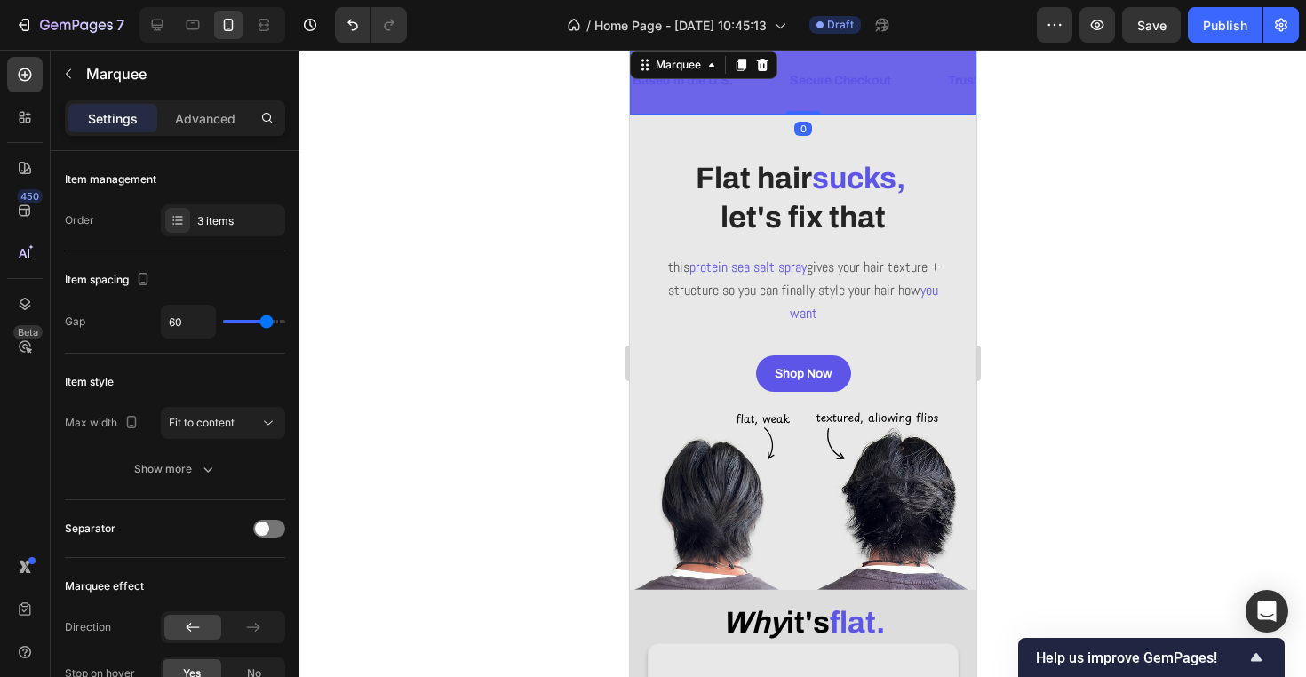
click at [710, 105] on div "Based in the U.S. Text Block Secure Checkout Text Block Trusted by 500+ Custome…" at bounding box center [802, 80] width 346 height 67
click at [812, 80] on span "Secure Checkout" at bounding box center [839, 80] width 101 height 13
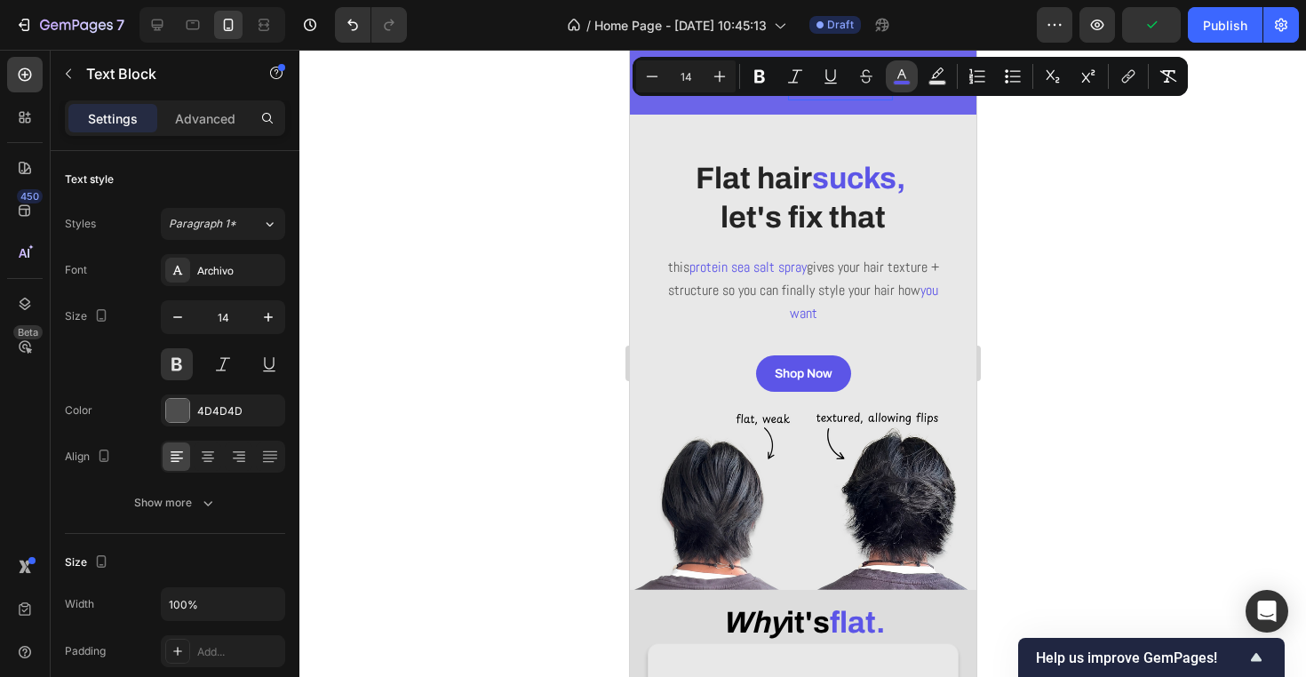
click at [907, 79] on icon "Editor contextual toolbar" at bounding box center [902, 76] width 18 height 18
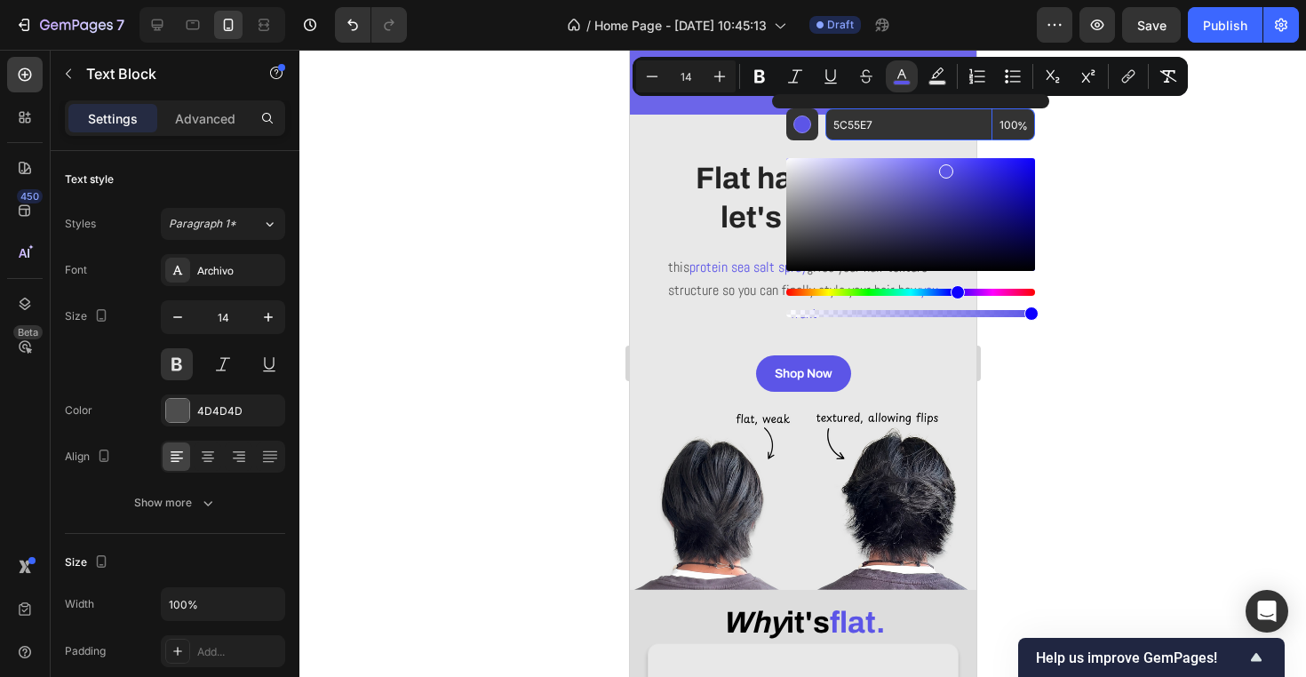
click at [852, 124] on input "5C55E7" at bounding box center [908, 124] width 167 height 32
type input "E8E8E8"
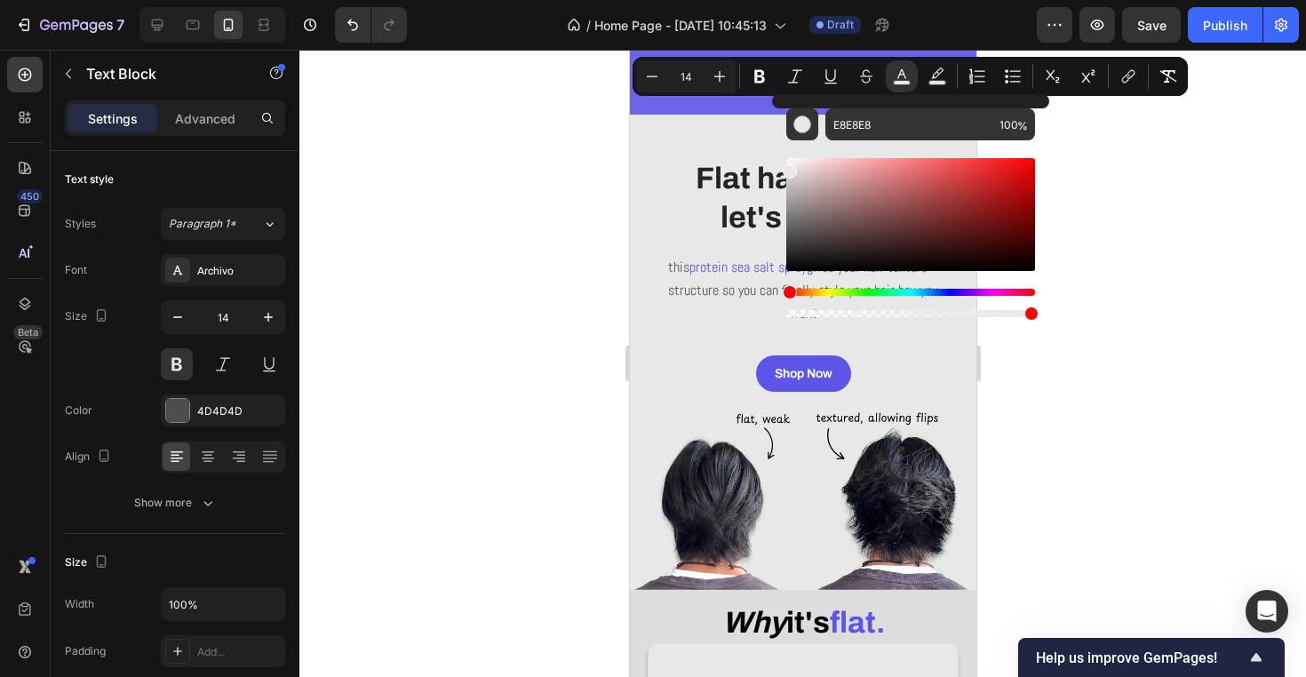
click at [543, 227] on div at bounding box center [802, 363] width 1006 height 627
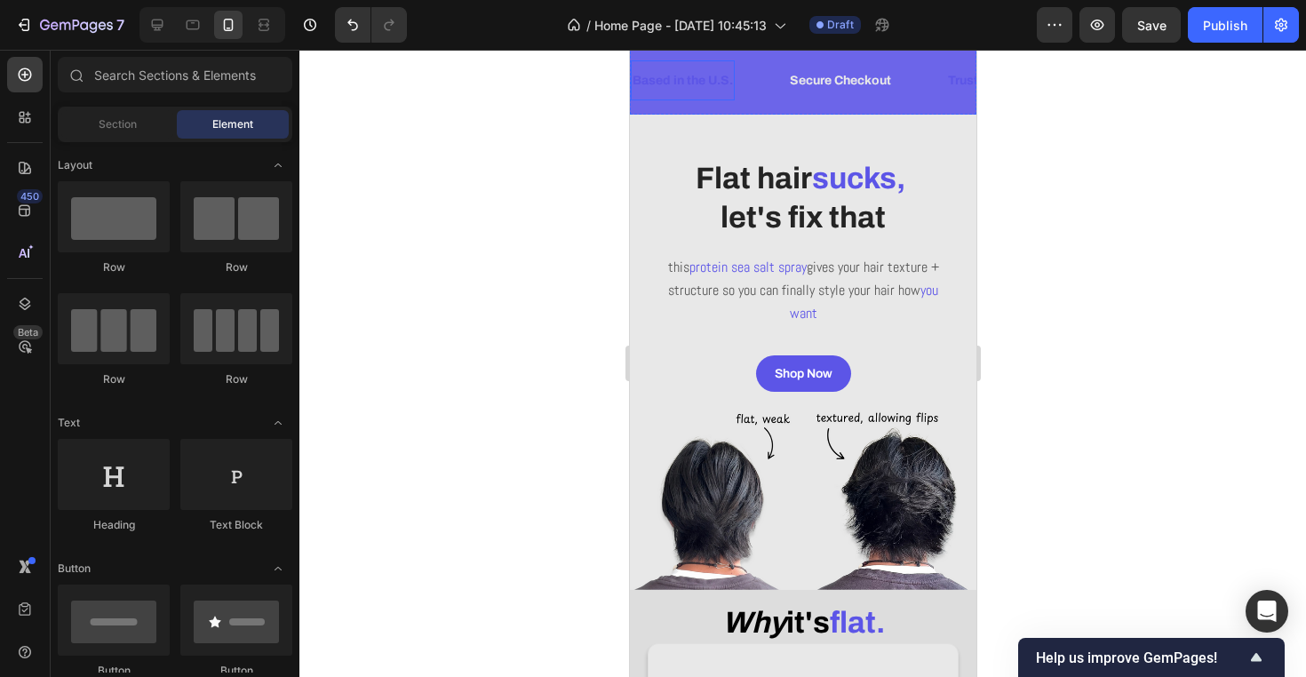
click at [700, 88] on p "Based in the U.S." at bounding box center [681, 80] width 100 height 22
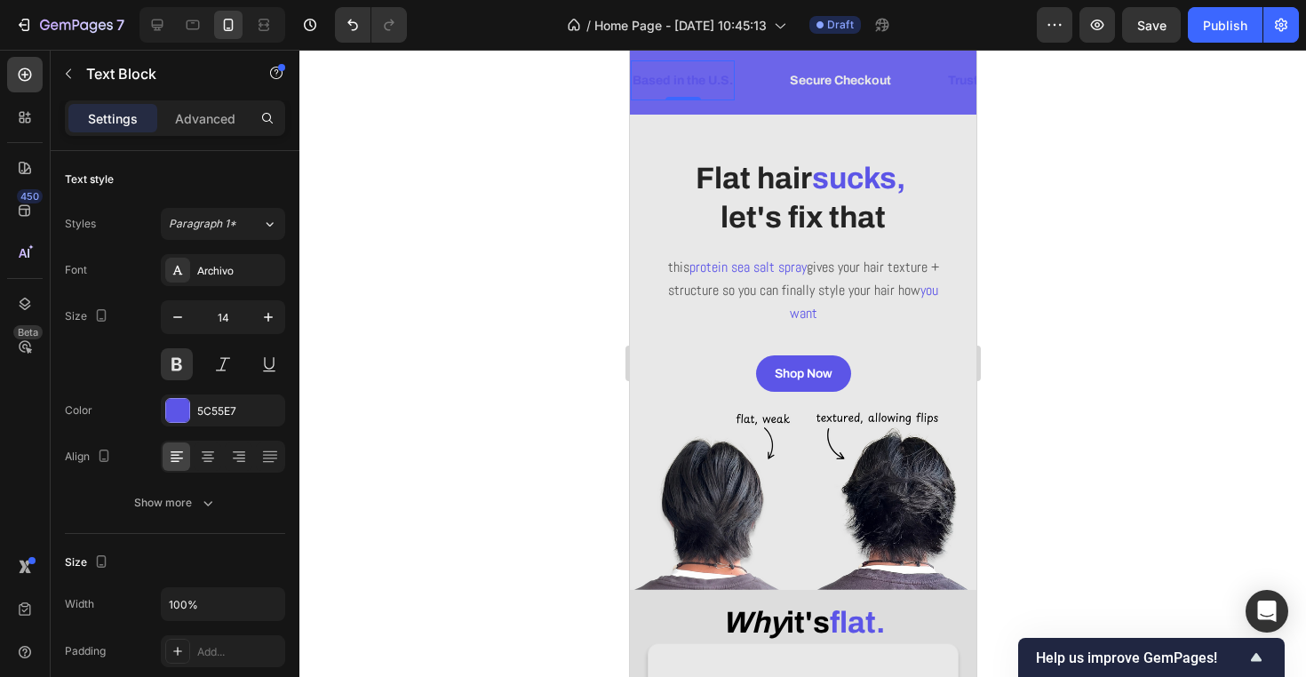
click at [700, 88] on p "Based in the U.S." at bounding box center [681, 80] width 100 height 22
click at [699, 84] on p "Based in the U.S." at bounding box center [681, 80] width 100 height 22
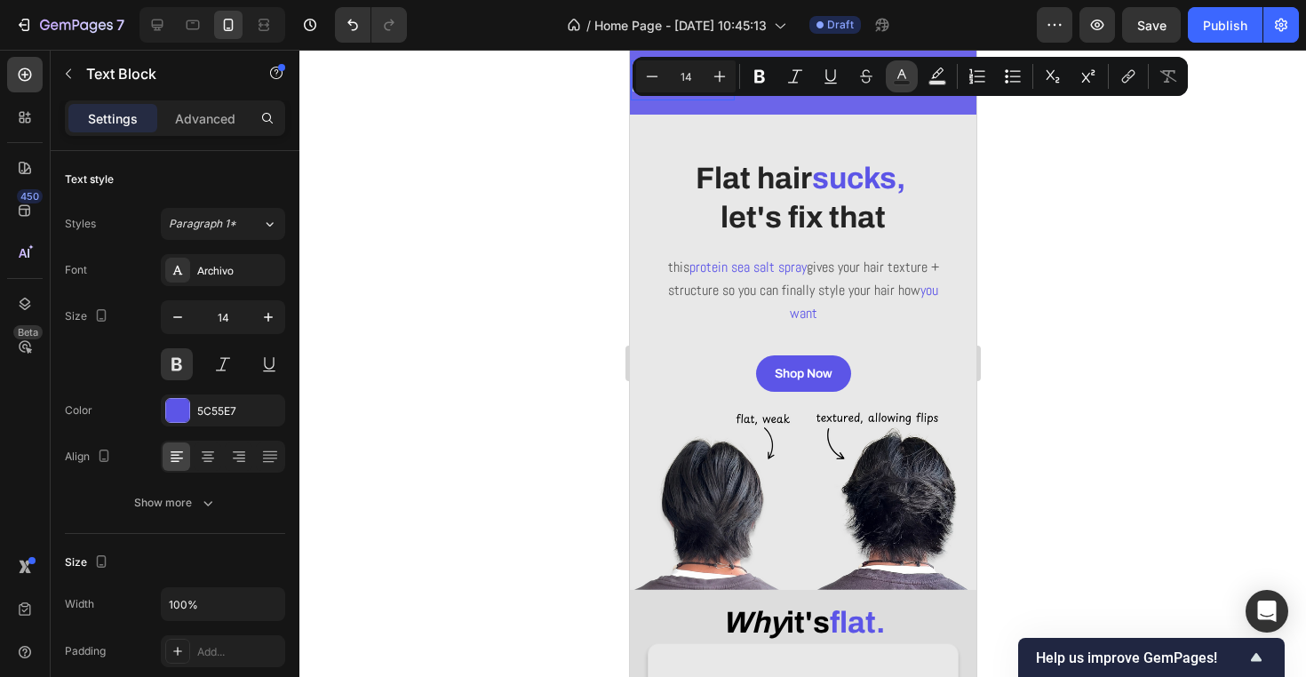
click at [899, 74] on icon "Editor contextual toolbar" at bounding box center [902, 76] width 18 height 18
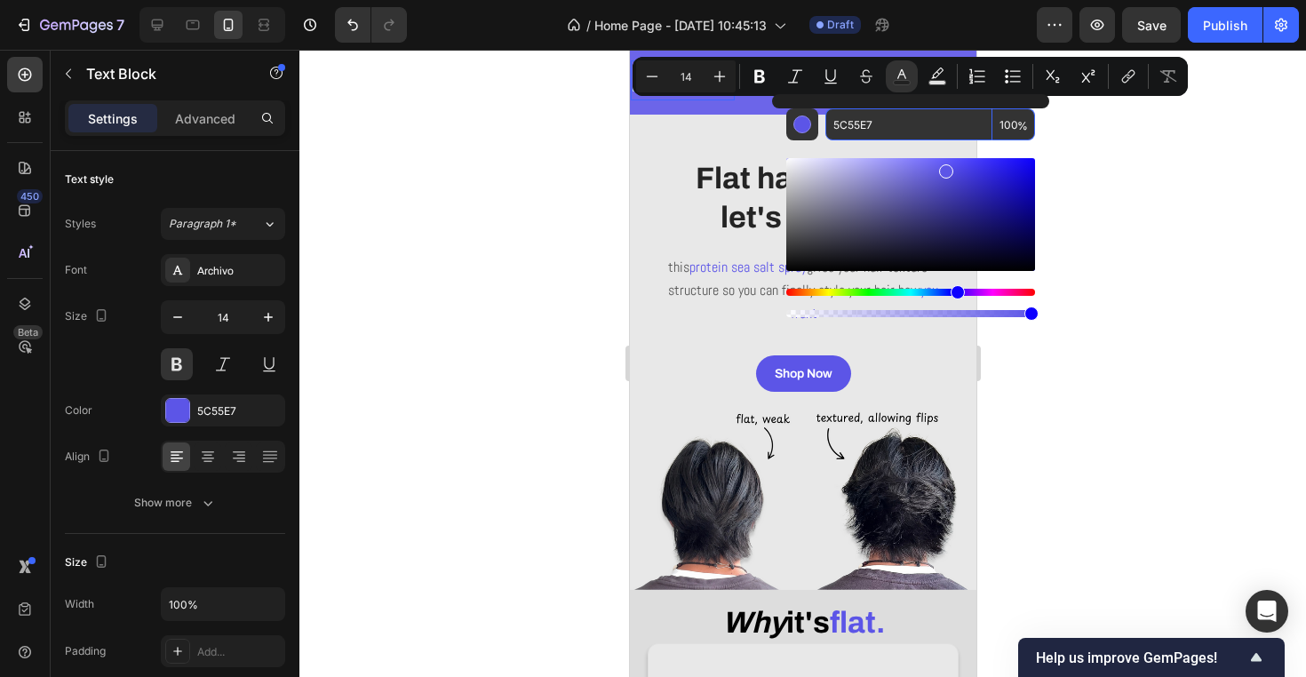
click at [893, 123] on input "5C55E7" at bounding box center [908, 124] width 167 height 32
type input "E8E8E8"
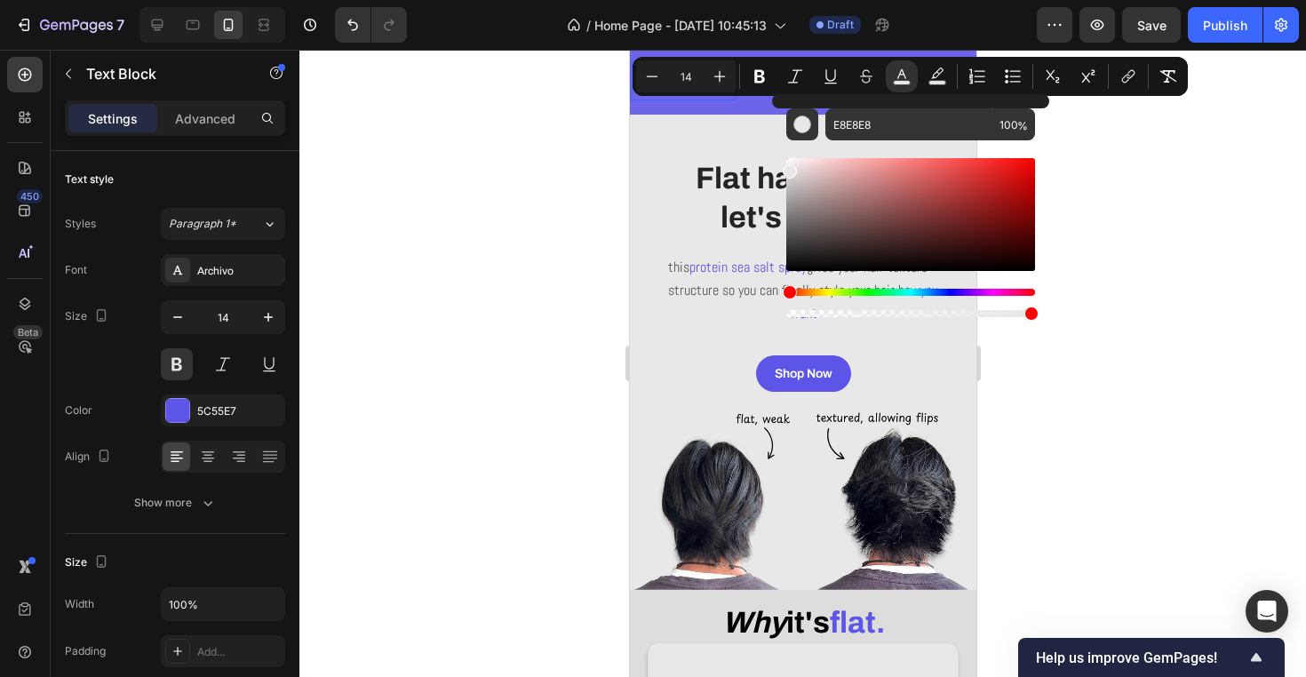
click at [1207, 223] on div at bounding box center [802, 363] width 1006 height 627
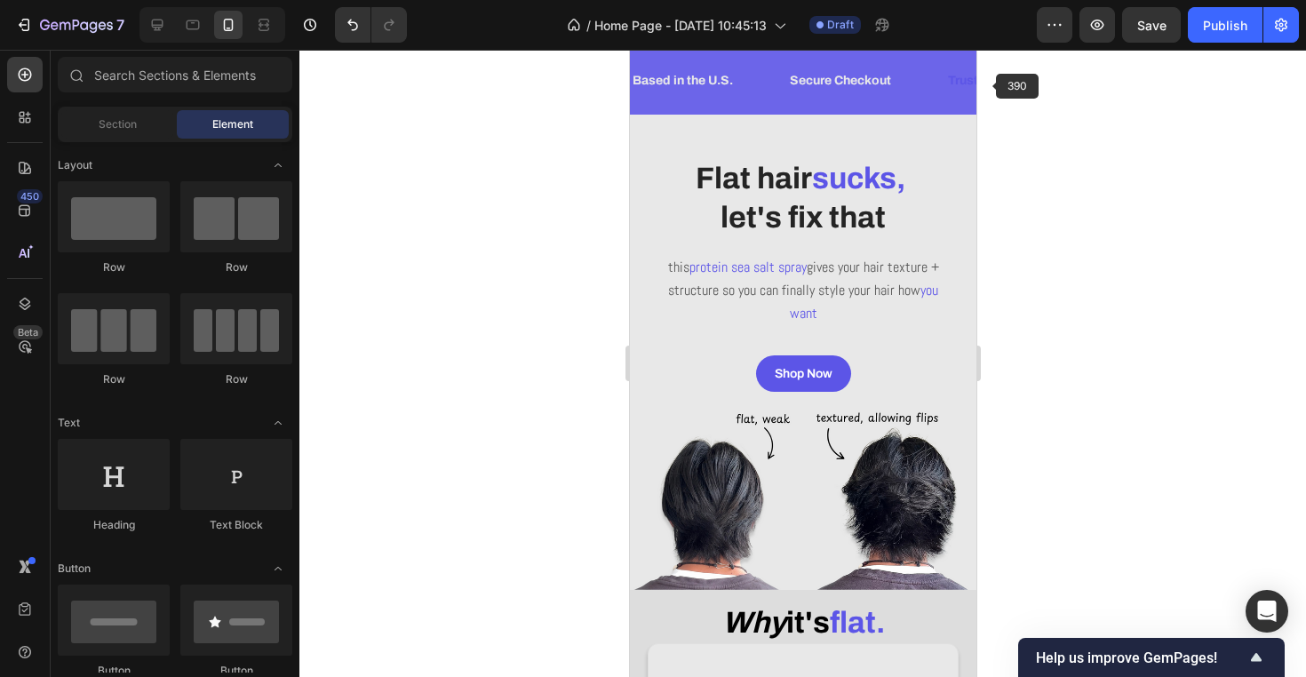
click at [974, 83] on span "Trusted by 500+ Customers" at bounding box center [1028, 80] width 163 height 13
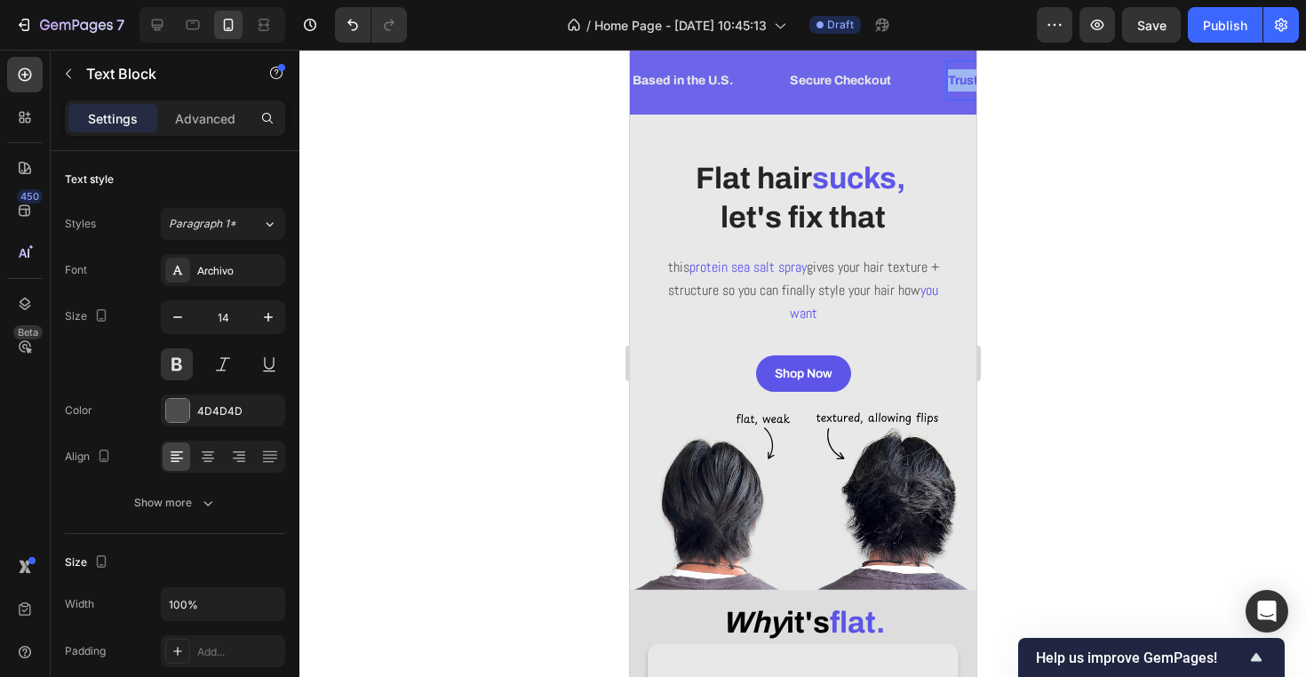
click at [964, 83] on span "Trusted by 500+ Customers" at bounding box center [1028, 80] width 163 height 13
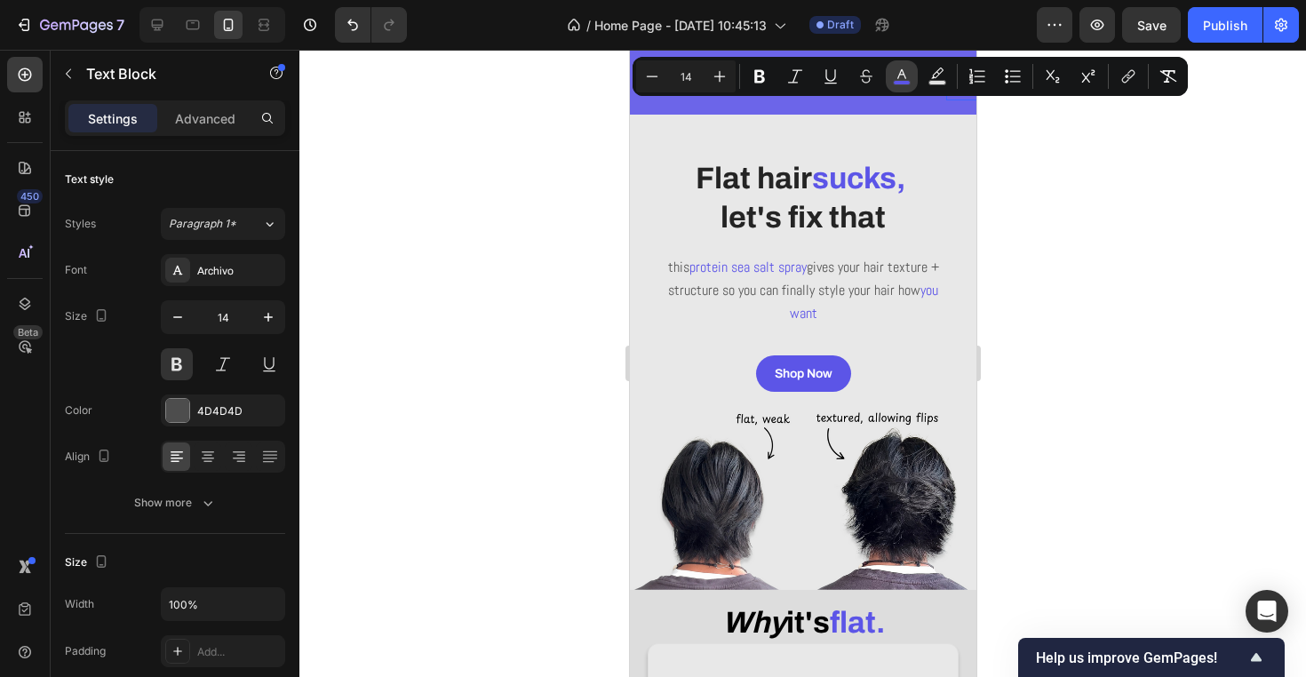
click at [900, 77] on icon "Editor contextual toolbar" at bounding box center [902, 76] width 18 height 18
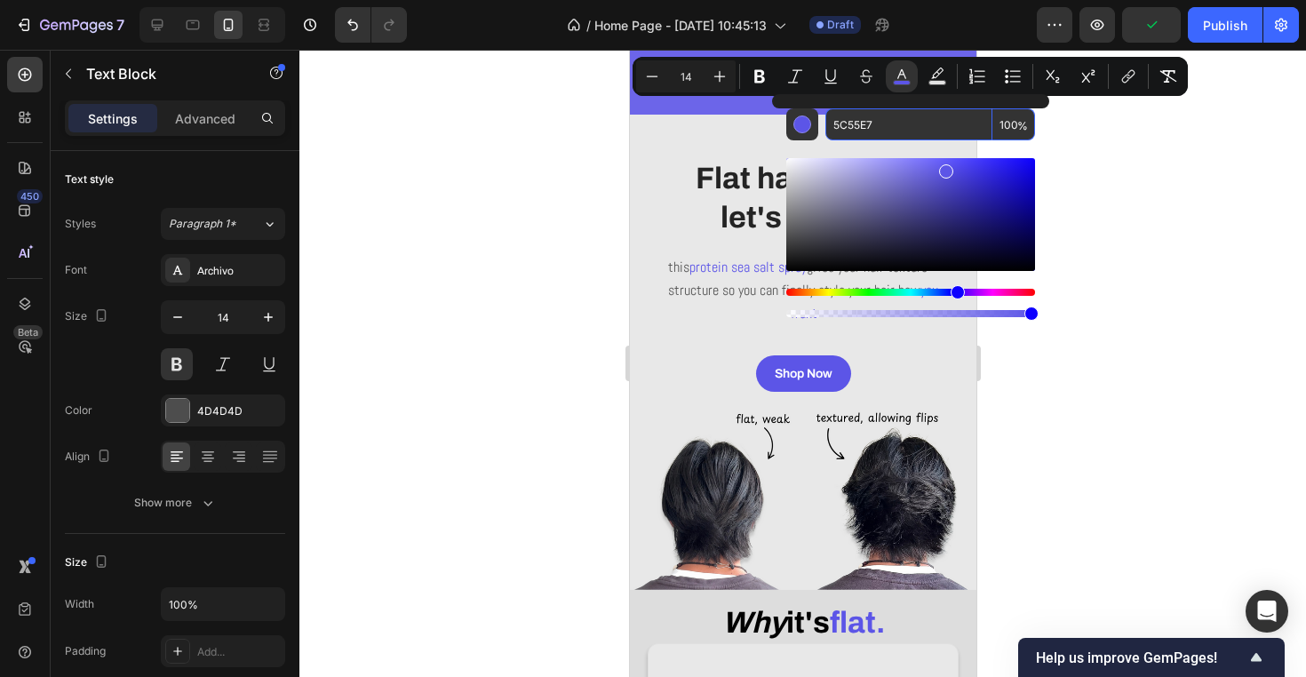
click at [884, 126] on input "5C55E7" at bounding box center [908, 124] width 167 height 32
type input "E8E8E8"
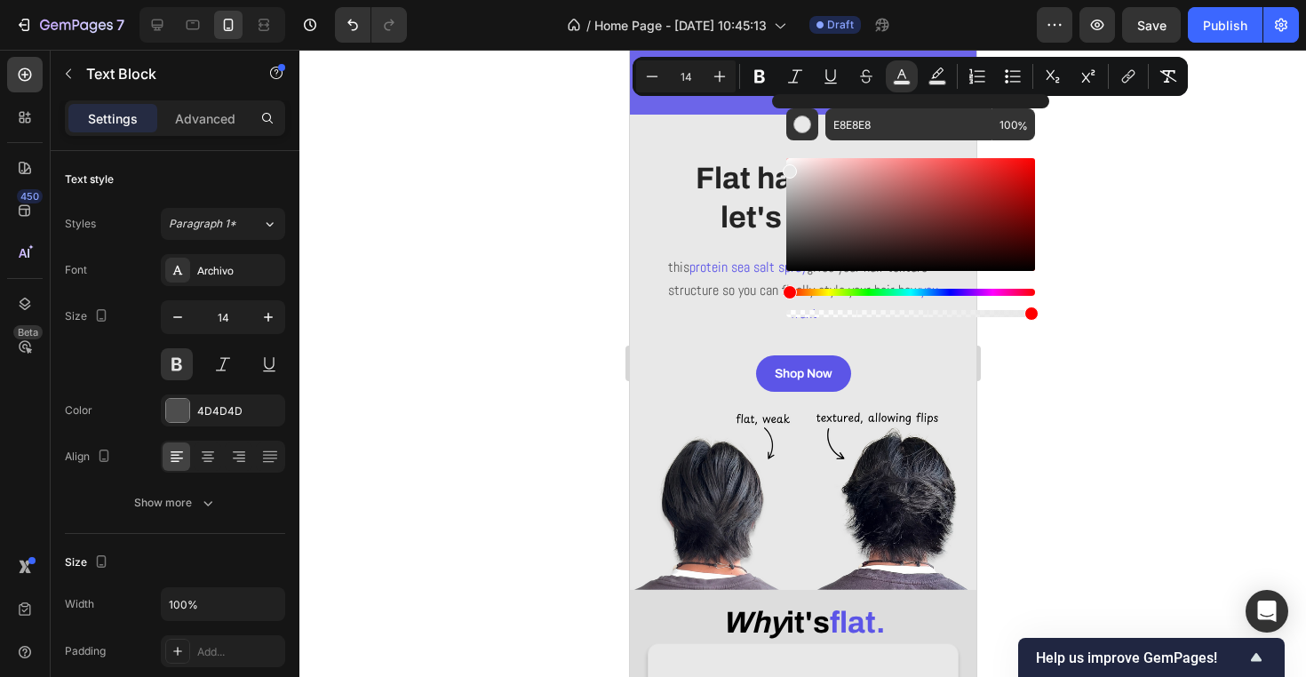
click at [1219, 266] on div at bounding box center [802, 363] width 1006 height 627
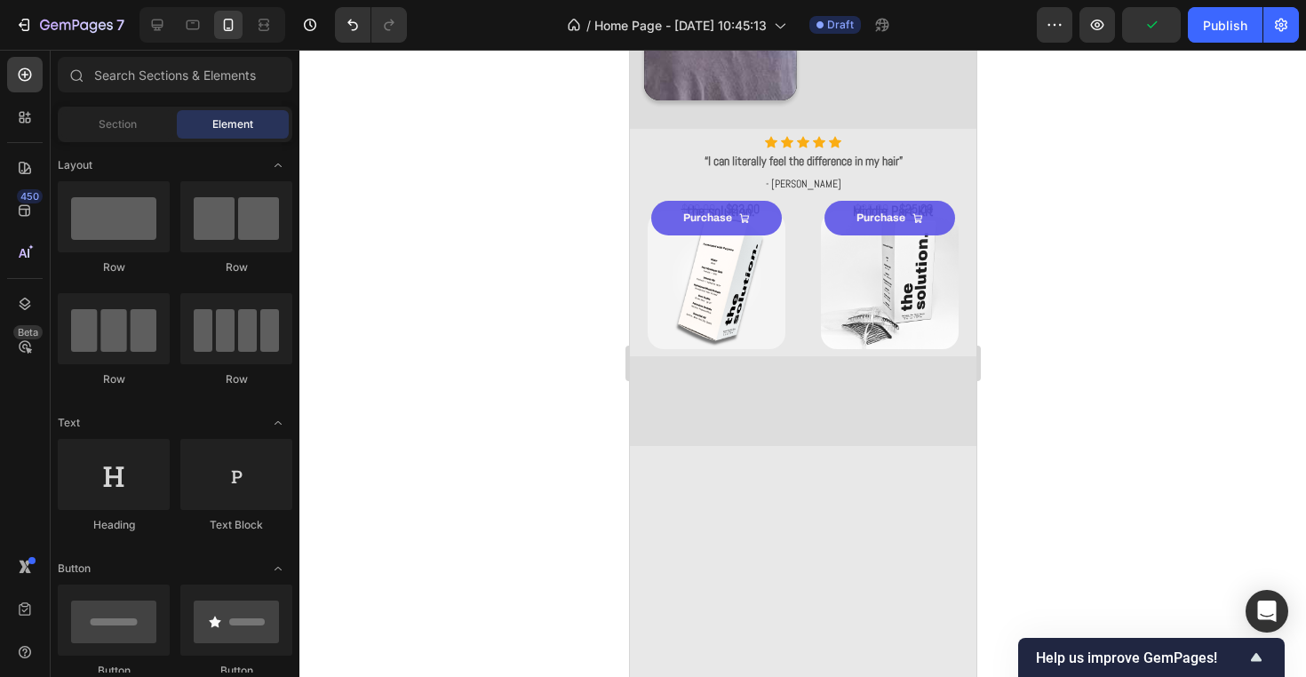
scroll to position [1157, 0]
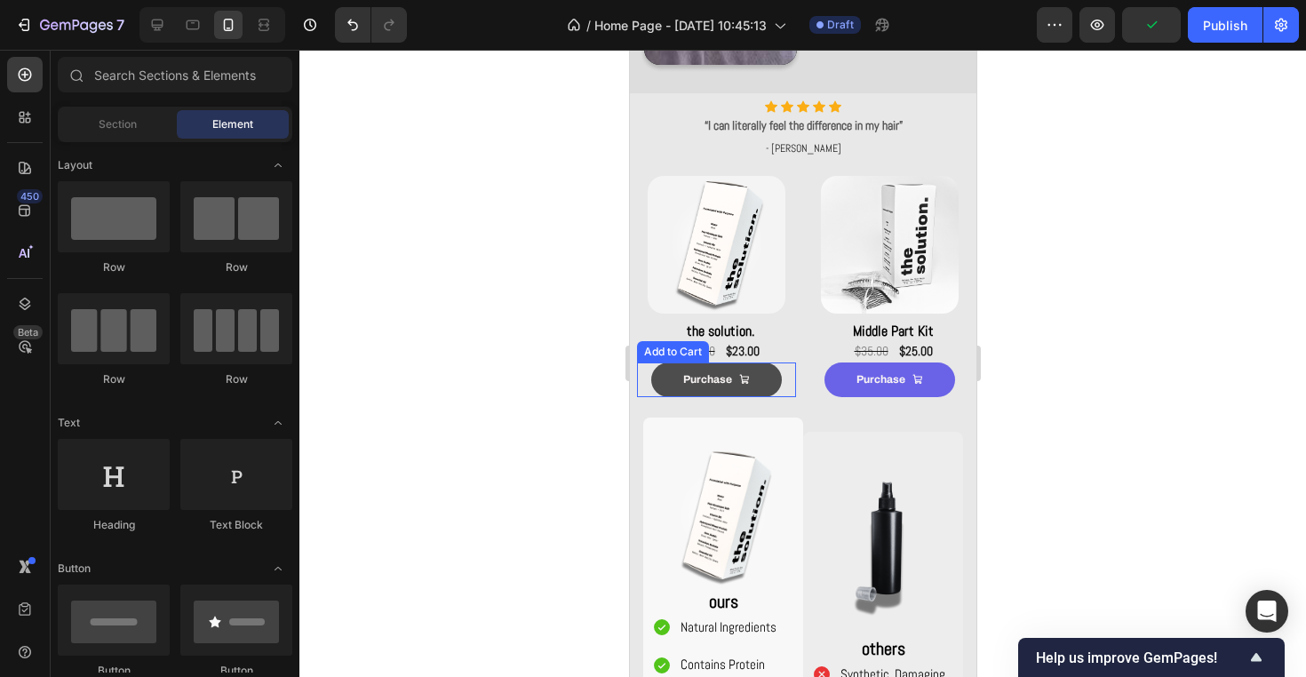
click at [766, 388] on button "Purchase" at bounding box center [715, 380] width 131 height 36
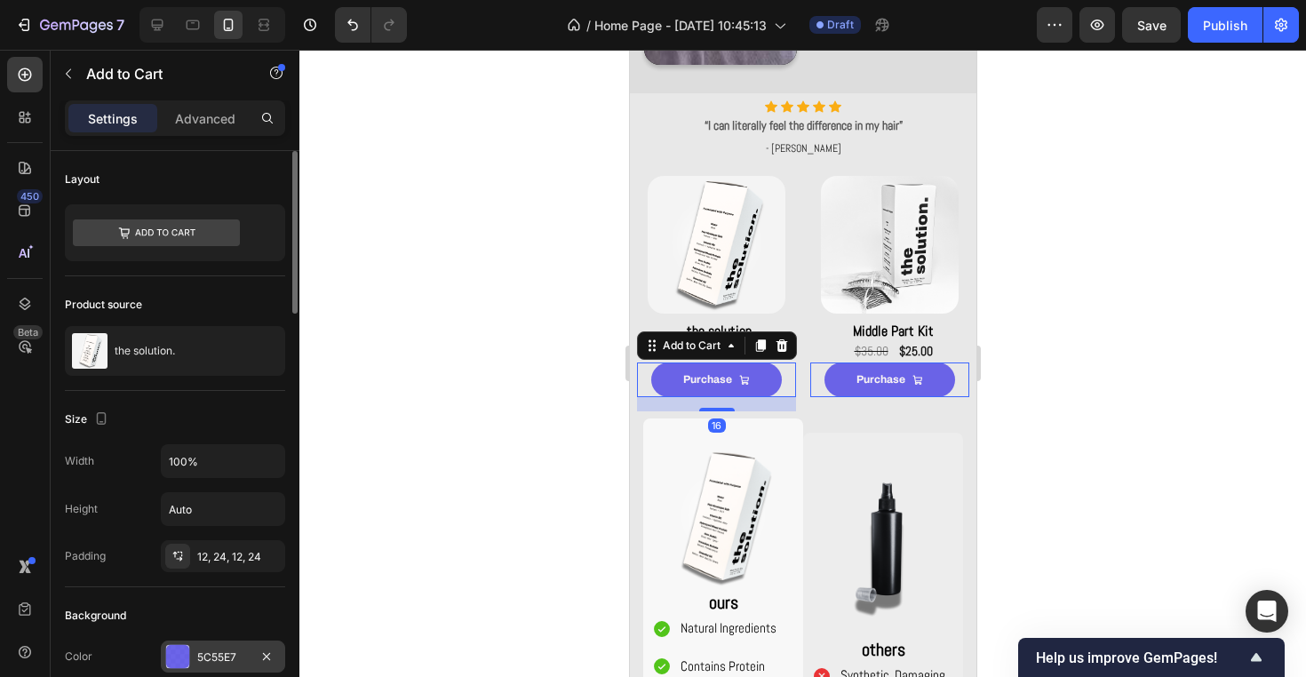
click at [234, 659] on div "5C55E7" at bounding box center [223, 657] width 52 height 16
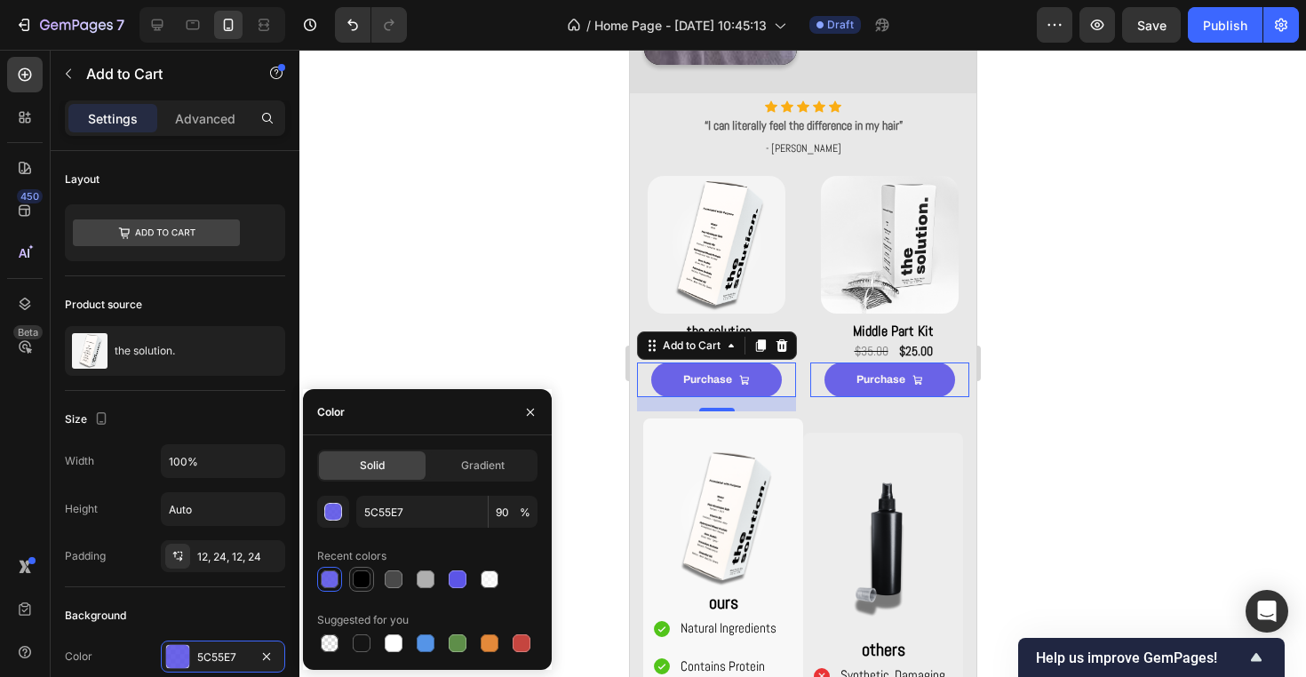
click at [355, 586] on div at bounding box center [362, 579] width 18 height 18
type input "000000"
type input "100"
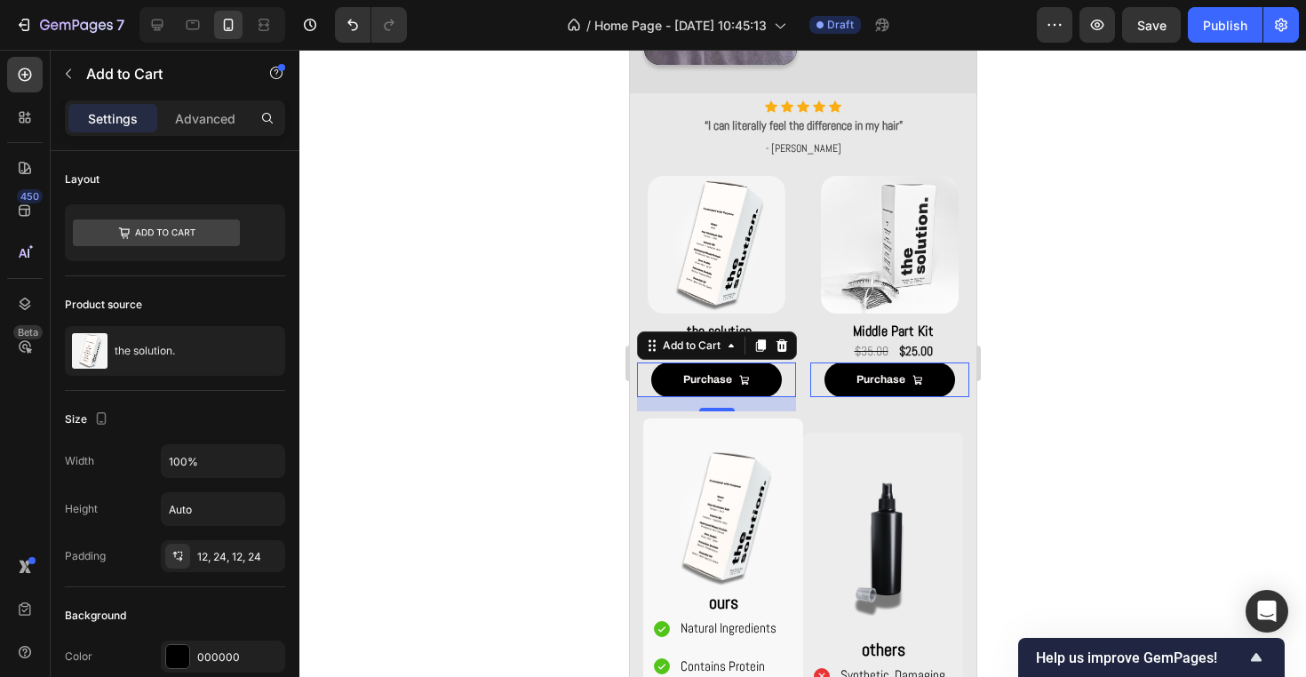
click at [512, 244] on div at bounding box center [802, 363] width 1006 height 627
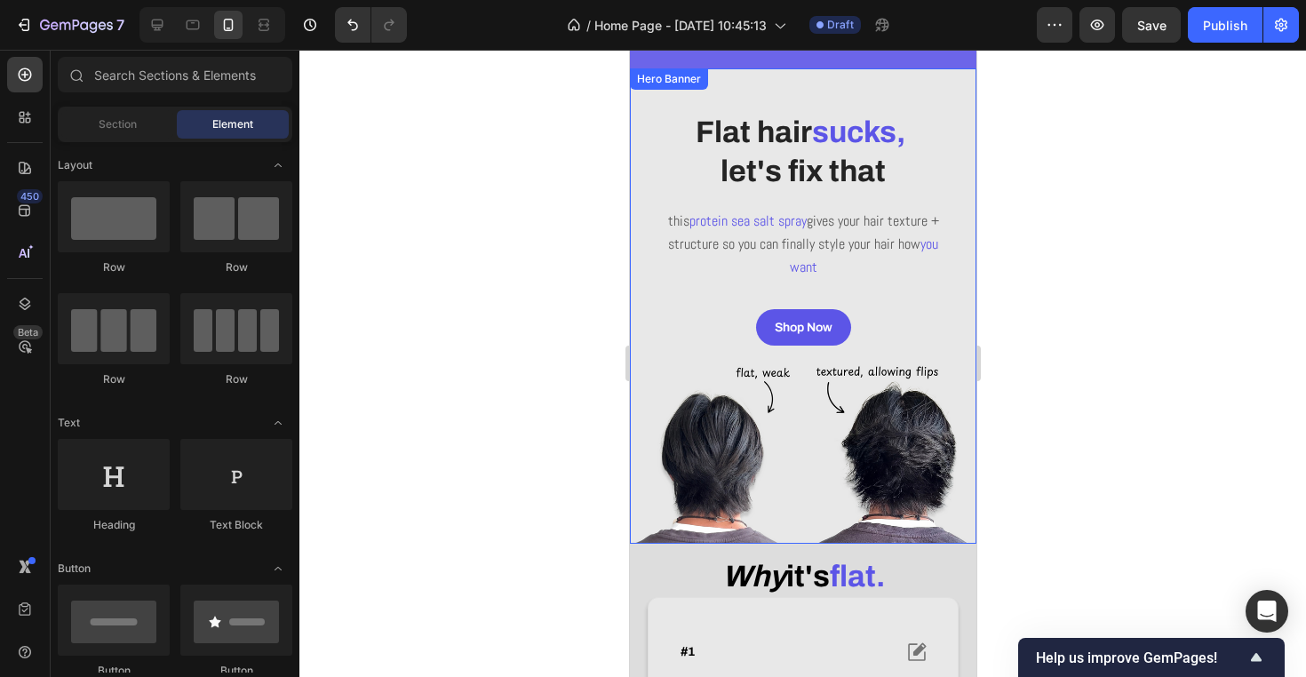
scroll to position [86, 0]
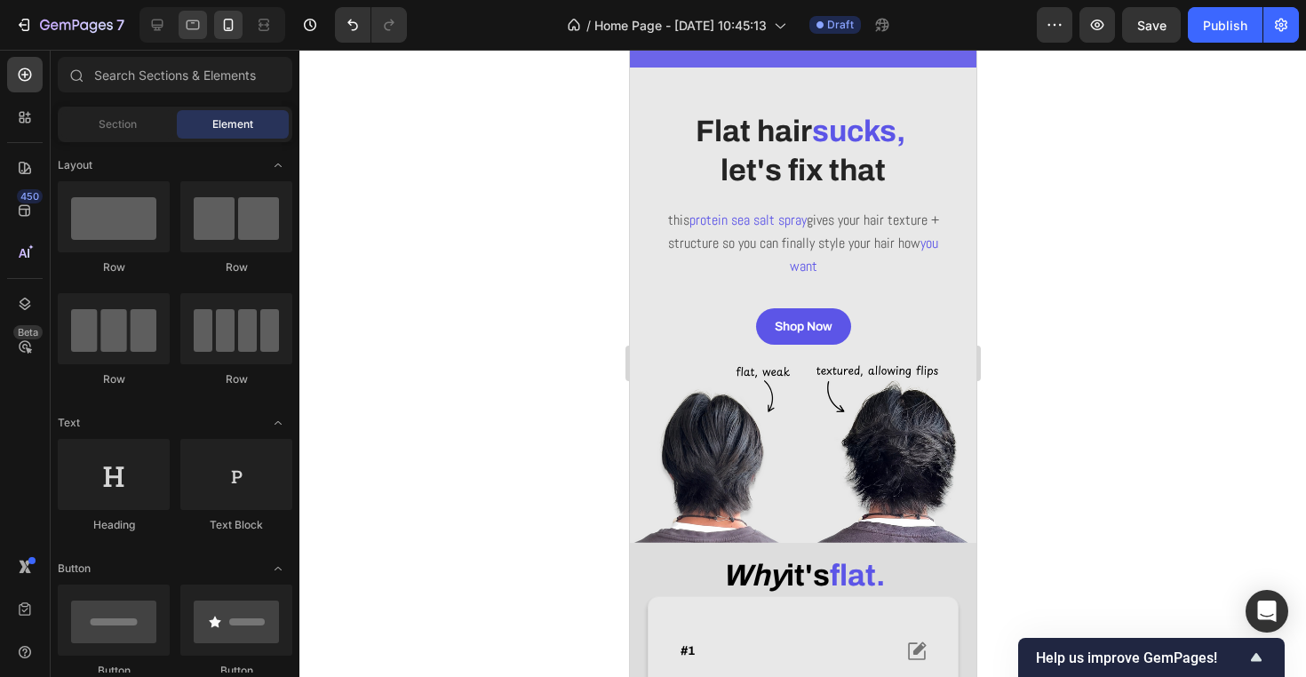
click at [192, 19] on icon at bounding box center [193, 25] width 18 height 18
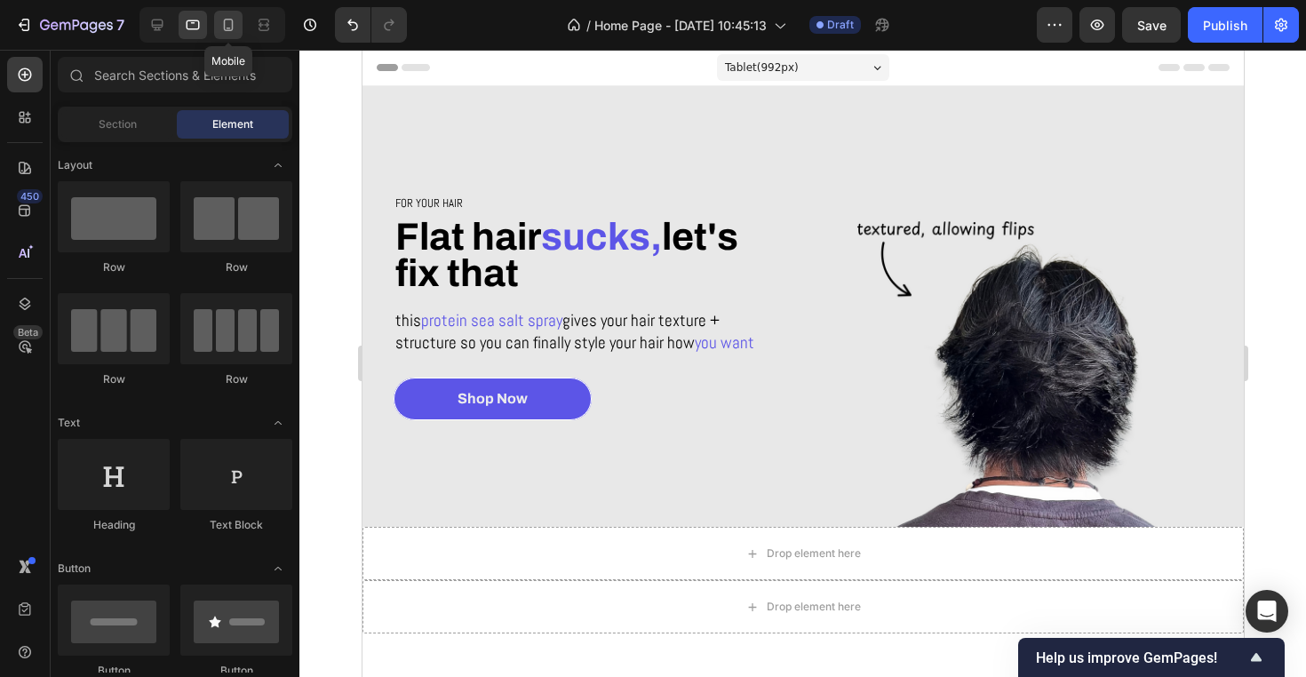
click at [238, 23] on div at bounding box center [228, 25] width 28 height 28
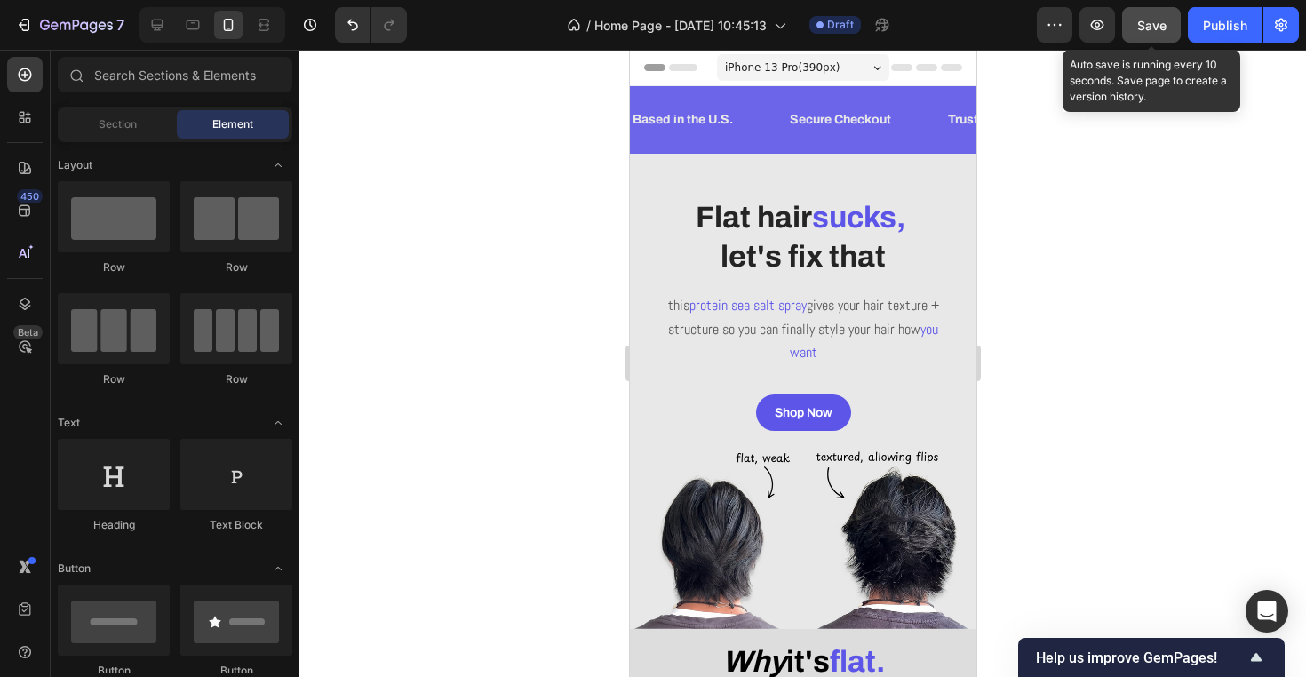
click at [1147, 20] on span "Save" at bounding box center [1151, 25] width 29 height 15
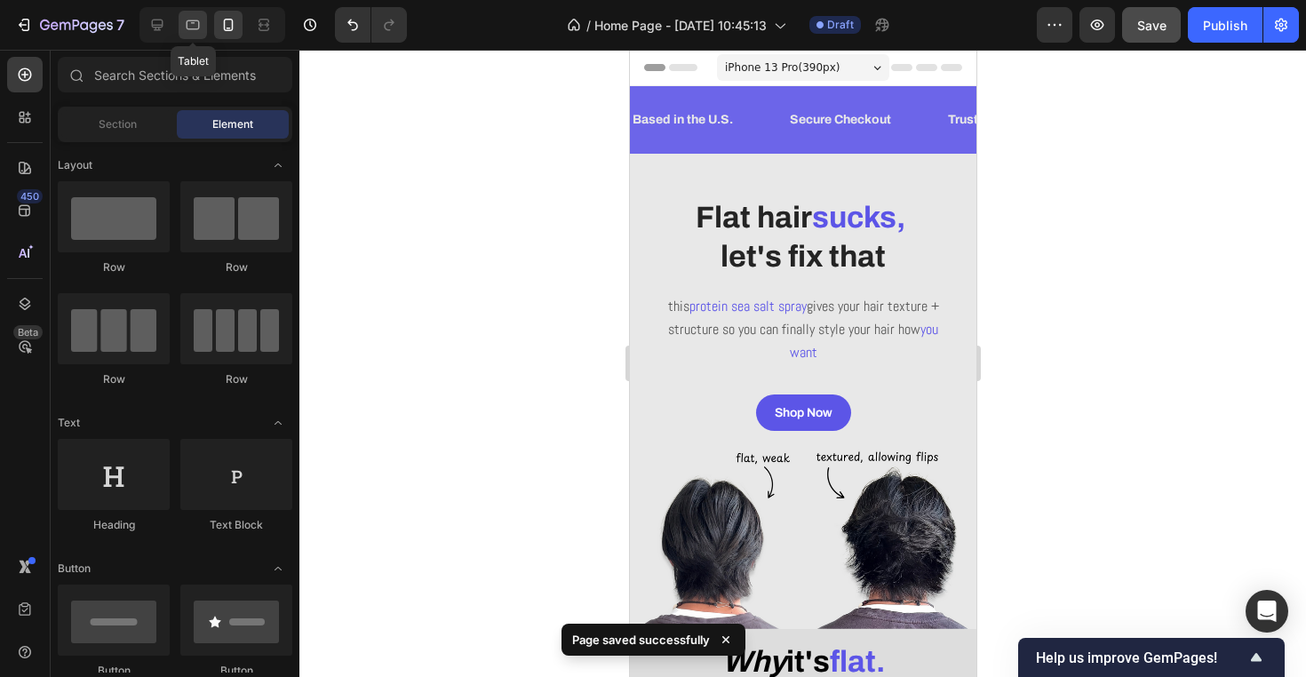
click at [205, 23] on div at bounding box center [193, 25] width 28 height 28
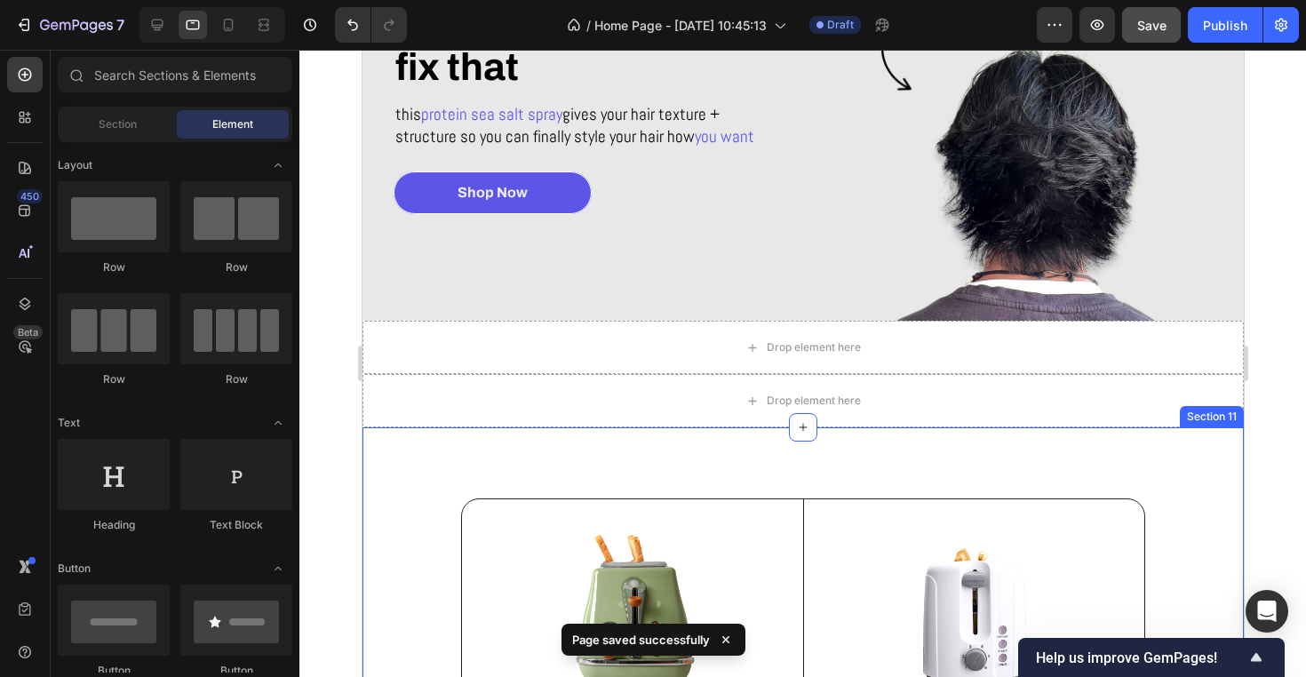
scroll to position [393, 0]
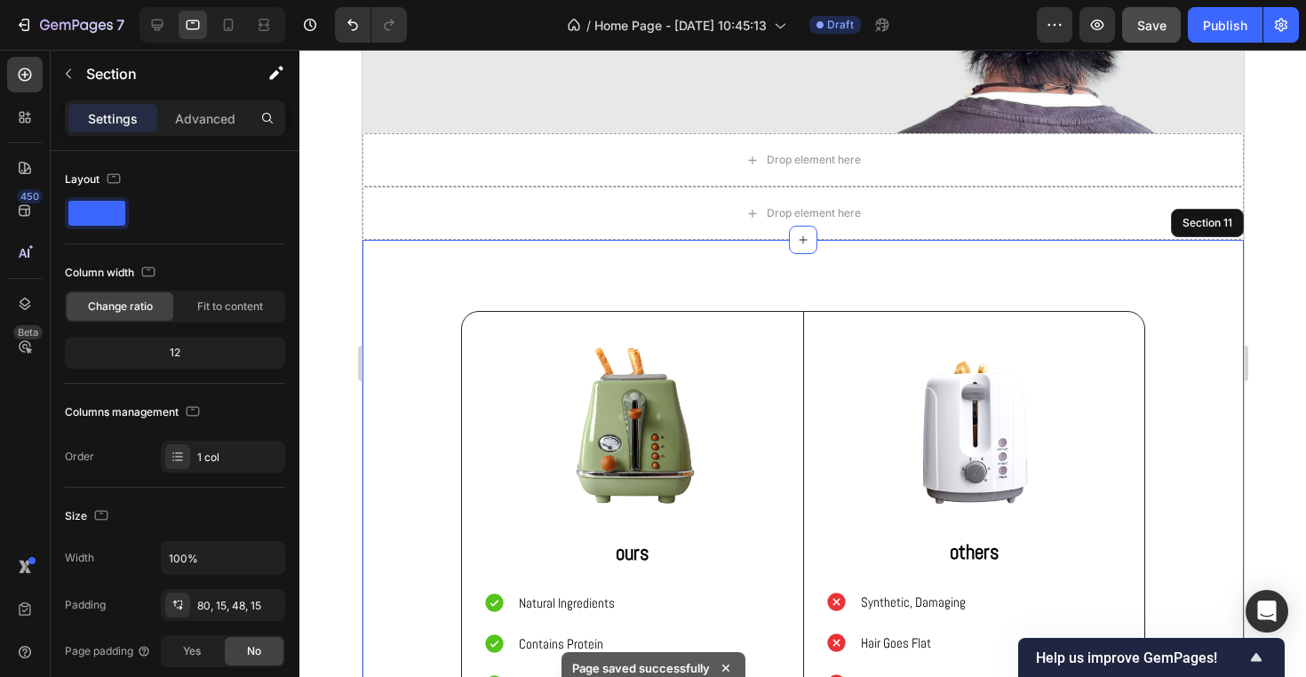
click at [718, 260] on div "Image ours Text Block Natural Ingredients Contains Protein Quality Subtle Warm …" at bounding box center [801, 564] width 881 height 649
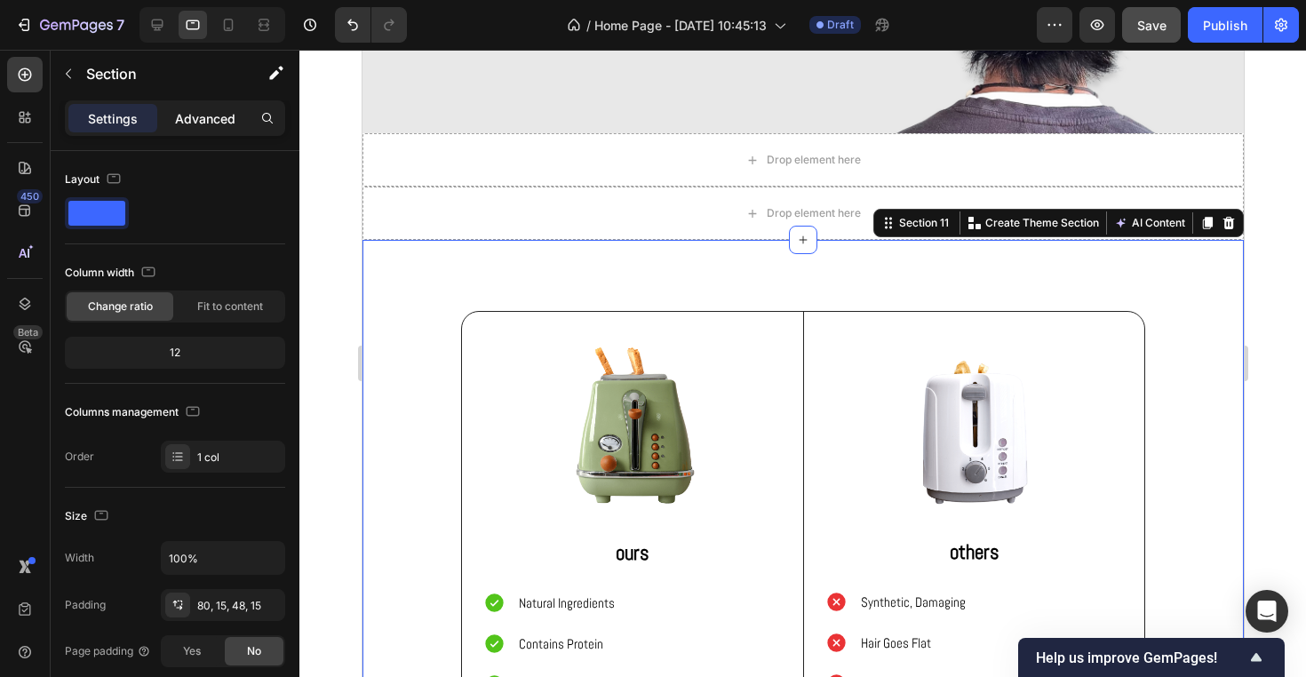
click at [196, 119] on p "Advanced" at bounding box center [205, 118] width 60 height 19
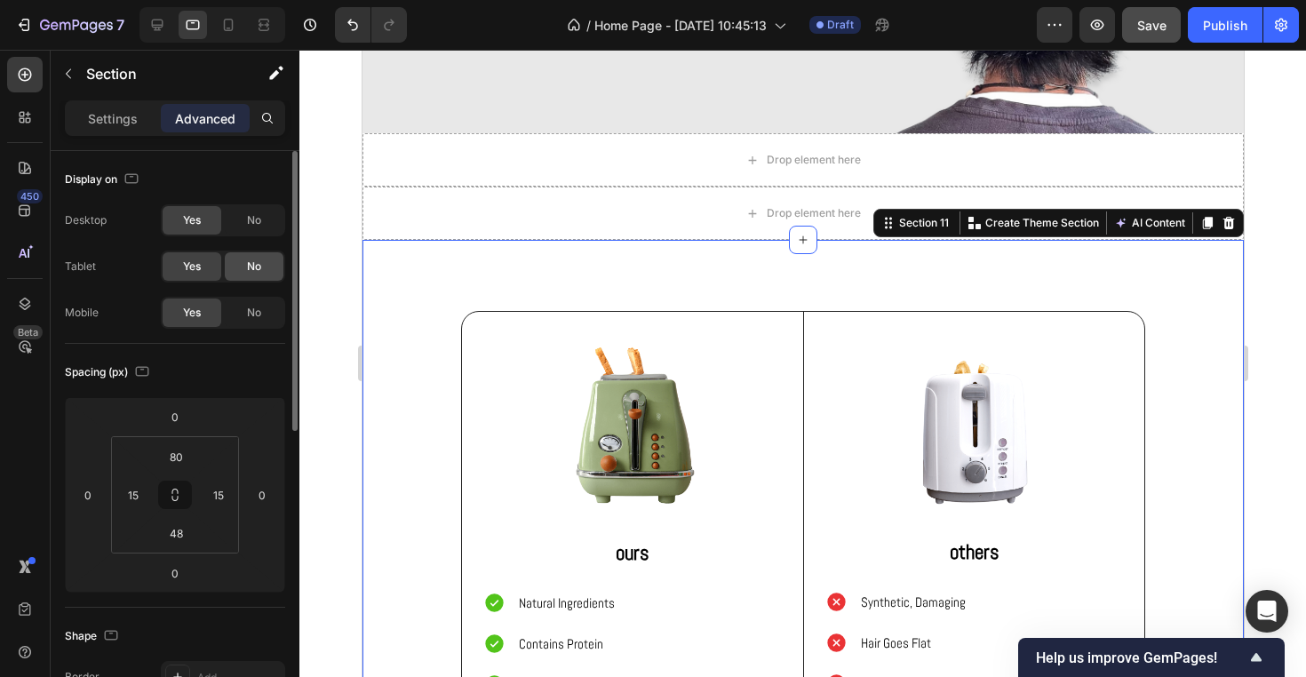
click at [252, 270] on span "No" at bounding box center [254, 266] width 14 height 16
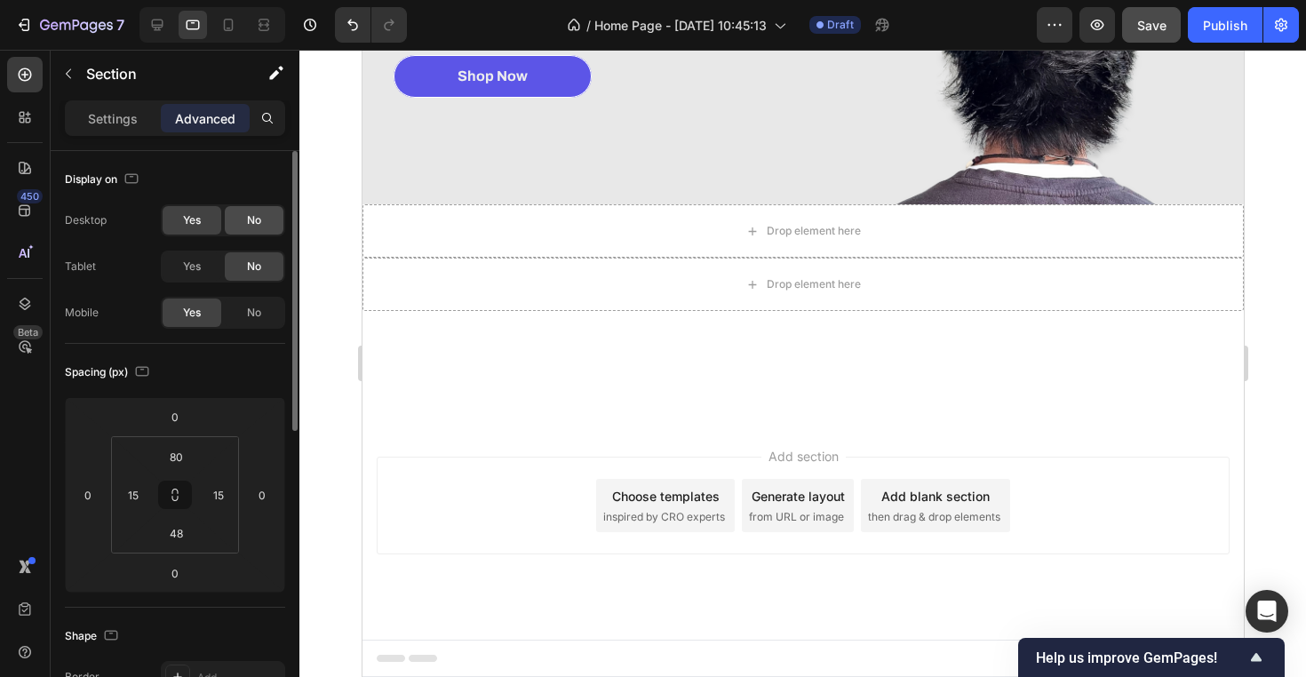
click at [252, 210] on div "No" at bounding box center [254, 220] width 59 height 28
click at [158, 16] on icon at bounding box center [157, 25] width 18 height 18
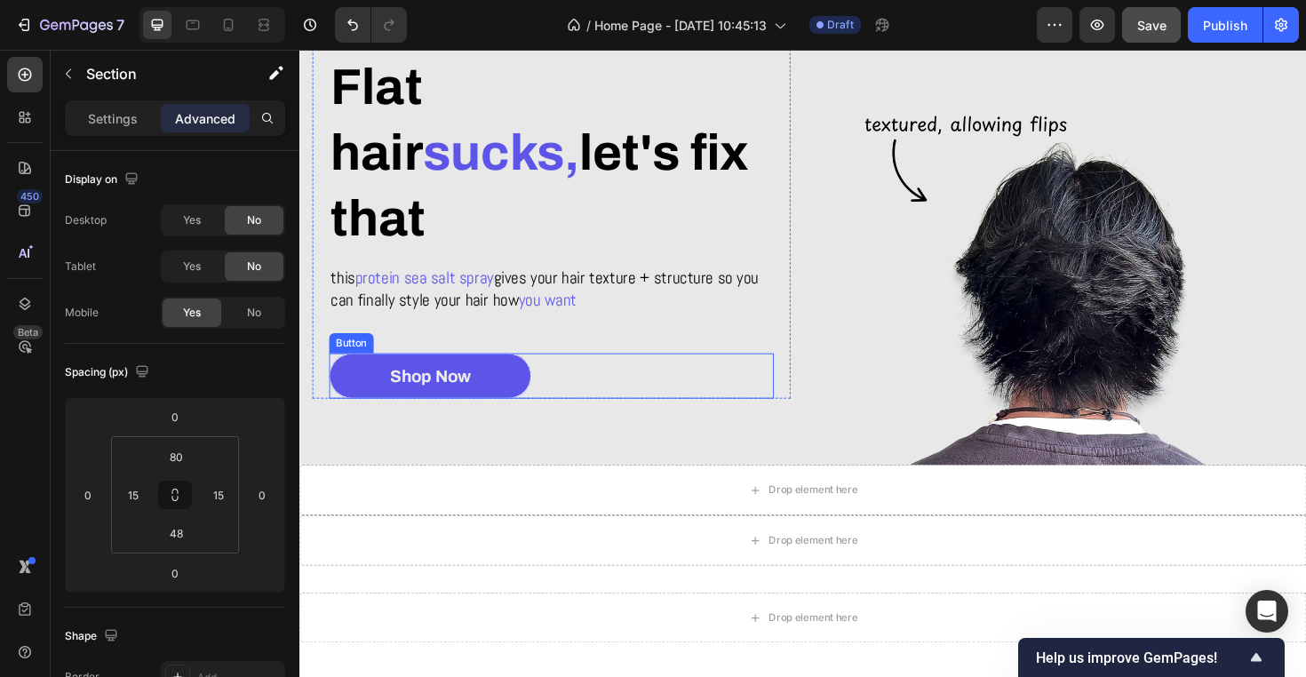
scroll to position [67, 0]
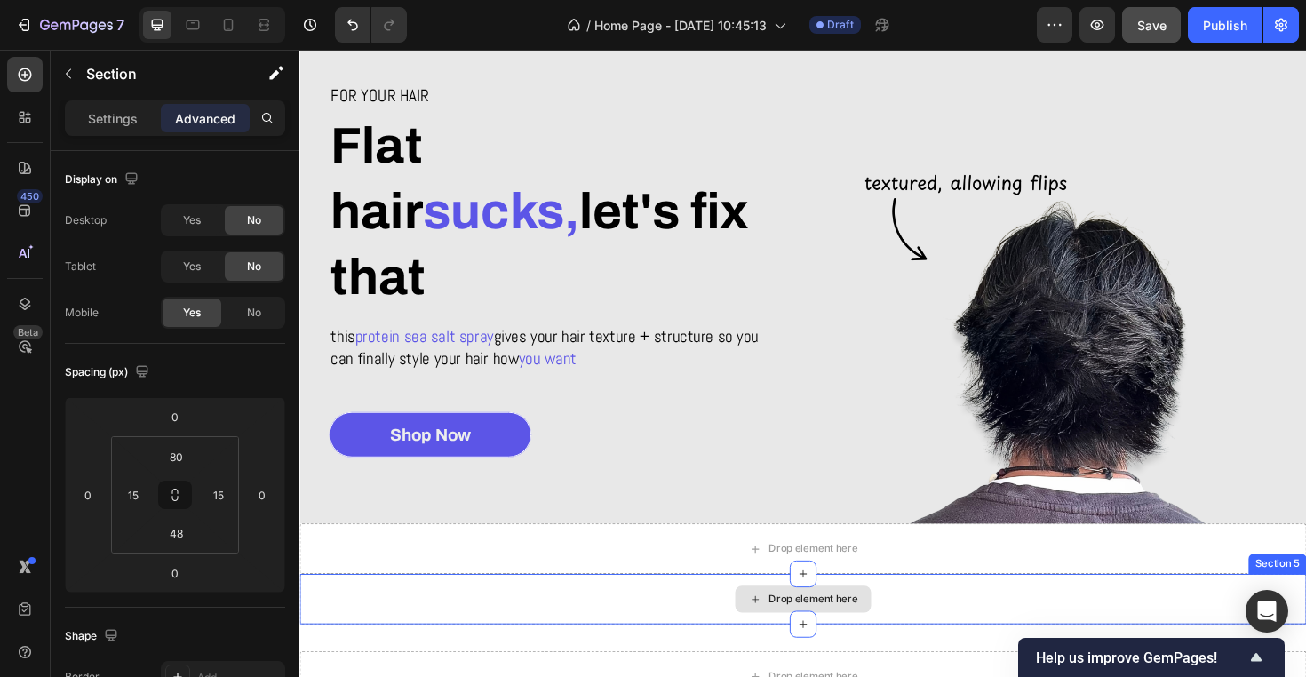
click at [595, 645] on div "Drop element here" at bounding box center [832, 631] width 1066 height 53
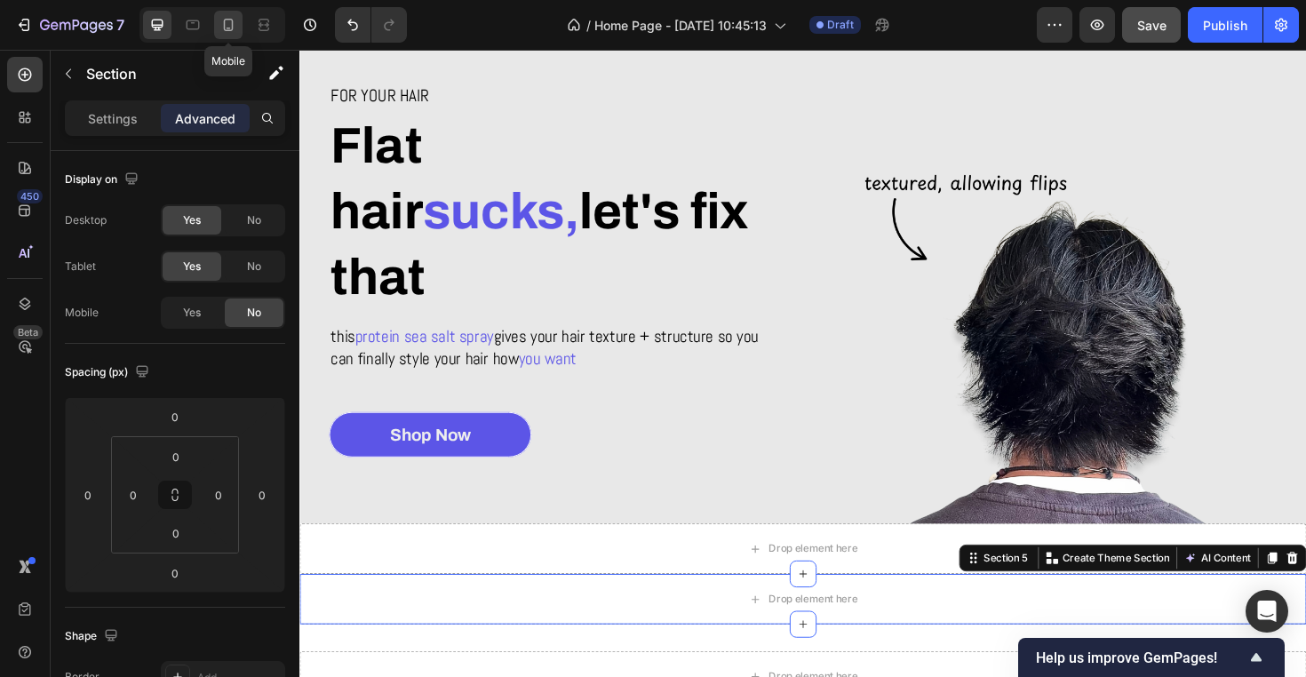
click at [234, 16] on div at bounding box center [228, 25] width 28 height 28
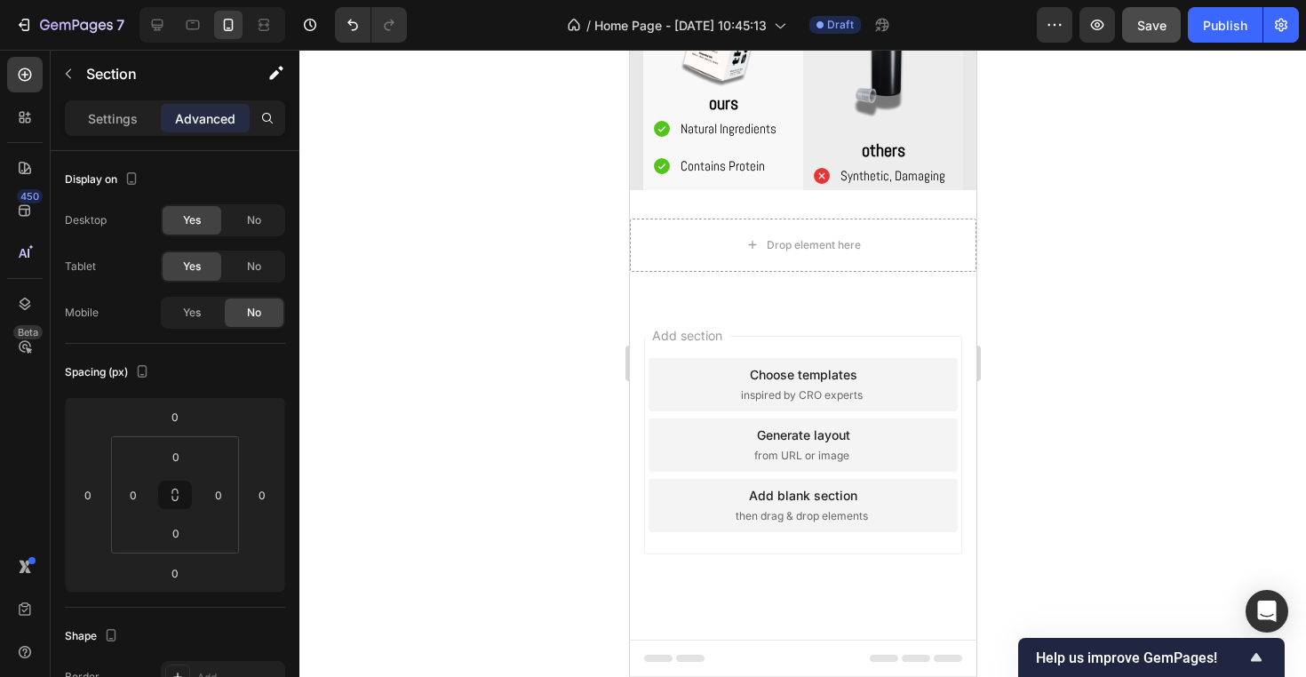
scroll to position [1806, 0]
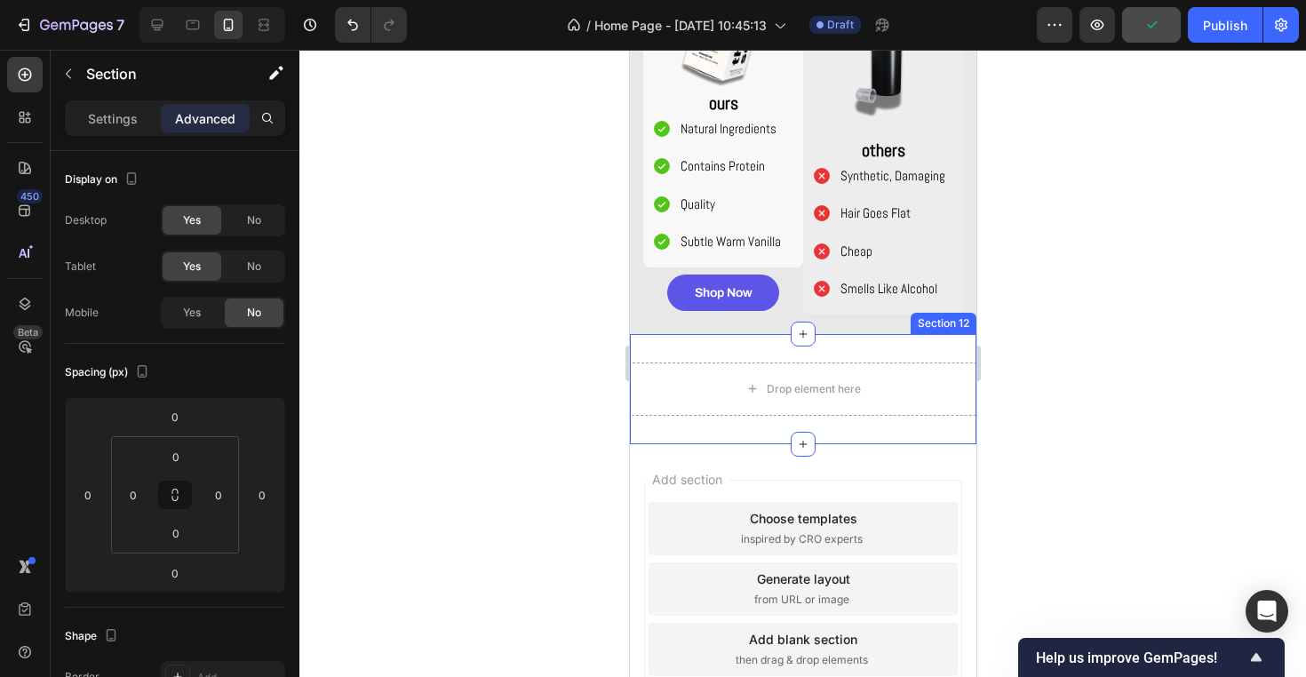
click at [925, 430] on div "Drop element here Section 12" at bounding box center [802, 389] width 346 height 110
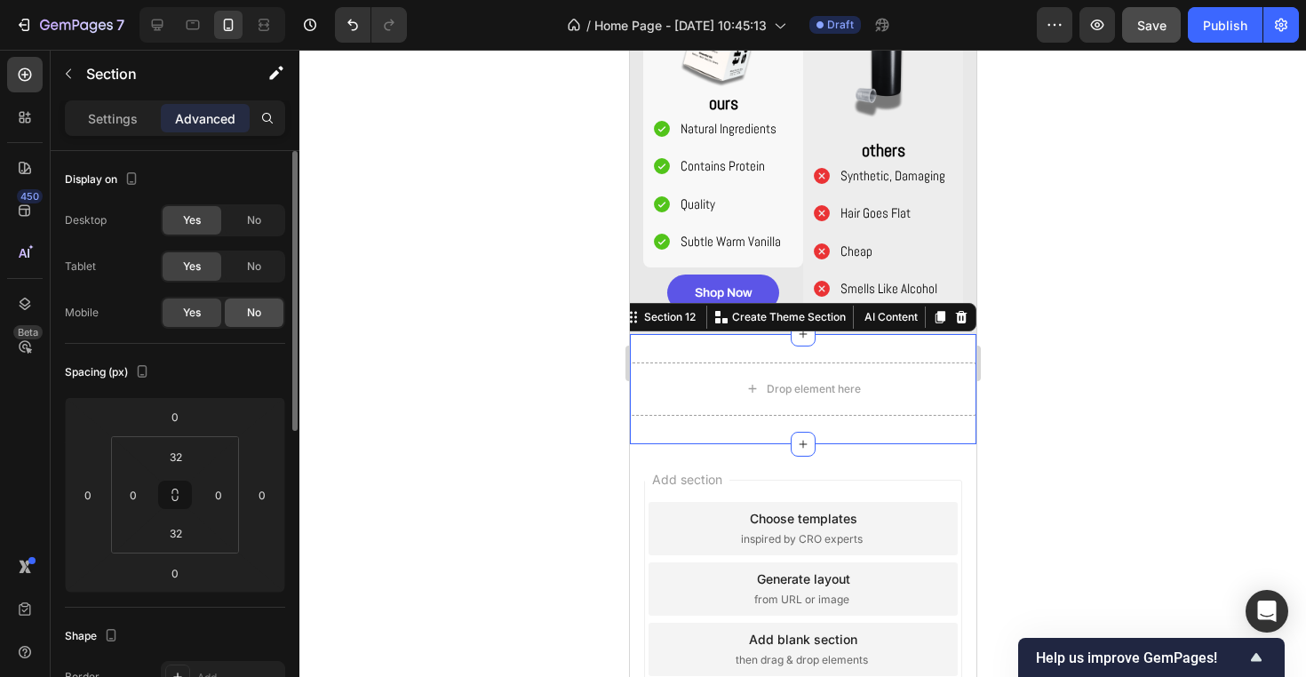
click at [251, 306] on span "No" at bounding box center [254, 313] width 14 height 16
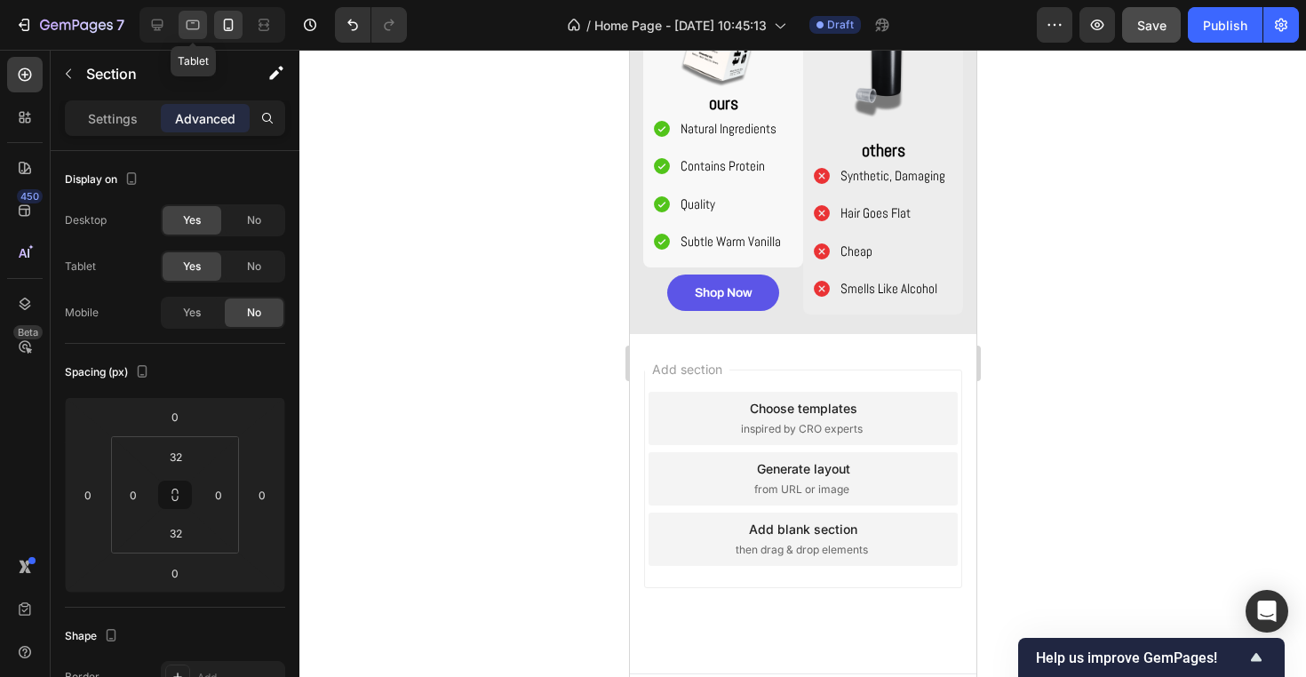
click at [203, 14] on div at bounding box center [193, 25] width 28 height 28
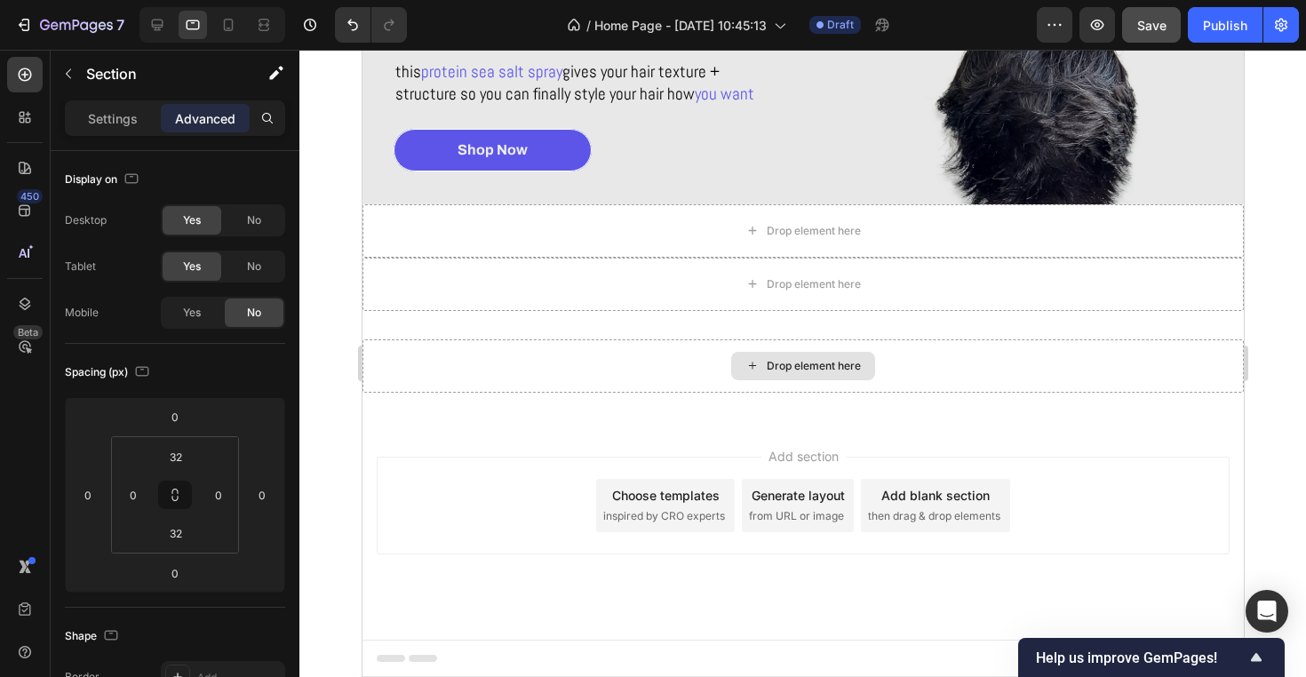
scroll to position [249, 0]
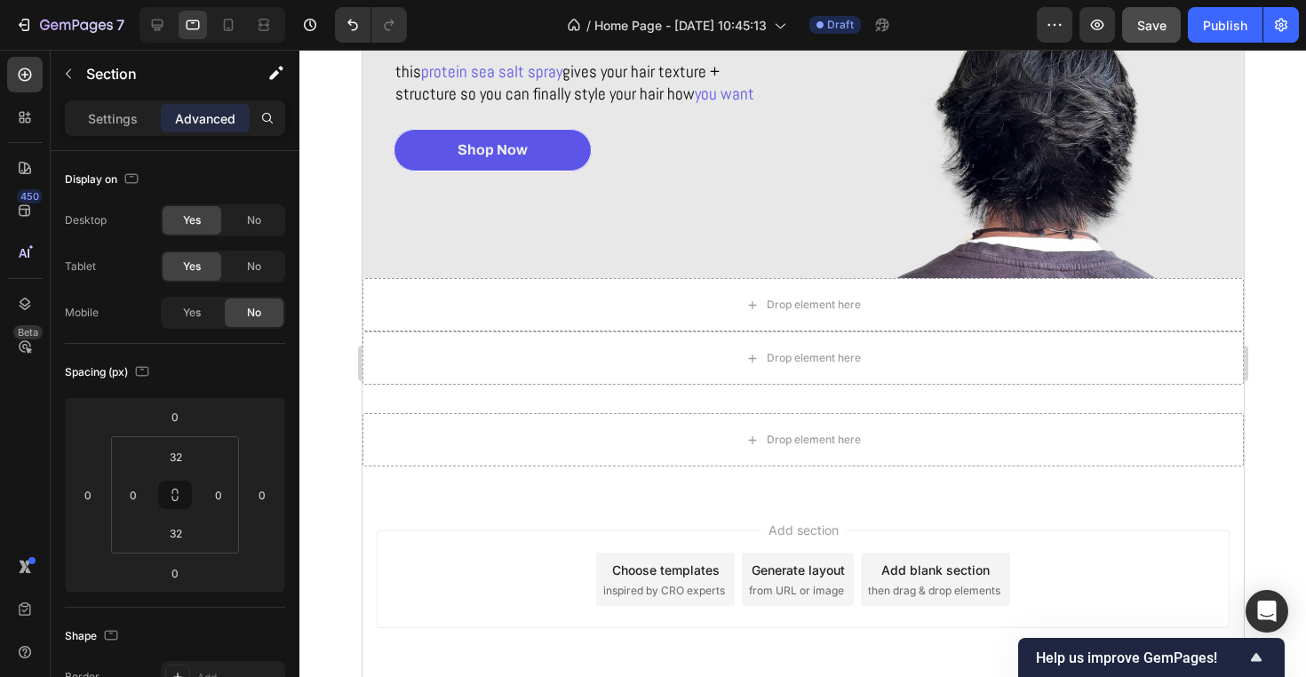
click at [494, 478] on div "Drop element here Section 12" at bounding box center [801, 440] width 881 height 110
click at [488, 386] on div "Drop element here Section 12" at bounding box center [801, 440] width 881 height 110
click at [487, 354] on div "Drop element here" at bounding box center [801, 357] width 881 height 53
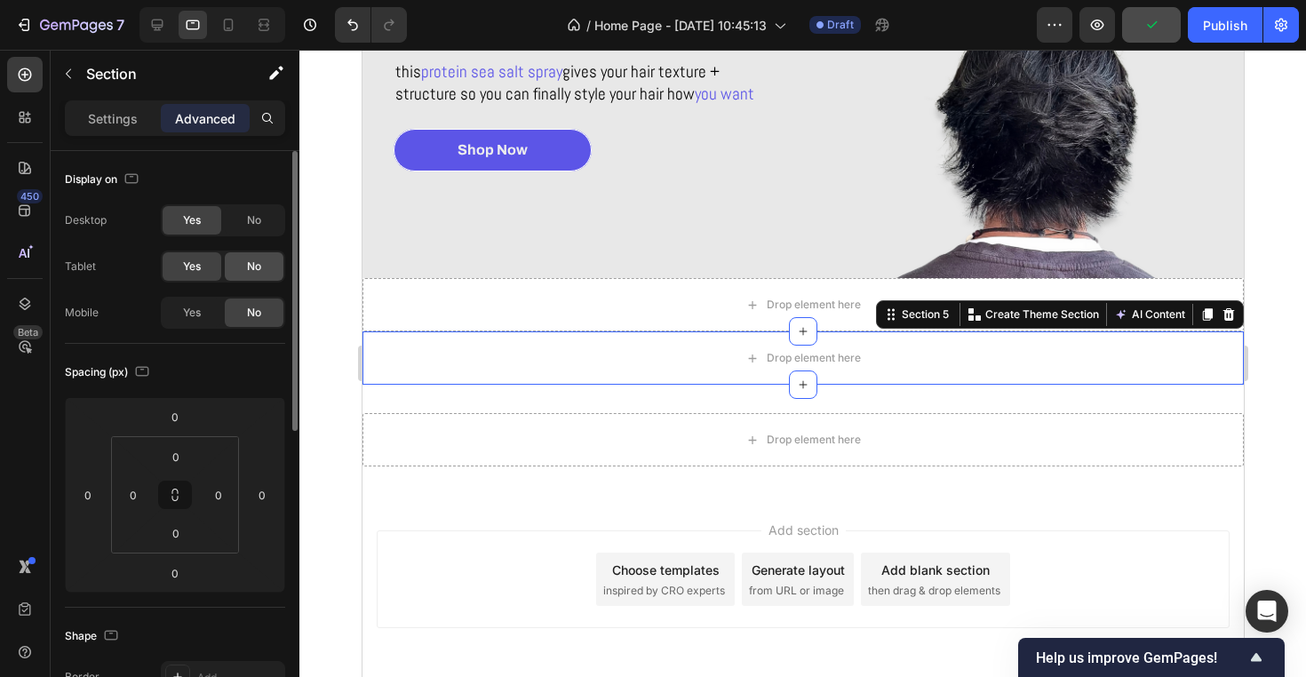
click at [258, 268] on span "No" at bounding box center [254, 266] width 14 height 16
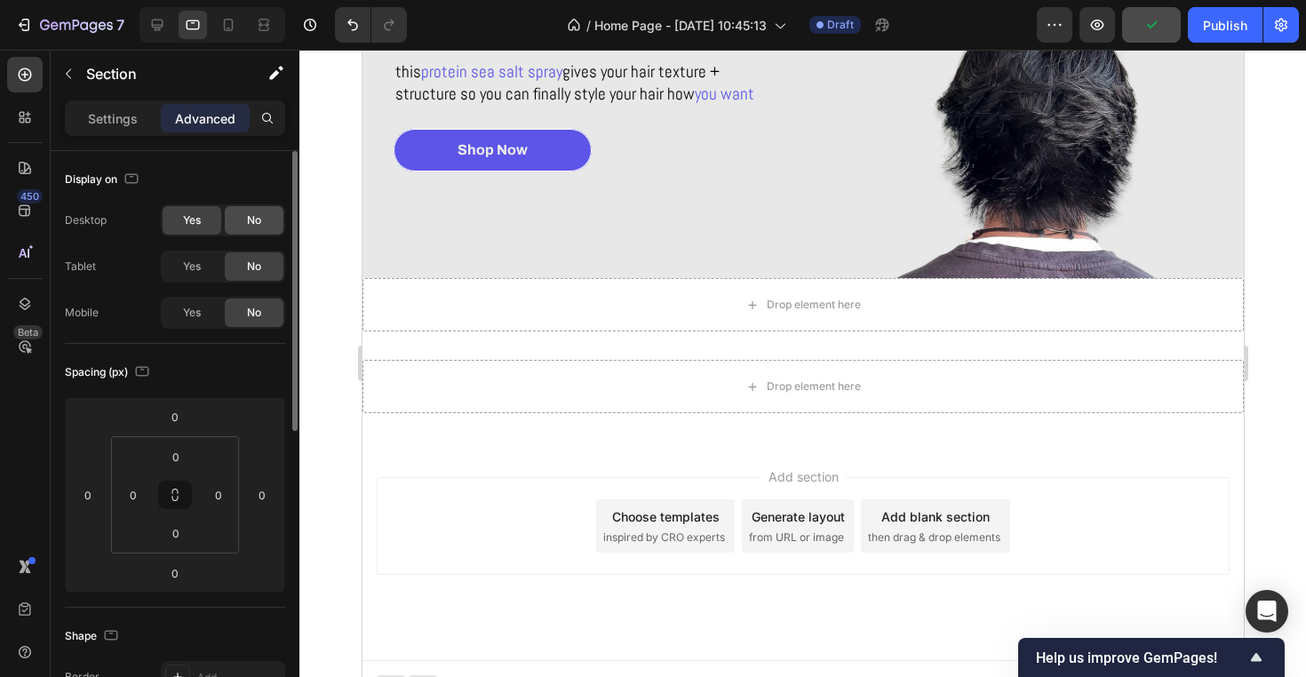
click at [258, 218] on span "No" at bounding box center [254, 220] width 14 height 16
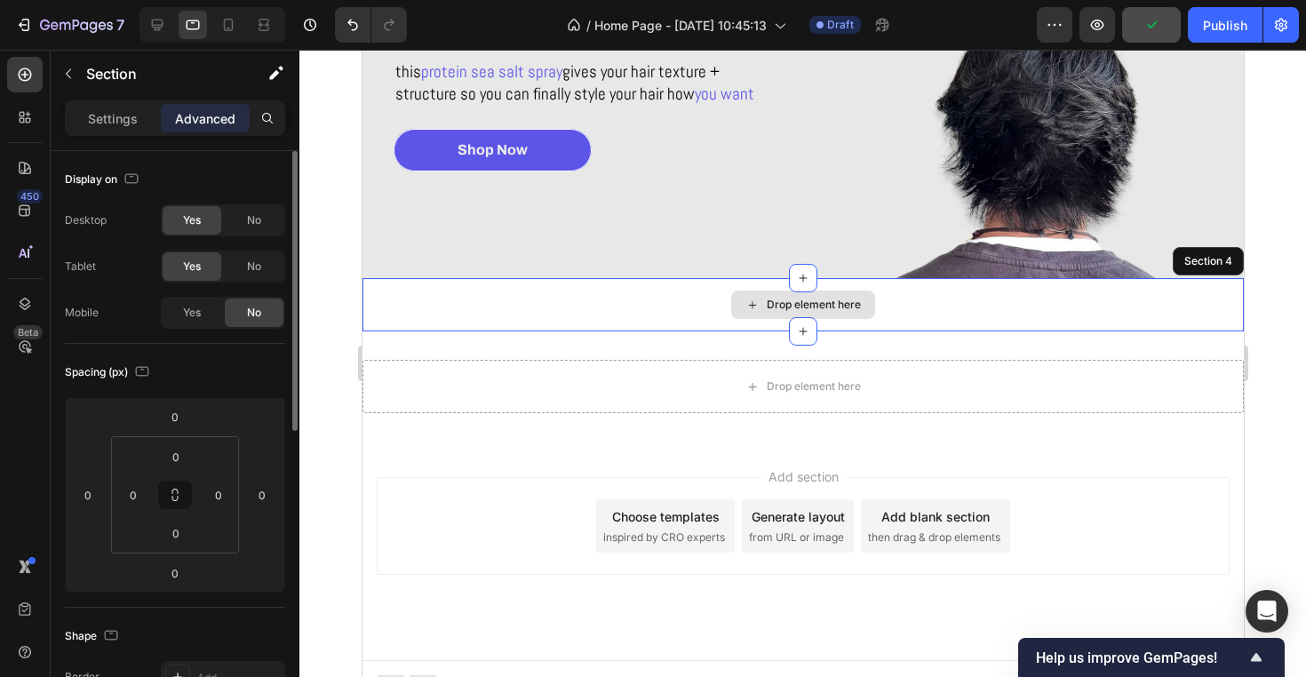
click at [670, 302] on div "Drop element here" at bounding box center [801, 304] width 881 height 53
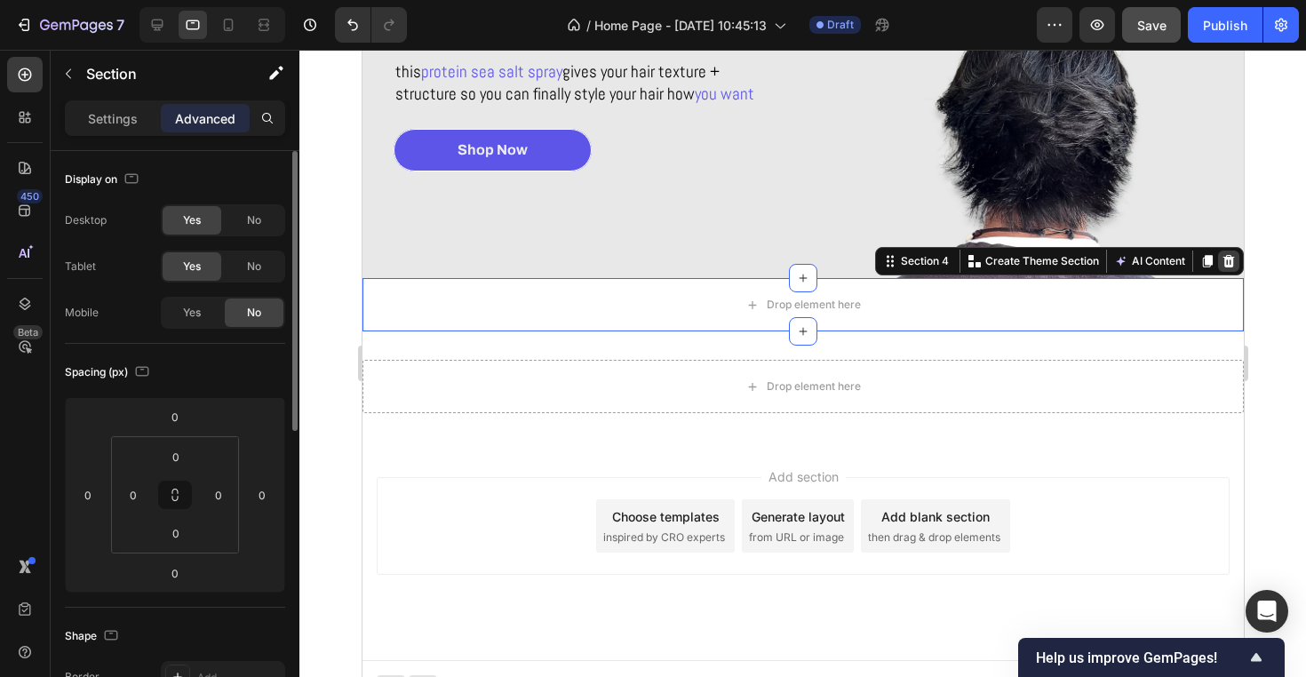
click at [1234, 263] on div at bounding box center [1227, 260] width 21 height 21
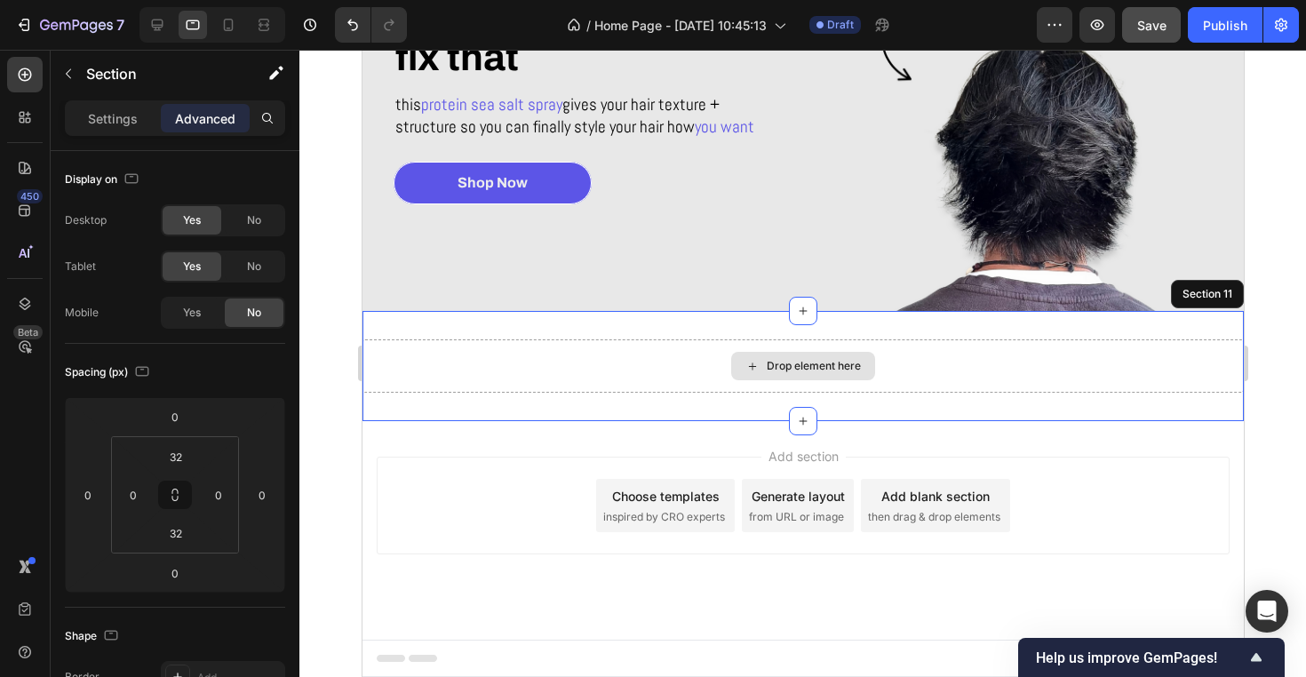
click at [1070, 339] on div "Drop element here" at bounding box center [801, 365] width 881 height 53
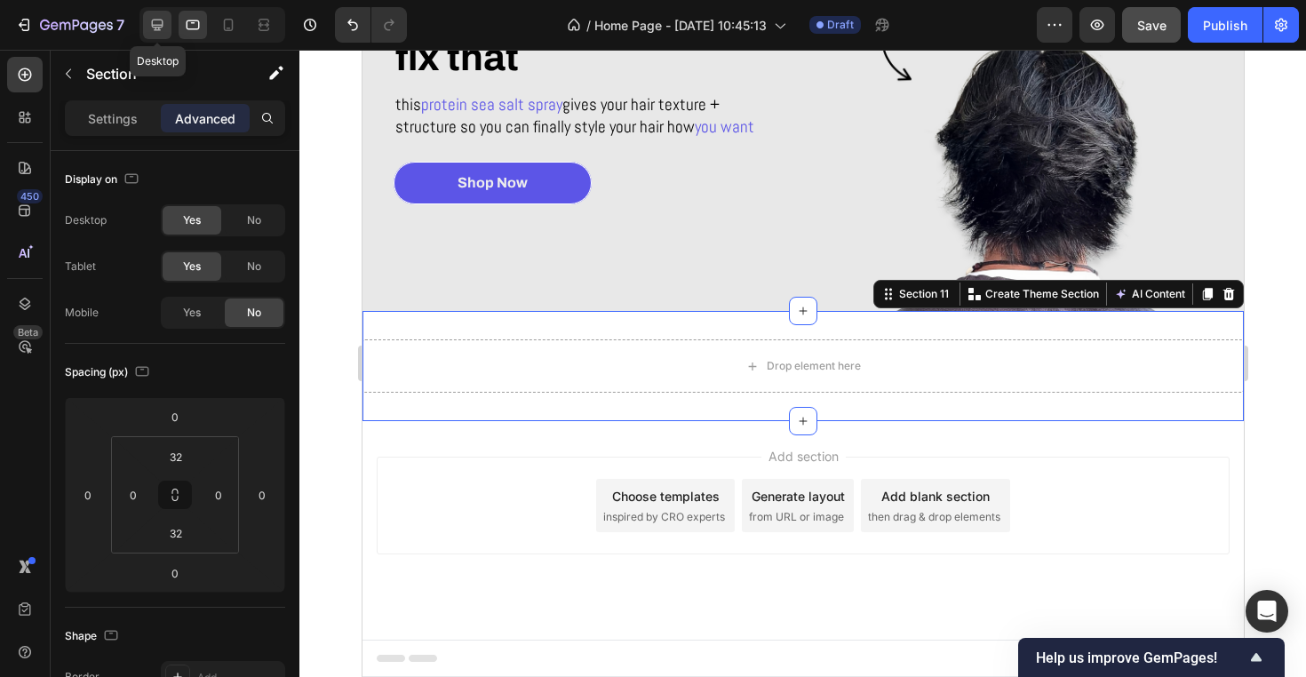
click at [163, 18] on icon at bounding box center [157, 25] width 18 height 18
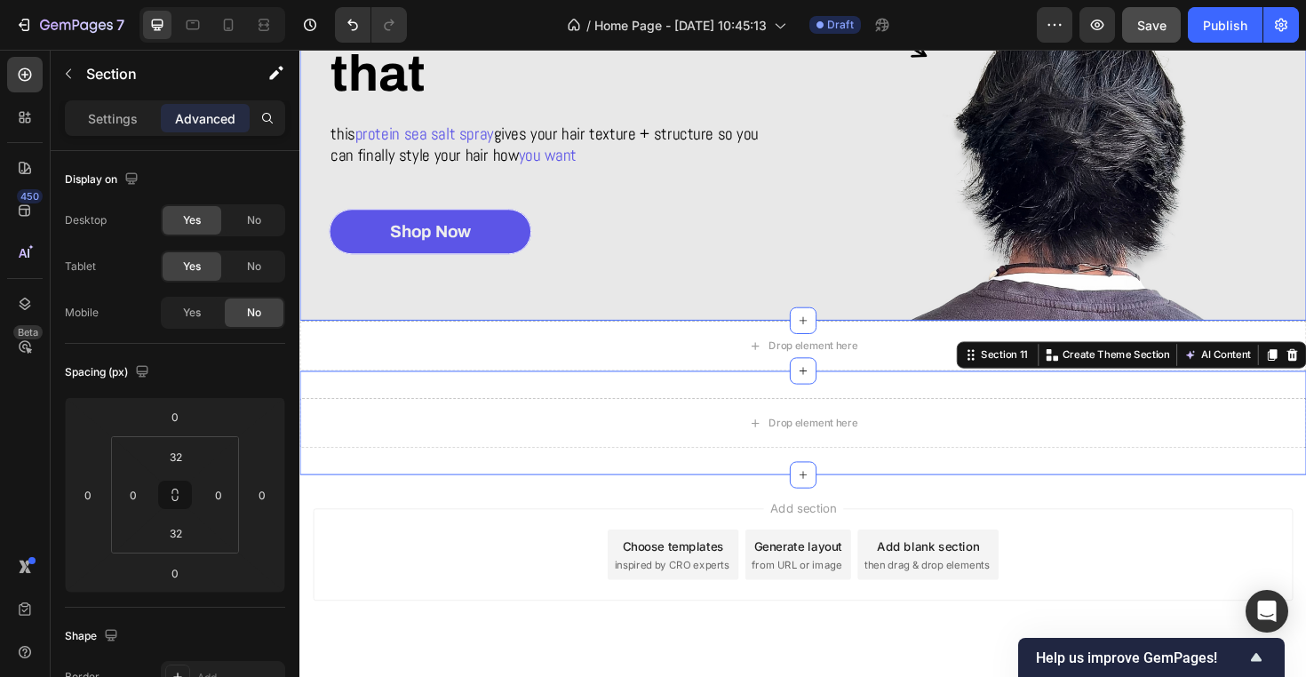
scroll to position [324, 0]
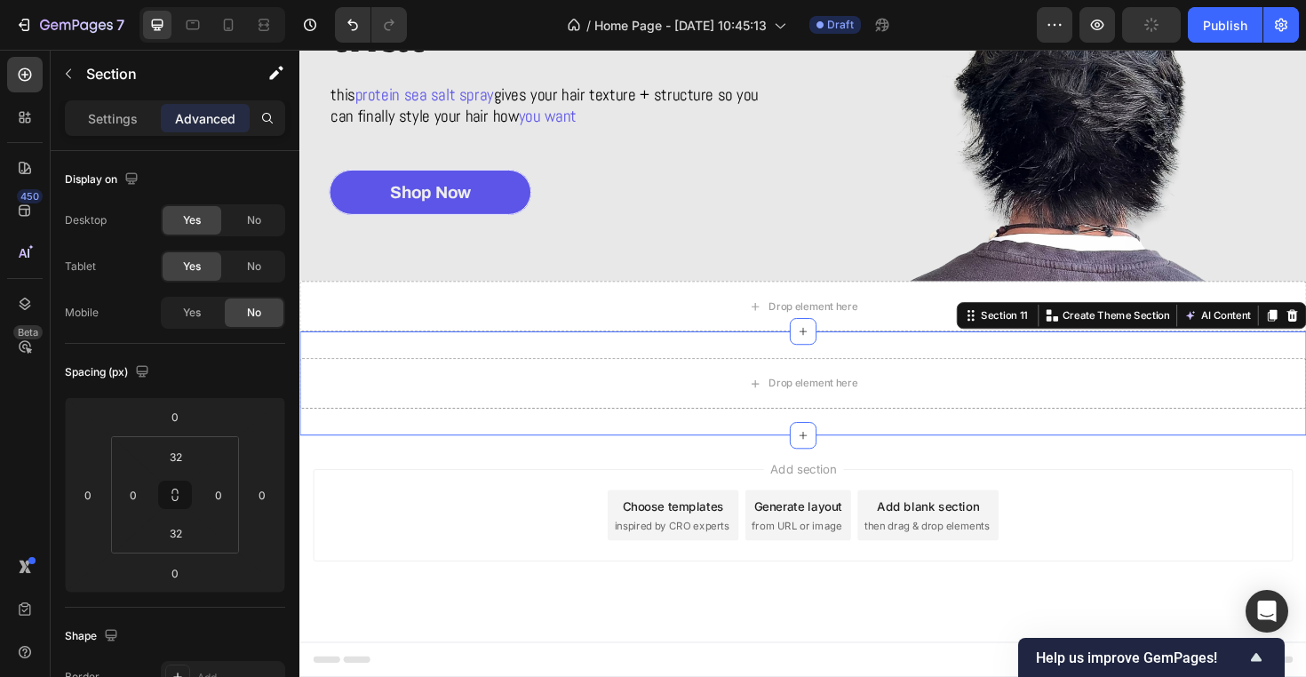
click at [519, 451] on div "Drop element here Section 11 Create Theme Section AI Content Write with GemAI W…" at bounding box center [832, 403] width 1066 height 110
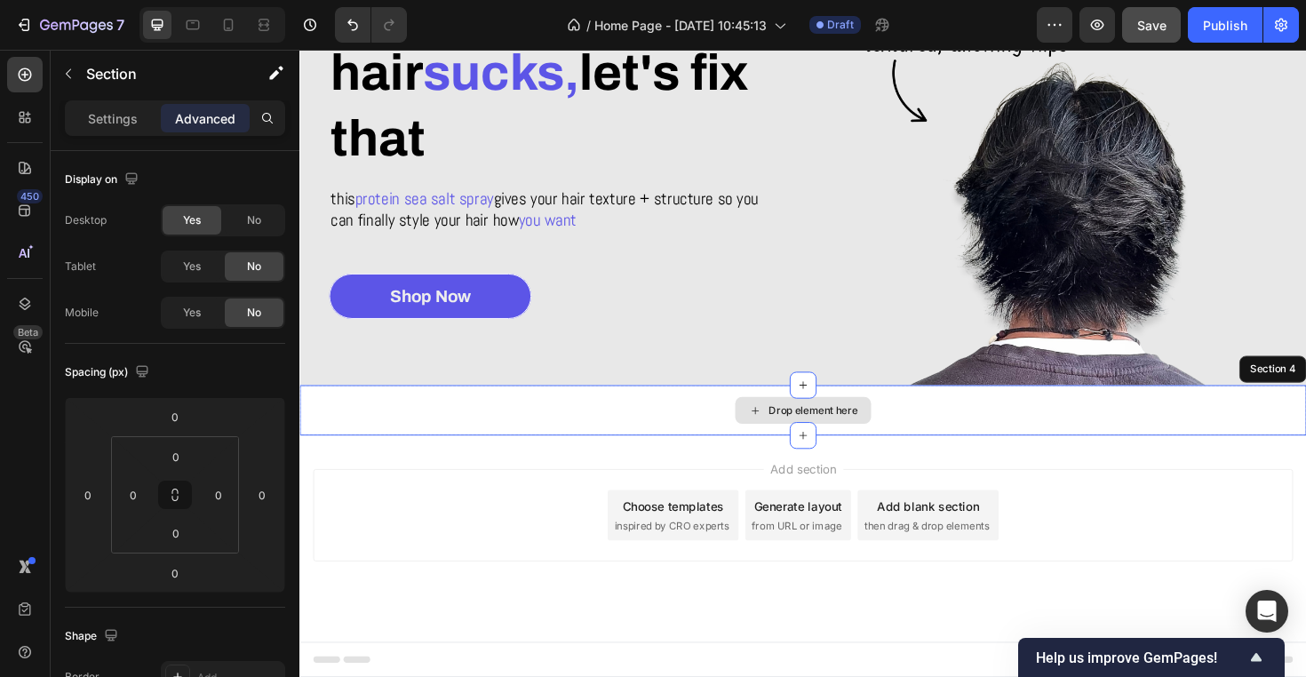
click at [1279, 405] on div "Drop element here" at bounding box center [832, 431] width 1066 height 53
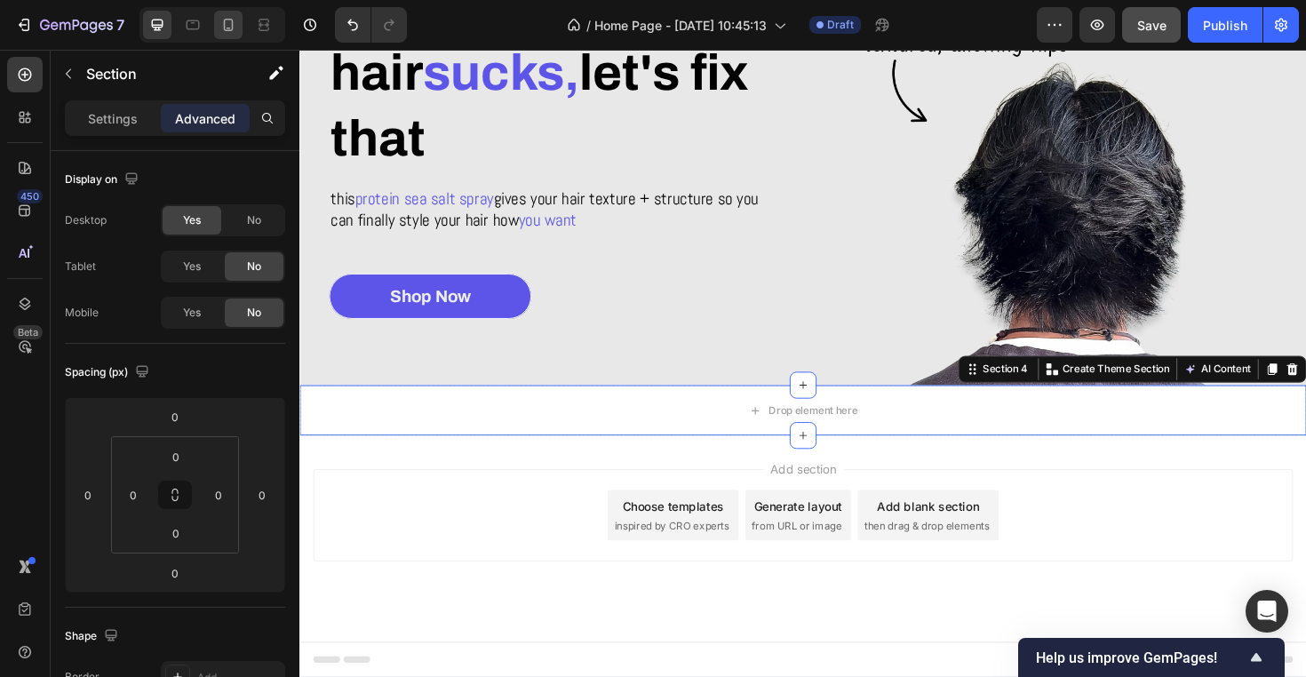
click at [234, 19] on icon at bounding box center [228, 25] width 18 height 18
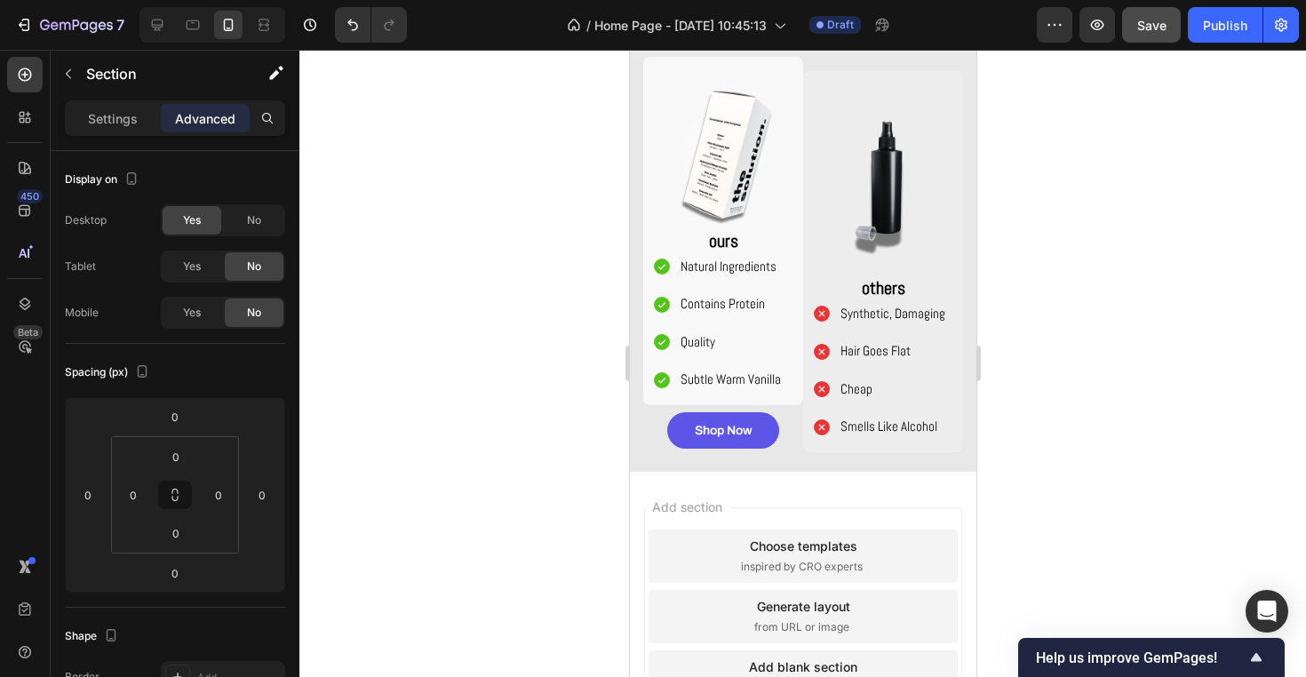
scroll to position [1545, 0]
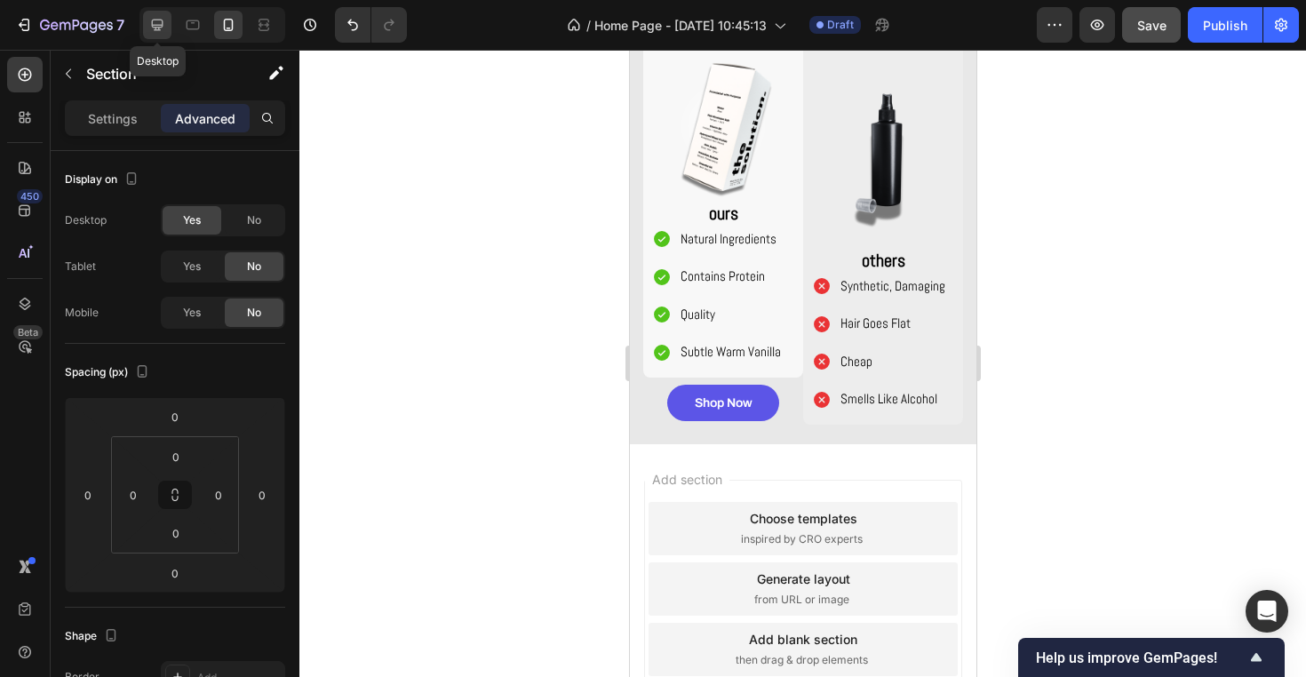
click at [159, 12] on div at bounding box center [157, 25] width 28 height 28
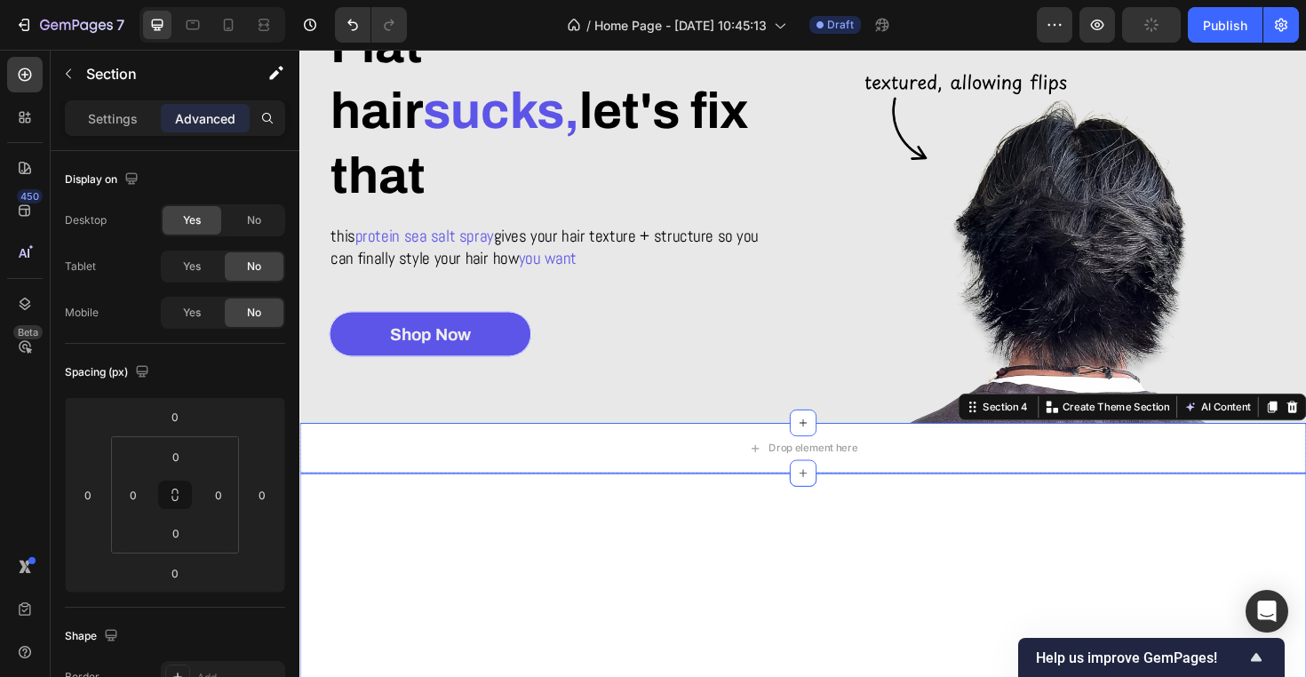
scroll to position [133, 0]
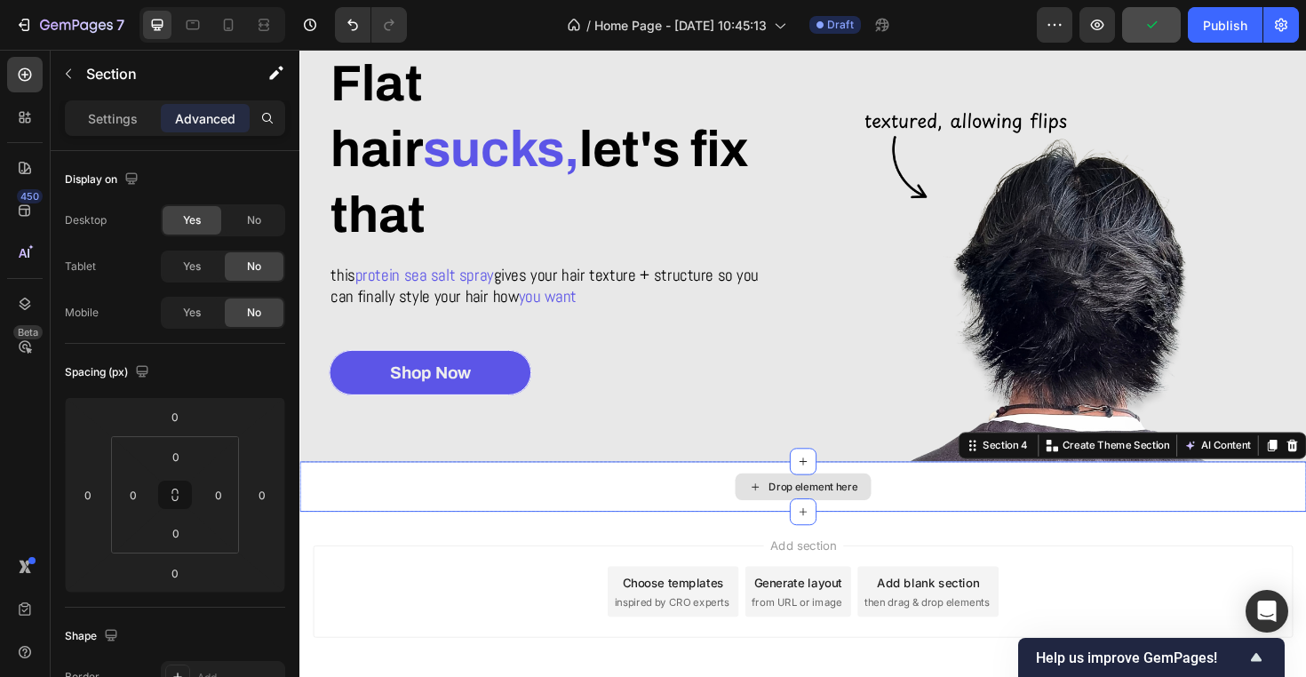
click at [1032, 538] on div "Drop element here" at bounding box center [832, 512] width 1066 height 53
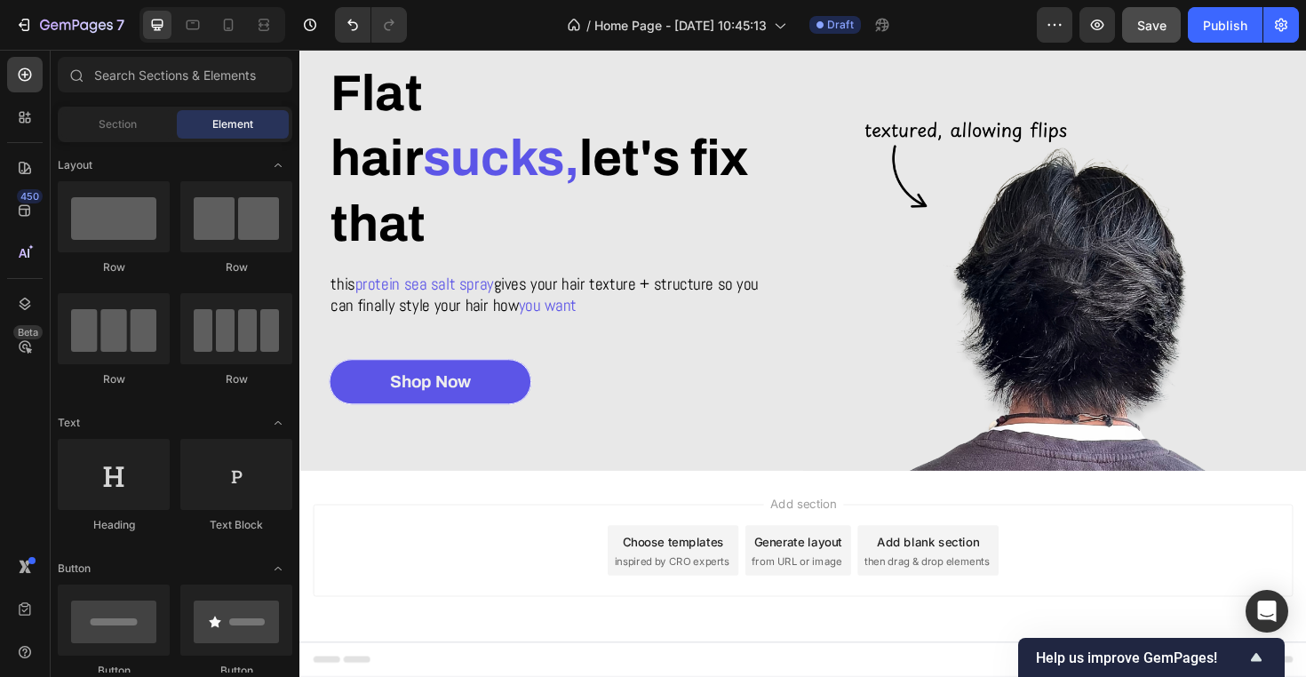
click at [225, 6] on div "7 Version history / Home Page - [DATE] 10:45:13 Draft Preview Save Publish" at bounding box center [653, 25] width 1306 height 51
click at [225, 19] on icon at bounding box center [228, 25] width 18 height 18
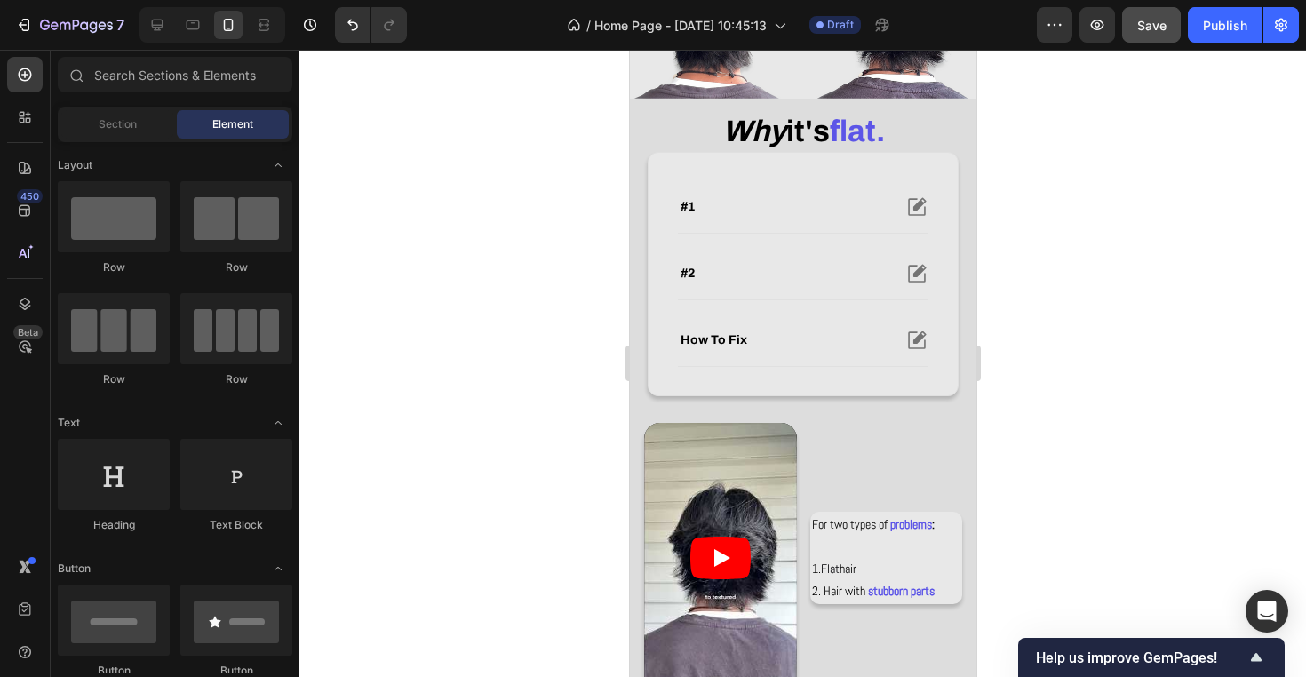
scroll to position [541, 0]
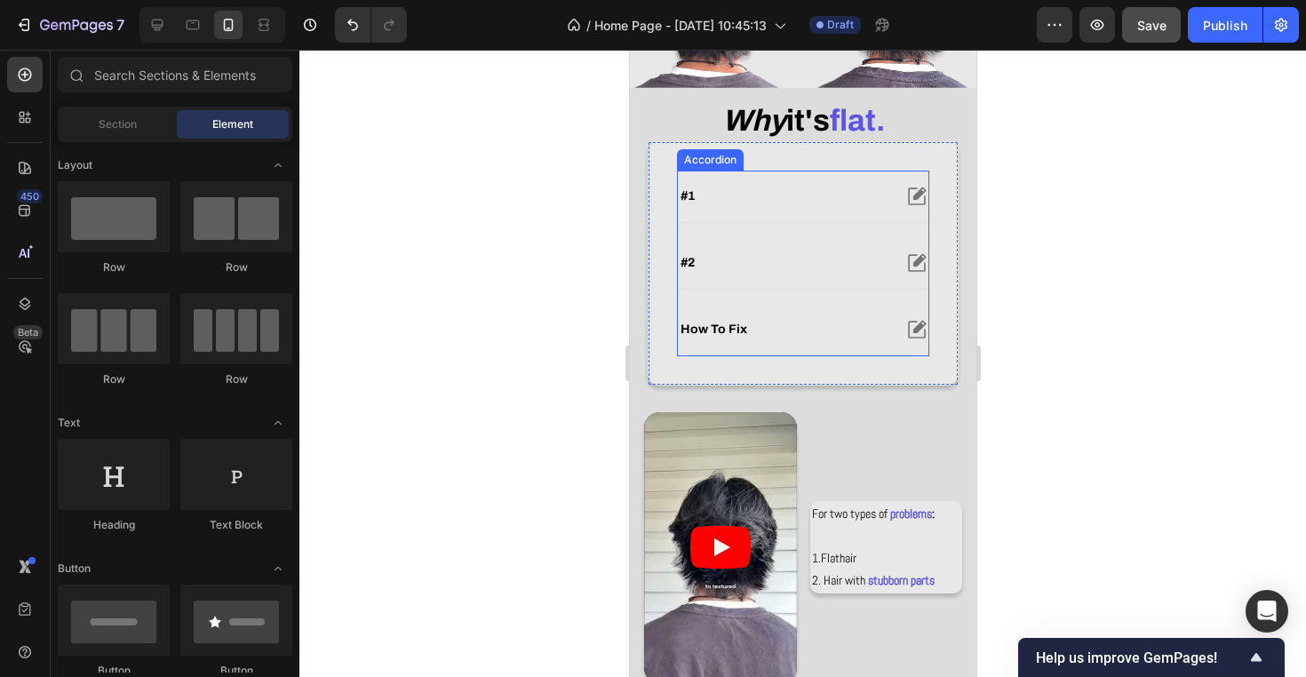
click at [789, 304] on div "how to fix" at bounding box center [802, 330] width 250 height 52
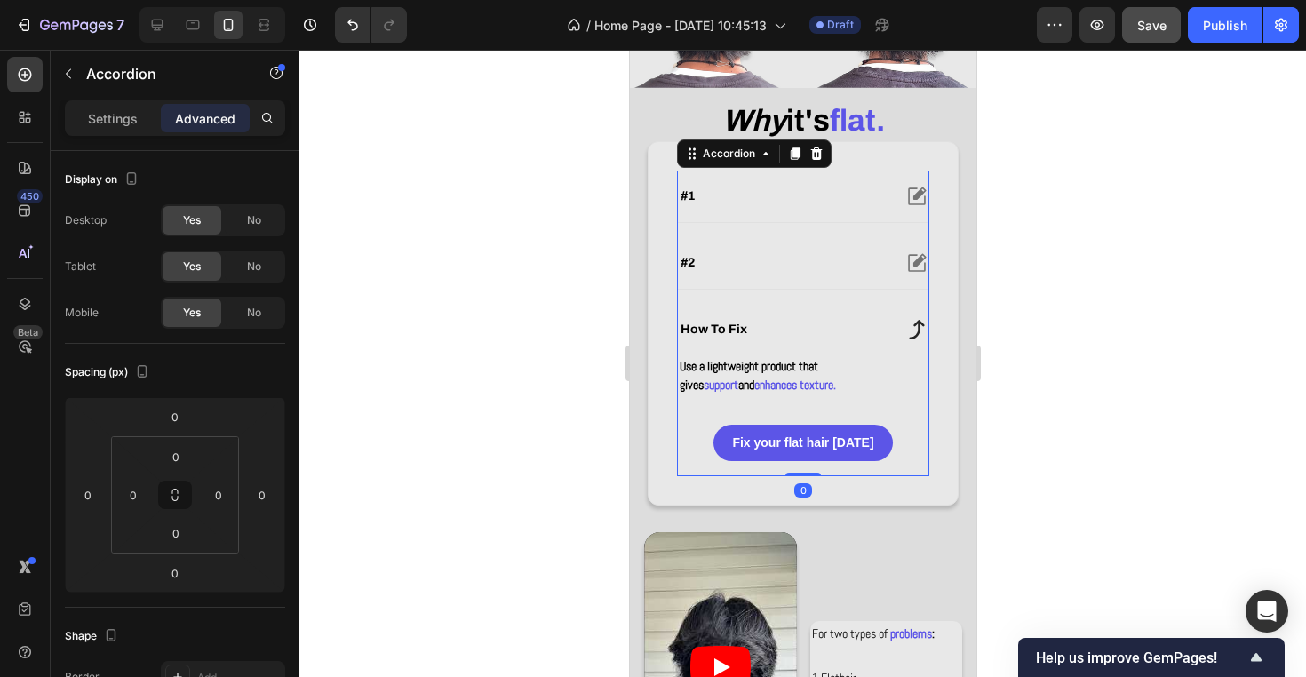
click at [789, 306] on div "how to fix" at bounding box center [802, 330] width 250 height 52
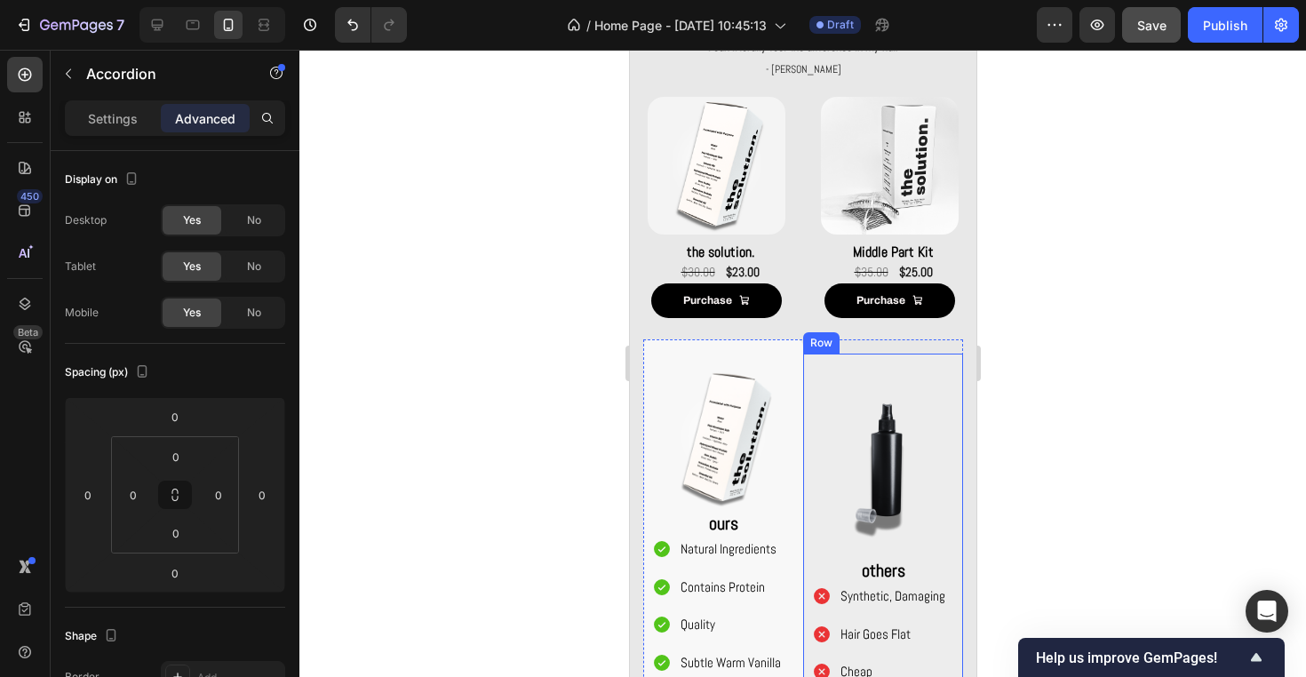
scroll to position [1385, 0]
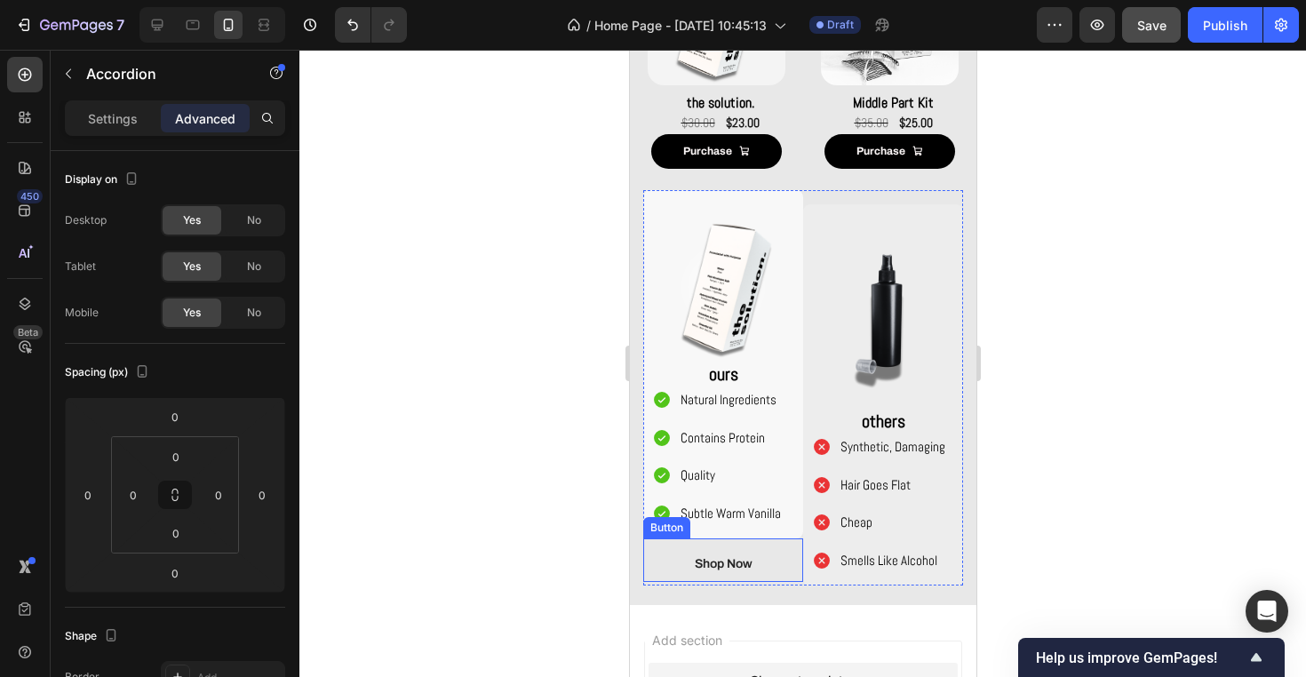
click at [771, 567] on link "Shop Now" at bounding box center [722, 563] width 112 height 36
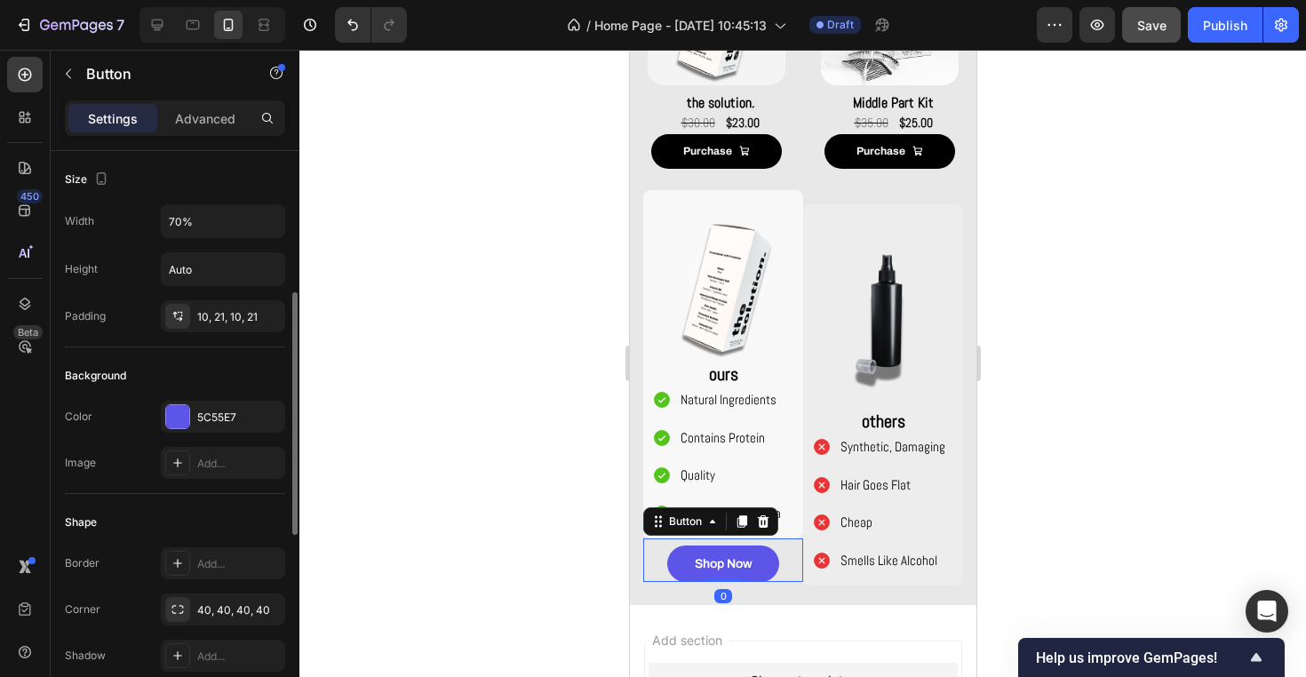
scroll to position [0, 0]
click at [176, 218] on input "70%" at bounding box center [223, 221] width 123 height 32
type input "90%"
click at [491, 158] on div at bounding box center [802, 363] width 1006 height 627
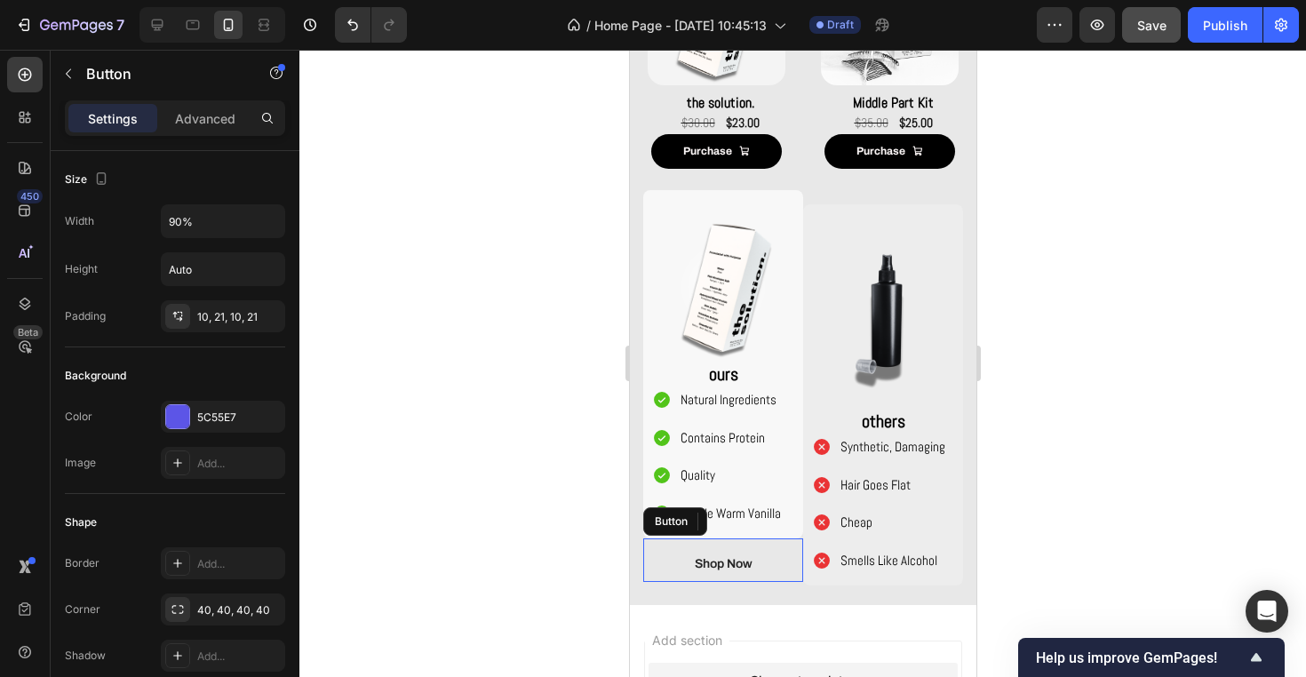
click at [790, 566] on link "Shop Now" at bounding box center [722, 563] width 144 height 36
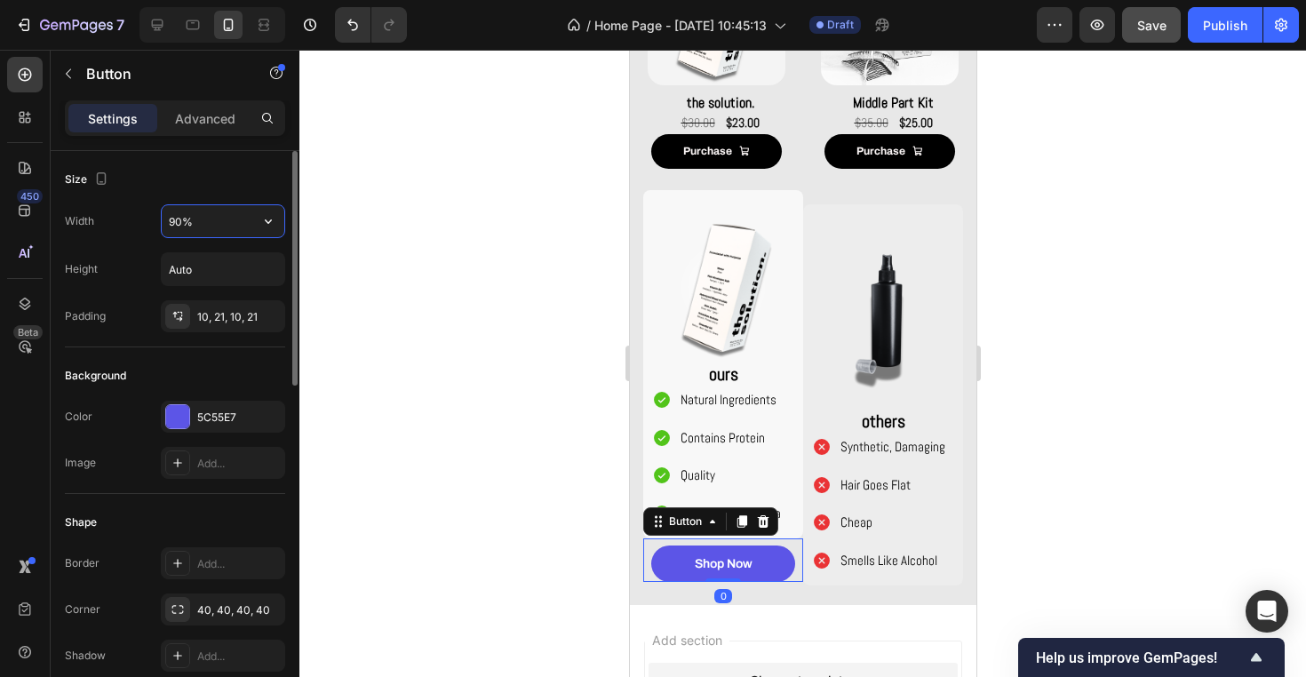
click at [179, 221] on input "90%" at bounding box center [223, 221] width 123 height 32
click at [176, 221] on input "90%" at bounding box center [223, 221] width 123 height 32
type input "80%"
click at [466, 308] on div at bounding box center [802, 363] width 1006 height 627
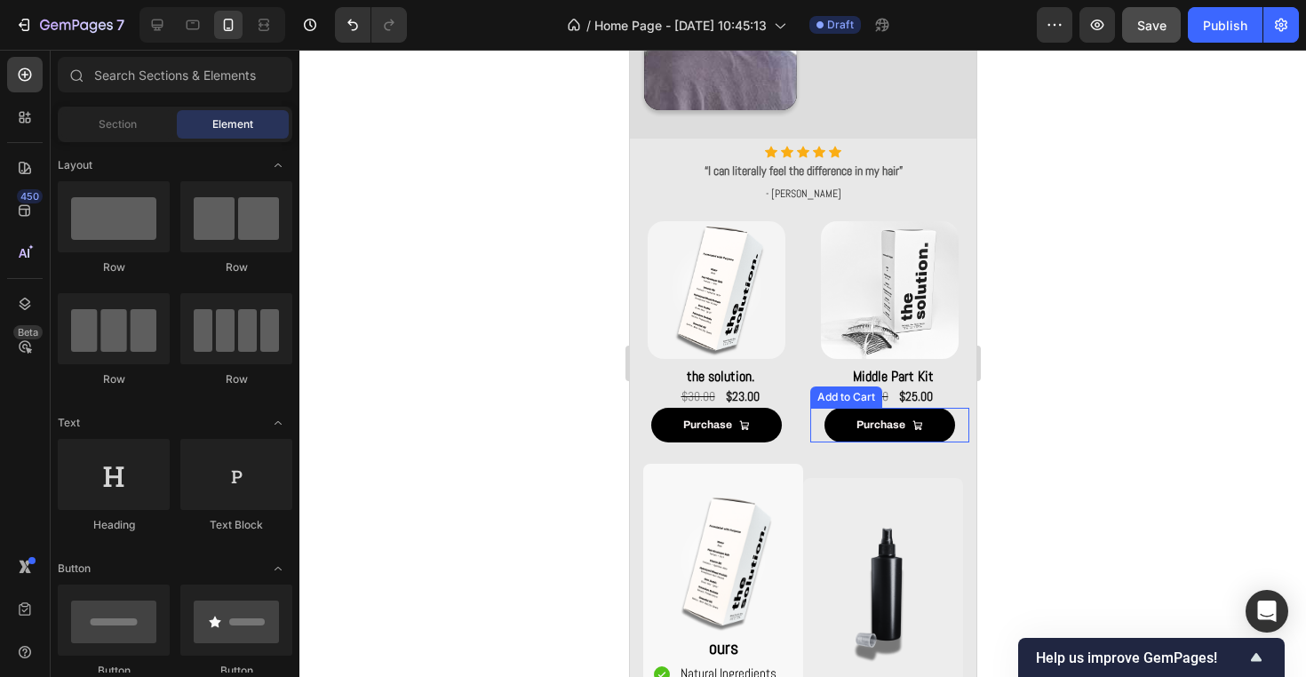
scroll to position [1125, 0]
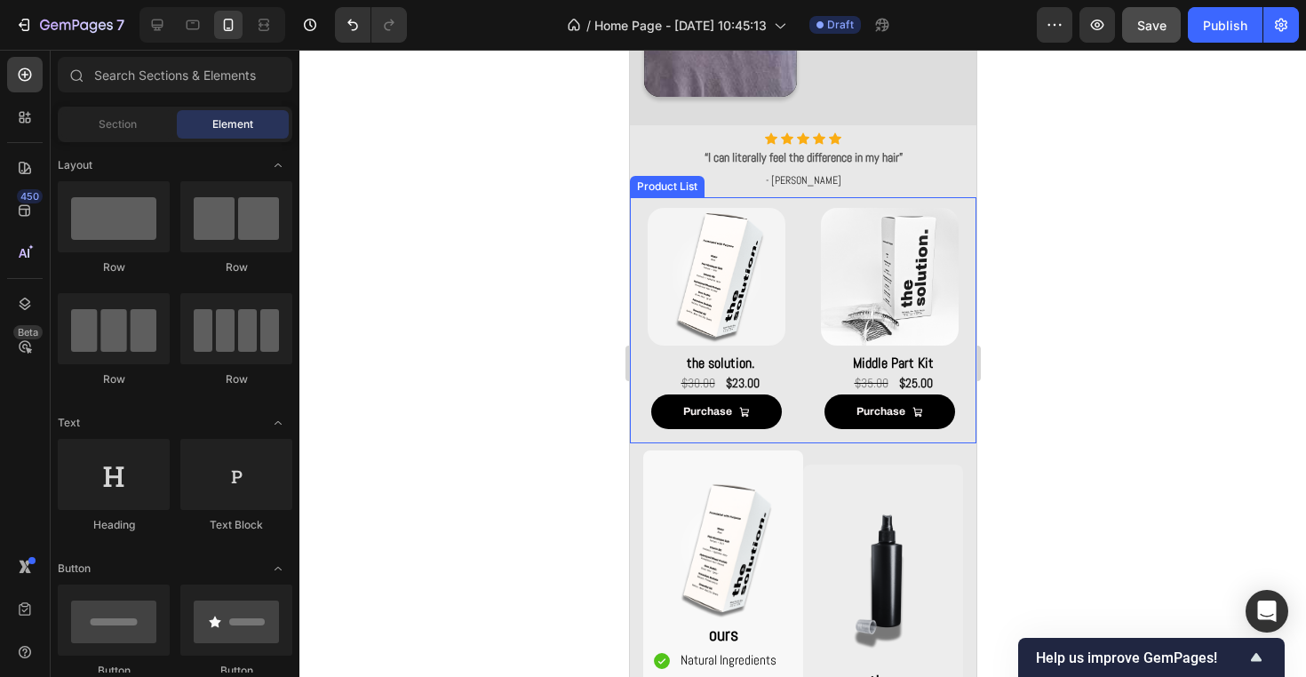
click at [808, 213] on div "Product Images the solution. Product Title $23.00 Product Price Product Price $…" at bounding box center [802, 320] width 332 height 246
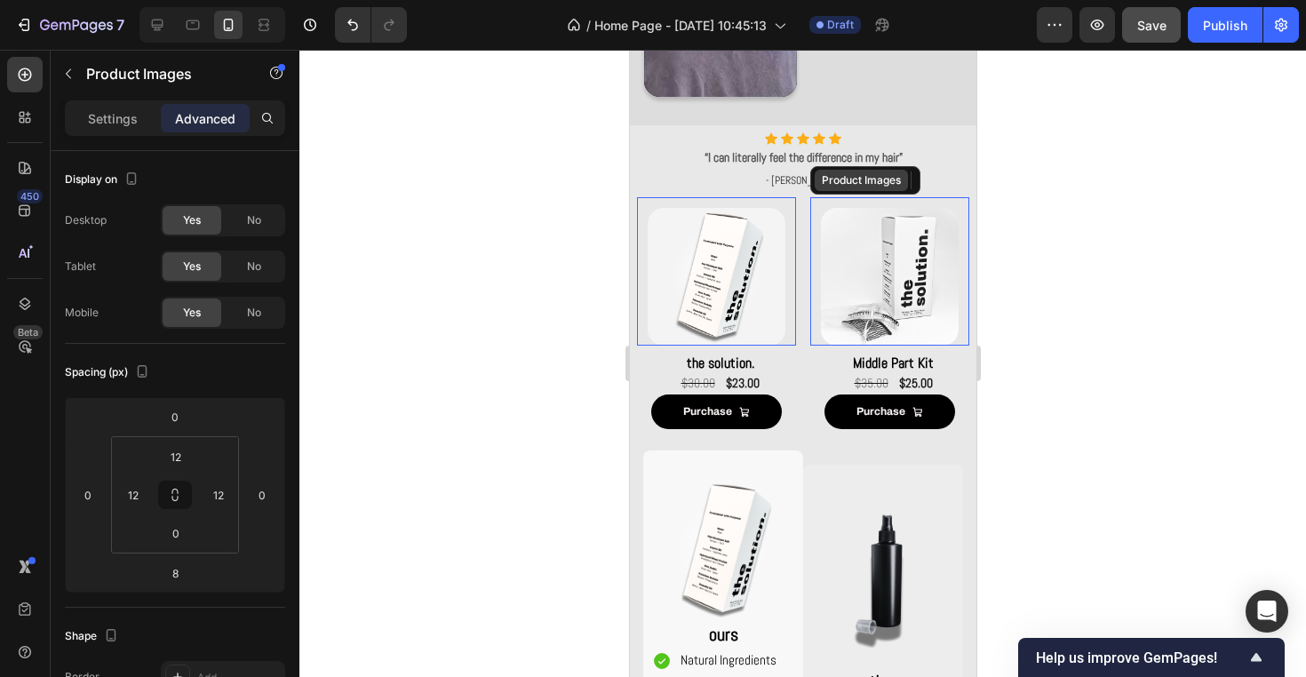
click at [845, 186] on div "Product Images" at bounding box center [860, 180] width 86 height 16
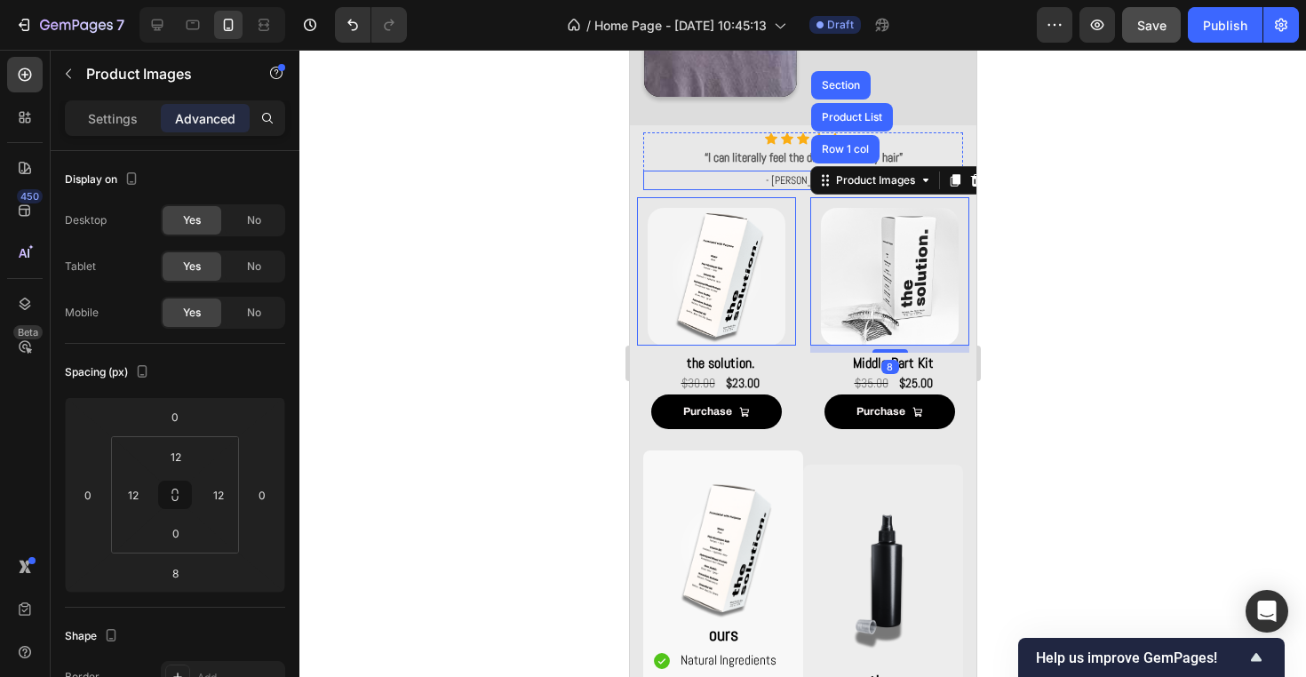
click at [766, 187] on p "- [PERSON_NAME]" at bounding box center [802, 180] width 316 height 16
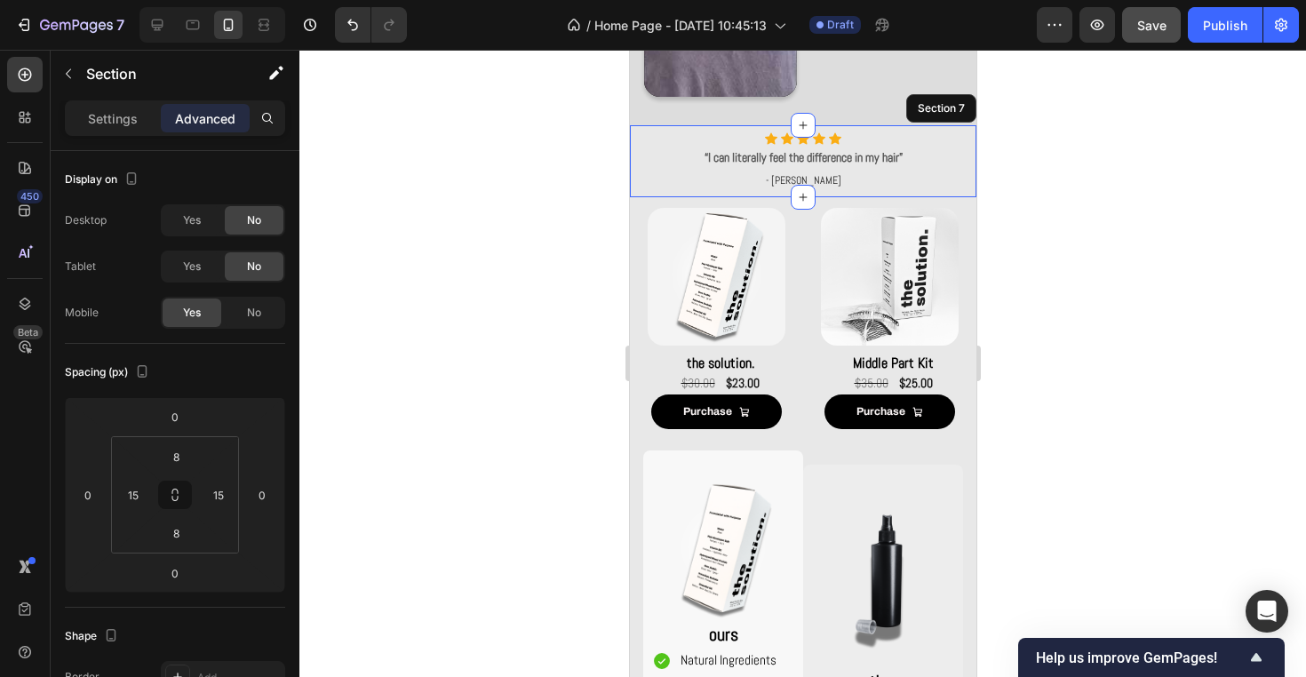
click at [780, 191] on div "Icon Icon Icon Icon Icon Icon List Hoz “I can literally feel the difference in …" at bounding box center [802, 161] width 346 height 72
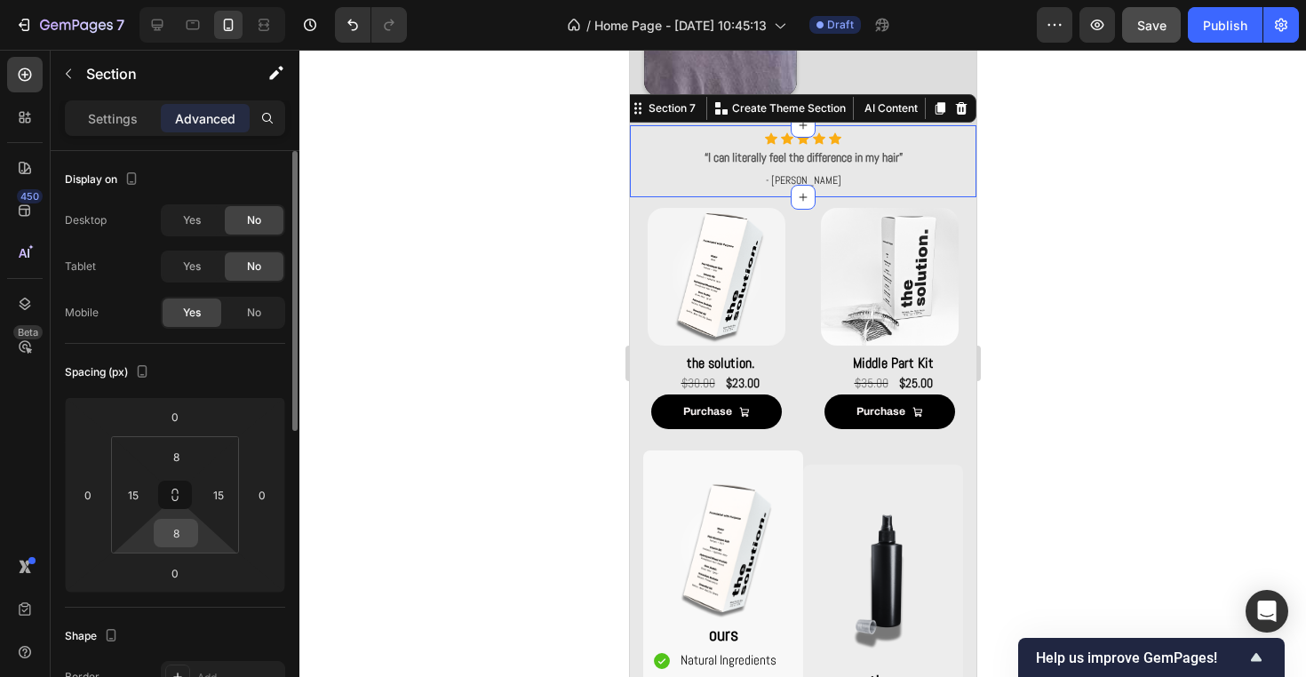
click at [179, 533] on input "8" at bounding box center [176, 533] width 36 height 27
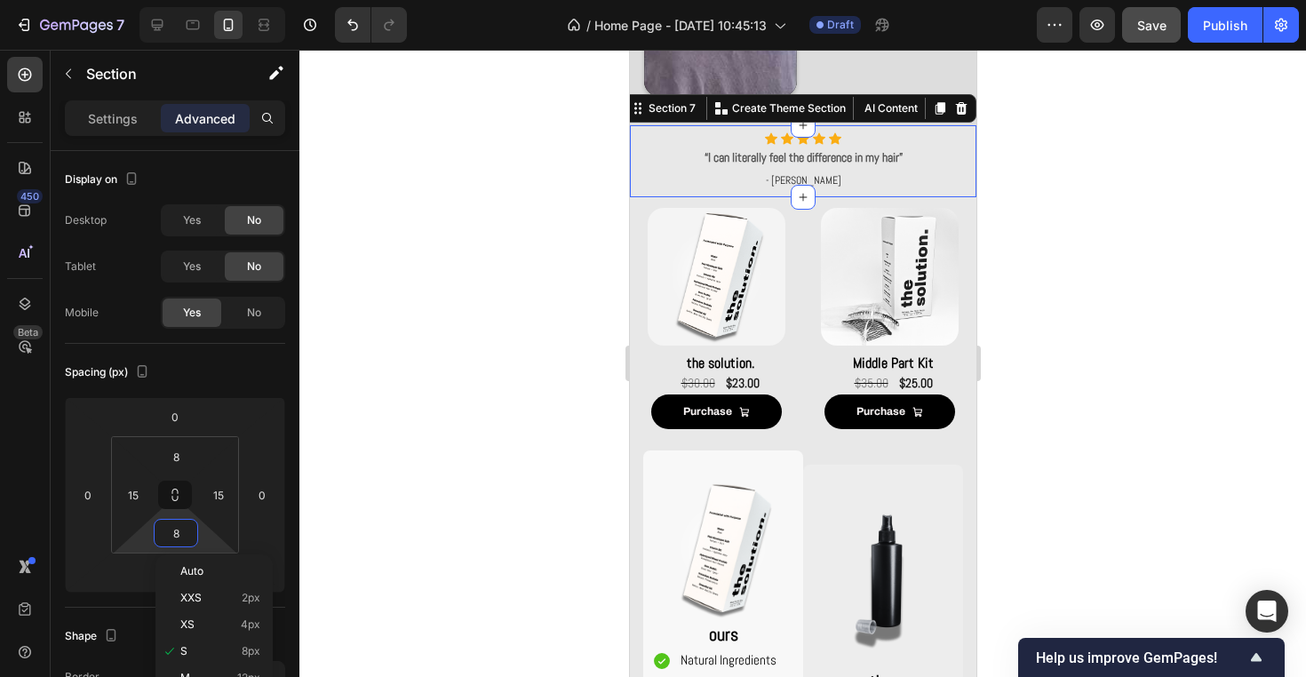
click at [261, 623] on div "XS 4px" at bounding box center [214, 624] width 110 height 27
type input "4"
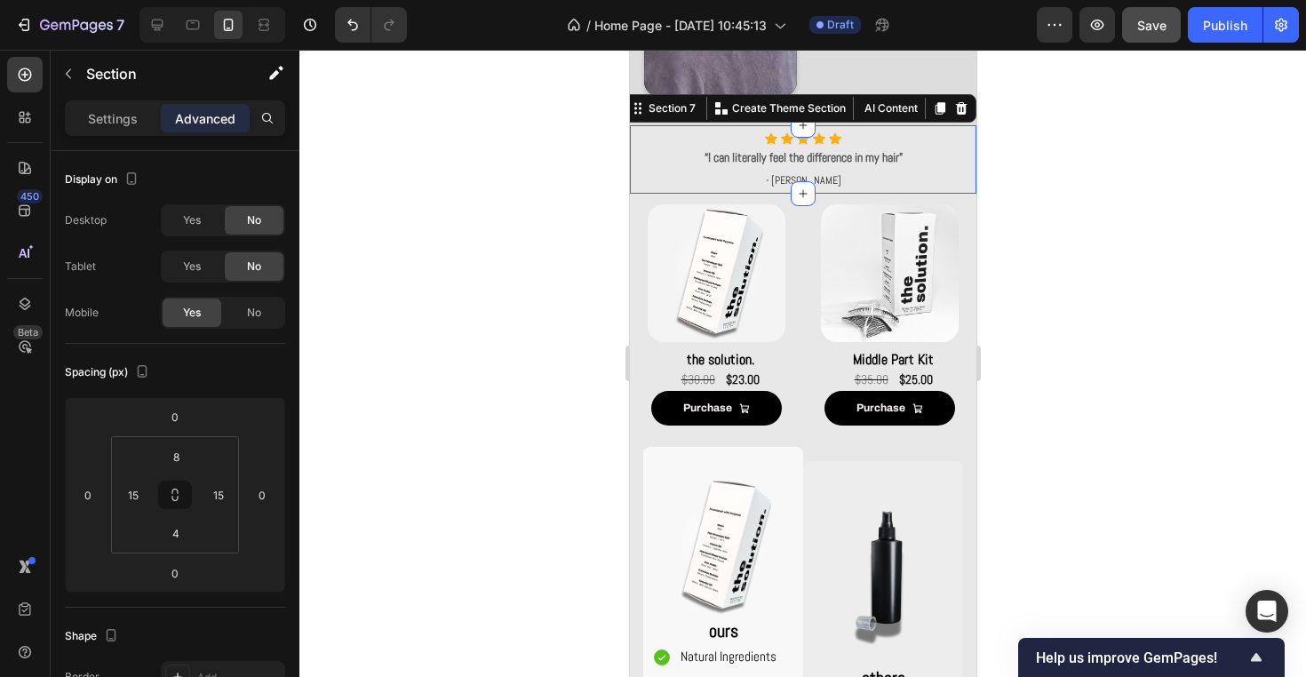
click at [509, 381] on div at bounding box center [802, 363] width 1006 height 627
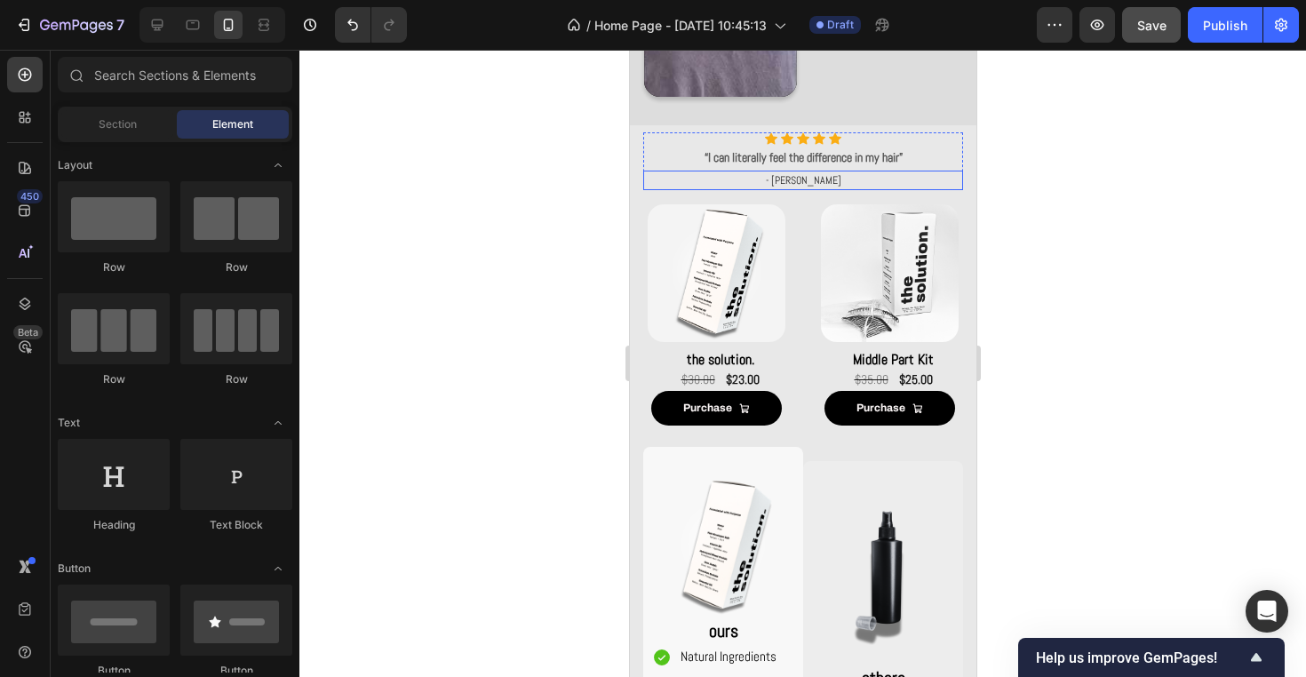
click at [947, 183] on p "- [PERSON_NAME]" at bounding box center [802, 180] width 316 height 16
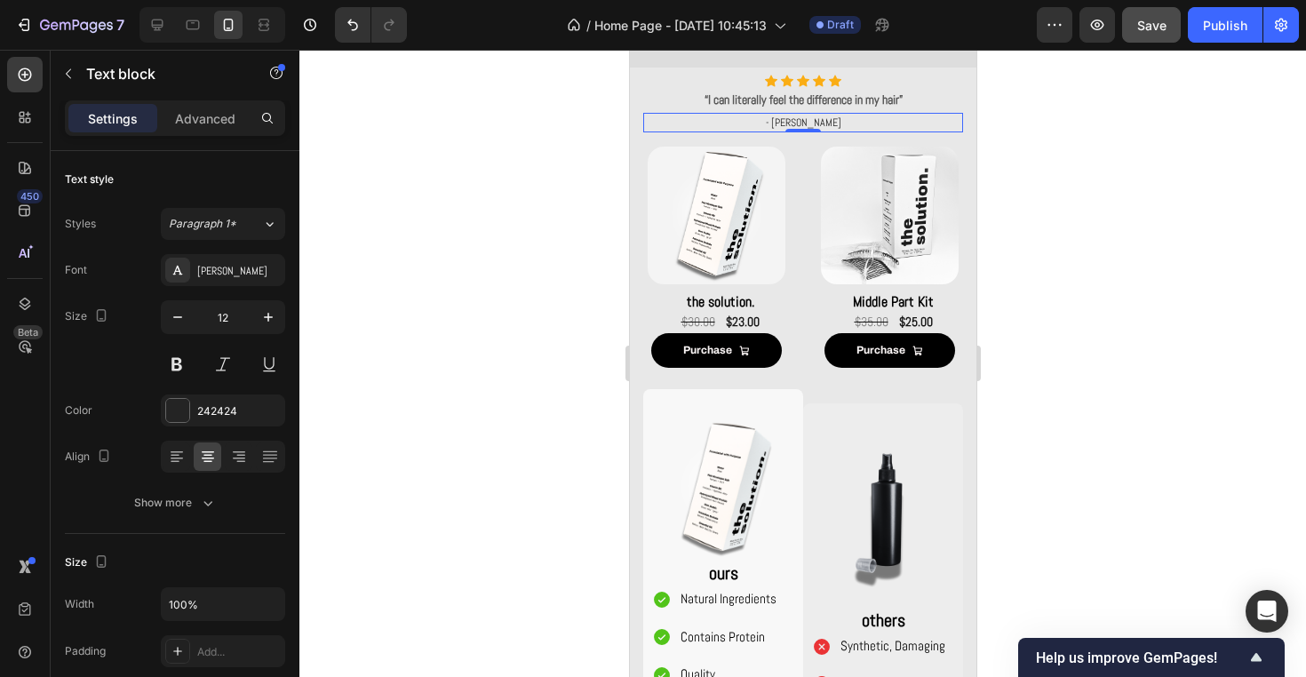
click at [1051, 357] on div at bounding box center [802, 363] width 1006 height 627
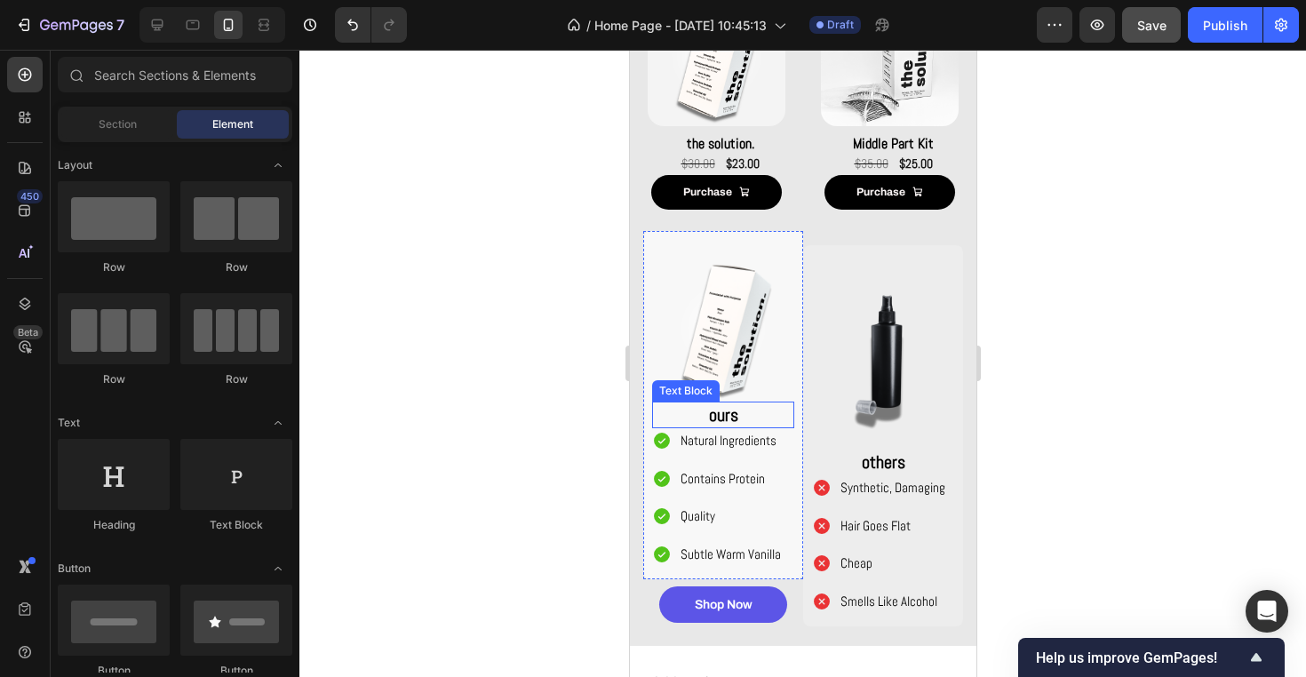
scroll to position [1342, 0]
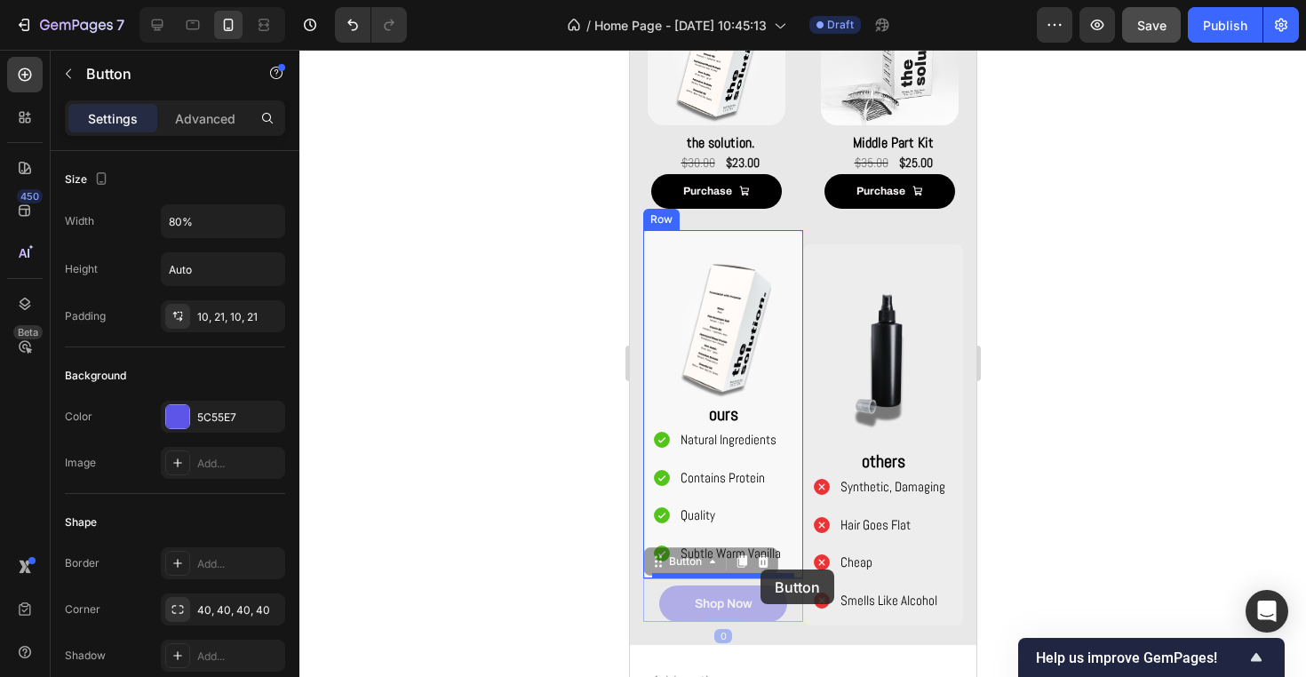
drag, startPoint x: 763, startPoint y: 596, endPoint x: 759, endPoint y: 569, distance: 26.9
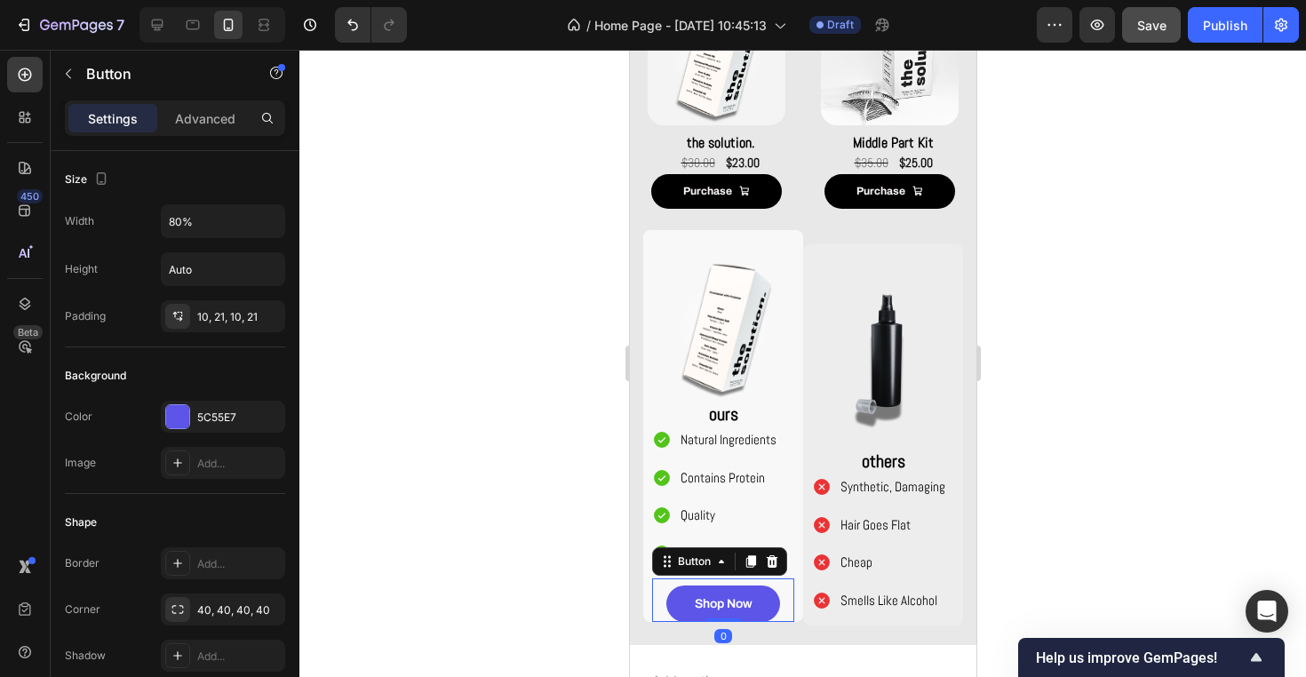
click at [544, 589] on div at bounding box center [802, 363] width 1006 height 627
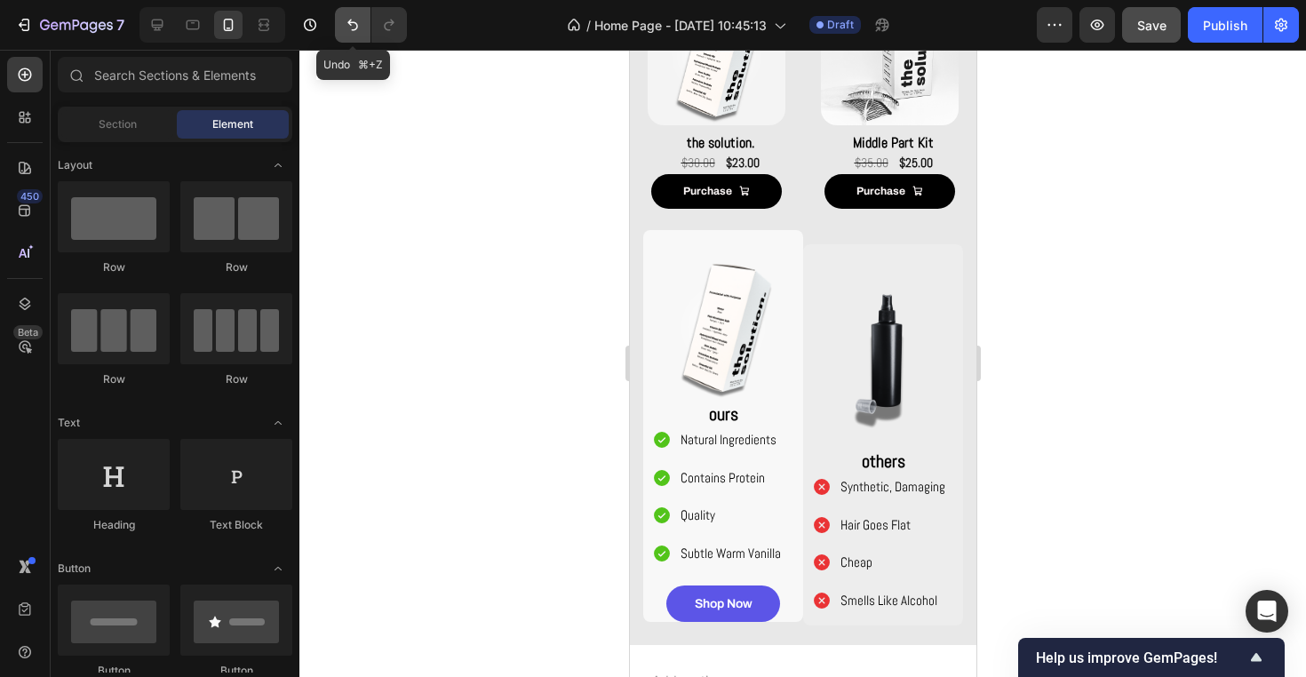
click at [358, 30] on icon "Undo/Redo" at bounding box center [353, 25] width 18 height 18
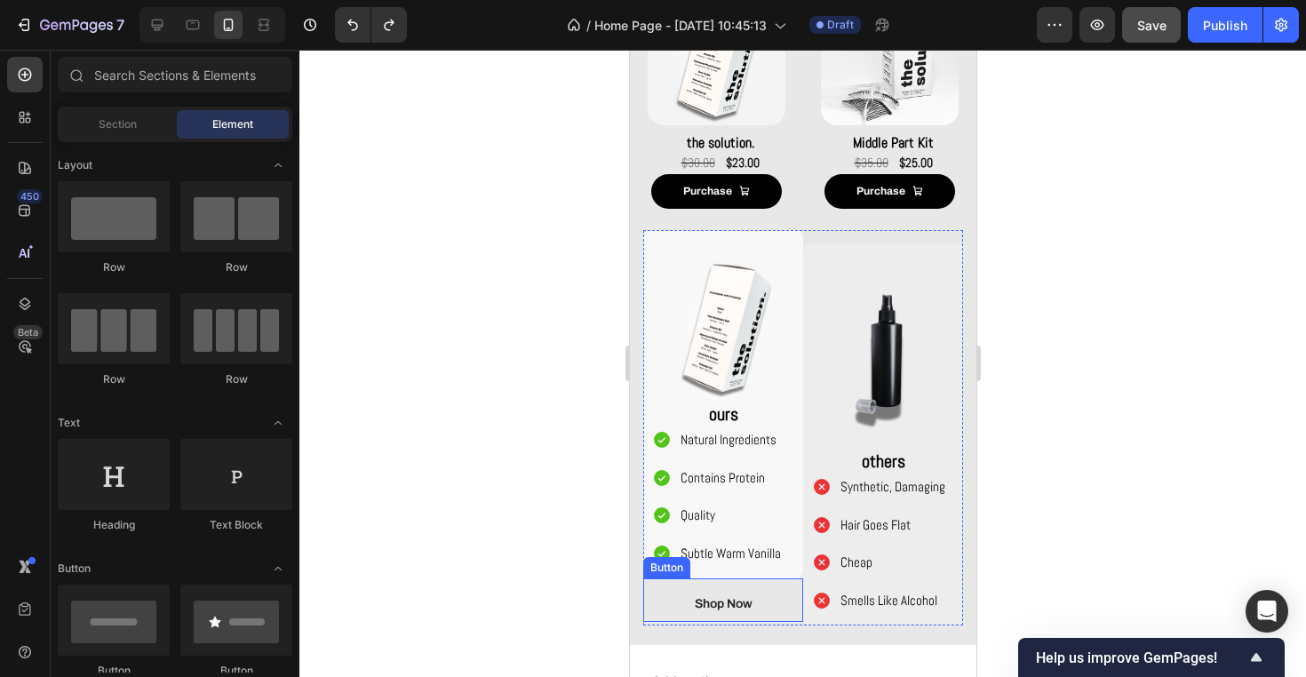
click at [782, 603] on link "Shop Now" at bounding box center [722, 603] width 128 height 36
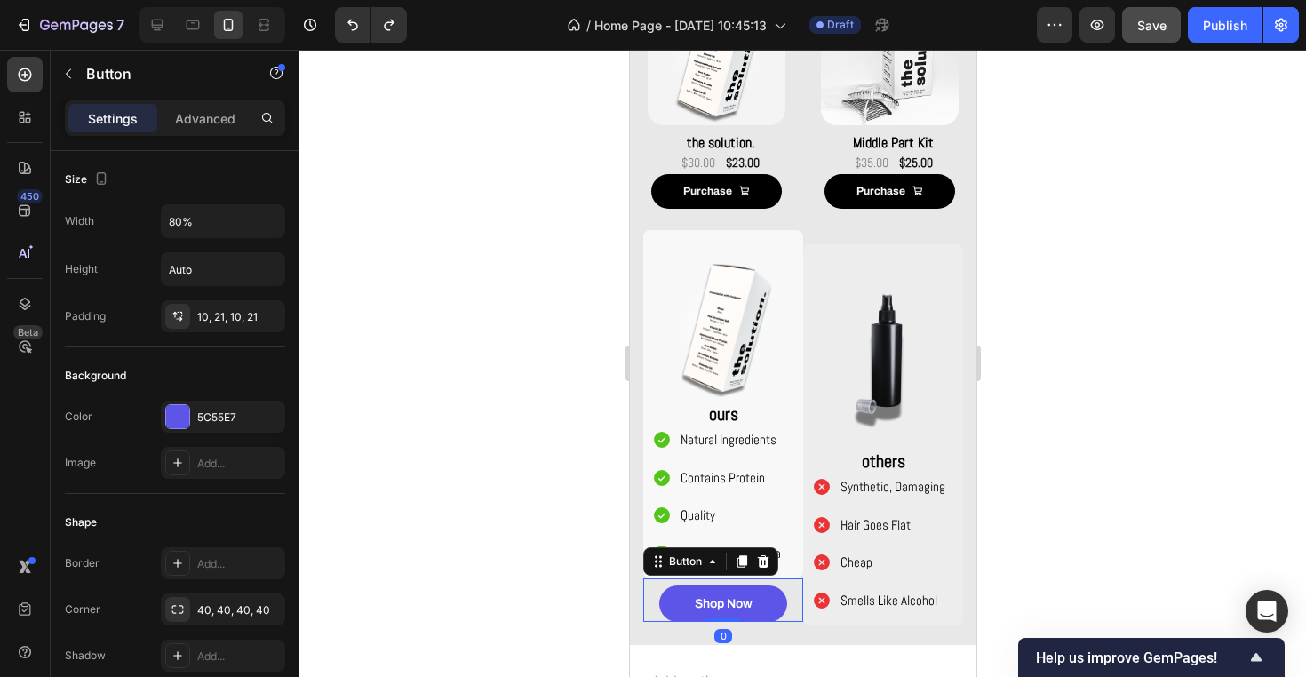
click at [214, 139] on div "Settings Advanced" at bounding box center [175, 125] width 249 height 51
click at [213, 126] on p "Advanced" at bounding box center [205, 118] width 60 height 19
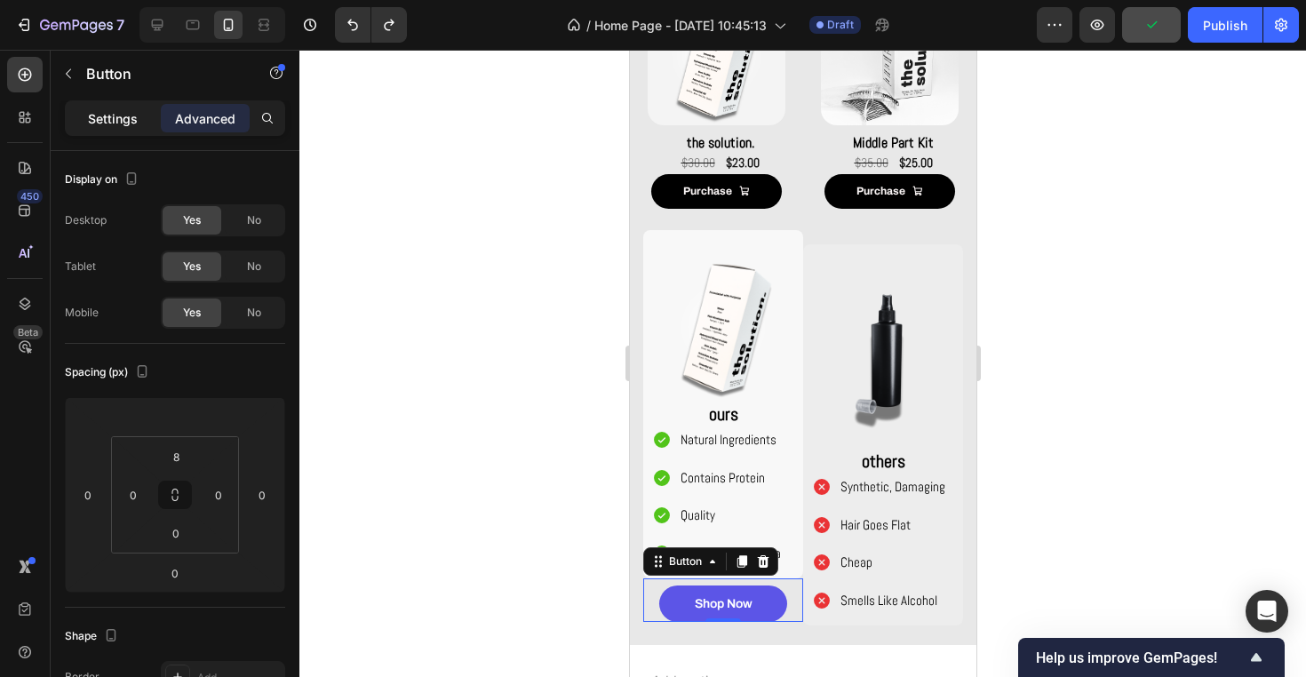
click at [122, 120] on p "Settings" at bounding box center [113, 118] width 50 height 19
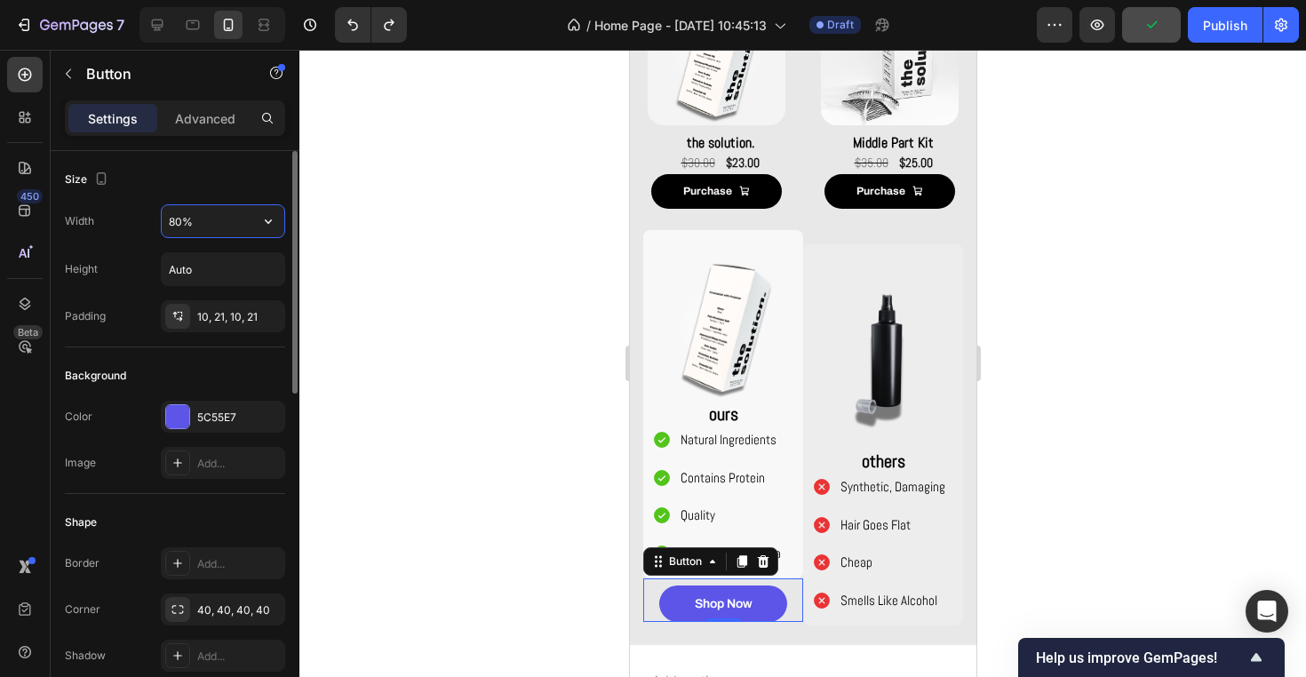
click at [178, 220] on input "80%" at bounding box center [223, 221] width 123 height 32
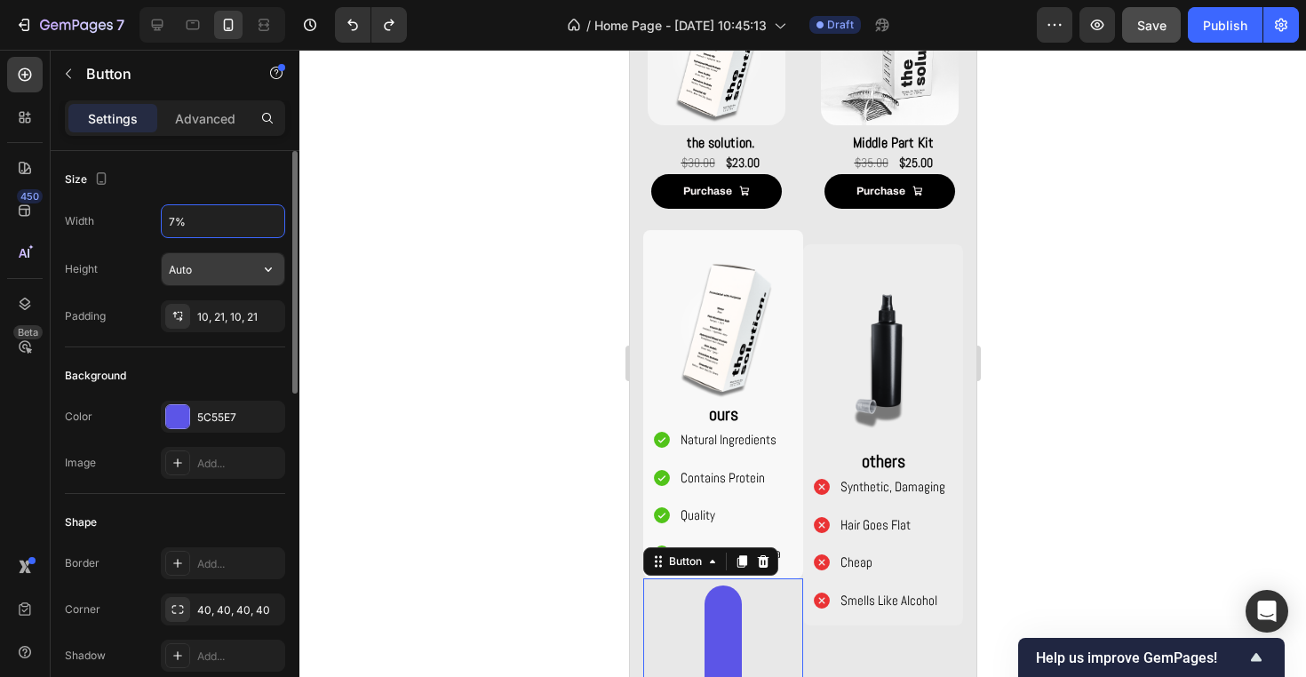
type input "75%"
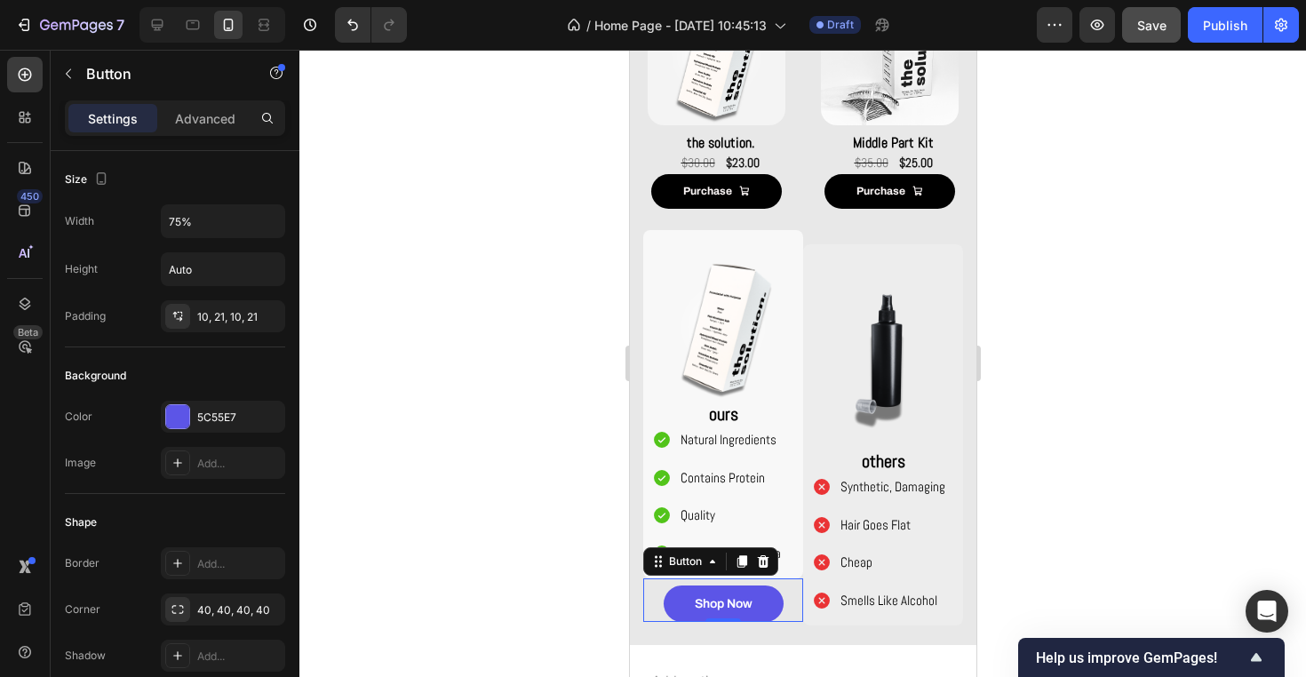
click at [465, 153] on div at bounding box center [802, 363] width 1006 height 627
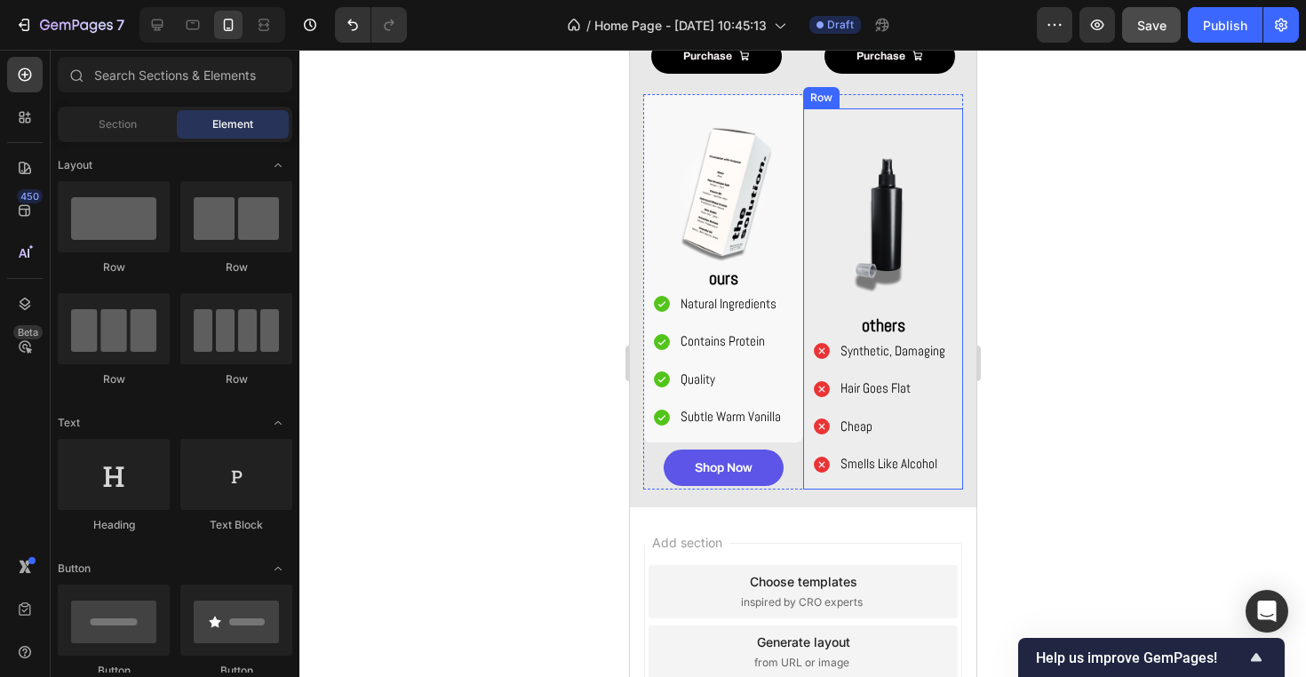
scroll to position [1347, 0]
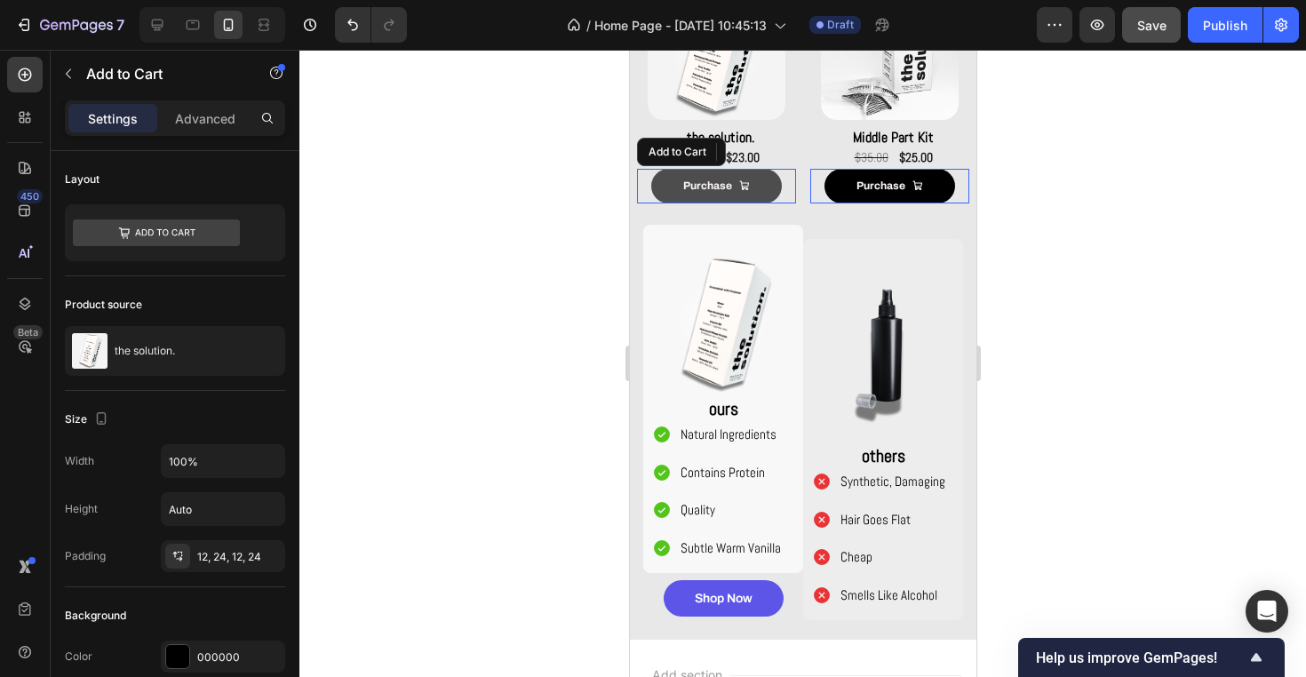
click at [664, 179] on button "Purchase" at bounding box center [715, 187] width 131 height 36
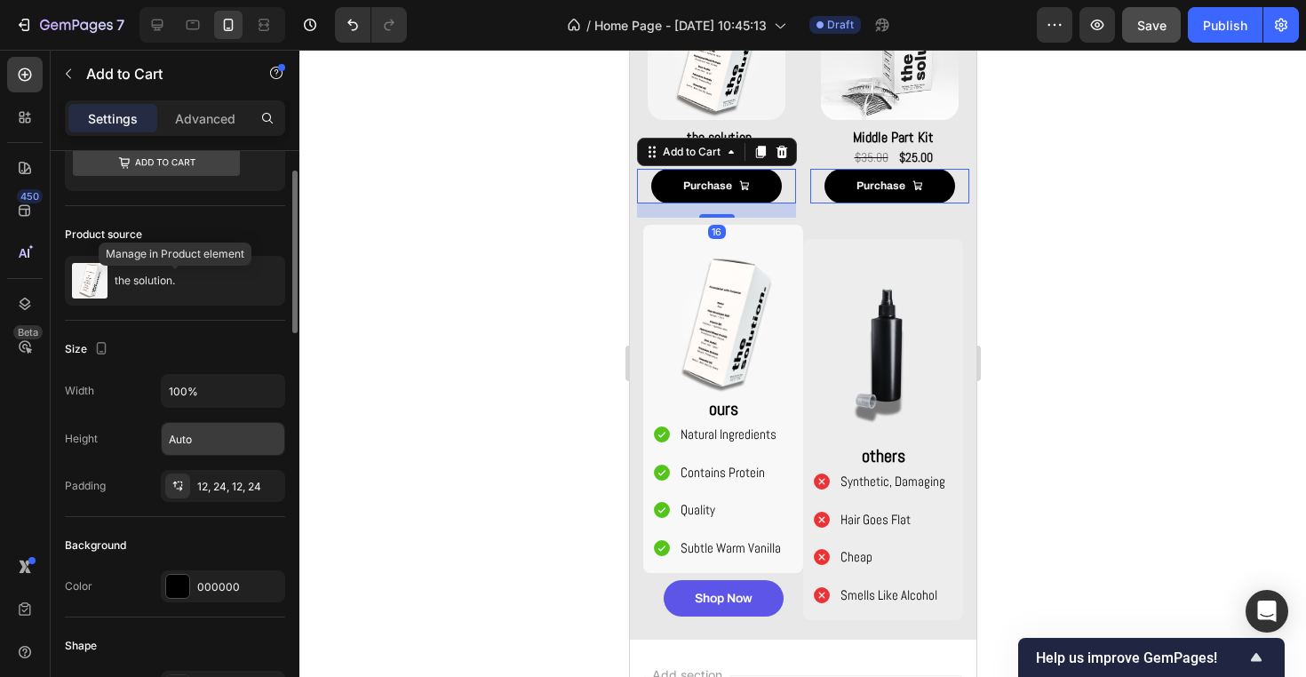
scroll to position [157, 0]
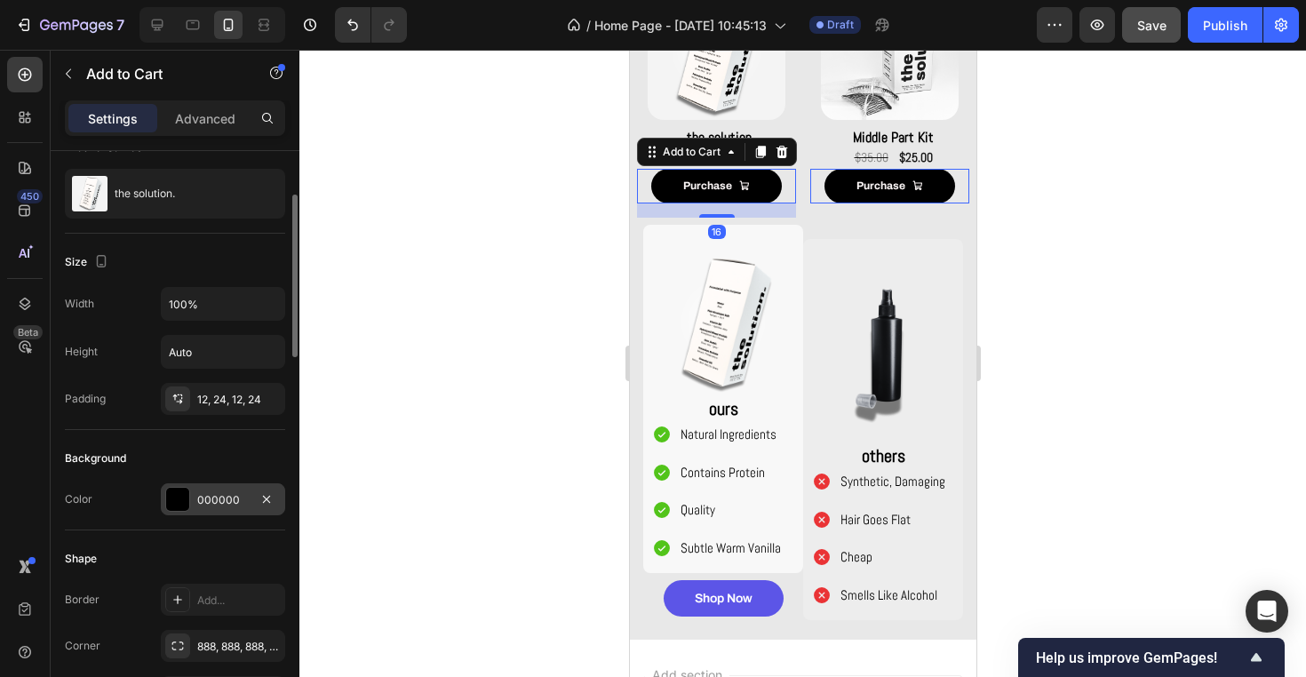
click at [228, 511] on div "000000" at bounding box center [223, 499] width 124 height 32
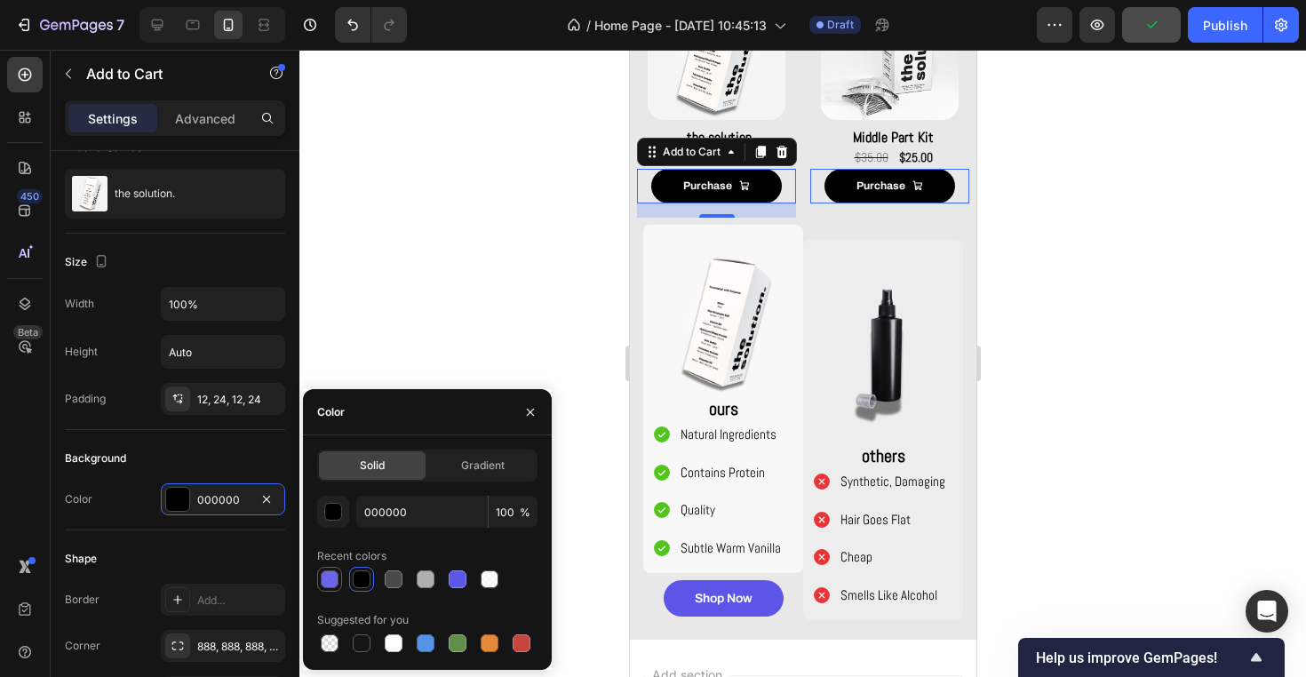
click at [333, 578] on div at bounding box center [330, 579] width 18 height 18
type input "5C55E7"
type input "90"
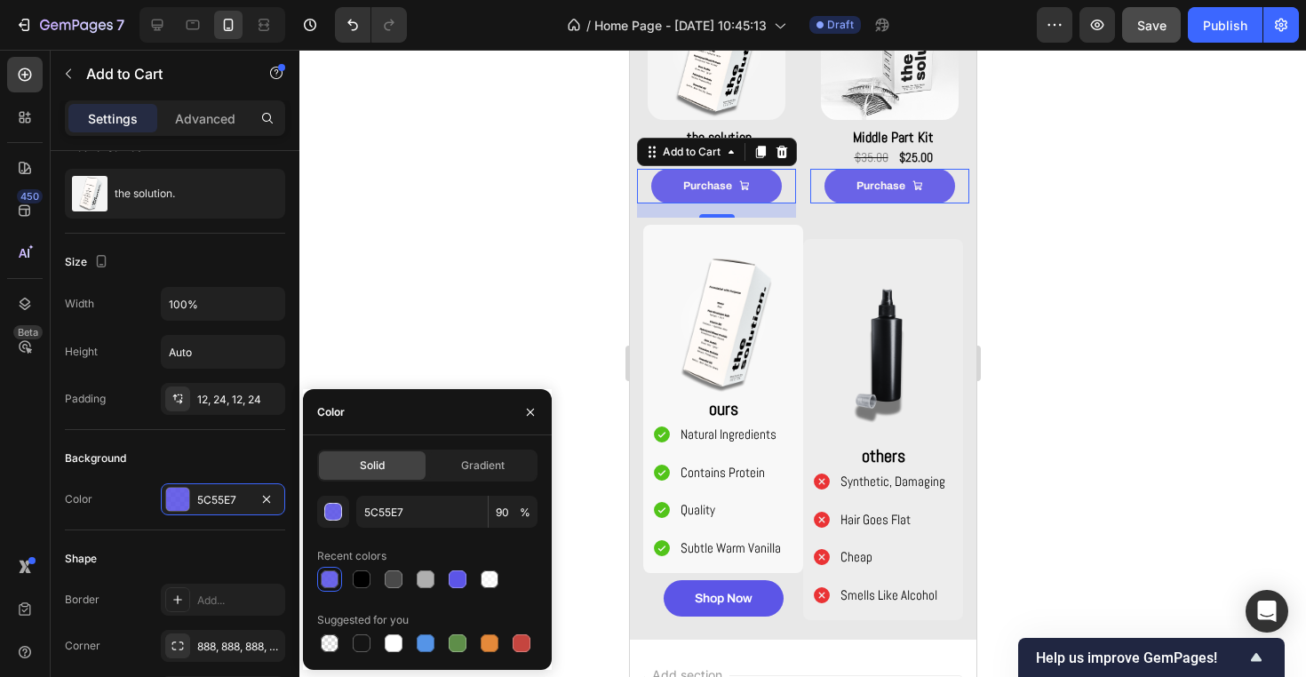
click at [580, 330] on div at bounding box center [802, 363] width 1006 height 627
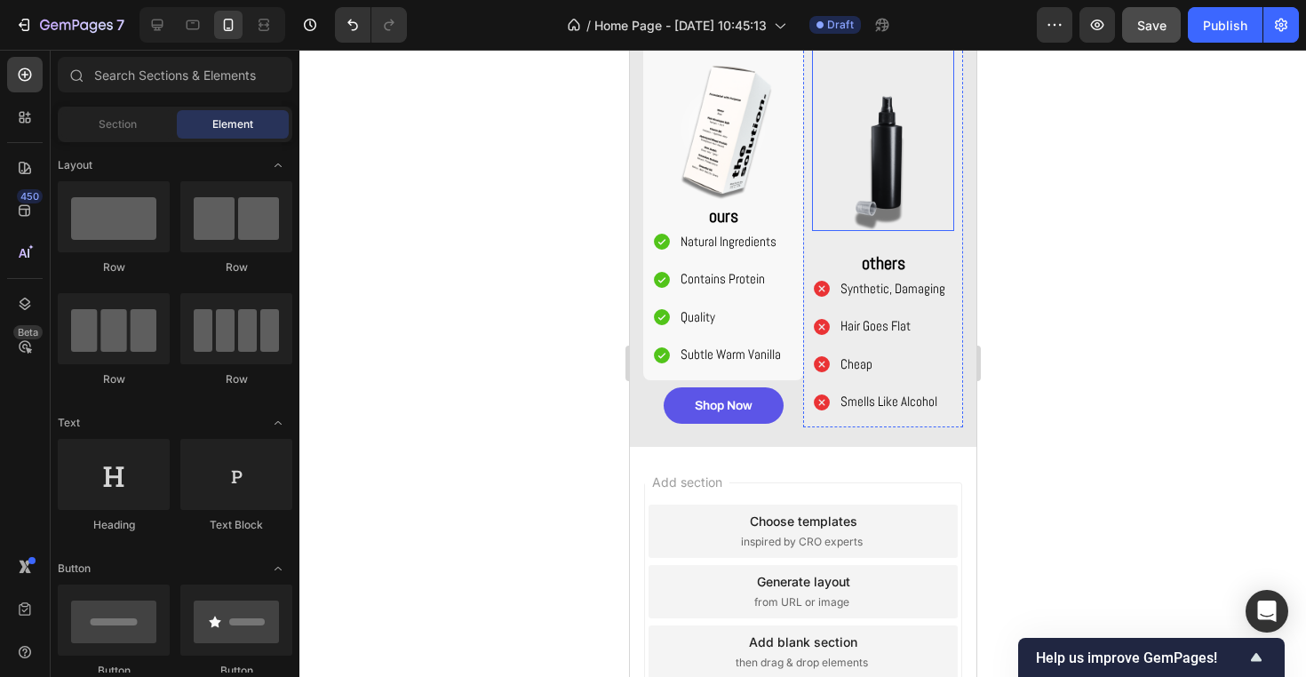
scroll to position [1551, 0]
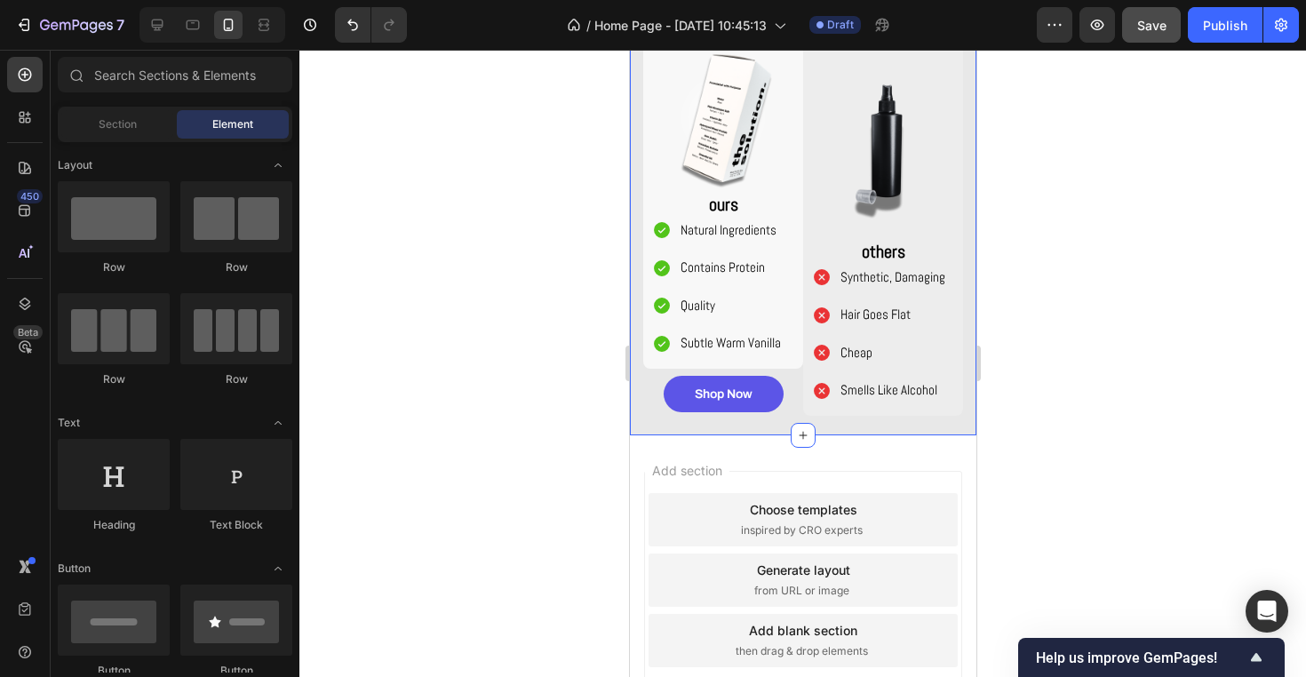
click at [874, 431] on div "Image ours Text Block Natural Ingredients Contains Protein Quality Subtle Warm …" at bounding box center [802, 224] width 346 height 422
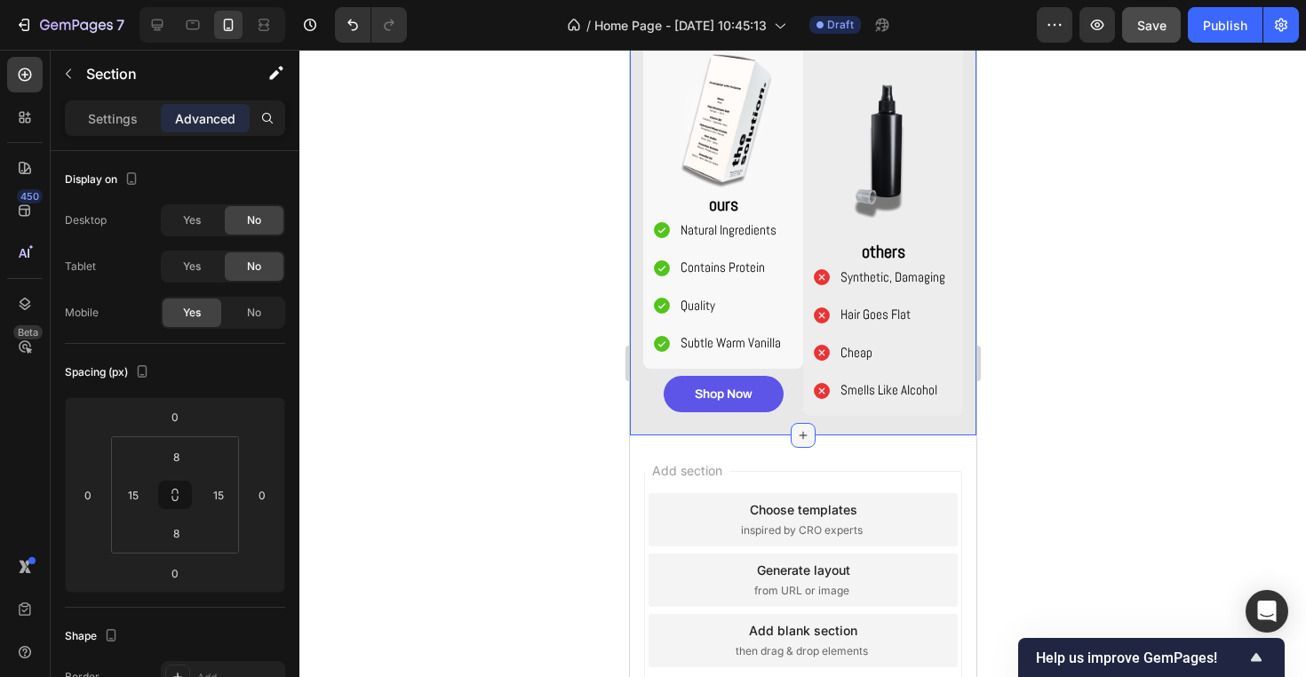
click at [801, 423] on div at bounding box center [802, 435] width 25 height 25
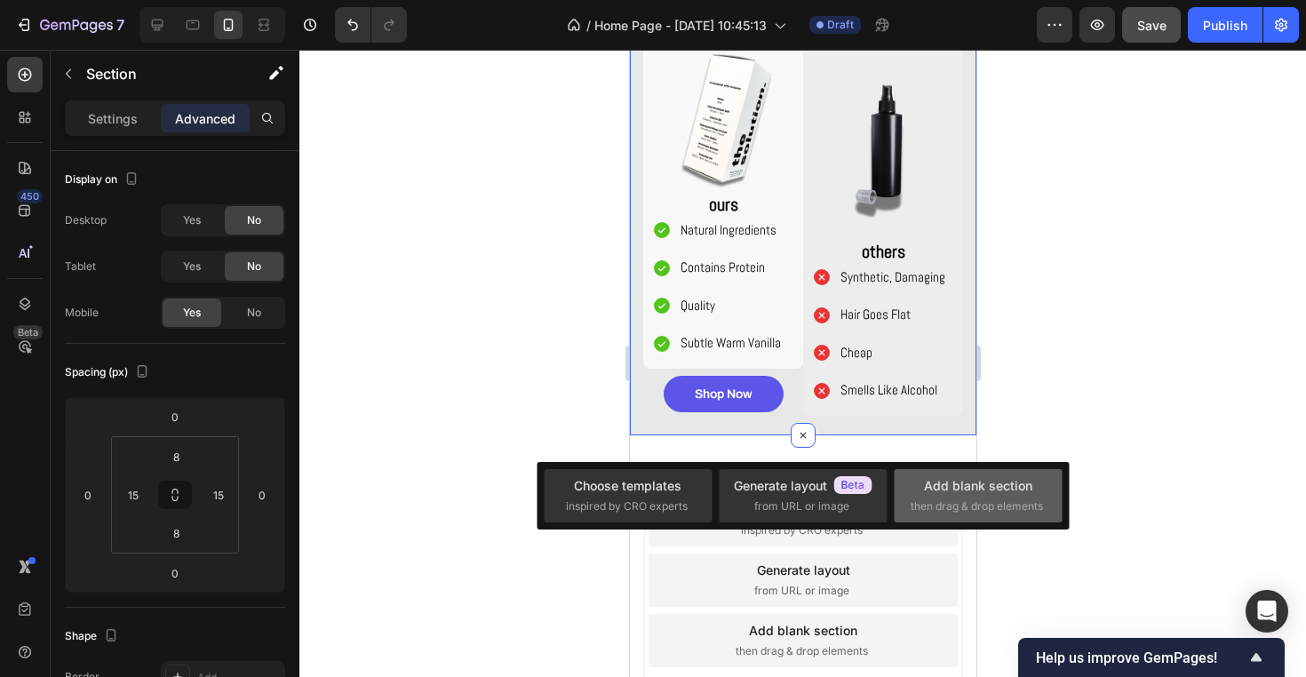
click at [952, 513] on span "then drag & drop elements" at bounding box center [976, 506] width 132 height 16
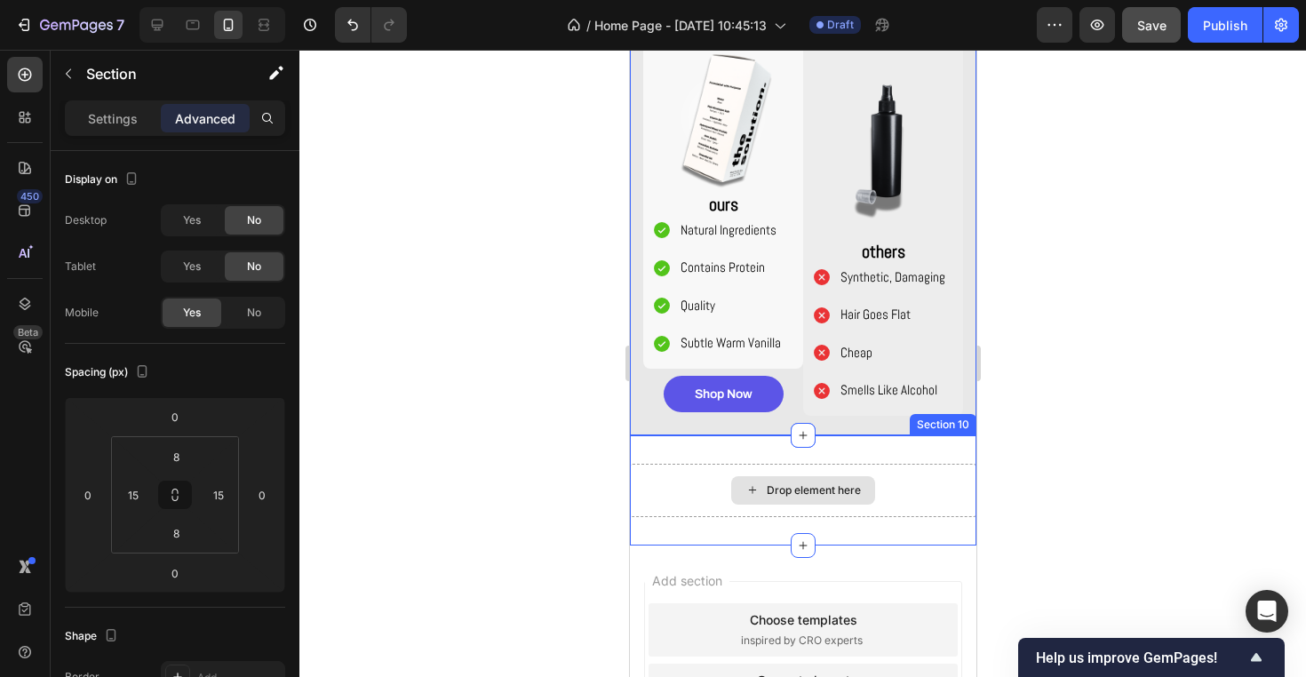
click at [631, 470] on div "Drop element here" at bounding box center [802, 490] width 346 height 53
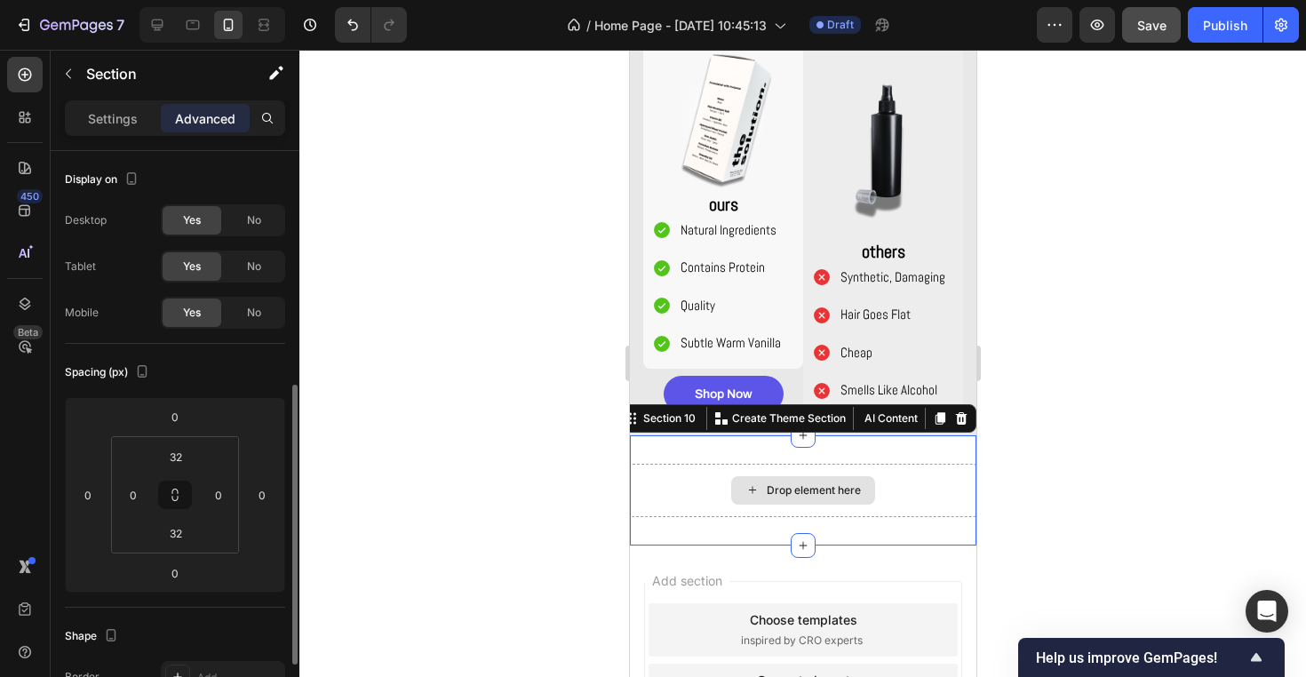
scroll to position [157, 0]
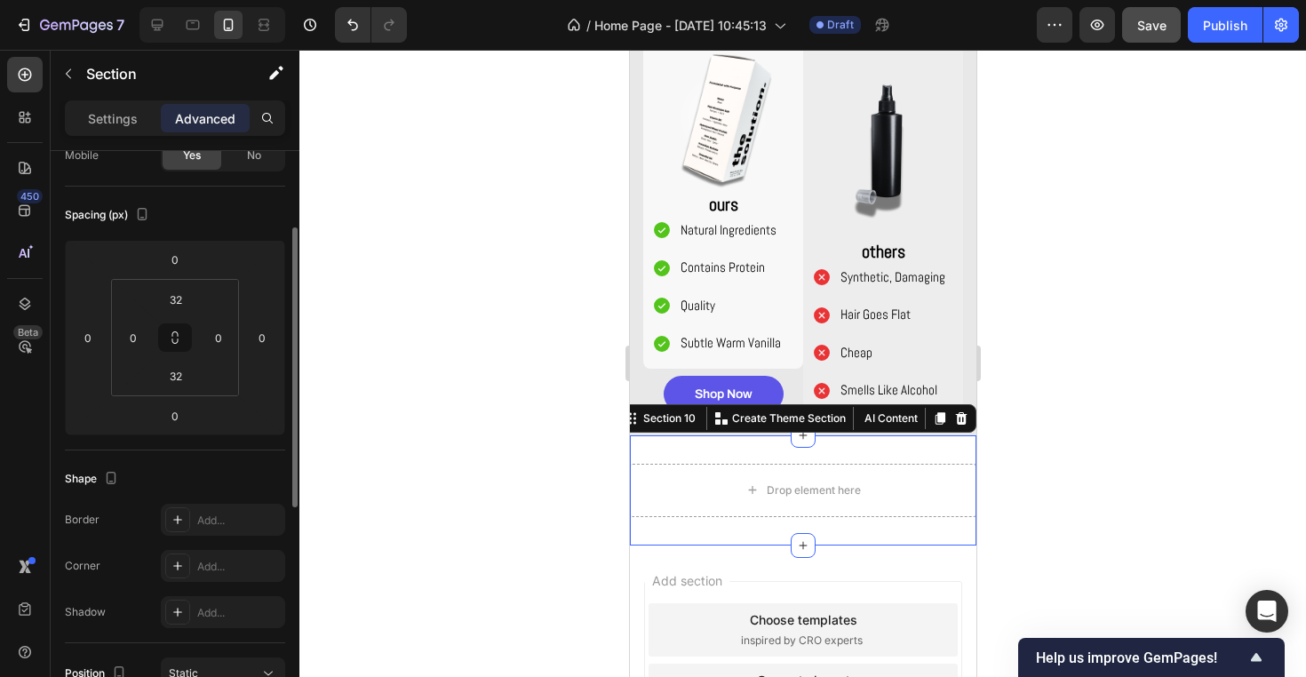
click at [540, 464] on div at bounding box center [802, 363] width 1006 height 627
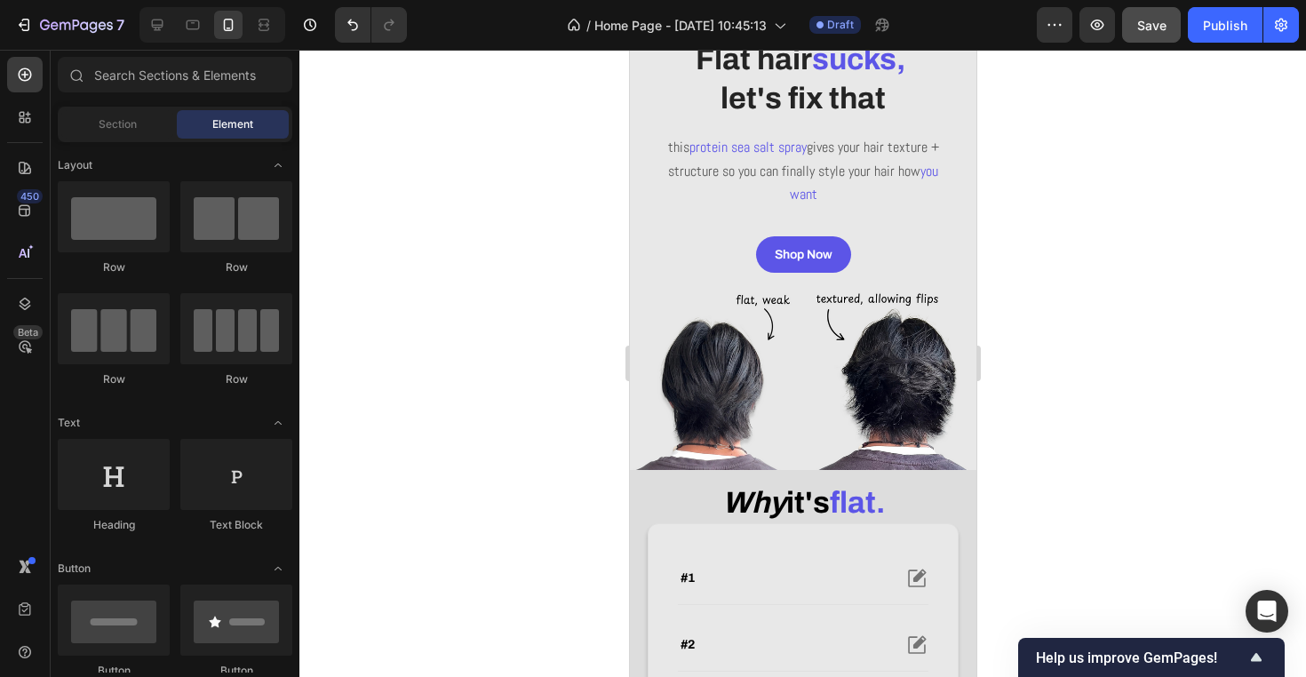
scroll to position [60, 0]
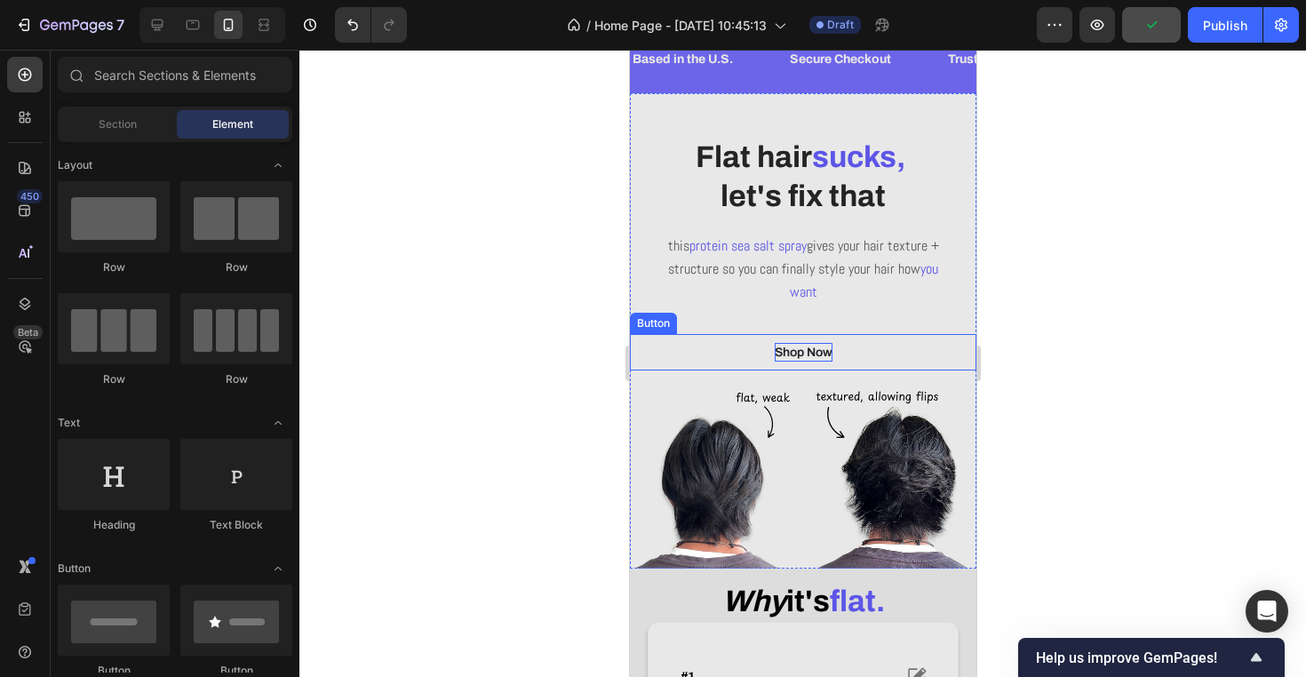
click at [774, 345] on p "Shop Now" at bounding box center [803, 352] width 58 height 19
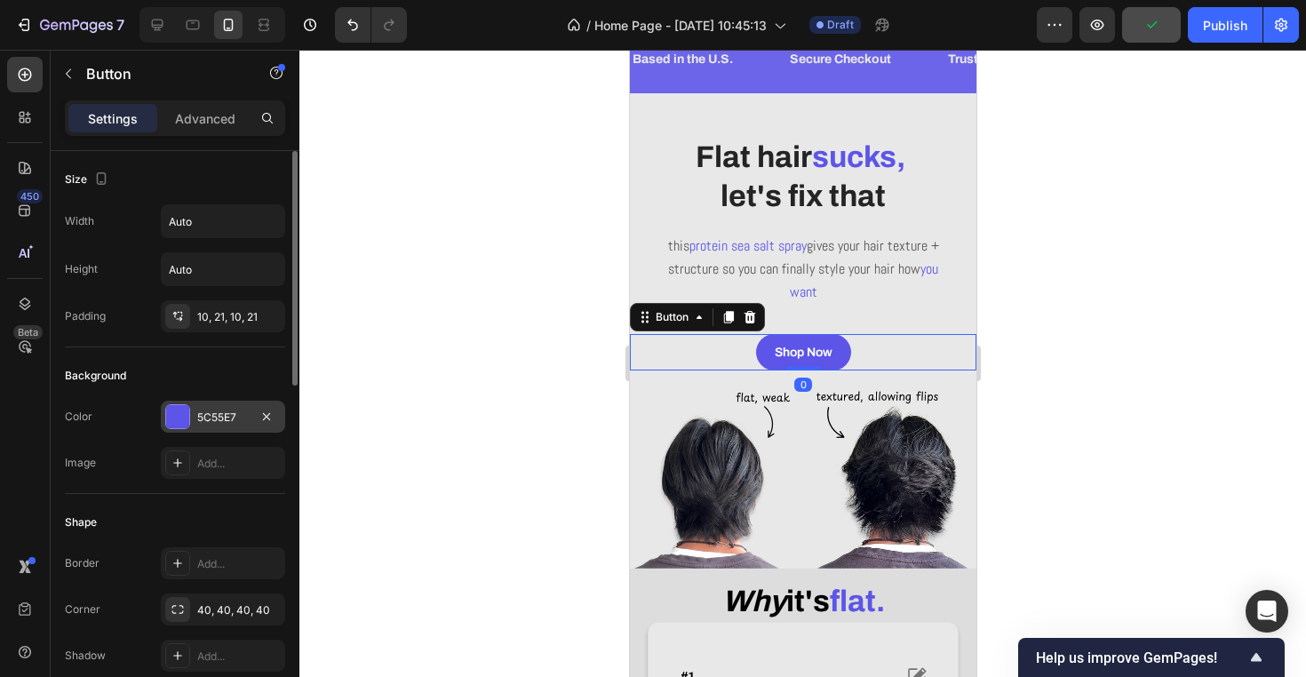
click at [215, 418] on div "5C55E7" at bounding box center [223, 417] width 52 height 16
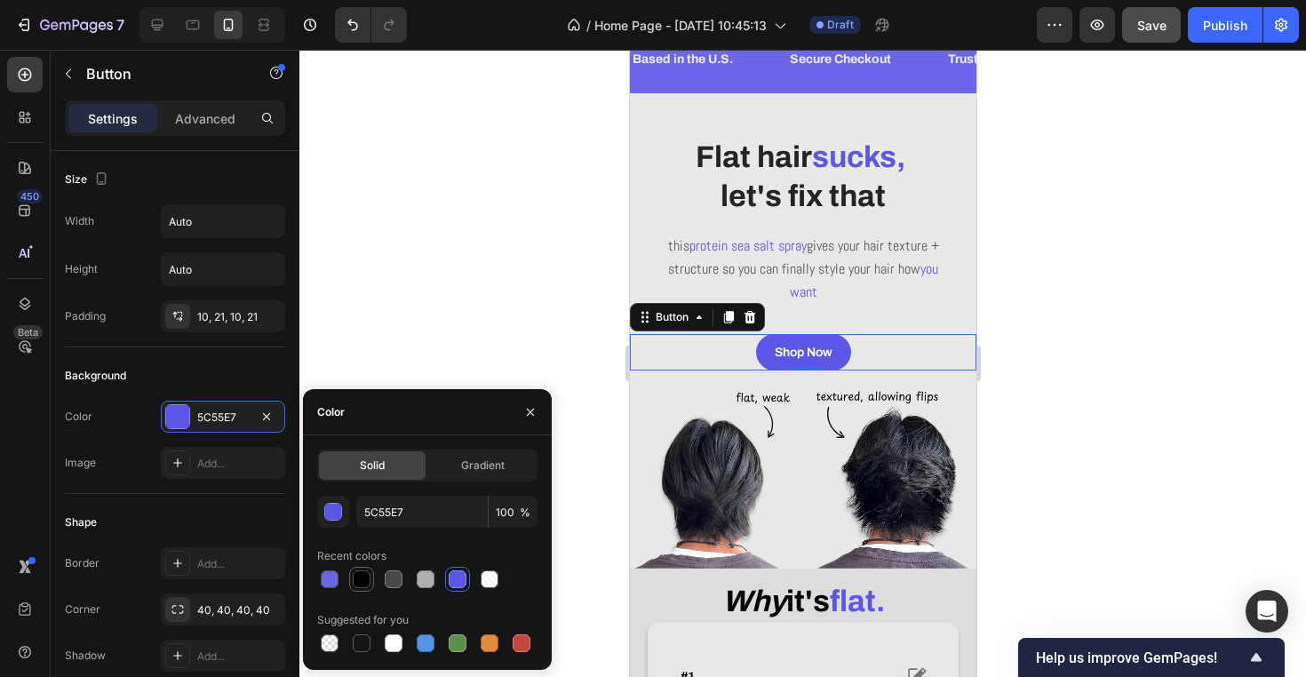
click at [365, 576] on div at bounding box center [362, 579] width 18 height 18
type input "000000"
click at [426, 282] on div at bounding box center [802, 363] width 1006 height 627
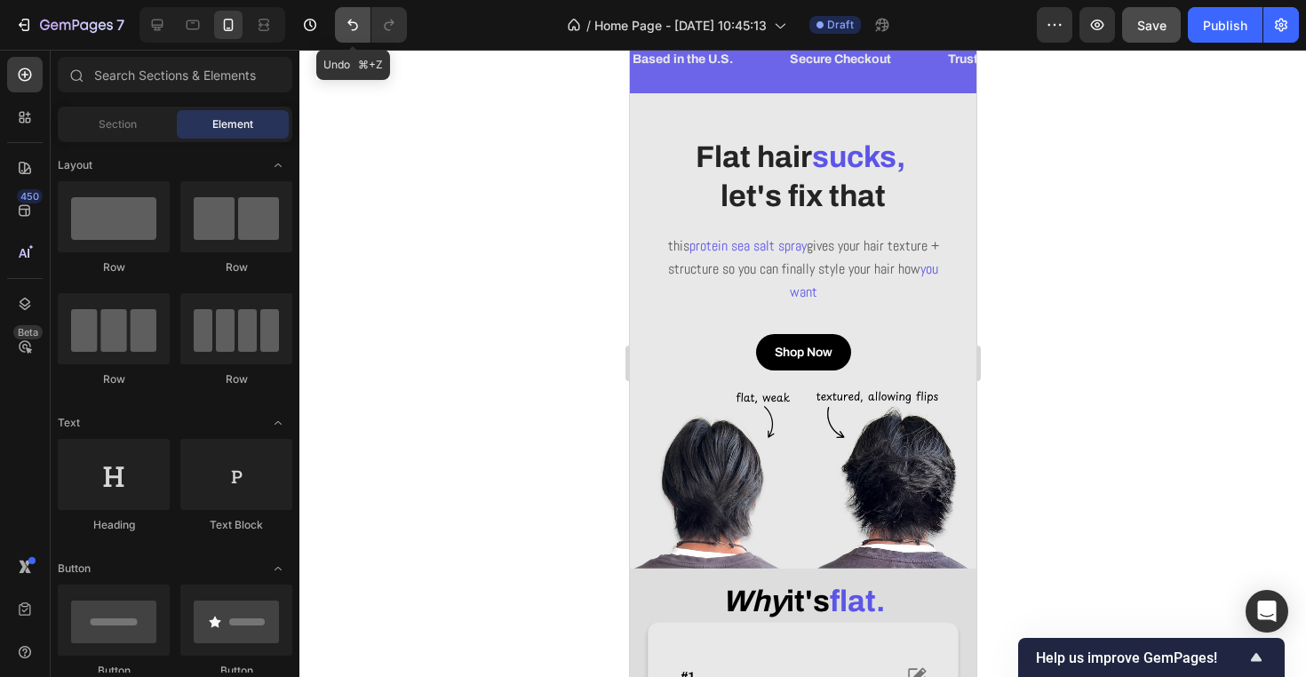
click at [347, 22] on icon "Undo/Redo" at bounding box center [353, 25] width 18 height 18
click at [726, 81] on div "Based in the U.S. Text Block Secure Checkout Text Block Trusted by 500+ Custome…" at bounding box center [802, 59] width 346 height 67
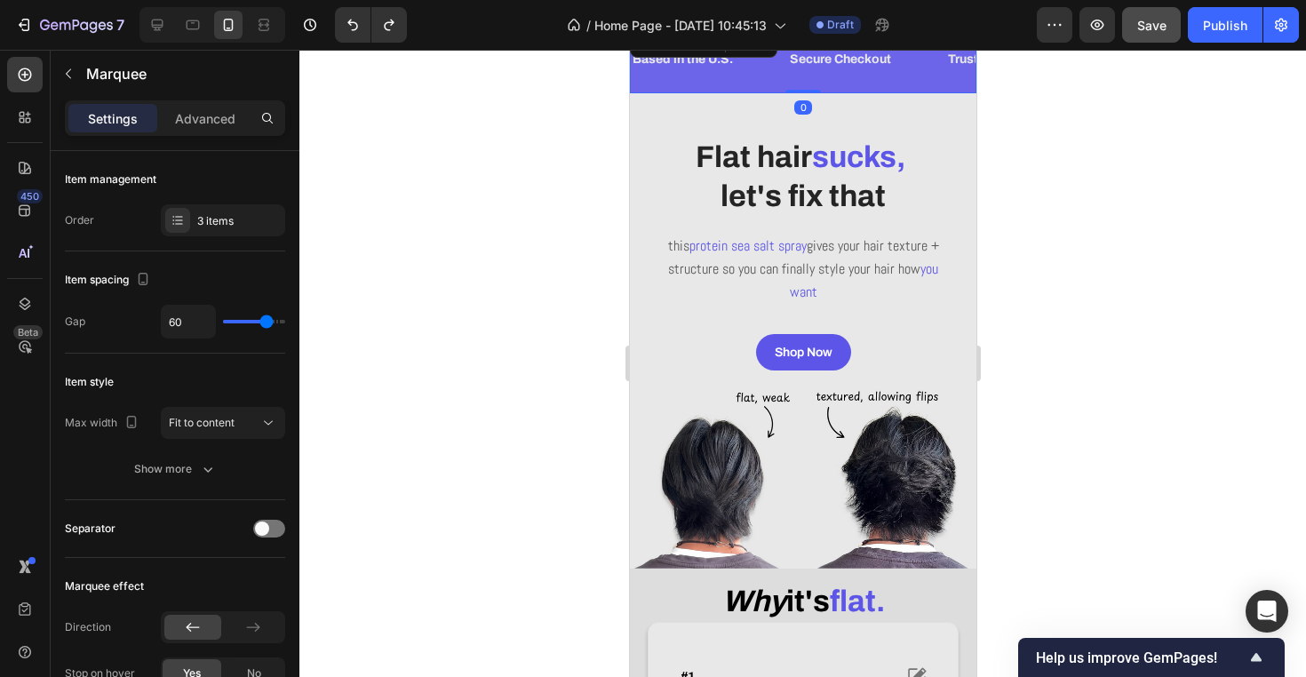
click at [749, 86] on div "Based in the U.S. Text Block Secure Checkout Text Block Trusted by 500+ Custome…" at bounding box center [802, 59] width 346 height 67
click at [206, 131] on div "Settings Advanced" at bounding box center [175, 118] width 220 height 36
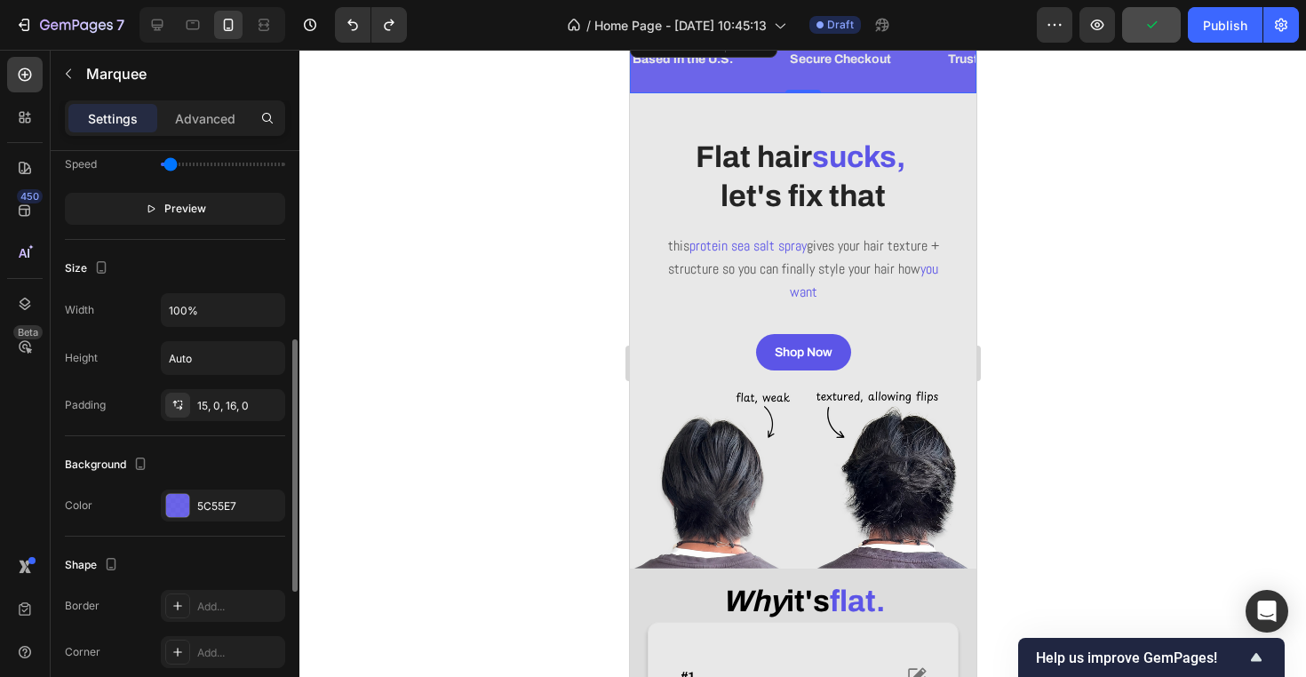
scroll to position [591, 0]
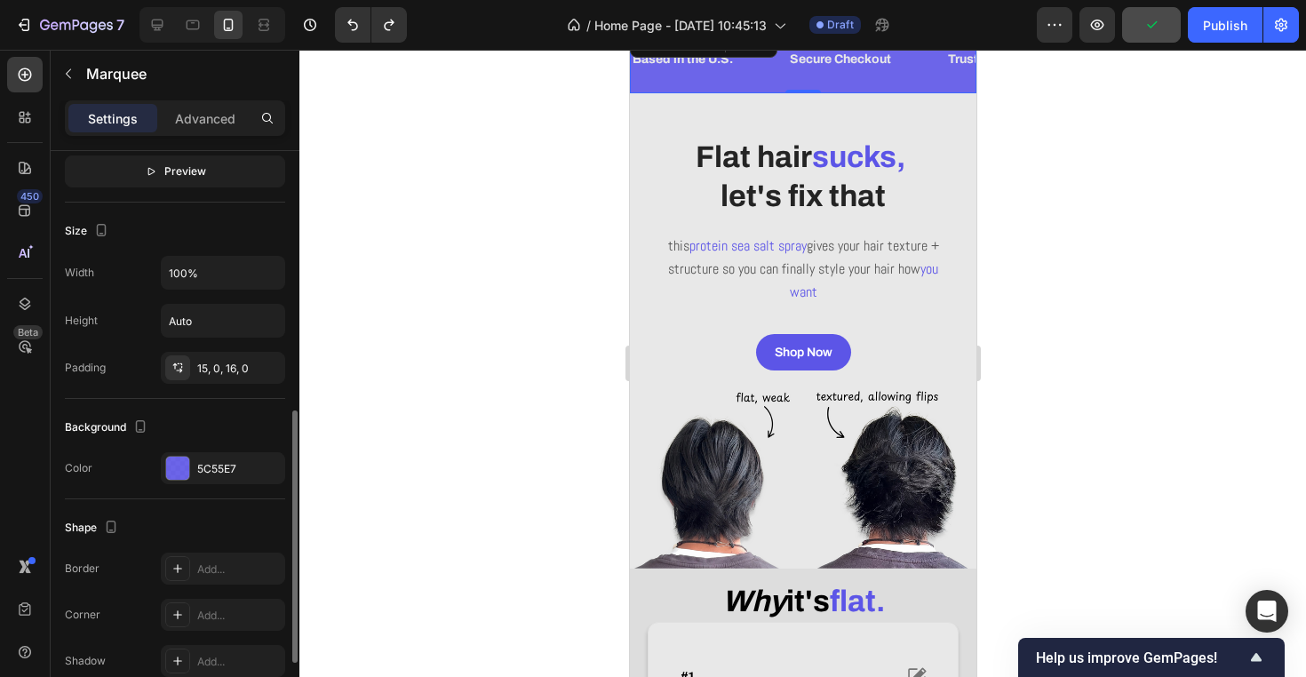
click at [213, 486] on div "Background Color 5C55E7" at bounding box center [175, 449] width 220 height 100
click at [207, 471] on div "5C55E7" at bounding box center [223, 469] width 52 height 16
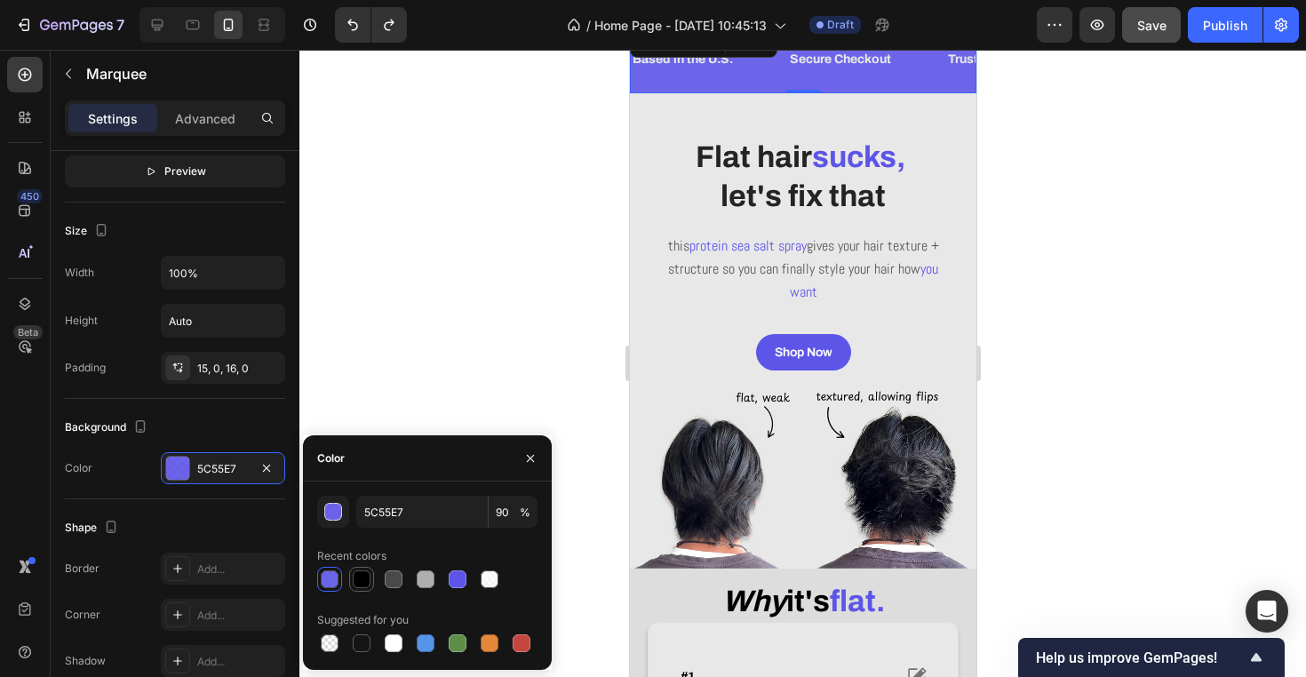
click at [351, 575] on div at bounding box center [361, 578] width 21 height 21
type input "000000"
type input "100"
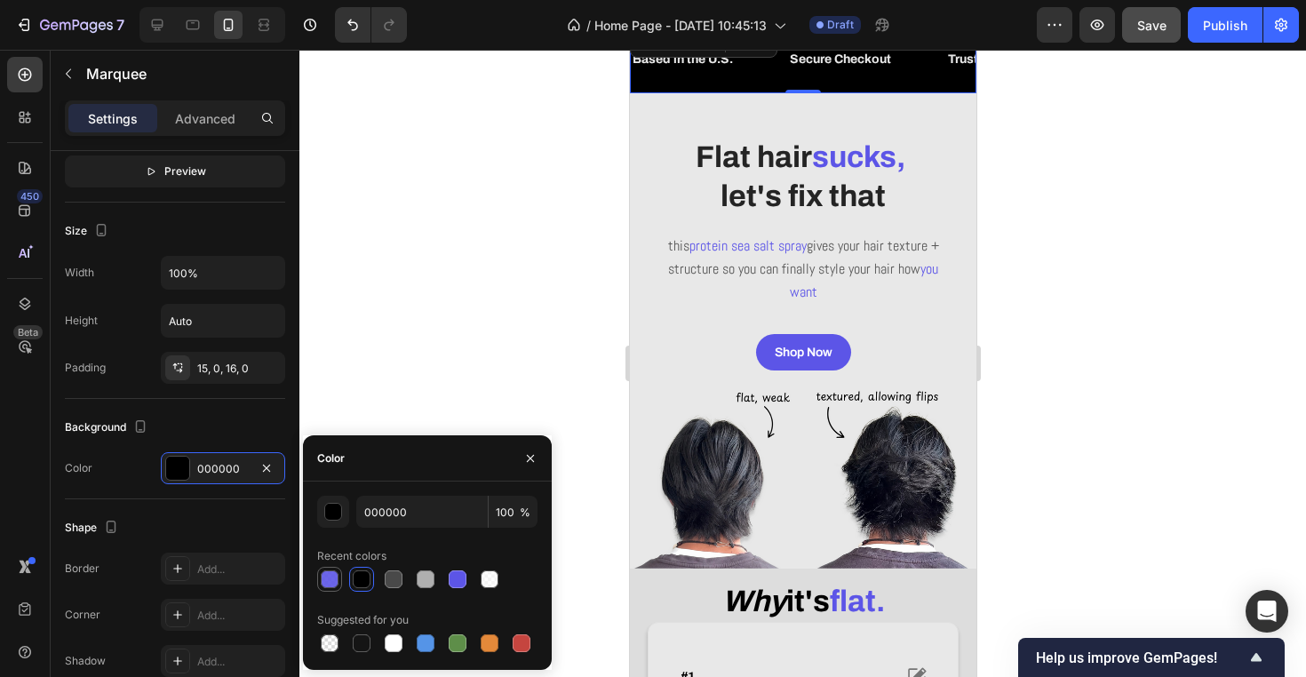
click at [328, 577] on div at bounding box center [330, 579] width 18 height 18
type input "5C55E7"
type input "90"
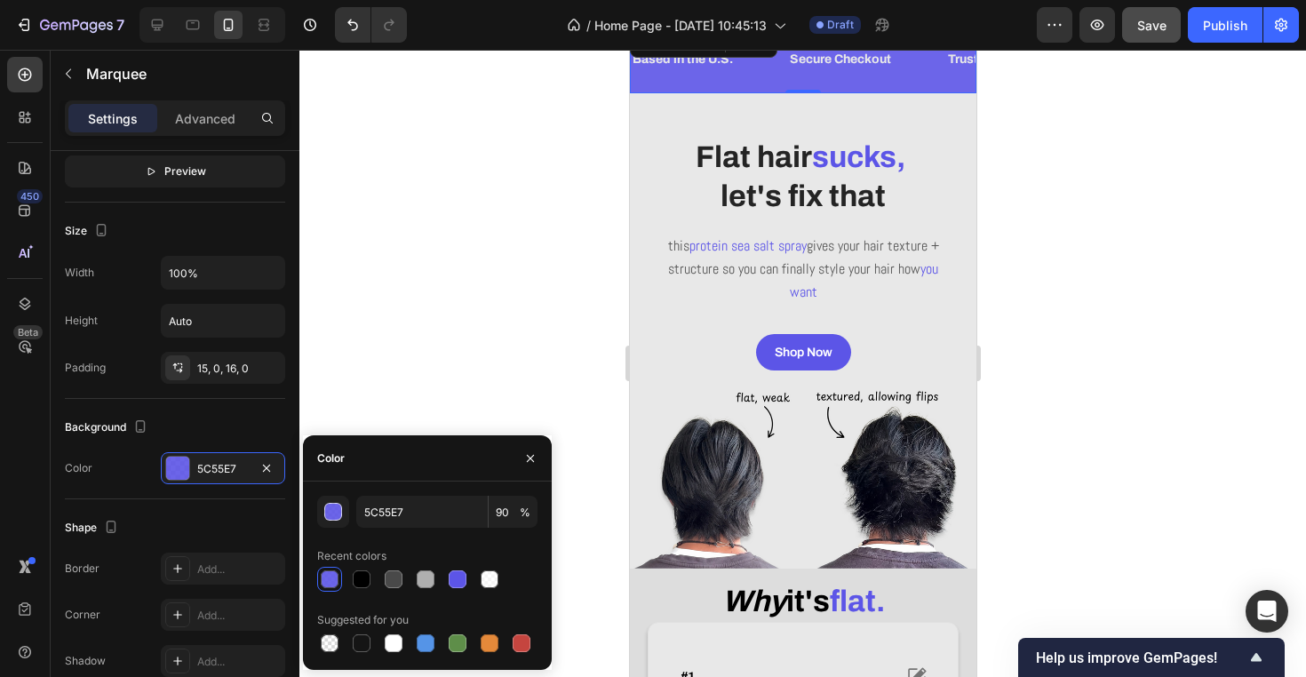
click at [403, 330] on div at bounding box center [802, 363] width 1006 height 627
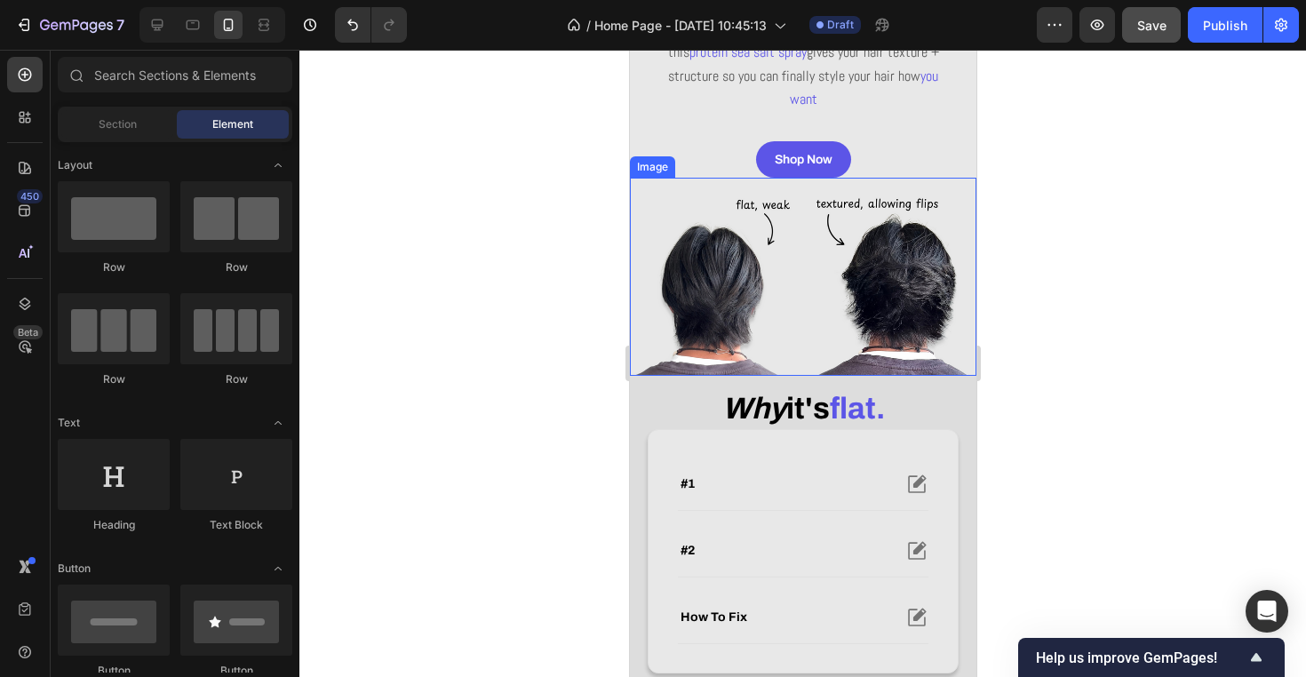
scroll to position [286, 0]
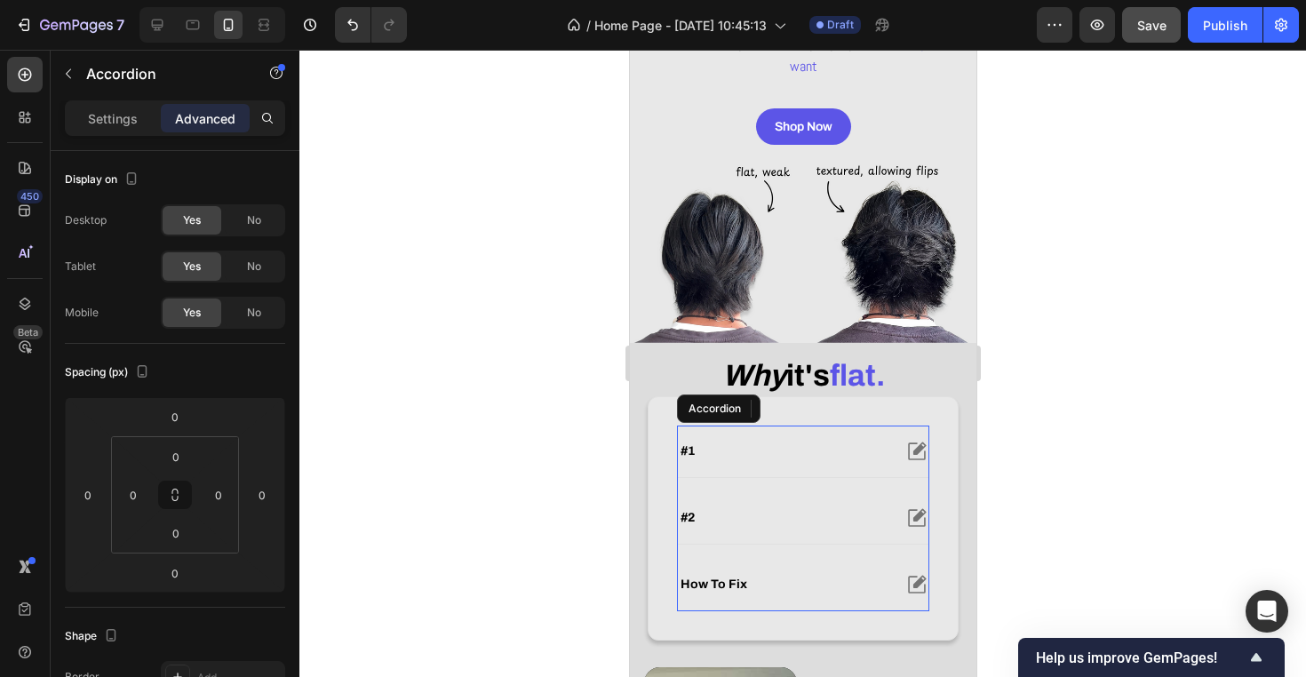
click at [758, 459] on div "#1" at bounding box center [783, 450] width 213 height 21
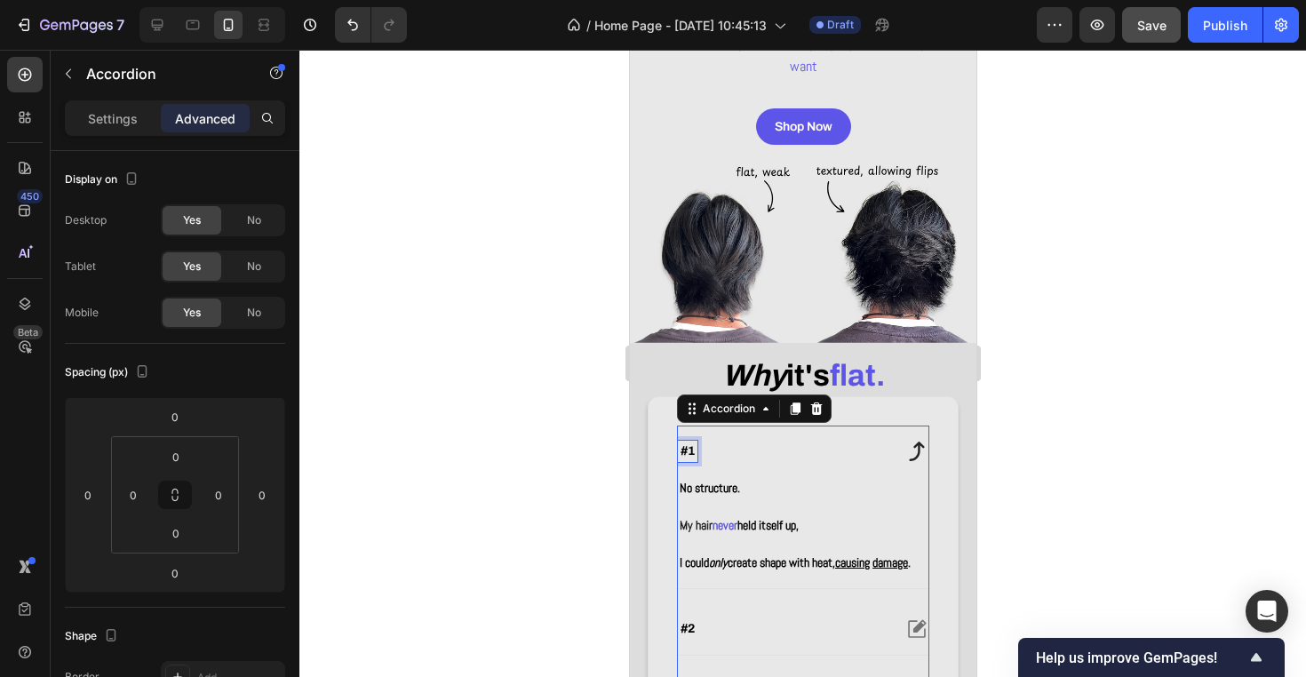
click at [689, 454] on strong "#1" at bounding box center [686, 450] width 14 height 13
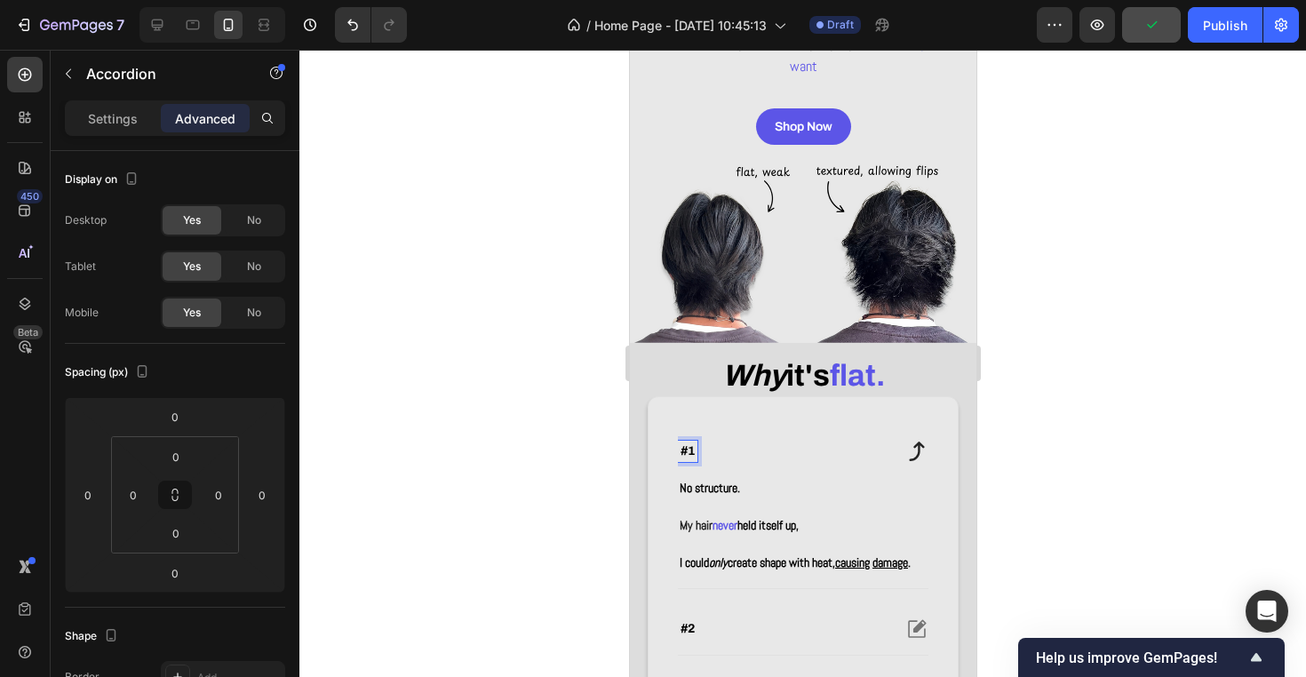
click at [737, 456] on div "#1" at bounding box center [783, 450] width 213 height 21
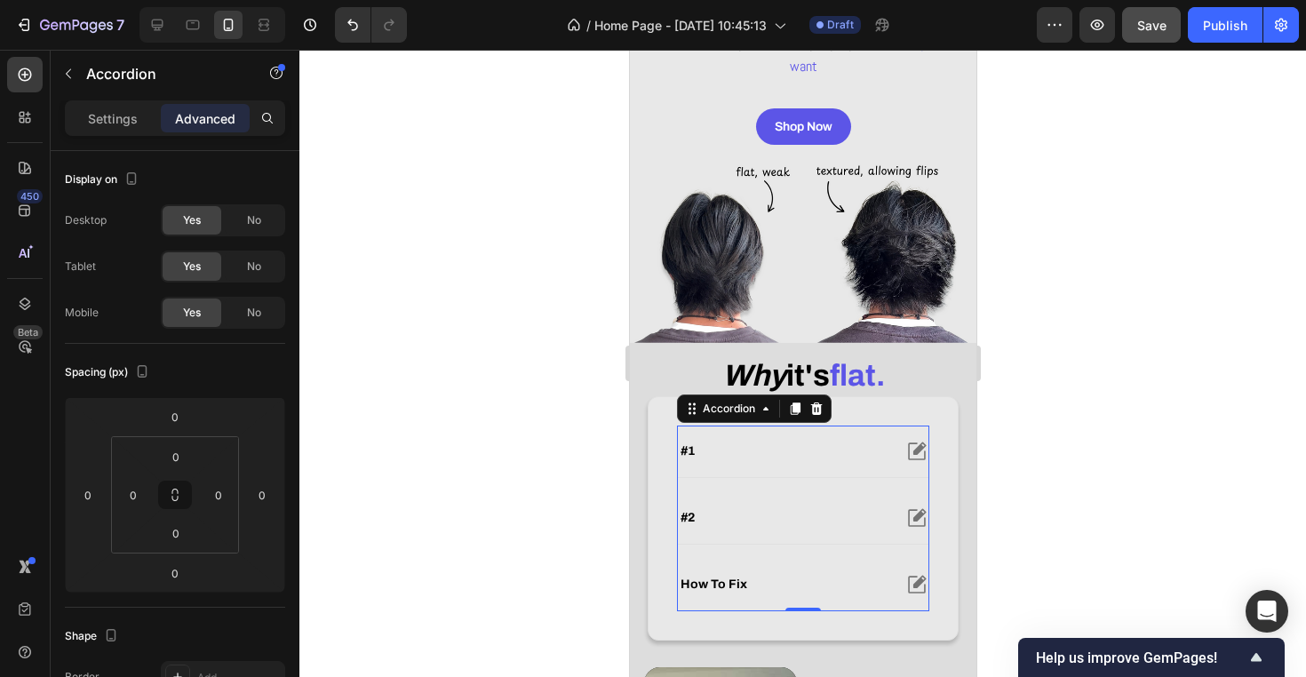
click at [727, 509] on div "#2" at bounding box center [783, 517] width 213 height 21
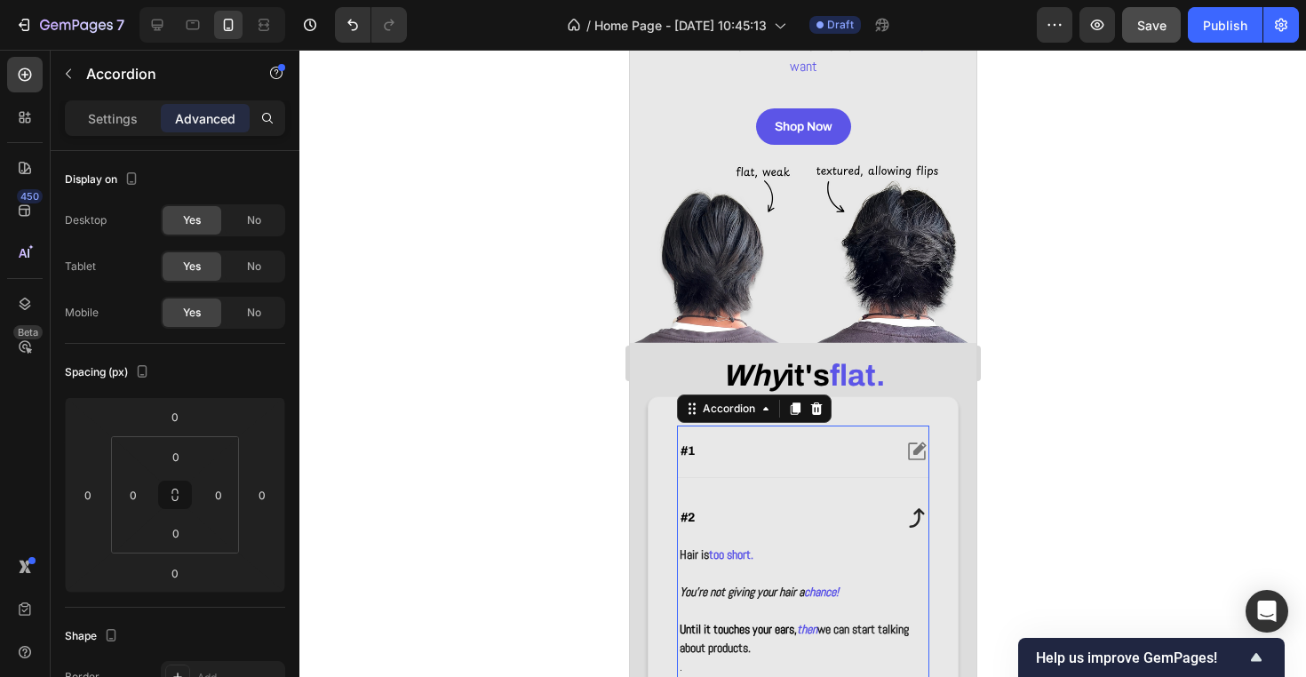
click at [727, 509] on div "#2" at bounding box center [783, 517] width 213 height 21
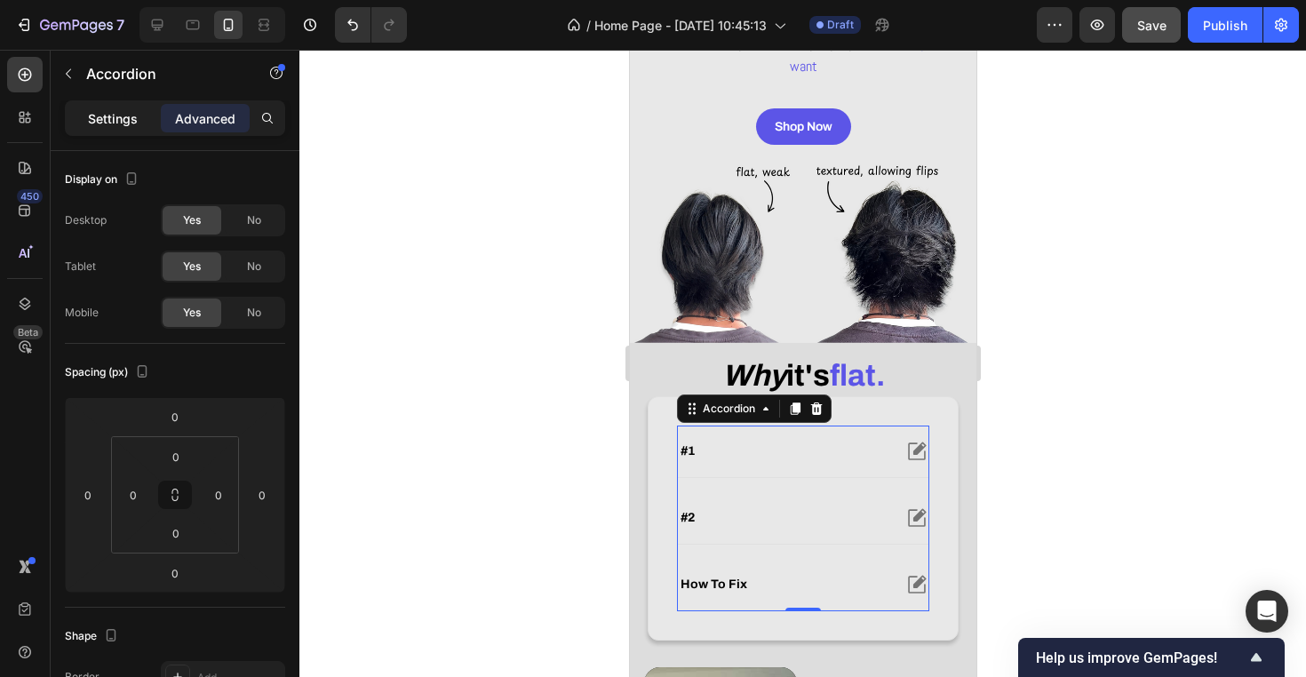
click at [117, 119] on p "Settings" at bounding box center [113, 118] width 50 height 19
type input "16"
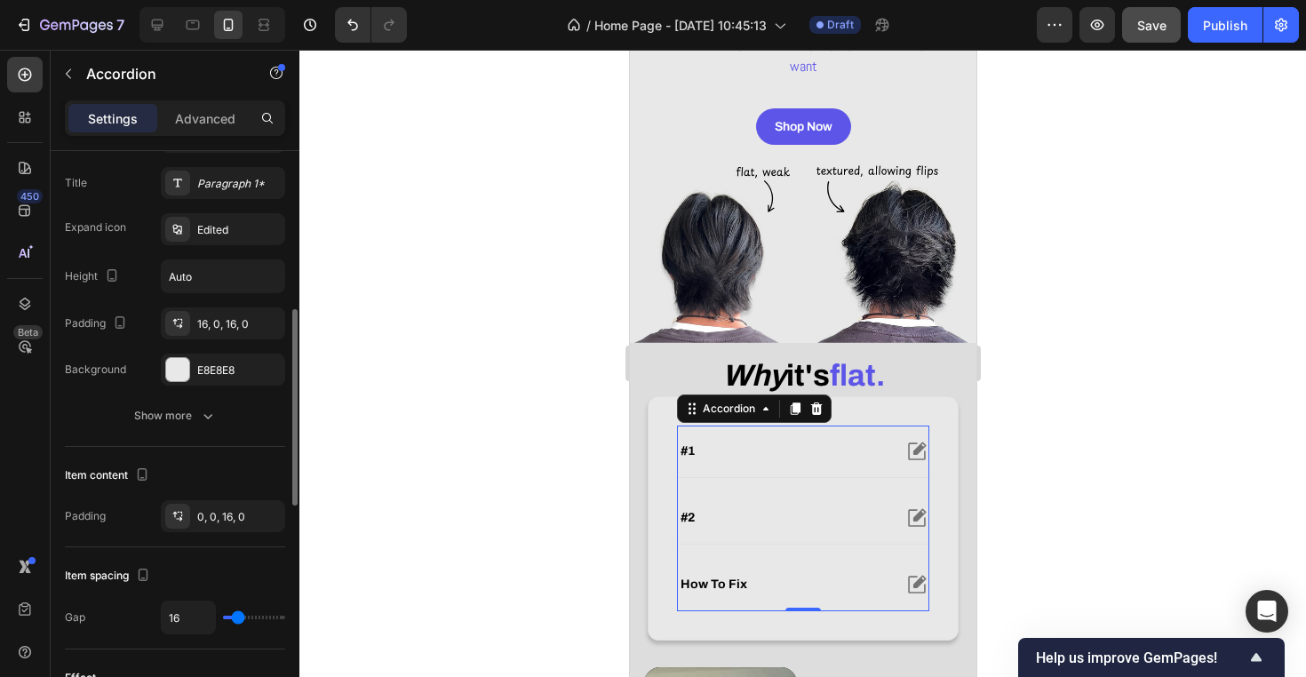
scroll to position [414, 0]
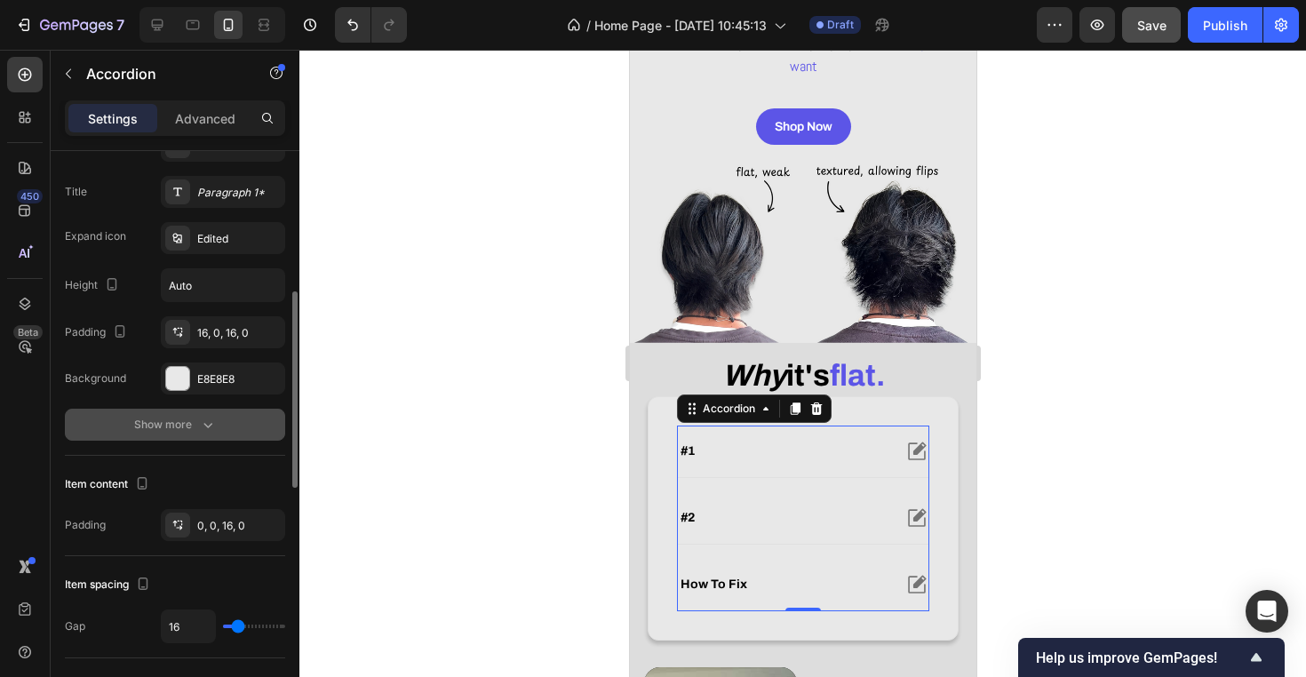
click at [210, 423] on icon "button" at bounding box center [208, 425] width 18 height 18
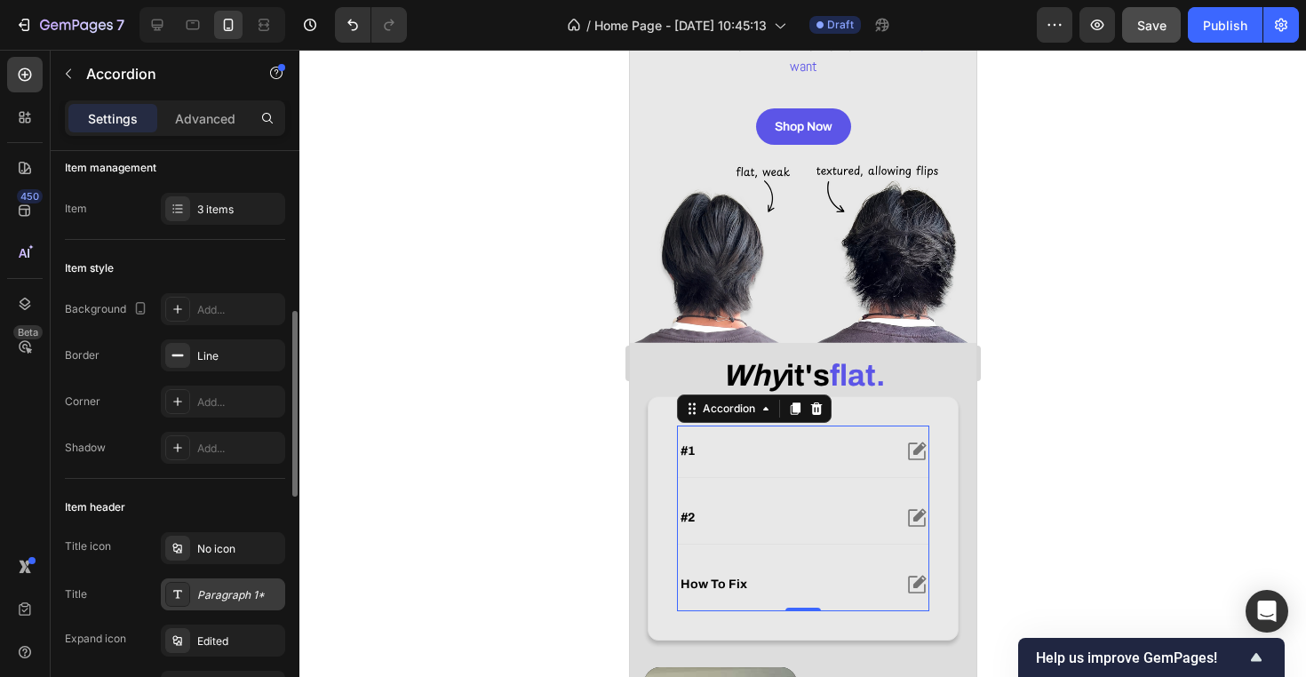
scroll to position [0, 0]
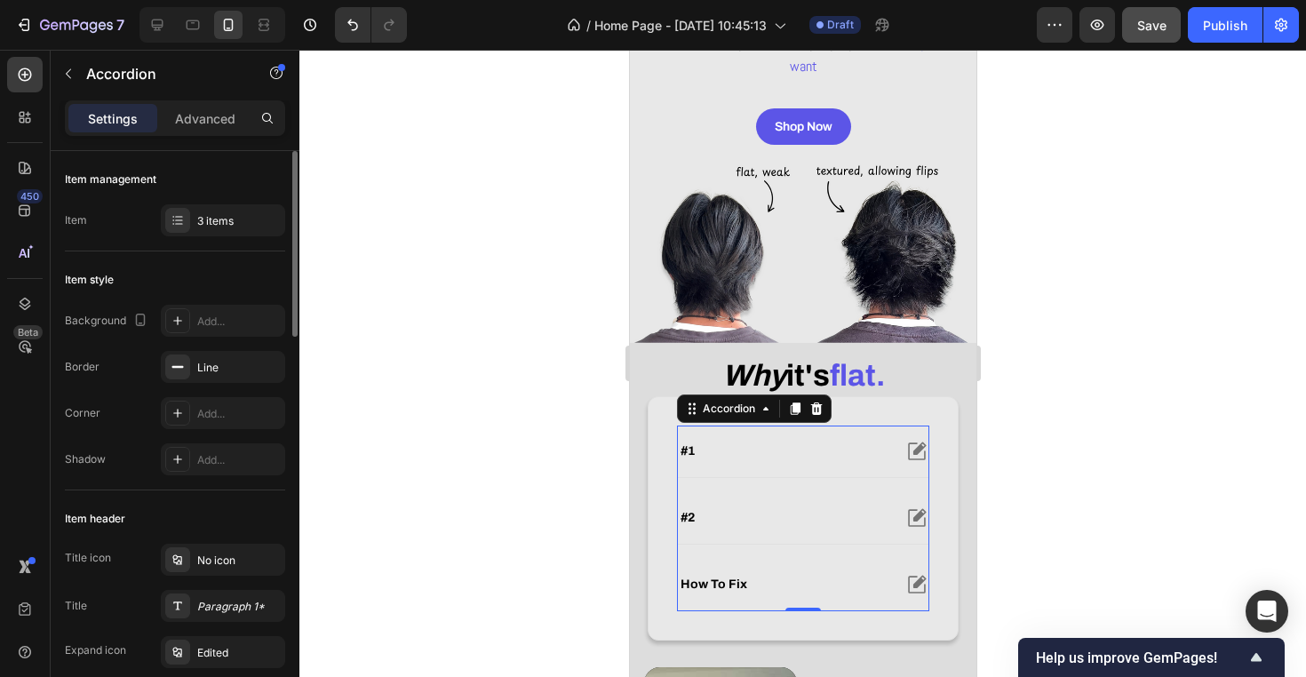
click at [147, 214] on div "Item 3 items" at bounding box center [175, 220] width 220 height 32
click at [174, 512] on div "Item header" at bounding box center [175, 518] width 220 height 28
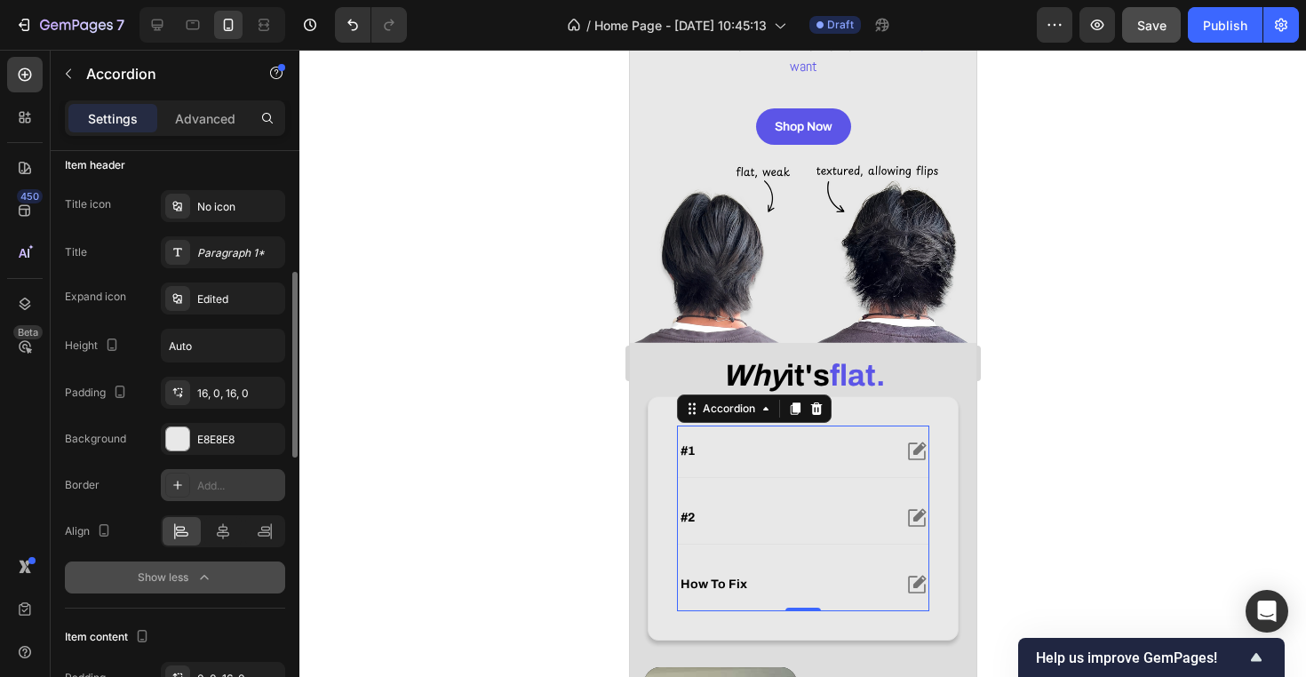
scroll to position [359, 0]
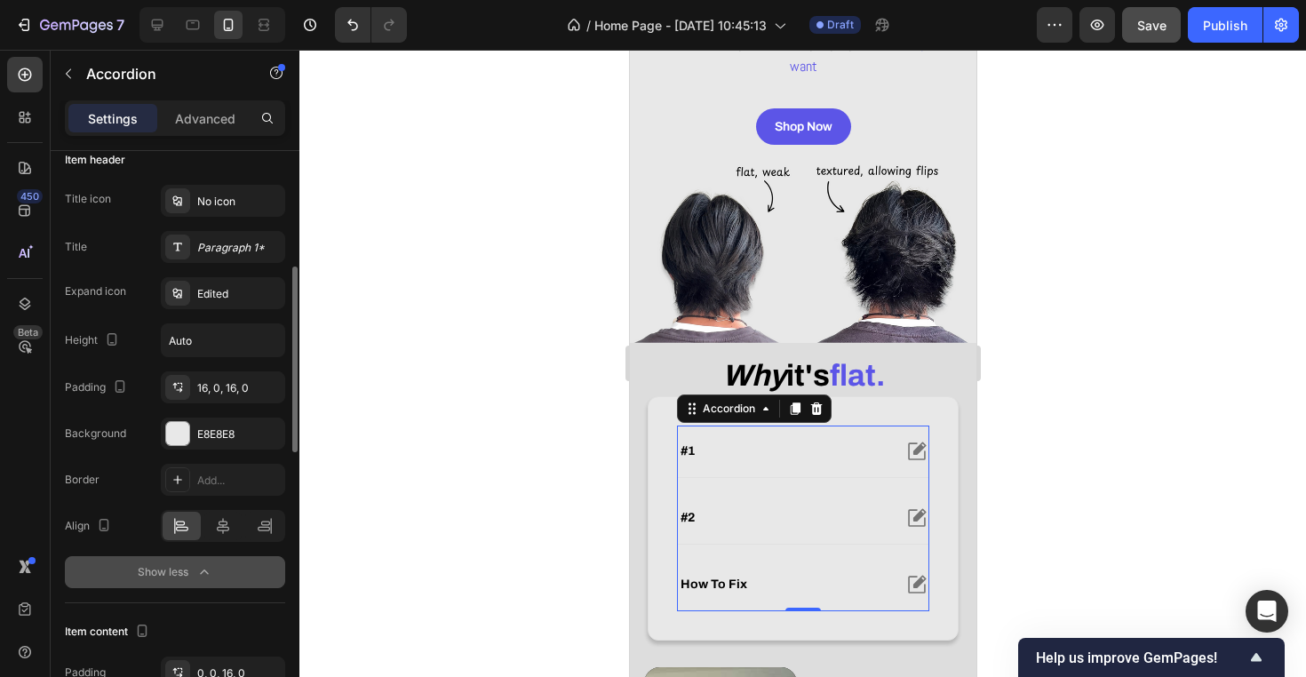
click at [192, 565] on div "Show less" at bounding box center [175, 572] width 75 height 18
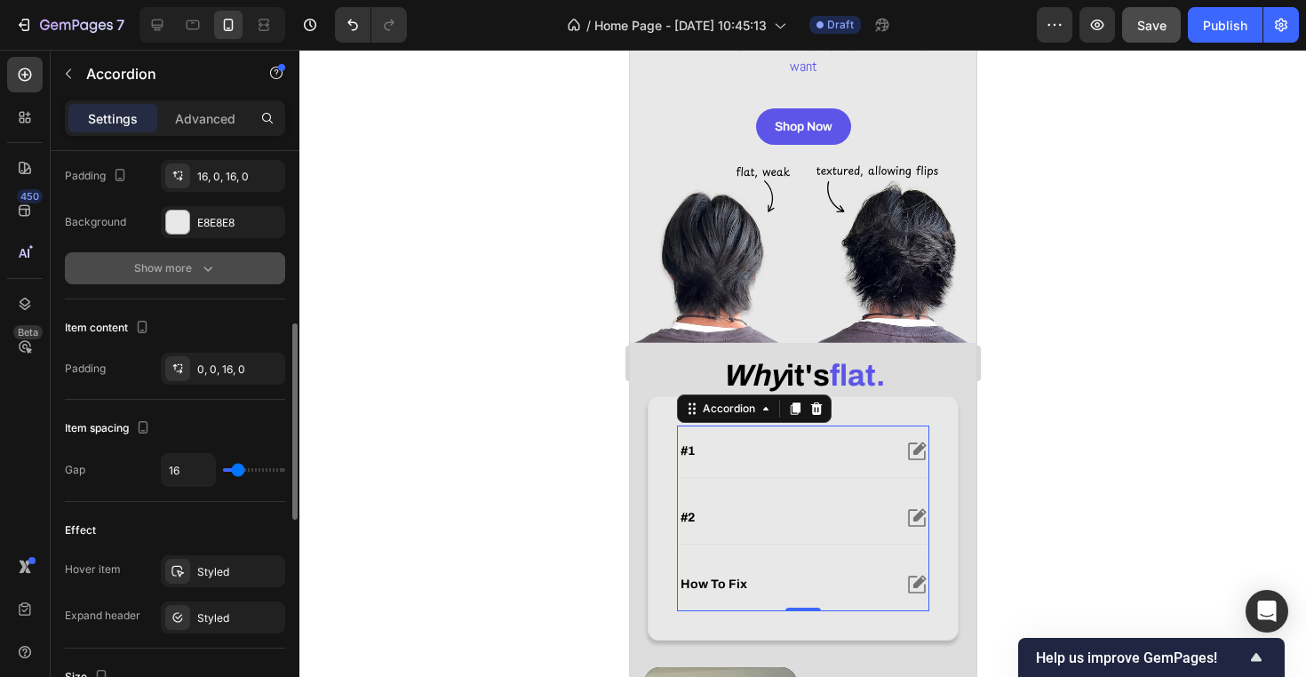
scroll to position [609, 0]
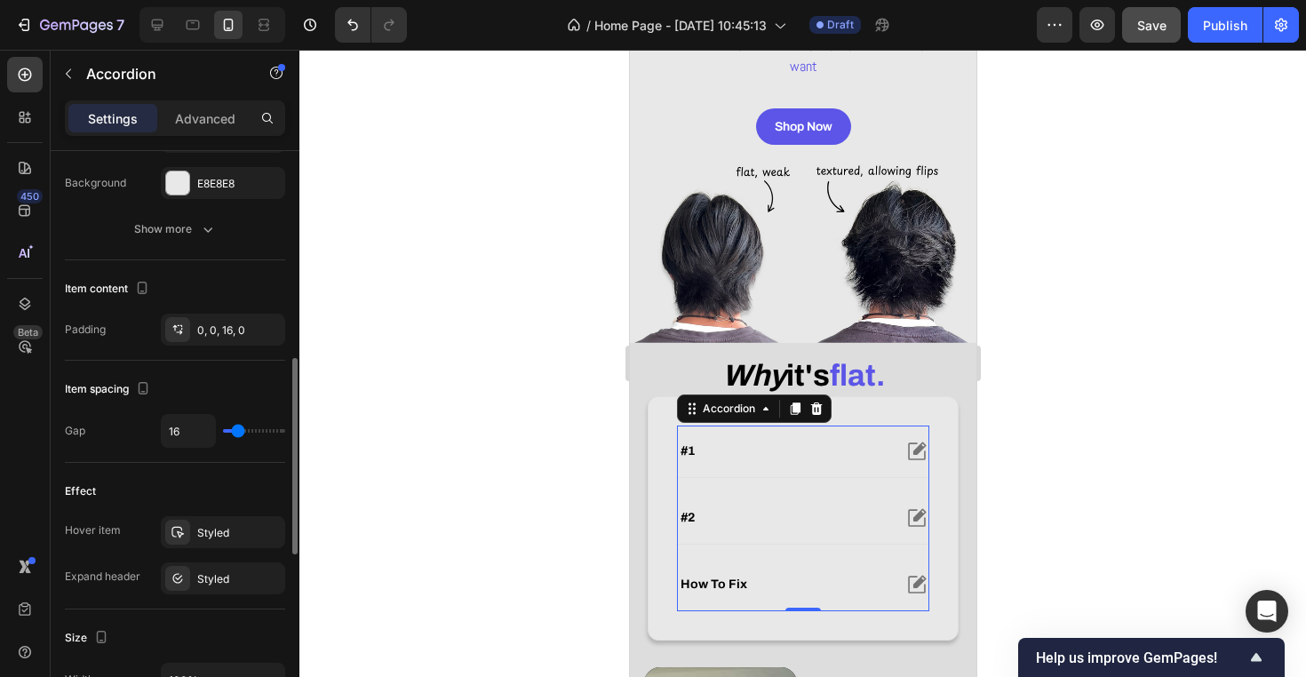
click at [467, 496] on div at bounding box center [802, 363] width 1006 height 627
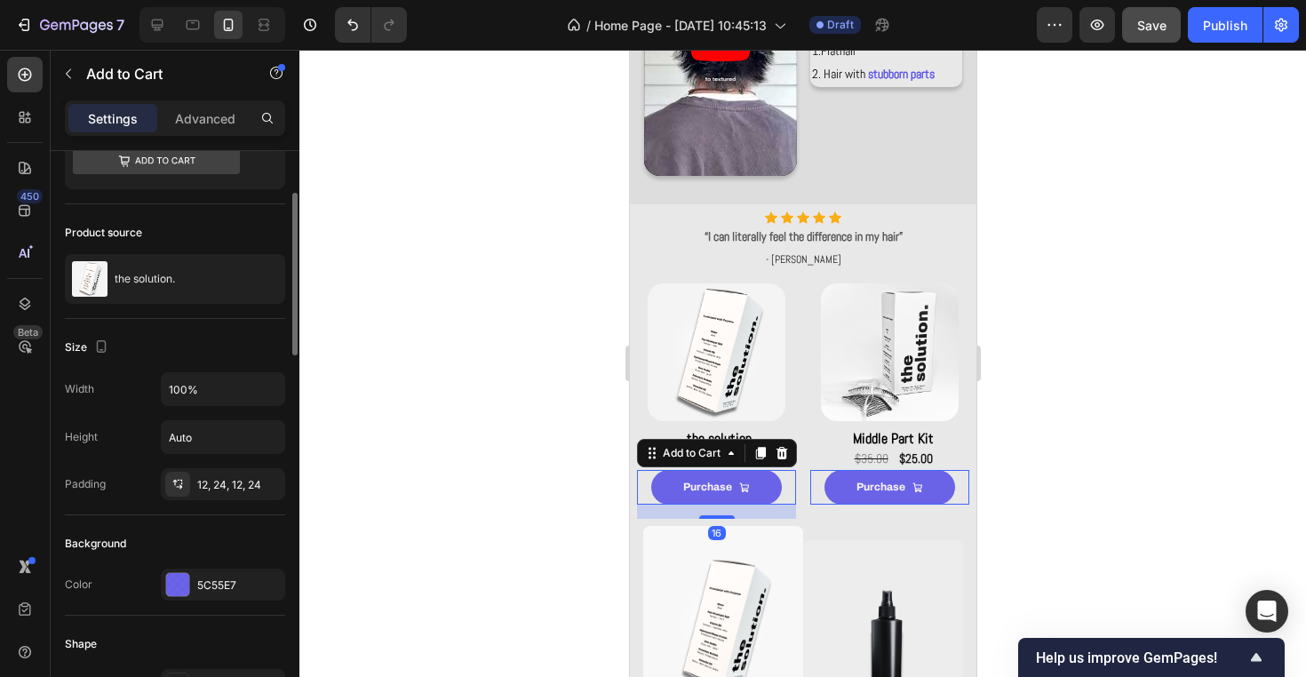
scroll to position [174, 0]
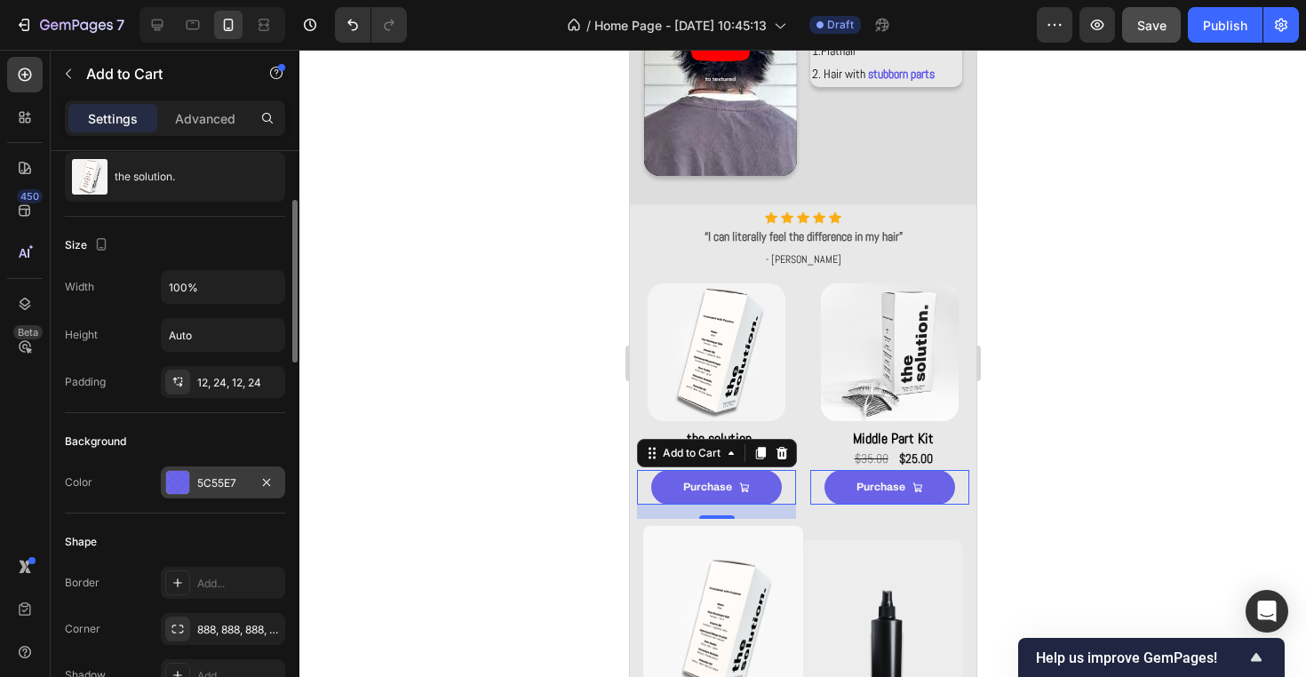
click at [203, 472] on div "5C55E7" at bounding box center [223, 482] width 124 height 32
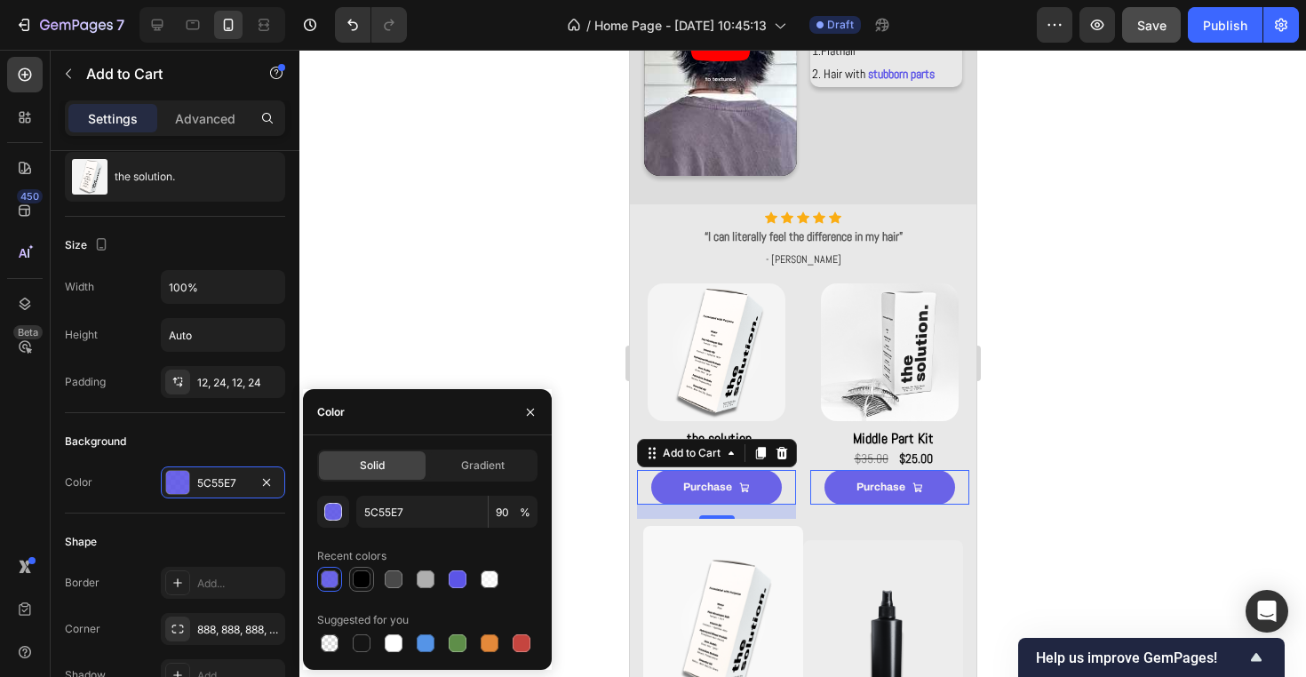
click at [351, 575] on div at bounding box center [361, 578] width 21 height 21
type input "000000"
type input "100"
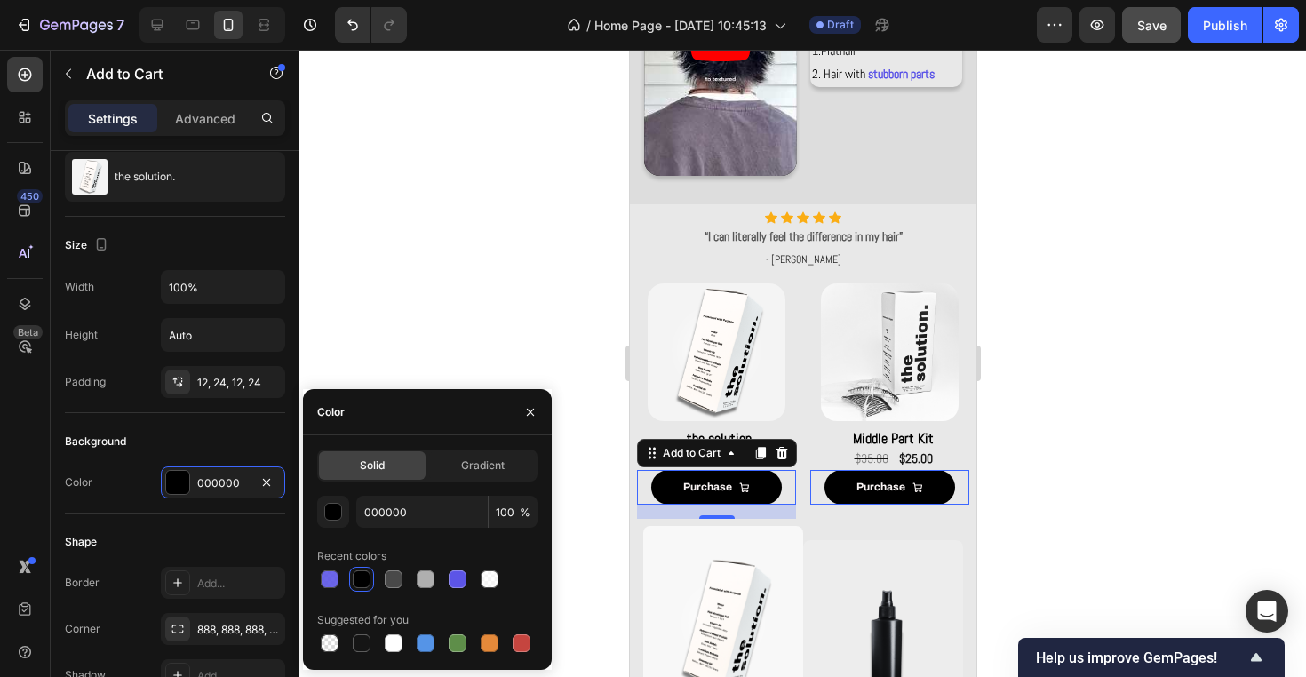
click at [399, 257] on div at bounding box center [802, 363] width 1006 height 627
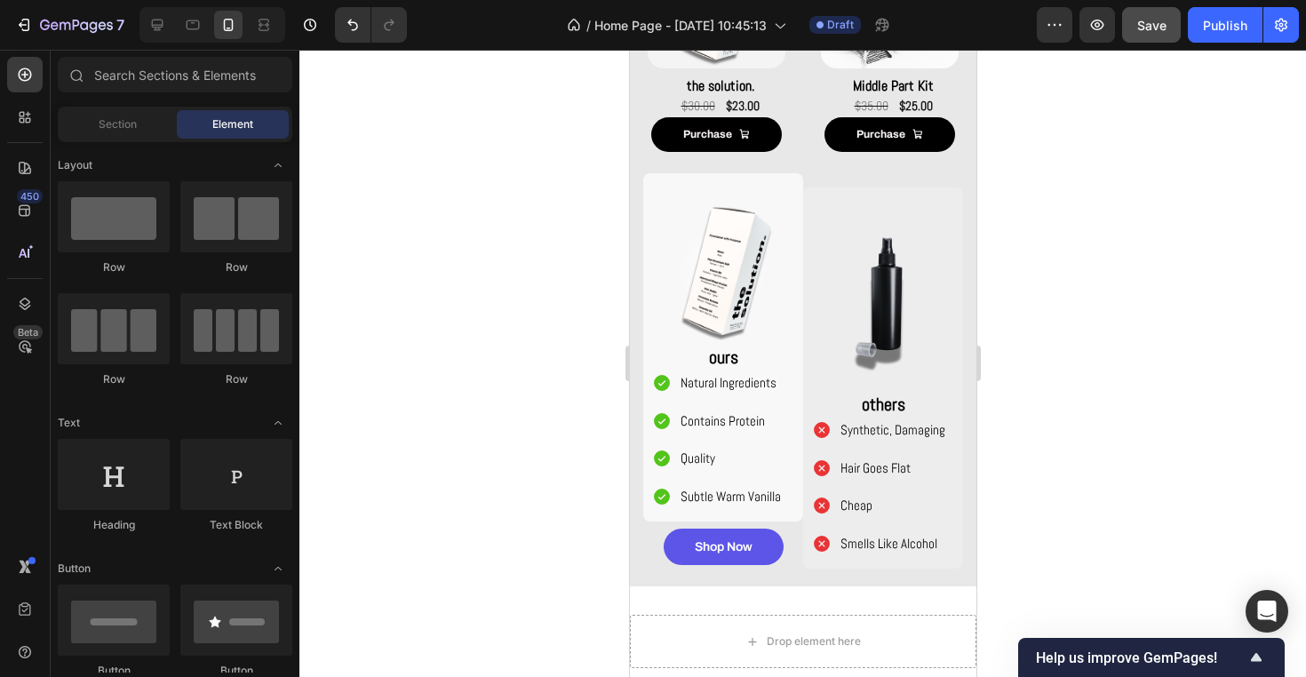
scroll to position [1490, 0]
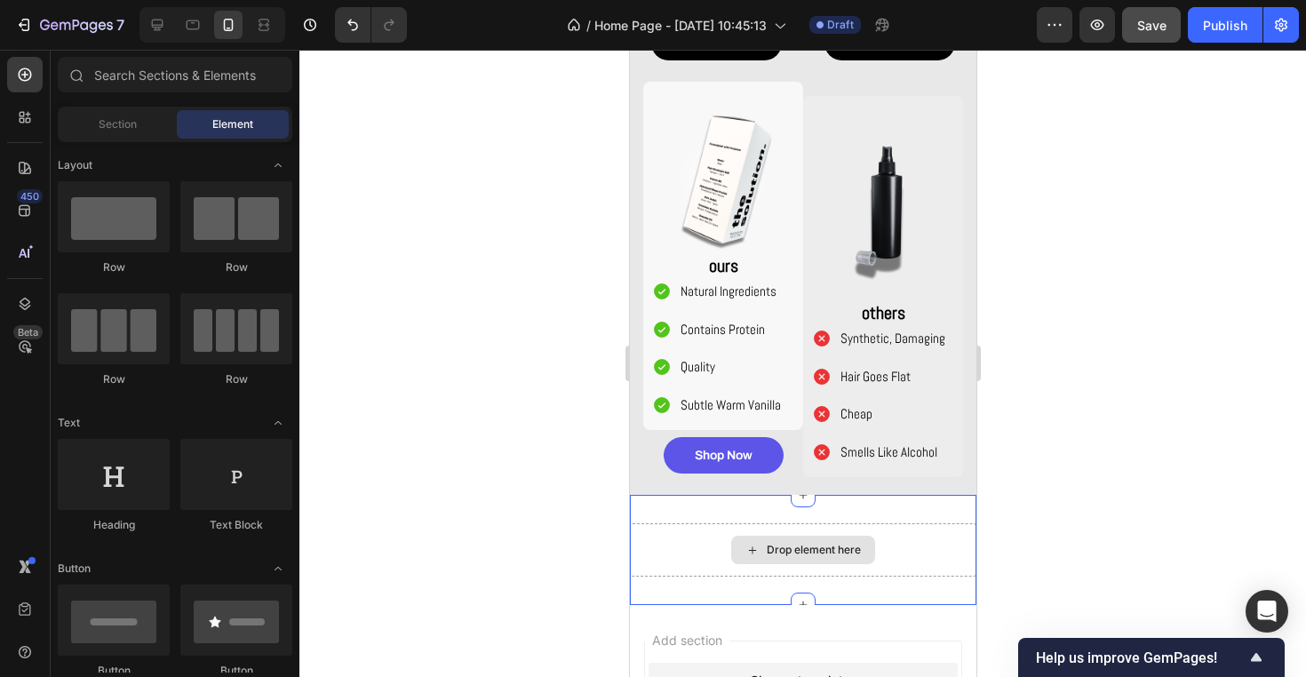
click at [809, 552] on div "Drop element here" at bounding box center [813, 550] width 94 height 14
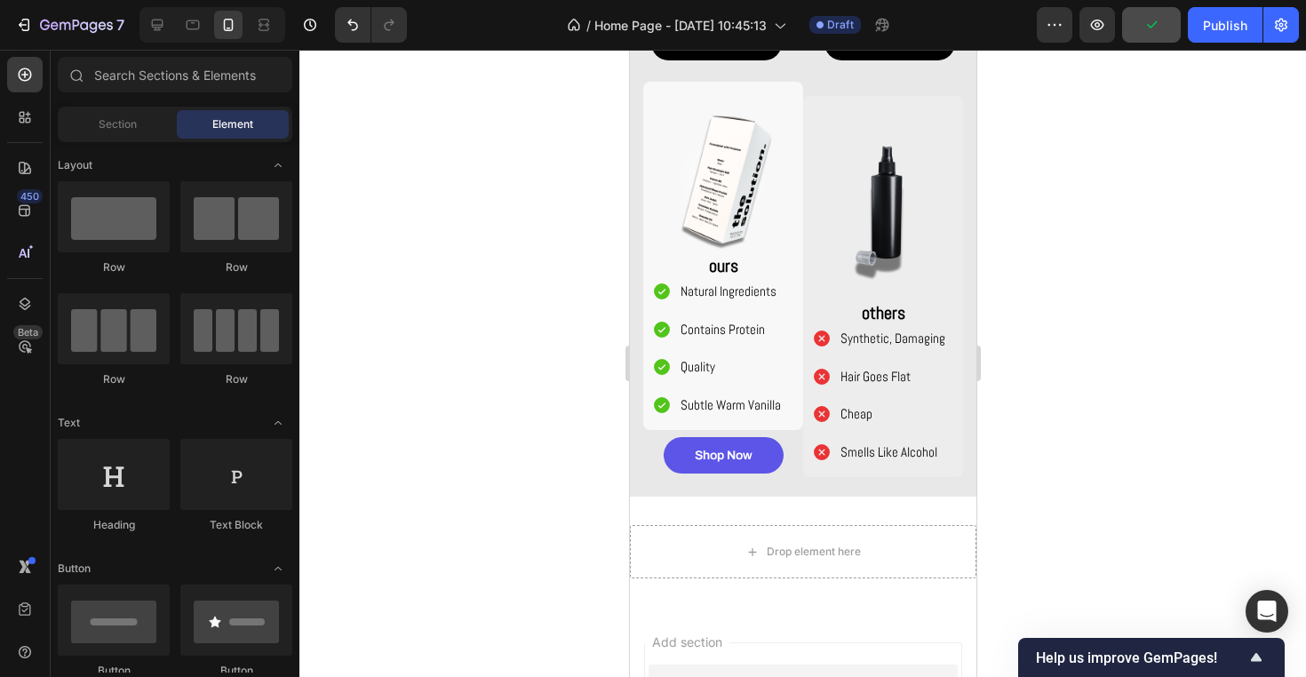
click at [408, 425] on div at bounding box center [802, 363] width 1006 height 627
click at [125, 123] on span "Section" at bounding box center [118, 124] width 38 height 16
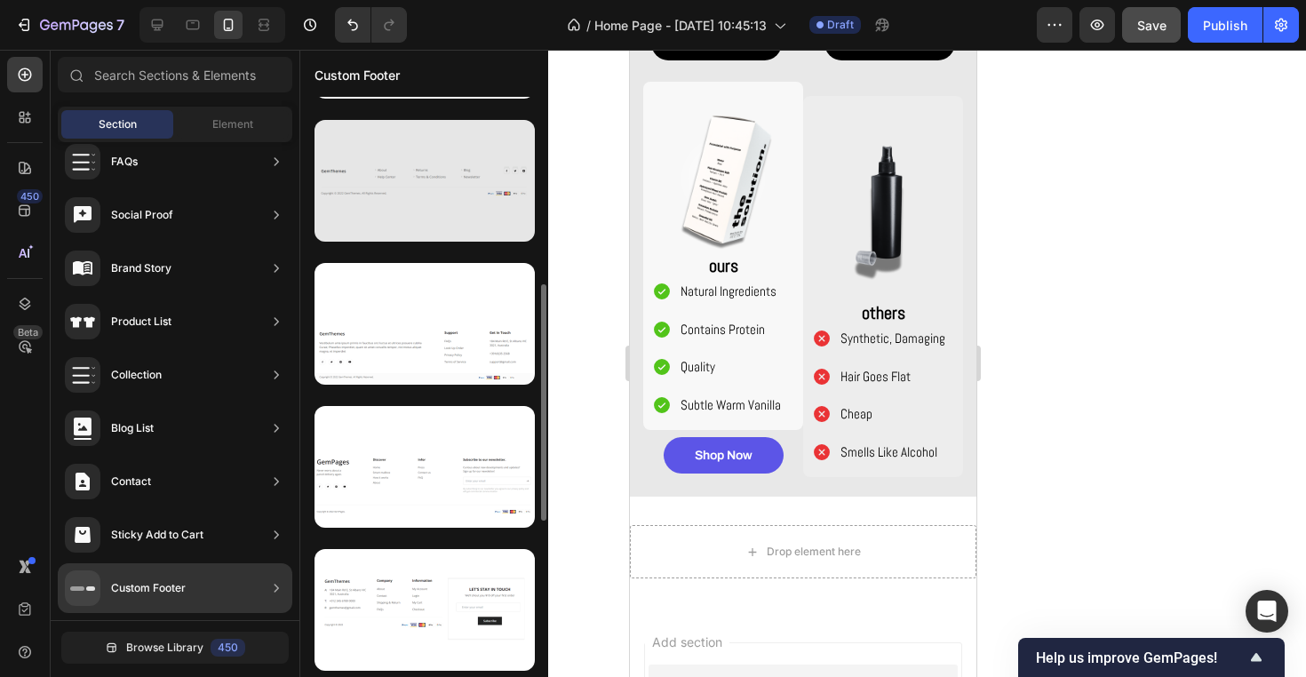
scroll to position [425, 0]
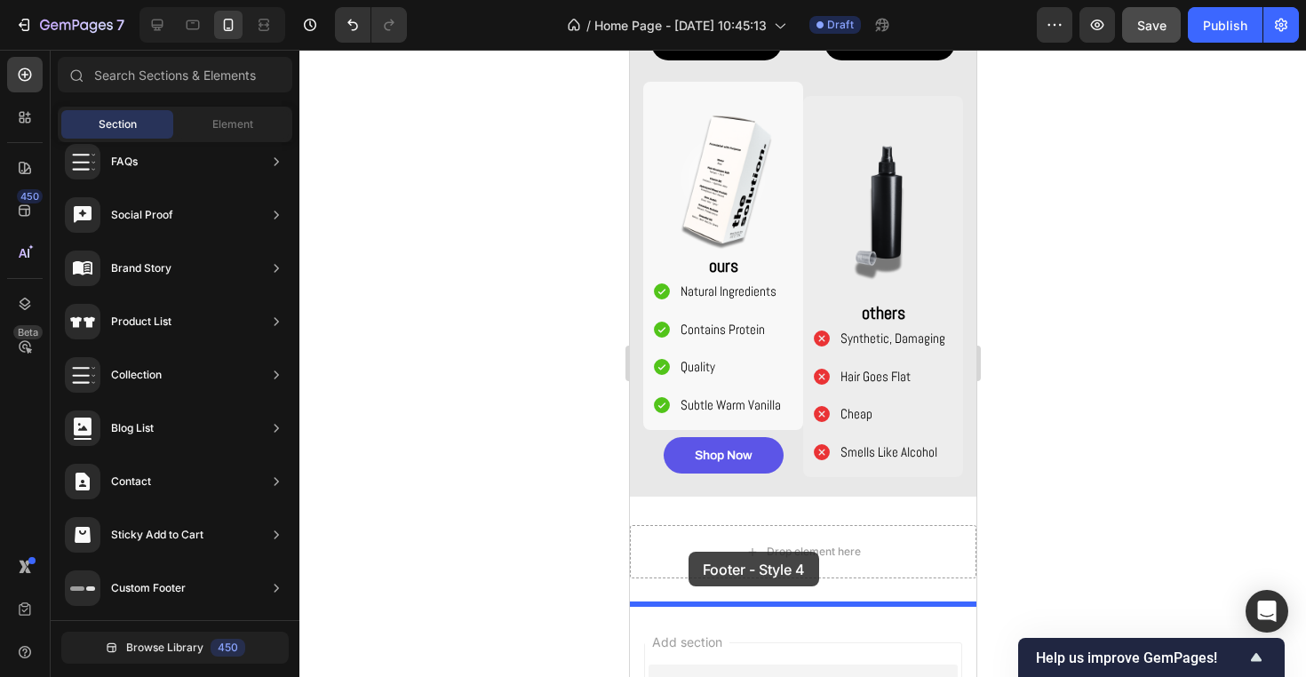
drag, startPoint x: 1059, startPoint y: 259, endPoint x: 695, endPoint y: 542, distance: 460.1
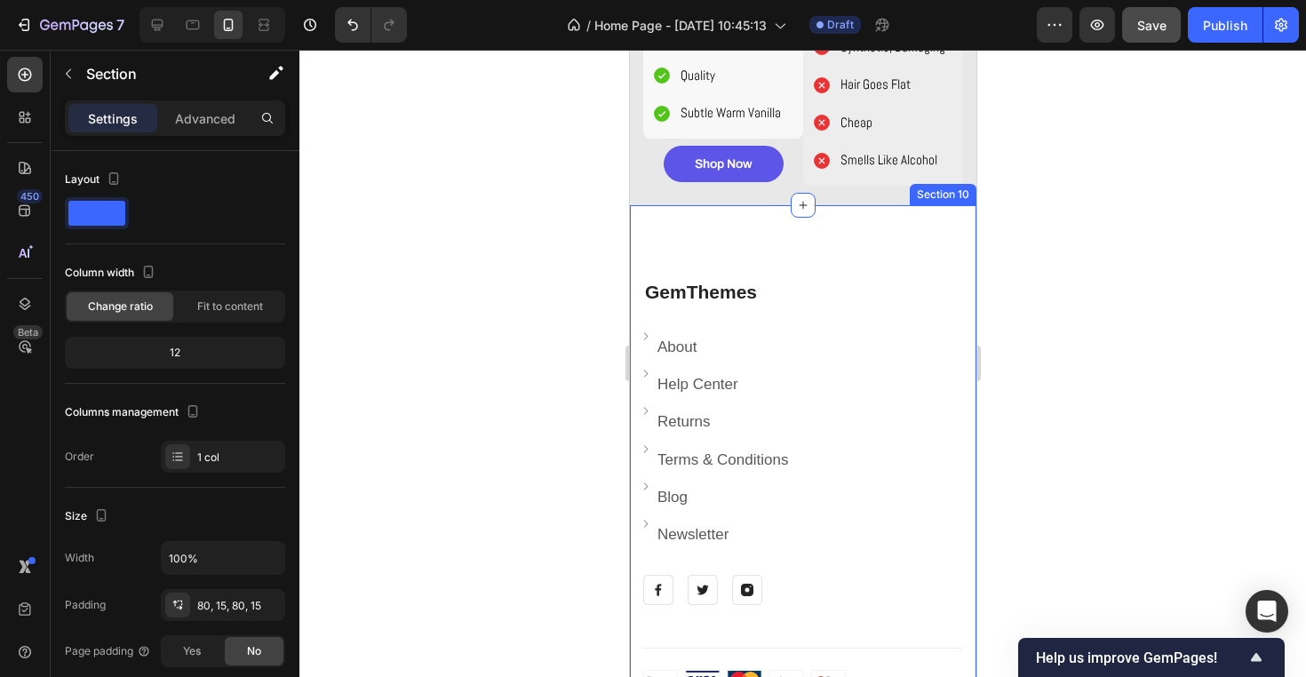
scroll to position [1871, 0]
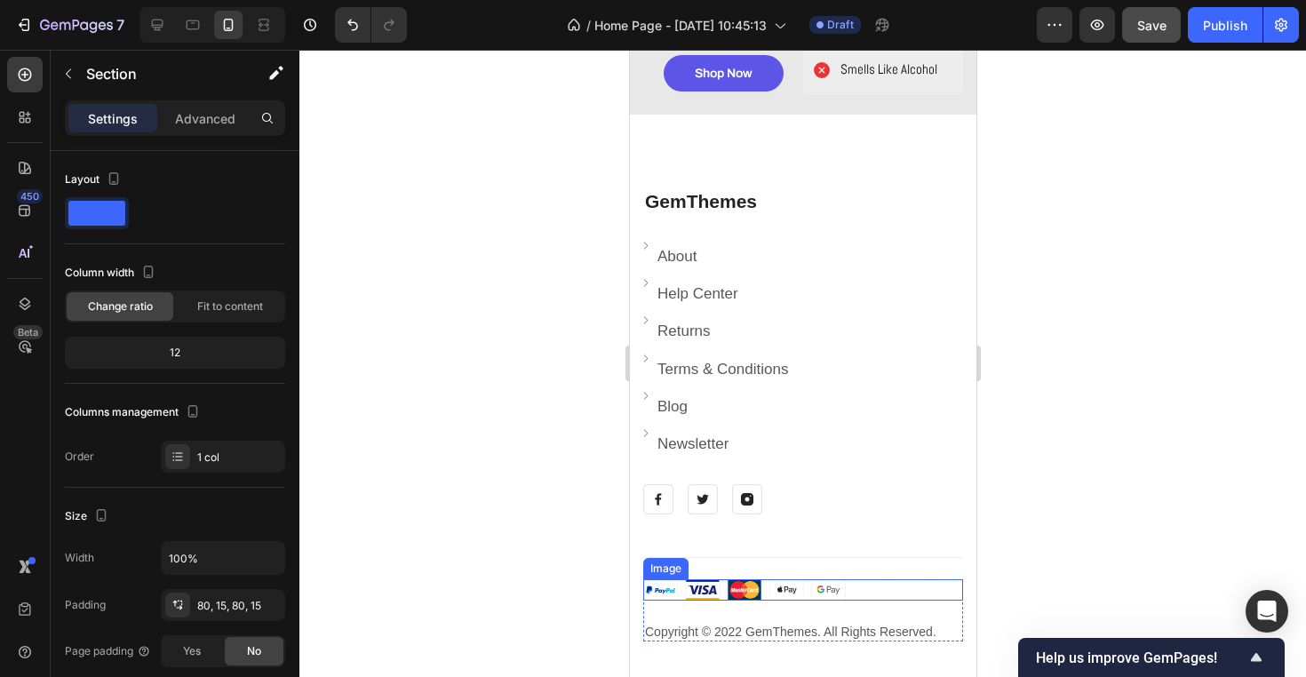
click at [859, 588] on div at bounding box center [802, 589] width 320 height 21
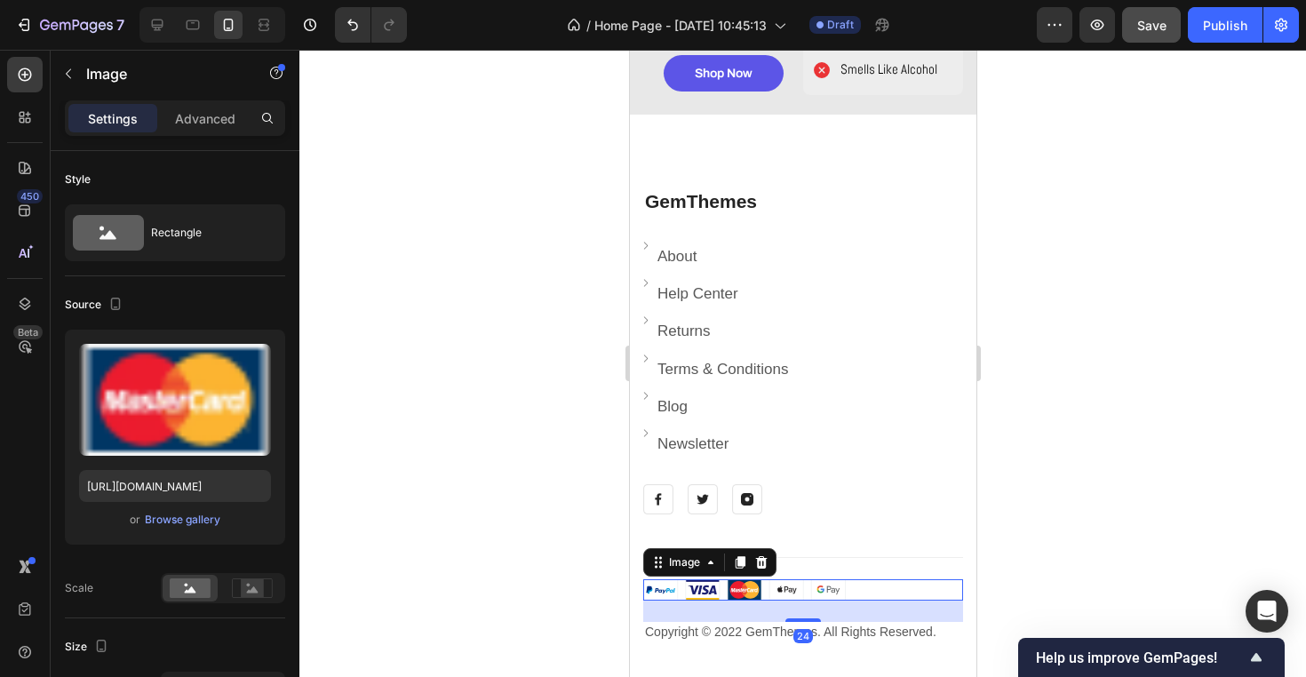
click at [900, 579] on div at bounding box center [802, 589] width 320 height 21
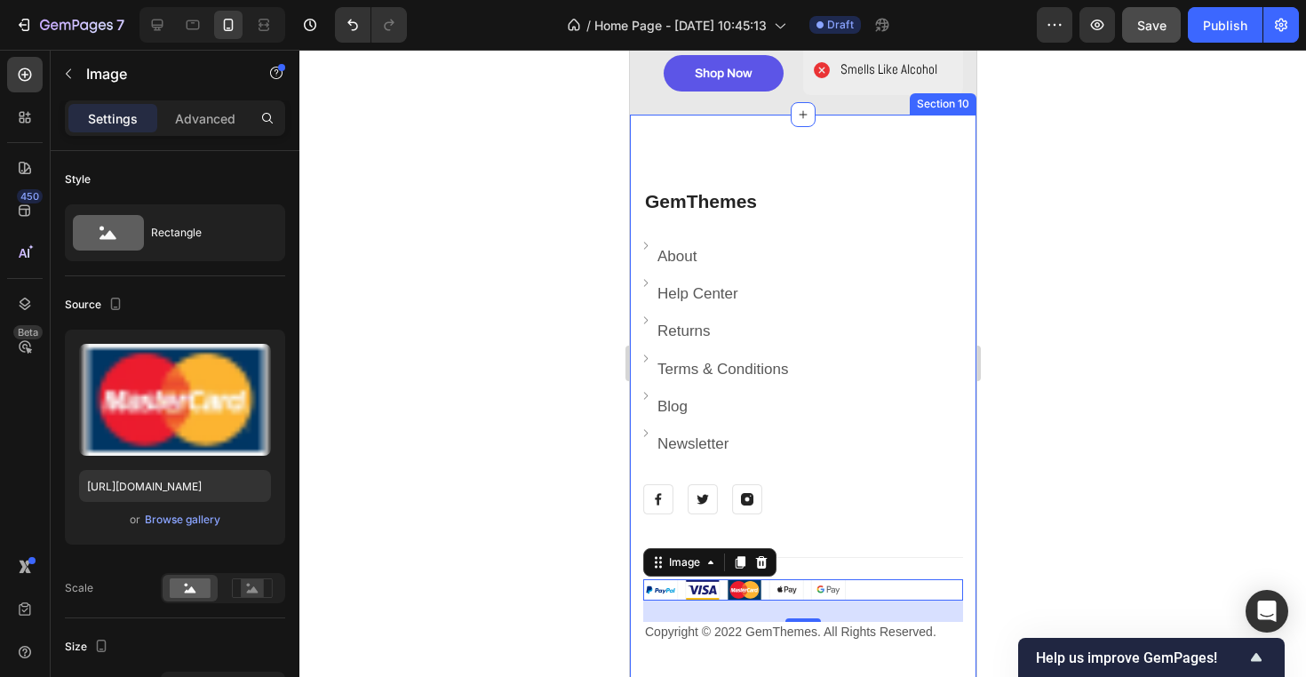
click at [900, 568] on div "GemThemes Heading Image About Text block Row Image Help Center Text block Row I…" at bounding box center [802, 414] width 320 height 456
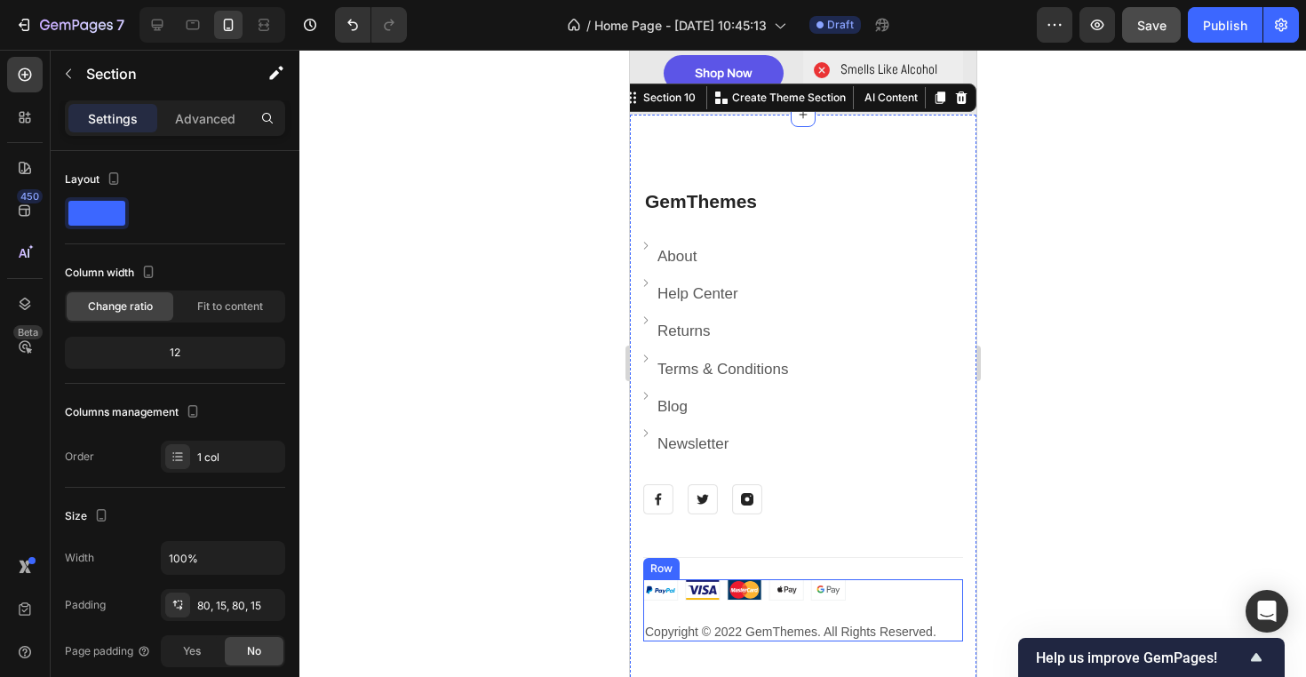
click at [914, 616] on div "Image" at bounding box center [802, 600] width 320 height 43
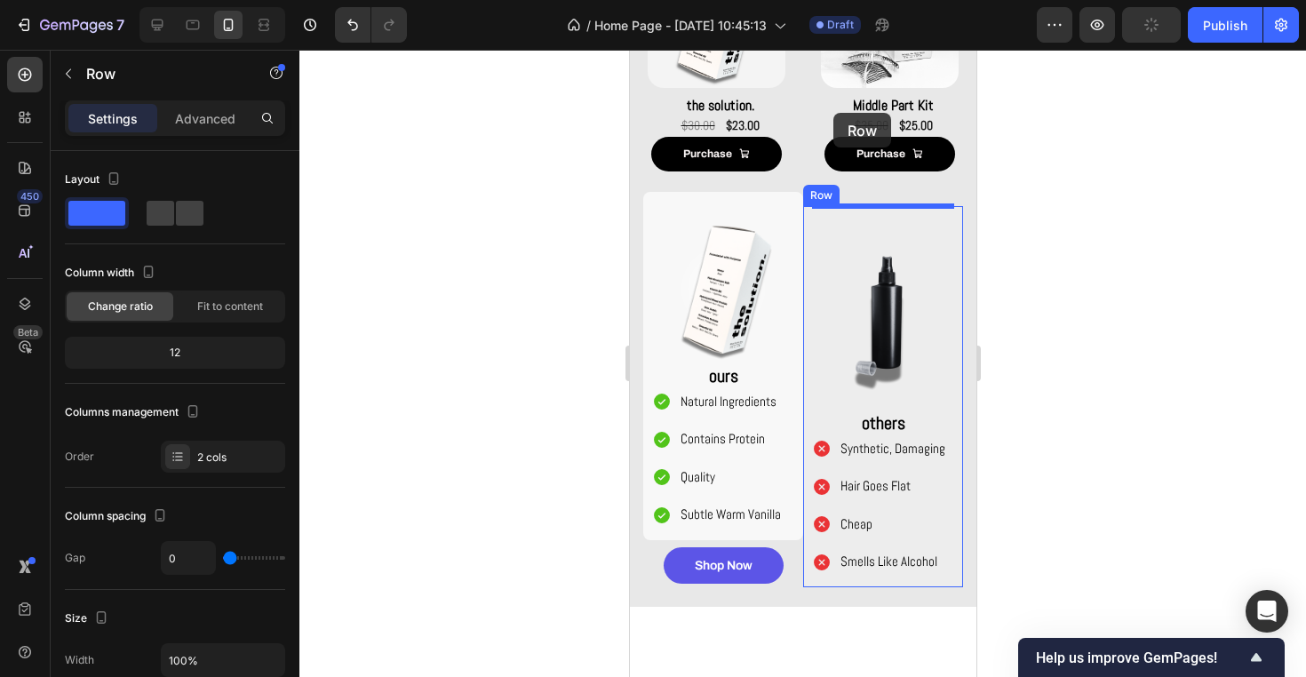
scroll to position [1344, 0]
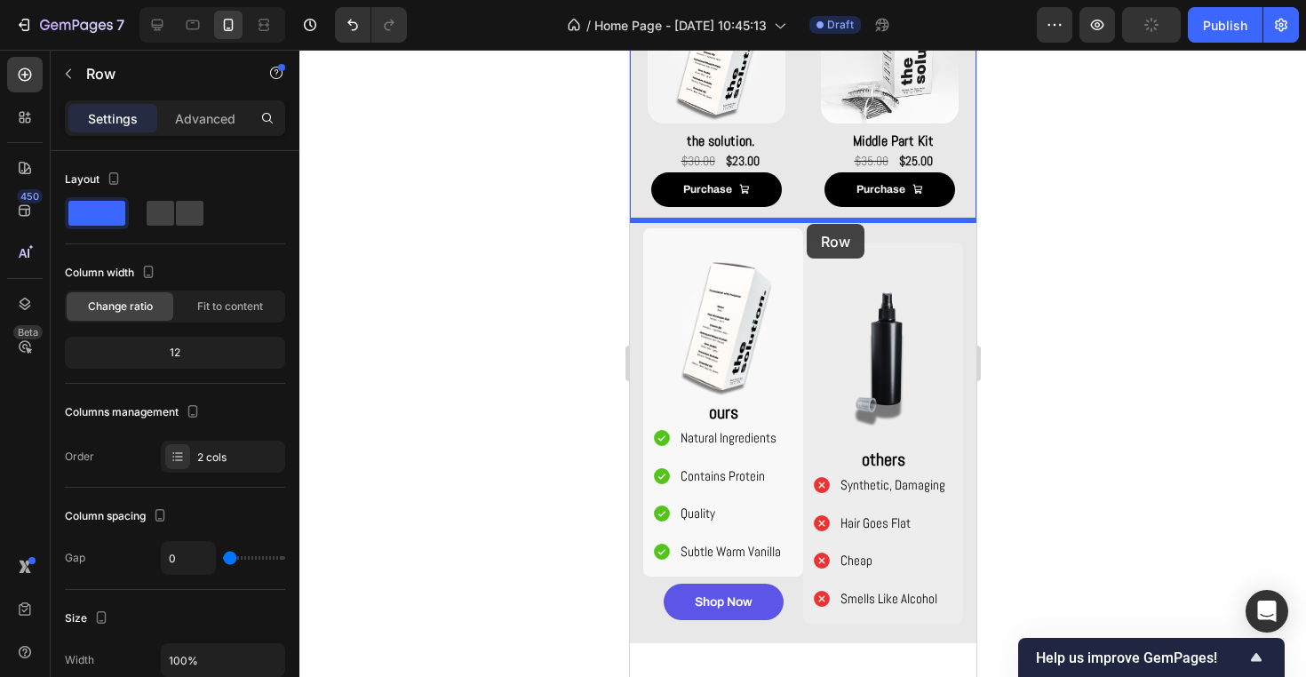
drag, startPoint x: 887, startPoint y: 610, endPoint x: 806, endPoint y: 224, distance: 394.9
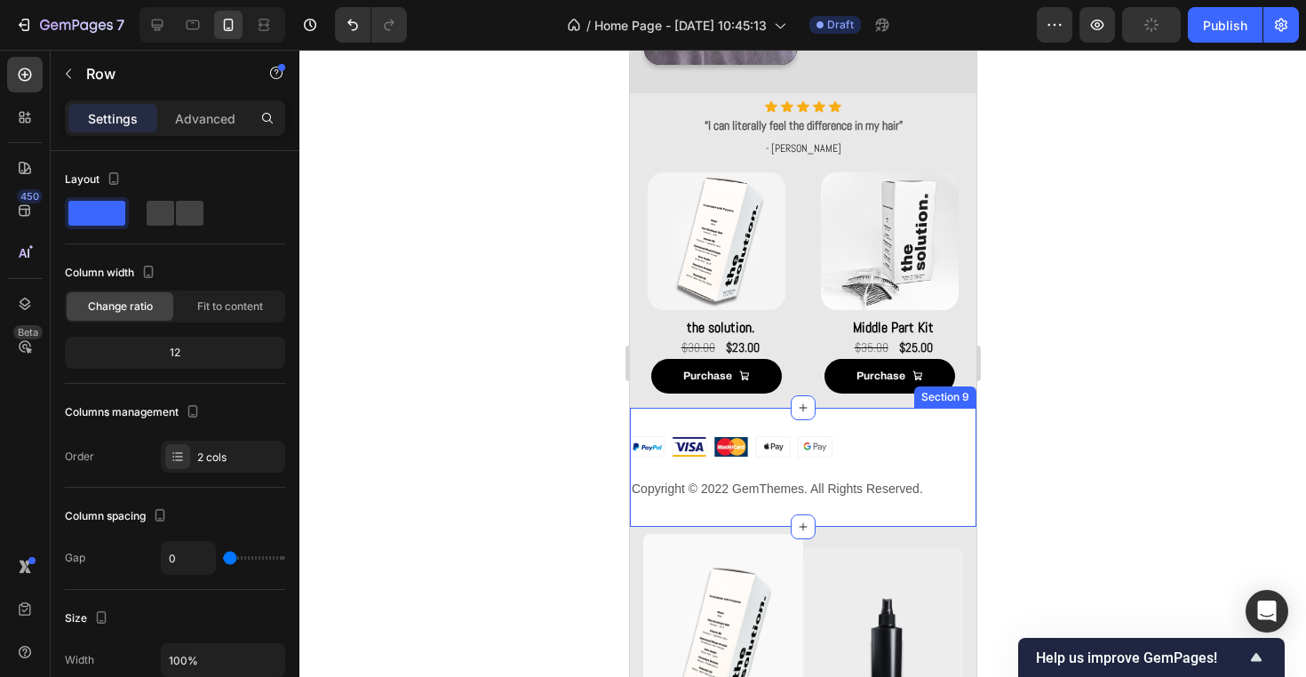
scroll to position [1148, 0]
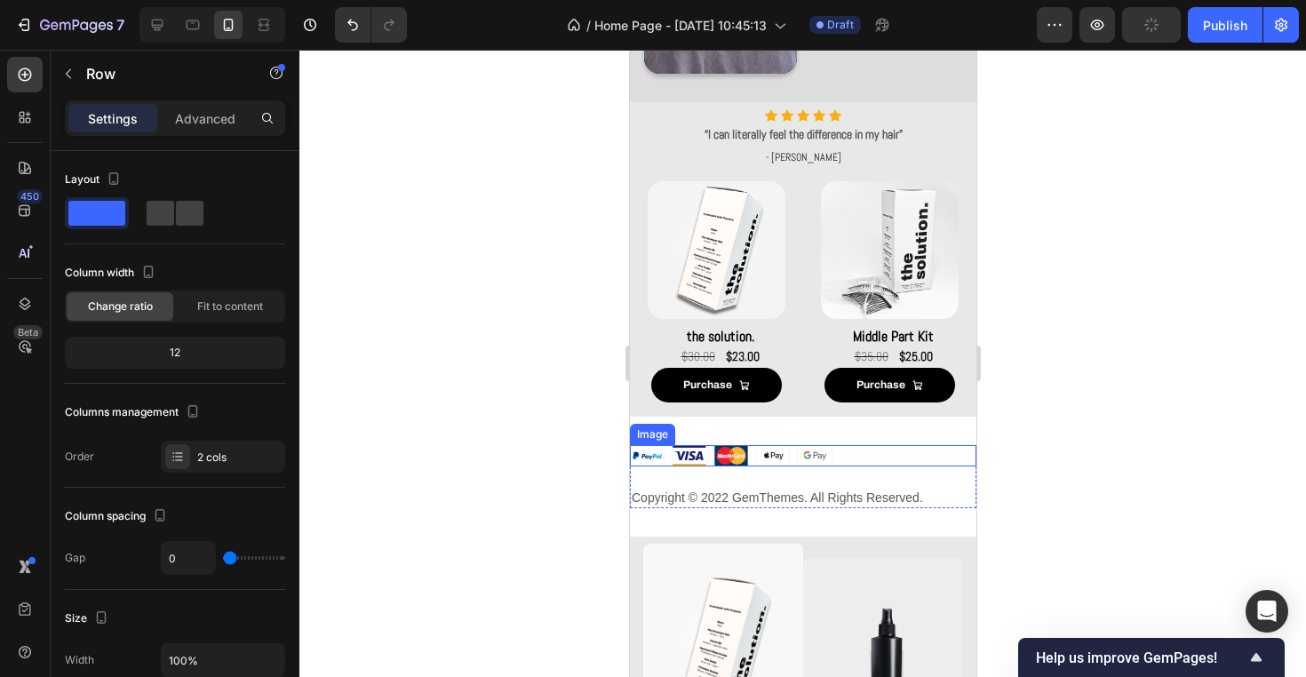
click at [774, 460] on img at bounding box center [730, 455] width 202 height 21
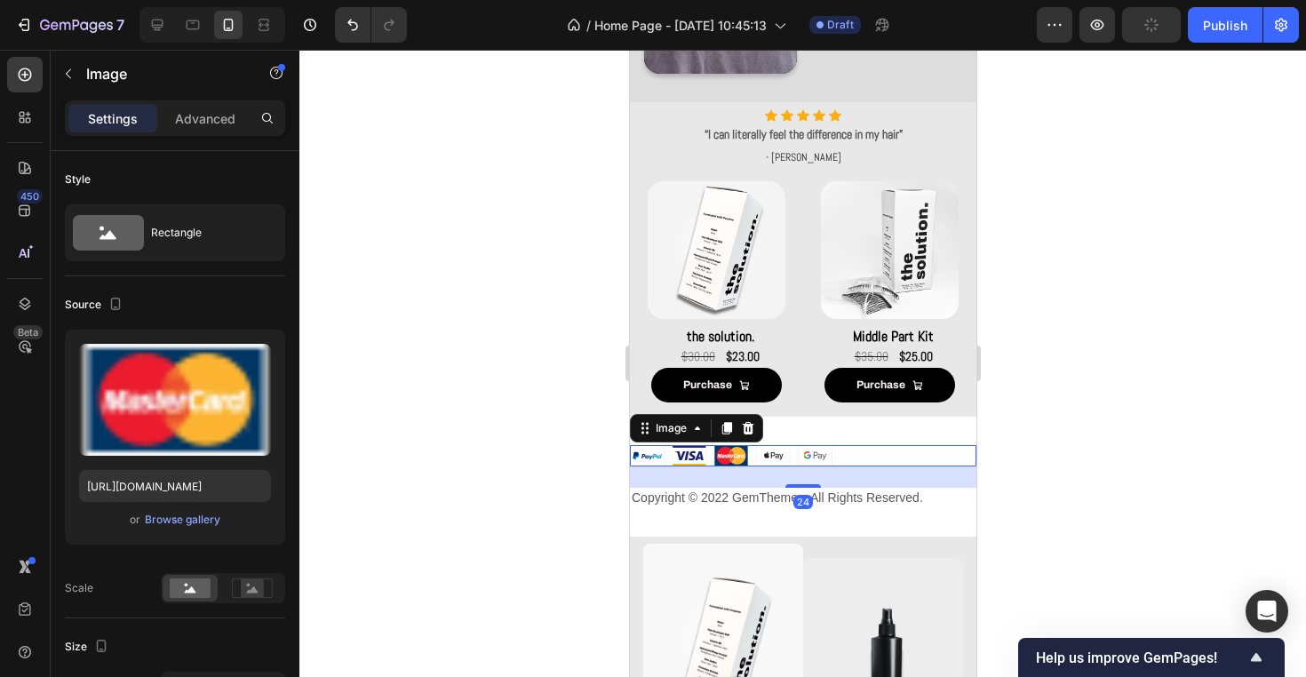
click at [867, 483] on div "24" at bounding box center [802, 476] width 346 height 21
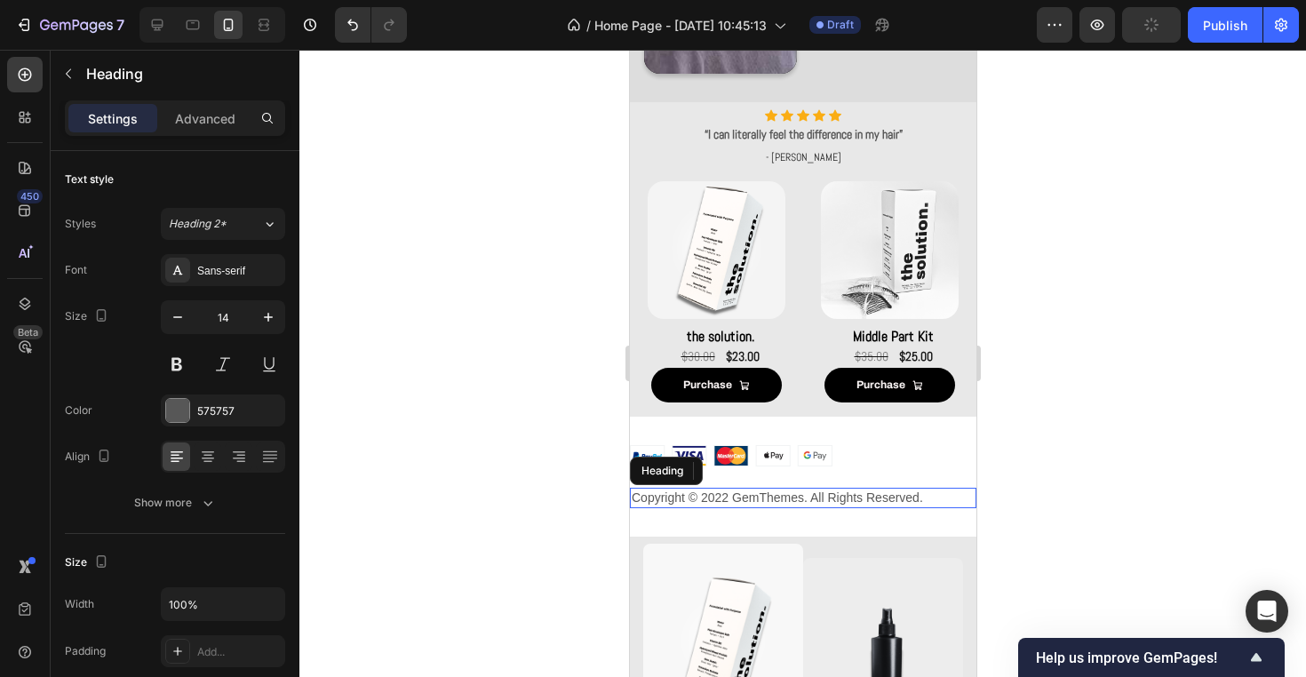
click at [873, 492] on p "Copyright © 2022 GemThemes. All Rights Reserved." at bounding box center [802, 497] width 343 height 16
click at [763, 469] on icon at bounding box center [758, 470] width 12 height 12
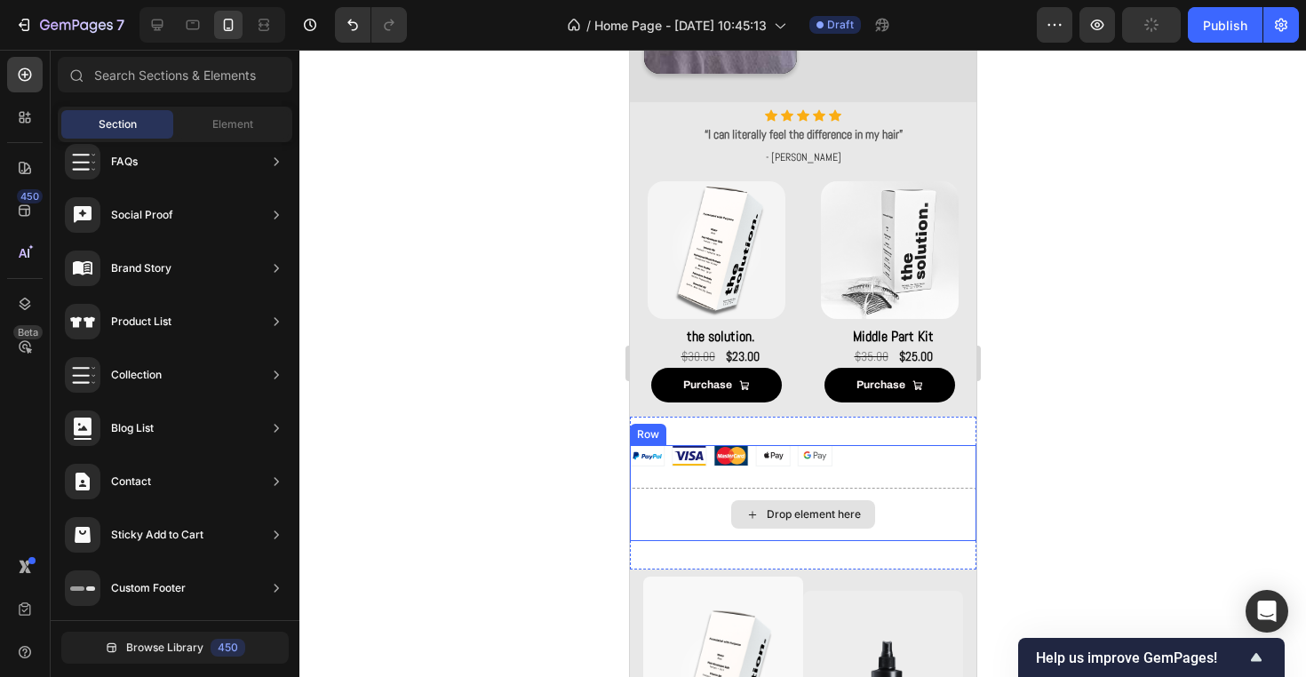
click at [785, 497] on div "Drop element here" at bounding box center [802, 514] width 346 height 53
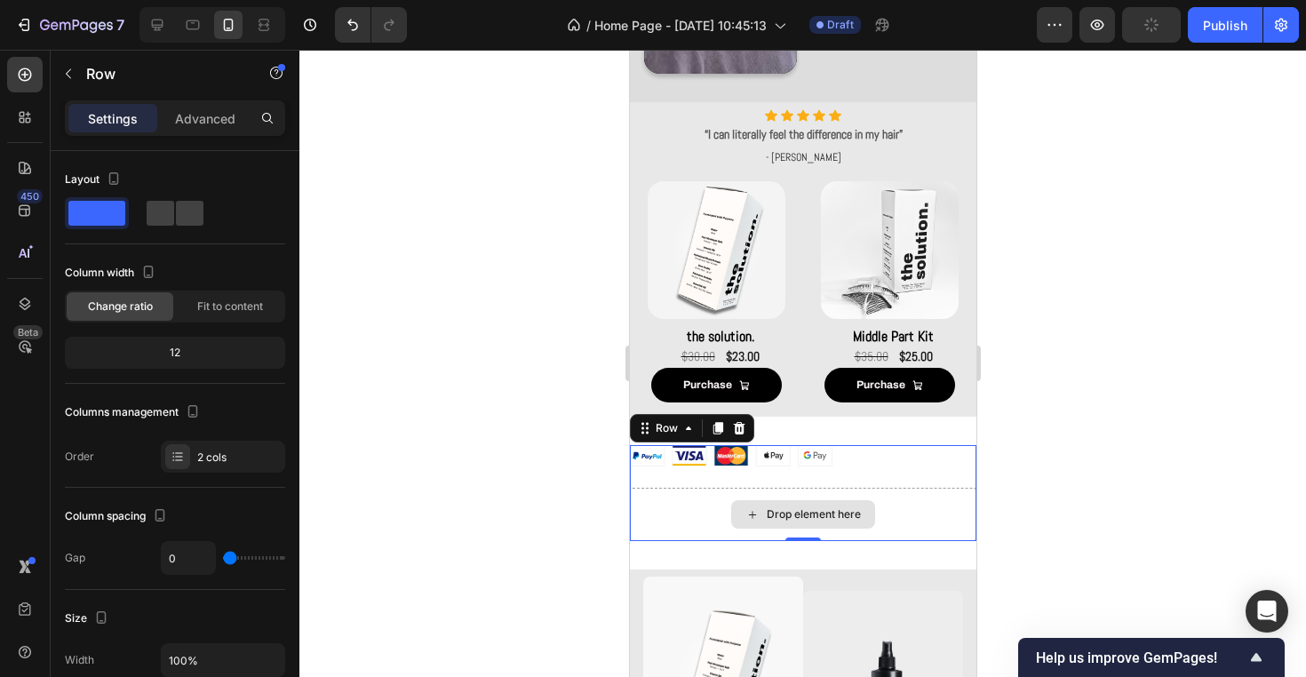
click at [770, 531] on div "Drop element here" at bounding box center [802, 514] width 346 height 53
click at [972, 522] on div "Drop element here" at bounding box center [802, 514] width 346 height 53
click at [949, 467] on div "Image" at bounding box center [802, 466] width 346 height 43
click at [951, 505] on div "Drop element here" at bounding box center [802, 514] width 346 height 53
click at [744, 421] on icon at bounding box center [738, 428] width 14 height 14
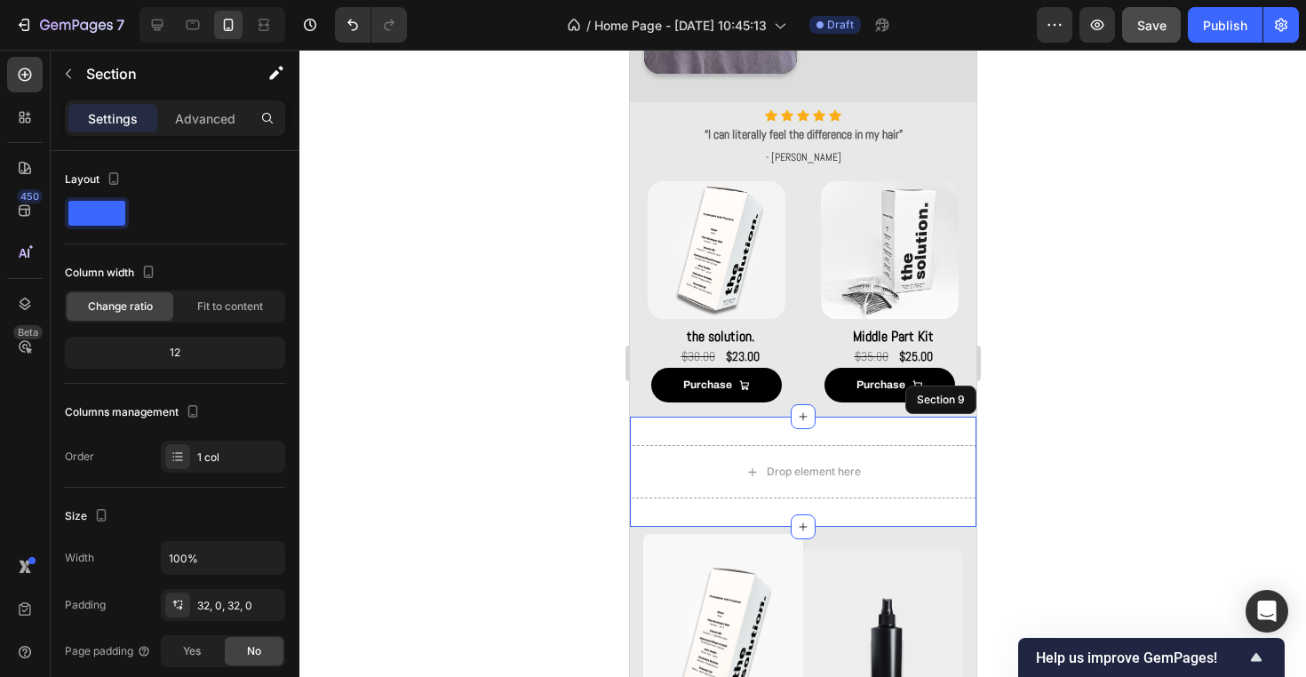
click at [762, 431] on div "Drop element here Section 9" at bounding box center [802, 472] width 346 height 110
click at [962, 400] on icon at bounding box center [960, 400] width 14 height 14
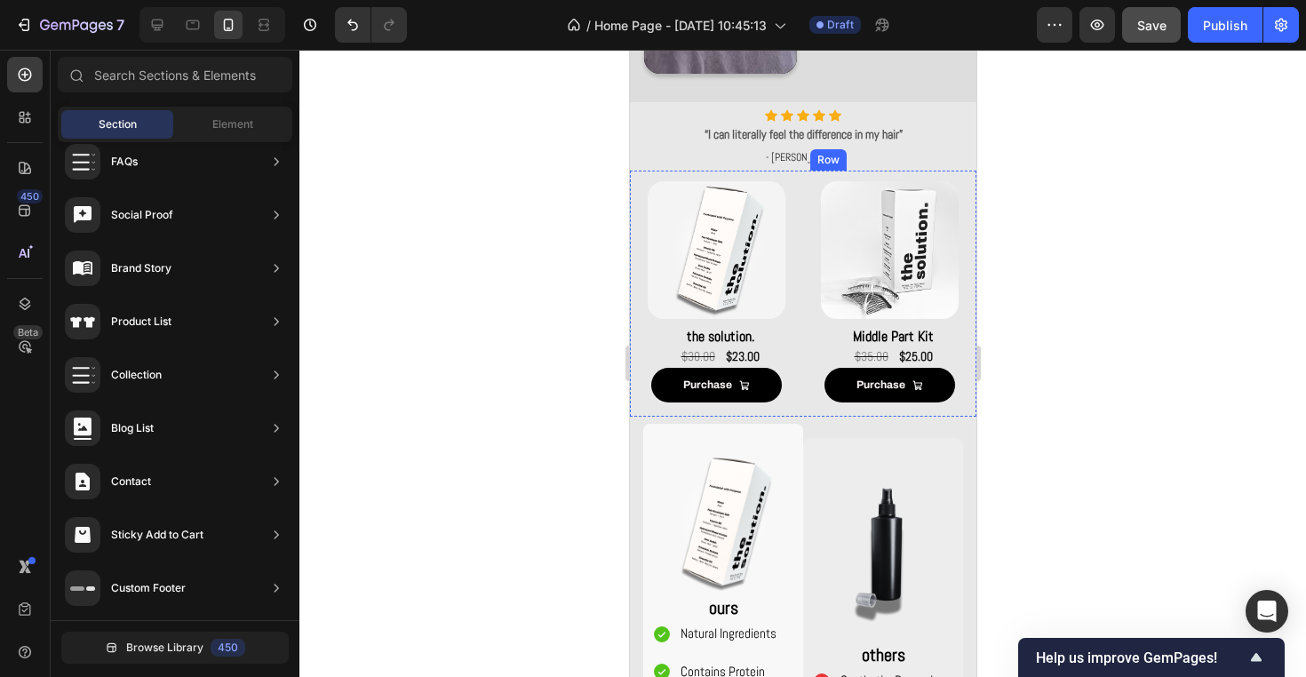
click at [911, 414] on div "Purchase Add to Cart" at bounding box center [888, 393] width 159 height 50
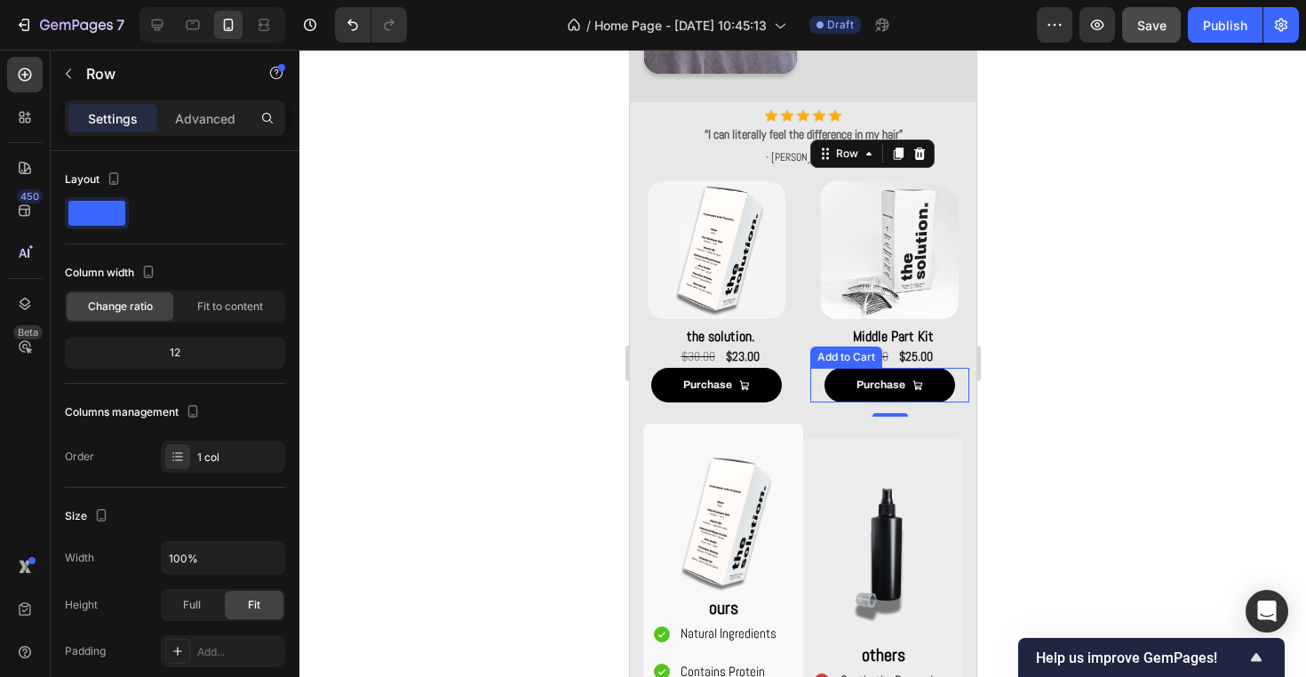
scroll to position [1123, 0]
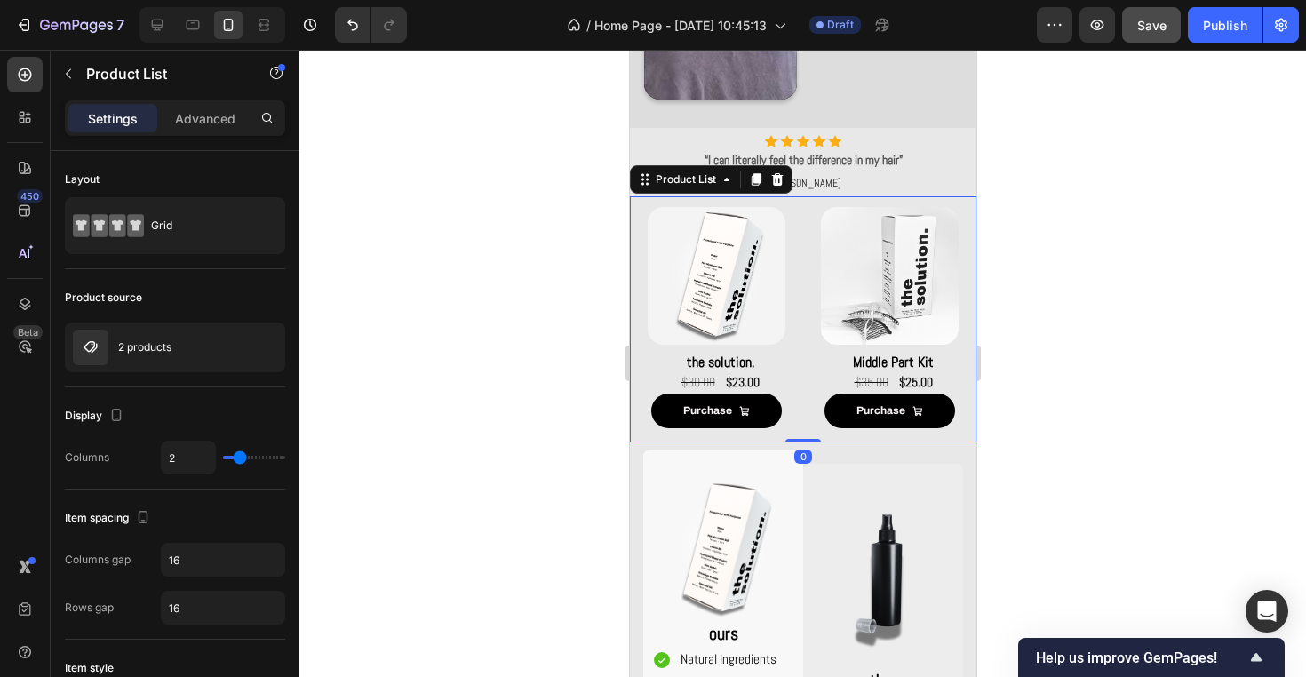
click at [806, 360] on div "Product Images the solution. Product Title $23.00 Product Price Product Price $…" at bounding box center [802, 319] width 332 height 246
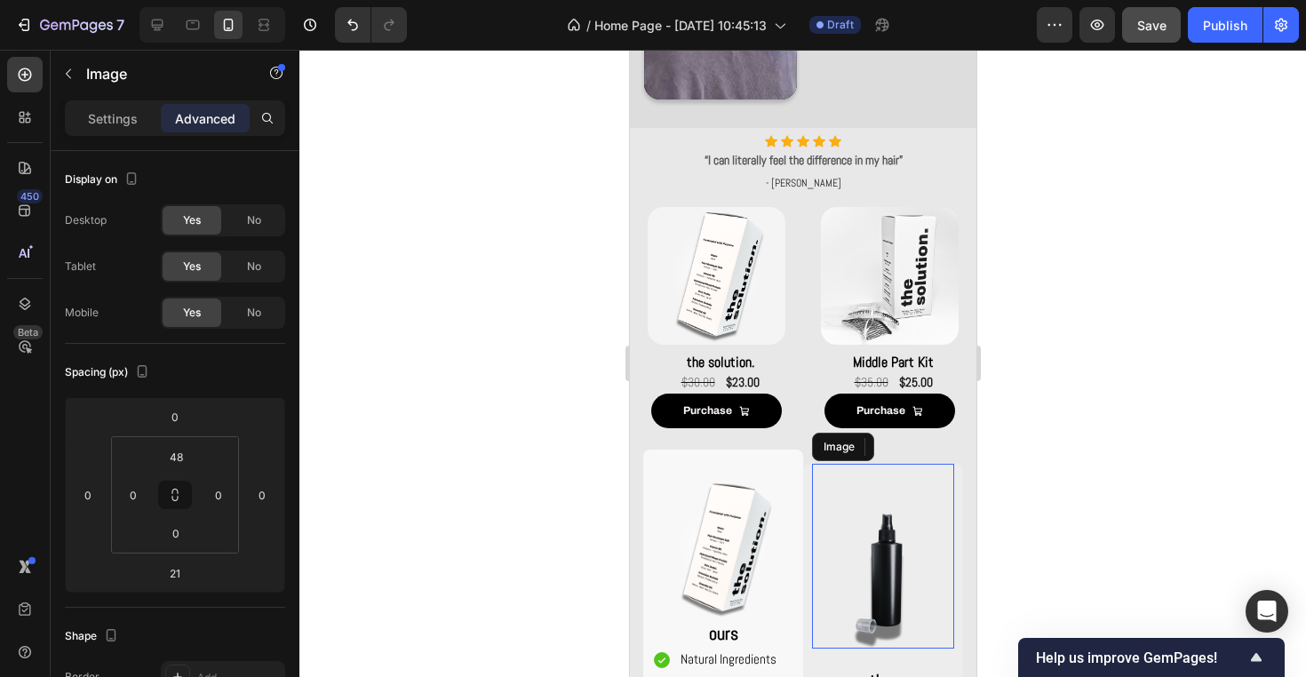
click at [811, 464] on div "Image" at bounding box center [882, 556] width 142 height 185
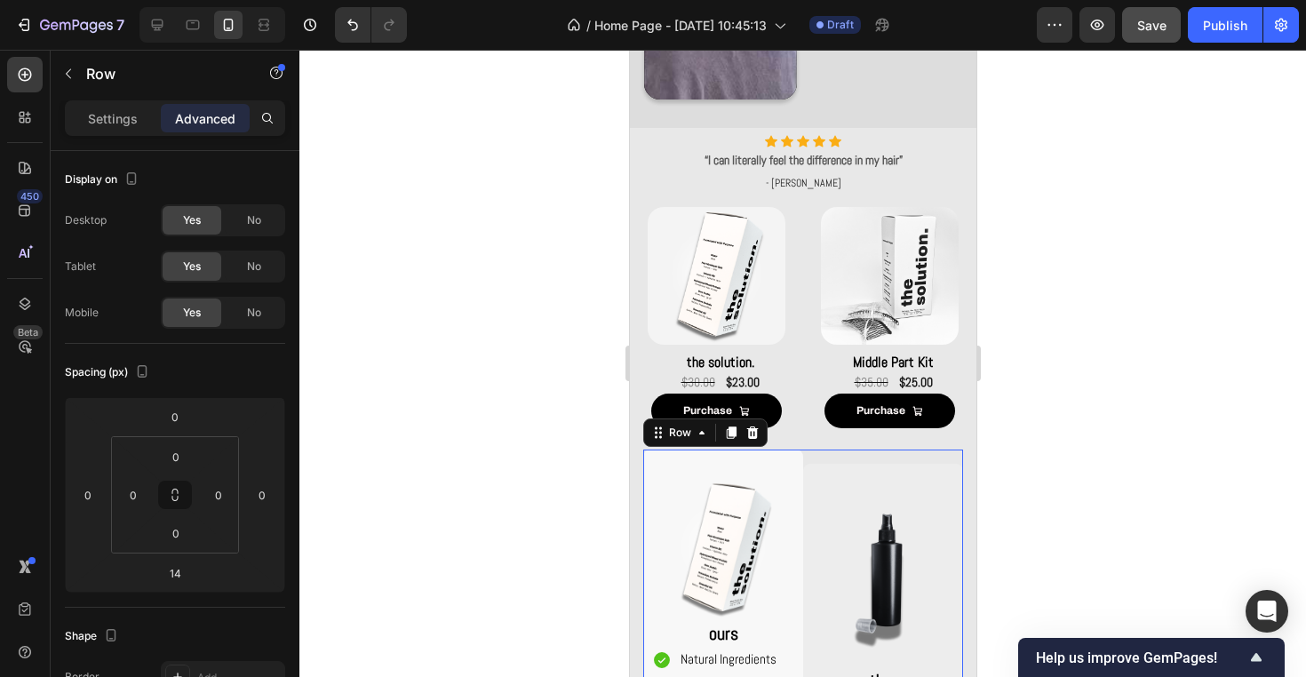
click at [801, 449] on div "Image ours Text Block Natural Ingredients Contains Protein Quality Subtle Warm …" at bounding box center [722, 646] width 160 height 395
click at [798, 442] on icon at bounding box center [802, 442] width 14 height 14
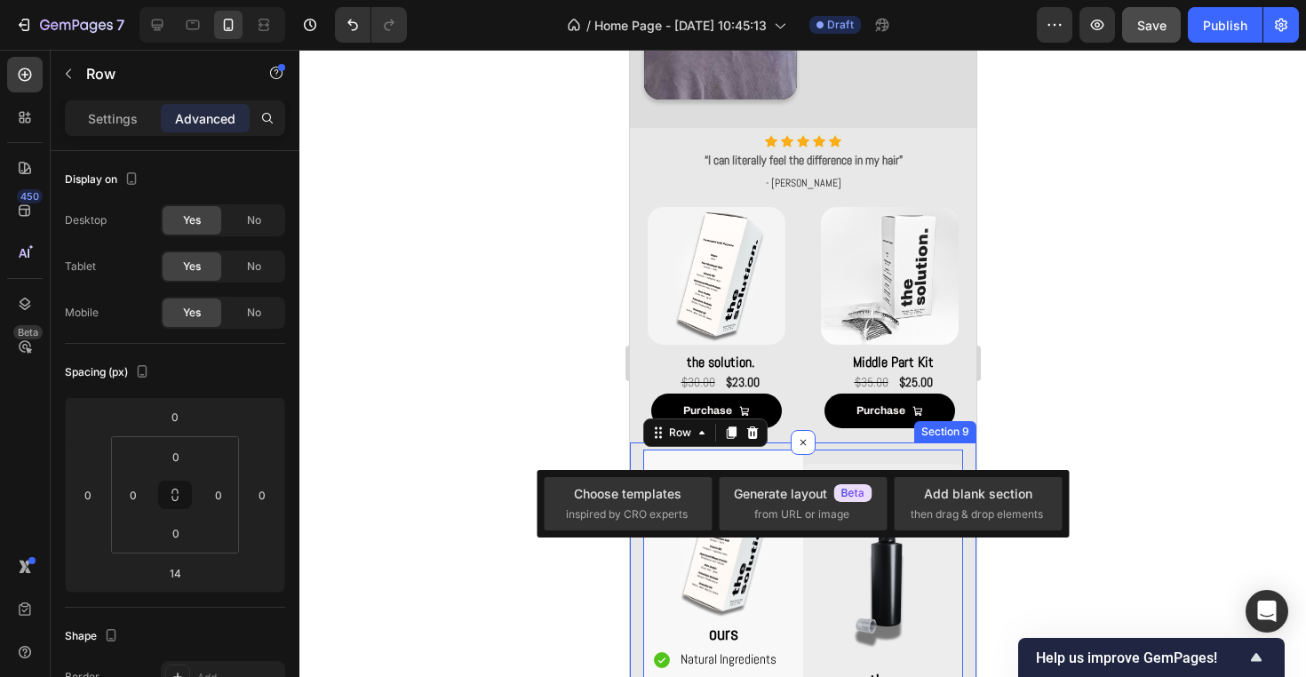
click at [972, 445] on div "Image ours Text Block Natural Ingredients Contains Protein Quality Subtle Warm …" at bounding box center [802, 653] width 346 height 422
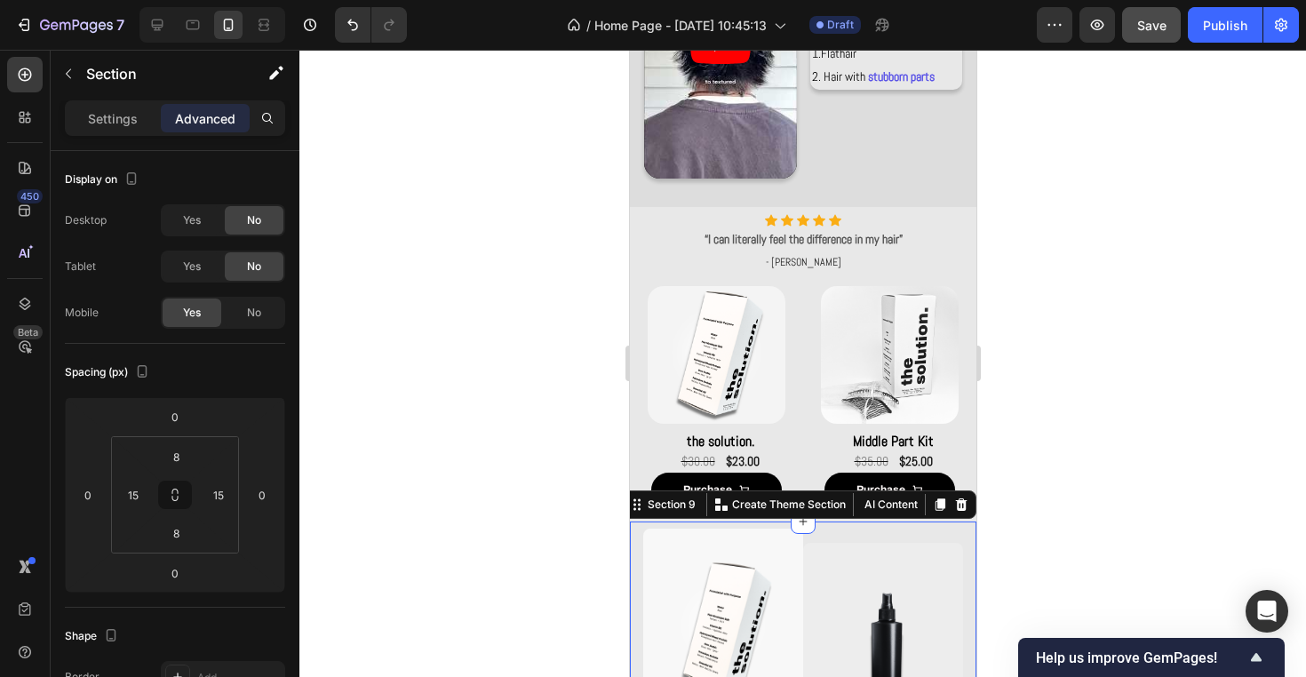
scroll to position [993, 0]
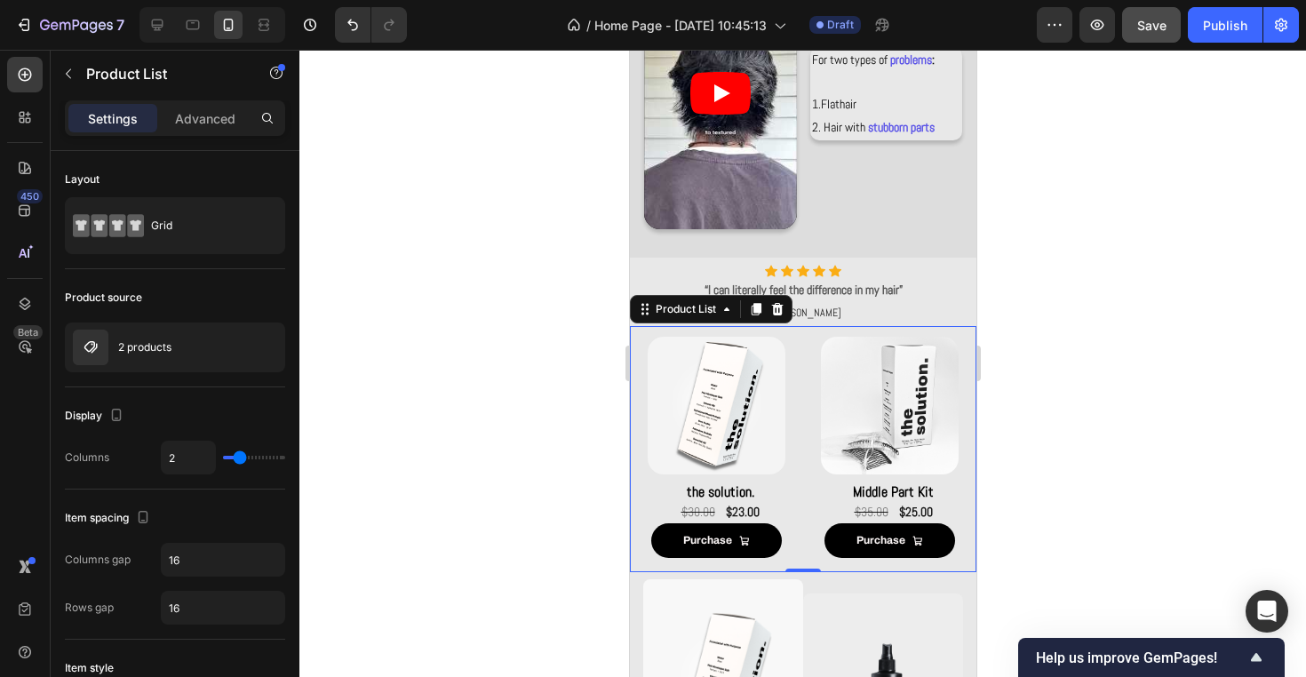
click at [972, 337] on div "Product Images the solution. Product Title $23.00 Product Price Product Price $…" at bounding box center [802, 449] width 346 height 246
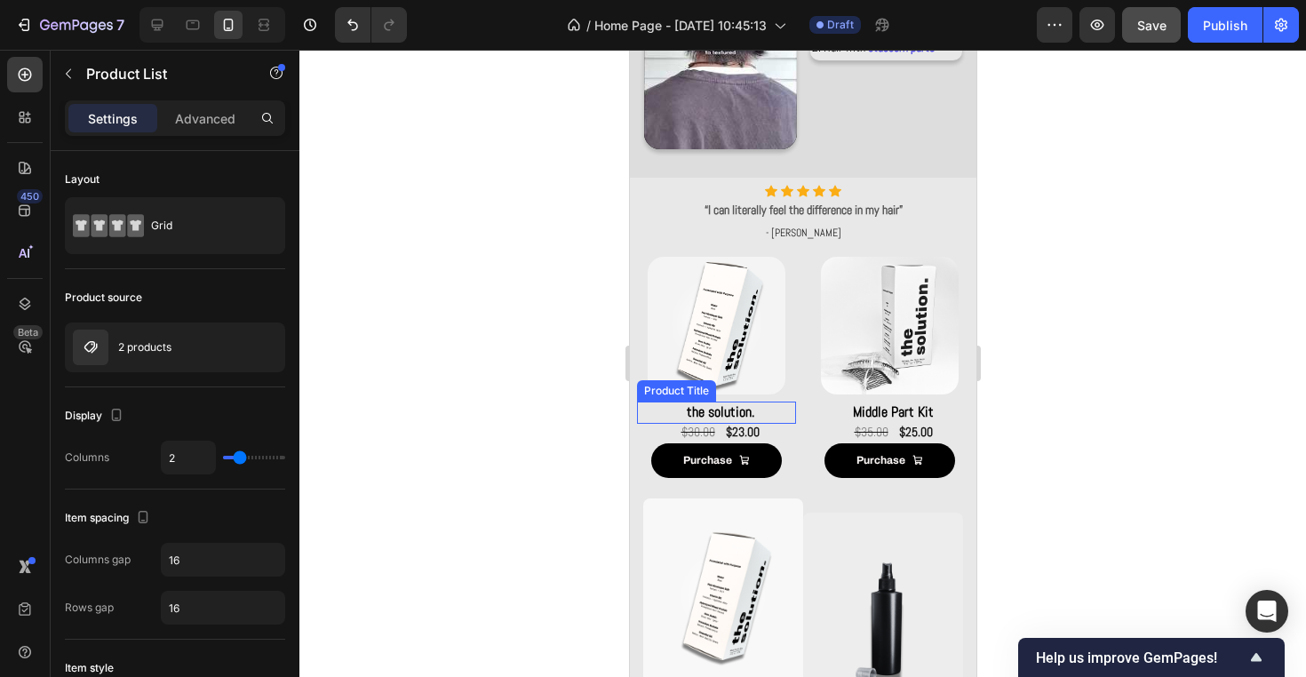
scroll to position [1110, 0]
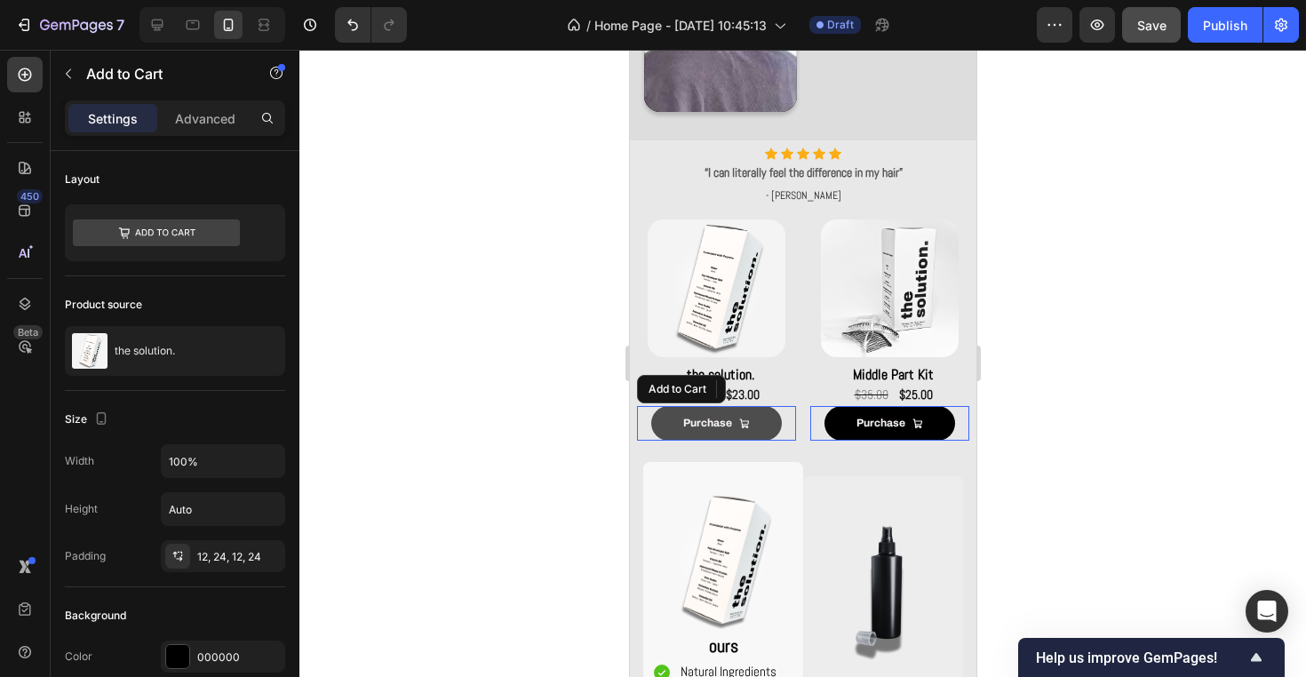
click at [776, 426] on button "Purchase" at bounding box center [715, 424] width 131 height 36
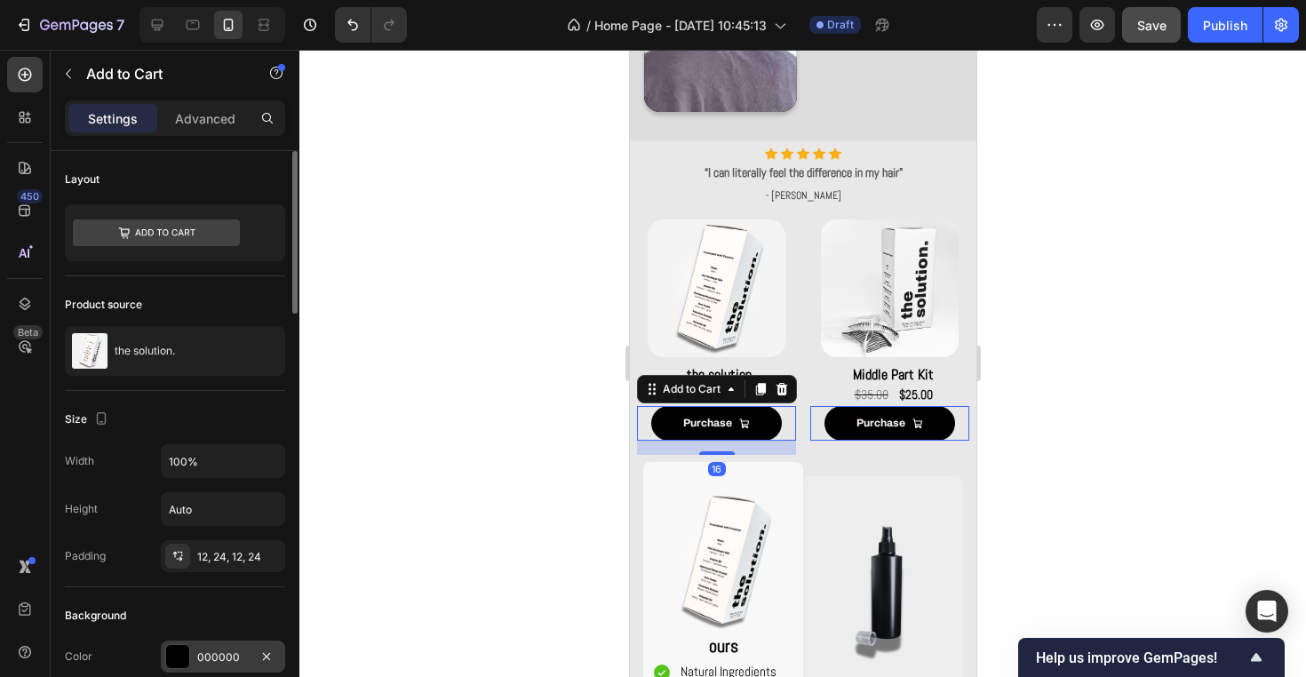
click at [228, 645] on div "000000" at bounding box center [223, 656] width 124 height 32
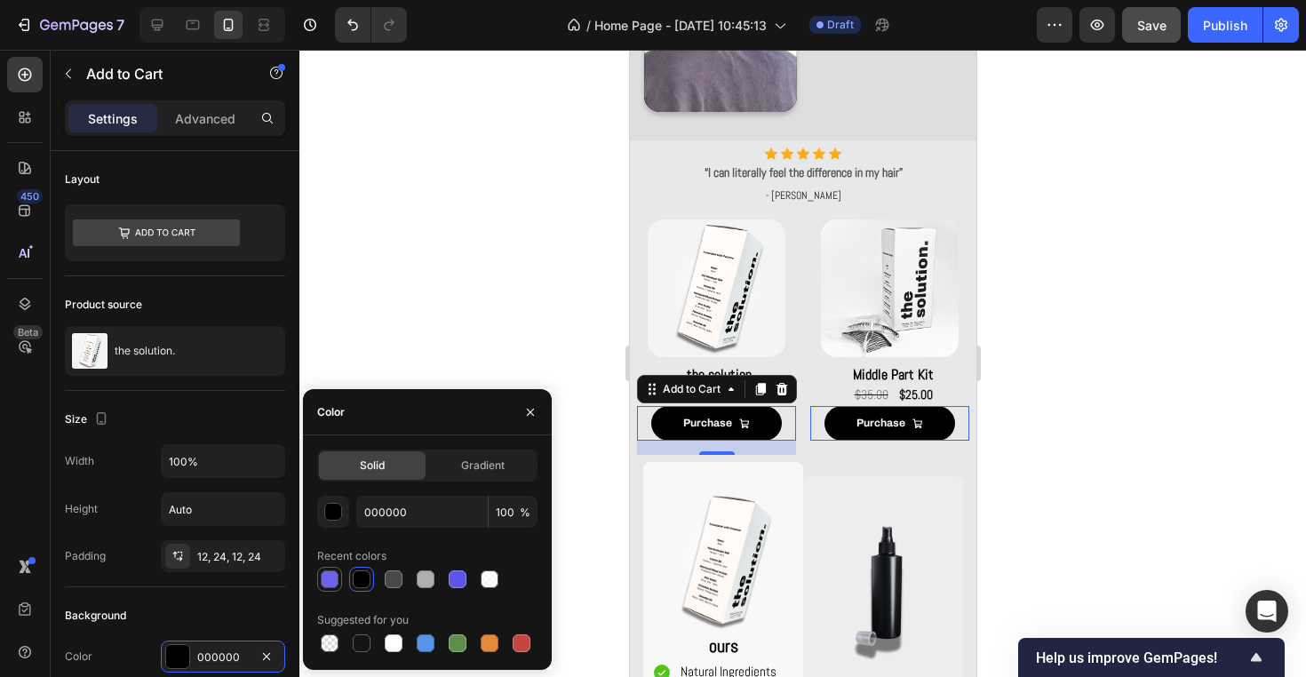
click at [326, 580] on div at bounding box center [330, 579] width 18 height 18
type input "5C55E7"
type input "90"
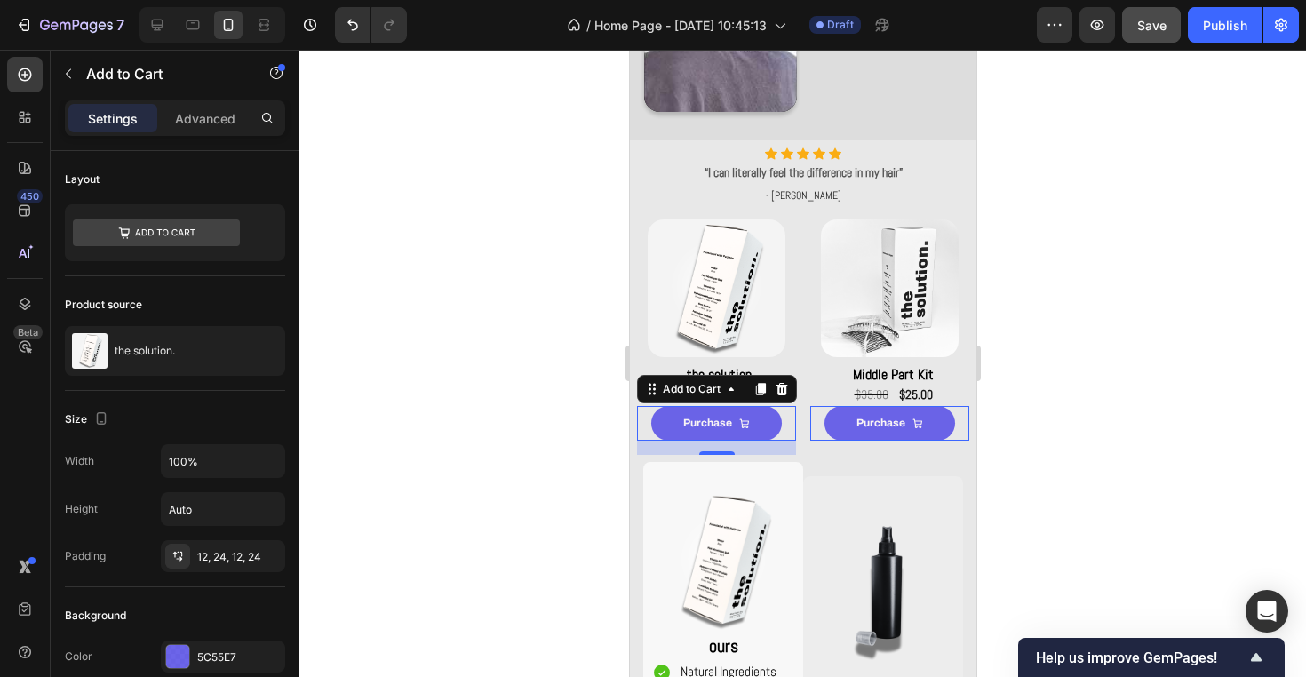
click at [367, 311] on div at bounding box center [802, 363] width 1006 height 627
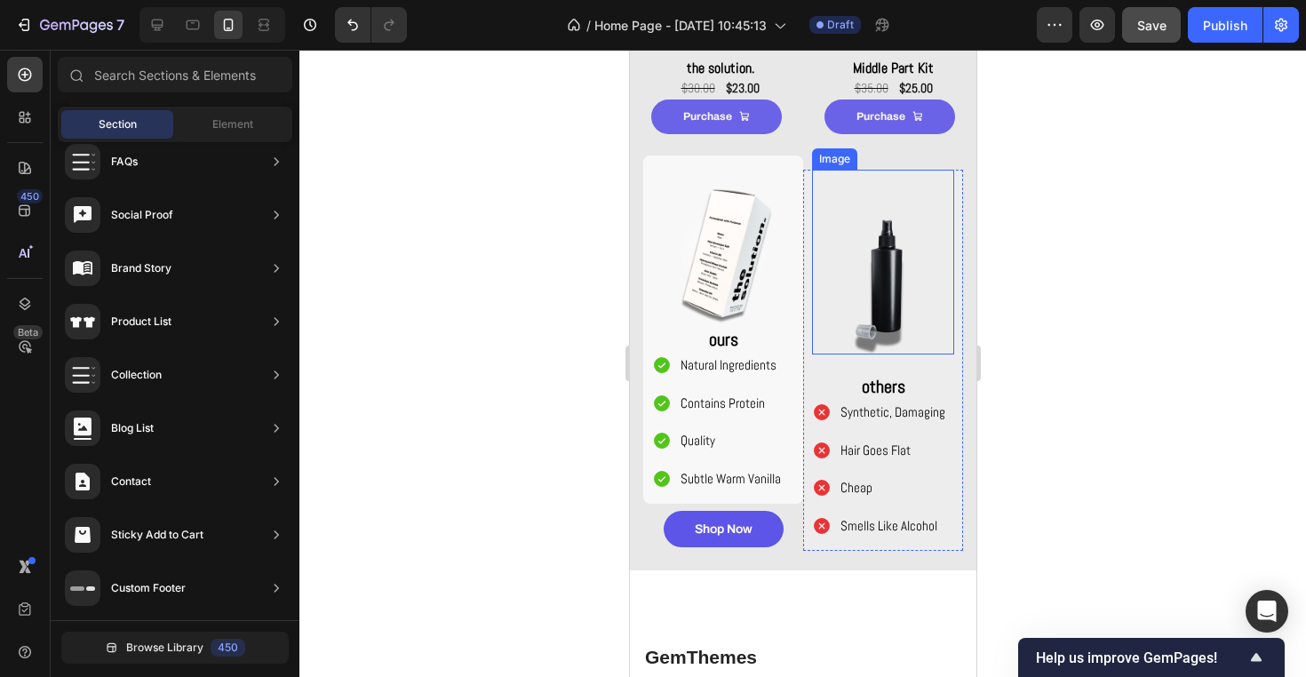
scroll to position [1430, 0]
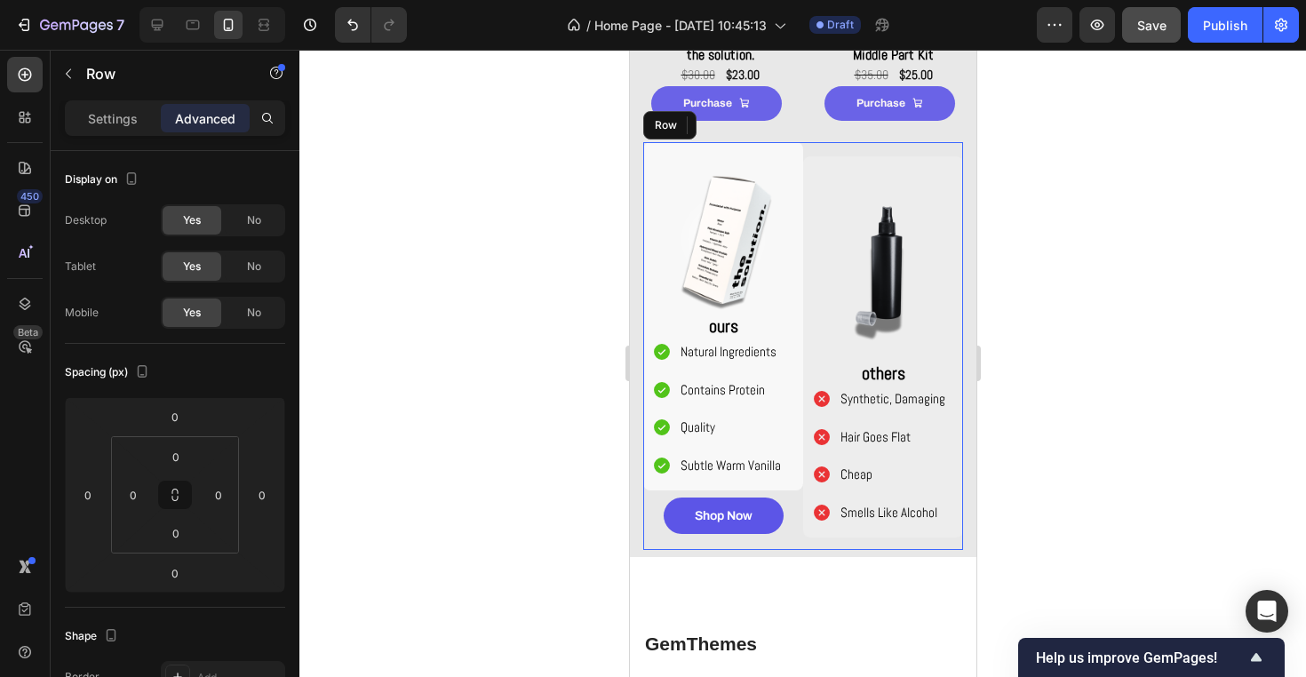
click at [750, 539] on div "Image ours Text Block Natural Ingredients Contains Protein Quality Subtle Warm …" at bounding box center [802, 346] width 320 height 408
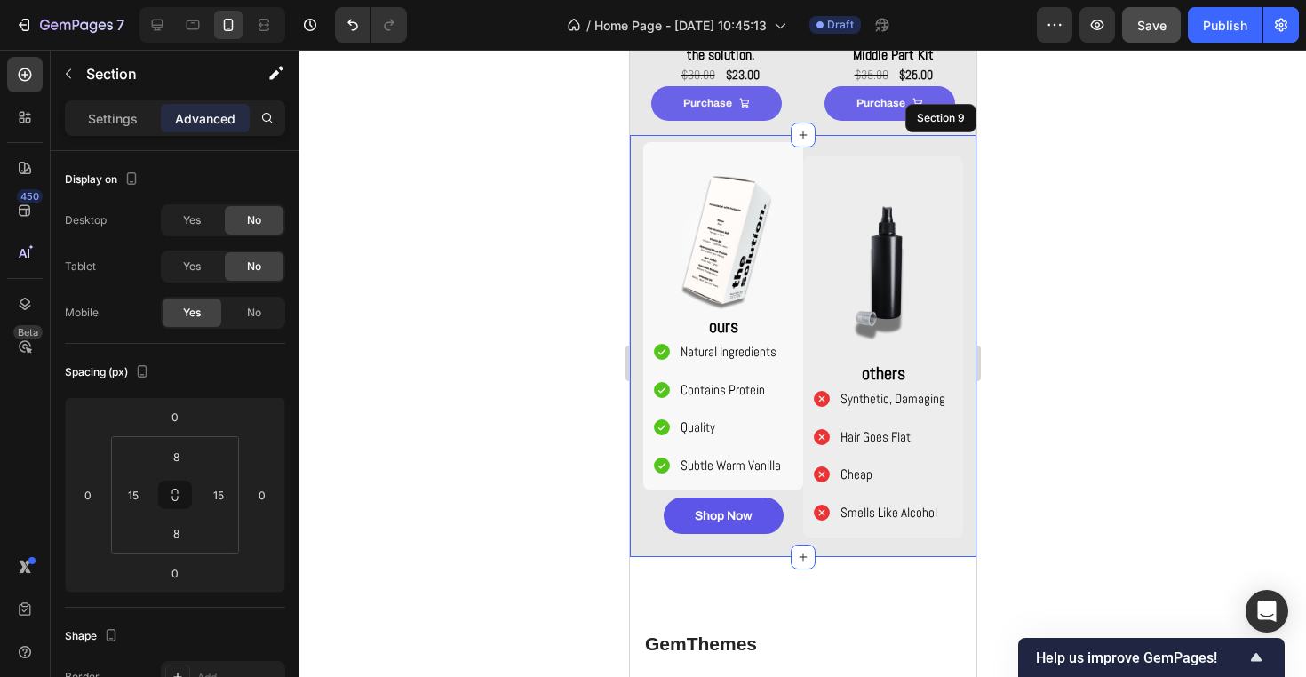
click at [760, 552] on div "Image ours Text Block Natural Ingredients Contains Protein Quality Subtle Warm …" at bounding box center [802, 346] width 346 height 422
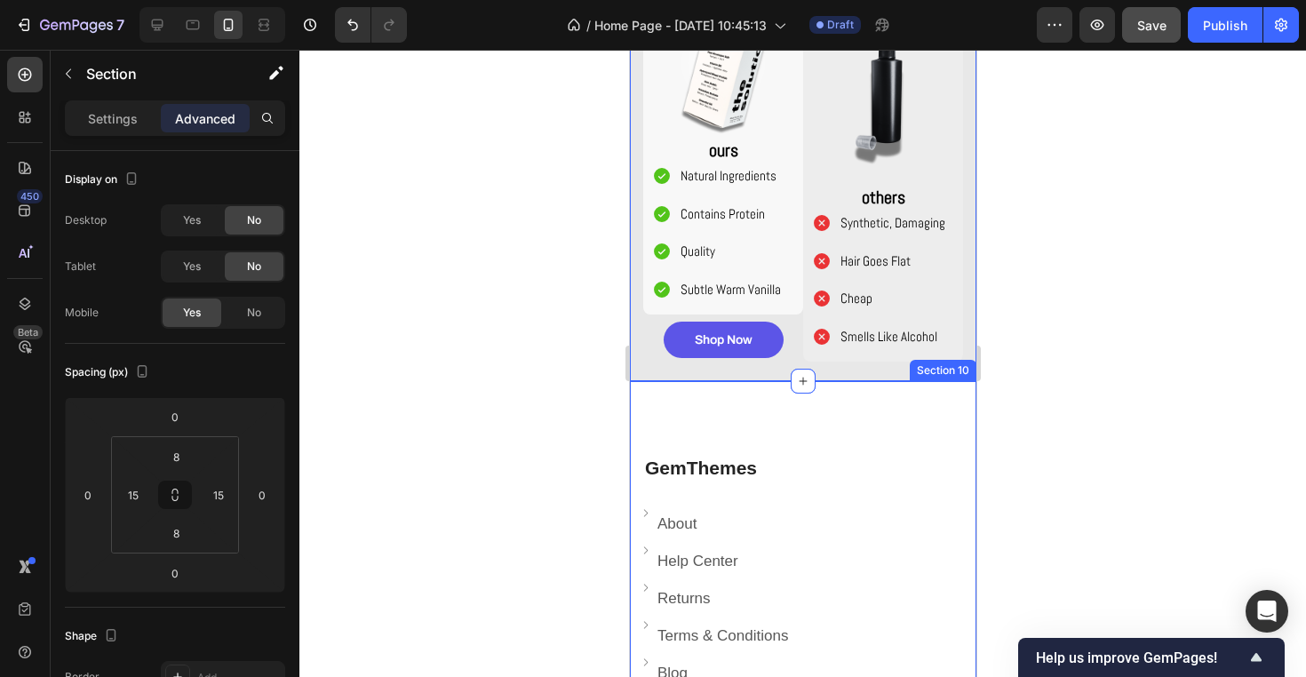
scroll to position [1634, 0]
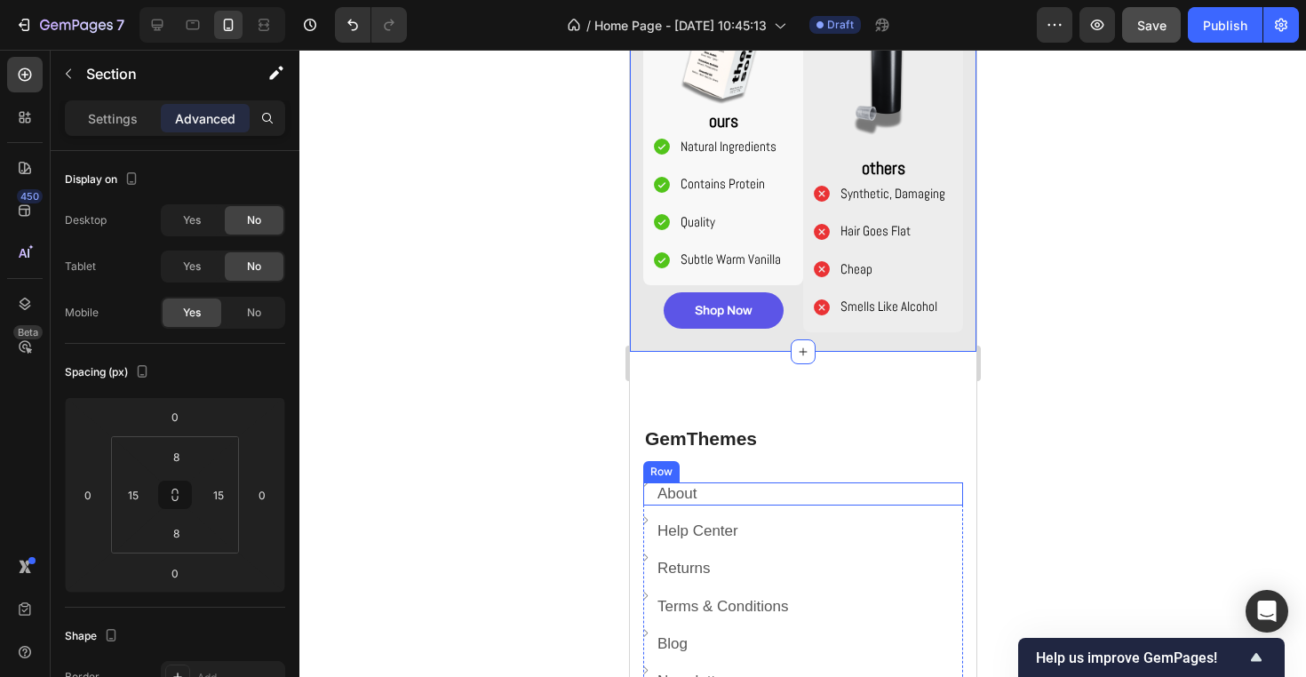
click at [774, 501] on div "Image About Text block Row" at bounding box center [802, 493] width 320 height 23
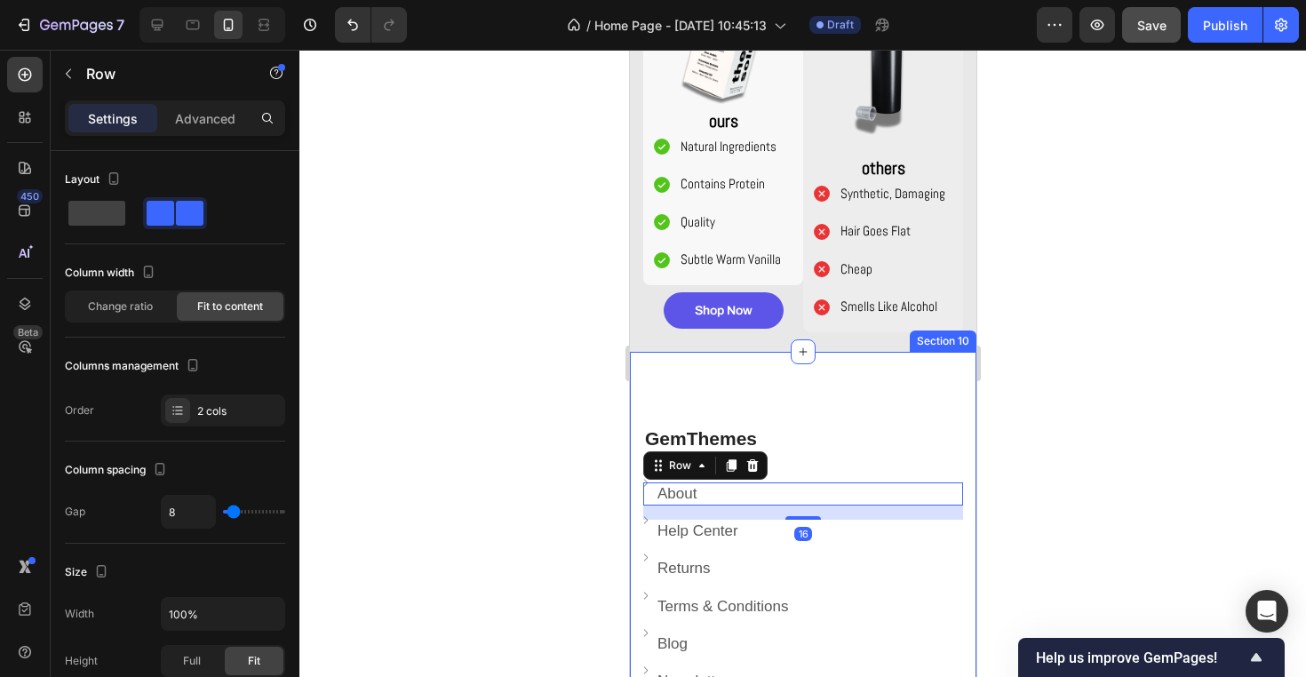
click at [852, 387] on div "GemThemes Heading Image About Text block Row 16 Image Help Center Text block Ro…" at bounding box center [802, 620] width 346 height 536
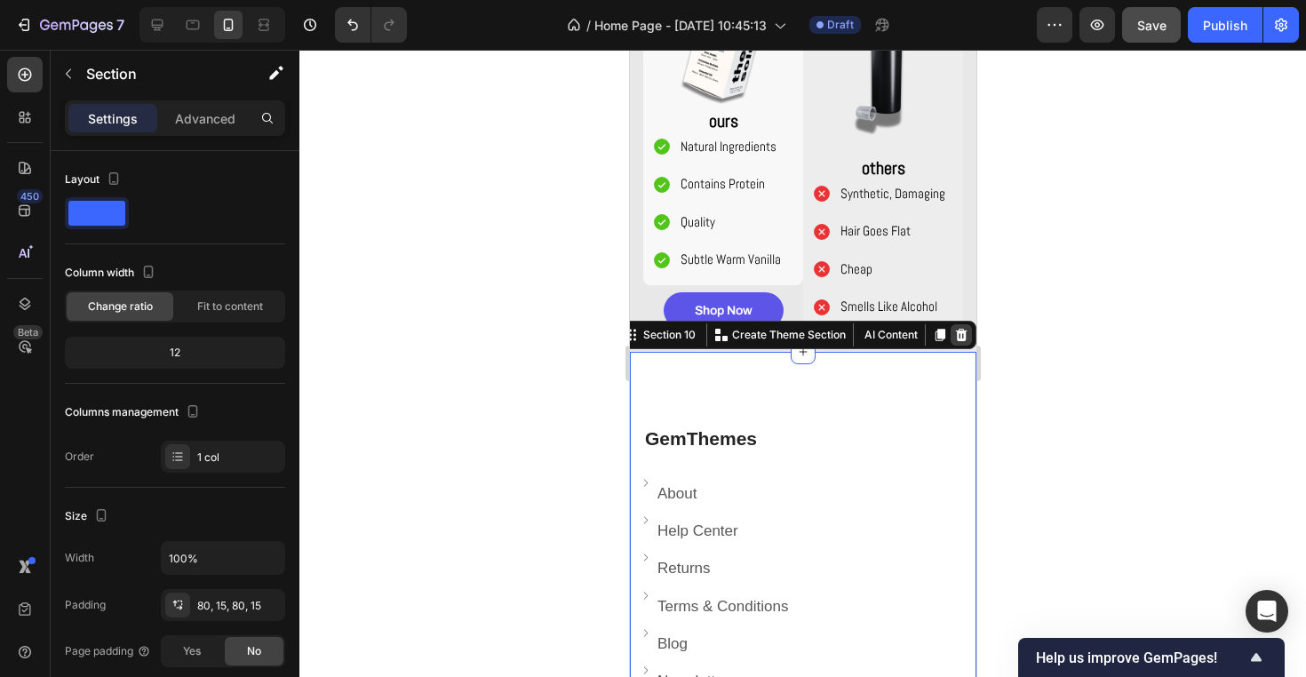
click at [960, 330] on icon at bounding box center [961, 335] width 12 height 12
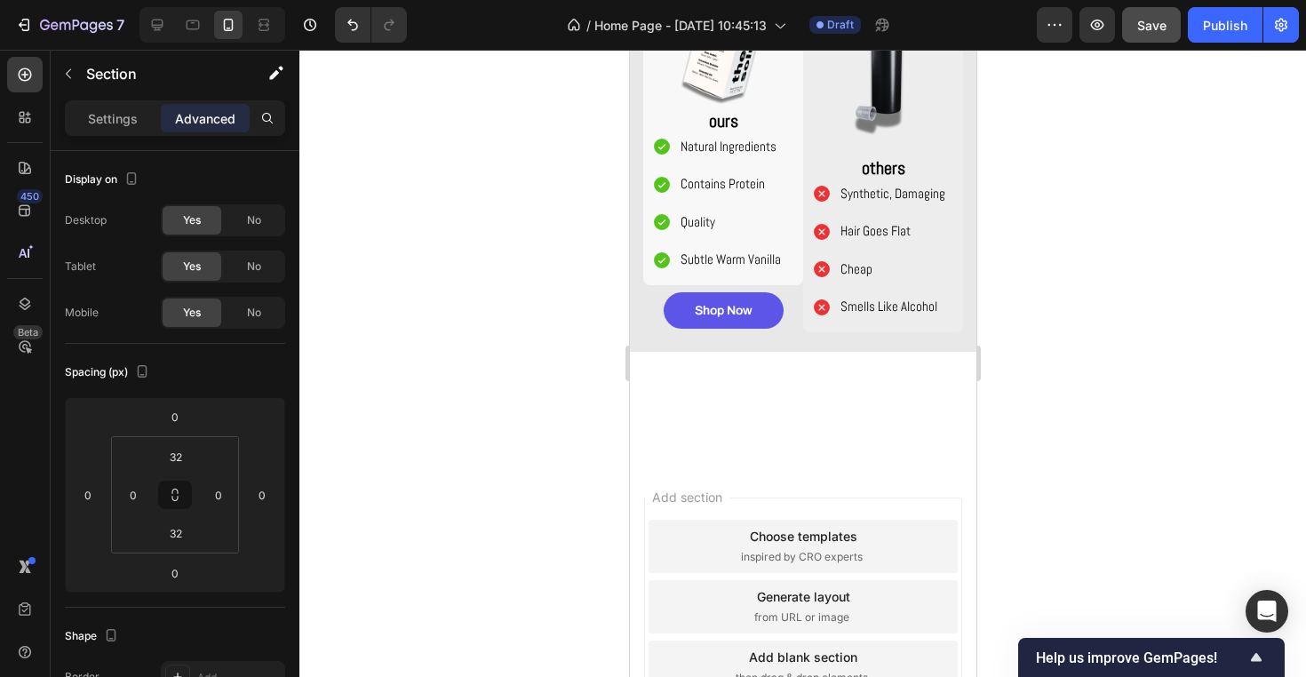
click at [865, 406] on div at bounding box center [802, 407] width 346 height 110
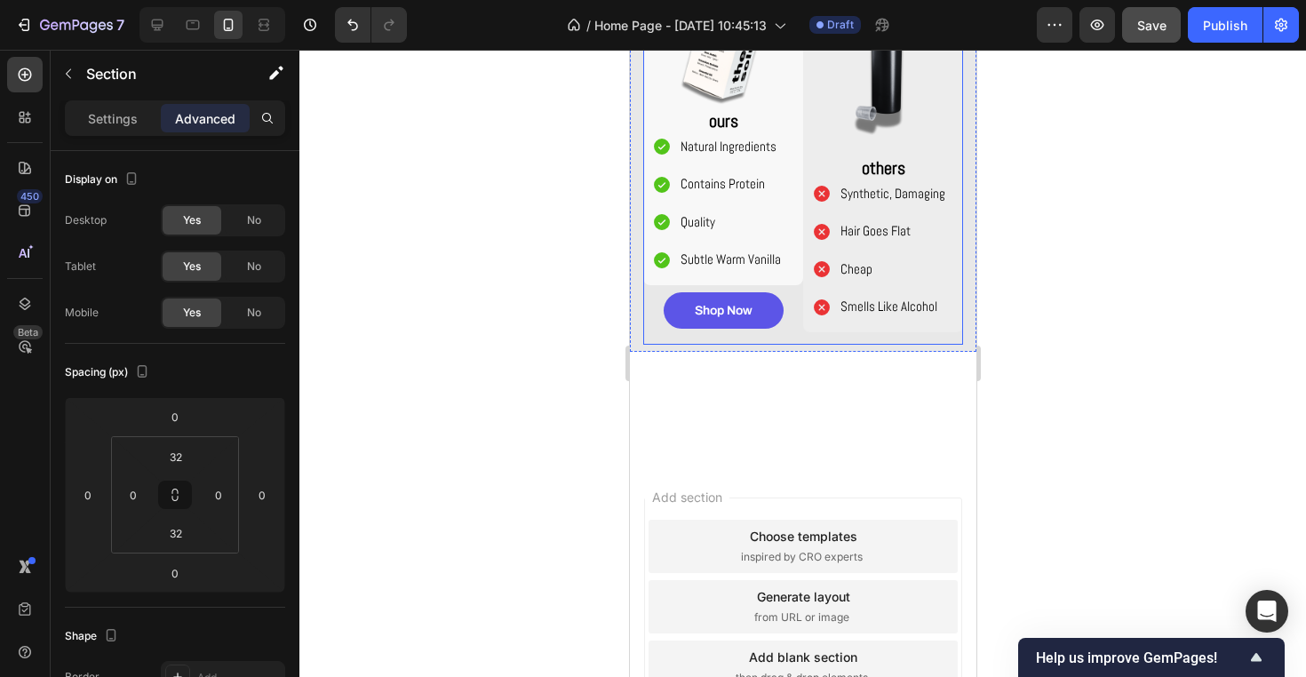
click at [768, 340] on div "Image ours Text Block Natural Ingredients Contains Protein Quality Subtle Warm …" at bounding box center [802, 141] width 320 height 408
click at [766, 343] on div "Image ours Text Block Natural Ingredients Contains Protein Quality Subtle Warm …" at bounding box center [802, 141] width 346 height 422
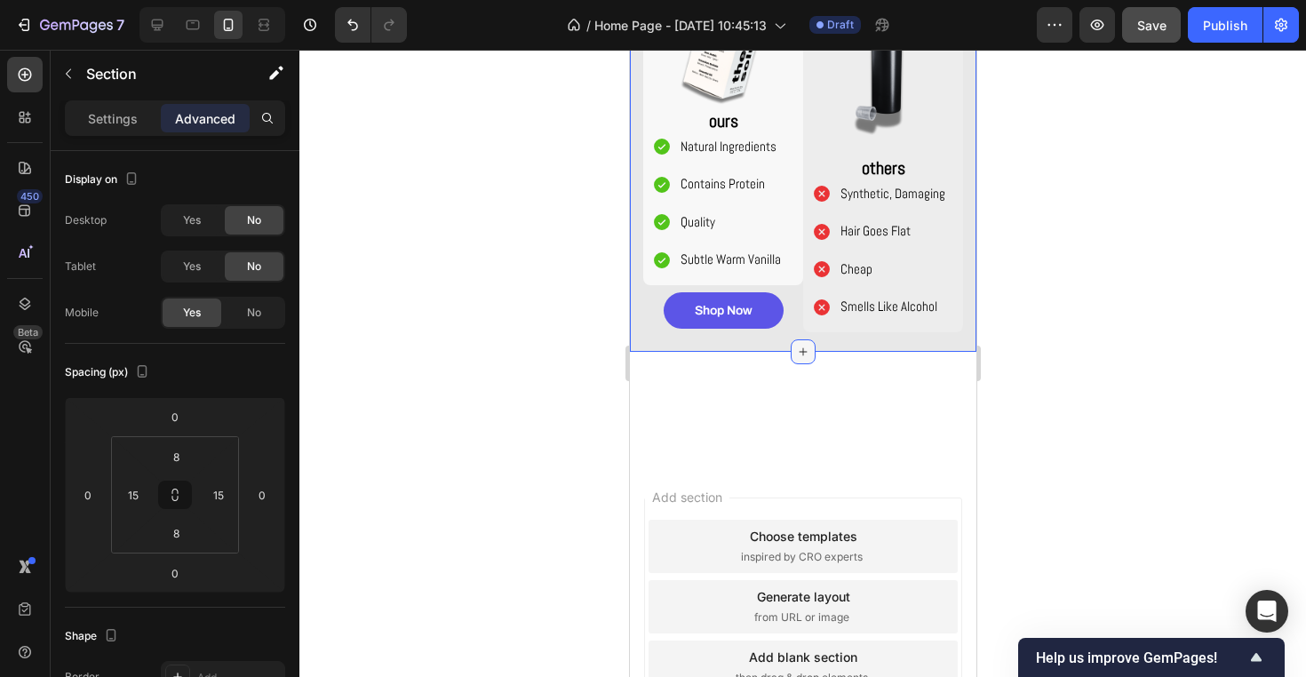
click at [803, 350] on icon at bounding box center [802, 351] width 8 height 8
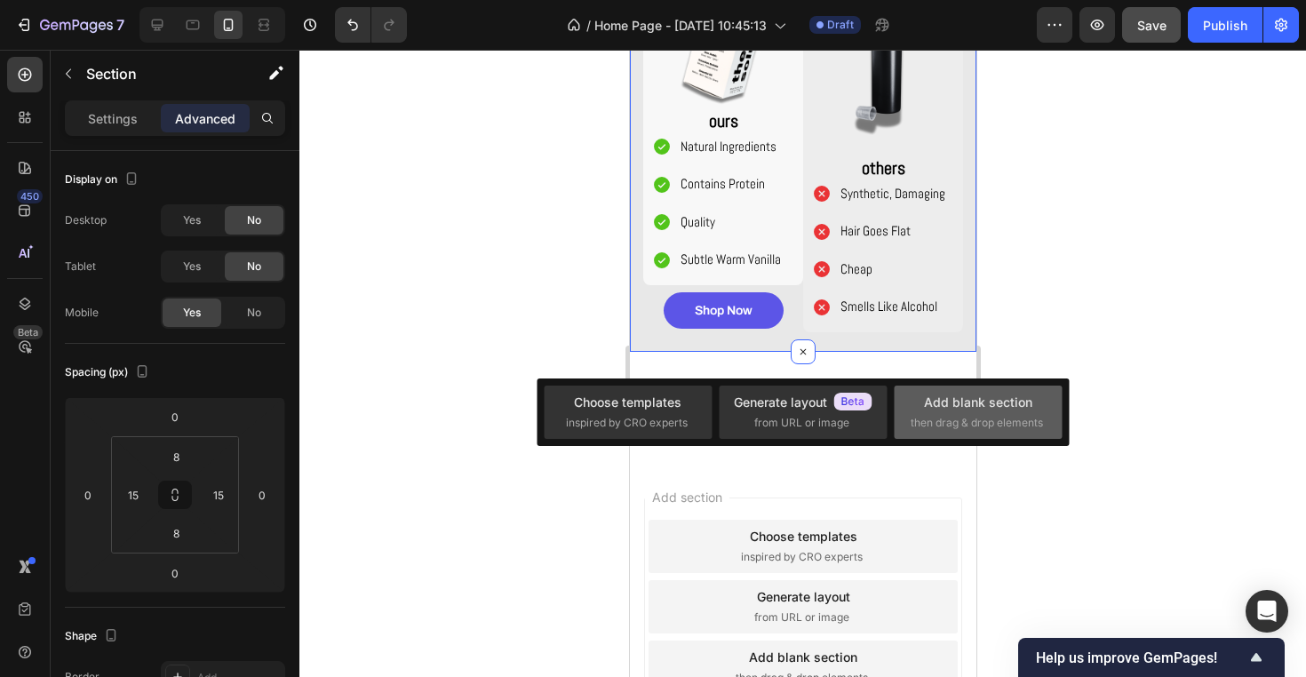
click at [972, 425] on span "then drag & drop elements" at bounding box center [976, 423] width 132 height 16
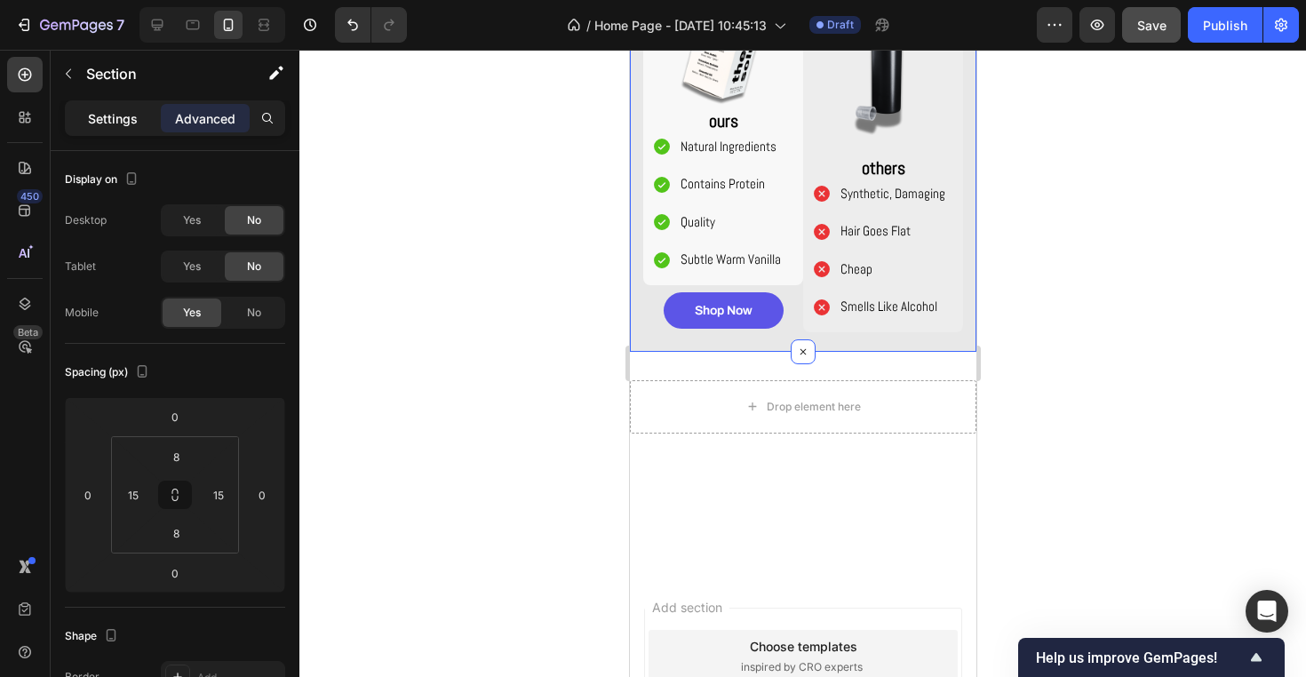
click at [139, 115] on div "Settings" at bounding box center [112, 118] width 89 height 28
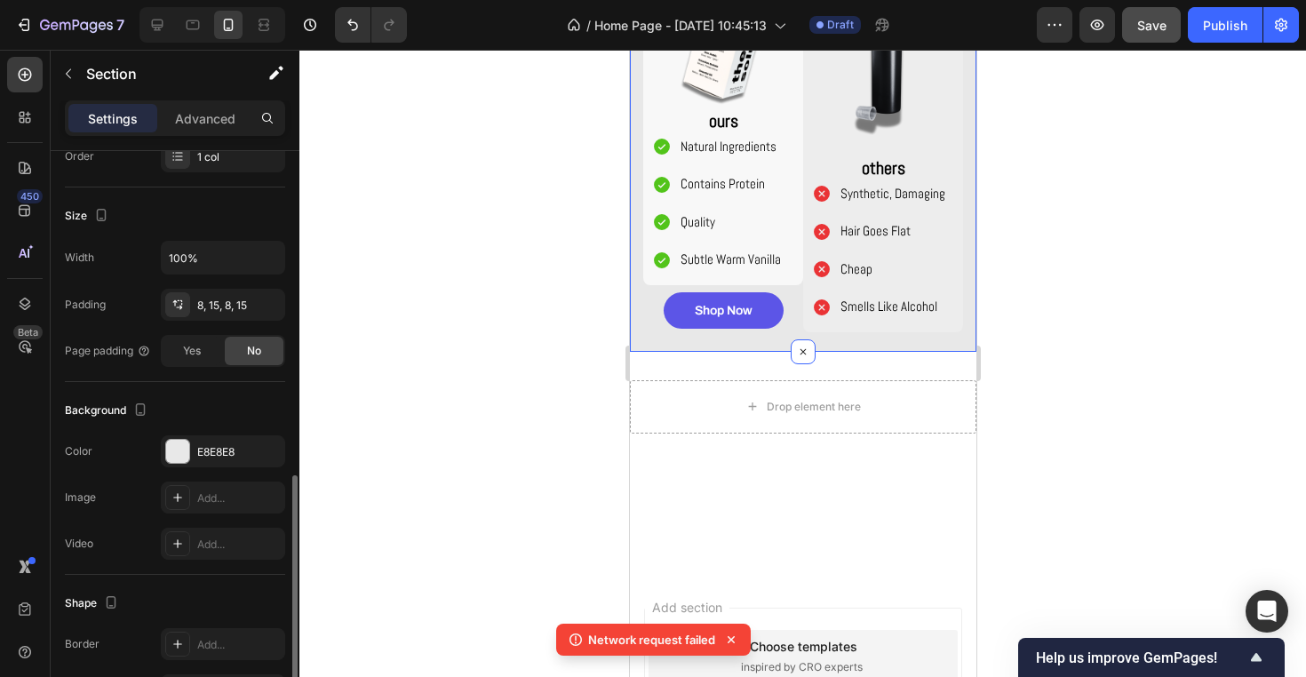
scroll to position [401, 0]
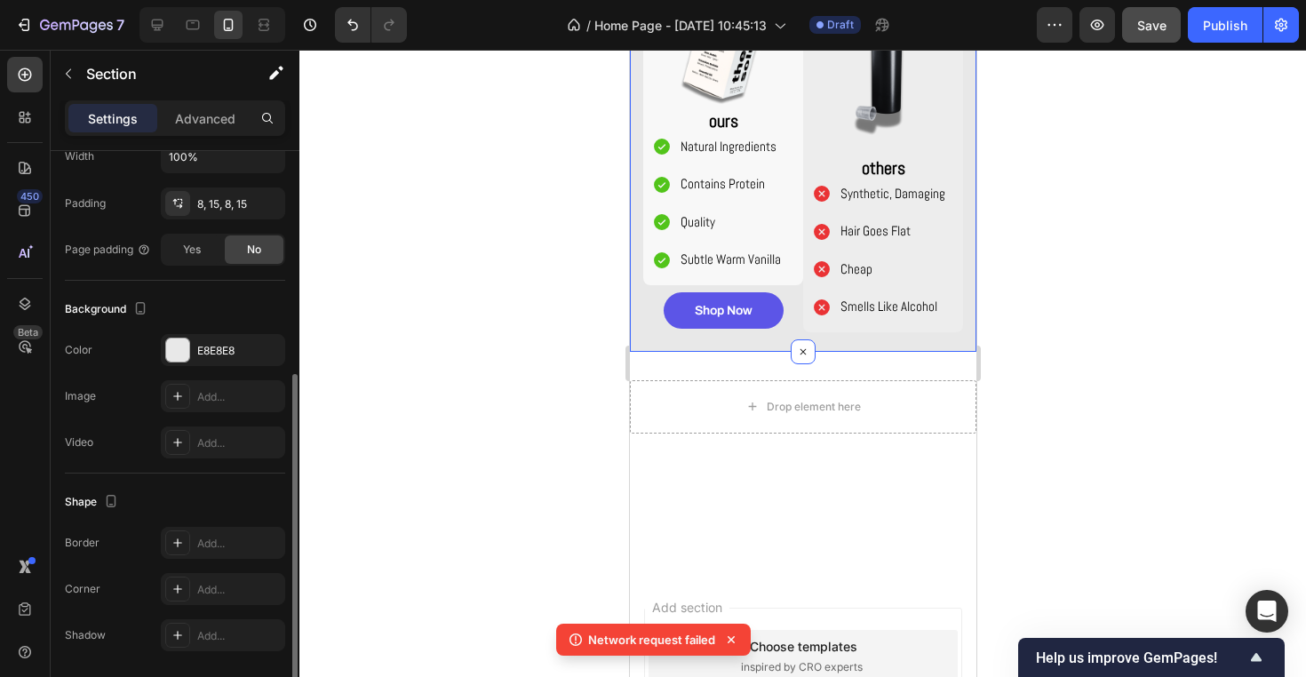
click at [469, 364] on div at bounding box center [802, 363] width 1006 height 627
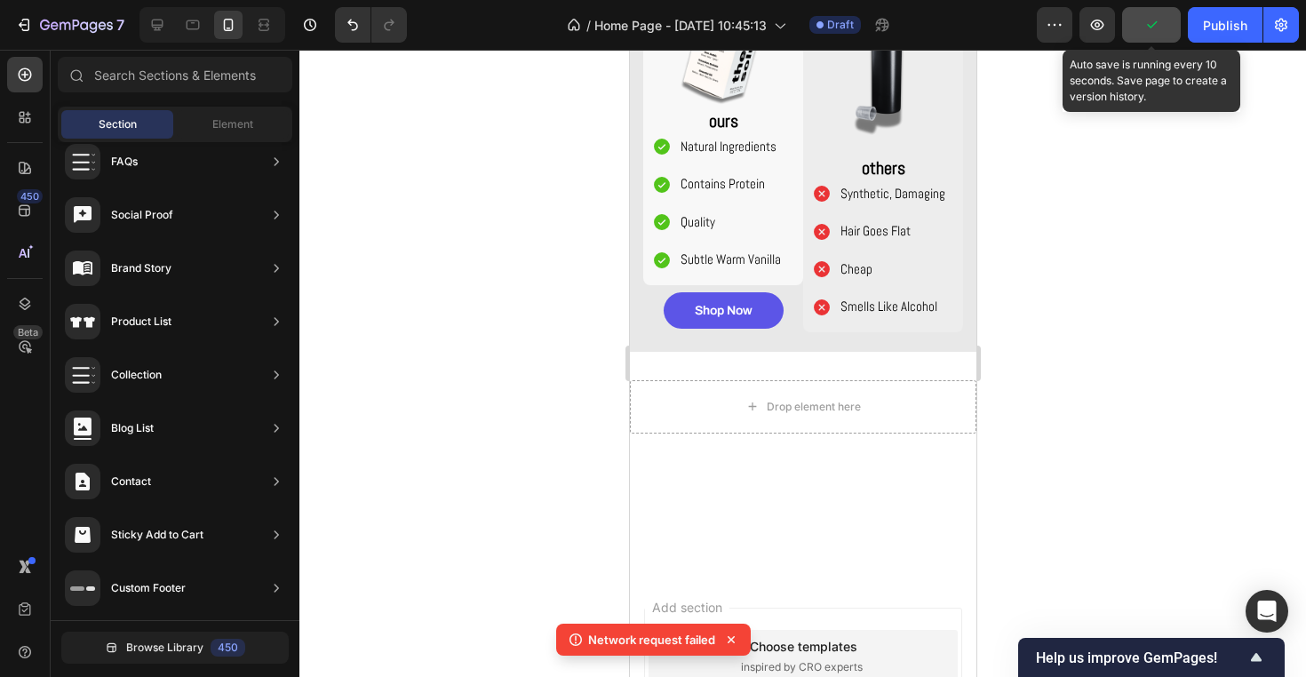
click at [1164, 26] on button "button" at bounding box center [1151, 25] width 59 height 36
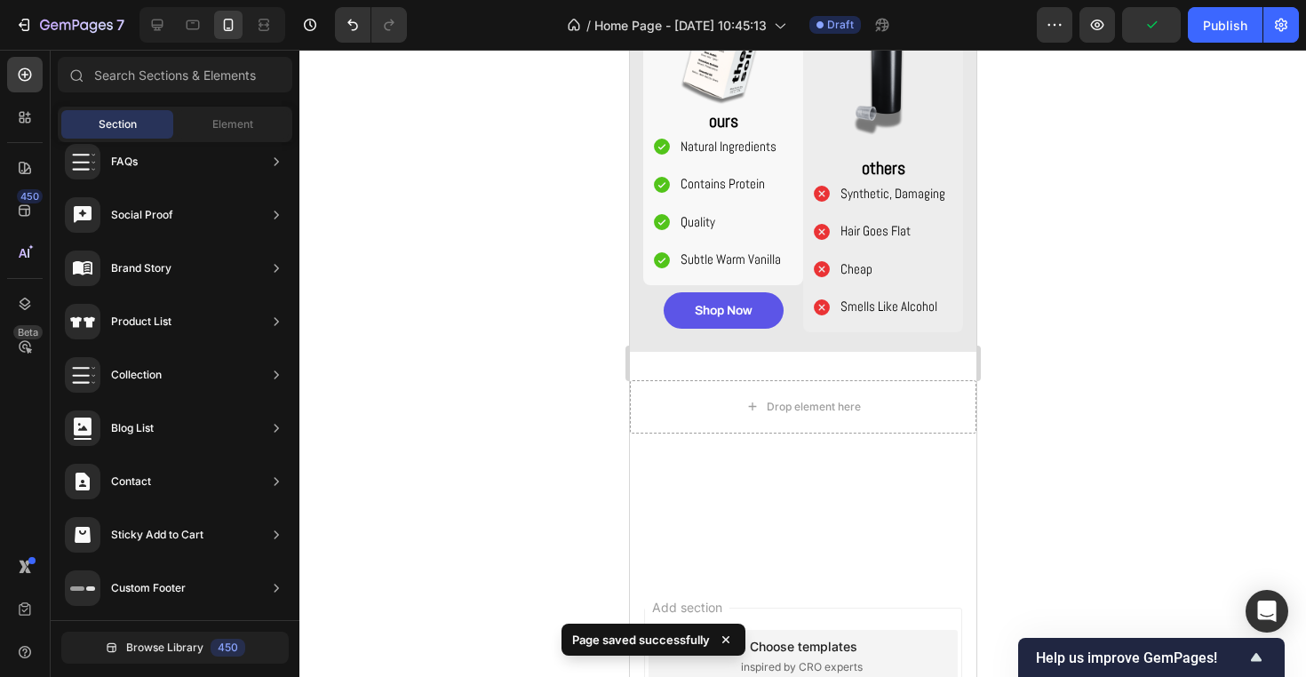
click at [467, 321] on div at bounding box center [802, 363] width 1006 height 627
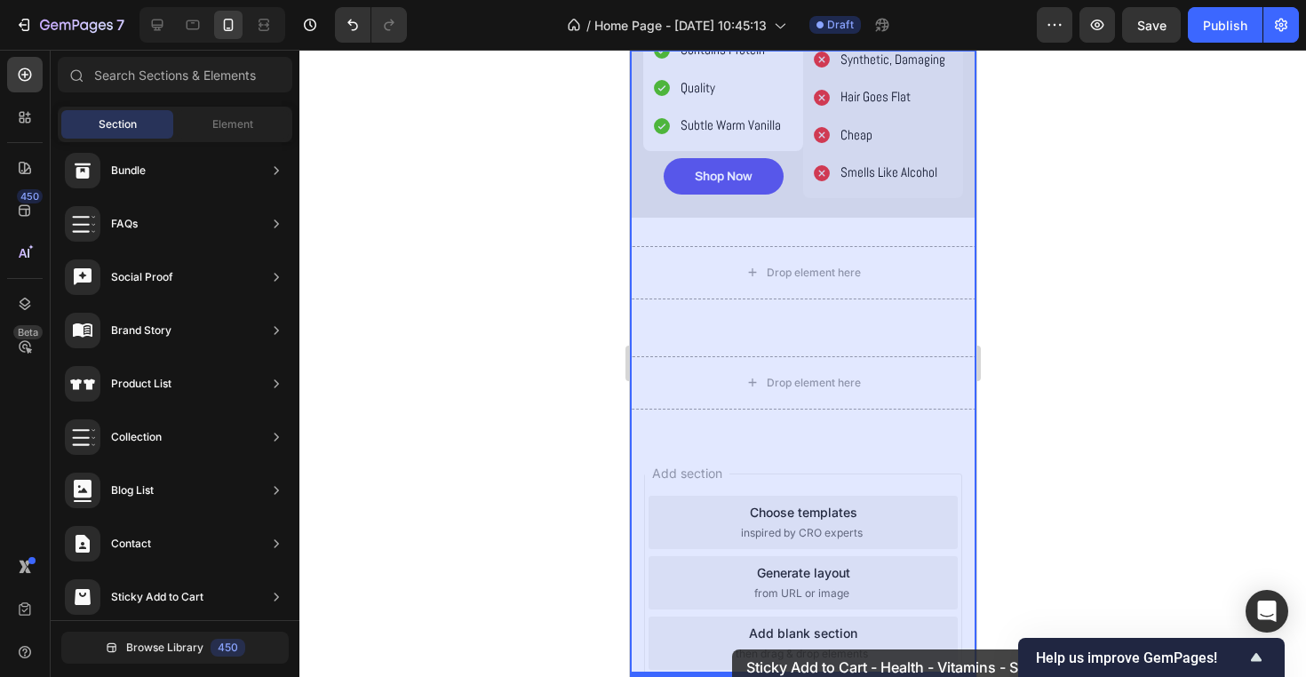
scroll to position [1904, 0]
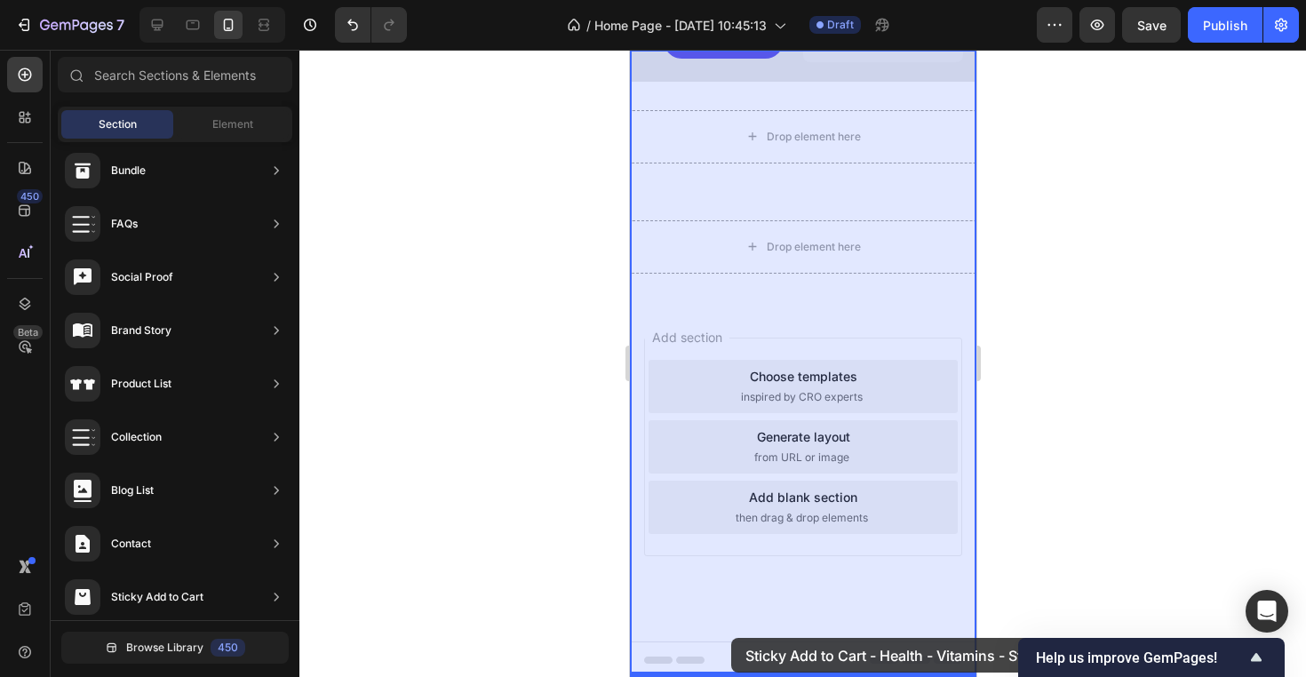
drag, startPoint x: 1064, startPoint y: 488, endPoint x: 730, endPoint y: 638, distance: 366.1
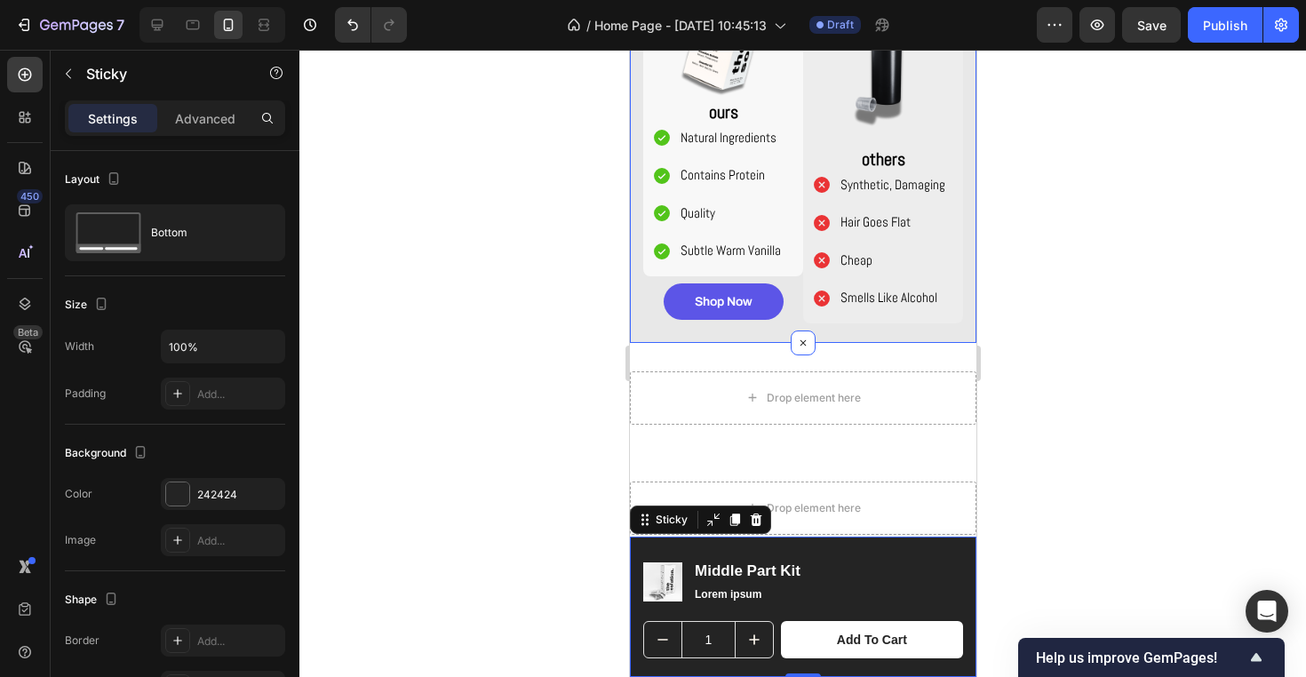
scroll to position [1311, 0]
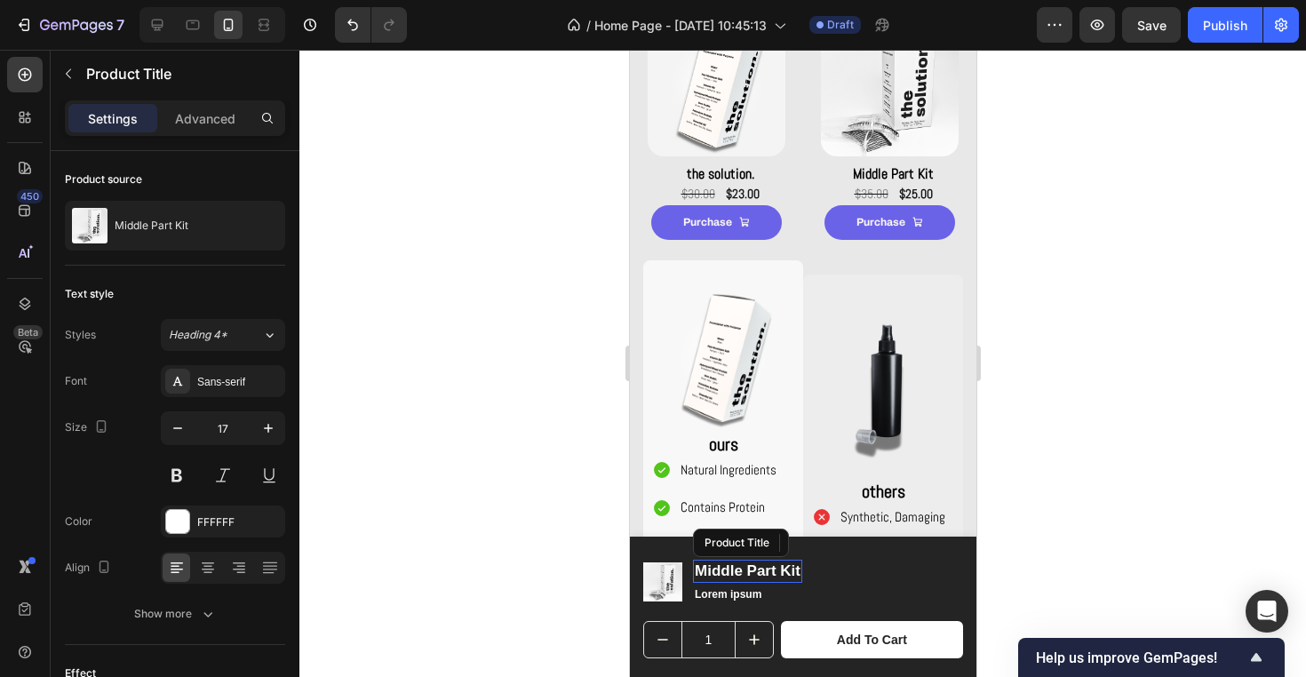
click at [741, 576] on h1 "Middle Part Kit" at bounding box center [746, 571] width 109 height 23
click at [671, 591] on img at bounding box center [661, 581] width 39 height 39
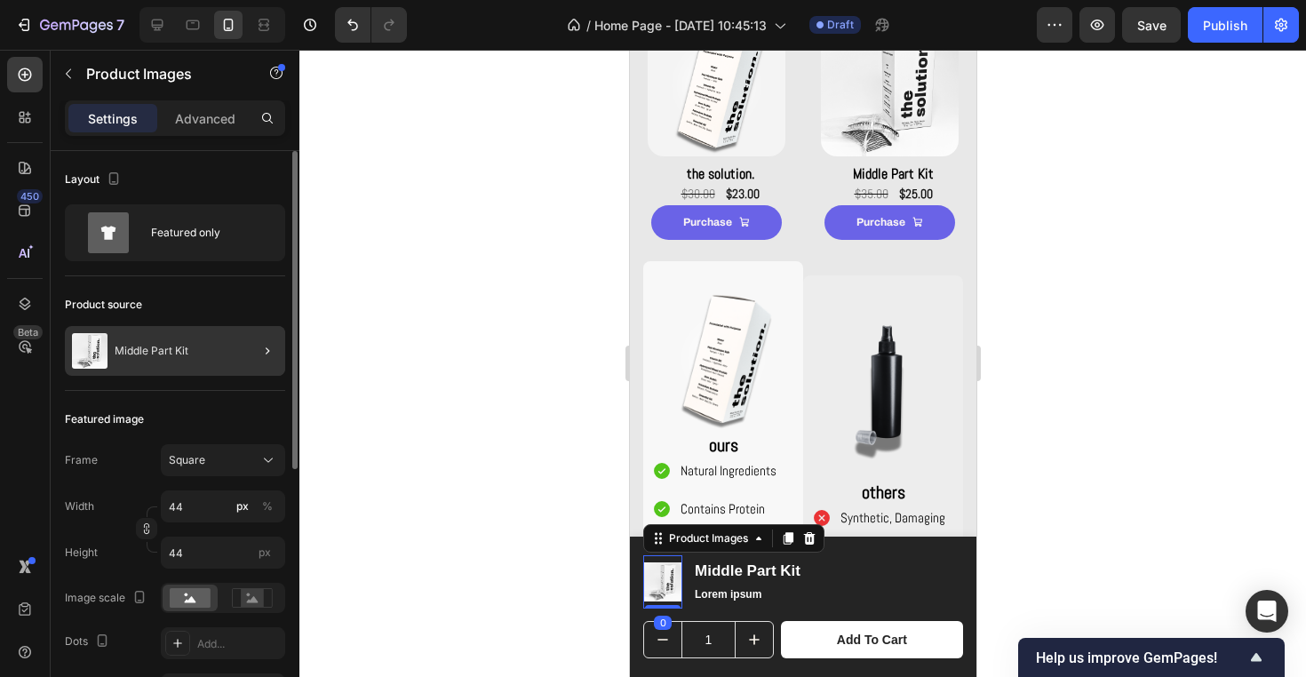
click at [241, 356] on div at bounding box center [260, 351] width 50 height 50
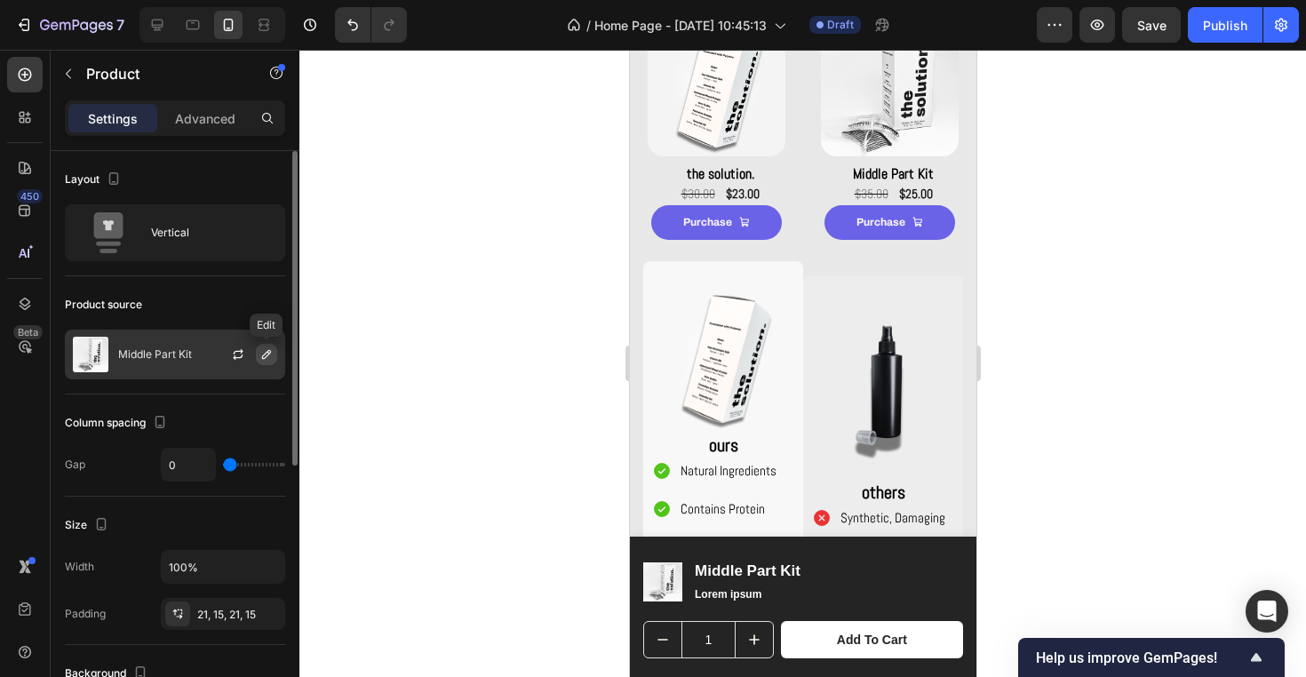
click at [260, 353] on icon "button" at bounding box center [266, 354] width 14 height 14
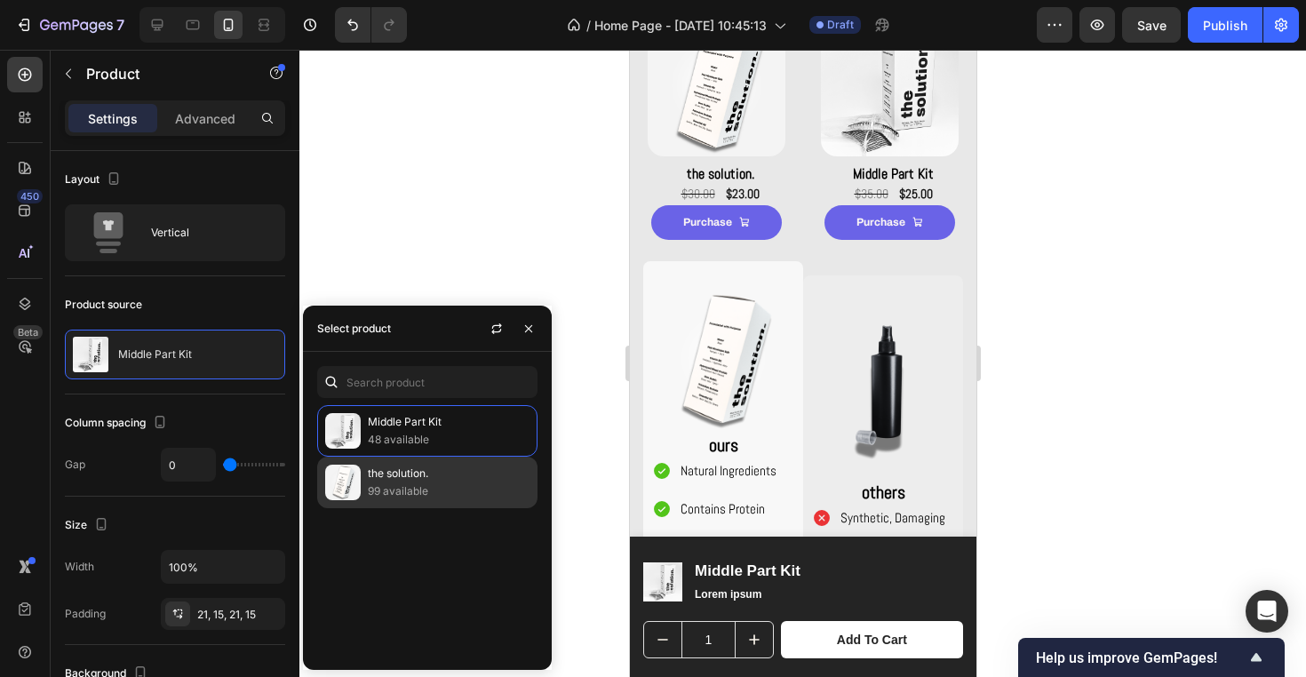
click at [388, 480] on p "the solution." at bounding box center [449, 473] width 162 height 18
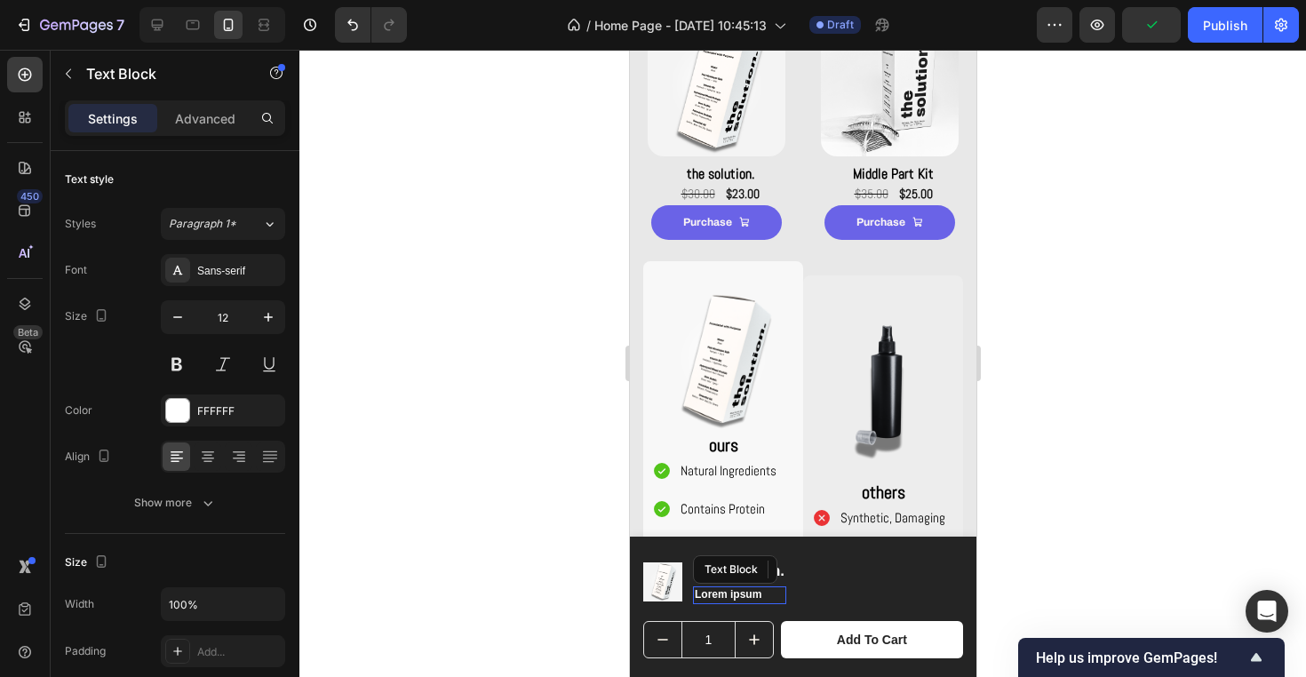
click at [769, 592] on p "Lorem ipsum" at bounding box center [739, 595] width 90 height 14
click at [1084, 537] on div at bounding box center [802, 363] width 1006 height 627
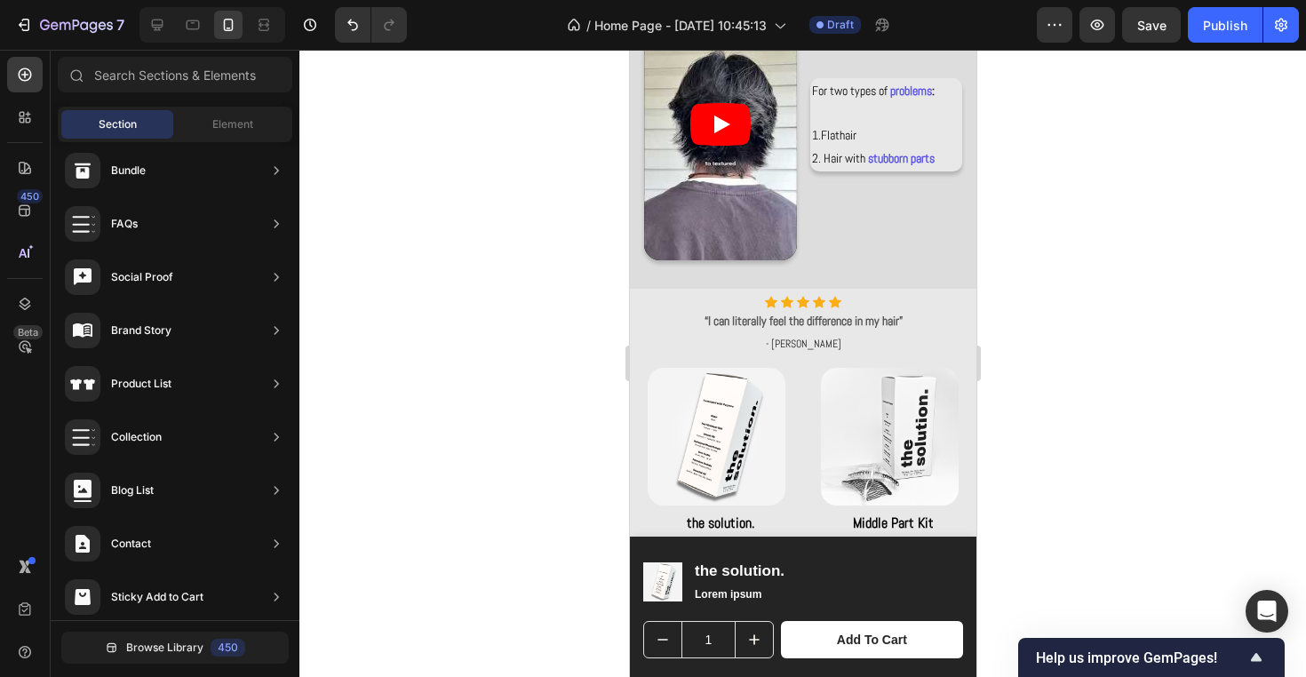
scroll to position [942, 0]
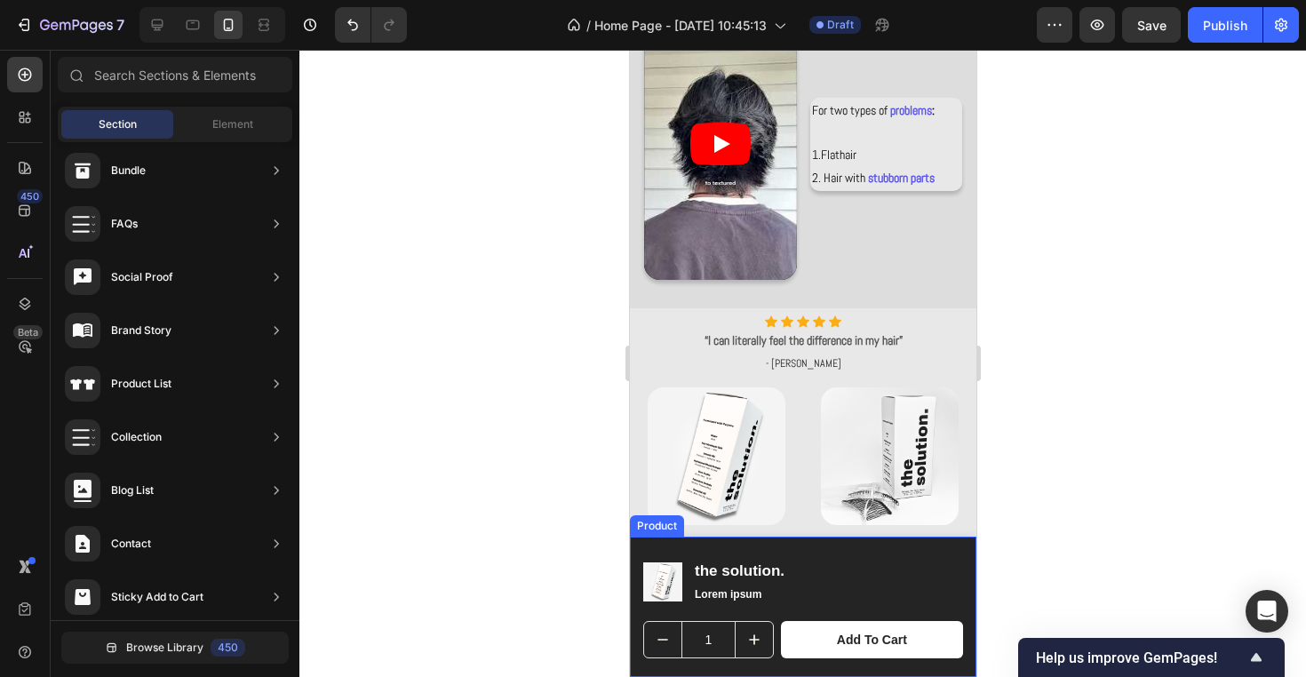
click at [968, 604] on div "Product Images the solution. Product Title Lorem ipsum Text Block Row 1 Product…" at bounding box center [802, 606] width 346 height 140
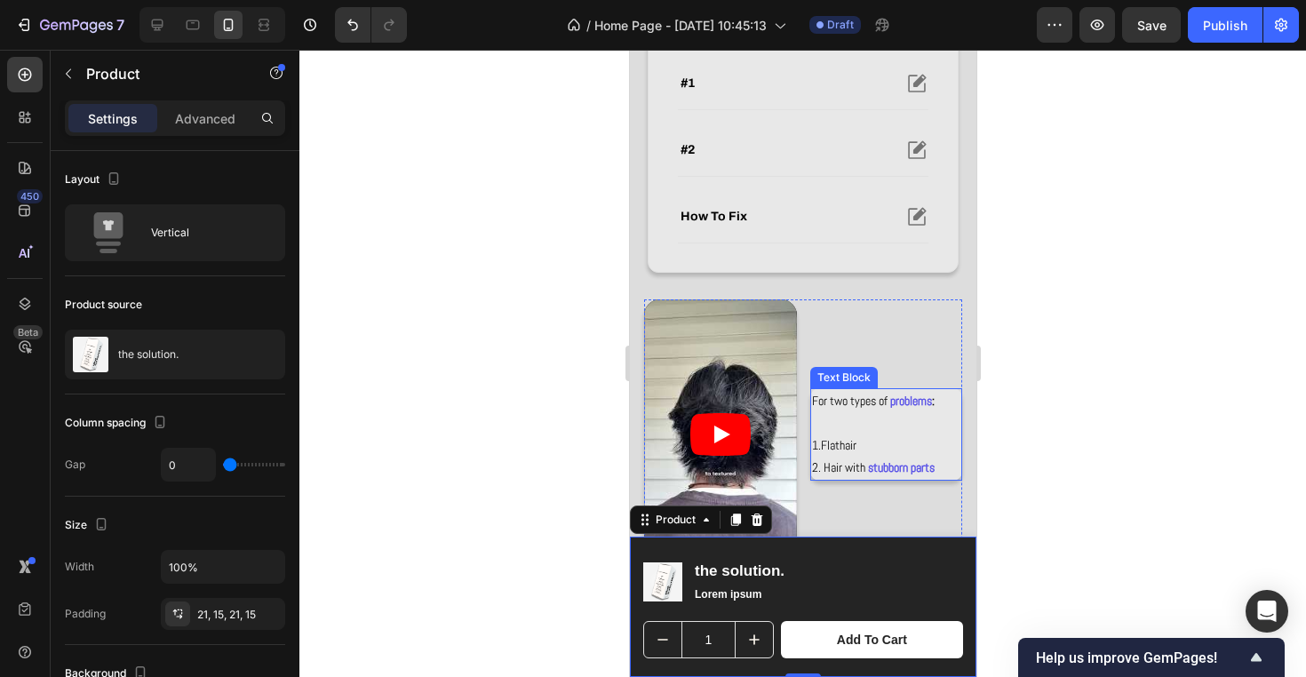
scroll to position [683, 0]
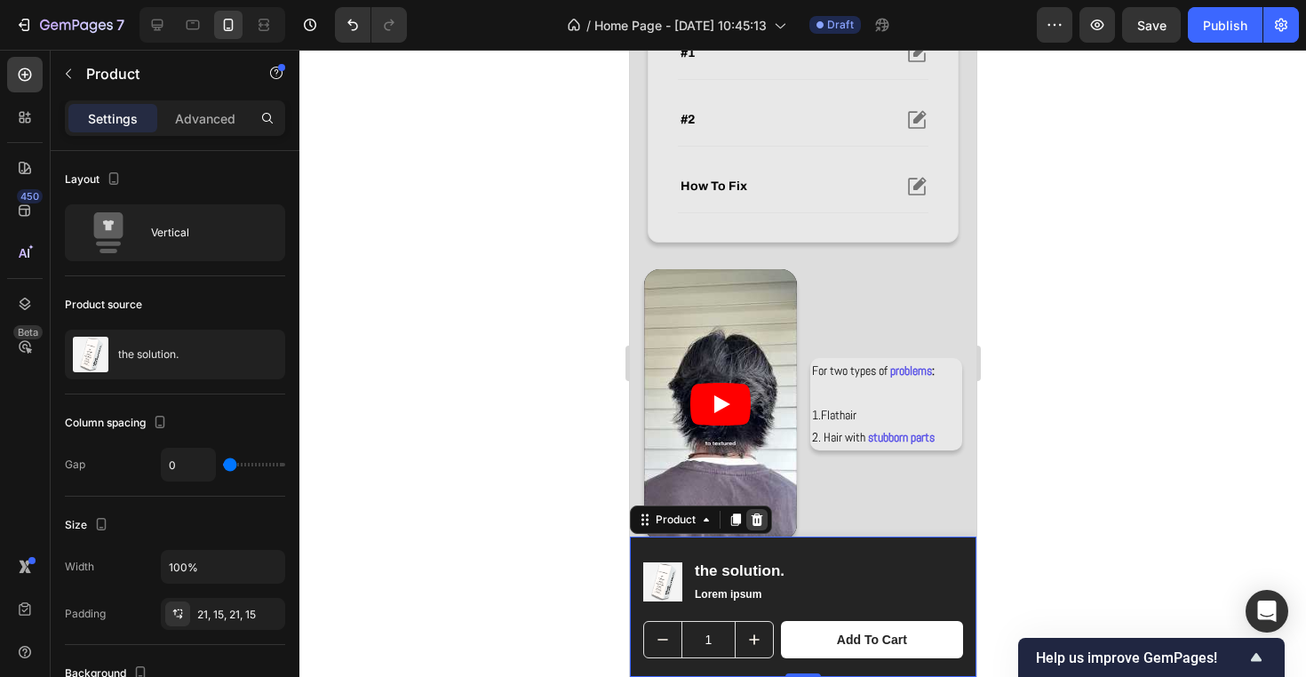
click at [756, 523] on icon at bounding box center [756, 519] width 12 height 12
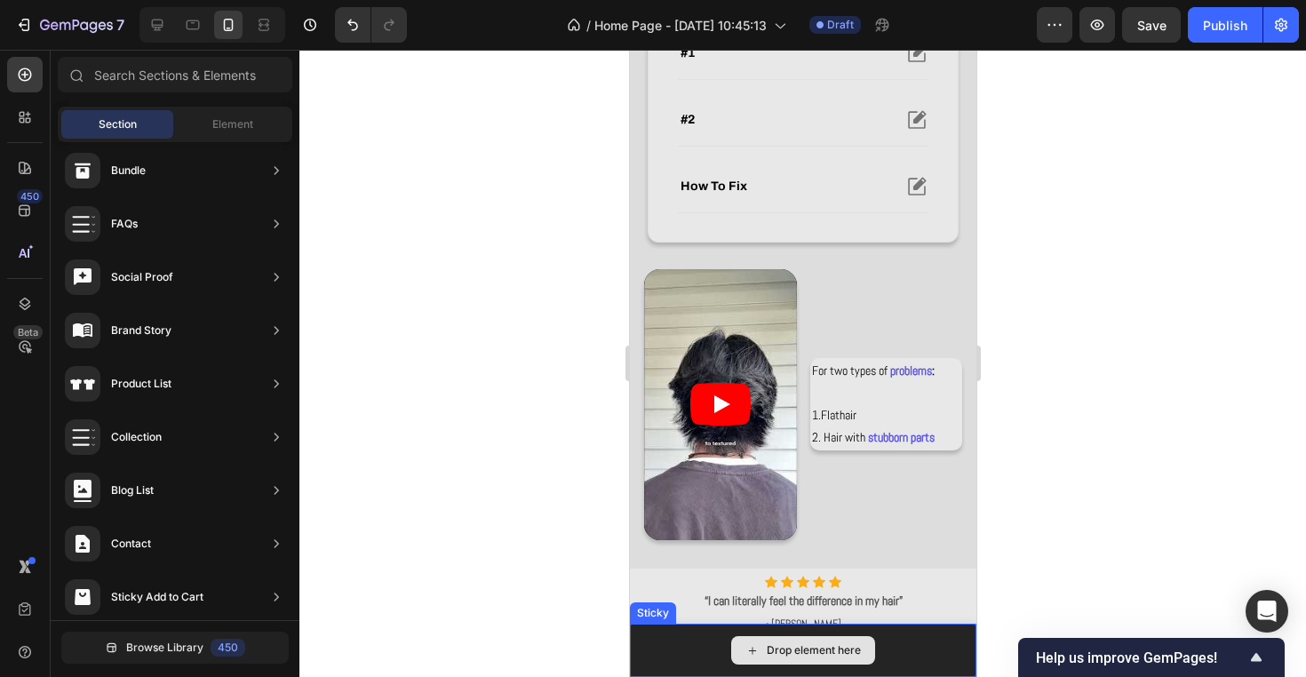
click at [861, 651] on div "Drop element here" at bounding box center [802, 650] width 144 height 28
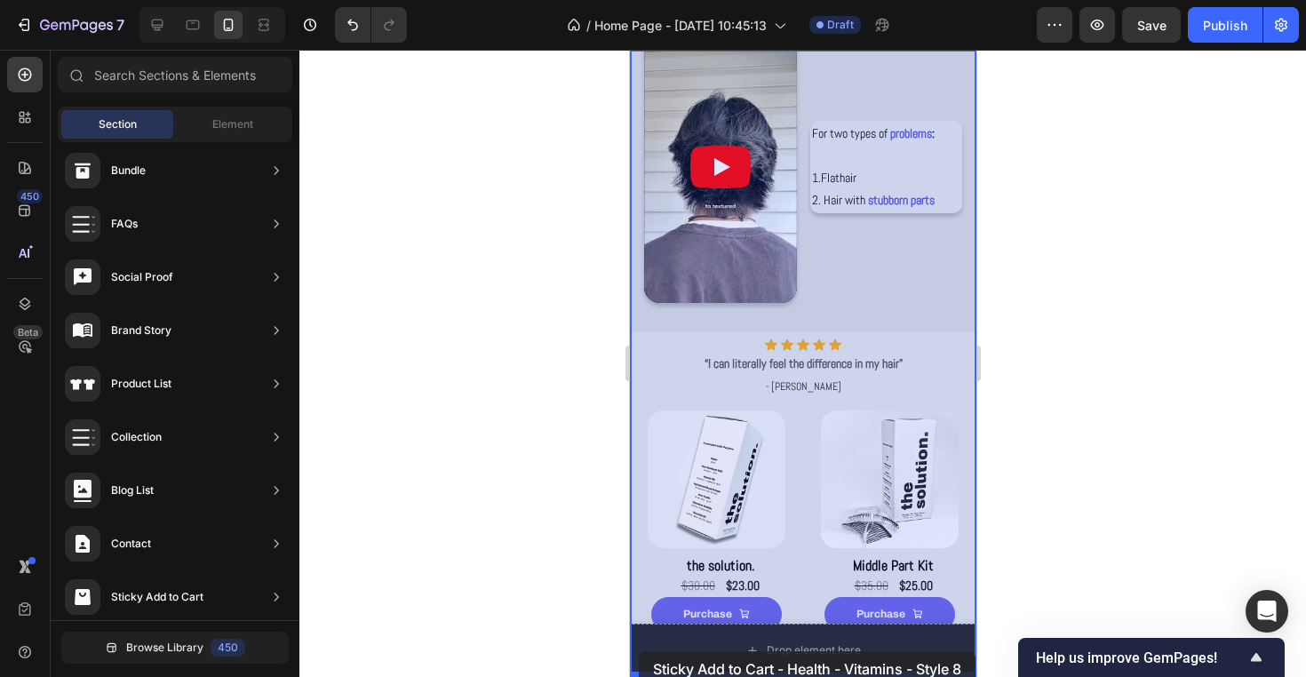
drag, startPoint x: 1040, startPoint y: 218, endPoint x: 655, endPoint y: 646, distance: 574.8
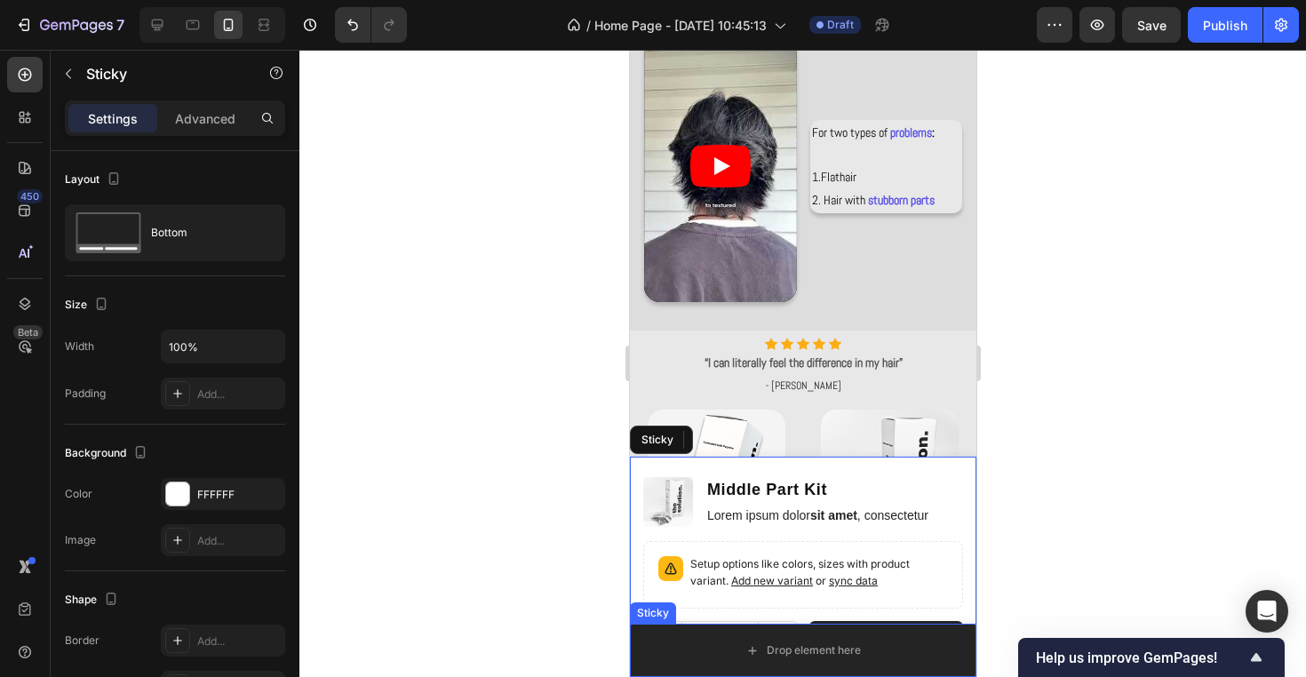
scroll to position [975, 0]
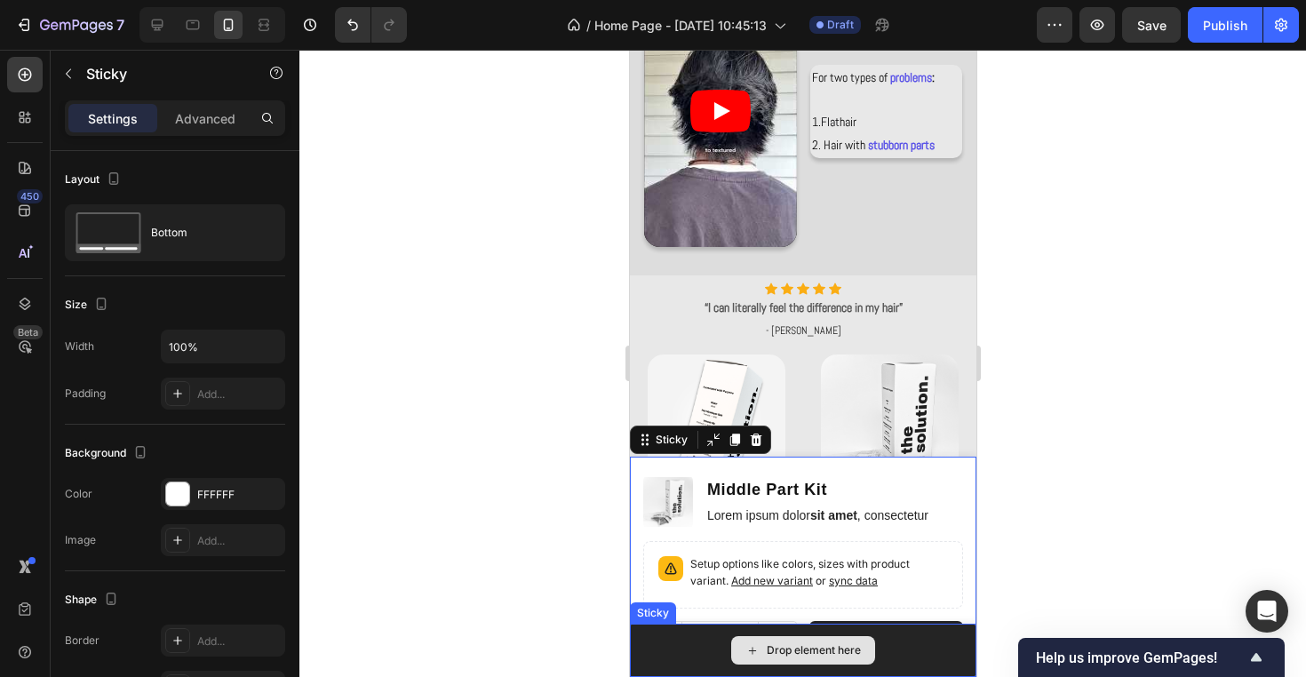
click at [951, 655] on div "Drop element here" at bounding box center [802, 649] width 346 height 53
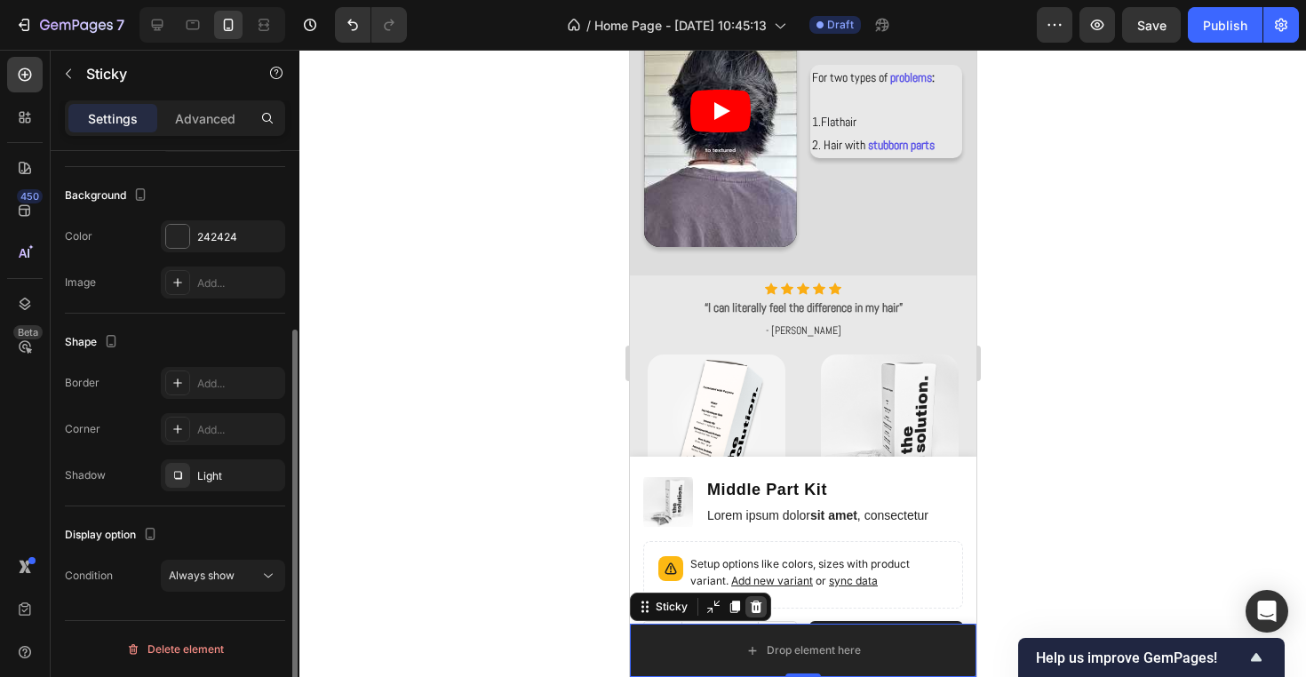
click at [758, 605] on icon at bounding box center [756, 606] width 12 height 12
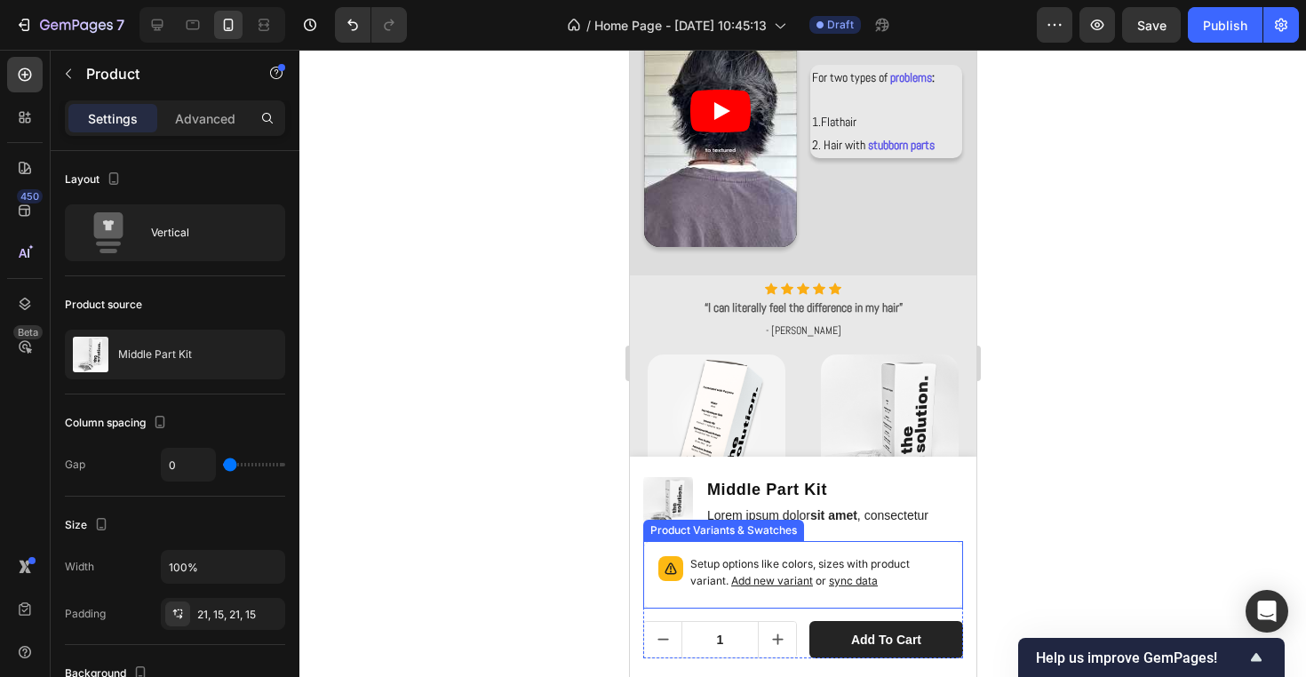
click at [875, 586] on span "sync data" at bounding box center [852, 580] width 49 height 13
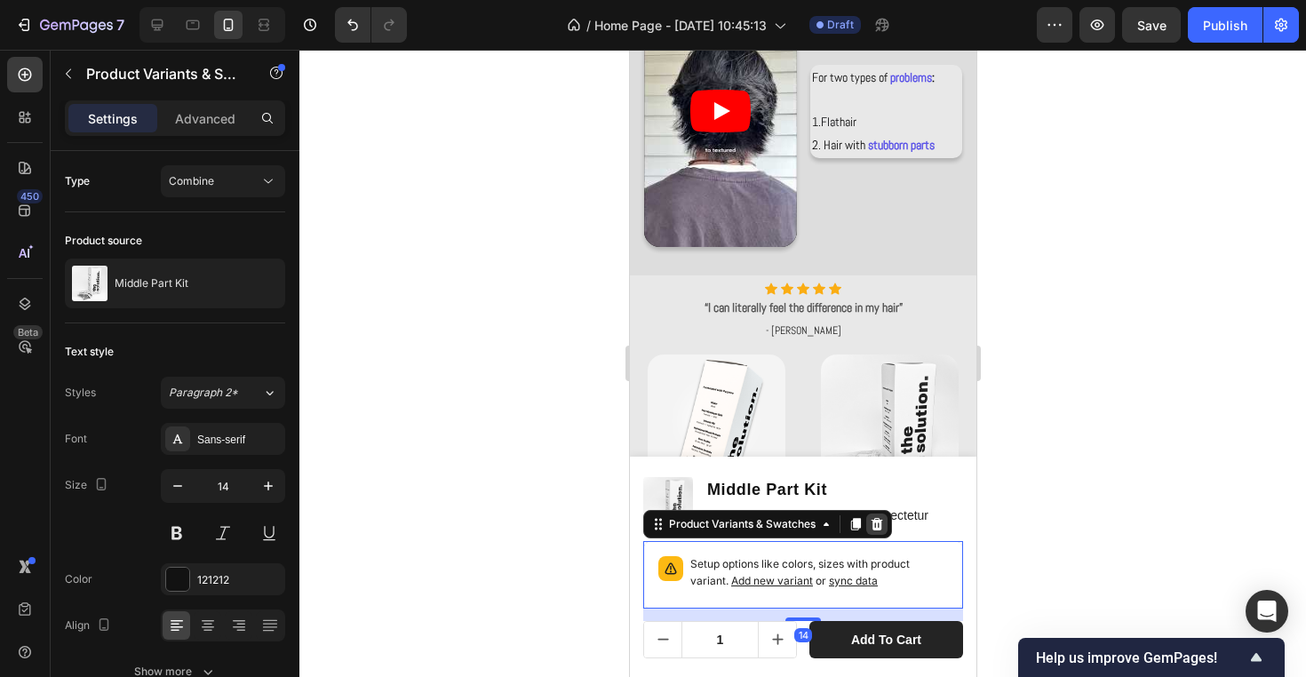
click at [877, 526] on icon at bounding box center [876, 524] width 12 height 12
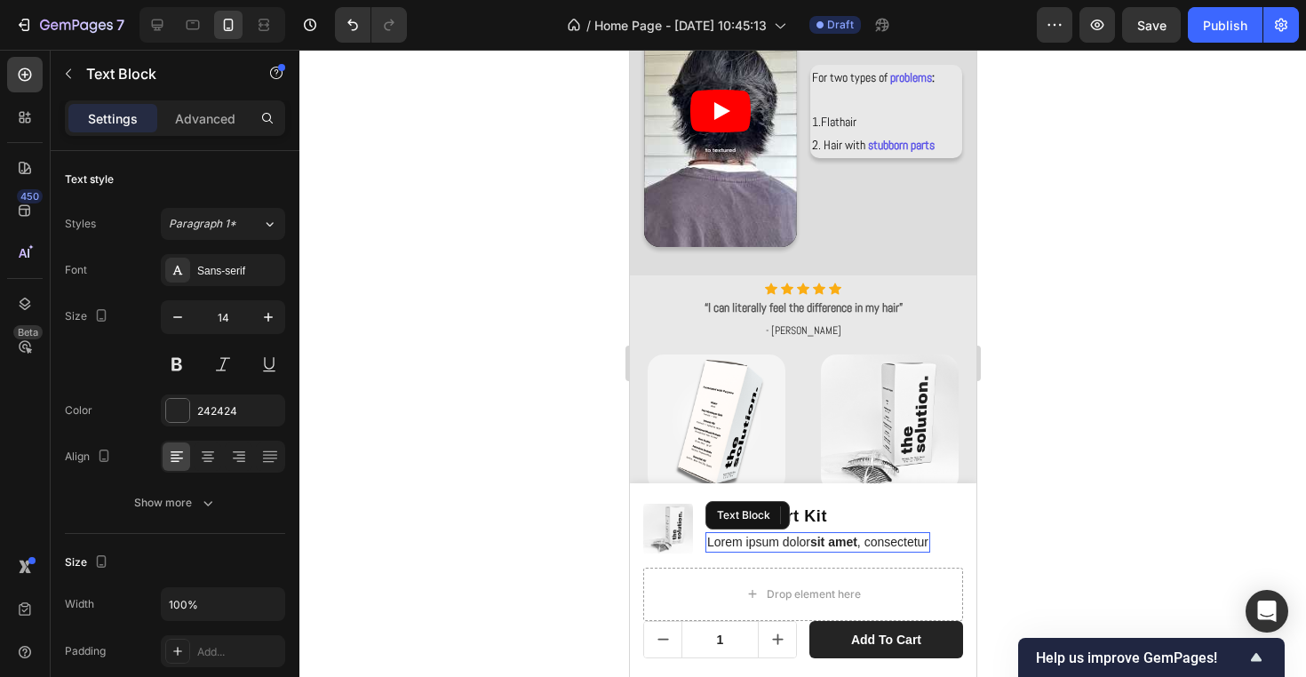
click at [866, 543] on p "Lorem ipsum dolor sit amet , consectetur" at bounding box center [816, 542] width 221 height 16
click at [854, 513] on div at bounding box center [844, 514] width 21 height 21
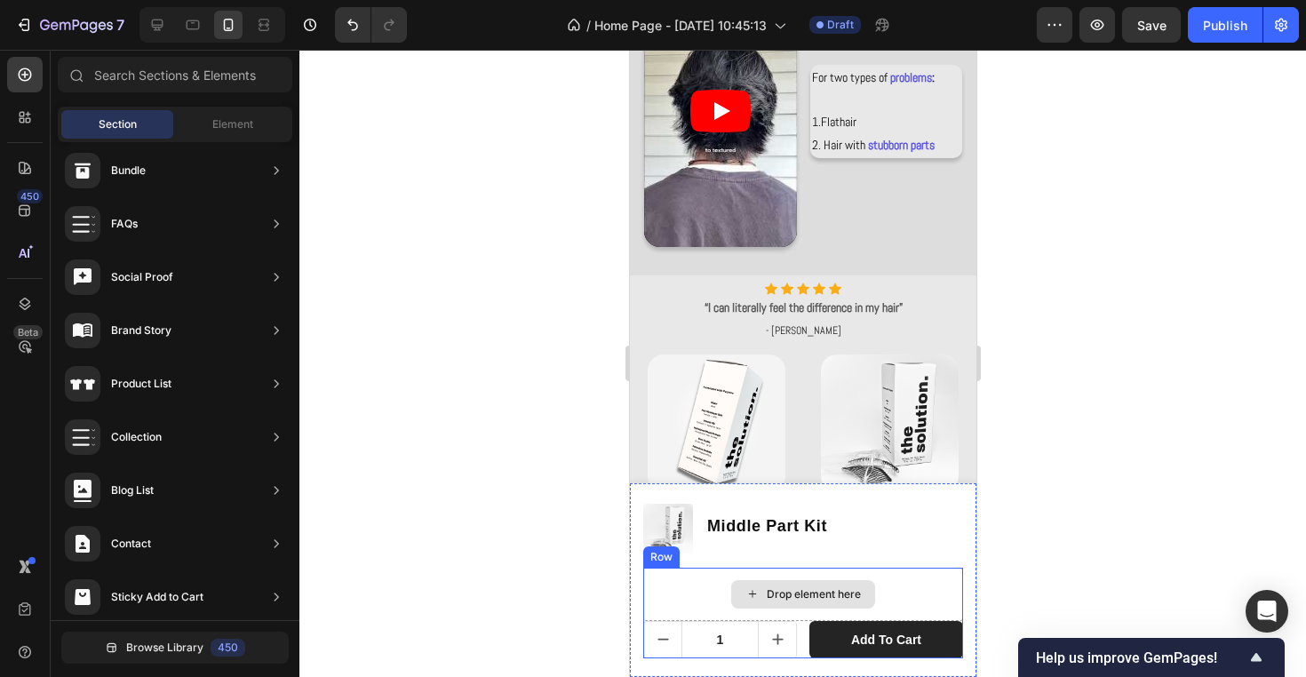
click at [855, 593] on div "Drop element here" at bounding box center [813, 594] width 94 height 14
click at [791, 575] on div "Drop element here" at bounding box center [802, 593] width 320 height 53
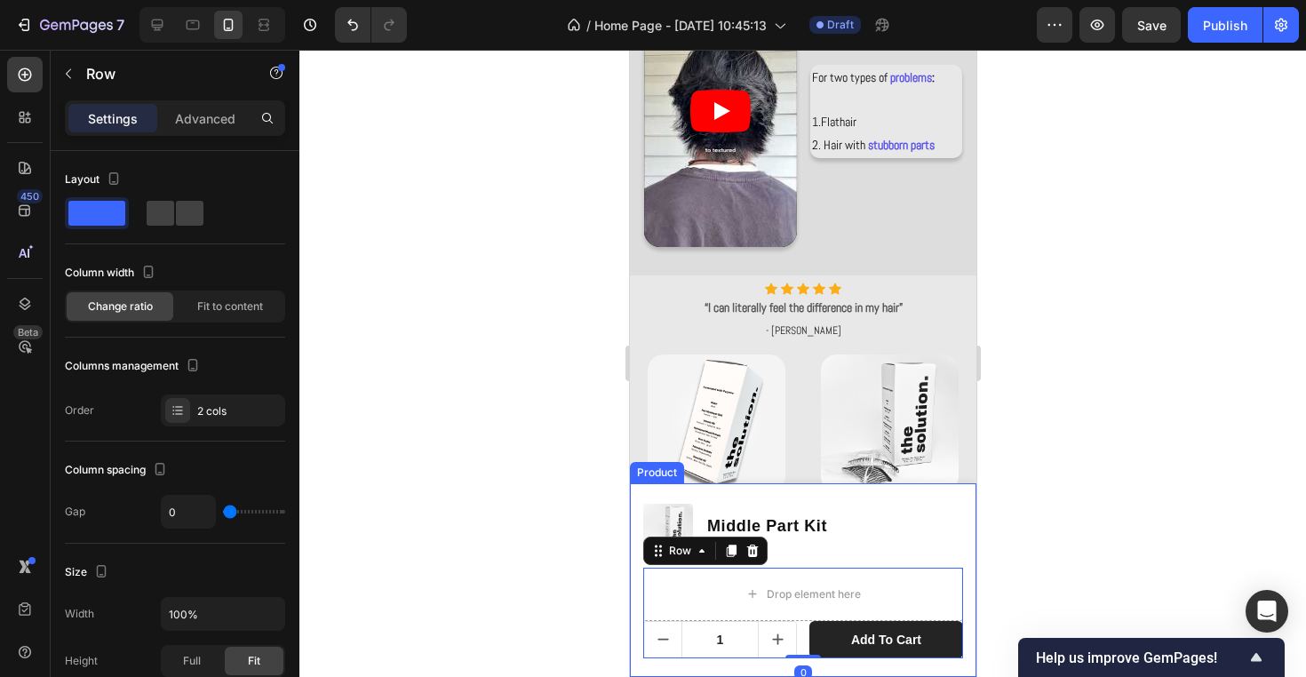
click at [870, 554] on div "Product Images Middle Part Kit Product Title Row" at bounding box center [802, 528] width 320 height 53
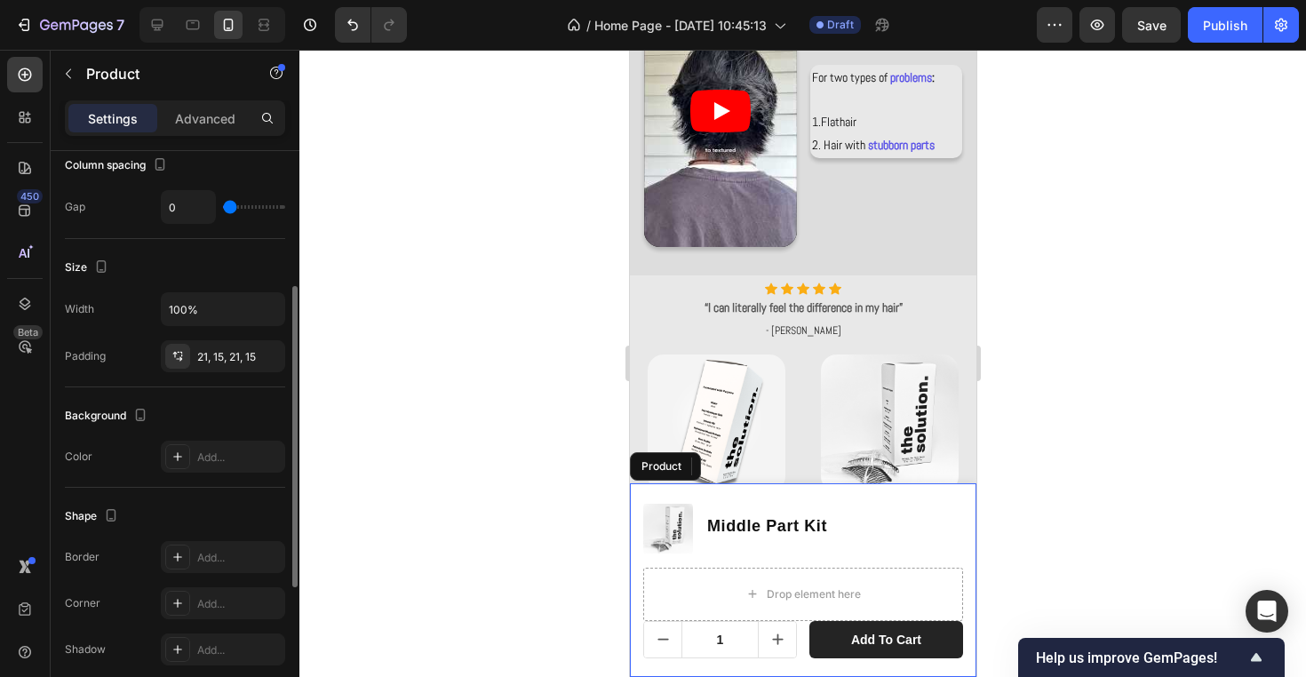
click at [964, 536] on div "Product Images Middle Part Kit Product Title Row 14 Drop element here 1 Product…" at bounding box center [802, 580] width 346 height 194
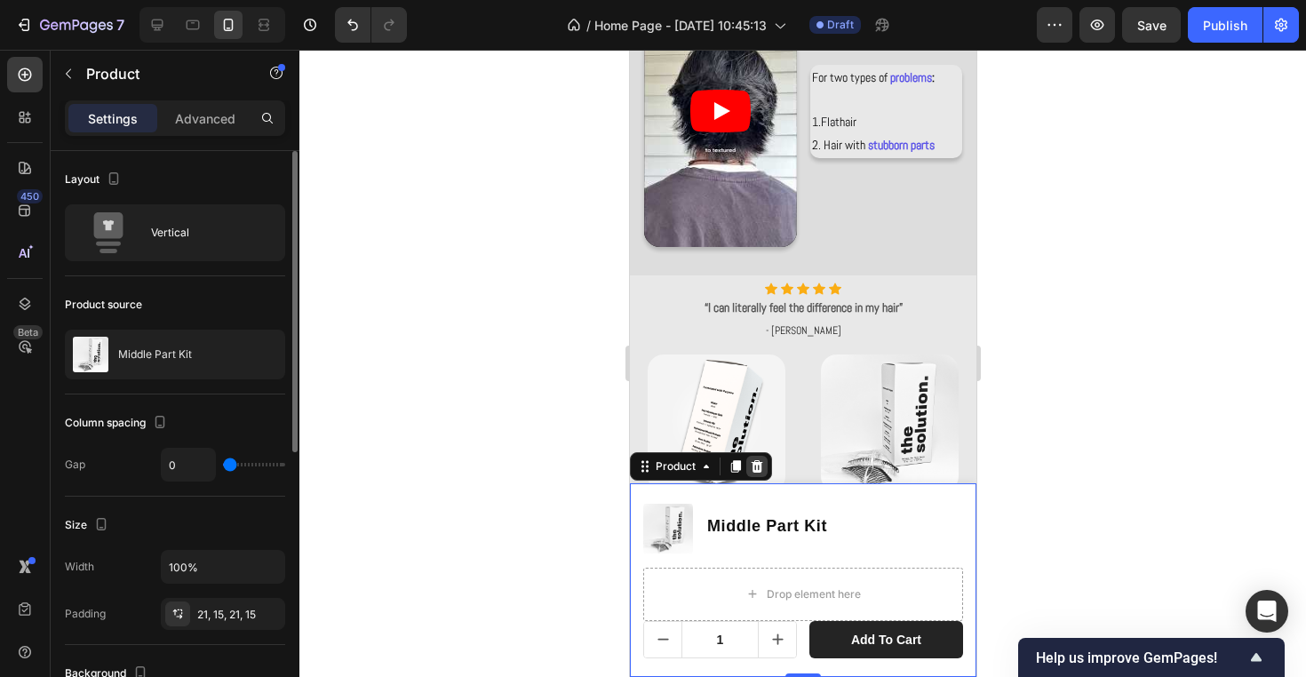
click at [761, 466] on icon at bounding box center [756, 466] width 14 height 14
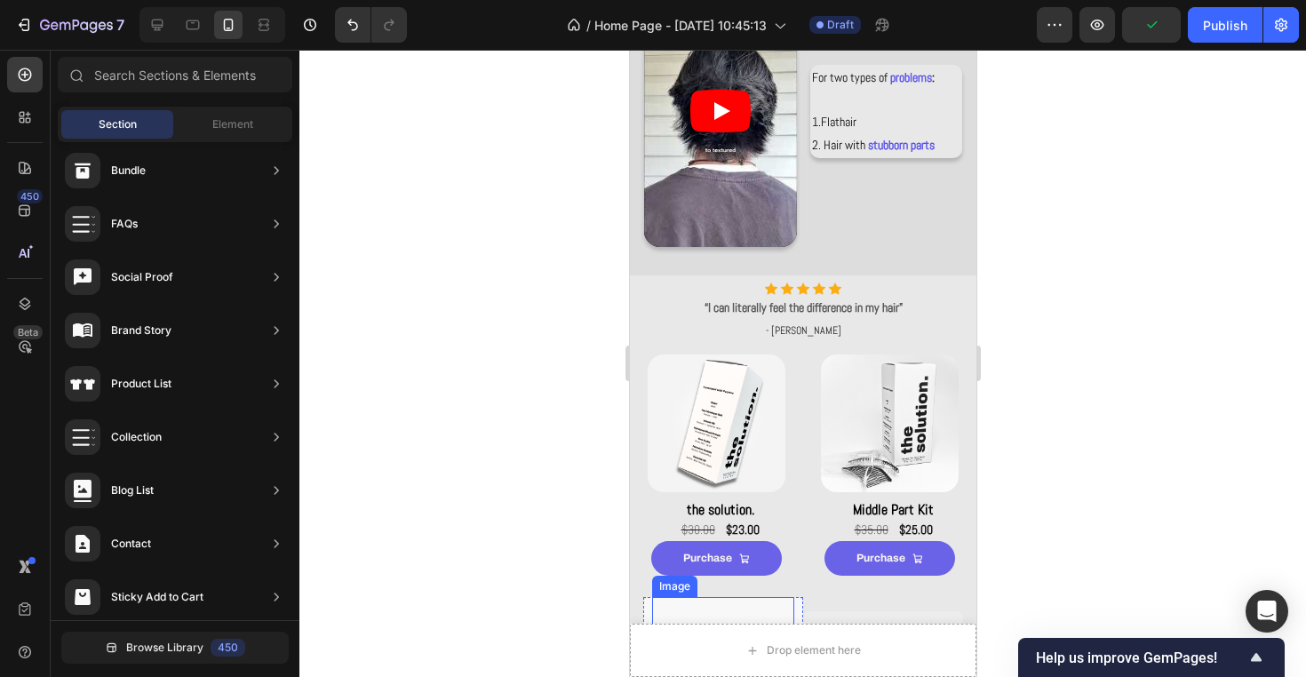
scroll to position [679, 0]
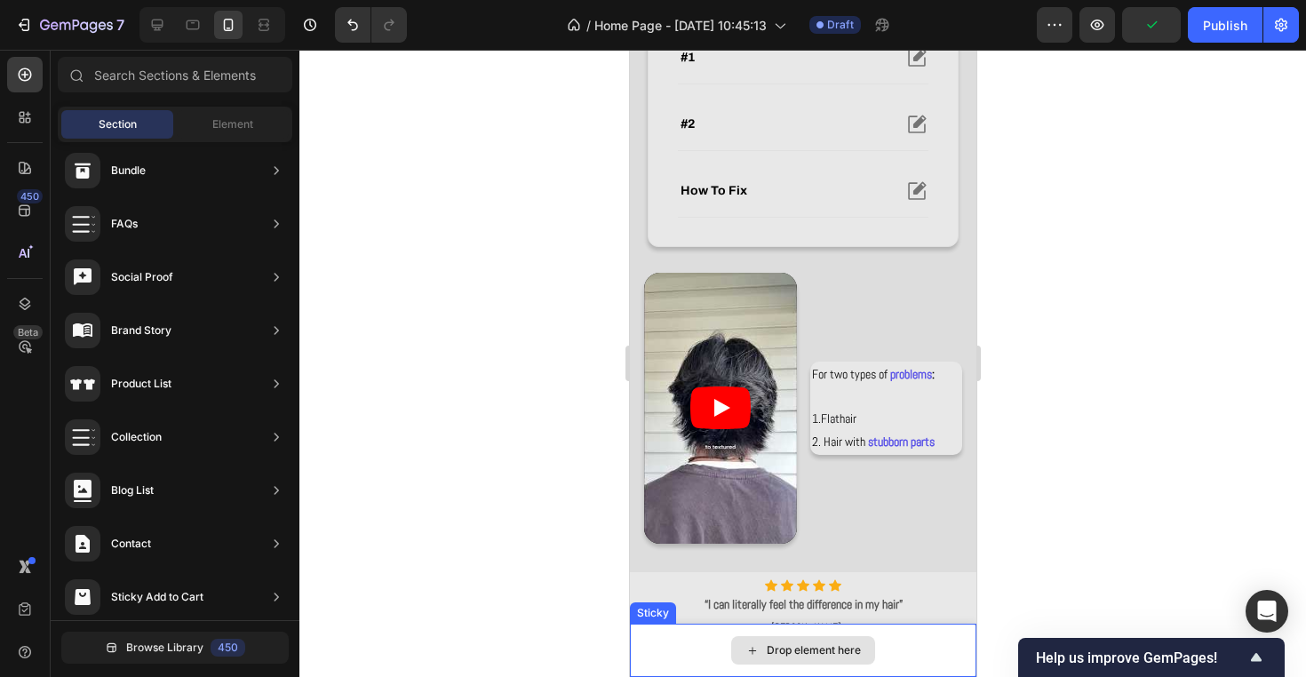
click at [800, 654] on div "Drop element here" at bounding box center [813, 650] width 94 height 14
click at [948, 650] on div "Drop element here" at bounding box center [802, 649] width 346 height 53
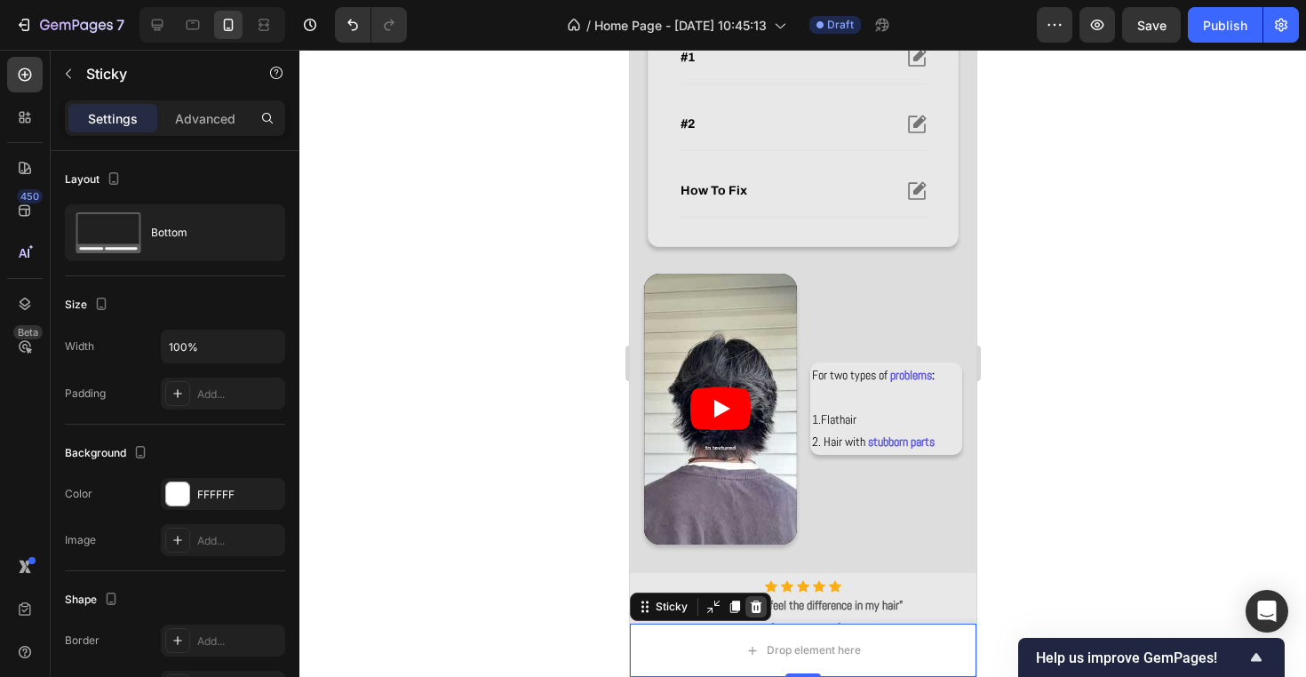
click at [750, 606] on icon at bounding box center [756, 606] width 12 height 12
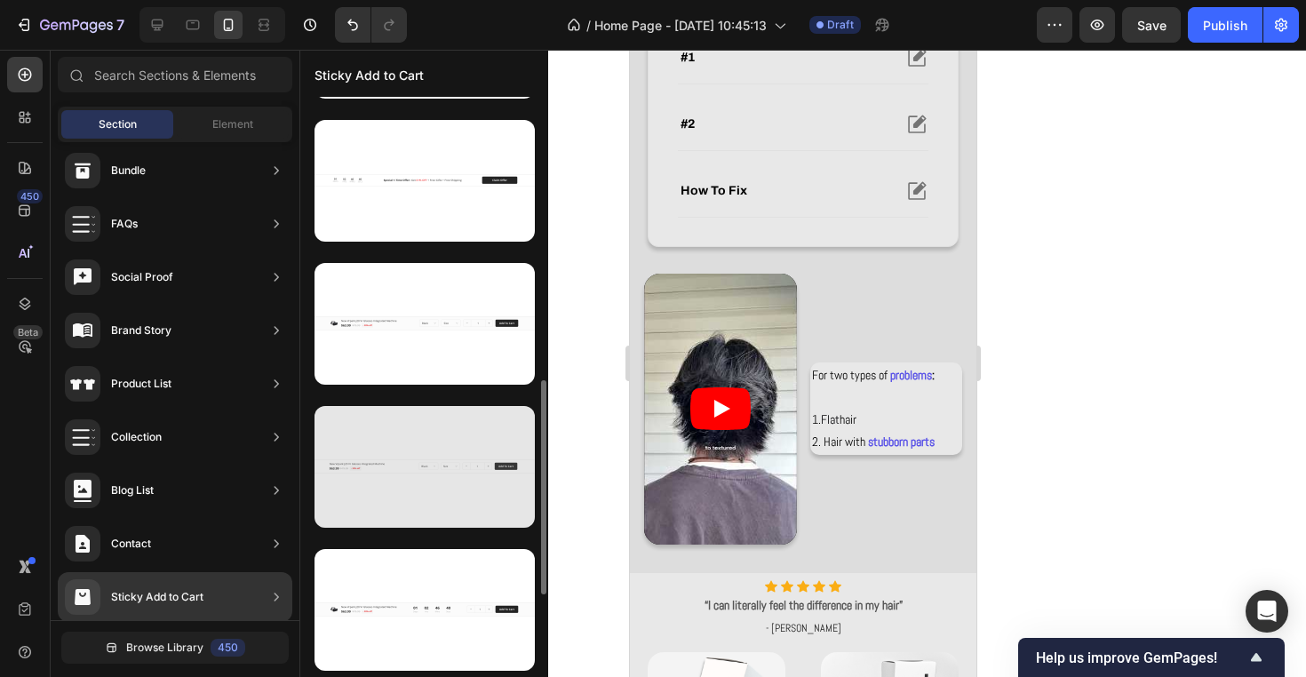
scroll to position [0, 0]
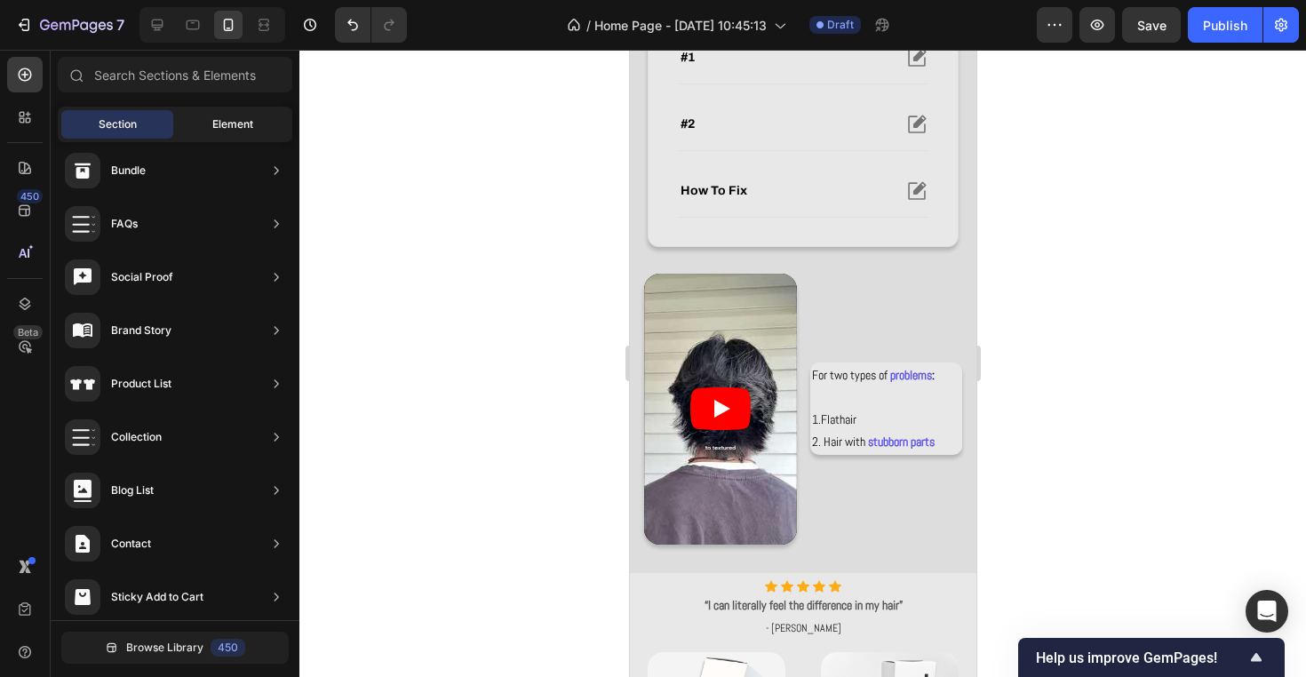
click at [226, 125] on span "Element" at bounding box center [232, 124] width 41 height 16
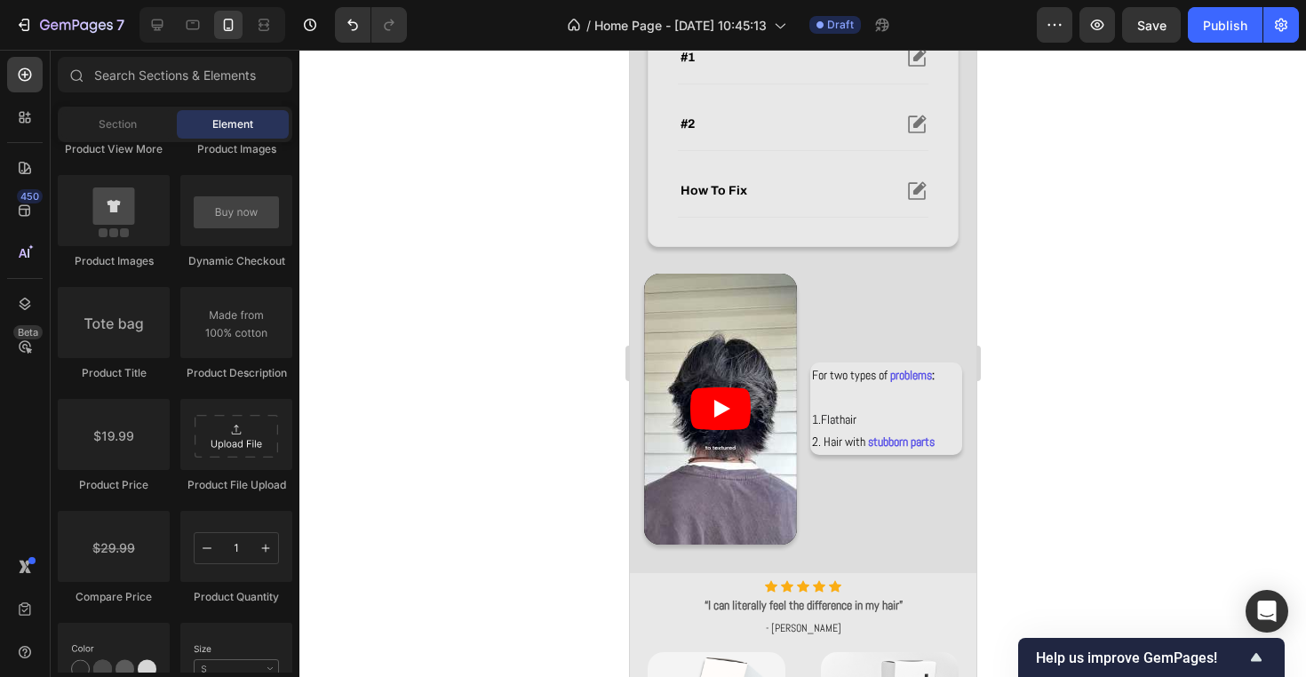
scroll to position [2930, 0]
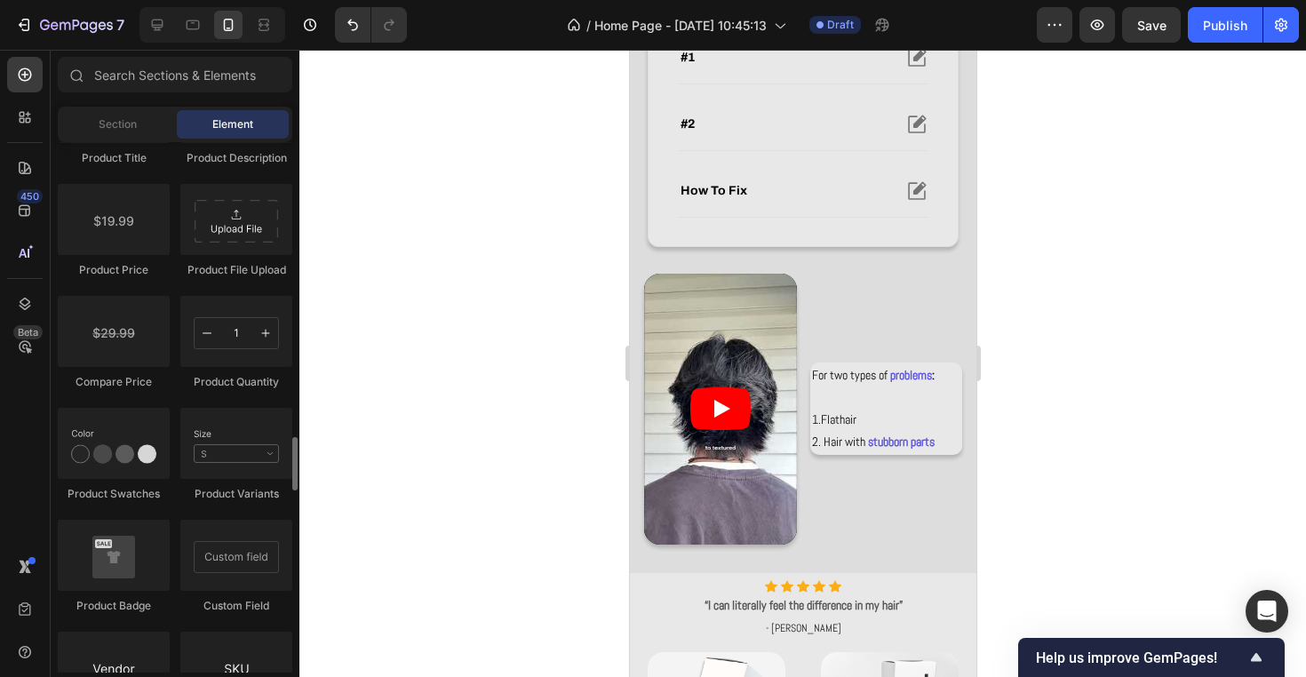
click at [380, 330] on div at bounding box center [802, 363] width 1006 height 627
click at [440, 191] on div at bounding box center [802, 363] width 1006 height 627
click at [412, 296] on div at bounding box center [802, 363] width 1006 height 627
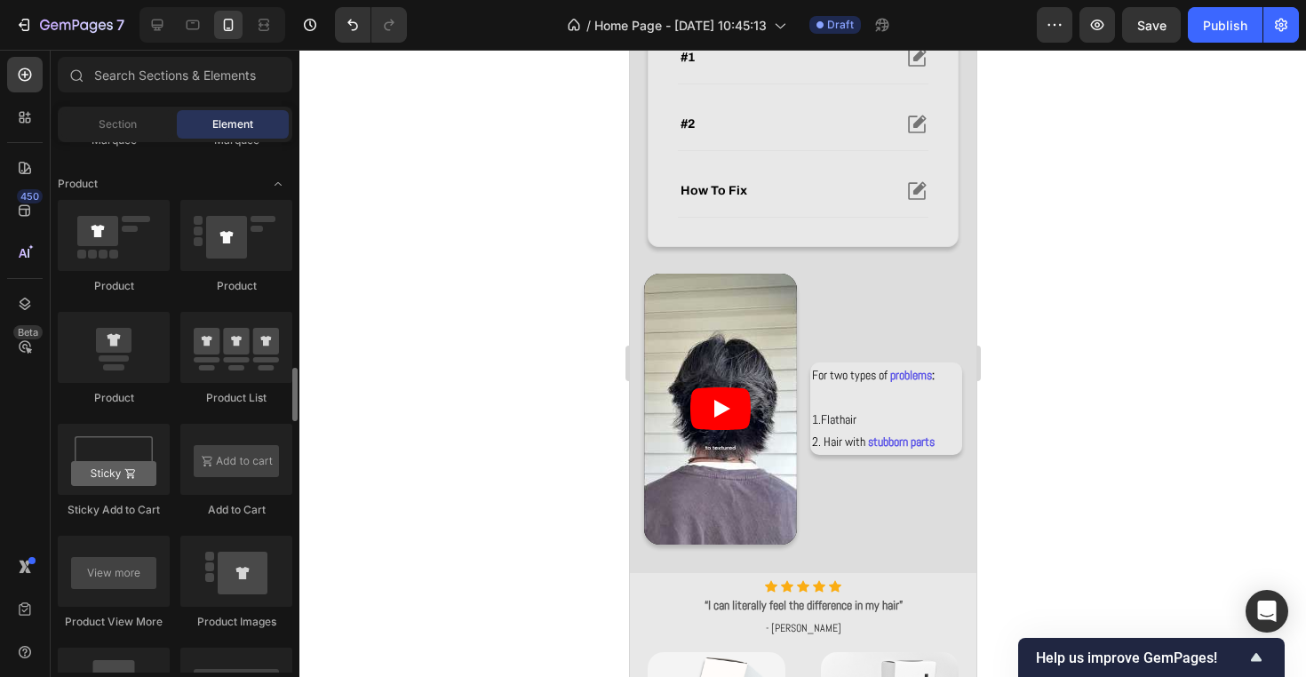
scroll to position [2255, 0]
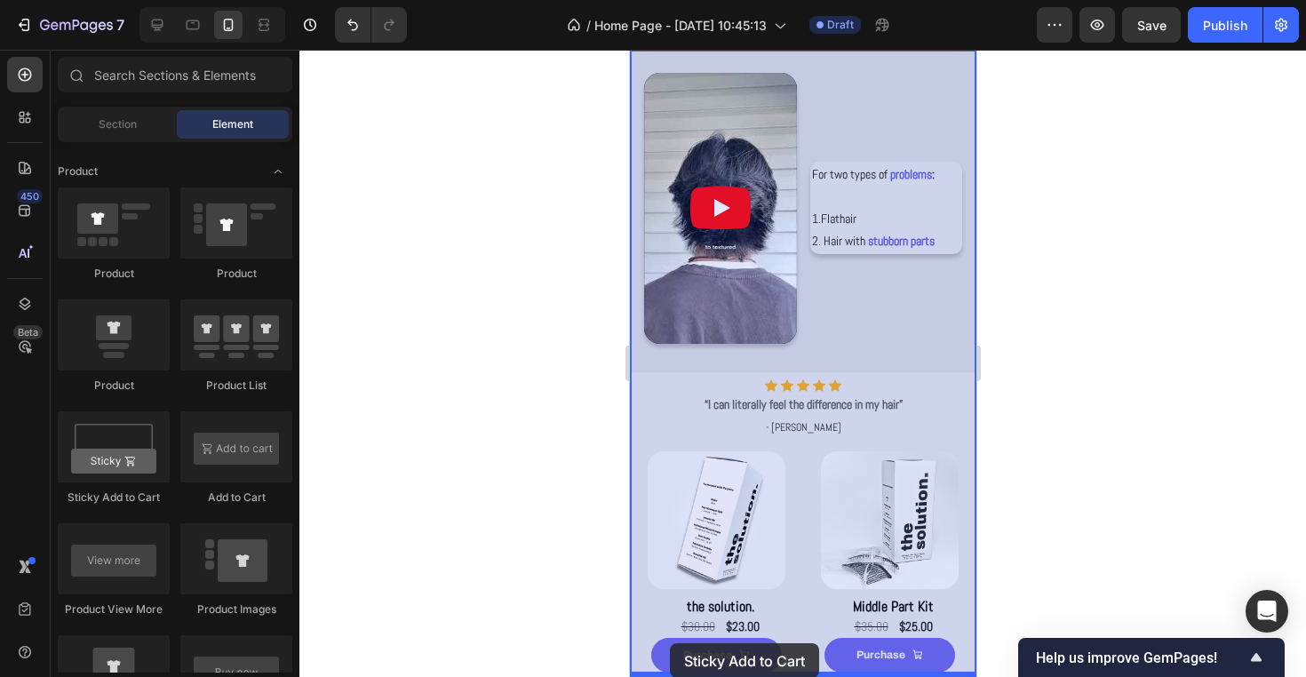
drag, startPoint x: 731, startPoint y: 504, endPoint x: 669, endPoint y: 643, distance: 152.7
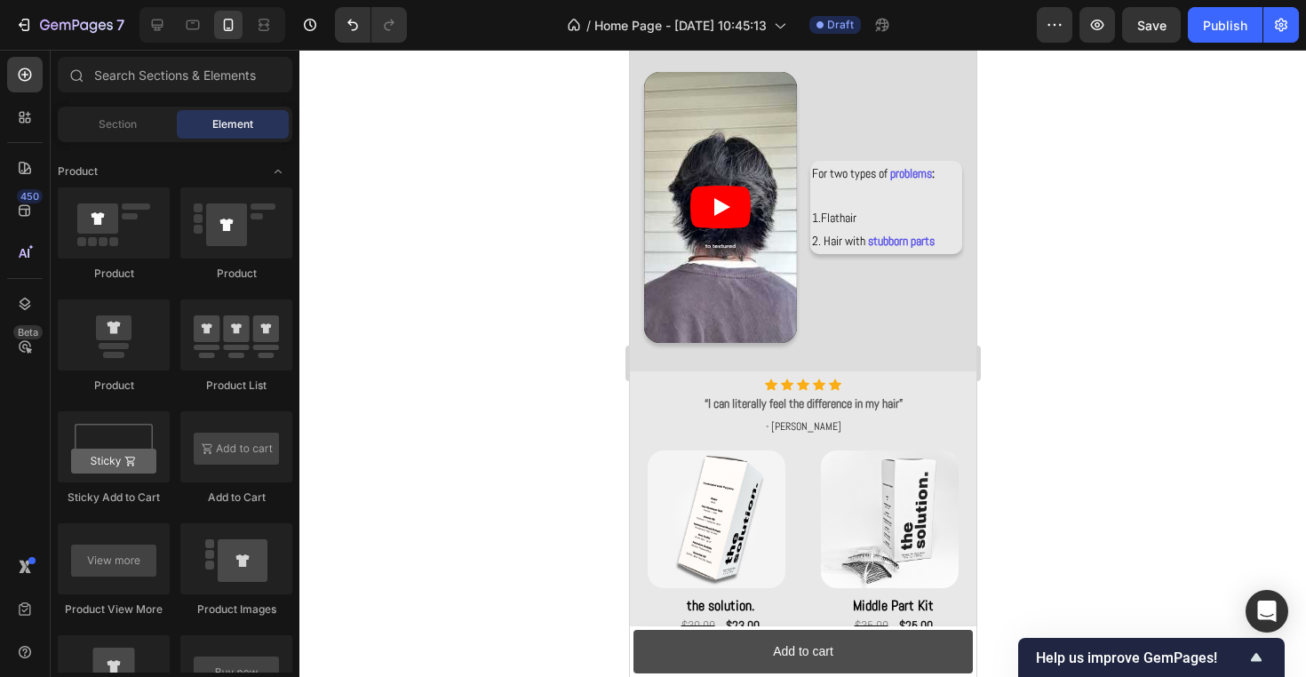
scroll to position [899, 0]
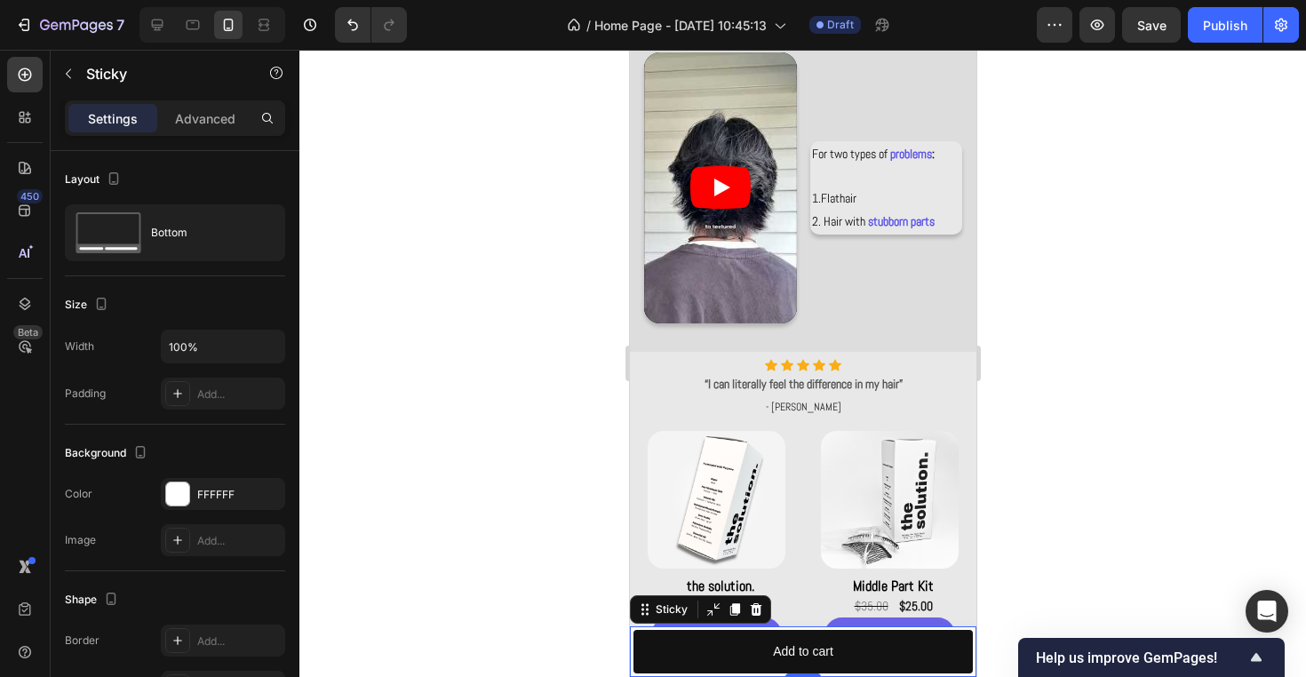
click at [464, 525] on div at bounding box center [802, 363] width 1006 height 627
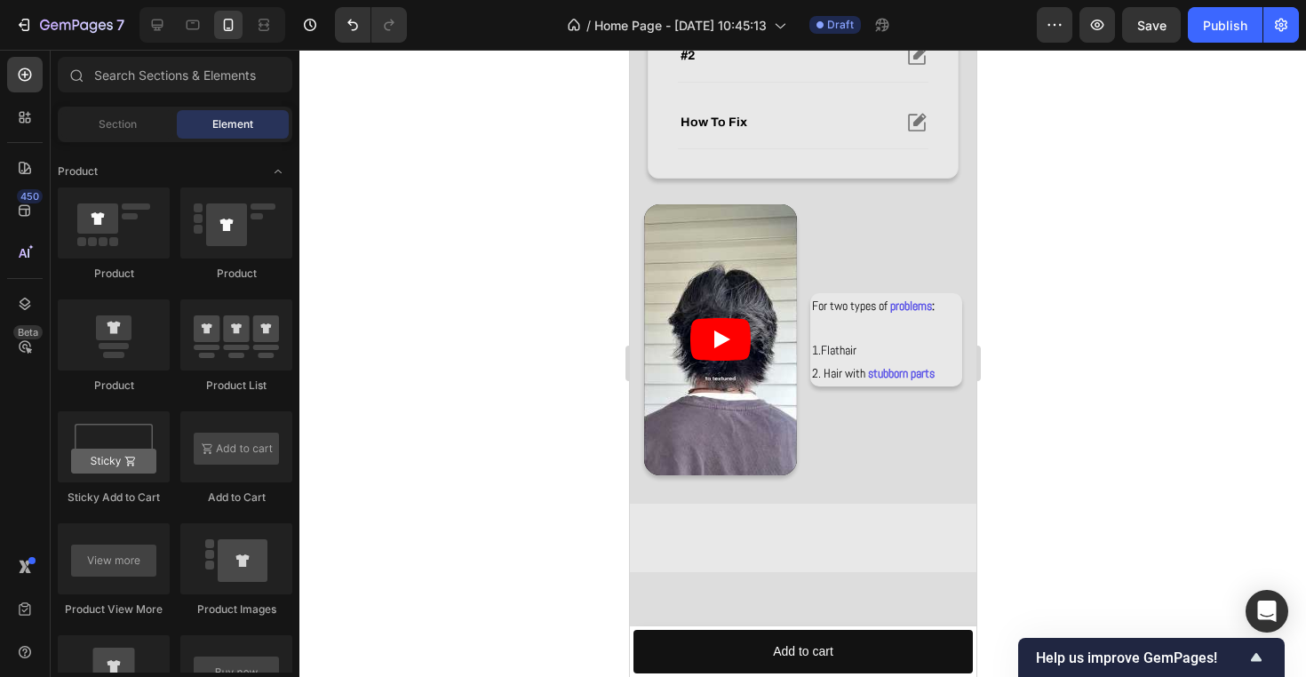
scroll to position [299, 0]
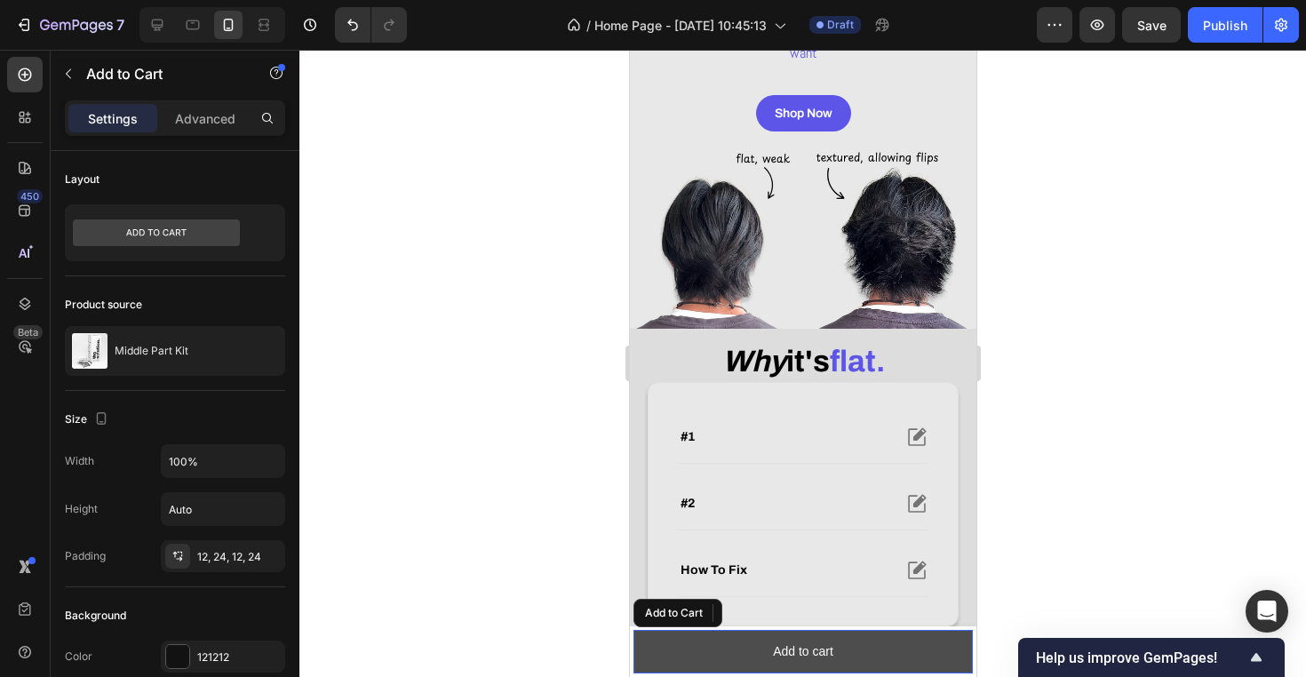
click at [834, 647] on button "Add to cart" at bounding box center [801, 652] width 339 height 44
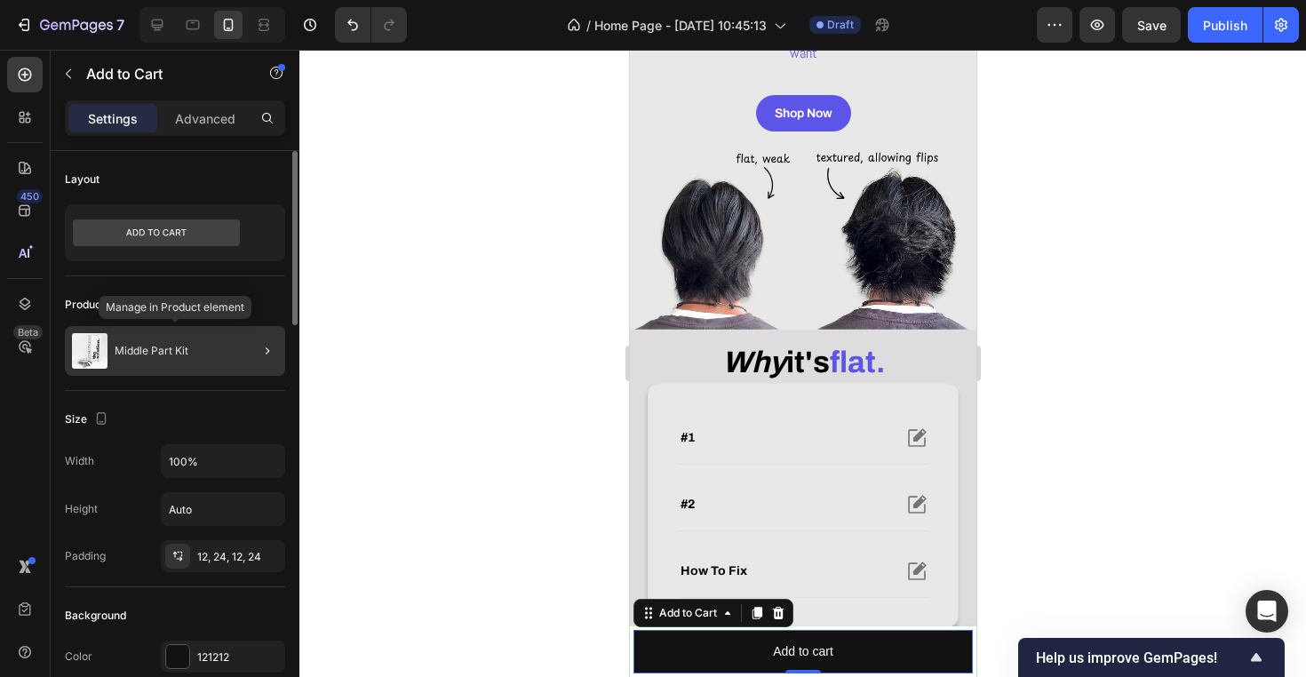
click at [171, 340] on div "Middle Part Kit" at bounding box center [175, 351] width 220 height 50
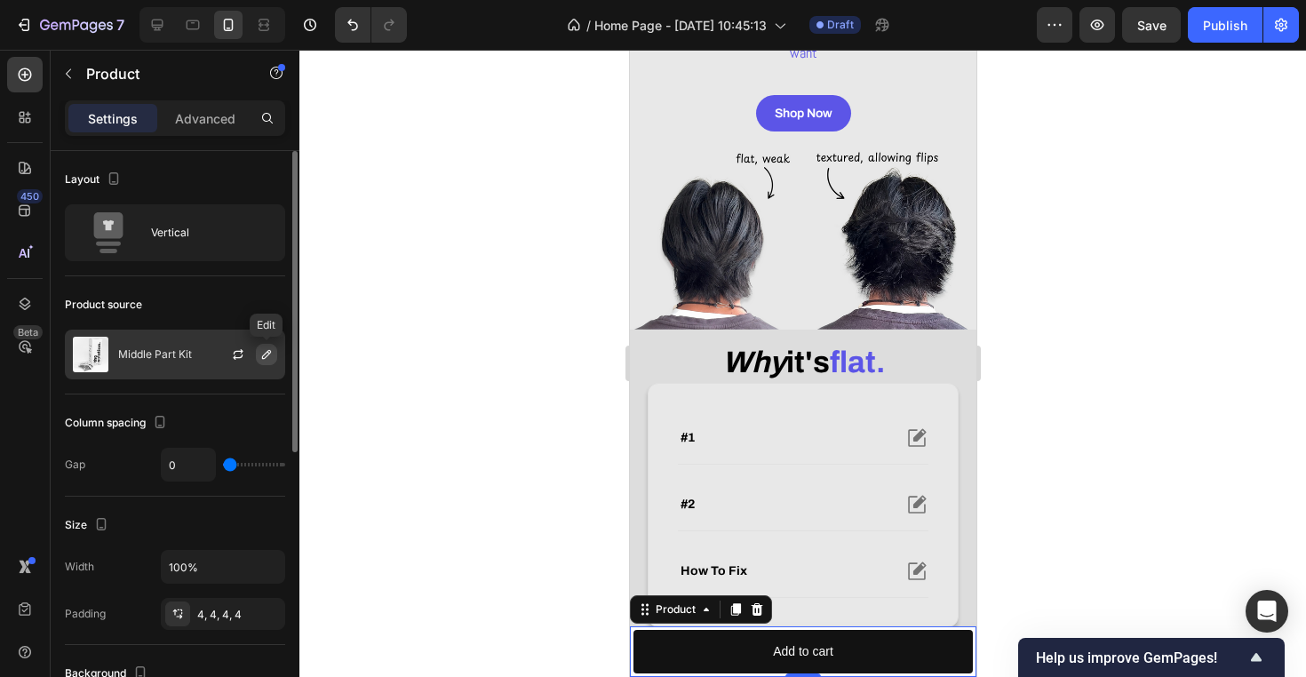
click at [270, 345] on button "button" at bounding box center [266, 354] width 21 height 21
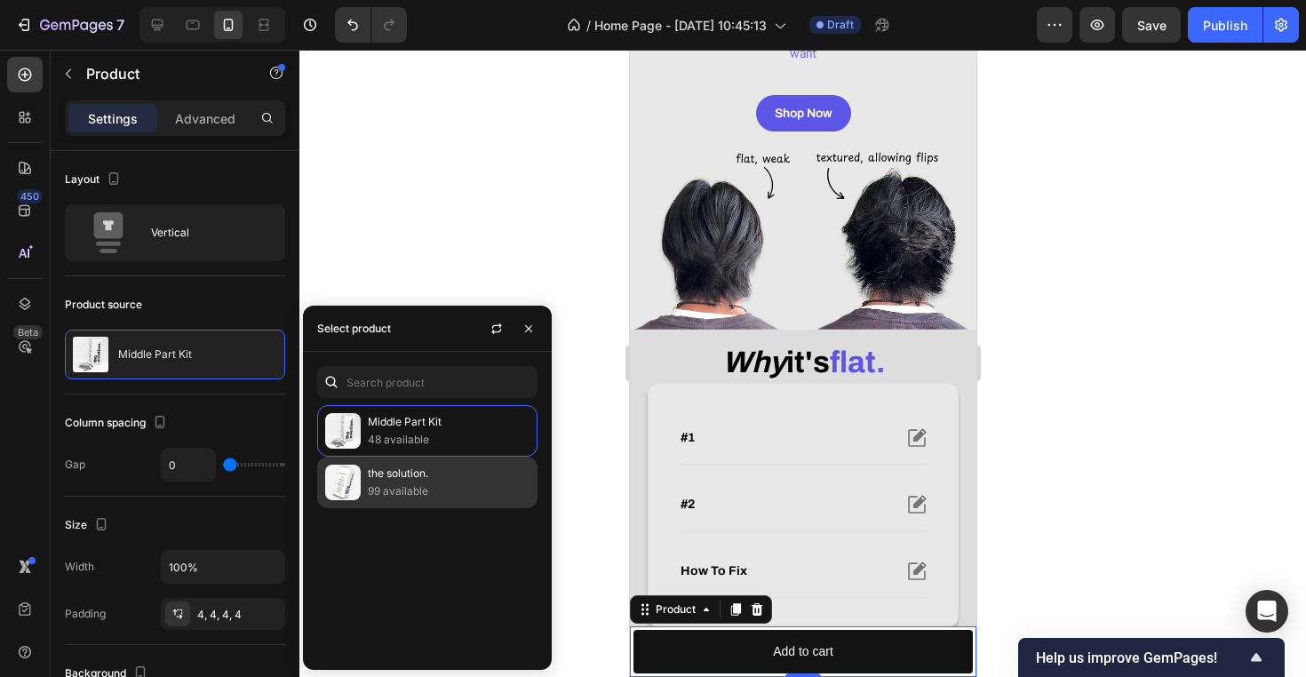
click at [436, 482] on p "the solution." at bounding box center [449, 473] width 162 height 18
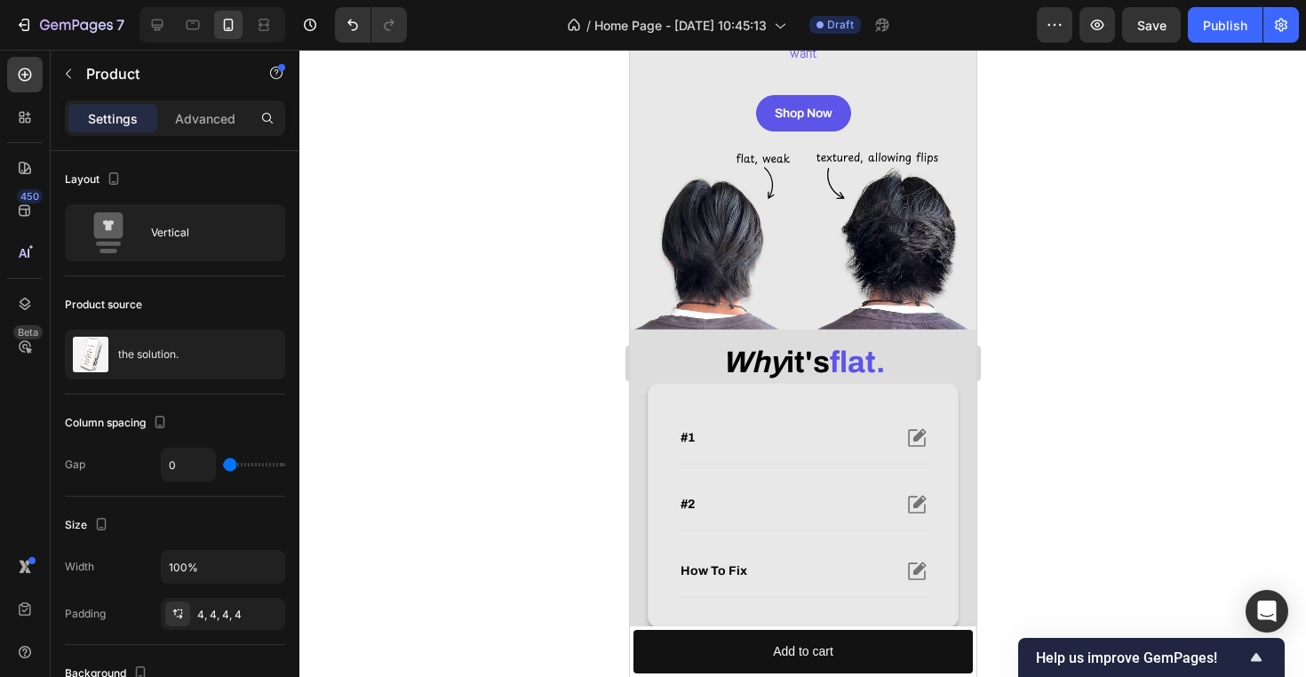
click at [437, 214] on div at bounding box center [802, 363] width 1006 height 627
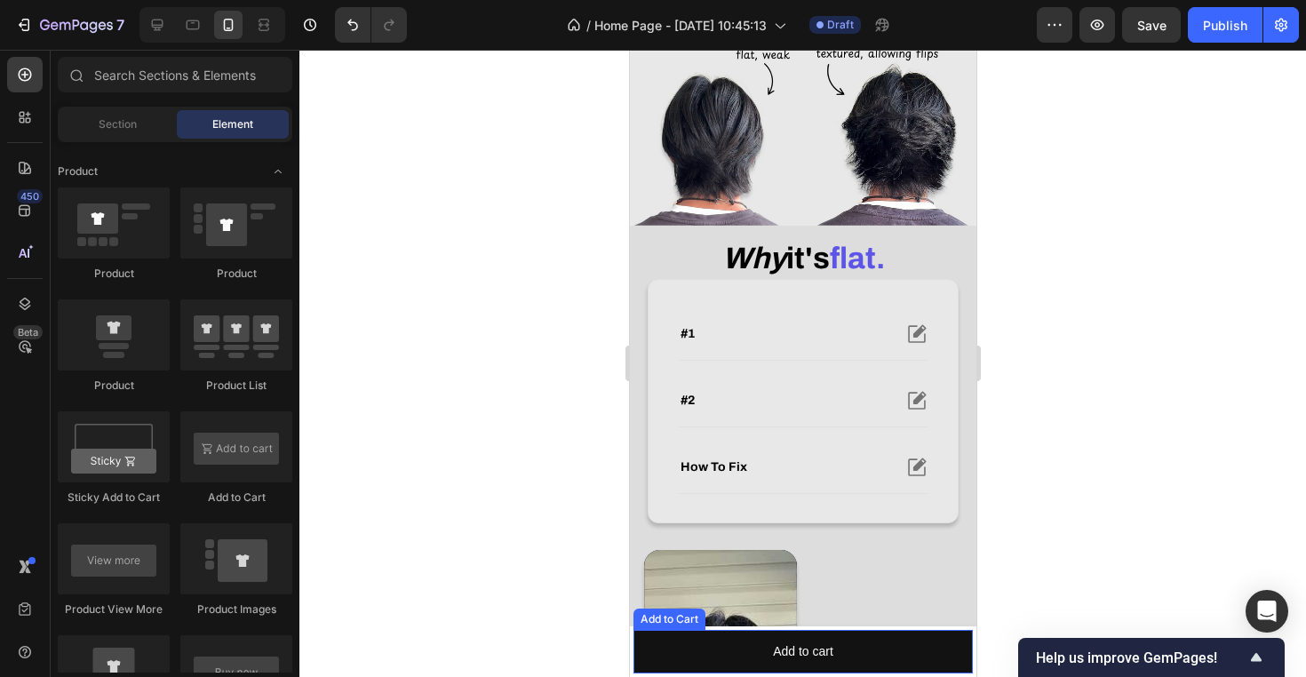
scroll to position [659, 0]
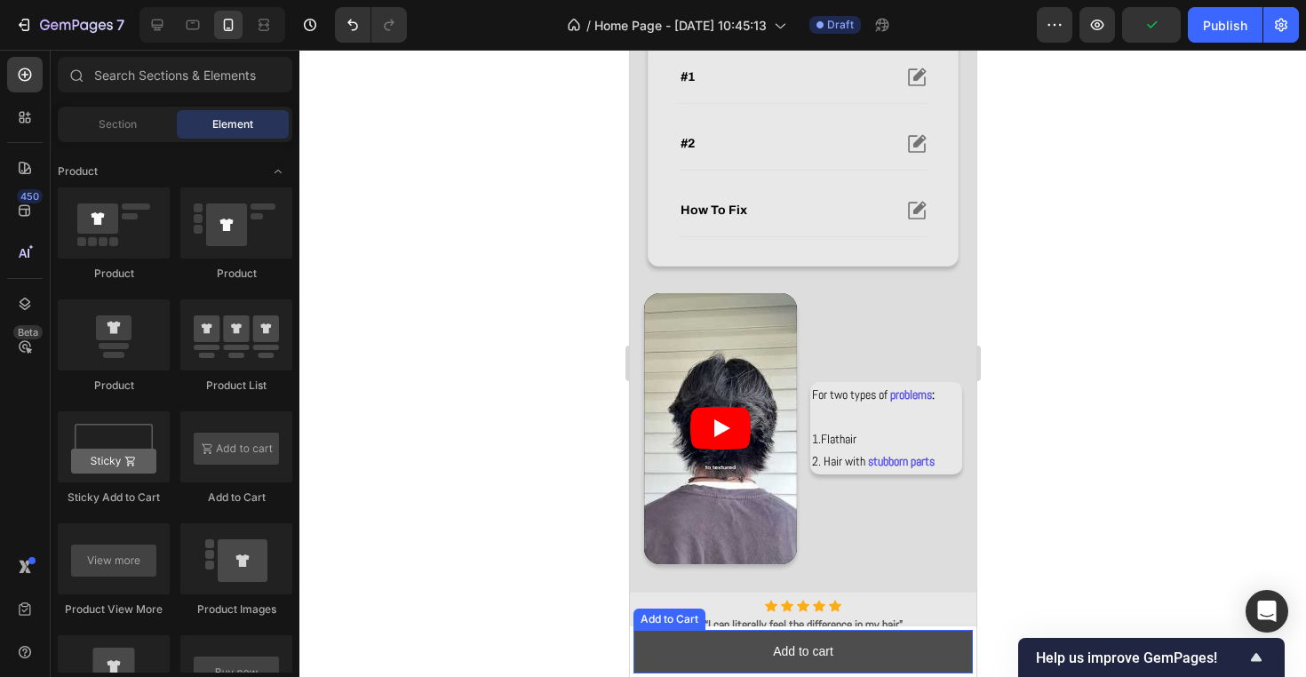
click at [925, 668] on button "Add to cart" at bounding box center [801, 652] width 339 height 44
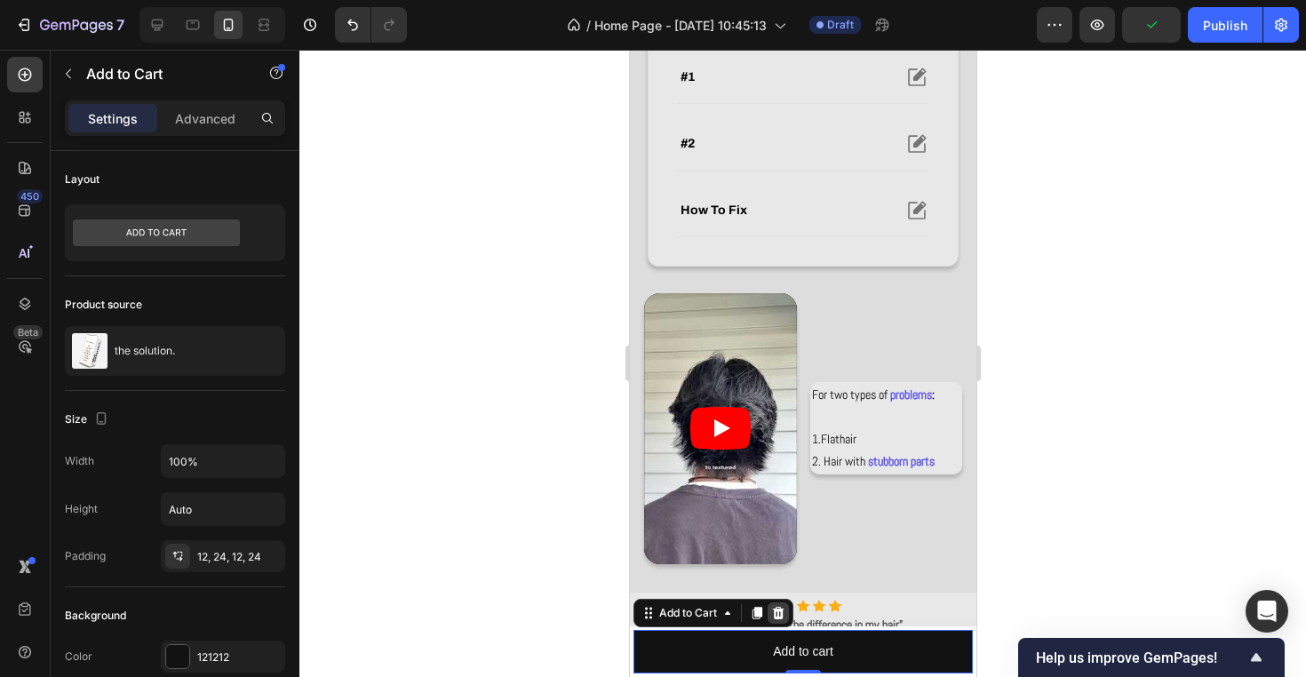
click at [779, 614] on icon at bounding box center [777, 613] width 14 height 14
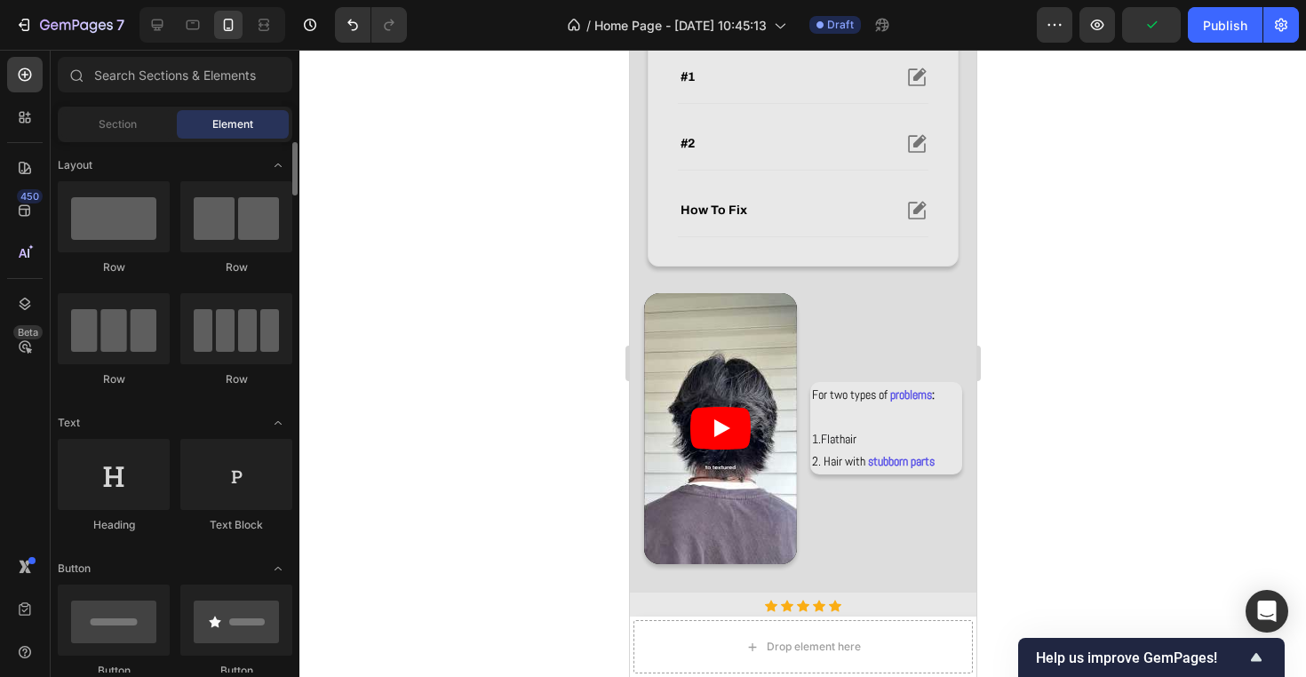
scroll to position [0, 0]
click at [125, 135] on div "Section" at bounding box center [117, 124] width 112 height 28
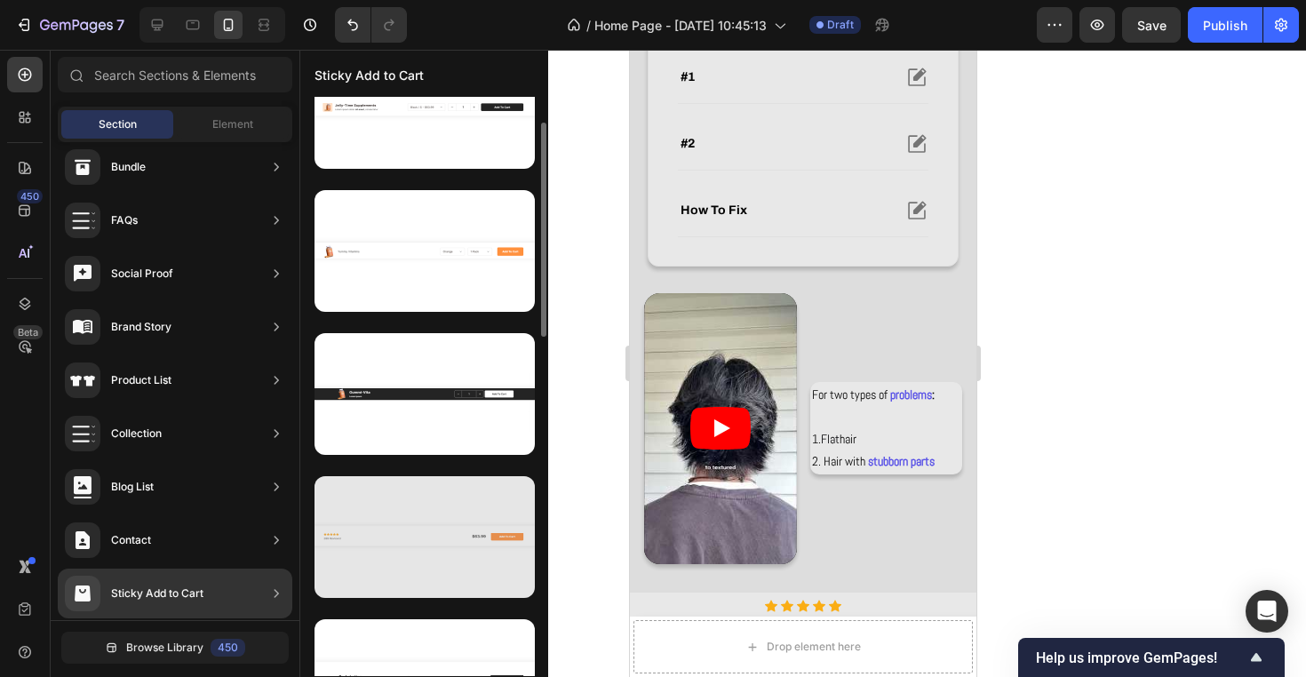
scroll to position [60, 0]
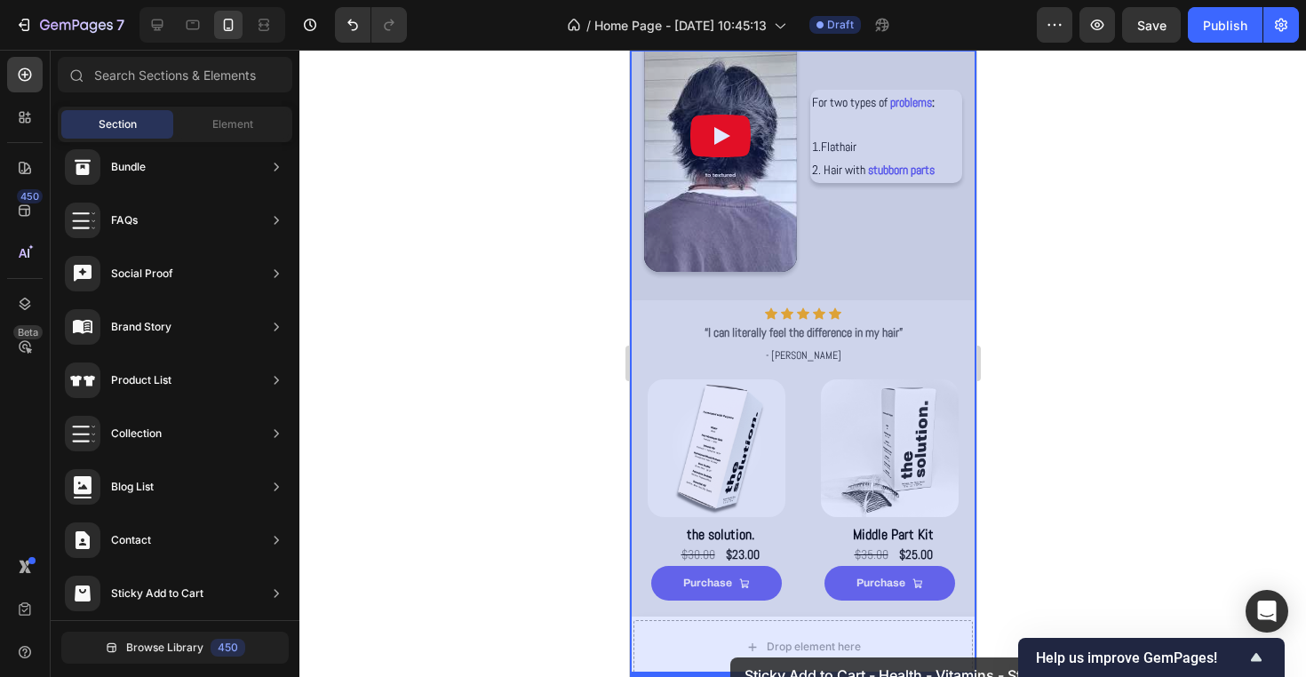
drag, startPoint x: 989, startPoint y: 599, endPoint x: 729, endPoint y: 657, distance: 266.5
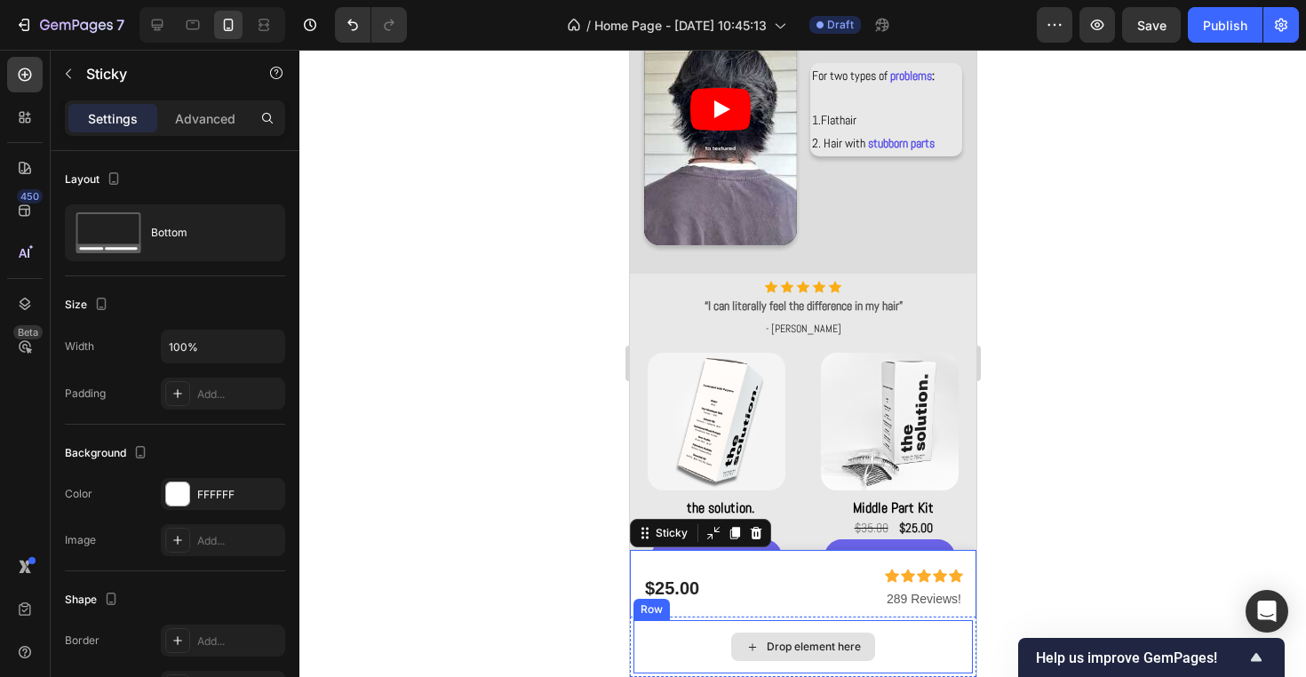
click at [893, 671] on div "Drop element here" at bounding box center [801, 646] width 339 height 53
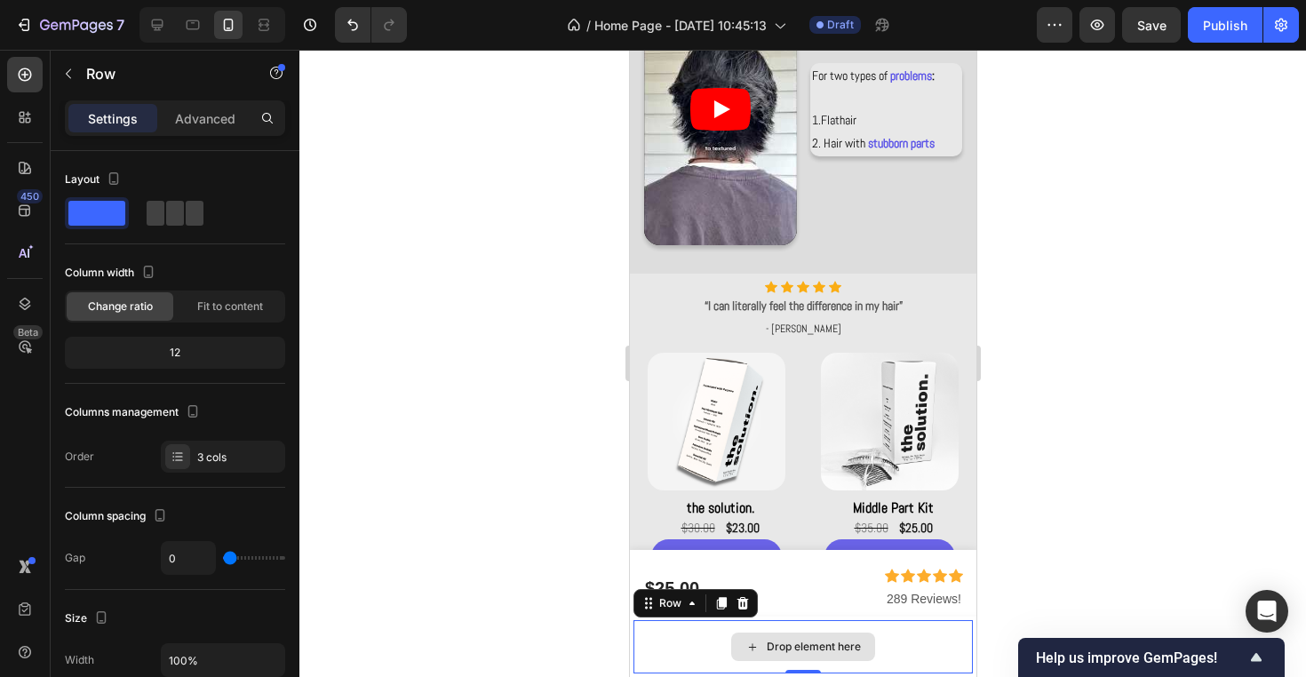
click at [920, 627] on div "Drop element here" at bounding box center [801, 646] width 339 height 53
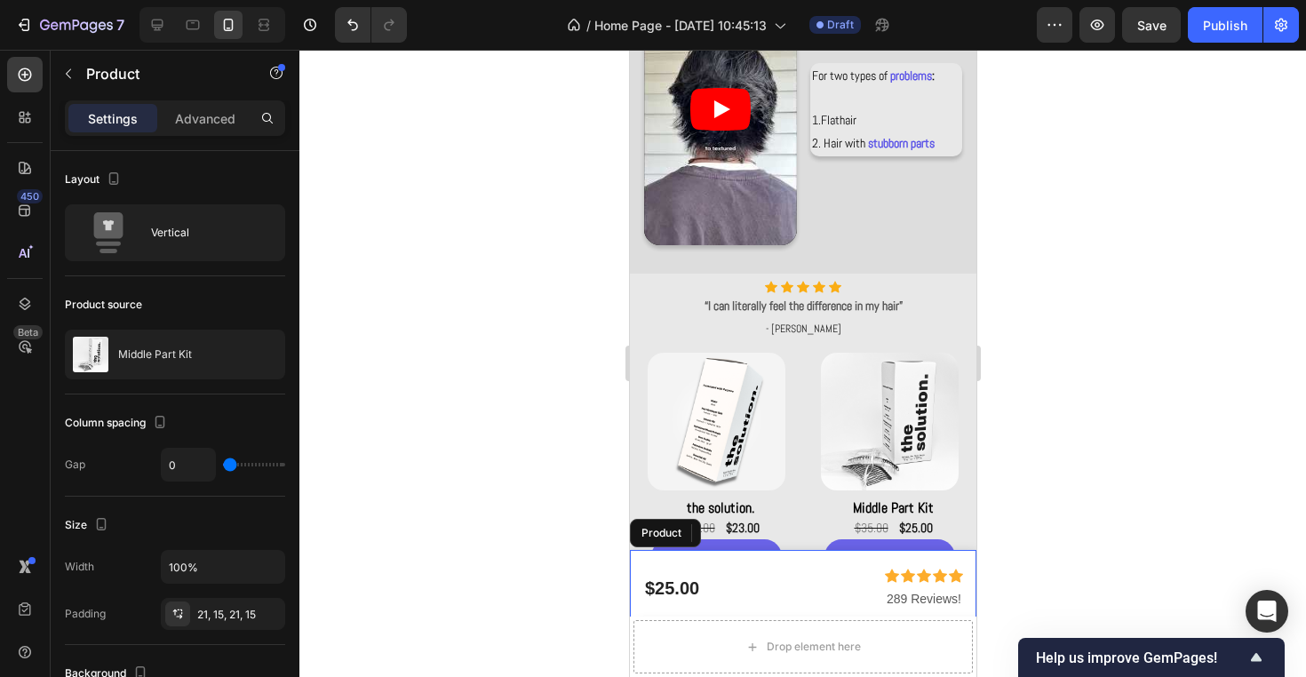
click at [922, 610] on div "Icon Icon Icon Icon Icon Icon List 289 Reviews! Text Block $25.00 Product Price…" at bounding box center [802, 594] width 320 height 52
click at [761, 539] on icon at bounding box center [756, 533] width 14 height 14
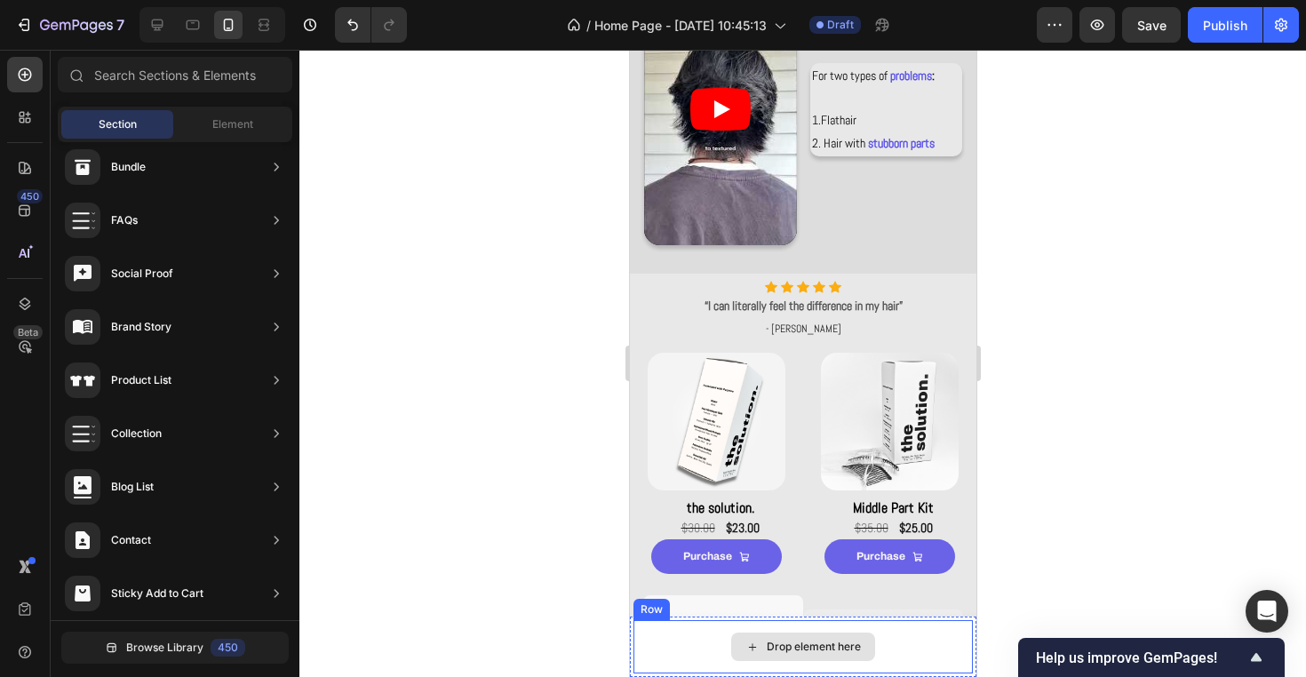
click at [824, 634] on div "Drop element here" at bounding box center [802, 646] width 144 height 28
click at [601, 631] on div at bounding box center [802, 363] width 1006 height 627
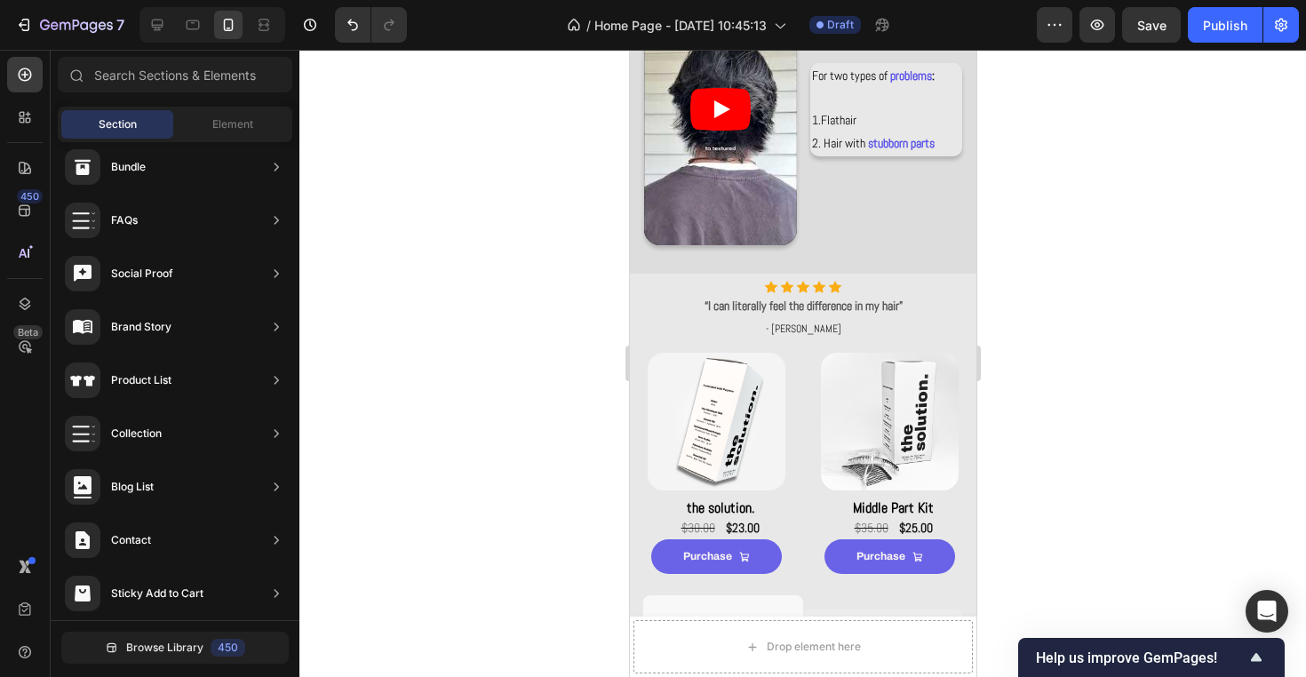
click at [1024, 564] on div at bounding box center [802, 363] width 1006 height 627
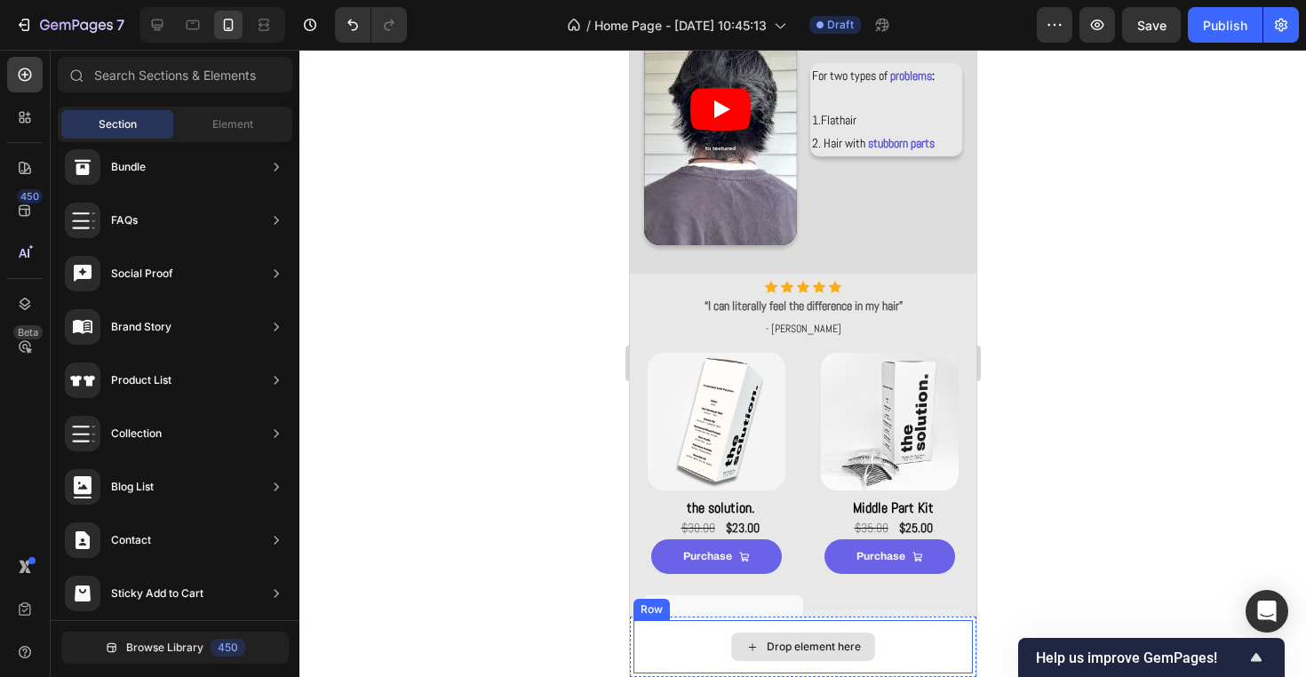
click at [963, 651] on div "Drop element here" at bounding box center [801, 646] width 339 height 53
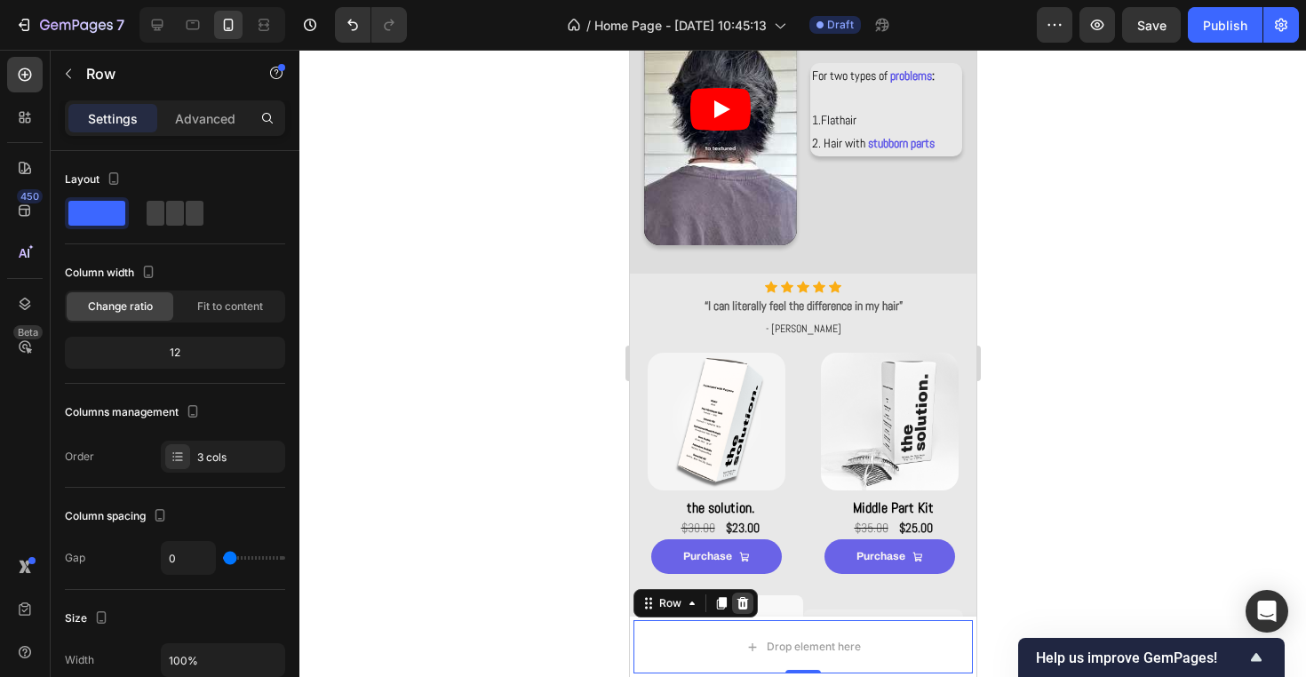
click at [748, 607] on icon at bounding box center [741, 603] width 14 height 14
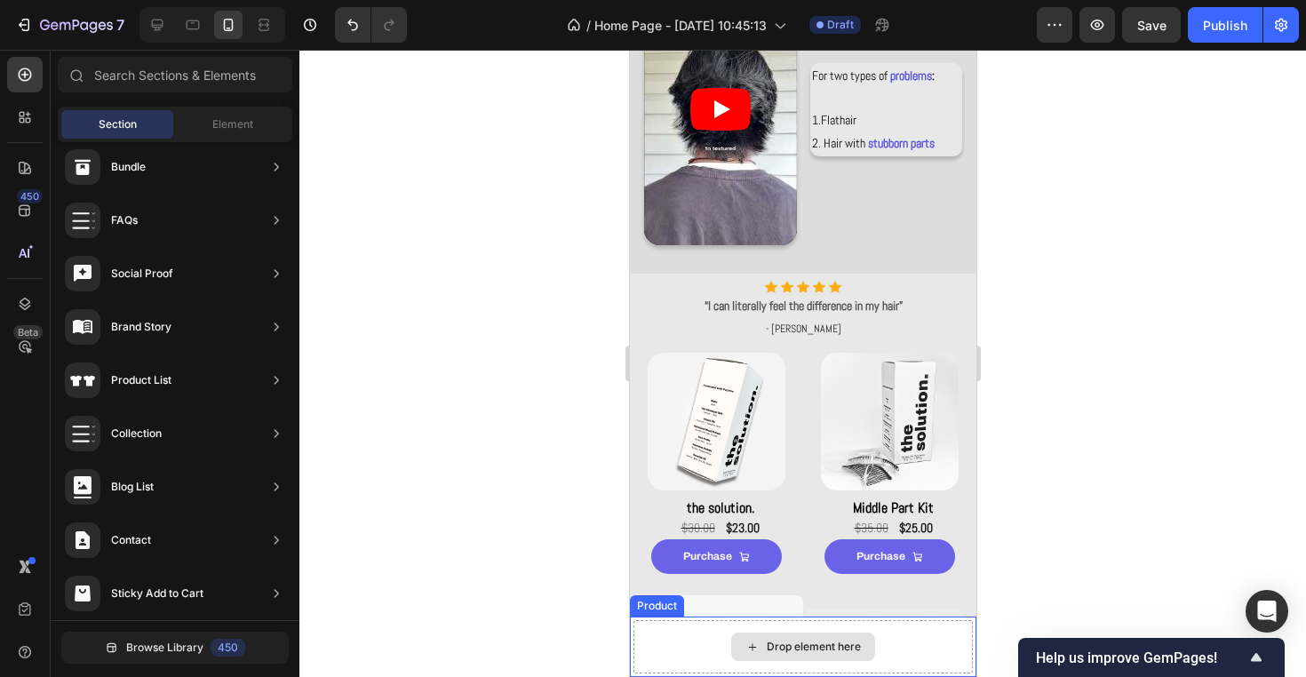
click at [759, 649] on div "Drop element here" at bounding box center [802, 646] width 144 height 28
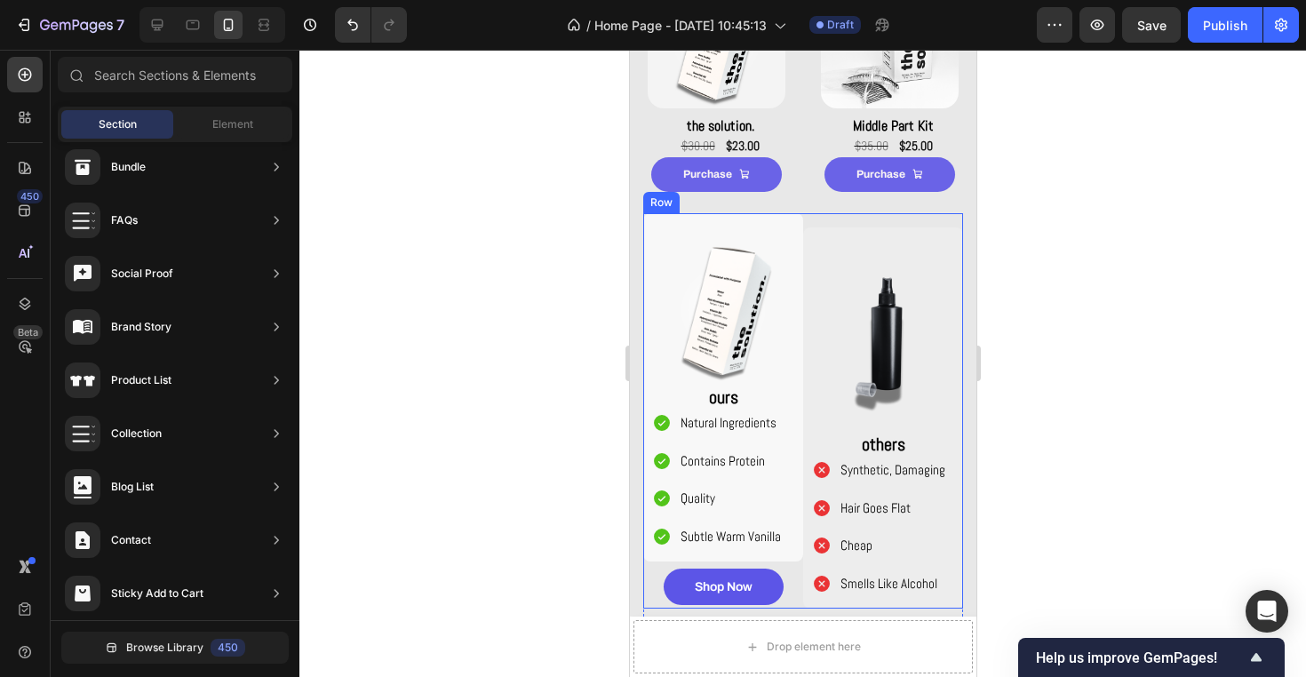
scroll to position [1563, 0]
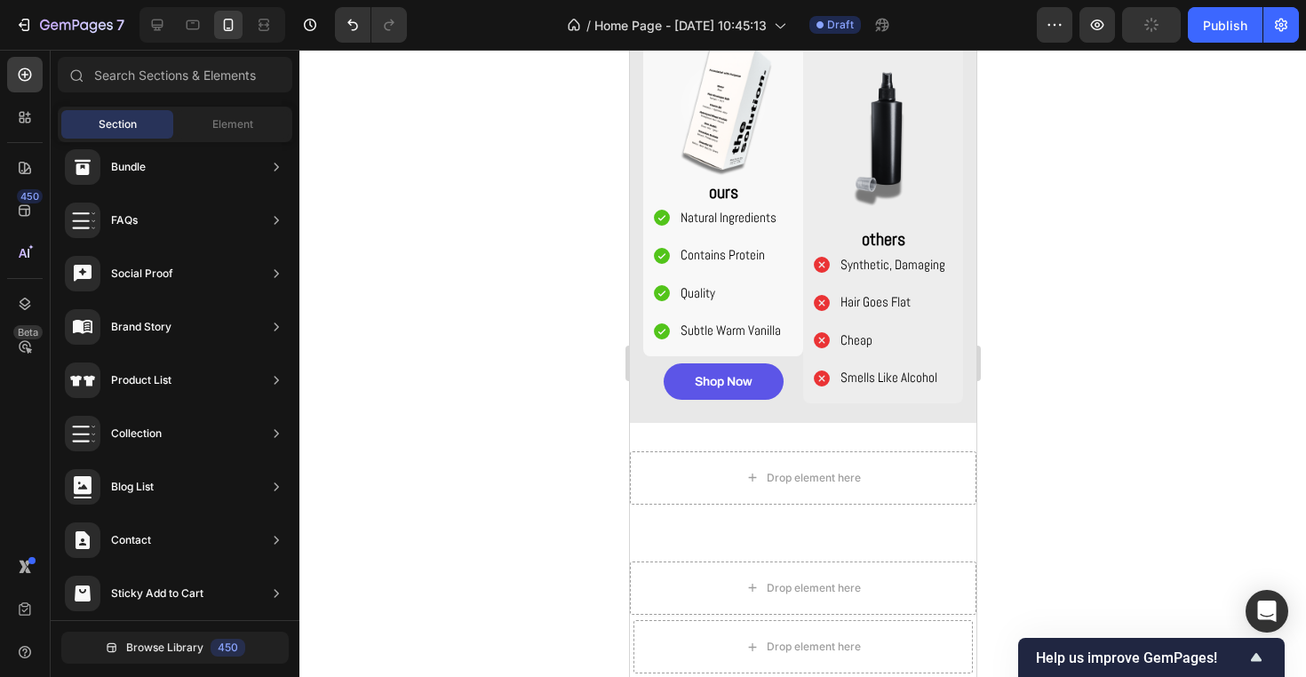
click at [992, 631] on div at bounding box center [802, 363] width 1006 height 627
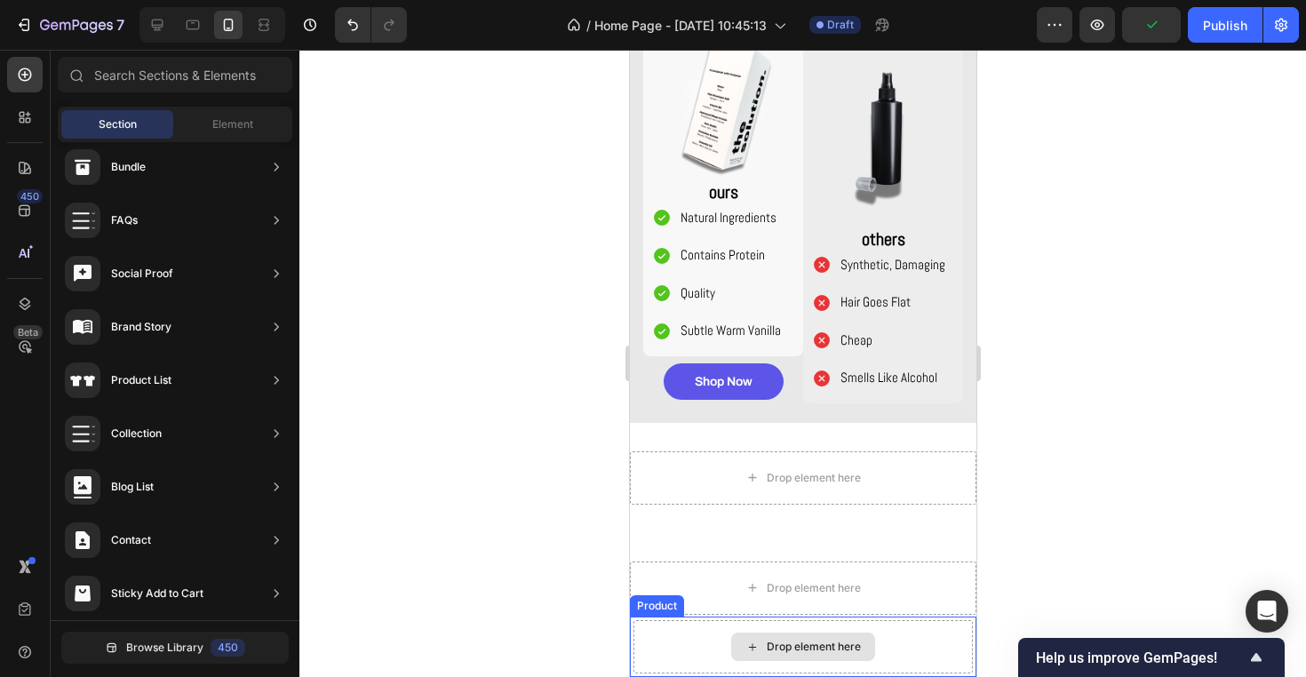
click at [964, 638] on div "Drop element here" at bounding box center [801, 646] width 339 height 53
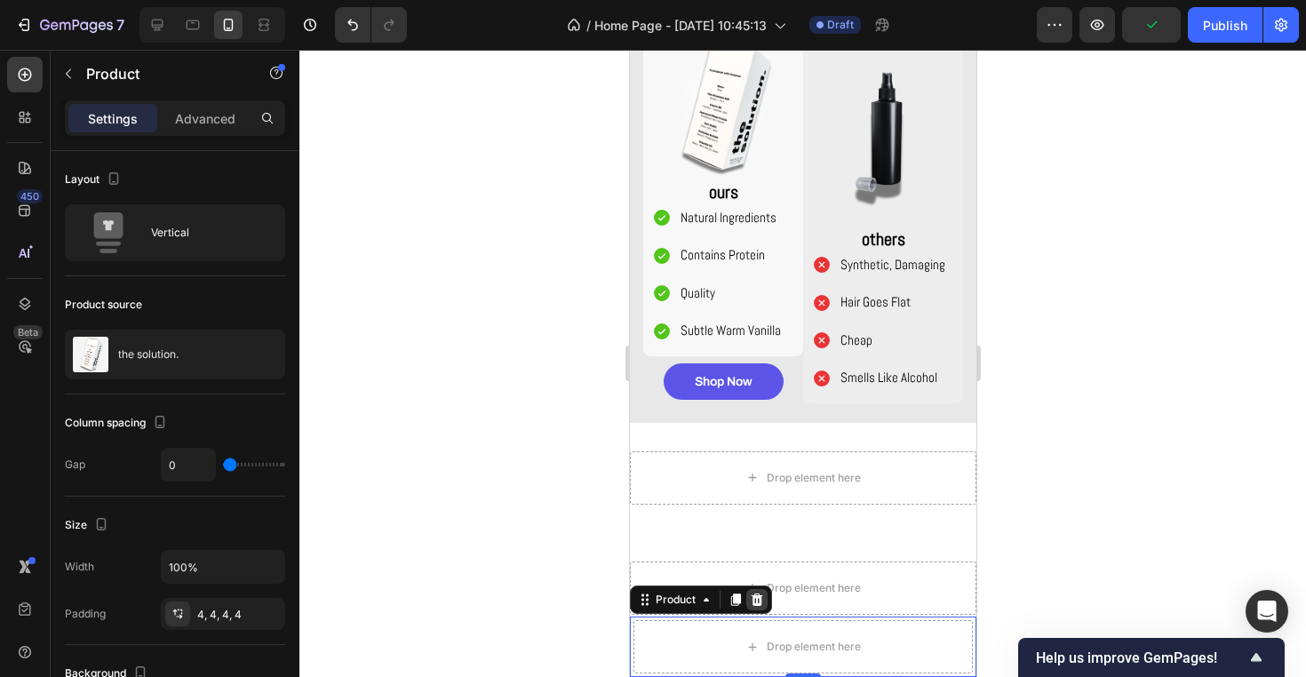
click at [761, 607] on div at bounding box center [755, 599] width 21 height 21
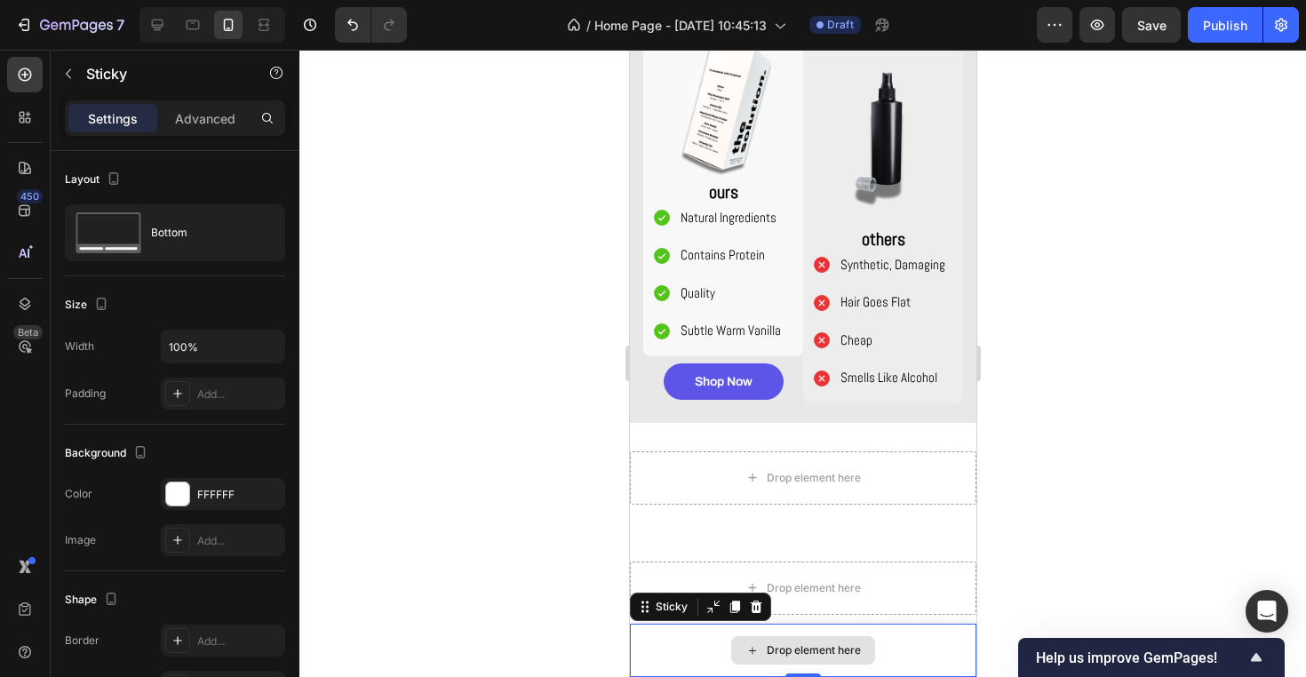
click at [909, 640] on div "Drop element here" at bounding box center [802, 649] width 346 height 53
click at [756, 611] on icon at bounding box center [756, 606] width 12 height 12
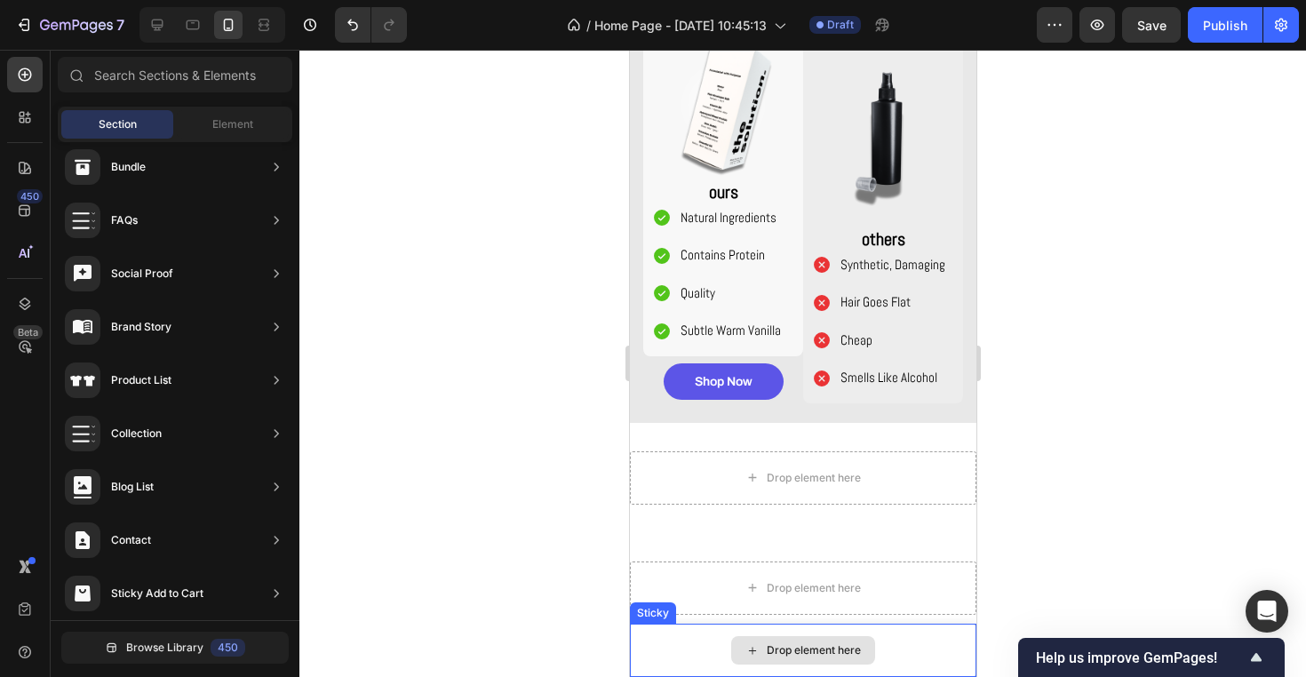
click at [843, 647] on div "Drop element here" at bounding box center [813, 650] width 94 height 14
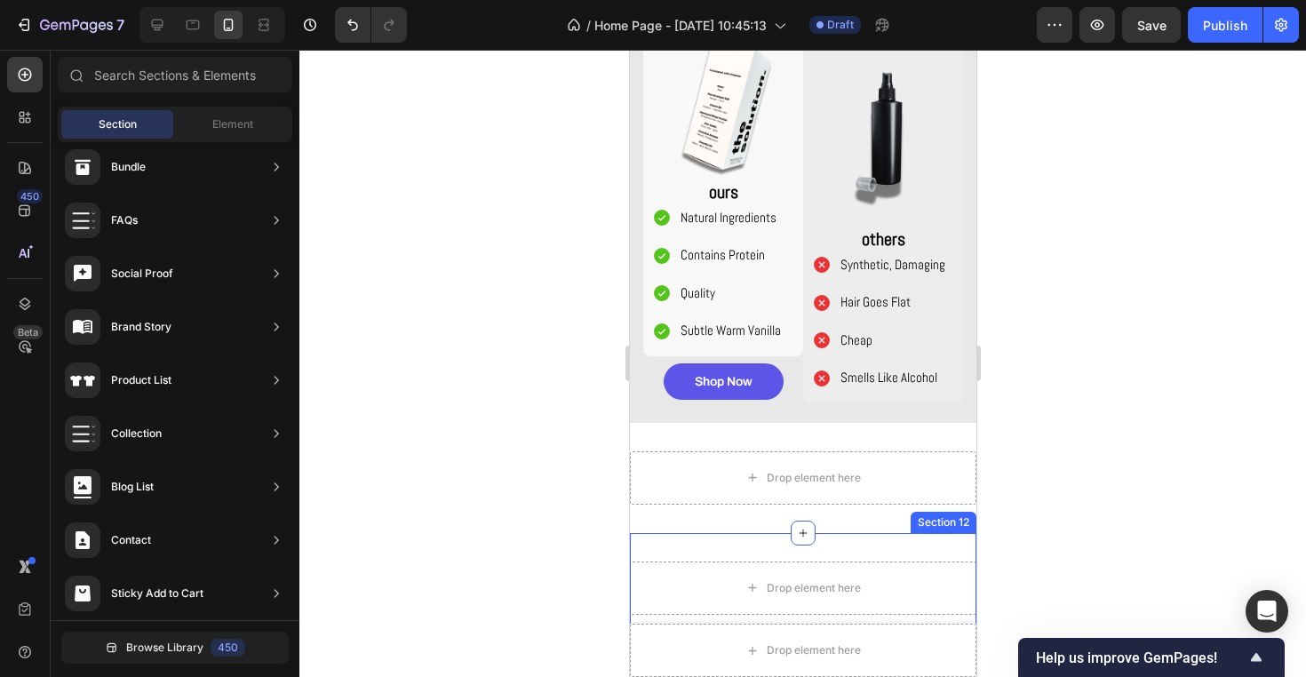
click at [900, 624] on div "Drop element here" at bounding box center [802, 649] width 346 height 53
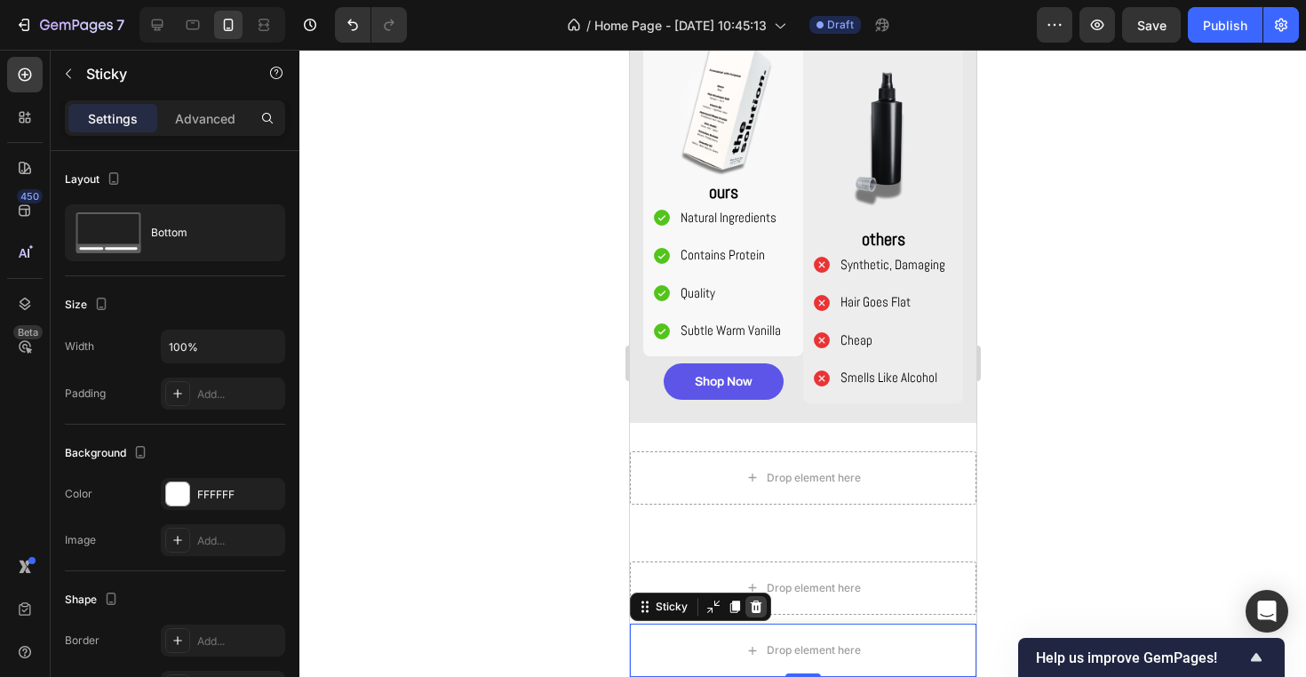
click at [763, 607] on div at bounding box center [754, 606] width 21 height 21
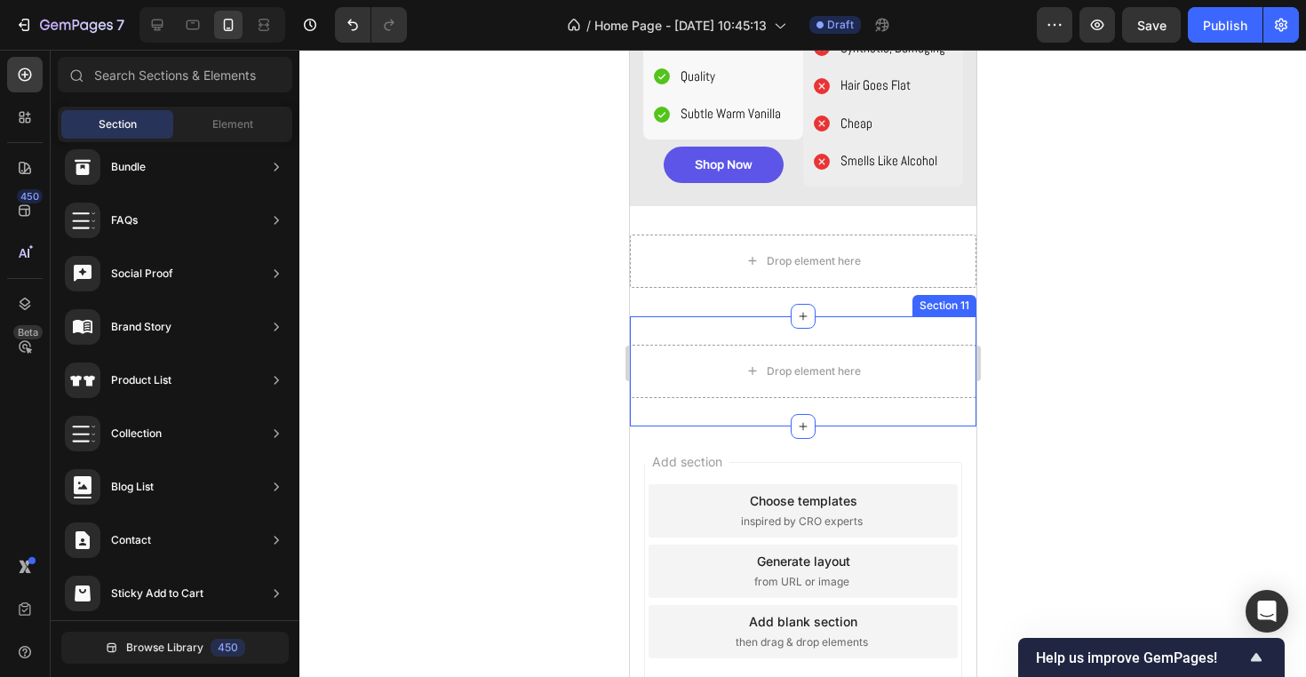
scroll to position [1813, 0]
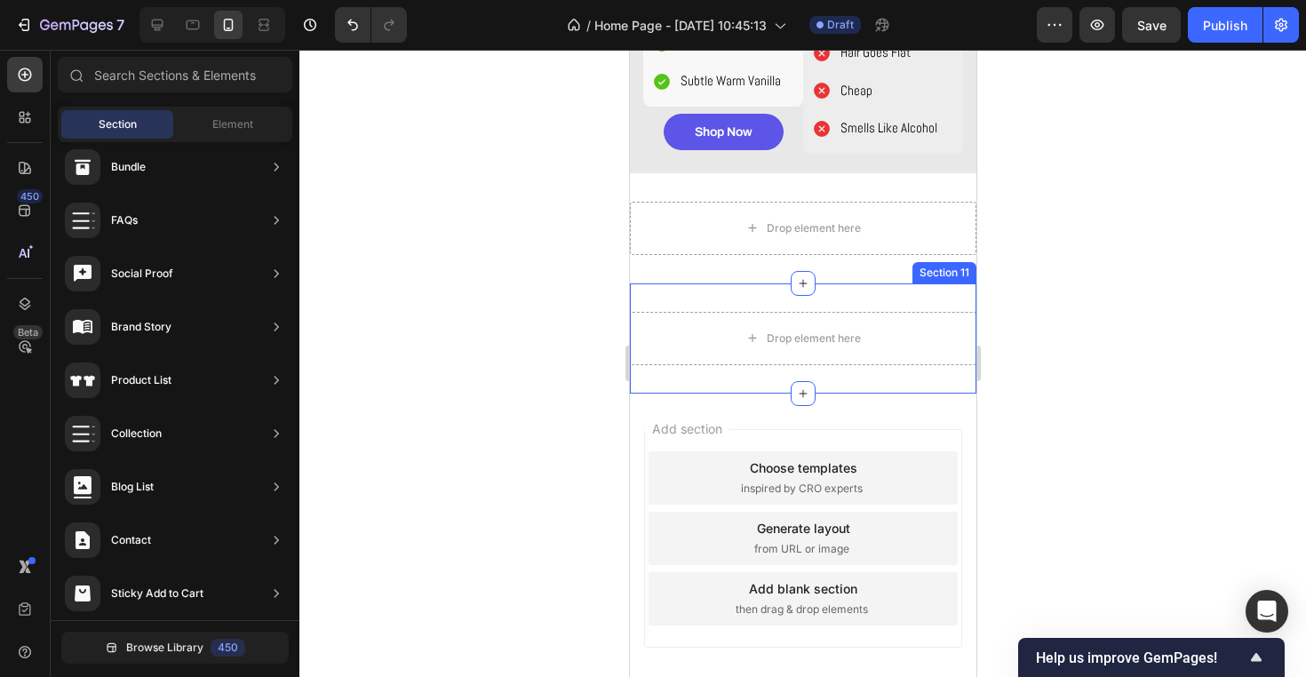
click at [712, 350] on div "Drop element here" at bounding box center [802, 338] width 346 height 53
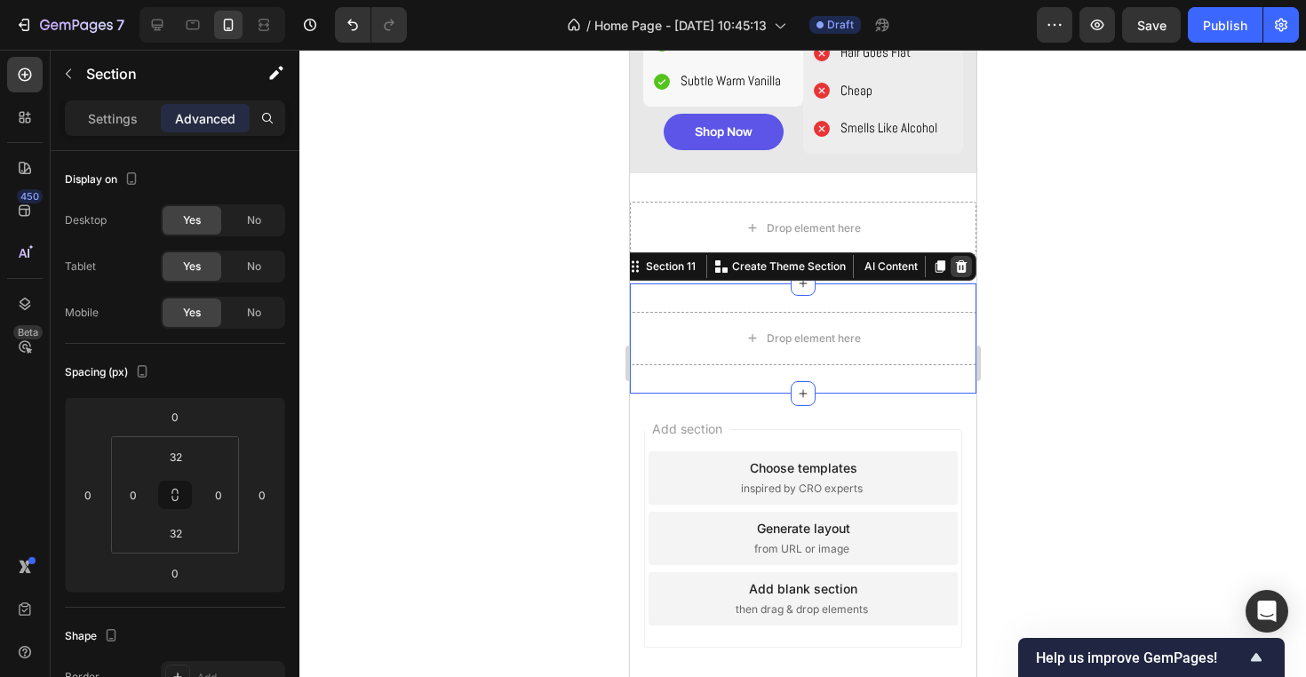
click at [959, 263] on icon at bounding box center [960, 266] width 14 height 14
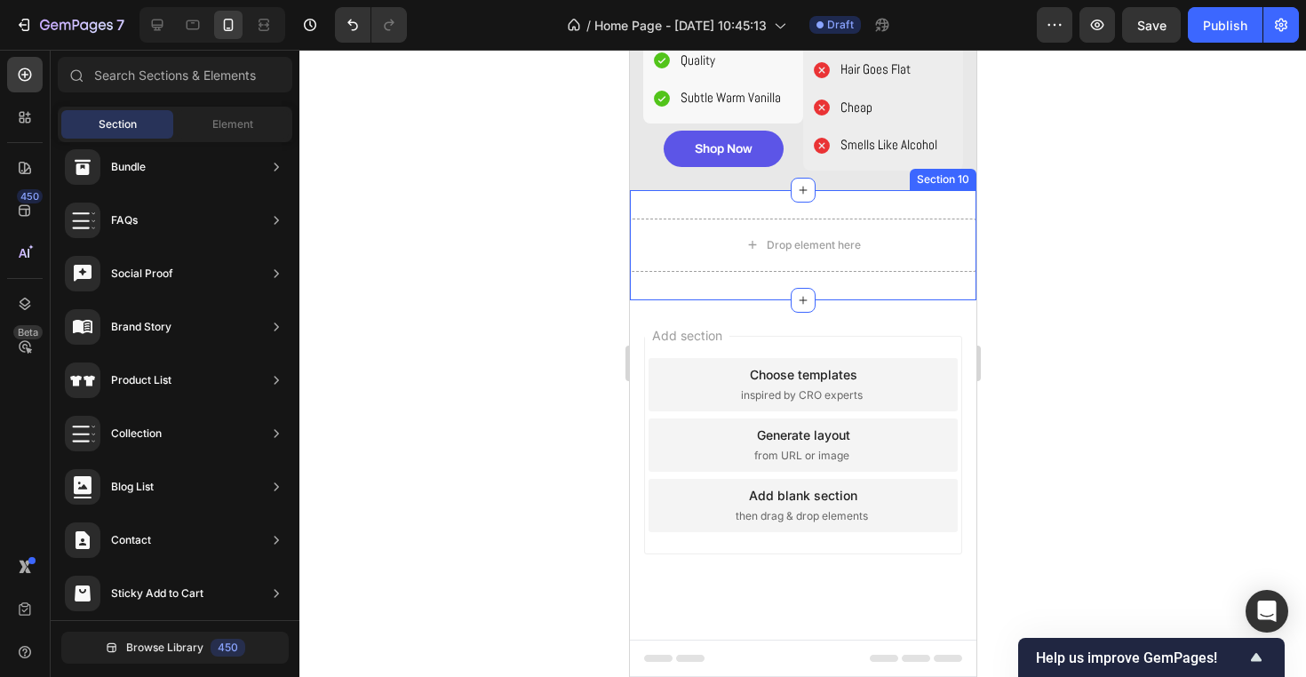
click at [912, 259] on div "Drop element here Section 10" at bounding box center [802, 245] width 346 height 110
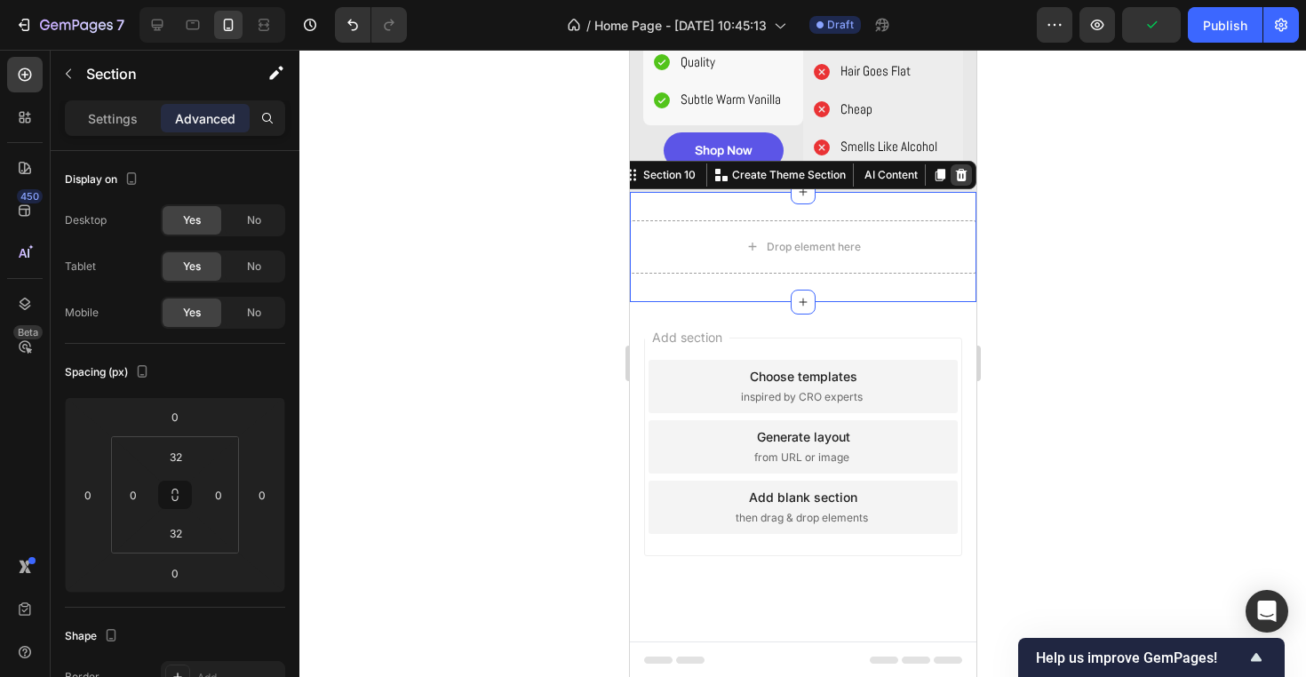
click at [963, 171] on icon at bounding box center [961, 175] width 12 height 12
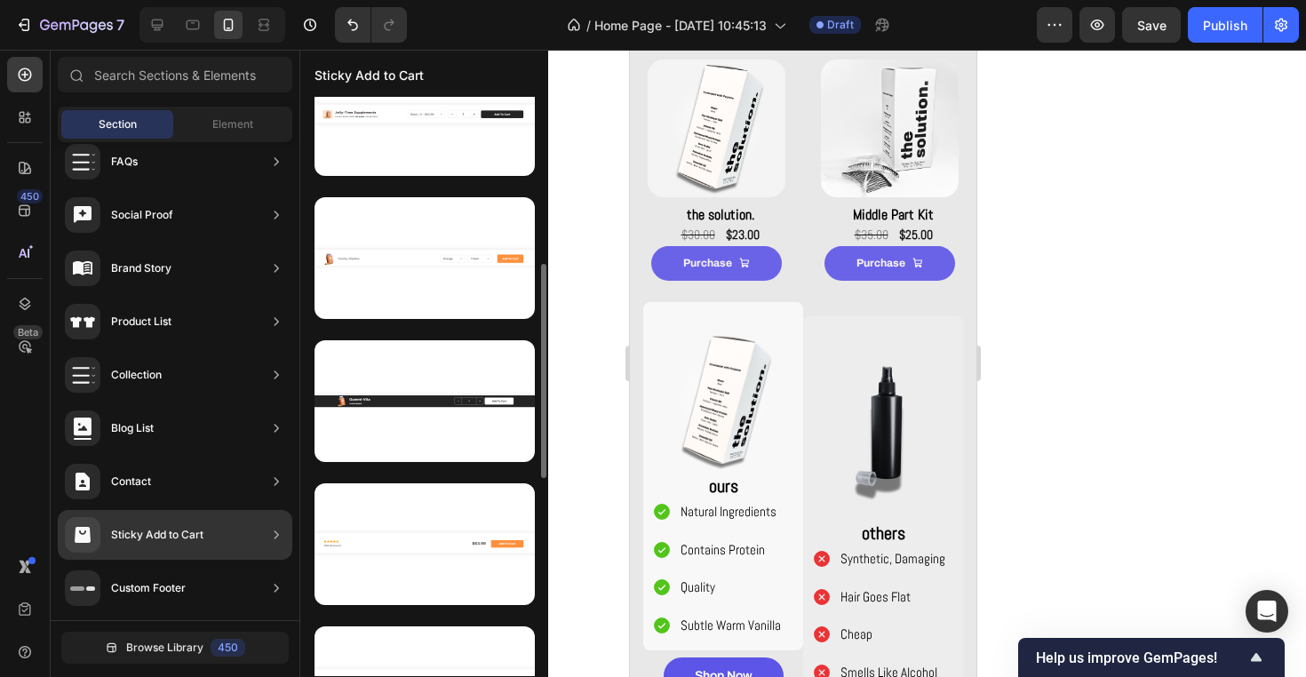
scroll to position [0, 0]
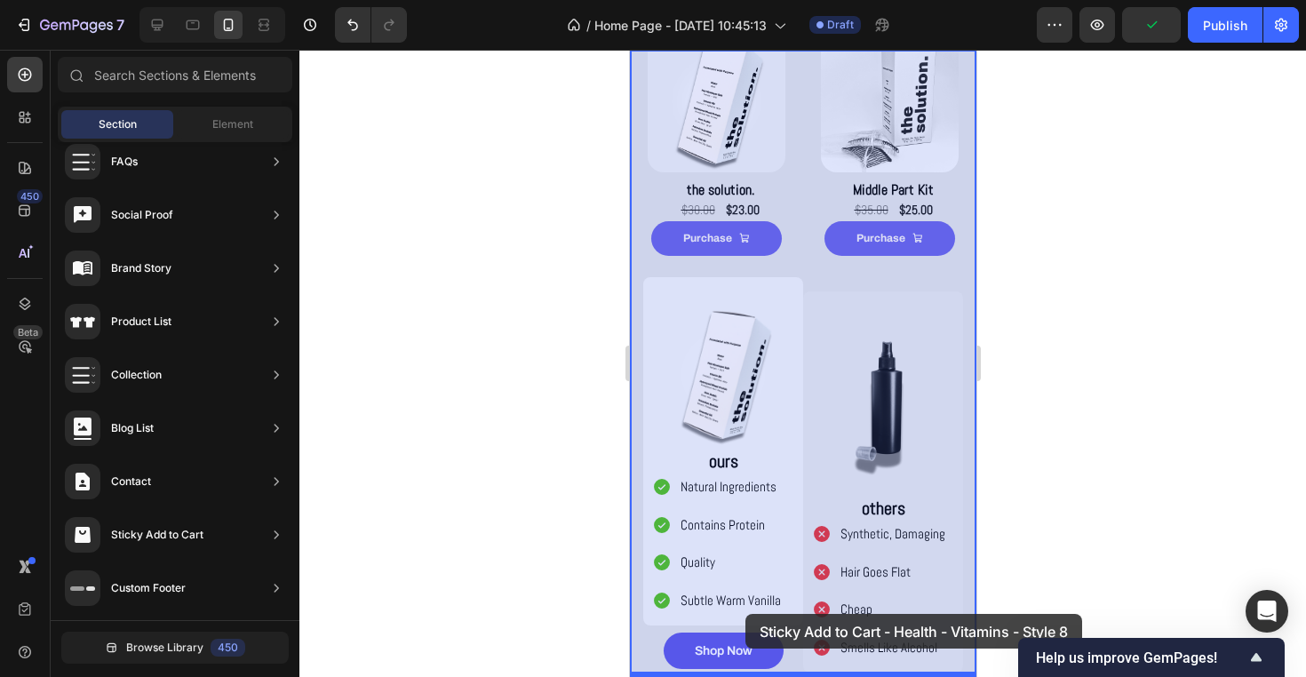
drag, startPoint x: 1024, startPoint y: 240, endPoint x: 744, endPoint y: 614, distance: 467.0
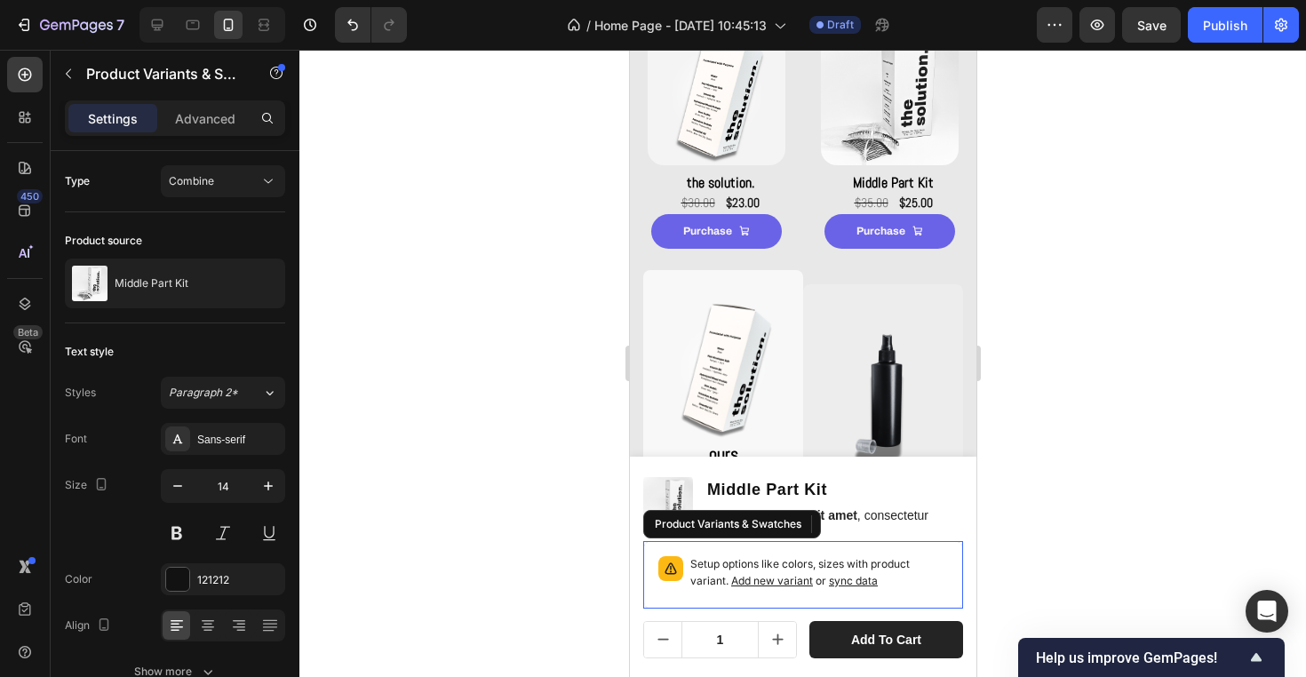
click at [913, 585] on p "Setup options like colors, sizes with product variant. Add new variant or sync …" at bounding box center [818, 573] width 258 height 34
click at [881, 528] on icon at bounding box center [876, 524] width 14 height 14
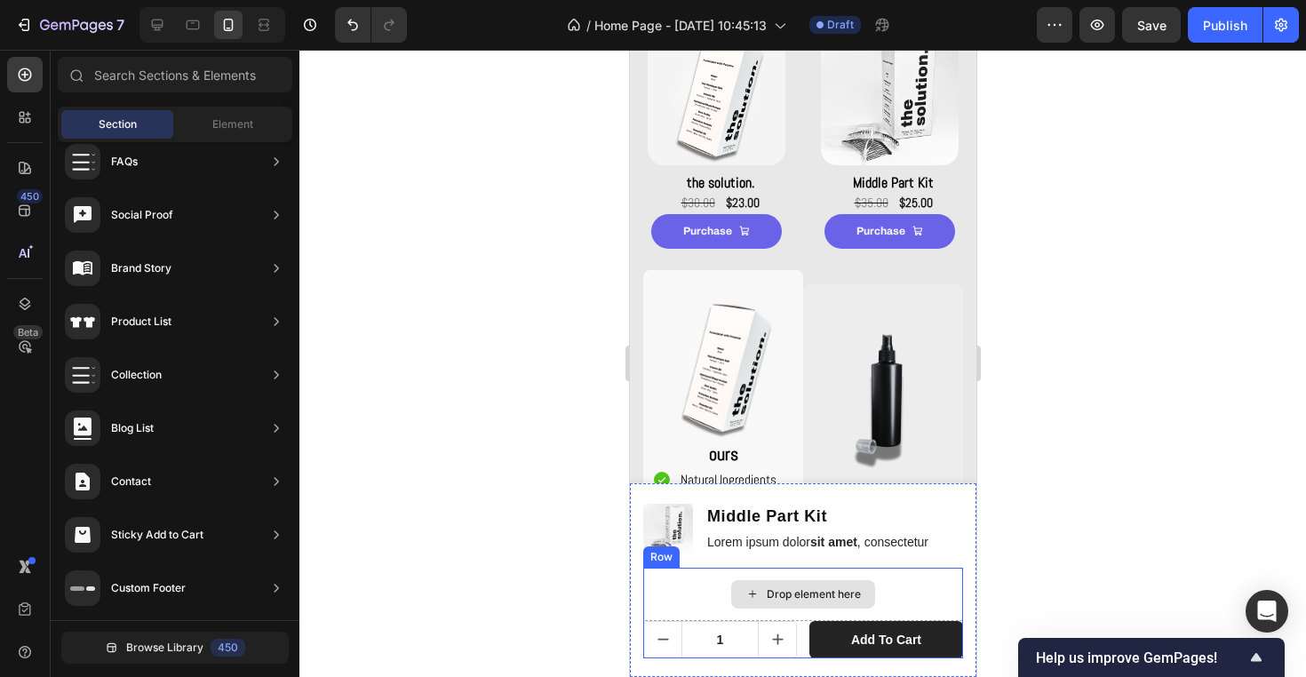
click at [782, 587] on div "Drop element here" at bounding box center [813, 594] width 94 height 14
click at [889, 583] on div "Drop element here" at bounding box center [802, 593] width 320 height 53
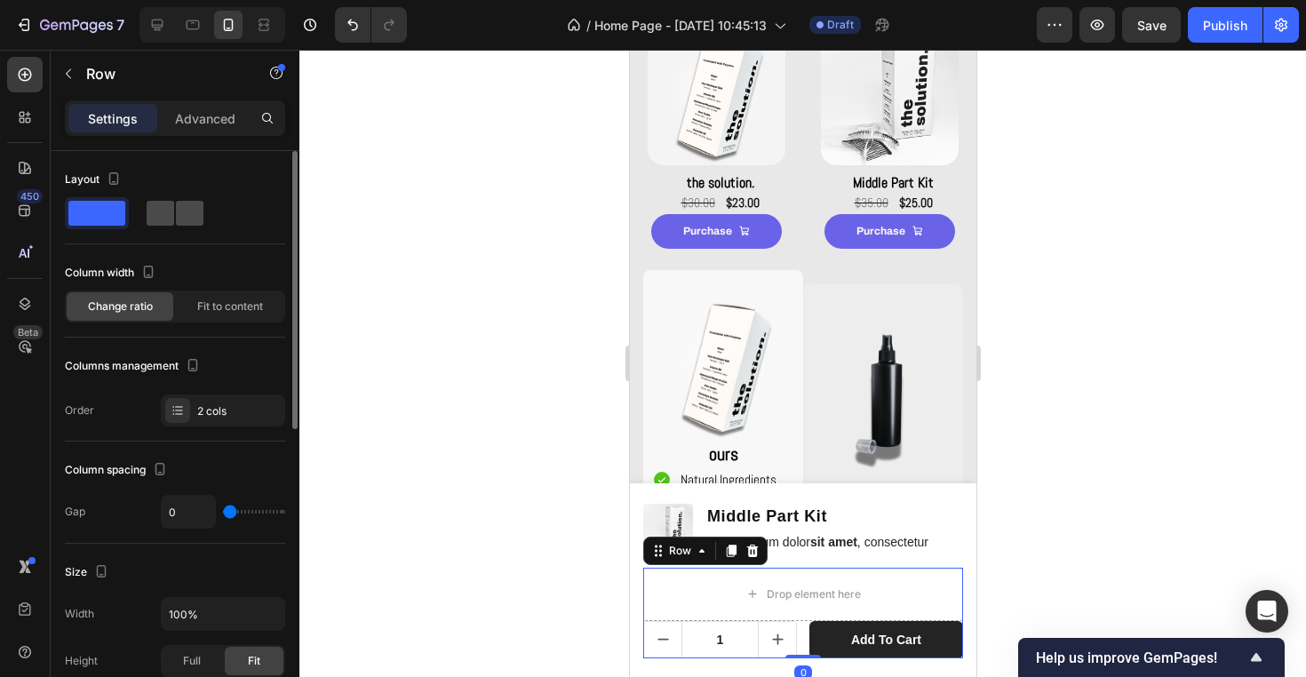
click at [171, 226] on div at bounding box center [175, 213] width 64 height 32
type input "12"
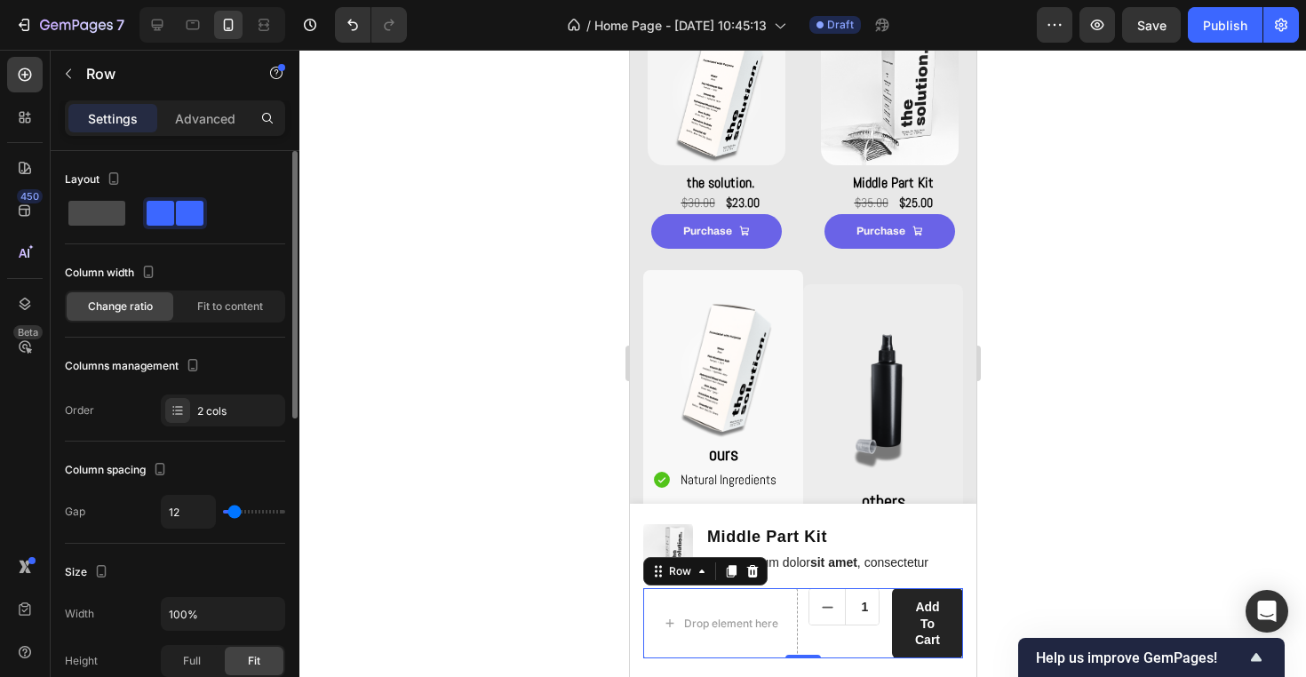
click at [111, 218] on span at bounding box center [96, 213] width 57 height 25
type input "0"
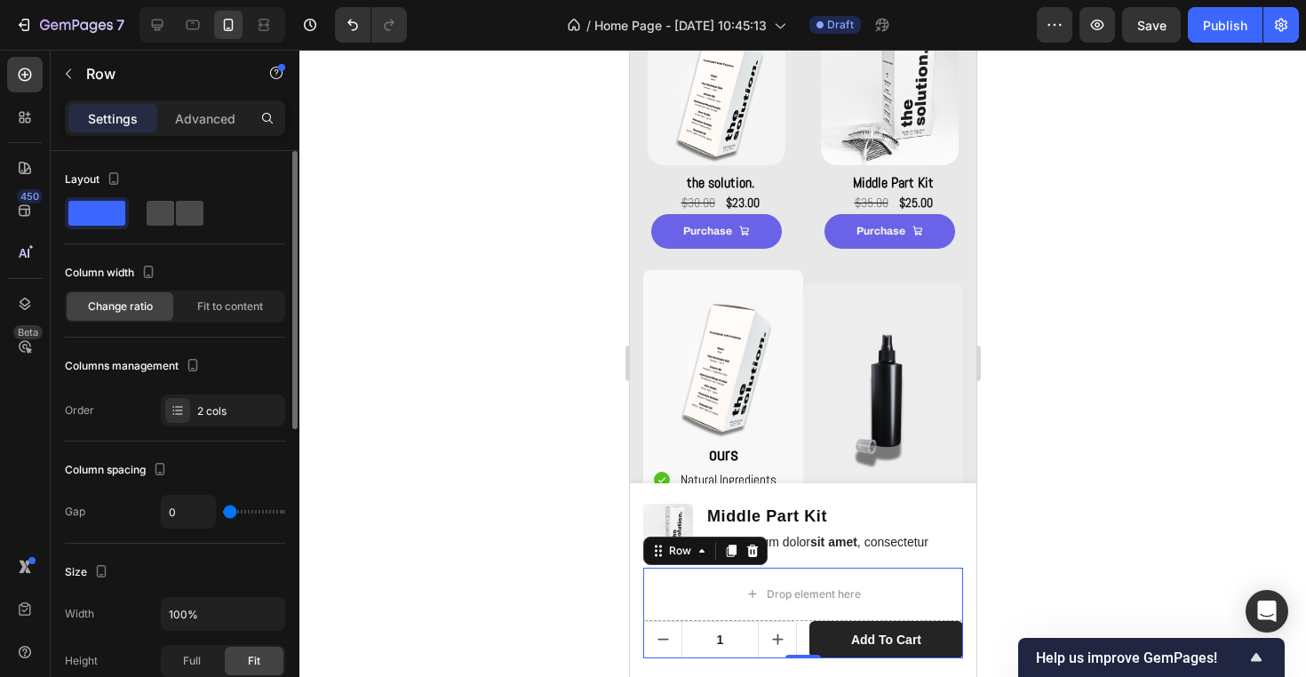
click at [157, 211] on span at bounding box center [161, 213] width 28 height 25
type input "12"
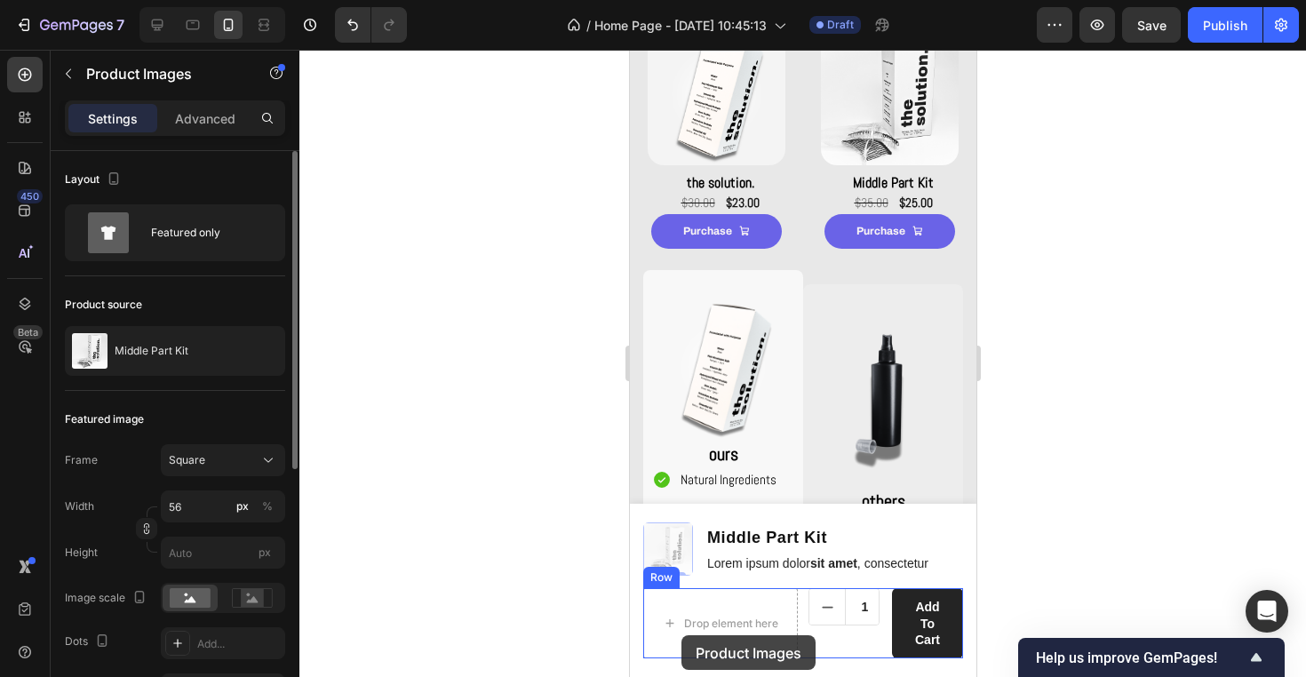
drag, startPoint x: 678, startPoint y: 546, endPoint x: 680, endPoint y: 635, distance: 88.8
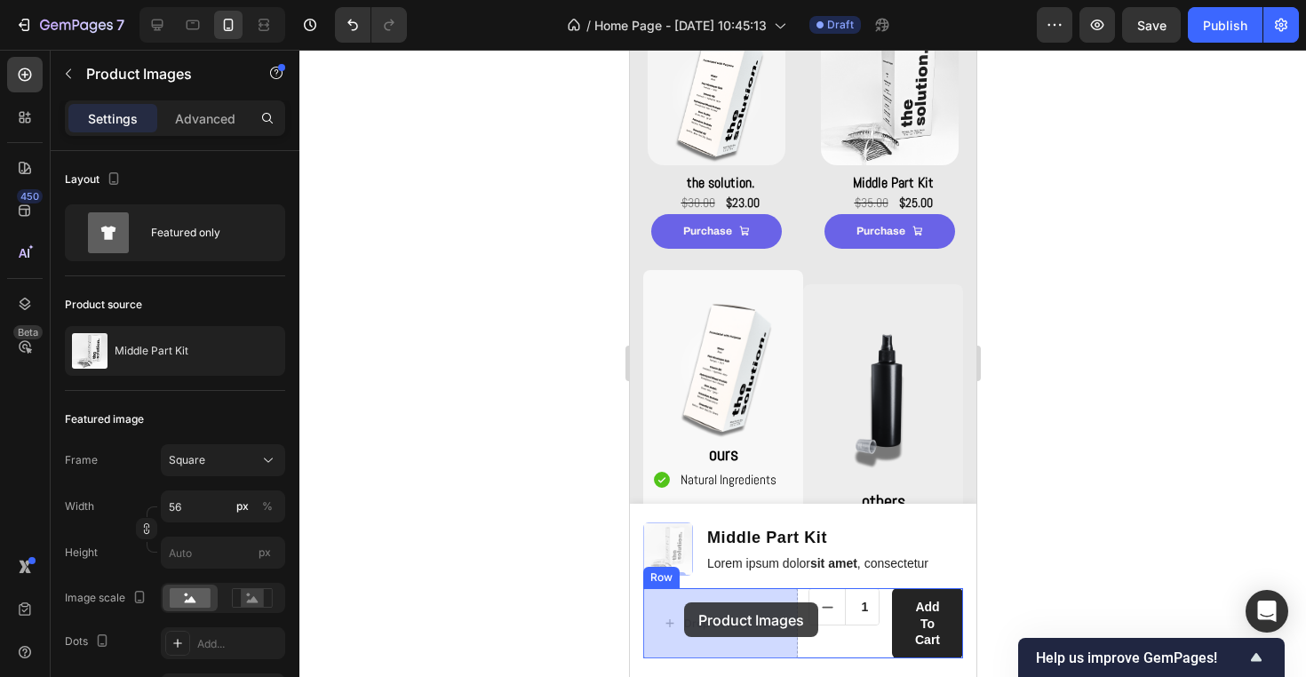
drag, startPoint x: 676, startPoint y: 551, endPoint x: 686, endPoint y: 612, distance: 62.2
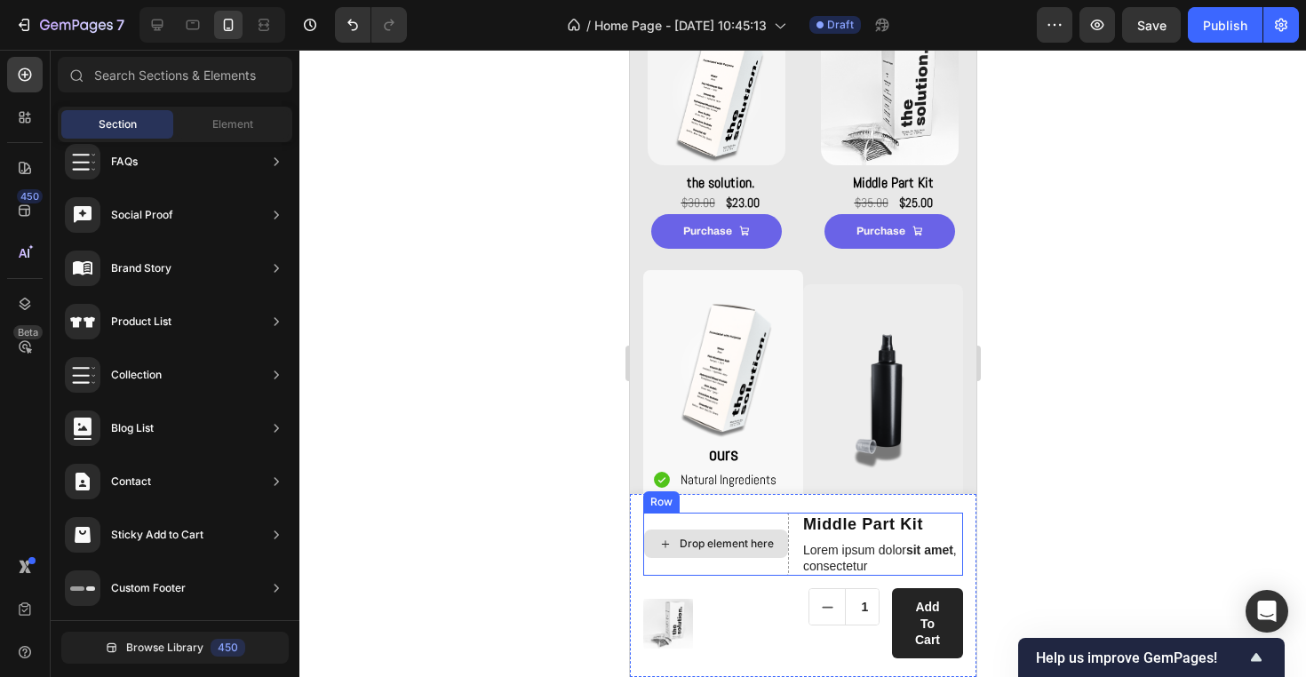
click at [765, 553] on div "Drop element here" at bounding box center [715, 543] width 144 height 28
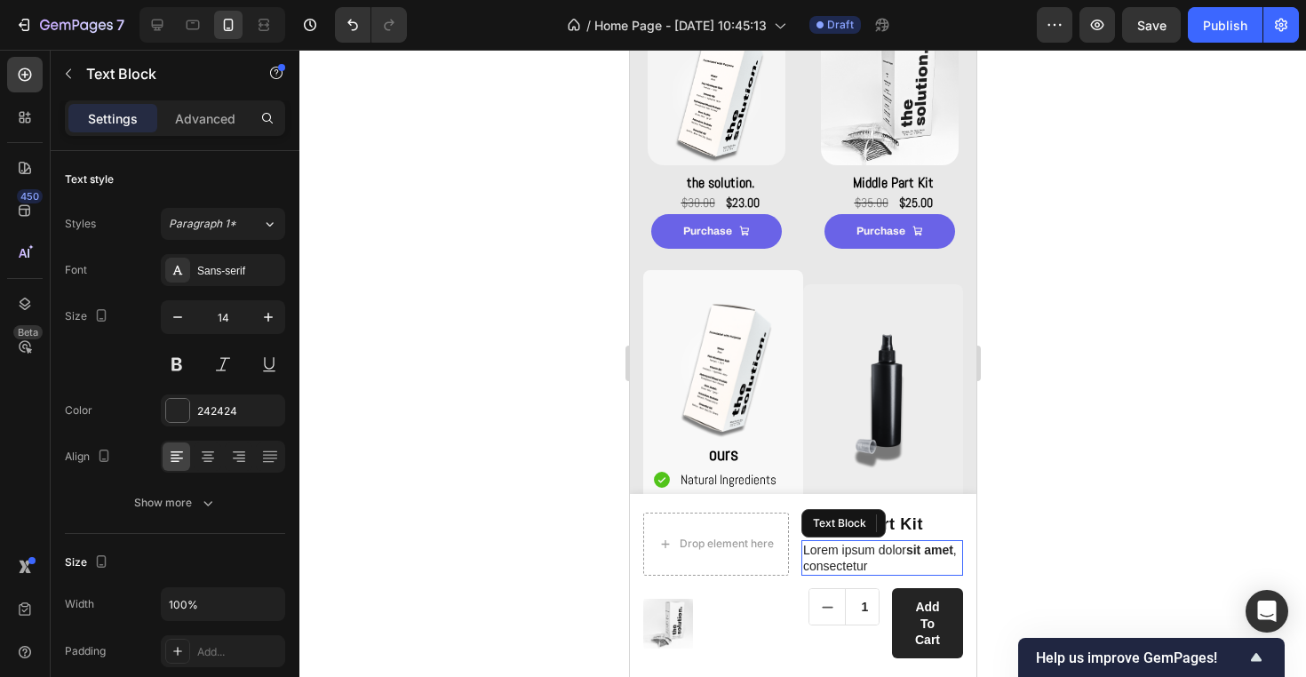
click at [956, 544] on p "Lorem ipsum dolor sit amet , consectetur" at bounding box center [881, 558] width 158 height 32
click at [955, 556] on p "Lorem ipsum dolor sit amet , consectetur" at bounding box center [881, 558] width 158 height 32
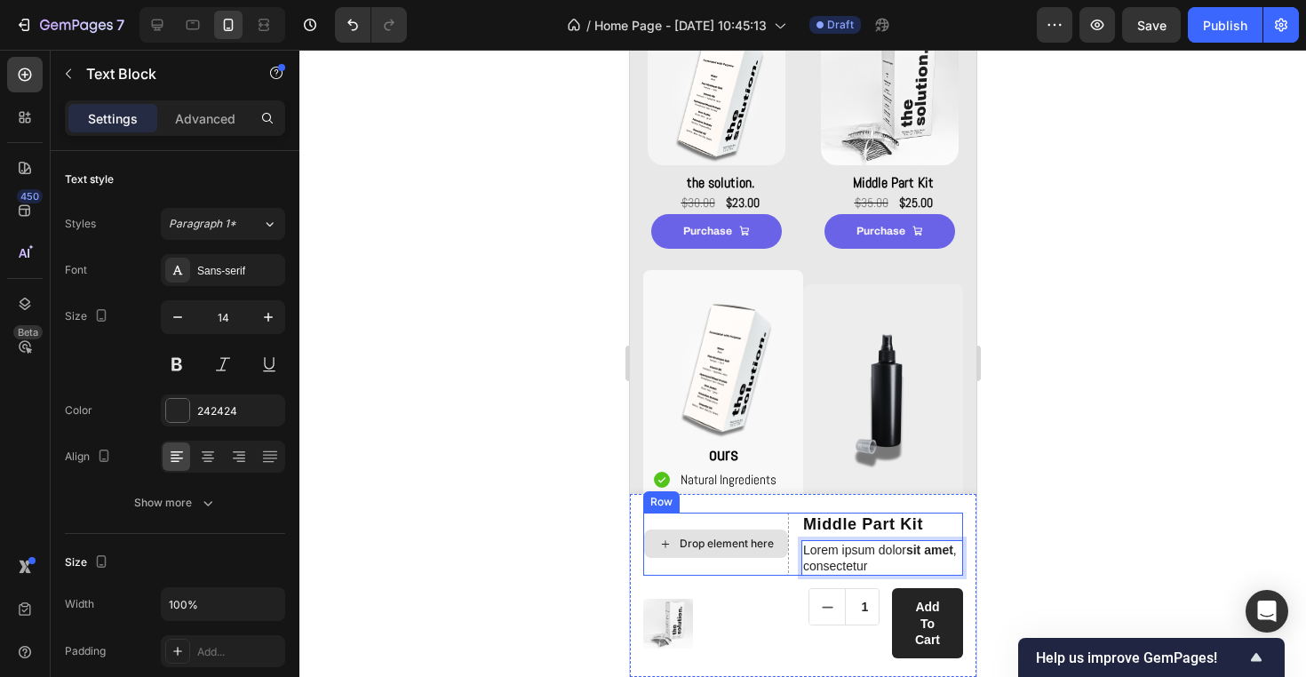
click at [757, 556] on div "Drop element here" at bounding box center [715, 543] width 144 height 28
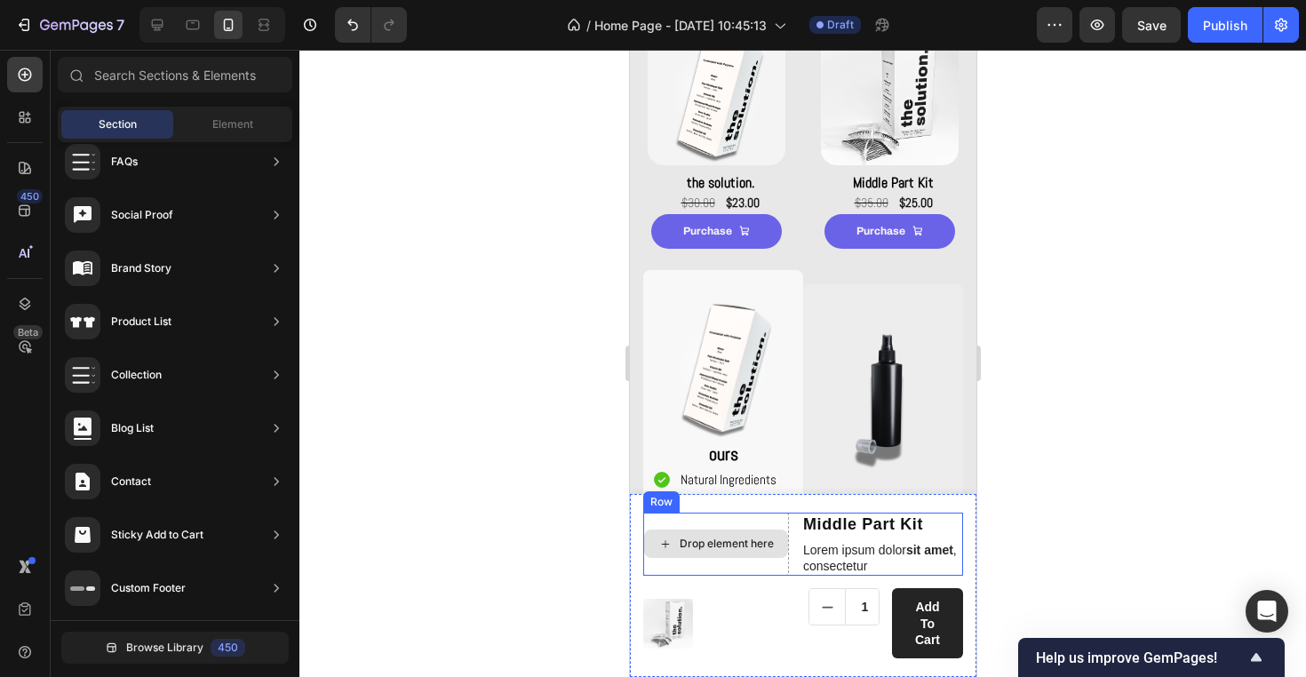
click at [795, 528] on div "Drop element here Middle Part Kit Product Title Lorem ipsum dolor sit amet , co…" at bounding box center [802, 544] width 320 height 64
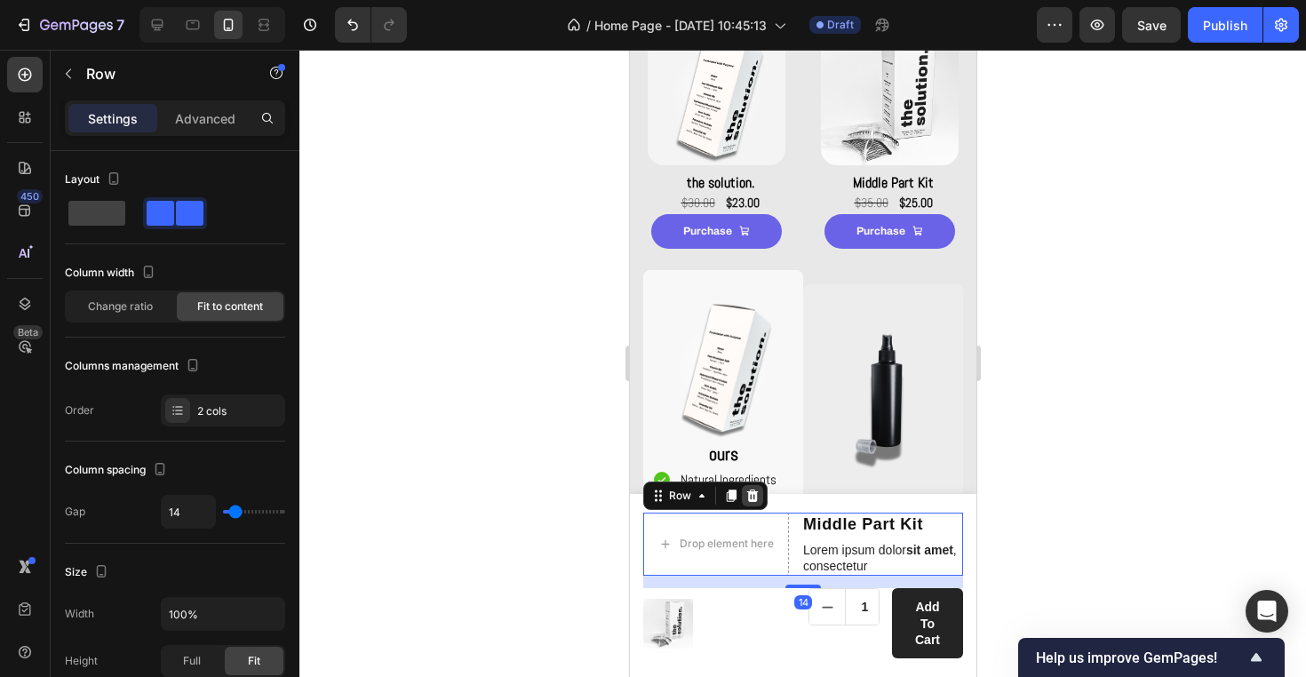
click at [754, 501] on icon at bounding box center [752, 494] width 12 height 12
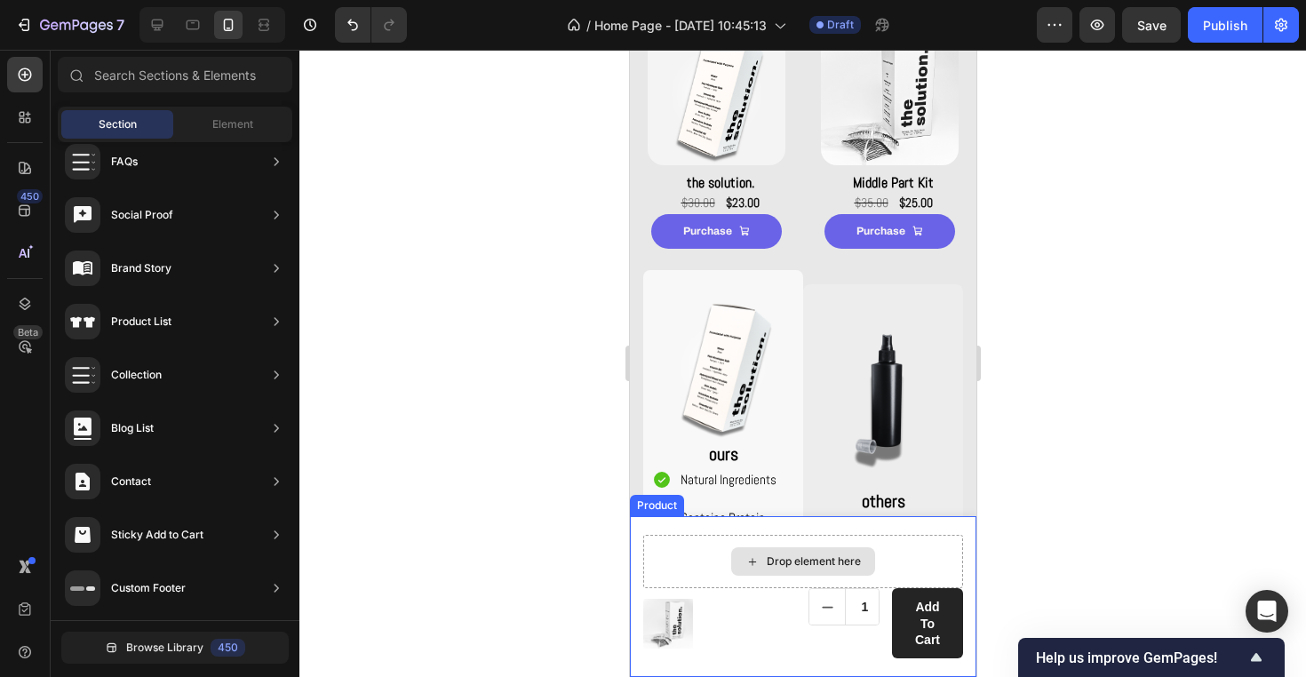
click at [780, 570] on div "Drop element here" at bounding box center [802, 561] width 144 height 28
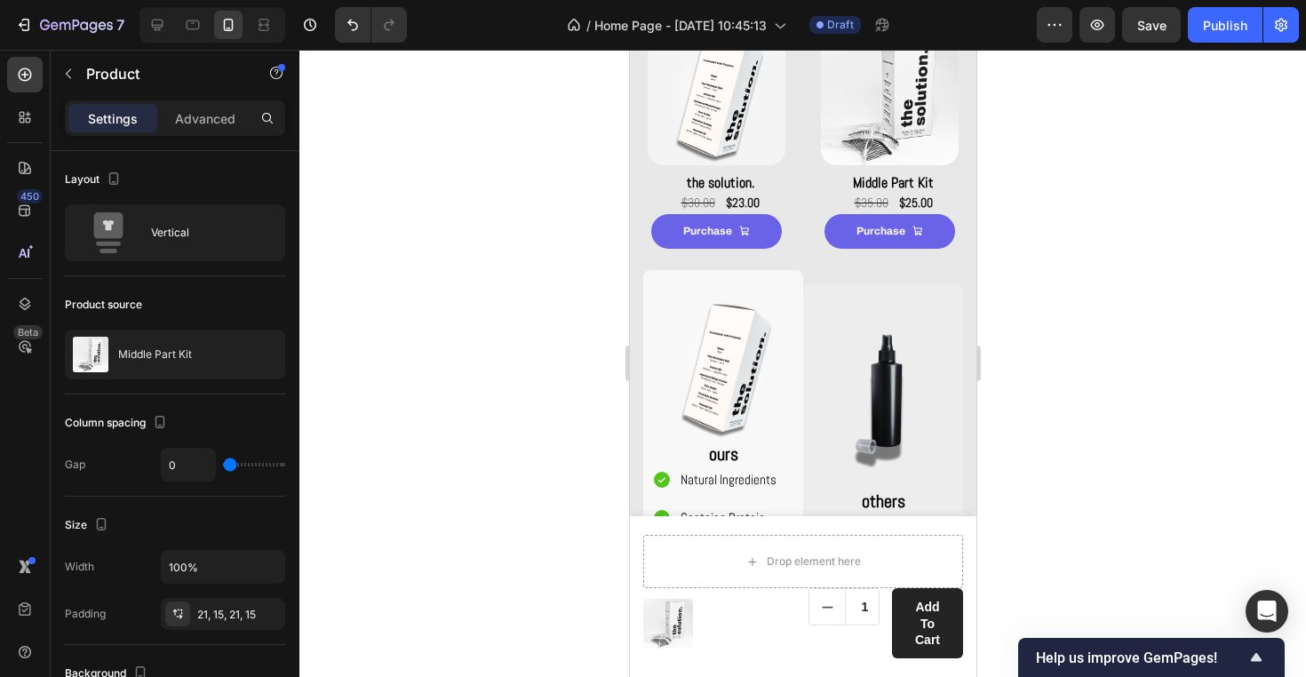
click at [637, 552] on div "Drop element here Product Images 1 Product Quantity Add to cart Product Cart Bu…" at bounding box center [802, 596] width 346 height 161
click at [633, 556] on div "Drop element here Product Images 1 Product Quantity Add to cart Product Cart Bu…" at bounding box center [802, 596] width 346 height 161
click at [662, 560] on div "Drop element here" at bounding box center [802, 561] width 320 height 53
click at [761, 627] on div at bounding box center [719, 624] width 155 height 50
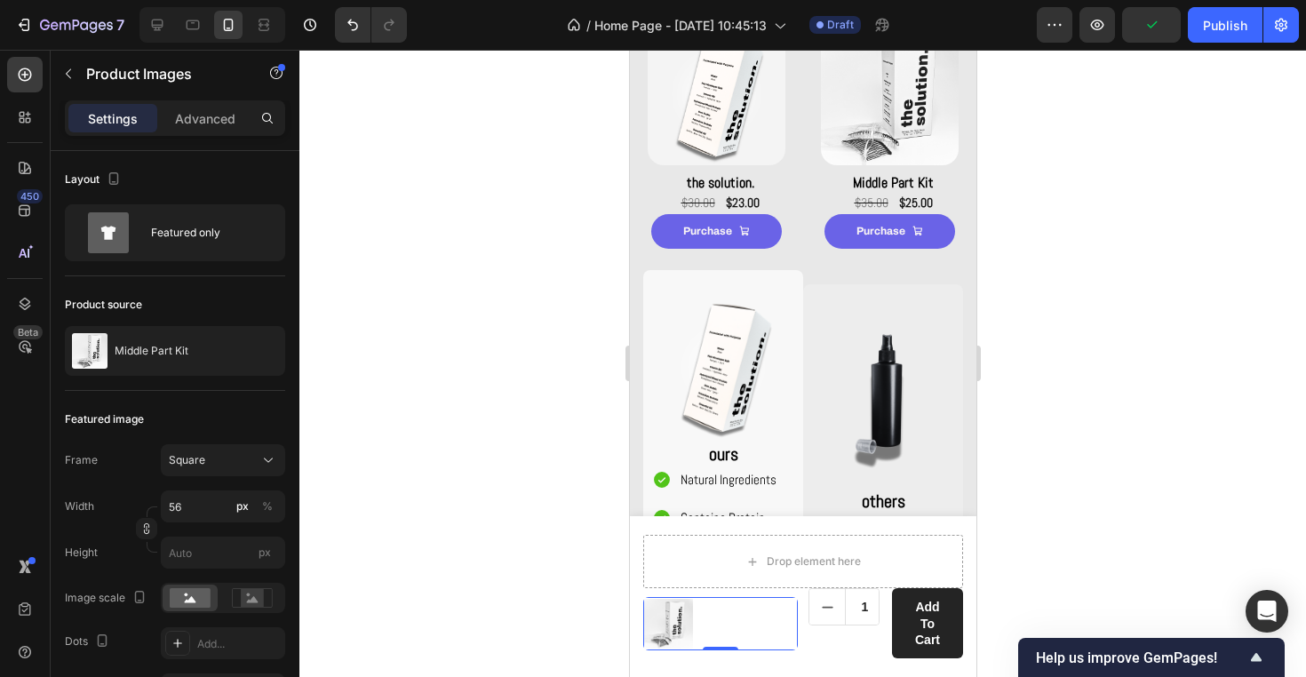
click at [794, 599] on div at bounding box center [719, 624] width 155 height 50
click at [811, 577] on div "Drop element here" at bounding box center [802, 561] width 320 height 53
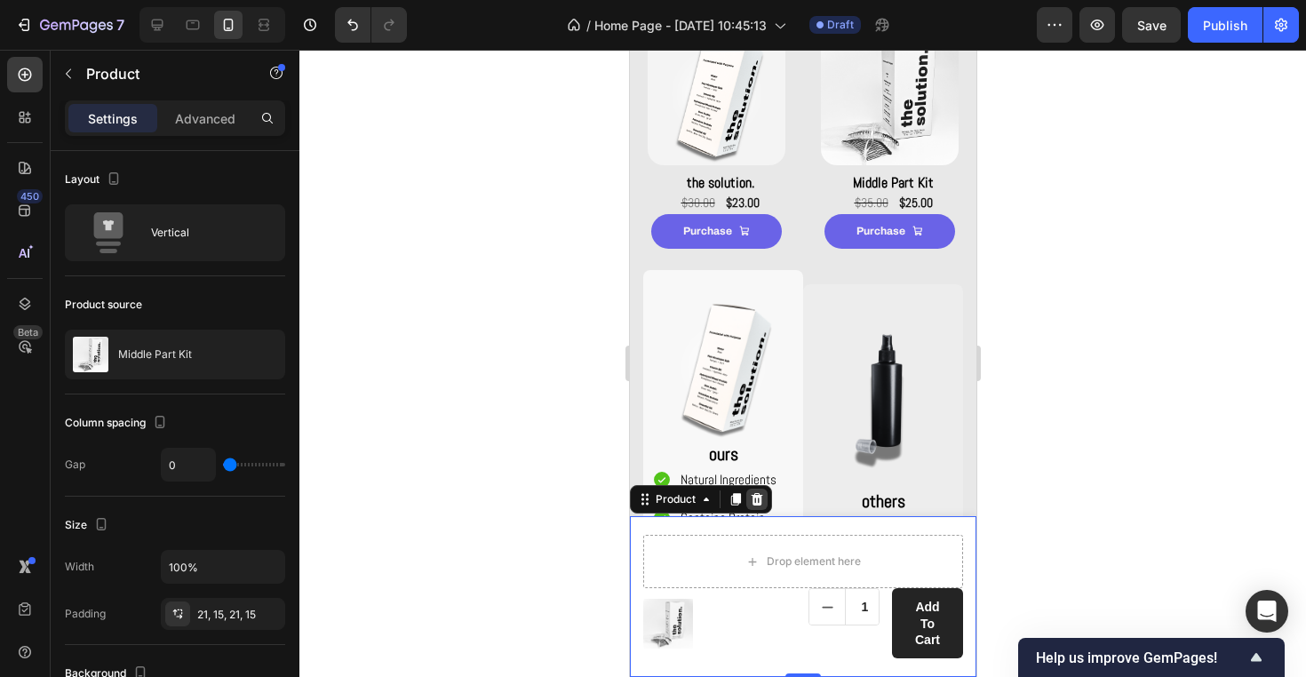
click at [755, 498] on icon at bounding box center [756, 499] width 12 height 12
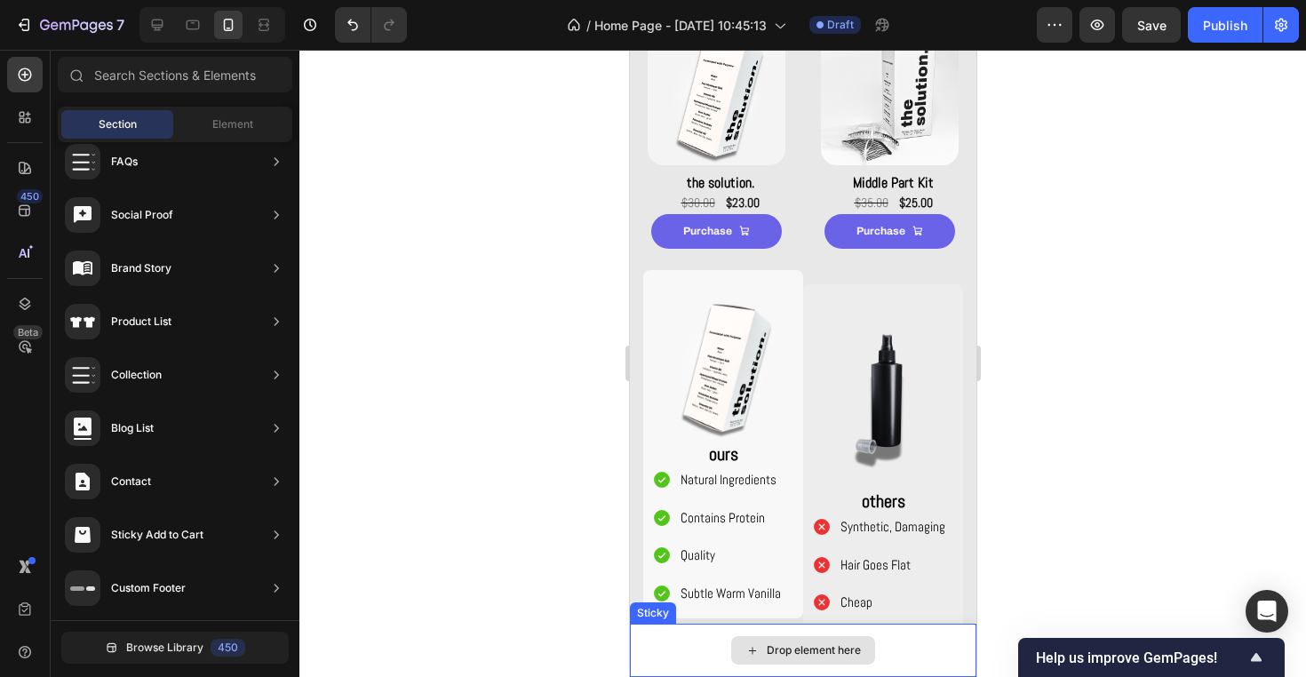
click at [786, 659] on div "Drop element here" at bounding box center [802, 650] width 144 height 28
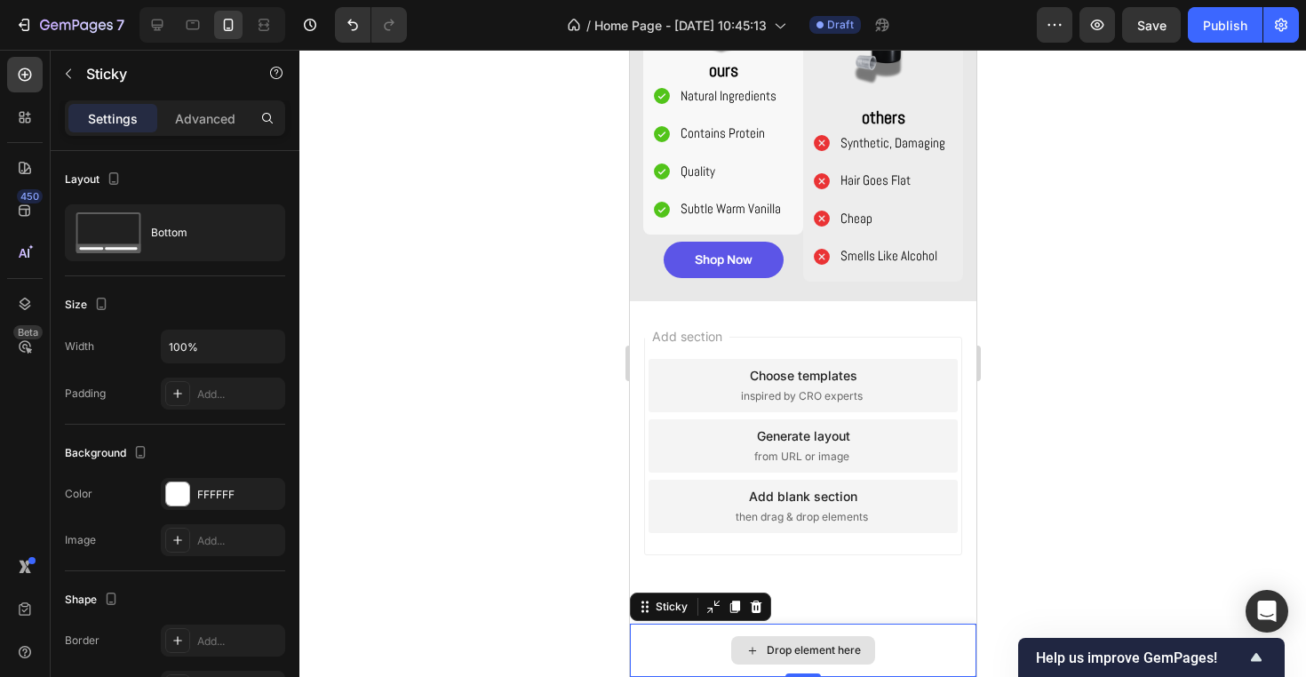
scroll to position [1684, 0]
click at [883, 643] on div "Drop element here" at bounding box center [802, 649] width 346 height 53
click at [753, 598] on div at bounding box center [754, 606] width 21 height 21
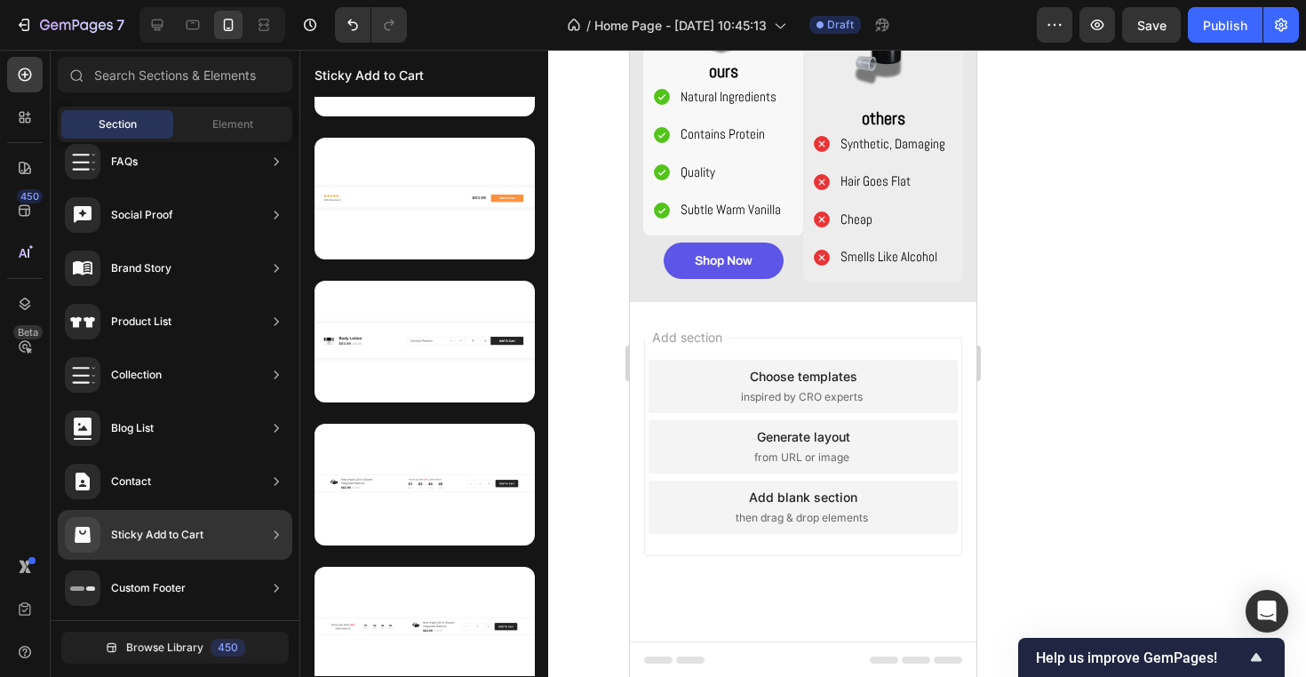
scroll to position [0, 0]
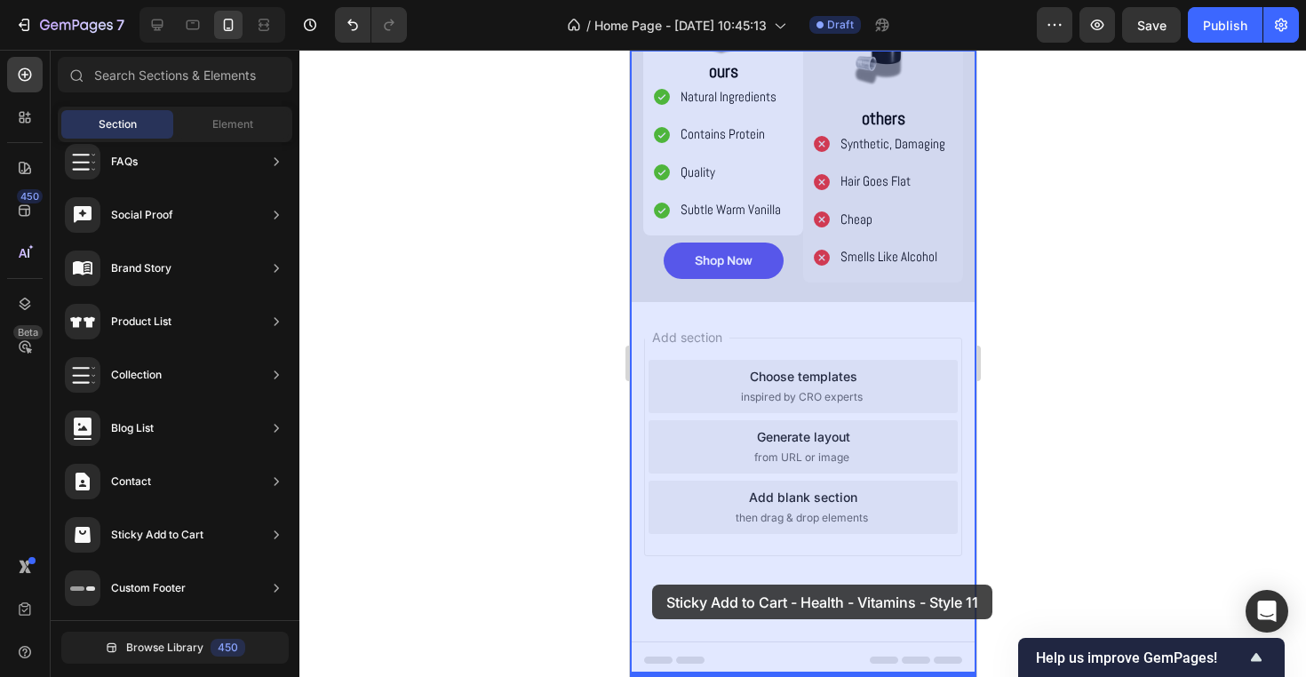
drag, startPoint x: 1015, startPoint y: 344, endPoint x: 657, endPoint y: 586, distance: 432.3
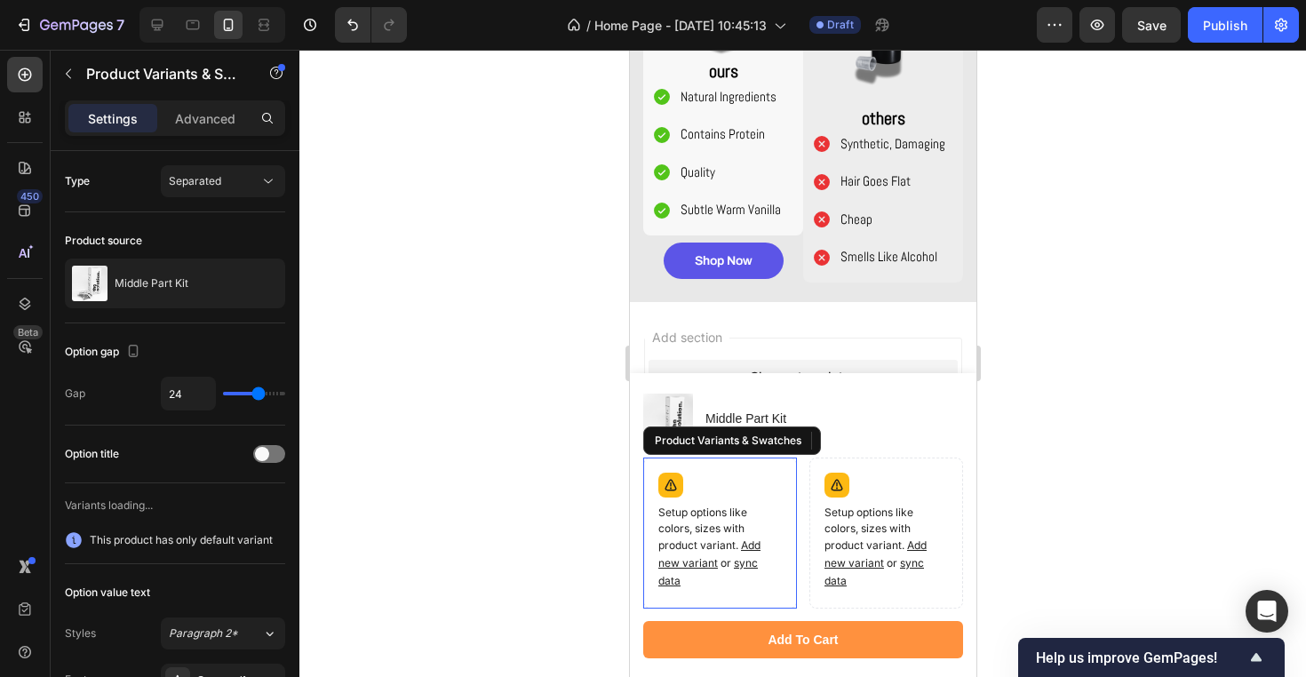
click at [758, 584] on p "Setup options like colors, sizes with product variant. Add new variant or sync …" at bounding box center [718, 546] width 123 height 85
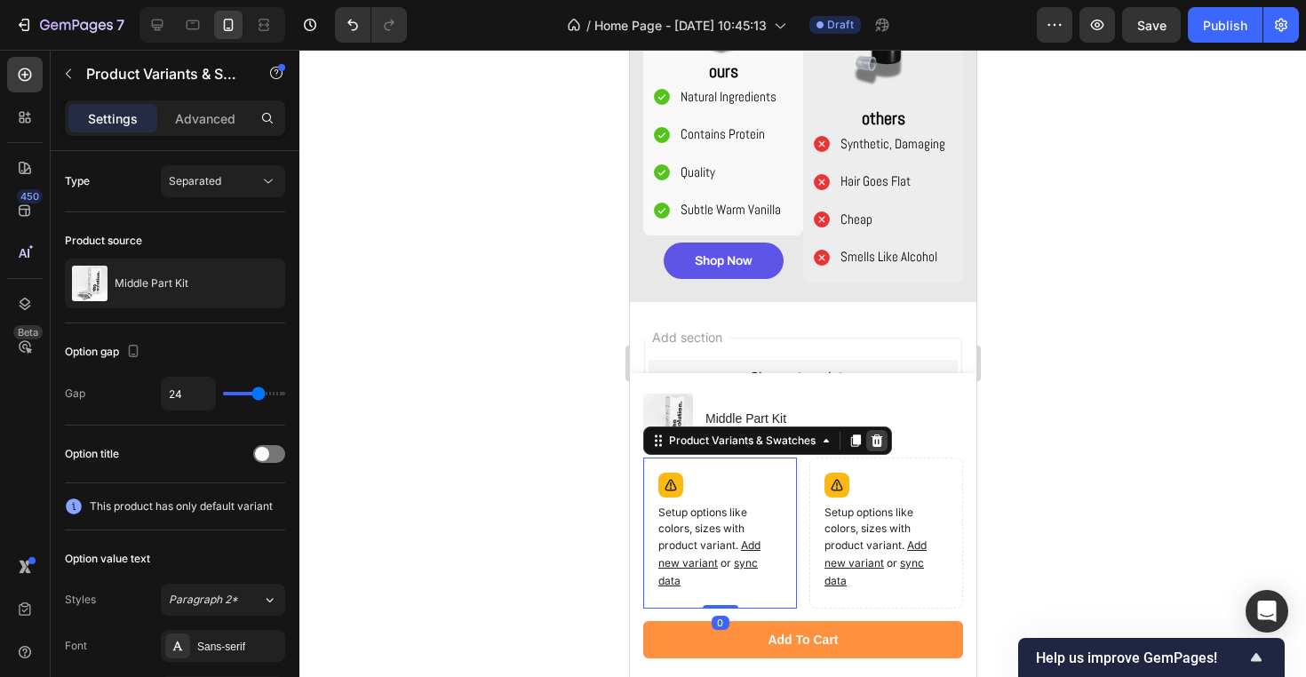
click at [869, 439] on icon at bounding box center [876, 440] width 14 height 14
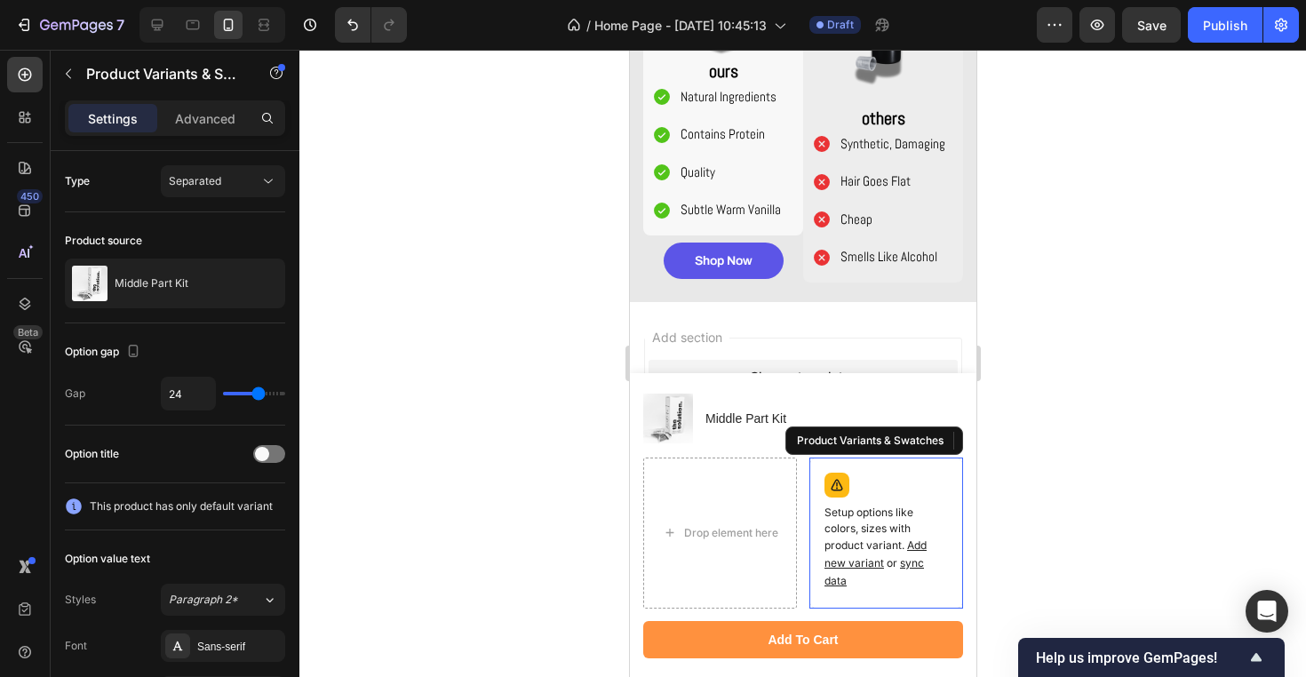
click at [839, 529] on p "Setup options like colors, sizes with product variant. Add new variant or sync …" at bounding box center [884, 546] width 123 height 85
click at [944, 435] on icon at bounding box center [947, 440] width 14 height 14
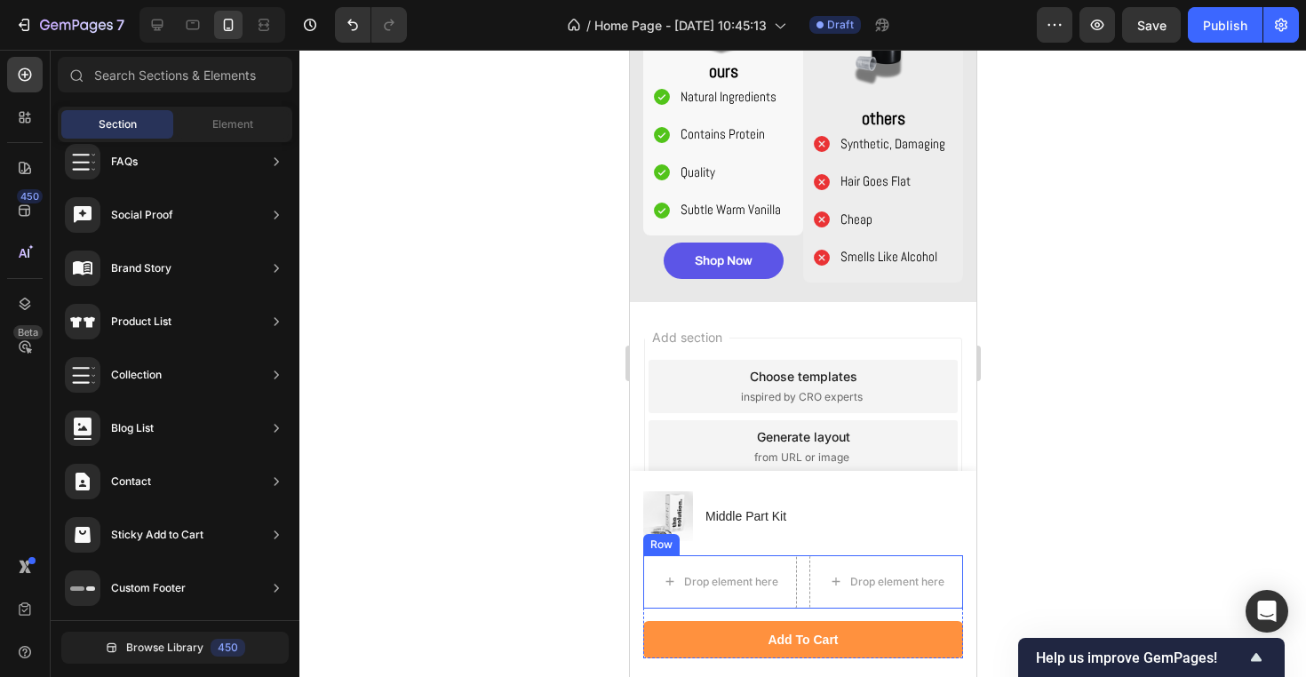
click at [802, 573] on div "Drop element here Drop element here Row" at bounding box center [802, 581] width 320 height 53
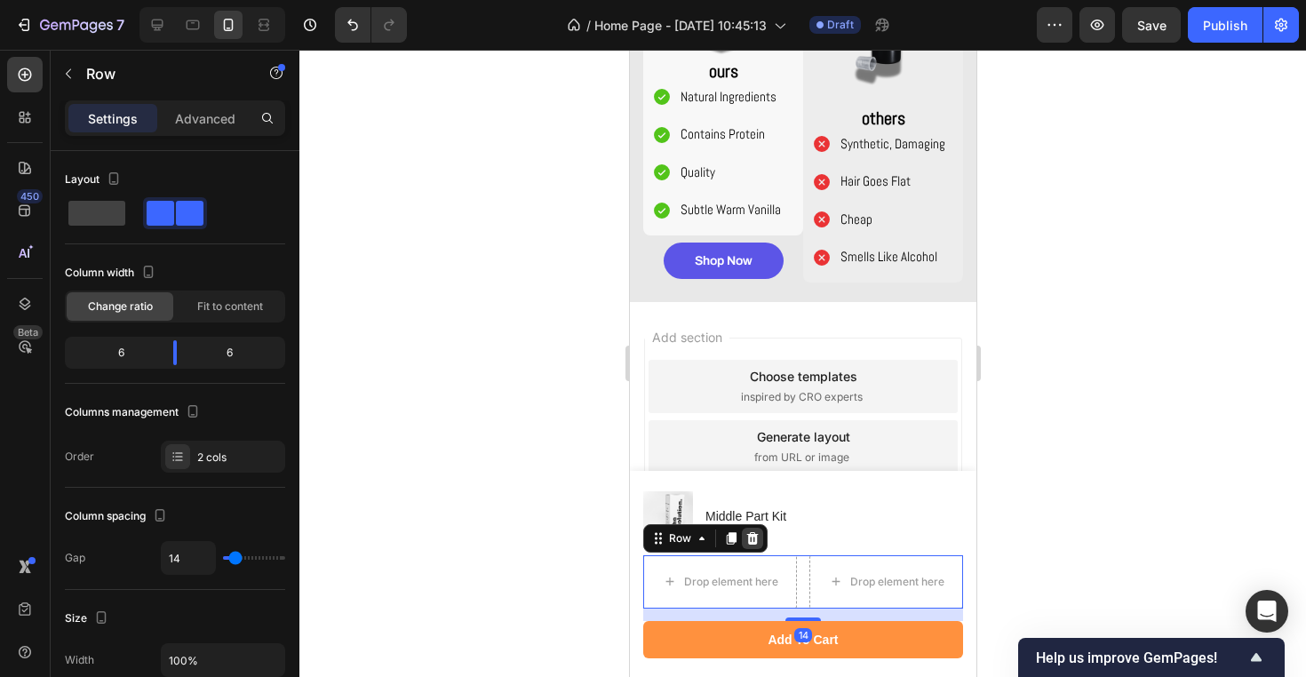
click at [748, 540] on icon at bounding box center [752, 538] width 12 height 12
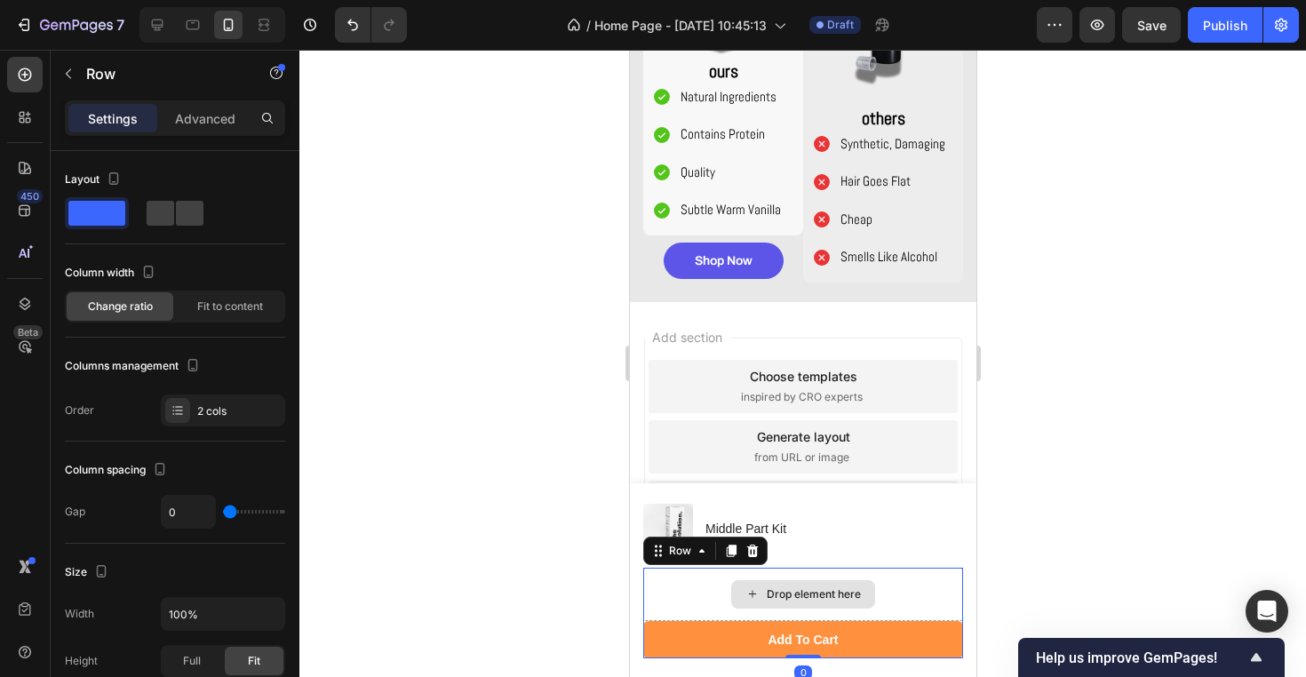
click at [831, 574] on div "Drop element here" at bounding box center [802, 593] width 320 height 53
click at [751, 549] on icon at bounding box center [752, 550] width 12 height 12
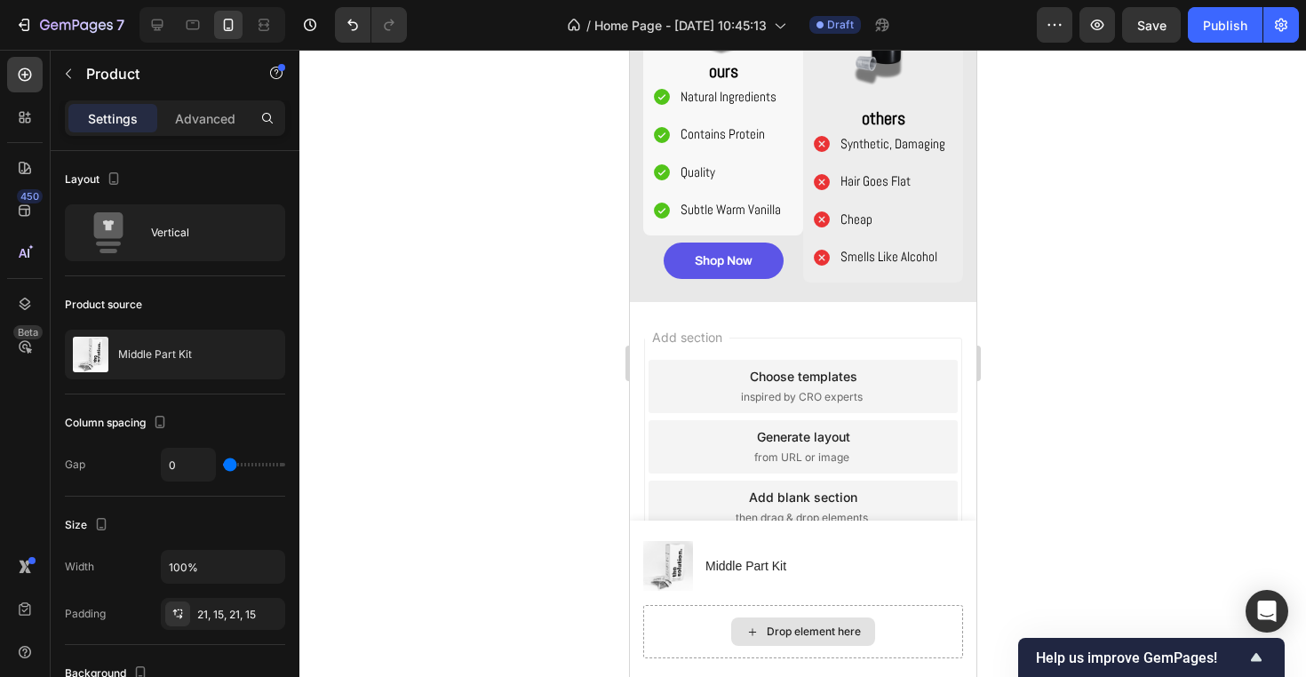
click at [848, 612] on div "Drop element here" at bounding box center [802, 631] width 320 height 53
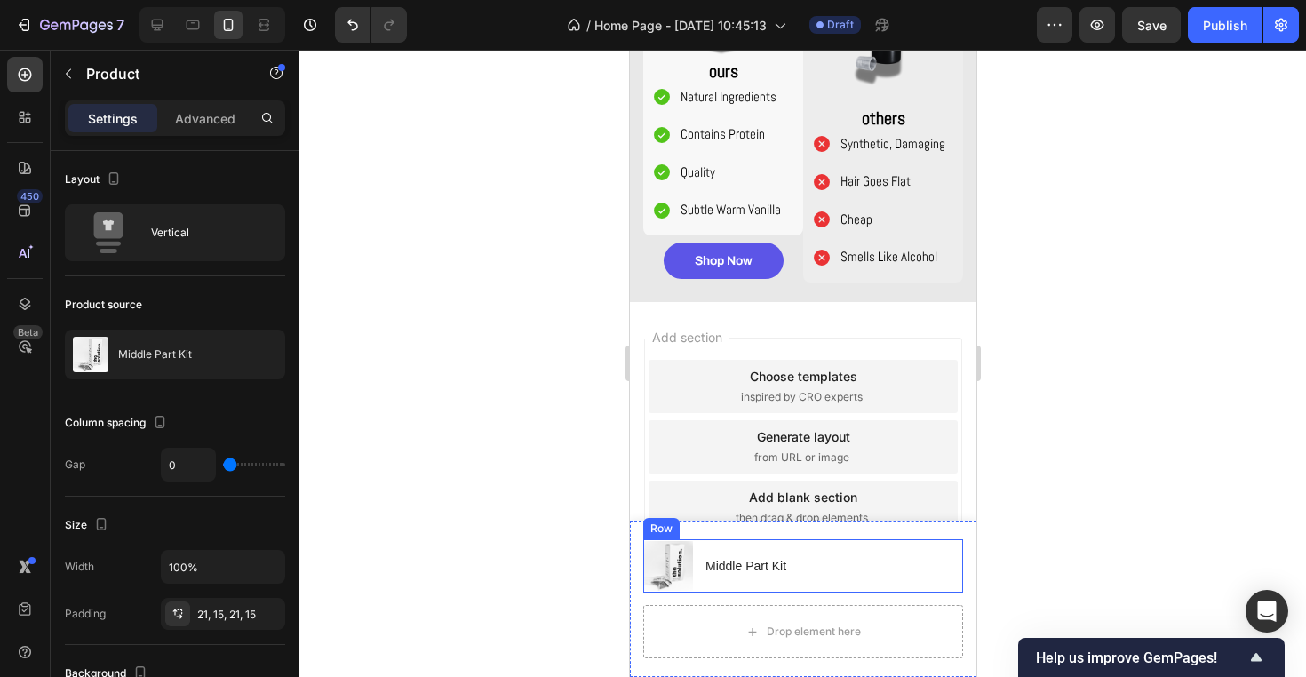
click at [895, 572] on div "Product Images Middle Part Kit Product Title Row" at bounding box center [802, 565] width 320 height 53
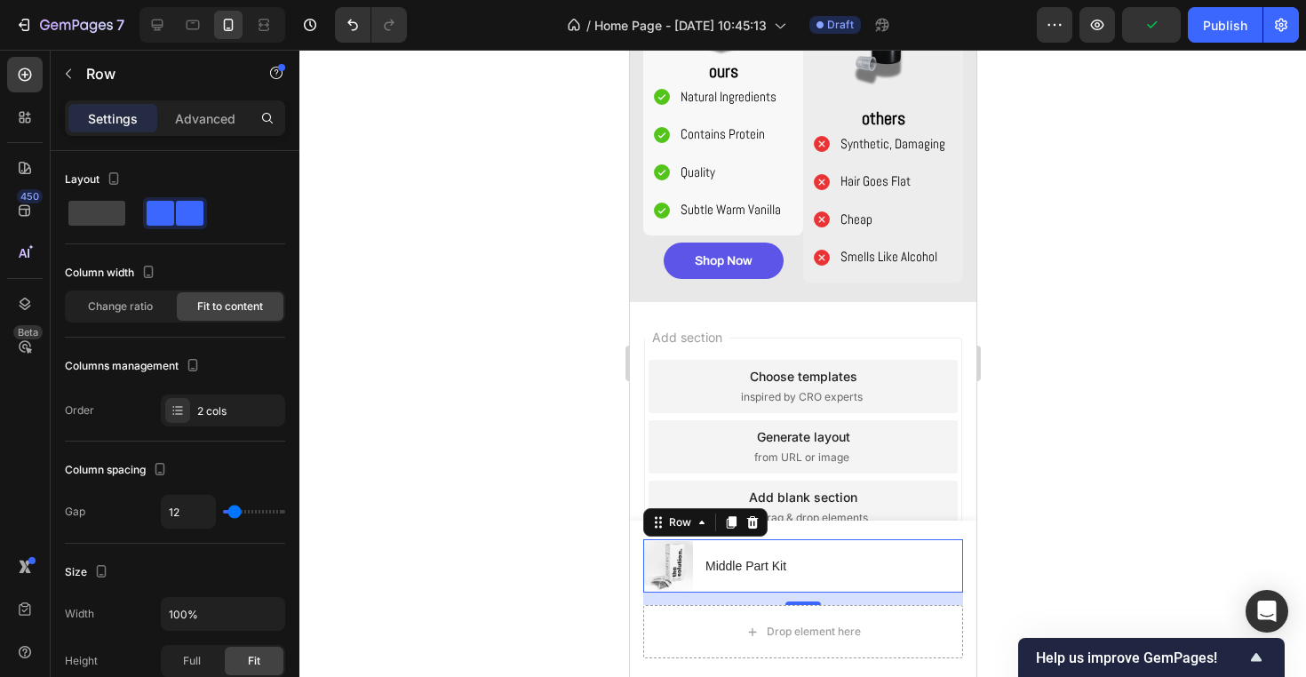
drag, startPoint x: 813, startPoint y: 601, endPoint x: 813, endPoint y: 558, distance: 43.5
click at [813, 558] on div "Product Images Middle Part Kit Product Title Row 14" at bounding box center [802, 565] width 320 height 53
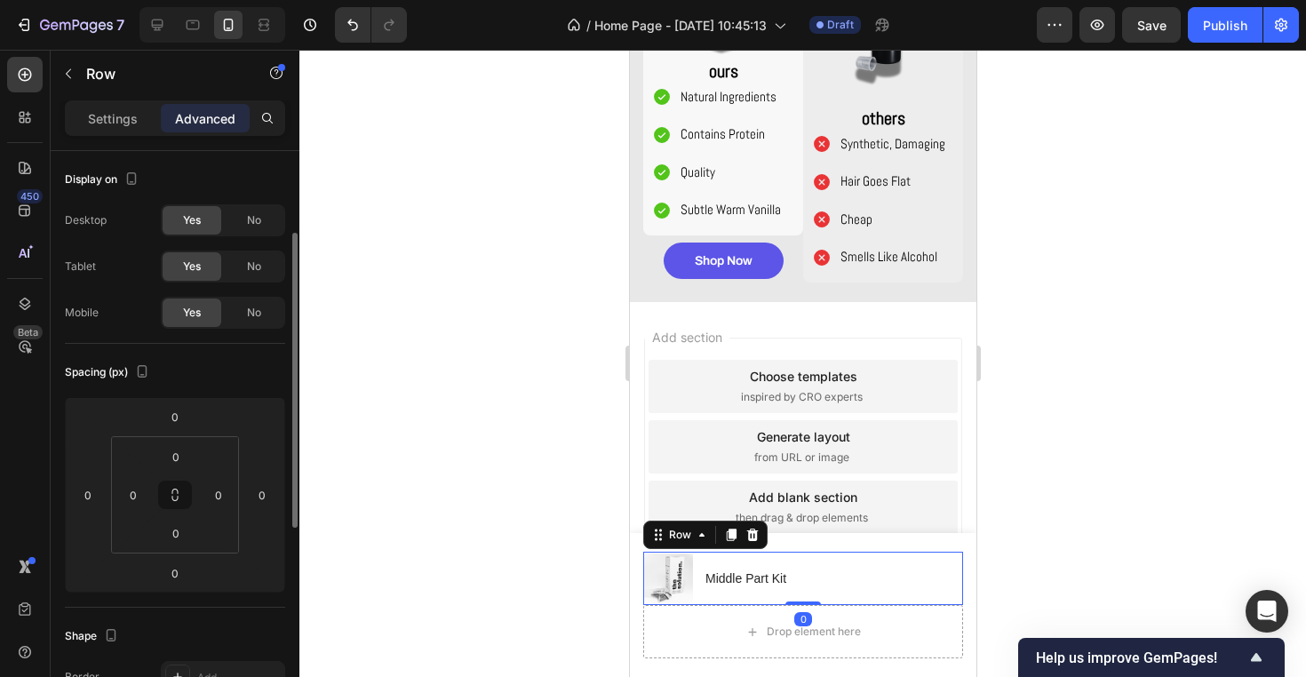
scroll to position [184, 0]
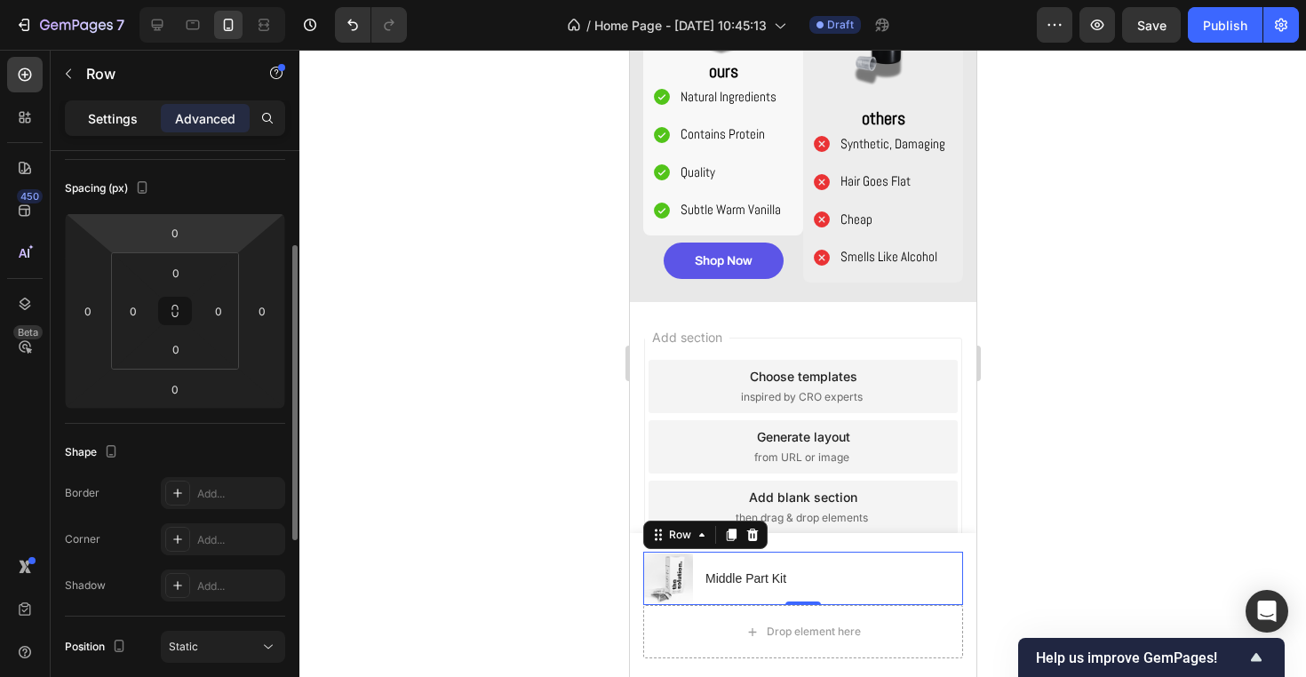
click at [122, 118] on p "Settings" at bounding box center [113, 118] width 50 height 19
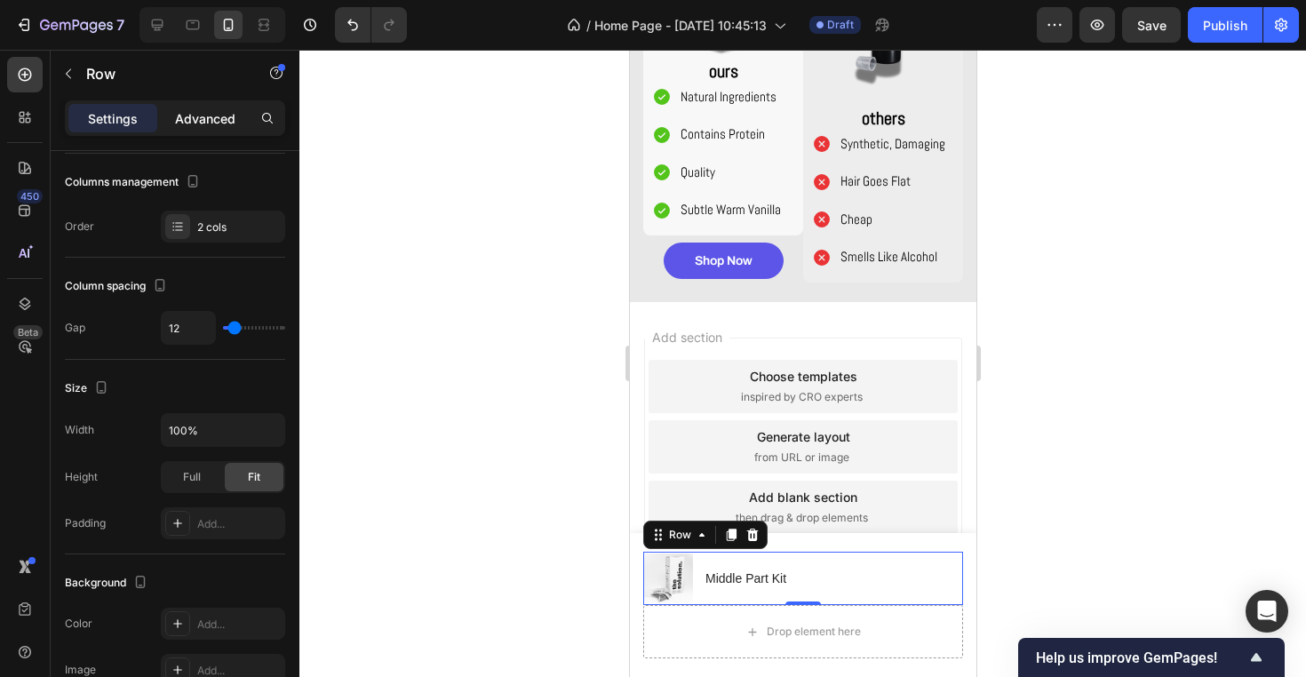
click at [209, 131] on div "Advanced" at bounding box center [205, 118] width 89 height 28
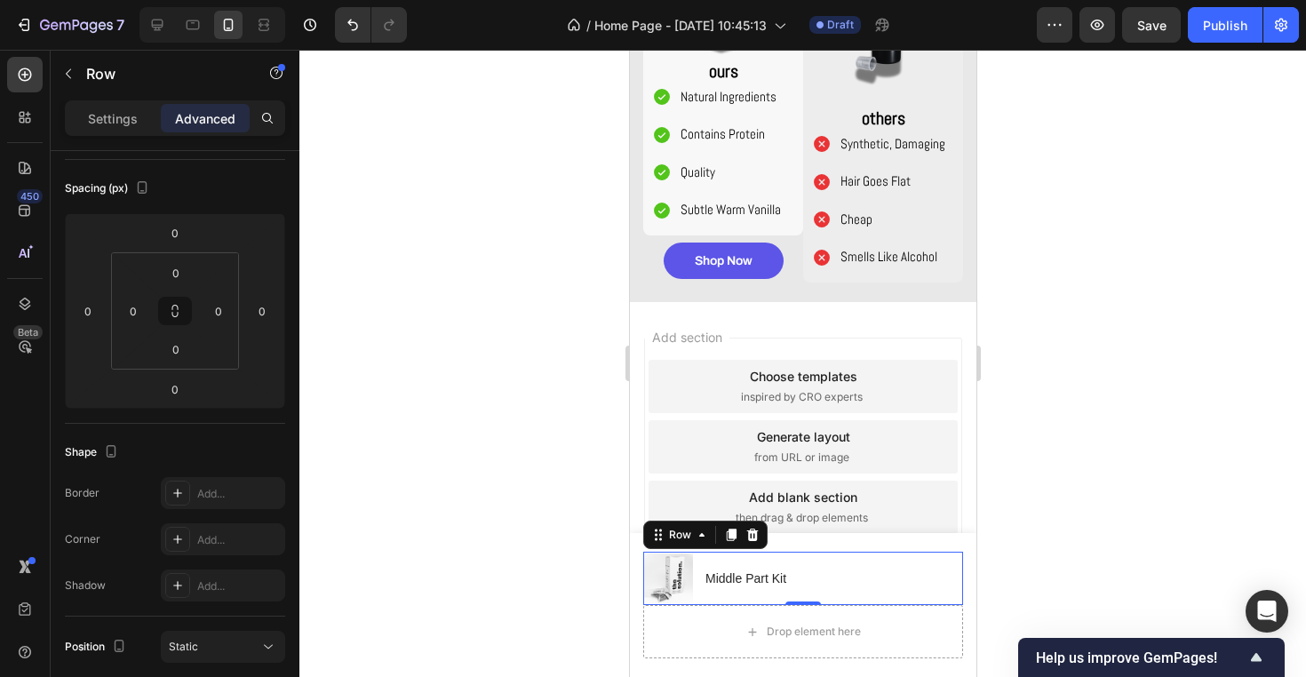
click at [410, 217] on div at bounding box center [802, 363] width 1006 height 627
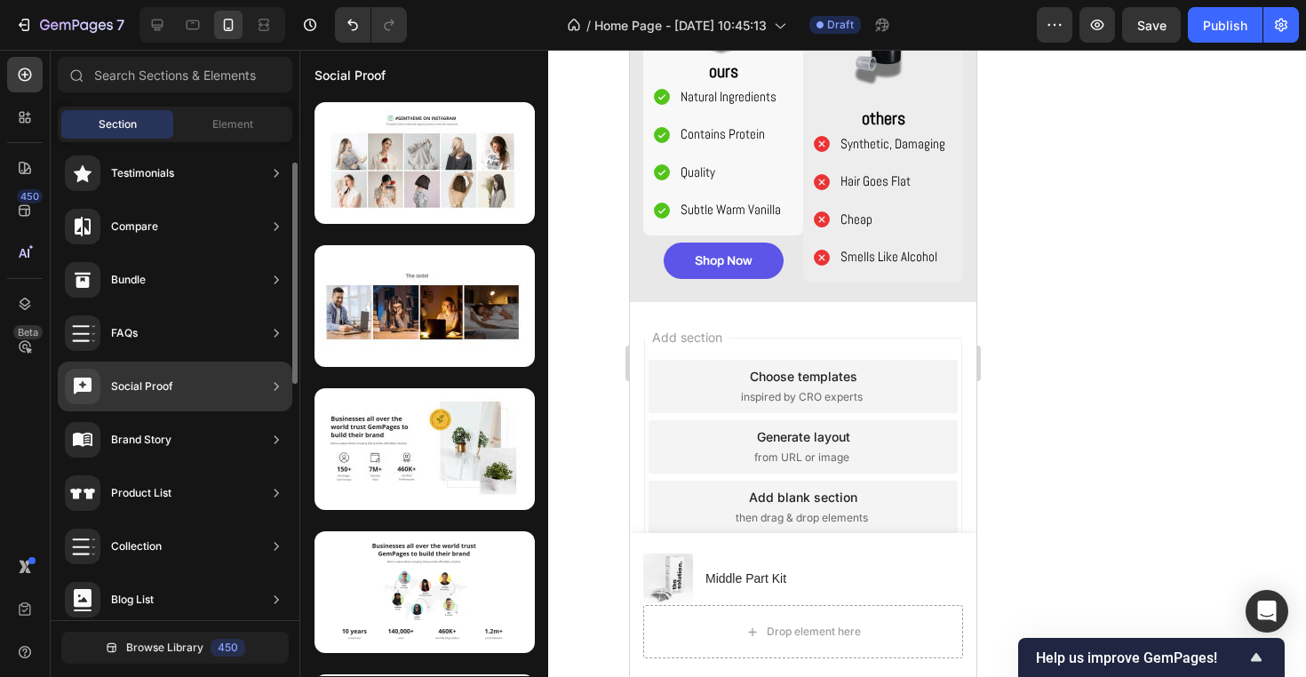
scroll to position [274, 0]
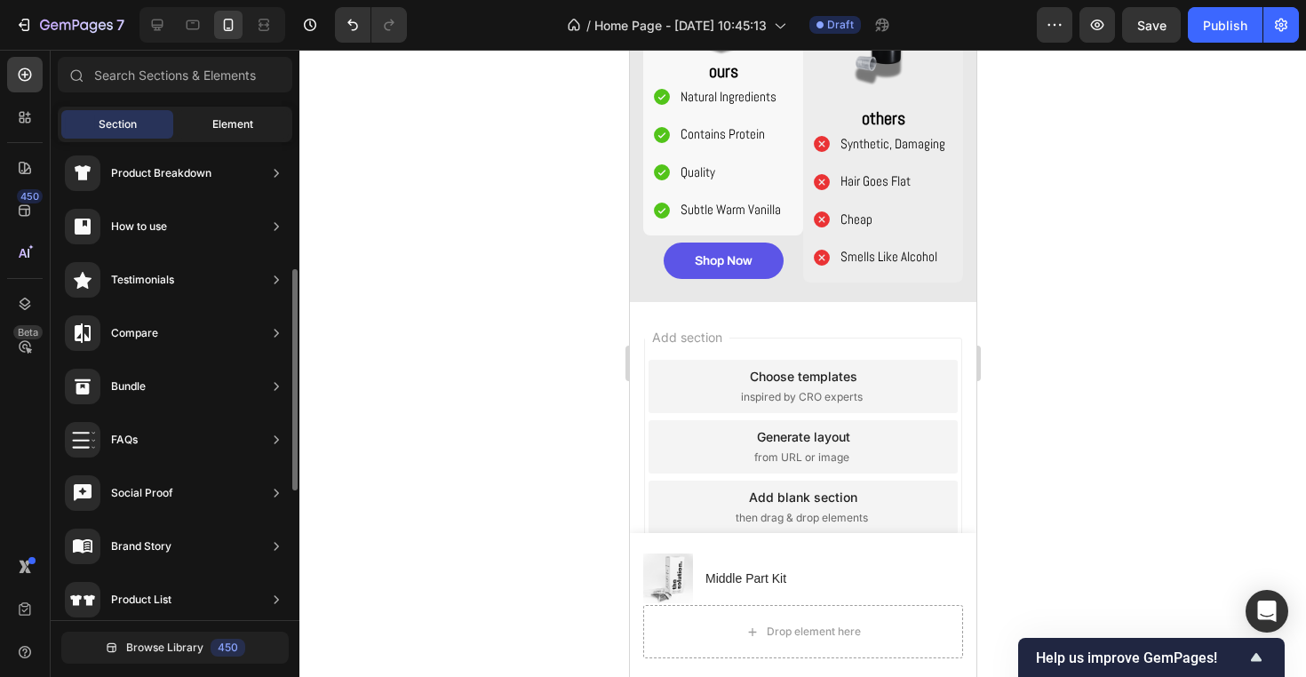
click at [227, 116] on span "Element" at bounding box center [232, 124] width 41 height 16
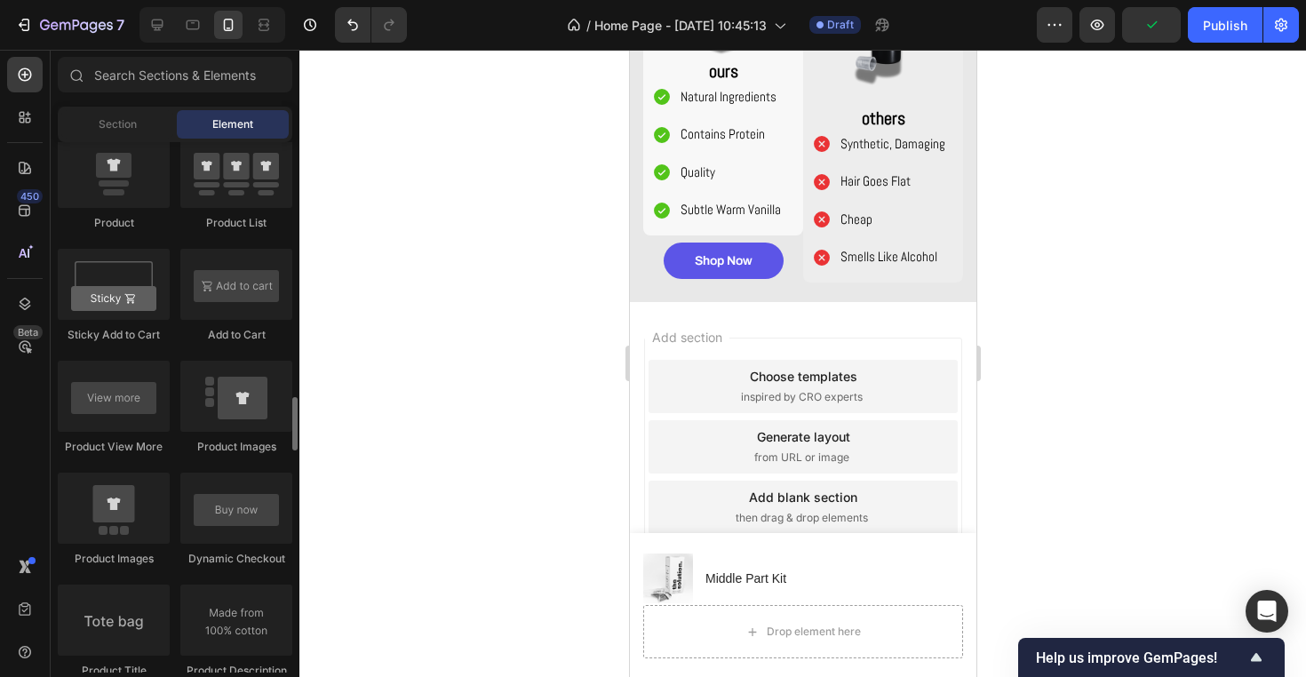
scroll to position [2452, 0]
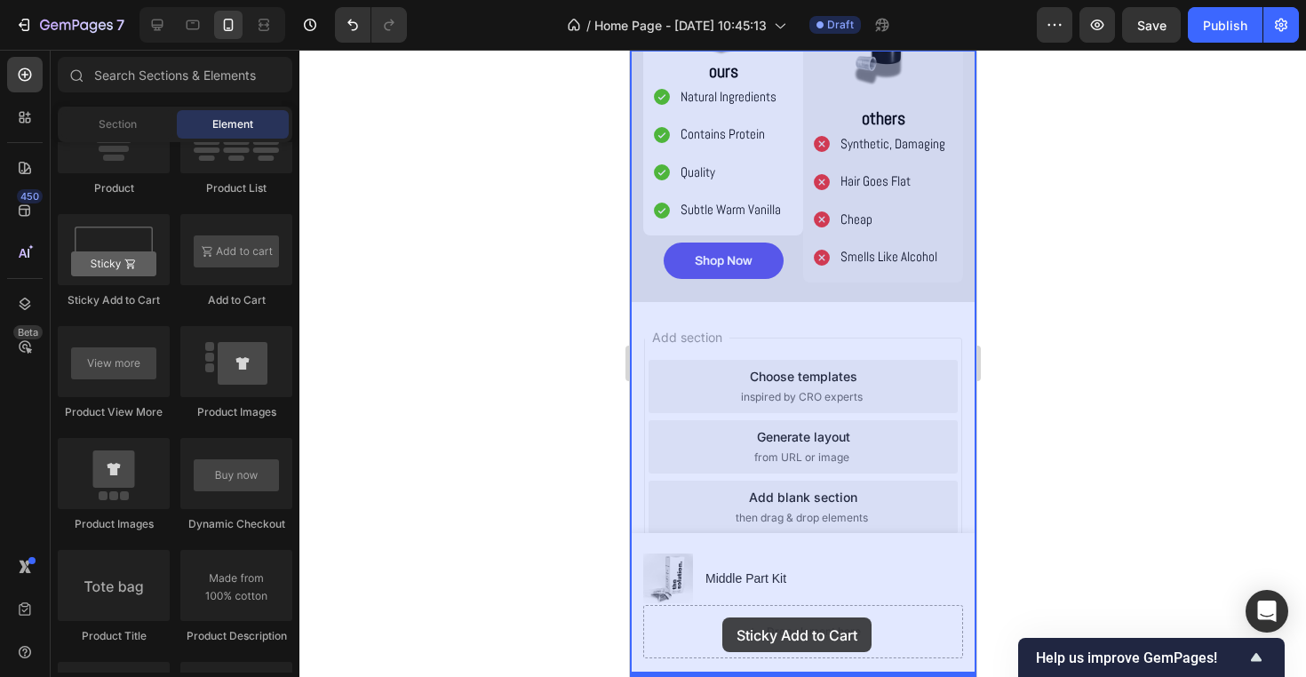
drag, startPoint x: 743, startPoint y: 323, endPoint x: 721, endPoint y: 617, distance: 294.8
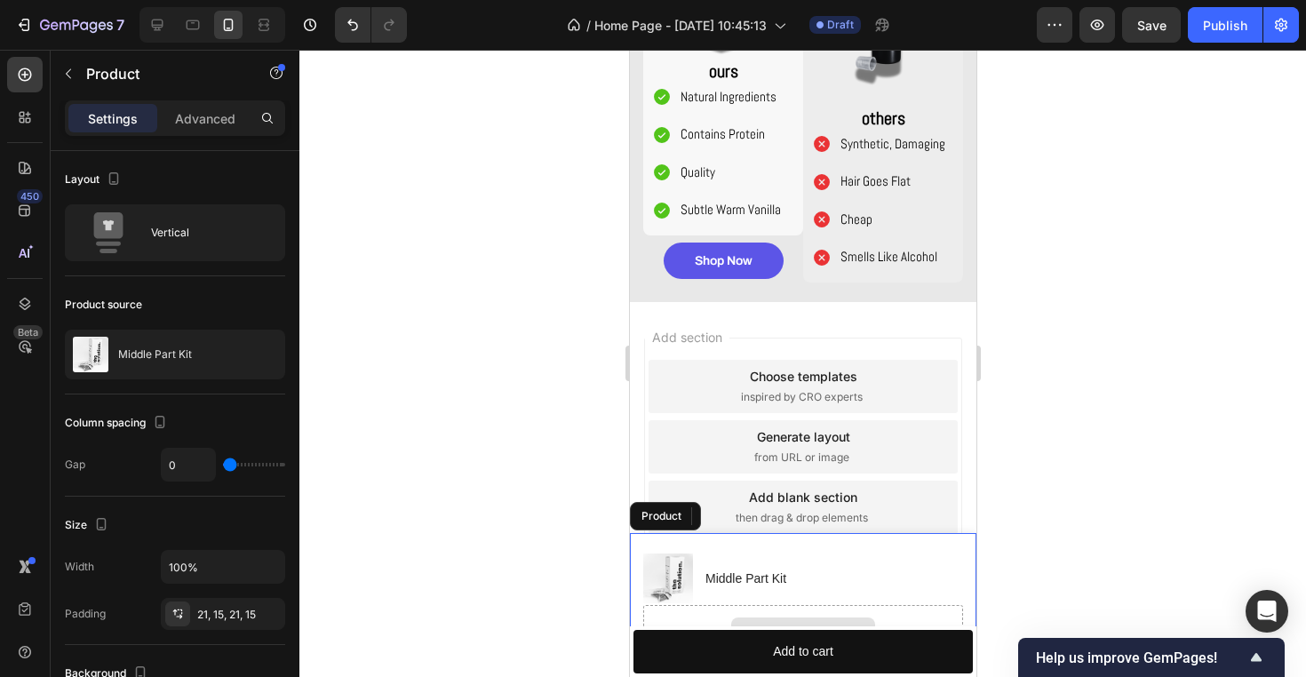
click at [815, 611] on div "Drop element here" at bounding box center [802, 631] width 320 height 53
click at [793, 623] on div "Drop element here" at bounding box center [802, 631] width 144 height 28
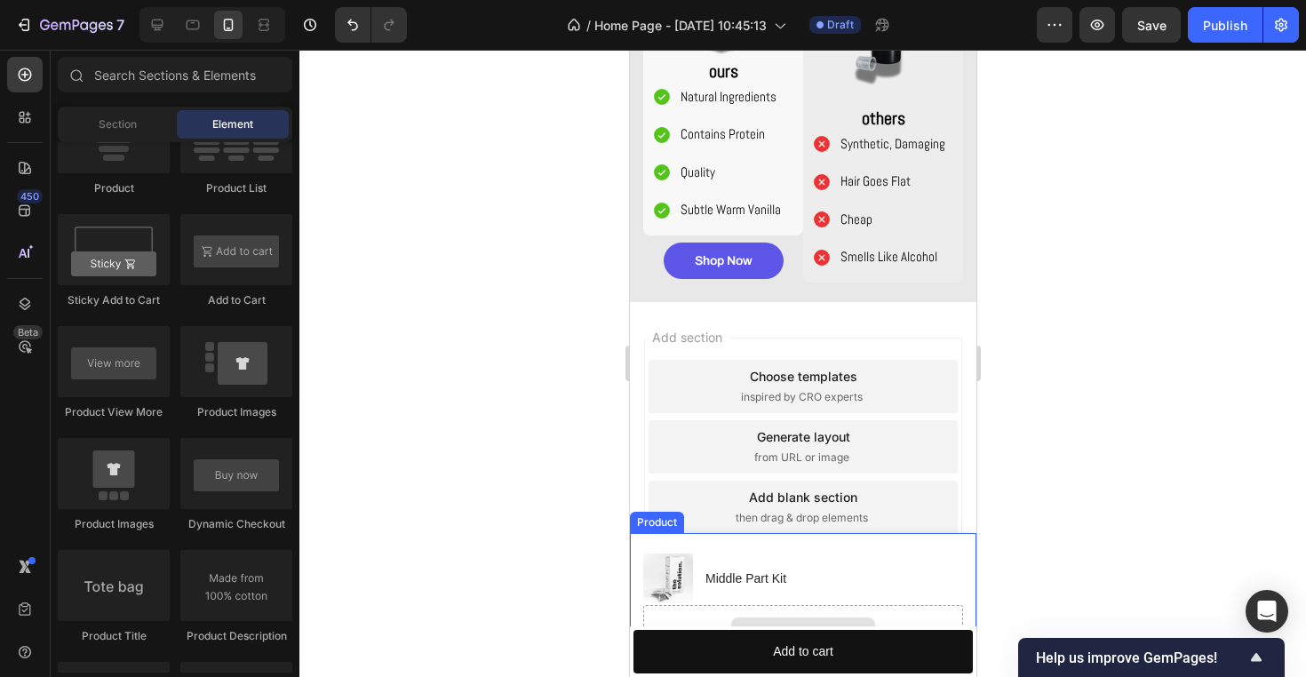
click at [798, 610] on div "Drop element here" at bounding box center [802, 631] width 320 height 53
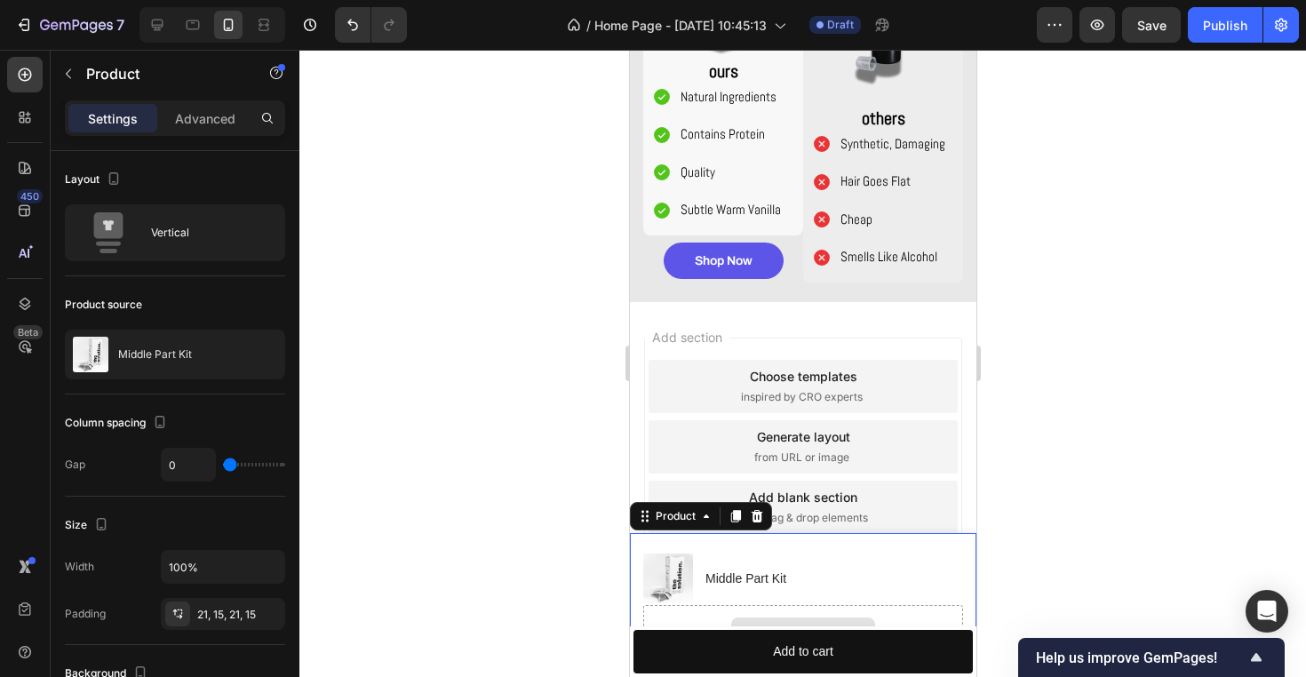
click at [829, 622] on div "Drop element here" at bounding box center [802, 631] width 144 height 28
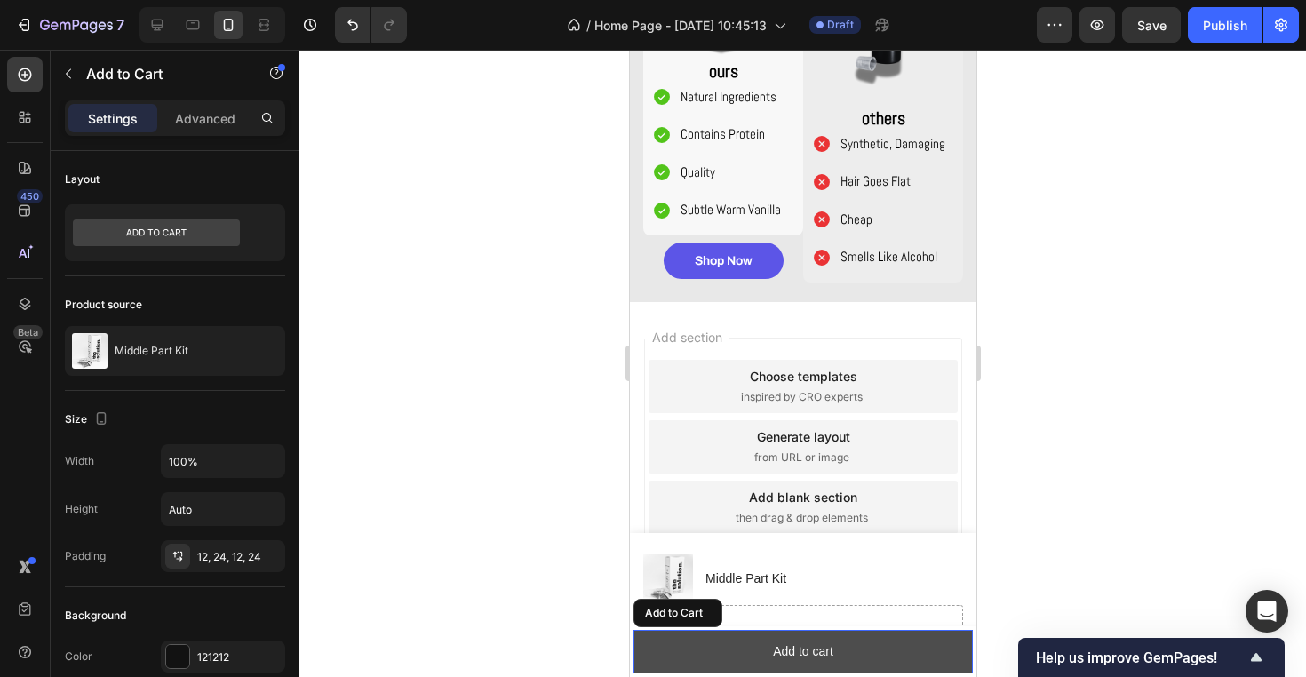
click at [845, 661] on button "Add to cart" at bounding box center [801, 652] width 339 height 44
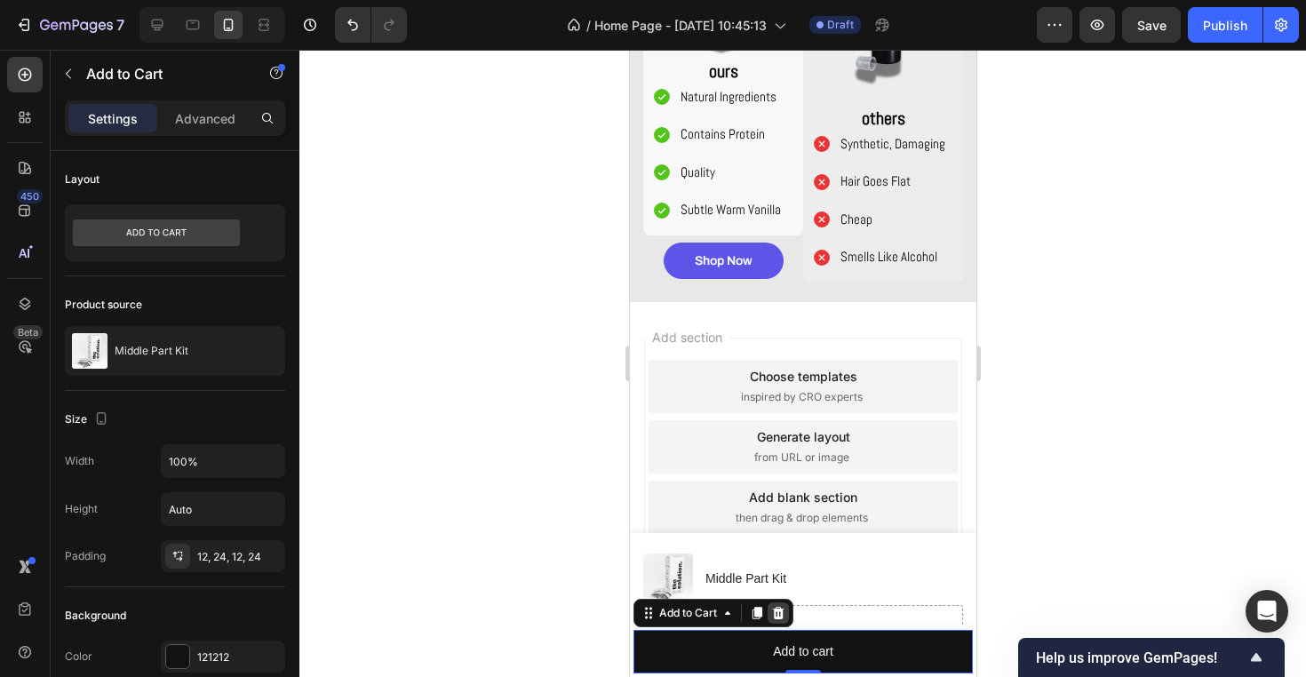
click at [775, 611] on icon at bounding box center [778, 613] width 12 height 12
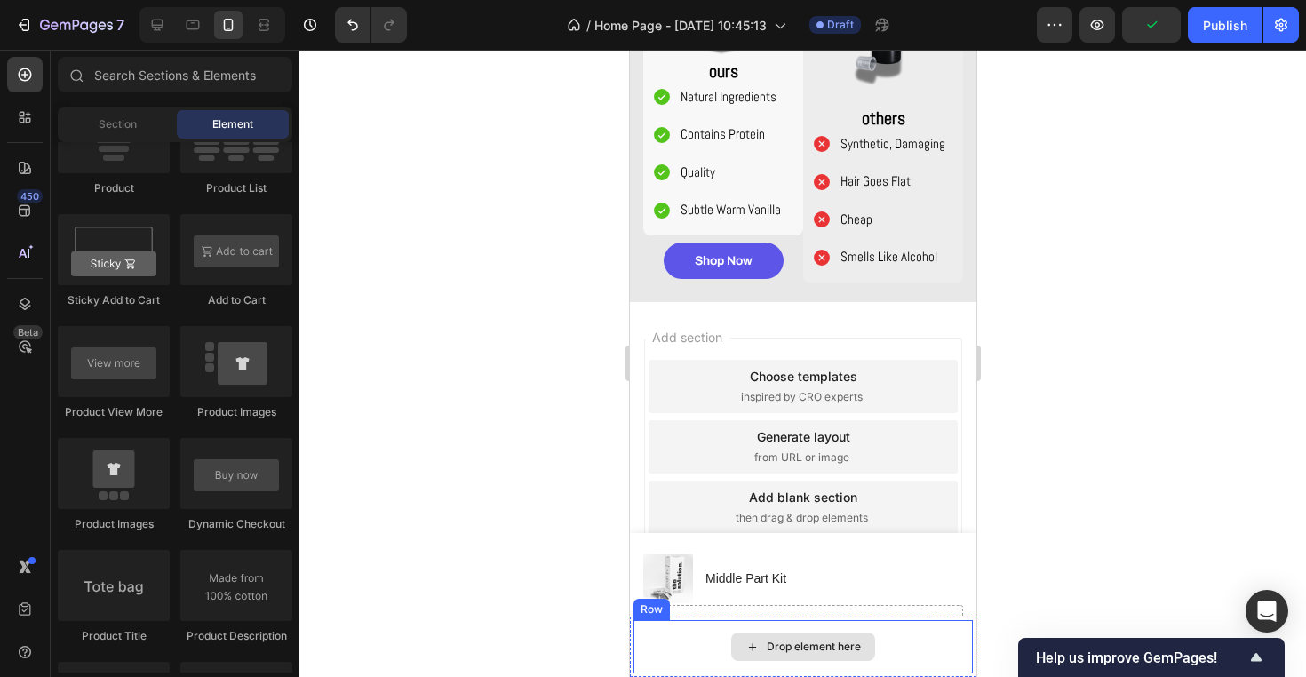
click at [853, 640] on div "Drop element here" at bounding box center [813, 646] width 94 height 14
click at [912, 639] on div "Drop element here" at bounding box center [801, 646] width 339 height 53
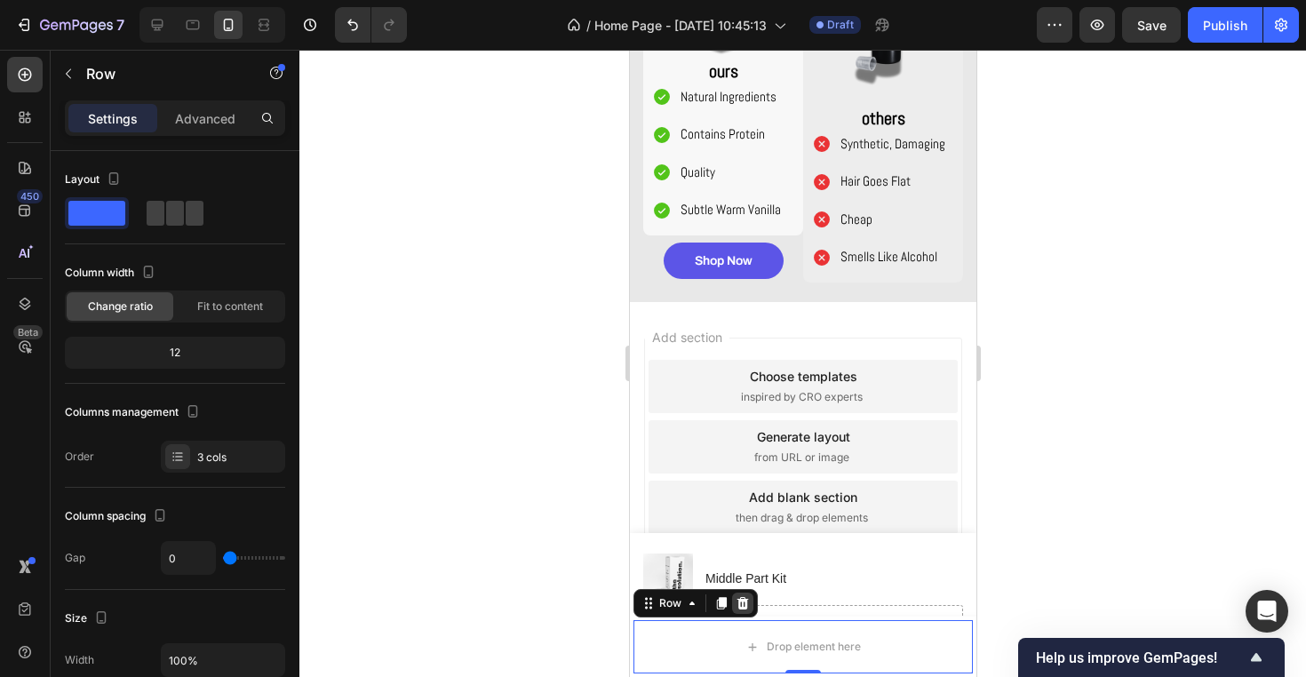
click at [748, 601] on icon at bounding box center [741, 603] width 14 height 14
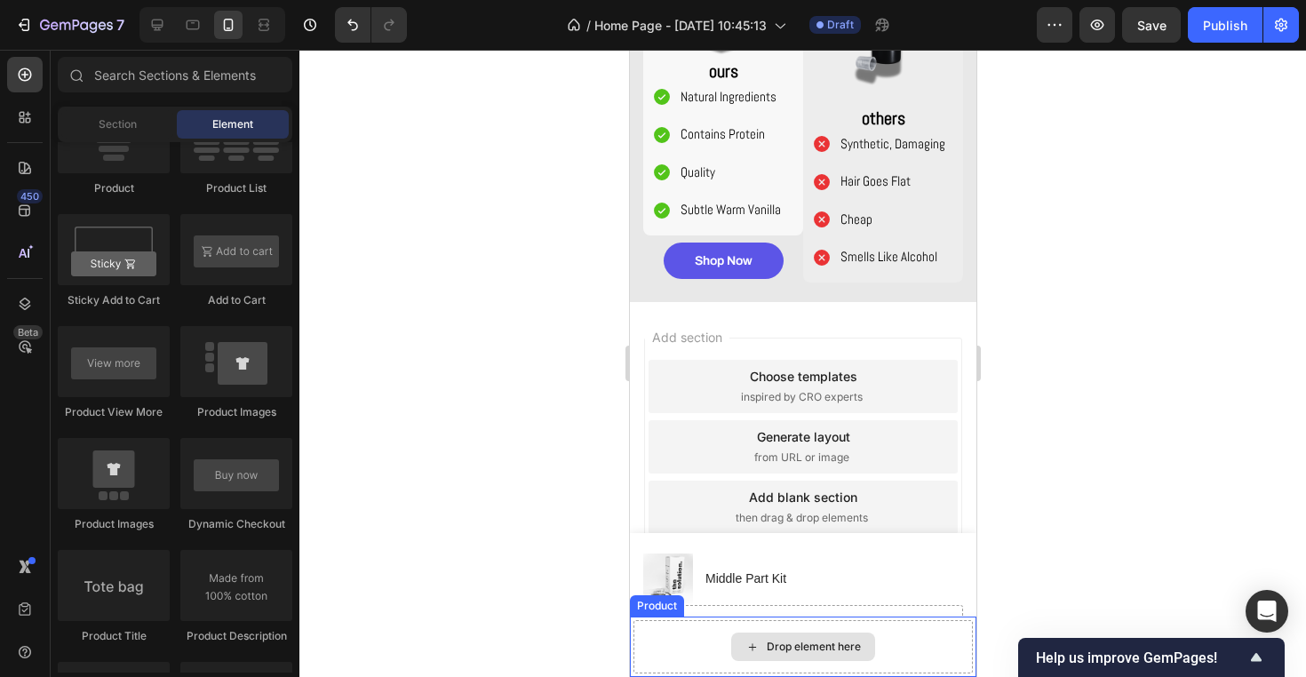
click at [788, 628] on div "Drop element here" at bounding box center [801, 646] width 339 height 53
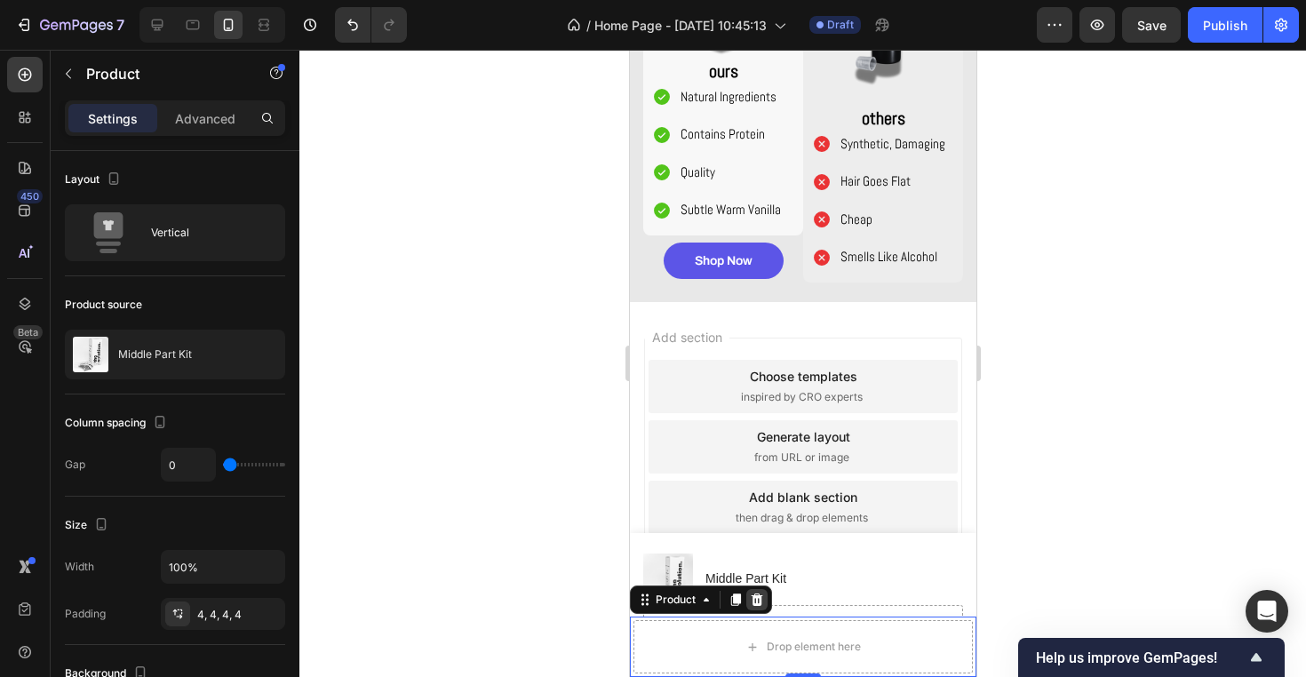
click at [758, 595] on icon at bounding box center [756, 599] width 12 height 12
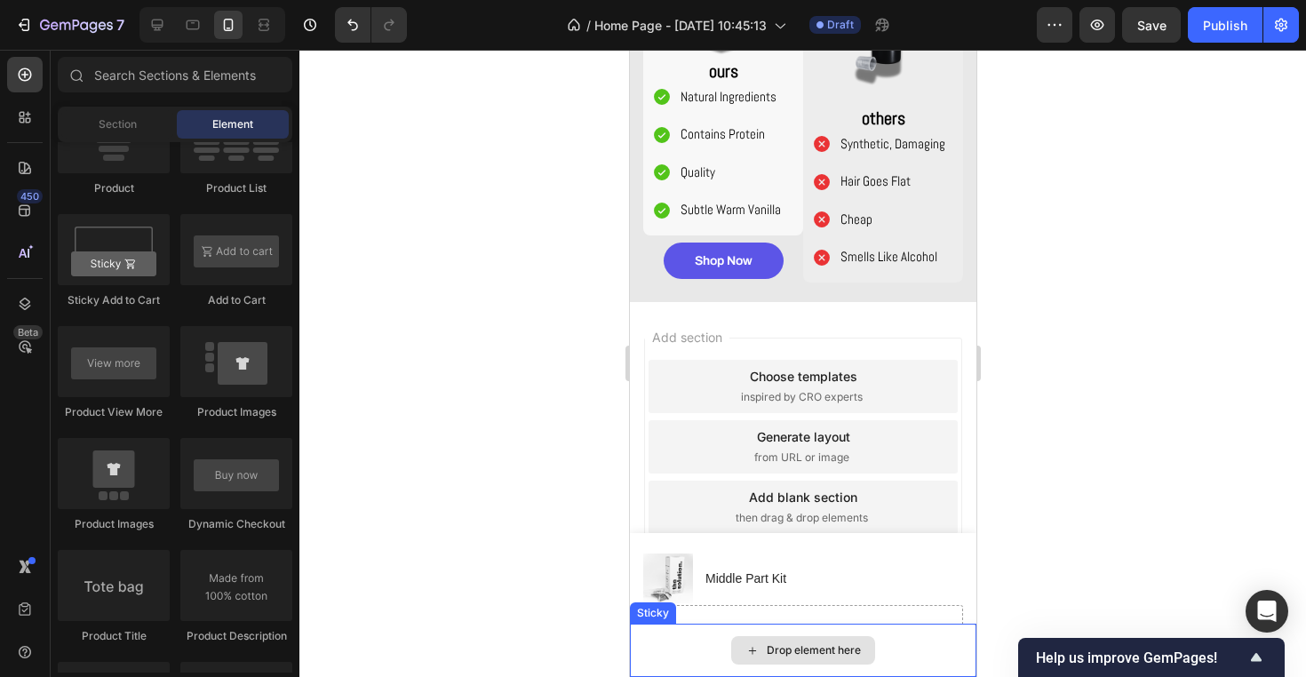
click at [796, 642] on div "Drop element here" at bounding box center [802, 650] width 144 height 28
click at [700, 646] on div "Drop element here" at bounding box center [802, 649] width 346 height 53
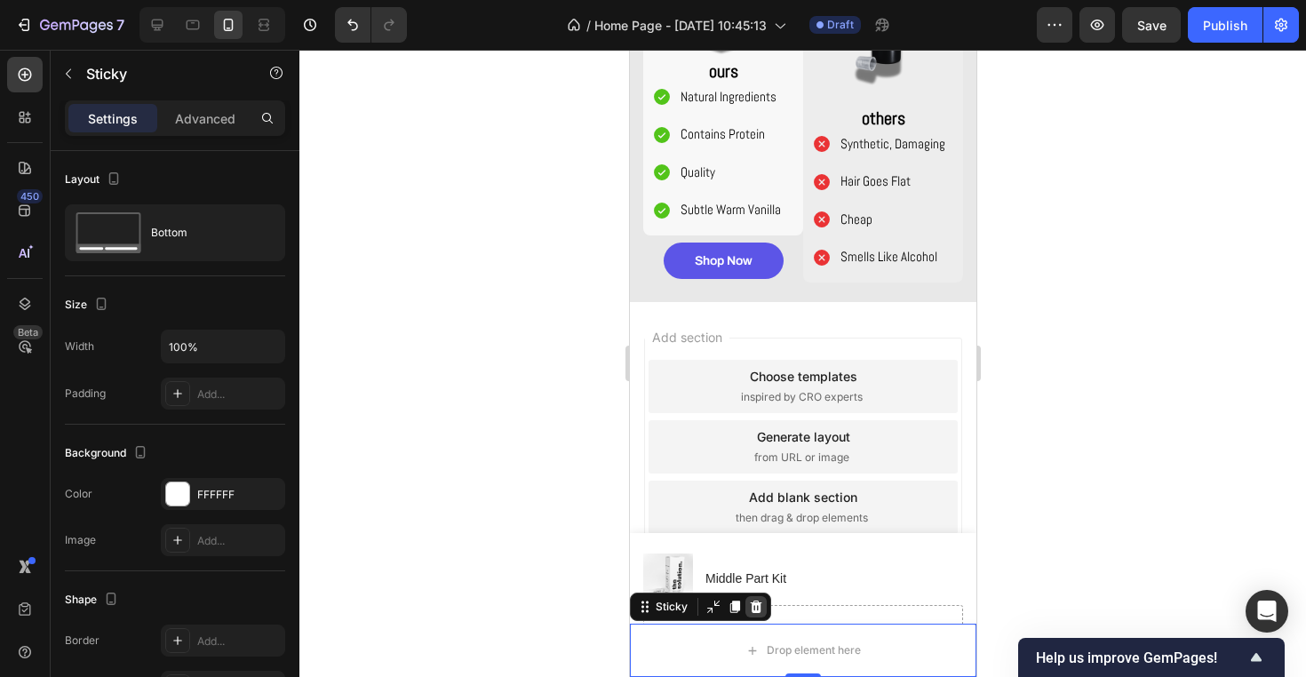
click at [752, 599] on icon at bounding box center [755, 606] width 14 height 14
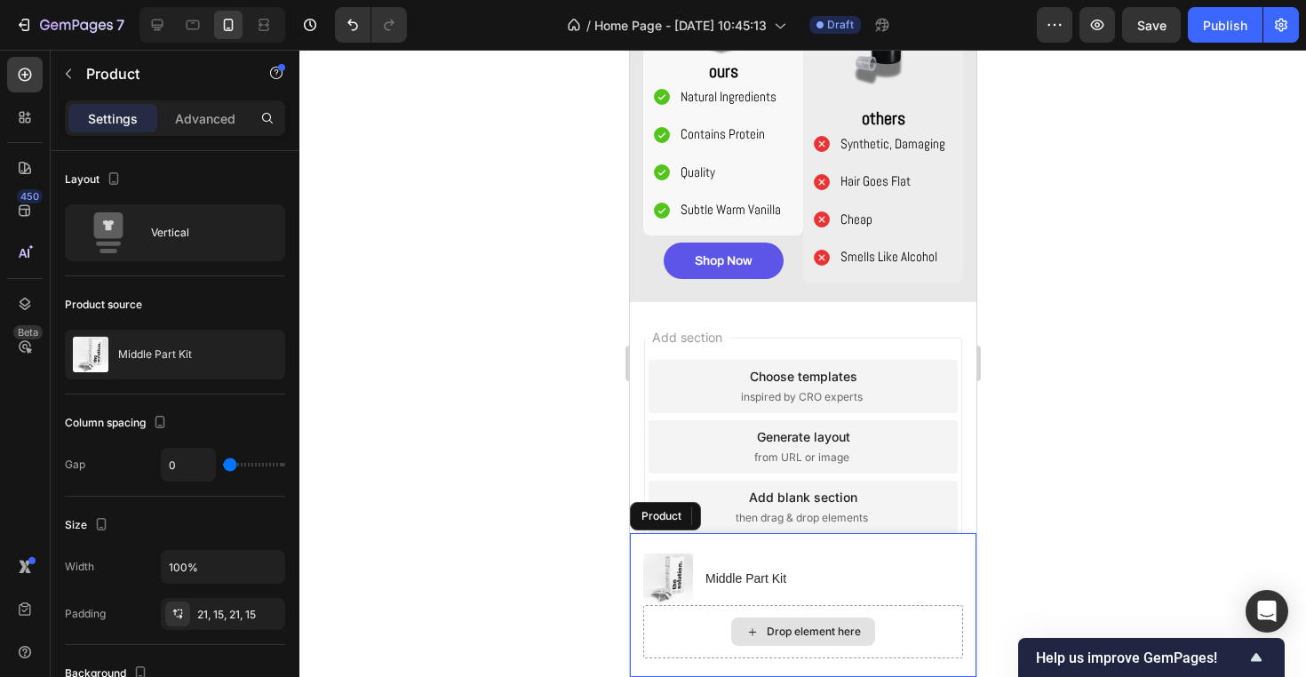
click at [694, 639] on div "Drop element here" at bounding box center [802, 631] width 320 height 53
click at [187, 116] on p "Advanced" at bounding box center [205, 118] width 60 height 19
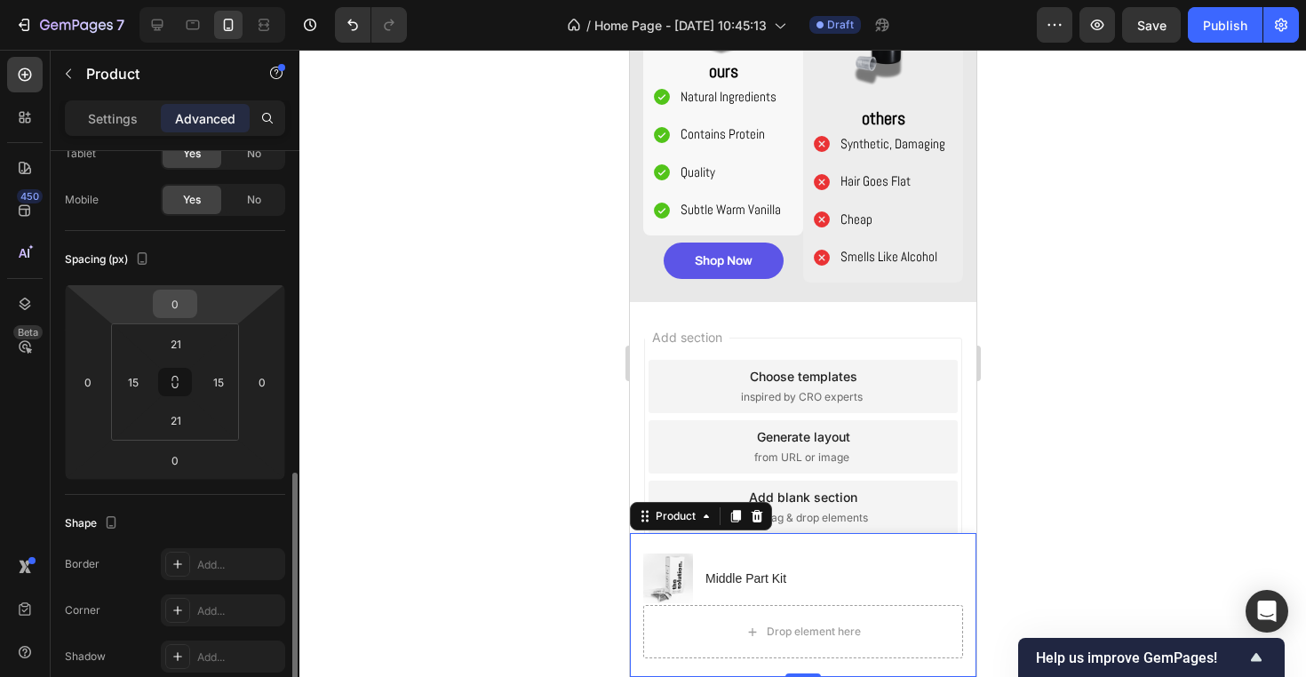
scroll to position [359, 0]
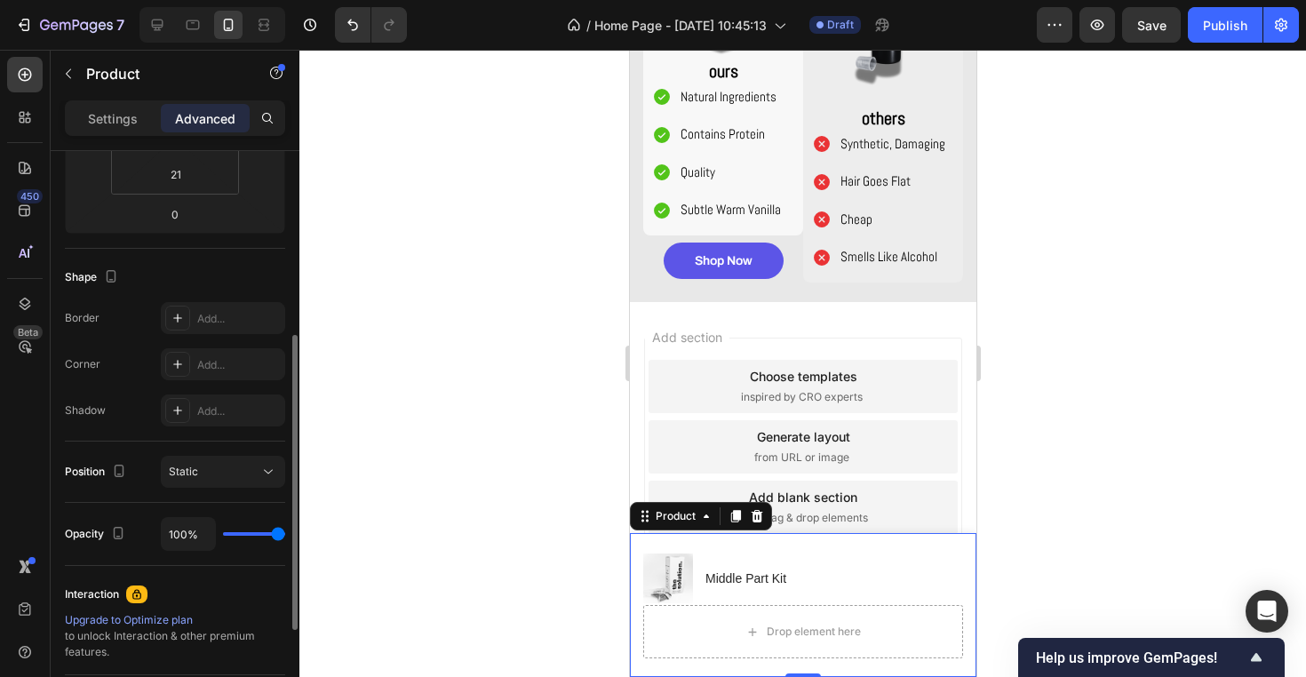
click at [368, 287] on div at bounding box center [802, 363] width 1006 height 627
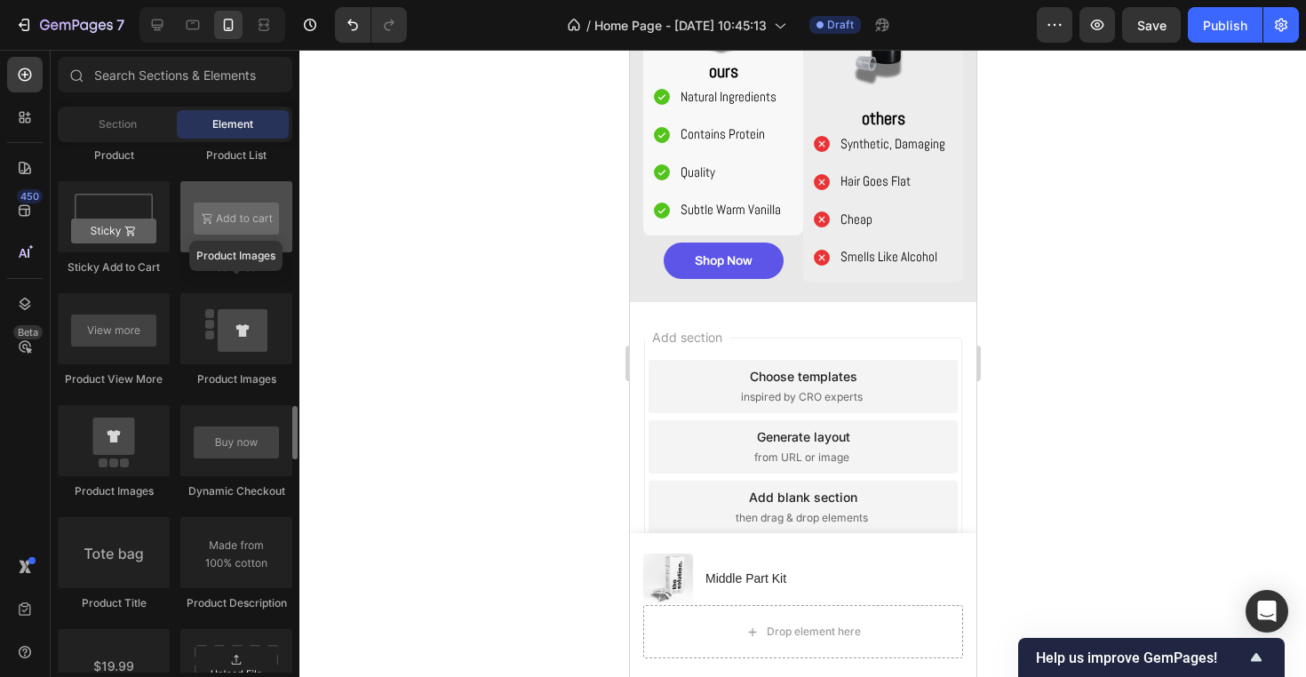
scroll to position [2472, 0]
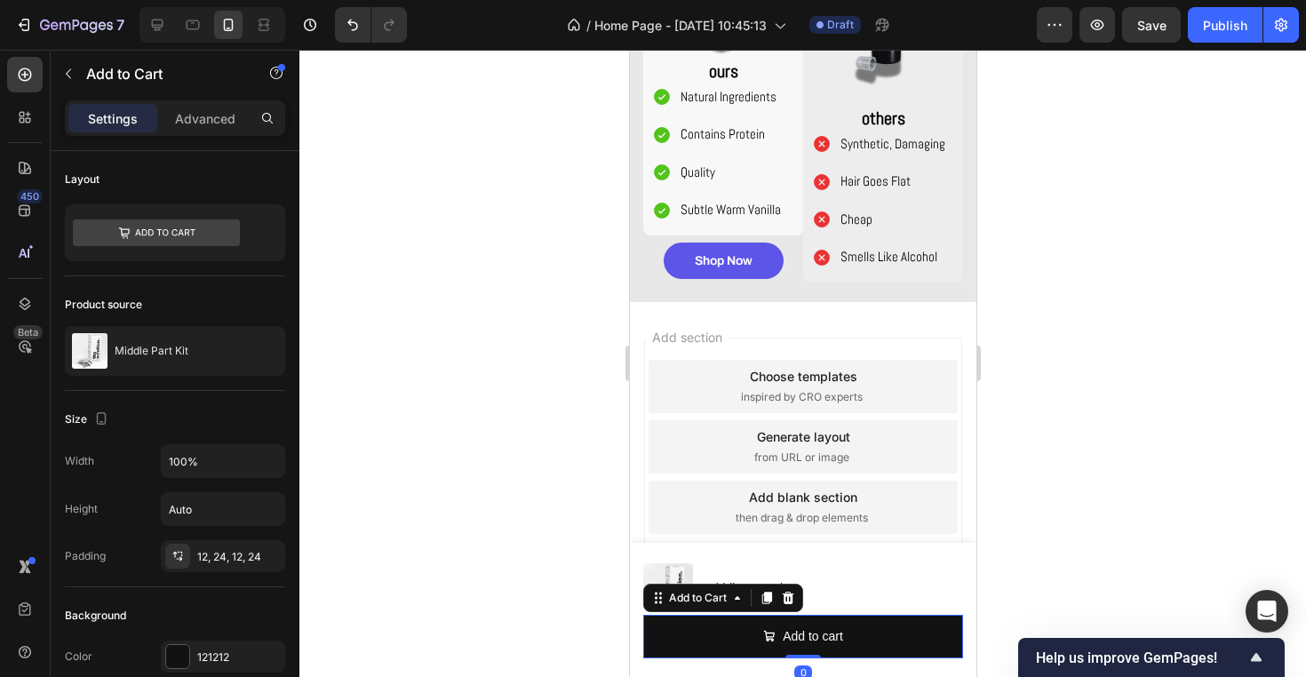
click at [426, 544] on div at bounding box center [802, 363] width 1006 height 627
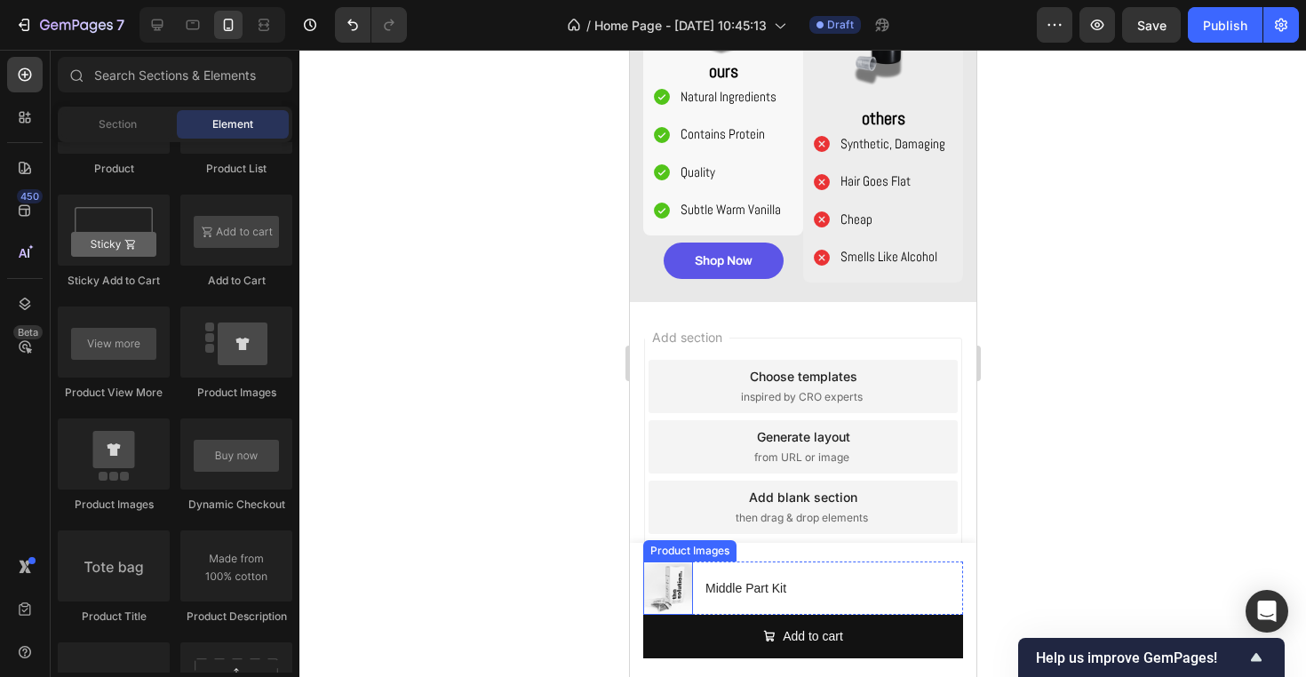
click at [684, 593] on img at bounding box center [667, 588] width 50 height 50
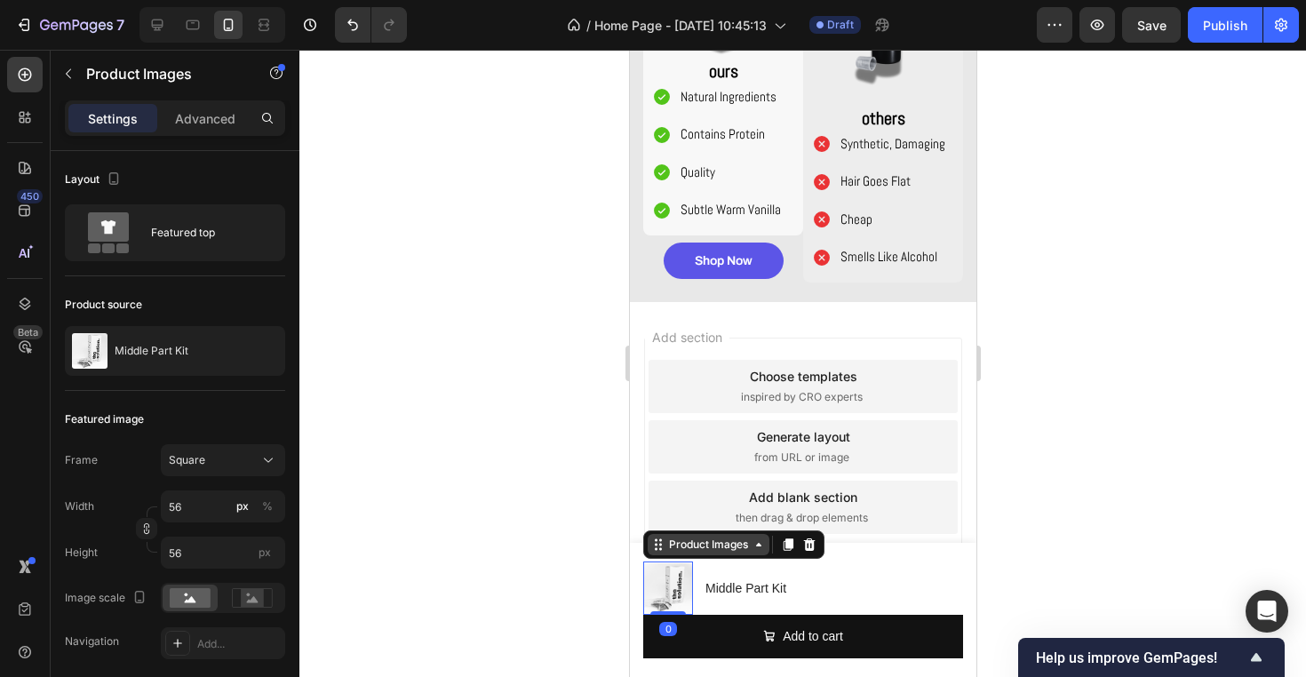
click at [733, 542] on div "Product Images" at bounding box center [707, 544] width 86 height 16
click at [683, 591] on img at bounding box center [667, 588] width 50 height 50
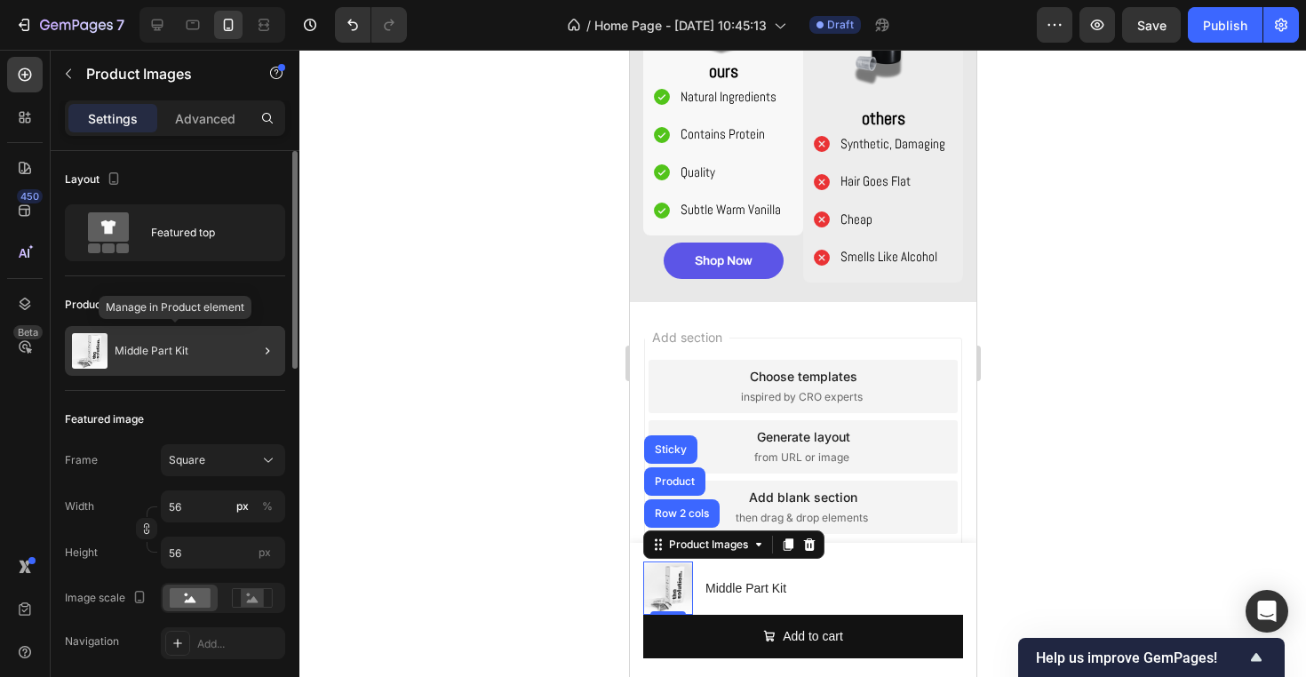
click at [234, 349] on div "Middle Part Kit" at bounding box center [175, 351] width 220 height 50
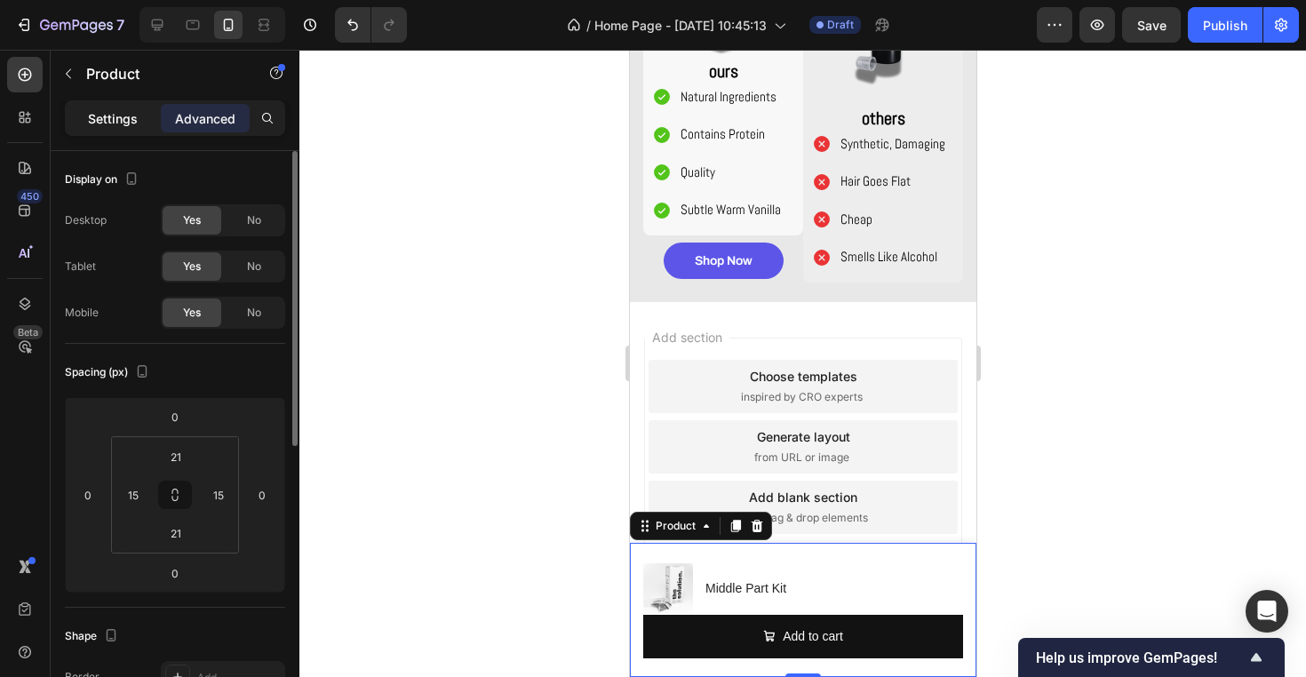
click at [129, 118] on p "Settings" at bounding box center [113, 118] width 50 height 19
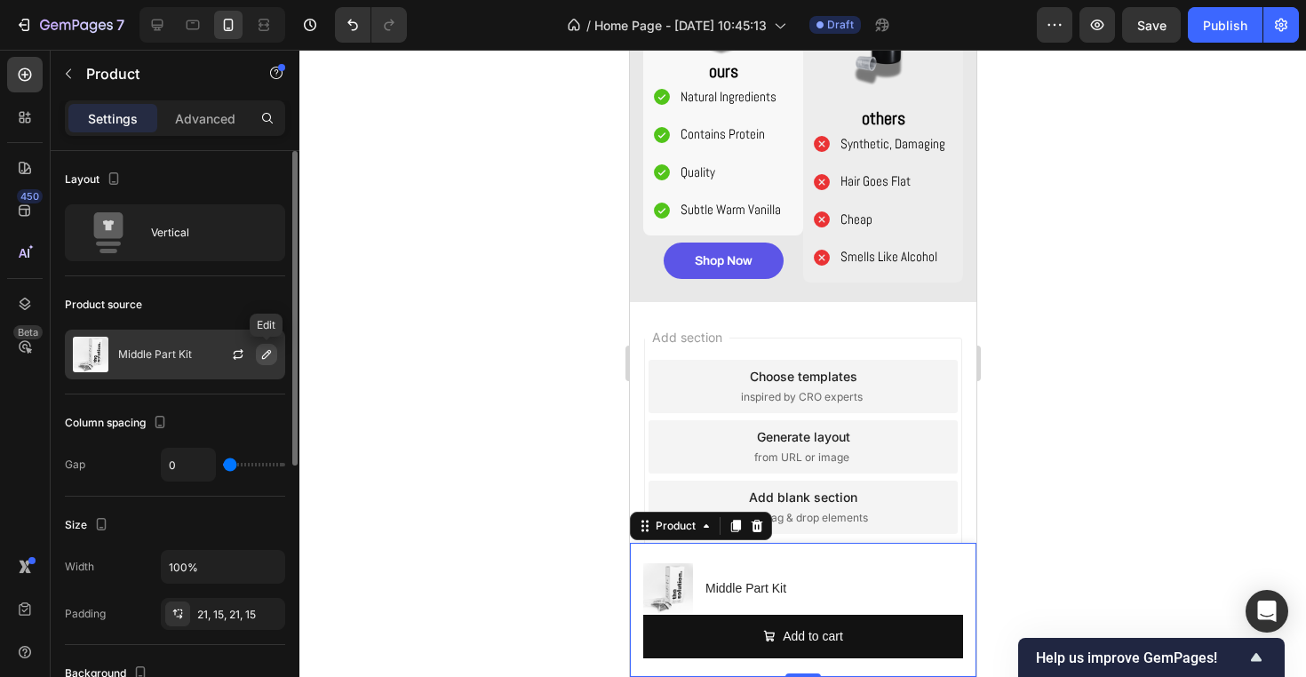
click at [264, 356] on icon "button" at bounding box center [266, 354] width 14 height 14
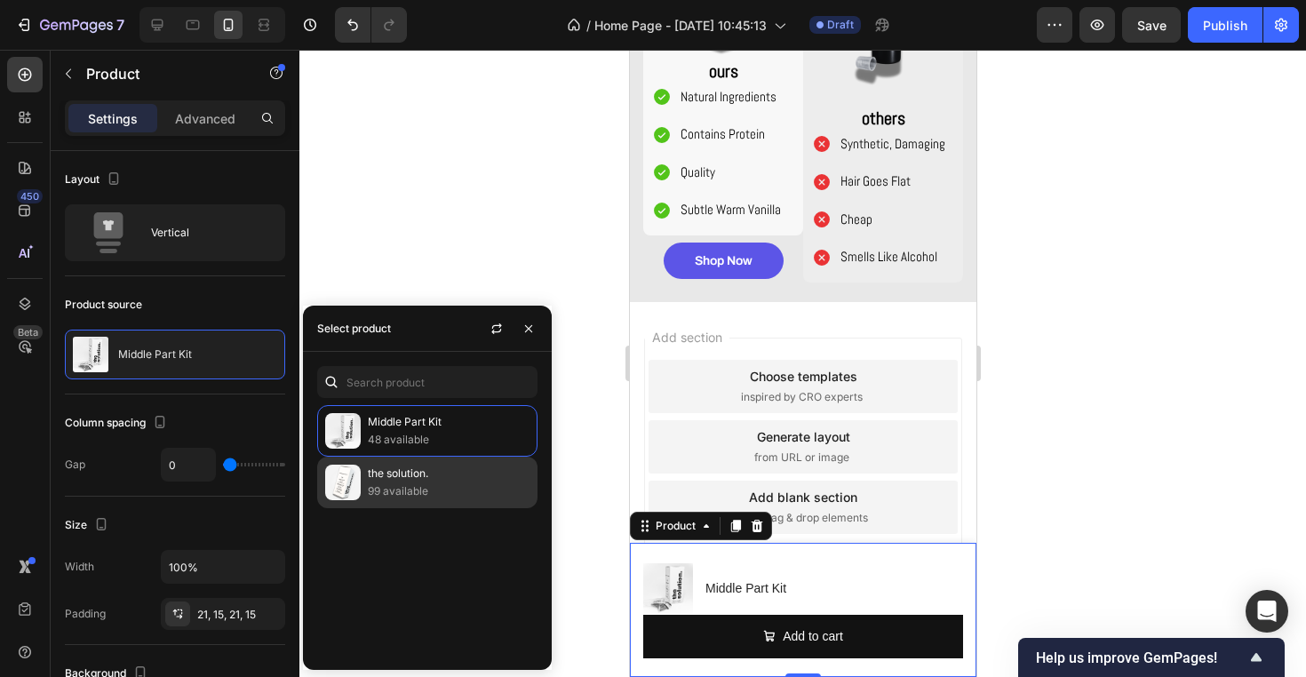
click at [413, 481] on p "the solution." at bounding box center [449, 473] width 162 height 18
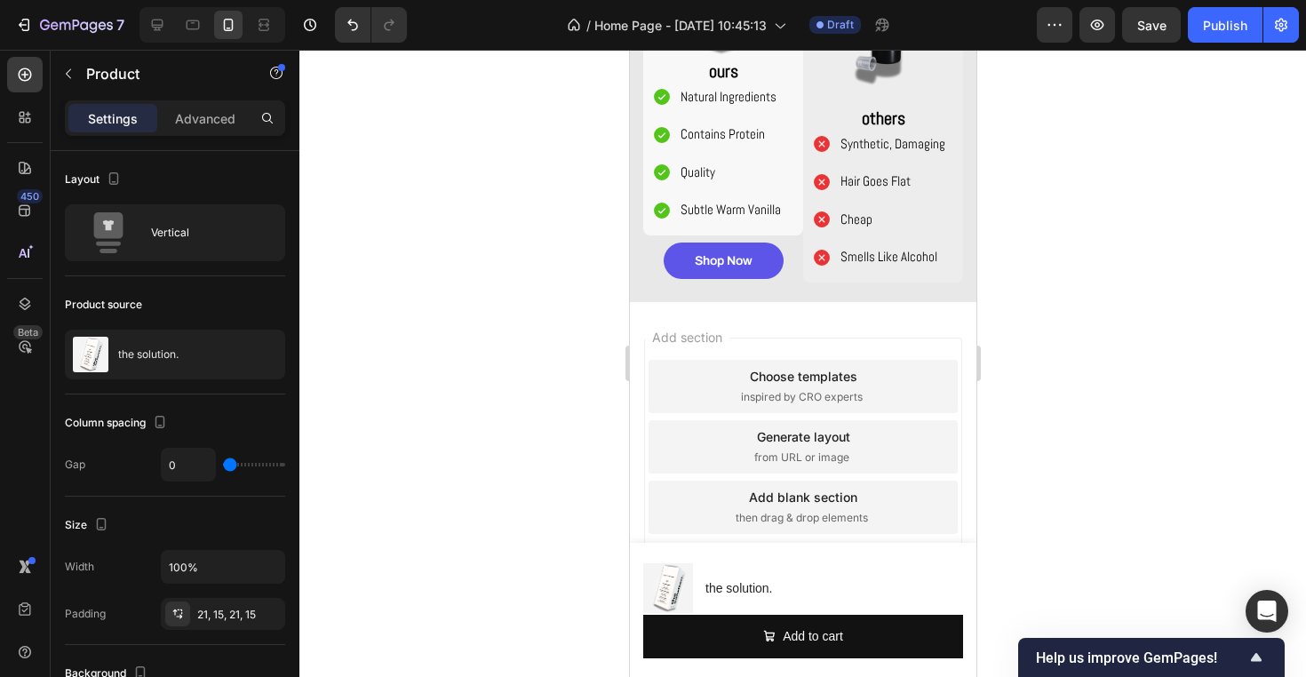
click at [464, 234] on div at bounding box center [802, 363] width 1006 height 627
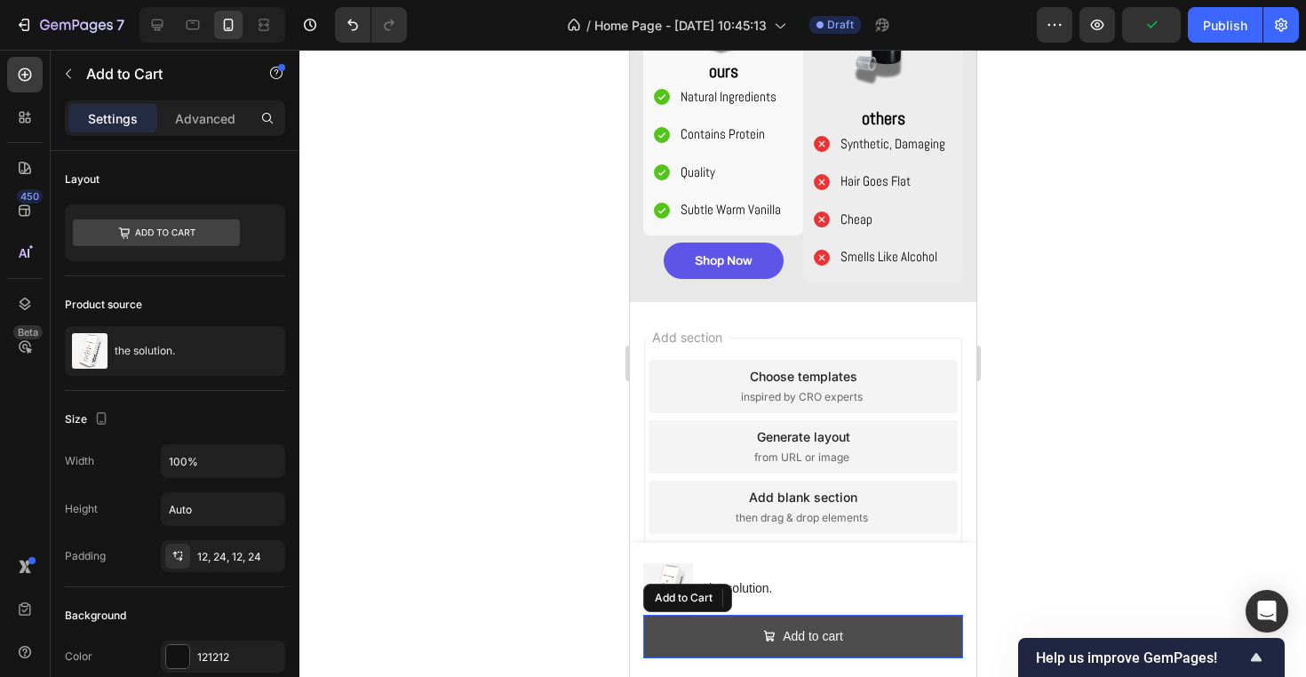
click at [917, 637] on button "Add to cart" at bounding box center [802, 637] width 320 height 44
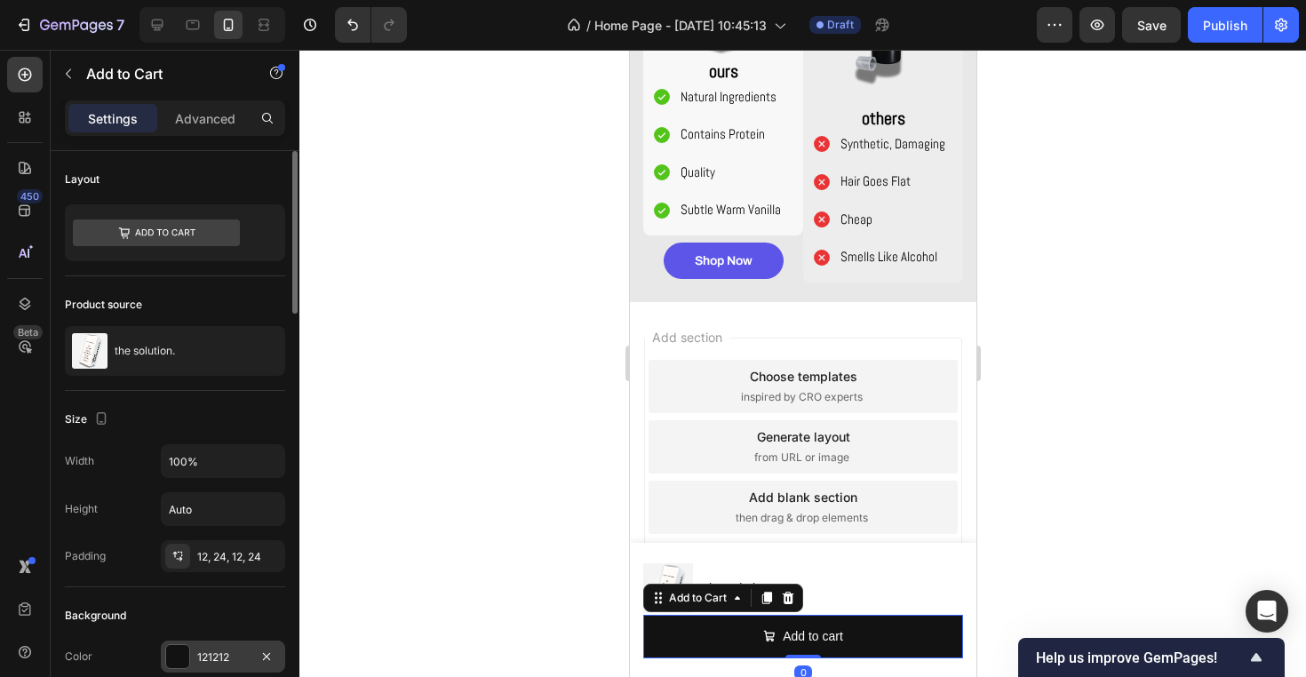
click at [243, 664] on div "121212" at bounding box center [223, 657] width 52 height 16
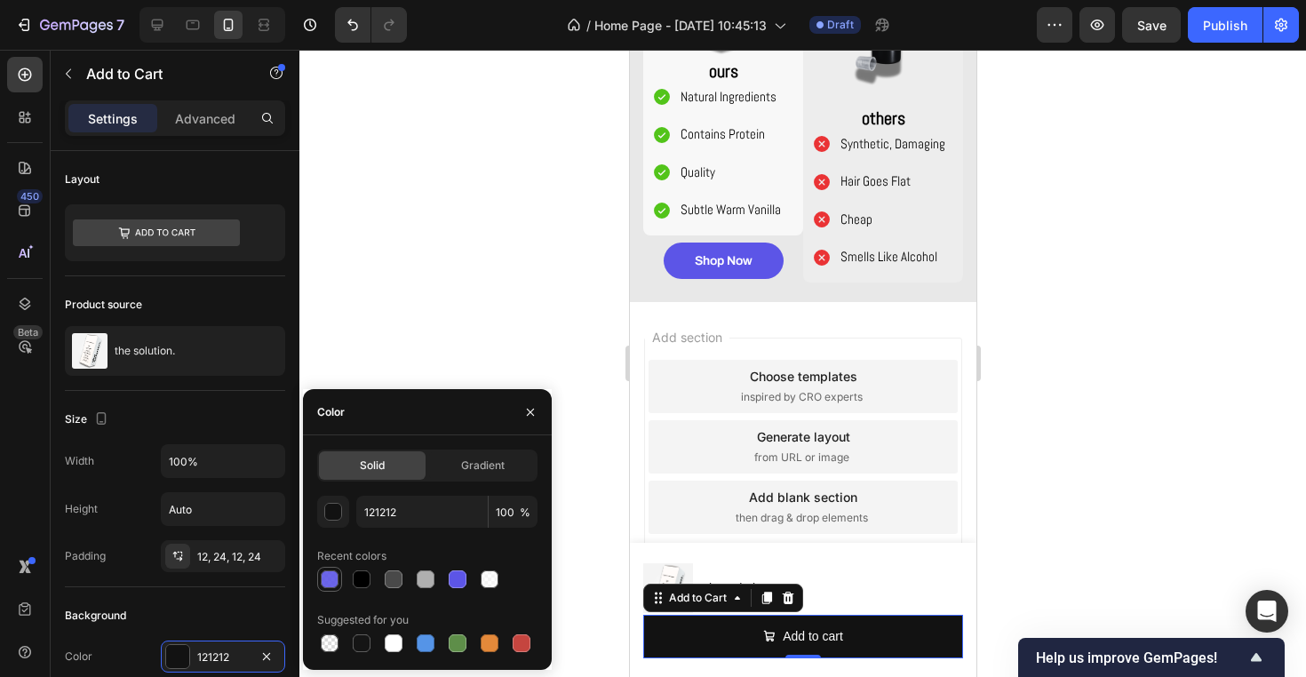
click at [330, 570] on div at bounding box center [330, 579] width 18 height 18
type input "5C55E7"
type input "90"
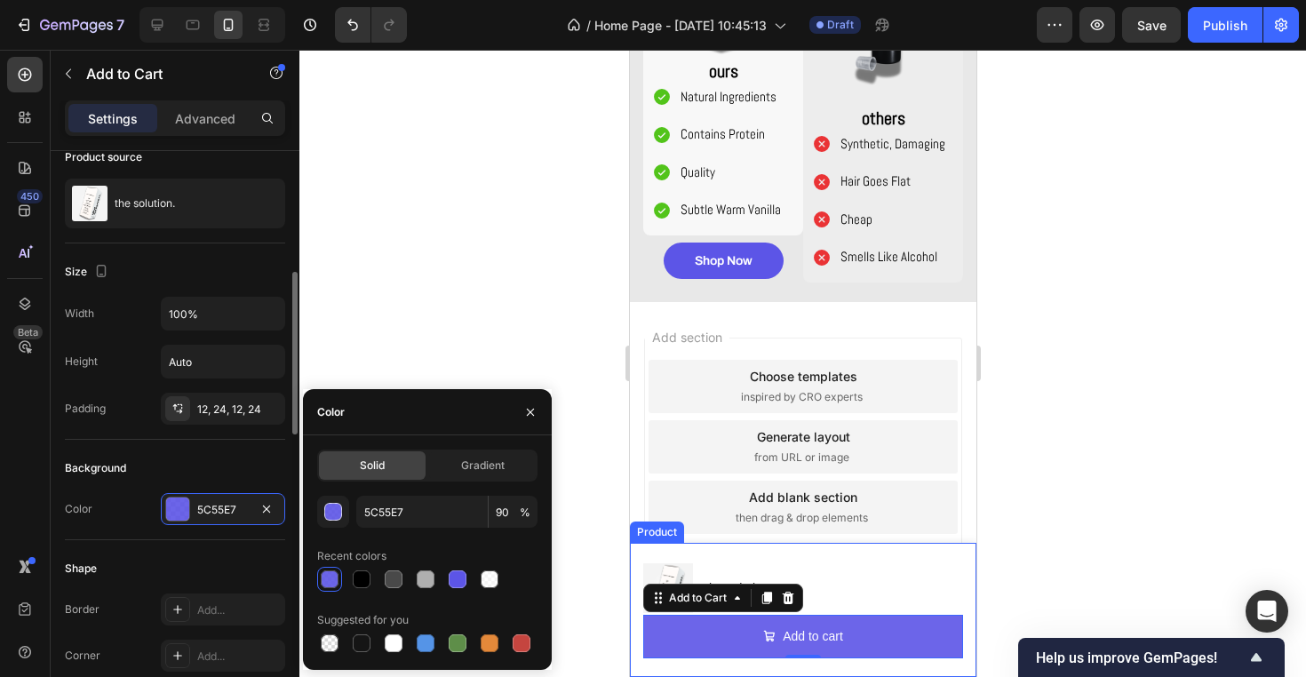
scroll to position [220, 0]
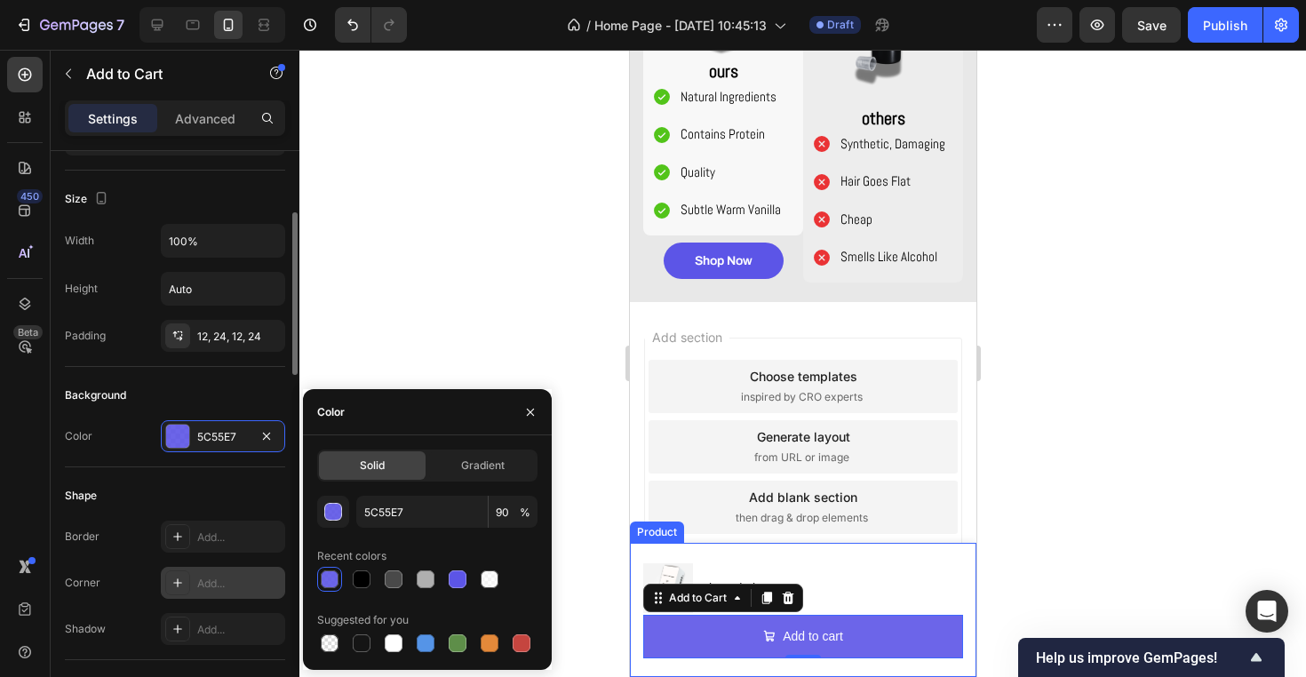
click at [225, 587] on div "Add..." at bounding box center [238, 583] width 83 height 16
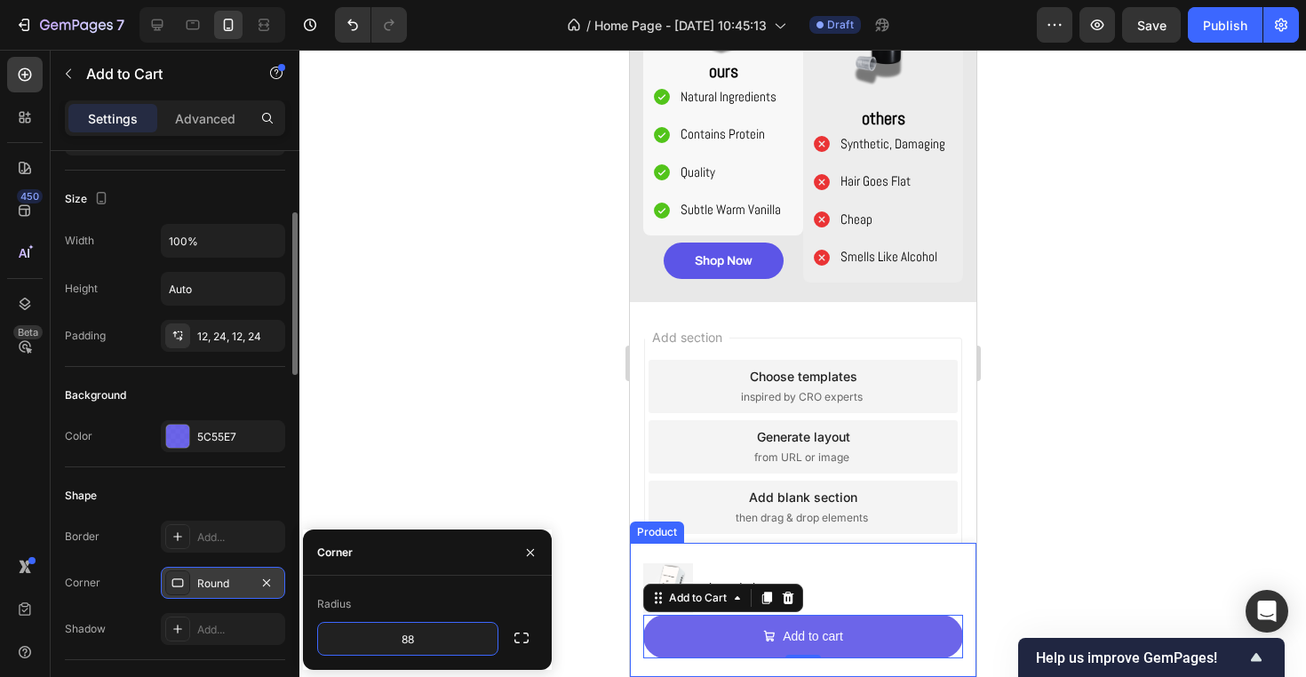
type input "888"
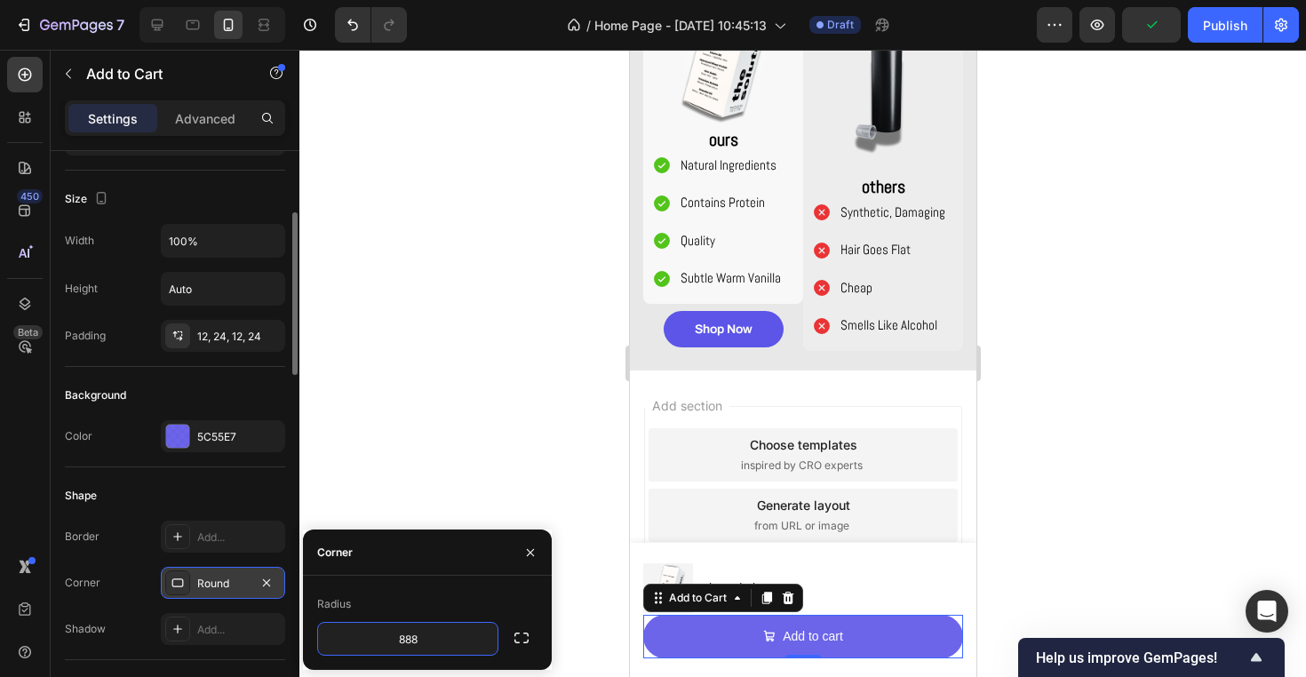
scroll to position [1312, 0]
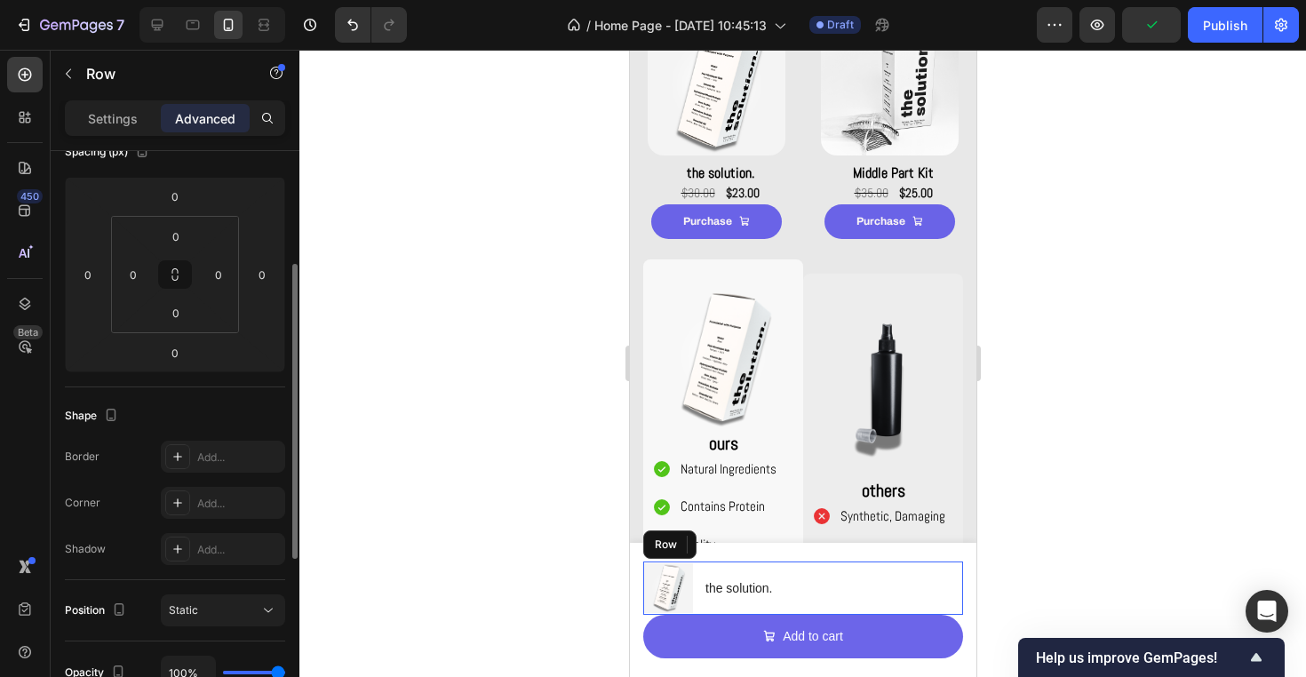
click at [903, 599] on div "Product Images the solution. Product Title Row" at bounding box center [802, 587] width 320 height 53
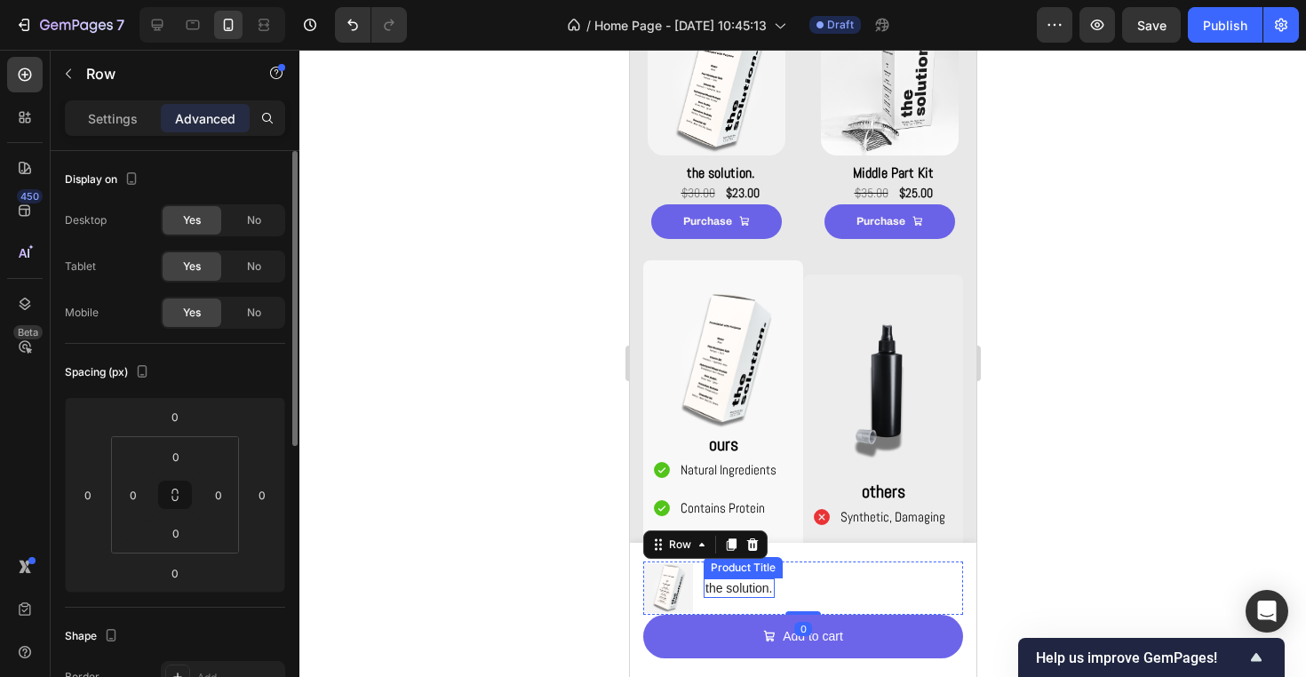
click at [758, 591] on h1 "the solution." at bounding box center [737, 588] width 71 height 20
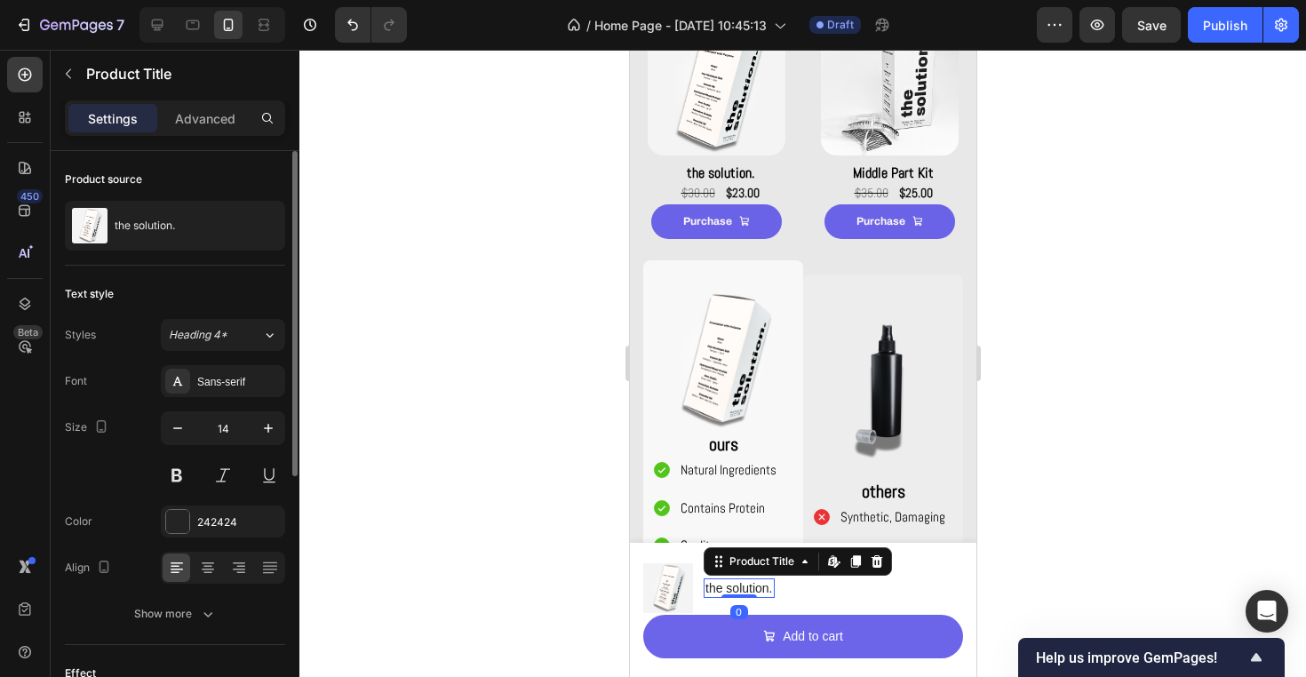
click at [764, 587] on h1 "the solution." at bounding box center [737, 588] width 71 height 20
click at [246, 385] on div "Sans-serif" at bounding box center [238, 382] width 83 height 16
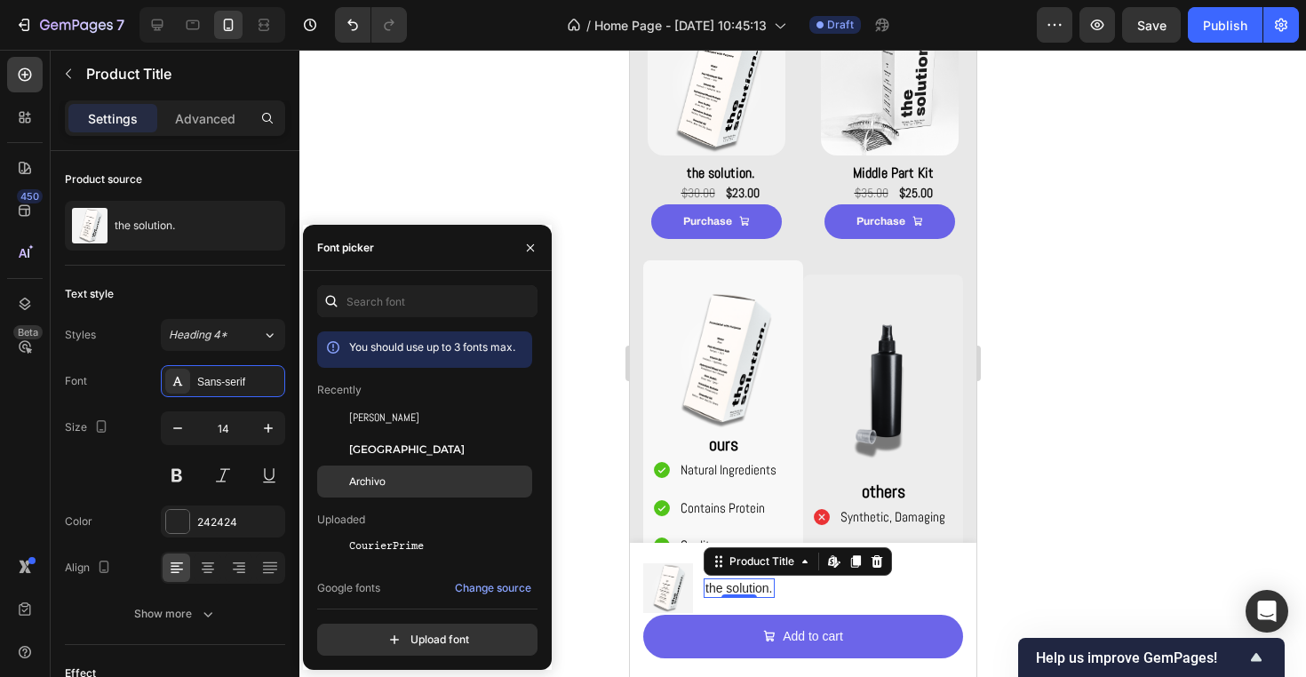
click at [396, 476] on div "Archivo" at bounding box center [438, 481] width 179 height 16
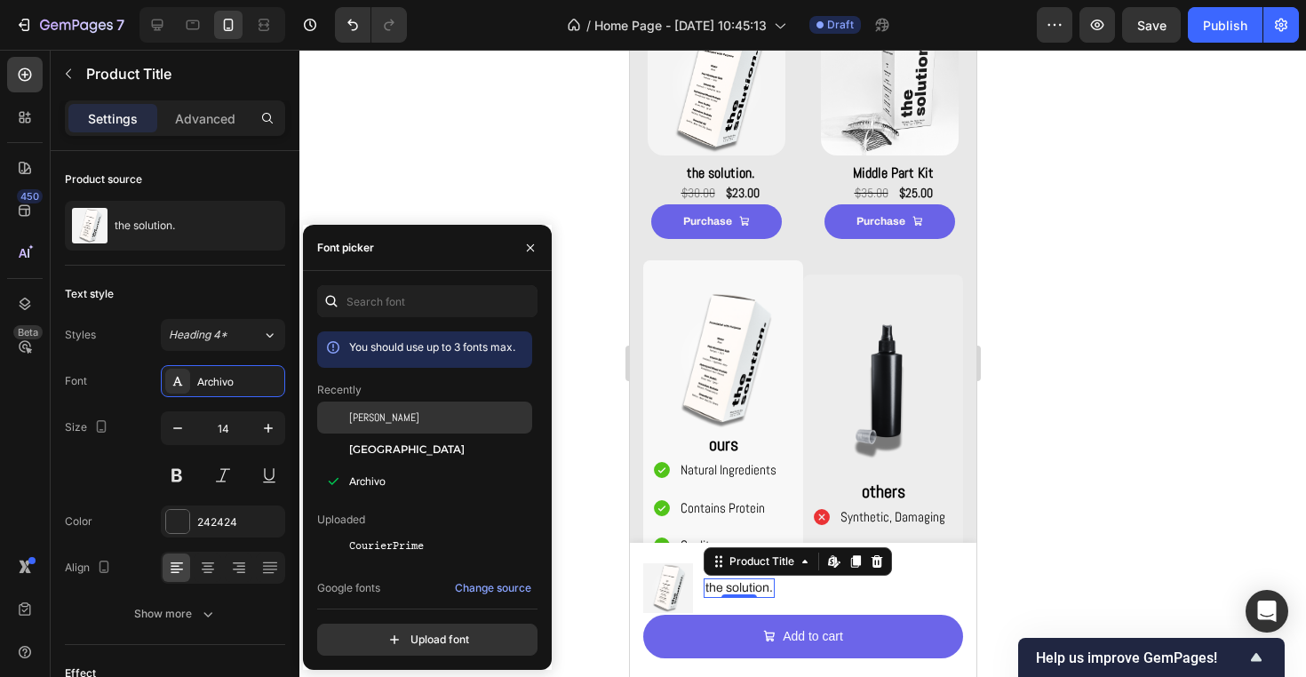
click at [403, 414] on div "[PERSON_NAME]" at bounding box center [438, 417] width 179 height 16
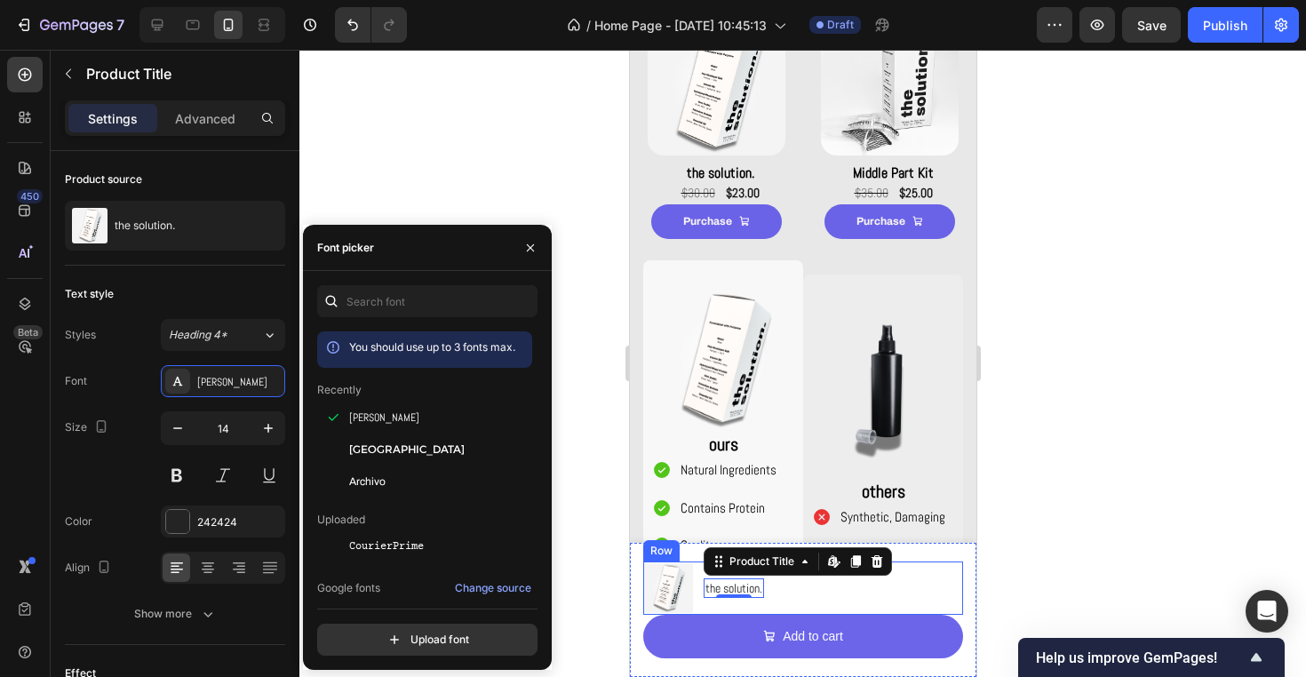
click at [893, 599] on div "Product Images the solution. Product Title Edit content in Shopify 0 Row" at bounding box center [802, 587] width 320 height 53
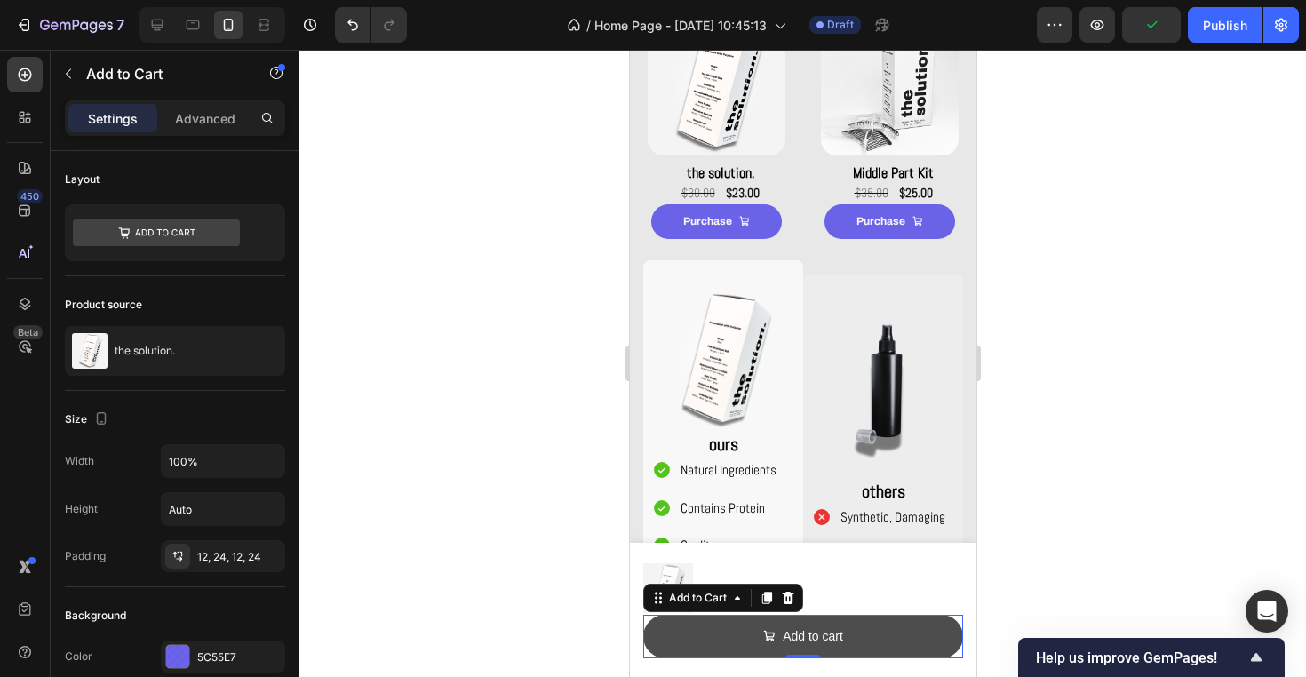
click at [774, 645] on span "Add to cart" at bounding box center [768, 636] width 12 height 22
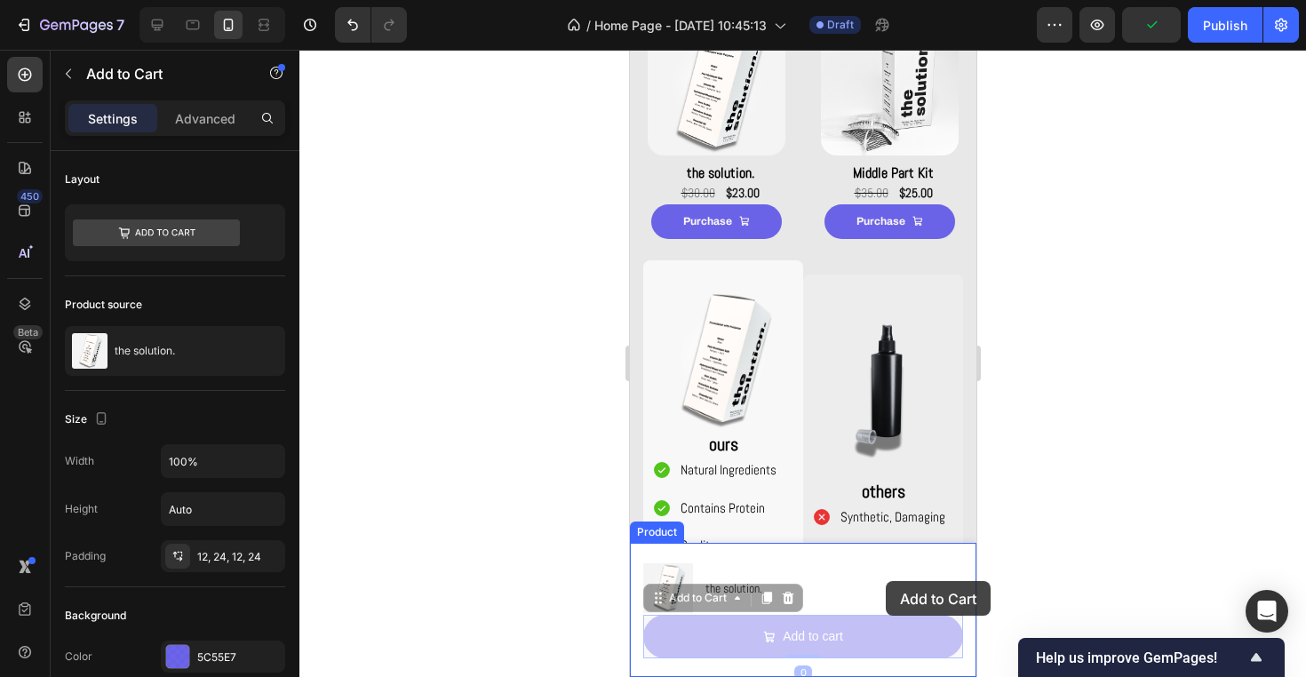
drag, startPoint x: 719, startPoint y: 643, endPoint x: 885, endPoint y: 581, distance: 176.5
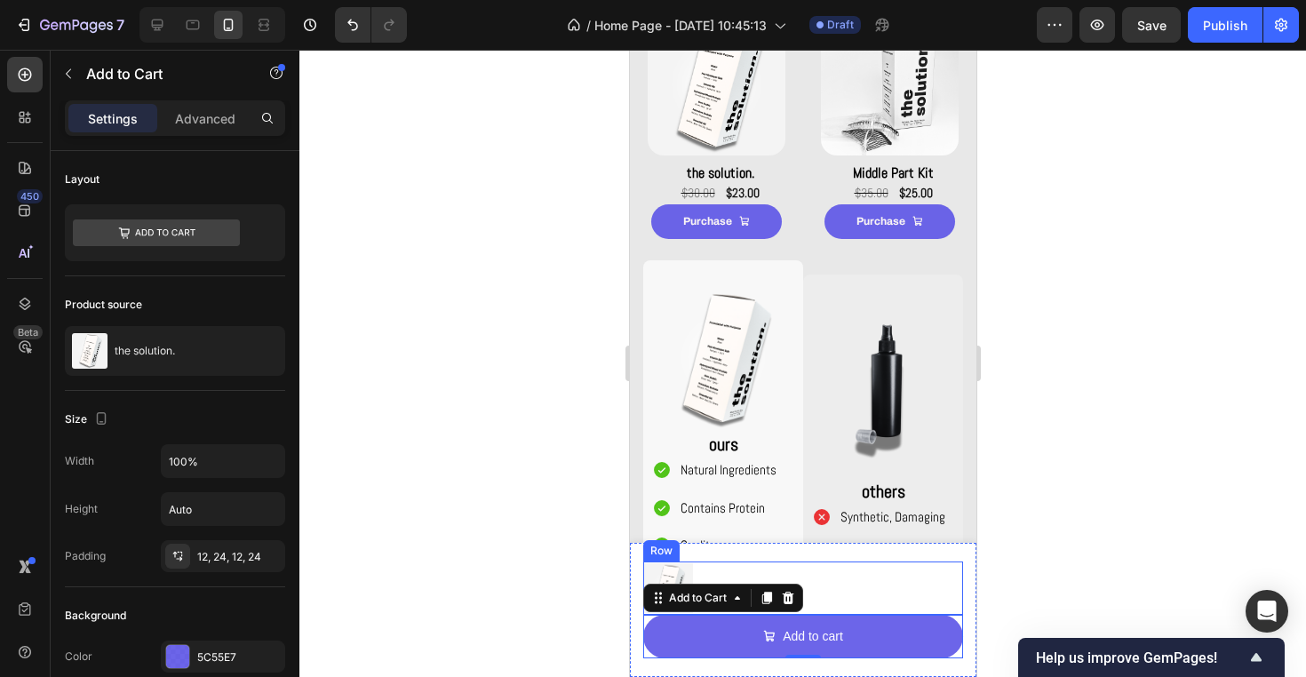
click at [906, 602] on div "Product Images the solution. Product Title Row" at bounding box center [802, 587] width 320 height 53
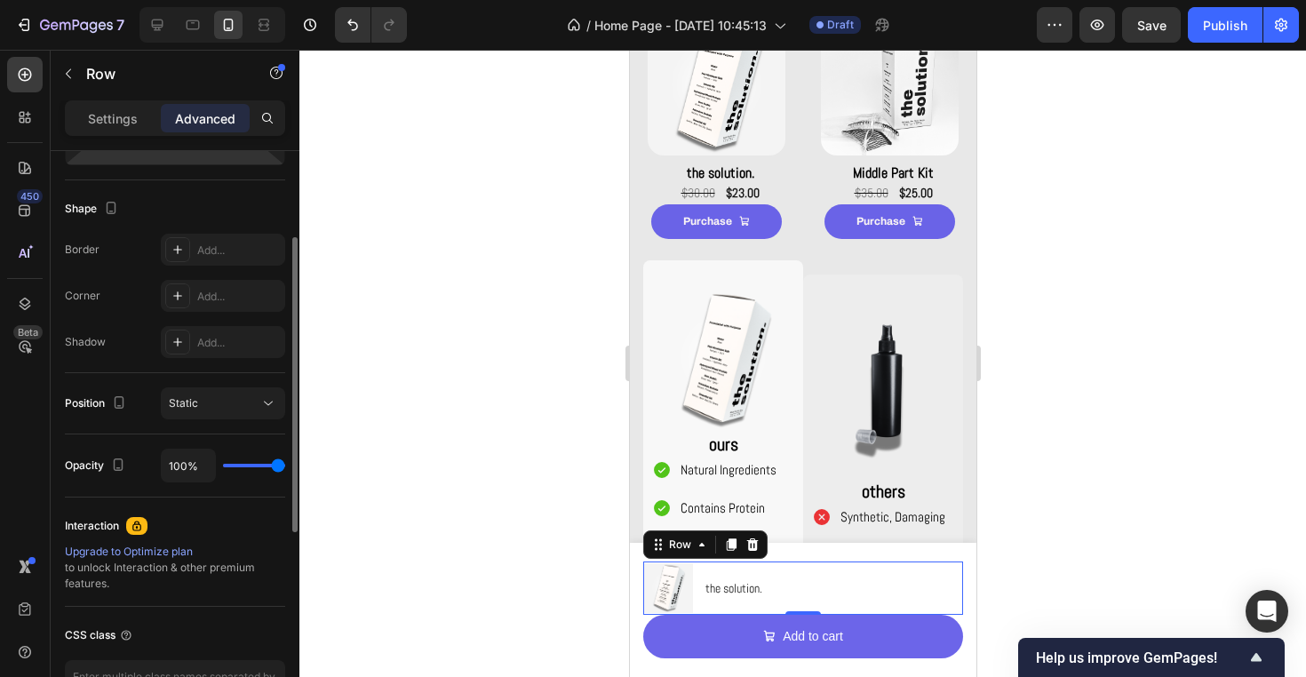
scroll to position [427, 0]
click at [124, 129] on div "Settings" at bounding box center [112, 118] width 89 height 28
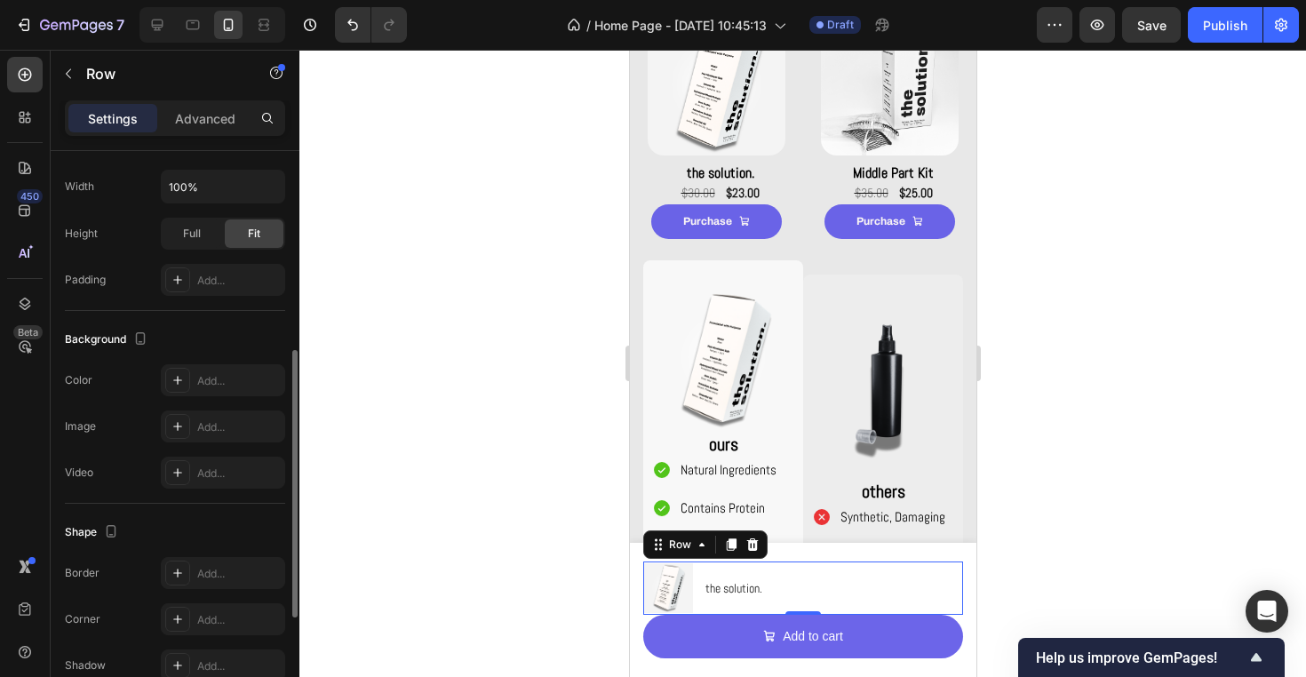
scroll to position [0, 0]
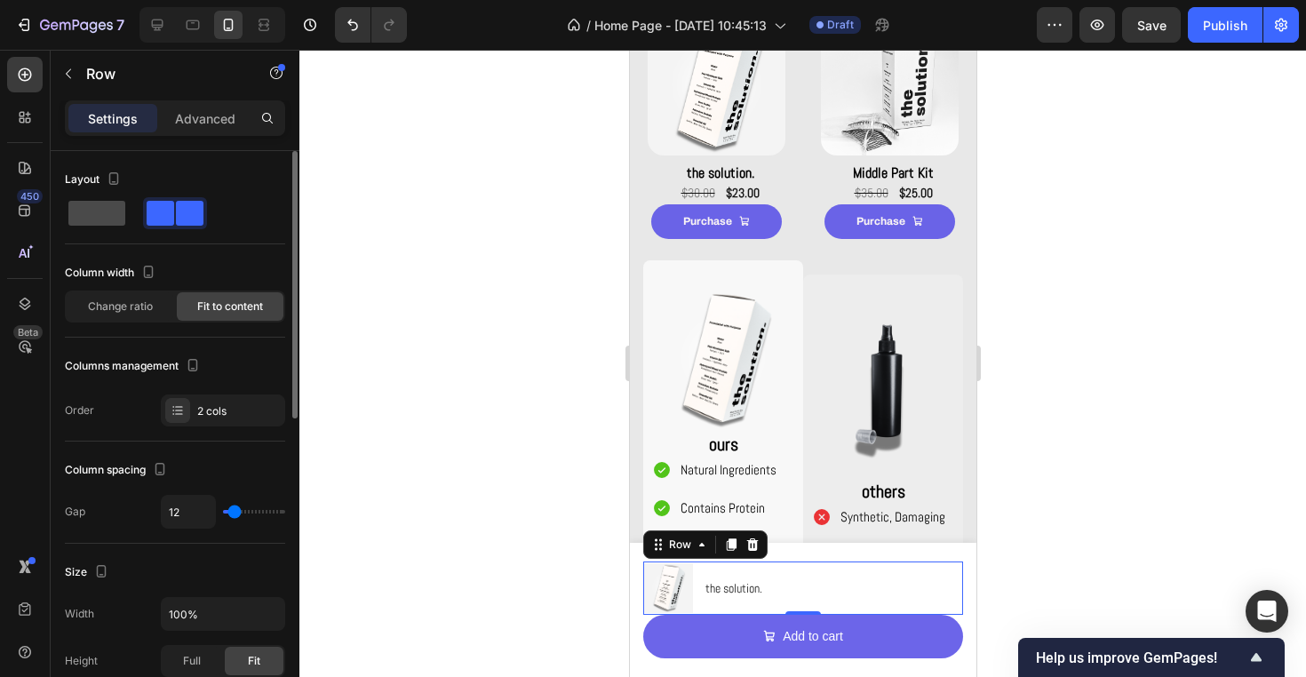
click at [105, 213] on span at bounding box center [96, 213] width 57 height 25
type input "0"
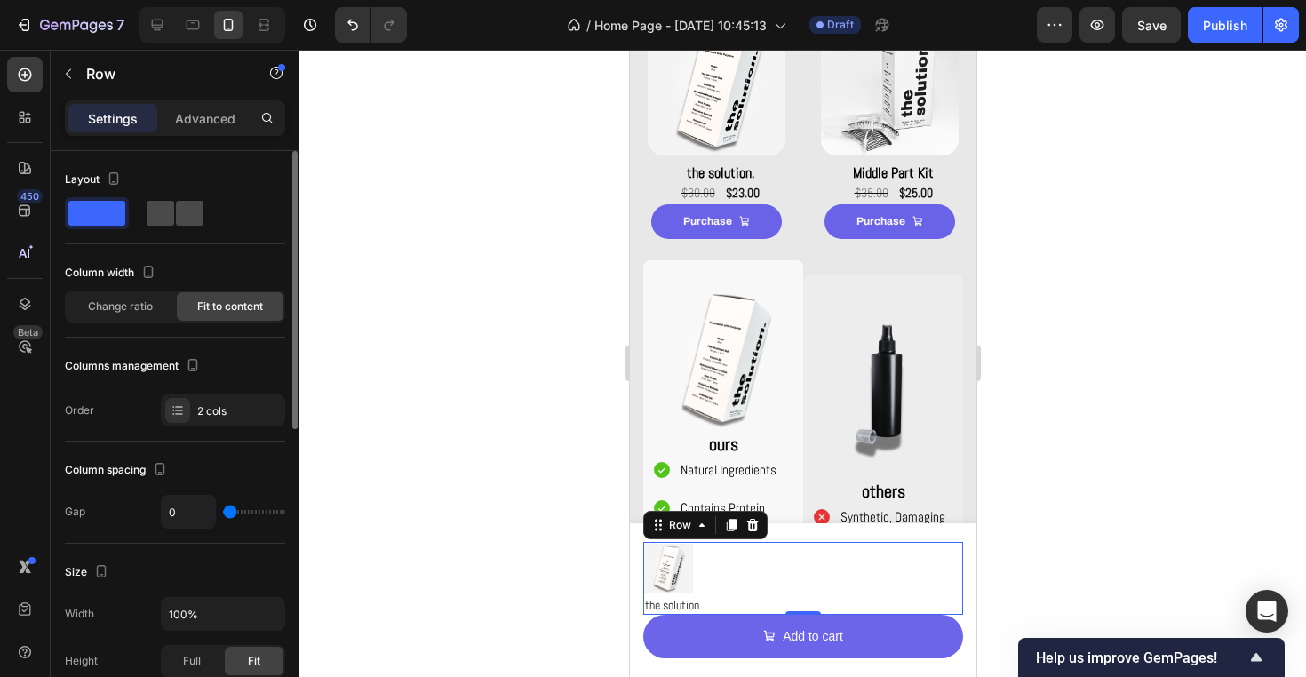
click at [173, 216] on span at bounding box center [161, 213] width 28 height 25
type input "12"
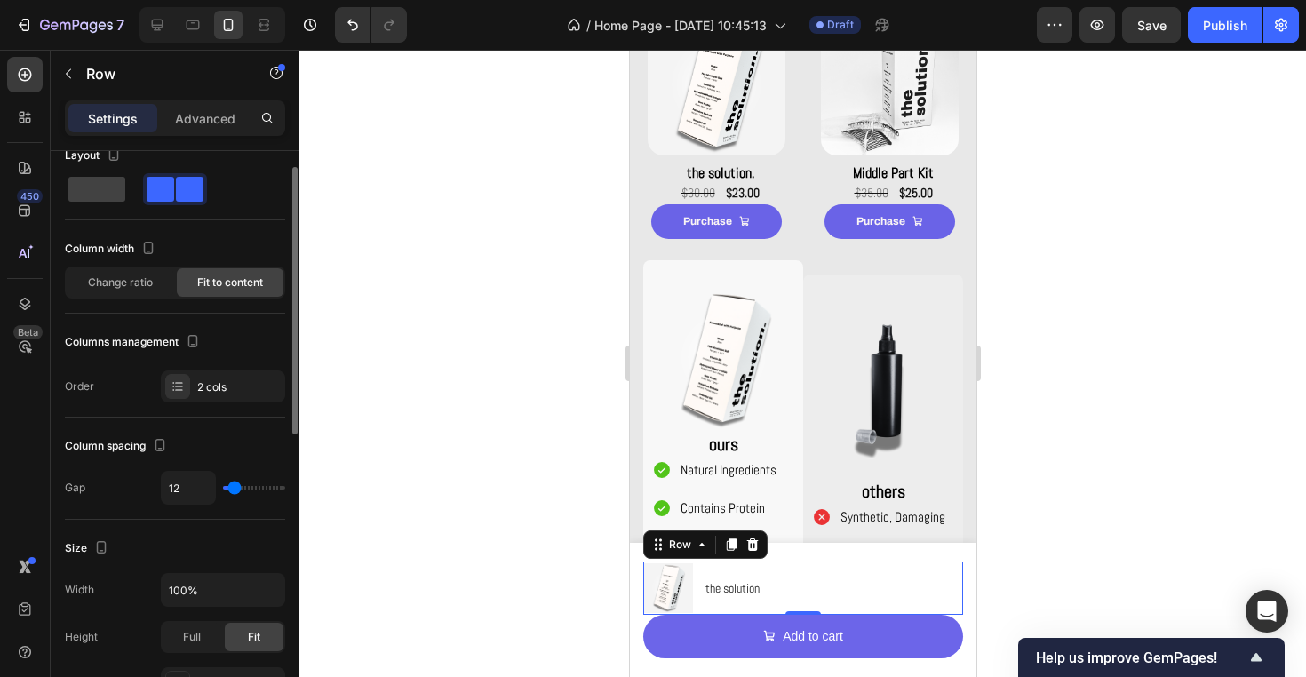
scroll to position [28, 0]
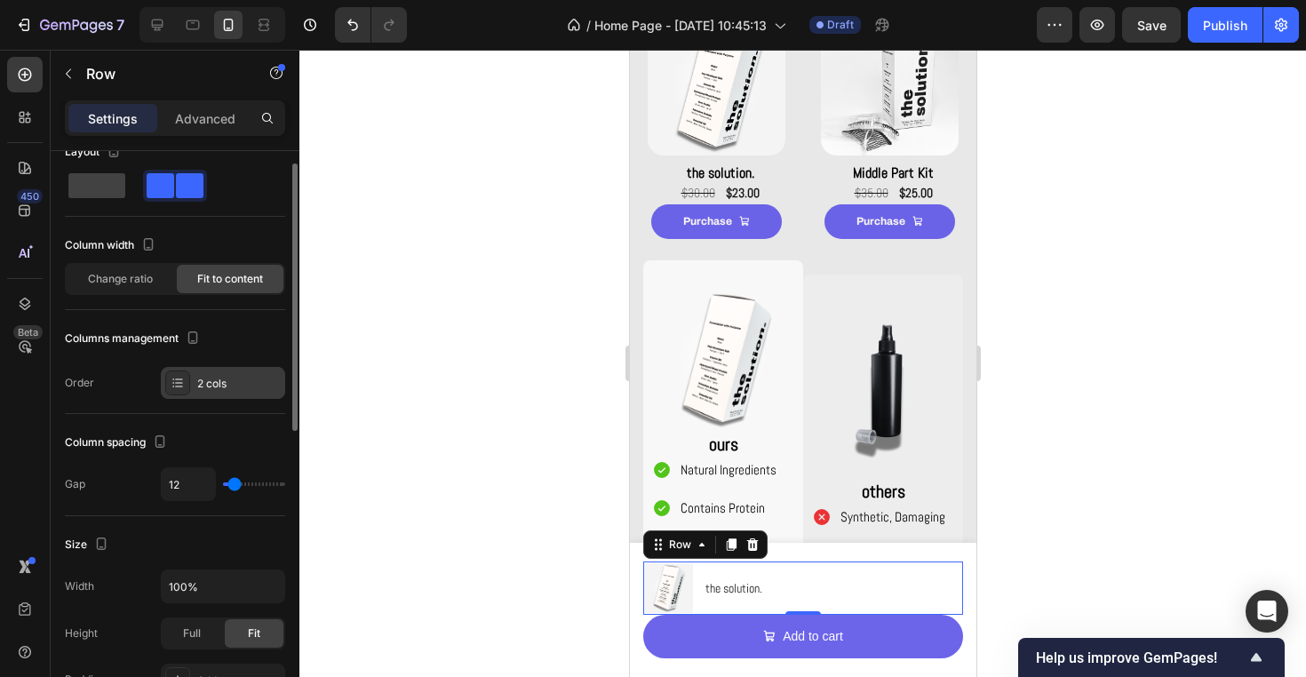
click at [226, 379] on div "2 cols" at bounding box center [238, 384] width 83 height 16
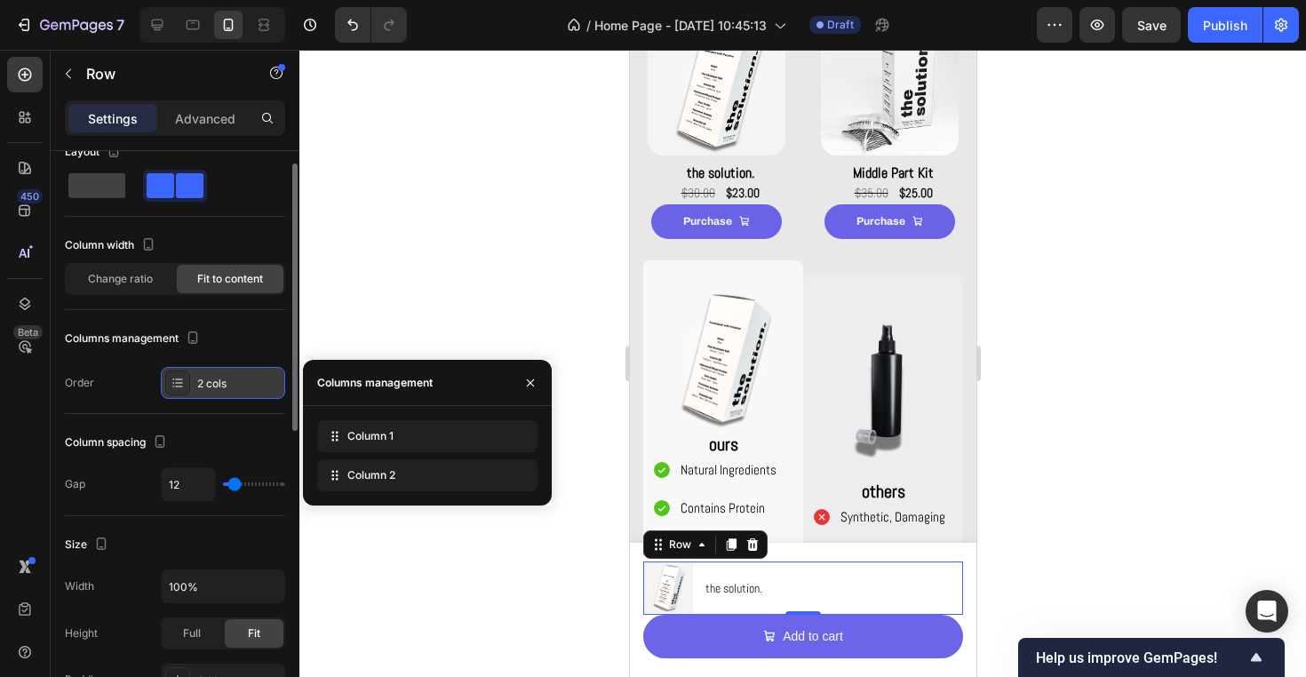
click at [226, 379] on div "2 cols" at bounding box center [238, 384] width 83 height 16
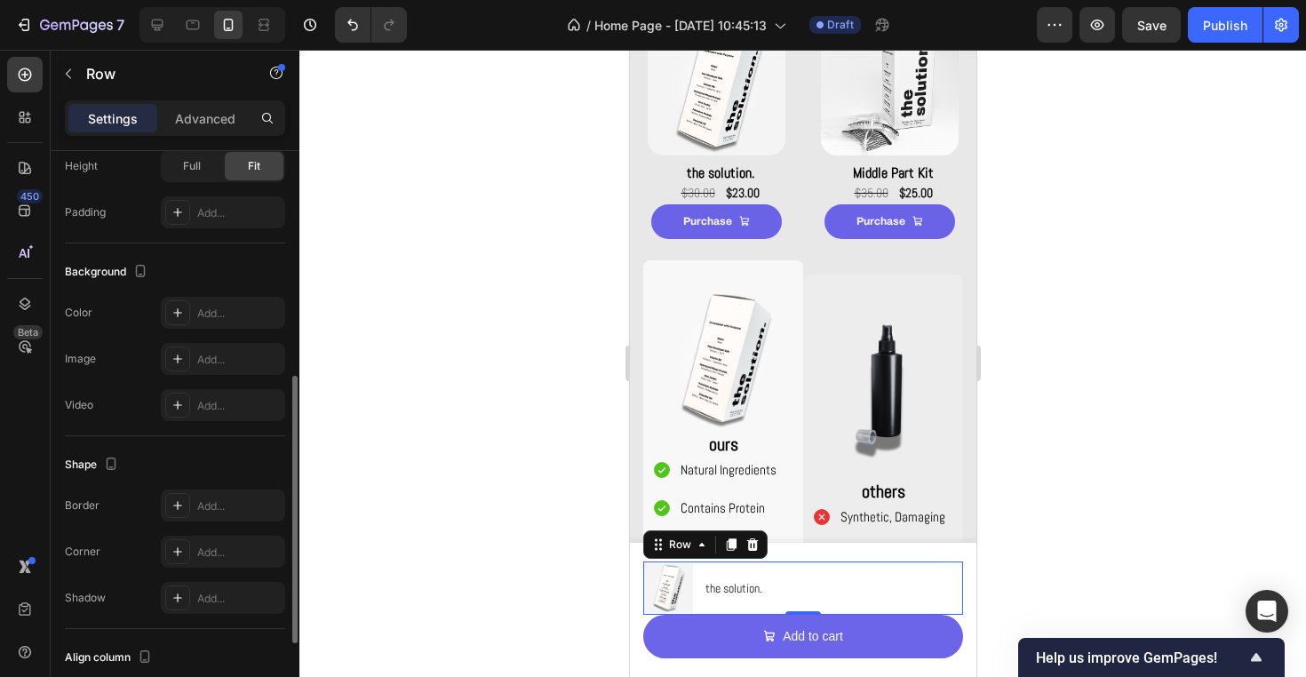
scroll to position [509, 0]
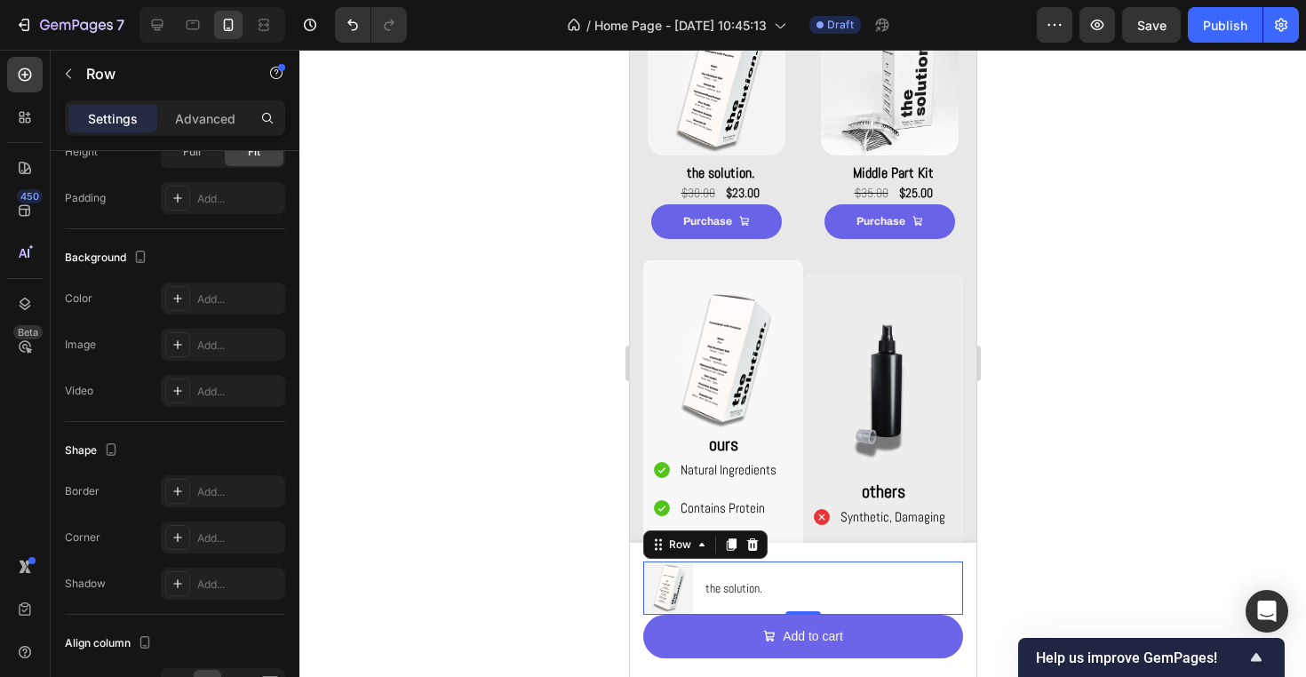
click at [915, 593] on div "Product Images the solution. Product Title Row 0" at bounding box center [802, 587] width 320 height 53
click at [1148, 599] on div at bounding box center [802, 363] width 1006 height 627
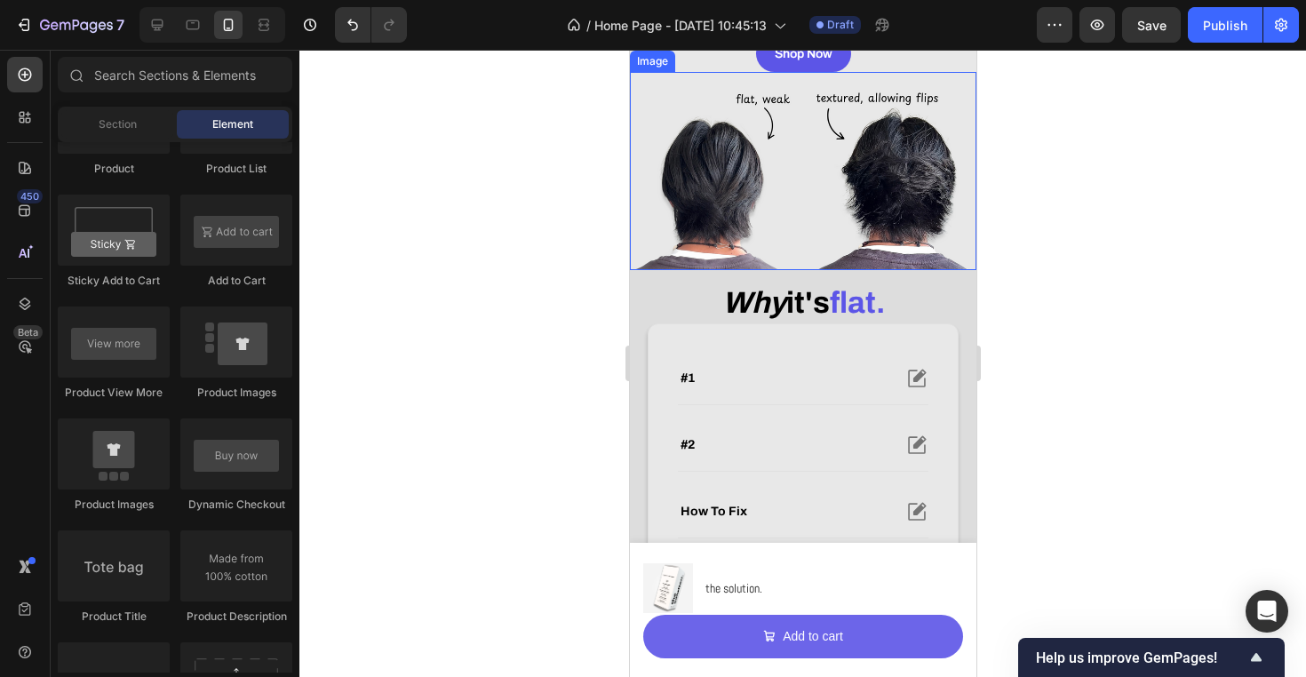
scroll to position [363, 0]
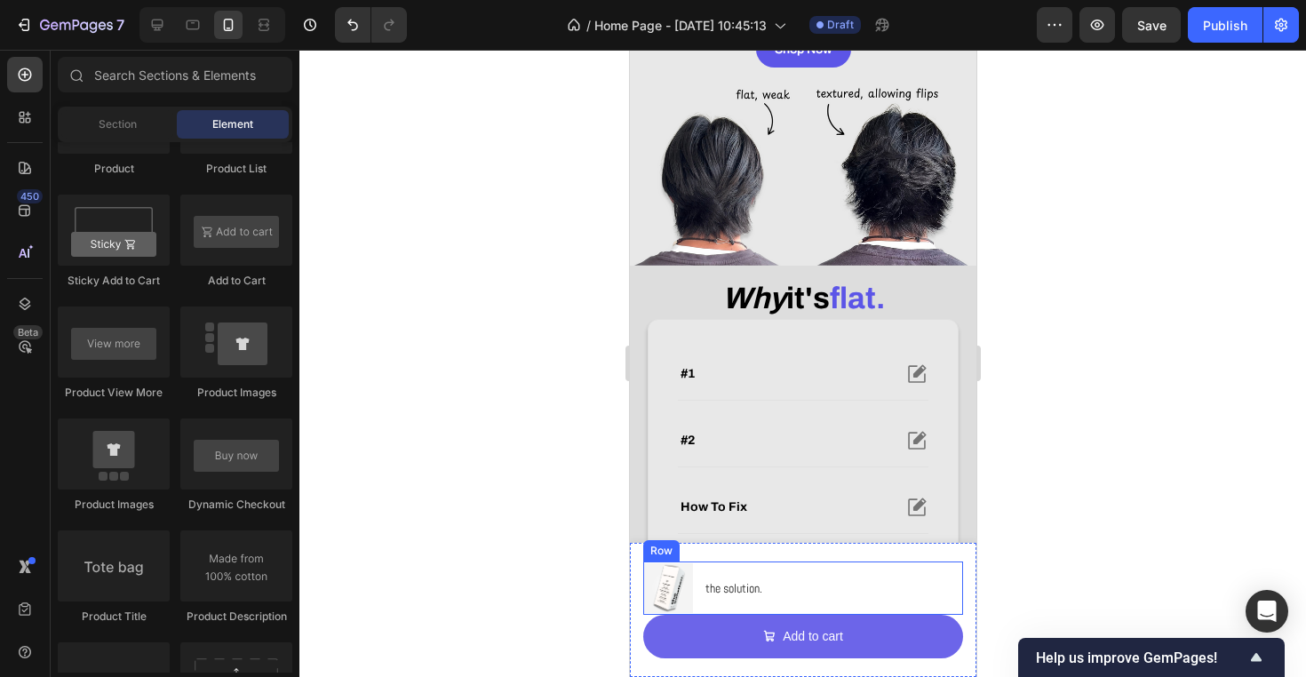
click at [833, 598] on div "Product Images the solution. Product Title Row" at bounding box center [802, 587] width 320 height 53
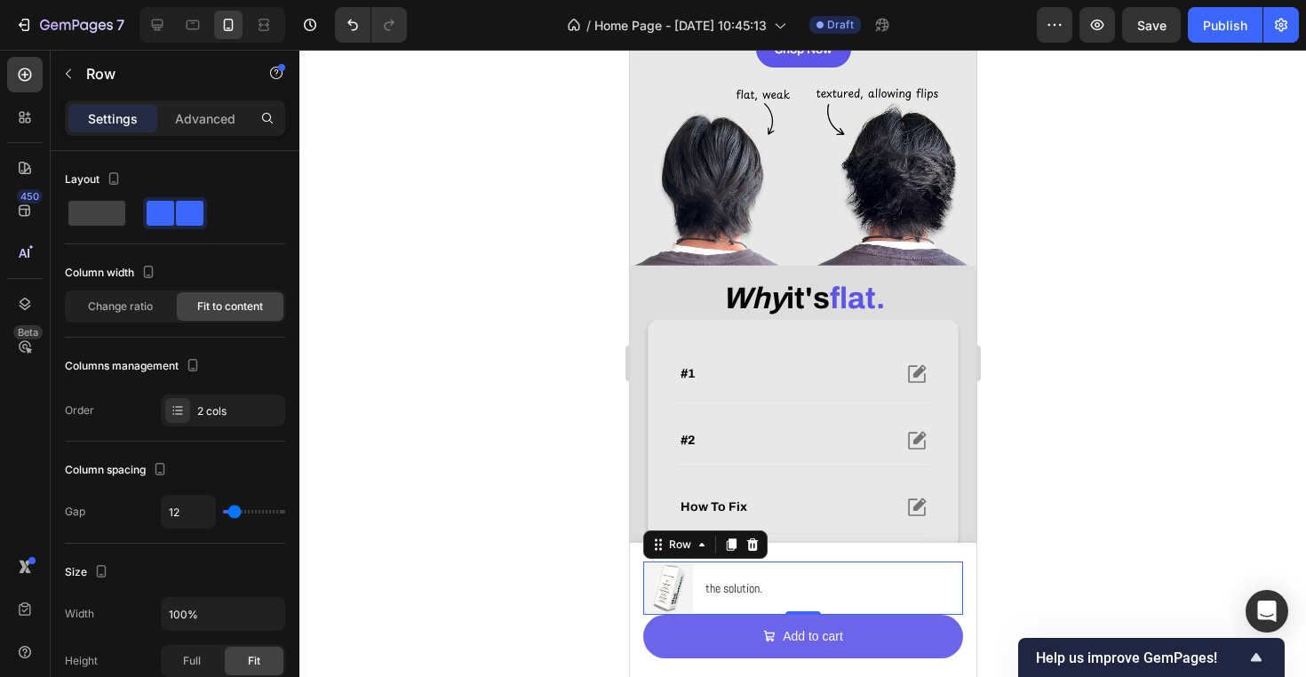
click at [772, 582] on div "Product Images the solution. Product Title Row 0" at bounding box center [802, 587] width 320 height 53
click at [790, 551] on div "Product Images the solution. Product Title Row 0 Add to cart Add to Cart Product" at bounding box center [802, 610] width 346 height 134
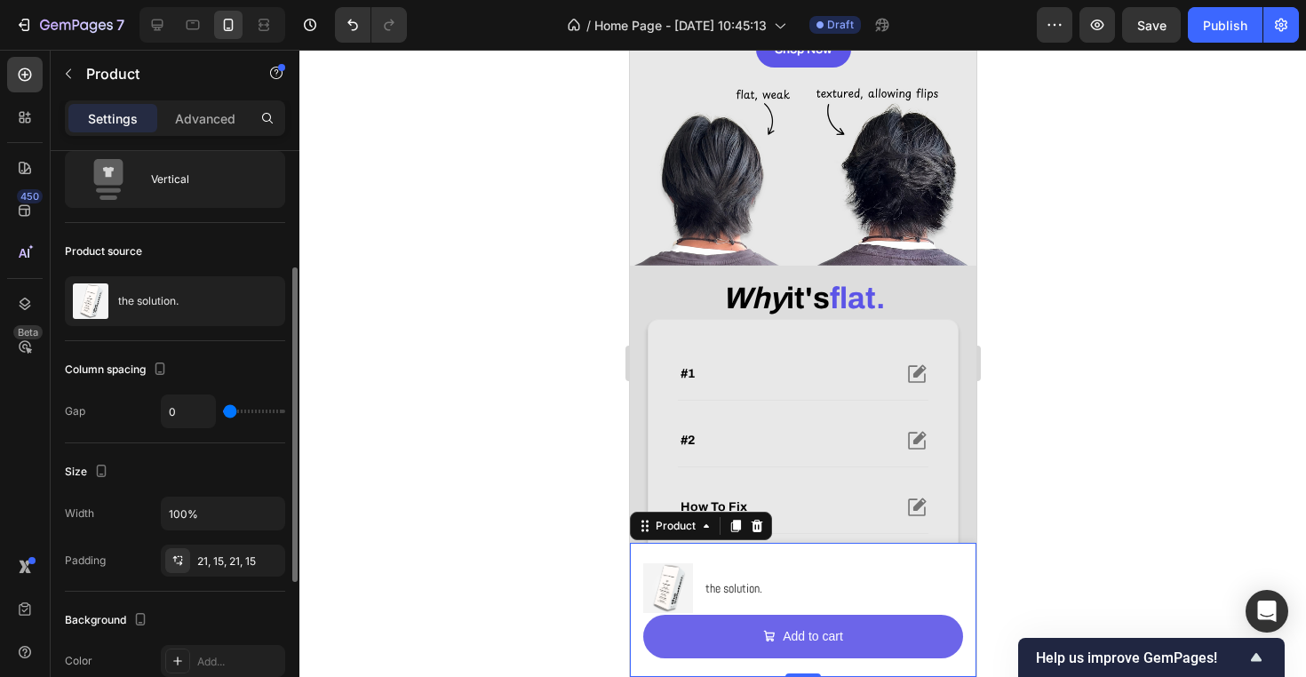
scroll to position [0, 0]
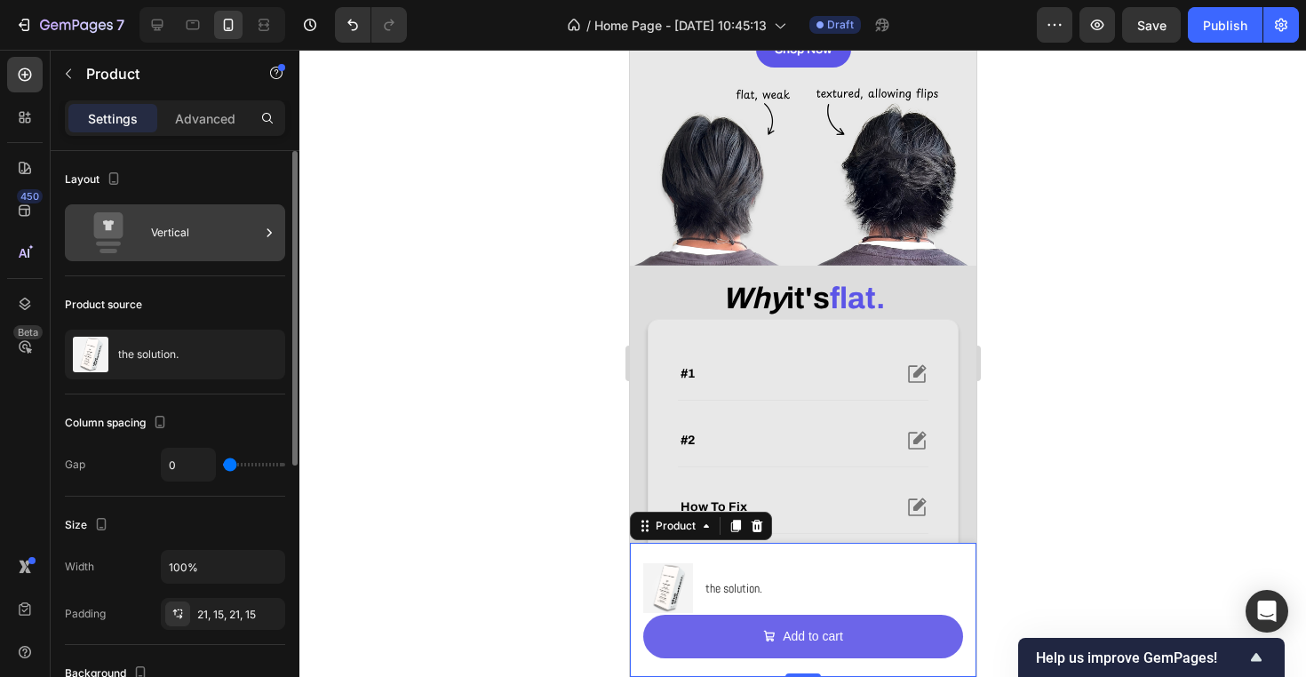
click at [172, 242] on div "Vertical" at bounding box center [205, 232] width 108 height 41
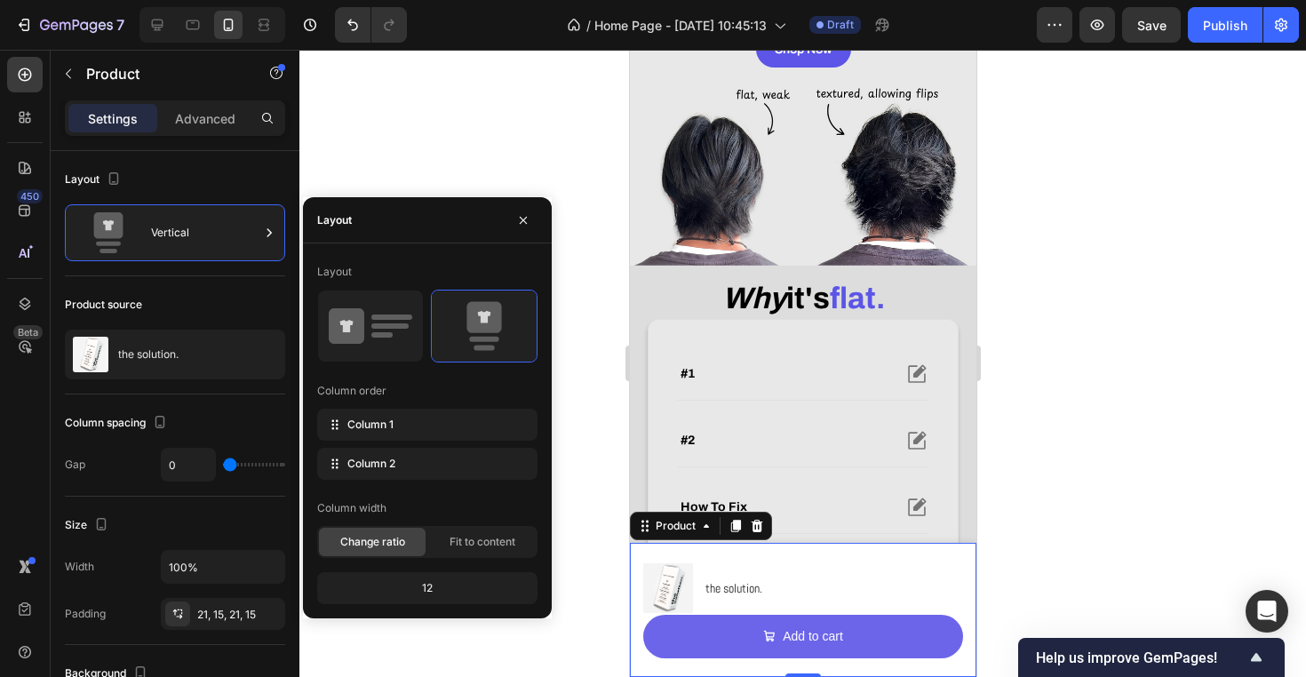
click at [385, 363] on div "Layout Column order Column 1 Column 2 Column width Change ratio Fit to content …" at bounding box center [427, 431] width 220 height 346
click at [385, 331] on icon at bounding box center [370, 326] width 83 height 50
type input "12"
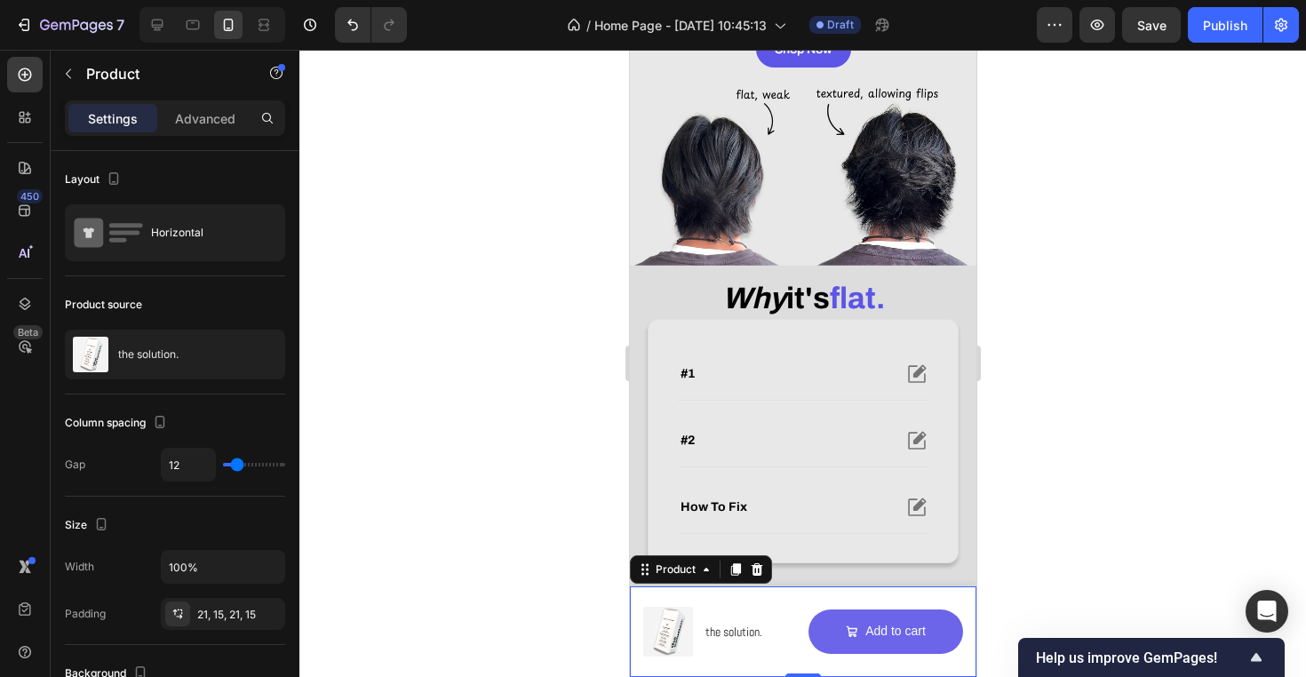
click at [586, 427] on div at bounding box center [802, 363] width 1006 height 627
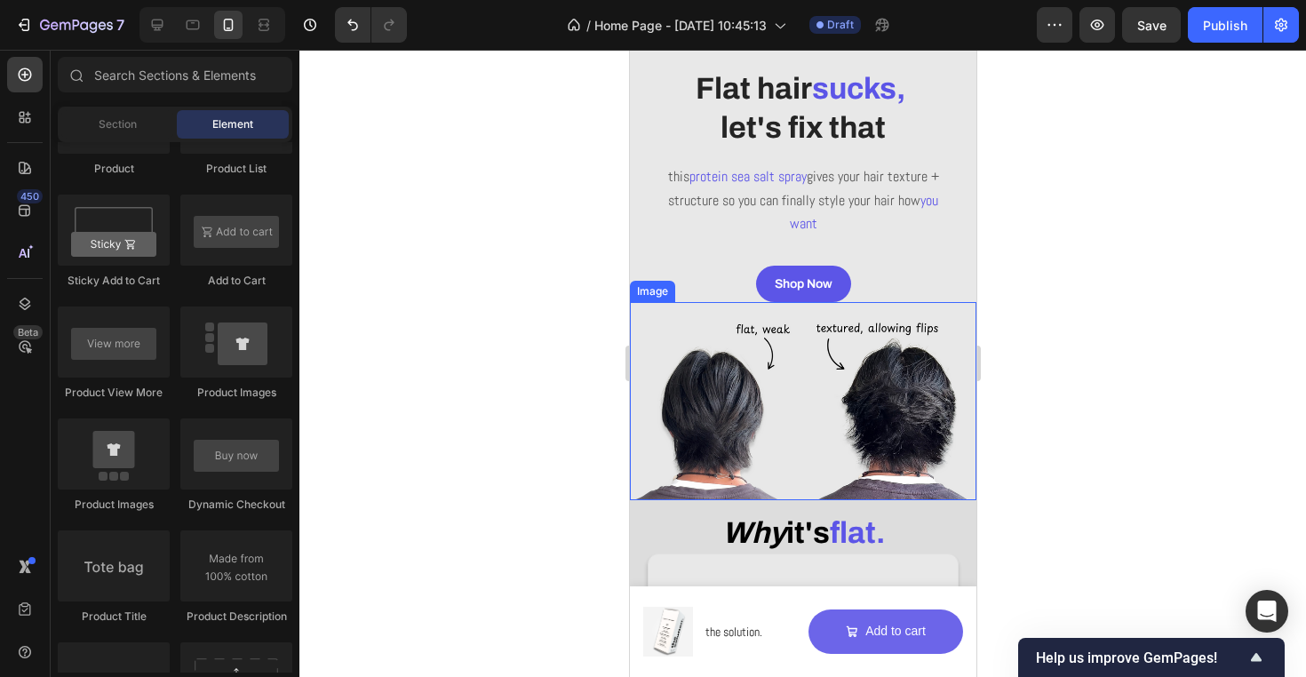
scroll to position [164, 0]
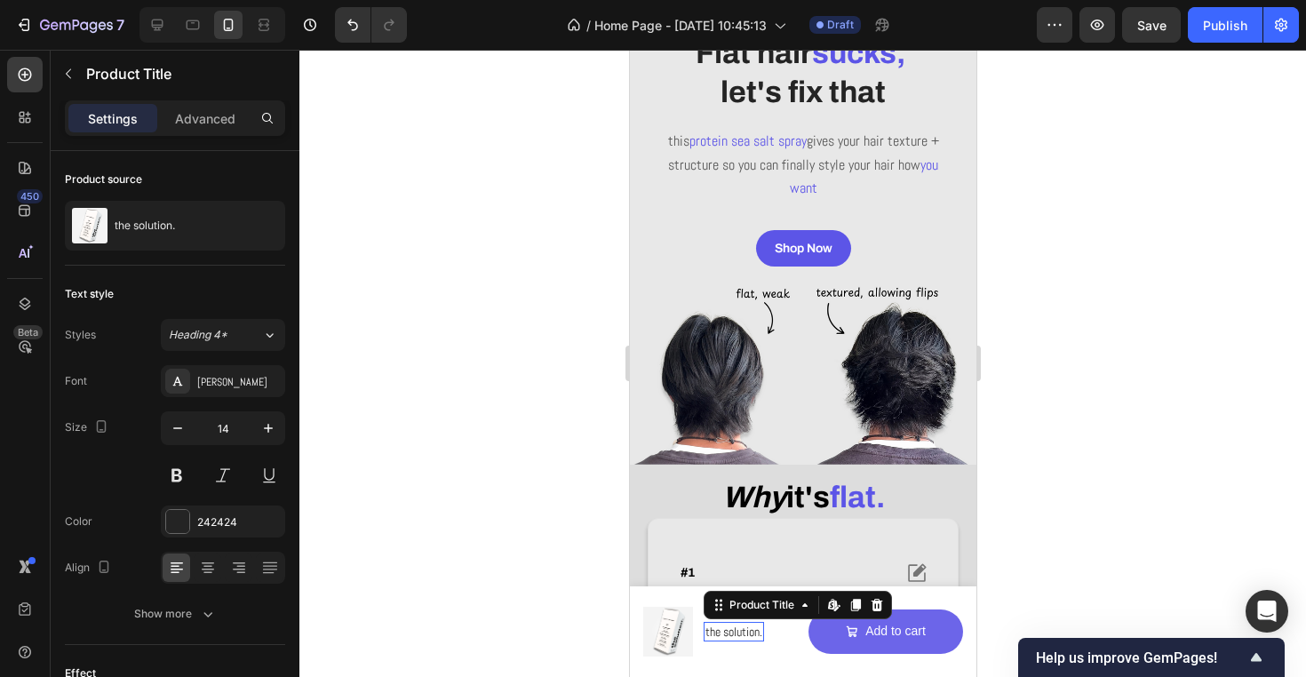
click at [750, 633] on h1 "the solution." at bounding box center [732, 632] width 60 height 20
click at [220, 514] on div "242424" at bounding box center [223, 522] width 52 height 16
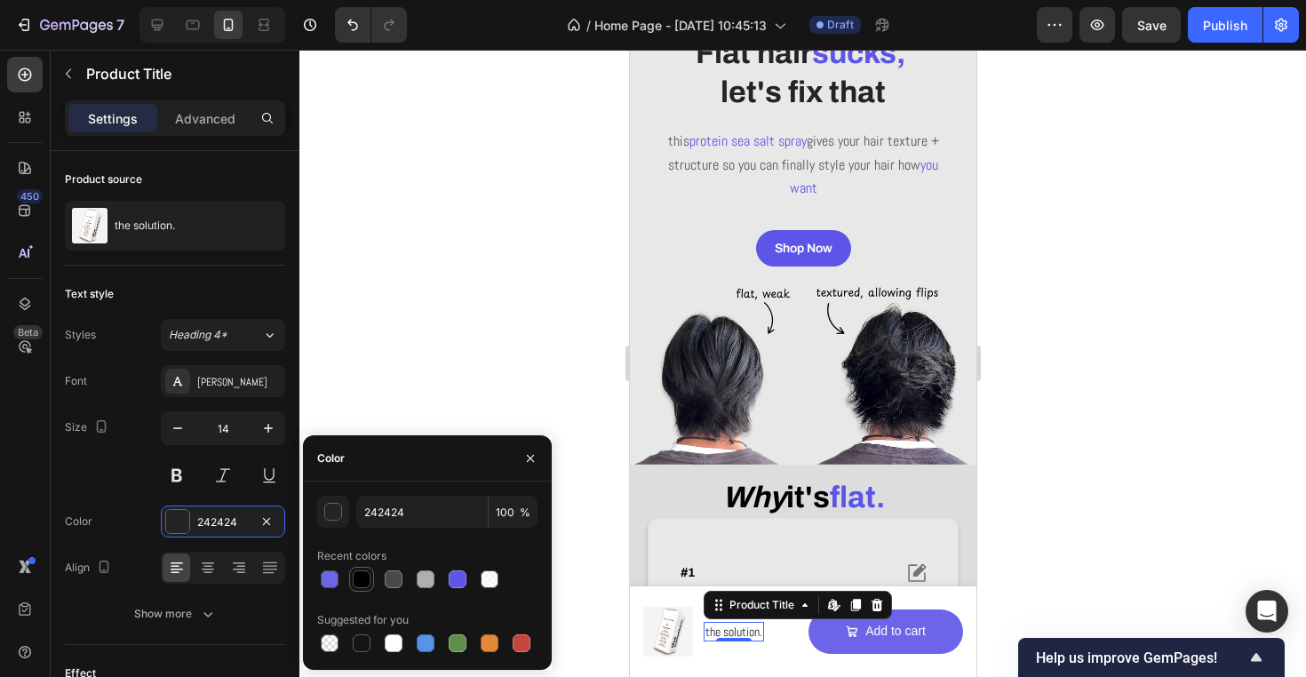
click at [366, 572] on div at bounding box center [362, 579] width 18 height 18
type input "000000"
click at [210, 371] on div "[PERSON_NAME]" at bounding box center [223, 381] width 124 height 32
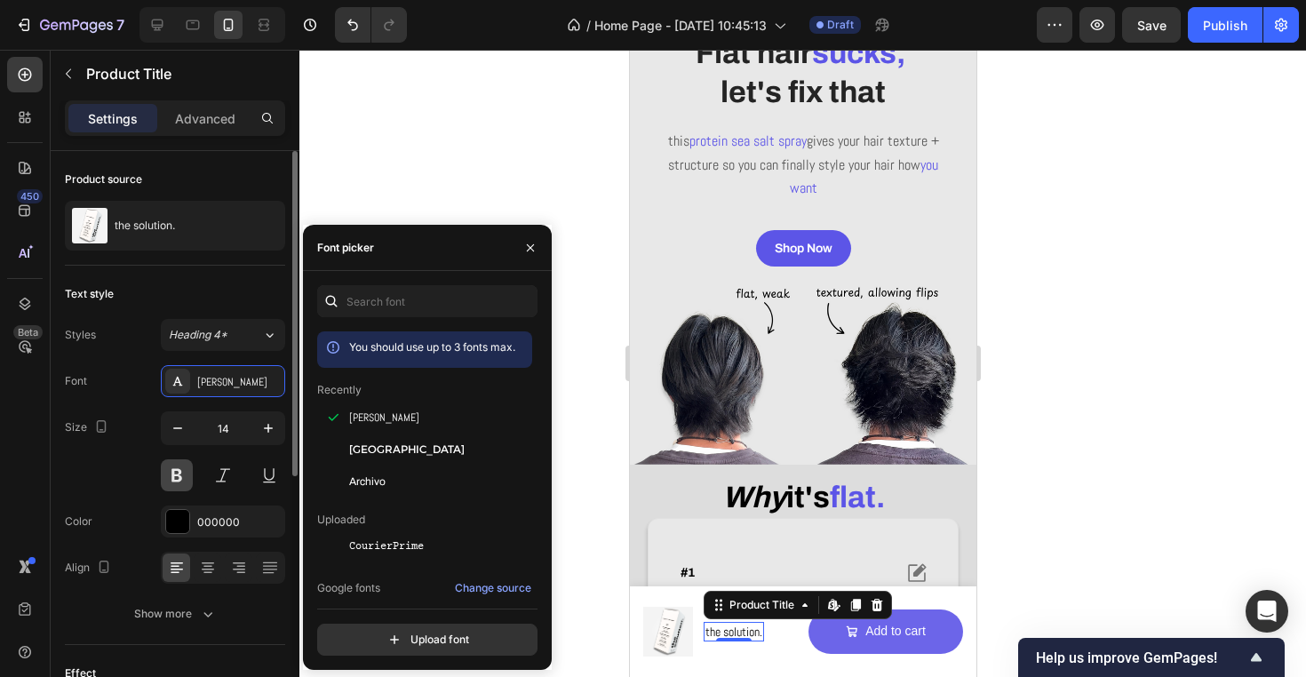
click at [180, 477] on button at bounding box center [177, 475] width 32 height 32
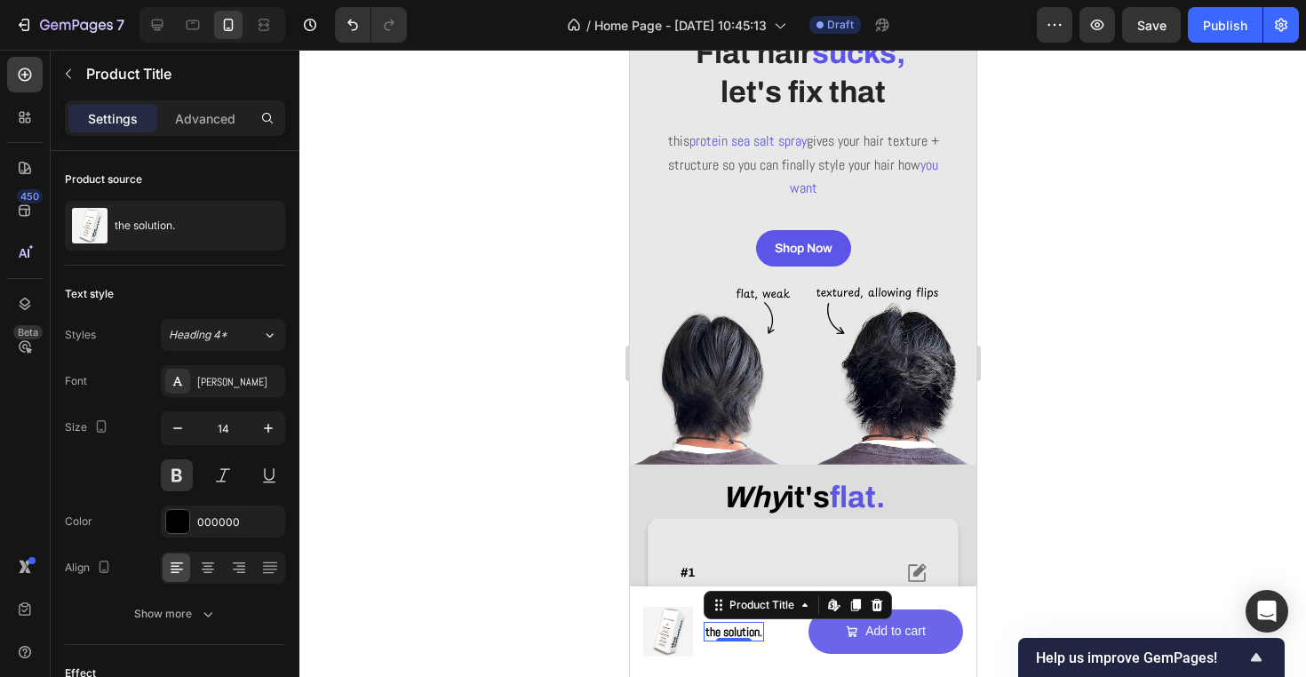
click at [434, 459] on div at bounding box center [802, 363] width 1006 height 627
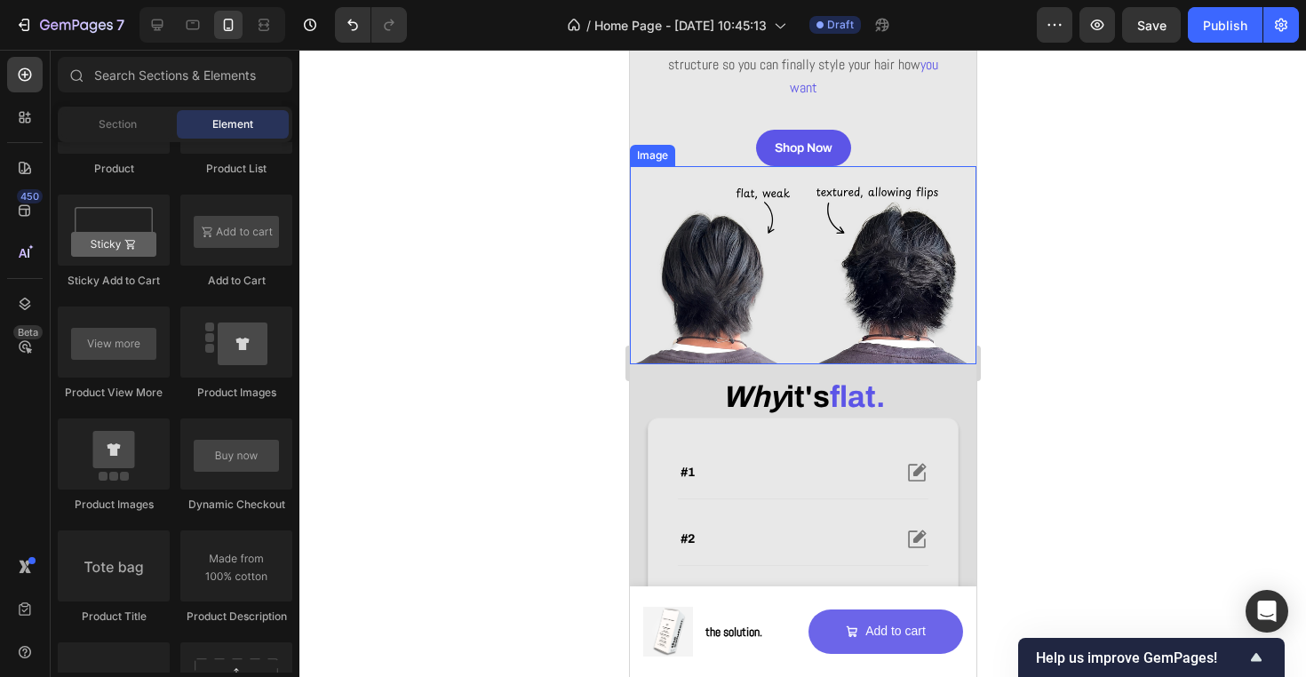
scroll to position [271, 0]
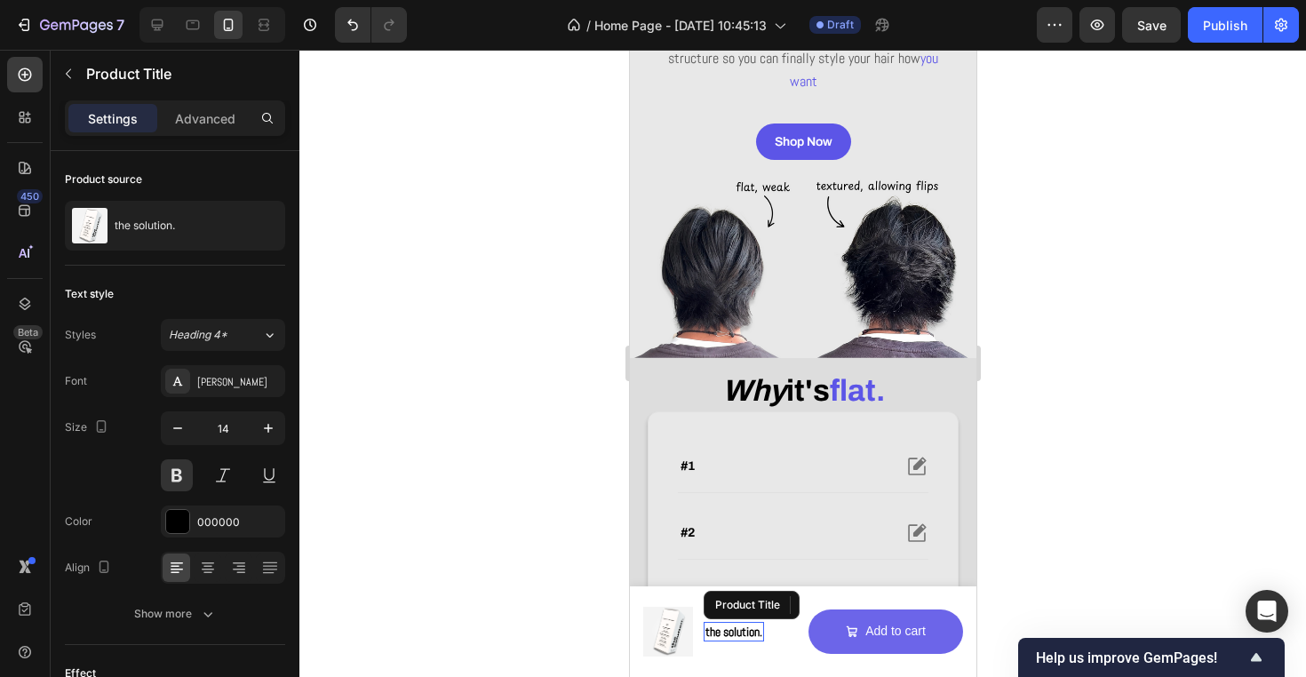
click at [734, 628] on h1 "the solution." at bounding box center [732, 632] width 60 height 20
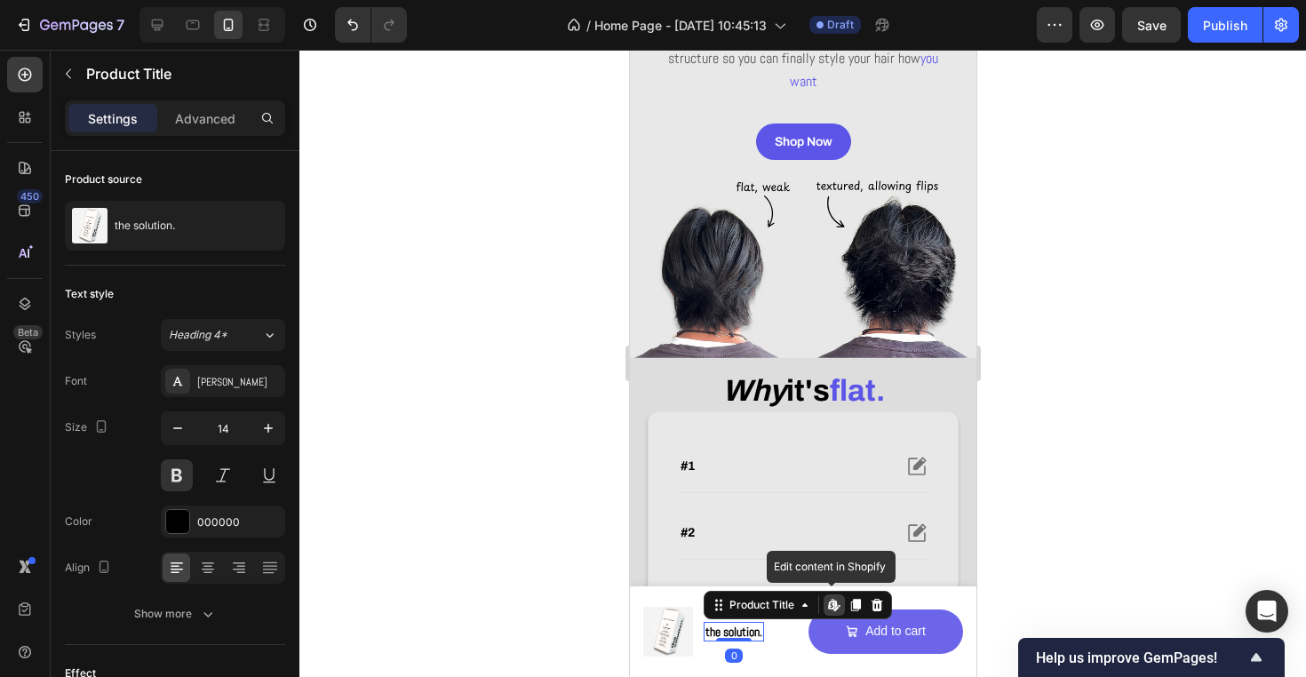
click at [734, 628] on h1 "the solution." at bounding box center [732, 632] width 60 height 20
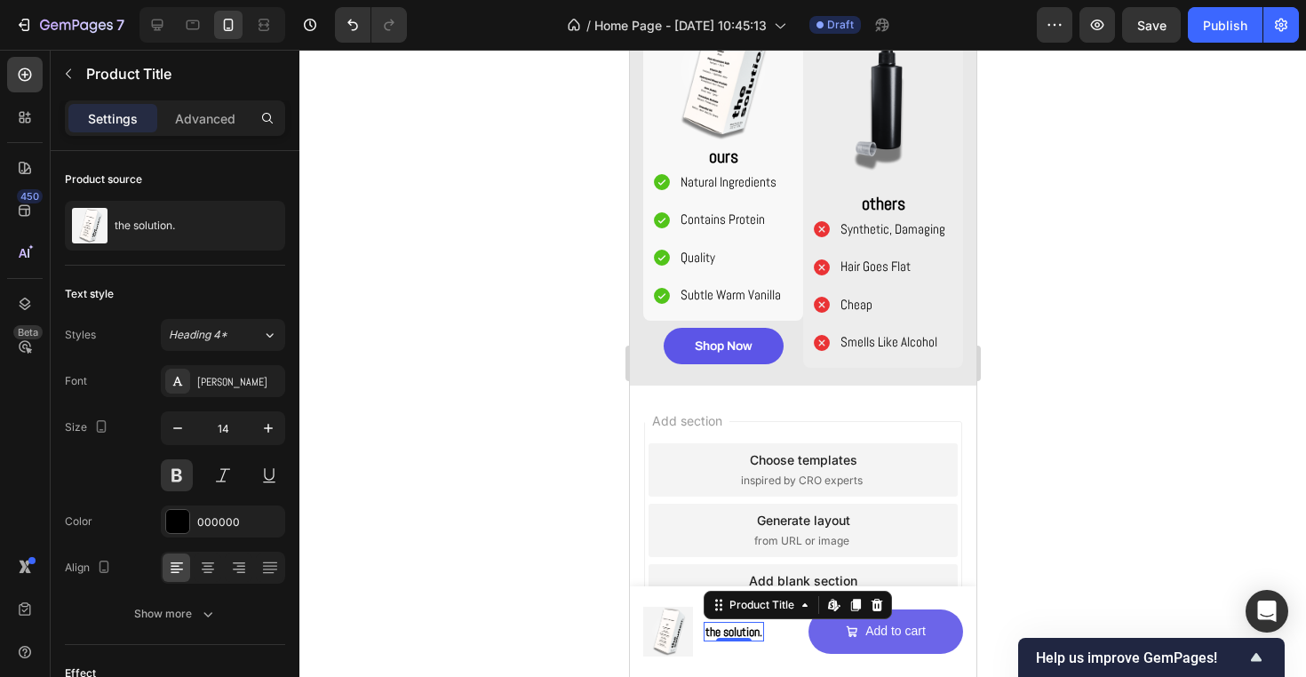
scroll to position [1470, 0]
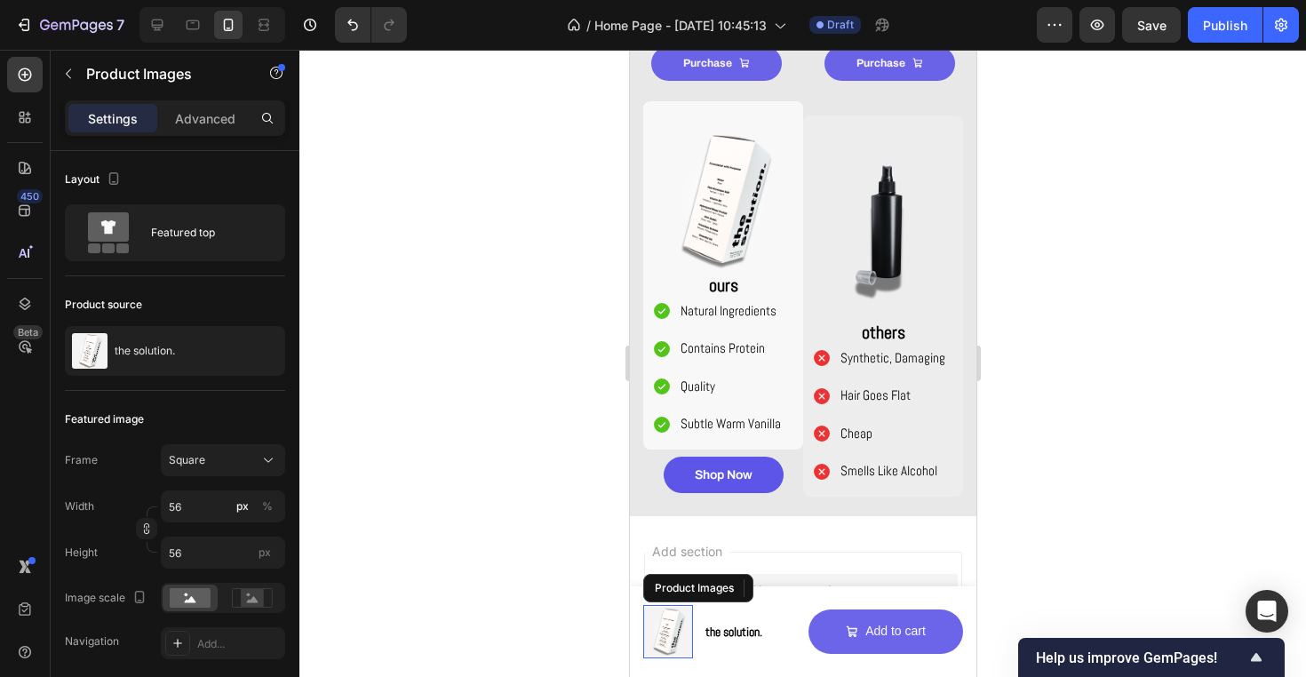
click at [671, 631] on img at bounding box center [667, 632] width 50 height 50
click at [571, 625] on div at bounding box center [802, 363] width 1006 height 627
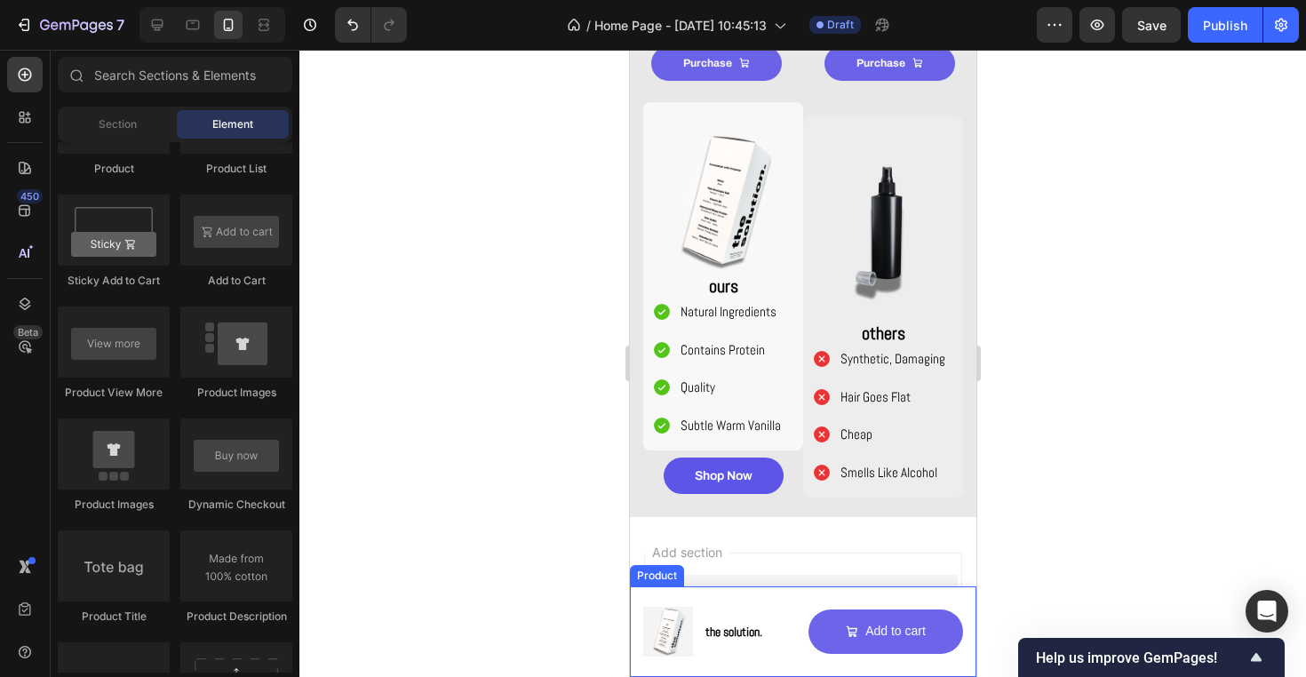
click at [806, 600] on div "Product Images the solution. Product Title Row Add to cart Add to Cart Product" at bounding box center [802, 631] width 346 height 91
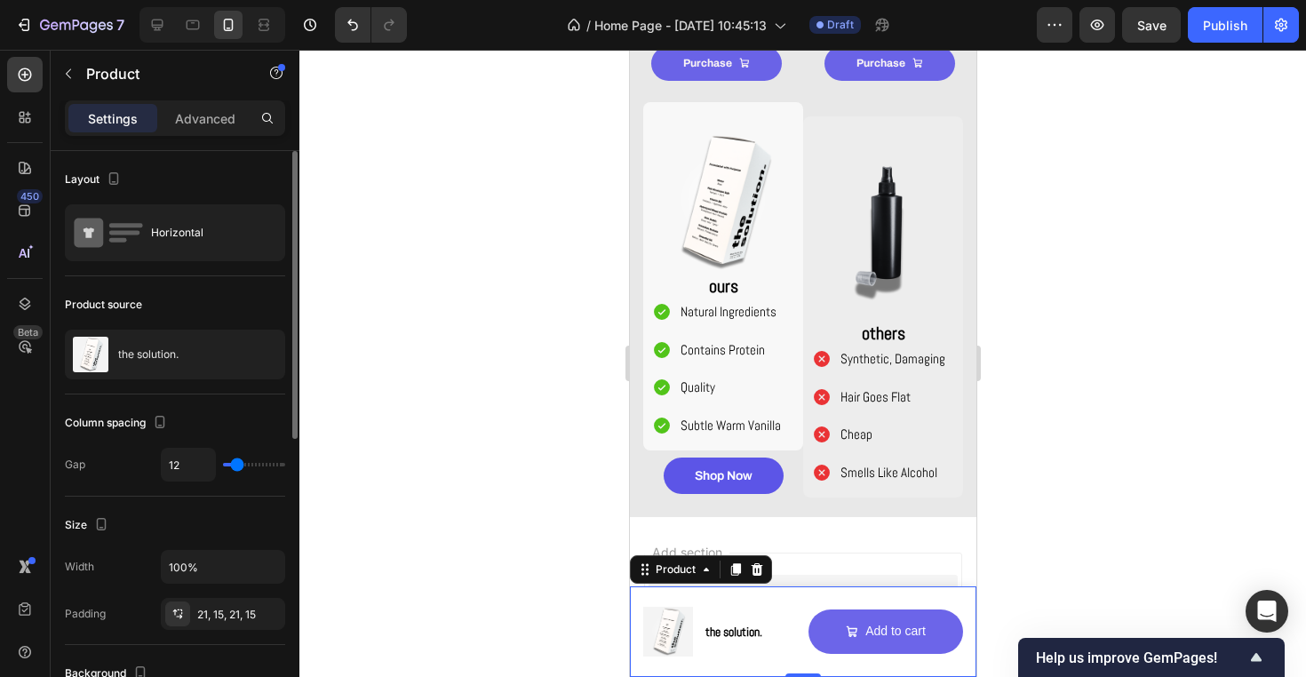
scroll to position [104, 0]
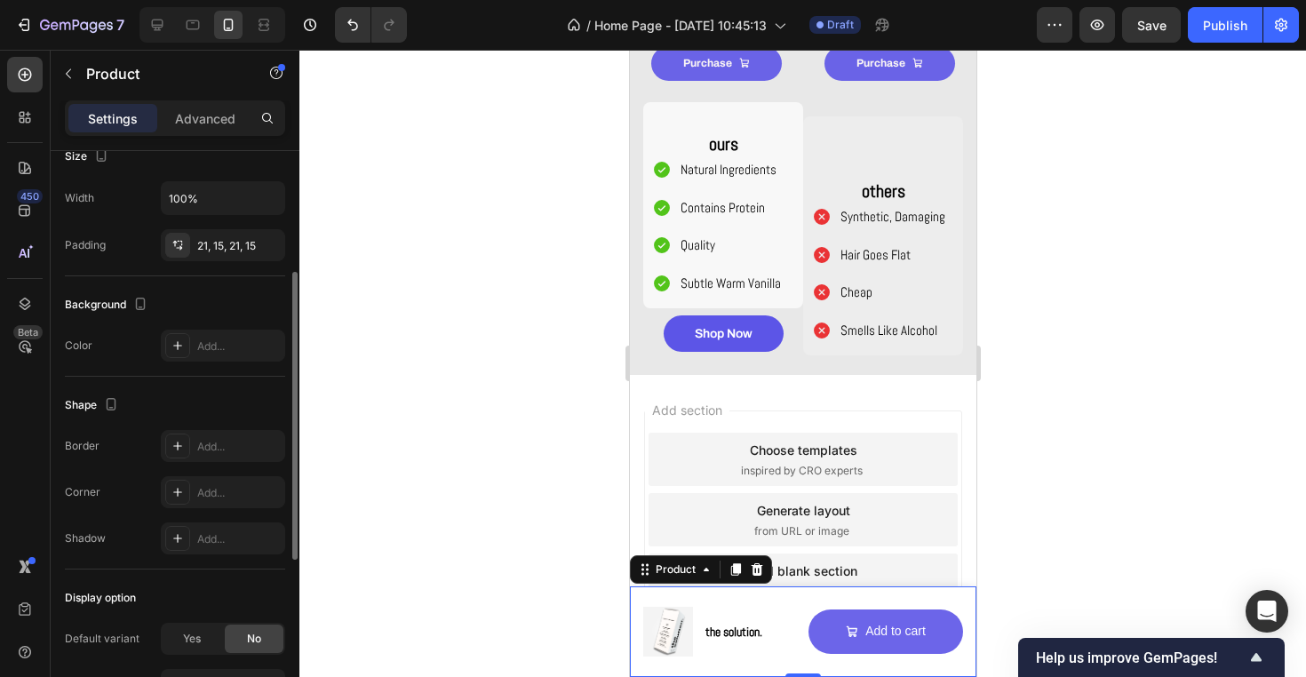
scroll to position [489, 0]
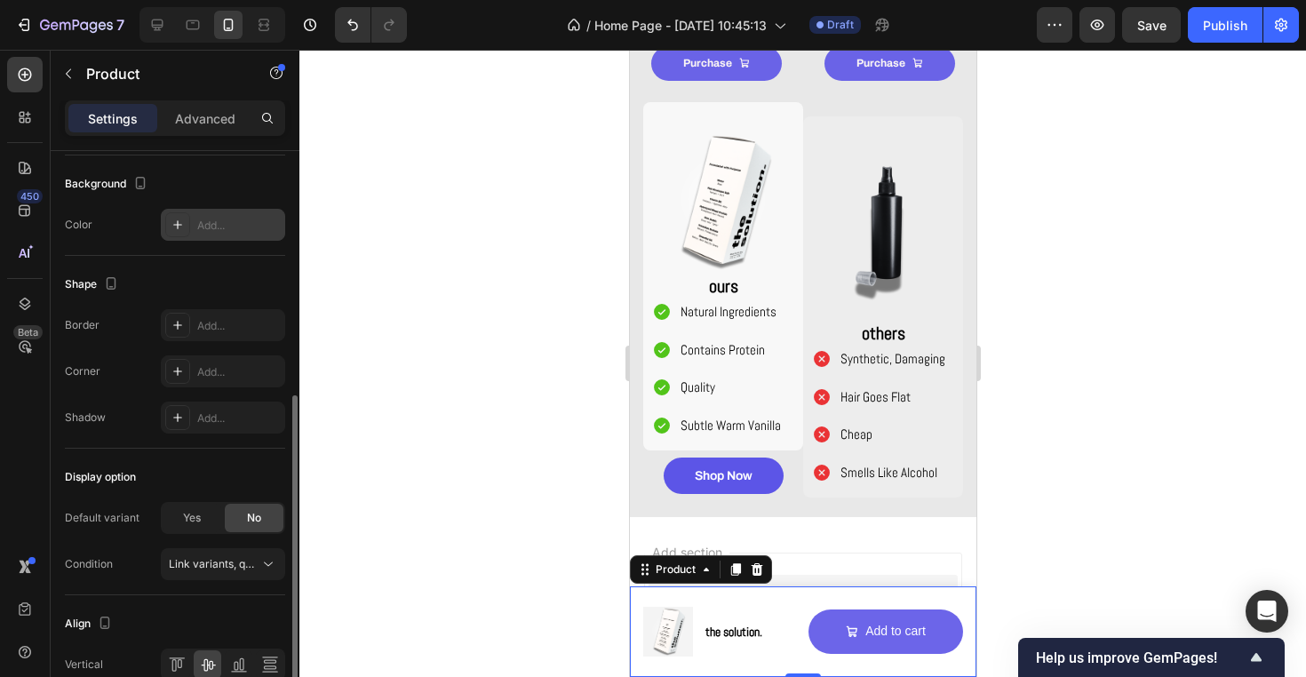
click at [228, 220] on div "Add..." at bounding box center [238, 226] width 83 height 16
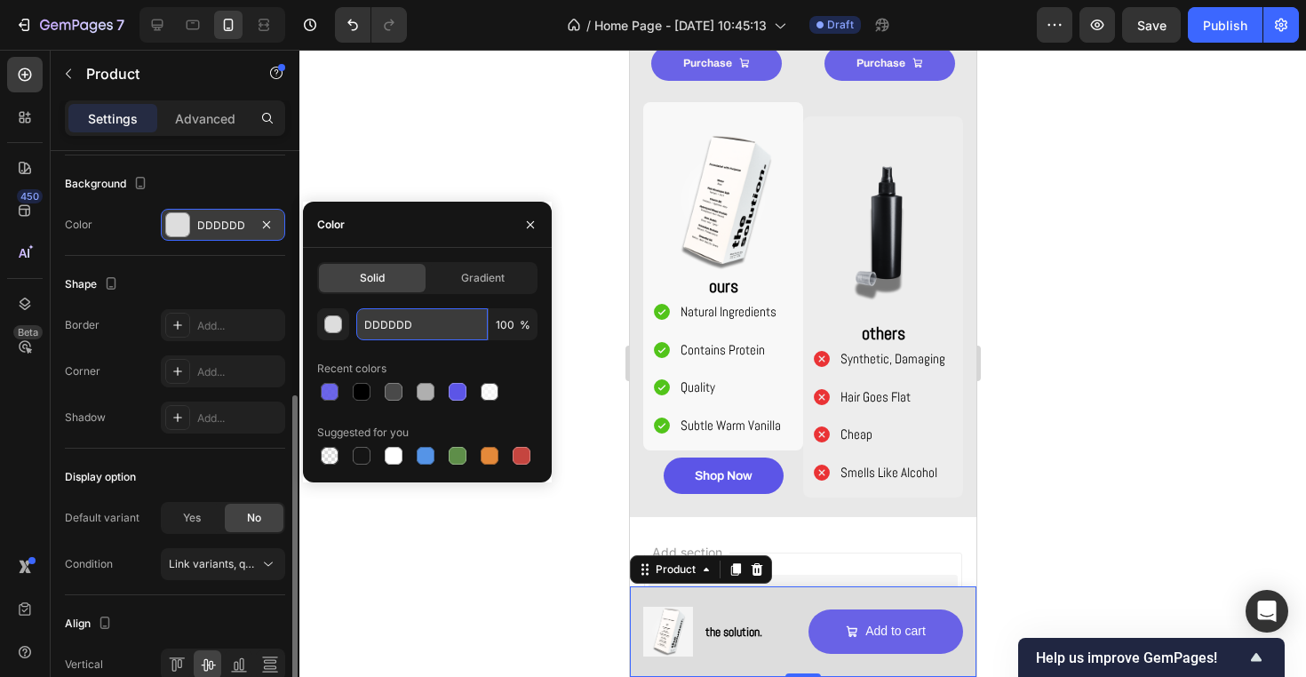
click at [445, 333] on input "DDDDDD" at bounding box center [421, 324] width 131 height 32
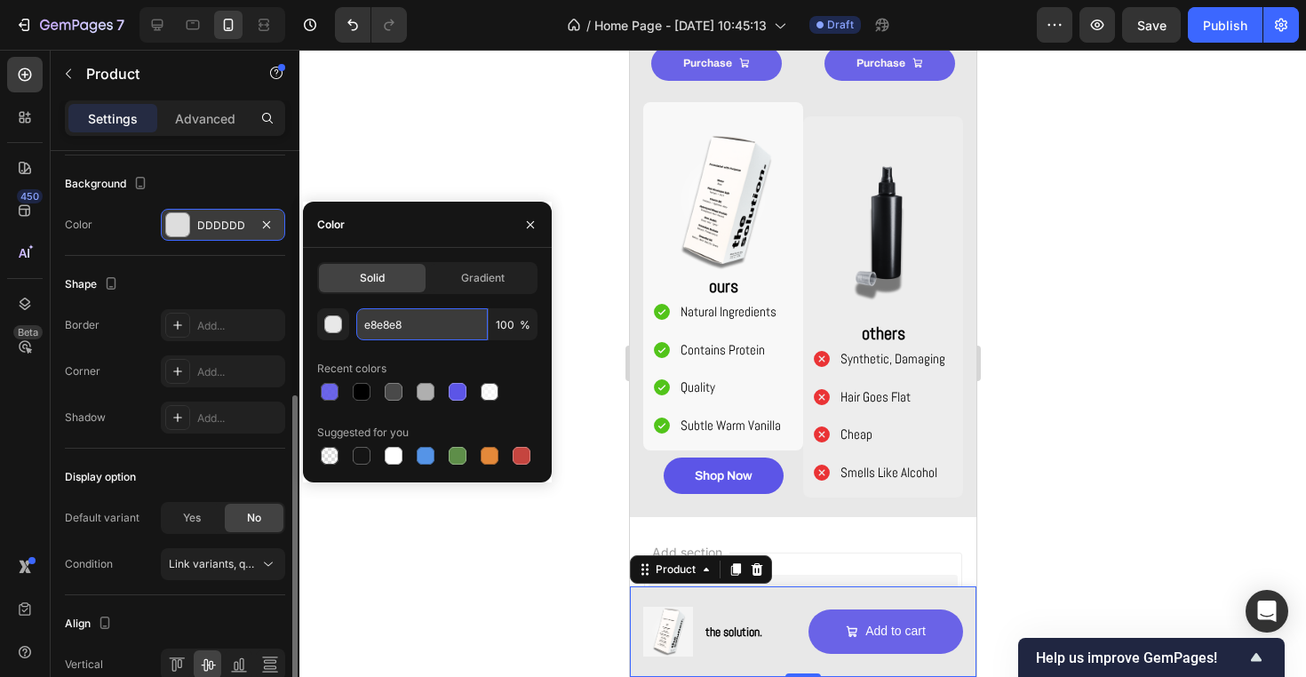
type input "E8E8E8"
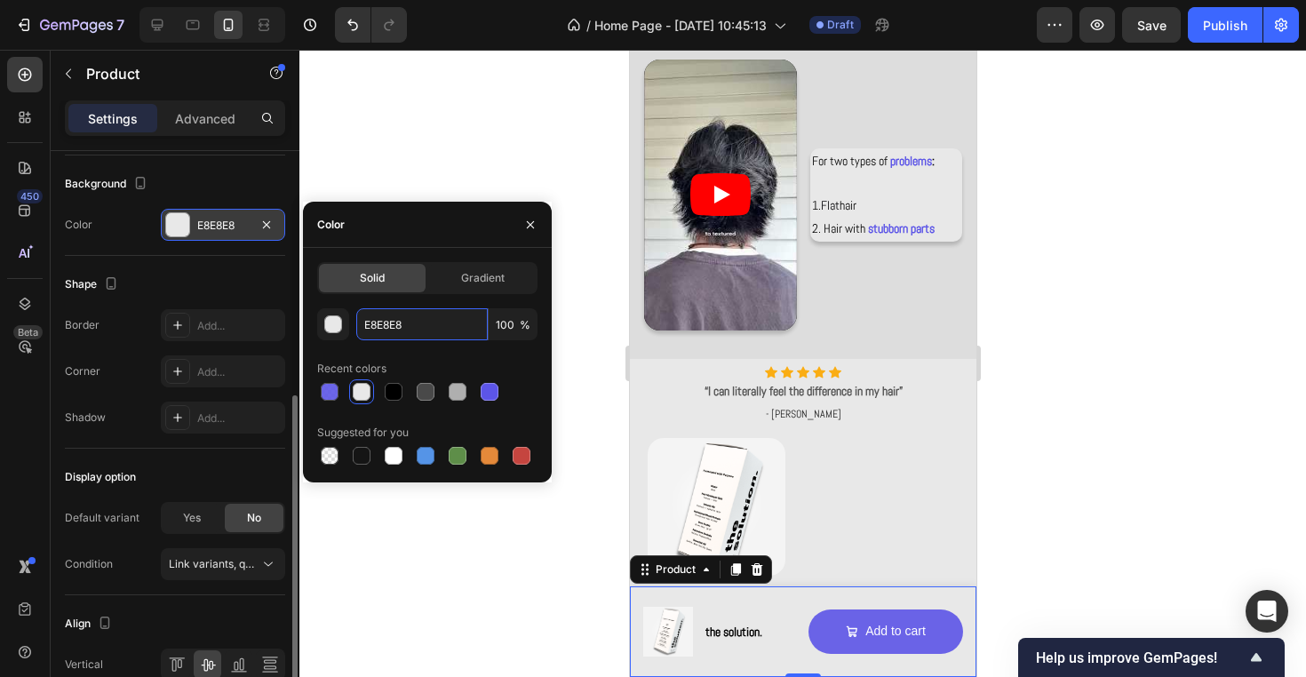
scroll to position [888, 0]
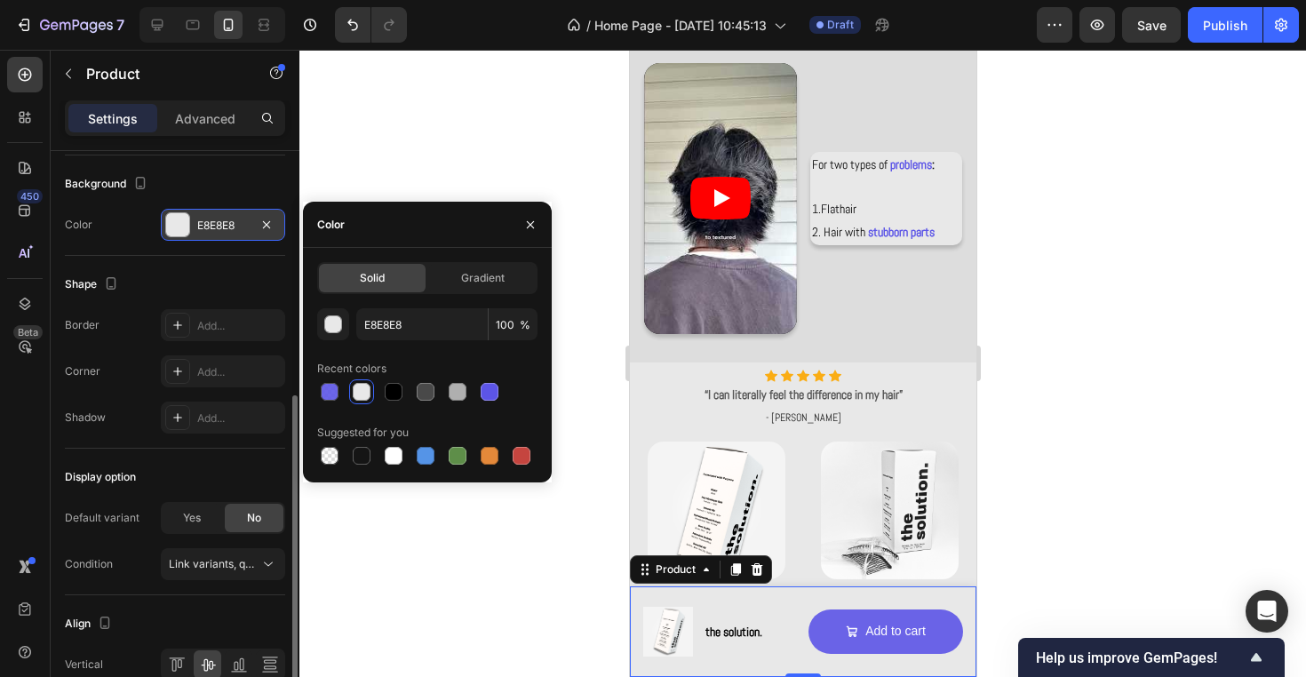
click at [585, 557] on div at bounding box center [802, 363] width 1006 height 627
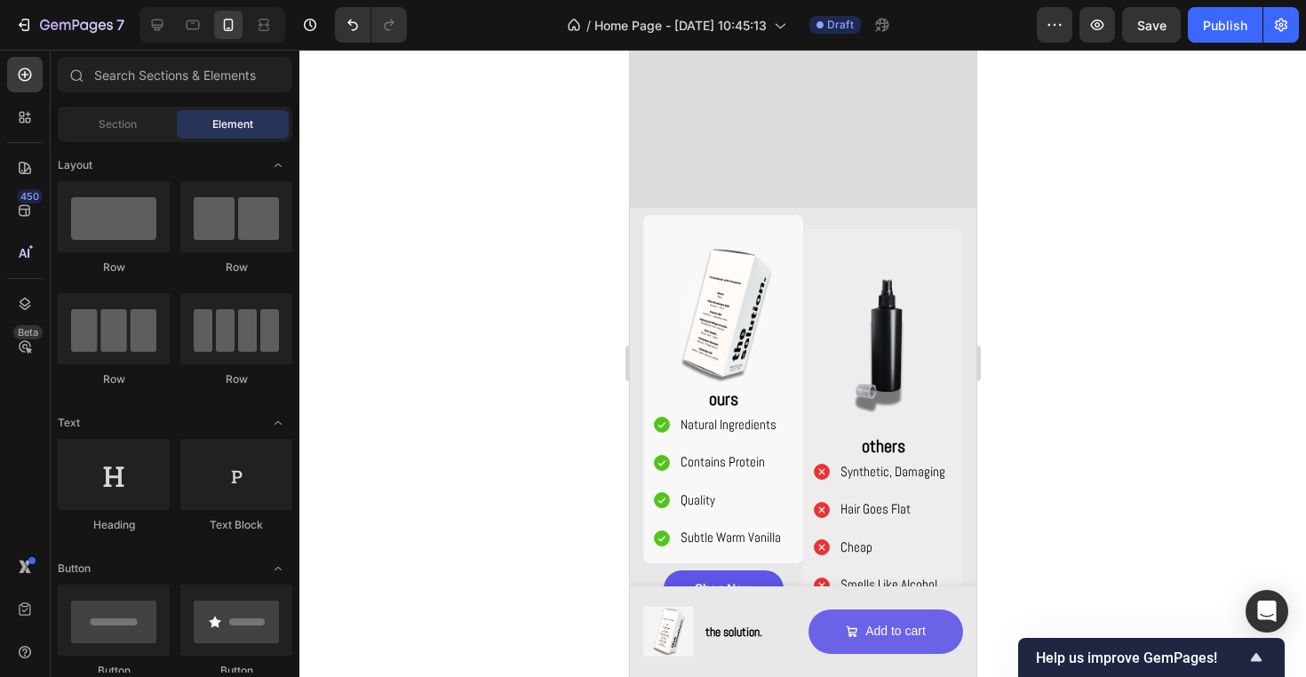
scroll to position [1570, 0]
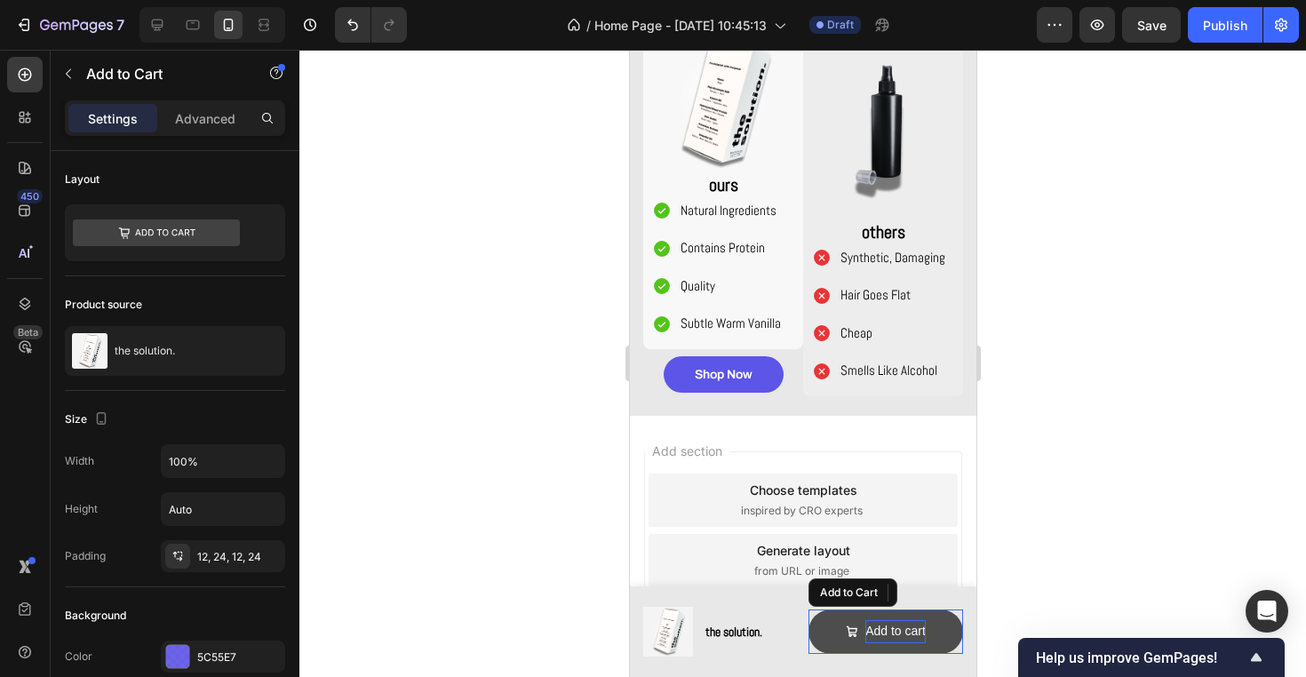
click at [904, 626] on div "Add to cart" at bounding box center [894, 631] width 60 height 22
click at [941, 642] on button "Add to cart" at bounding box center [884, 631] width 155 height 44
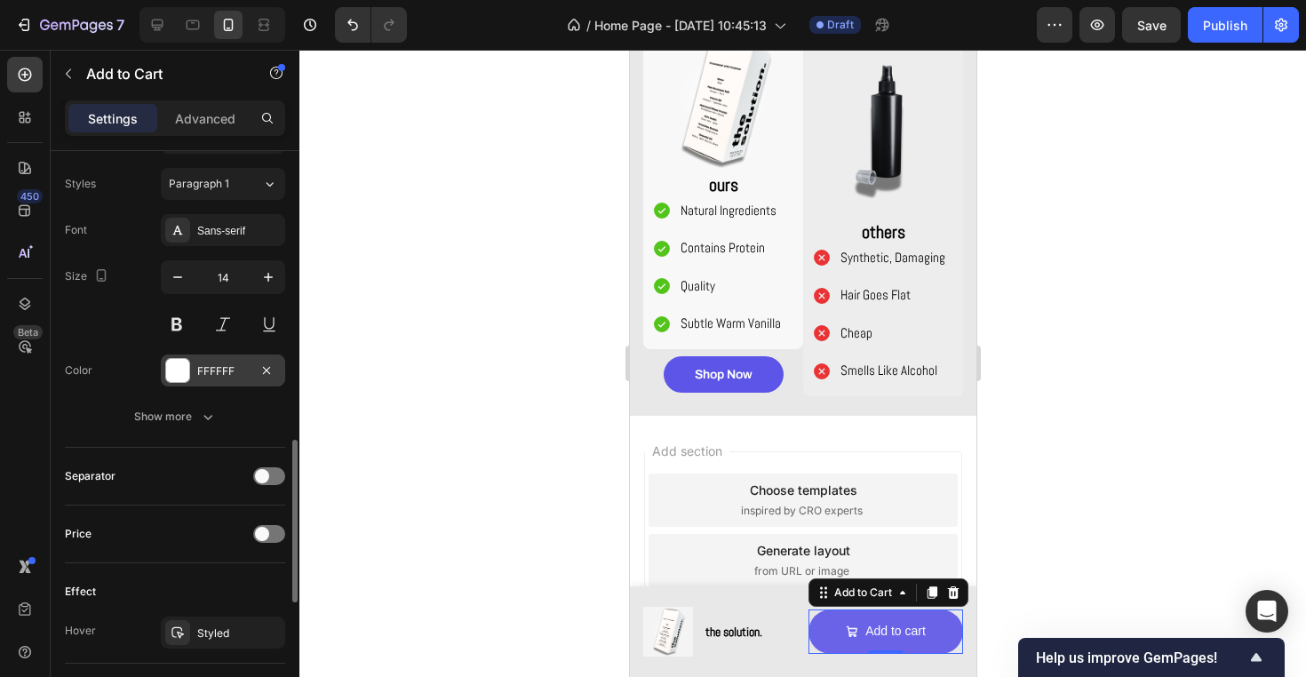
scroll to position [1017, 0]
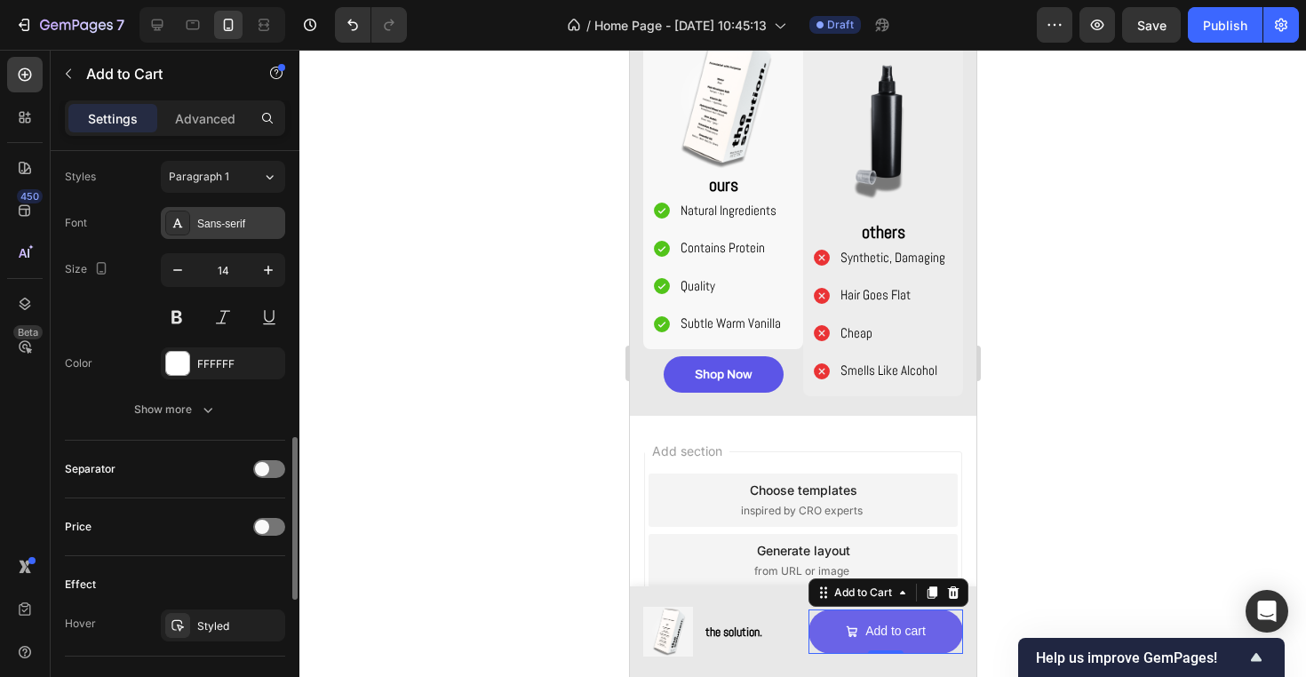
click at [194, 216] on div "Sans-serif" at bounding box center [223, 223] width 124 height 32
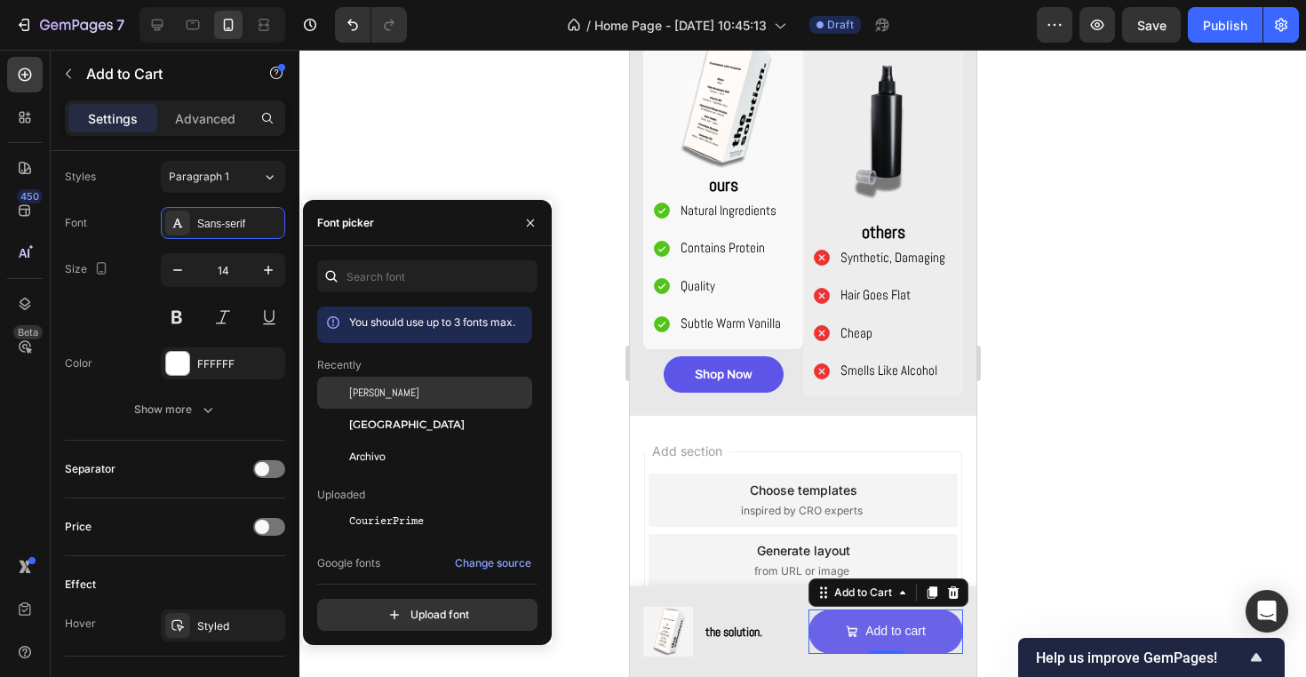
click at [381, 393] on div "[PERSON_NAME]" at bounding box center [438, 393] width 179 height 16
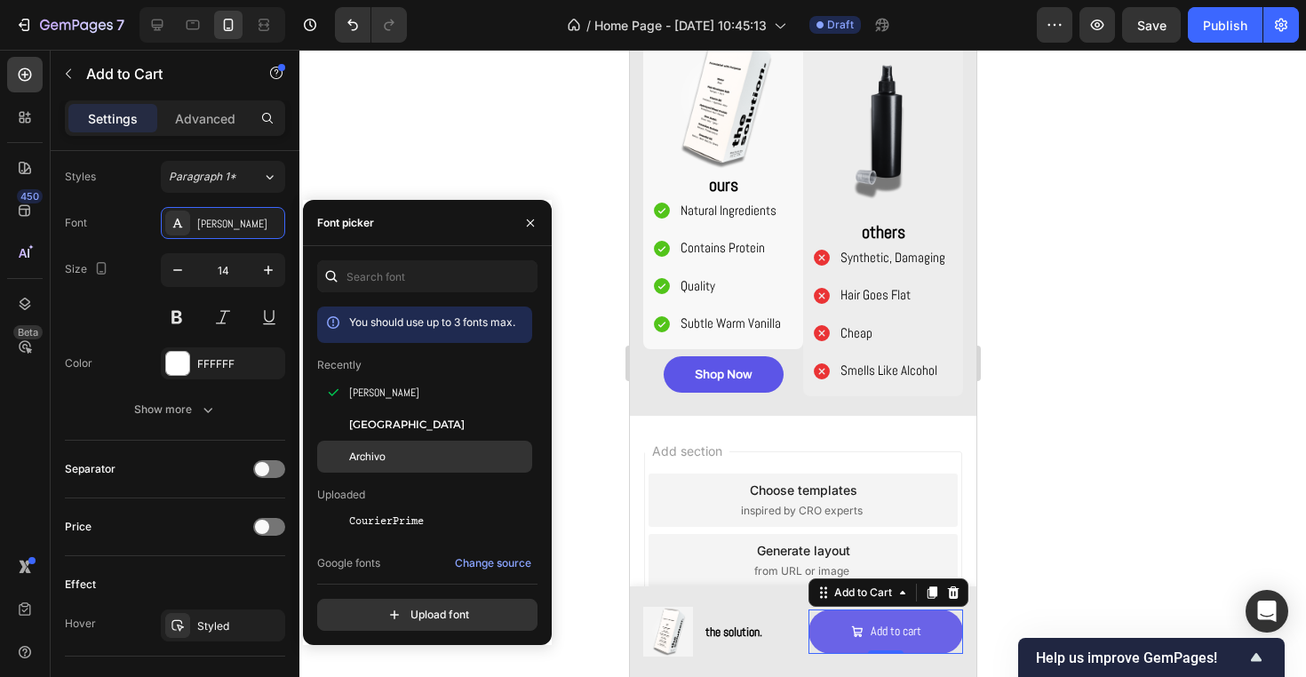
click at [417, 453] on div "Archivo" at bounding box center [438, 456] width 179 height 16
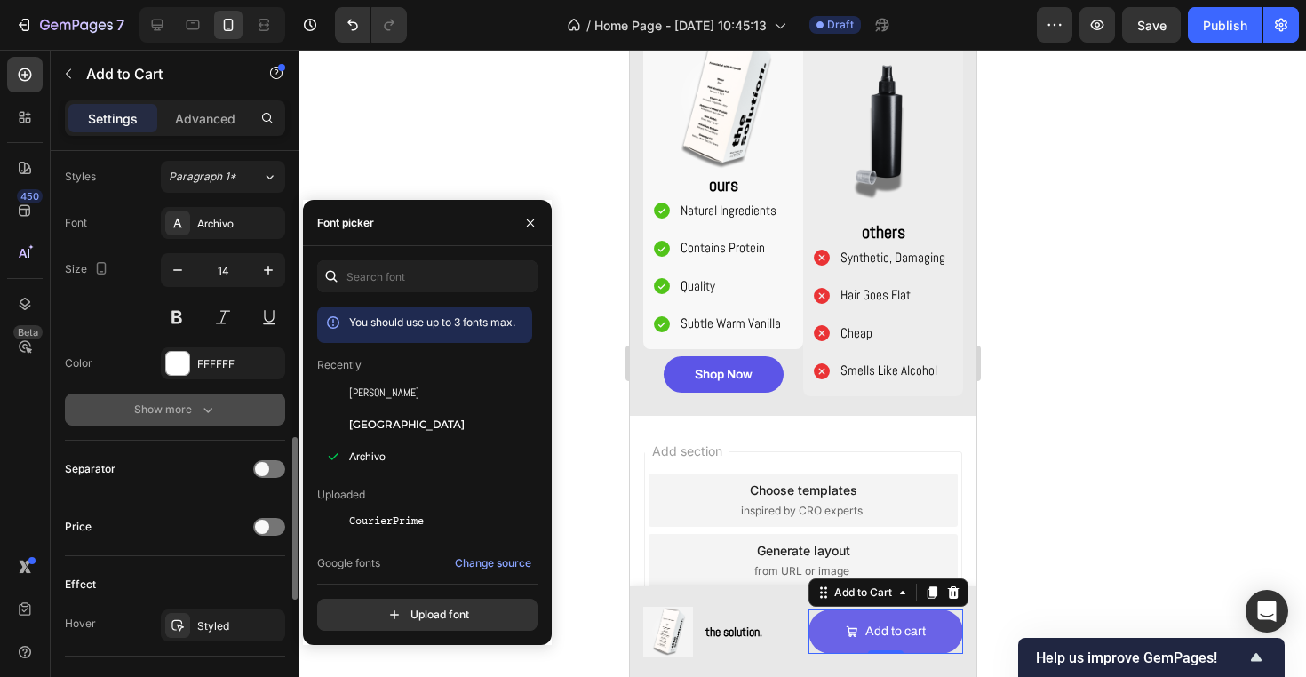
click at [201, 403] on icon "button" at bounding box center [208, 410] width 18 height 18
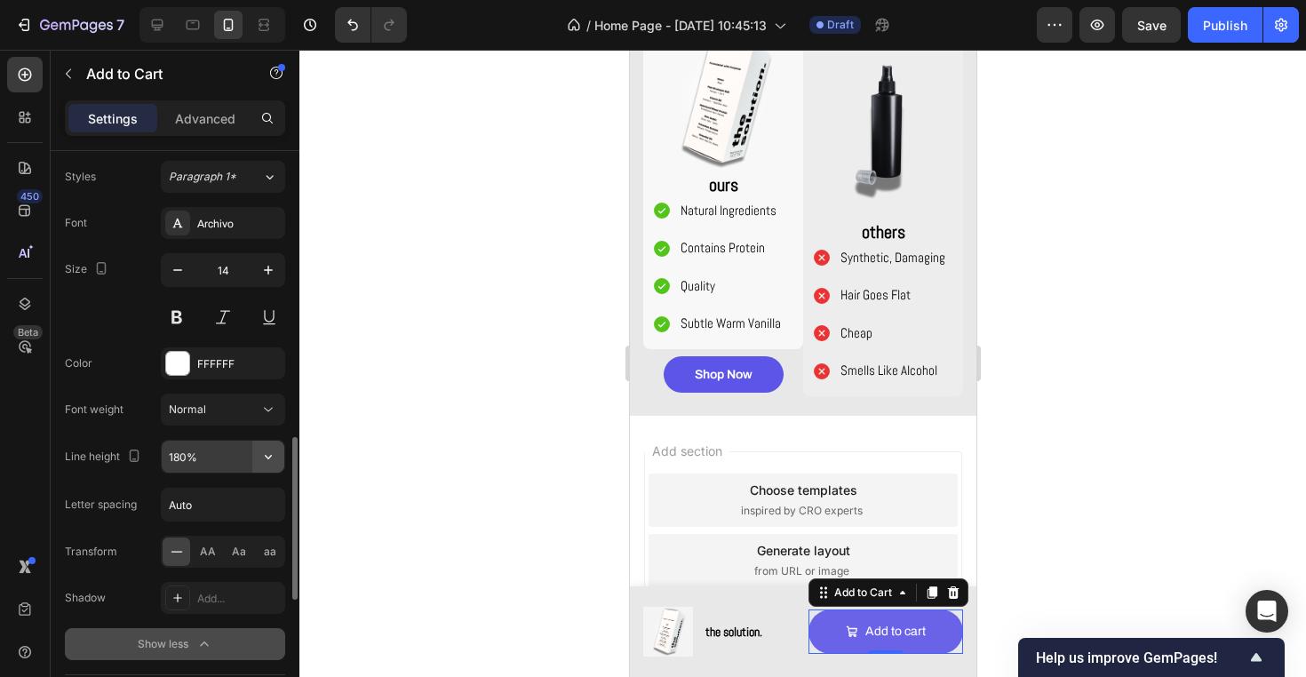
click at [277, 460] on button "button" at bounding box center [268, 456] width 32 height 32
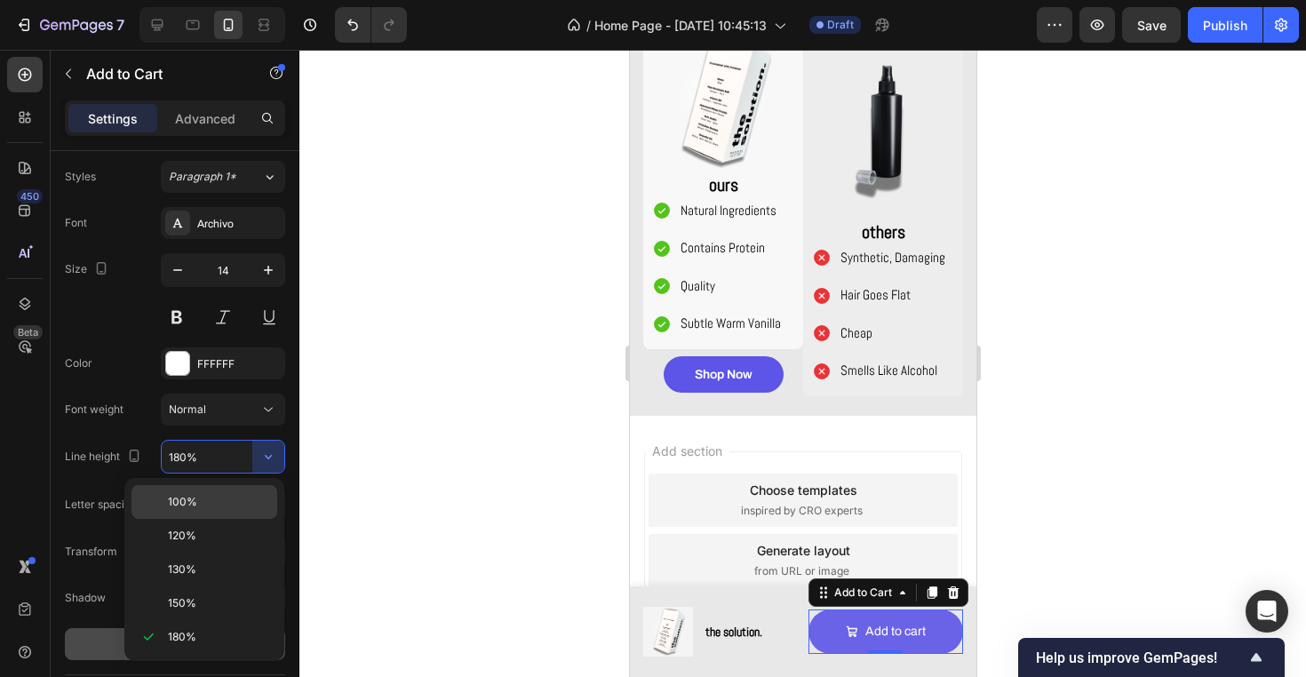
click at [242, 498] on p "100%" at bounding box center [218, 502] width 101 height 16
type input "100%"
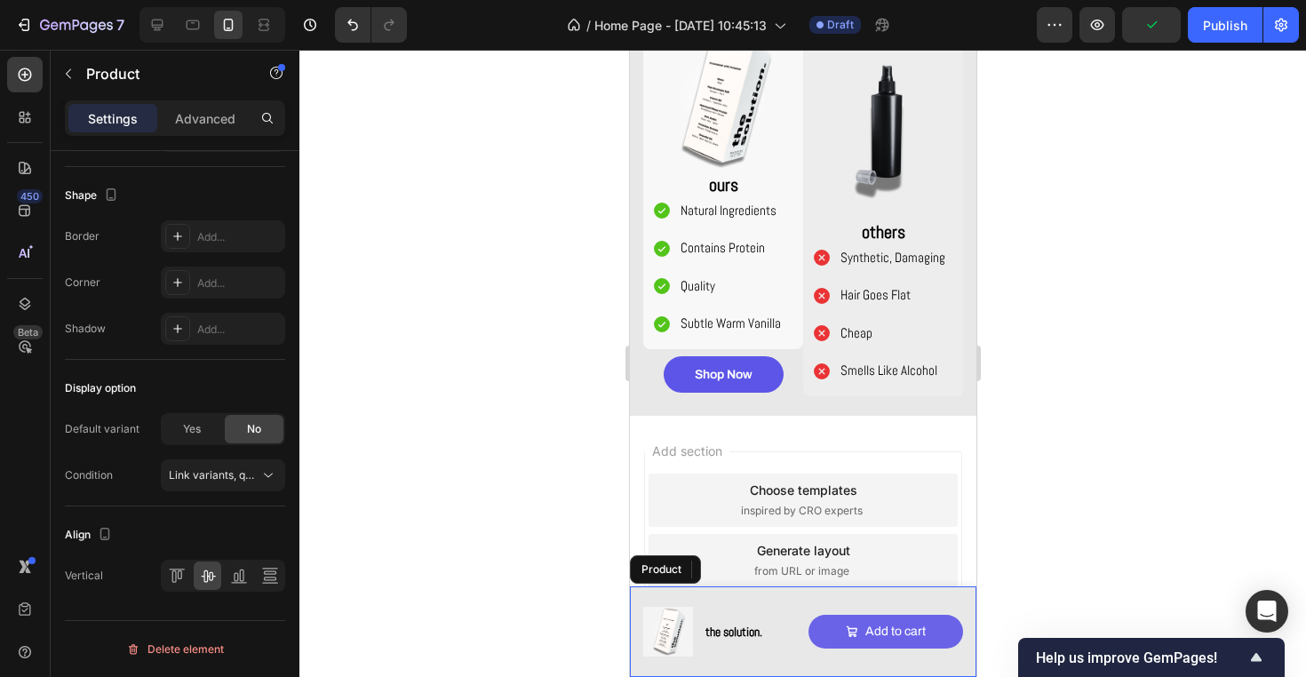
click at [786, 600] on div "Product Images the solution. Product Title Row Add to cart Add to Cart 0 Product" at bounding box center [802, 631] width 346 height 91
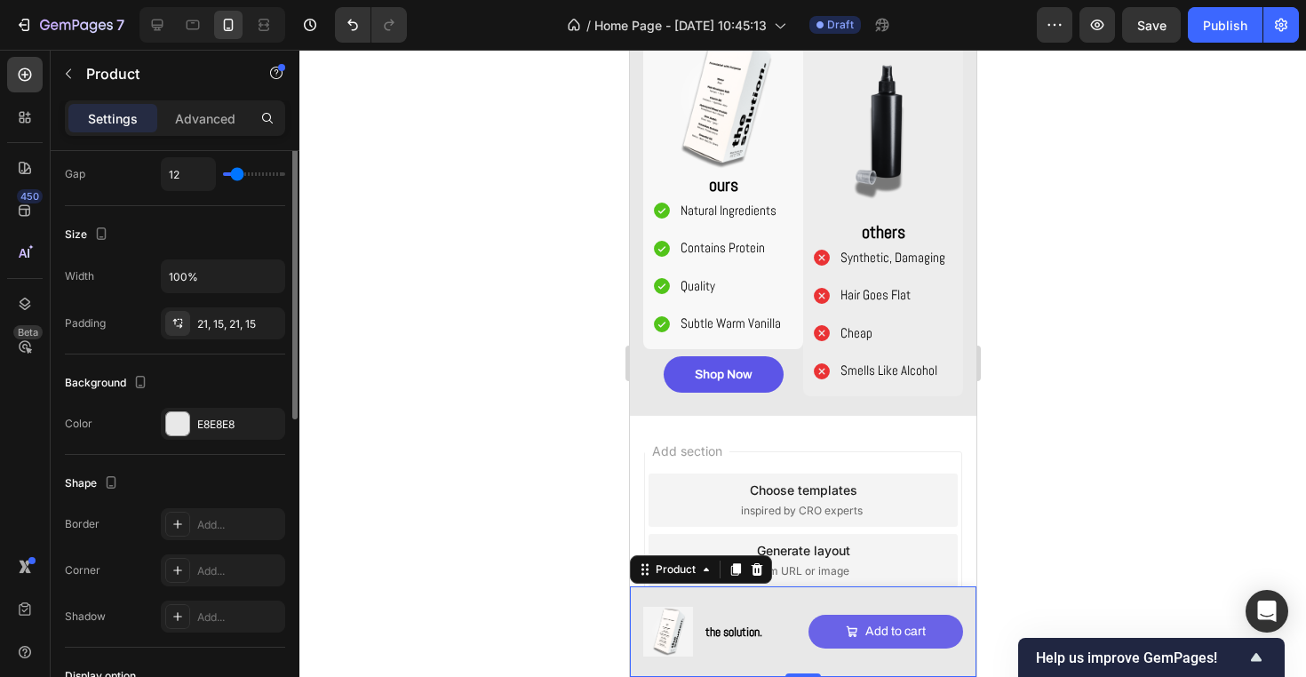
scroll to position [465, 0]
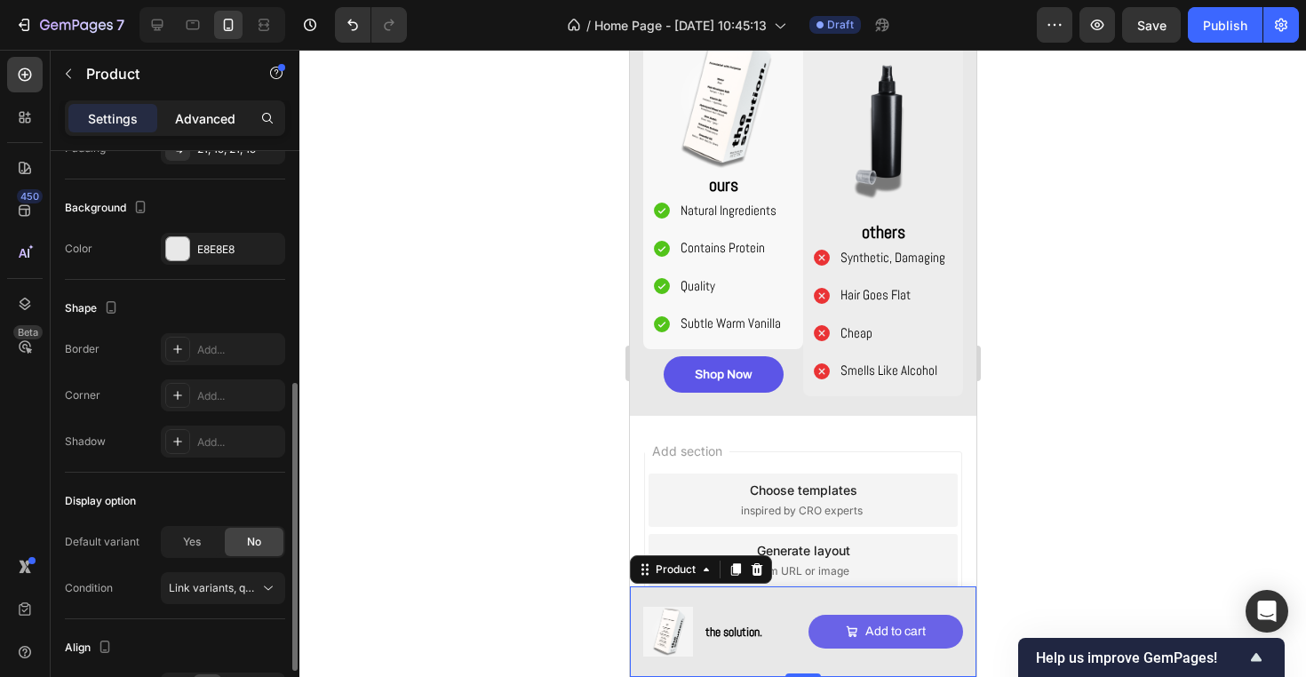
click at [199, 123] on p "Advanced" at bounding box center [205, 118] width 60 height 19
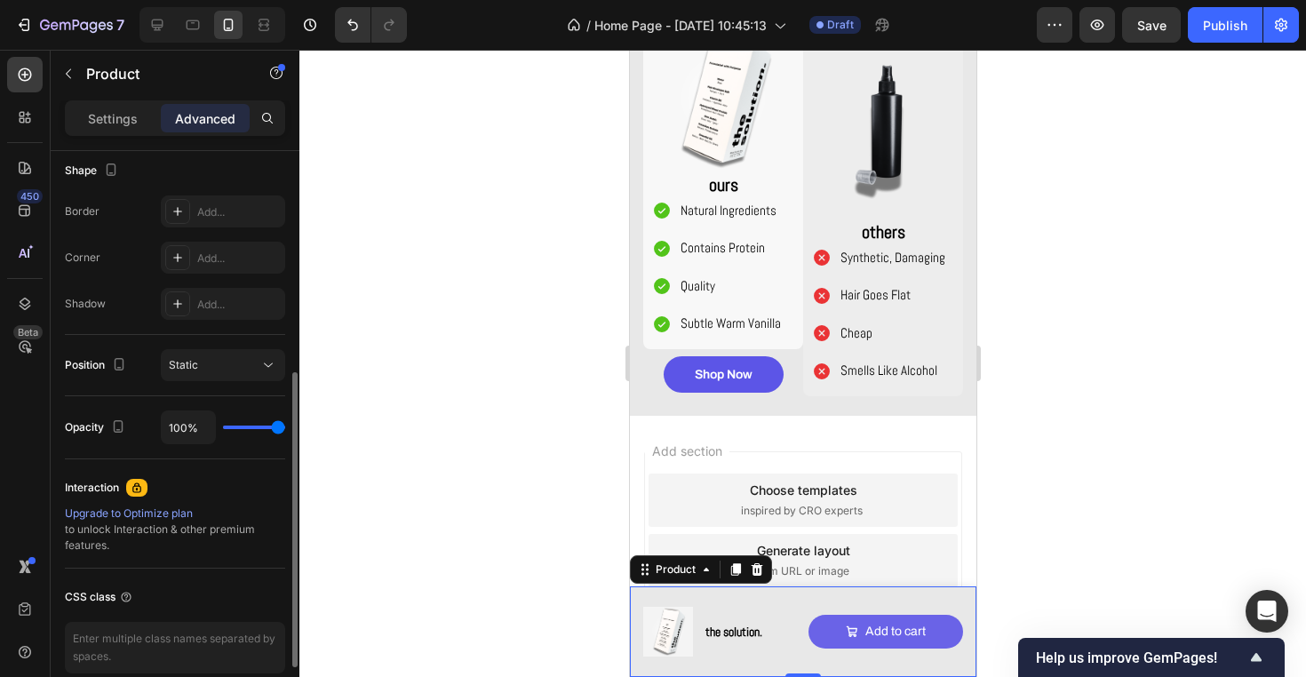
scroll to position [0, 0]
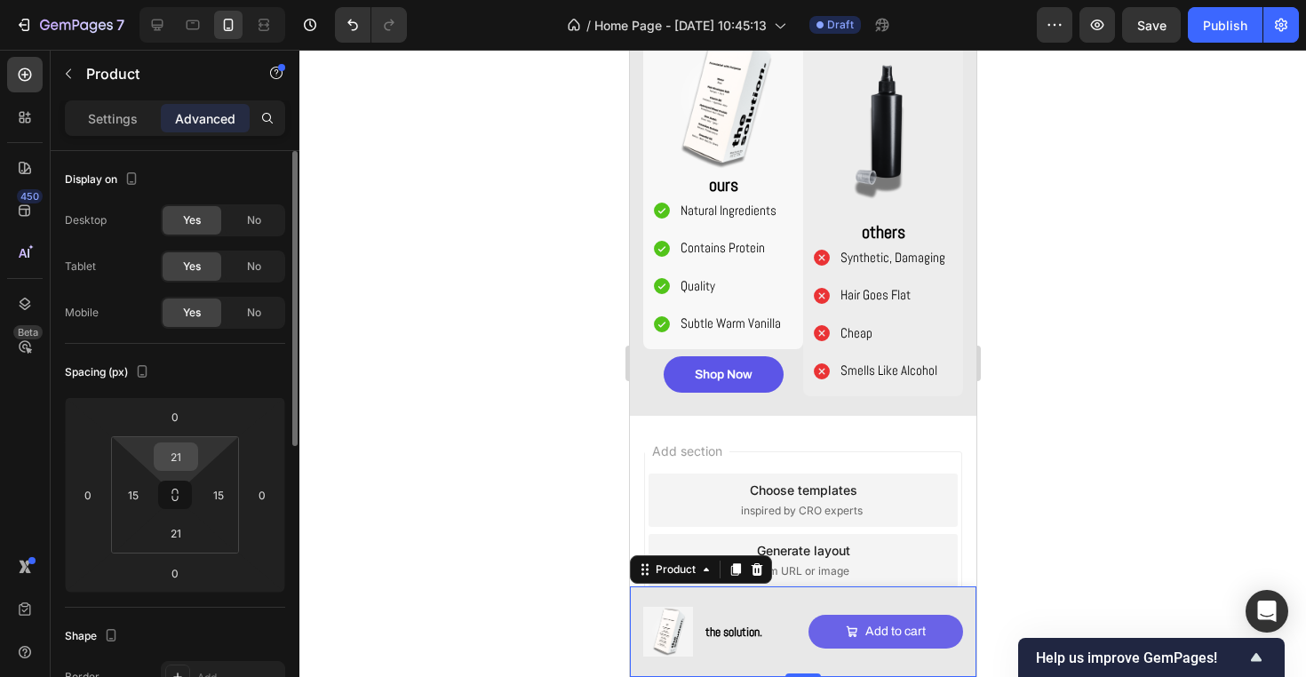
click at [177, 458] on input "21" at bounding box center [176, 456] width 36 height 27
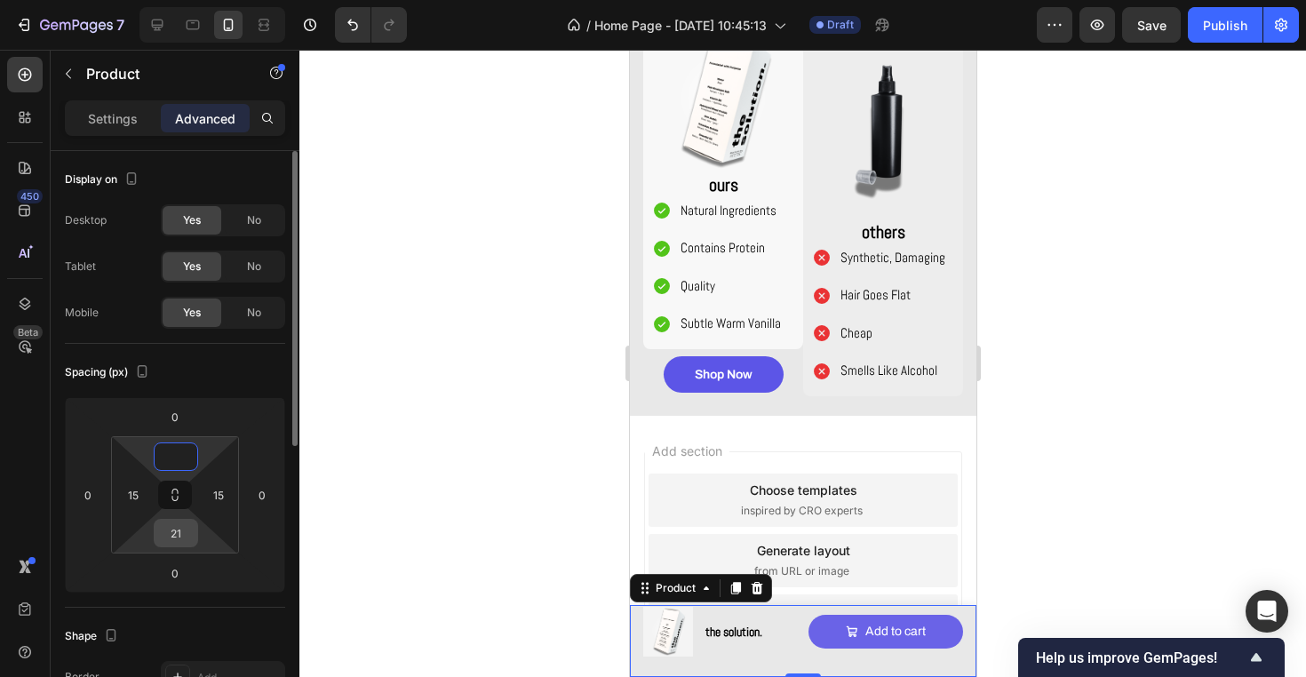
type input "0"
click at [179, 536] on input "21" at bounding box center [176, 533] width 36 height 27
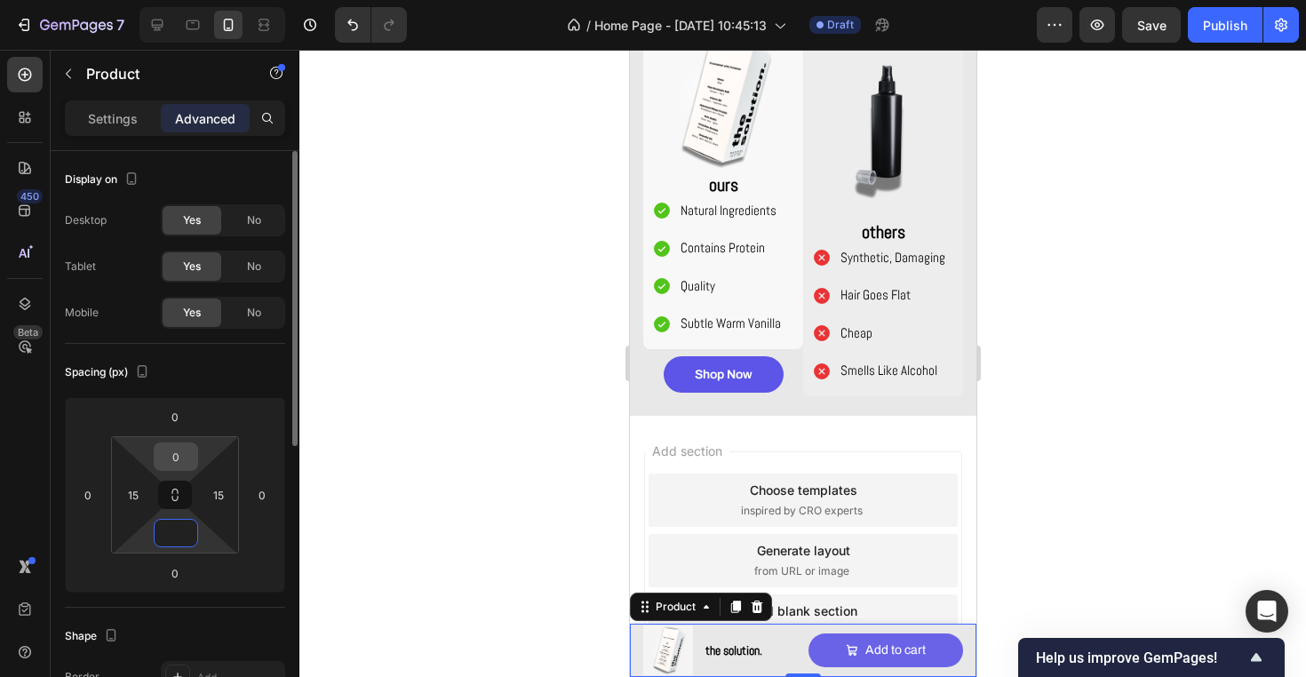
type input "0"
click at [179, 455] on input "0" at bounding box center [176, 456] width 36 height 27
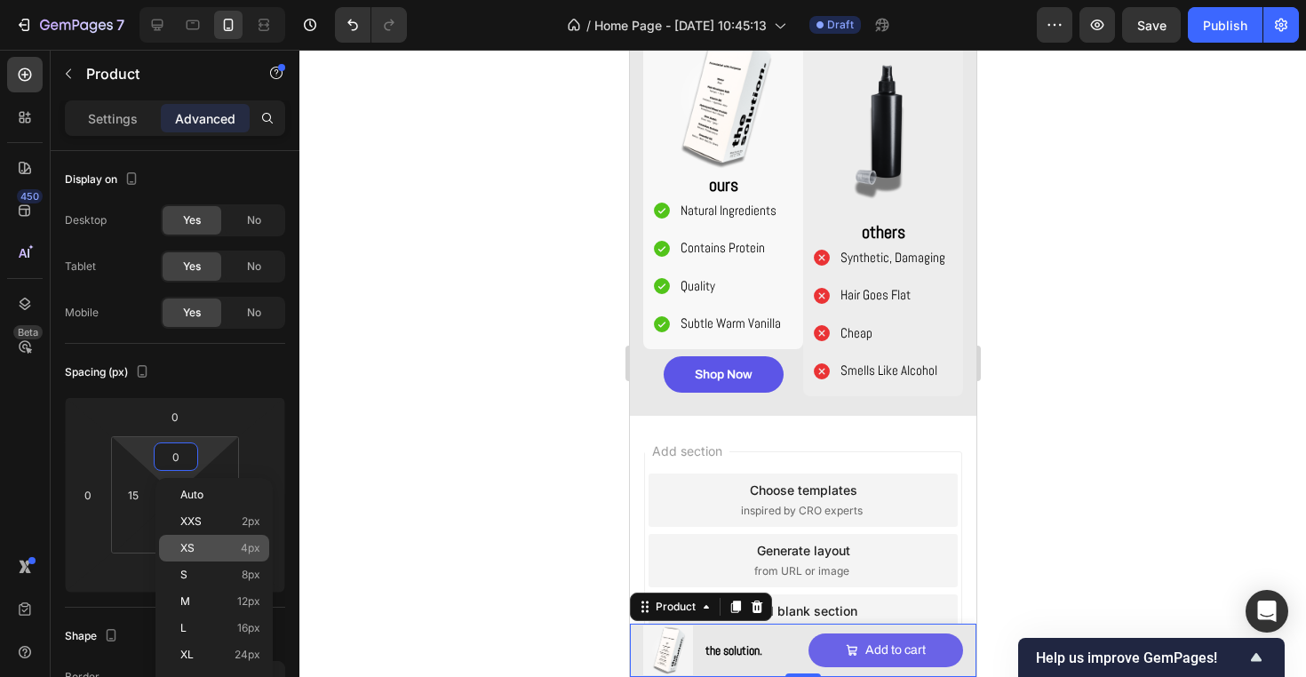
click at [234, 544] on p "XS 4px" at bounding box center [220, 548] width 80 height 12
type input "4"
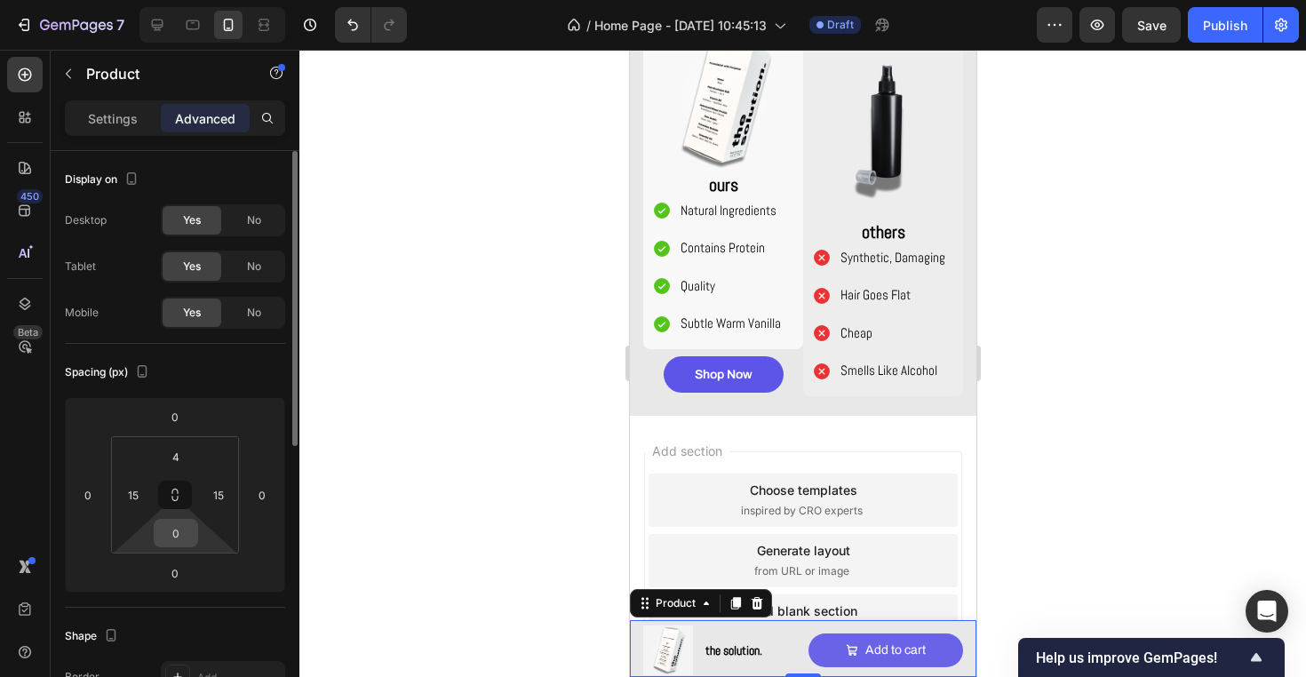
click at [182, 536] on input "0" at bounding box center [176, 533] width 36 height 27
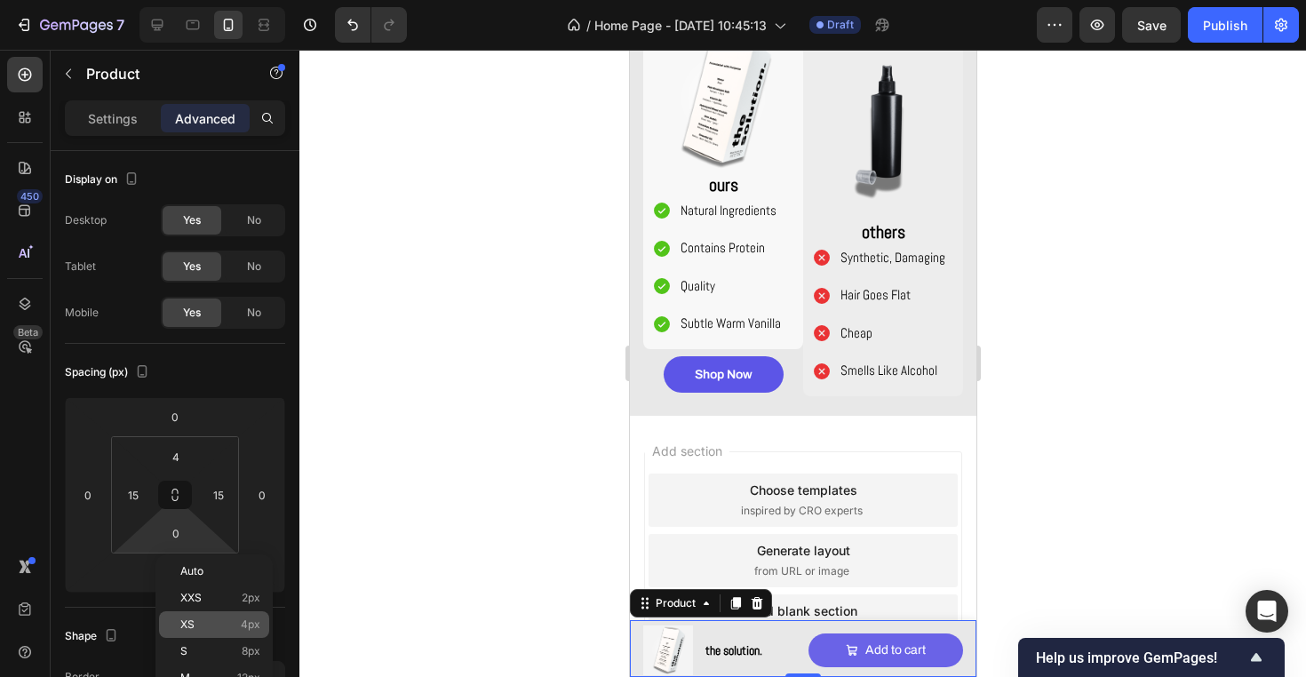
click at [244, 625] on span "4px" at bounding box center [251, 624] width 20 height 12
type input "4"
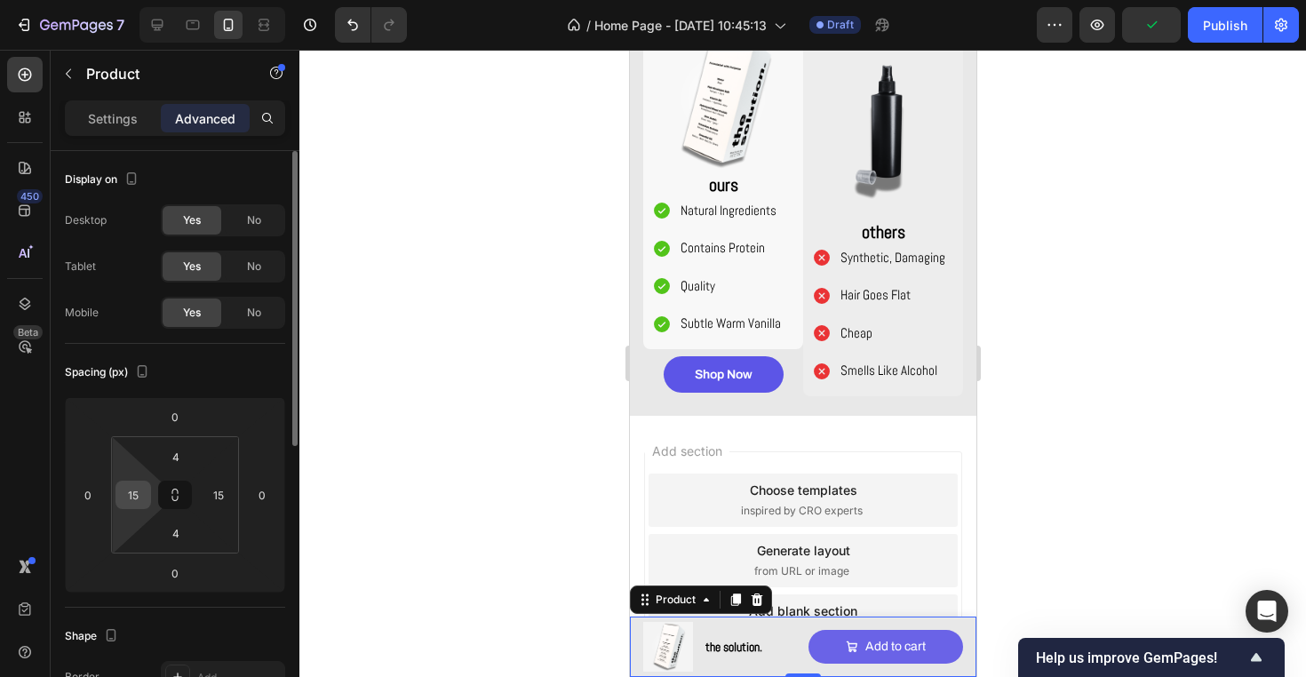
click at [141, 500] on input "15" at bounding box center [133, 494] width 27 height 27
type input "0"
click at [216, 490] on input "15" at bounding box center [218, 494] width 27 height 27
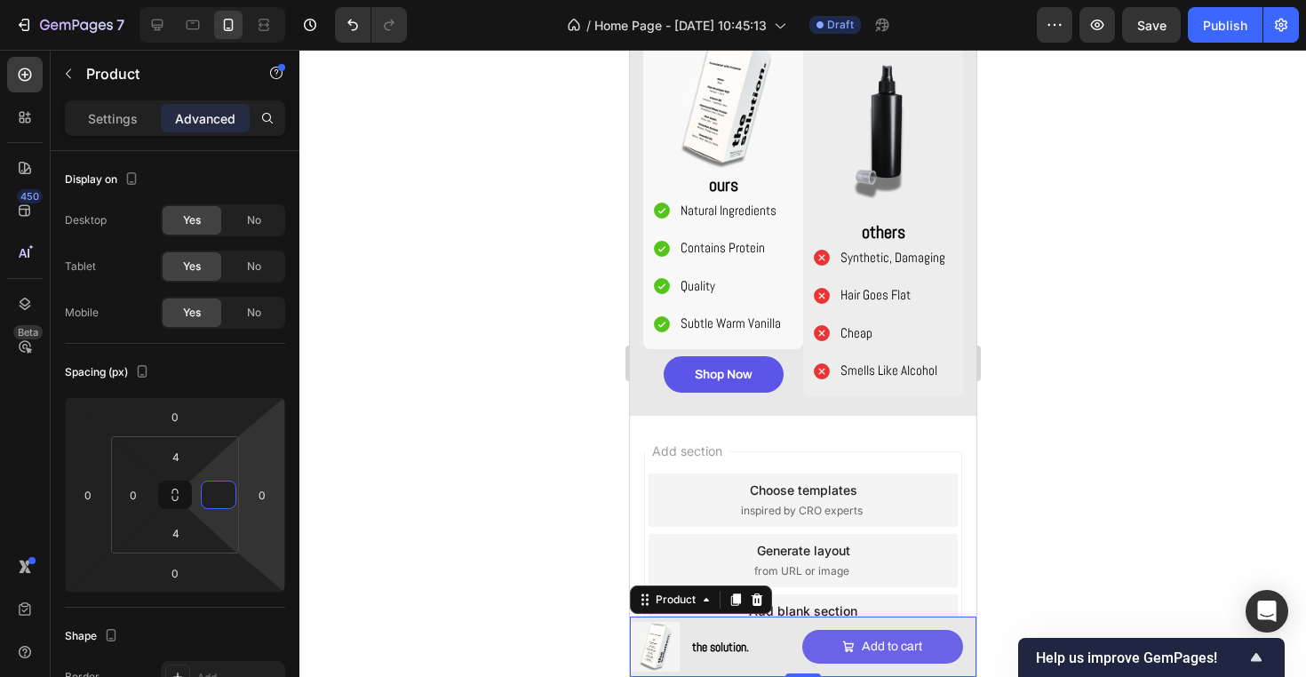
type input "0"
click at [414, 430] on div at bounding box center [802, 363] width 1006 height 627
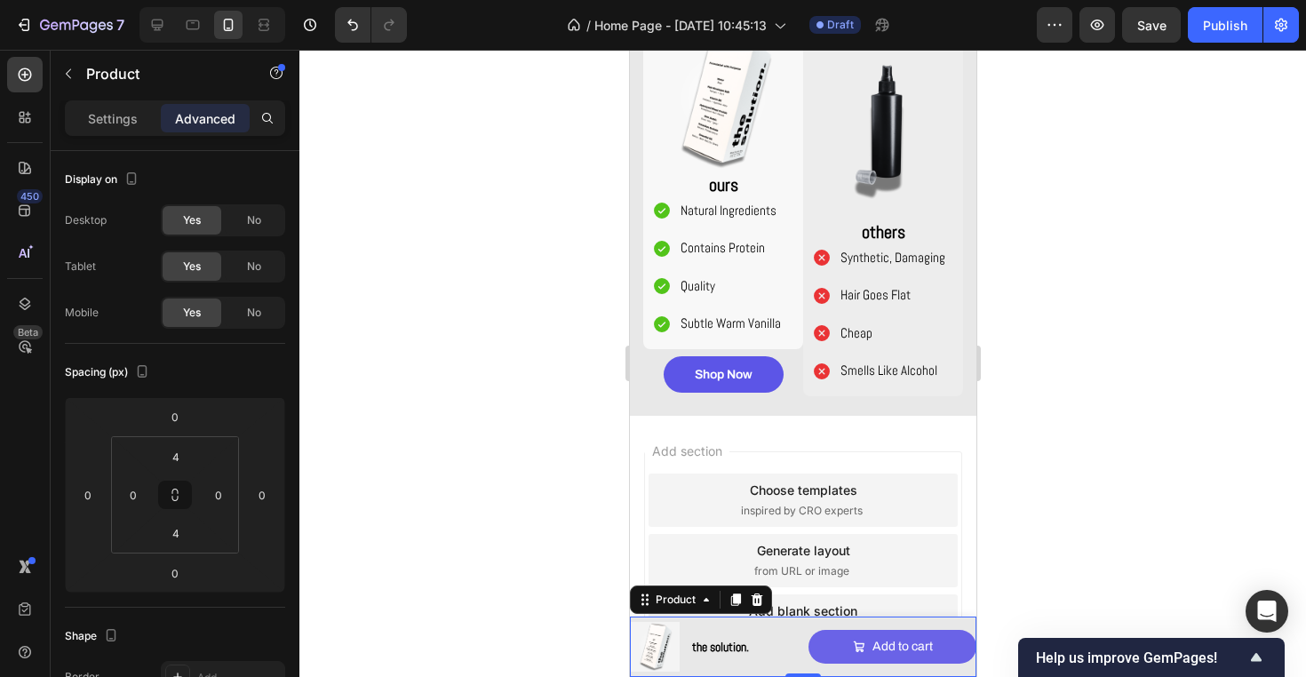
click at [798, 659] on div "Product Images the solution. Product Title Row Add to cart Add to Cart Product 0" at bounding box center [802, 646] width 346 height 60
click at [132, 488] on input "0" at bounding box center [133, 494] width 27 height 27
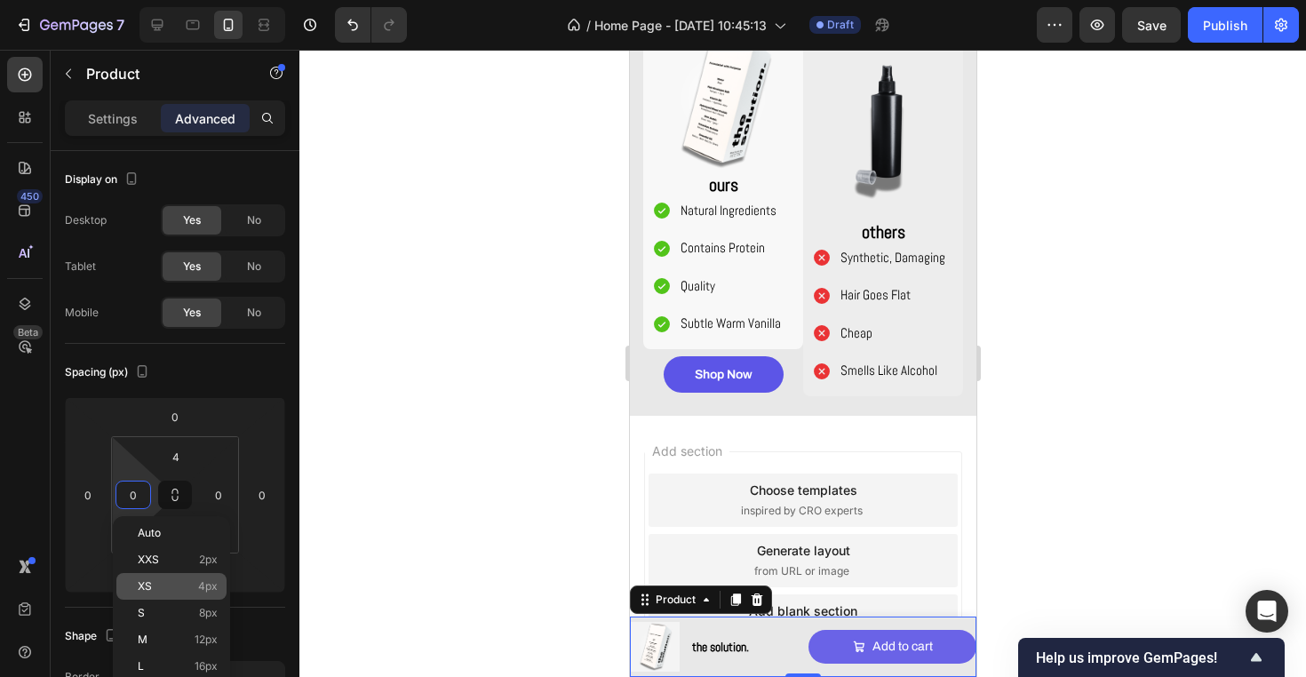
click at [194, 581] on p "XS 4px" at bounding box center [178, 586] width 80 height 12
type input "4"
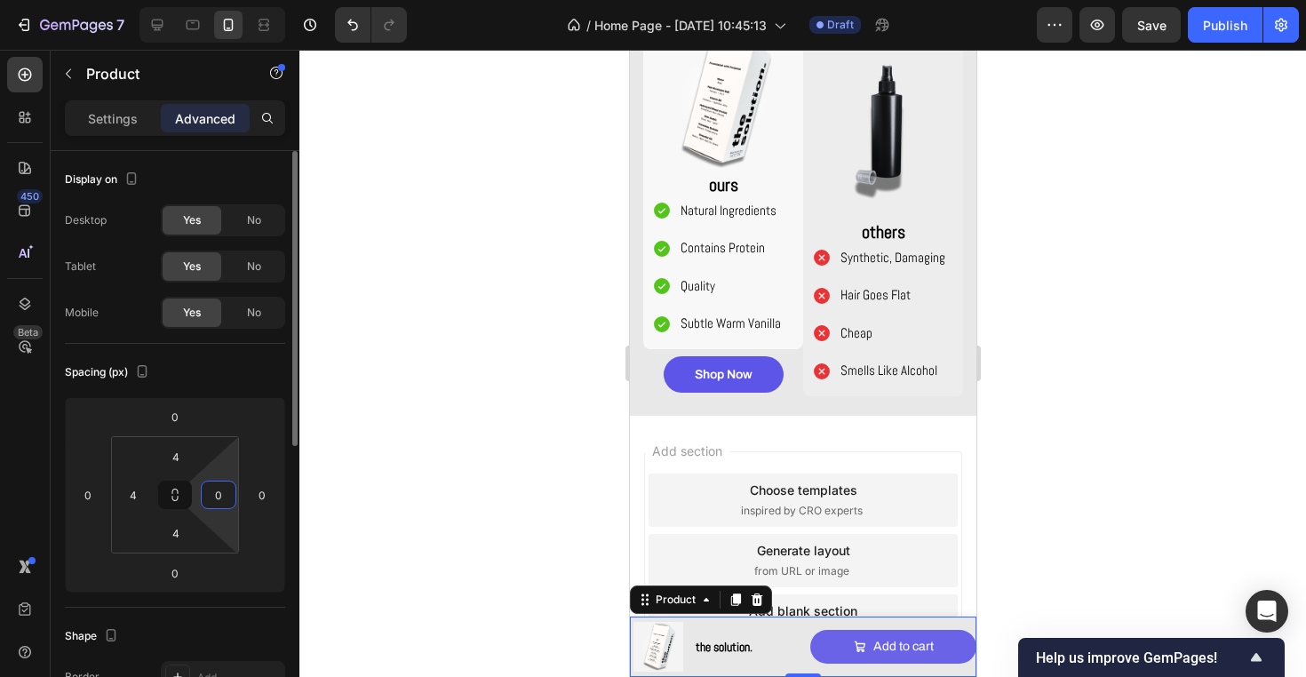
click at [214, 500] on input "0" at bounding box center [218, 494] width 27 height 27
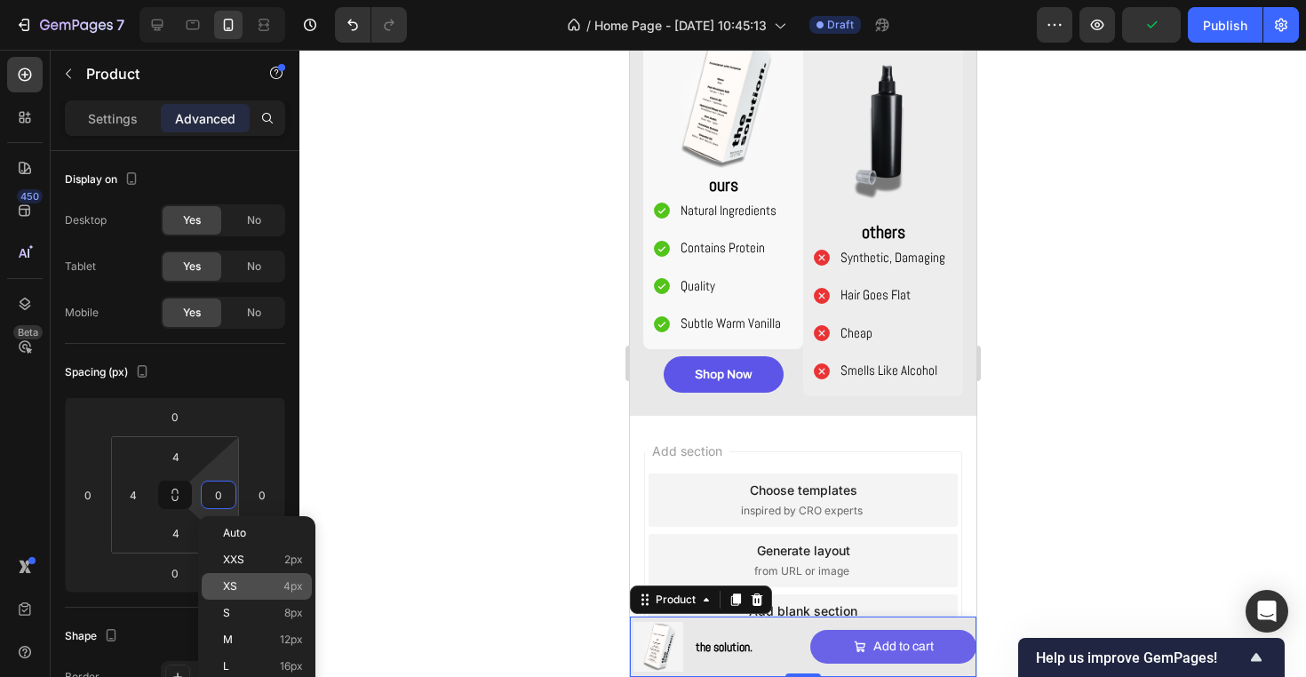
click at [265, 580] on p "XS 4px" at bounding box center [263, 586] width 80 height 12
type input "4"
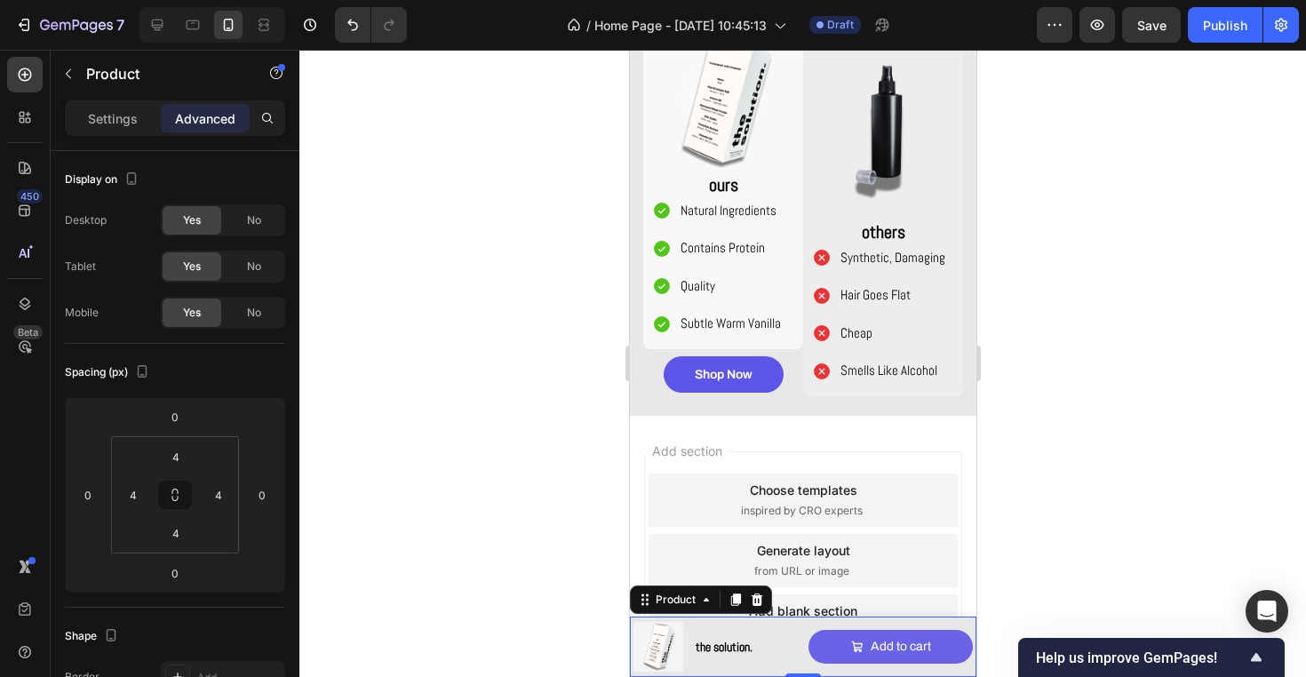
click at [446, 537] on div at bounding box center [802, 363] width 1006 height 627
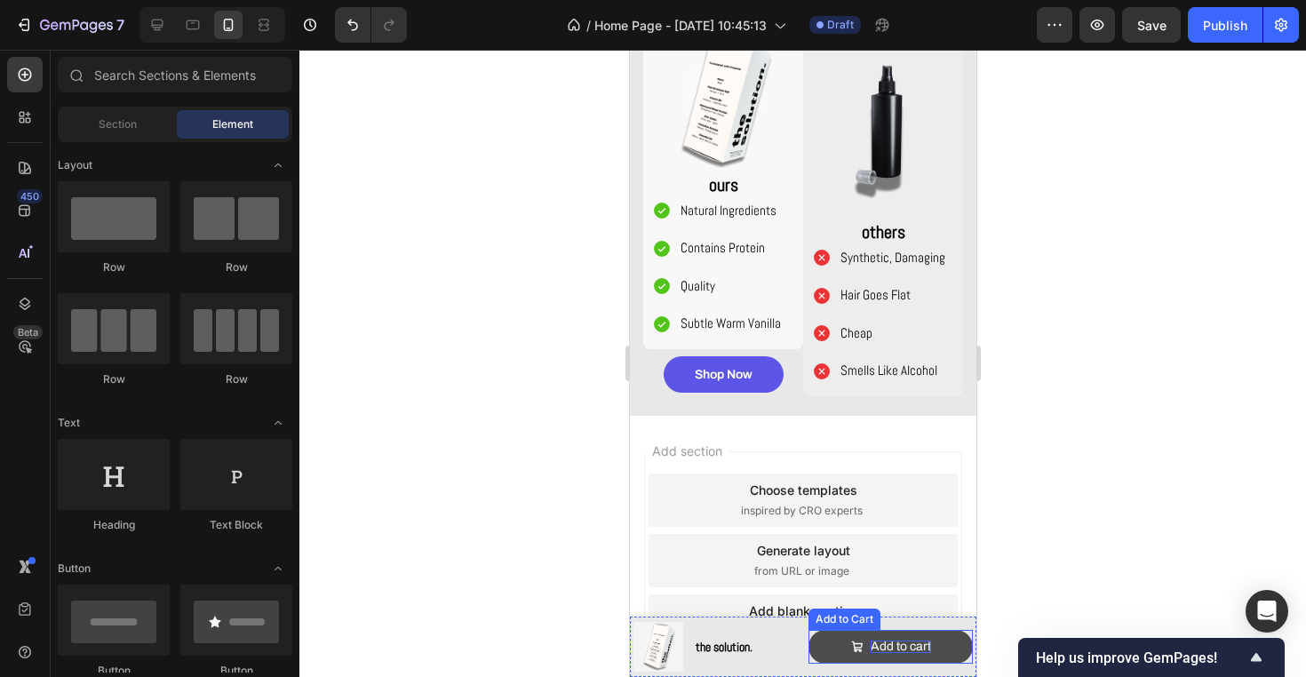
click at [919, 643] on div "Add to cart" at bounding box center [899, 646] width 60 height 12
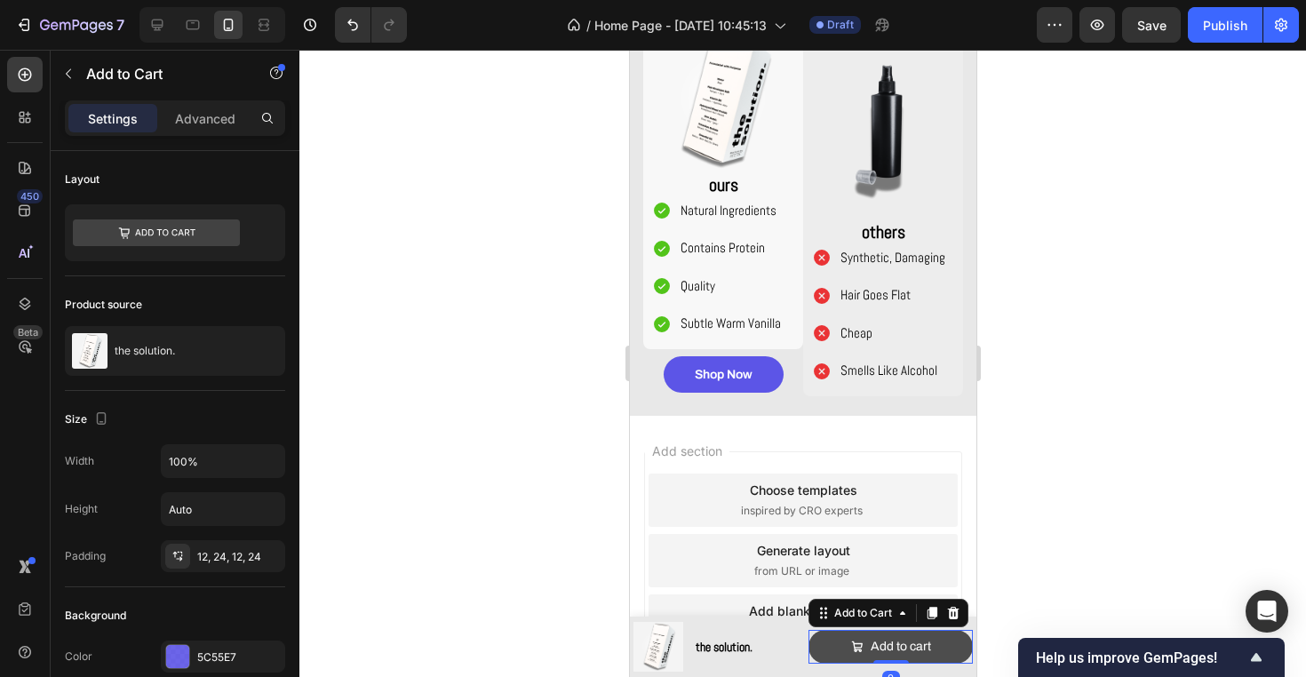
click at [950, 649] on button "Add to cart" at bounding box center [889, 647] width 164 height 34
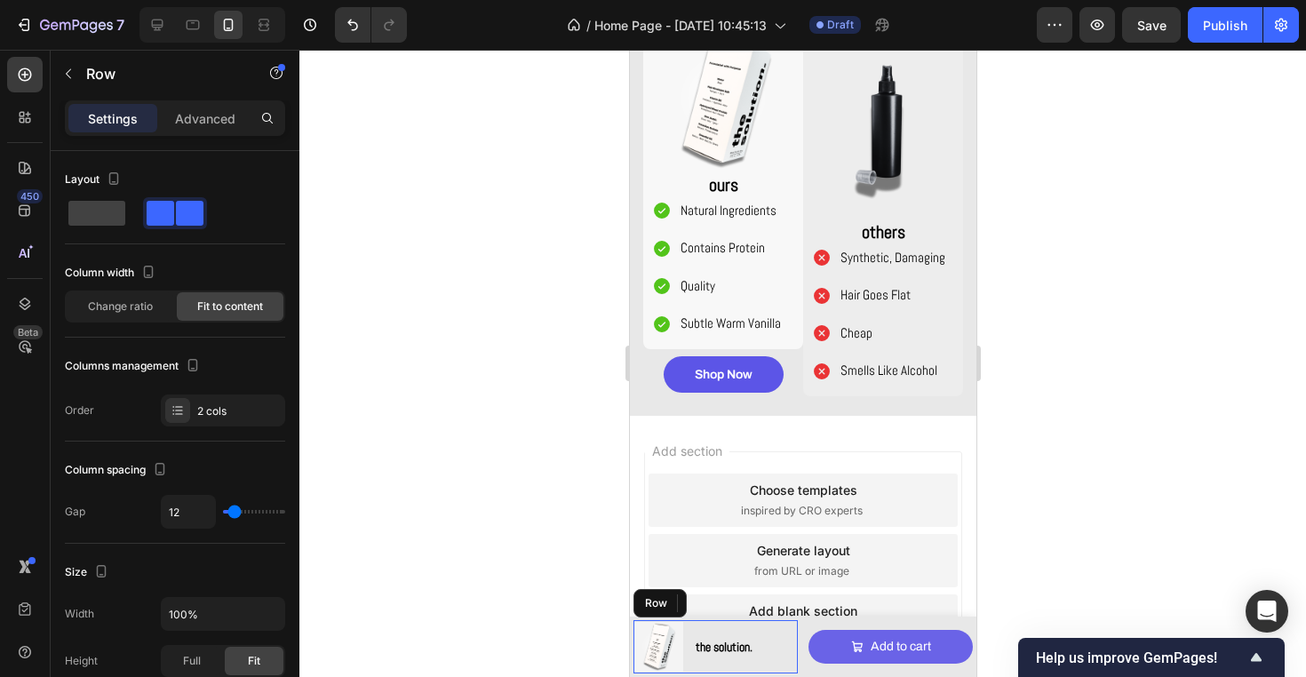
click at [791, 648] on div "Product Images the solution. Product Title Row" at bounding box center [714, 646] width 164 height 53
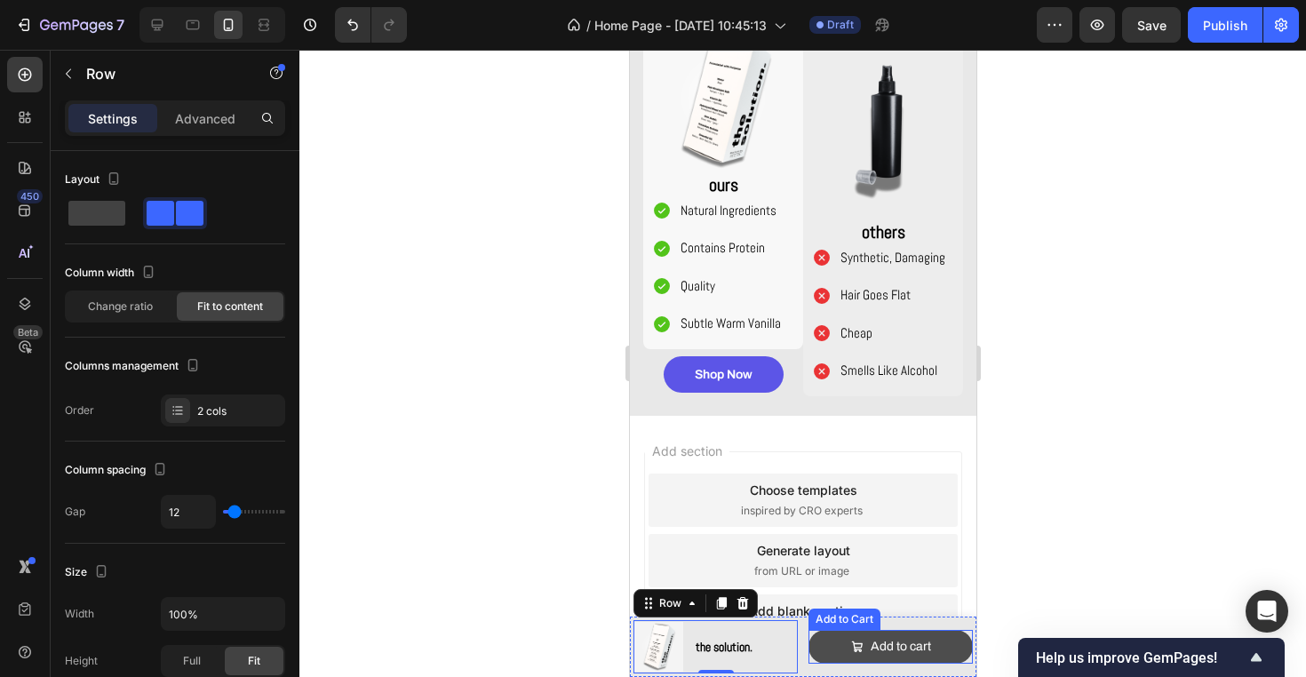
click at [828, 655] on button "Add to cart" at bounding box center [889, 647] width 164 height 34
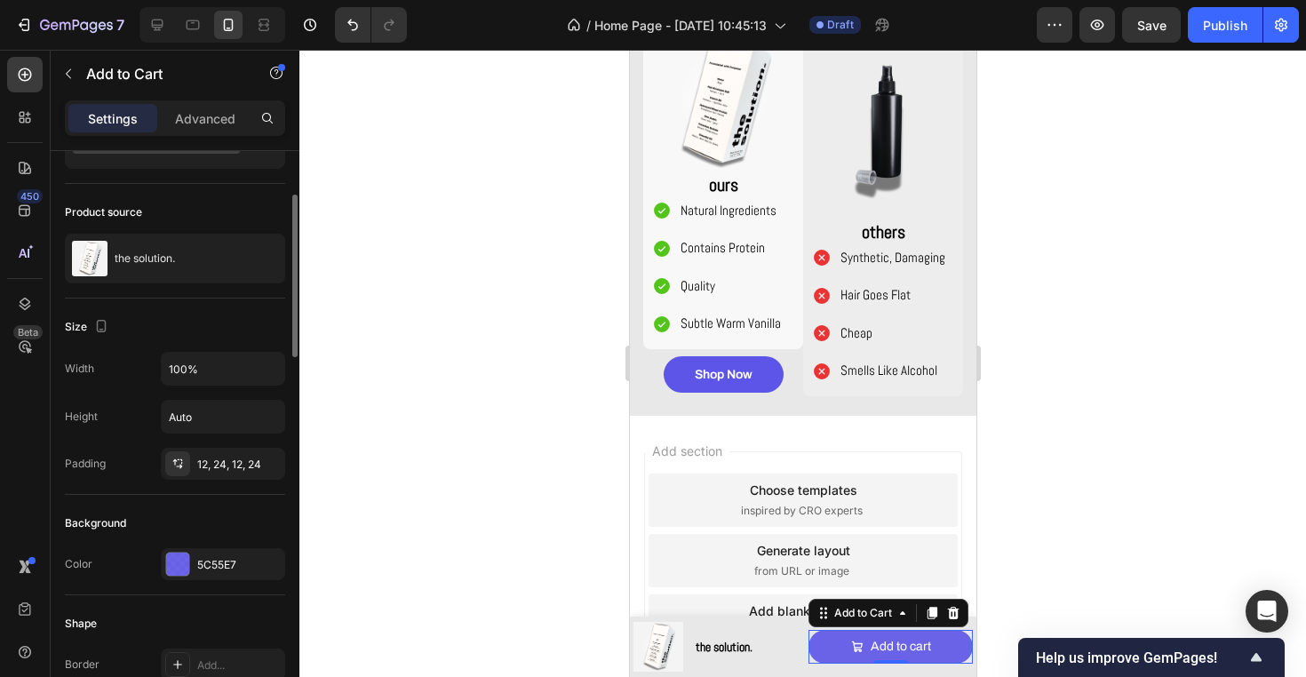
scroll to position [122, 0]
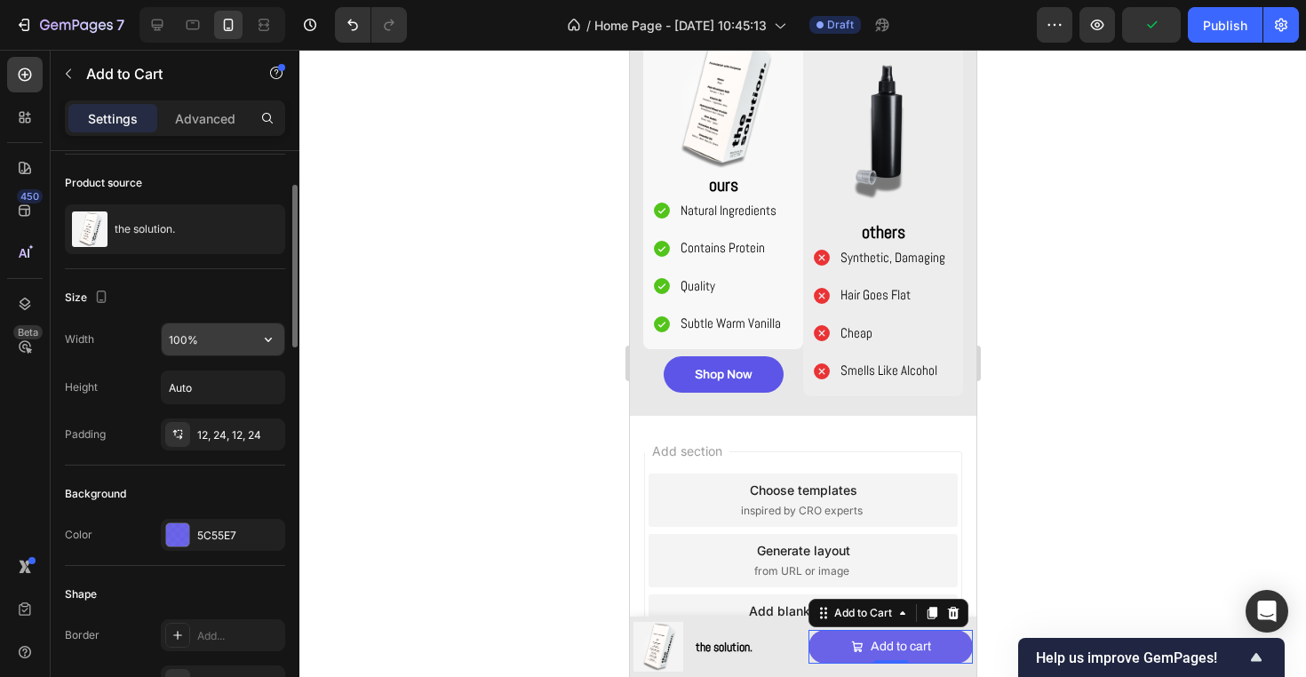
click at [187, 343] on input "100%" at bounding box center [223, 339] width 123 height 32
click at [181, 341] on input "100%" at bounding box center [223, 339] width 123 height 32
type input "100%"
click at [137, 396] on div "Height Auto" at bounding box center [175, 387] width 220 height 34
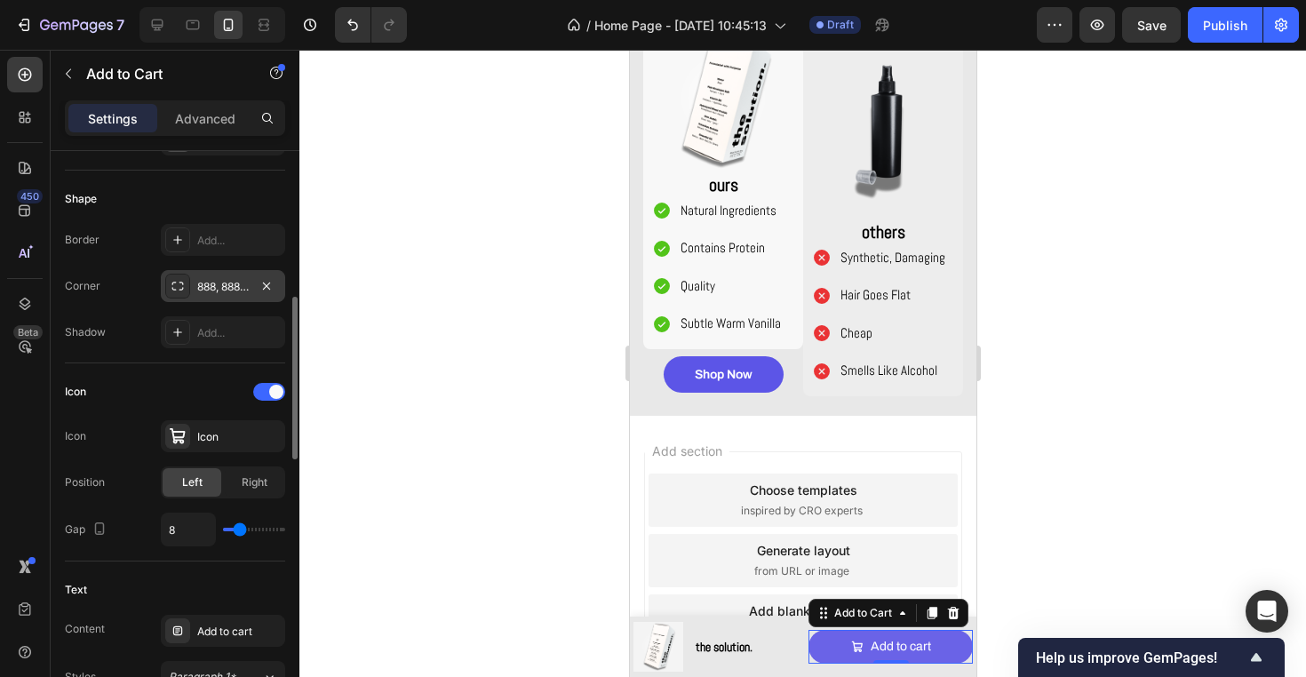
scroll to position [517, 0]
click at [243, 481] on span "Right" at bounding box center [255, 482] width 26 height 16
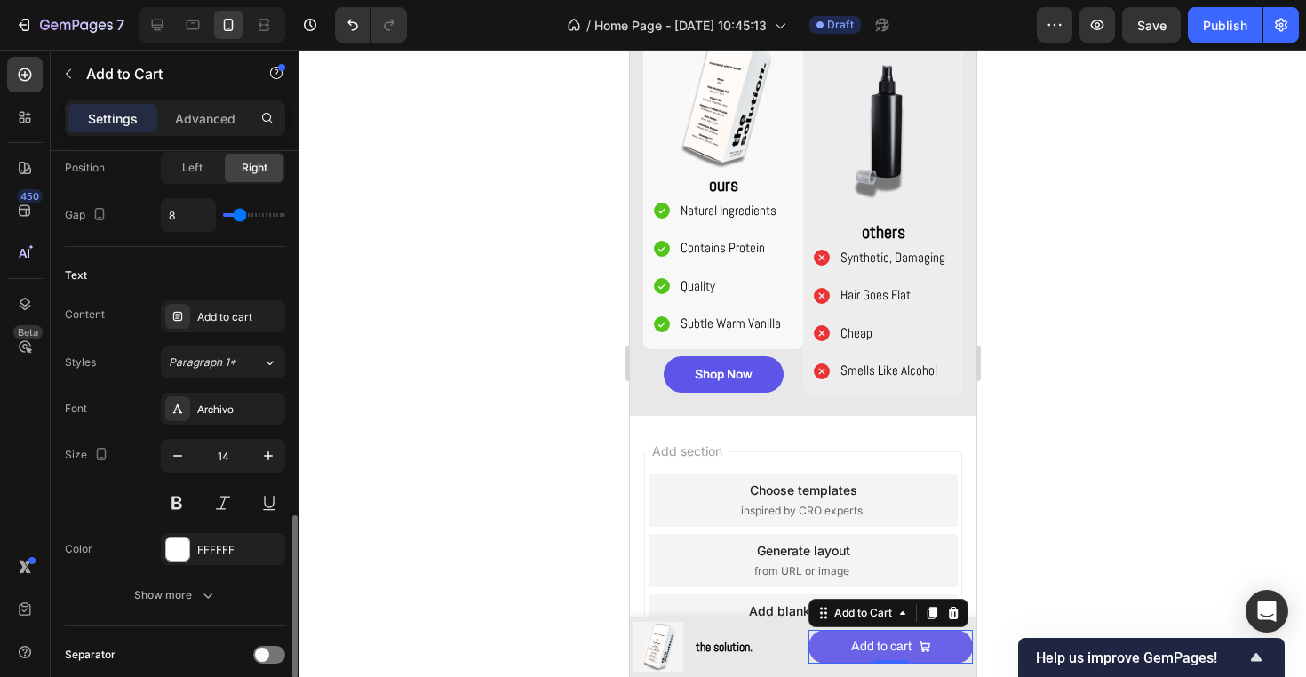
scroll to position [991, 0]
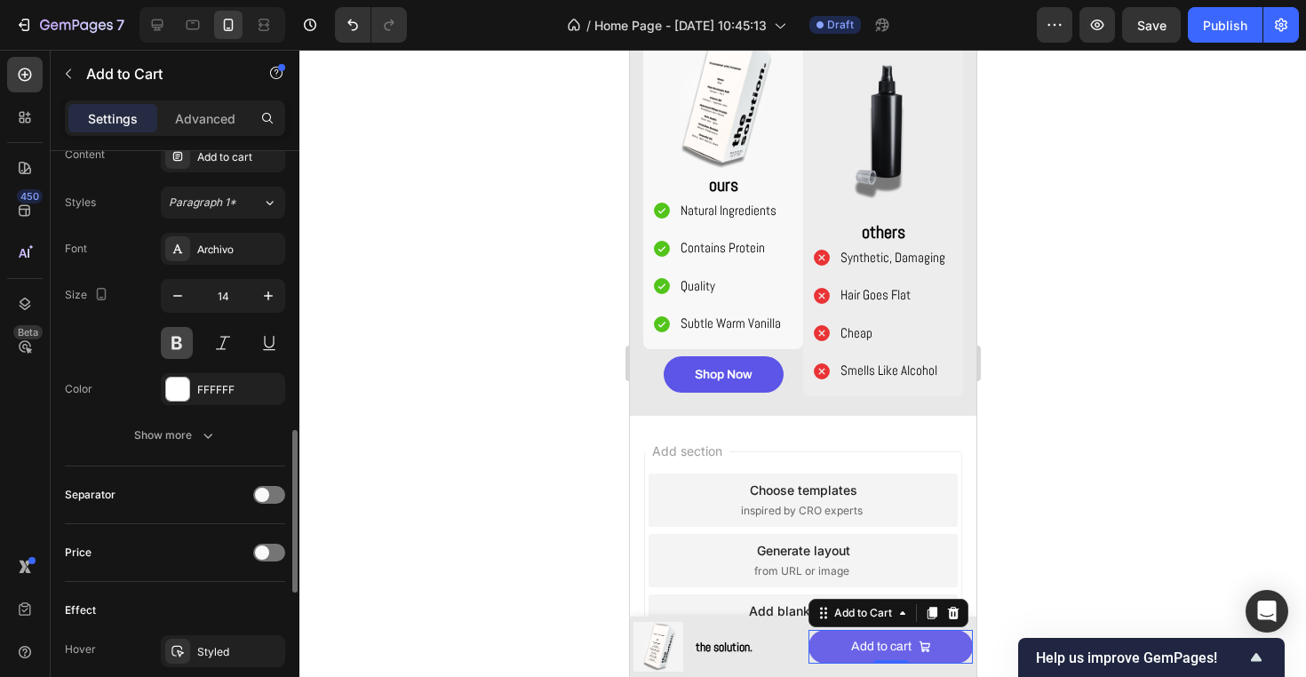
click at [179, 346] on button at bounding box center [177, 343] width 32 height 32
click at [178, 346] on button at bounding box center [177, 343] width 32 height 32
click at [183, 300] on icon "button" at bounding box center [178, 296] width 18 height 18
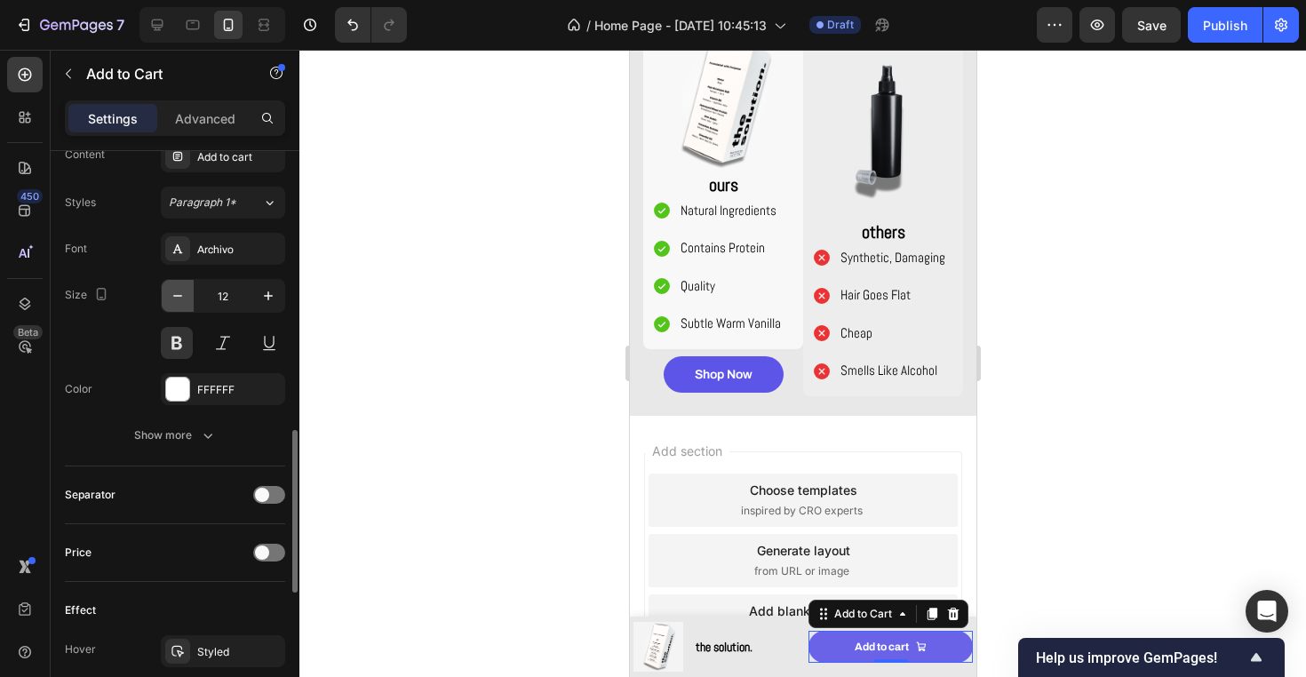
click at [181, 299] on icon "button" at bounding box center [178, 296] width 18 height 18
click at [255, 290] on button "button" at bounding box center [268, 296] width 32 height 32
type input "12"
click at [750, 646] on h1 "the solution." at bounding box center [723, 647] width 60 height 20
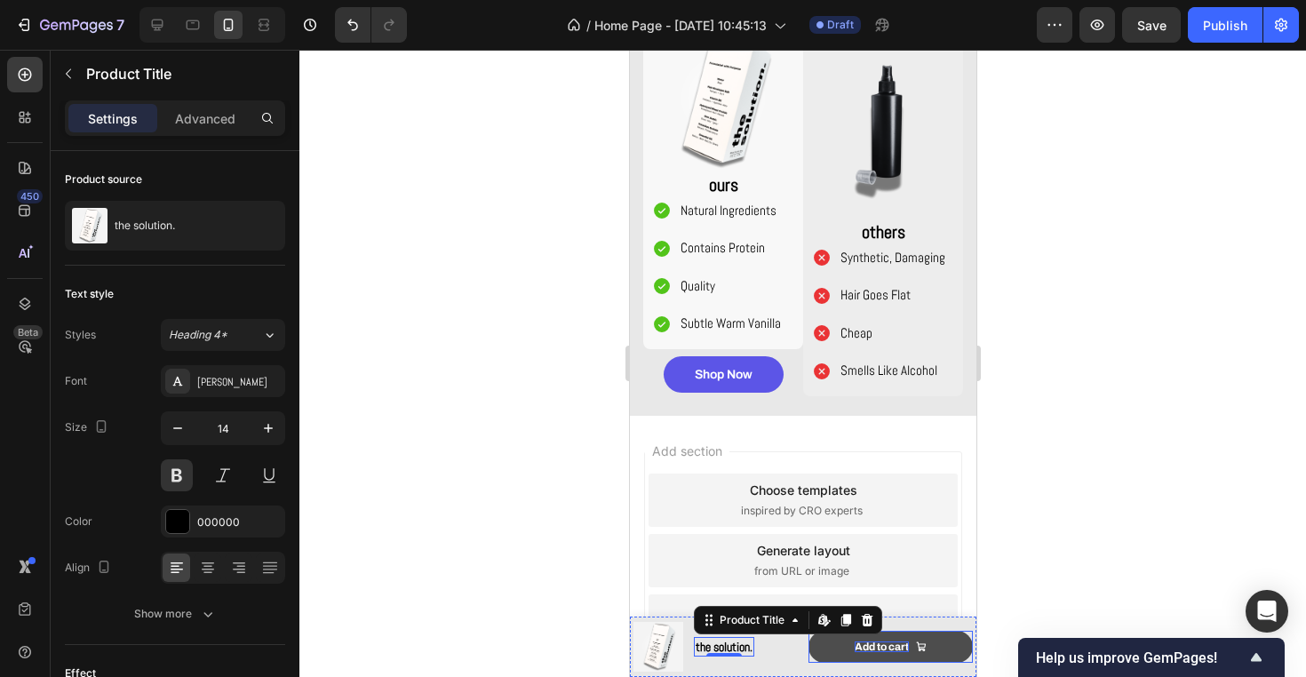
click at [874, 642] on div "Add to cart" at bounding box center [880, 646] width 54 height 11
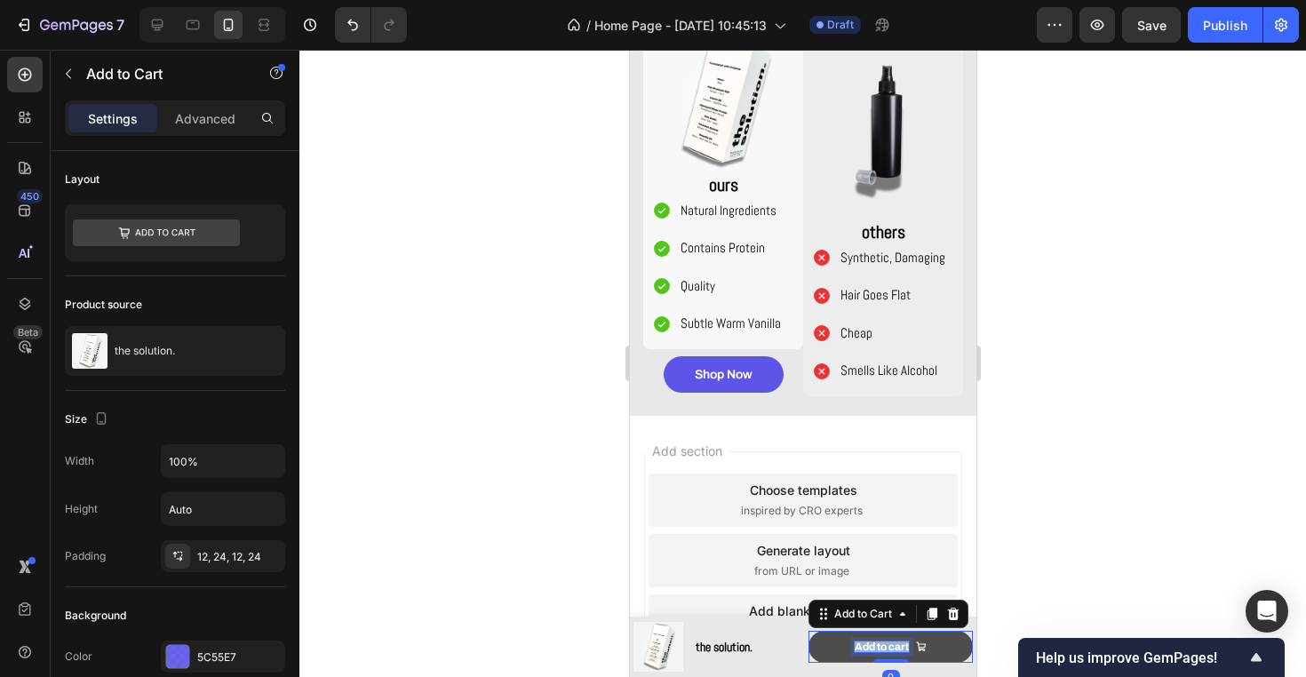
click at [874, 642] on p "Add to cart" at bounding box center [880, 646] width 54 height 11
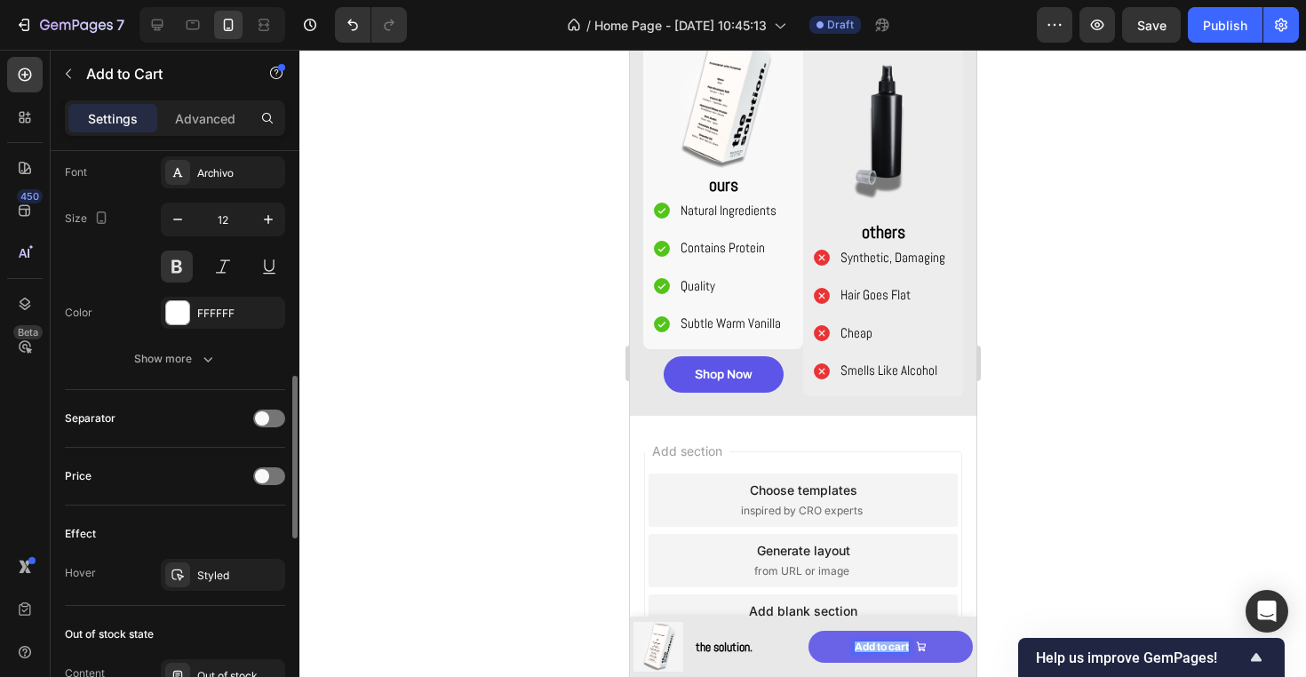
scroll to position [1008, 0]
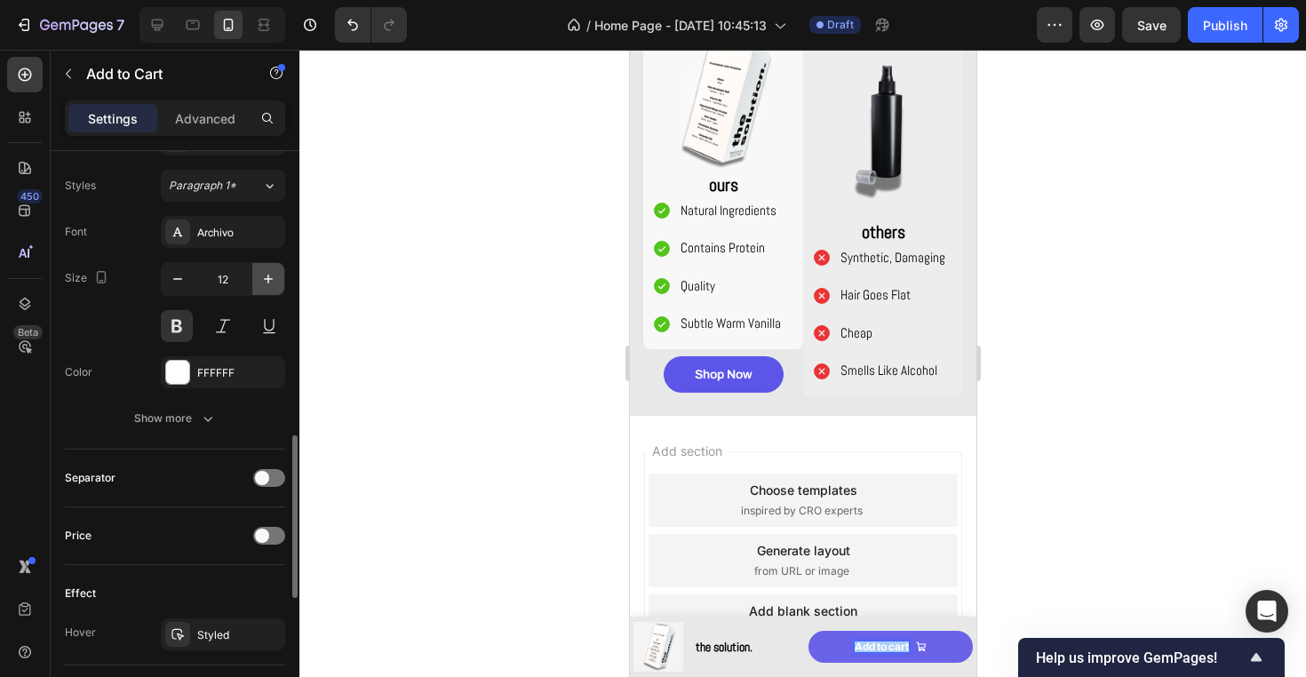
click at [275, 282] on icon "button" at bounding box center [268, 279] width 18 height 18
type input "14"
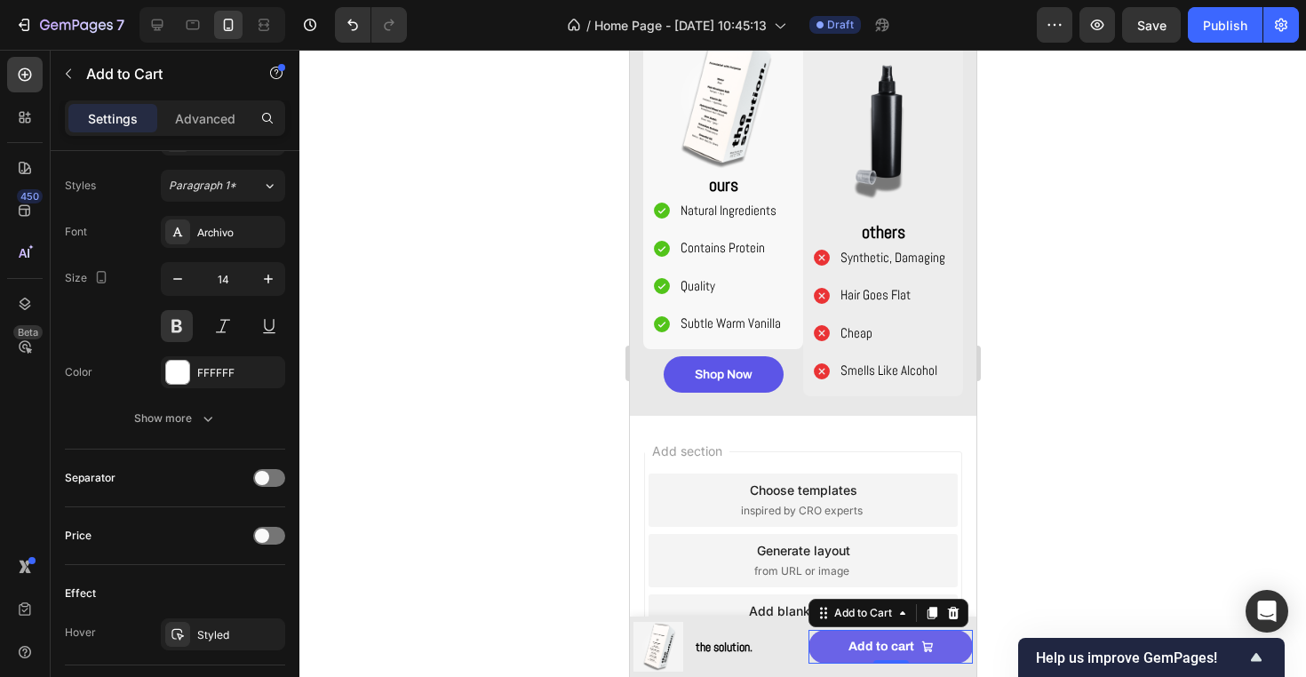
click at [1163, 450] on div at bounding box center [802, 363] width 1006 height 627
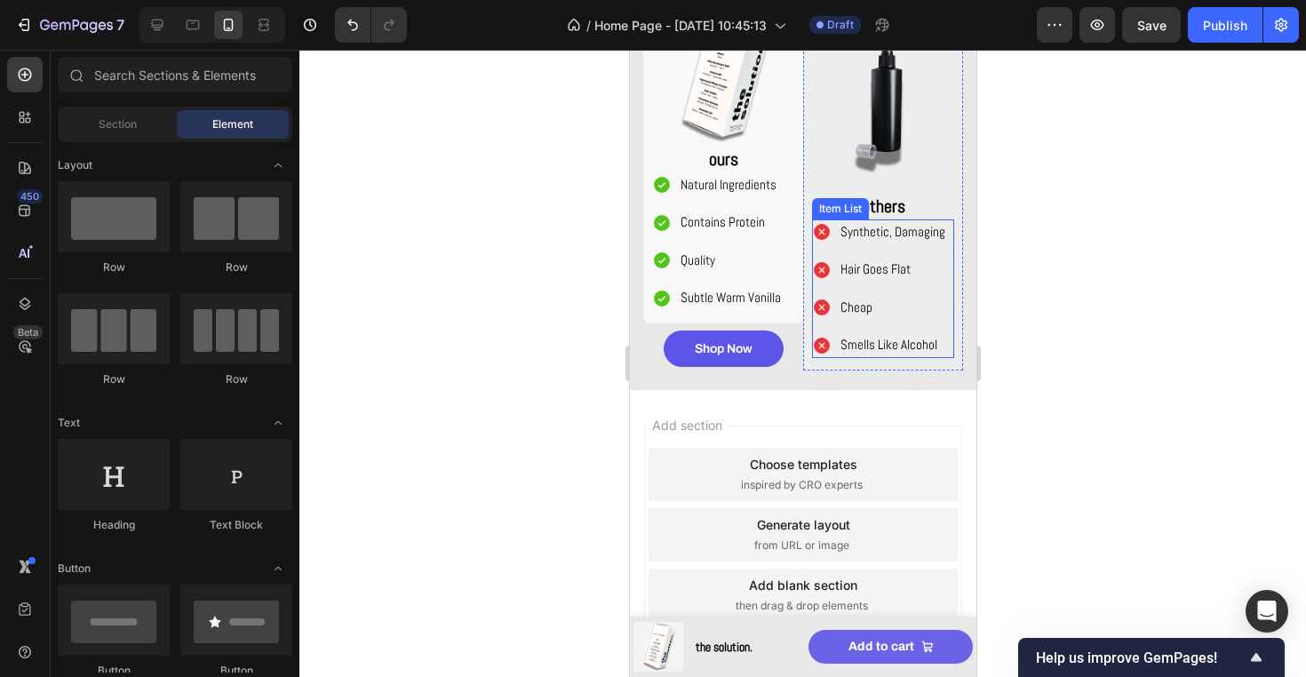
scroll to position [1604, 0]
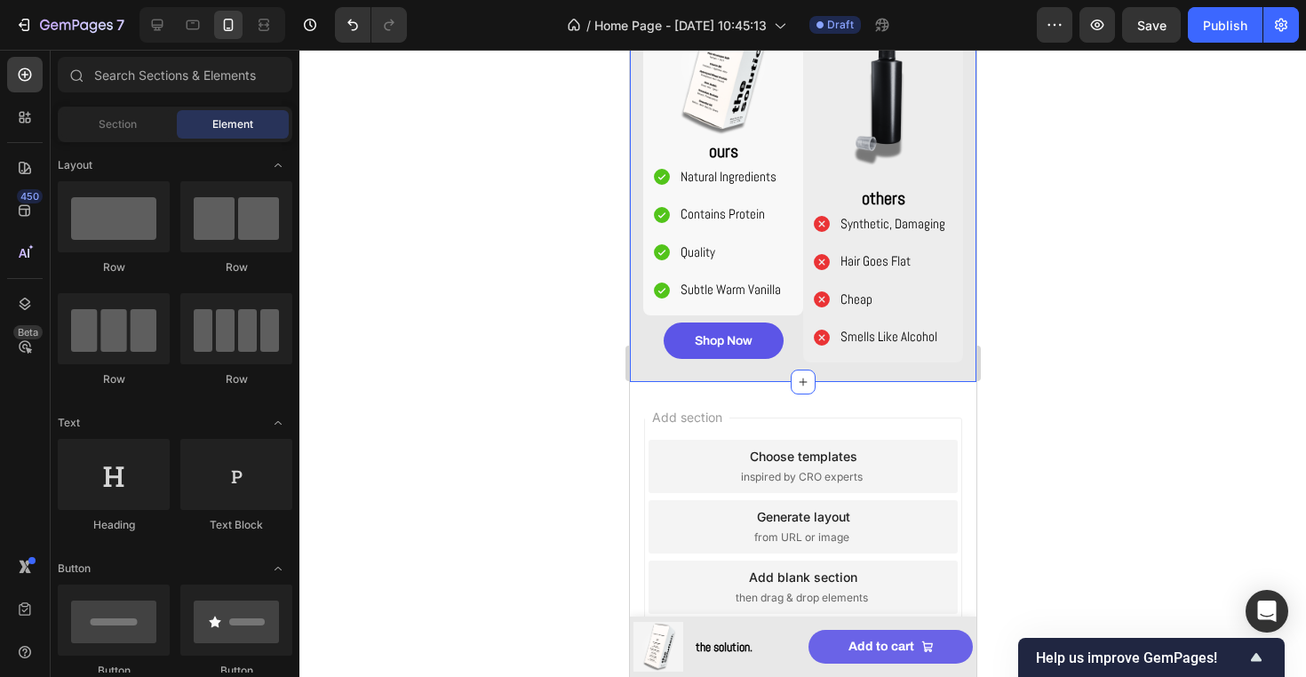
click at [882, 373] on div "Image ours Text Block Natural Ingredients Contains Protein Quality Subtle Warm …" at bounding box center [802, 171] width 346 height 422
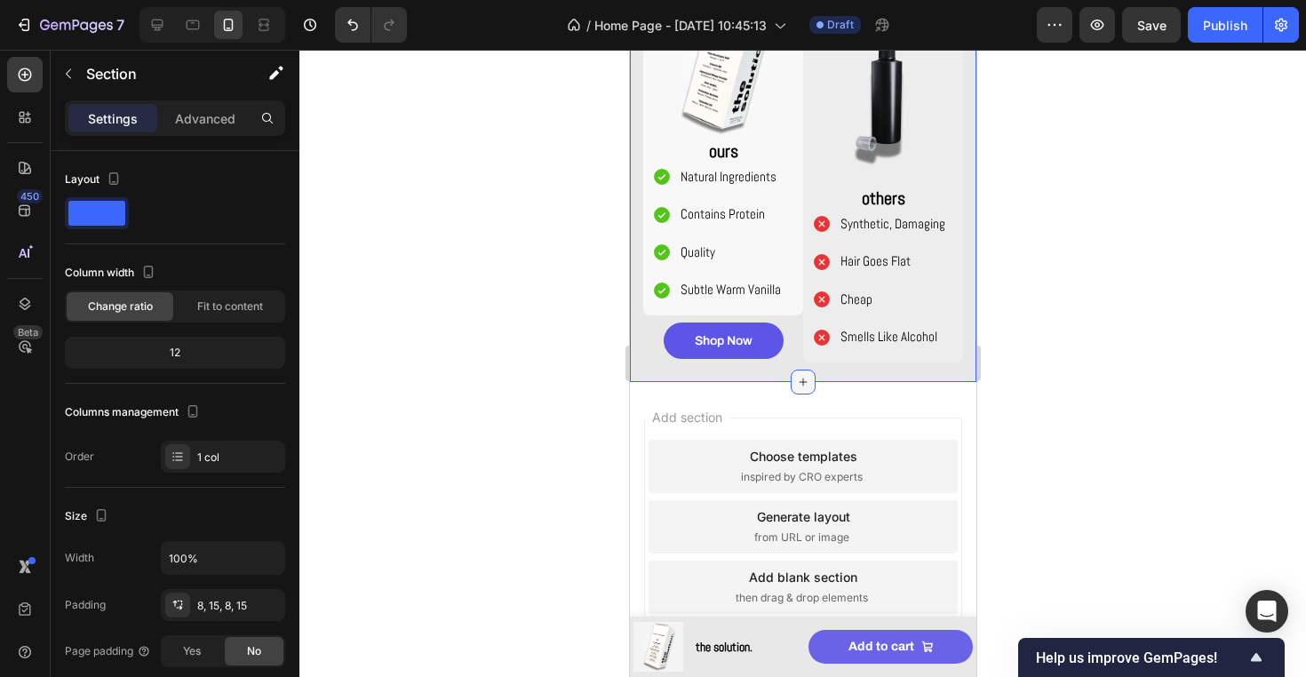
click at [796, 375] on icon at bounding box center [802, 382] width 14 height 14
click at [464, 324] on div at bounding box center [802, 363] width 1006 height 627
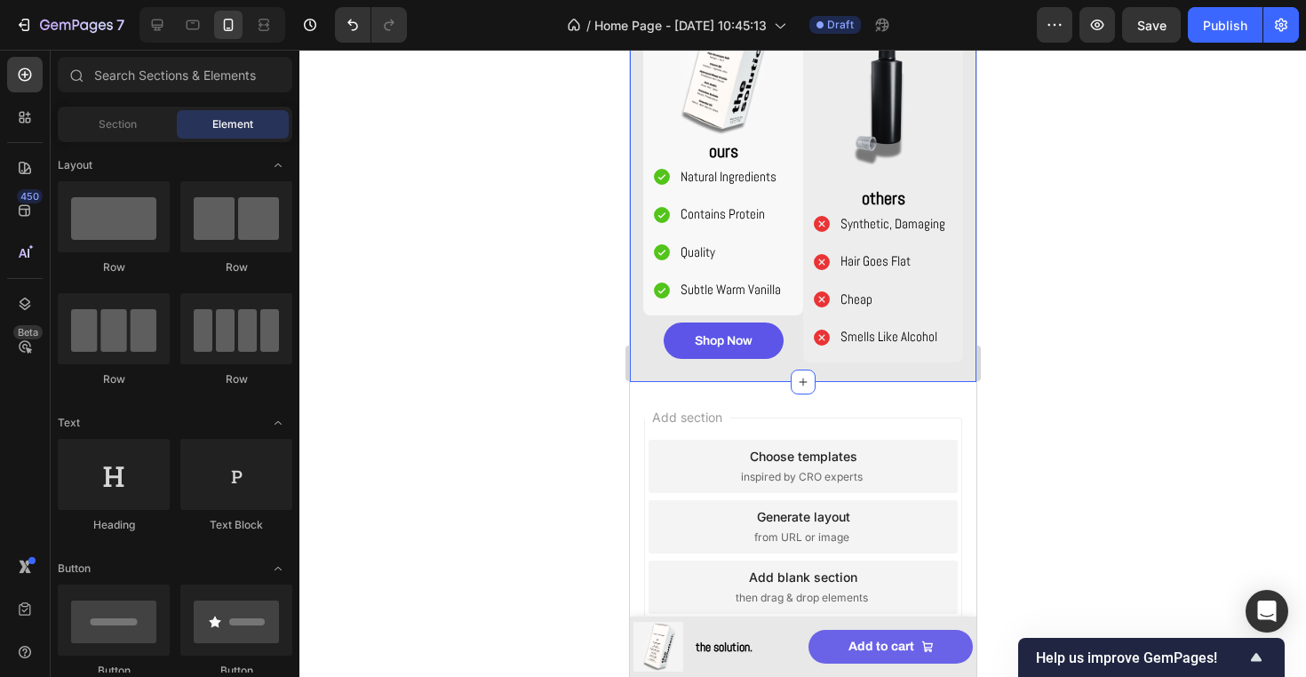
click at [762, 373] on div "Image ours Text Block Natural Ingredients Contains Protein Quality Subtle Warm …" at bounding box center [802, 171] width 346 height 422
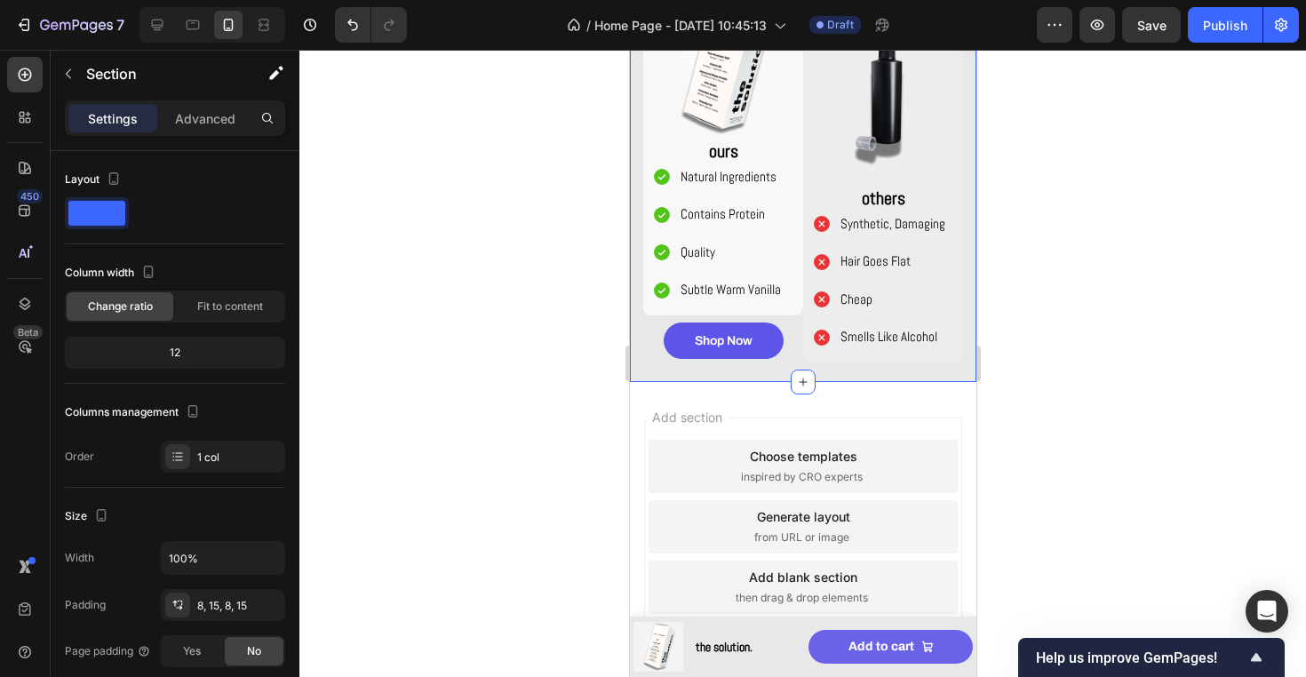
click at [813, 385] on div "Add section Choose templates inspired by CRO experts Generate layout from URL o…" at bounding box center [802, 551] width 346 height 339
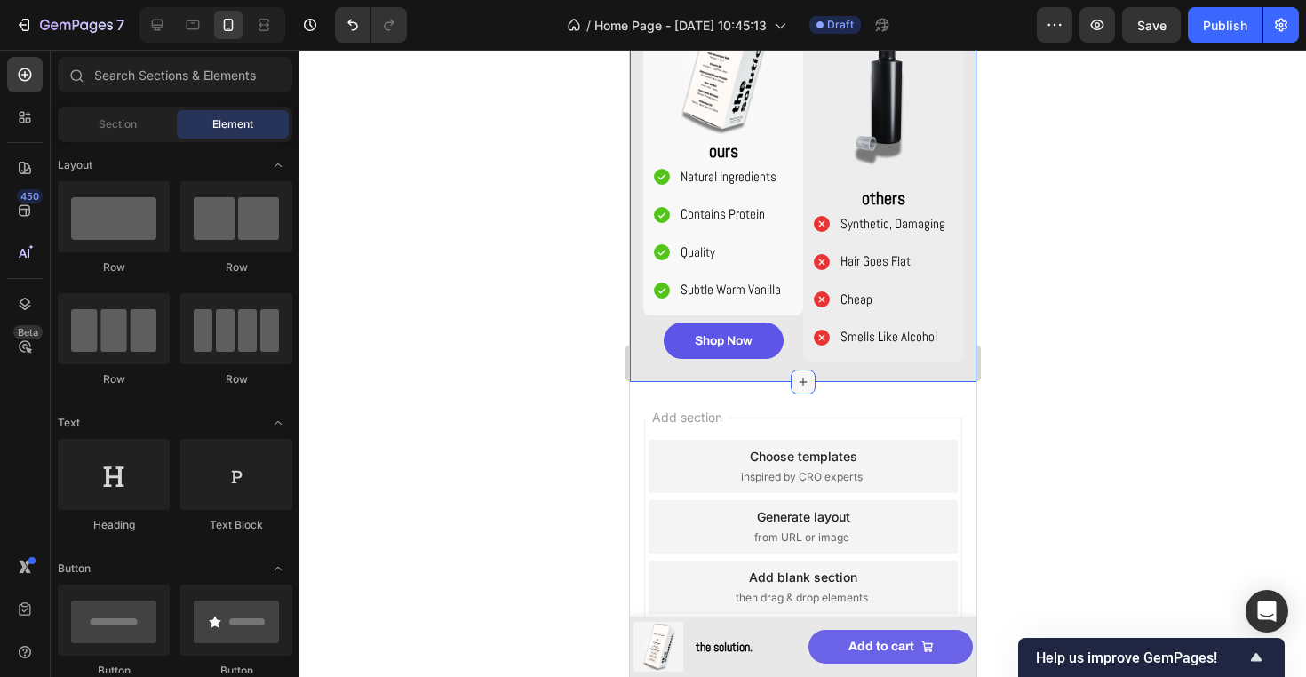
click at [798, 377] on icon at bounding box center [802, 382] width 14 height 14
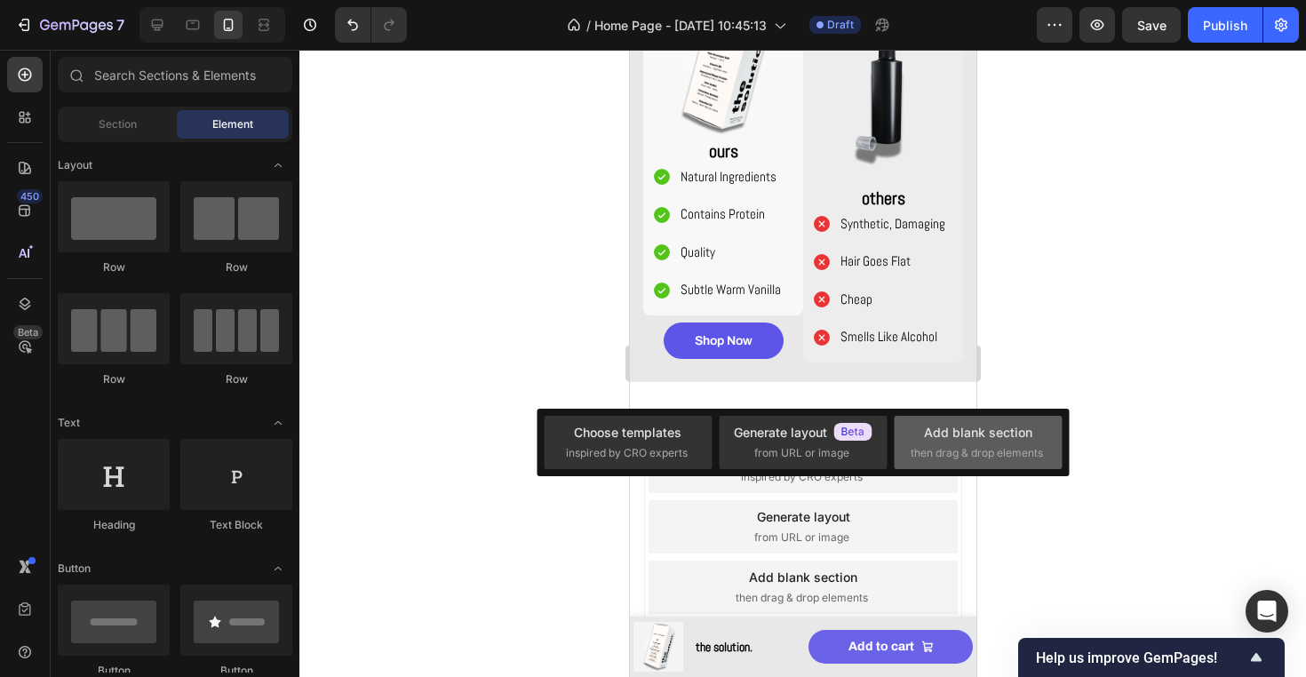
click at [960, 441] on div "Add blank section" at bounding box center [978, 432] width 108 height 19
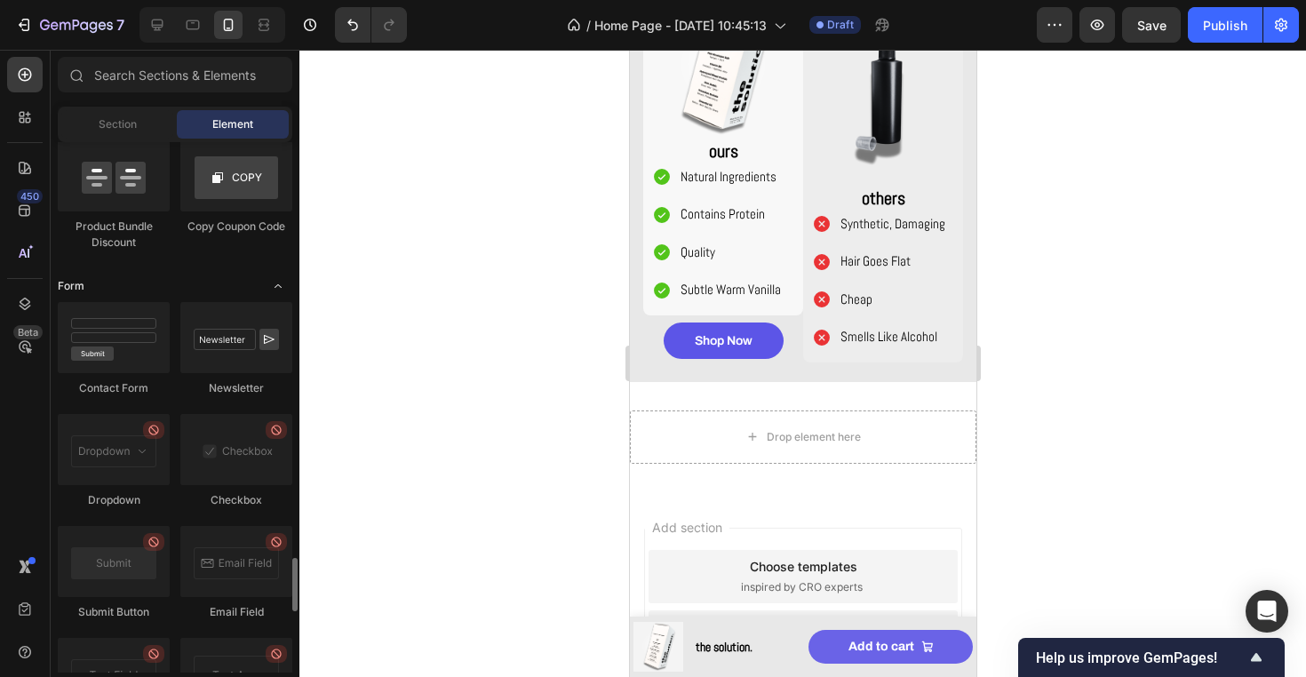
scroll to position [4002, 0]
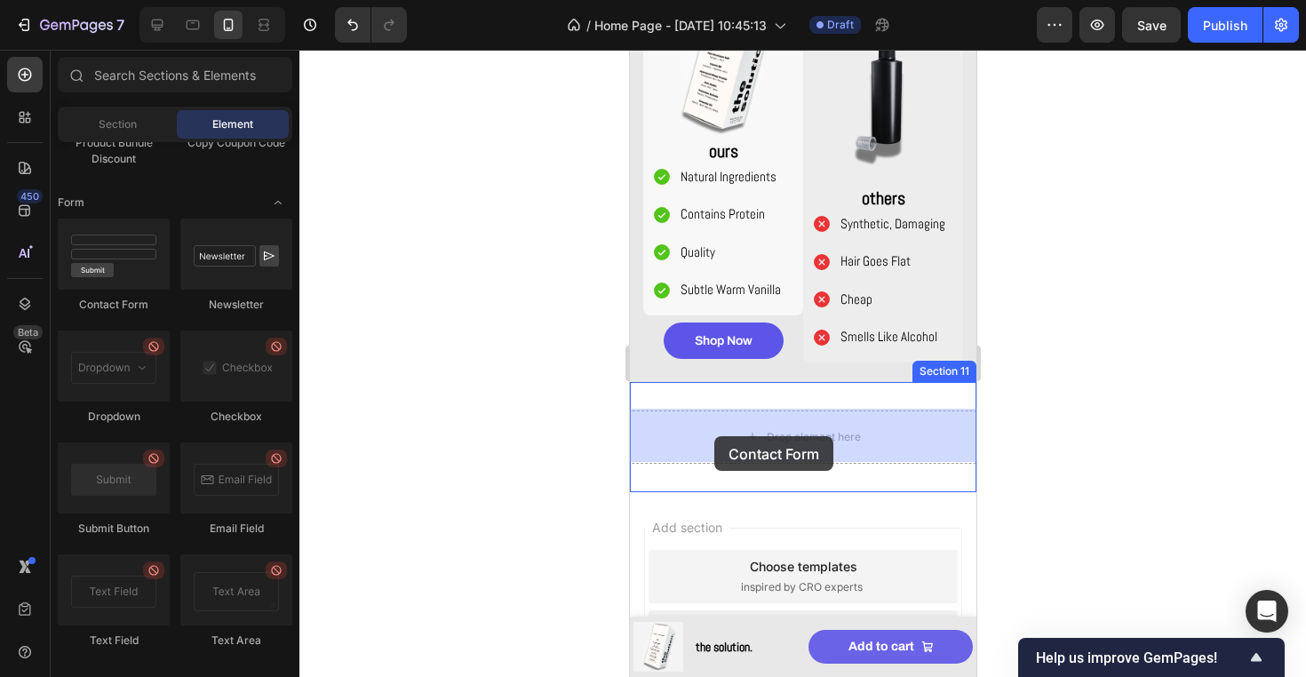
drag, startPoint x: 750, startPoint y: 308, endPoint x: 719, endPoint y: 430, distance: 125.6
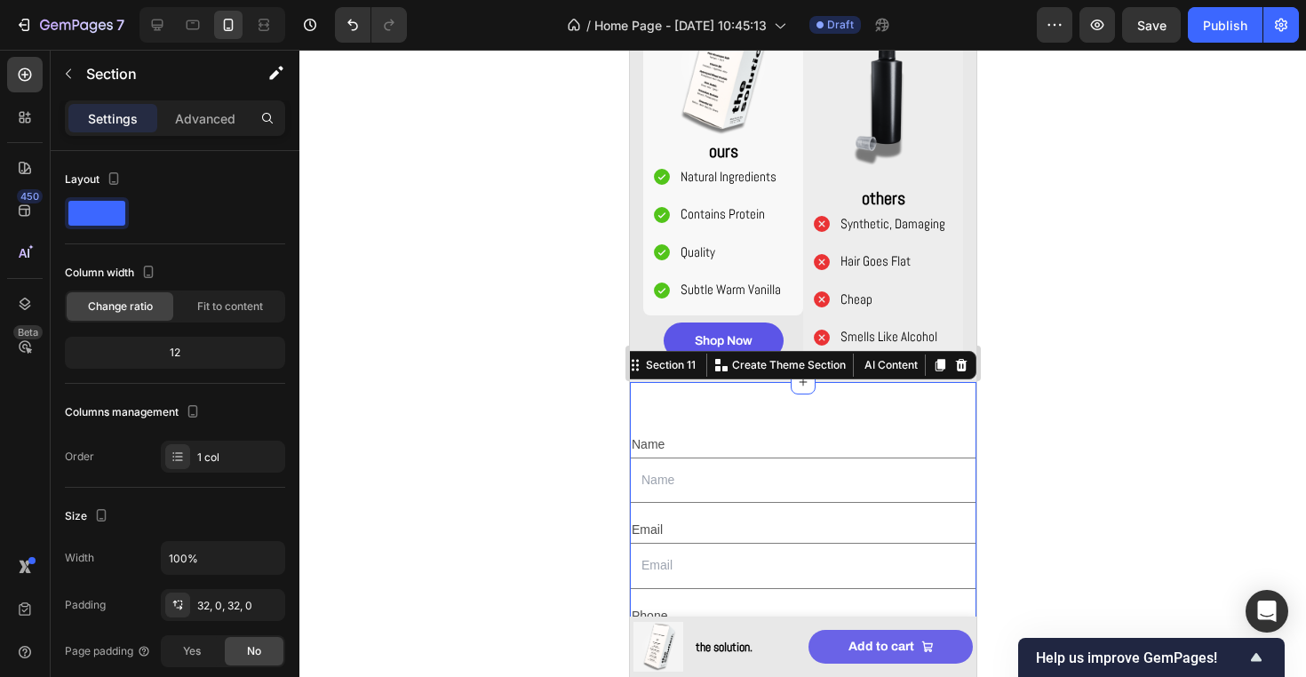
click at [852, 390] on div "Name Text Block Text Field Email Text Block Email Field Row Phone Text Block Te…" at bounding box center [802, 672] width 346 height 580
click at [215, 124] on p "Advanced" at bounding box center [205, 118] width 60 height 19
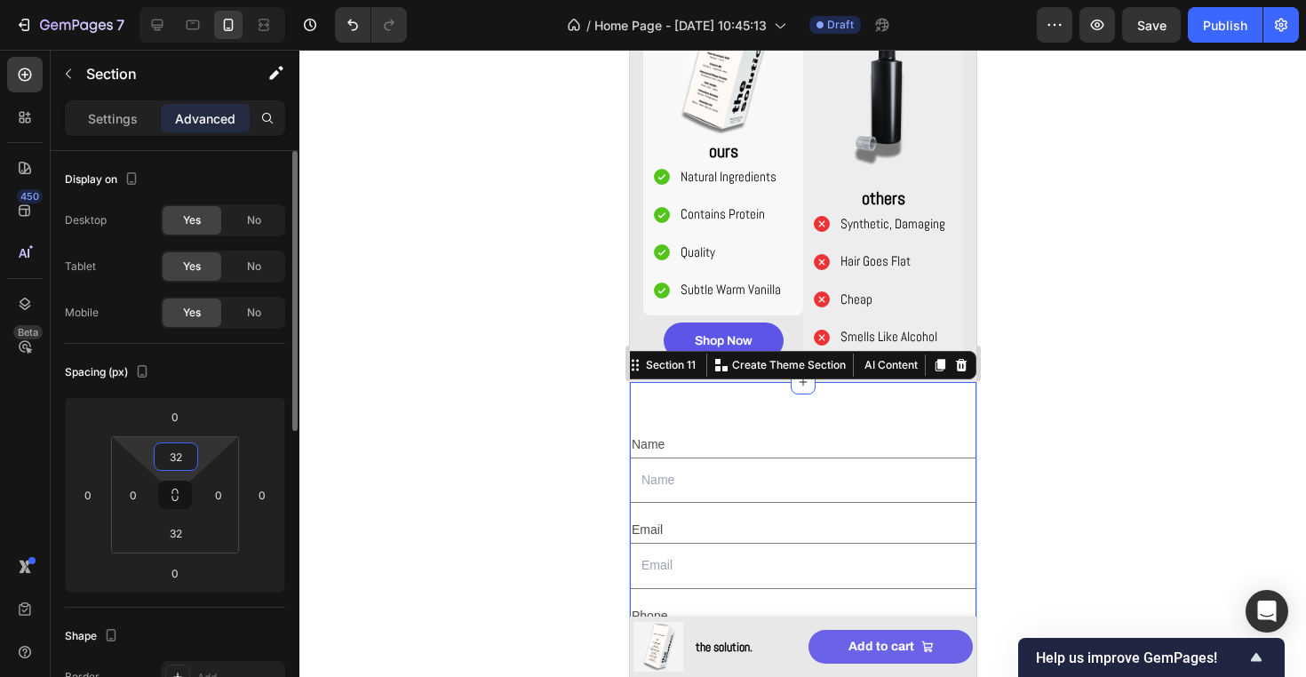
click at [176, 456] on input "32" at bounding box center [176, 456] width 36 height 27
type input "0"
click at [174, 541] on input "32" at bounding box center [176, 533] width 36 height 27
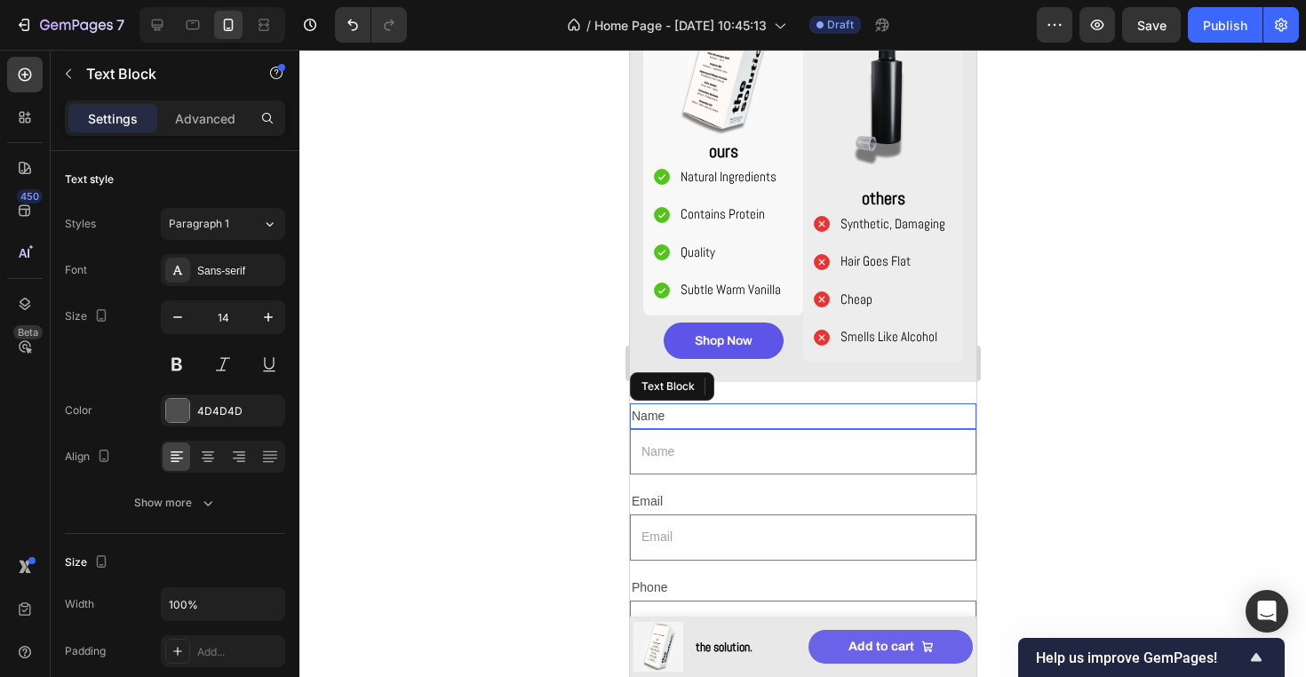
click at [825, 417] on div "Name" at bounding box center [802, 416] width 346 height 26
click at [767, 379] on icon at bounding box center [769, 386] width 14 height 14
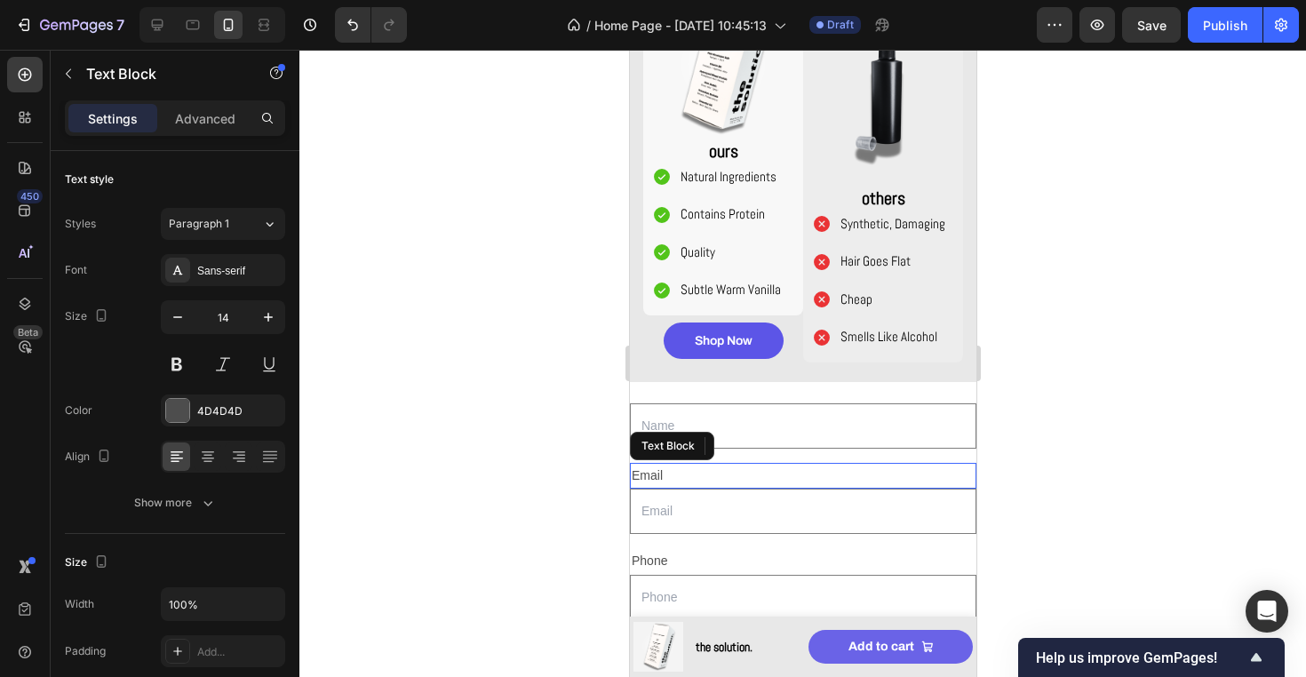
click at [739, 472] on div "Email" at bounding box center [802, 476] width 346 height 26
click at [775, 448] on icon at bounding box center [769, 446] width 14 height 14
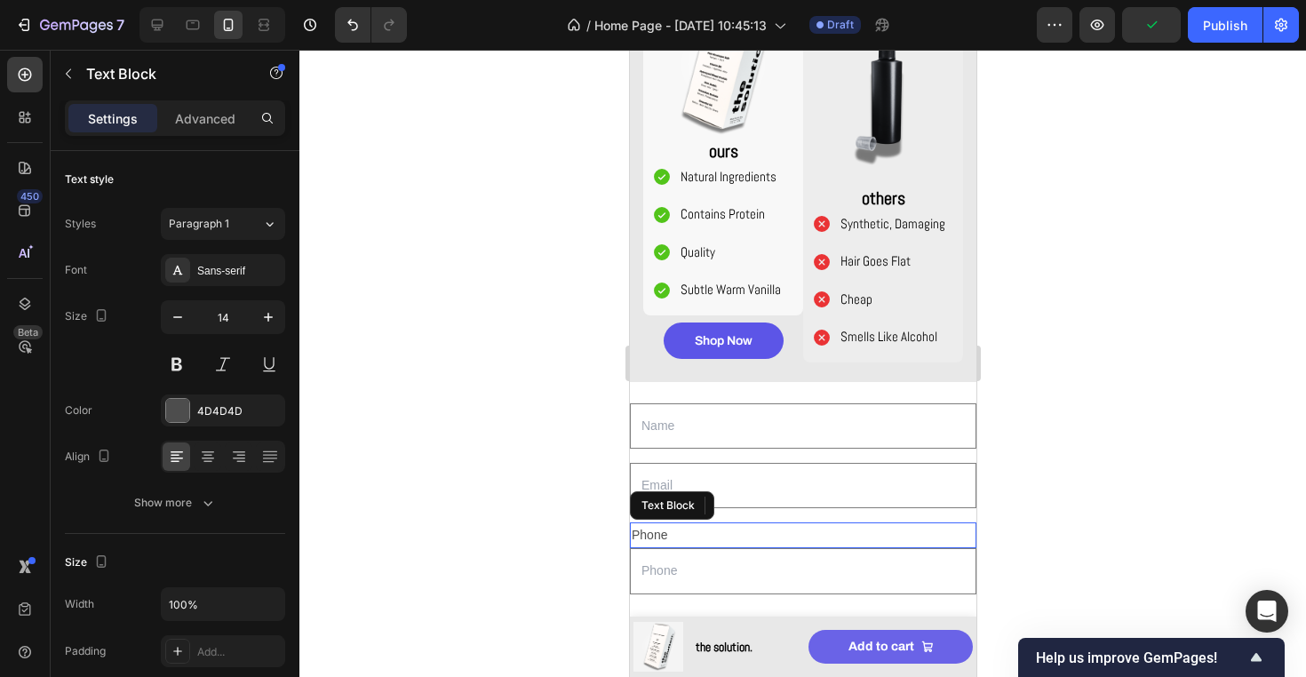
click at [758, 539] on div "Phone" at bounding box center [802, 535] width 346 height 26
click at [777, 505] on div at bounding box center [768, 505] width 21 height 21
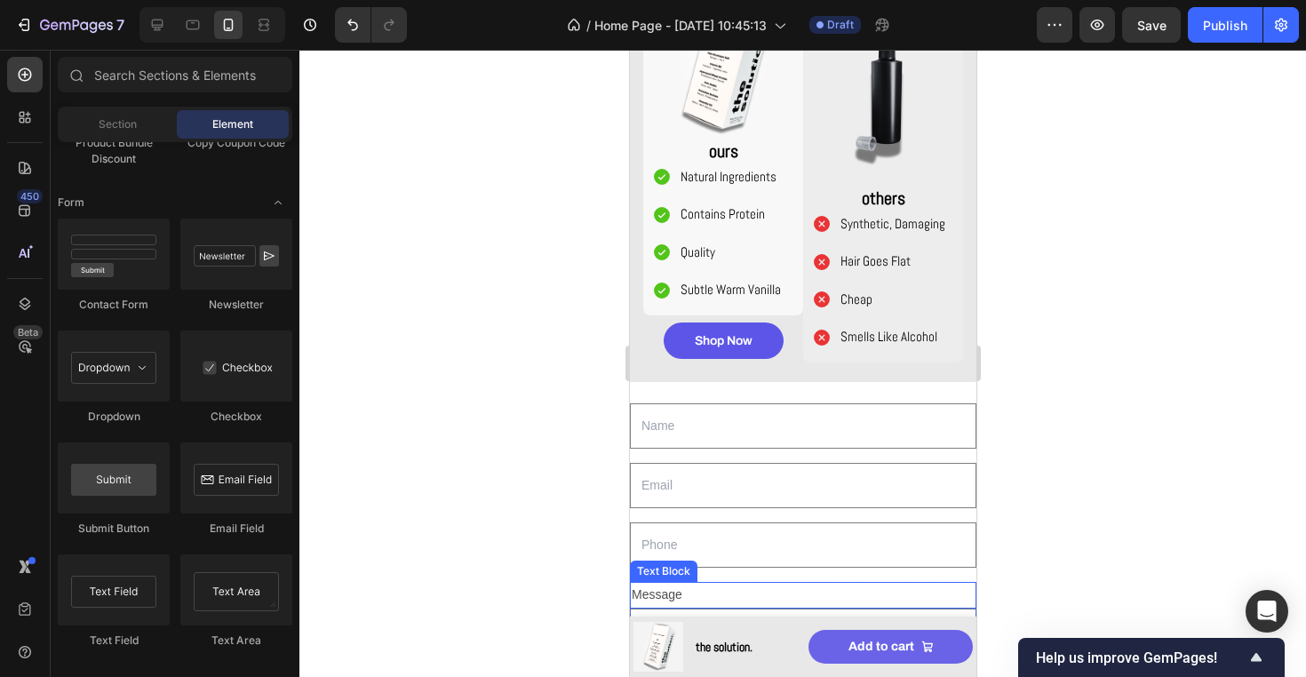
click at [769, 590] on div "Message" at bounding box center [802, 595] width 346 height 26
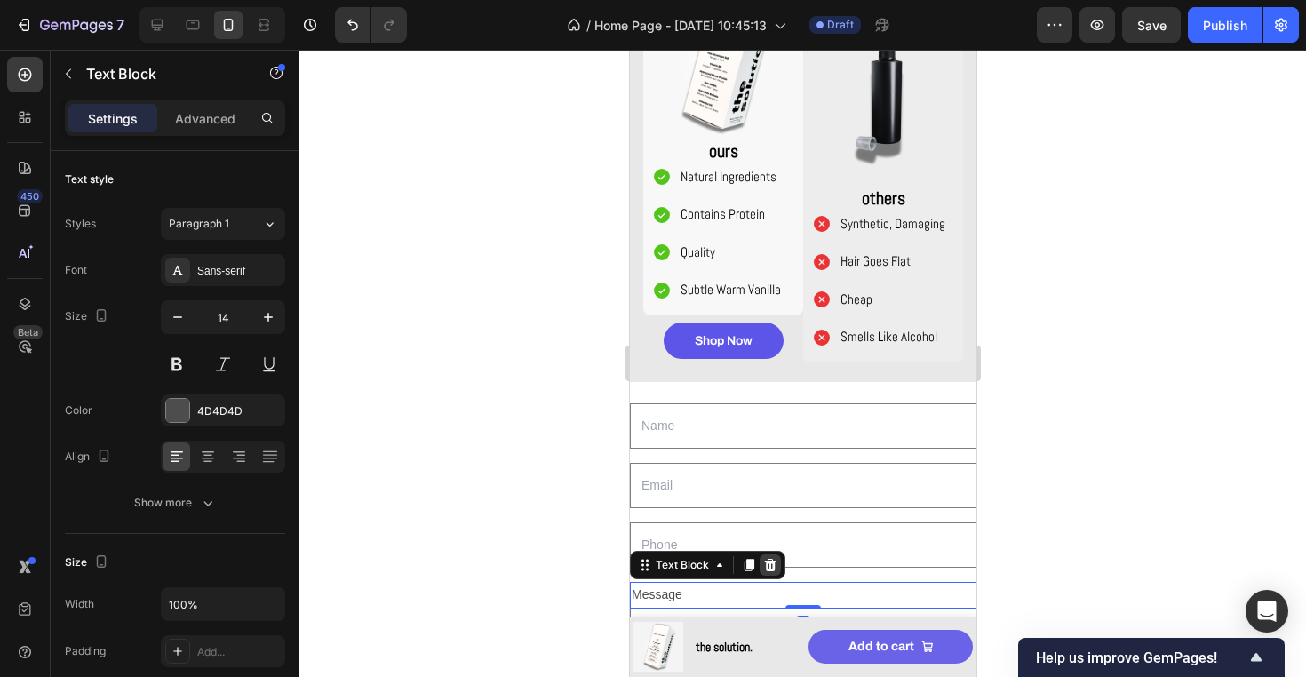
click at [769, 566] on icon at bounding box center [770, 565] width 12 height 12
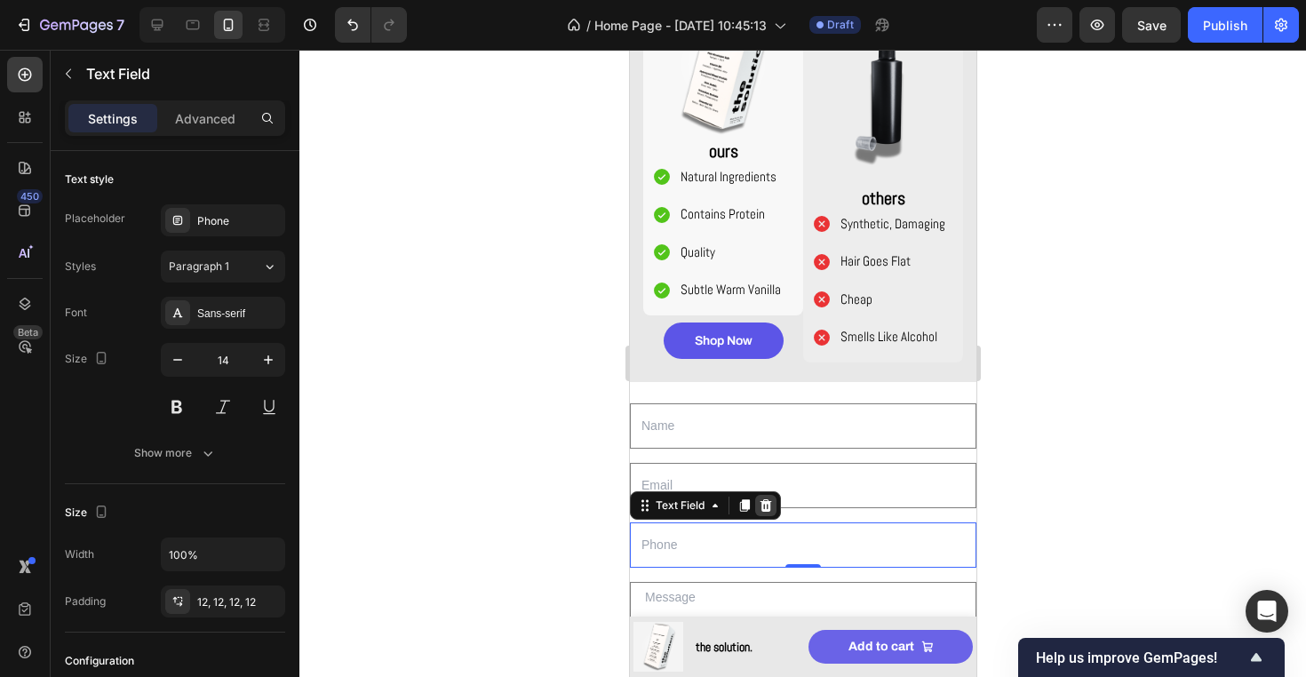
click at [766, 510] on icon at bounding box center [765, 505] width 12 height 12
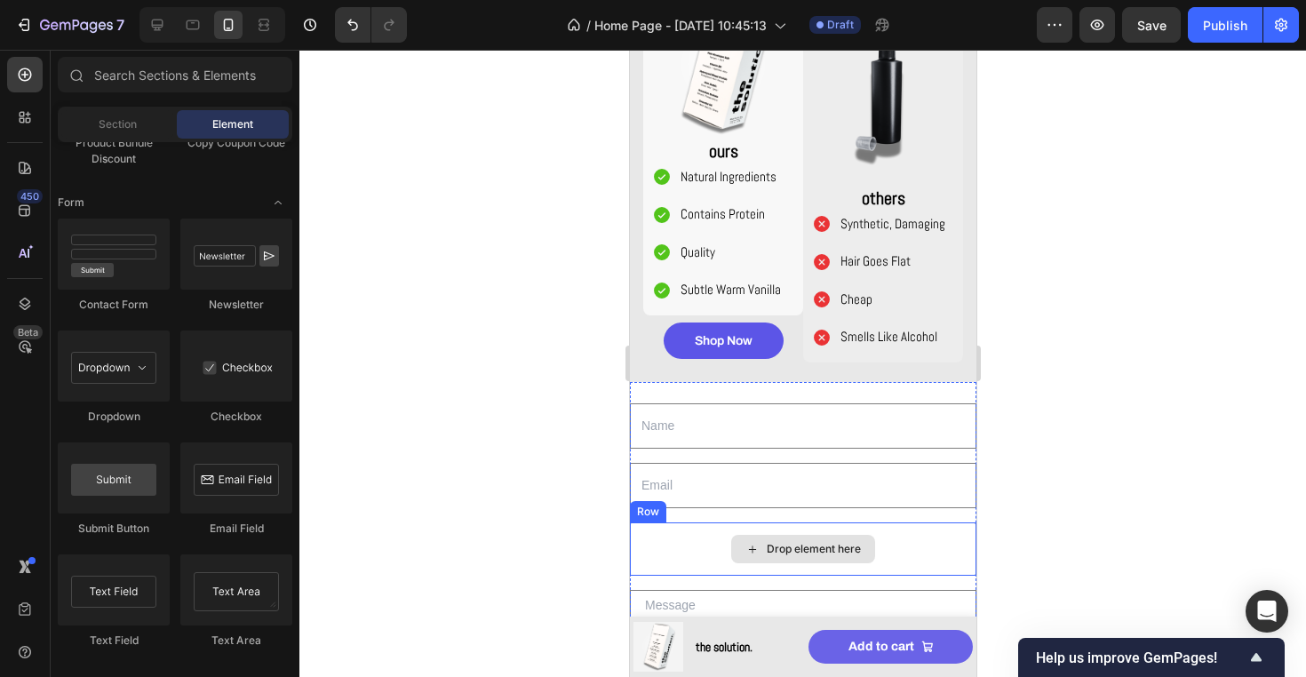
click at [766, 542] on div "Drop element here" at bounding box center [813, 549] width 94 height 14
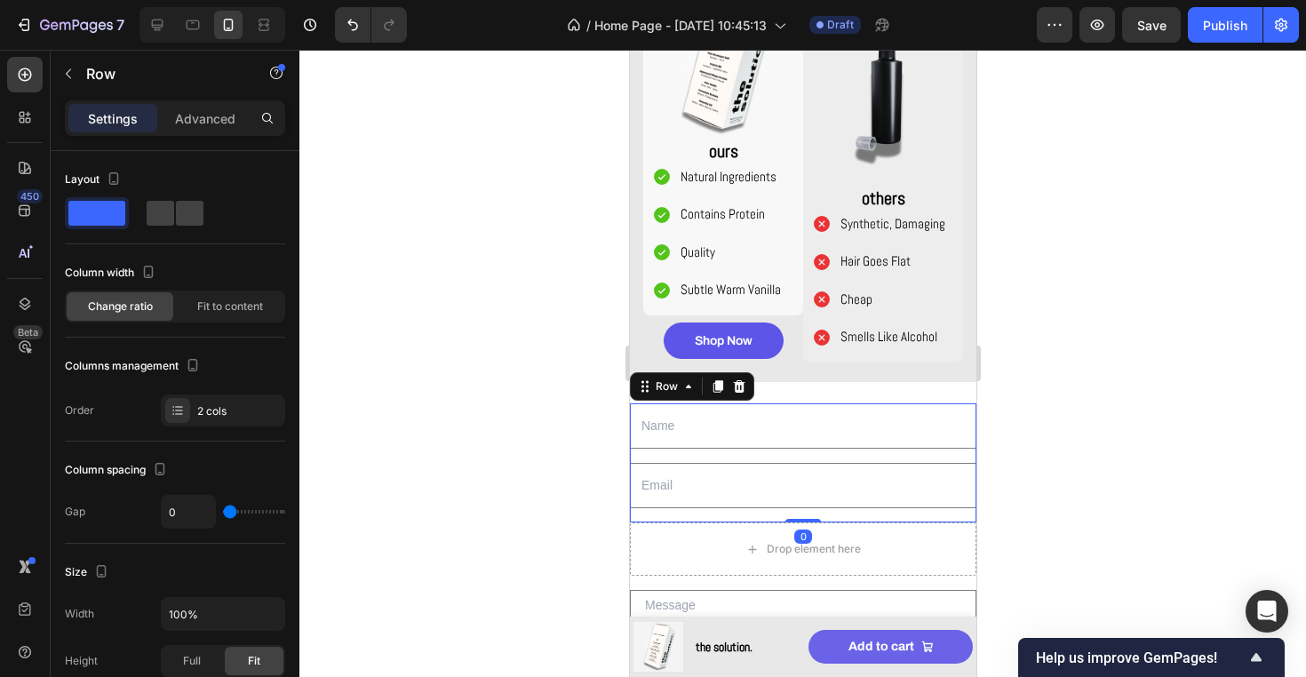
click at [774, 514] on div "Email Field" at bounding box center [802, 493] width 346 height 60
click at [854, 553] on div "Drop element here" at bounding box center [813, 549] width 94 height 14
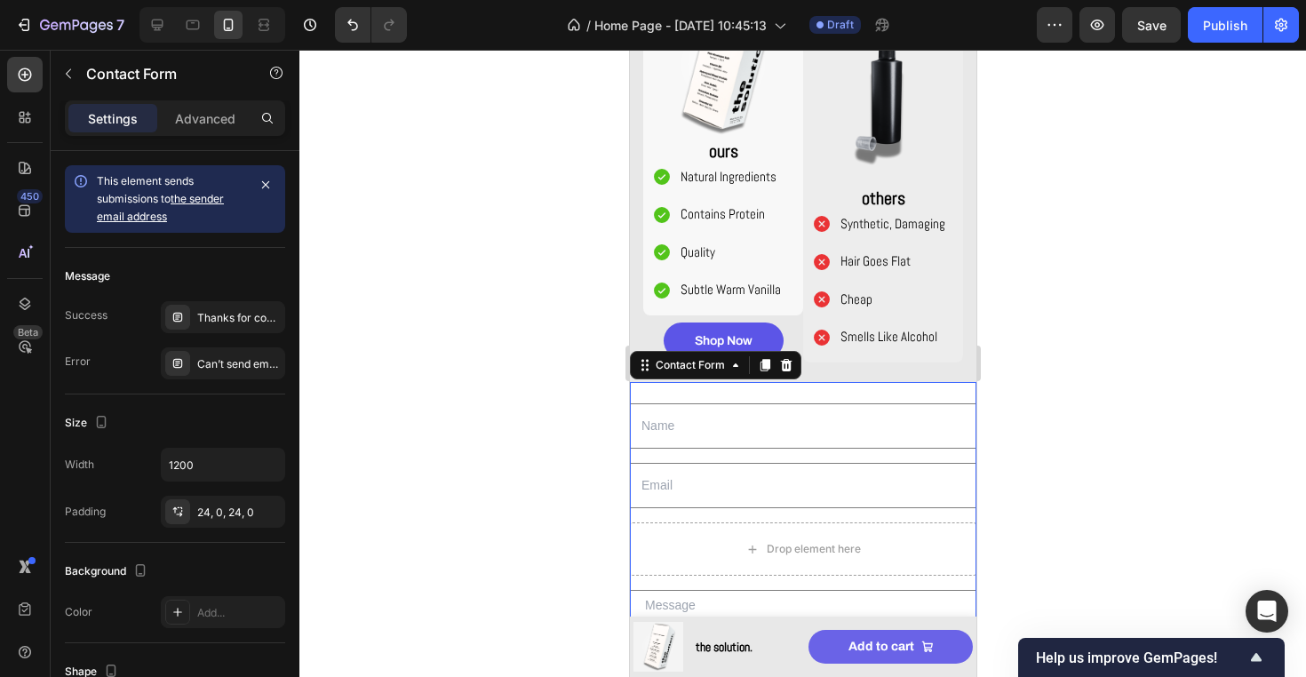
click at [671, 578] on div "Text Field Email Field Row Drop element here Row Text Area Row Submit Submit Bu…" at bounding box center [802, 595] width 346 height 427
click at [674, 559] on div "Drop element here" at bounding box center [802, 548] width 346 height 53
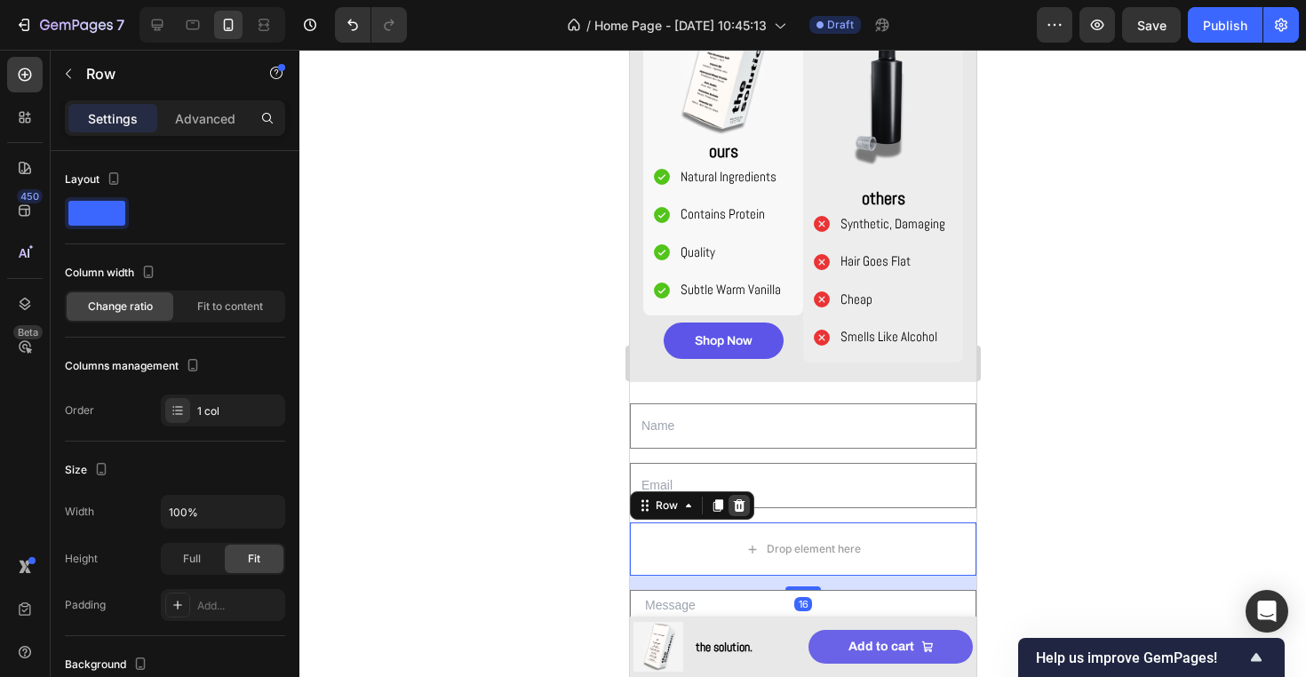
click at [743, 505] on icon at bounding box center [738, 505] width 14 height 14
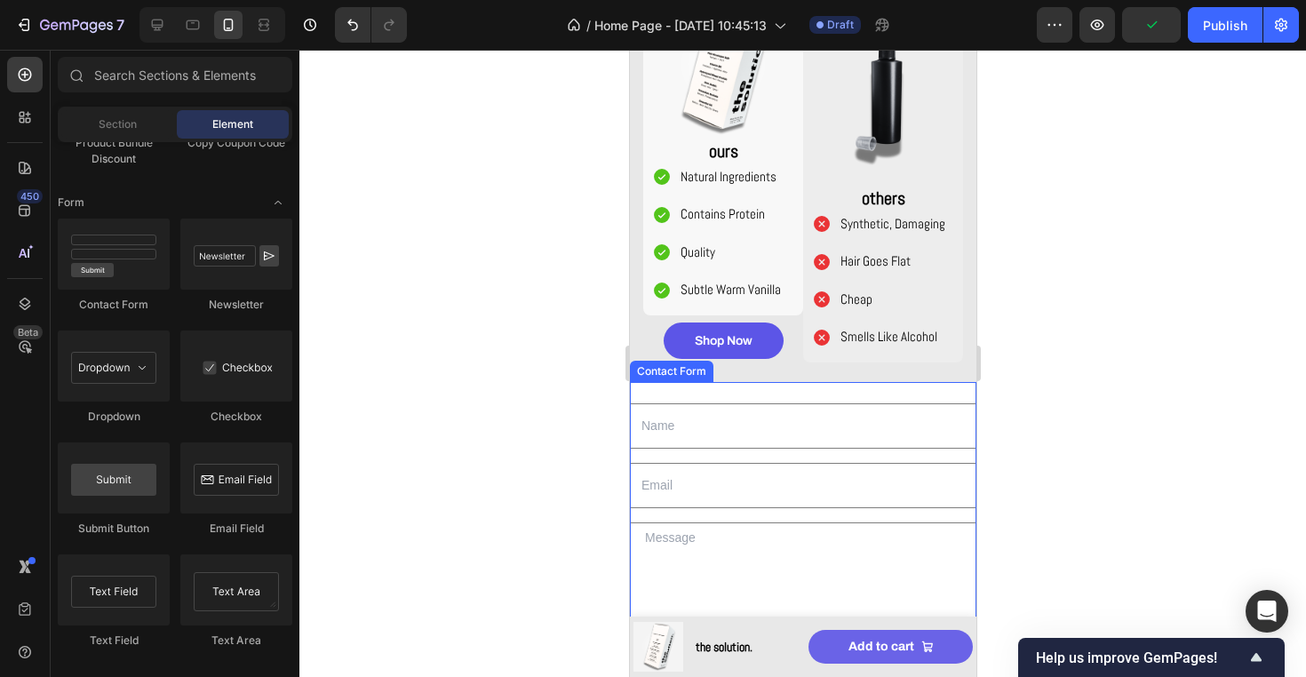
click at [893, 393] on div "Text Field Email Field Row Text Area Row Submit Submit Button Contact Form" at bounding box center [802, 562] width 346 height 360
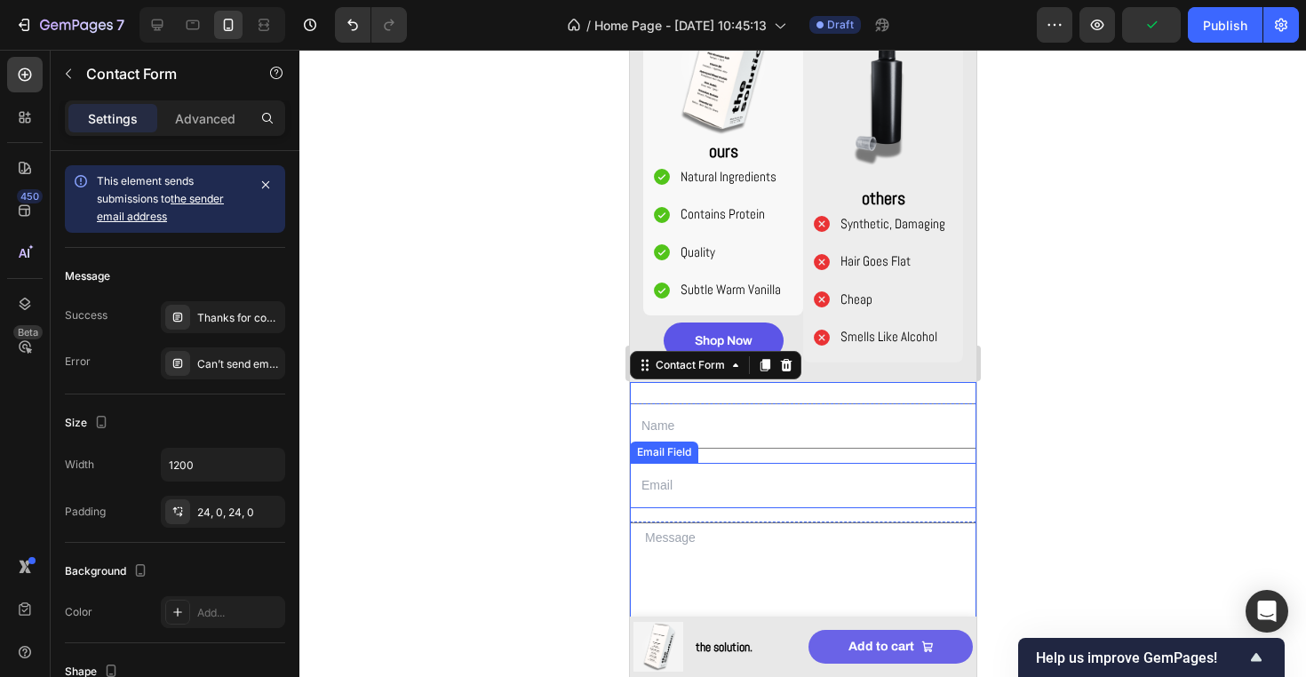
click at [717, 439] on input "text" at bounding box center [802, 425] width 346 height 45
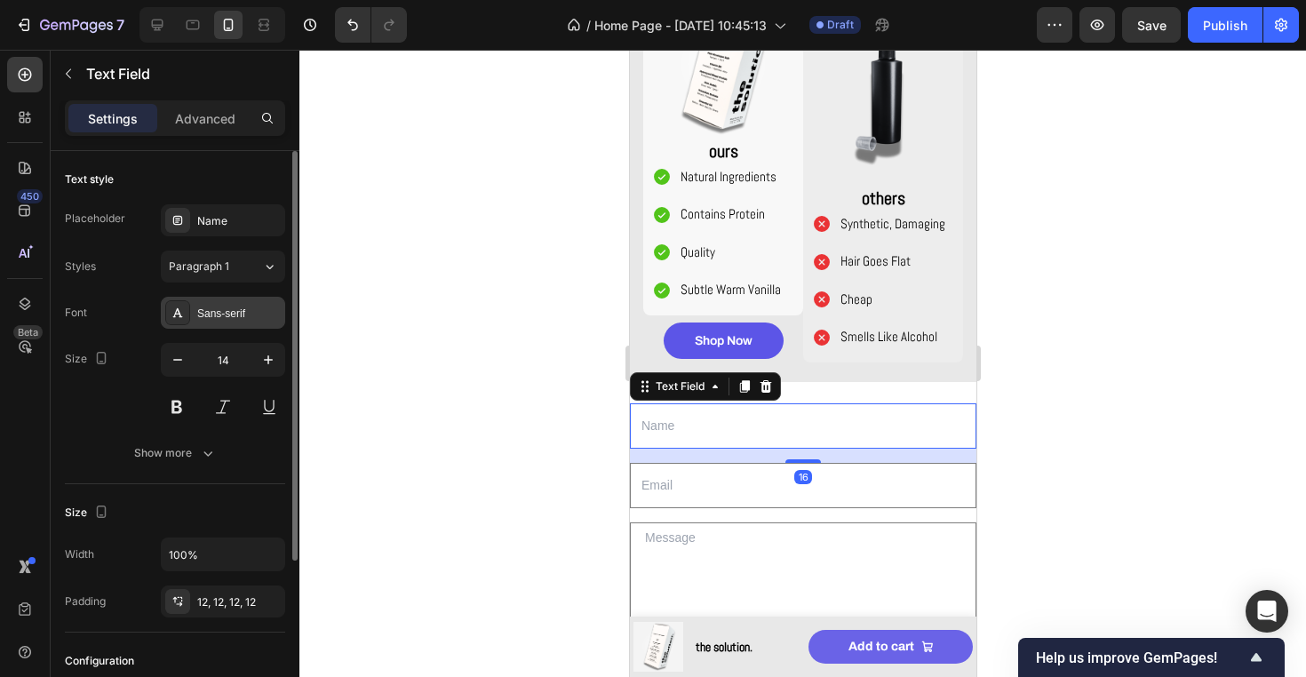
click at [232, 301] on div "Sans-serif" at bounding box center [223, 313] width 124 height 32
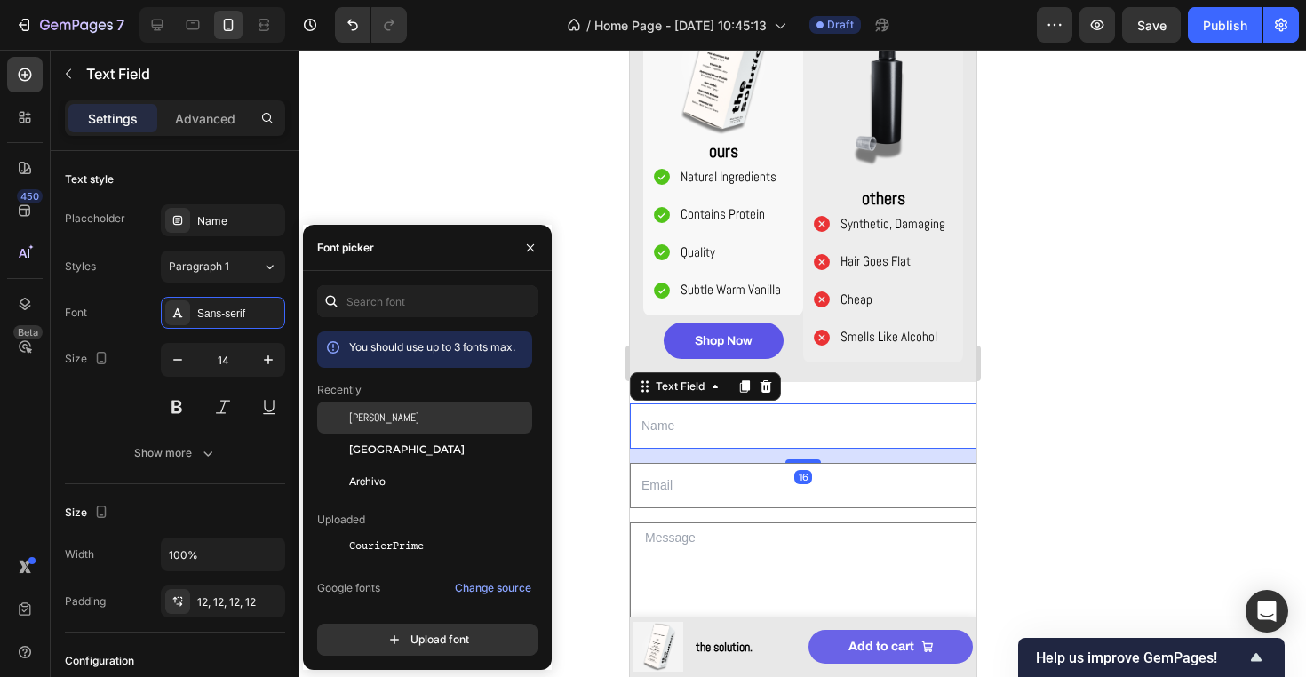
click at [365, 412] on span "[PERSON_NAME]" at bounding box center [384, 417] width 70 height 16
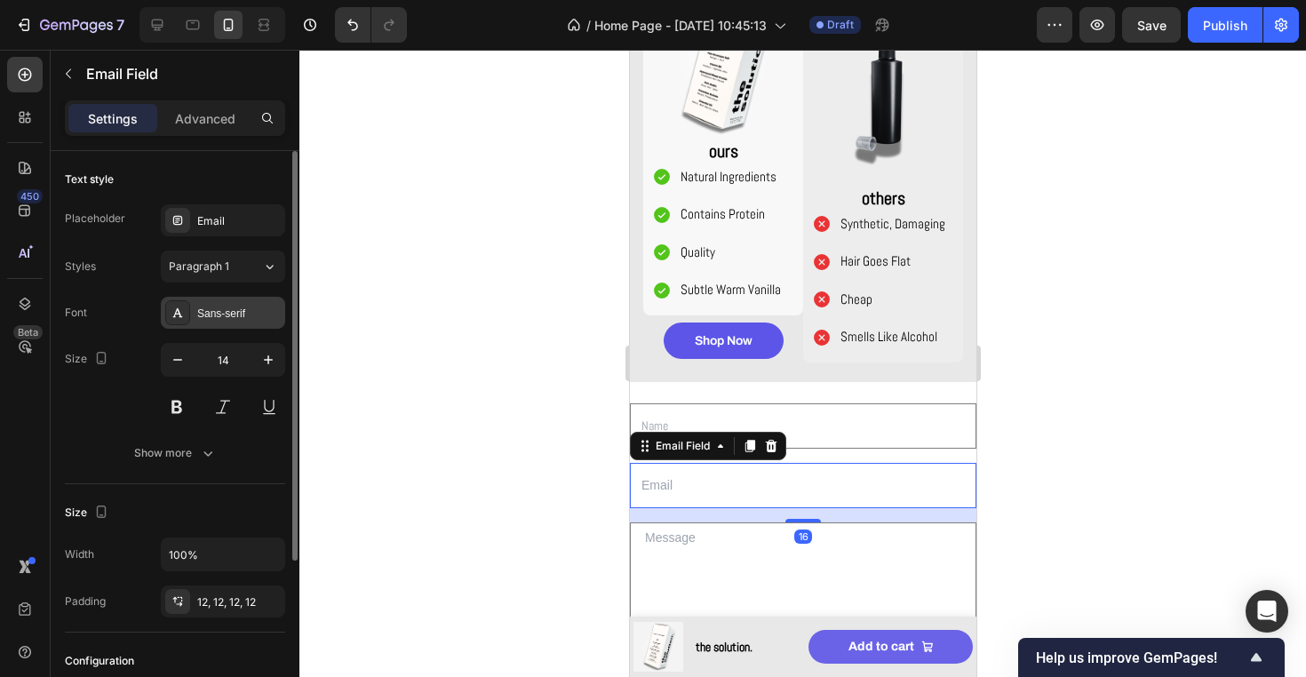
click at [218, 313] on div "Sans-serif" at bounding box center [238, 314] width 83 height 16
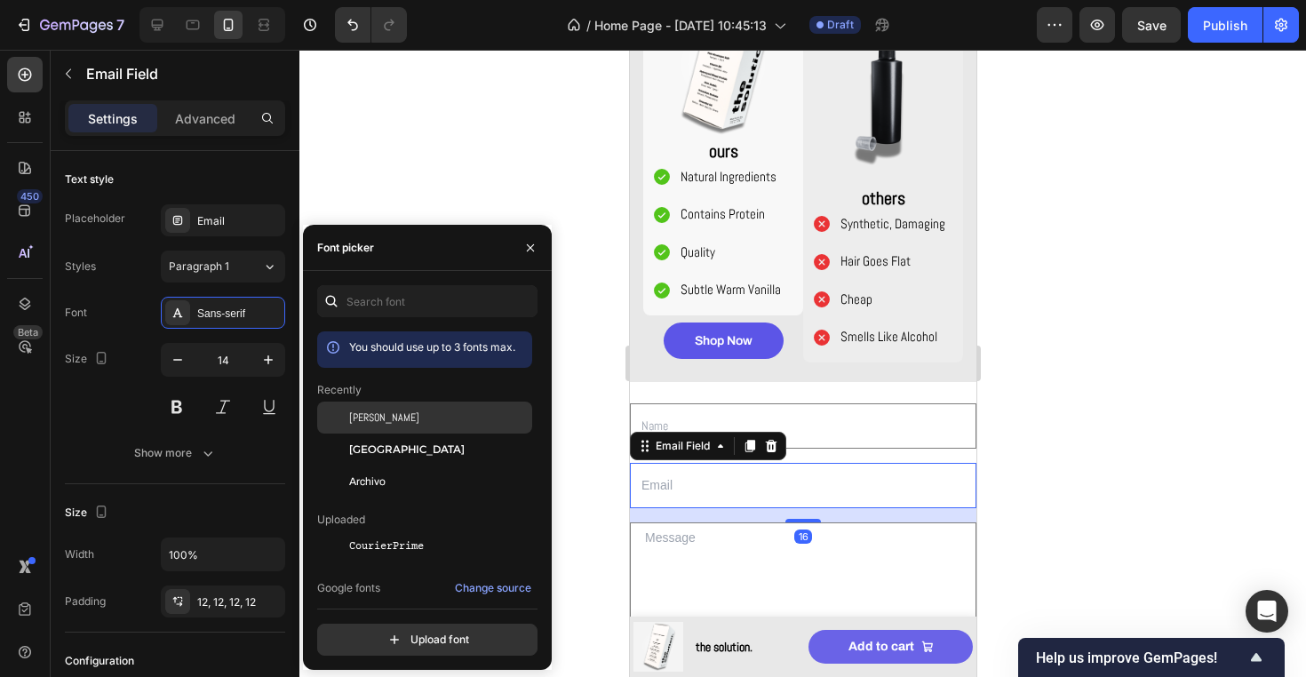
click at [377, 418] on div "[PERSON_NAME]" at bounding box center [438, 417] width 179 height 16
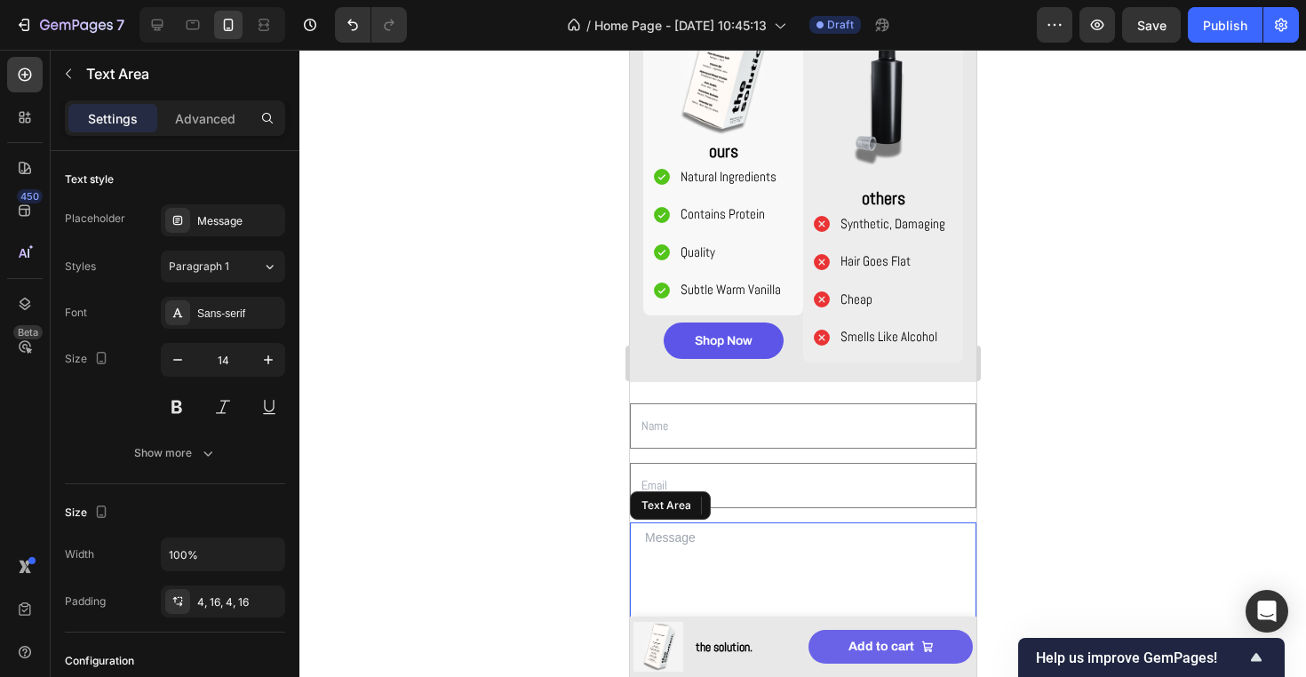
drag, startPoint x: 737, startPoint y: 544, endPoint x: 1014, endPoint y: 504, distance: 280.0
click at [737, 544] on textarea at bounding box center [802, 588] width 346 height 133
click at [232, 318] on div "Sans-serif" at bounding box center [238, 314] width 83 height 16
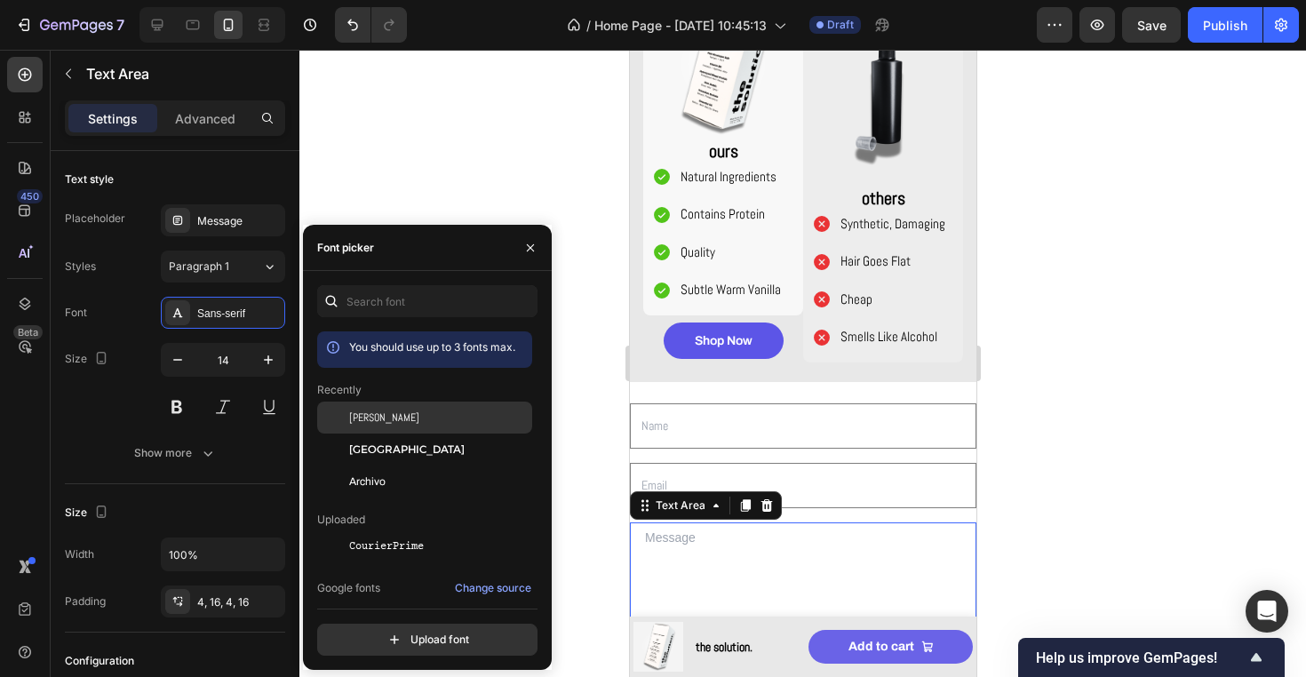
click at [397, 423] on div "[PERSON_NAME]" at bounding box center [438, 417] width 179 height 16
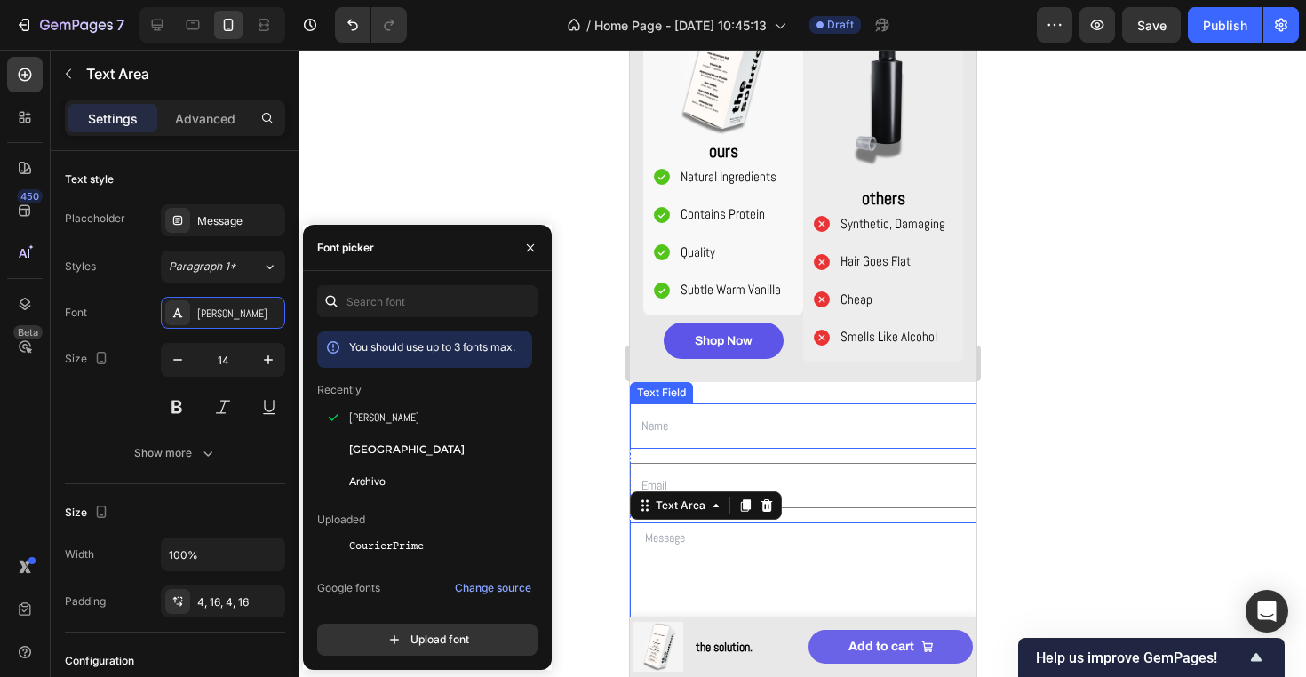
click at [756, 446] on input "text" at bounding box center [802, 425] width 346 height 45
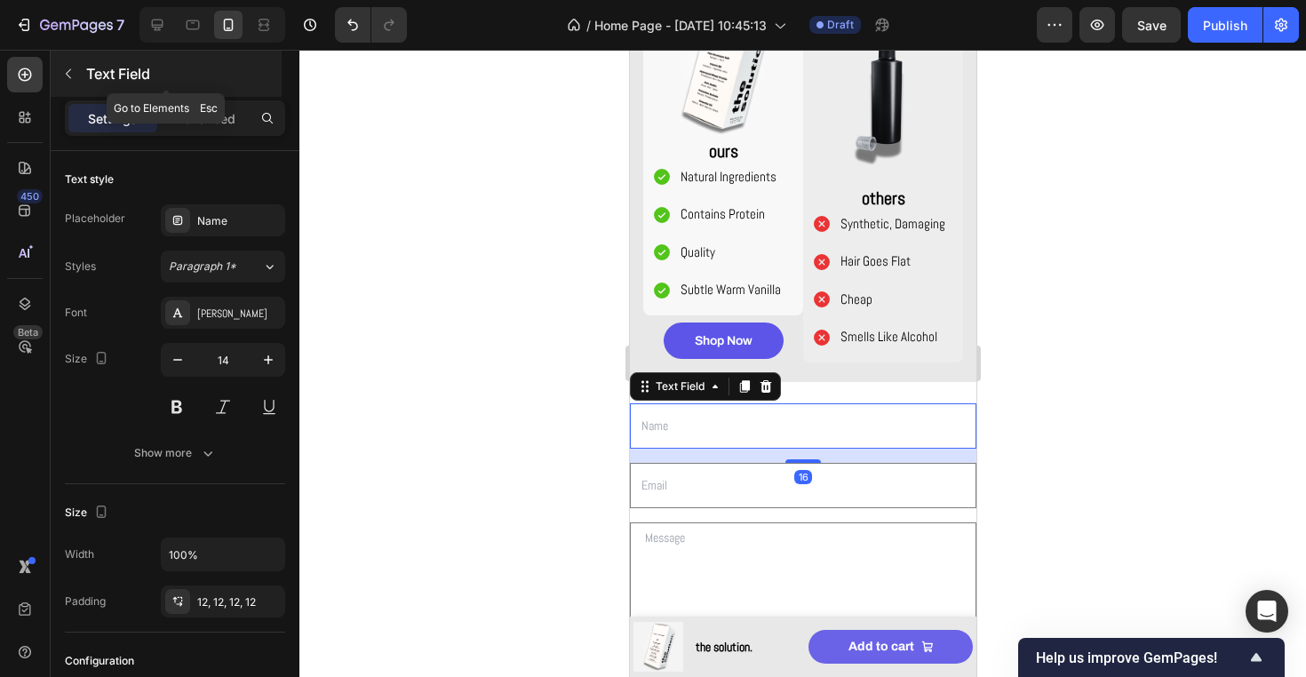
click at [190, 91] on div "Text Field" at bounding box center [166, 74] width 231 height 46
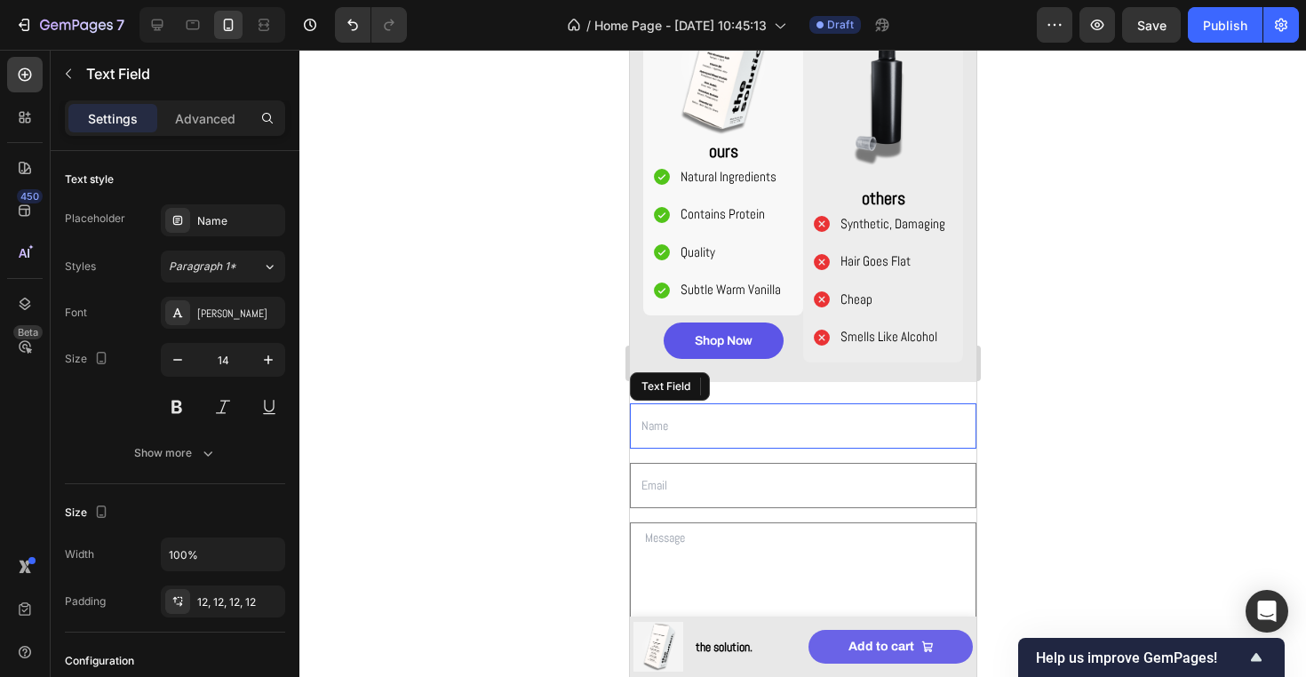
click at [758, 421] on input "text" at bounding box center [802, 425] width 346 height 45
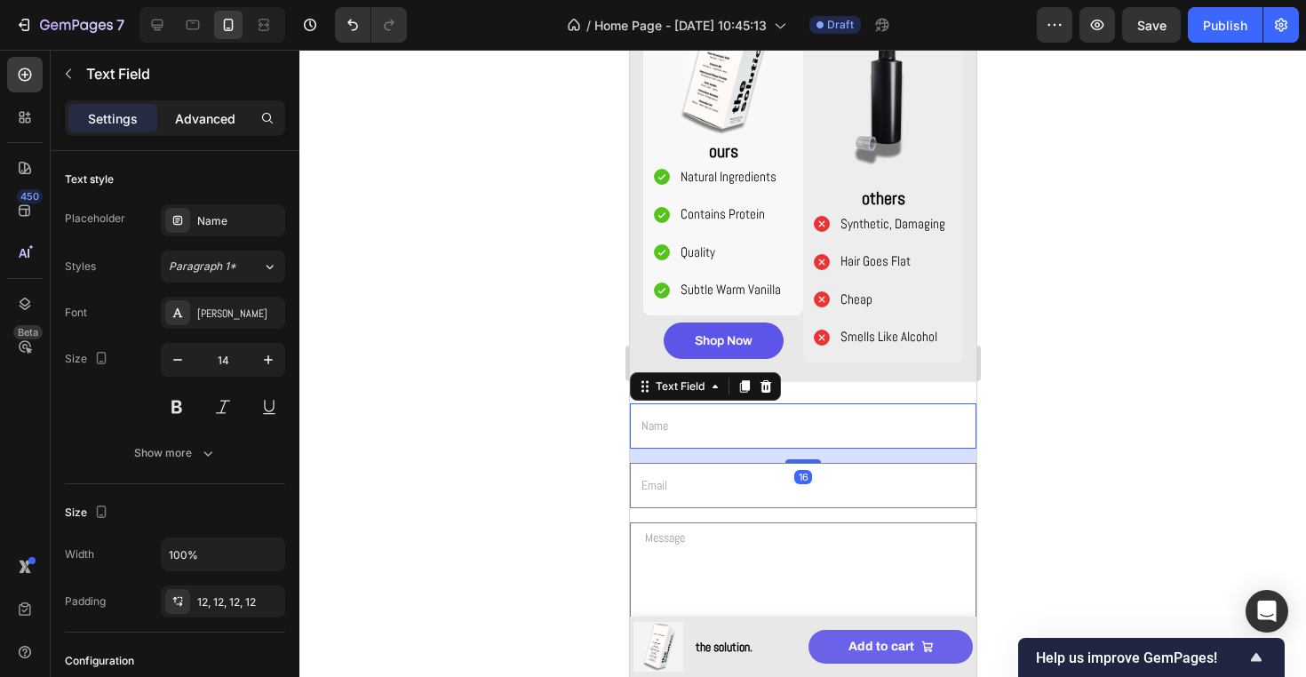
click at [210, 112] on p "Advanced" at bounding box center [205, 118] width 60 height 19
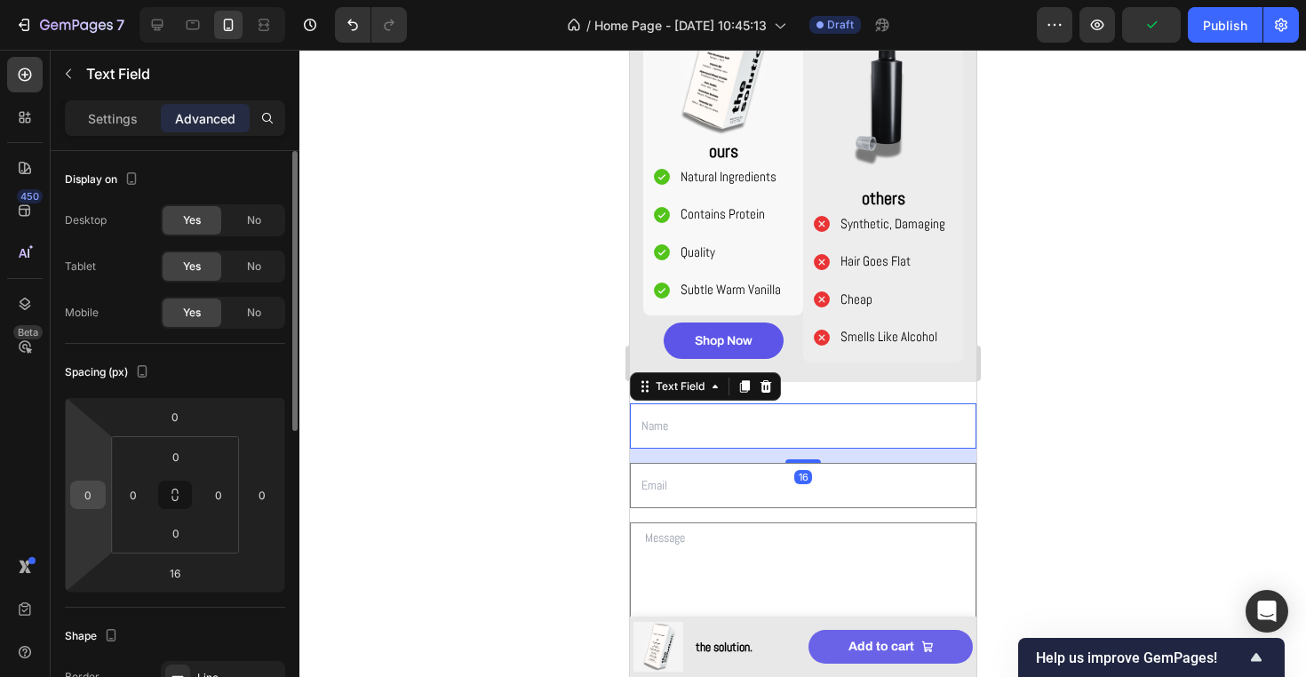
click at [92, 484] on input "0" at bounding box center [88, 494] width 27 height 27
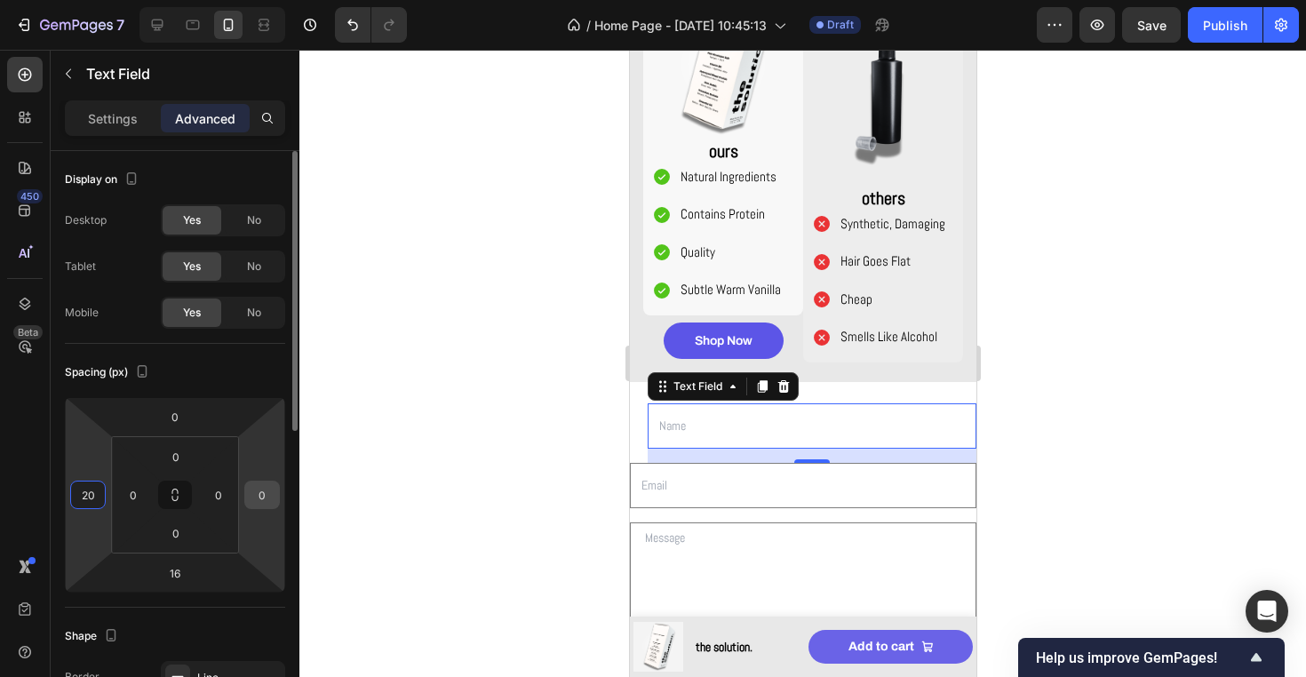
type input "20"
click at [257, 505] on input "0" at bounding box center [262, 494] width 27 height 27
type input "20"
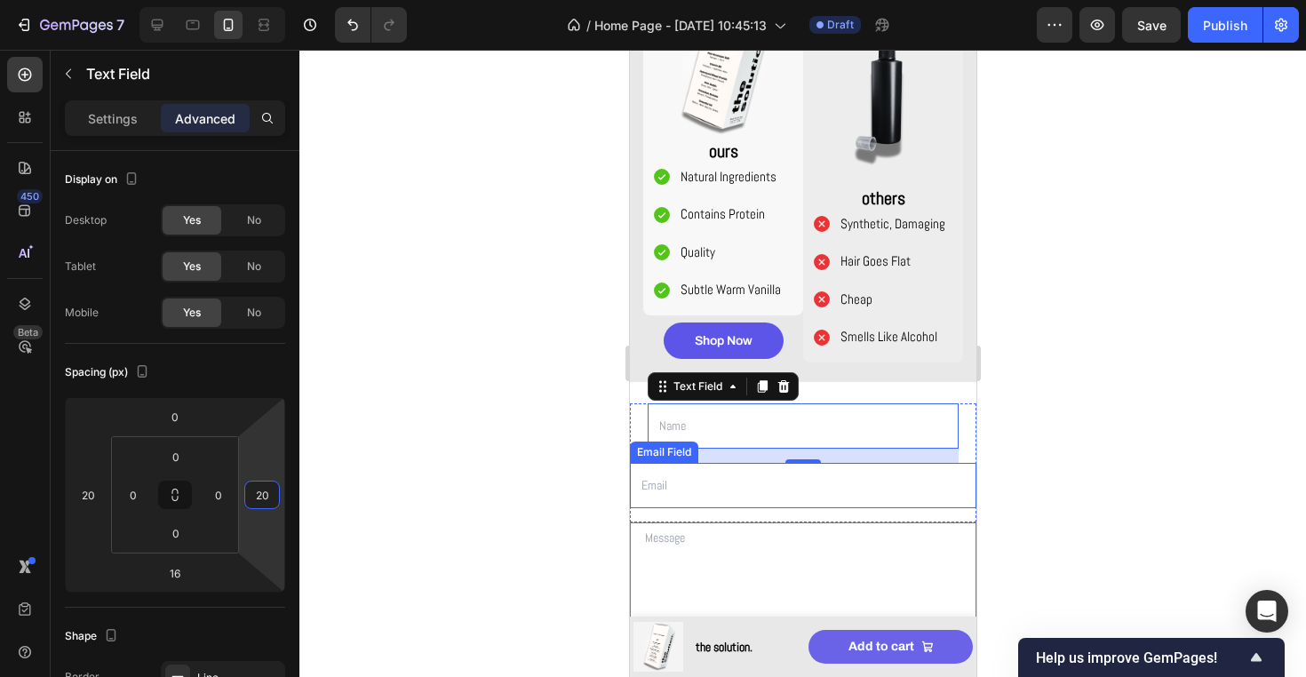
click at [677, 494] on input "email" at bounding box center [802, 485] width 346 height 45
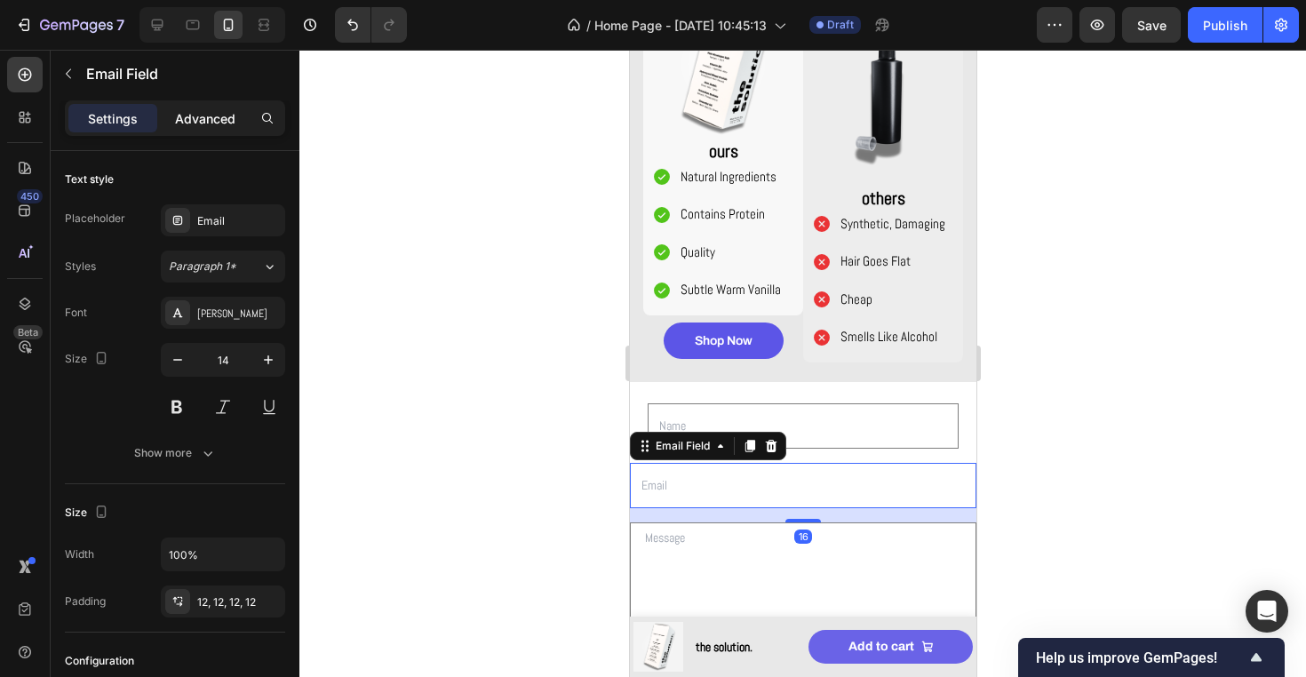
click at [202, 116] on p "Advanced" at bounding box center [205, 118] width 60 height 19
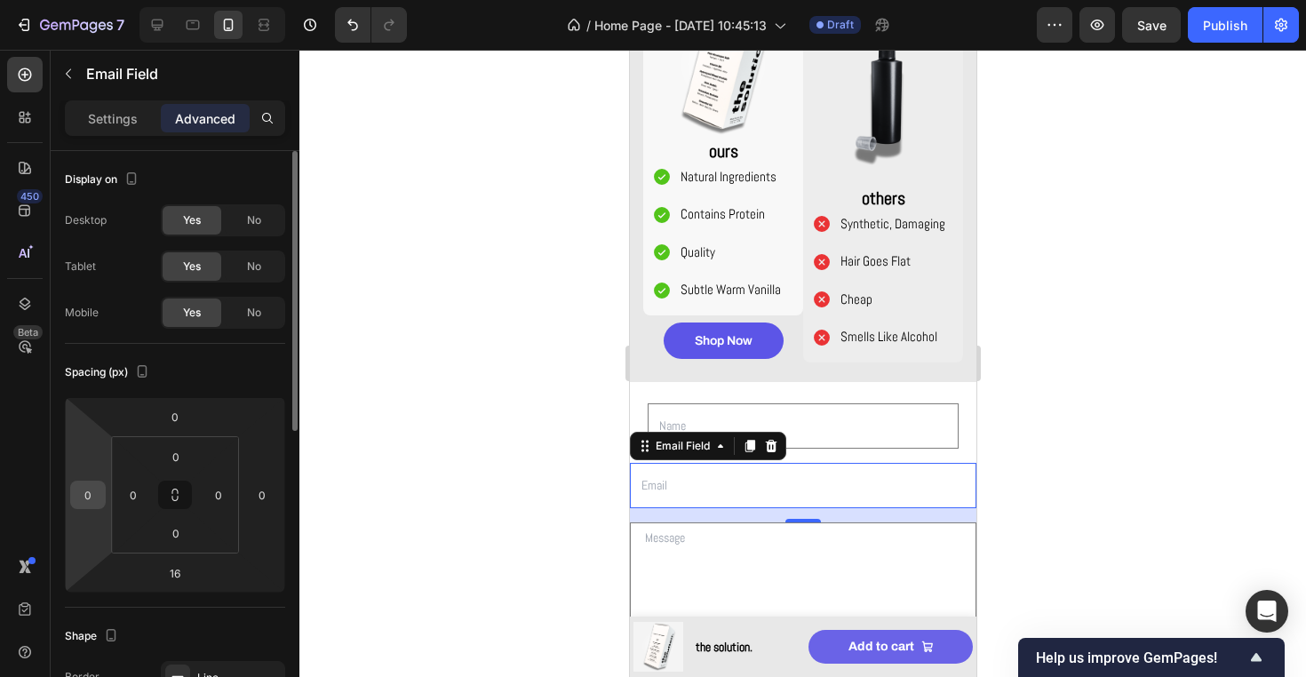
click at [84, 496] on input "0" at bounding box center [88, 494] width 27 height 27
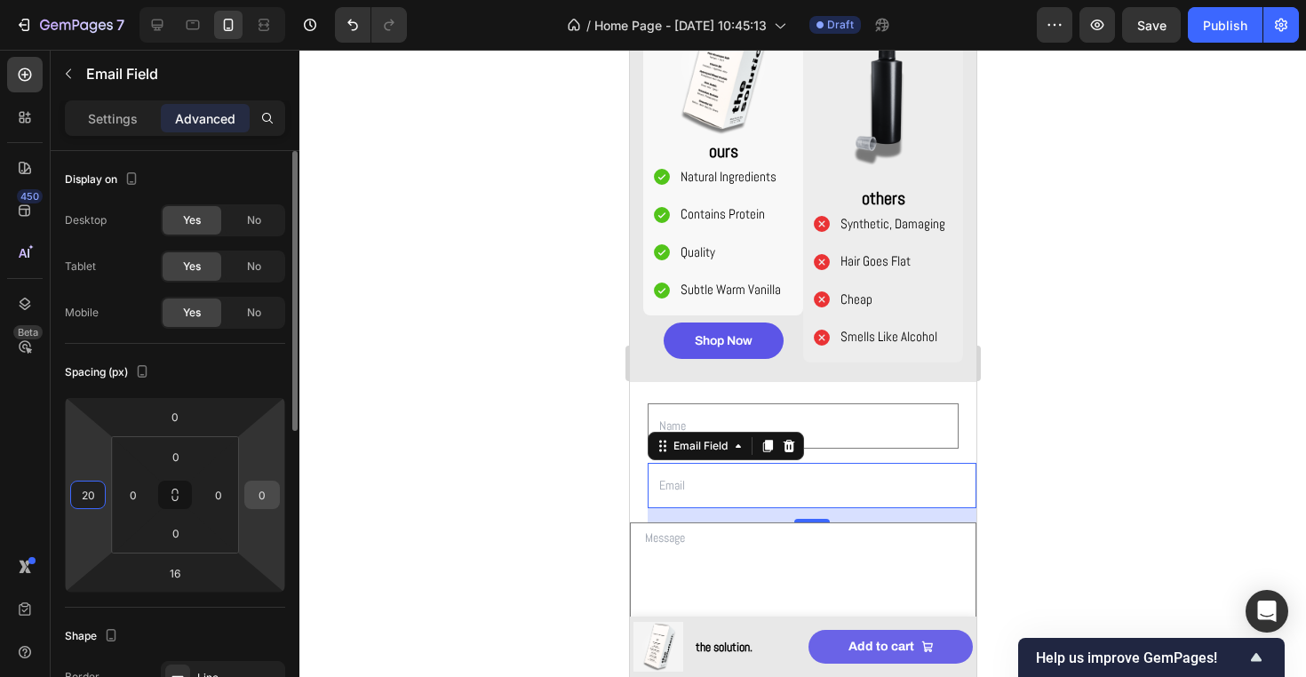
type input "20"
click at [252, 486] on input "0" at bounding box center [262, 494] width 27 height 27
type input "20"
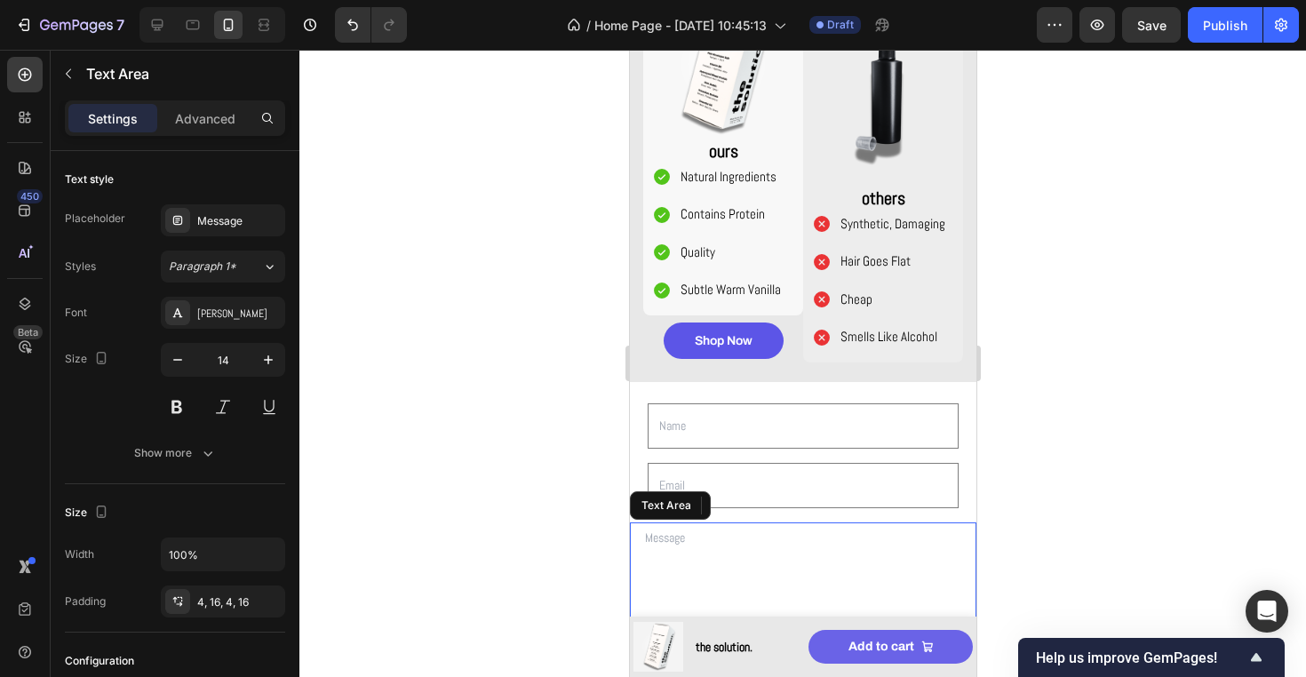
click at [655, 543] on textarea at bounding box center [802, 588] width 346 height 133
click at [201, 127] on p "Advanced" at bounding box center [205, 118] width 60 height 19
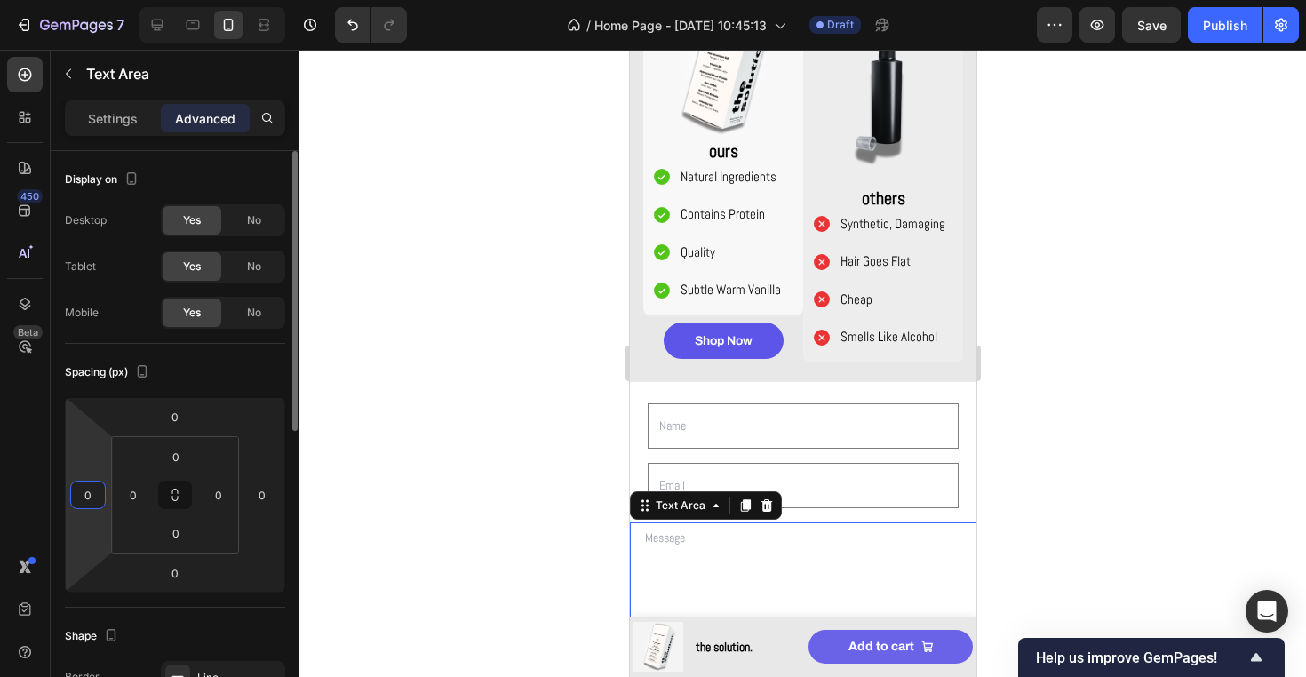
click at [93, 0] on html "7 Version history / Home Page - [DATE] 10:45:13 Draft Preview Save Publish 450 …" at bounding box center [653, 0] width 1306 height 0
type input "0"
type input "20"
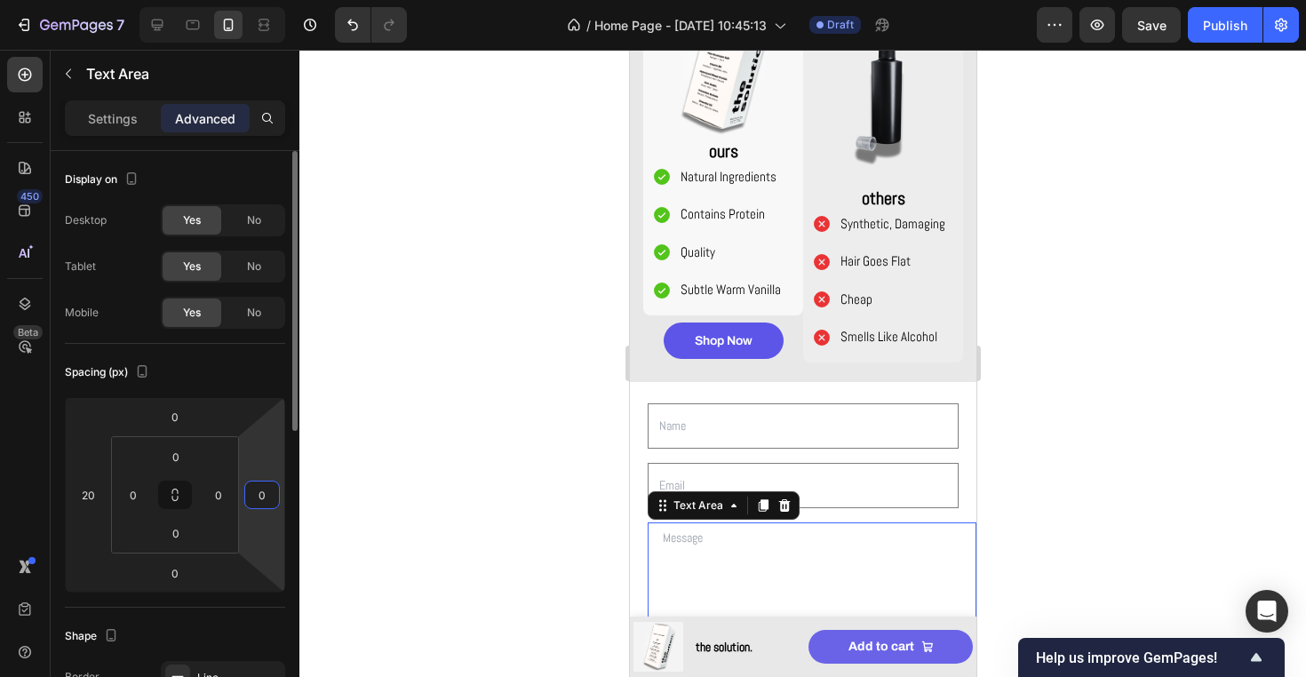
click at [252, 494] on input "0" at bounding box center [262, 494] width 27 height 27
type input "20"
click at [457, 435] on div at bounding box center [802, 363] width 1006 height 627
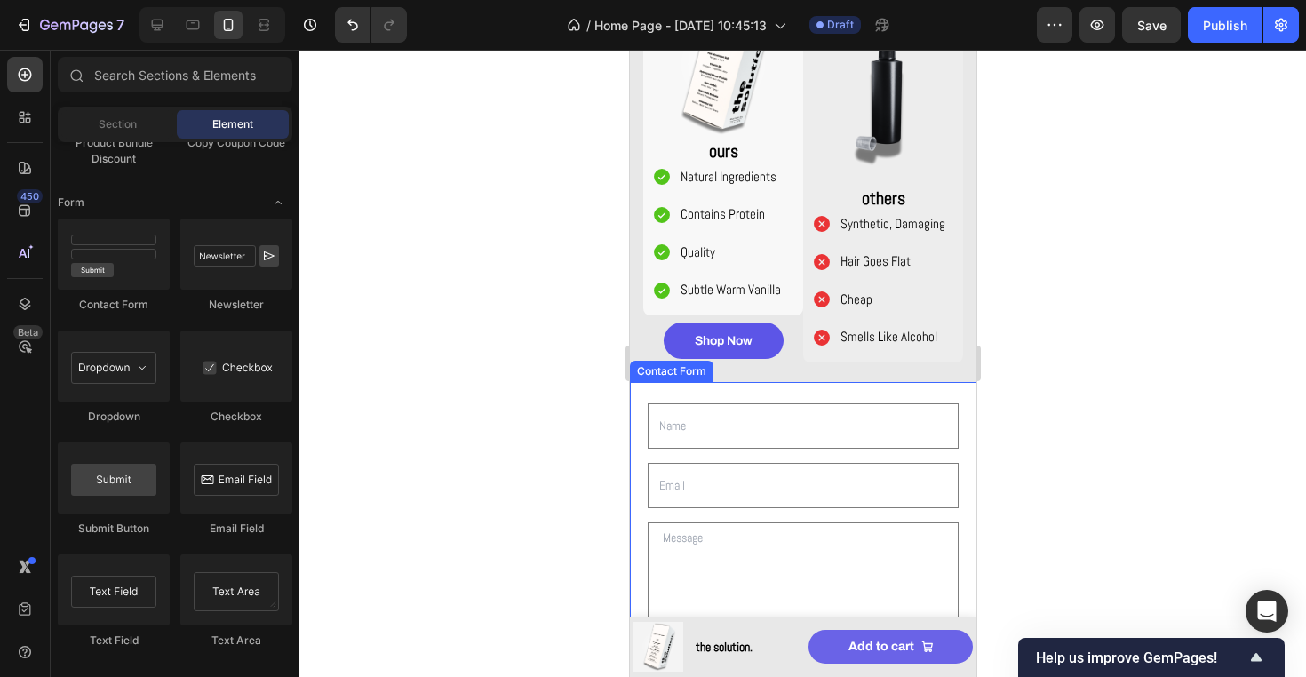
click at [744, 395] on div "Text Field Email Field Row Text Area Row Submit Submit Button Contact Form" at bounding box center [802, 562] width 346 height 360
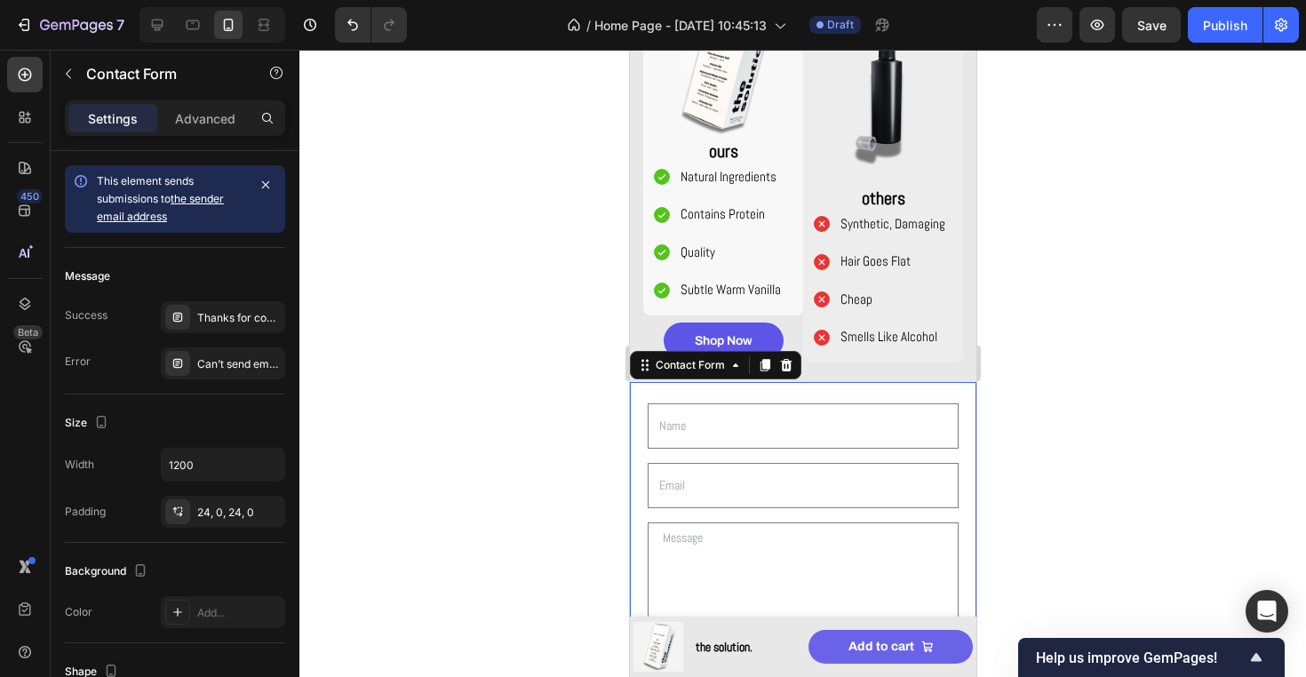
click at [1059, 335] on div at bounding box center [802, 363] width 1006 height 627
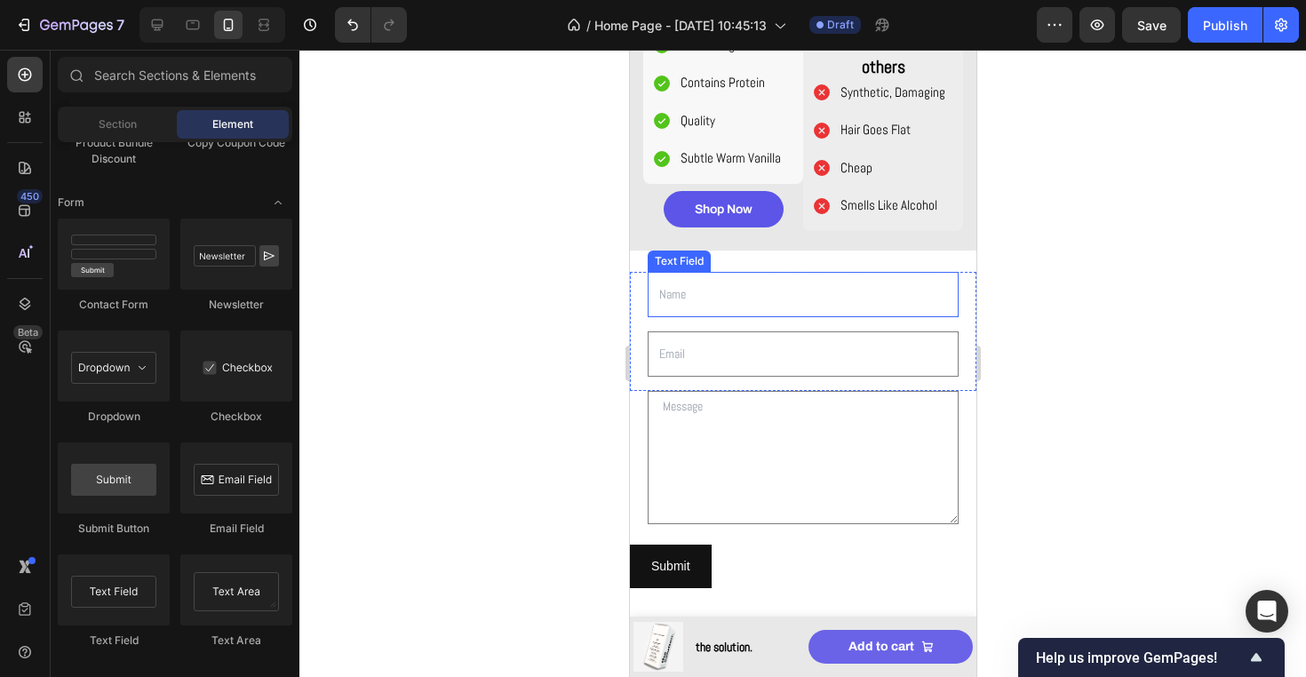
scroll to position [1768, 0]
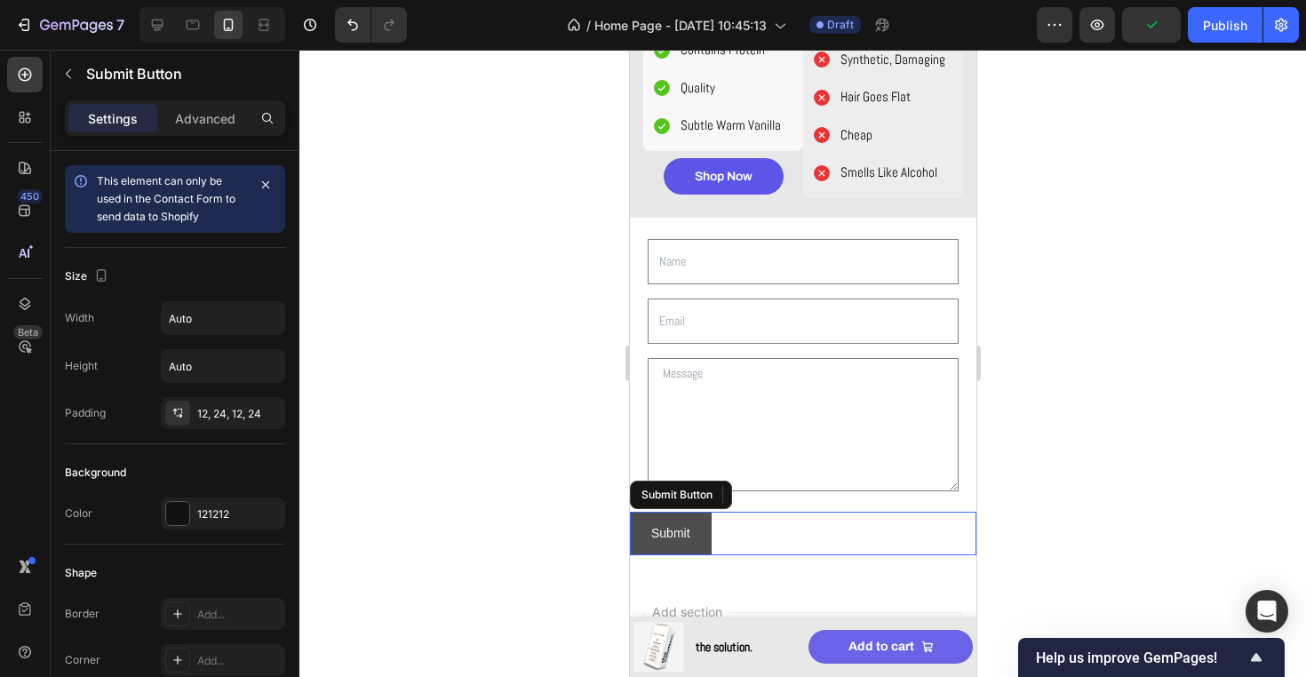
click at [700, 536] on button "Submit" at bounding box center [670, 534] width 82 height 44
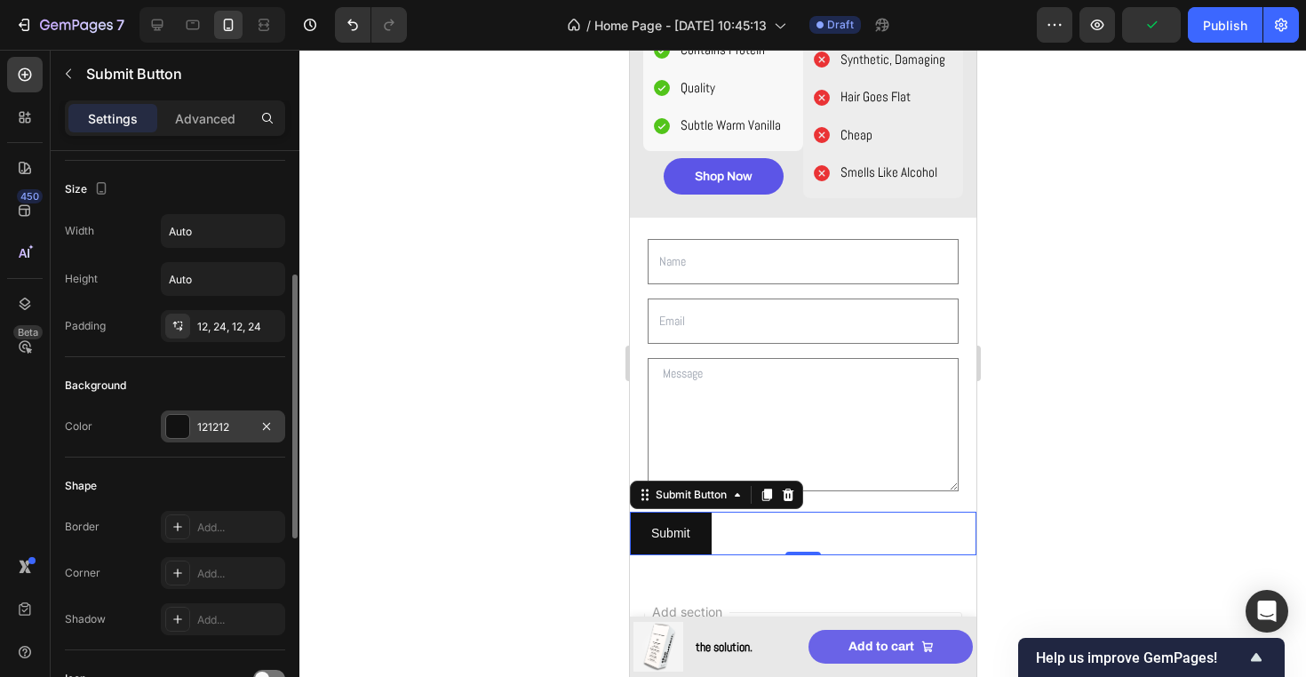
scroll to position [155, 0]
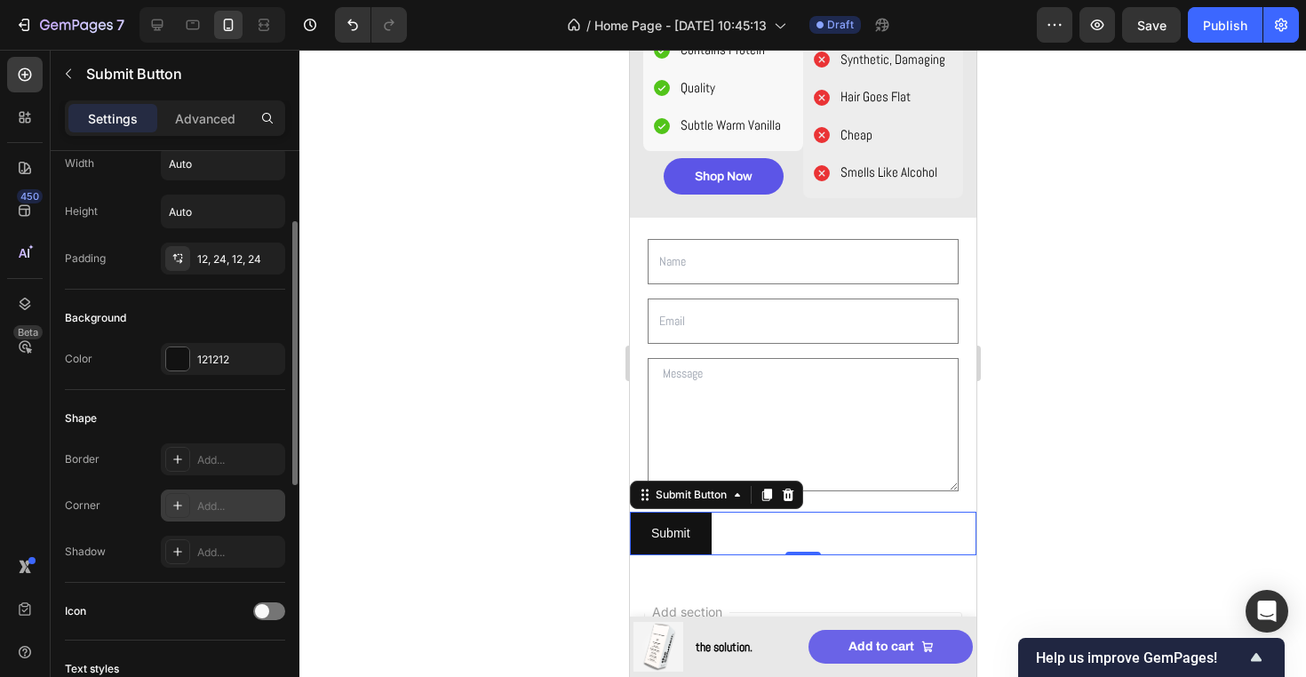
click at [229, 508] on div "Add..." at bounding box center [238, 506] width 83 height 16
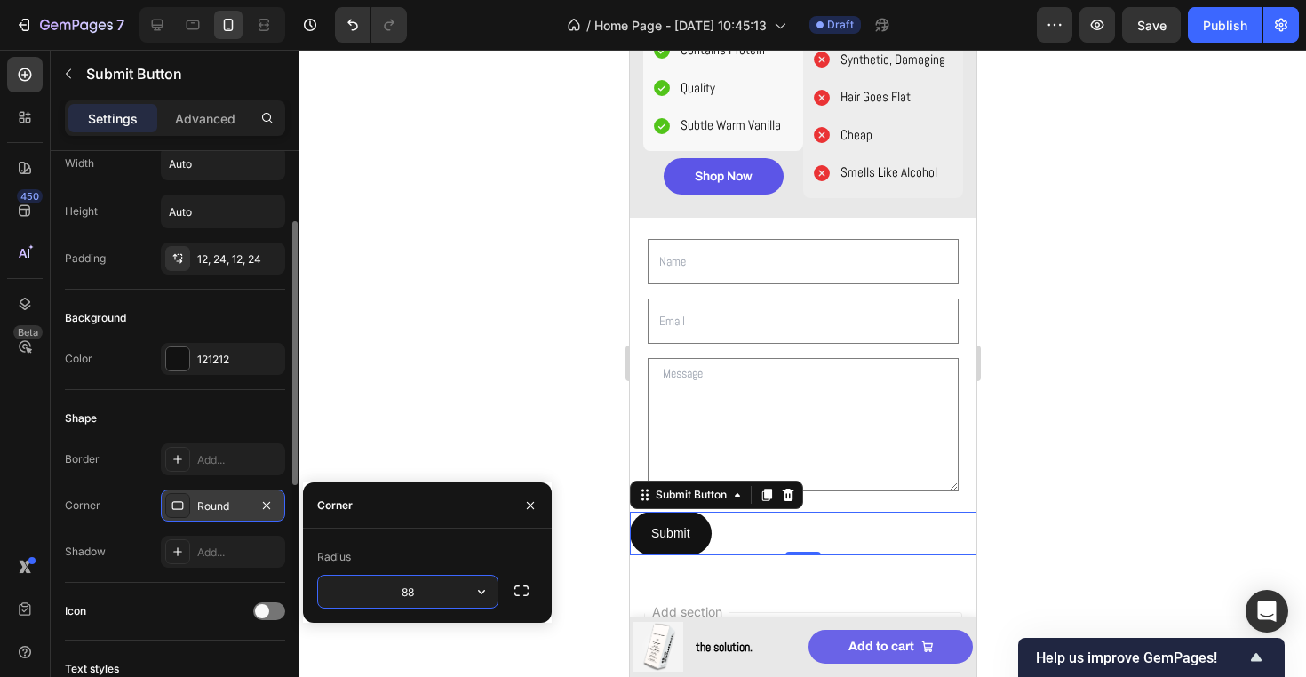
type input "888"
click at [186, 407] on div "Shape" at bounding box center [175, 418] width 220 height 28
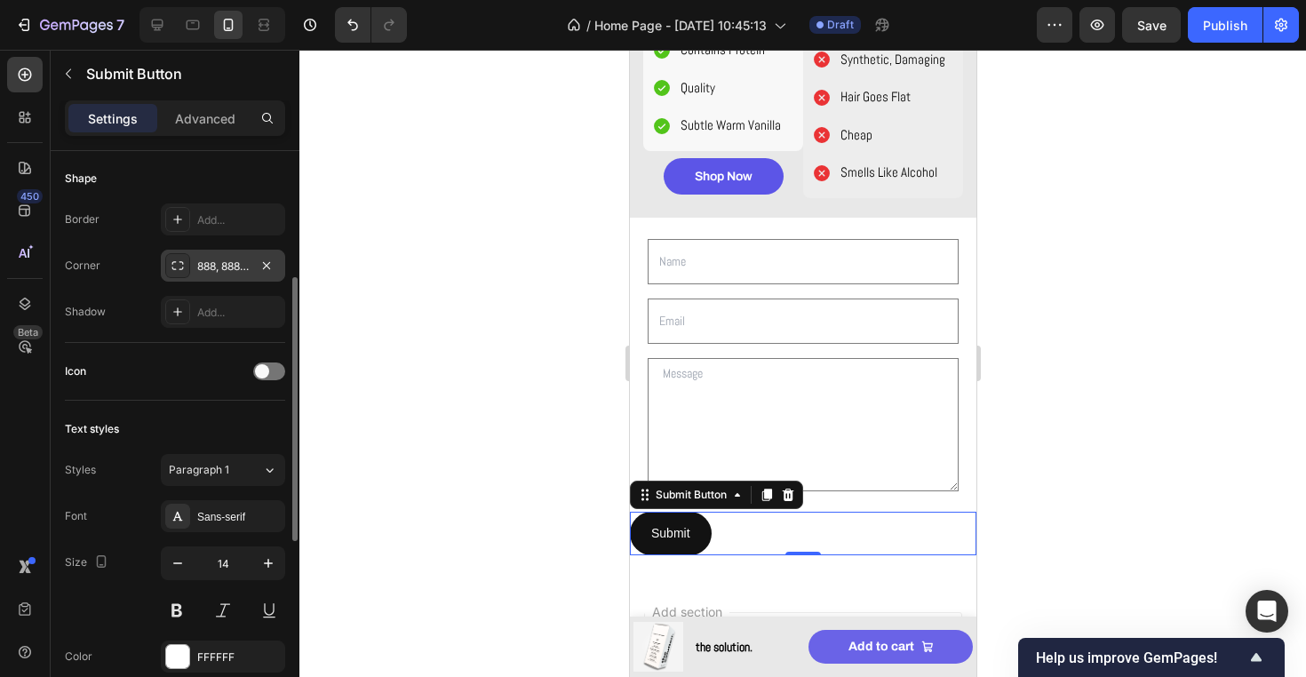
scroll to position [484, 0]
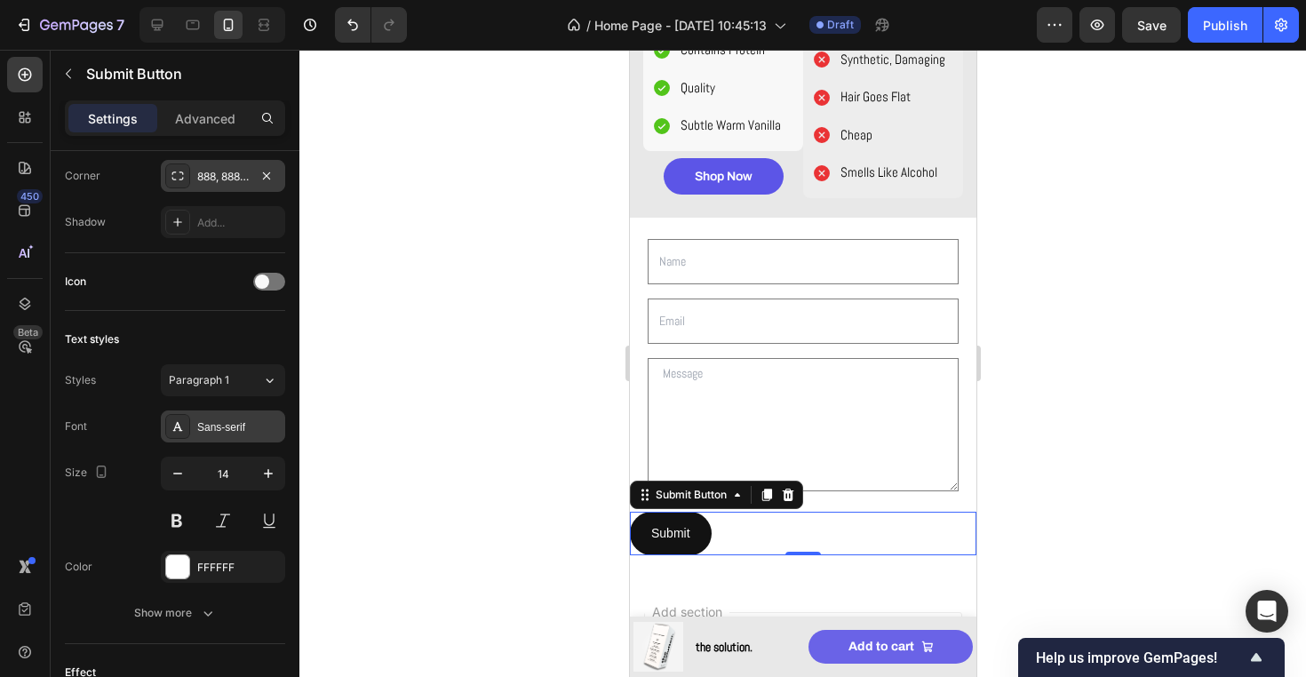
click at [219, 420] on div "Sans-serif" at bounding box center [238, 427] width 83 height 16
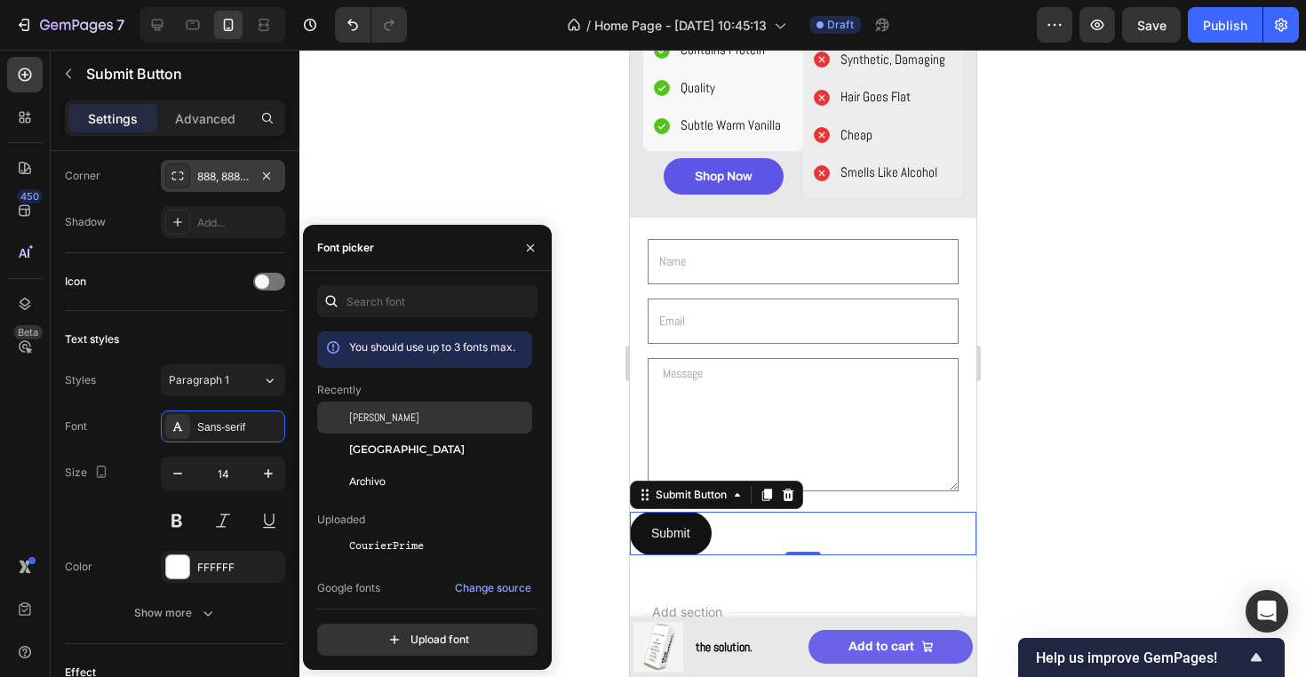
click at [405, 426] on div "[PERSON_NAME]" at bounding box center [424, 417] width 215 height 32
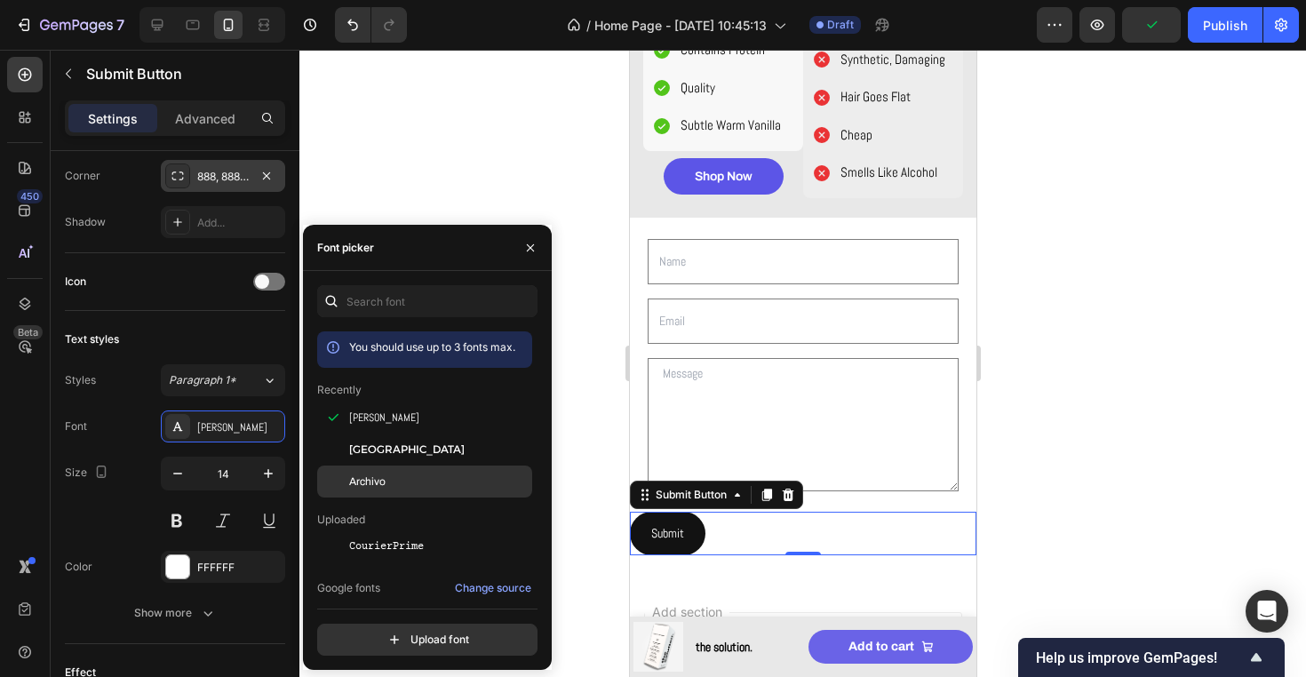
click at [394, 482] on div "Archivo" at bounding box center [438, 481] width 179 height 16
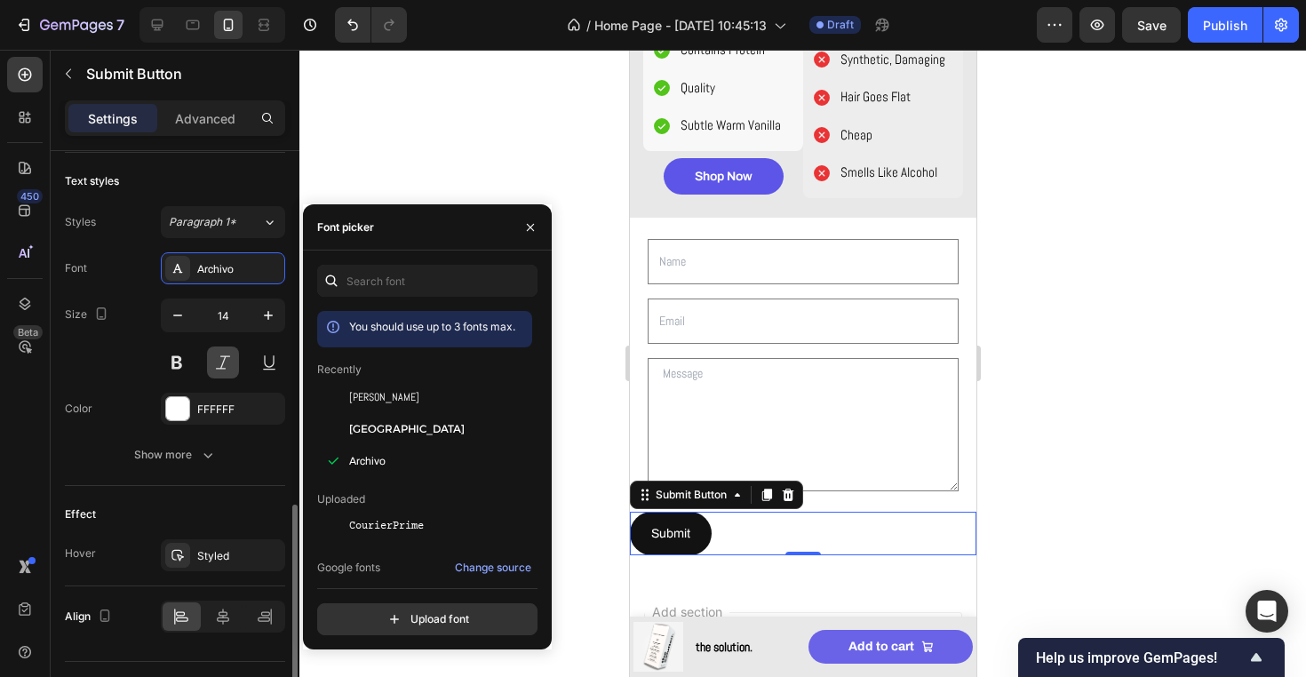
scroll to position [683, 0]
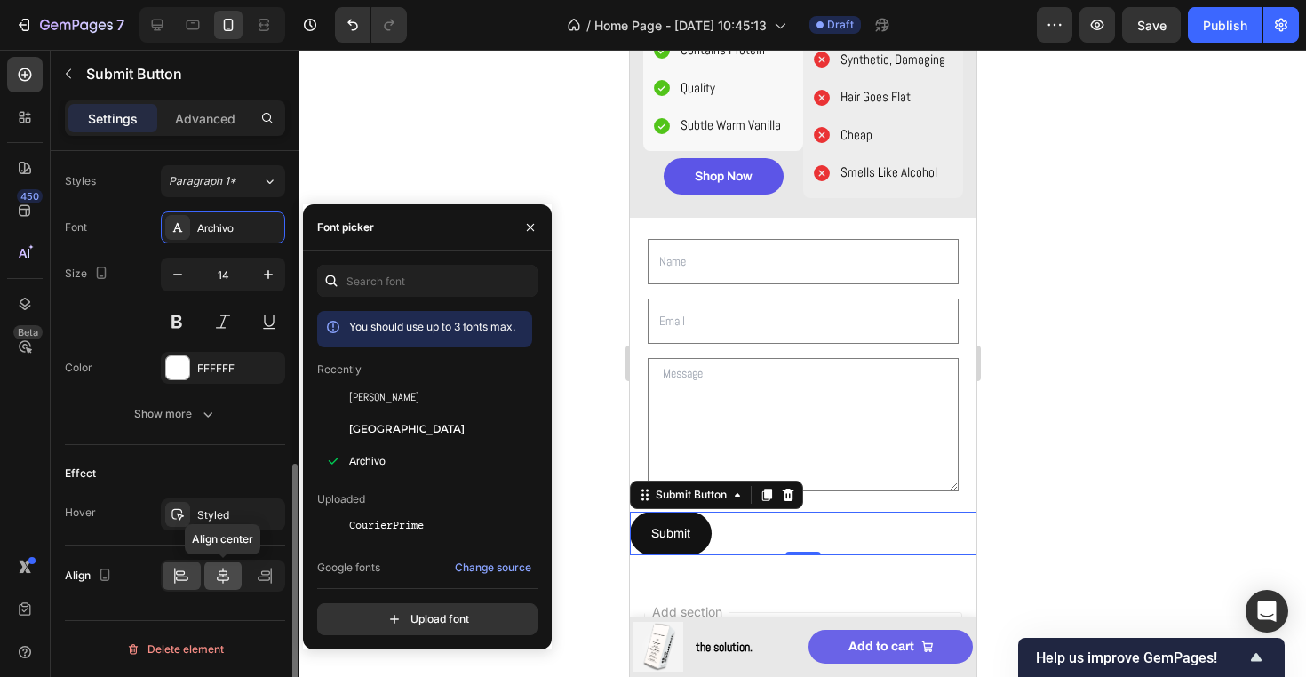
click at [227, 575] on icon at bounding box center [223, 576] width 18 height 18
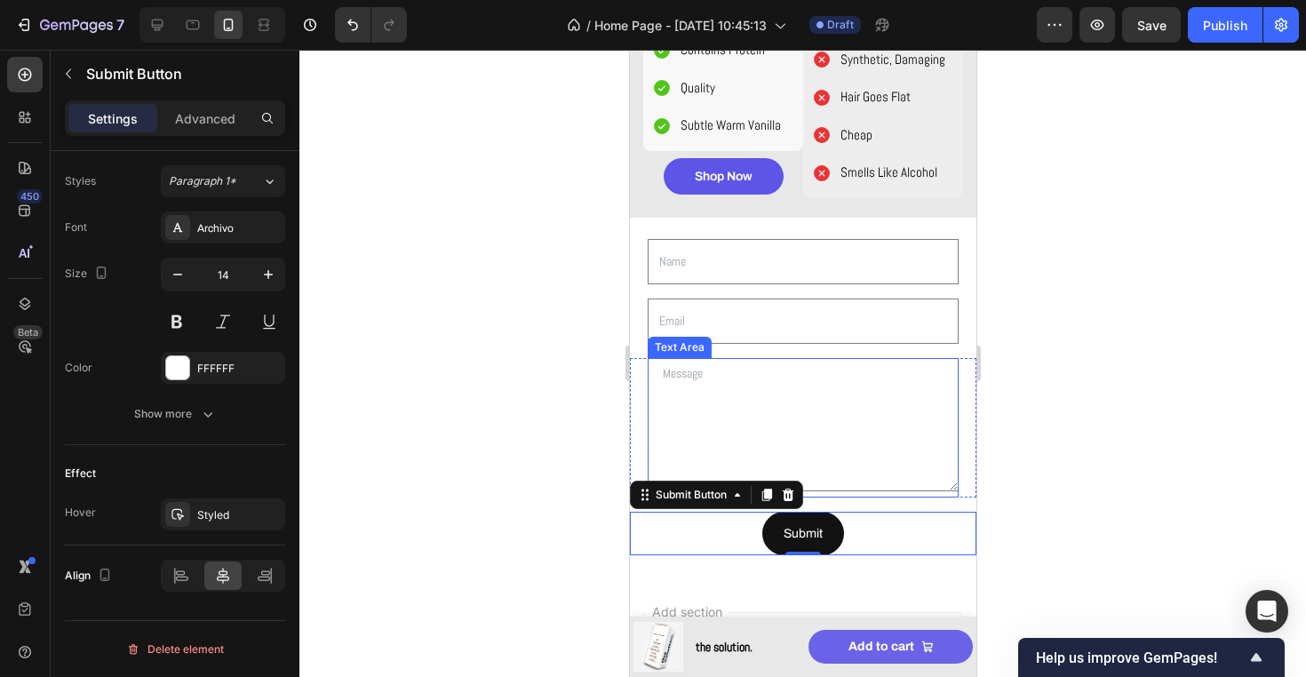
click at [836, 504] on div "Text Field Email Field Row Text Area Row Submit Submit Button 0 Contact Form" at bounding box center [802, 398] width 346 height 360
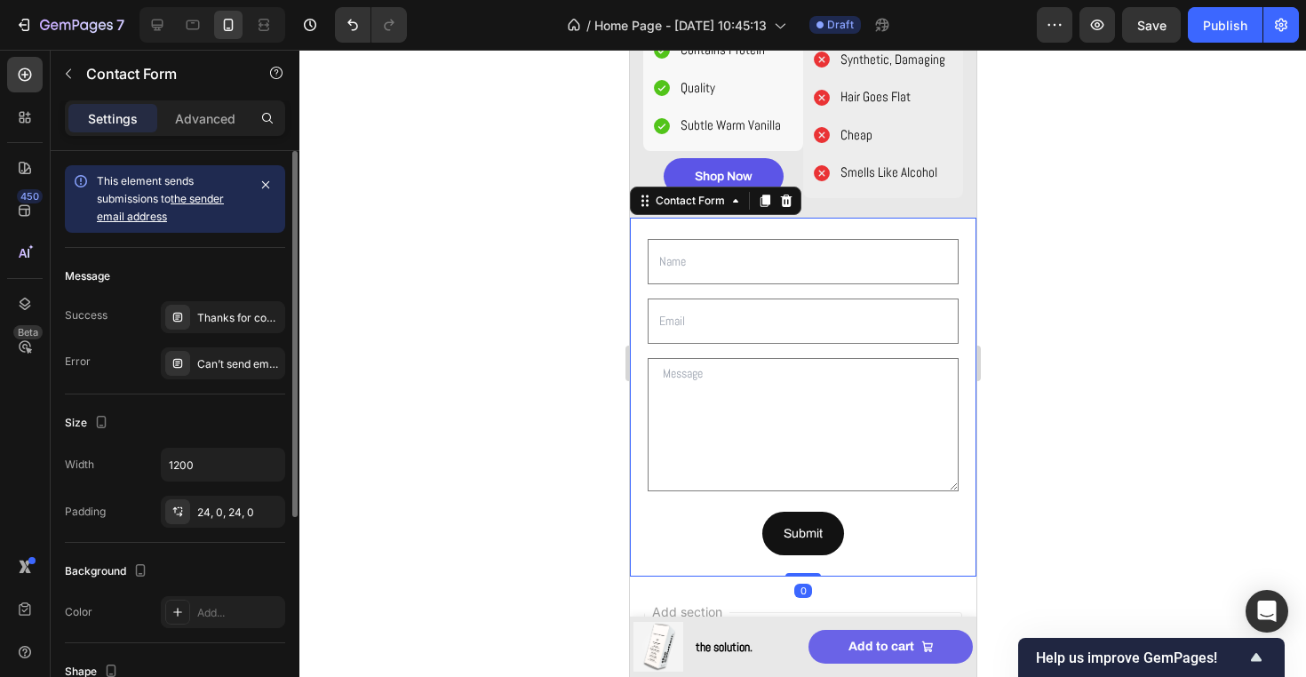
click at [864, 497] on div "Text Field Email Field Row Text Area Row Submit Submit Button Contact Form 0" at bounding box center [802, 398] width 346 height 360
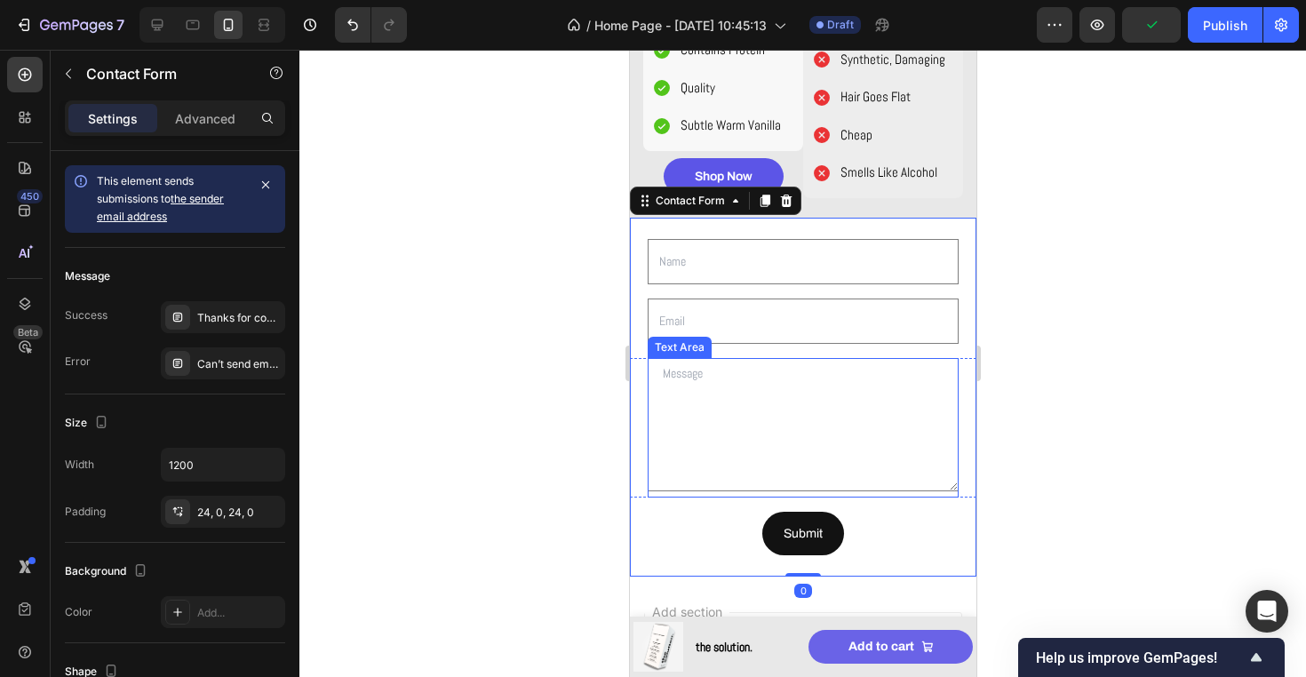
click at [884, 491] on div "Text Area" at bounding box center [802, 427] width 311 height 139
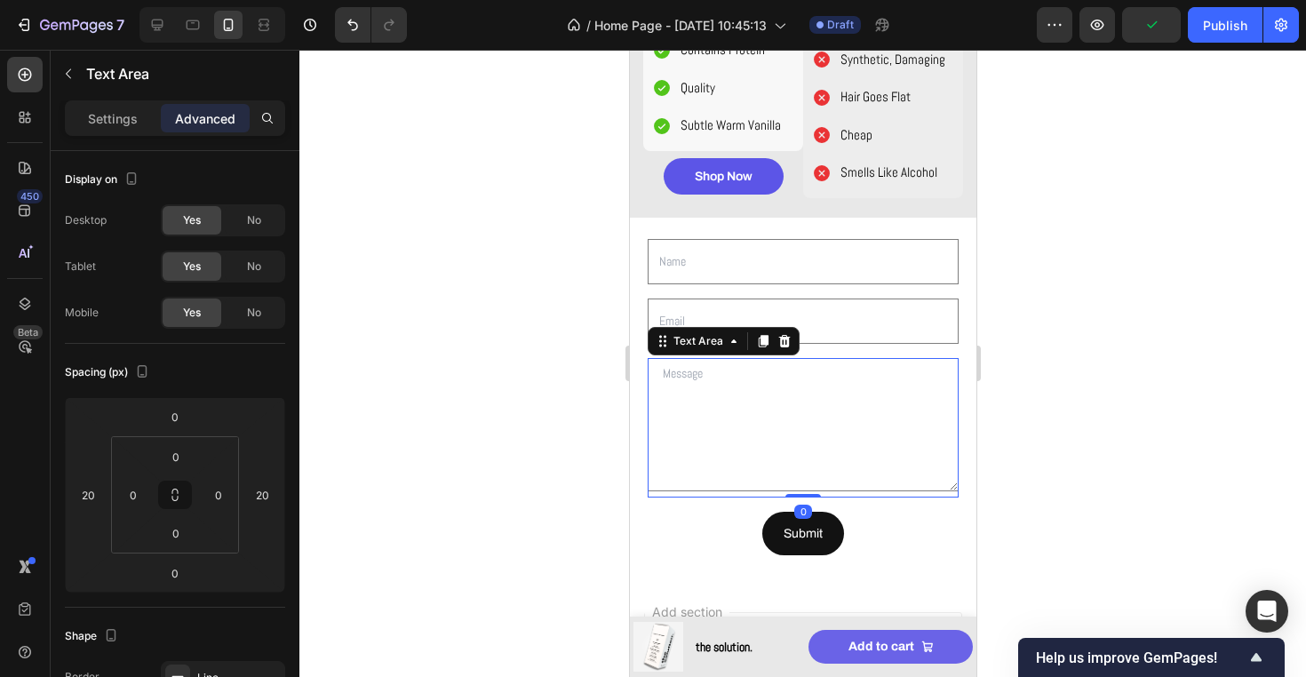
drag, startPoint x: 810, startPoint y: 492, endPoint x: 810, endPoint y: 461, distance: 31.1
click at [810, 463] on div "Text Area 0" at bounding box center [802, 427] width 311 height 139
click at [864, 545] on div "Submit Submit Button" at bounding box center [802, 534] width 346 height 44
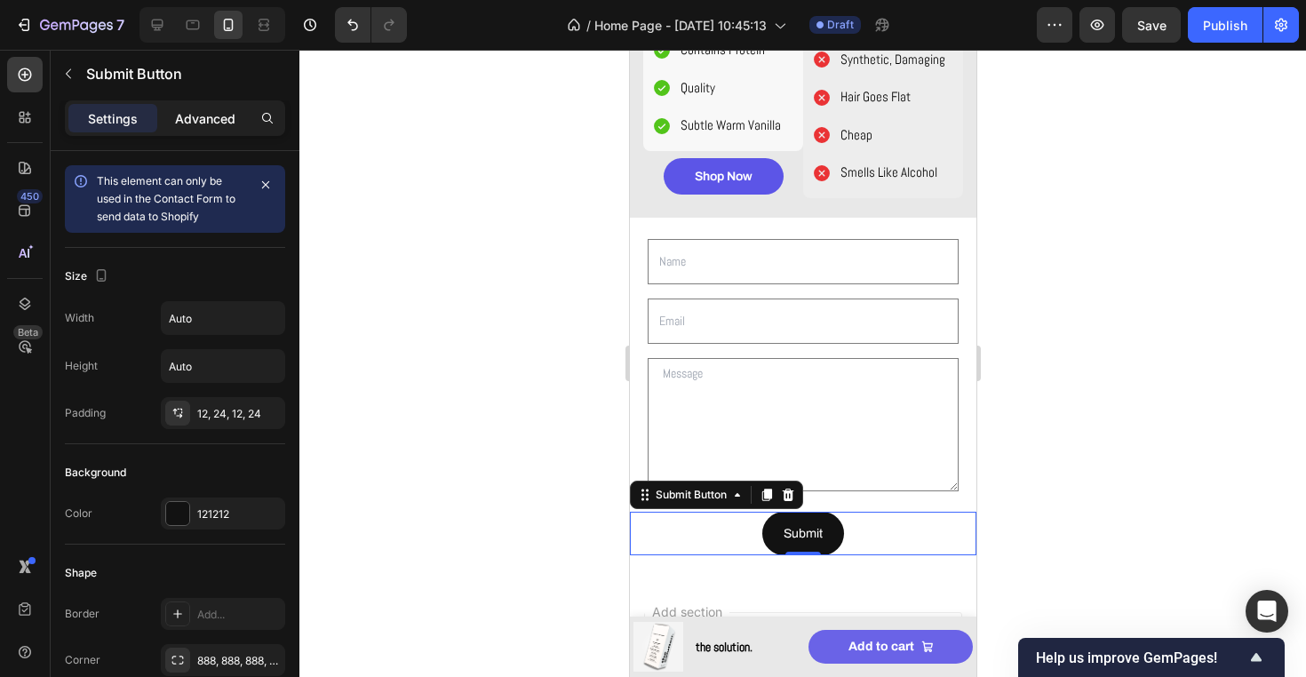
click at [181, 120] on p "Advanced" at bounding box center [205, 118] width 60 height 19
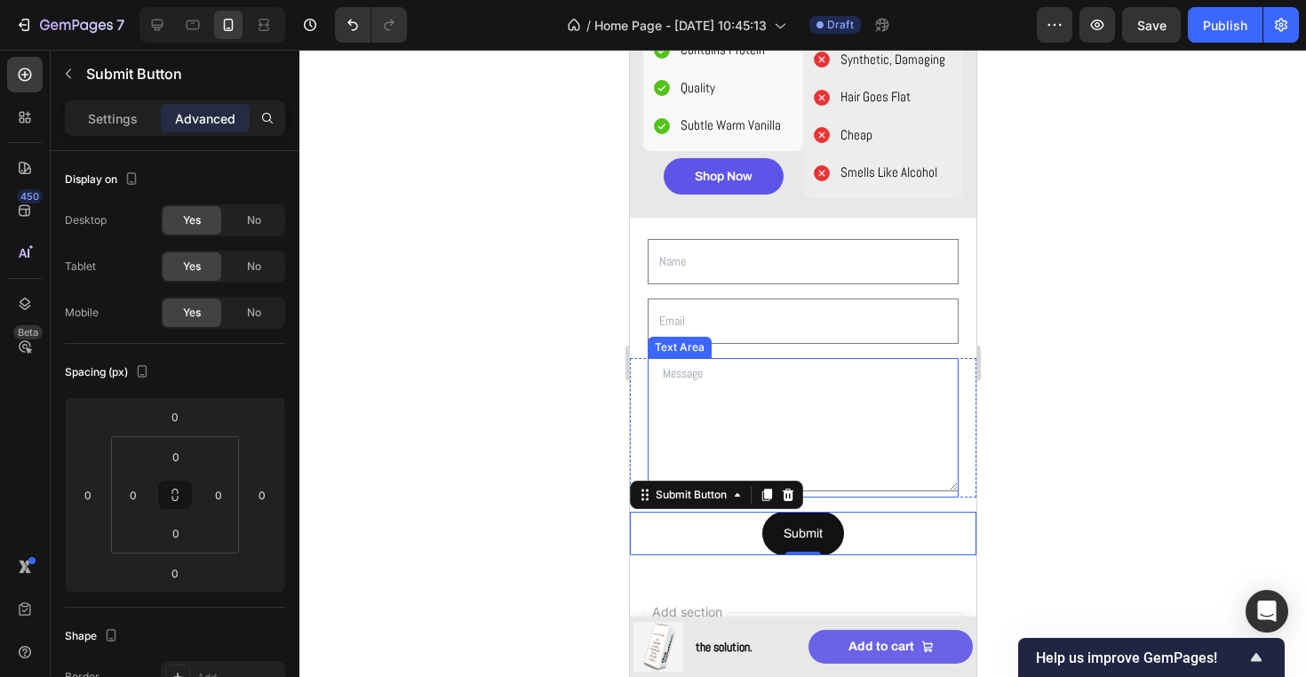
click at [913, 492] on div "Text Area" at bounding box center [802, 427] width 311 height 139
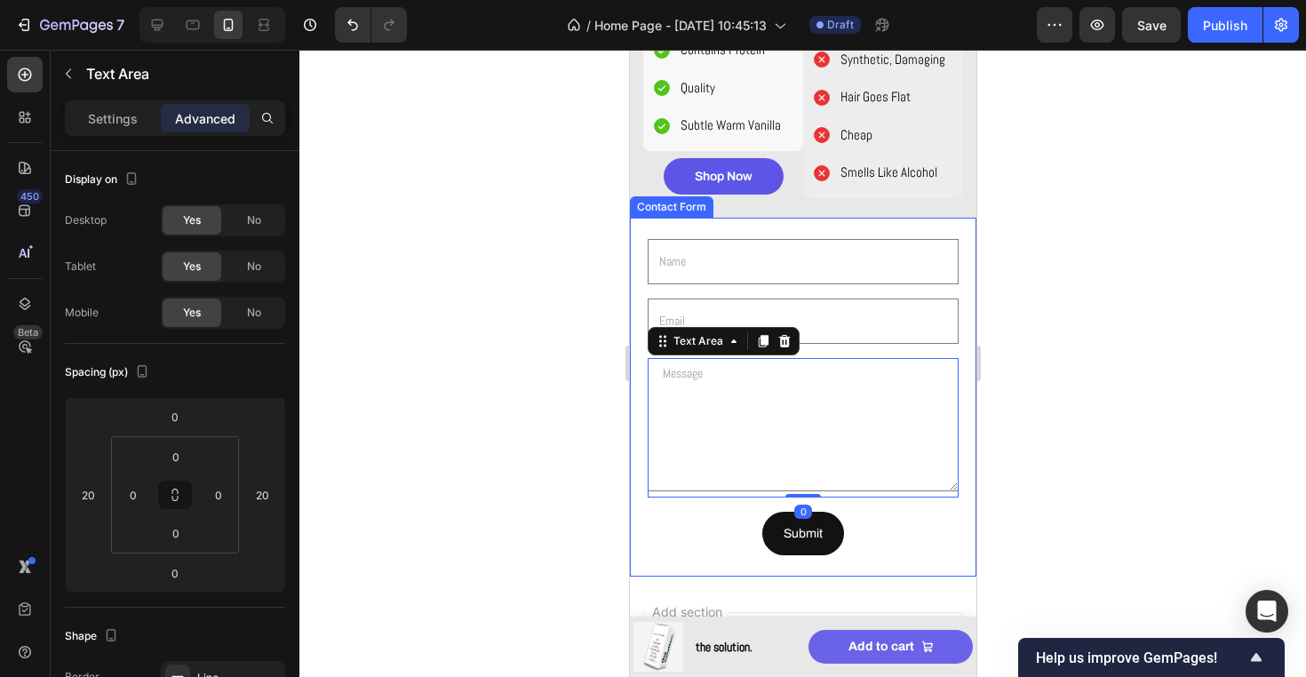
click at [910, 499] on div "Text Field Email Field Row Text Area 0 Row Submit Submit Button Contact Form" at bounding box center [802, 398] width 346 height 360
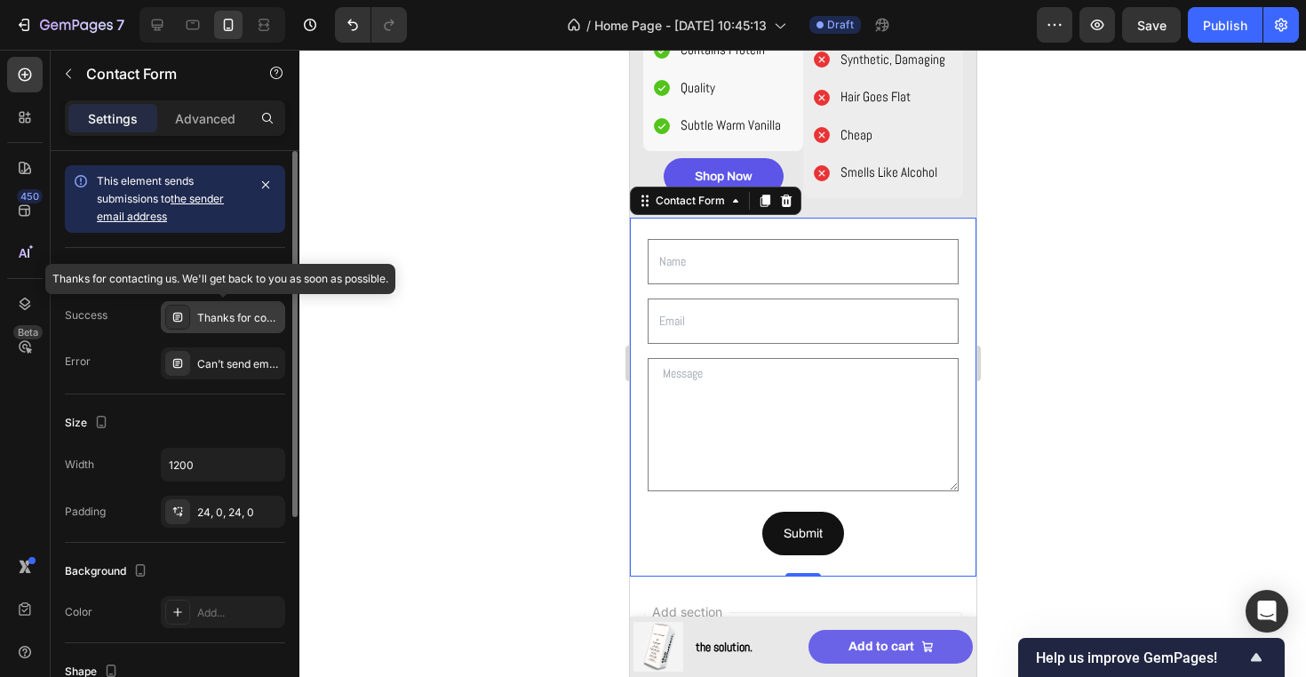
click at [229, 316] on div "Thanks for contacting us. We'll get back to you as soon as possible." at bounding box center [238, 318] width 83 height 16
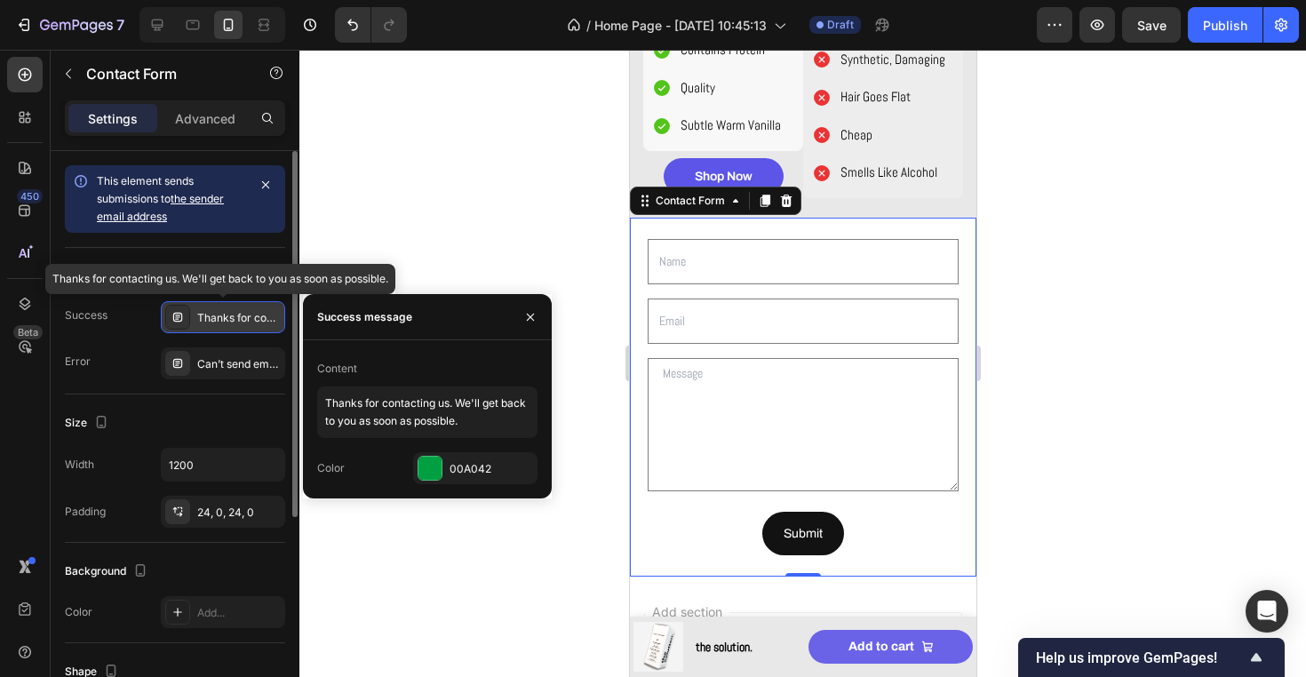
click at [229, 316] on div "Thanks for contacting us. We'll get back to you as soon as possible." at bounding box center [238, 318] width 83 height 16
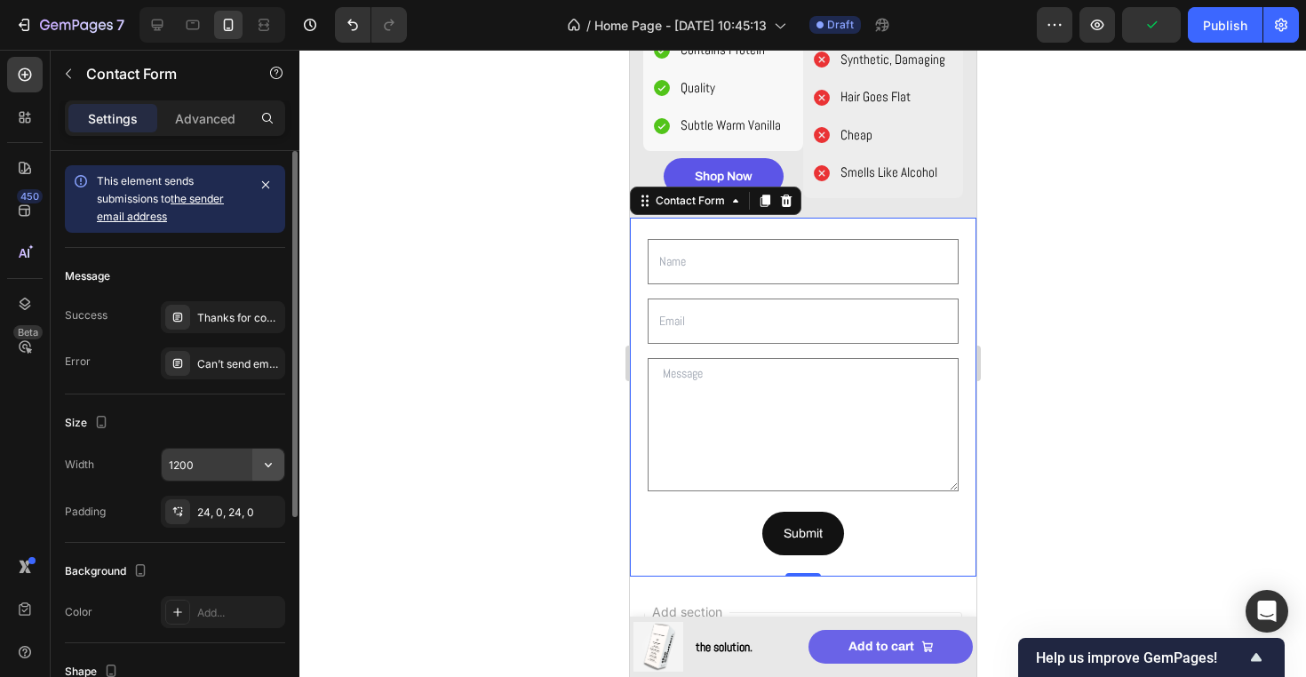
click at [271, 451] on button "button" at bounding box center [268, 464] width 32 height 32
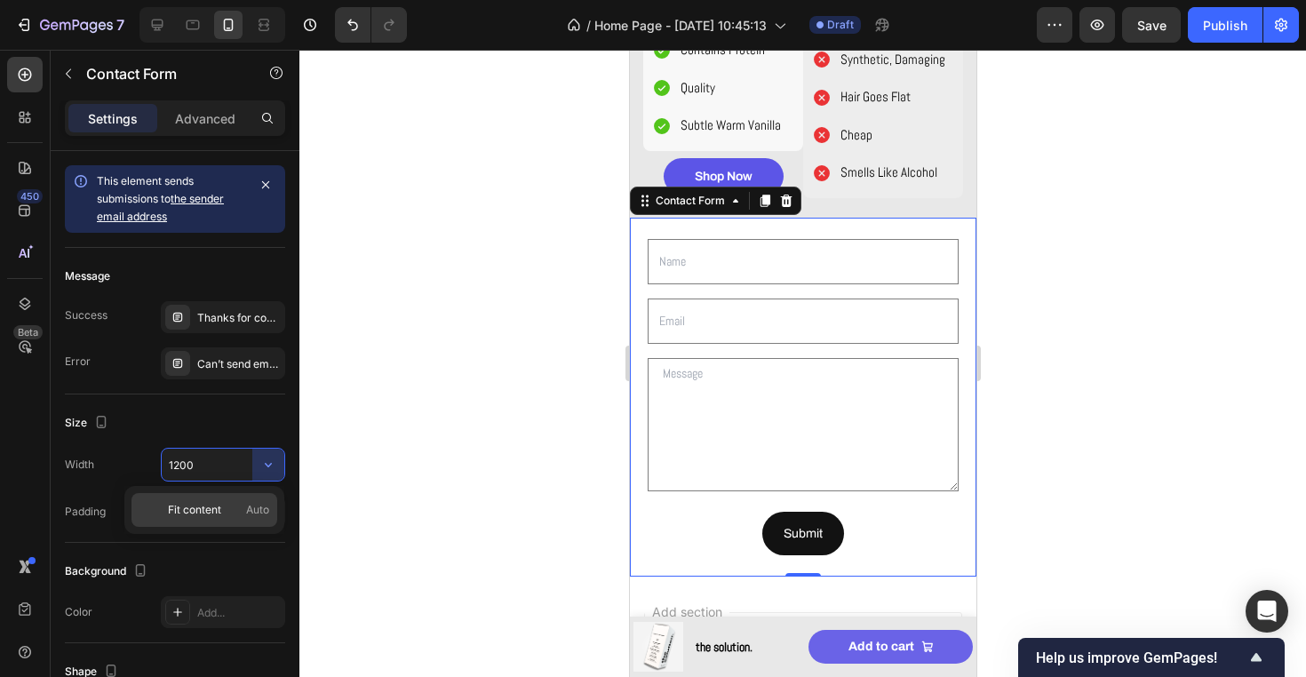
click at [246, 512] on span "Auto" at bounding box center [257, 510] width 23 height 16
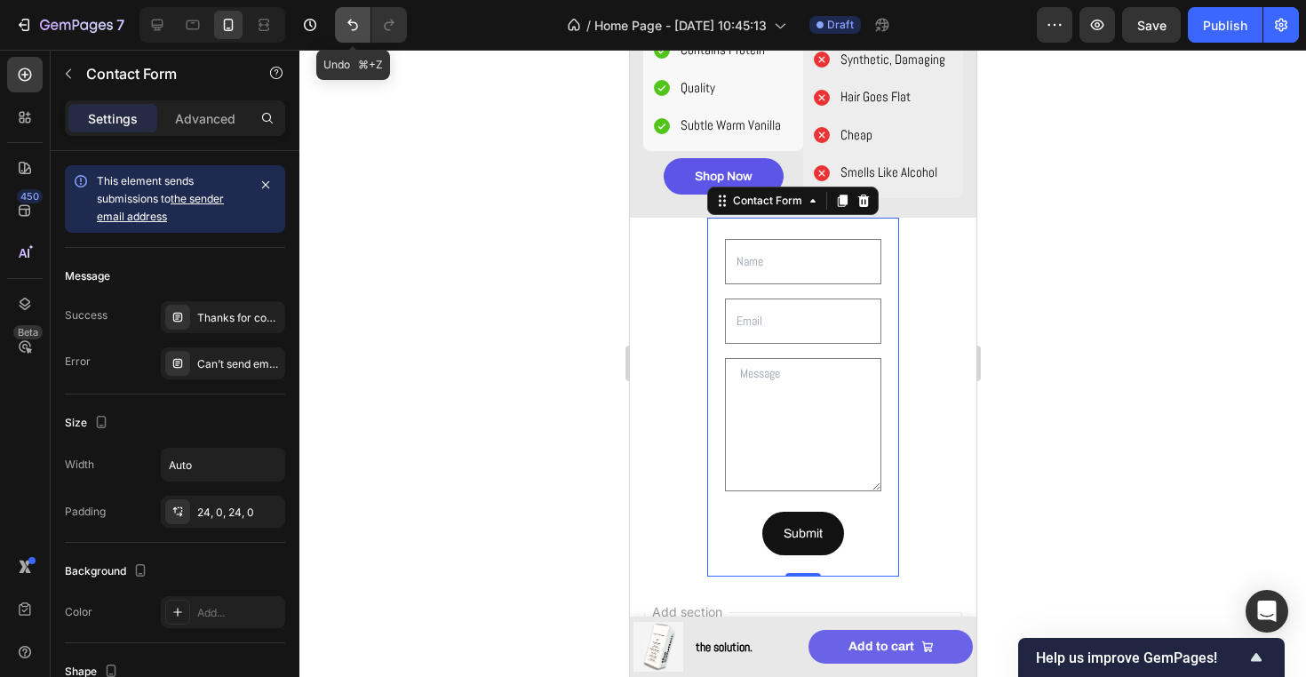
click at [343, 33] on button "Undo/Redo" at bounding box center [353, 25] width 36 height 36
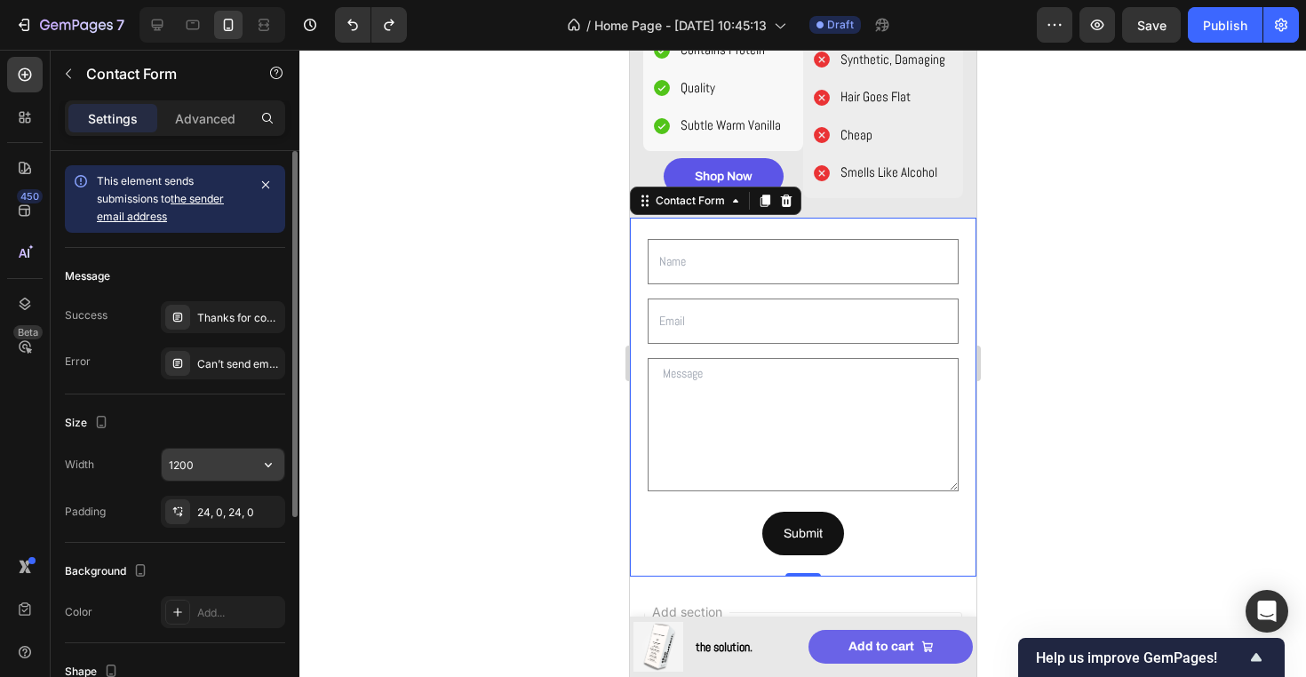
click at [209, 479] on input "1200" at bounding box center [223, 464] width 123 height 32
type input "100%"
click at [377, 496] on div at bounding box center [802, 363] width 1006 height 627
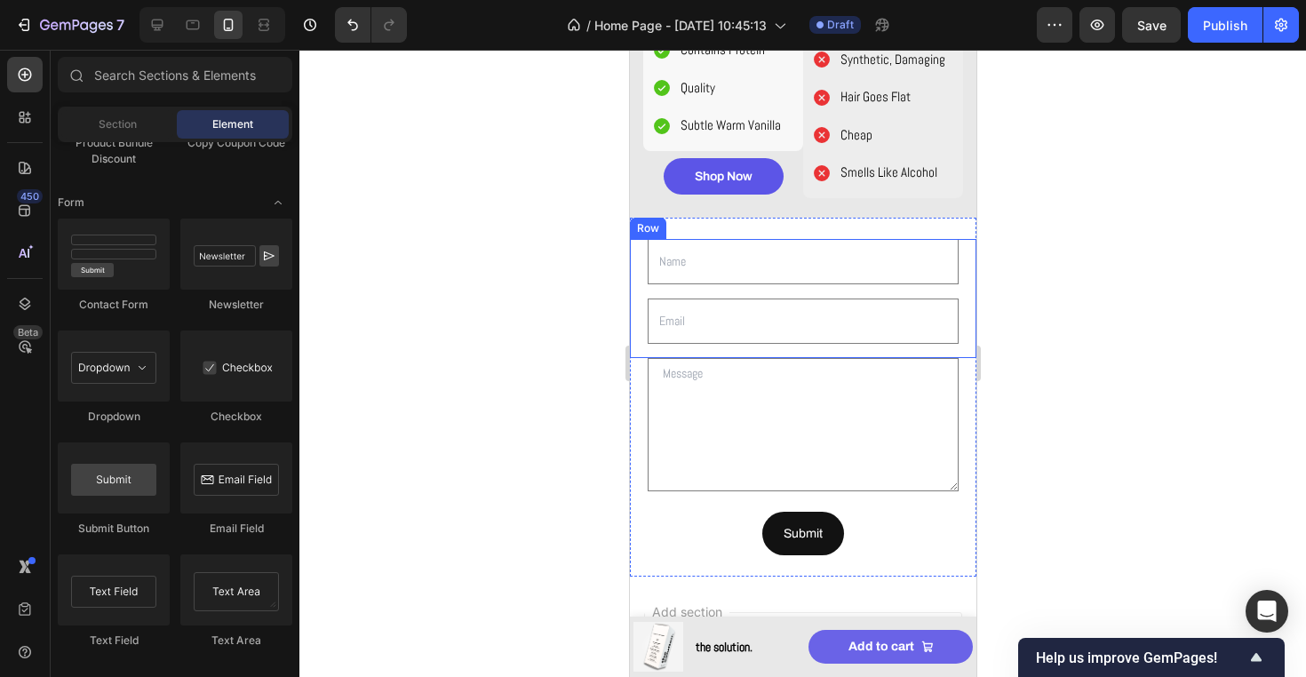
click at [636, 322] on div "Email Field" at bounding box center [802, 328] width 346 height 60
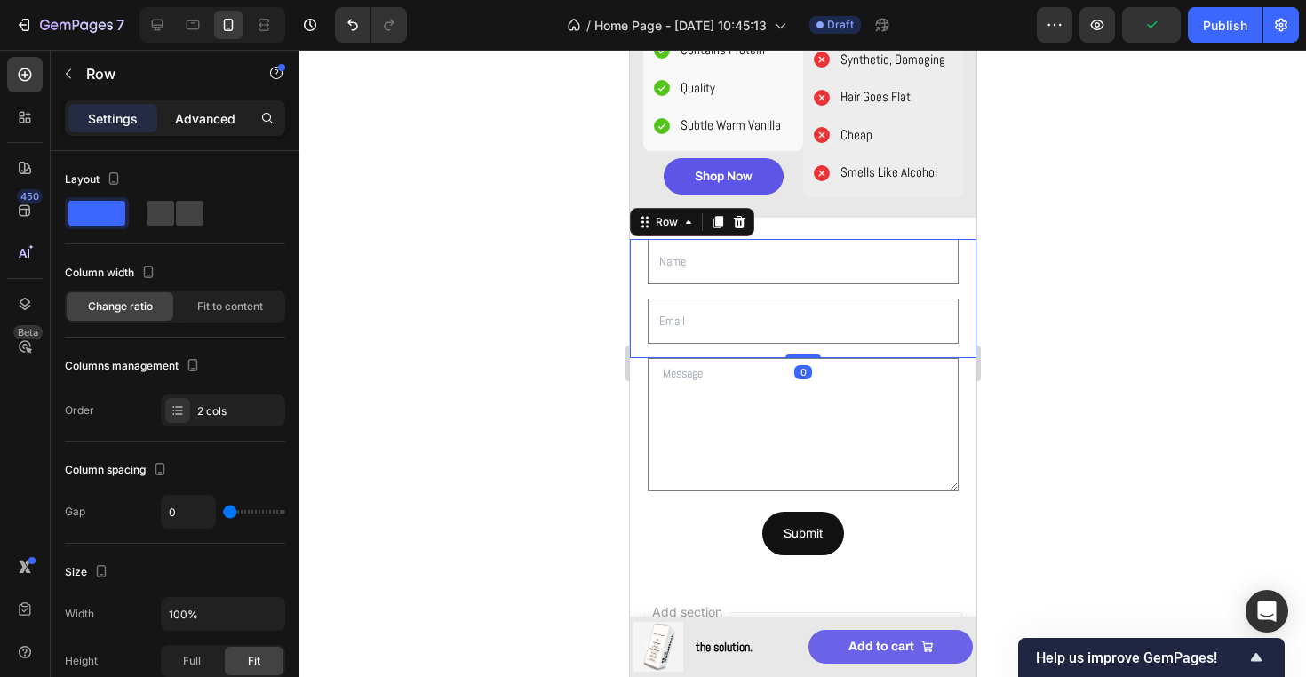
click at [212, 118] on p "Advanced" at bounding box center [205, 118] width 60 height 19
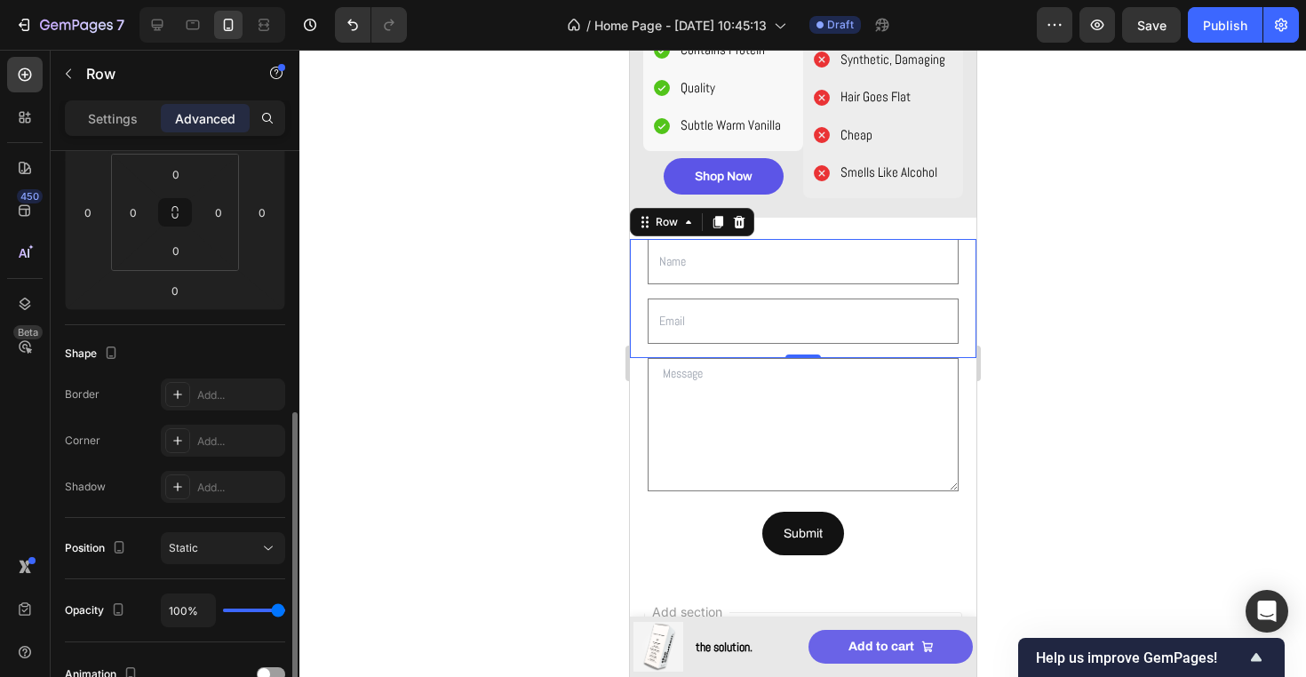
scroll to position [483, 0]
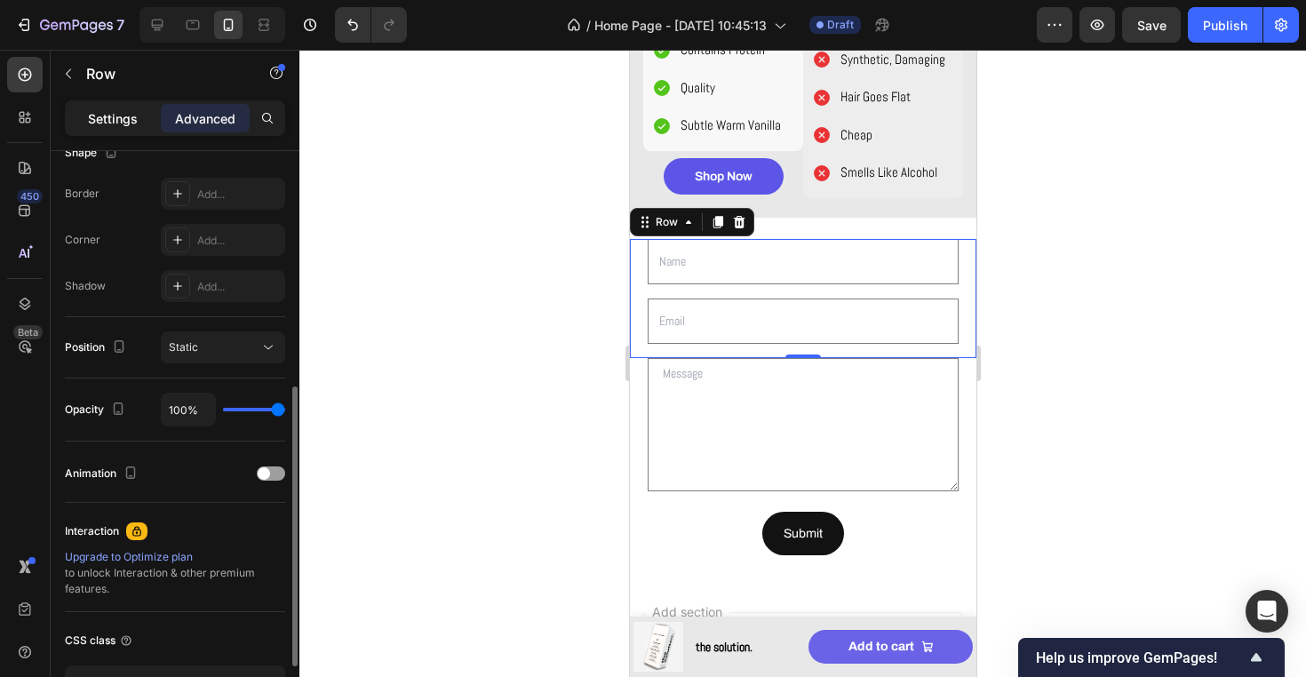
click at [126, 120] on p "Settings" at bounding box center [113, 118] width 50 height 19
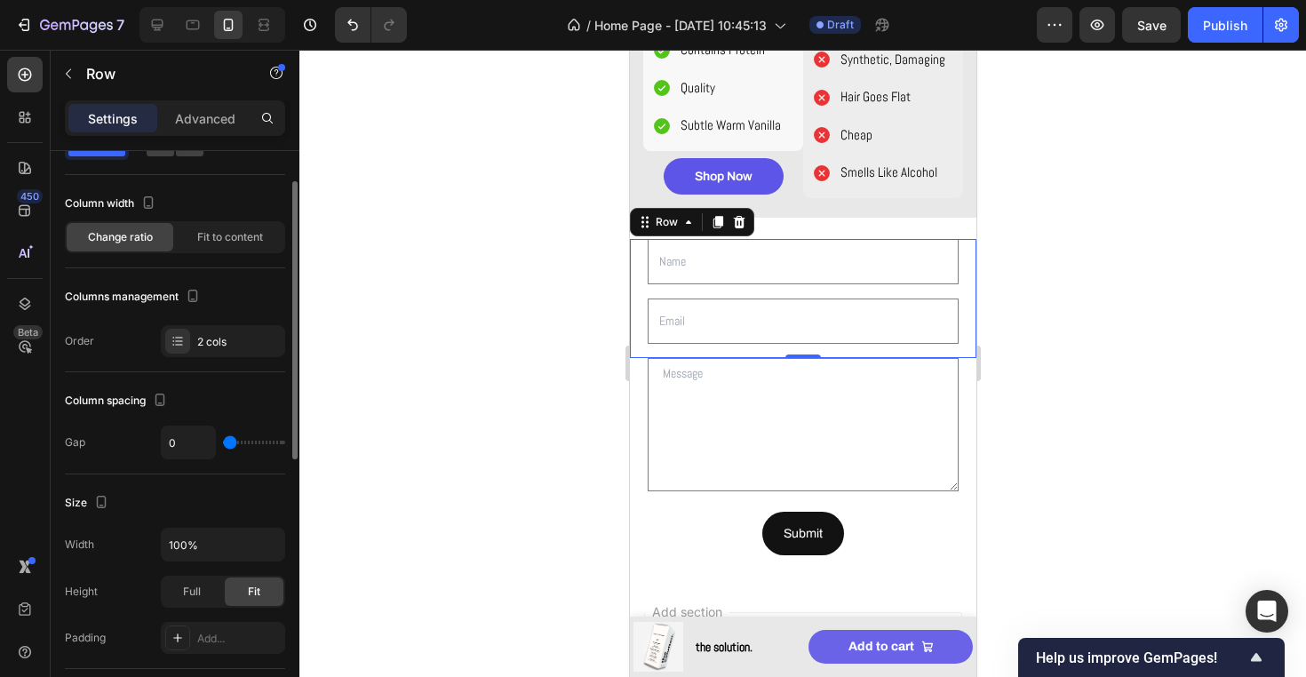
scroll to position [64, 0]
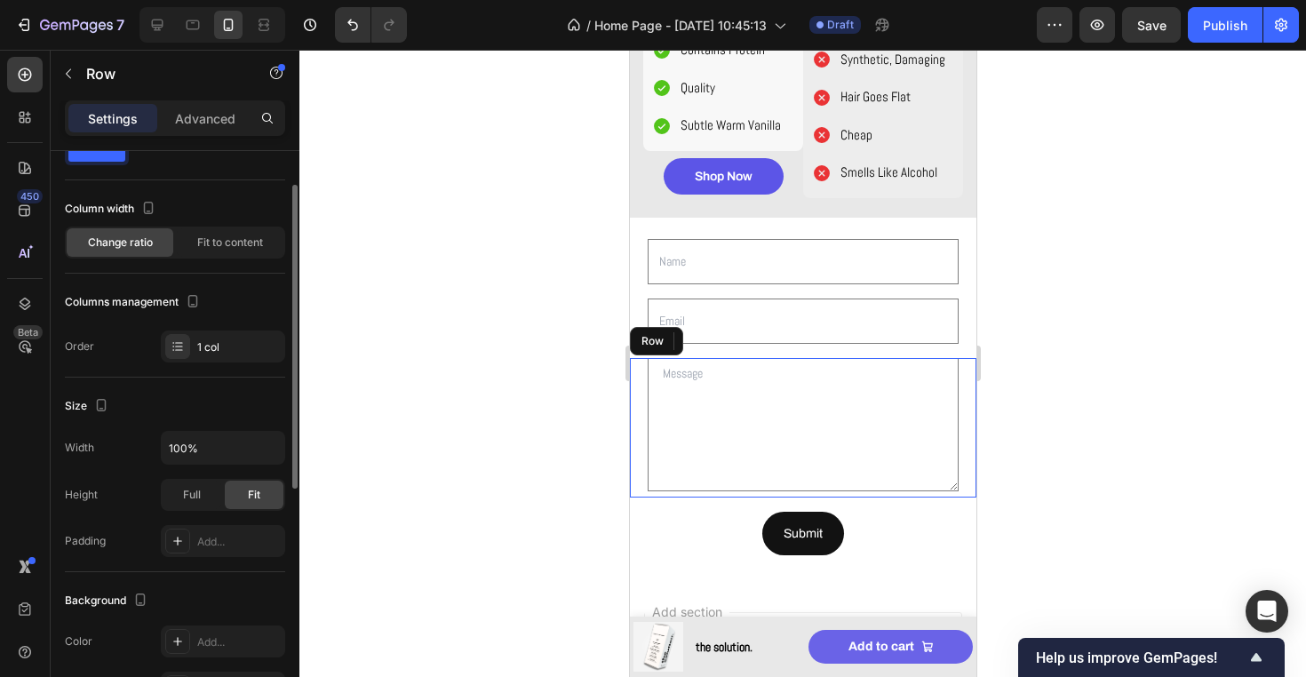
click at [631, 428] on div "Text Area" at bounding box center [802, 427] width 346 height 139
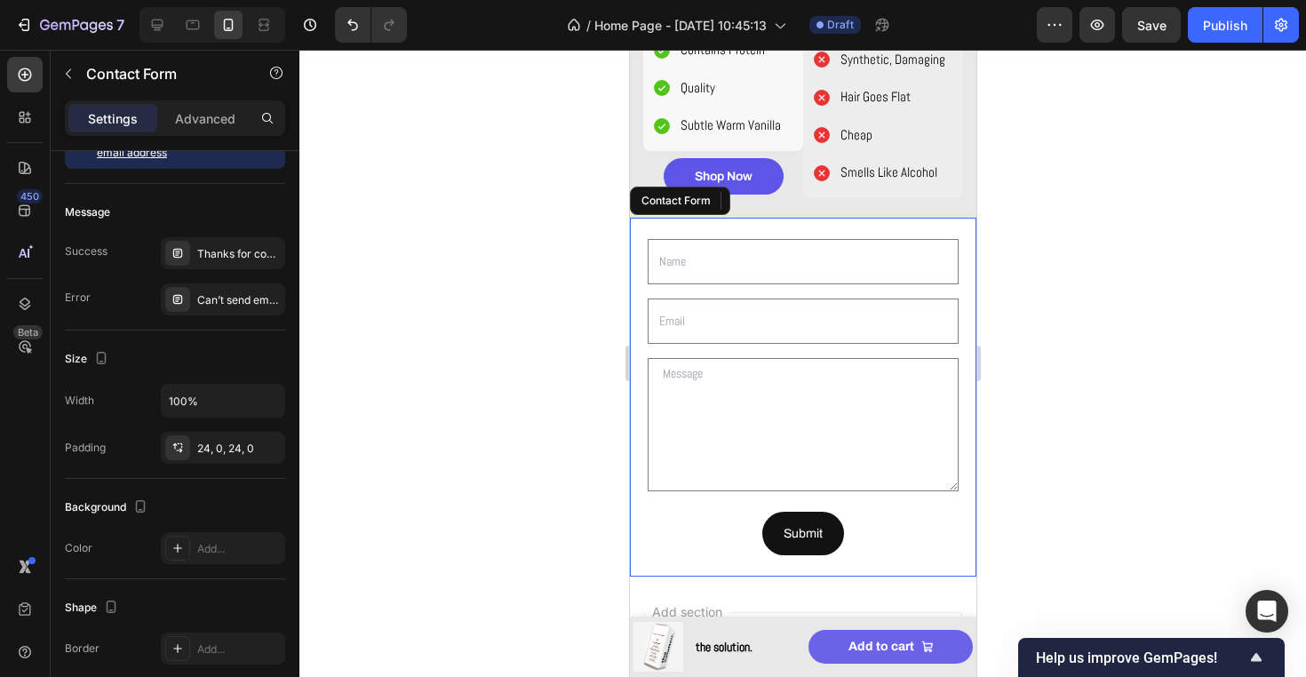
click at [676, 219] on div "Text Field Email Field Row Text Area Row 16 Submit Submit Button Contact Form" at bounding box center [802, 398] width 346 height 360
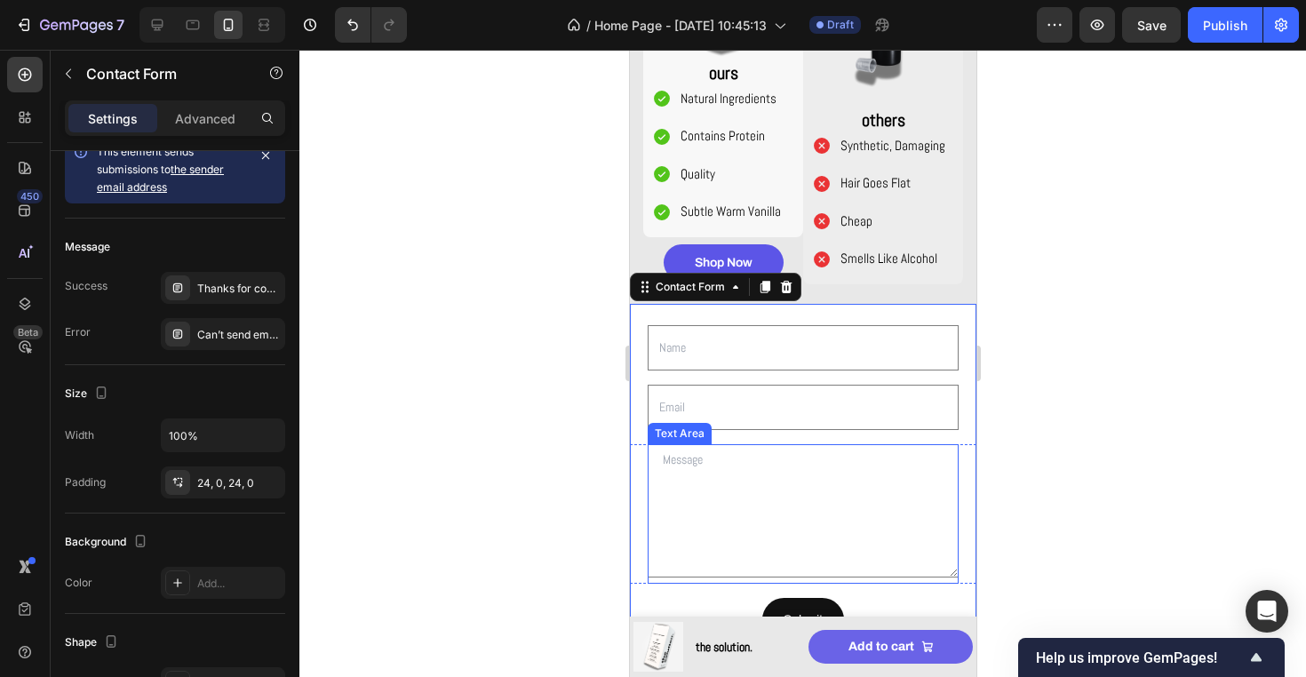
scroll to position [1628, 0]
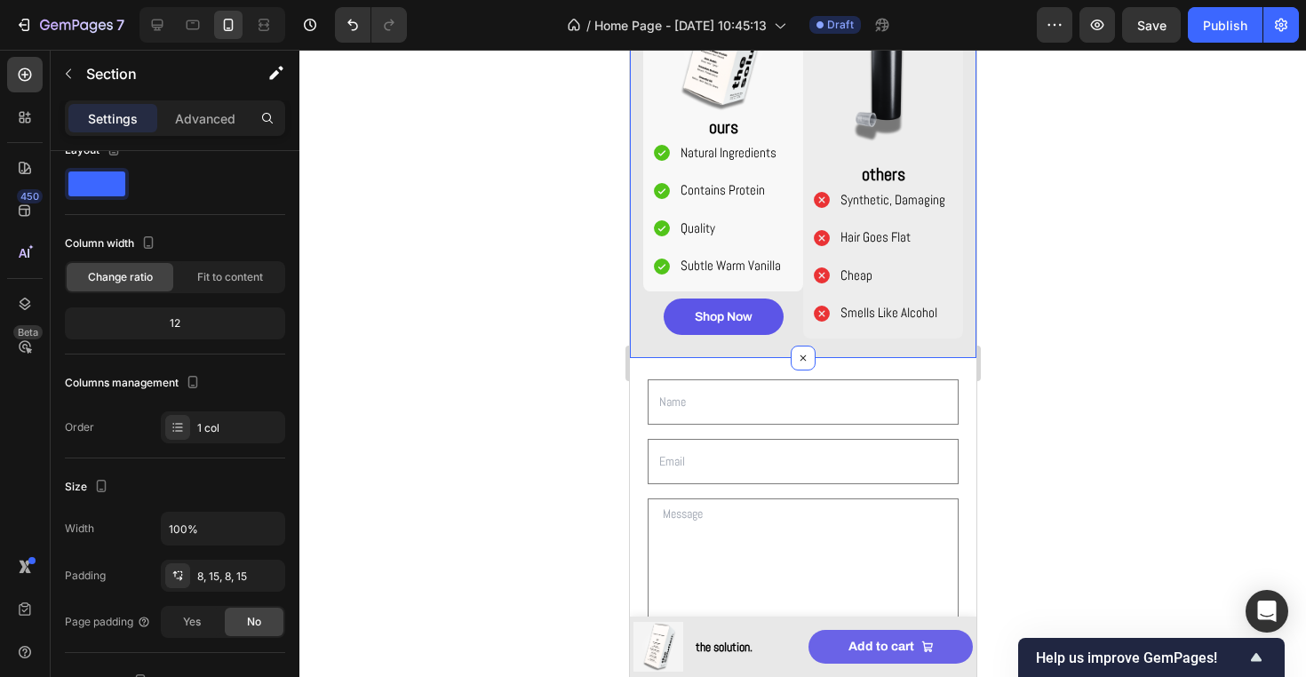
click at [957, 353] on div "Image ours Text Block Natural Ingredients Contains Protein Quality Subtle Warm …" at bounding box center [802, 147] width 346 height 422
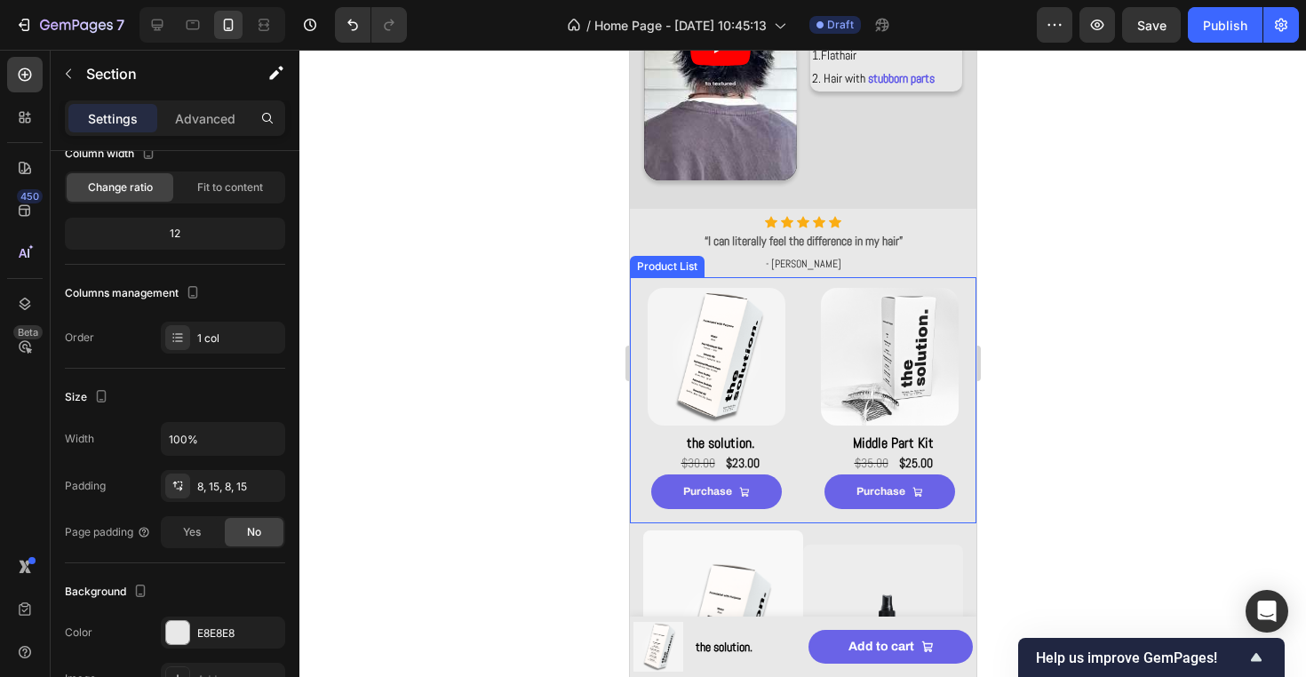
scroll to position [1154, 0]
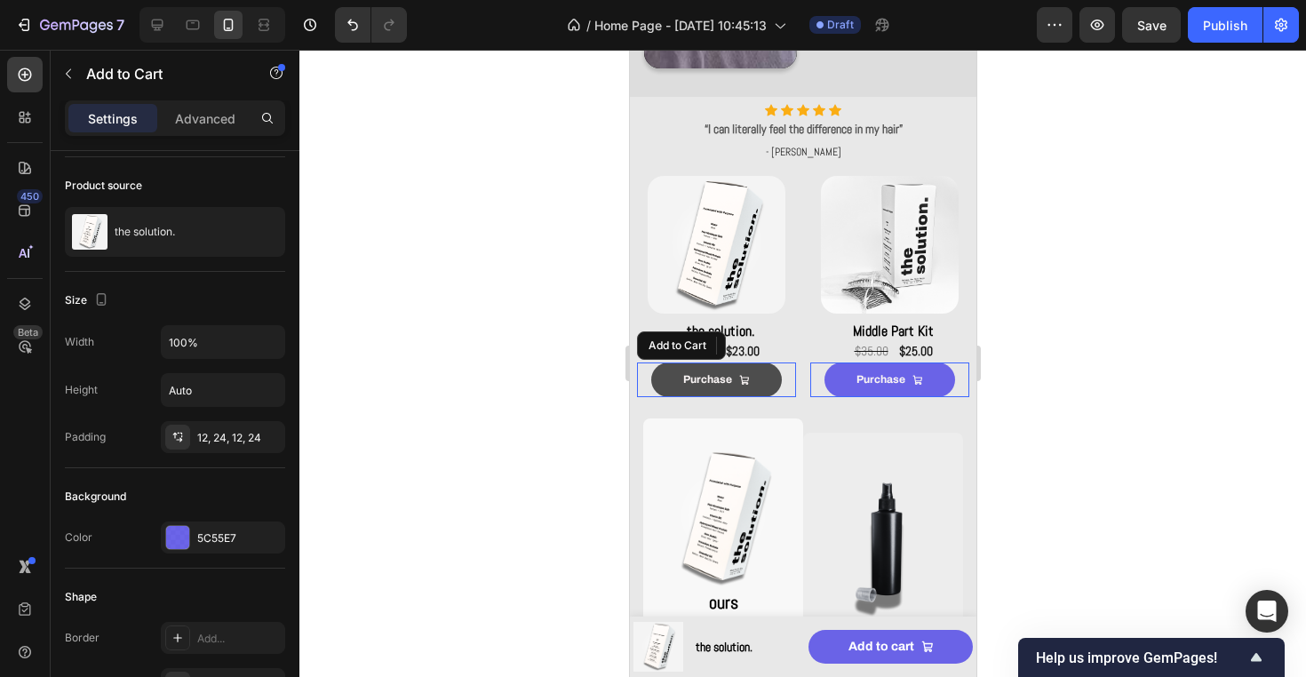
drag, startPoint x: 771, startPoint y: 378, endPoint x: 1071, endPoint y: 428, distance: 304.3
click at [771, 378] on button "Purchase" at bounding box center [715, 380] width 131 height 36
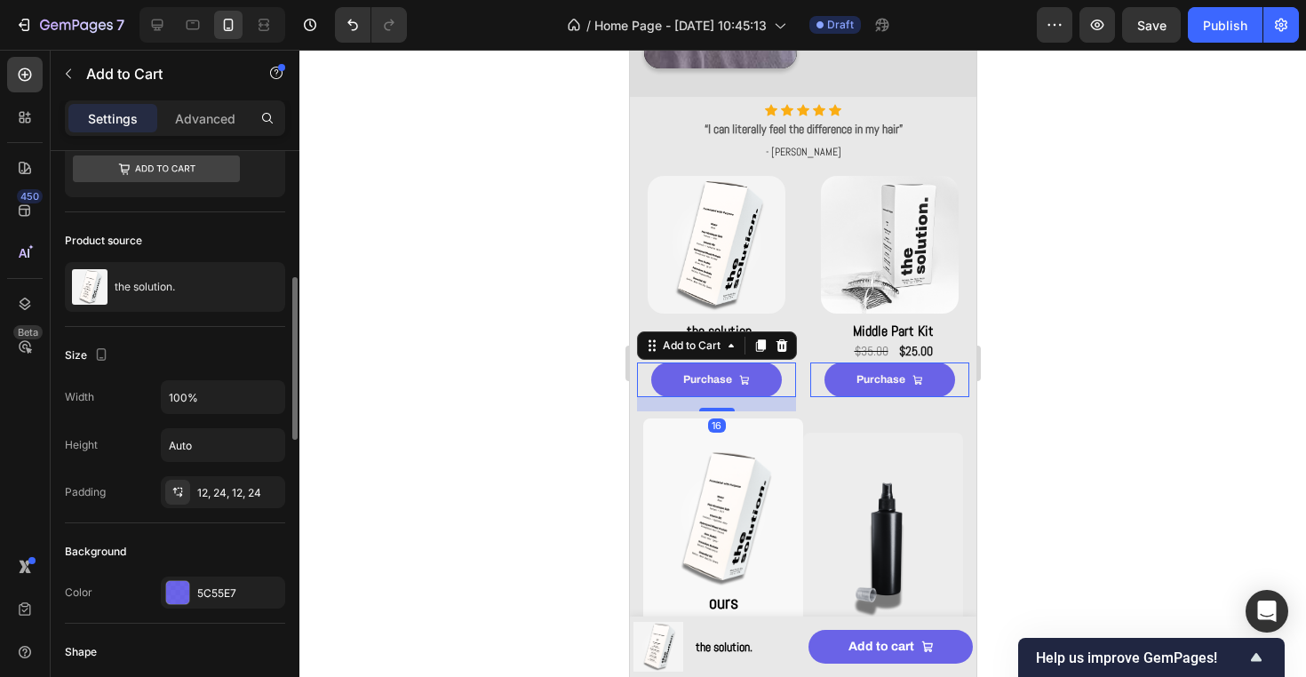
scroll to position [148, 0]
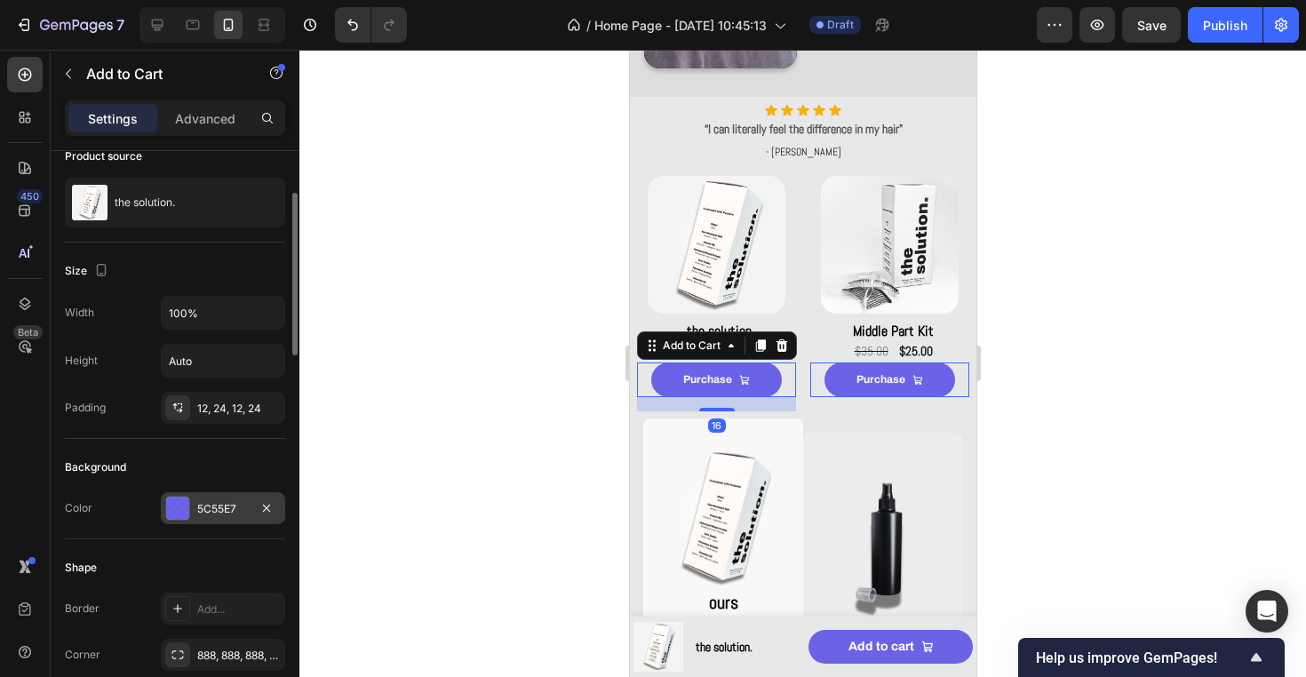
click at [218, 505] on div "5C55E7" at bounding box center [223, 509] width 52 height 16
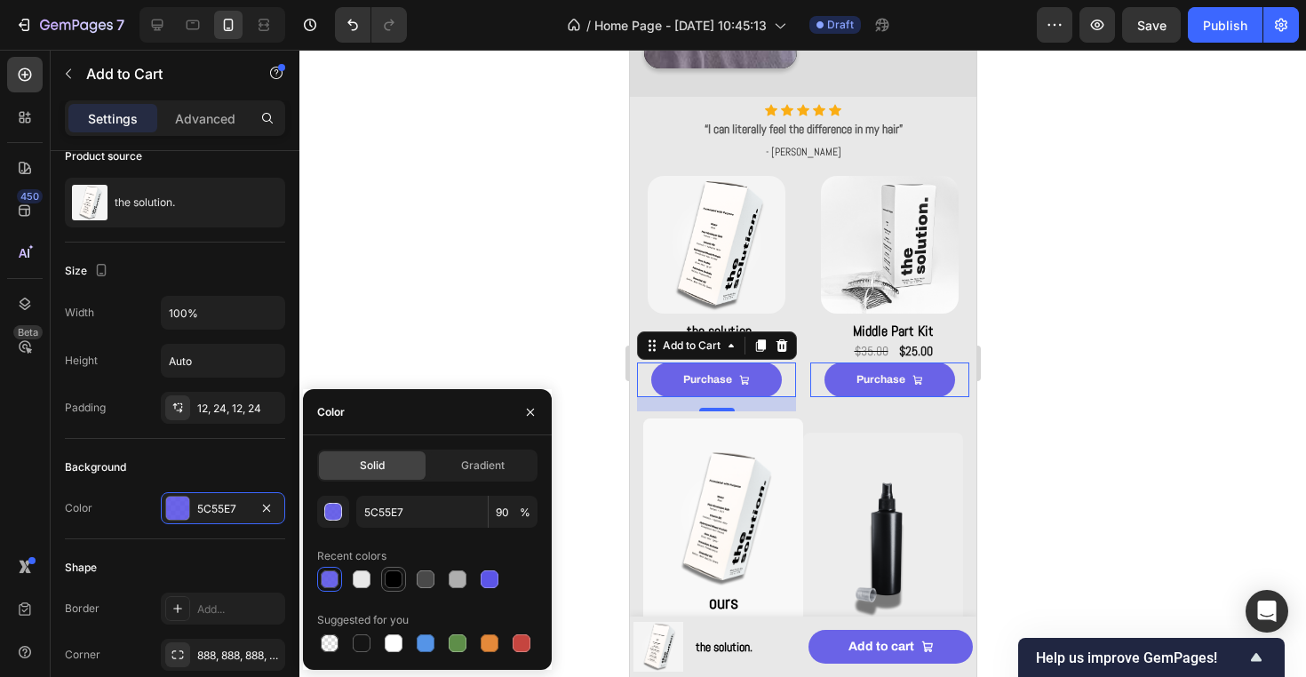
click at [398, 575] on div at bounding box center [394, 579] width 18 height 18
type input "000000"
type input "100"
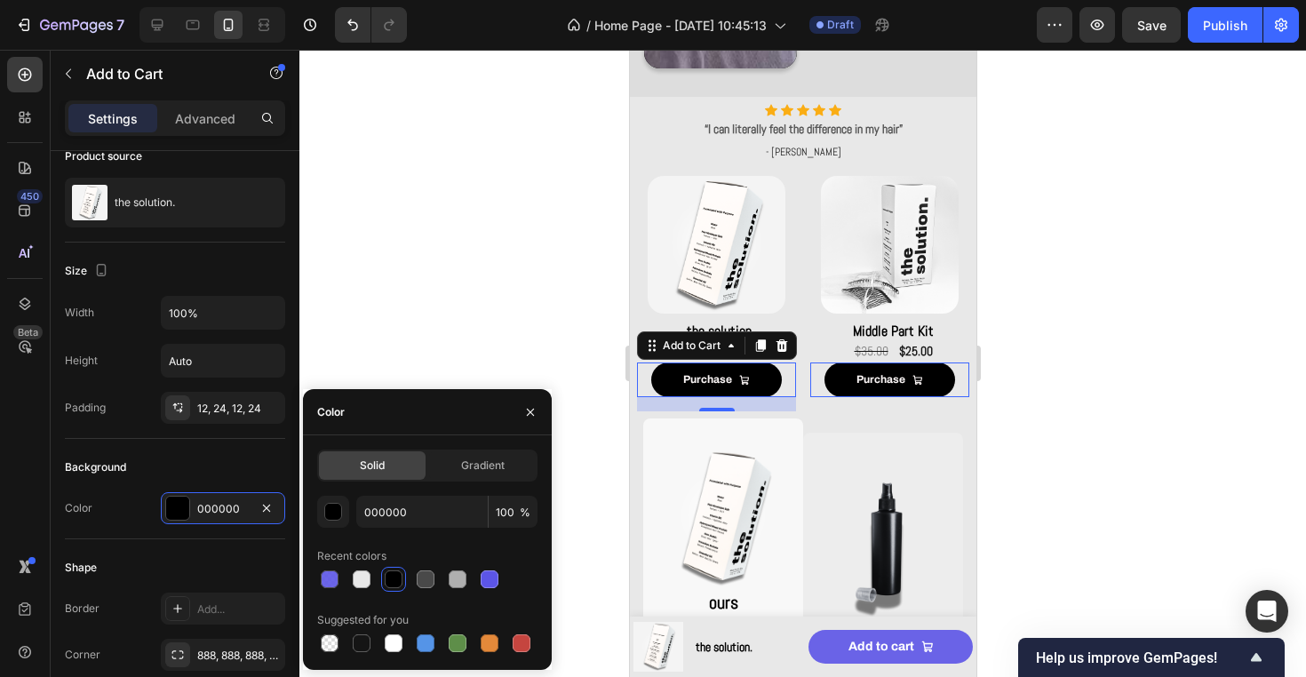
click at [452, 274] on div at bounding box center [802, 363] width 1006 height 627
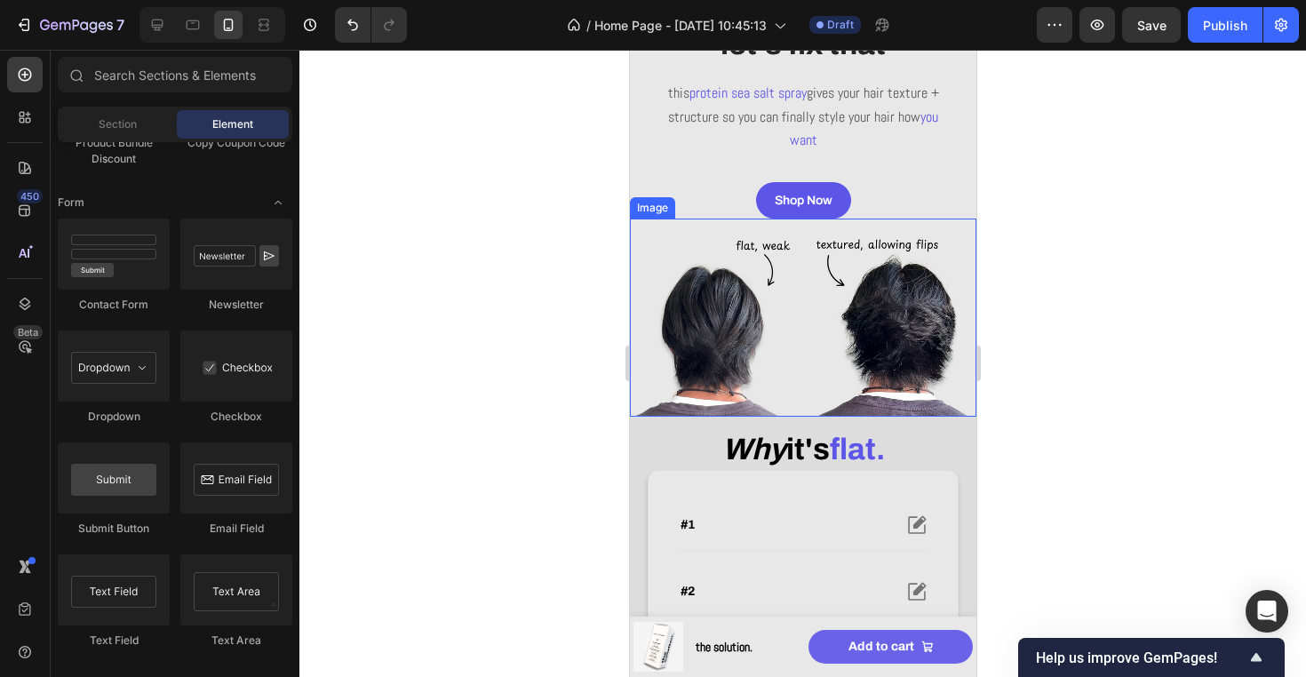
scroll to position [374, 0]
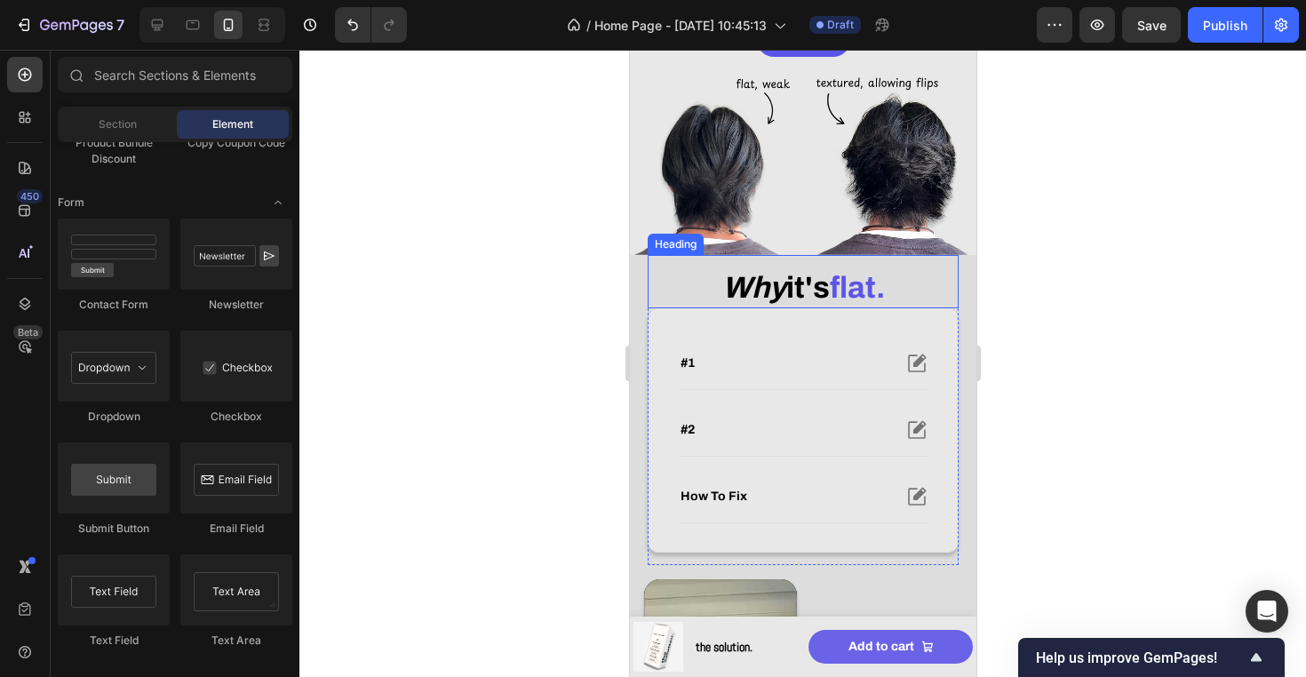
click at [869, 282] on strong "flat." at bounding box center [856, 287] width 55 height 33
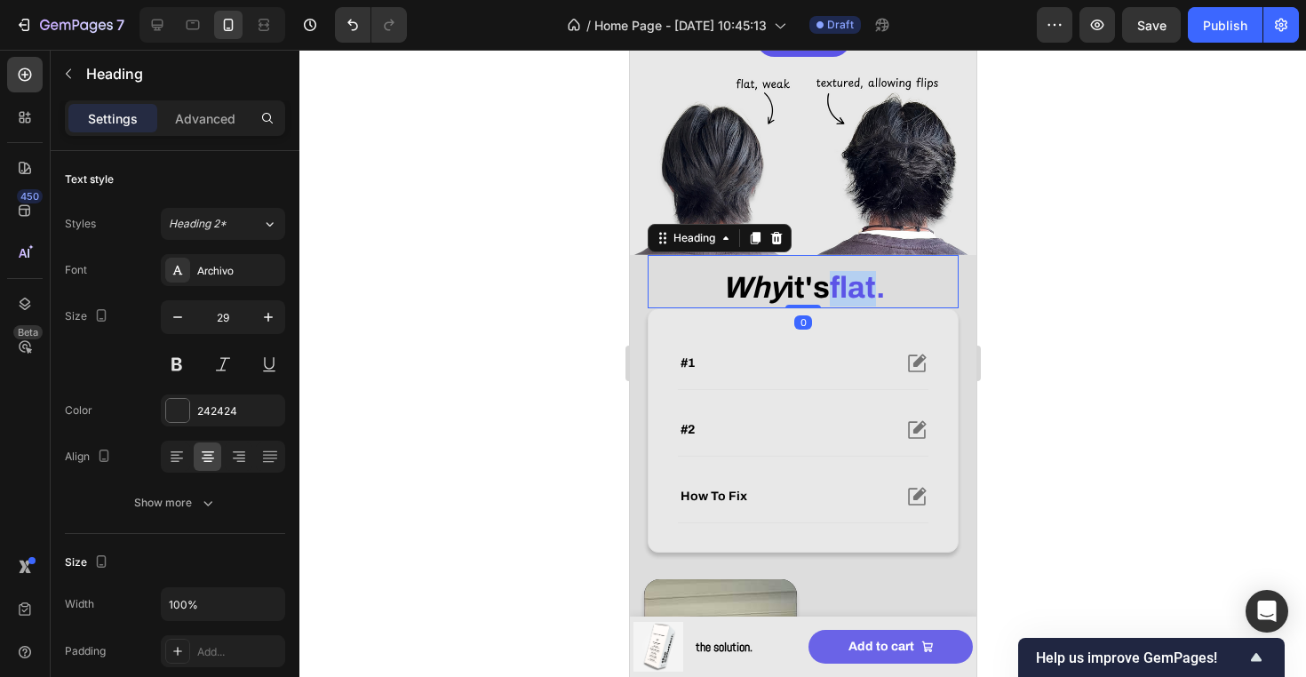
click at [870, 272] on strong "flat." at bounding box center [856, 287] width 55 height 33
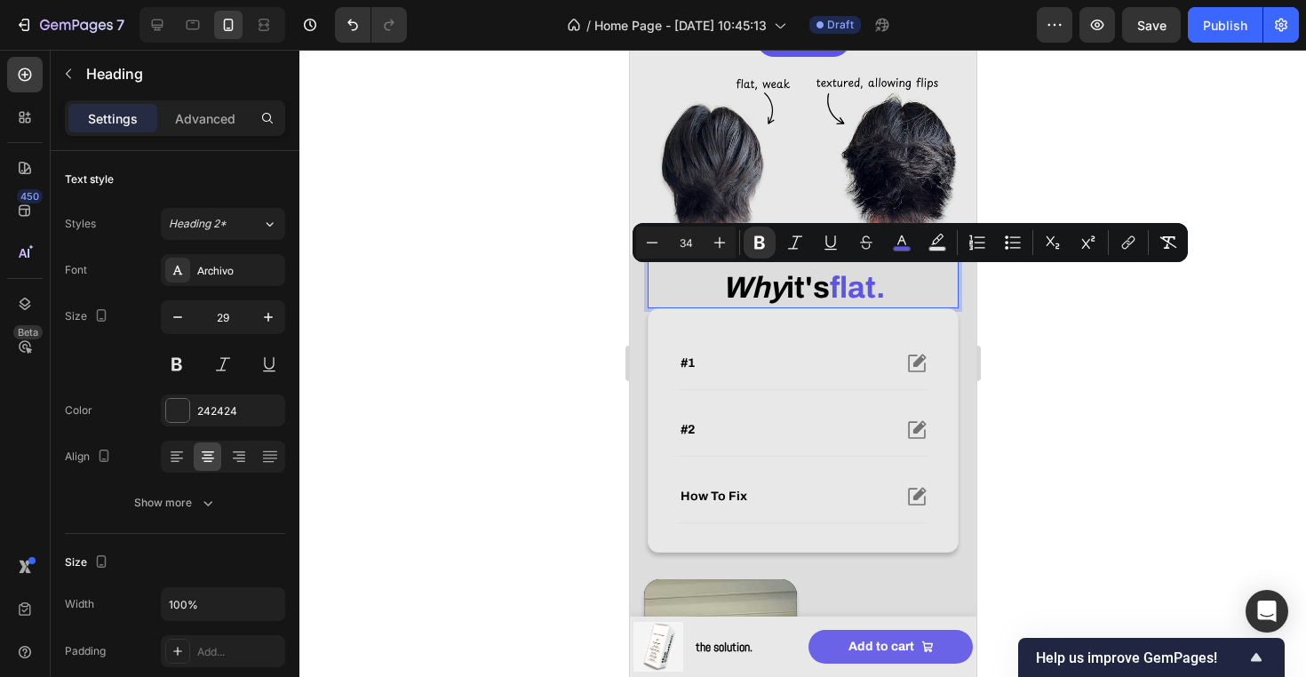
click at [835, 282] on strong "flat." at bounding box center [856, 287] width 55 height 33
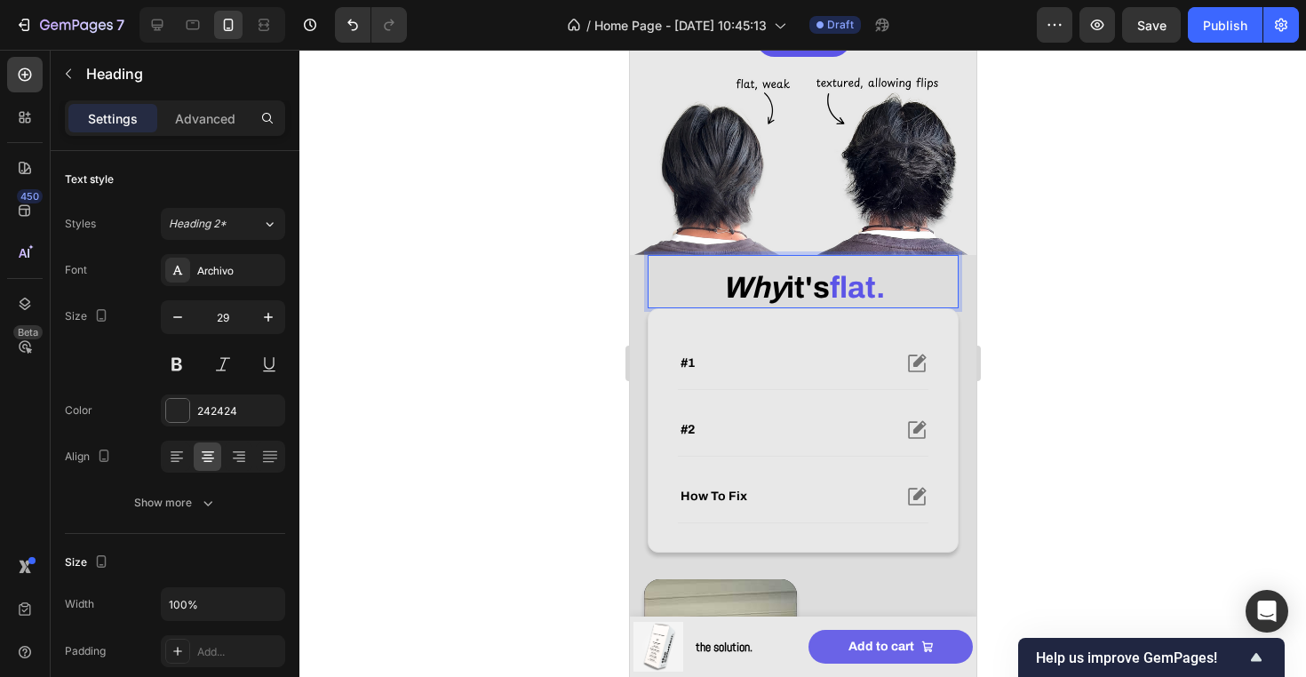
drag, startPoint x: 835, startPoint y: 282, endPoint x: 910, endPoint y: 282, distance: 75.5
click at [910, 282] on p "why it's flat." at bounding box center [801, 289] width 307 height 36
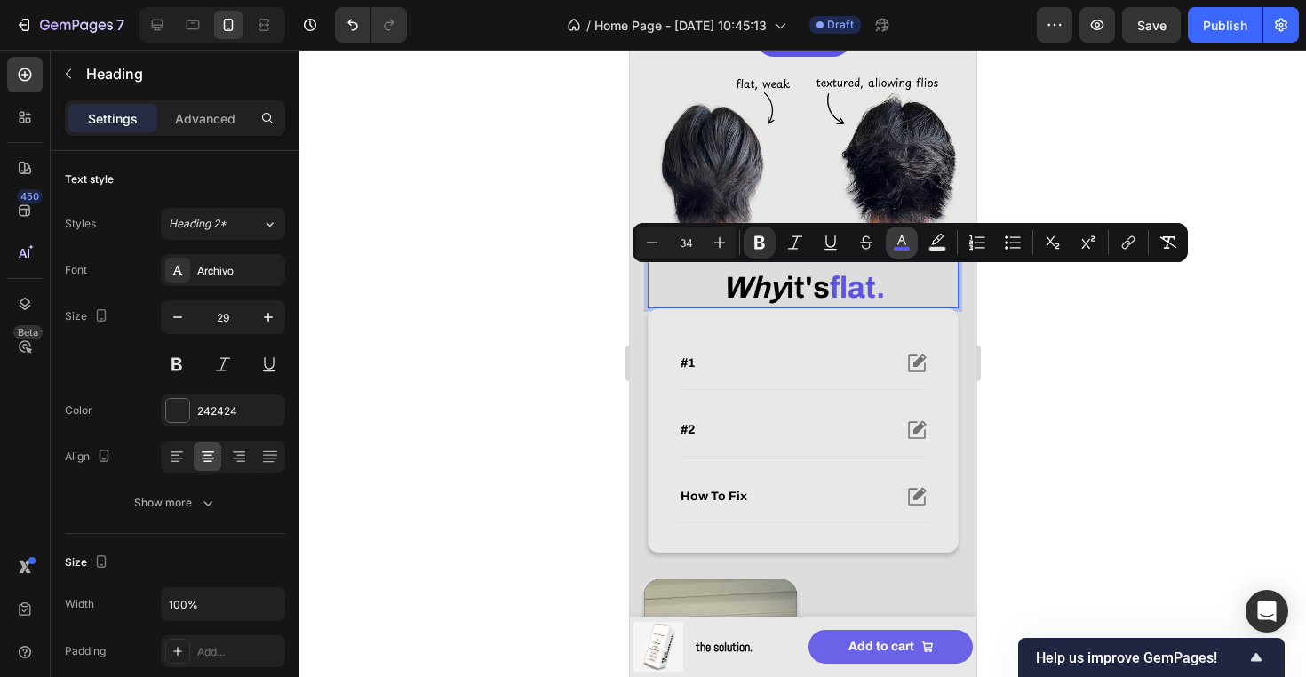
click at [899, 244] on icon "Editor contextual toolbar" at bounding box center [902, 243] width 18 height 18
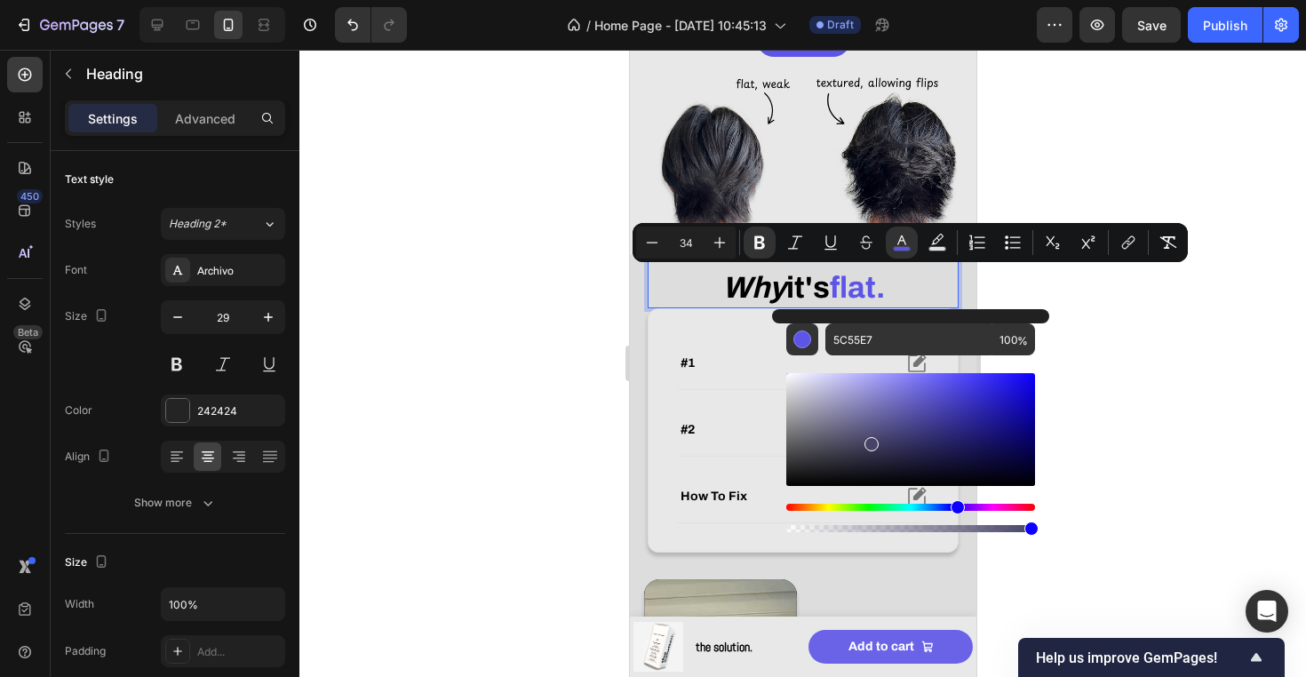
drag, startPoint x: 1497, startPoint y: 480, endPoint x: 859, endPoint y: 612, distance: 652.1
type input "000000"
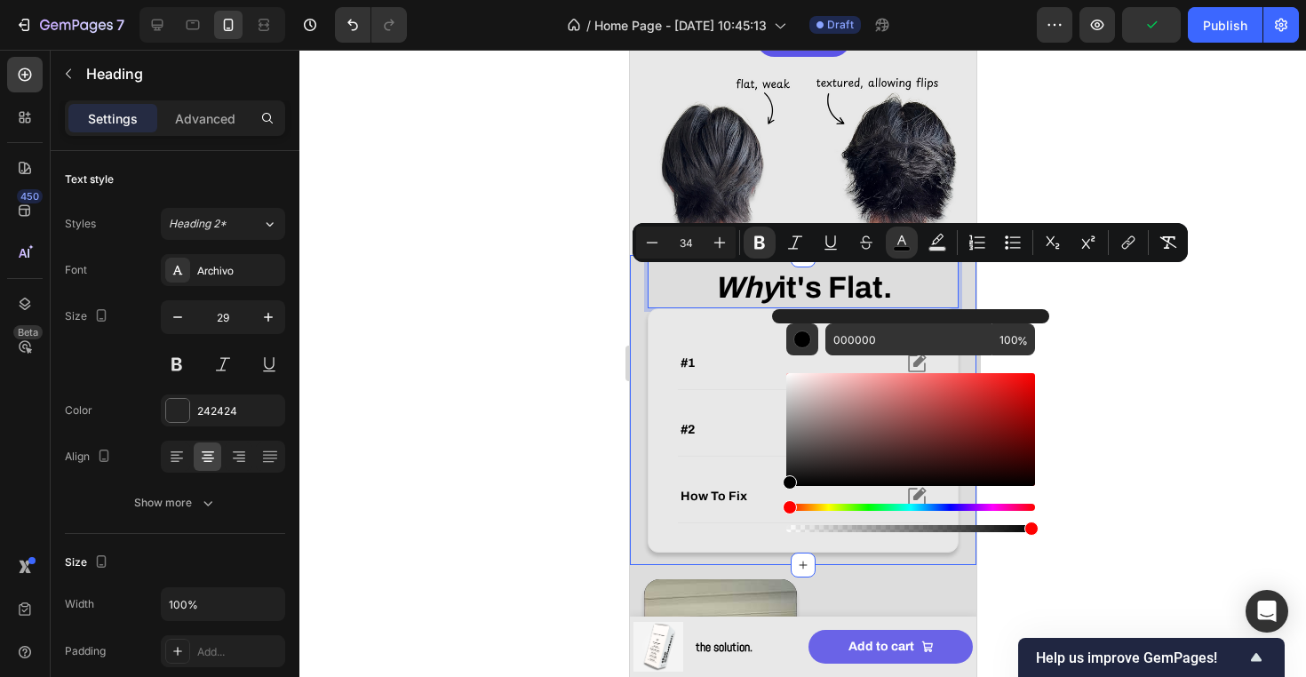
click at [599, 421] on div at bounding box center [802, 363] width 1006 height 627
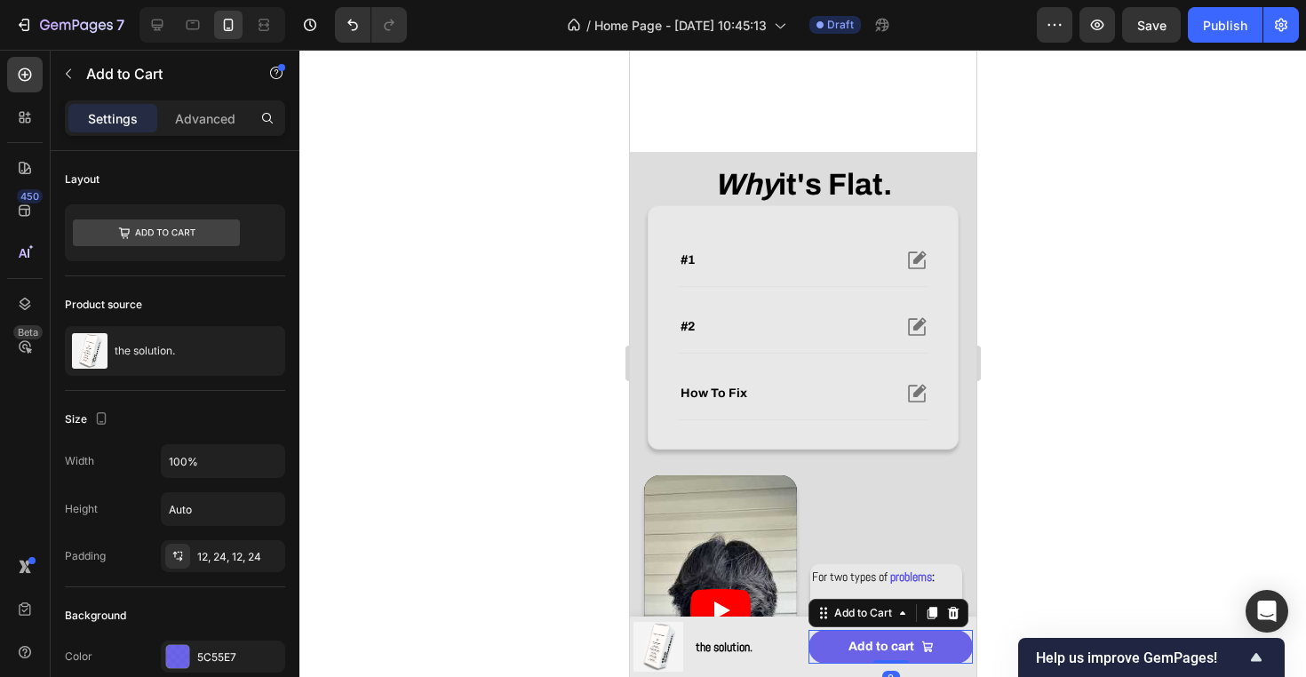
scroll to position [425, 0]
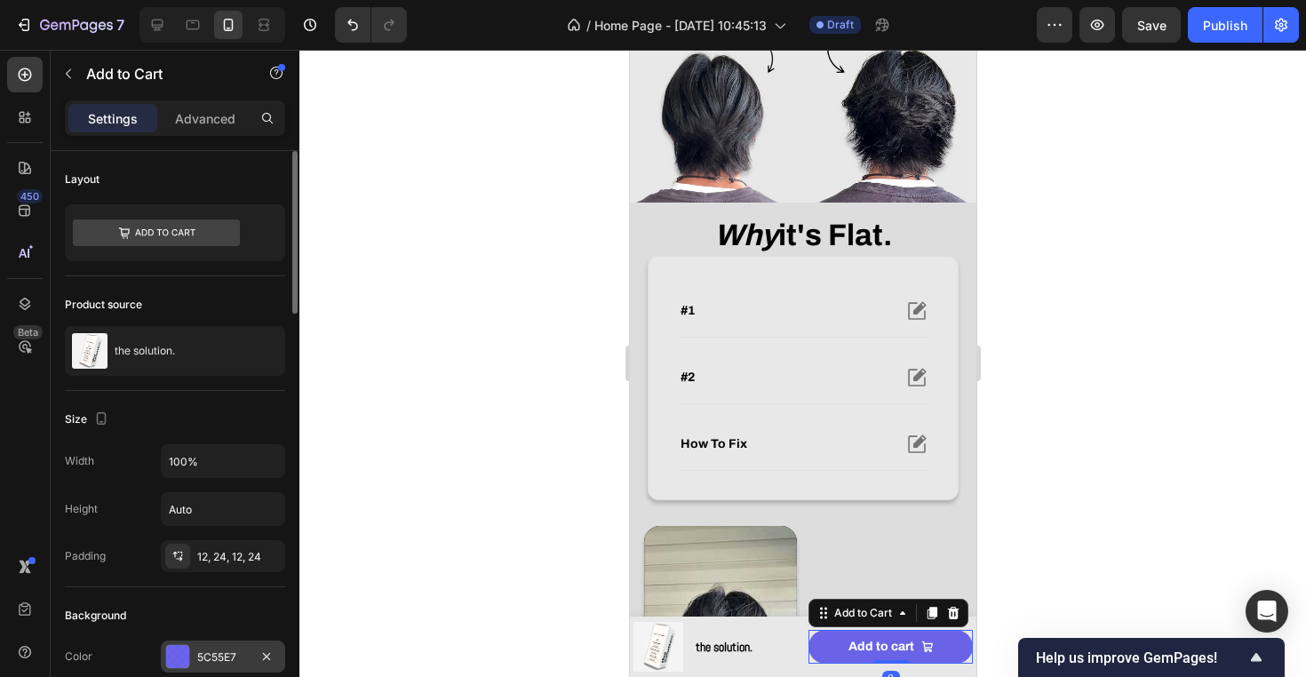
click at [228, 655] on div "5C55E7" at bounding box center [223, 657] width 52 height 16
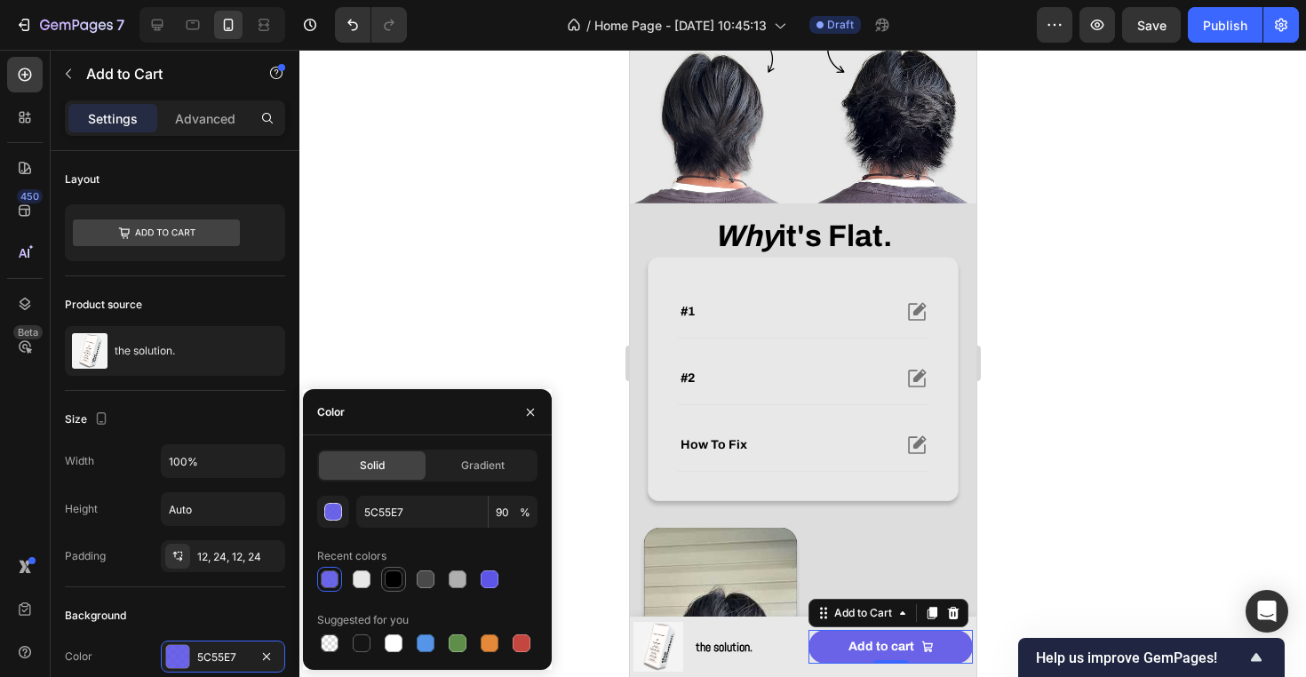
click at [395, 585] on div at bounding box center [394, 579] width 18 height 18
type input "000000"
type input "100"
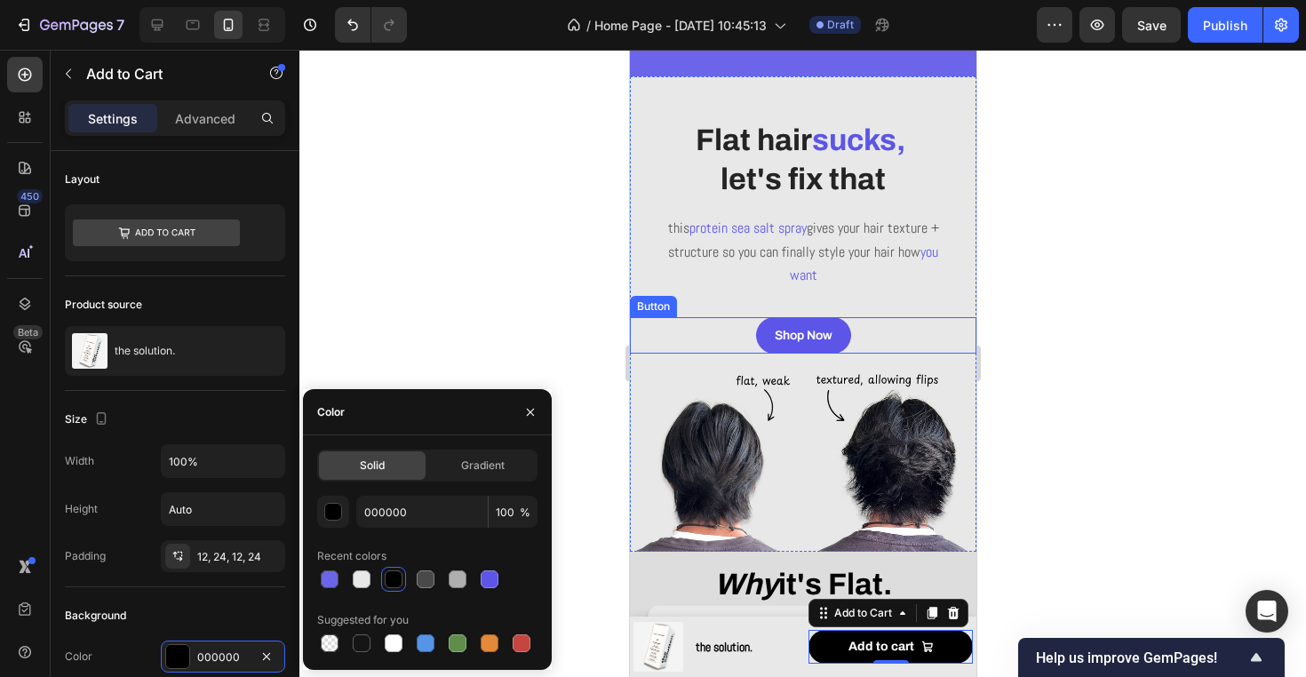
scroll to position [75, 0]
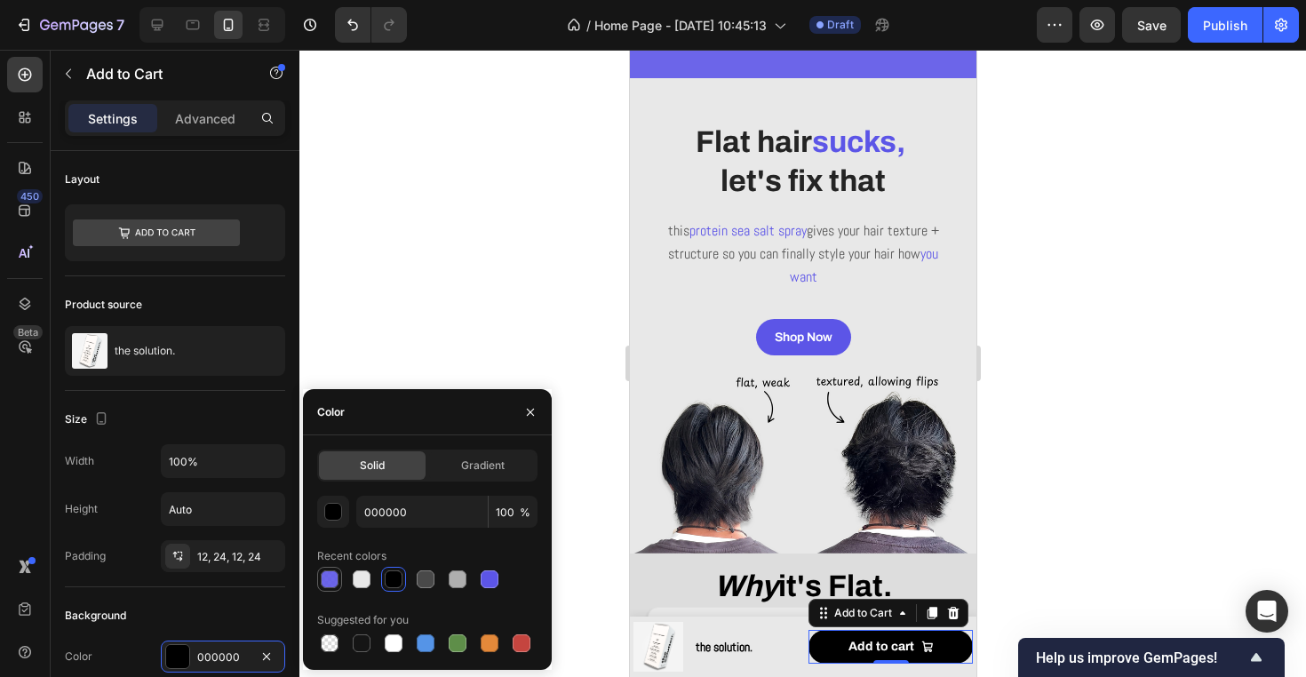
click at [332, 577] on div at bounding box center [330, 579] width 18 height 18
type input "5C55E7"
type input "90"
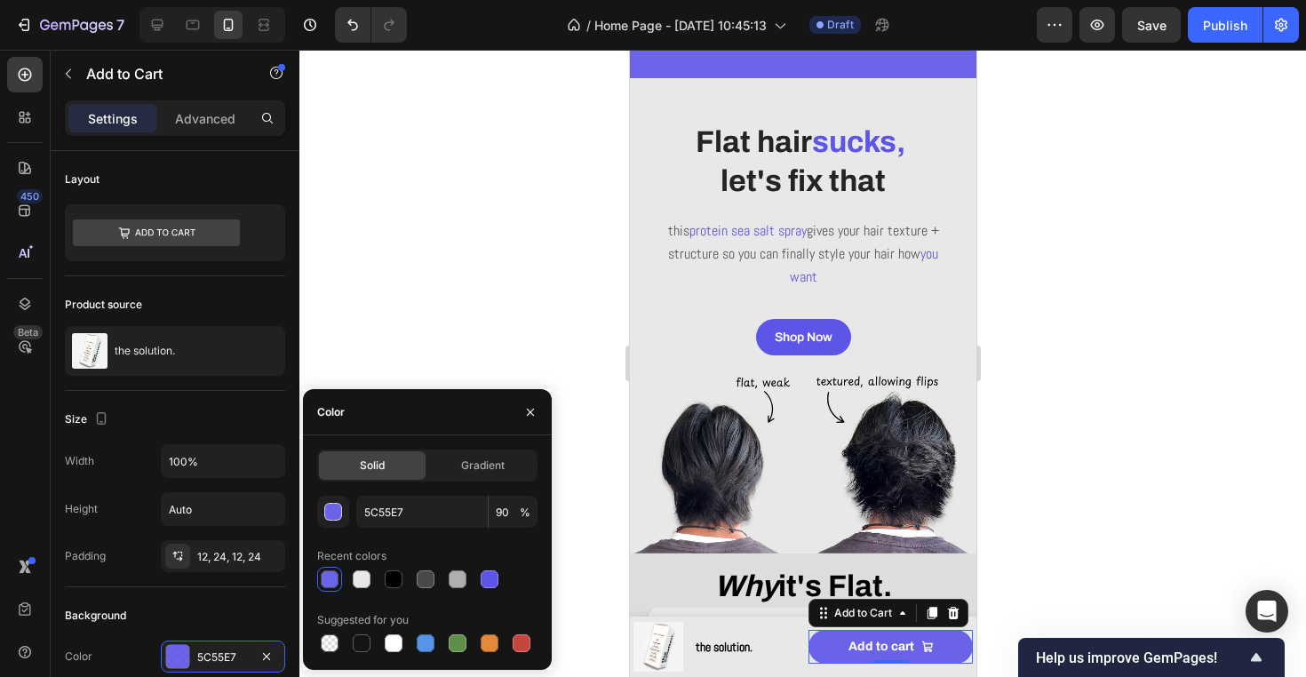
click at [480, 301] on div at bounding box center [802, 363] width 1006 height 627
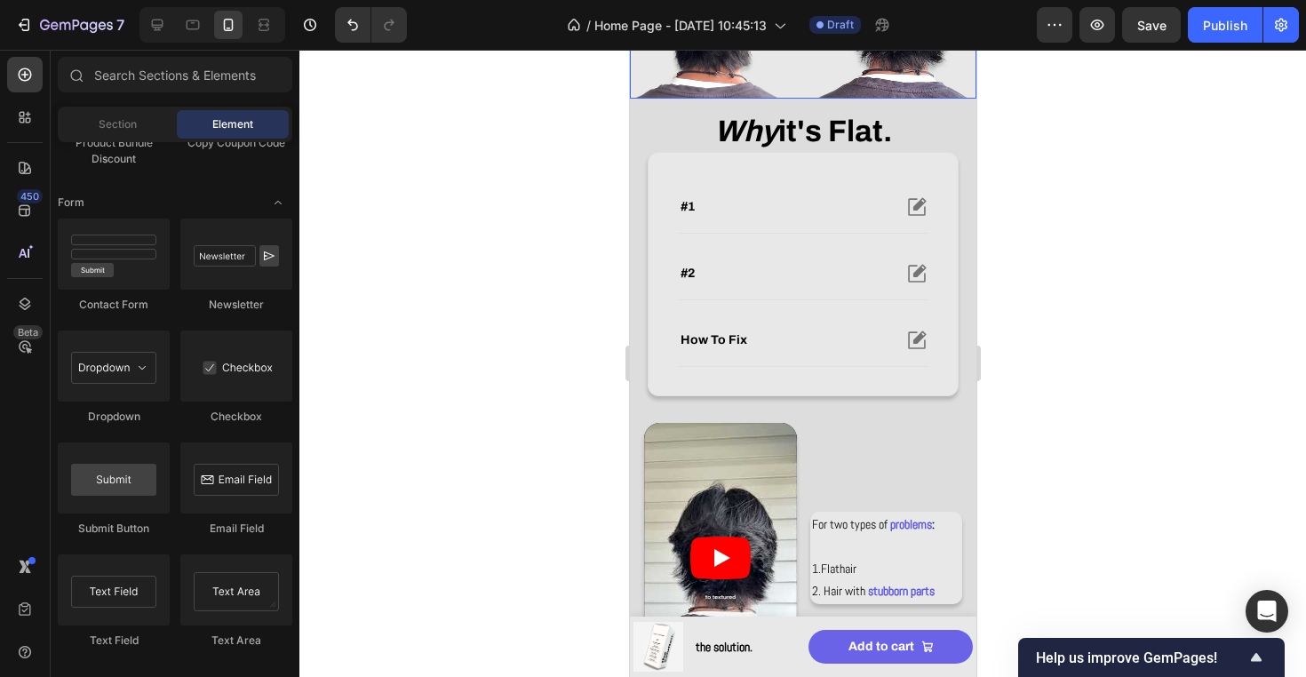
scroll to position [526, 0]
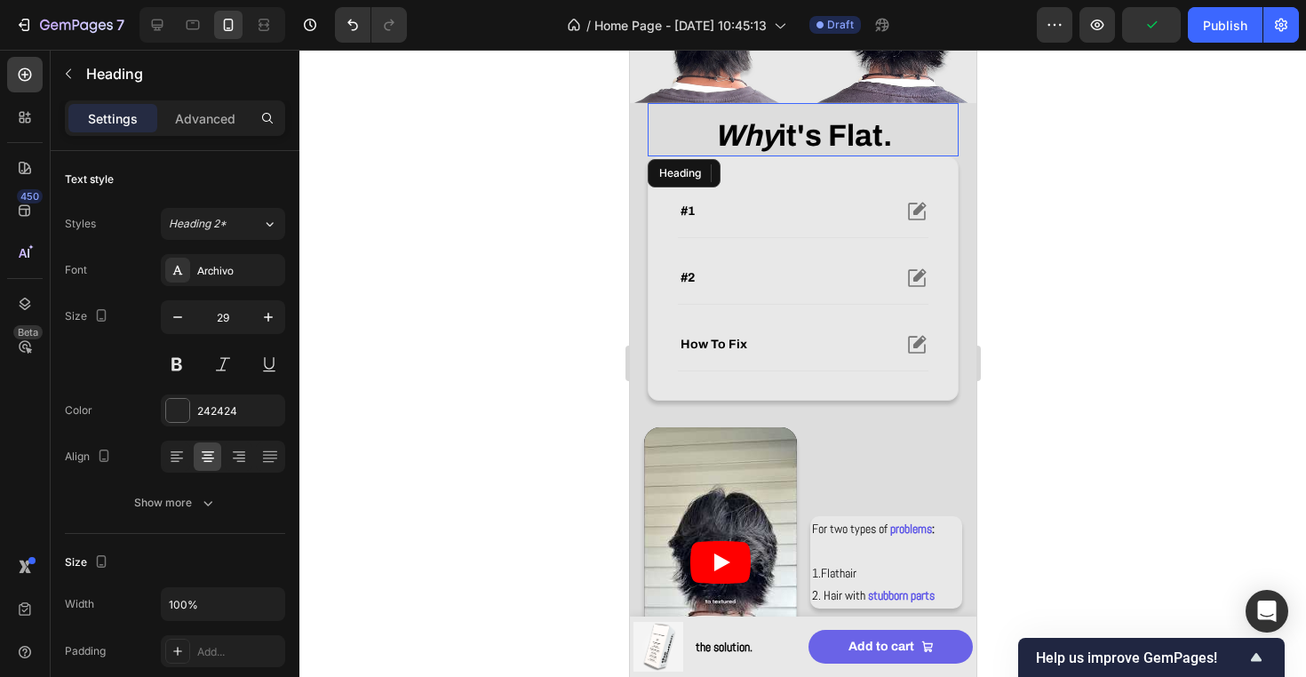
click at [854, 126] on strong "it's flat." at bounding box center [834, 135] width 114 height 33
drag, startPoint x: 836, startPoint y: 137, endPoint x: 909, endPoint y: 135, distance: 72.8
click at [908, 136] on p "why it's flat." at bounding box center [801, 137] width 307 height 36
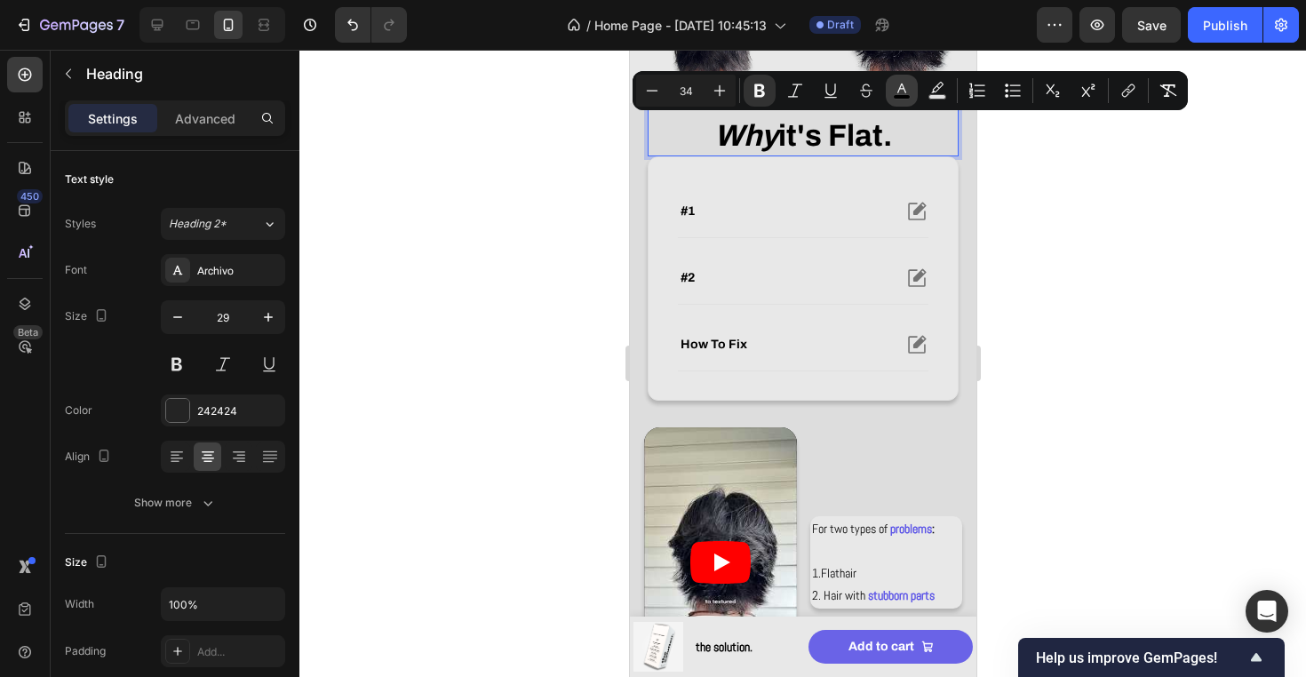
click at [893, 90] on icon "Editor contextual toolbar" at bounding box center [902, 91] width 18 height 18
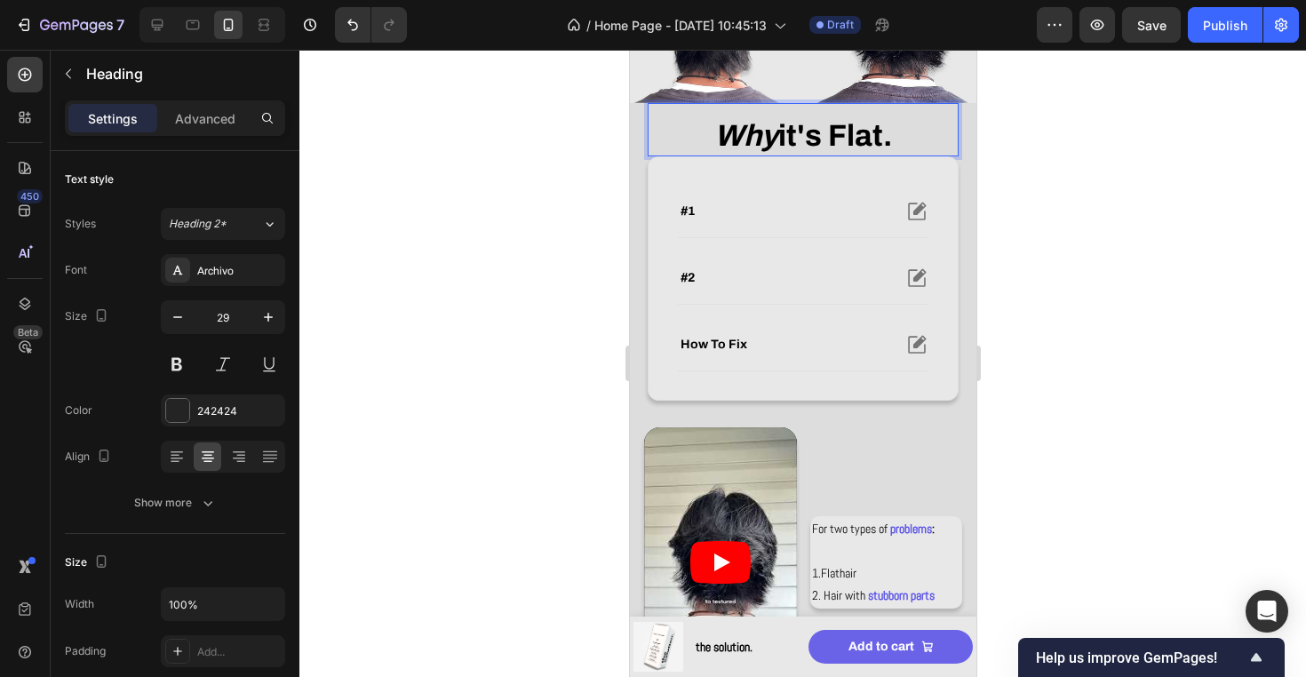
click at [827, 139] on strong "it's flat." at bounding box center [834, 135] width 114 height 33
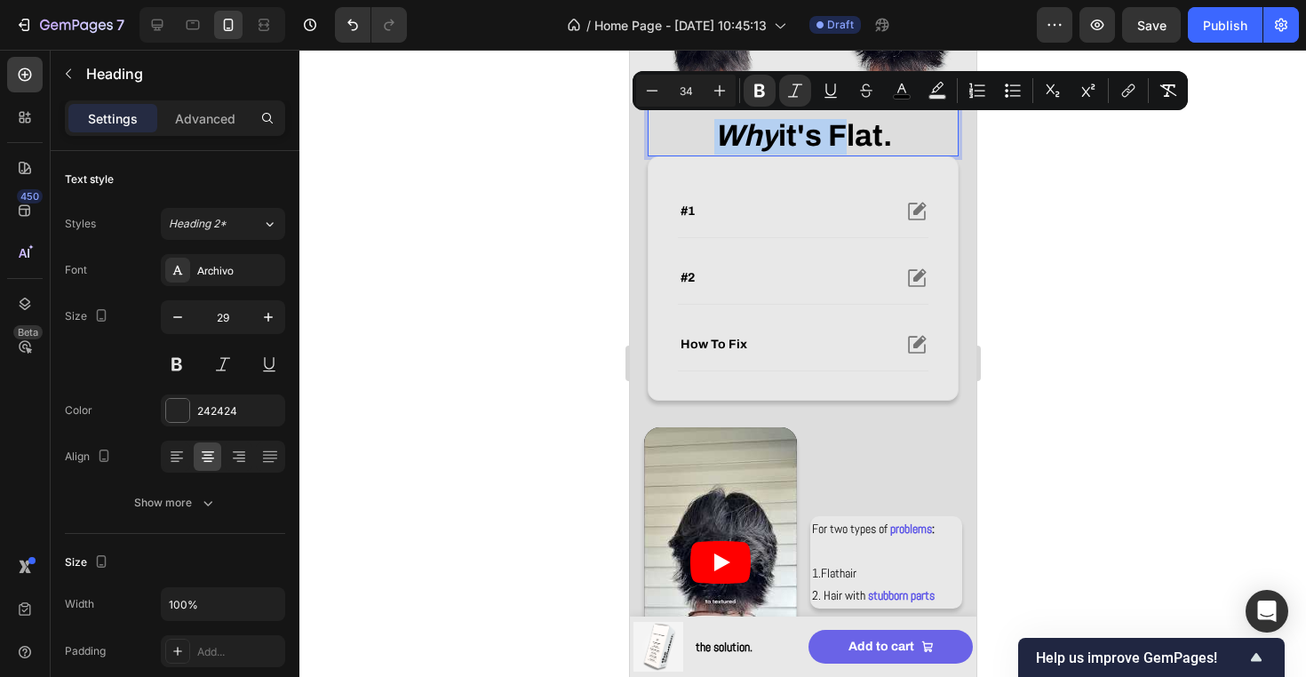
drag, startPoint x: 827, startPoint y: 139, endPoint x: 673, endPoint y: 139, distance: 153.6
click at [673, 139] on p "why it's flat." at bounding box center [801, 137] width 307 height 36
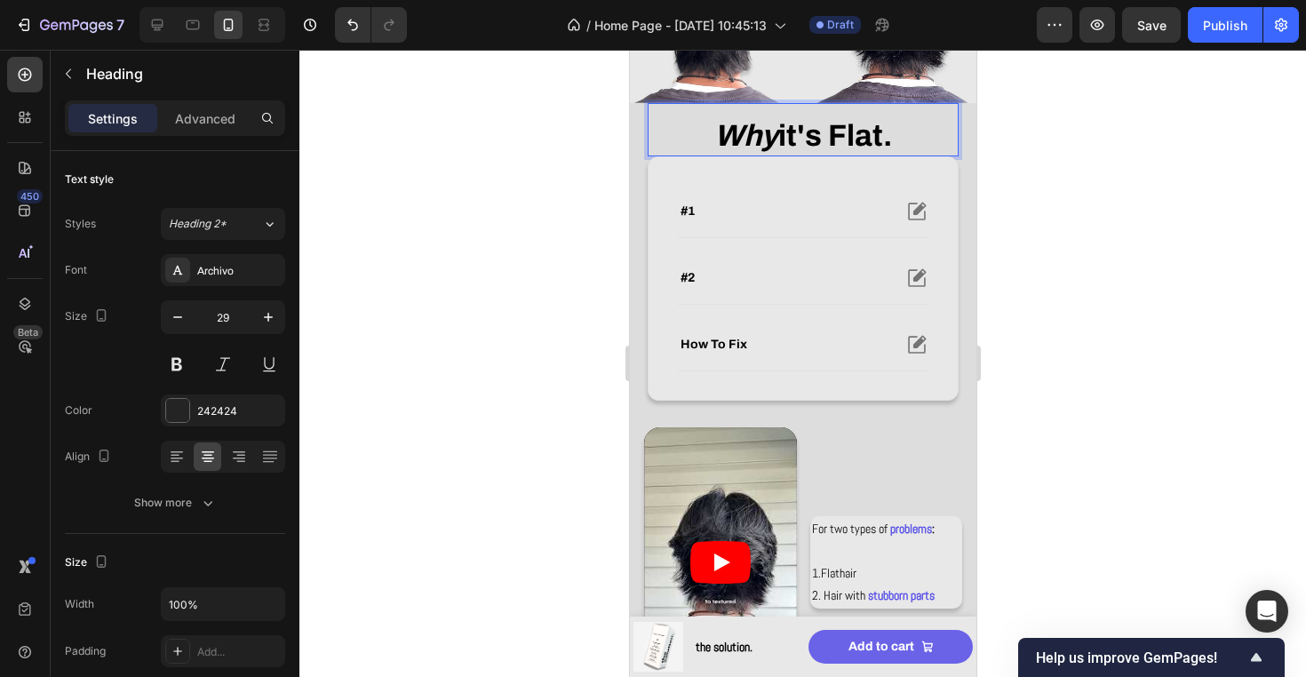
click at [843, 141] on strong "it's flat." at bounding box center [834, 135] width 114 height 33
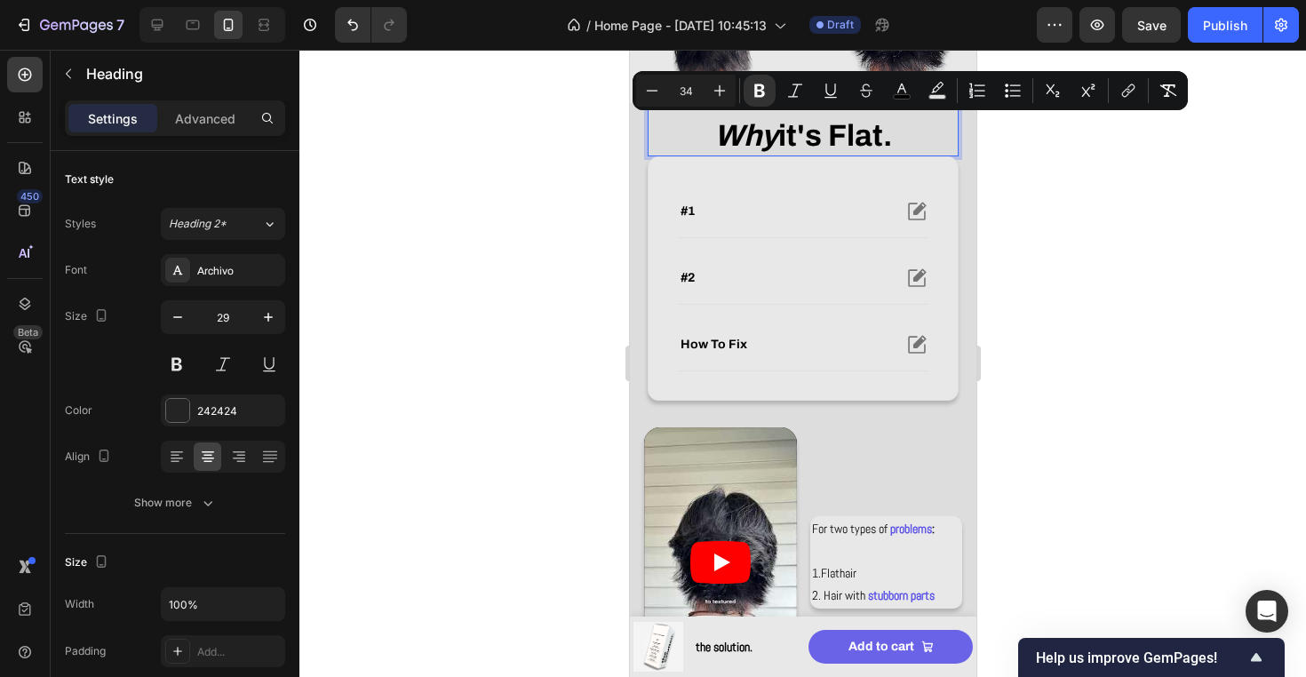
drag, startPoint x: 837, startPoint y: 139, endPoint x: 901, endPoint y: 139, distance: 63.1
click at [901, 139] on p "why it's flat." at bounding box center [801, 137] width 307 height 36
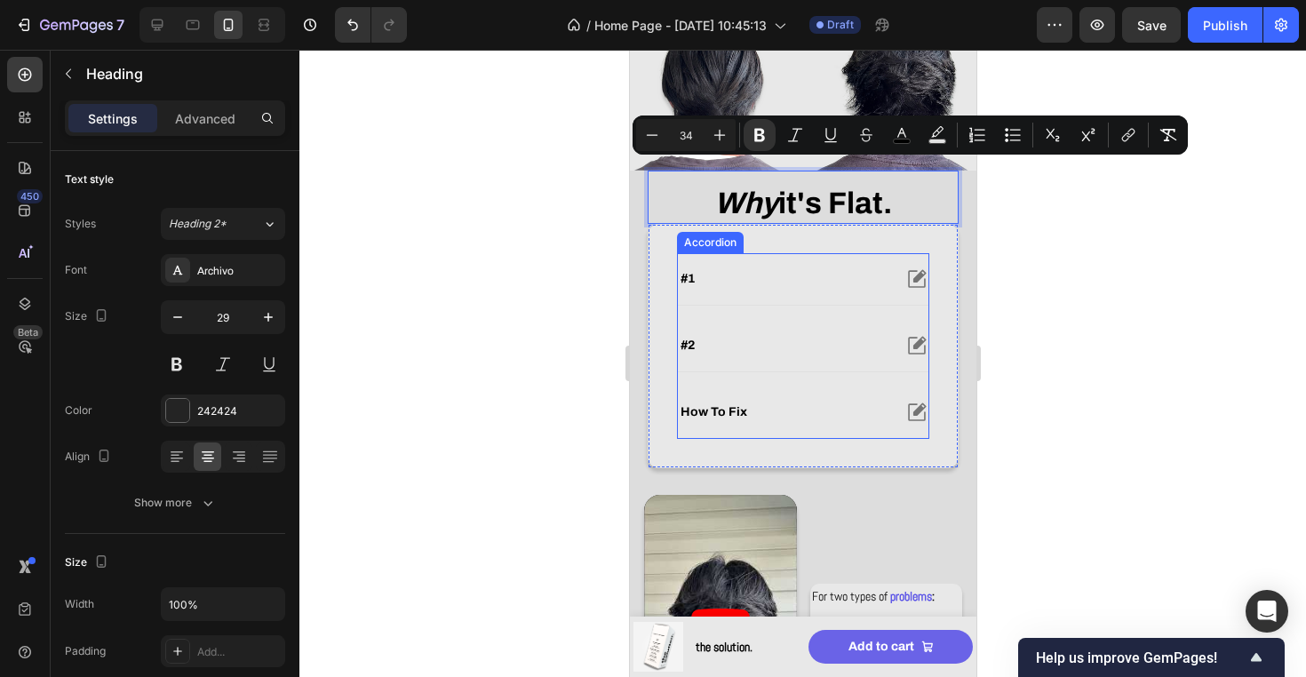
scroll to position [432, 0]
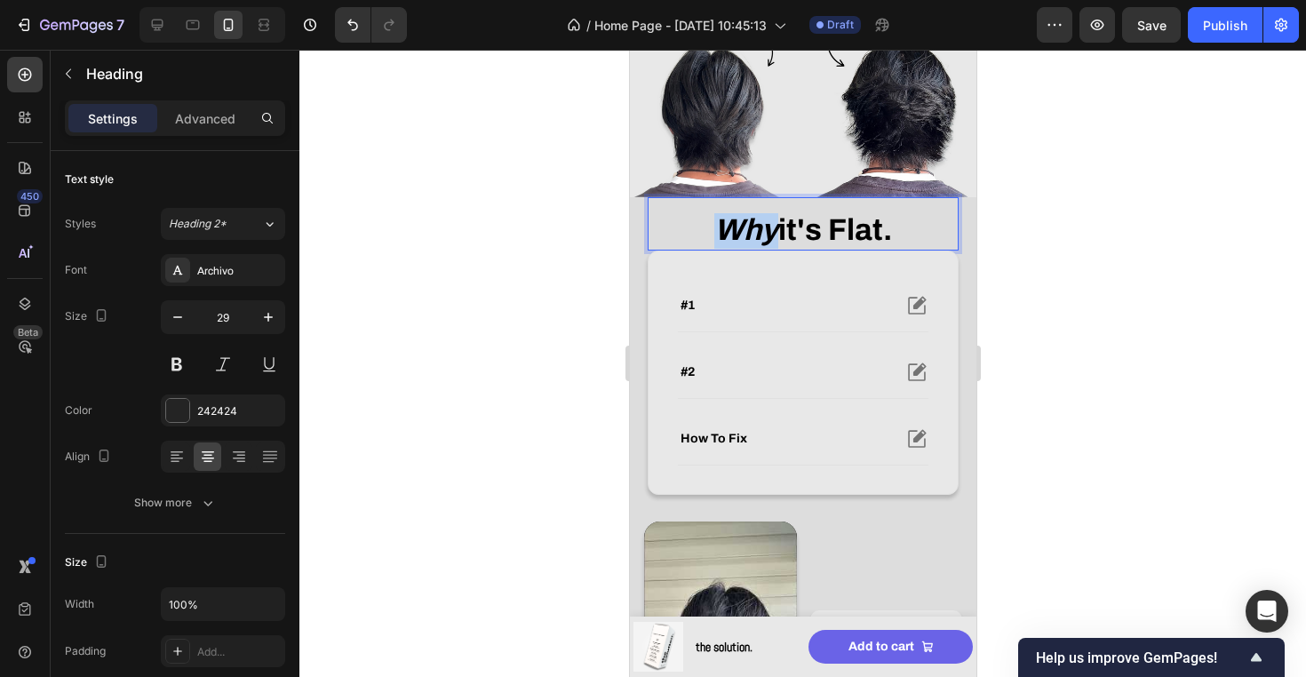
click at [714, 217] on strong "why" at bounding box center [745, 229] width 64 height 33
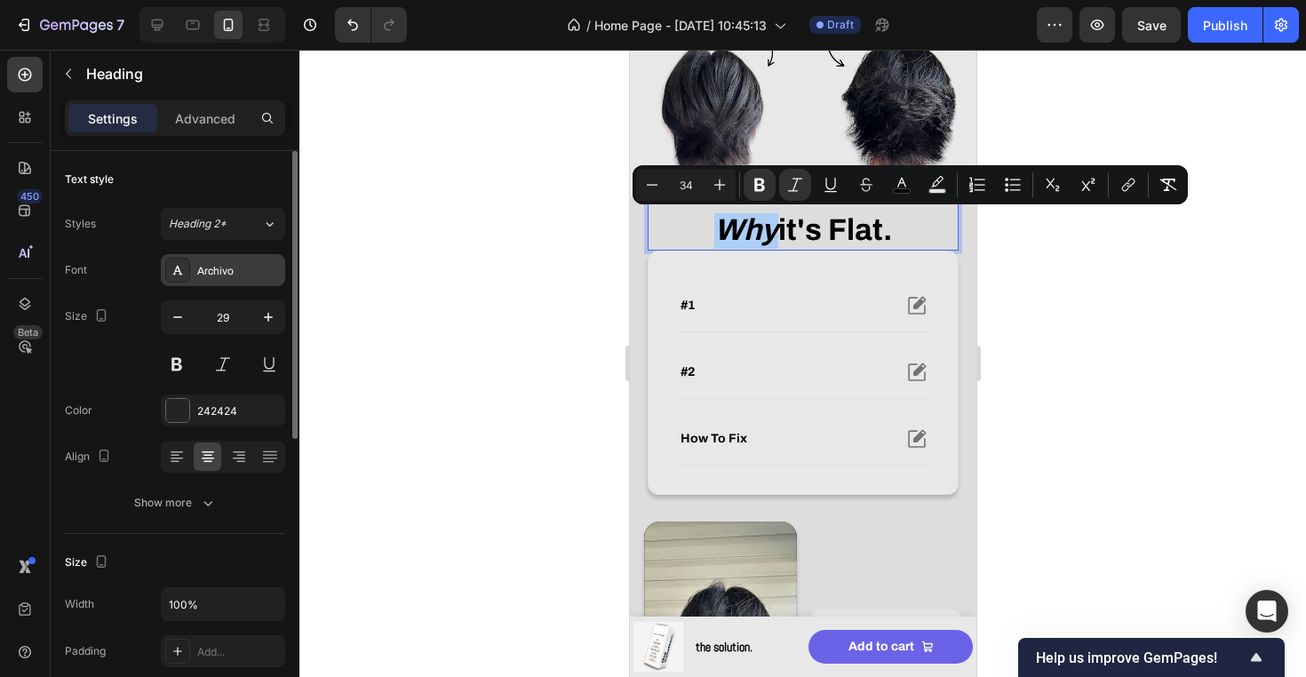
click at [231, 282] on div "Archivo" at bounding box center [223, 270] width 124 height 32
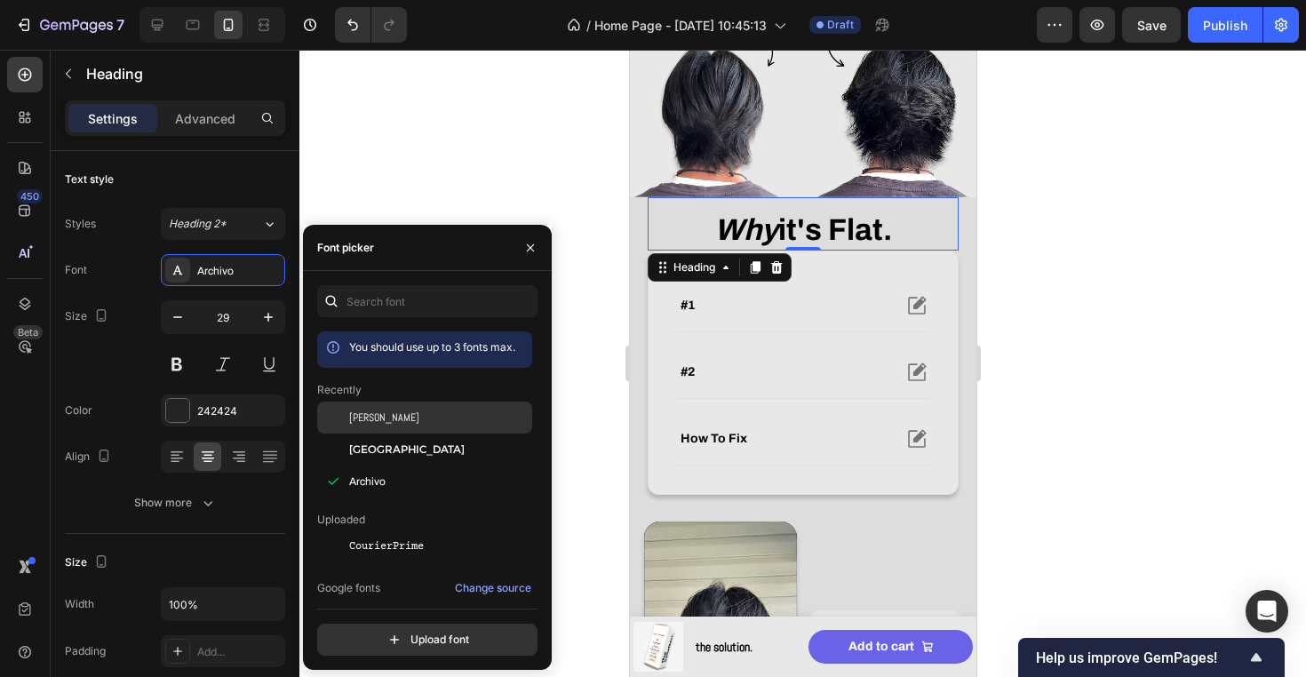
click at [385, 425] on div "[PERSON_NAME]" at bounding box center [438, 417] width 179 height 16
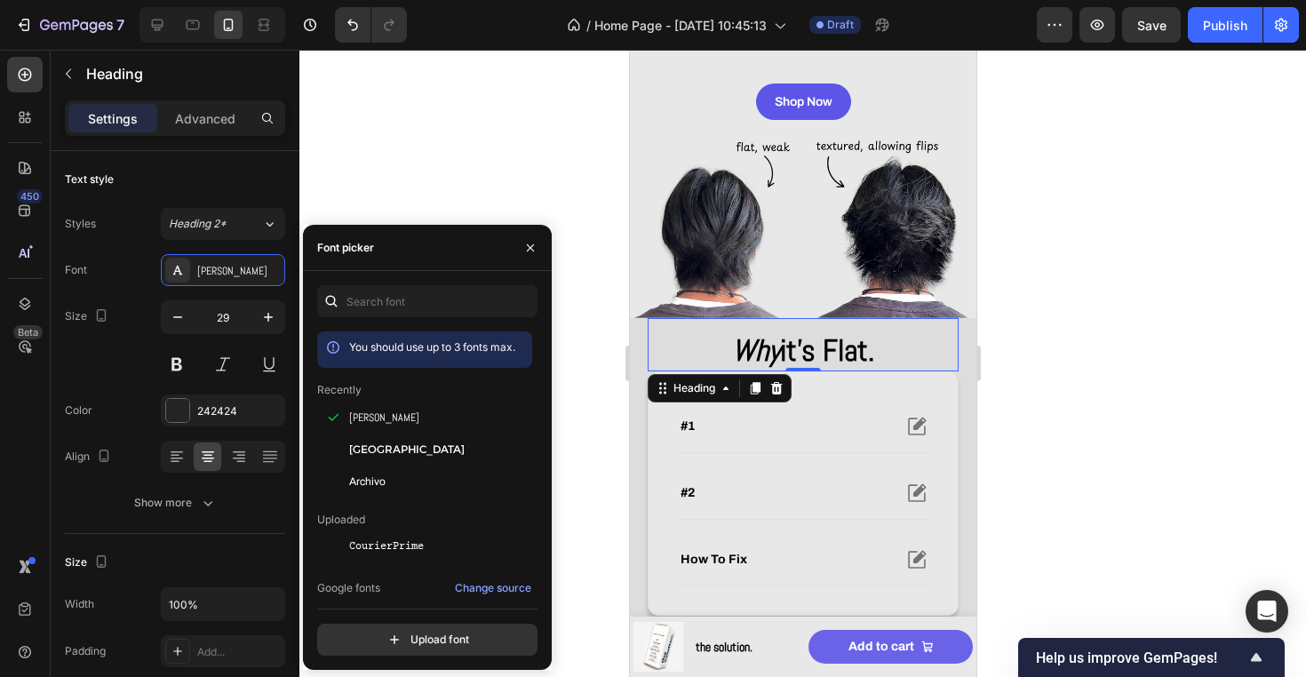
scroll to position [409, 0]
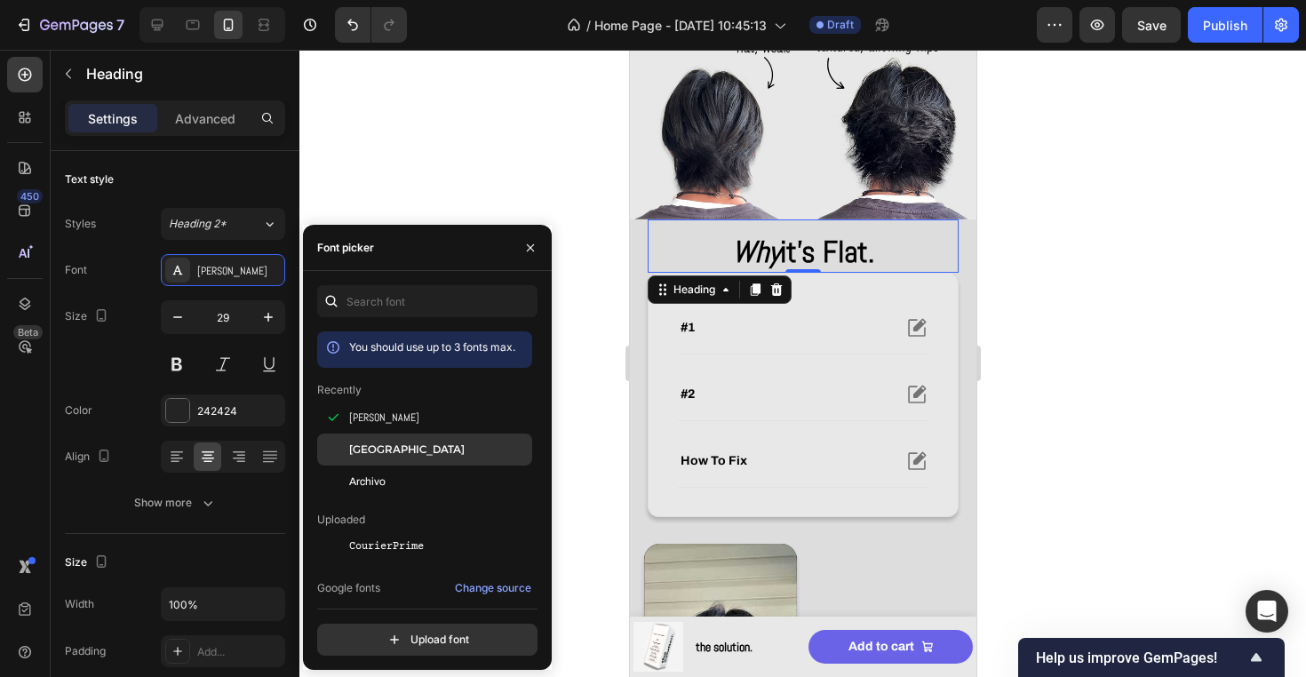
click at [400, 460] on div "[GEOGRAPHIC_DATA]" at bounding box center [424, 449] width 215 height 32
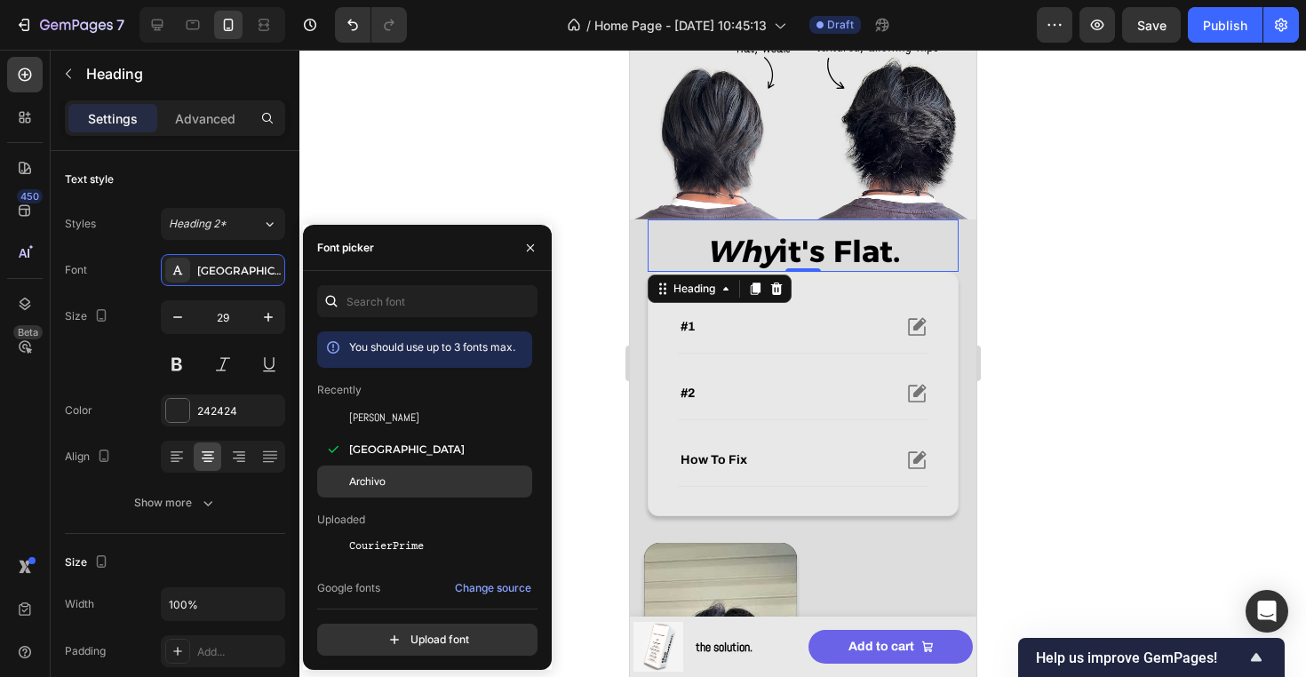
click at [401, 490] on div "Archivo" at bounding box center [424, 481] width 215 height 32
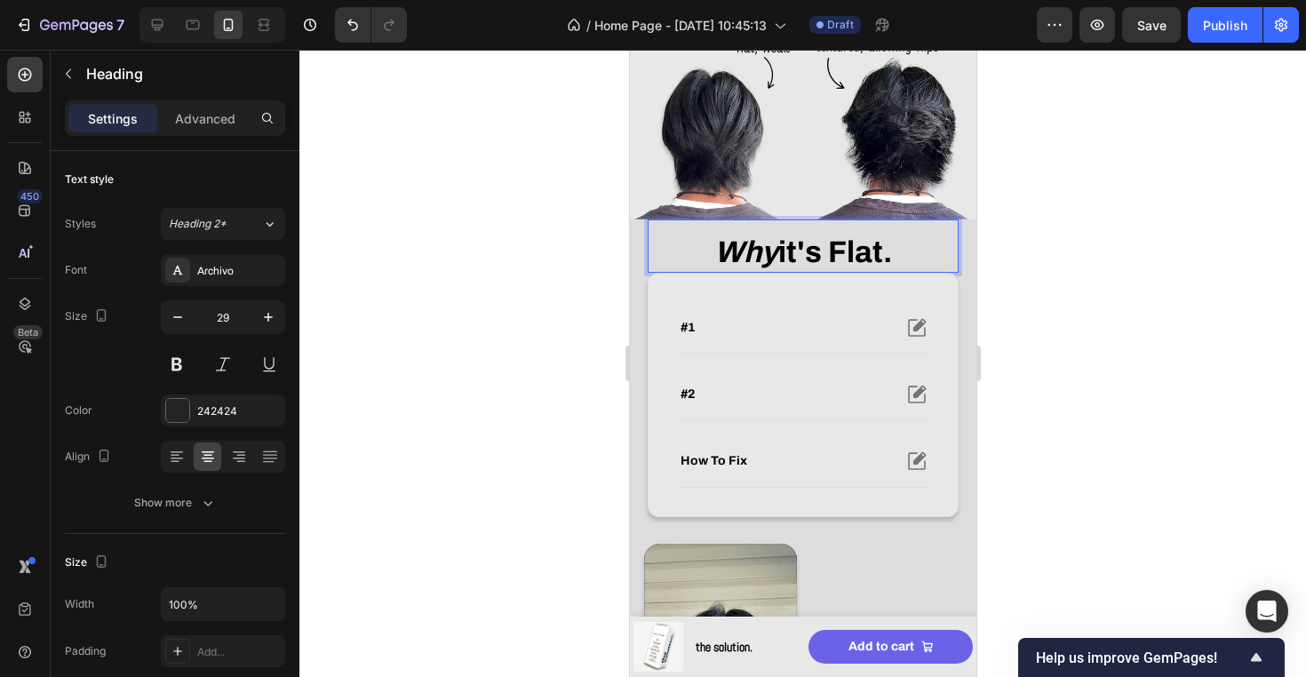
click at [790, 256] on strong "it's flat." at bounding box center [834, 251] width 114 height 33
drag, startPoint x: 834, startPoint y: 256, endPoint x: 909, endPoint y: 256, distance: 74.6
click at [909, 256] on p "why it's flat." at bounding box center [801, 253] width 307 height 36
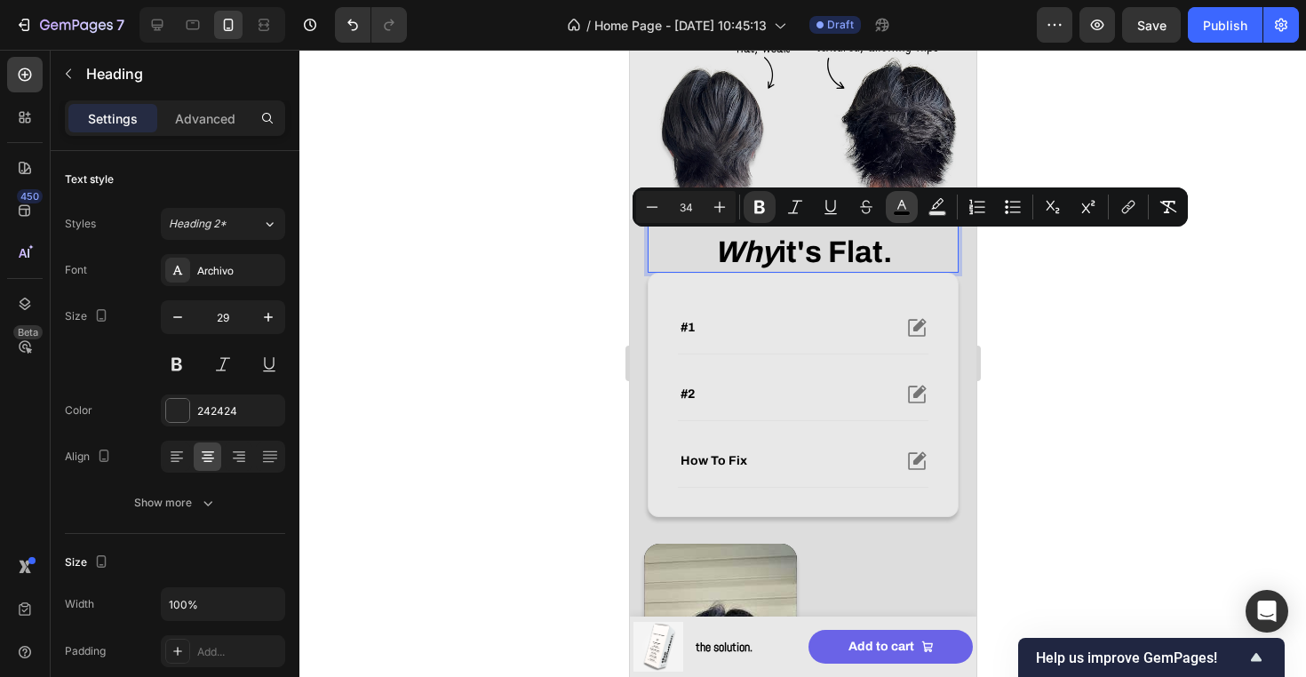
click at [901, 202] on icon "Editor contextual toolbar" at bounding box center [901, 205] width 9 height 10
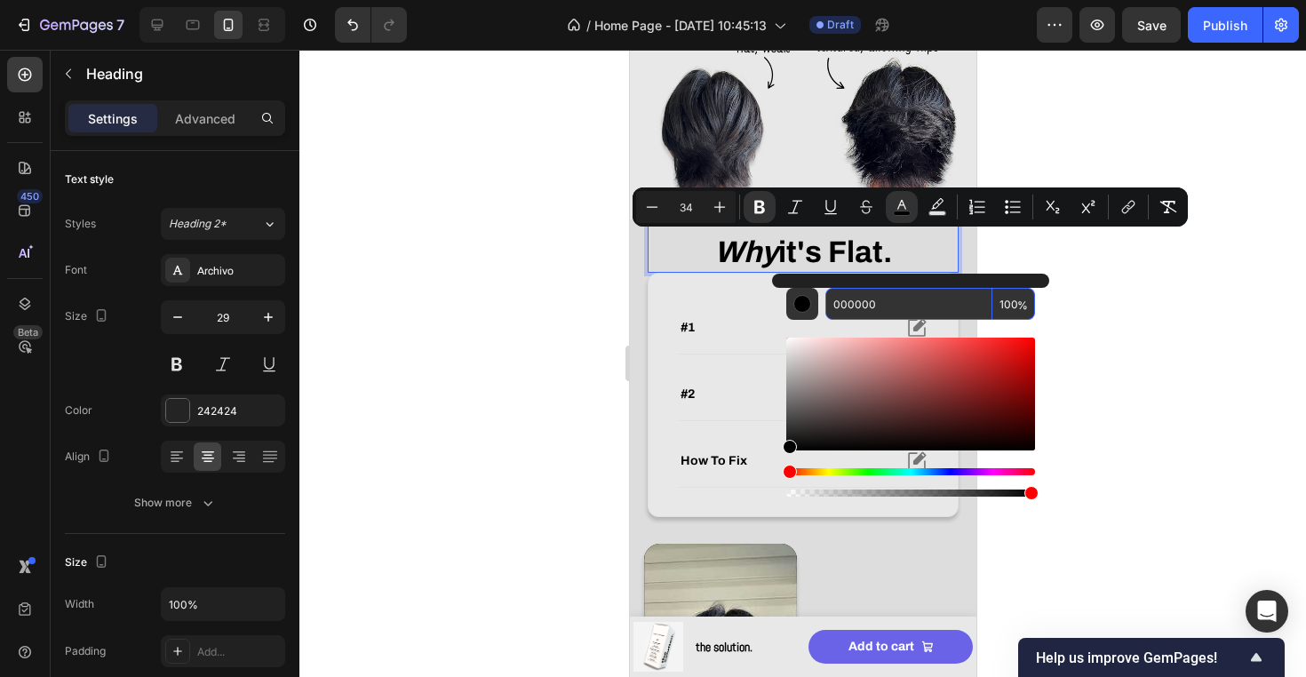
click at [858, 313] on input "000000" at bounding box center [908, 304] width 167 height 32
paste input "5C55E7"
type input "5C55E7"
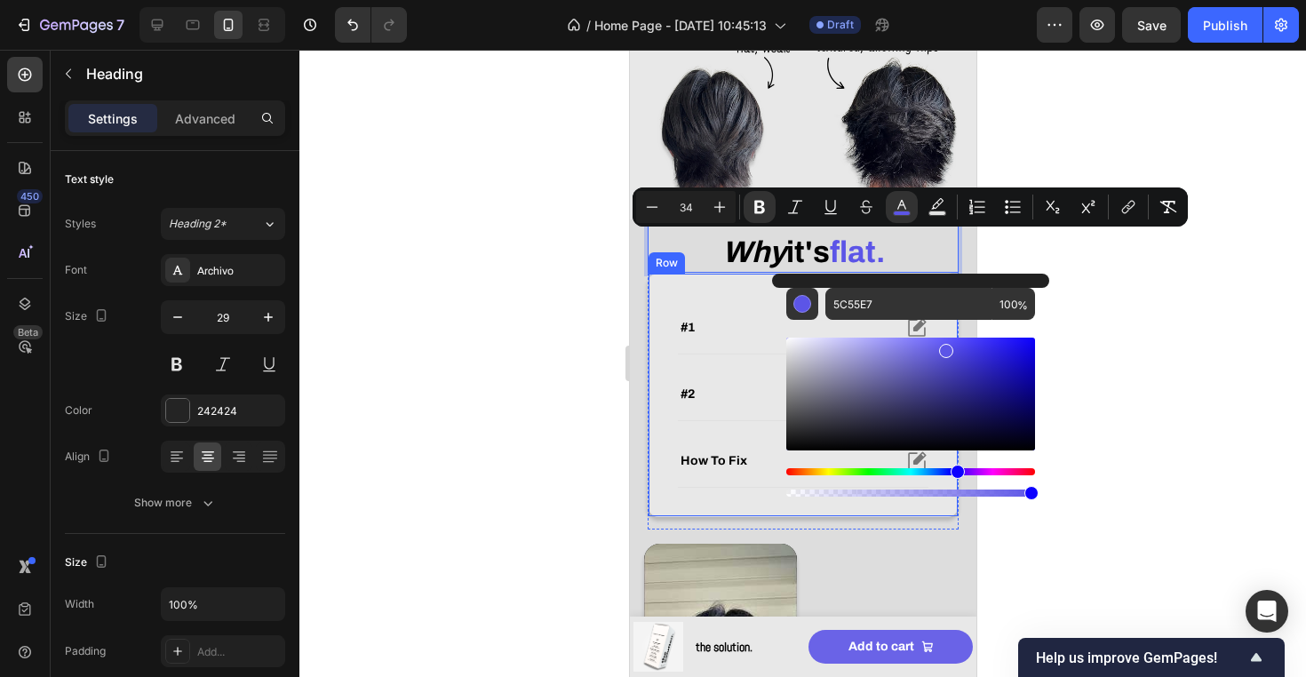
click at [618, 329] on div at bounding box center [802, 363] width 1006 height 627
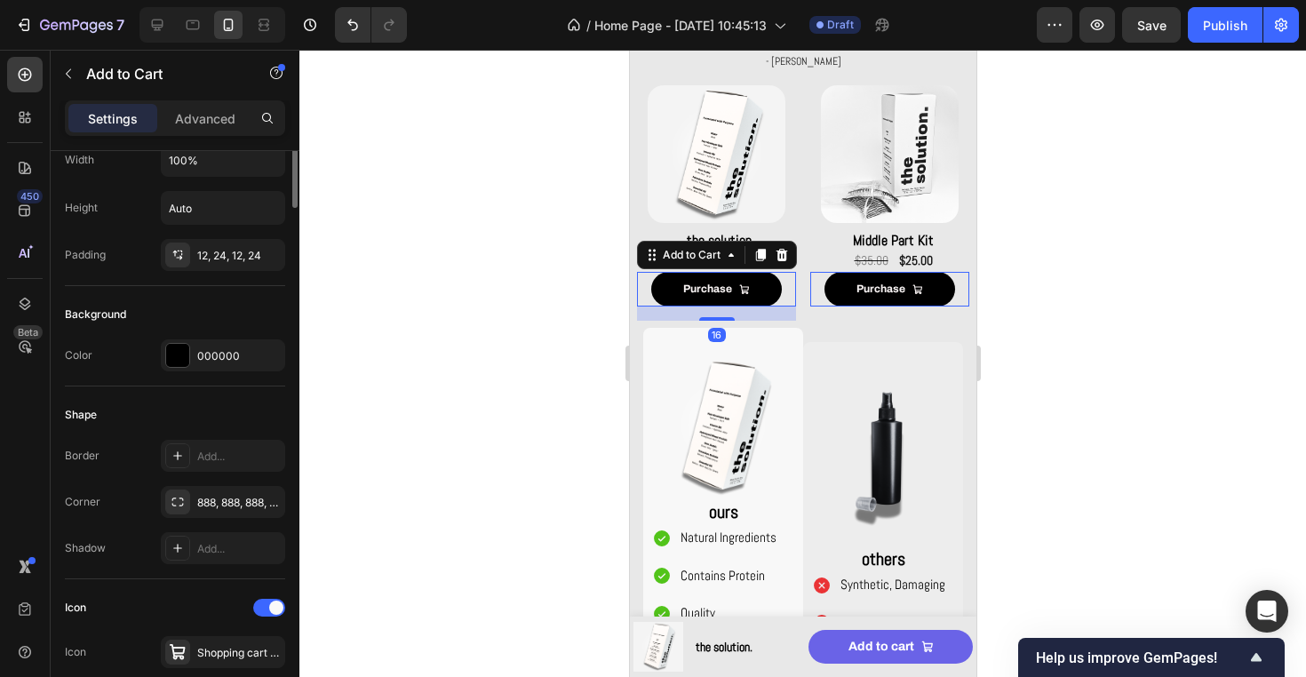
scroll to position [321, 0]
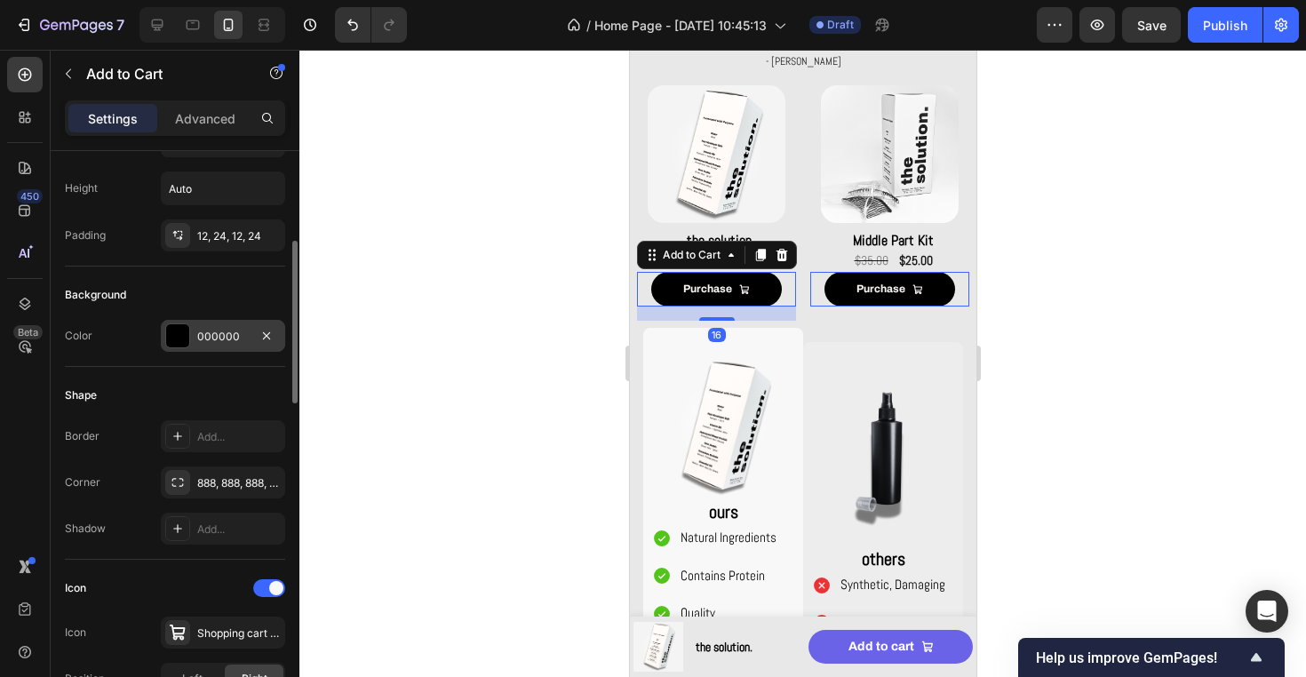
click at [210, 326] on div "000000" at bounding box center [223, 336] width 124 height 32
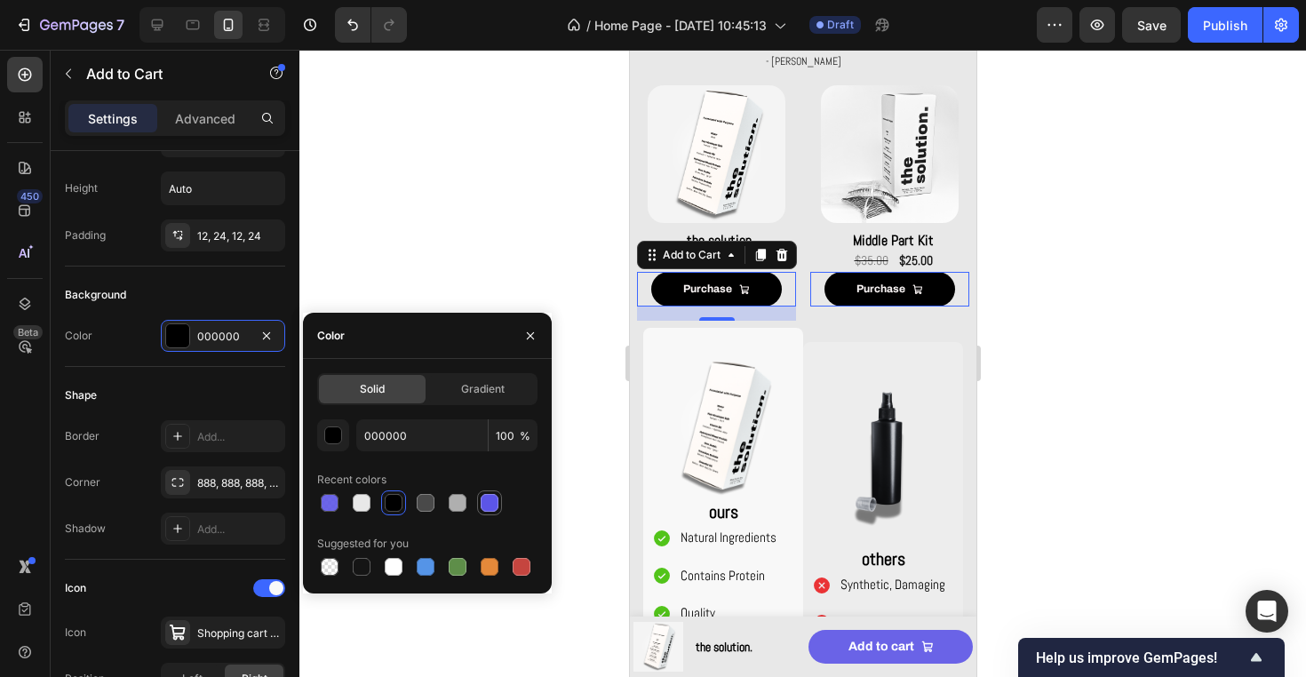
click at [489, 501] on div at bounding box center [489, 503] width 18 height 18
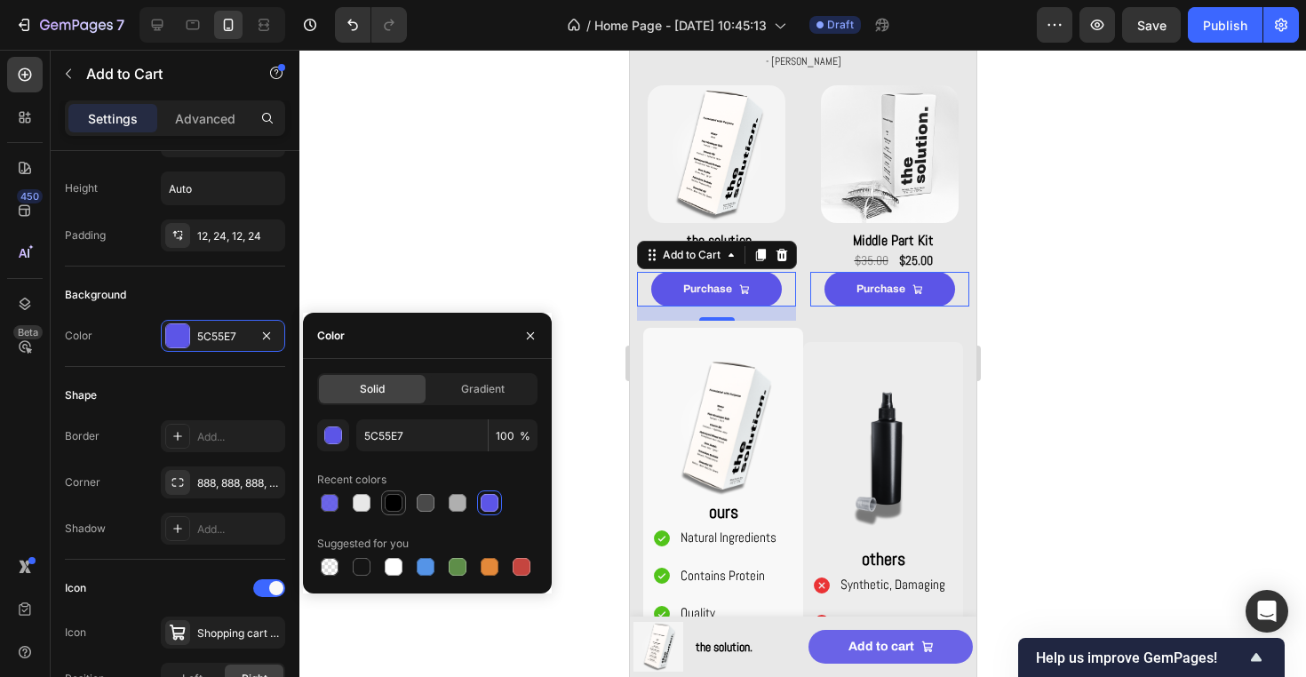
click at [401, 505] on div at bounding box center [394, 503] width 18 height 18
type input "000000"
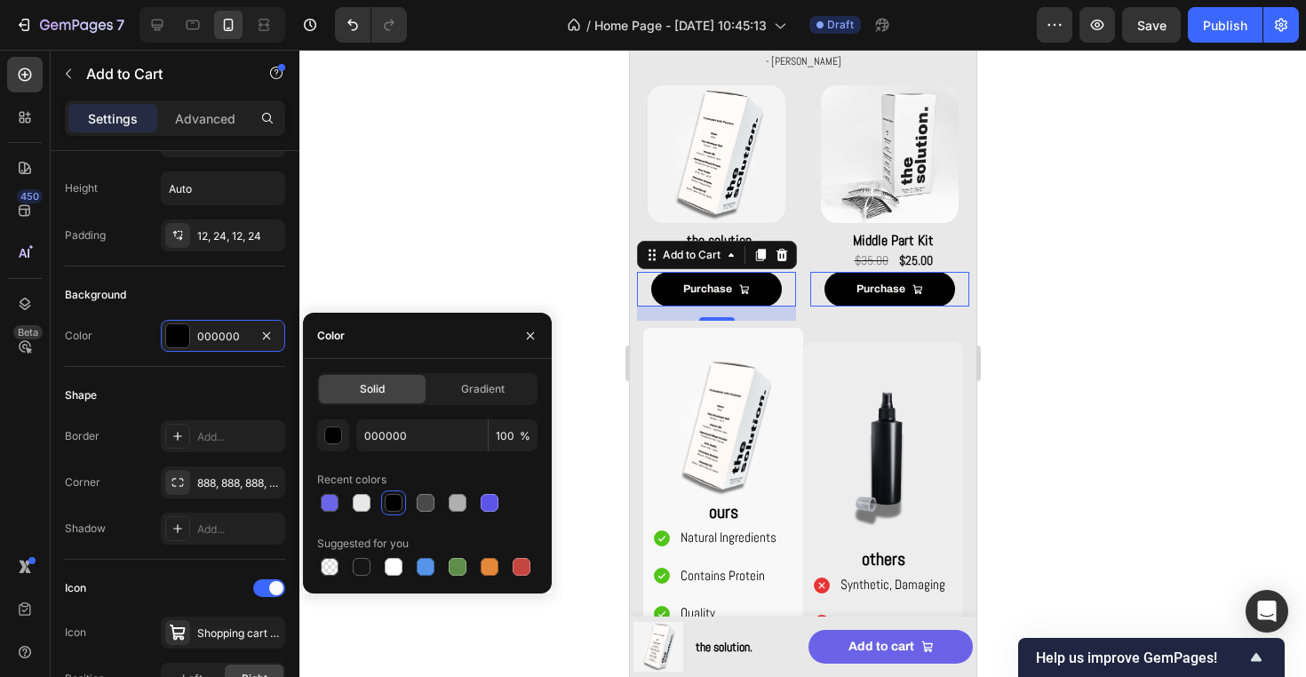
click at [469, 283] on div at bounding box center [802, 363] width 1006 height 627
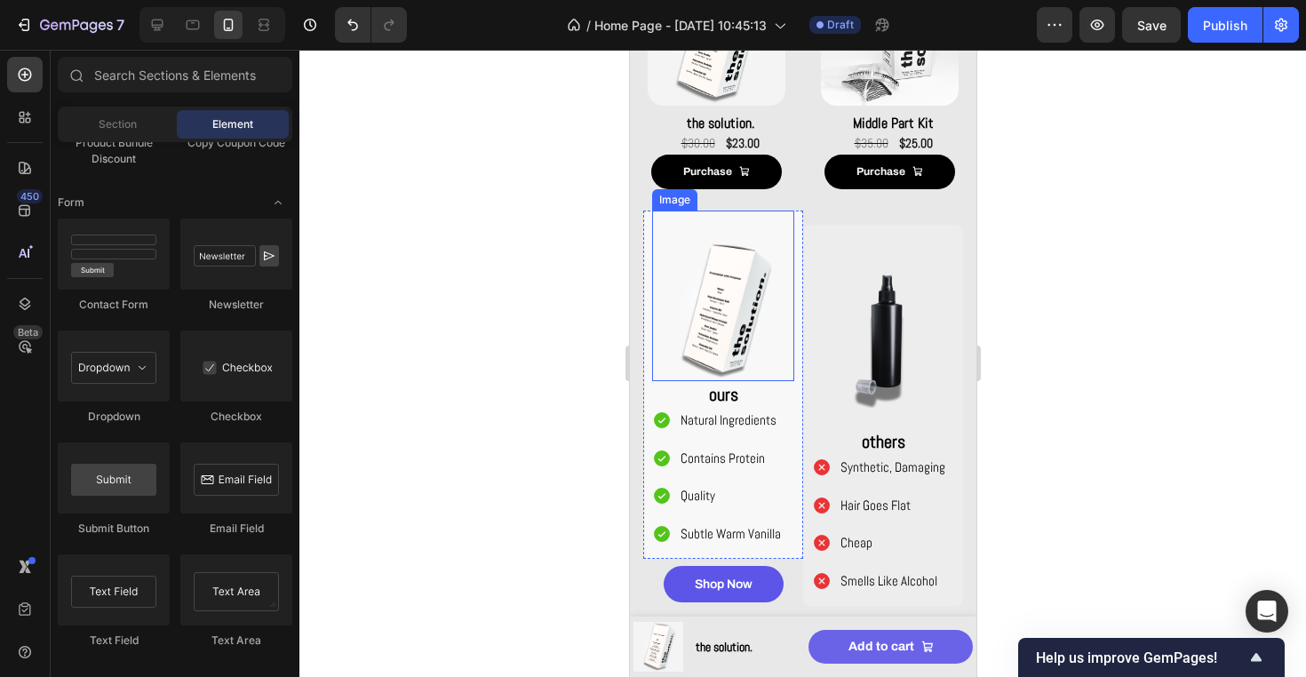
scroll to position [1432, 0]
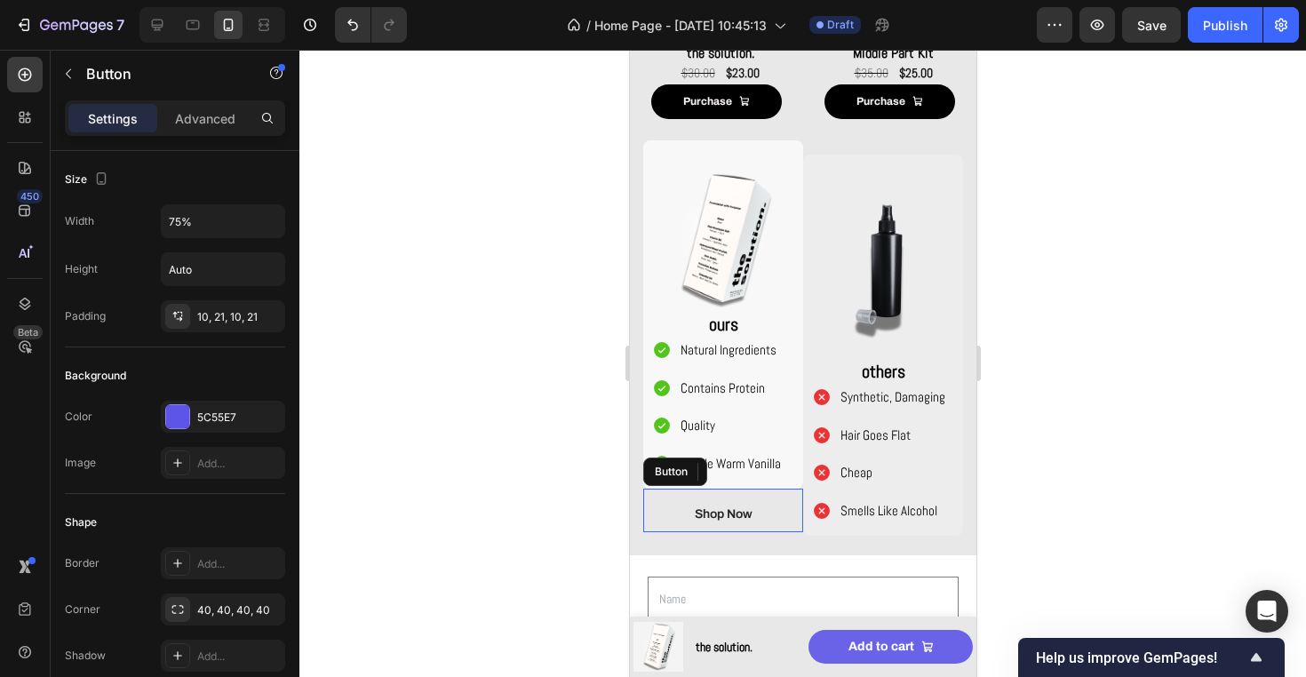
click at [758, 515] on link "Shop Now" at bounding box center [723, 514] width 120 height 36
click at [1071, 487] on div at bounding box center [802, 363] width 1006 height 627
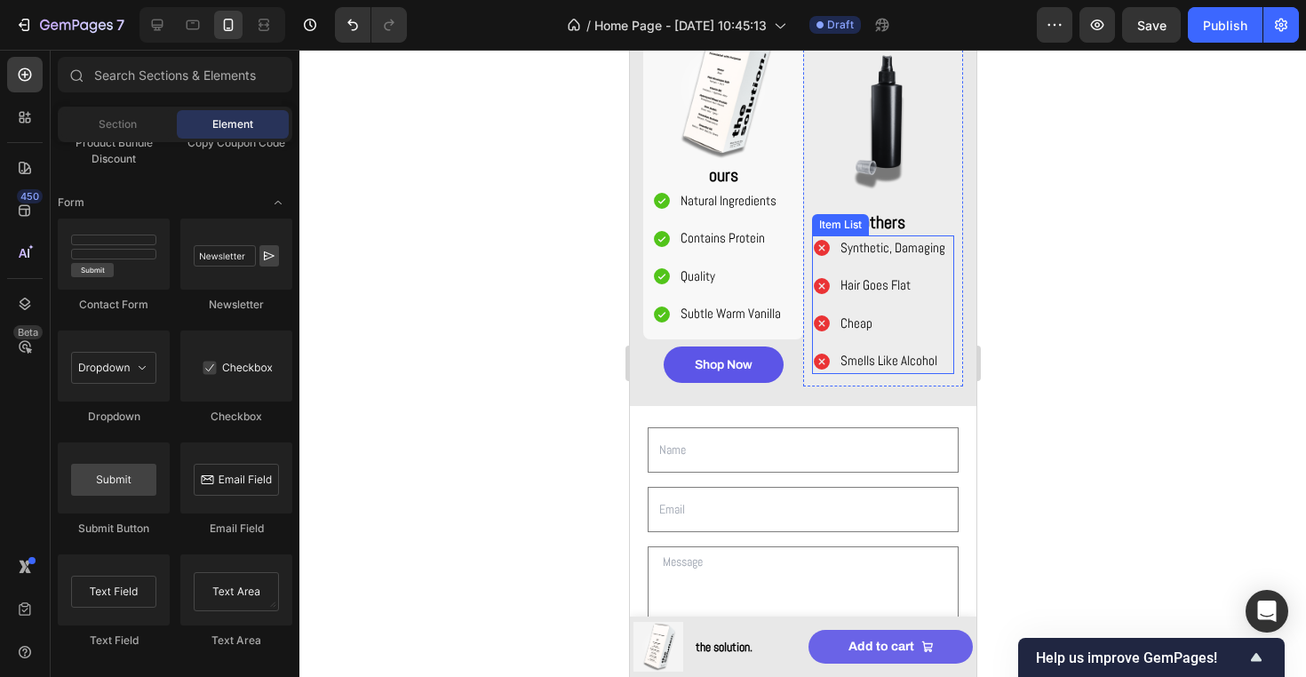
scroll to position [1590, 0]
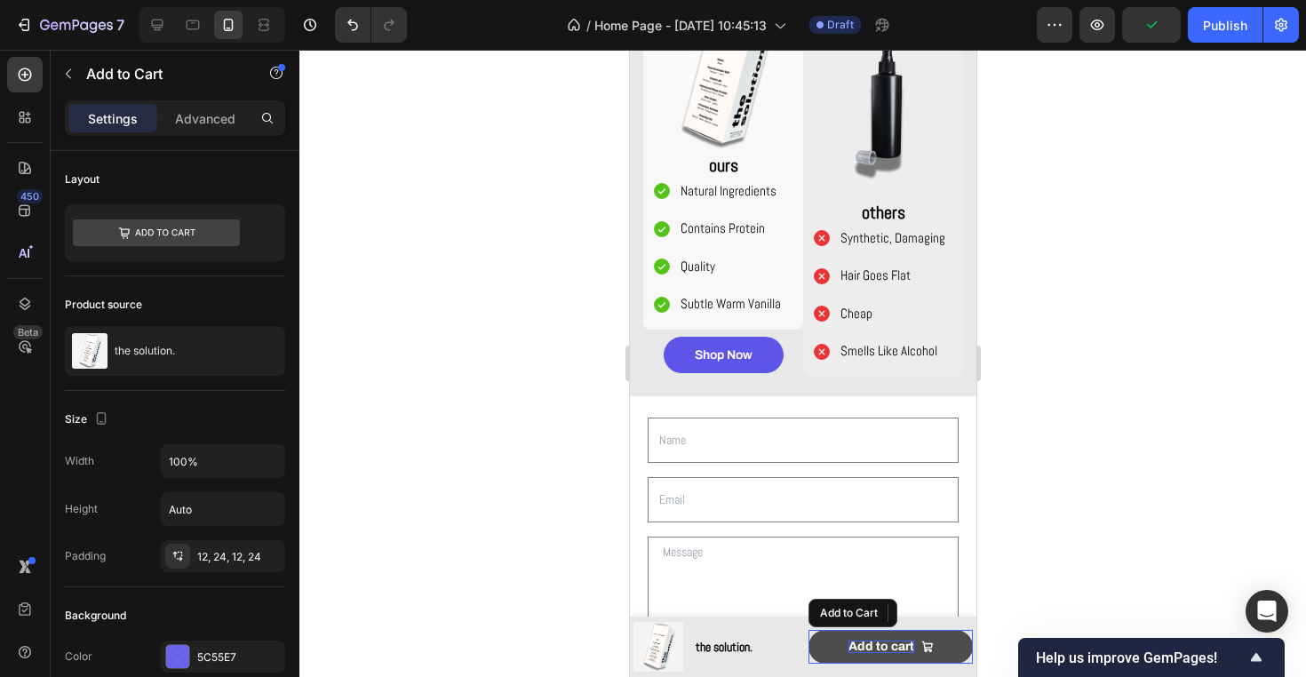
click at [904, 647] on p "Add to cart" at bounding box center [880, 646] width 66 height 12
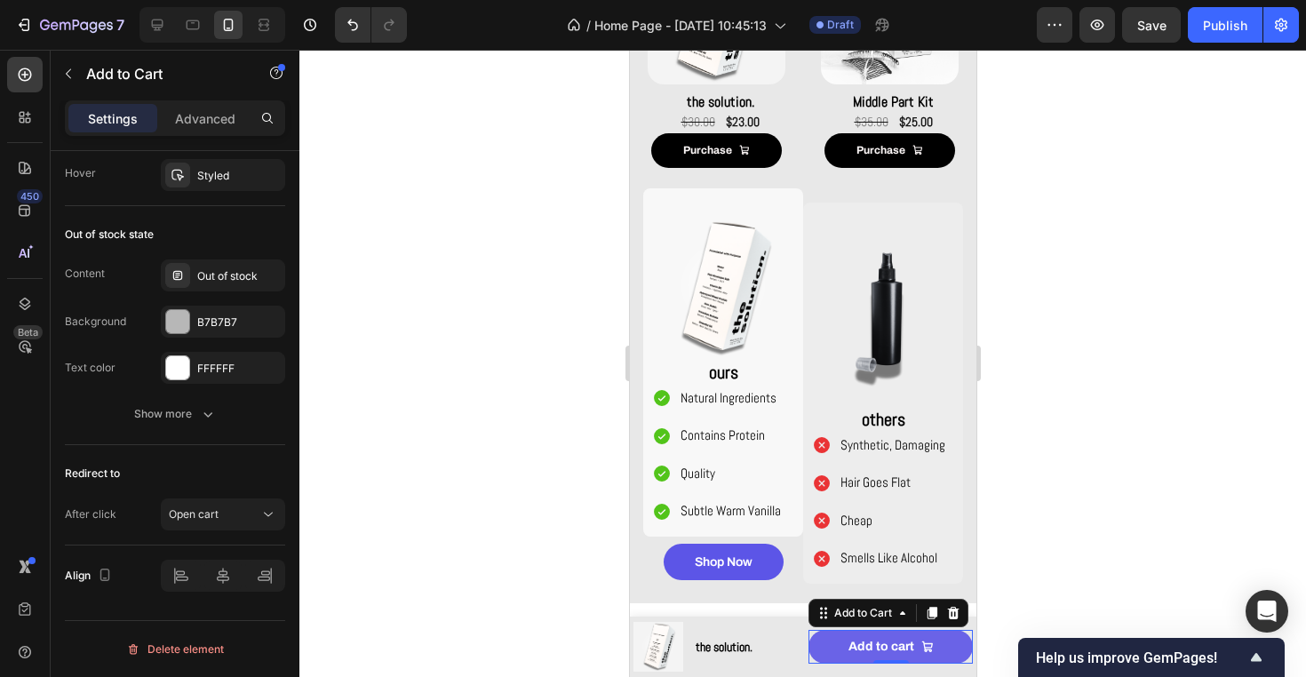
scroll to position [1544, 0]
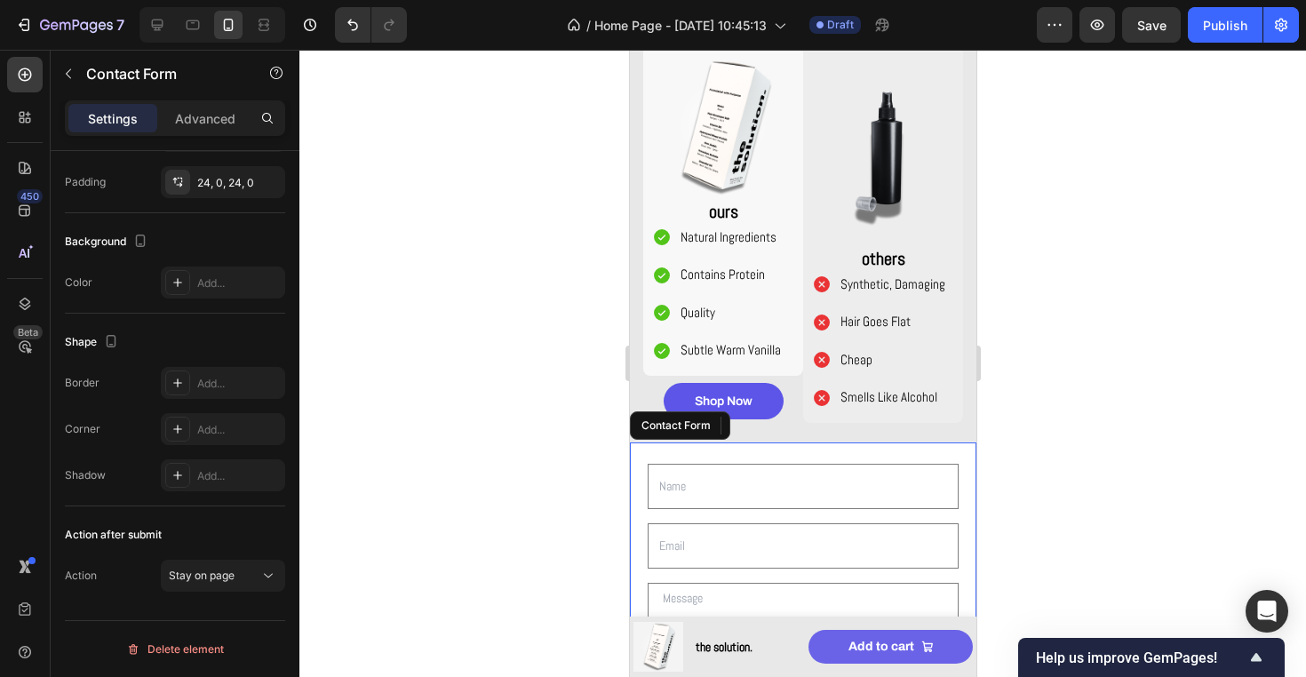
click at [766, 456] on div "Text Field Email Field Row Text Area Row Submit Submit Button Contact Form" at bounding box center [802, 622] width 346 height 360
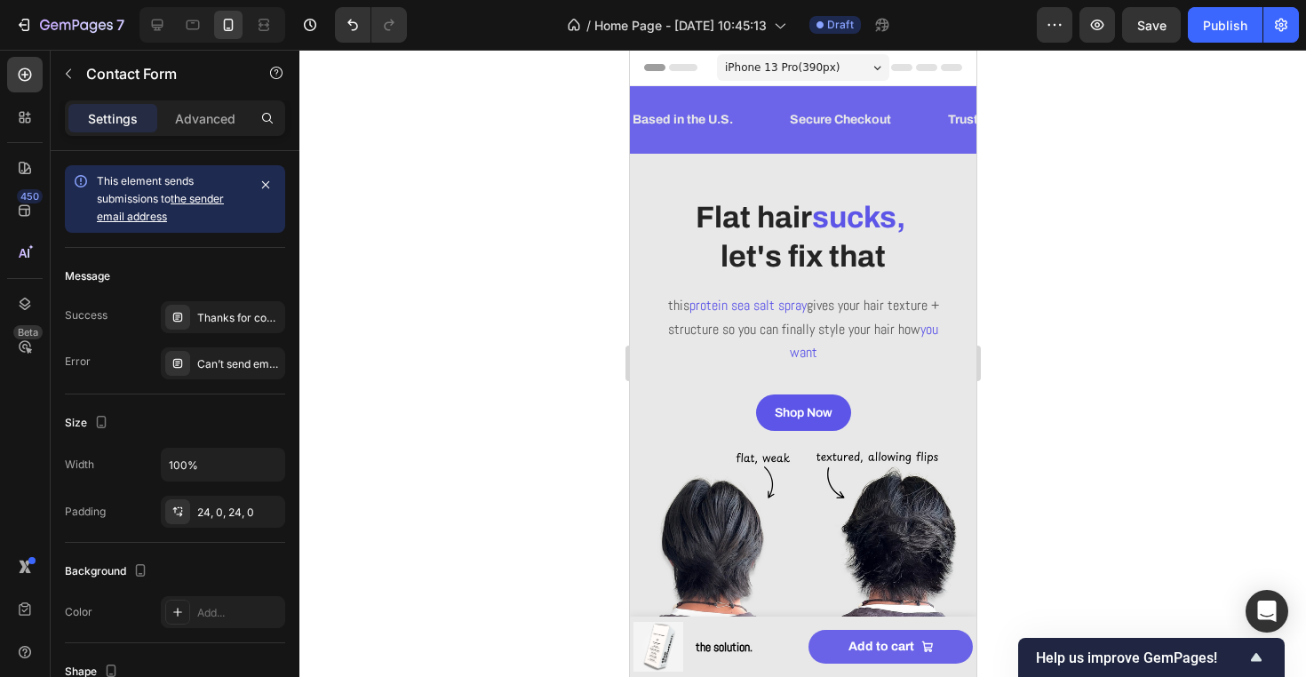
scroll to position [0, 0]
click at [187, 38] on div at bounding box center [193, 25] width 28 height 28
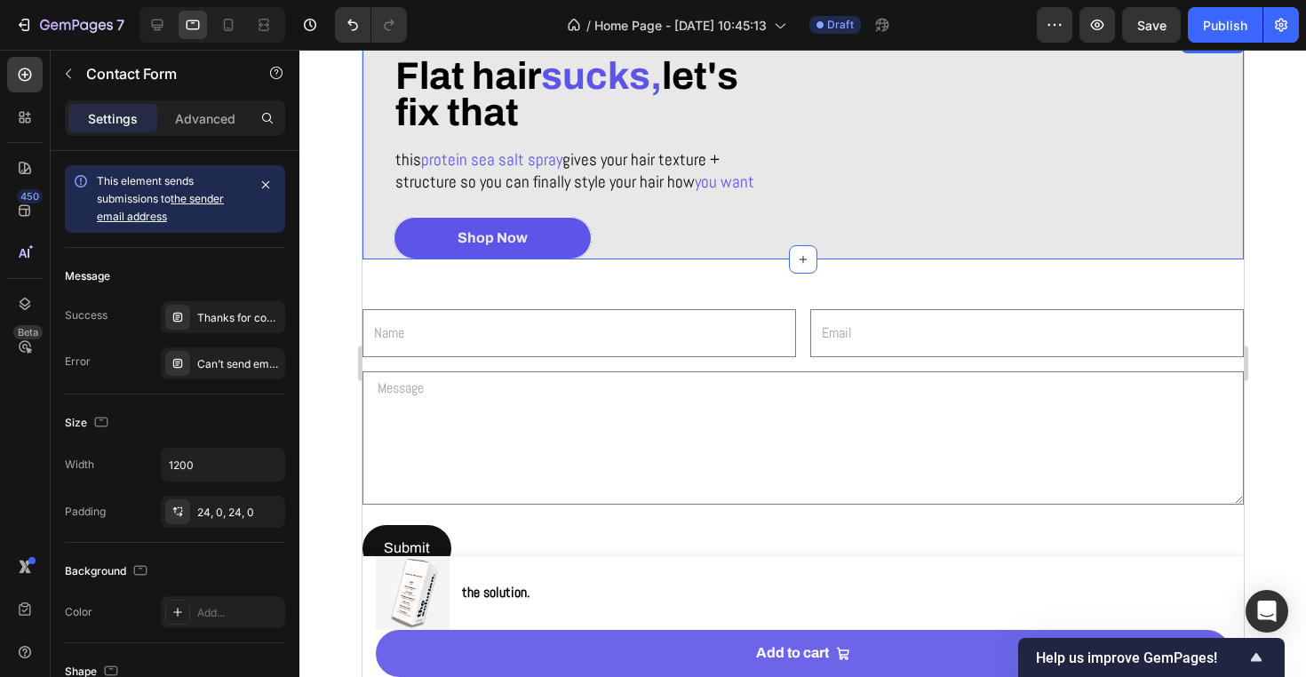
scroll to position [68, 0]
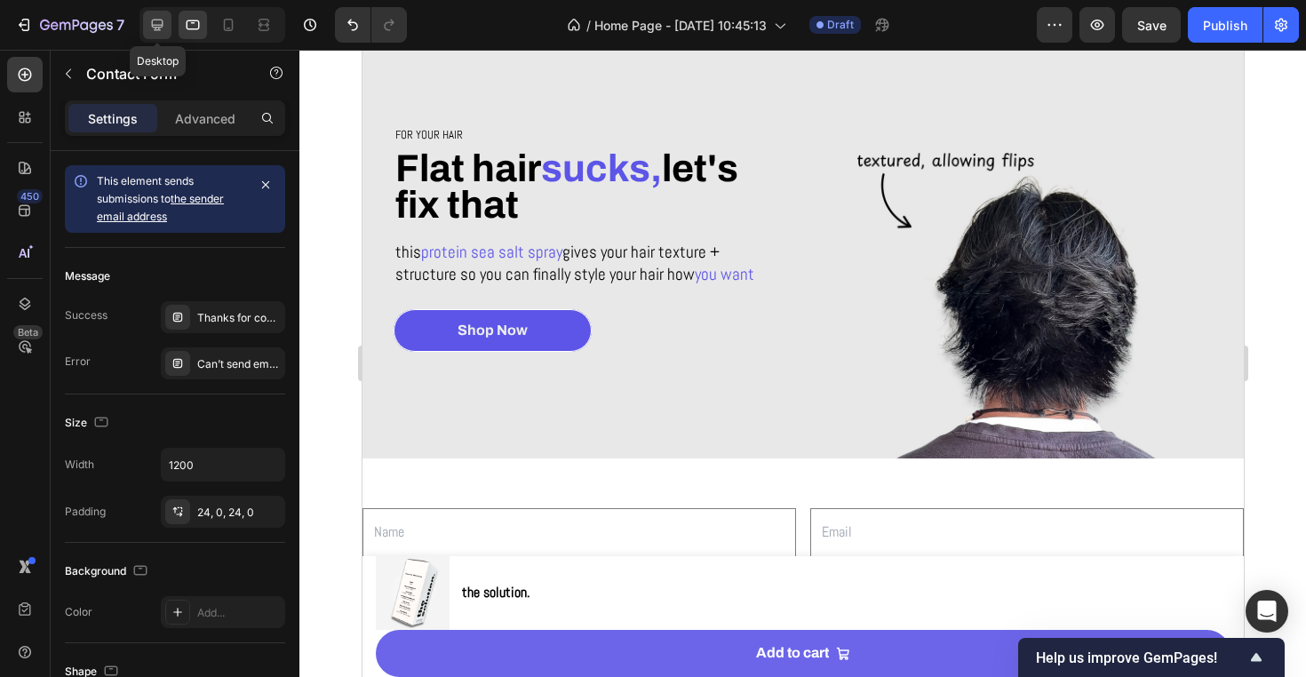
click at [154, 30] on icon at bounding box center [157, 25] width 18 height 18
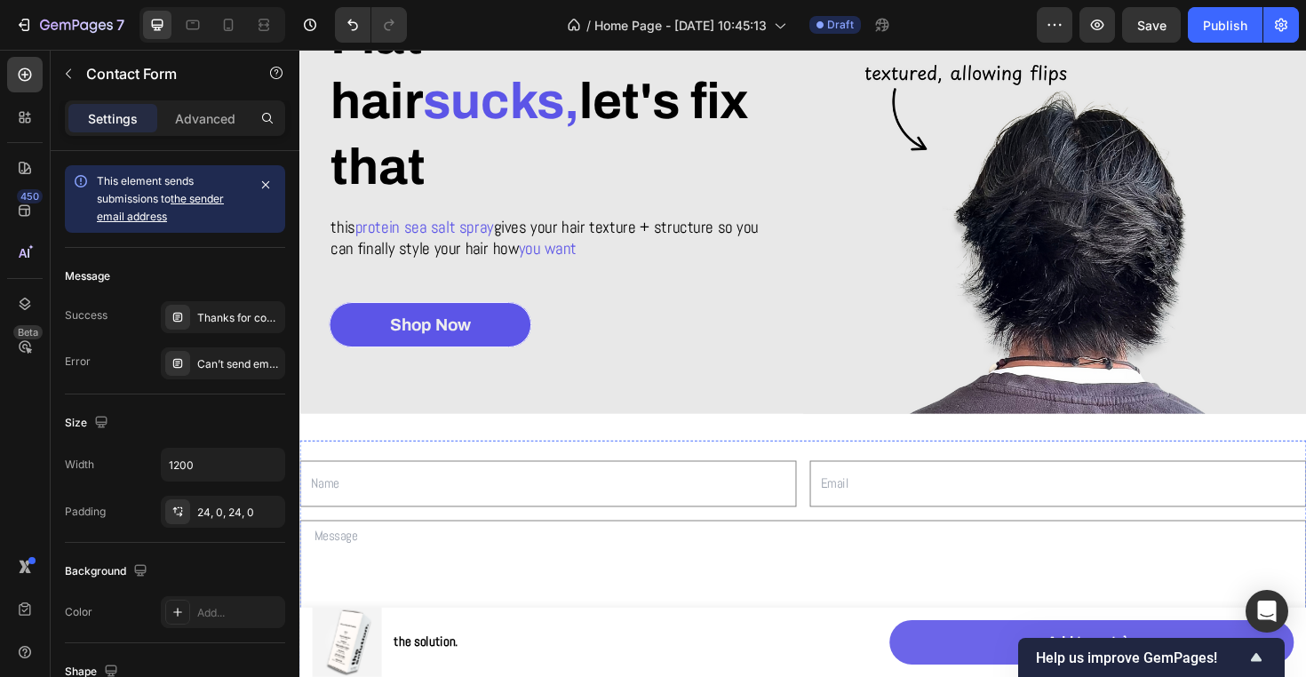
scroll to position [176, 0]
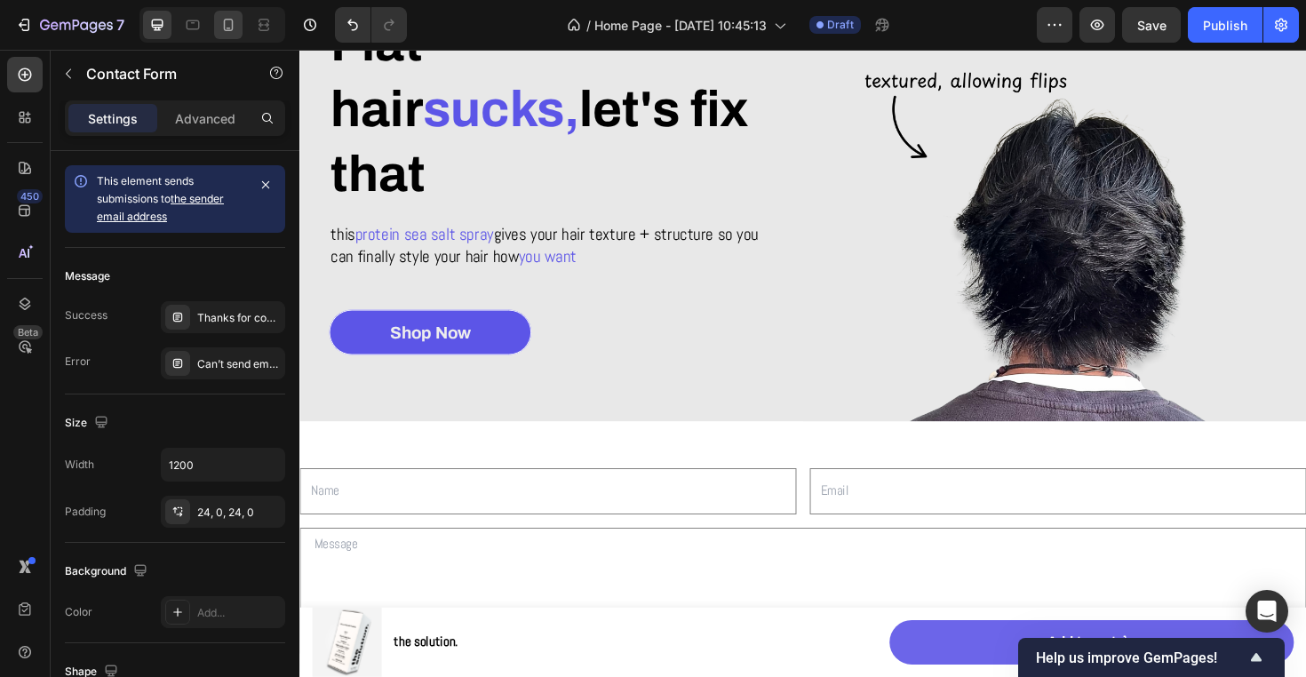
click at [236, 38] on div at bounding box center [228, 25] width 28 height 28
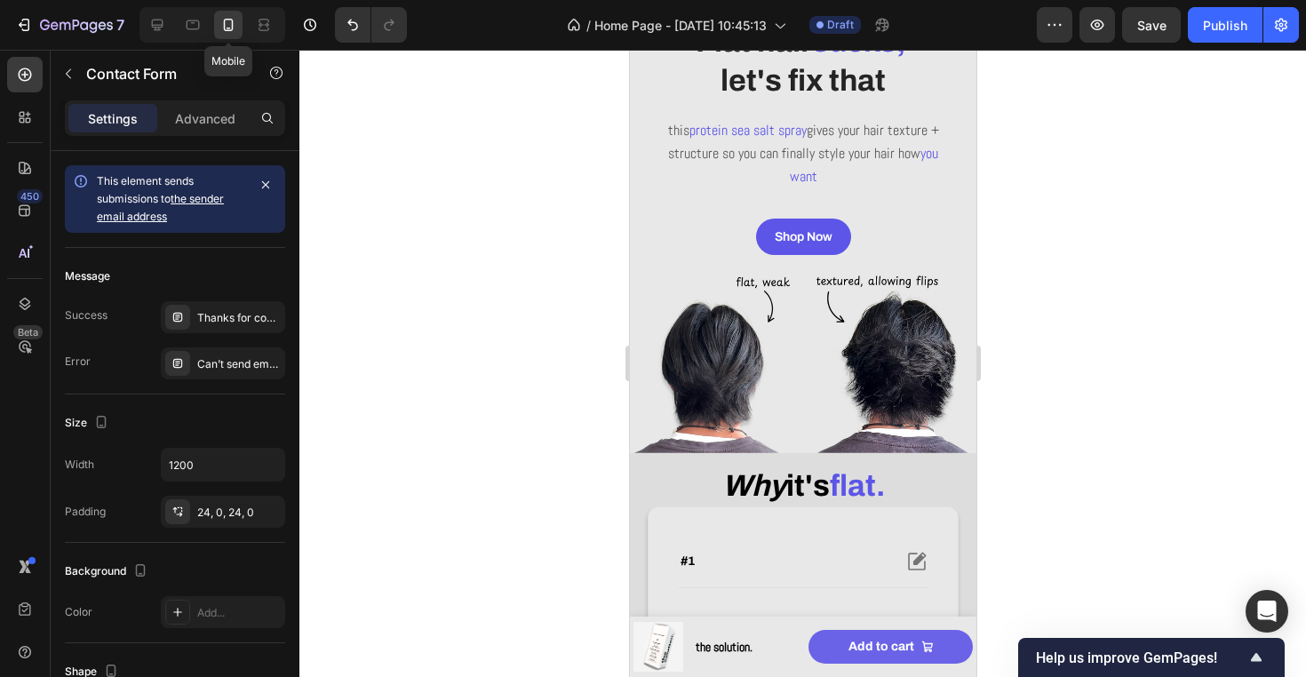
type input "100%"
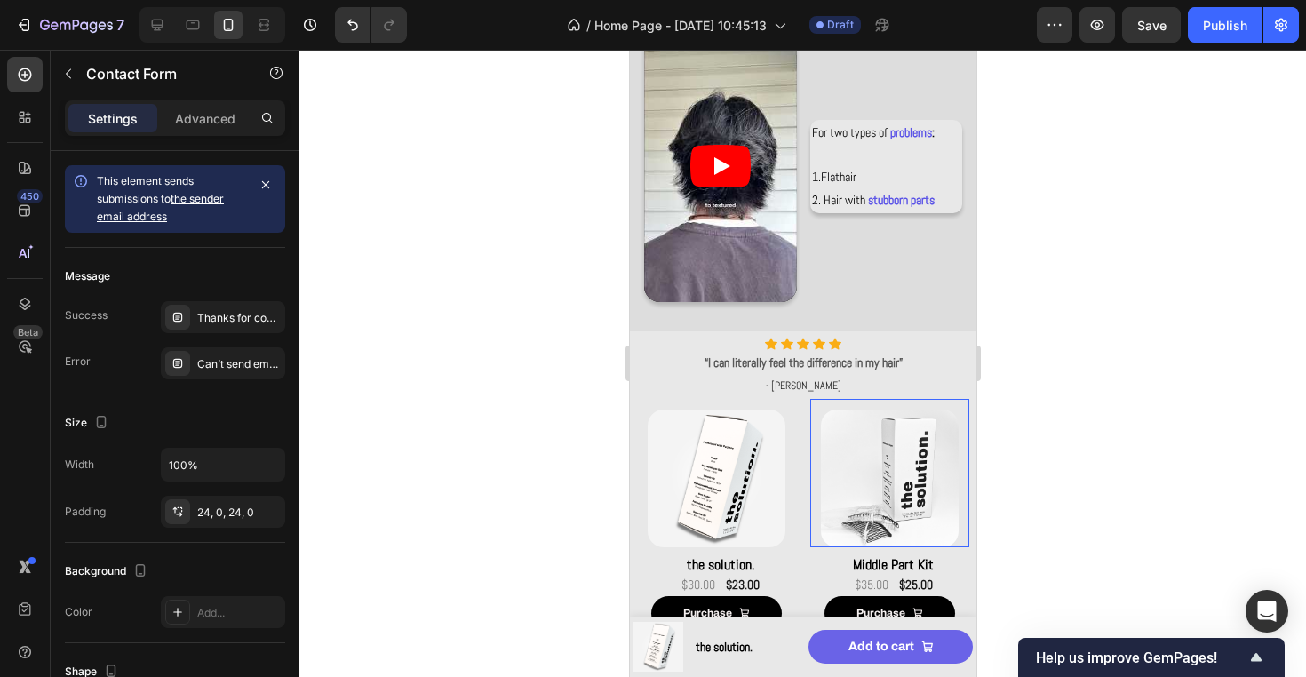
scroll to position [1004, 0]
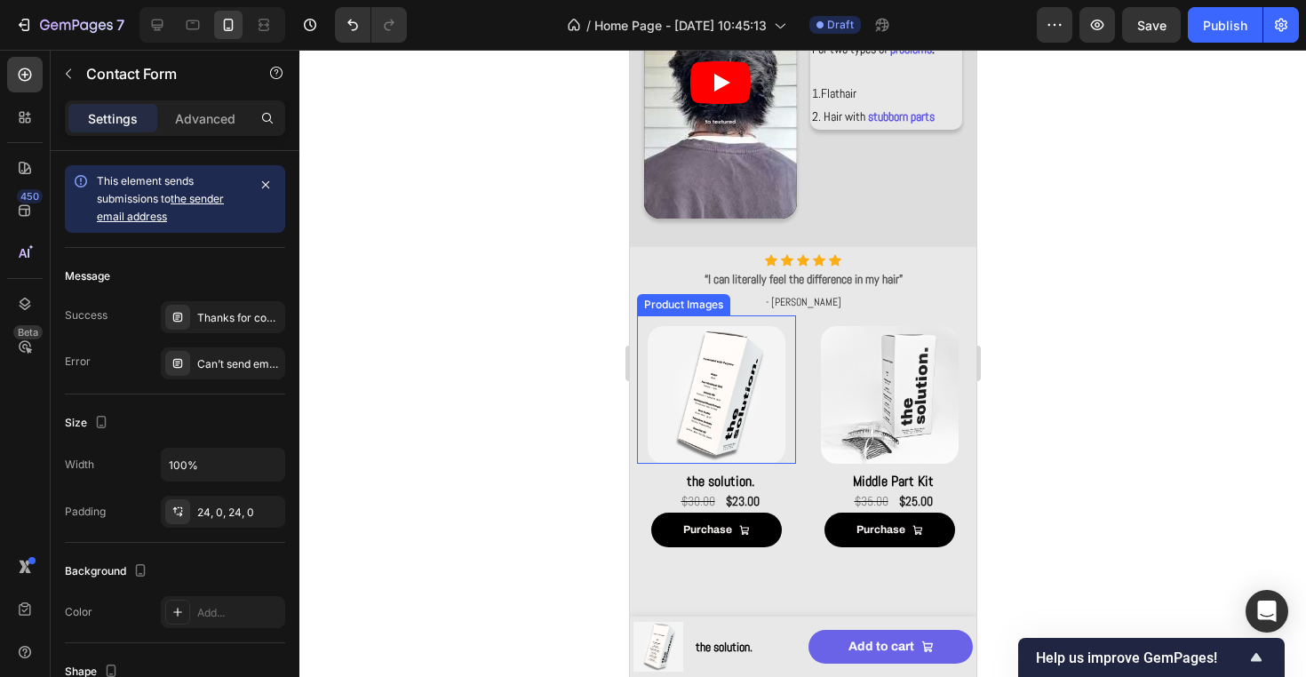
click at [760, 420] on img at bounding box center [716, 395] width 138 height 138
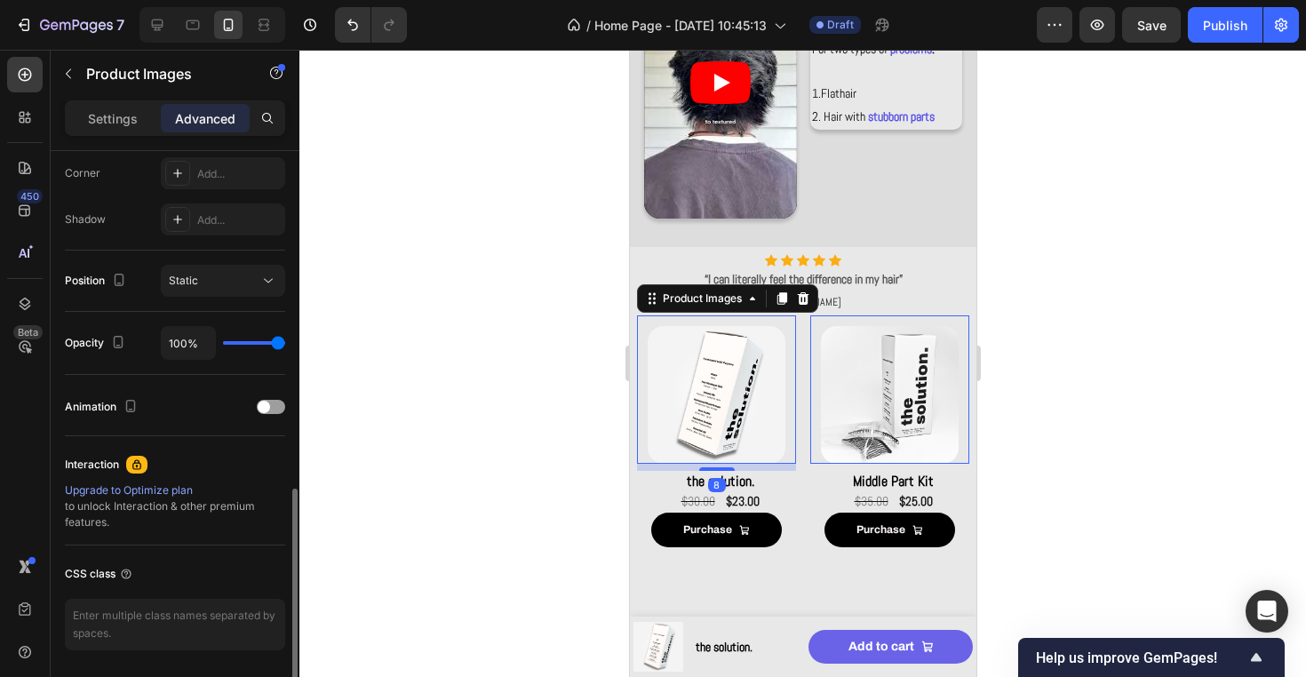
scroll to position [597, 0]
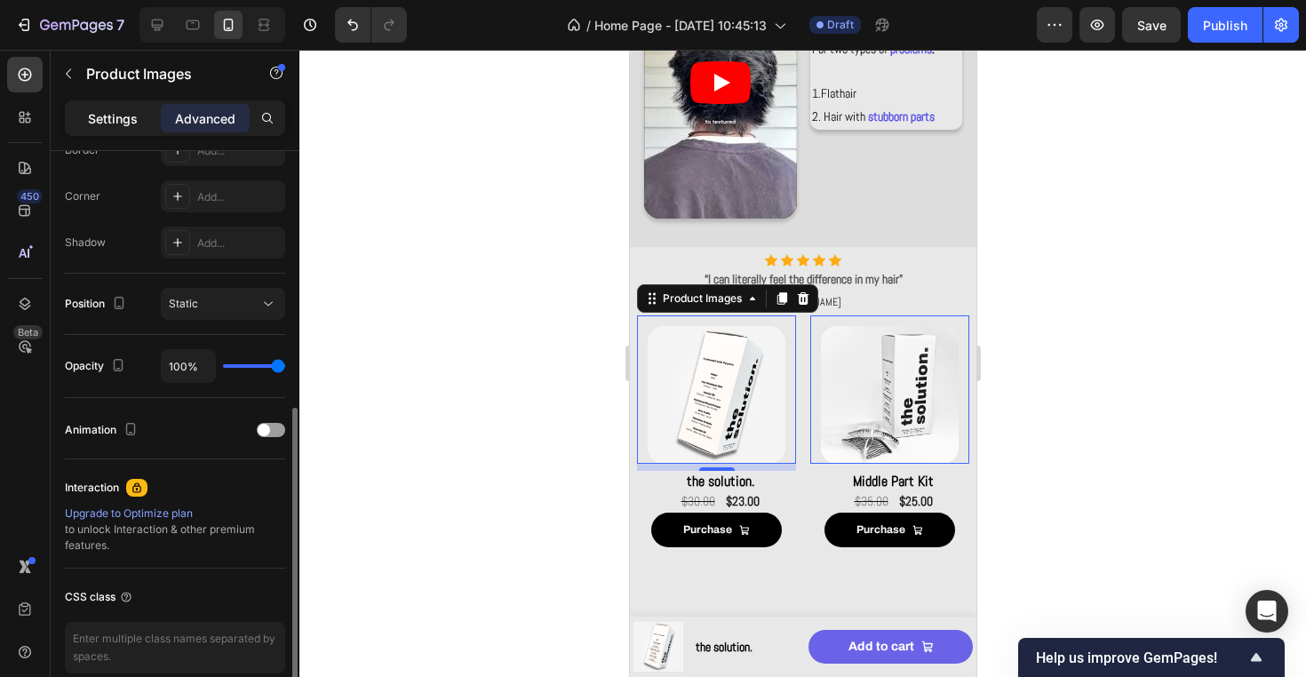
click at [116, 130] on div "Settings" at bounding box center [112, 118] width 89 height 28
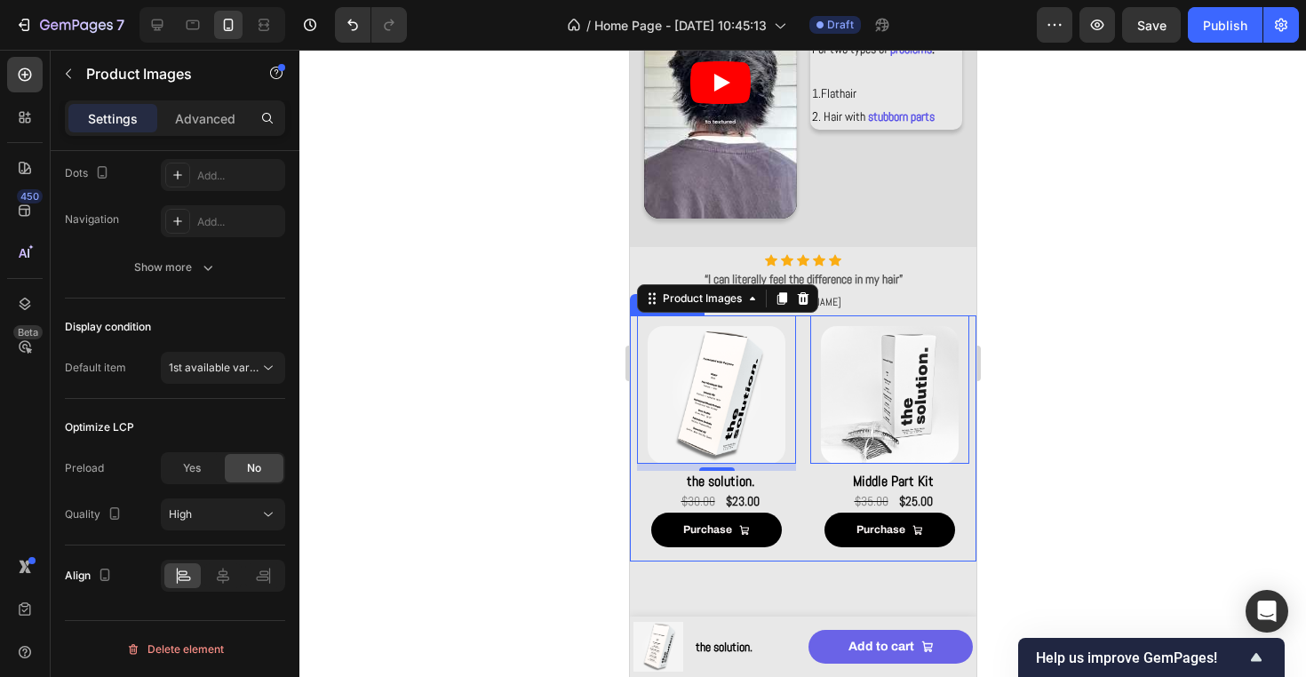
click at [802, 409] on div "Product Images 8 the solution. Product Title $23.00 Product Price Product Price…" at bounding box center [802, 438] width 332 height 246
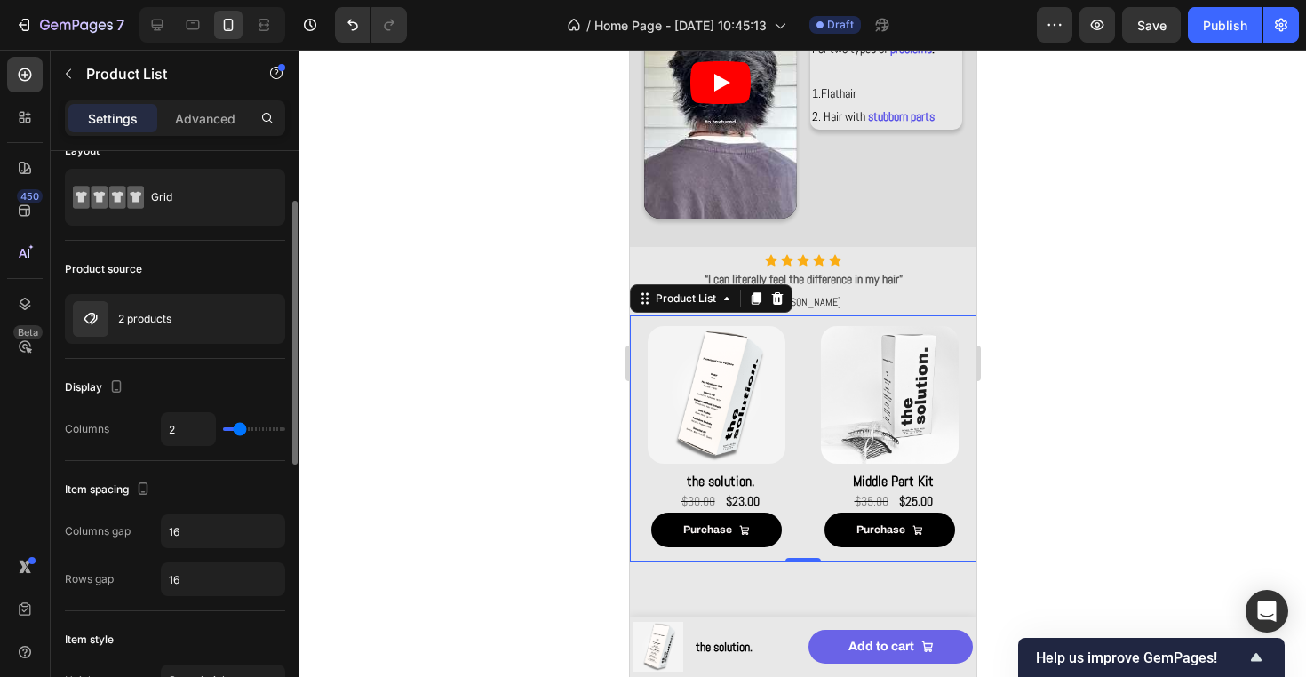
scroll to position [0, 0]
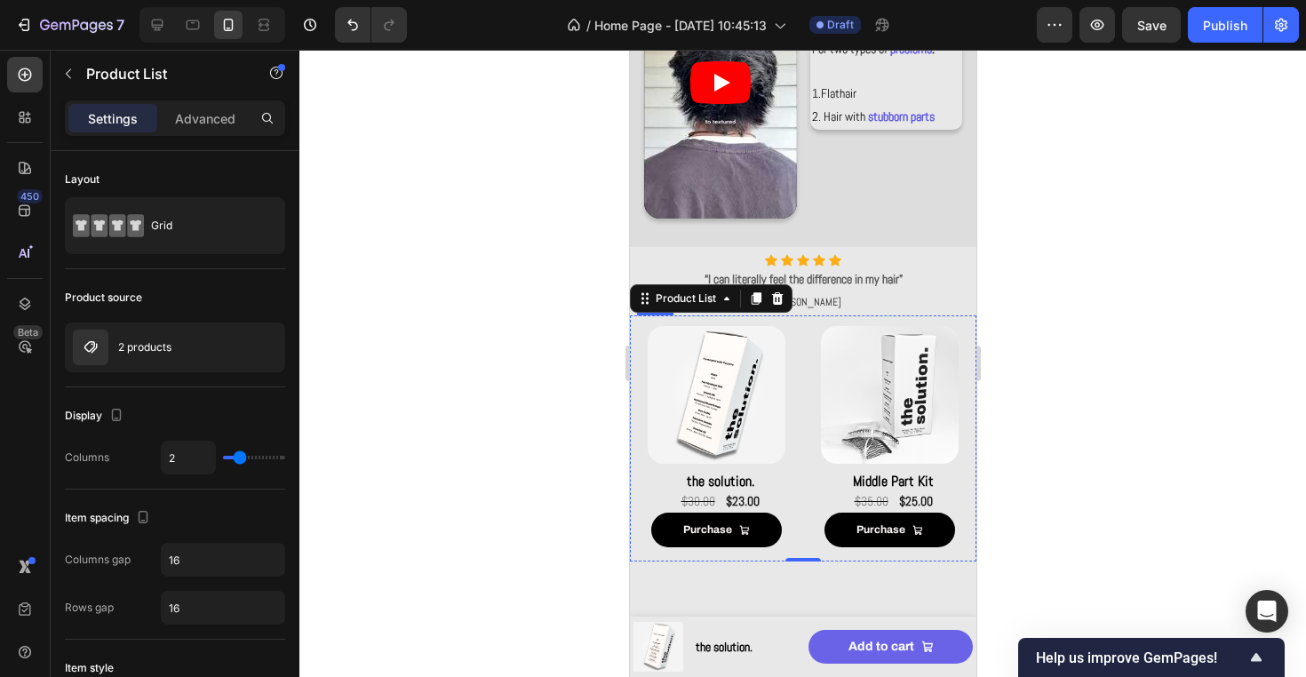
click at [753, 447] on img at bounding box center [716, 395] width 138 height 138
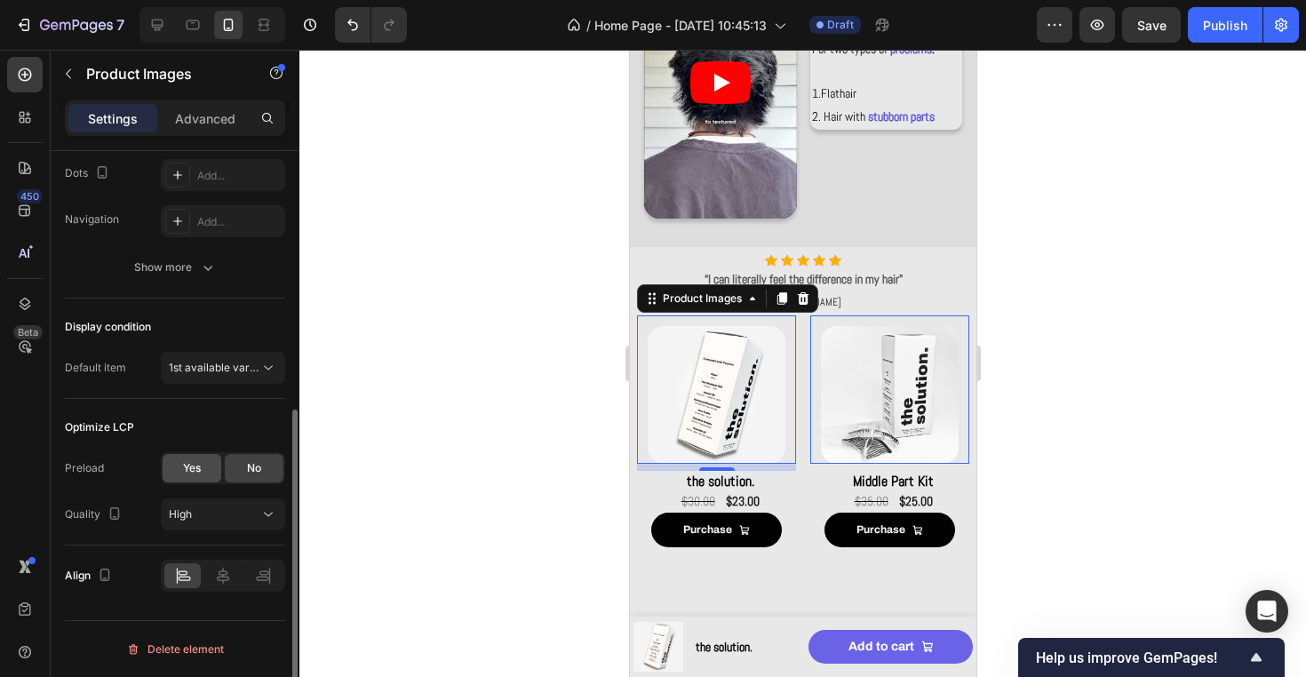
click at [210, 464] on div "Yes" at bounding box center [192, 468] width 59 height 28
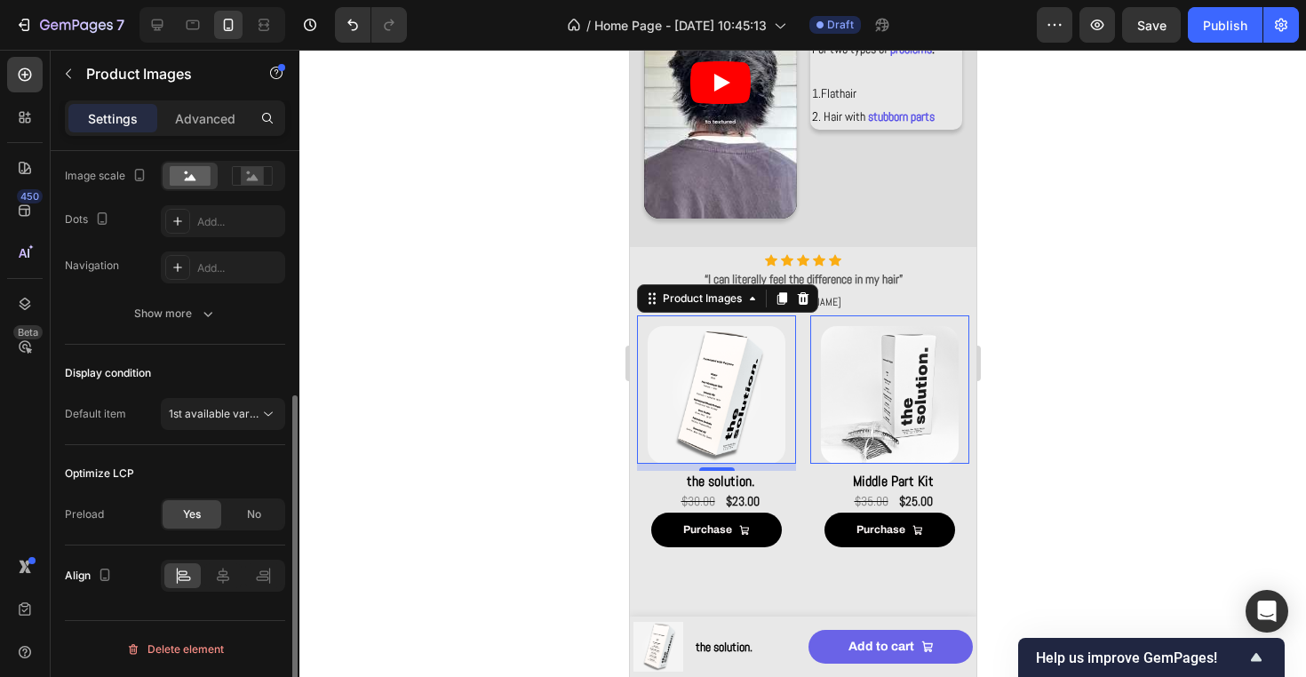
scroll to position [422, 0]
click at [782, 484] on h2 "the solution." at bounding box center [719, 482] width 152 height 22
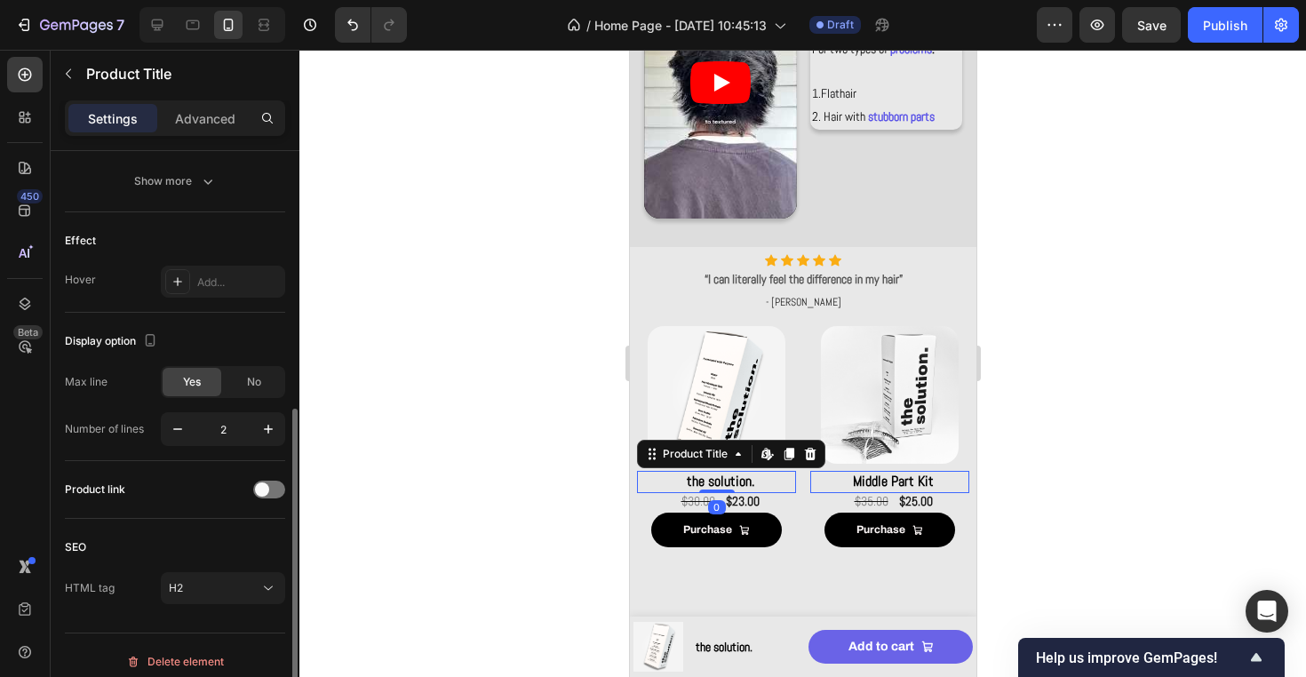
scroll to position [445, 0]
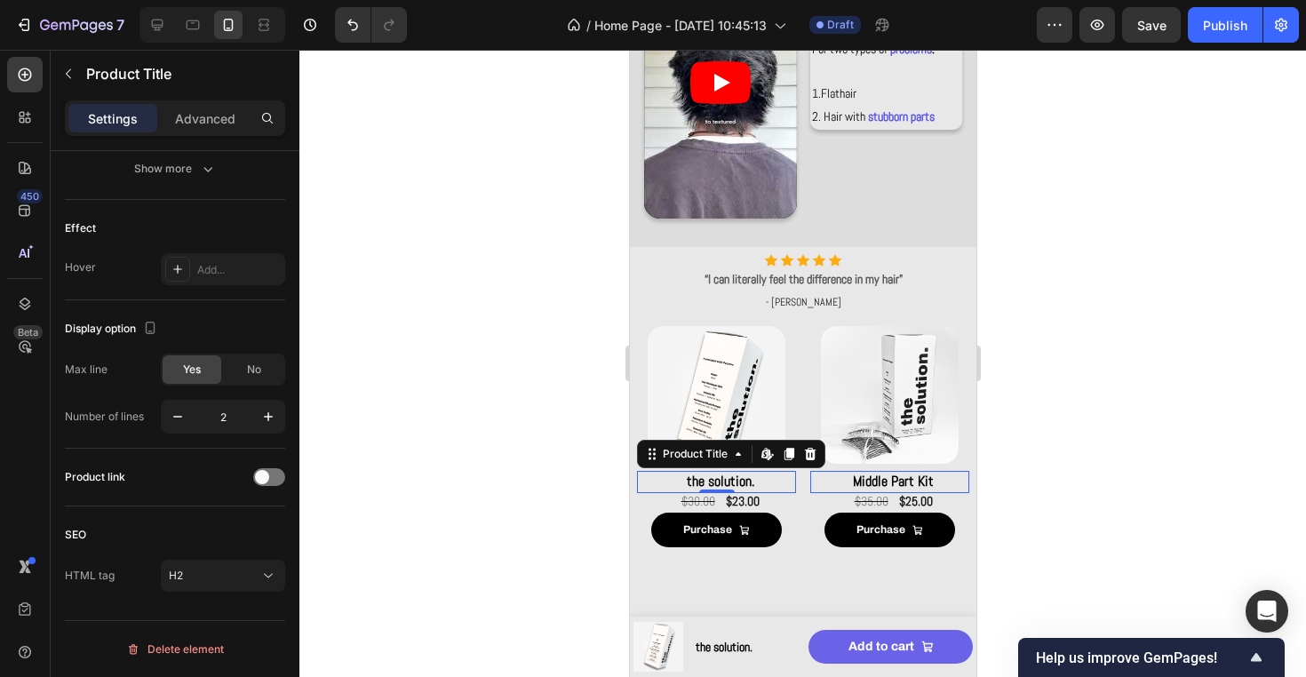
click at [610, 385] on div at bounding box center [802, 363] width 1006 height 627
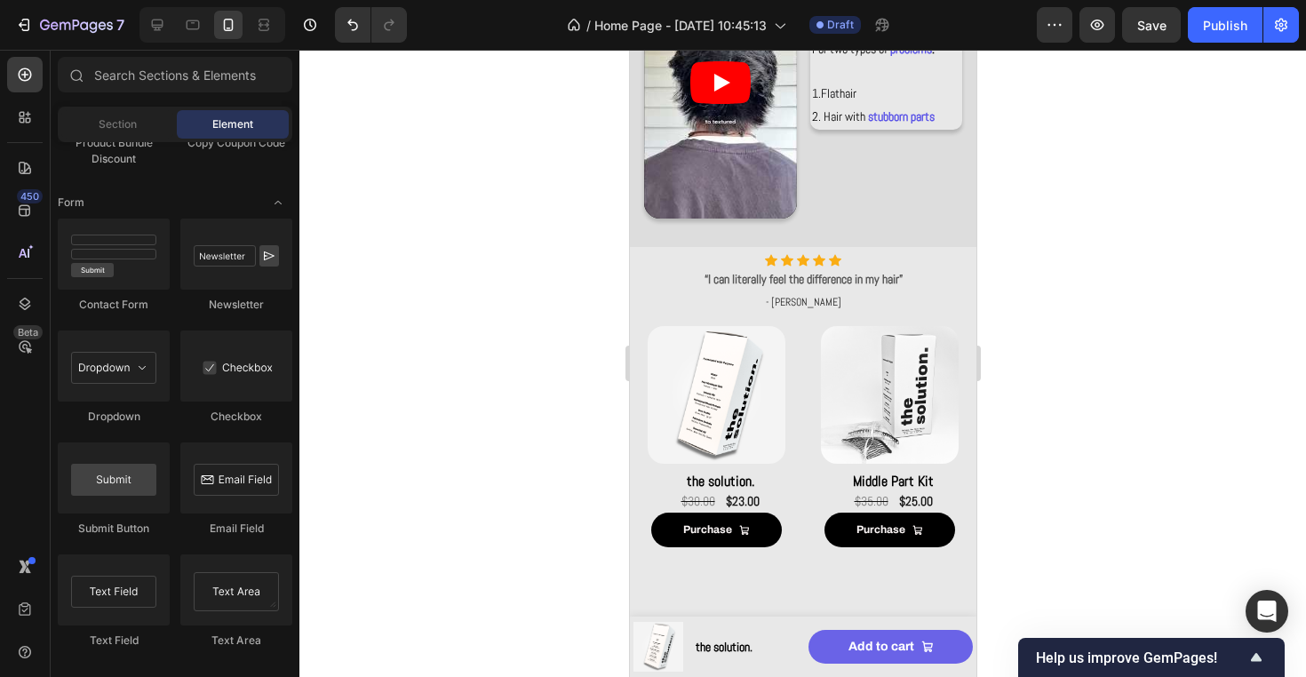
click at [565, 386] on div at bounding box center [802, 363] width 1006 height 627
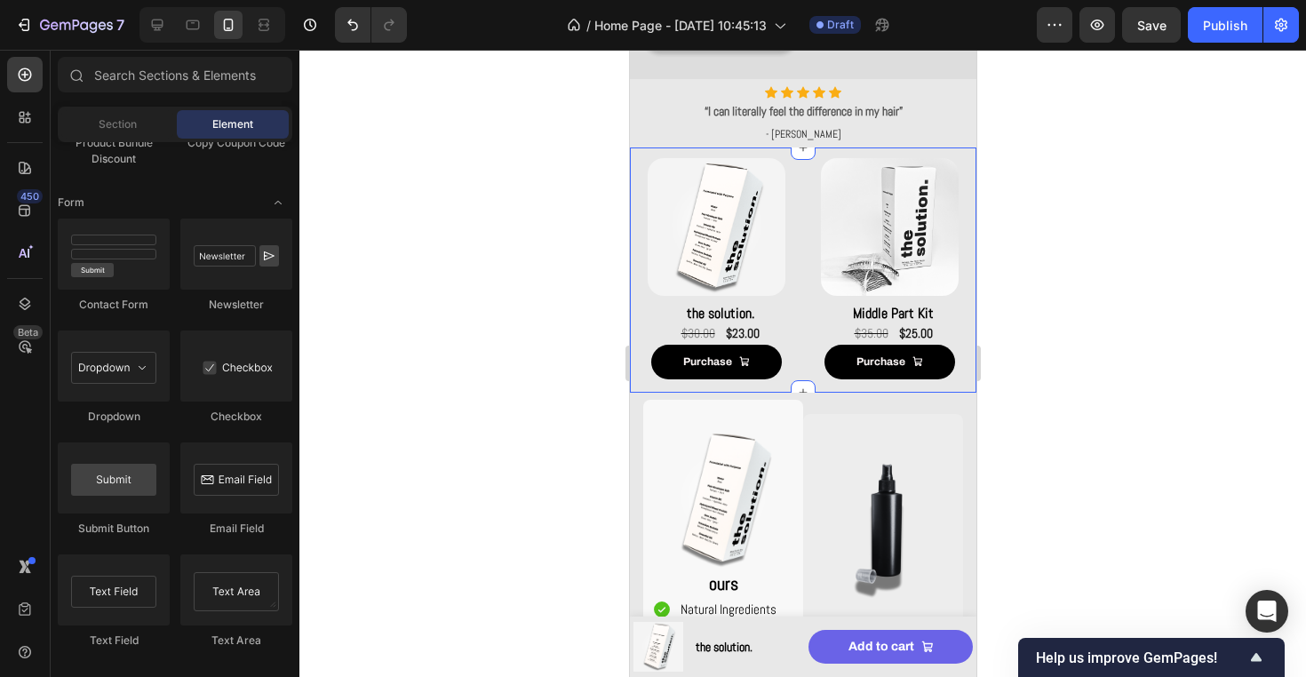
scroll to position [1187, 0]
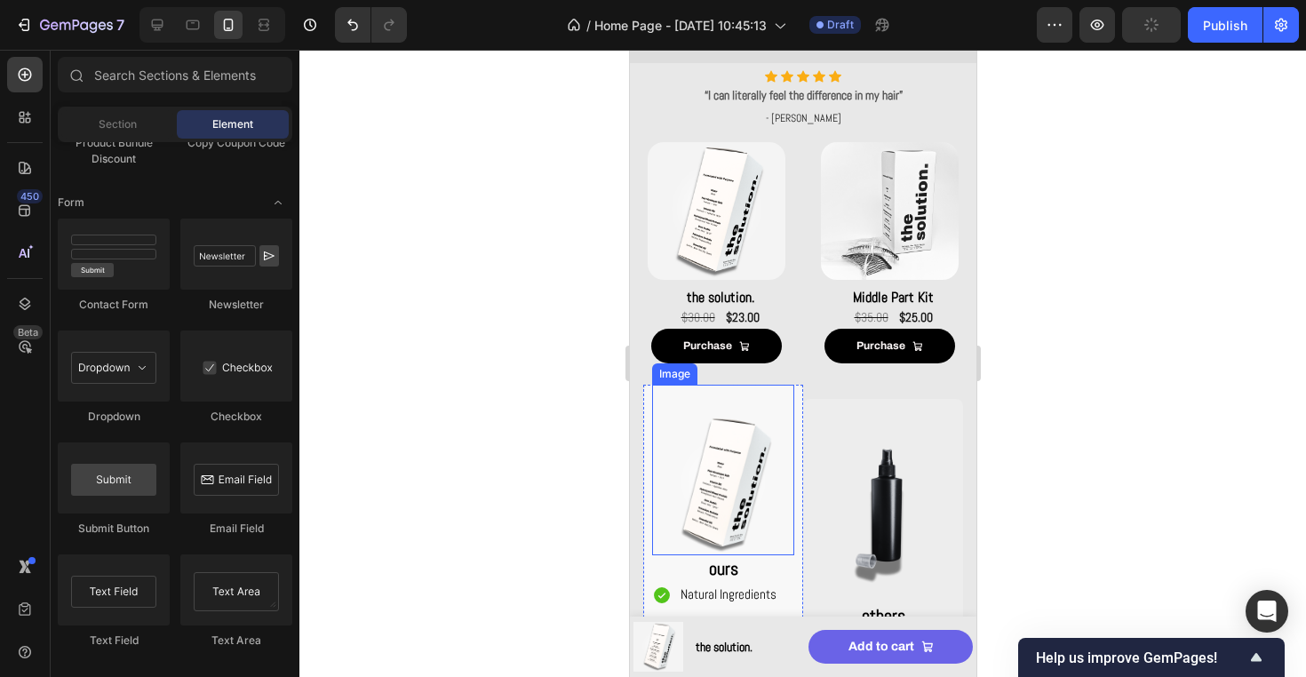
click at [758, 428] on img at bounding box center [722, 484] width 142 height 142
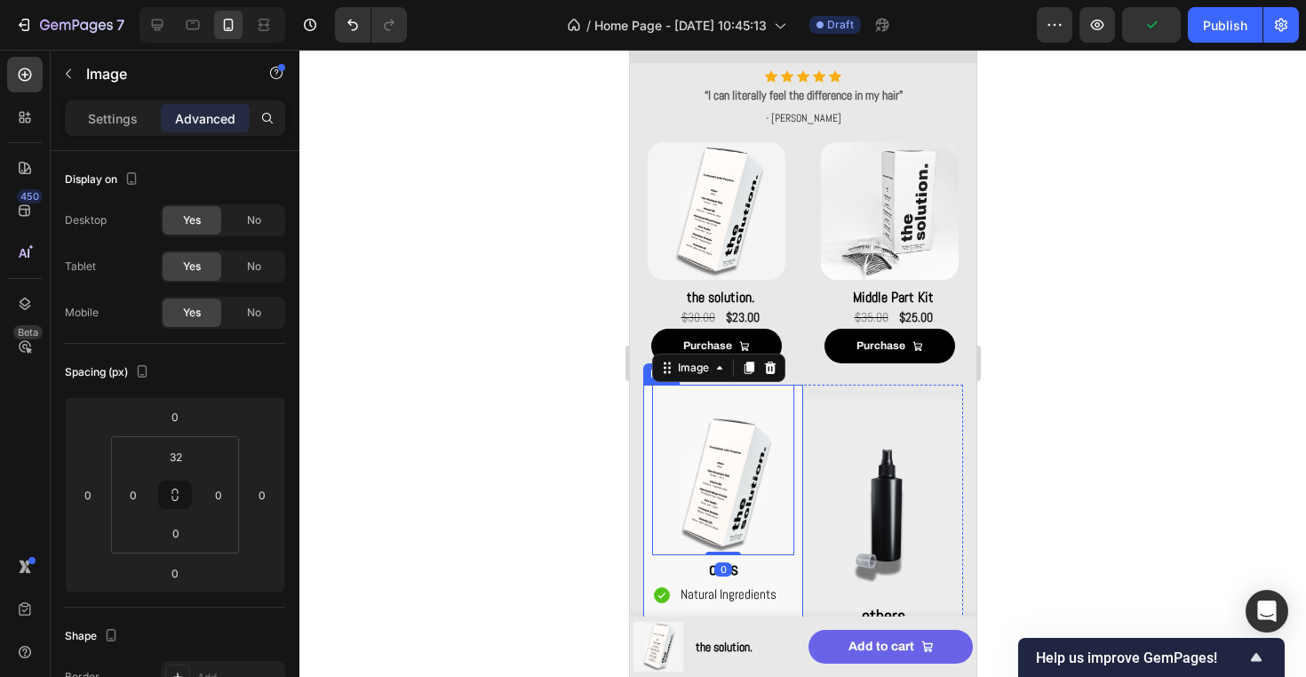
click at [793, 444] on div "Image 0 ours Text Block Natural Ingredients Contains Protein Quality Subtle War…" at bounding box center [722, 559] width 160 height 348
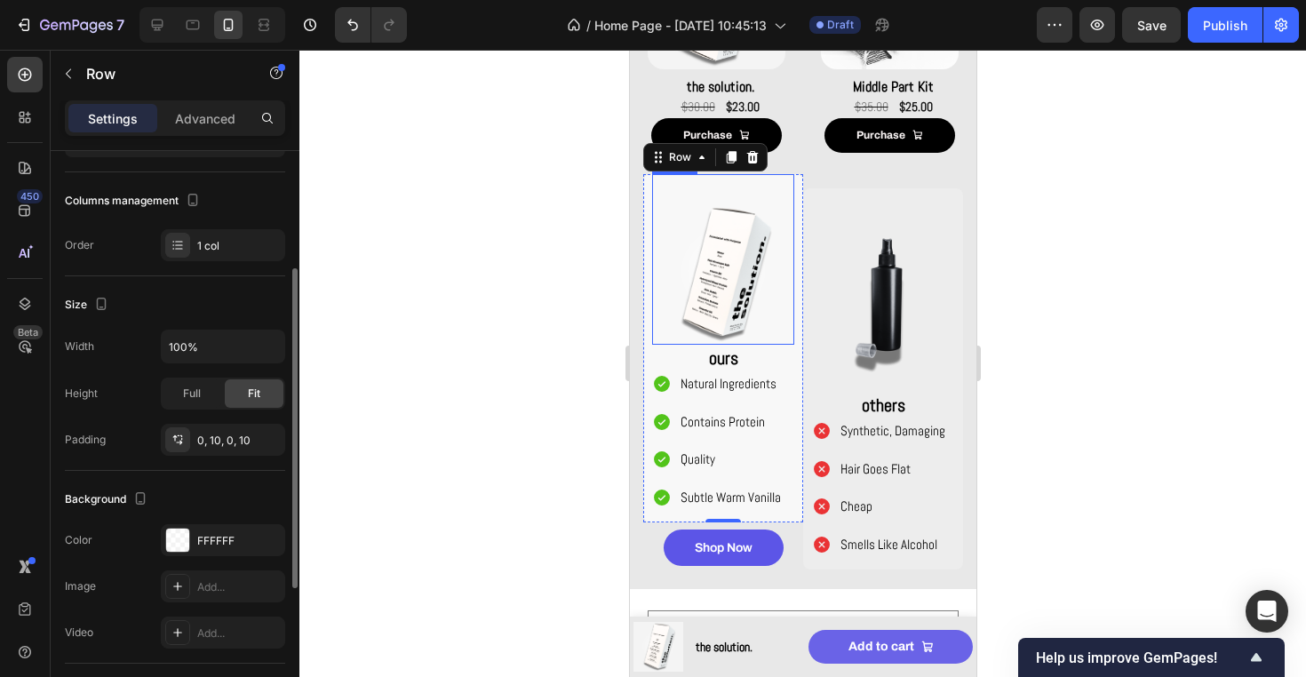
scroll to position [1469, 0]
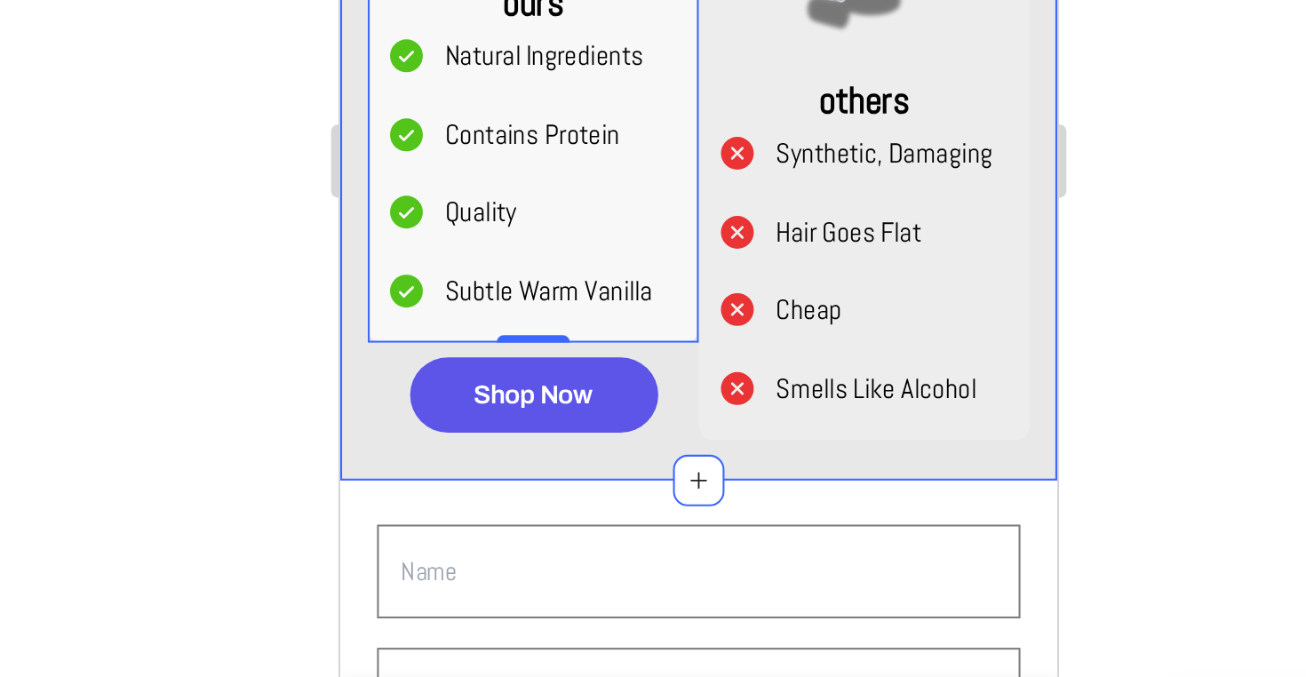
click at [571, 218] on div at bounding box center [802, 363] width 1006 height 627
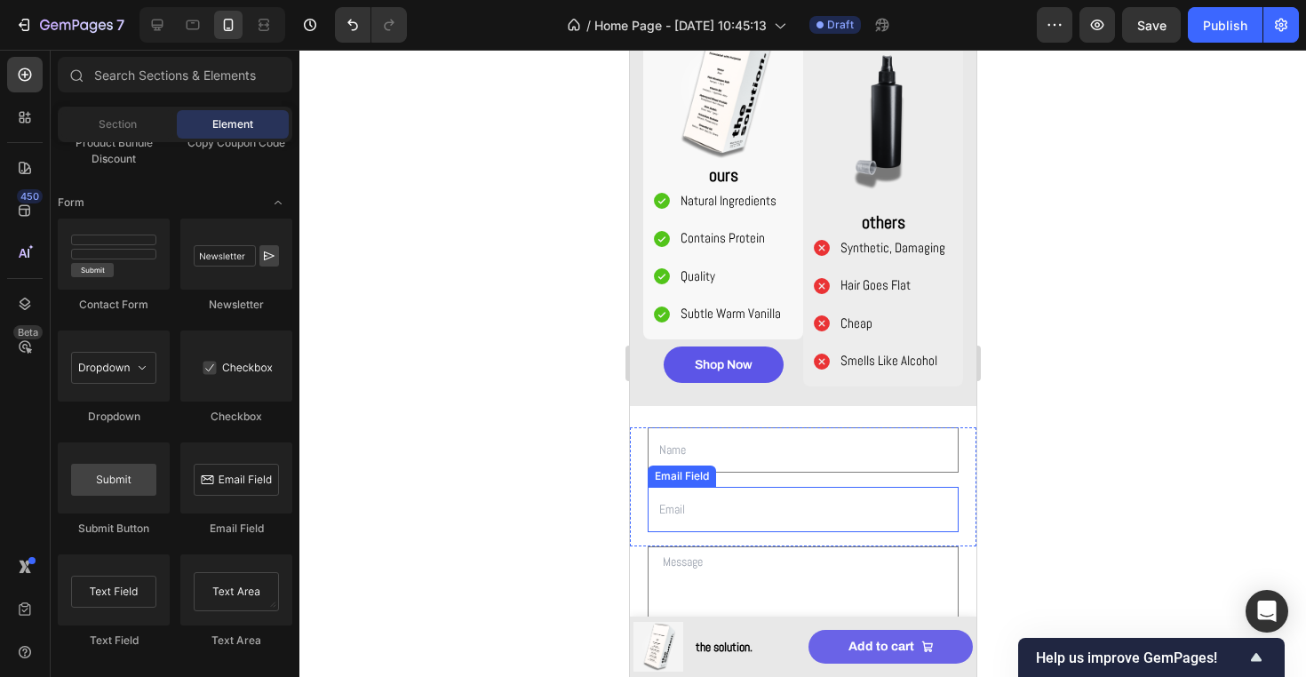
scroll to position [1377, 0]
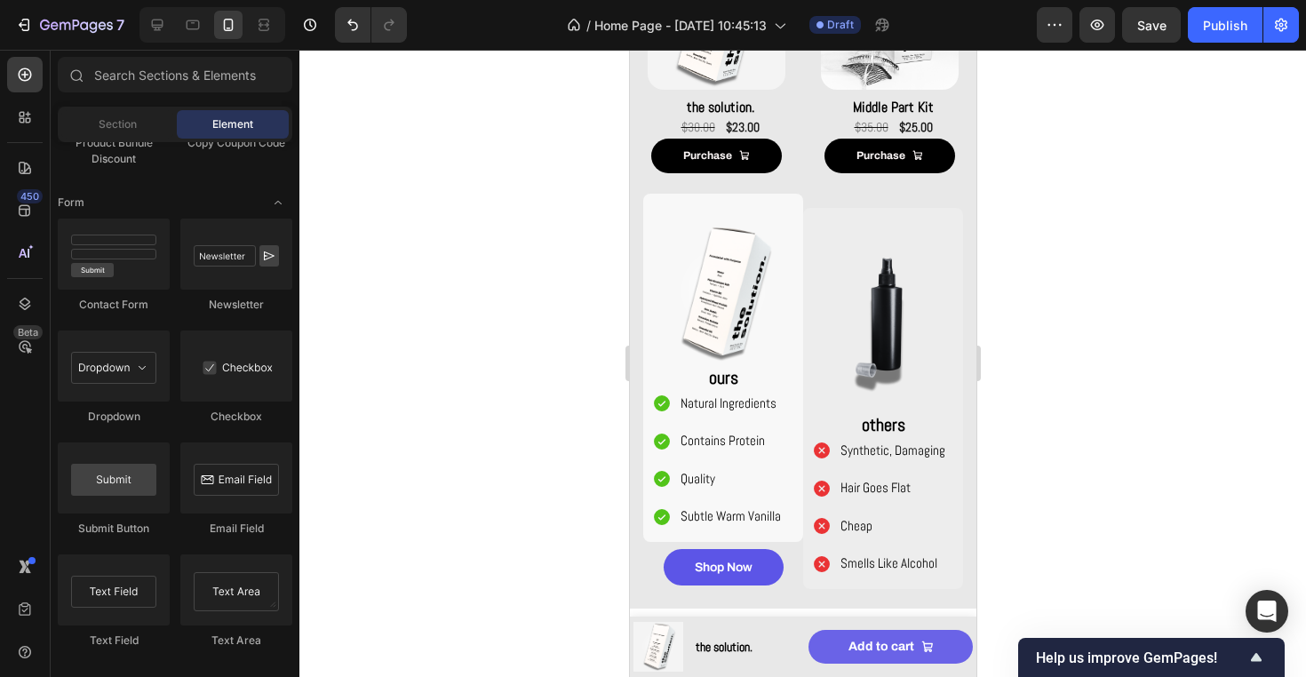
click at [165, 44] on div "7 Version history / Home Page - [DATE] 10:45:13 Draft Preview Save Publish" at bounding box center [653, 25] width 1306 height 51
click at [158, 25] on icon at bounding box center [158, 26] width 12 height 12
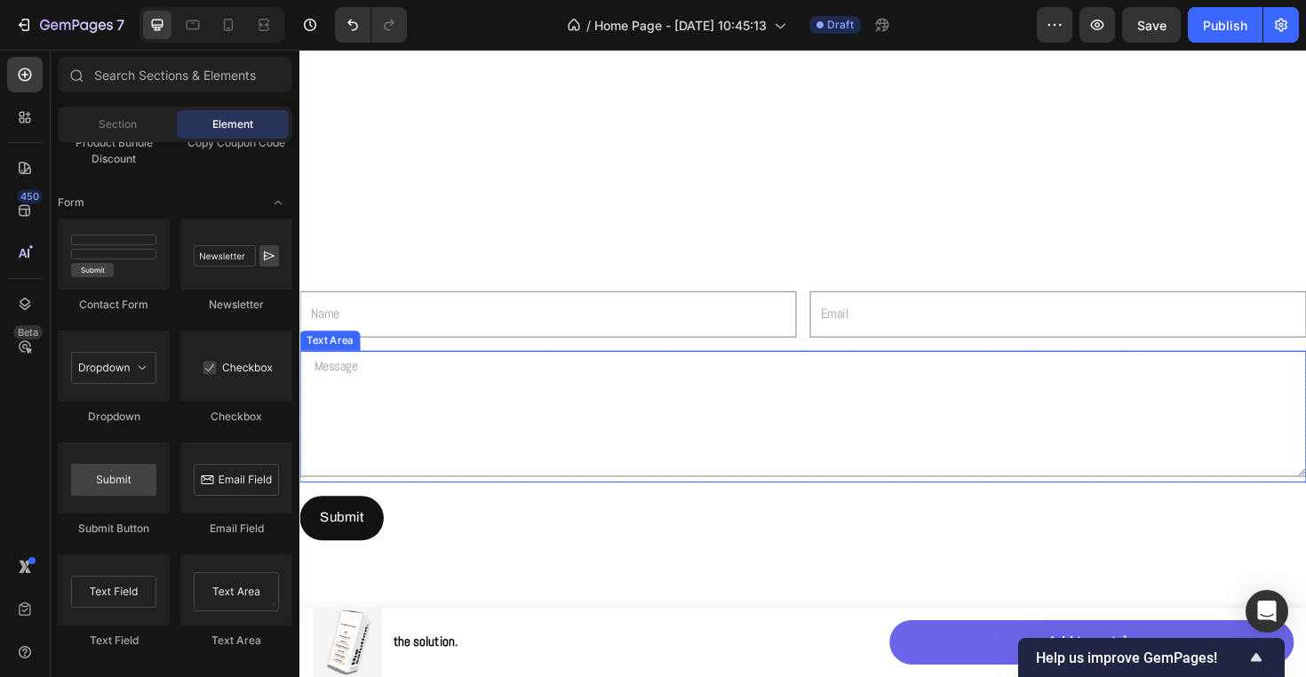
scroll to position [572, 0]
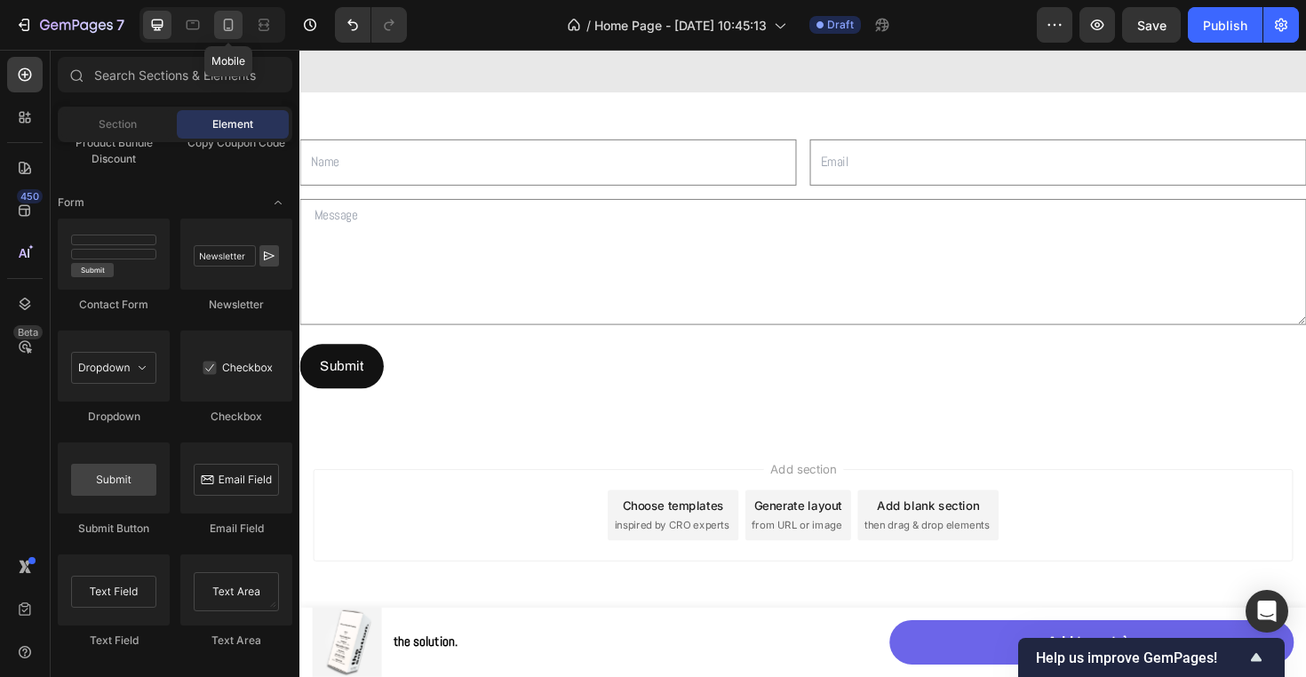
click at [229, 22] on icon at bounding box center [228, 25] width 18 height 18
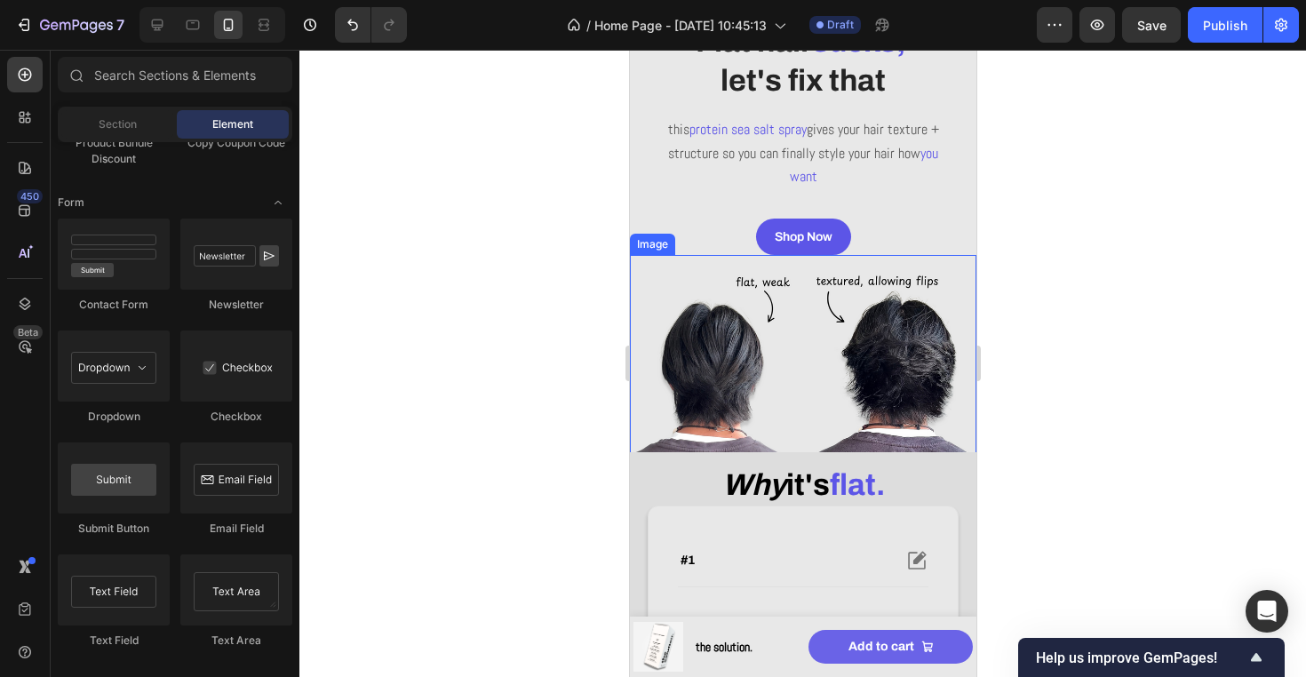
scroll to position [422, 0]
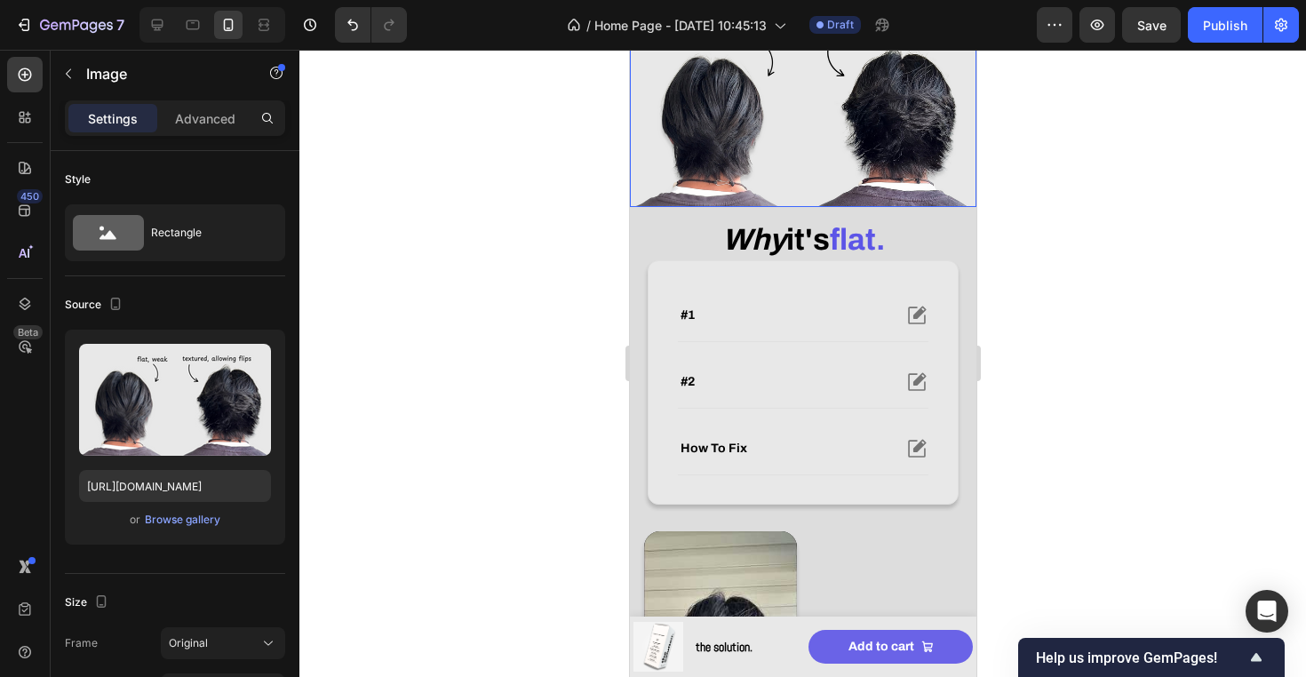
click at [942, 178] on img at bounding box center [802, 108] width 346 height 198
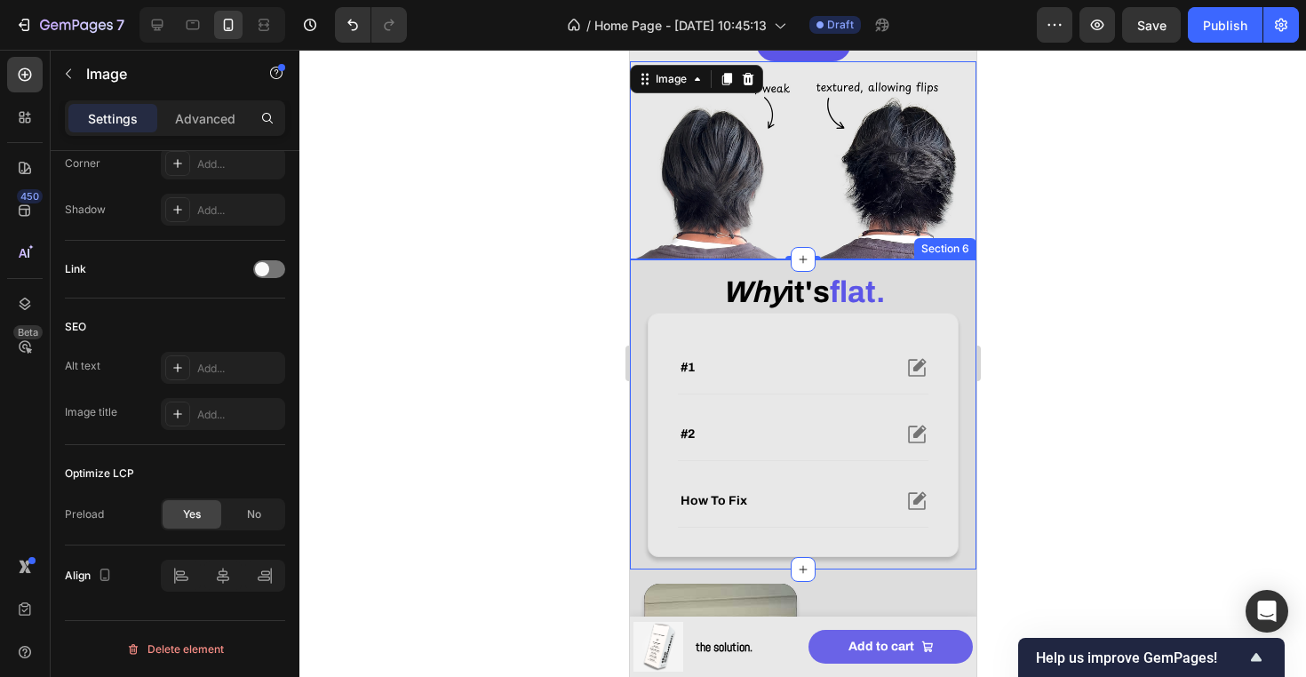
scroll to position [357, 0]
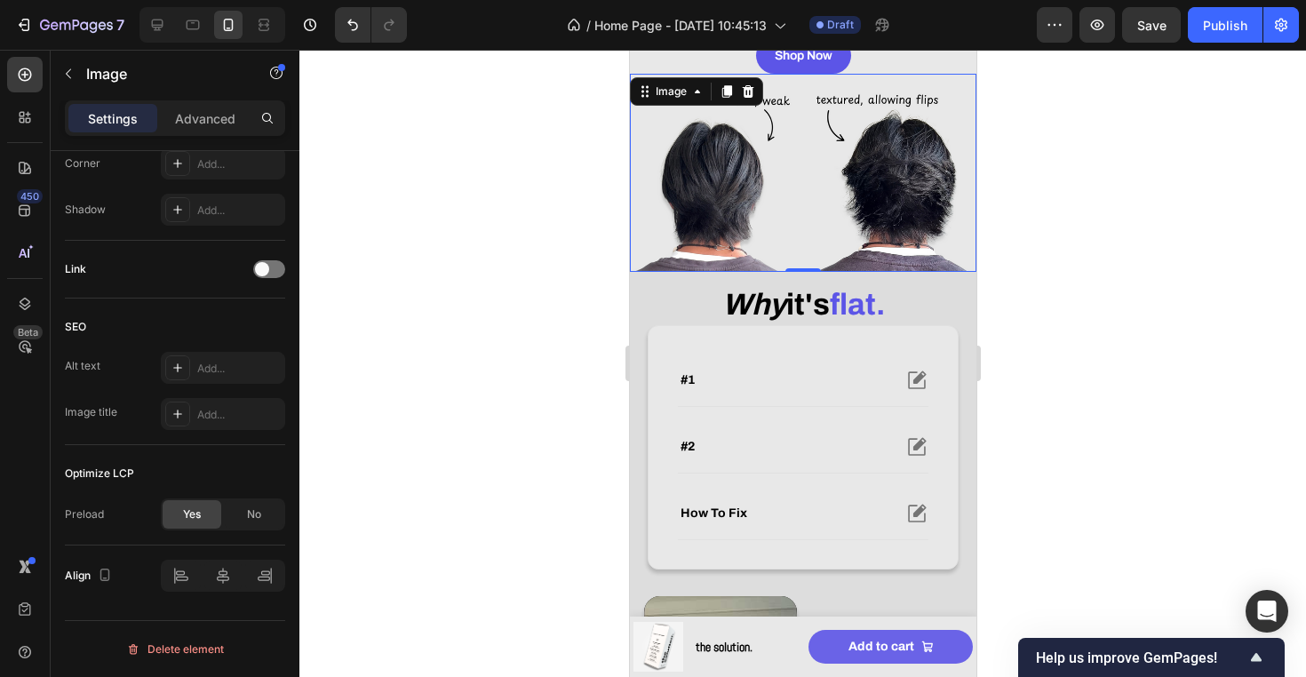
click at [546, 326] on div at bounding box center [802, 363] width 1006 height 627
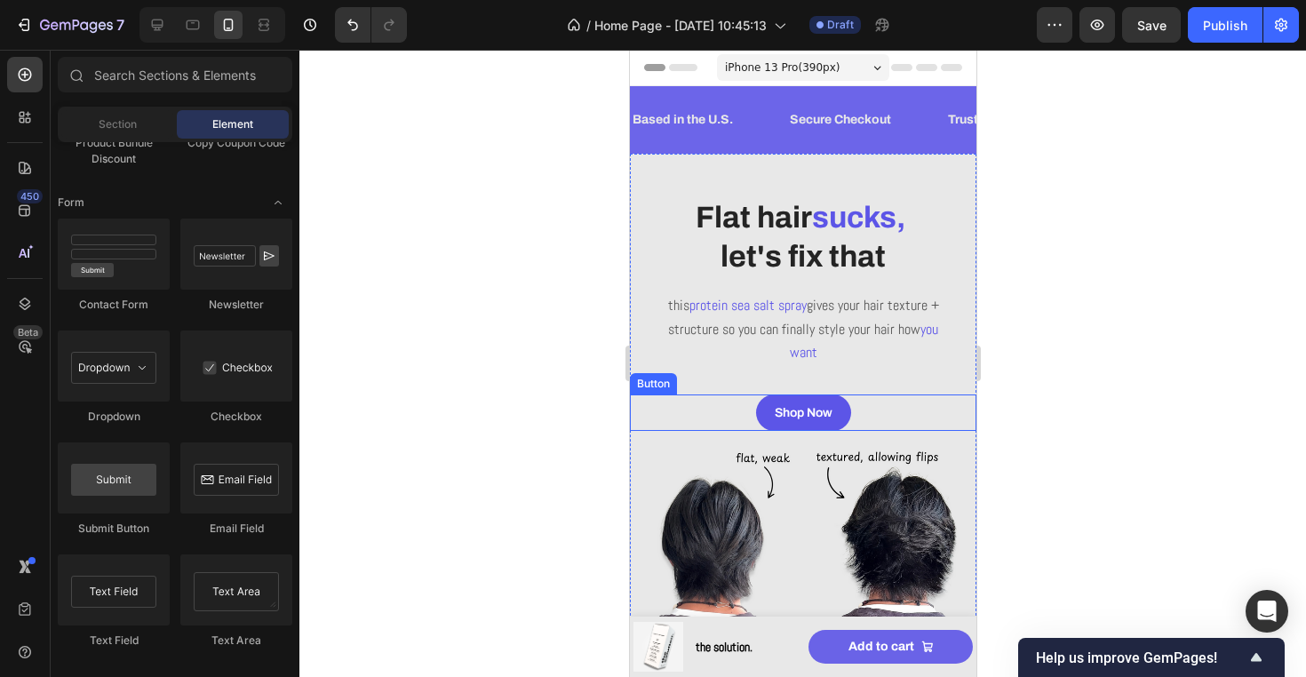
scroll to position [34, 0]
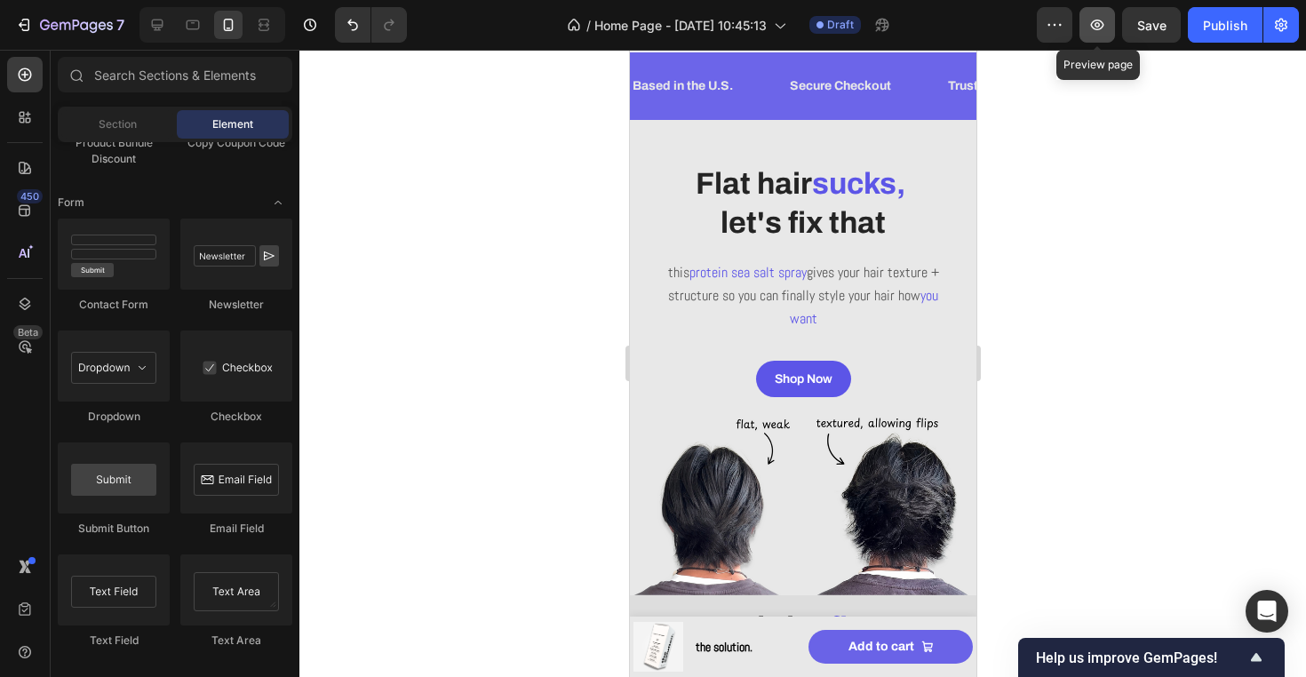
click at [1095, 39] on button "button" at bounding box center [1097, 25] width 36 height 36
click at [769, 110] on div "Based in the U.S. Text Block Secure Checkout Text Block Trusted by 500+ Custome…" at bounding box center [802, 85] width 346 height 67
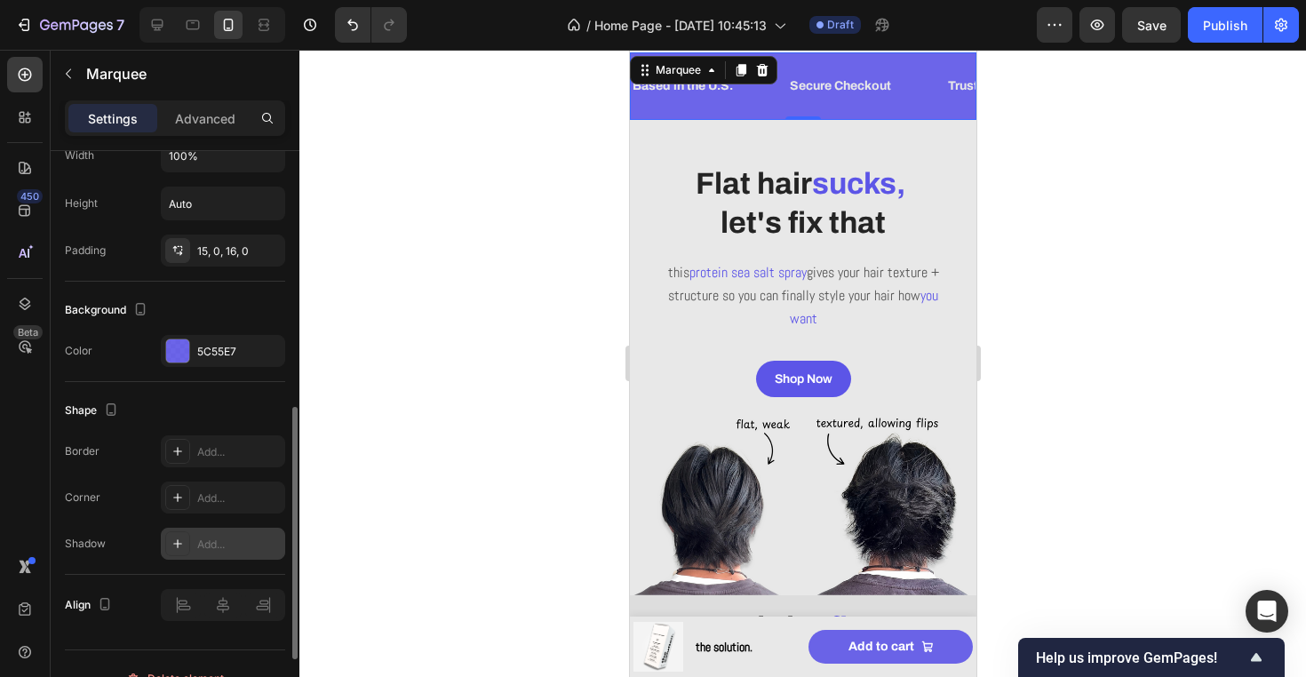
scroll to position [670, 0]
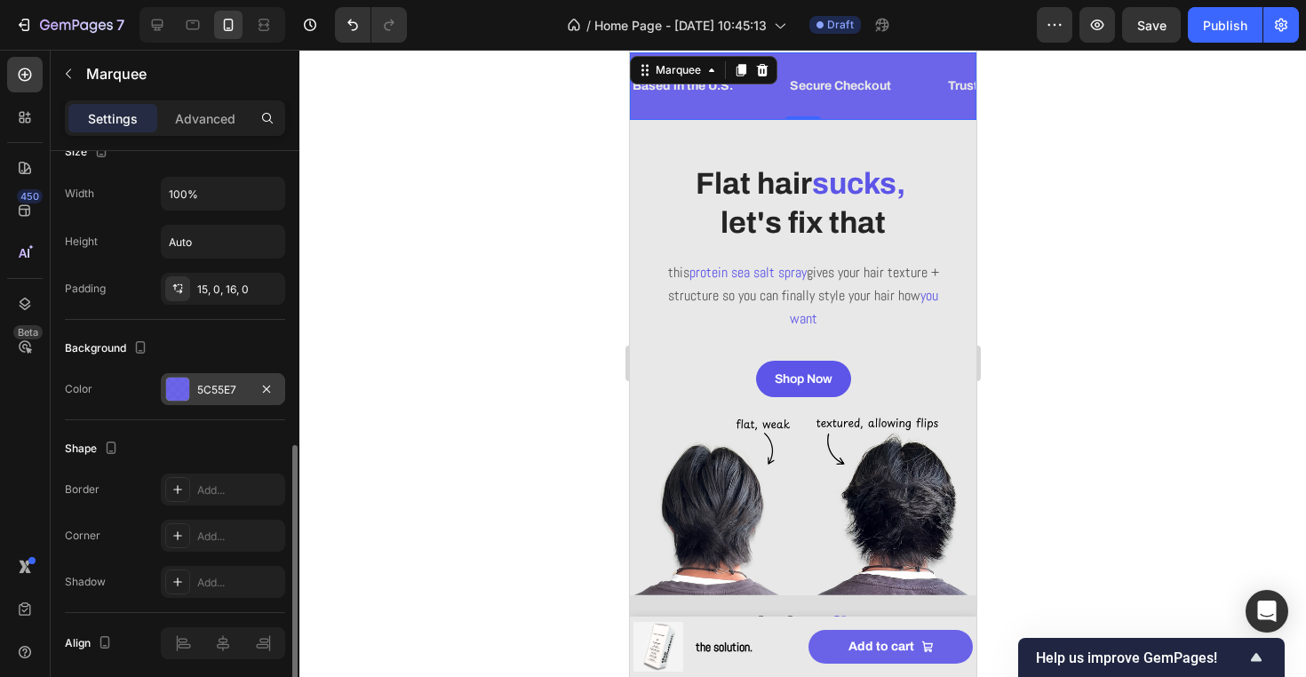
click at [228, 382] on div "5C55E7" at bounding box center [223, 390] width 52 height 16
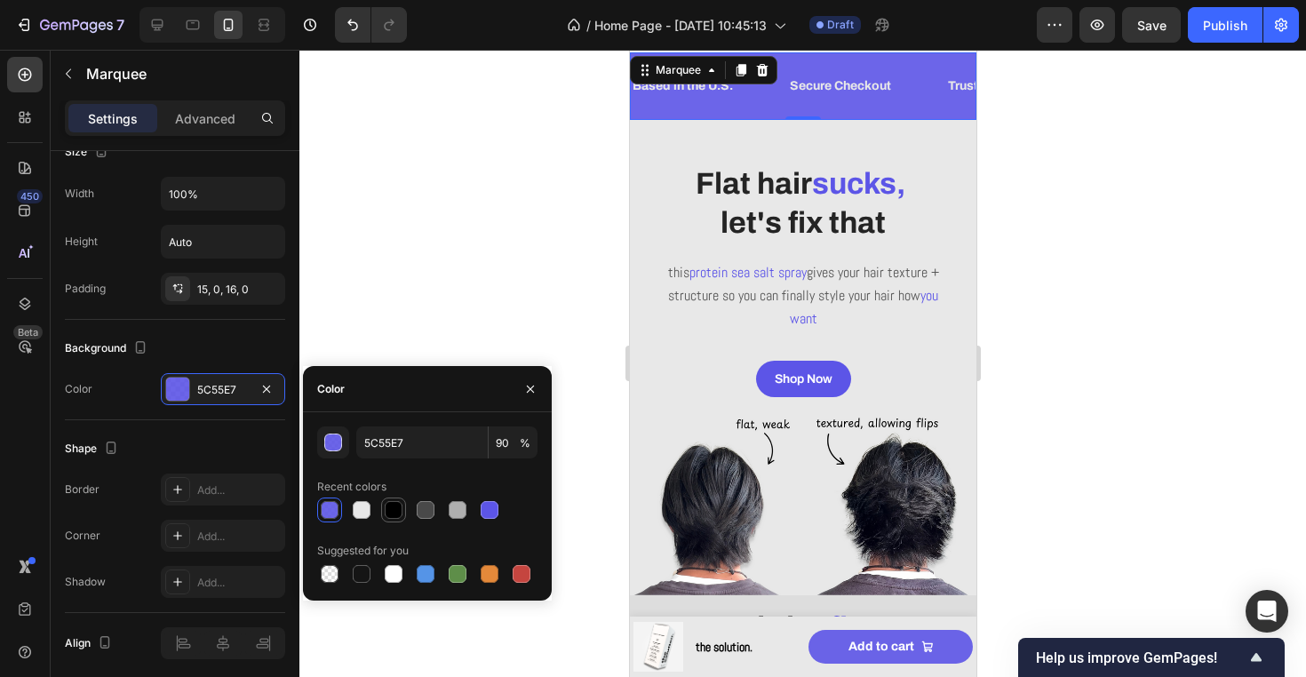
click at [393, 511] on div at bounding box center [394, 510] width 18 height 18
type input "000000"
type input "100"
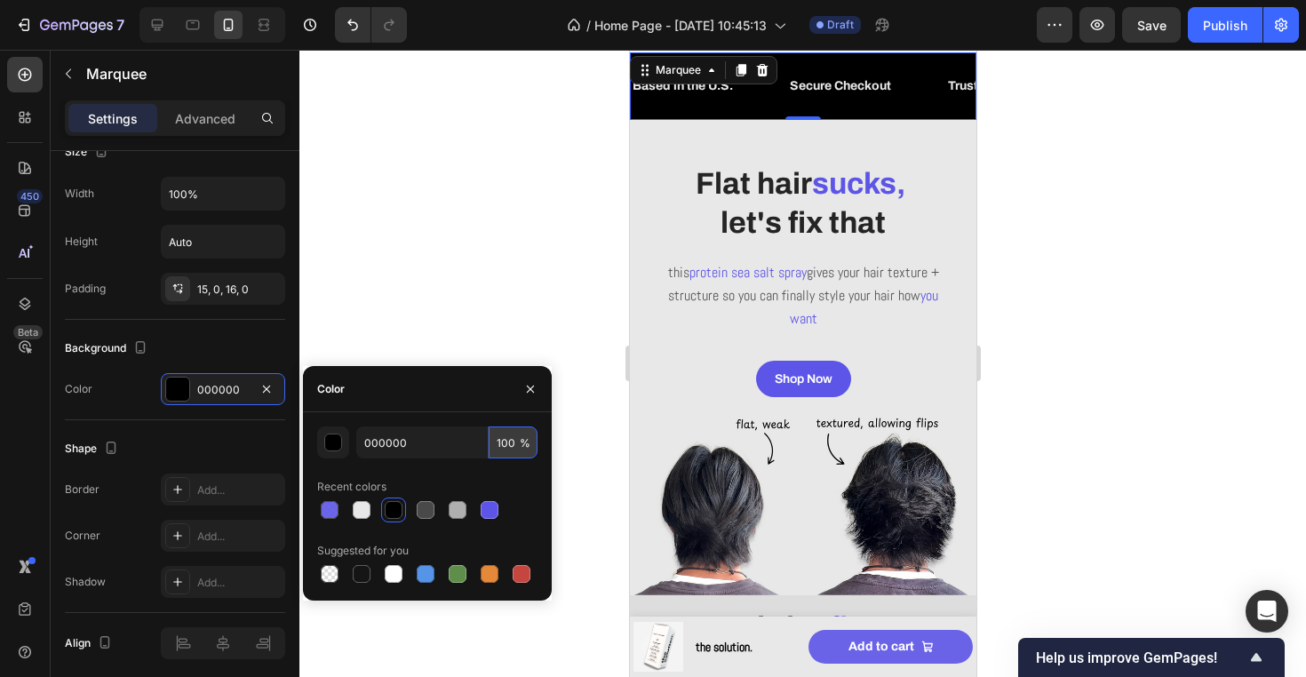
click at [507, 445] on input "100" at bounding box center [512, 442] width 49 height 32
click at [429, 504] on div at bounding box center [426, 510] width 18 height 18
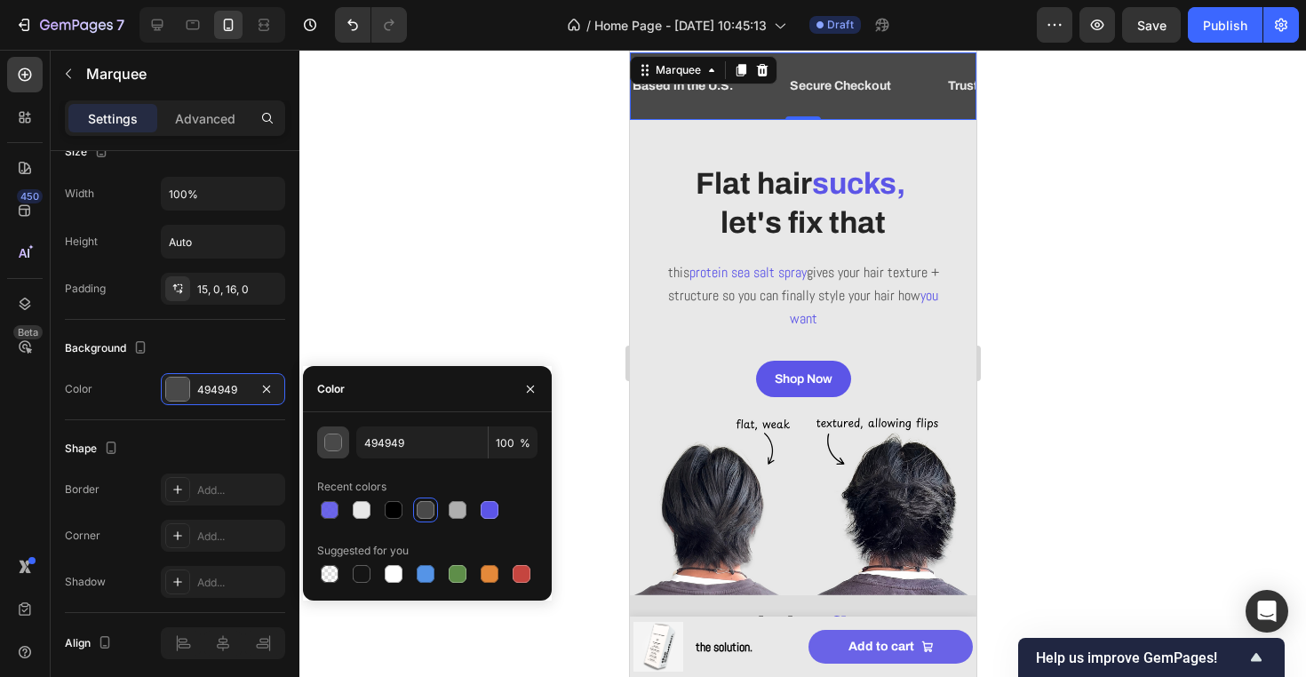
click at [334, 444] on div "button" at bounding box center [334, 443] width 18 height 18
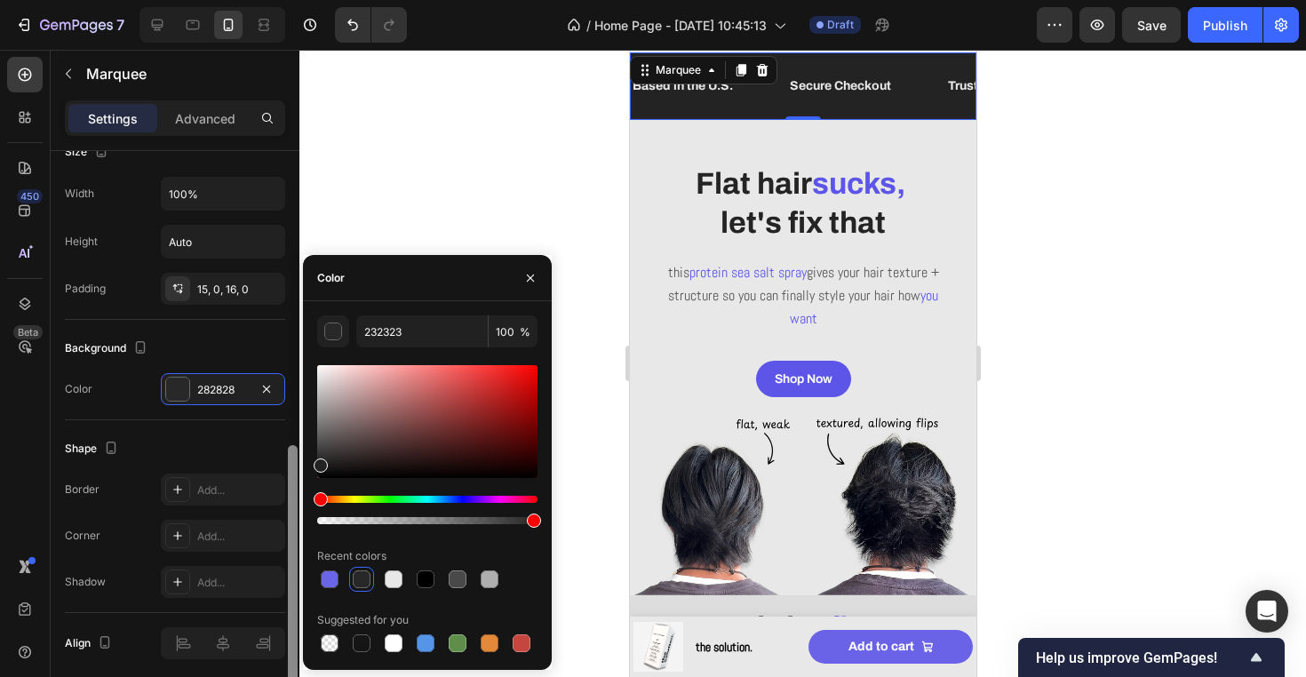
drag, startPoint x: 329, startPoint y: 439, endPoint x: 298, endPoint y: 461, distance: 38.2
click at [298, 461] on div "450 Beta Sections(18) Elements(83) Section Element Hero Section Product Detail …" at bounding box center [149, 363] width 299 height 627
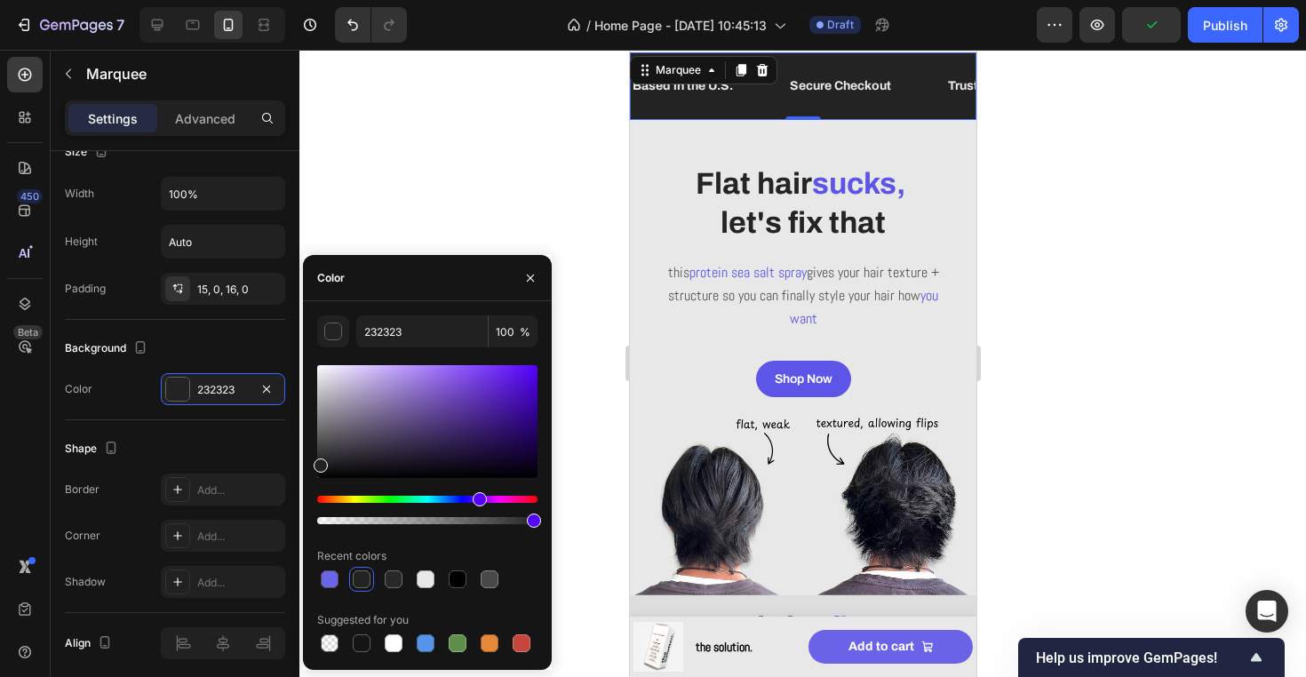
click at [477, 500] on div "Hue" at bounding box center [427, 499] width 220 height 7
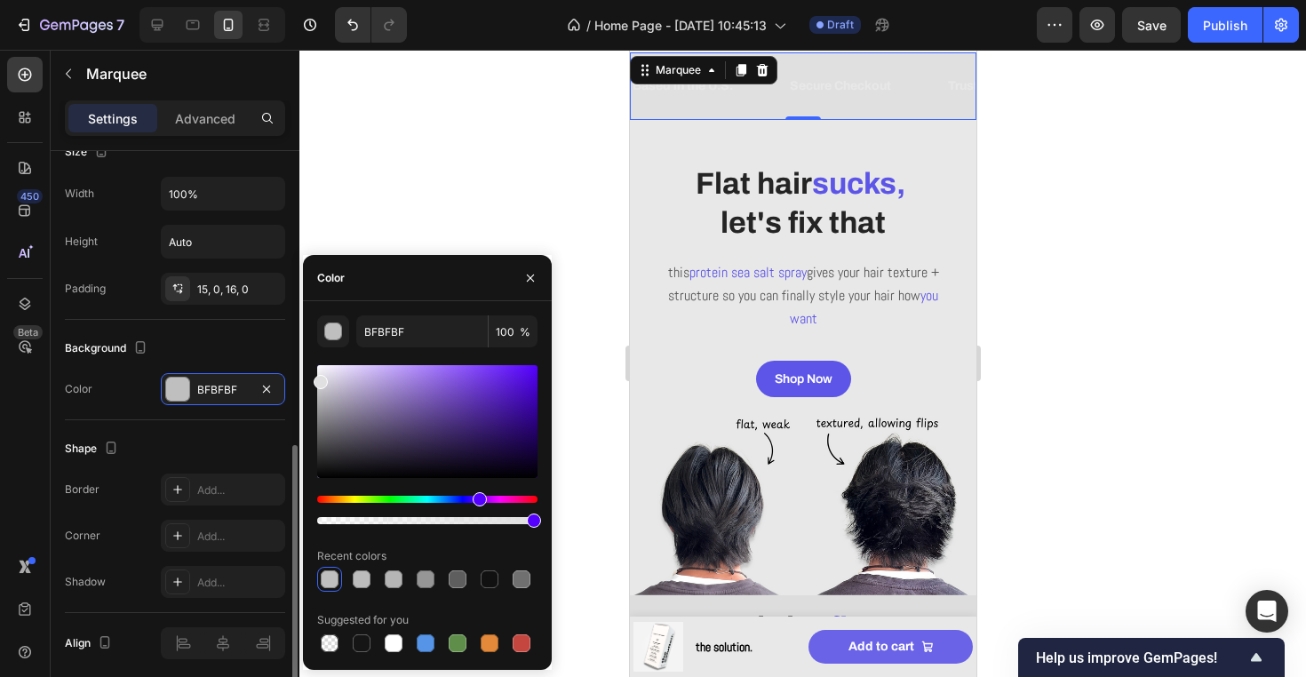
drag, startPoint x: 327, startPoint y: 443, endPoint x: 124, endPoint y: 377, distance: 212.9
click at [124, 377] on div "450 Beta Sections(18) Elements(83) Section Element Hero Section Product Detail …" at bounding box center [149, 363] width 299 height 627
click at [381, 330] on input "E0E0E0" at bounding box center [421, 331] width 131 height 32
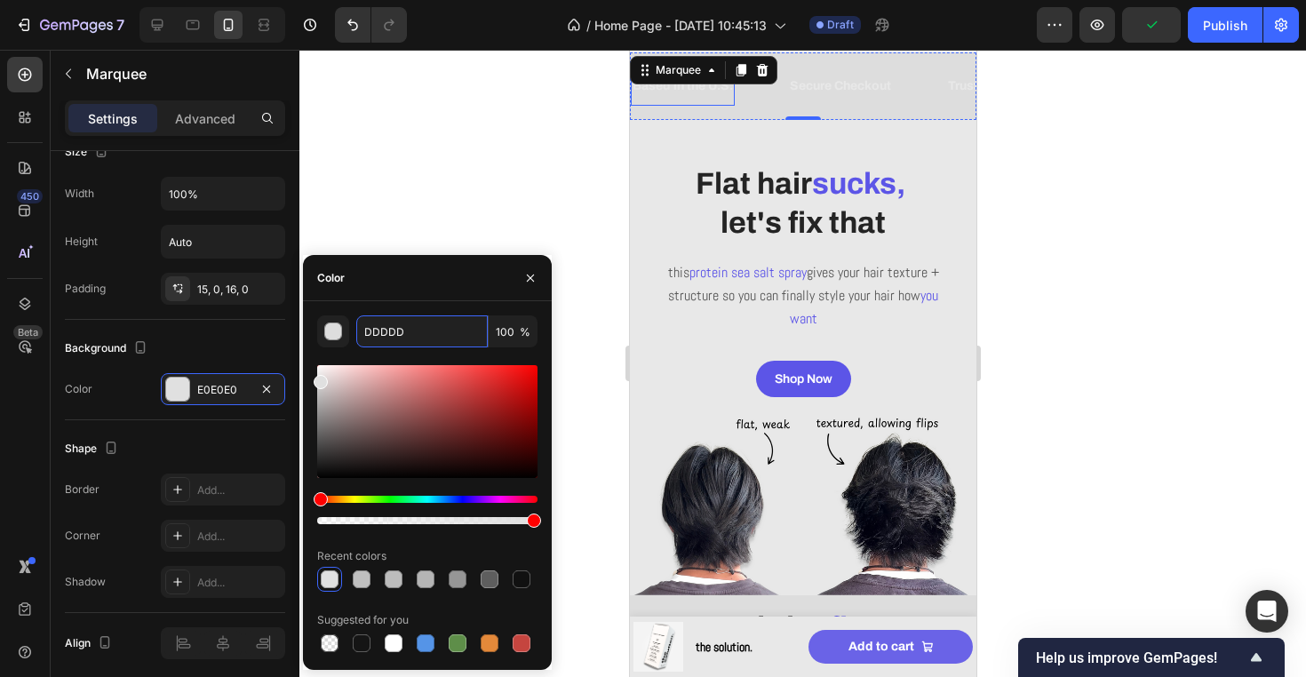
type input "DDDDDD"
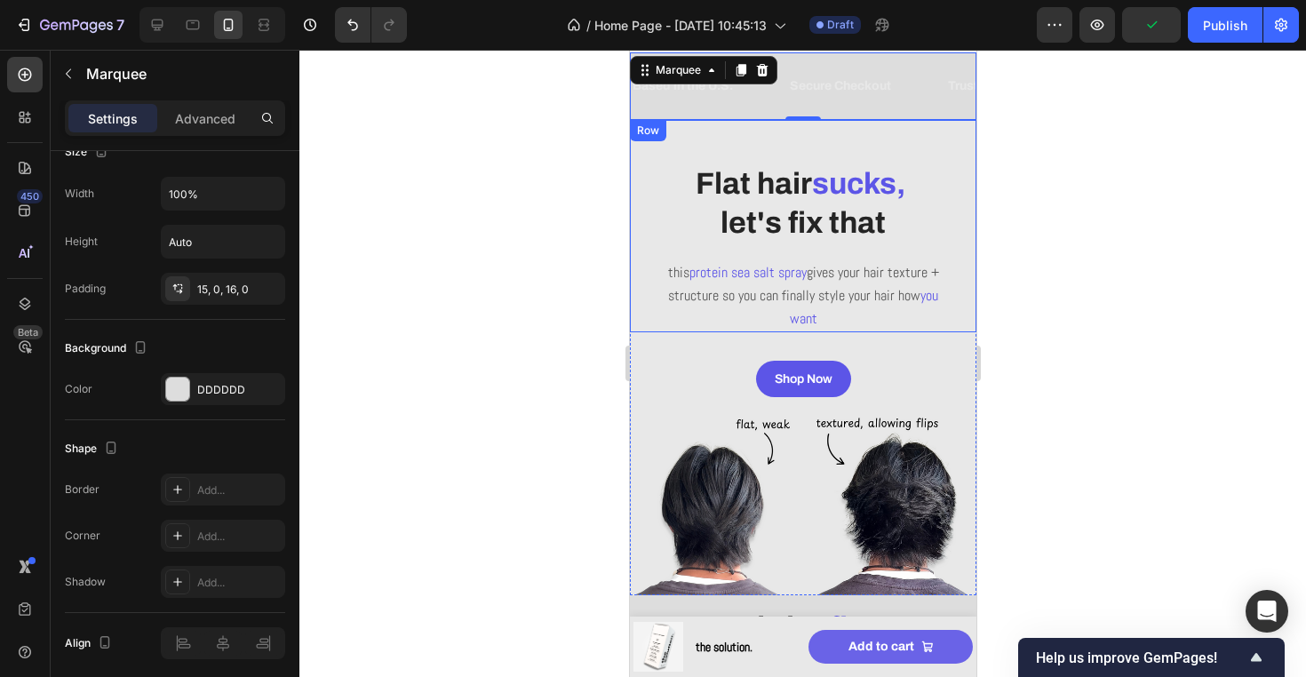
click at [557, 140] on div at bounding box center [802, 363] width 1006 height 627
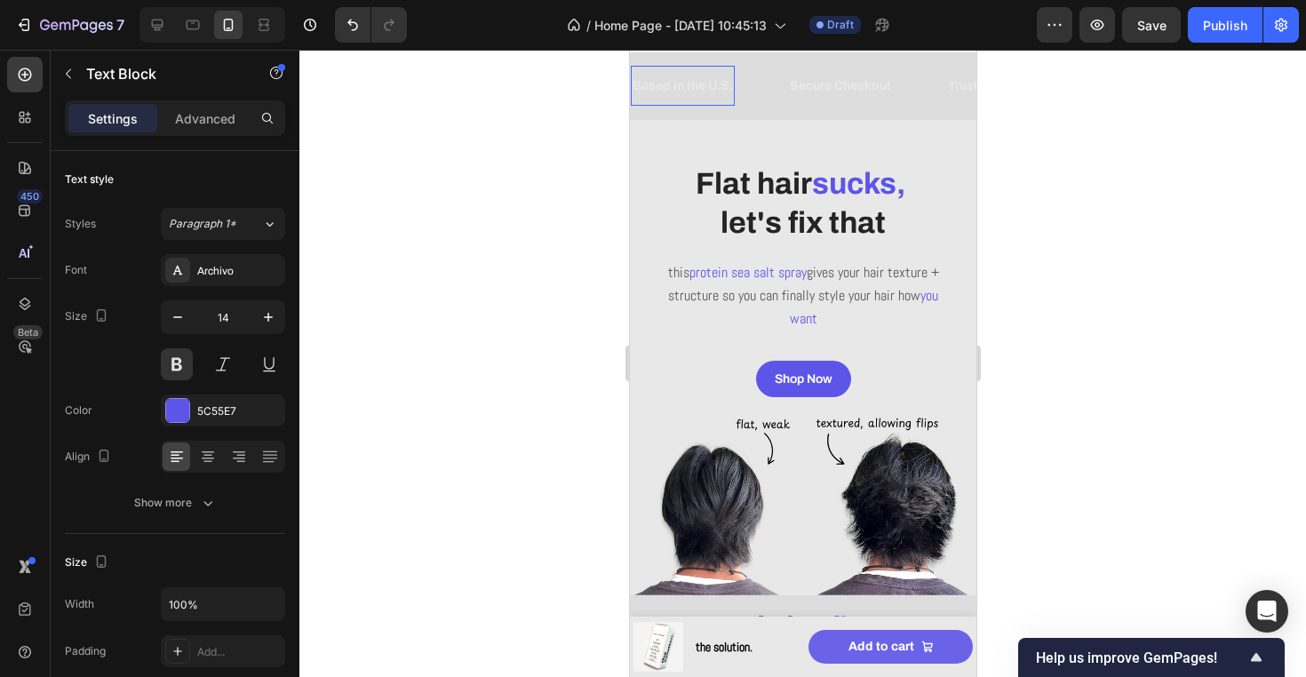
drag, startPoint x: 697, startPoint y: 90, endPoint x: 1076, endPoint y: 234, distance: 405.9
click at [697, 90] on span "Based in the U.S." at bounding box center [681, 85] width 100 height 13
click at [206, 414] on div "5C55E7" at bounding box center [223, 411] width 52 height 16
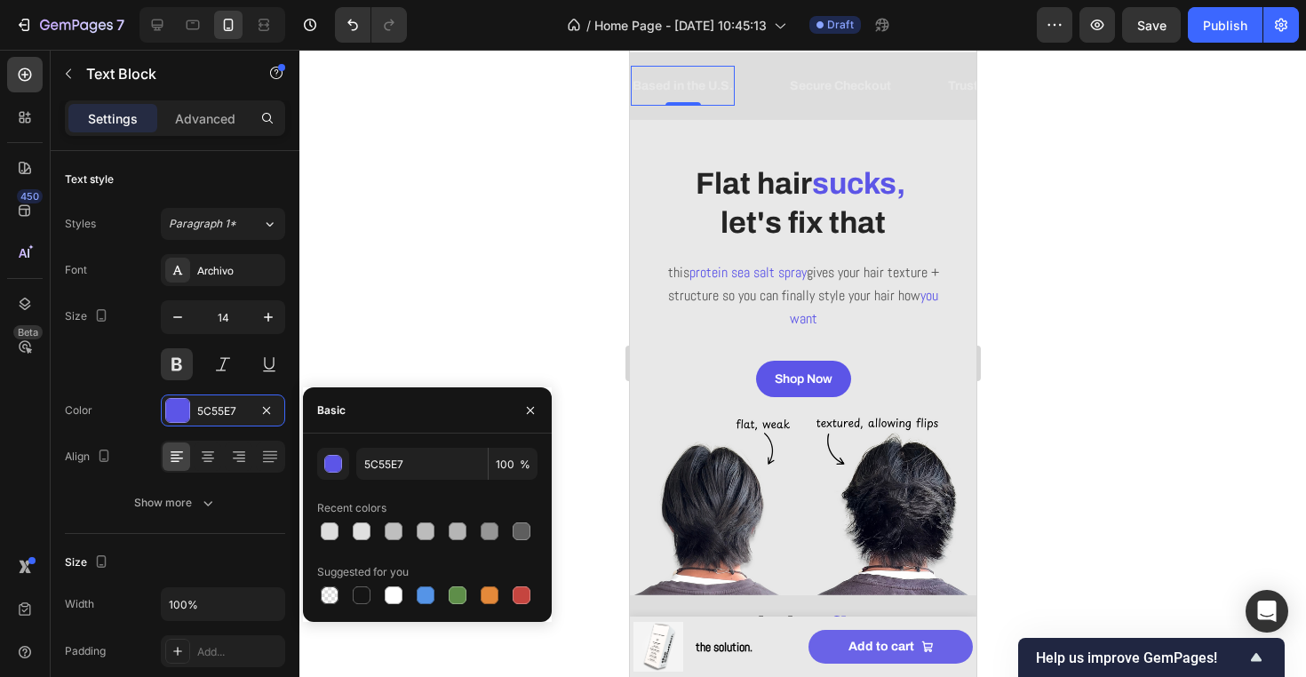
click at [693, 93] on p "Based in the U.S." at bounding box center [681, 86] width 100 height 22
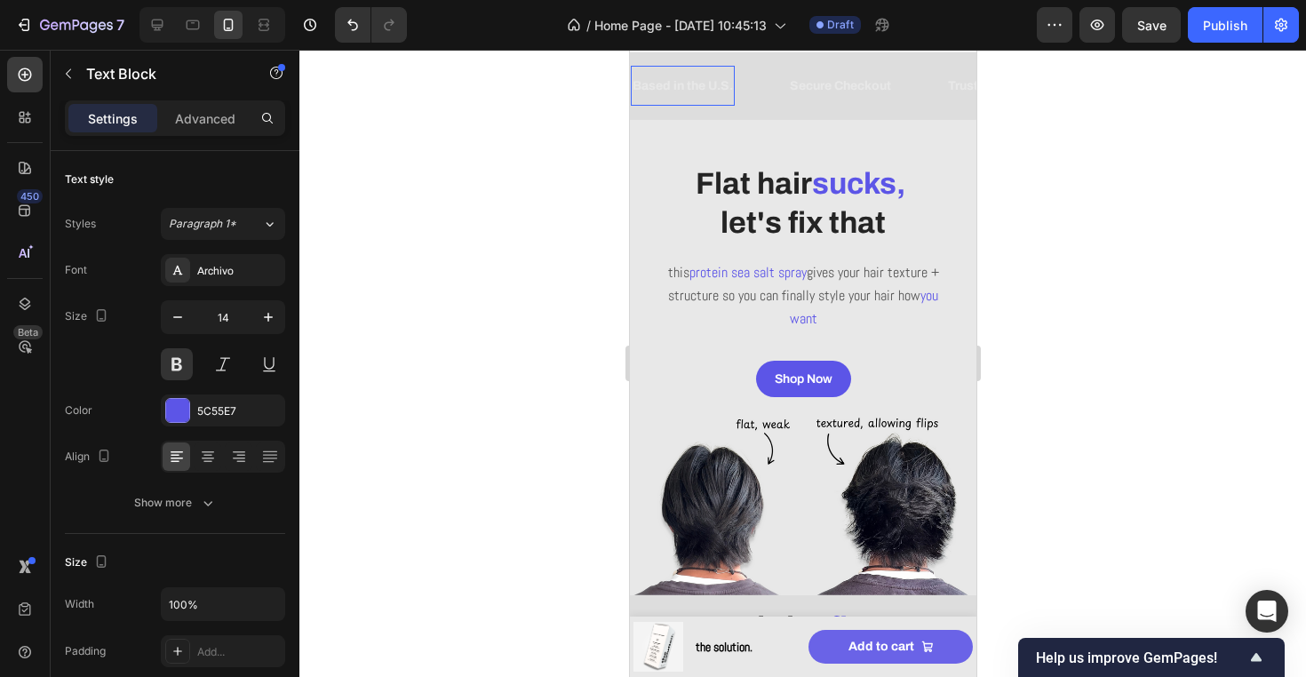
click at [693, 93] on p "Based in the U.S." at bounding box center [681, 86] width 100 height 22
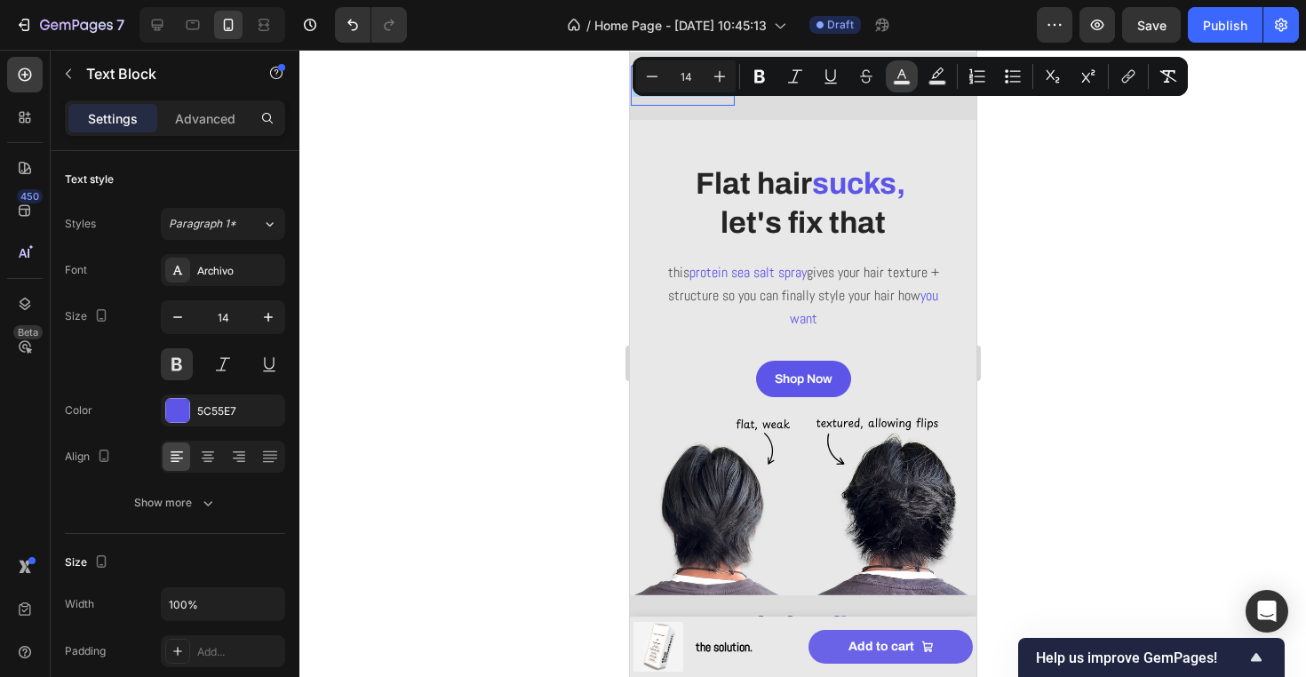
click at [910, 67] on button "color" at bounding box center [901, 76] width 32 height 32
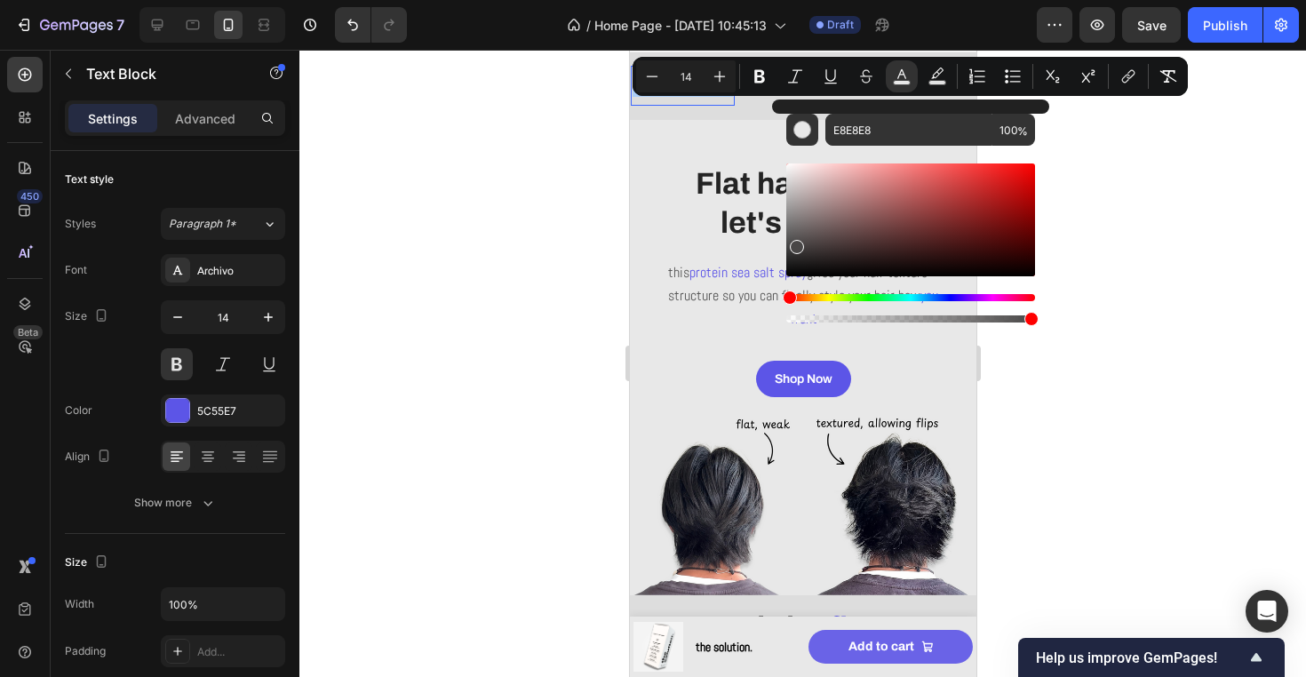
drag, startPoint x: 1424, startPoint y: 292, endPoint x: 742, endPoint y: 356, distance: 684.2
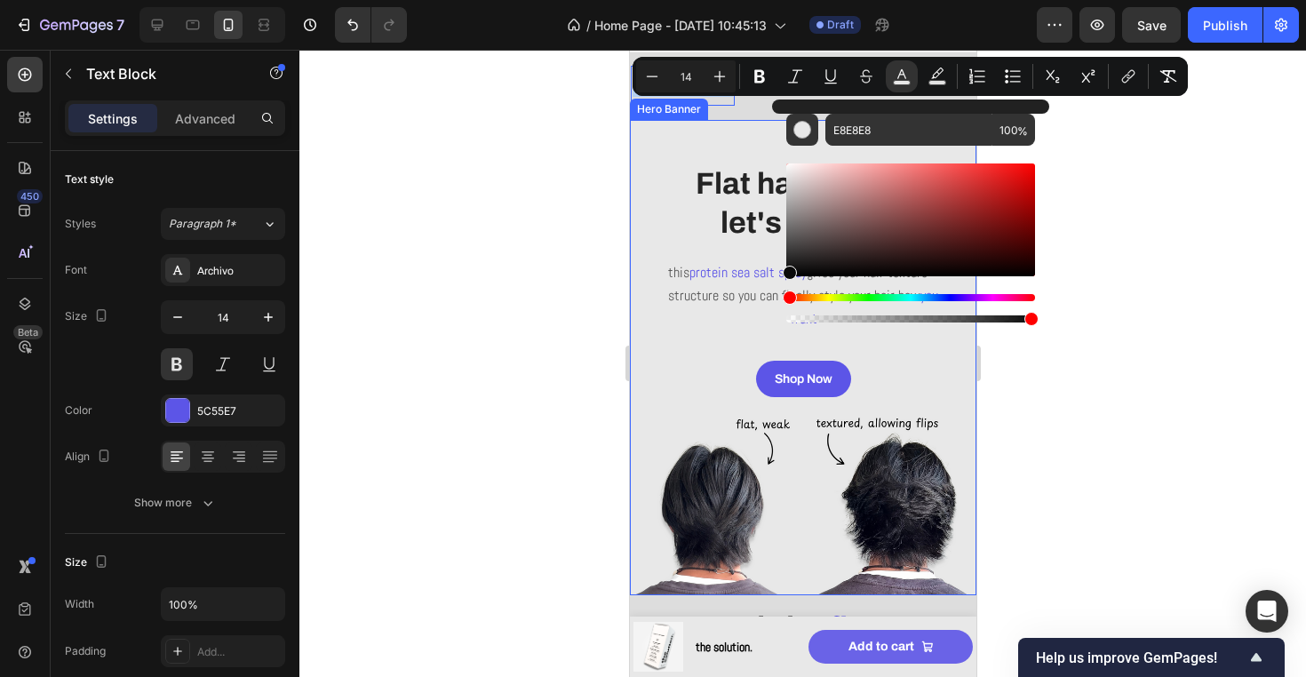
type input "0A0A0A"
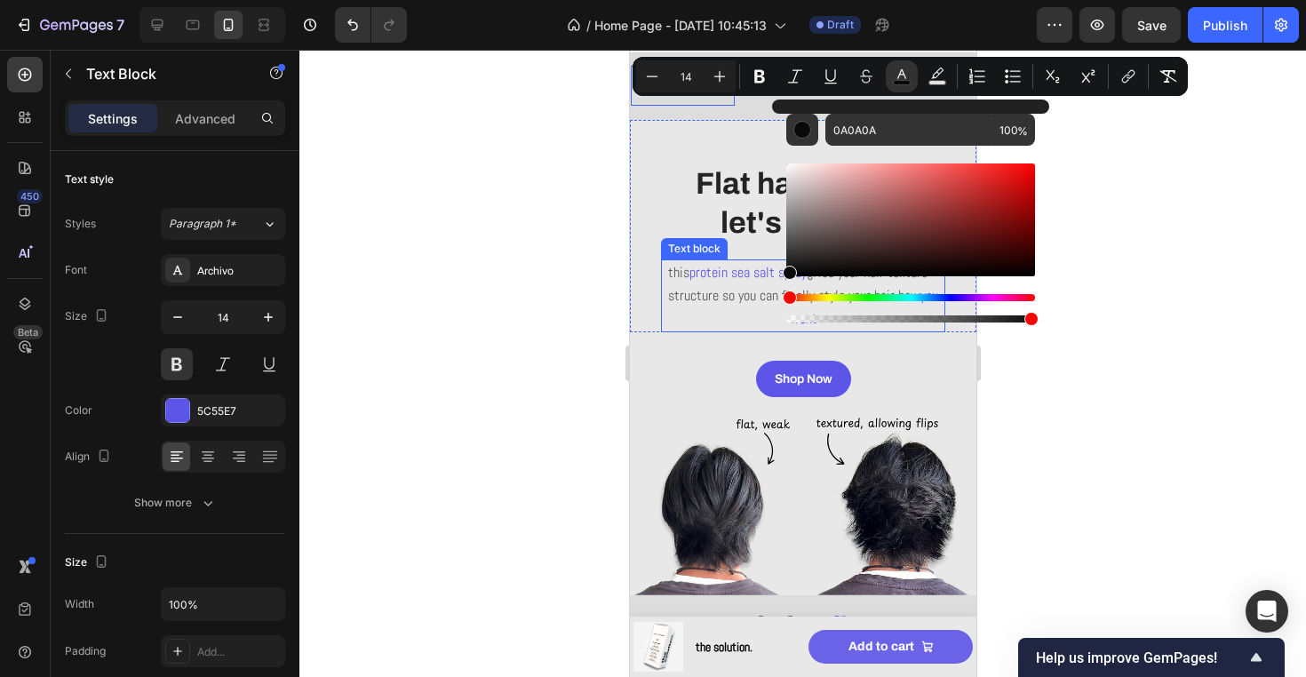
click at [632, 228] on div "Flat hair sucks, let's fix that Heading this protein sea salt spray gives your …" at bounding box center [802, 226] width 346 height 212
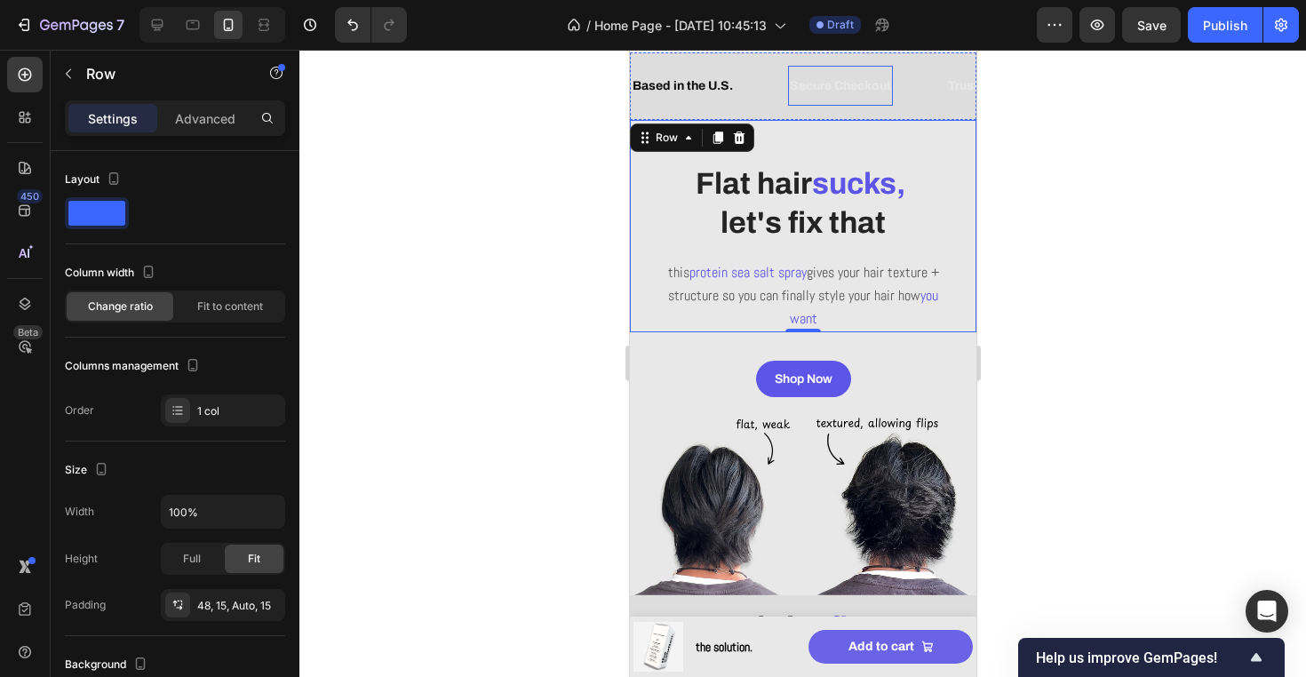
click at [848, 84] on span "Secure Checkout" at bounding box center [839, 85] width 101 height 13
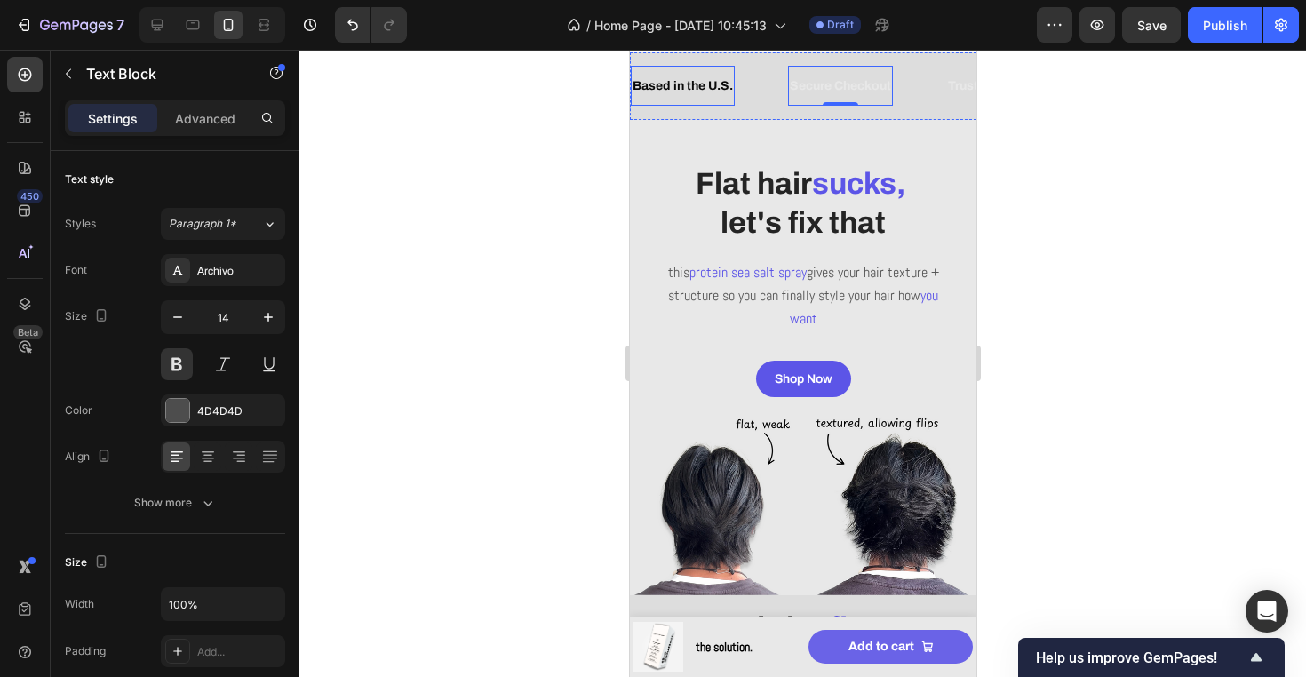
click at [694, 90] on span "Based in the U.S." at bounding box center [681, 85] width 100 height 13
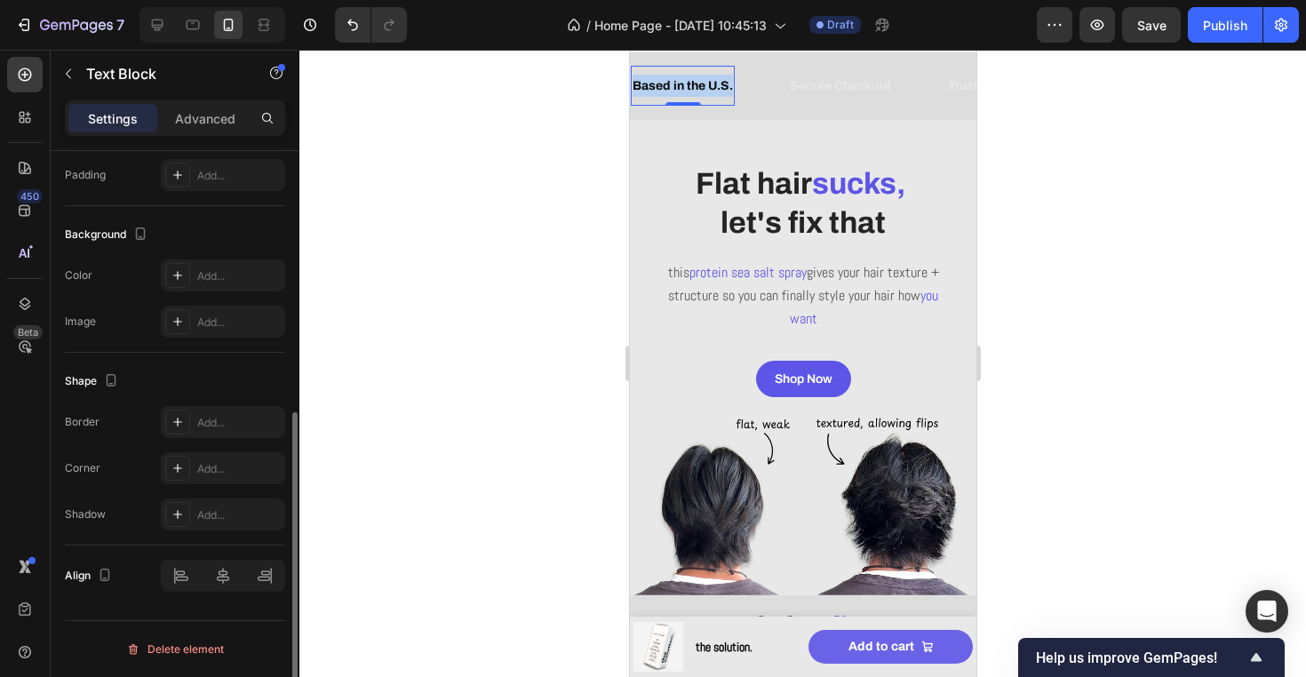
click at [694, 90] on span "Based in the U.S." at bounding box center [681, 85] width 100 height 13
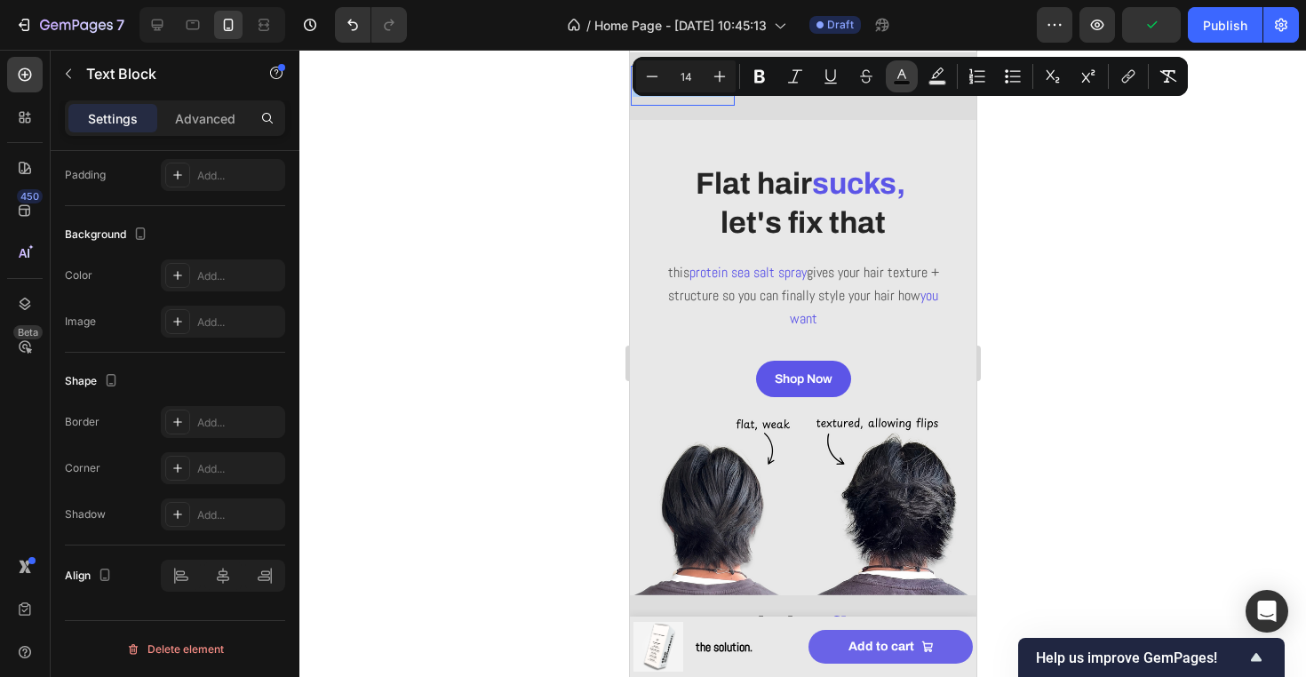
click at [892, 70] on button "color" at bounding box center [901, 76] width 32 height 32
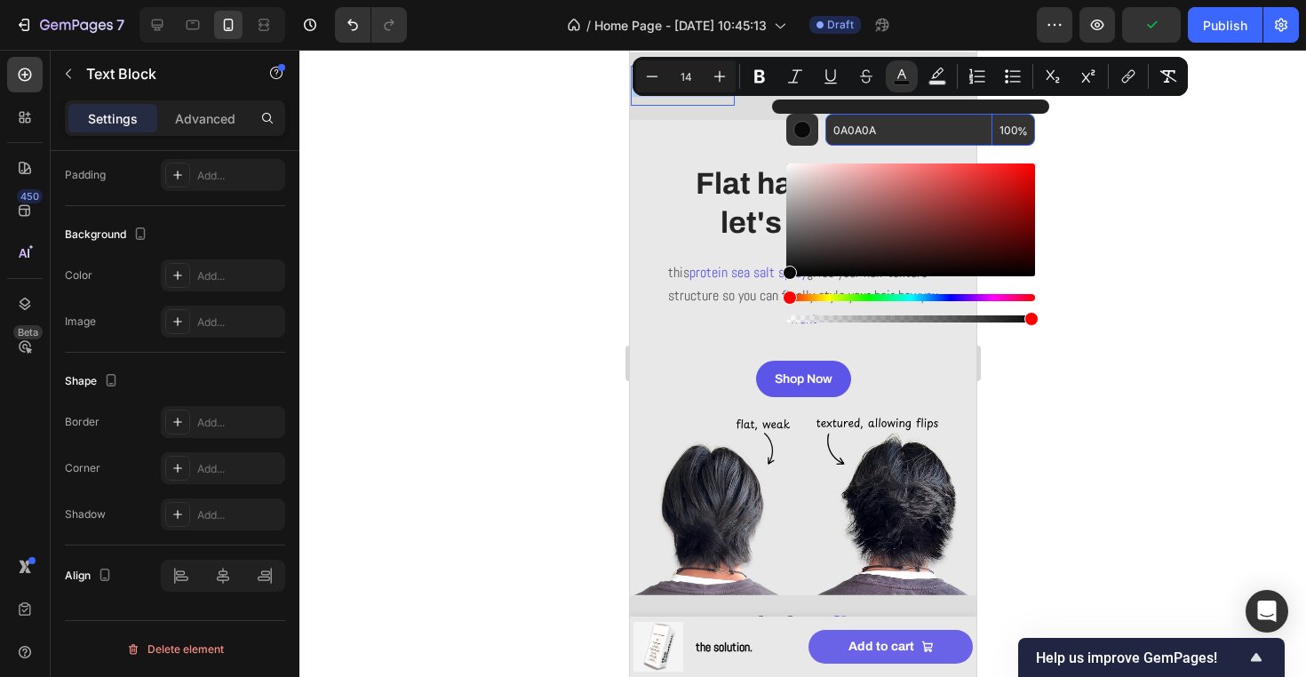
click at [897, 131] on input "0A0A0A" at bounding box center [908, 130] width 167 height 32
paste input "5C55E7"
type input "5C55E7"
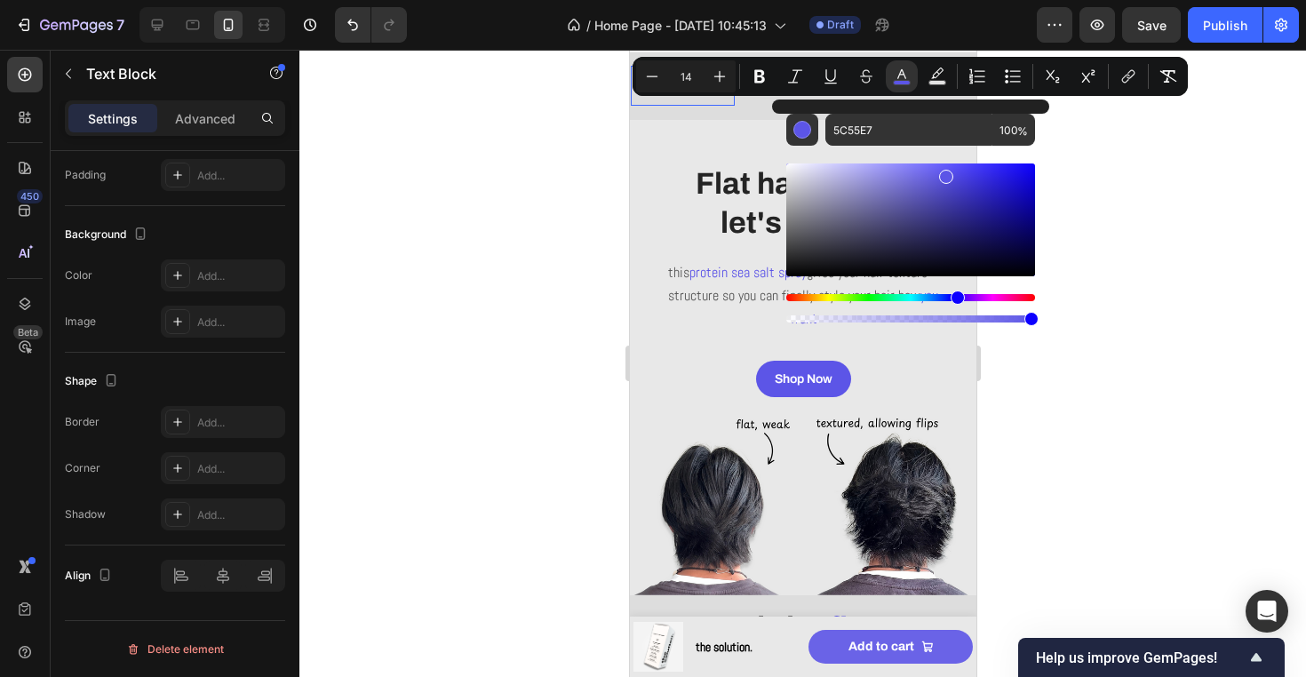
click at [1130, 210] on div at bounding box center [802, 363] width 1006 height 627
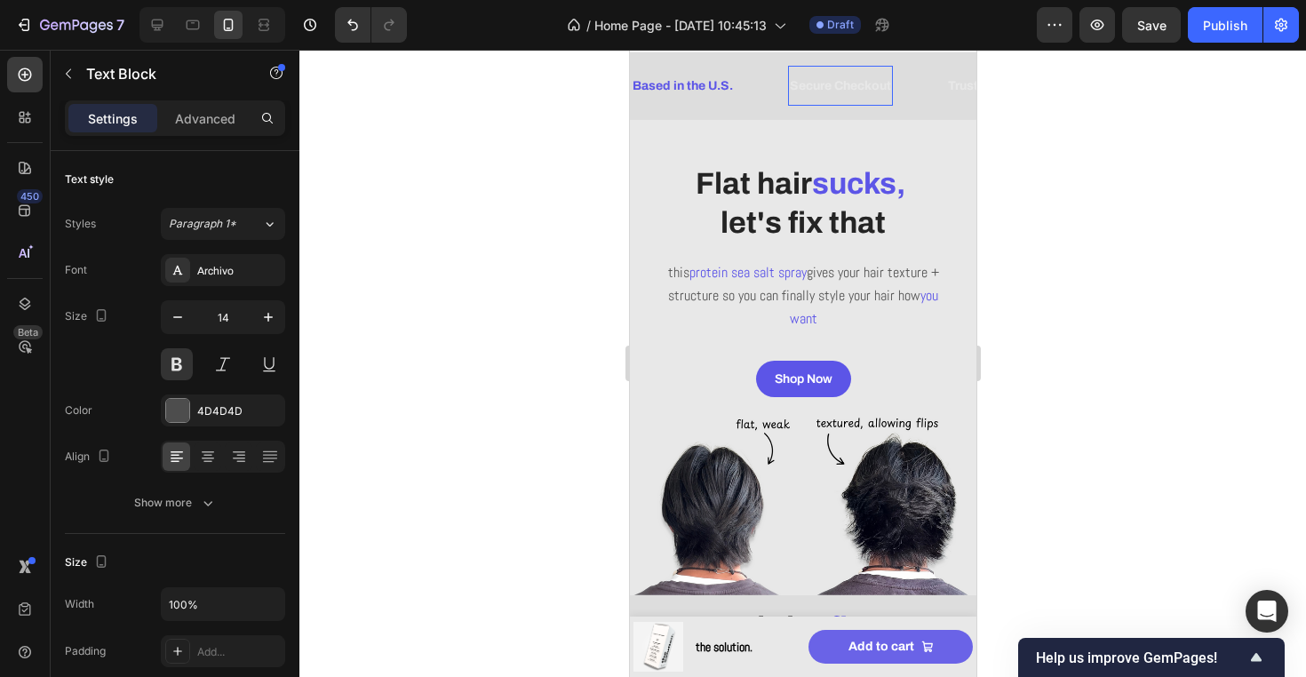
click at [844, 83] on span "Secure Checkout" at bounding box center [839, 85] width 101 height 13
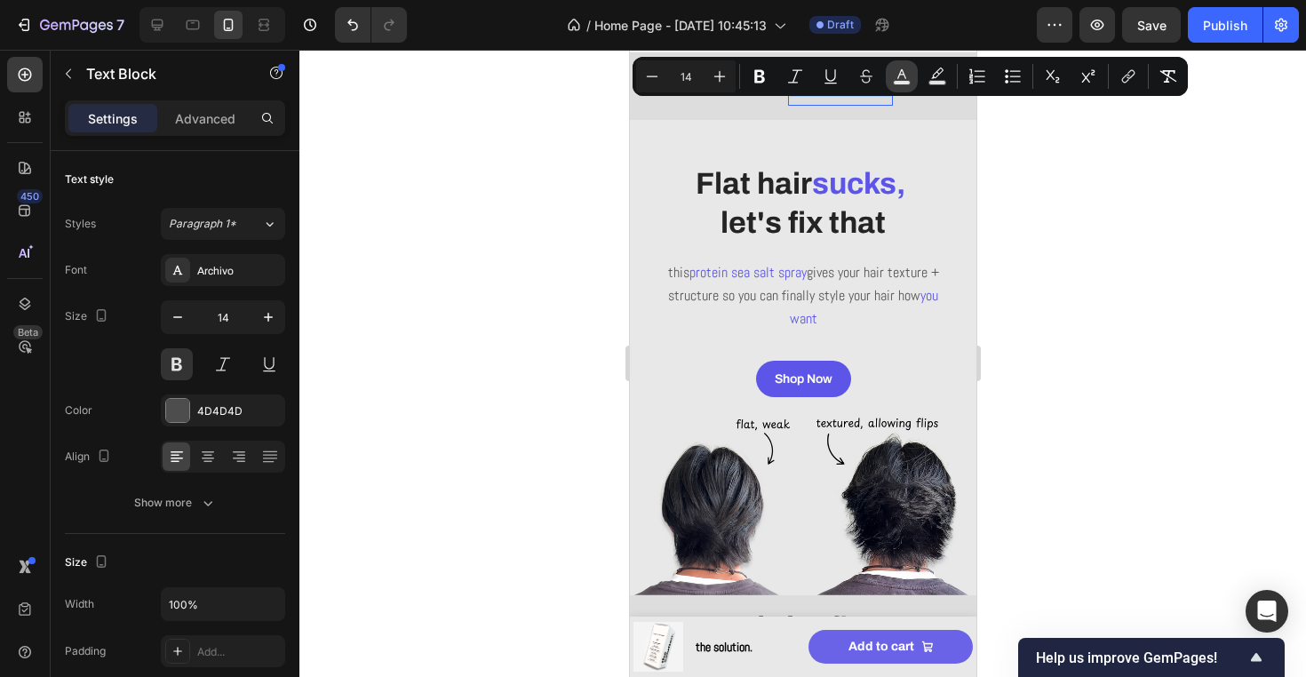
click at [898, 83] on rect "Editor contextual toolbar" at bounding box center [901, 83] width 17 height 4
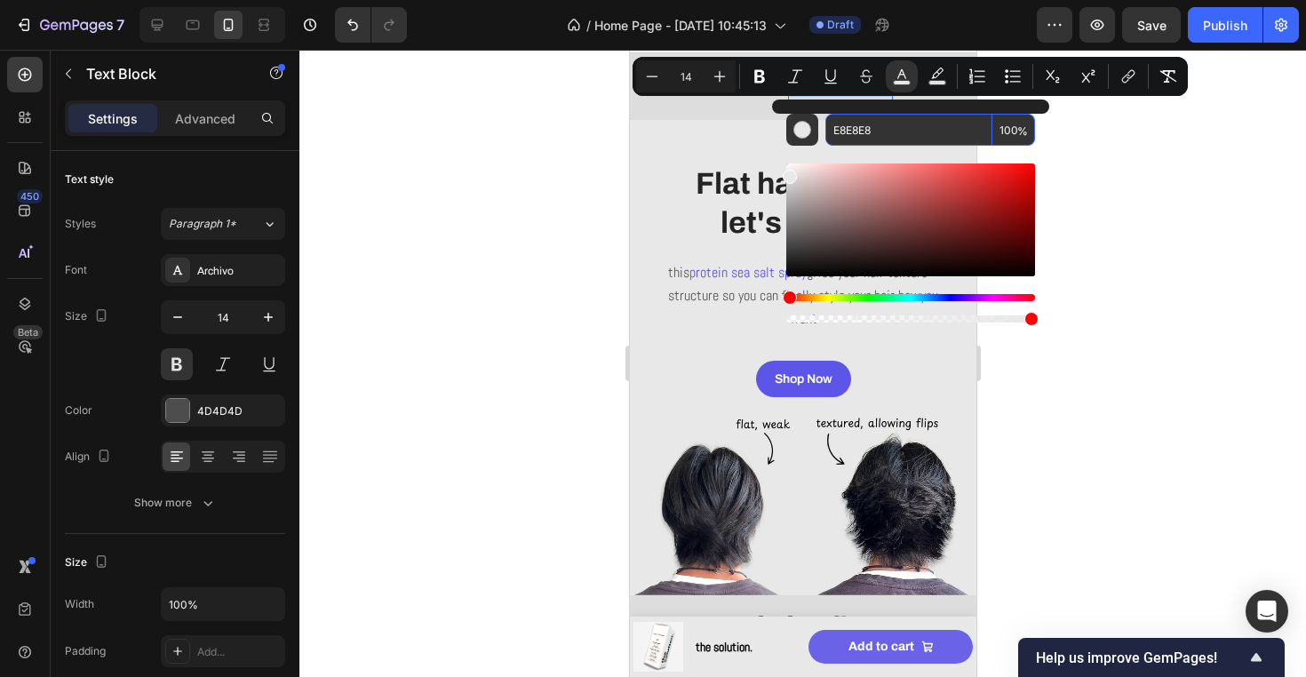
click at [896, 125] on input "E8E8E8" at bounding box center [908, 130] width 167 height 32
paste input "5C55E7"
type input "E8E8E8"
click at [1096, 171] on div at bounding box center [802, 363] width 1006 height 627
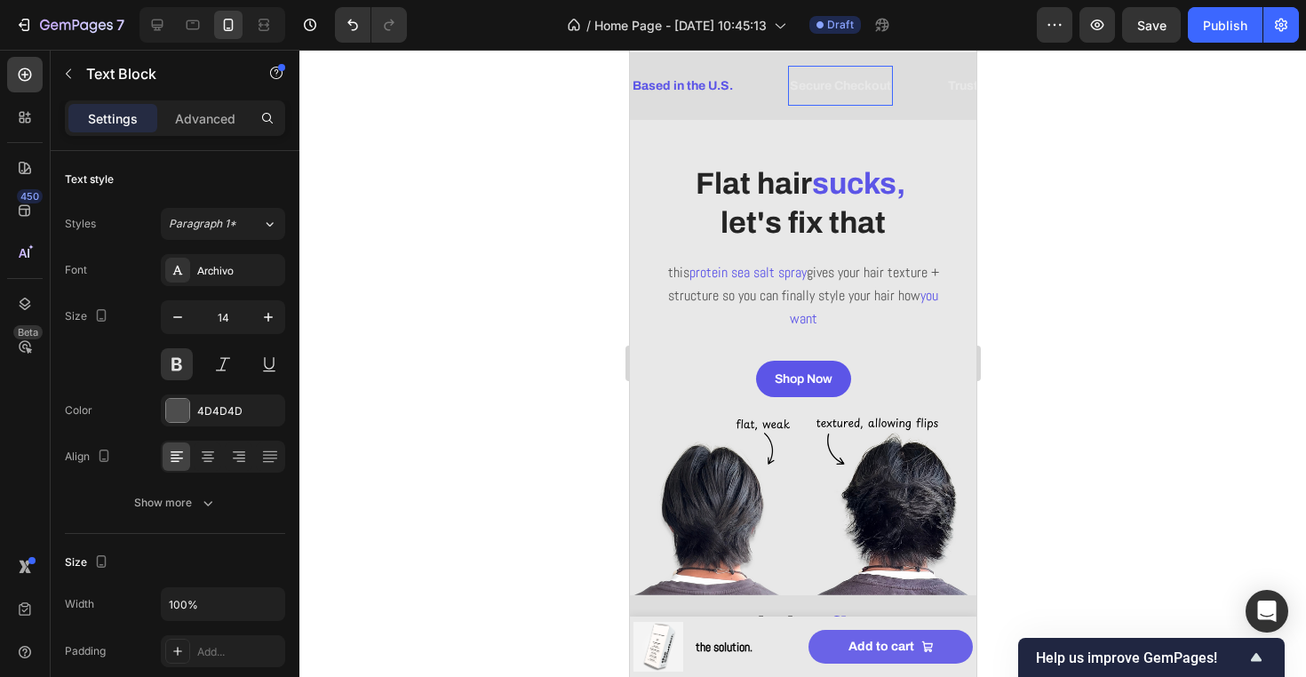
click at [866, 85] on span "Secure Checkout" at bounding box center [839, 85] width 101 height 13
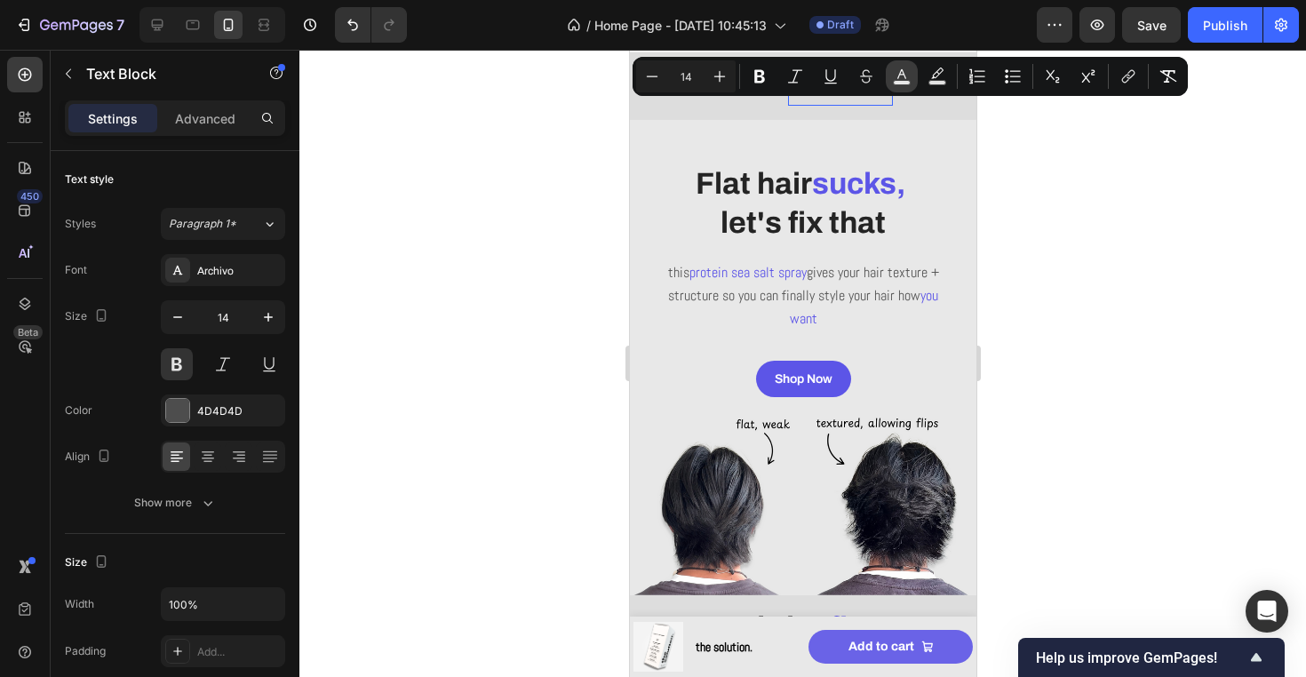
click at [909, 78] on icon "Editor contextual toolbar" at bounding box center [902, 76] width 18 height 18
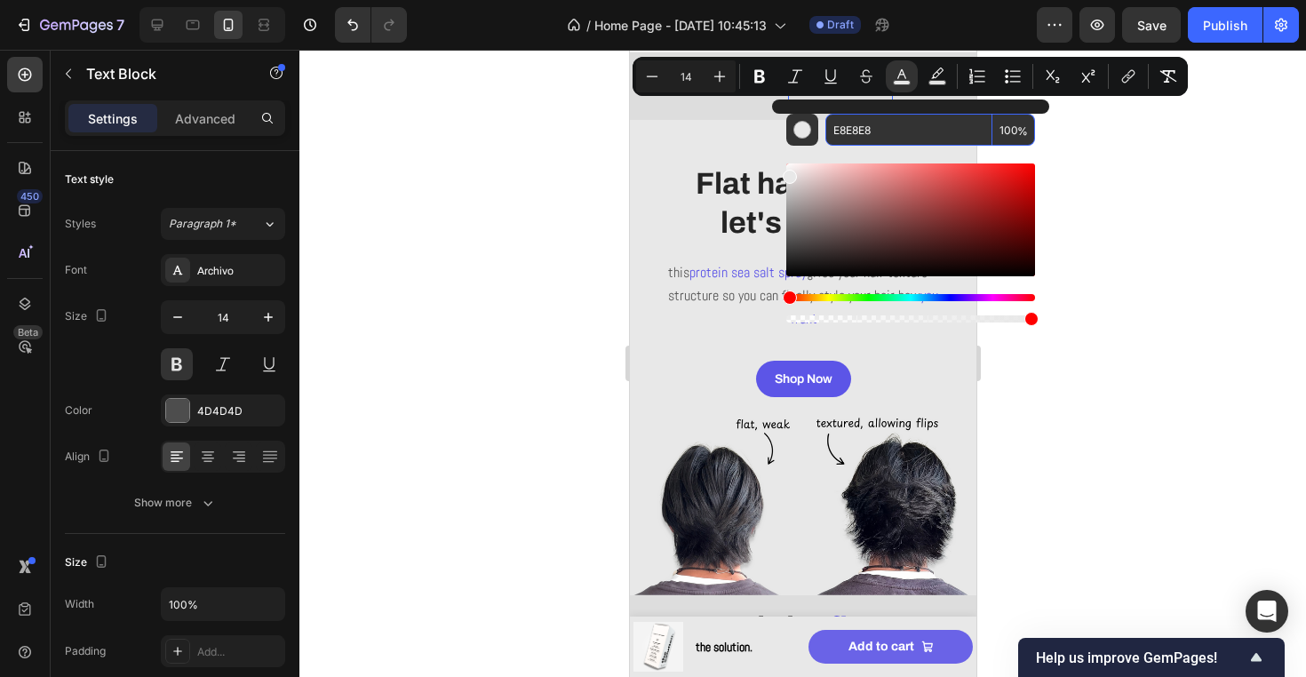
click at [896, 127] on input "E8E8E8" at bounding box center [908, 130] width 167 height 32
paste input "5C55E7"
type input "5C55E7"
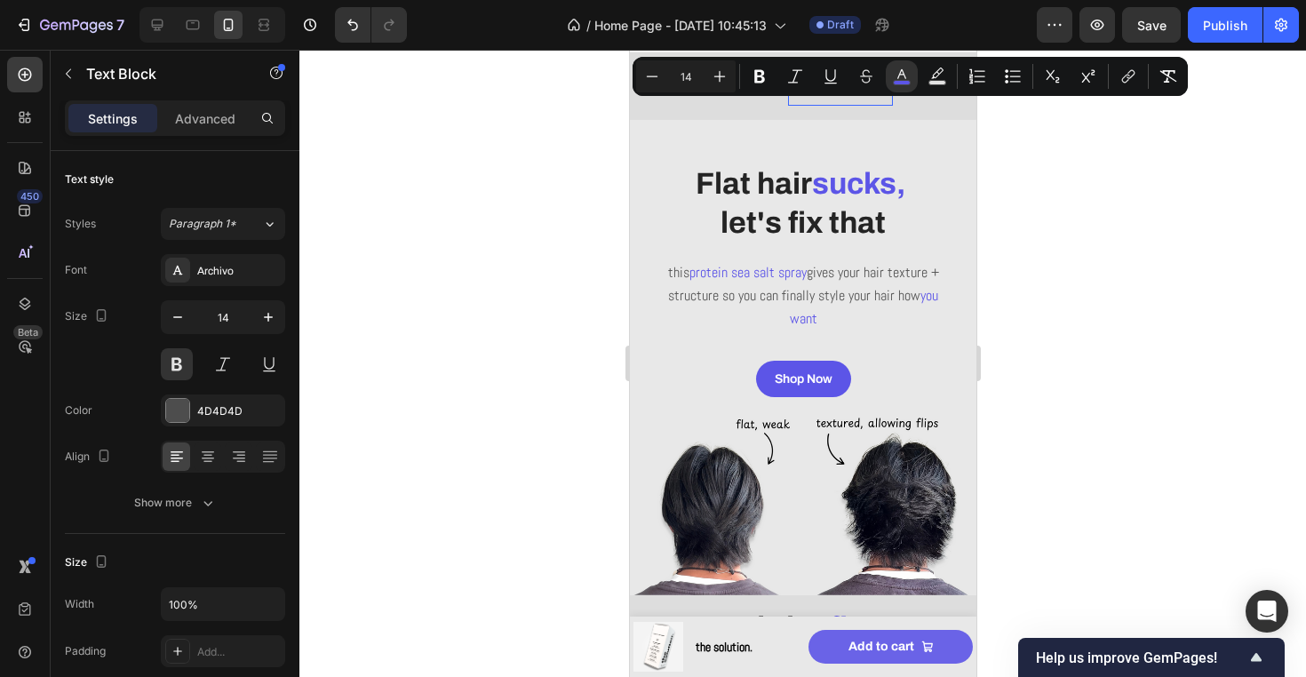
click at [1095, 177] on div at bounding box center [802, 363] width 1006 height 627
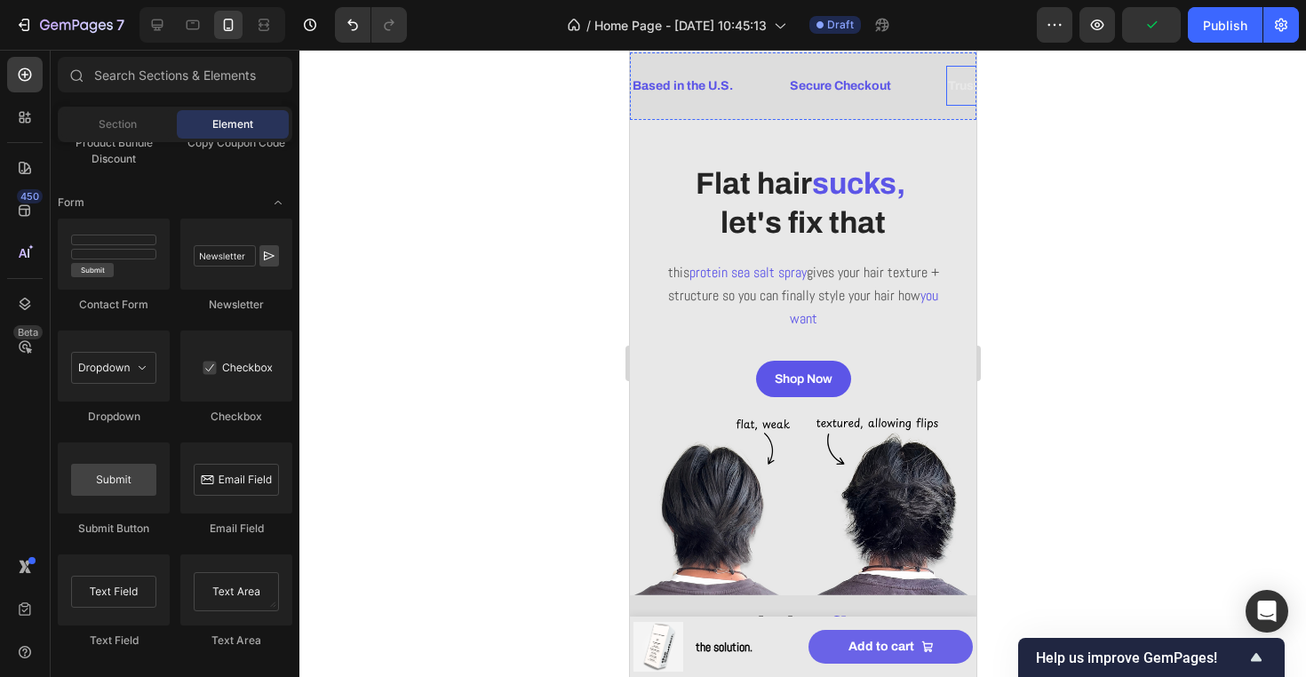
click at [952, 80] on span "Trusted by 500+ Customers" at bounding box center [1028, 85] width 163 height 13
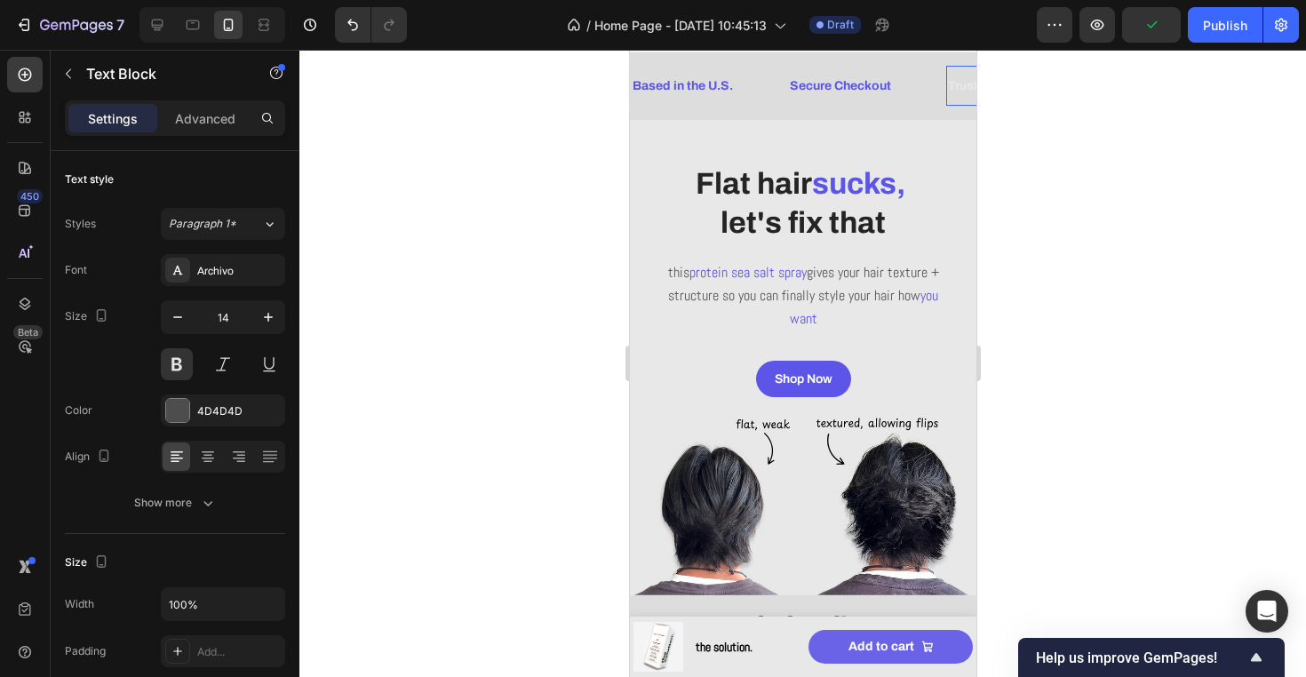
click at [952, 80] on span "Trusted by 500+ Customers" at bounding box center [1028, 85] width 163 height 13
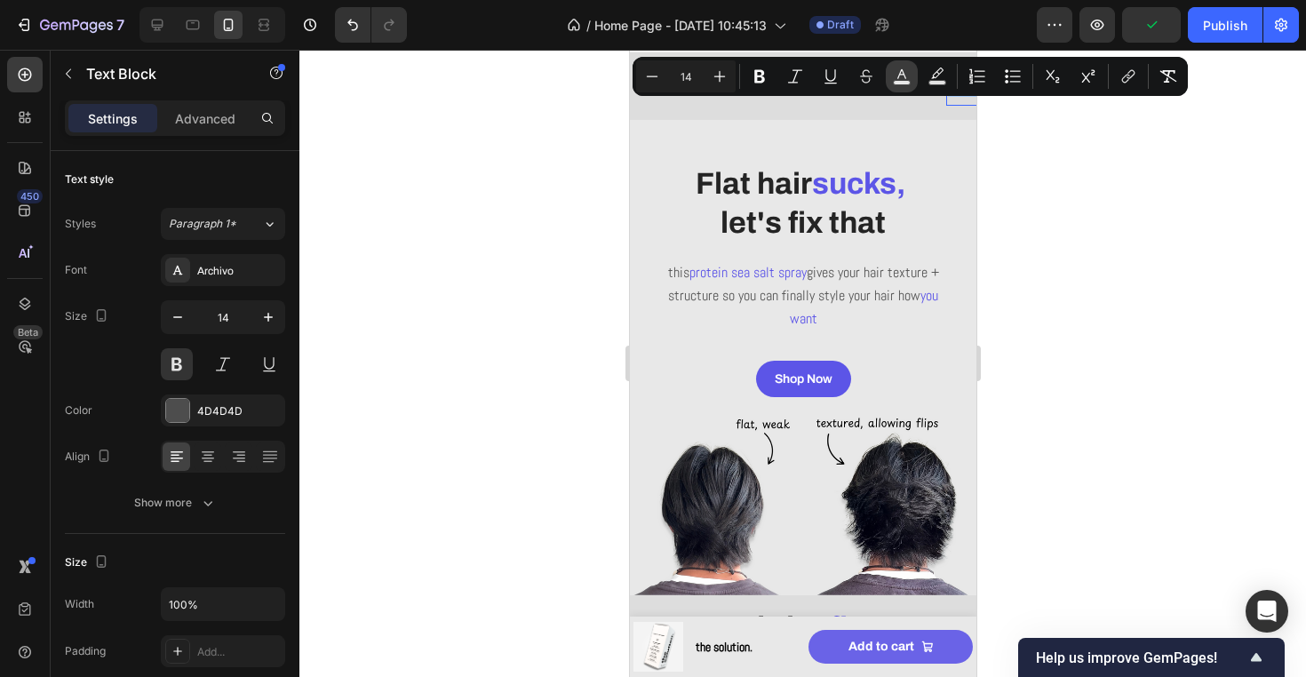
click at [905, 76] on icon "Editor contextual toolbar" at bounding box center [901, 74] width 9 height 10
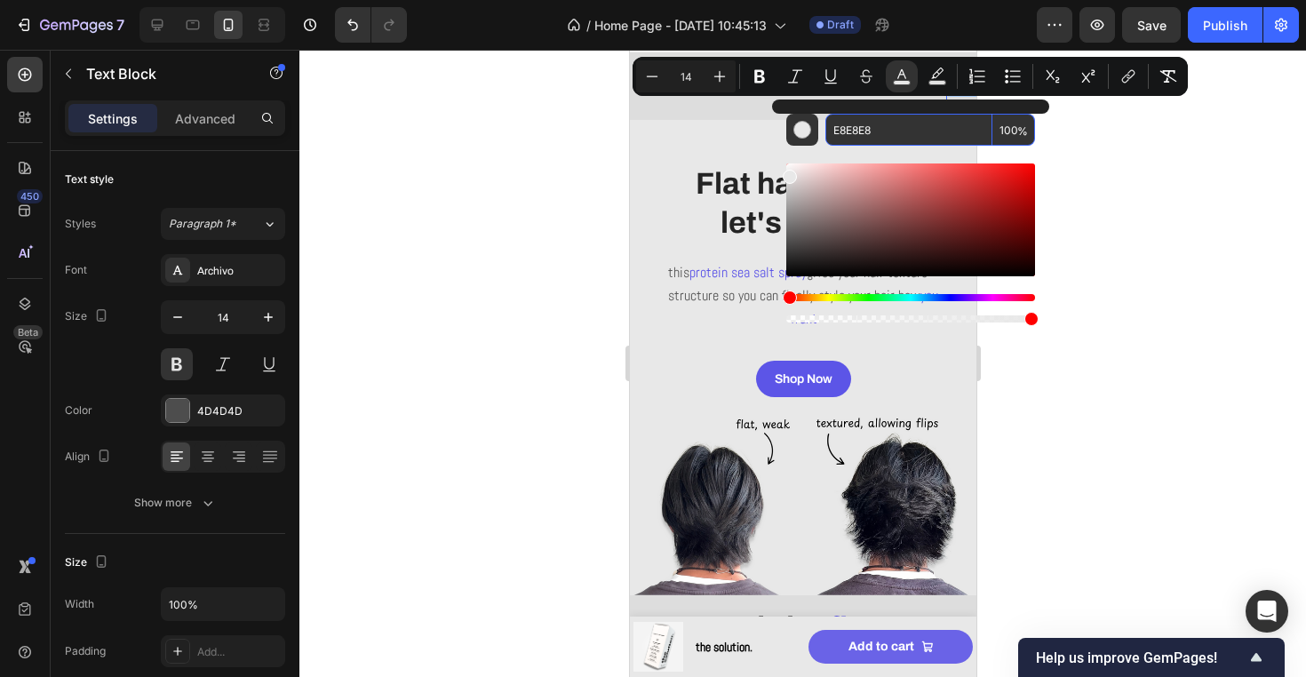
click at [868, 139] on input "E8E8E8" at bounding box center [908, 130] width 167 height 32
paste input "5C55E7"
type input "5C55E7"
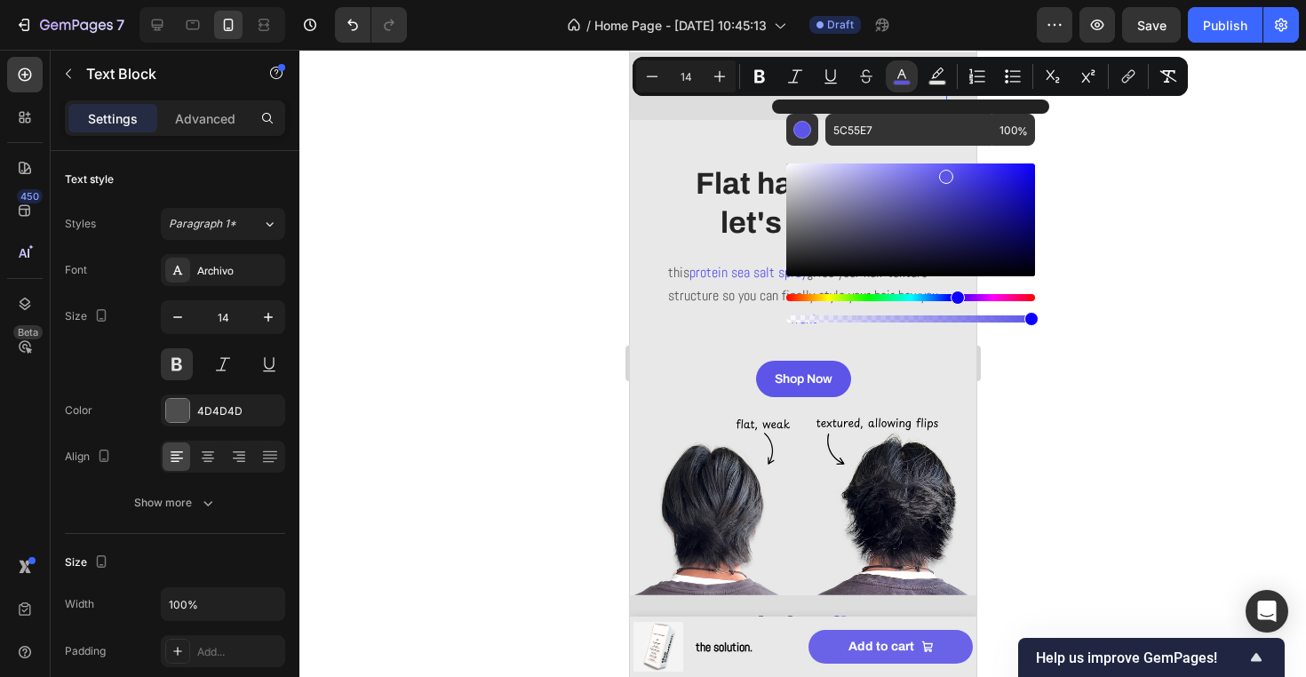
click at [1157, 199] on div at bounding box center [802, 363] width 1006 height 627
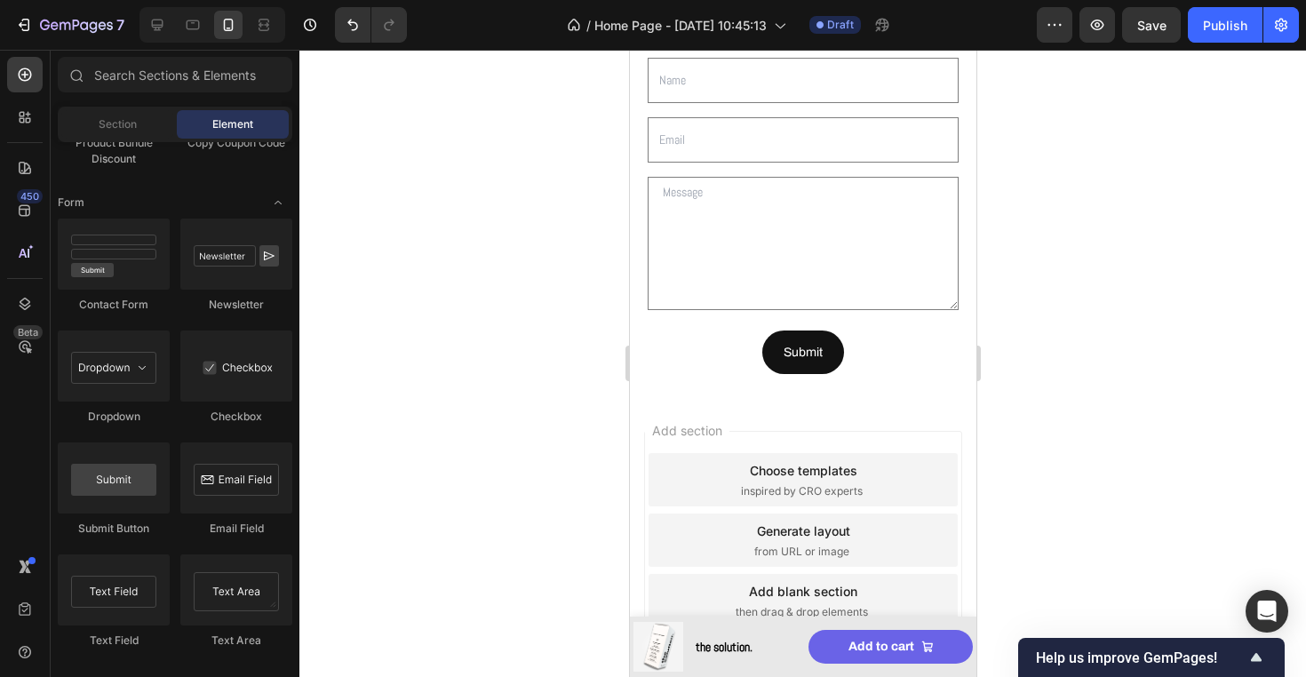
scroll to position [1948, 0]
